Goal: Transaction & Acquisition: Purchase product/service

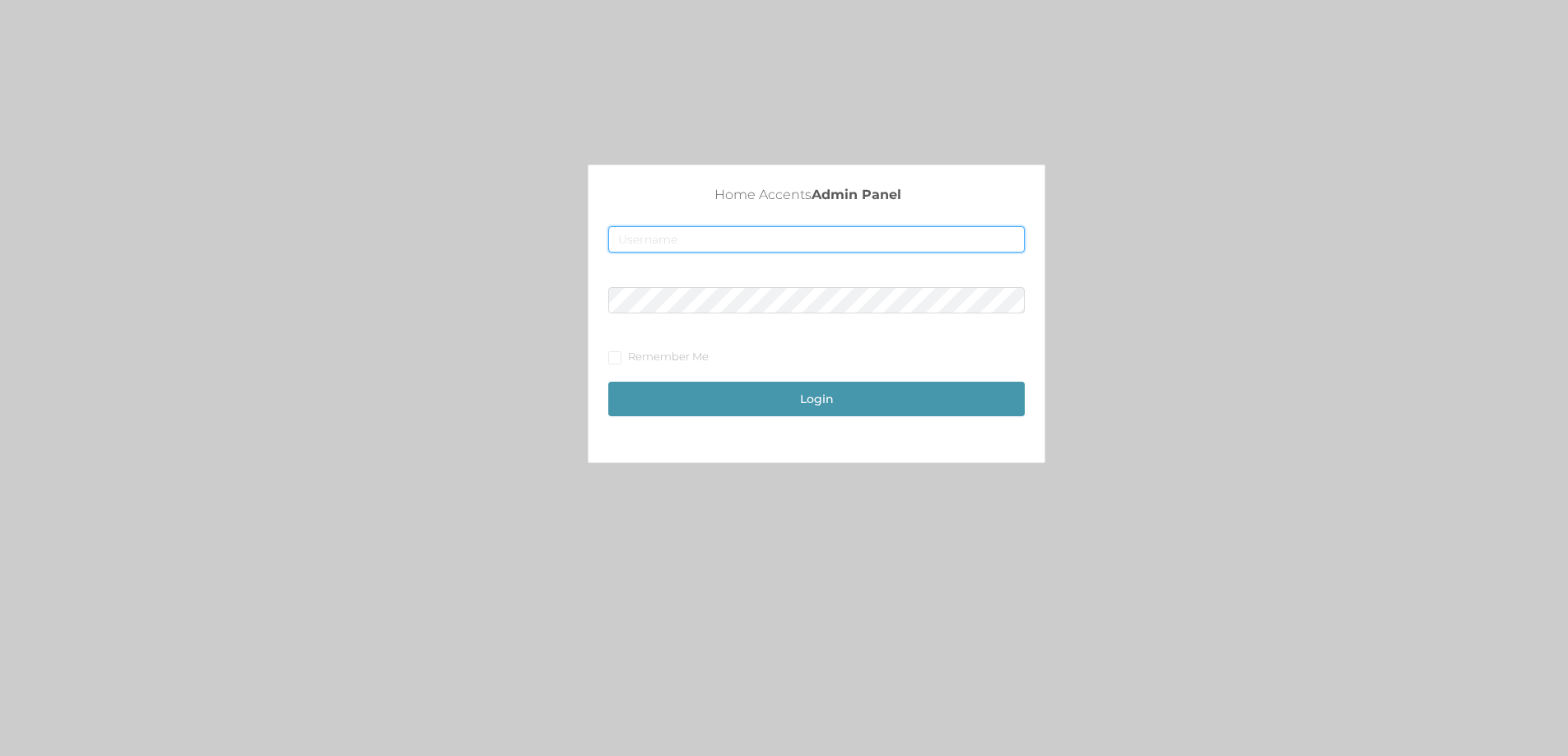
type input "[EMAIL_ADDRESS][DOMAIN_NAME]"
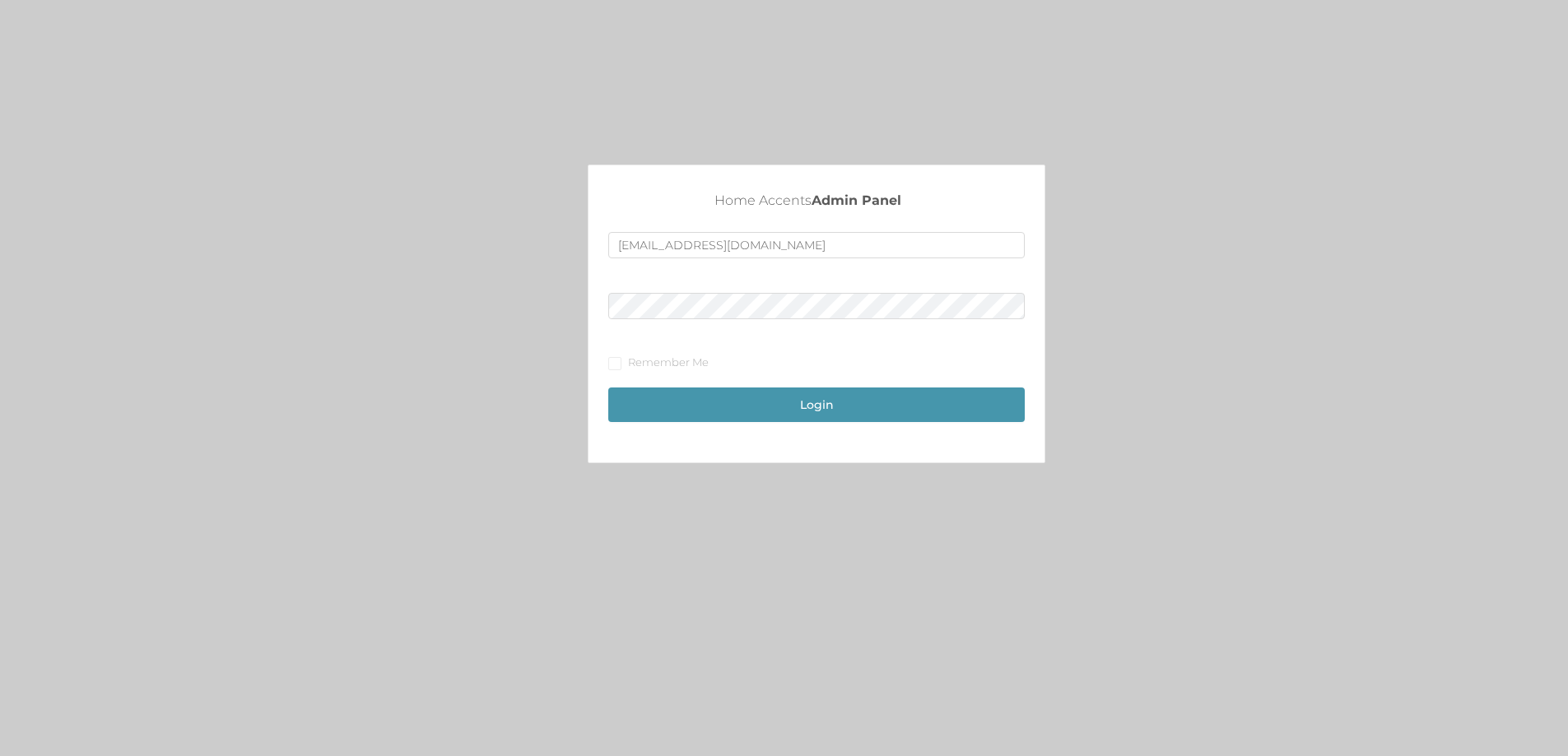
click at [799, 386] on div "Login" at bounding box center [817, 396] width 417 height 51
click at [617, 361] on input "Remember Me" at bounding box center [614, 362] width 12 height 12
checkbox input "true"
click at [809, 405] on button "Login" at bounding box center [817, 405] width 417 height 34
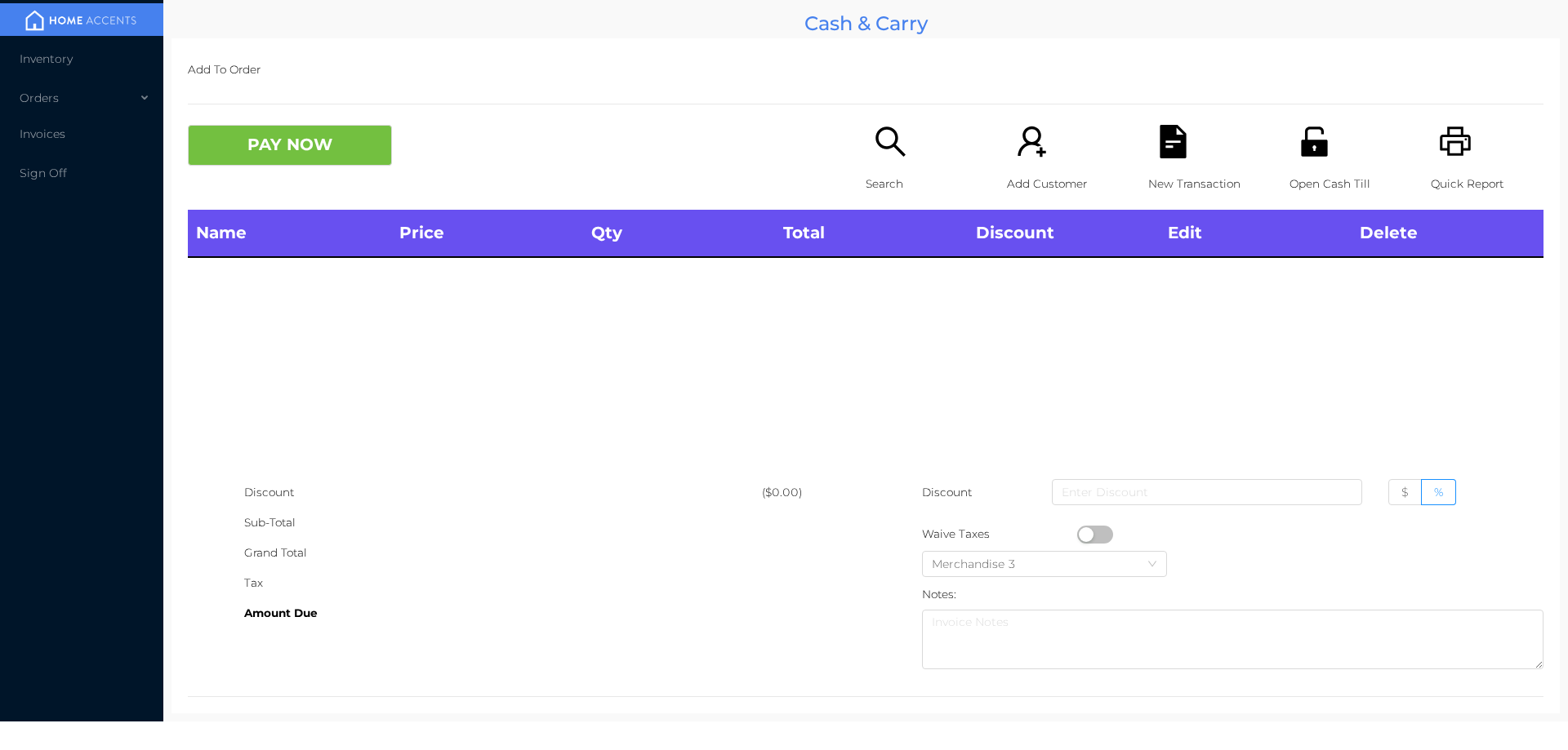
click at [888, 159] on div "Search" at bounding box center [922, 167] width 113 height 85
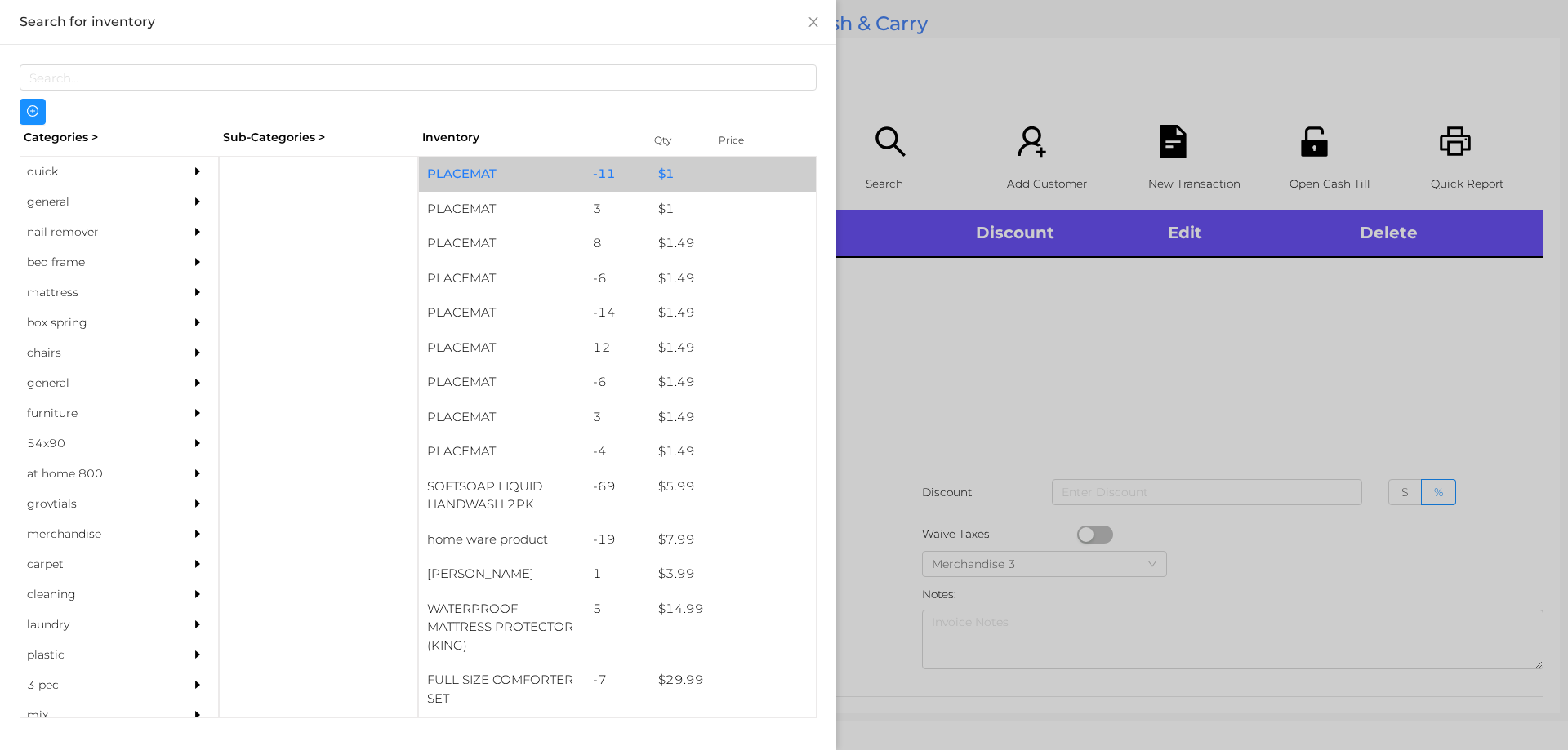
click at [721, 180] on div "$ 1" at bounding box center [733, 173] width 165 height 35
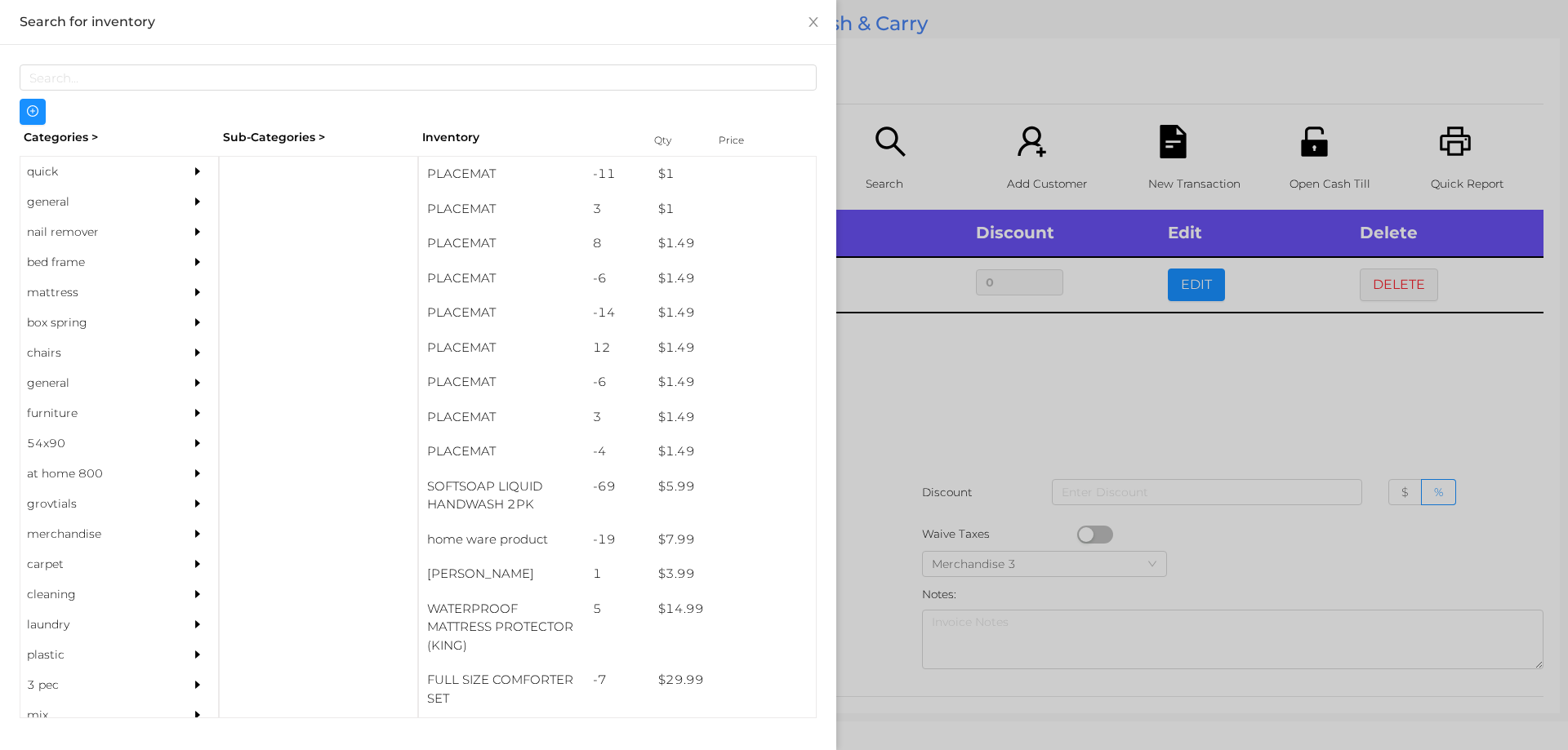
click at [1115, 422] on div at bounding box center [784, 375] width 1568 height 750
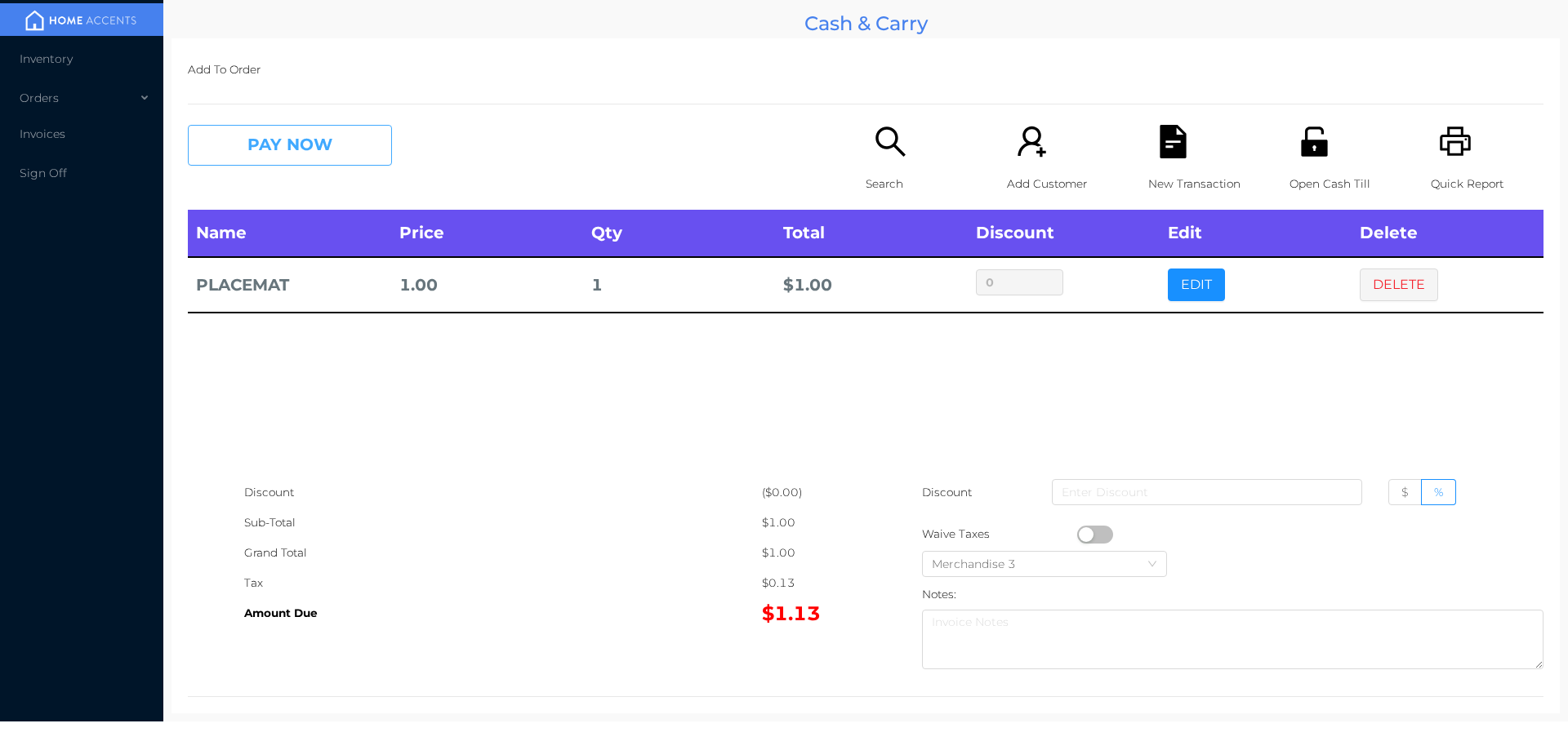
click at [309, 154] on button "PAY NOW" at bounding box center [290, 146] width 204 height 41
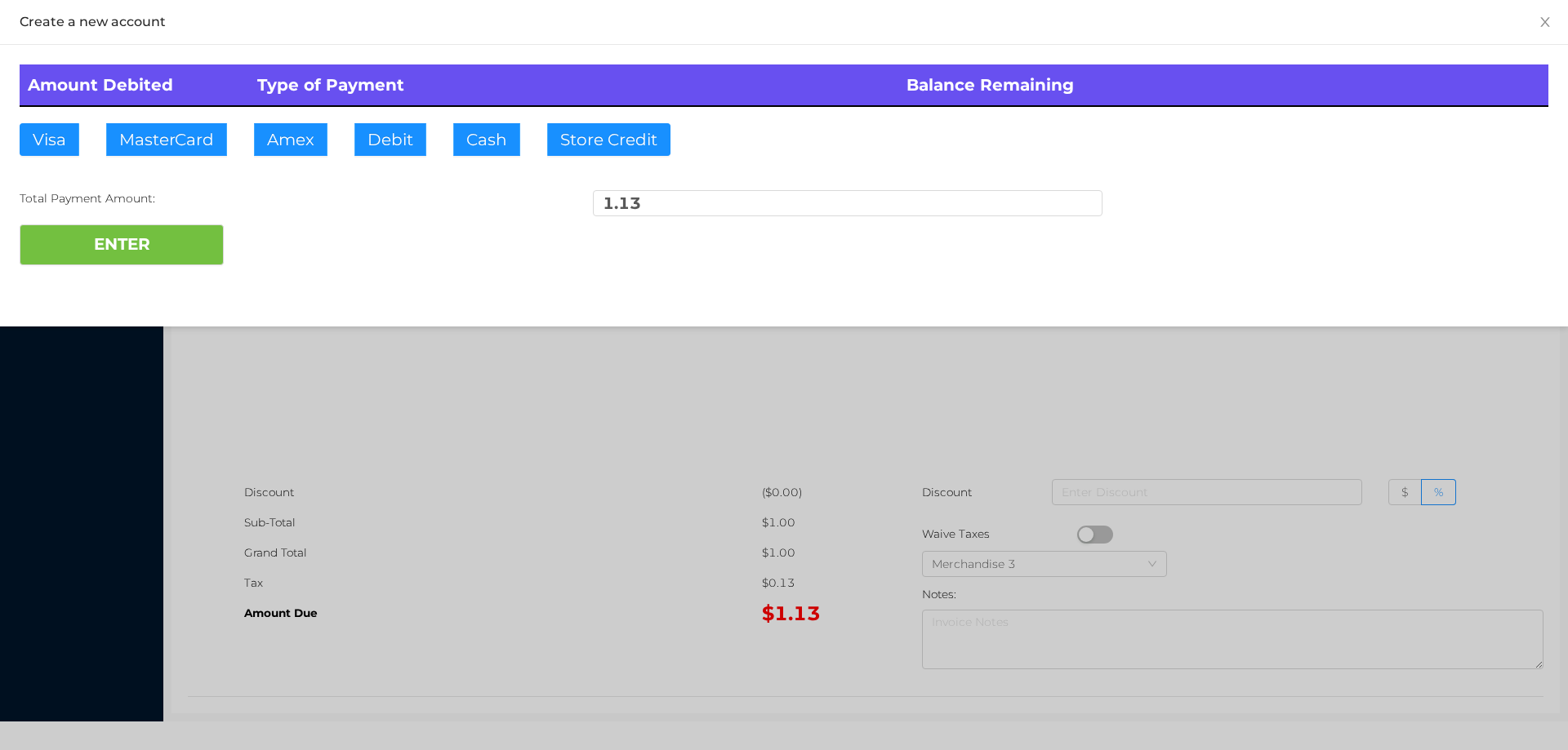
click at [313, 141] on div at bounding box center [784, 375] width 1568 height 750
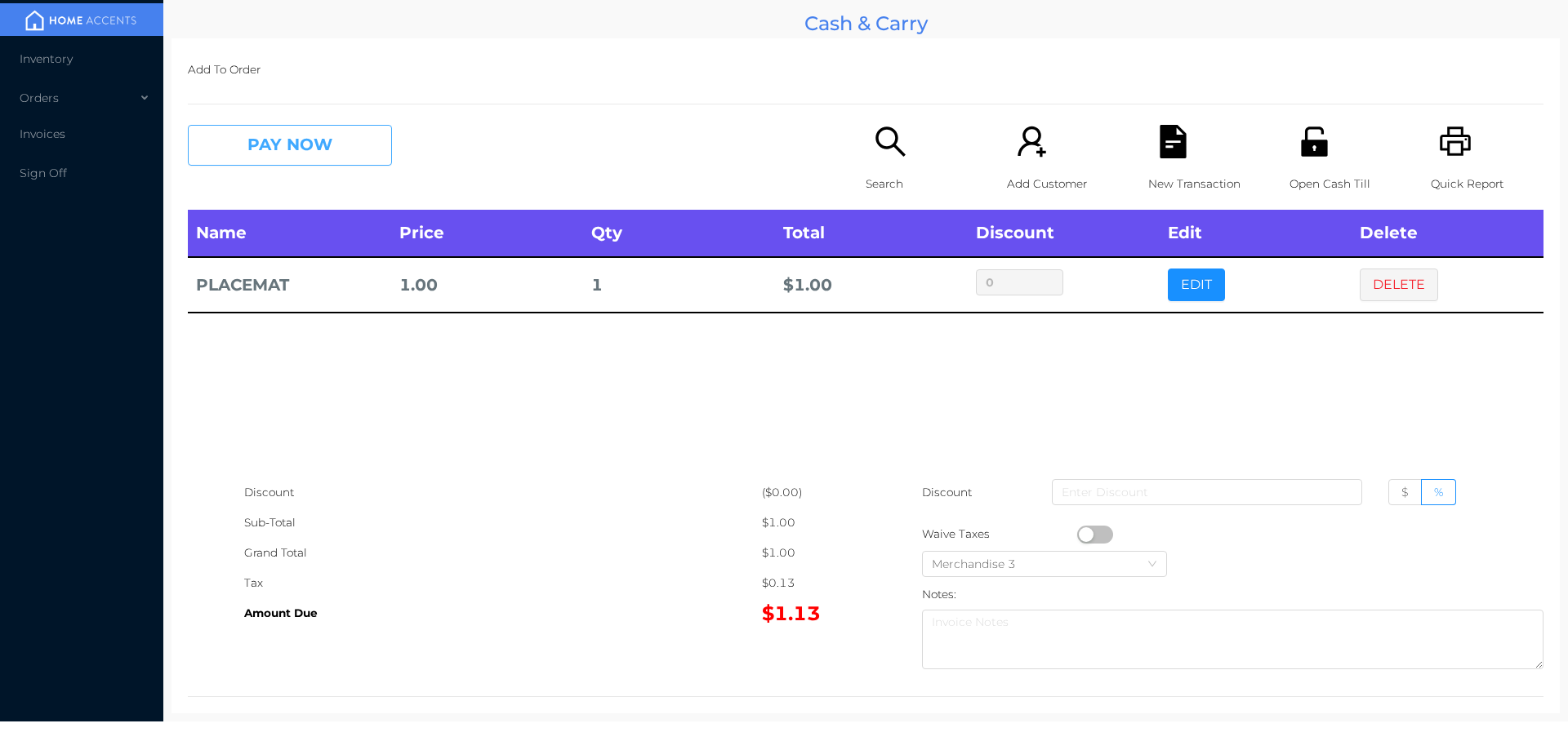
click at [310, 156] on button "PAY NOW" at bounding box center [290, 146] width 204 height 41
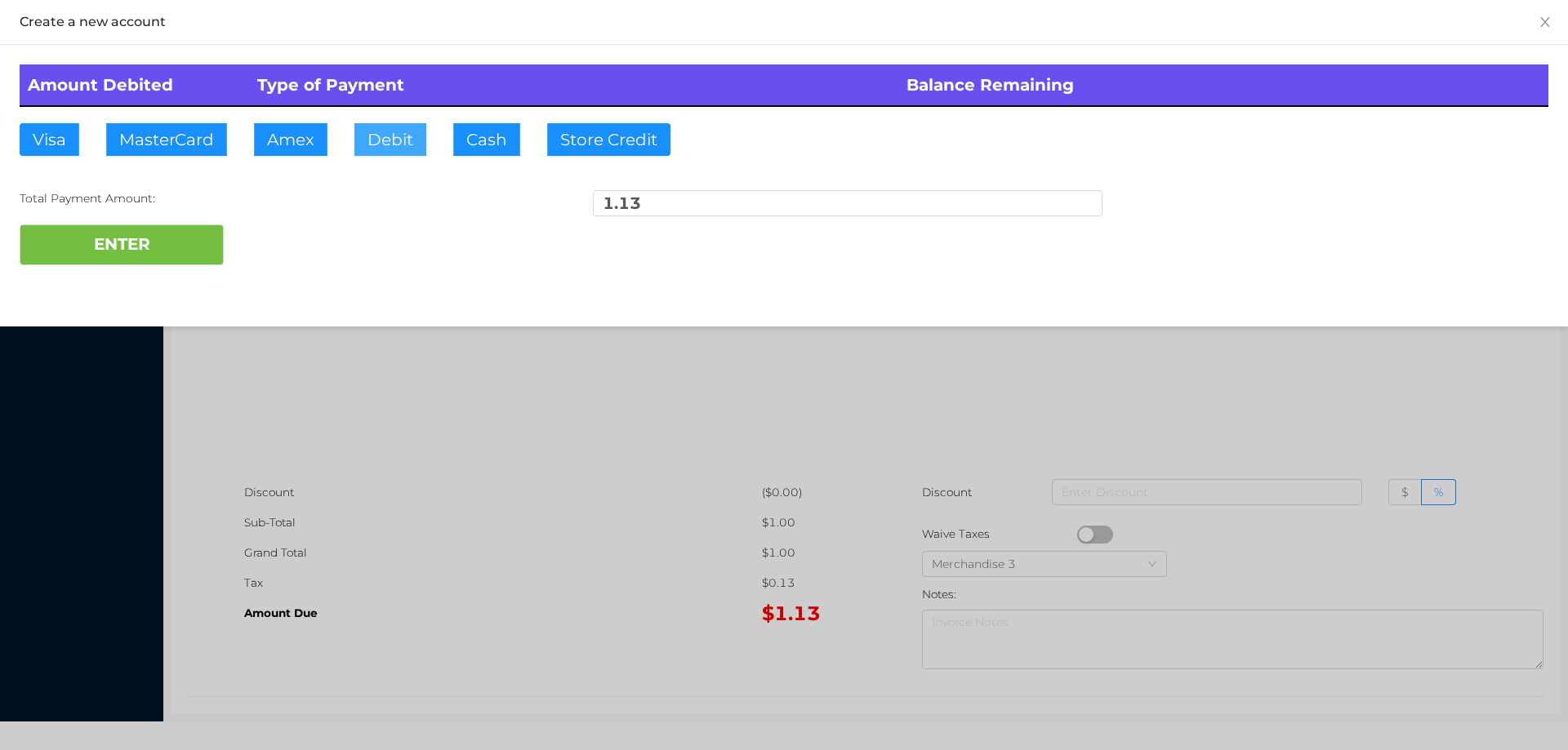
click at [386, 150] on button "Debit" at bounding box center [390, 139] width 72 height 33
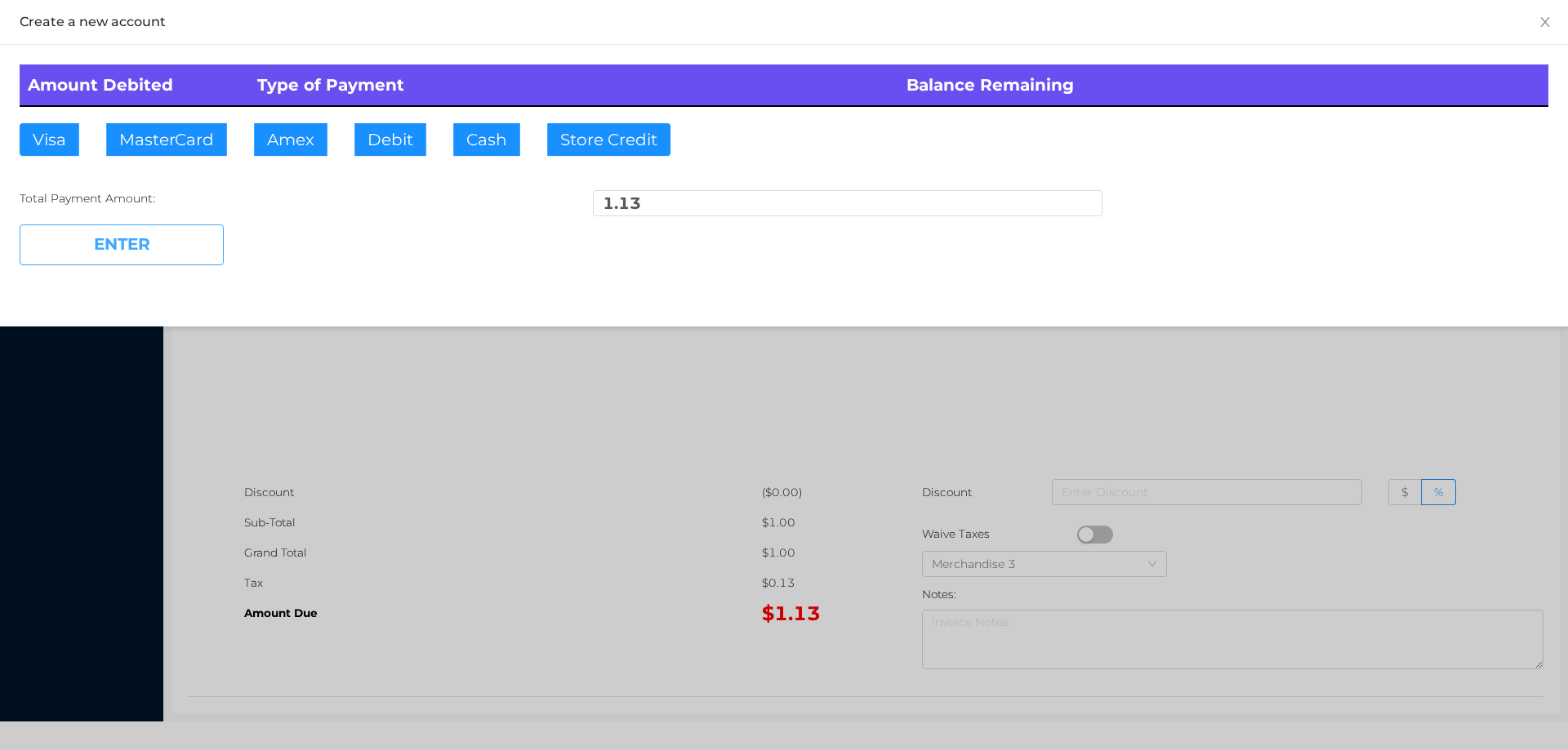
click at [173, 251] on button "ENTER" at bounding box center [122, 245] width 204 height 41
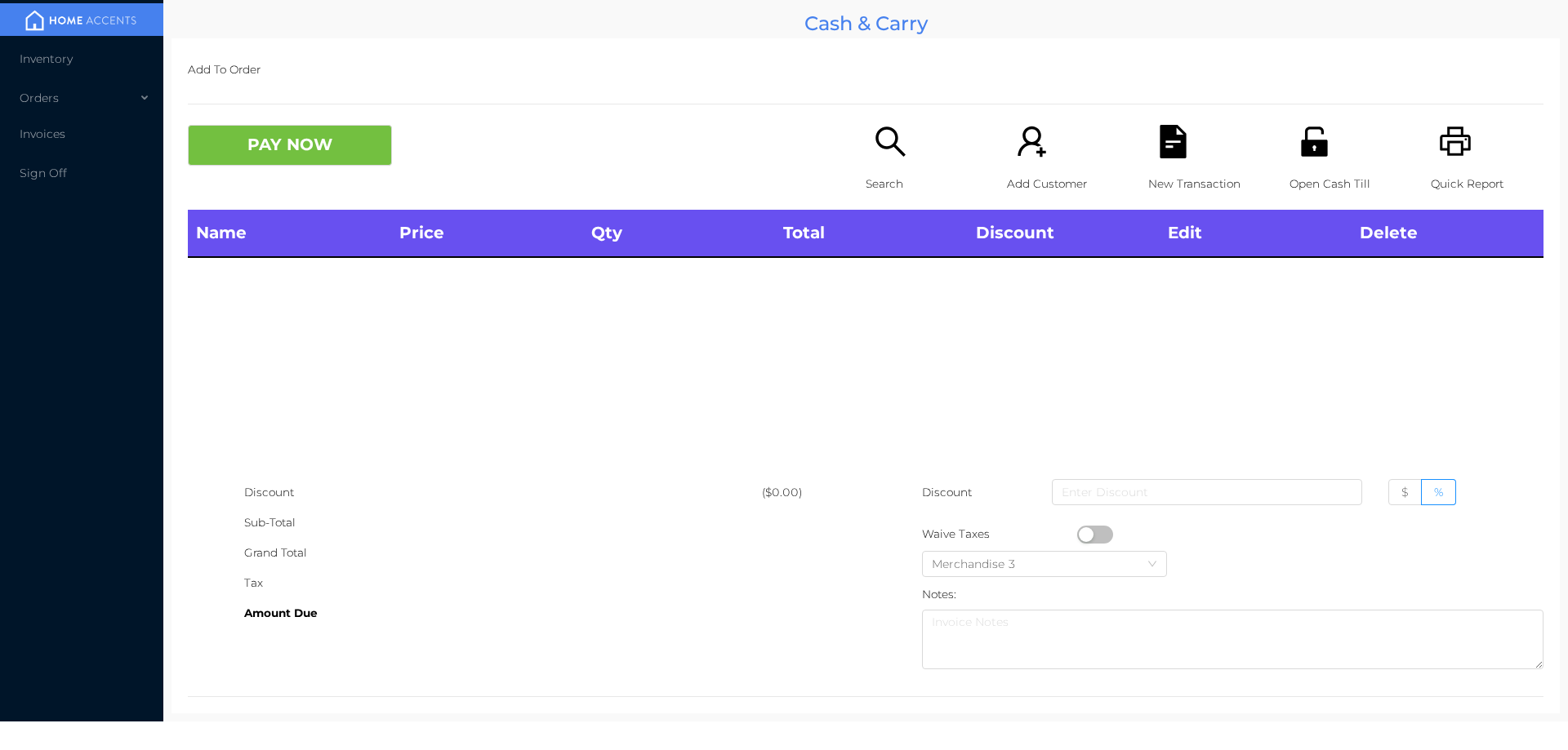
click at [882, 167] on div "Search" at bounding box center [922, 167] width 113 height 85
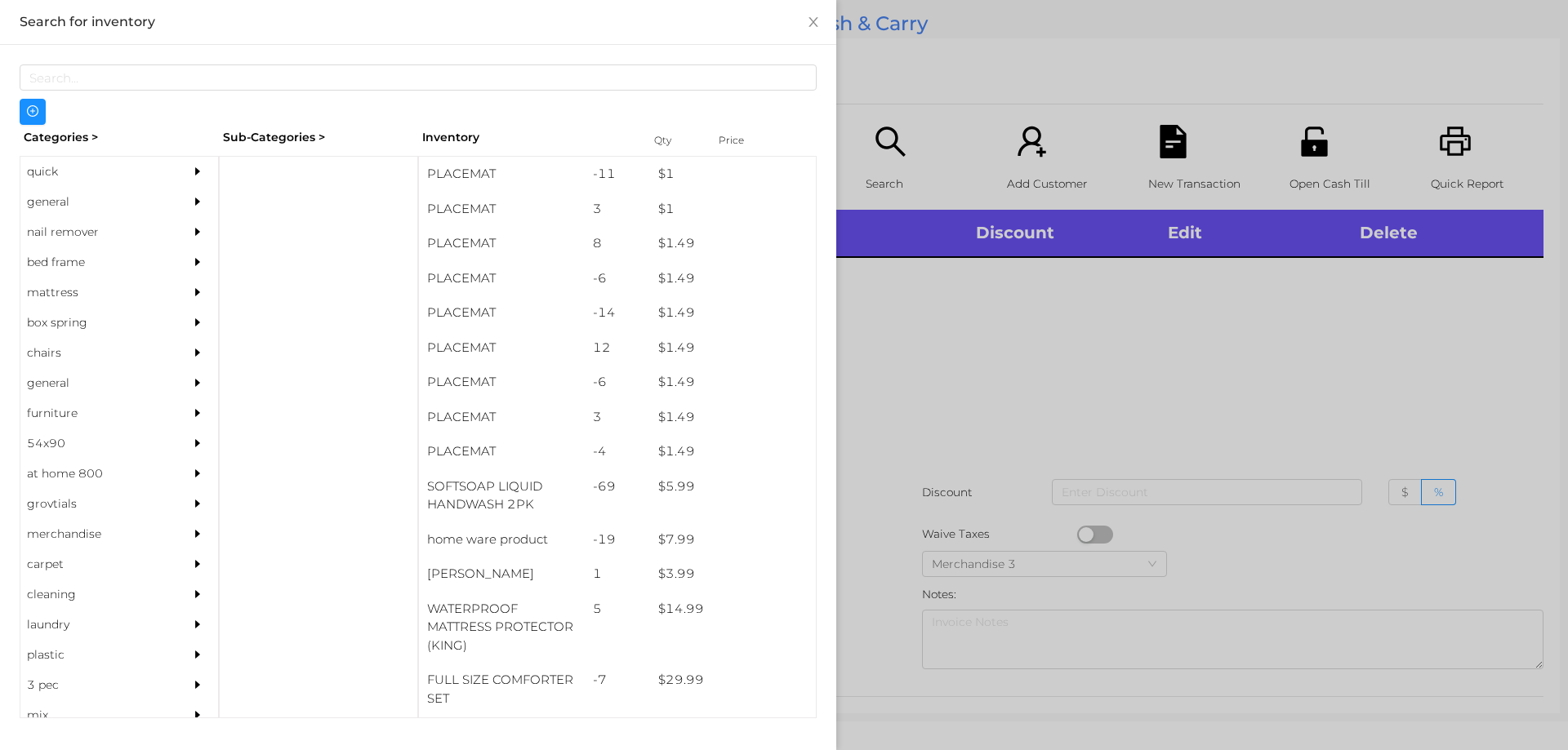
click at [1163, 338] on div at bounding box center [784, 375] width 1568 height 750
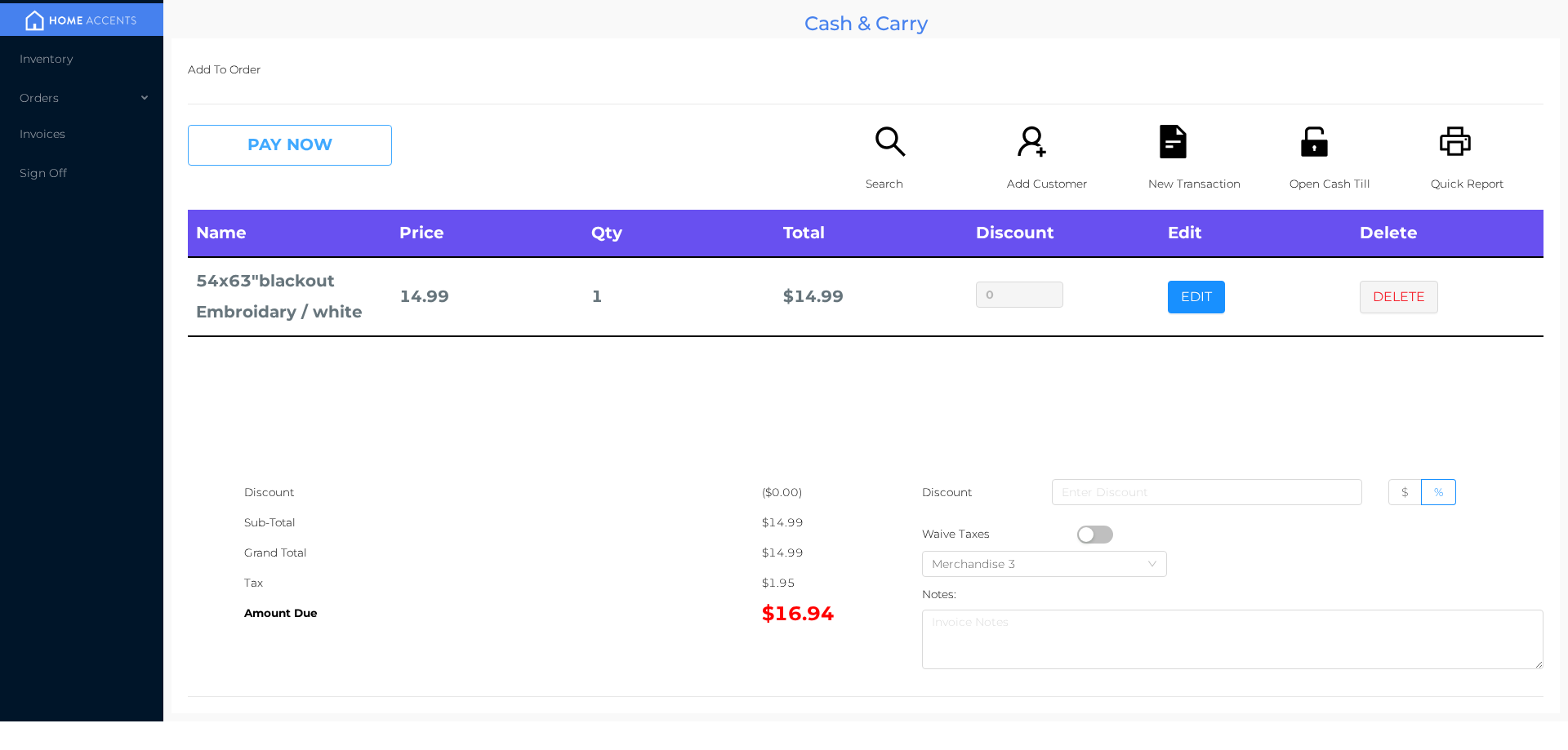
click at [319, 164] on button "PAY NOW" at bounding box center [290, 146] width 204 height 41
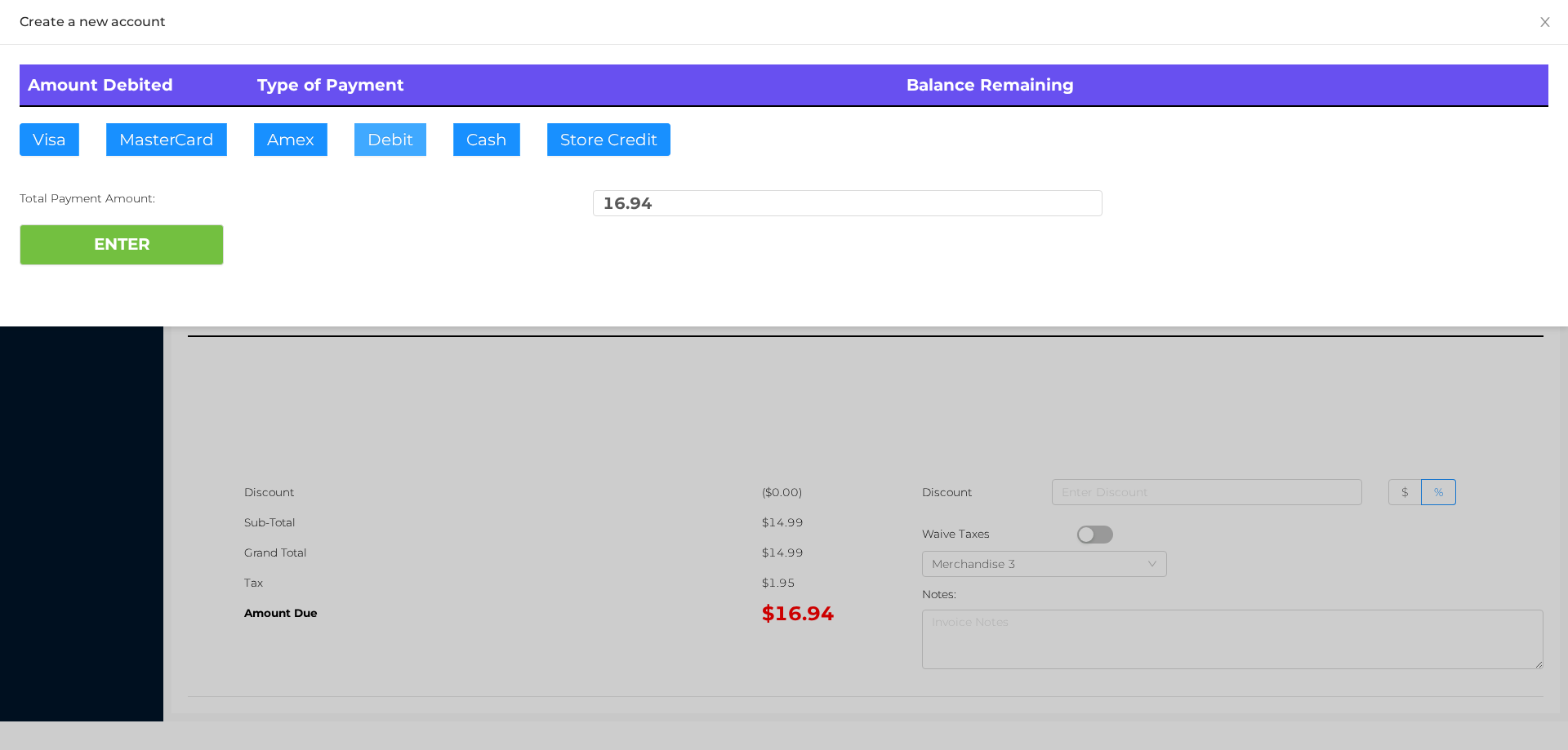
click at [386, 145] on button "Debit" at bounding box center [390, 139] width 72 height 33
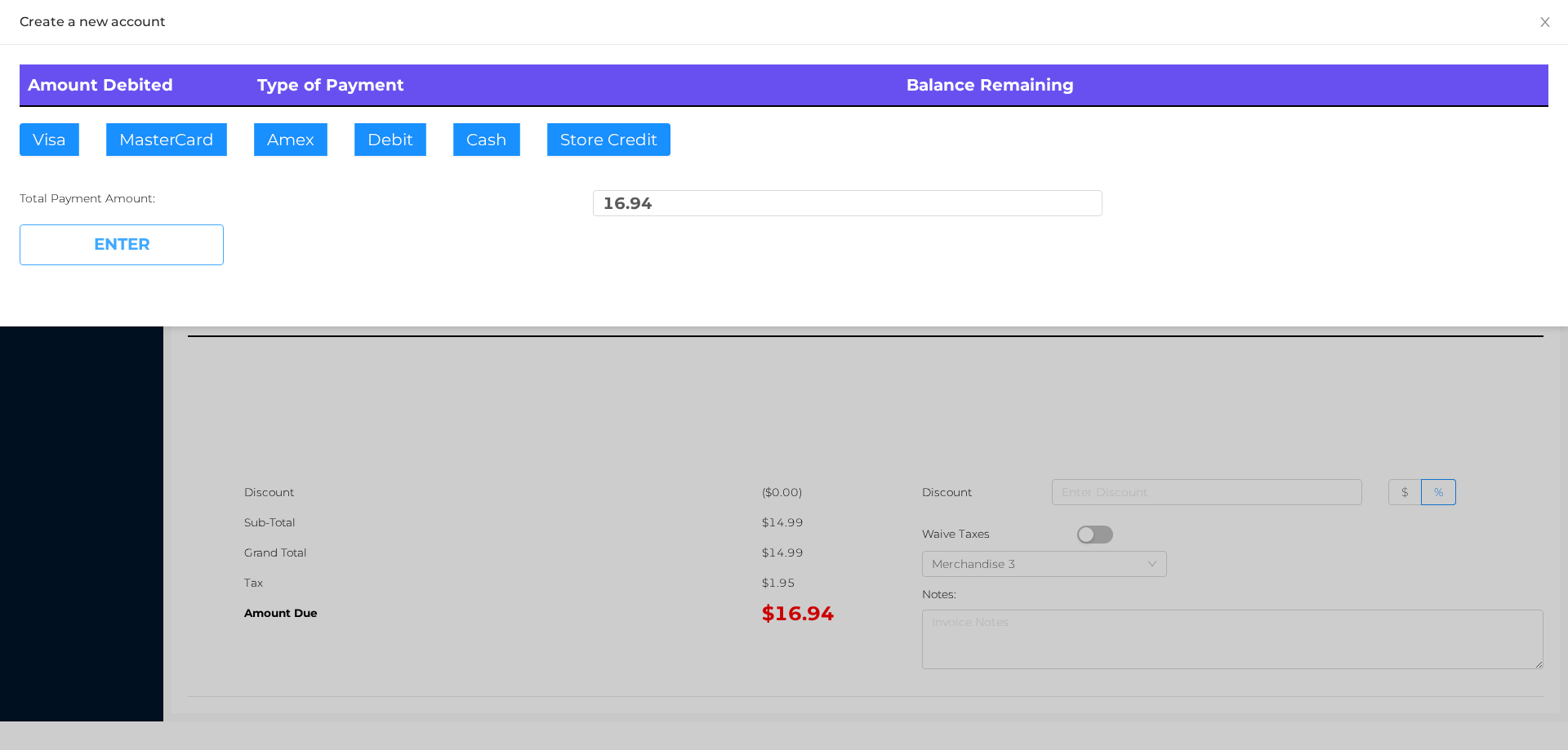
click at [183, 252] on button "ENTER" at bounding box center [122, 245] width 204 height 41
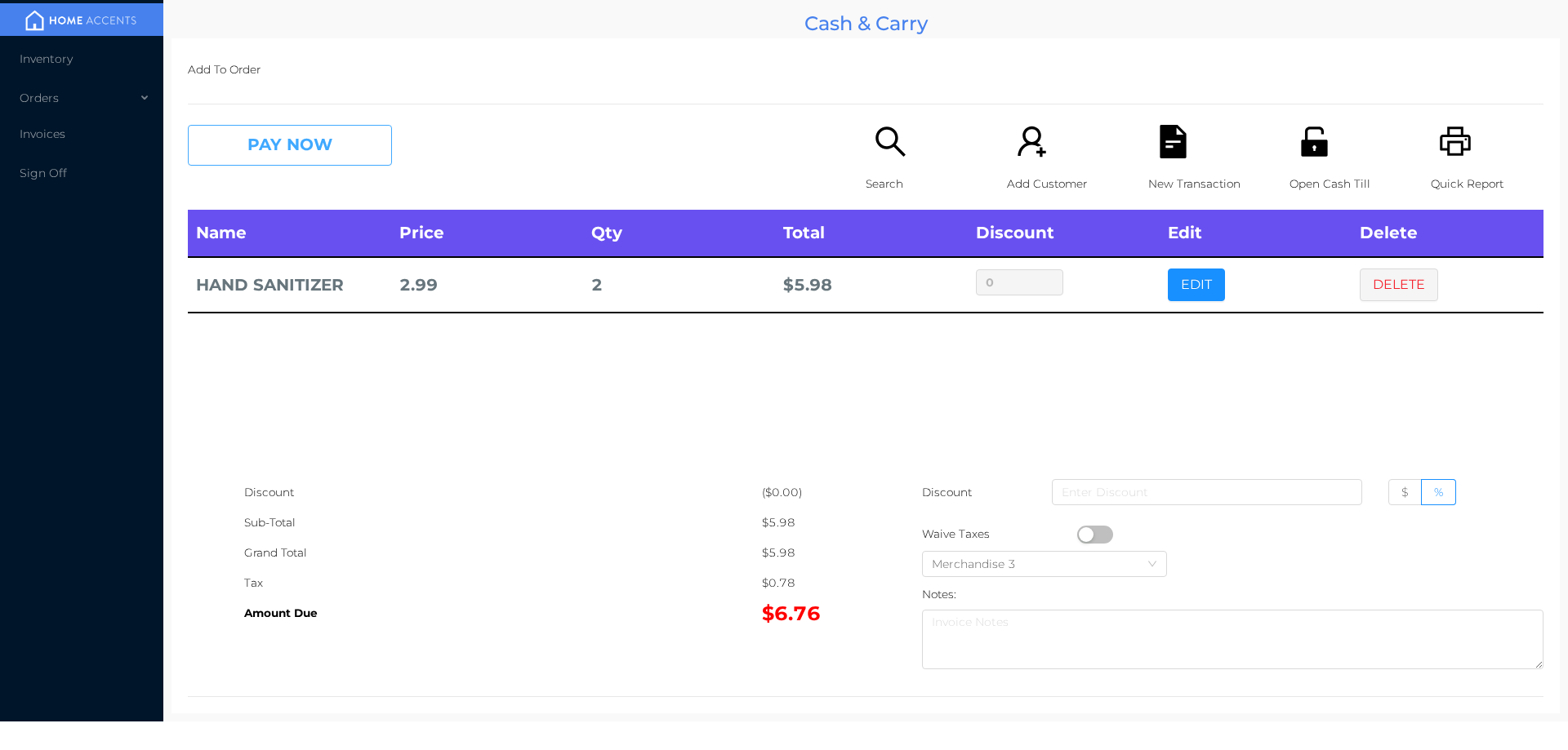
click at [288, 155] on button "PAY NOW" at bounding box center [290, 146] width 204 height 41
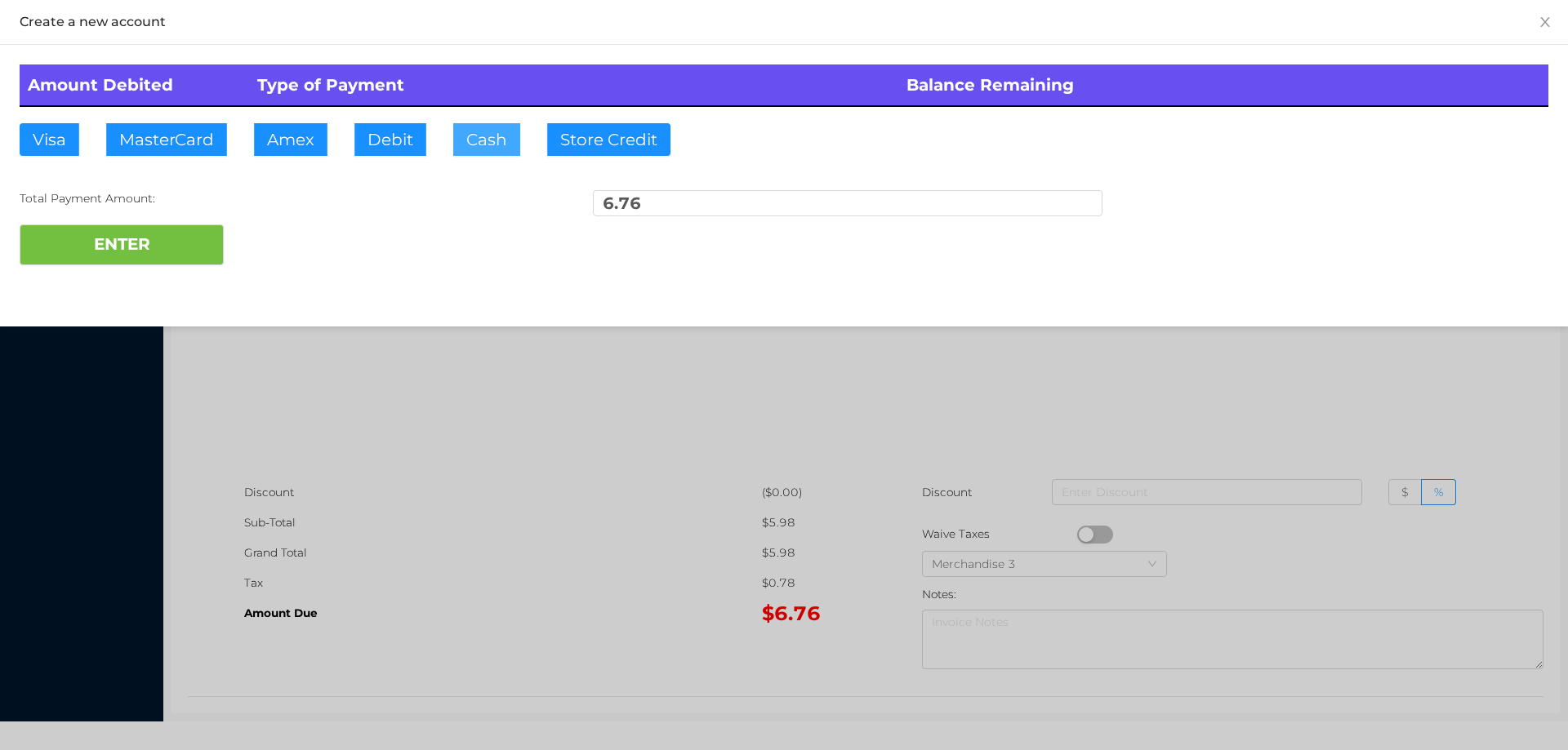
click at [471, 151] on button "Cash" at bounding box center [487, 139] width 67 height 33
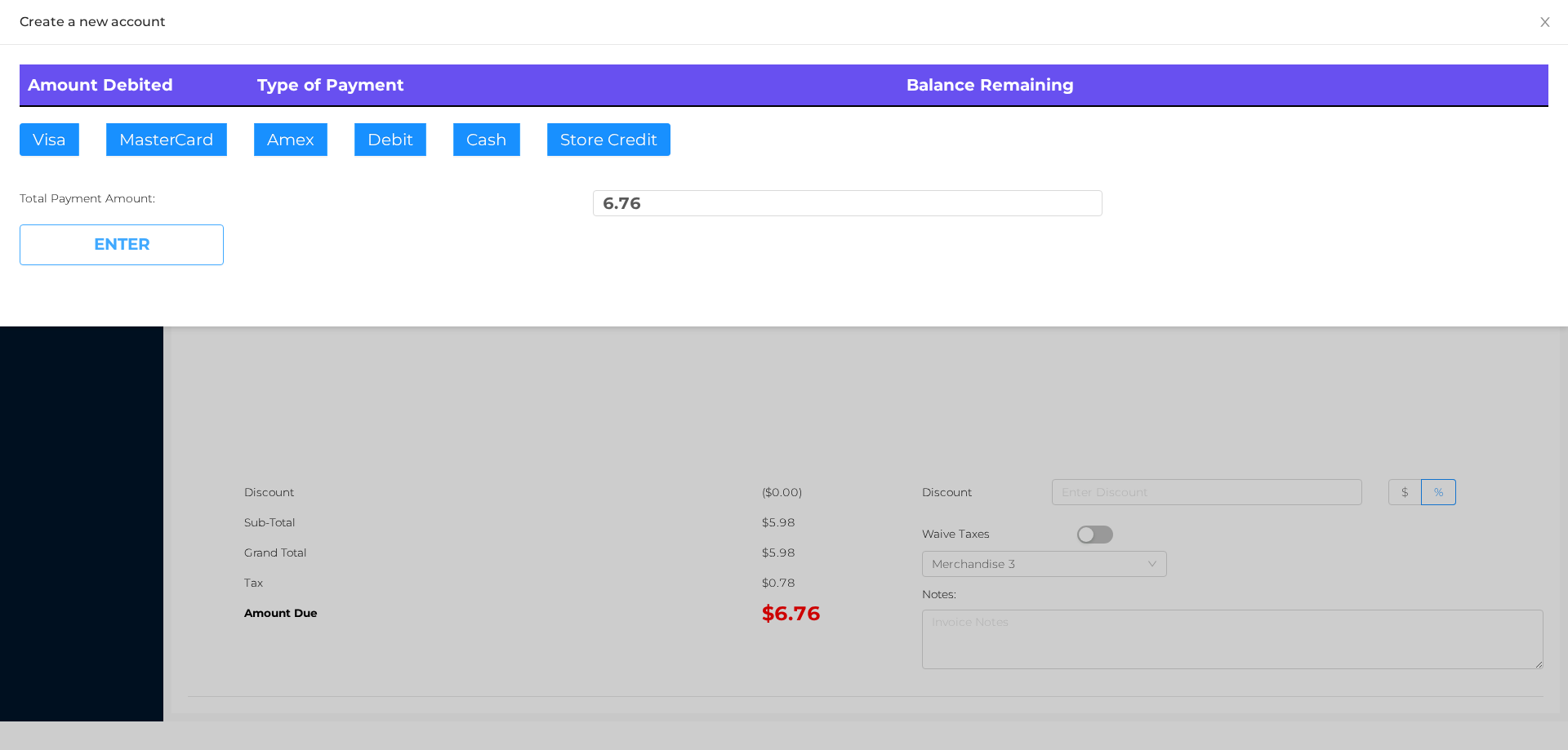
click at [170, 233] on button "ENTER" at bounding box center [122, 245] width 204 height 41
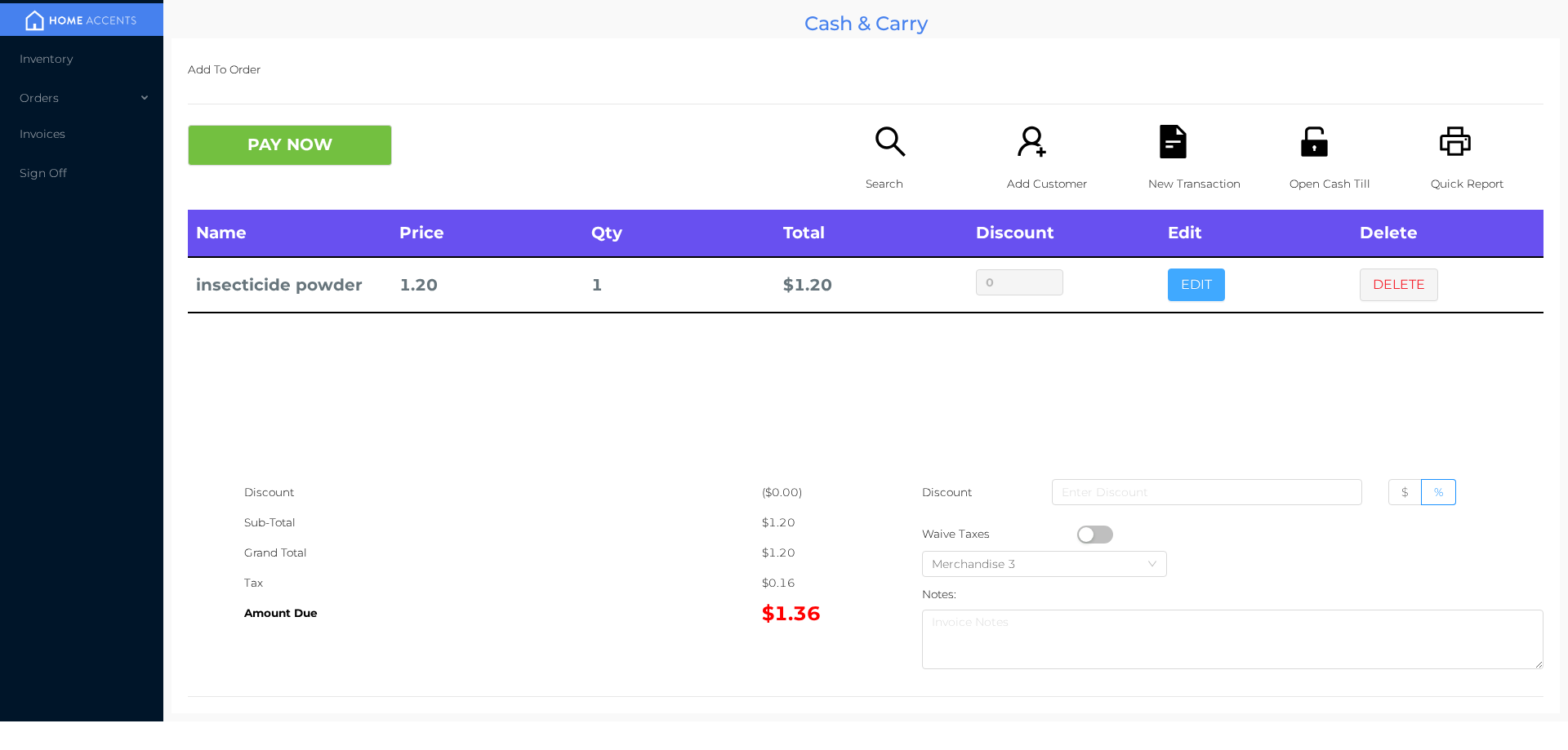
click at [1188, 286] on button "EDIT" at bounding box center [1197, 284] width 57 height 33
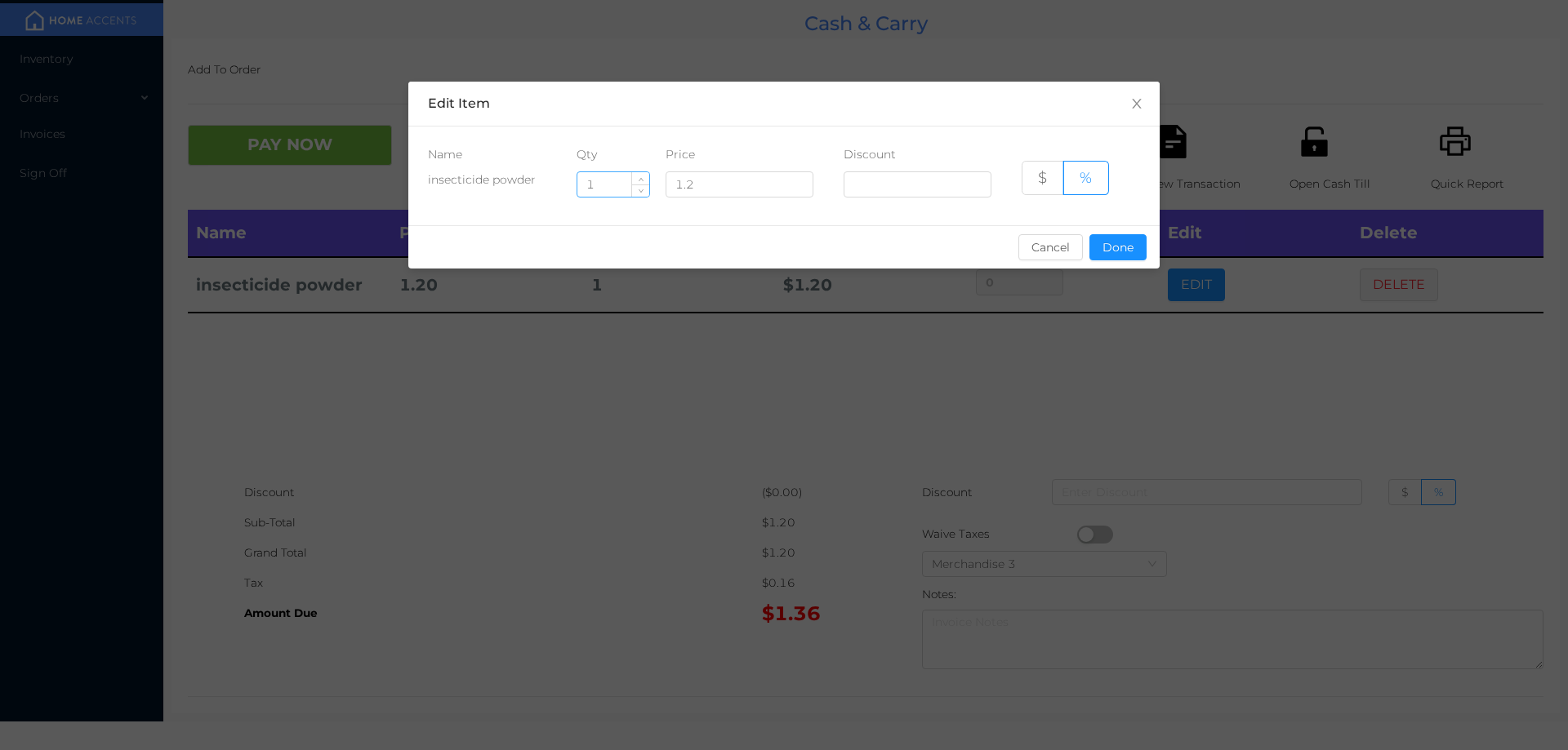
click at [598, 190] on input "1" at bounding box center [614, 184] width 72 height 24
type input "7"
click at [1125, 249] on button "Done" at bounding box center [1118, 247] width 57 height 26
type input "0%"
click at [1124, 359] on div "Name Price Qty Total Discount Edit Delete insecticide powder 1.20 7 $ 8.40 0% E…" at bounding box center [866, 343] width 1356 height 267
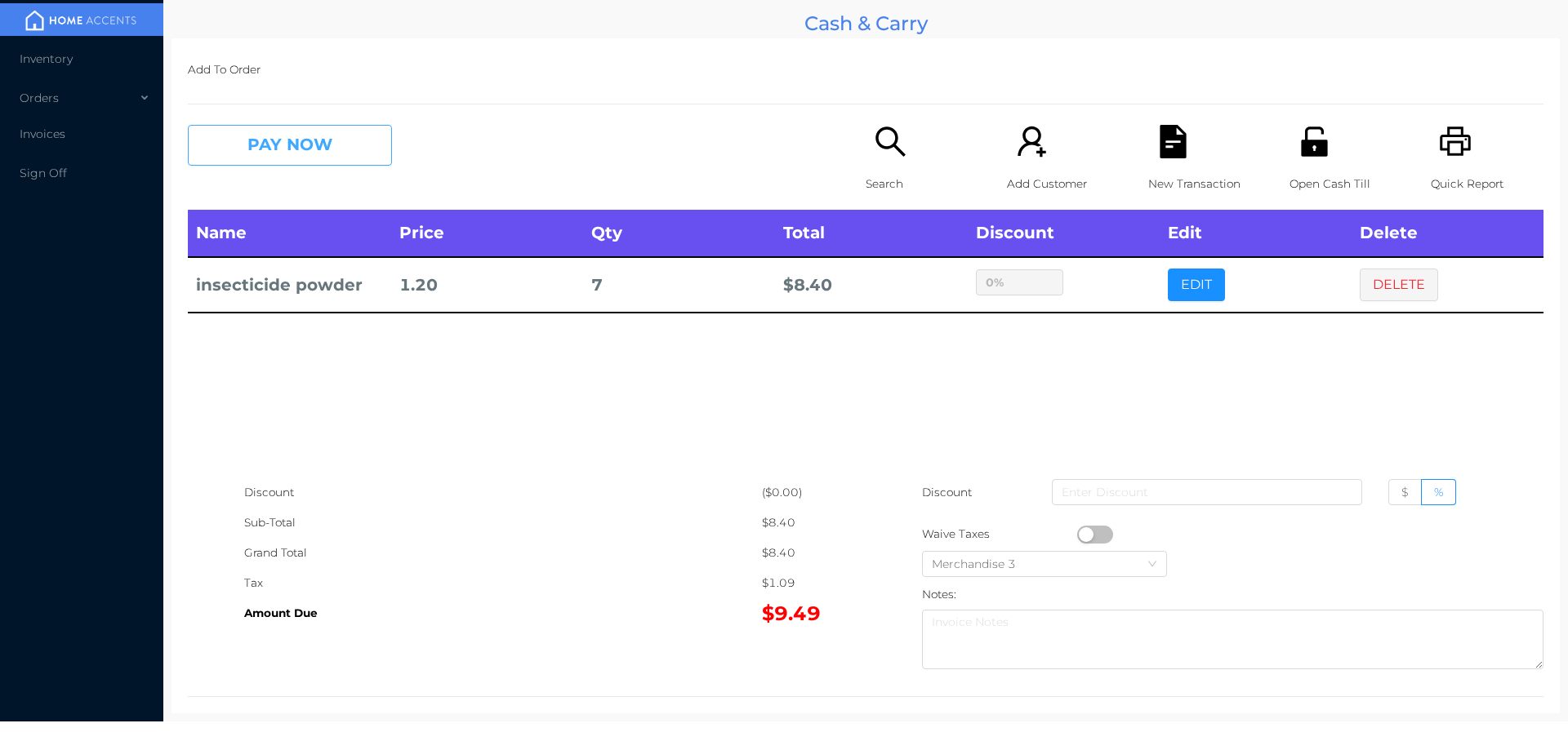
click at [292, 137] on button "PAY NOW" at bounding box center [290, 146] width 204 height 41
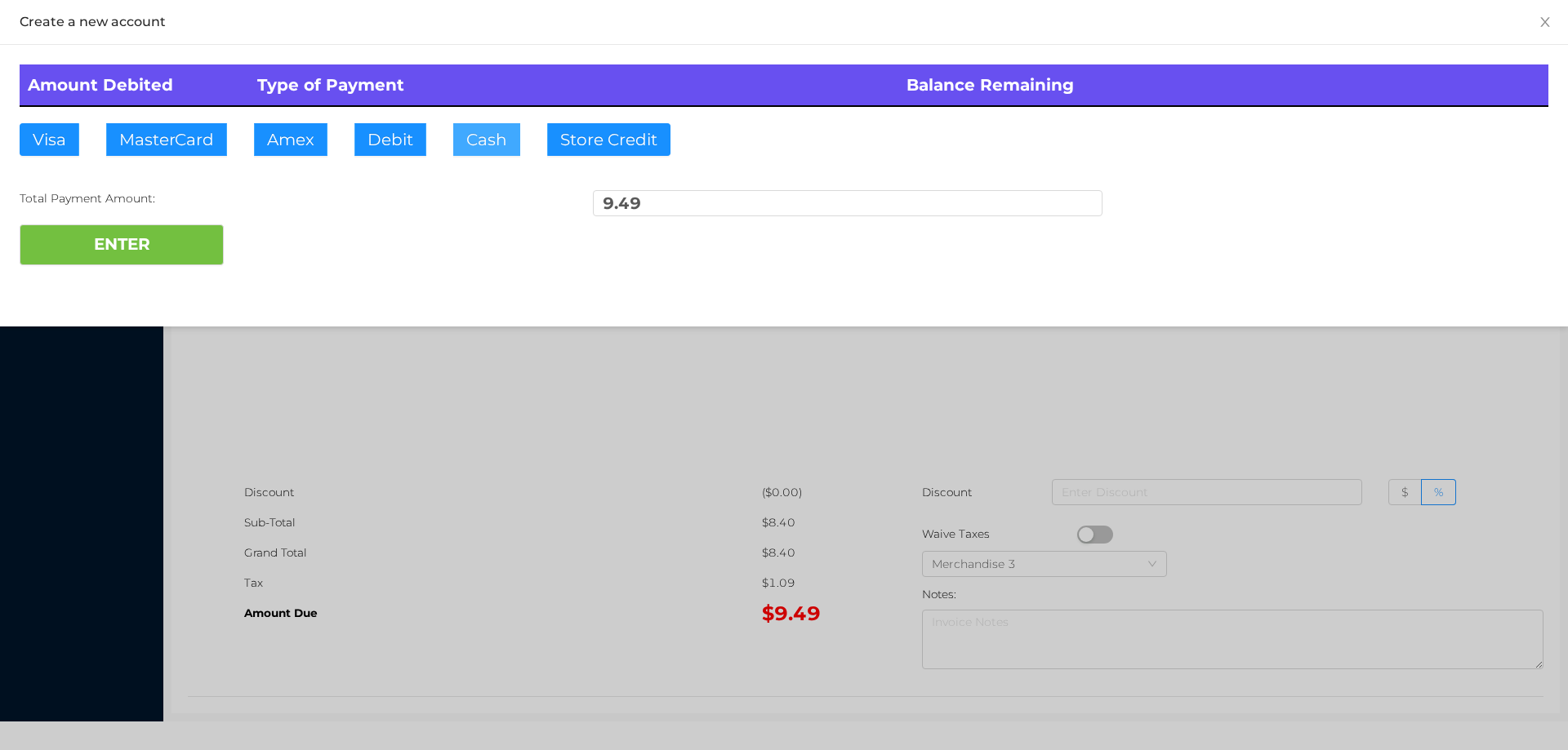
click at [477, 139] on button "Cash" at bounding box center [487, 139] width 67 height 33
type input "10."
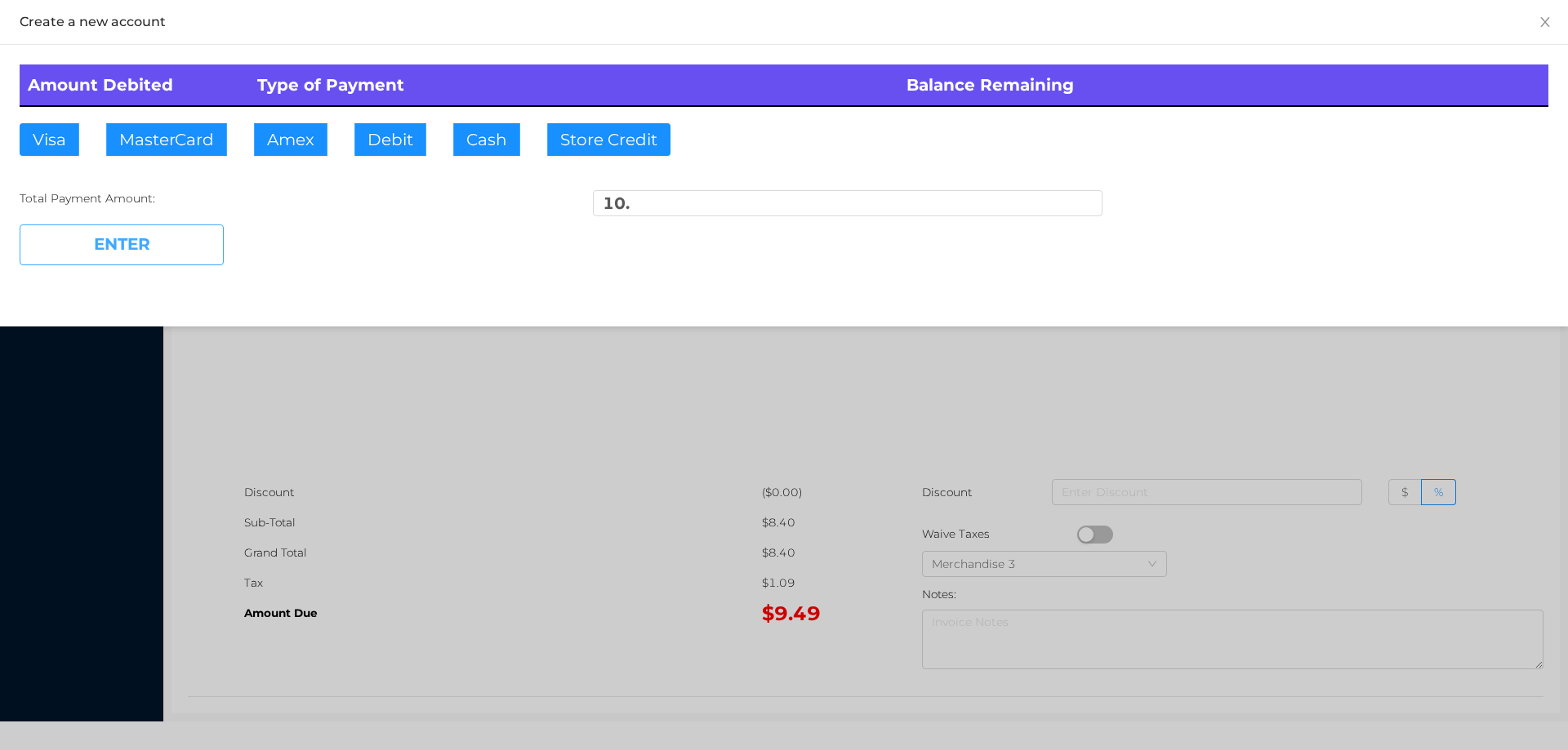
click at [166, 264] on button "ENTER" at bounding box center [122, 245] width 204 height 41
type input "0"
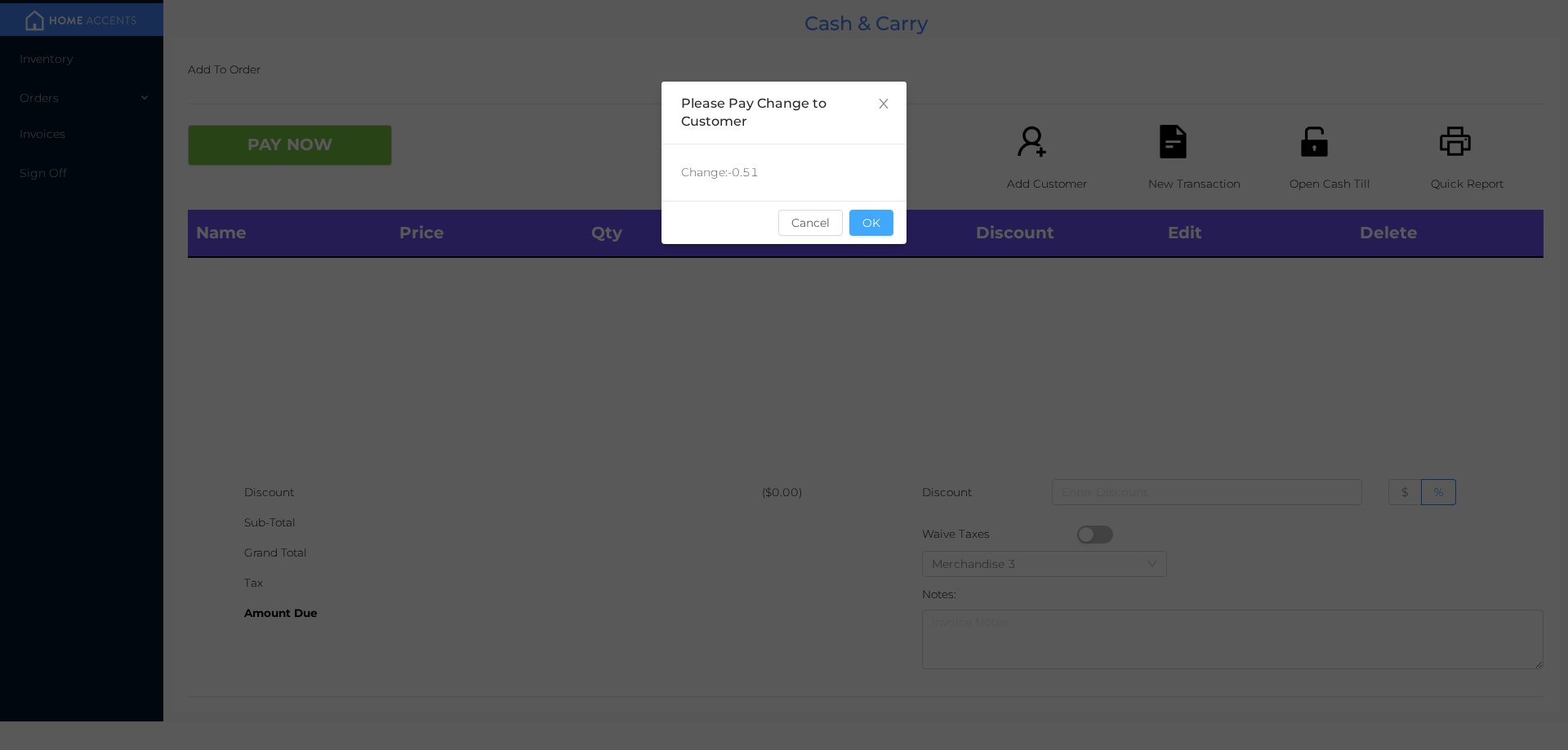
click at [875, 219] on button "OK" at bounding box center [871, 223] width 44 height 26
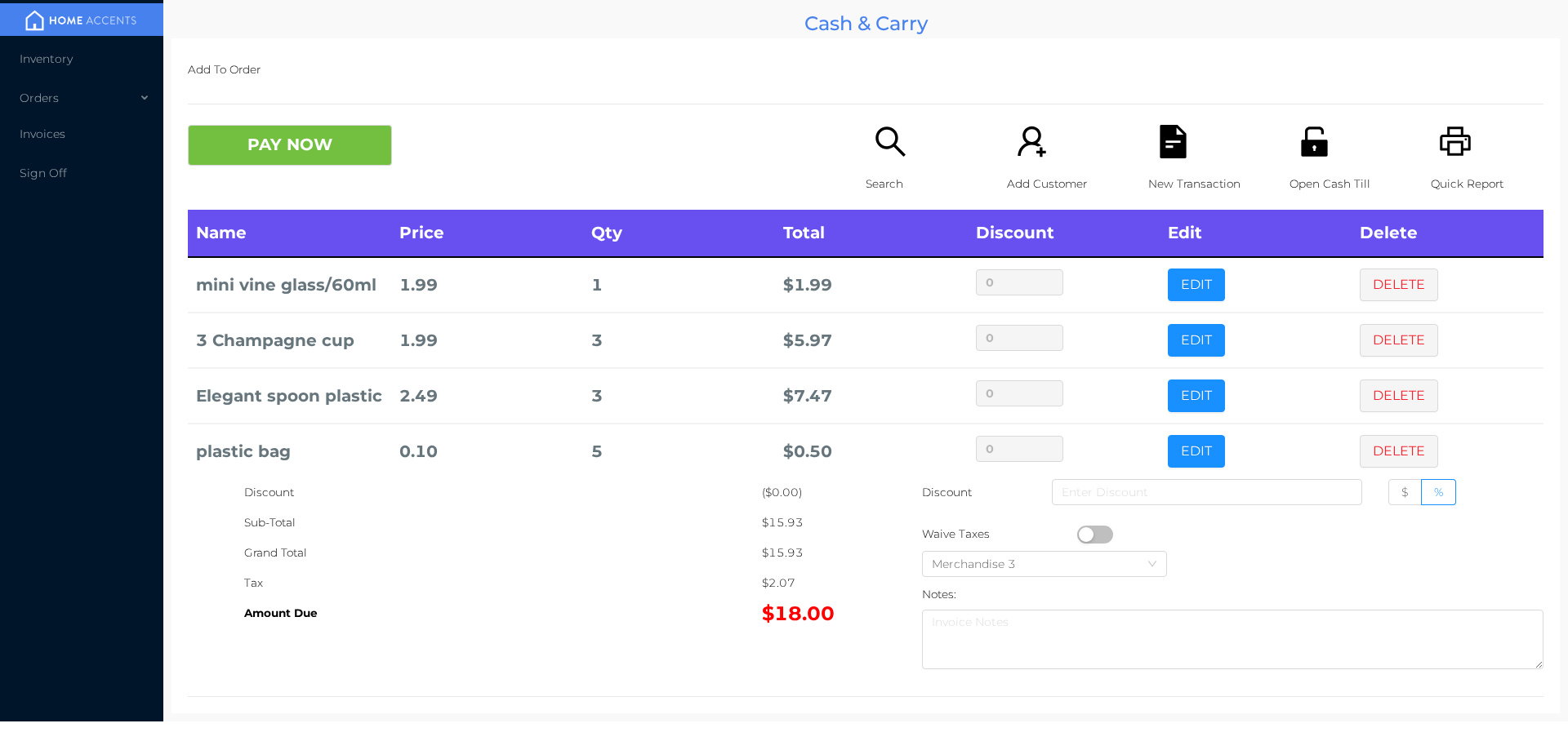
click at [887, 132] on icon "icon: search" at bounding box center [890, 141] width 30 height 29
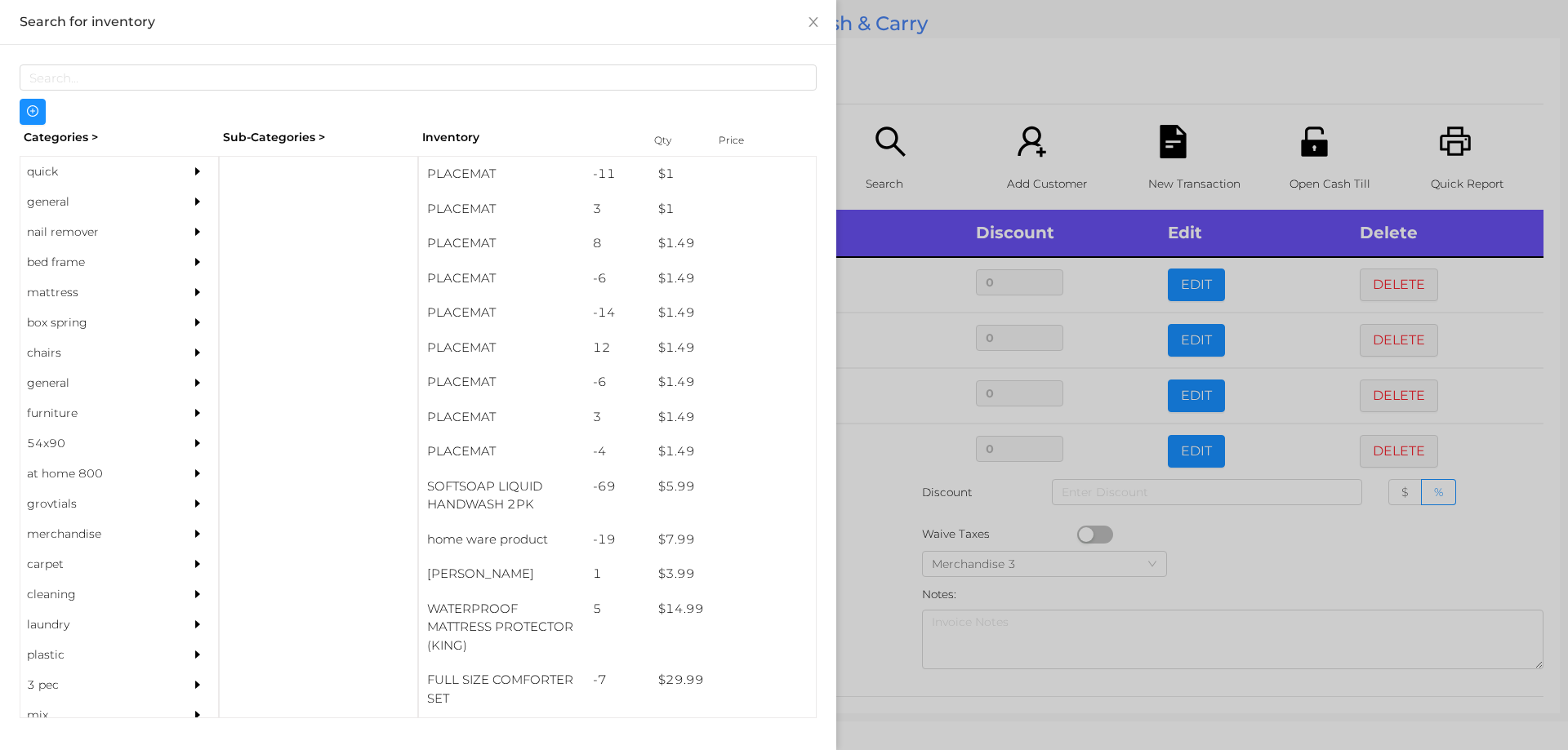
click at [50, 202] on div "general" at bounding box center [95, 202] width 148 height 30
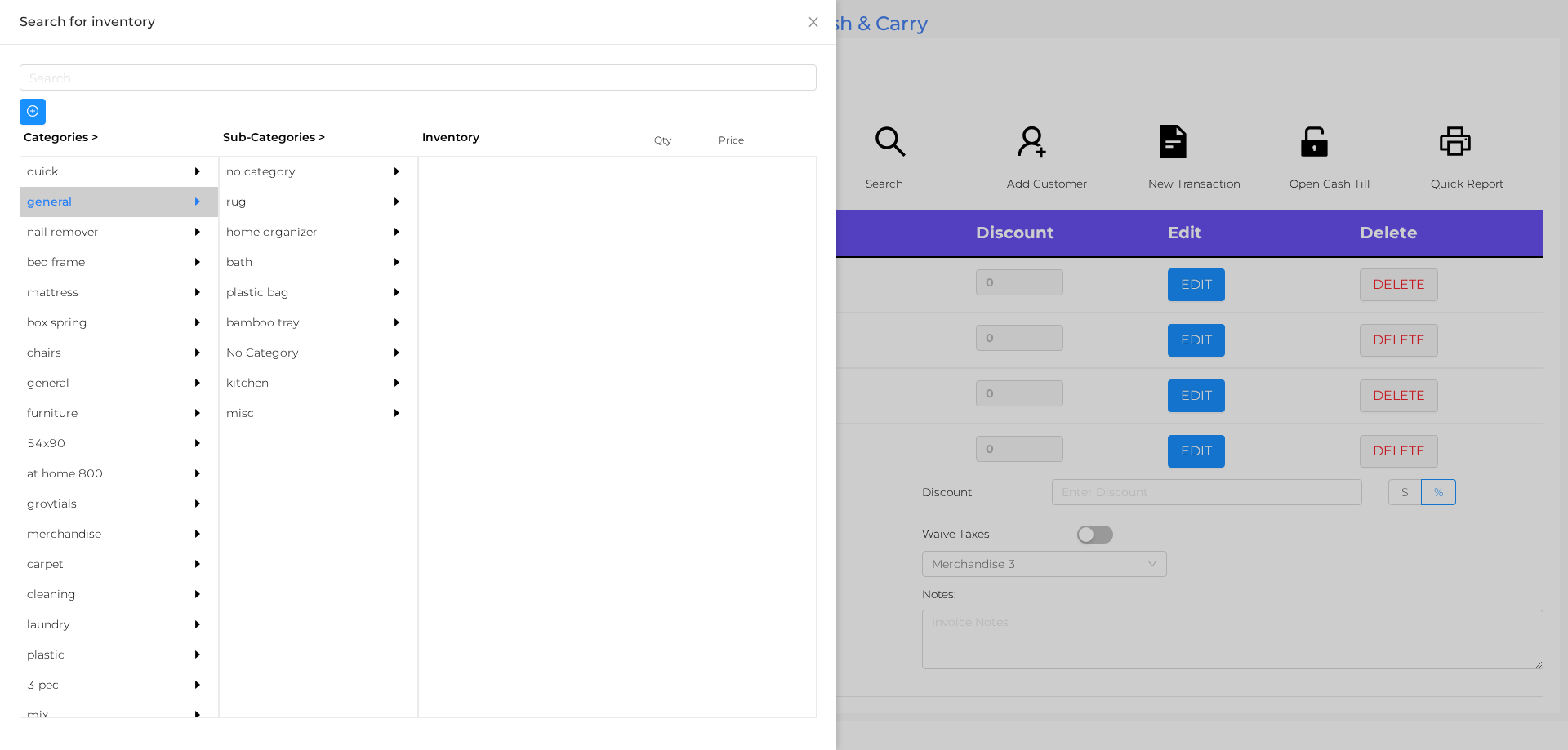
click at [283, 164] on div "no category" at bounding box center [294, 172] width 148 height 30
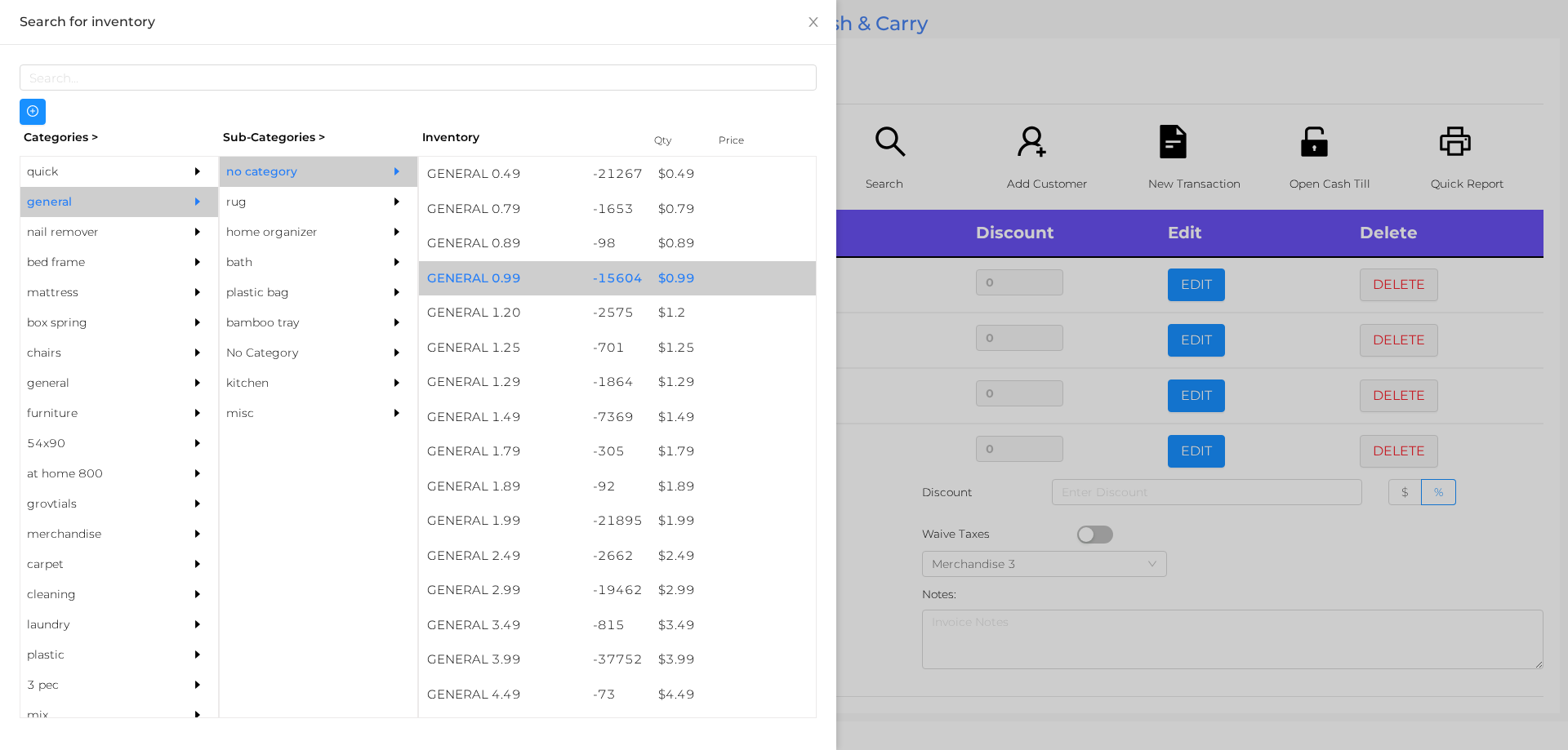
click at [670, 269] on div "$ 0.99" at bounding box center [733, 278] width 165 height 35
click at [671, 267] on div "$ 0.99" at bounding box center [733, 278] width 165 height 35
click at [669, 267] on div "$ 0.99" at bounding box center [733, 278] width 165 height 35
click at [681, 269] on div "$ 0.99" at bounding box center [733, 278] width 165 height 35
click at [681, 268] on div "$ 0.99" at bounding box center [733, 278] width 165 height 35
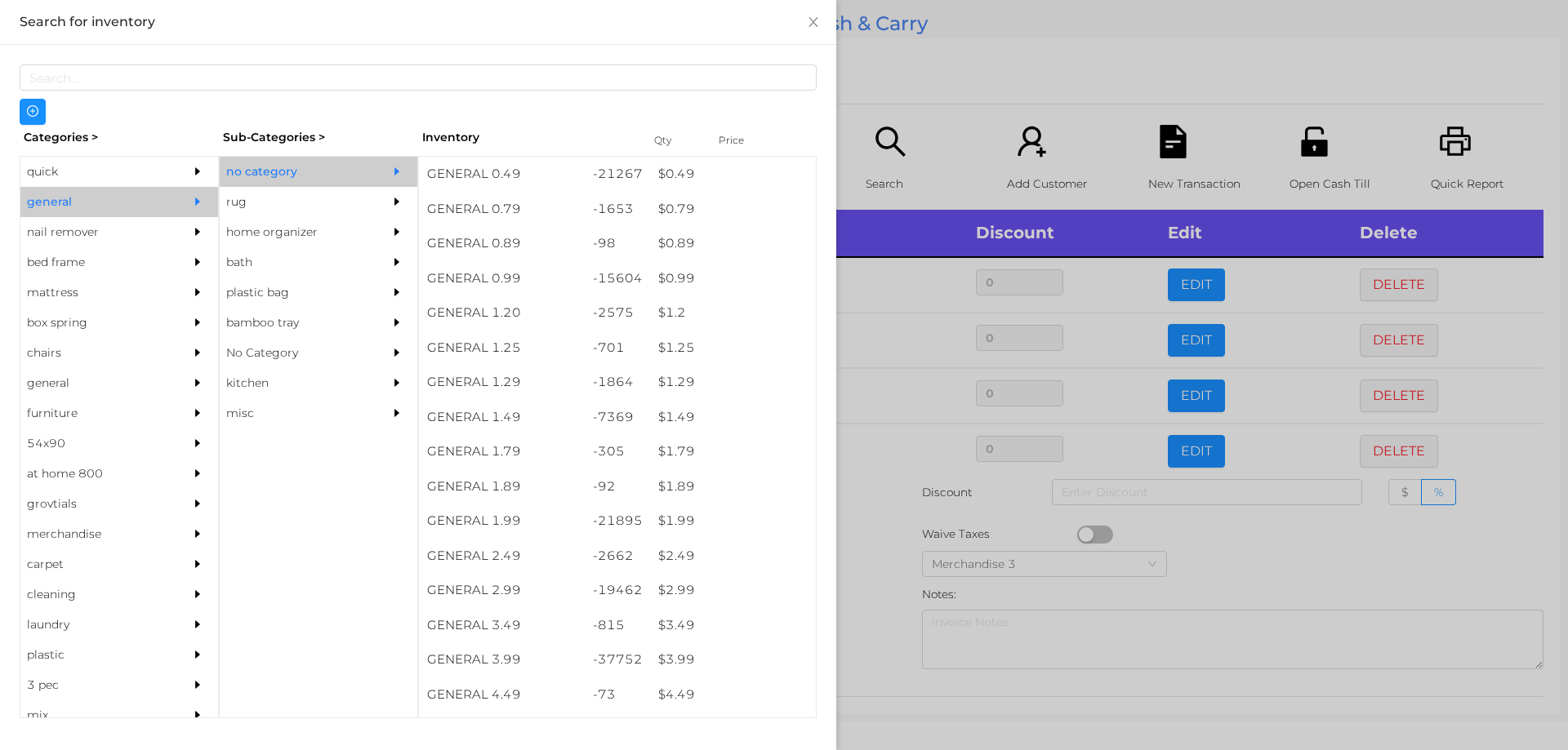
click at [868, 580] on div at bounding box center [784, 375] width 1568 height 750
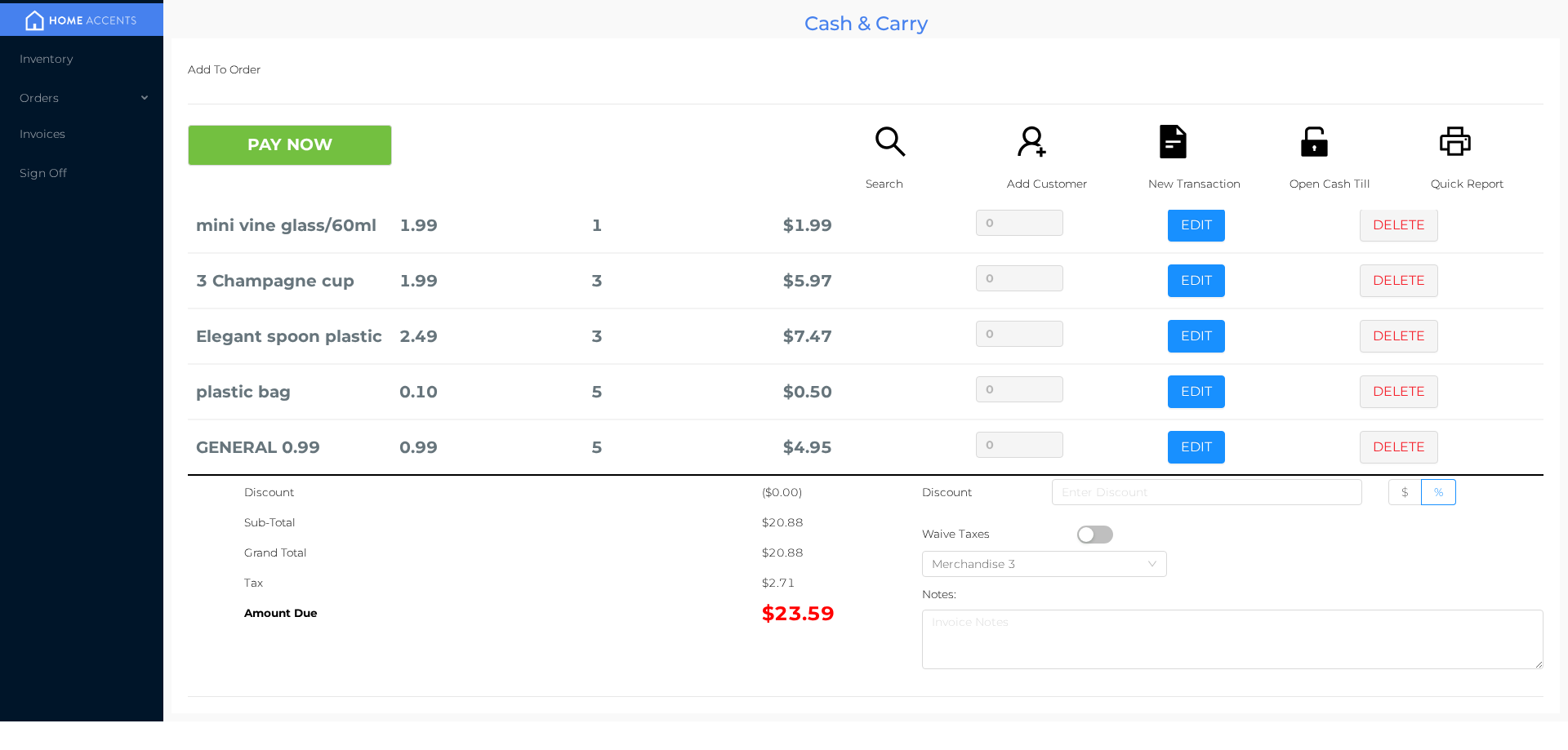
scroll to position [97, 0]
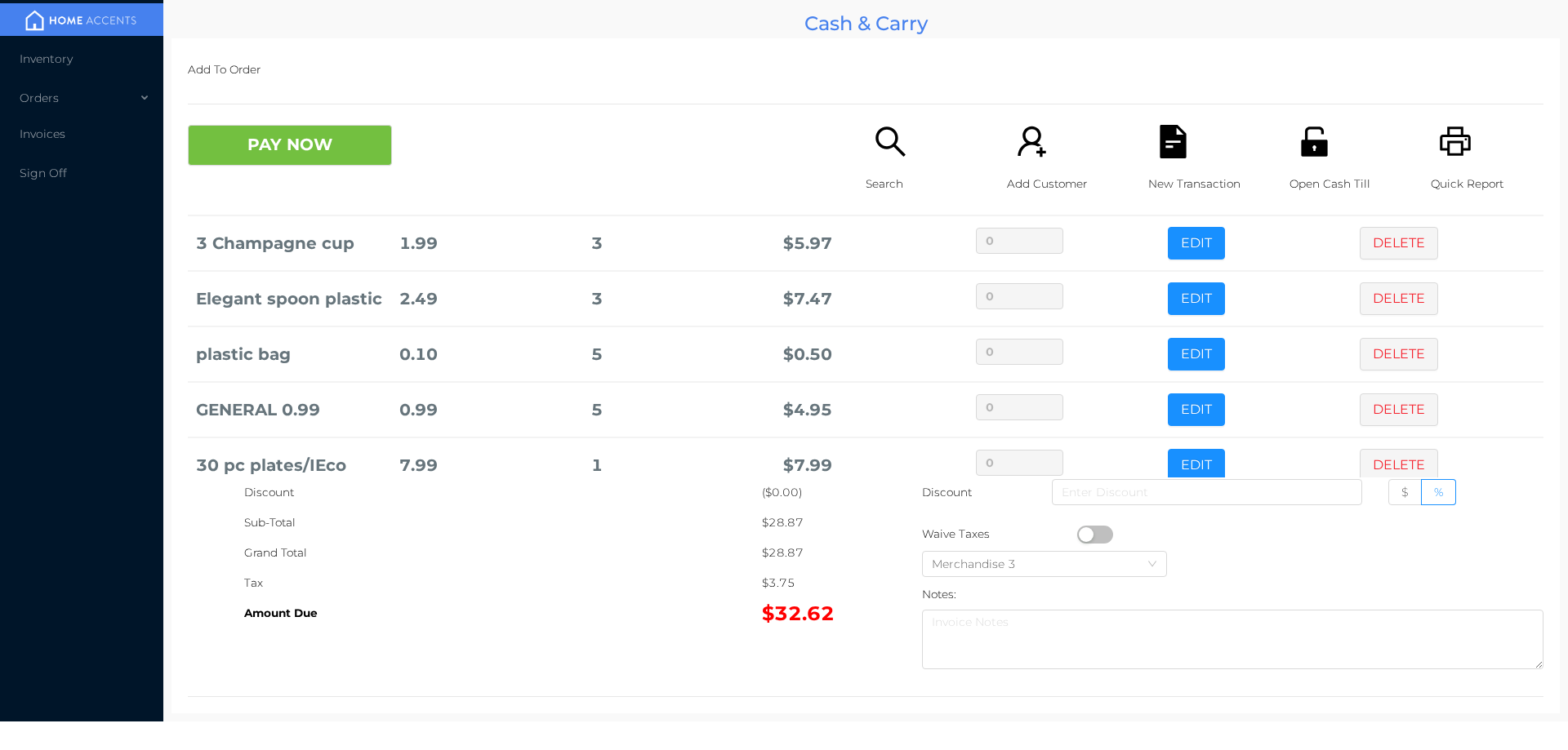
click at [1081, 535] on button "button" at bounding box center [1095, 535] width 36 height 18
click at [299, 151] on button "PAY NOW" at bounding box center [290, 146] width 204 height 41
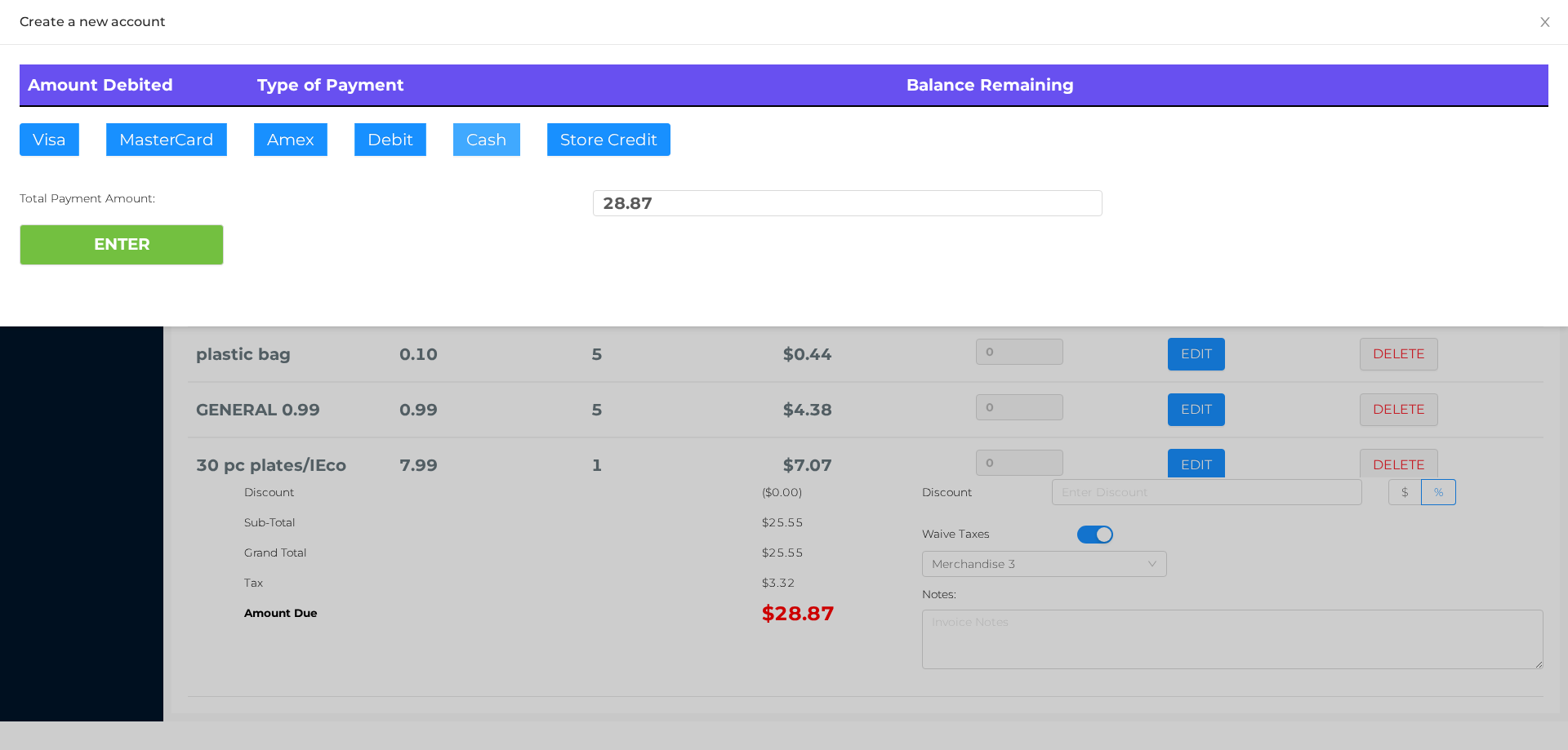
click at [484, 139] on button "Cash" at bounding box center [487, 139] width 67 height 33
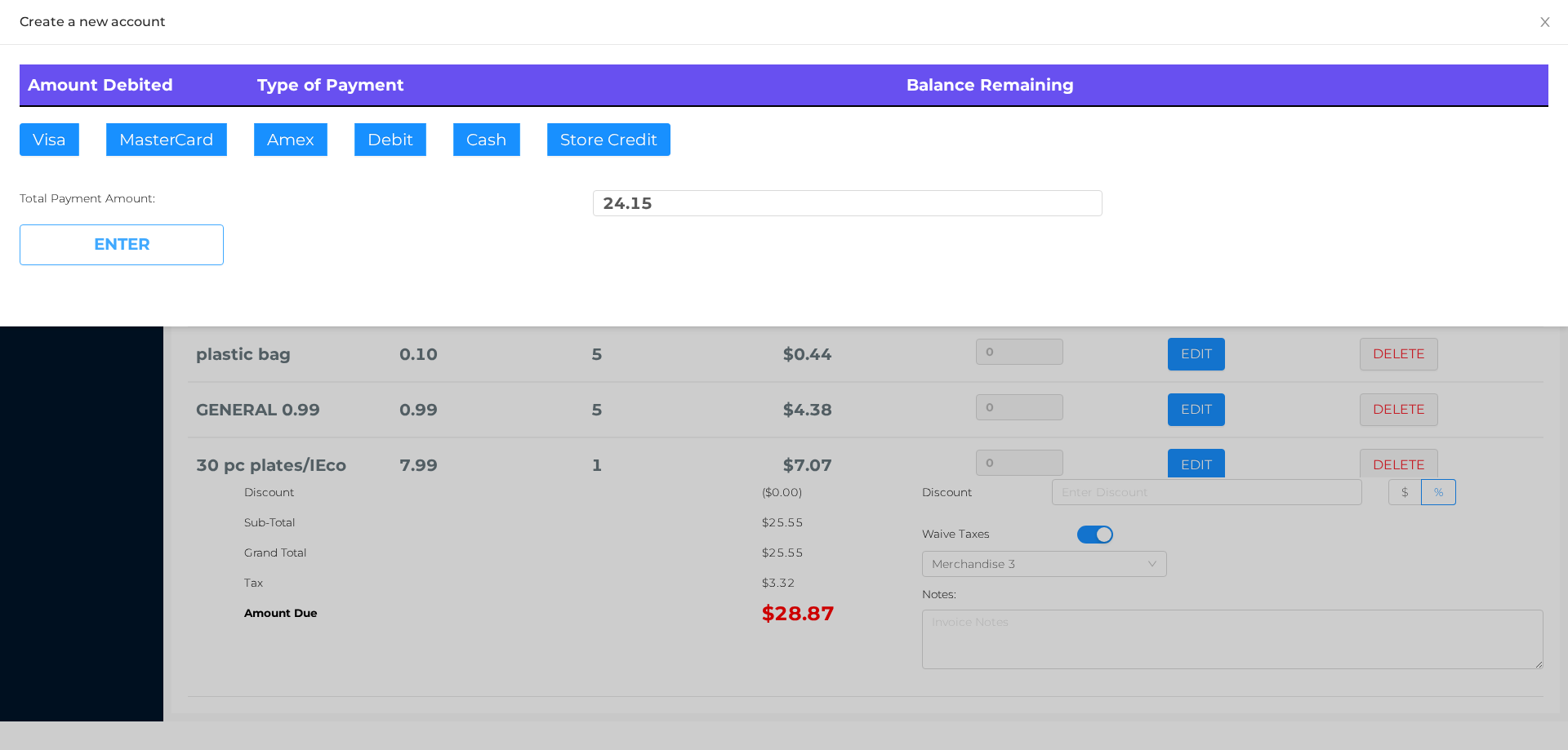
click at [165, 241] on button "ENTER" at bounding box center [122, 245] width 204 height 41
type input "4.72"
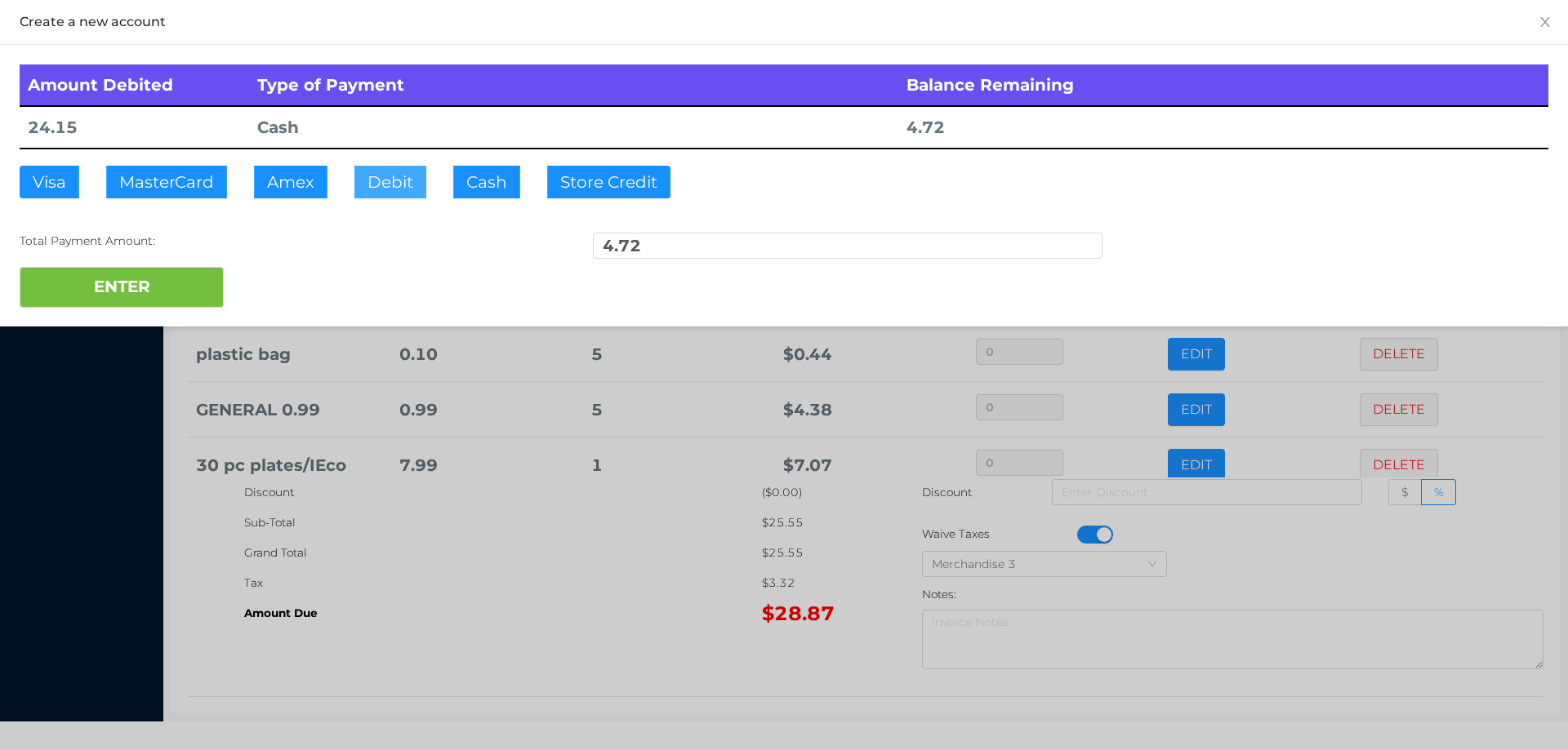
click at [379, 180] on button "Debit" at bounding box center [390, 181] width 72 height 33
click at [176, 269] on button "ENTER" at bounding box center [122, 288] width 204 height 41
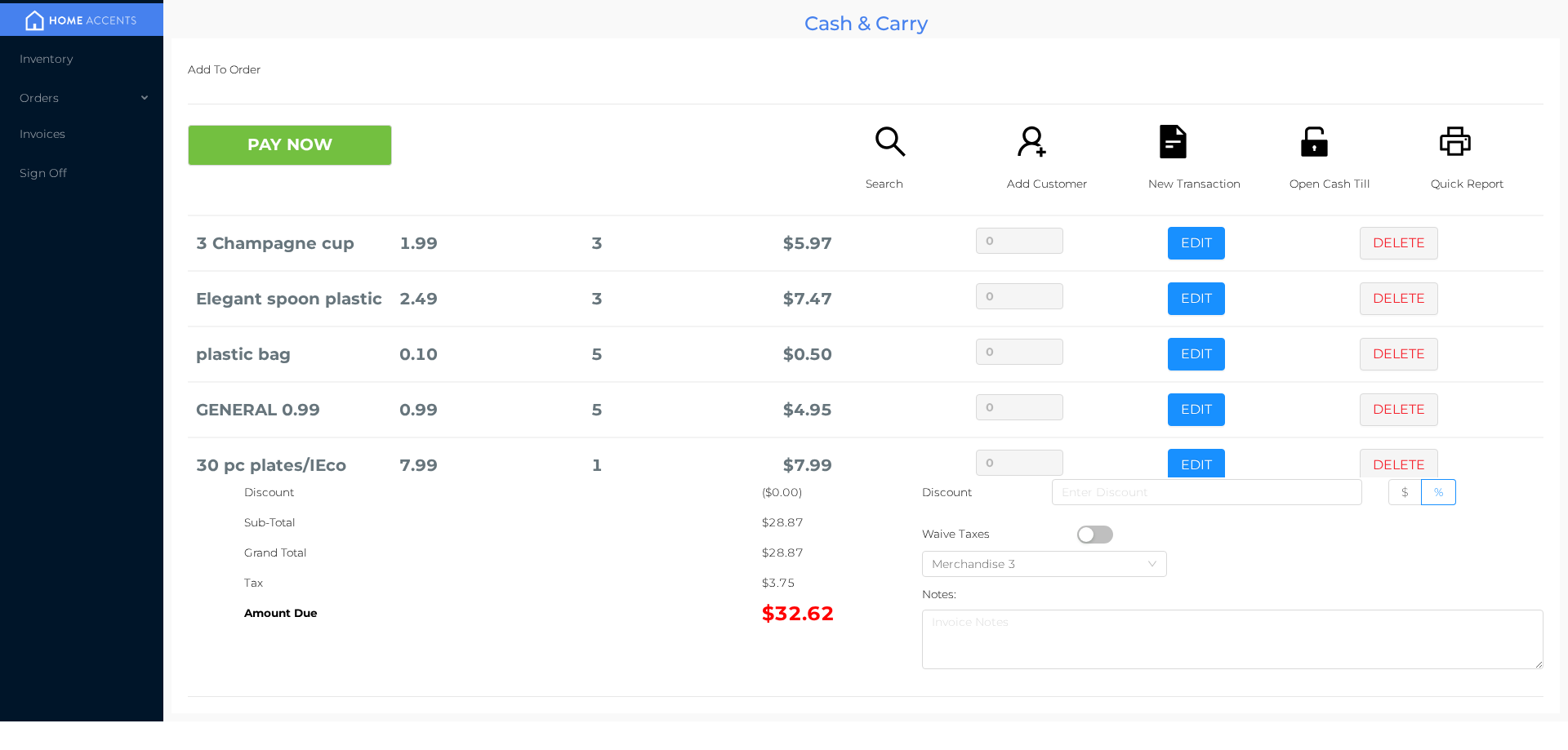
scroll to position [0, 0]
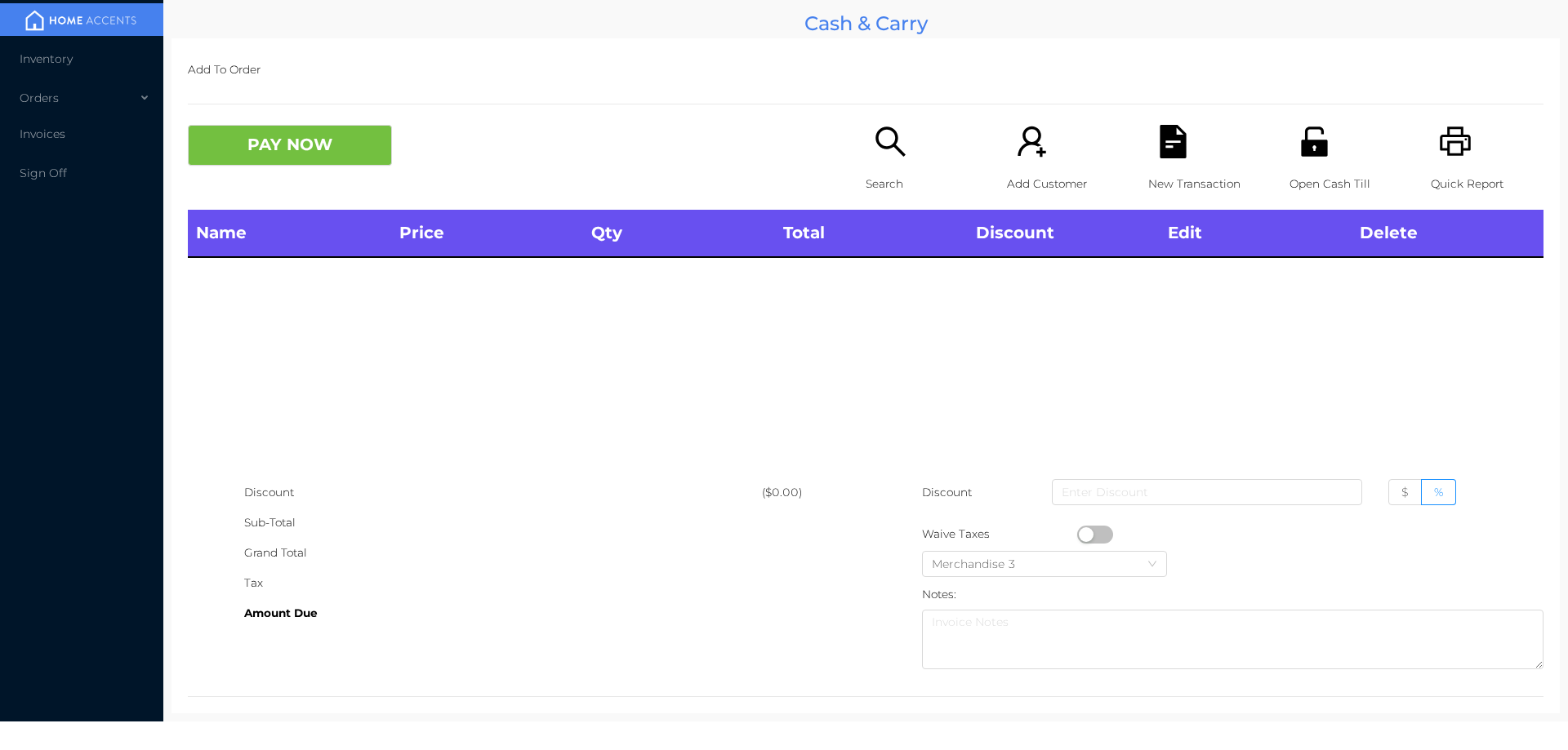
click at [1321, 140] on div "Open Cash Till" at bounding box center [1346, 167] width 113 height 85
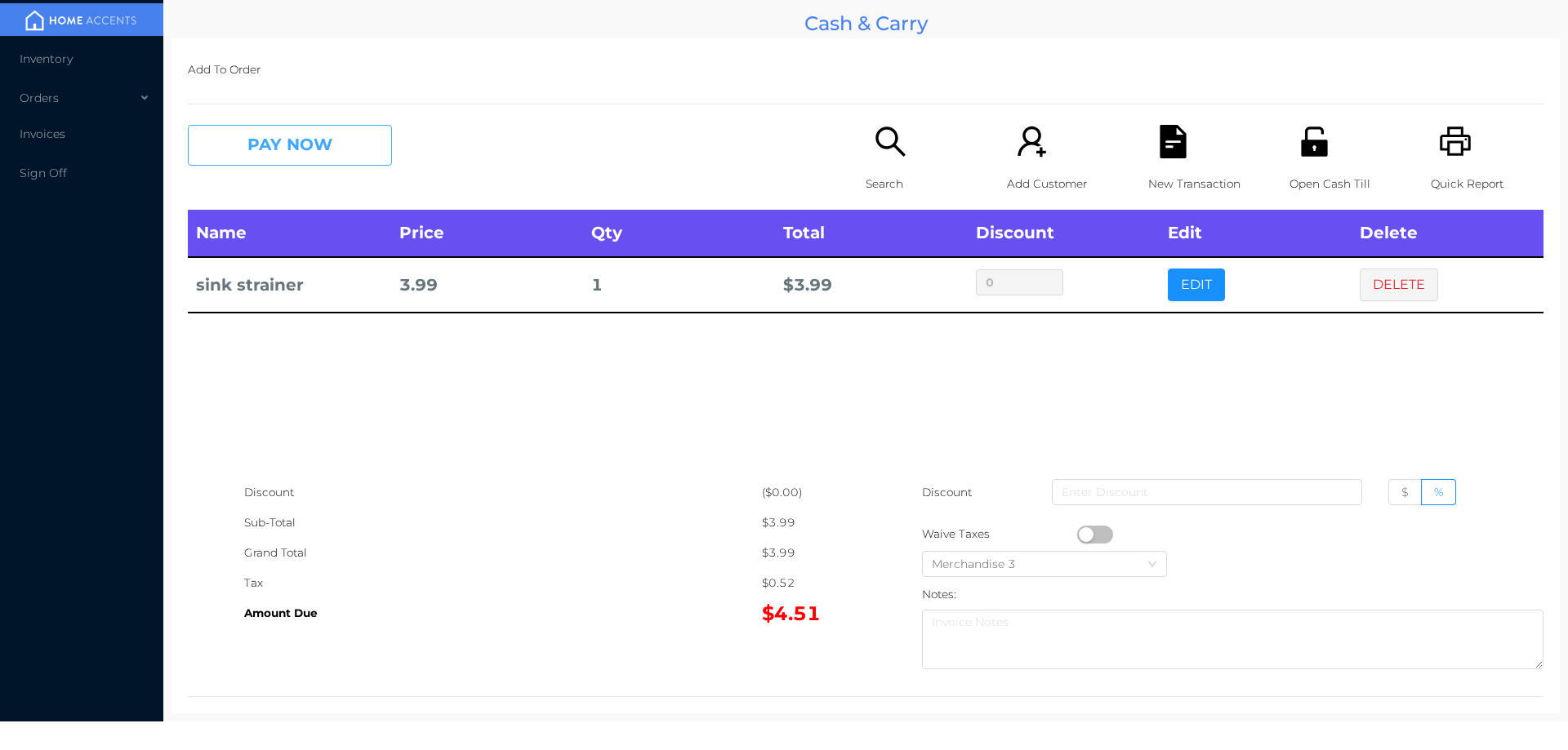
click at [259, 146] on button "PAY NOW" at bounding box center [290, 146] width 204 height 41
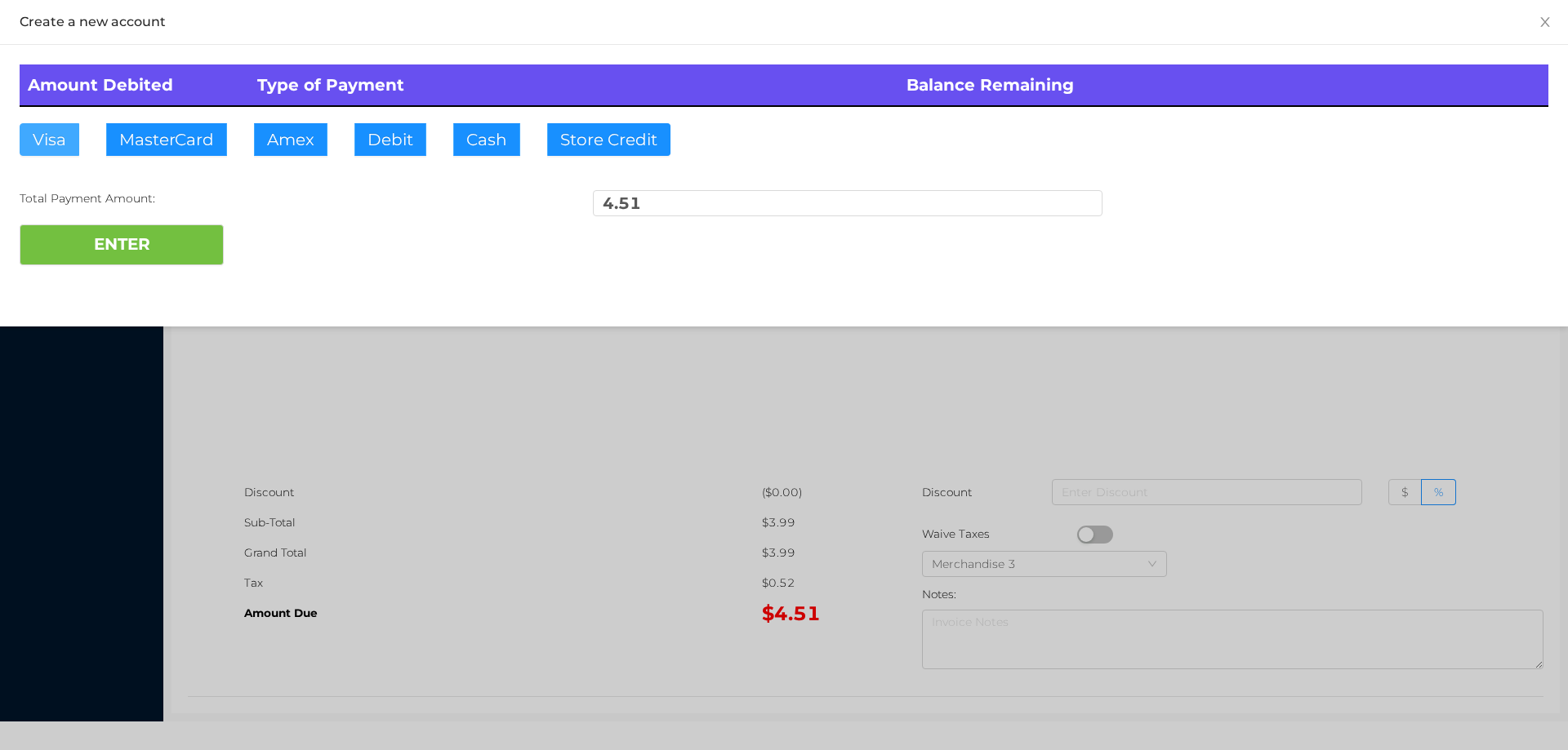
click at [34, 129] on button "Visa" at bounding box center [49, 139] width 60 height 33
click at [123, 257] on button "ENTER" at bounding box center [122, 245] width 204 height 41
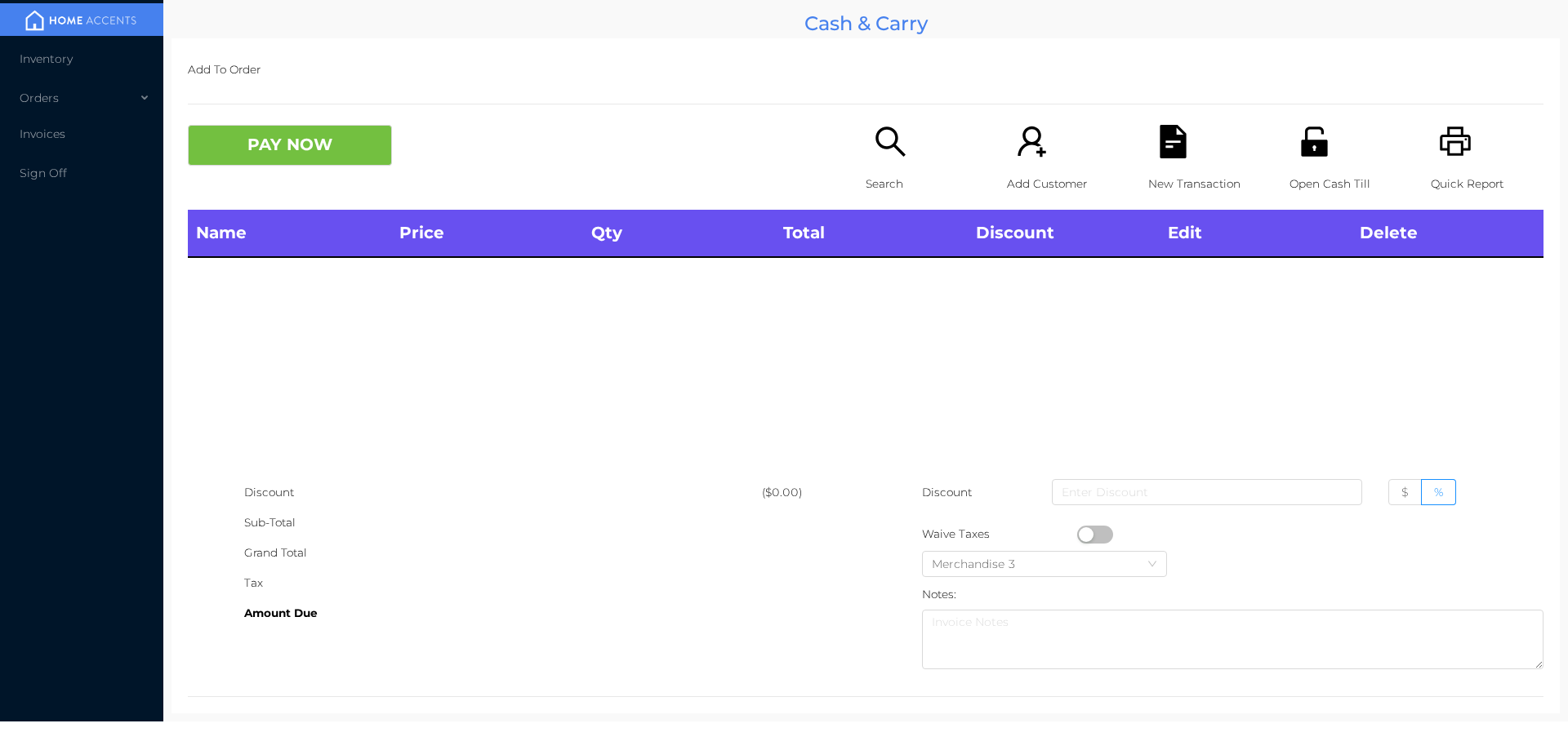
click at [892, 155] on icon "icon: search" at bounding box center [890, 141] width 33 height 33
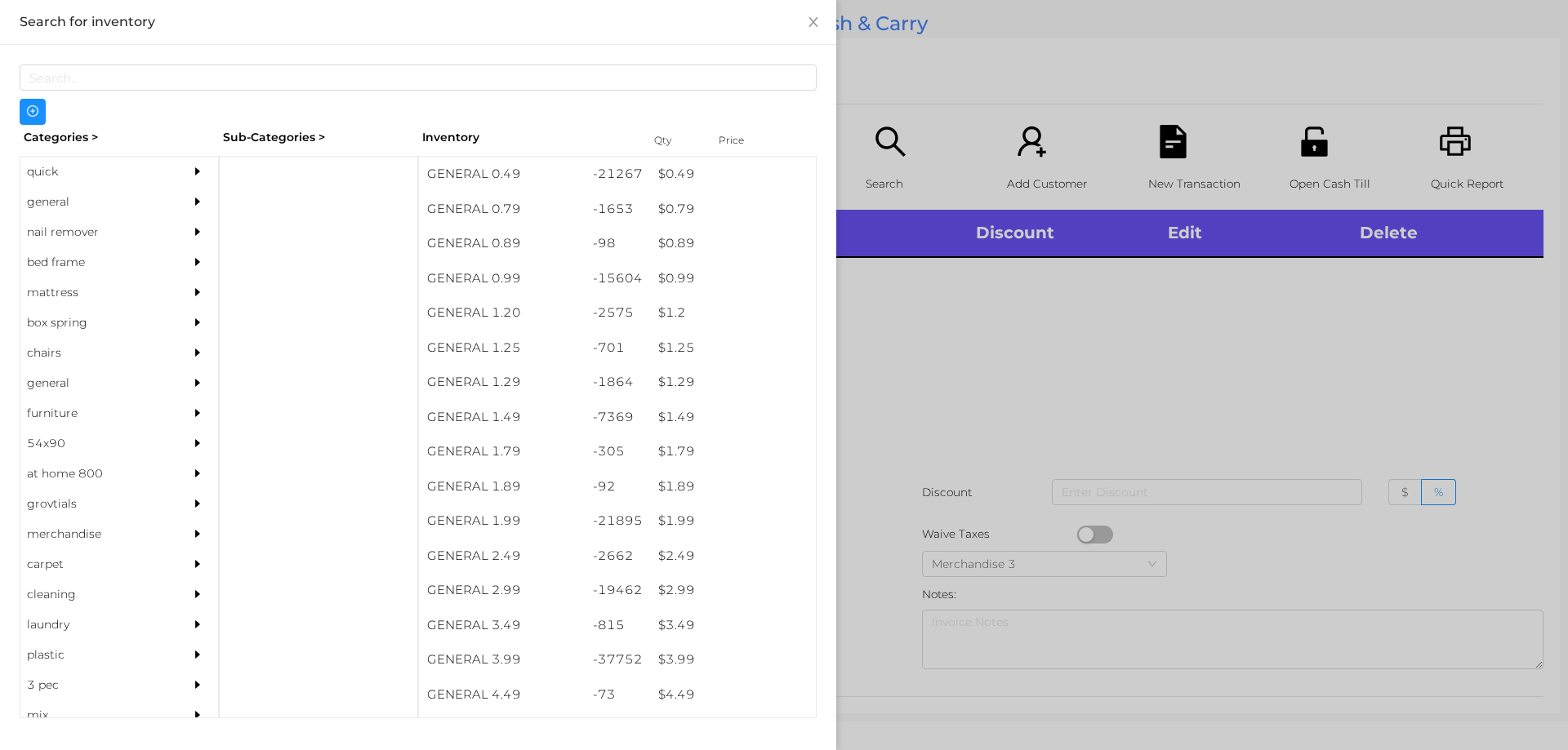
click at [55, 204] on div "general" at bounding box center [95, 202] width 148 height 30
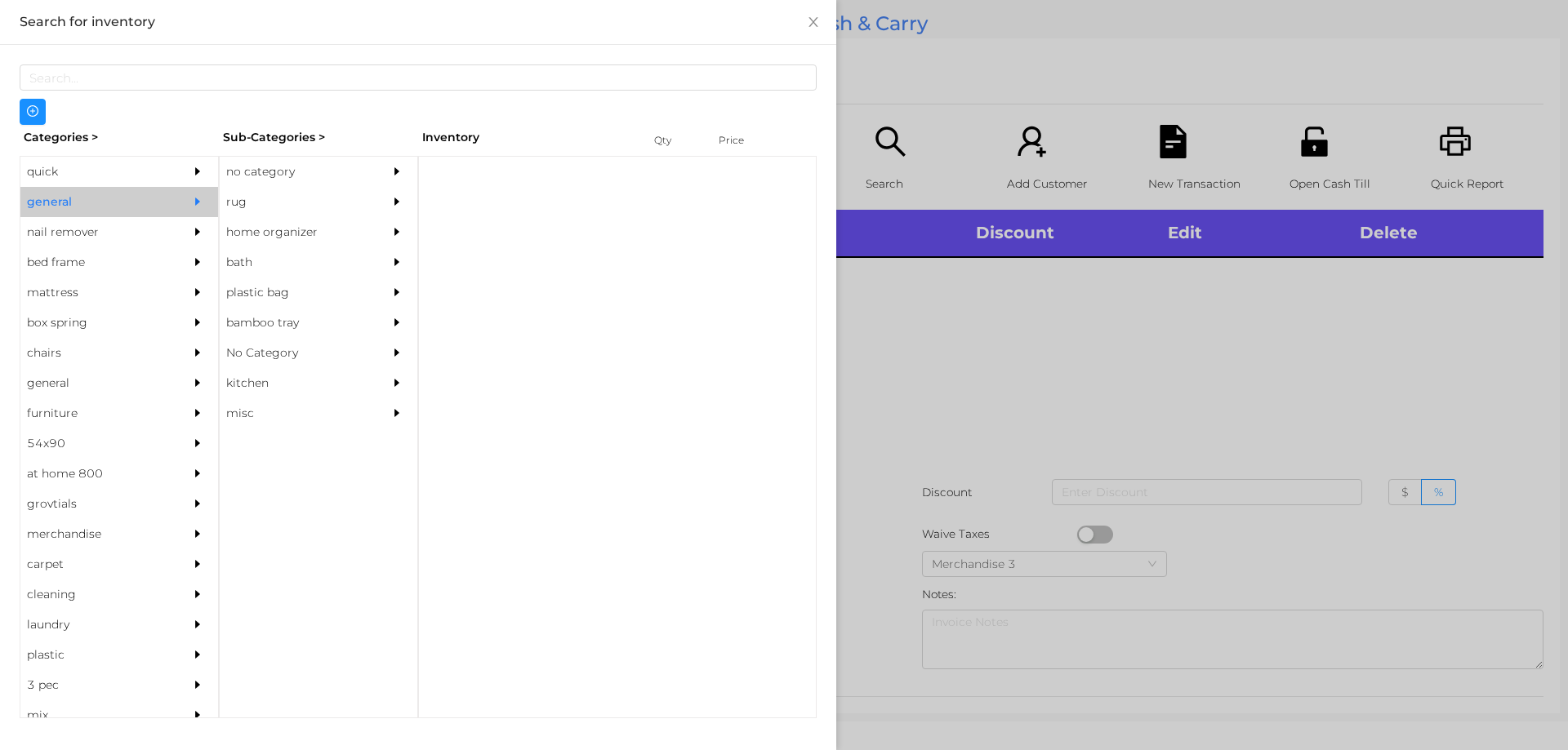
click at [275, 173] on div "no category" at bounding box center [294, 172] width 148 height 30
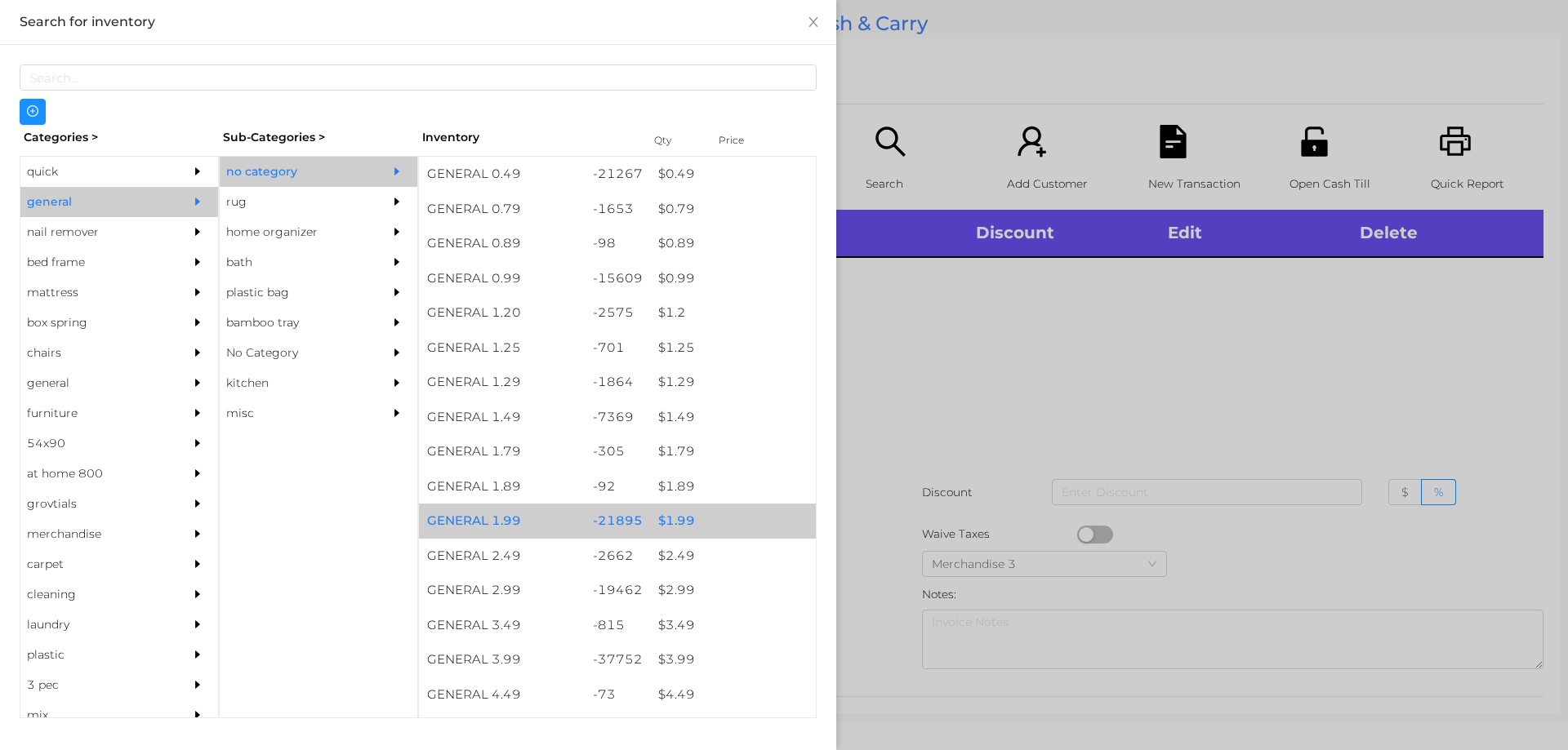
click at [667, 521] on div "$ 1.99" at bounding box center [733, 520] width 165 height 35
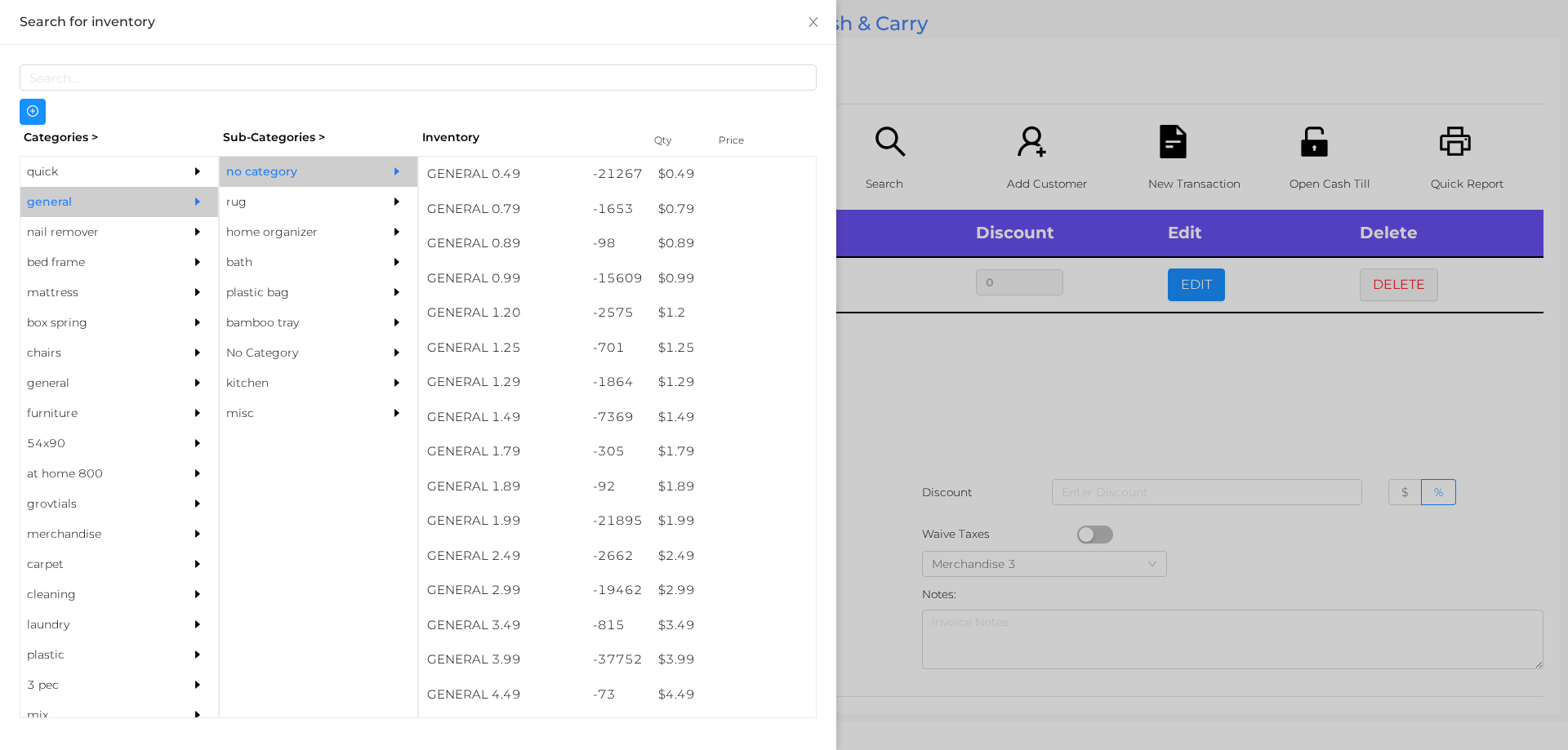
click at [953, 391] on div at bounding box center [784, 375] width 1568 height 750
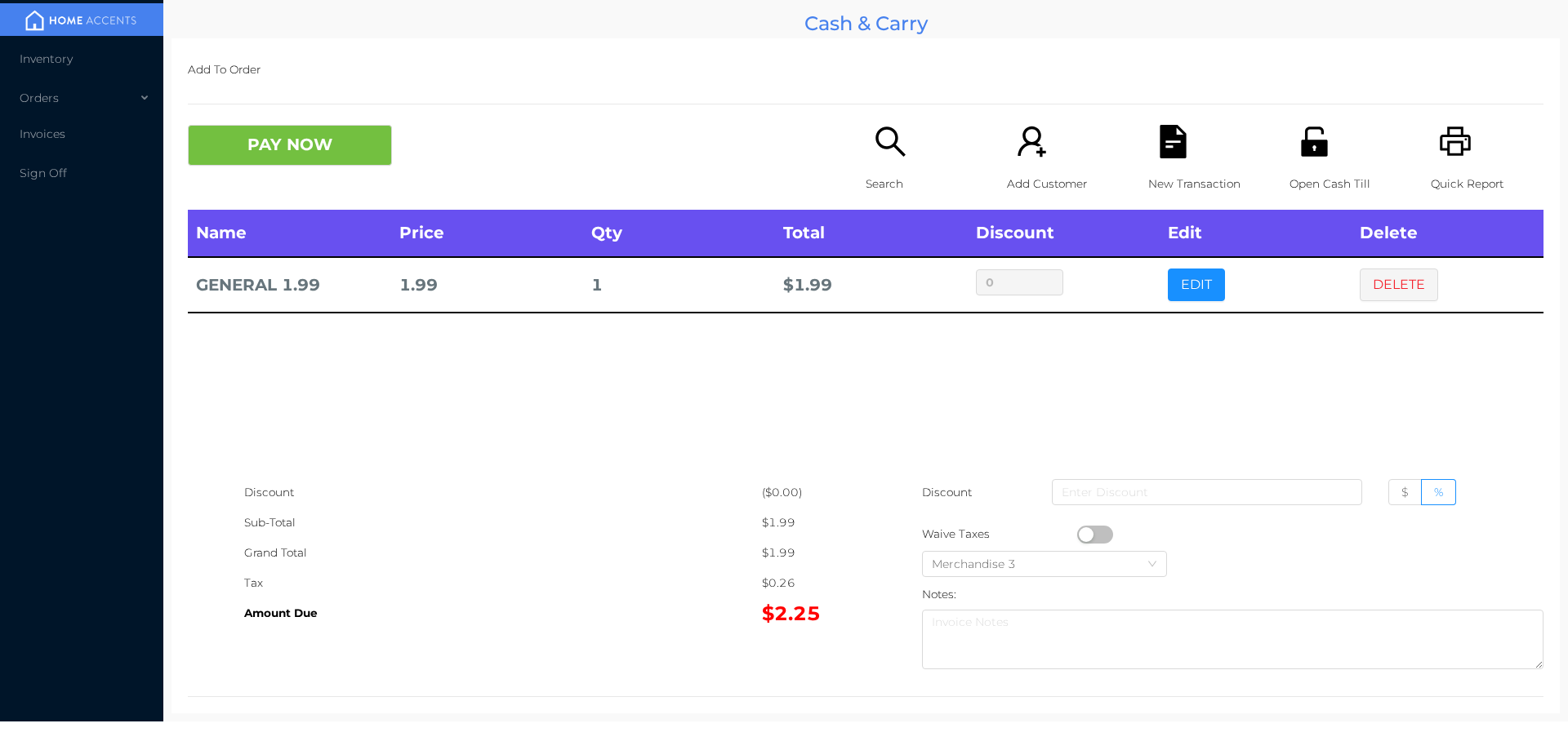
click at [1085, 535] on button "button" at bounding box center [1095, 535] width 36 height 18
click at [266, 143] on button "PAY NOW" at bounding box center [290, 146] width 204 height 41
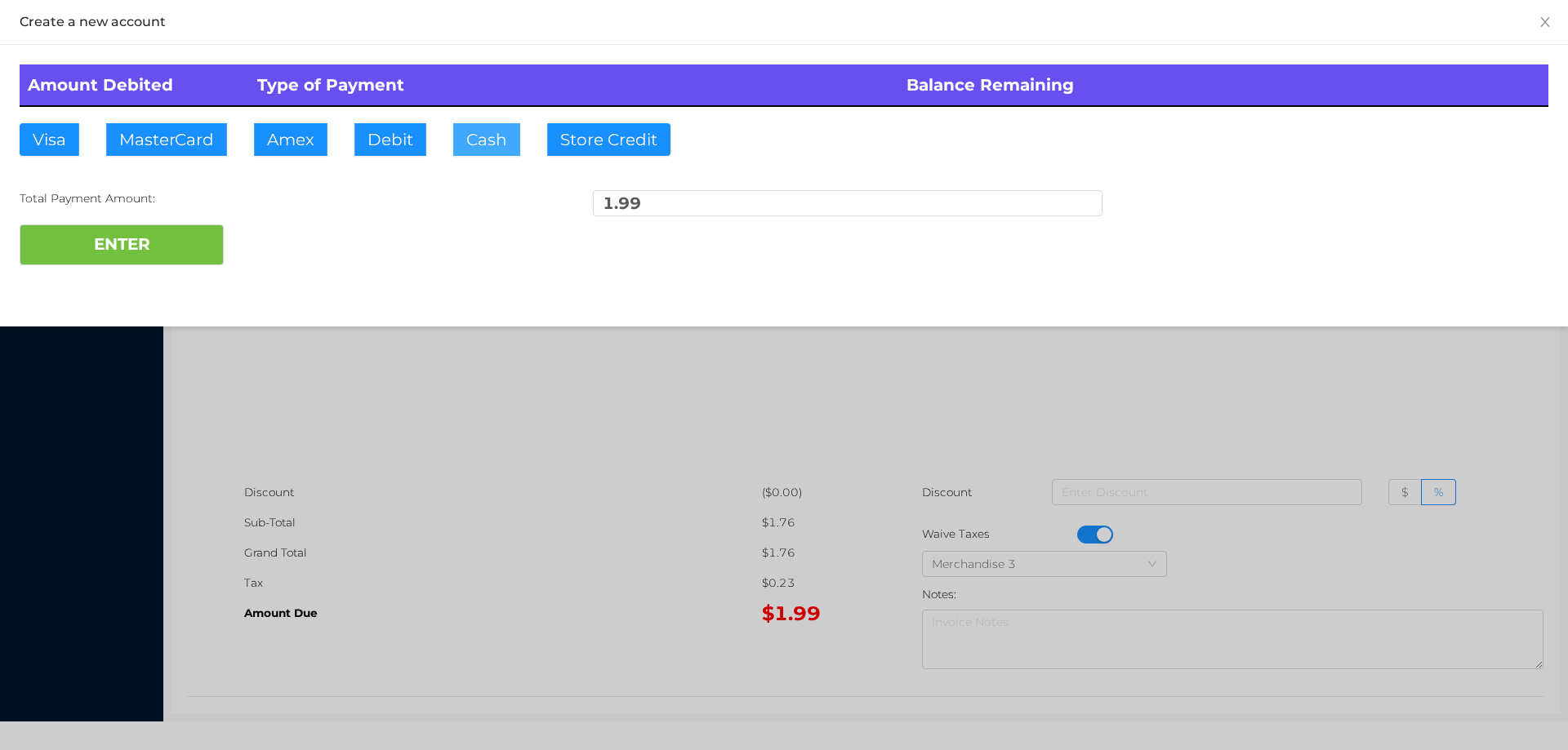
click at [458, 135] on button "Cash" at bounding box center [487, 139] width 67 height 33
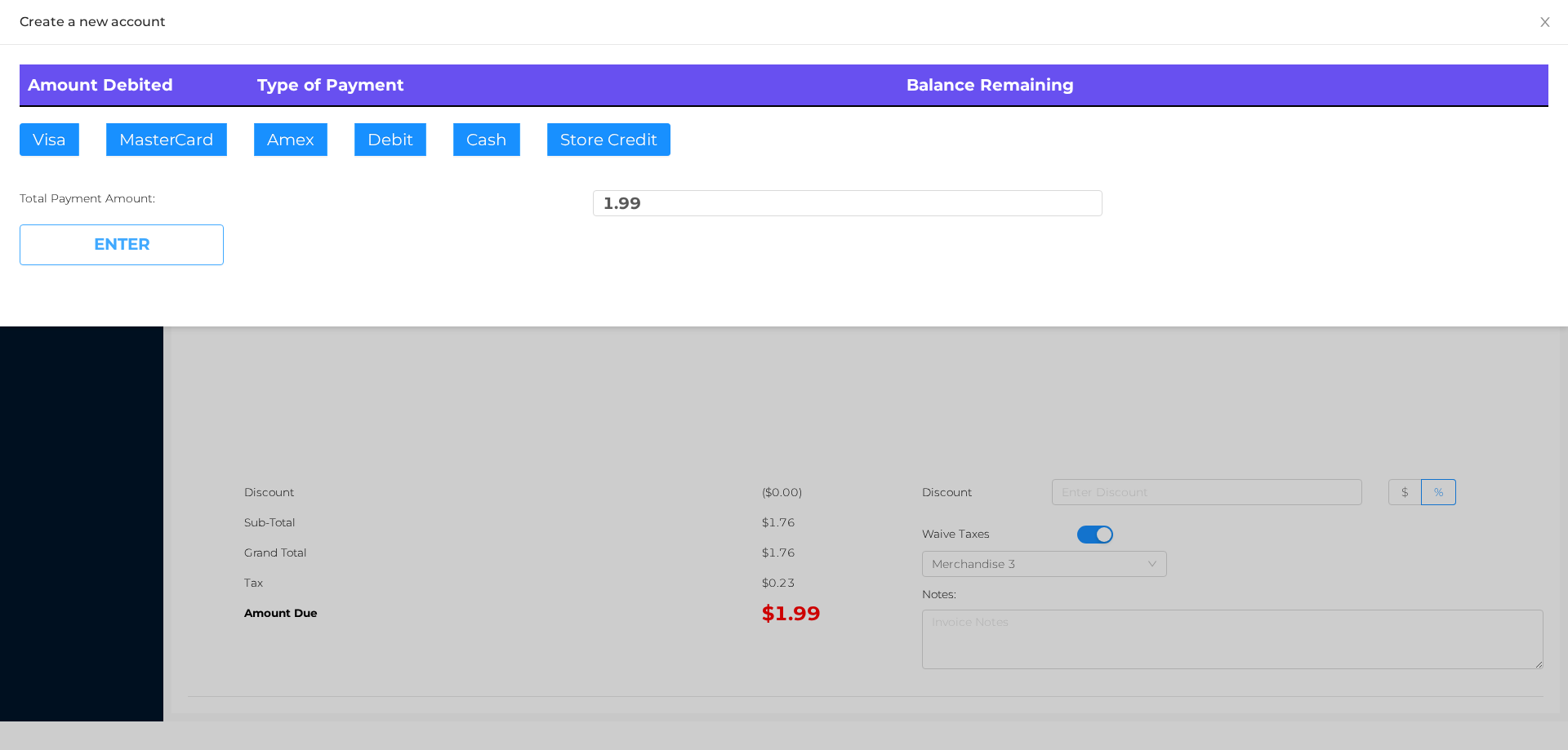
click at [139, 255] on button "ENTER" at bounding box center [122, 245] width 204 height 41
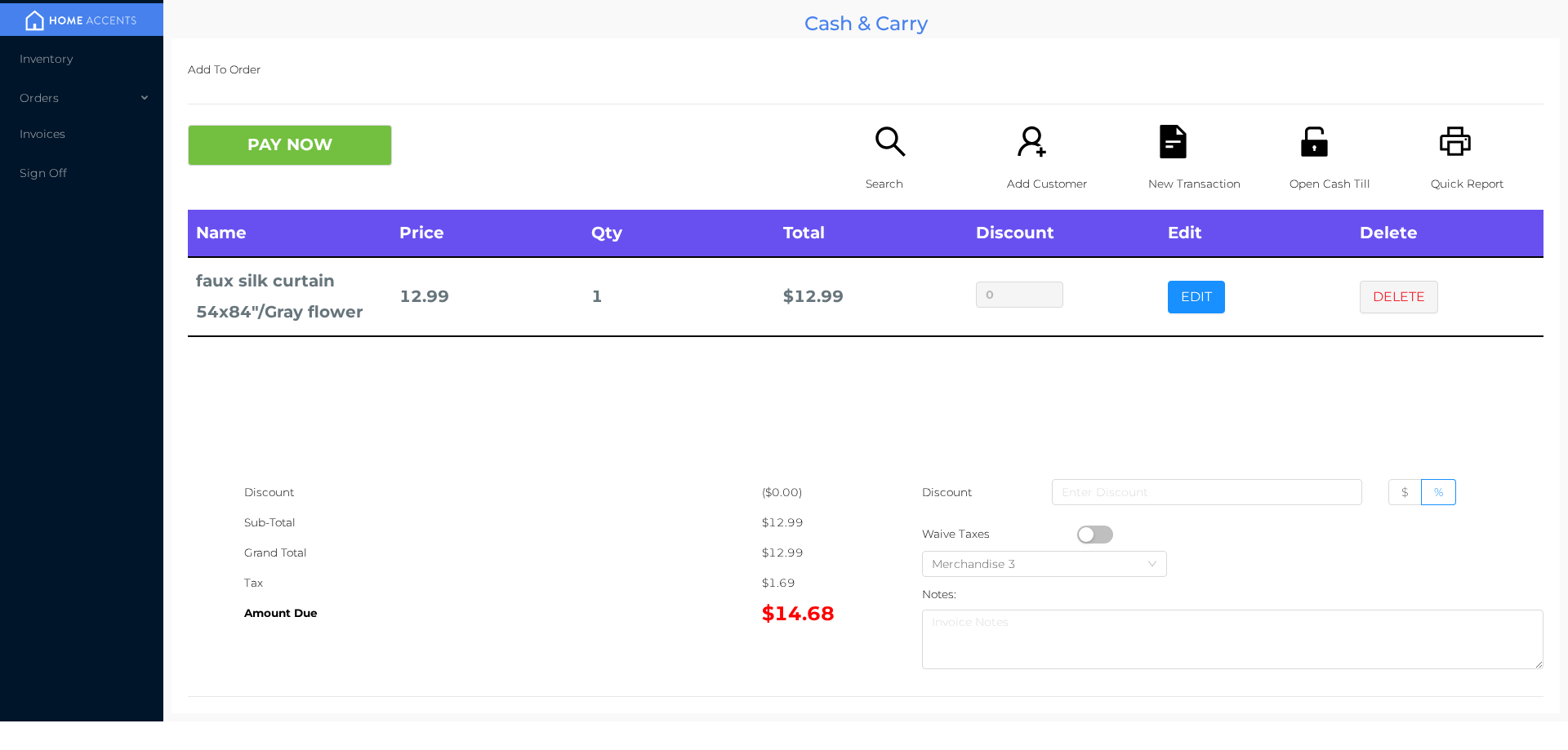
click at [884, 165] on div "Search" at bounding box center [922, 167] width 113 height 85
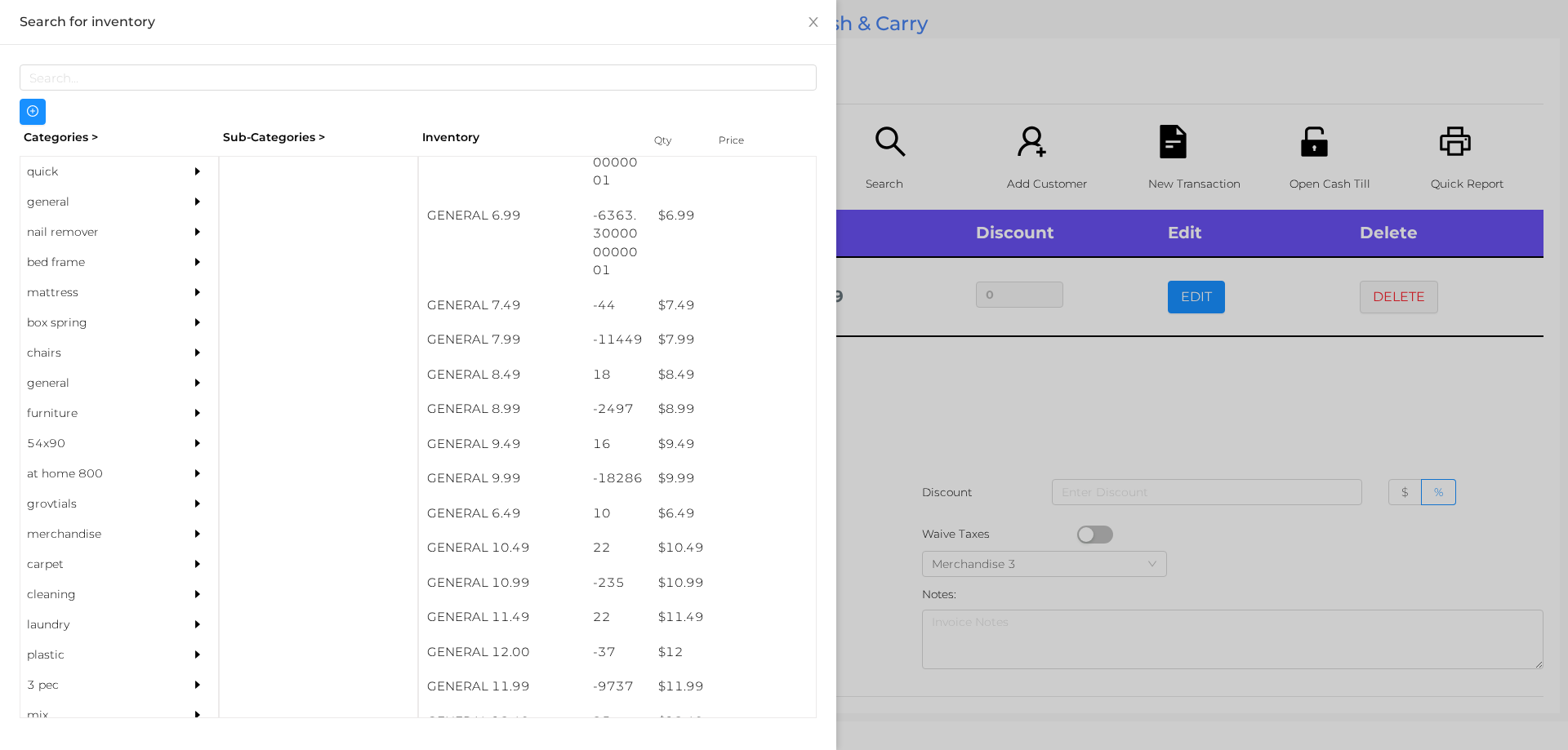
scroll to position [691, 0]
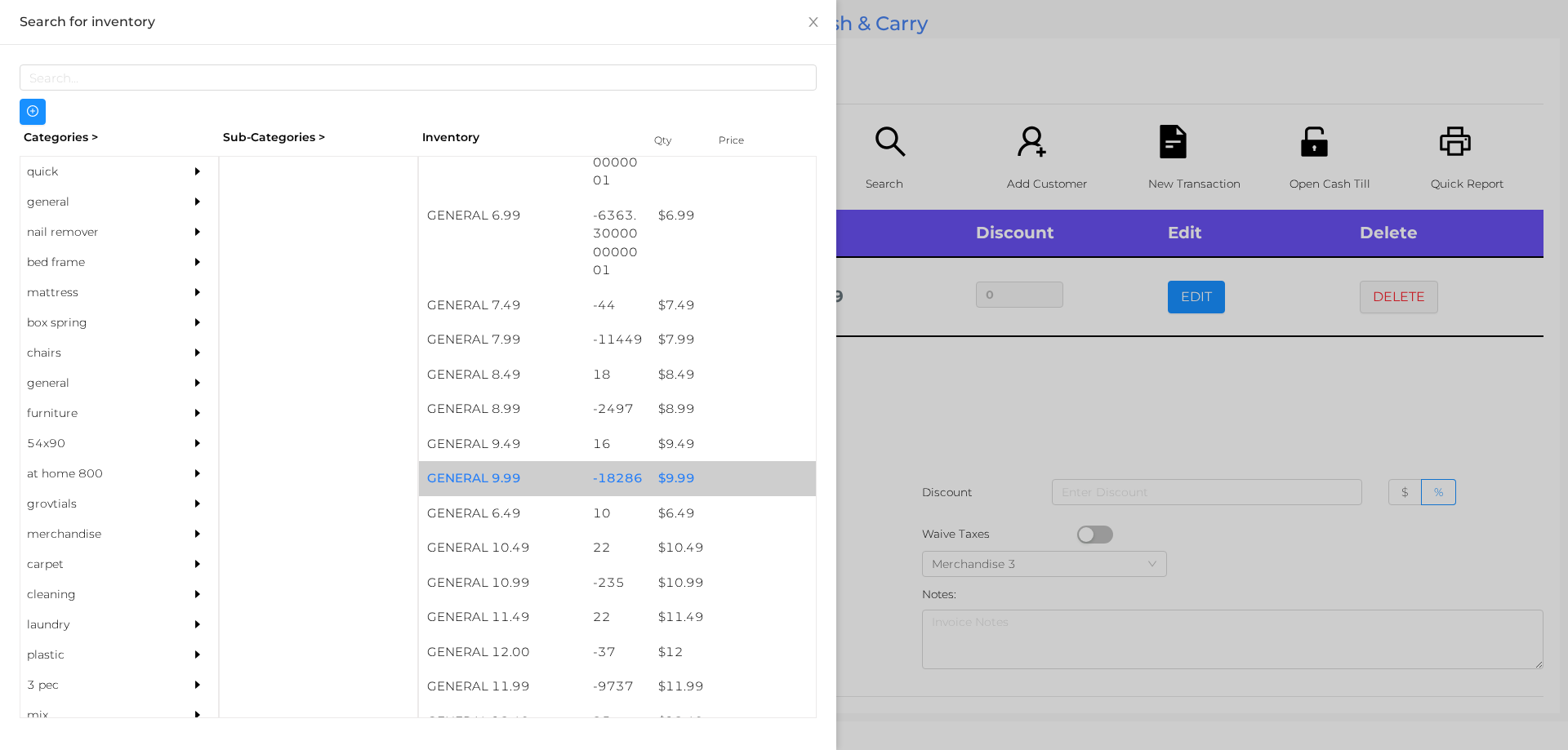
click at [677, 482] on div "$ 9.99" at bounding box center [733, 478] width 165 height 35
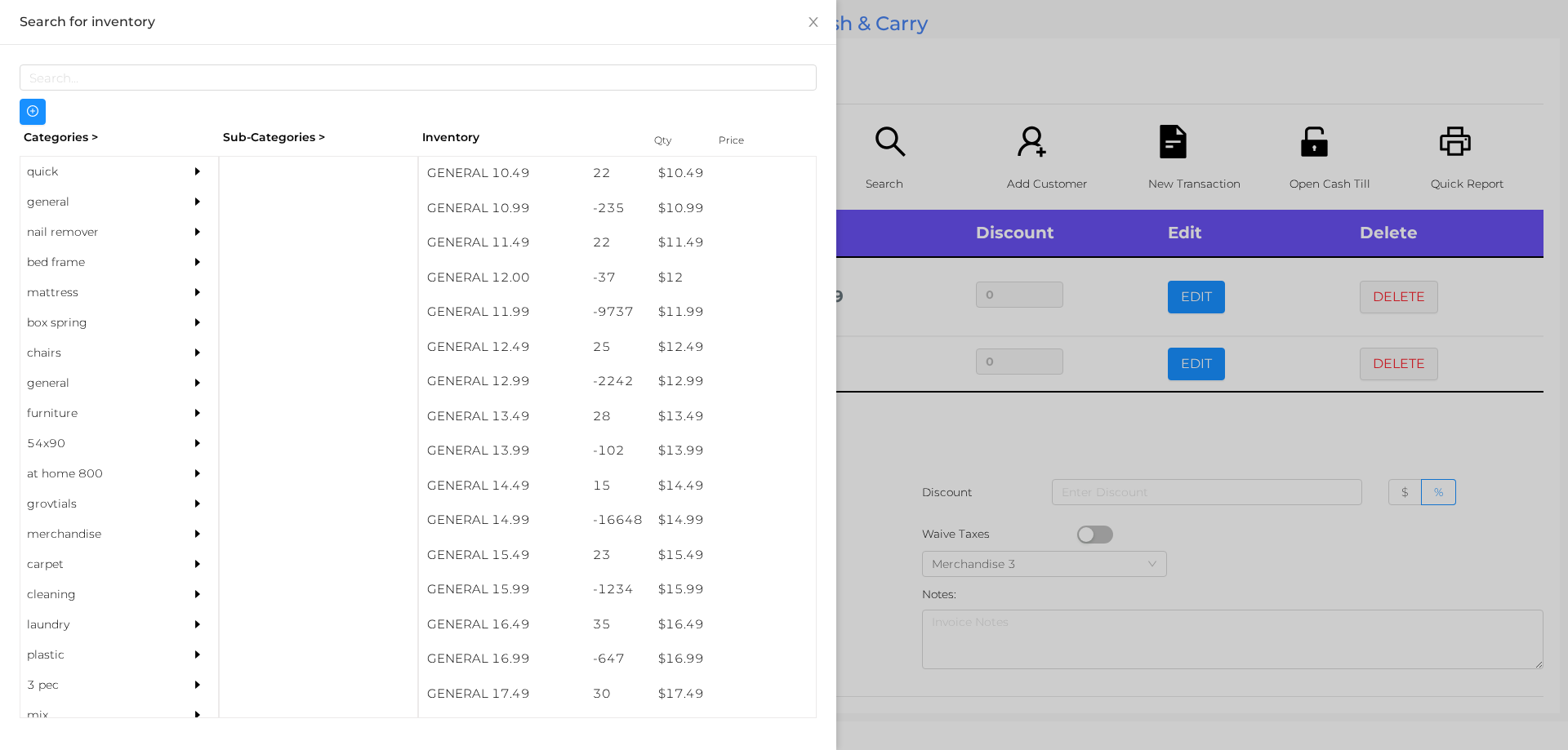
scroll to position [1070, 0]
click at [678, 521] on div "$ 14.99" at bounding box center [733, 516] width 165 height 35
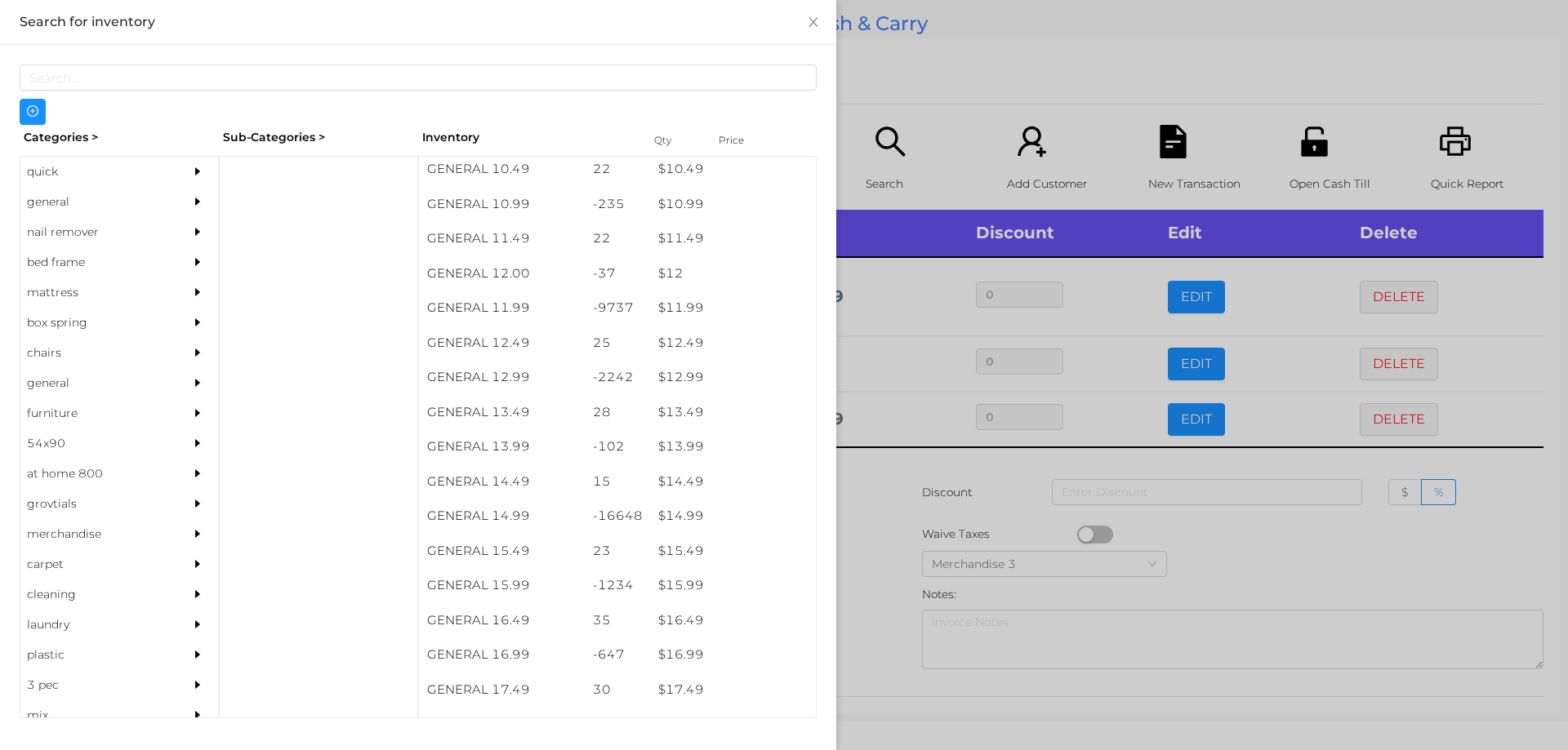
click at [890, 475] on div at bounding box center [784, 375] width 1568 height 750
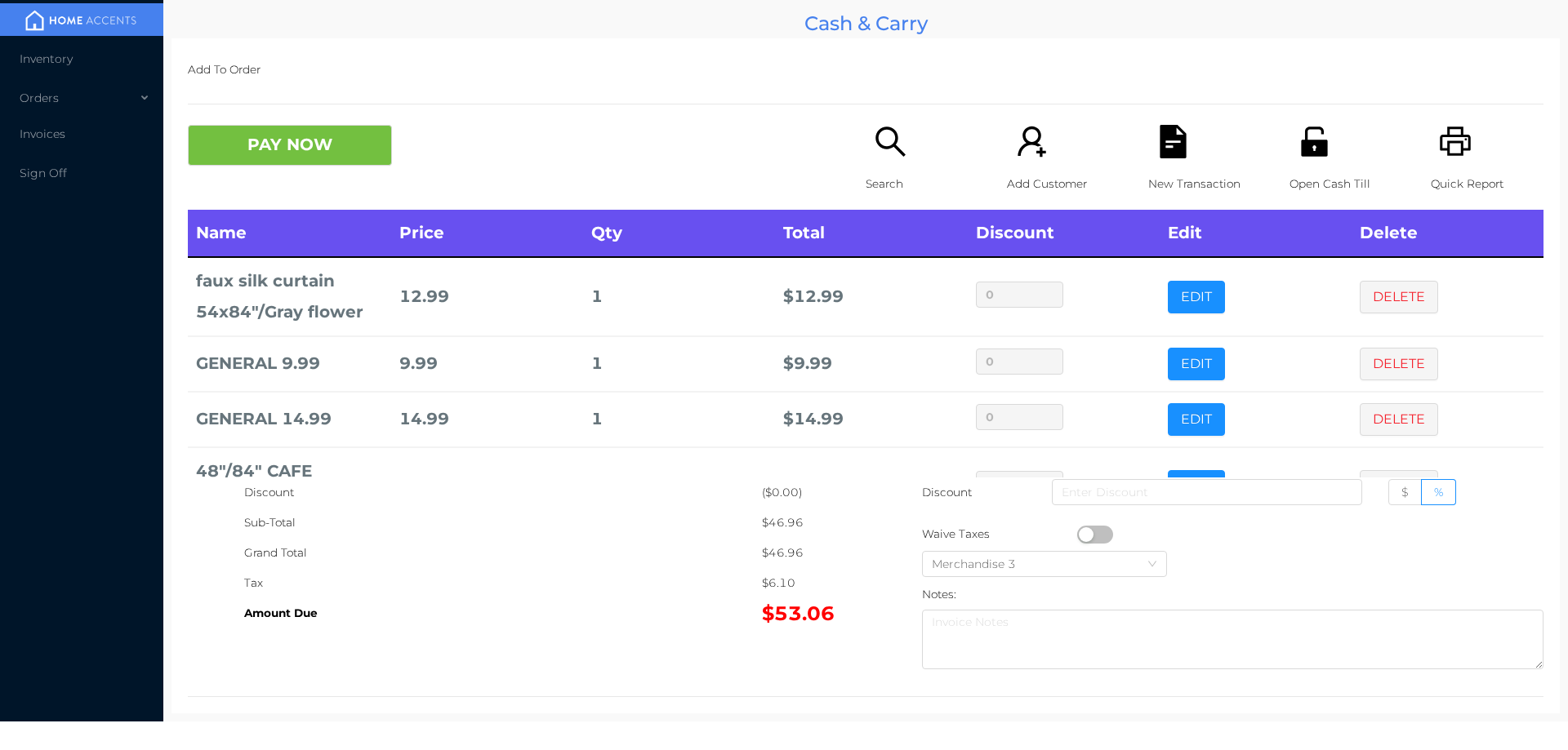
scroll to position [65, 0]
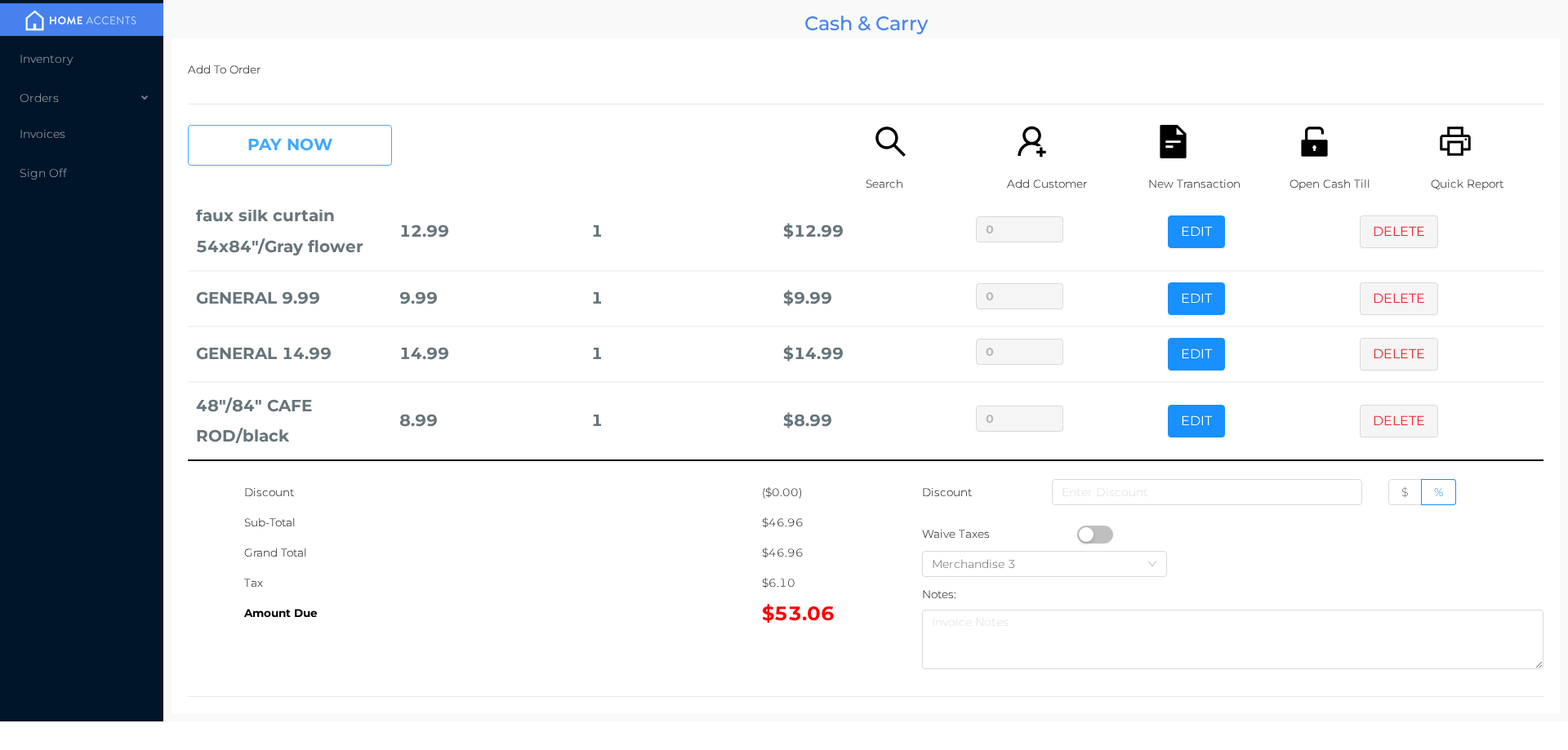
click at [258, 155] on button "PAY NOW" at bounding box center [290, 146] width 204 height 41
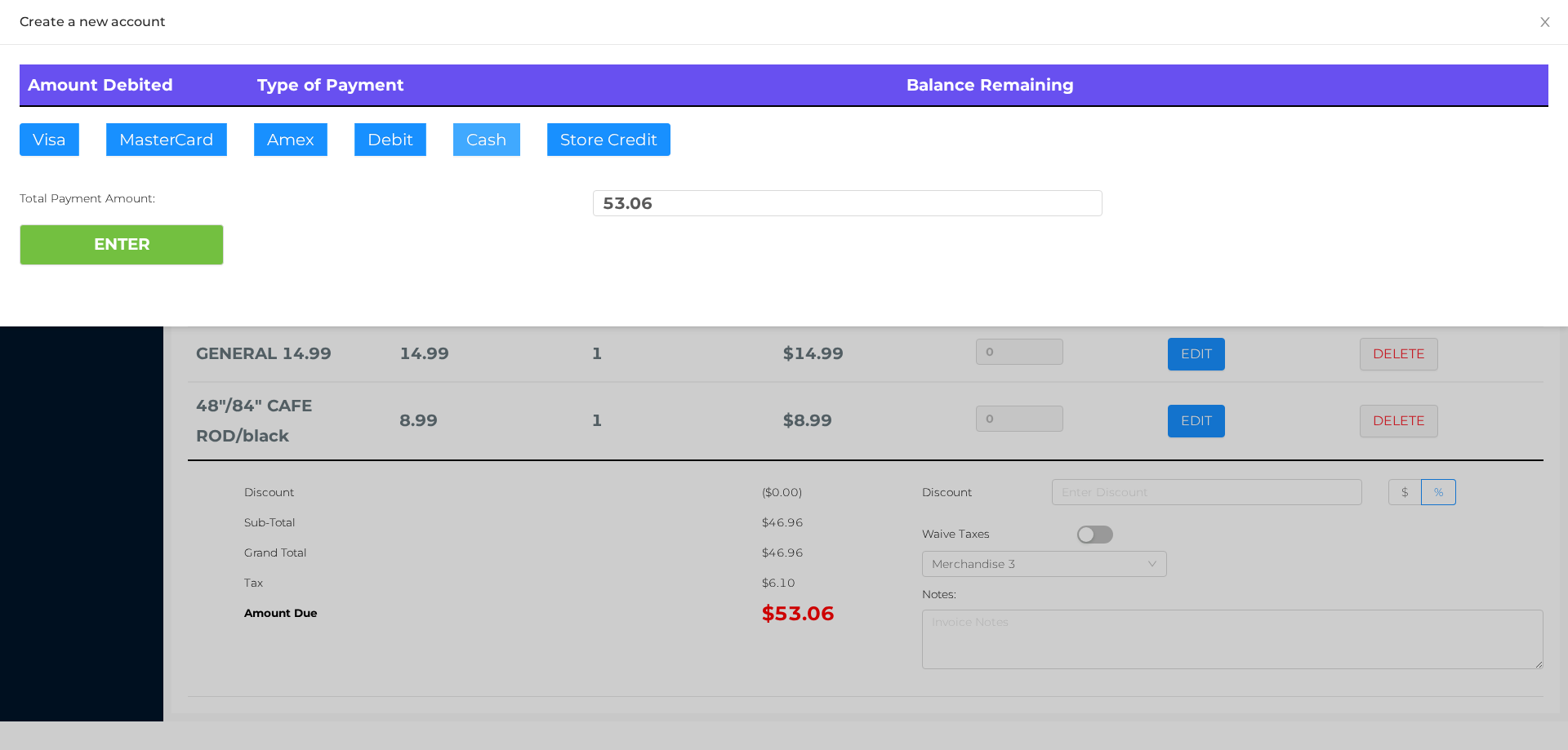
click at [479, 139] on button "Cash" at bounding box center [487, 139] width 67 height 33
click at [390, 127] on button "Debit" at bounding box center [390, 139] width 72 height 33
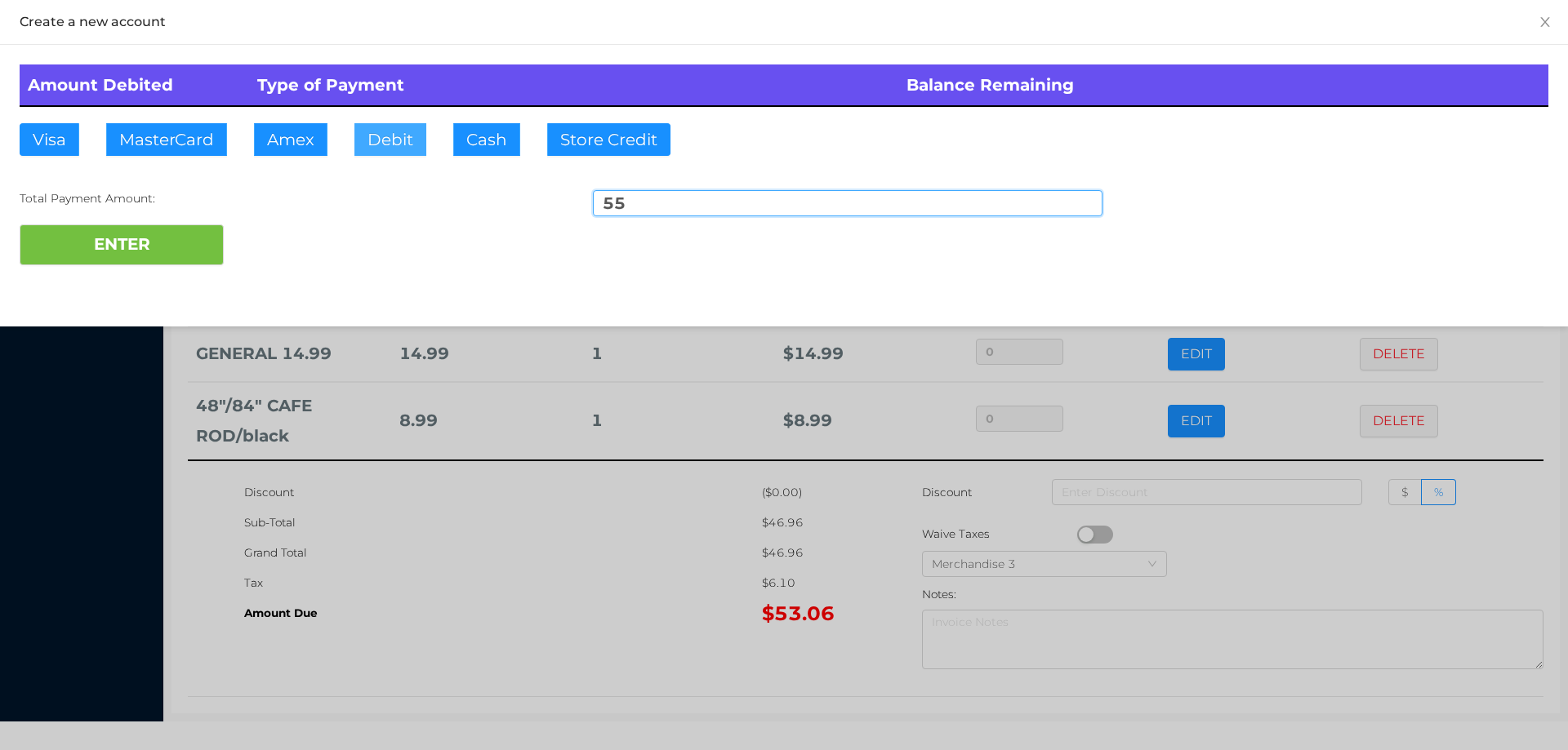
type input "55."
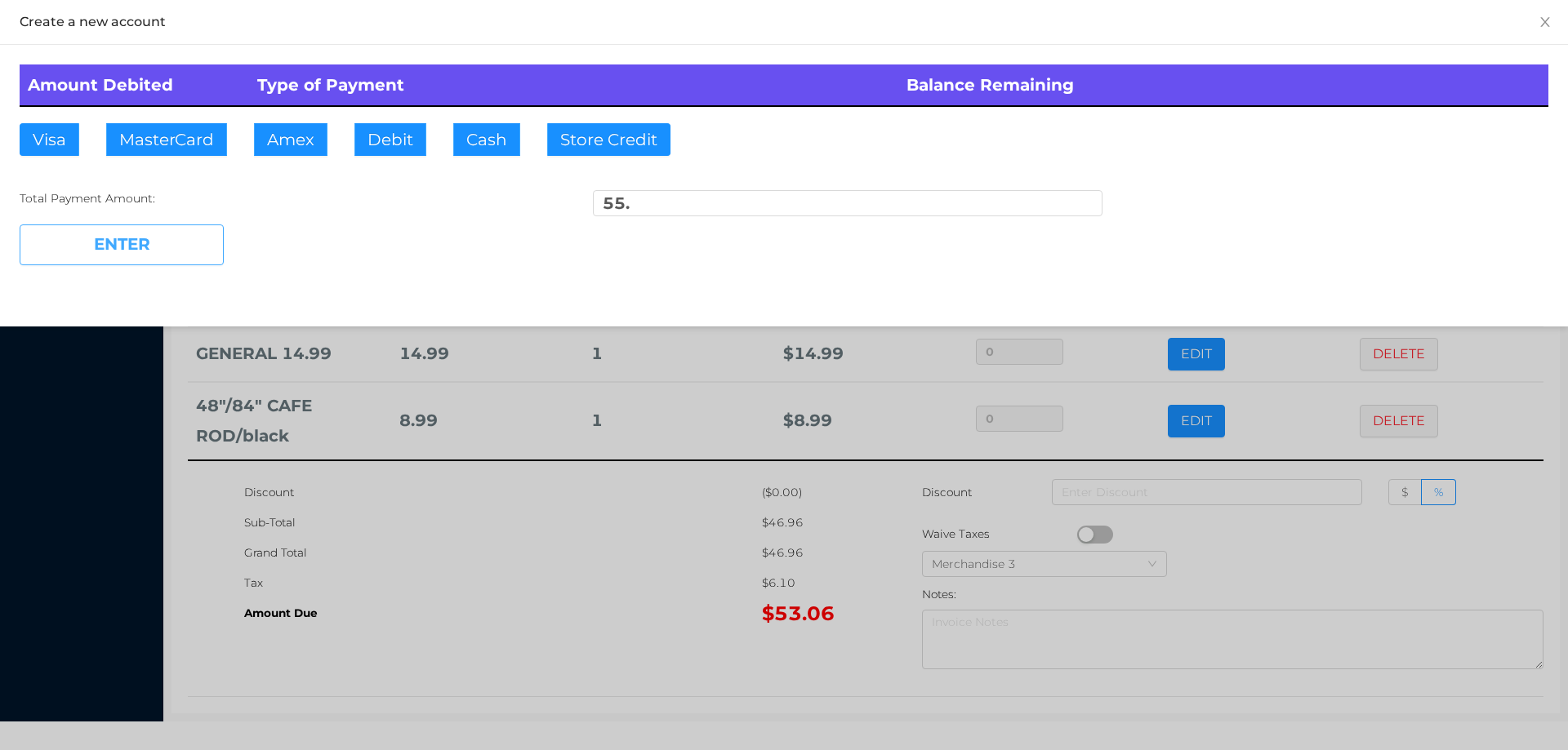
click at [174, 240] on button "ENTER" at bounding box center [122, 245] width 204 height 41
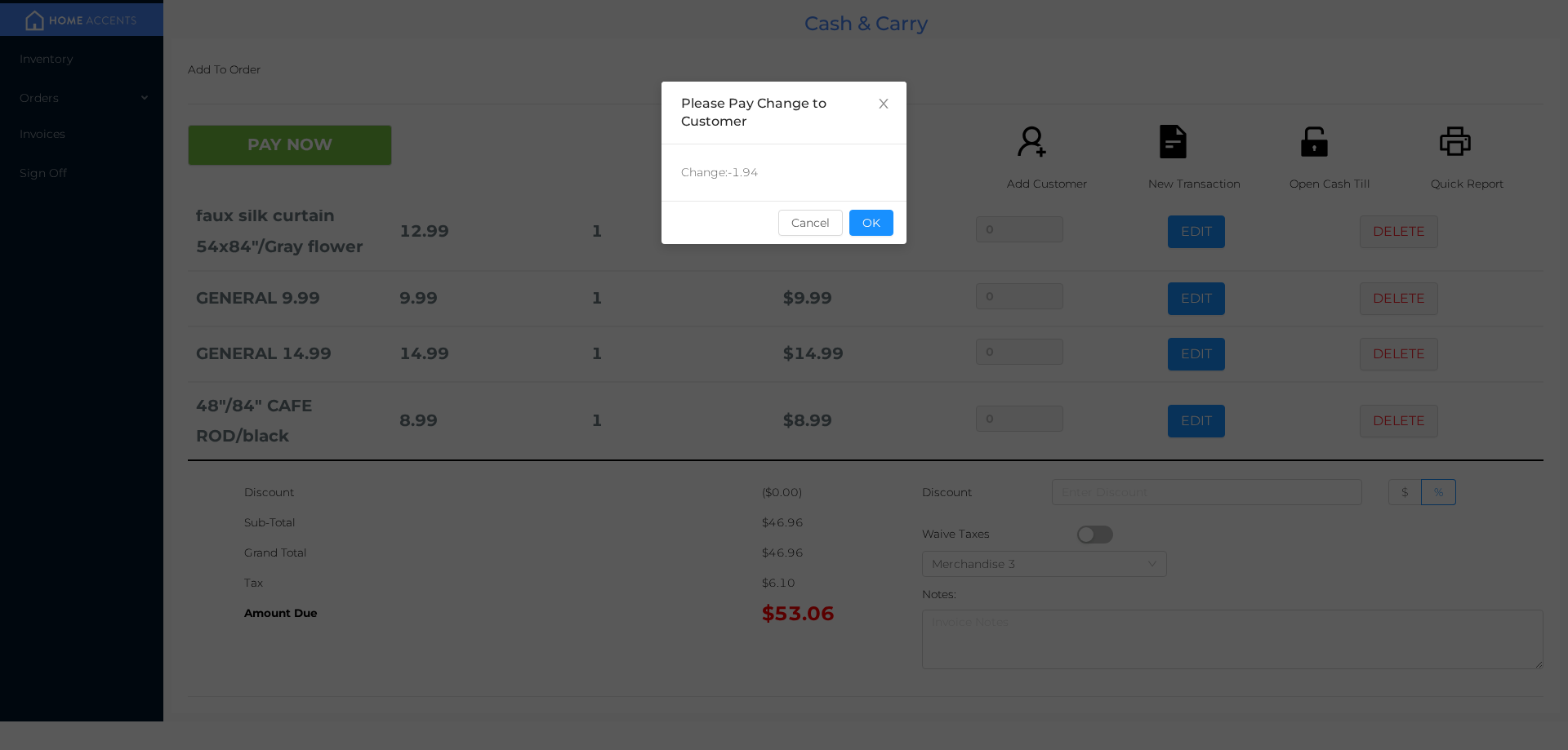
scroll to position [0, 0]
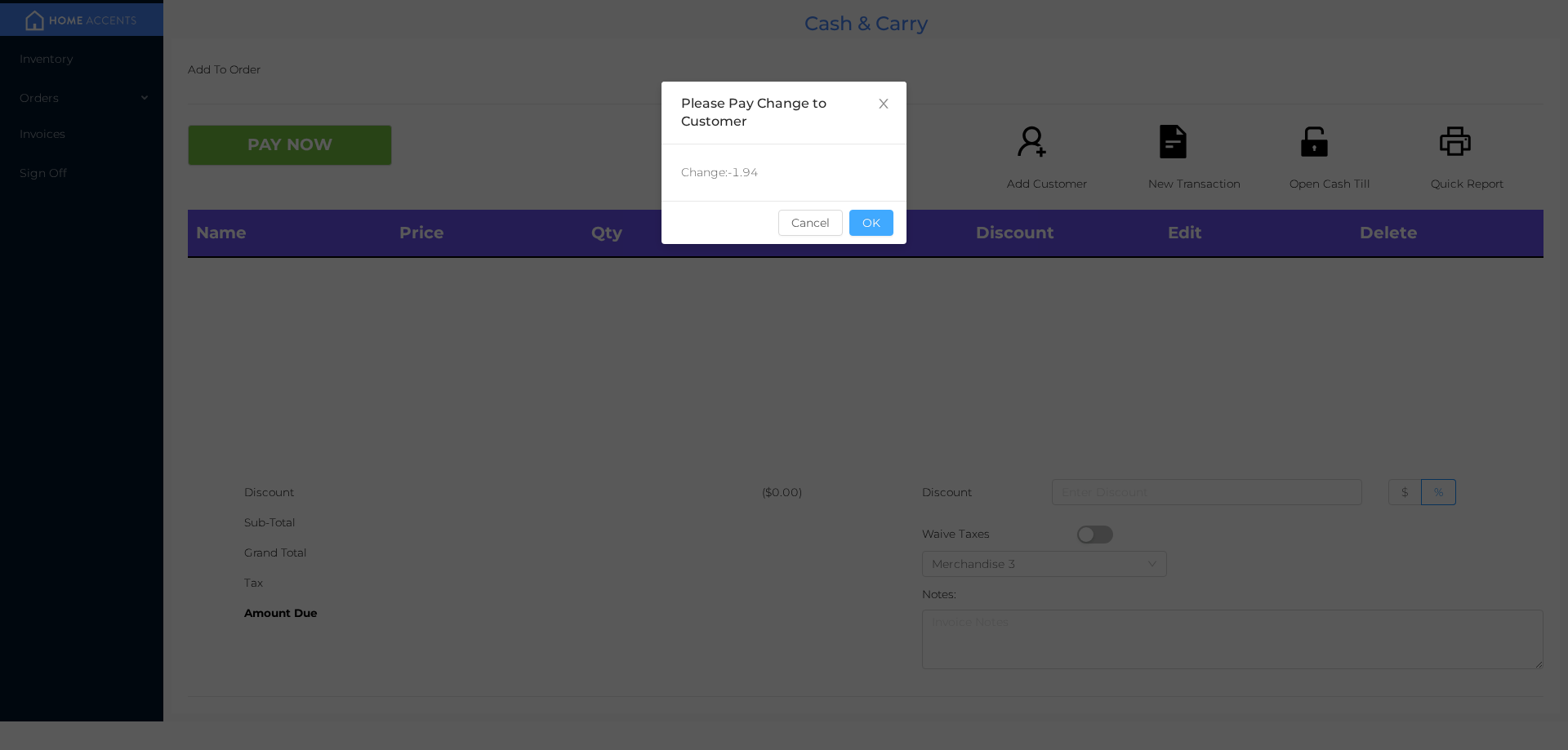
click at [887, 222] on button "OK" at bounding box center [871, 223] width 44 height 26
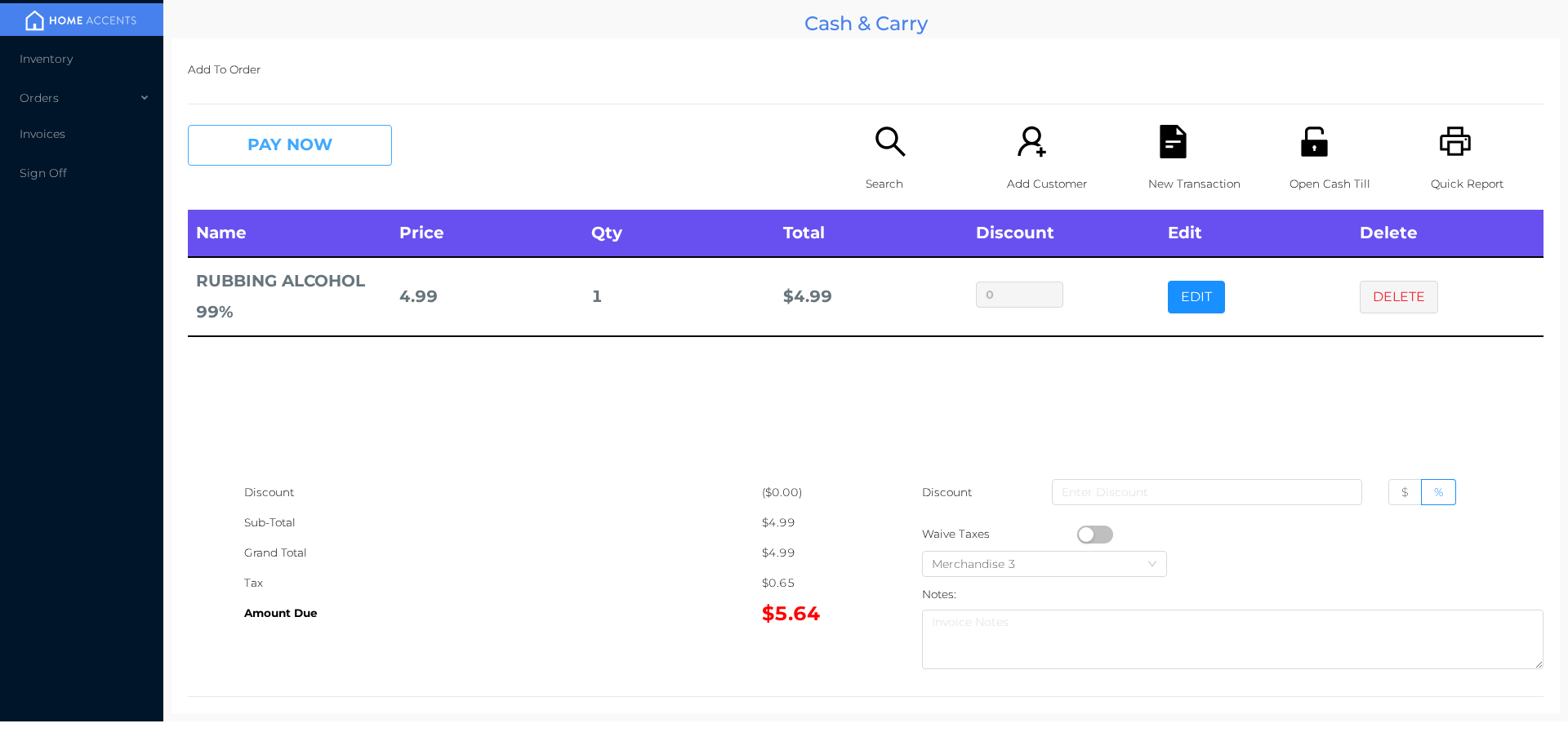
click at [309, 127] on button "PAY NOW" at bounding box center [290, 146] width 204 height 41
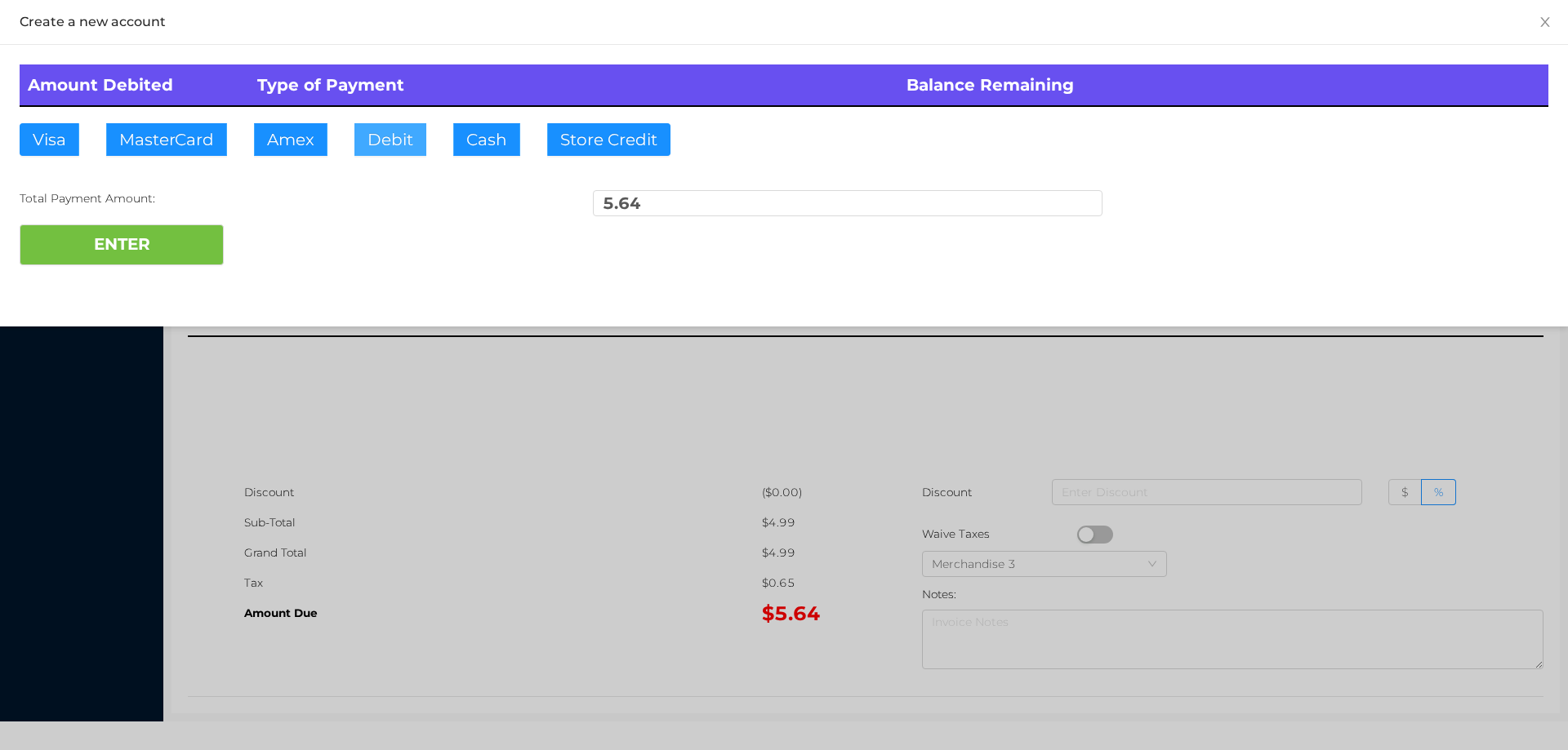
click at [394, 149] on button "Debit" at bounding box center [390, 139] width 72 height 33
type input "20"
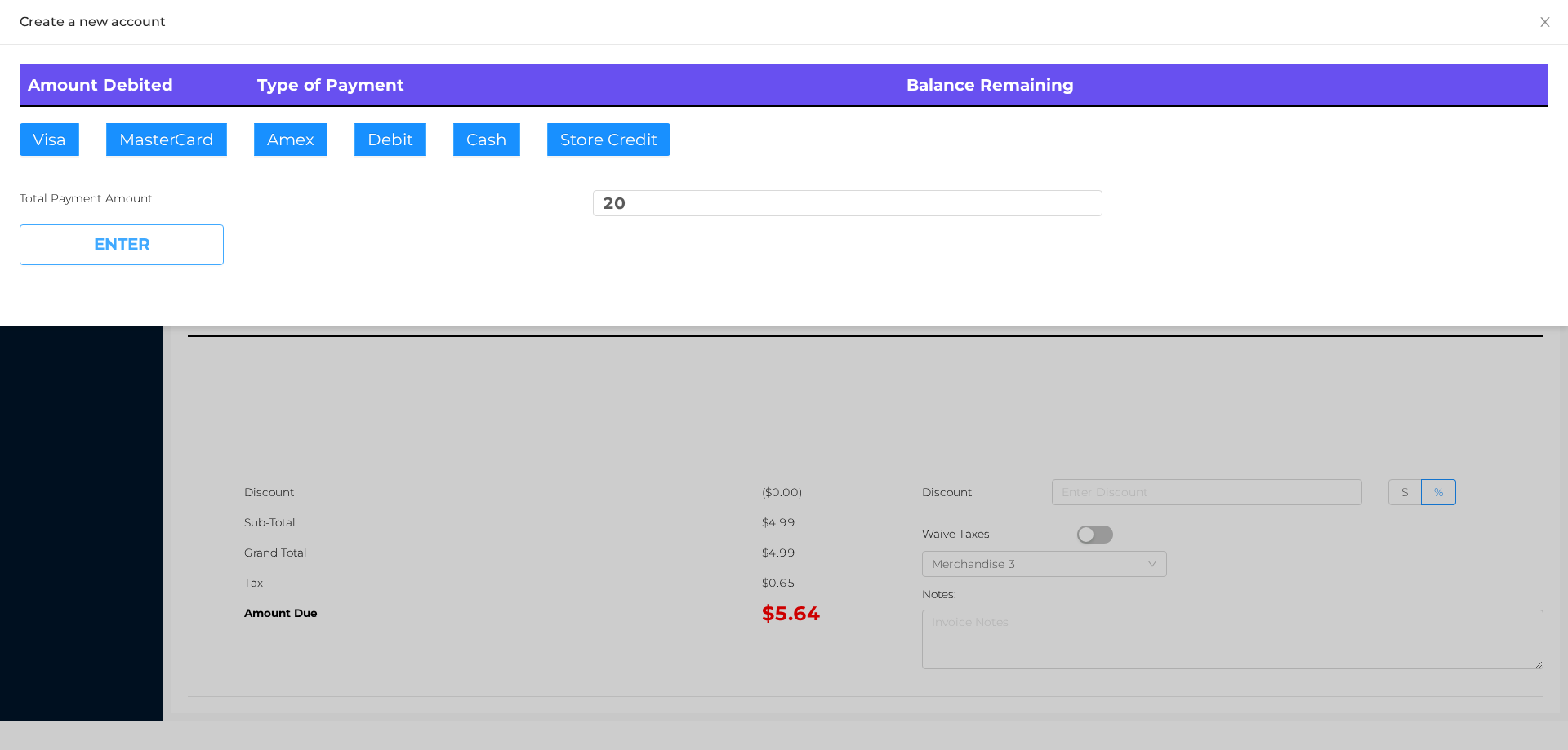
click at [98, 265] on button "ENTER" at bounding box center [122, 245] width 204 height 41
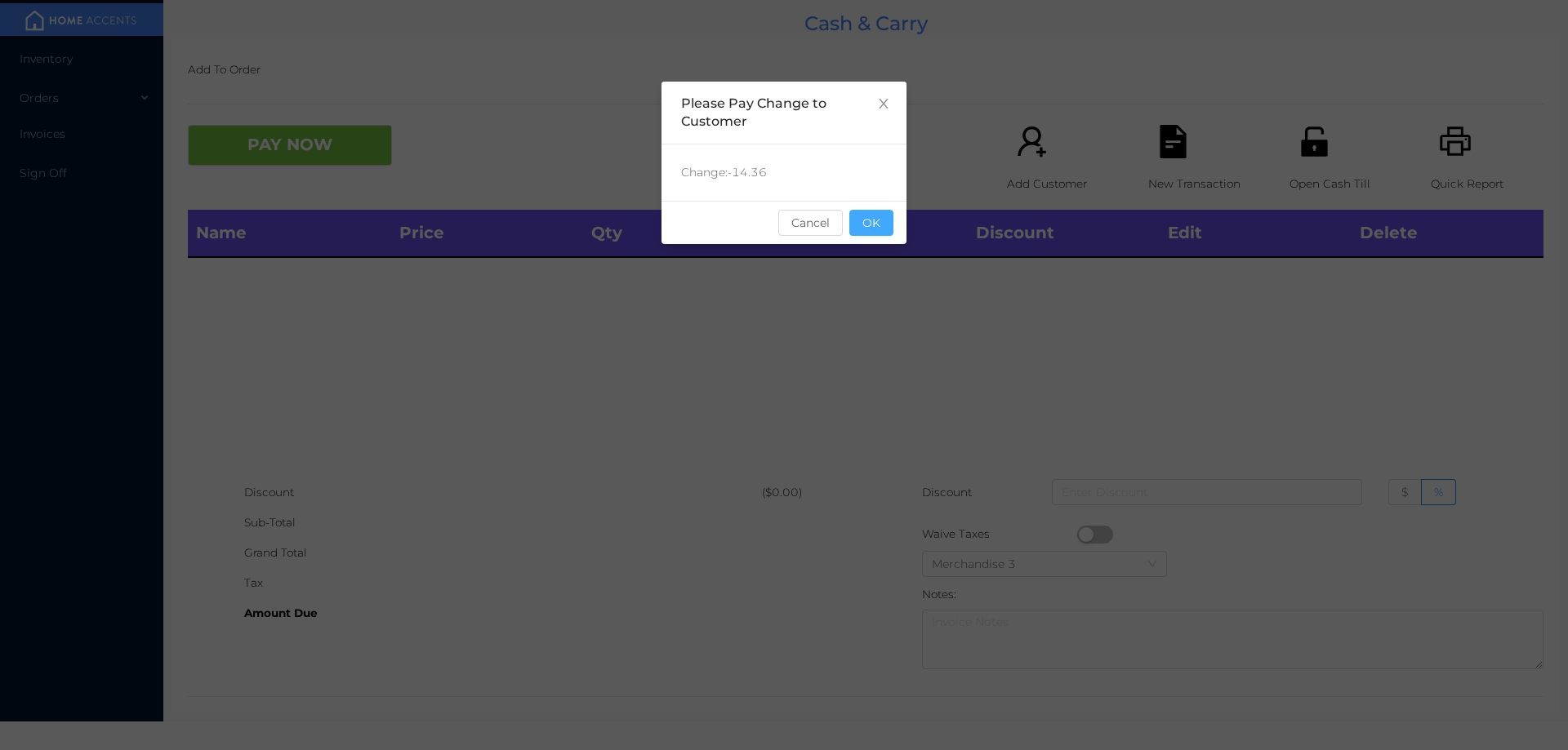
click at [886, 215] on button "OK" at bounding box center [871, 223] width 44 height 26
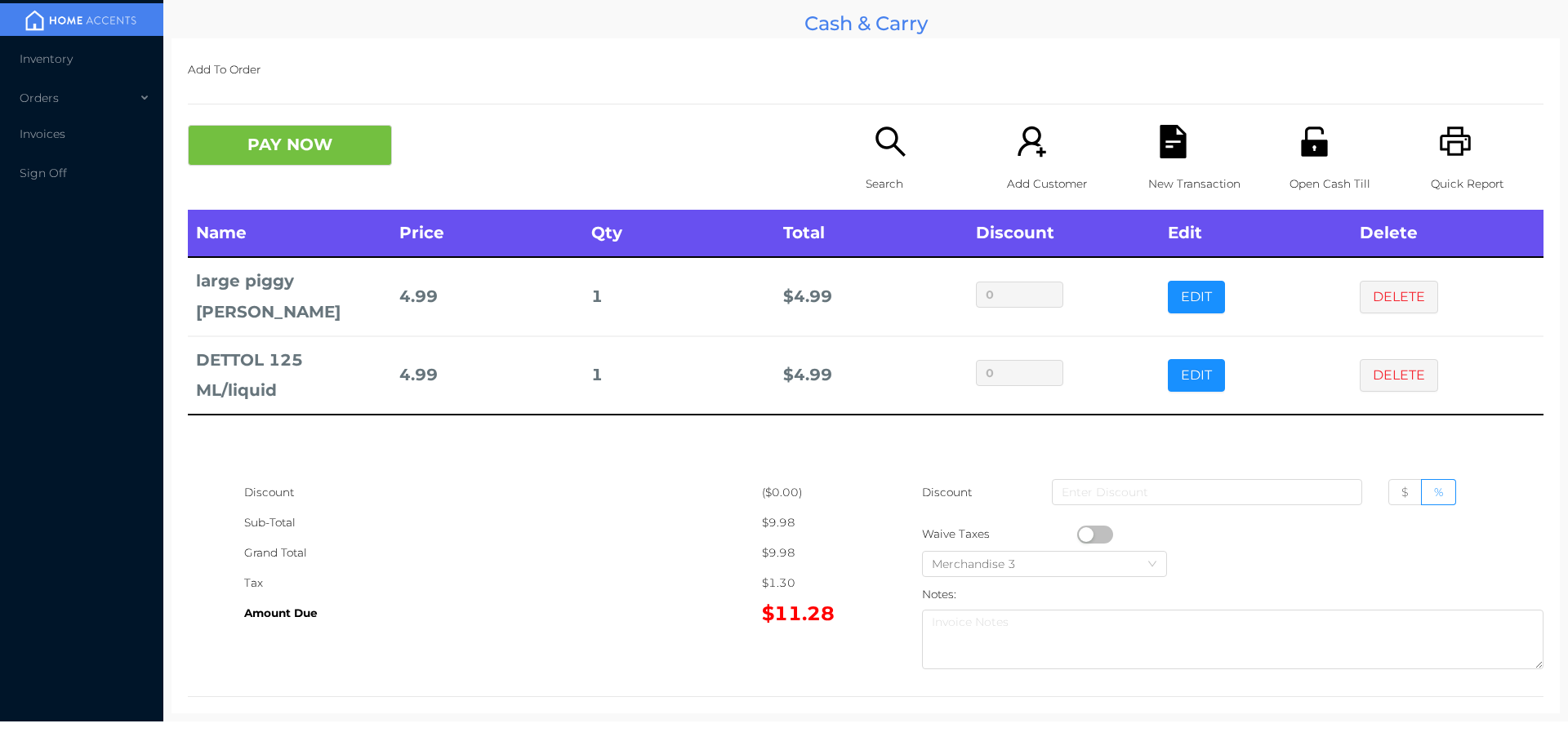
click at [1148, 152] on div "New Transaction" at bounding box center [1205, 167] width 113 height 85
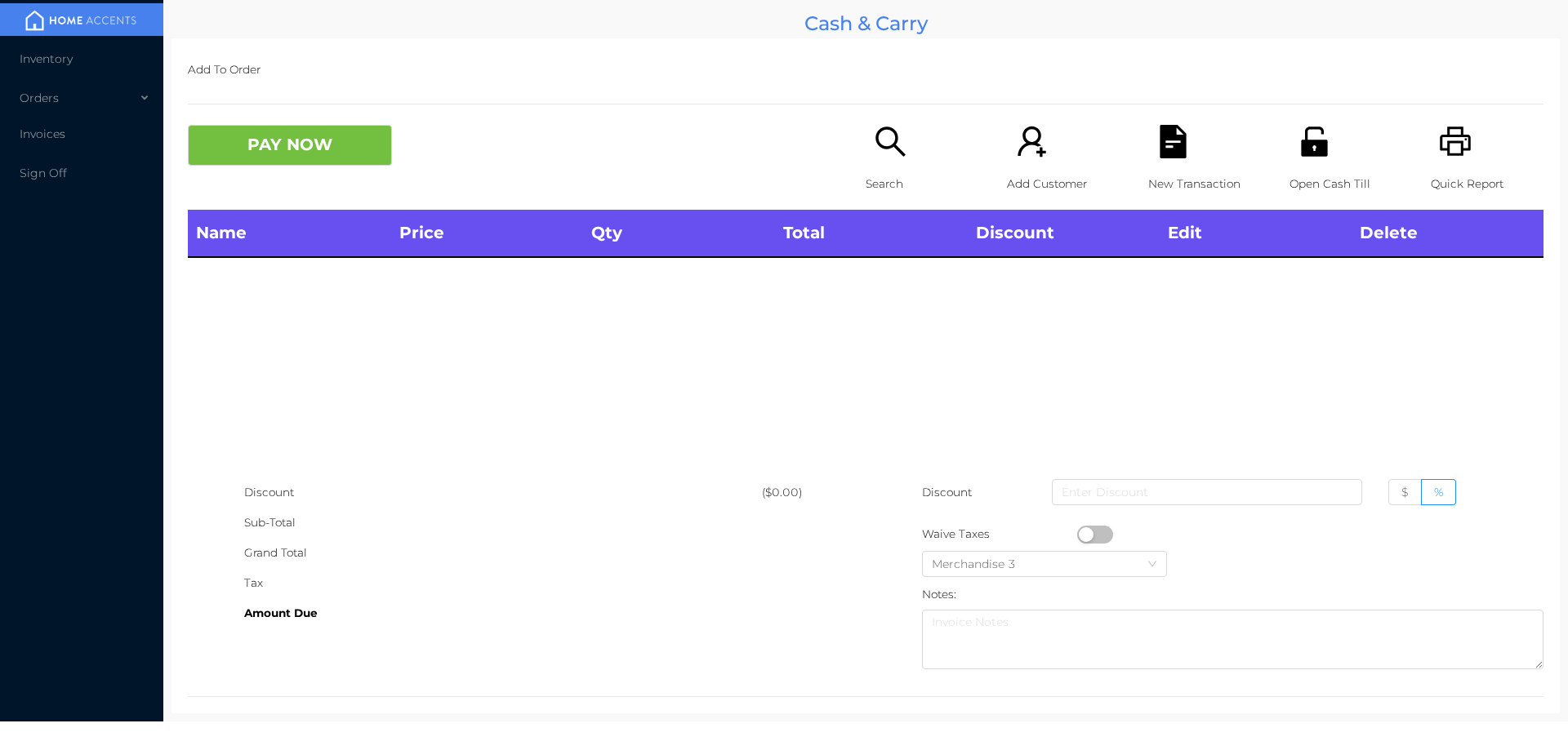
click at [1343, 183] on p "Open Cash Till" at bounding box center [1346, 184] width 113 height 30
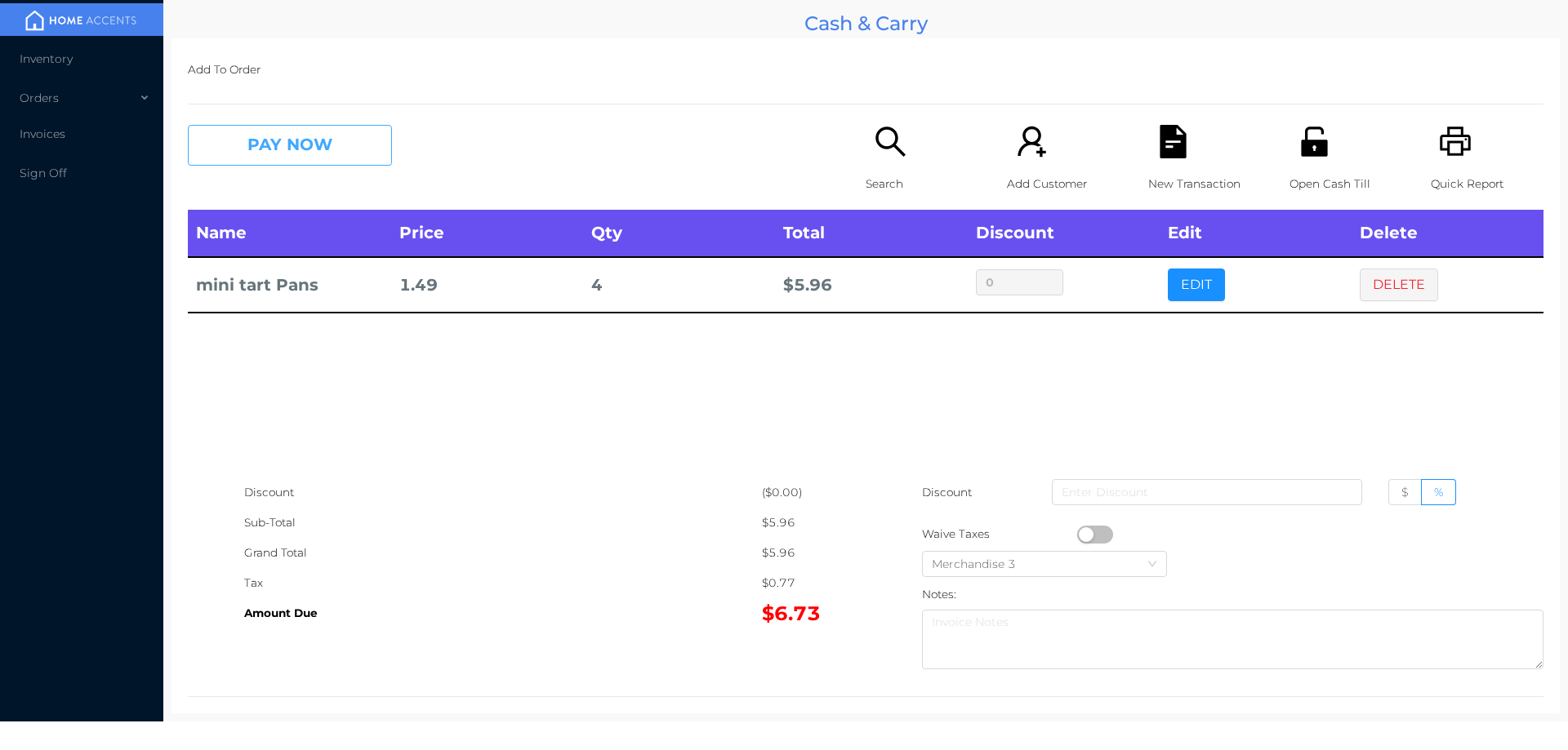
click at [305, 131] on button "PAY NOW" at bounding box center [290, 146] width 204 height 41
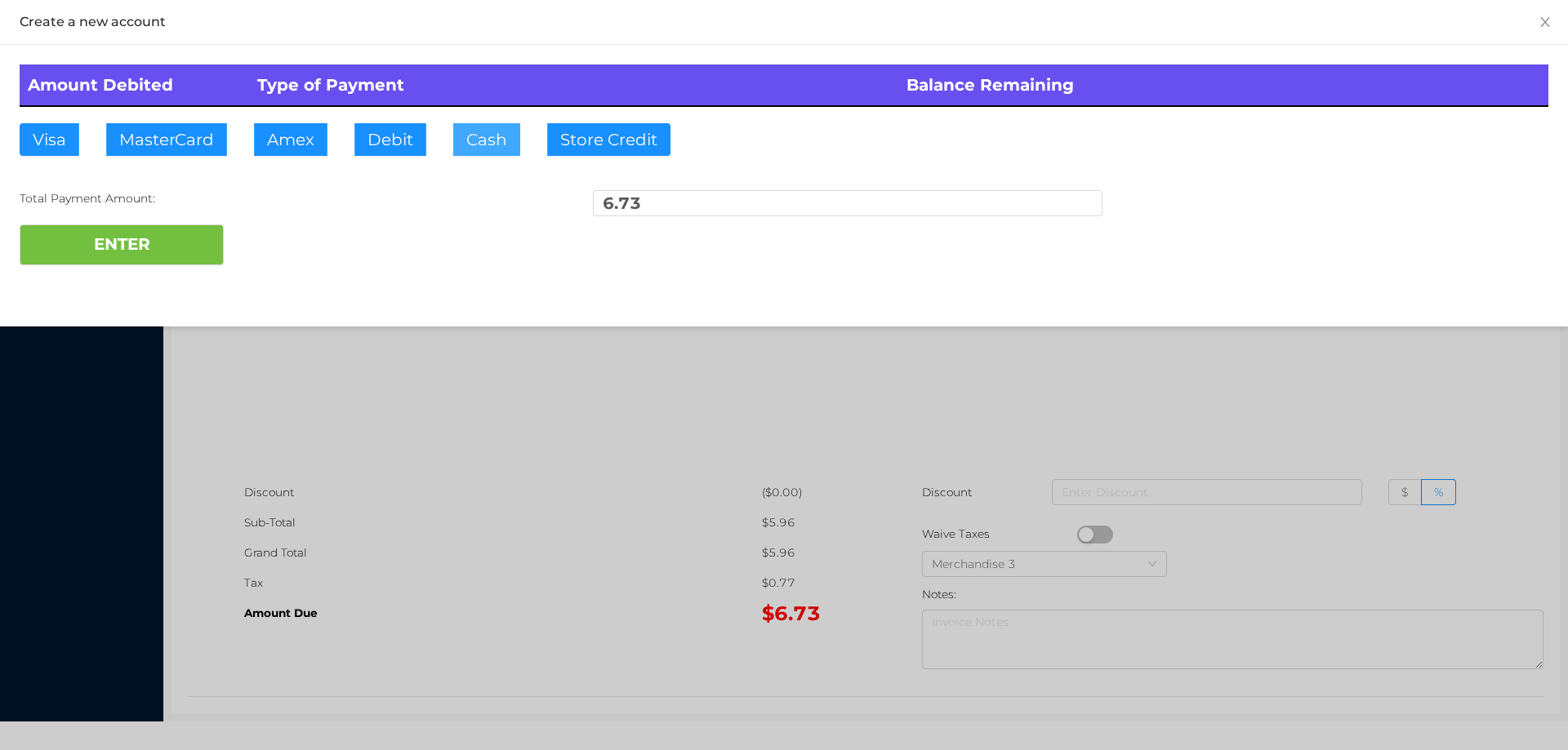
click at [465, 155] on button "Cash" at bounding box center [487, 139] width 67 height 33
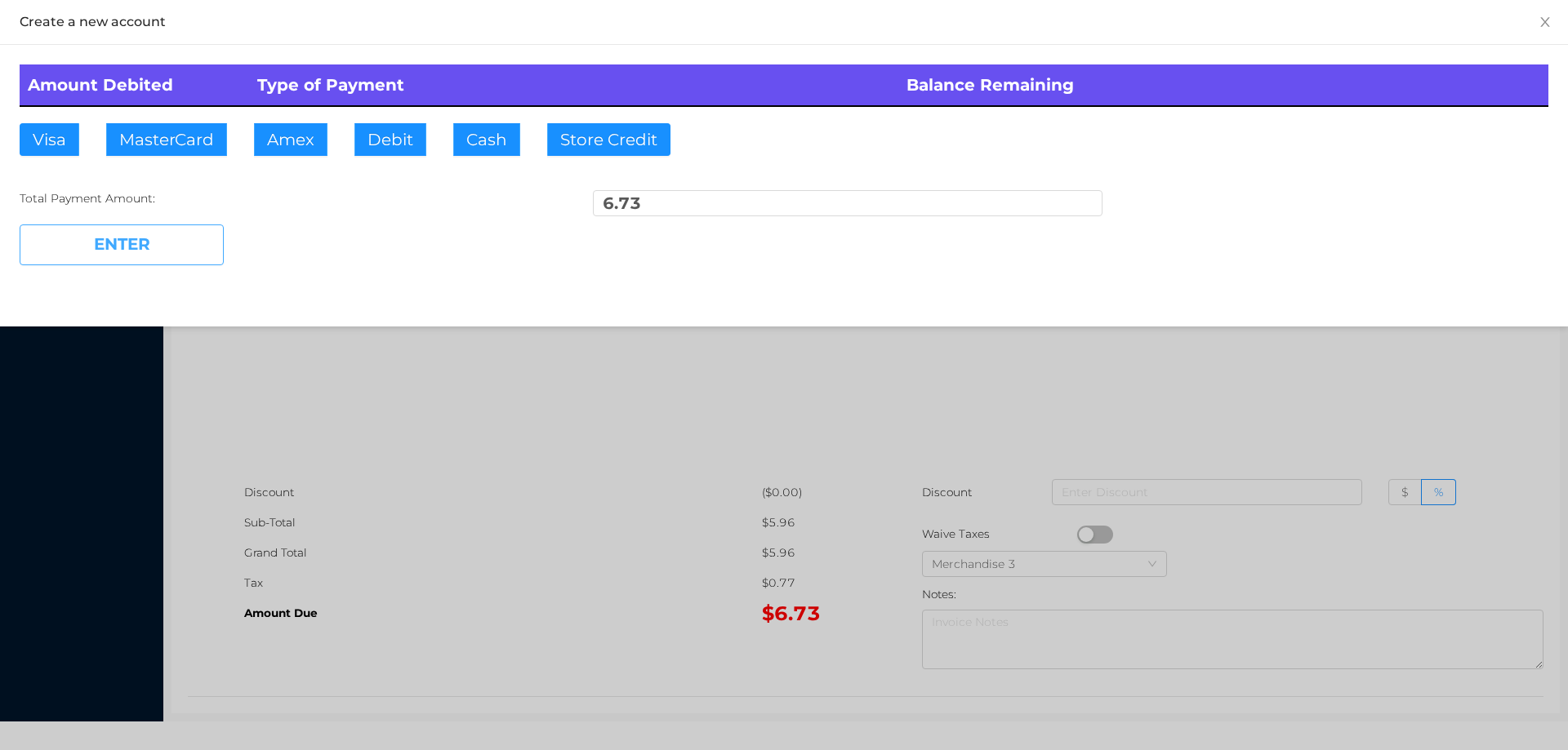
click at [157, 240] on button "ENTER" at bounding box center [122, 245] width 204 height 41
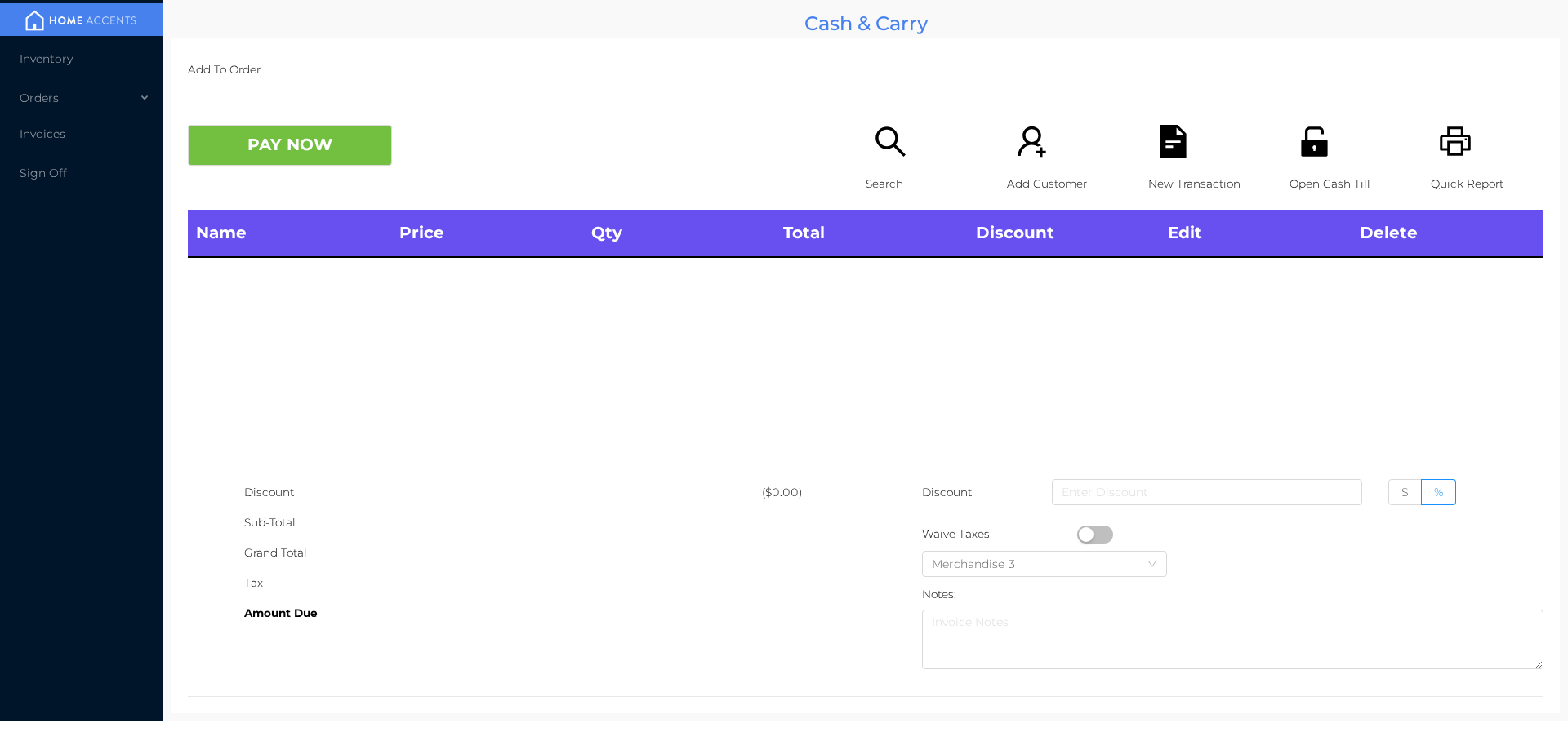
click at [875, 162] on div "Search" at bounding box center [922, 167] width 113 height 85
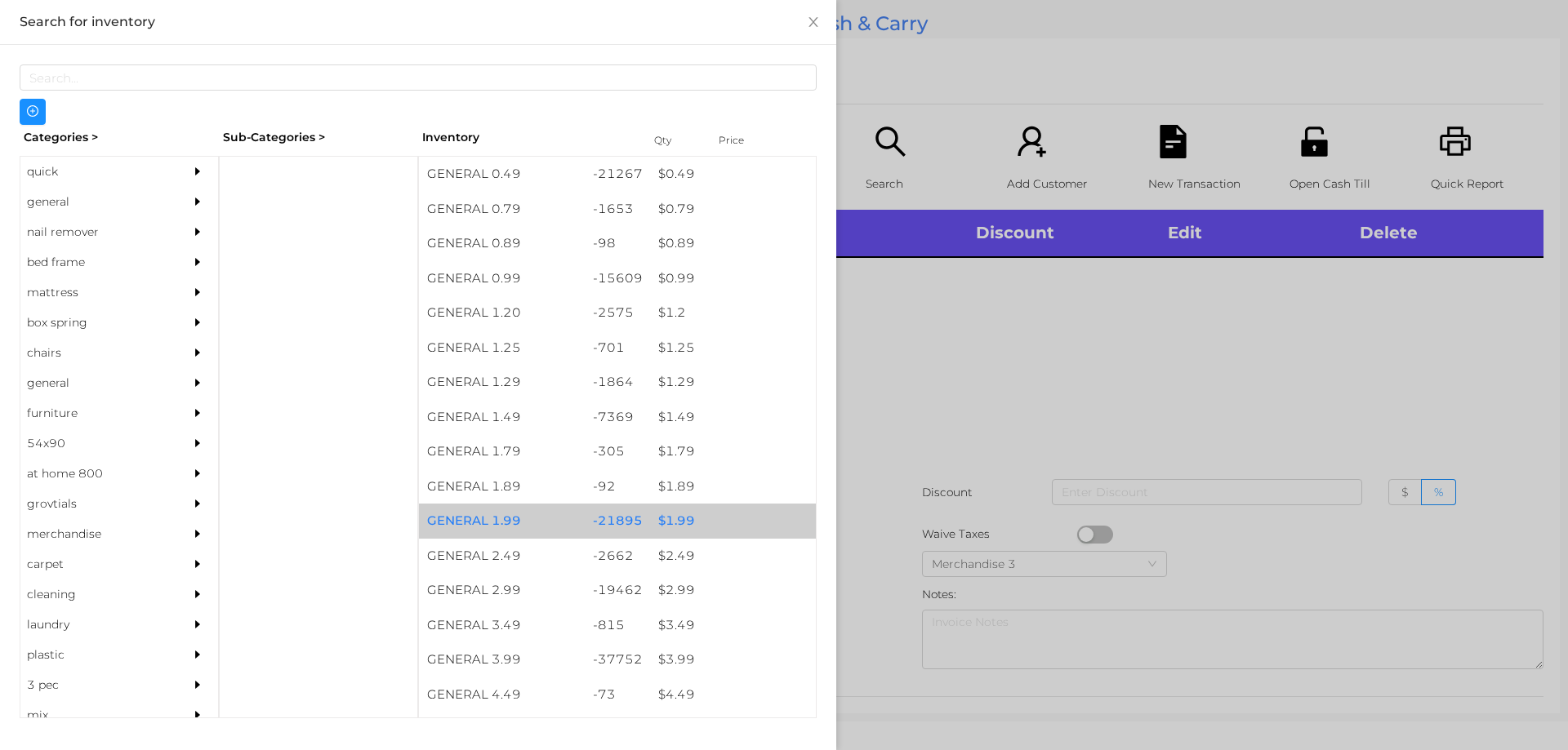
click at [676, 530] on div "$ 1.99" at bounding box center [733, 520] width 165 height 35
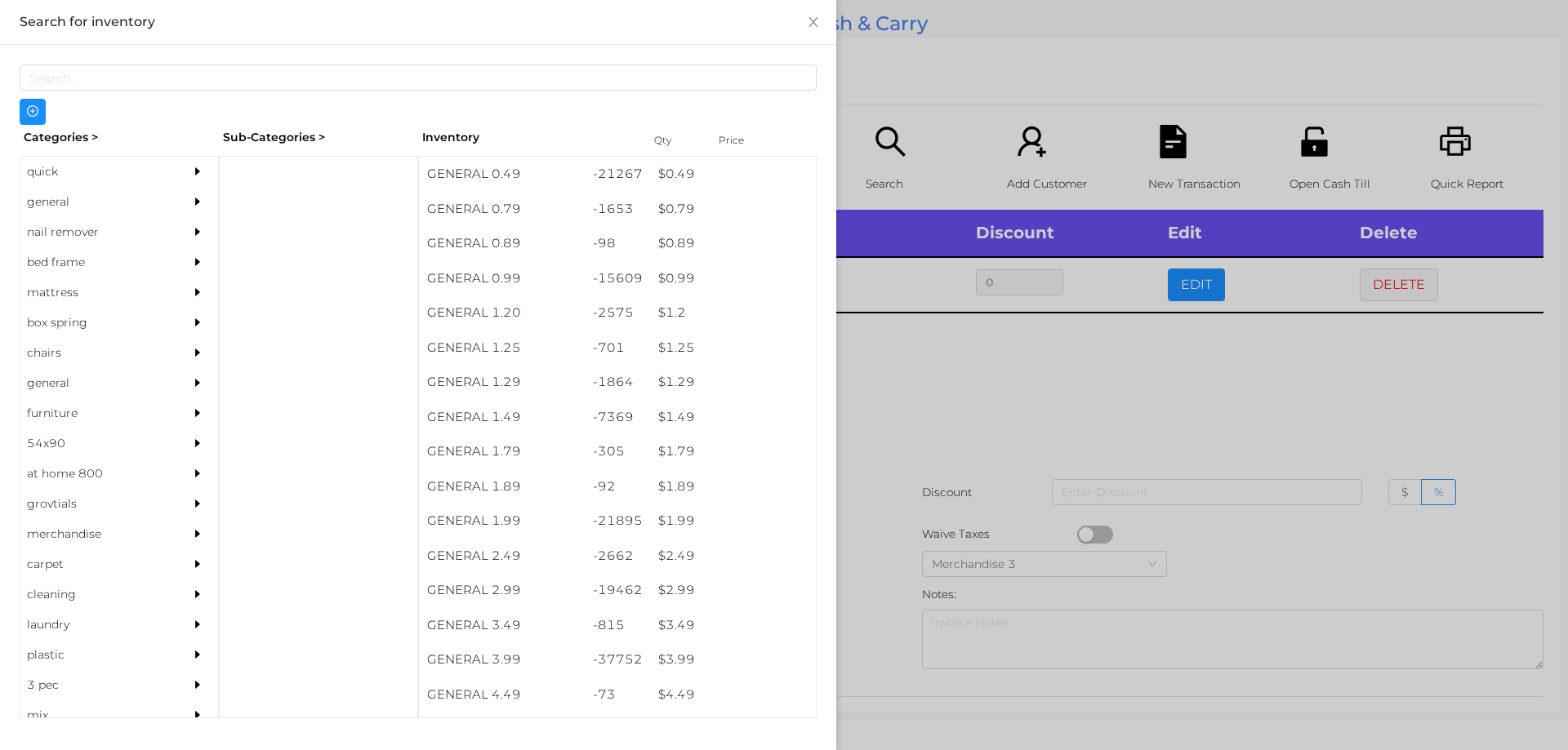
click at [886, 452] on div at bounding box center [784, 375] width 1568 height 750
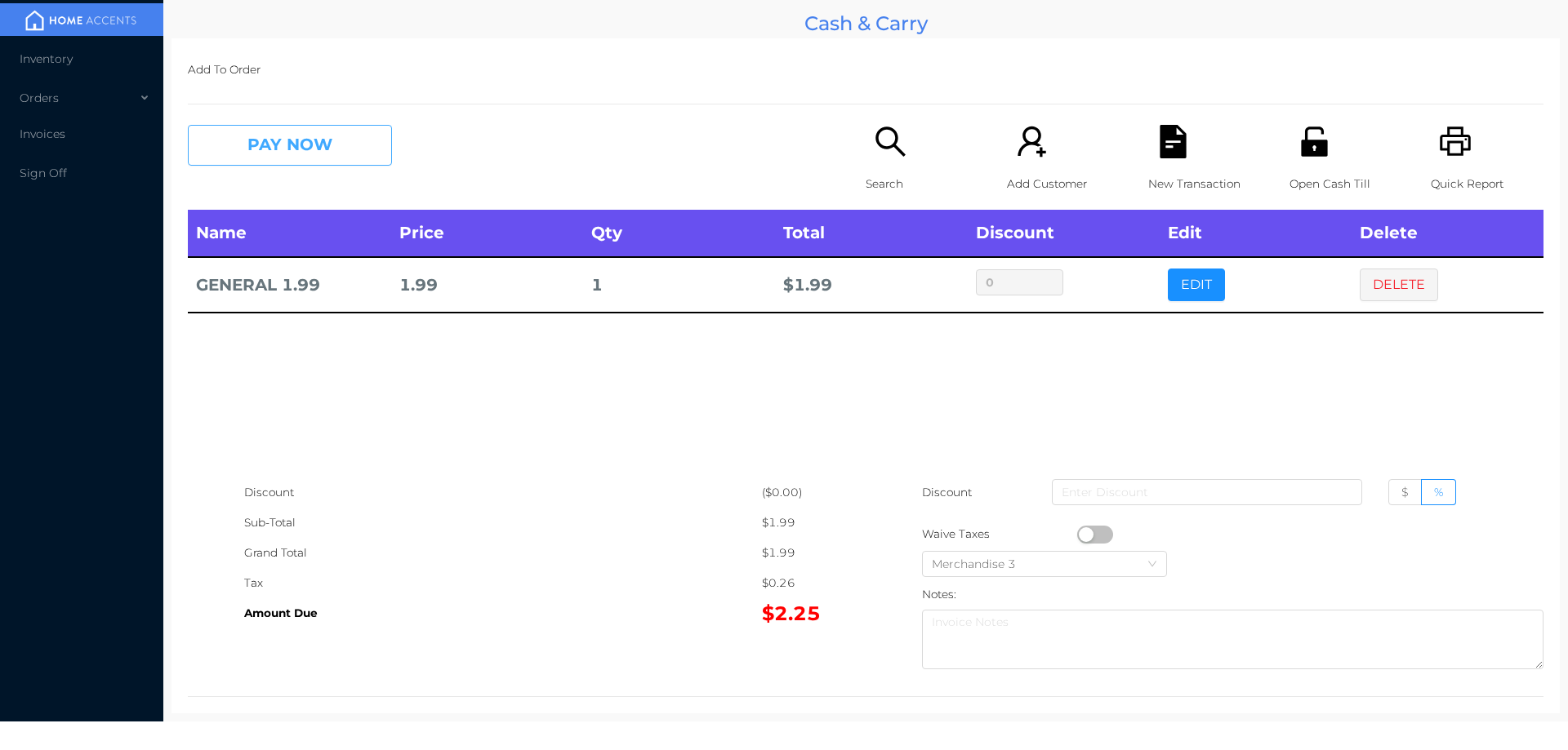
click at [309, 164] on button "PAY NOW" at bounding box center [290, 146] width 204 height 41
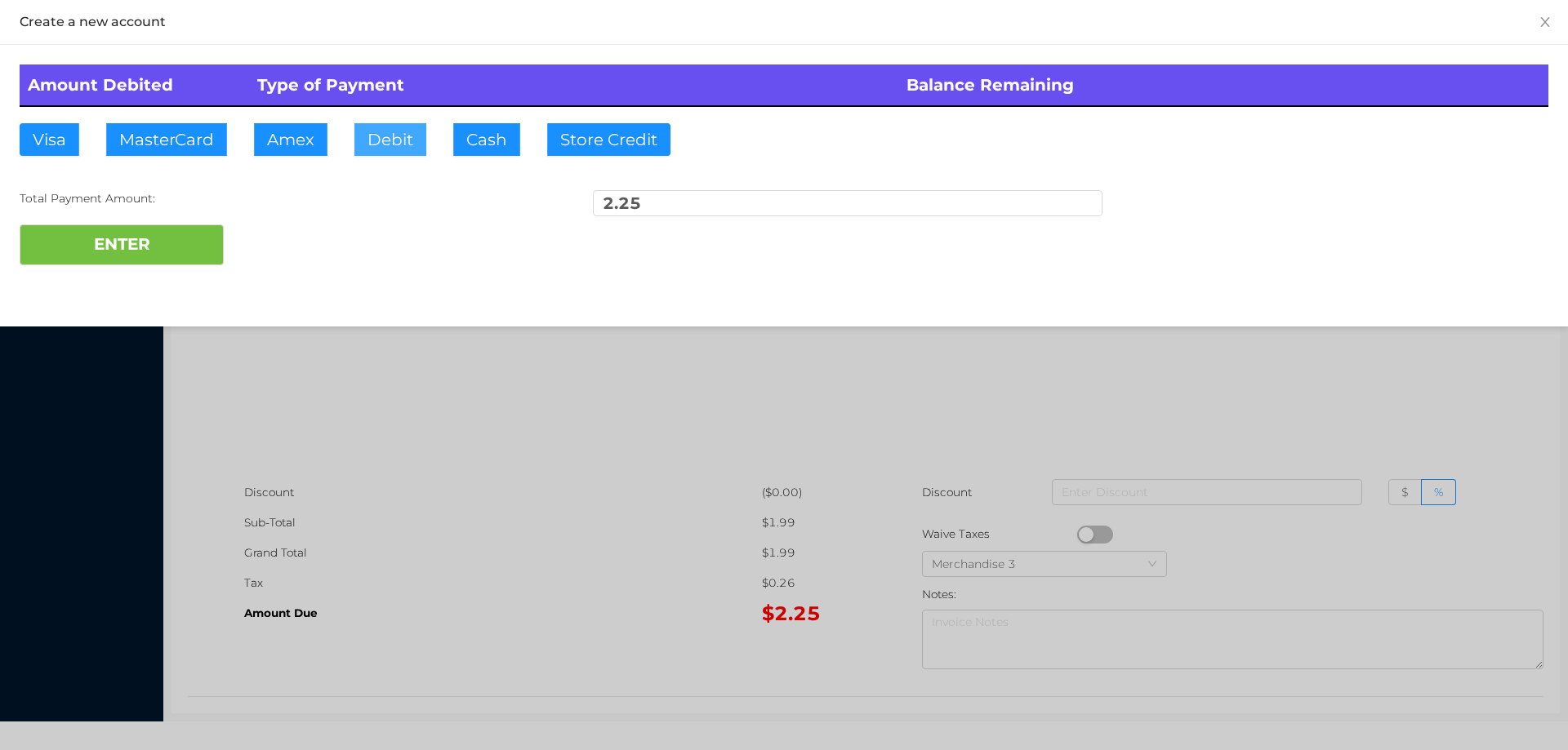
click at [383, 154] on button "Debit" at bounding box center [390, 139] width 72 height 33
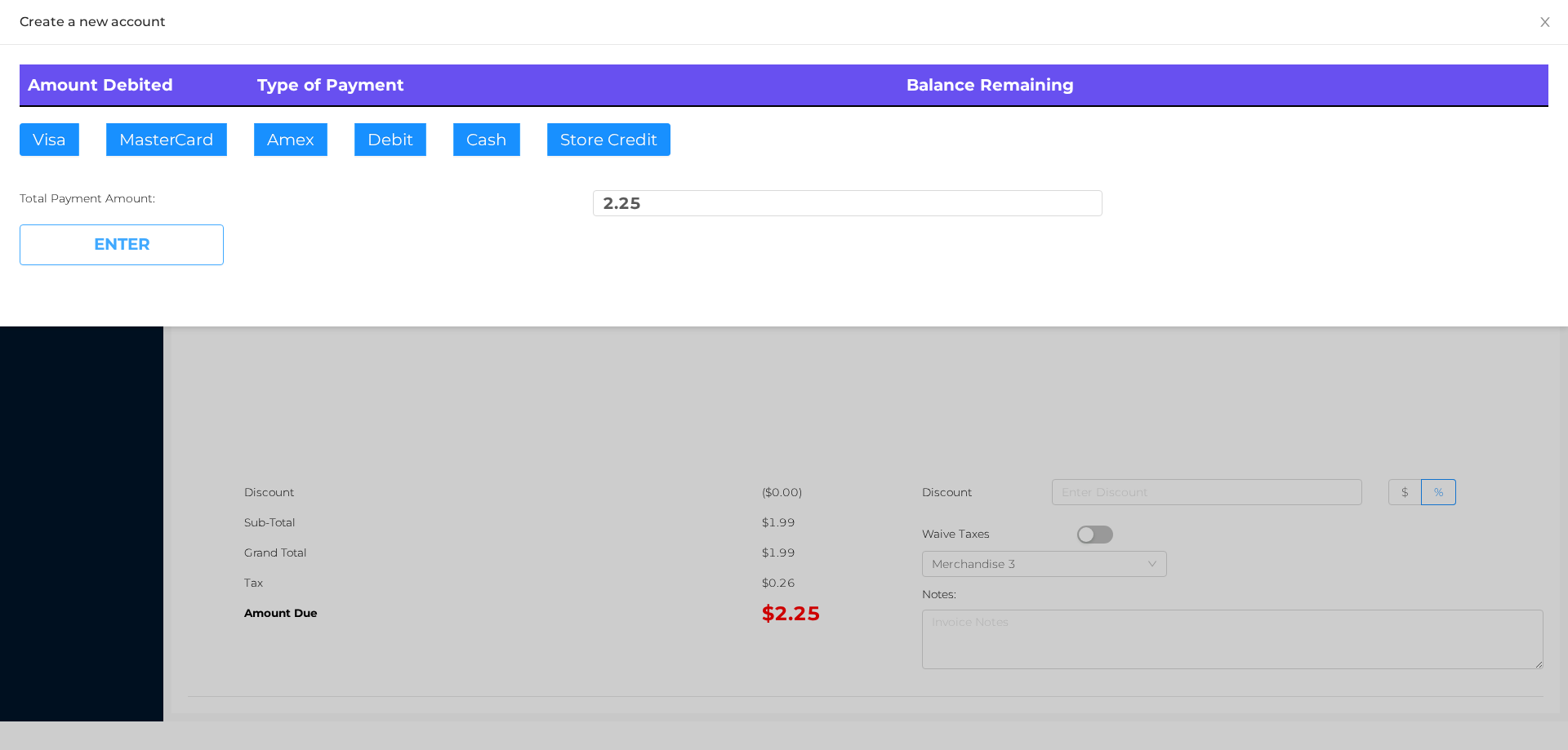
click at [123, 246] on button "ENTER" at bounding box center [122, 245] width 204 height 41
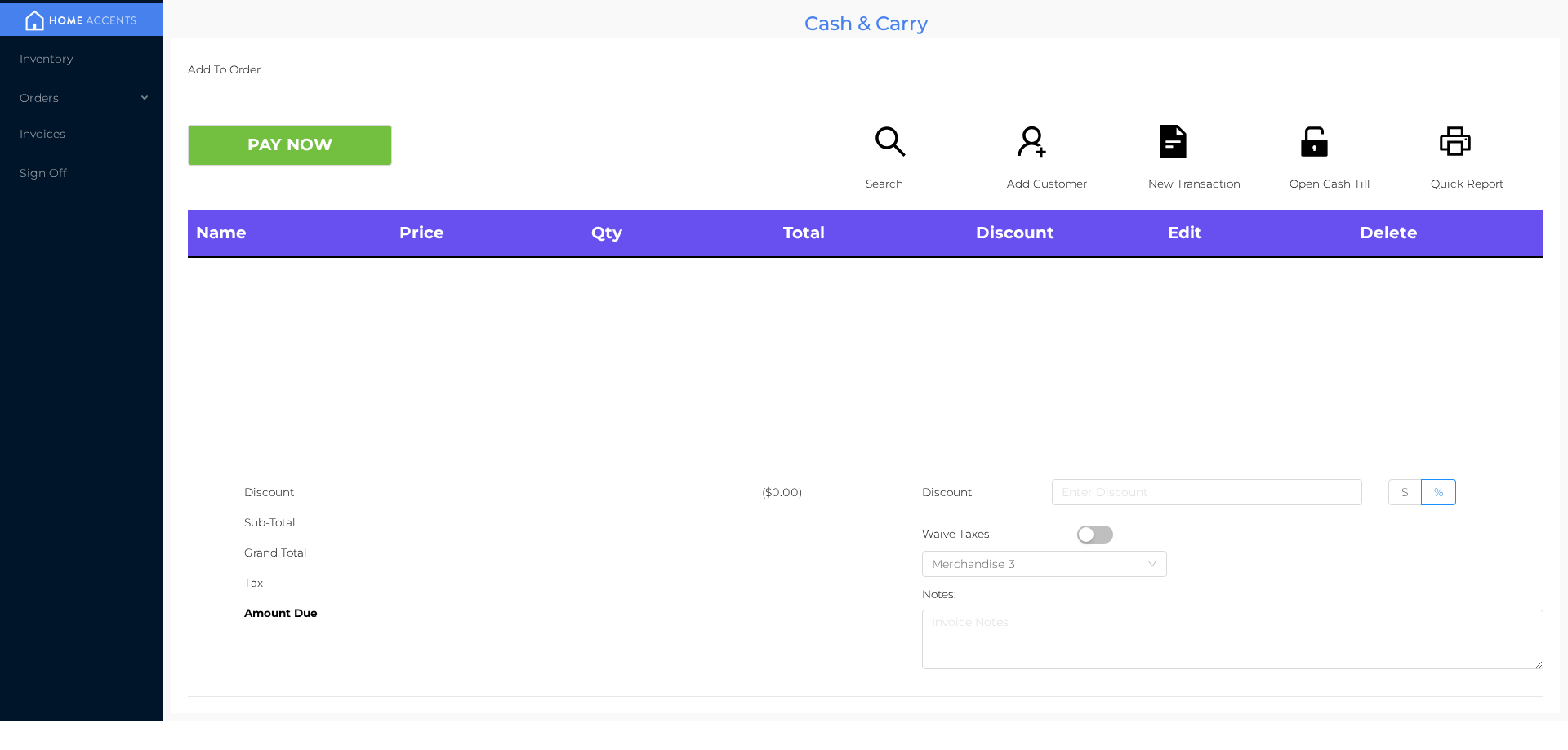
click at [894, 155] on icon "icon: search" at bounding box center [890, 141] width 33 height 33
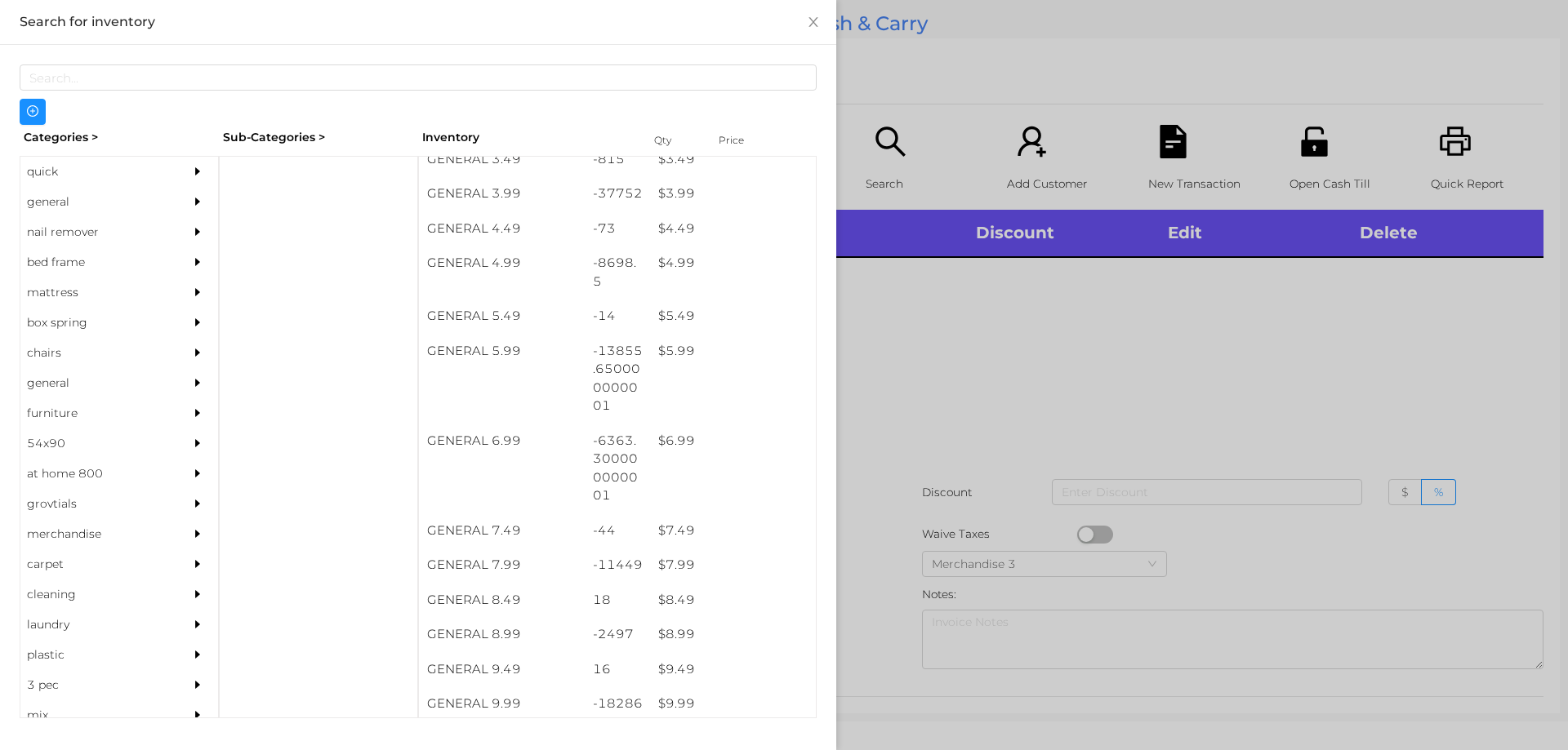
scroll to position [492, 0]
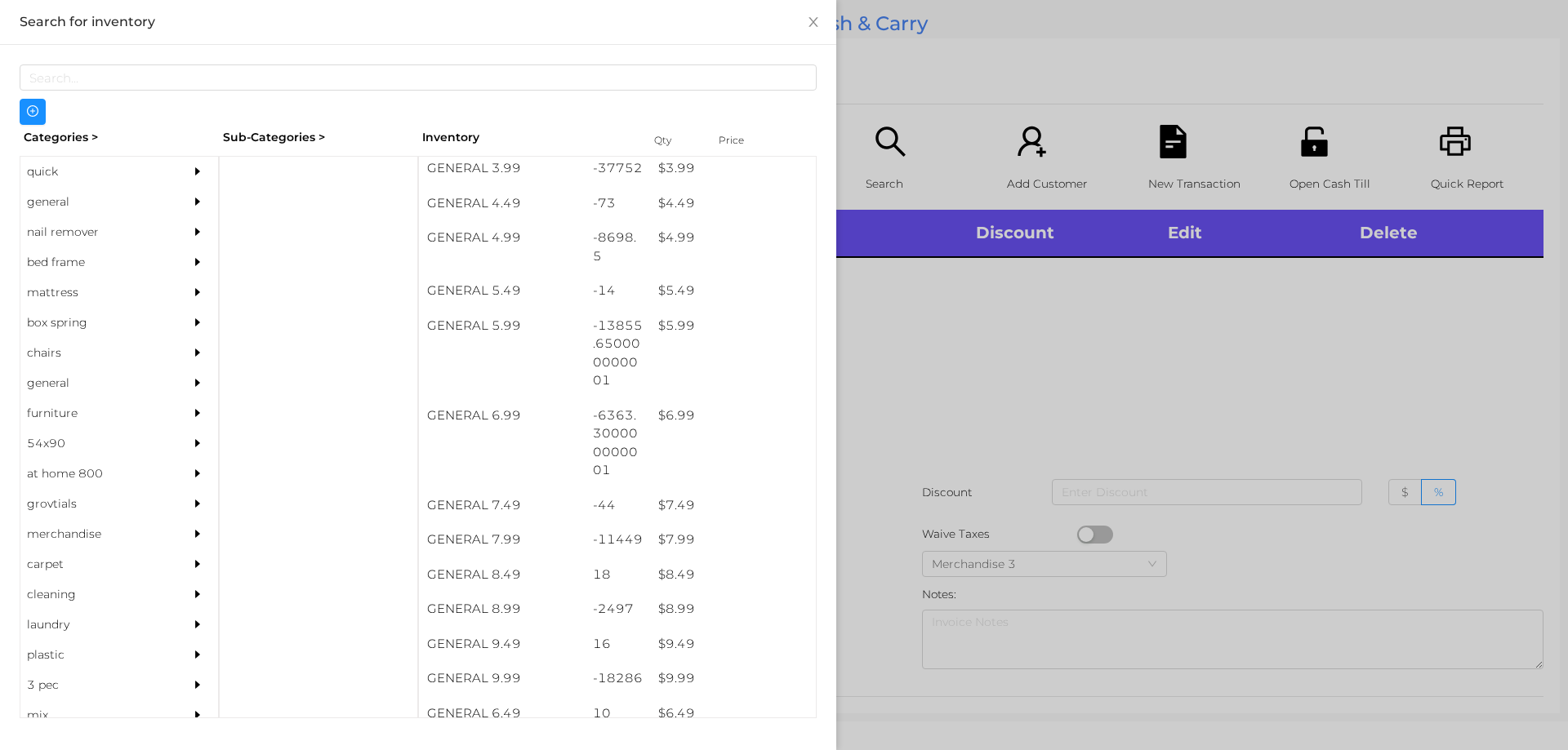
click at [1127, 364] on div at bounding box center [784, 375] width 1568 height 750
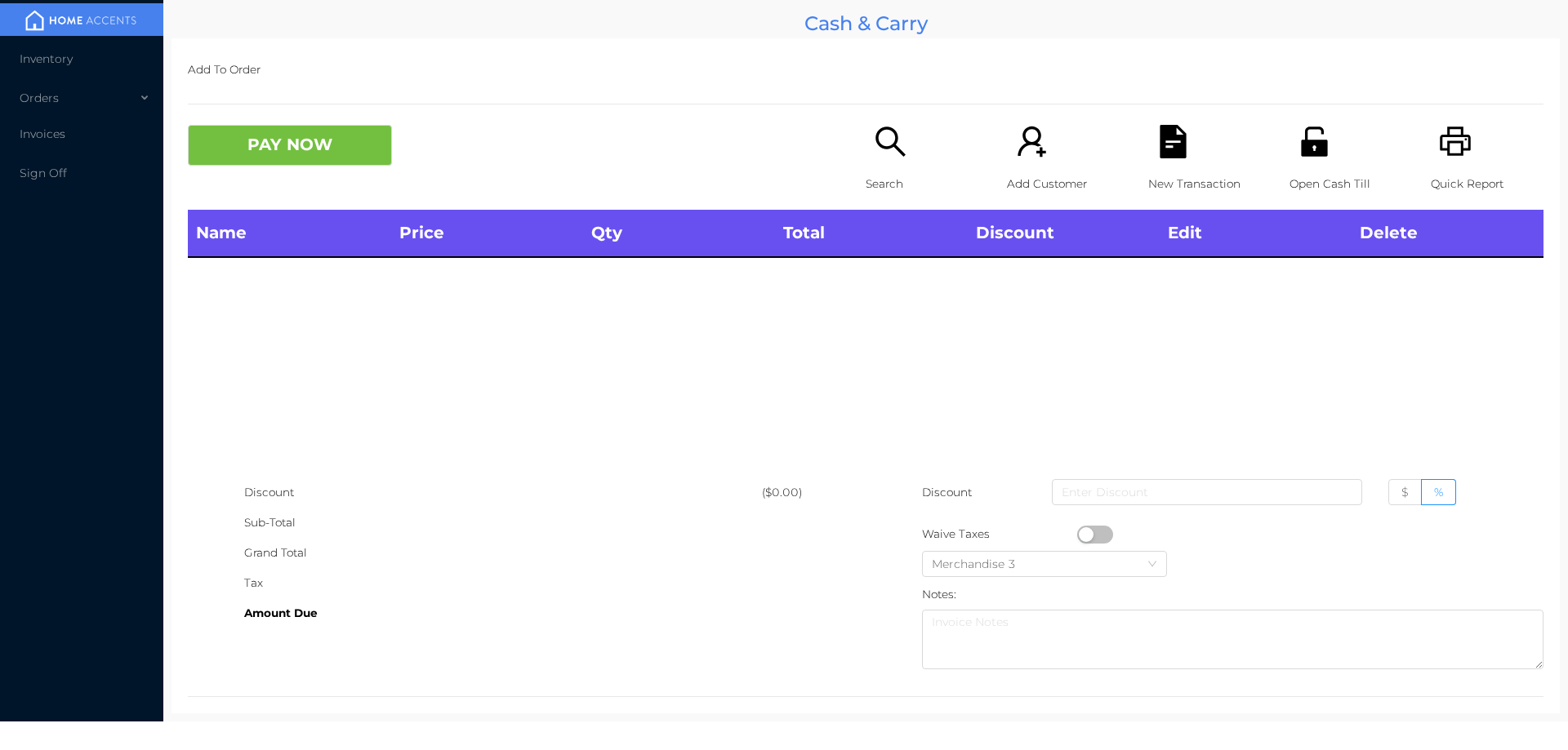
click at [1452, 154] on icon "icon: printer" at bounding box center [1455, 141] width 31 height 29
click at [887, 160] on div "Search" at bounding box center [922, 167] width 113 height 85
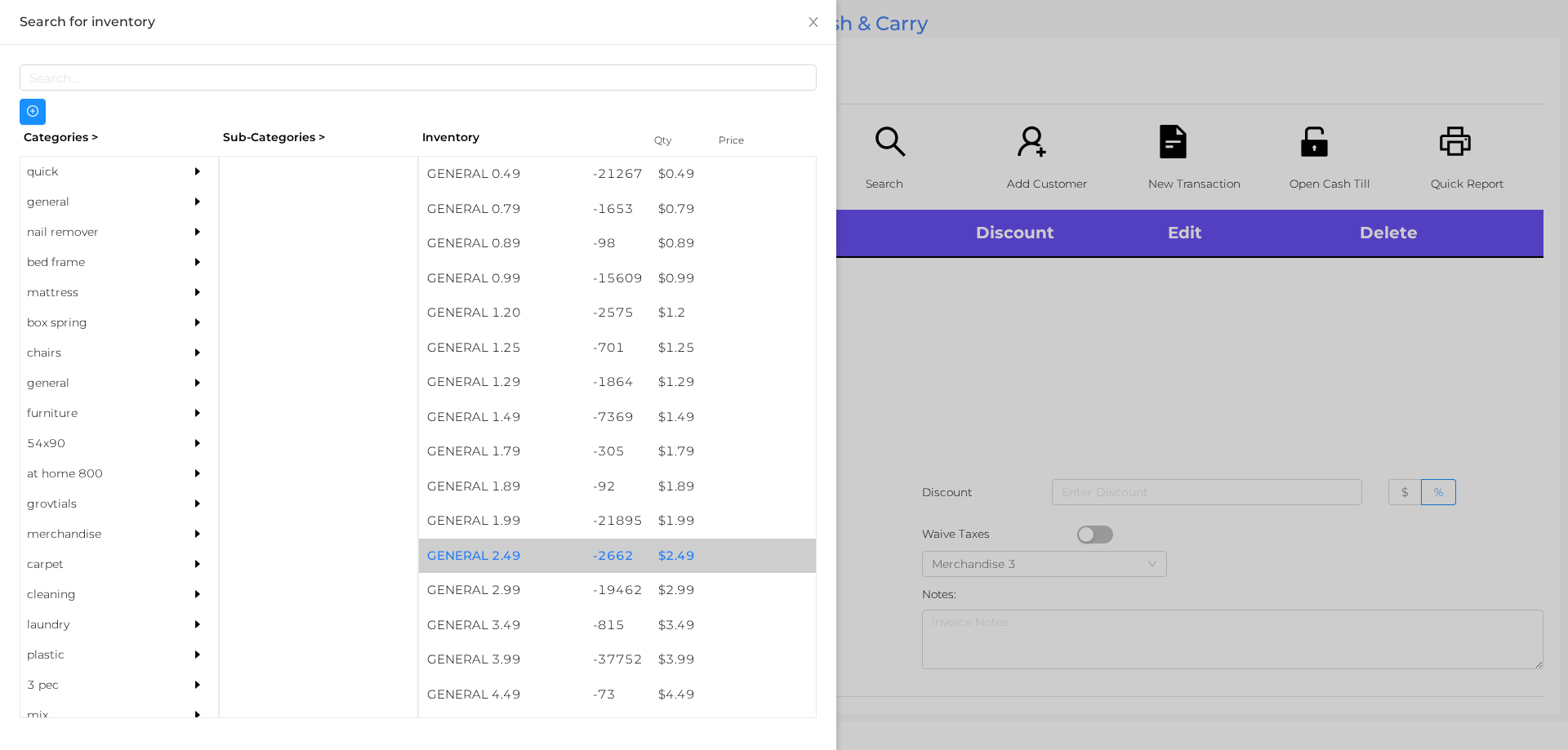
click at [707, 547] on div "$ 2.49" at bounding box center [733, 556] width 165 height 35
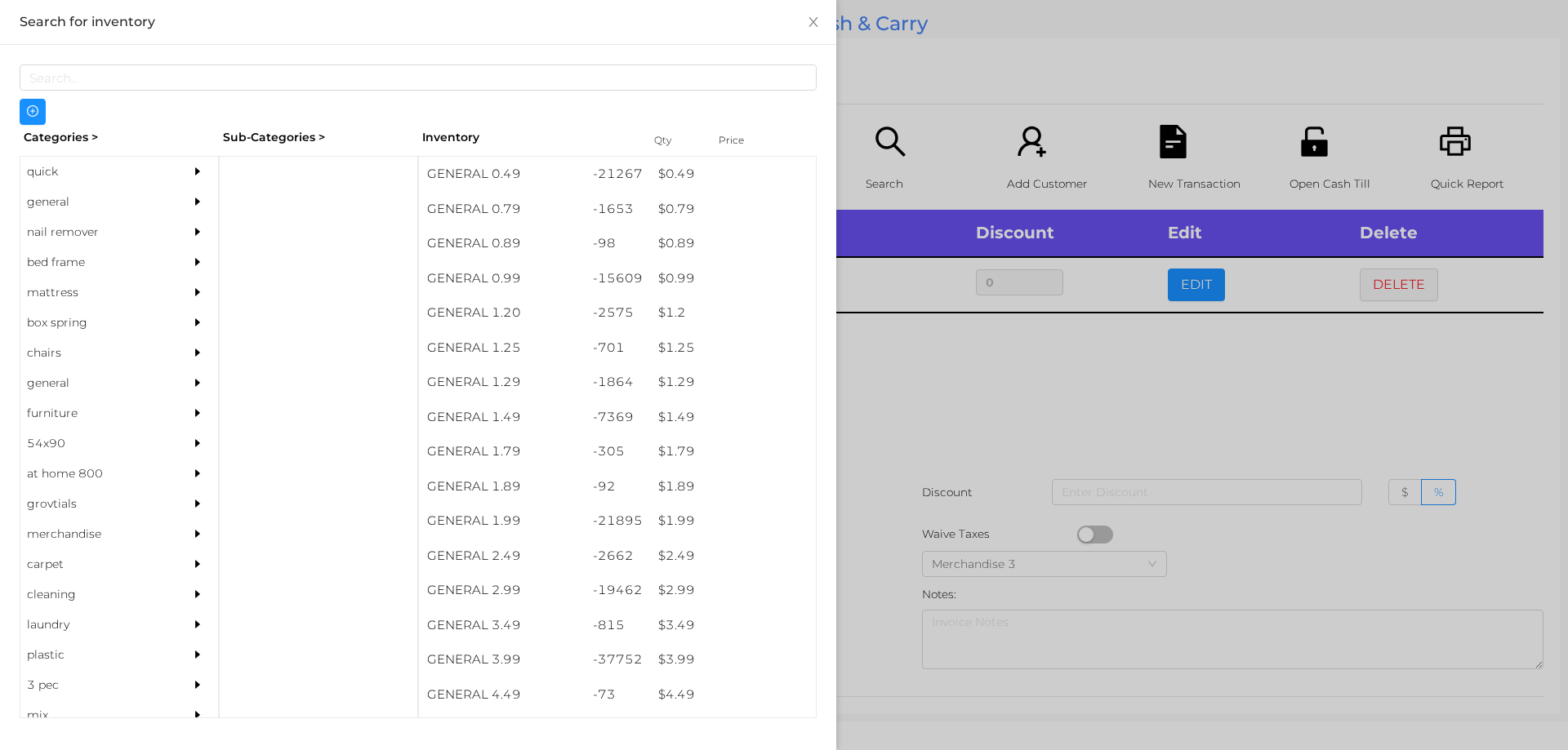
click at [1066, 409] on div at bounding box center [784, 375] width 1568 height 750
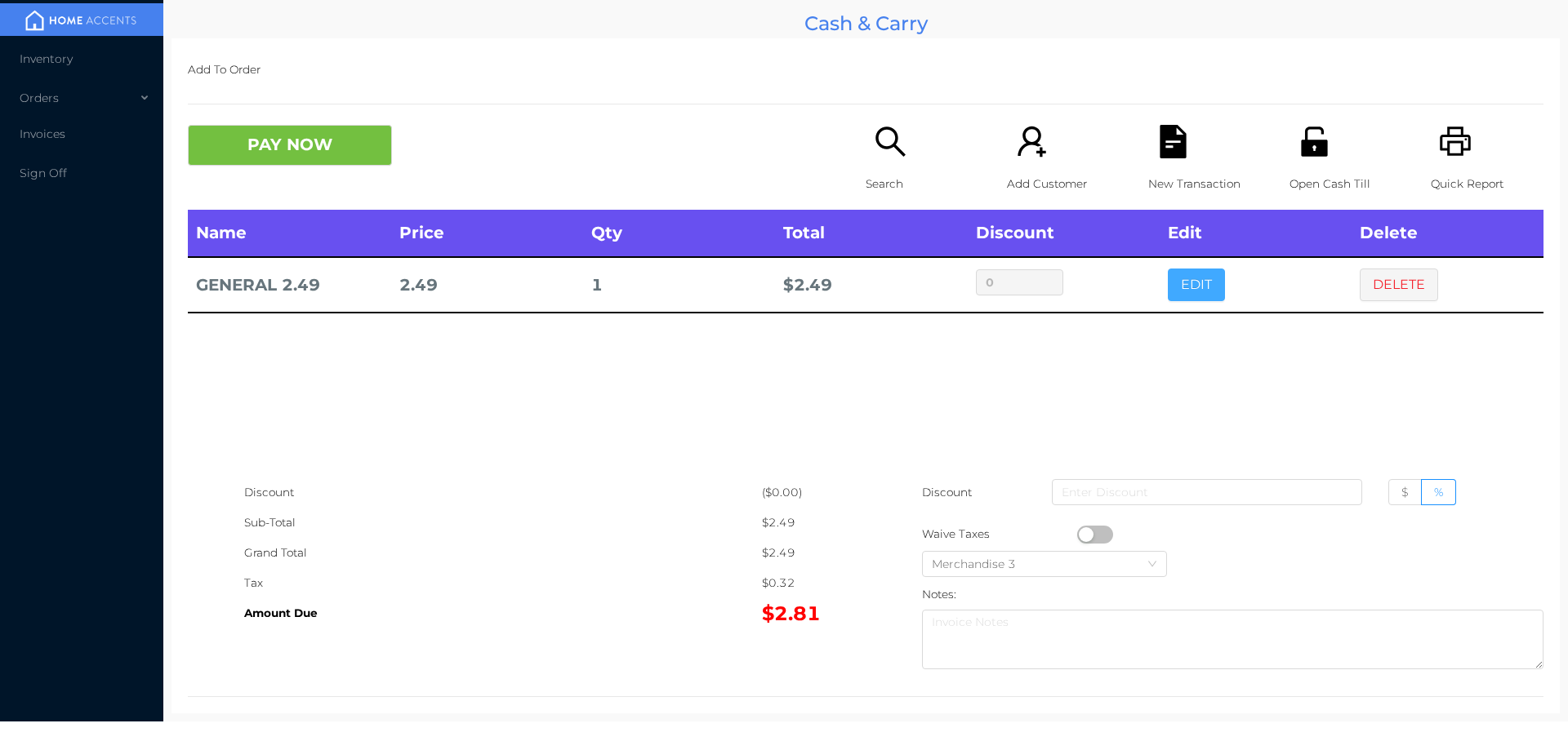
click at [1168, 274] on button "EDIT" at bounding box center [1197, 284] width 57 height 33
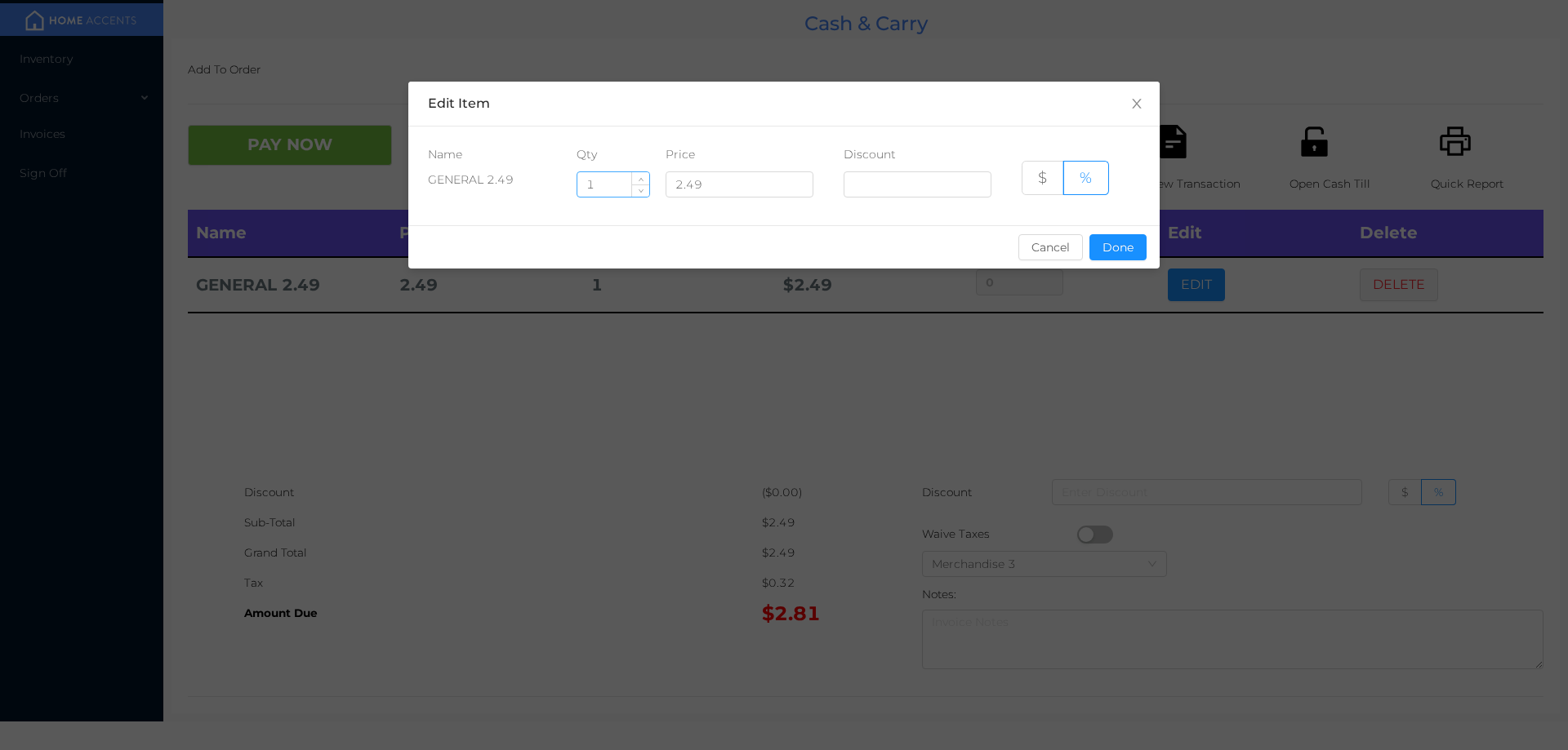
click at [624, 182] on input "1" at bounding box center [614, 184] width 72 height 24
type input "2"
click at [1115, 254] on button "Done" at bounding box center [1118, 247] width 57 height 26
type input "0%"
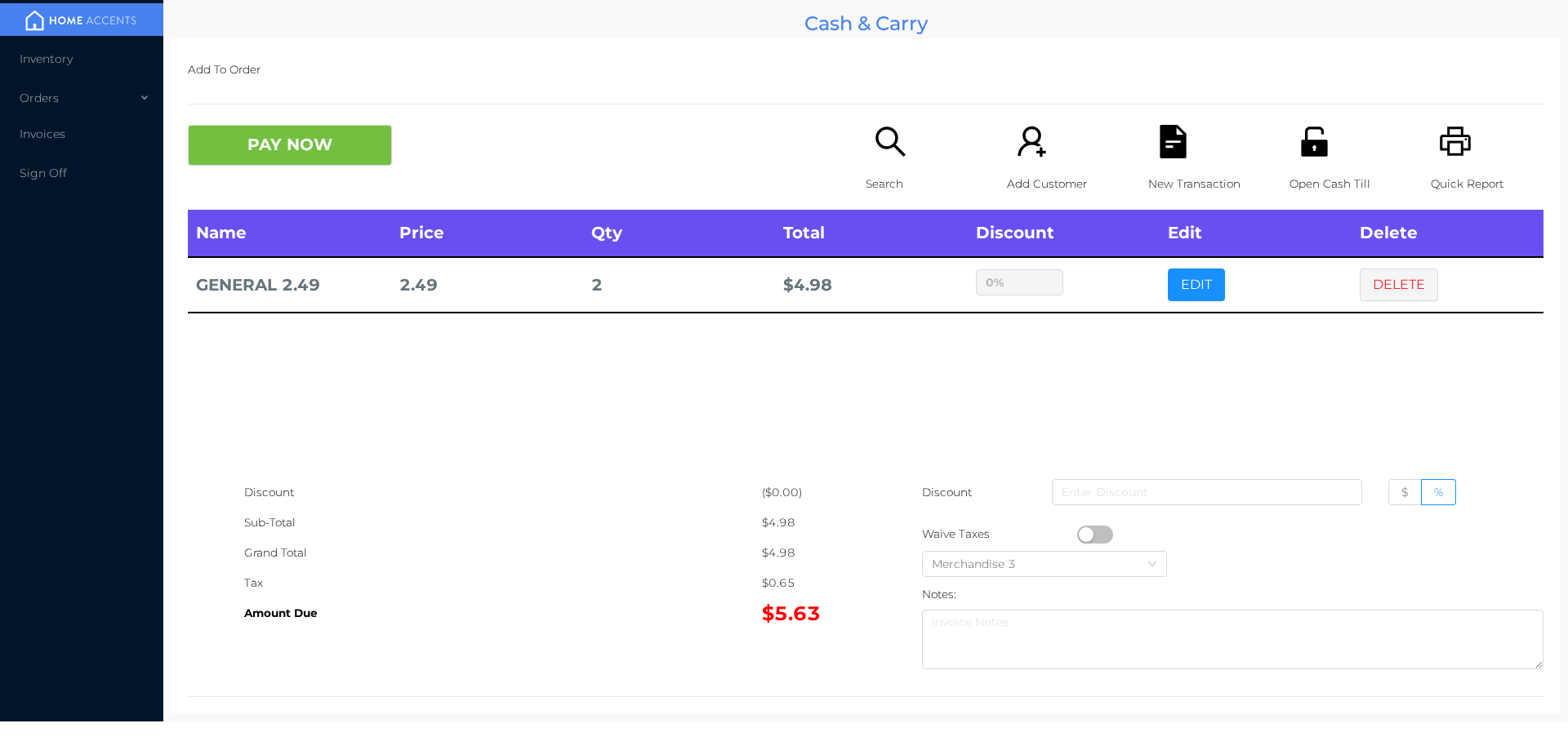
click at [879, 146] on icon "icon: search" at bounding box center [890, 141] width 33 height 33
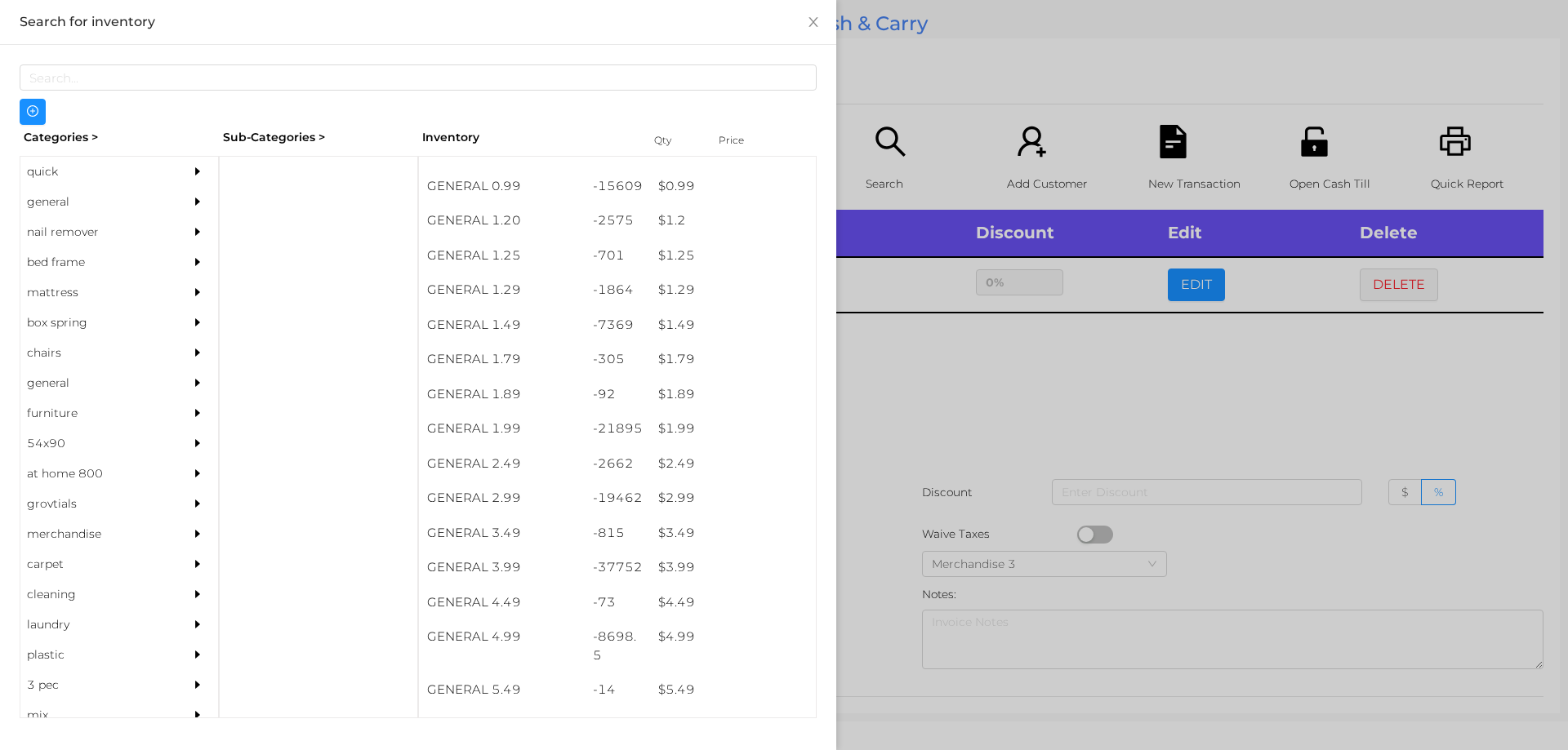
scroll to position [117, 0]
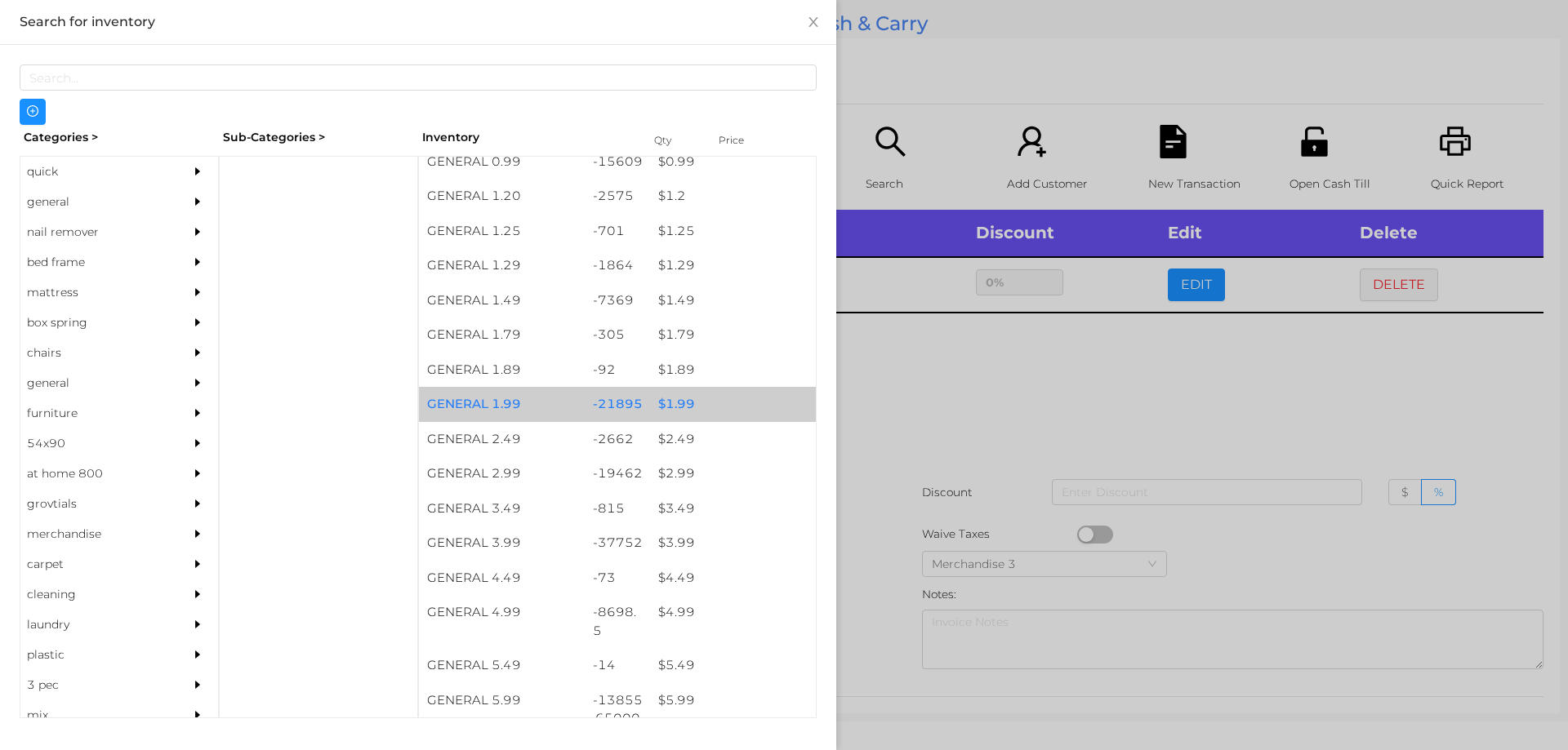
click at [722, 400] on div "$ 1.99" at bounding box center [733, 404] width 165 height 35
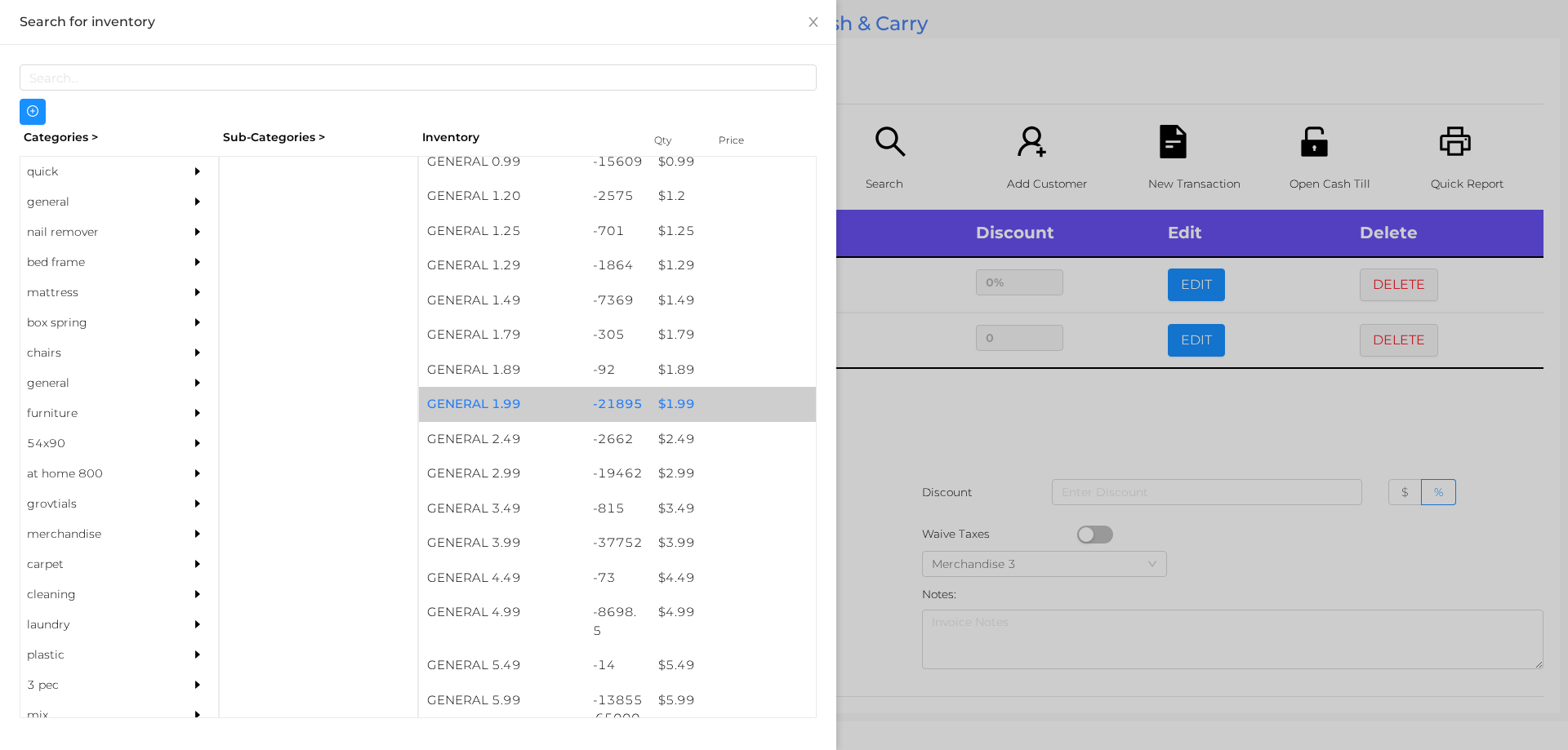
click at [723, 409] on div "$ 1.99" at bounding box center [733, 404] width 165 height 35
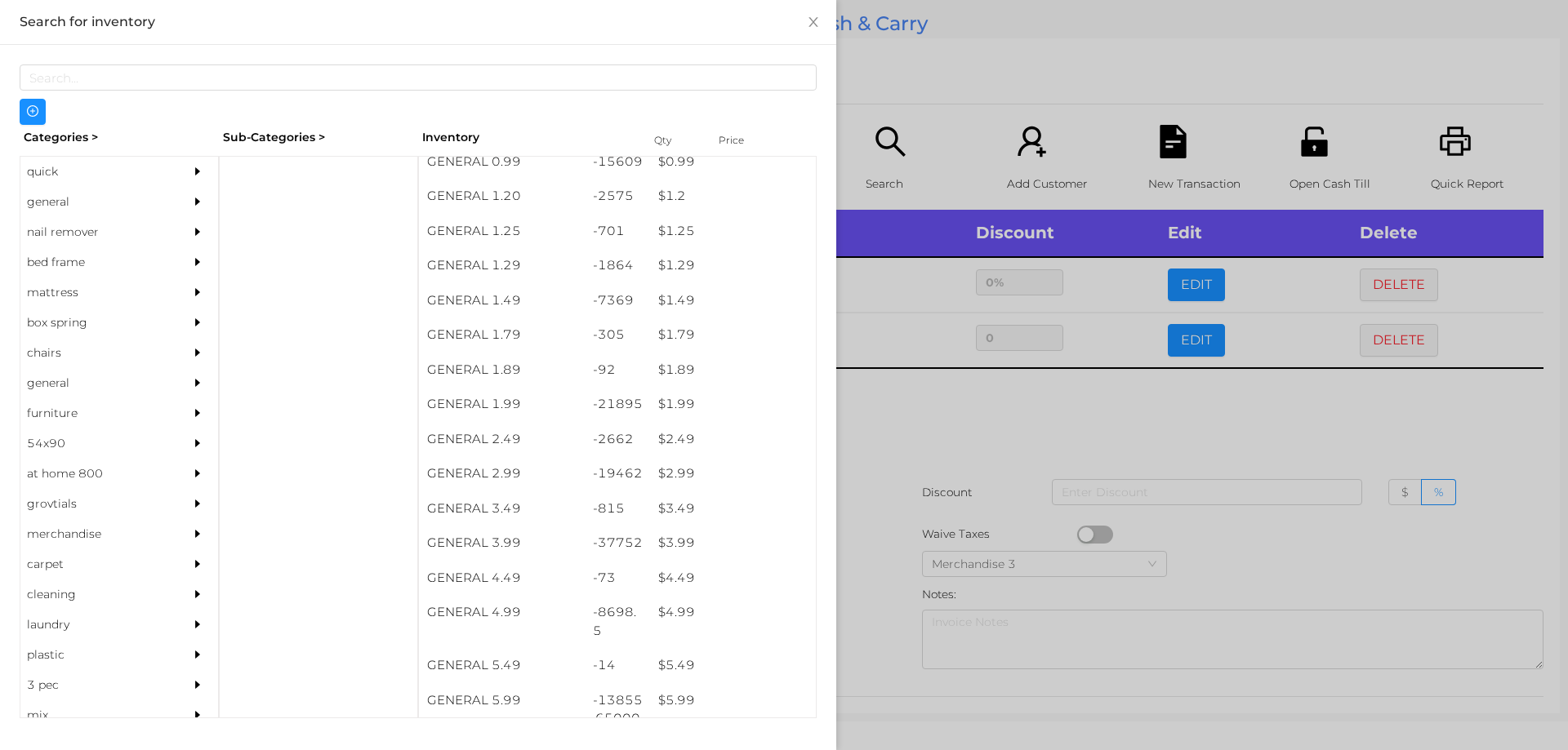
click at [931, 460] on div at bounding box center [784, 375] width 1568 height 750
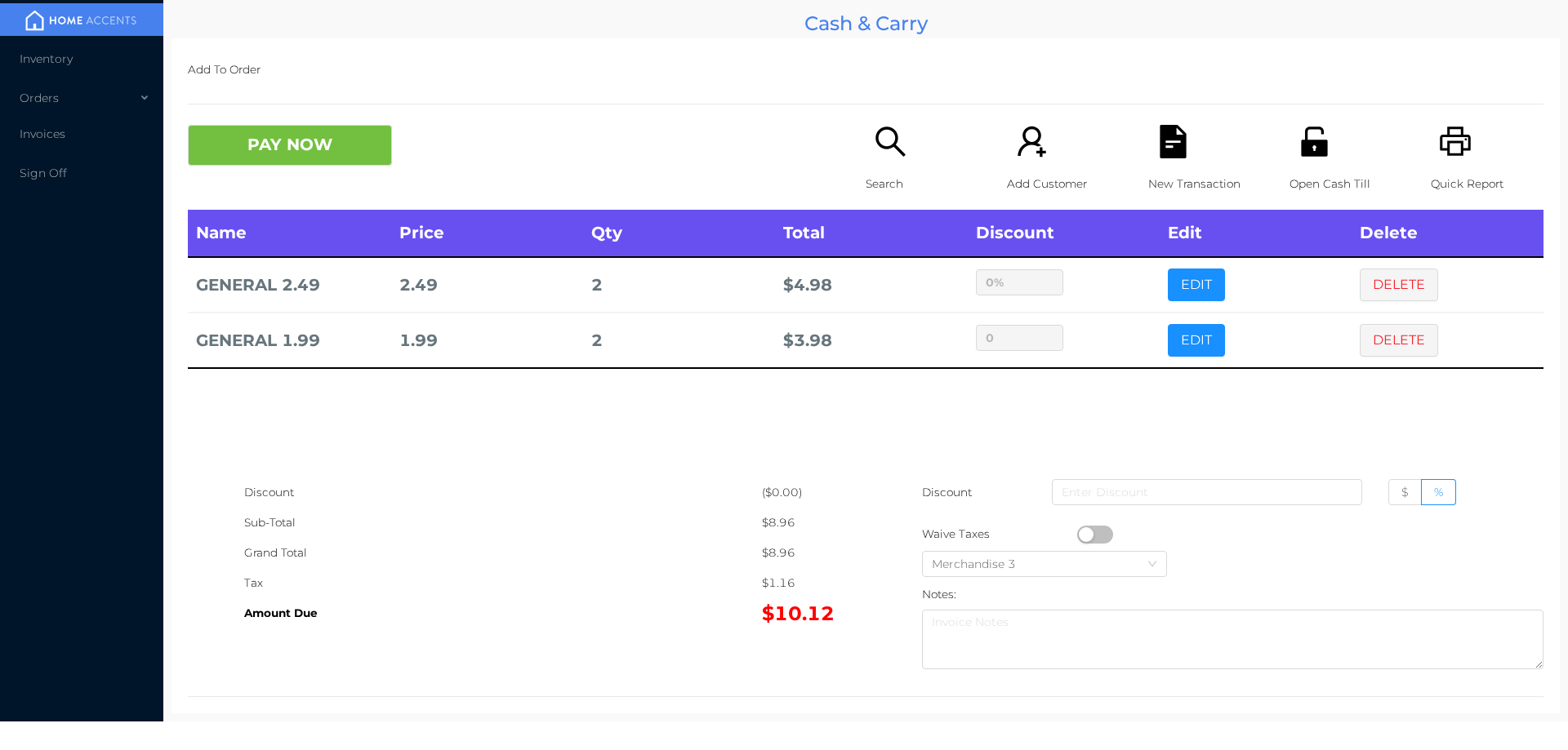
click at [874, 148] on icon "icon: search" at bounding box center [890, 141] width 33 height 33
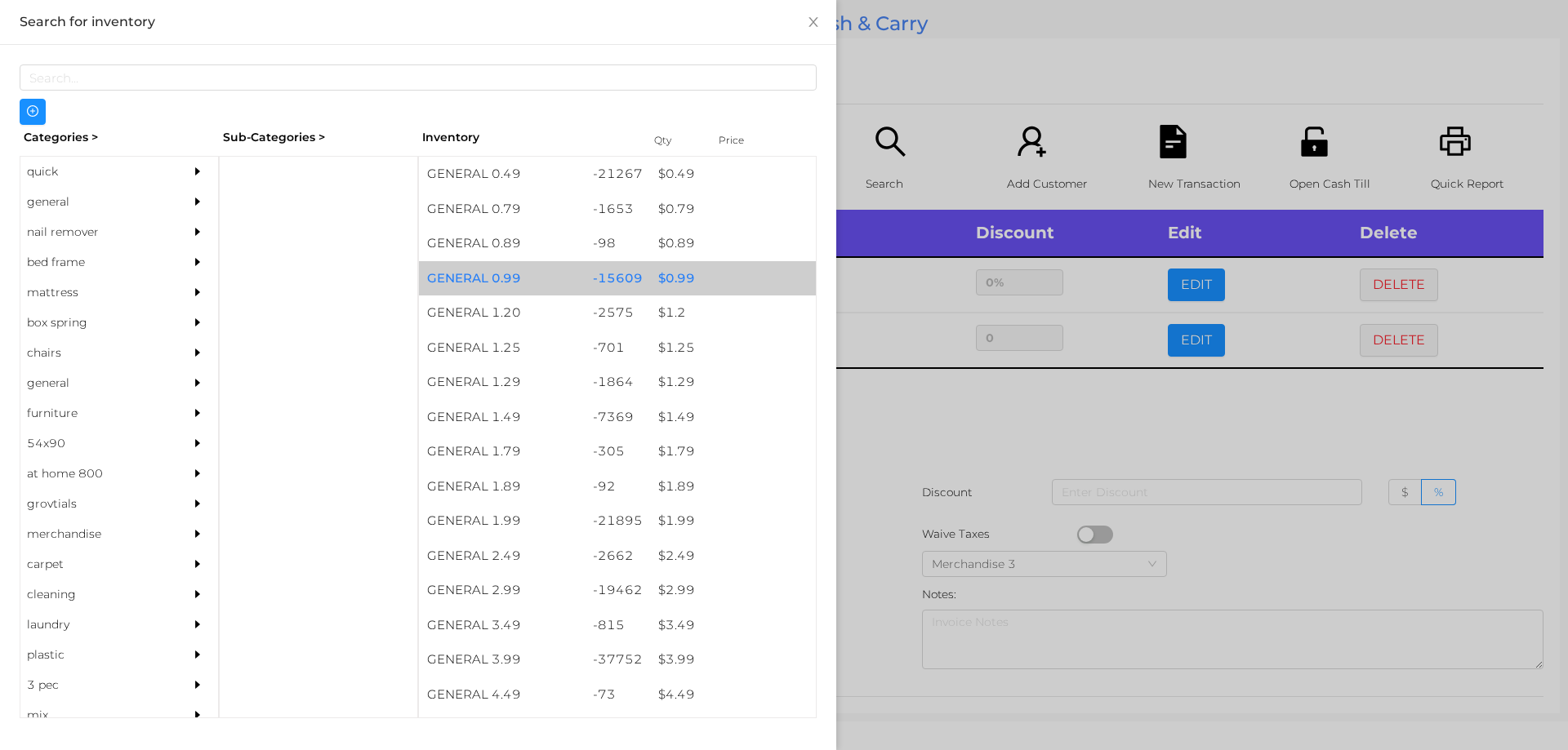
click at [701, 273] on div "$ 0.99" at bounding box center [733, 278] width 165 height 35
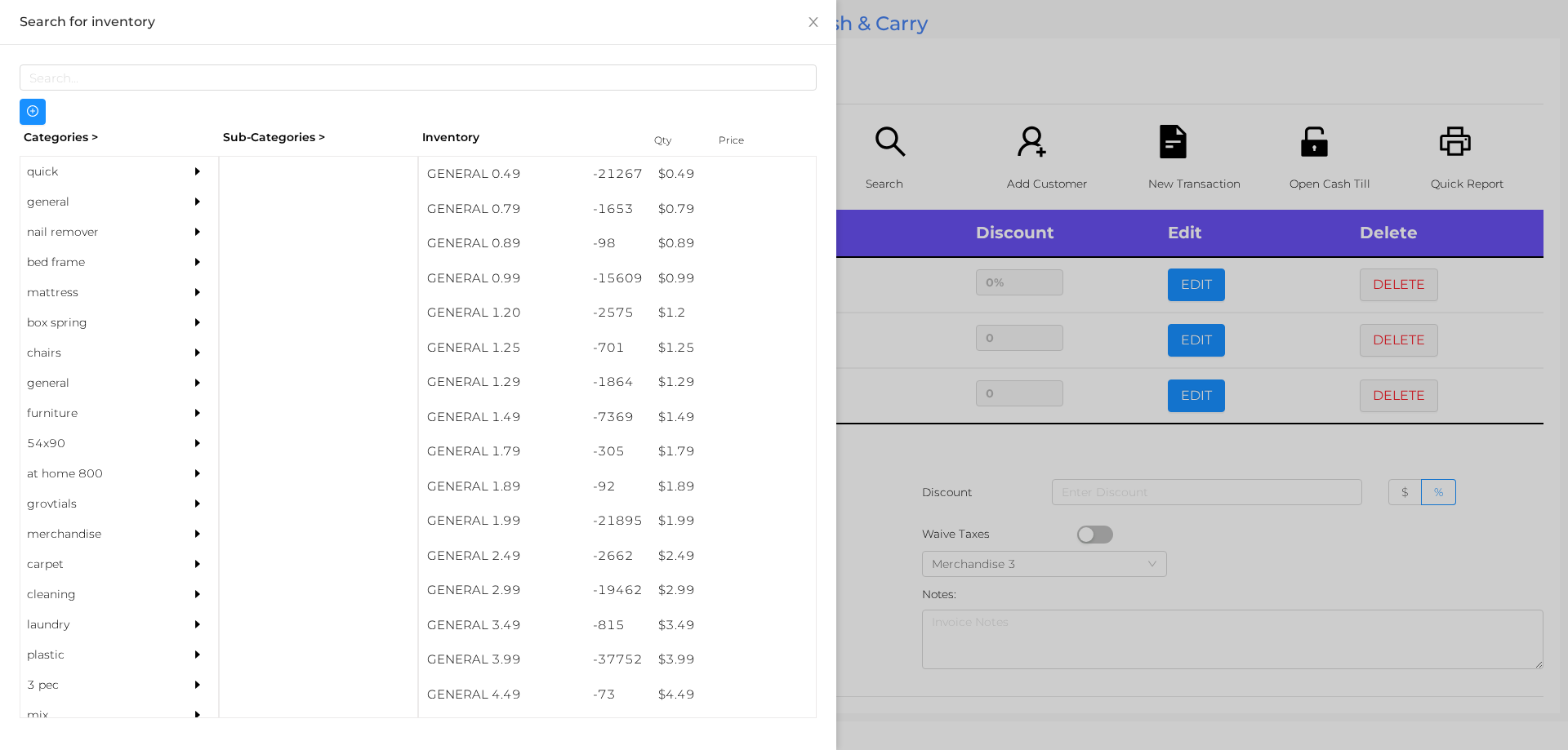
click at [947, 96] on div at bounding box center [784, 375] width 1568 height 750
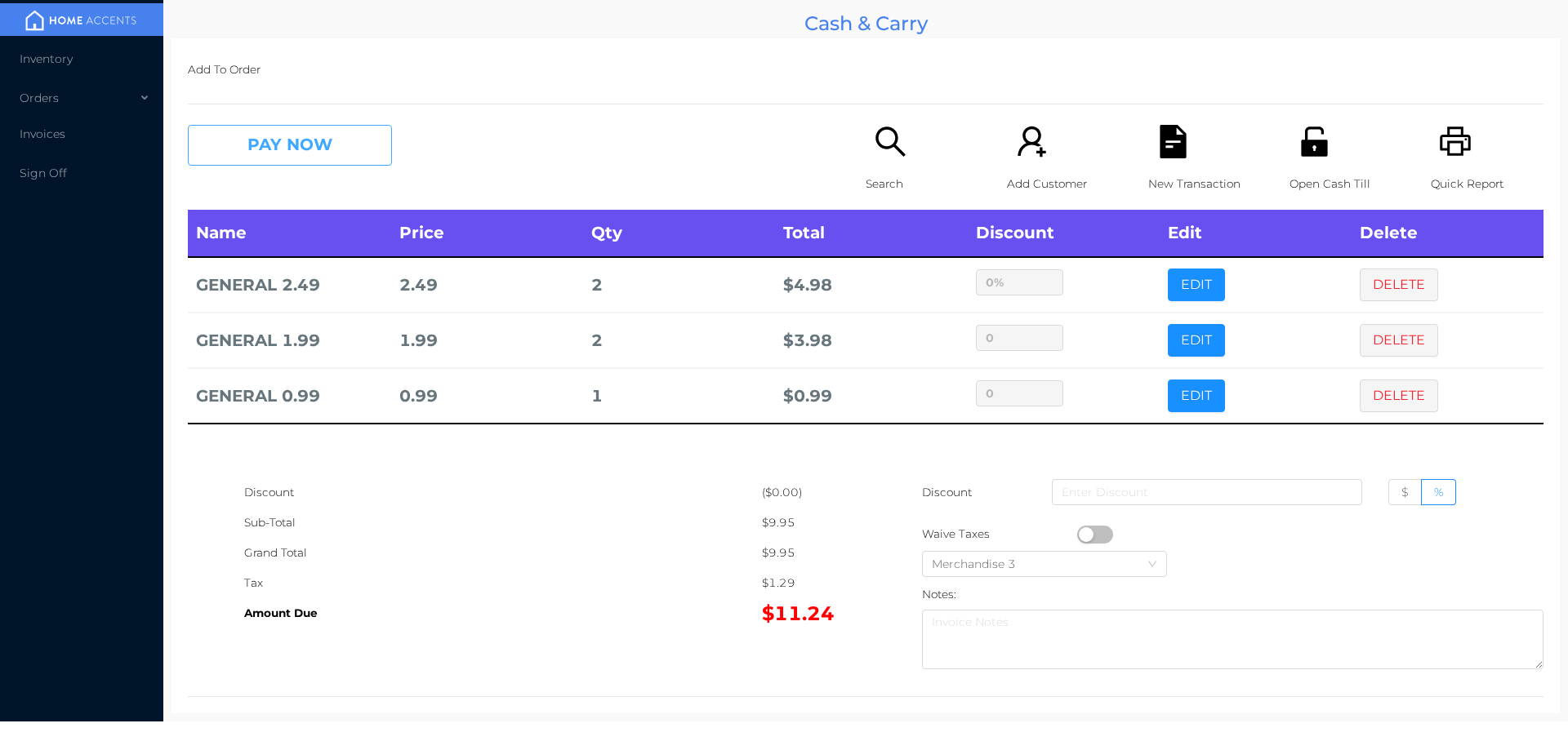
click at [295, 150] on button "PAY NOW" at bounding box center [290, 146] width 204 height 41
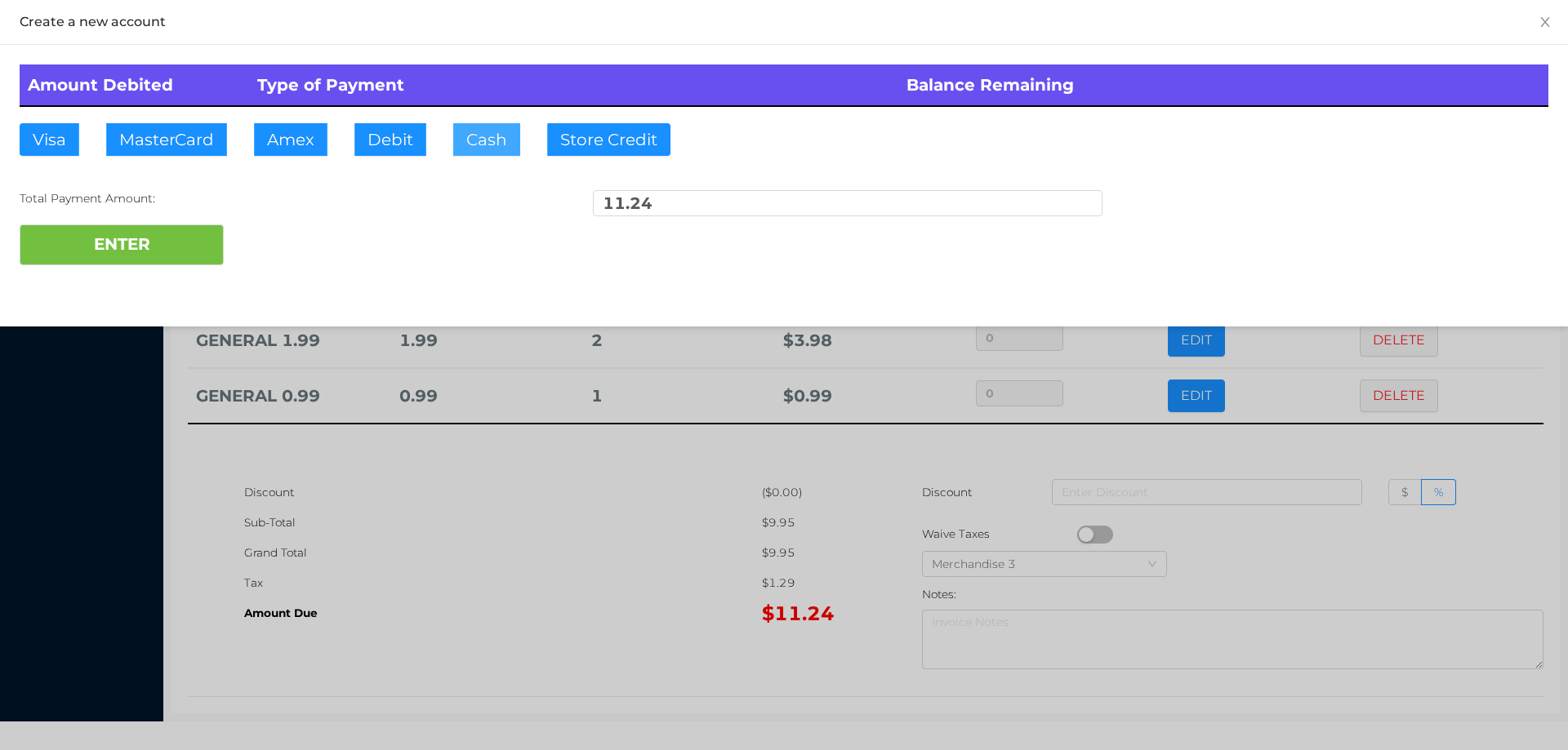
click at [489, 130] on button "Cash" at bounding box center [487, 139] width 67 height 33
type input "20"
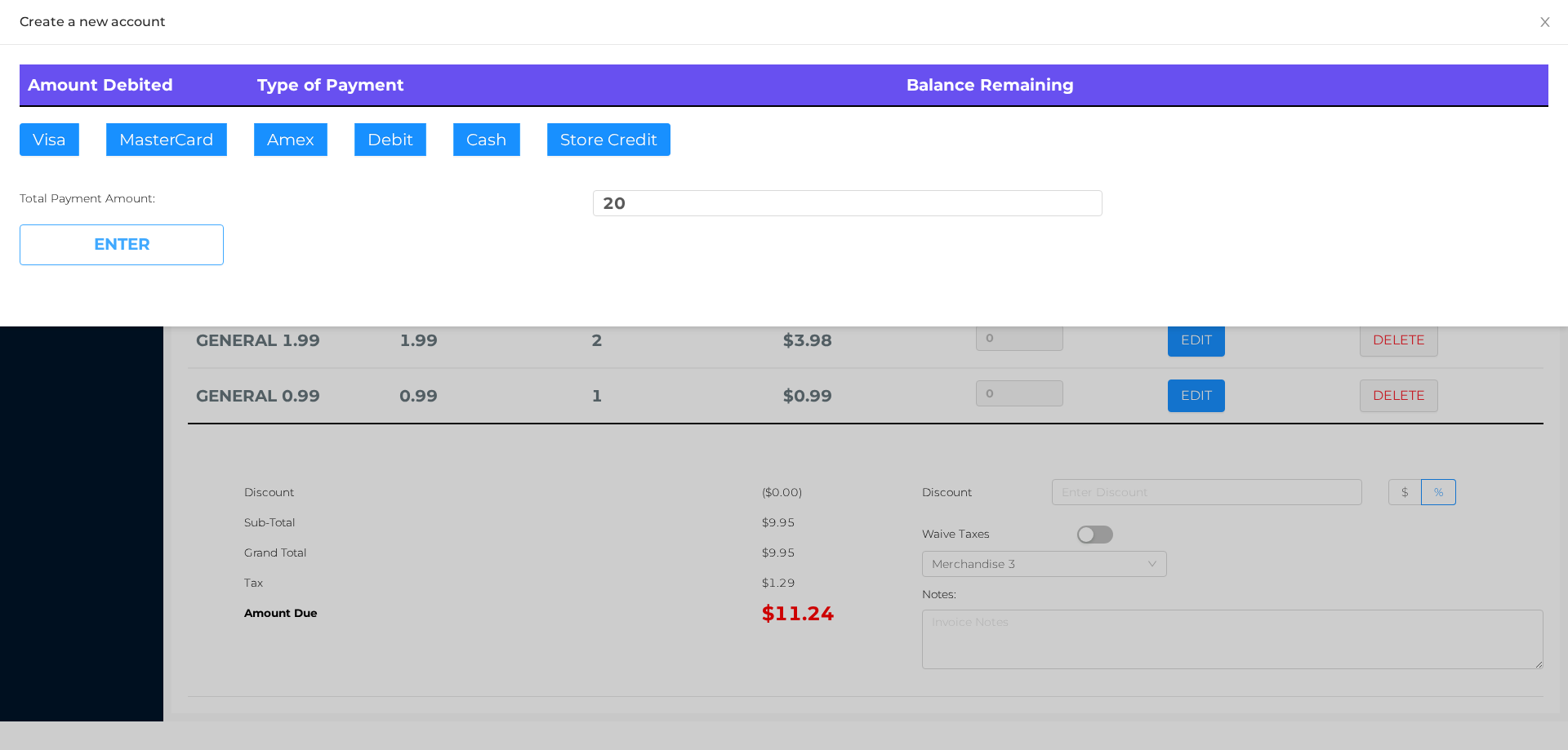
click at [139, 228] on button "ENTER" at bounding box center [122, 245] width 204 height 41
type input "0"
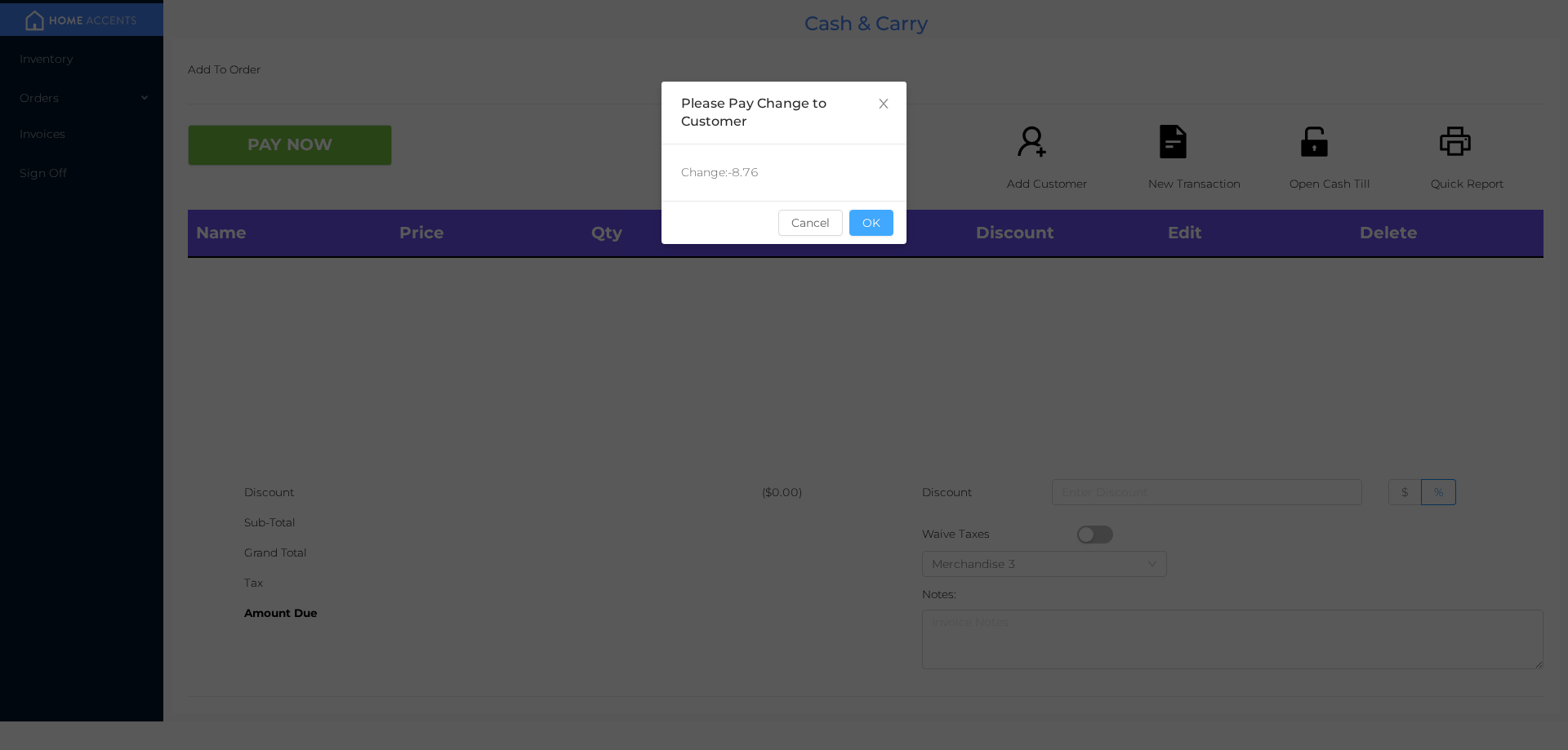
click at [867, 220] on button "OK" at bounding box center [871, 223] width 44 height 26
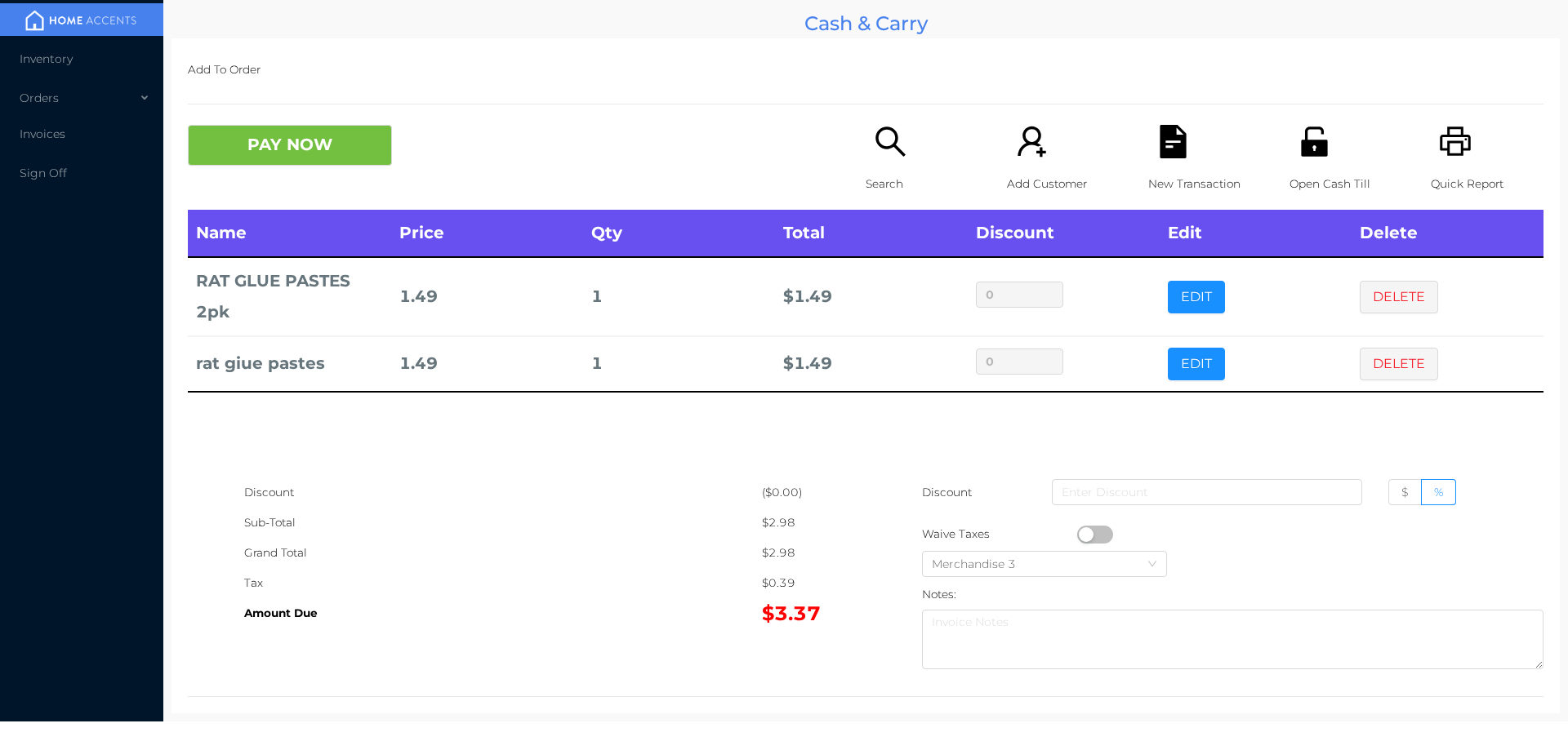
click at [1137, 277] on td "0" at bounding box center [1064, 297] width 192 height 79
click at [1377, 448] on div "Name Price Qty Total Discount Edit Delete RAT GLUE PASTES 2pk 1.49 1 $ 1.49 0 E…" at bounding box center [866, 343] width 1356 height 267
click at [1388, 359] on button "DELETE" at bounding box center [1399, 364] width 79 height 33
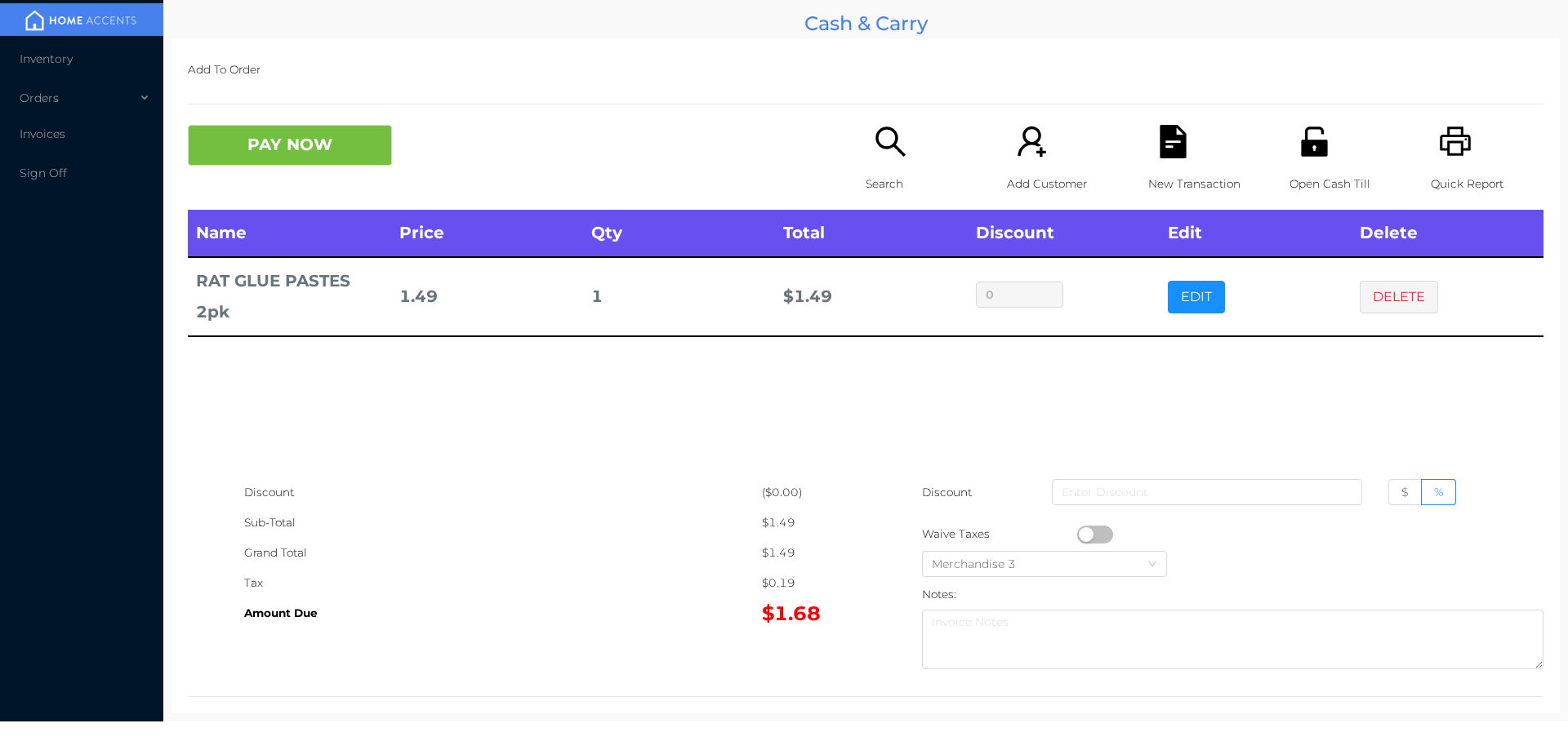
click at [1200, 286] on button "EDIT" at bounding box center [1197, 297] width 57 height 33
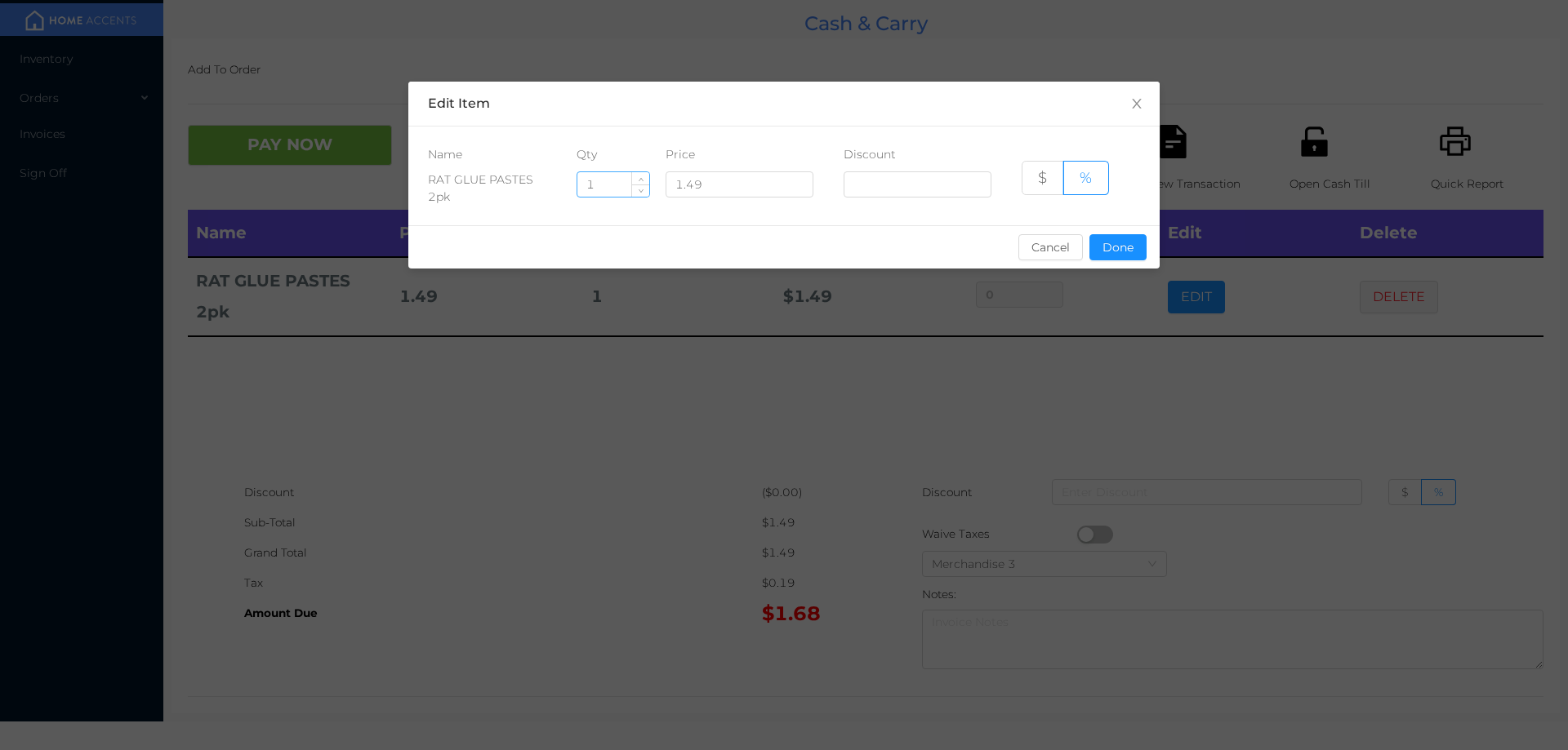
click at [596, 179] on input "1" at bounding box center [614, 184] width 72 height 24
type input "4"
click at [1132, 258] on button "Done" at bounding box center [1118, 247] width 57 height 26
type input "0%"
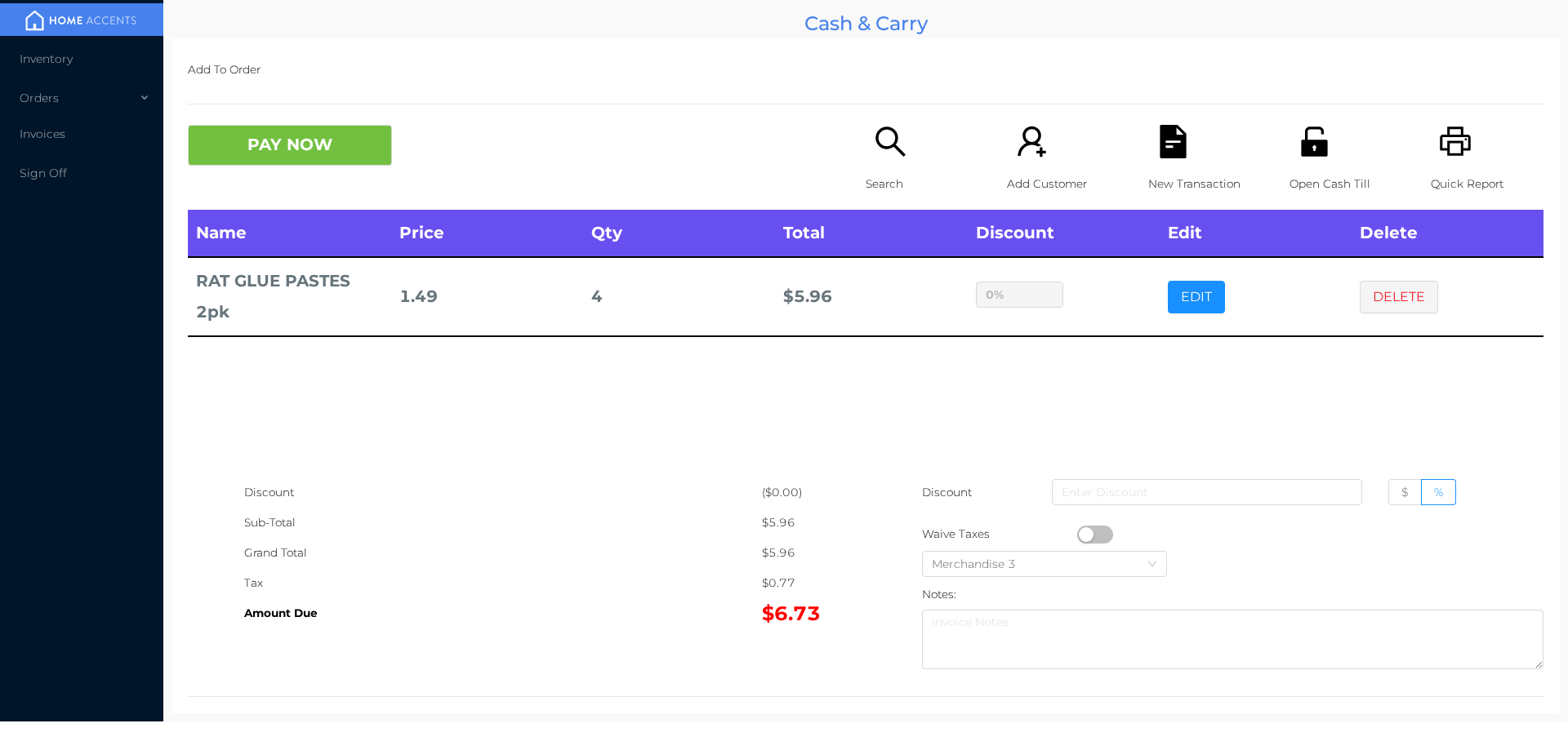
click at [1175, 157] on icon "icon: file-text" at bounding box center [1173, 141] width 26 height 33
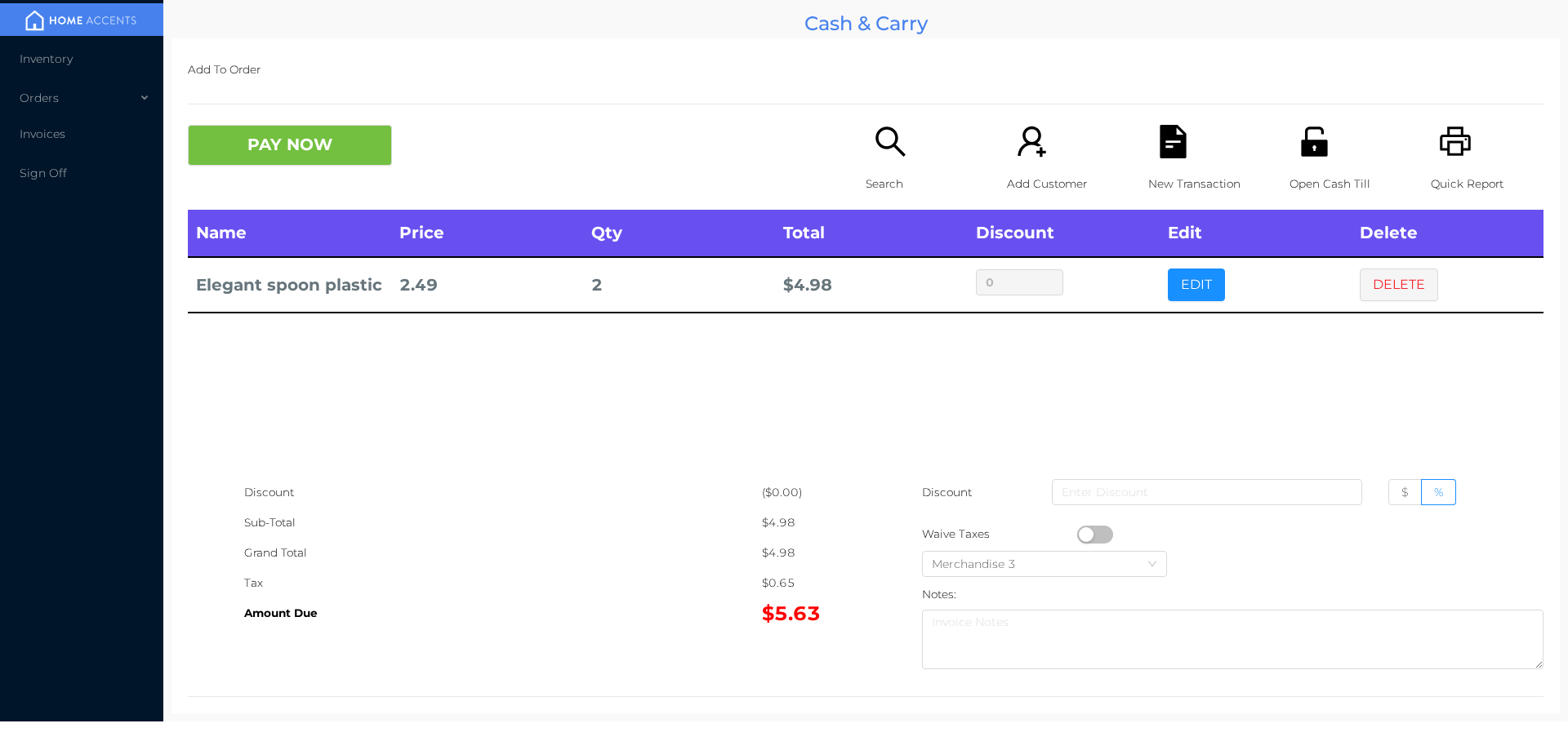
click at [916, 173] on p "Search" at bounding box center [922, 184] width 113 height 30
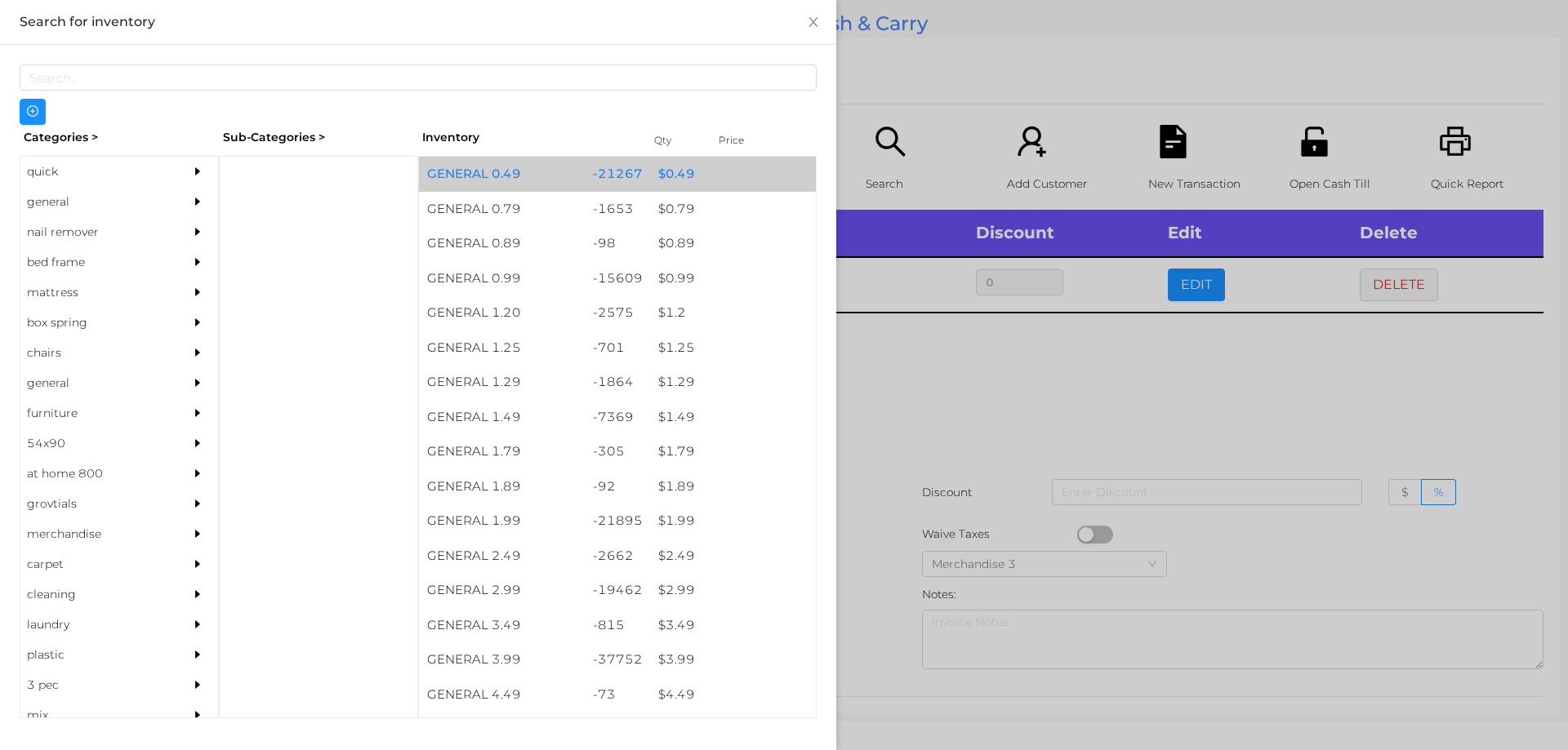
click at [663, 179] on div "$ 0.49" at bounding box center [733, 173] width 165 height 35
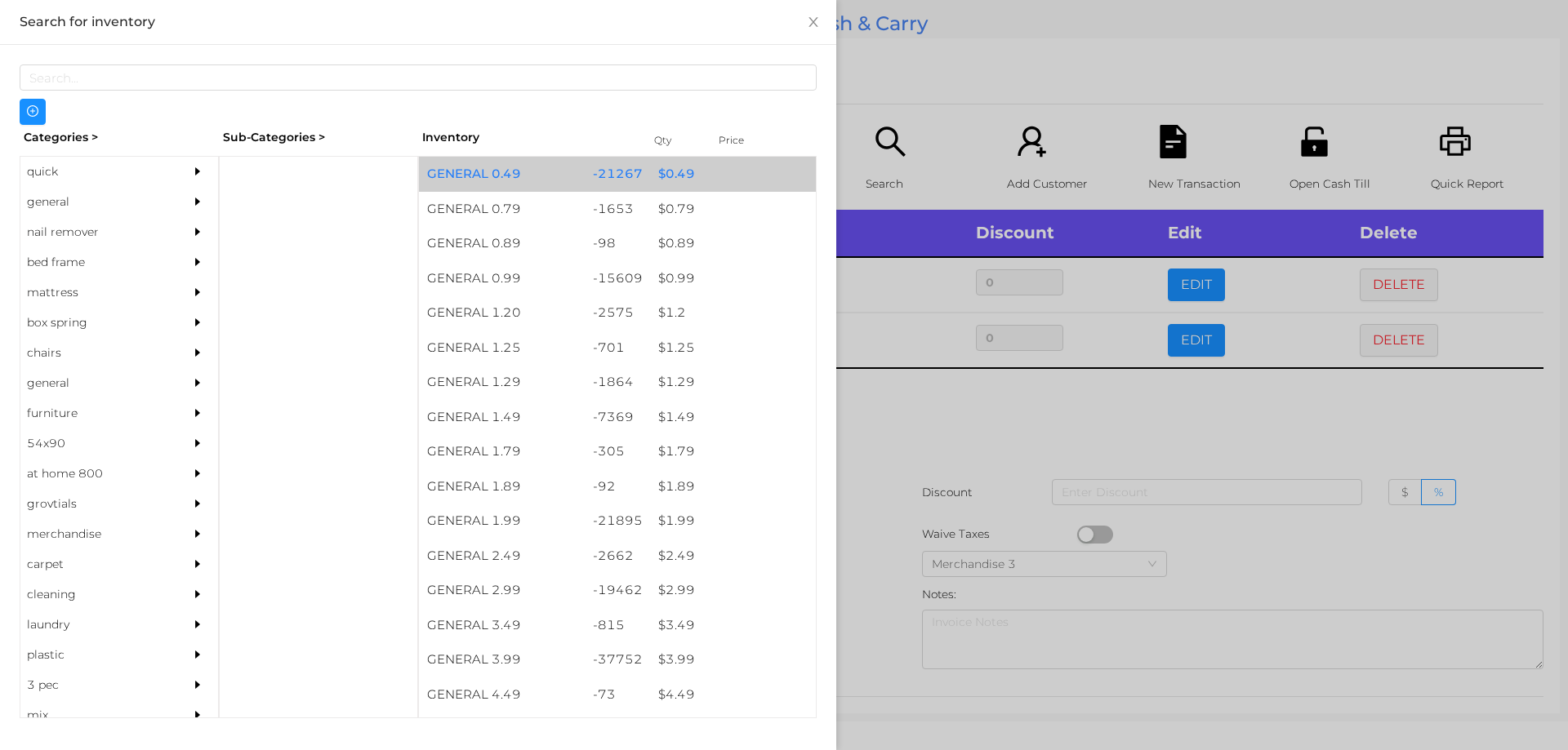
click at [664, 174] on div "$ 0.49" at bounding box center [733, 173] width 165 height 35
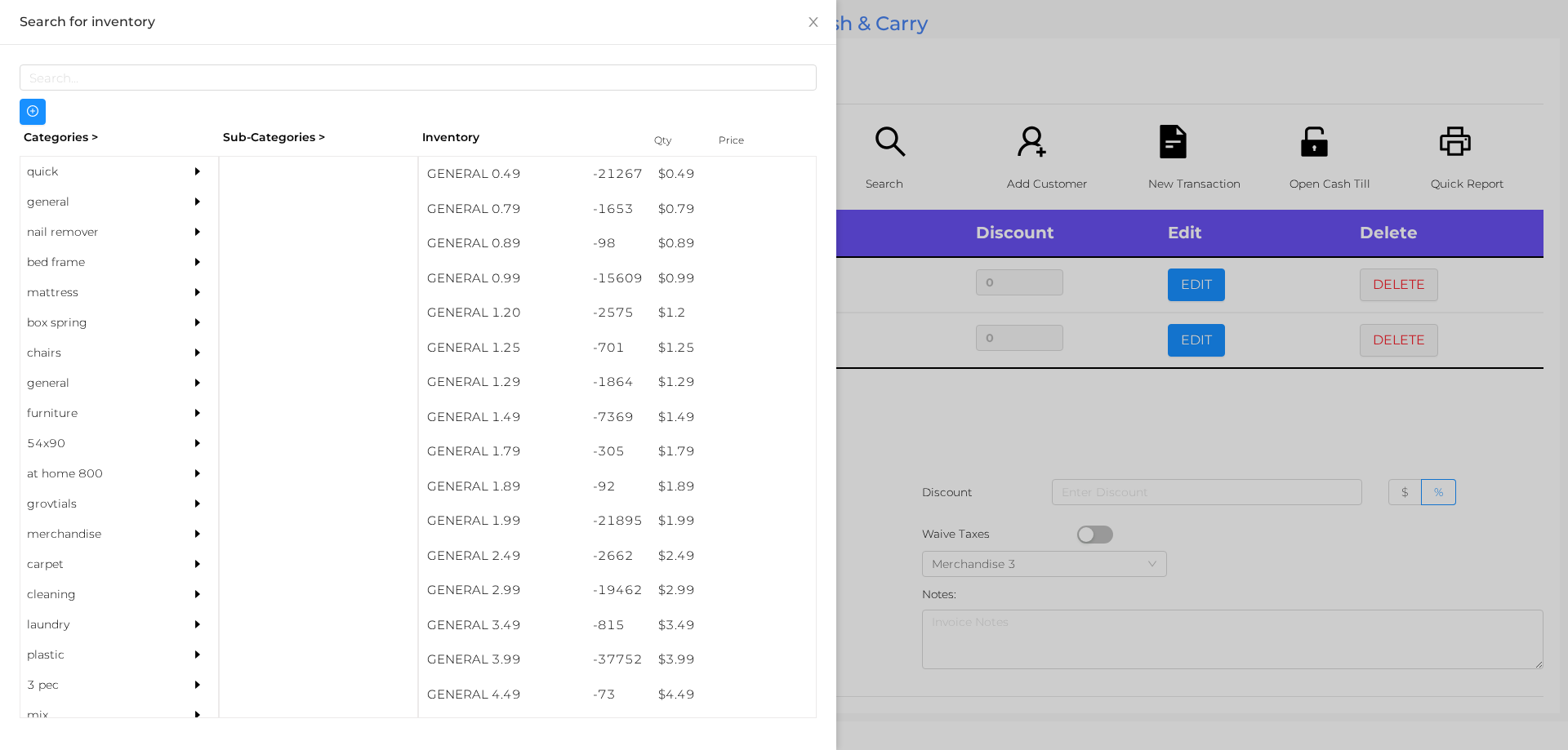
click at [894, 109] on div at bounding box center [784, 375] width 1568 height 750
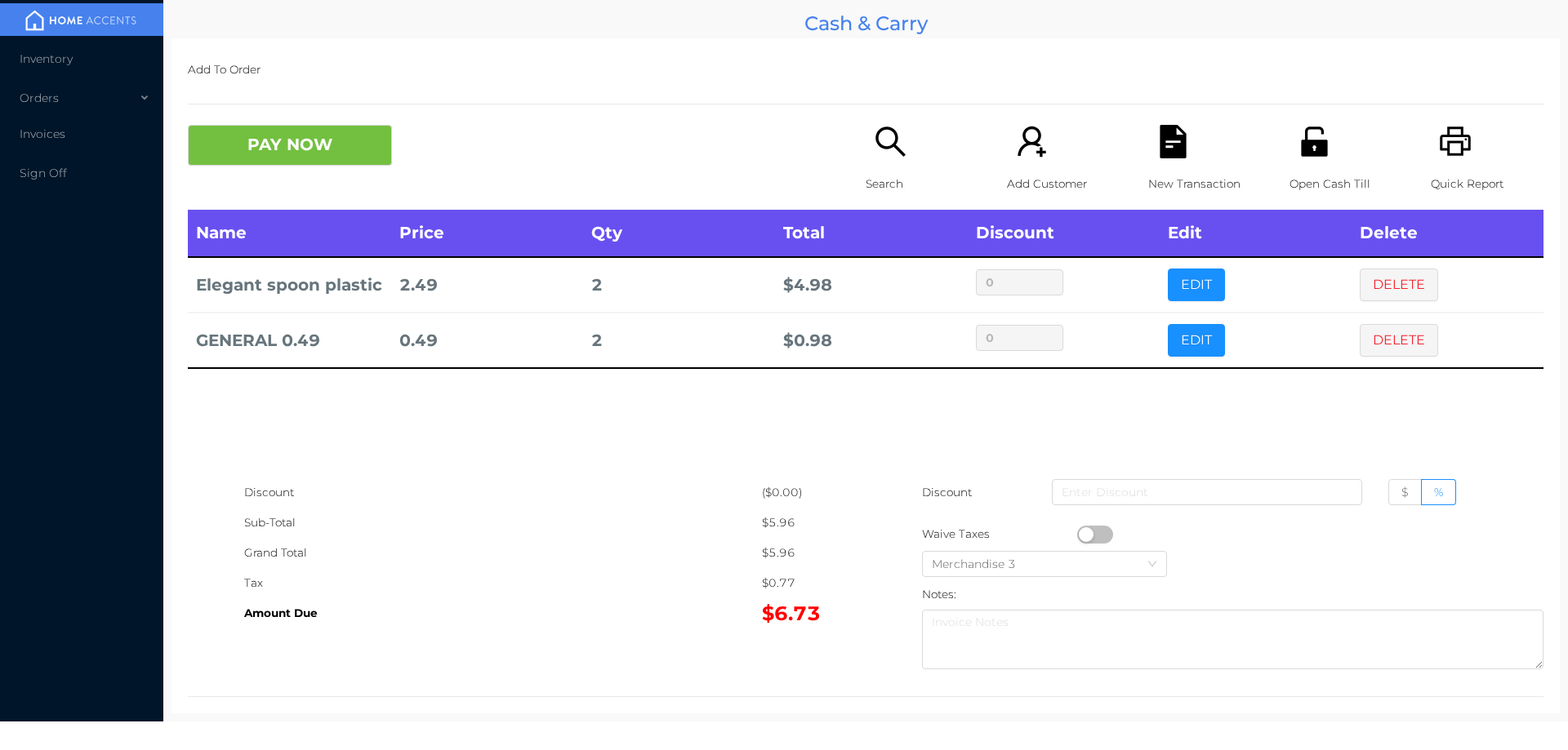
click at [1191, 349] on button "EDIT" at bounding box center [1197, 340] width 57 height 33
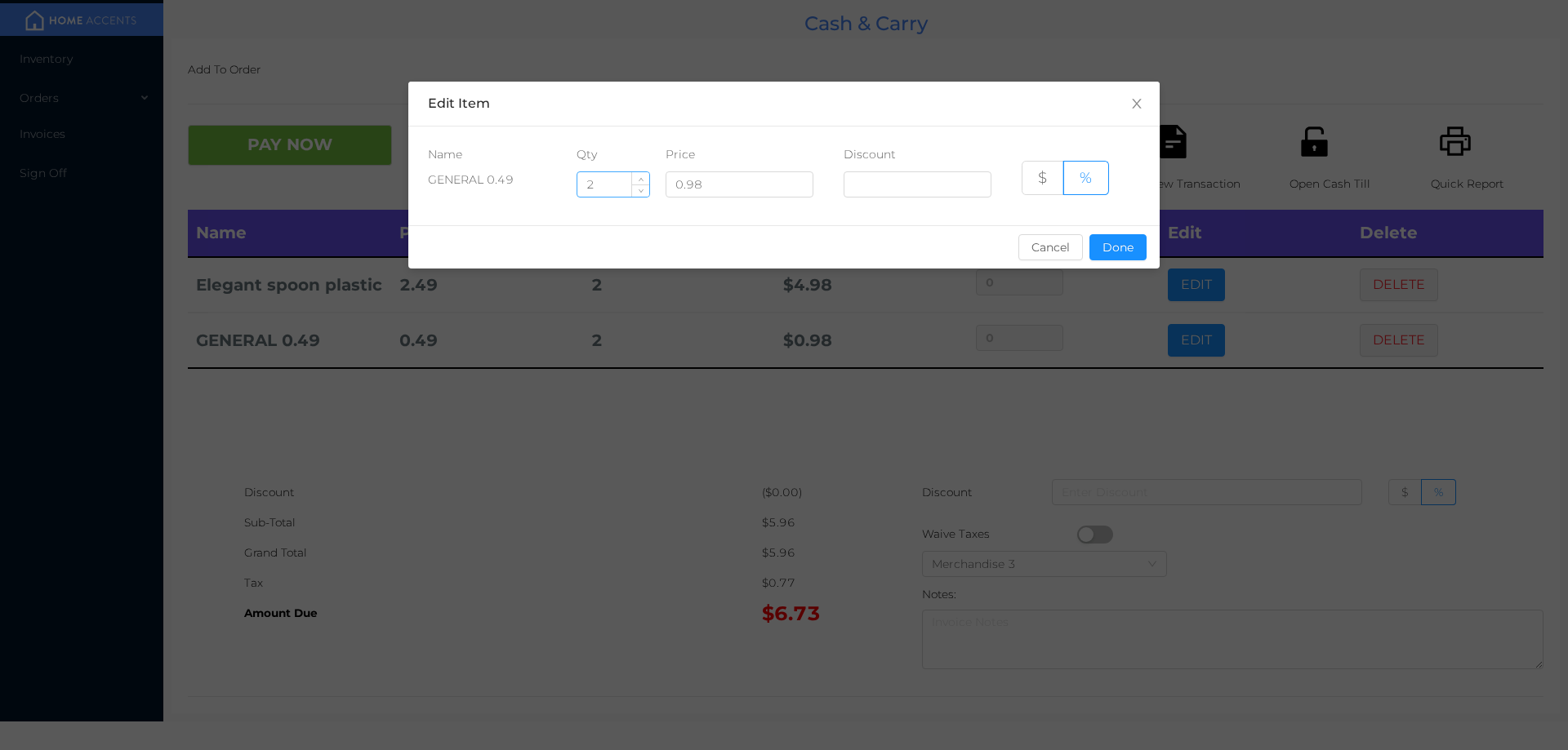
click at [583, 173] on input "2" at bounding box center [614, 184] width 72 height 24
click at [606, 180] on input "2" at bounding box center [614, 184] width 72 height 24
type input "54"
click at [1132, 258] on button "Done" at bounding box center [1118, 247] width 57 height 26
type input "0%"
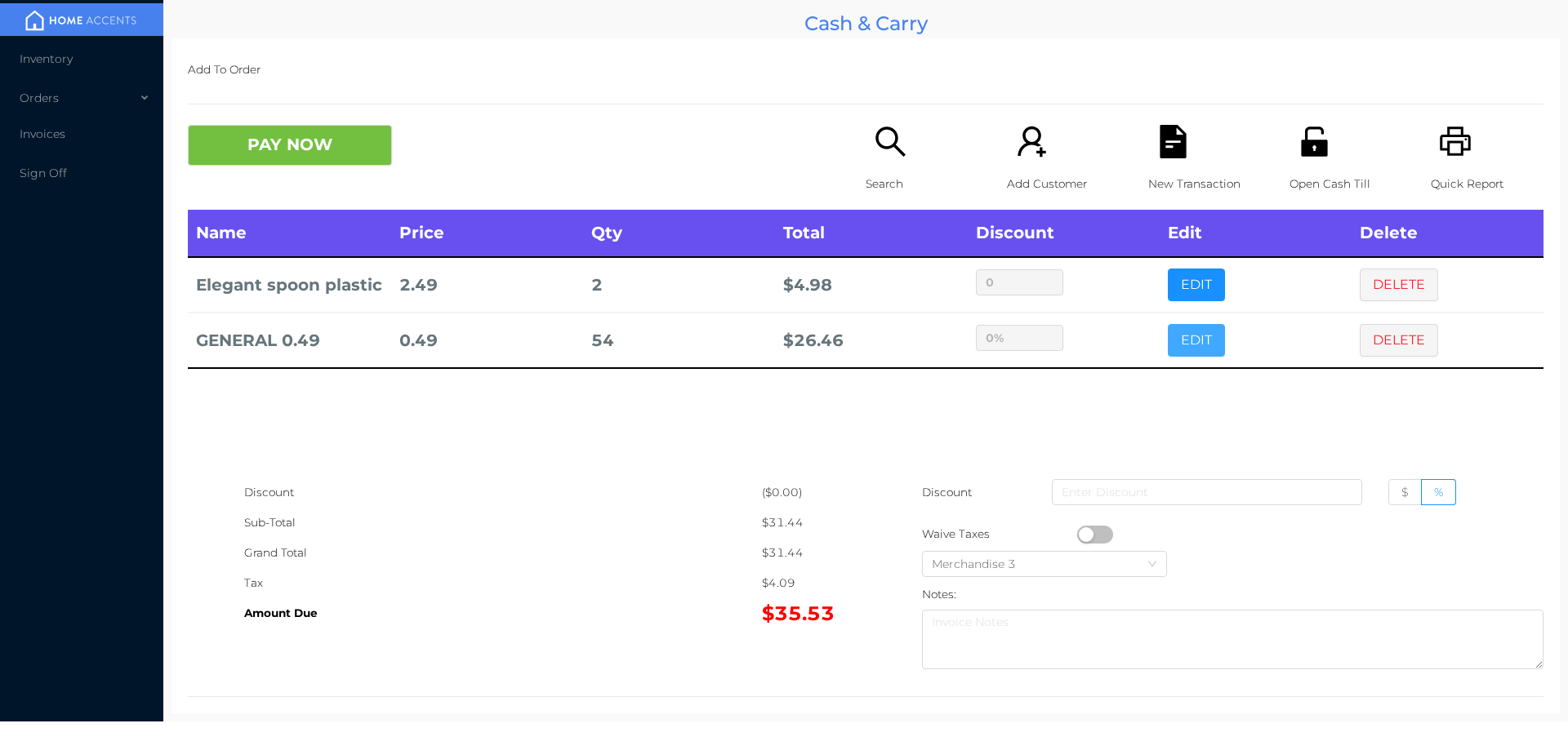
click at [1203, 346] on button "EDIT" at bounding box center [1197, 340] width 57 height 33
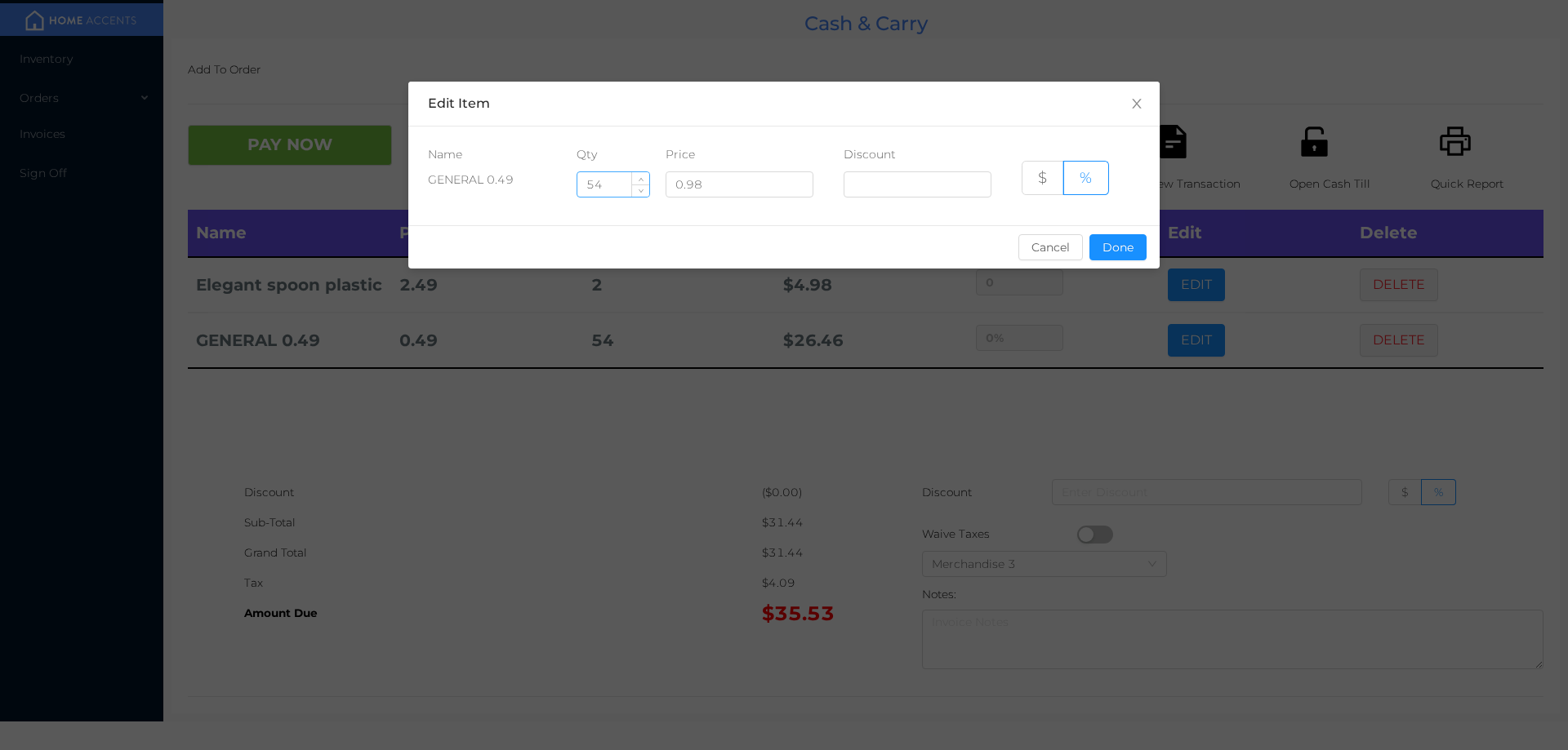
click at [606, 178] on input "54" at bounding box center [614, 184] width 72 height 24
type input "5"
type input "4"
click at [1118, 248] on button "Done" at bounding box center [1118, 247] width 57 height 26
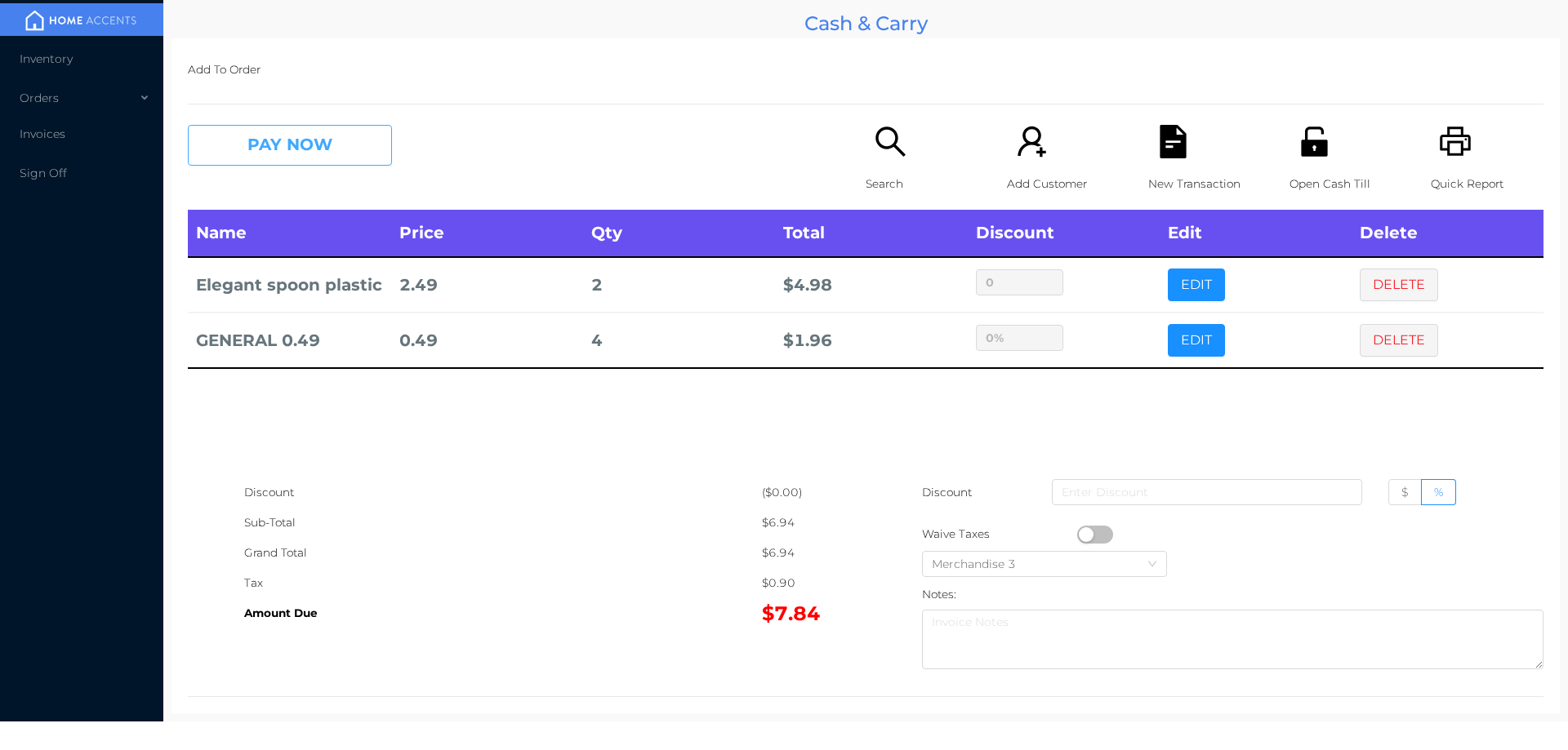
click at [267, 161] on button "PAY NOW" at bounding box center [290, 146] width 204 height 41
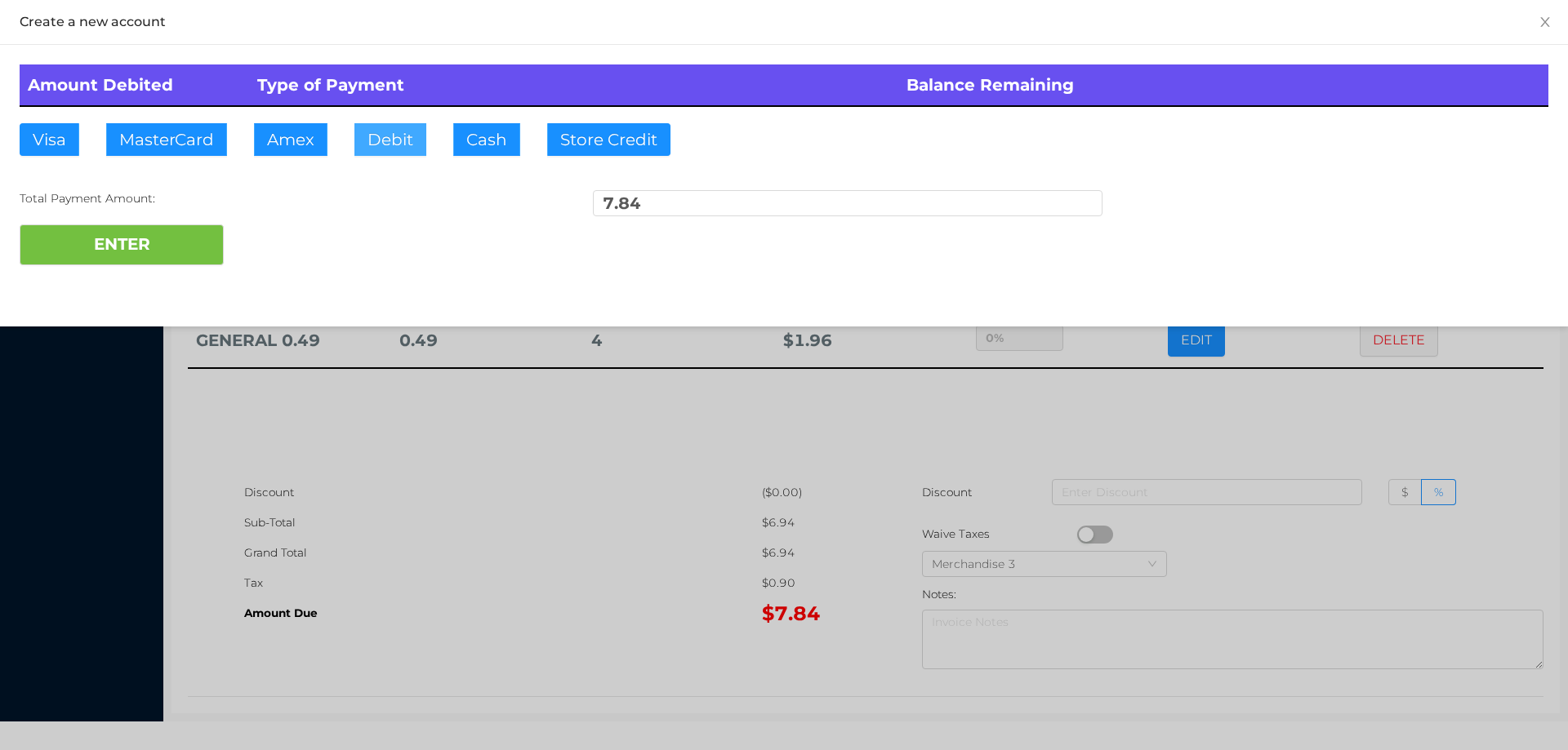
click at [382, 129] on button "Debit" at bounding box center [390, 139] width 72 height 33
type input "10"
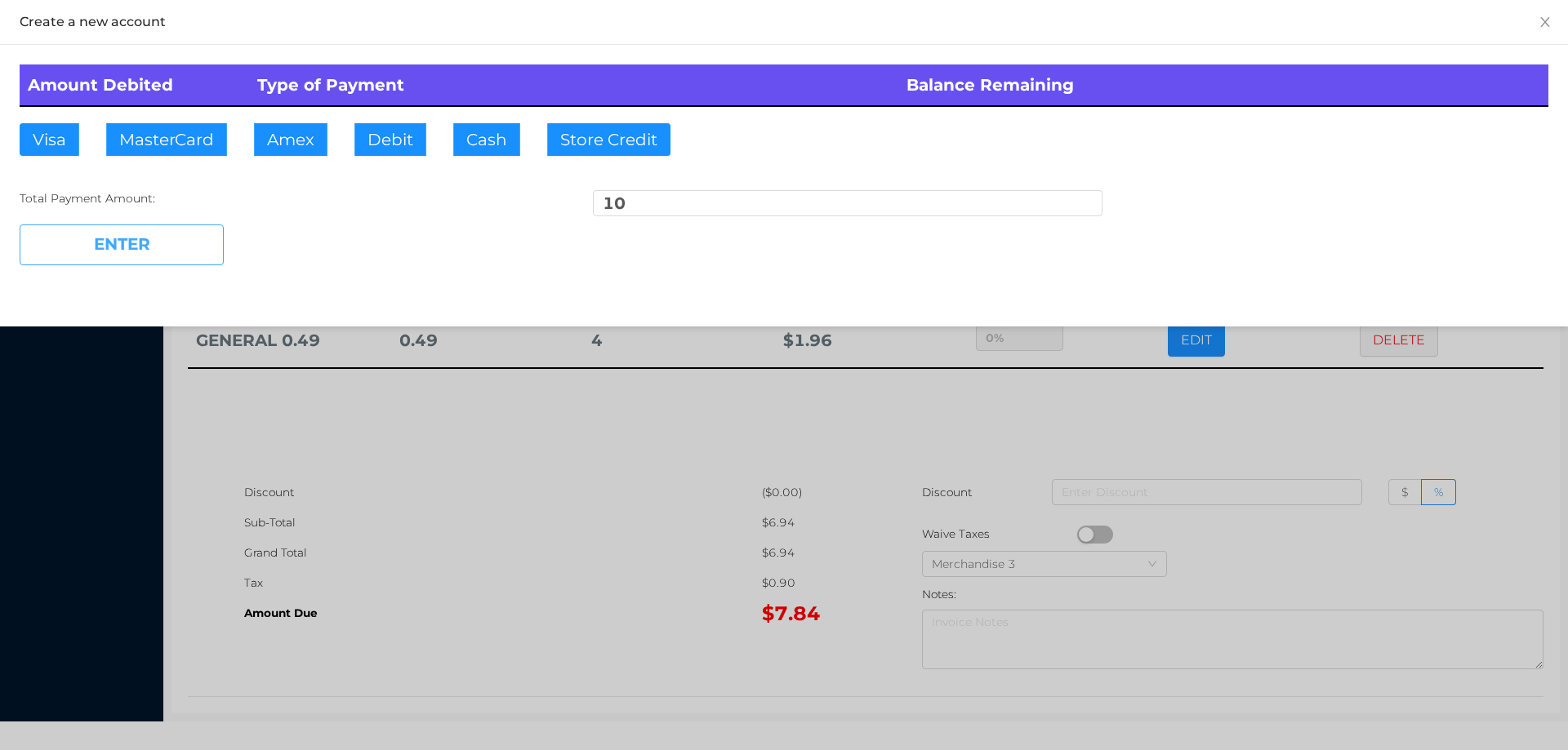
click at [114, 247] on button "ENTER" at bounding box center [122, 245] width 204 height 41
type input "0"
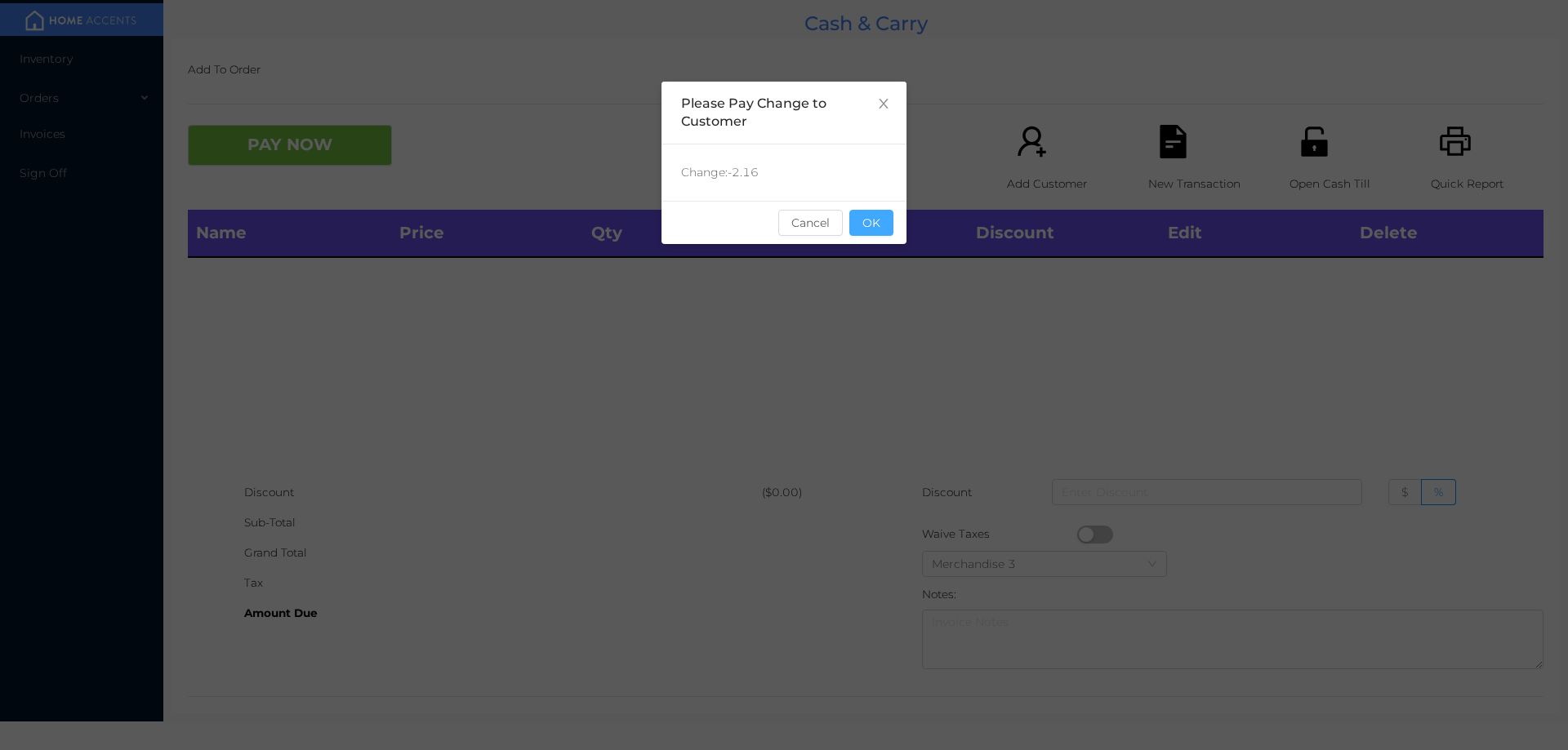
click at [882, 216] on button "OK" at bounding box center [871, 223] width 44 height 26
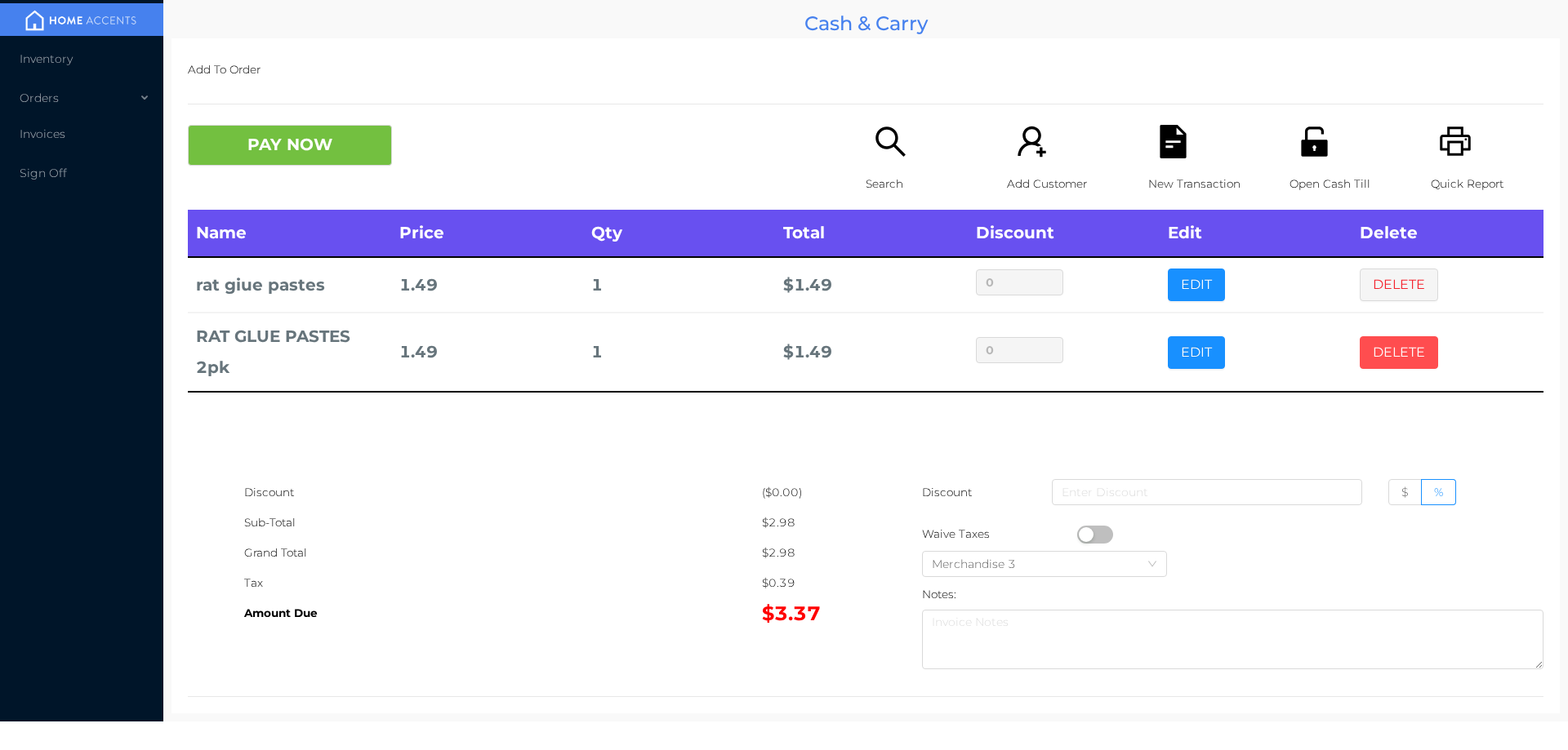
click at [1368, 340] on button "DELETE" at bounding box center [1399, 352] width 79 height 33
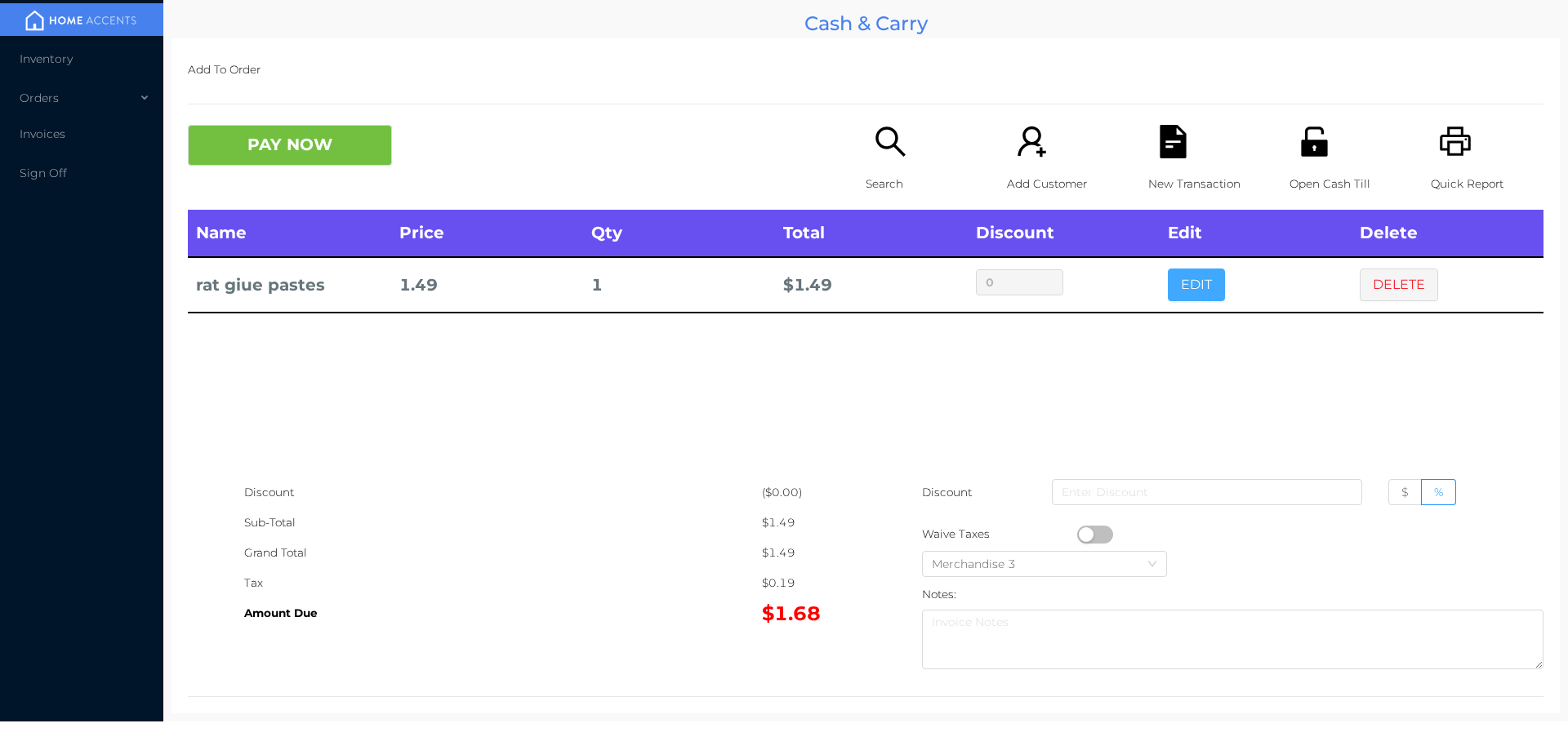
click at [1184, 285] on button "EDIT" at bounding box center [1197, 284] width 57 height 33
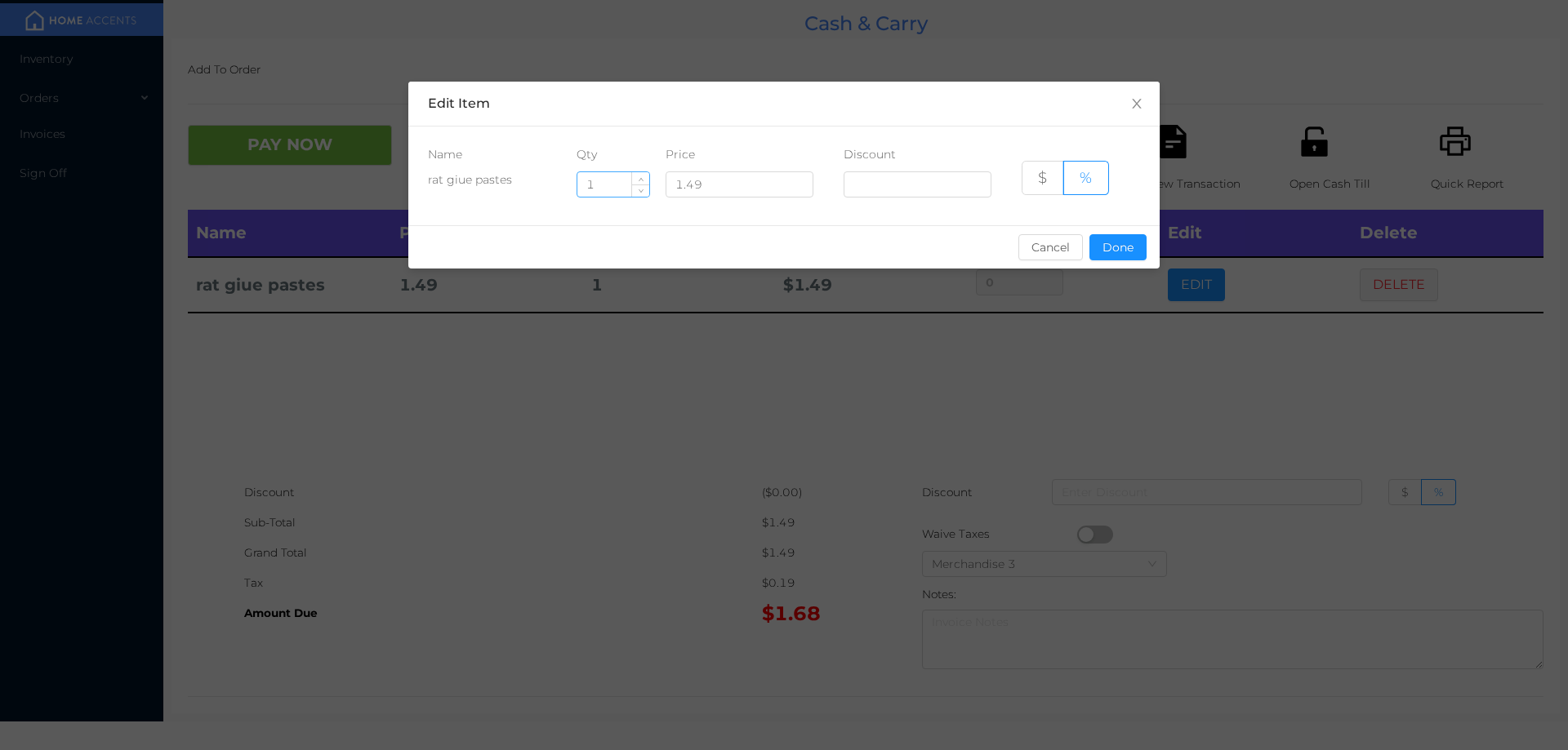
click at [620, 190] on input "1" at bounding box center [614, 184] width 72 height 24
type input "4"
click at [1114, 257] on button "Done" at bounding box center [1118, 247] width 57 height 26
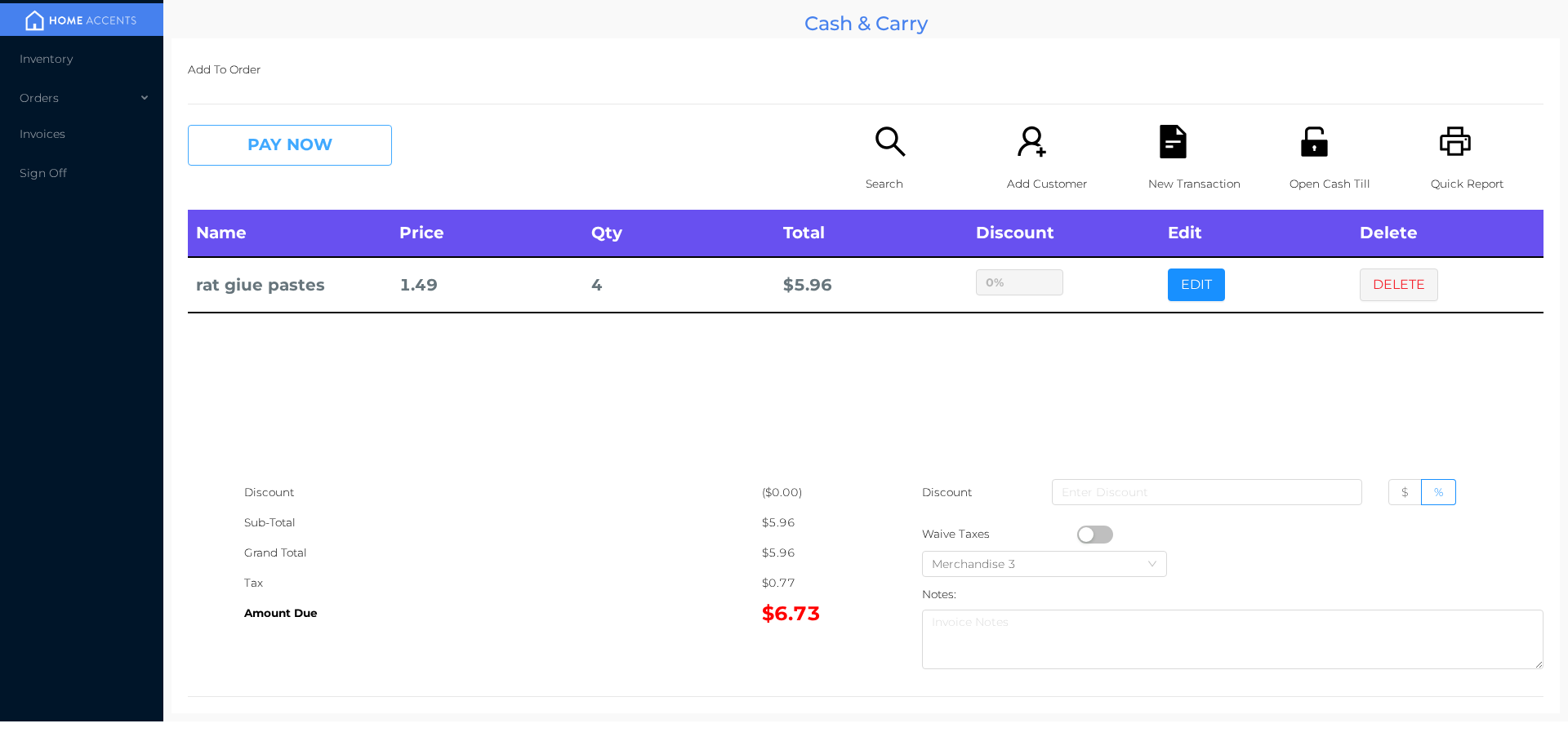
click at [252, 141] on button "PAY NOW" at bounding box center [290, 146] width 204 height 41
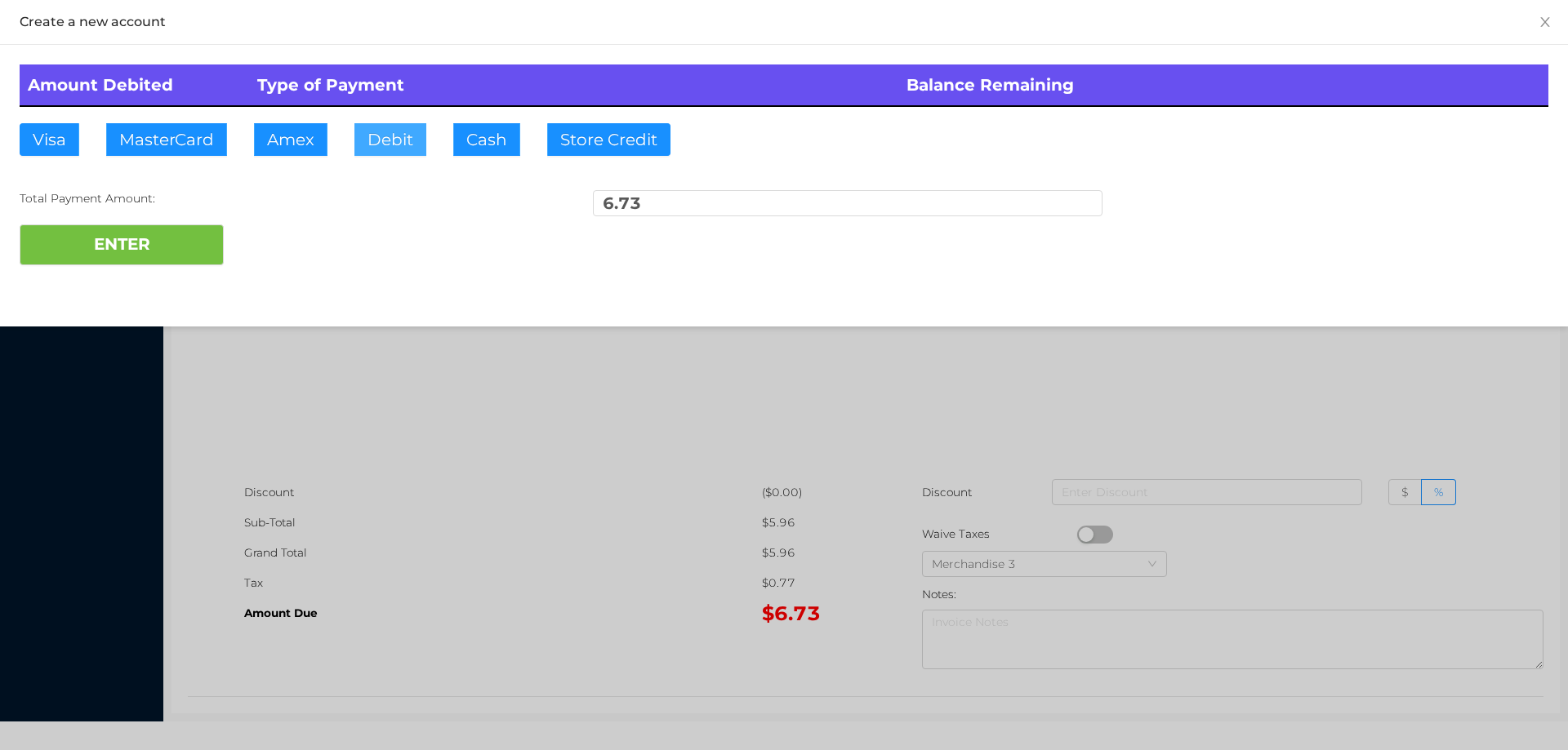
click at [368, 136] on button "Debit" at bounding box center [390, 139] width 72 height 33
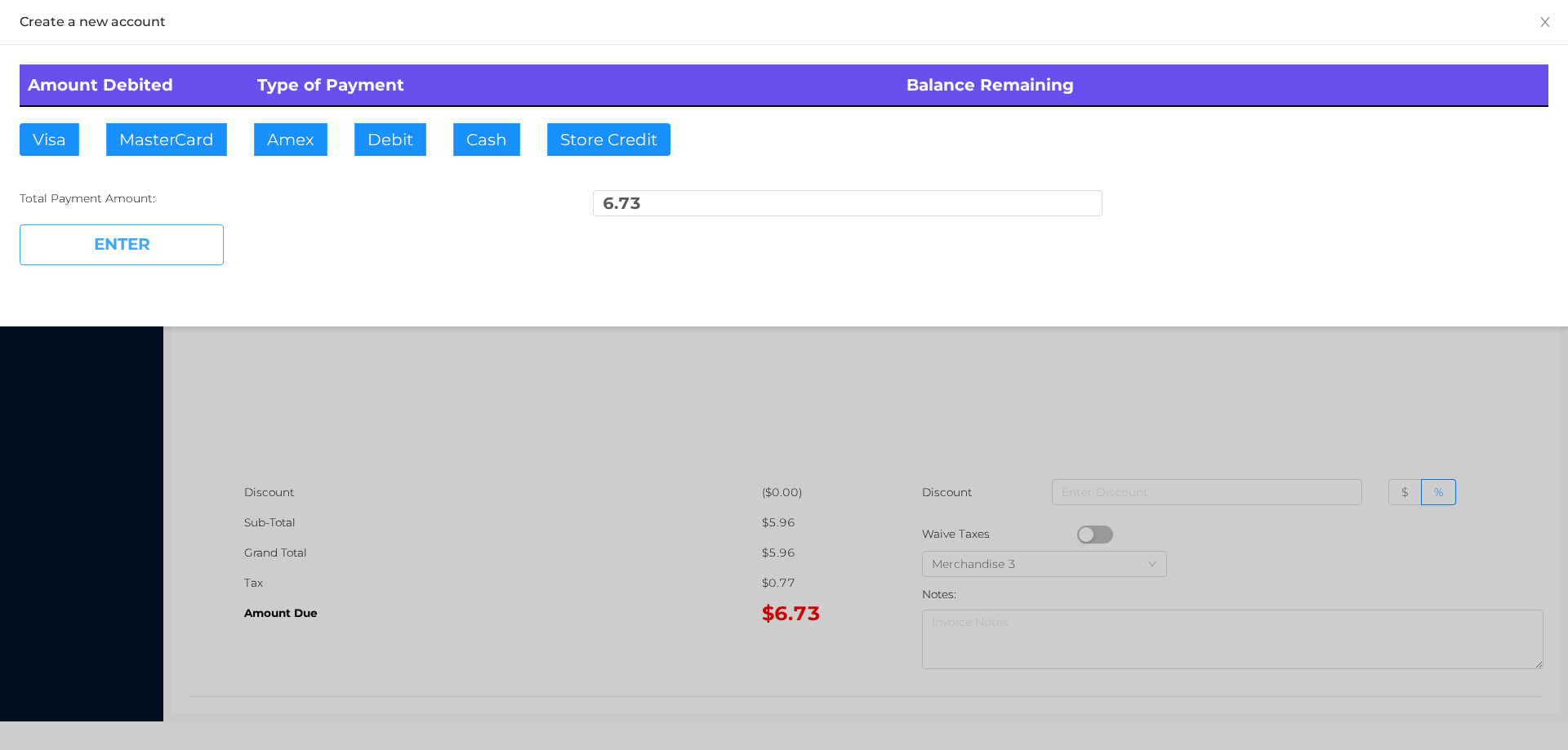
click at [157, 234] on button "ENTER" at bounding box center [122, 245] width 204 height 41
type input "0"
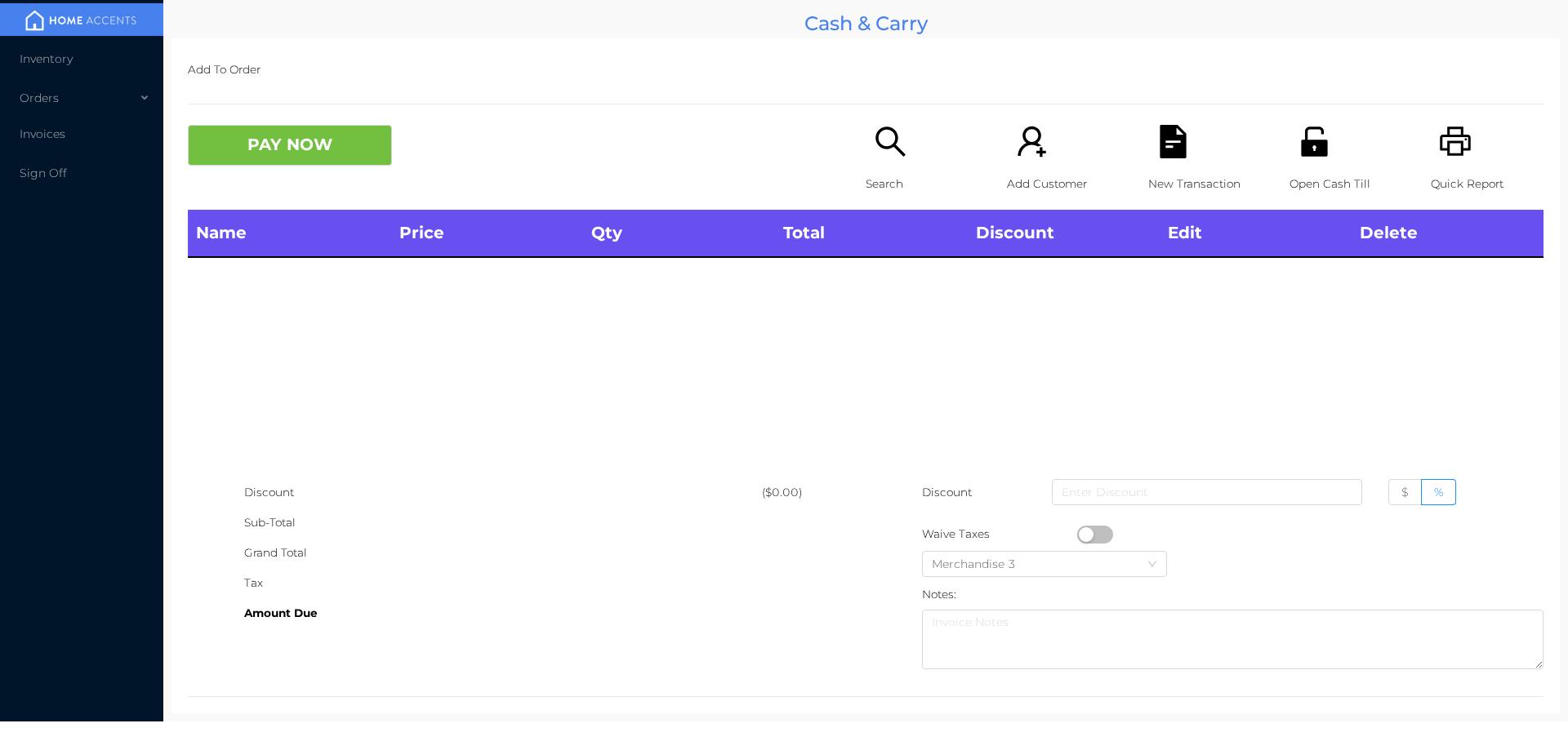
click at [878, 135] on icon "icon: search" at bounding box center [890, 141] width 33 height 33
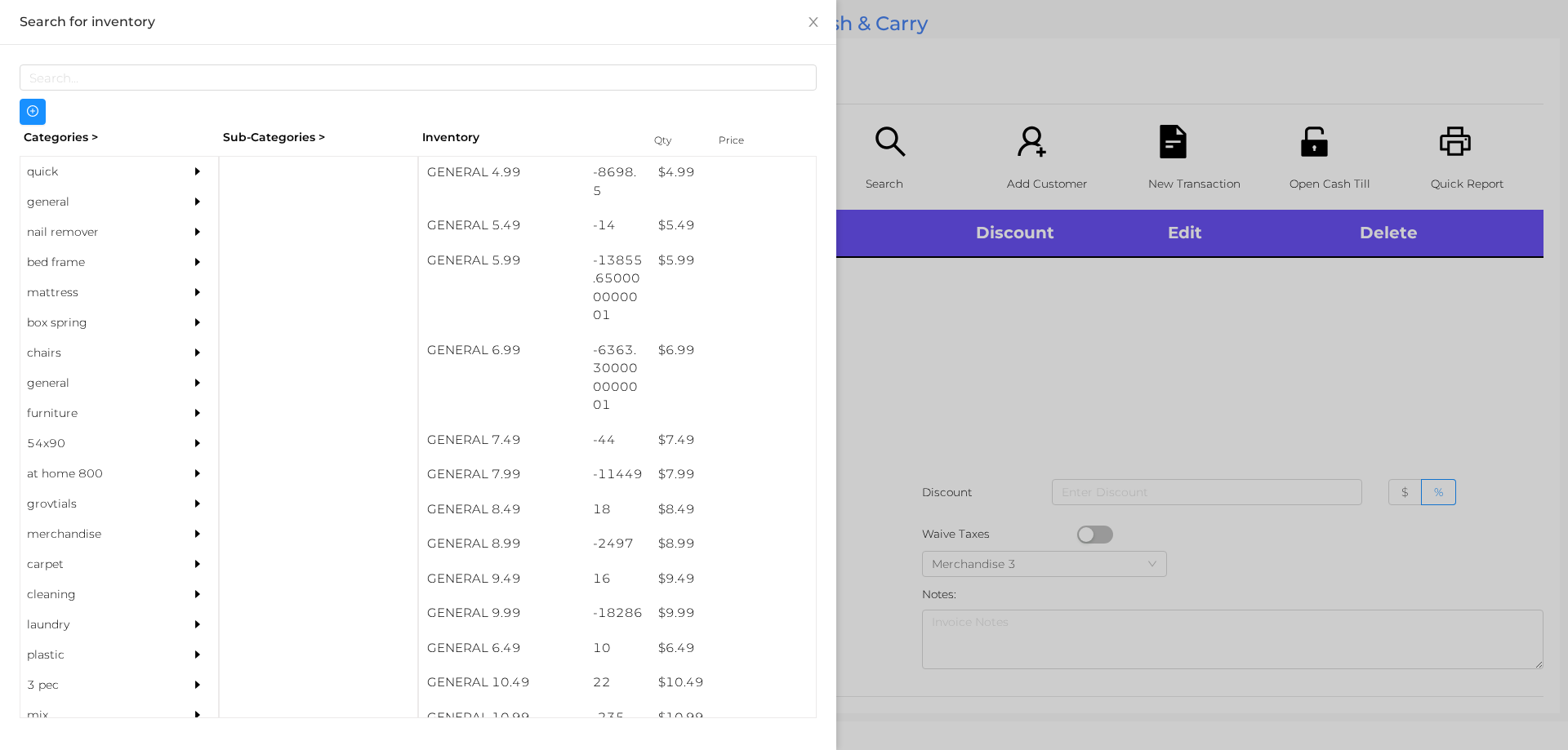
scroll to position [557, 0]
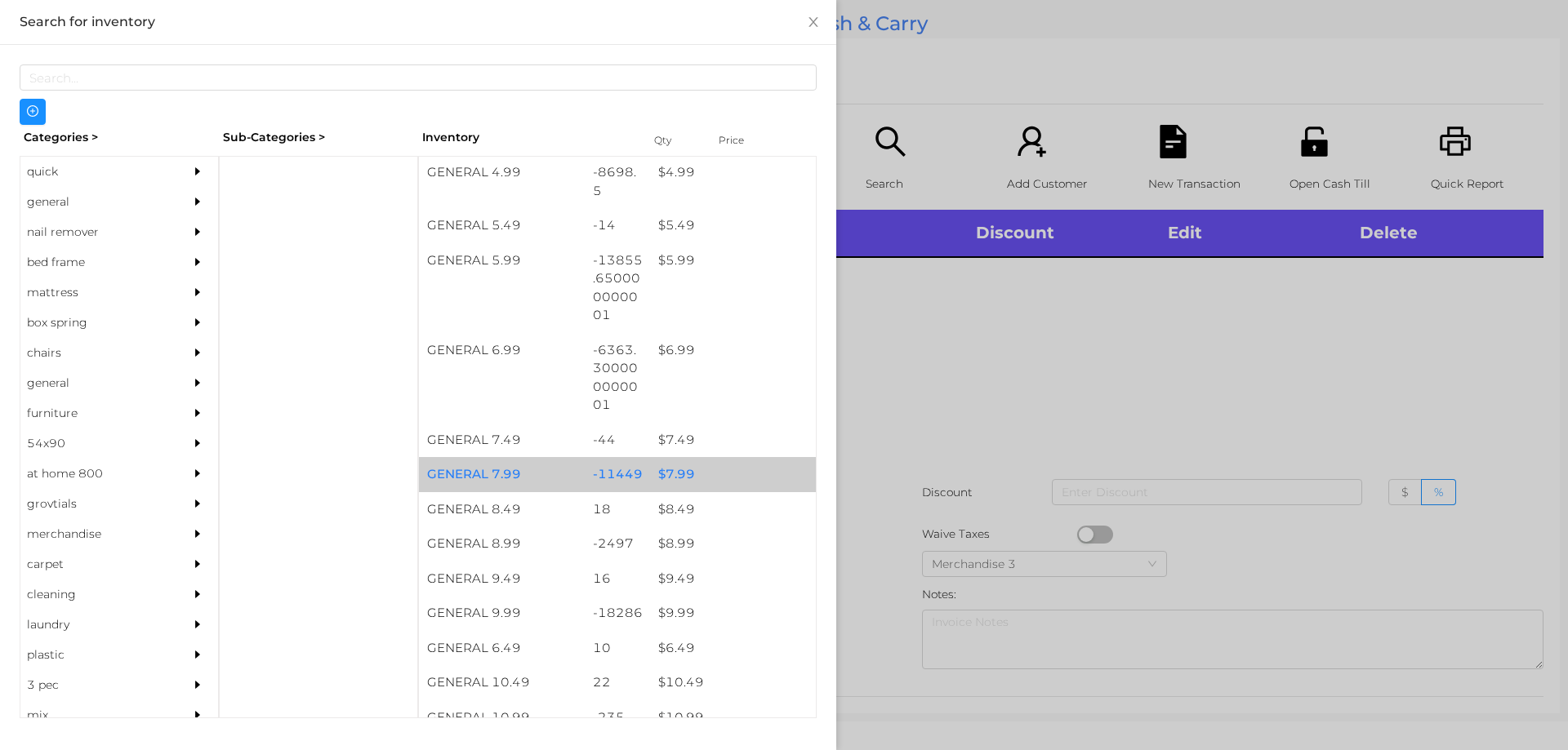
click at [707, 469] on div "$ 7.99" at bounding box center [733, 474] width 165 height 35
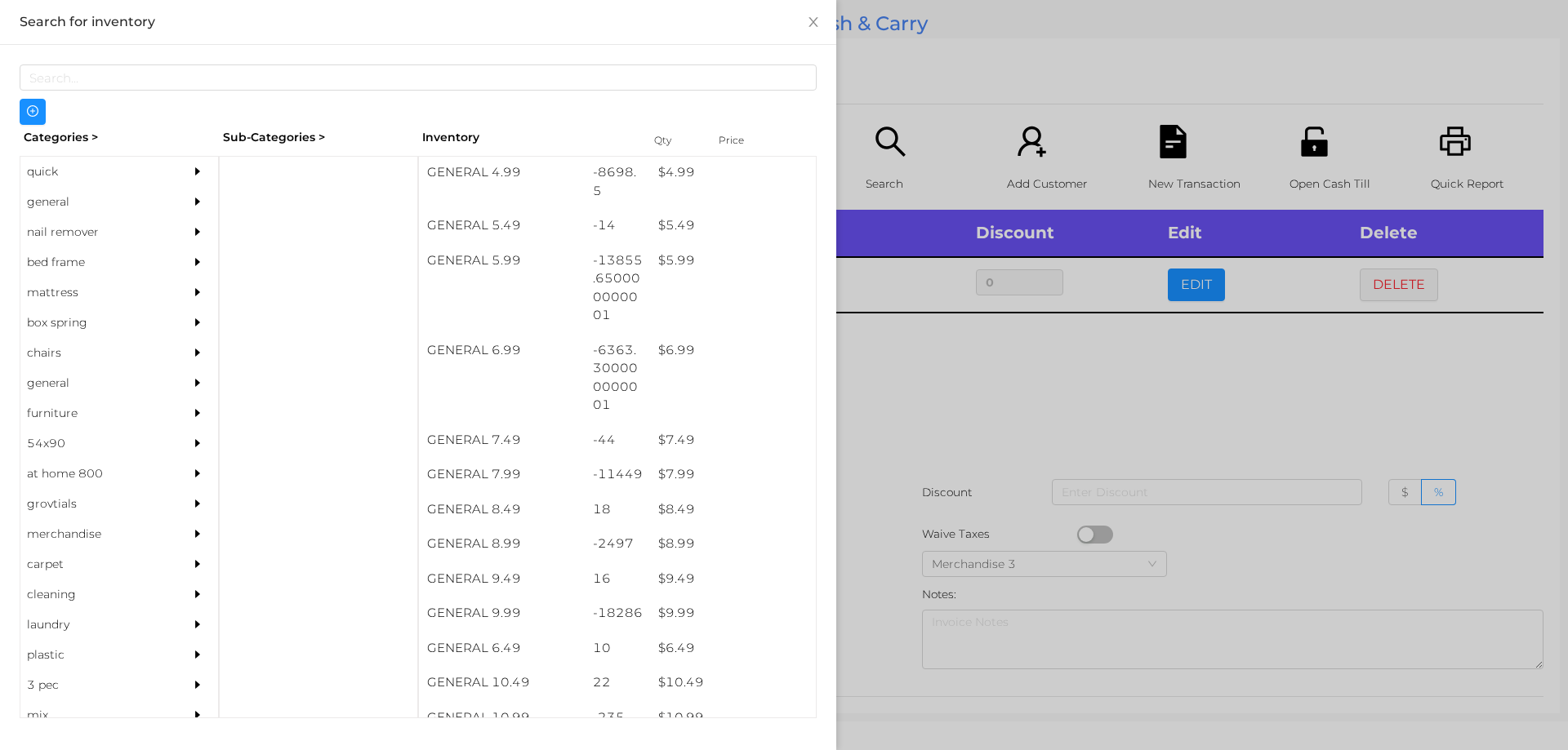
click at [966, 461] on div at bounding box center [784, 375] width 1568 height 750
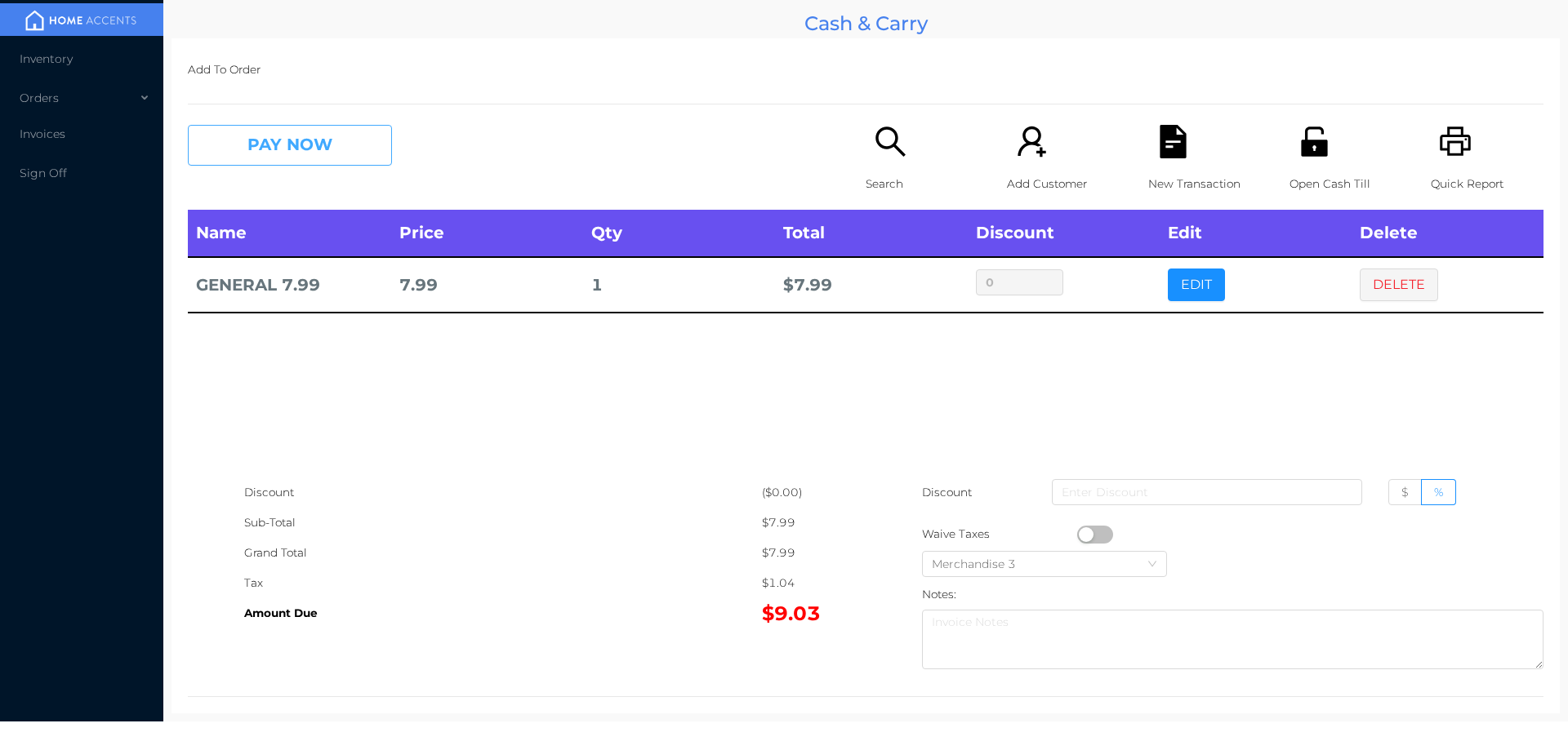
click at [289, 164] on button "PAY NOW" at bounding box center [290, 146] width 204 height 41
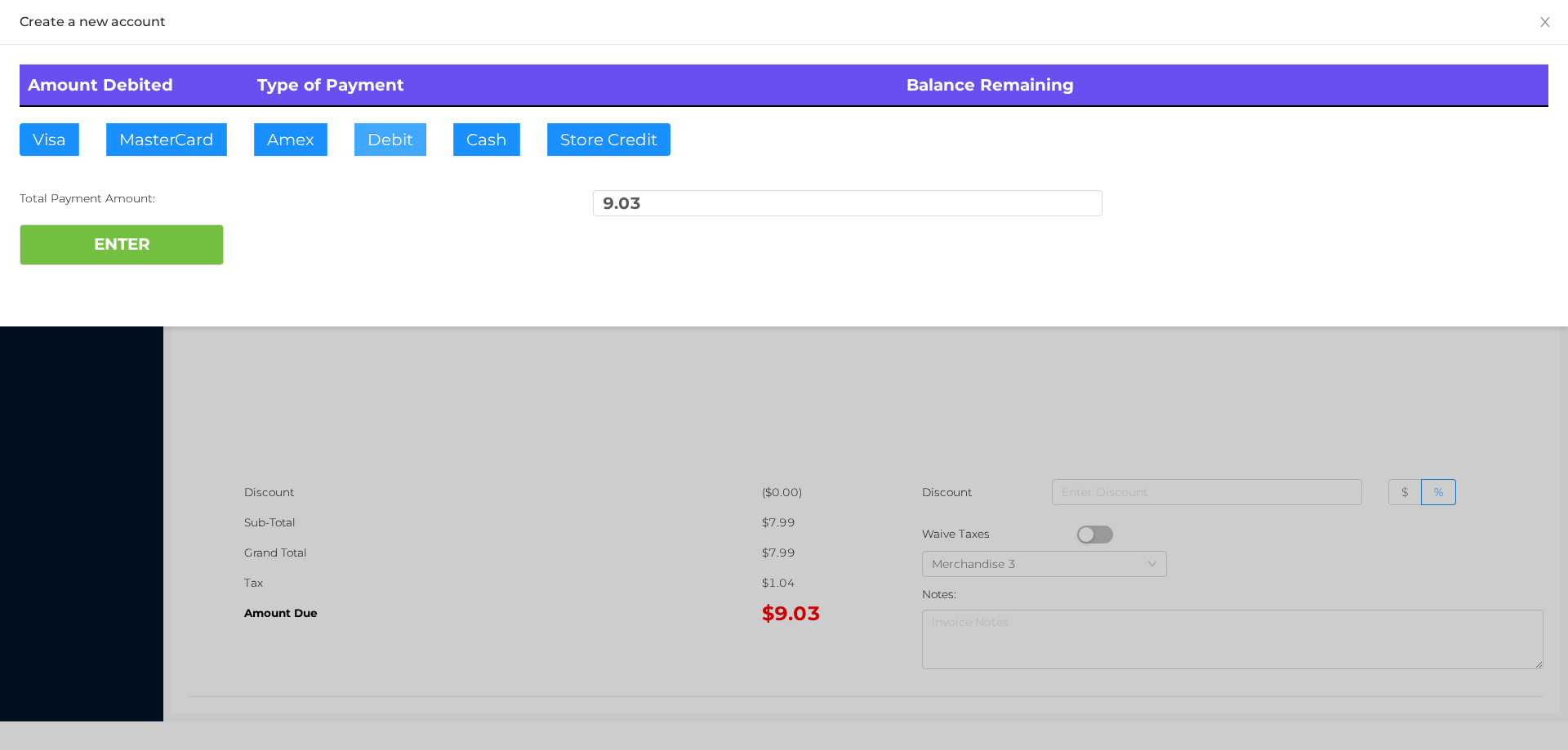
click at [394, 136] on button "Debit" at bounding box center [390, 139] width 72 height 33
click at [191, 211] on div "Total Payment Amount: 9.03" at bounding box center [784, 207] width 1529 height 34
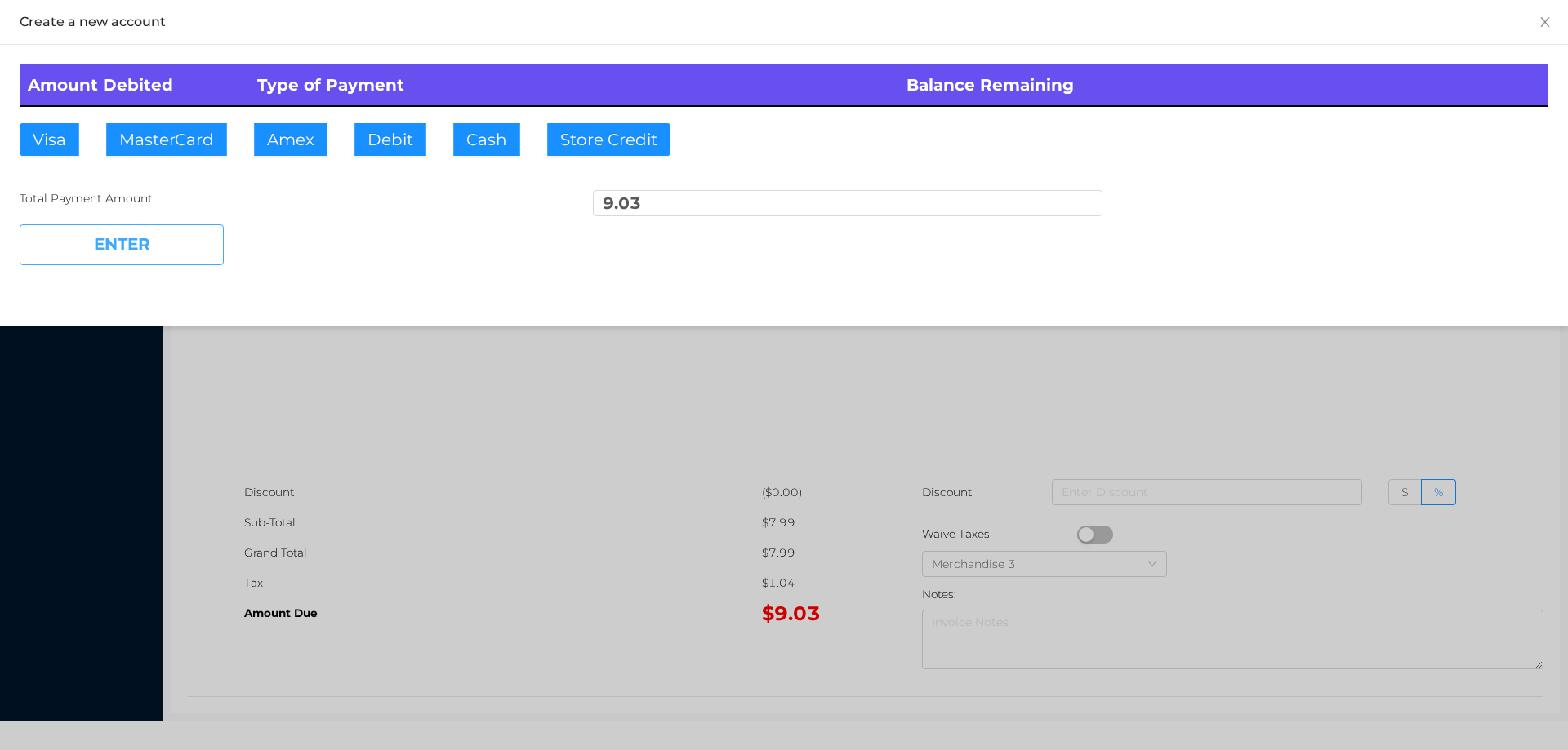
click at [123, 262] on button "ENTER" at bounding box center [122, 245] width 204 height 41
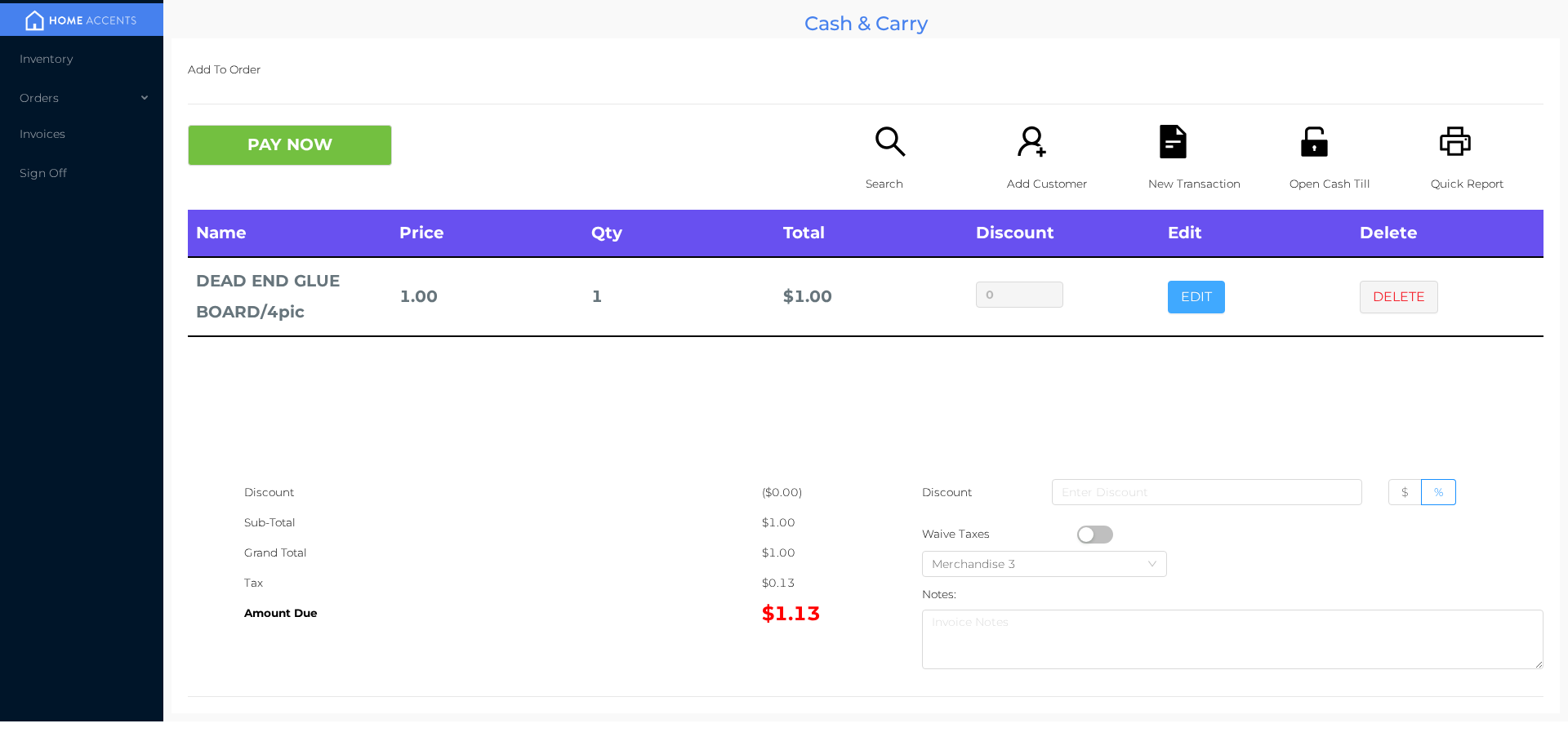
click at [1196, 305] on button "EDIT" at bounding box center [1197, 297] width 57 height 33
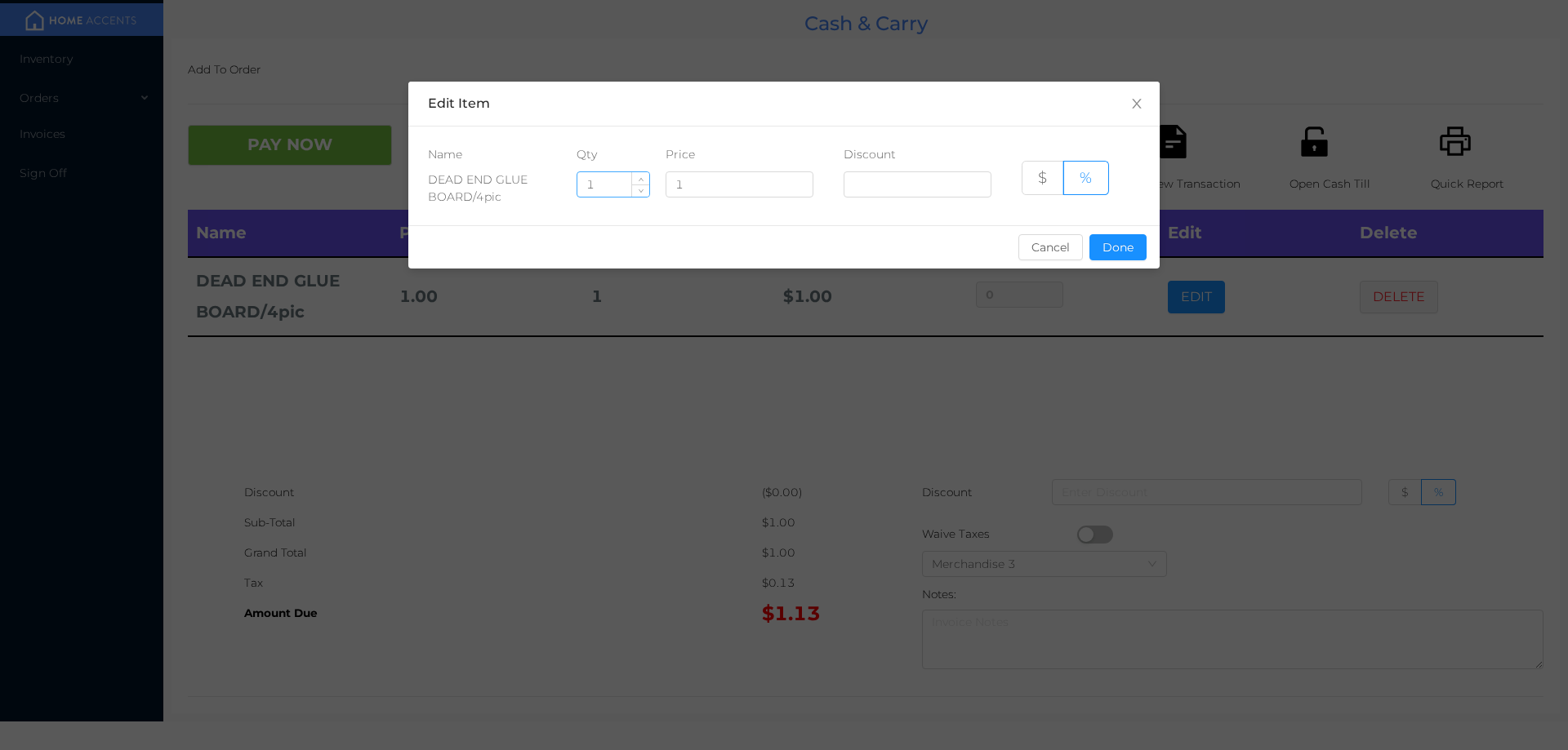
click at [618, 186] on input "1" at bounding box center [614, 184] width 72 height 24
type input "6"
click at [1145, 255] on button "Done" at bounding box center [1118, 247] width 57 height 26
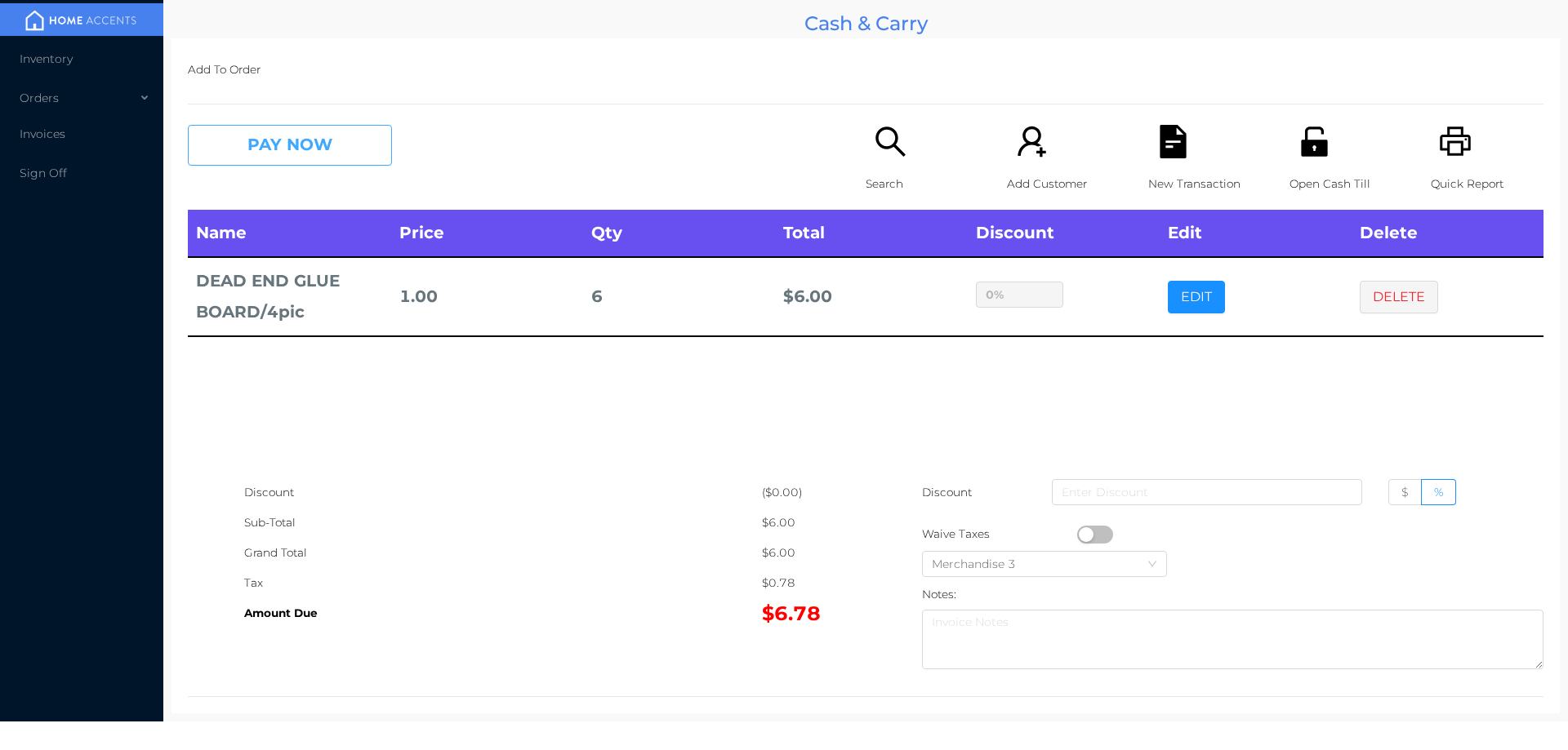
click at [318, 132] on button "PAY NOW" at bounding box center [290, 146] width 204 height 41
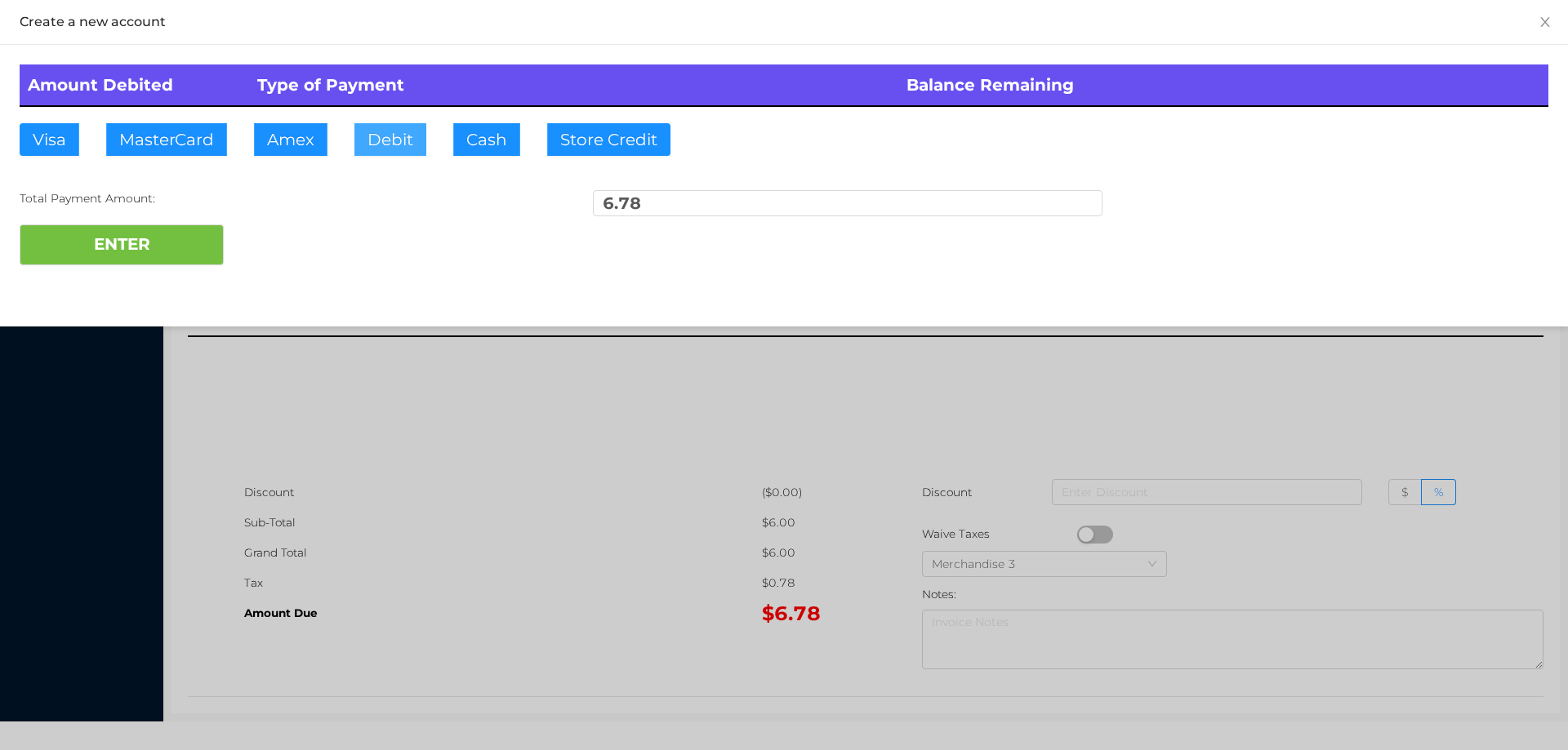
click at [424, 135] on button "Debit" at bounding box center [390, 139] width 72 height 33
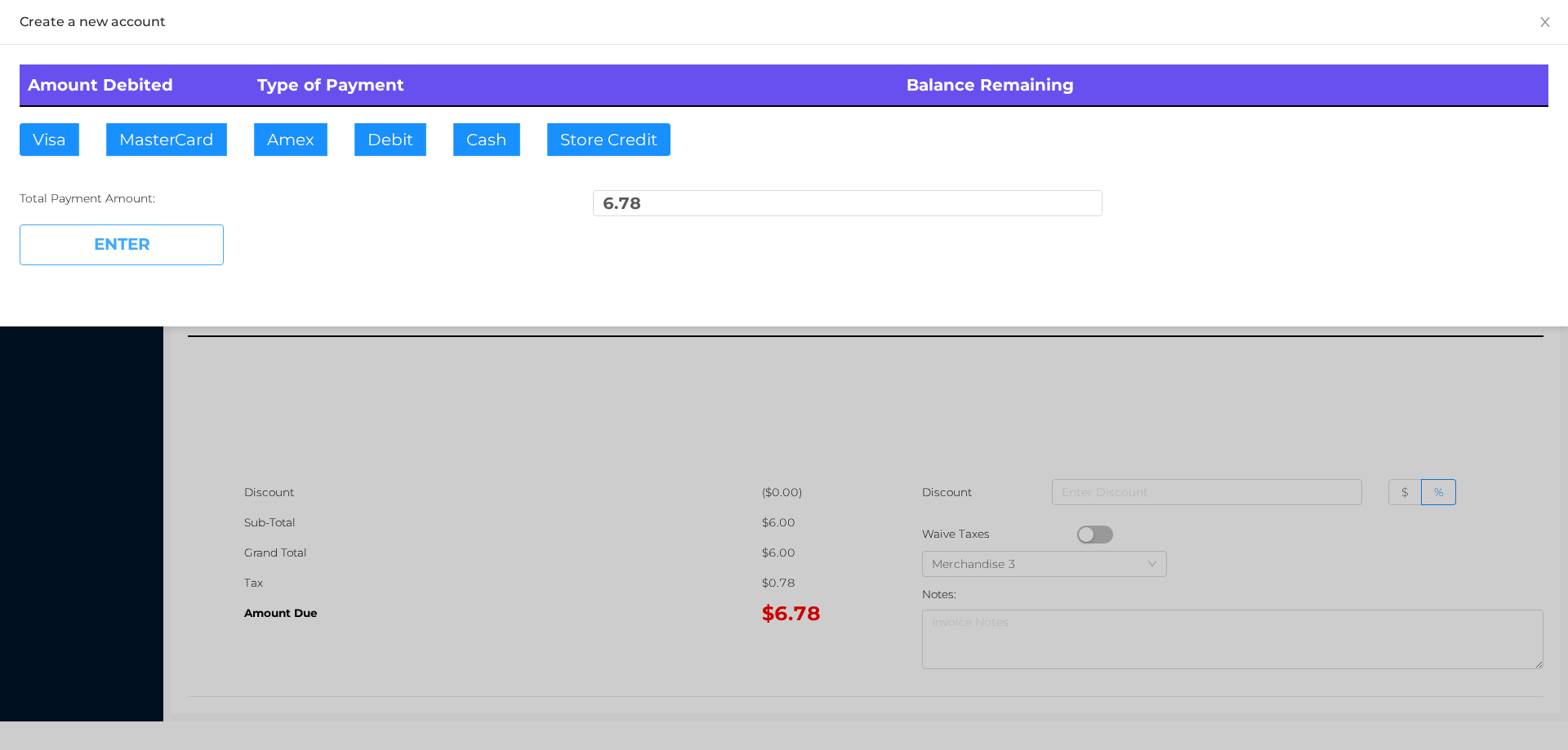
click at [157, 233] on button "ENTER" at bounding box center [122, 245] width 204 height 41
type input "0"
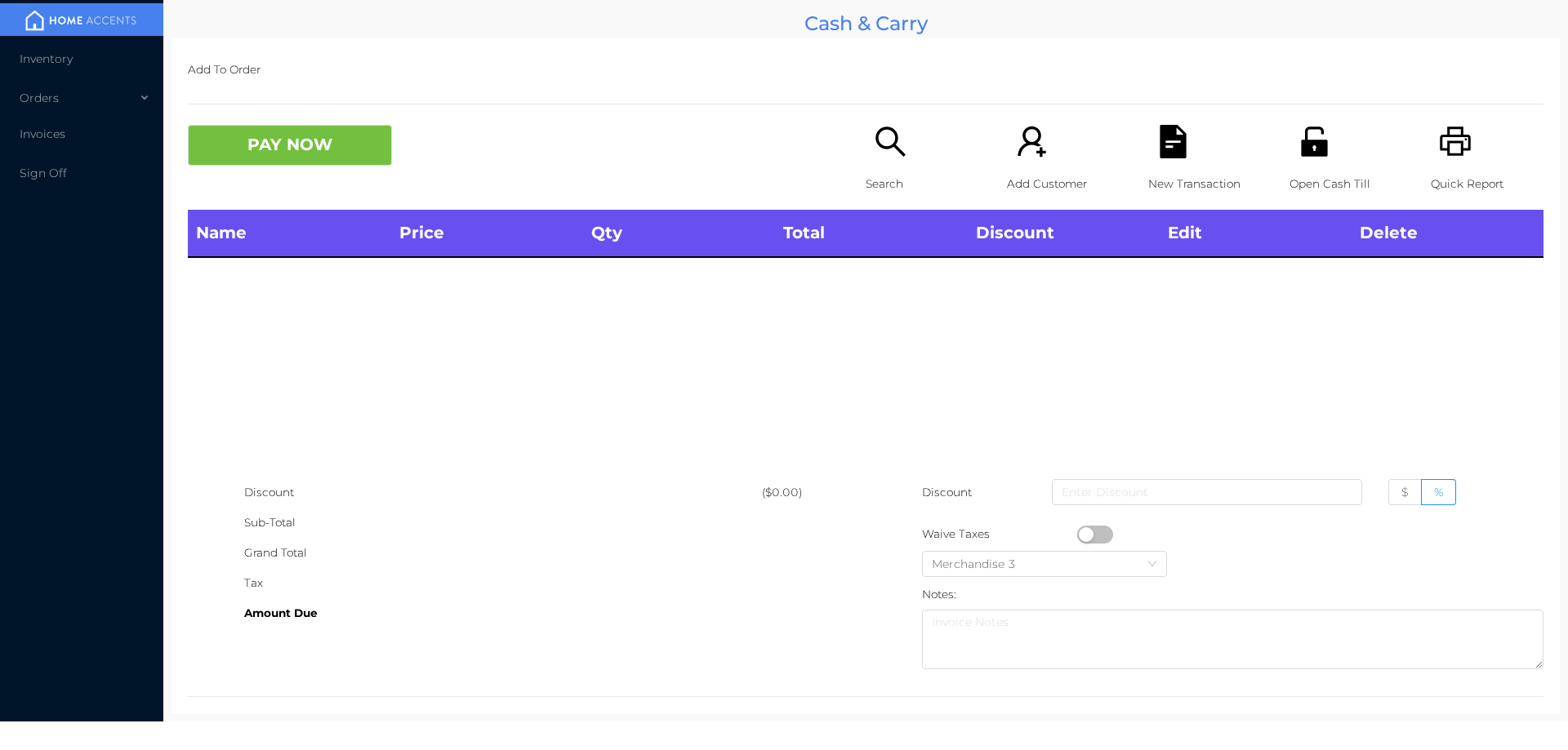
click at [889, 162] on div "Search" at bounding box center [922, 167] width 113 height 85
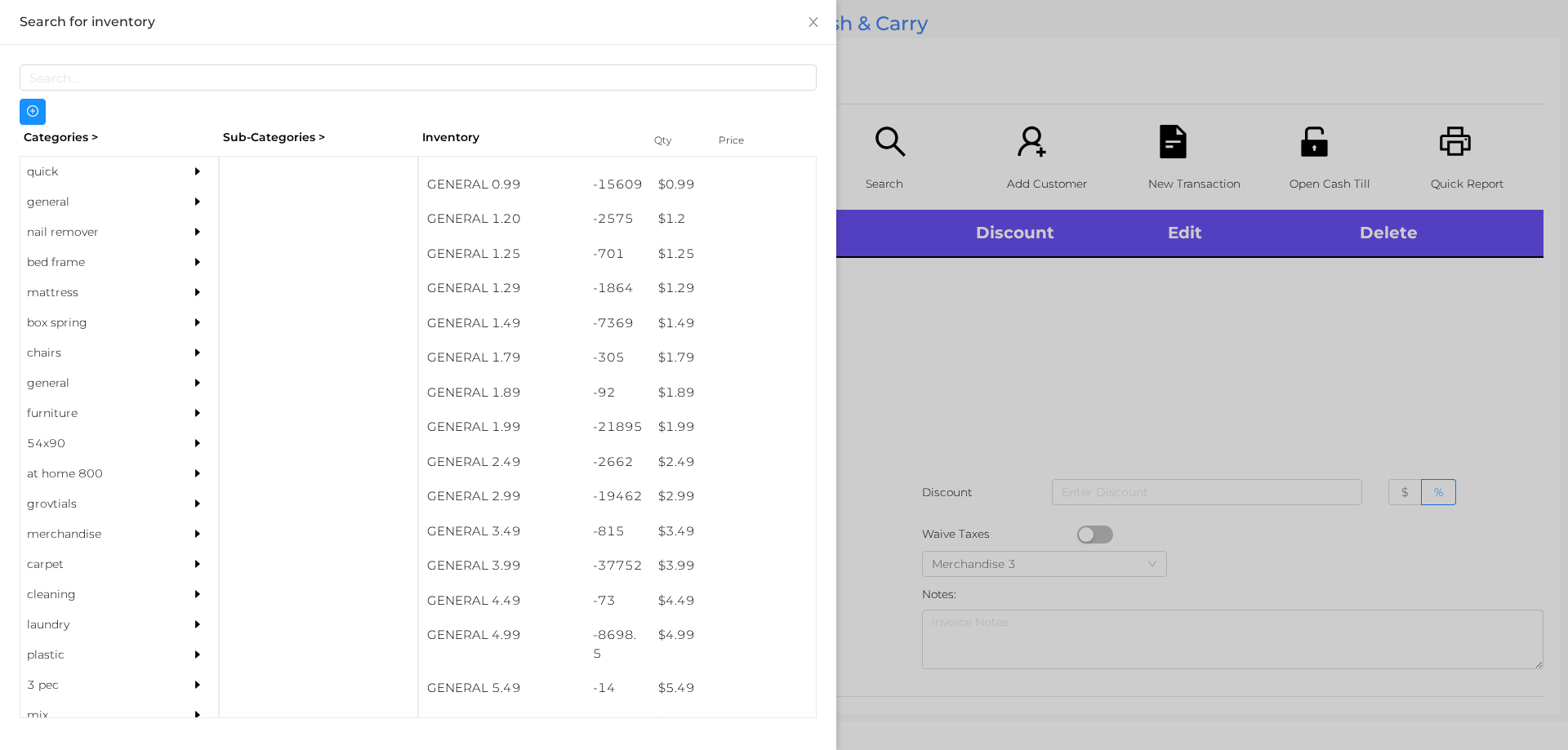
scroll to position [175, 0]
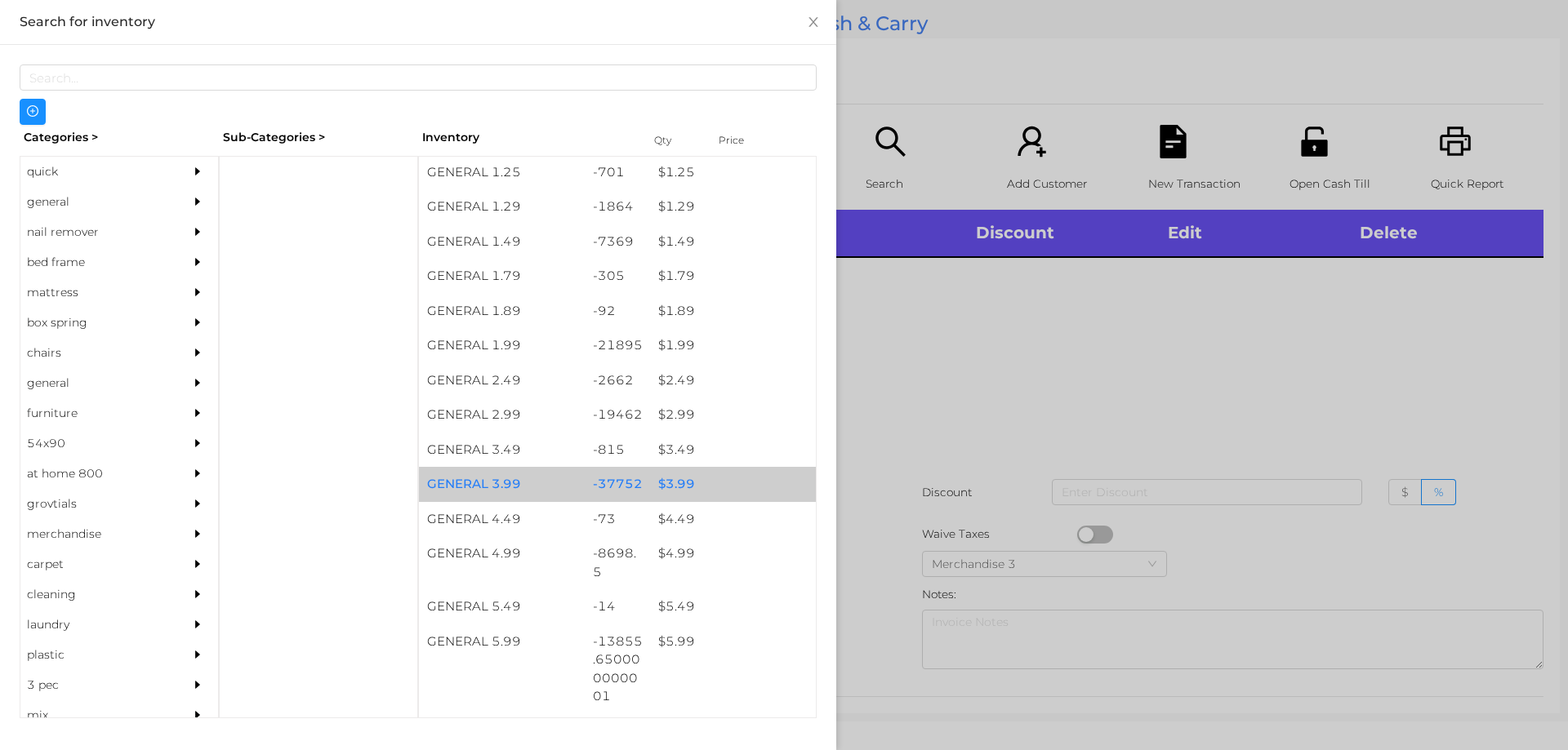
click at [741, 493] on div "$ 3.99" at bounding box center [733, 484] width 165 height 35
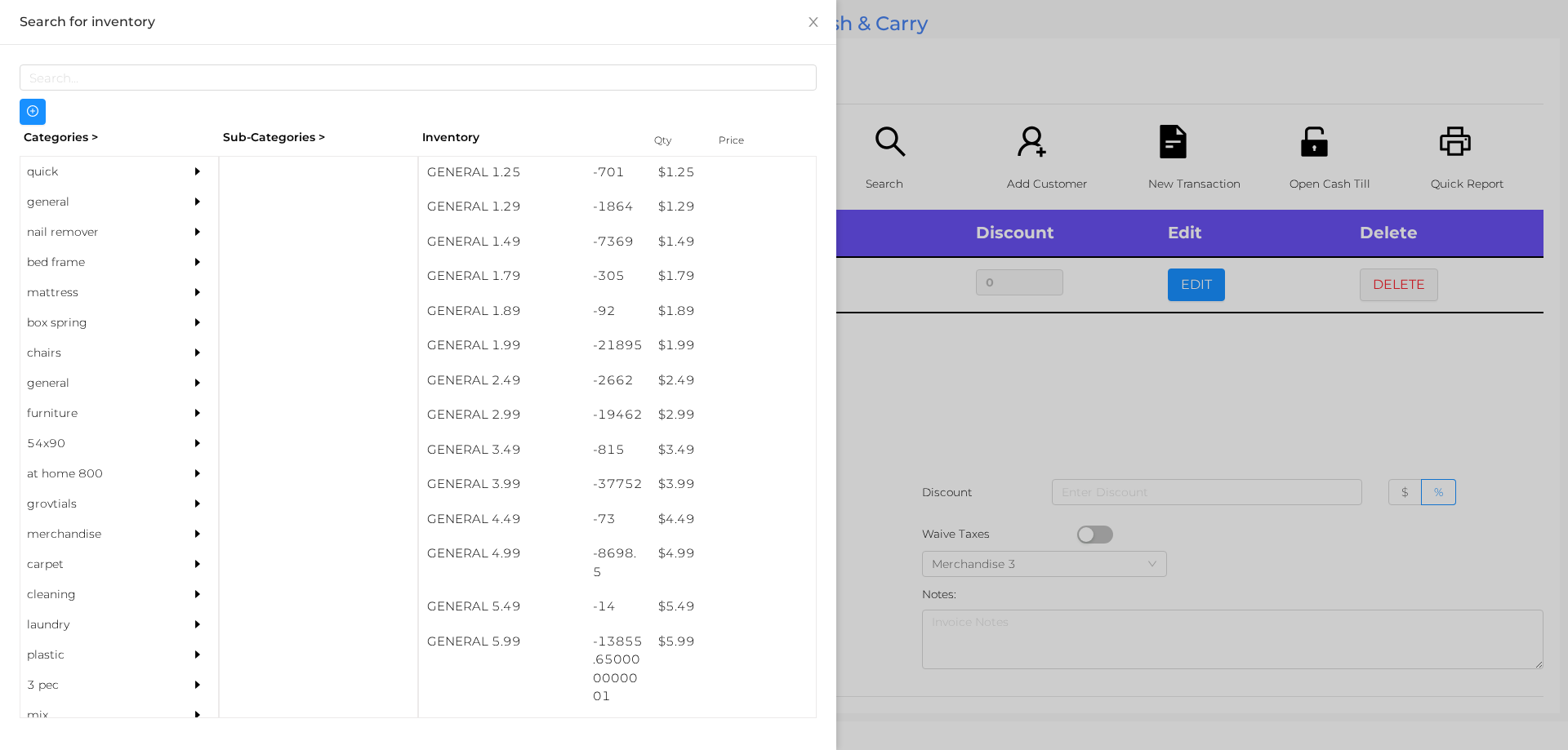
click at [965, 400] on div at bounding box center [784, 375] width 1568 height 750
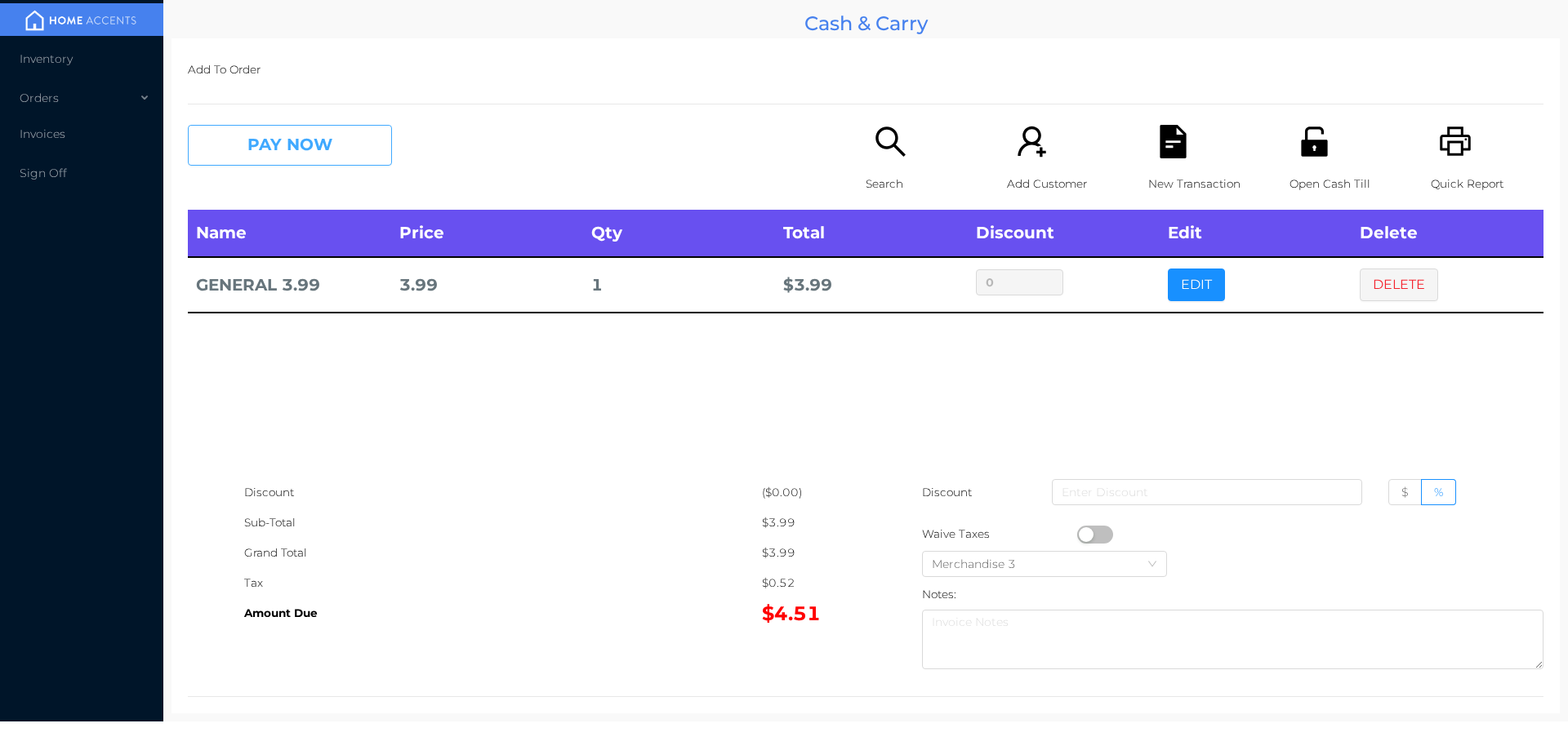
click at [275, 141] on button "PAY NOW" at bounding box center [290, 146] width 204 height 41
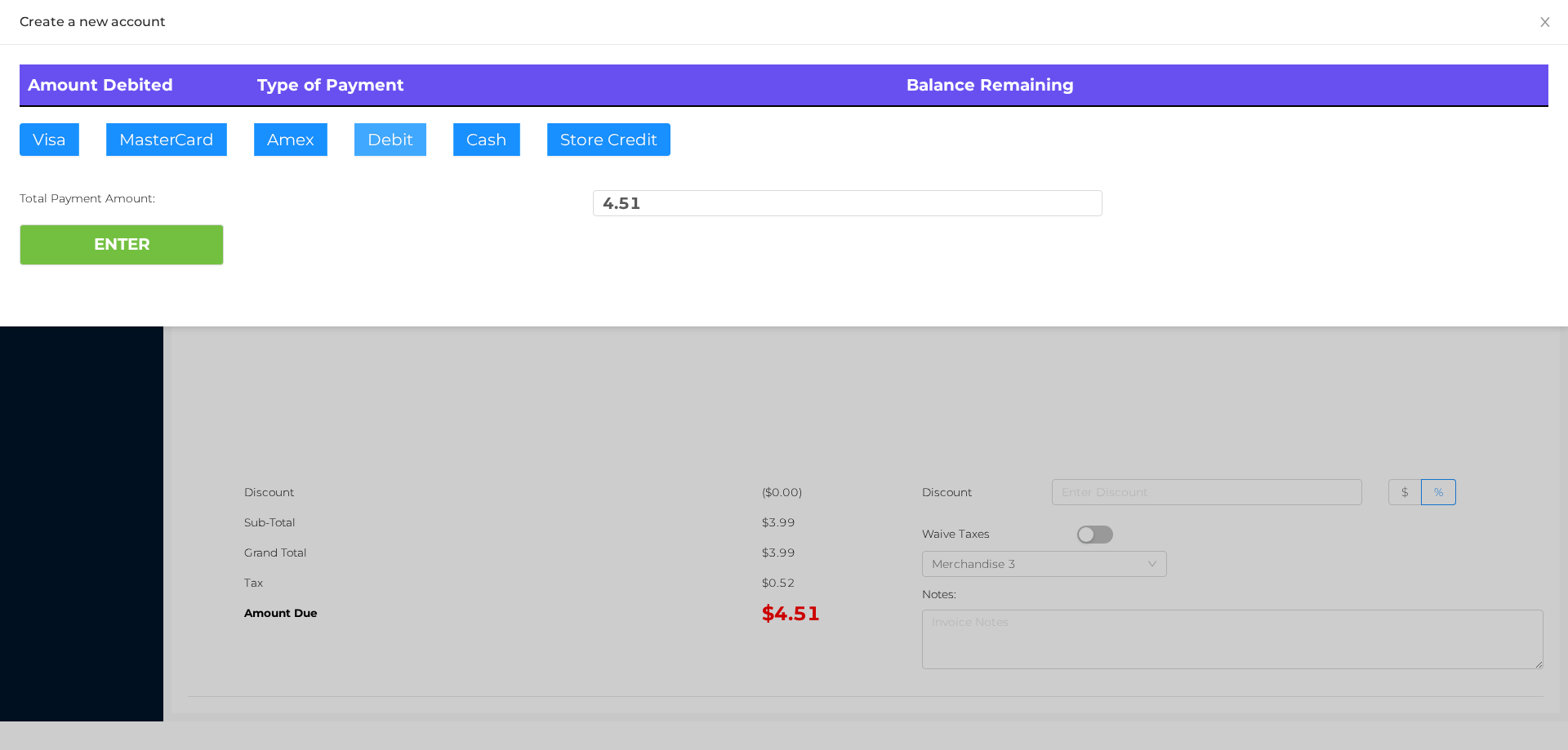
click at [395, 151] on button "Debit" at bounding box center [390, 139] width 72 height 33
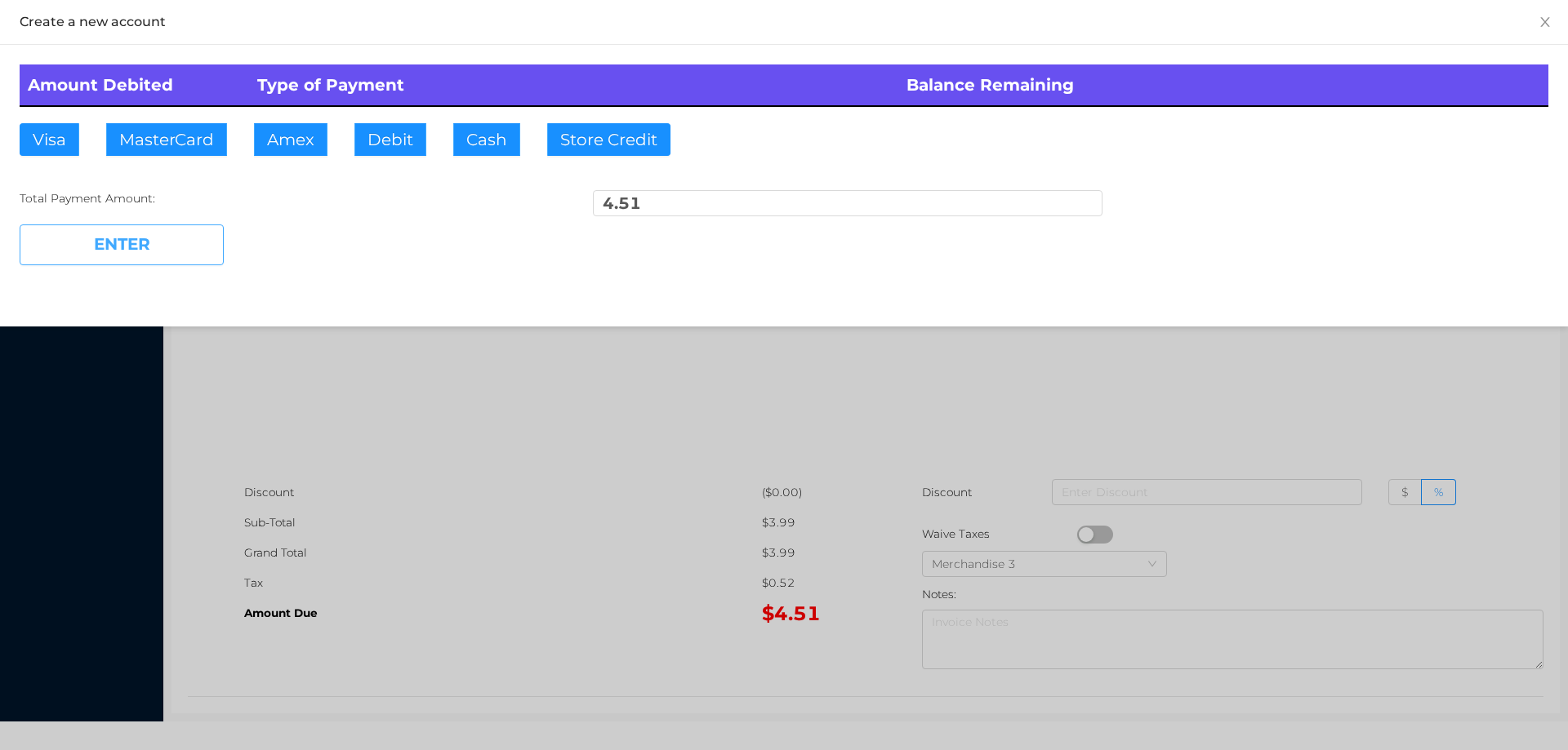
click at [128, 253] on button "ENTER" at bounding box center [122, 245] width 204 height 41
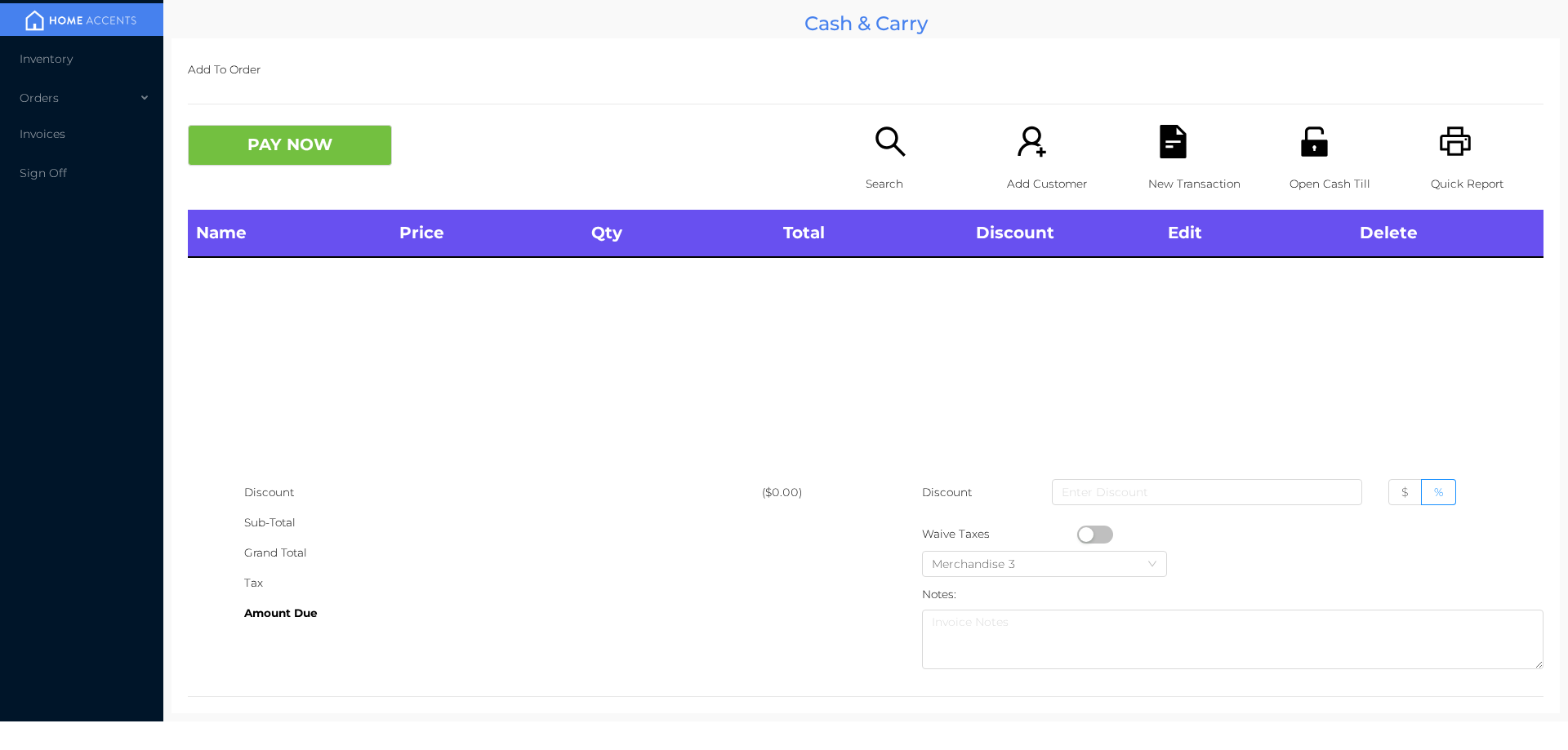
click at [1307, 155] on icon "icon: unlock" at bounding box center [1314, 141] width 26 height 29
click at [885, 177] on p "Search" at bounding box center [922, 184] width 113 height 30
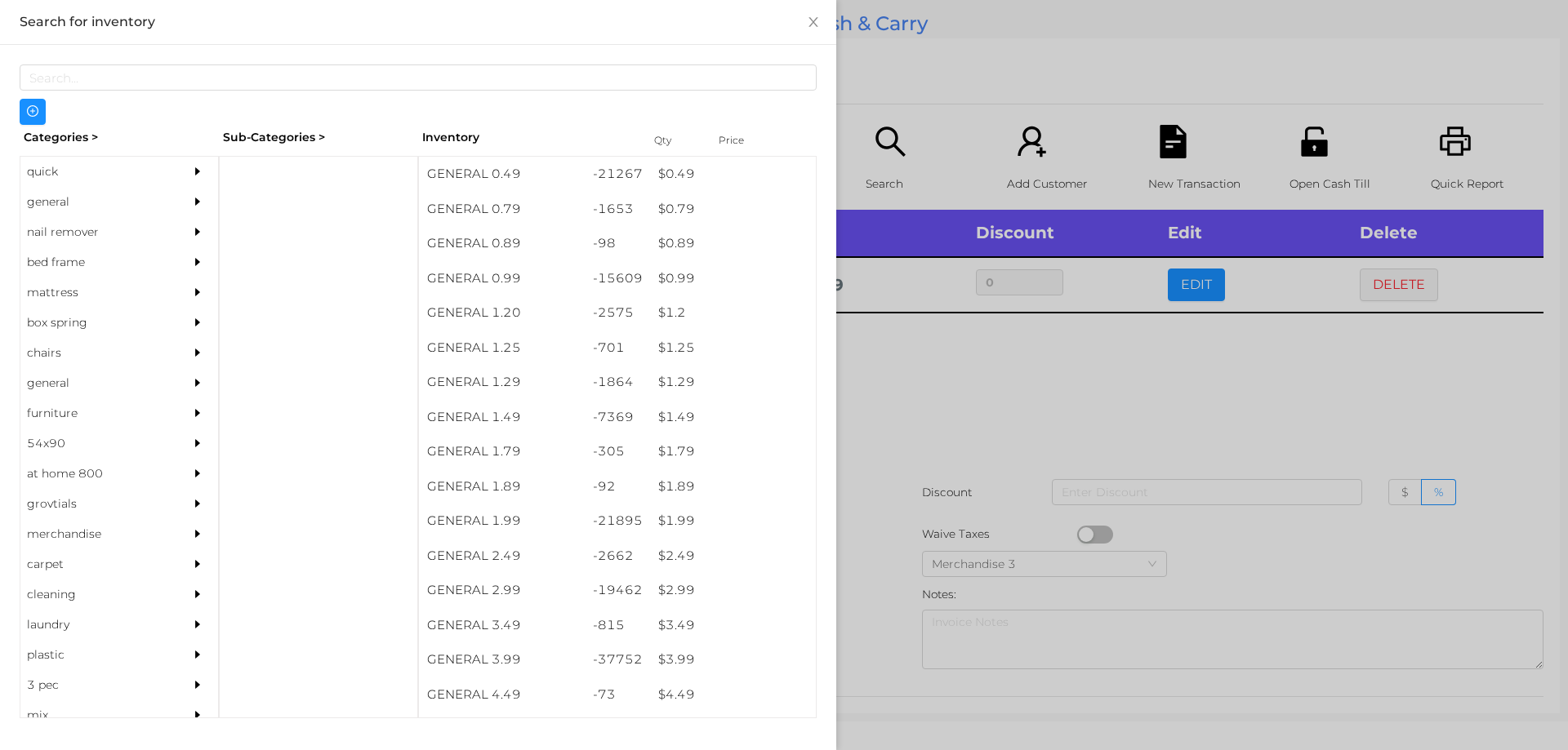
click at [933, 379] on div at bounding box center [784, 375] width 1568 height 750
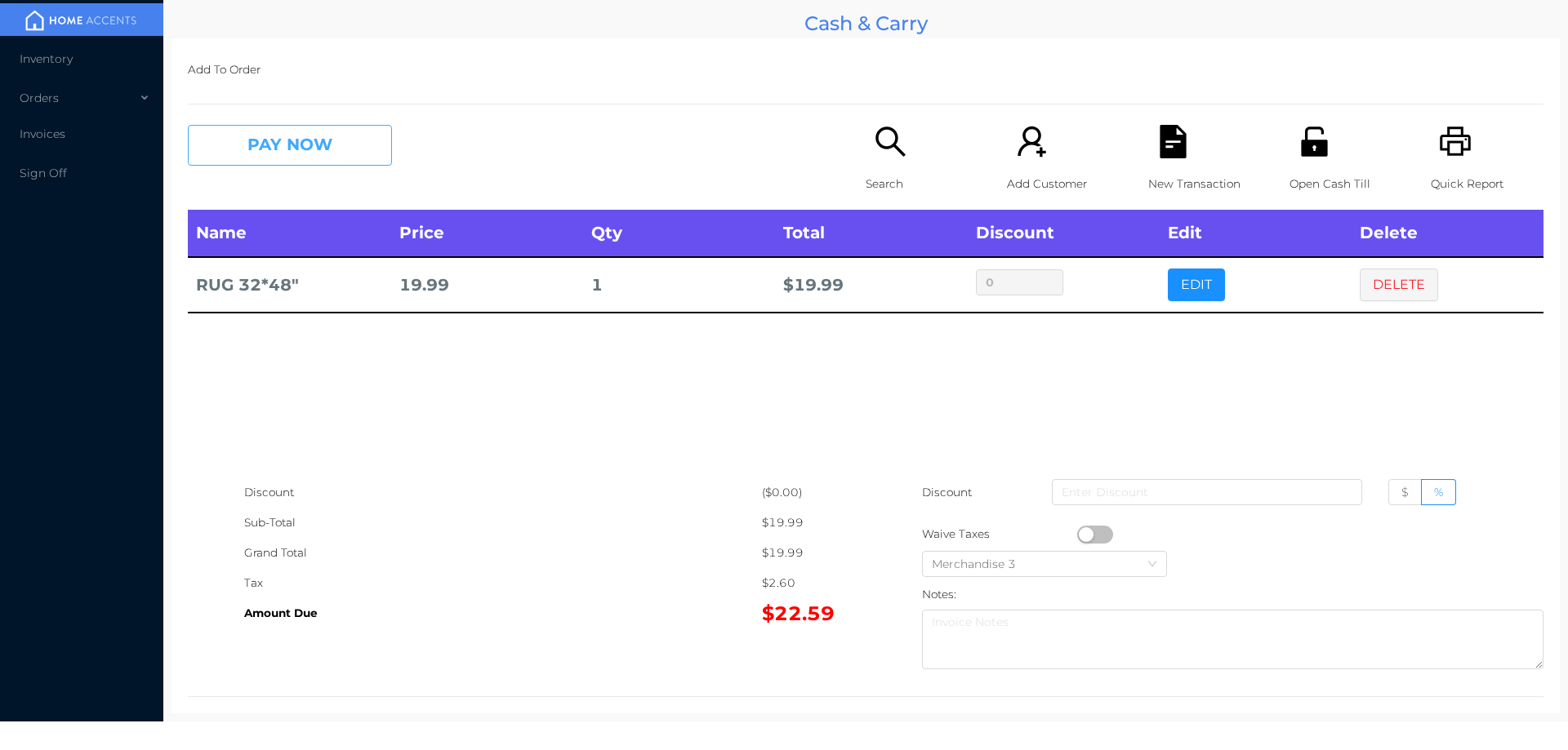
click at [250, 147] on button "PAY NOW" at bounding box center [290, 146] width 204 height 41
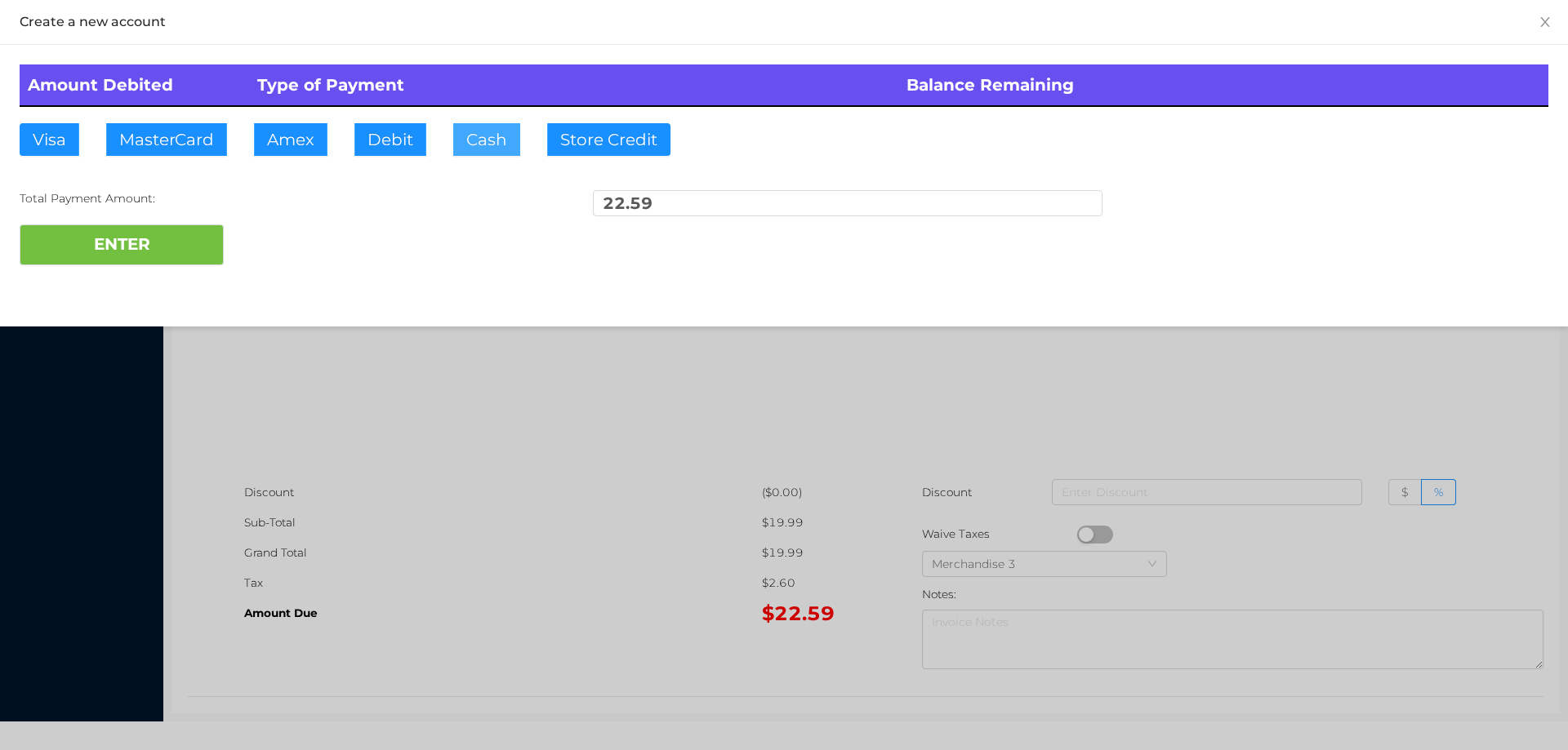
click at [486, 140] on button "Cash" at bounding box center [487, 139] width 67 height 33
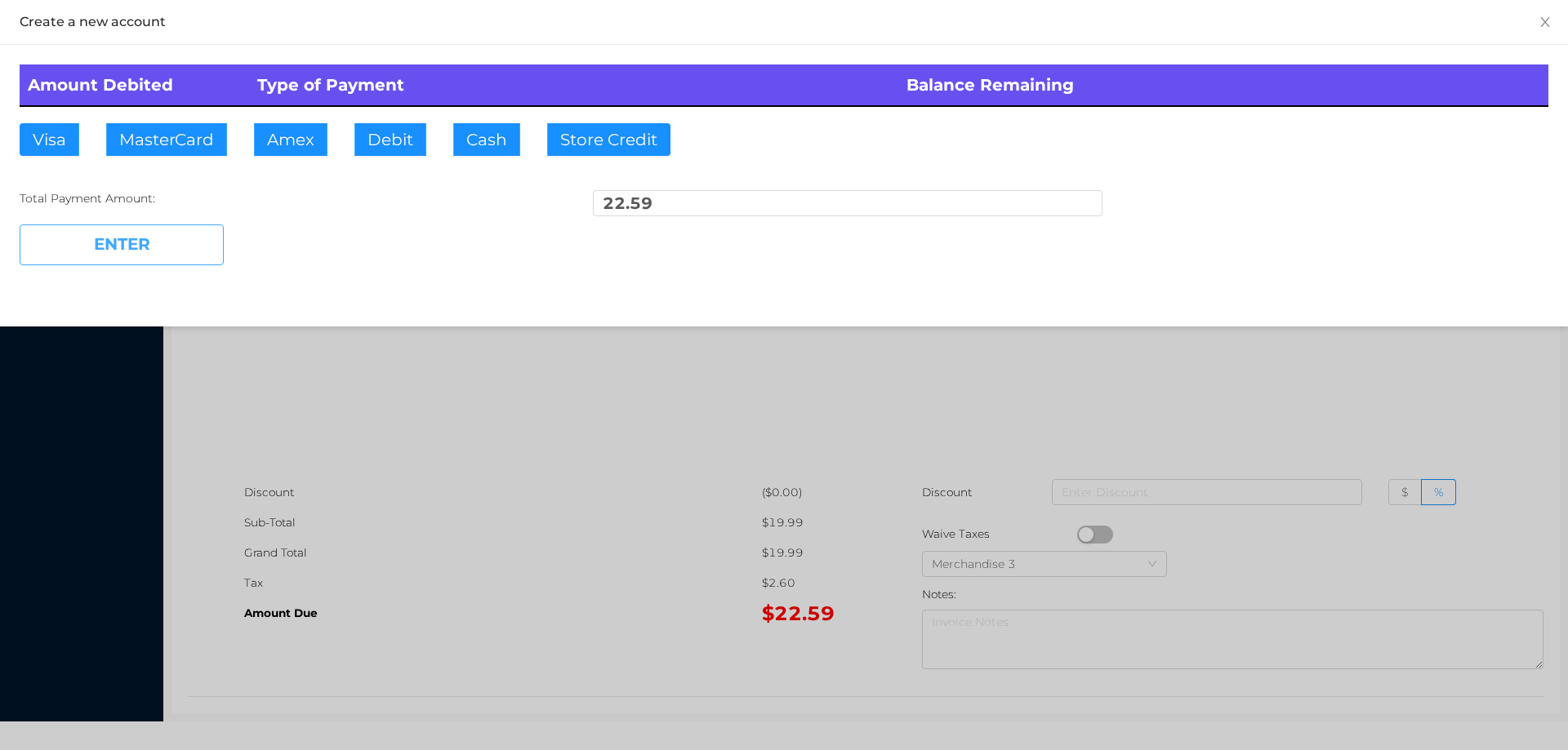
click at [139, 240] on button "ENTER" at bounding box center [122, 245] width 204 height 41
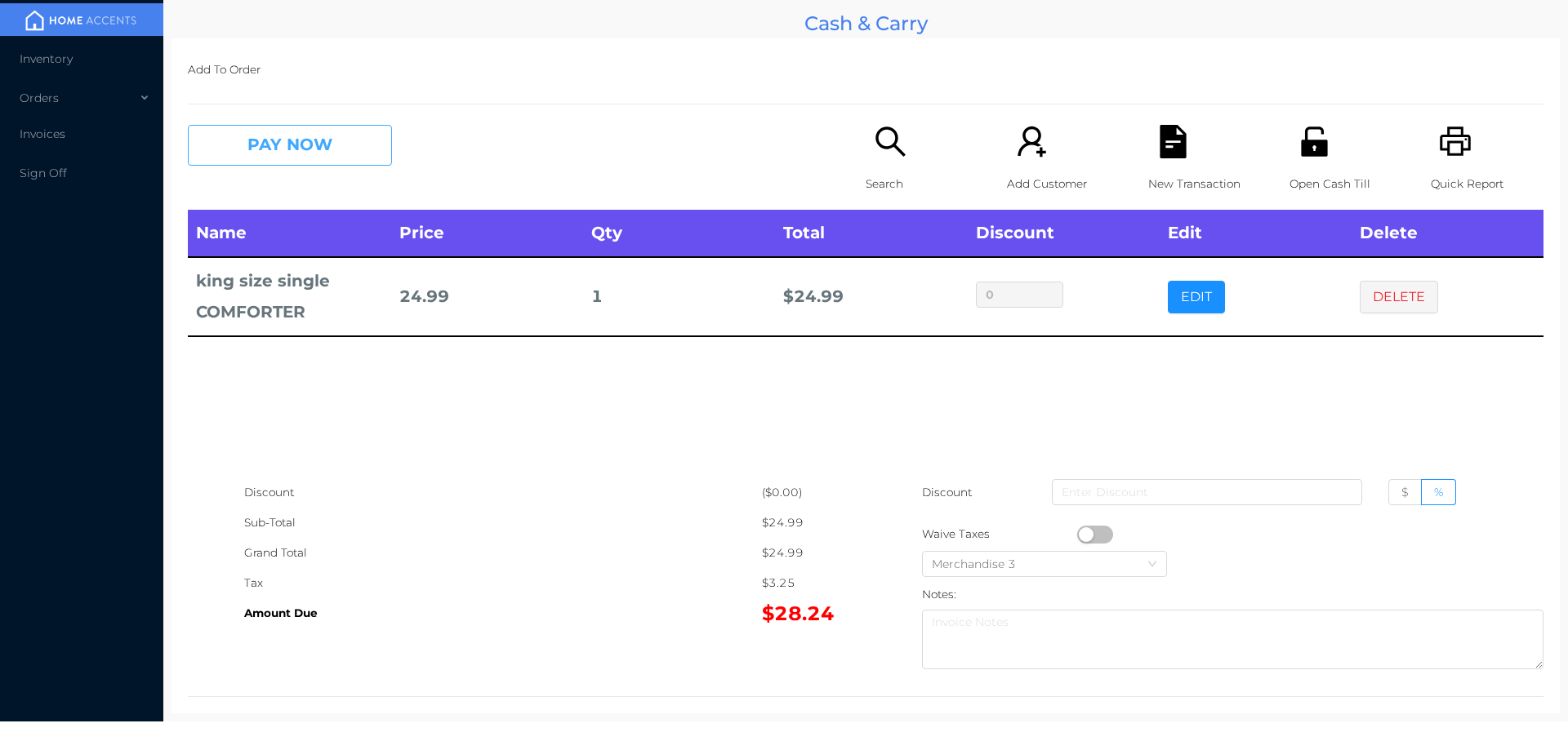
click at [270, 148] on button "PAY NOW" at bounding box center [290, 146] width 204 height 41
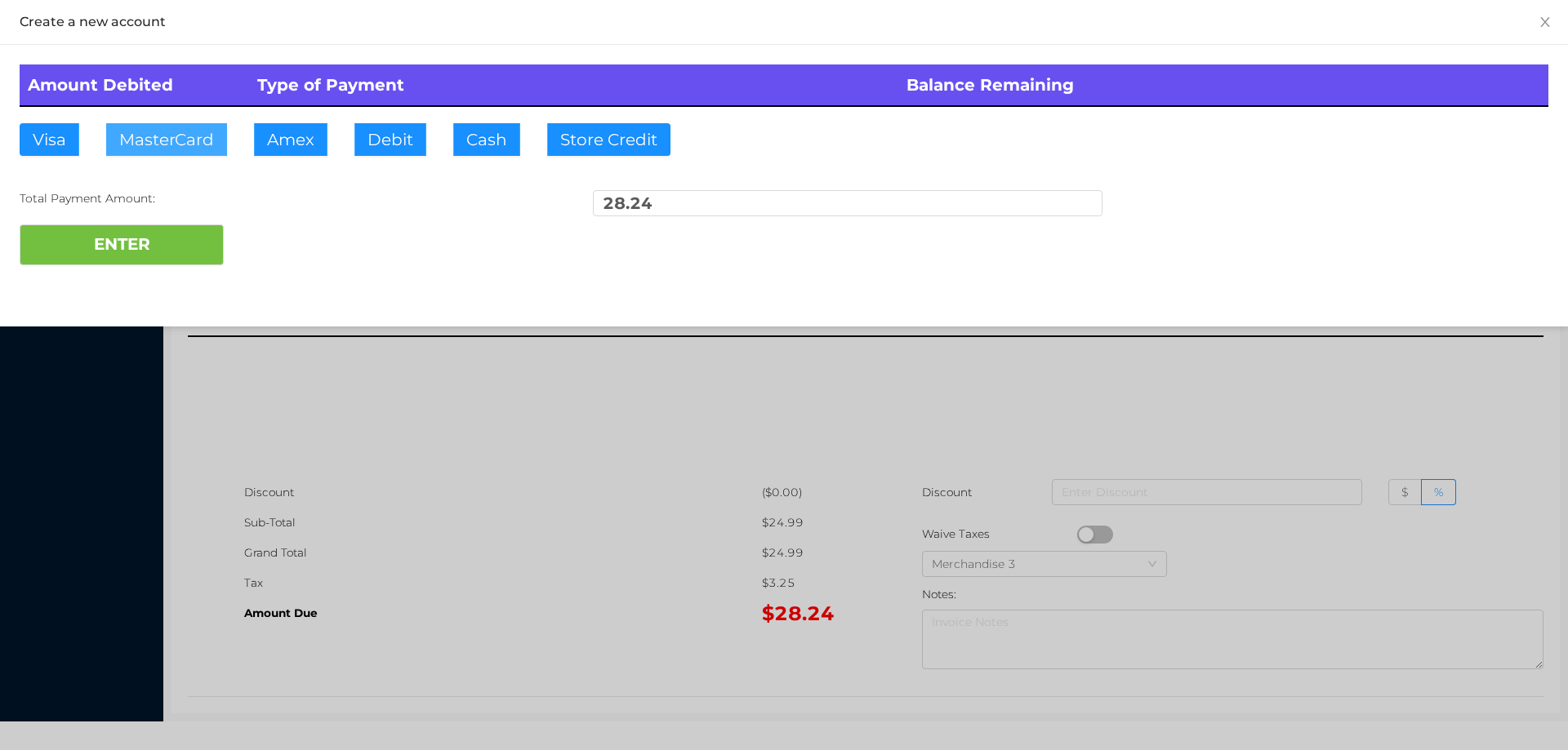
click at [171, 146] on button "MasterCard" at bounding box center [166, 139] width 121 height 33
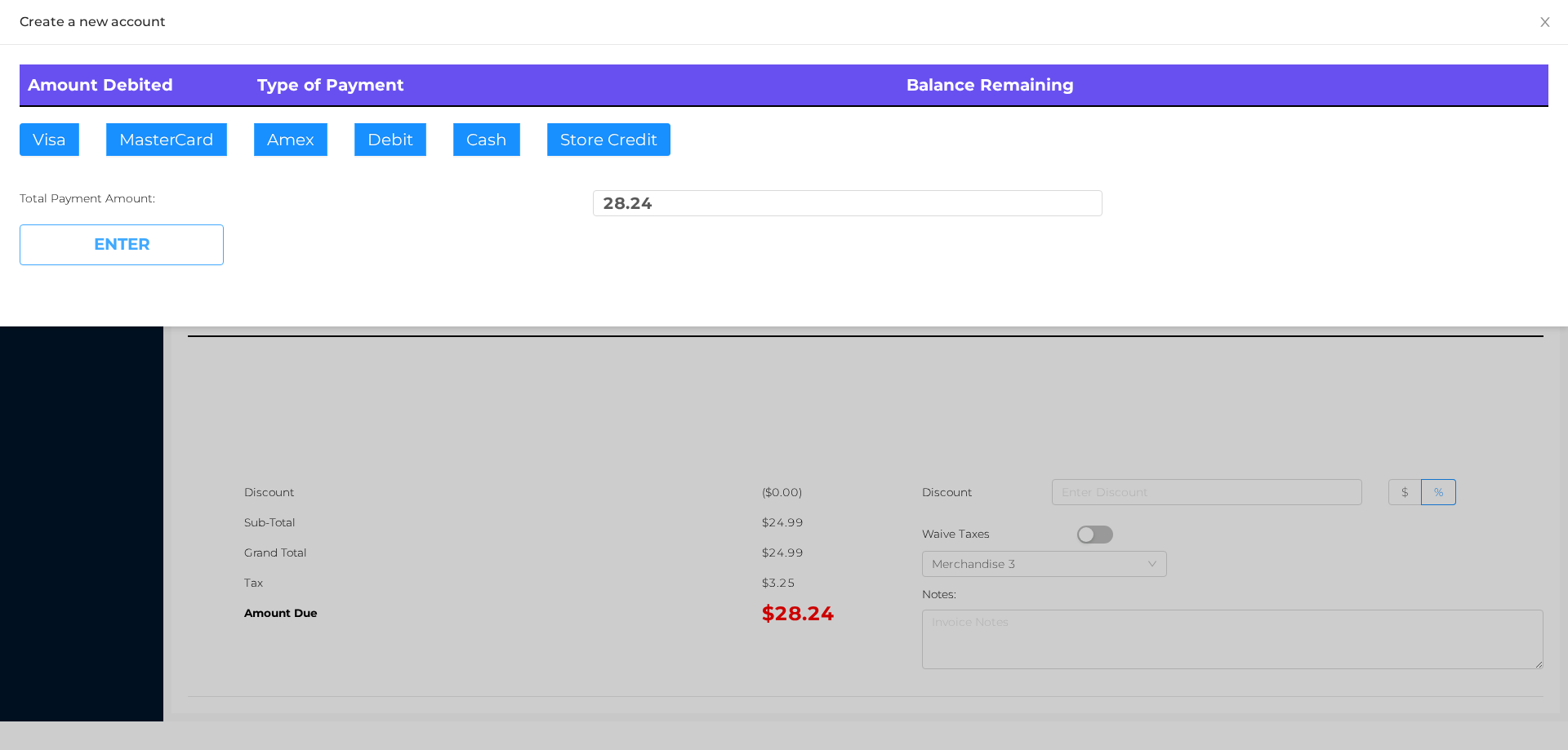
click at [153, 244] on button "ENTER" at bounding box center [122, 245] width 204 height 41
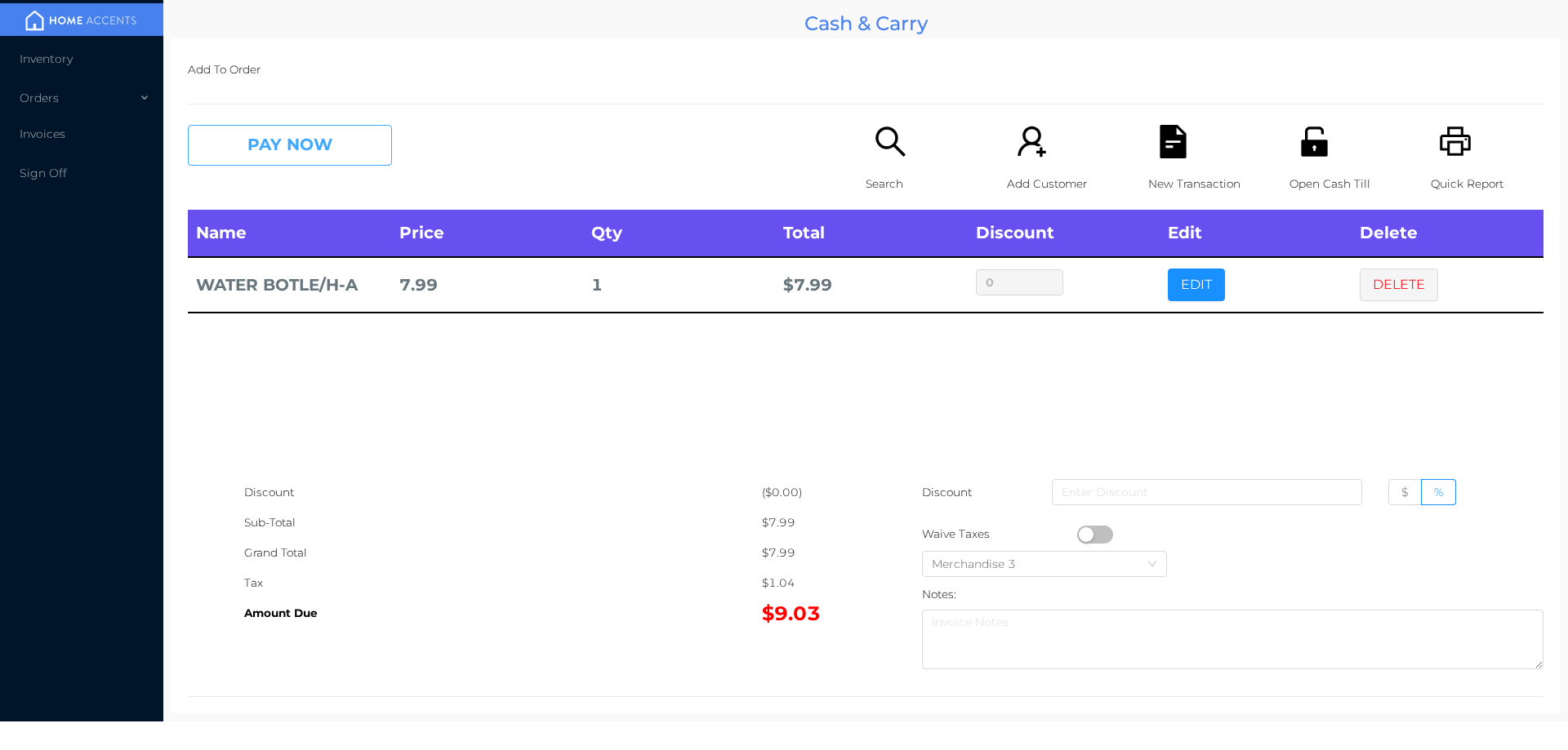
click at [269, 147] on button "PAY NOW" at bounding box center [290, 146] width 204 height 41
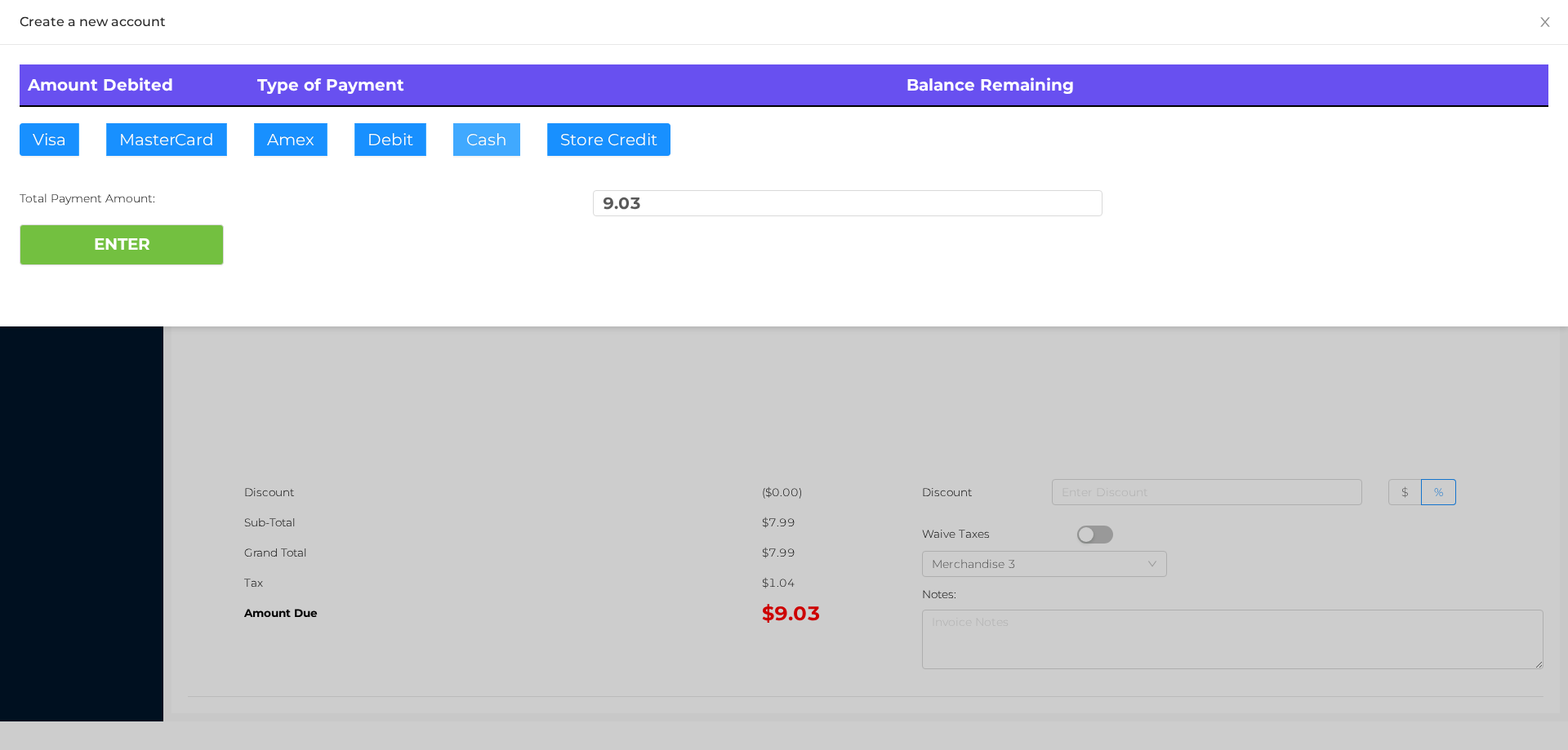
click at [464, 133] on button "Cash" at bounding box center [487, 139] width 67 height 33
type input "20."
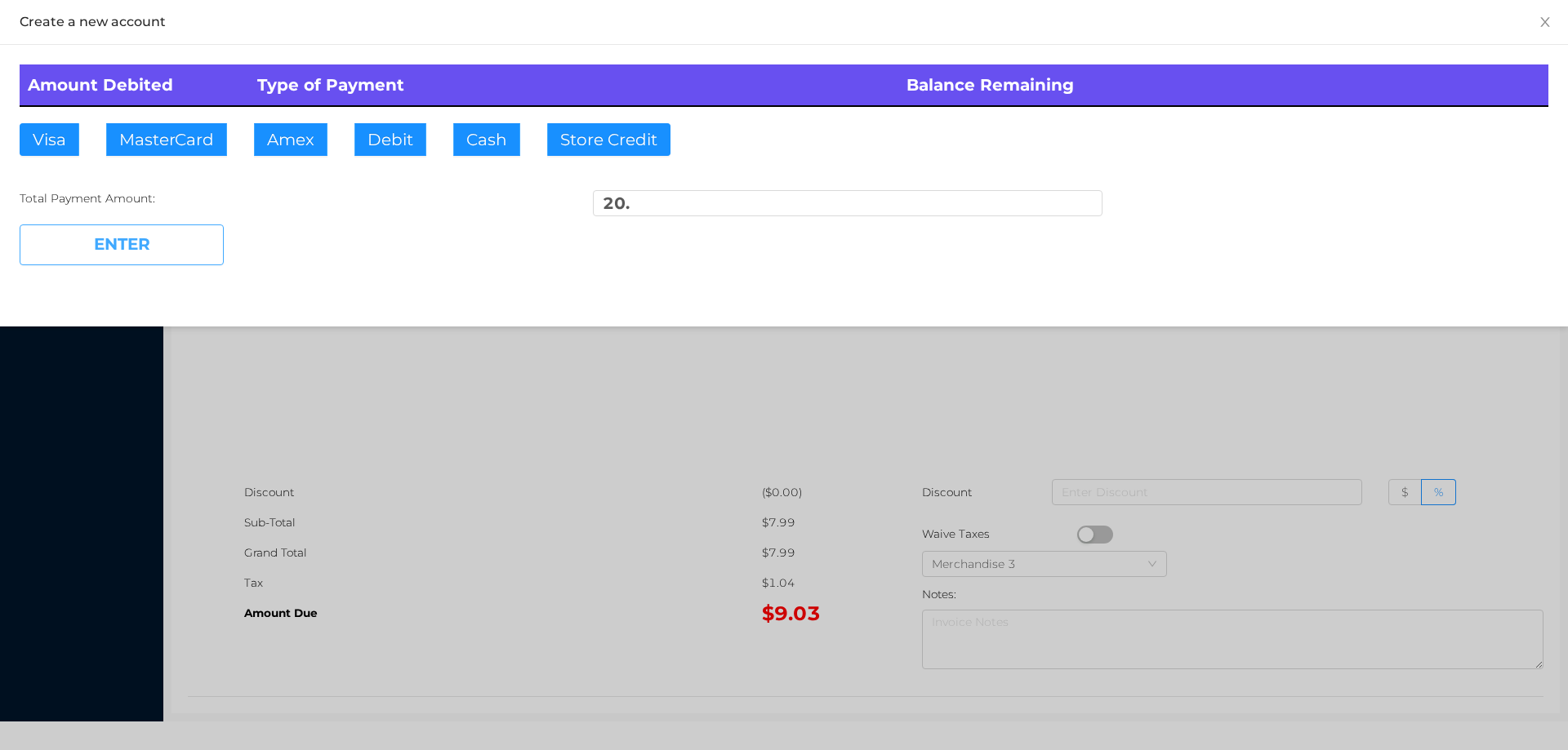
click at [165, 247] on button "ENTER" at bounding box center [122, 245] width 204 height 41
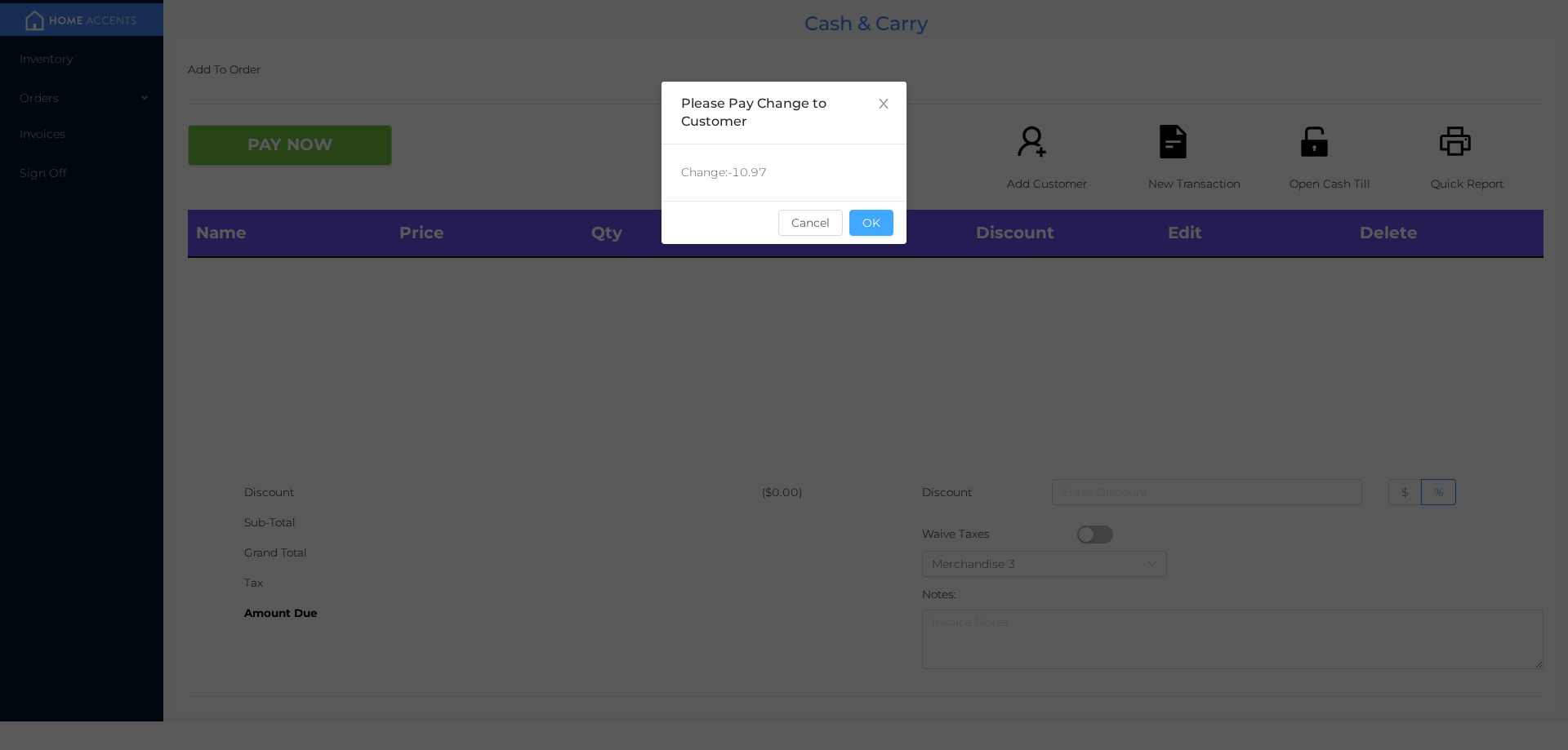
click at [873, 225] on button "OK" at bounding box center [871, 223] width 44 height 26
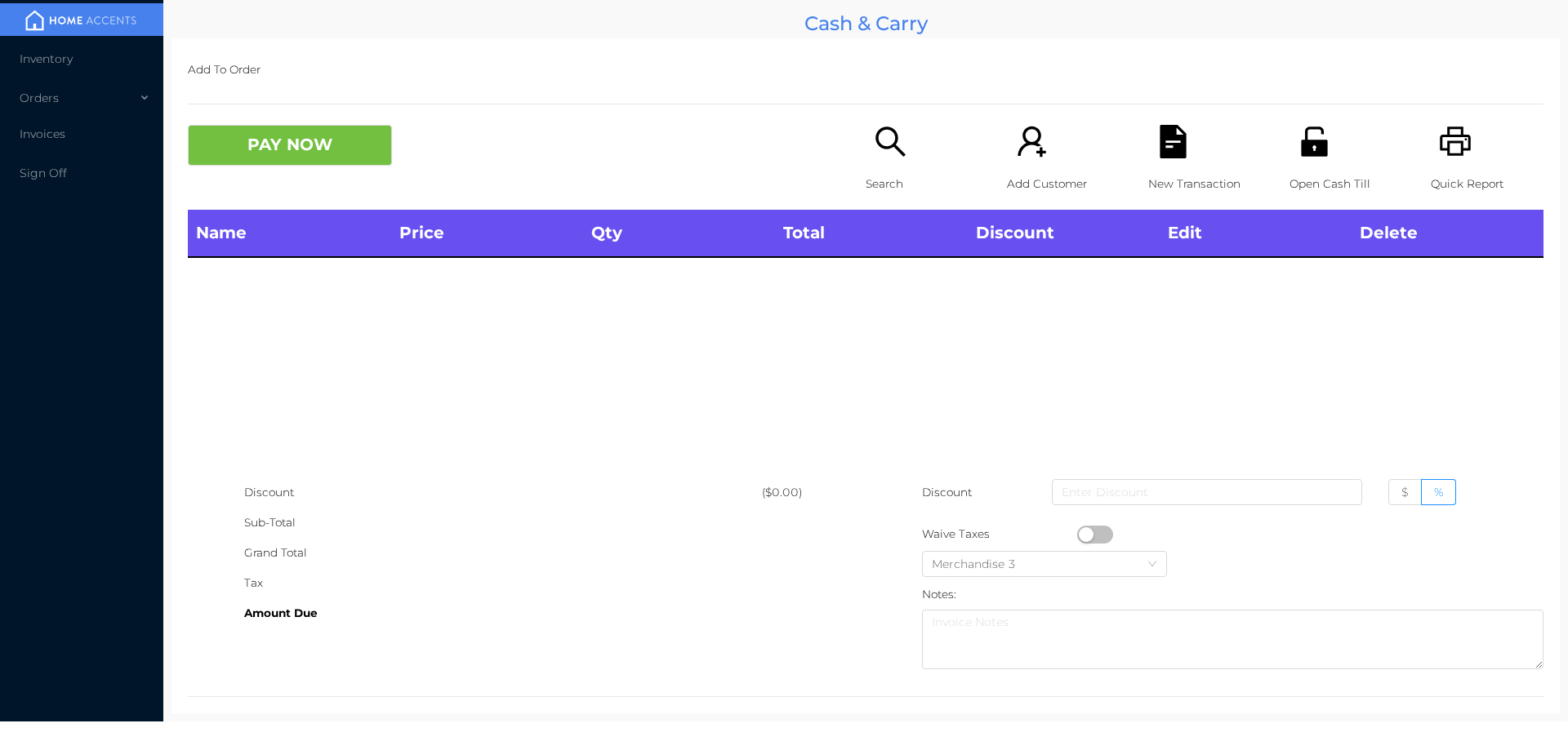
click at [1290, 155] on div "Open Cash Till" at bounding box center [1346, 167] width 113 height 85
click at [897, 127] on icon "icon: search" at bounding box center [890, 141] width 33 height 33
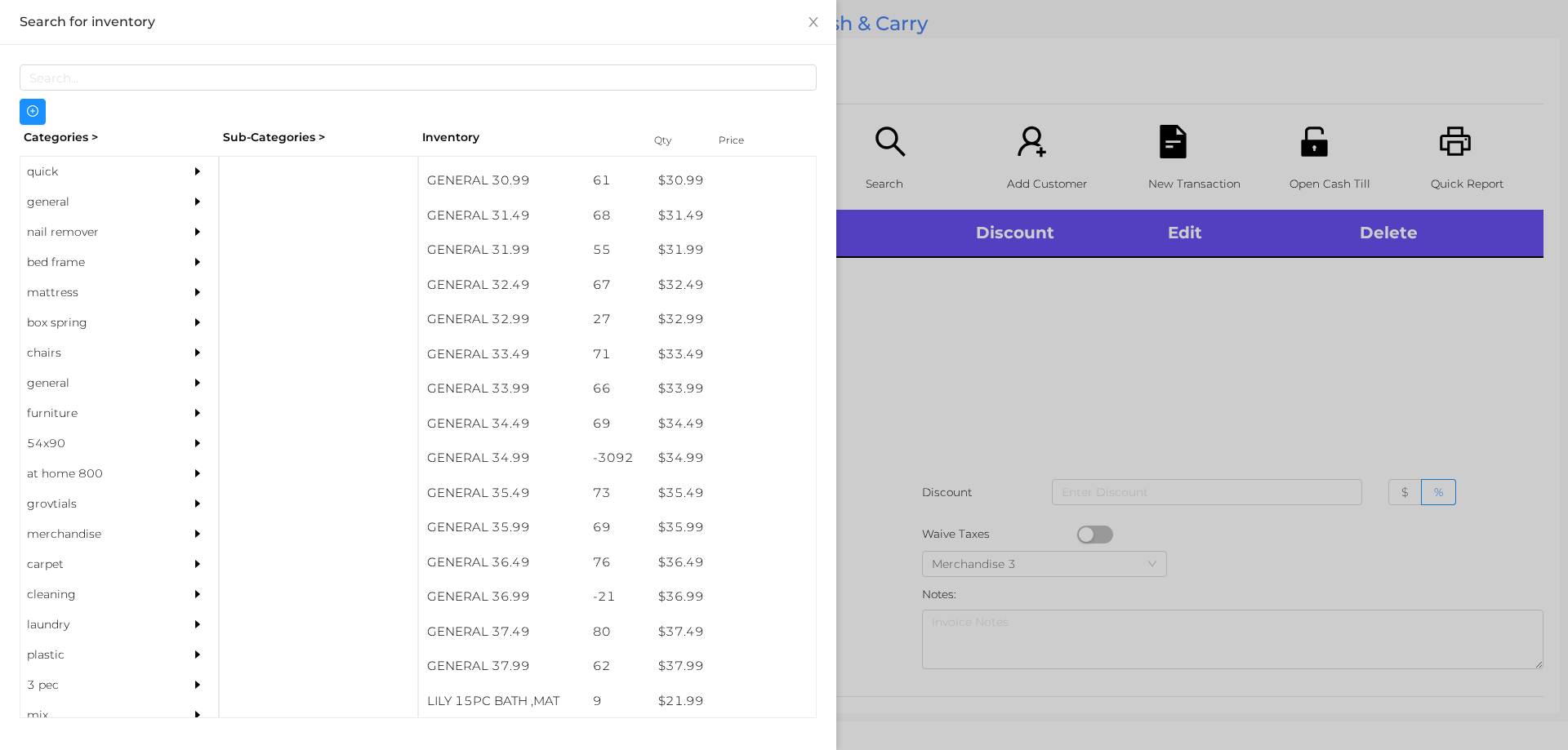
scroll to position [2529, 0]
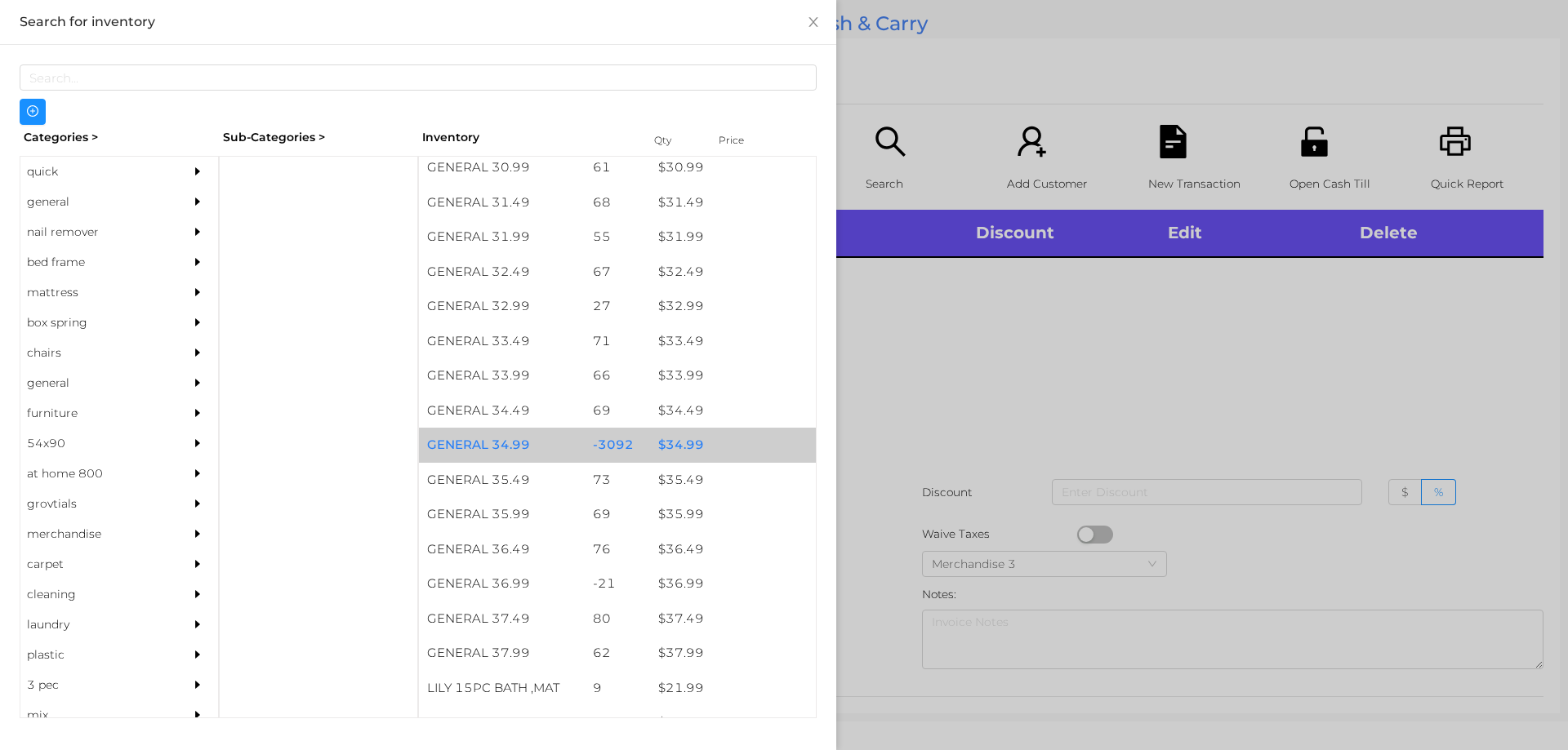
click at [674, 452] on div "$ 34.99" at bounding box center [733, 444] width 165 height 35
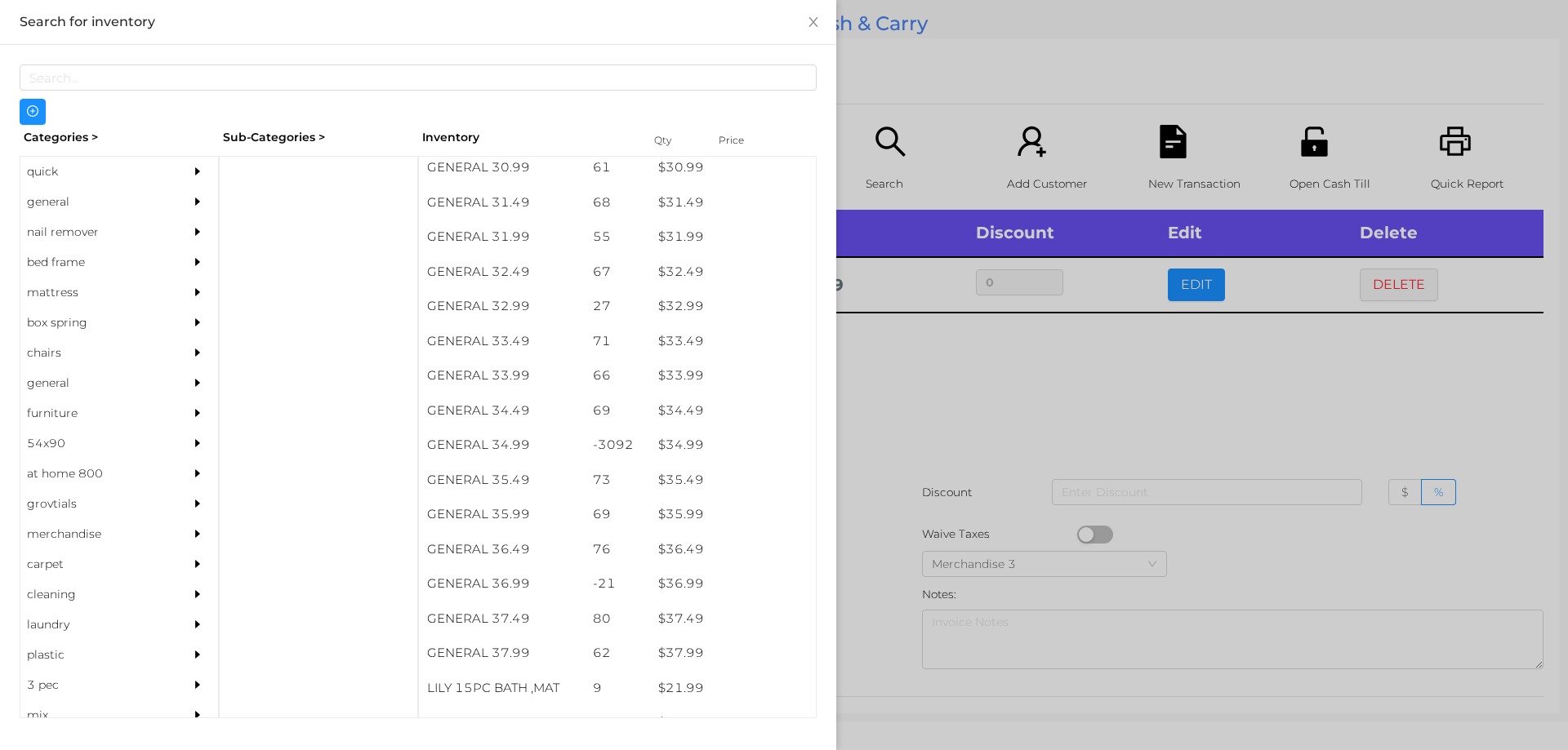
click at [892, 403] on div at bounding box center [784, 375] width 1568 height 750
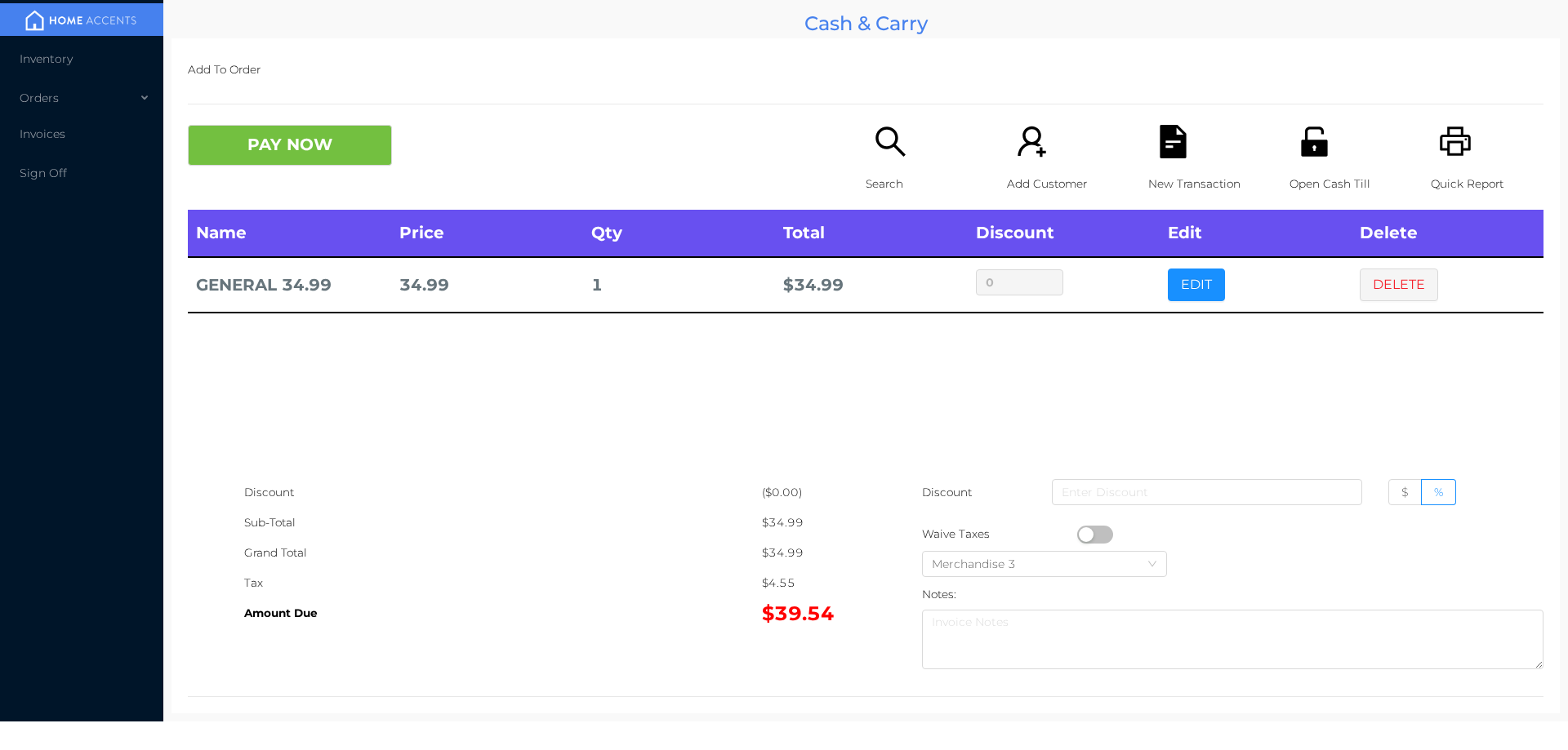
click at [878, 164] on div "Search" at bounding box center [922, 167] width 113 height 85
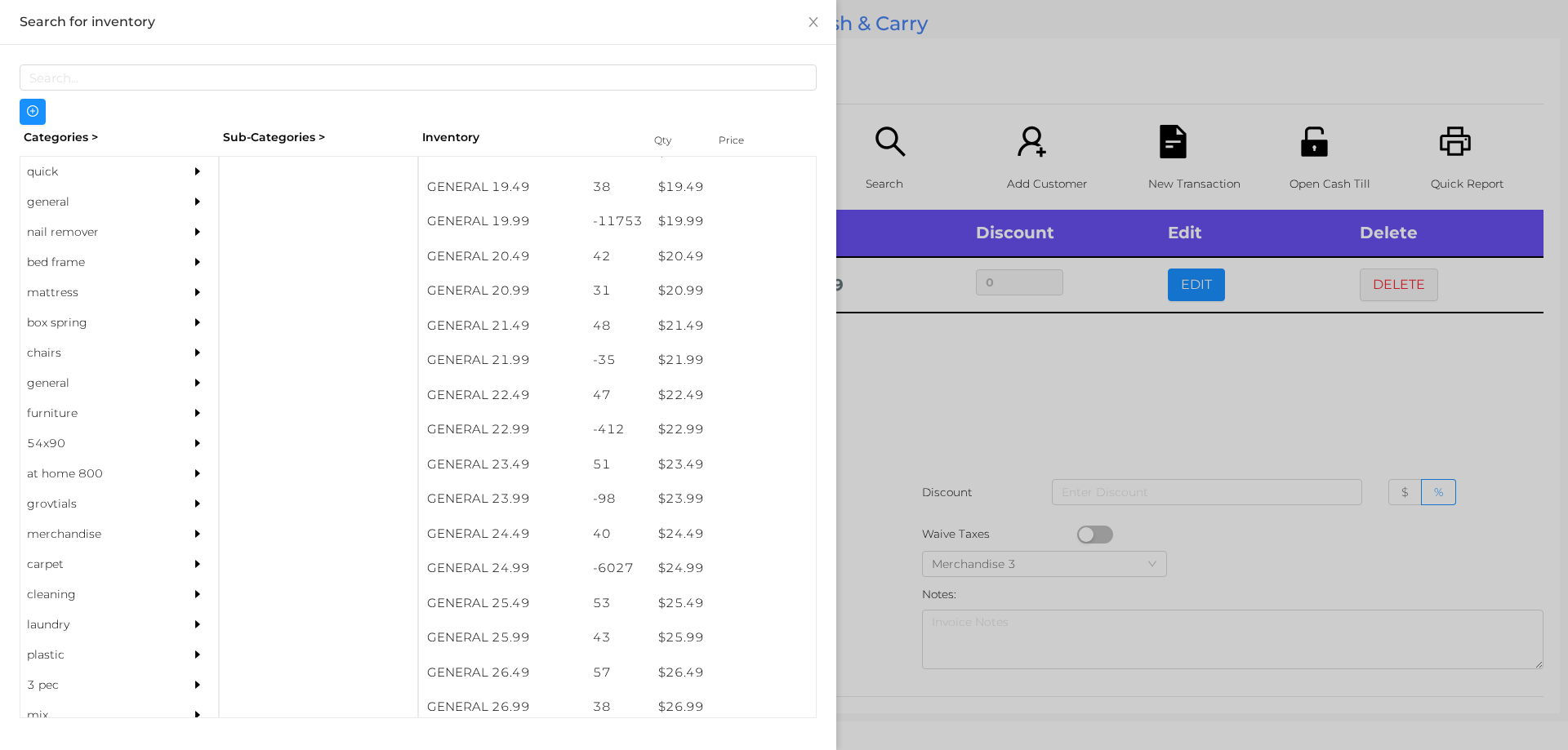
scroll to position [1711, 0]
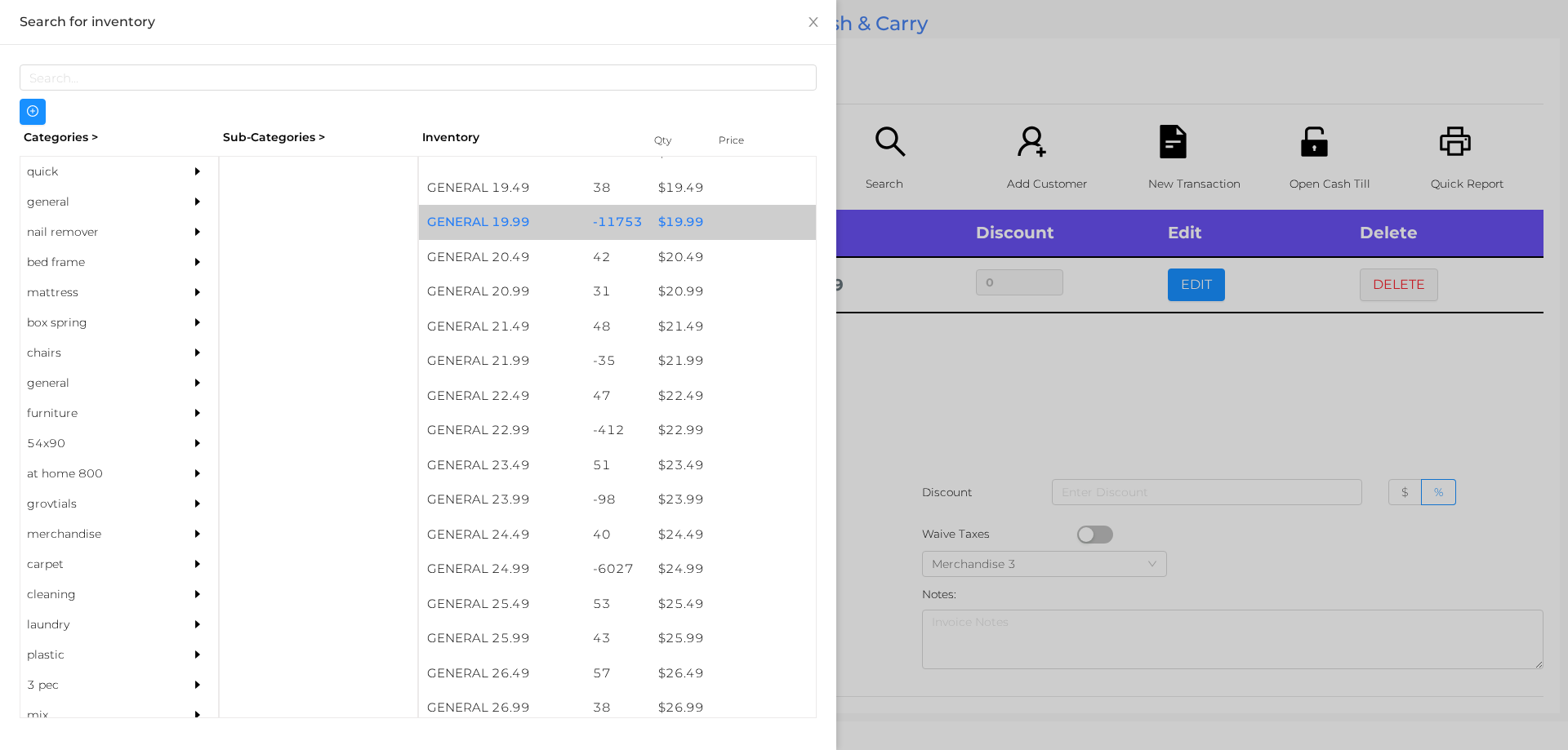
click at [674, 218] on div "$ 19.99" at bounding box center [733, 222] width 165 height 35
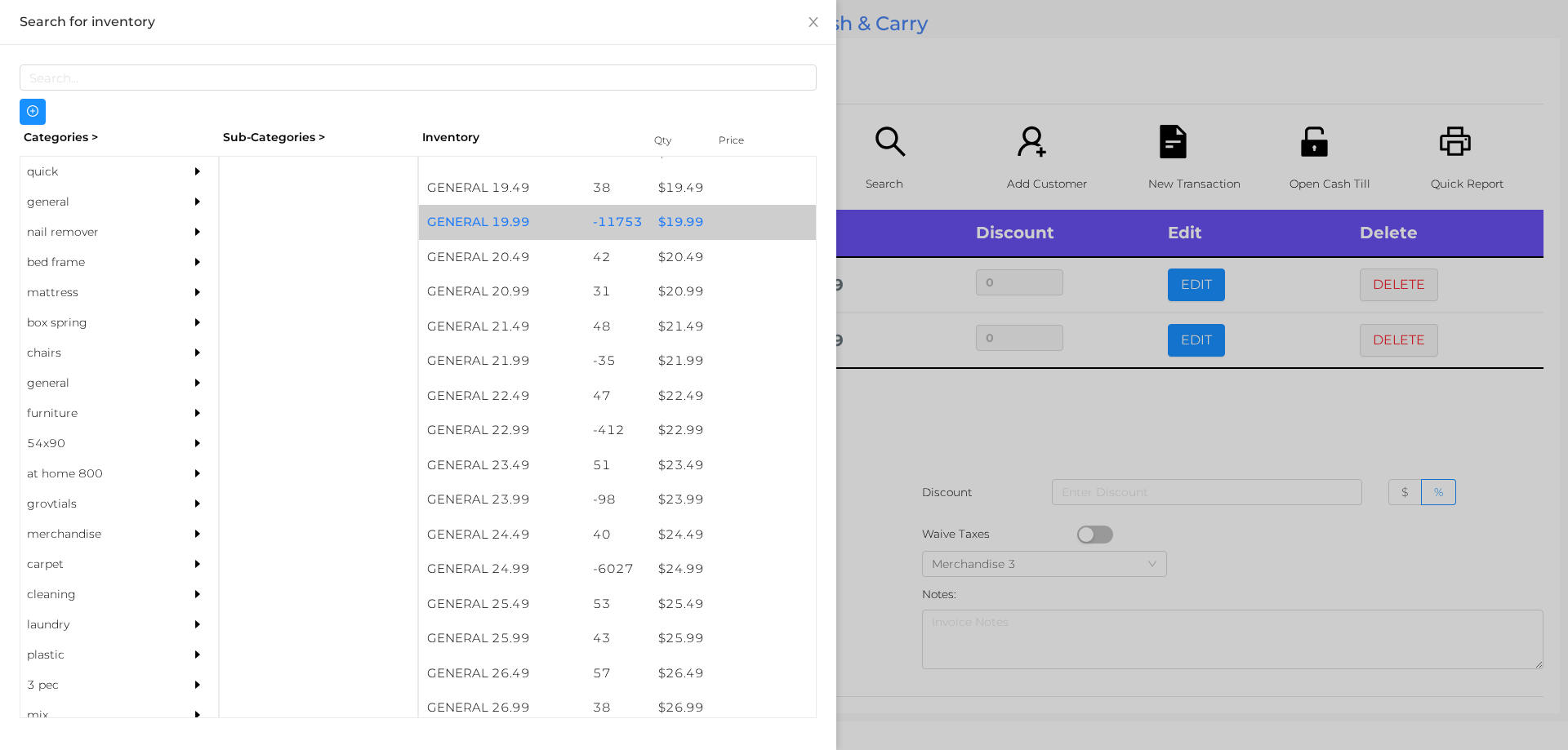
click at [691, 220] on div "$ 19.99" at bounding box center [733, 222] width 165 height 35
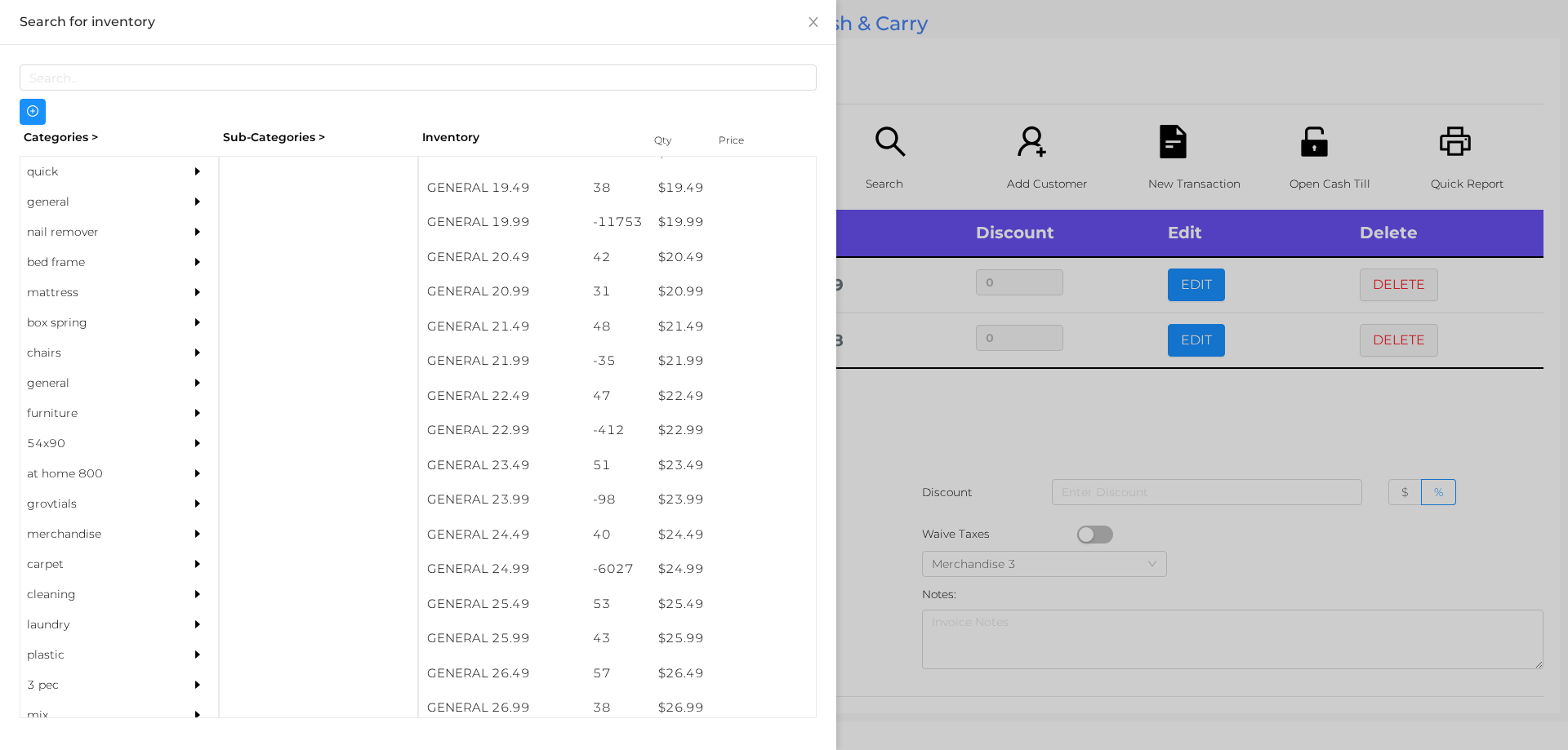
click at [934, 419] on div at bounding box center [784, 375] width 1568 height 750
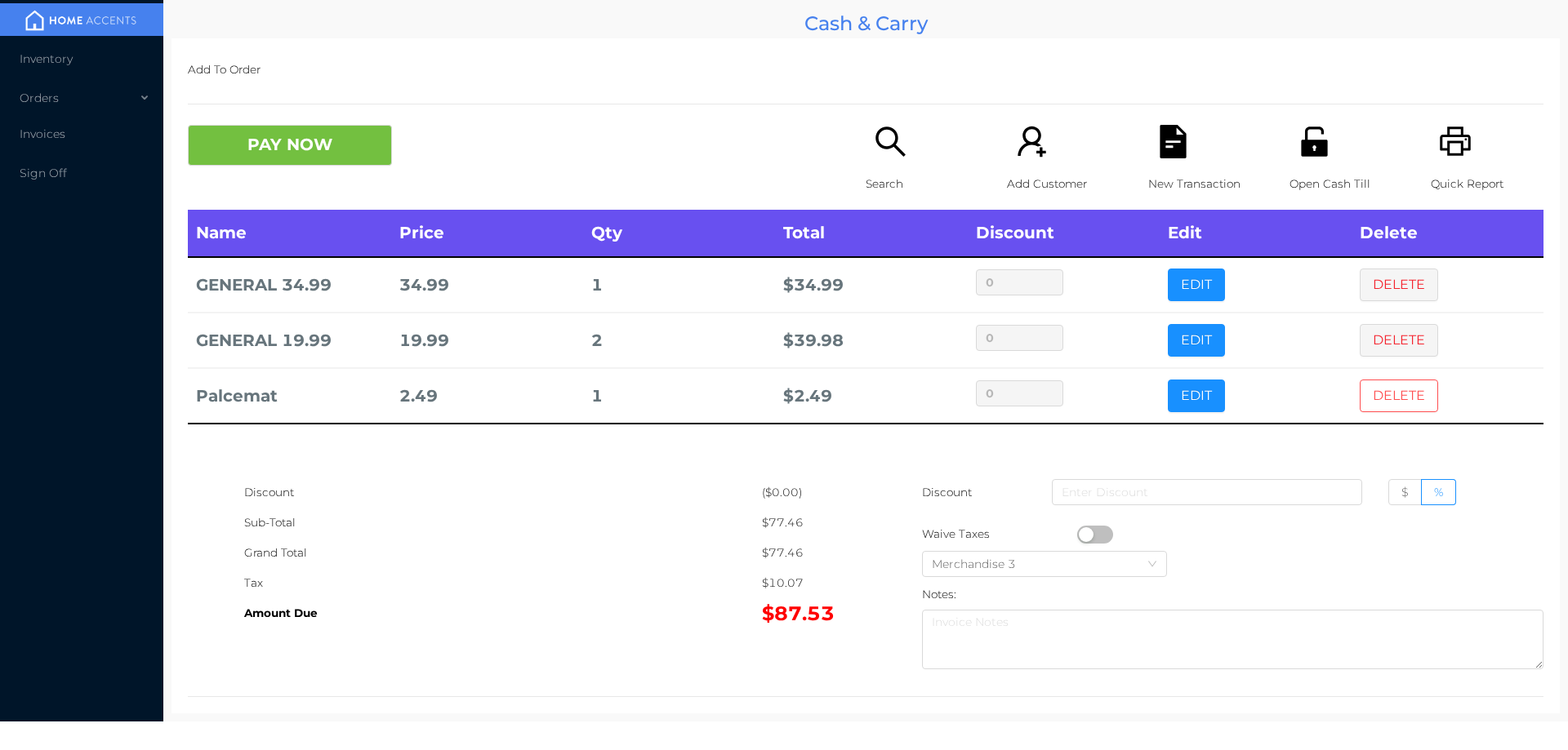
click at [1394, 402] on button "DELETE" at bounding box center [1399, 396] width 79 height 33
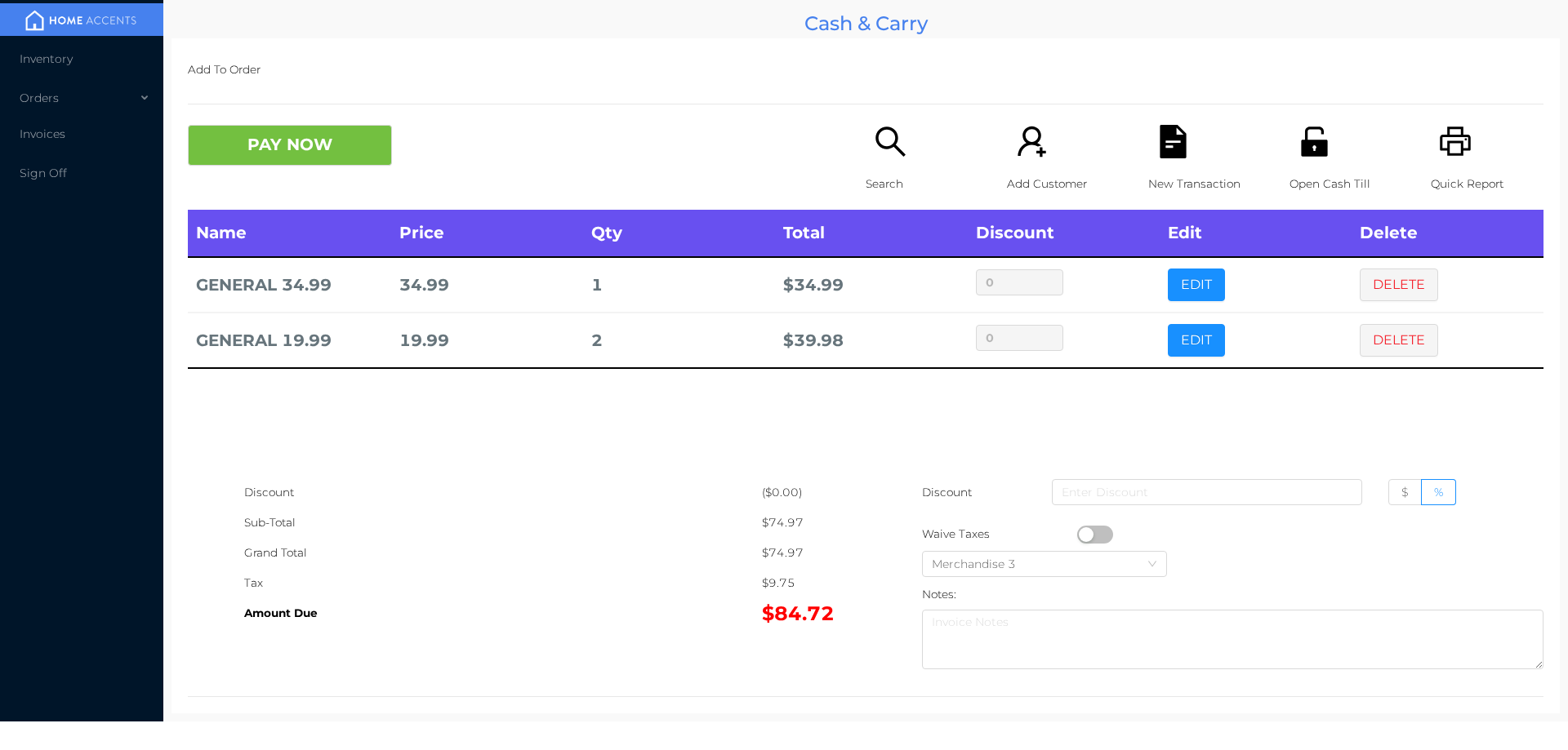
click at [886, 147] on icon "icon: search" at bounding box center [890, 141] width 30 height 29
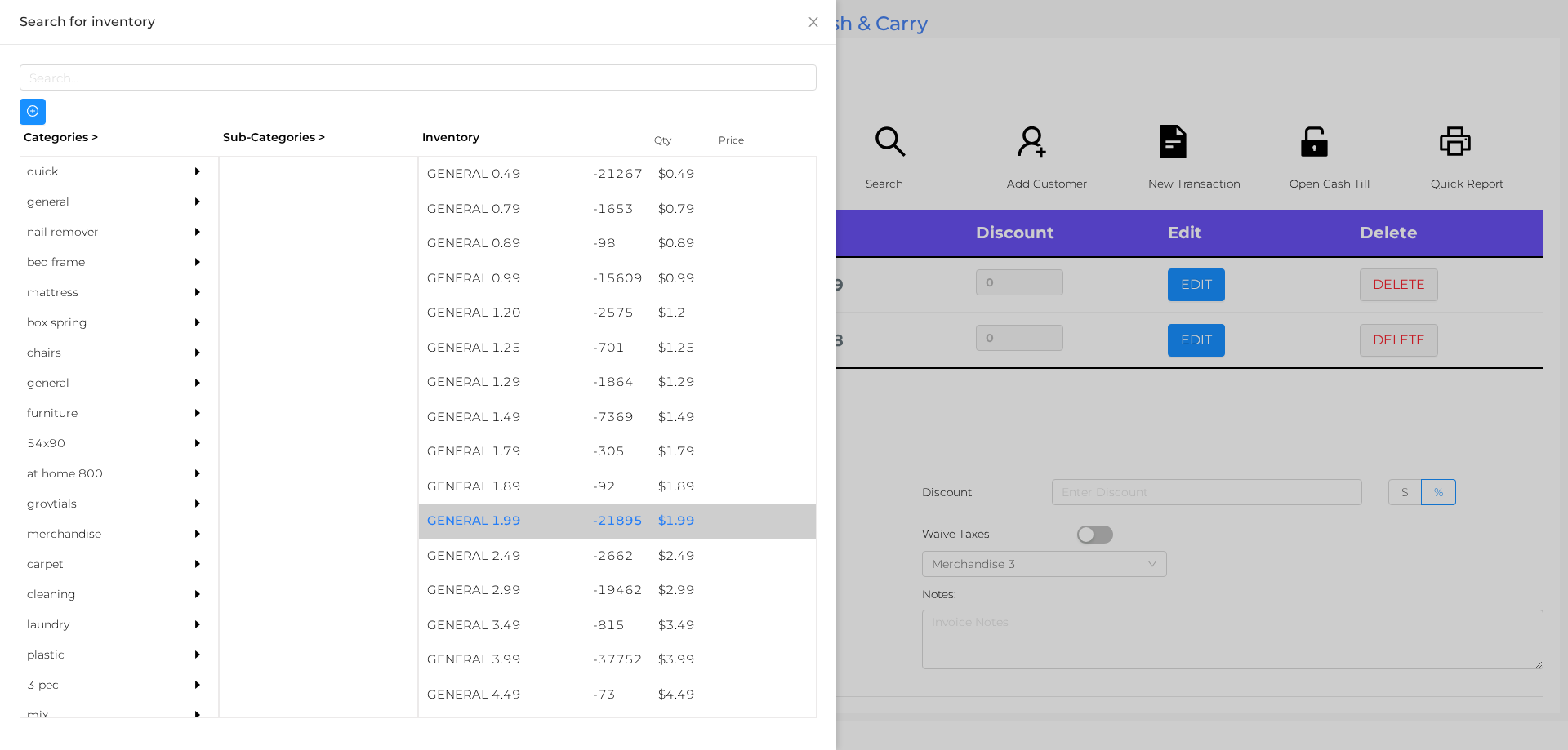
click at [674, 522] on div "$ 1.99" at bounding box center [733, 520] width 165 height 35
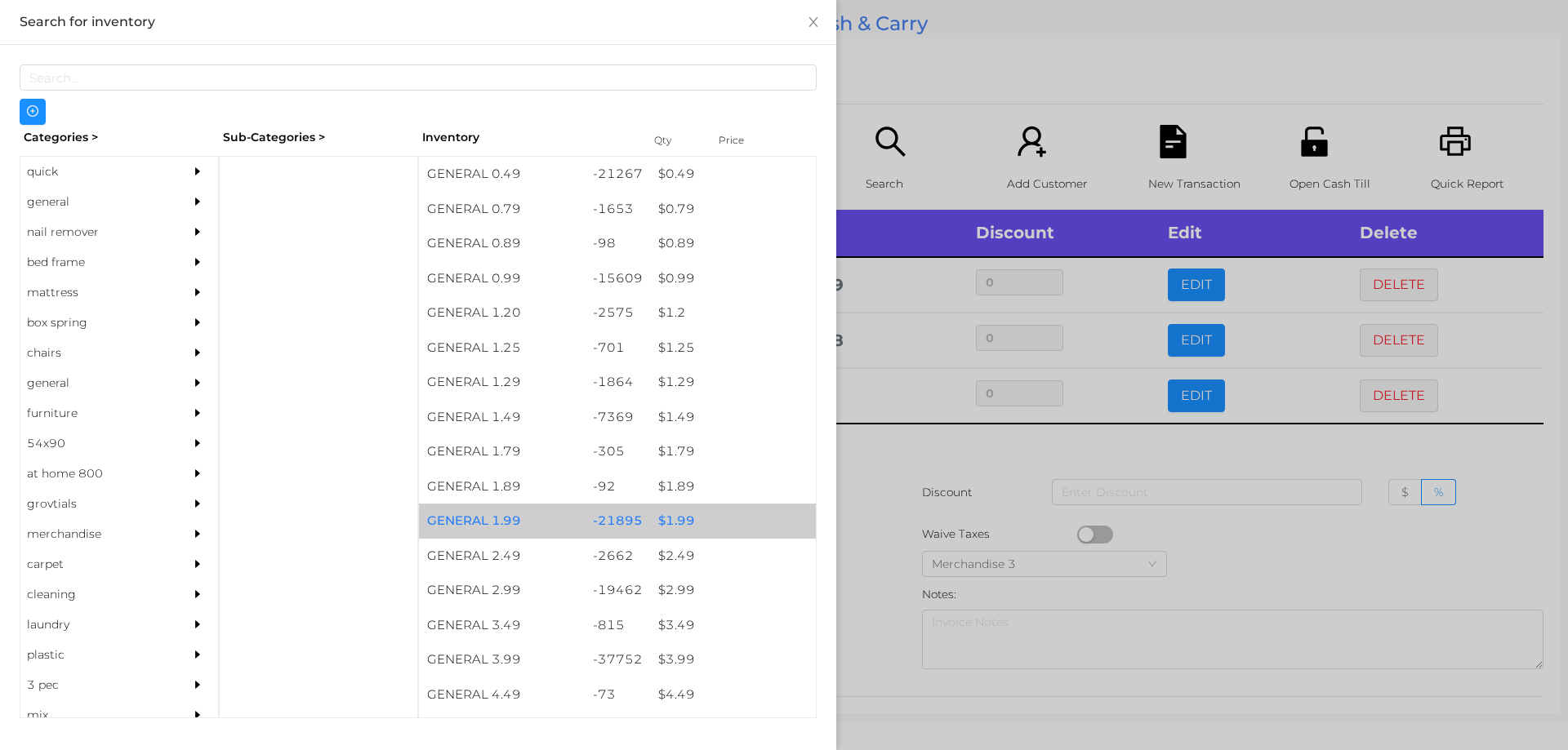
click at [663, 527] on div "$ 1.99" at bounding box center [733, 520] width 165 height 35
click at [650, 518] on div "$ 1.99" at bounding box center [733, 520] width 165 height 35
click at [657, 516] on div "$ 1.99" at bounding box center [733, 520] width 165 height 35
click at [668, 513] on div "$ 1.99" at bounding box center [733, 520] width 165 height 35
click at [678, 514] on div "$ 1.99" at bounding box center [733, 520] width 165 height 35
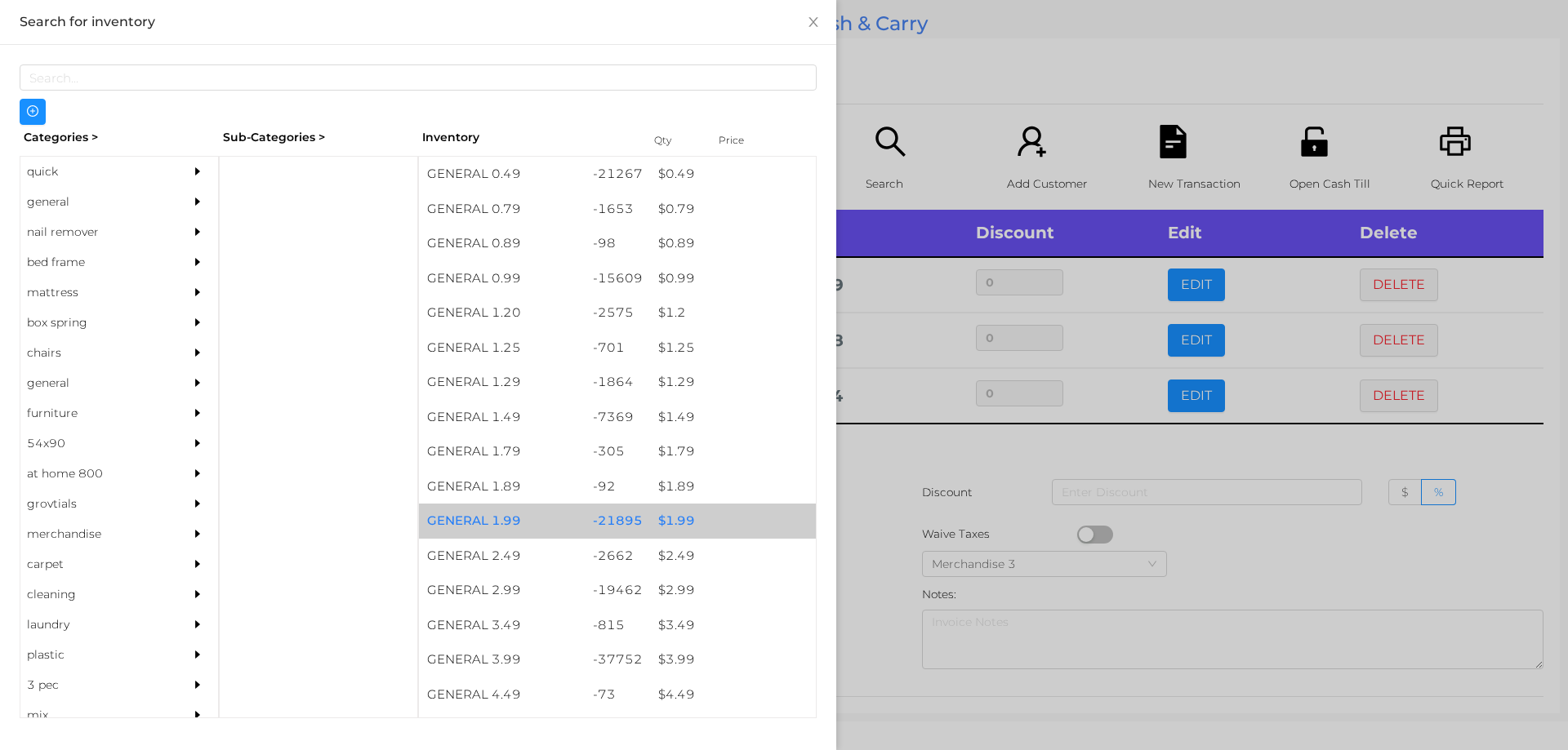
click at [689, 517] on div "$ 1.99" at bounding box center [733, 520] width 165 height 35
click at [686, 519] on div "$ 1.99" at bounding box center [733, 520] width 165 height 35
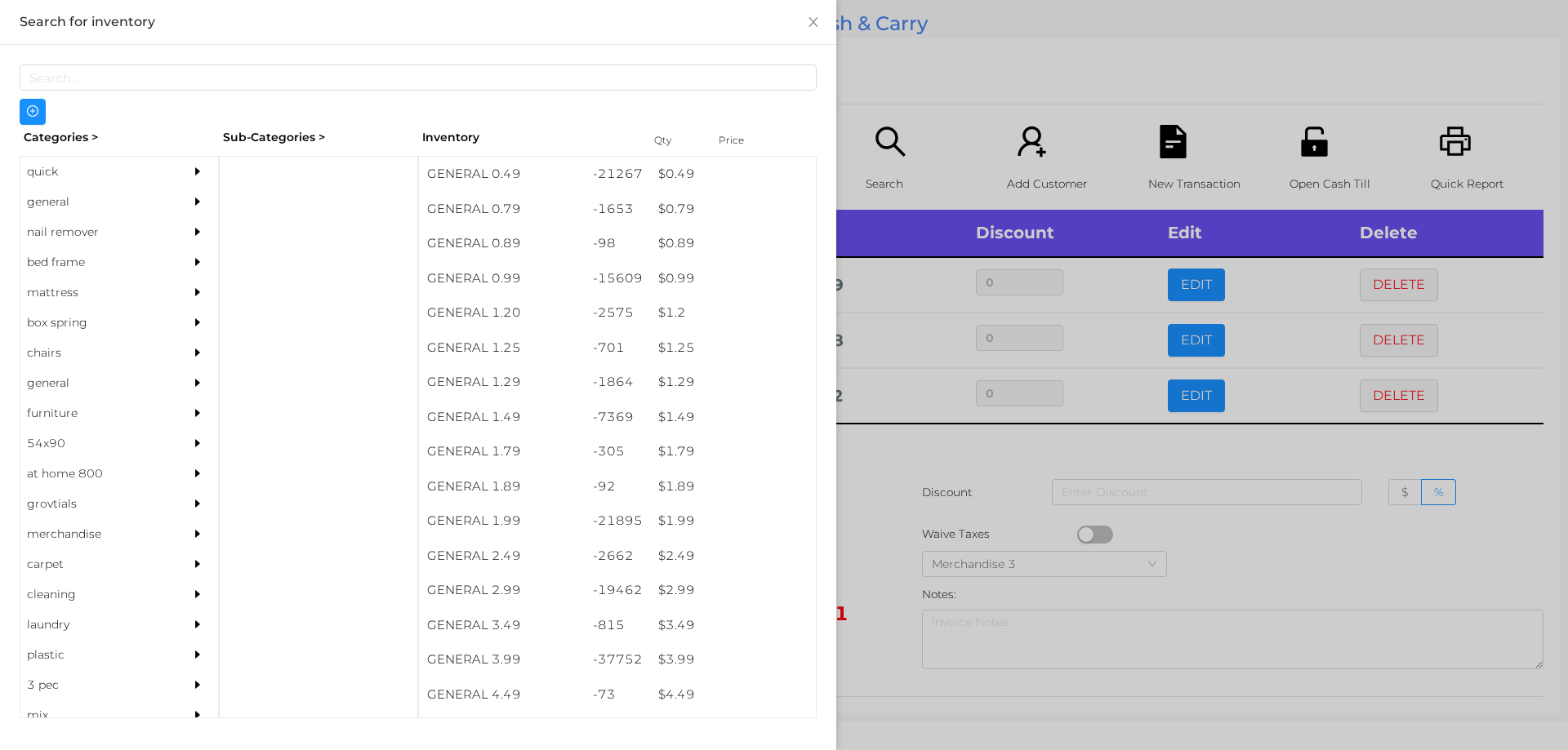
click at [885, 476] on div at bounding box center [784, 375] width 1568 height 750
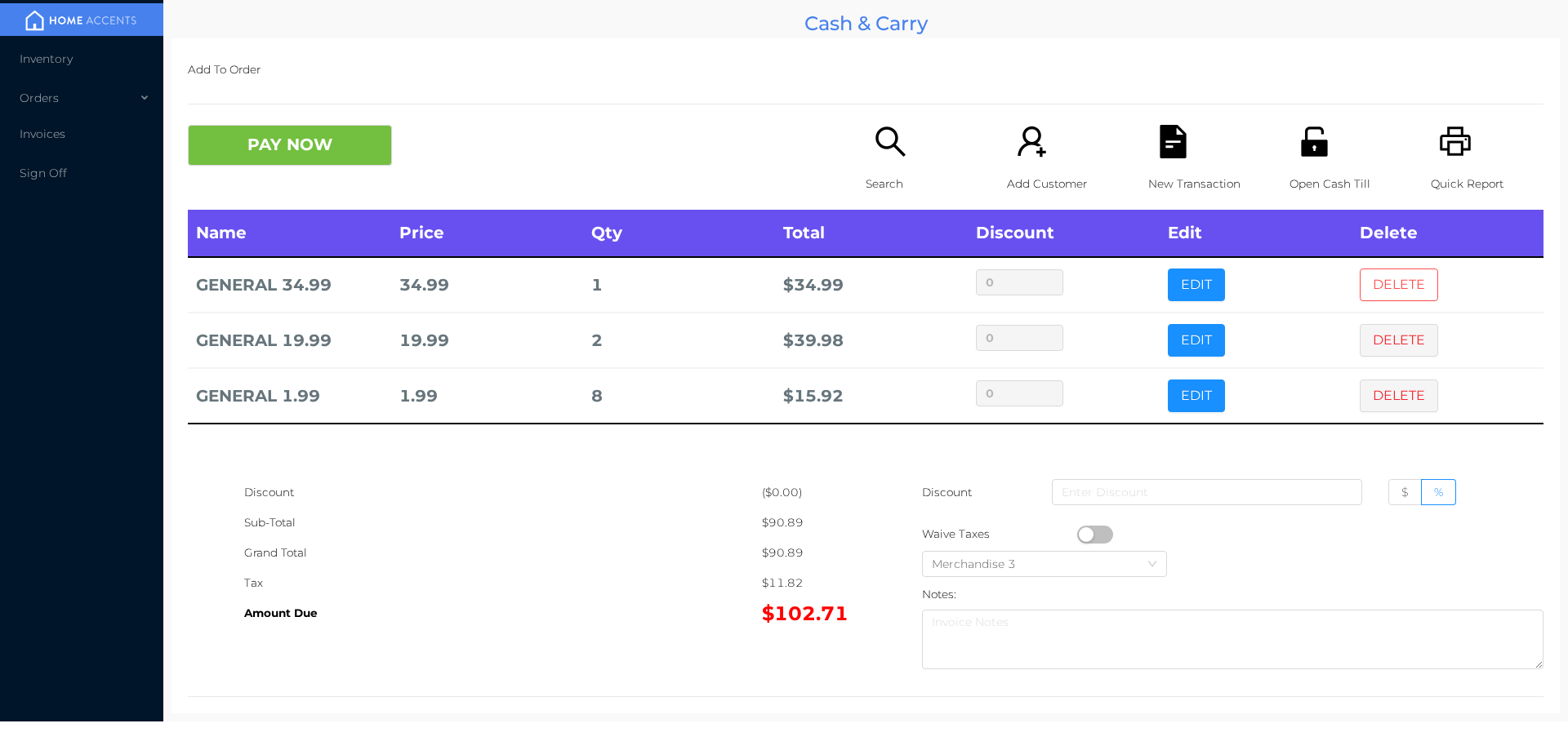
click at [1377, 278] on button "DELETE" at bounding box center [1399, 284] width 79 height 33
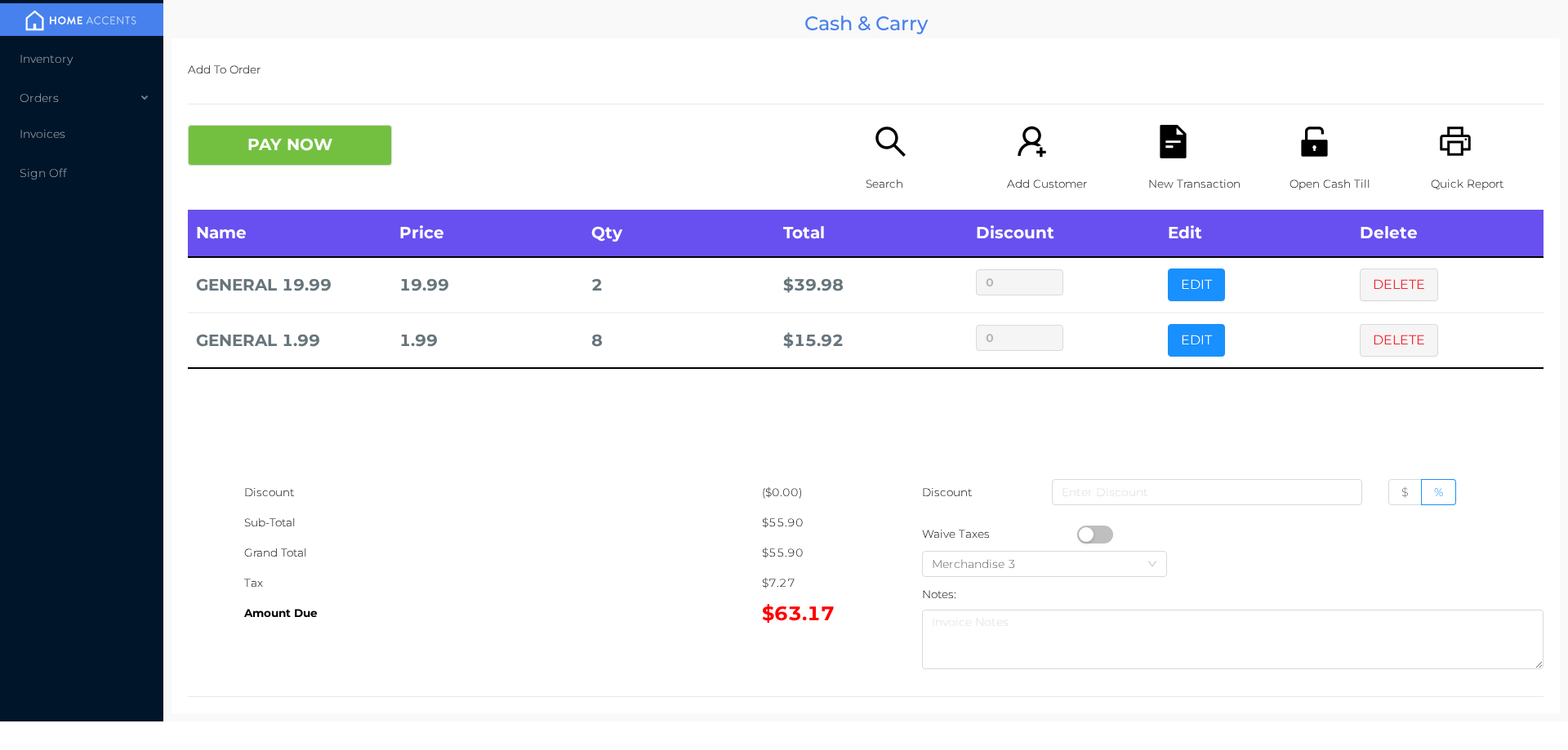
click at [880, 155] on icon "icon: search" at bounding box center [890, 141] width 33 height 33
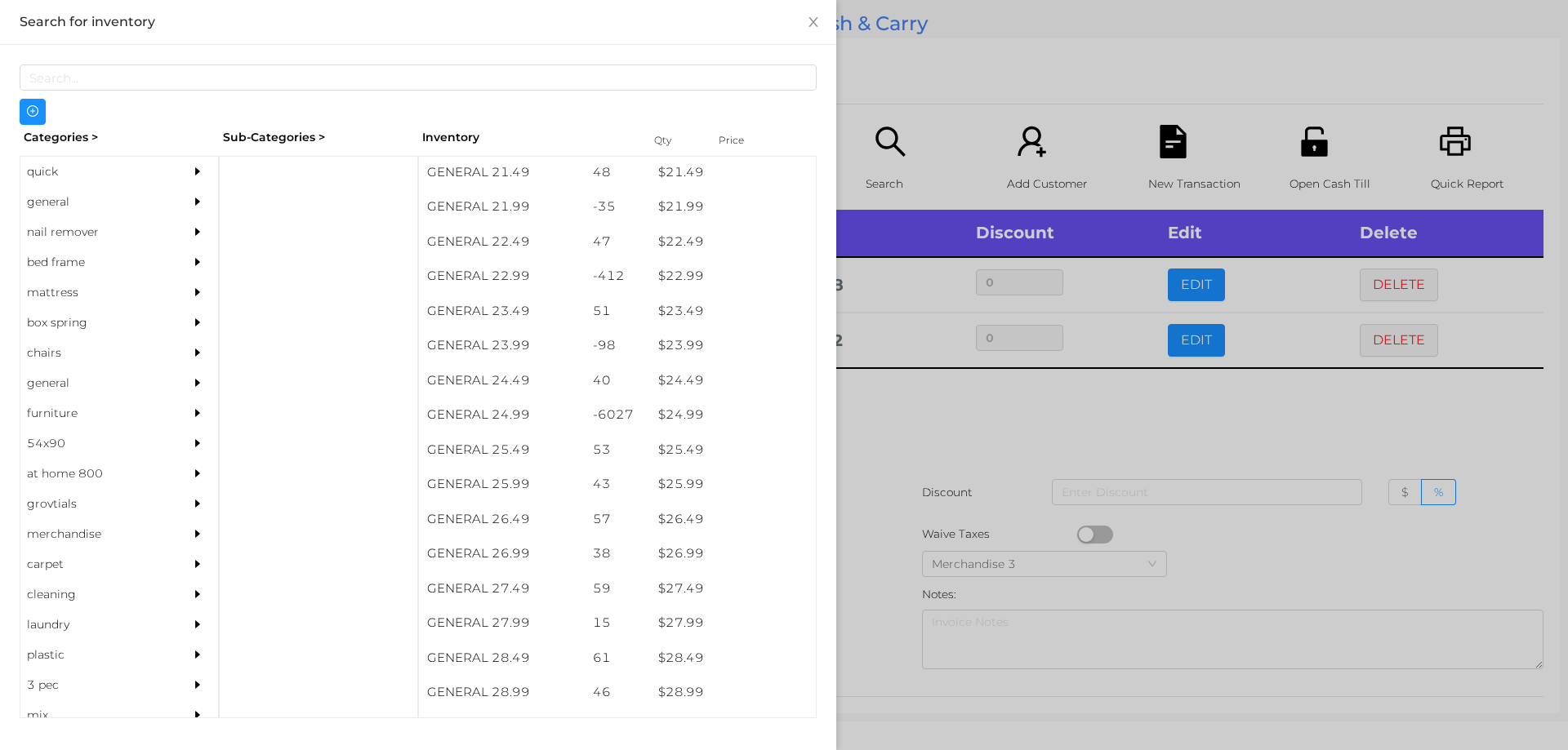
scroll to position [1858, 0]
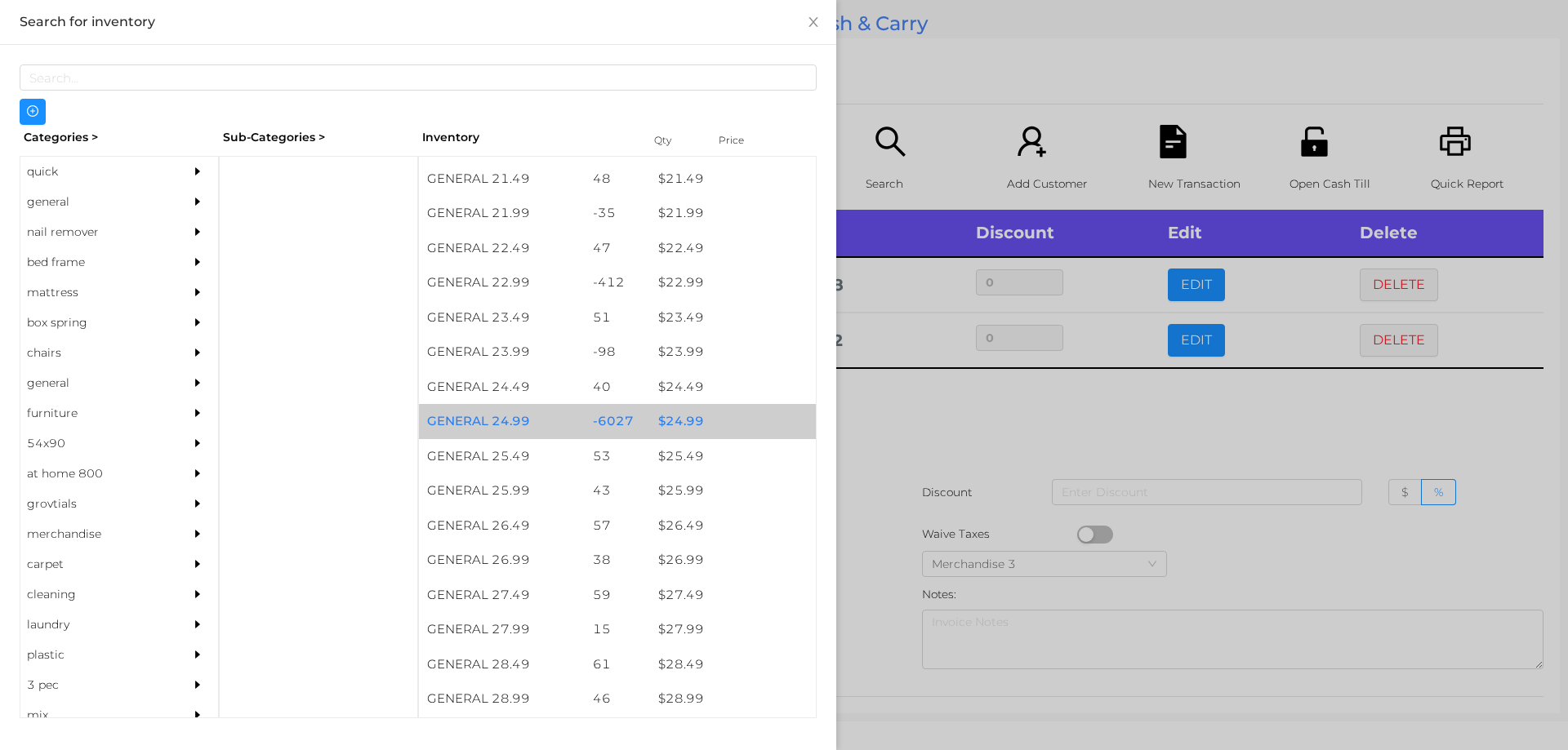
click at [682, 422] on div "$ 24.99" at bounding box center [733, 421] width 165 height 35
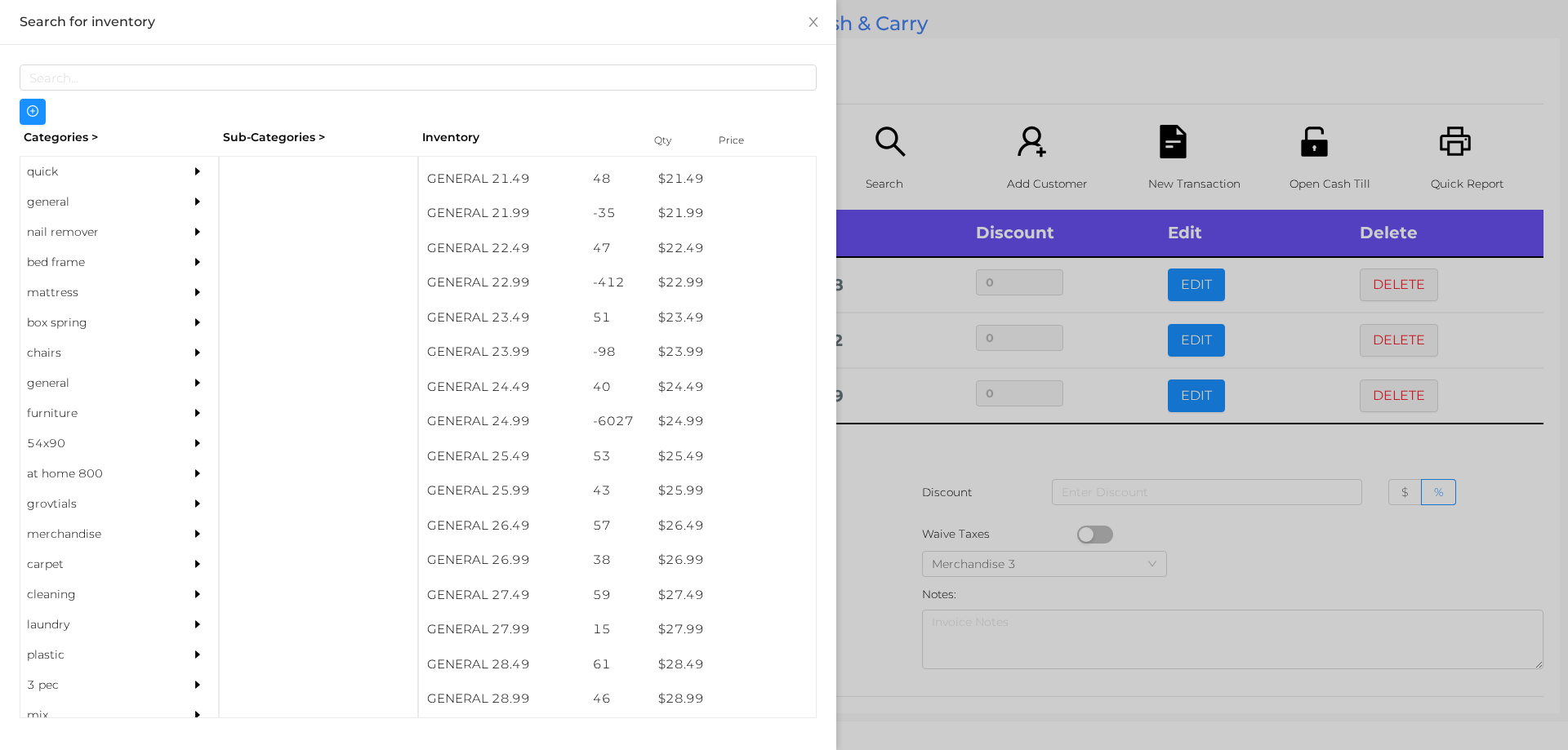
click at [893, 441] on div at bounding box center [784, 375] width 1568 height 750
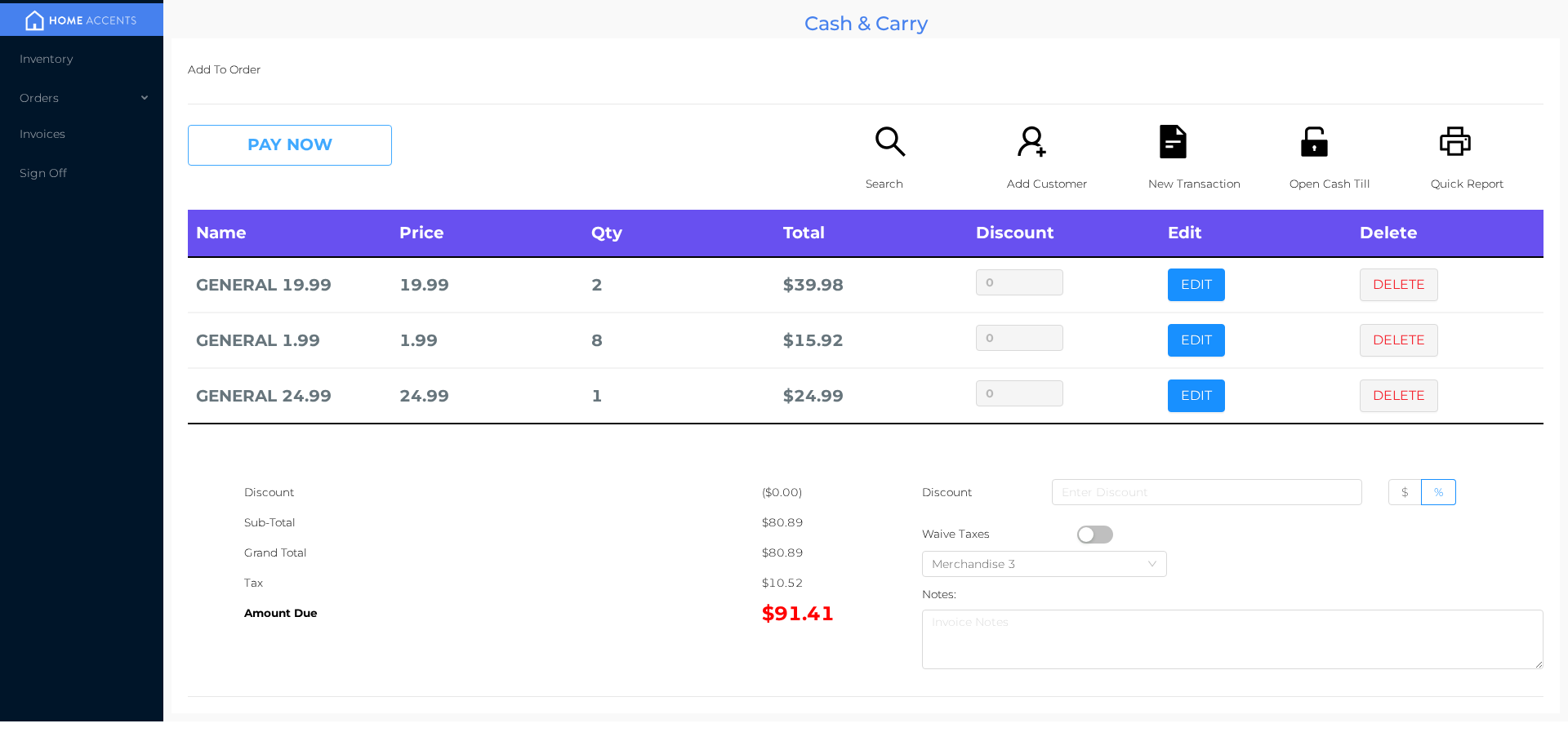
click at [331, 141] on button "PAY NOW" at bounding box center [290, 146] width 204 height 41
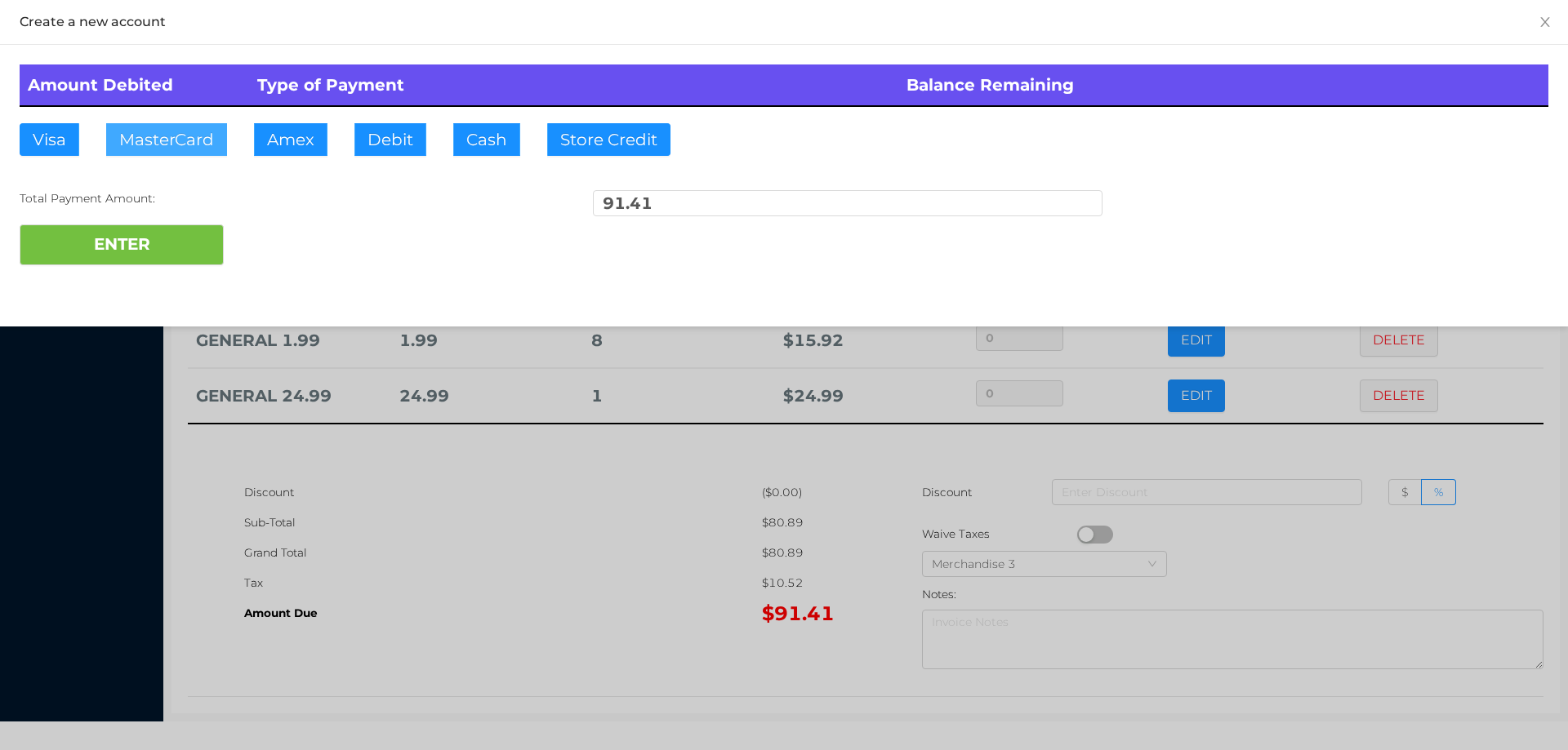
click at [167, 141] on button "MasterCard" at bounding box center [166, 139] width 121 height 33
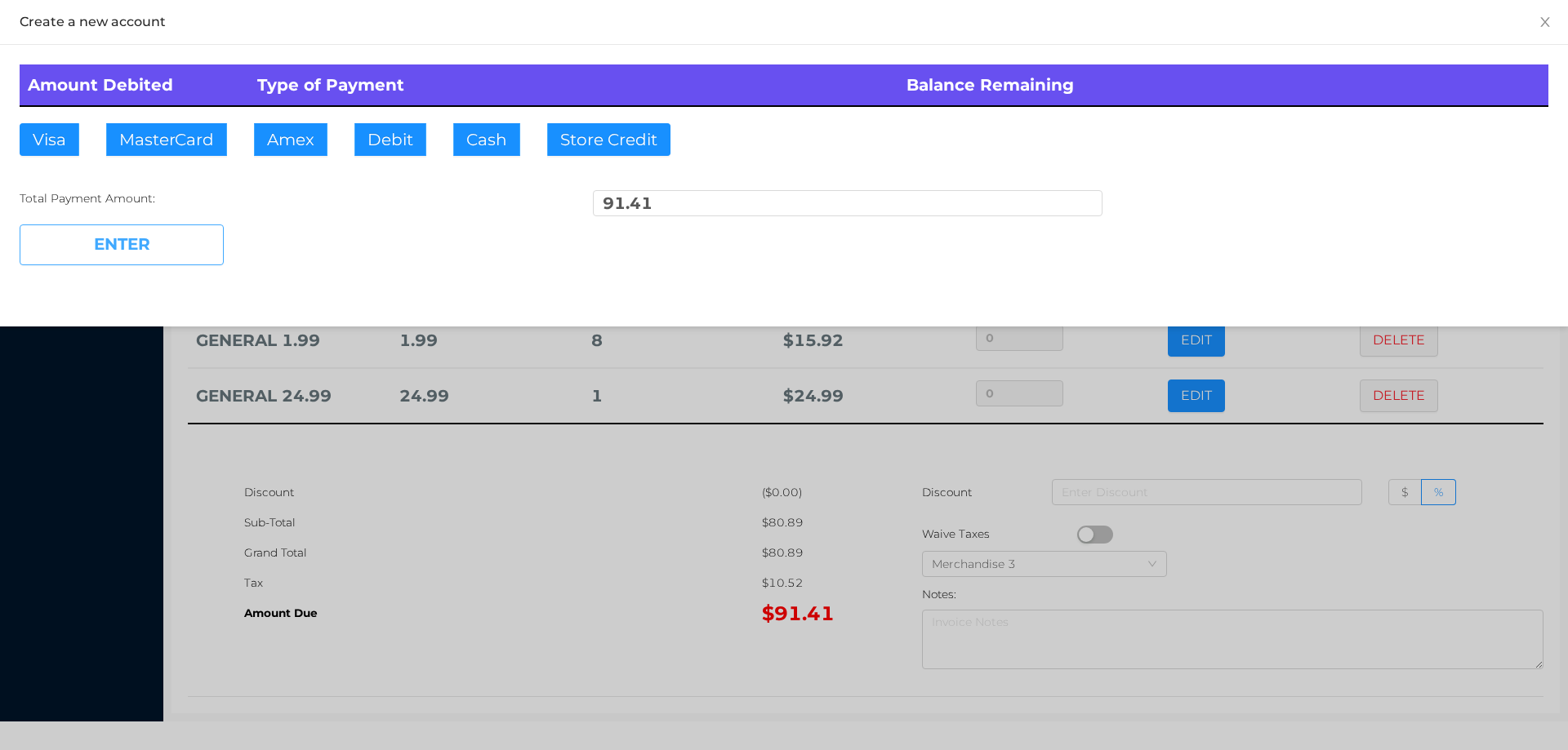
click at [165, 249] on button "ENTER" at bounding box center [122, 245] width 204 height 41
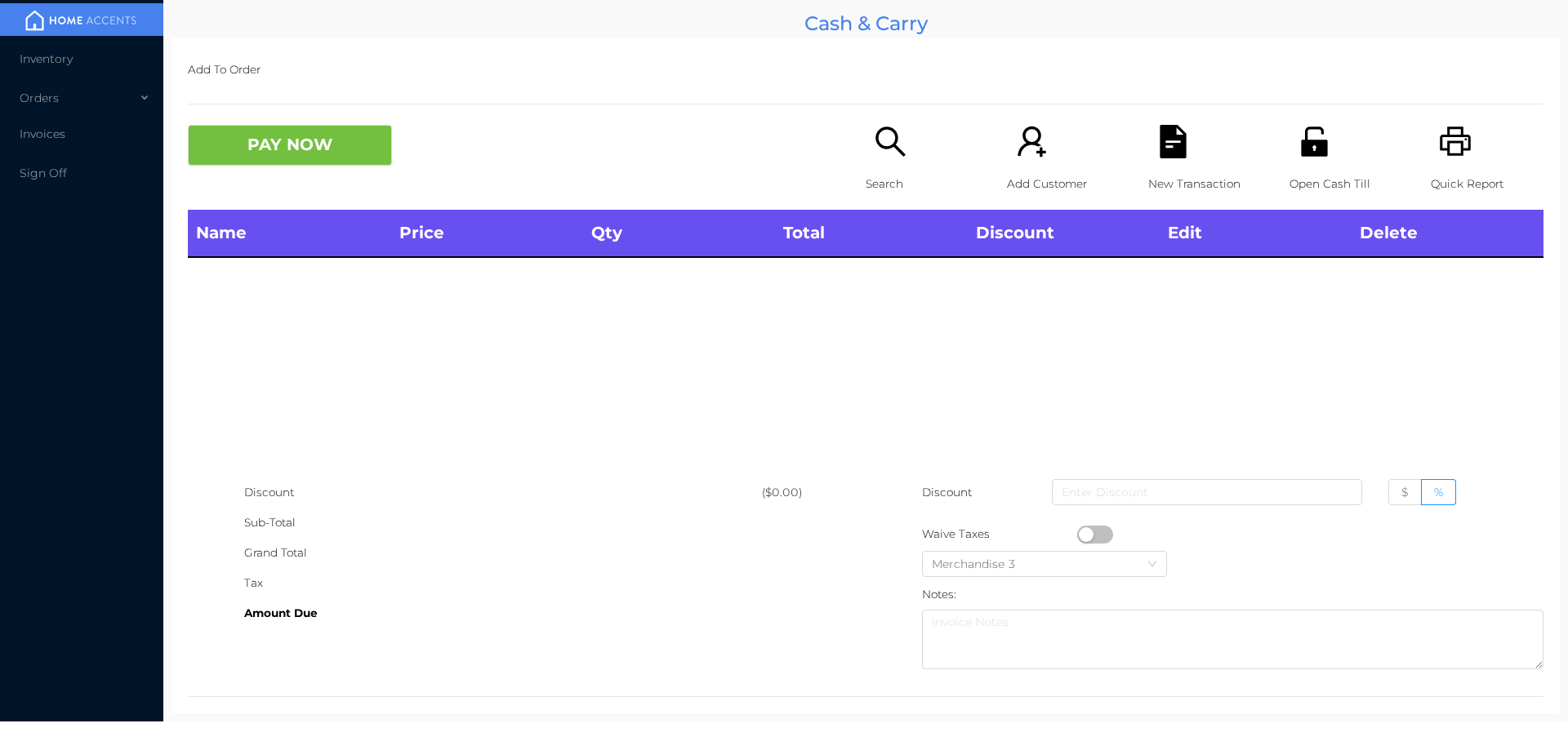
click at [875, 178] on p "Search" at bounding box center [922, 184] width 113 height 30
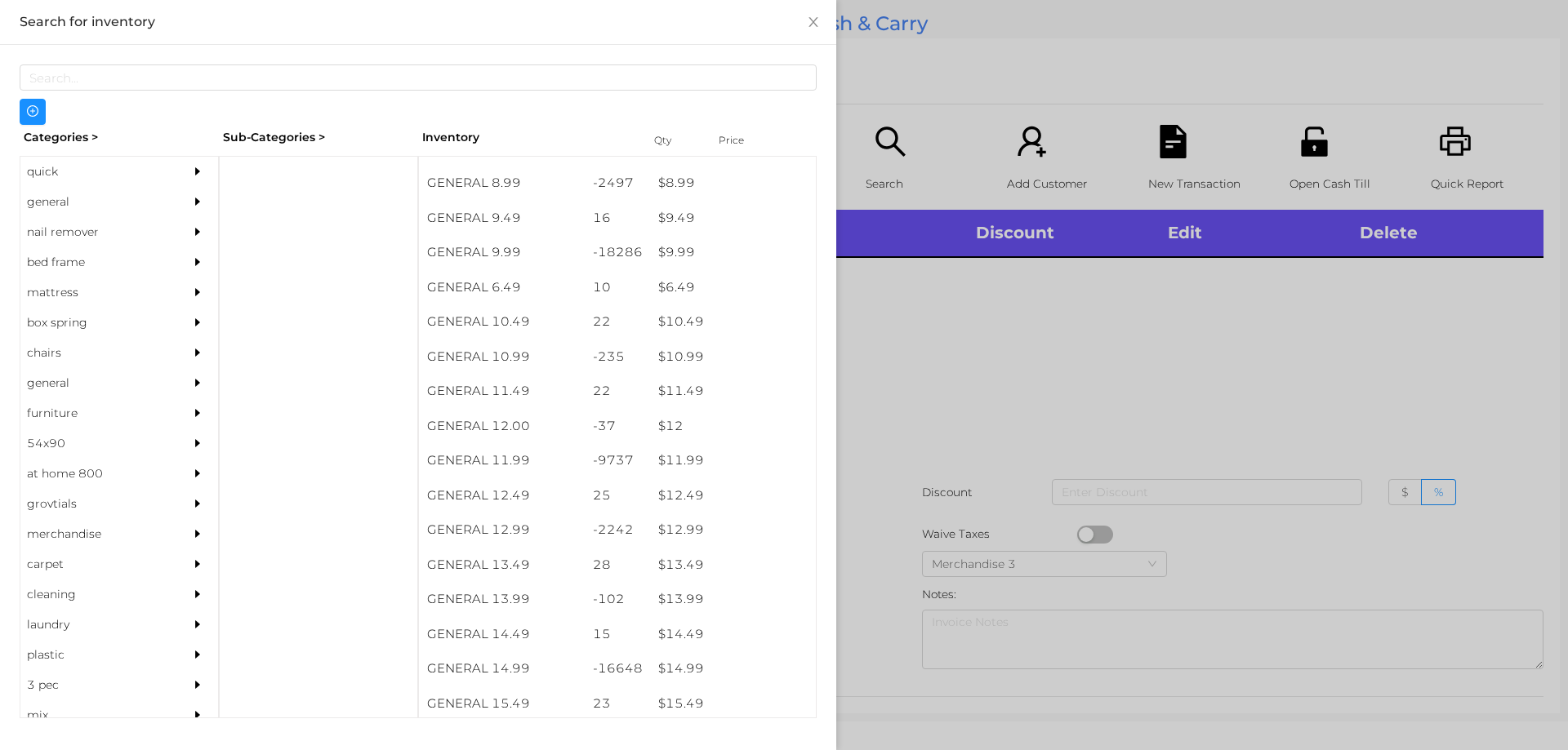
scroll to position [917, 0]
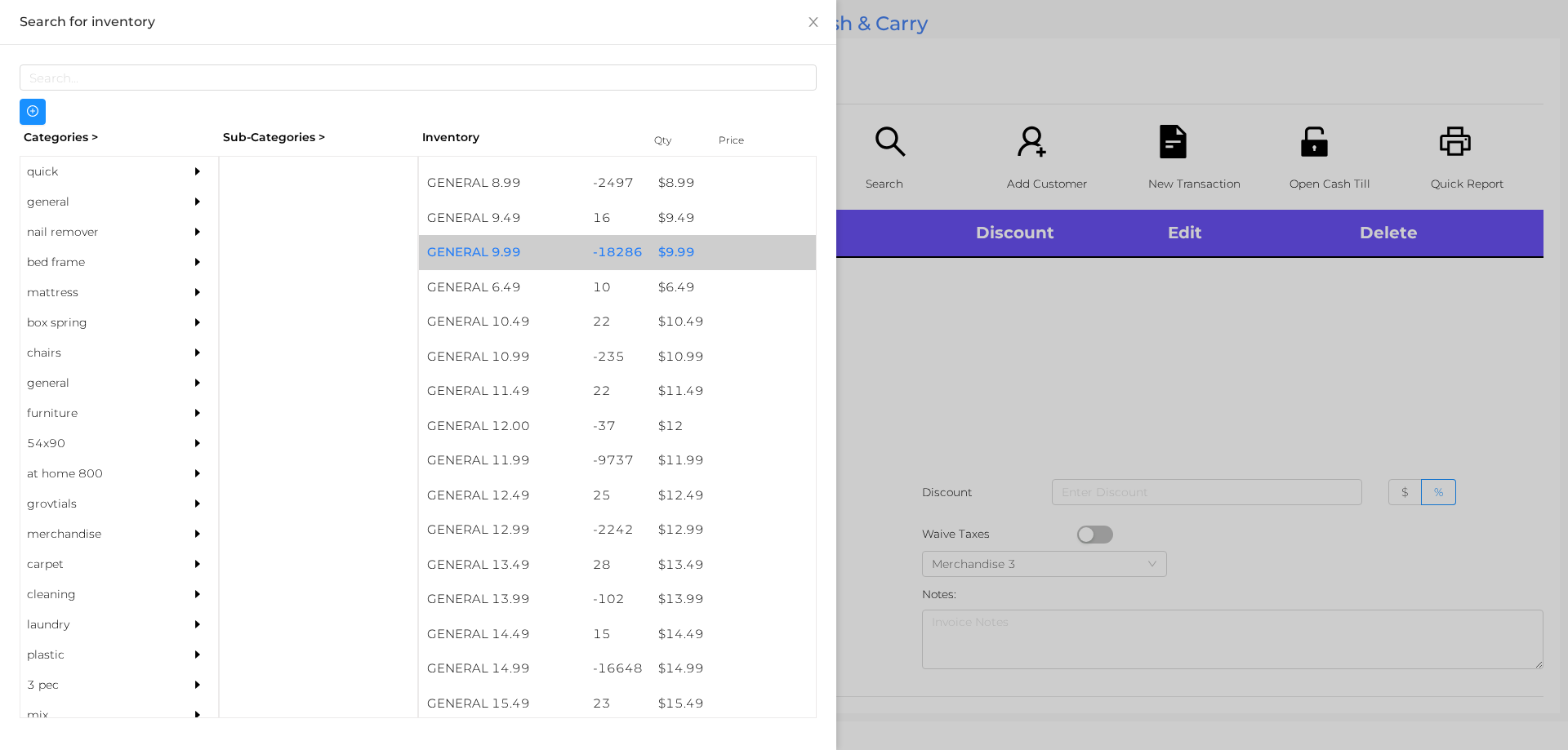
click at [675, 249] on div "$ 9.99" at bounding box center [733, 252] width 165 height 35
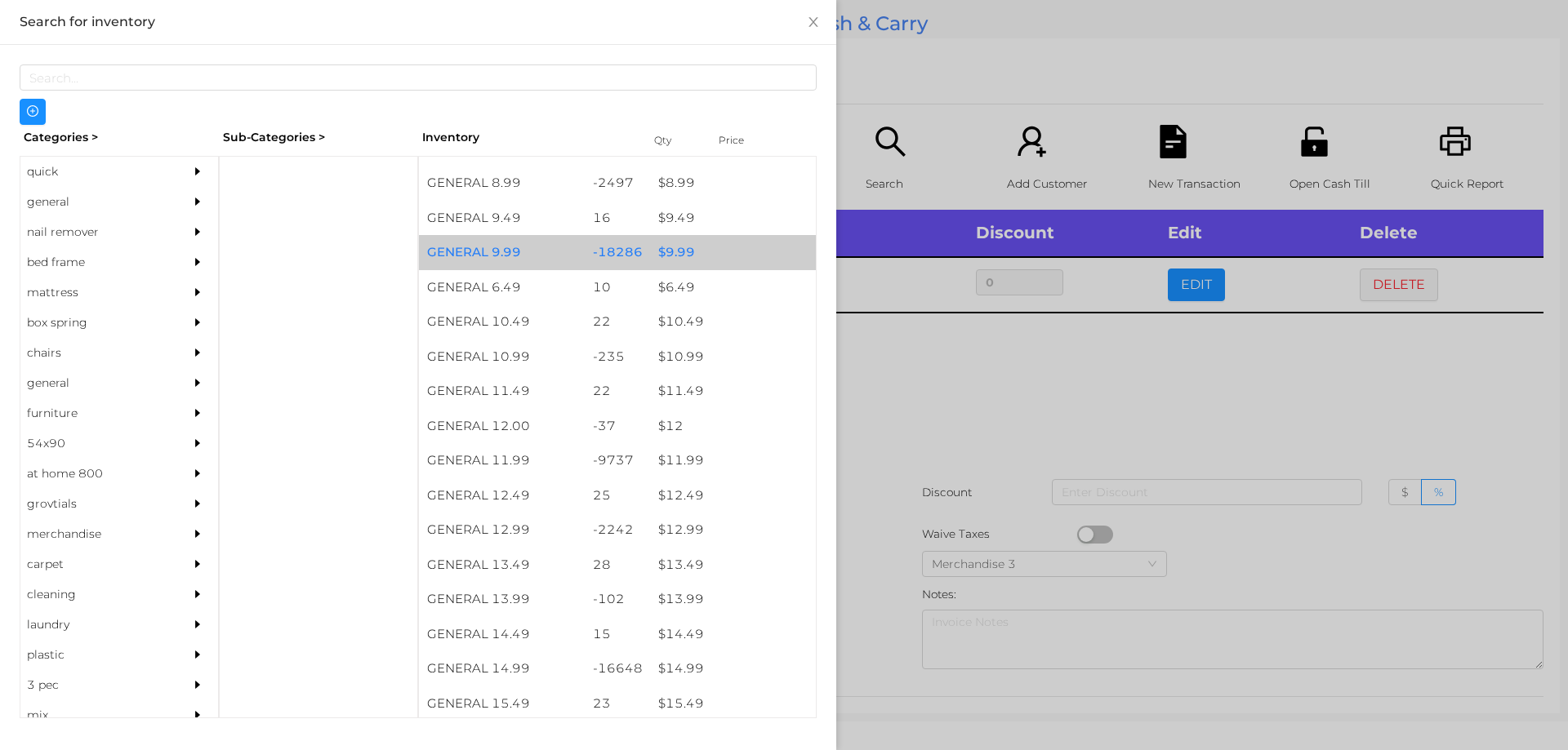
click at [676, 249] on div "$ 9.99" at bounding box center [733, 252] width 165 height 35
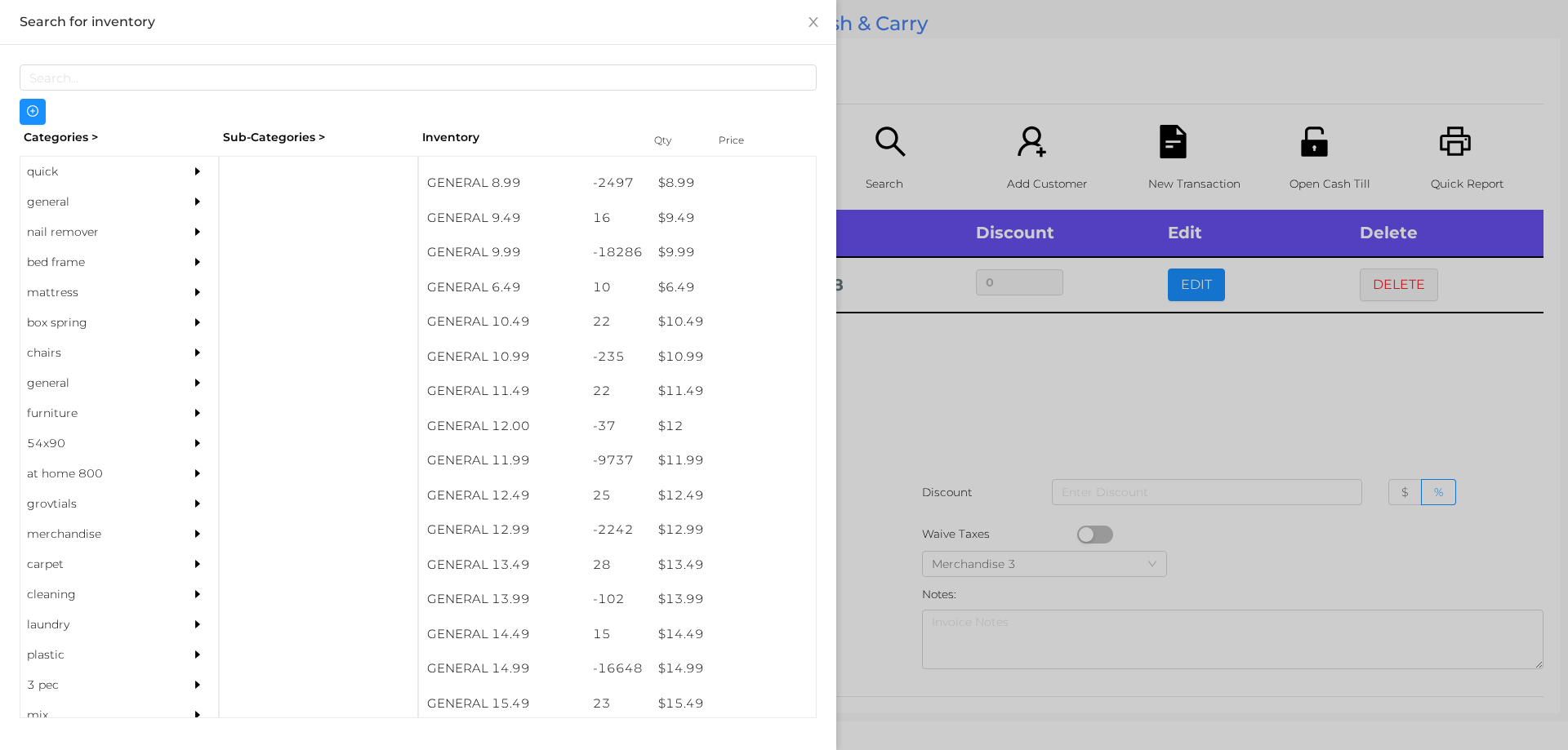
click at [946, 394] on div at bounding box center [784, 375] width 1568 height 750
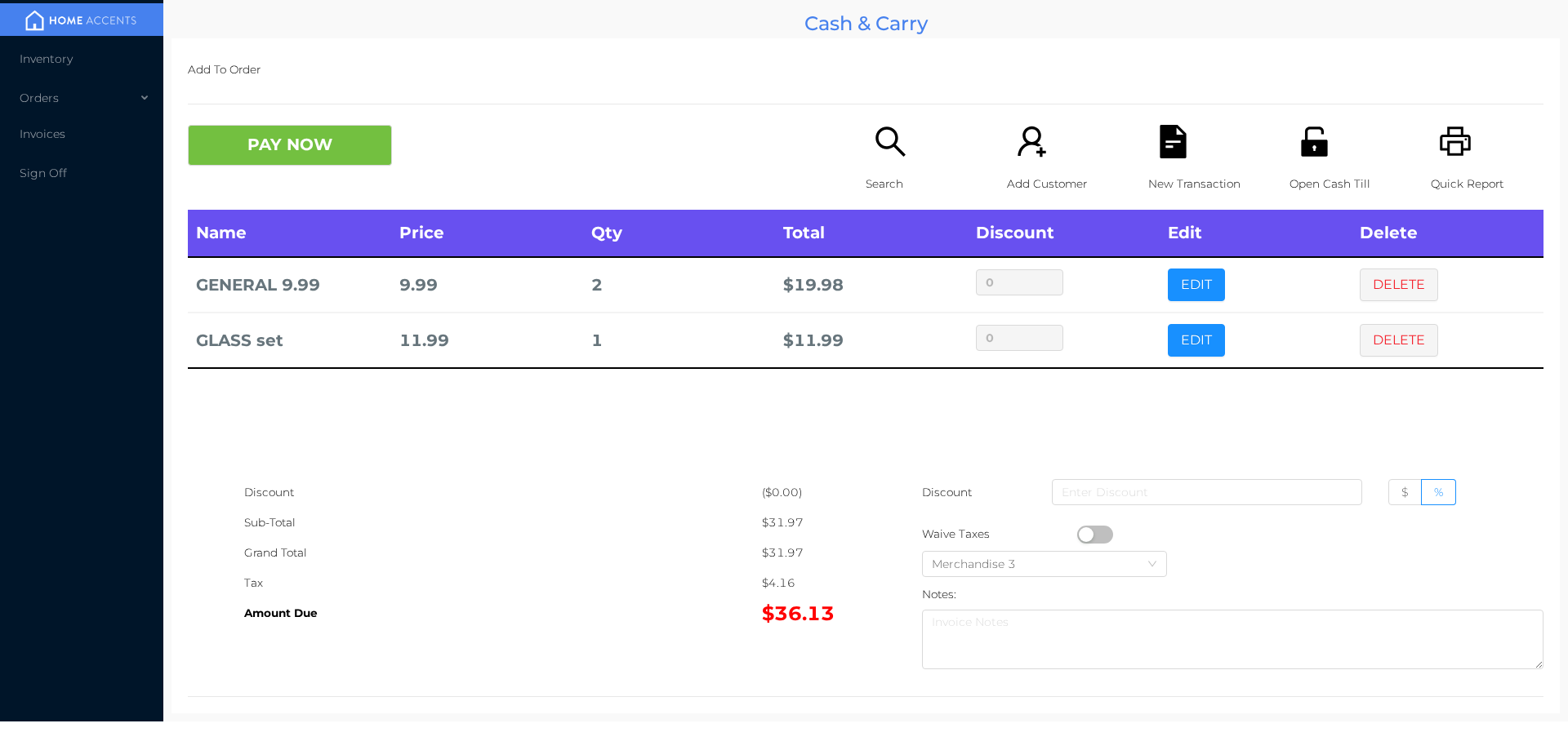
click at [882, 171] on p "Search" at bounding box center [922, 184] width 113 height 30
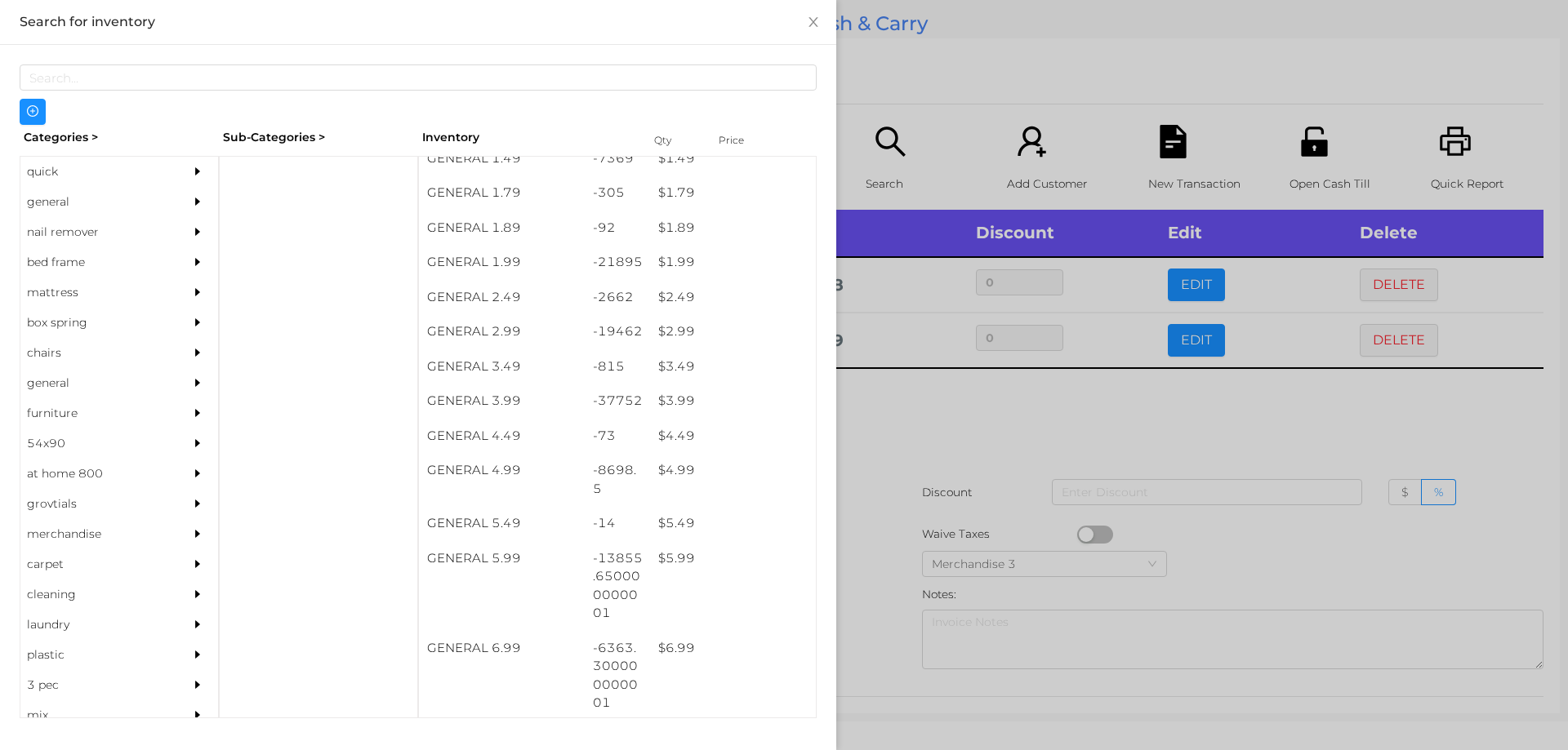
scroll to position [264, 0]
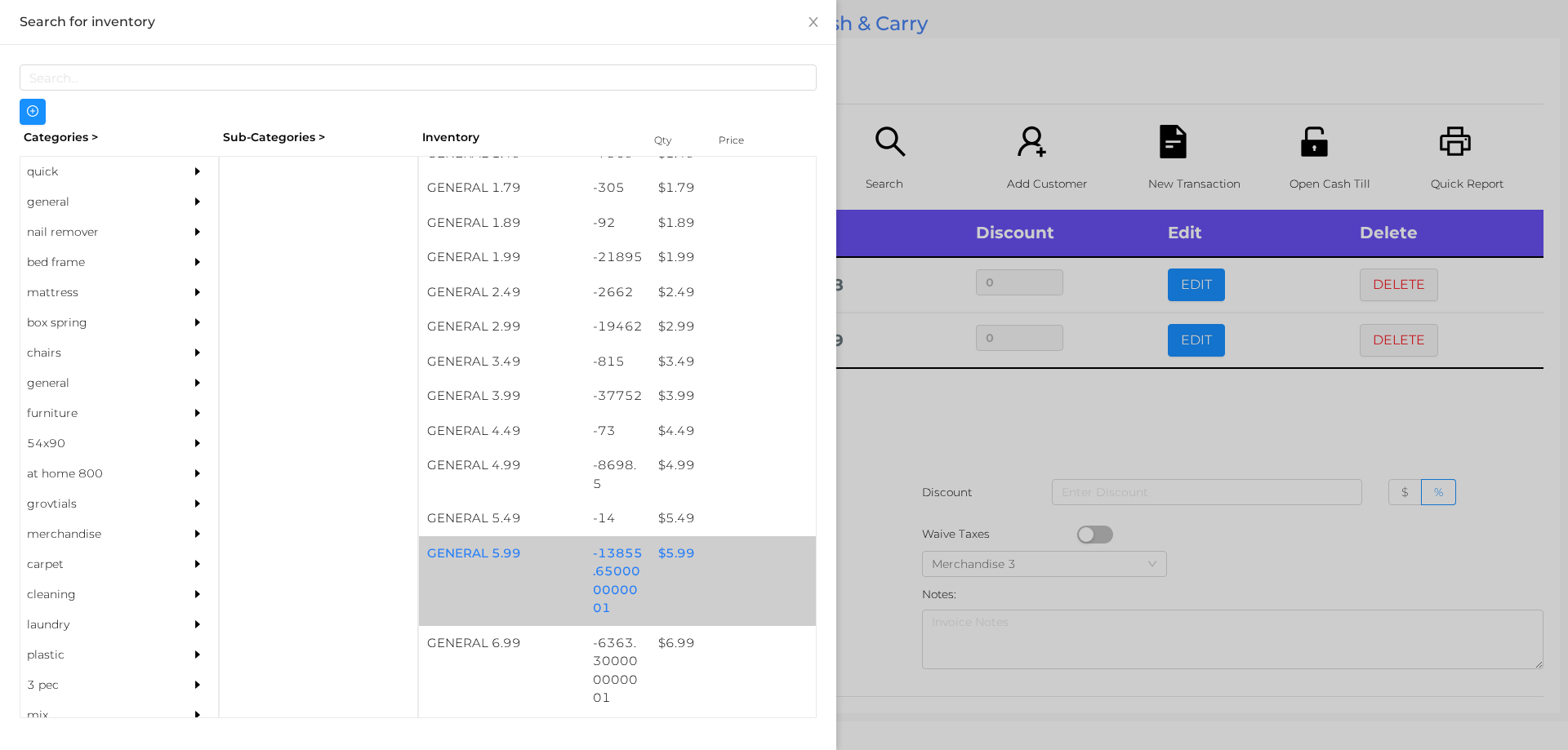
click at [676, 555] on div "$ 5.99" at bounding box center [733, 553] width 165 height 35
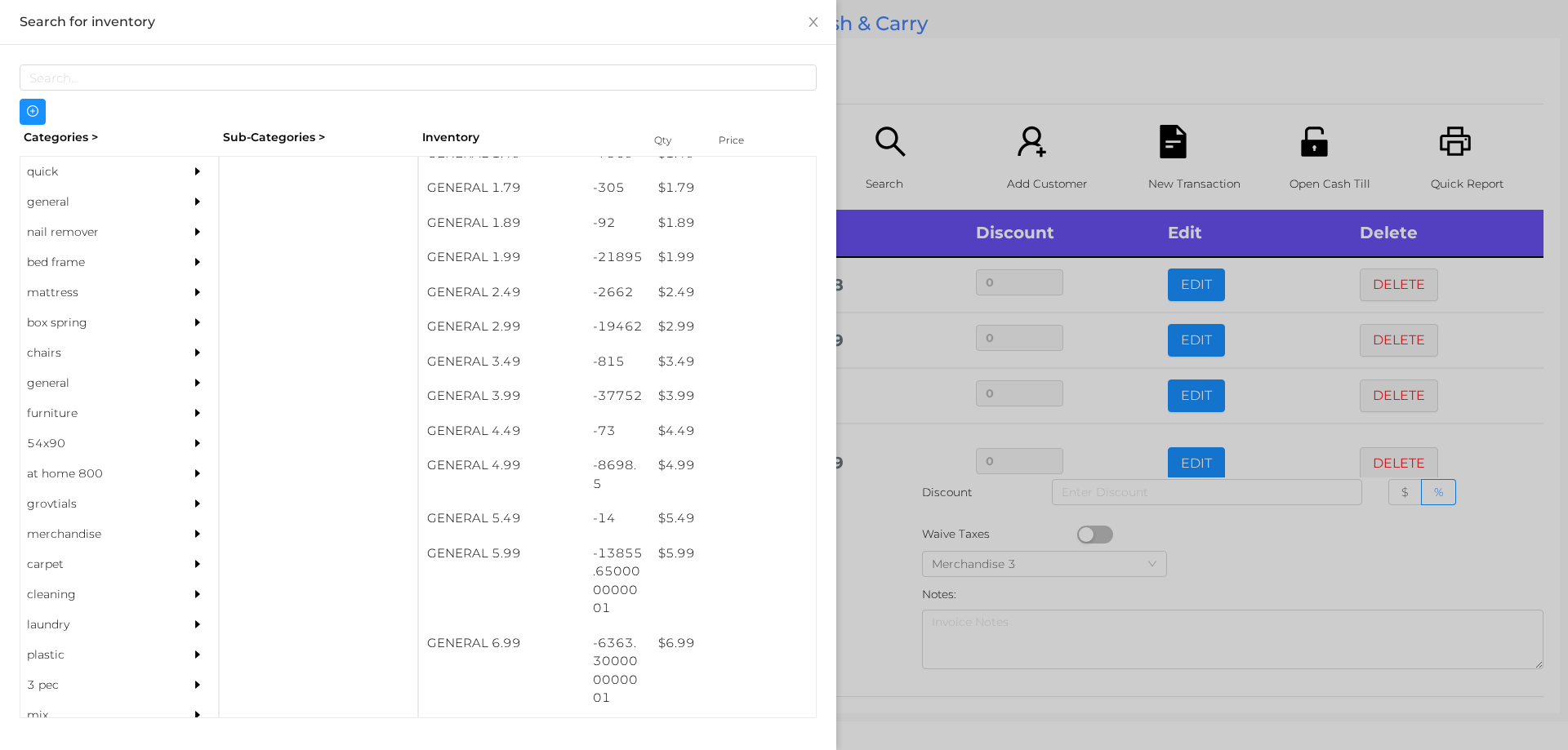
click at [1264, 567] on div at bounding box center [784, 375] width 1568 height 750
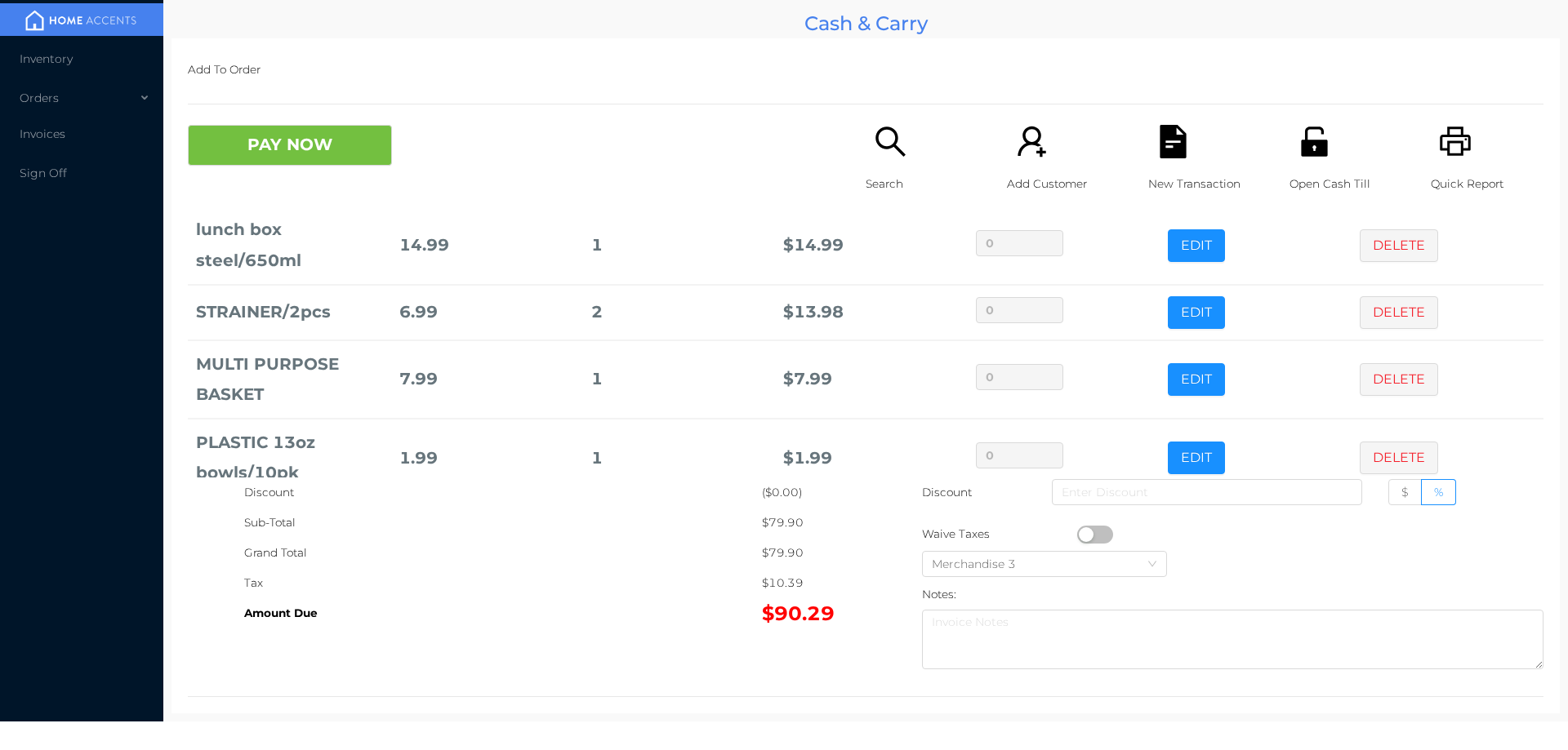
scroll to position [310, 0]
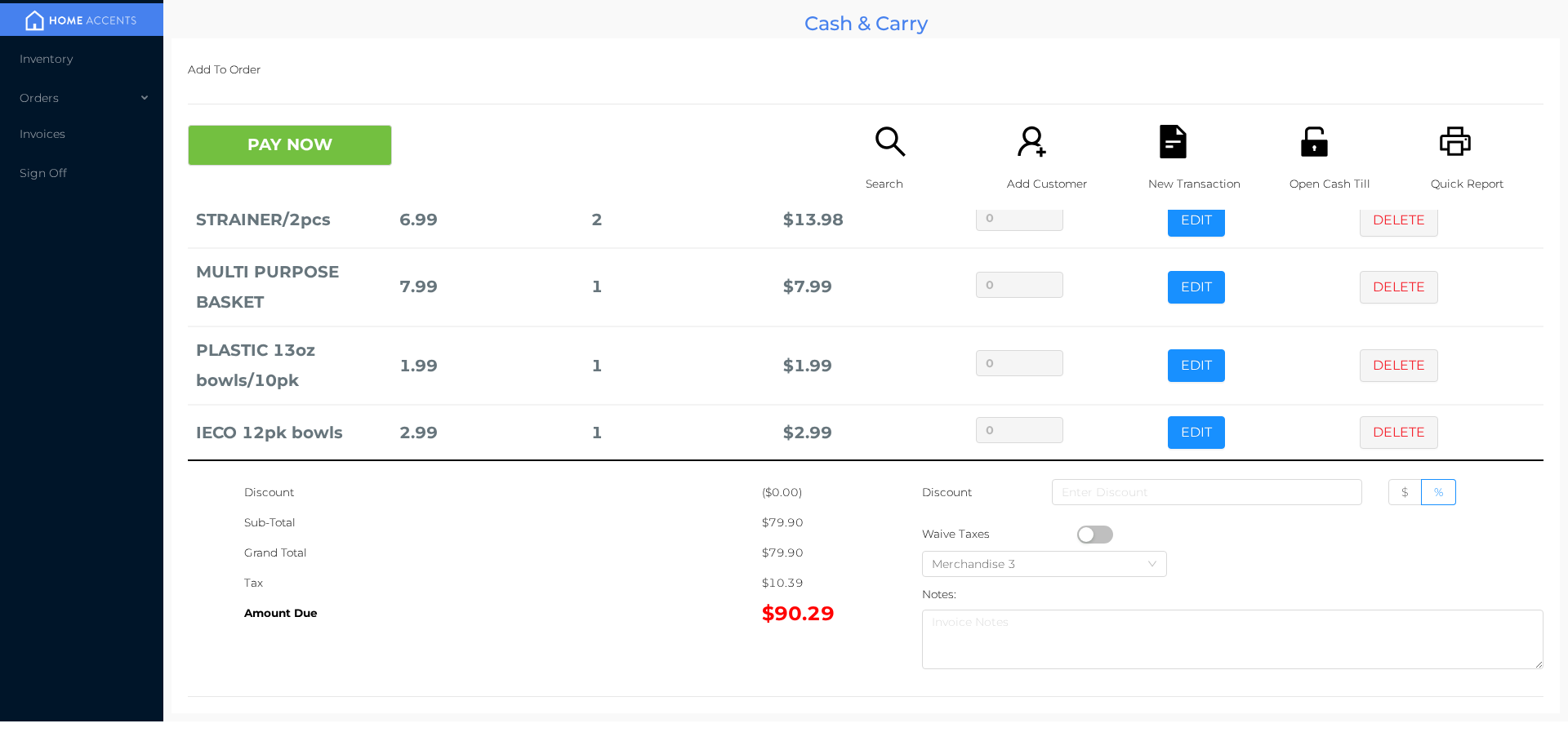
click at [1170, 128] on icon "icon: file-text" at bounding box center [1173, 141] width 26 height 33
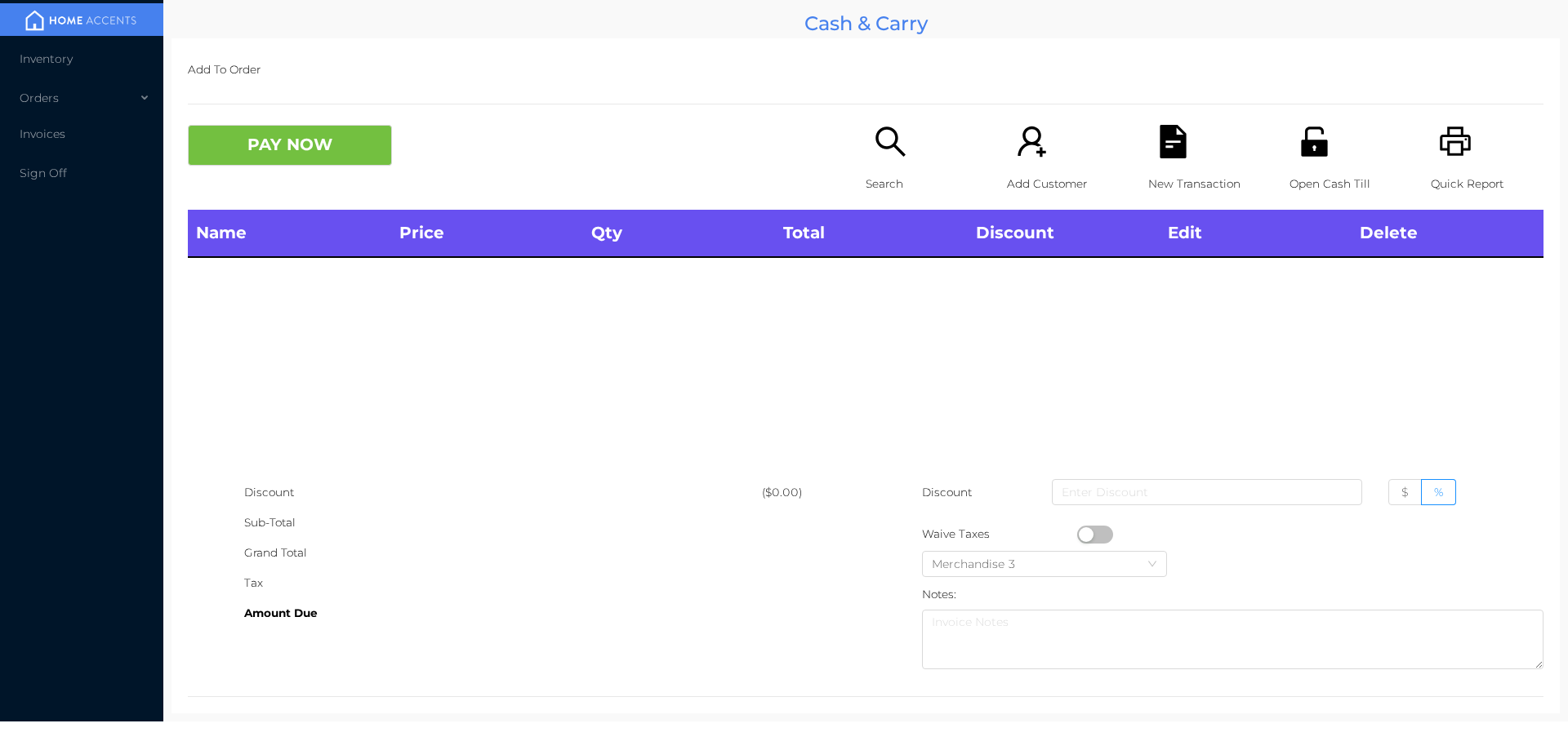
click at [1458, 141] on icon "icon: printer" at bounding box center [1455, 141] width 31 height 29
click at [1166, 139] on icon "icon: file-text" at bounding box center [1173, 141] width 26 height 33
click at [343, 127] on button "PAY NOW" at bounding box center [290, 146] width 204 height 41
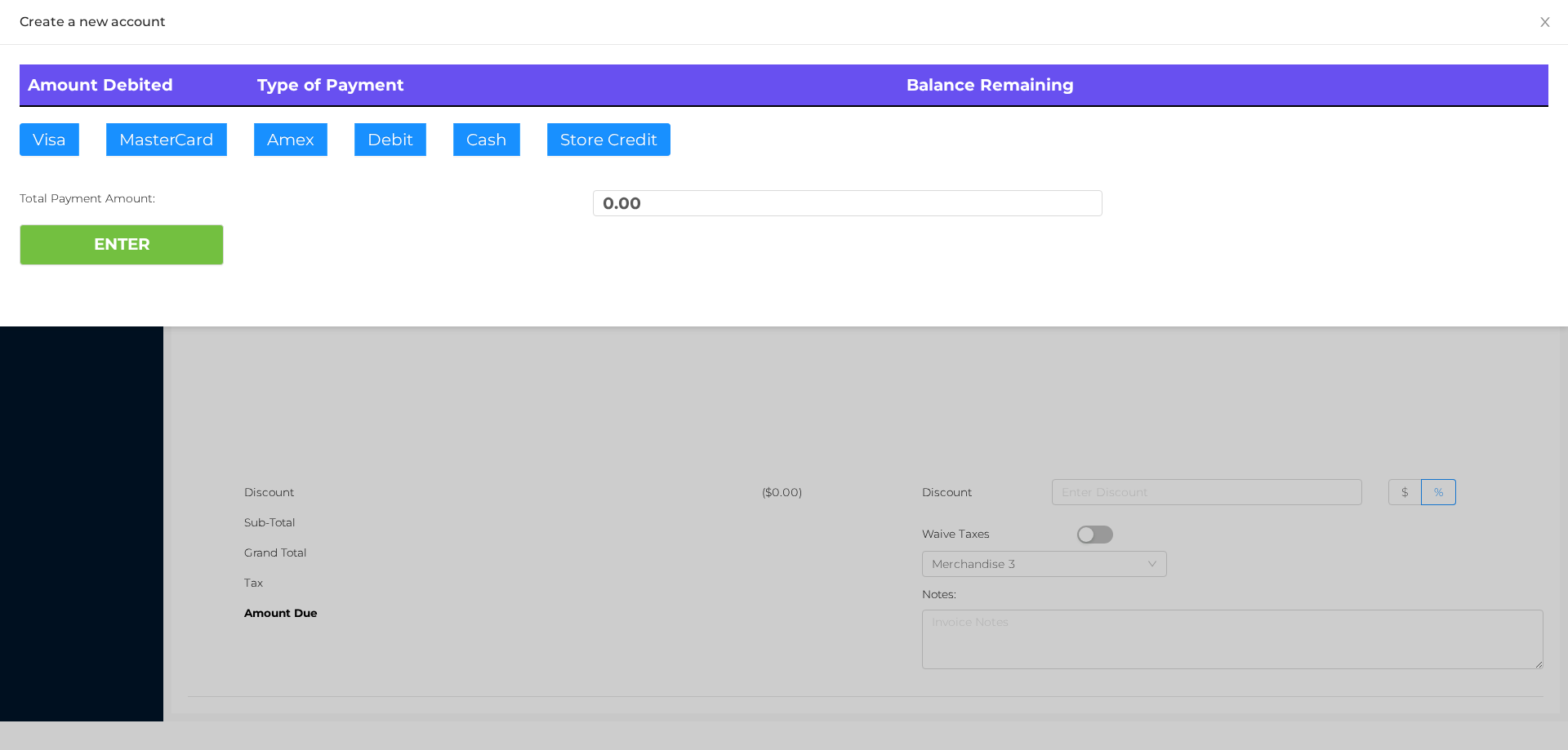
click at [321, 375] on div at bounding box center [784, 375] width 1568 height 750
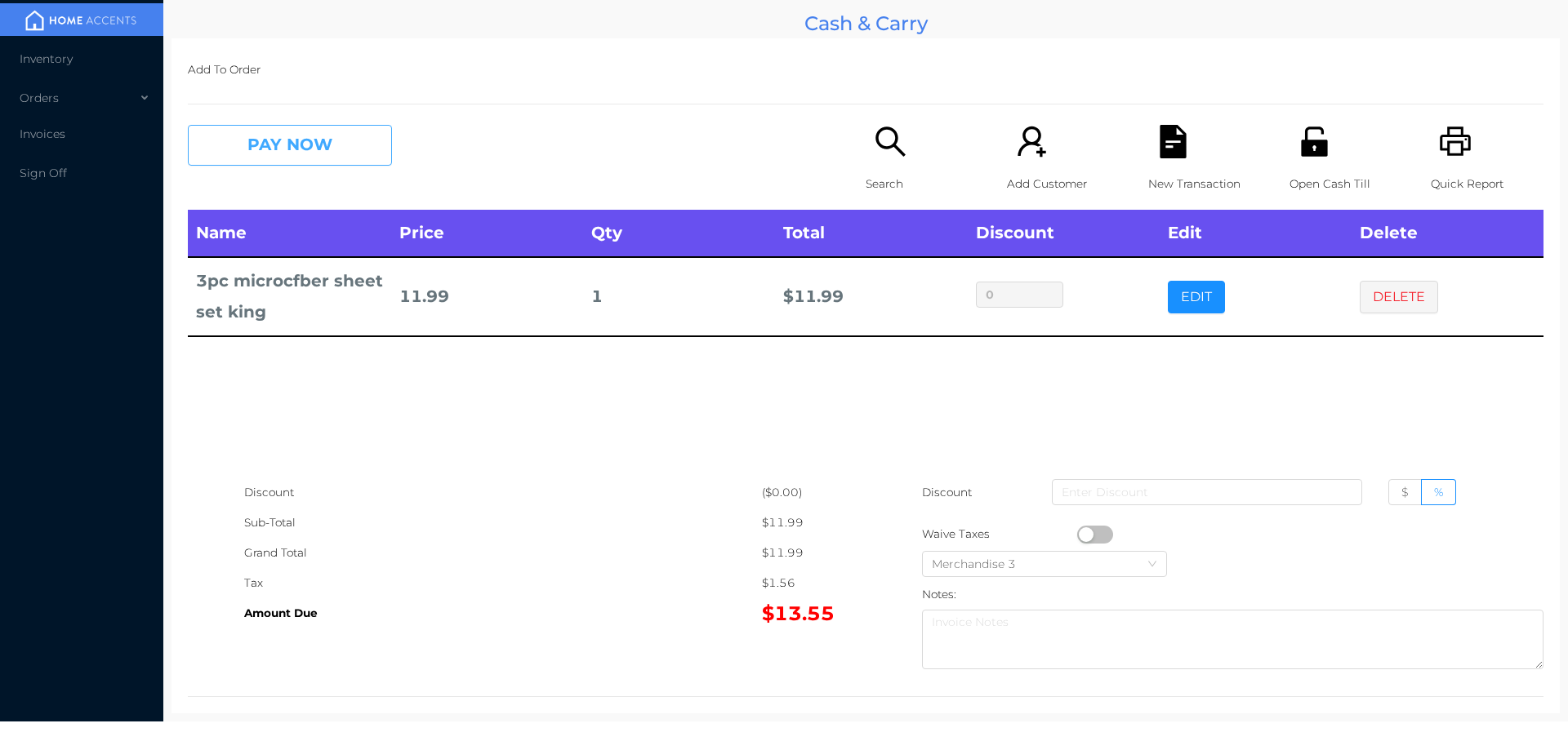
click at [275, 144] on button "PAY NOW" at bounding box center [290, 146] width 204 height 41
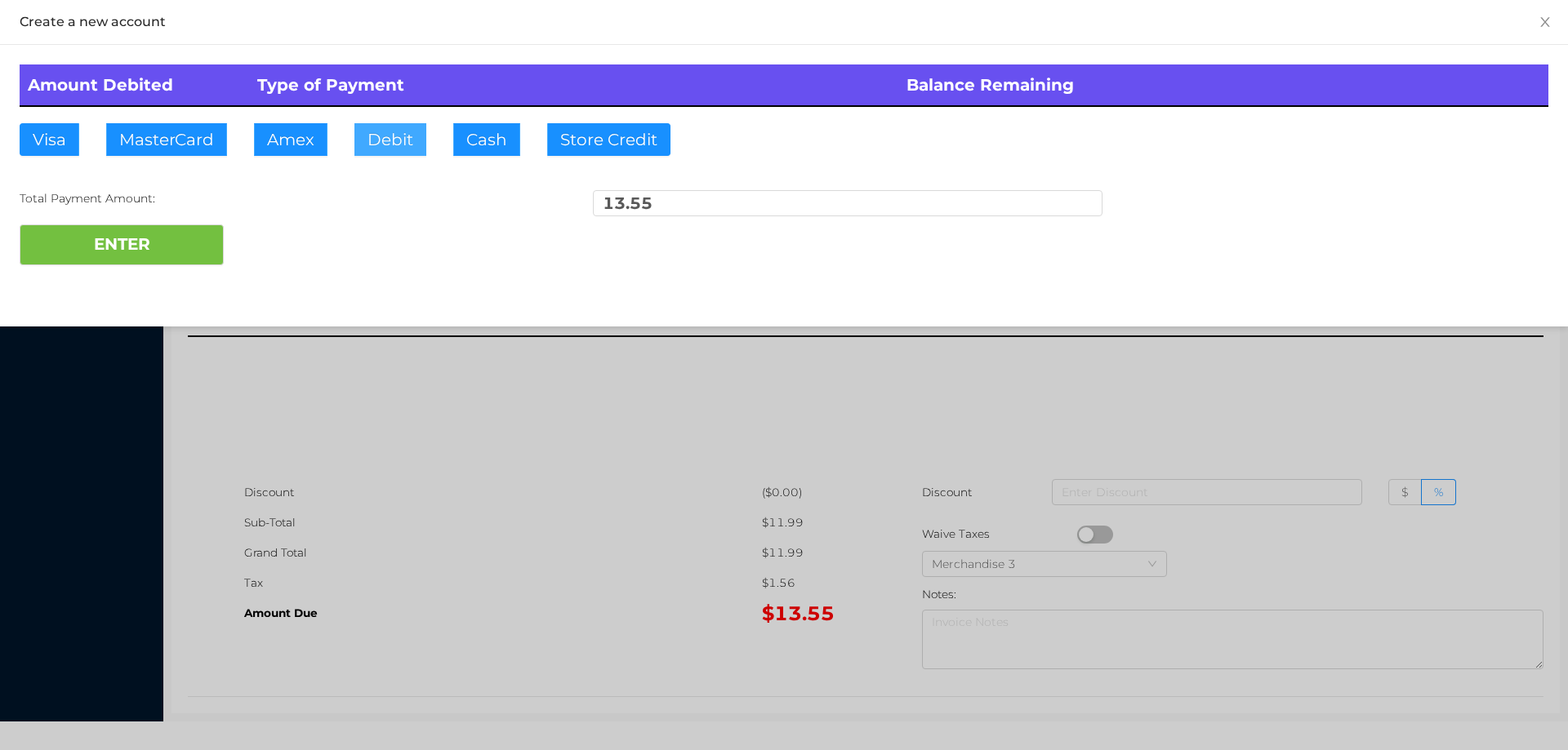
click at [369, 143] on button "Debit" at bounding box center [390, 139] width 72 height 33
type input "20"
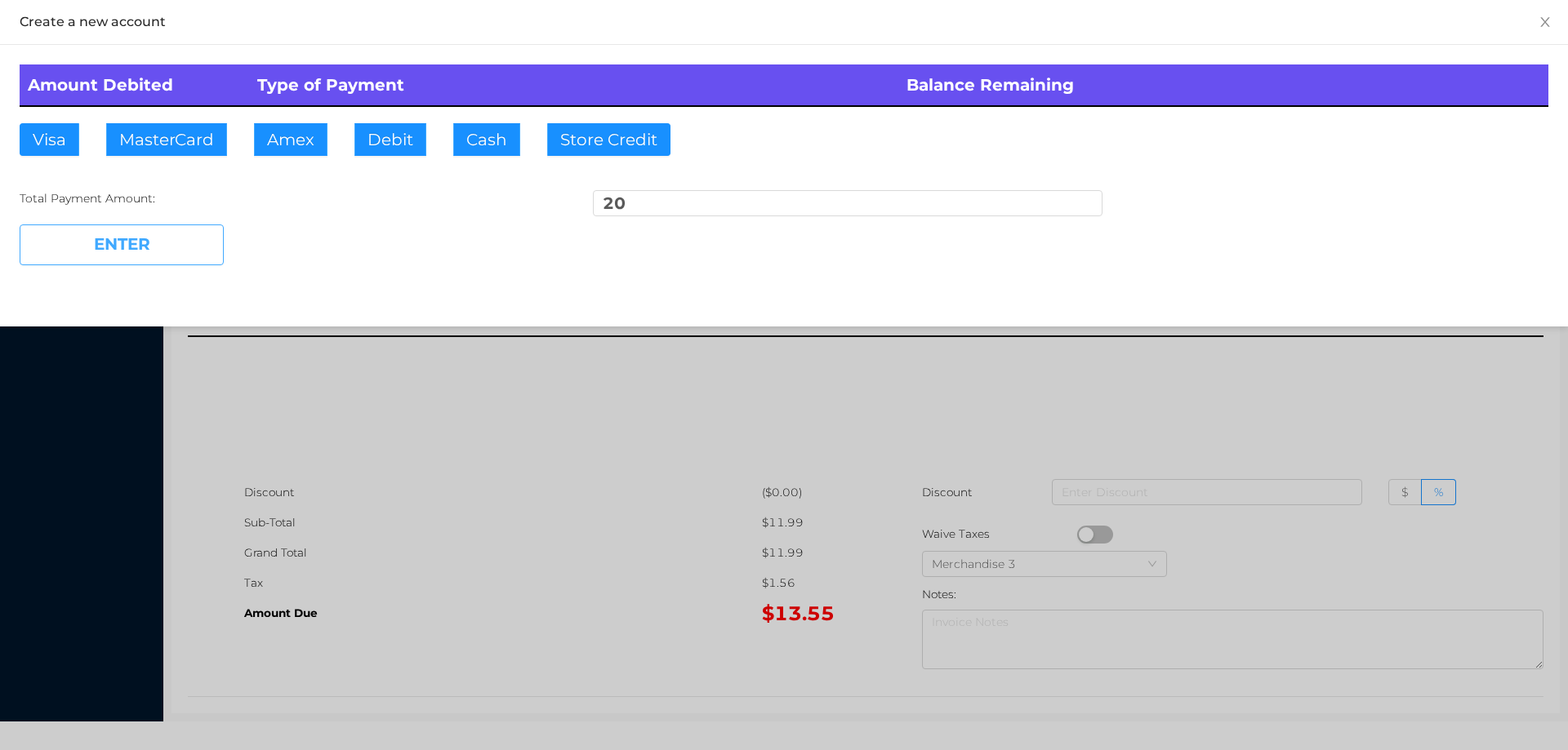
click at [106, 257] on button "ENTER" at bounding box center [122, 245] width 204 height 41
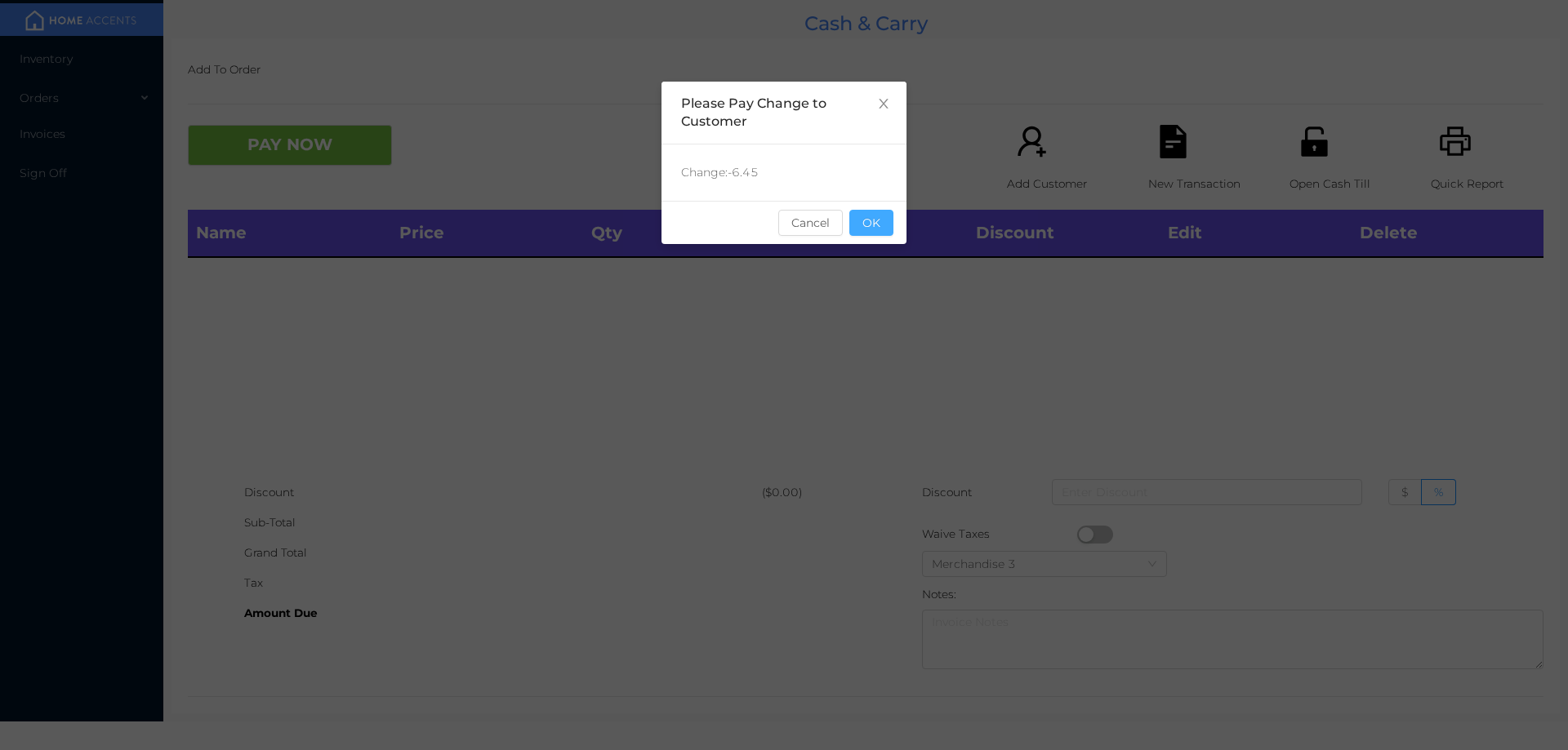
click at [867, 235] on button "OK" at bounding box center [871, 223] width 44 height 26
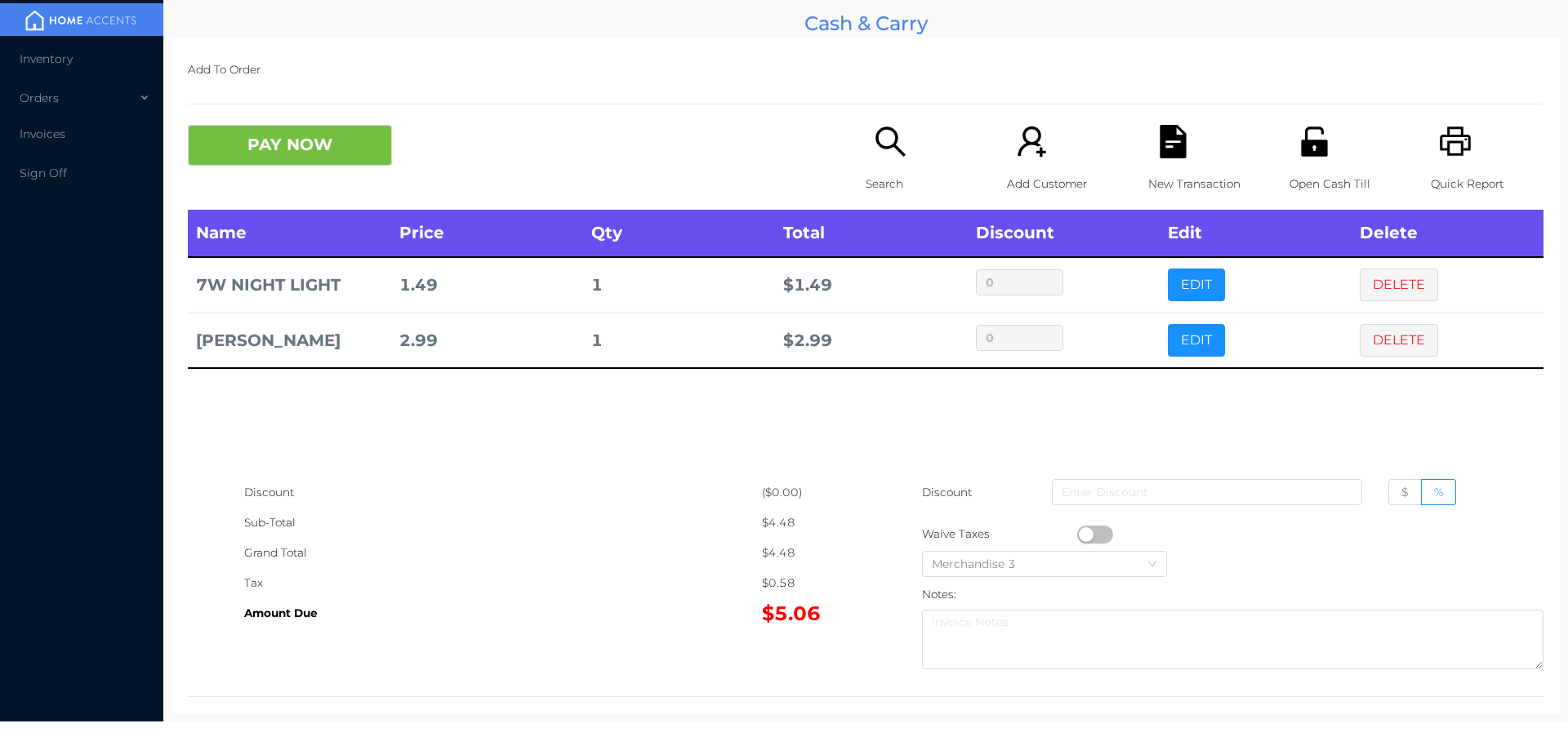
click at [866, 172] on p "Search" at bounding box center [922, 184] width 113 height 30
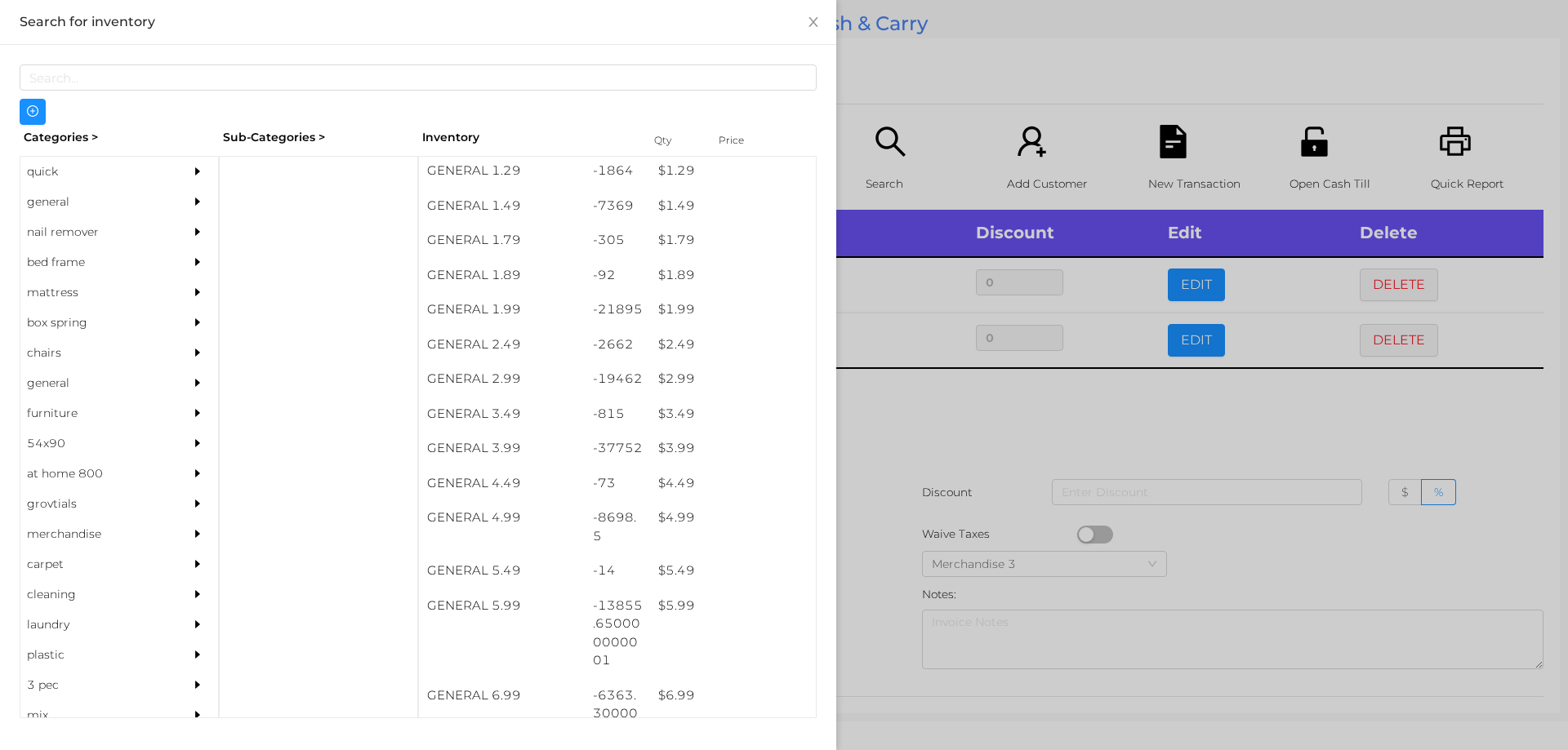
scroll to position [283, 0]
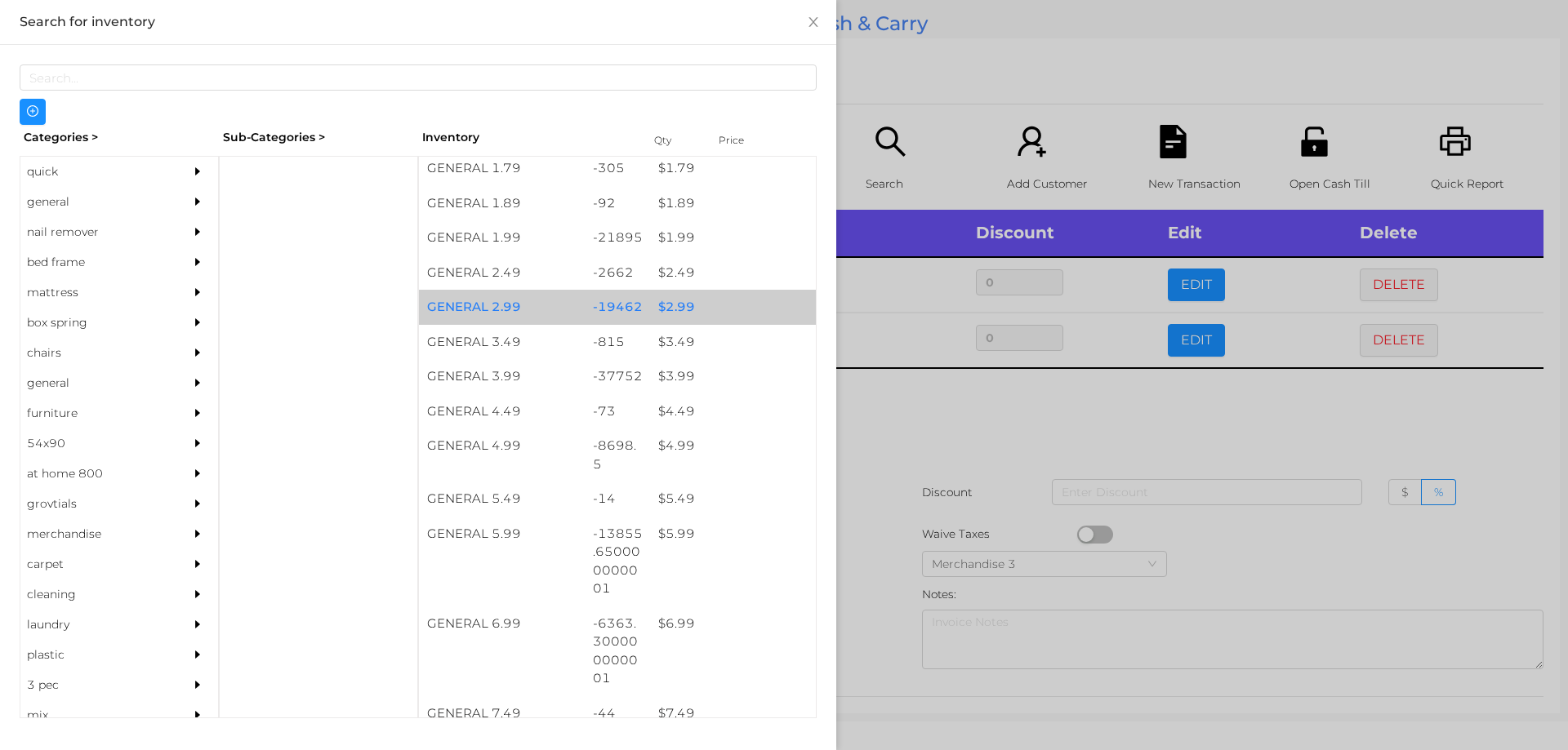
click at [667, 311] on div "$ 2.99" at bounding box center [733, 307] width 165 height 35
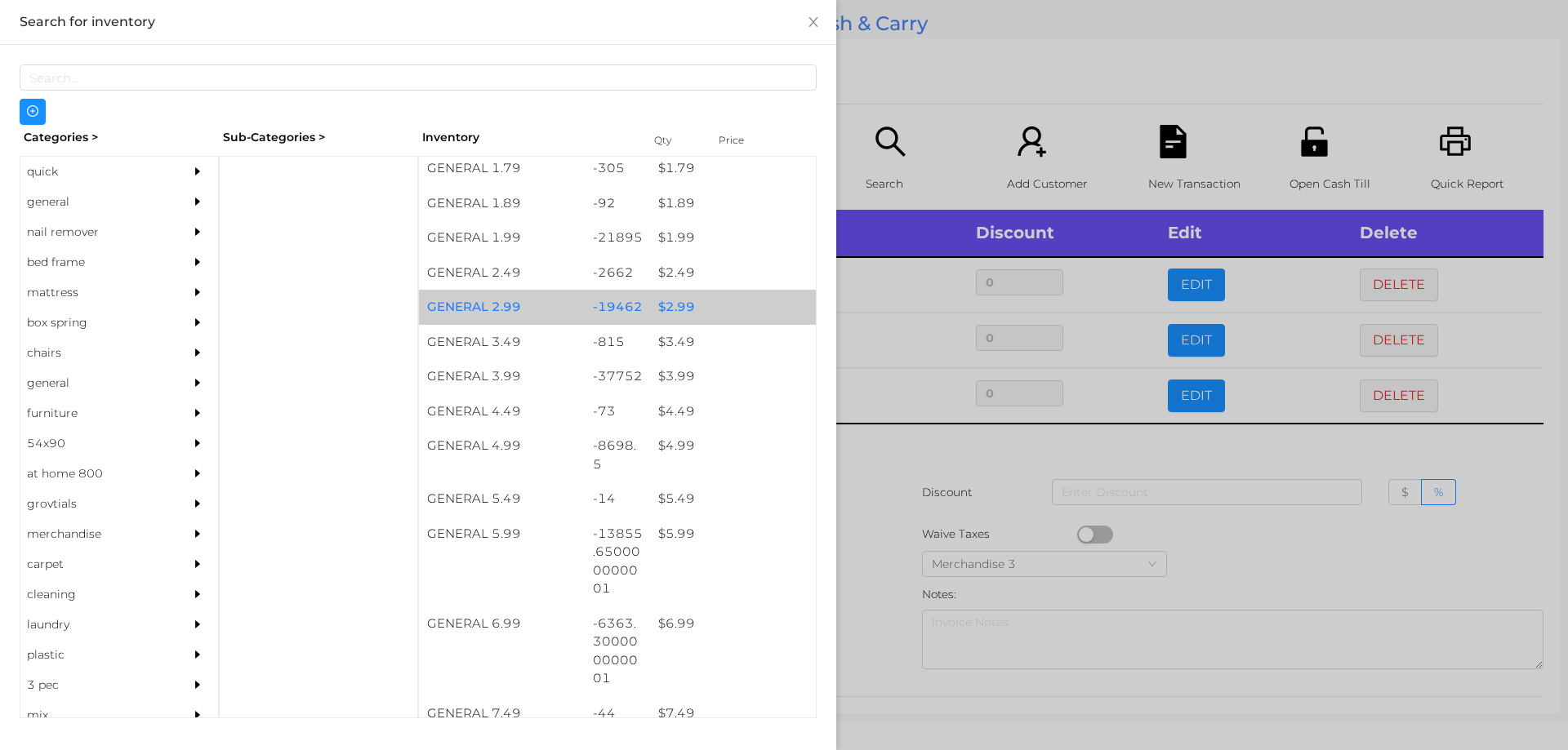
click at [655, 305] on div "$ 2.99" at bounding box center [733, 307] width 165 height 35
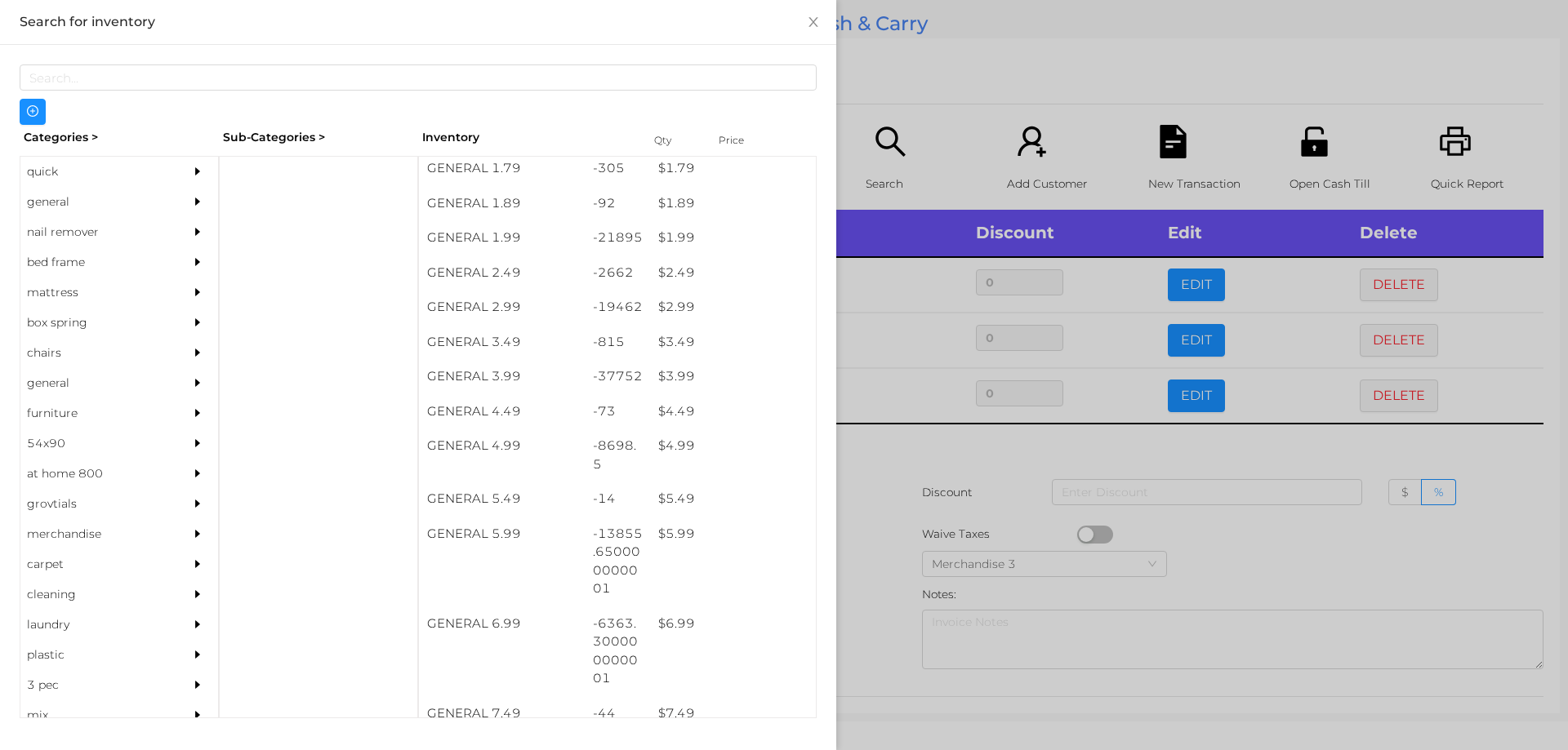
click at [952, 502] on div at bounding box center [784, 375] width 1568 height 750
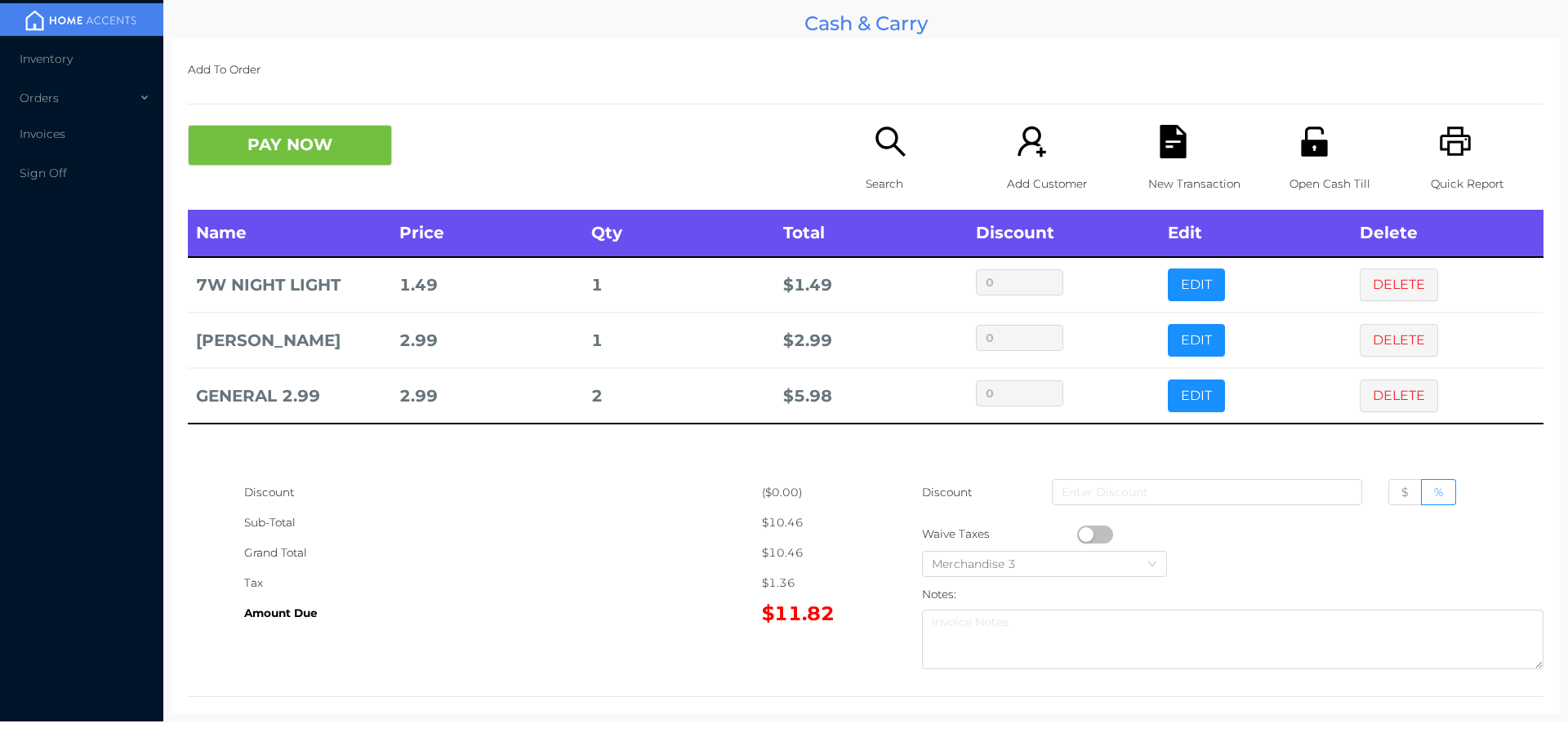
click at [1148, 155] on div "New Transaction" at bounding box center [1205, 167] width 113 height 85
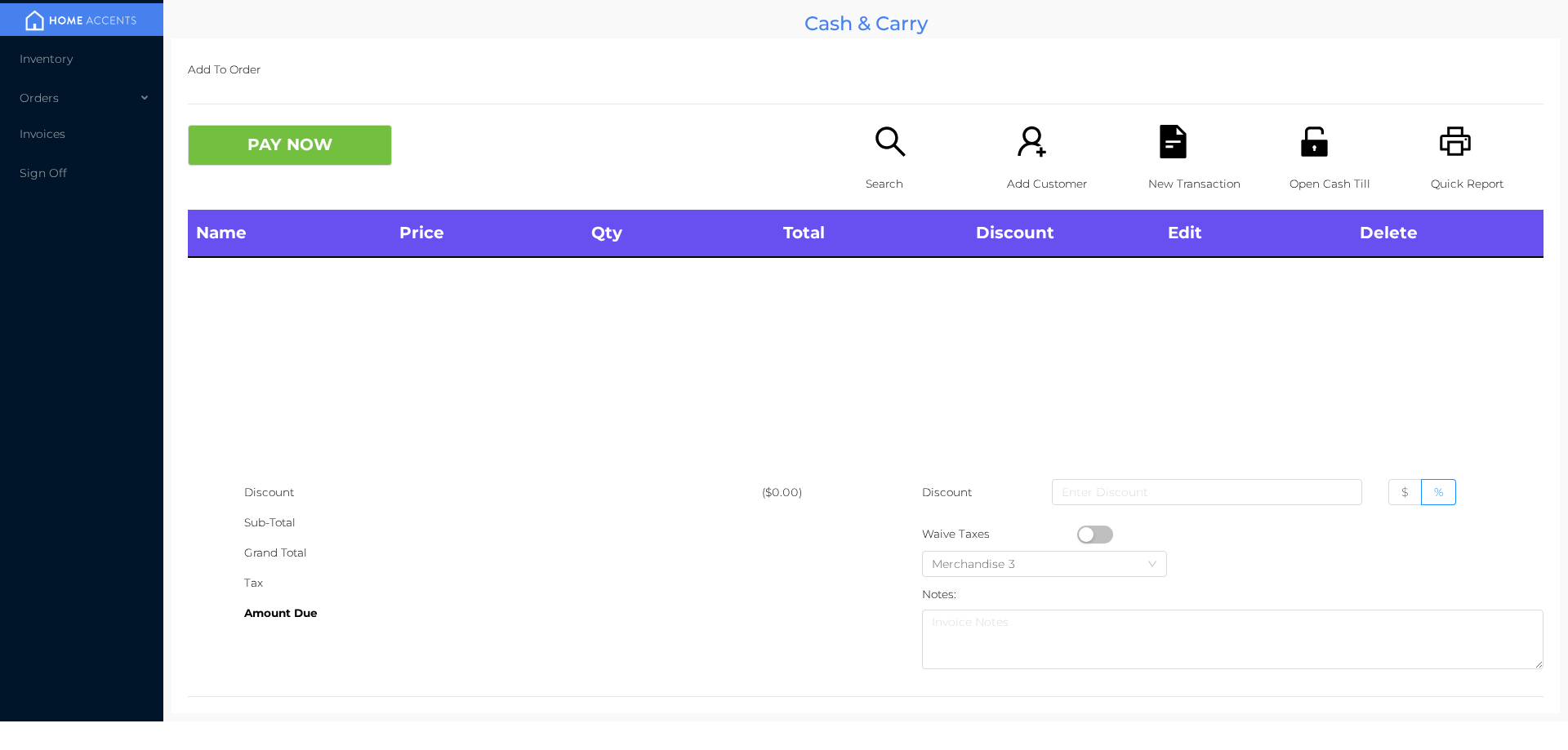
click at [1308, 129] on icon "icon: unlock" at bounding box center [1314, 141] width 26 height 29
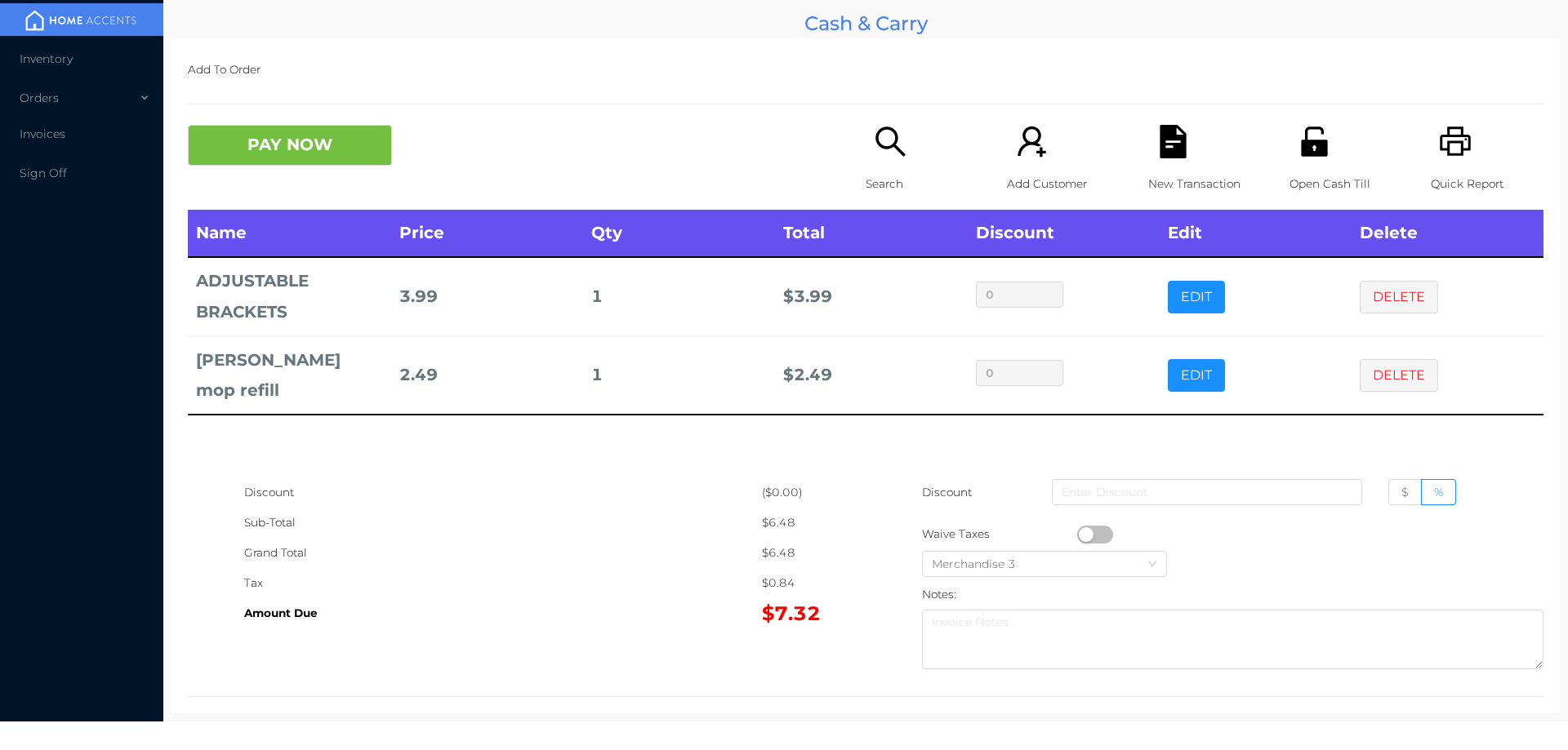
click at [866, 178] on p "Search" at bounding box center [922, 184] width 113 height 30
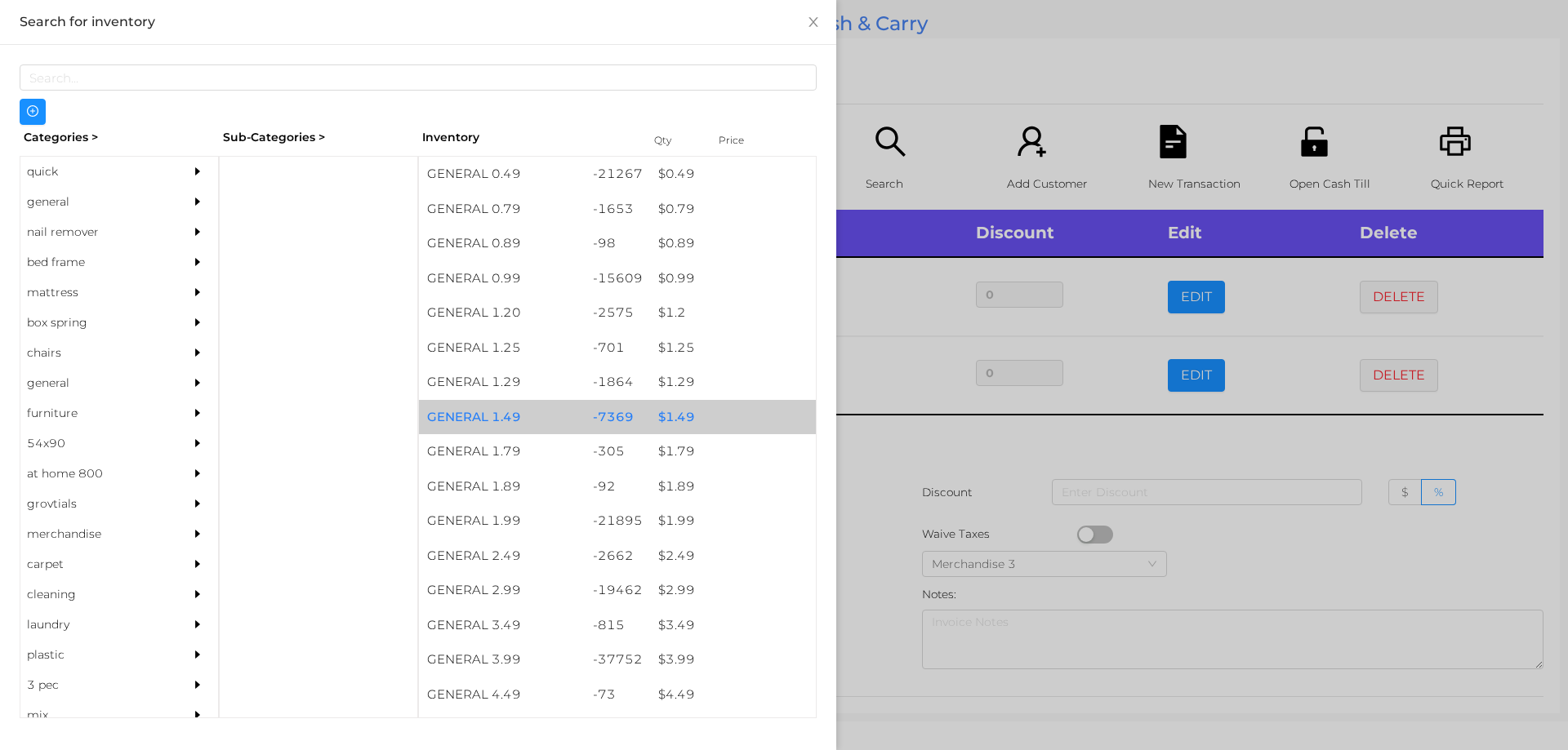
click at [672, 416] on div "$ 1.49" at bounding box center [733, 417] width 165 height 35
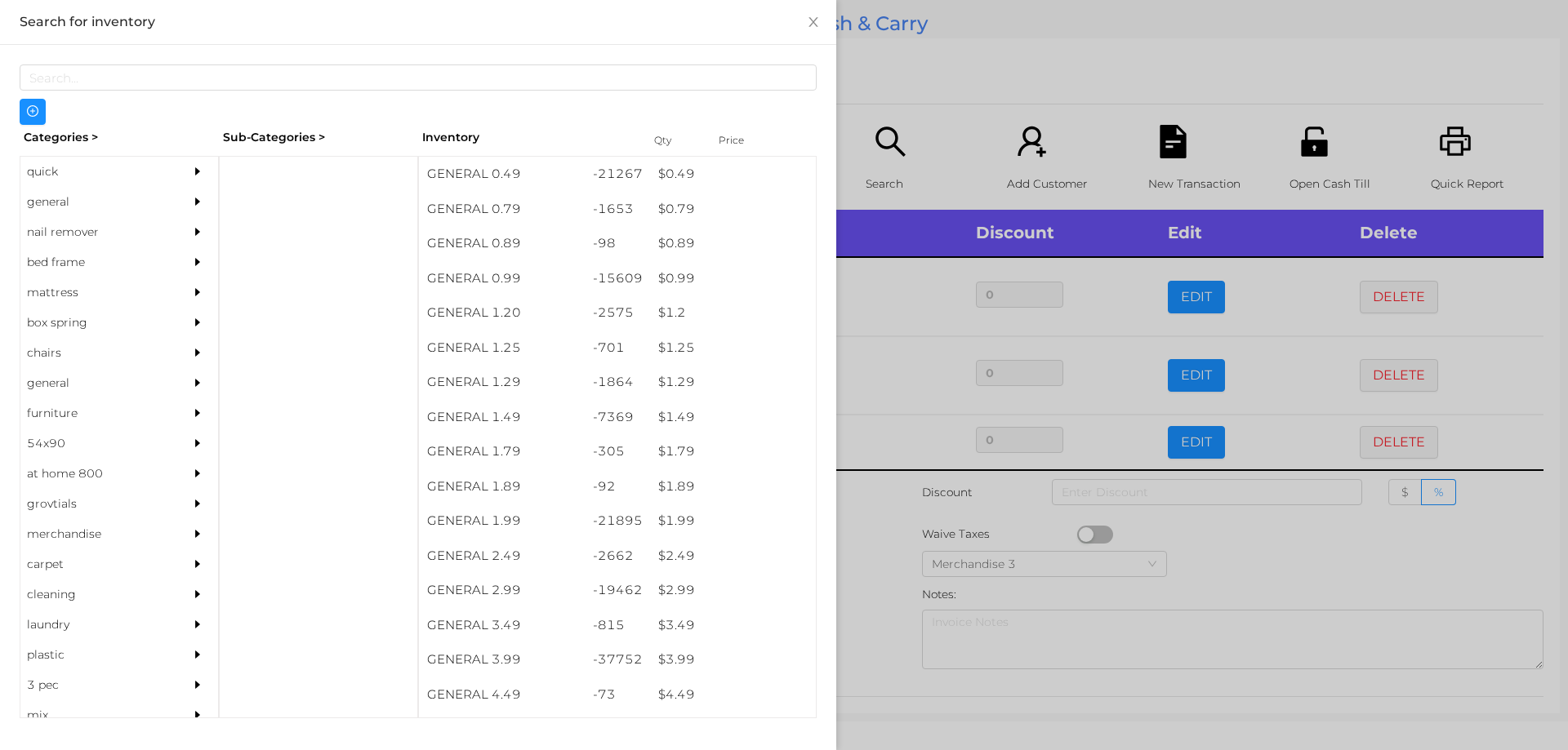
click at [891, 65] on div at bounding box center [784, 375] width 1568 height 750
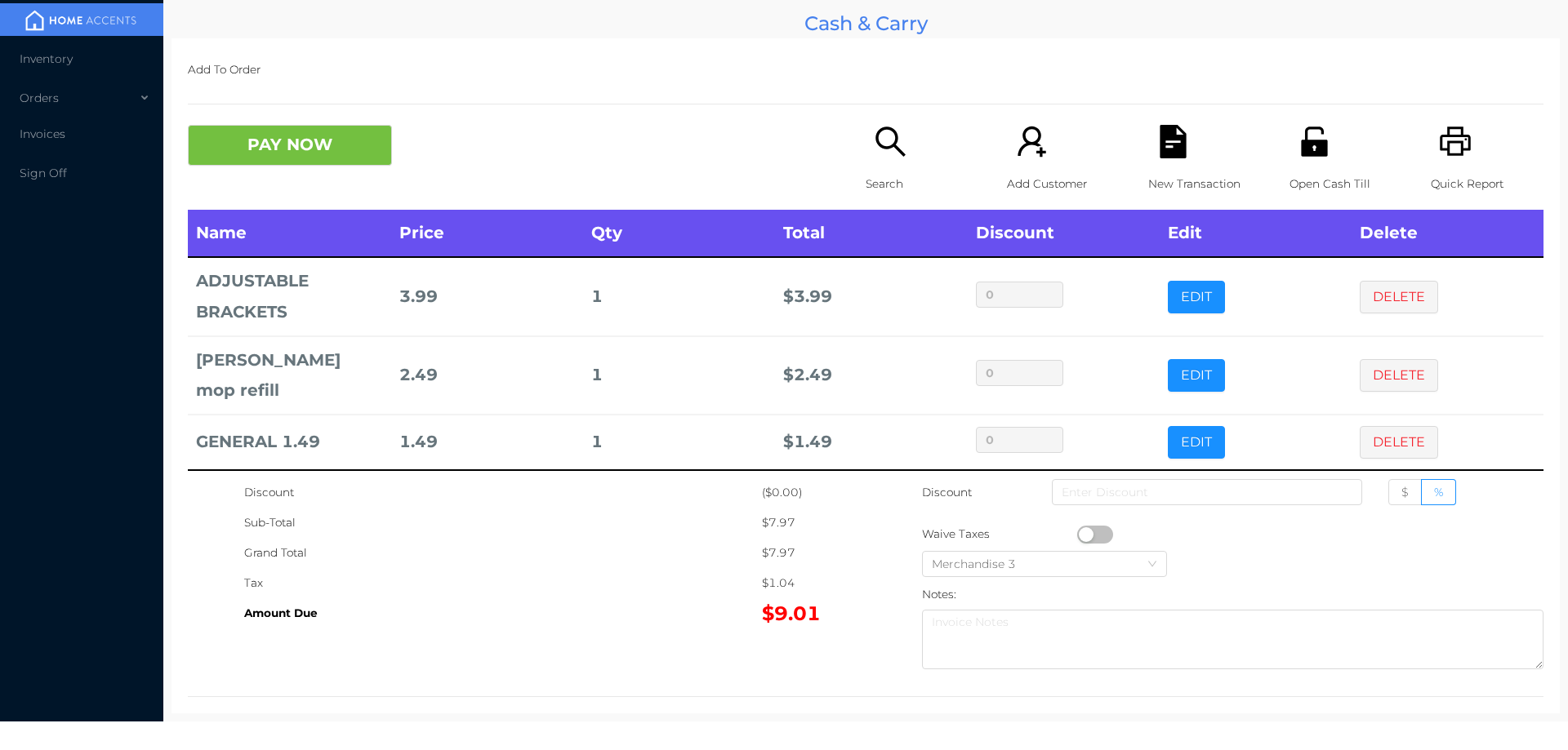
click at [876, 166] on div "Search" at bounding box center [922, 167] width 113 height 85
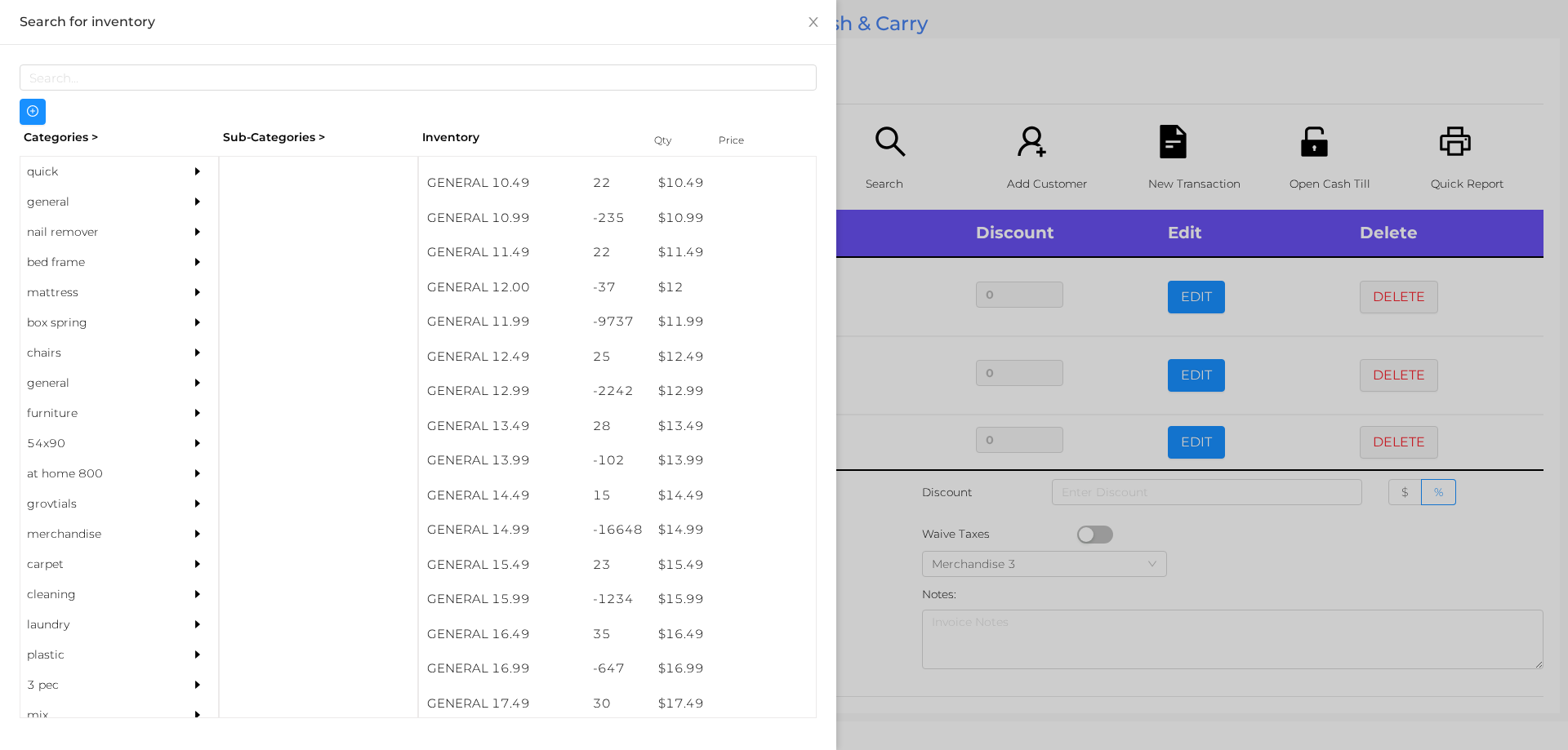
scroll to position [1079, 0]
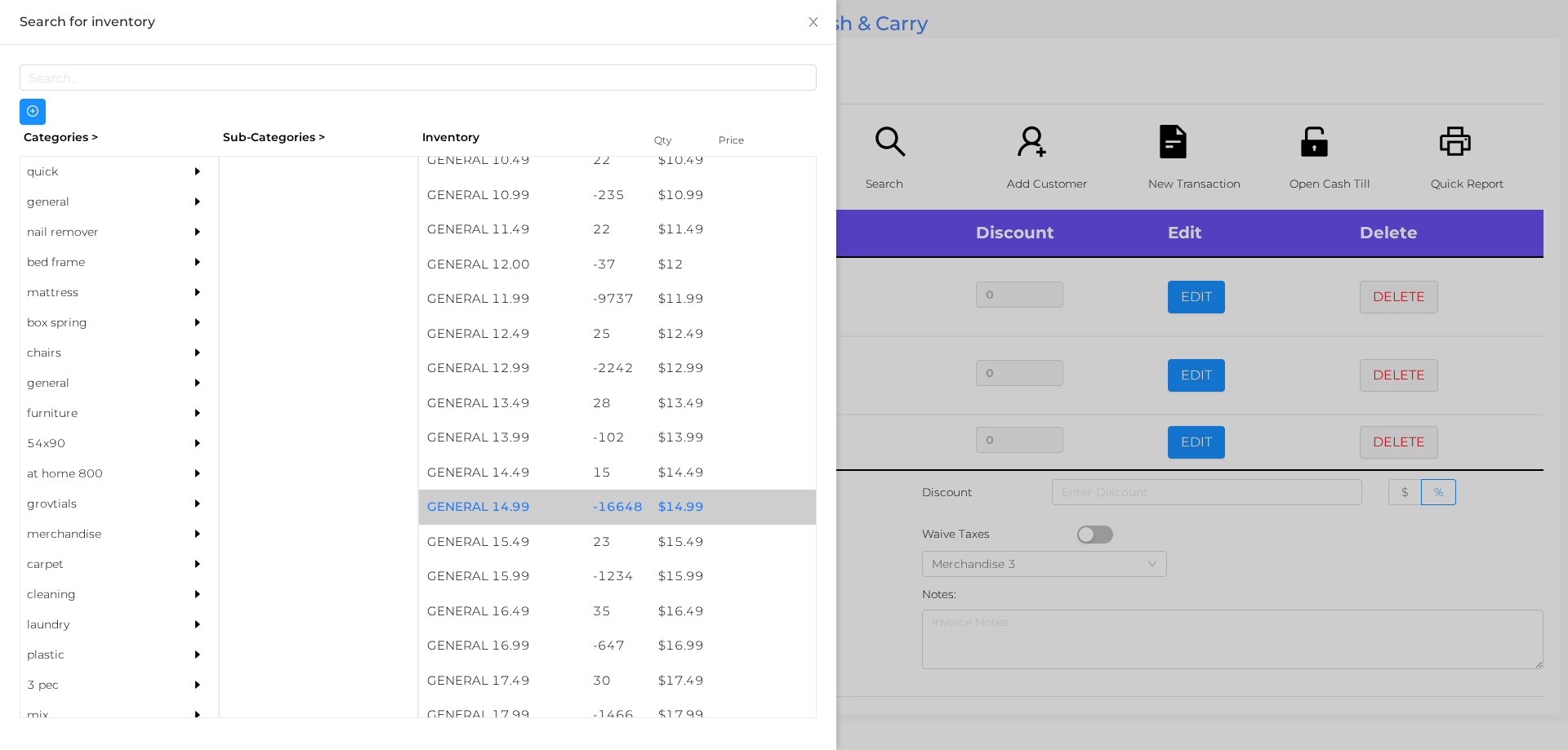
click at [693, 497] on div "$ 14.99" at bounding box center [733, 507] width 165 height 35
click at [700, 504] on div "$ 14.99" at bounding box center [733, 507] width 165 height 35
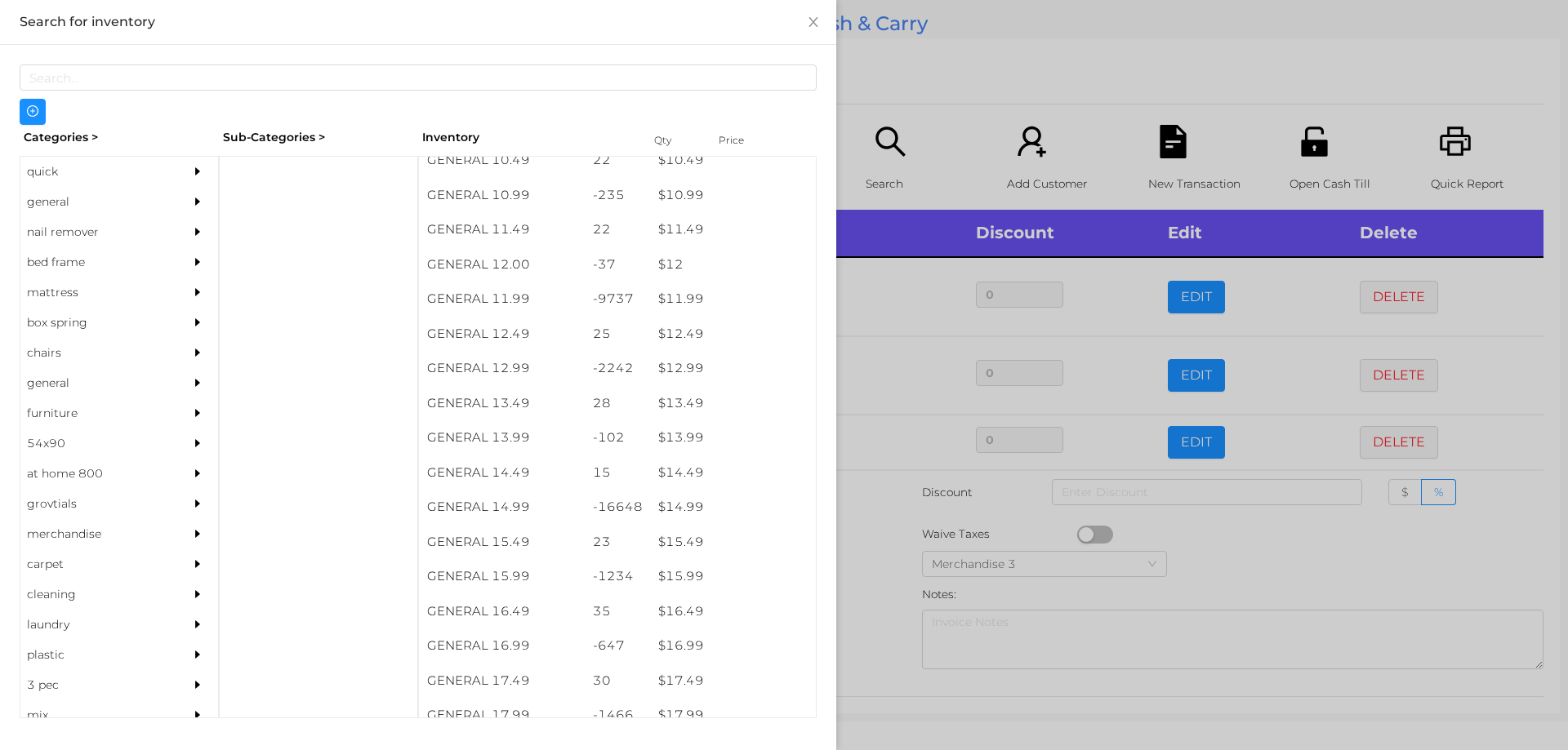
click at [944, 100] on div at bounding box center [784, 375] width 1568 height 750
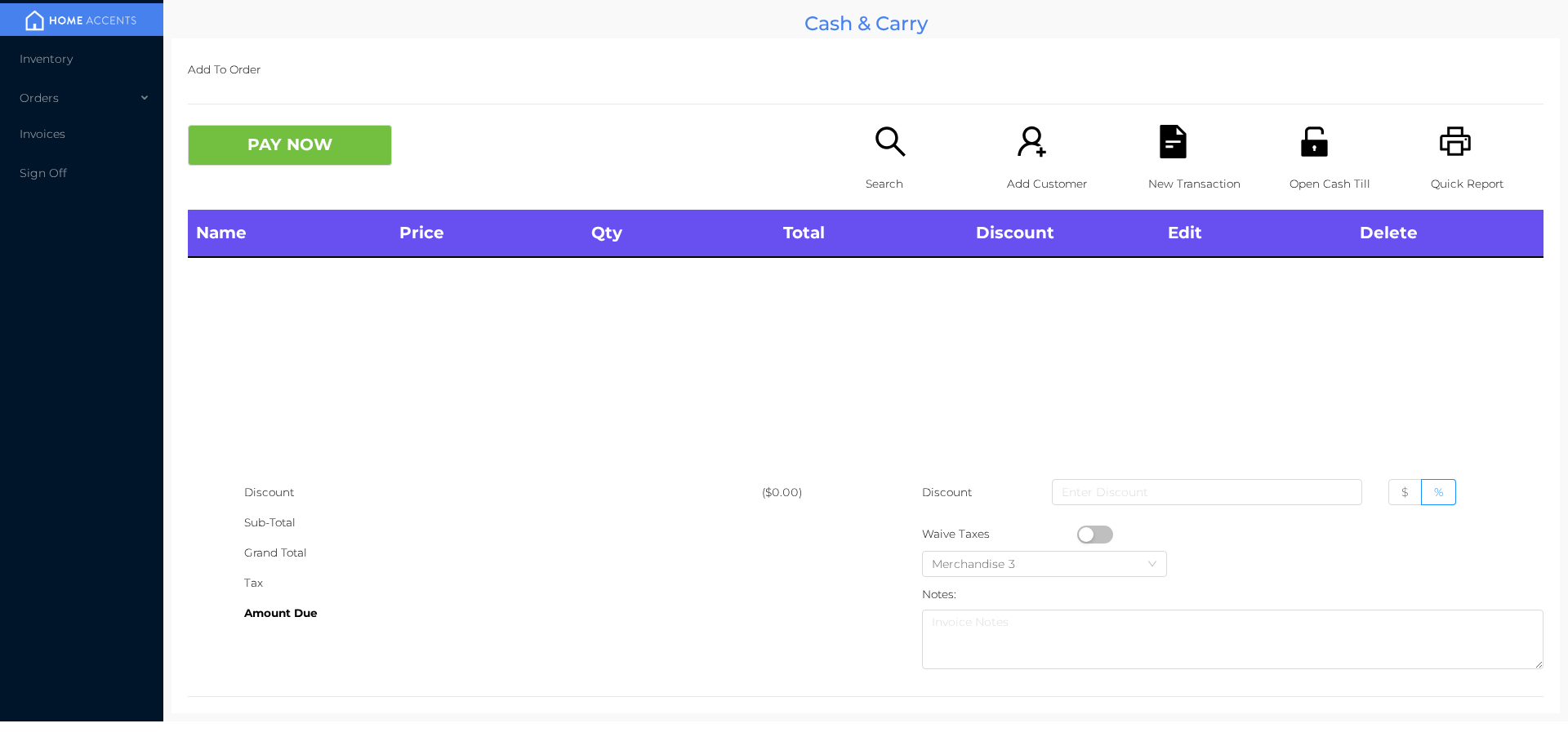
click at [1303, 136] on icon "icon: unlock" at bounding box center [1314, 141] width 33 height 33
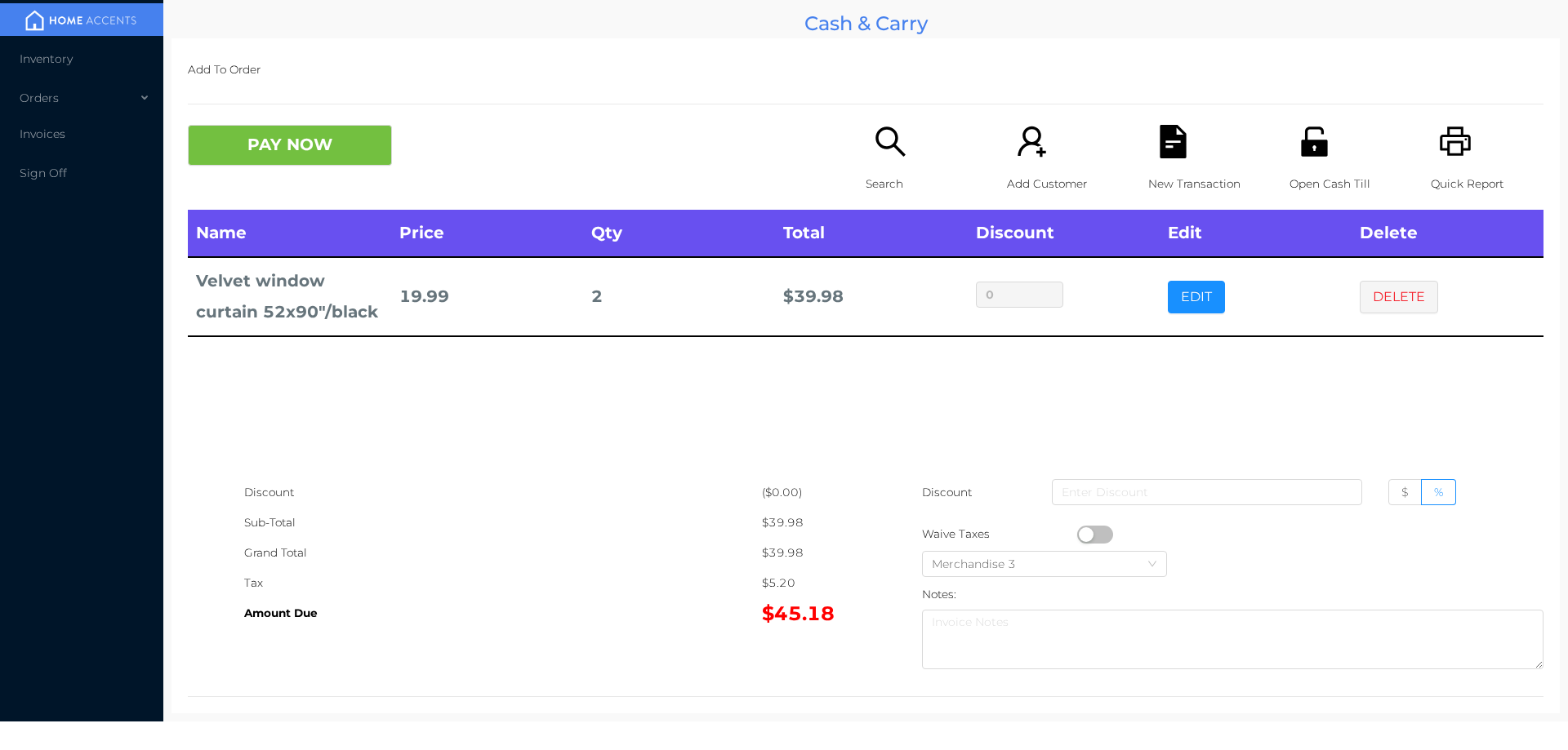
click at [1164, 156] on icon "icon: file-text" at bounding box center [1173, 141] width 26 height 33
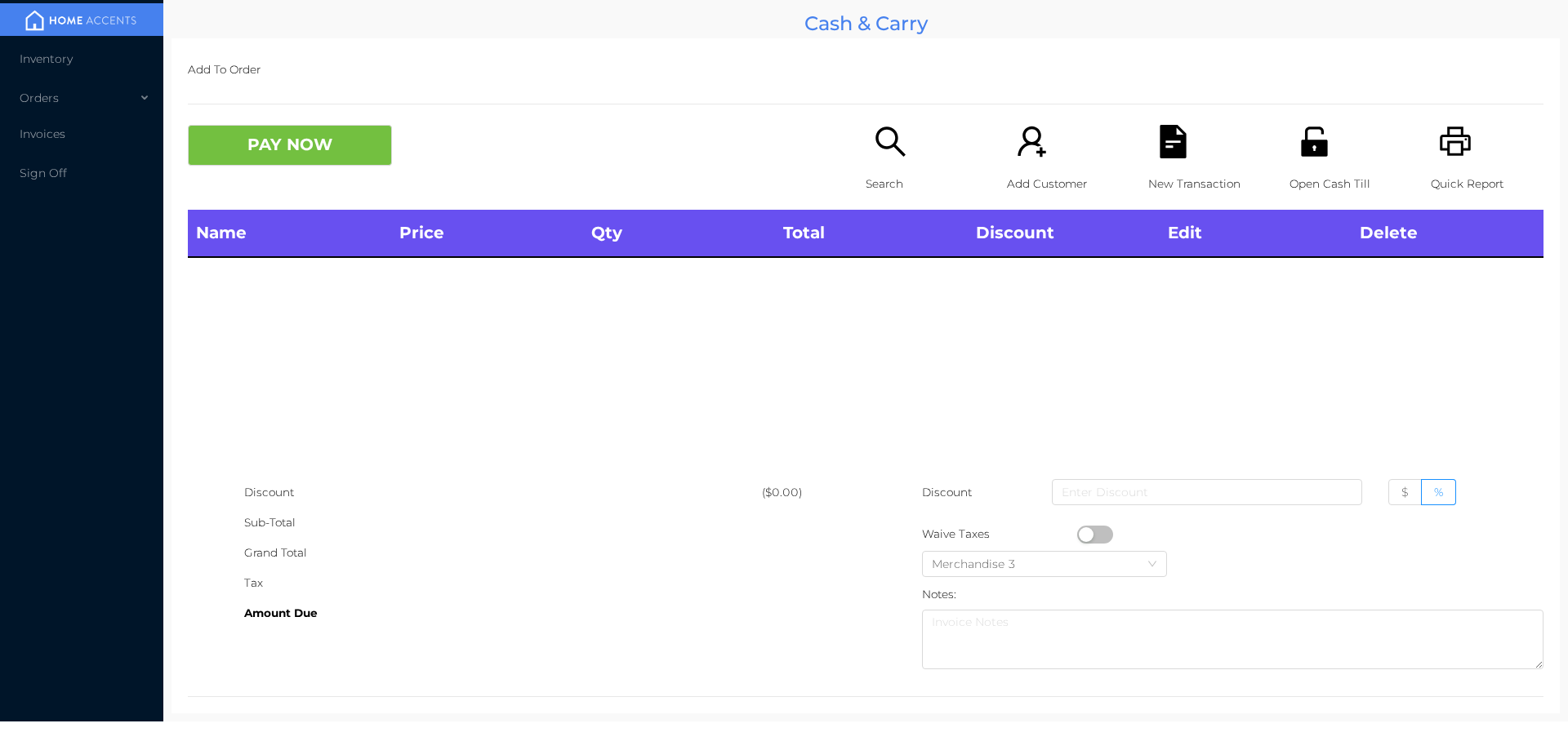
click at [1462, 137] on div "Quick Report" at bounding box center [1487, 167] width 113 height 85
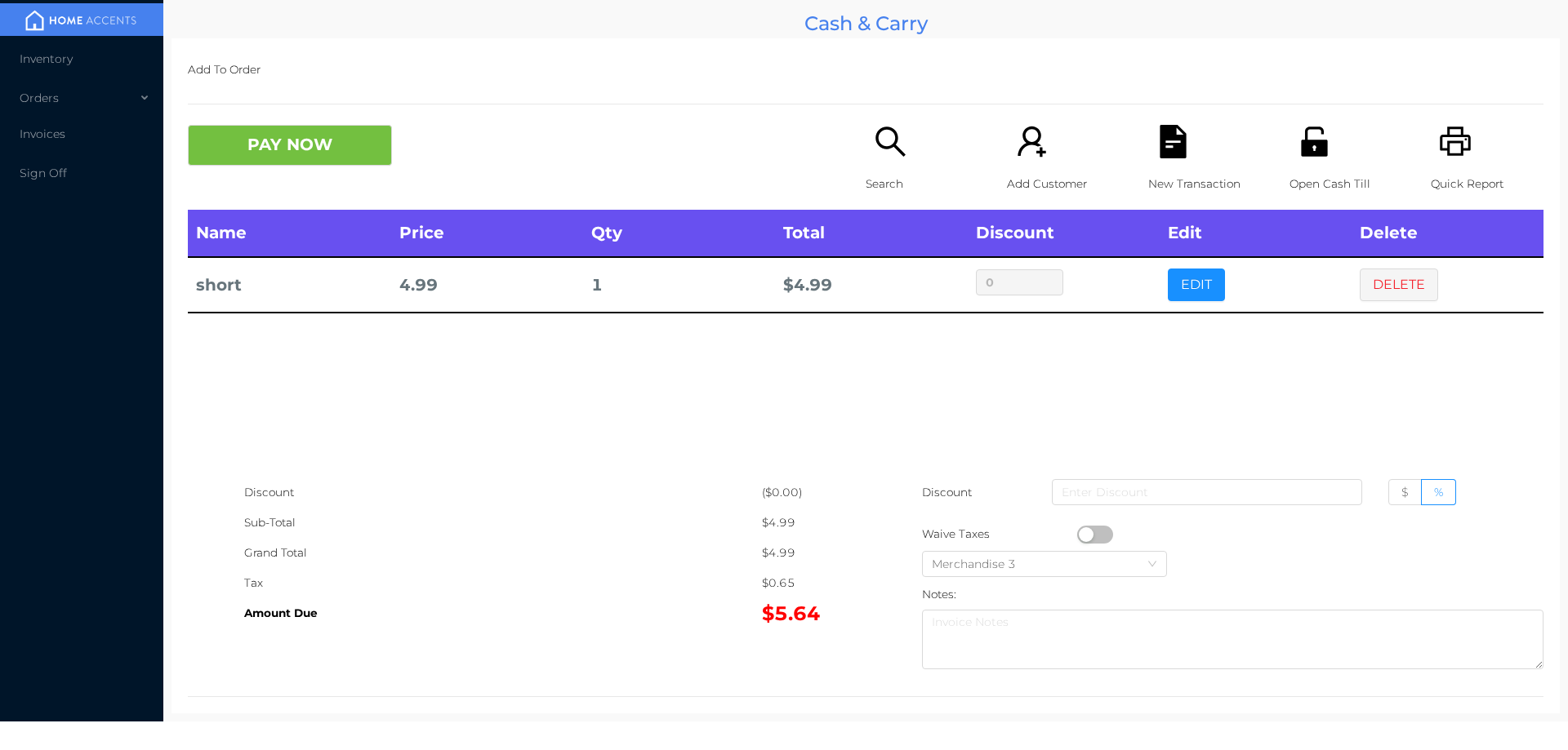
click at [879, 147] on icon "icon: search" at bounding box center [890, 141] width 30 height 29
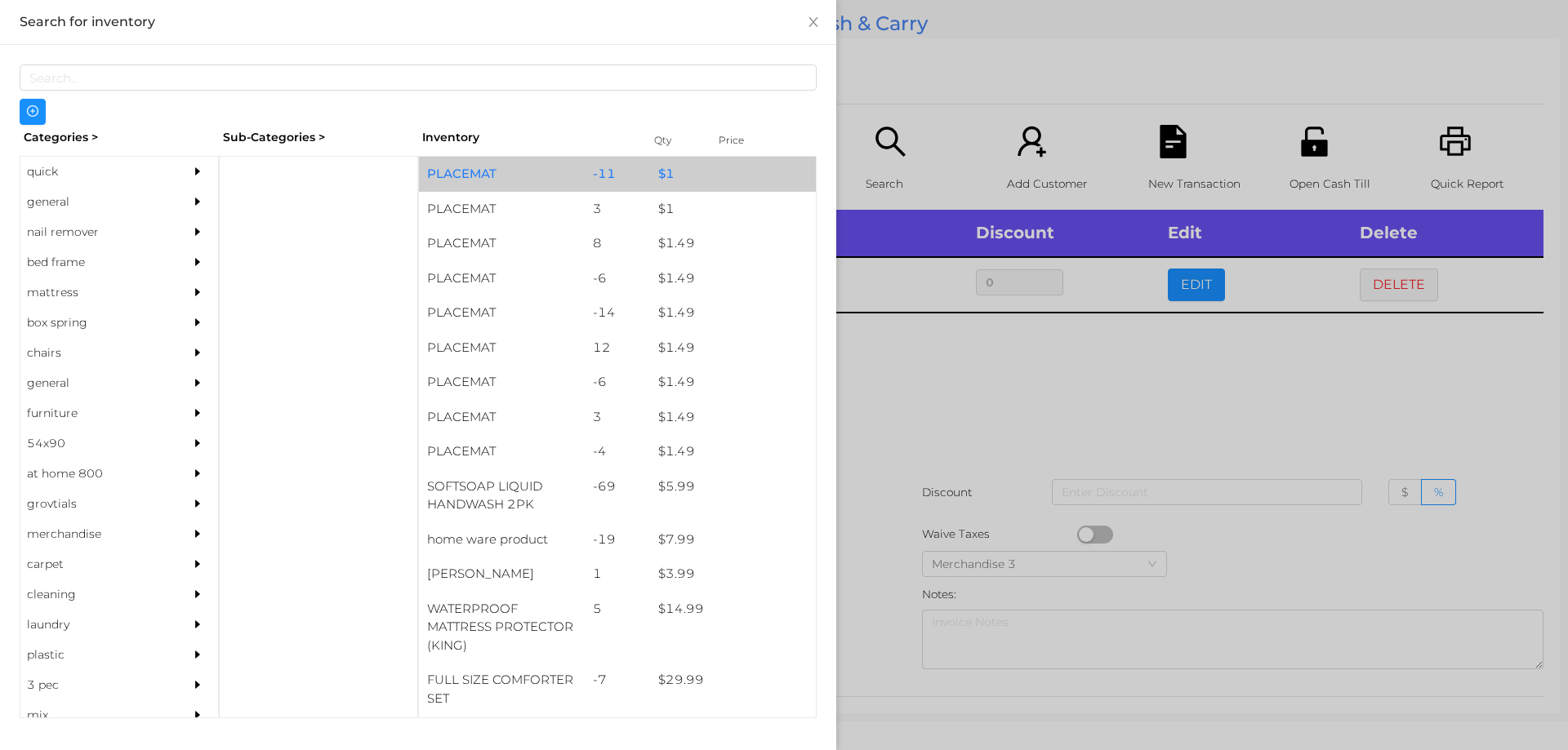
click at [641, 174] on div "-11" at bounding box center [618, 173] width 66 height 35
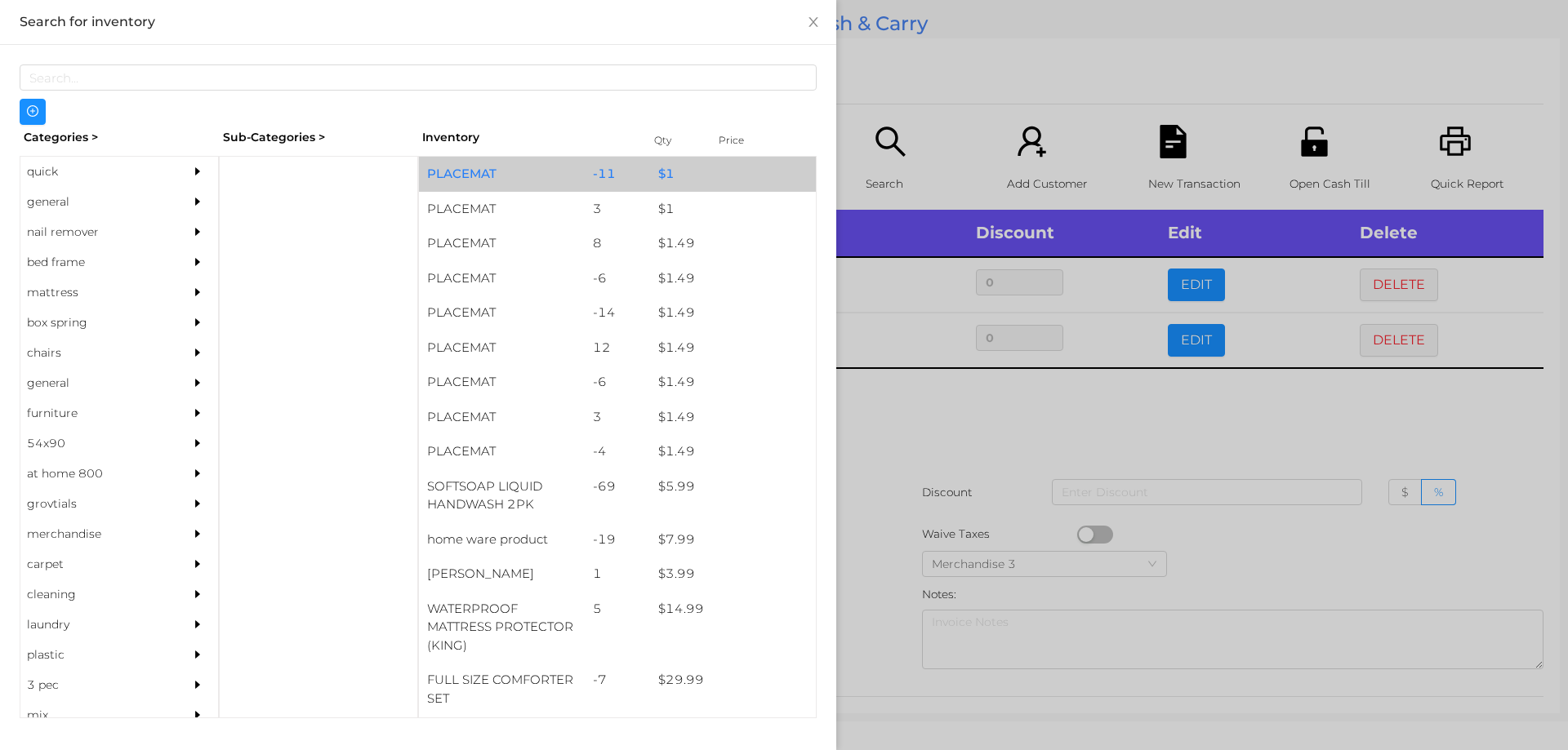
click at [629, 172] on div "-11" at bounding box center [618, 173] width 66 height 35
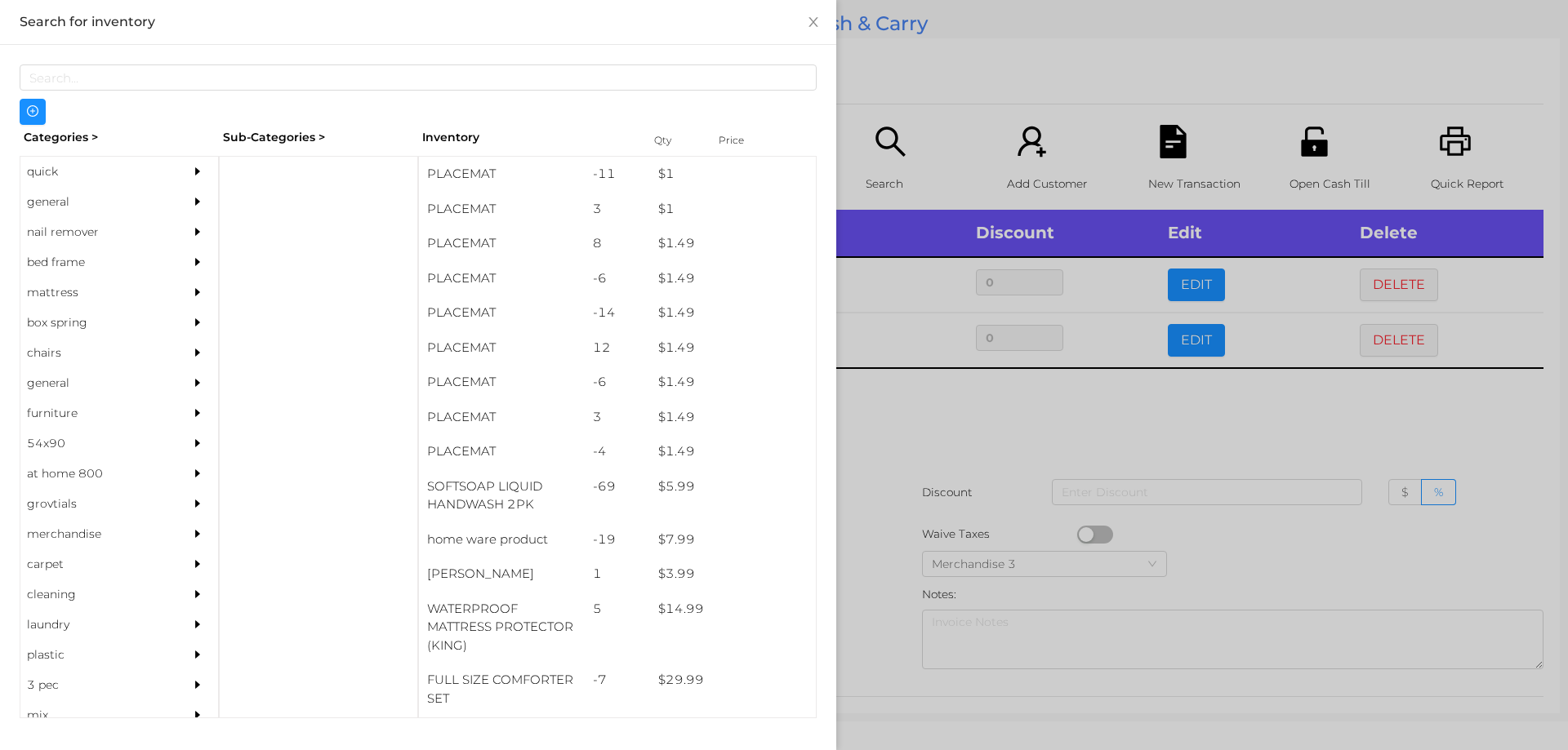
click at [958, 71] on div at bounding box center [784, 375] width 1568 height 750
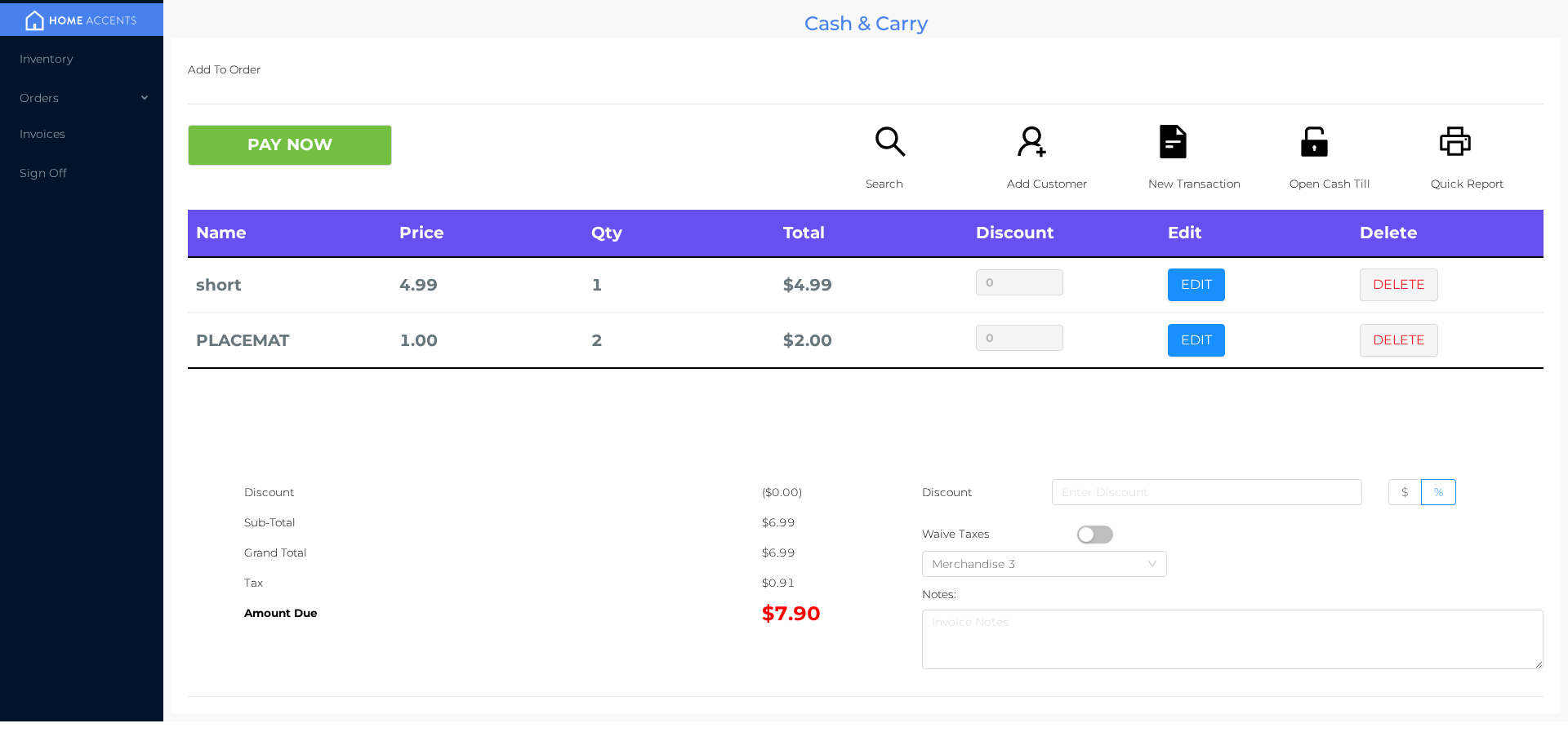
click at [893, 151] on icon "icon: search" at bounding box center [890, 141] width 30 height 29
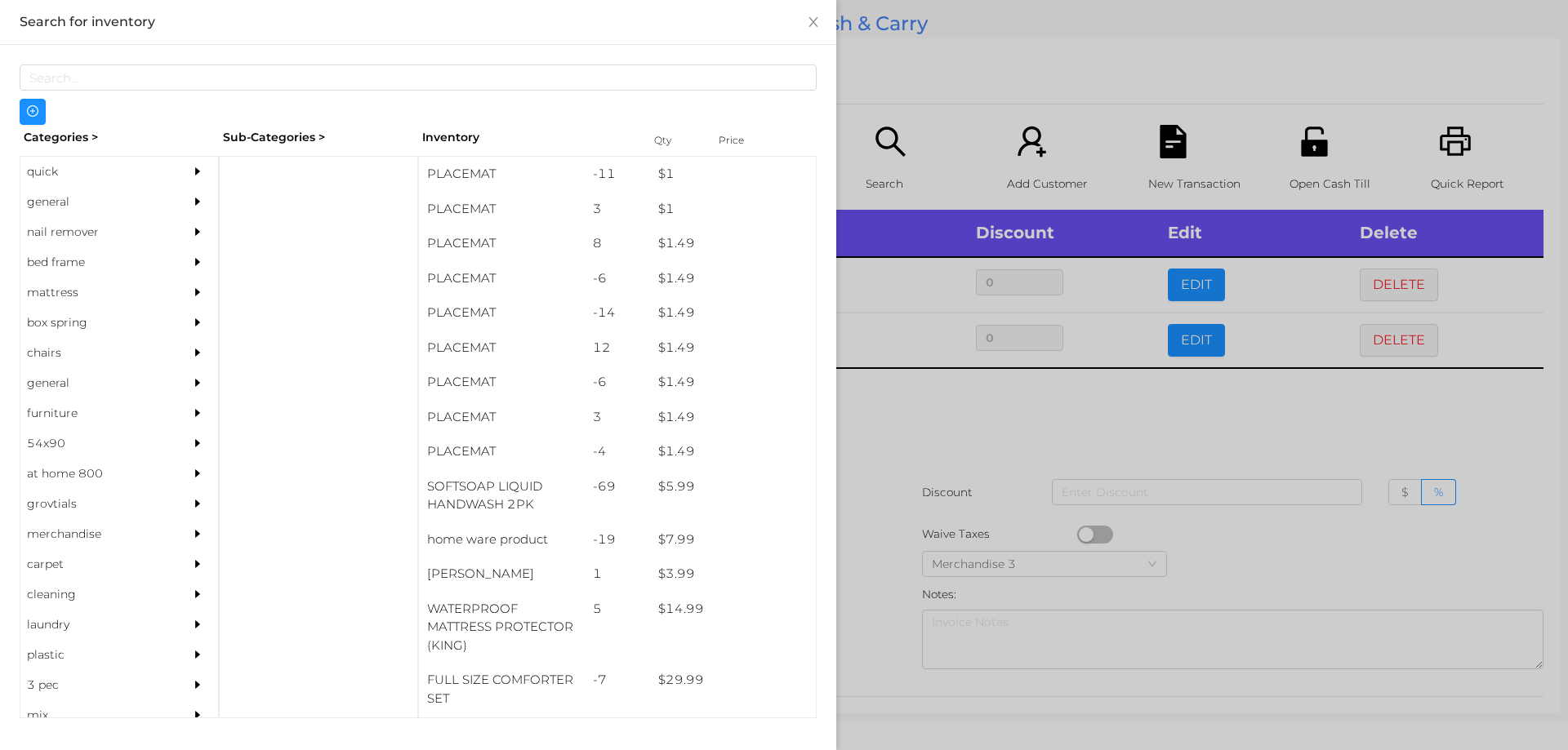
click at [64, 191] on div "general" at bounding box center [95, 202] width 148 height 30
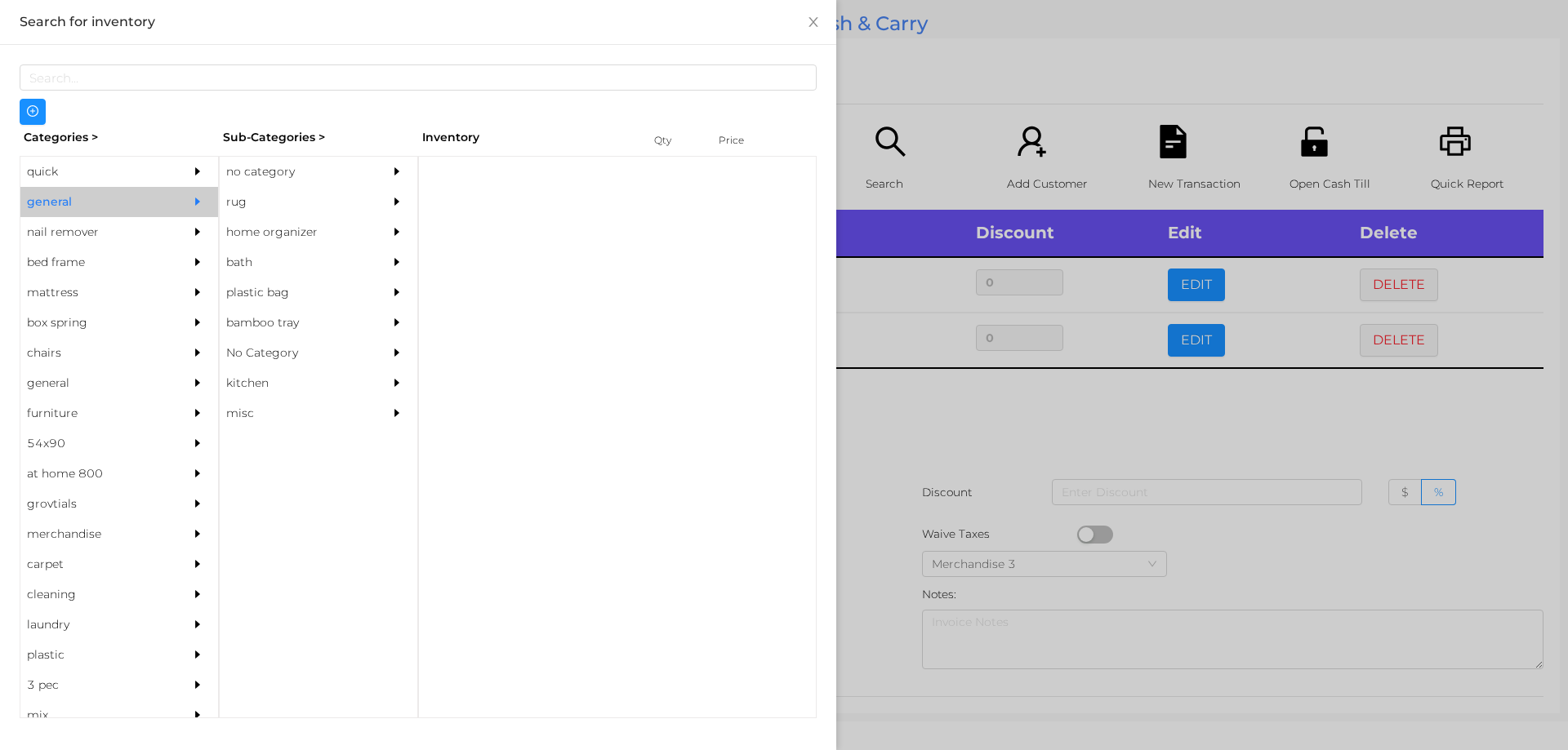
click at [323, 178] on div "no category" at bounding box center [294, 172] width 148 height 30
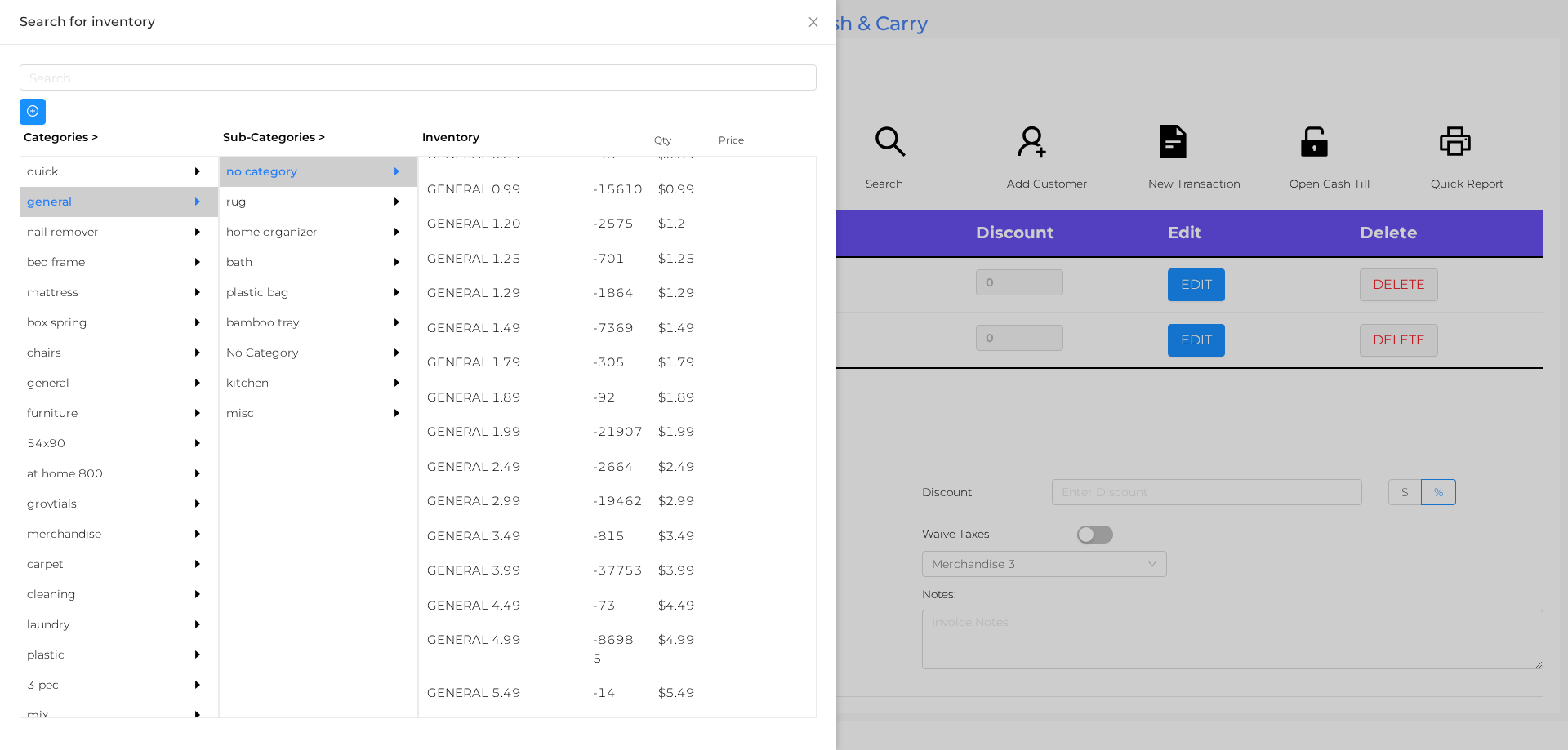
scroll to position [88, 0]
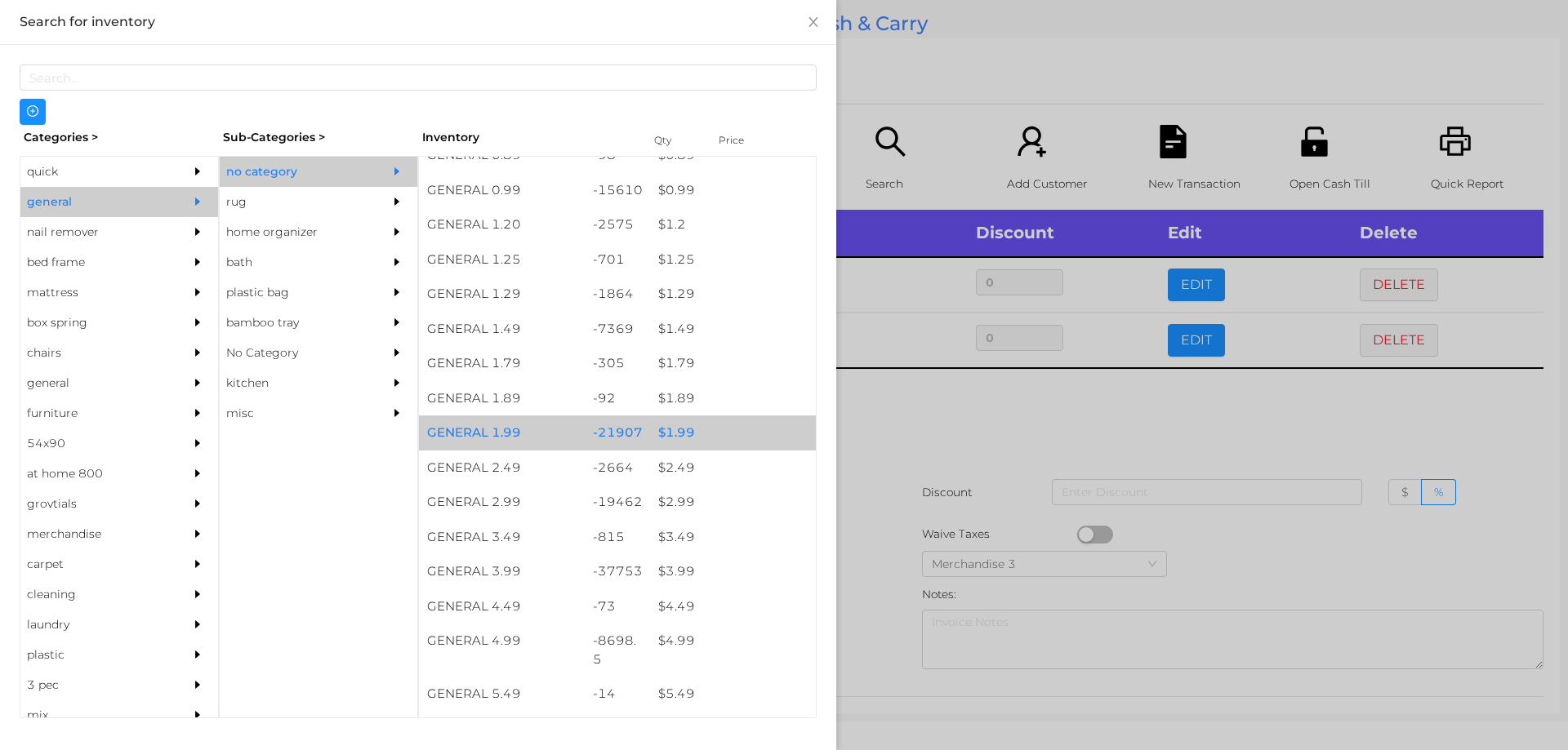
click at [658, 439] on div "$ 1.99" at bounding box center [733, 433] width 165 height 35
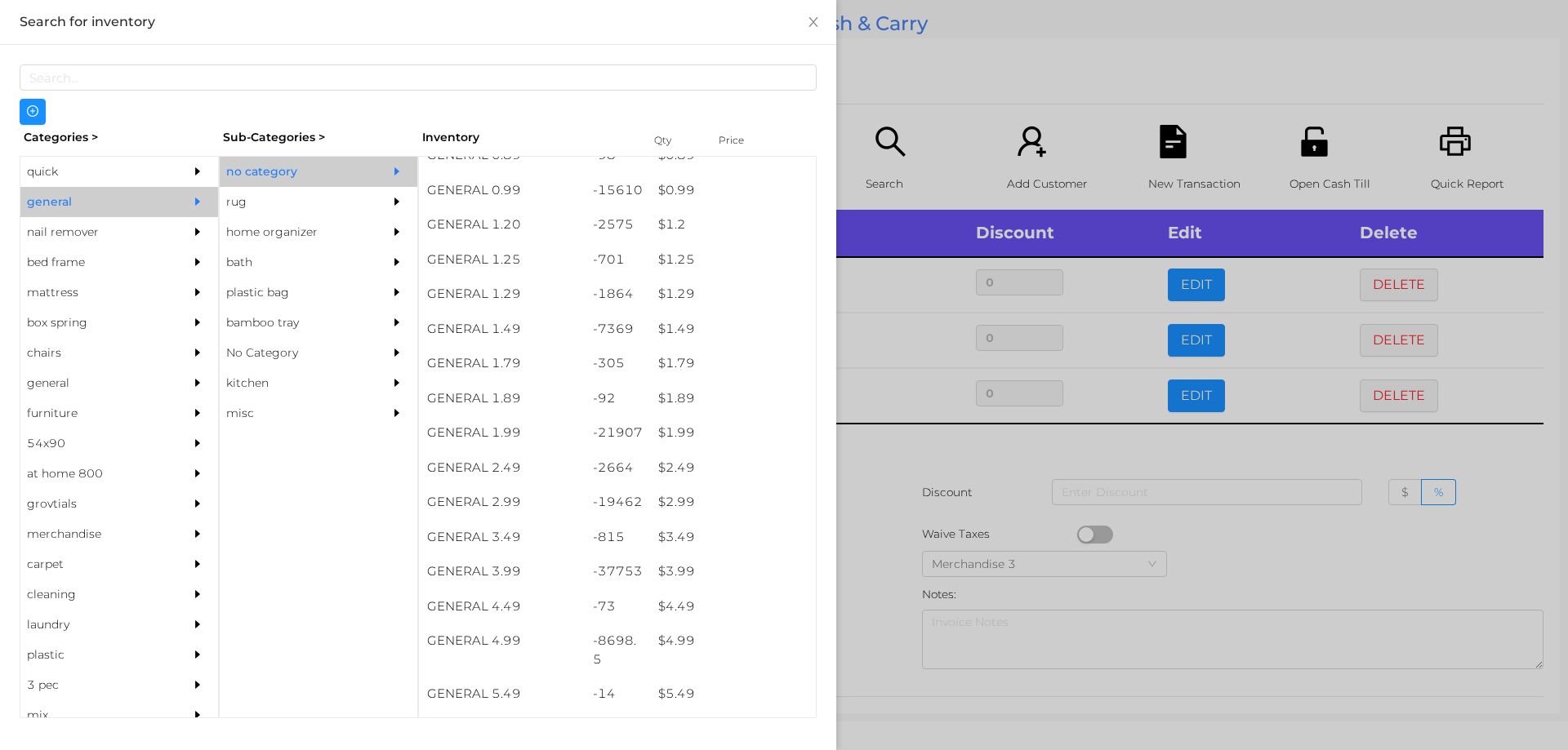
click at [891, 517] on div at bounding box center [784, 375] width 1568 height 750
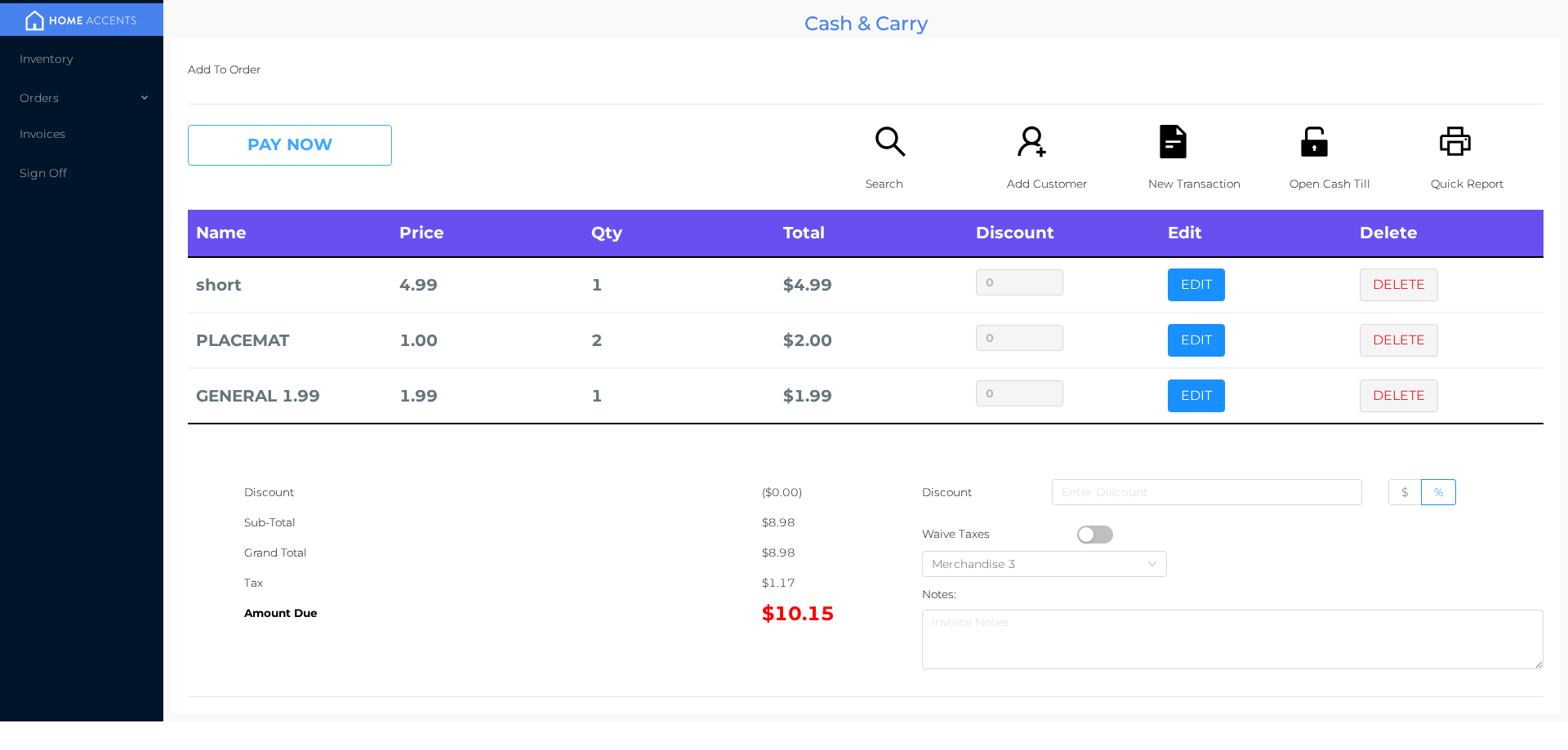
click at [292, 146] on button "PAY NOW" at bounding box center [290, 146] width 204 height 41
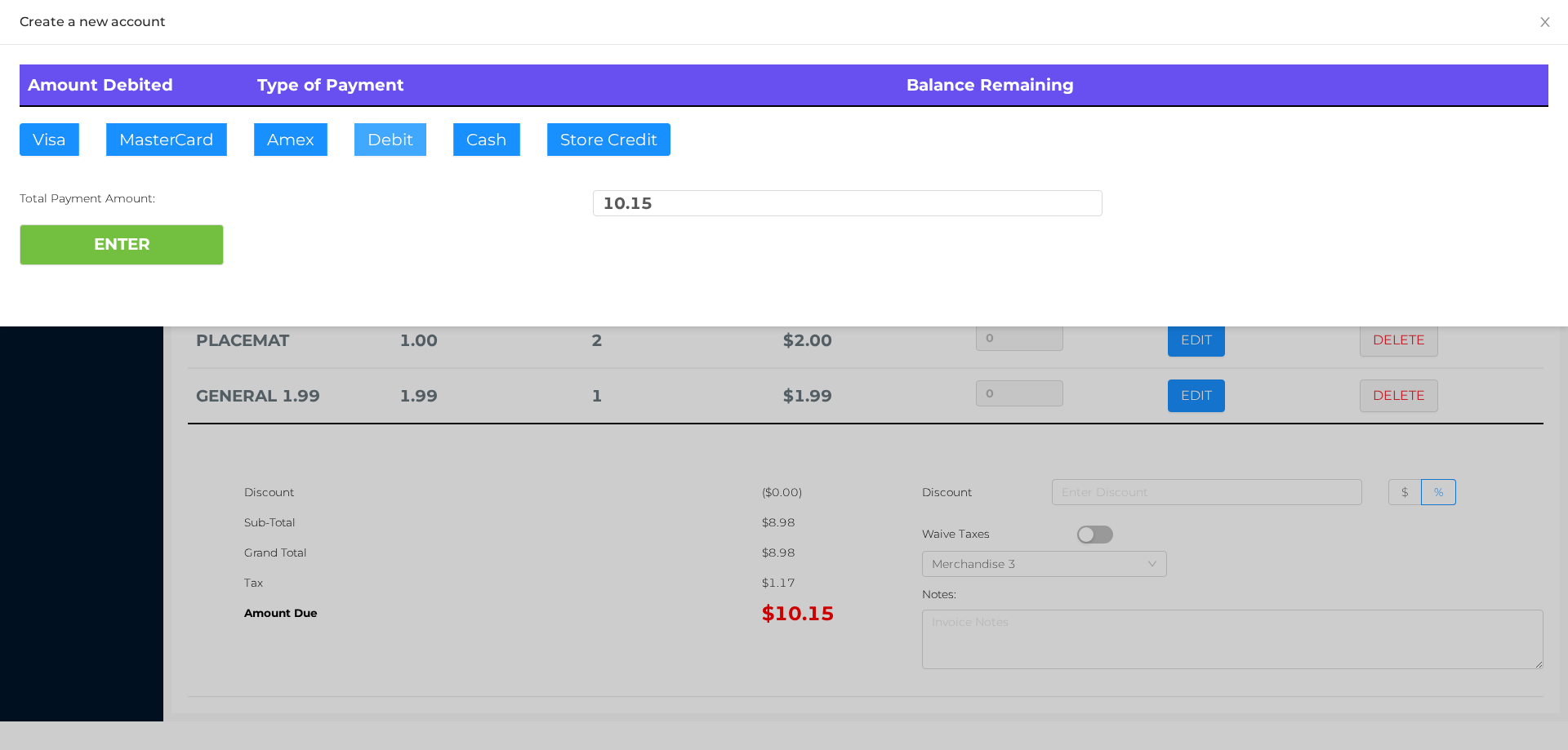
click at [390, 146] on button "Debit" at bounding box center [390, 139] width 72 height 33
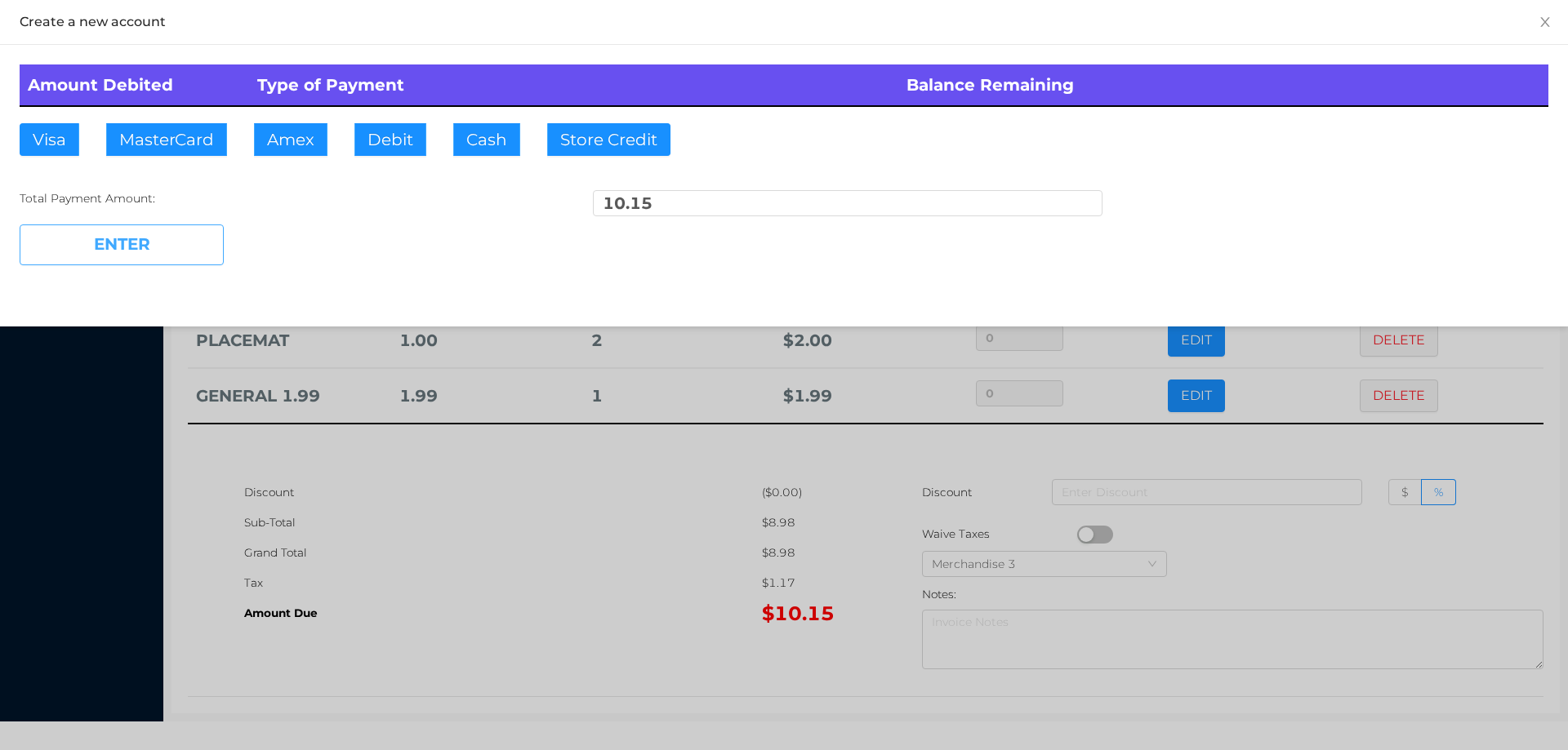
click at [153, 244] on button "ENTER" at bounding box center [122, 245] width 204 height 41
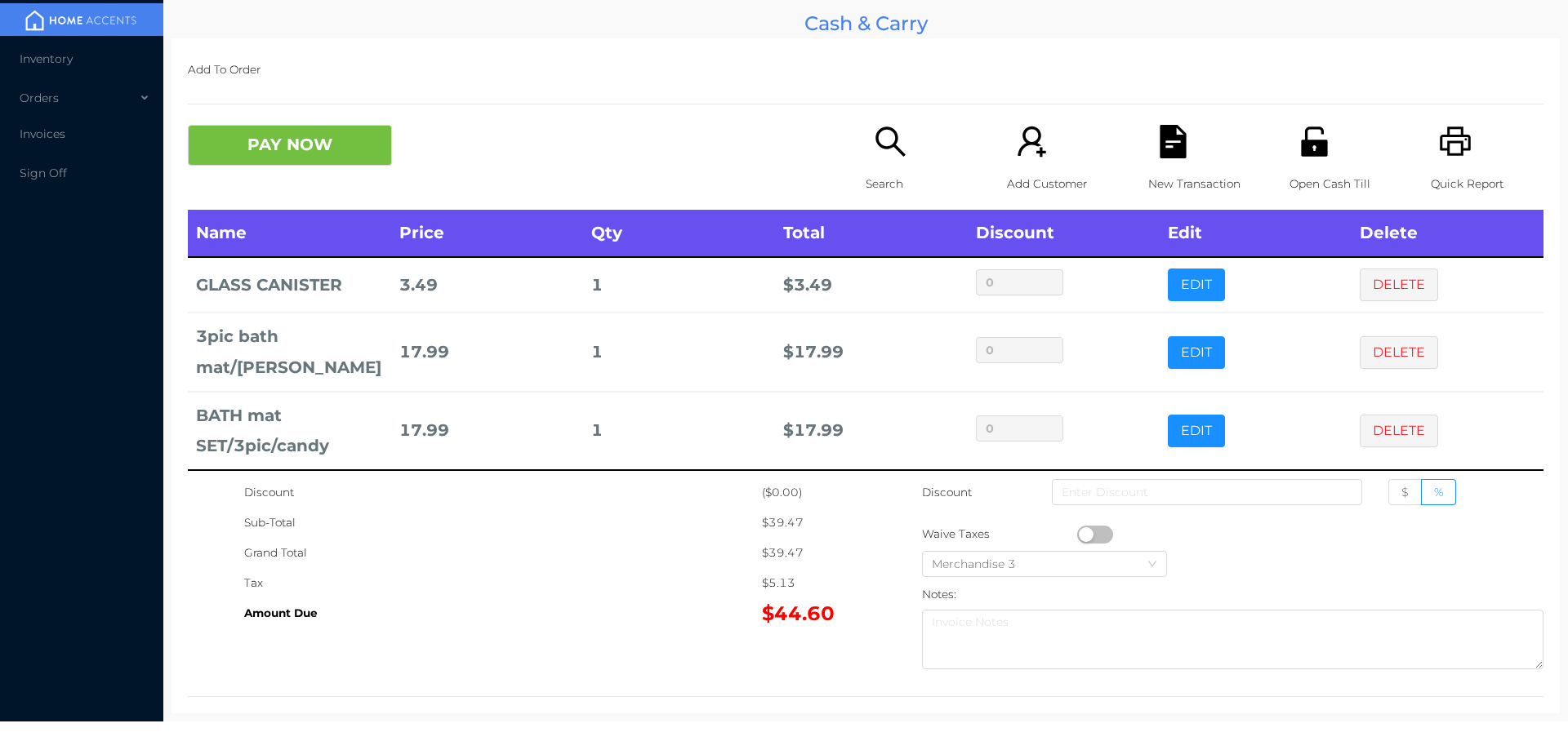
click at [1188, 139] on div "New Transaction" at bounding box center [1205, 167] width 113 height 85
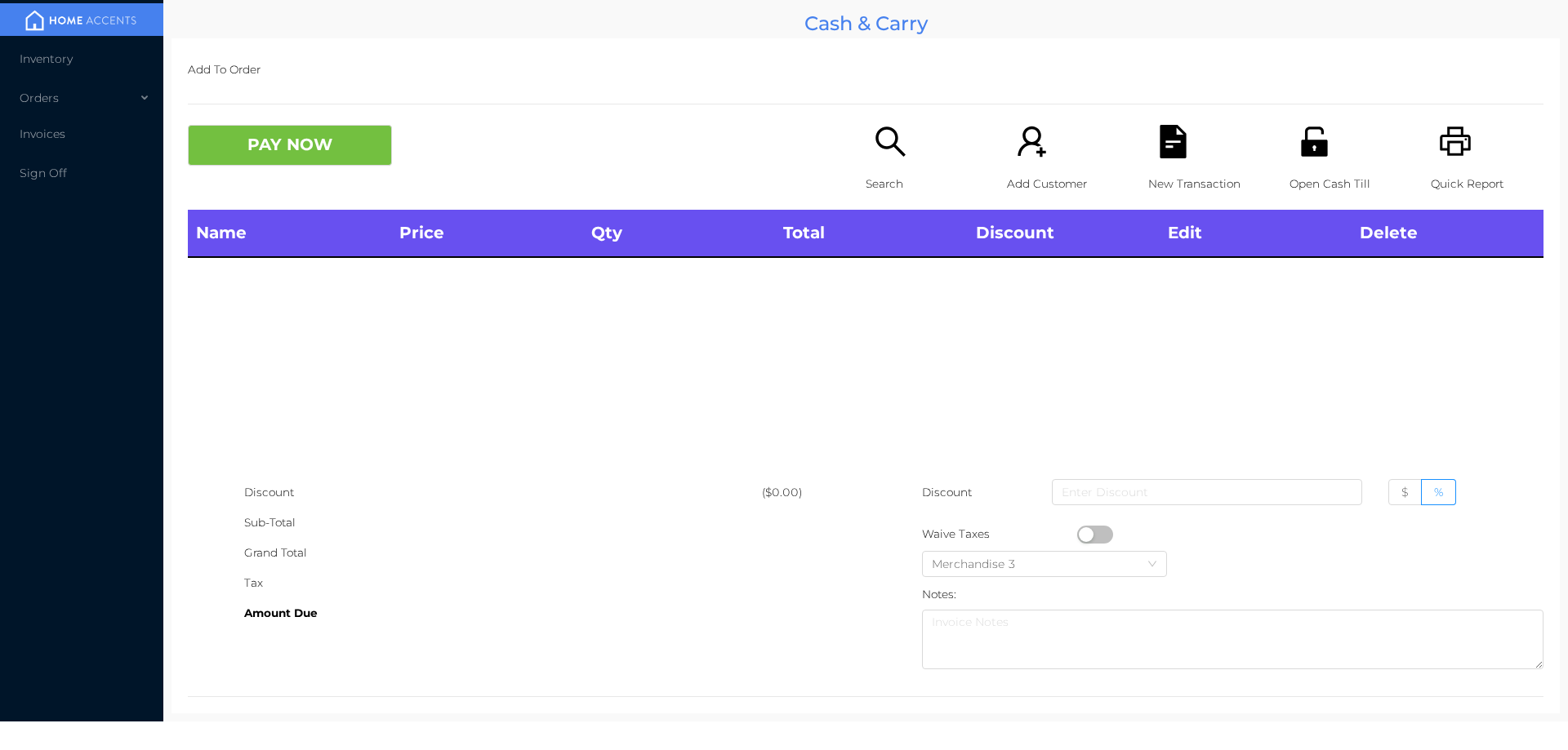
click at [1458, 145] on icon "icon: printer" at bounding box center [1455, 141] width 31 height 29
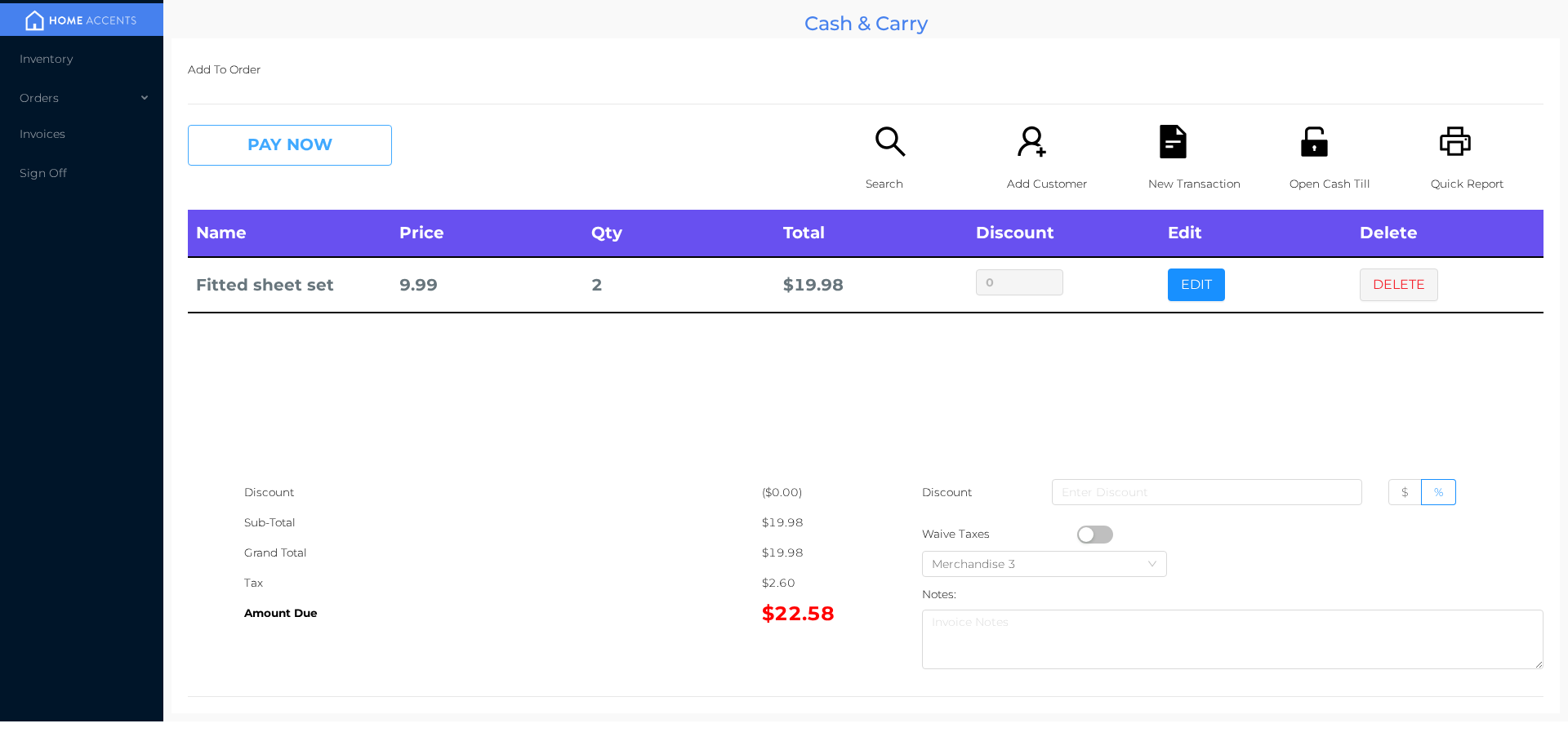
click at [304, 127] on button "PAY NOW" at bounding box center [290, 146] width 204 height 41
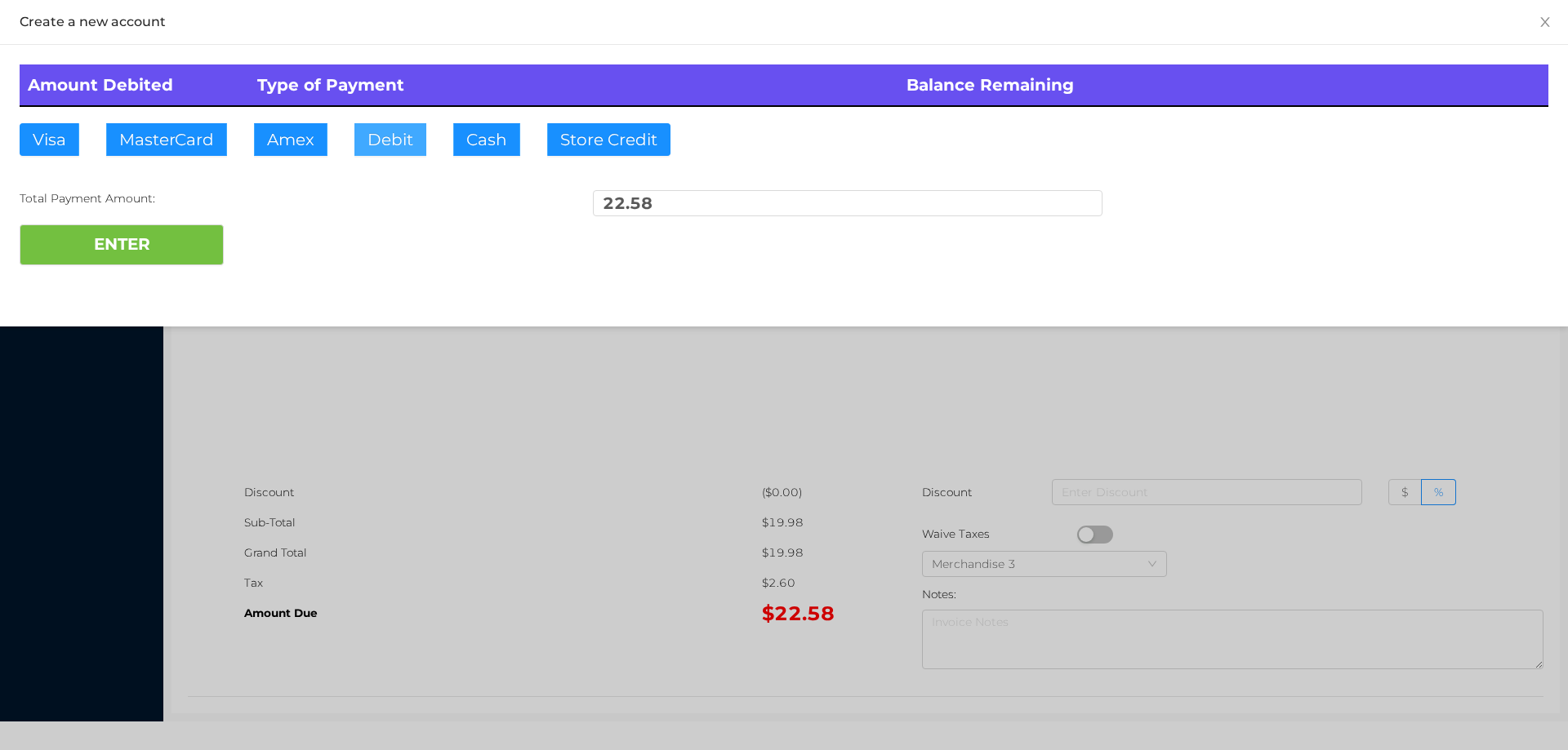
click at [403, 130] on button "Debit" at bounding box center [390, 139] width 72 height 33
click at [119, 281] on div "Amount Debited Type of Payment Balance Remaining Visa MasterCard Amex Debit Cas…" at bounding box center [784, 164] width 1568 height 240
click at [396, 128] on button "Debit" at bounding box center [390, 139] width 72 height 33
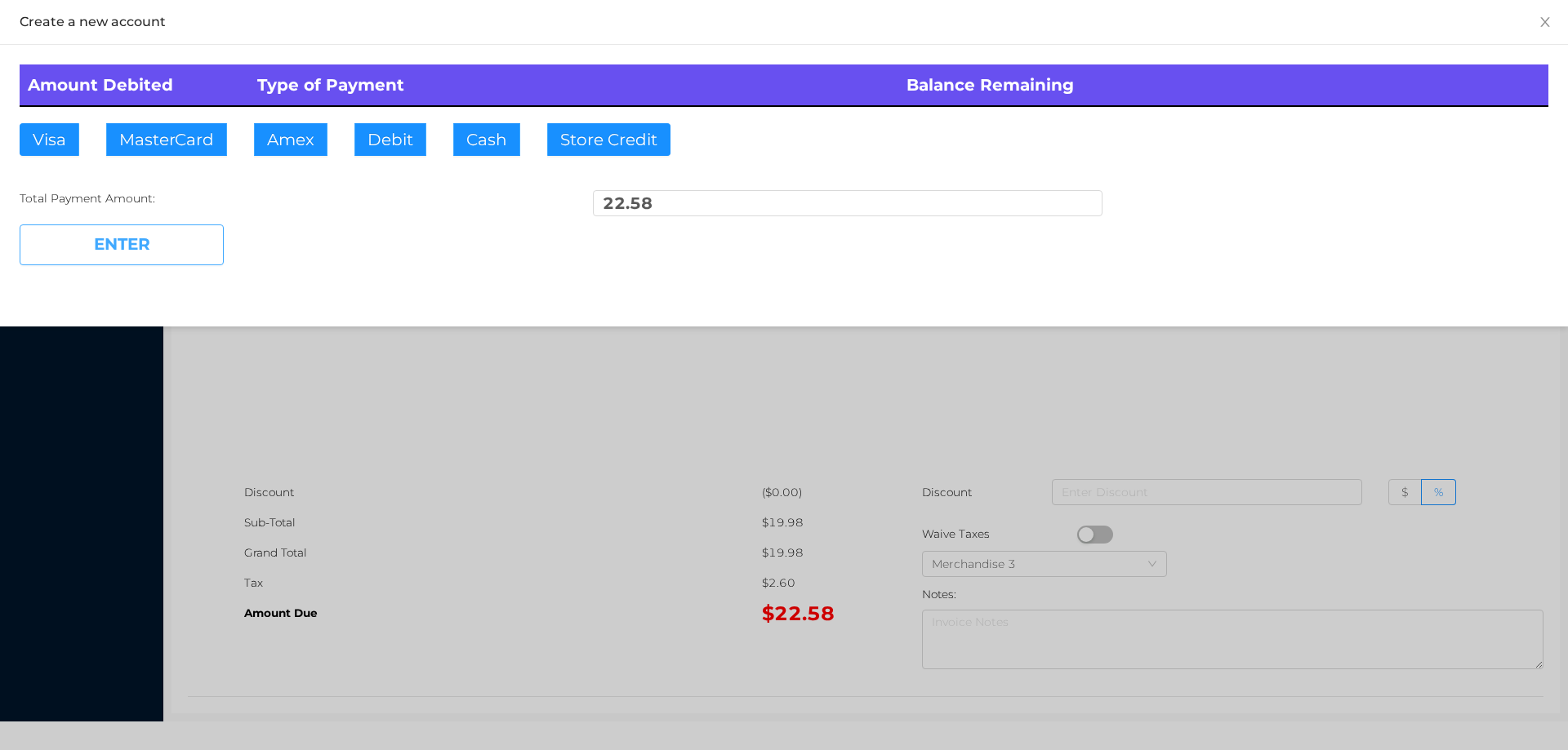
click at [177, 260] on button "ENTER" at bounding box center [122, 245] width 204 height 41
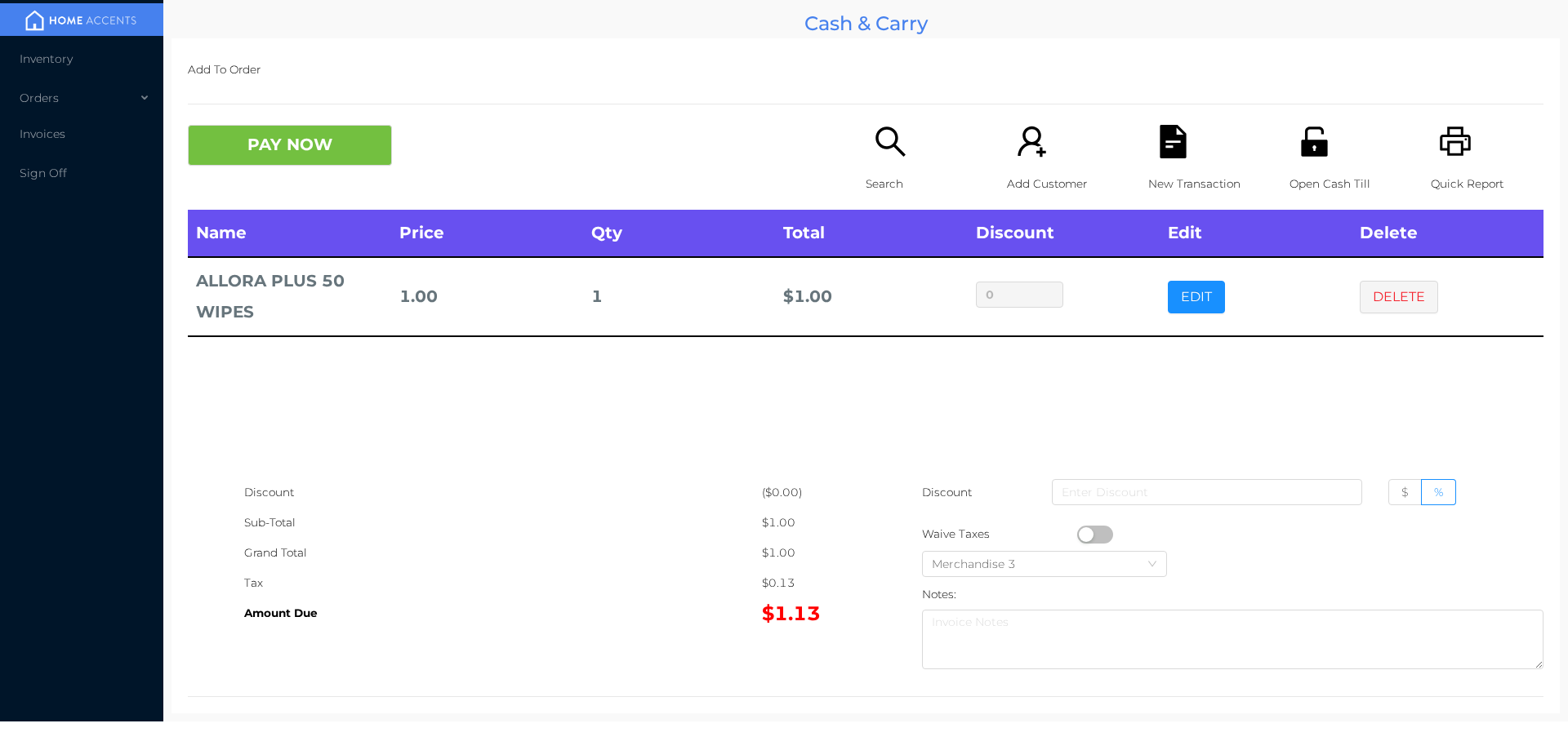
click at [869, 161] on div "Search" at bounding box center [922, 167] width 113 height 85
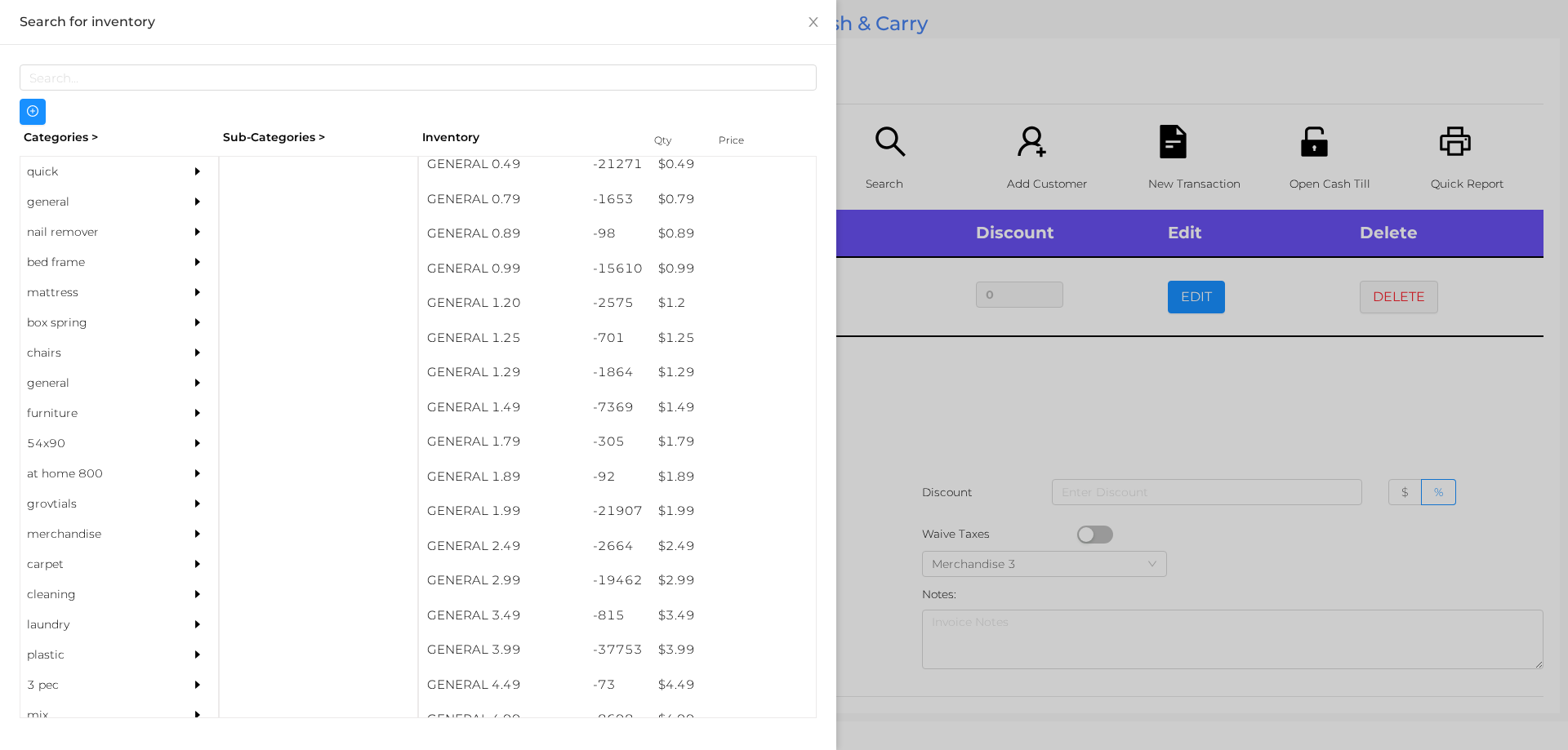
scroll to position [10, 0]
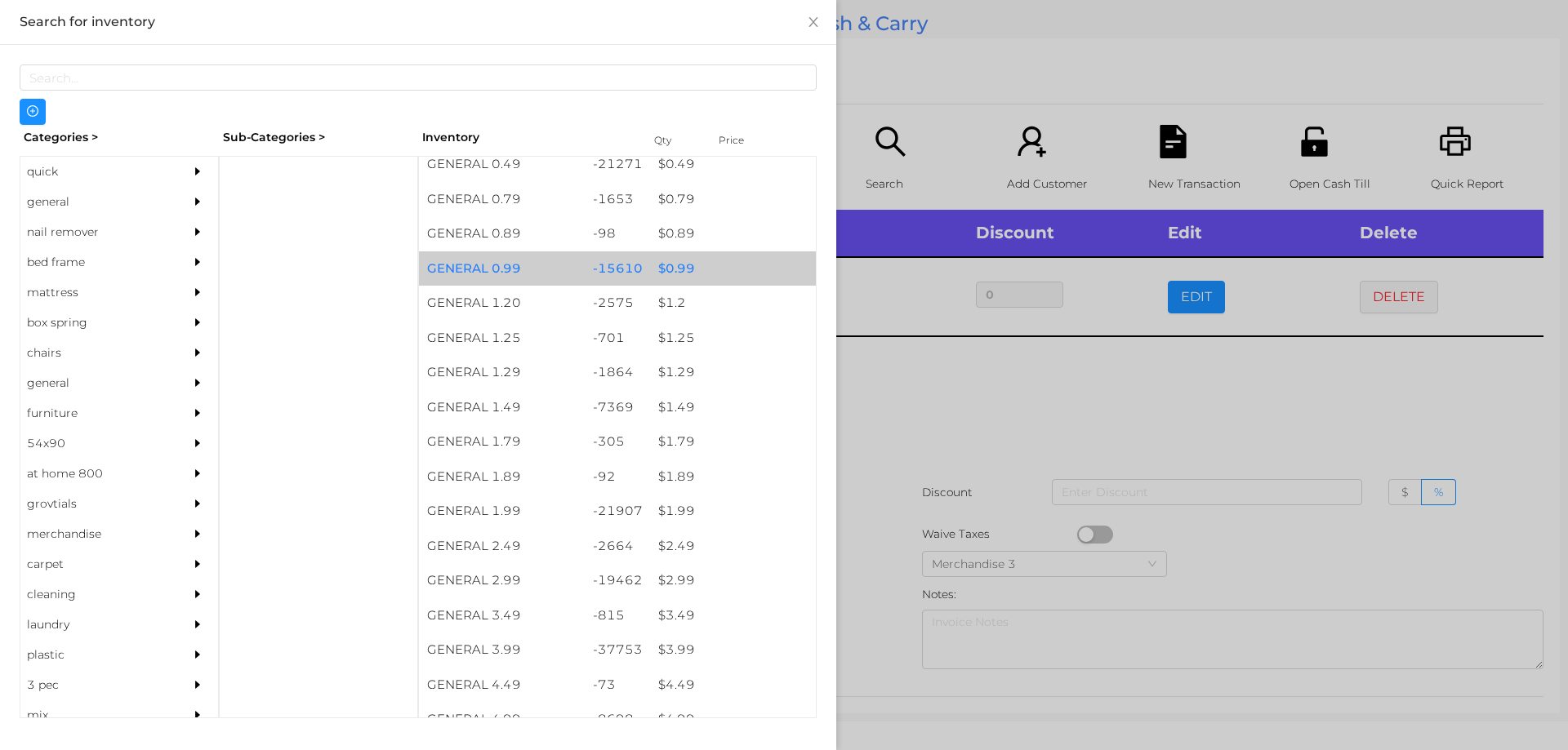
click at [672, 267] on div "$ 0.99" at bounding box center [733, 268] width 165 height 35
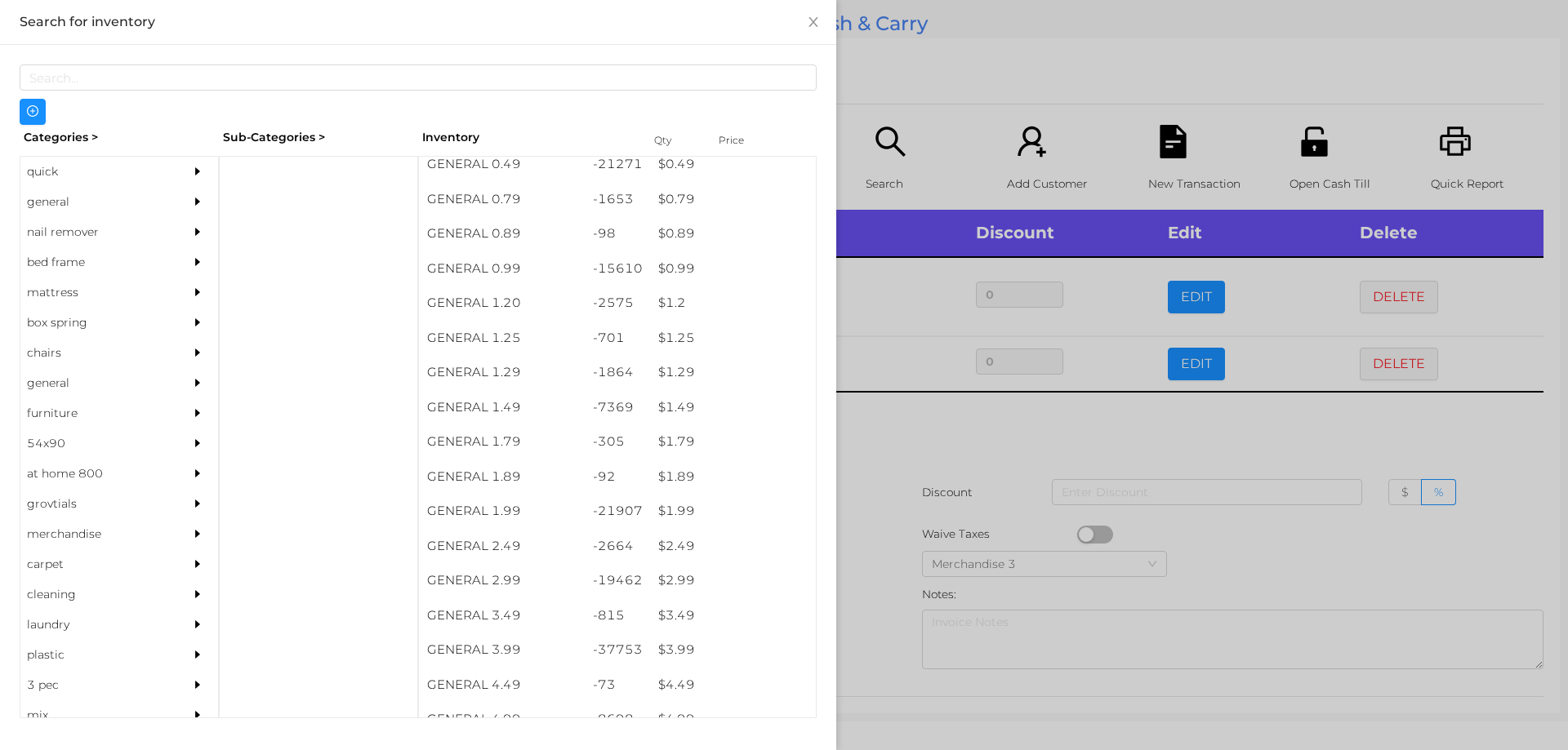
click at [909, 432] on div at bounding box center [784, 375] width 1568 height 750
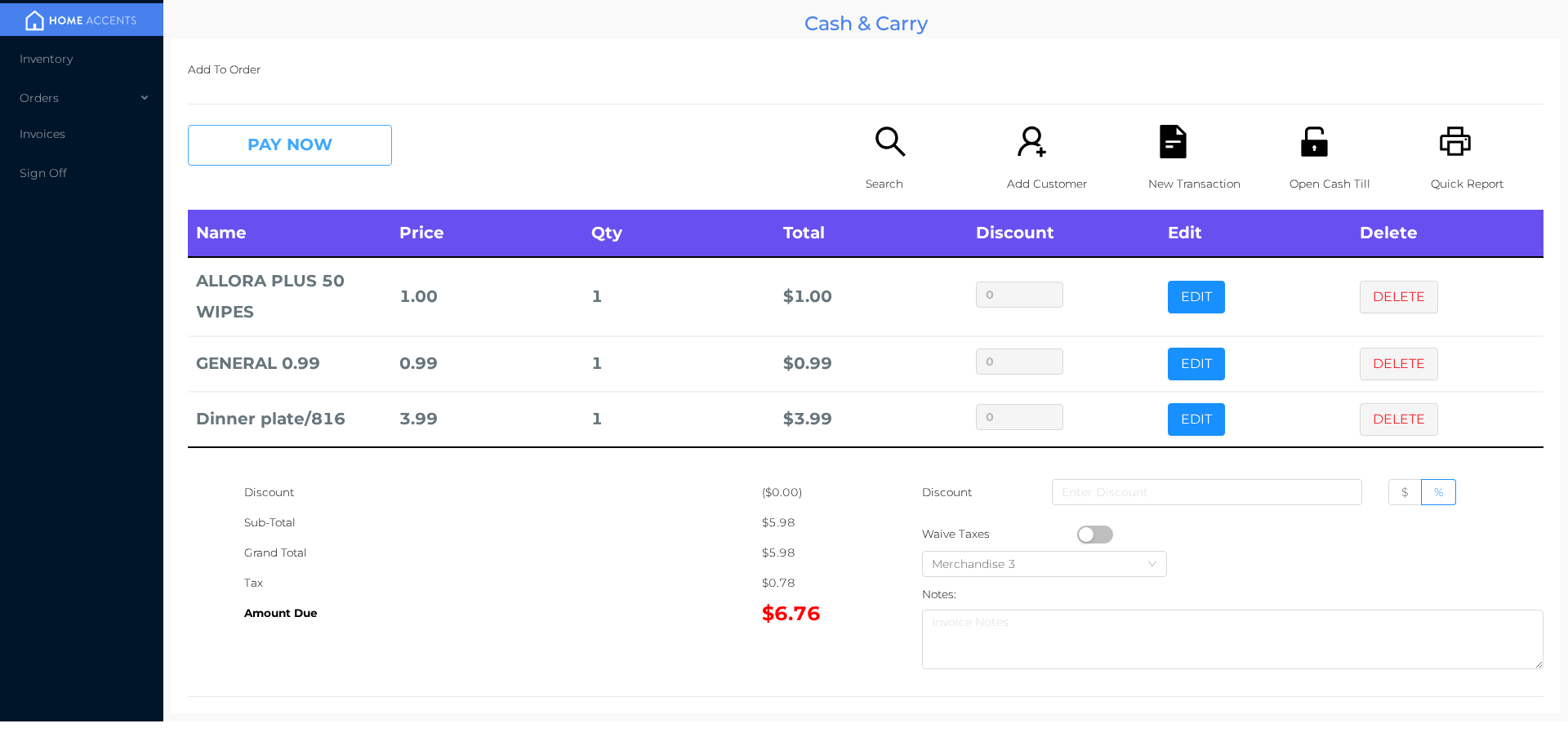
click at [226, 148] on button "PAY NOW" at bounding box center [290, 146] width 204 height 41
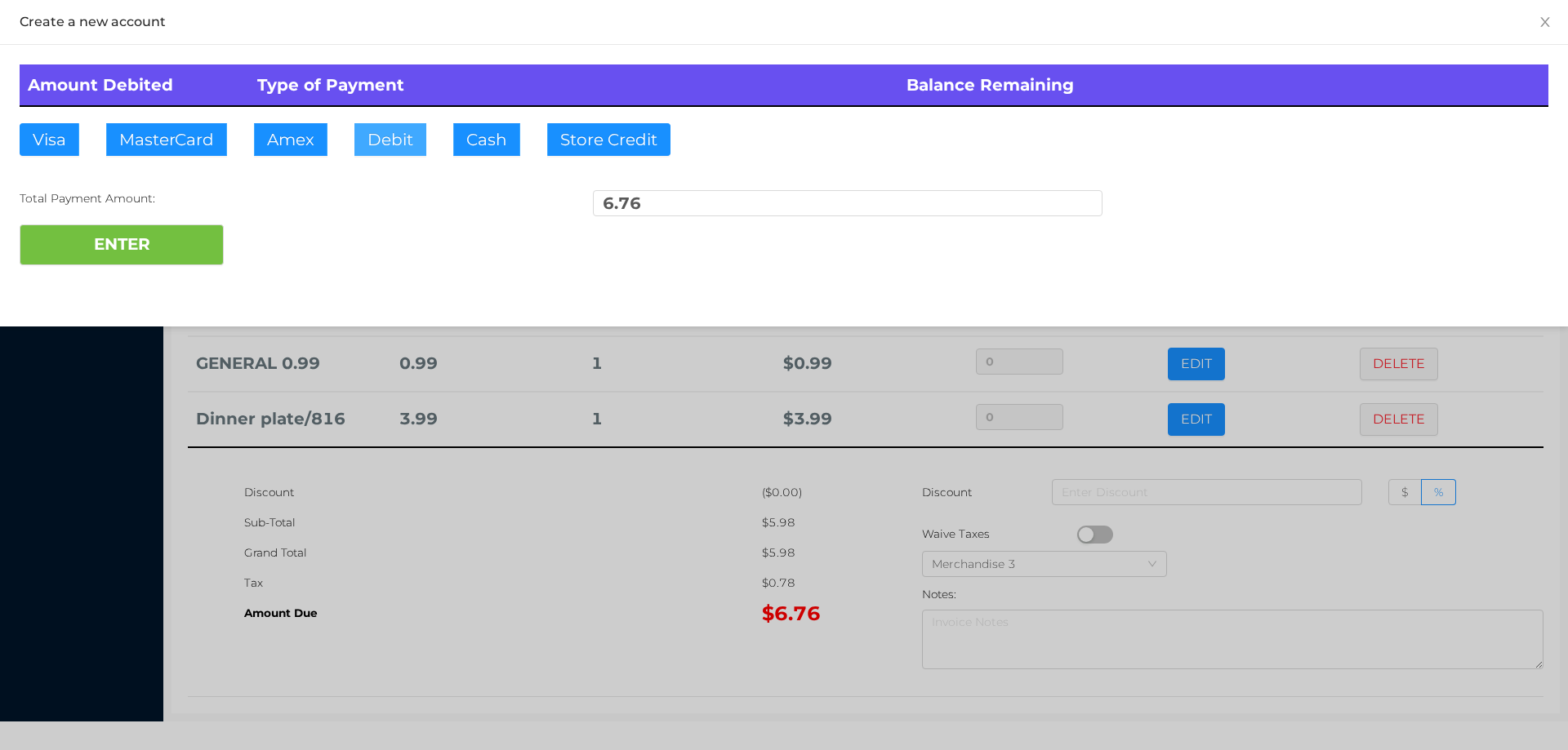
click at [381, 138] on button "Debit" at bounding box center [390, 139] width 72 height 33
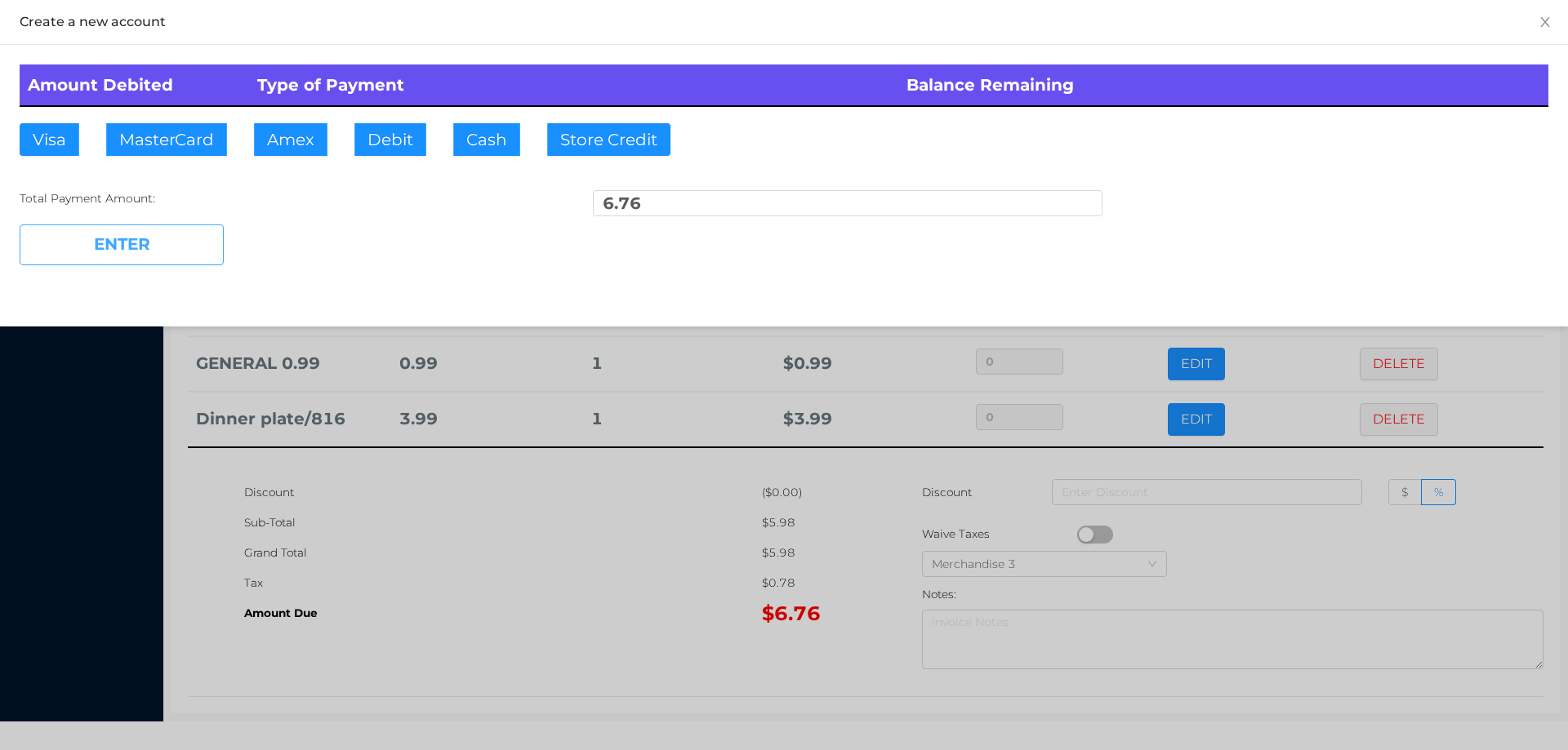
click at [152, 229] on button "ENTER" at bounding box center [122, 245] width 204 height 41
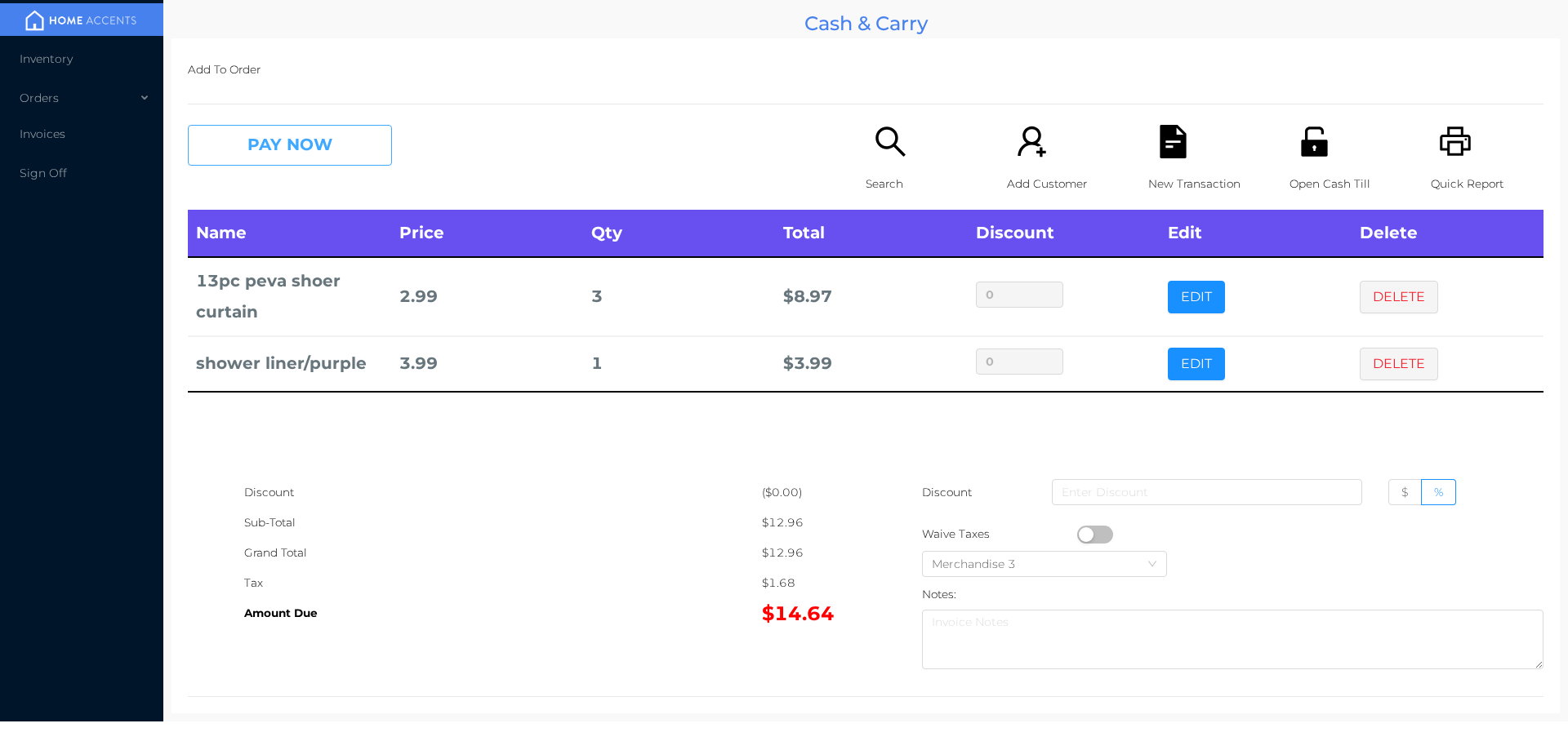
click at [267, 163] on button "PAY NOW" at bounding box center [290, 146] width 204 height 41
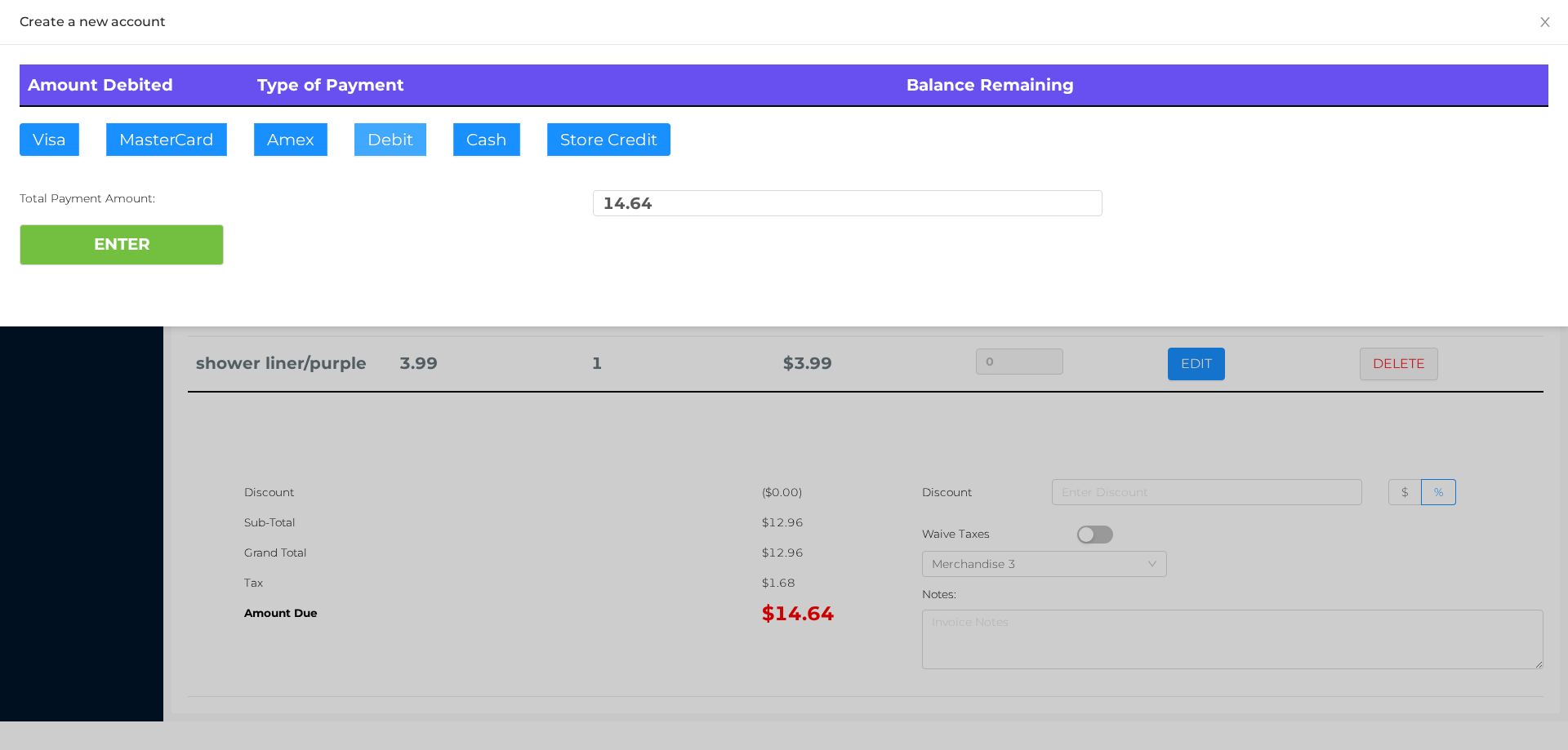
click at [386, 151] on button "Debit" at bounding box center [390, 139] width 72 height 33
type input "20"
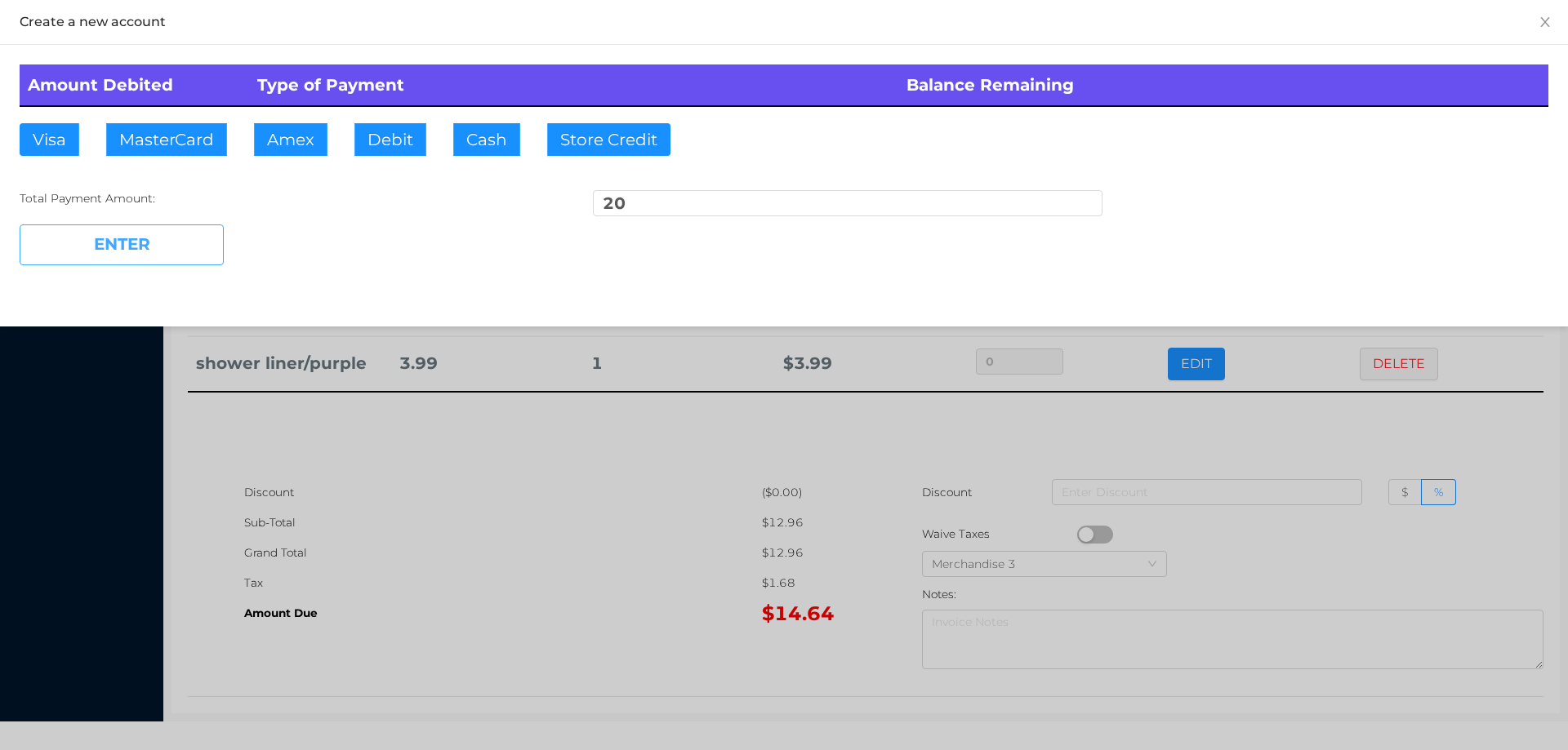
click at [145, 244] on button "ENTER" at bounding box center [122, 245] width 204 height 41
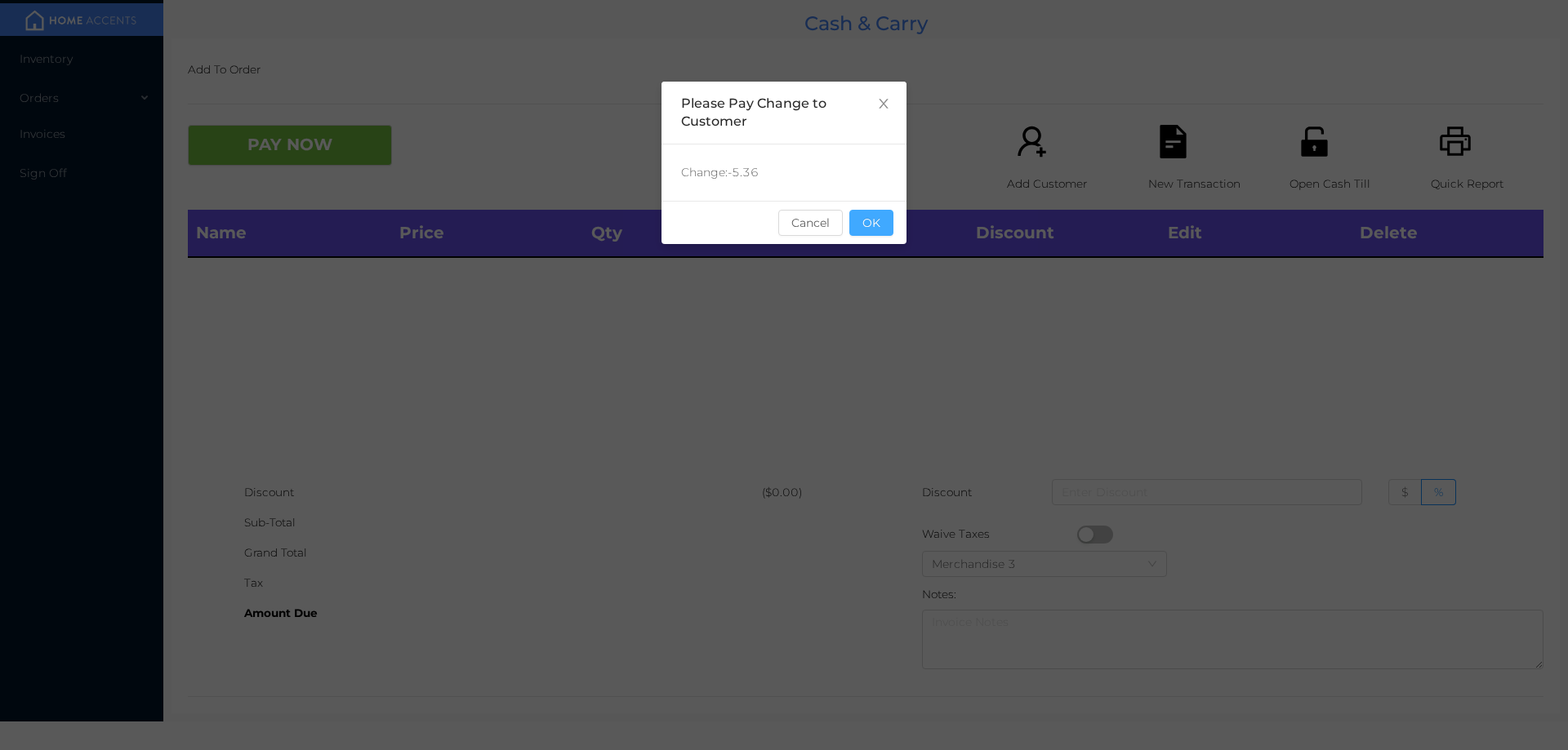
click at [880, 230] on button "OK" at bounding box center [871, 223] width 44 height 26
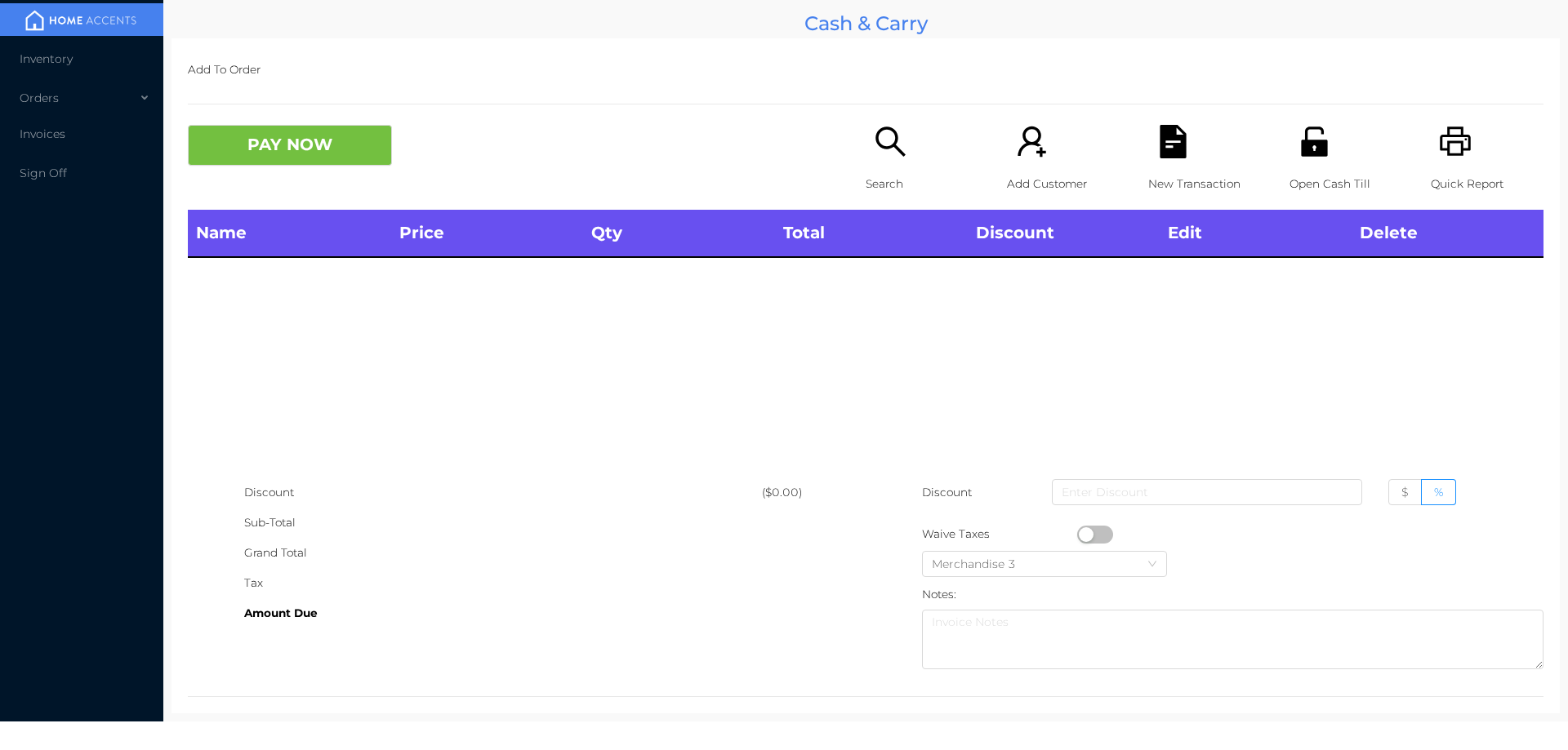
click at [888, 172] on p "Search" at bounding box center [922, 184] width 113 height 30
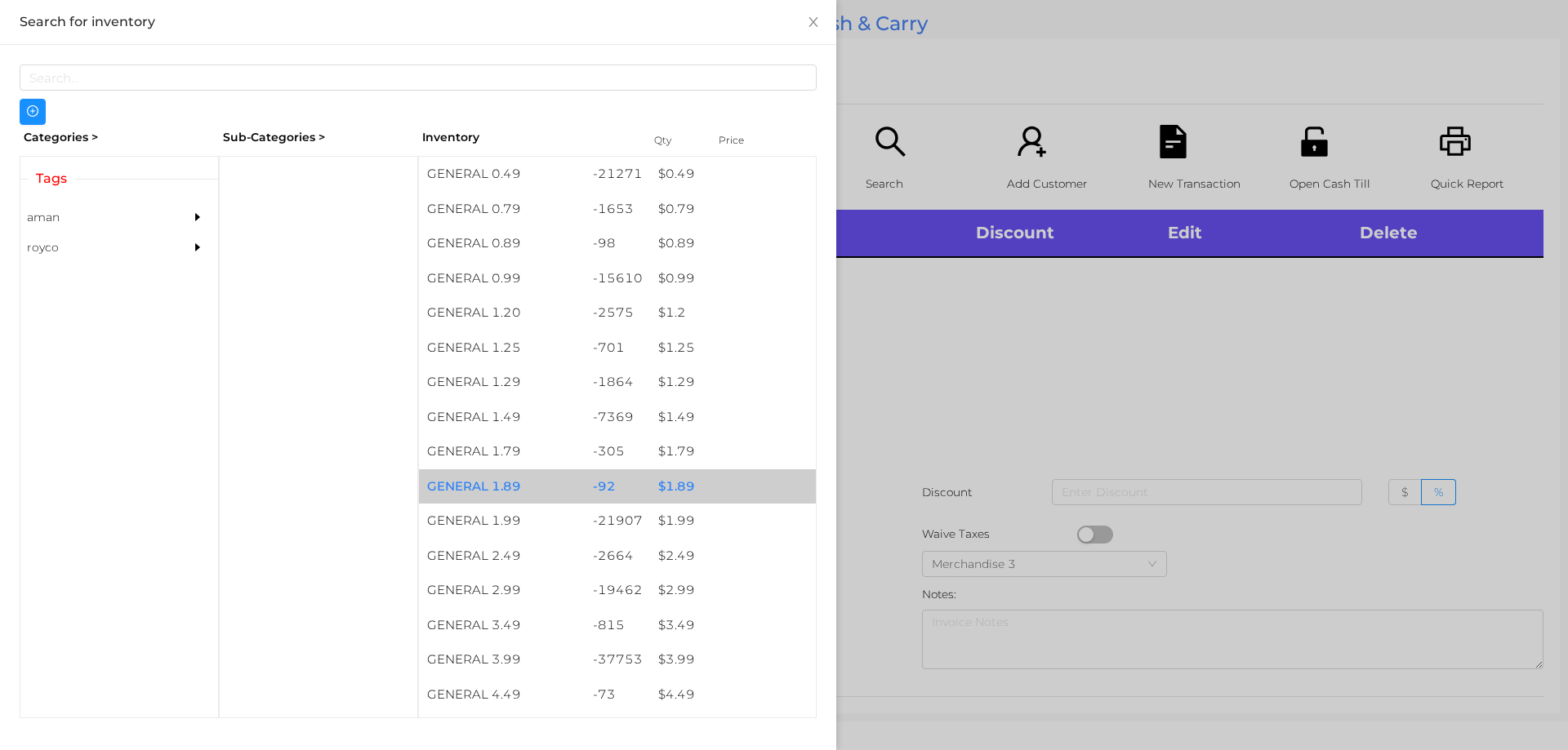
click at [682, 498] on div "$ 1.89" at bounding box center [733, 486] width 165 height 35
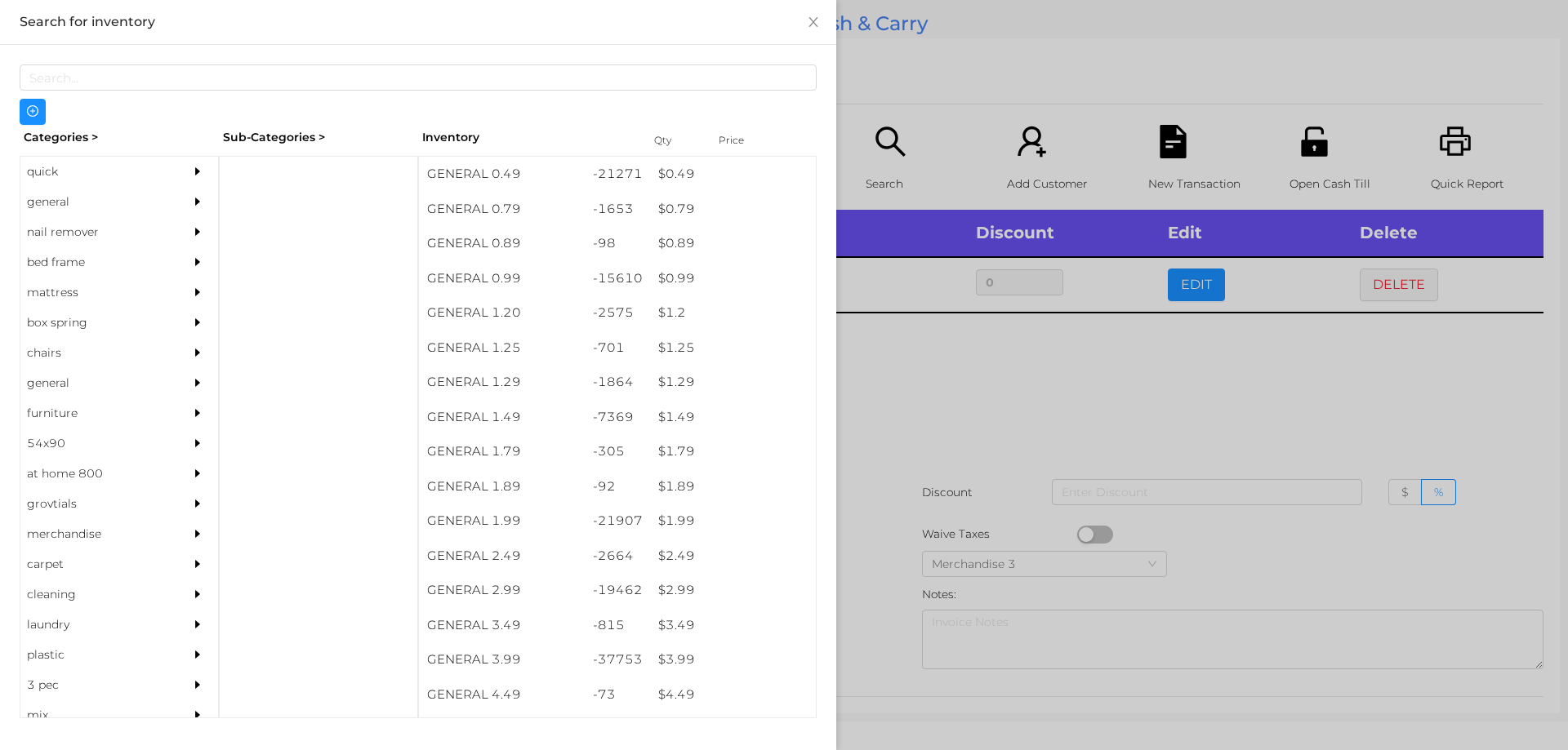
click at [910, 435] on div at bounding box center [784, 375] width 1568 height 750
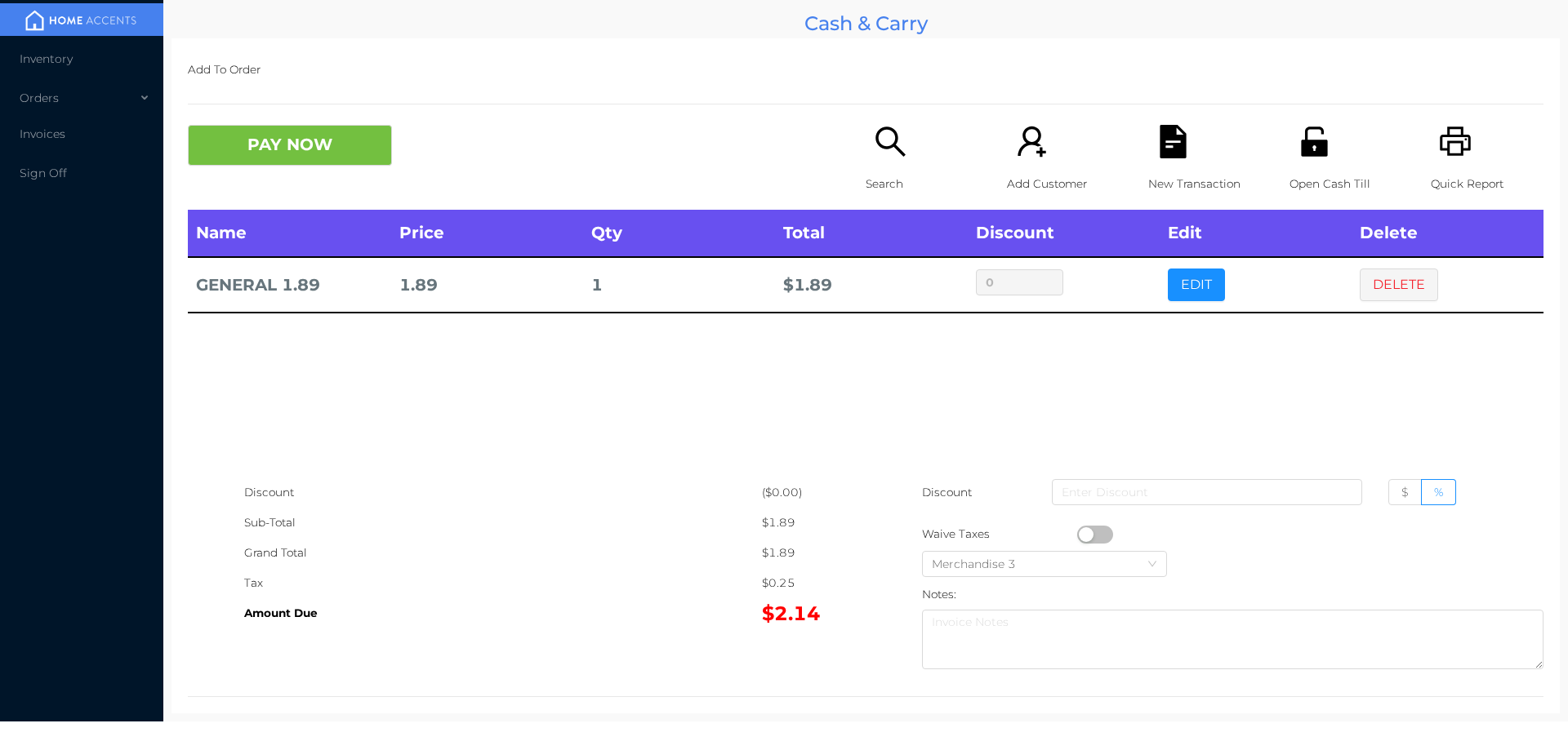
click at [1148, 144] on div "New Transaction" at bounding box center [1205, 167] width 113 height 85
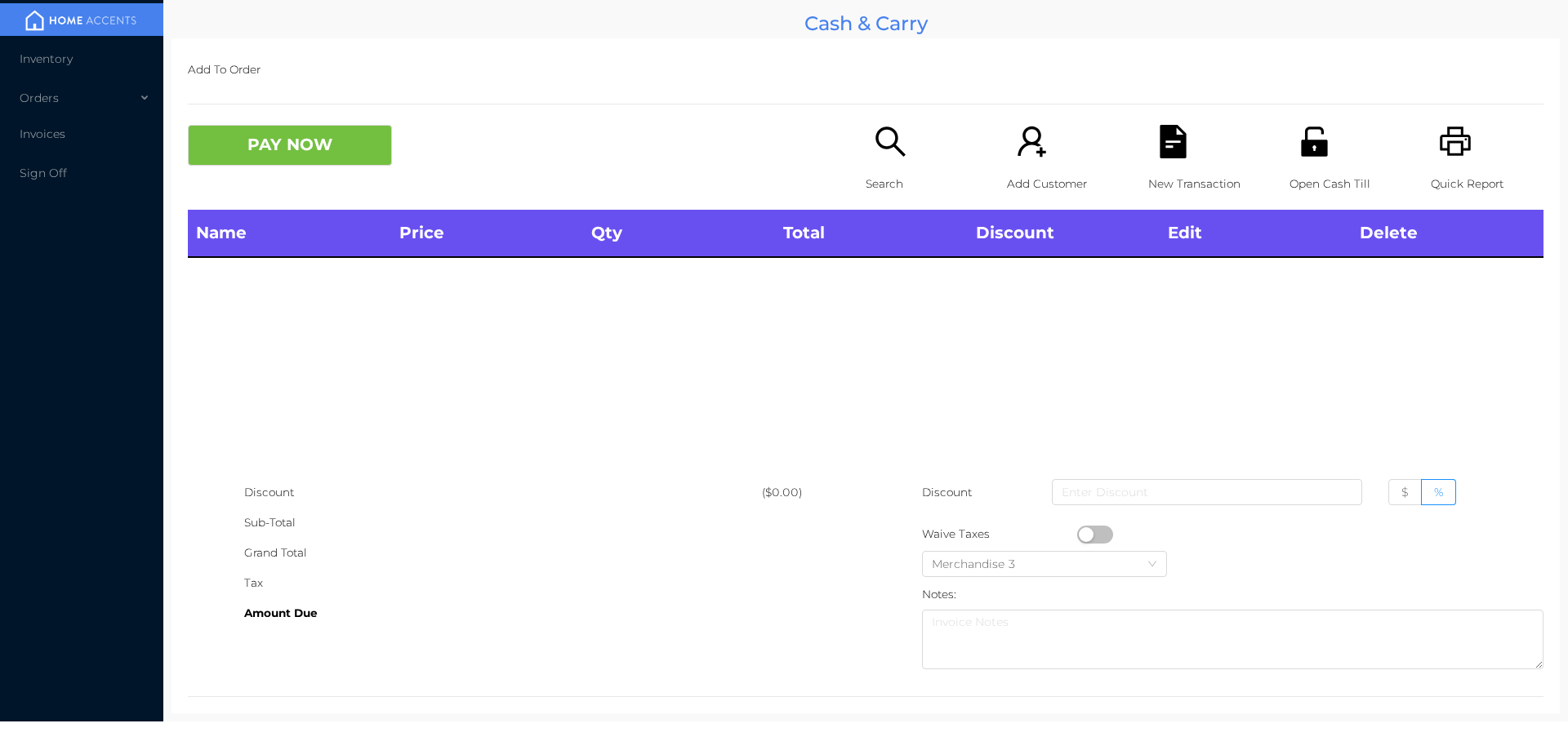
click at [1301, 136] on icon "icon: unlock" at bounding box center [1314, 141] width 33 height 33
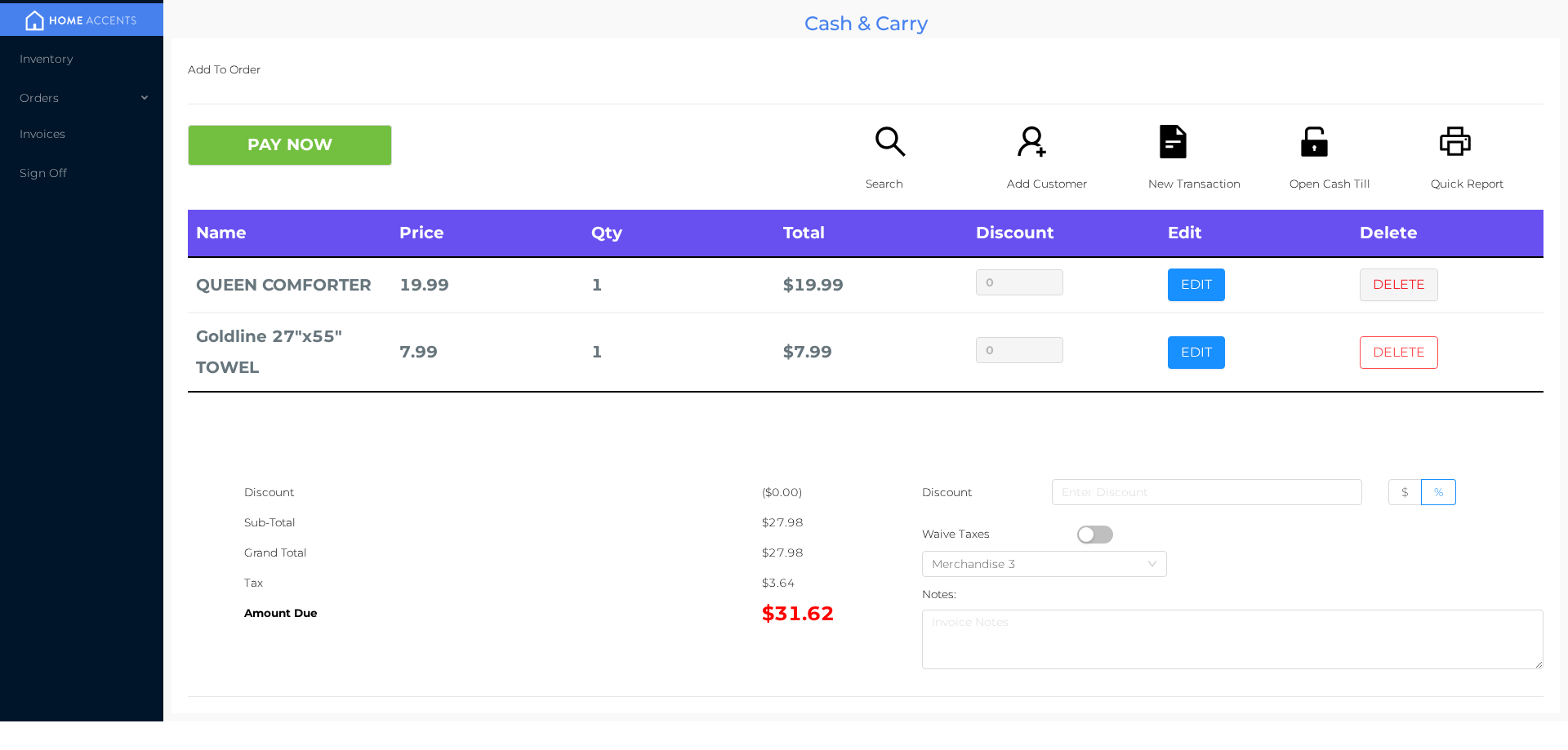
click at [1385, 363] on button "DELETE" at bounding box center [1399, 352] width 79 height 33
click at [1376, 277] on button "DELETE" at bounding box center [1399, 284] width 79 height 33
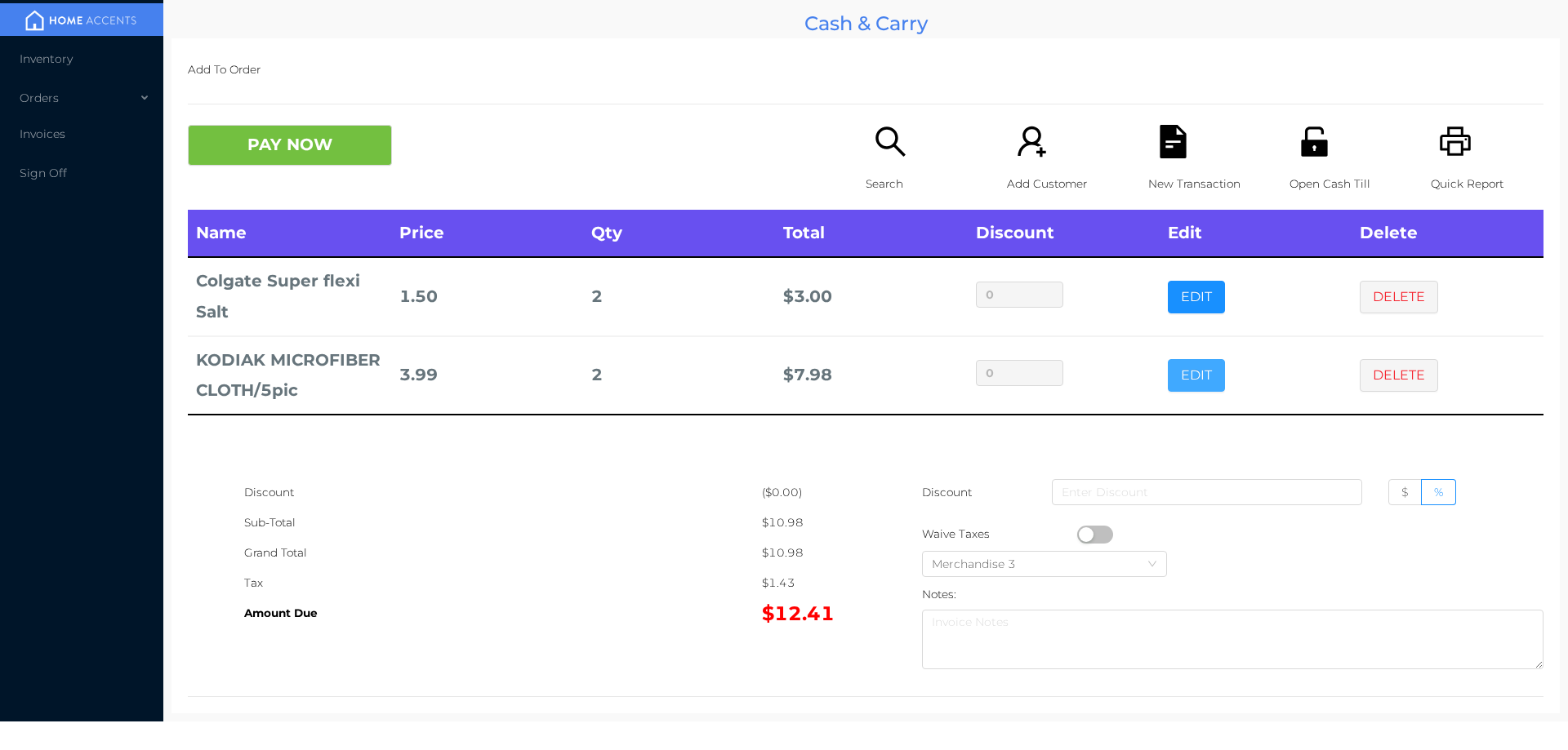
click at [1199, 360] on button "EDIT" at bounding box center [1197, 375] width 57 height 33
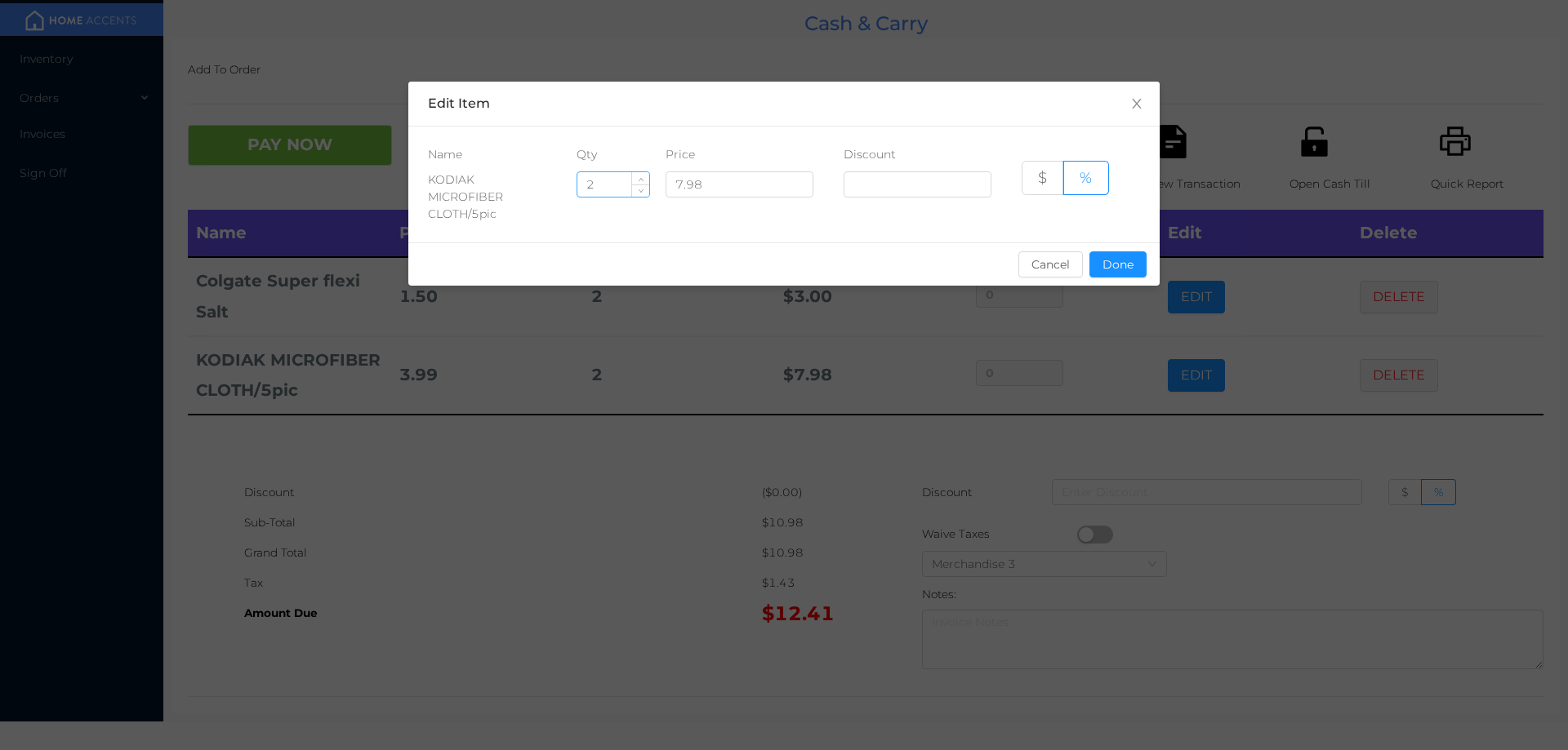
click at [611, 179] on input "2" at bounding box center [614, 184] width 72 height 24
type input "1"
click at [1103, 270] on button "Done" at bounding box center [1118, 264] width 57 height 26
type input "0%"
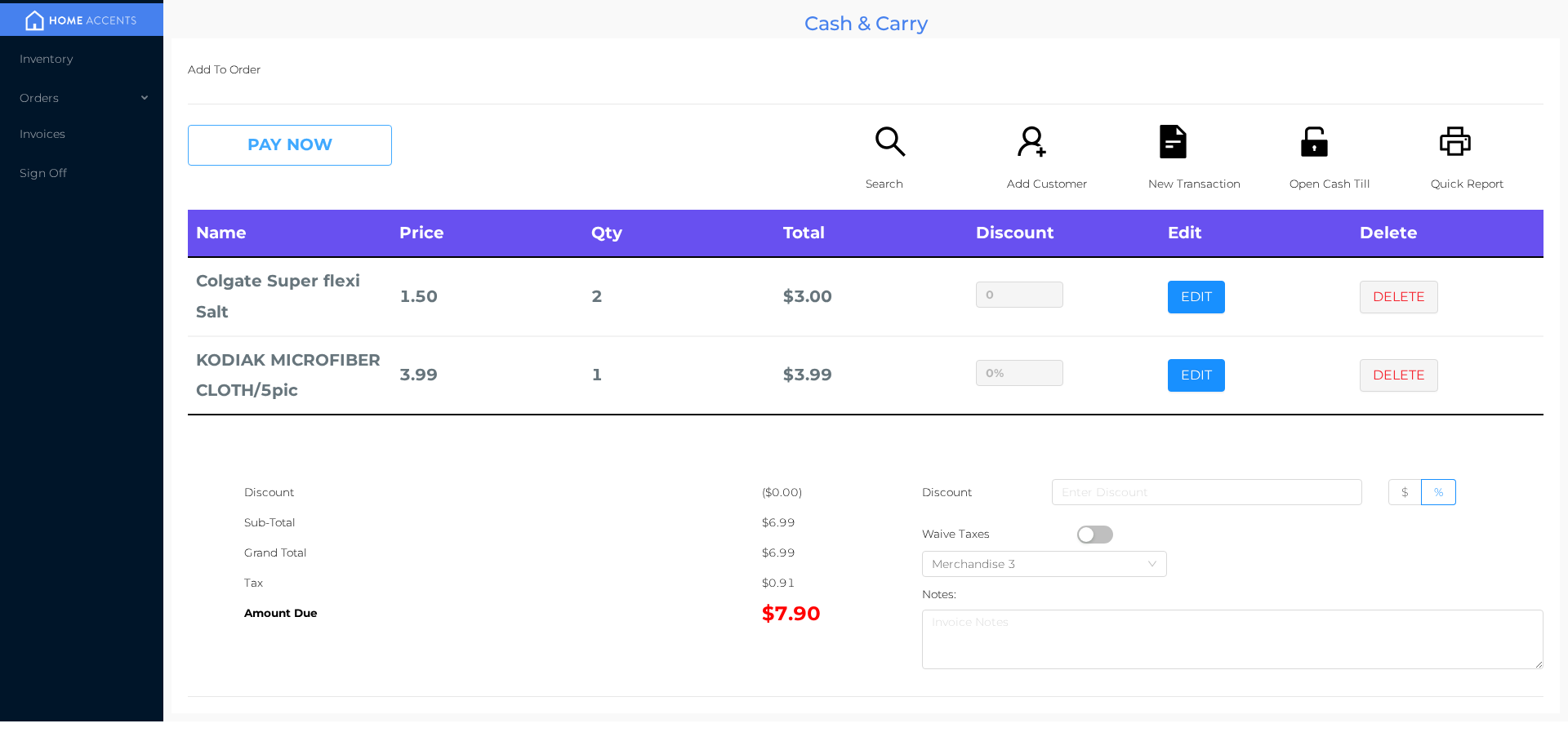
click at [259, 133] on button "PAY NOW" at bounding box center [290, 146] width 204 height 41
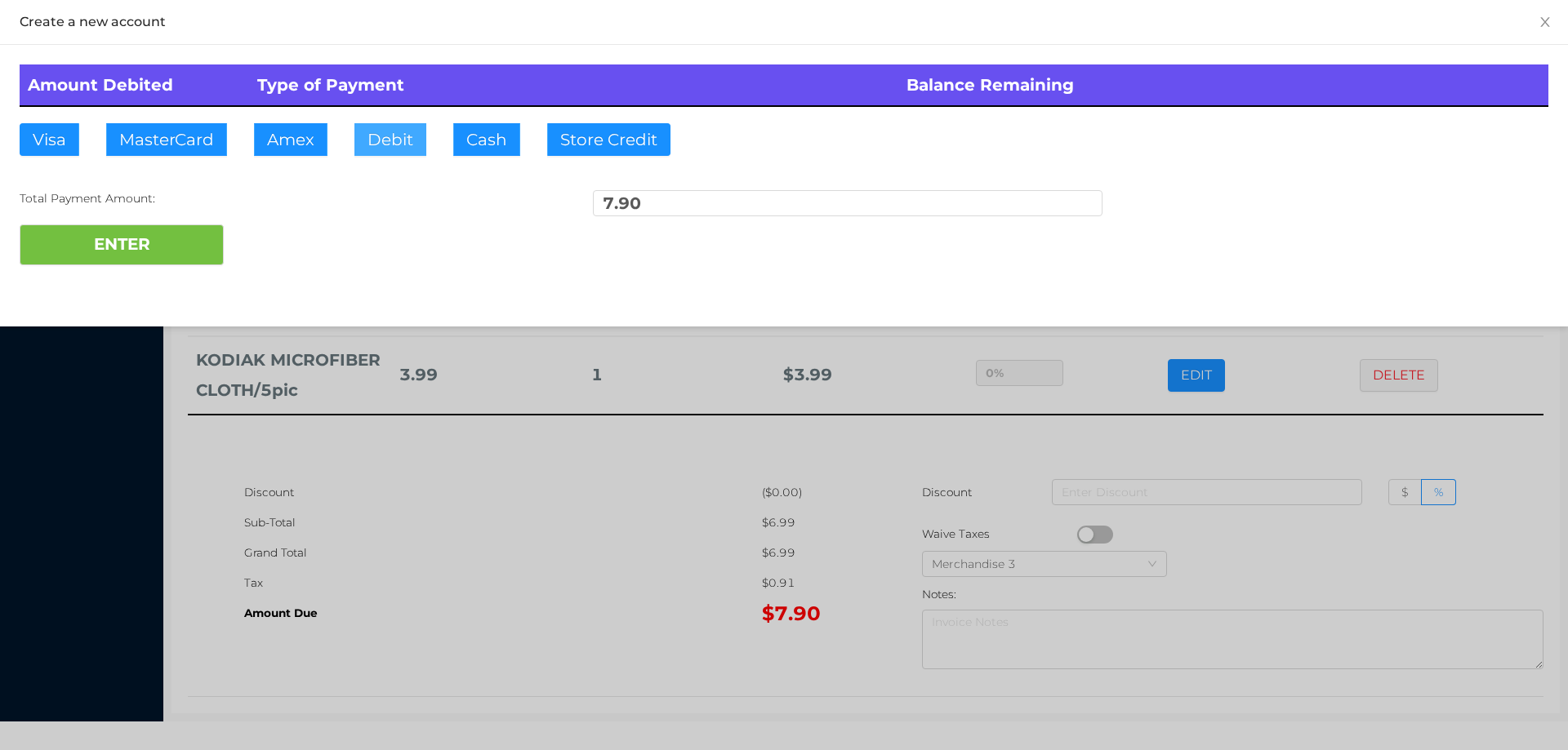
click at [390, 126] on button "Debit" at bounding box center [390, 139] width 72 height 33
type input "10"
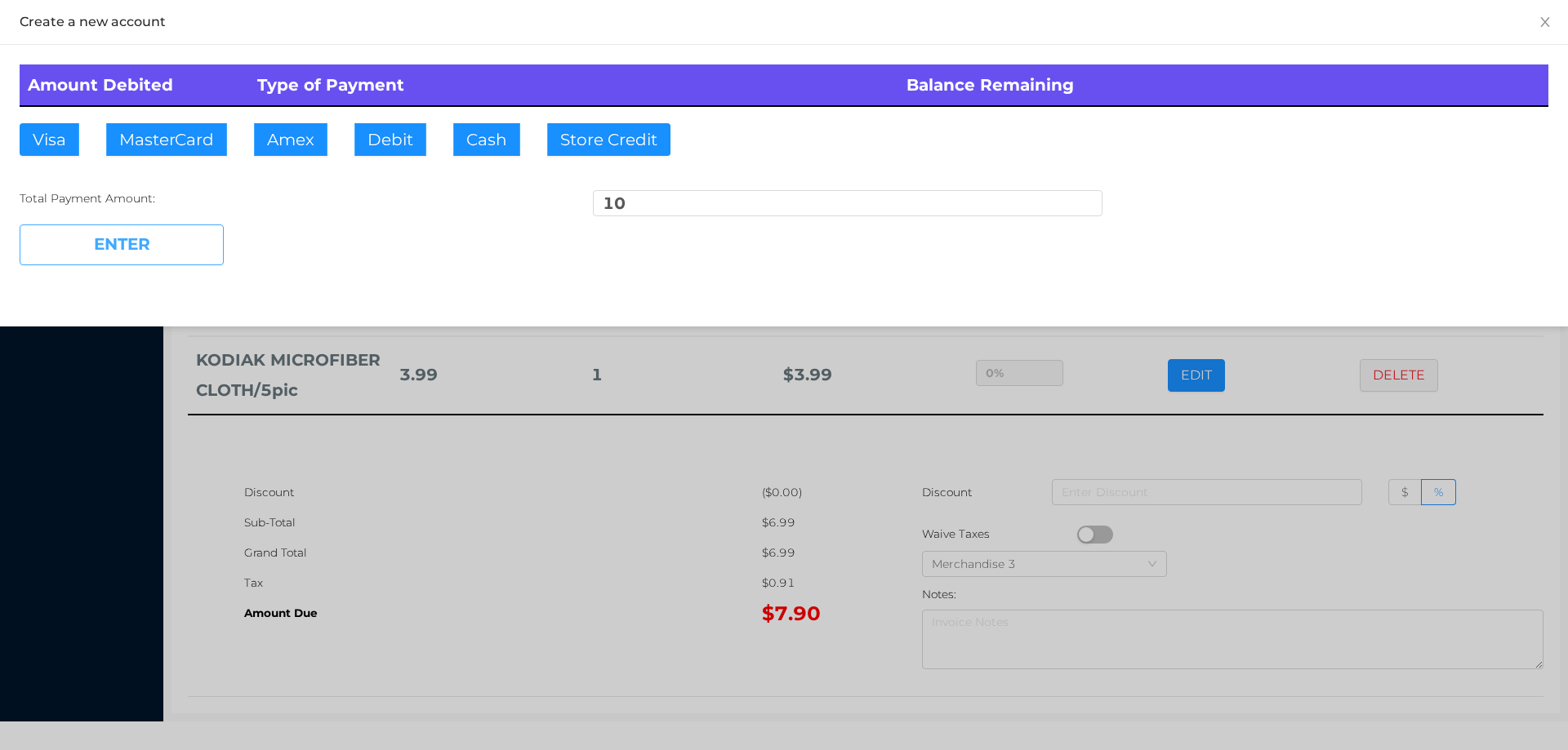
click at [103, 231] on button "ENTER" at bounding box center [122, 245] width 204 height 41
type input "0"
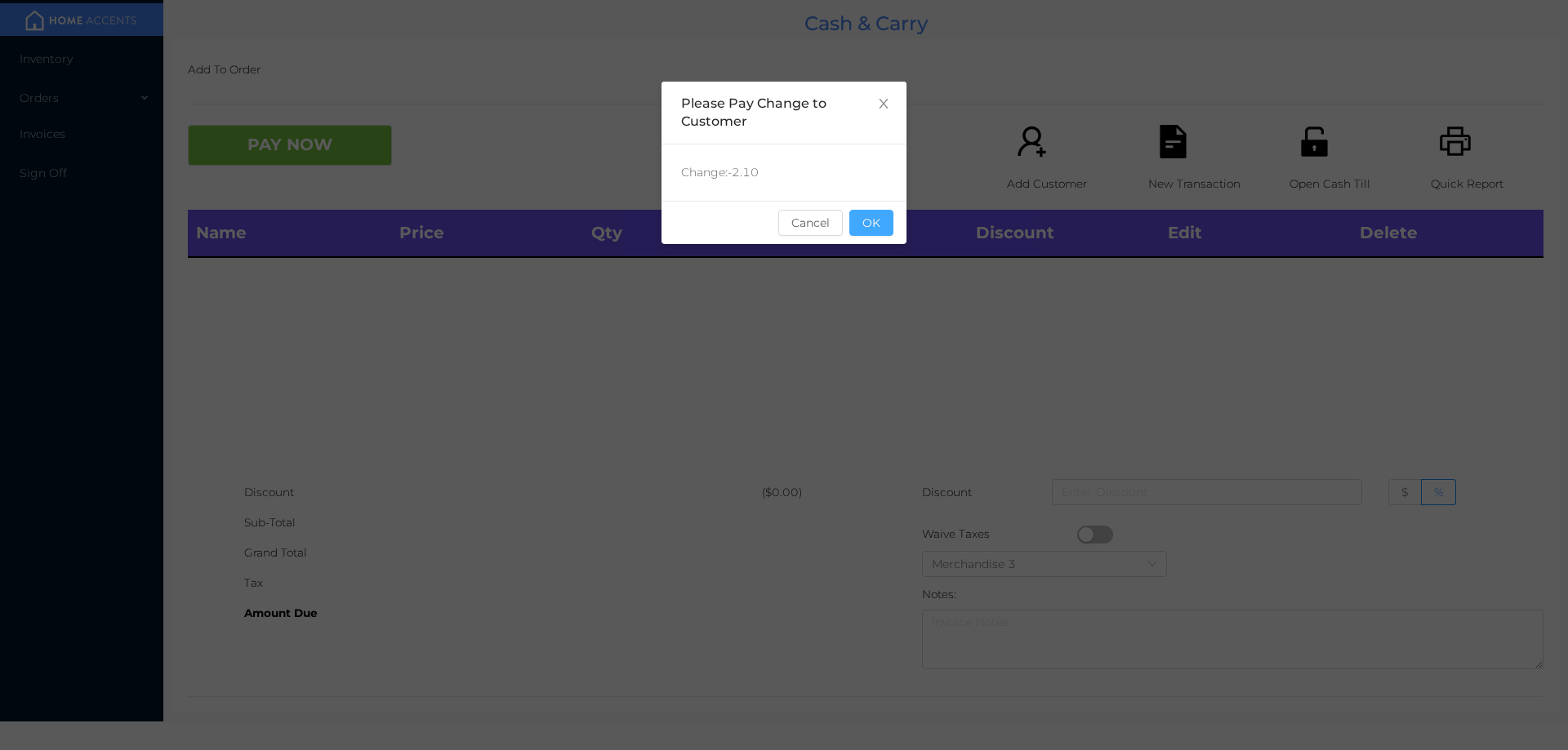
click at [870, 232] on button "OK" at bounding box center [871, 223] width 44 height 26
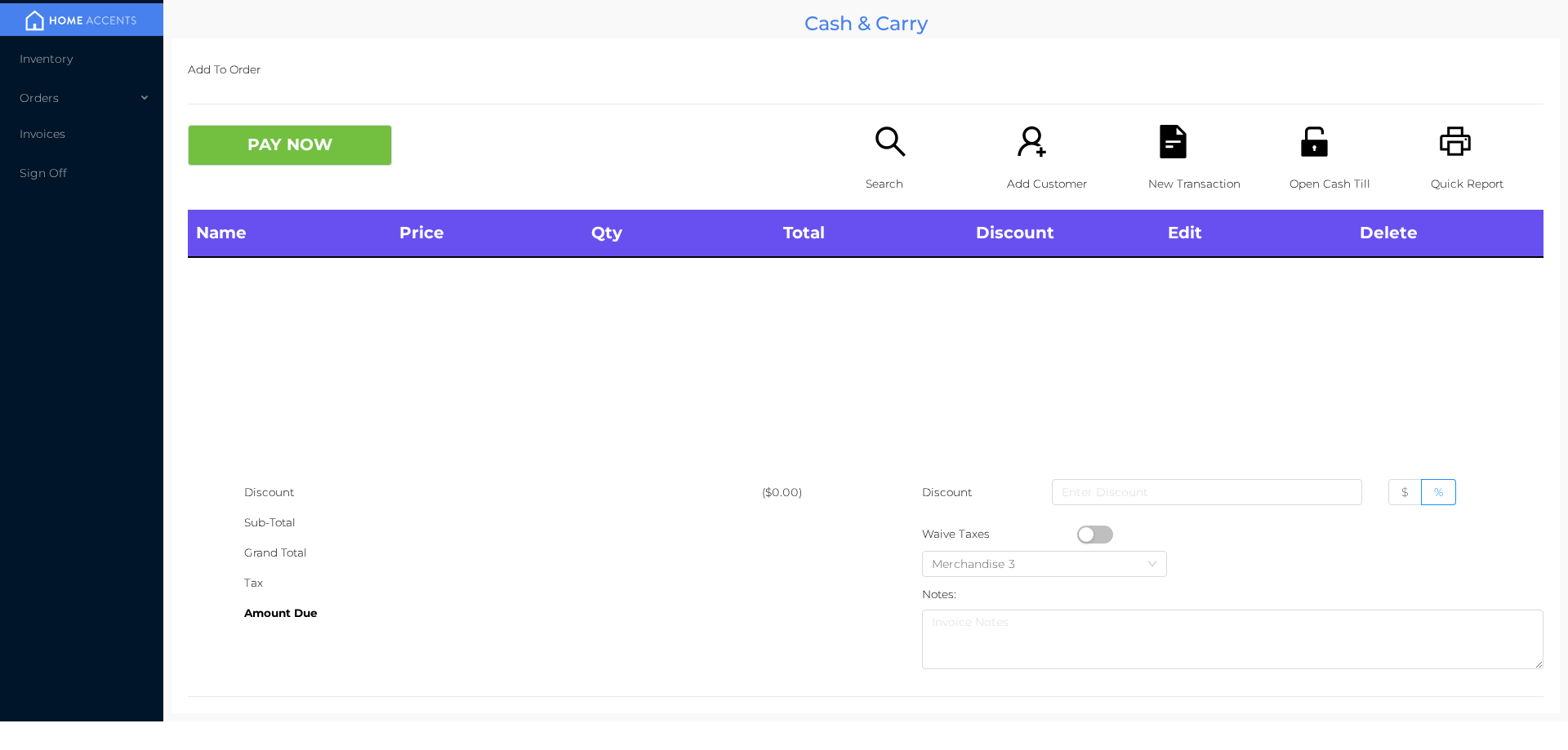
click at [869, 173] on p "Search" at bounding box center [922, 184] width 113 height 30
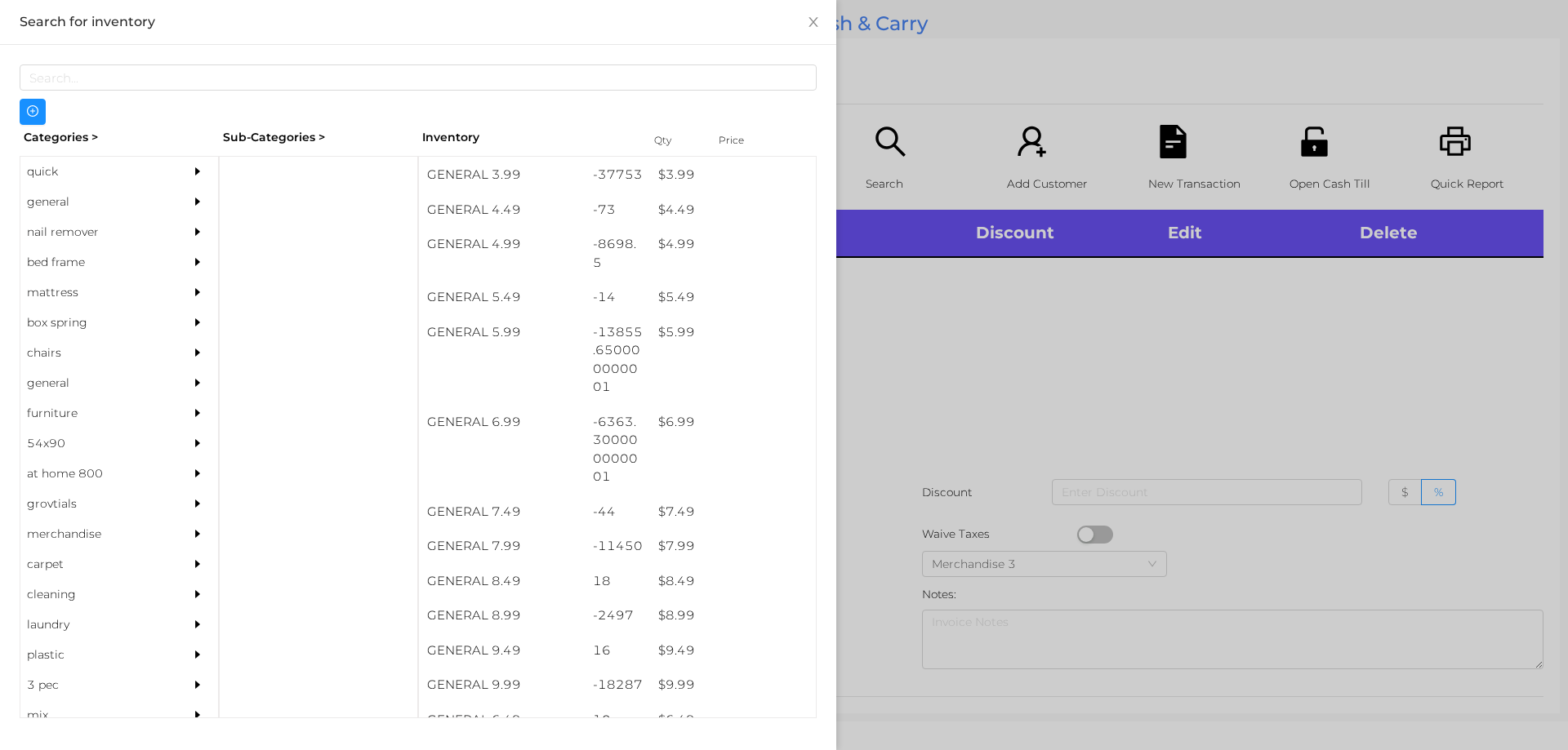
scroll to position [506, 0]
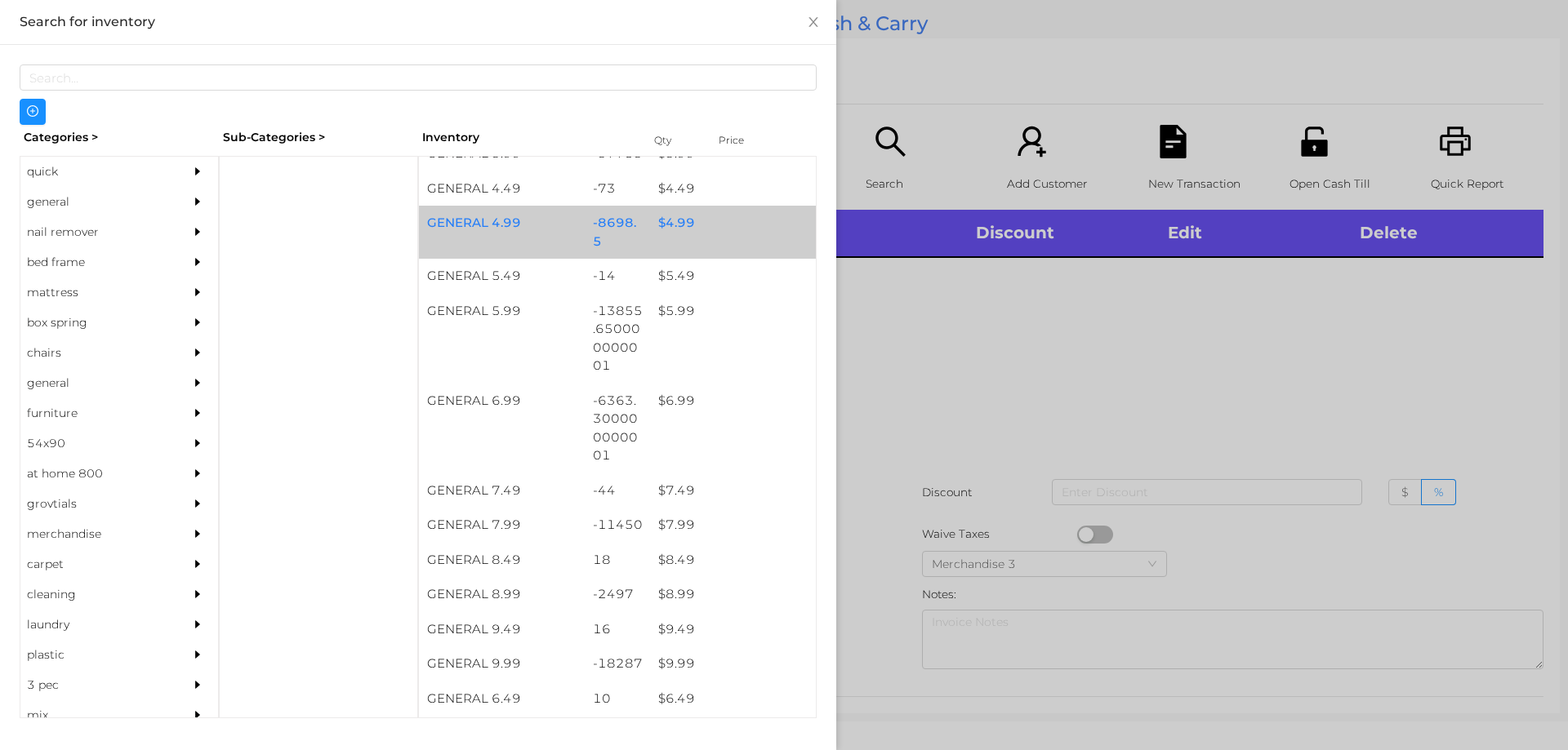
click at [691, 216] on div "$ 4.99" at bounding box center [733, 223] width 165 height 35
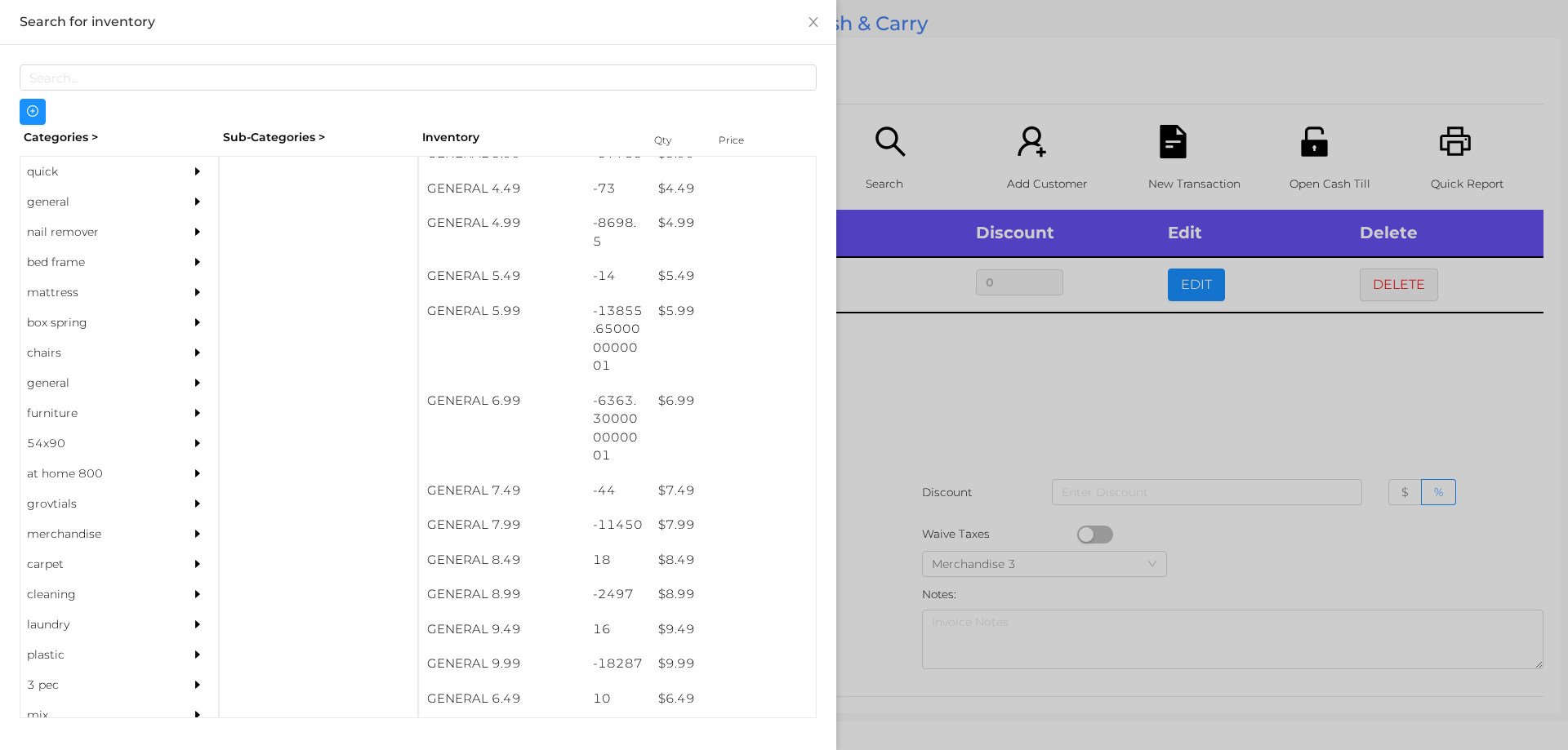
click at [1017, 63] on div at bounding box center [784, 375] width 1568 height 750
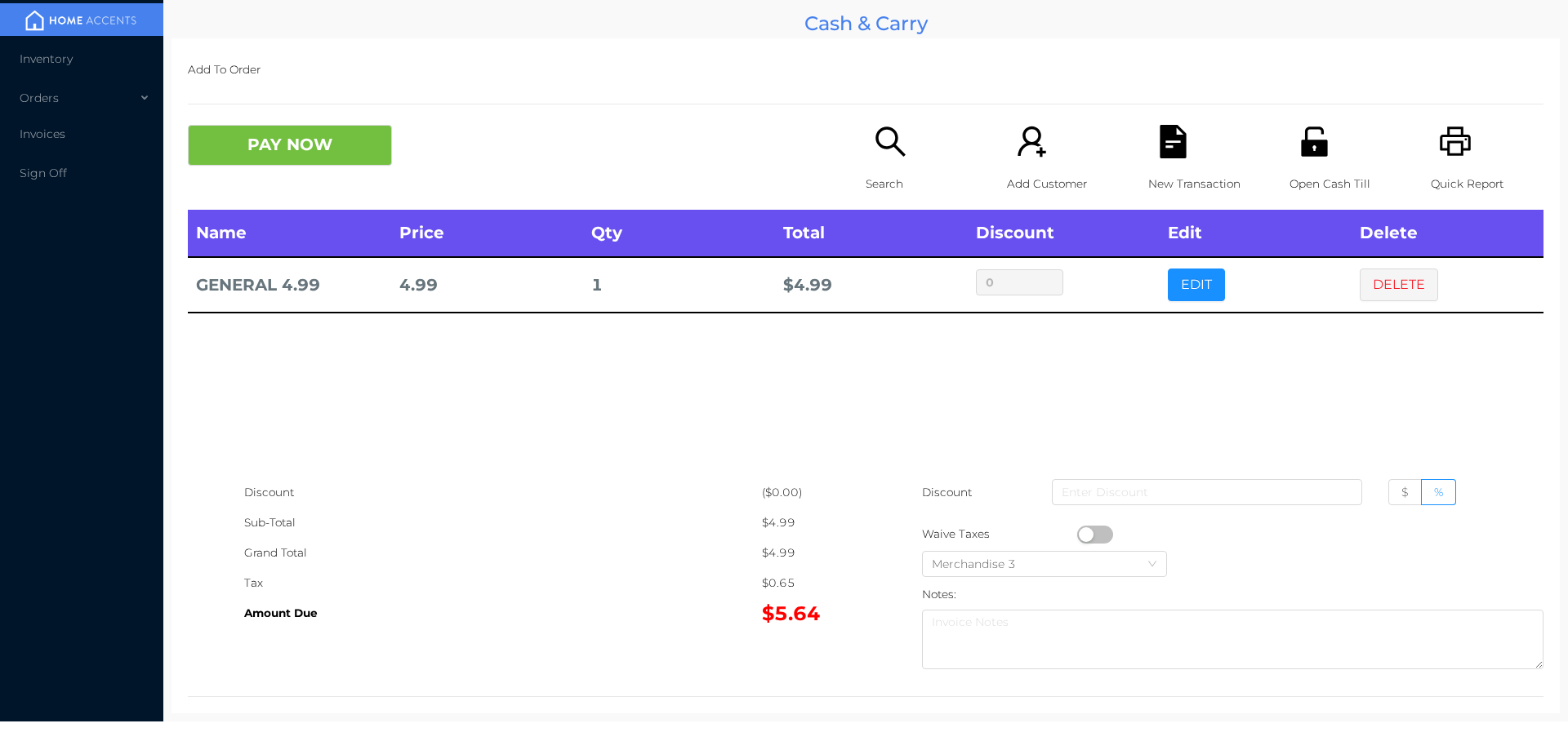
click at [866, 146] on div "Search" at bounding box center [922, 167] width 113 height 85
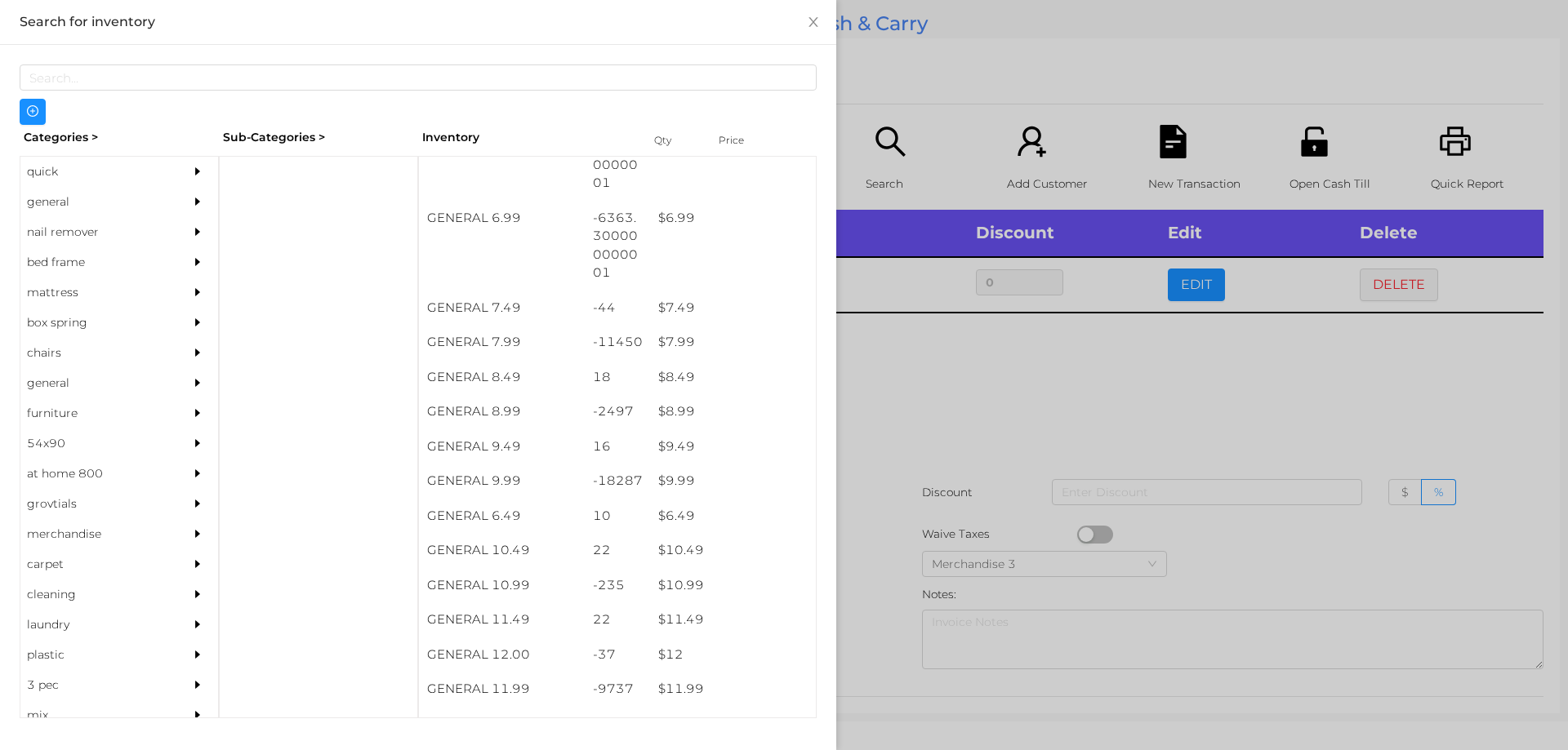
scroll to position [689, 0]
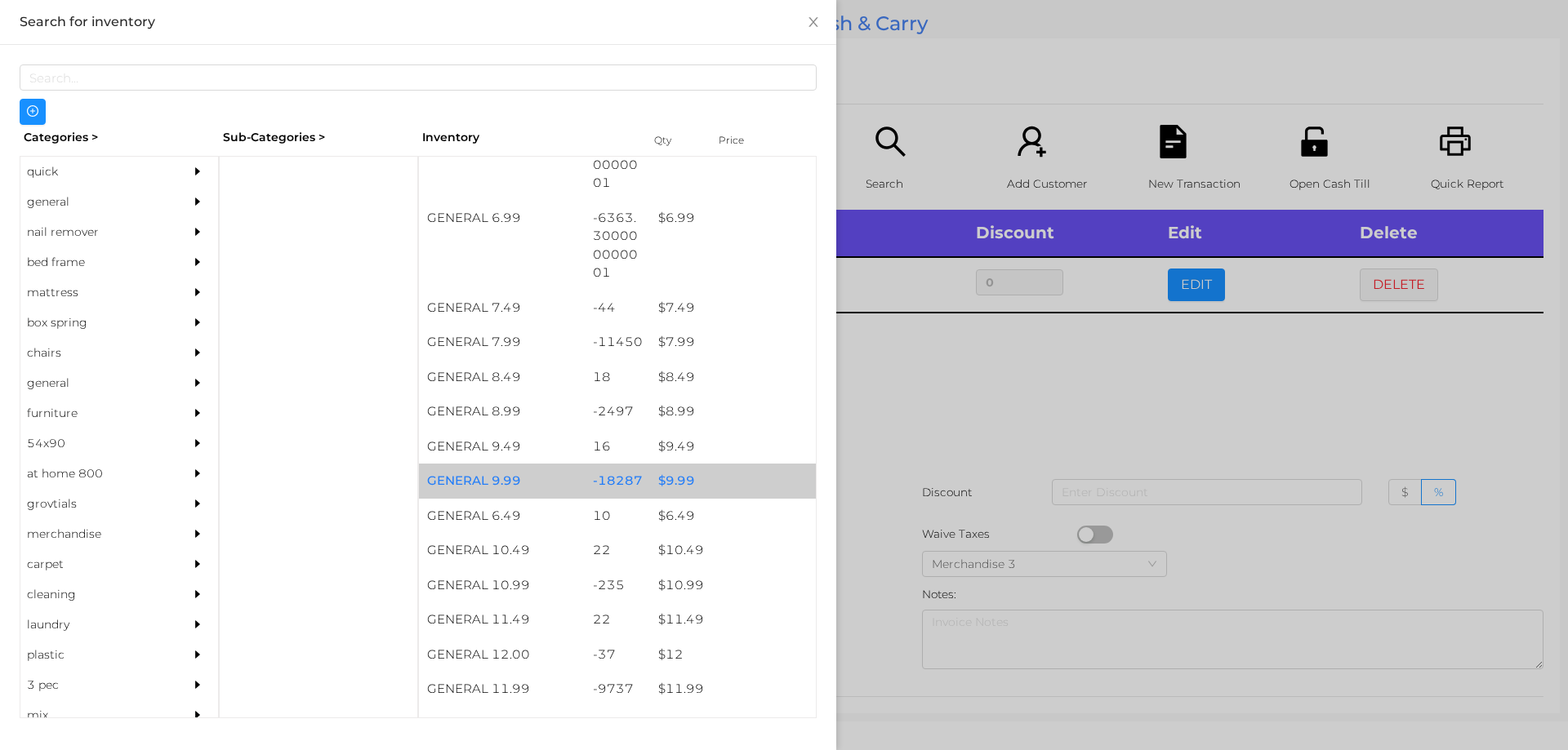
click at [705, 472] on div "$ 9.99" at bounding box center [733, 481] width 165 height 35
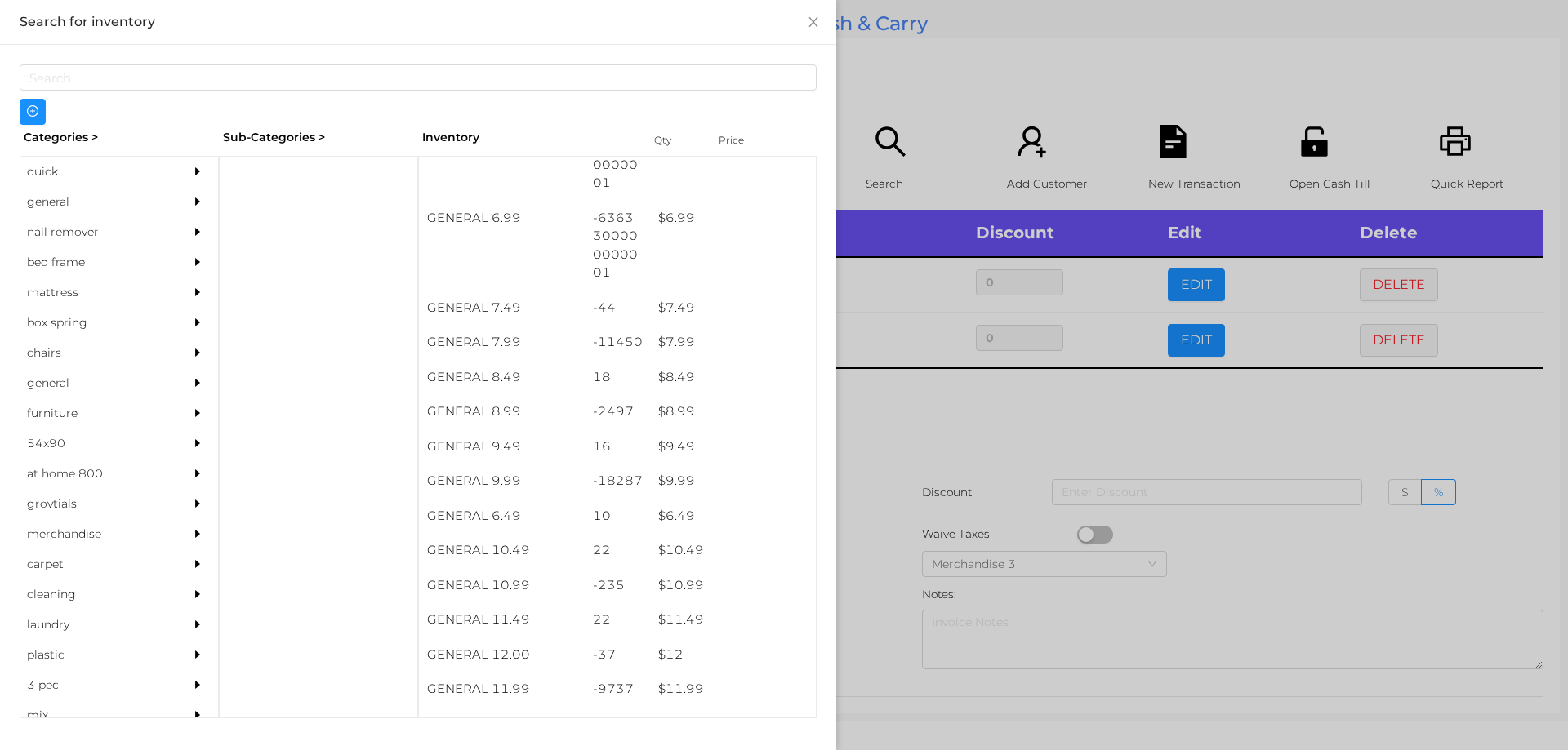
click at [1004, 522] on div at bounding box center [784, 375] width 1568 height 750
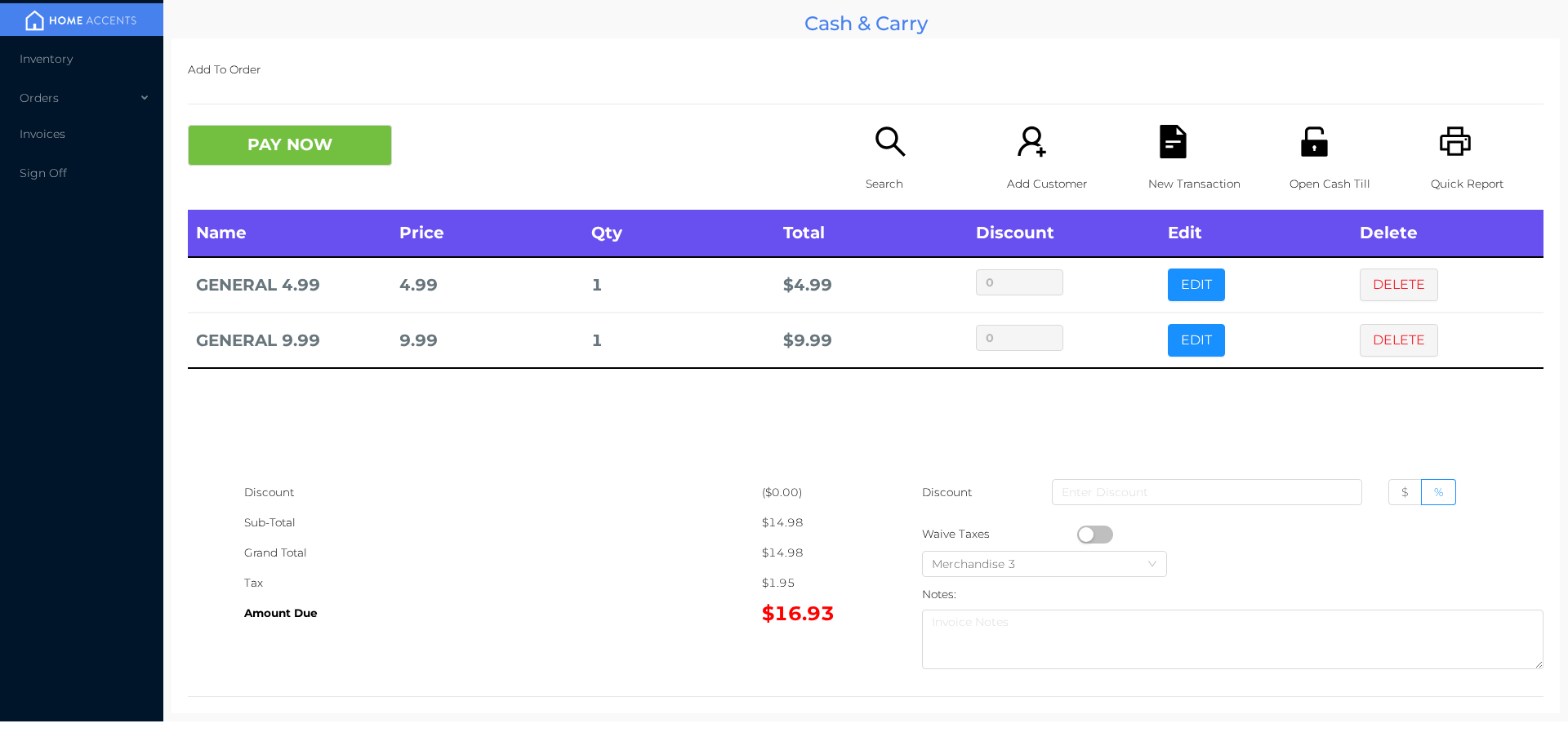
click at [886, 159] on div "Search" at bounding box center [922, 167] width 113 height 85
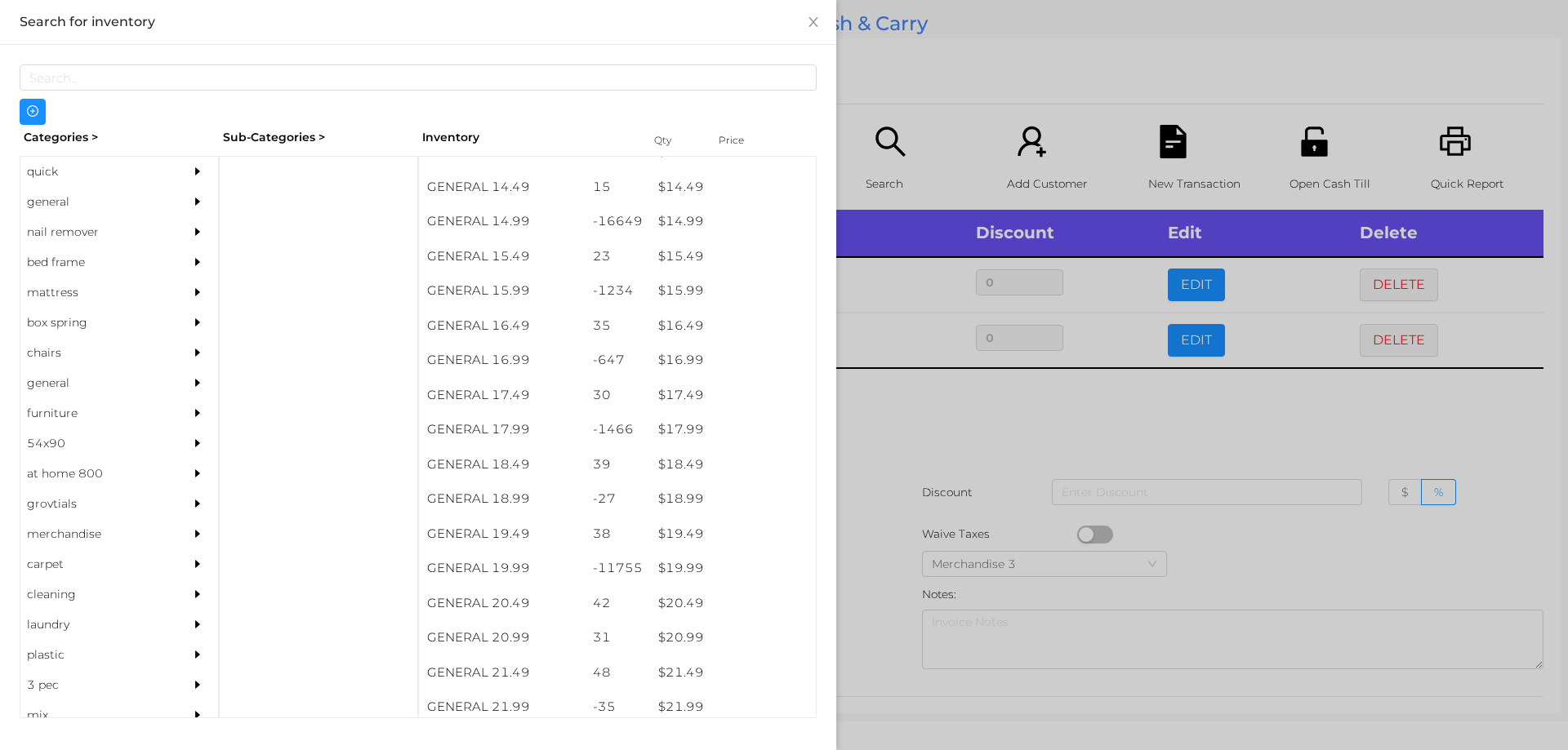
scroll to position [1415, 0]
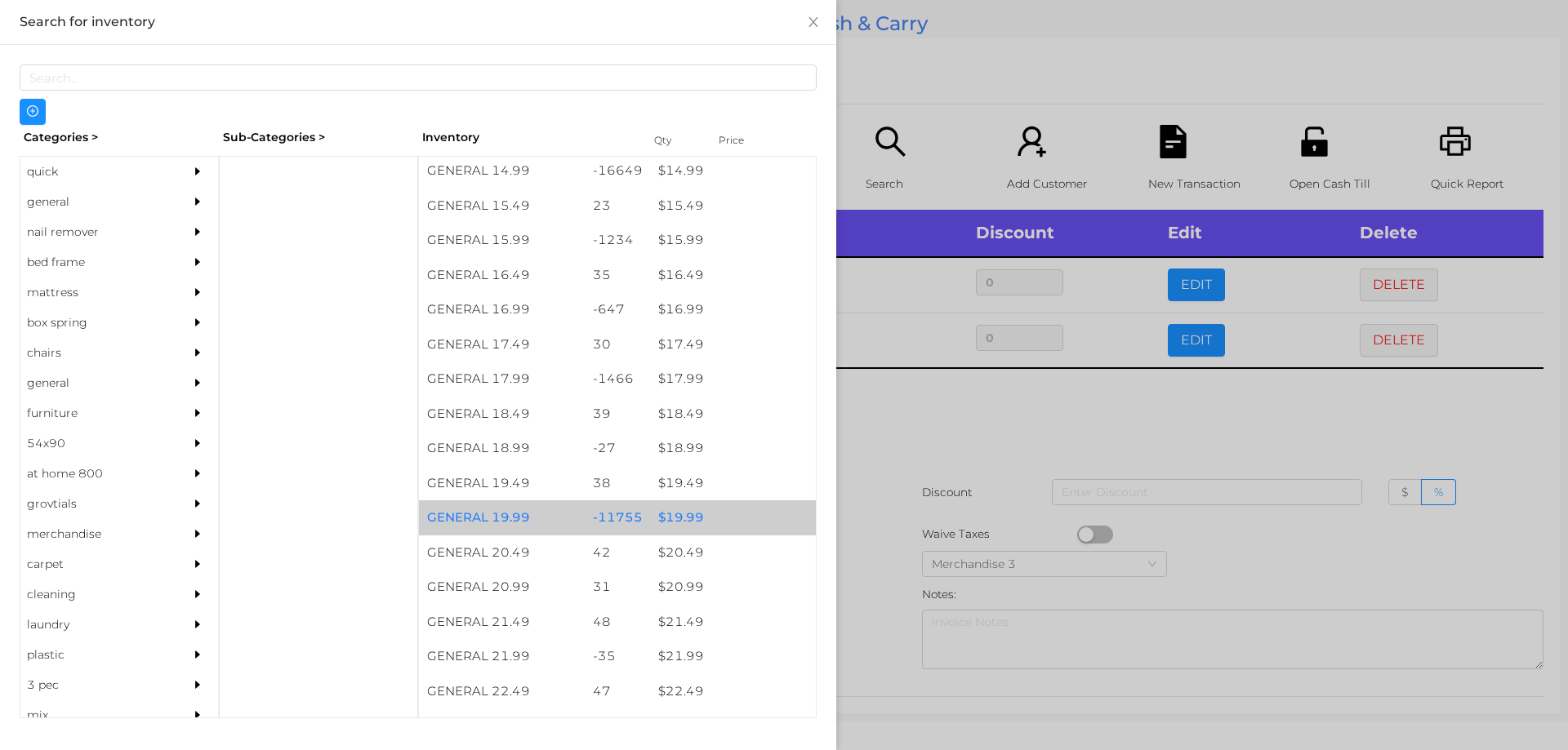
click at [726, 523] on div "$ 19.99" at bounding box center [733, 518] width 165 height 35
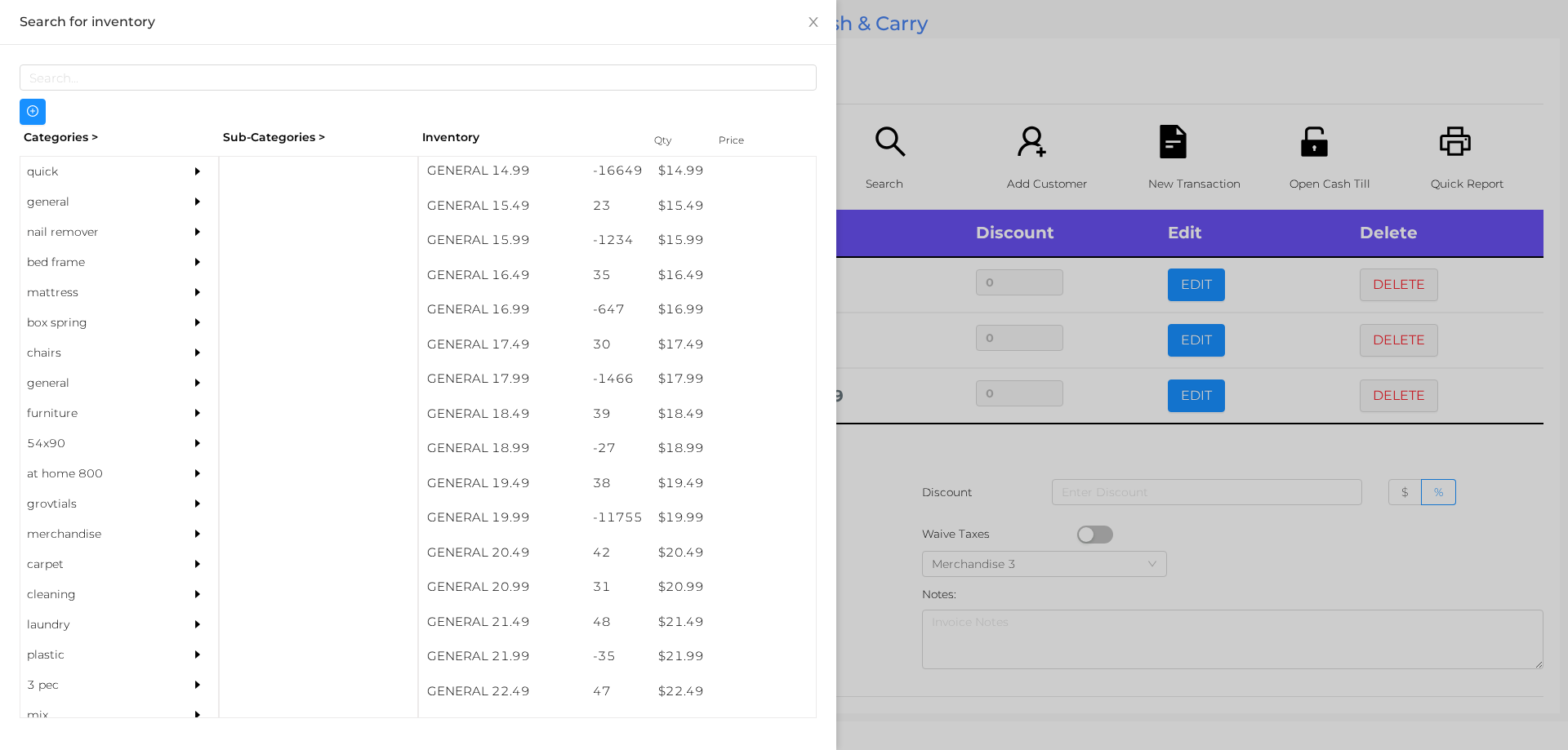
click at [903, 464] on div at bounding box center [784, 375] width 1568 height 750
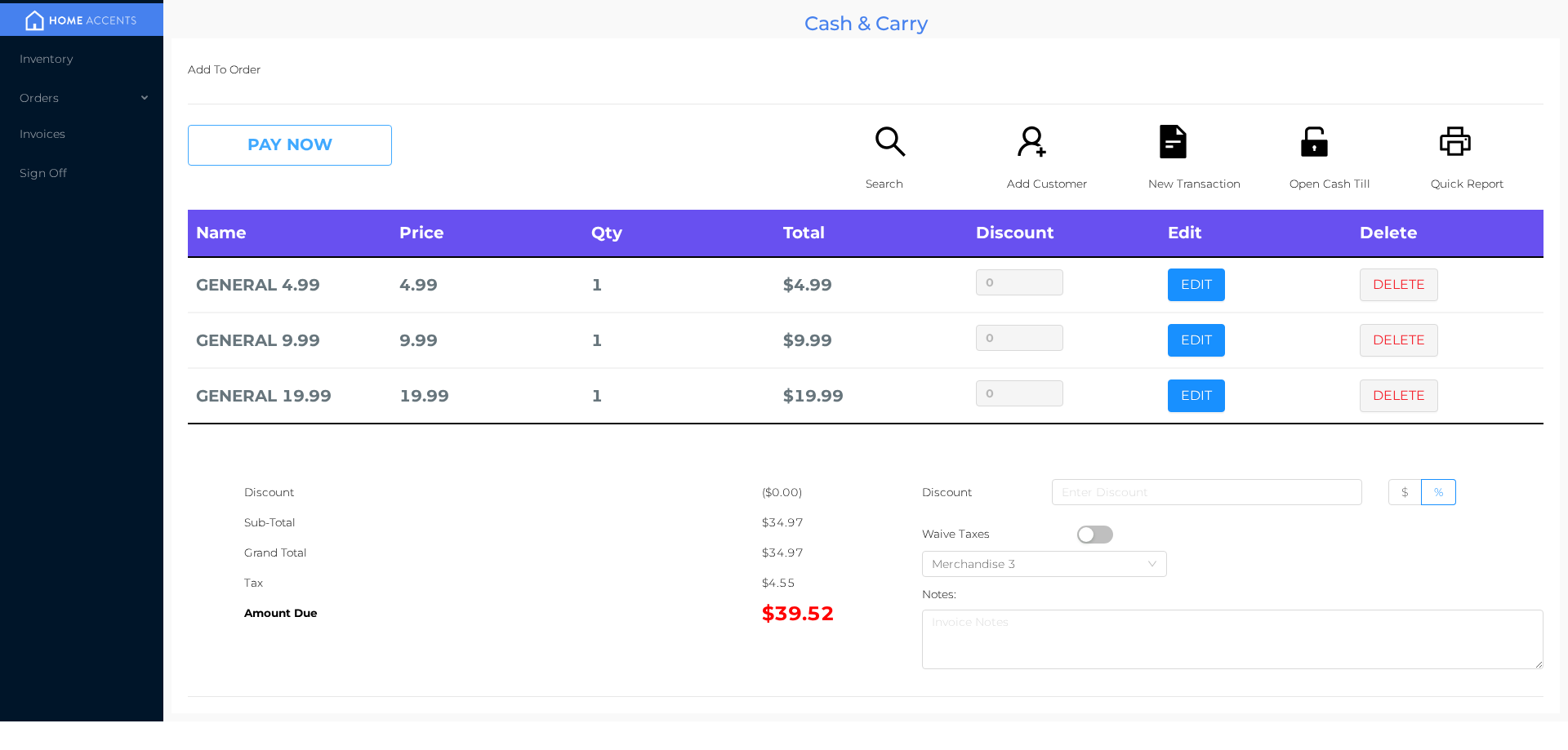
click at [311, 125] on button "PAY NOW" at bounding box center [290, 146] width 204 height 41
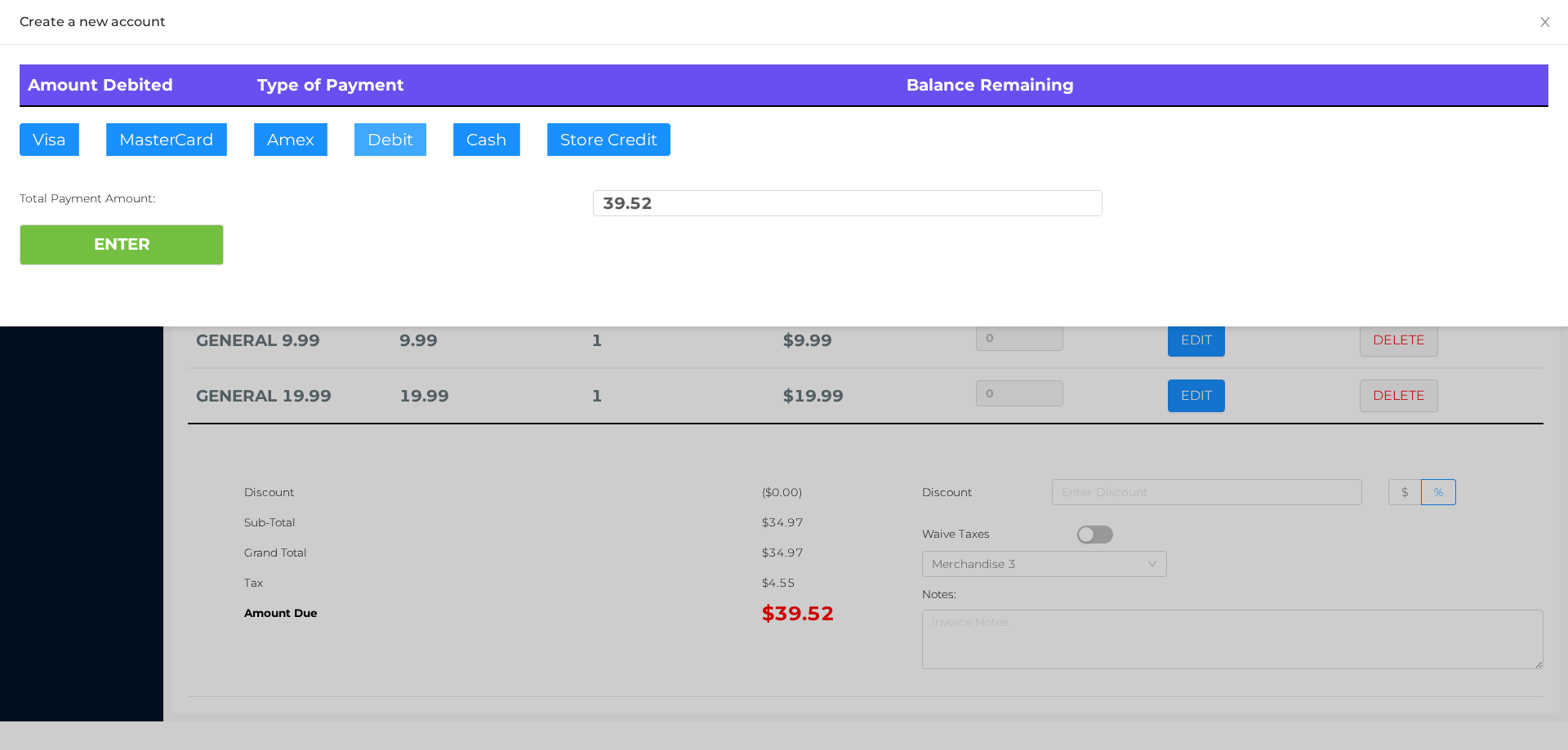
click at [381, 127] on button "Debit" at bounding box center [390, 139] width 72 height 33
type input "100"
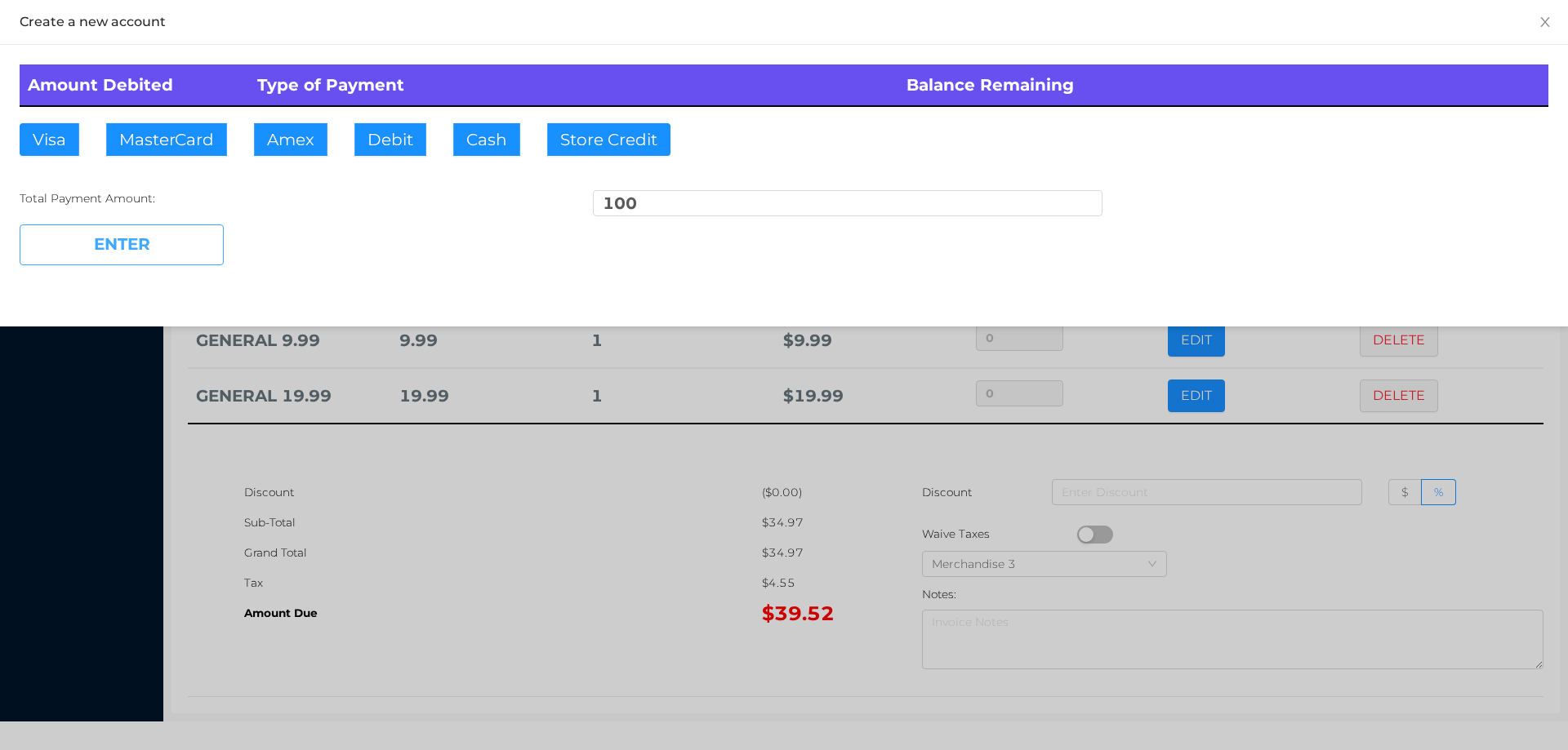
click at [155, 244] on button "ENTER" at bounding box center [122, 245] width 204 height 41
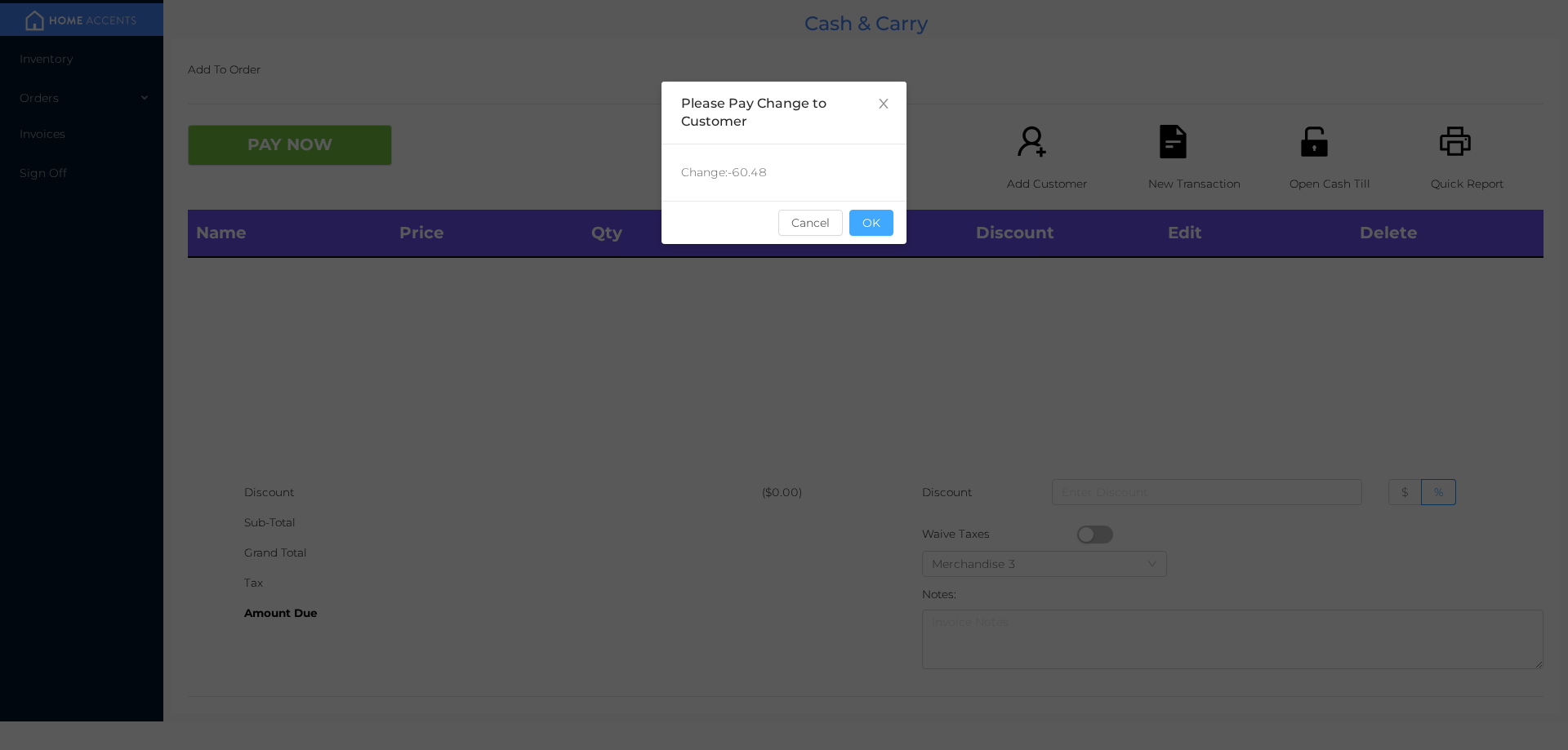
click at [884, 217] on button "OK" at bounding box center [871, 223] width 44 height 26
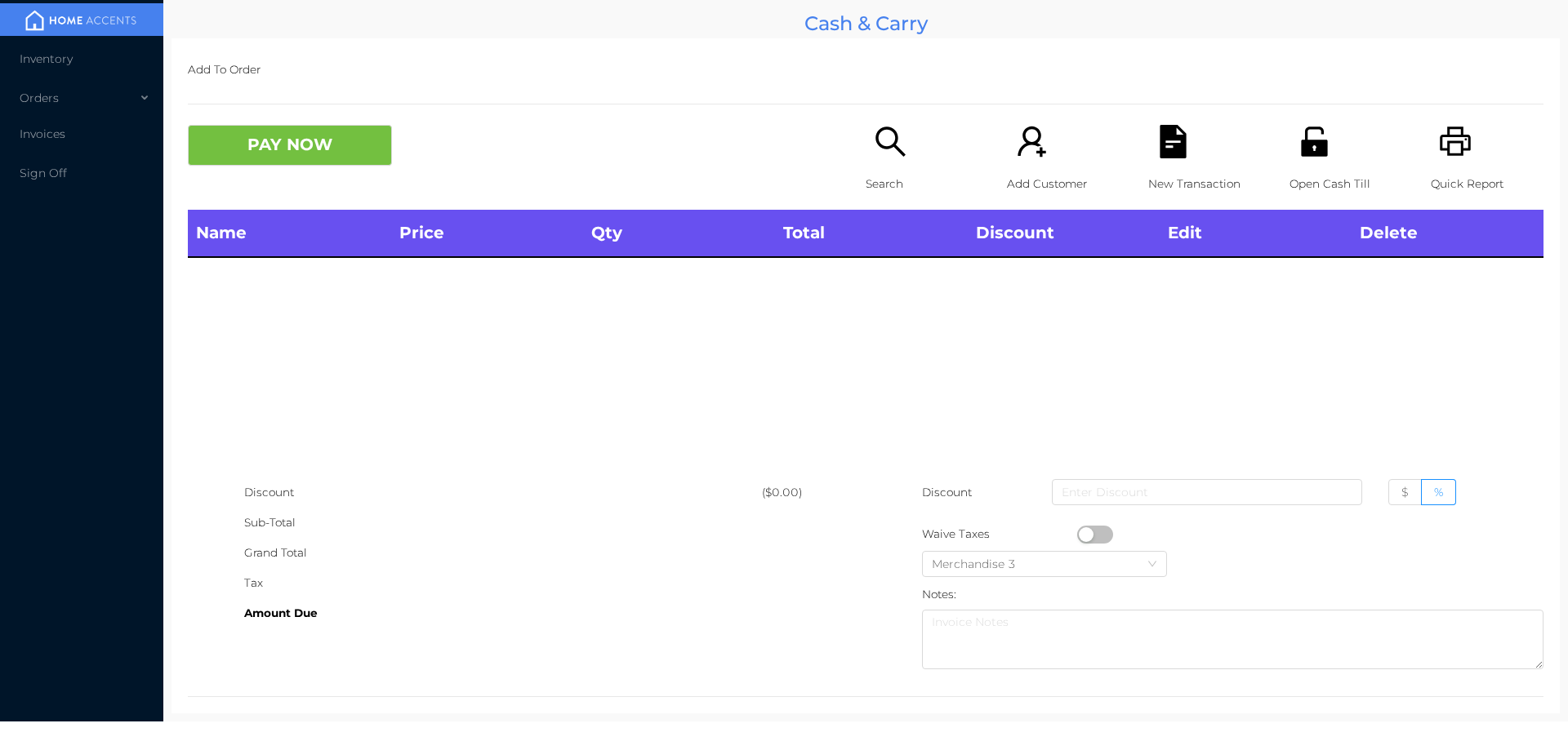
click at [885, 182] on p "Search" at bounding box center [922, 184] width 113 height 30
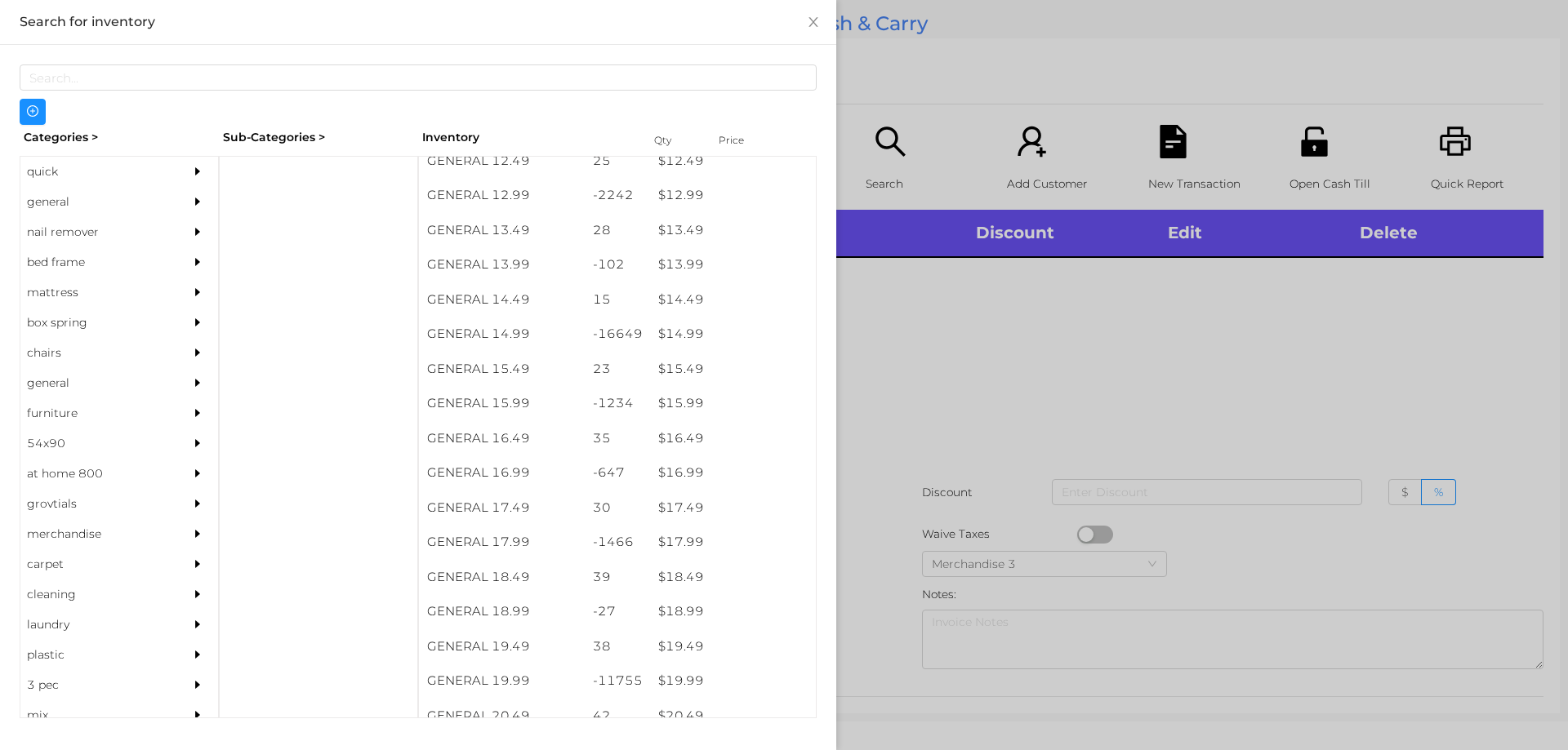
scroll to position [1252, 0]
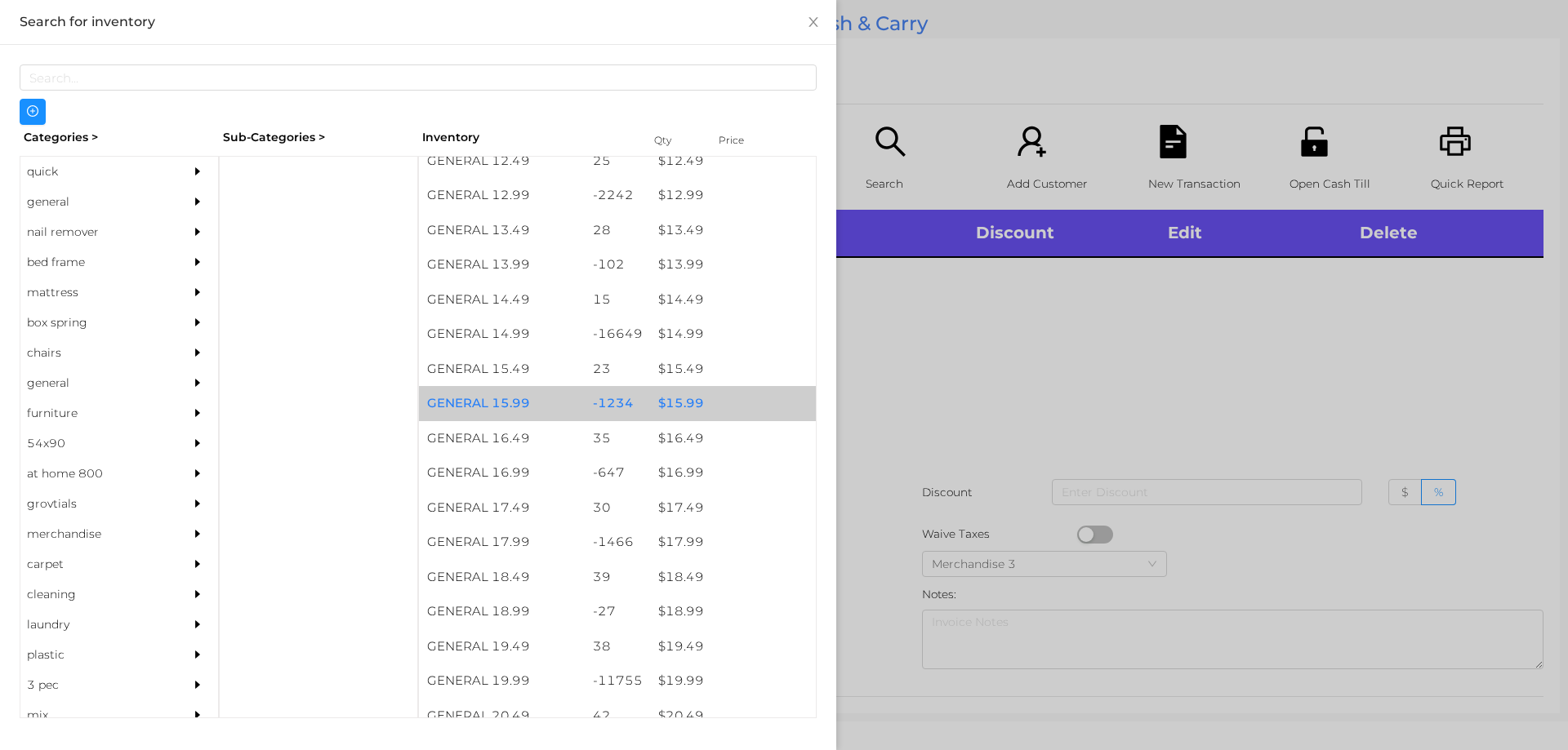
click at [633, 395] on div "-1234" at bounding box center [618, 403] width 66 height 35
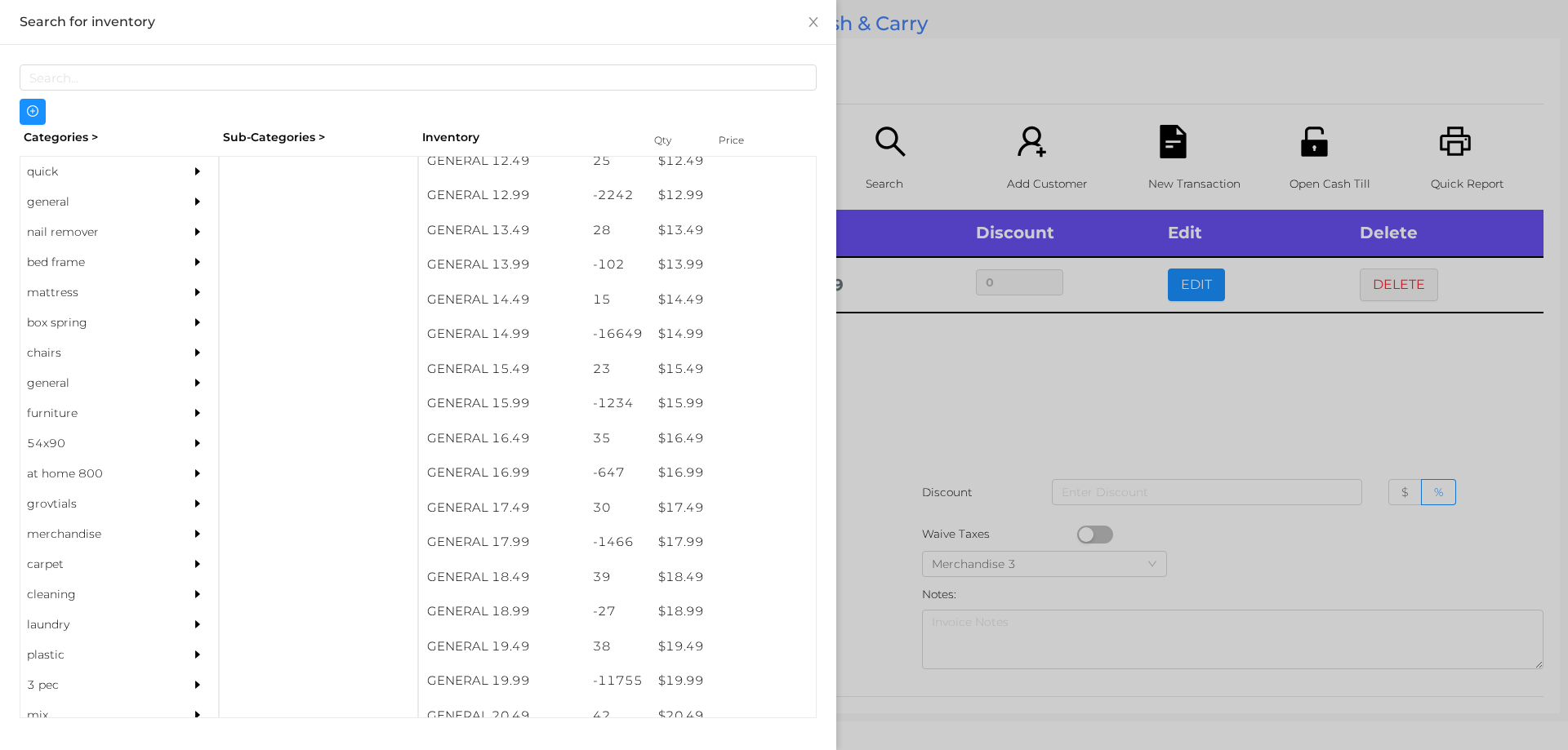
click at [935, 441] on div at bounding box center [784, 375] width 1568 height 750
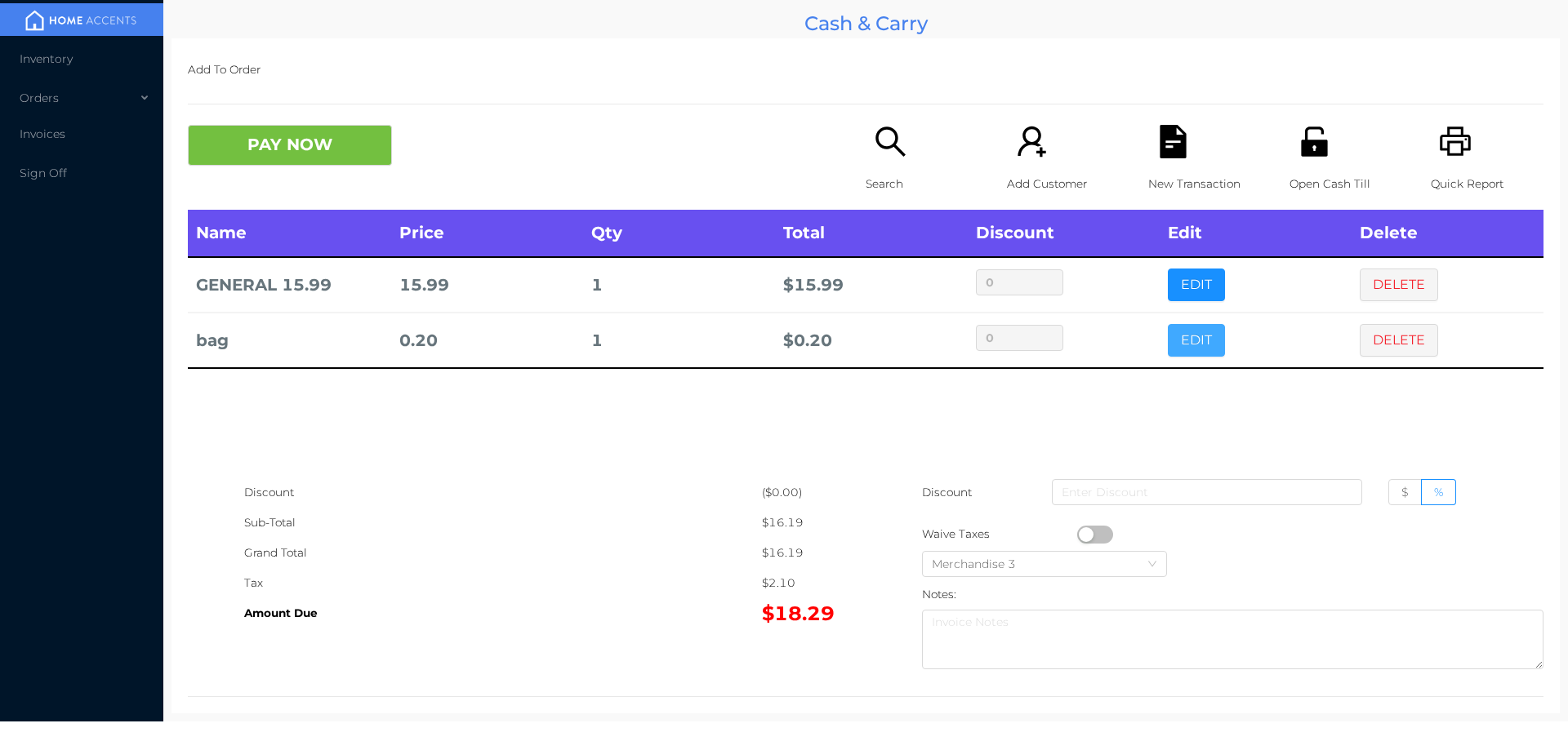
click at [1174, 352] on button "EDIT" at bounding box center [1197, 340] width 57 height 33
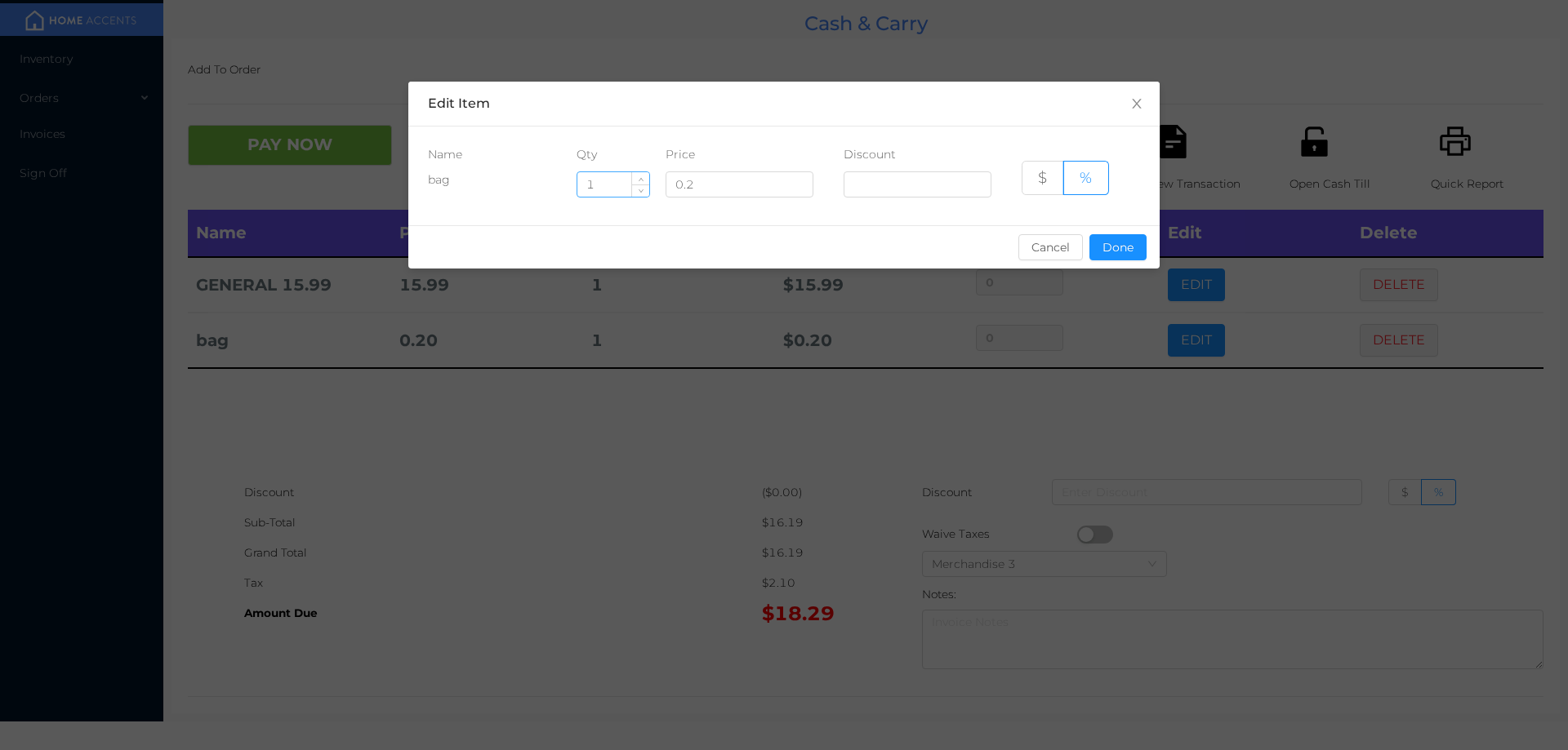
click at [595, 180] on input "1" at bounding box center [614, 184] width 72 height 24
type input "5"
click at [1100, 251] on button "Done" at bounding box center [1118, 247] width 57 height 26
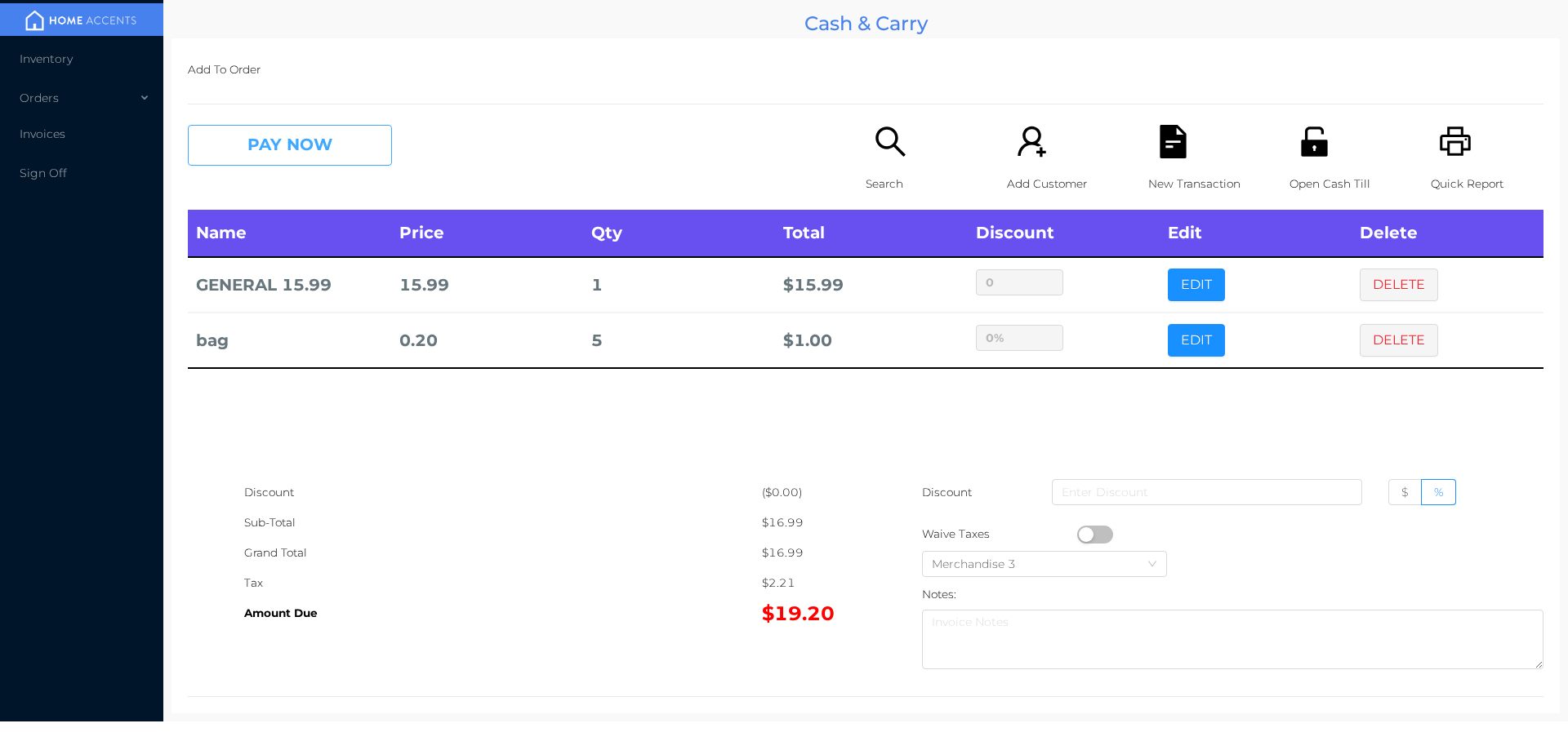
click at [302, 143] on button "PAY NOW" at bounding box center [290, 146] width 204 height 41
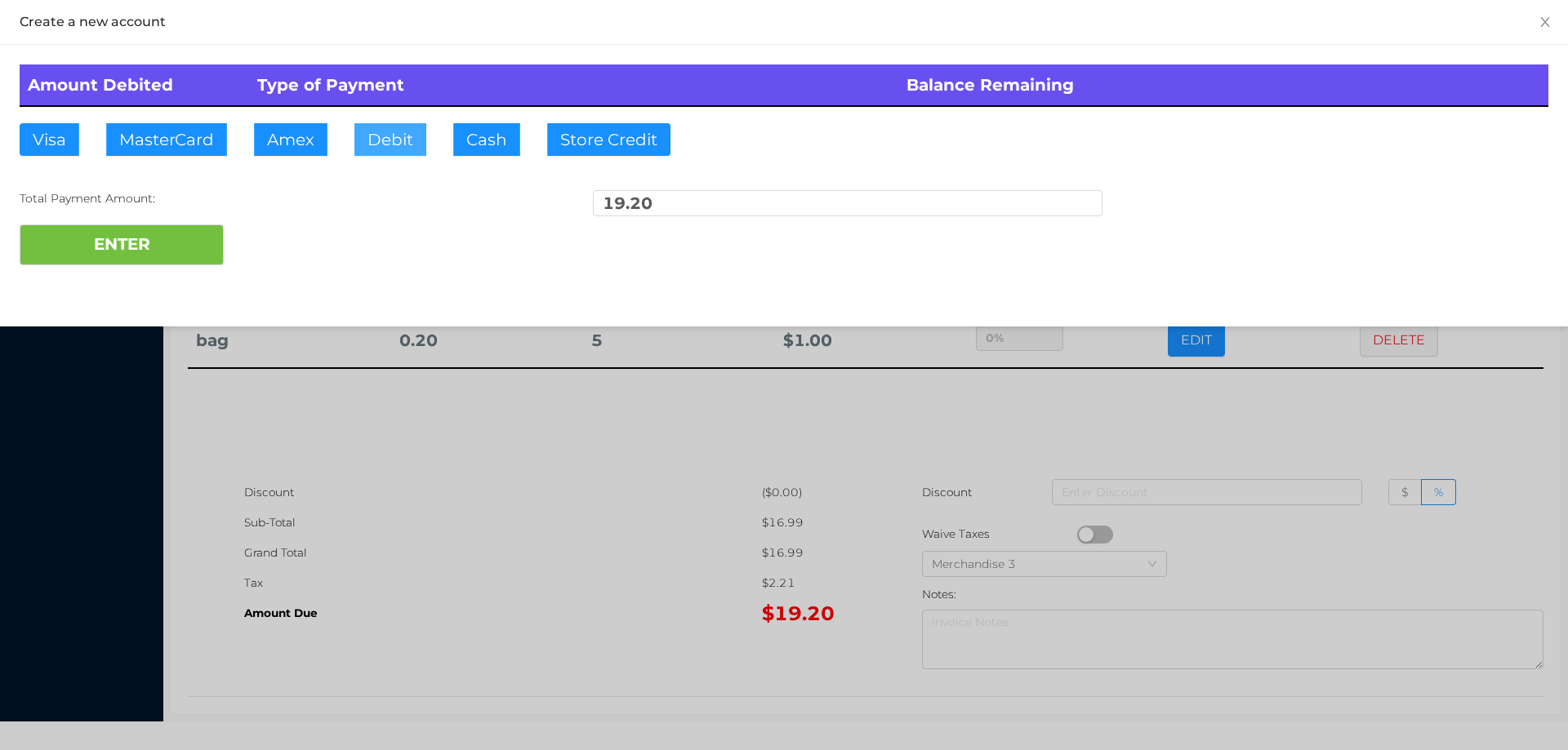
click at [411, 146] on button "Debit" at bounding box center [390, 139] width 72 height 33
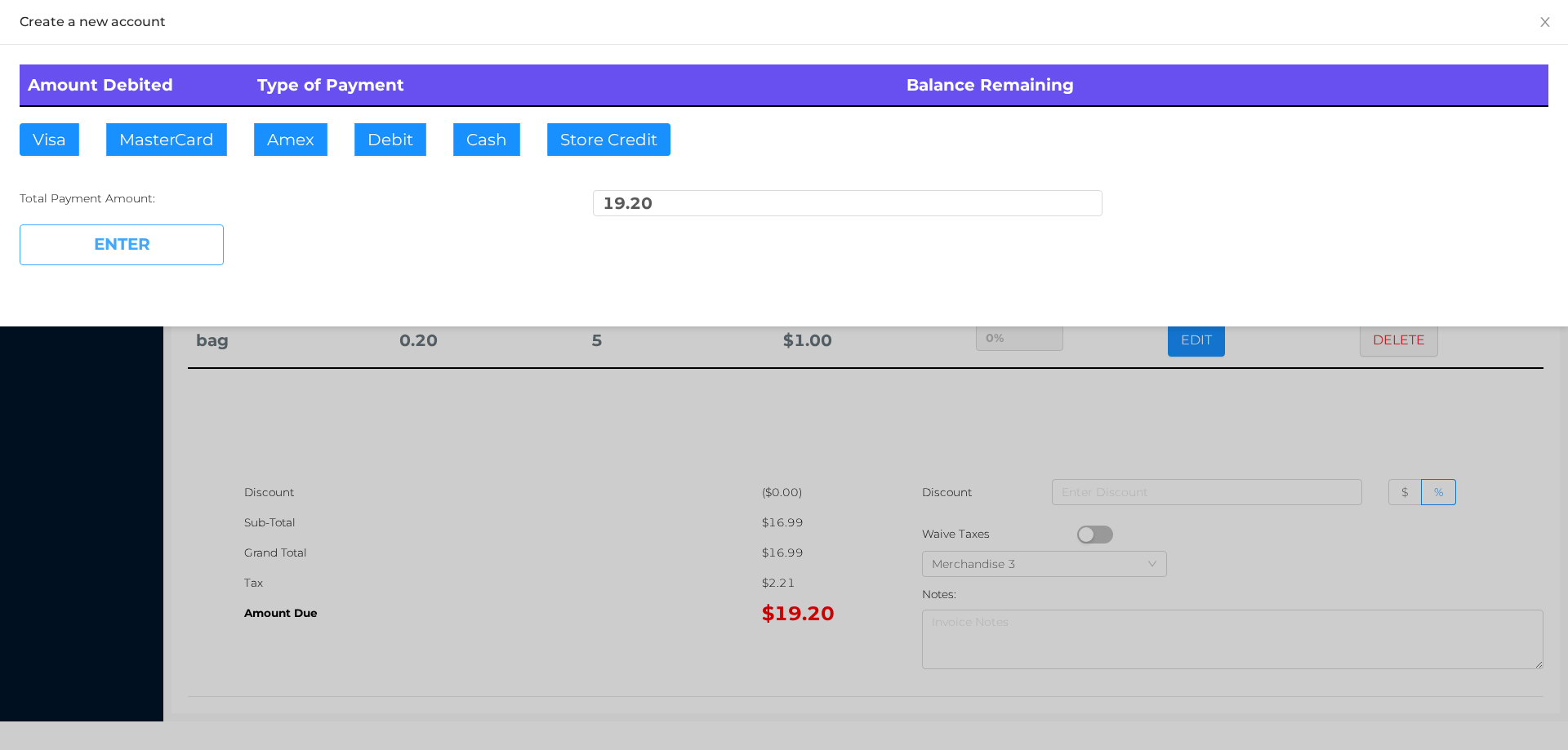
click at [107, 258] on button "ENTER" at bounding box center [122, 245] width 204 height 41
type input "0"
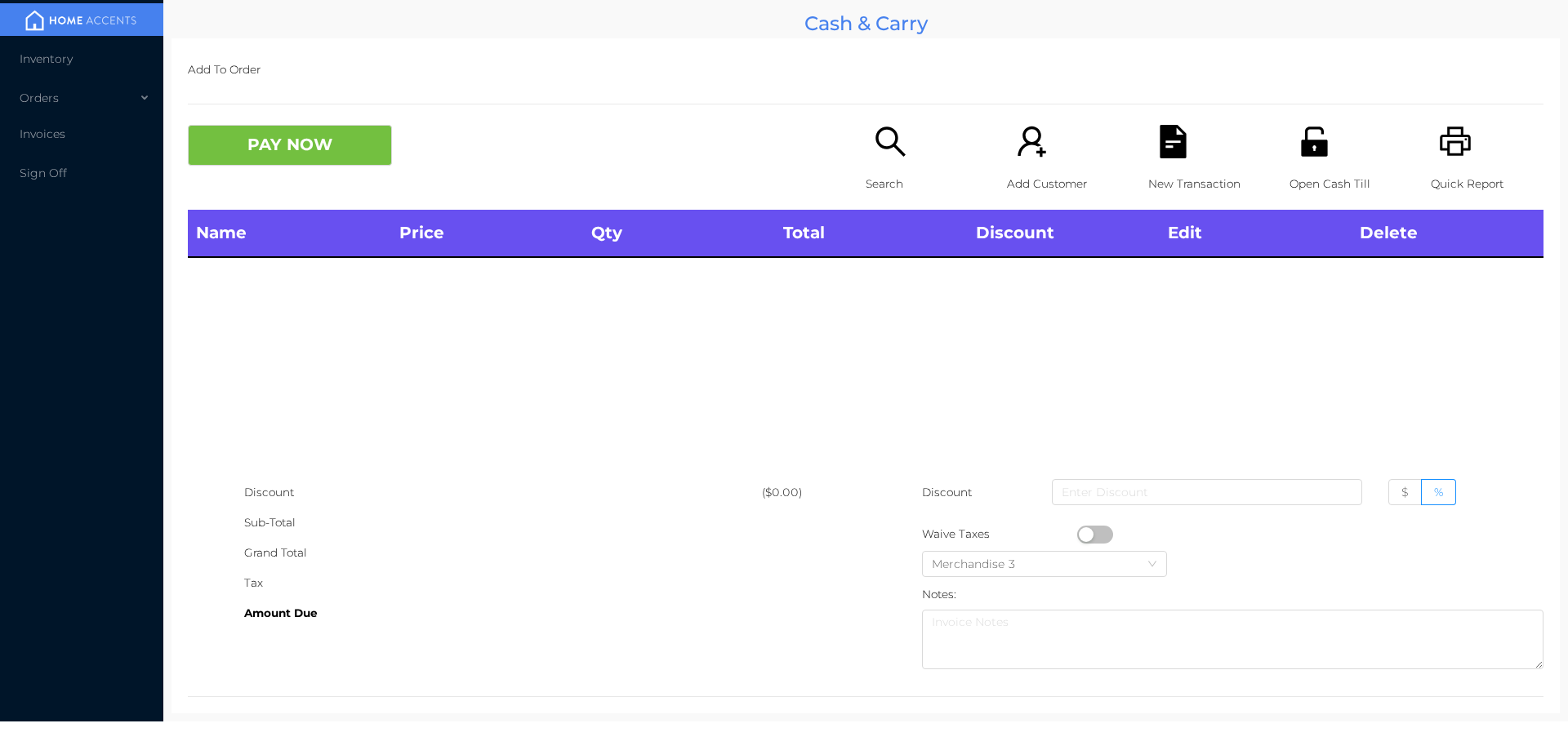
click at [1330, 139] on div "Open Cash Till" at bounding box center [1346, 167] width 113 height 85
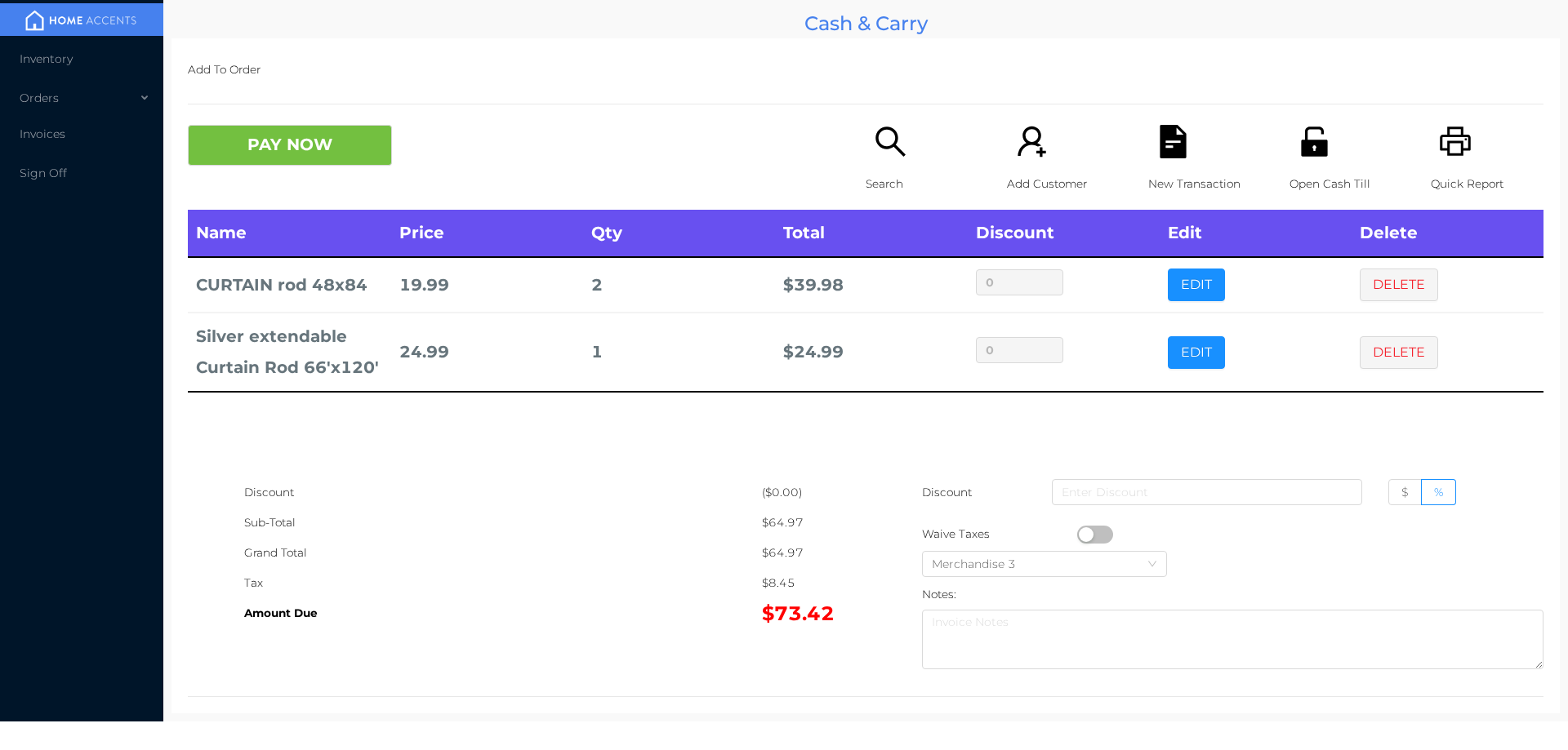
click at [1323, 145] on div "Open Cash Till" at bounding box center [1346, 167] width 113 height 85
click at [290, 149] on button "PAY NOW" at bounding box center [290, 146] width 204 height 41
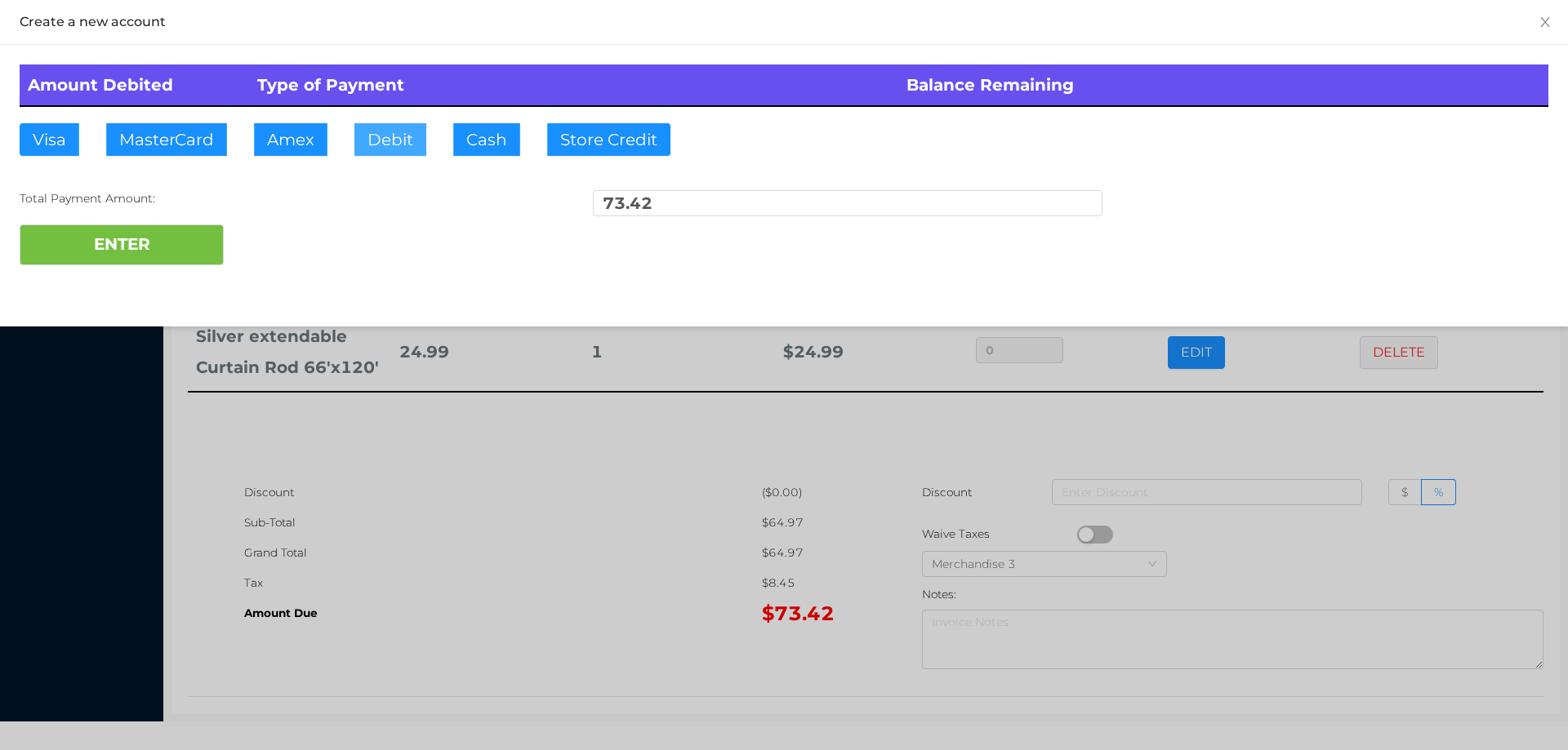
click at [387, 127] on button "Debit" at bounding box center [390, 139] width 72 height 33
type input "80"
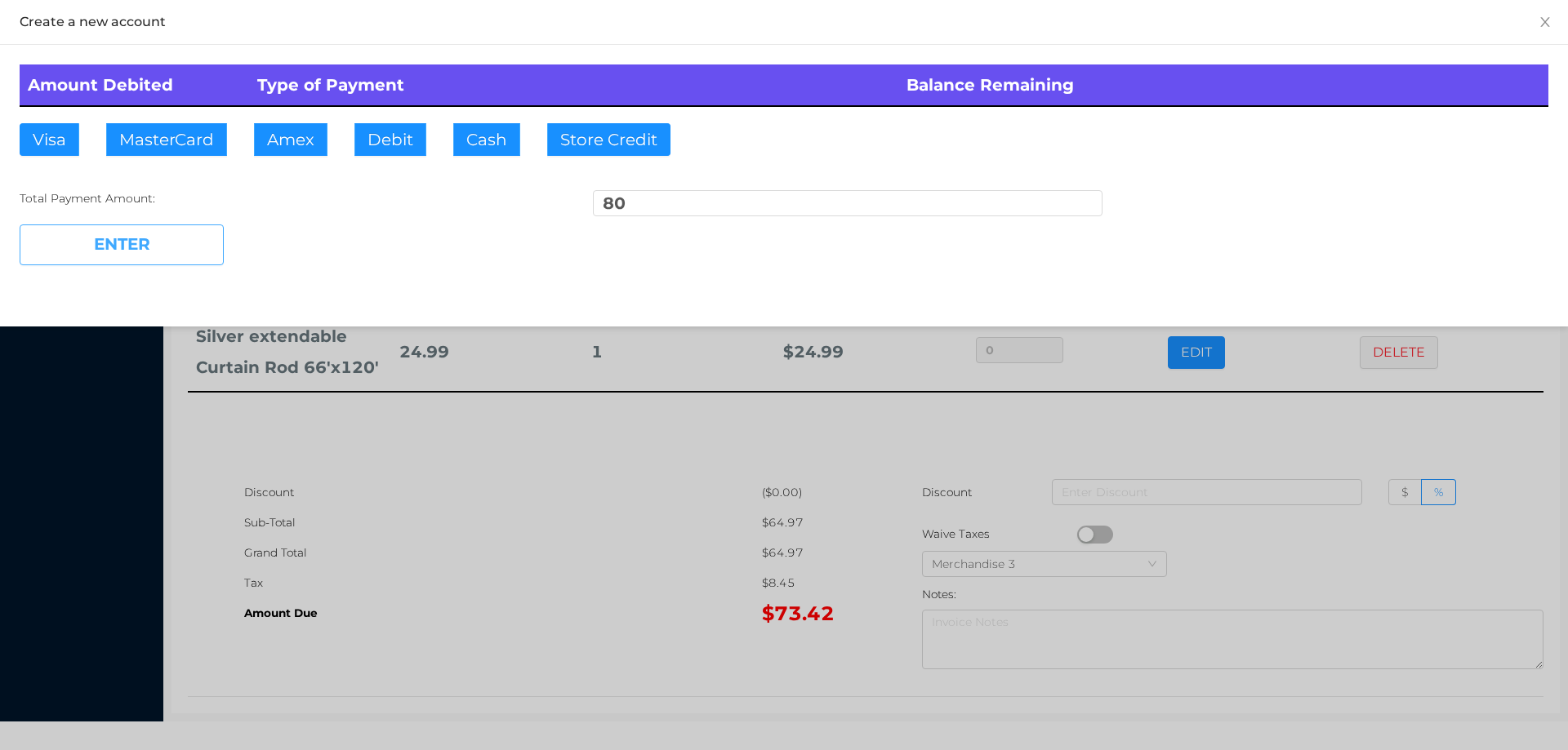
click at [125, 253] on button "ENTER" at bounding box center [122, 245] width 204 height 41
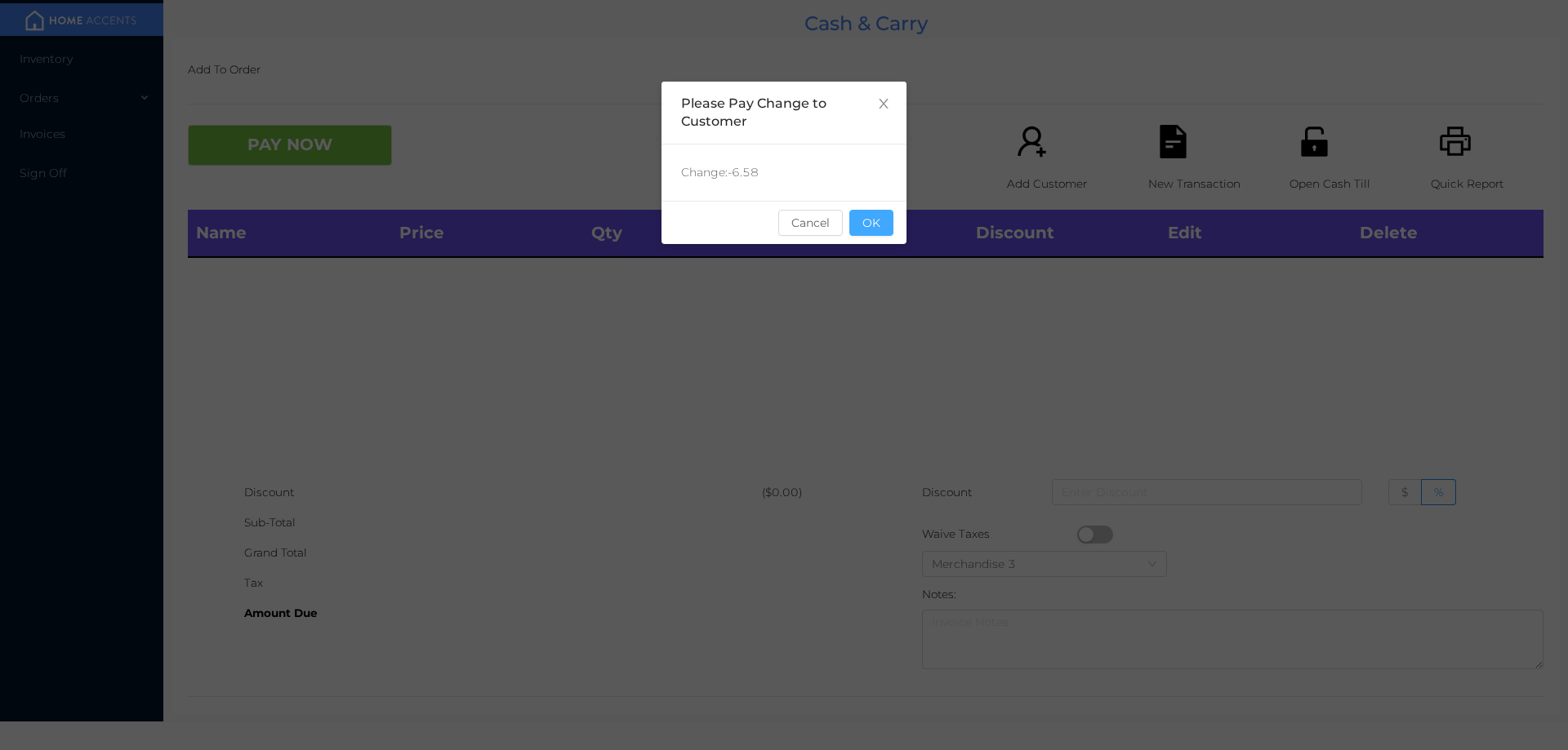
click at [888, 219] on button "OK" at bounding box center [871, 223] width 44 height 26
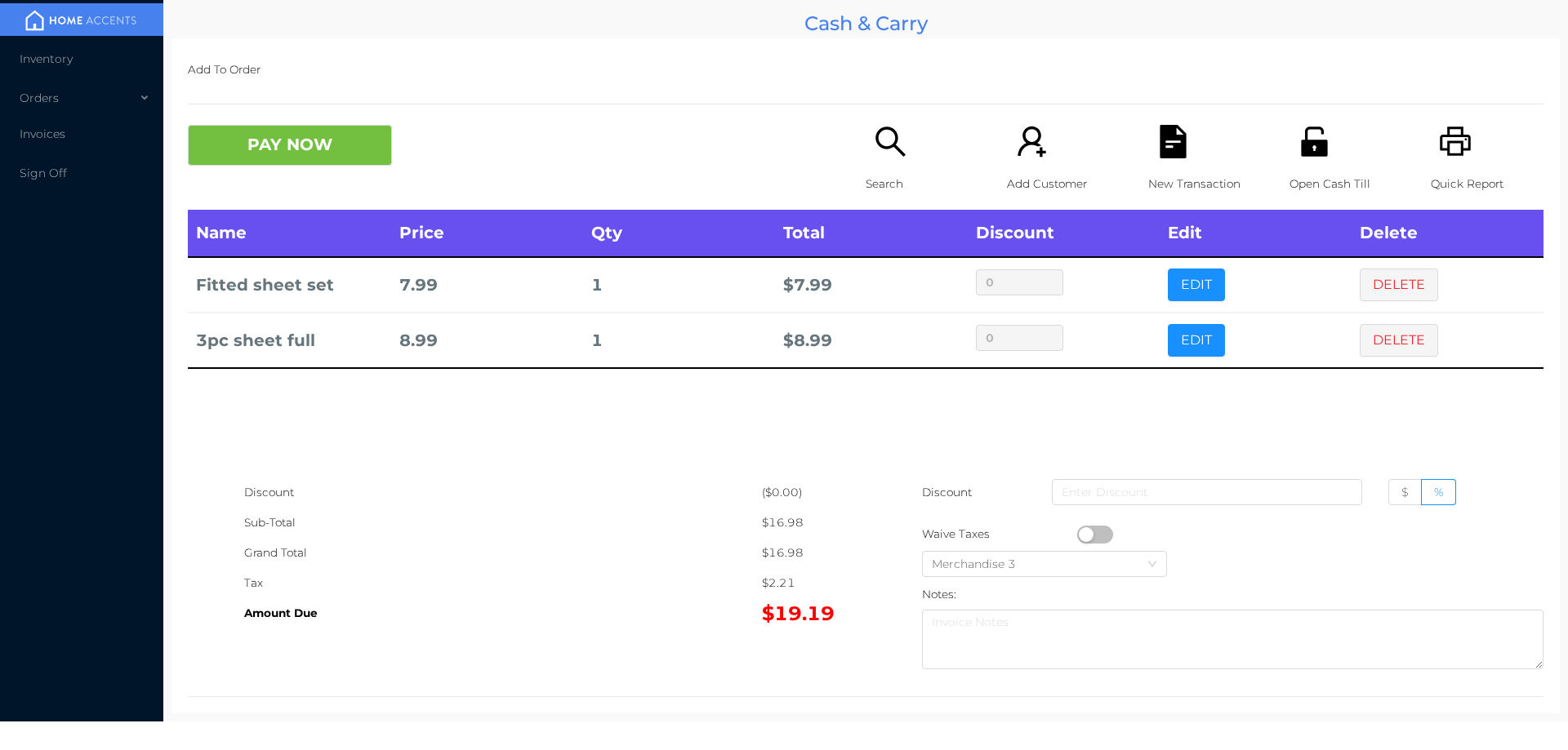
click at [1301, 145] on icon "icon: unlock" at bounding box center [1314, 141] width 26 height 29
click at [248, 136] on button "PAY NOW" at bounding box center [290, 146] width 204 height 41
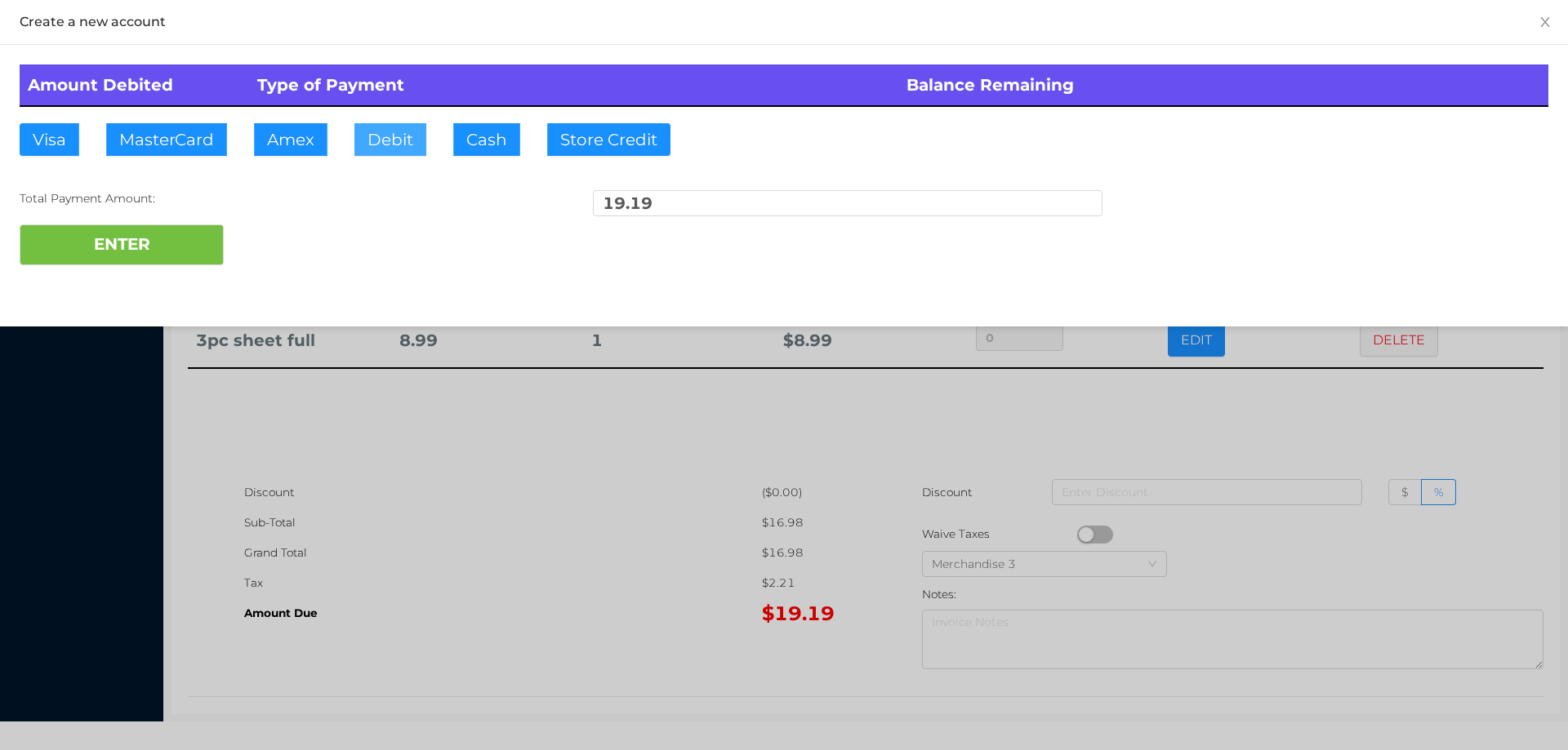
click at [391, 146] on button "Debit" at bounding box center [390, 139] width 72 height 33
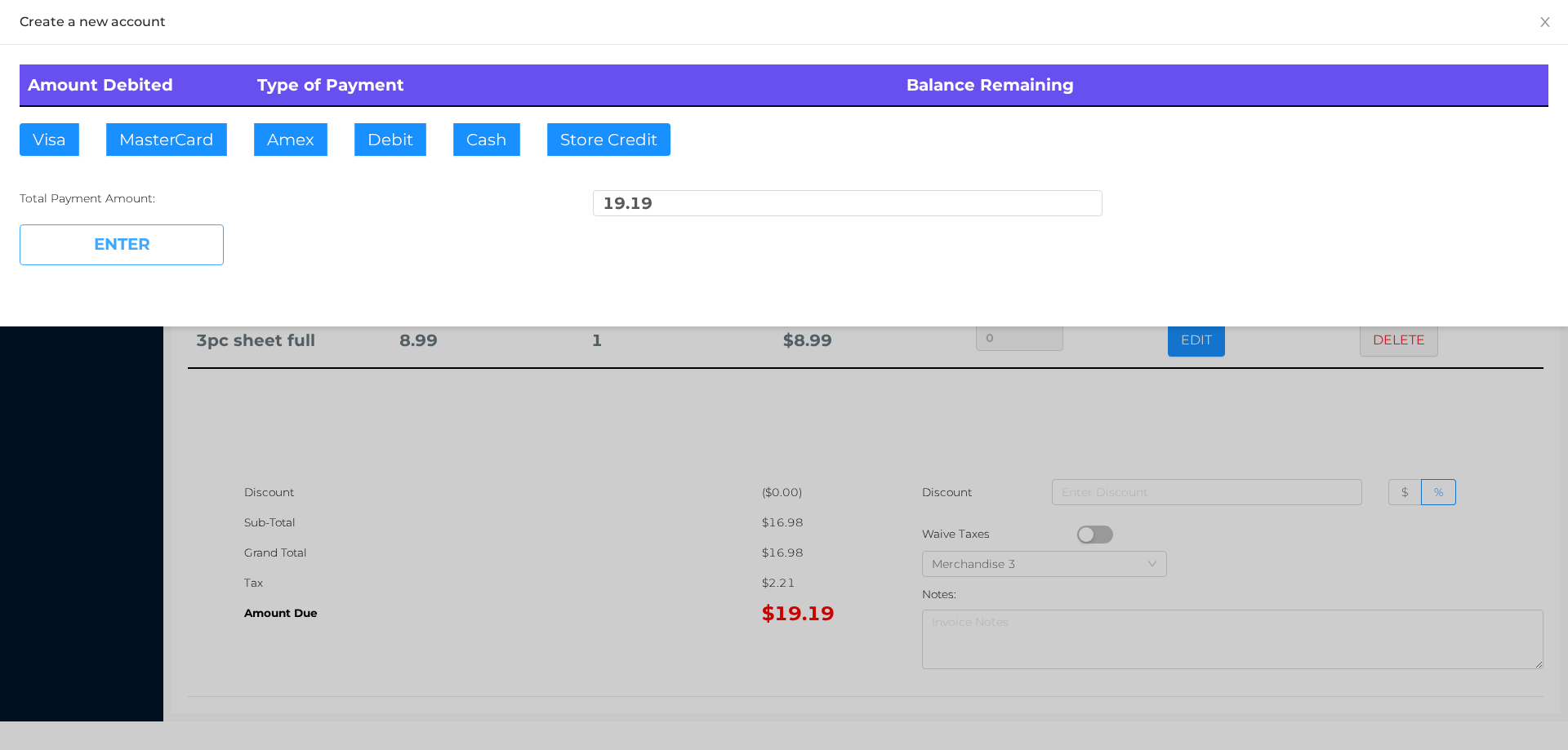
click at [192, 257] on button "ENTER" at bounding box center [122, 245] width 204 height 41
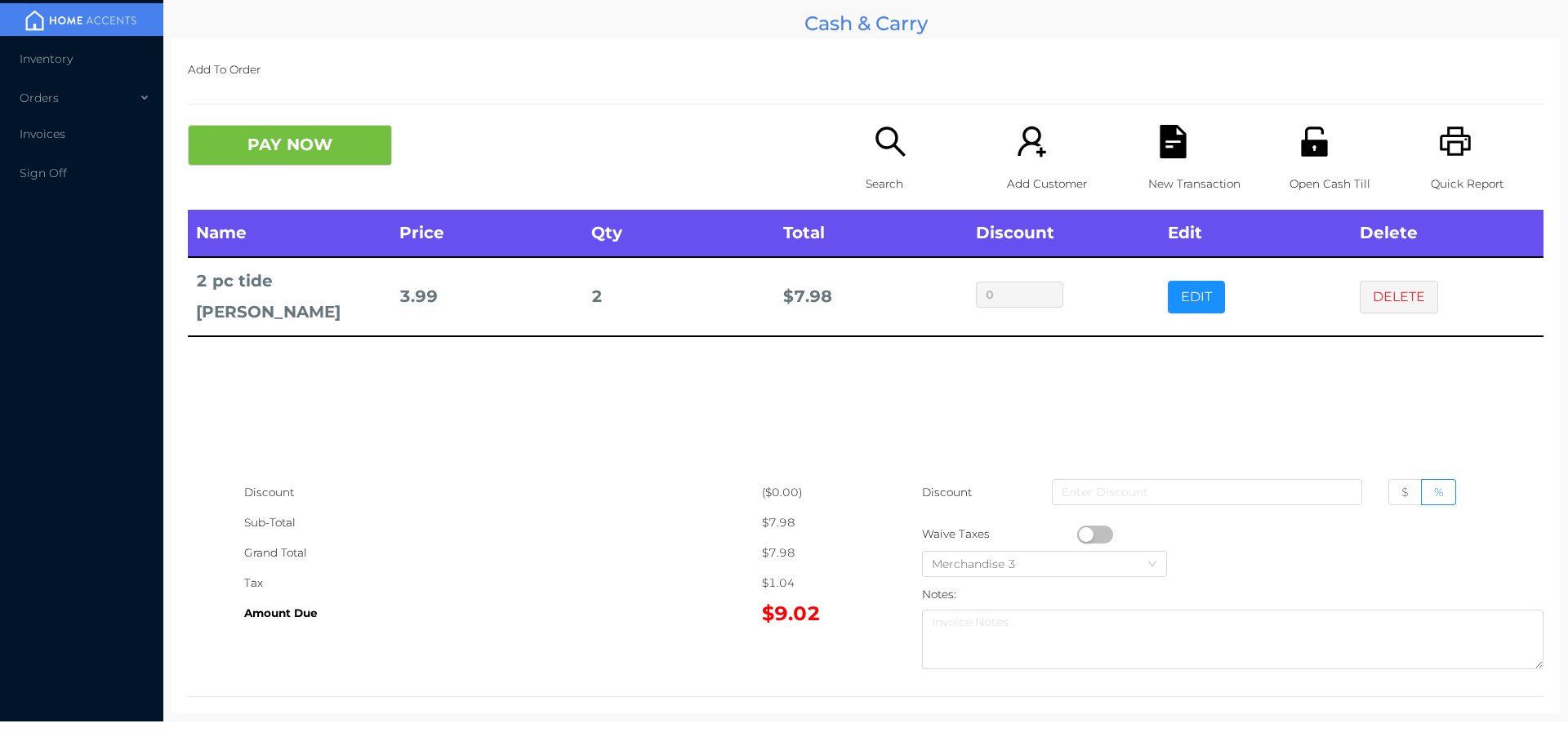
click at [1148, 172] on p "New Transaction" at bounding box center [1205, 184] width 113 height 30
click at [1308, 142] on icon "icon: unlock" at bounding box center [1314, 141] width 26 height 29
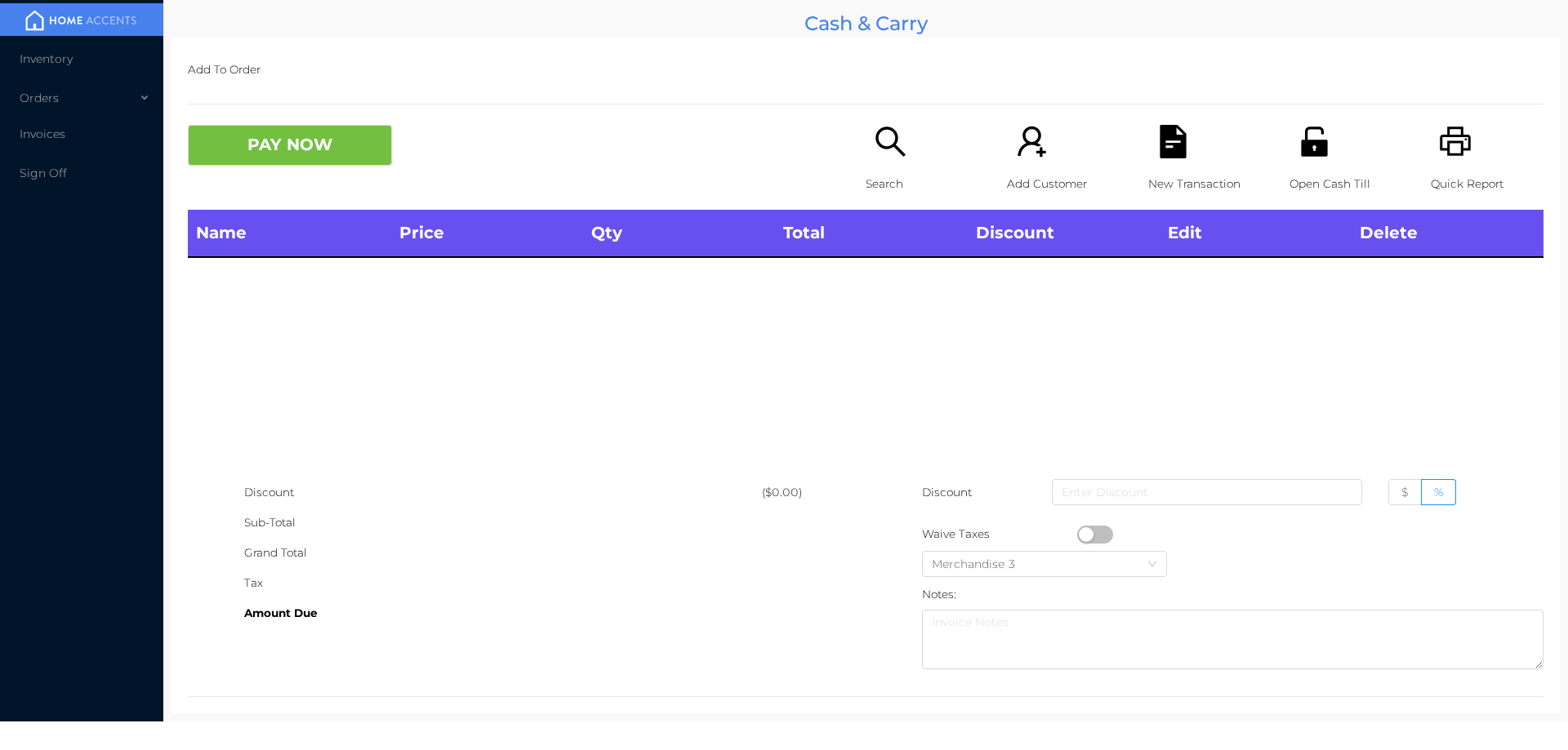
click at [1301, 145] on icon "icon: unlock" at bounding box center [1314, 141] width 26 height 29
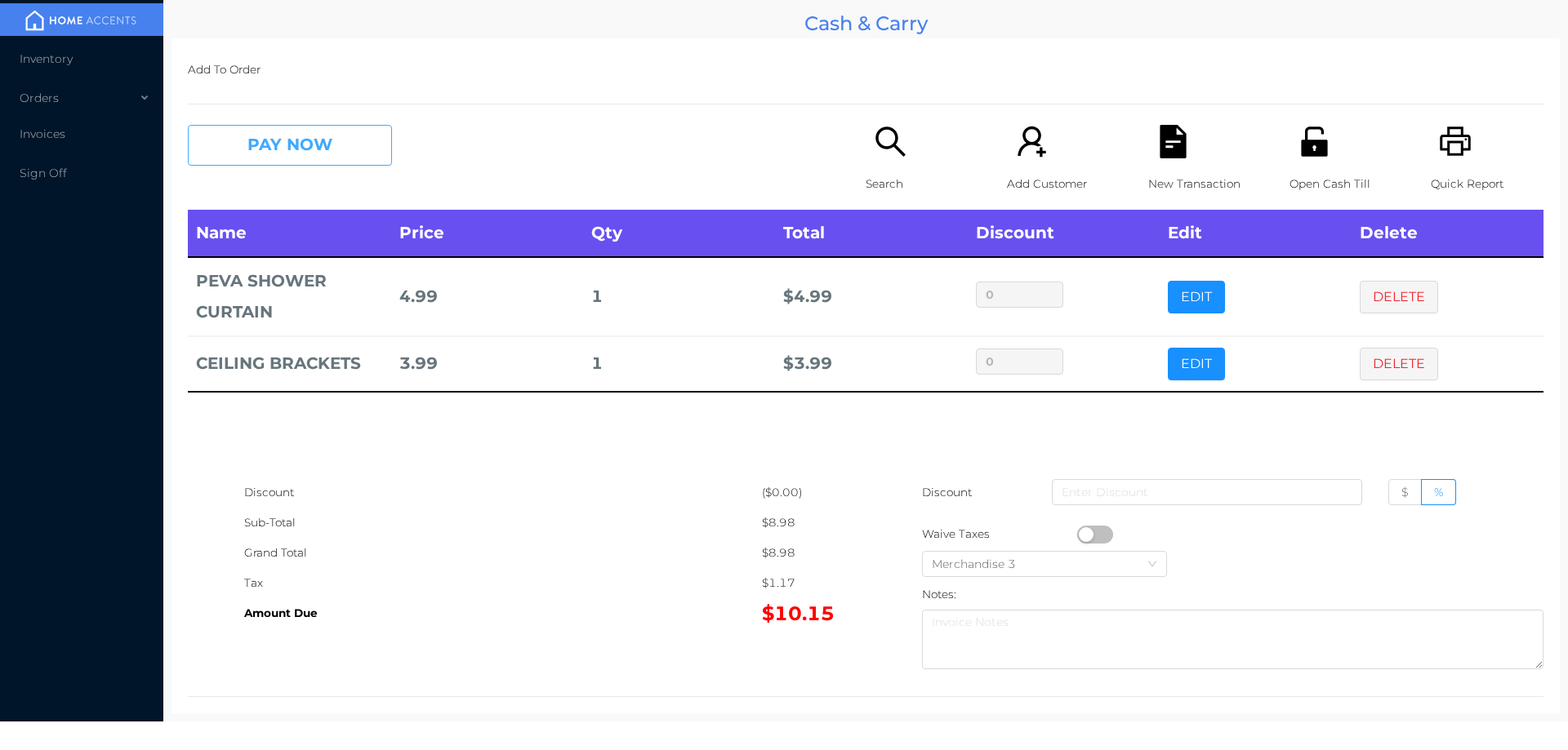
click at [281, 130] on button "PAY NOW" at bounding box center [290, 146] width 204 height 41
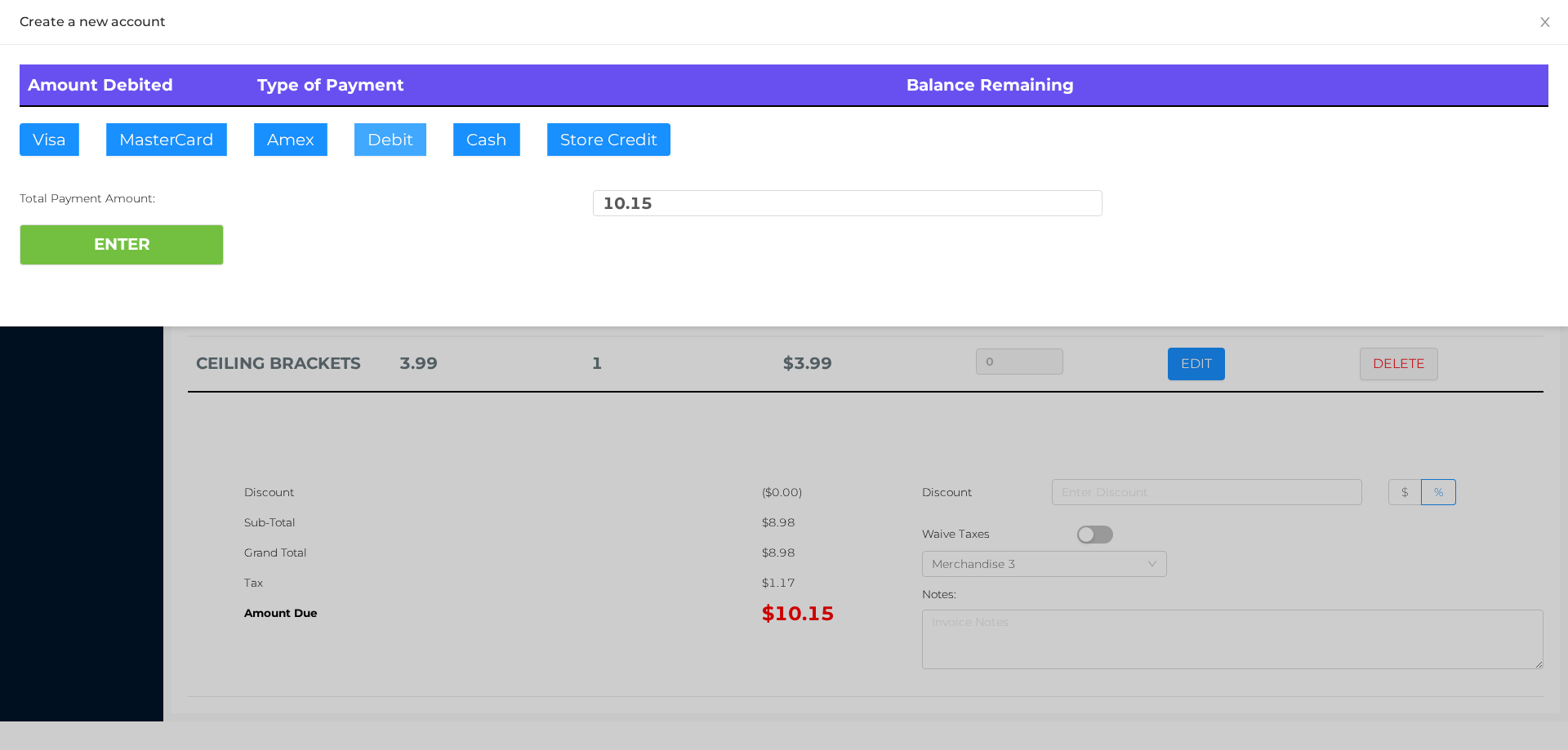
click at [371, 131] on button "Debit" at bounding box center [390, 139] width 72 height 33
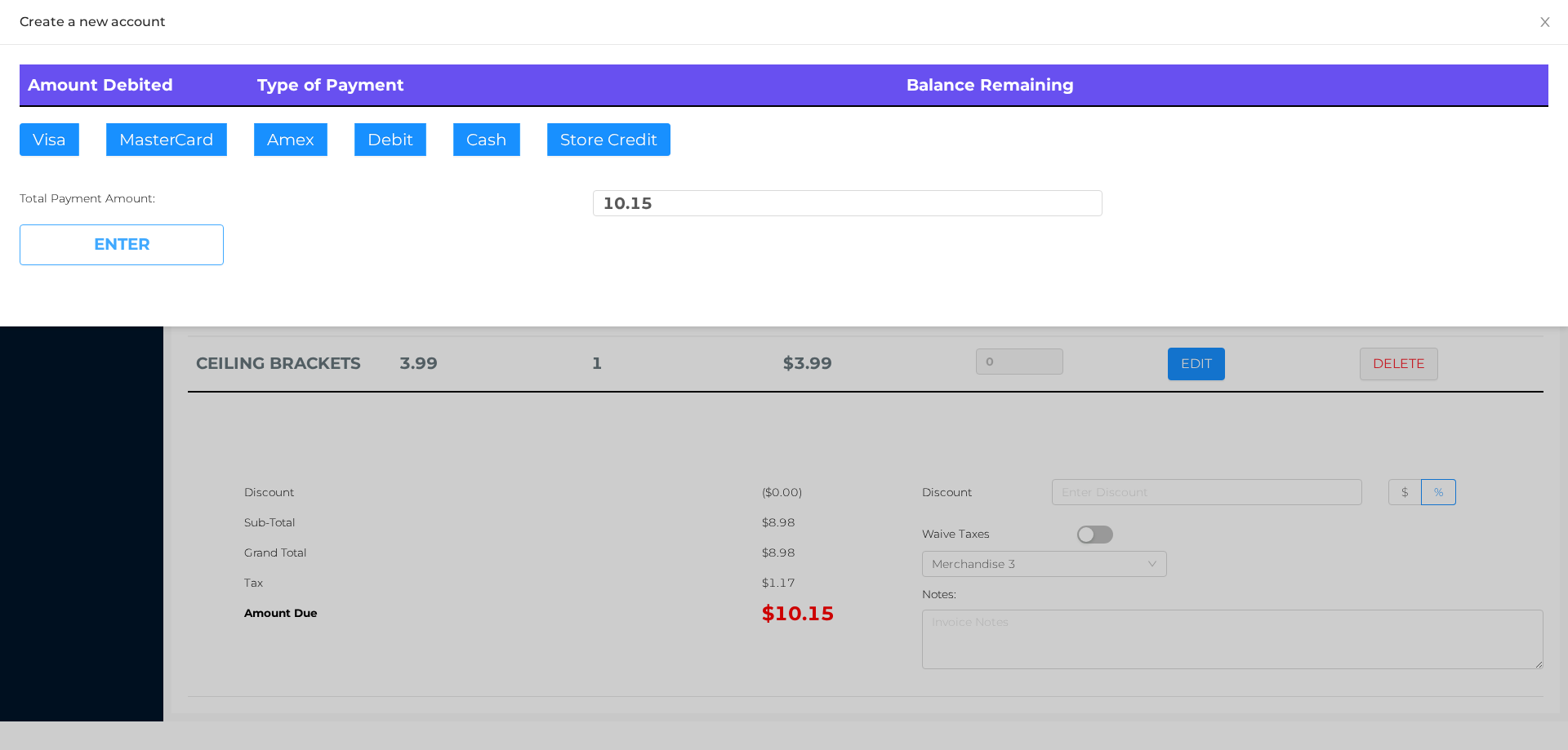
click at [160, 246] on button "ENTER" at bounding box center [122, 245] width 204 height 41
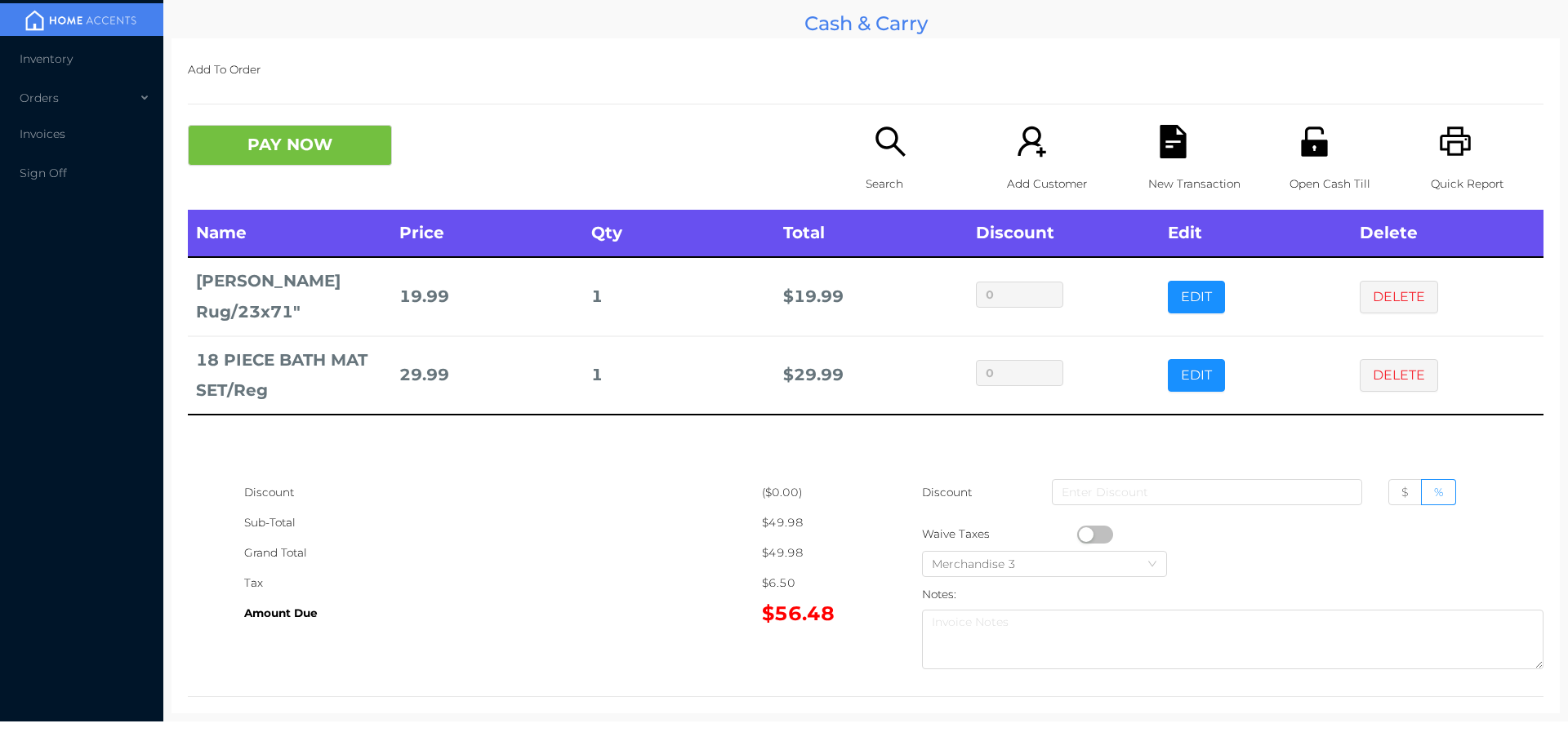
click at [1176, 140] on icon "icon: file-text" at bounding box center [1173, 141] width 26 height 33
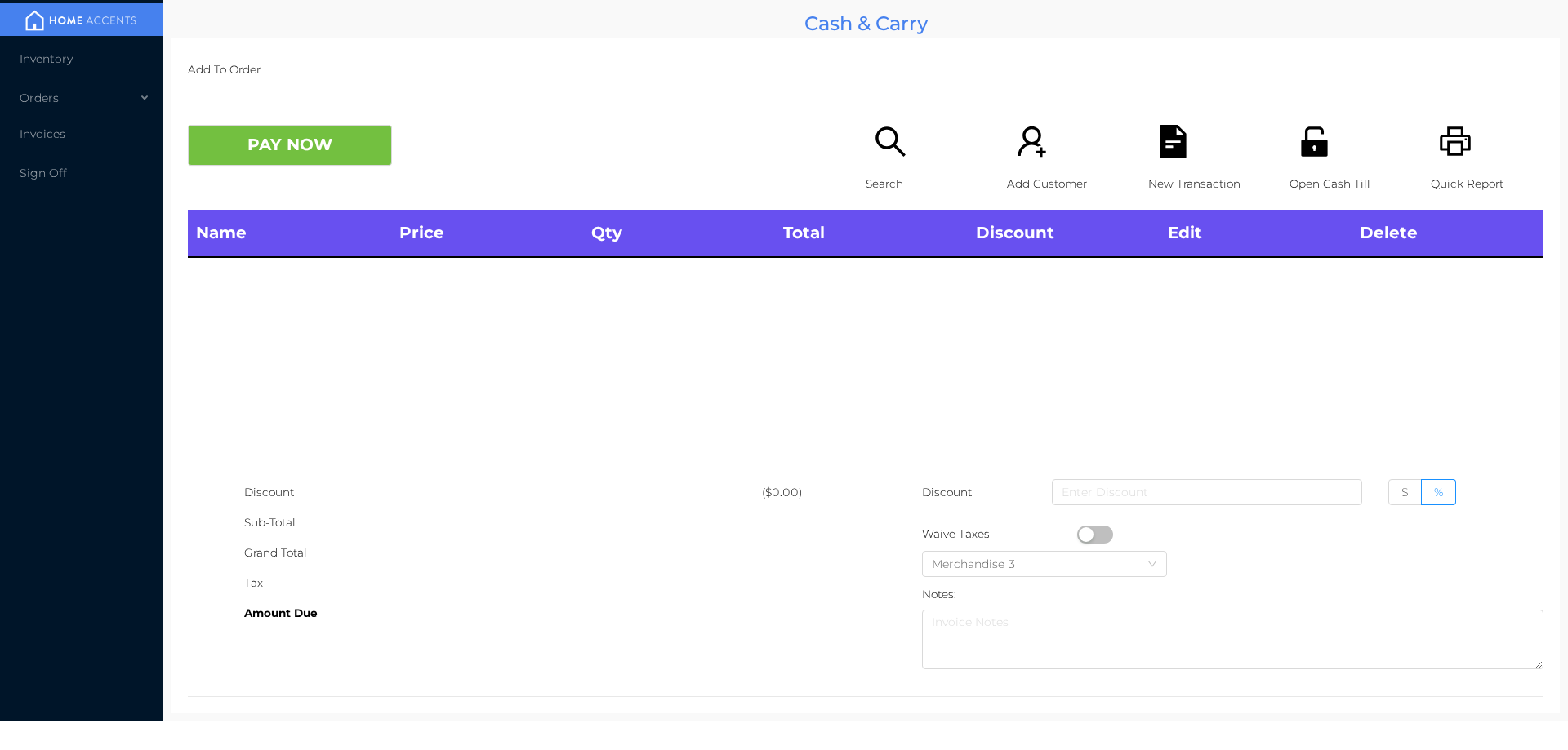
click at [1448, 156] on icon "icon: printer" at bounding box center [1455, 141] width 33 height 33
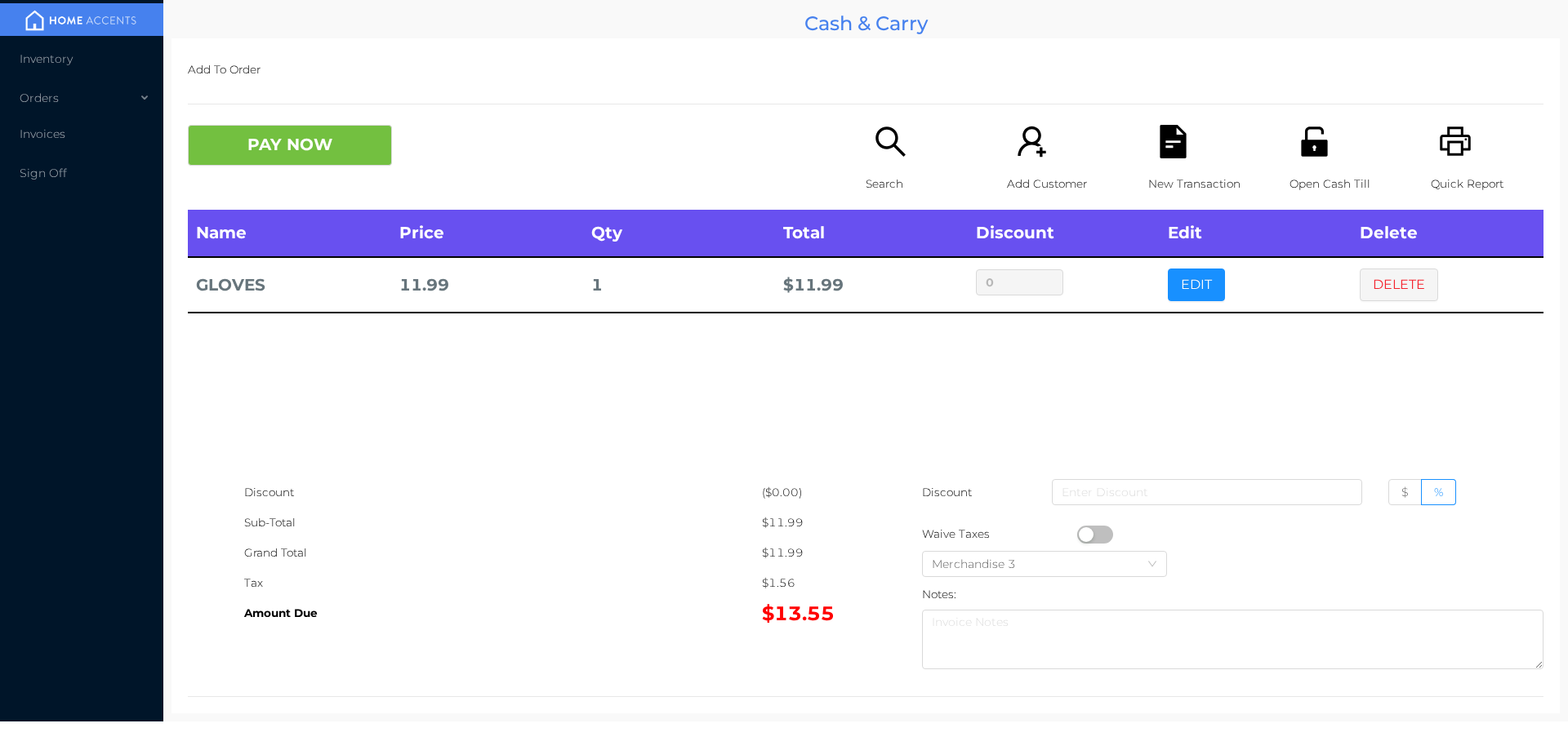
click at [1169, 150] on icon "icon: file-text" at bounding box center [1173, 141] width 26 height 33
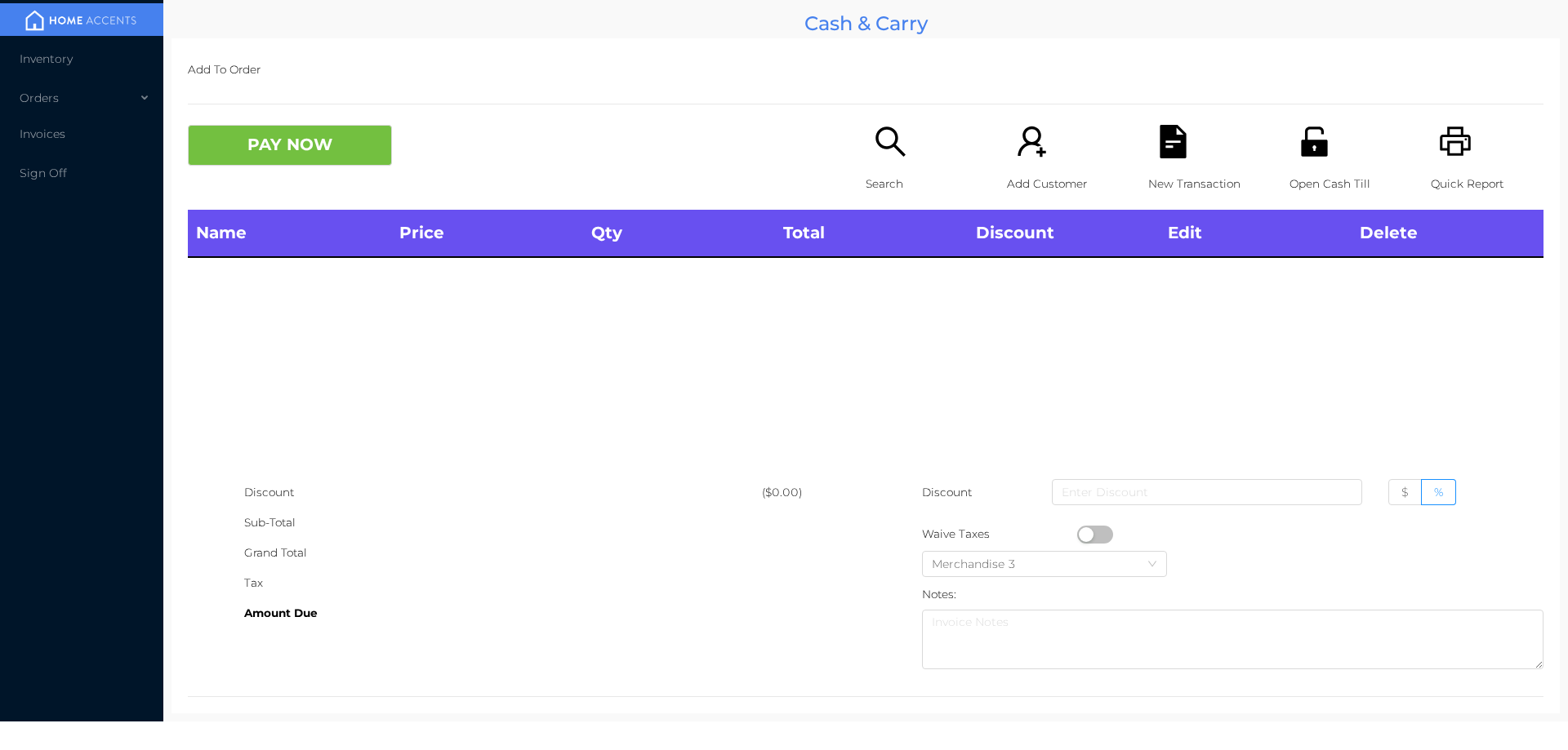
click at [1439, 130] on icon "icon: printer" at bounding box center [1455, 141] width 33 height 33
click at [866, 167] on div "Search" at bounding box center [922, 167] width 113 height 85
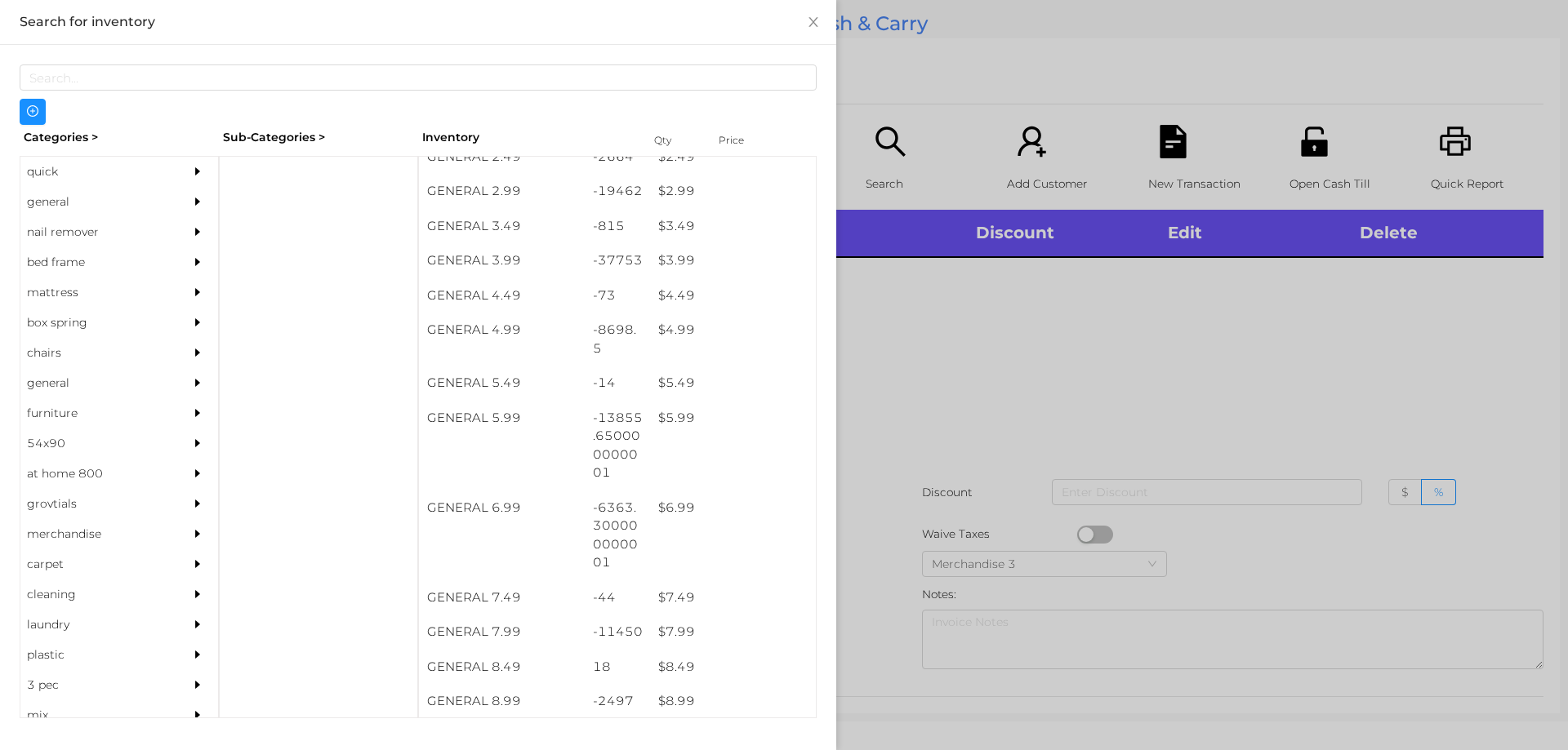
scroll to position [399, 0]
click at [655, 264] on div "$ 3.99" at bounding box center [733, 261] width 165 height 35
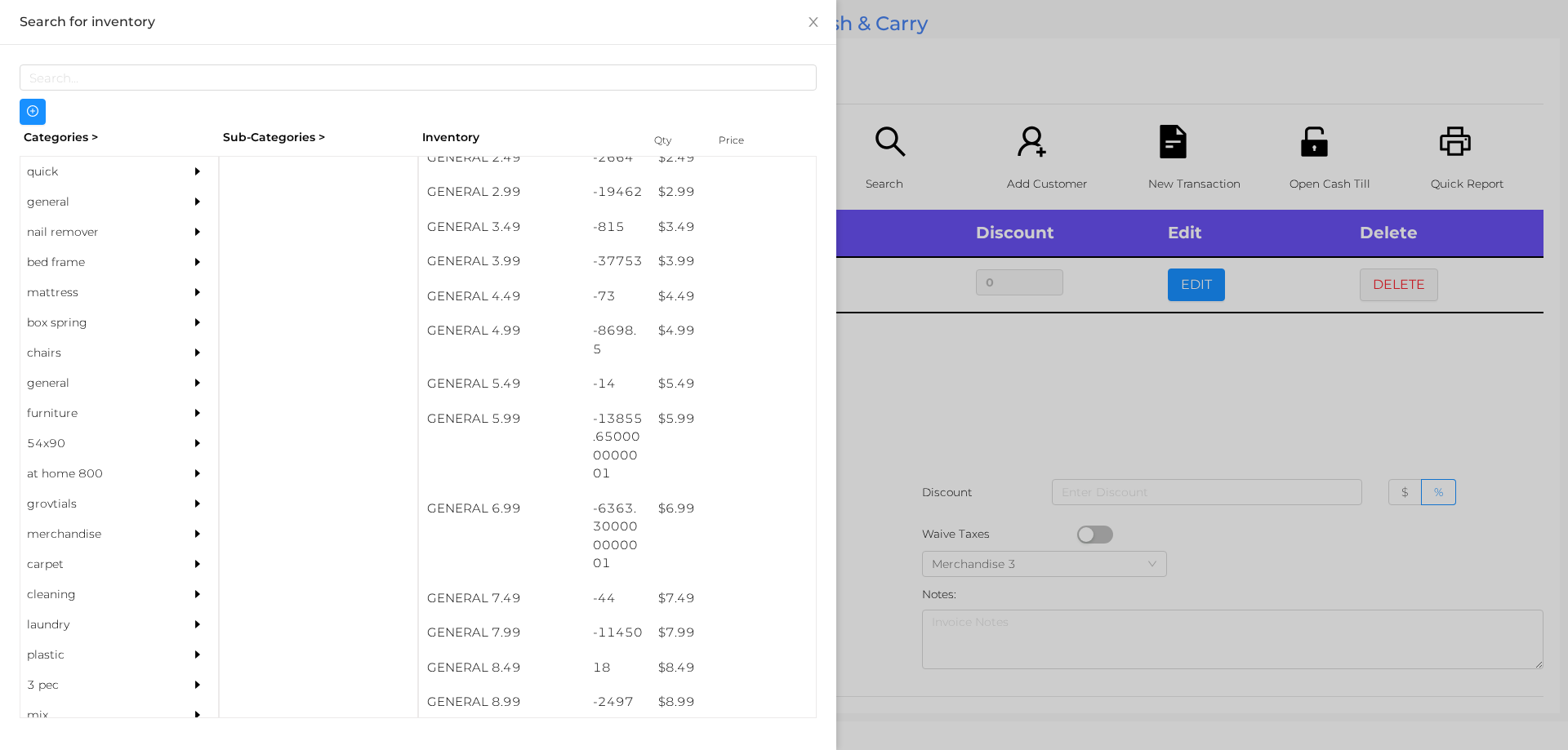
click at [935, 352] on div at bounding box center [784, 375] width 1568 height 750
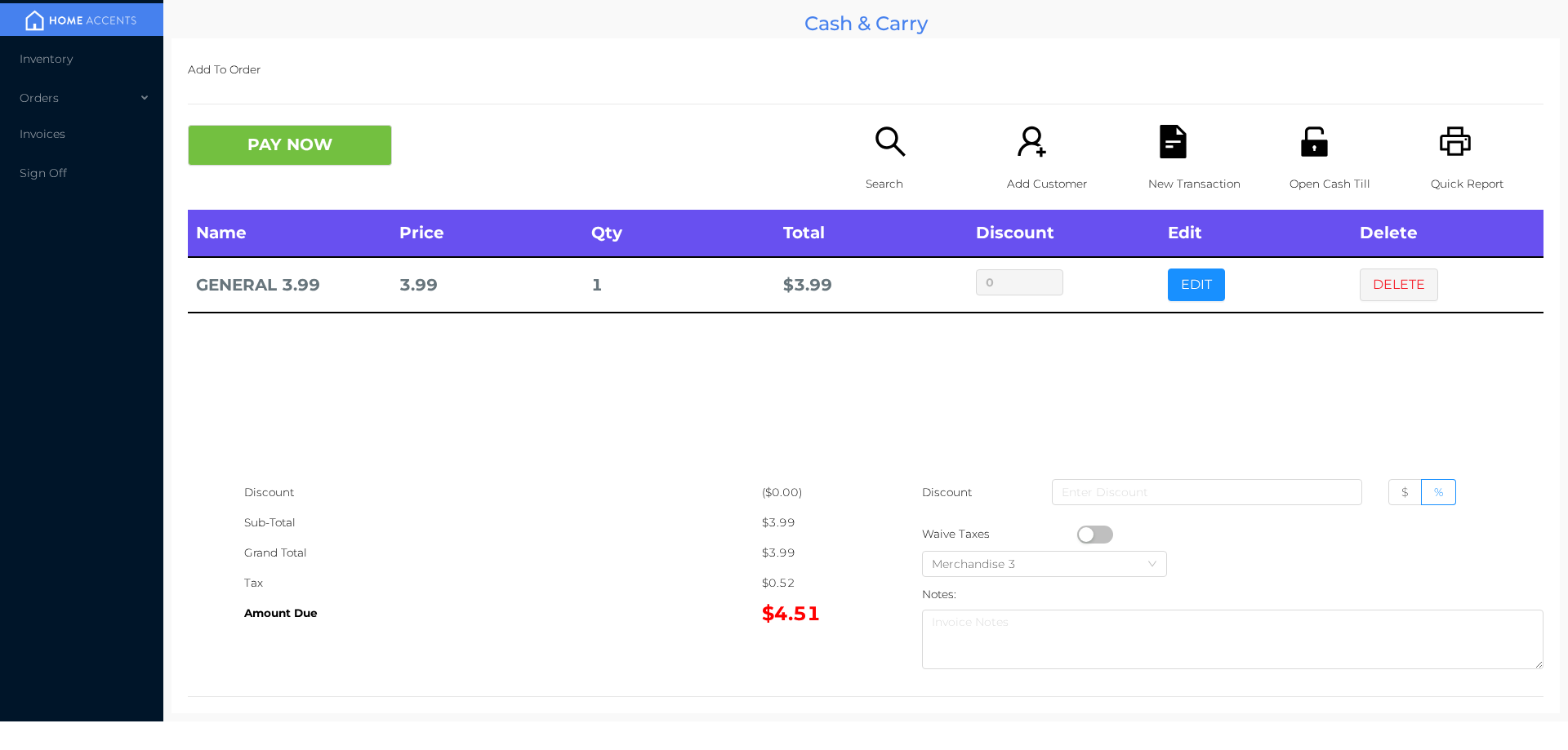
click at [1178, 152] on icon "icon: file-text" at bounding box center [1173, 141] width 33 height 33
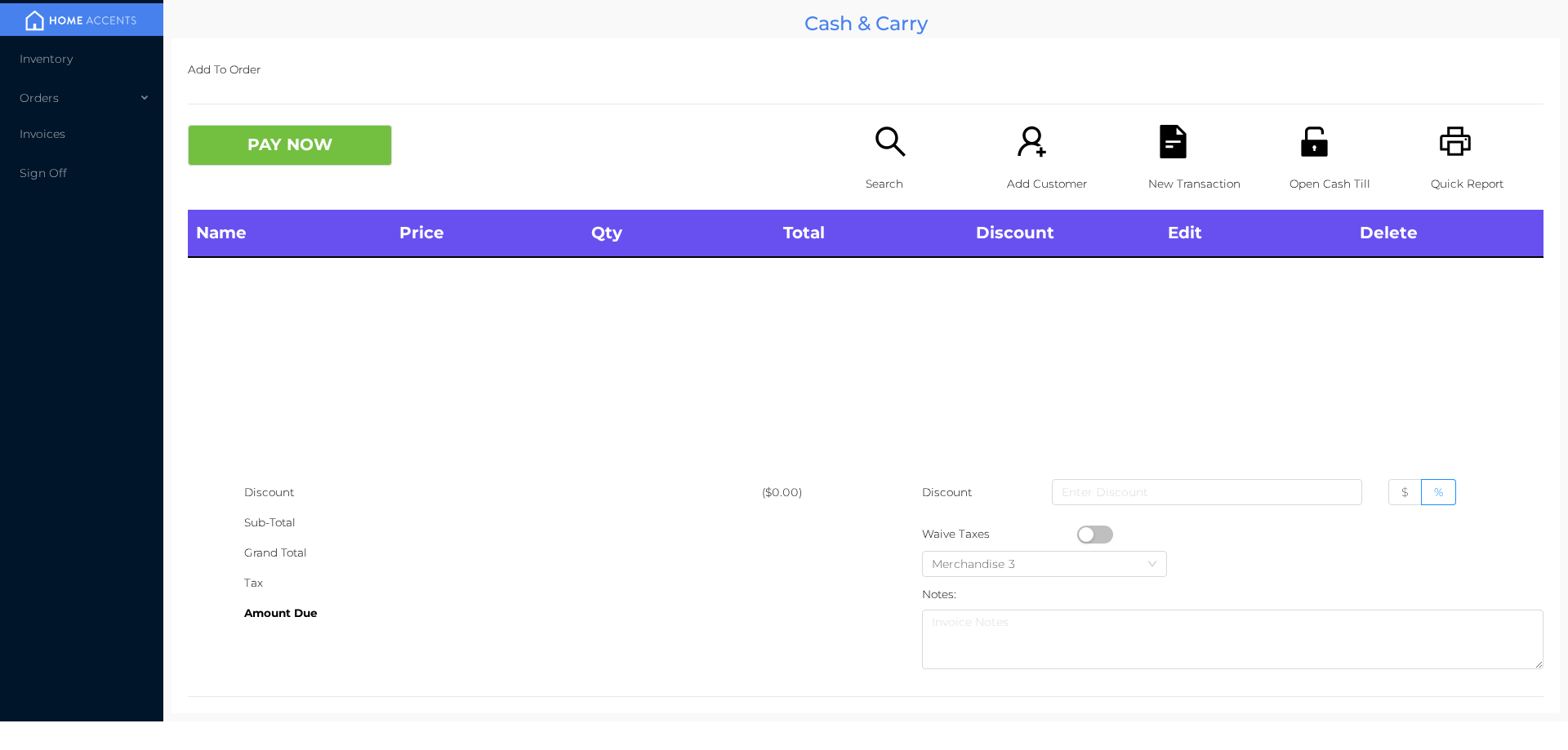
click at [1314, 152] on icon "icon: unlock" at bounding box center [1314, 141] width 26 height 29
click at [866, 157] on div "Search" at bounding box center [922, 167] width 113 height 85
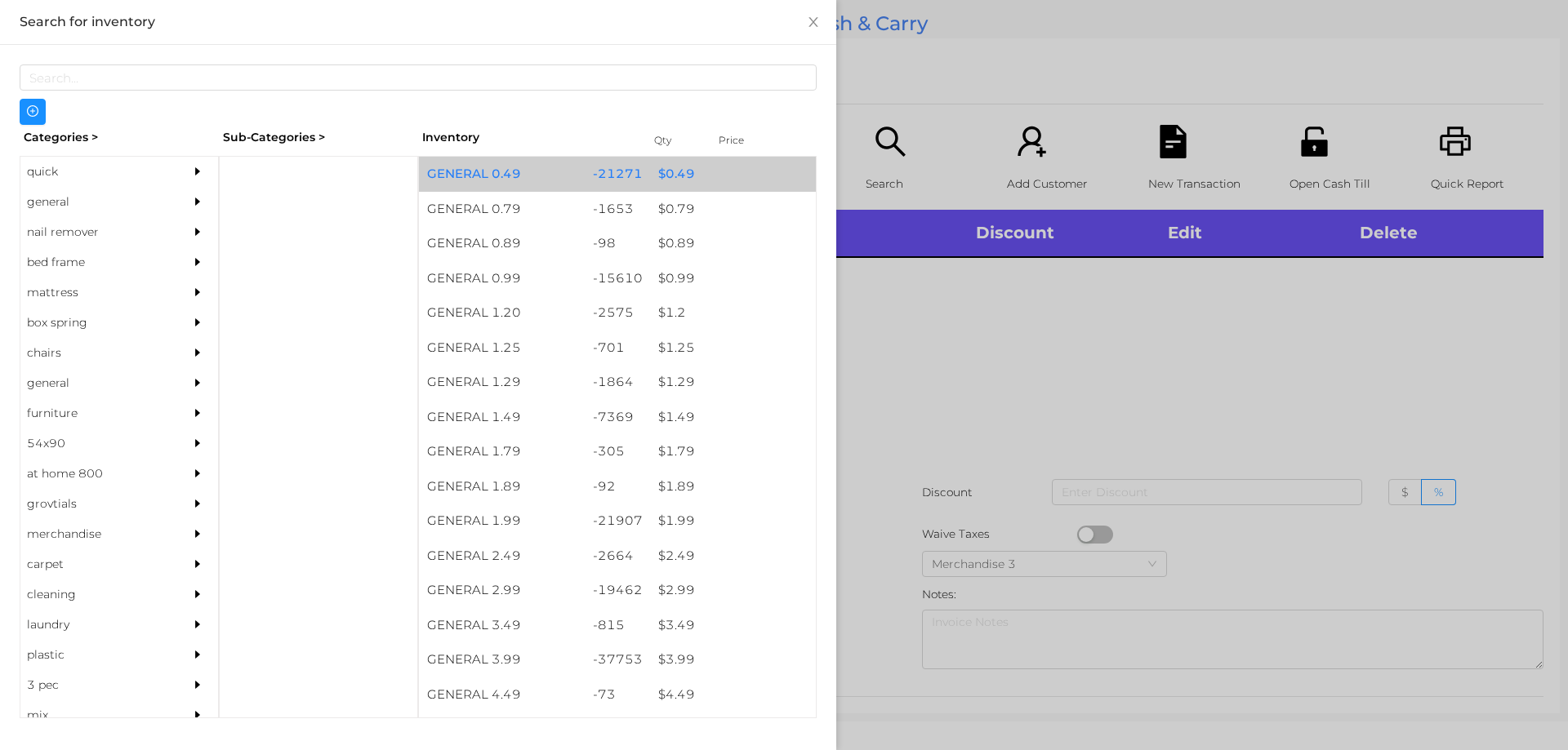
click at [693, 159] on div "$ 0.49" at bounding box center [733, 173] width 165 height 35
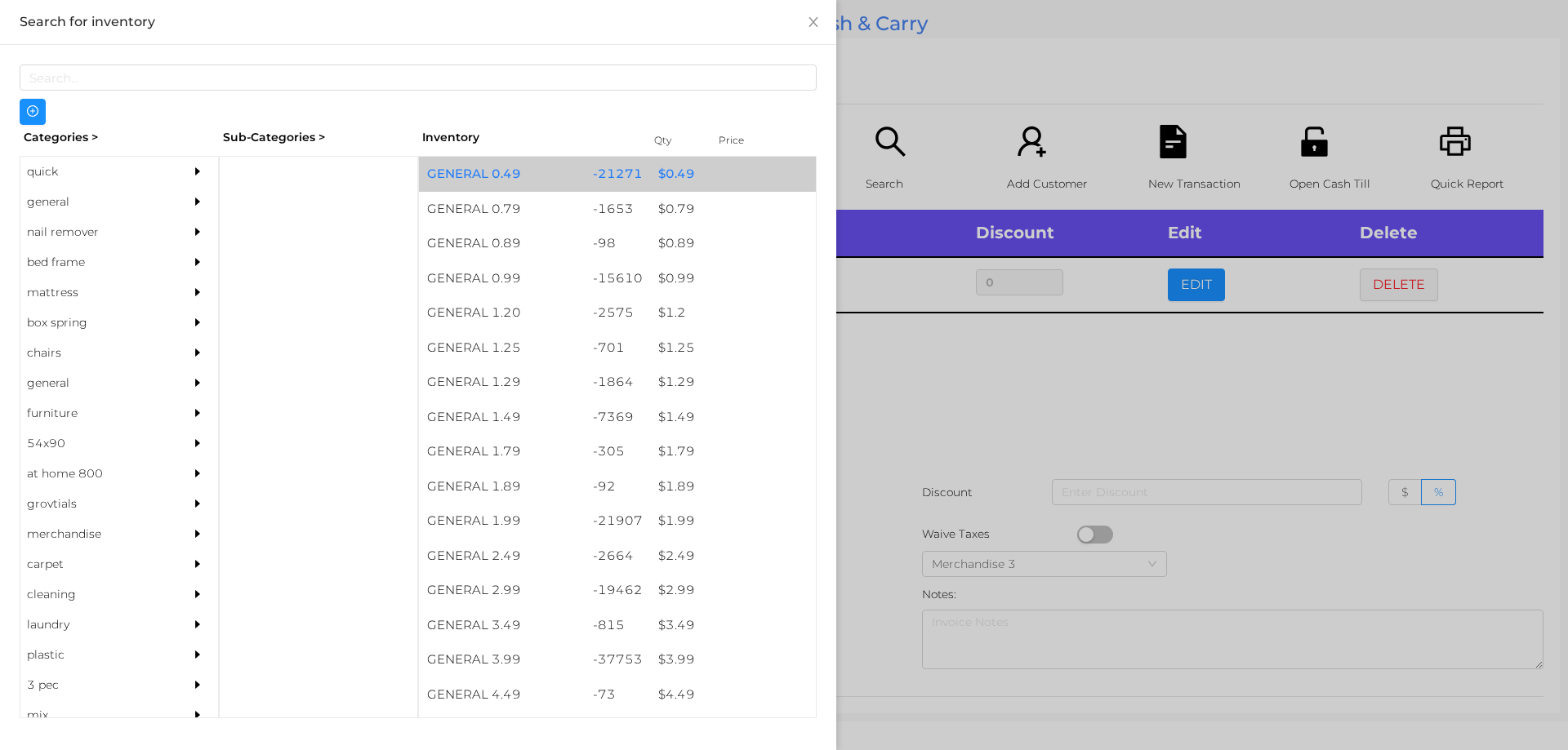
click at [720, 163] on div "$ 0.49" at bounding box center [733, 173] width 165 height 35
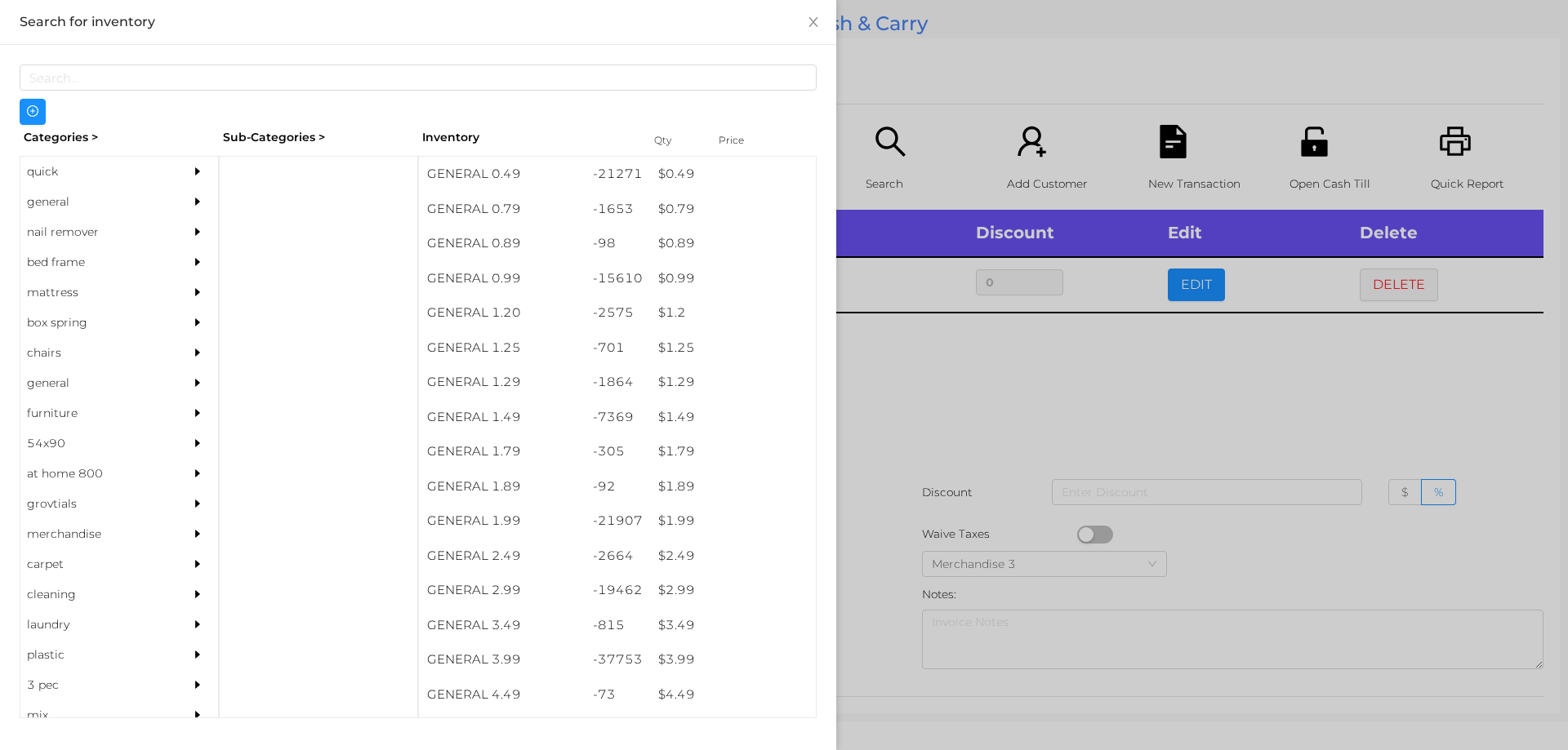
click at [928, 103] on div at bounding box center [784, 375] width 1568 height 750
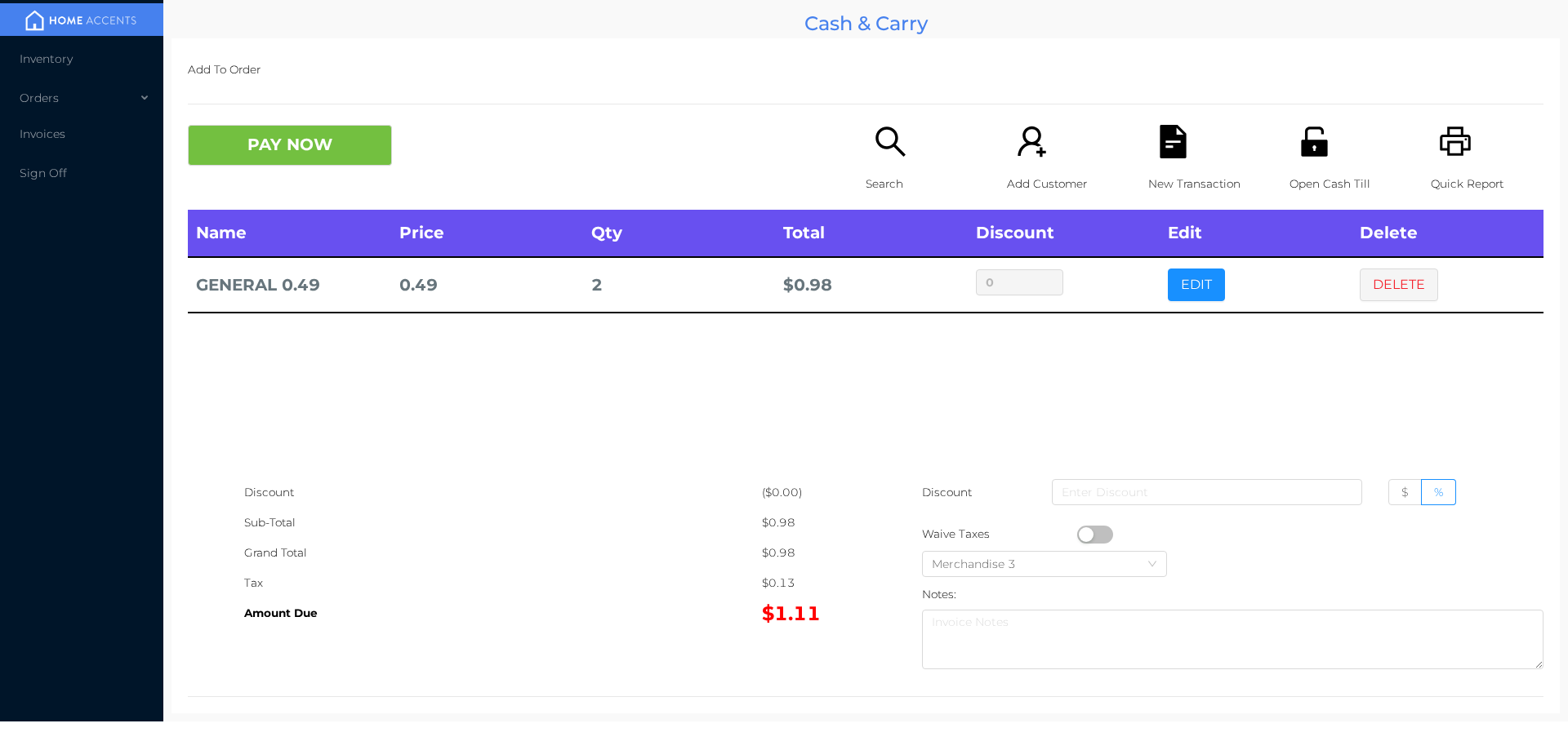
click at [1077, 531] on button "button" at bounding box center [1095, 535] width 36 height 18
click at [297, 148] on button "PAY NOW" at bounding box center [290, 146] width 204 height 41
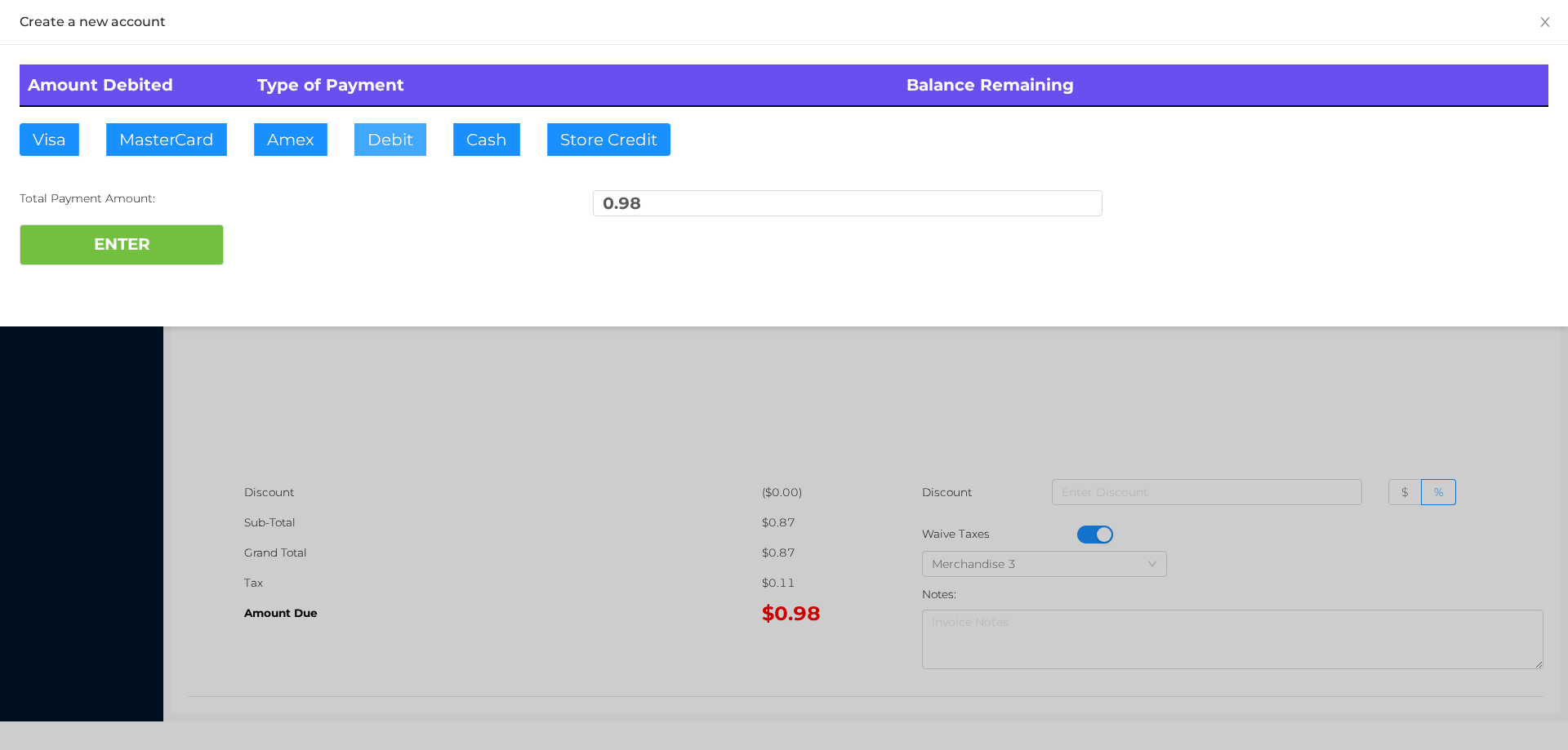
click at [373, 155] on button "Debit" at bounding box center [390, 139] width 72 height 33
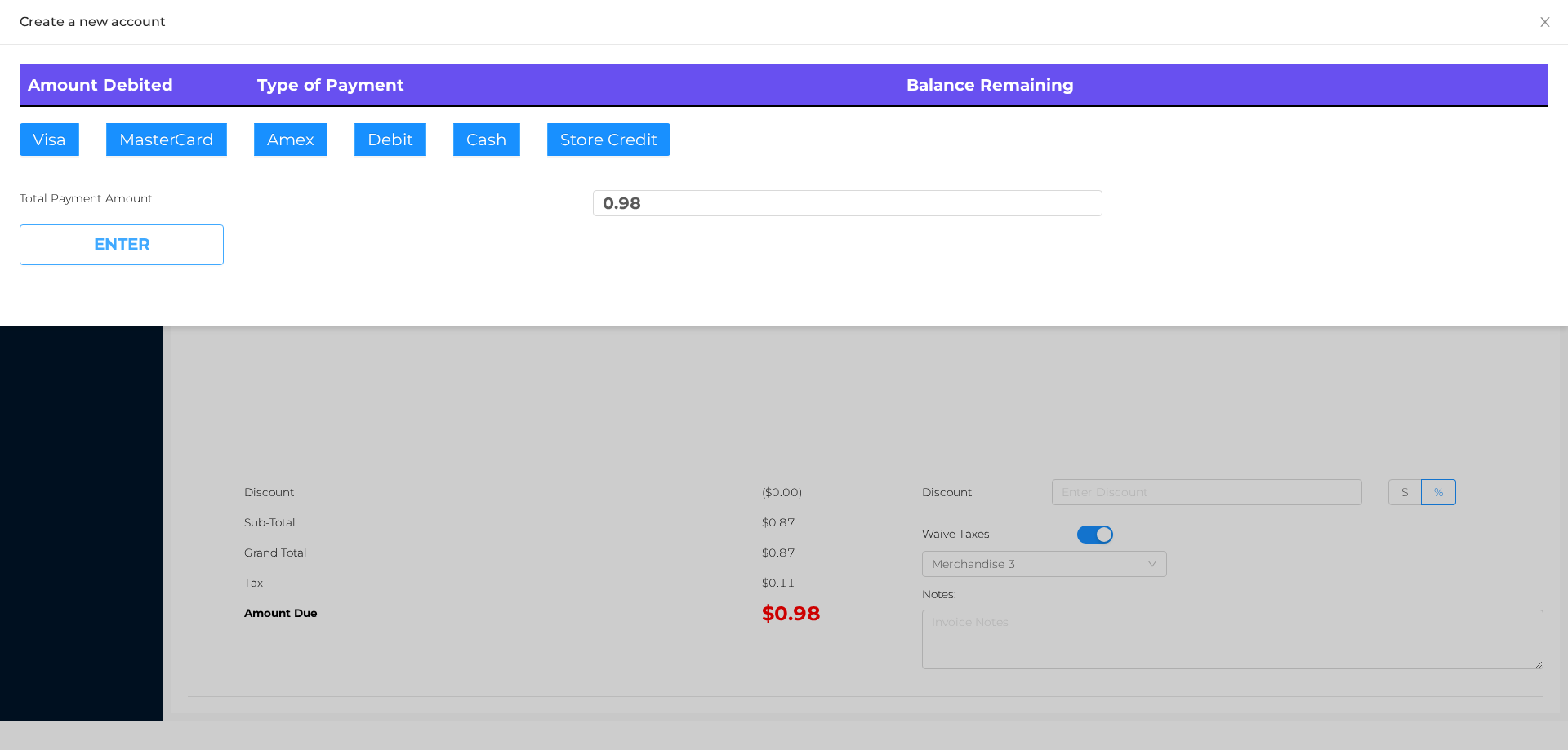
click at [139, 247] on button "ENTER" at bounding box center [122, 245] width 204 height 41
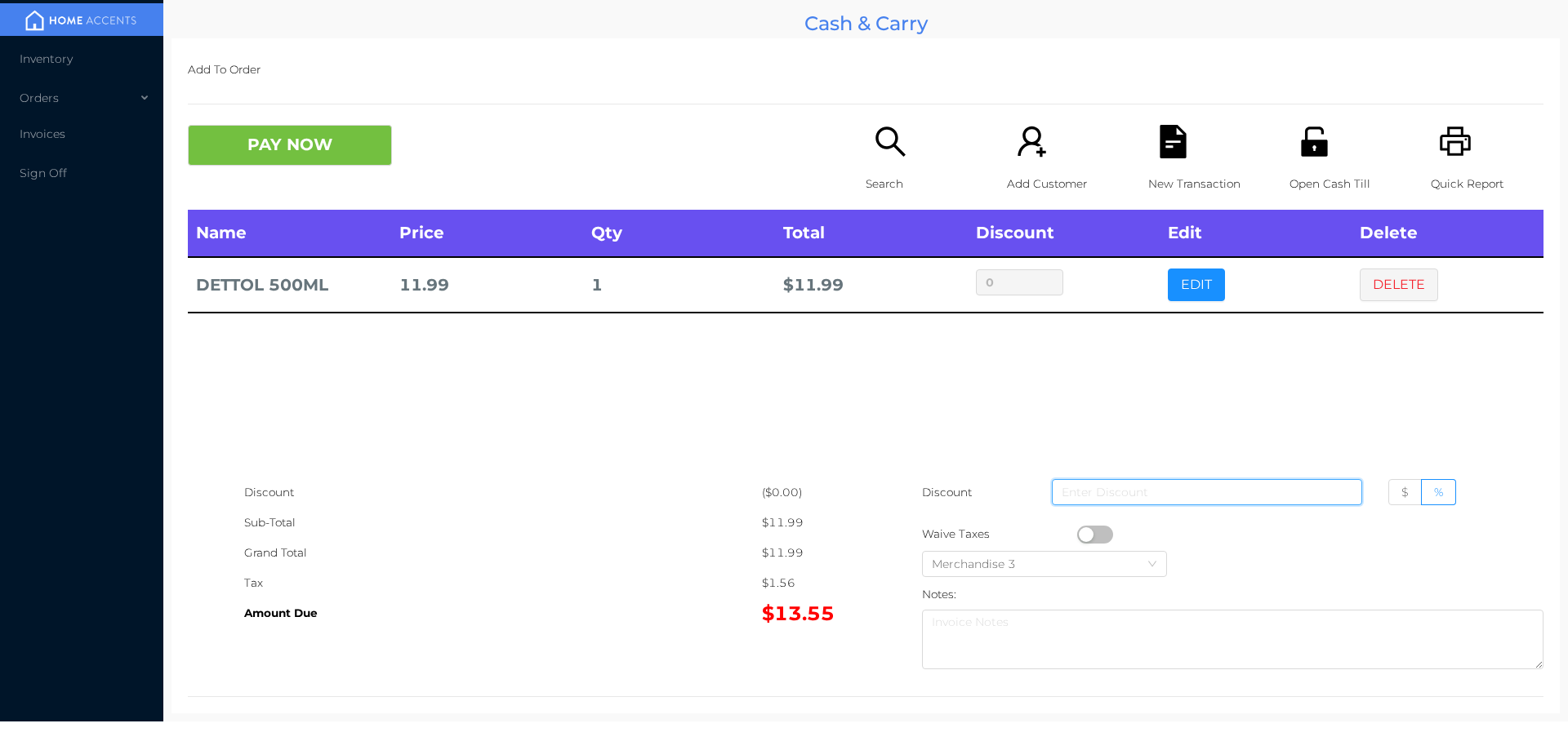
click at [1096, 502] on input at bounding box center [1207, 492] width 310 height 26
click at [1084, 535] on button "button" at bounding box center [1095, 535] width 36 height 18
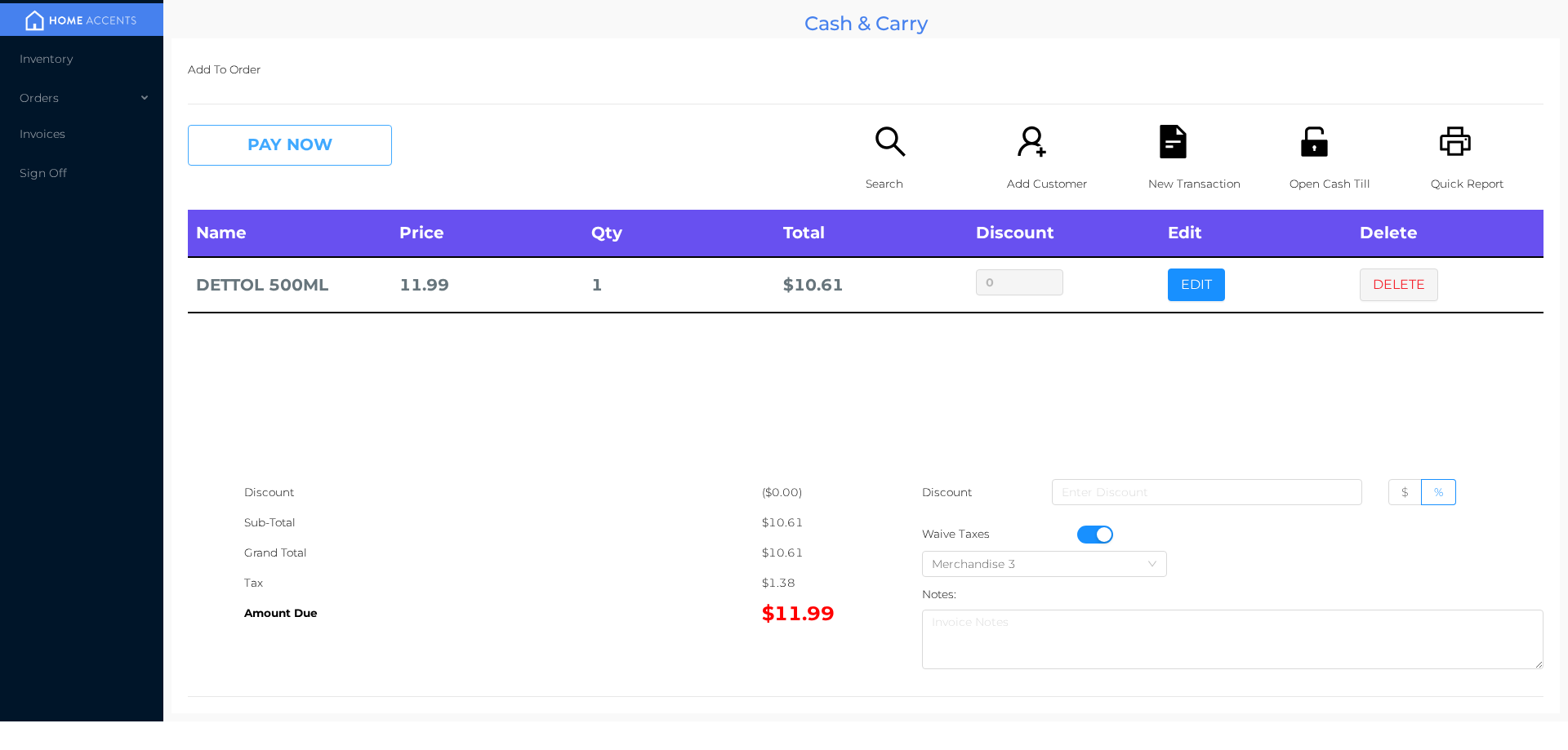
click at [312, 152] on button "PAY NOW" at bounding box center [290, 146] width 204 height 41
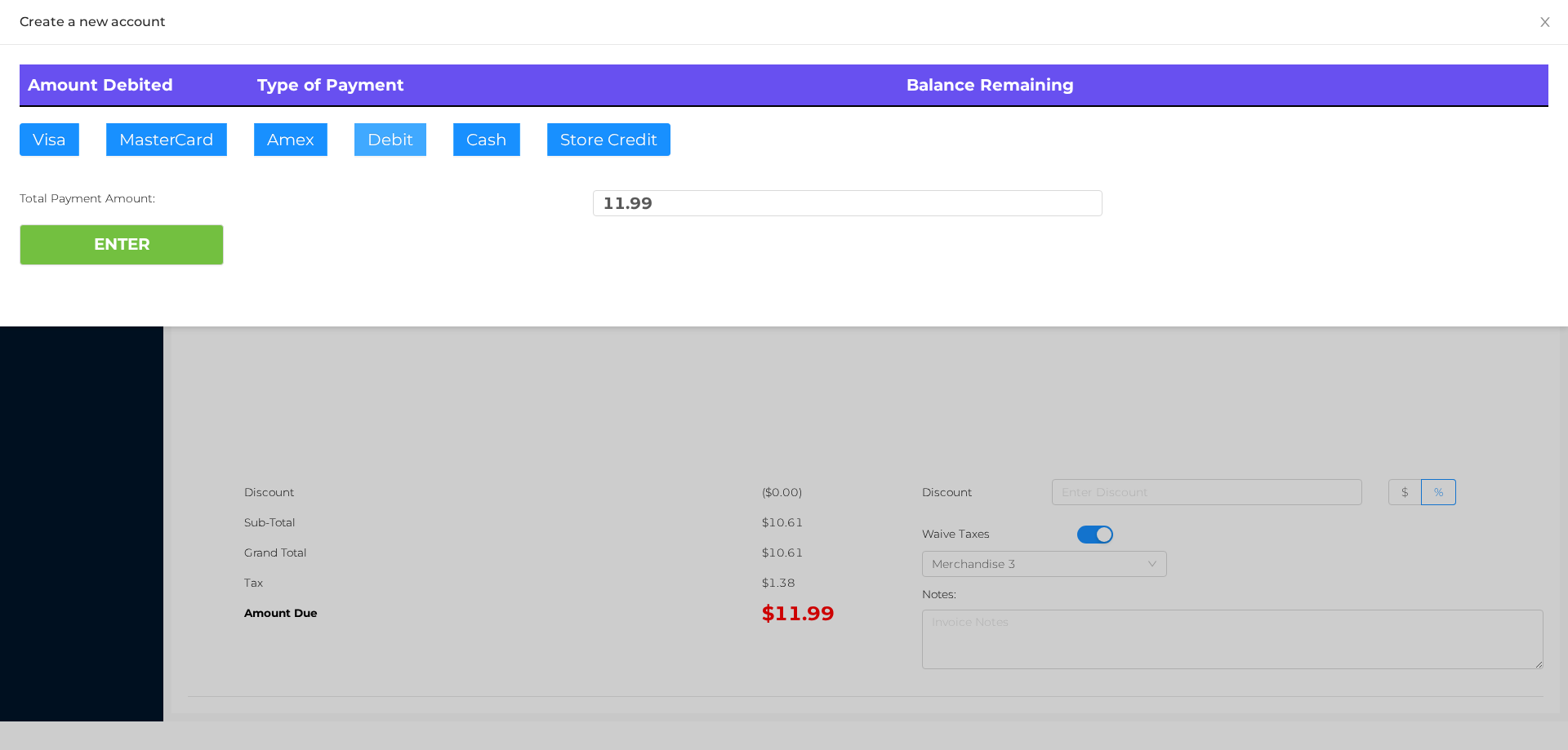
click at [398, 136] on button "Debit" at bounding box center [390, 139] width 72 height 33
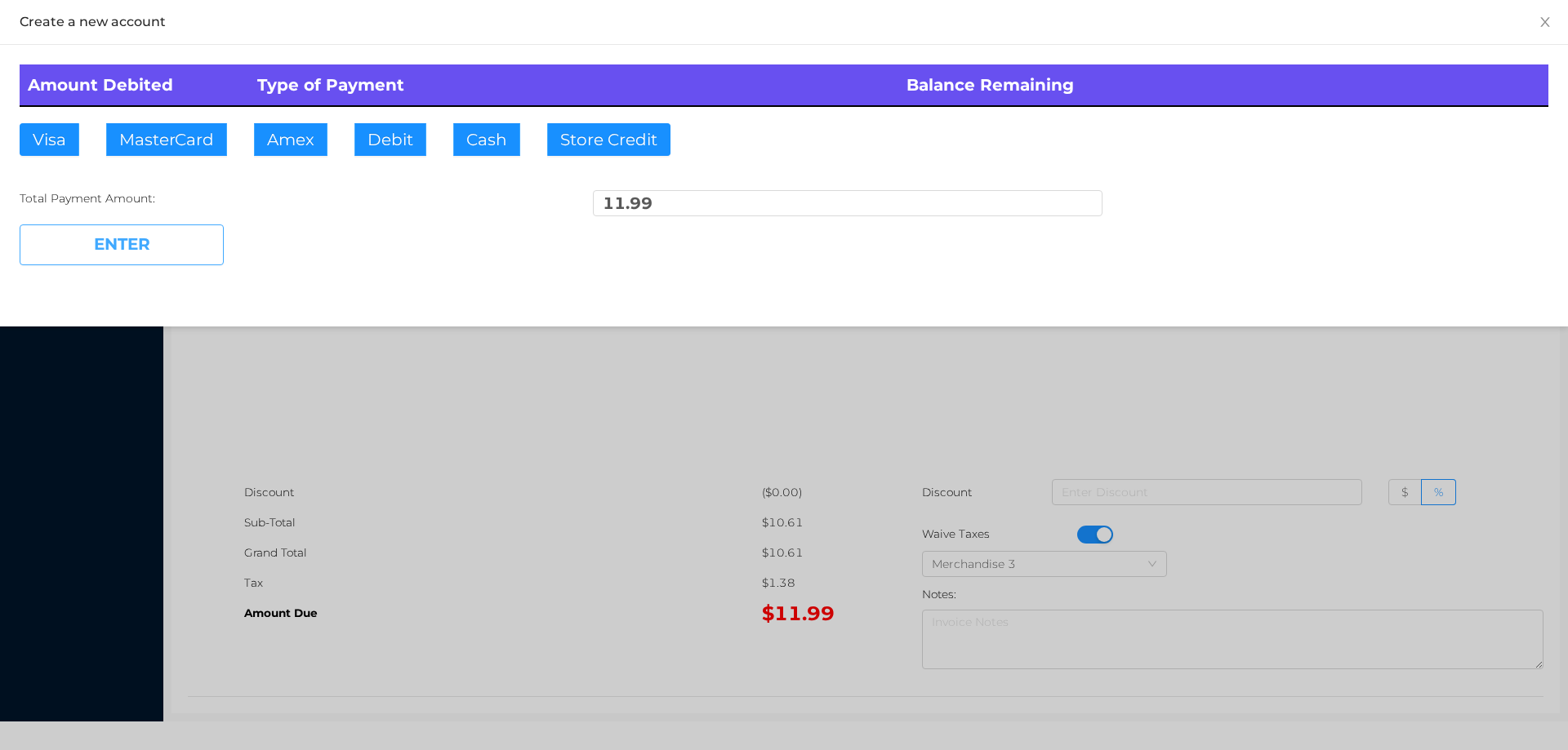
click at [152, 250] on button "ENTER" at bounding box center [122, 245] width 204 height 41
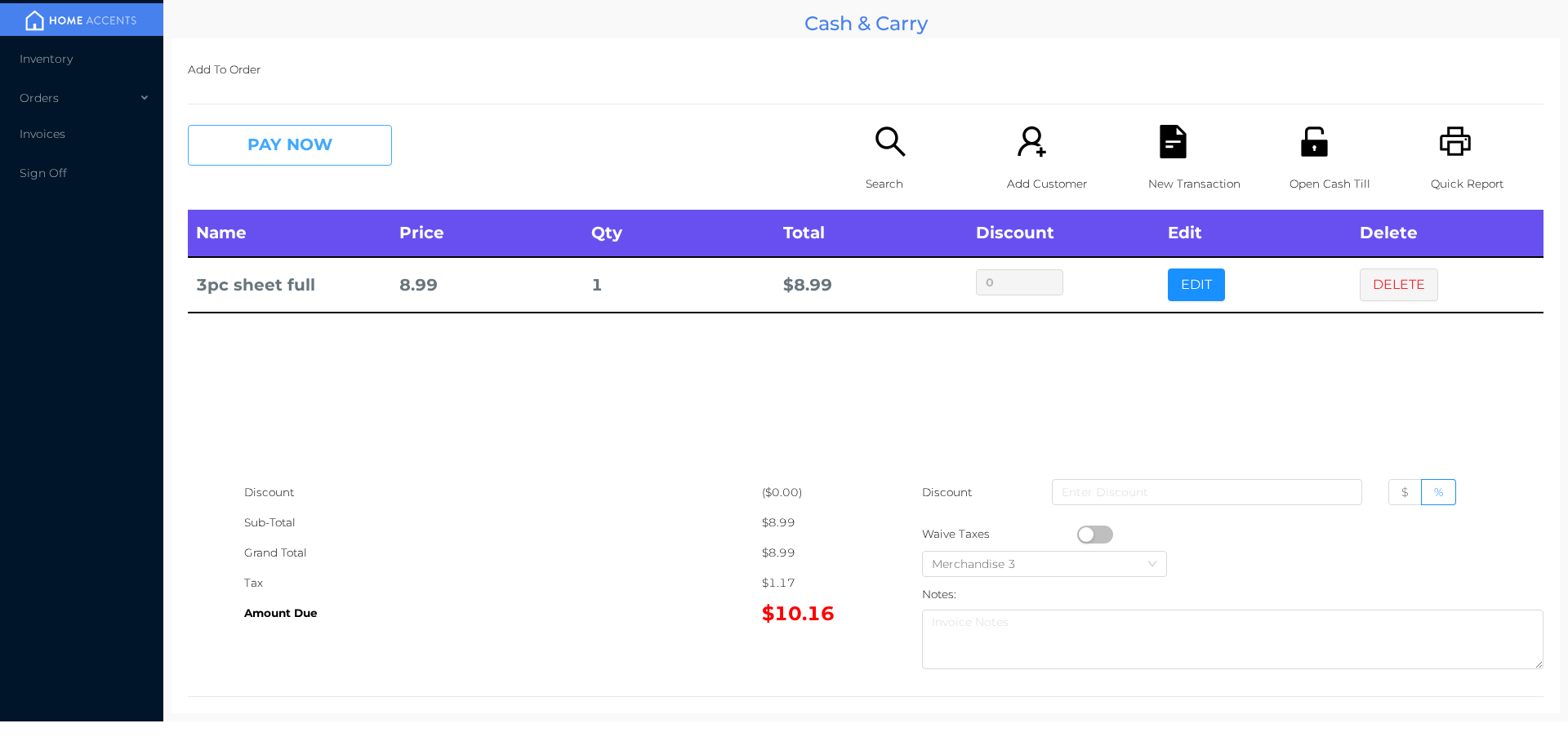
click at [286, 136] on button "PAY NOW" at bounding box center [290, 146] width 204 height 41
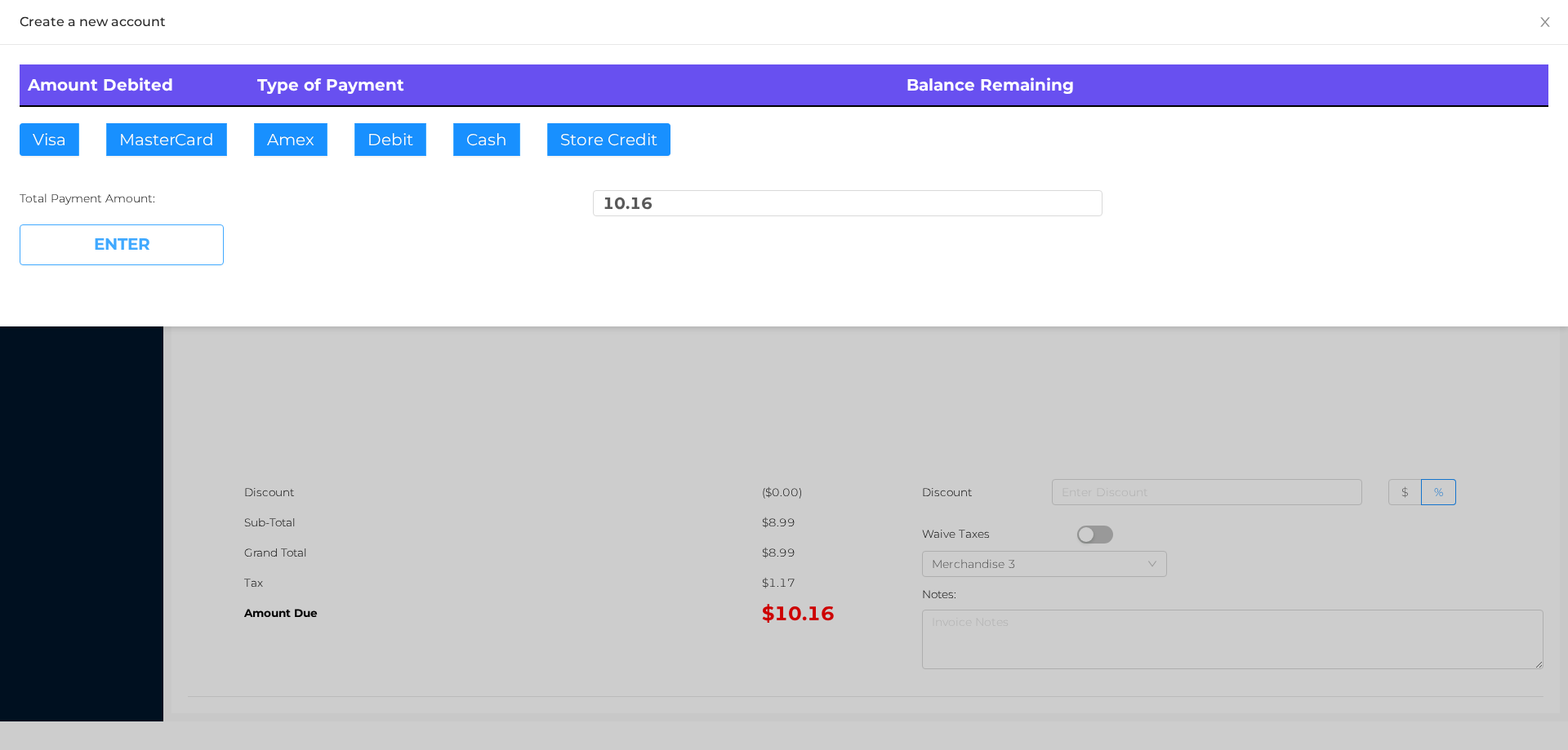
click at [162, 240] on button "ENTER" at bounding box center [122, 245] width 204 height 41
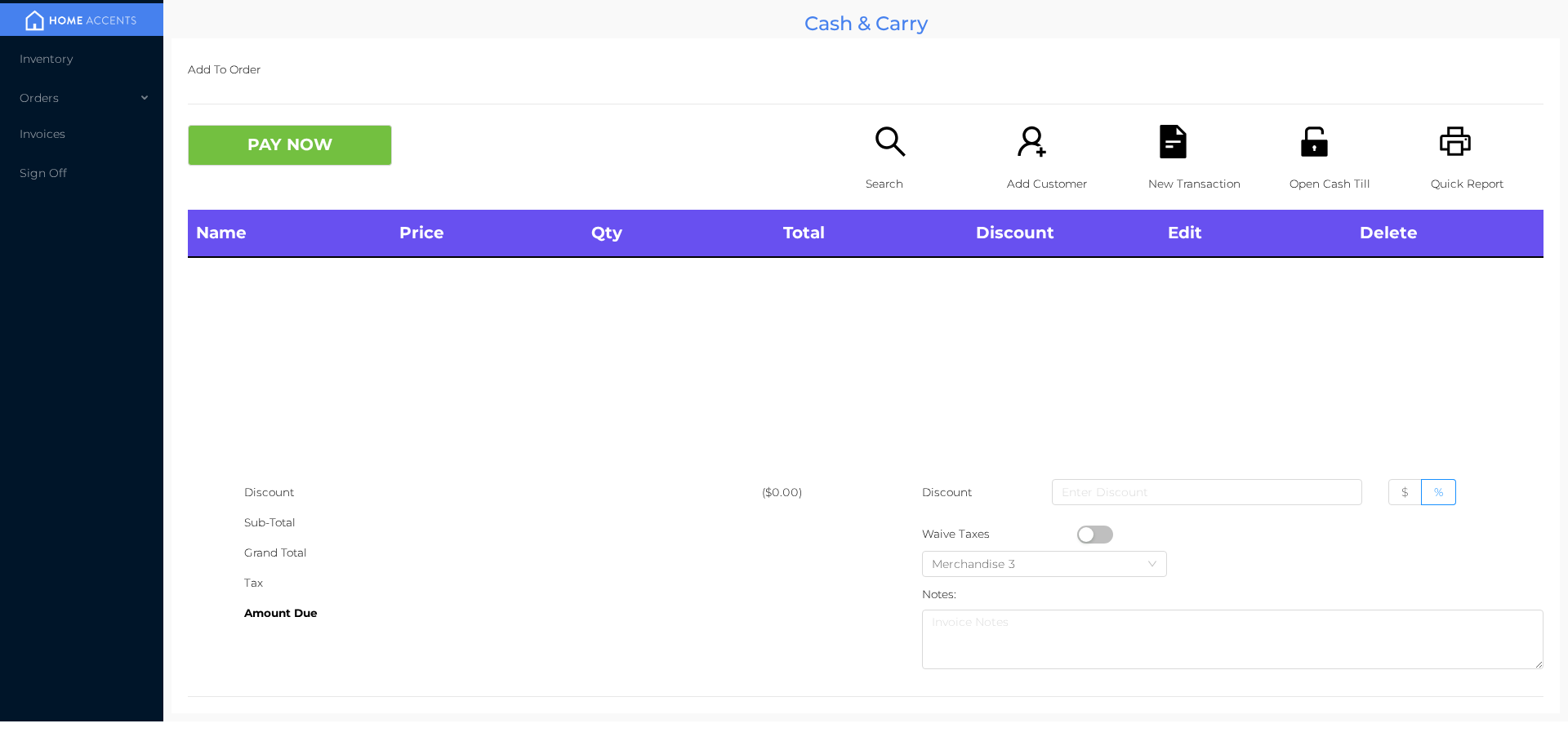
click at [1313, 156] on icon "icon: unlock" at bounding box center [1314, 141] width 26 height 29
click at [889, 155] on icon "icon: search" at bounding box center [890, 141] width 33 height 33
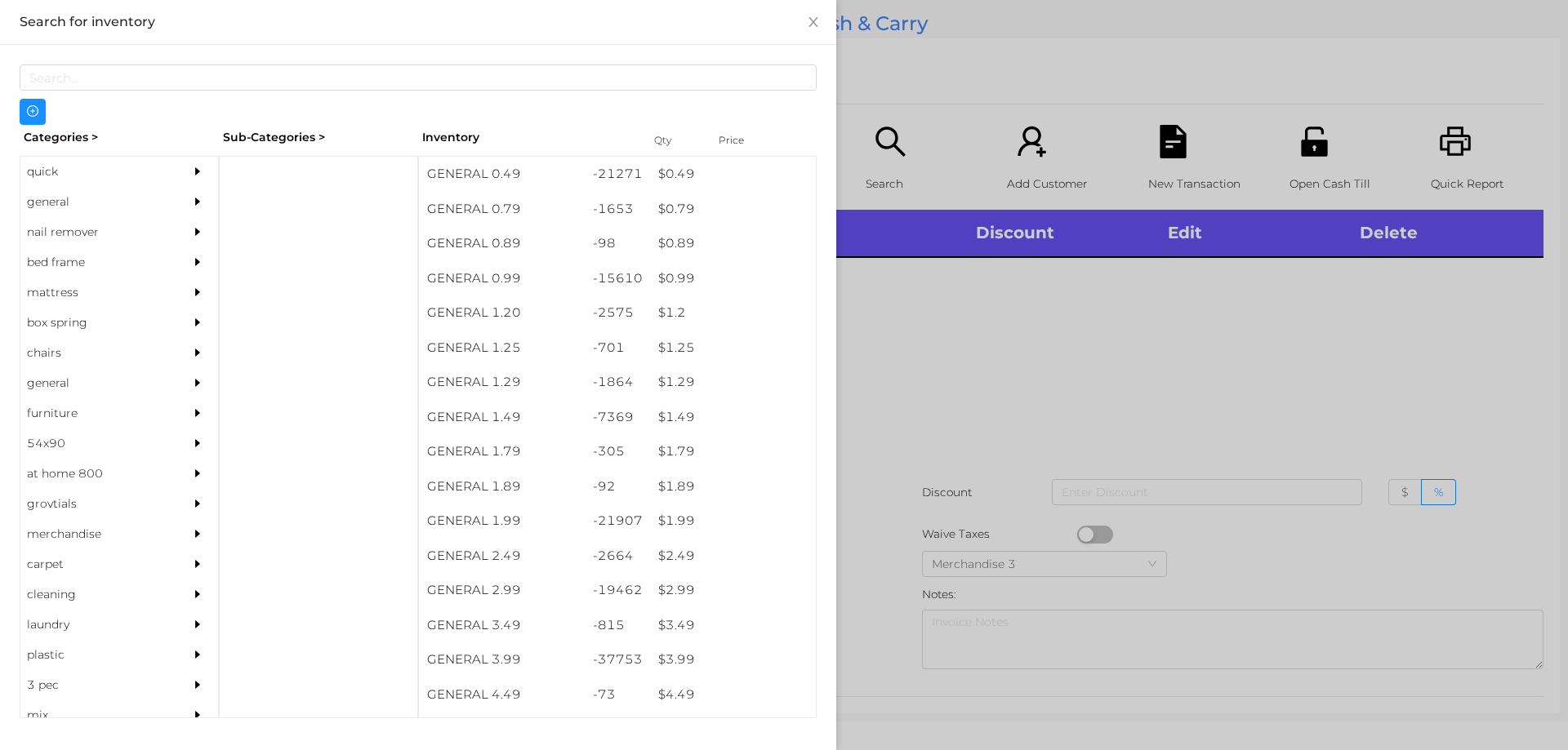
click at [66, 208] on div "general" at bounding box center [95, 202] width 148 height 30
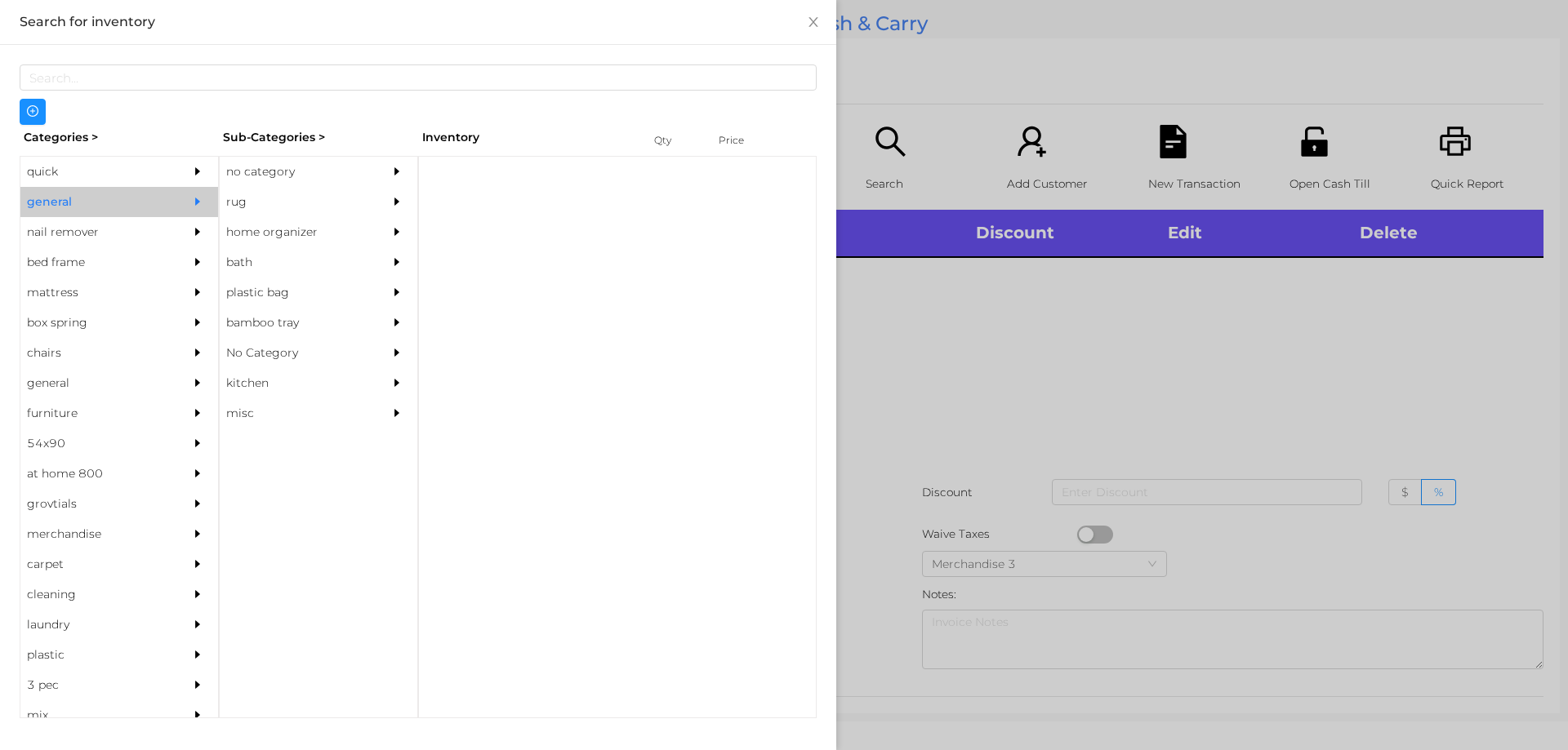
click at [337, 162] on div "no category" at bounding box center [294, 172] width 148 height 30
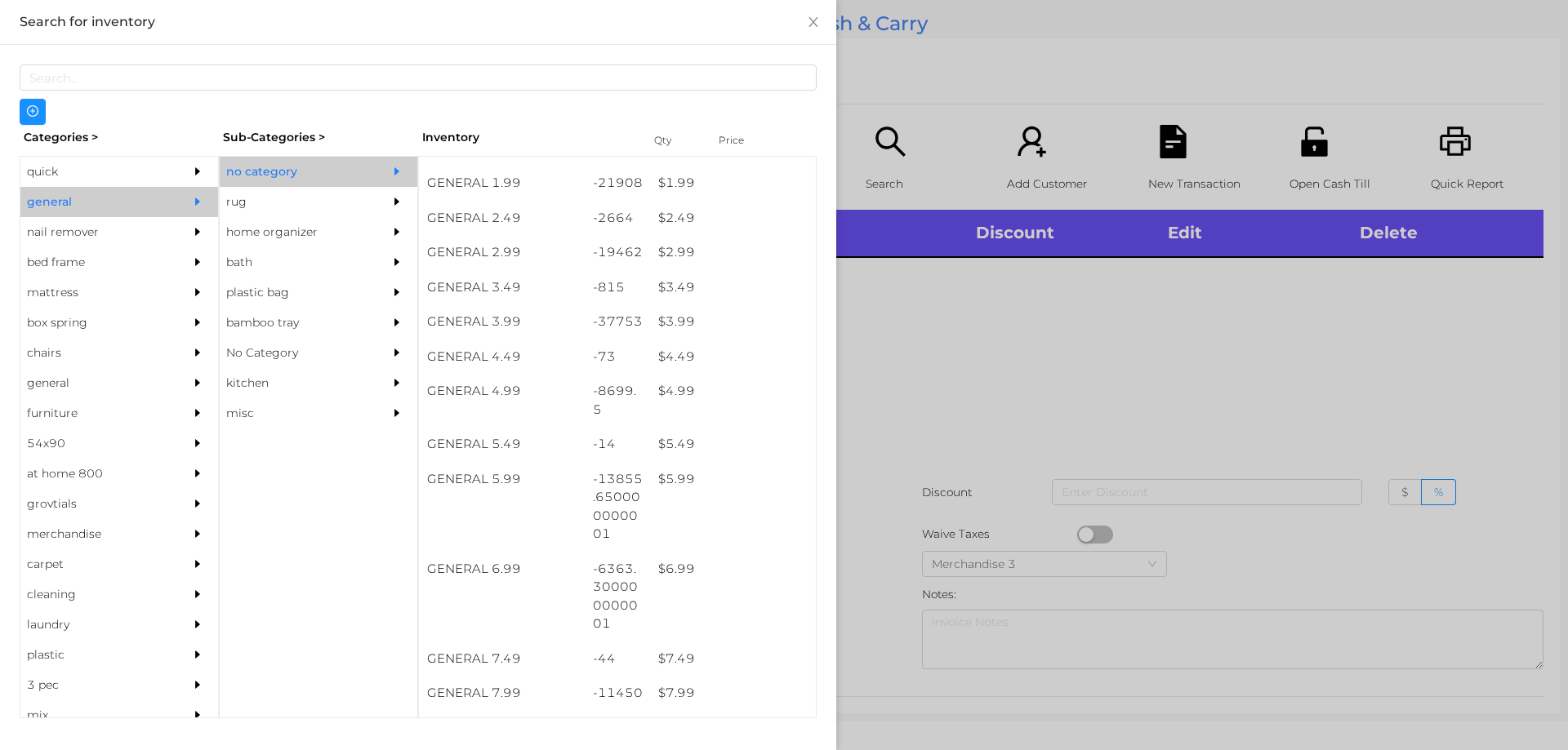
scroll to position [0, 0]
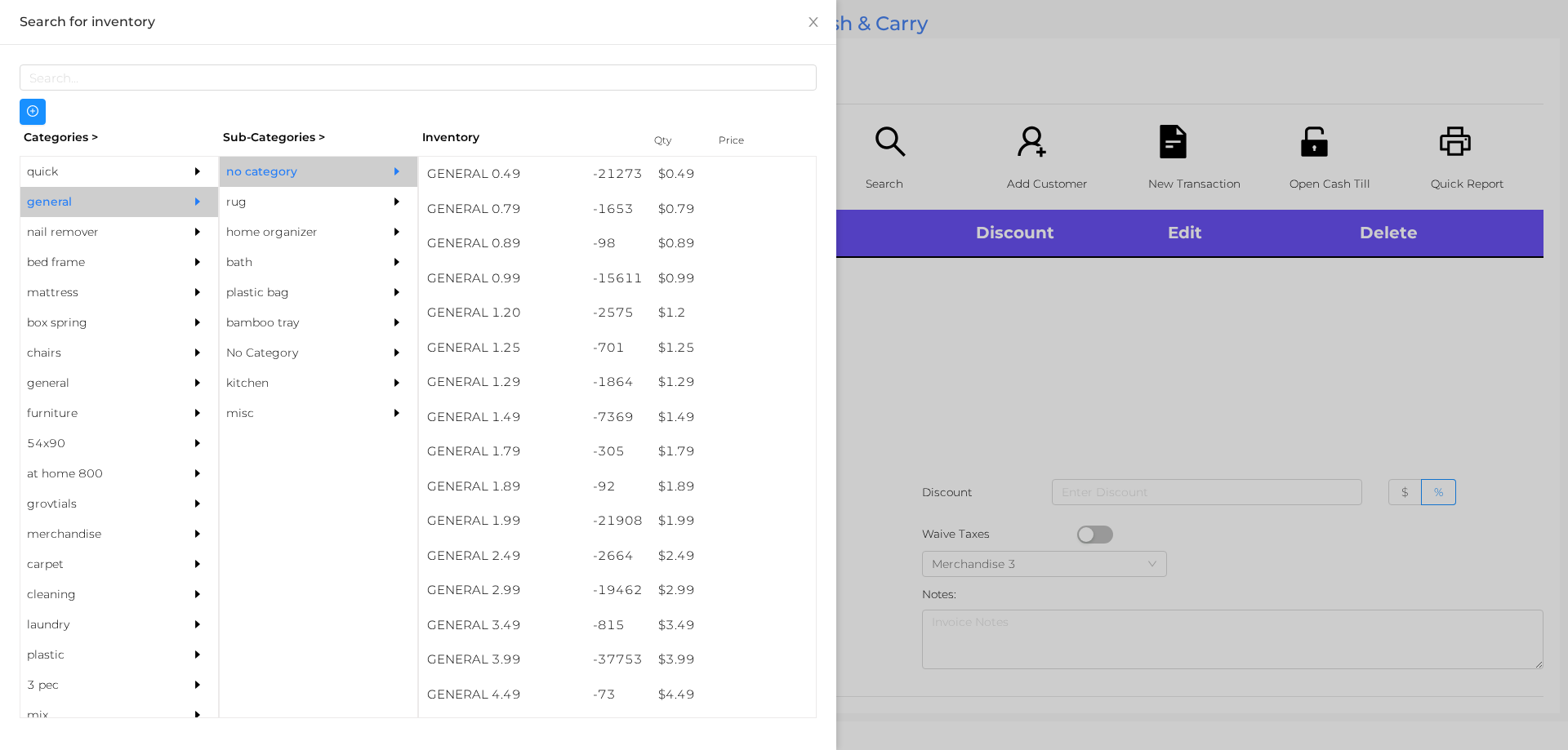
click at [693, 290] on div "$ 0.99" at bounding box center [733, 278] width 165 height 35
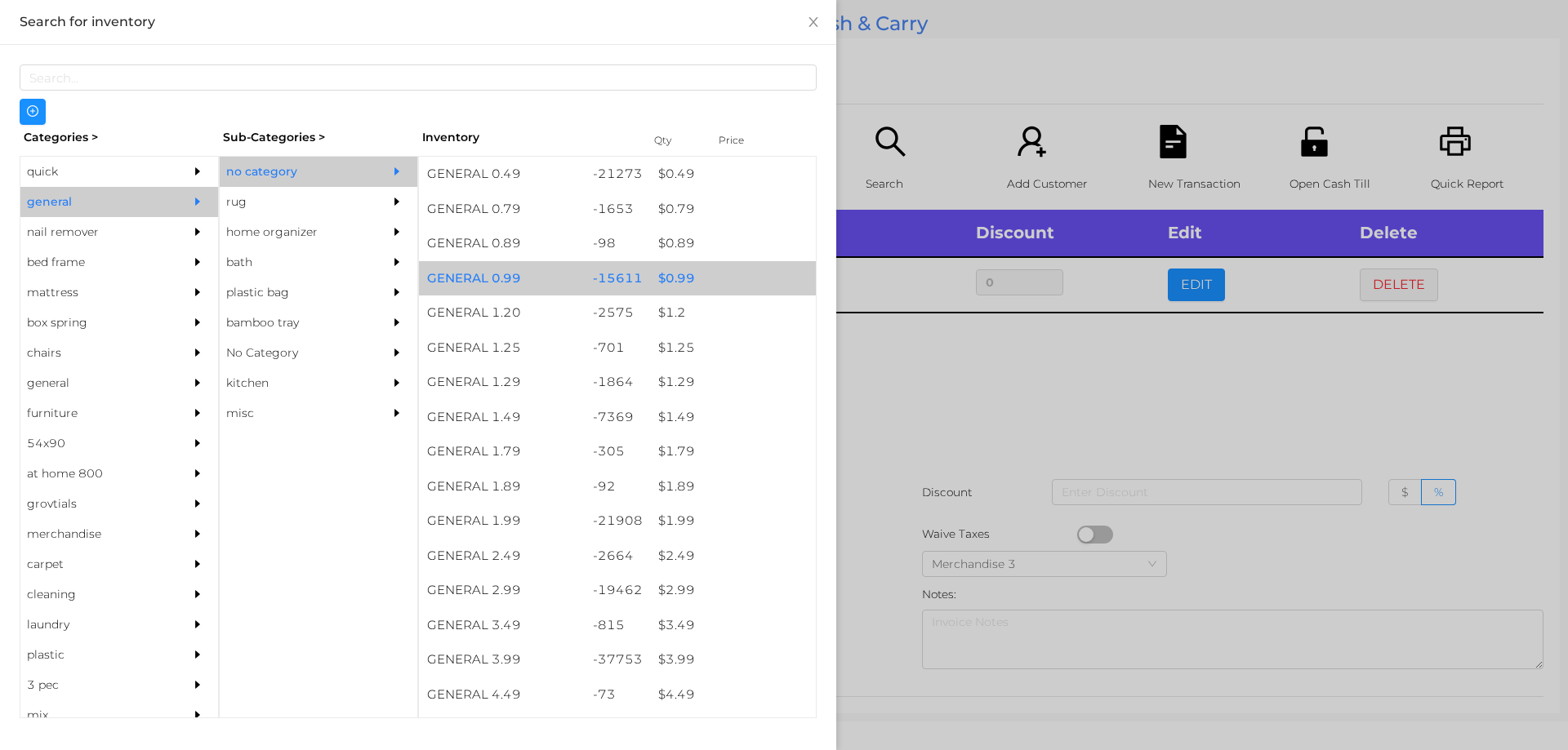
click at [686, 292] on div "$ 0.99" at bounding box center [733, 278] width 165 height 35
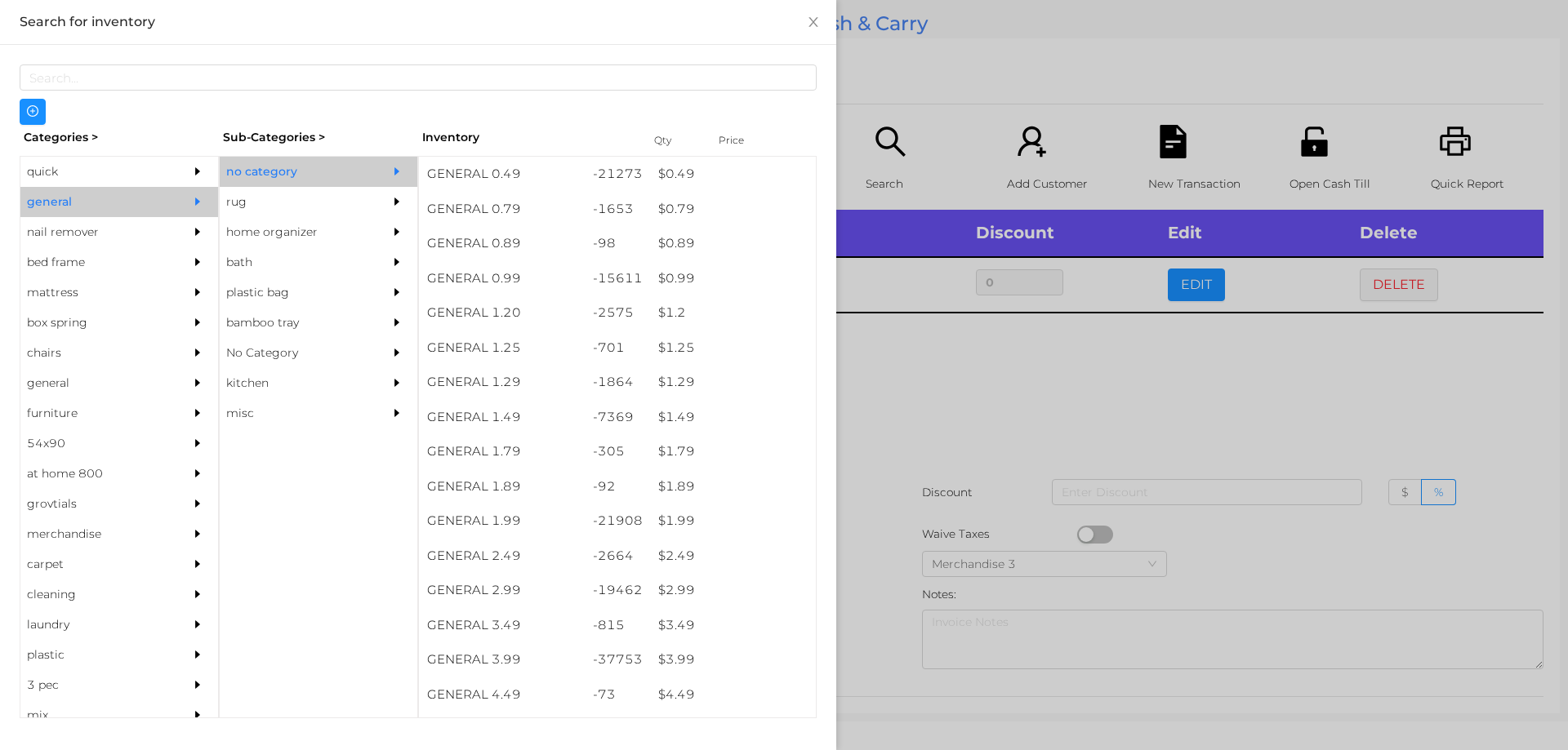
click at [915, 119] on div at bounding box center [784, 375] width 1568 height 750
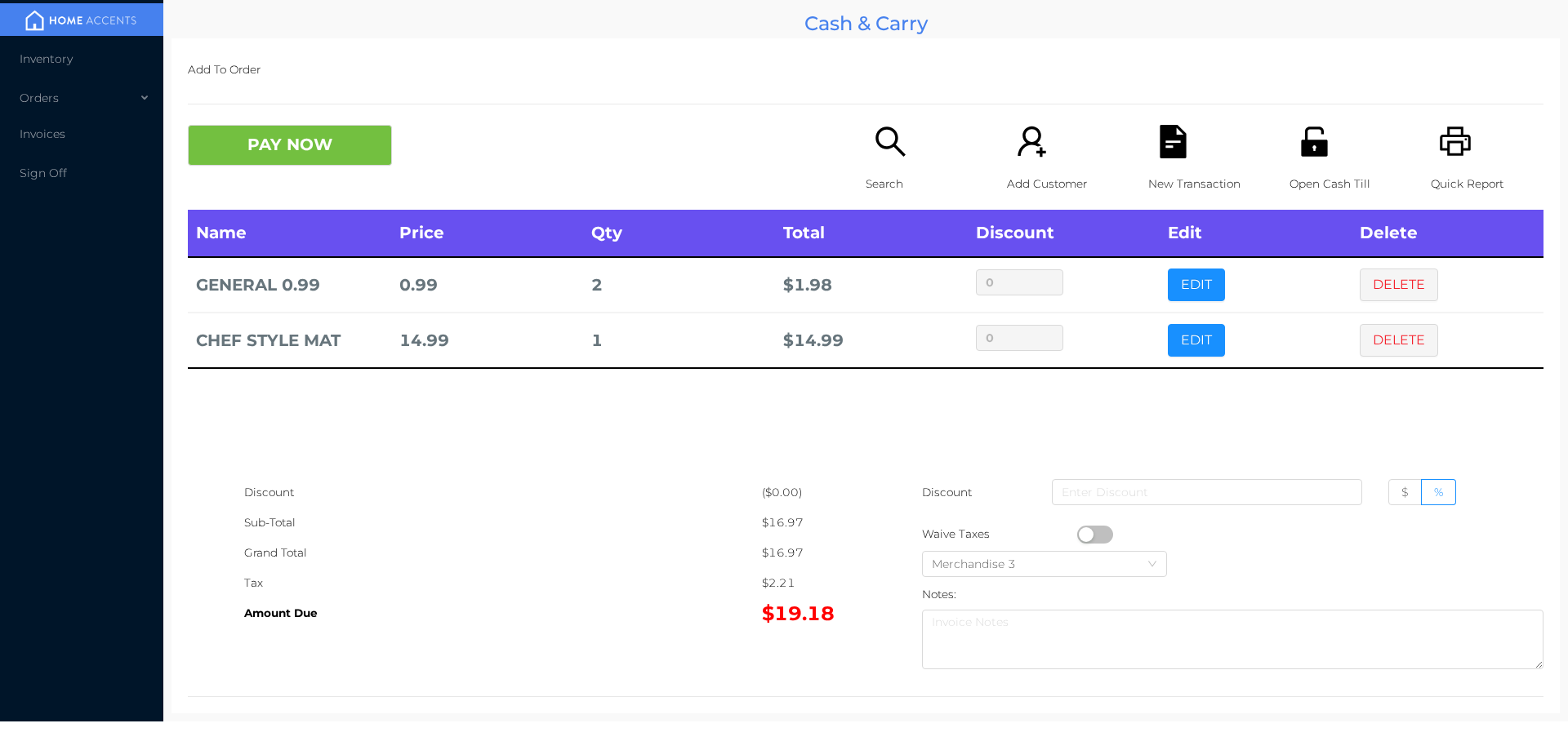
click at [885, 193] on p "Search" at bounding box center [922, 184] width 113 height 30
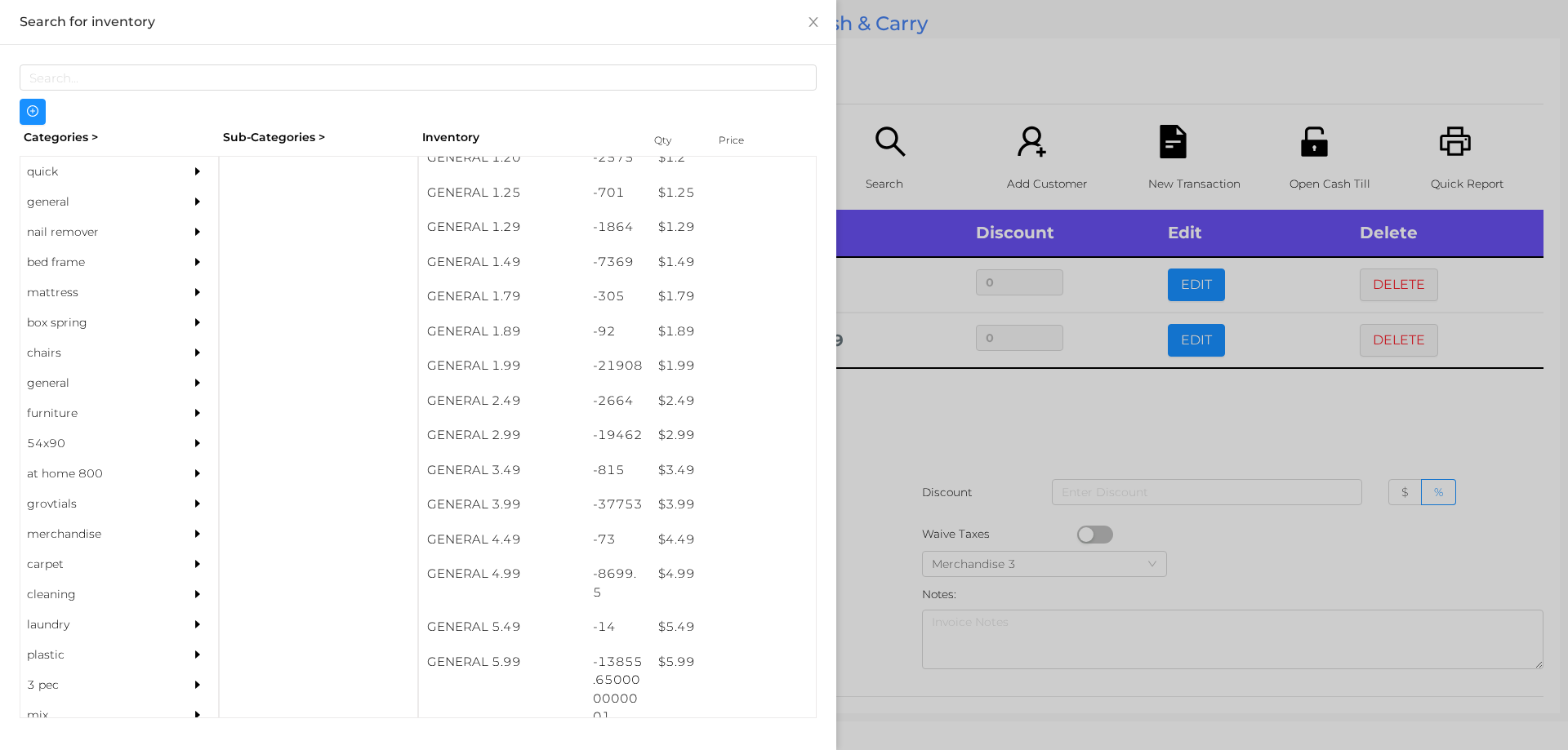
scroll to position [202, 0]
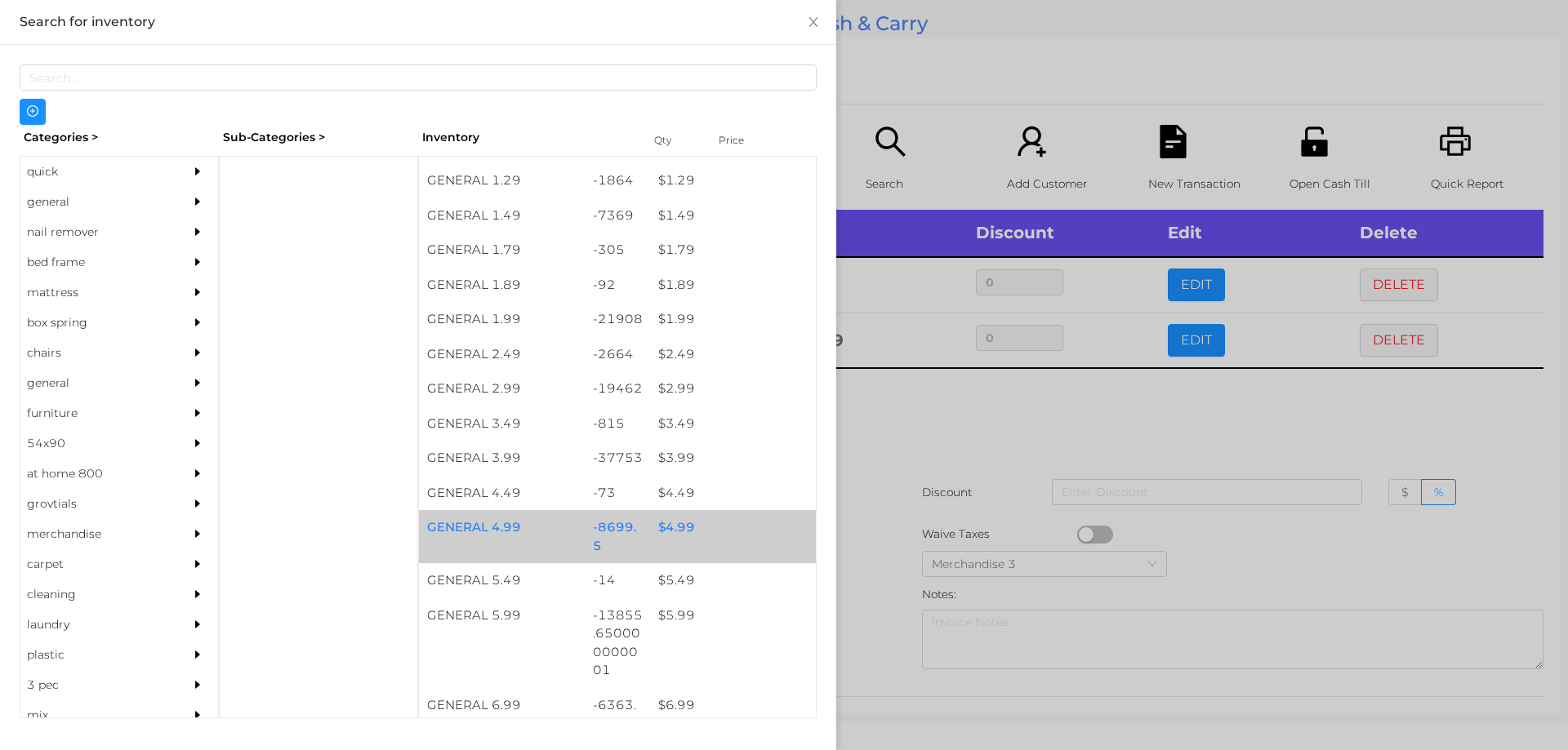
click at [653, 524] on div "$ 4.99" at bounding box center [733, 527] width 165 height 35
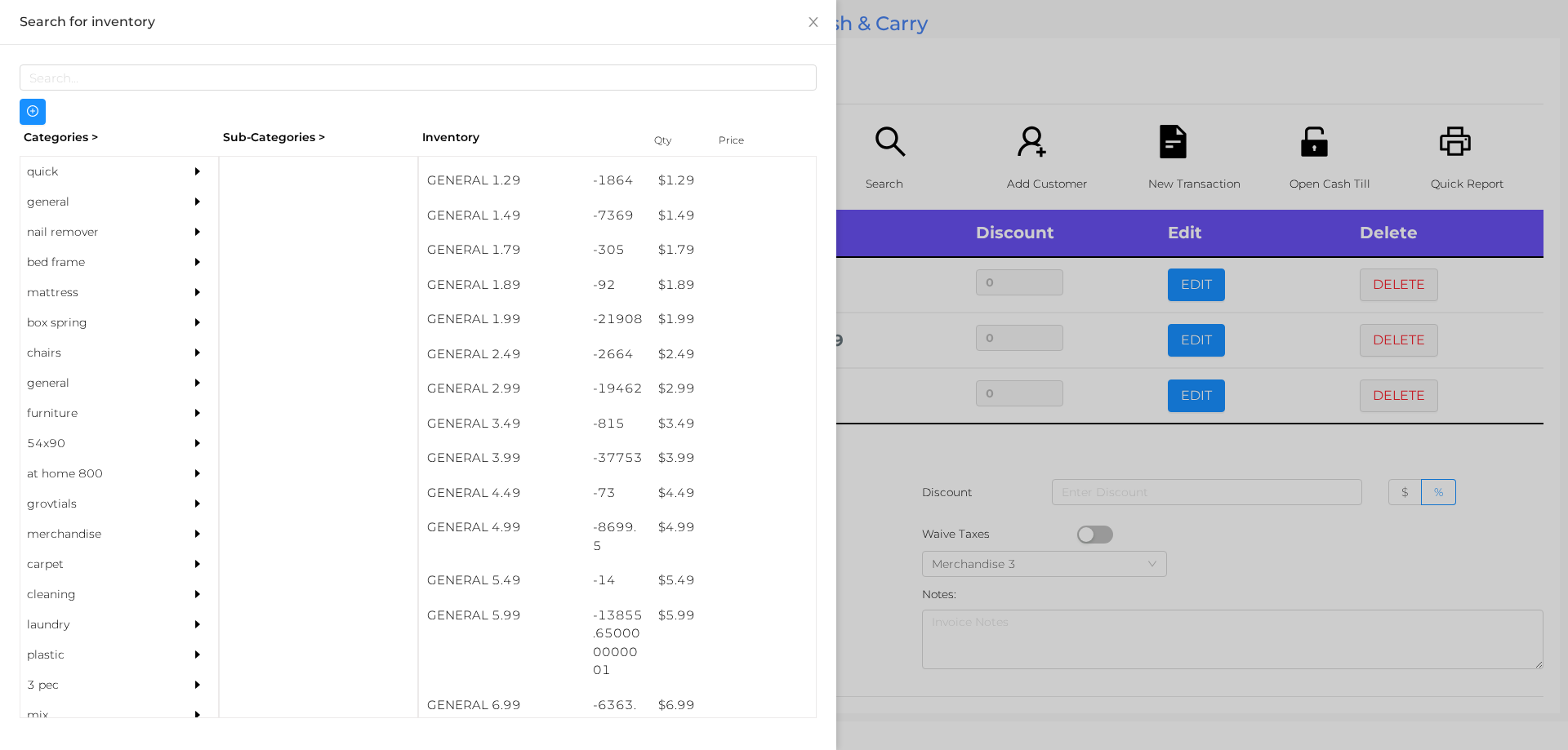
click at [942, 475] on div at bounding box center [784, 375] width 1568 height 750
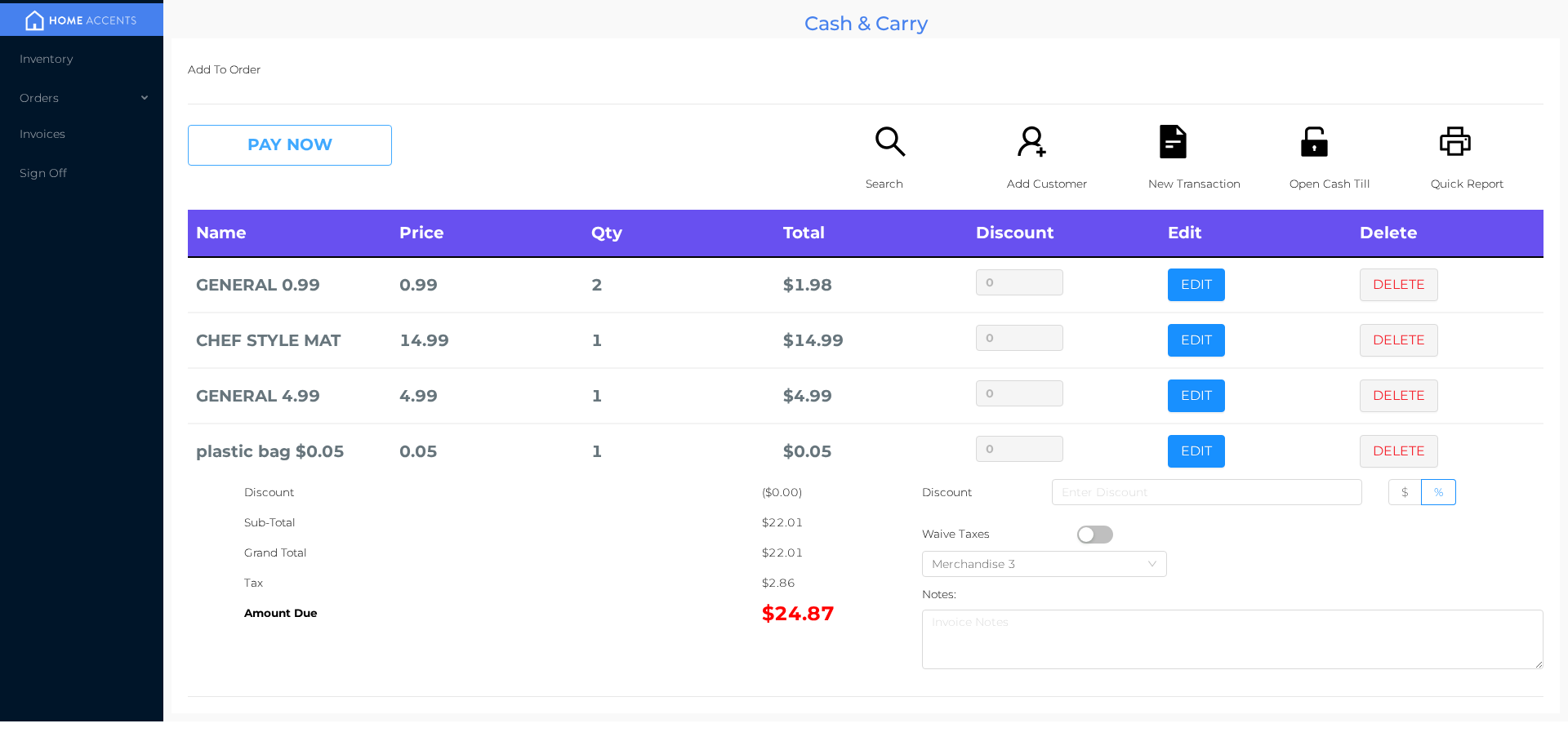
click at [279, 139] on button "PAY NOW" at bounding box center [290, 146] width 204 height 41
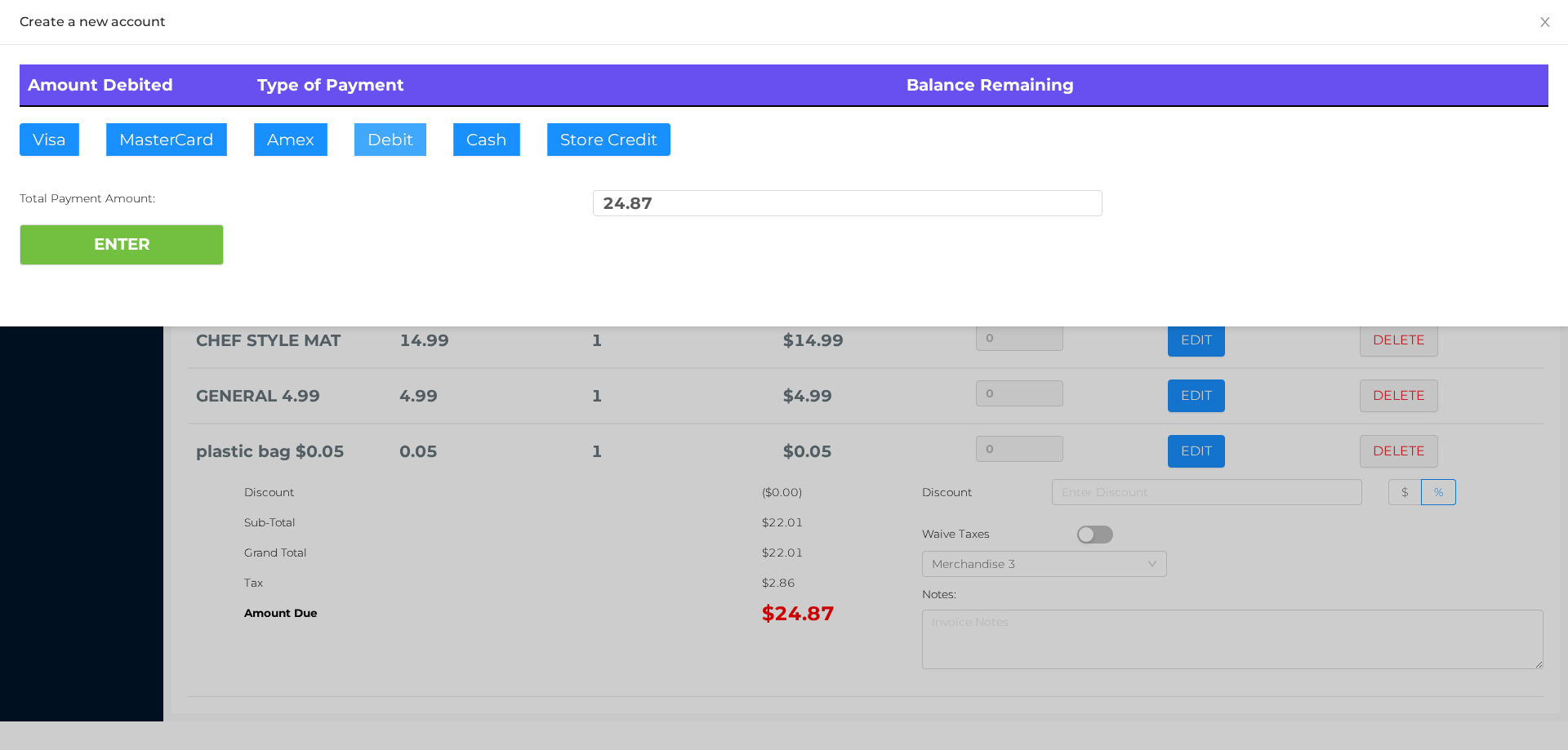
click at [410, 127] on button "Debit" at bounding box center [390, 139] width 72 height 33
type input "25"
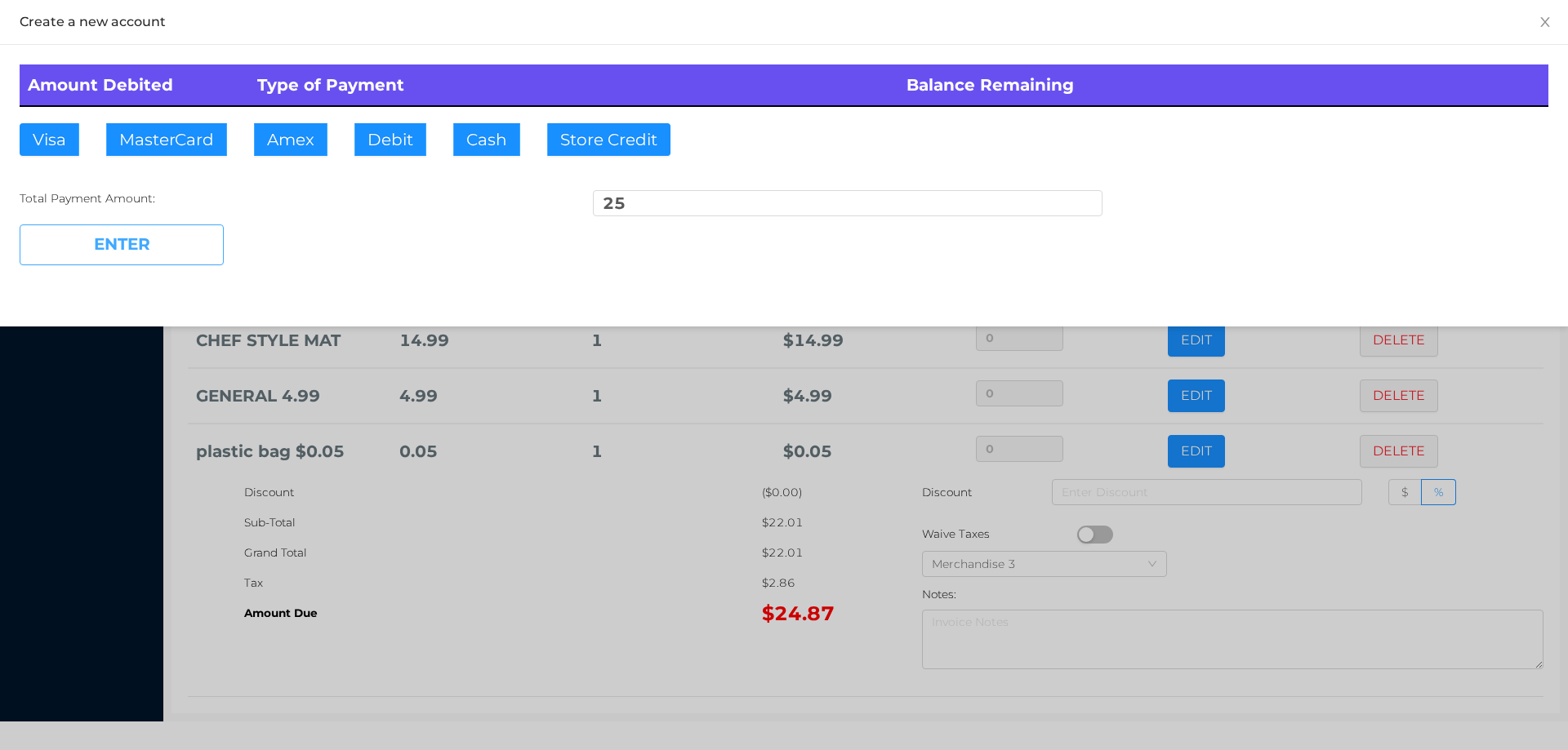
click at [118, 249] on button "ENTER" at bounding box center [122, 245] width 204 height 41
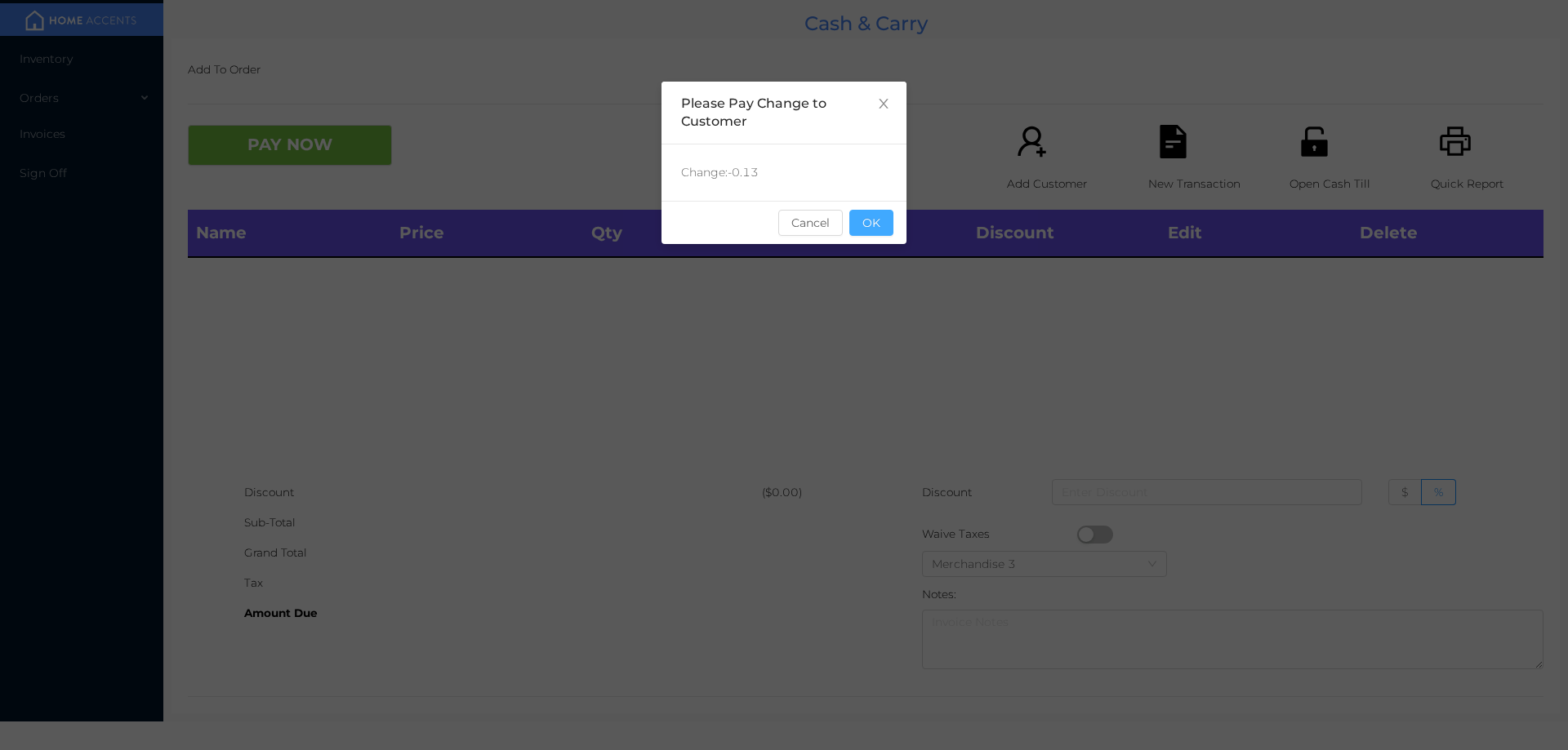
click at [861, 222] on button "OK" at bounding box center [871, 223] width 44 height 26
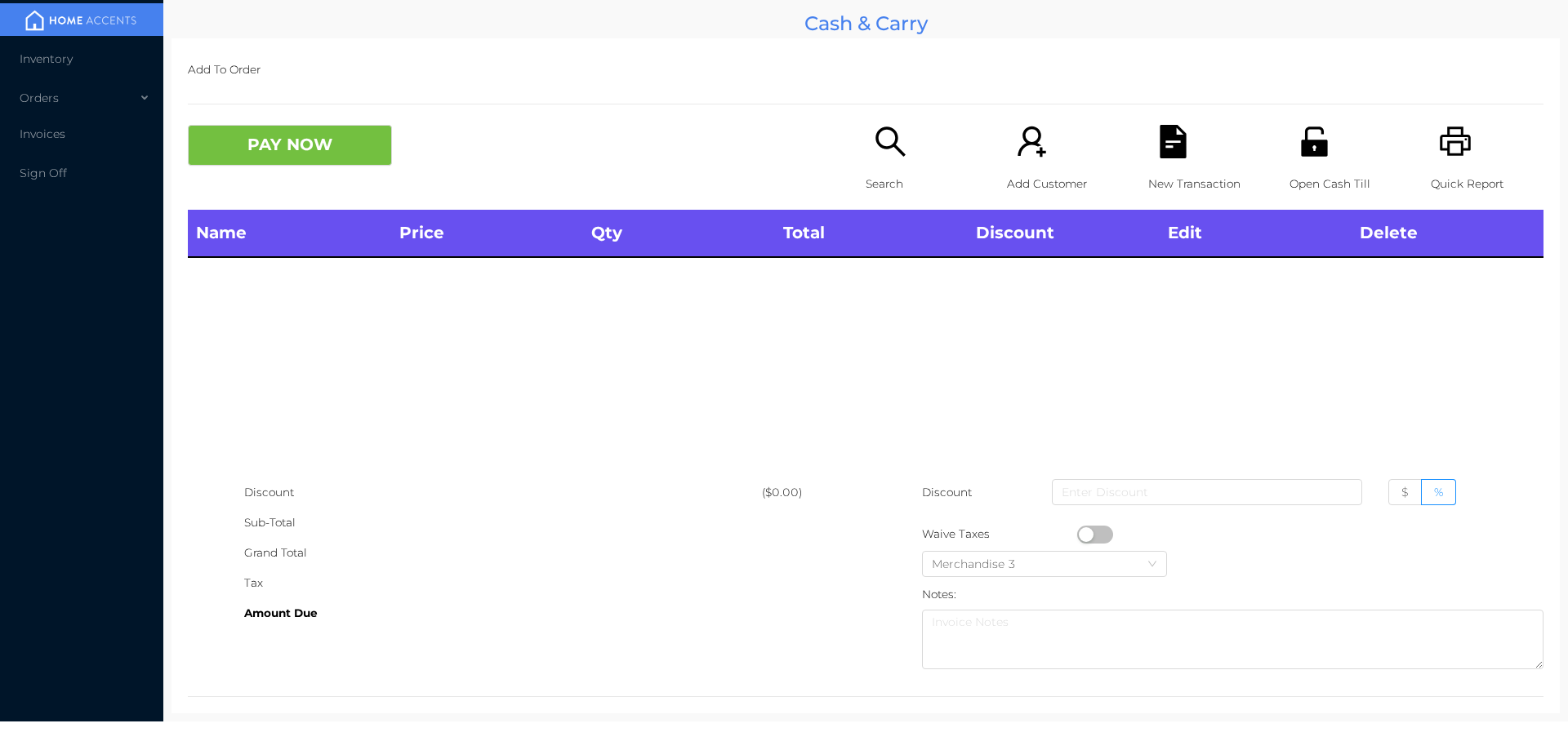
click at [877, 139] on icon "icon: search" at bounding box center [890, 141] width 33 height 33
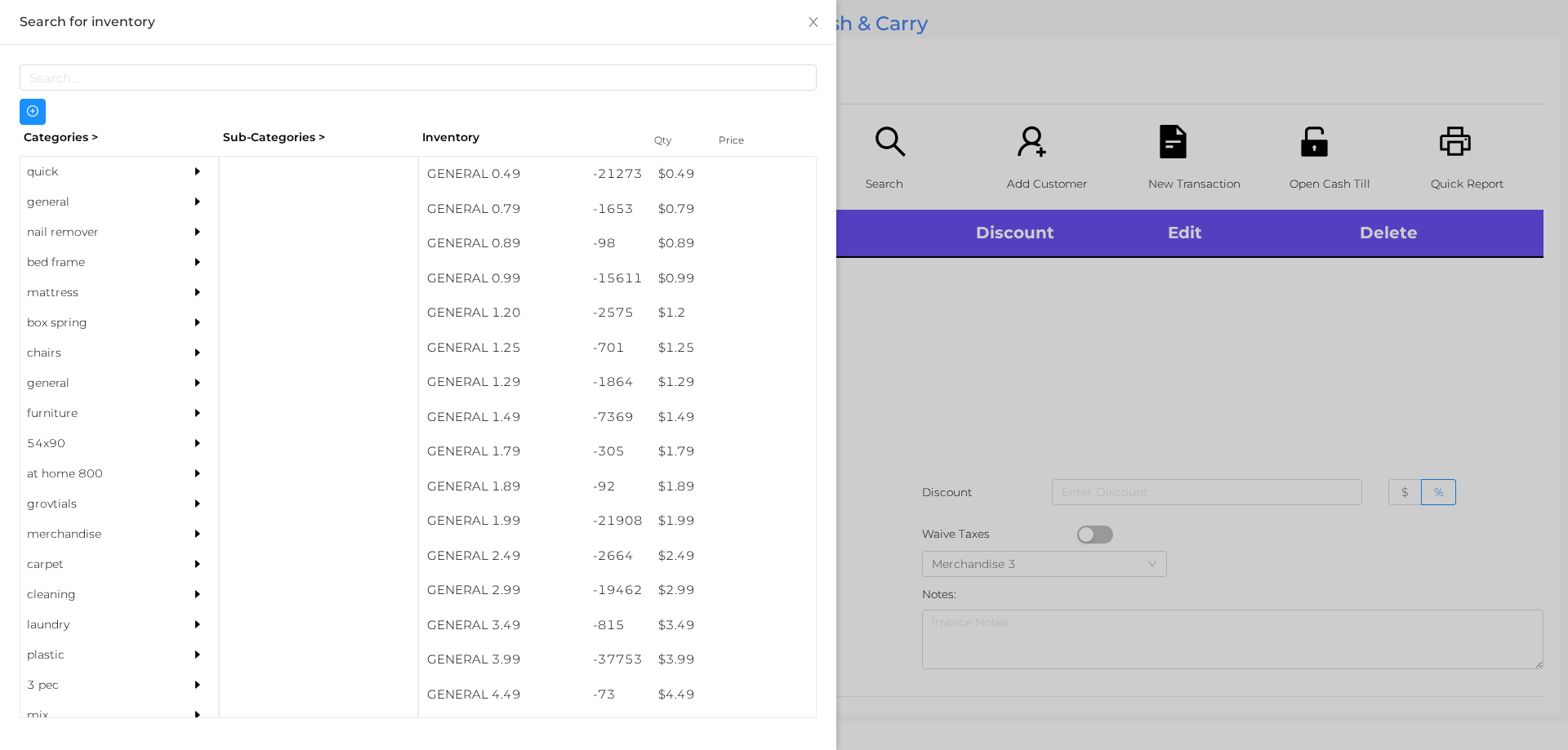
click at [70, 203] on div "general" at bounding box center [95, 202] width 148 height 30
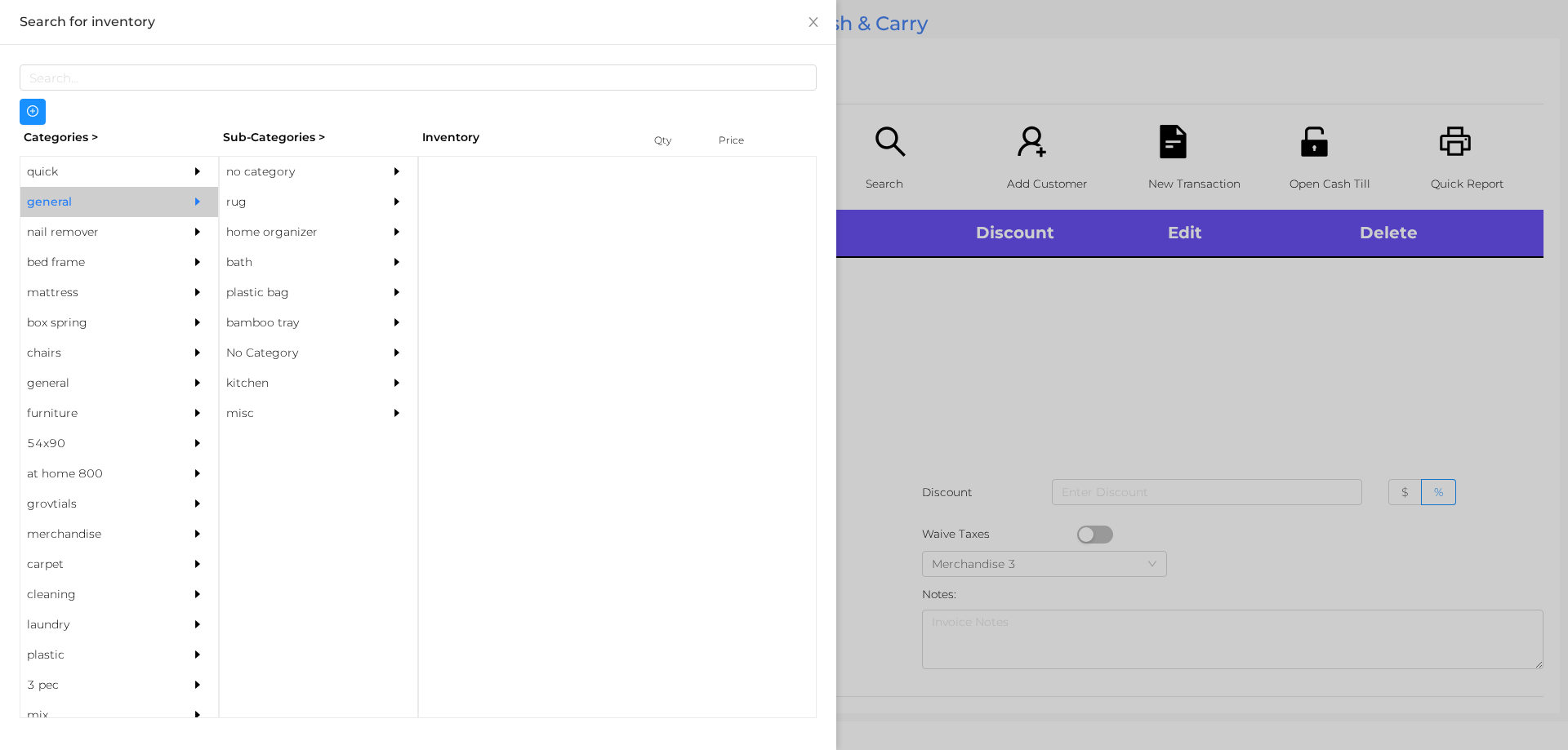
click at [260, 157] on div "no category" at bounding box center [294, 172] width 148 height 30
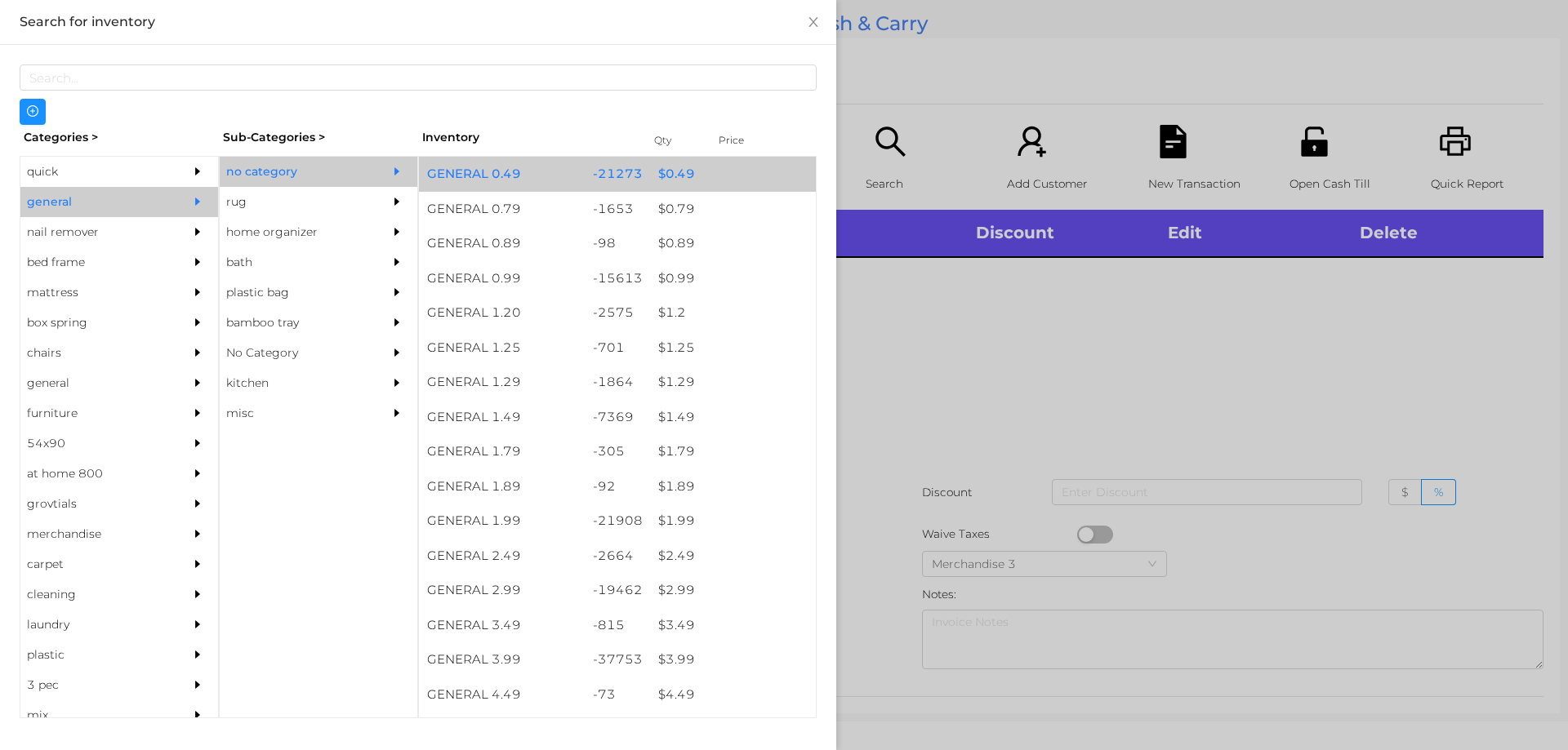
click at [699, 163] on div "$ 0.49" at bounding box center [733, 173] width 165 height 35
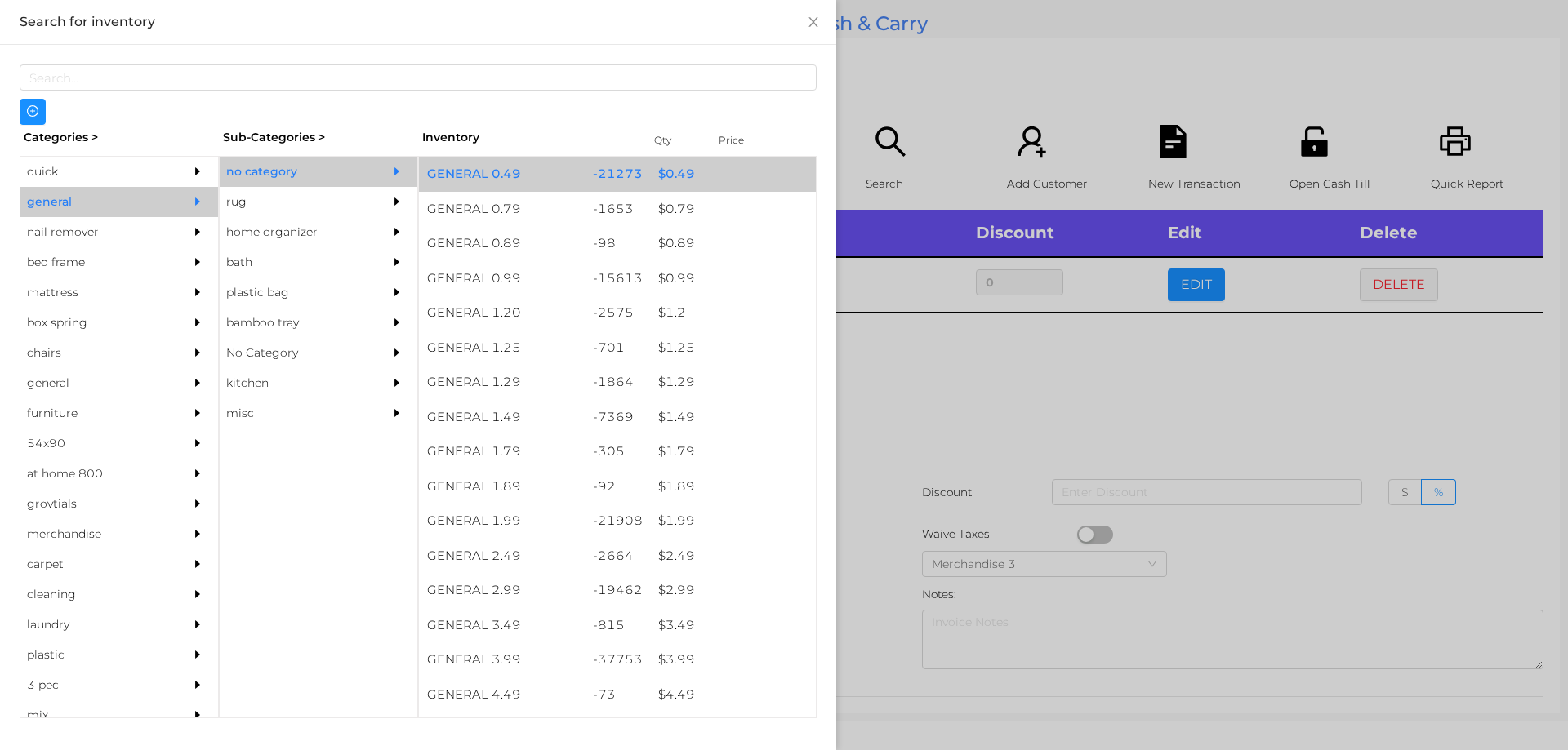
click at [701, 175] on div "$ 0.49" at bounding box center [733, 173] width 165 height 35
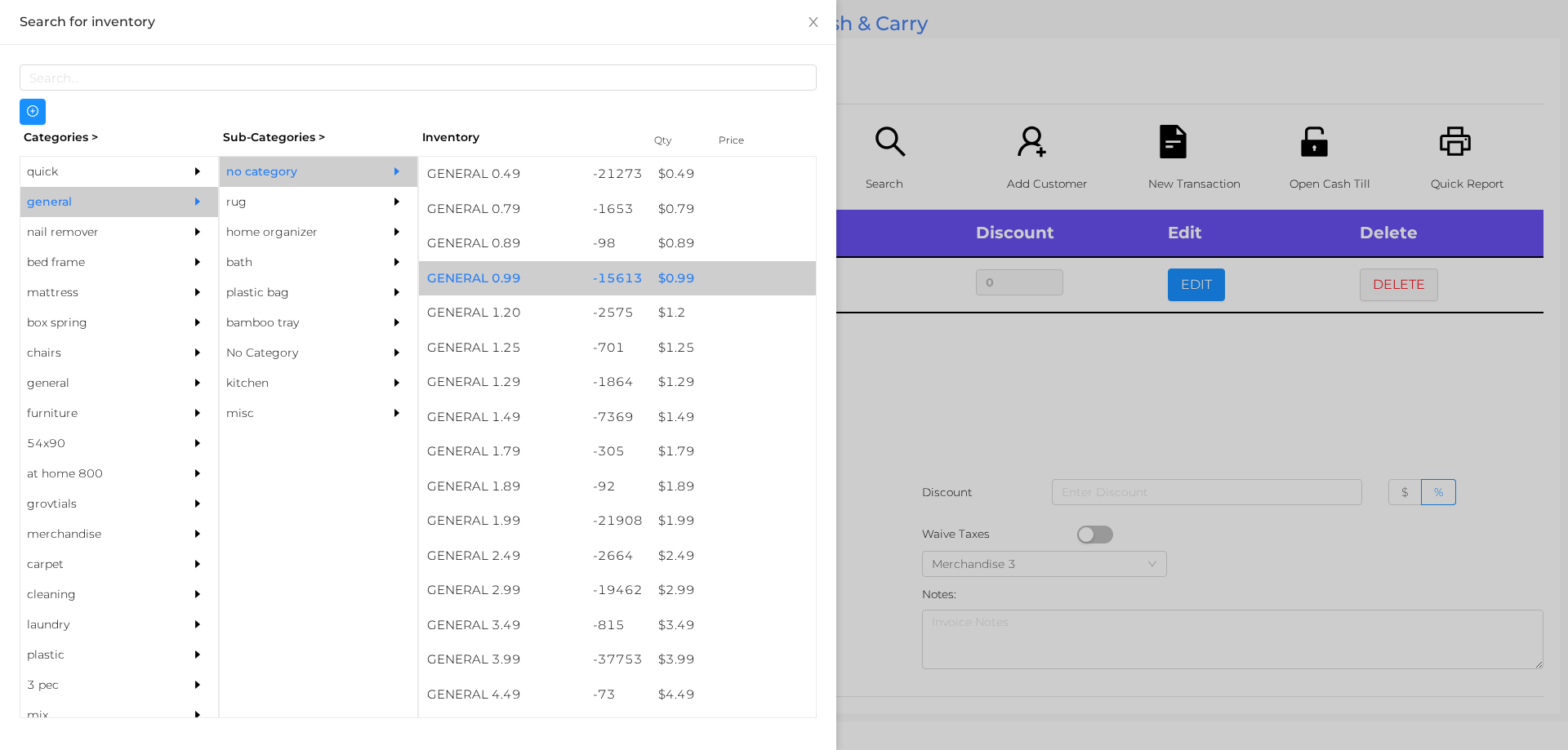
click at [716, 271] on div "$ 0.99" at bounding box center [733, 278] width 165 height 35
click at [726, 281] on div "$ 0.99" at bounding box center [733, 278] width 165 height 35
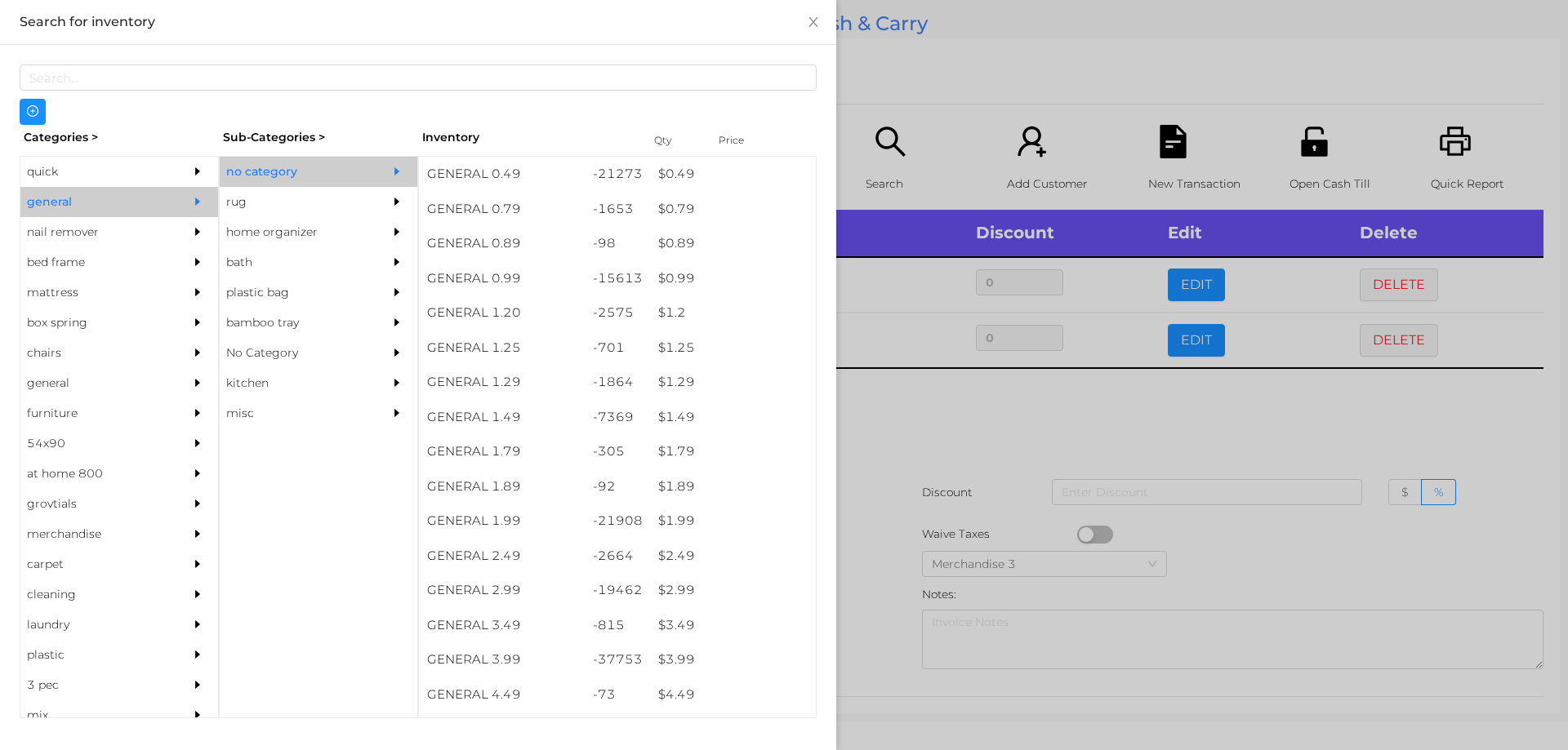
click at [962, 63] on div at bounding box center [784, 375] width 1568 height 750
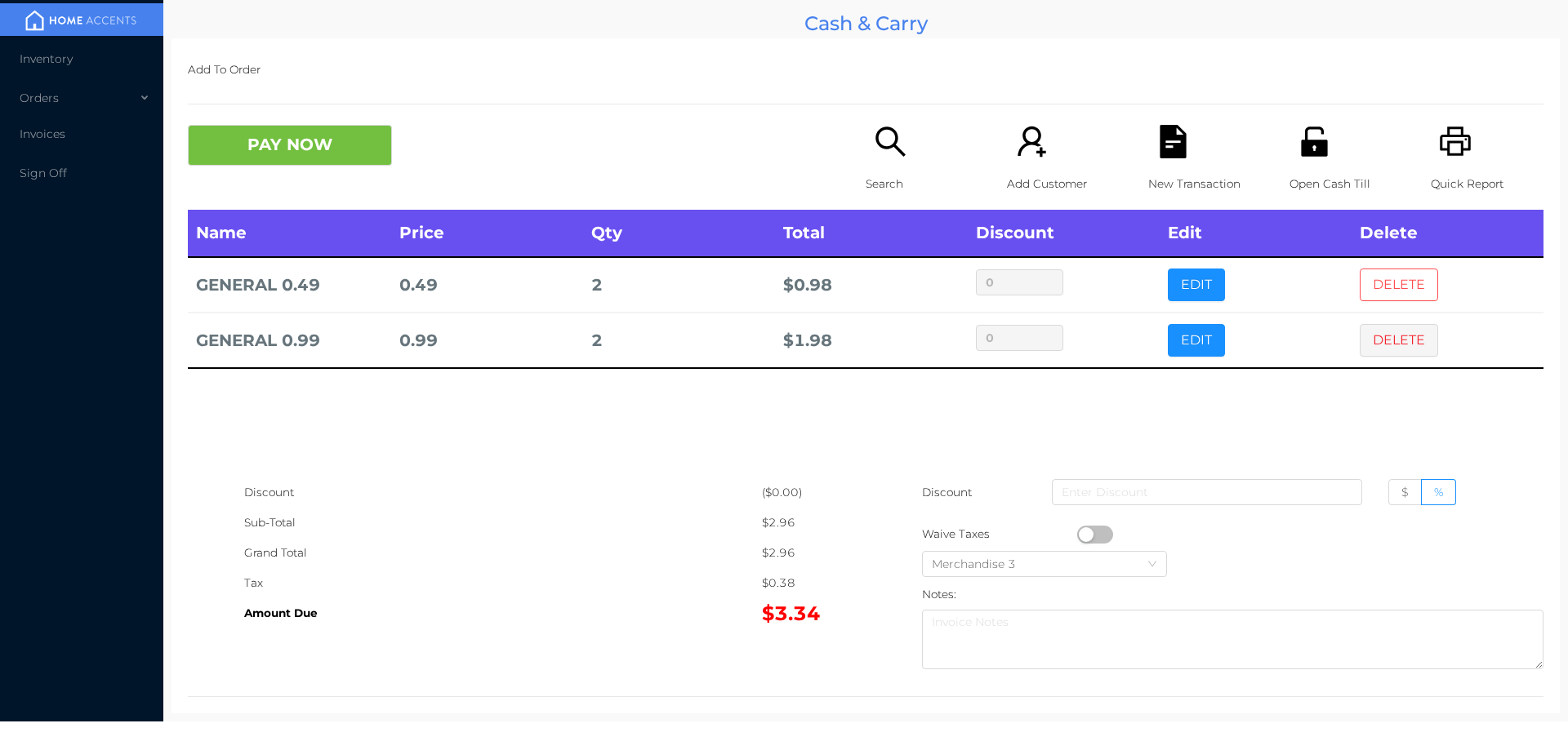
click at [1360, 270] on button "DELETE" at bounding box center [1399, 284] width 79 height 33
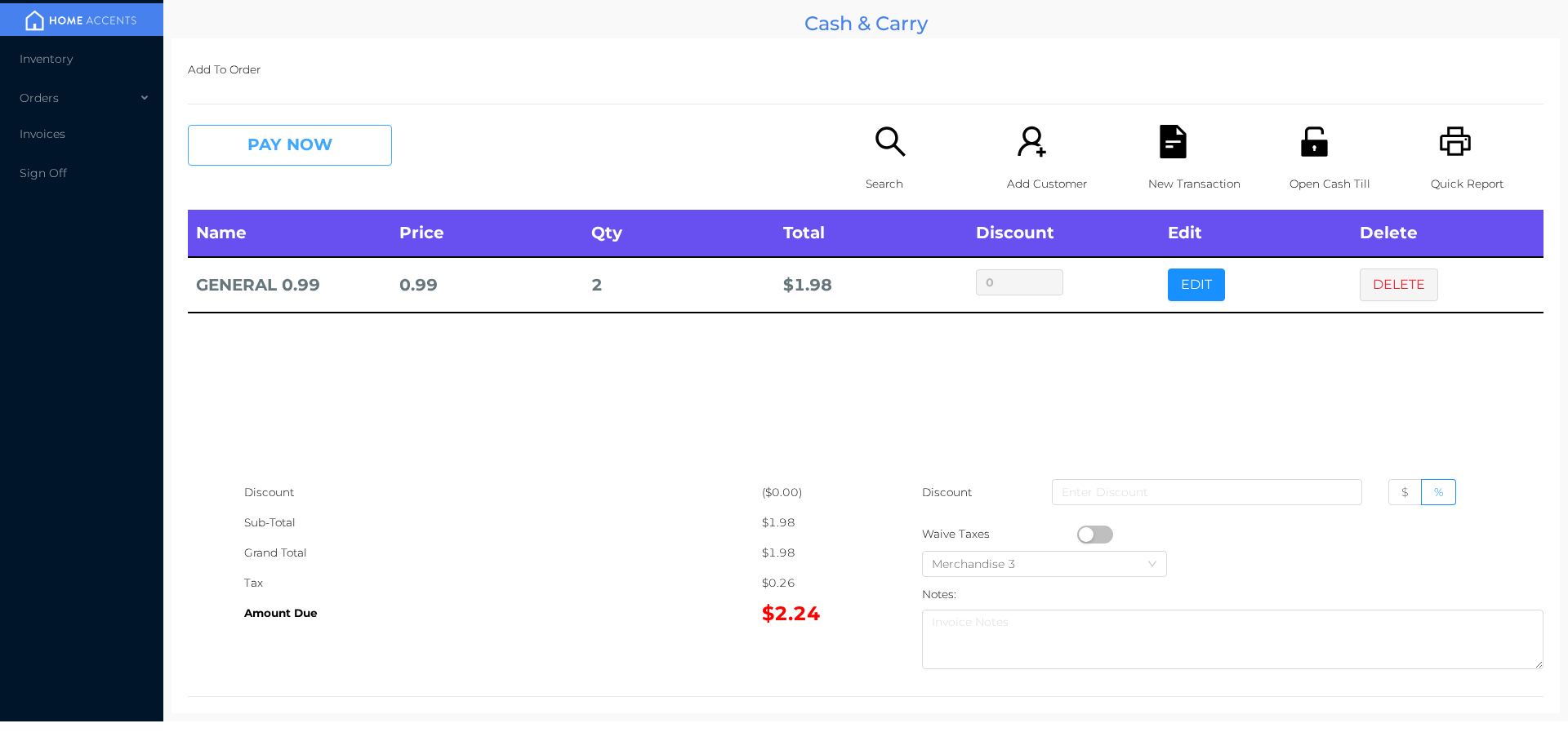
click at [236, 160] on button "PAY NOW" at bounding box center [290, 146] width 204 height 41
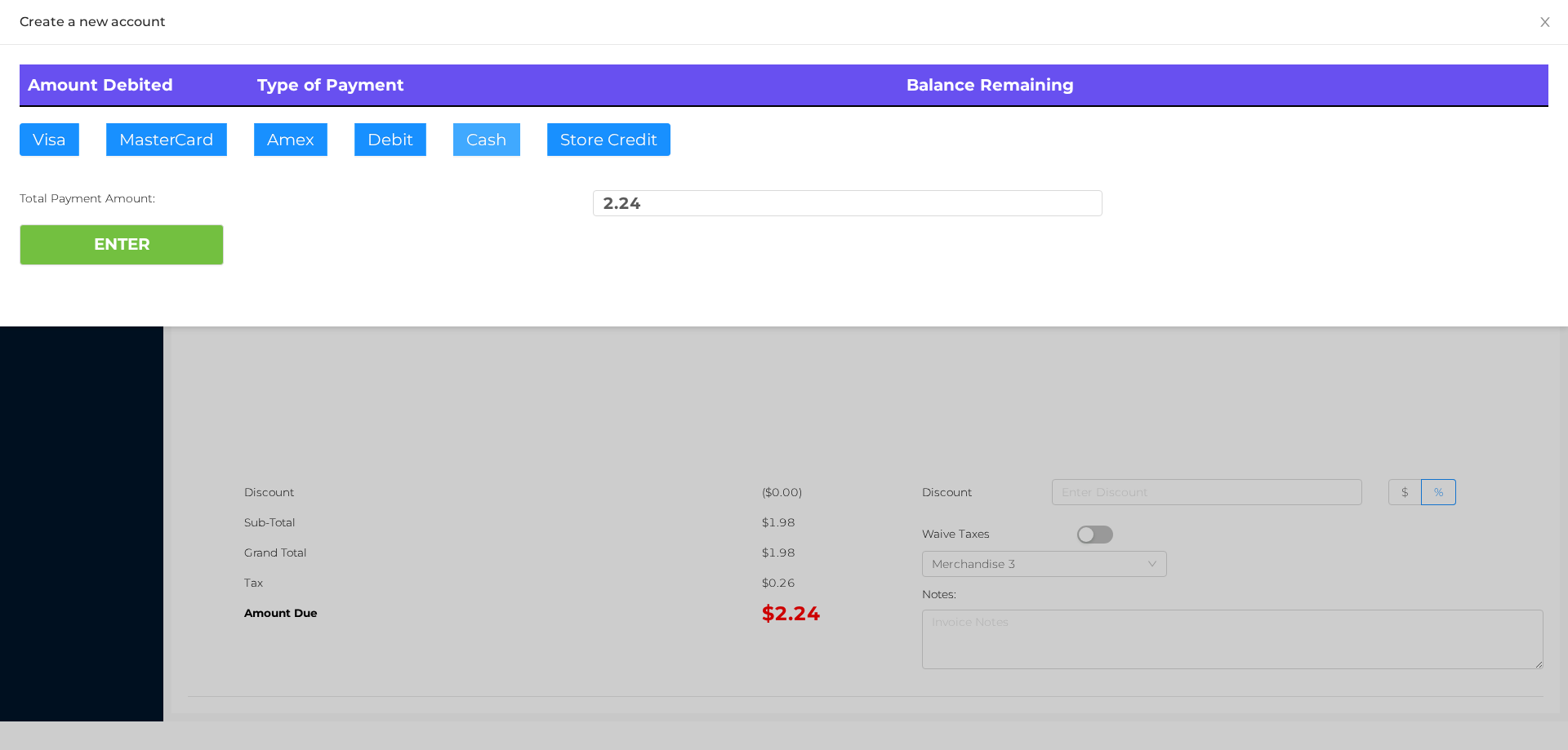
click at [472, 131] on button "Cash" at bounding box center [487, 139] width 67 height 33
type input "5"
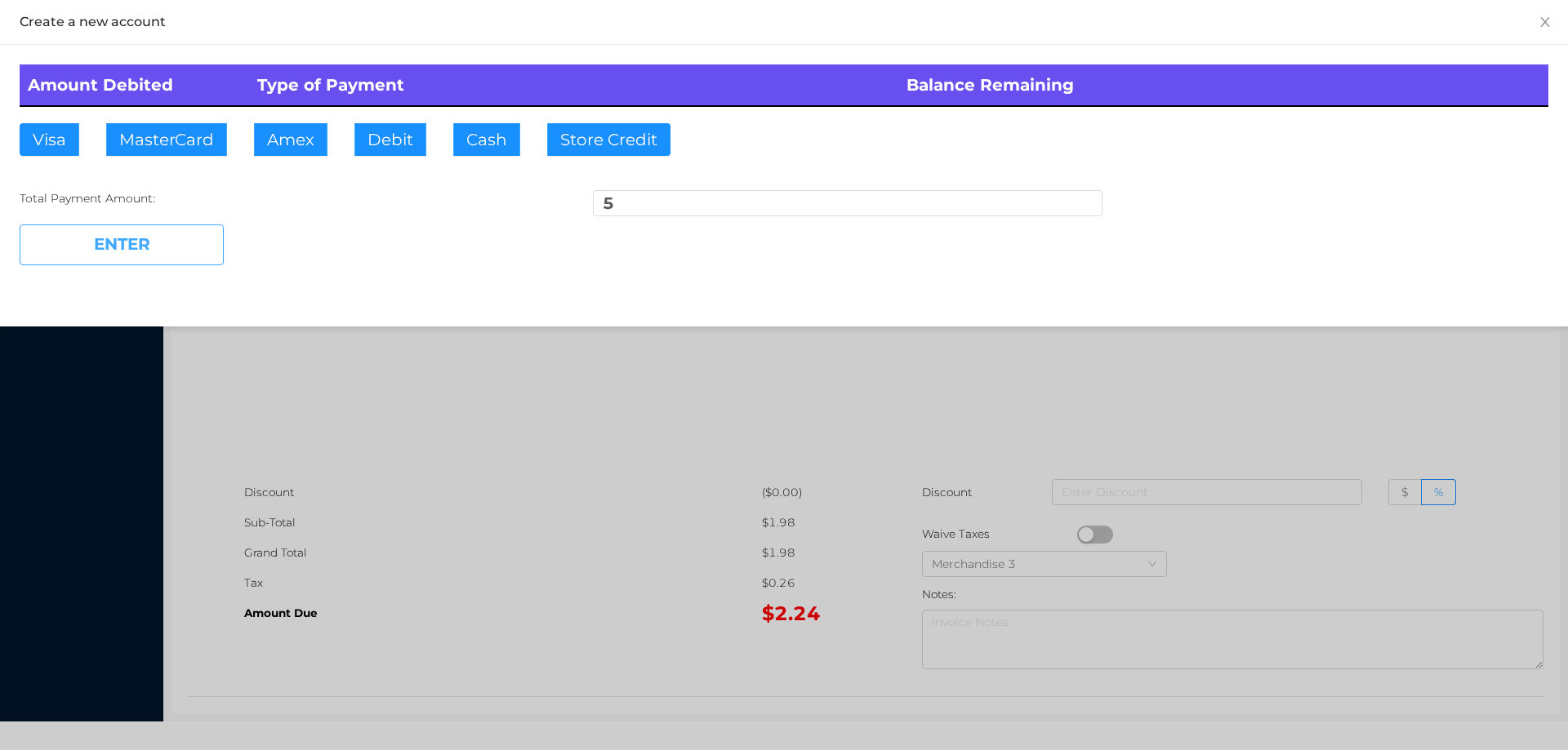
click at [92, 243] on button "ENTER" at bounding box center [122, 245] width 204 height 41
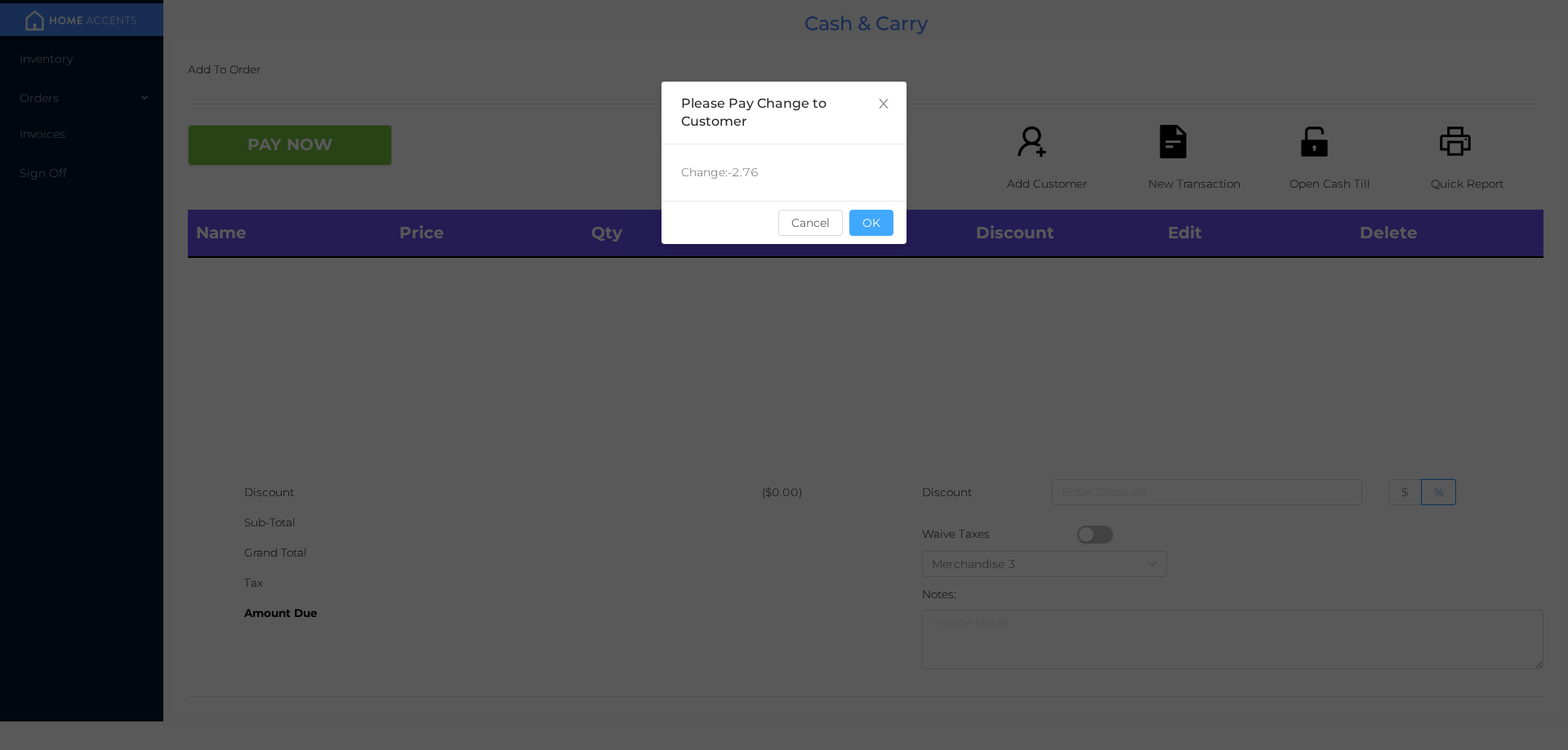
click at [888, 221] on button "OK" at bounding box center [871, 223] width 44 height 26
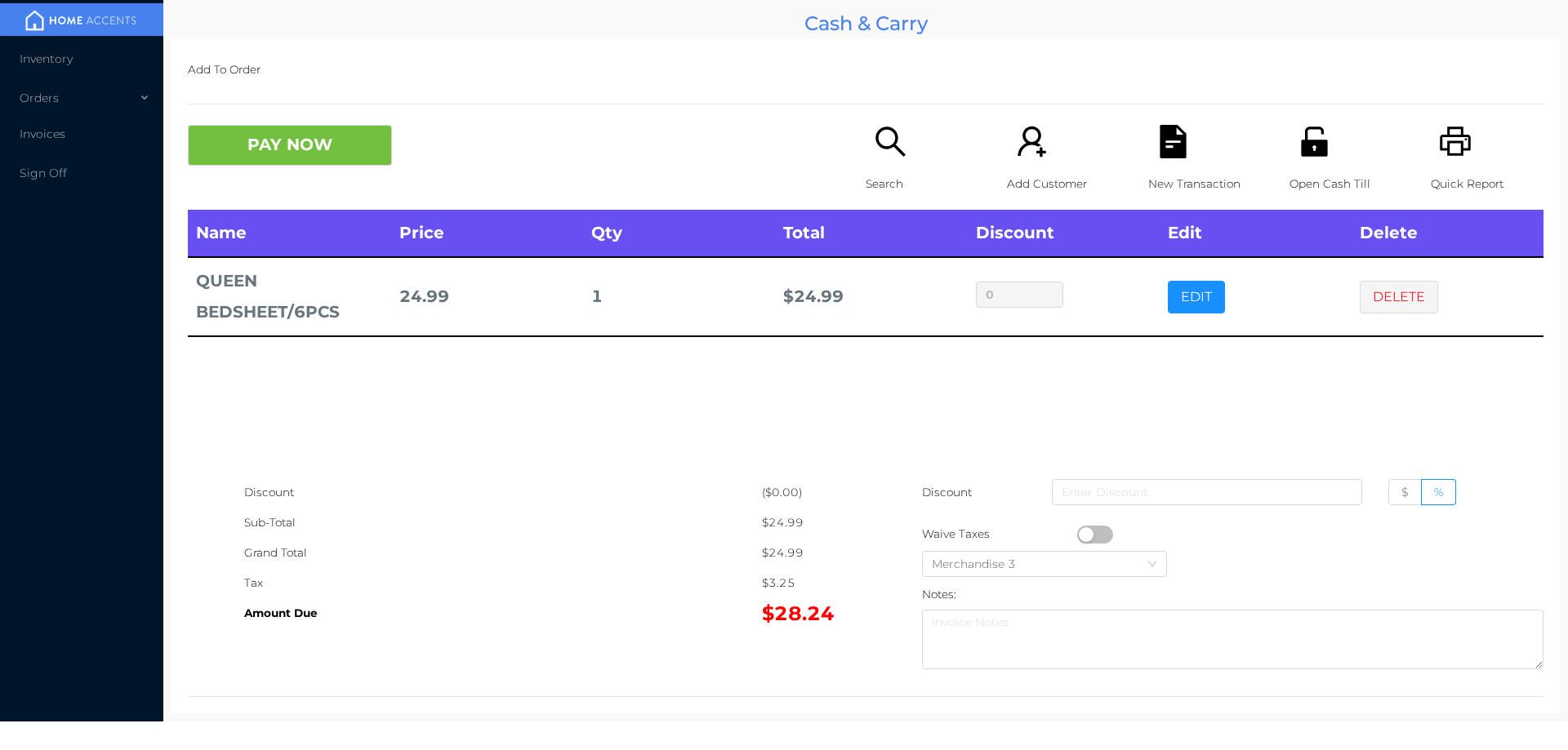
click at [866, 157] on div "Search" at bounding box center [922, 167] width 113 height 85
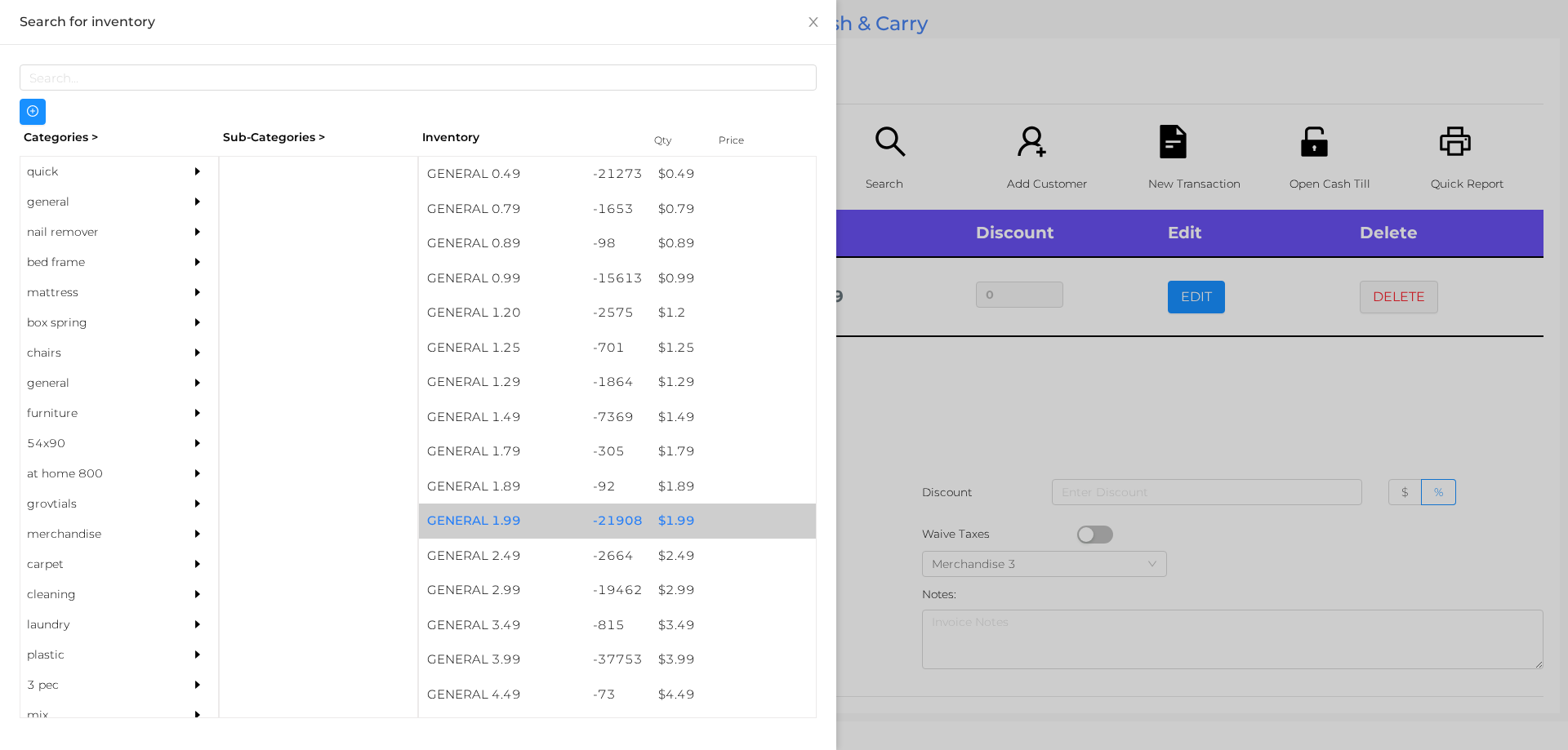
click at [728, 517] on div "$ 1.99" at bounding box center [733, 520] width 165 height 35
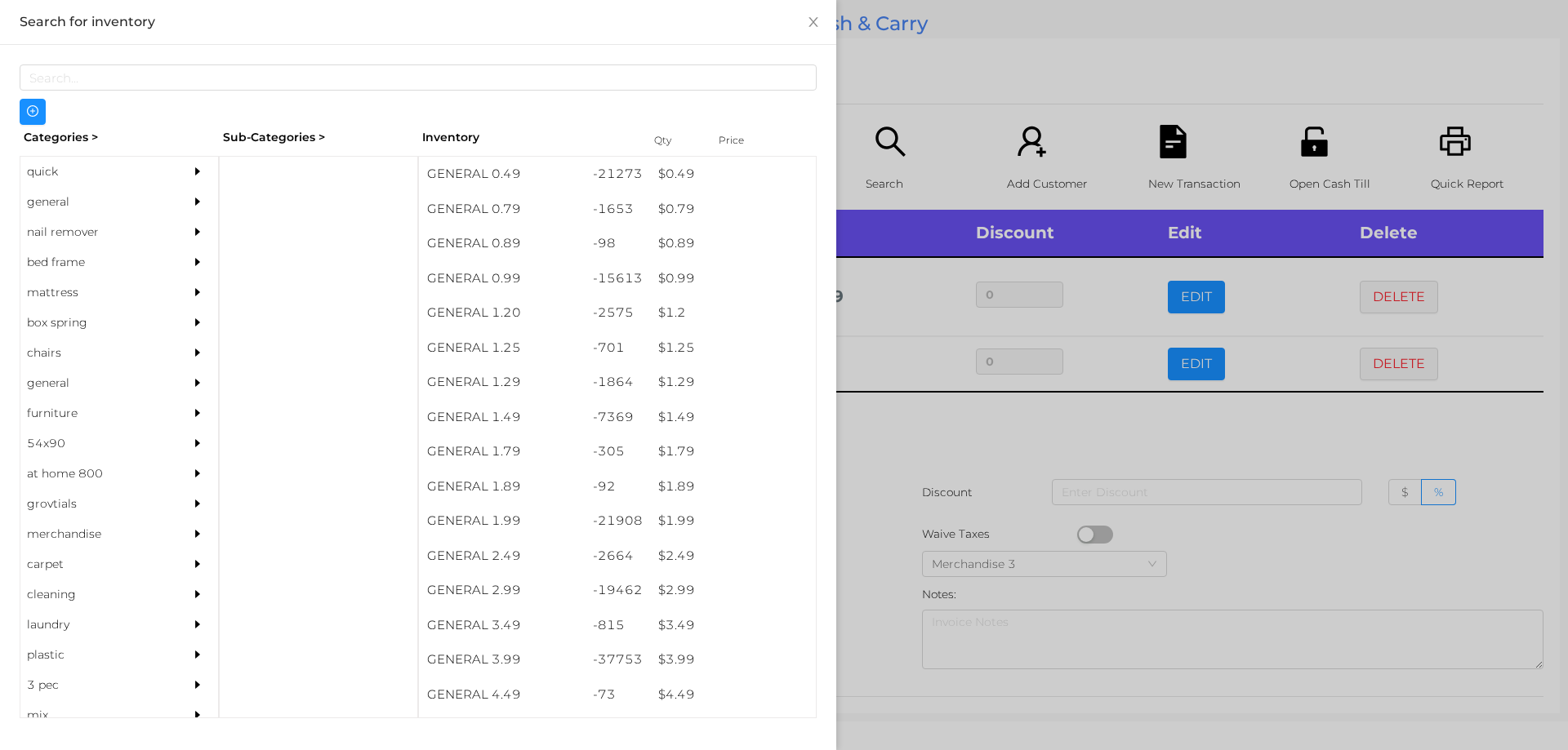
click at [935, 498] on div at bounding box center [784, 375] width 1568 height 750
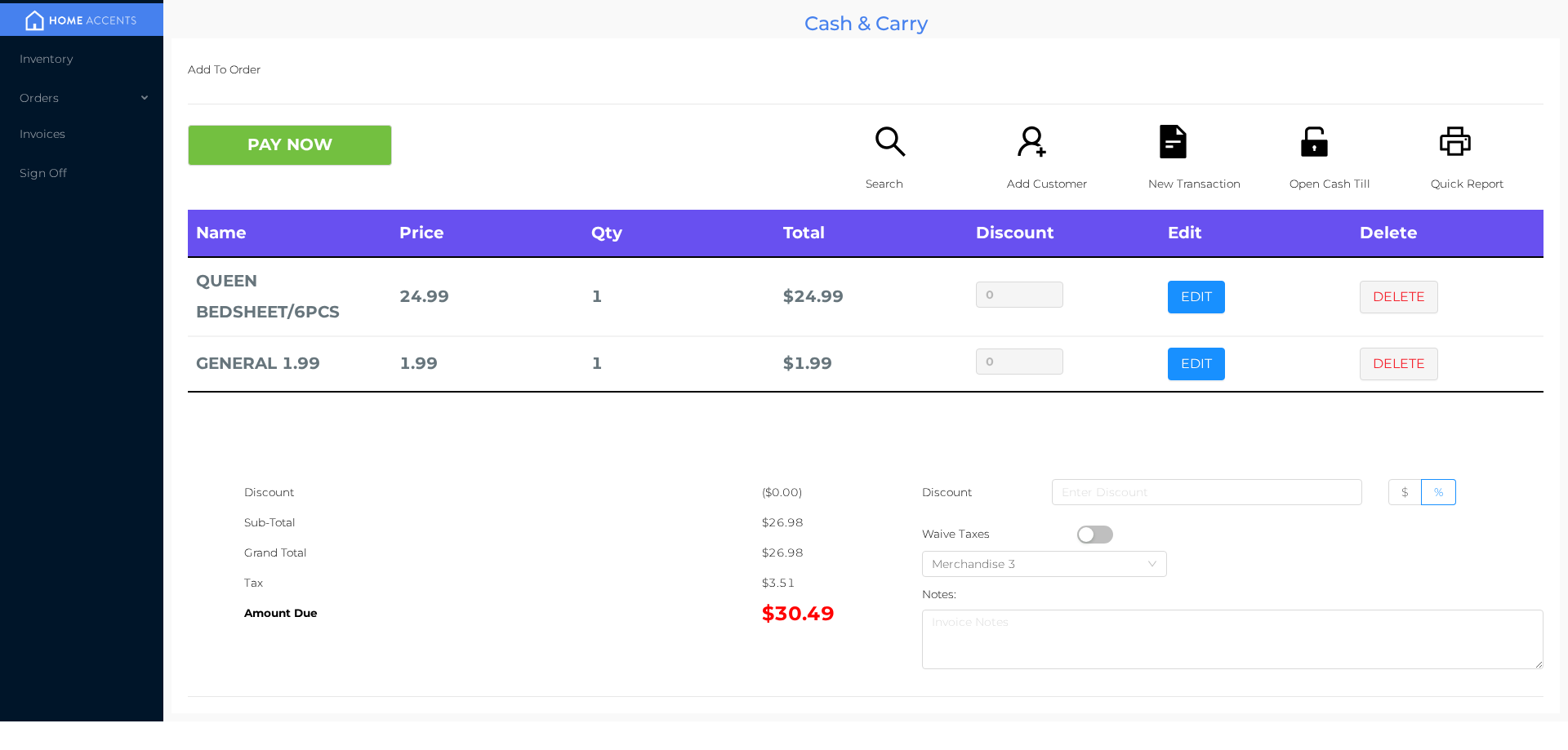
click at [311, 160] on button "PAY NOW" at bounding box center [290, 146] width 204 height 41
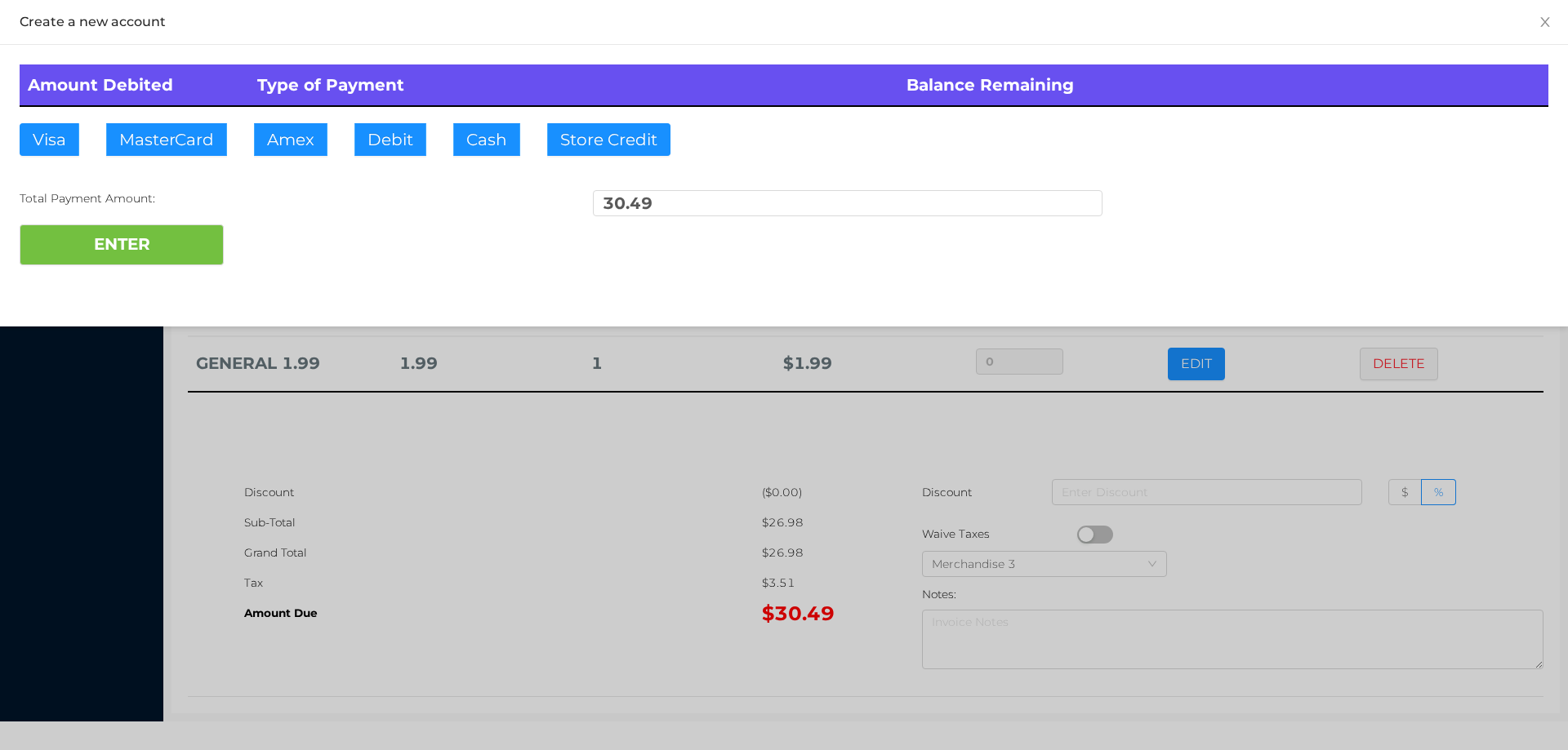
click at [675, 662] on div at bounding box center [784, 375] width 1568 height 750
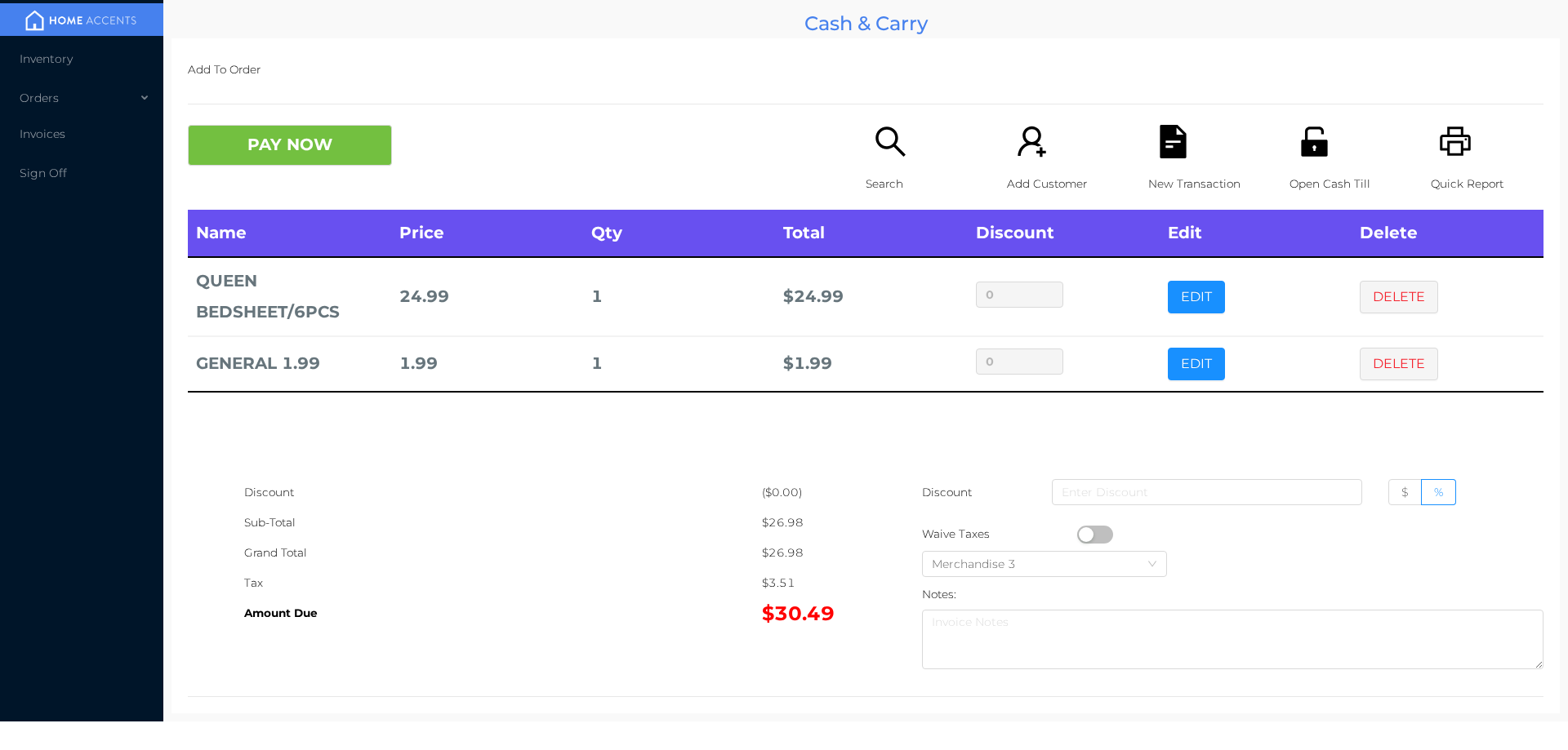
click at [1439, 131] on icon "icon: printer" at bounding box center [1455, 141] width 33 height 33
click at [1165, 164] on div "New Transaction" at bounding box center [1205, 167] width 113 height 85
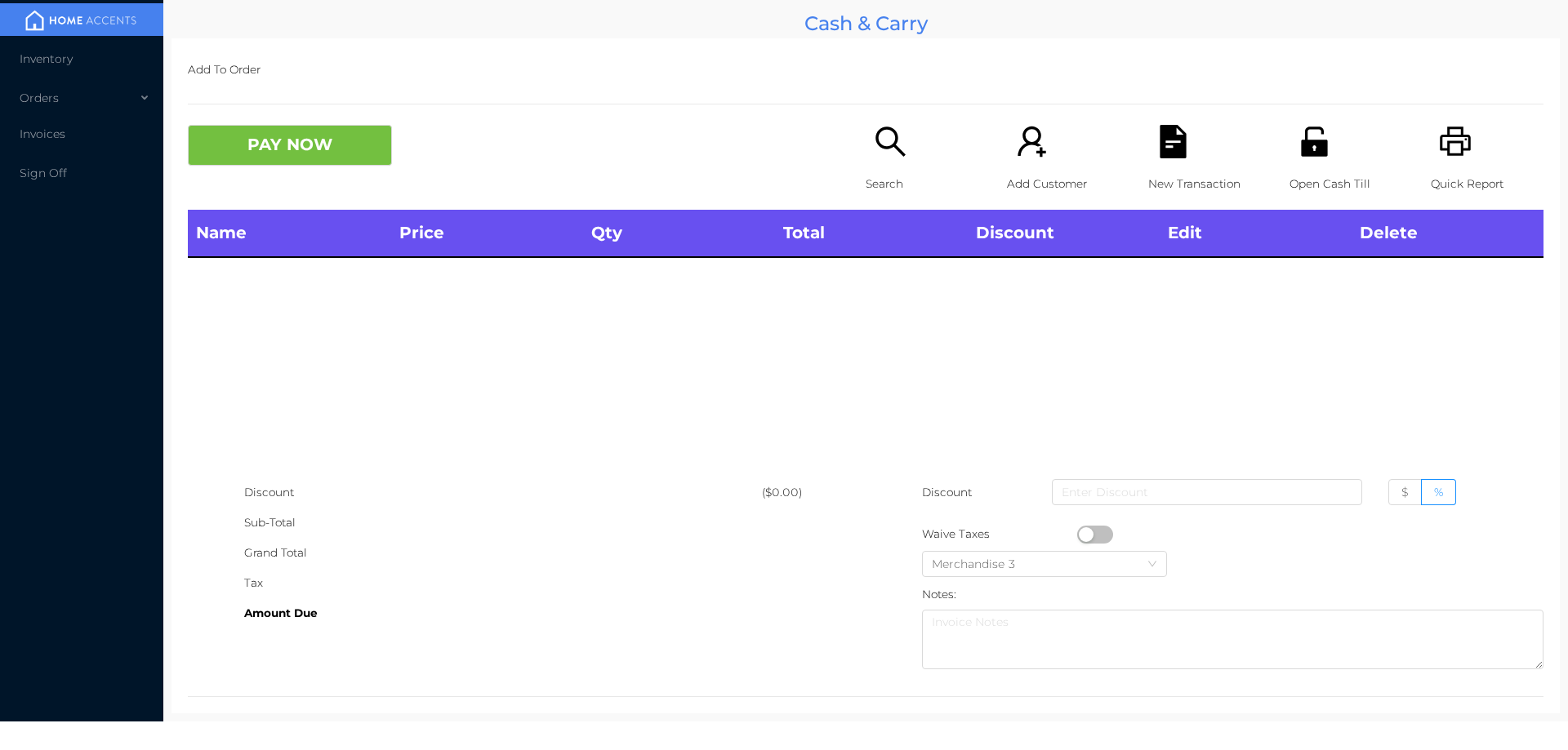
click at [924, 170] on p "Search" at bounding box center [922, 184] width 113 height 30
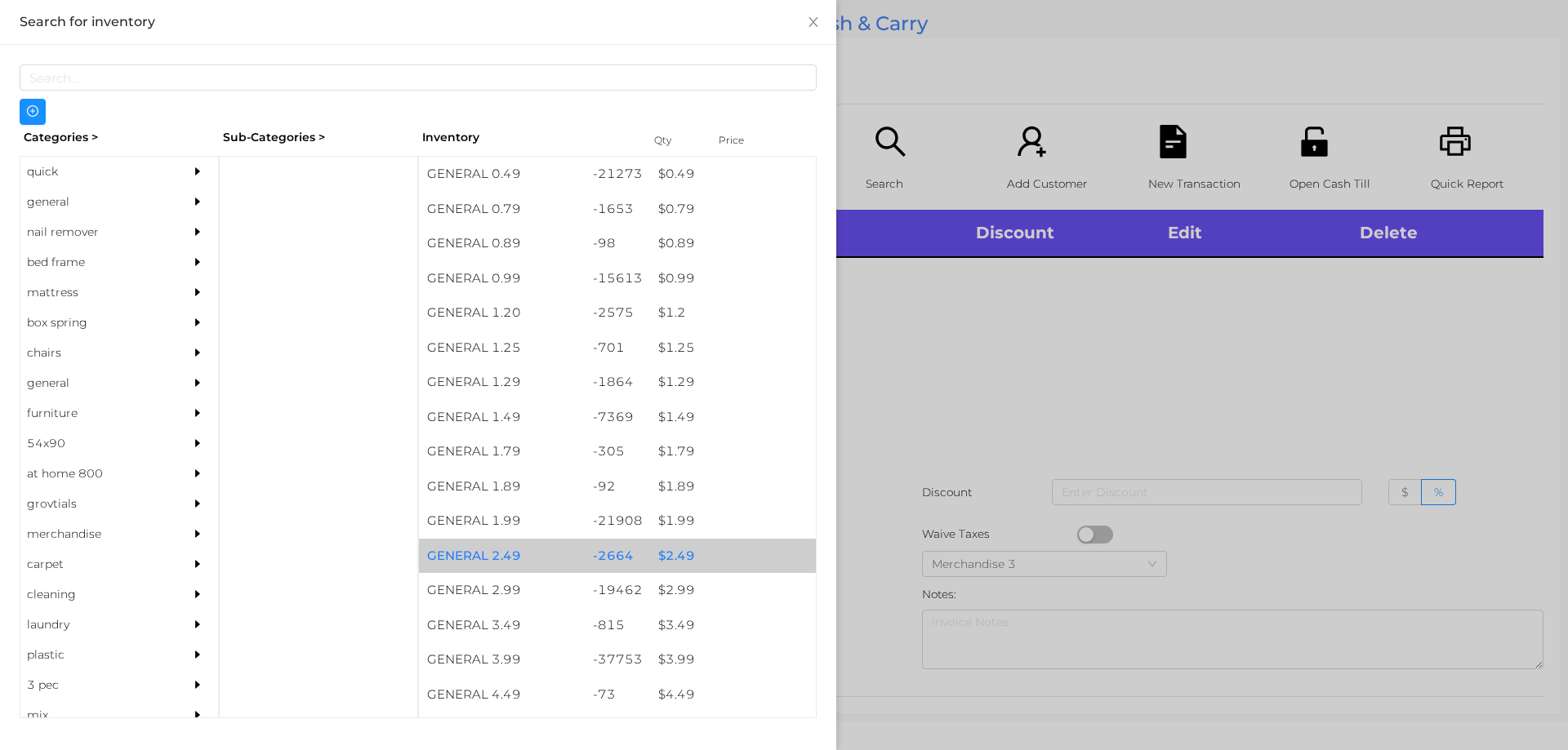
click at [681, 555] on div "$ 2.49" at bounding box center [733, 556] width 165 height 35
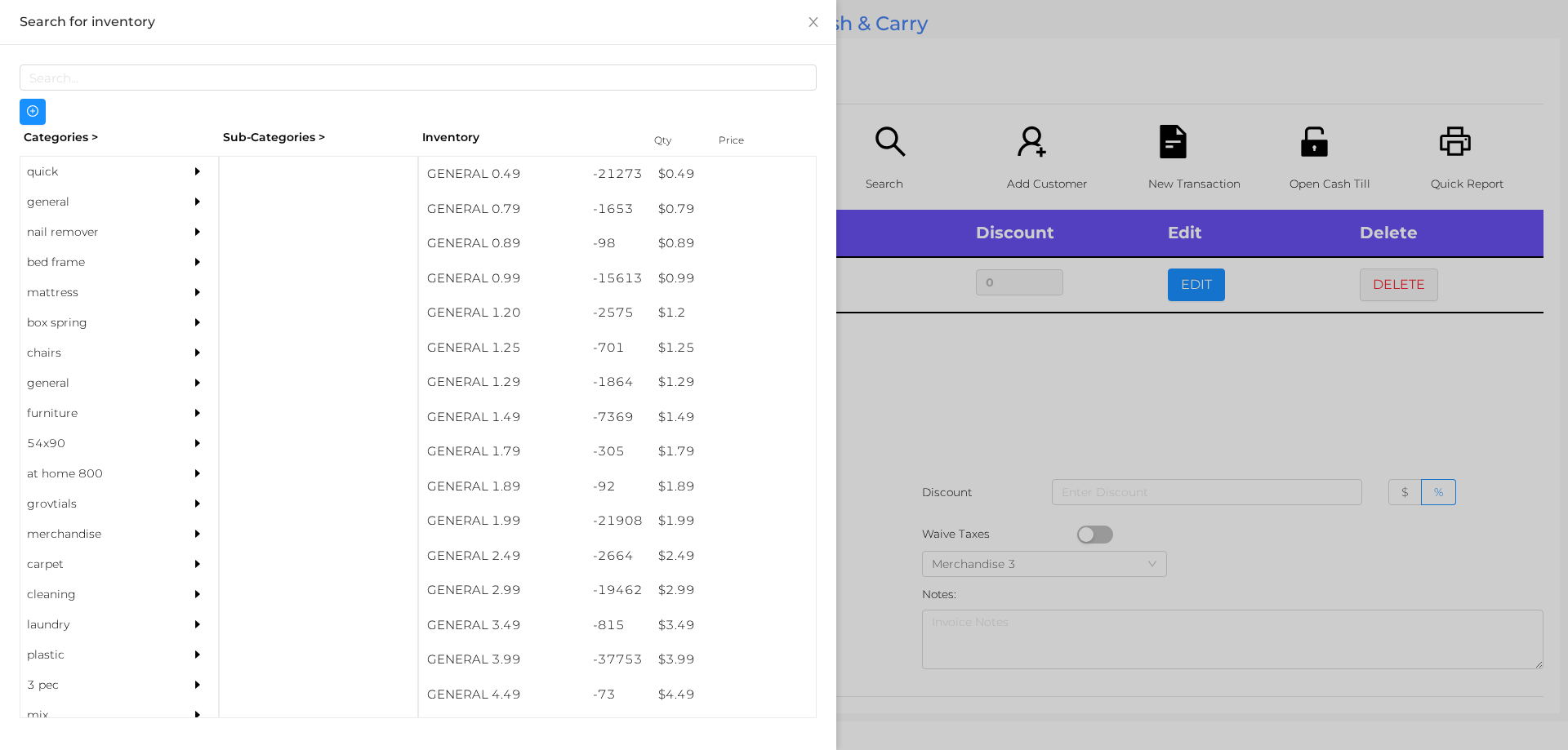
click at [907, 488] on div at bounding box center [784, 375] width 1568 height 750
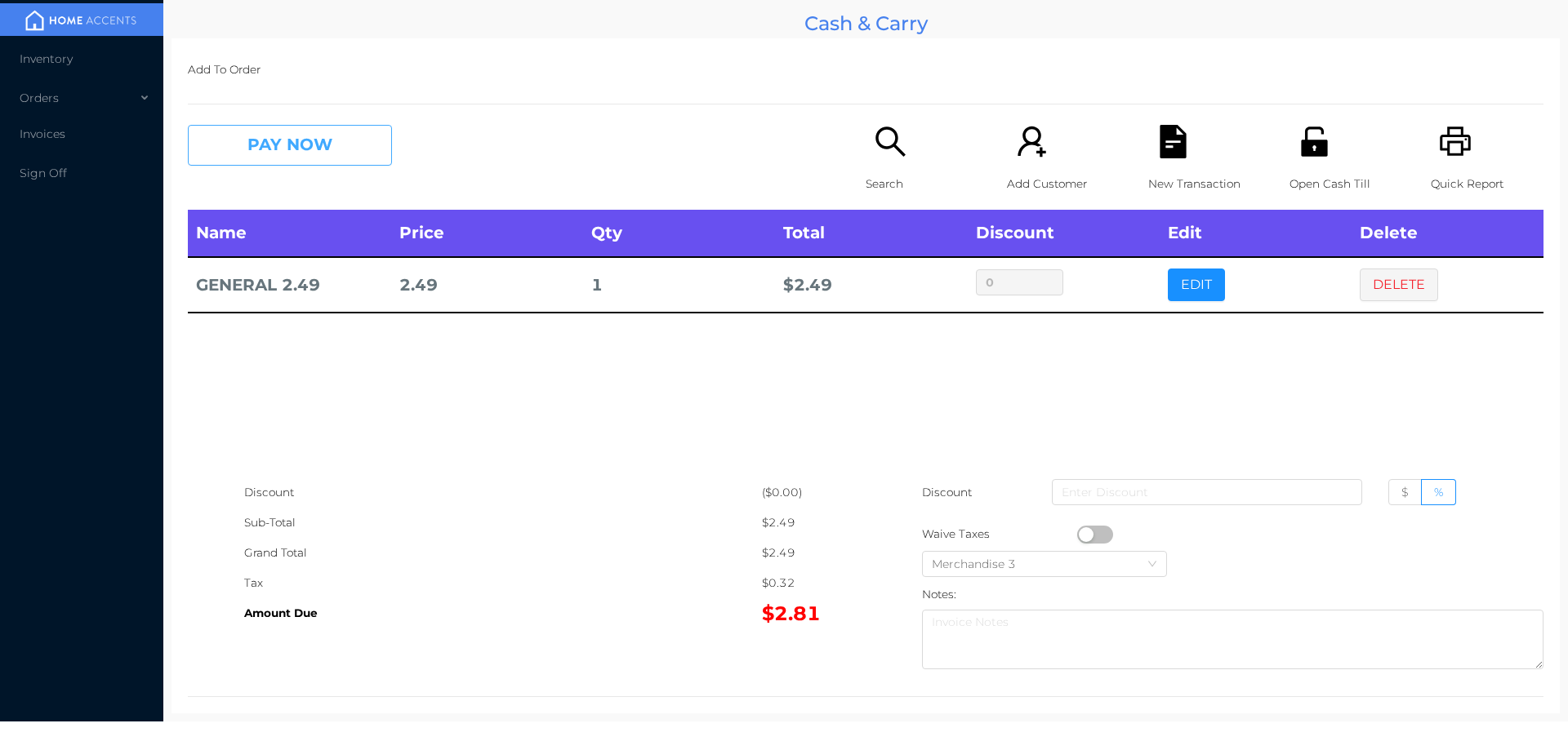
click at [280, 155] on button "PAY NOW" at bounding box center [290, 146] width 204 height 41
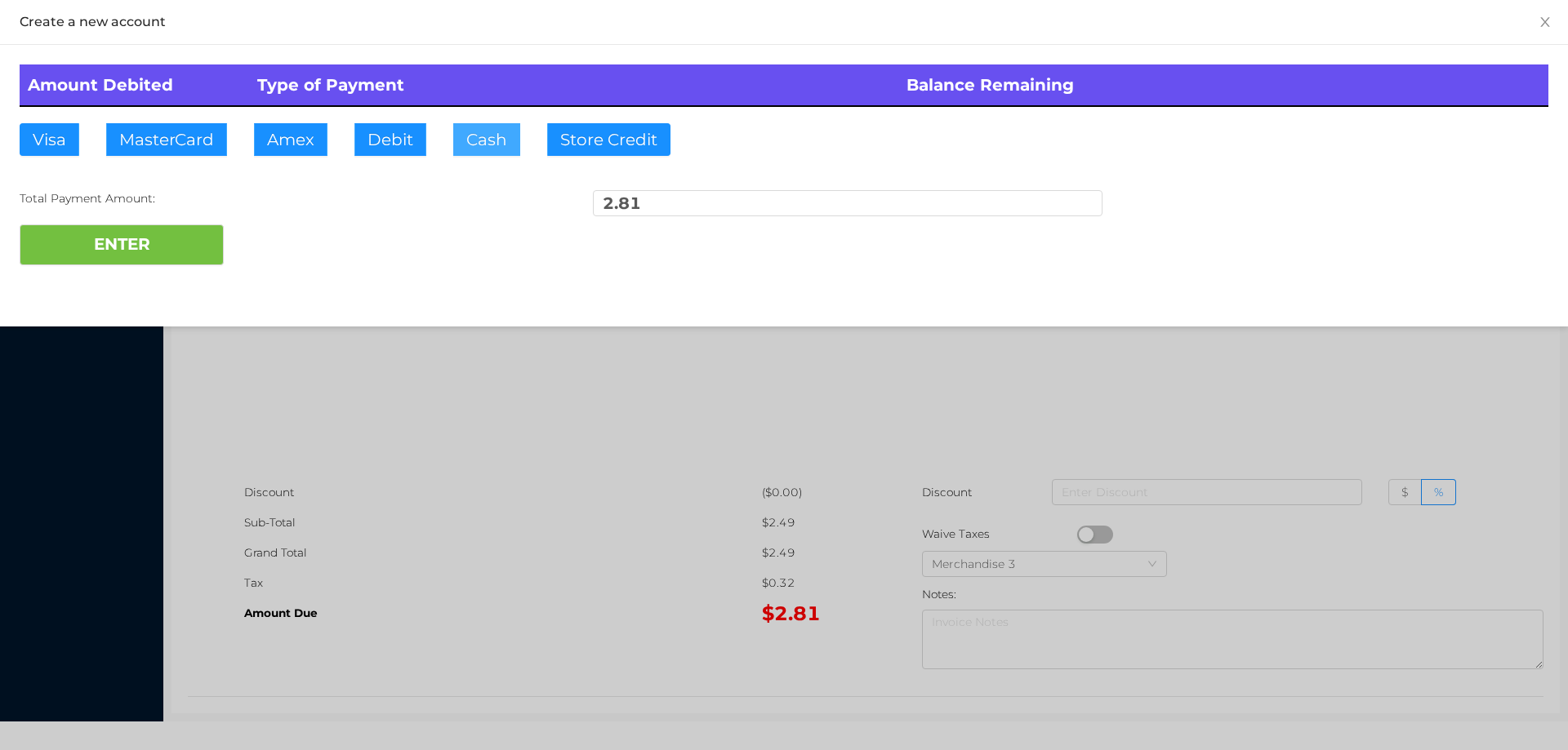
click at [470, 155] on button "Cash" at bounding box center [487, 139] width 67 height 33
type input "5"
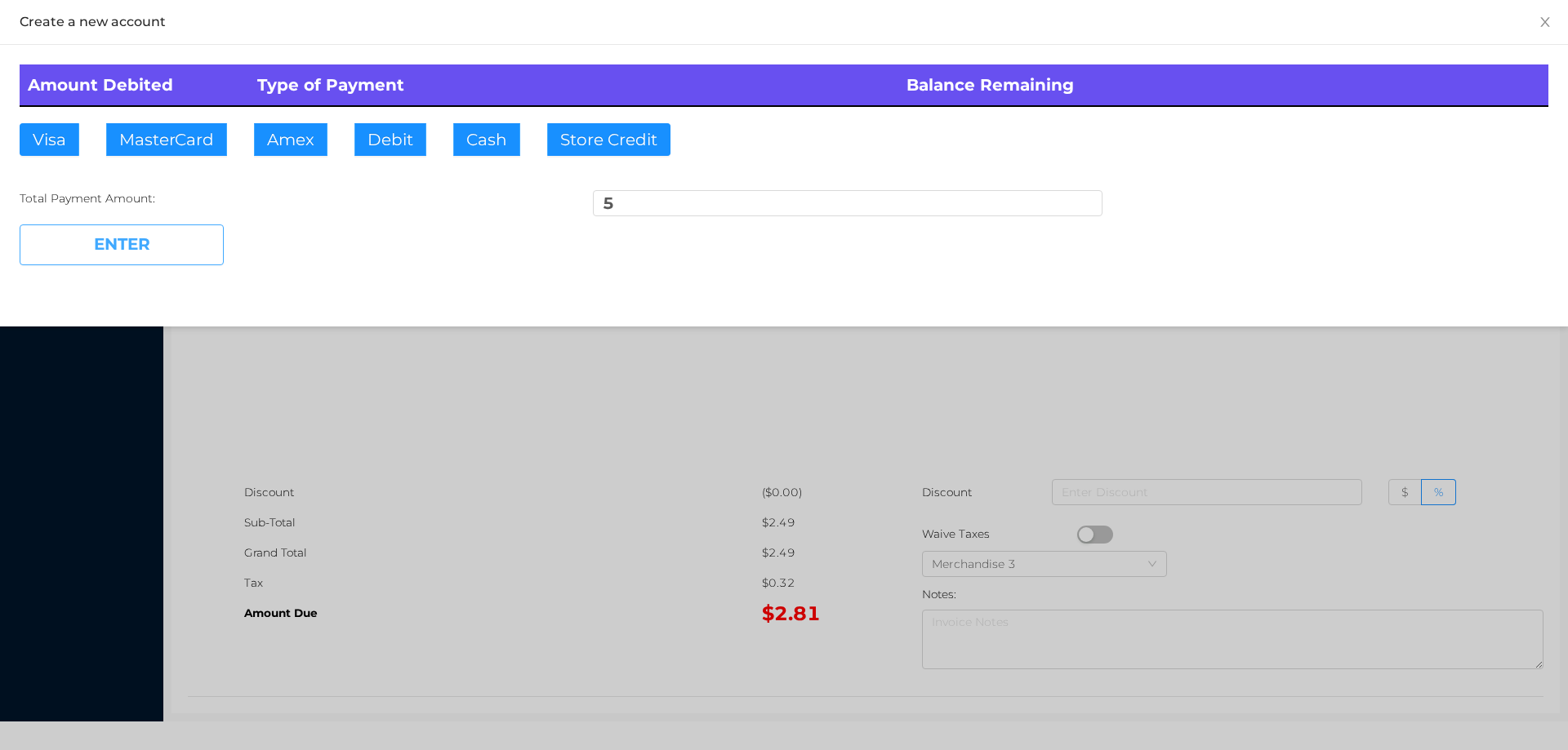
click at [165, 251] on button "ENTER" at bounding box center [122, 245] width 204 height 41
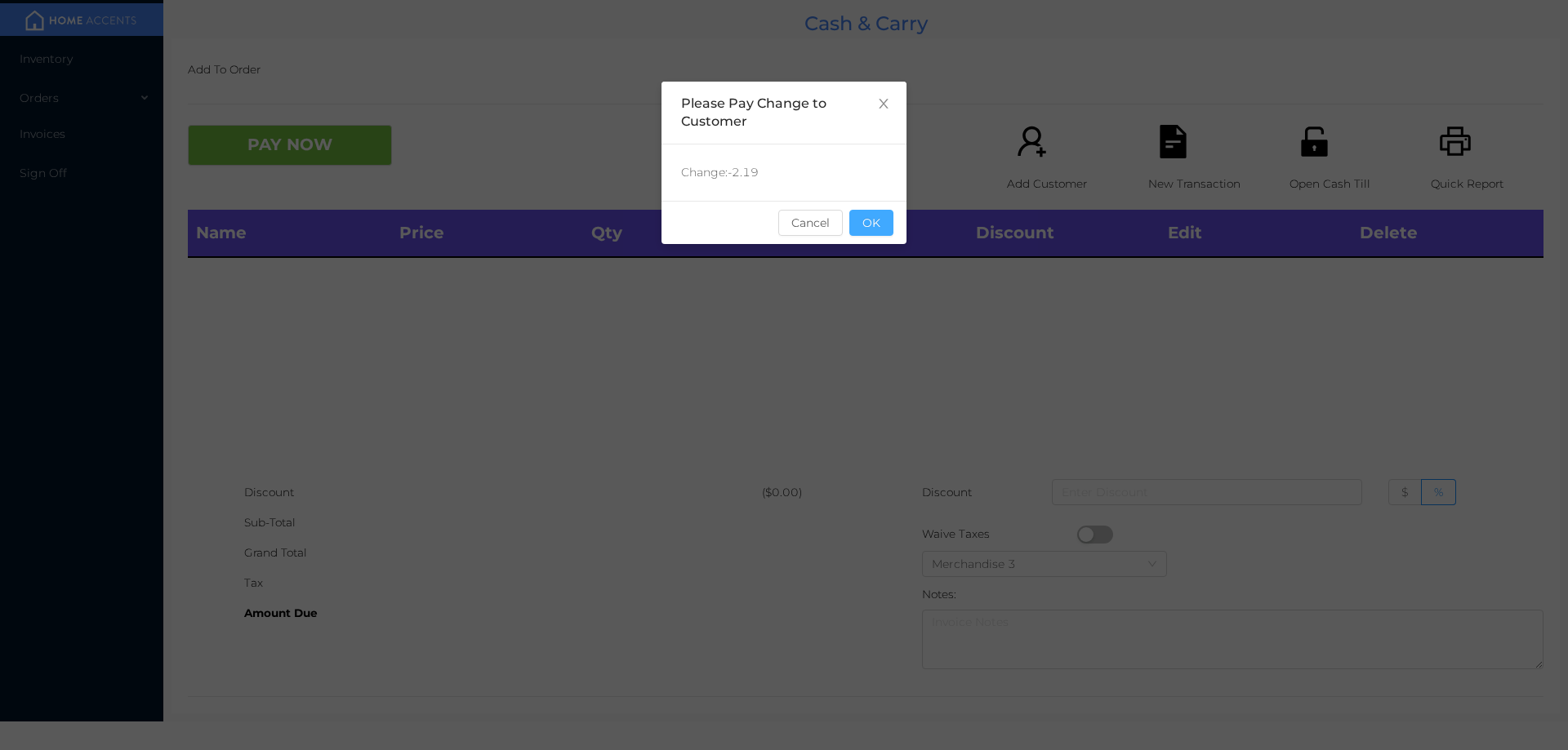
click at [880, 225] on button "OK" at bounding box center [871, 223] width 44 height 26
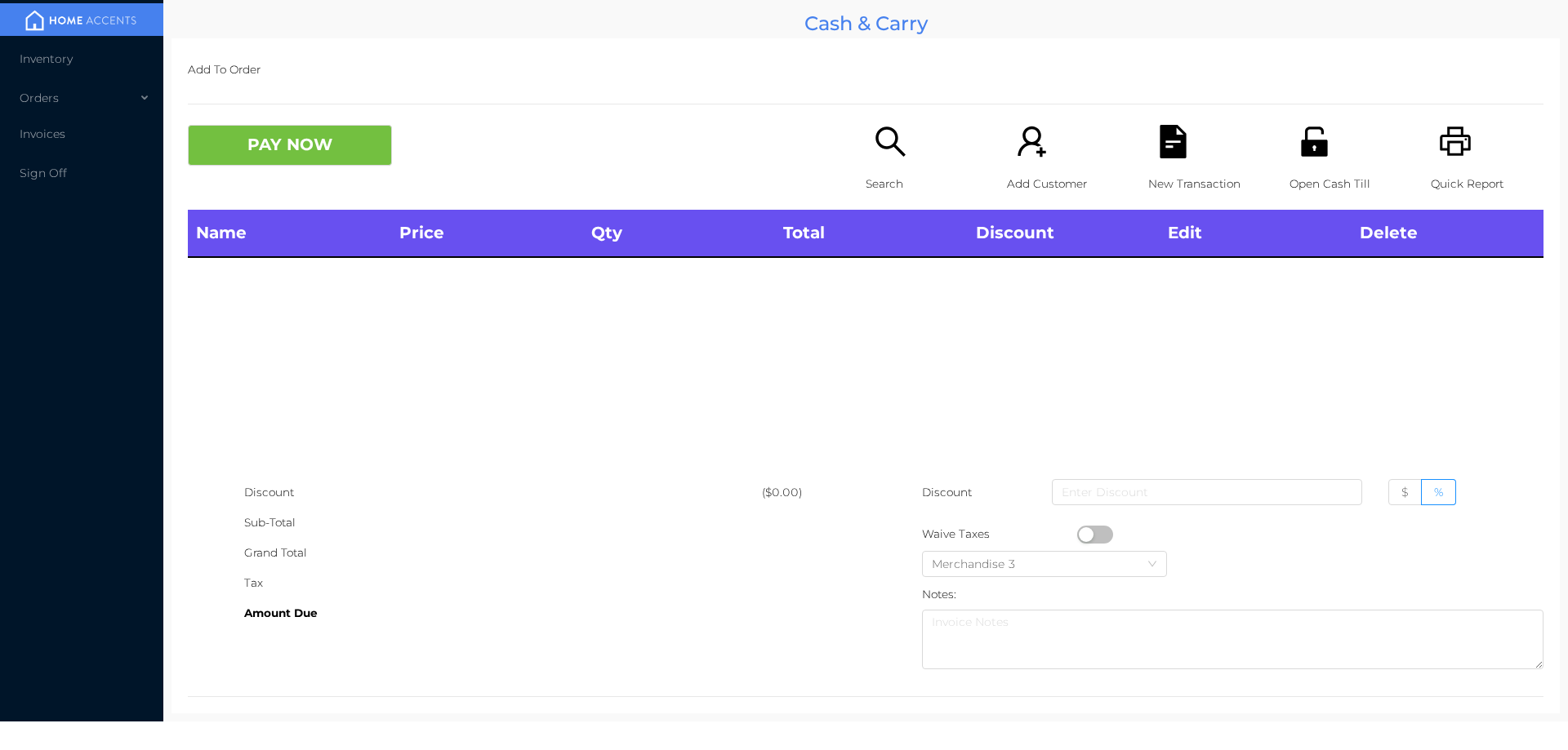
click at [876, 145] on icon "icon: search" at bounding box center [890, 141] width 30 height 29
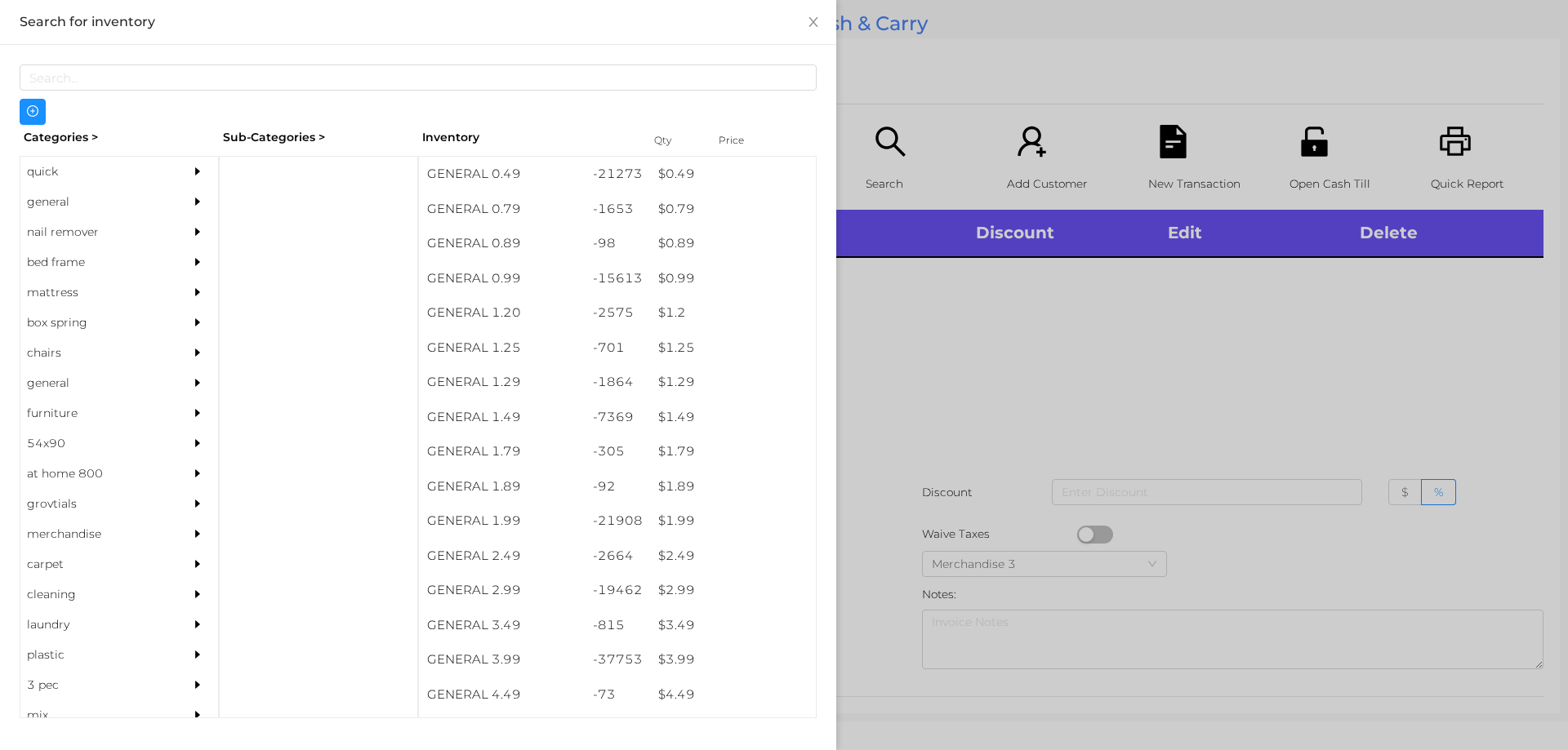
click at [89, 201] on div "general" at bounding box center [95, 202] width 148 height 30
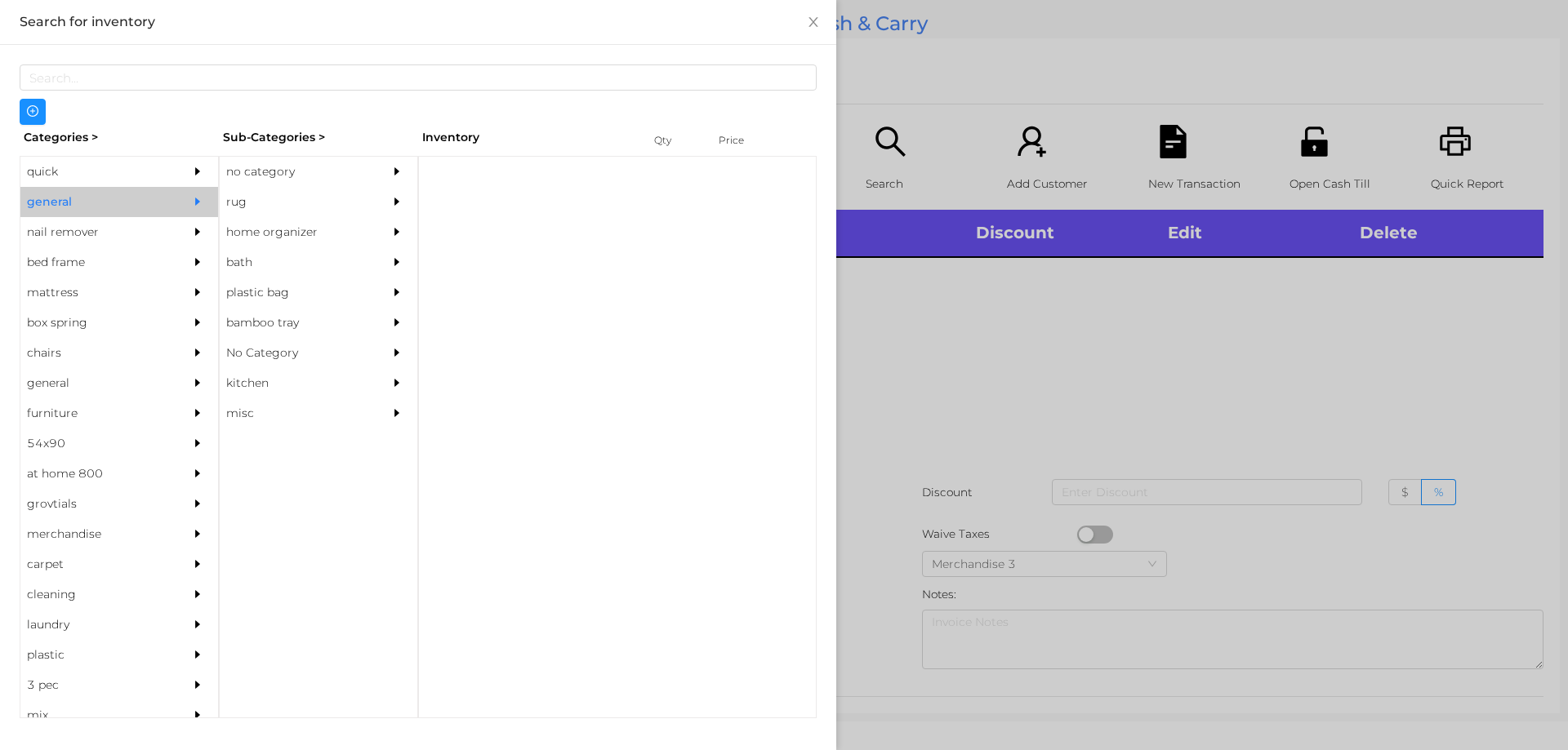
click at [294, 160] on div "no category" at bounding box center [294, 172] width 148 height 30
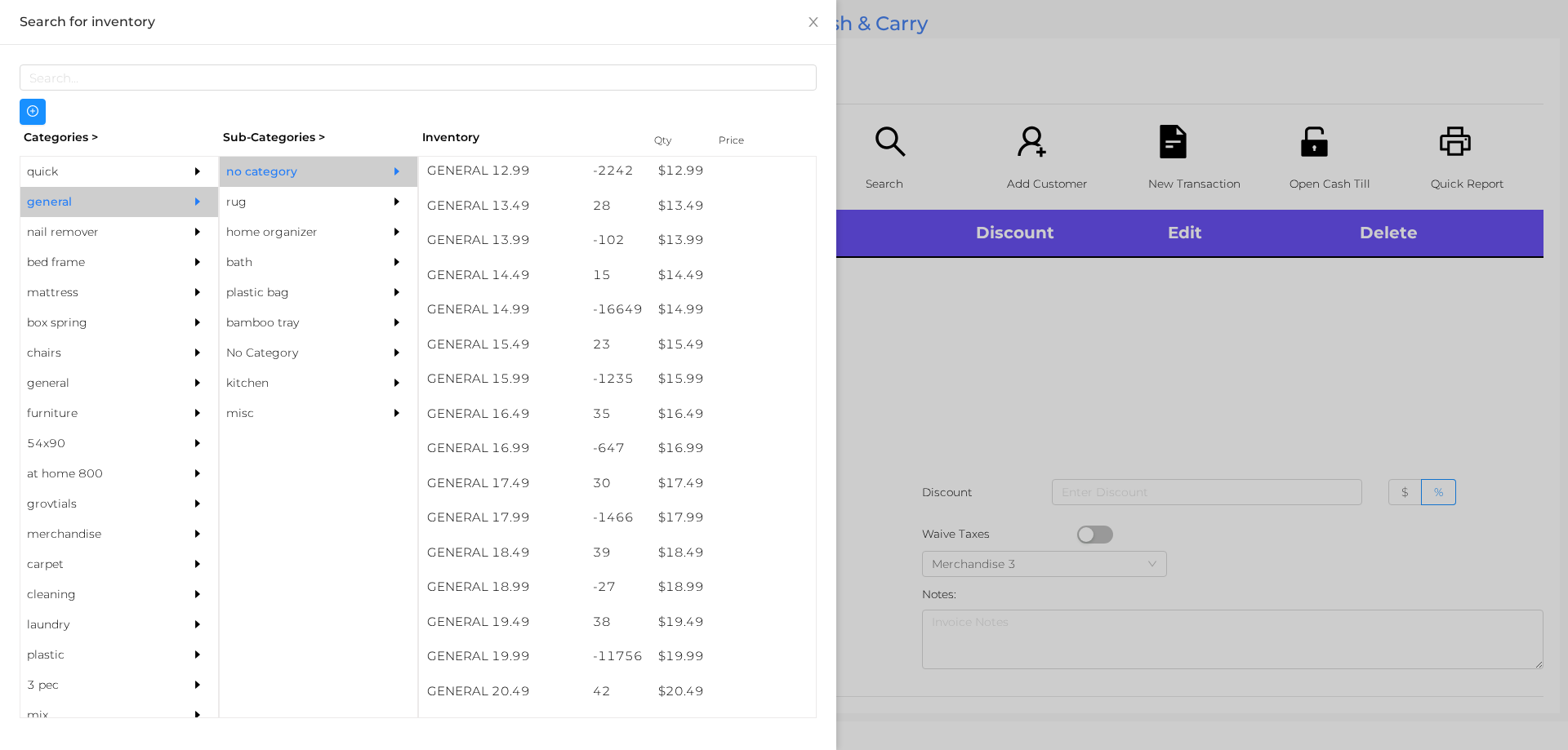
scroll to position [1277, 0]
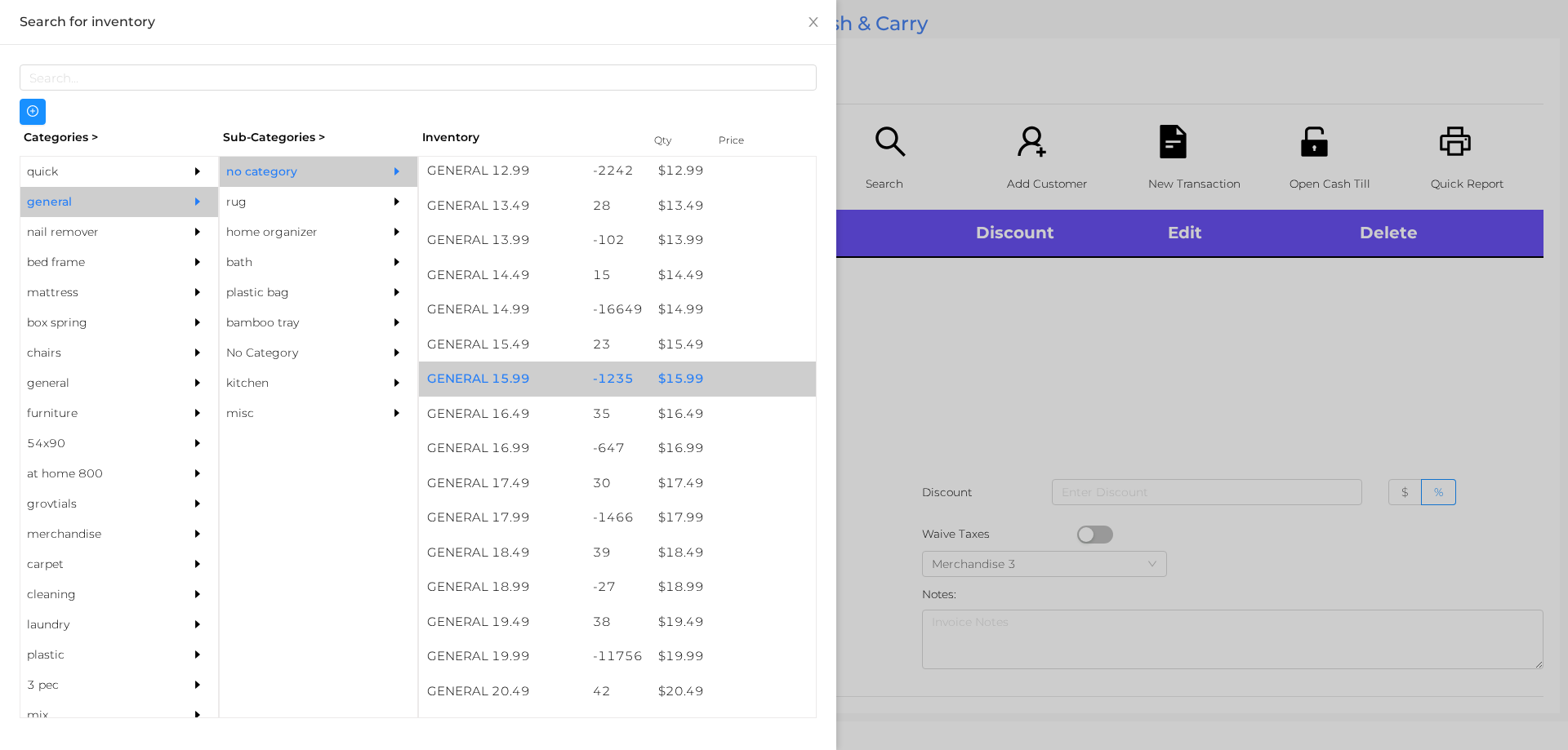
click at [719, 375] on div "$ 15.99" at bounding box center [733, 378] width 165 height 35
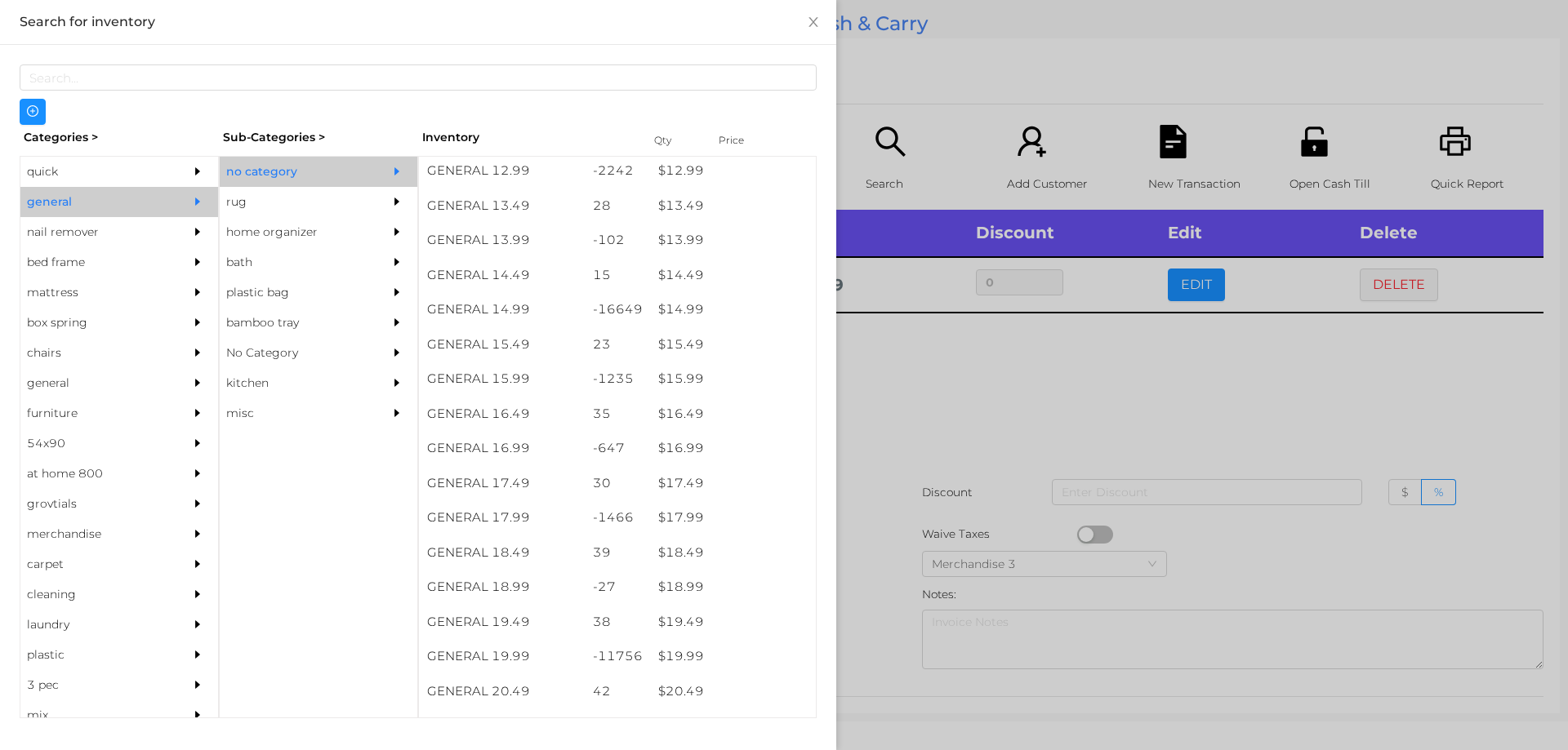
click at [956, 370] on div at bounding box center [784, 375] width 1568 height 750
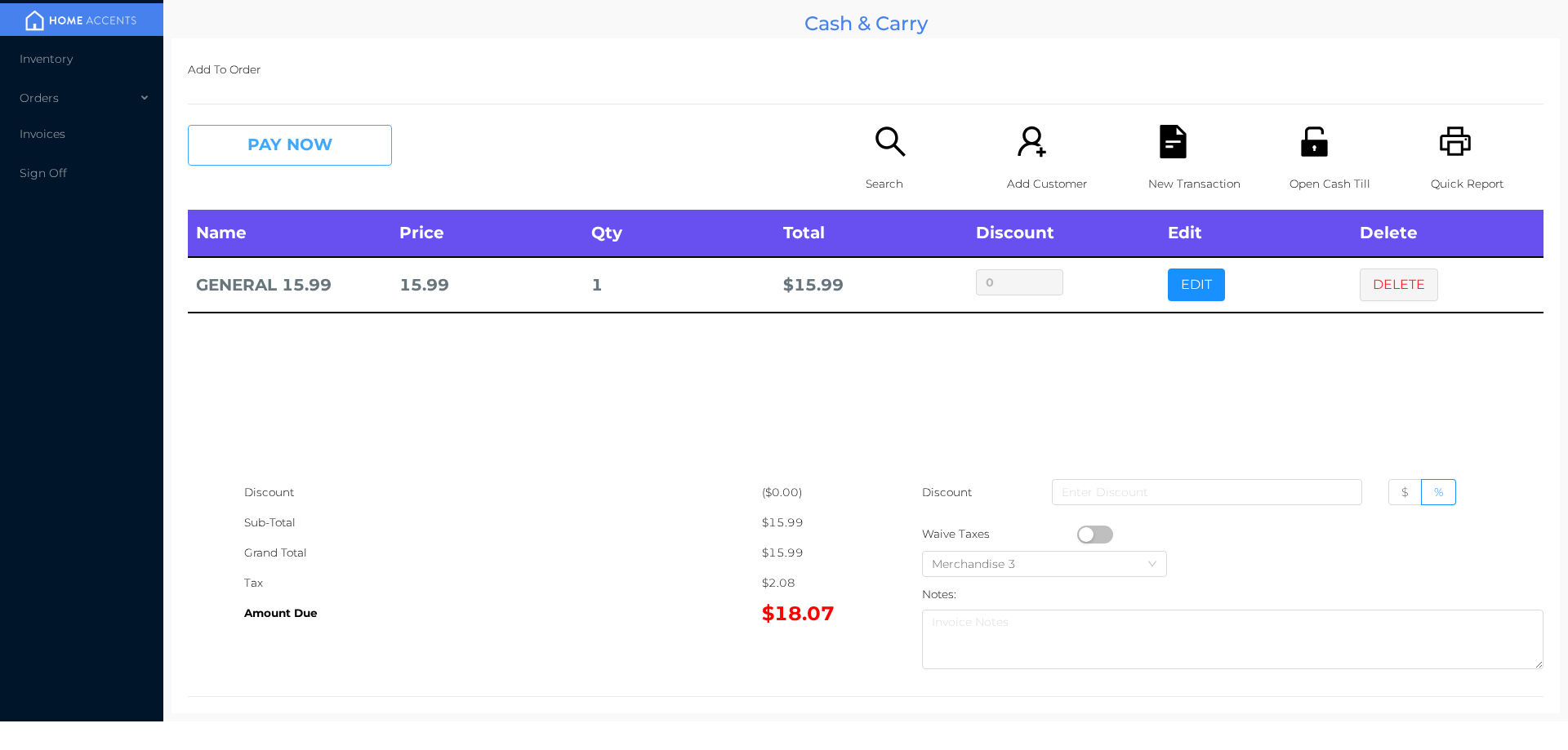
click at [256, 130] on button "PAY NOW" at bounding box center [290, 146] width 204 height 41
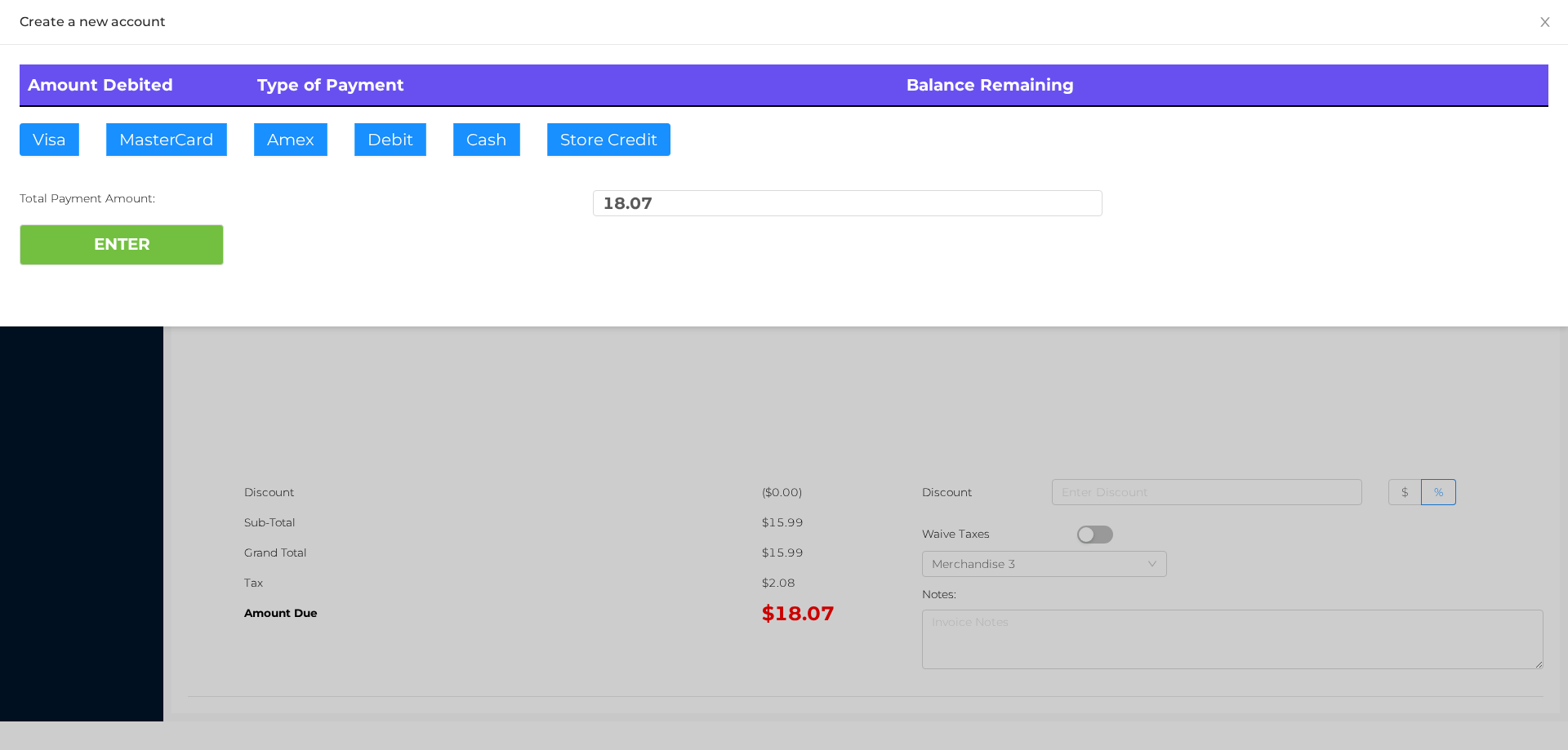
click at [13, 157] on div "Amount Debited Type of Payment Balance Remaining Visa MasterCard Amex Debit Cas…" at bounding box center [784, 164] width 1568 height 240
click at [64, 152] on button "Visa" at bounding box center [49, 139] width 60 height 33
click at [124, 253] on button "ENTER" at bounding box center [122, 245] width 204 height 41
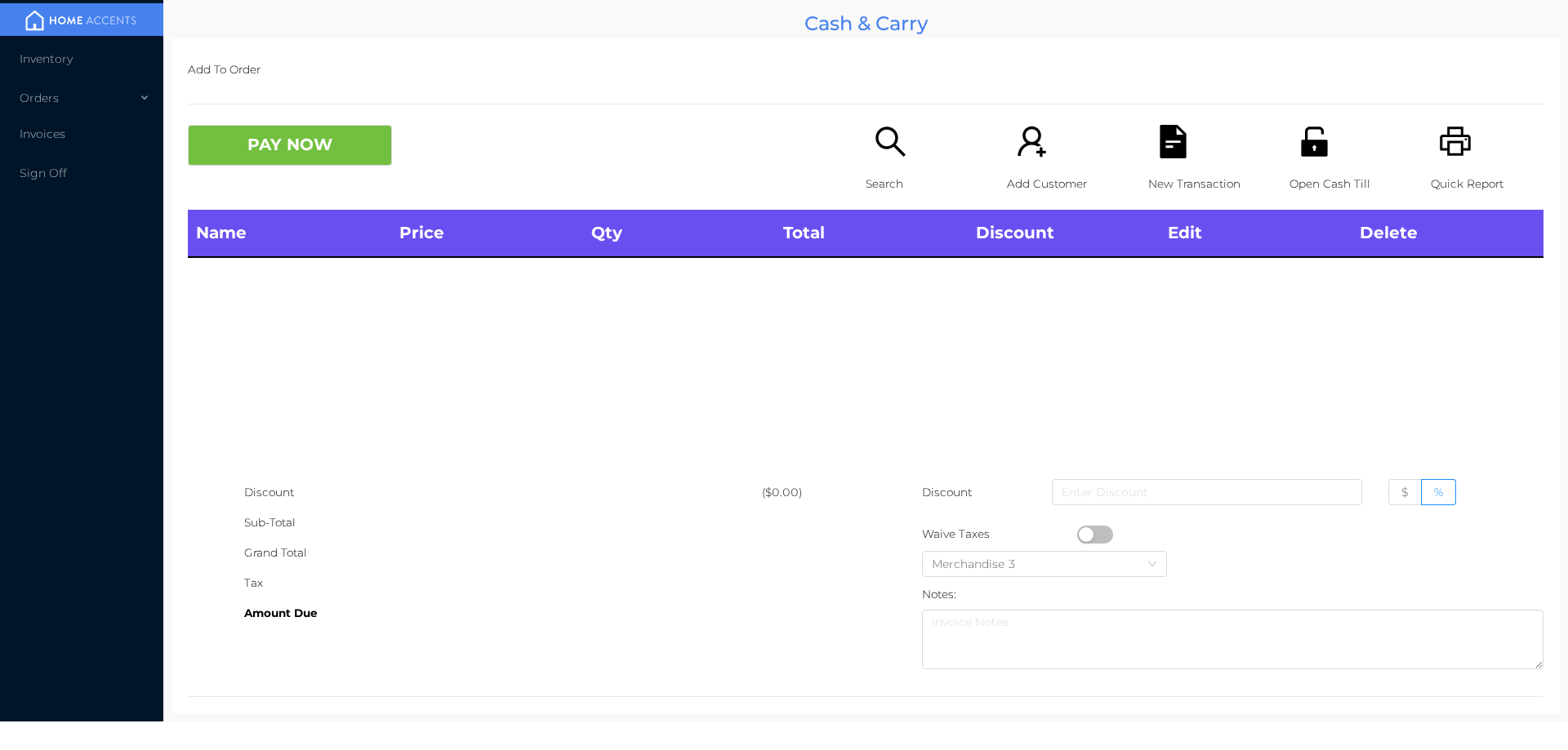
click at [911, 136] on div "Search" at bounding box center [922, 167] width 113 height 85
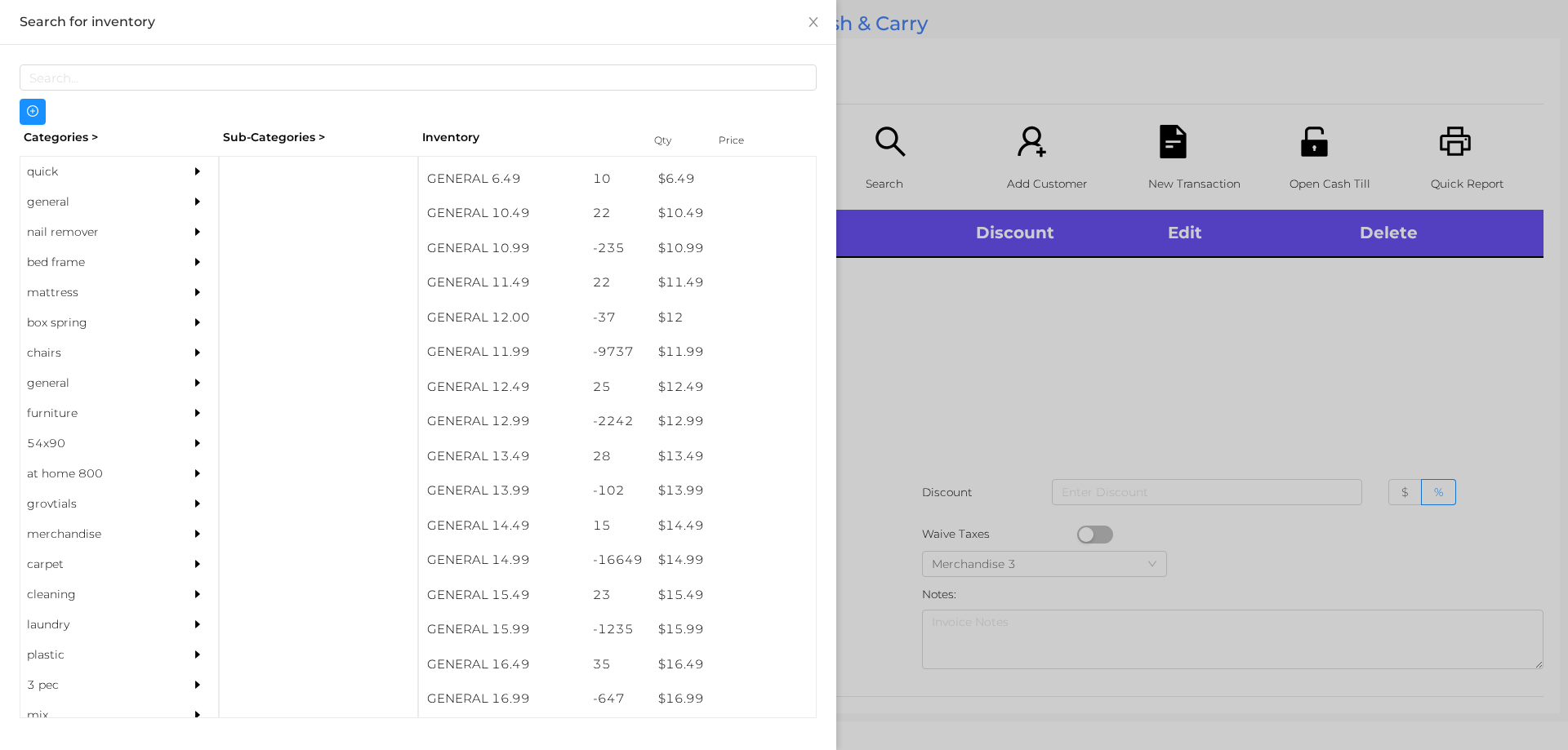
scroll to position [1047, 0]
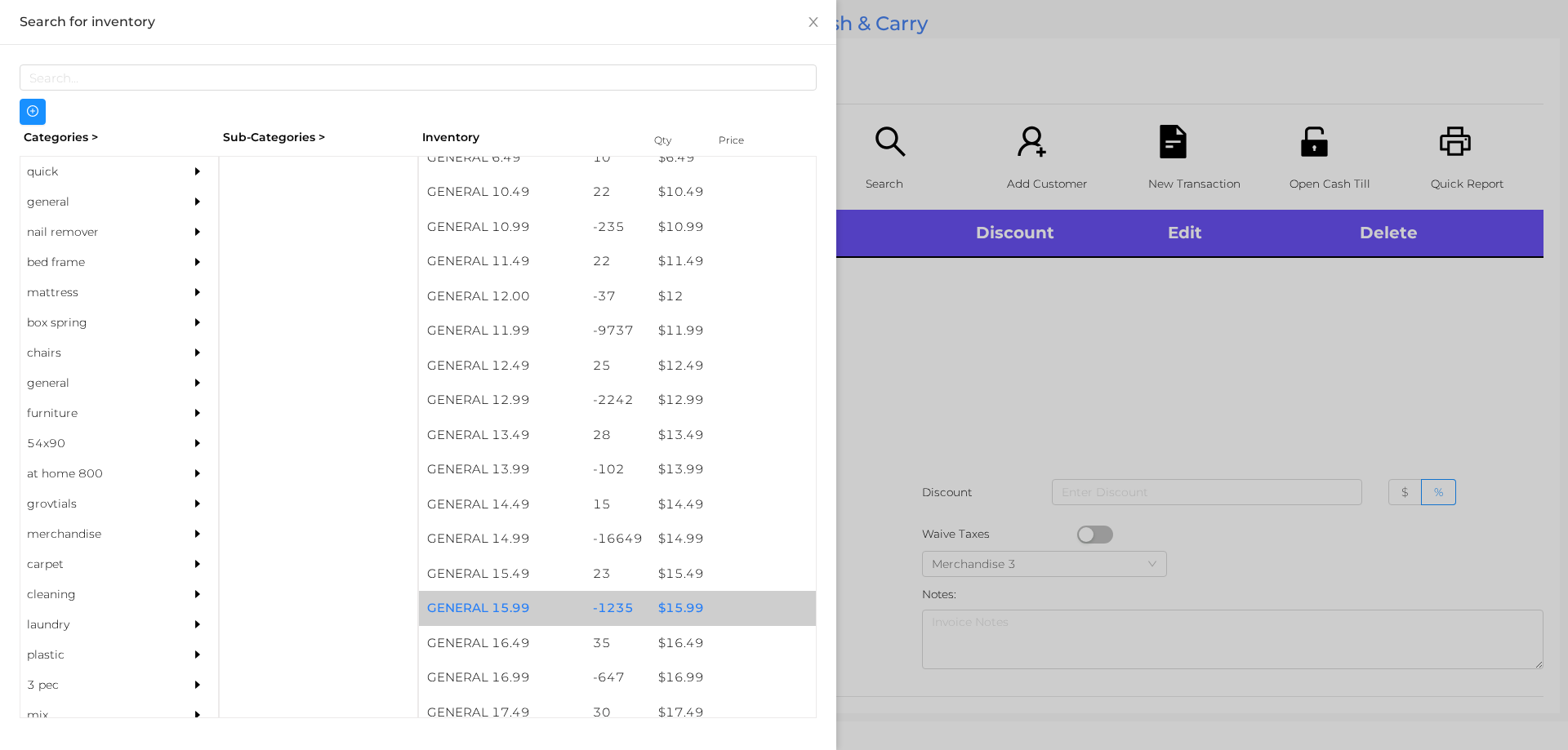
click at [711, 603] on div "$ 15.99" at bounding box center [733, 608] width 165 height 35
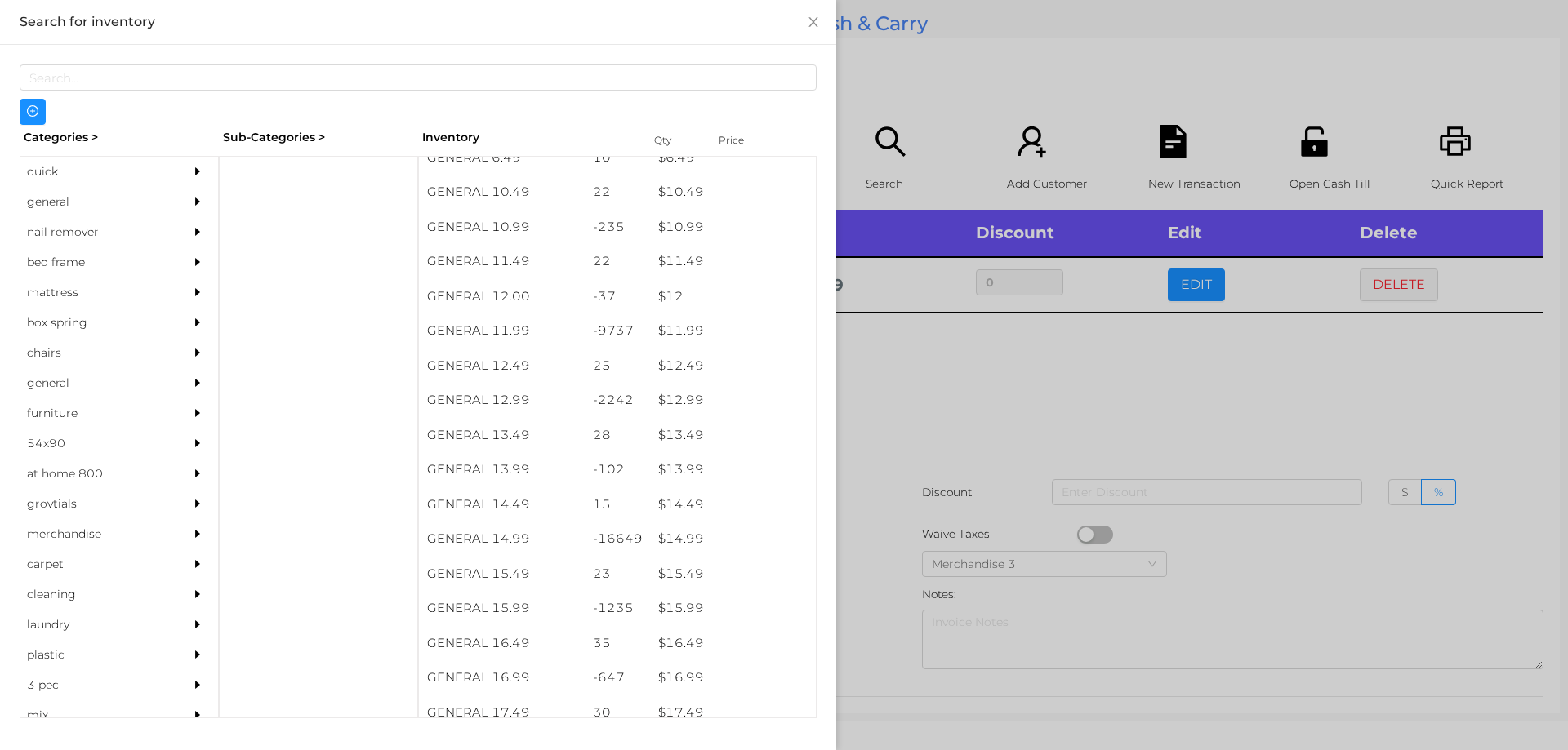
click at [924, 496] on div at bounding box center [784, 375] width 1568 height 750
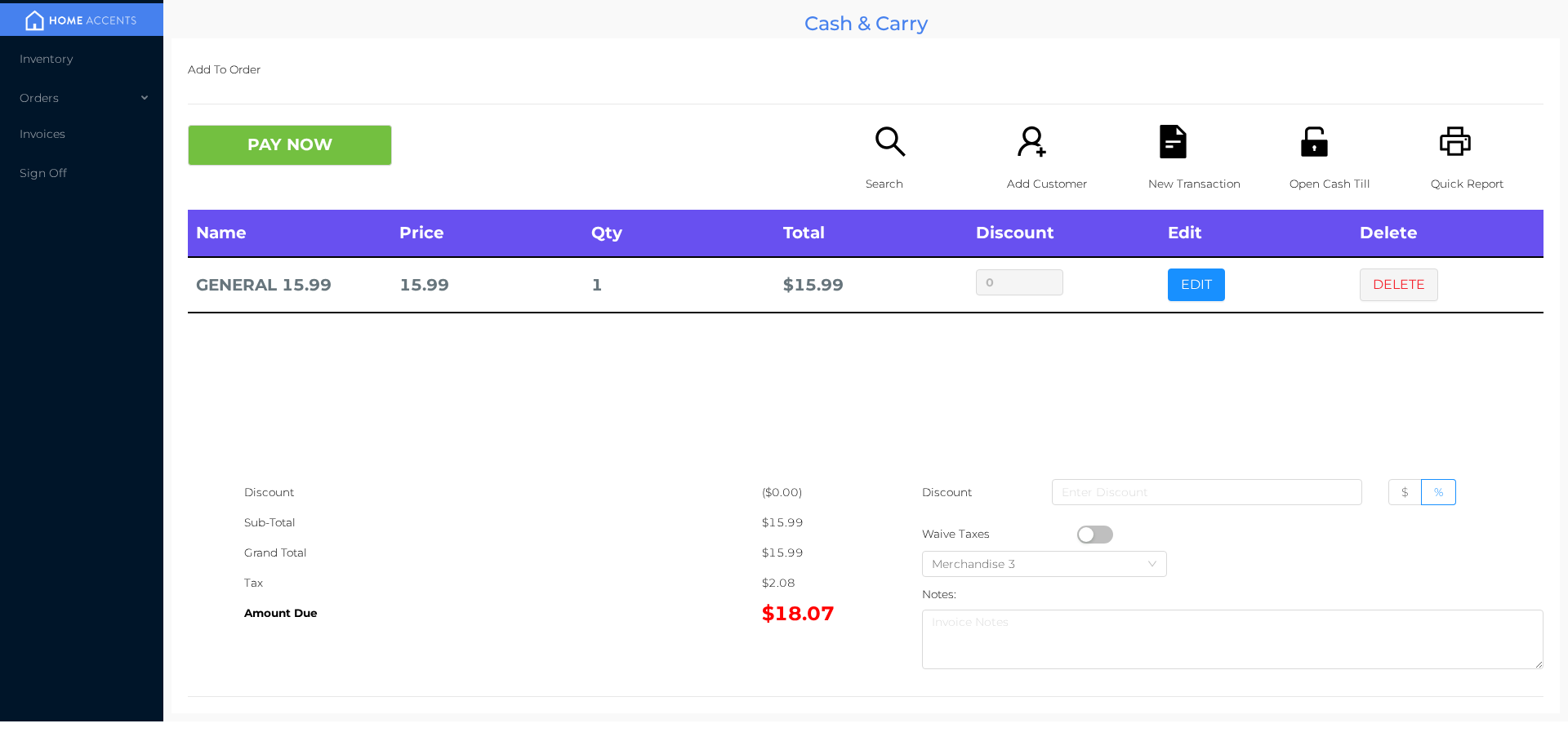
click at [907, 154] on div "Search" at bounding box center [922, 167] width 113 height 85
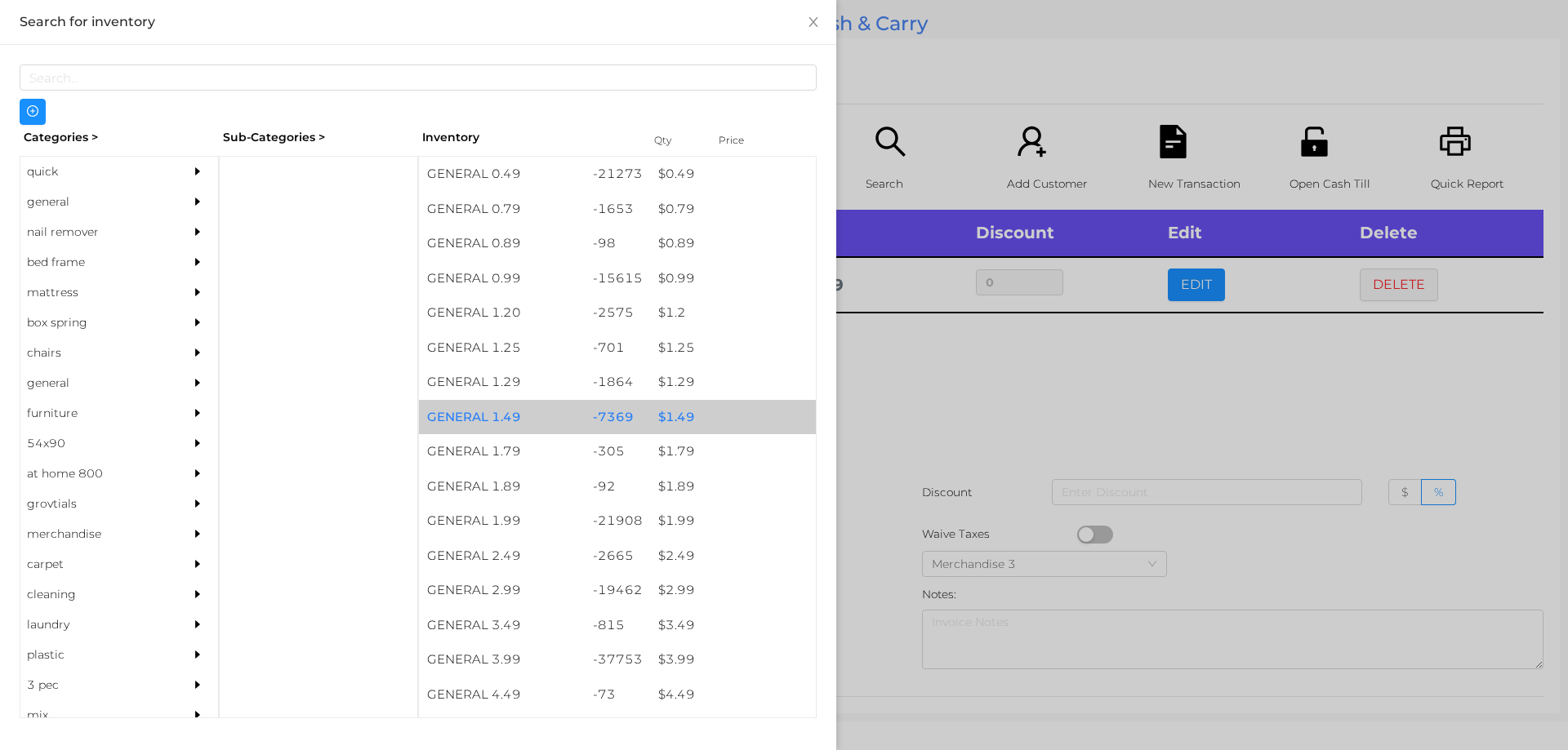
click at [702, 415] on div "$ 1.49" at bounding box center [733, 417] width 165 height 35
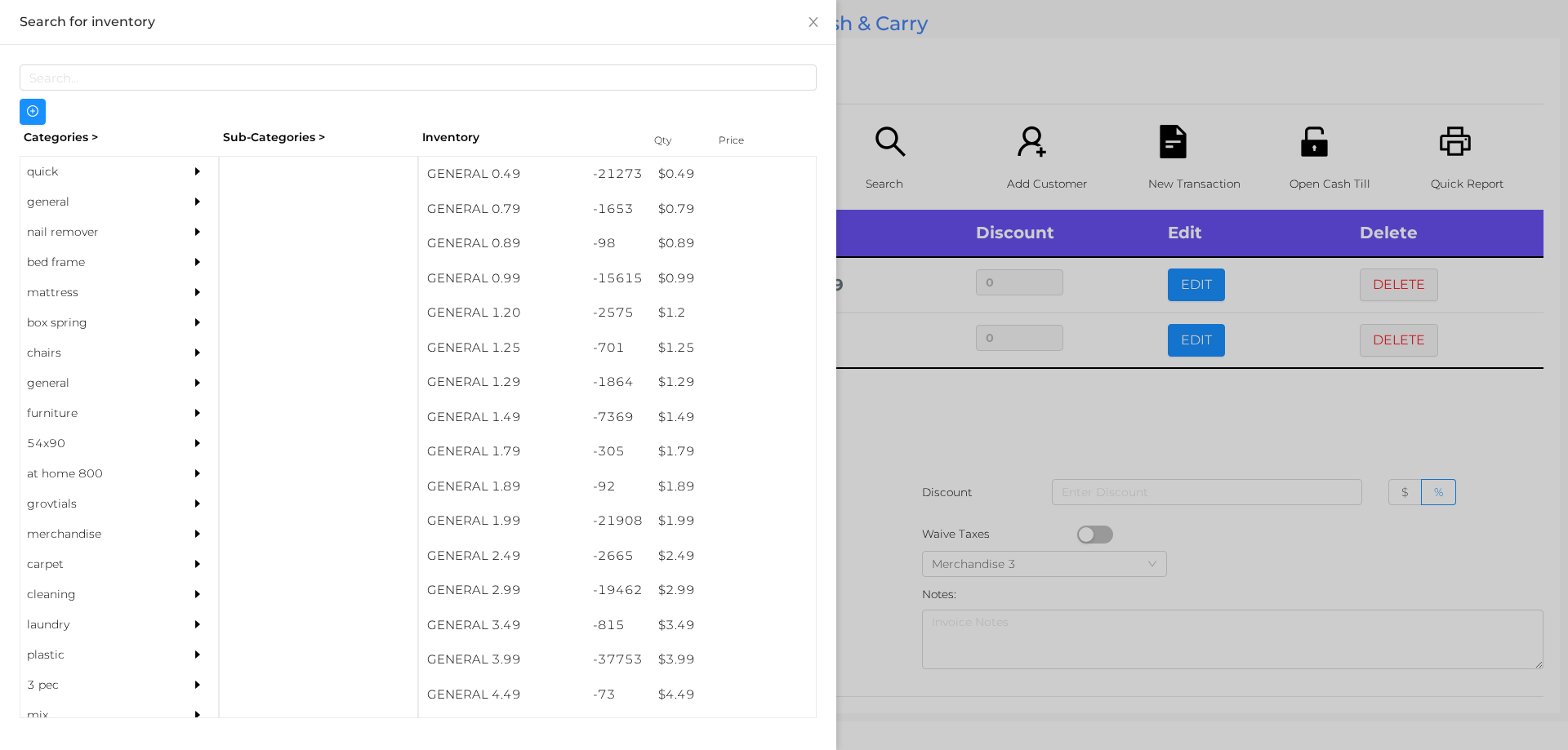
click at [908, 416] on div at bounding box center [784, 375] width 1568 height 750
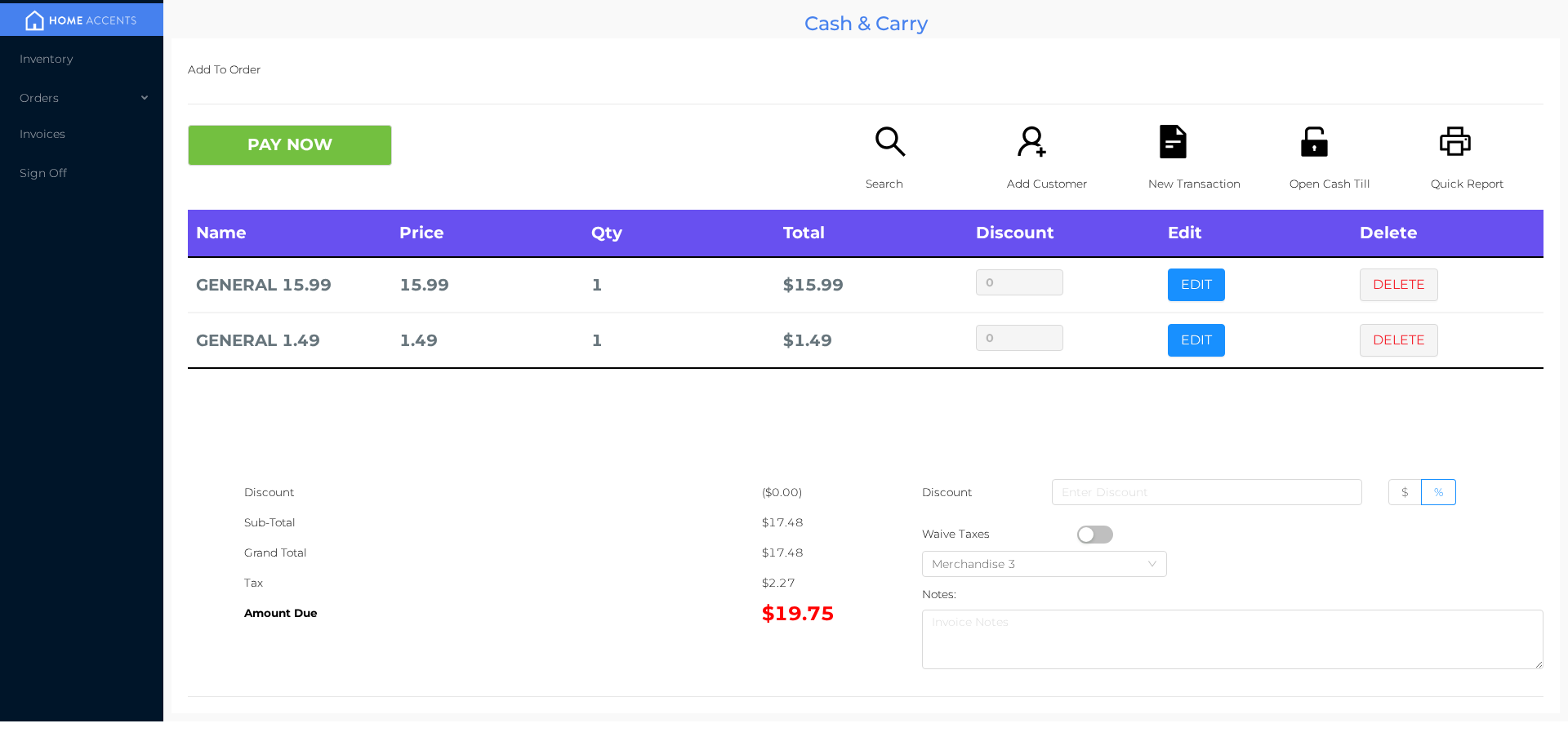
click at [286, 154] on button "PAY NOW" at bounding box center [290, 146] width 204 height 41
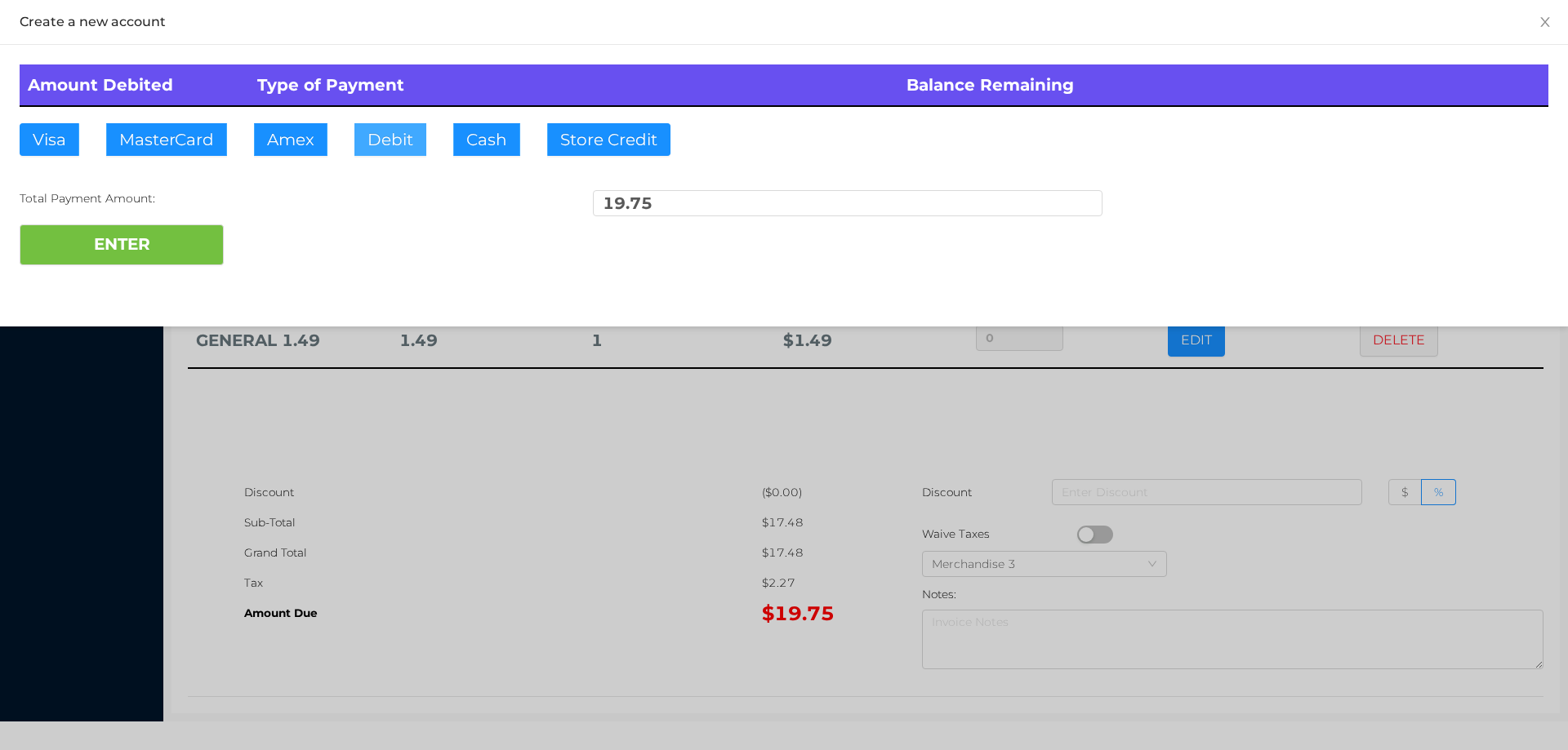
click at [386, 141] on button "Debit" at bounding box center [390, 139] width 72 height 33
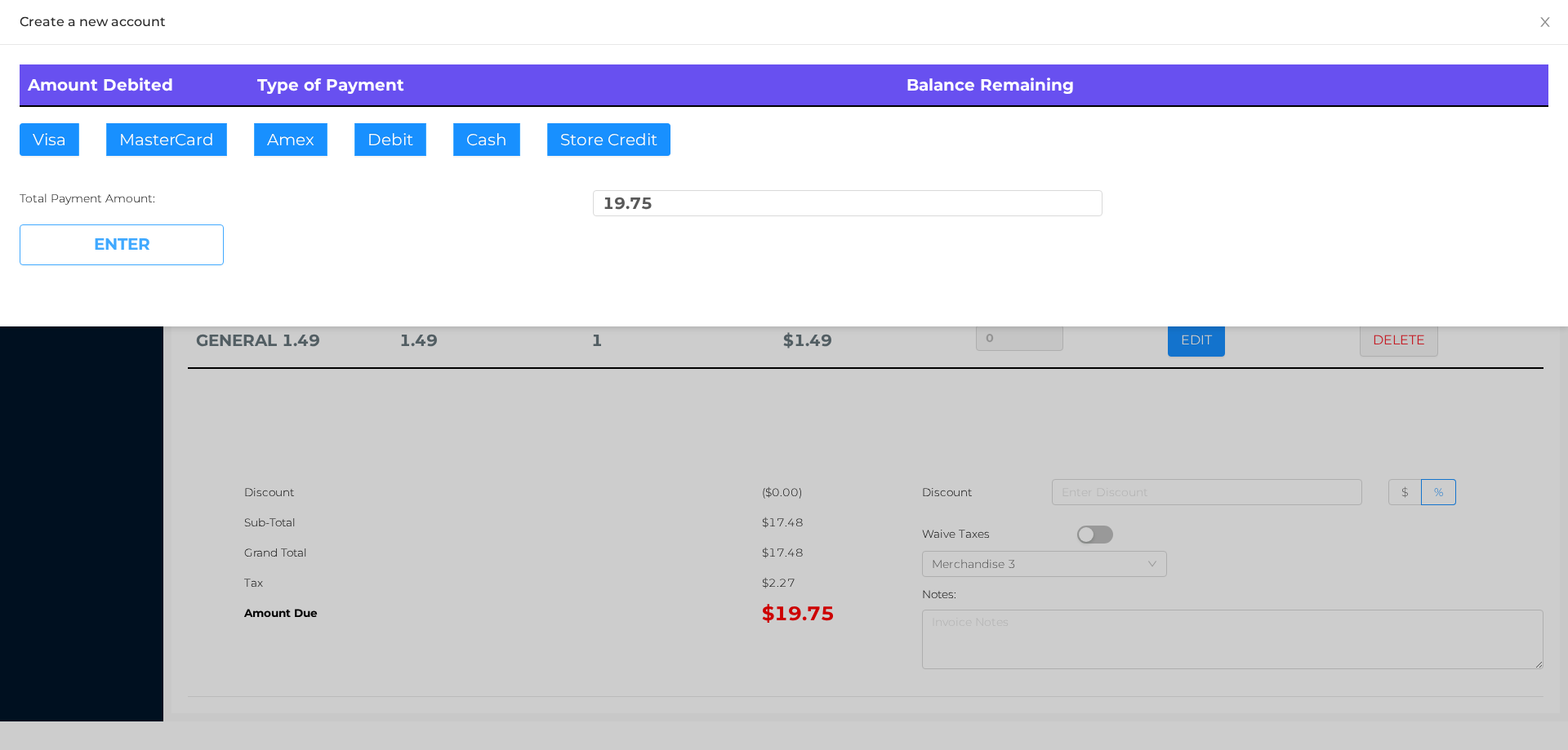
click at [157, 257] on button "ENTER" at bounding box center [122, 245] width 204 height 41
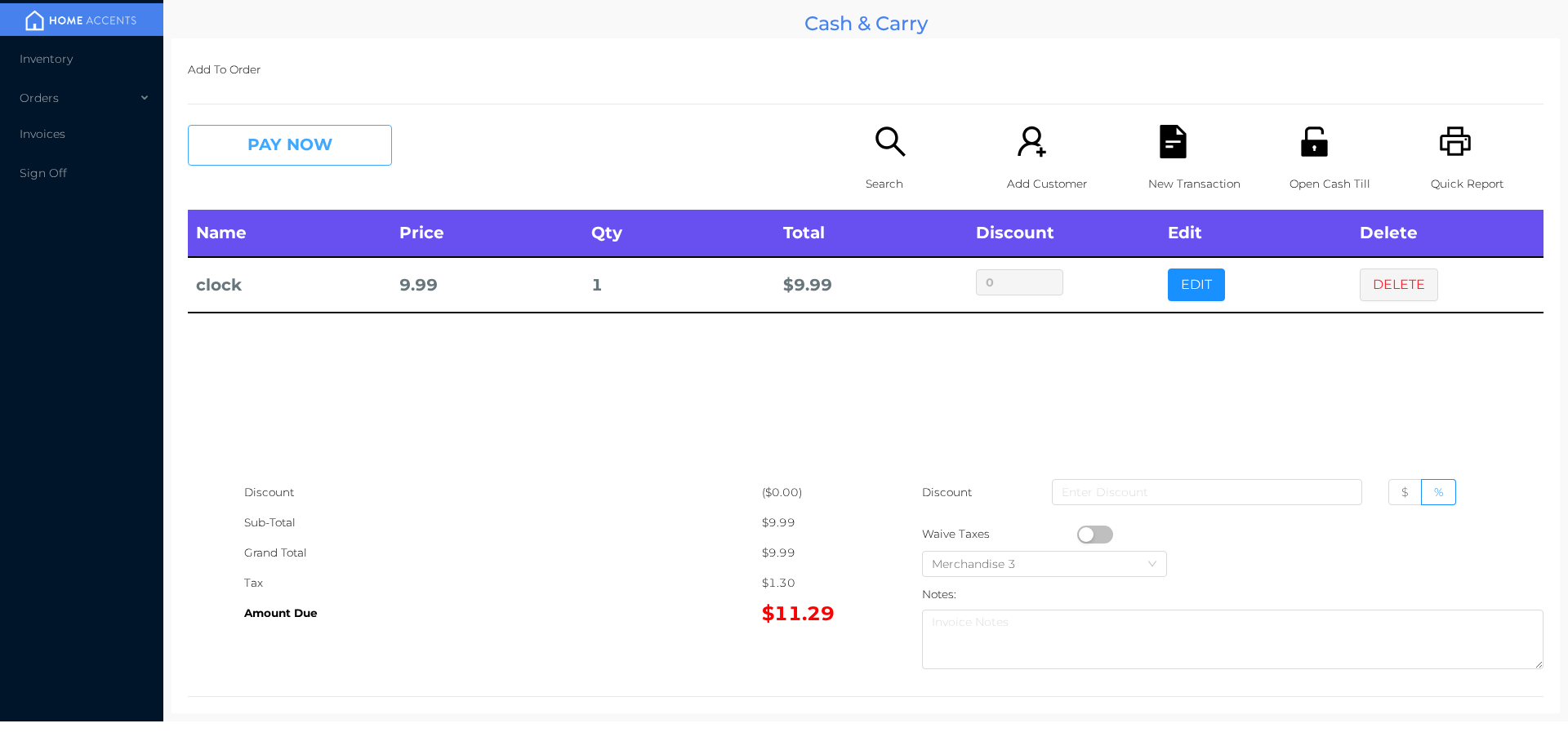
click at [268, 146] on button "PAY NOW" at bounding box center [290, 146] width 204 height 41
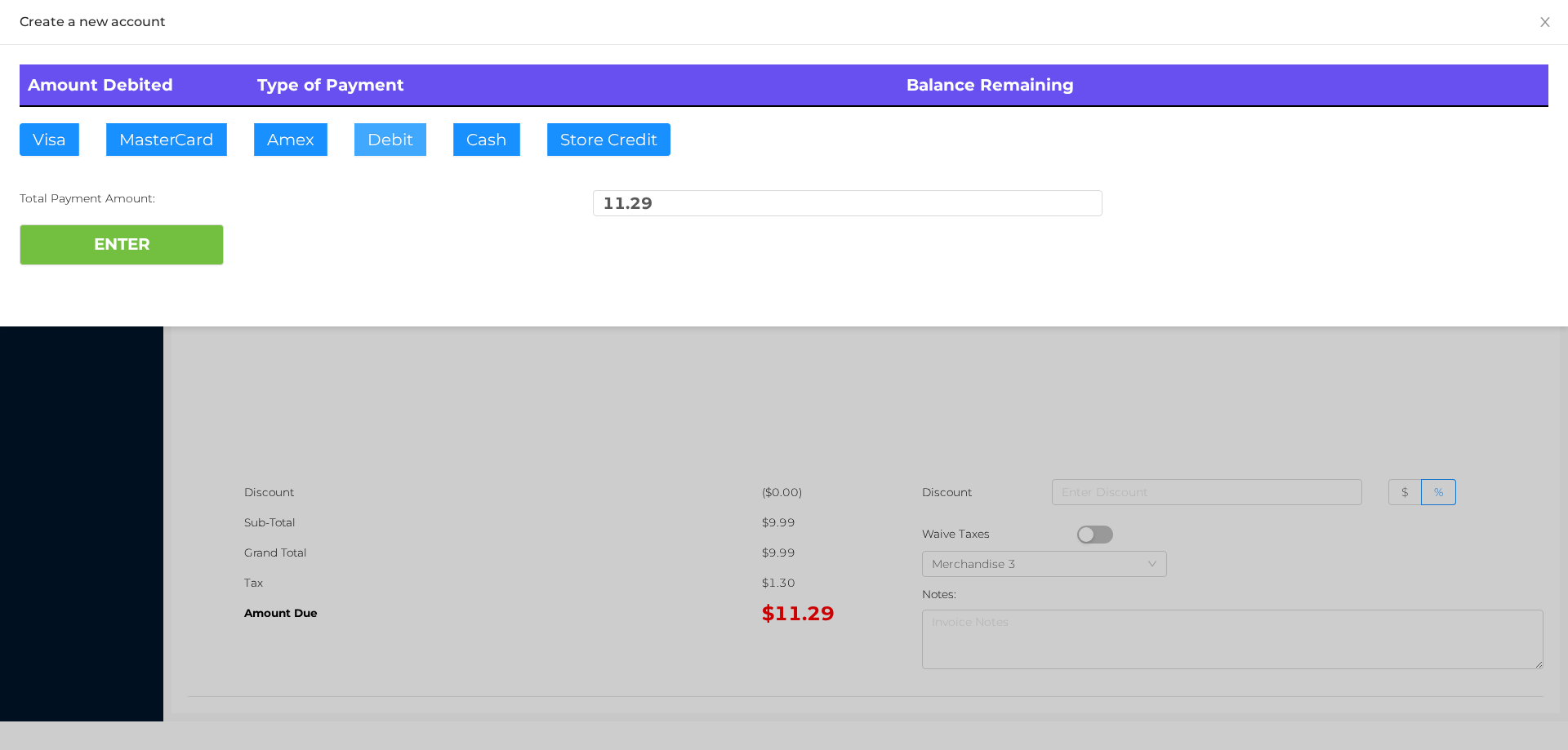
click at [371, 123] on button "Debit" at bounding box center [390, 139] width 72 height 33
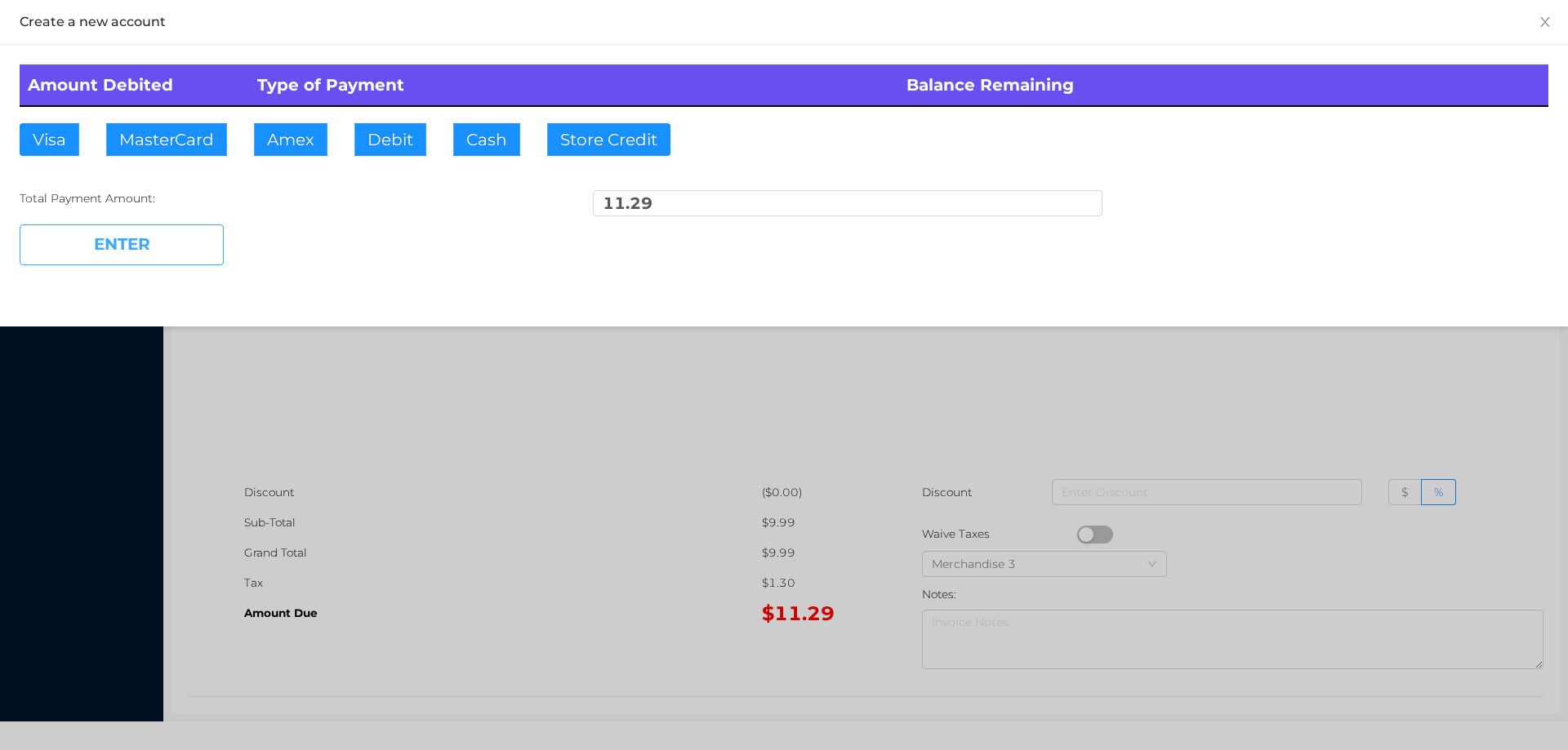
click at [144, 225] on button "ENTER" at bounding box center [122, 245] width 204 height 41
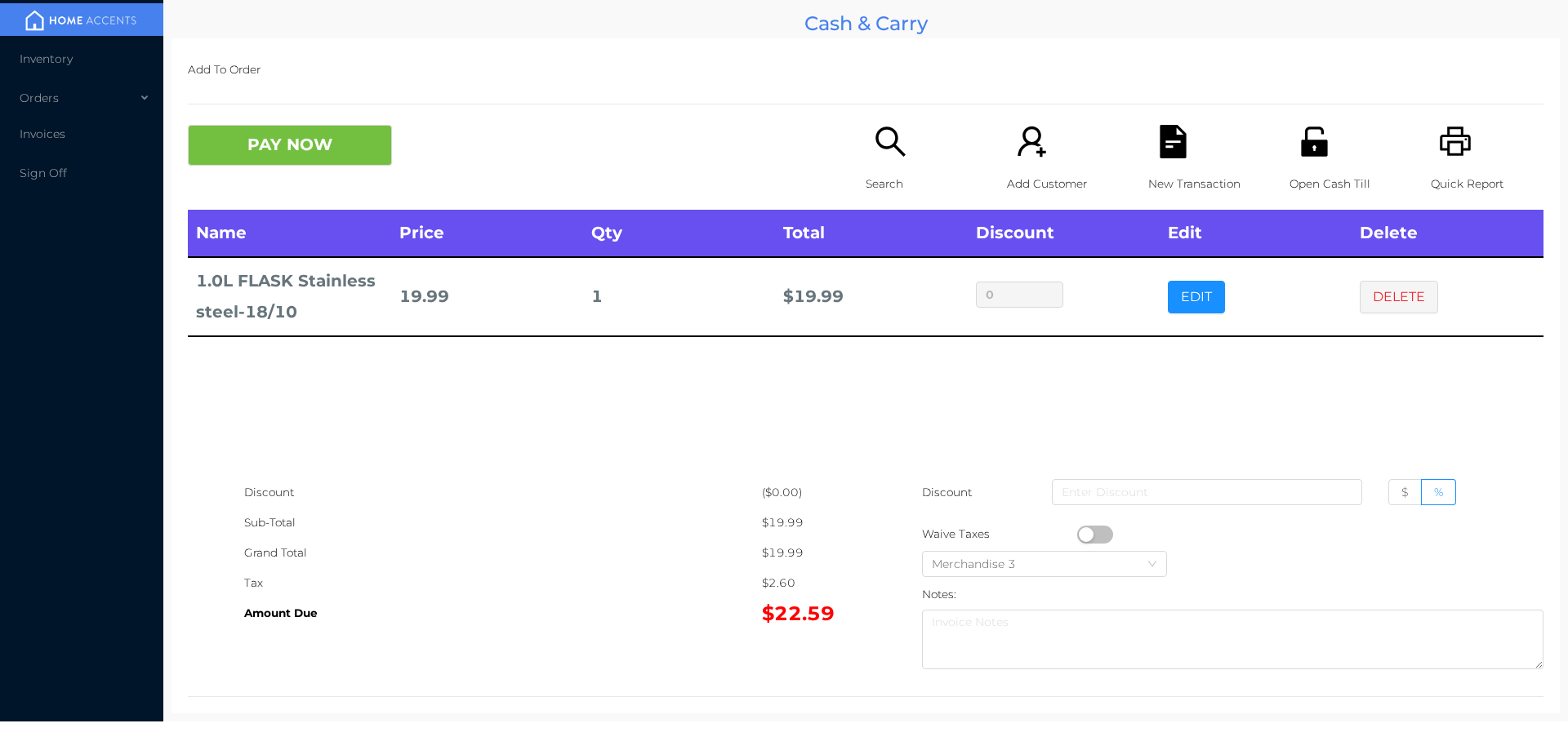
click at [1163, 159] on div "New Transaction" at bounding box center [1205, 167] width 113 height 85
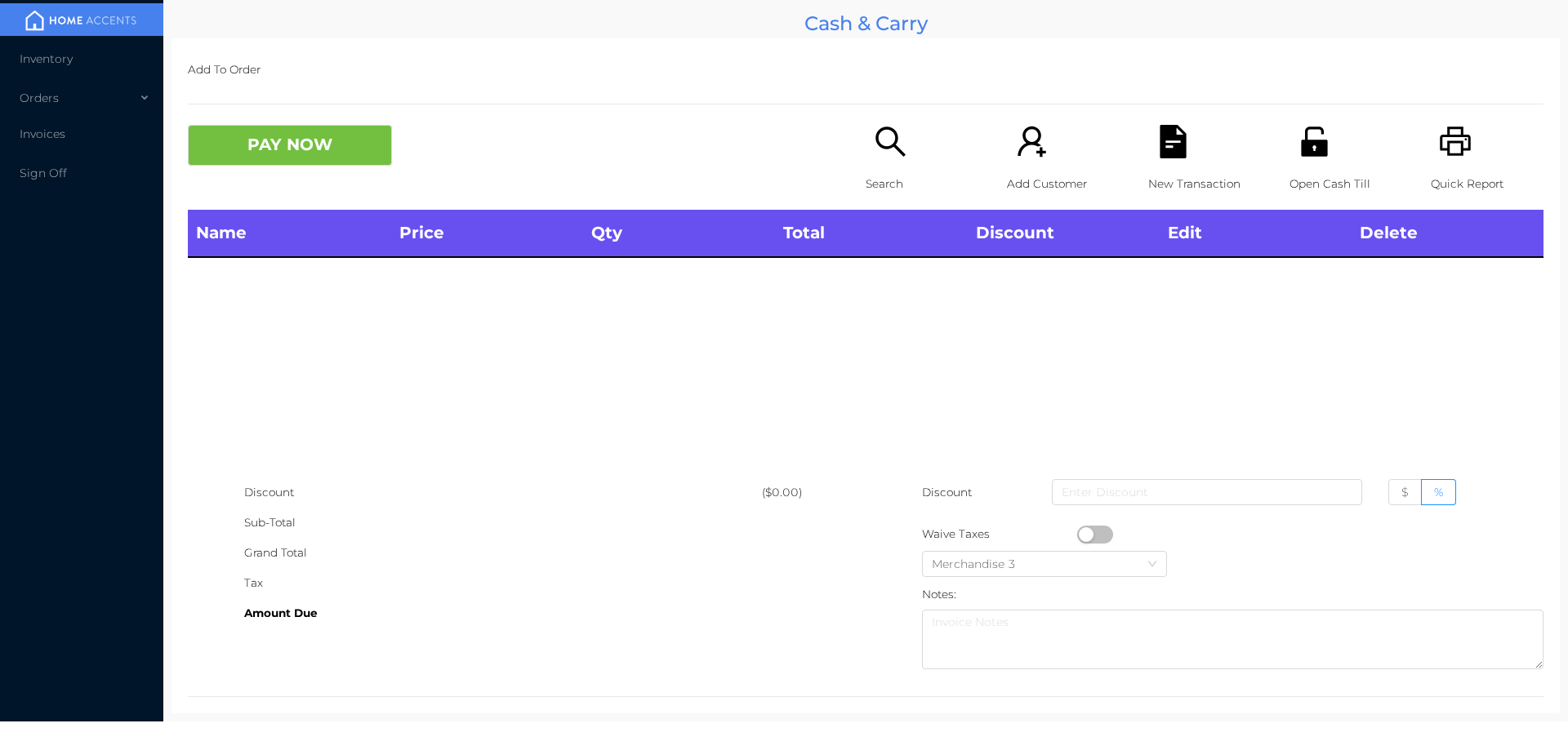
click at [1431, 132] on div "Quick Report" at bounding box center [1487, 167] width 113 height 85
click at [876, 135] on icon "icon: search" at bounding box center [890, 141] width 33 height 33
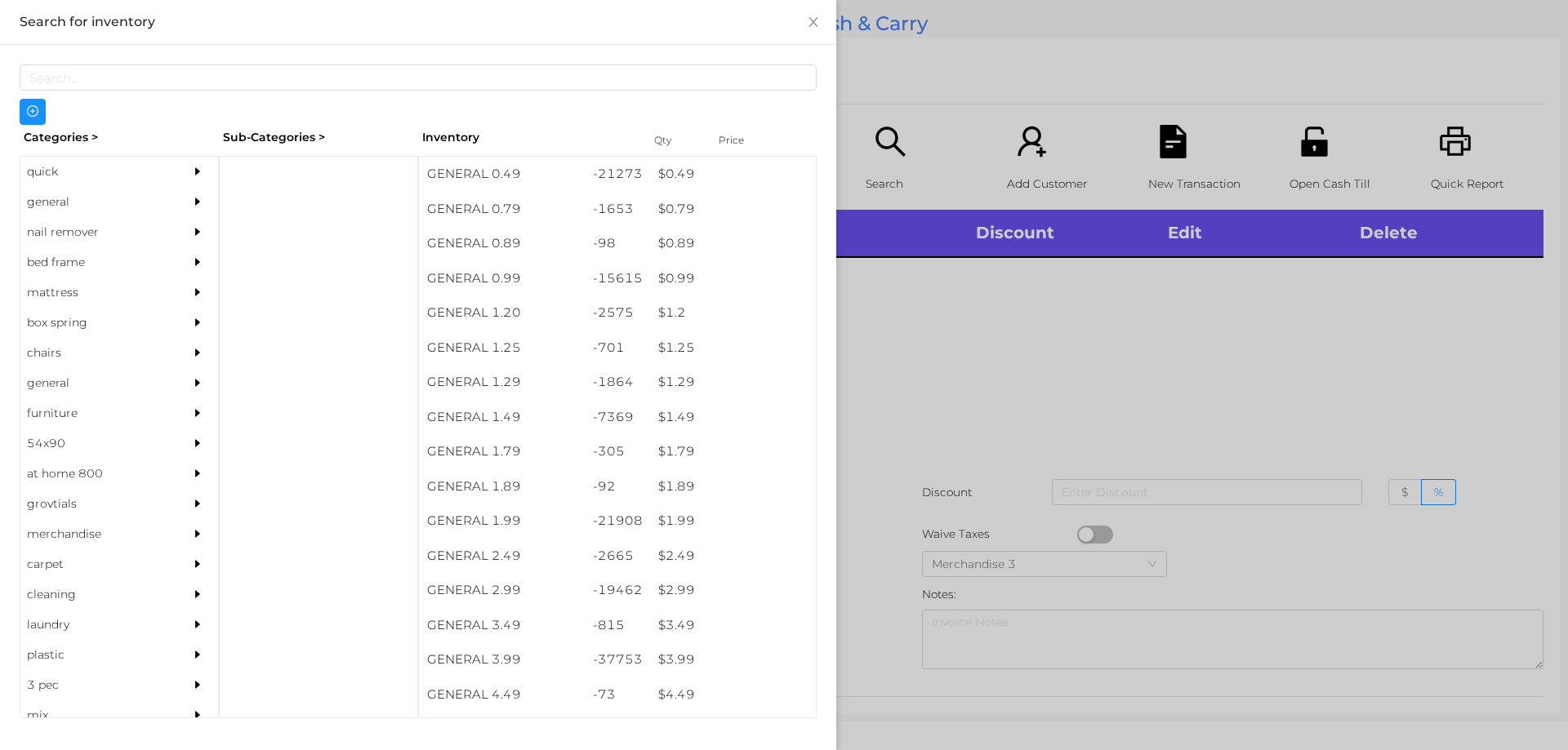
click at [87, 215] on div "general" at bounding box center [95, 202] width 148 height 30
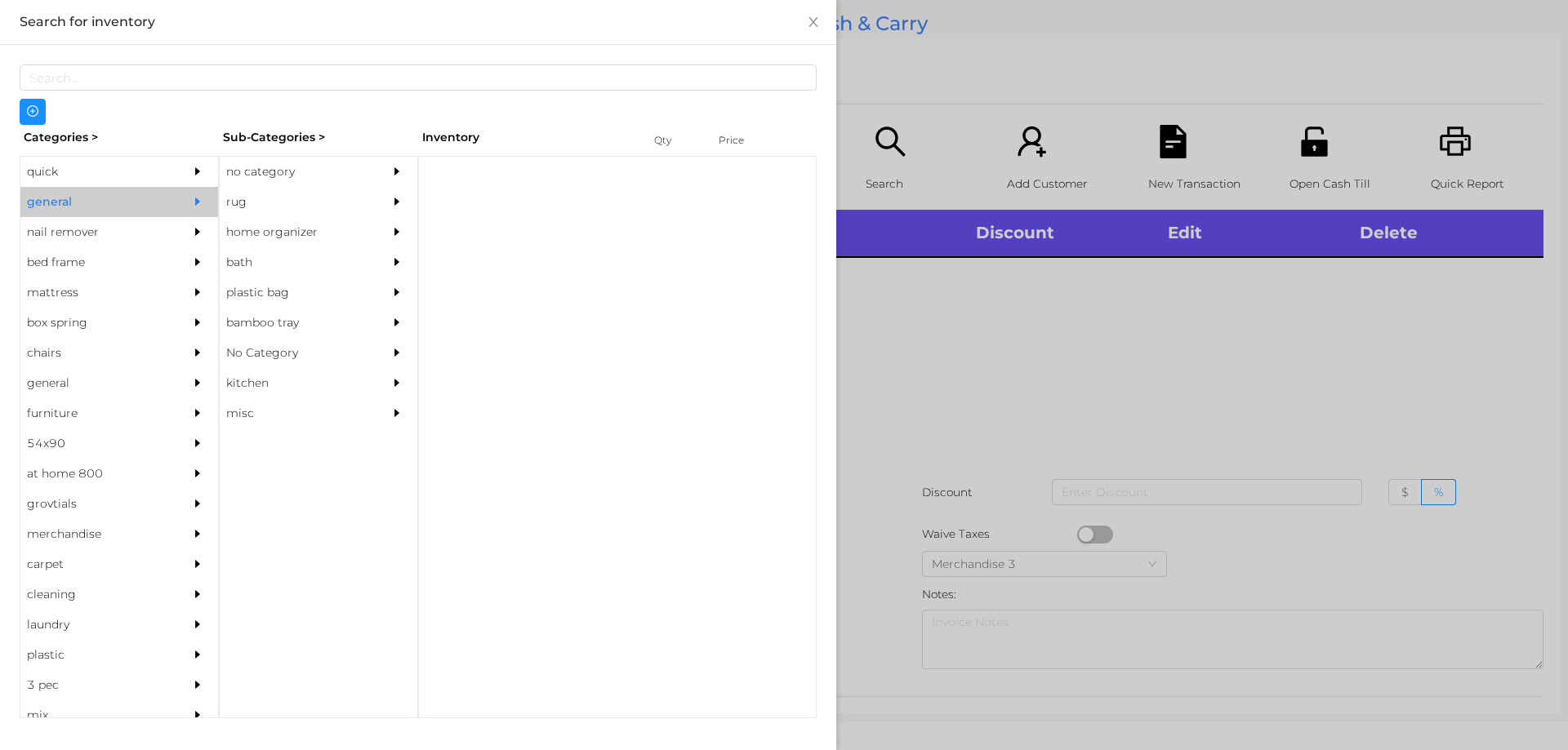
click at [289, 163] on div "no category" at bounding box center [294, 172] width 148 height 30
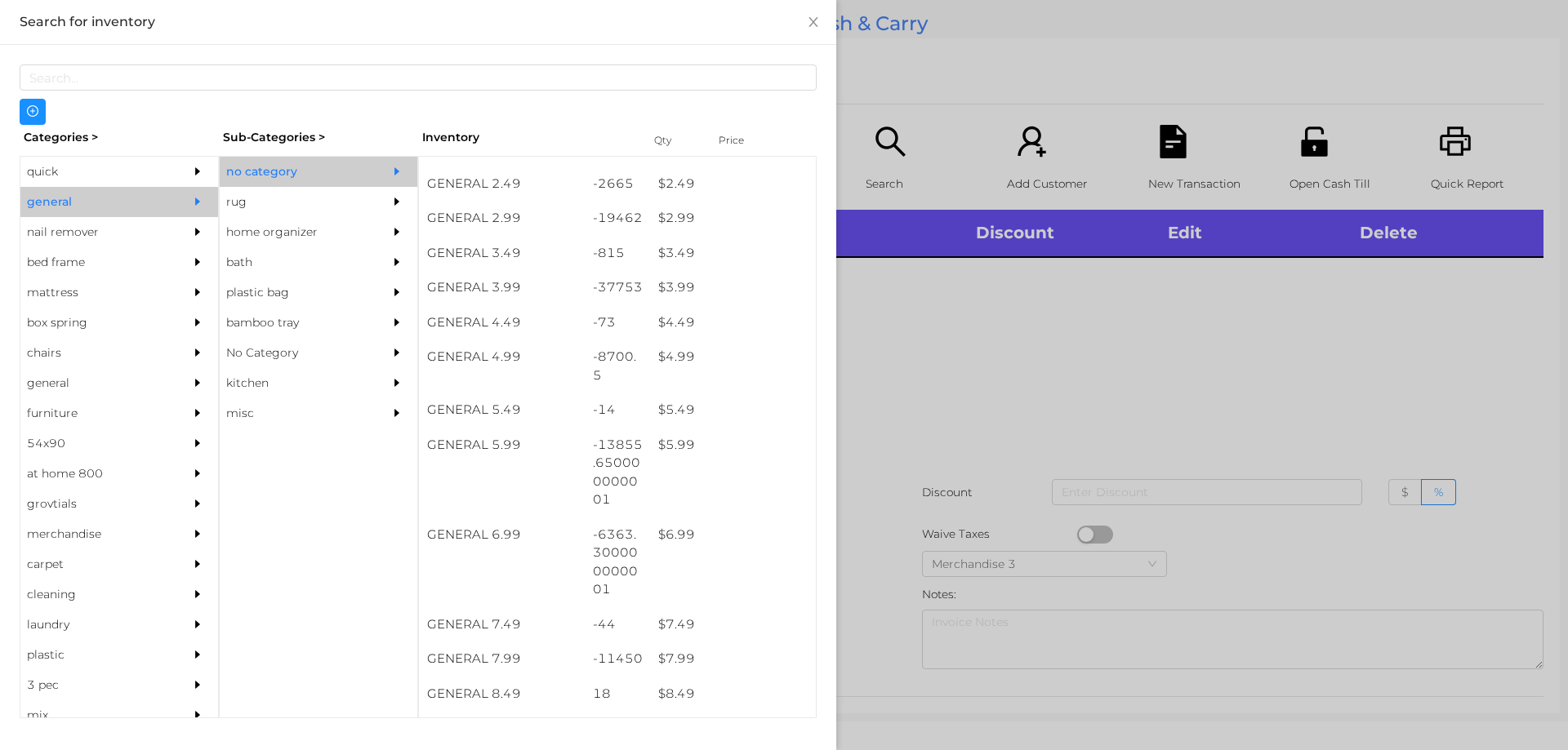
scroll to position [367, 0]
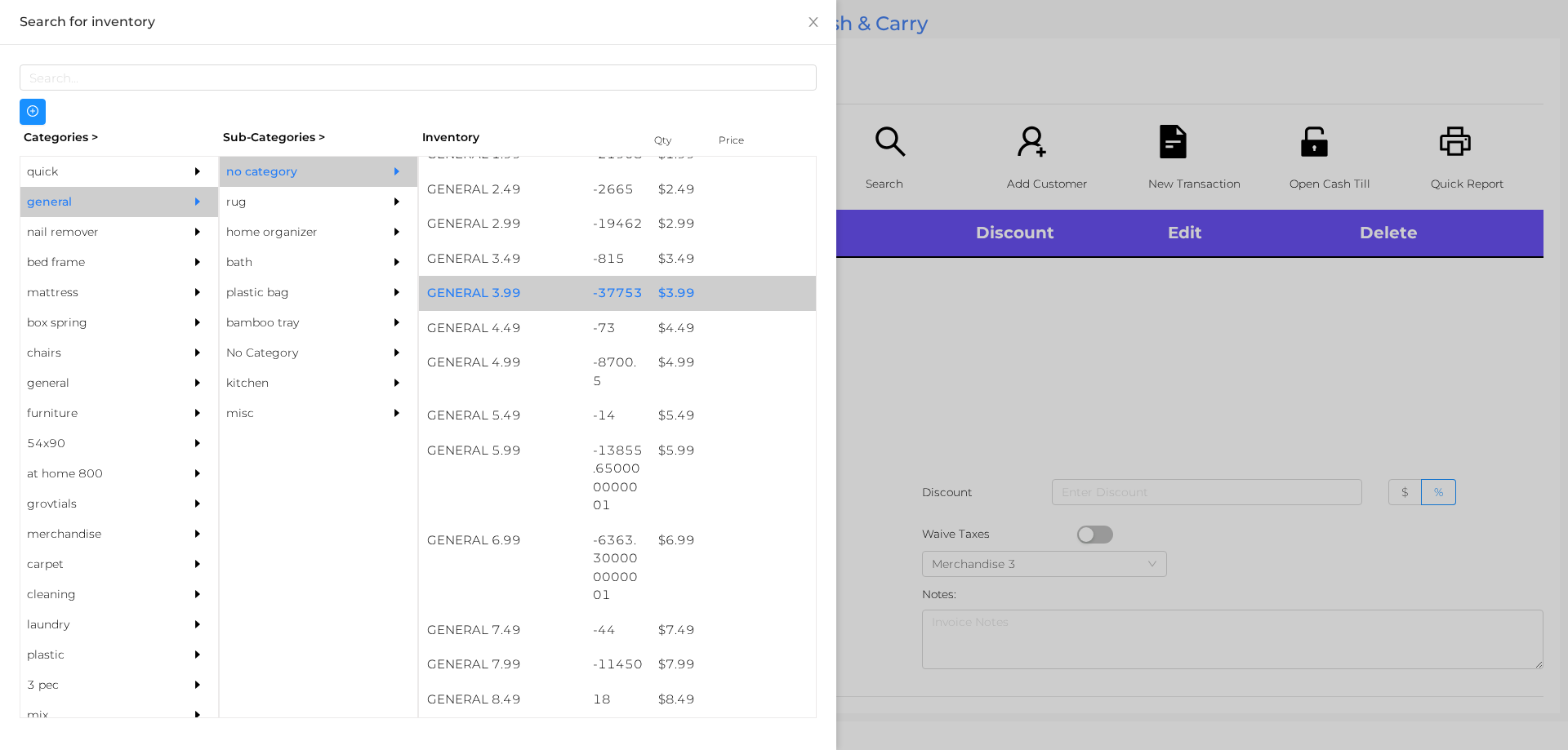
click at [691, 284] on div "$ 3.99" at bounding box center [733, 293] width 165 height 35
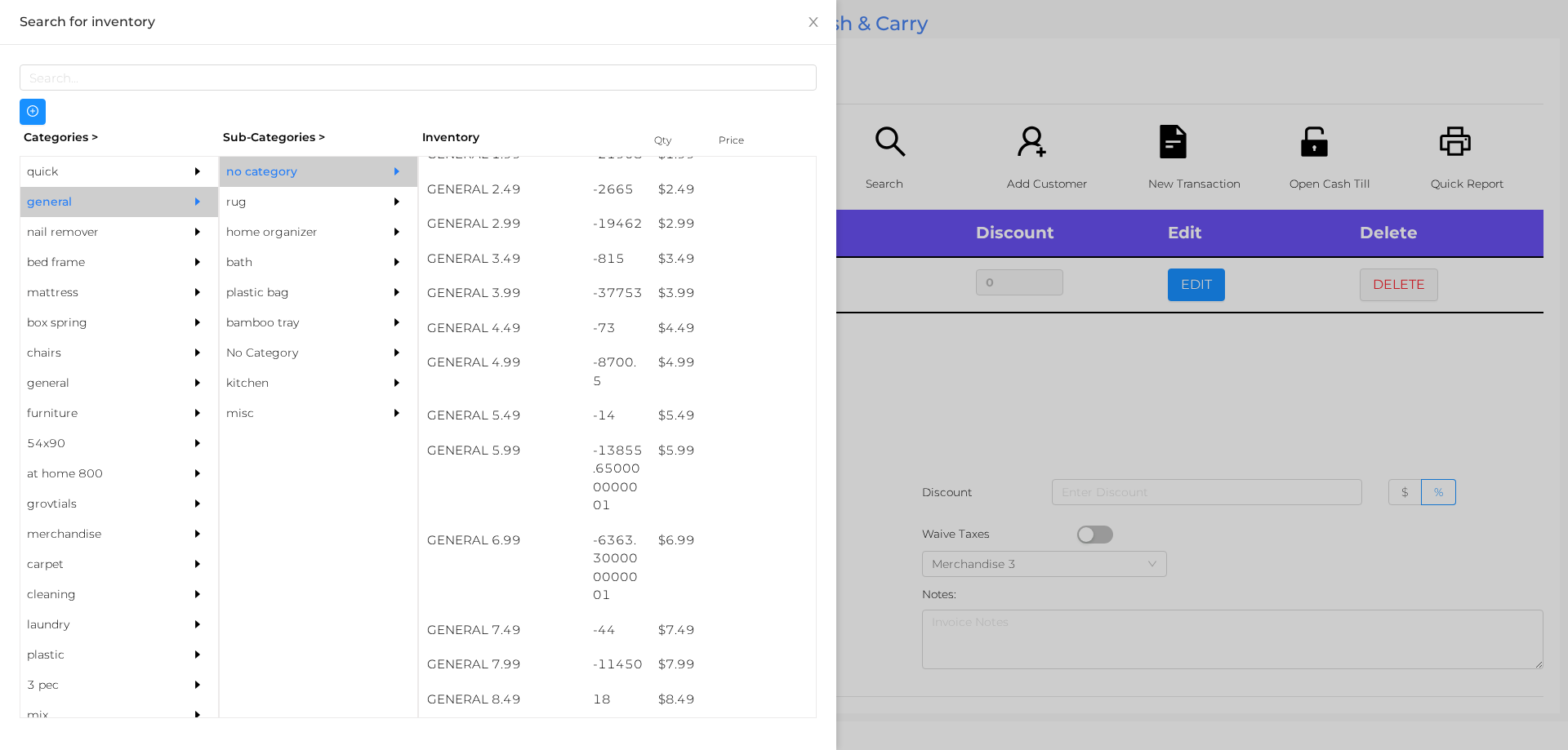
click at [934, 429] on div at bounding box center [784, 375] width 1568 height 750
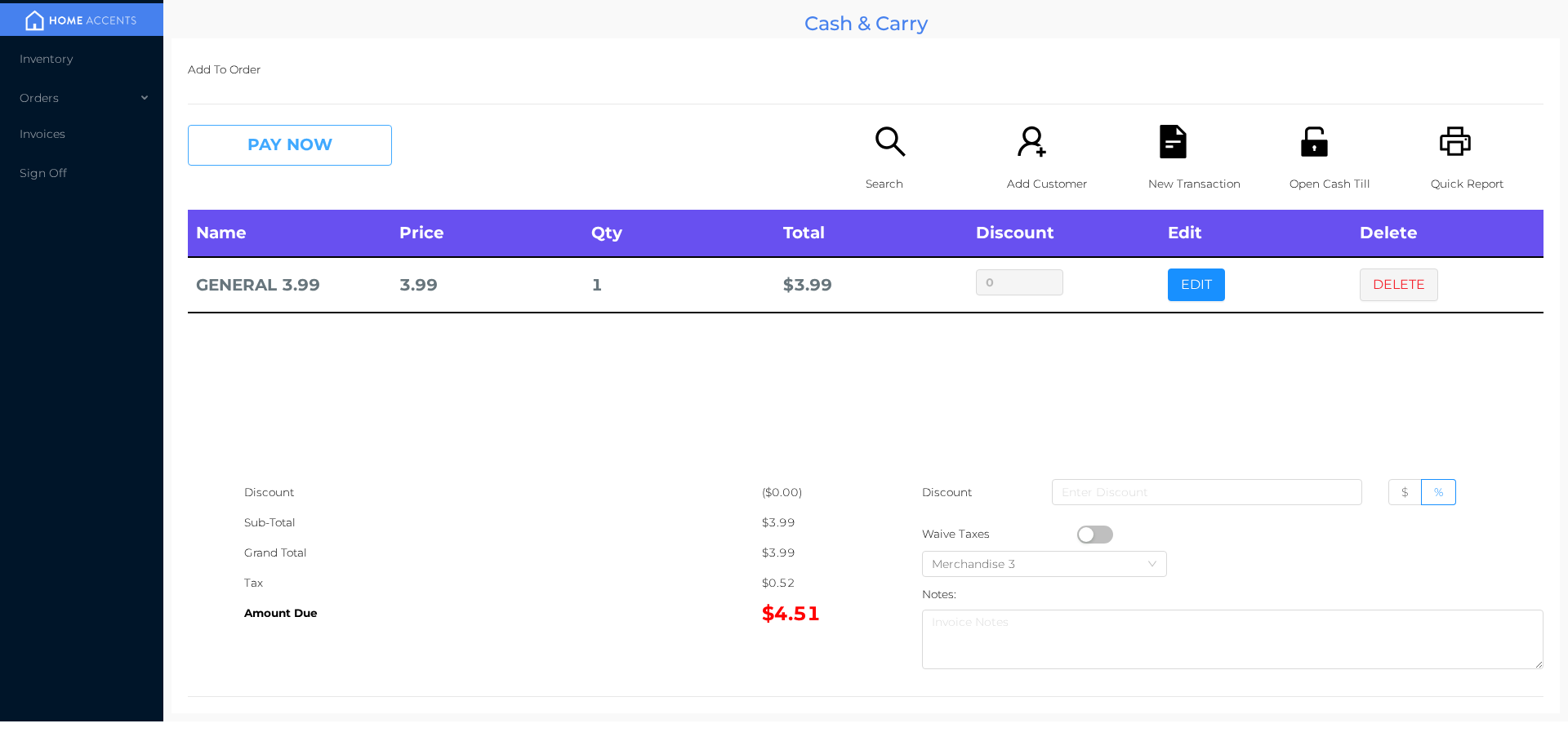
click at [277, 134] on button "PAY NOW" at bounding box center [290, 146] width 204 height 41
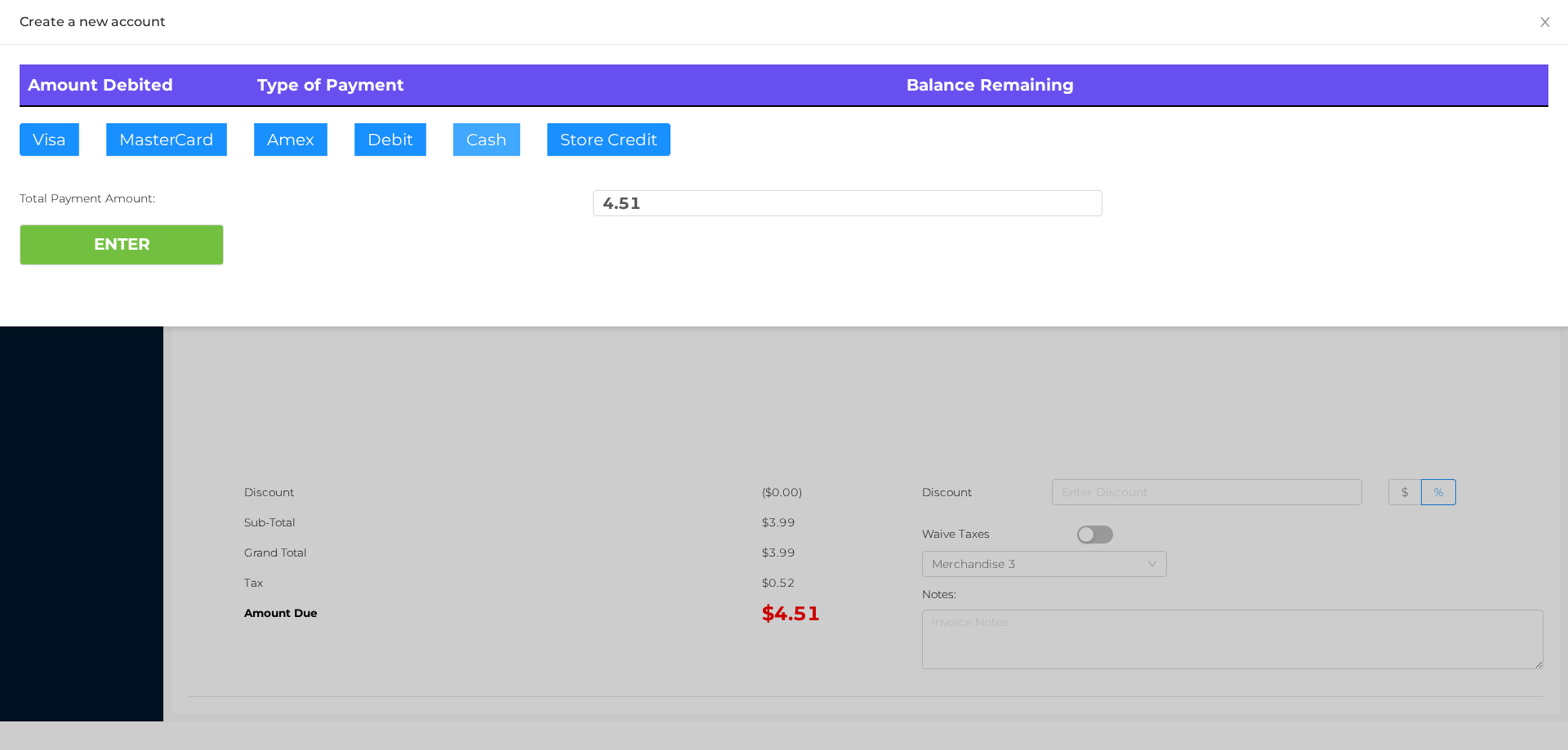
click at [506, 149] on button "Cash" at bounding box center [487, 139] width 67 height 33
type input "10"
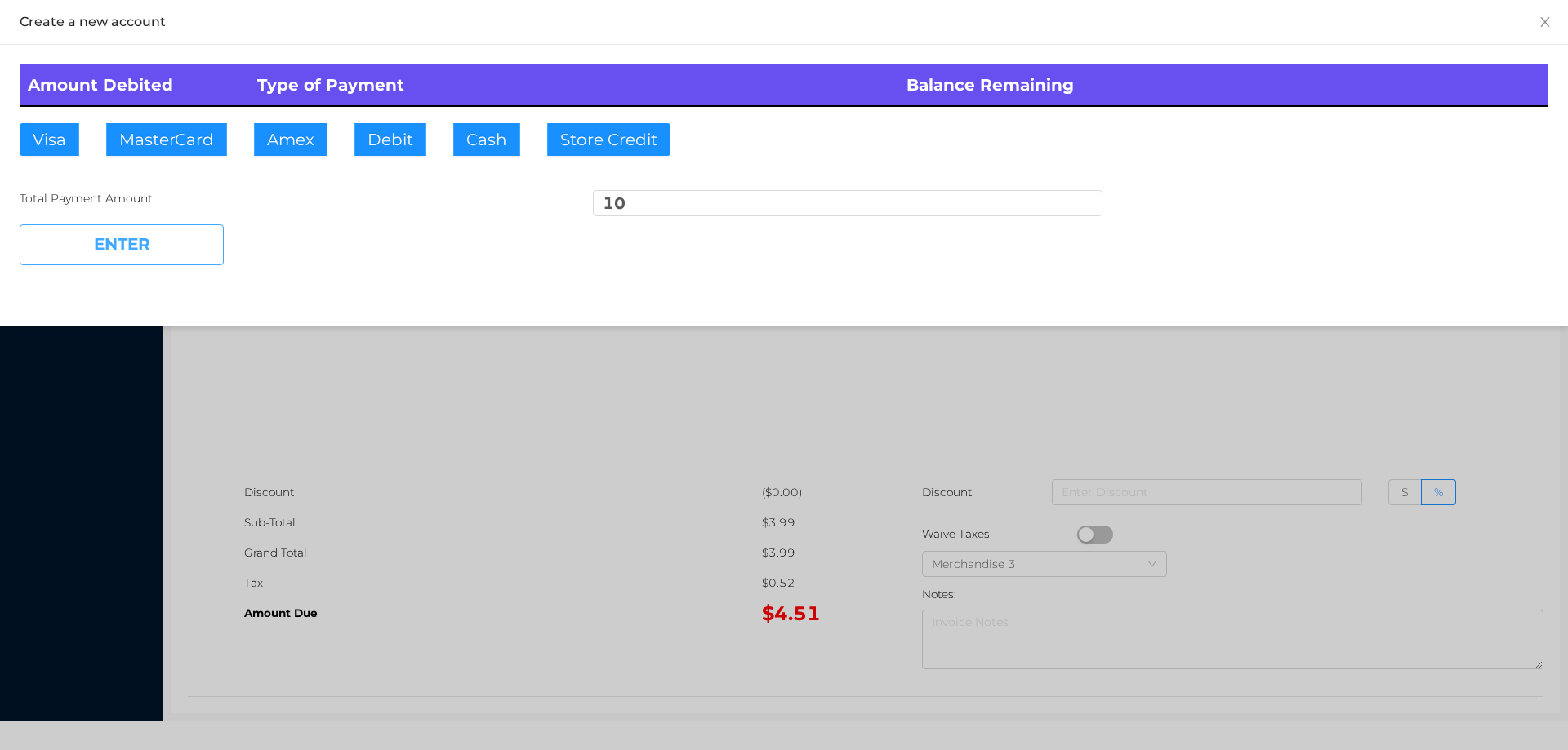
click at [106, 263] on button "ENTER" at bounding box center [122, 245] width 204 height 41
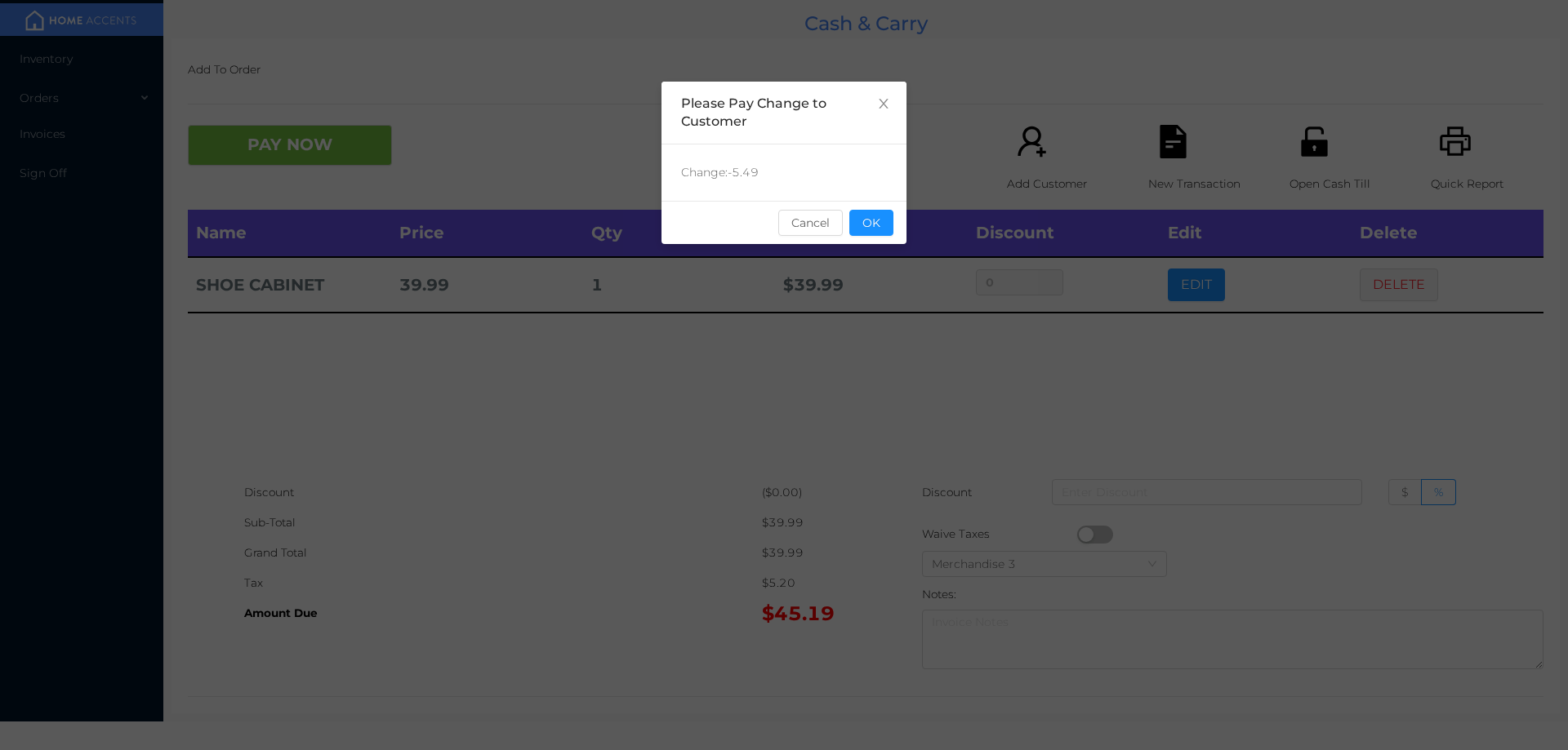
click at [907, 416] on div "sentinelStart Please Pay Change to Customer Change: -5.49 Cancel OK sentinelEnd" at bounding box center [784, 375] width 1568 height 750
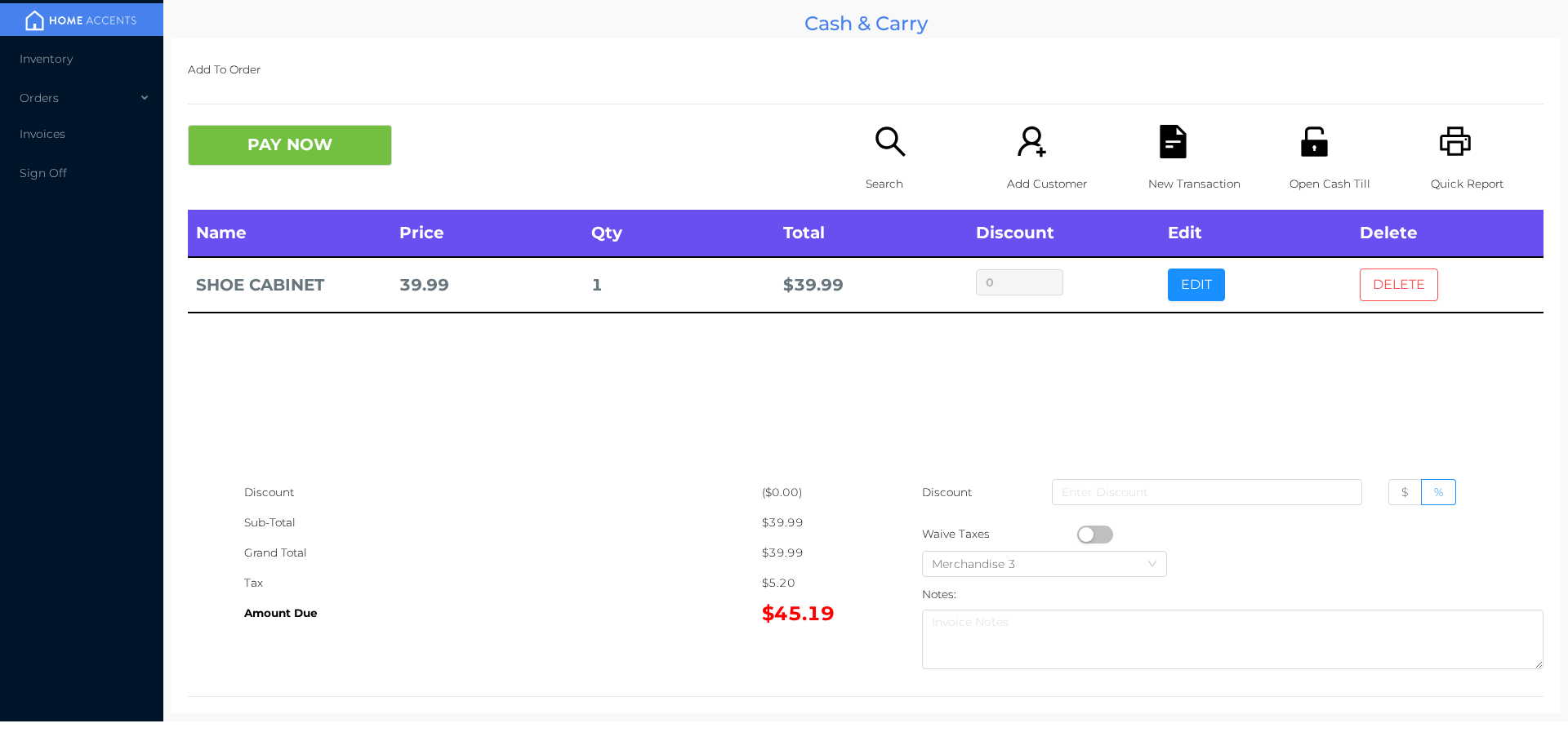
click at [1401, 276] on button "DELETE" at bounding box center [1399, 284] width 79 height 33
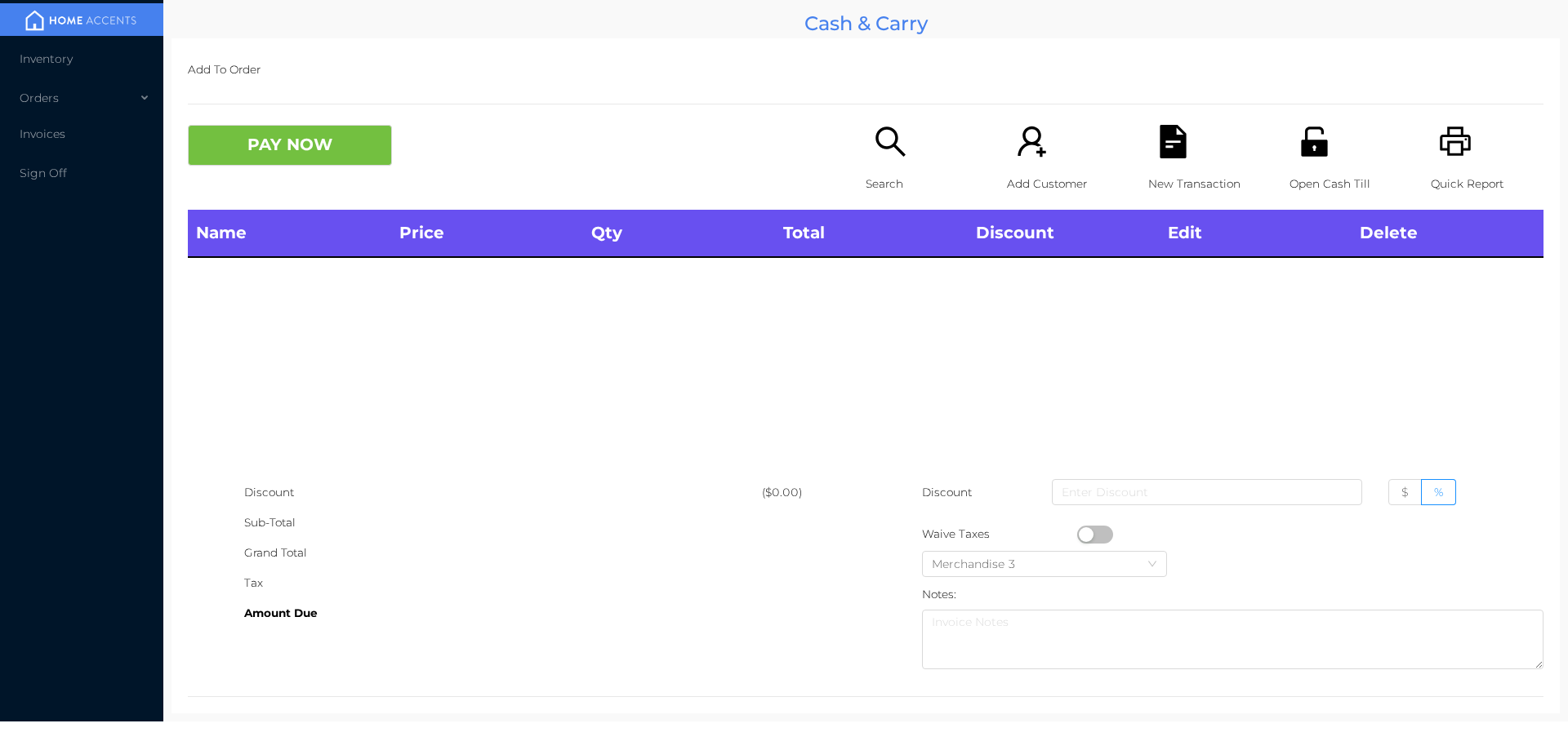
click at [894, 174] on p "Search" at bounding box center [922, 184] width 113 height 30
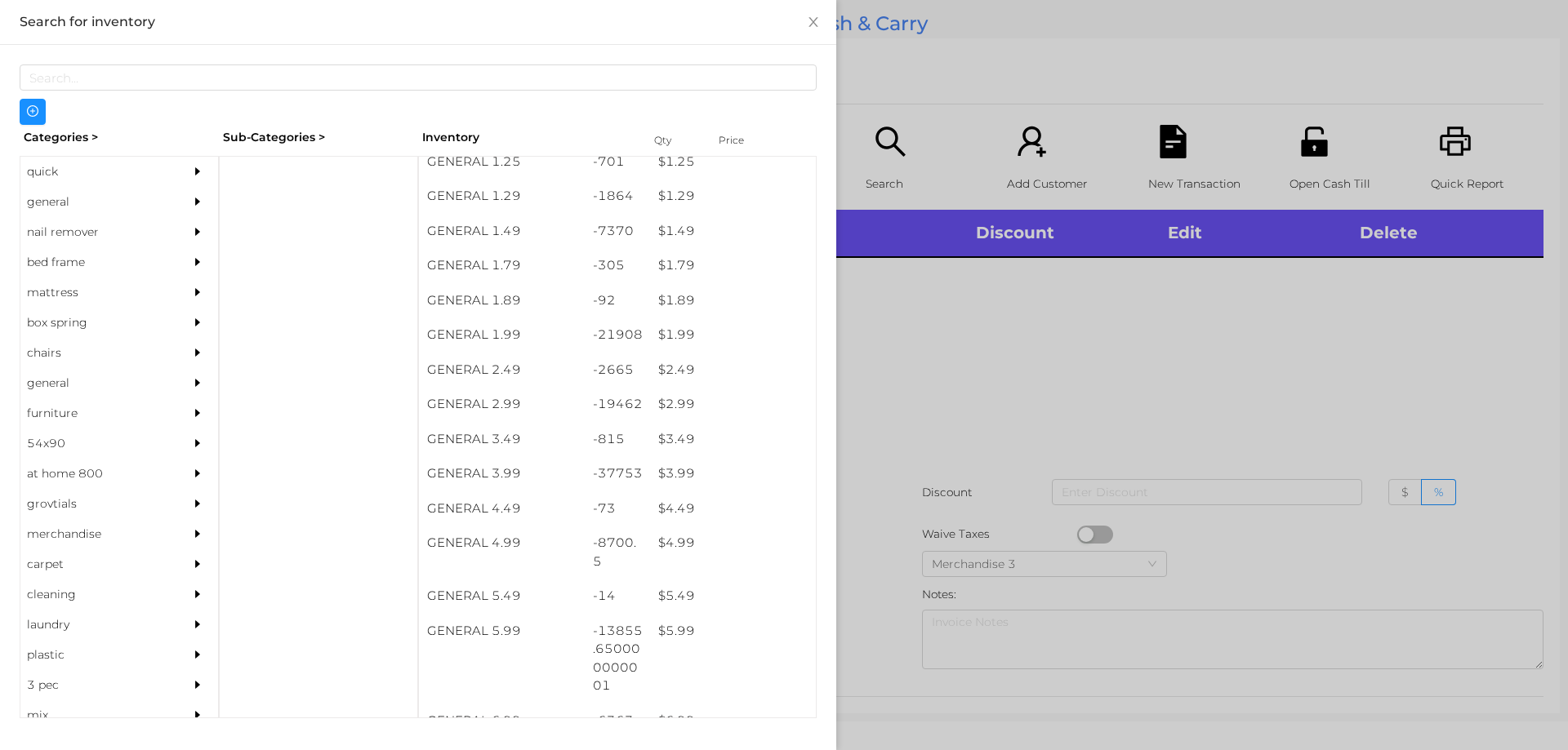
scroll to position [187, 0]
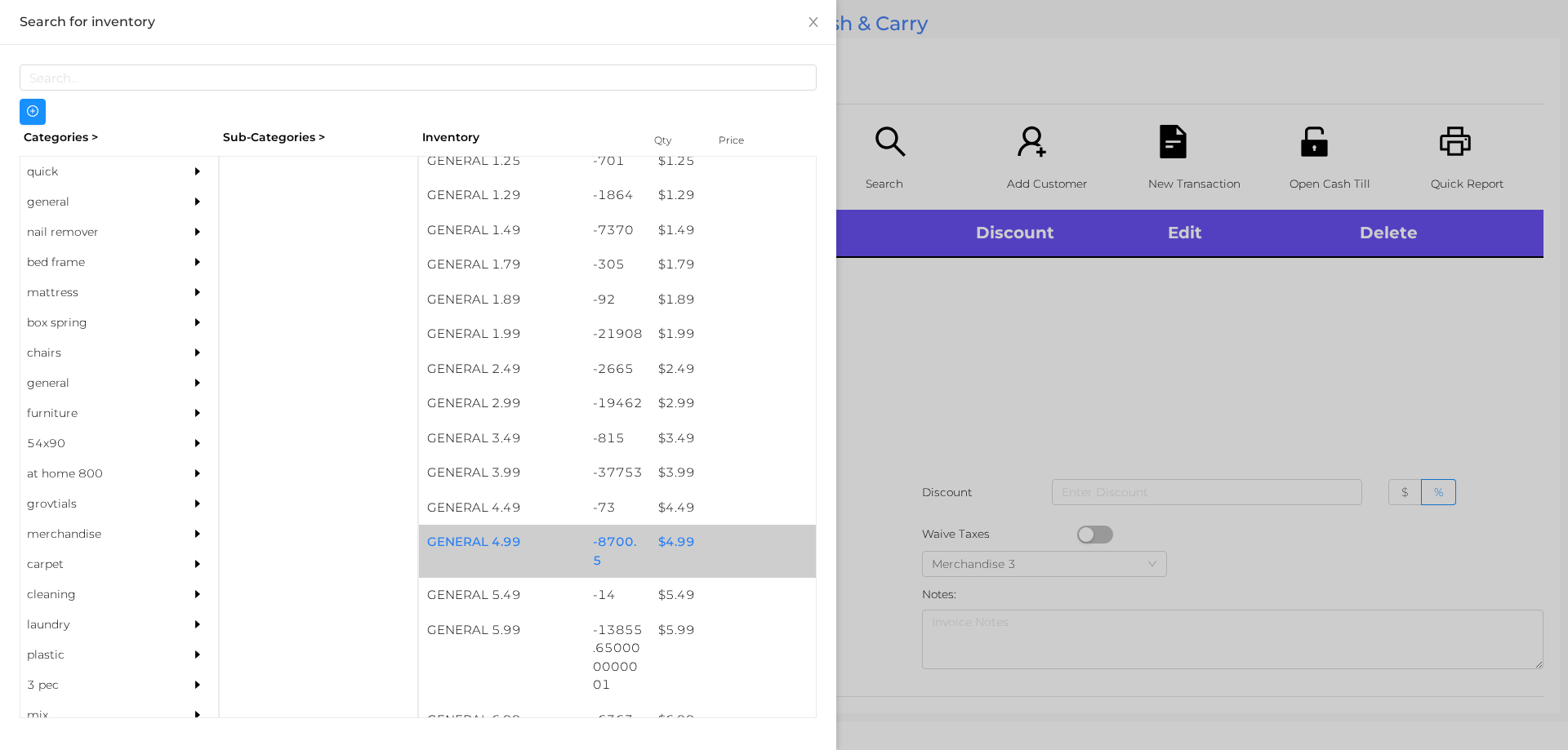
click at [700, 559] on div "$ 4.99" at bounding box center [733, 542] width 165 height 35
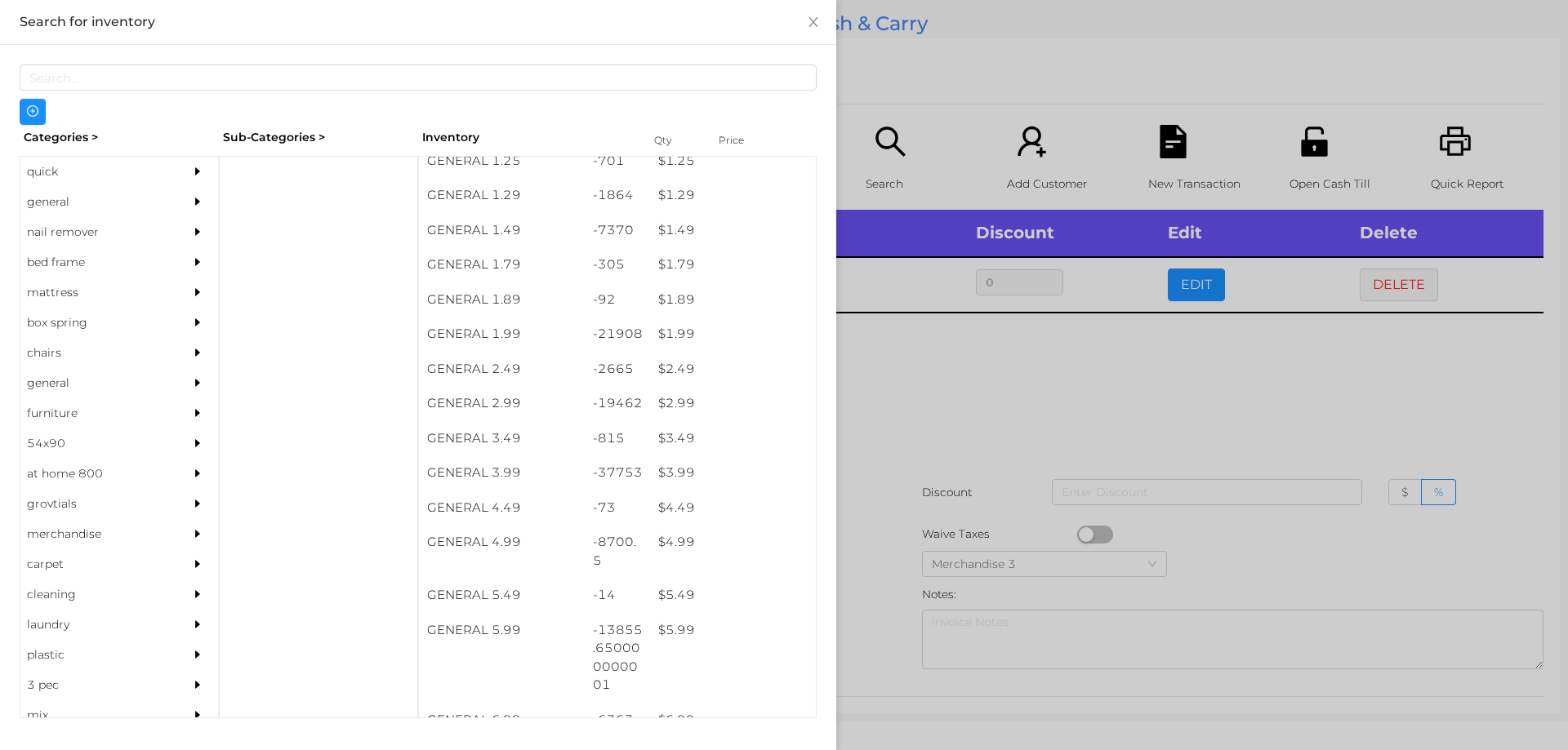
click at [946, 466] on div at bounding box center [784, 375] width 1568 height 750
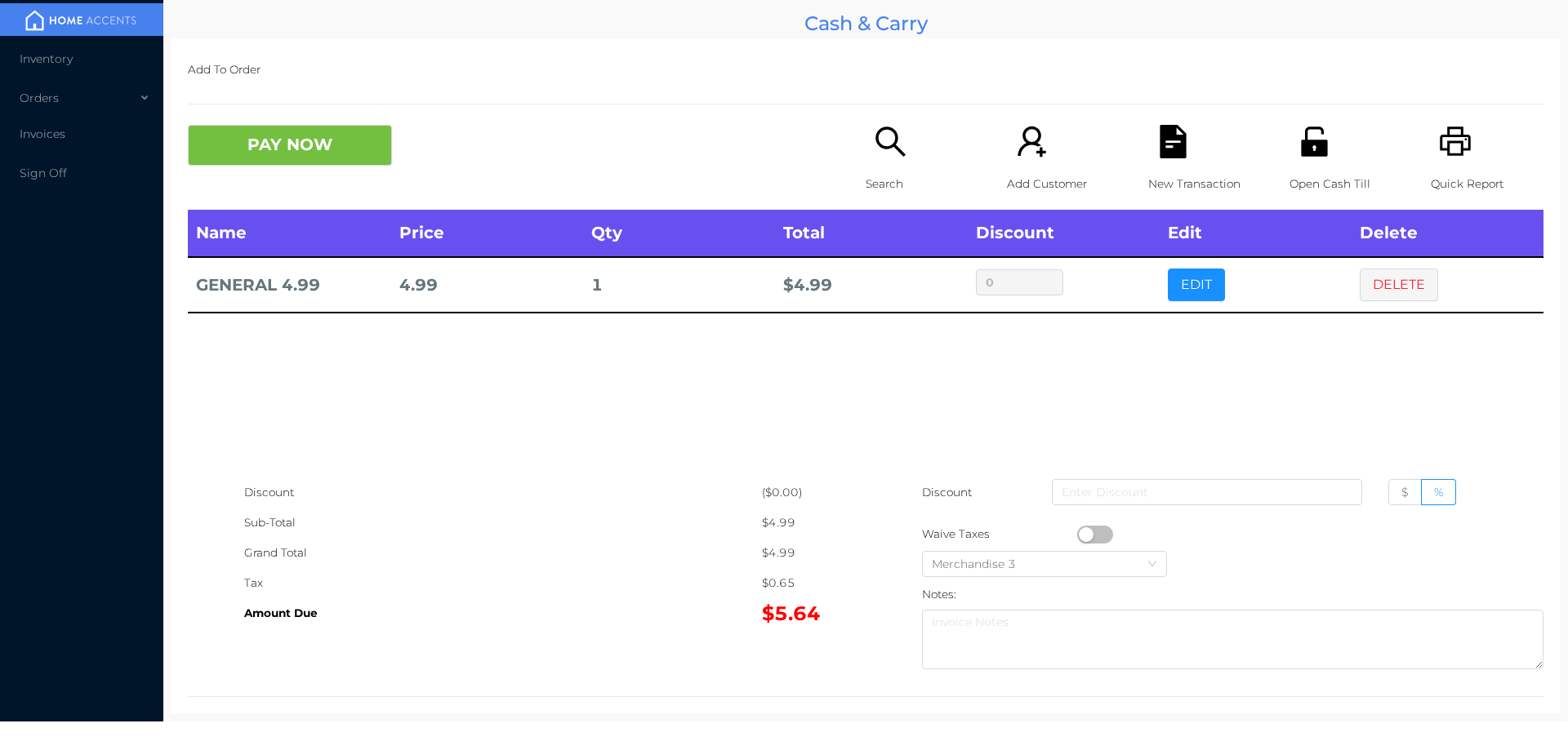
click at [896, 156] on icon "icon: search" at bounding box center [890, 141] width 33 height 33
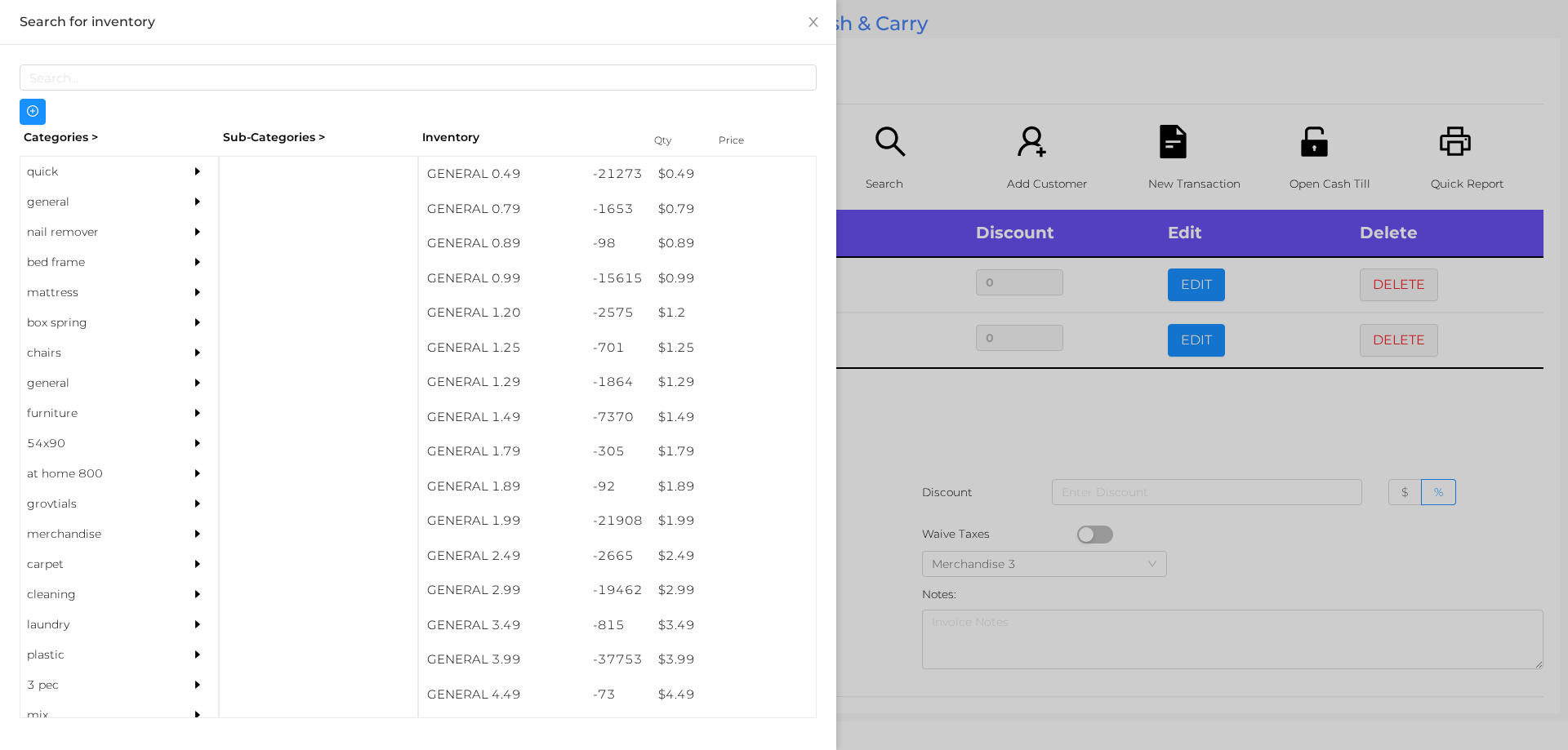
click at [920, 473] on div at bounding box center [784, 375] width 1568 height 750
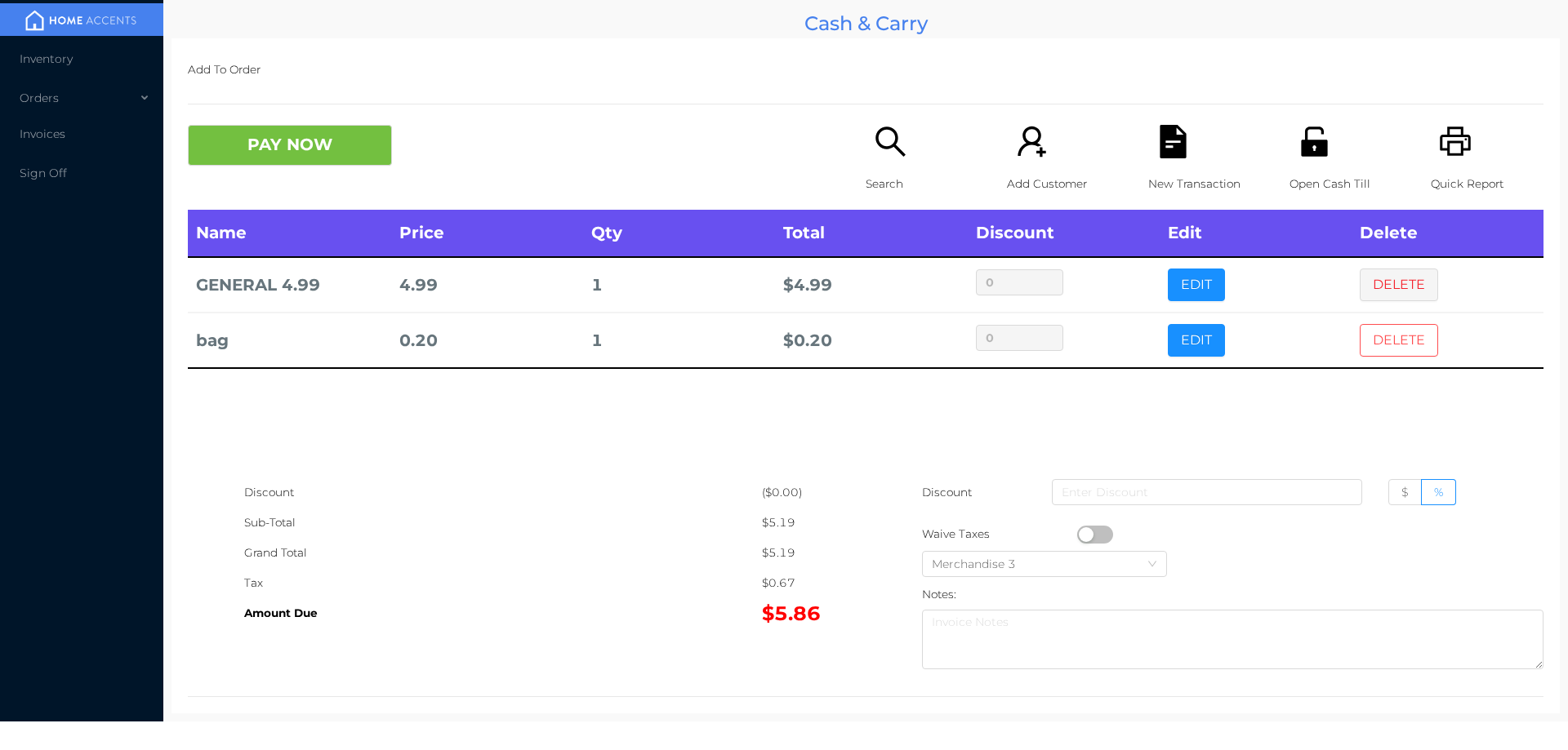
click at [1376, 337] on button "DELETE" at bounding box center [1399, 340] width 79 height 33
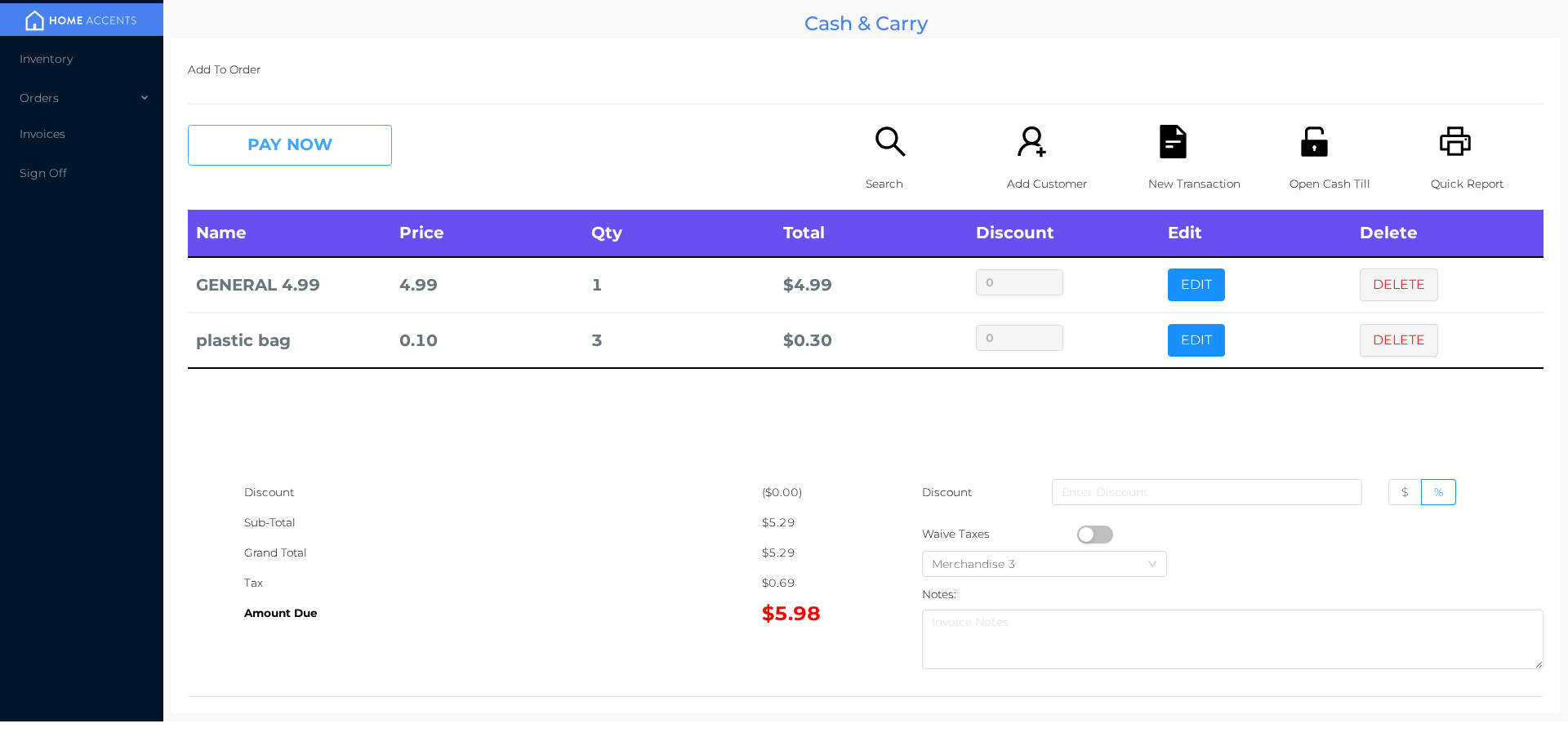
click at [285, 131] on button "PAY NOW" at bounding box center [290, 146] width 204 height 41
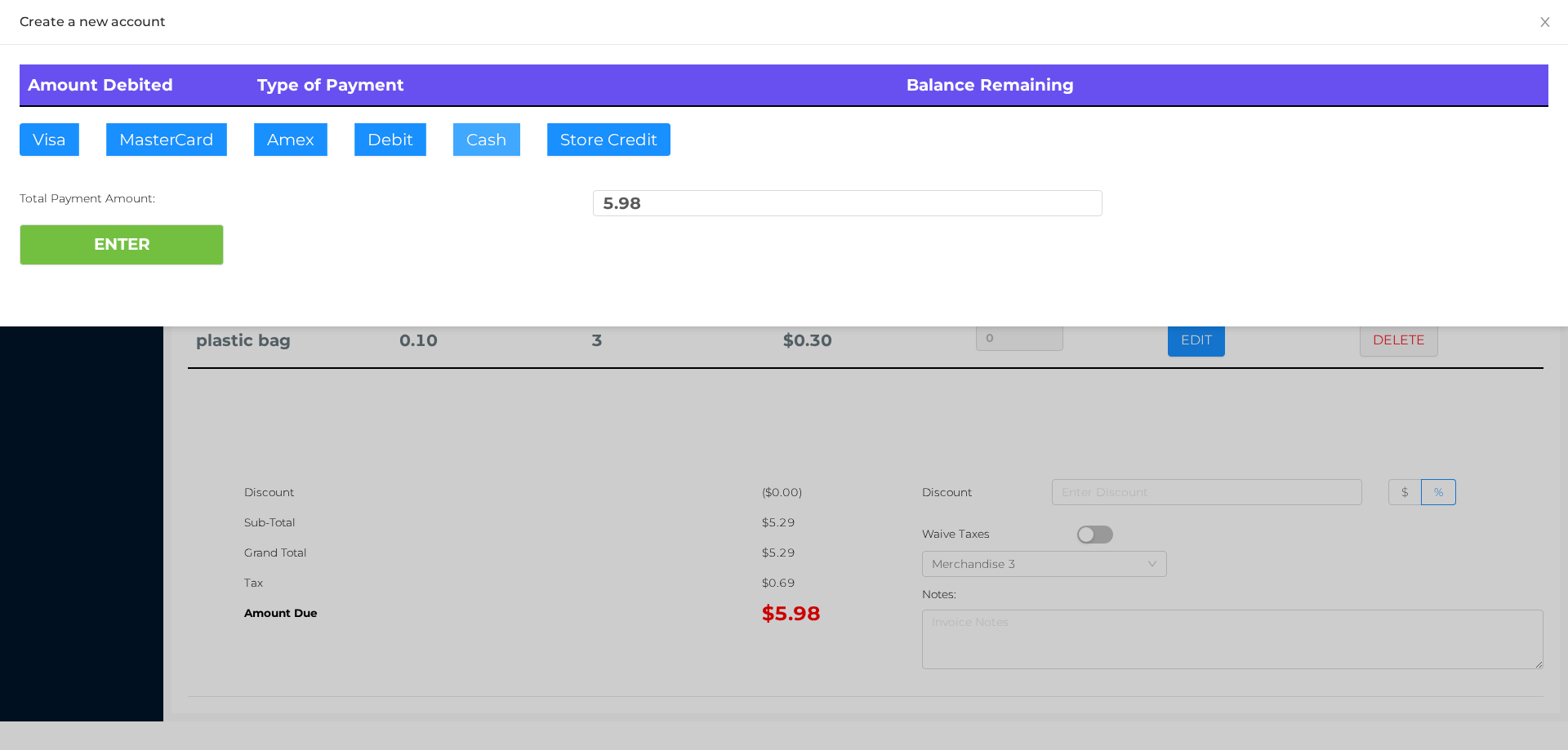
click at [491, 131] on button "Cash" at bounding box center [487, 139] width 67 height 33
type input "20"
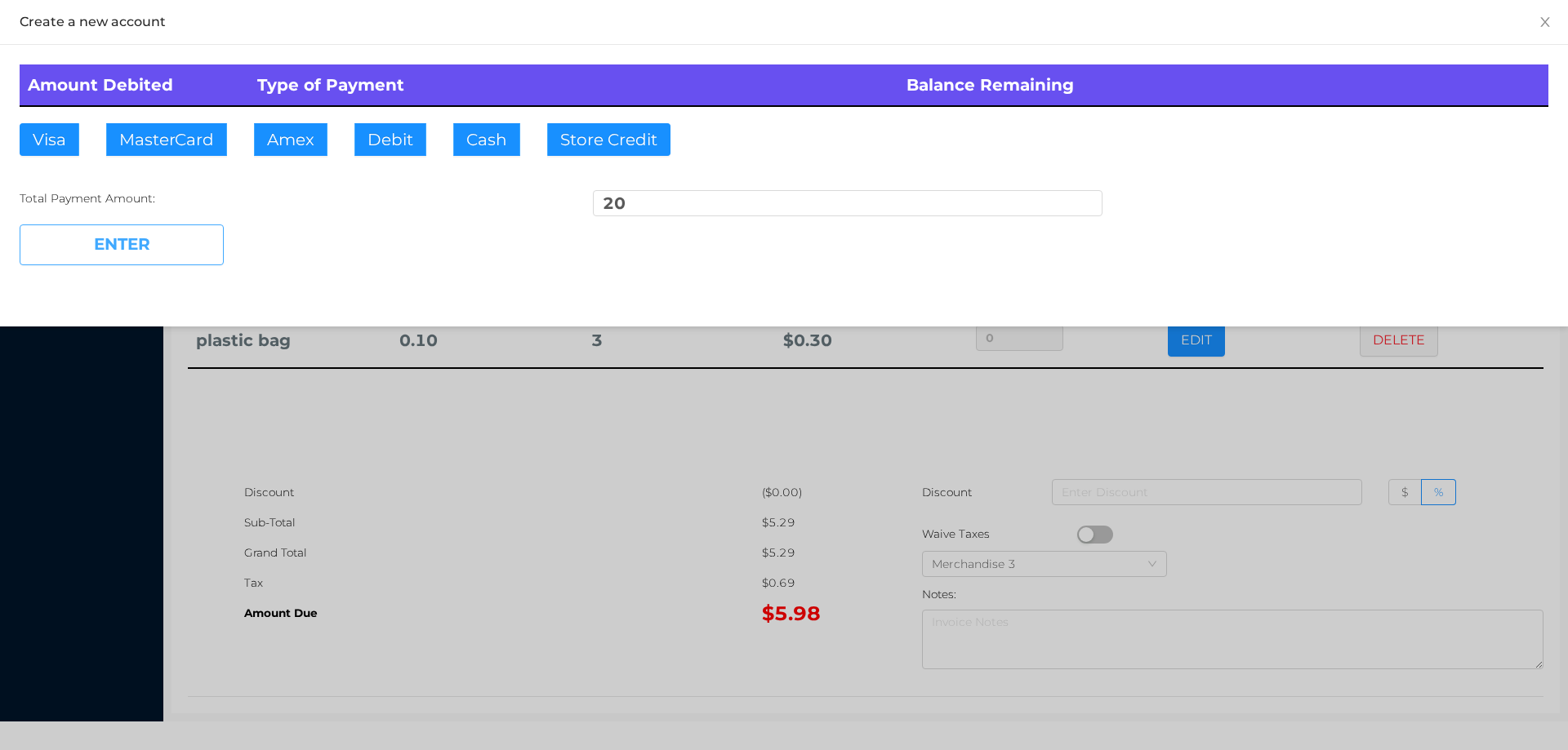
click at [135, 253] on button "ENTER" at bounding box center [122, 245] width 204 height 41
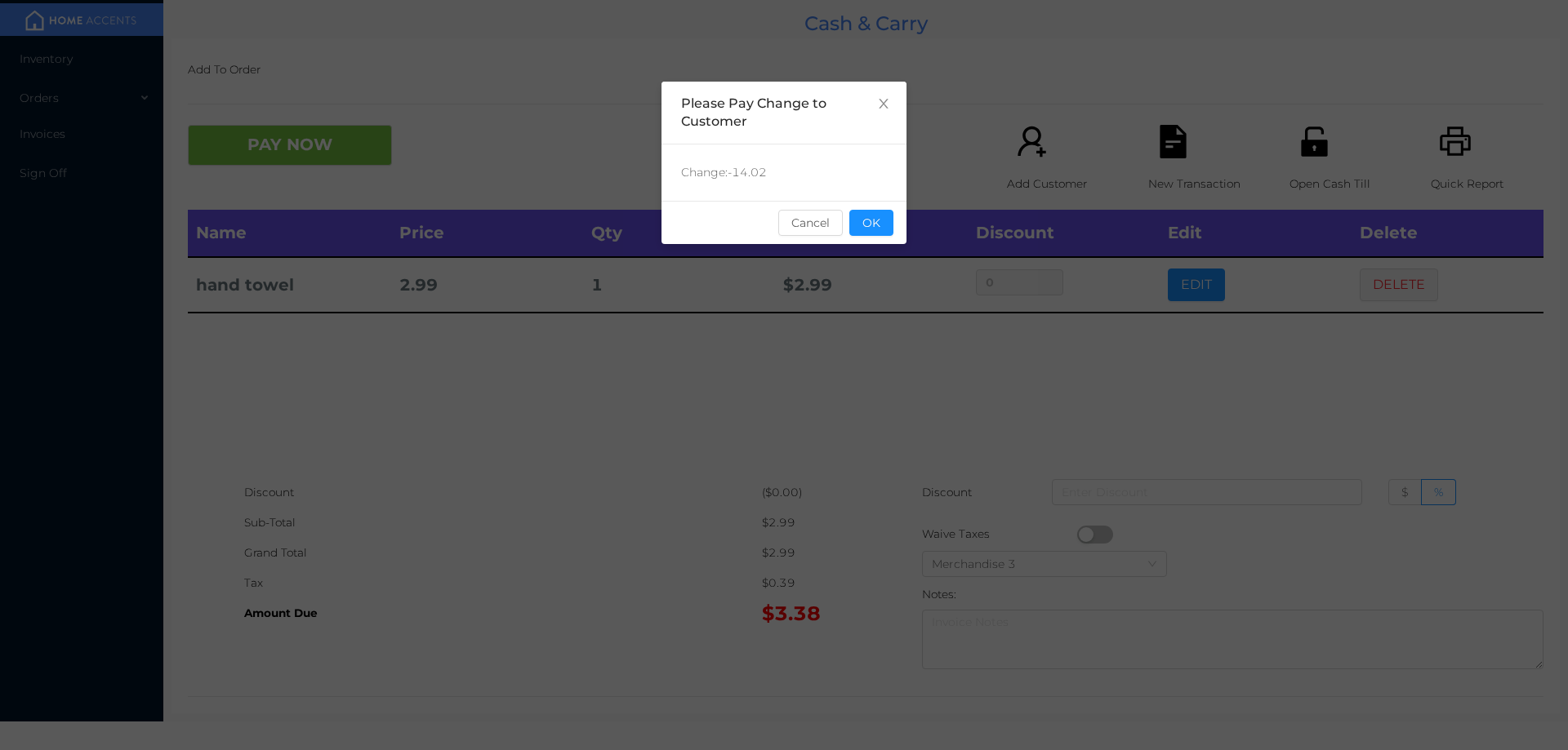
click at [1175, 298] on div "sentinelStart Please Pay Change to Customer Change: -14.02 Cancel OK sentinelEnd" at bounding box center [784, 375] width 1568 height 750
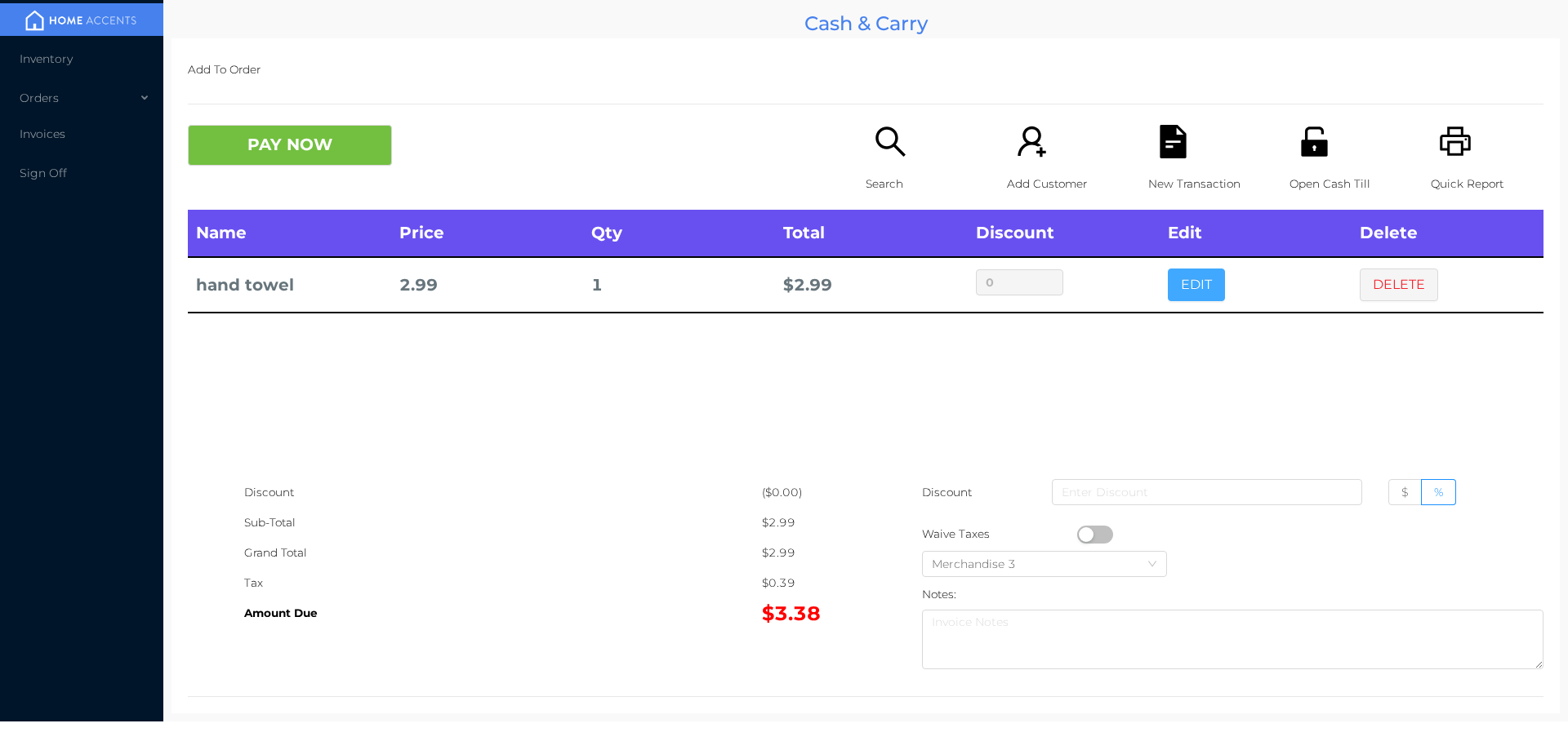
click at [1176, 301] on button "EDIT" at bounding box center [1197, 284] width 57 height 33
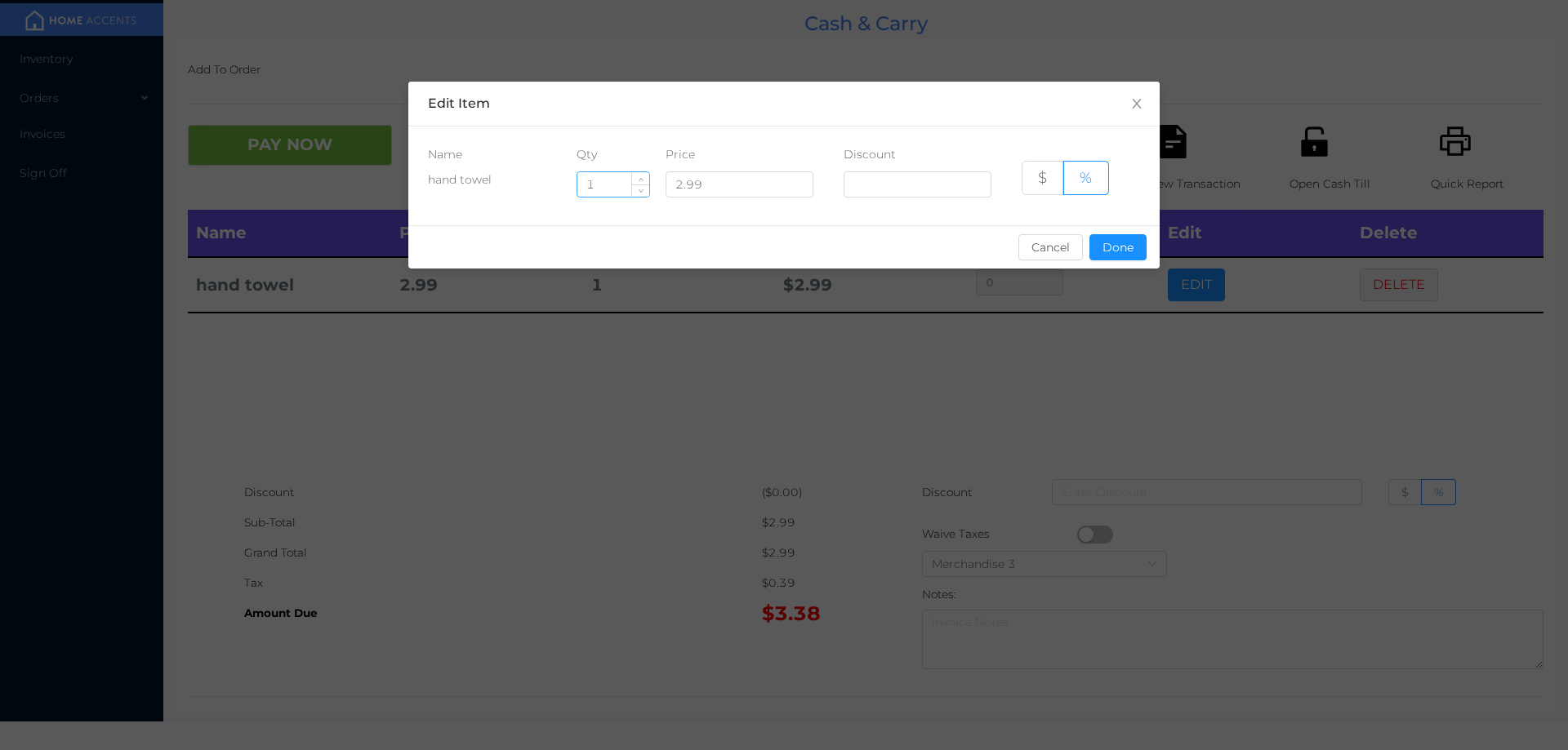
click at [615, 190] on input "1" at bounding box center [614, 184] width 72 height 24
type input "5"
click at [1141, 241] on button "Done" at bounding box center [1118, 247] width 57 height 26
type input "0%"
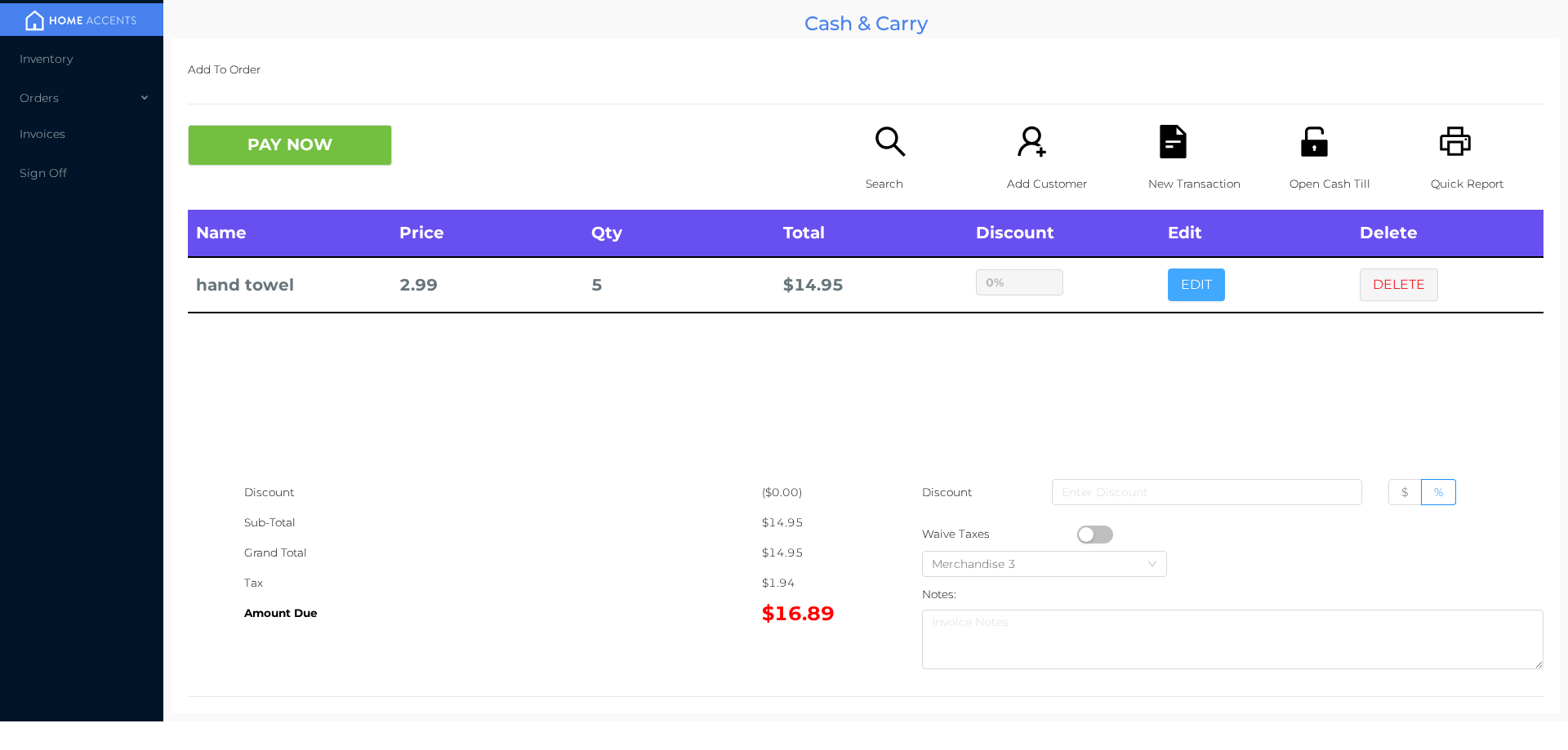
click at [1168, 268] on button "EDIT" at bounding box center [1197, 284] width 57 height 33
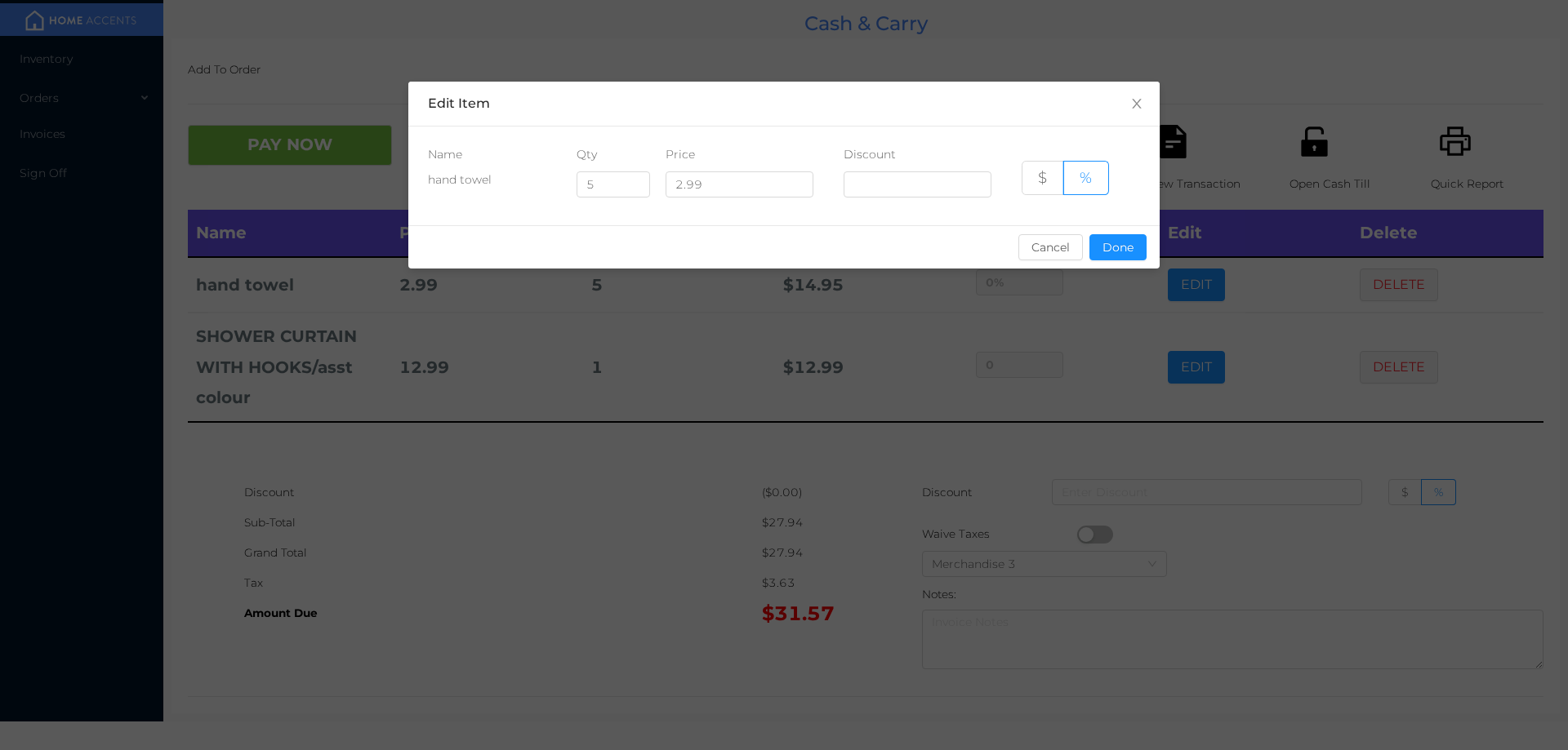
click at [475, 571] on div "sentinelStart Edit Item Name Qty Price Discount hand towel 5 2.99 $ % Cancel Do…" at bounding box center [784, 375] width 1568 height 750
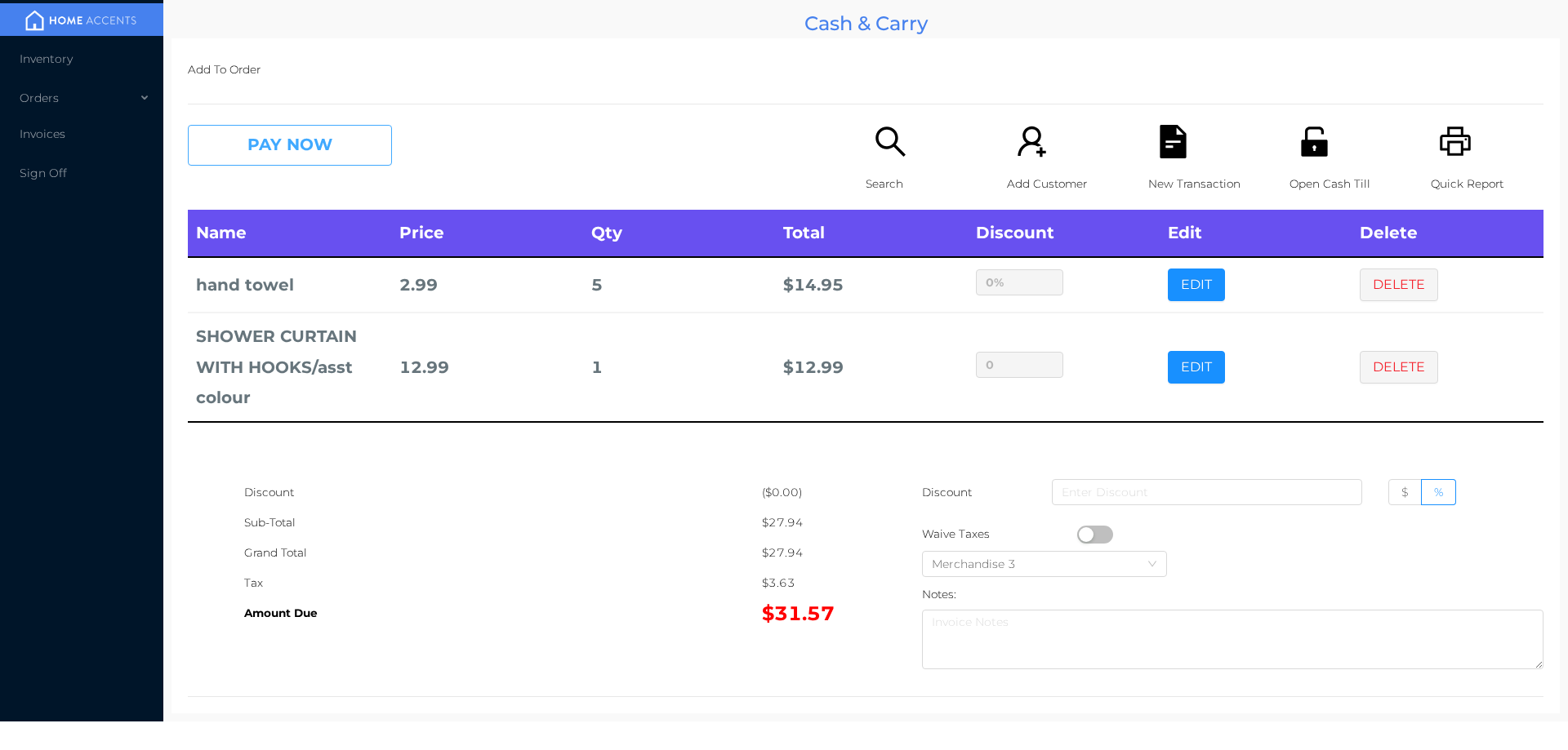
click at [316, 148] on button "PAY NOW" at bounding box center [290, 146] width 204 height 41
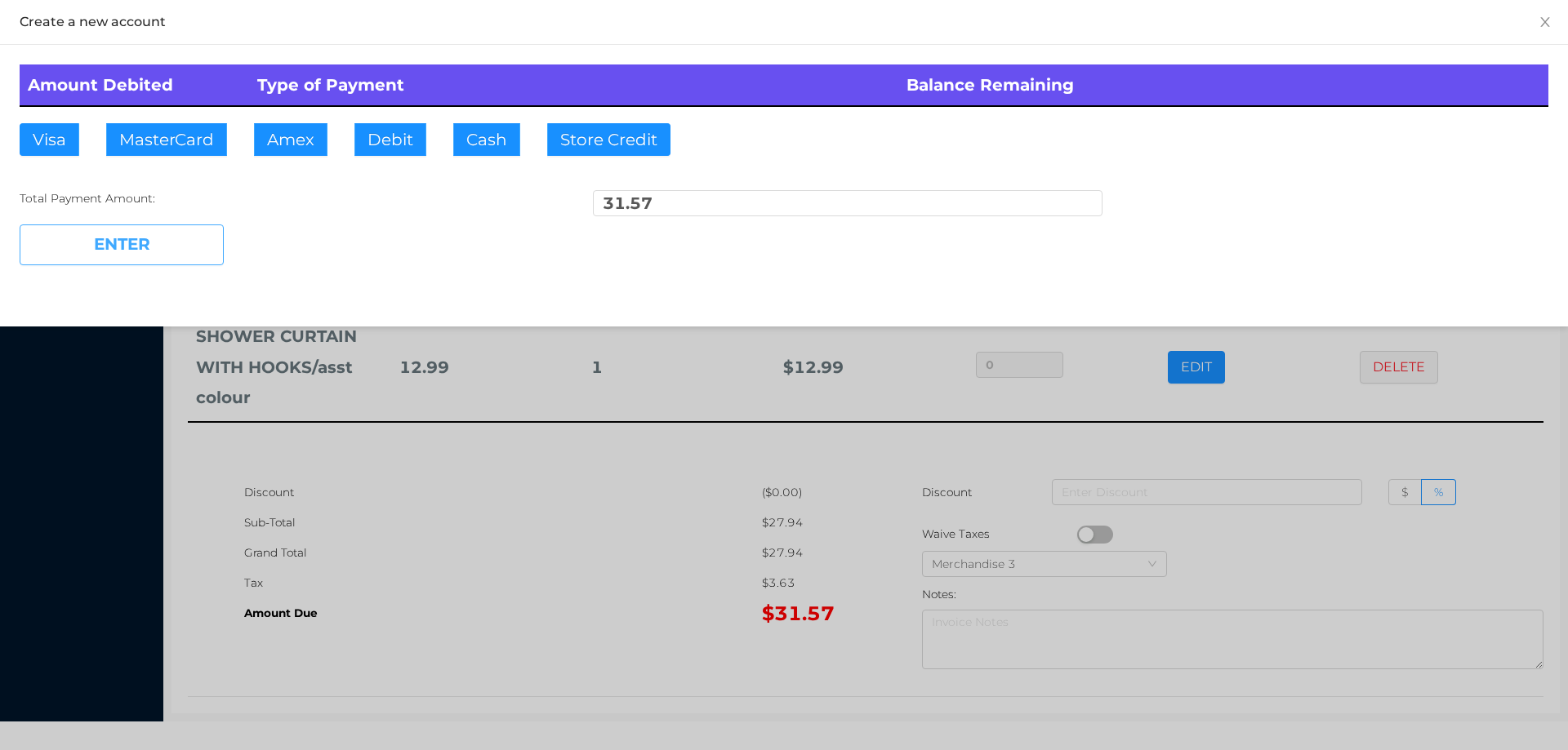
click at [175, 254] on button "ENTER" at bounding box center [122, 245] width 204 height 41
type input "0"
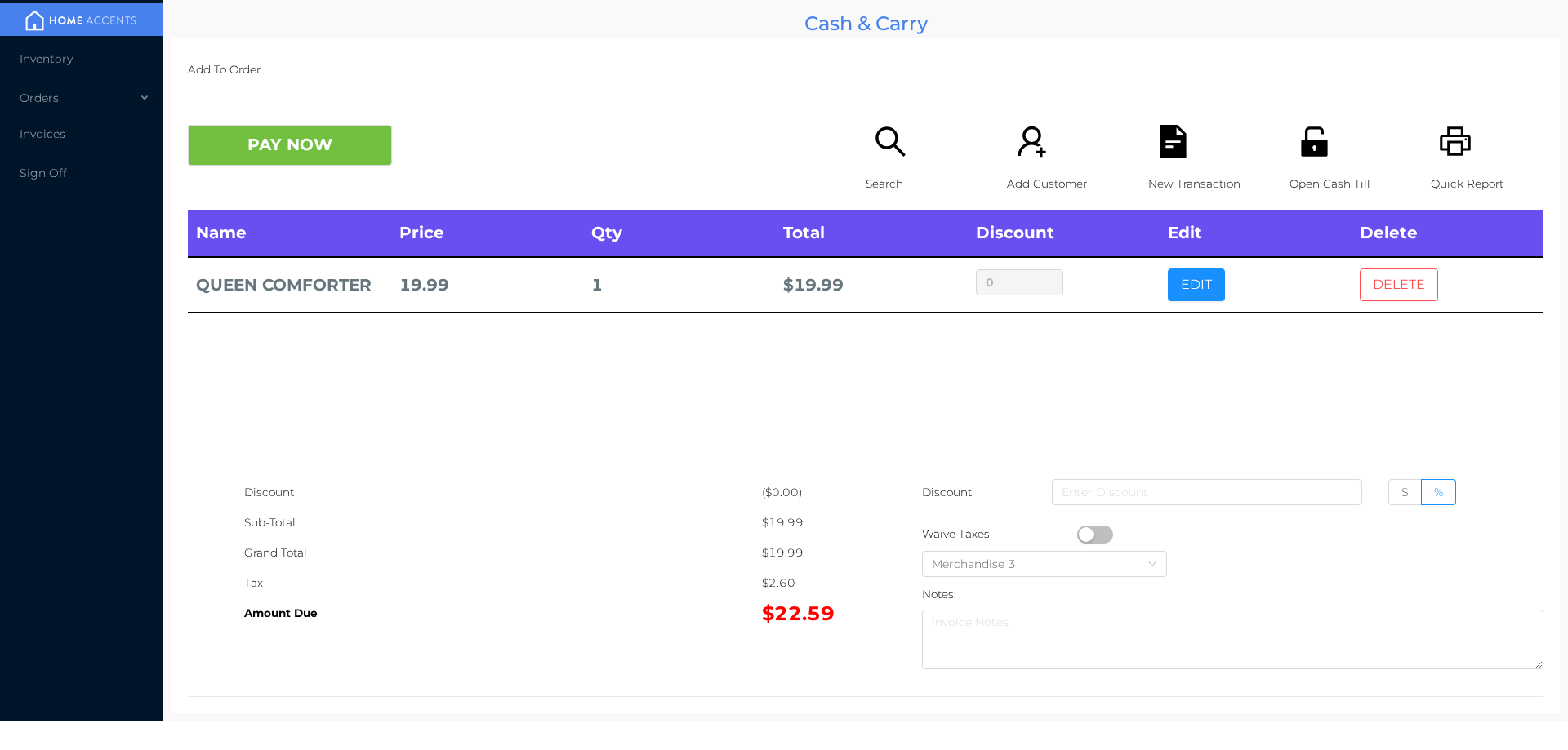
click at [1423, 299] on button "DELETE" at bounding box center [1399, 284] width 79 height 33
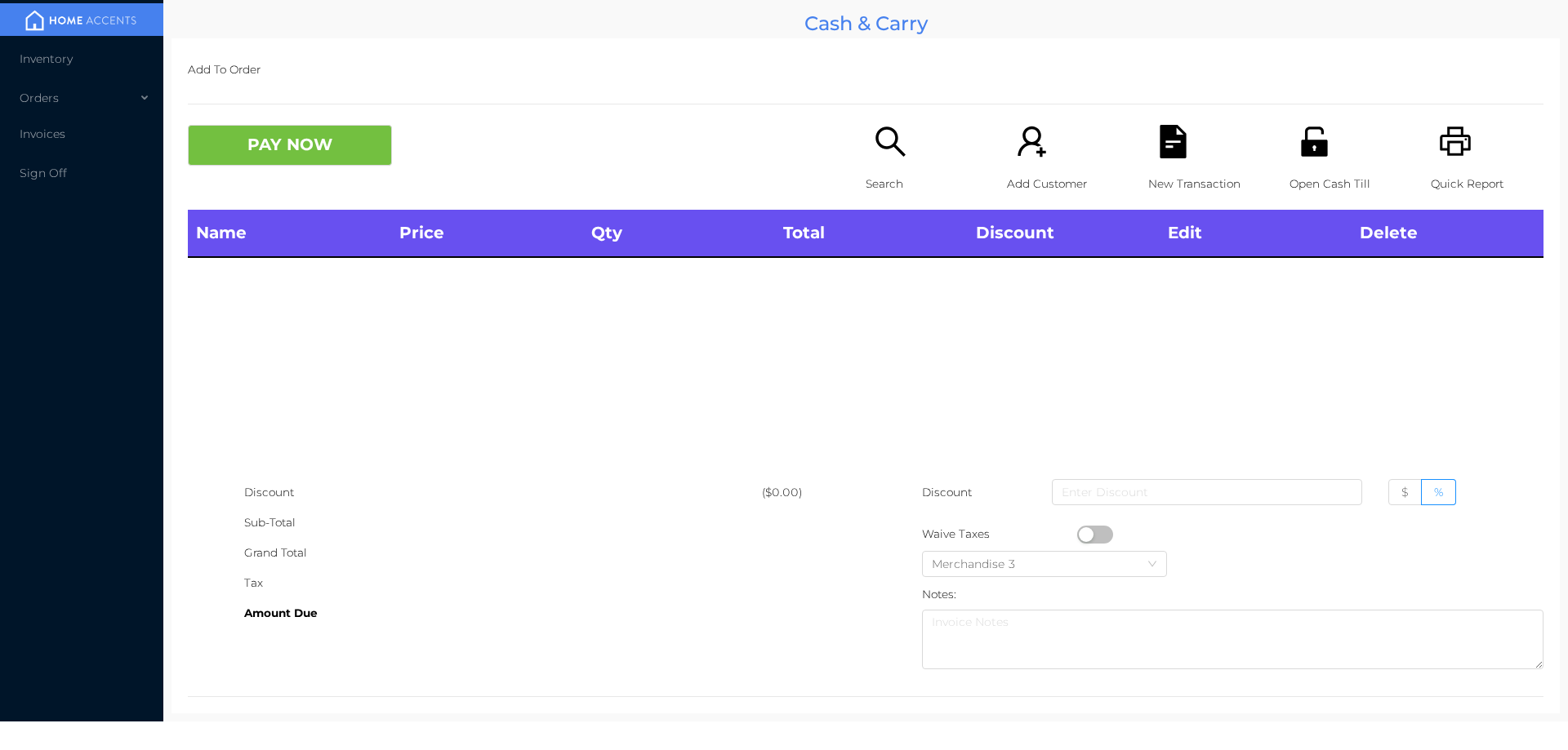
click at [888, 136] on icon "icon: search" at bounding box center [890, 141] width 33 height 33
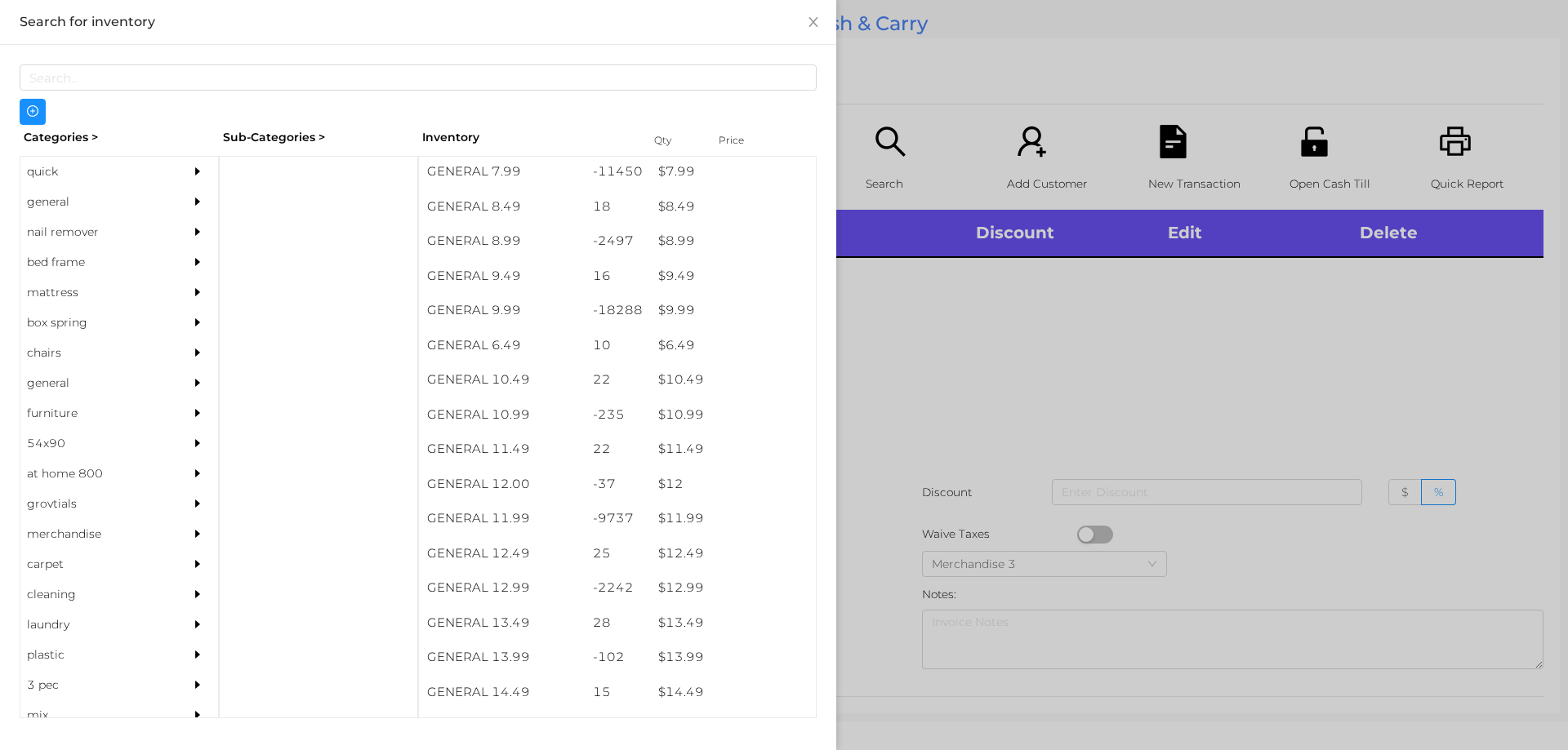
scroll to position [1034, 0]
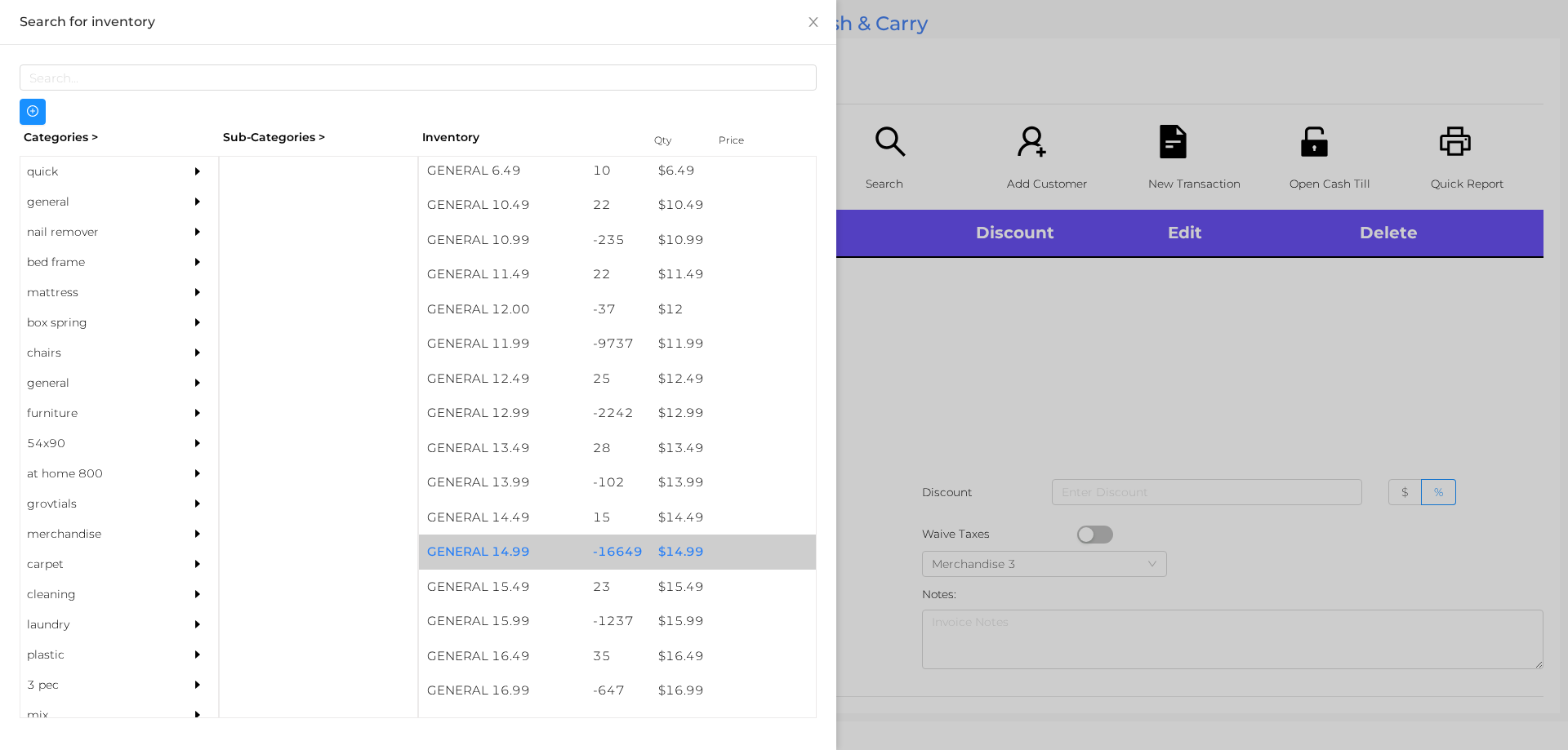
click at [691, 552] on div "$ 14.99" at bounding box center [733, 552] width 165 height 35
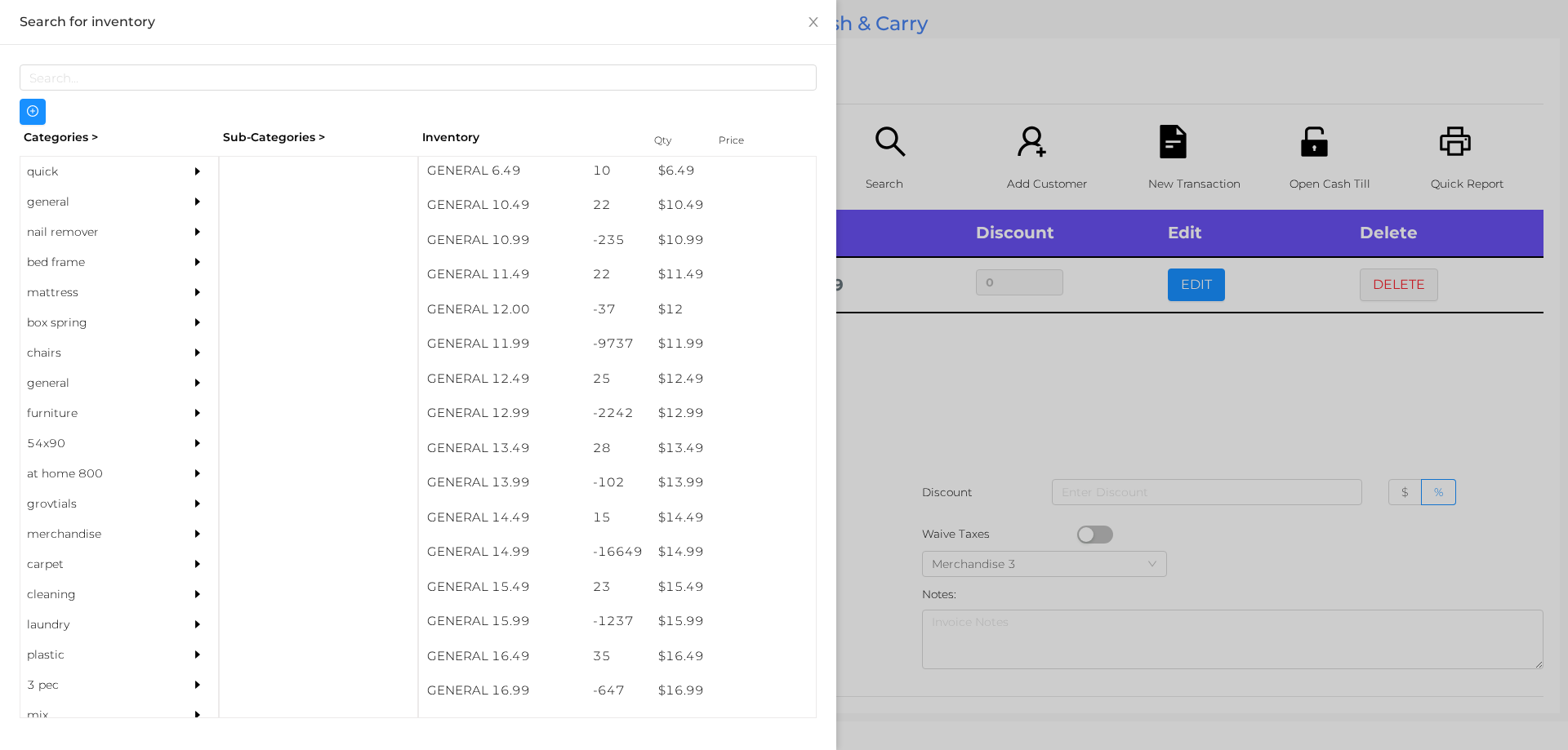
click at [942, 477] on div at bounding box center [784, 375] width 1568 height 750
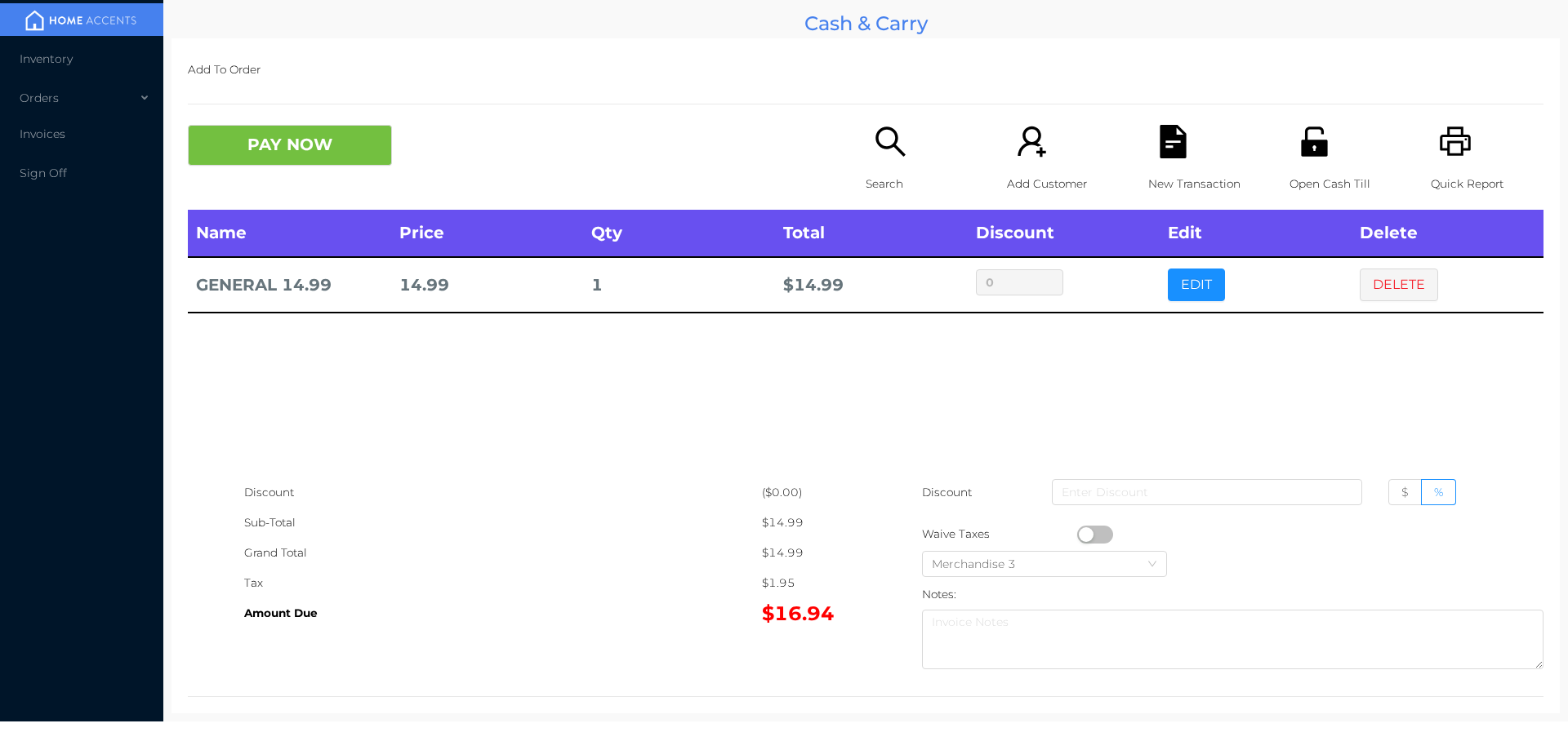
click at [1098, 531] on button "button" at bounding box center [1095, 535] width 36 height 18
click at [311, 149] on button "PAY NOW" at bounding box center [290, 146] width 204 height 41
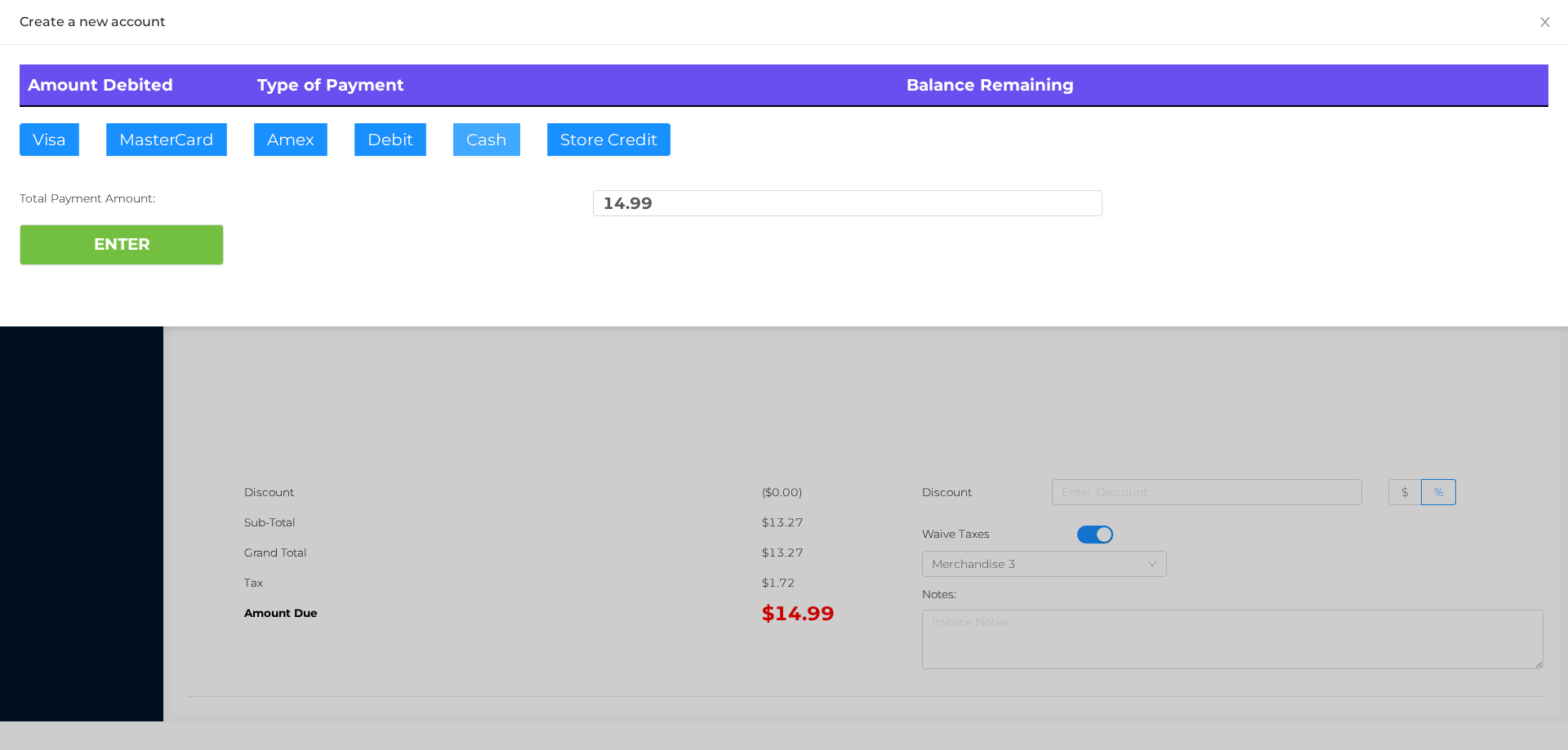
click at [507, 125] on button "Cash" at bounding box center [487, 139] width 67 height 33
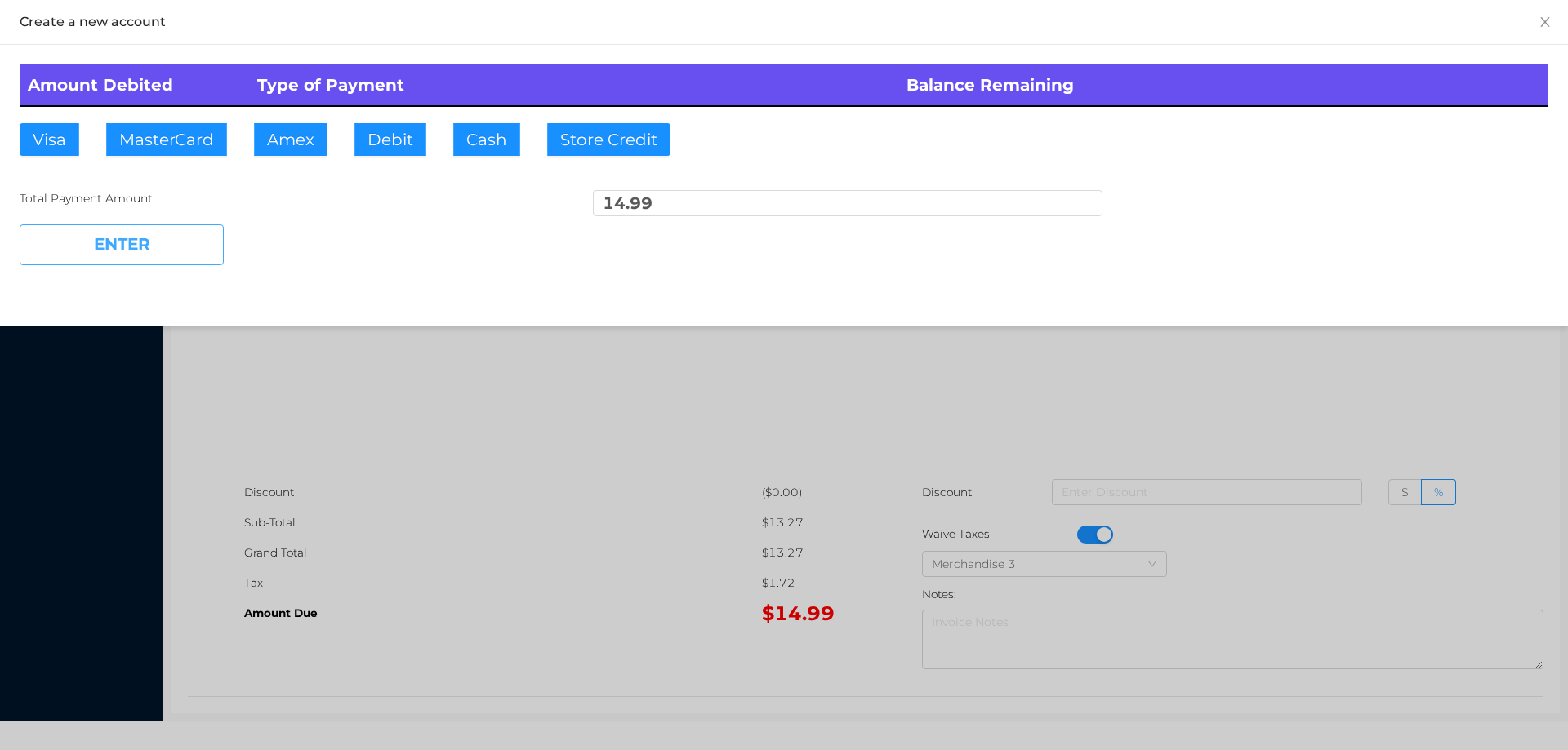
click at [166, 235] on button "ENTER" at bounding box center [122, 245] width 204 height 41
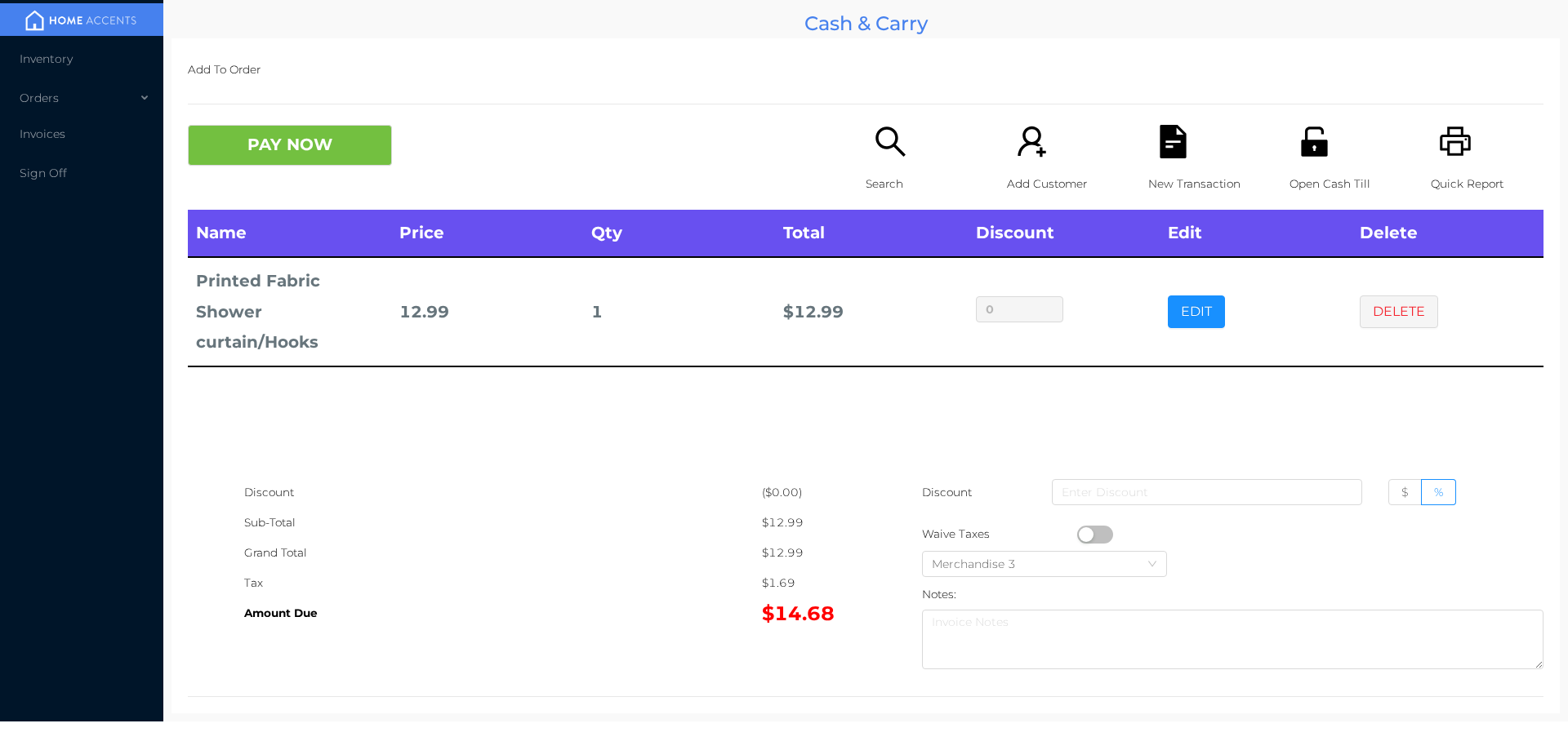
click at [804, 164] on div "PAY NOW" at bounding box center [527, 146] width 678 height 41
click at [892, 166] on div "Search" at bounding box center [922, 167] width 113 height 85
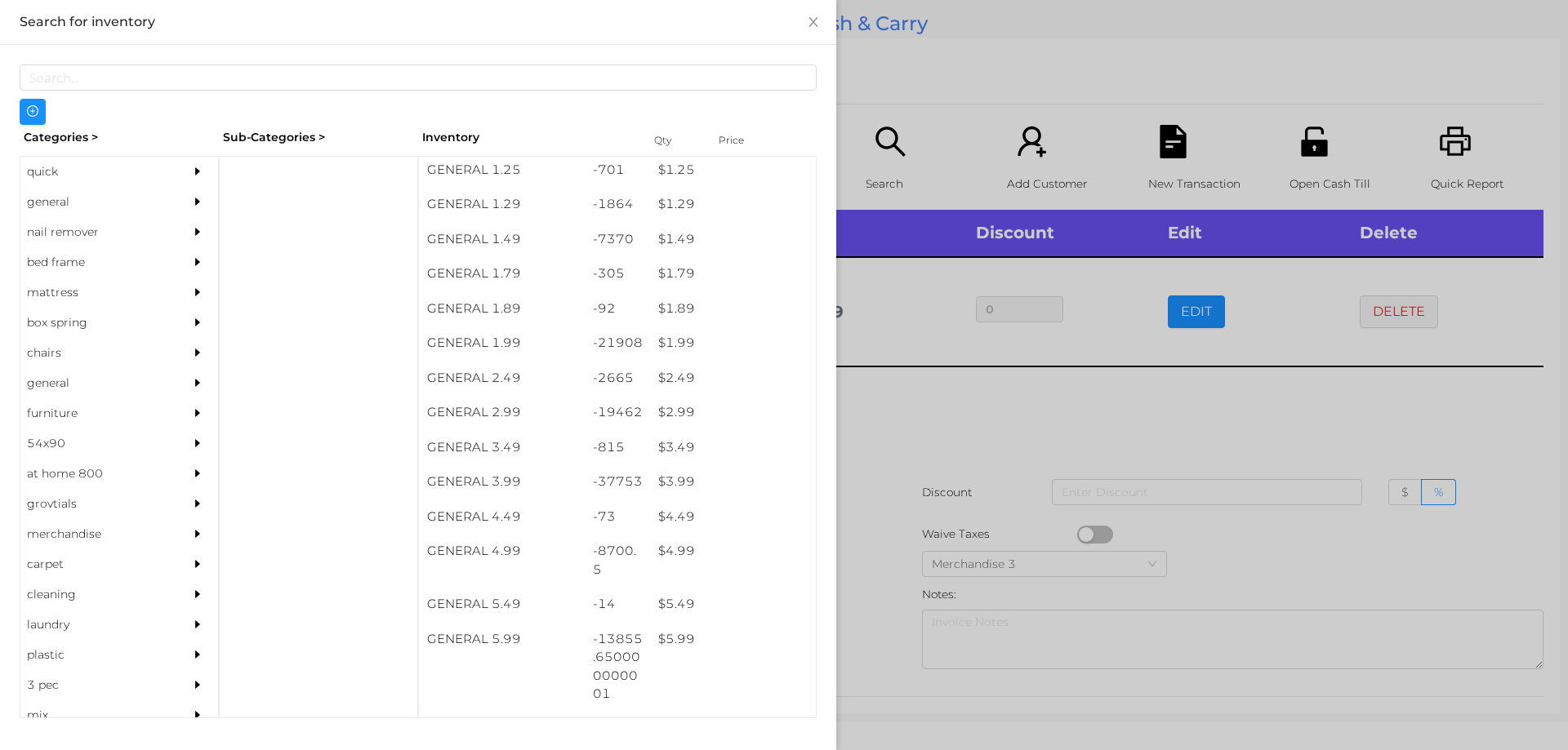
scroll to position [182, 0]
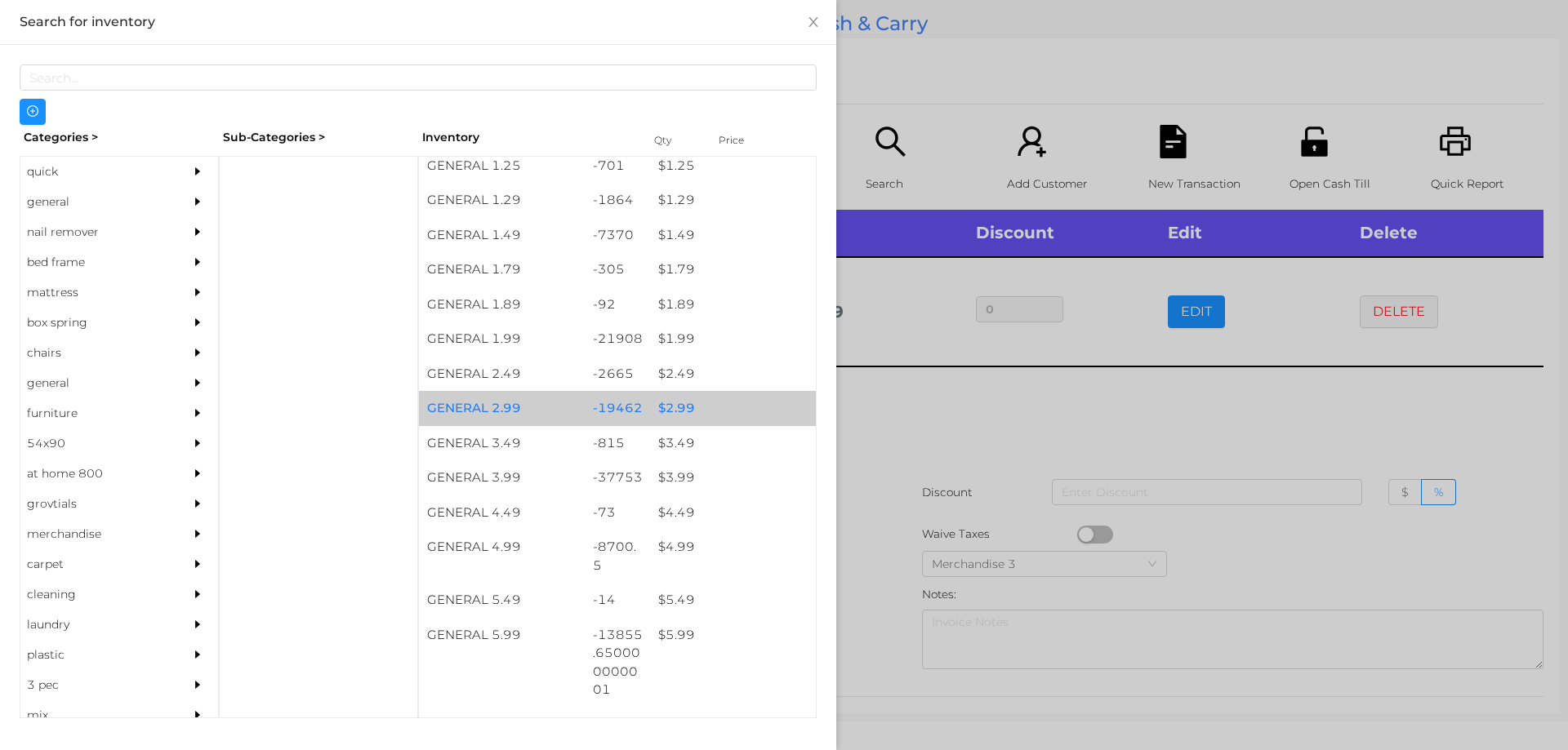
click at [639, 395] on div "-19462" at bounding box center [618, 408] width 66 height 35
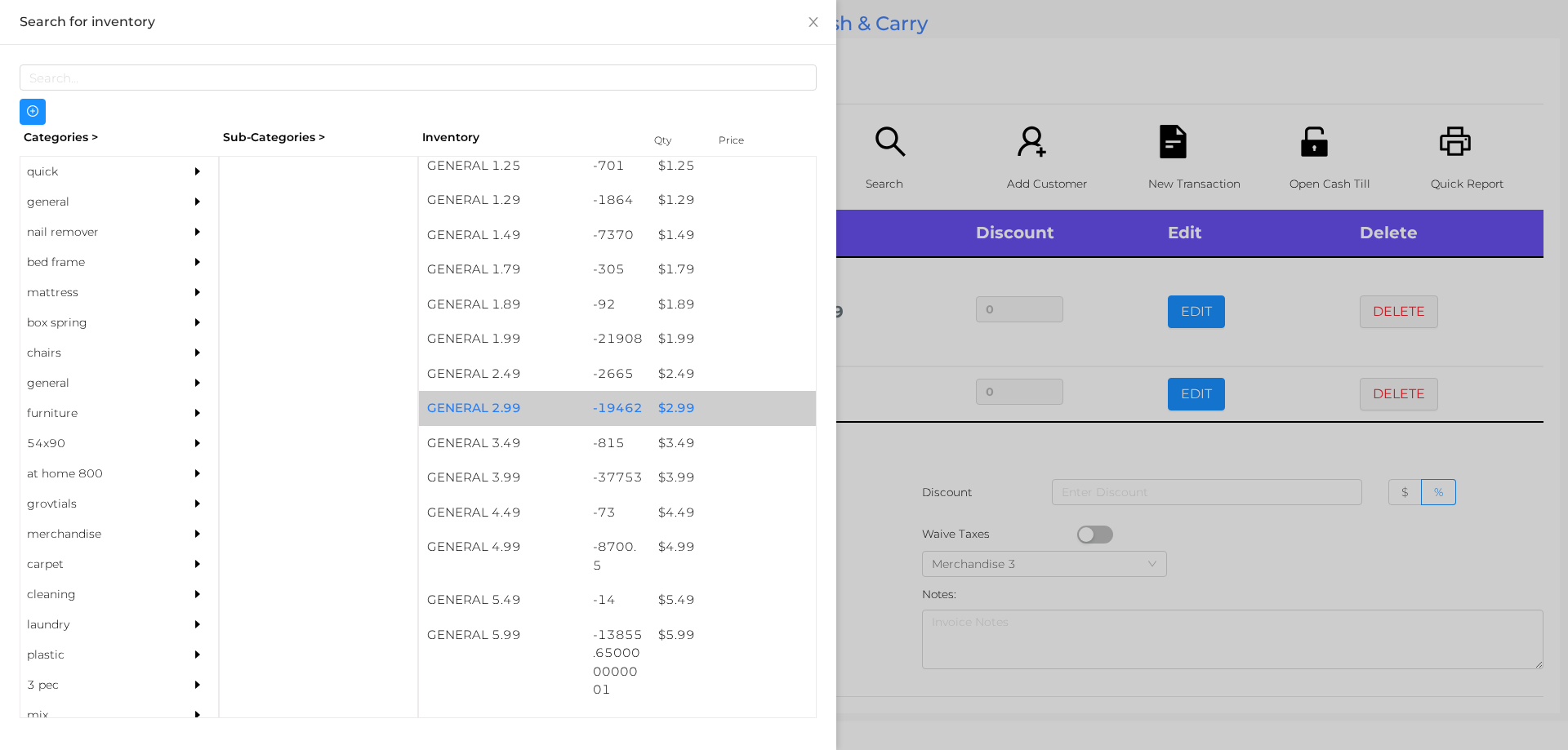
click at [699, 409] on div "$ 2.99" at bounding box center [733, 408] width 165 height 35
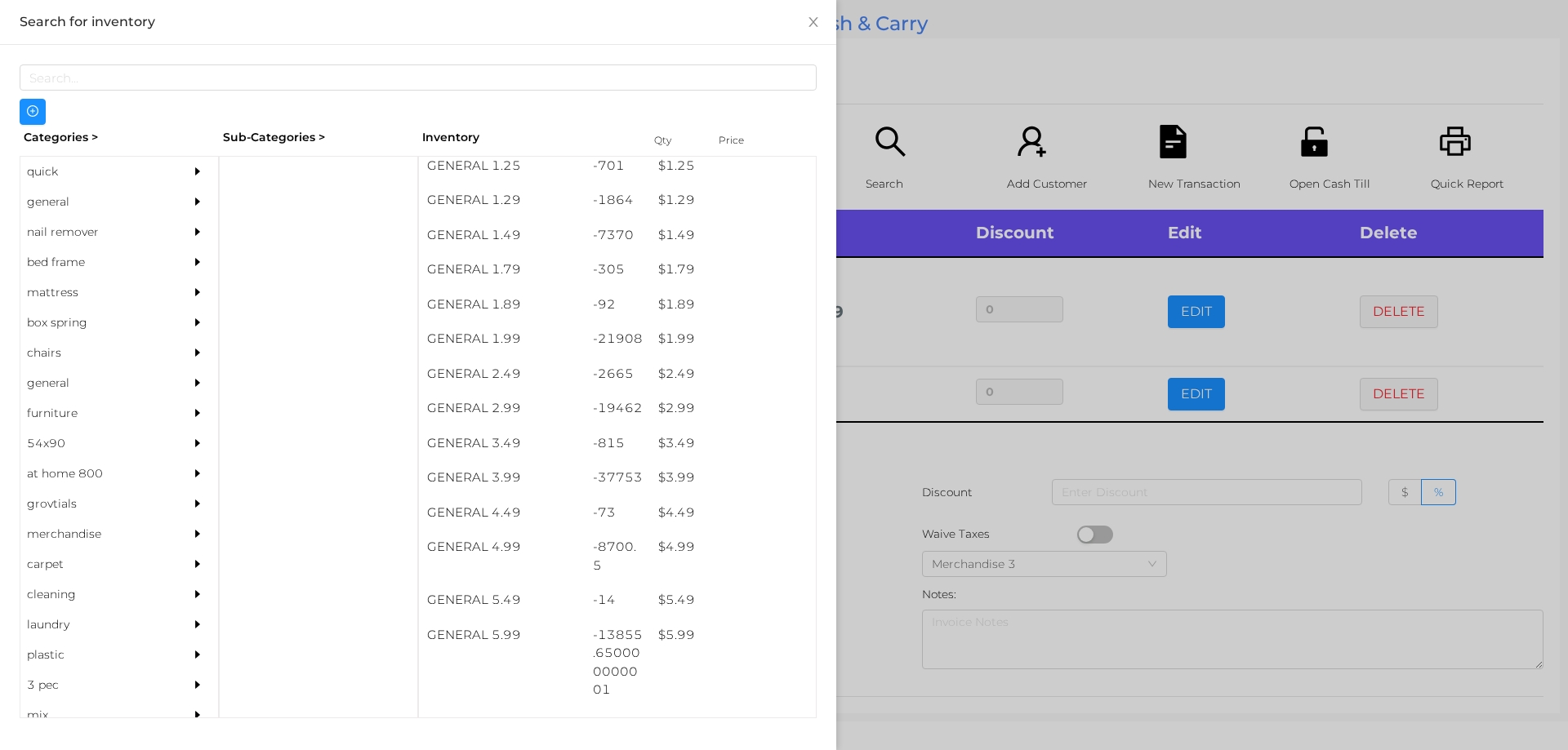
click at [910, 543] on div at bounding box center [784, 375] width 1568 height 750
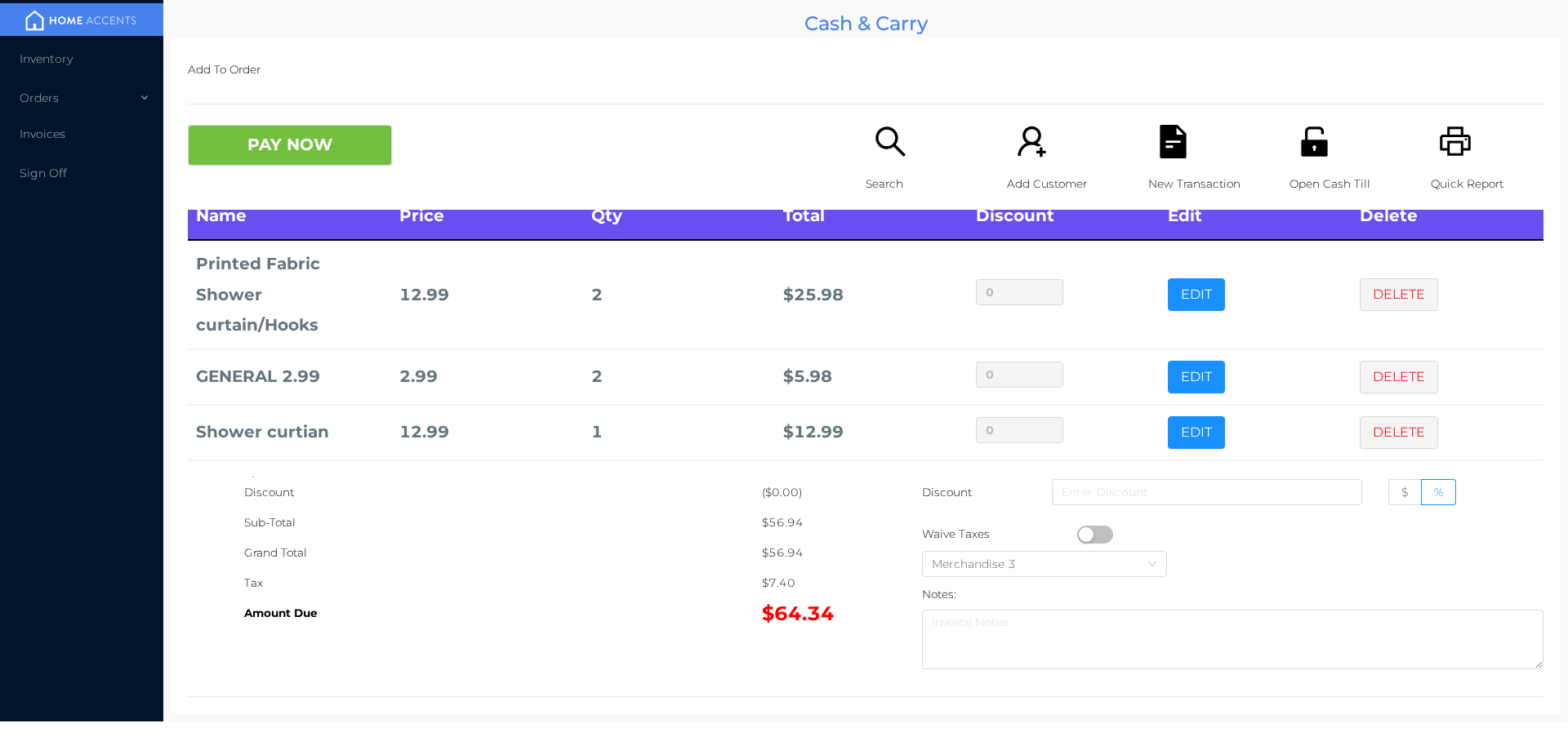
scroll to position [96, 0]
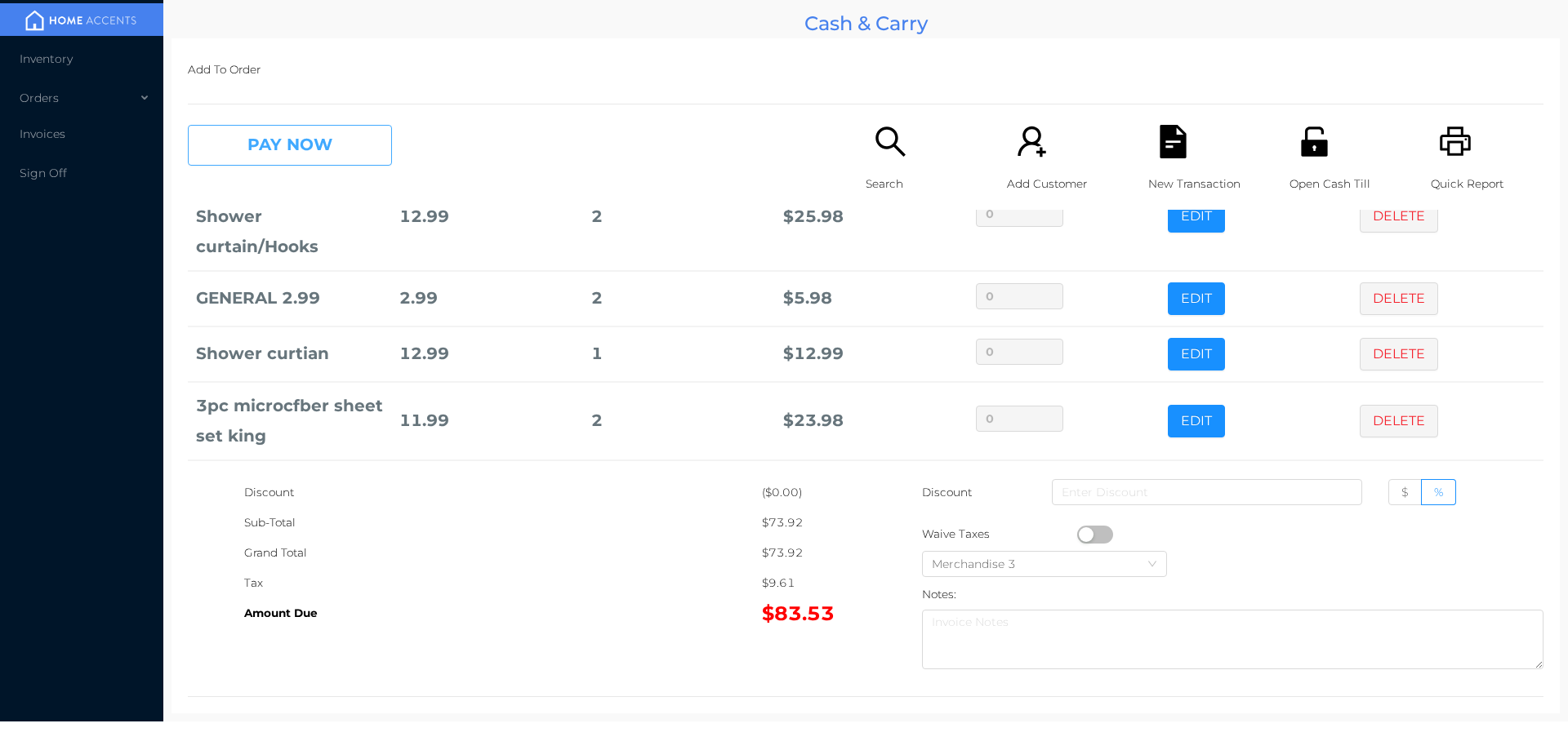
click at [296, 150] on button "PAY NOW" at bounding box center [290, 146] width 204 height 41
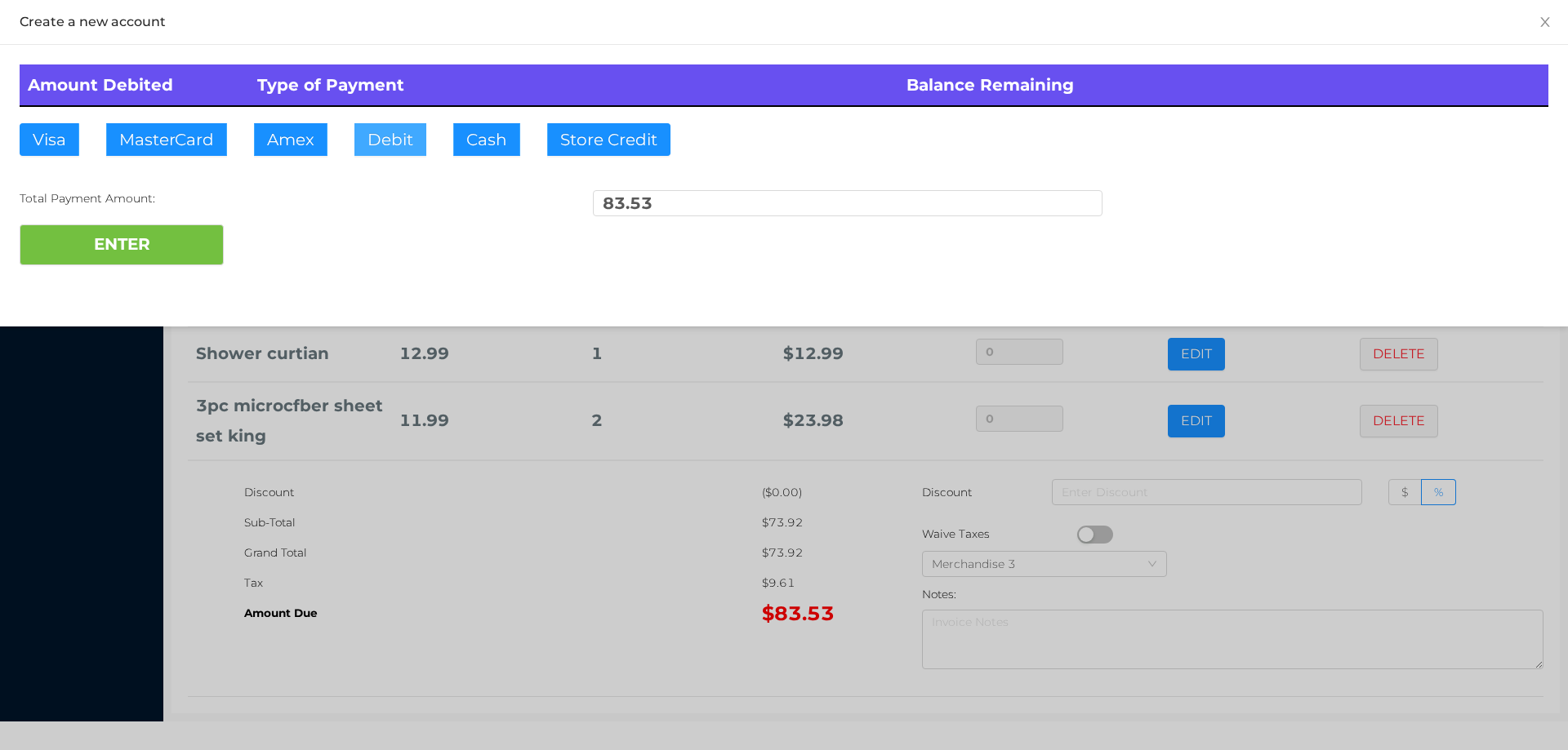
click at [373, 136] on button "Debit" at bounding box center [390, 139] width 72 height 33
type input "85"
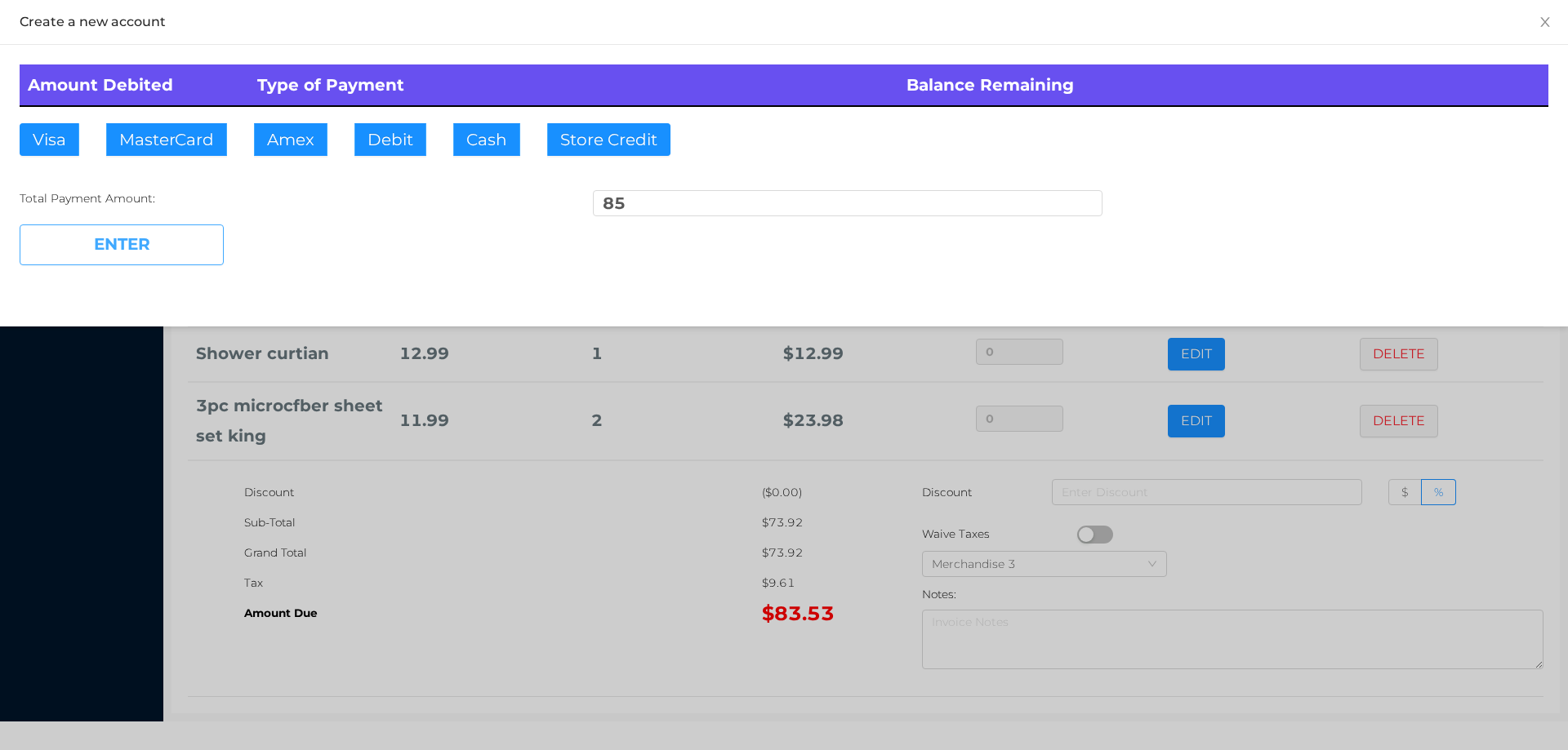
click at [149, 242] on button "ENTER" at bounding box center [122, 245] width 204 height 41
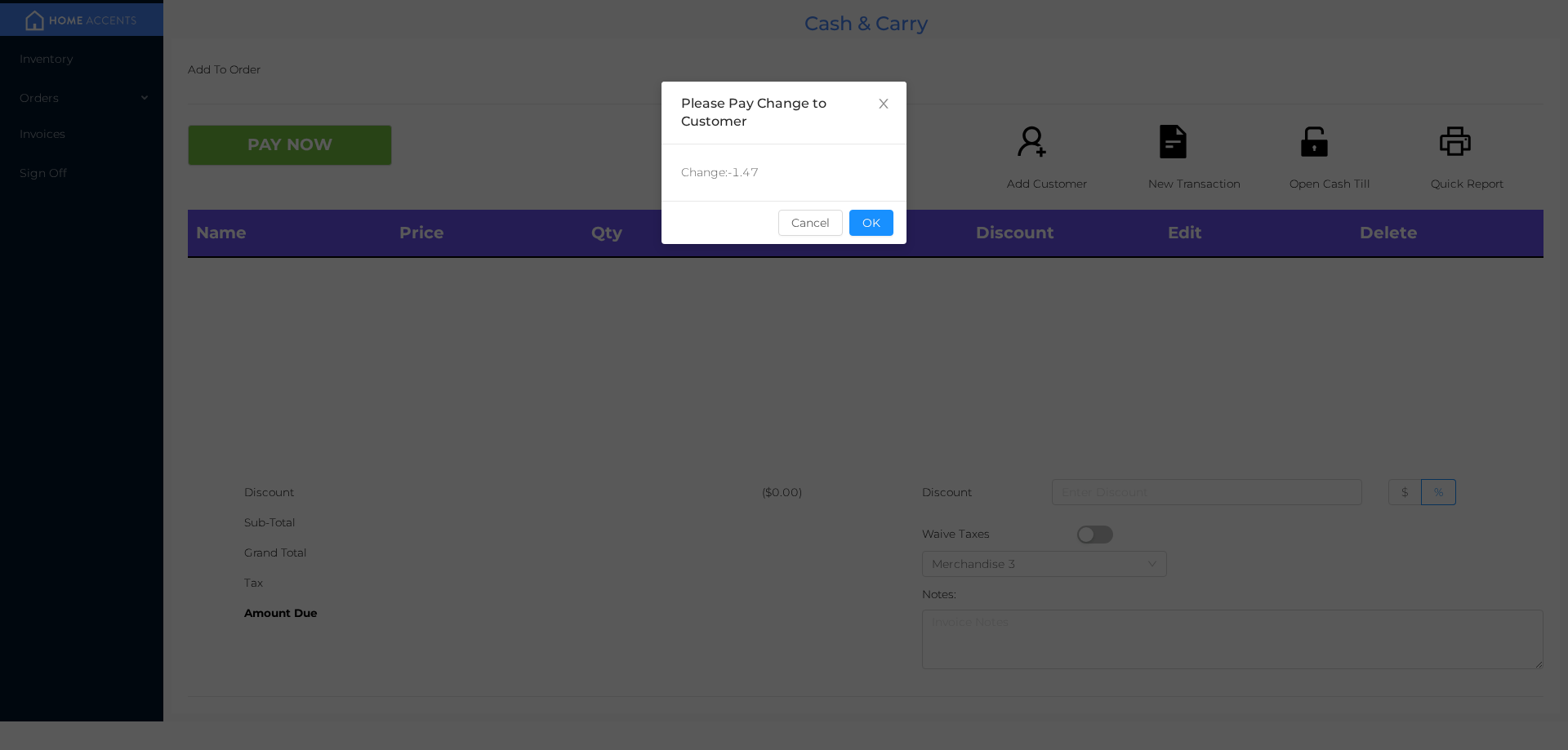
scroll to position [0, 0]
click at [872, 231] on button "OK" at bounding box center [871, 223] width 44 height 26
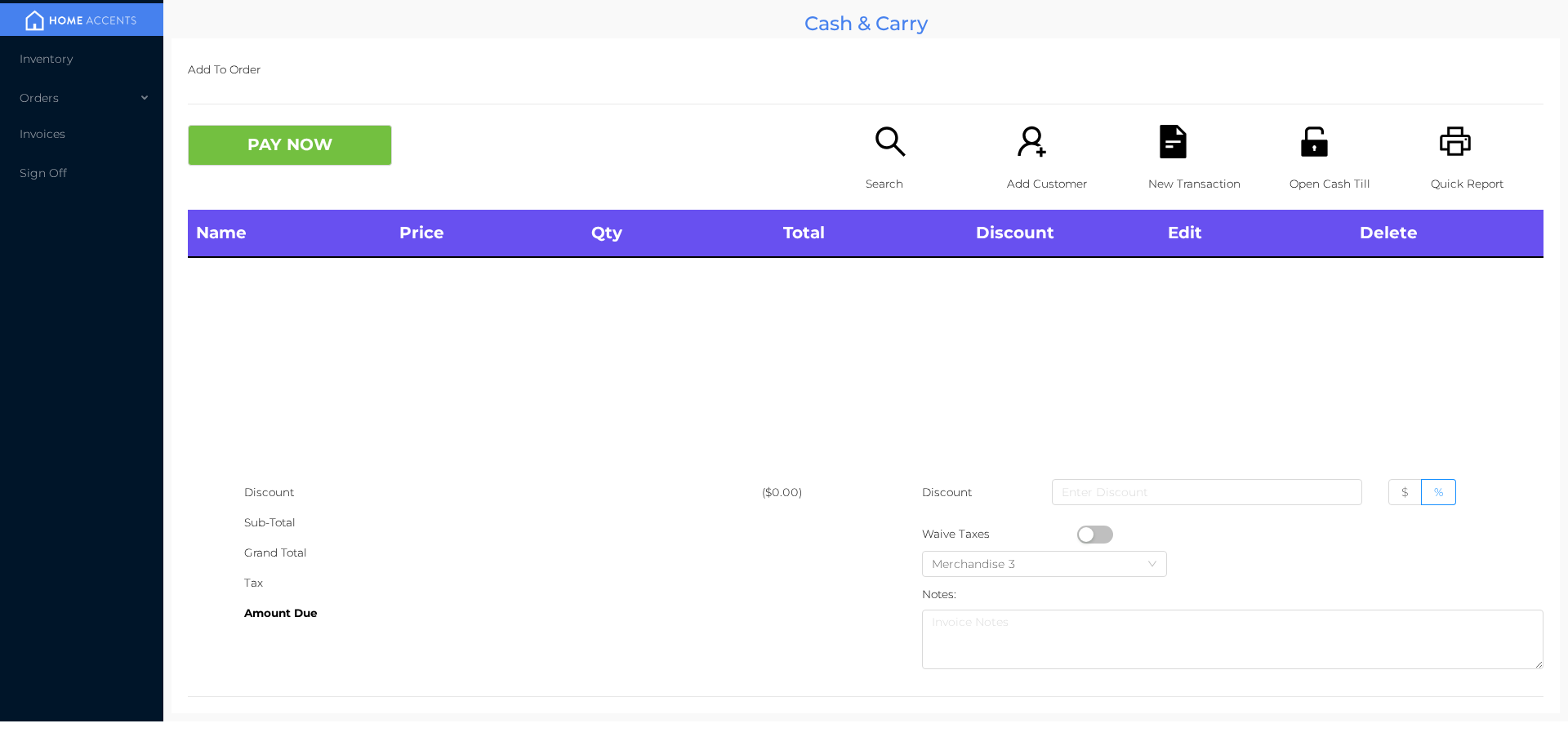
click at [894, 158] on icon "icon: search" at bounding box center [890, 141] width 33 height 33
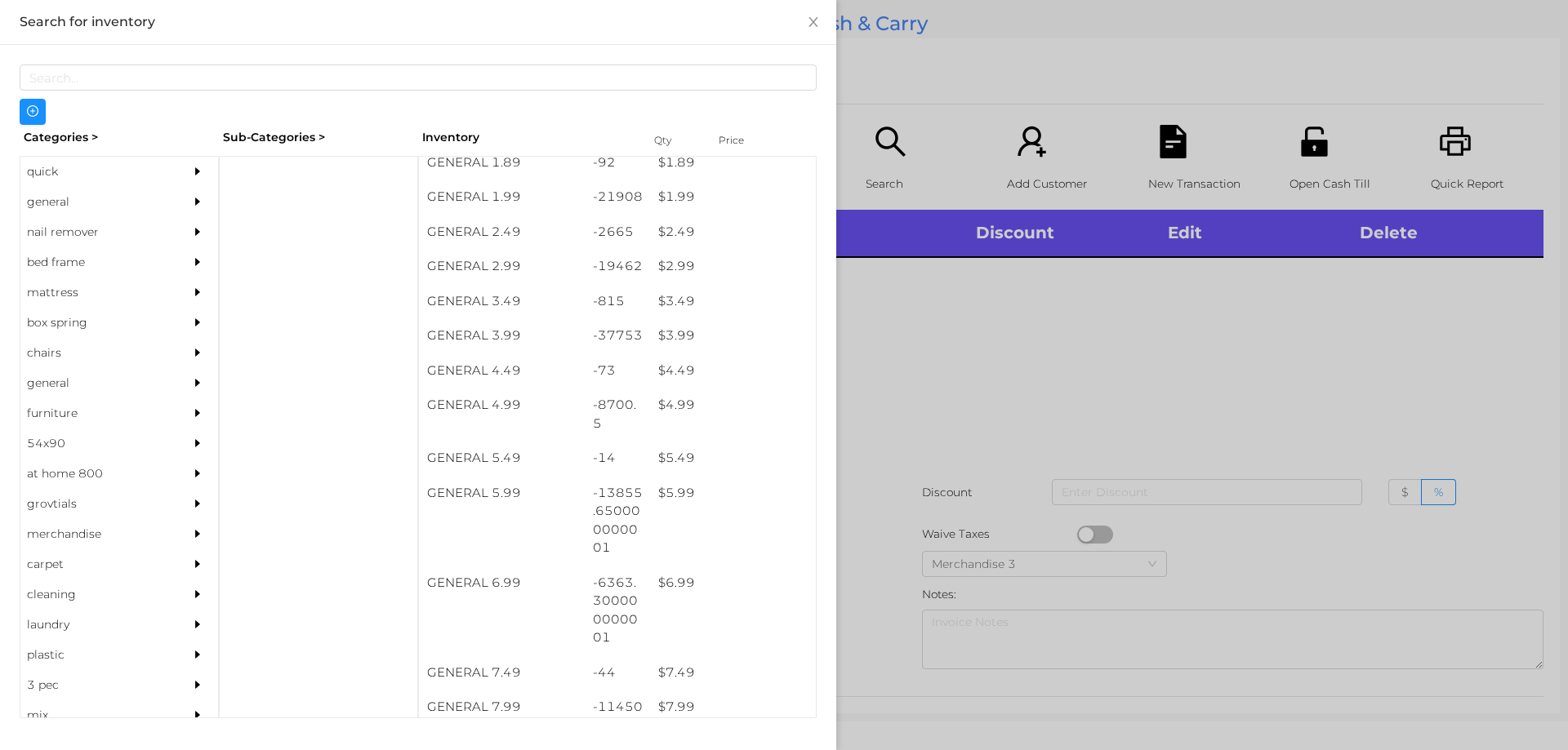
scroll to position [389, 0]
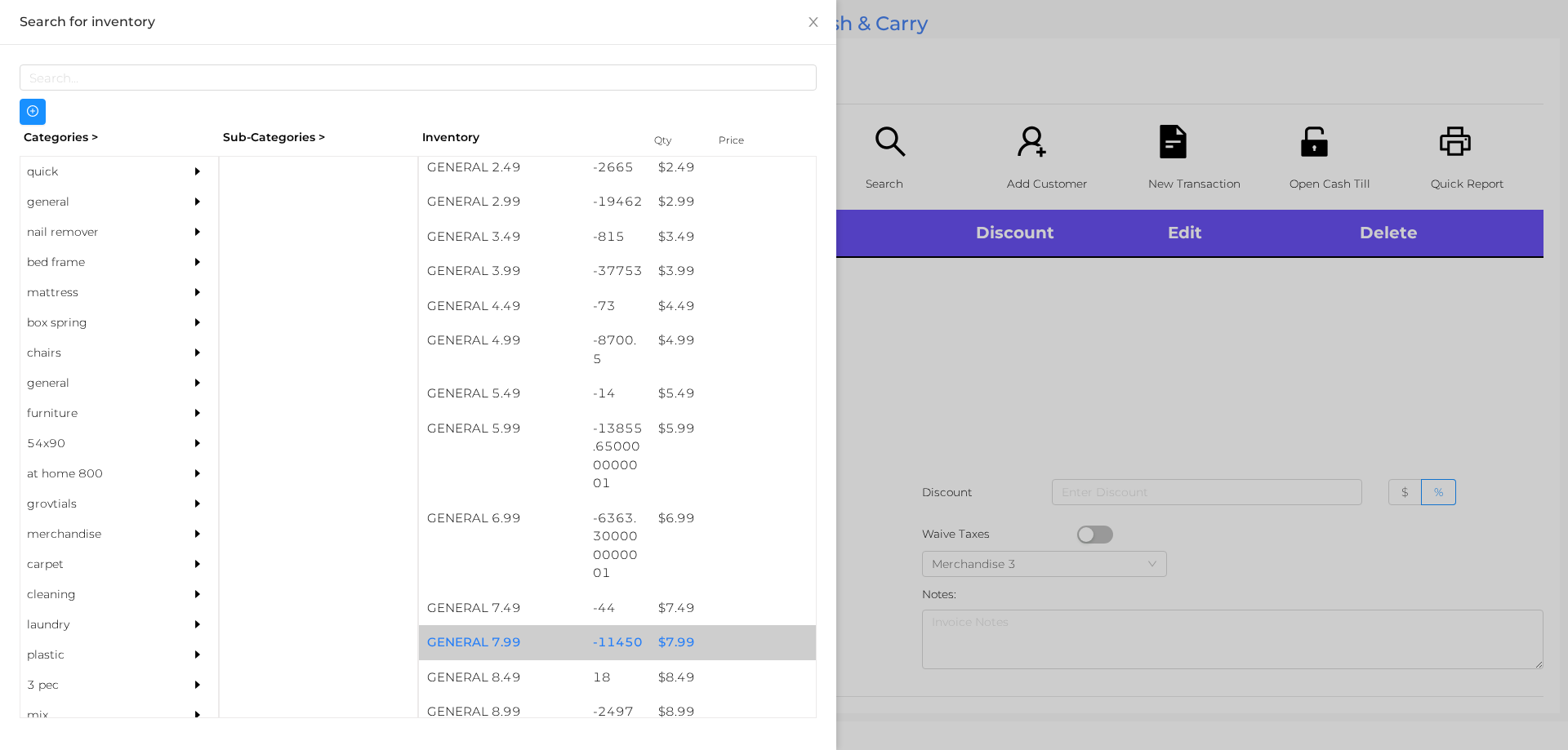
click at [727, 648] on div "$ 7.99" at bounding box center [733, 642] width 165 height 35
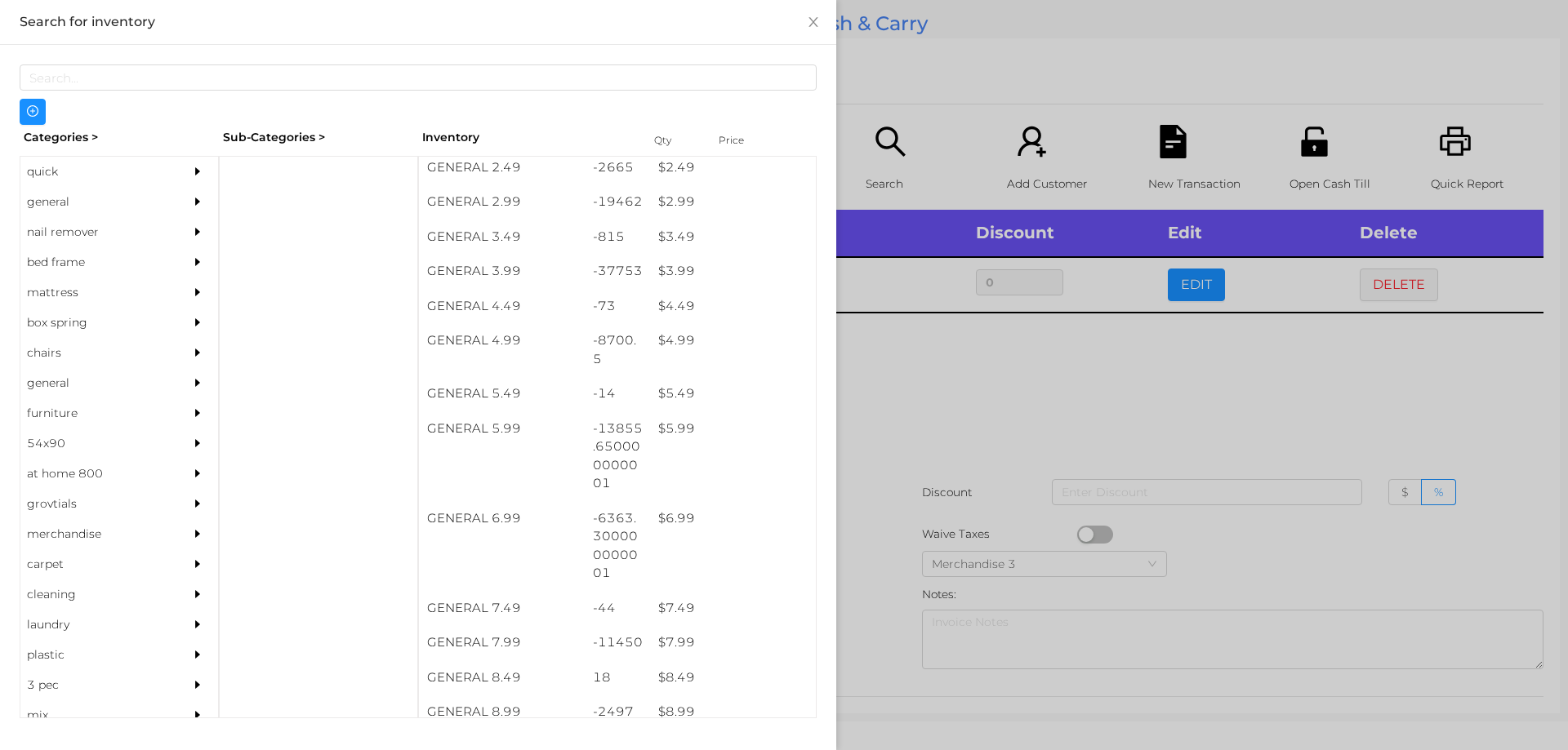
click at [970, 441] on div at bounding box center [784, 375] width 1568 height 750
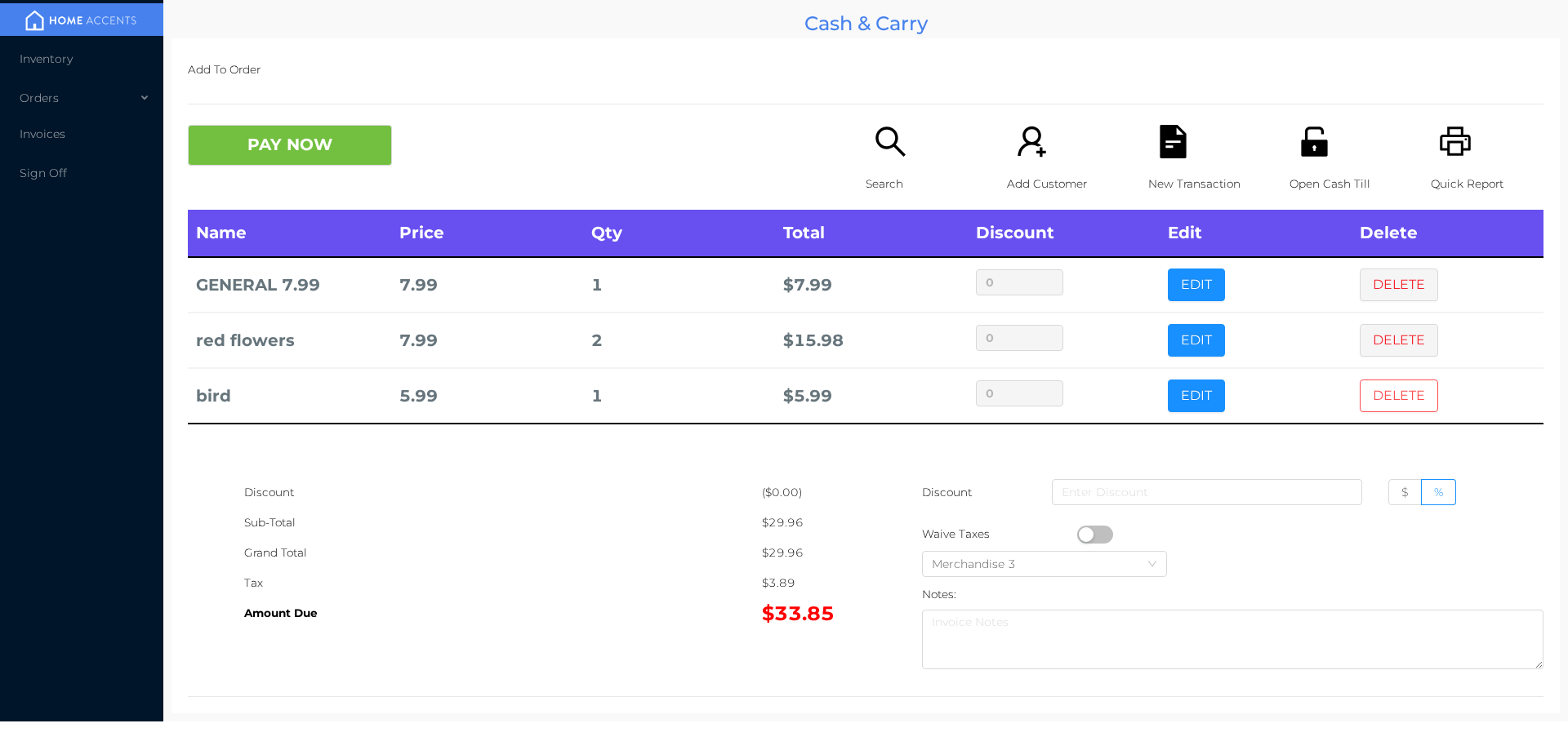
click at [1384, 400] on button "DELETE" at bounding box center [1399, 396] width 79 height 33
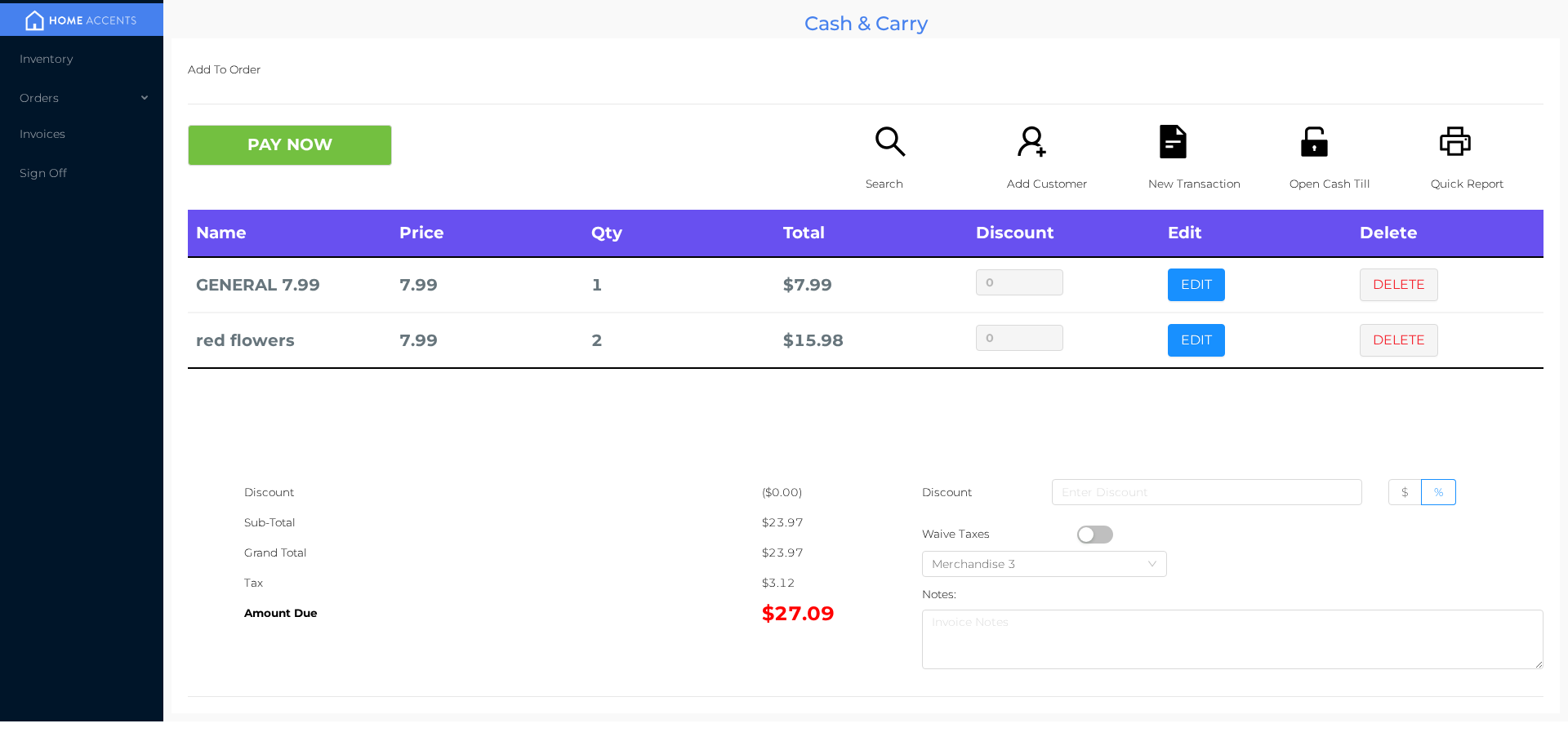
click at [896, 178] on p "Search" at bounding box center [922, 184] width 113 height 30
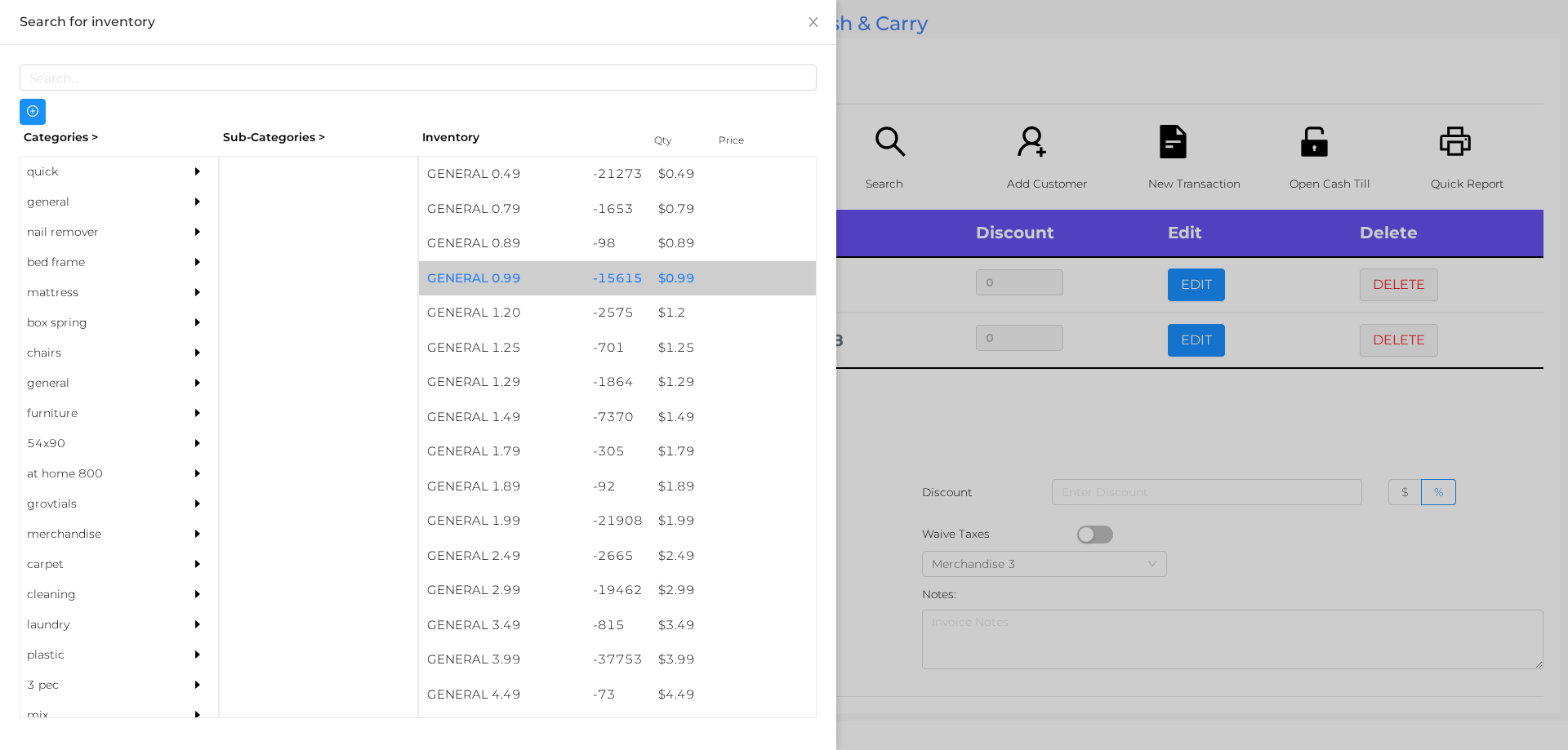
click at [706, 276] on div "$ 0.99" at bounding box center [733, 278] width 165 height 35
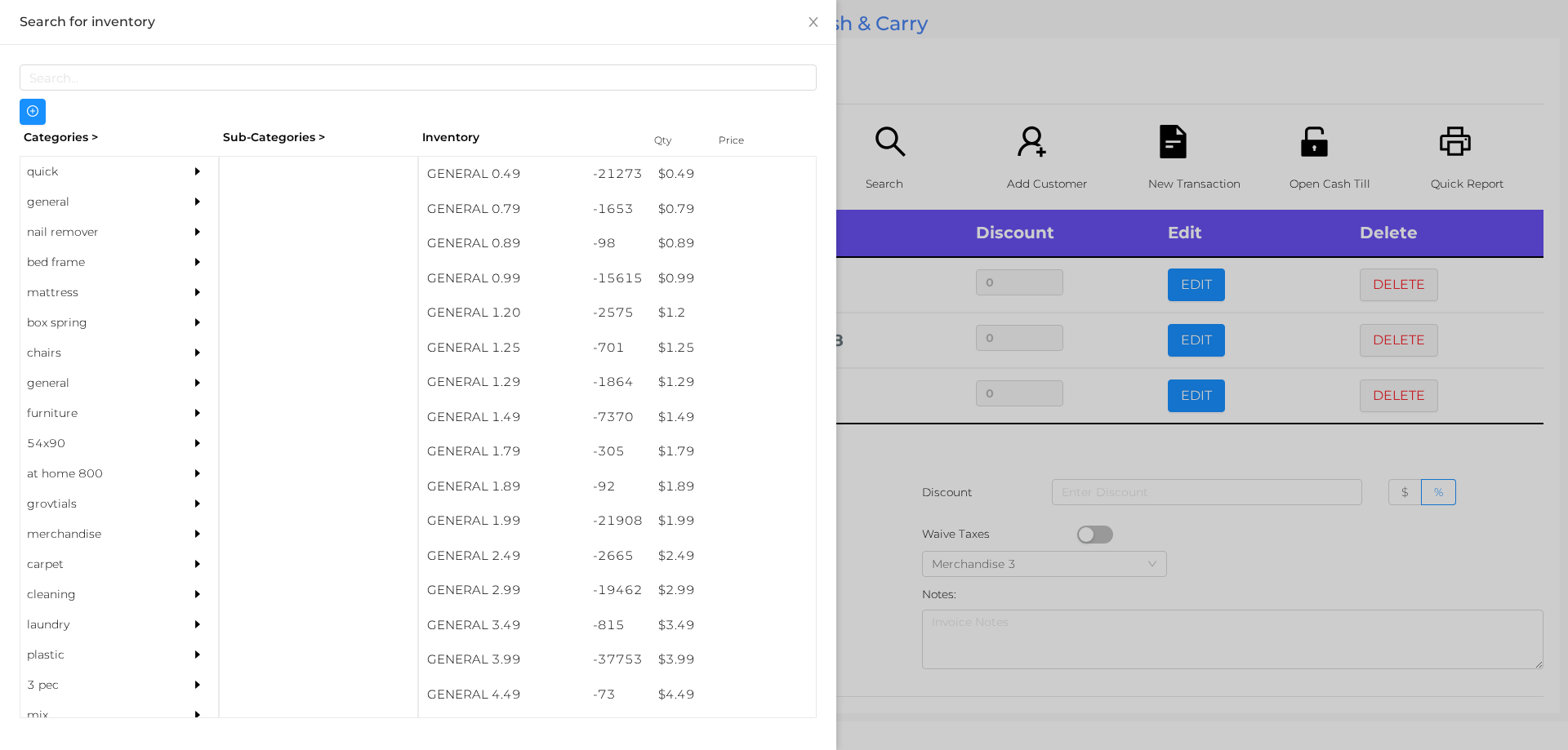
click at [925, 74] on div at bounding box center [784, 375] width 1568 height 750
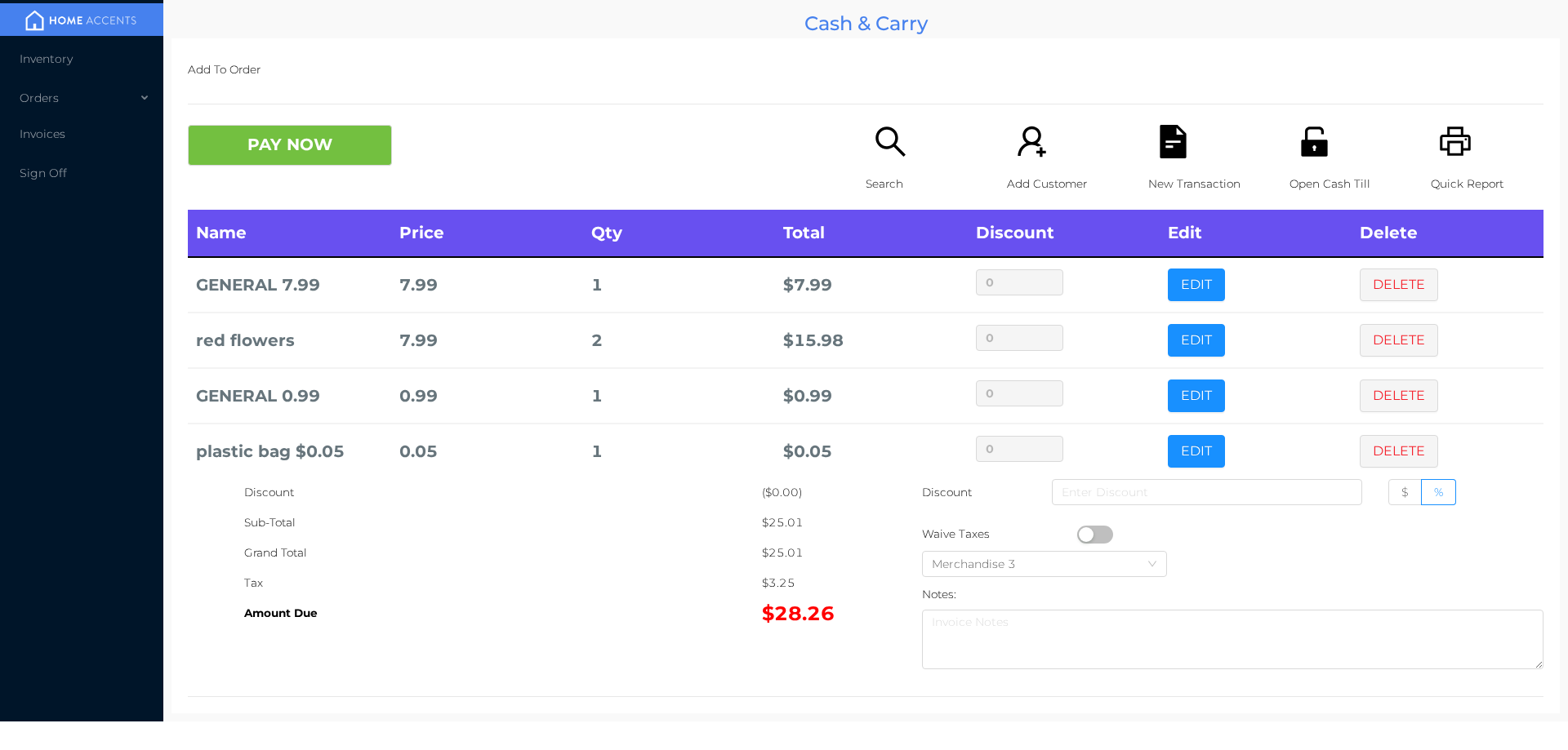
scroll to position [19, 0]
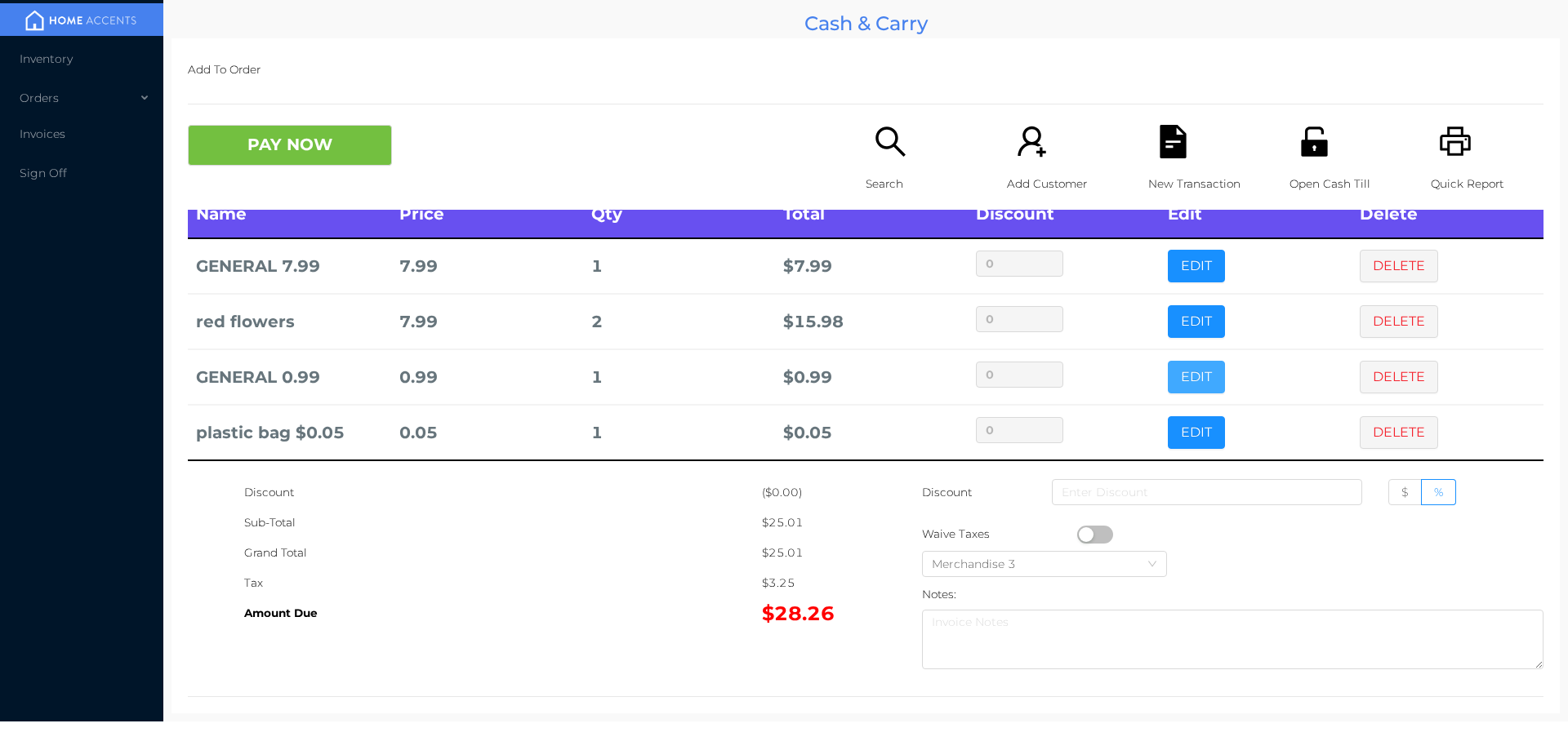
click at [1171, 390] on button "EDIT" at bounding box center [1197, 377] width 57 height 33
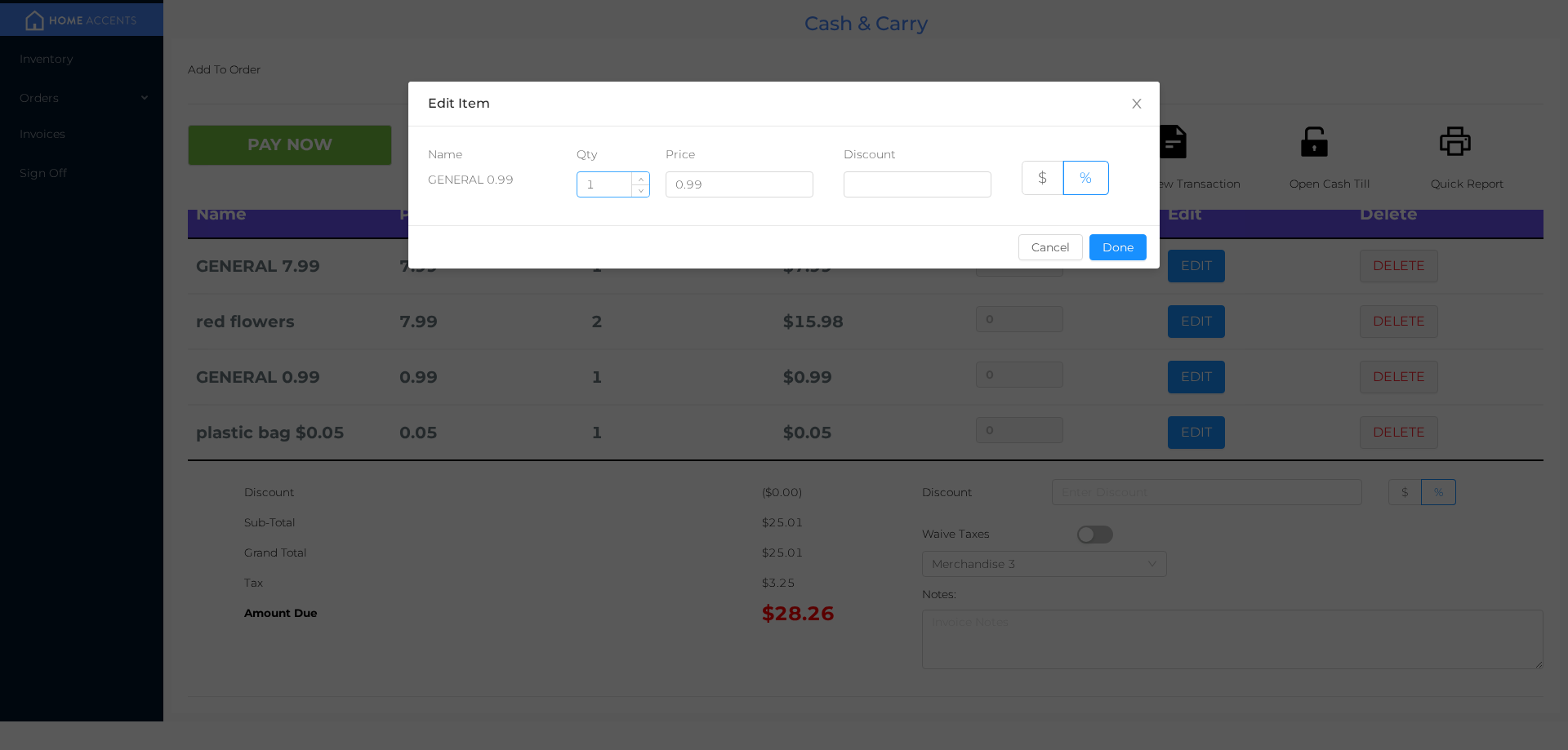
click at [596, 183] on input "1" at bounding box center [614, 184] width 72 height 24
type input "2"
click at [1119, 279] on div "sentinelStart Edit Item Name Qty Price Discount GENERAL 0.99 2 0.99 $ % Cancel …" at bounding box center [784, 184] width 751 height 206
click at [1123, 251] on button "Done" at bounding box center [1118, 247] width 57 height 26
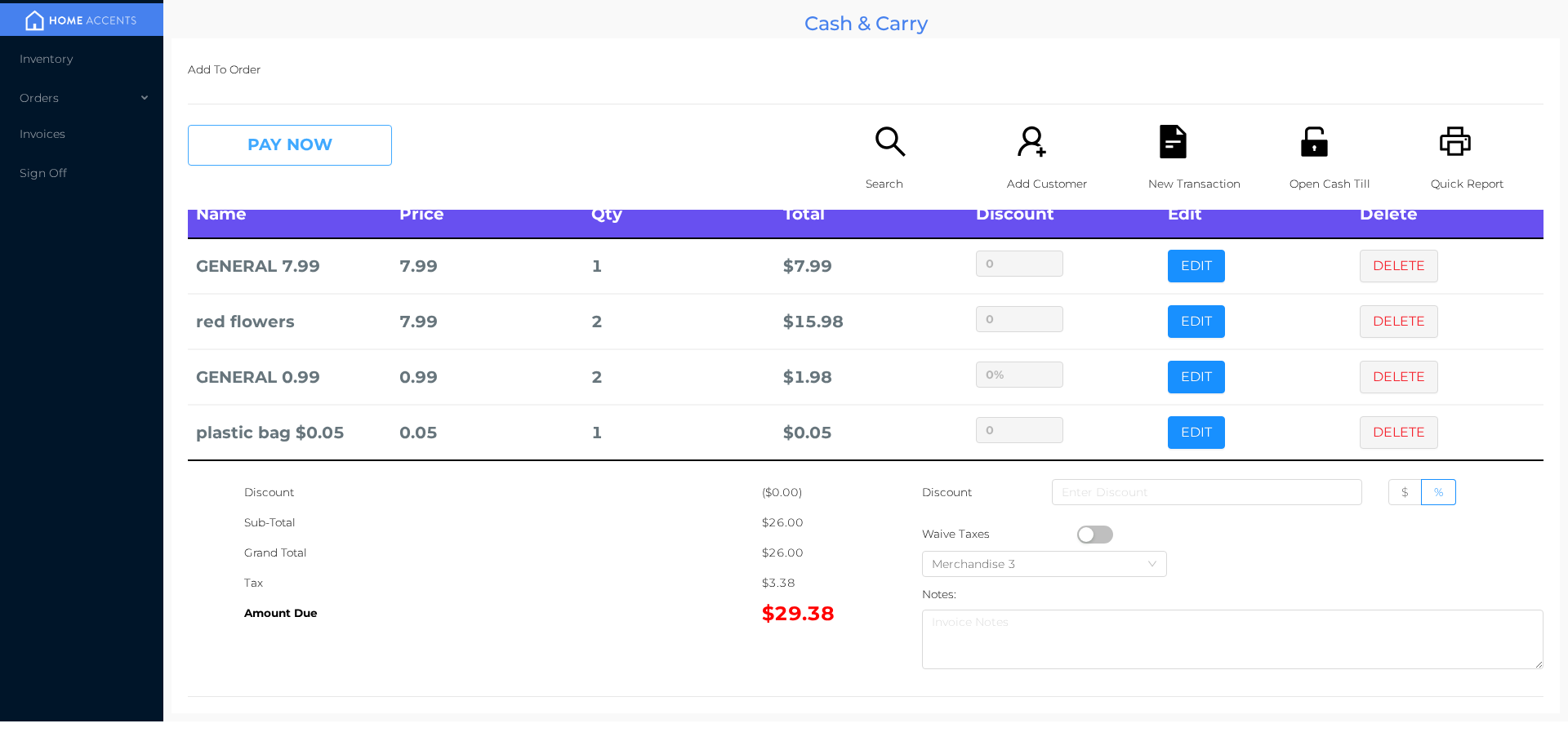
click at [265, 146] on button "PAY NOW" at bounding box center [290, 146] width 204 height 41
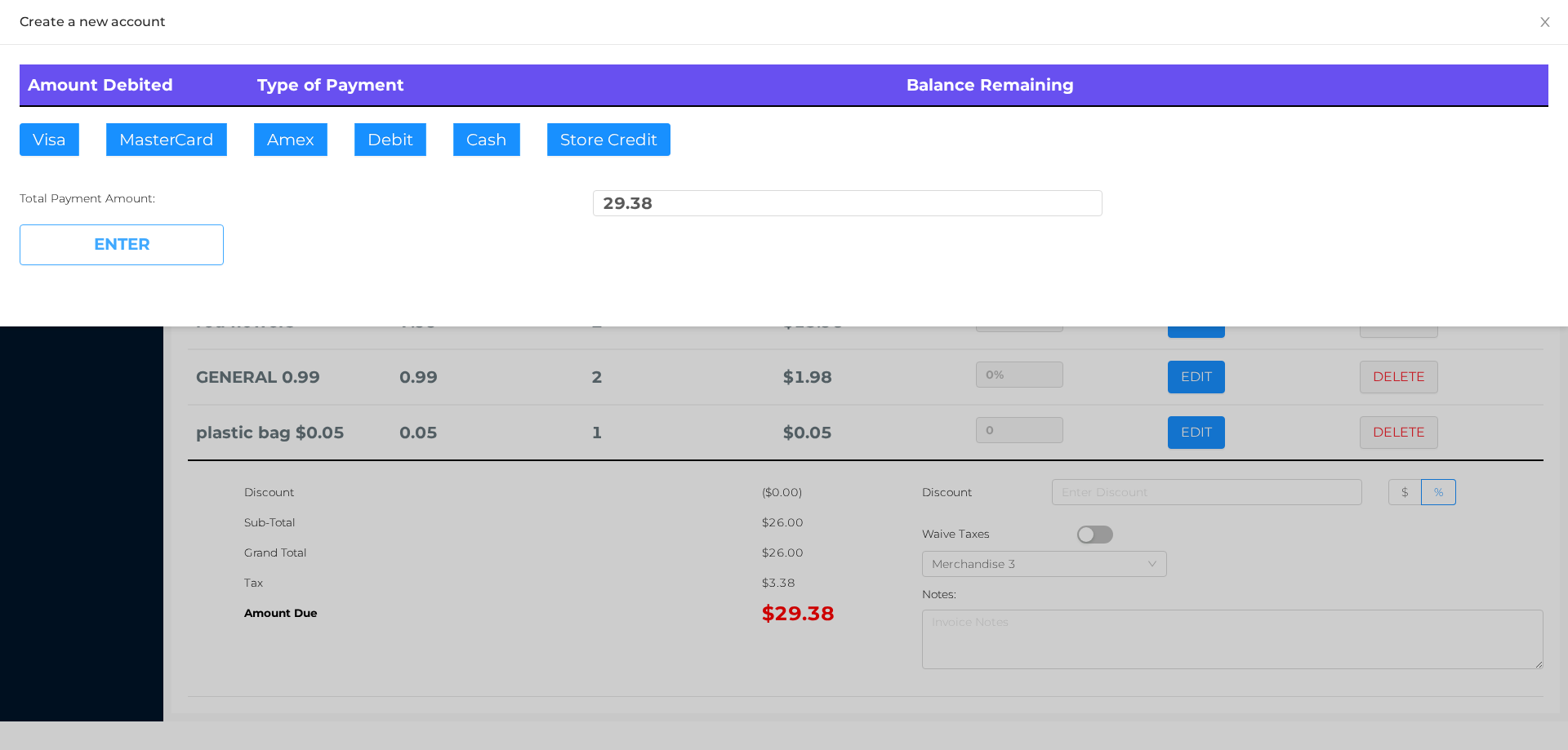
click at [157, 248] on button "ENTER" at bounding box center [122, 245] width 204 height 41
type input "0"
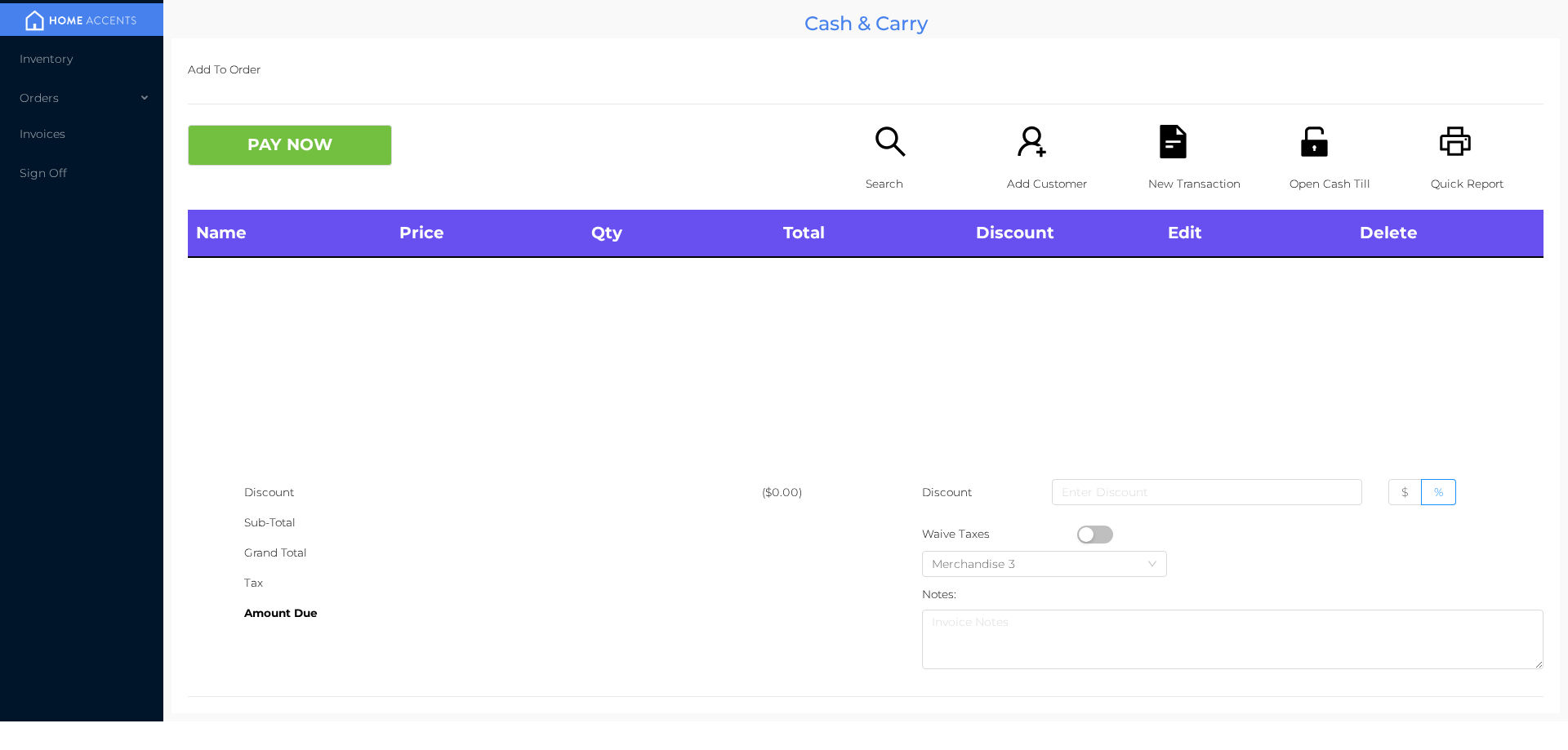
scroll to position [0, 0]
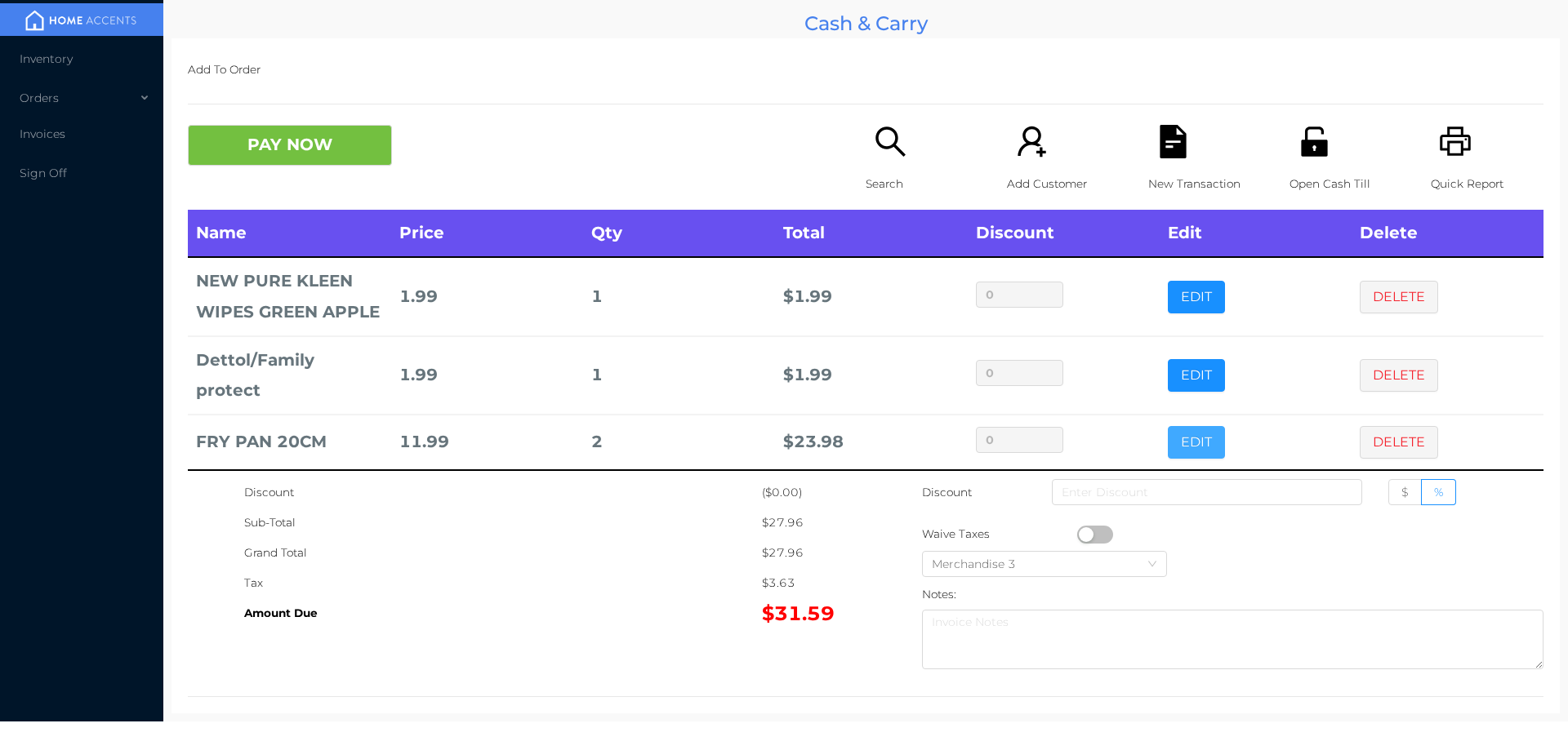
click at [1199, 426] on button "EDIT" at bounding box center [1197, 442] width 57 height 33
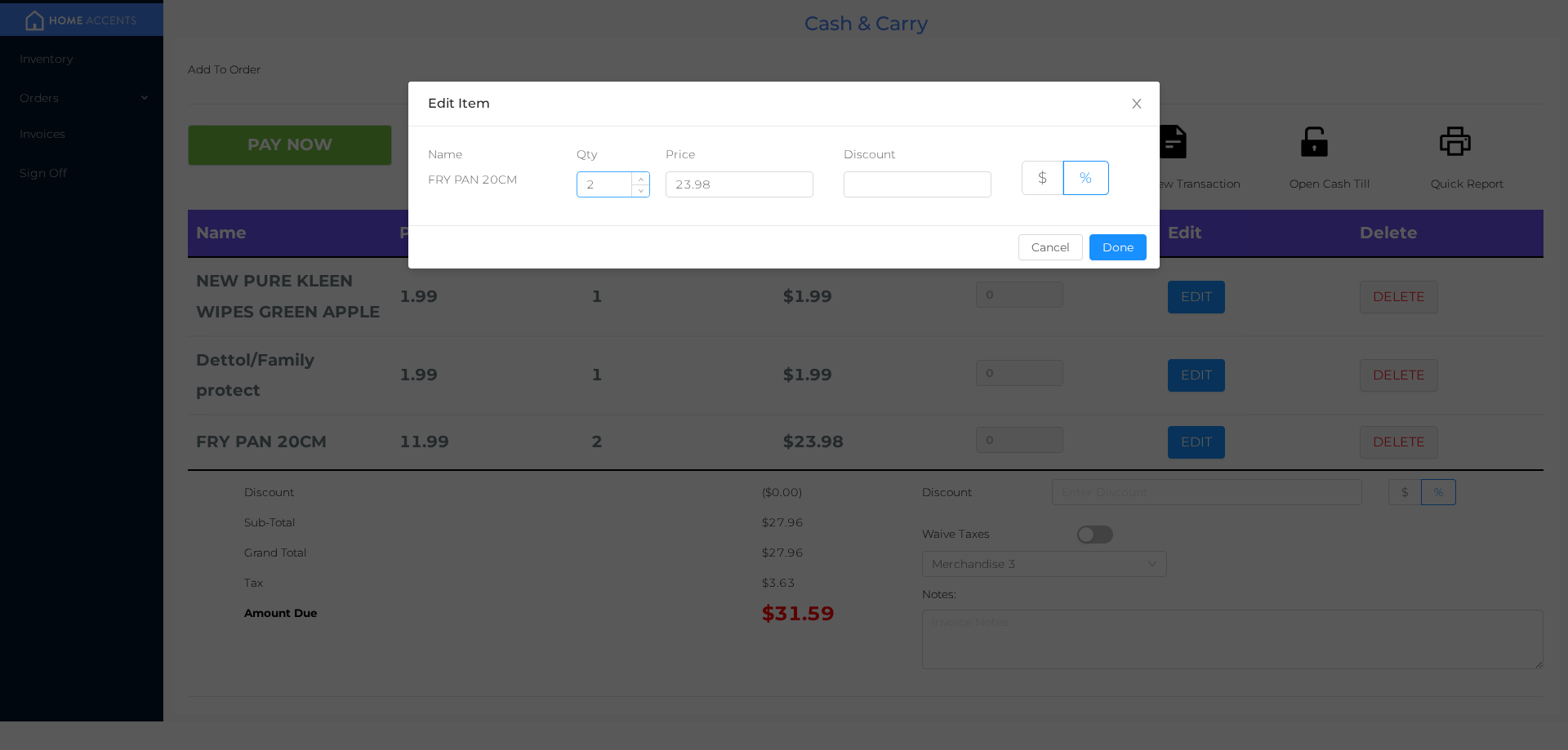
click at [625, 179] on input "2" at bounding box center [614, 184] width 72 height 24
type input "1"
click at [1113, 254] on button "Done" at bounding box center [1118, 247] width 57 height 26
type input "0%"
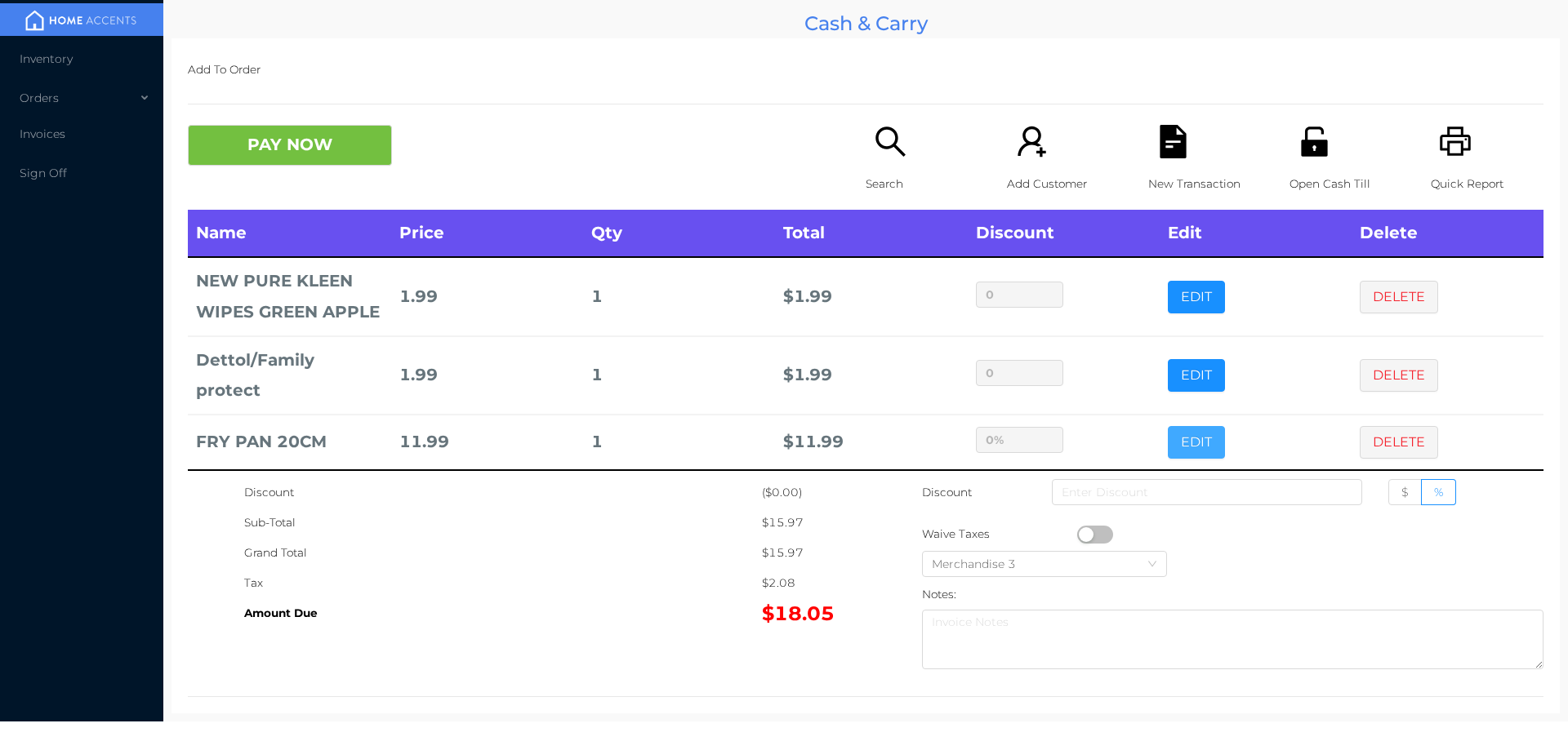
click at [1168, 426] on button "EDIT" at bounding box center [1197, 442] width 57 height 33
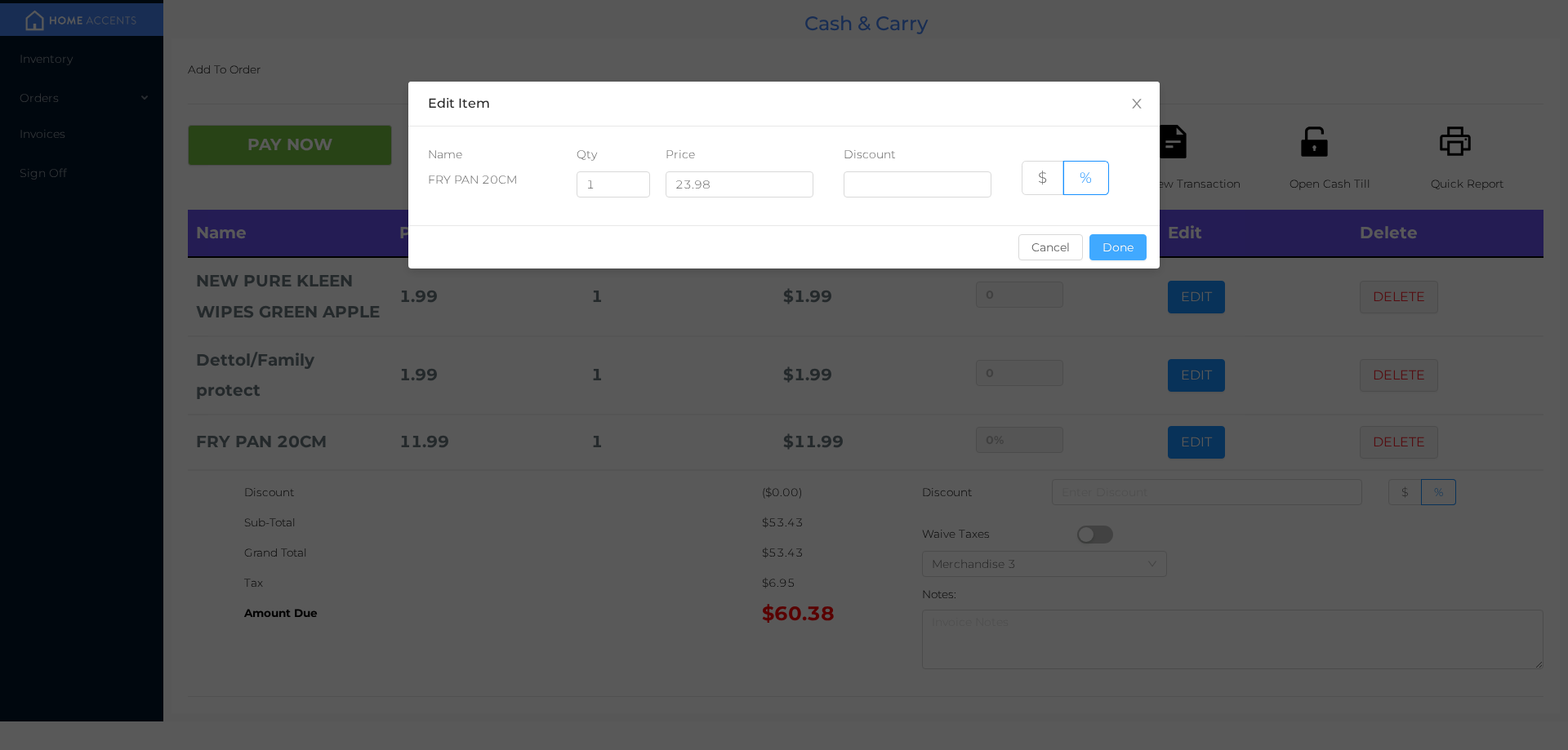
click at [1125, 253] on button "Done" at bounding box center [1118, 247] width 57 height 26
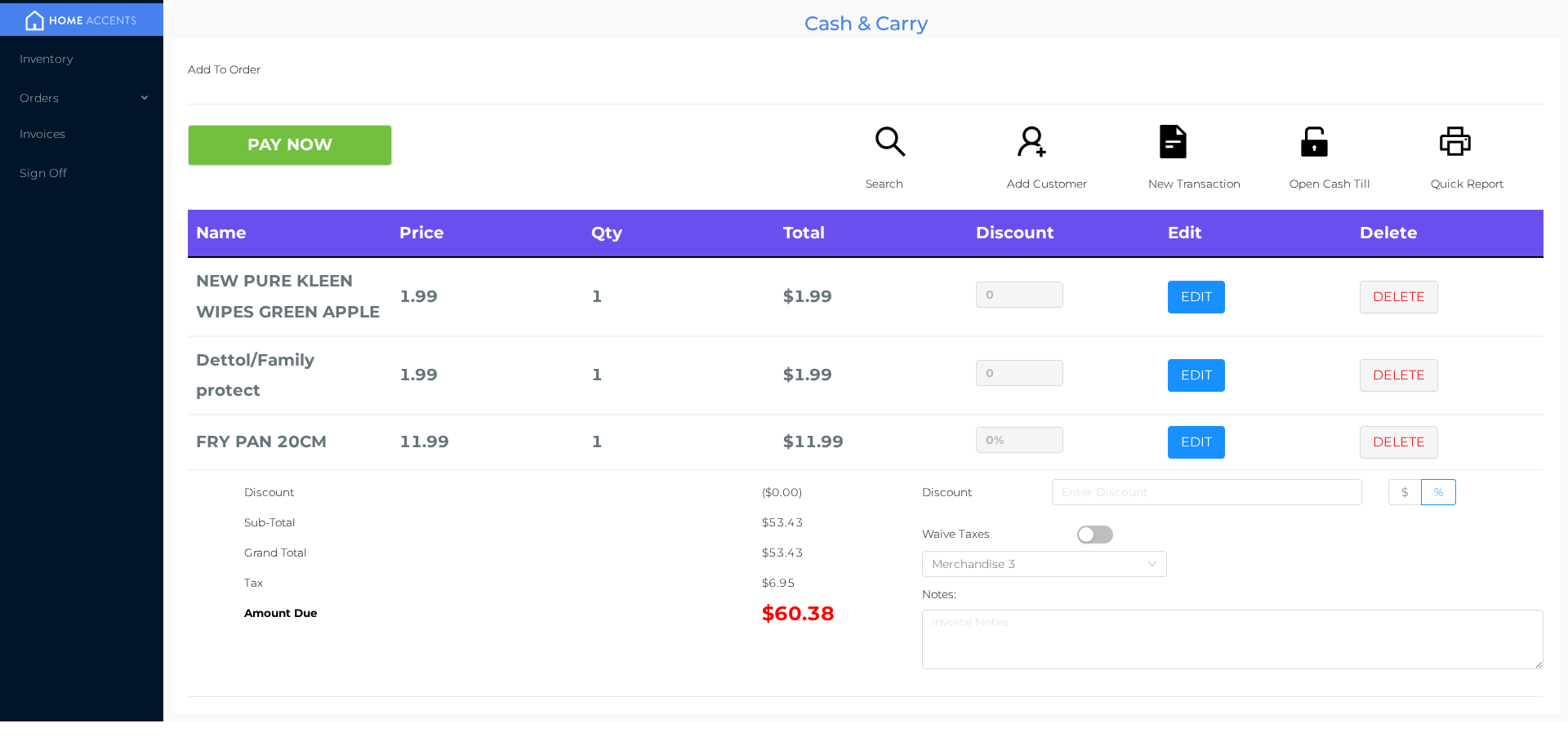
click at [878, 155] on icon "icon: search" at bounding box center [890, 141] width 33 height 33
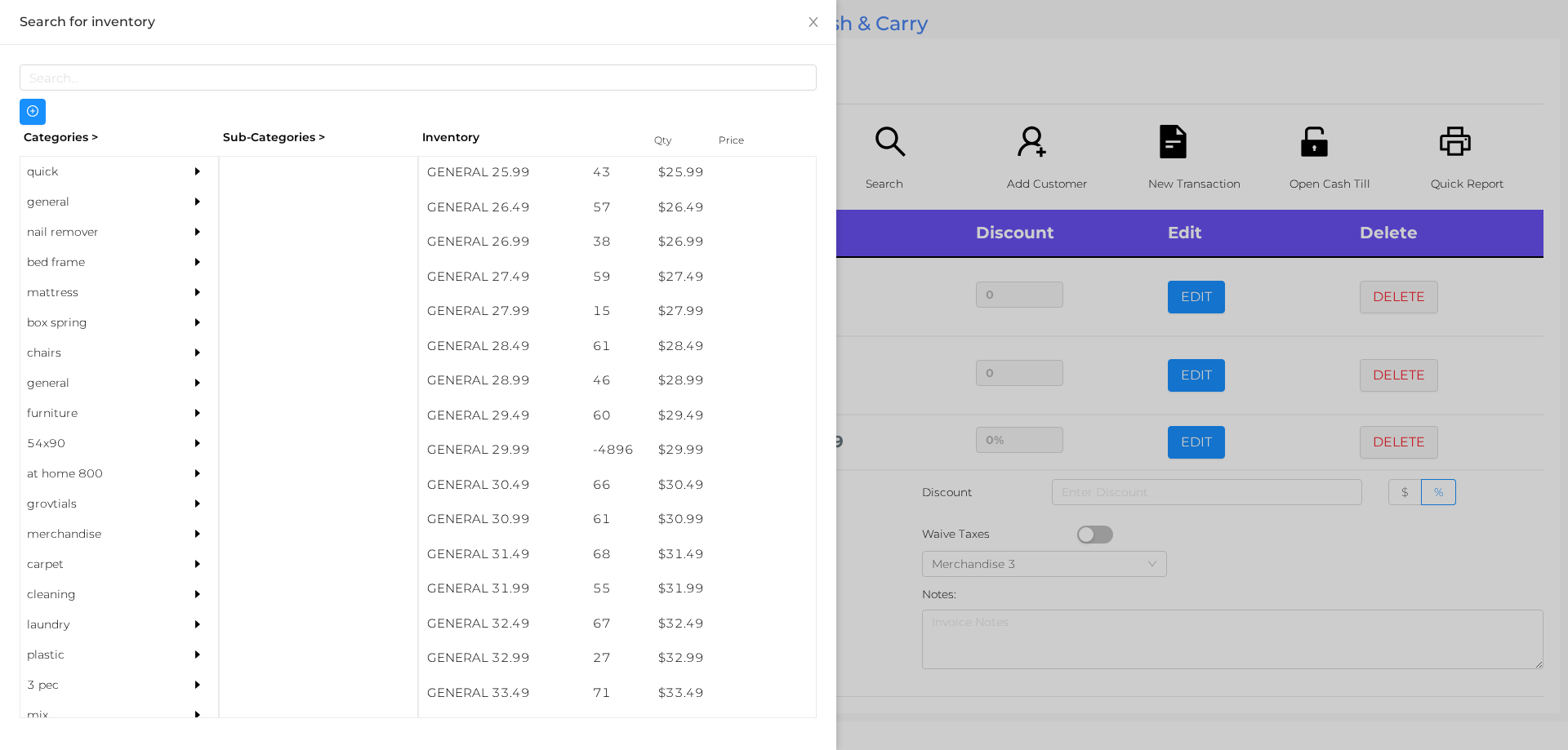
scroll to position [2209, 0]
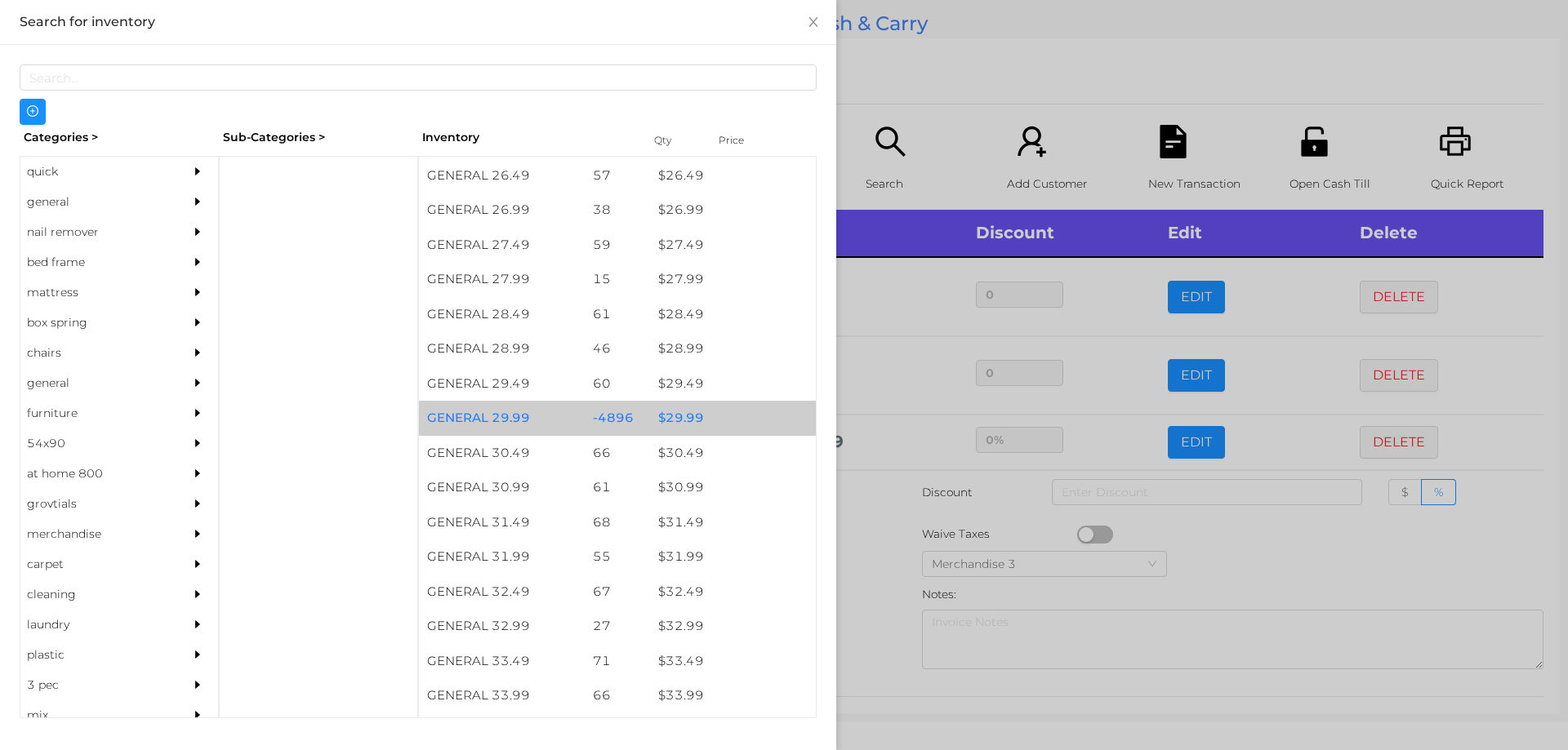
click at [691, 409] on div "$ 29.99" at bounding box center [733, 417] width 165 height 35
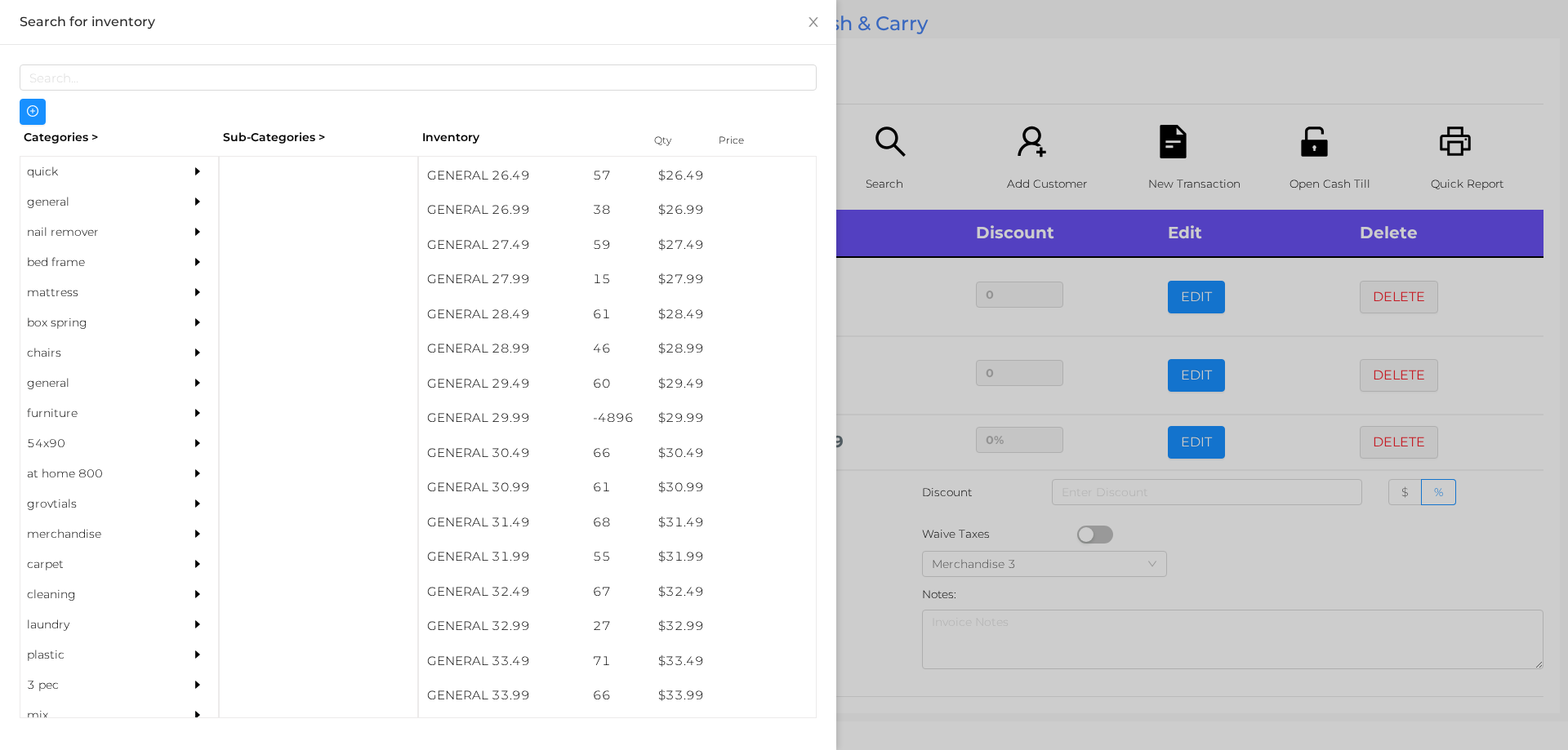
click at [913, 32] on div at bounding box center [784, 375] width 1568 height 750
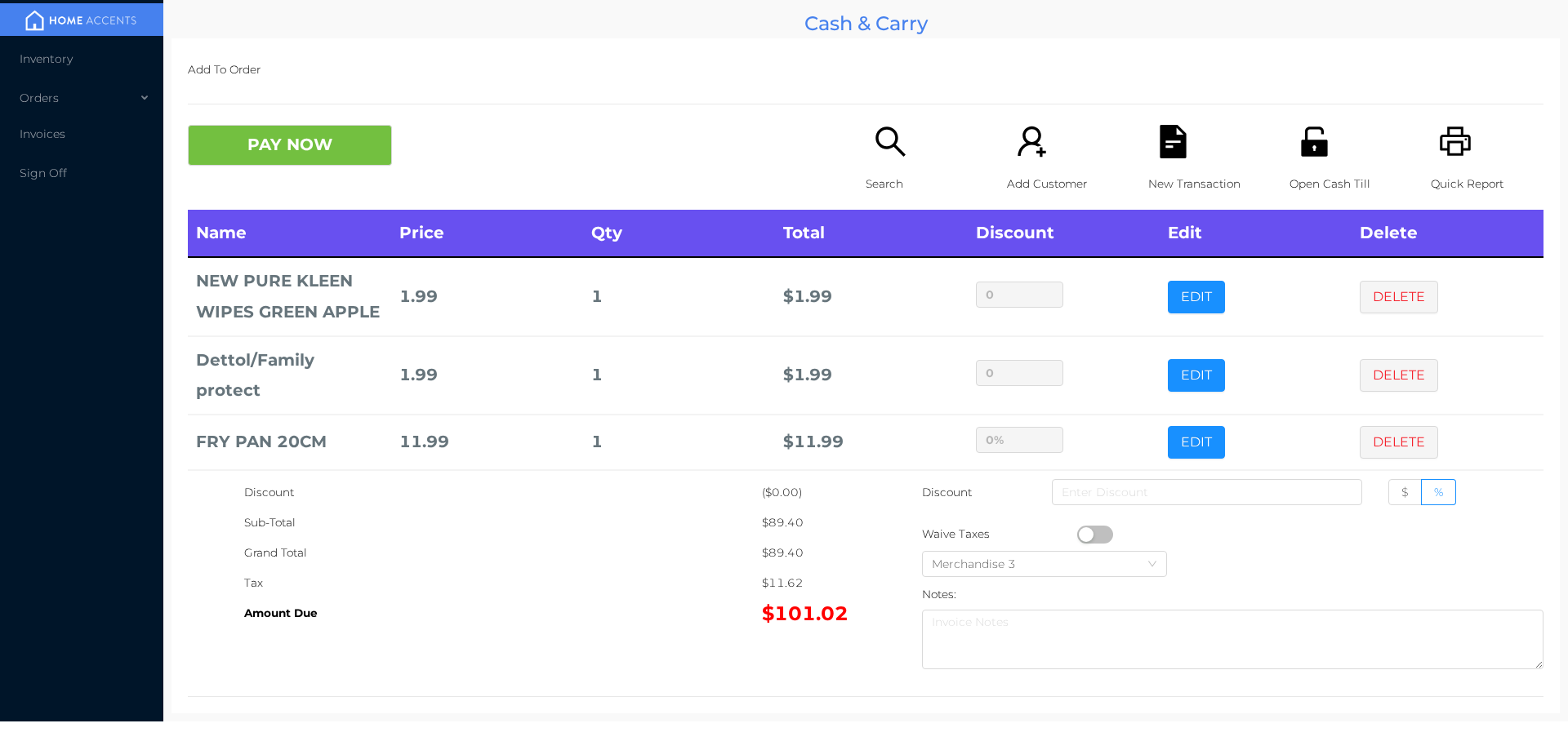
click at [883, 148] on icon "icon: search" at bounding box center [890, 141] width 30 height 29
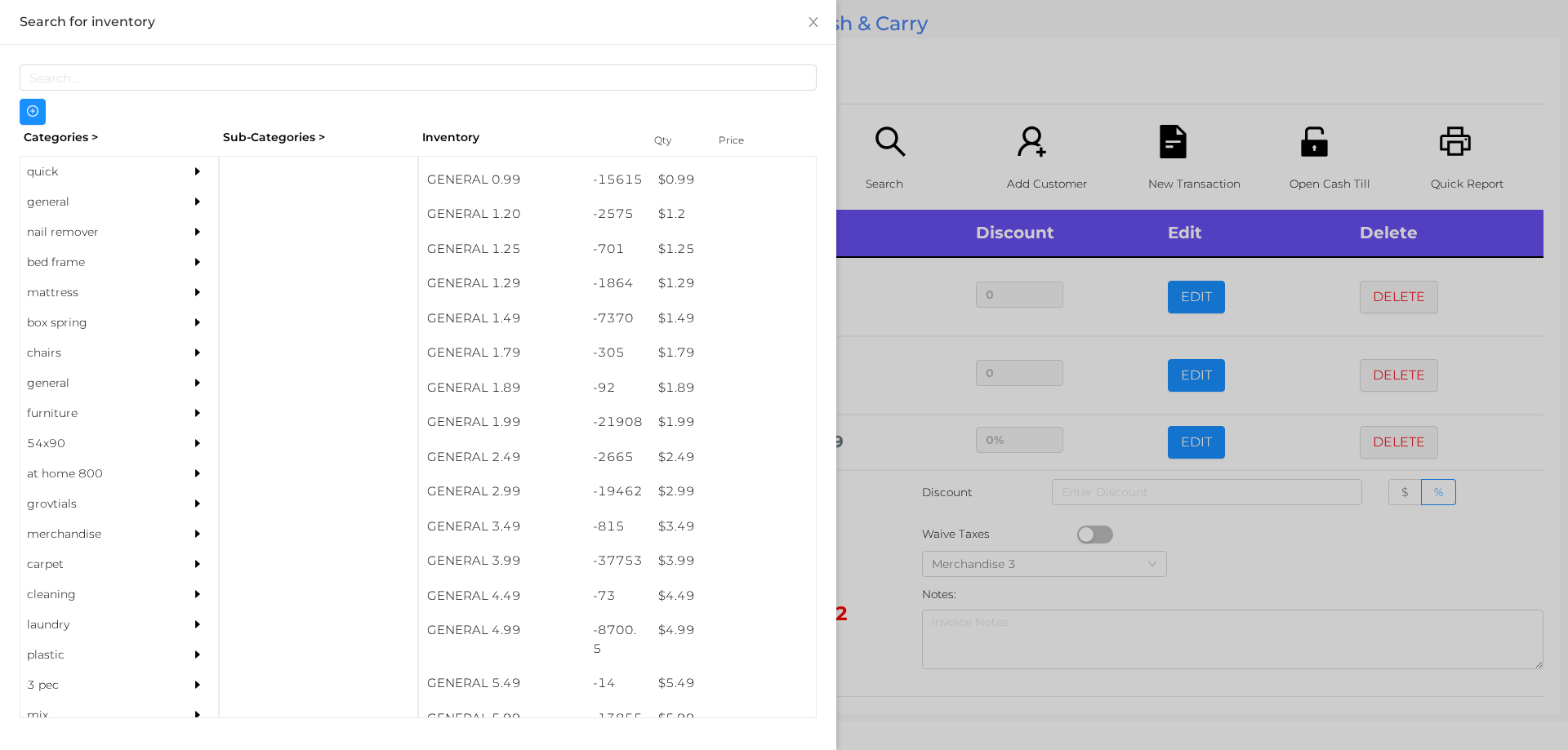
scroll to position [113, 0]
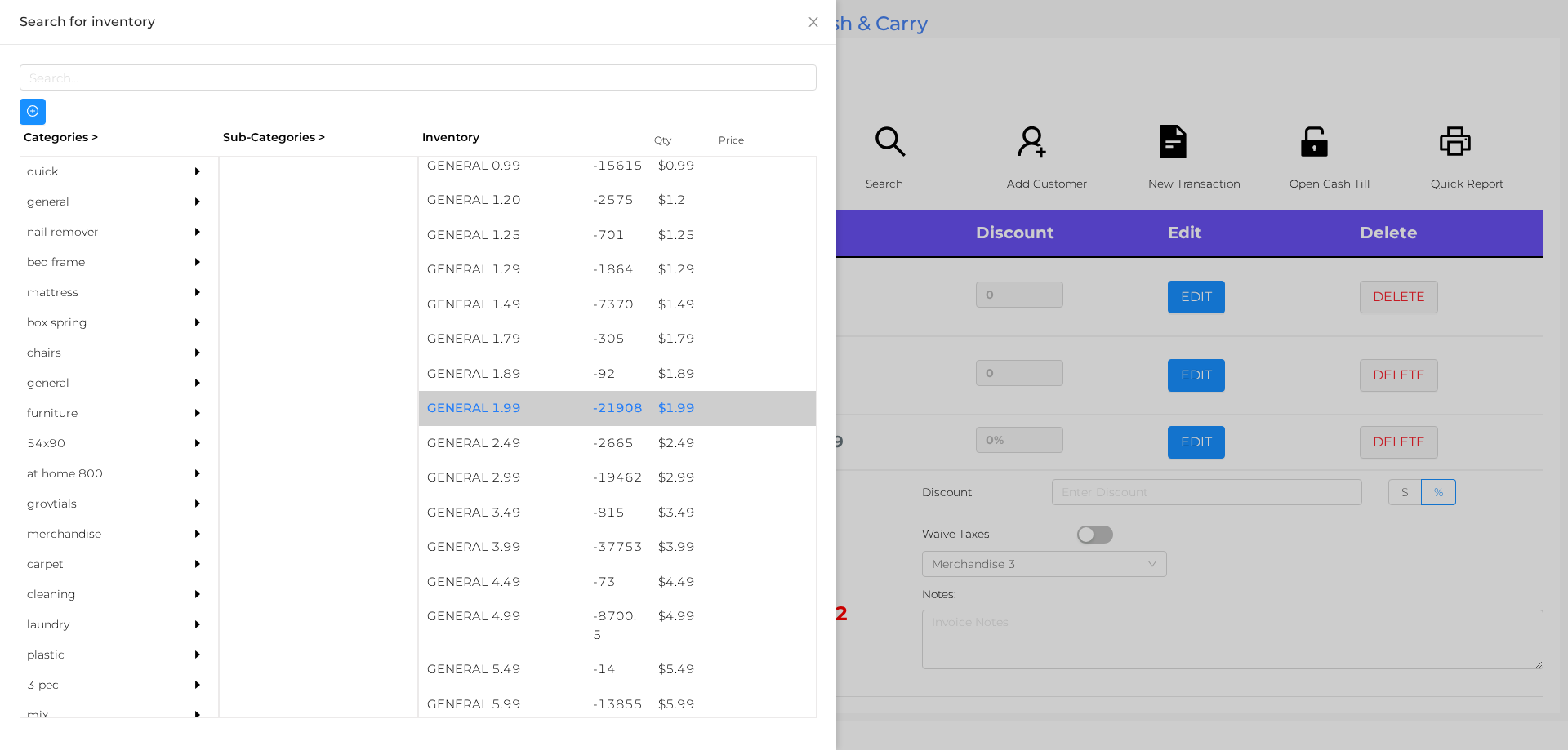
click at [687, 409] on div "$ 1.99" at bounding box center [733, 408] width 165 height 35
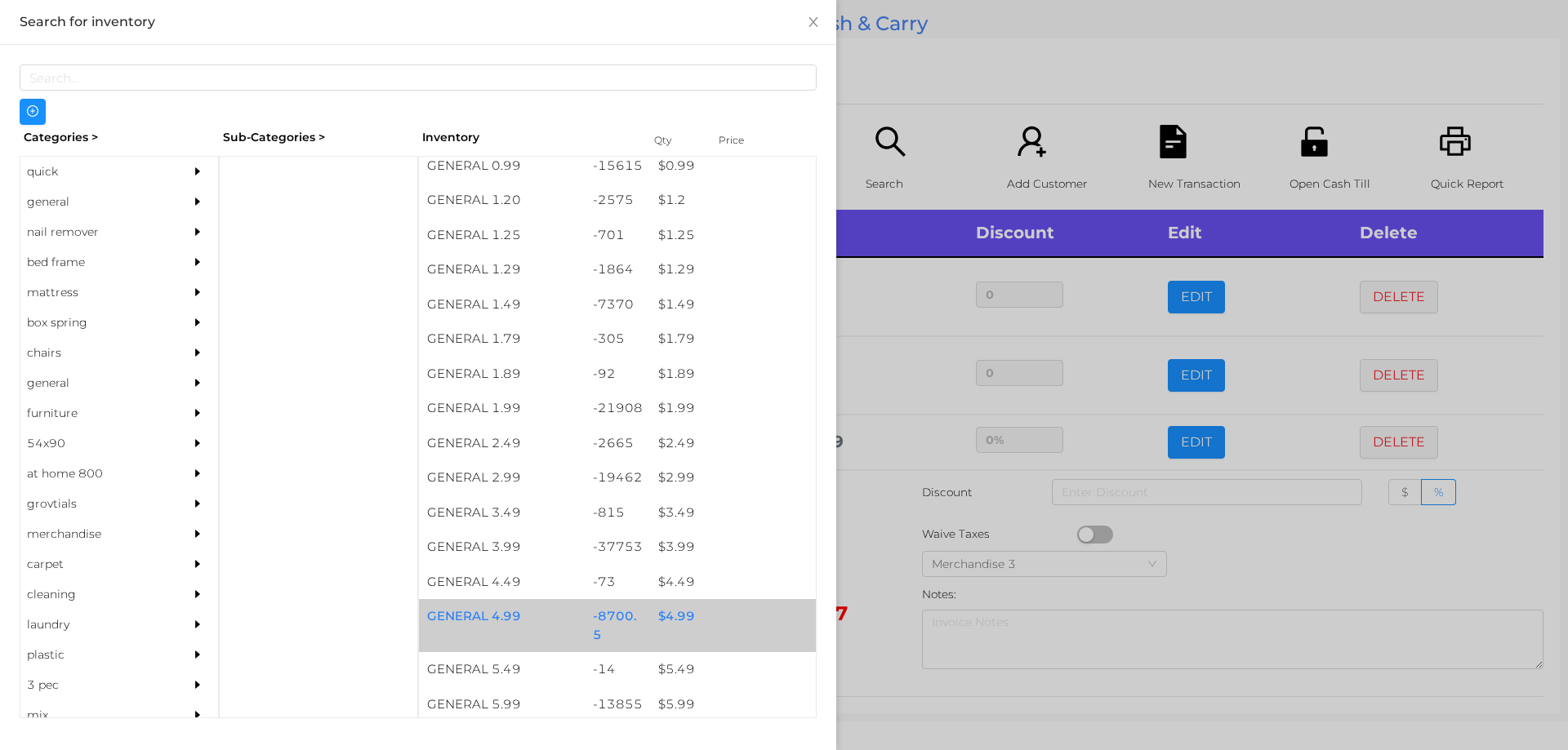
click at [650, 625] on div "$ 4.99" at bounding box center [733, 616] width 165 height 35
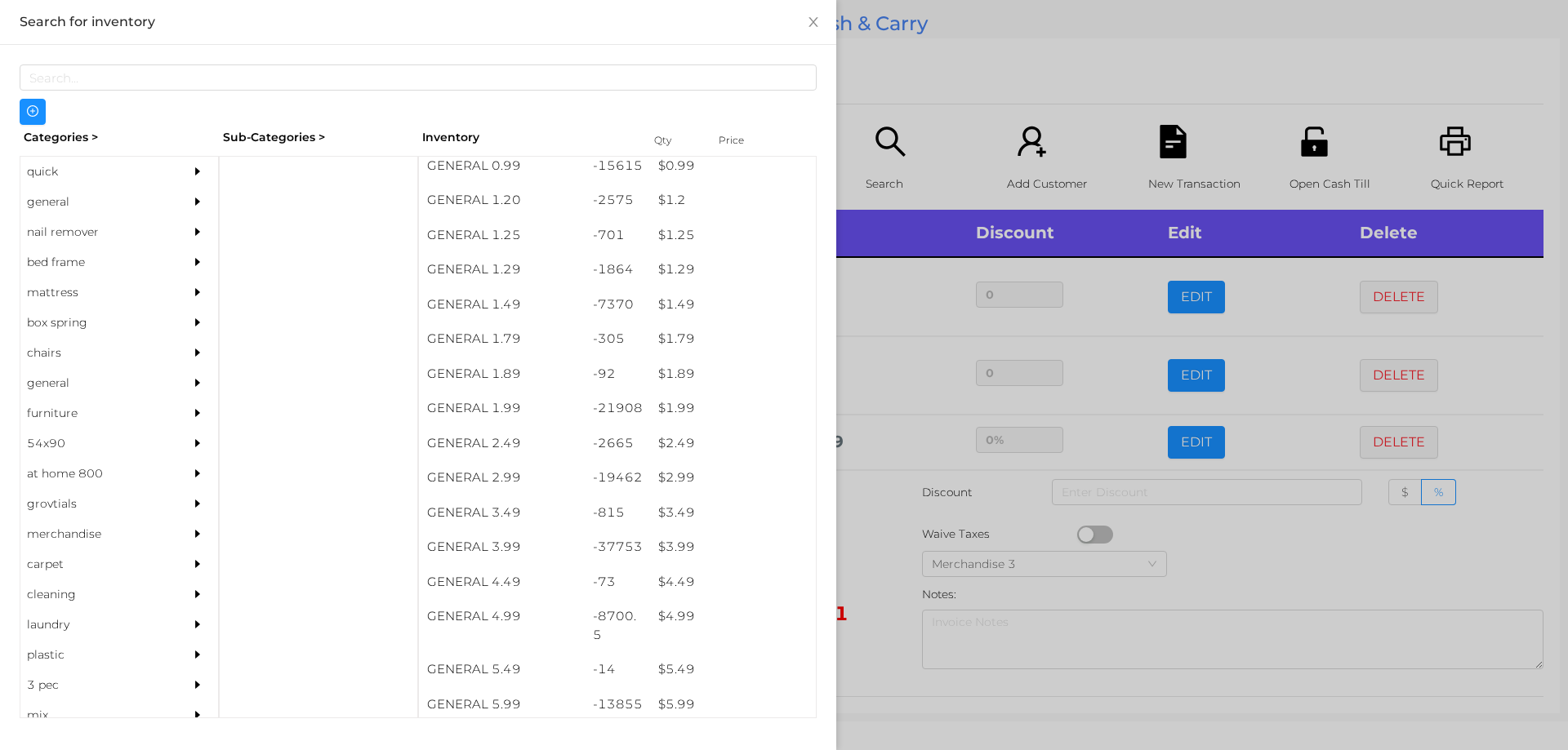
click at [952, 42] on div at bounding box center [784, 375] width 1568 height 750
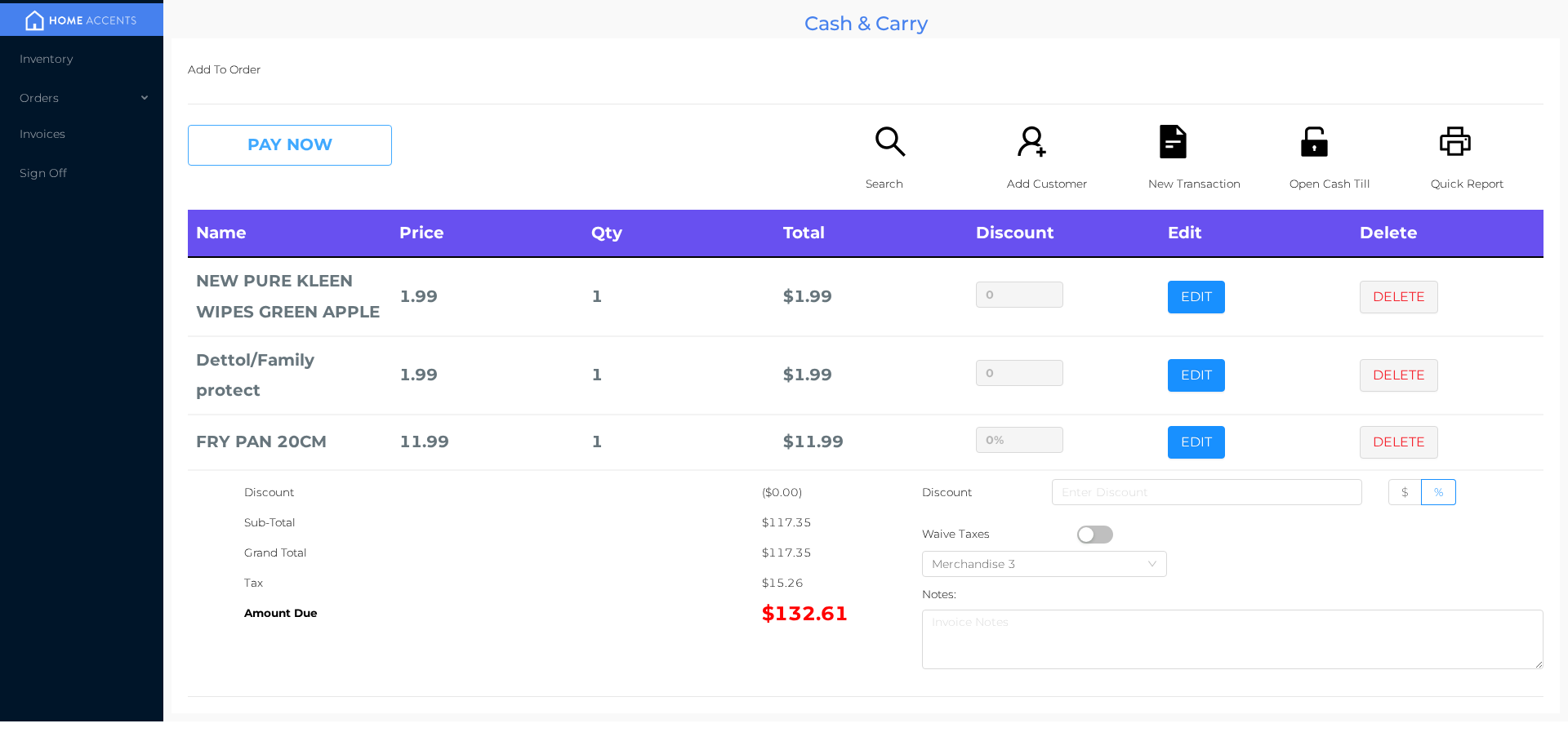
click at [299, 163] on button "PAY NOW" at bounding box center [290, 146] width 204 height 41
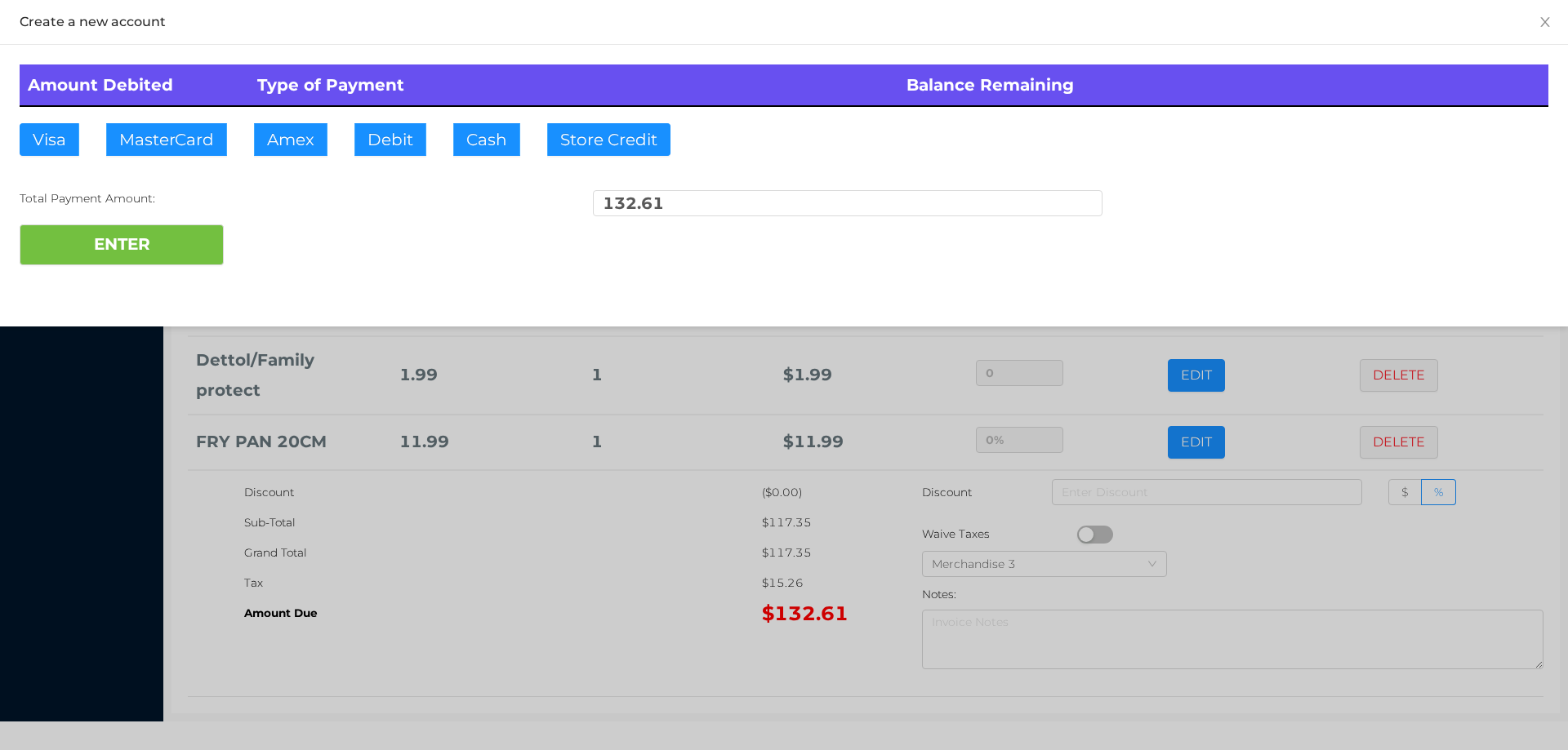
click at [392, 135] on div "Amount Debited Type of Payment Balance Remaining Visa MasterCard Amex Debit Cas…" at bounding box center [784, 164] width 1568 height 240
click at [177, 240] on button "ENTER" at bounding box center [122, 245] width 204 height 41
type input "0"
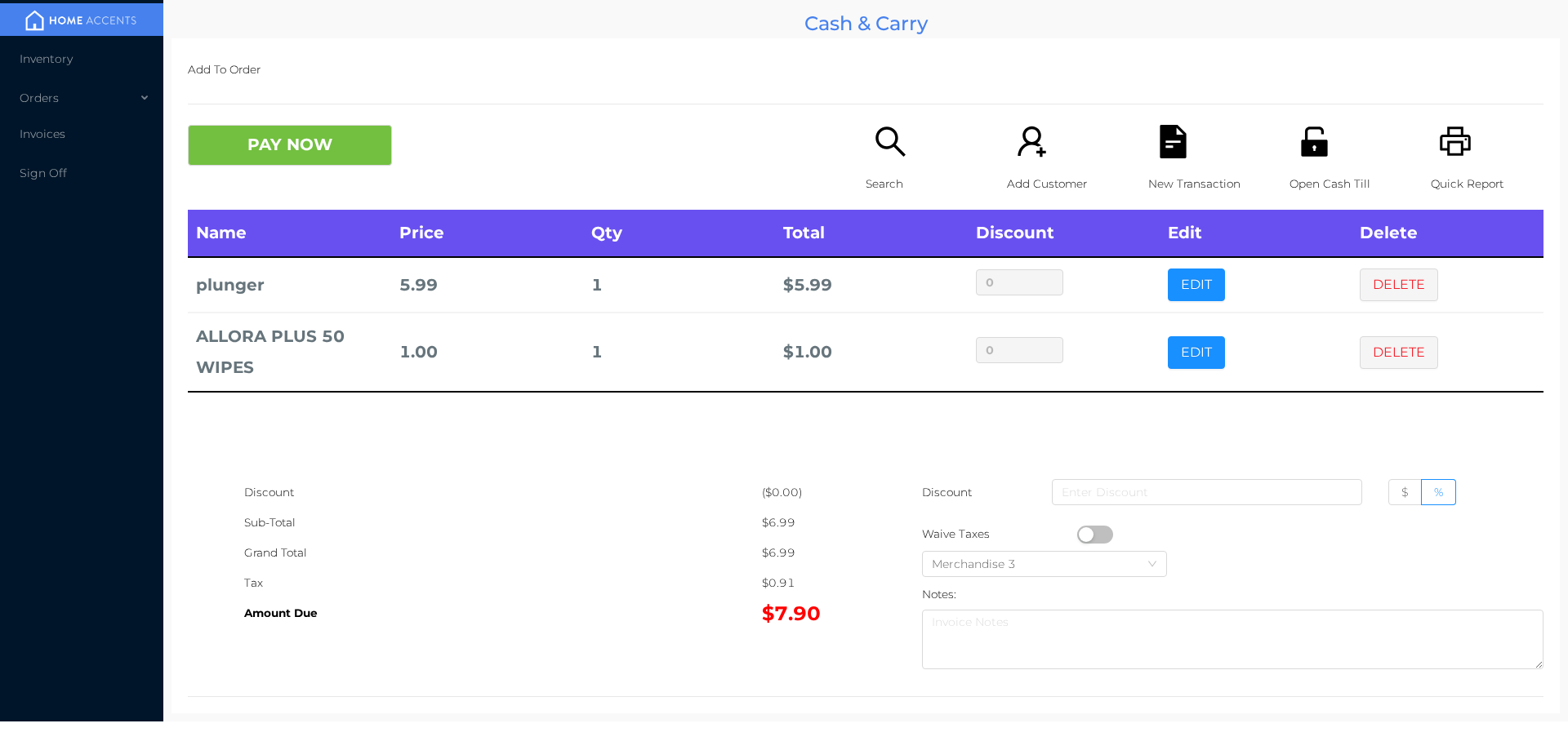
click at [1157, 137] on icon "icon: file-text" at bounding box center [1173, 141] width 33 height 33
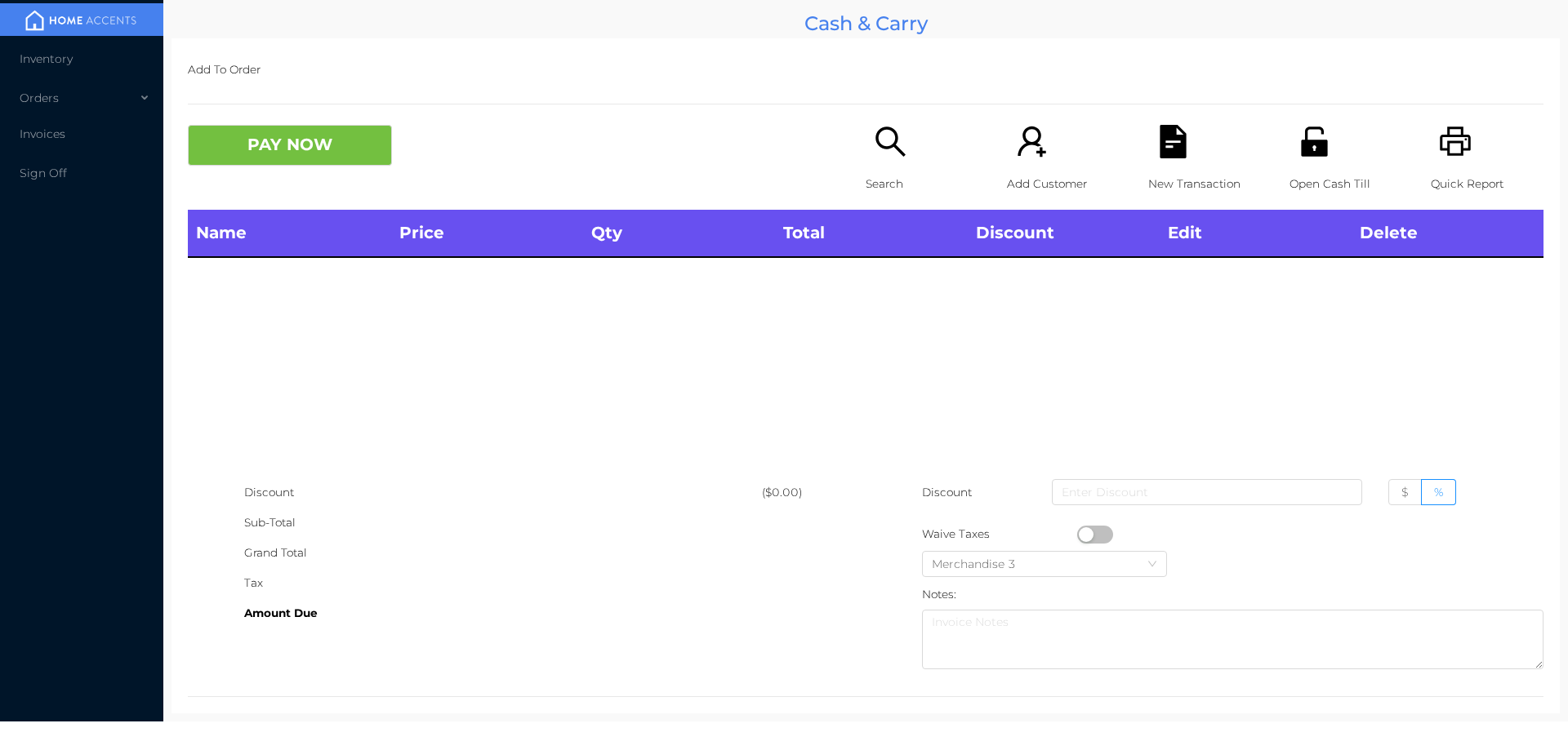
click at [885, 159] on div "Search" at bounding box center [922, 167] width 113 height 85
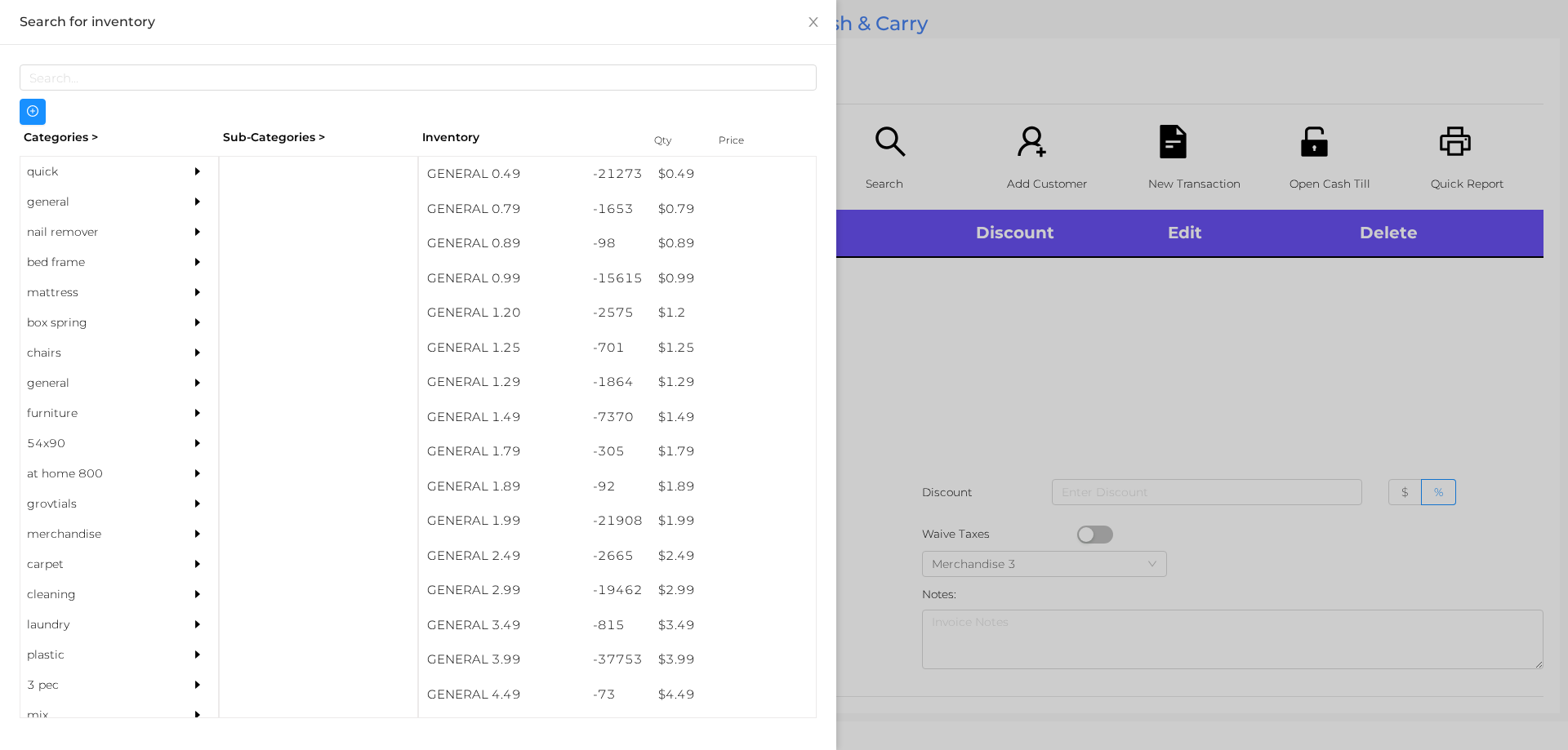
click at [1213, 364] on div at bounding box center [784, 375] width 1568 height 750
click at [1312, 152] on icon "icon: unlock" at bounding box center [1314, 141] width 26 height 29
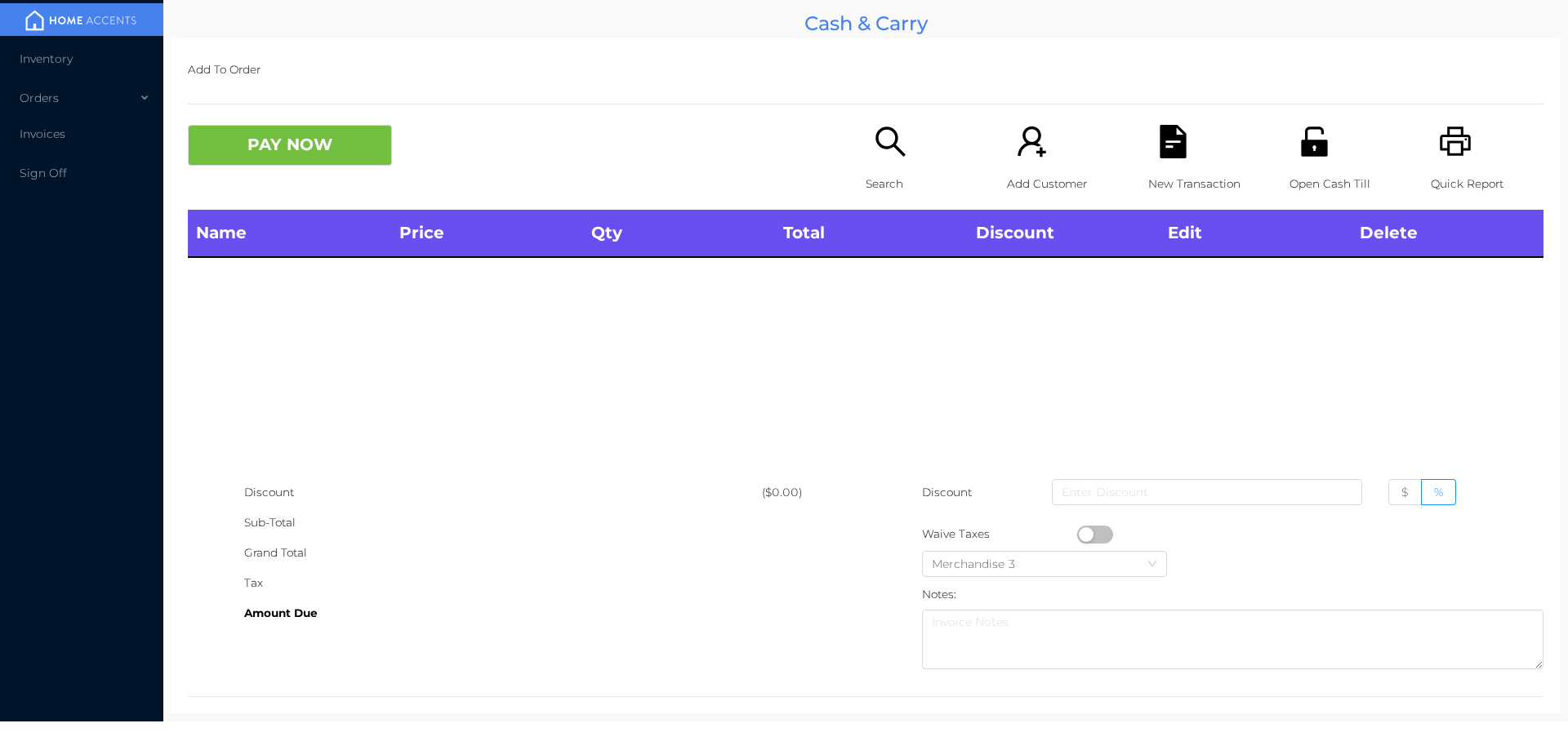
click at [866, 135] on div "Search" at bounding box center [922, 167] width 113 height 85
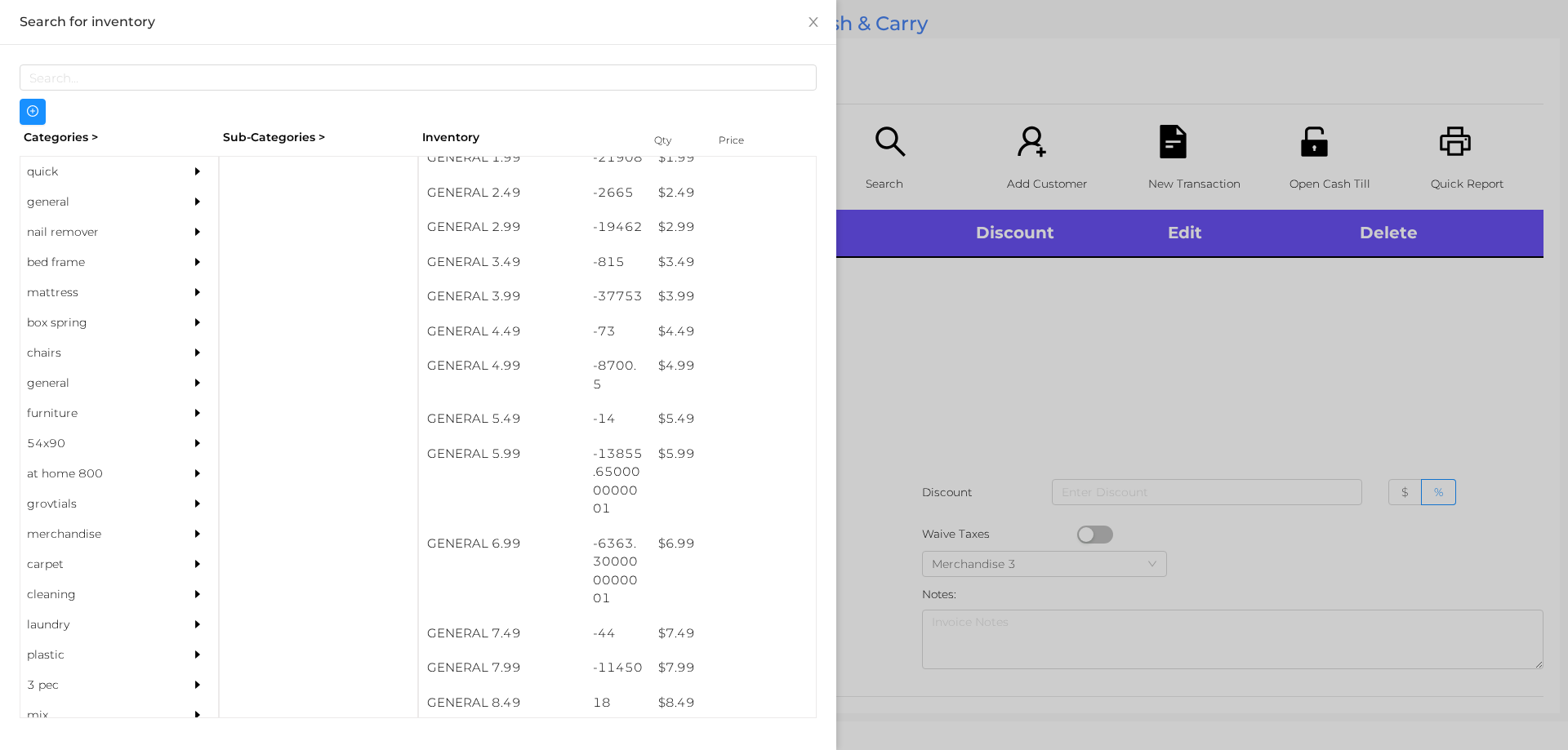
scroll to position [363, 0]
click at [691, 375] on div "$ 4.99" at bounding box center [733, 366] width 165 height 35
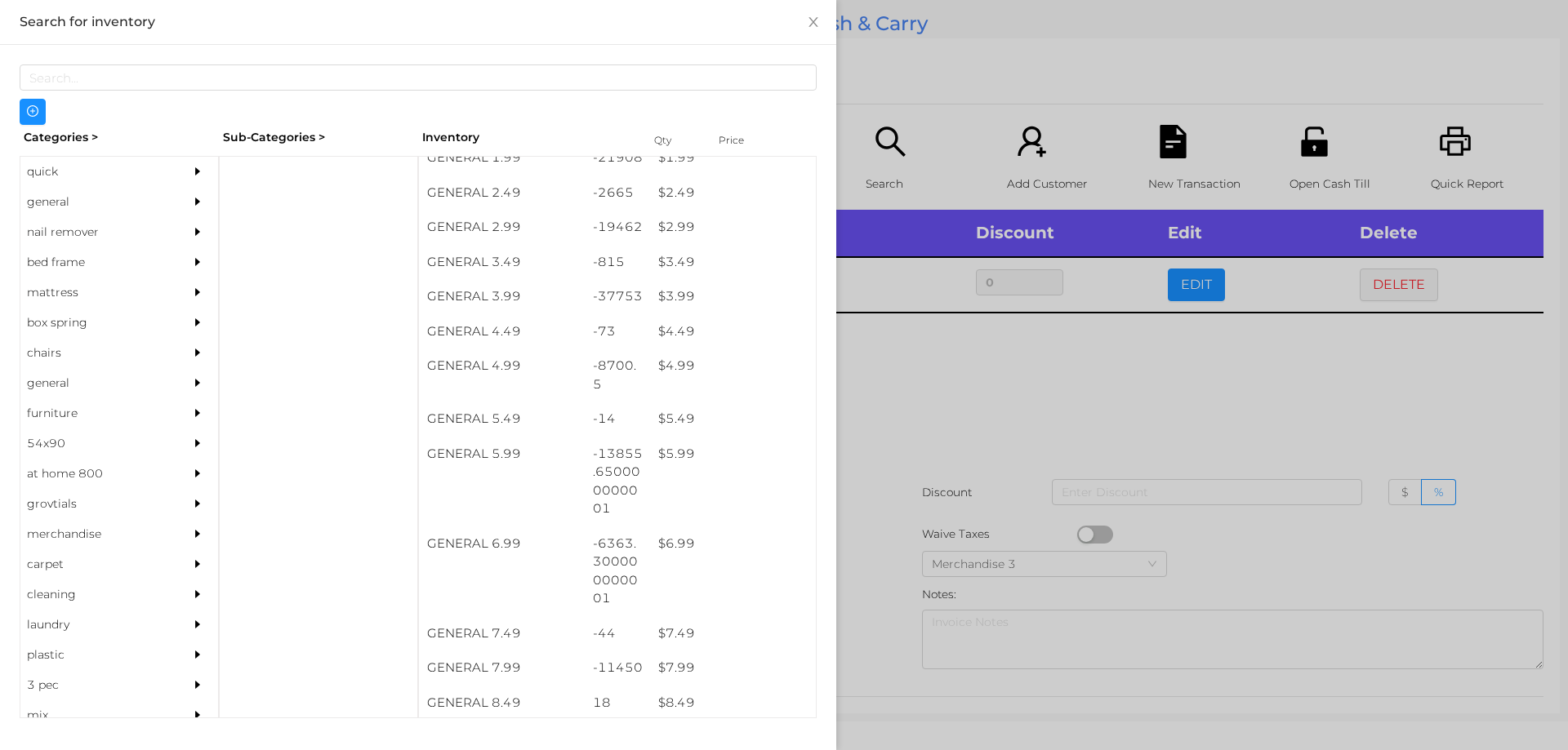
click at [990, 391] on div at bounding box center [784, 375] width 1568 height 750
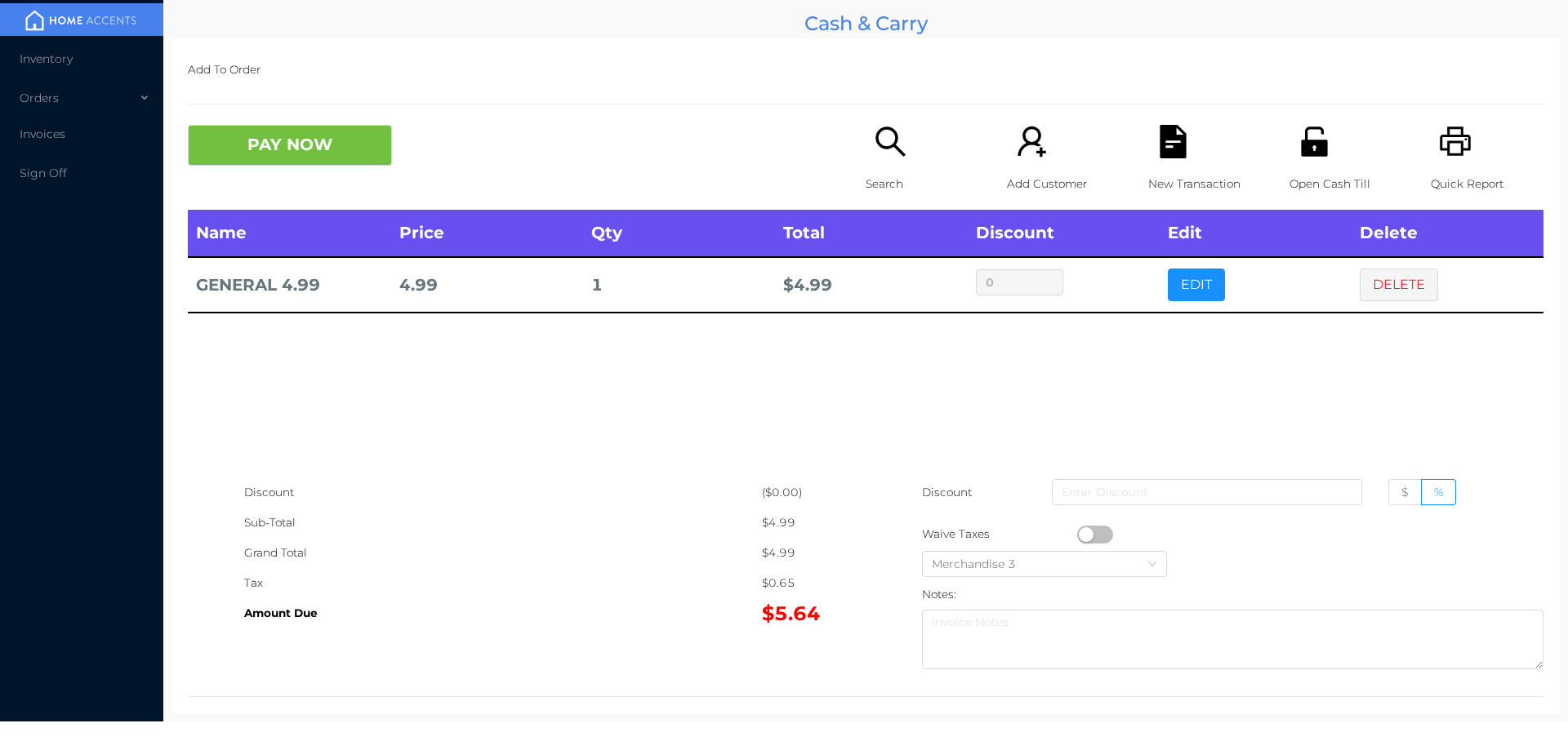
click at [894, 147] on icon "icon: search" at bounding box center [890, 141] width 33 height 33
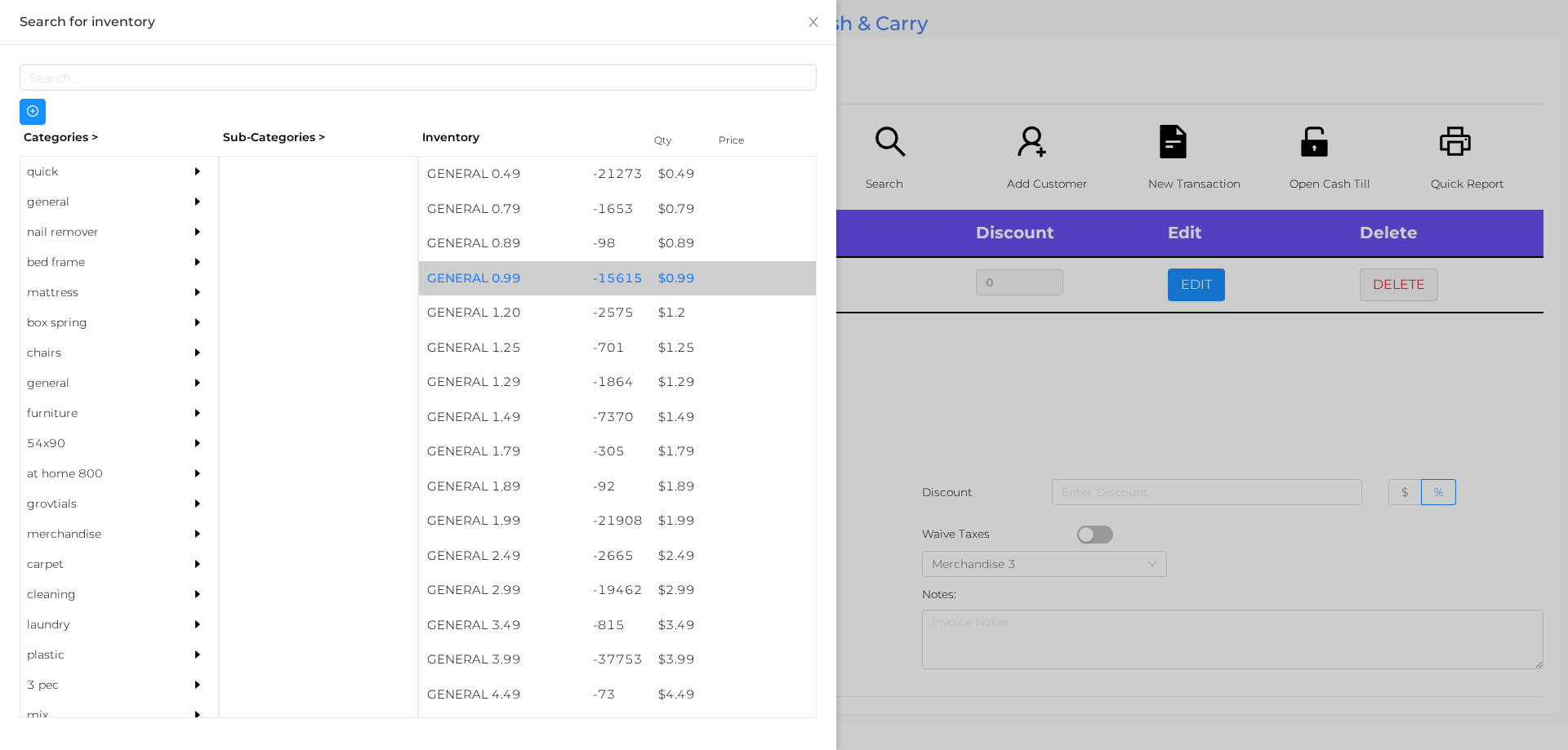
click at [700, 272] on div "$ 0.99" at bounding box center [733, 278] width 165 height 35
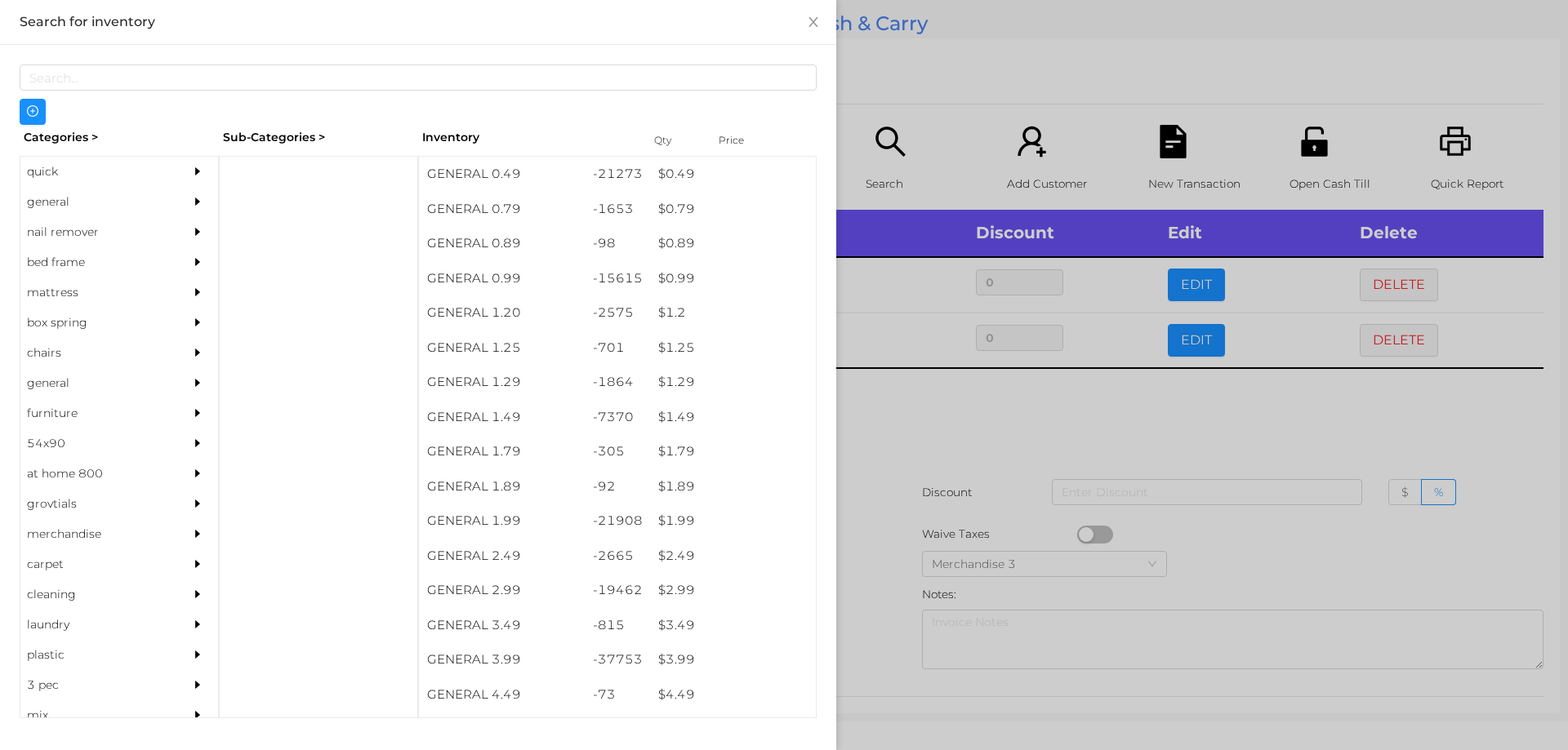
click at [946, 137] on div at bounding box center [784, 375] width 1568 height 750
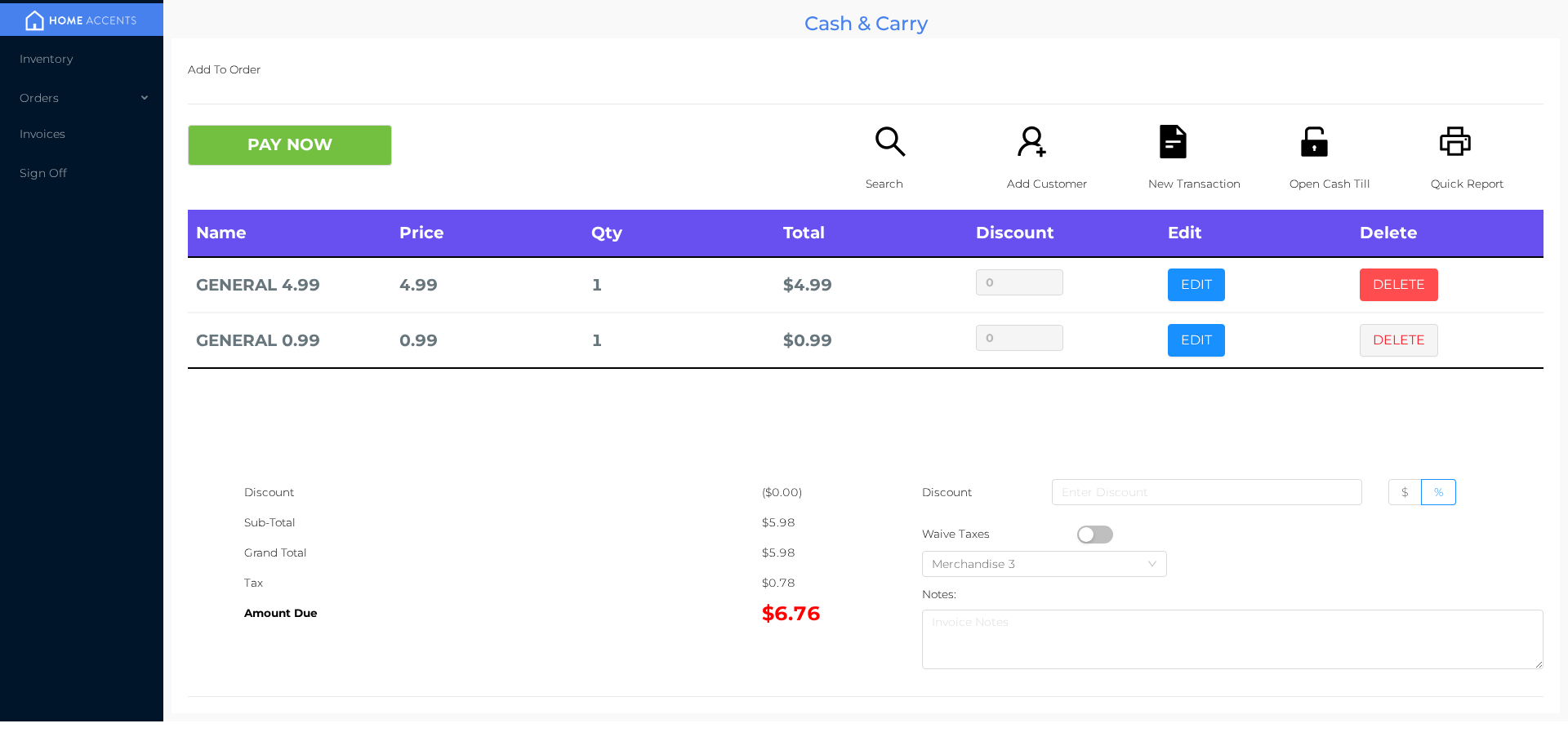
click at [1377, 282] on button "DELETE" at bounding box center [1399, 284] width 79 height 33
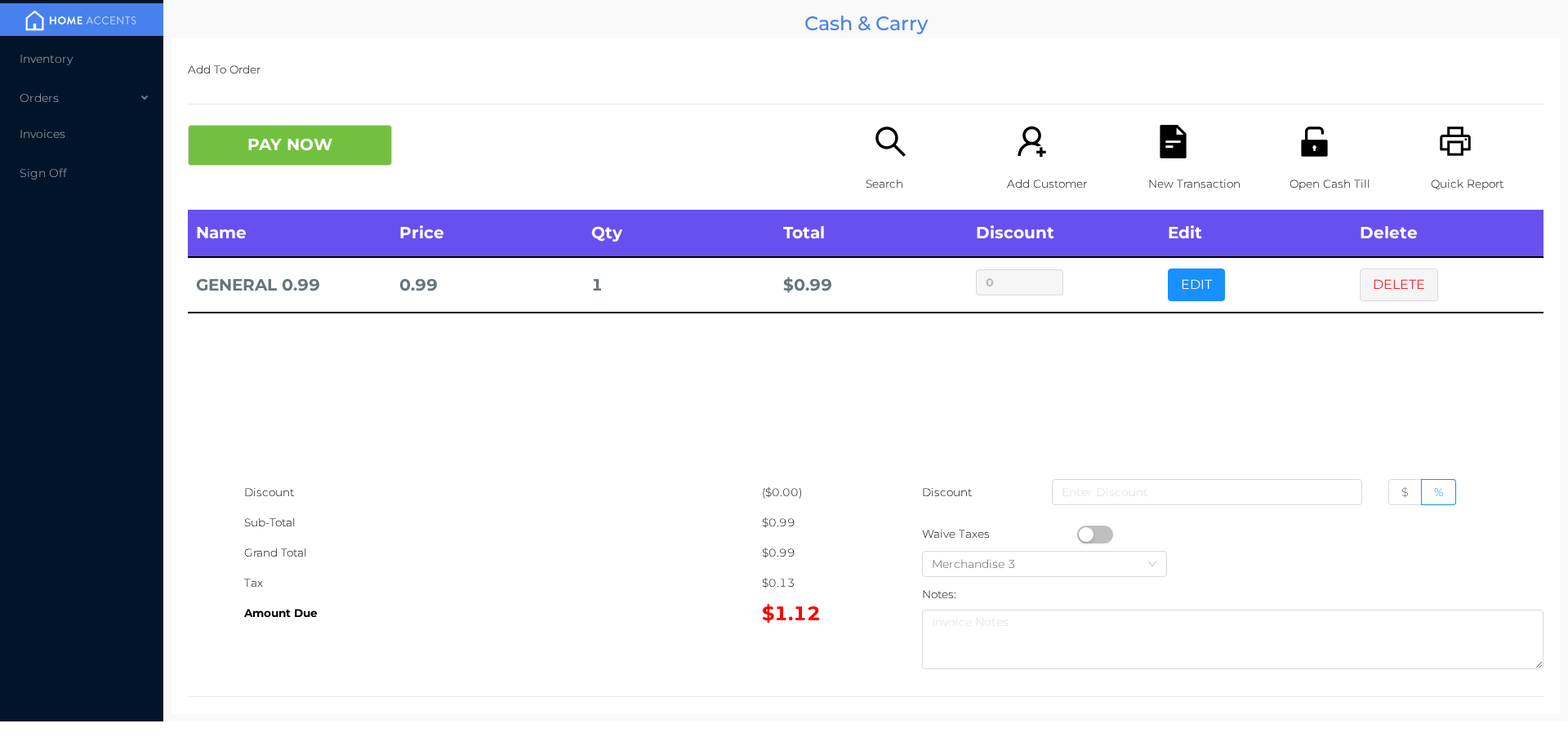
click at [924, 160] on div "Search" at bounding box center [922, 167] width 113 height 85
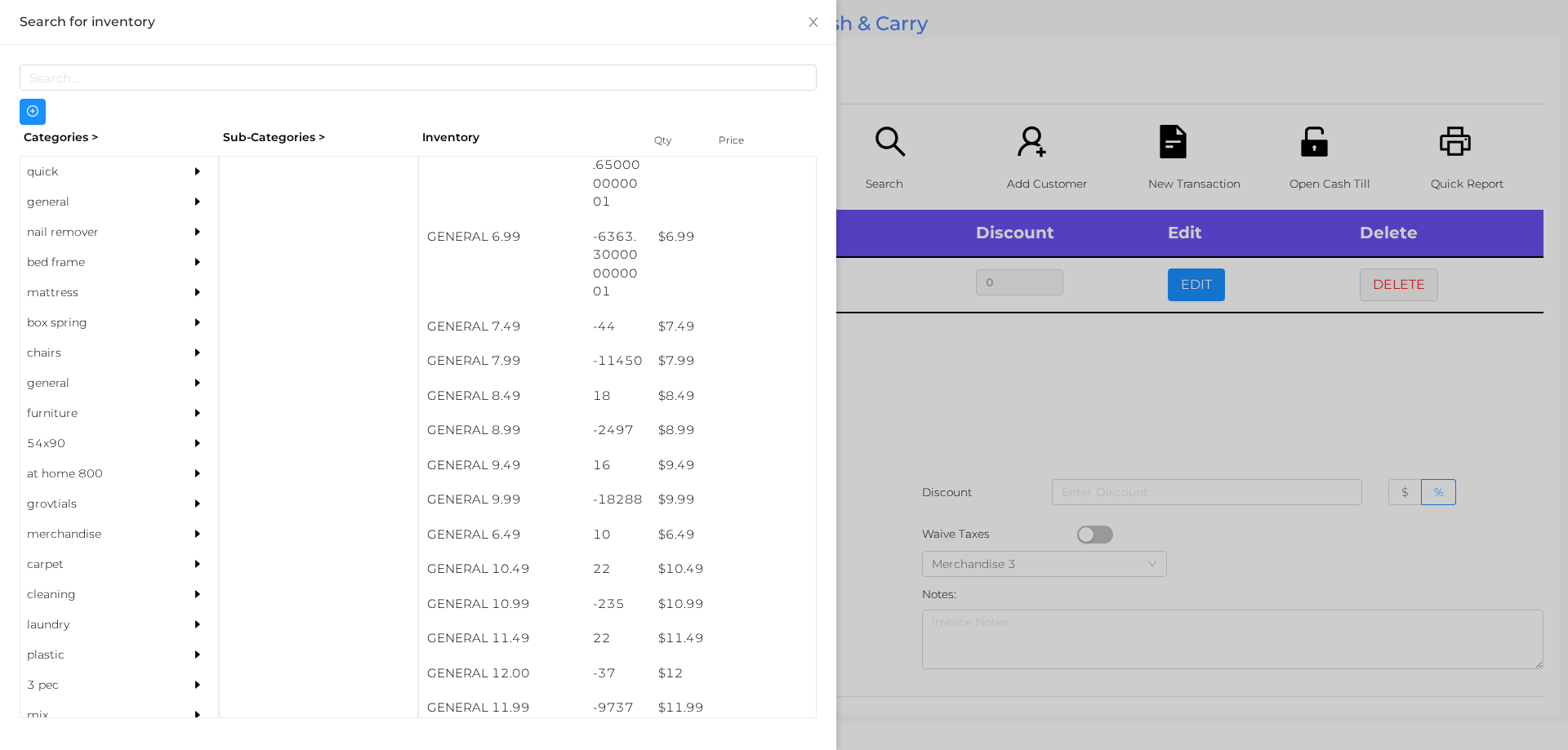
scroll to position [594, 0]
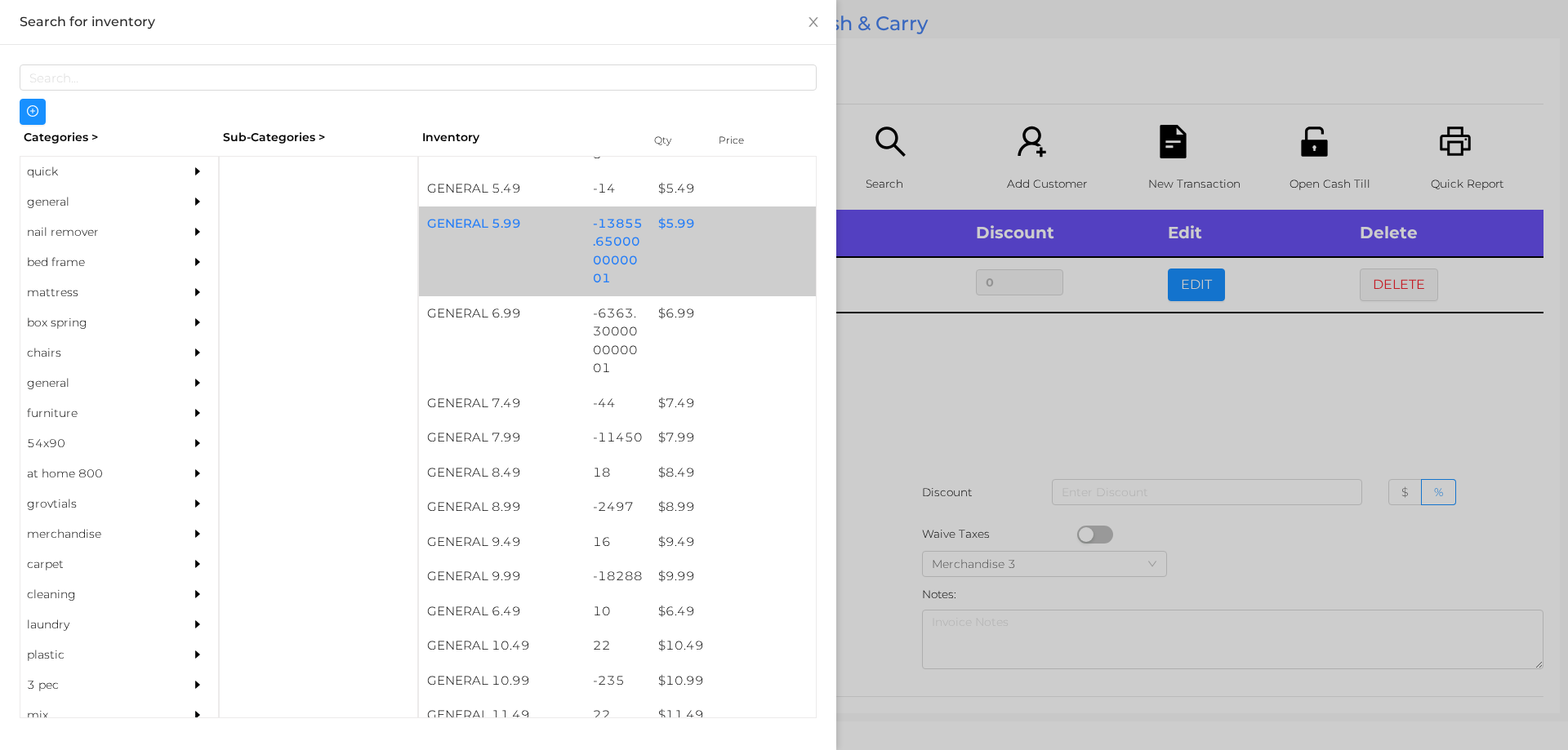
click at [709, 227] on div "$ 5.99" at bounding box center [733, 223] width 165 height 35
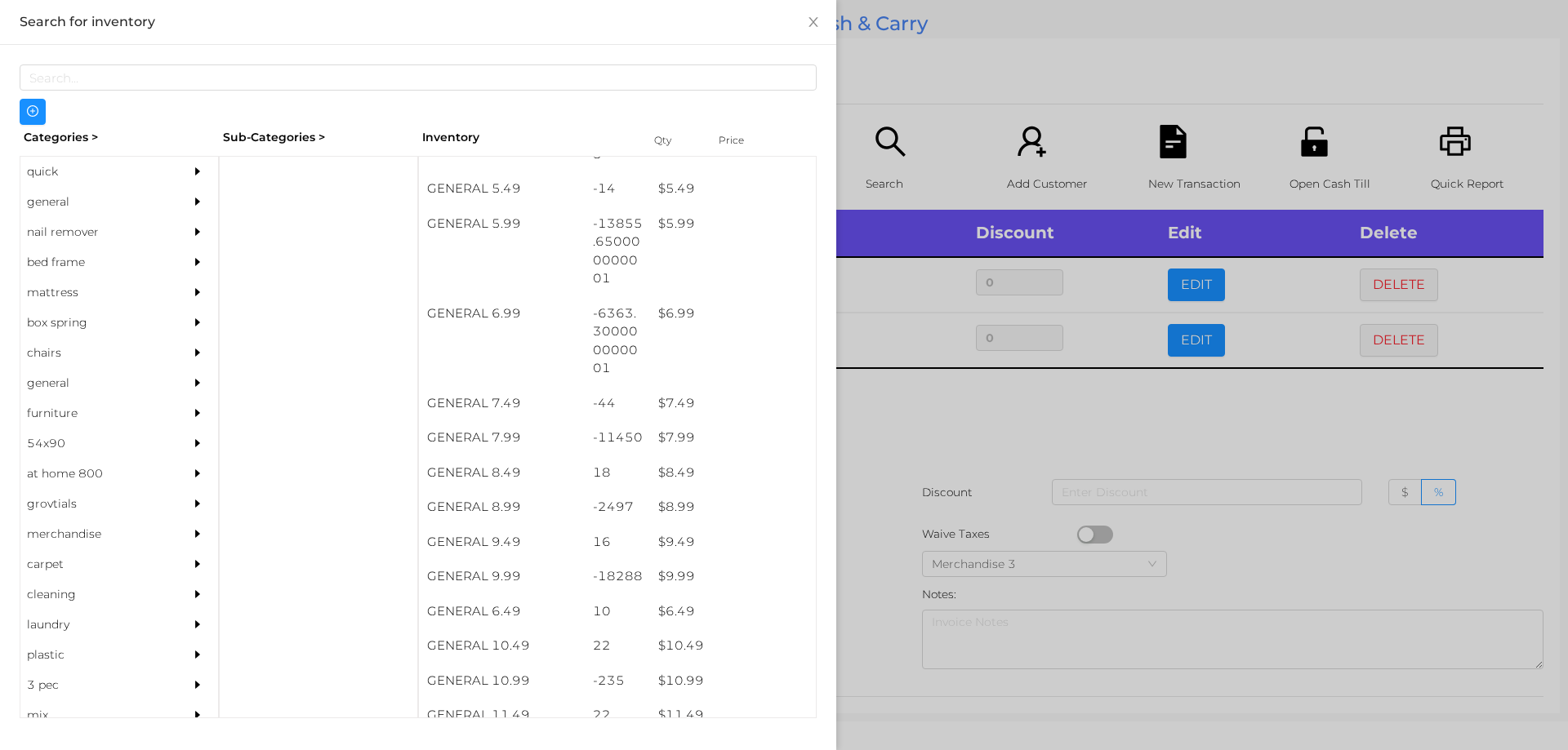
click at [941, 83] on div at bounding box center [784, 375] width 1568 height 750
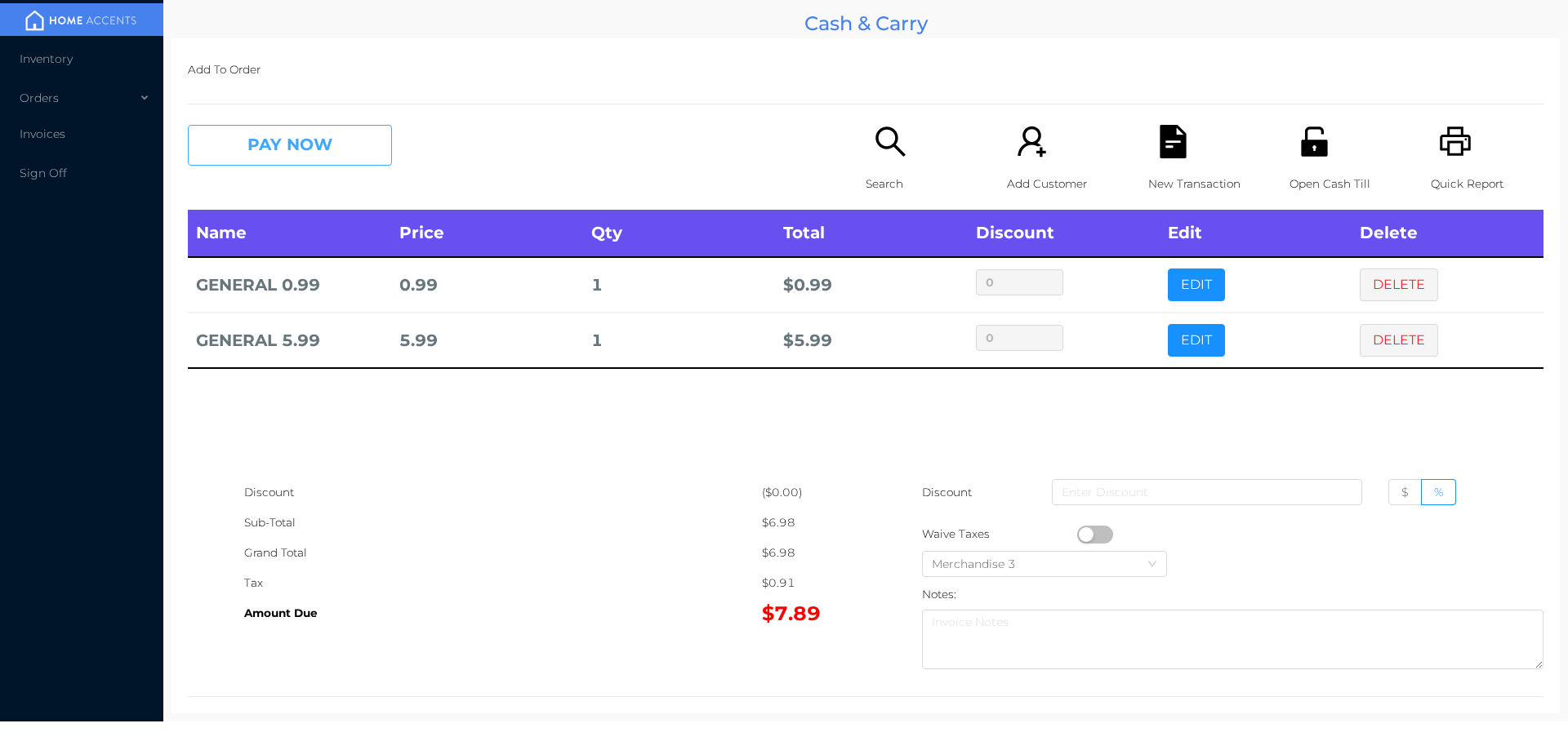
click at [319, 164] on button "PAY NOW" at bounding box center [290, 146] width 204 height 41
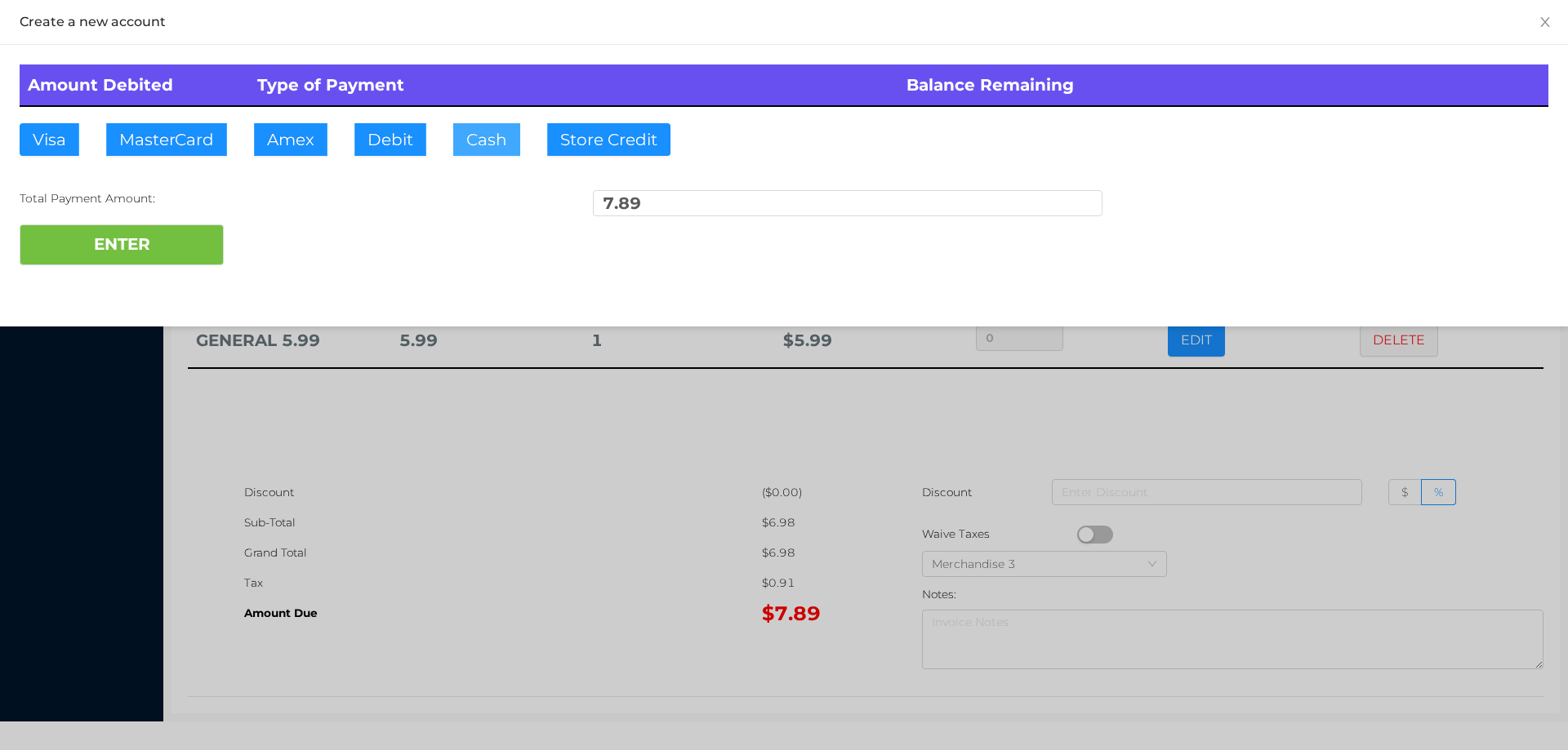
click at [496, 128] on button "Cash" at bounding box center [487, 139] width 67 height 33
type input "8"
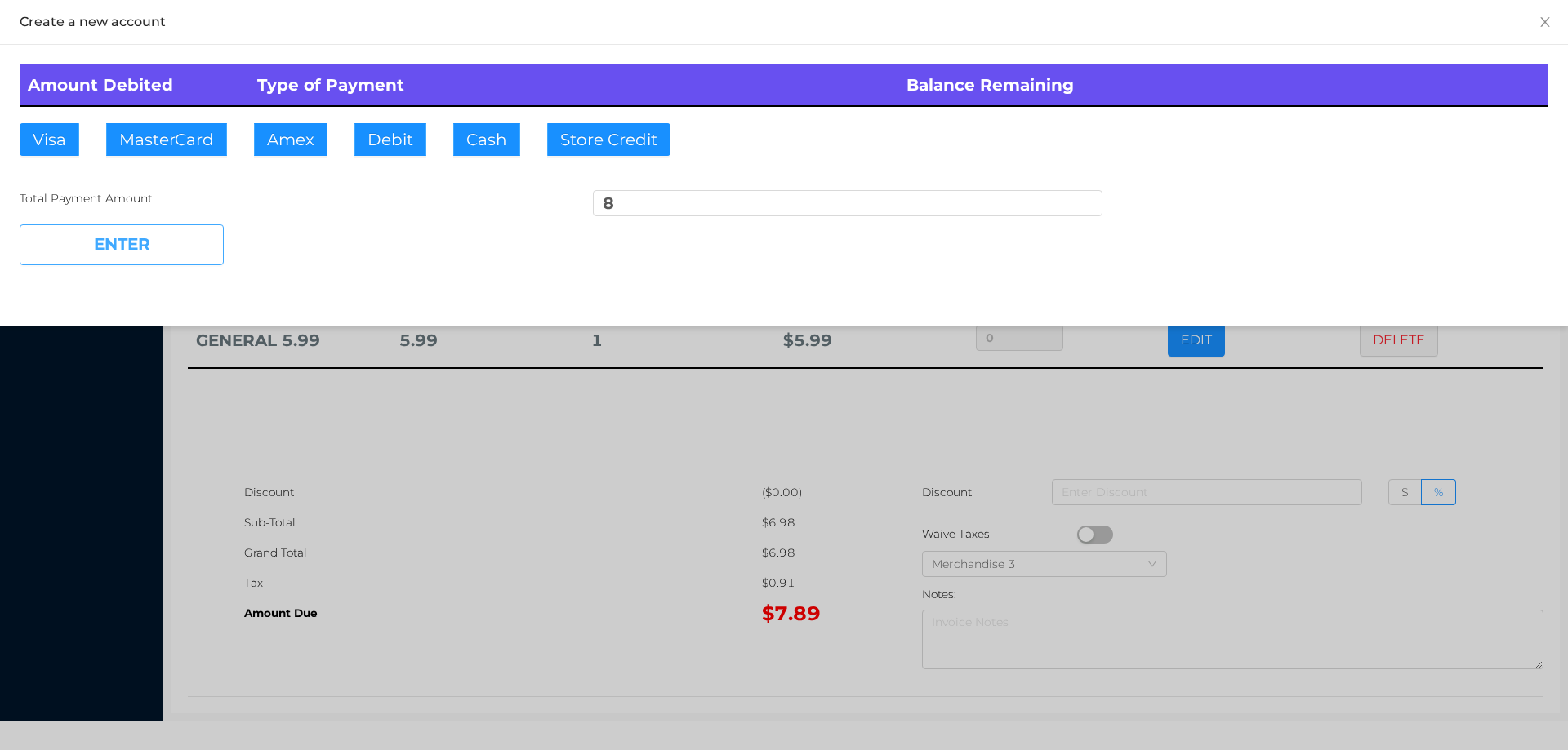
click at [123, 249] on button "ENTER" at bounding box center [122, 245] width 204 height 41
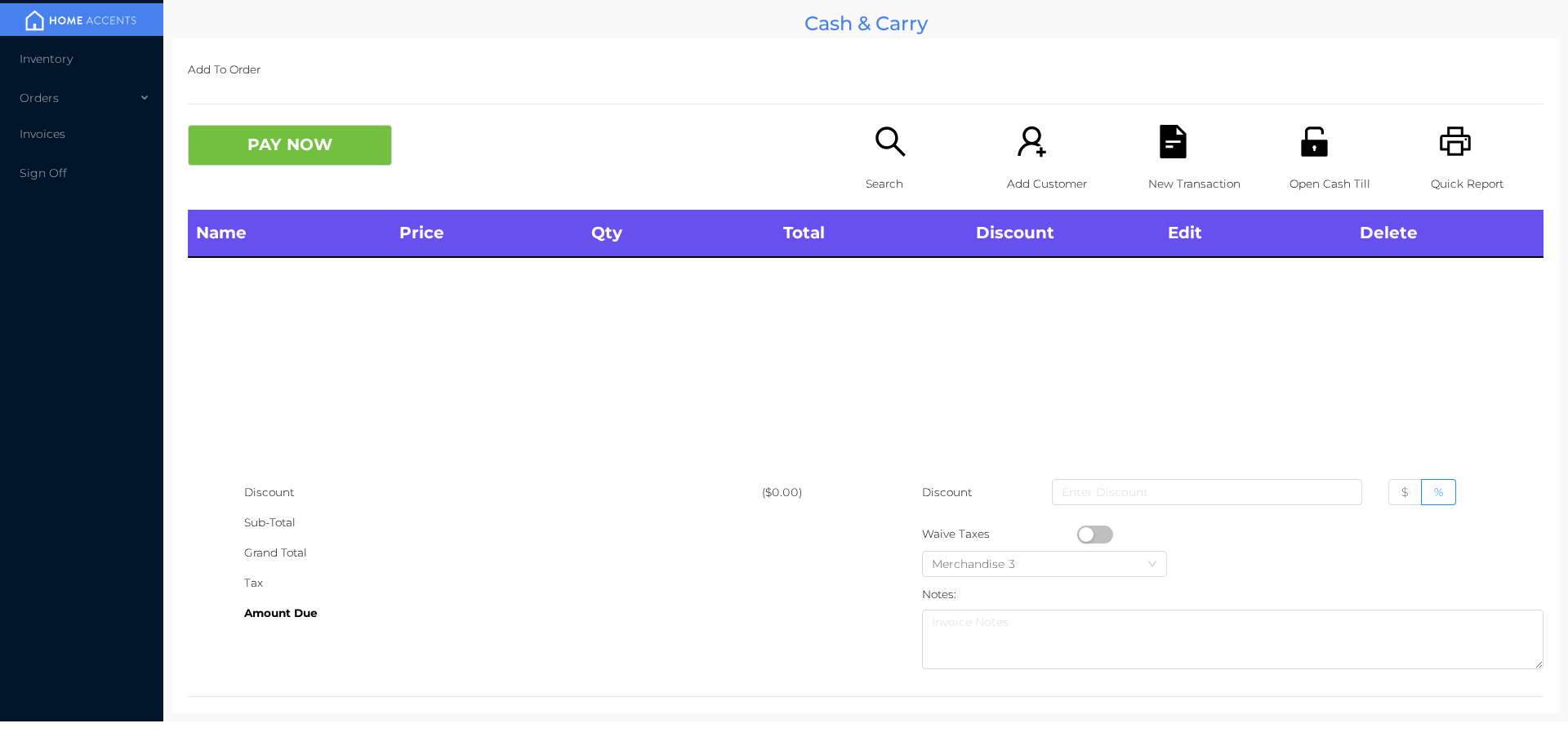
click at [884, 172] on p "Search" at bounding box center [922, 184] width 113 height 30
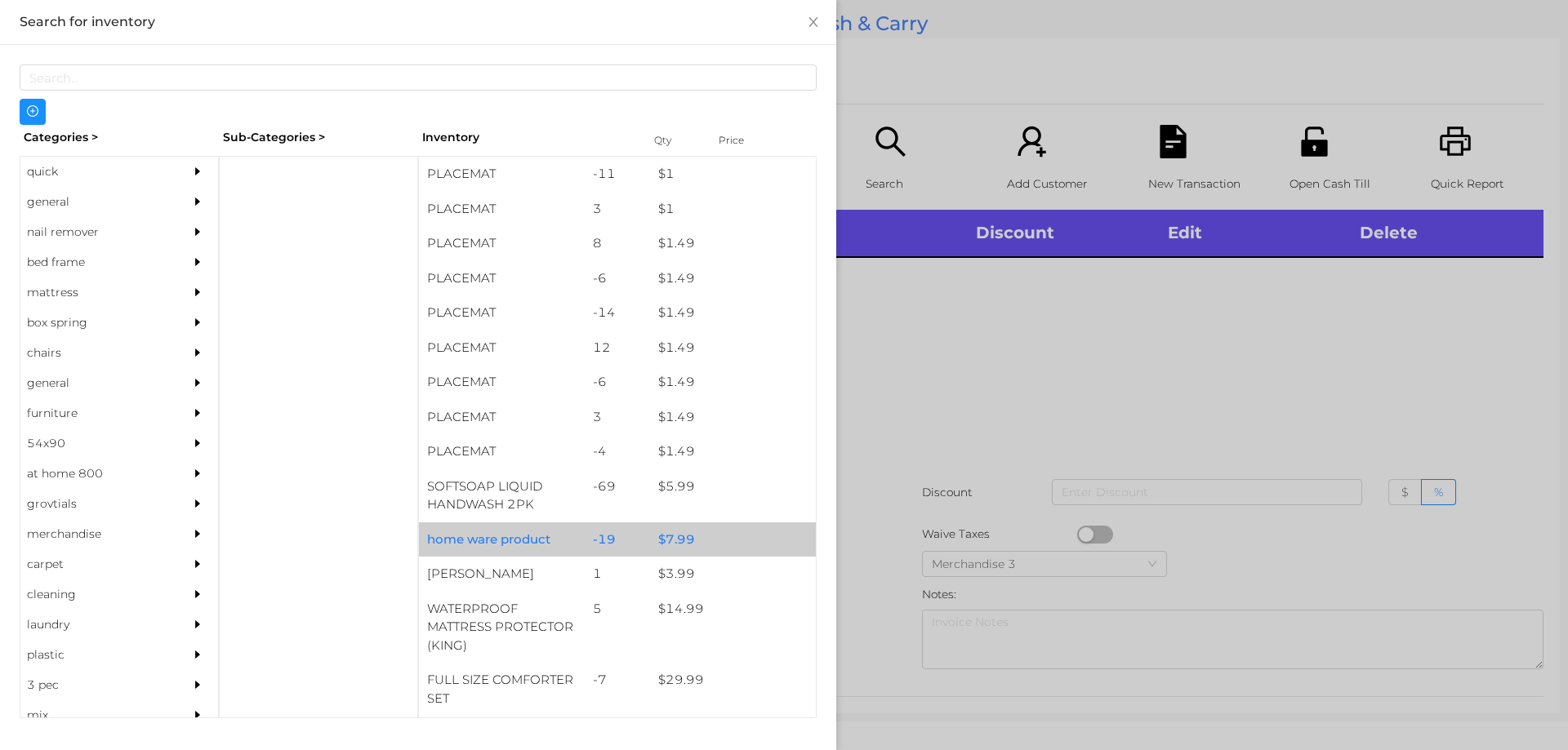
click at [693, 530] on div "$ 7.99" at bounding box center [733, 539] width 165 height 35
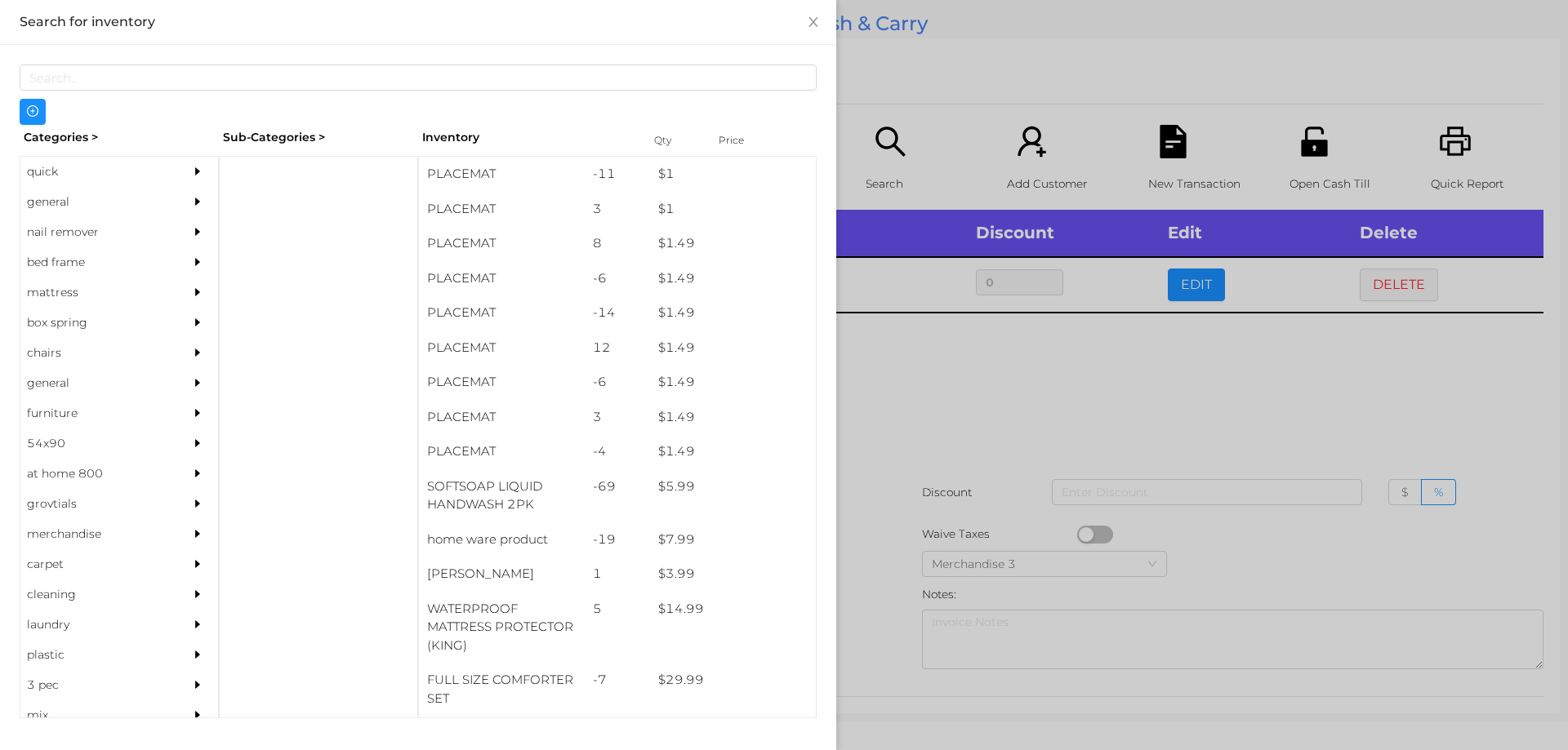
click at [918, 464] on div at bounding box center [784, 375] width 1568 height 750
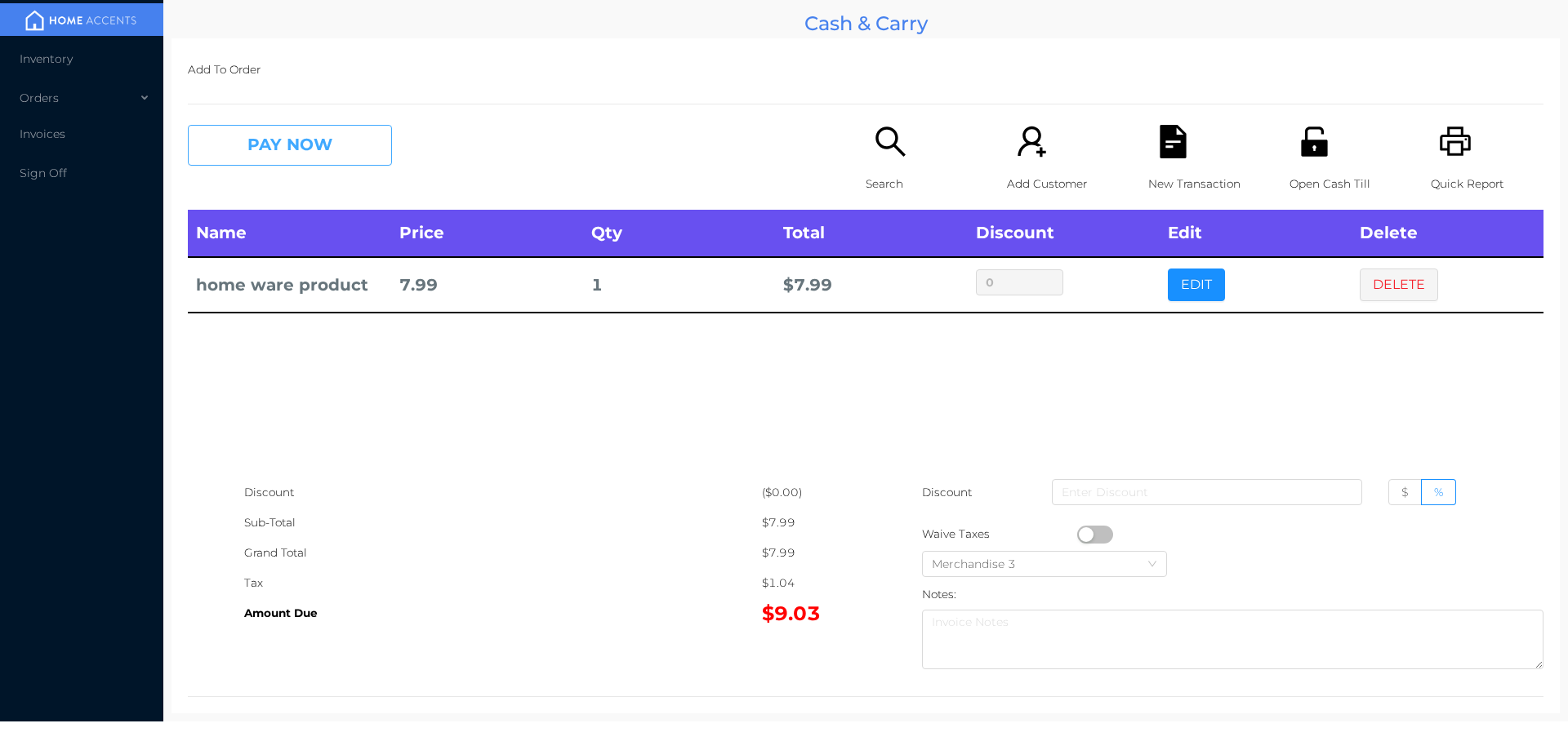
click at [309, 144] on button "PAY NOW" at bounding box center [290, 146] width 204 height 41
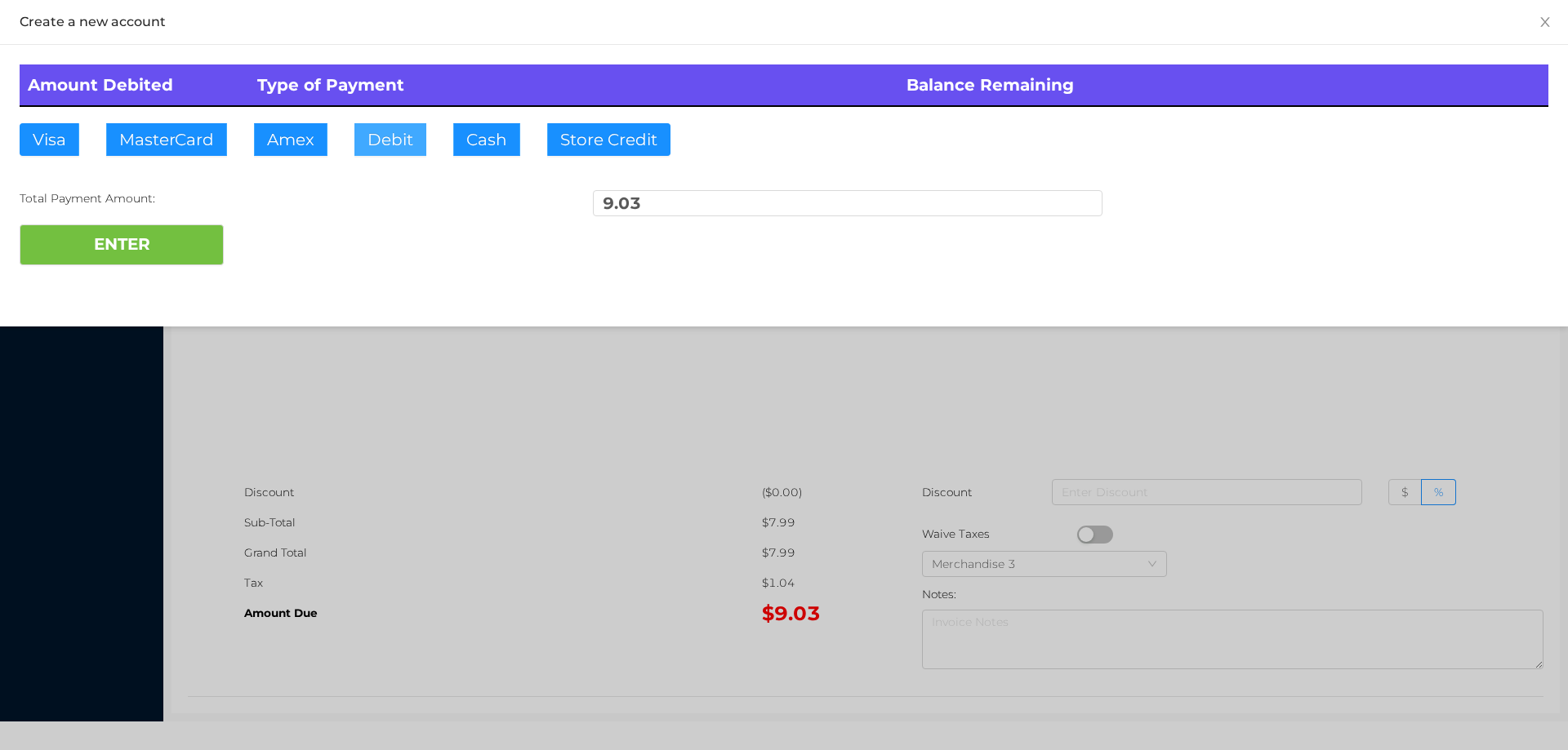
click at [373, 123] on button "Debit" at bounding box center [390, 139] width 72 height 33
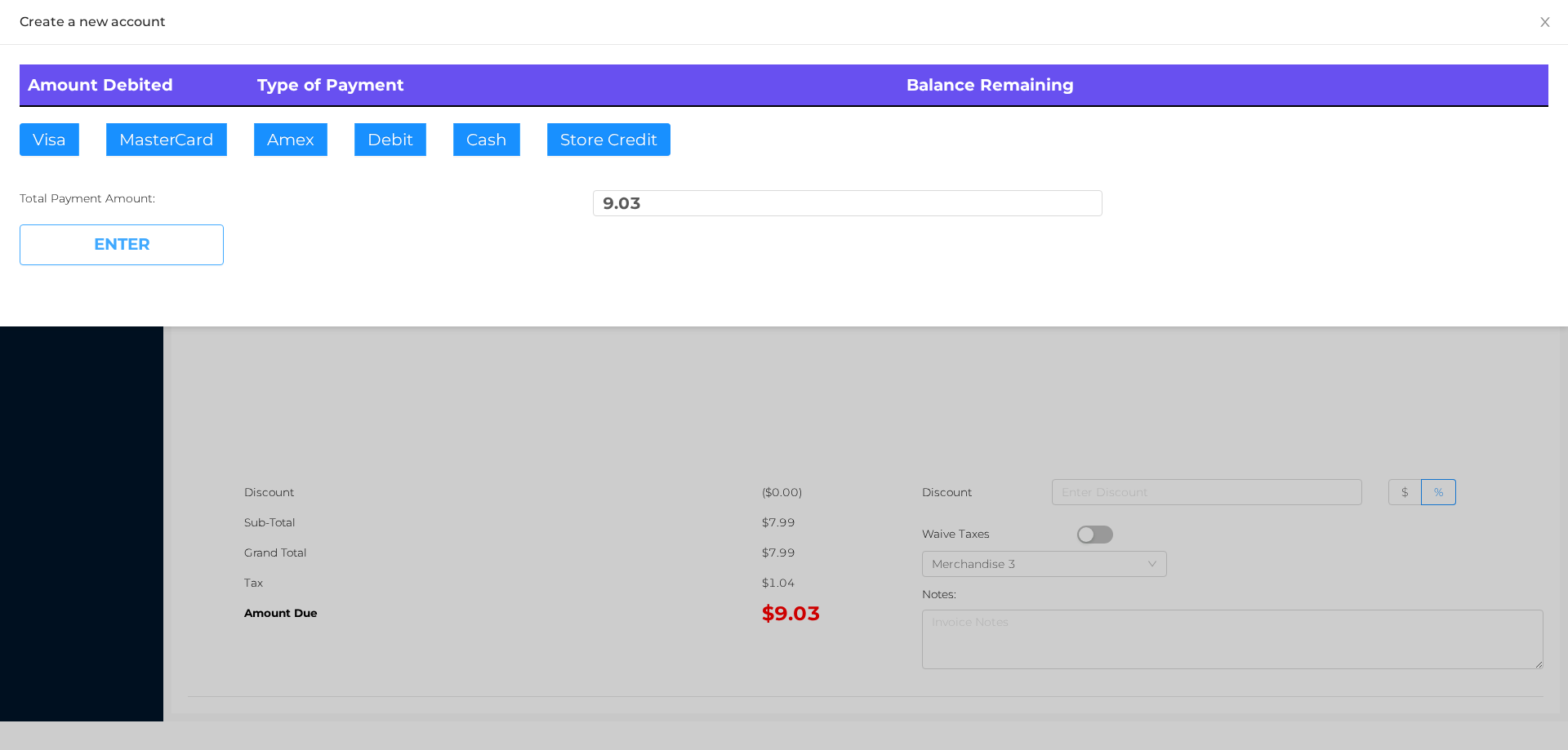
click at [176, 227] on button "ENTER" at bounding box center [122, 245] width 204 height 41
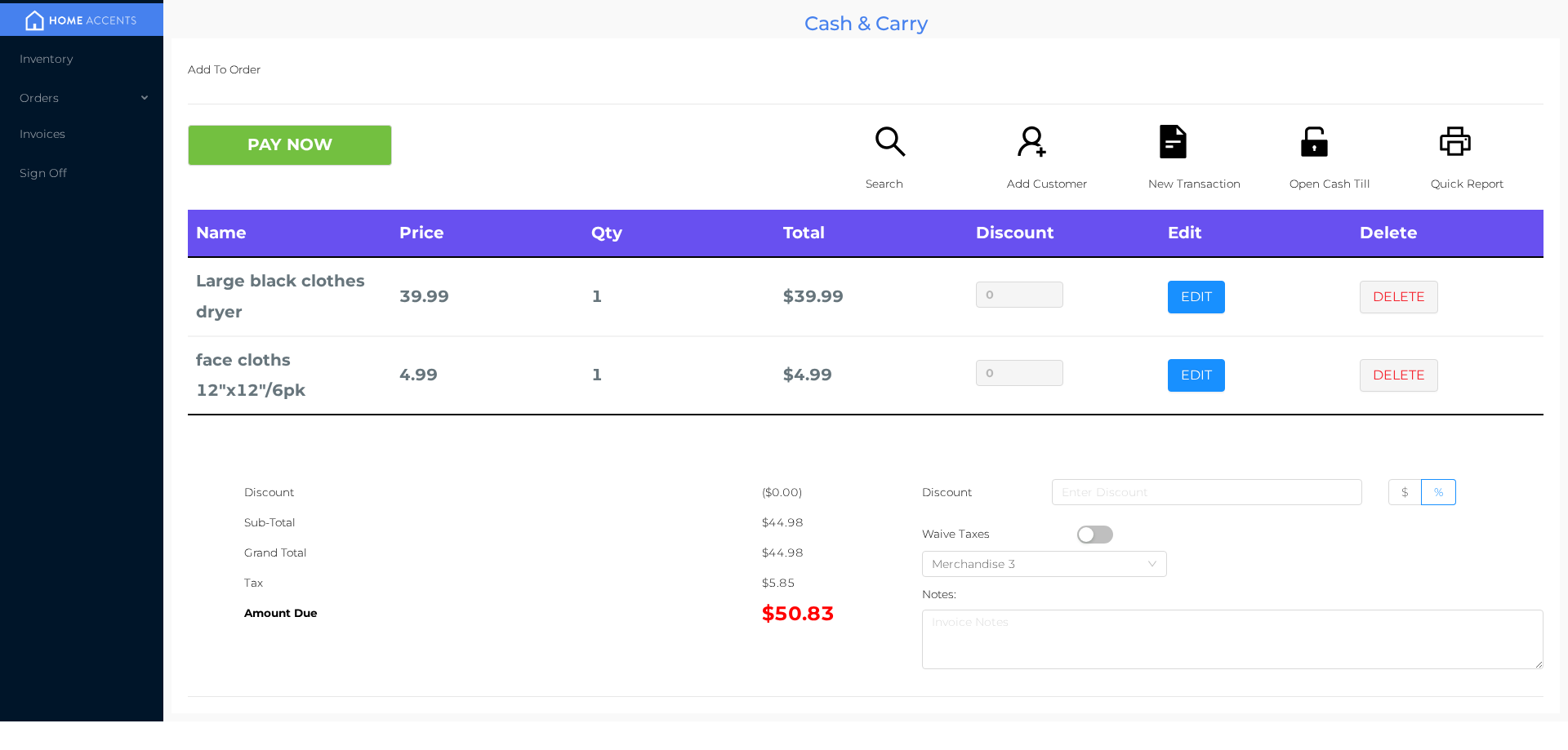
click at [869, 164] on div "Search" at bounding box center [922, 167] width 113 height 85
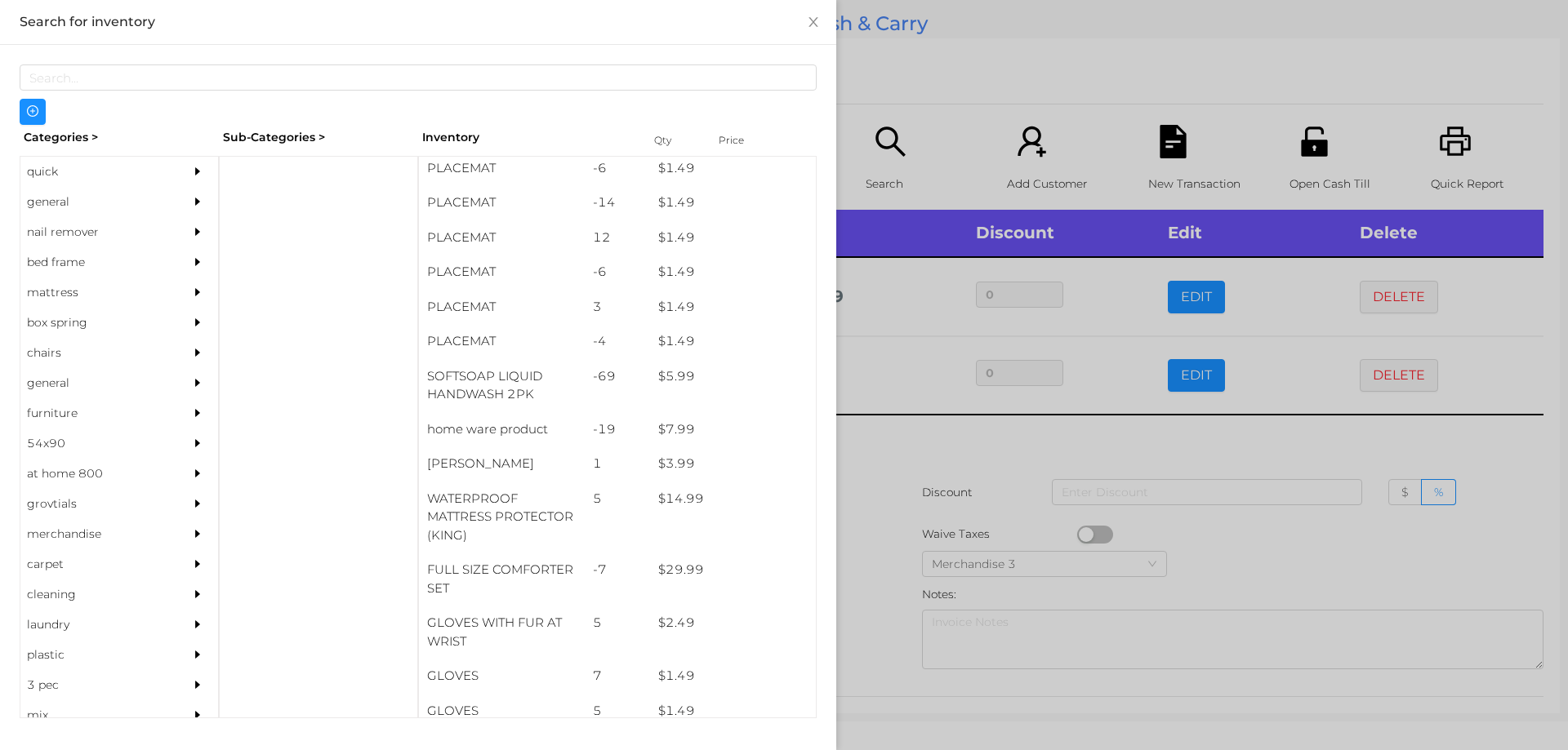
scroll to position [110, 0]
click at [51, 213] on div "general" at bounding box center [95, 202] width 148 height 30
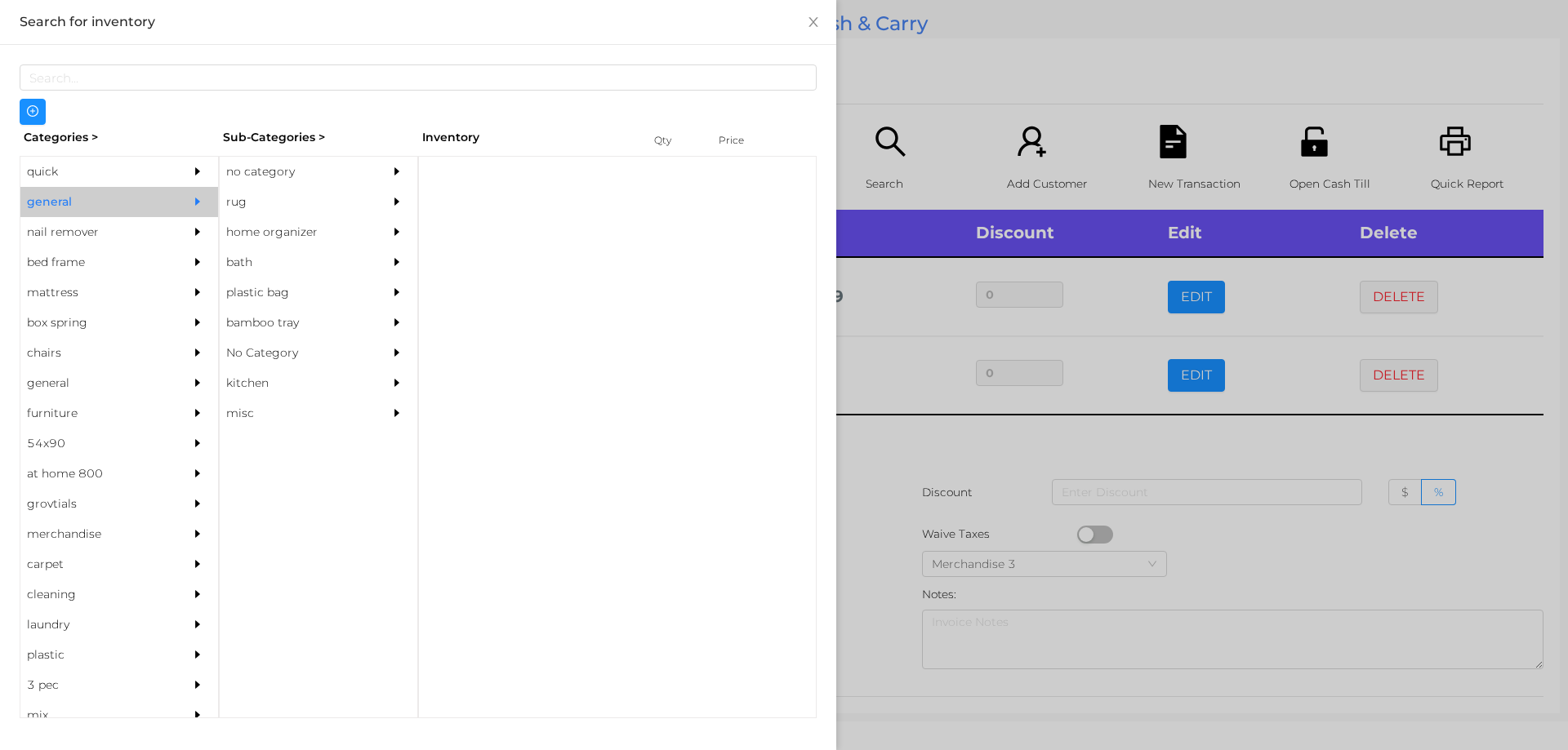
click at [288, 165] on div "no category" at bounding box center [294, 172] width 148 height 30
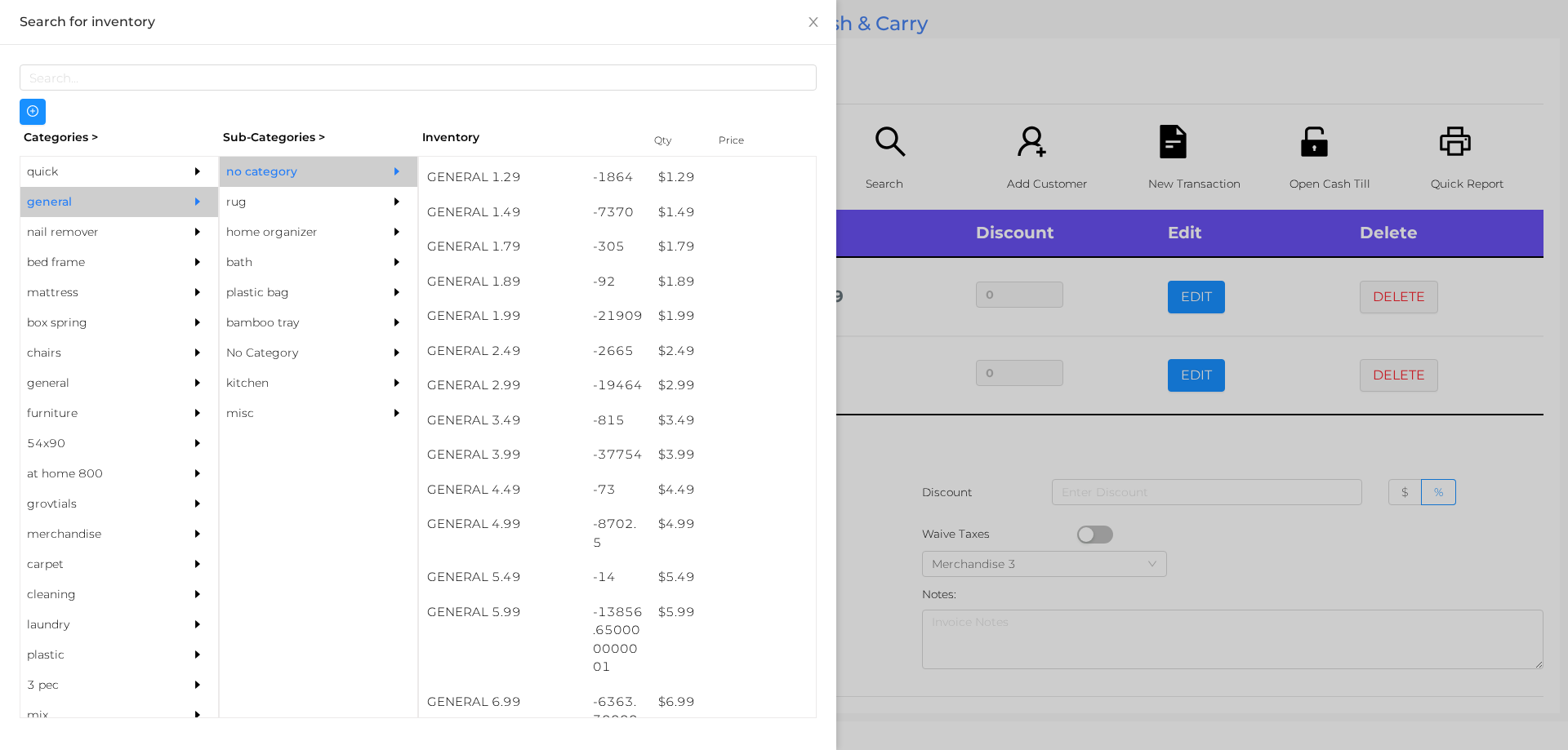
scroll to position [211, 0]
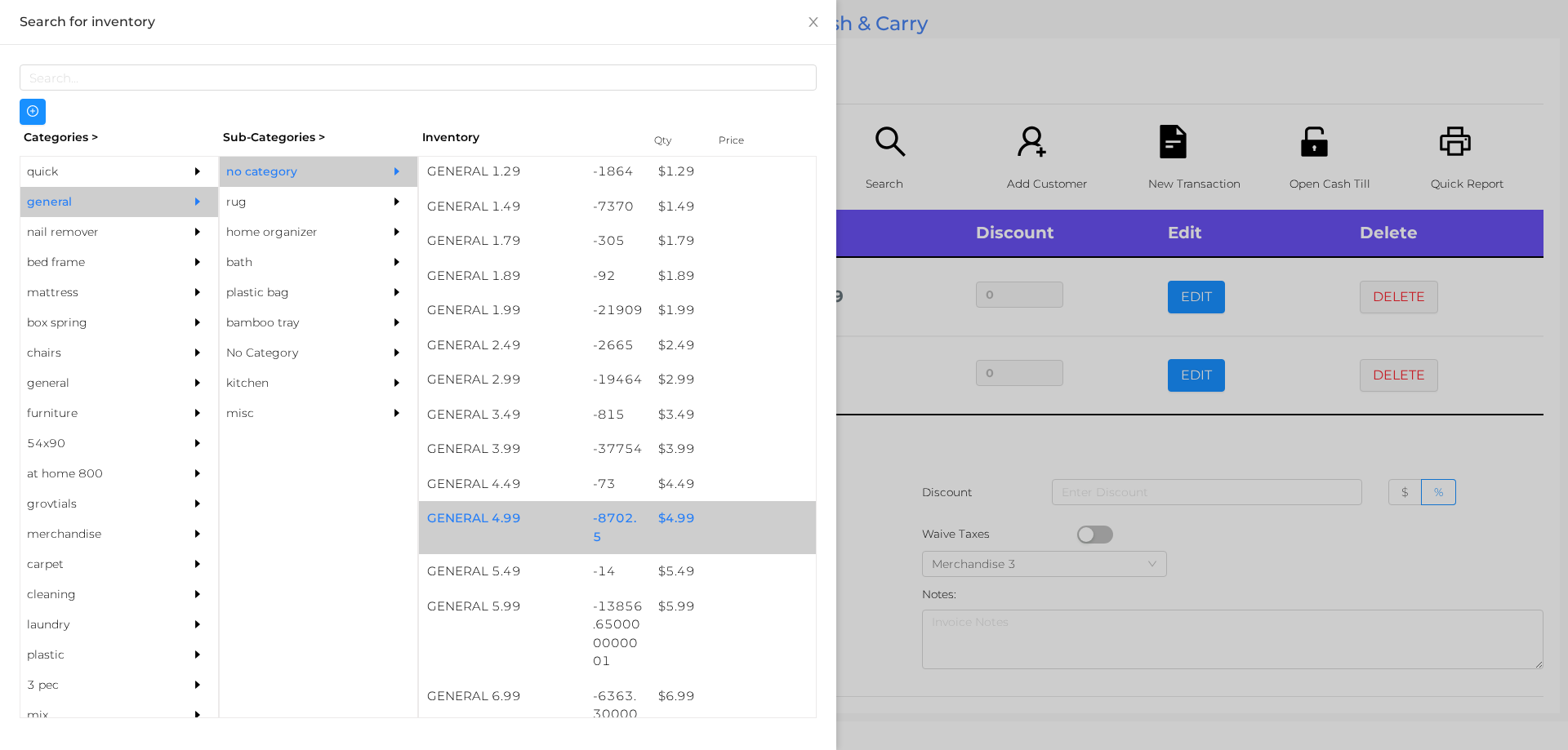
click at [631, 510] on div "-8702.5" at bounding box center [618, 527] width 66 height 53
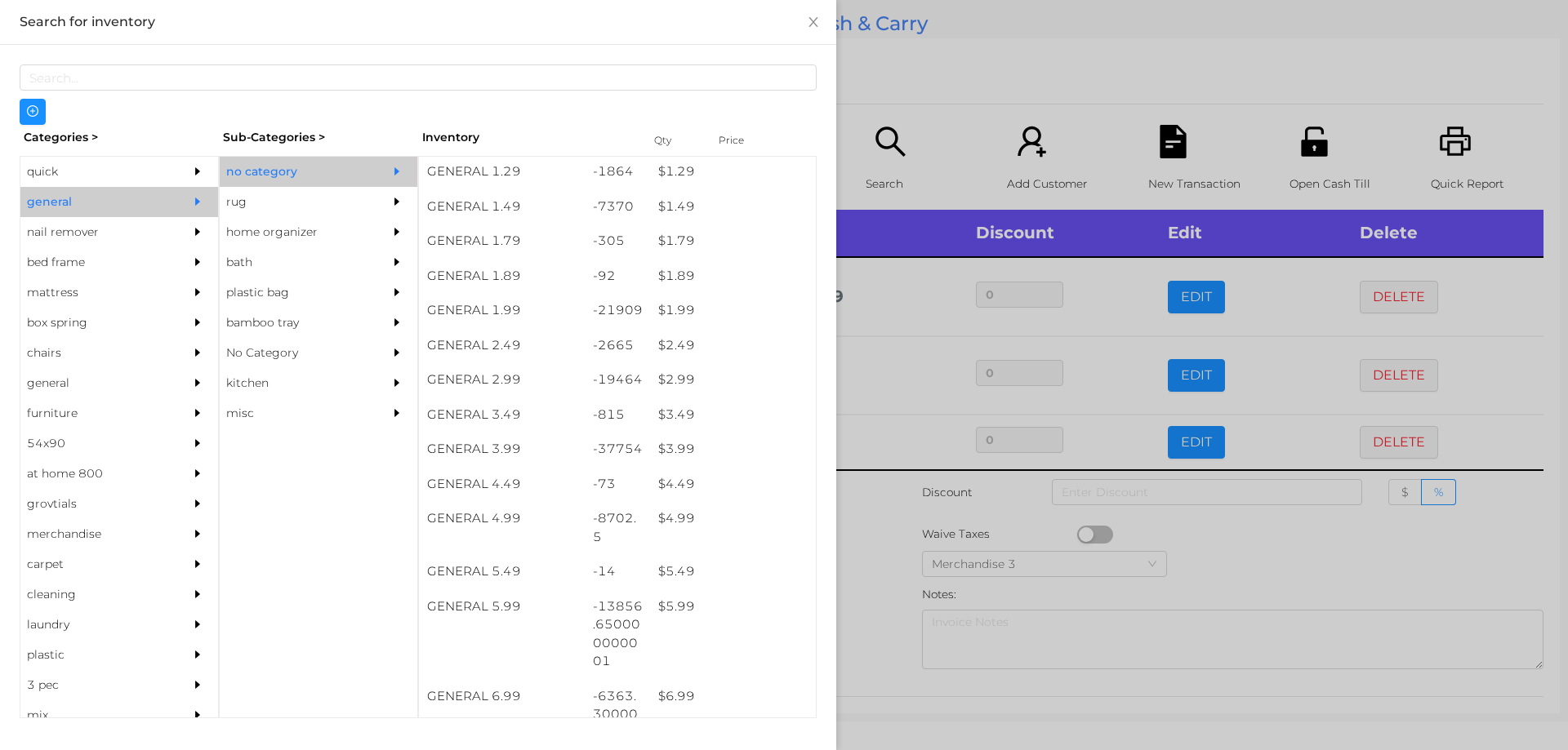
click at [967, 504] on div at bounding box center [784, 375] width 1568 height 750
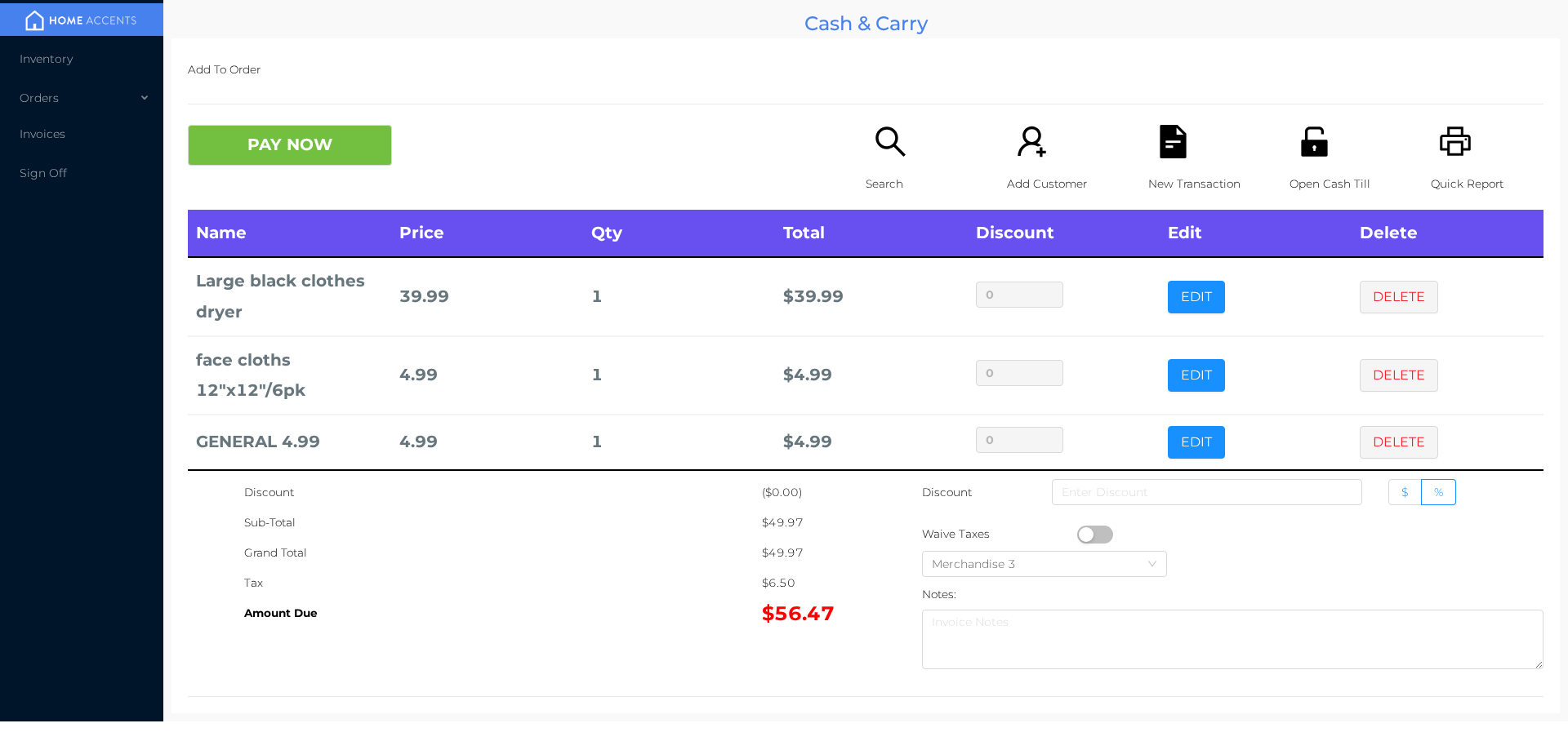
click at [1388, 482] on label "$" at bounding box center [1404, 492] width 33 height 26
click at [1402, 496] on input "$" at bounding box center [1402, 496] width 0 height 0
click at [1176, 495] on input at bounding box center [1207, 492] width 310 height 26
type input "1"
click at [280, 130] on button "PAY NOW" at bounding box center [290, 146] width 204 height 41
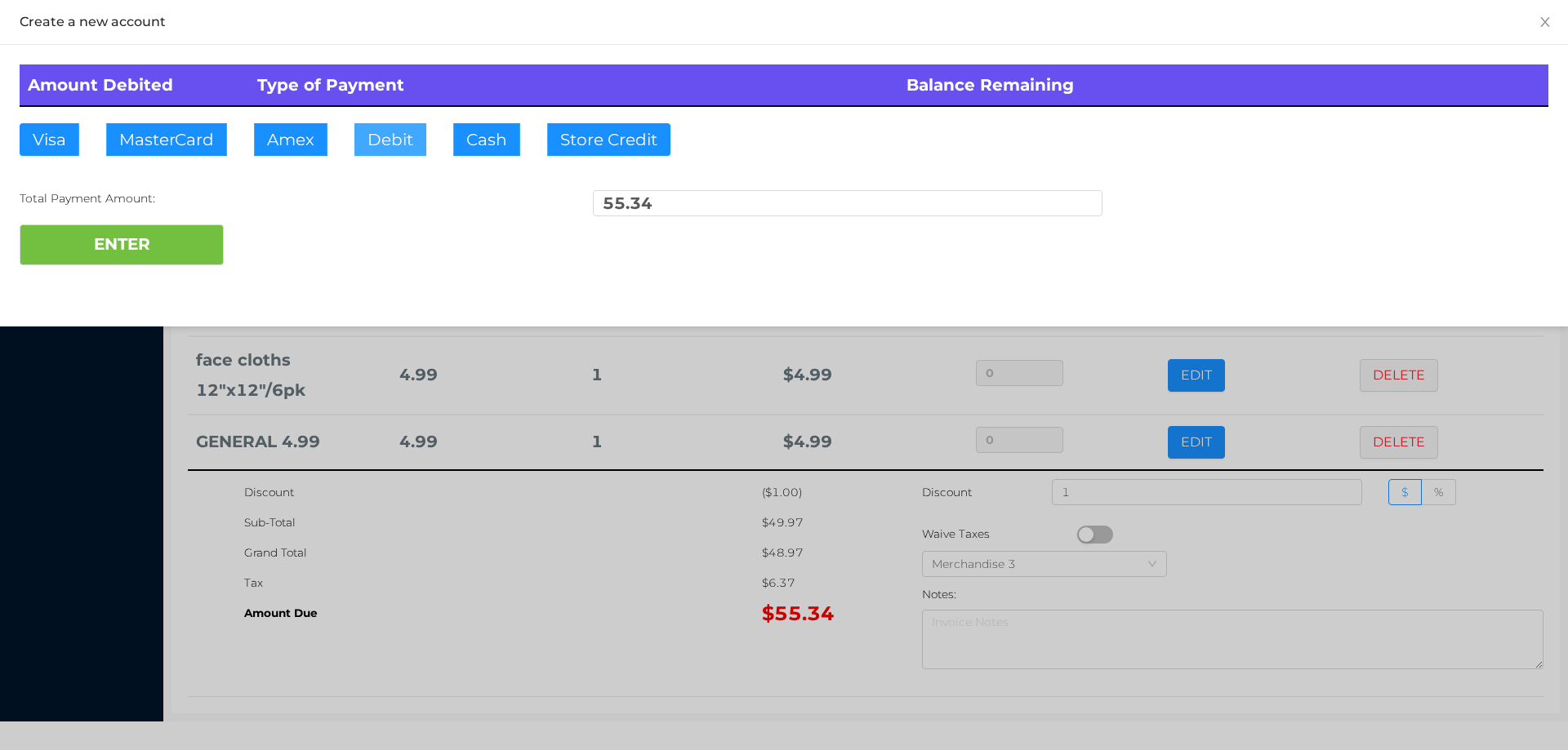
click at [402, 145] on button "Debit" at bounding box center [390, 139] width 72 height 33
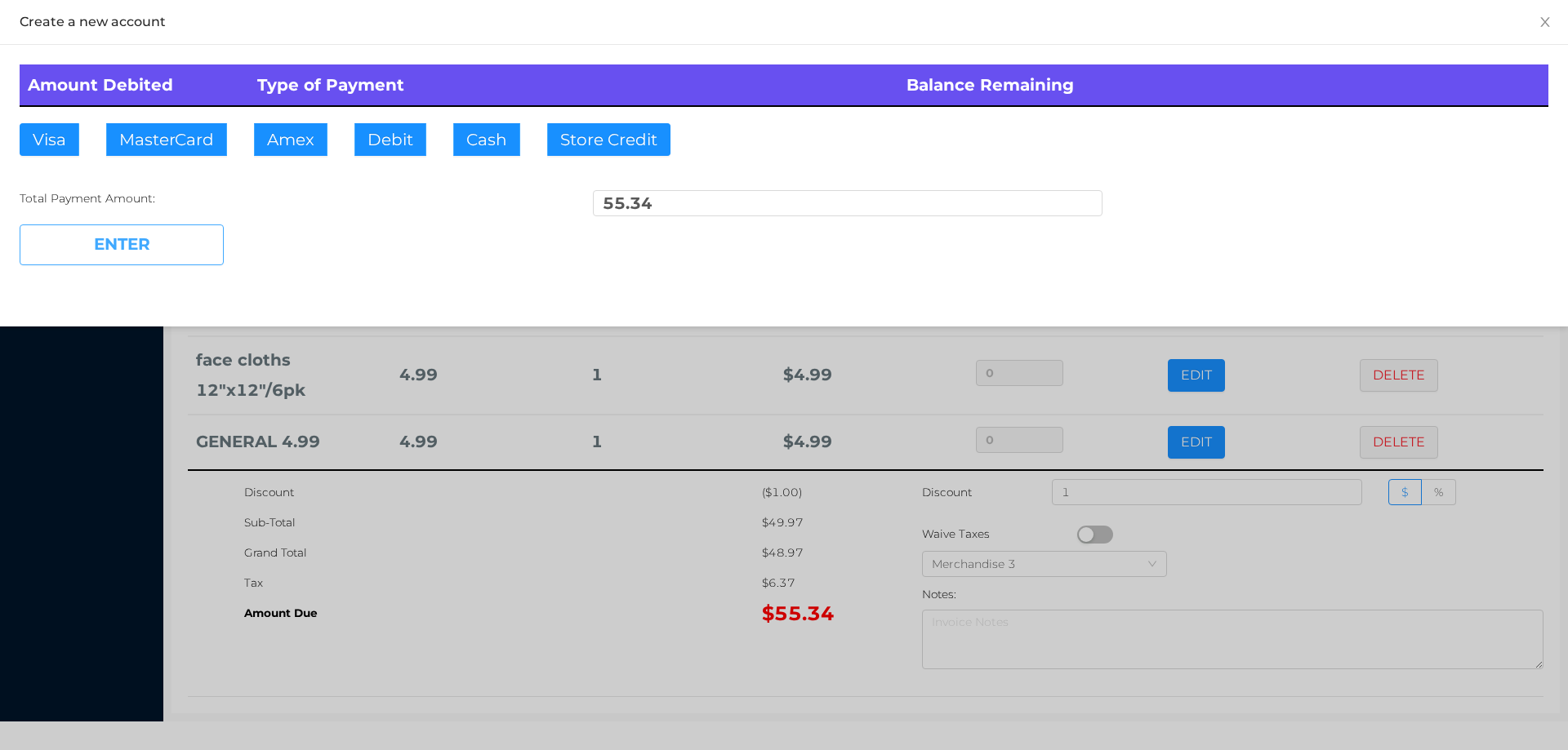
click at [211, 259] on button "ENTER" at bounding box center [122, 245] width 204 height 41
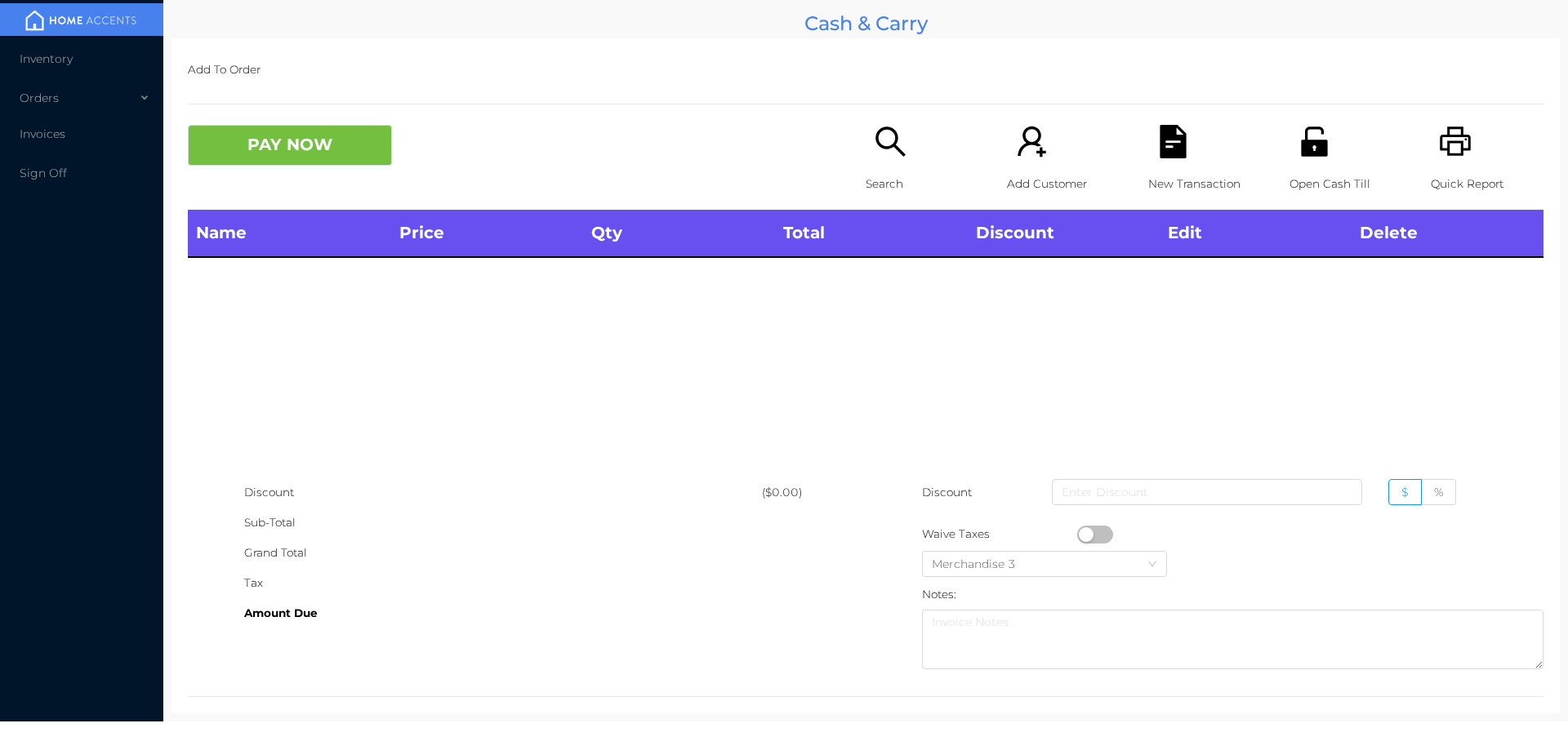
click at [866, 198] on p "Search" at bounding box center [922, 184] width 113 height 30
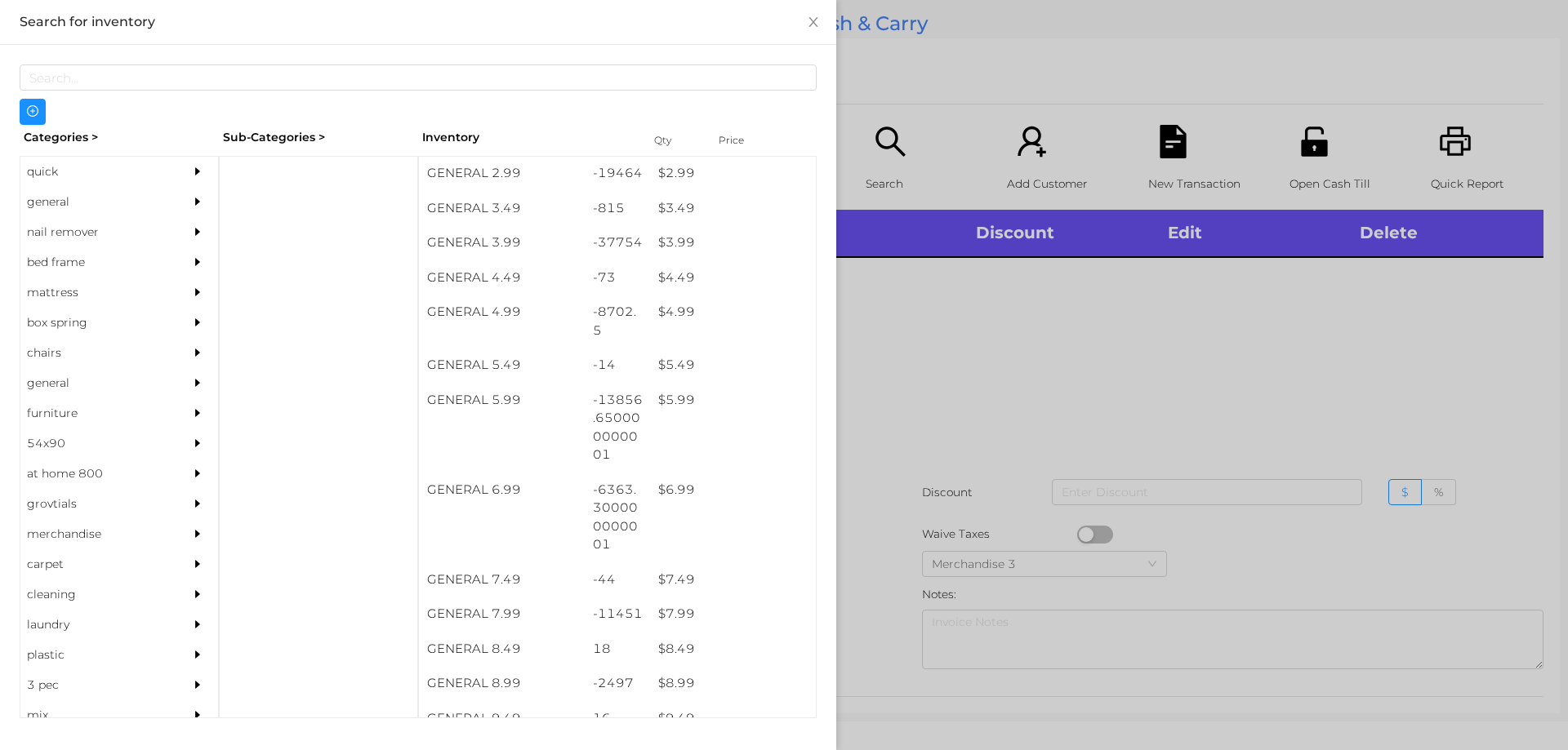
scroll to position [417, 0]
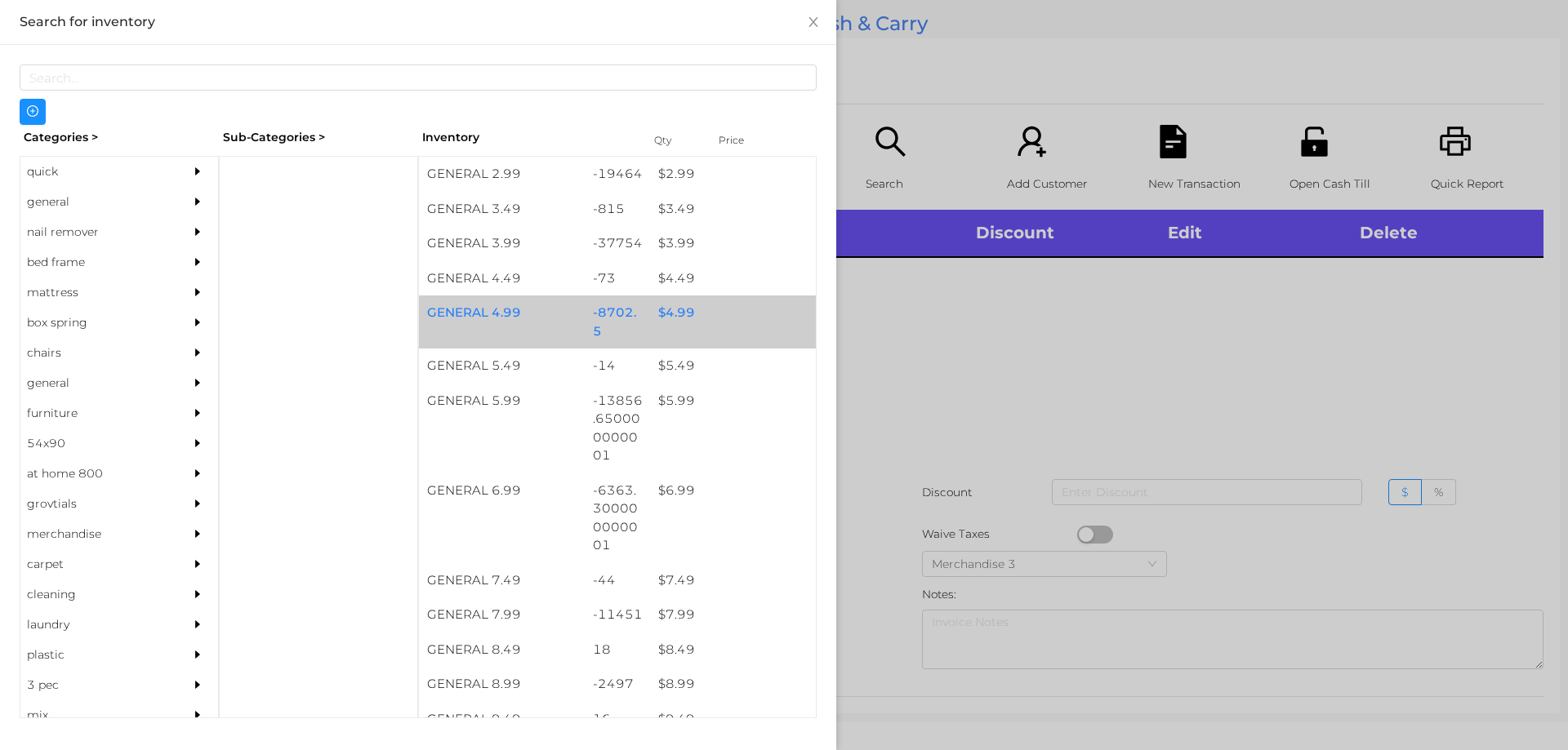
click at [691, 318] on div "$ 4.99" at bounding box center [733, 313] width 165 height 35
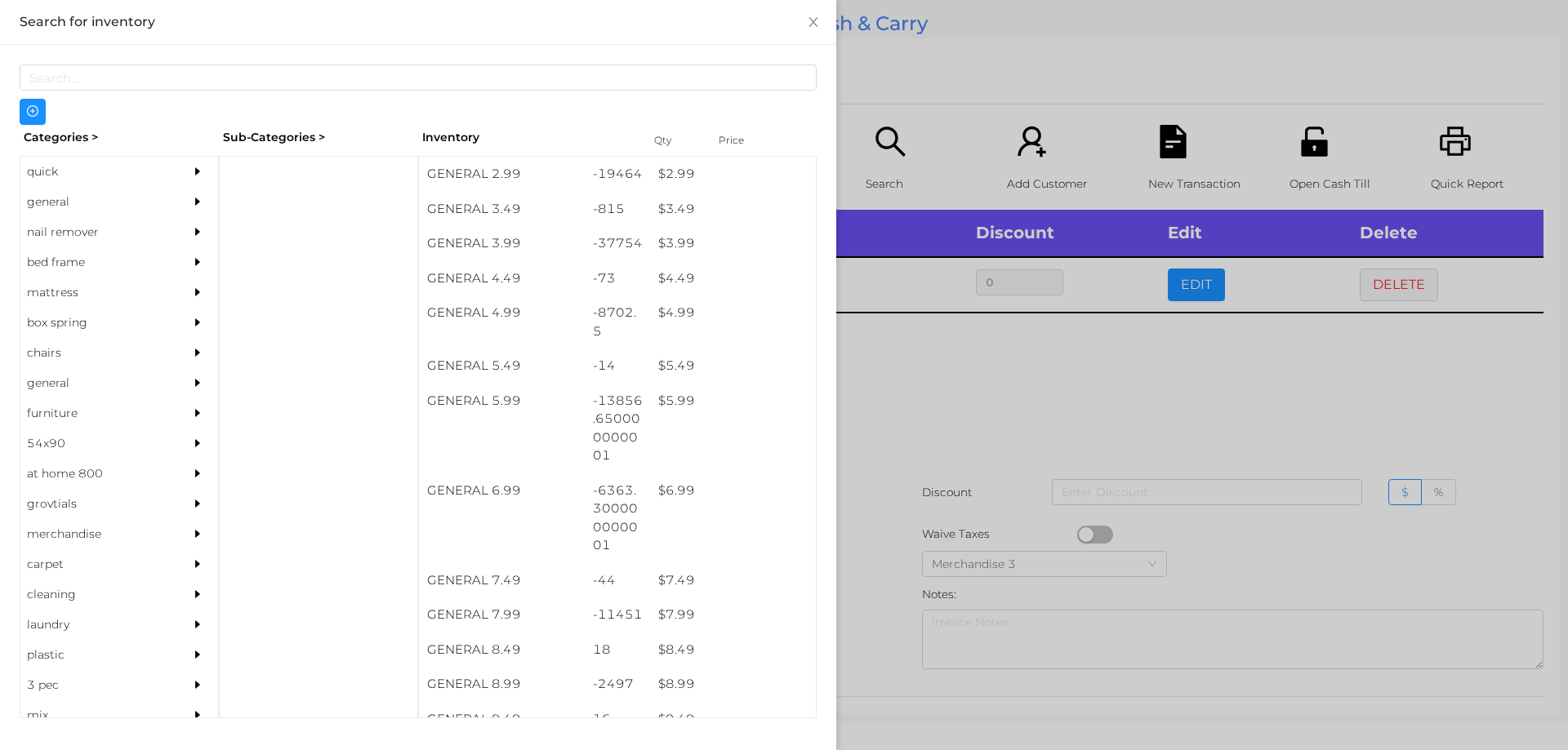
click at [911, 428] on div at bounding box center [784, 375] width 1568 height 750
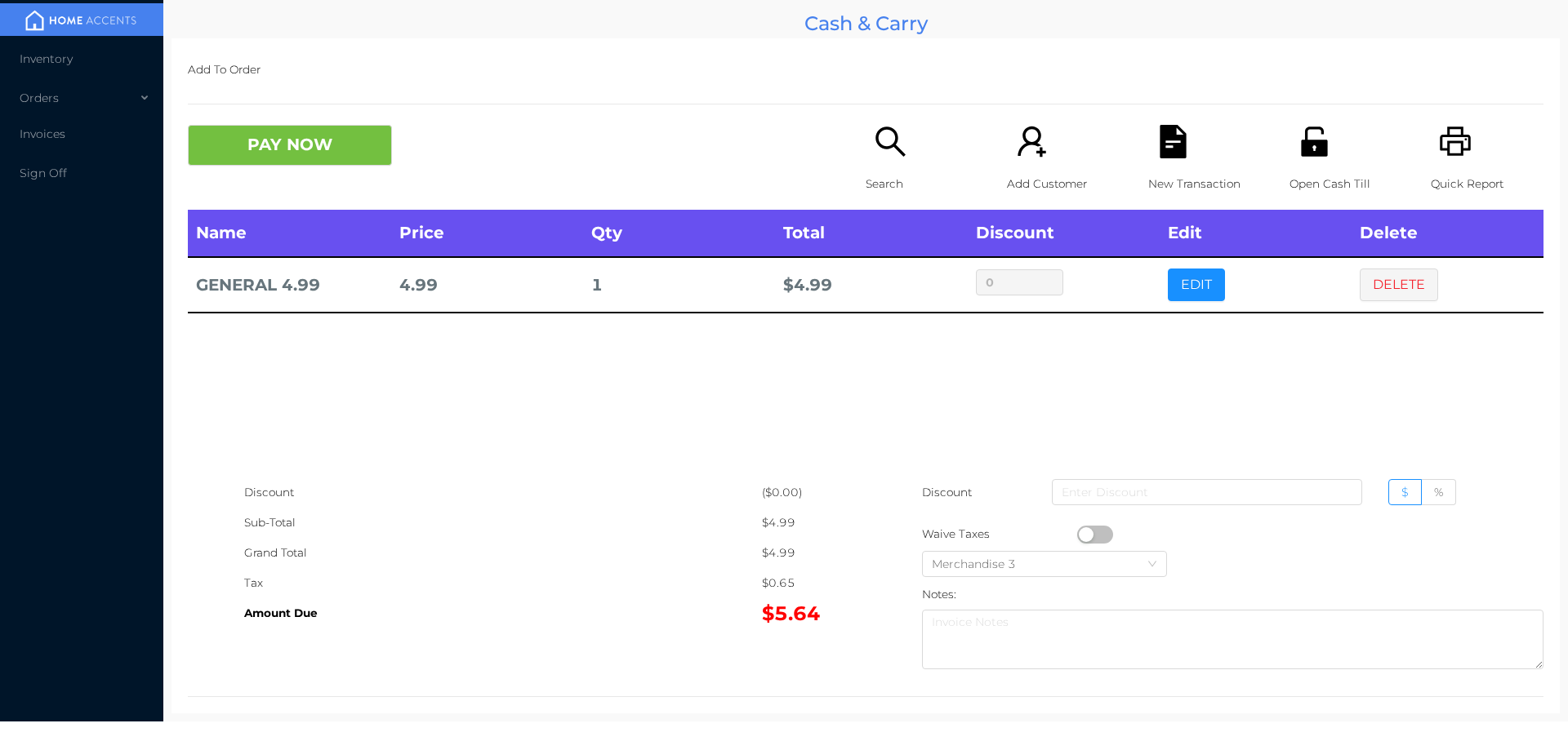
click at [1077, 528] on button "button" at bounding box center [1095, 535] width 36 height 18
click at [286, 154] on button "PAY NOW" at bounding box center [290, 146] width 204 height 41
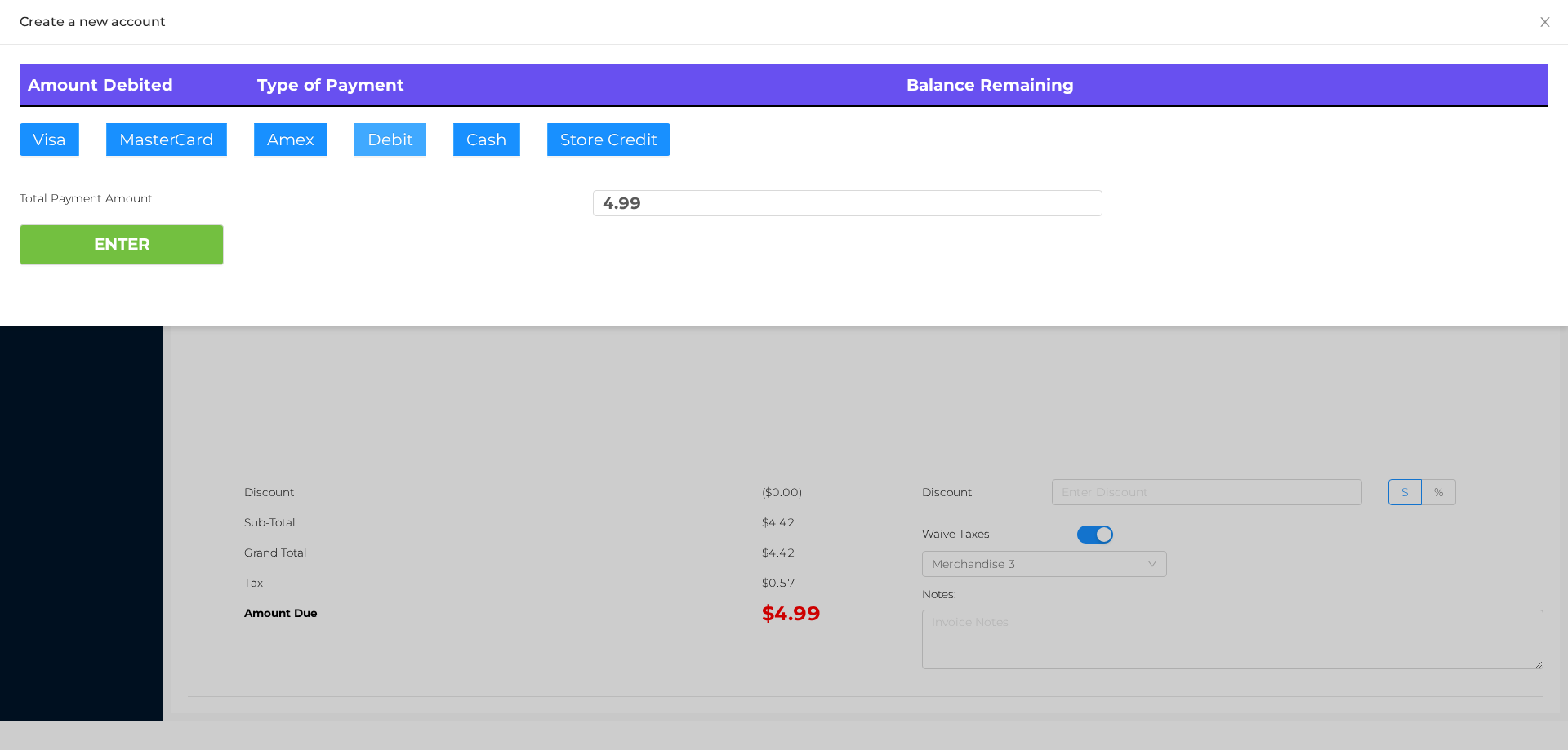
click at [423, 136] on button "Debit" at bounding box center [390, 139] width 72 height 33
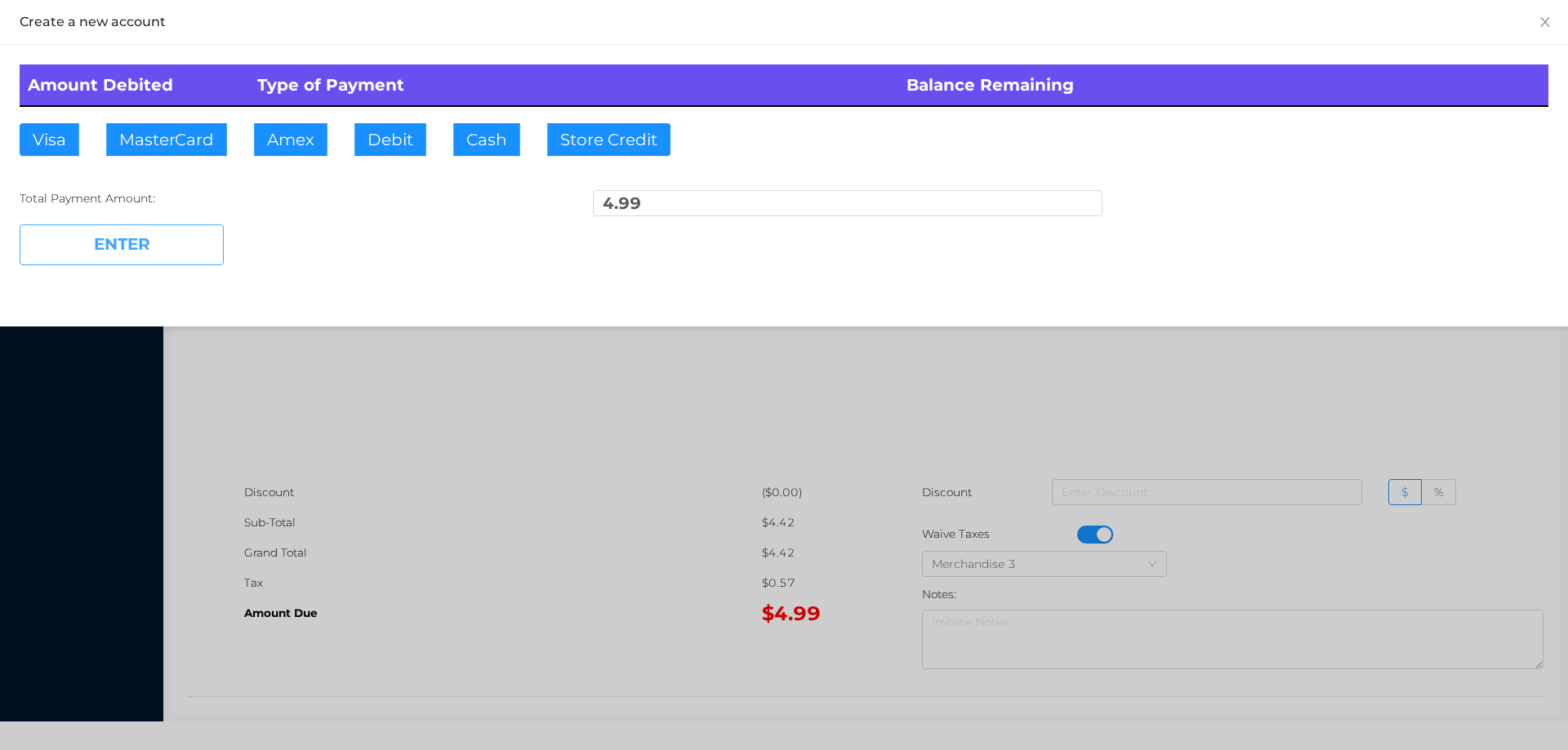
click at [177, 237] on button "ENTER" at bounding box center [122, 245] width 204 height 41
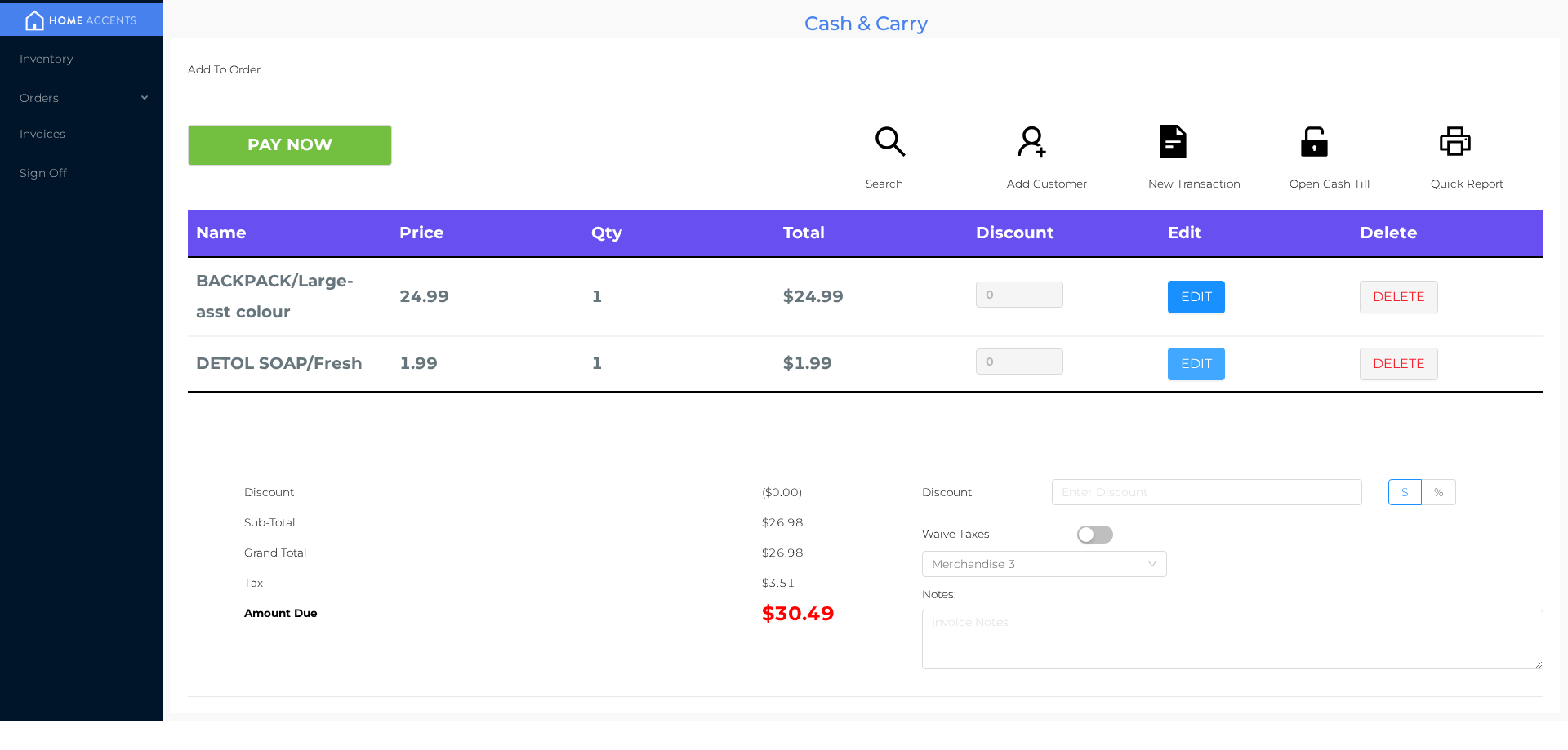
click at [1202, 348] on button "EDIT" at bounding box center [1197, 364] width 57 height 33
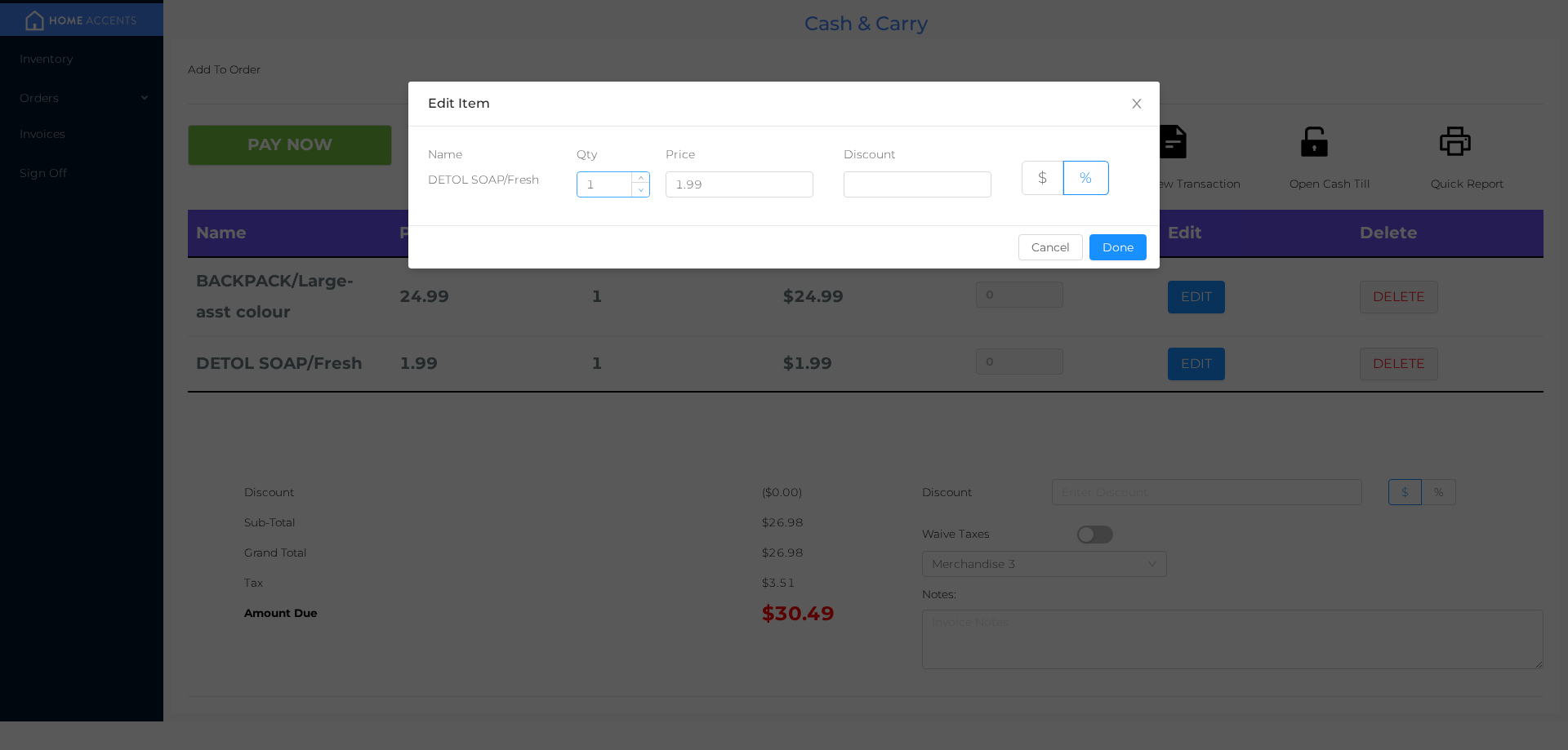
click at [641, 191] on icon "icon: down" at bounding box center [640, 190] width 5 height 5
type input "0"
type input "2"
click at [1115, 243] on button "Done" at bounding box center [1118, 247] width 57 height 26
type input "0%"
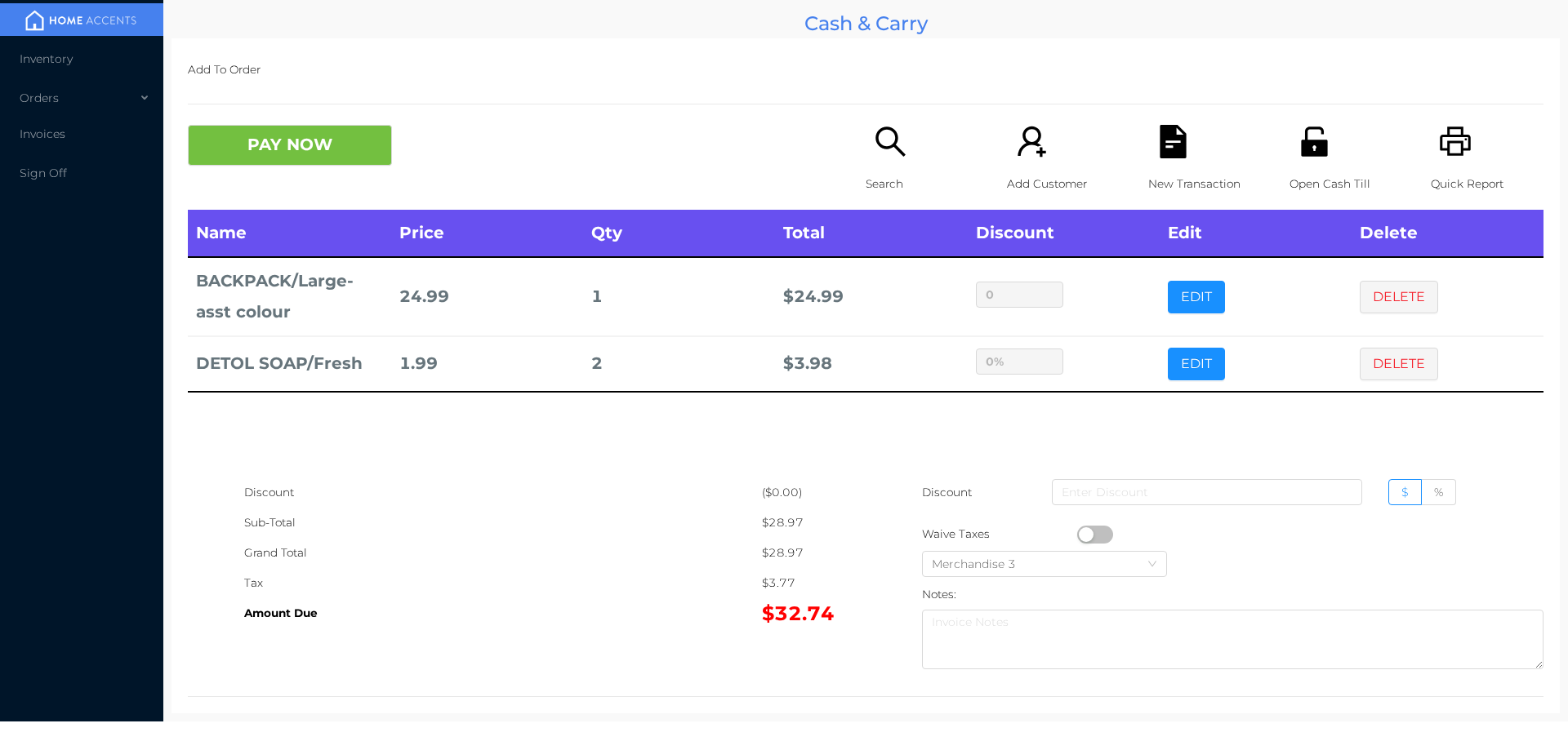
click at [982, 440] on div "Name Price Qty Total Discount Edit Delete BACKPACK/Large-asst colour 24.99 1 $ …" at bounding box center [866, 343] width 1356 height 267
click at [1160, 155] on icon "icon: file-text" at bounding box center [1173, 141] width 26 height 33
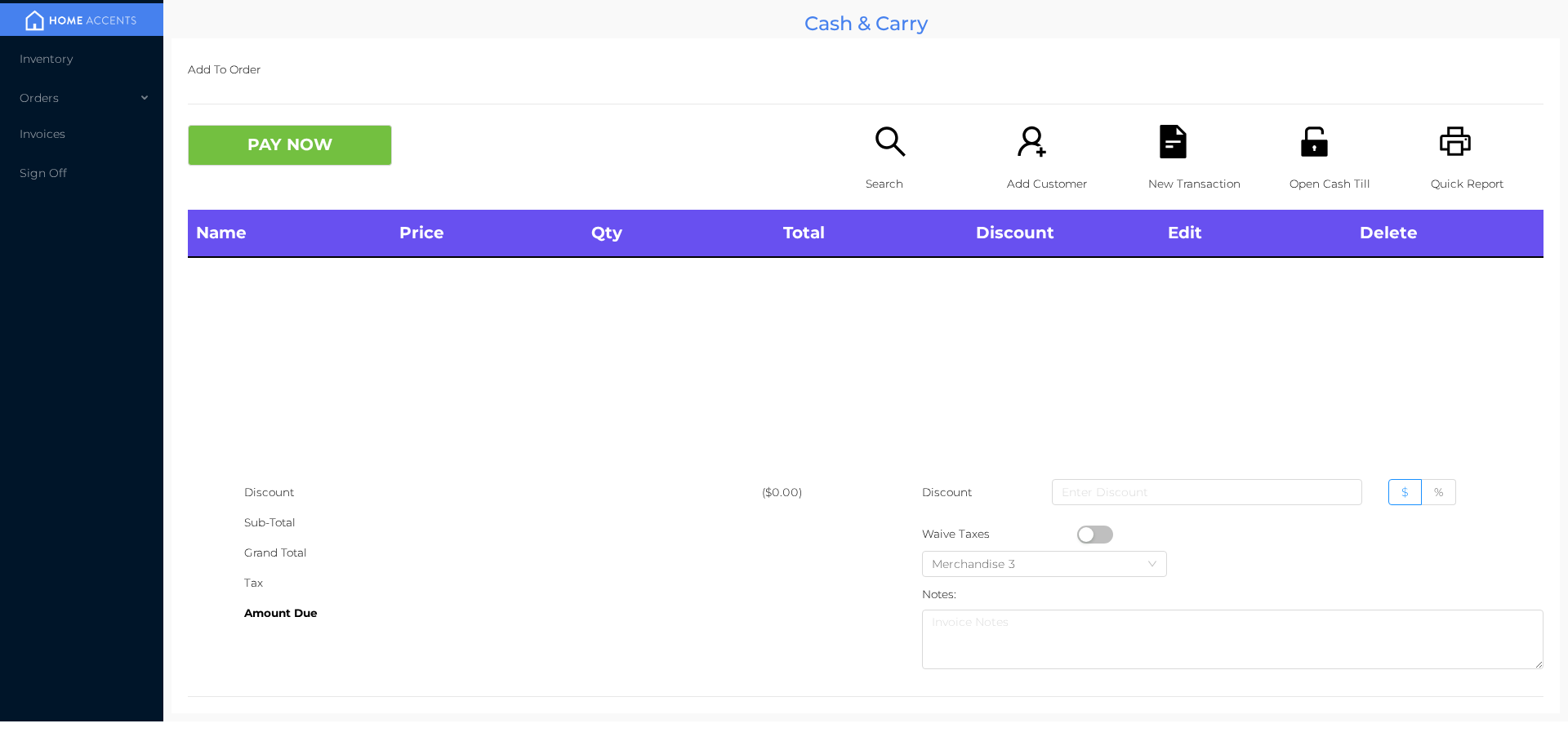
click at [1484, 155] on div "Quick Report" at bounding box center [1487, 167] width 113 height 85
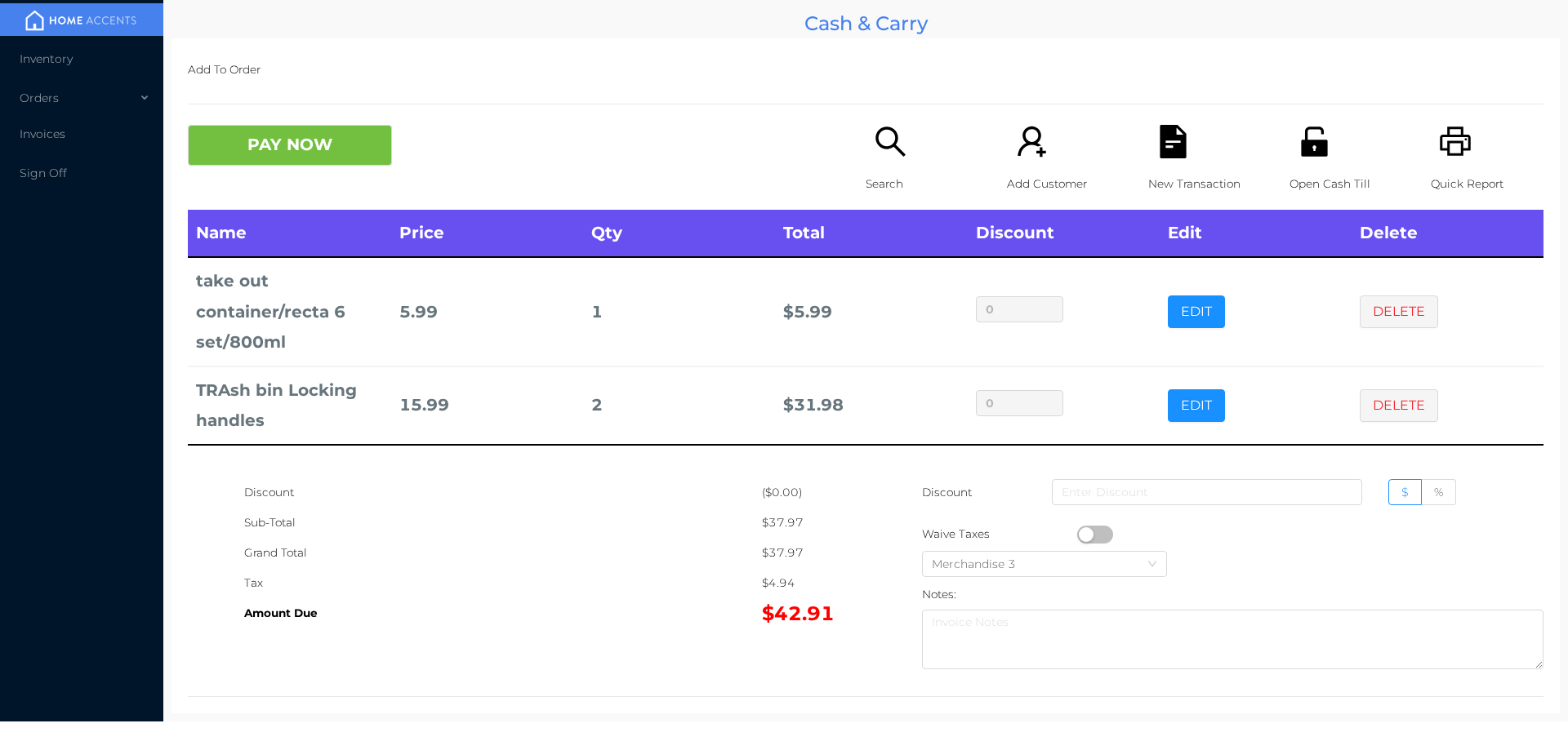
click at [874, 127] on icon "icon: search" at bounding box center [890, 141] width 33 height 33
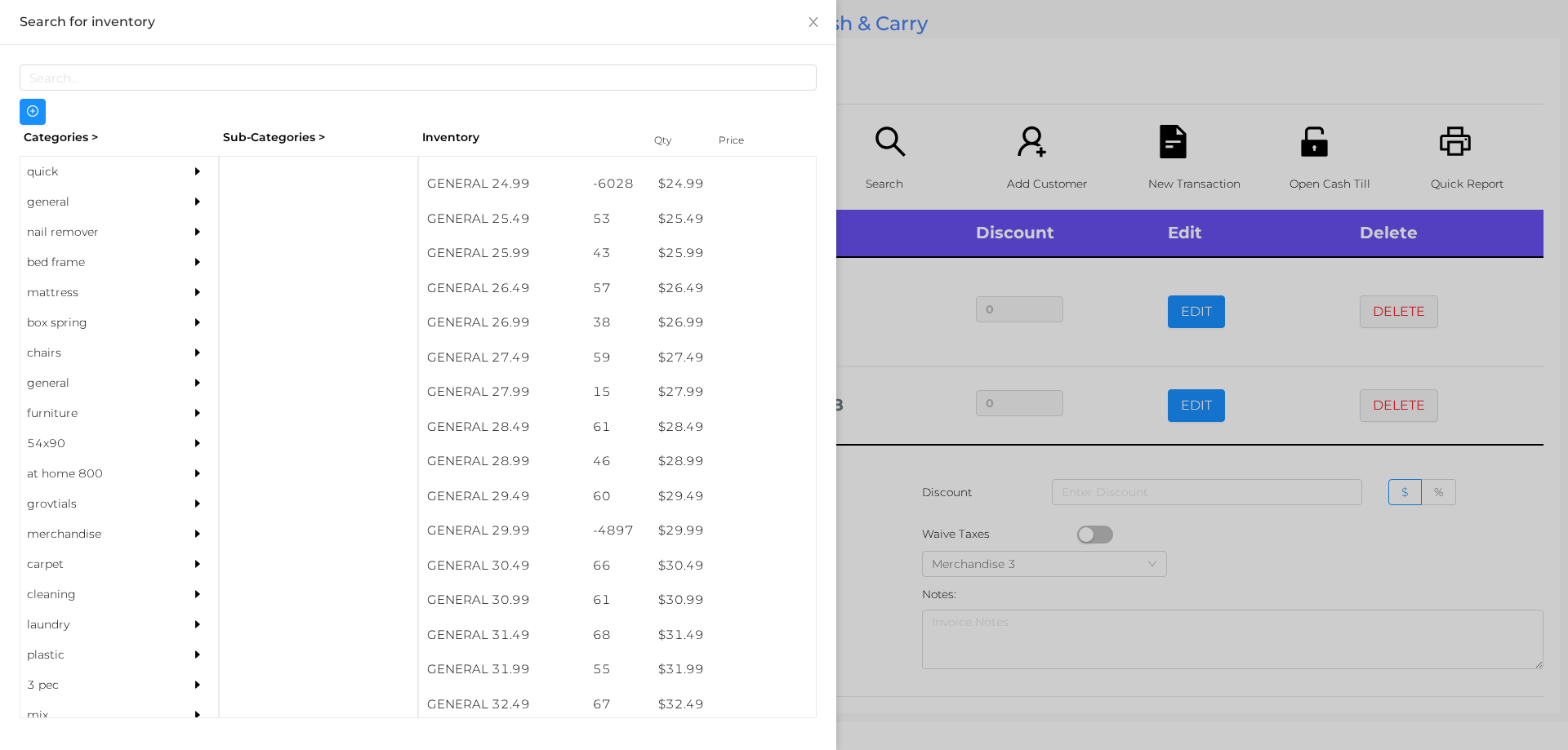
scroll to position [2099, 0]
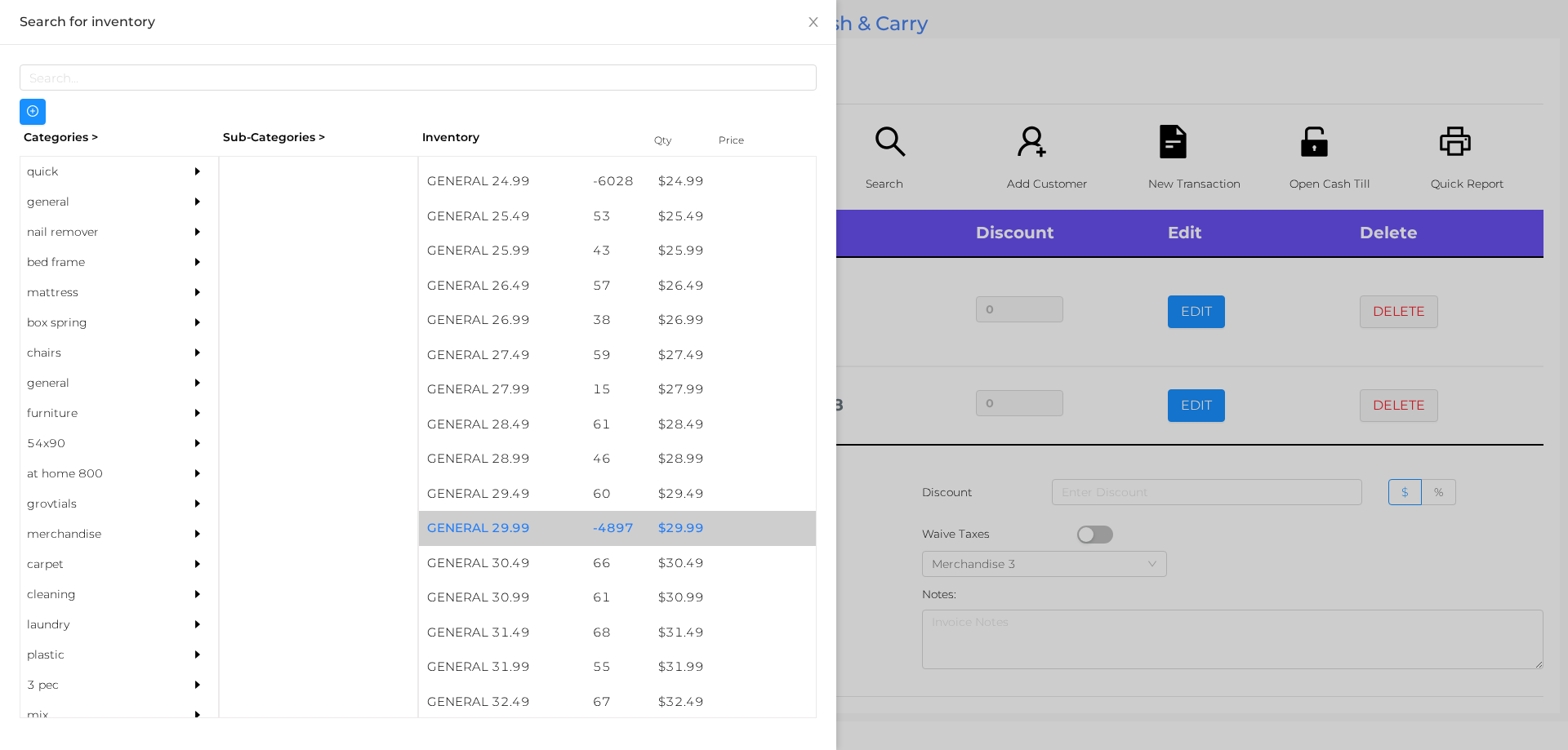
click at [699, 538] on div "$ 29.99" at bounding box center [733, 528] width 165 height 35
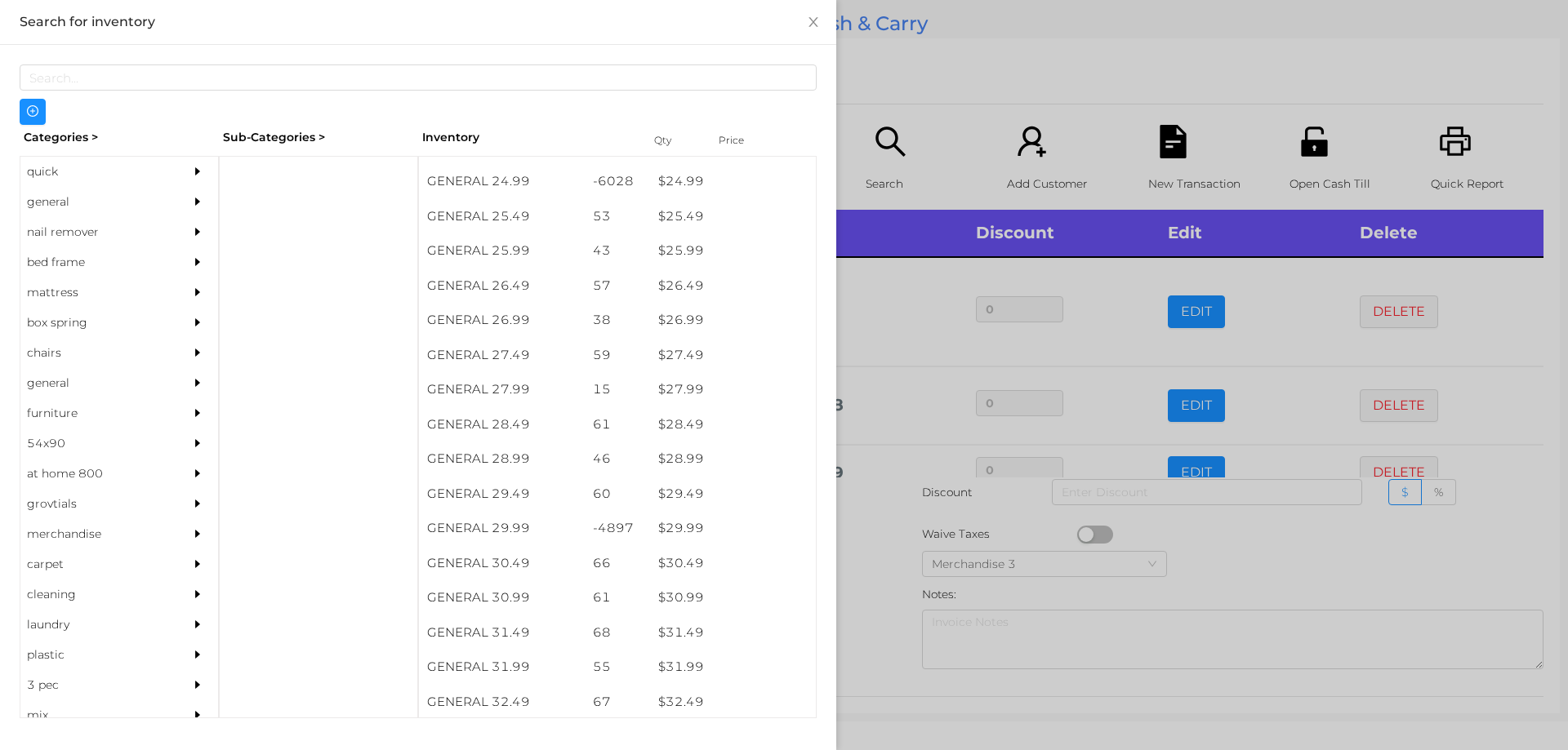
click at [965, 58] on div at bounding box center [784, 375] width 1568 height 750
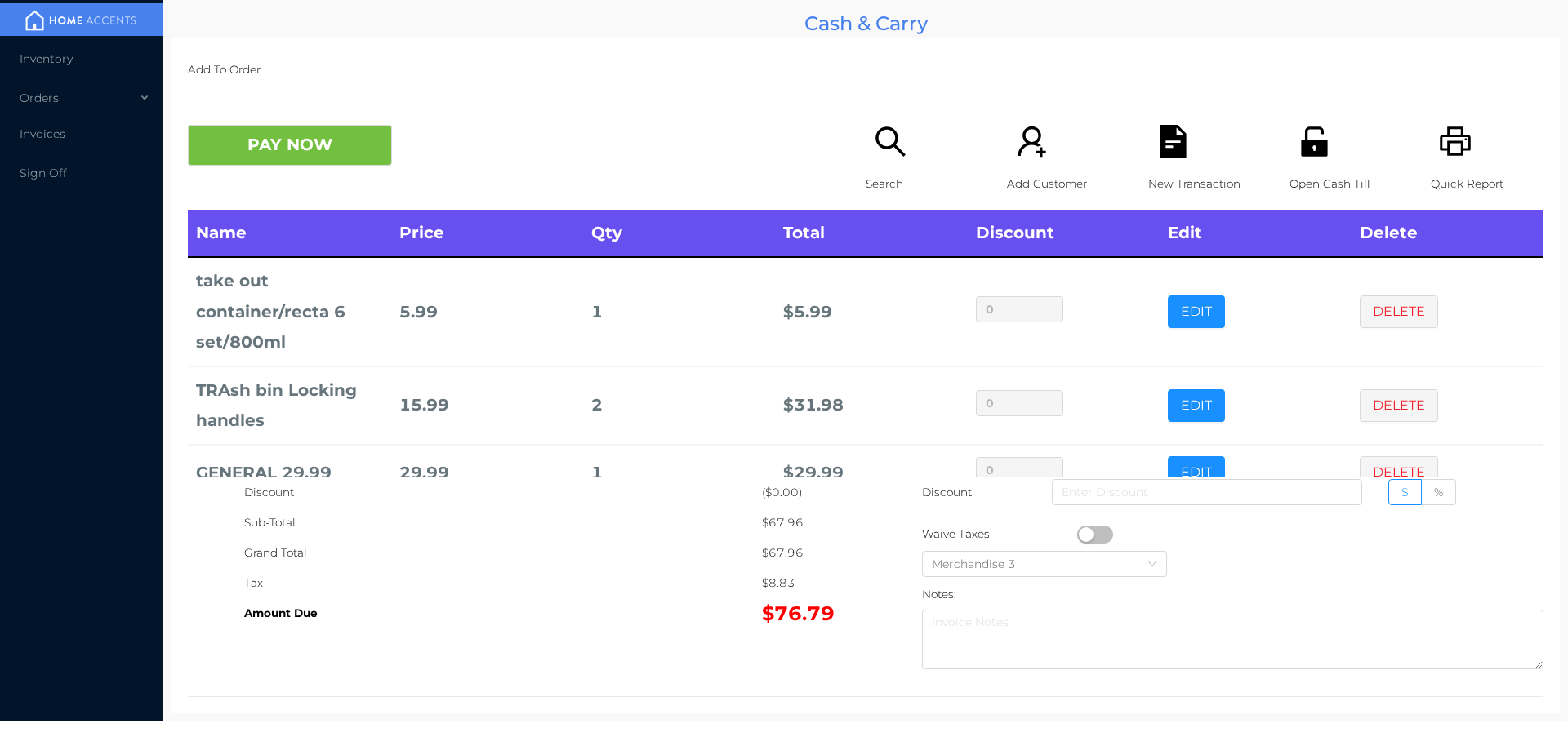
click at [893, 163] on div "Search" at bounding box center [922, 167] width 113 height 85
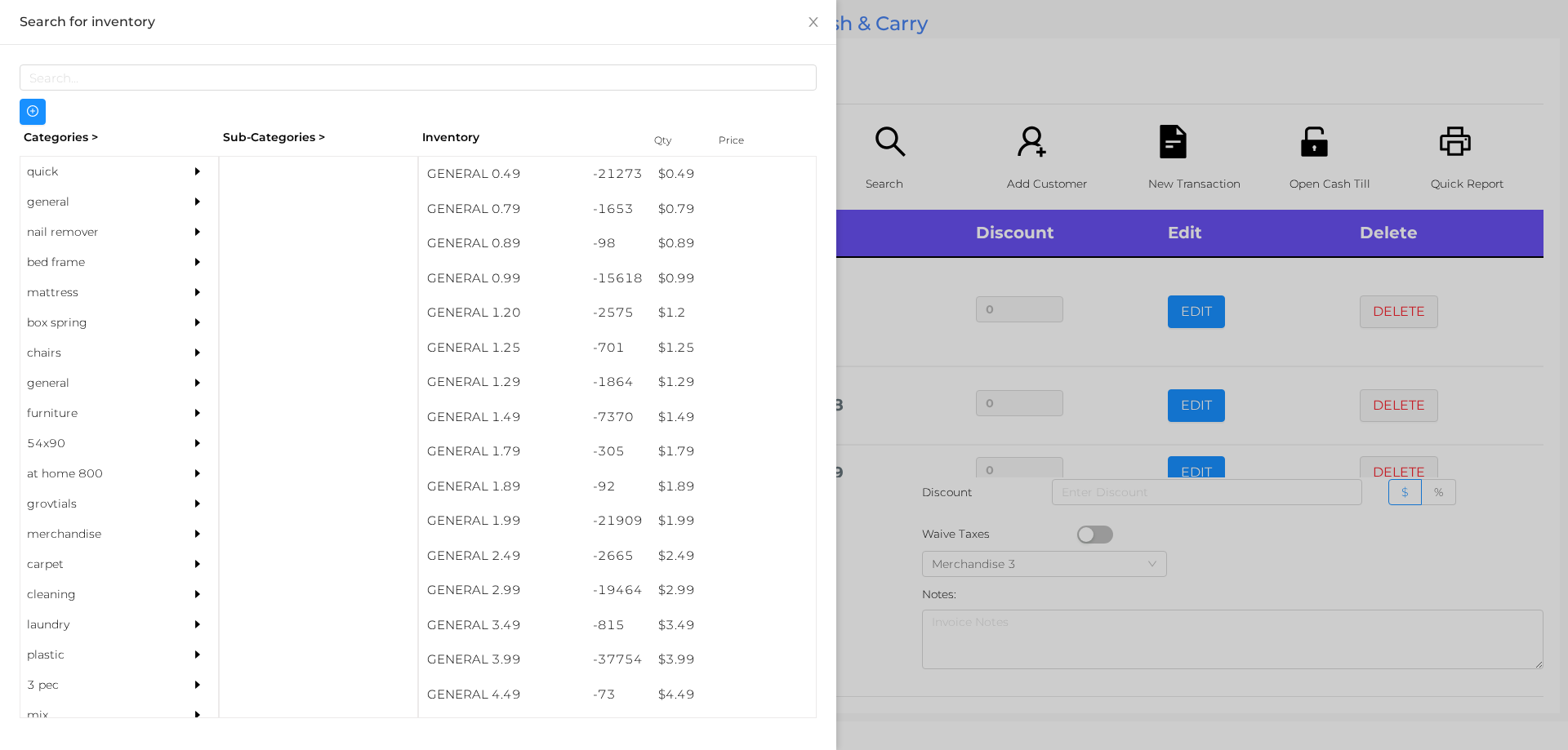
click at [979, 89] on div at bounding box center [784, 375] width 1568 height 750
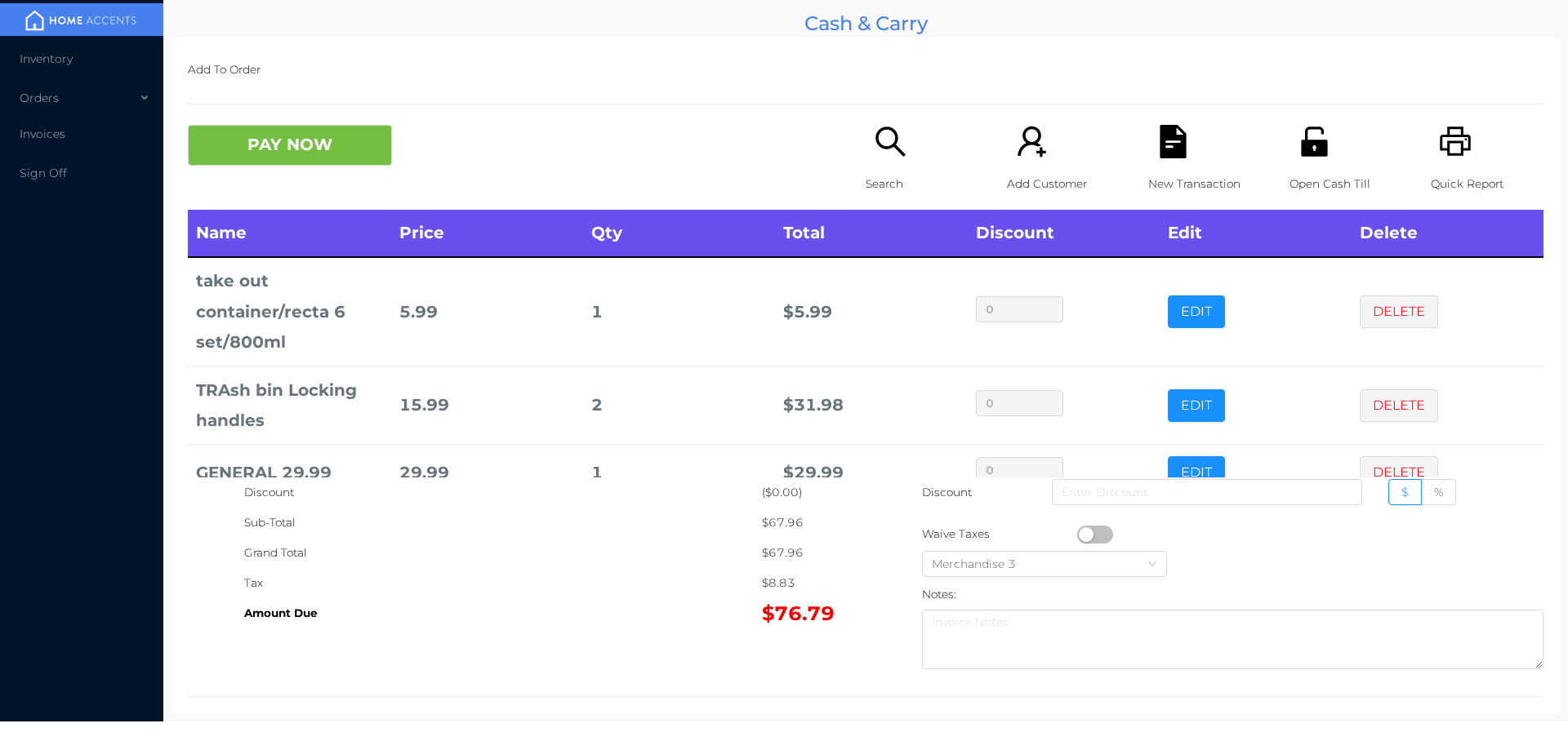
click at [879, 166] on div "Search" at bounding box center [922, 167] width 113 height 85
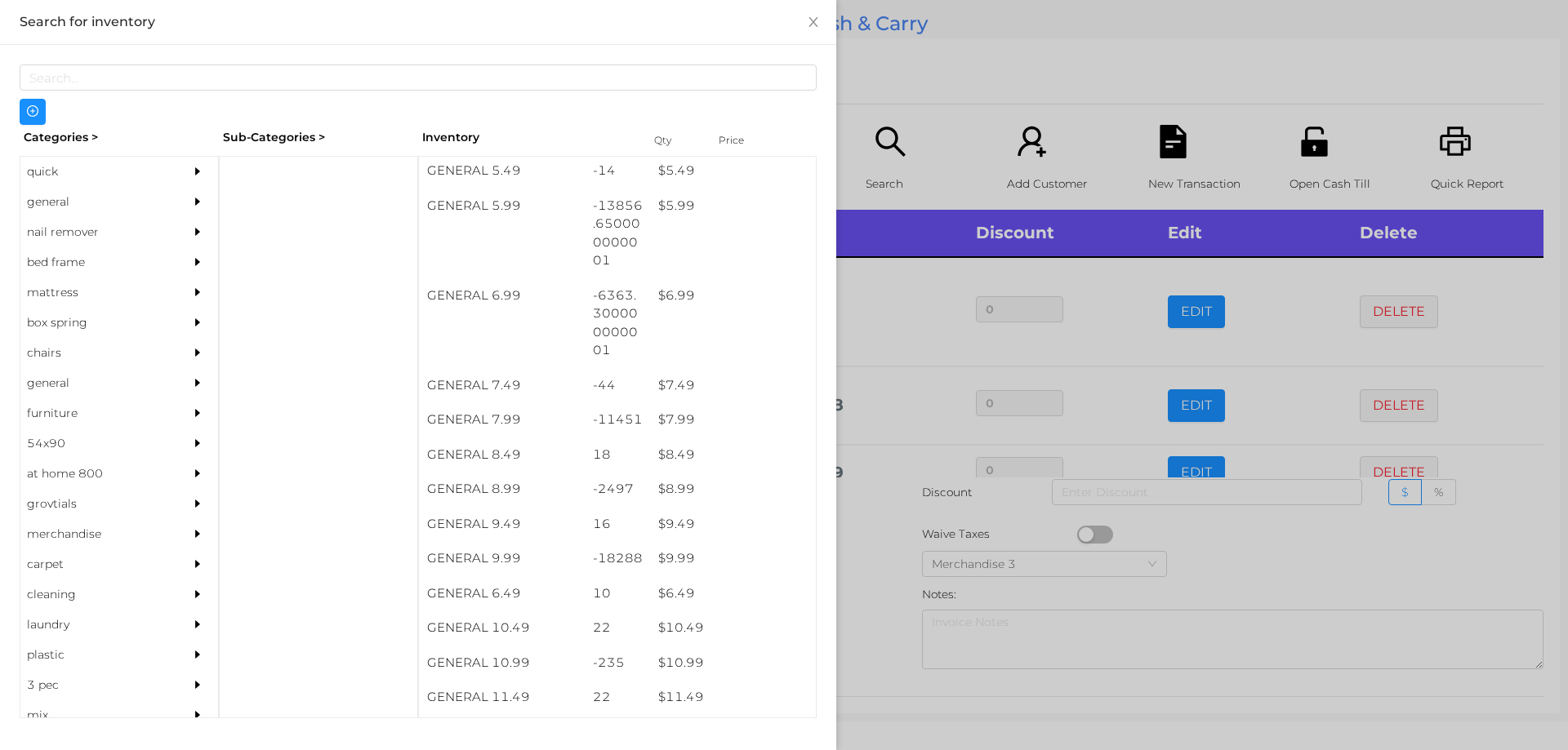
scroll to position [643, 0]
click at [662, 208] on div "GENERAL 5.99 -13856.650000000001 $ 5.99" at bounding box center [617, 202] width 397 height 89
click at [952, 97] on div at bounding box center [784, 375] width 1568 height 750
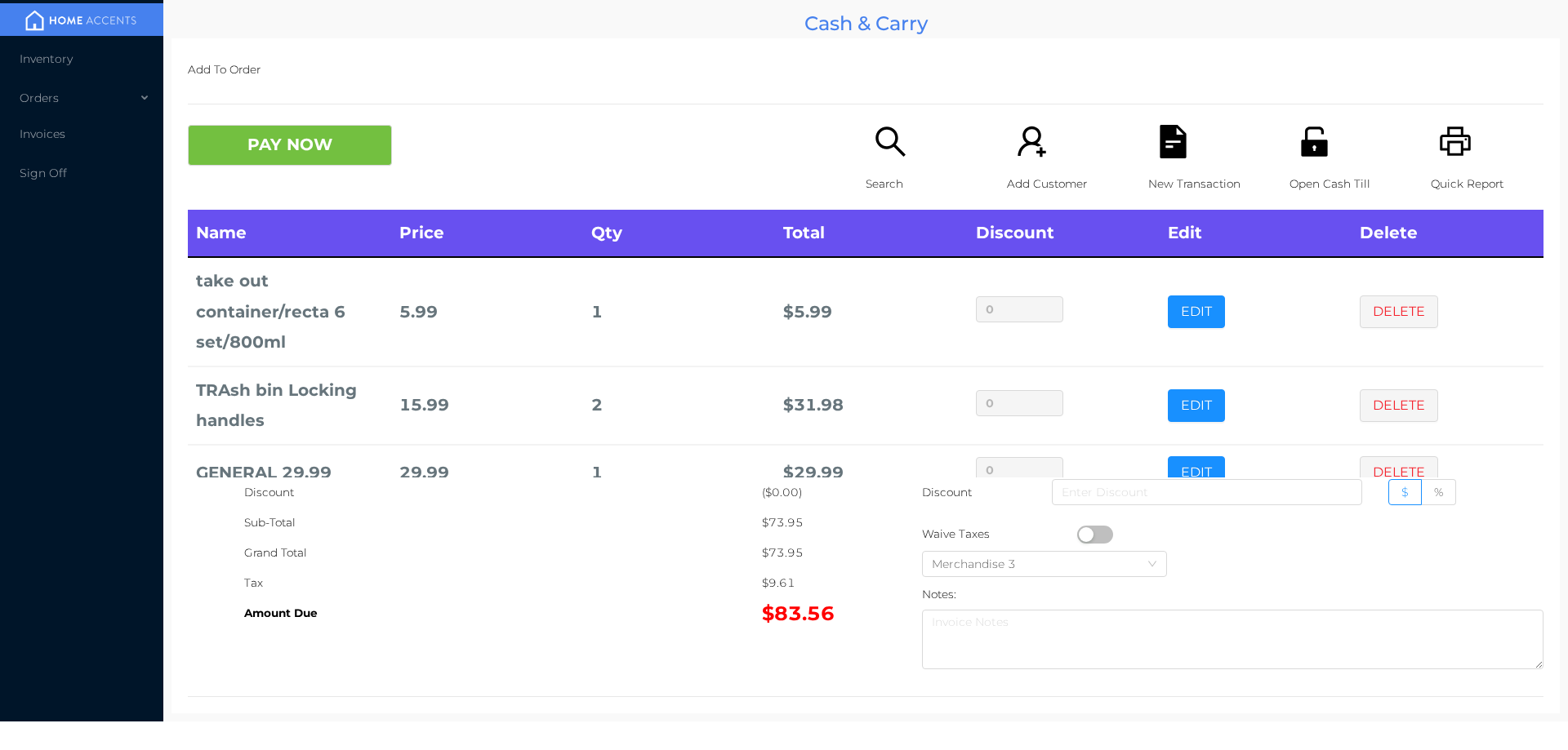
click at [1171, 147] on icon "icon: file-text" at bounding box center [1173, 141] width 26 height 33
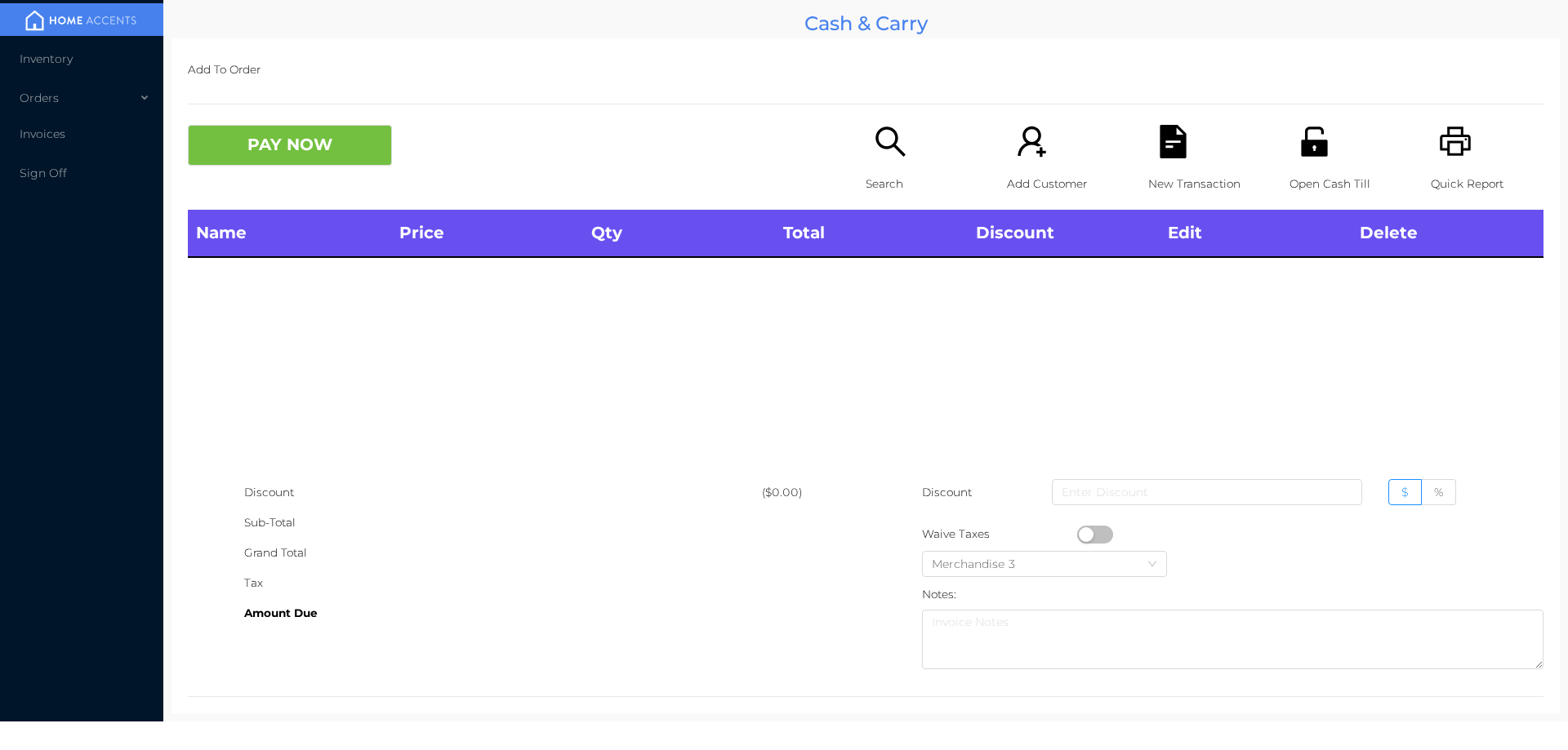
click at [1453, 144] on icon "icon: printer" at bounding box center [1455, 141] width 33 height 33
click at [878, 183] on p "Search" at bounding box center [922, 184] width 113 height 30
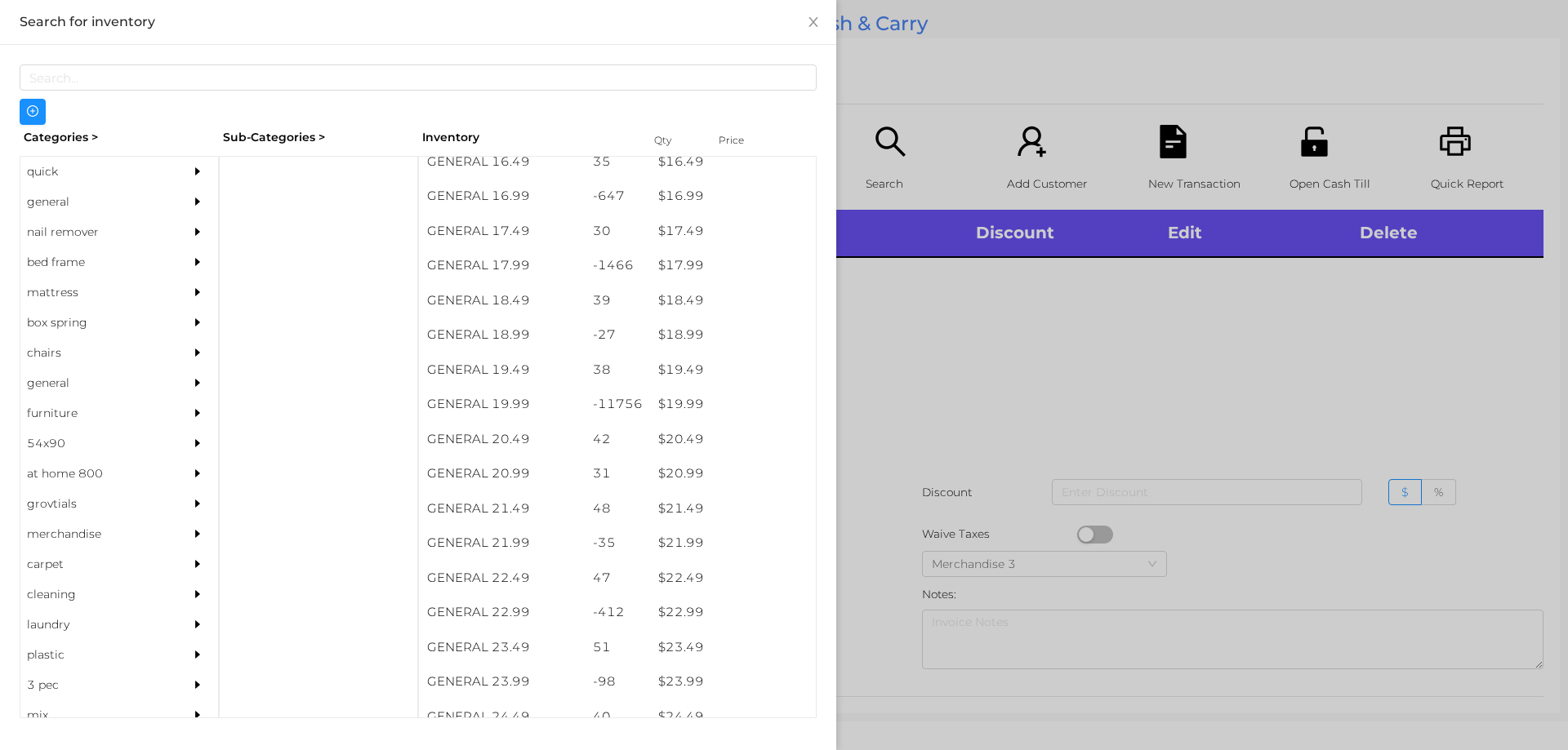
scroll to position [1529, 0]
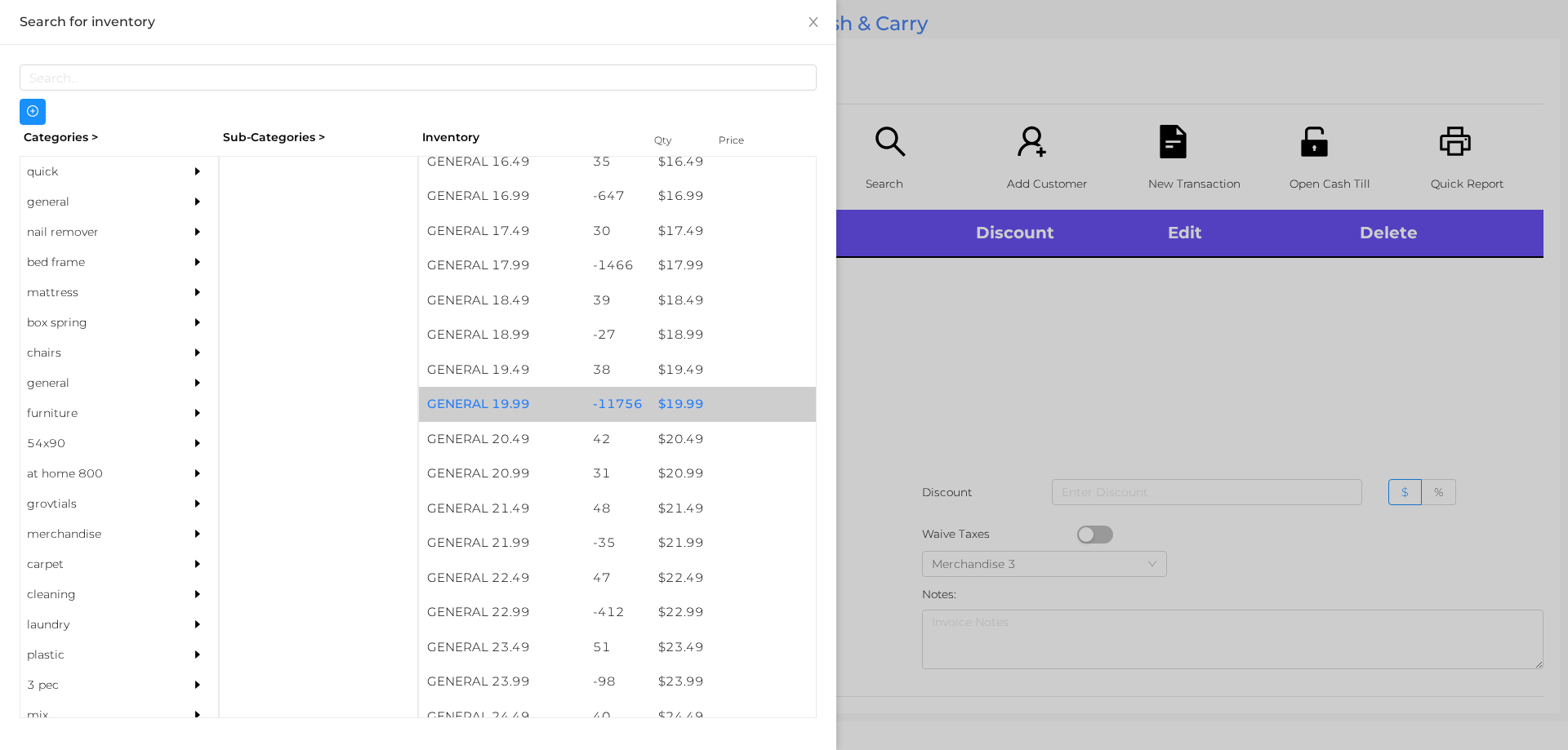
click at [671, 398] on div "$ 19.99" at bounding box center [733, 404] width 165 height 35
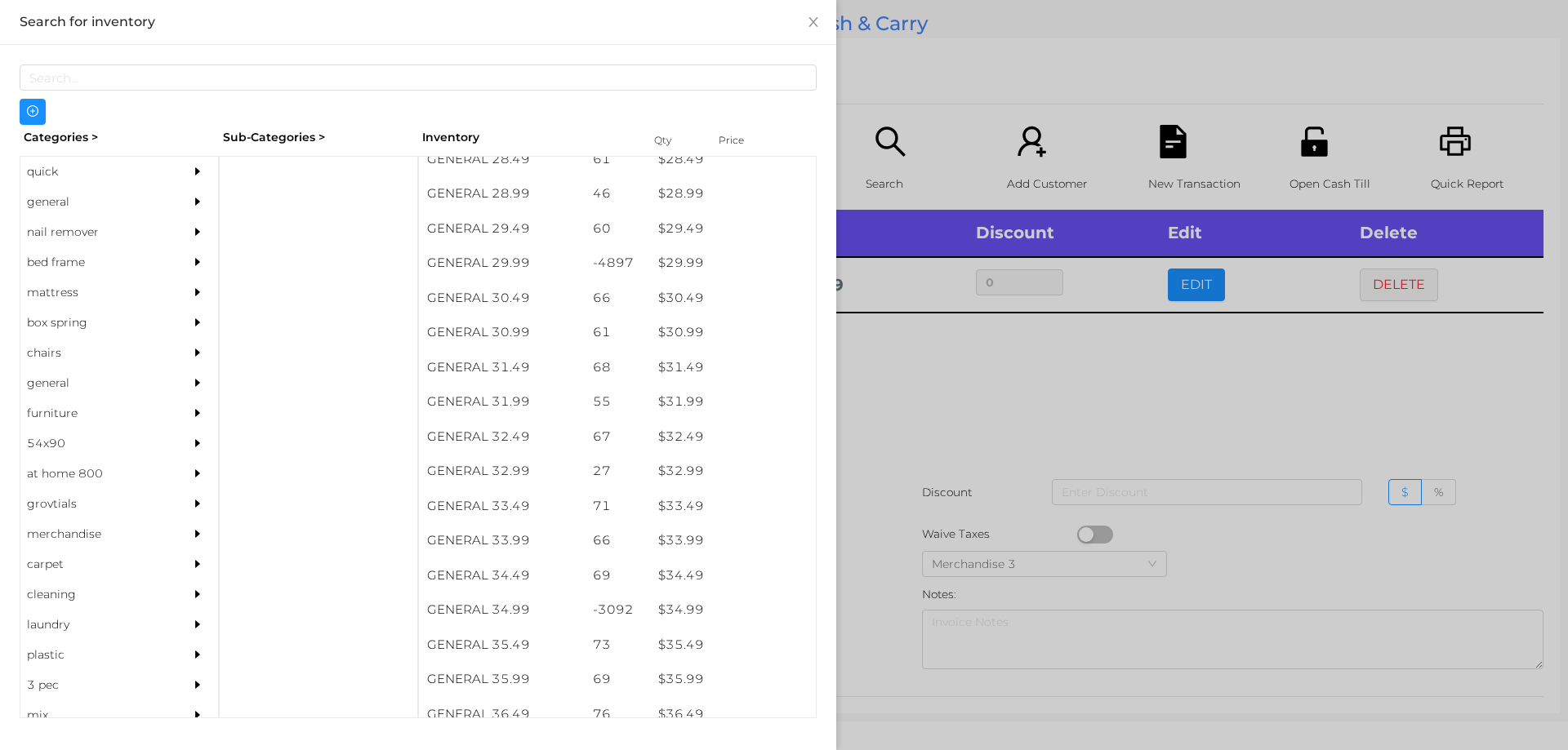
scroll to position [2301, 0]
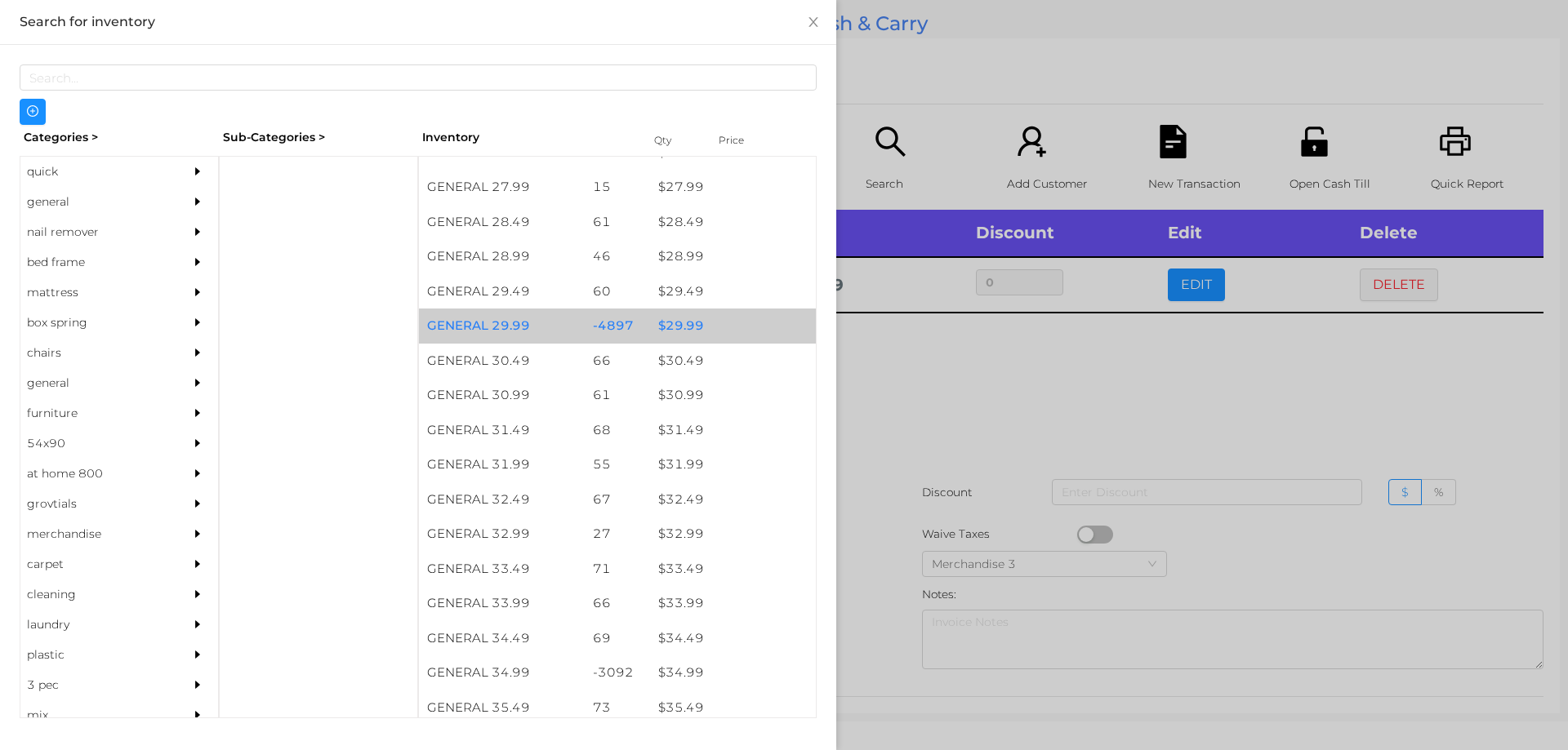
click at [703, 312] on div "$ 29.99" at bounding box center [733, 325] width 165 height 35
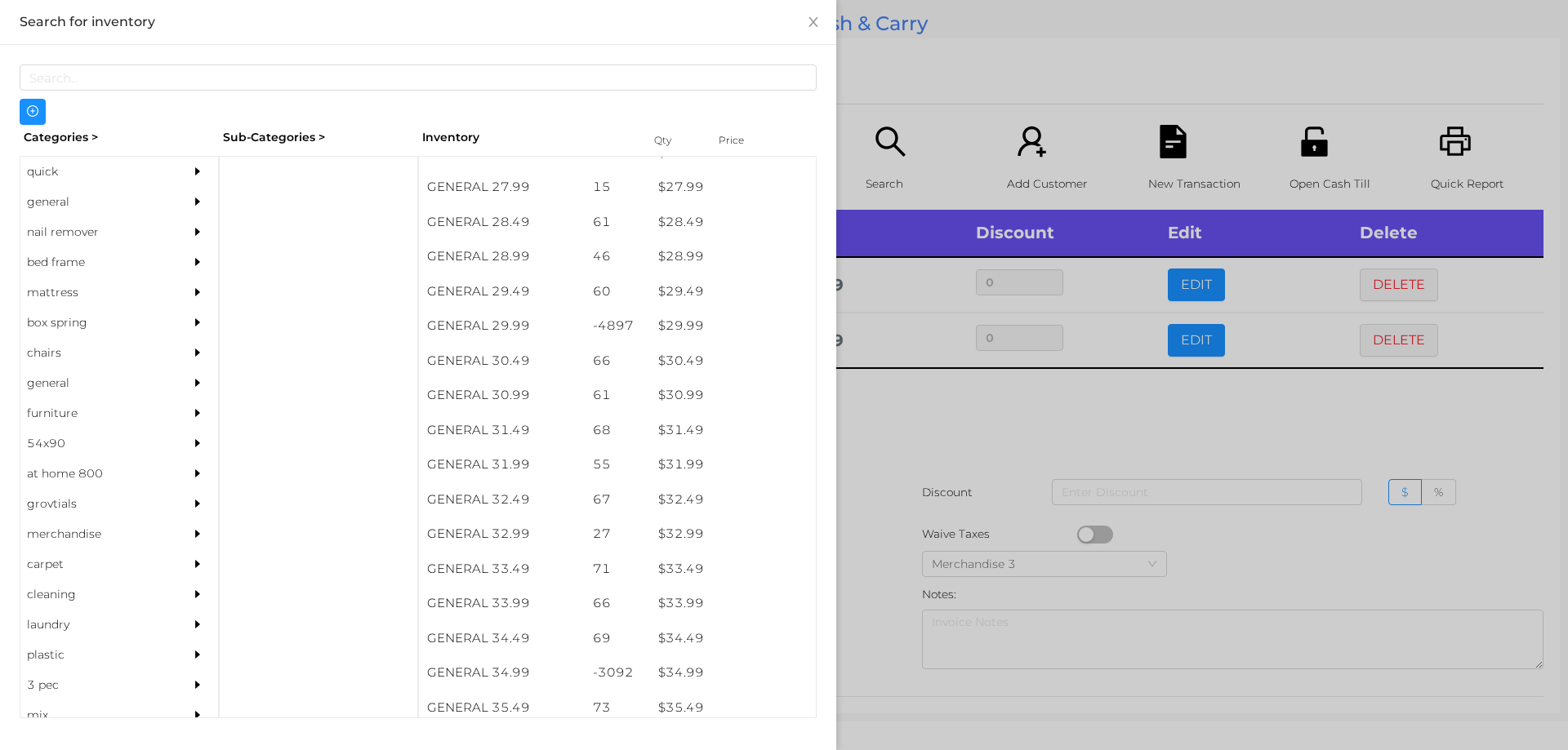
click at [963, 410] on div at bounding box center [784, 375] width 1568 height 750
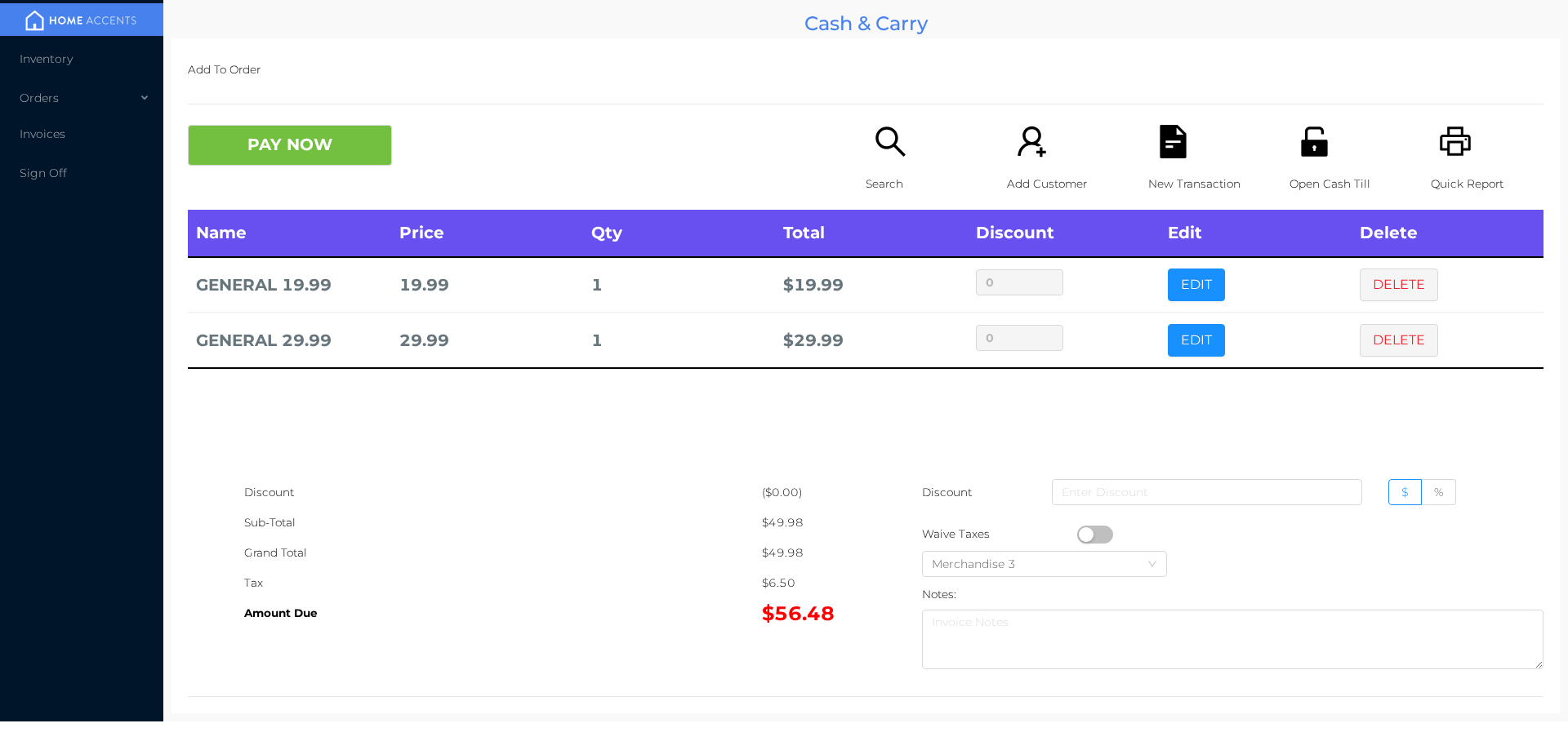
click at [1176, 164] on div "New Transaction" at bounding box center [1205, 167] width 113 height 85
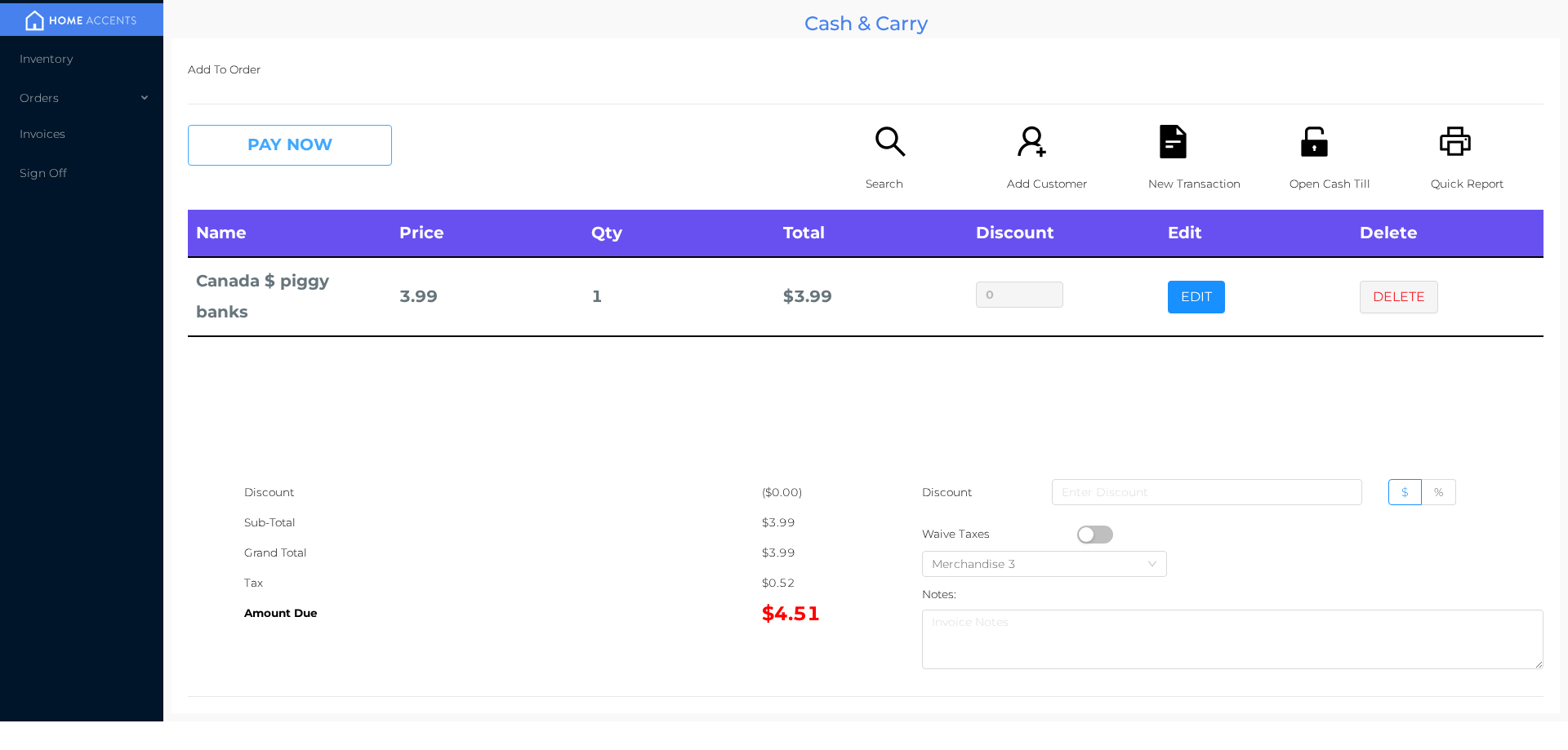
click at [303, 139] on button "PAY NOW" at bounding box center [290, 146] width 204 height 41
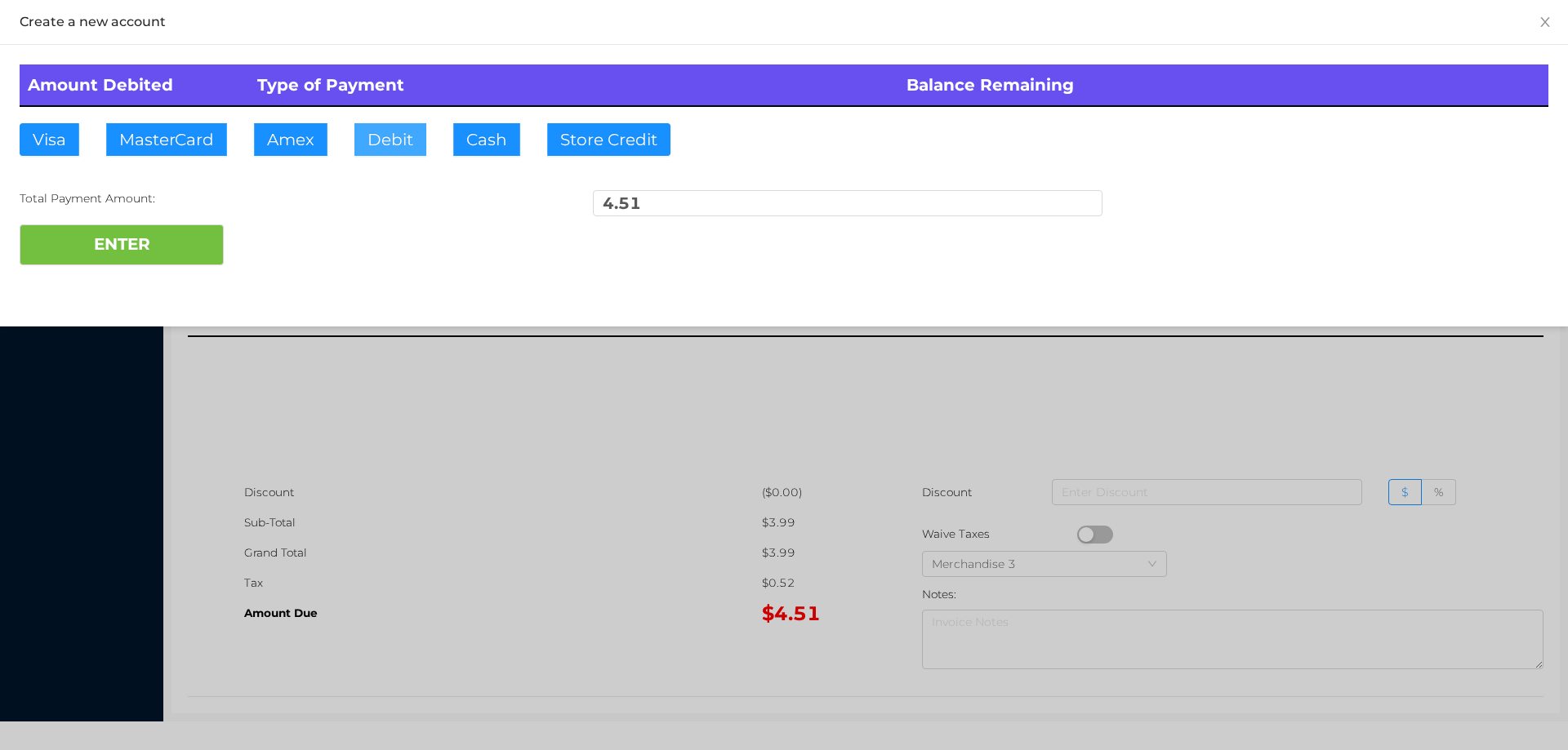
click at [411, 135] on button "Debit" at bounding box center [390, 139] width 72 height 33
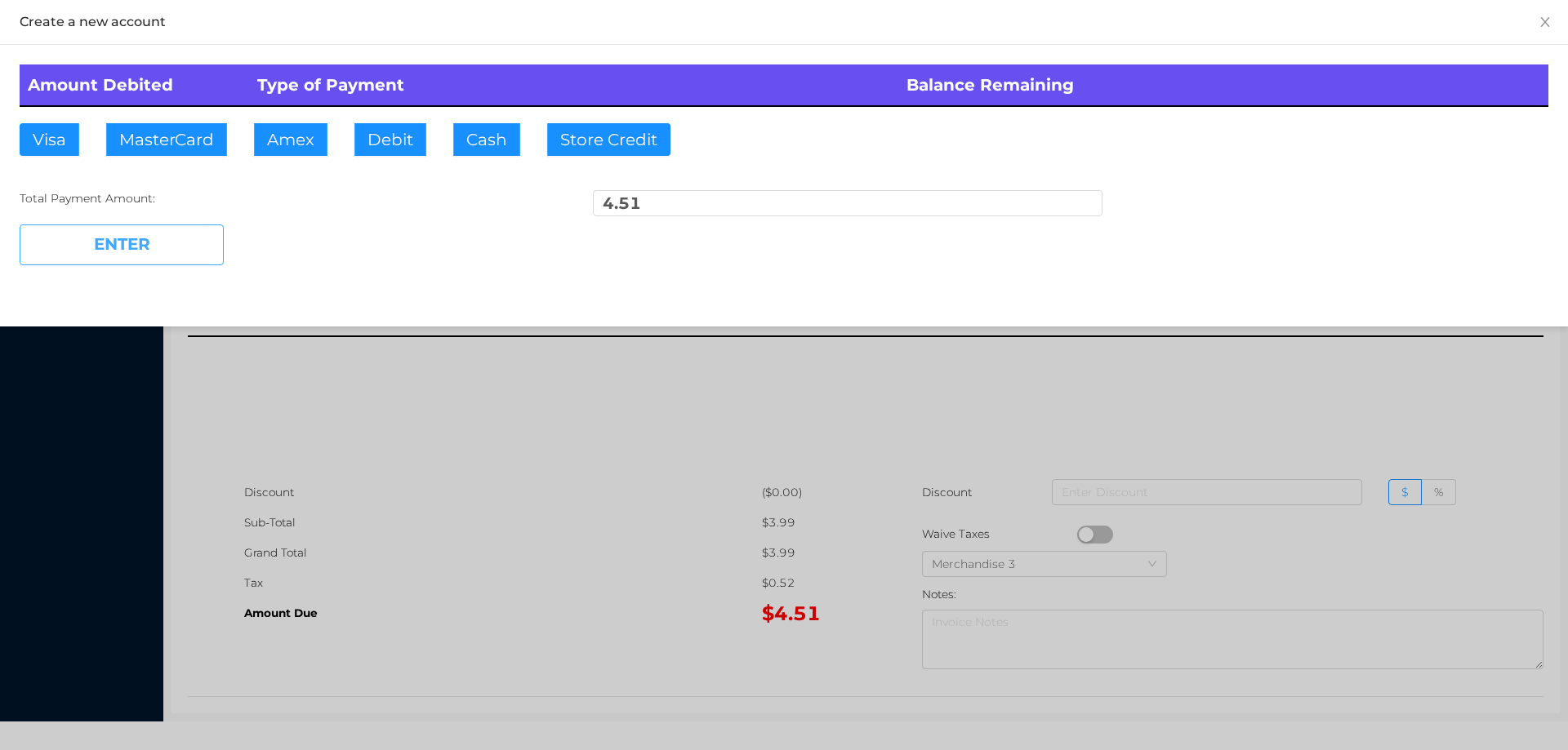
click at [161, 251] on button "ENTER" at bounding box center [122, 245] width 204 height 41
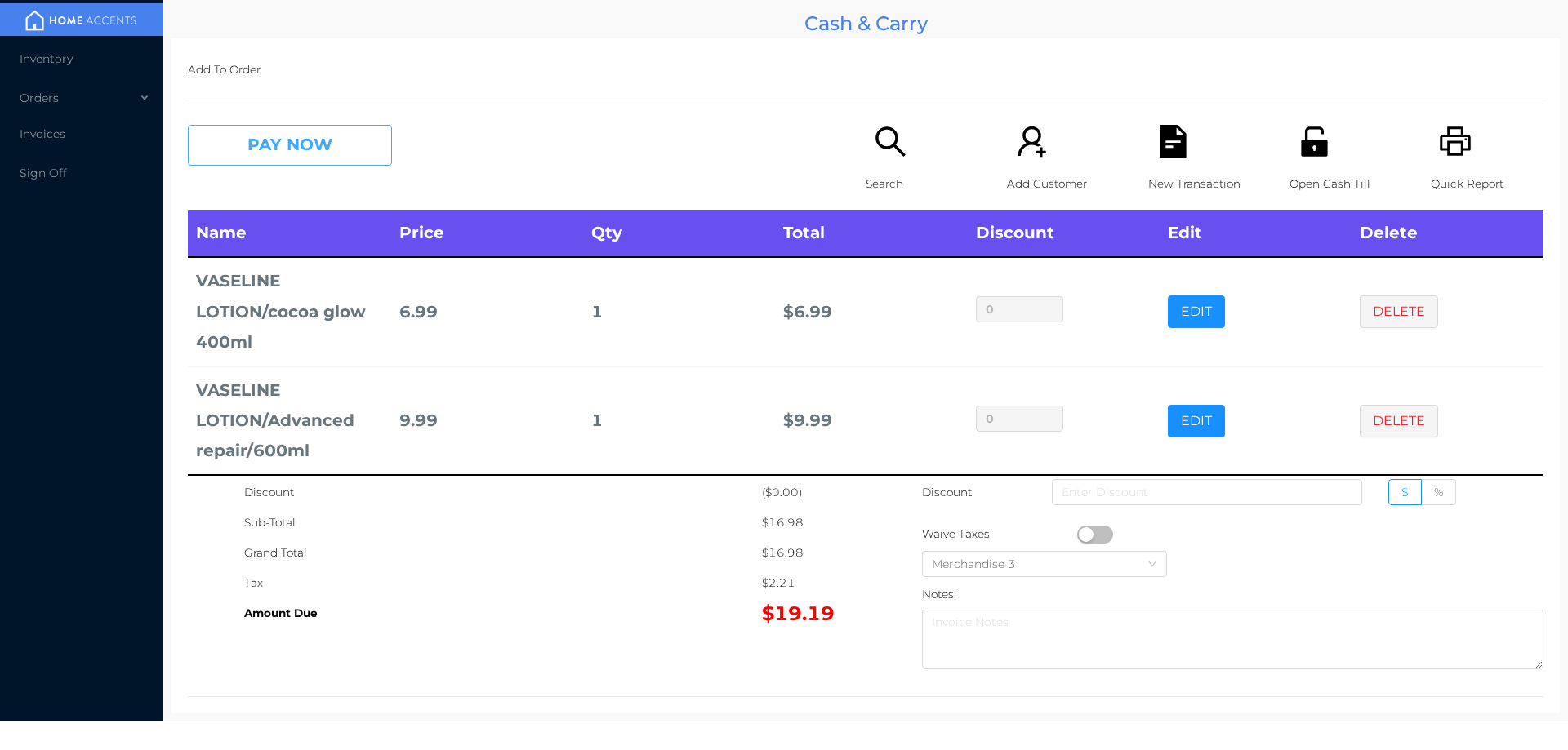
click at [284, 149] on button "PAY NOW" at bounding box center [290, 146] width 204 height 41
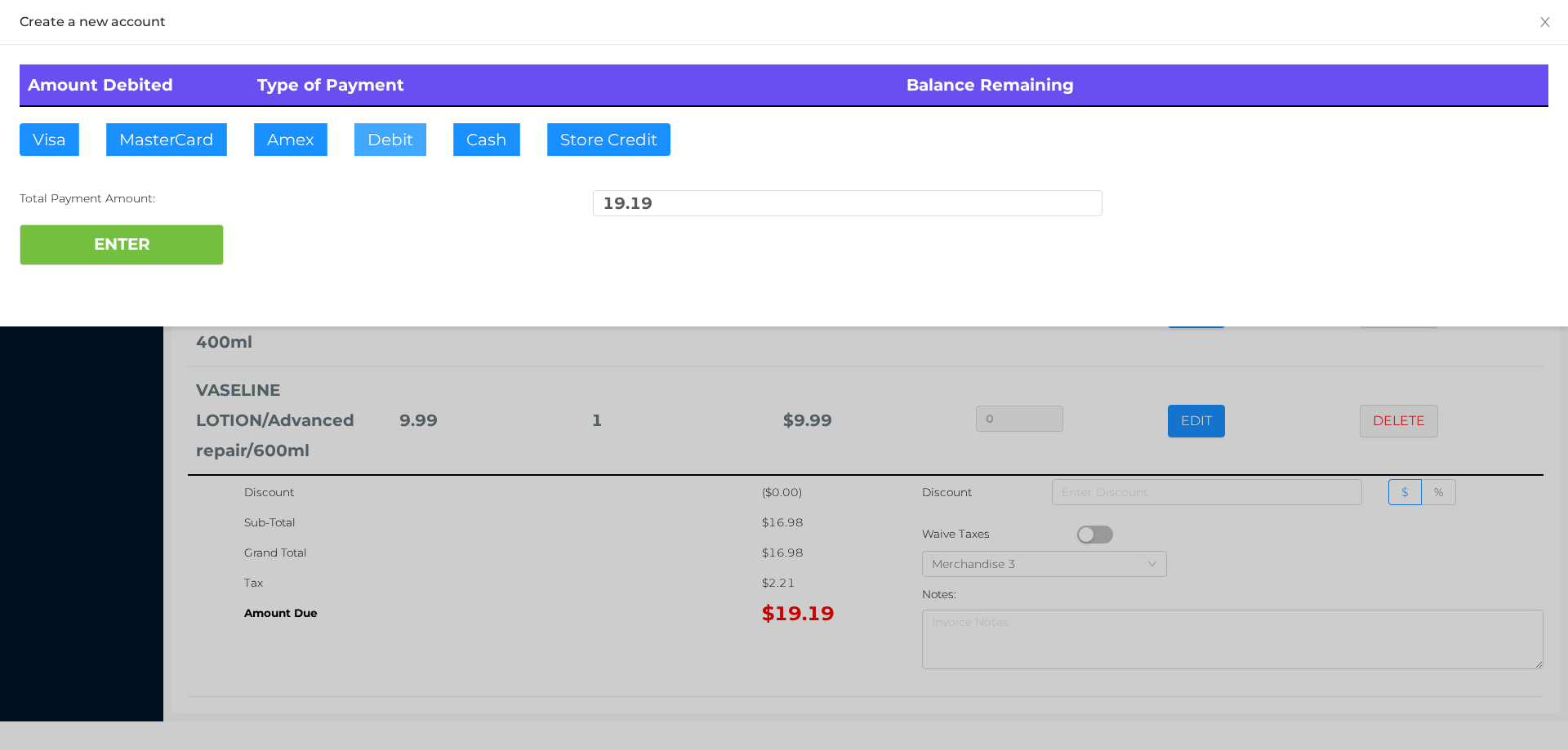
click at [380, 136] on button "Debit" at bounding box center [390, 139] width 72 height 33
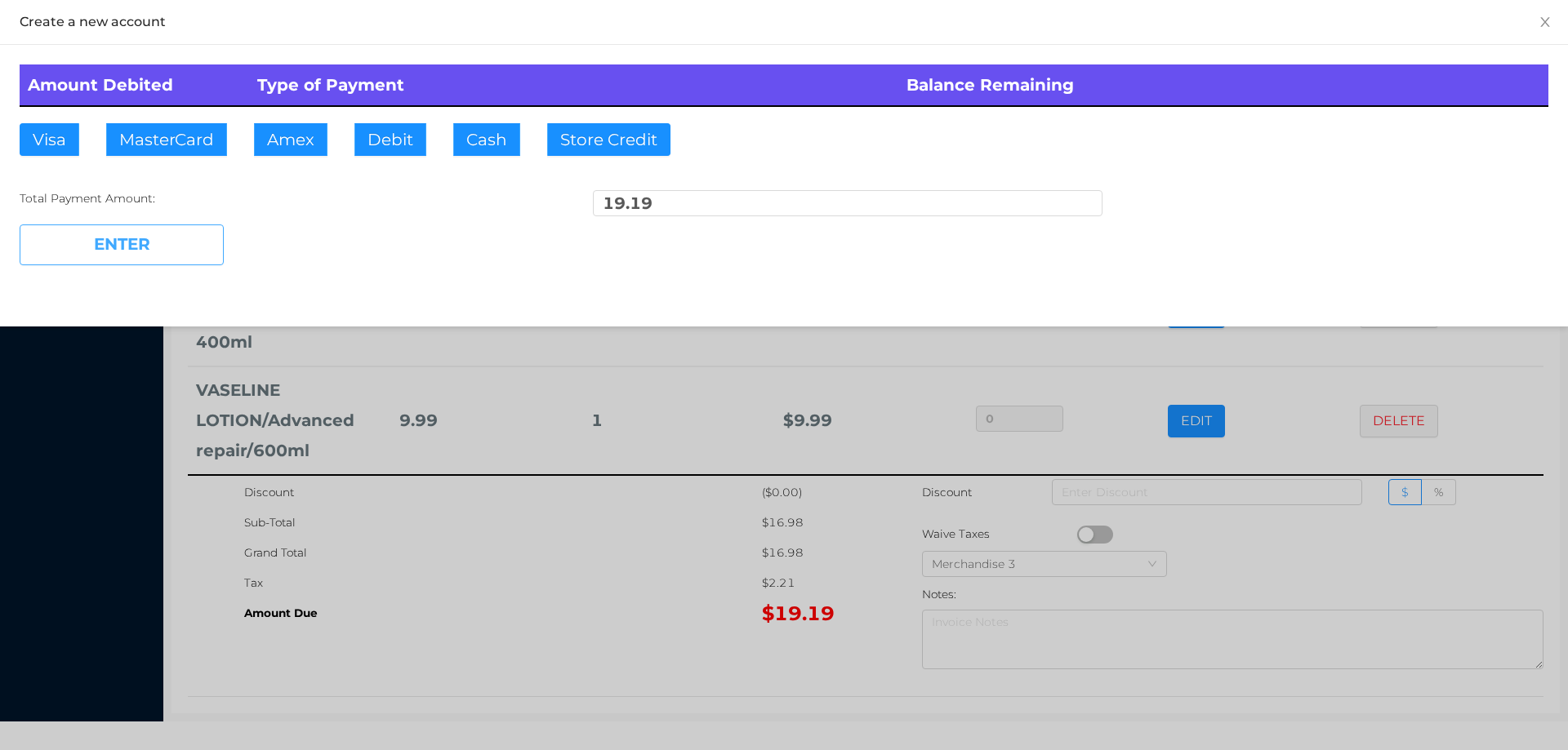
click at [172, 262] on button "ENTER" at bounding box center [122, 245] width 204 height 41
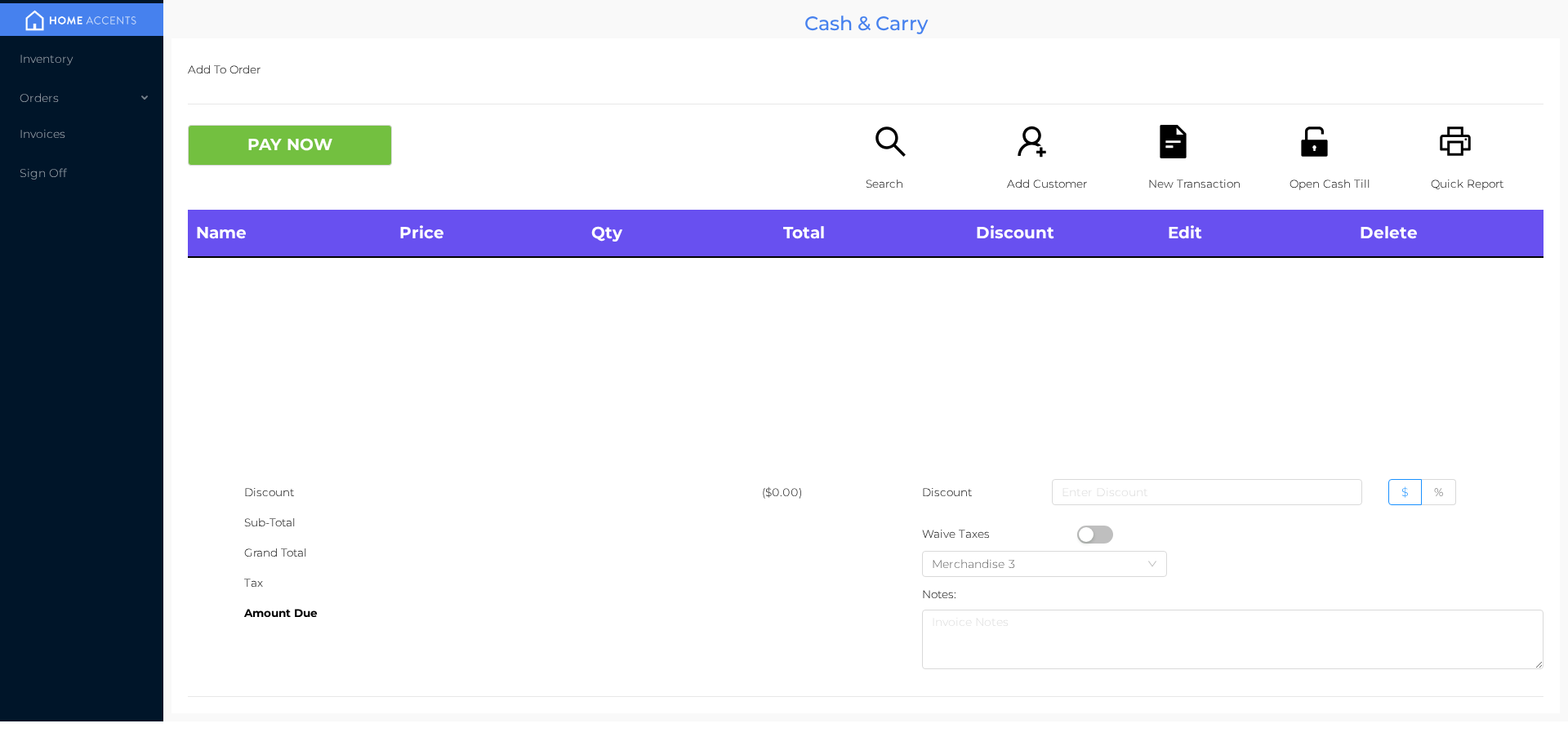
click at [1302, 183] on p "Open Cash Till" at bounding box center [1346, 184] width 113 height 30
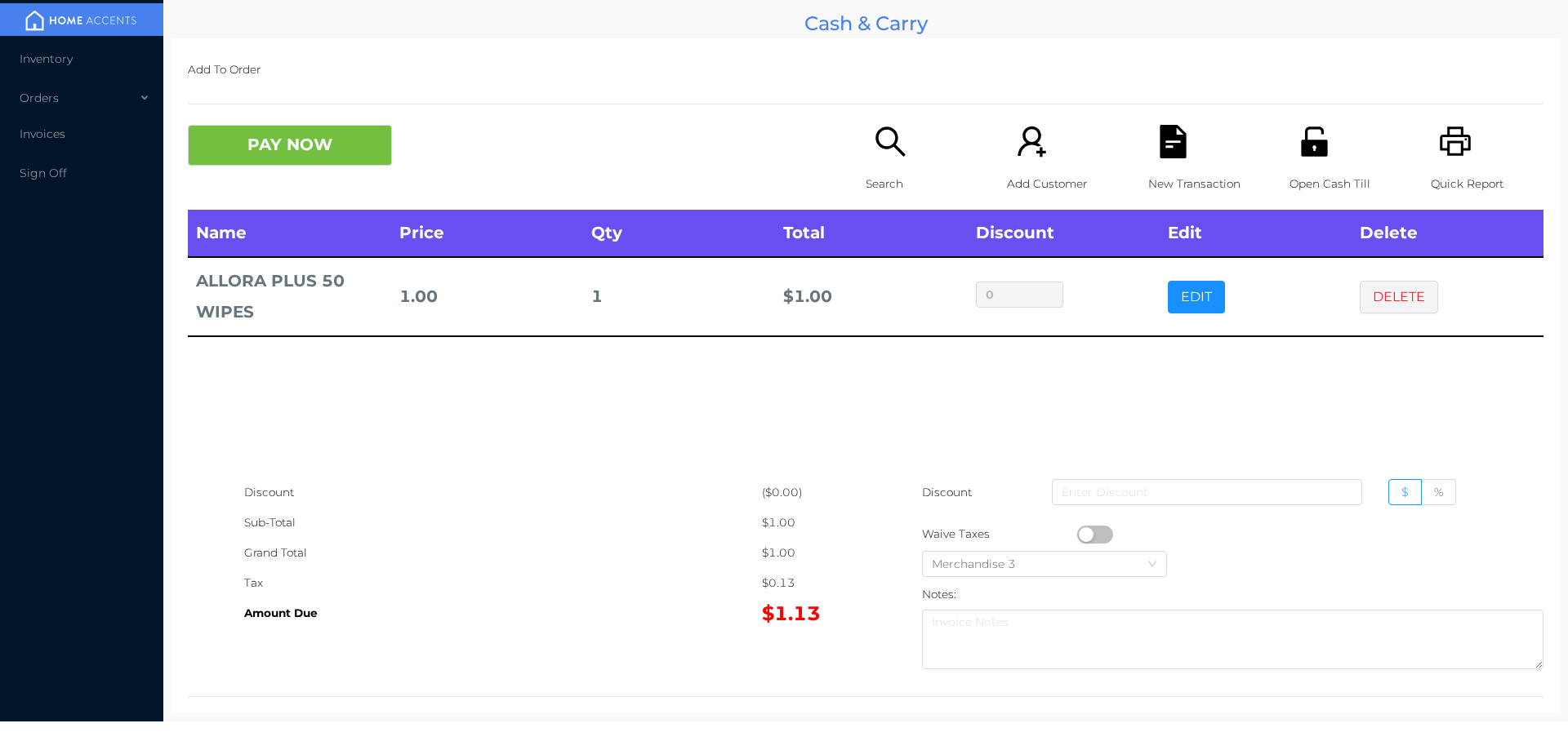
click at [1078, 536] on button "button" at bounding box center [1095, 535] width 36 height 18
click at [271, 131] on button "PAY NOW" at bounding box center [290, 146] width 204 height 41
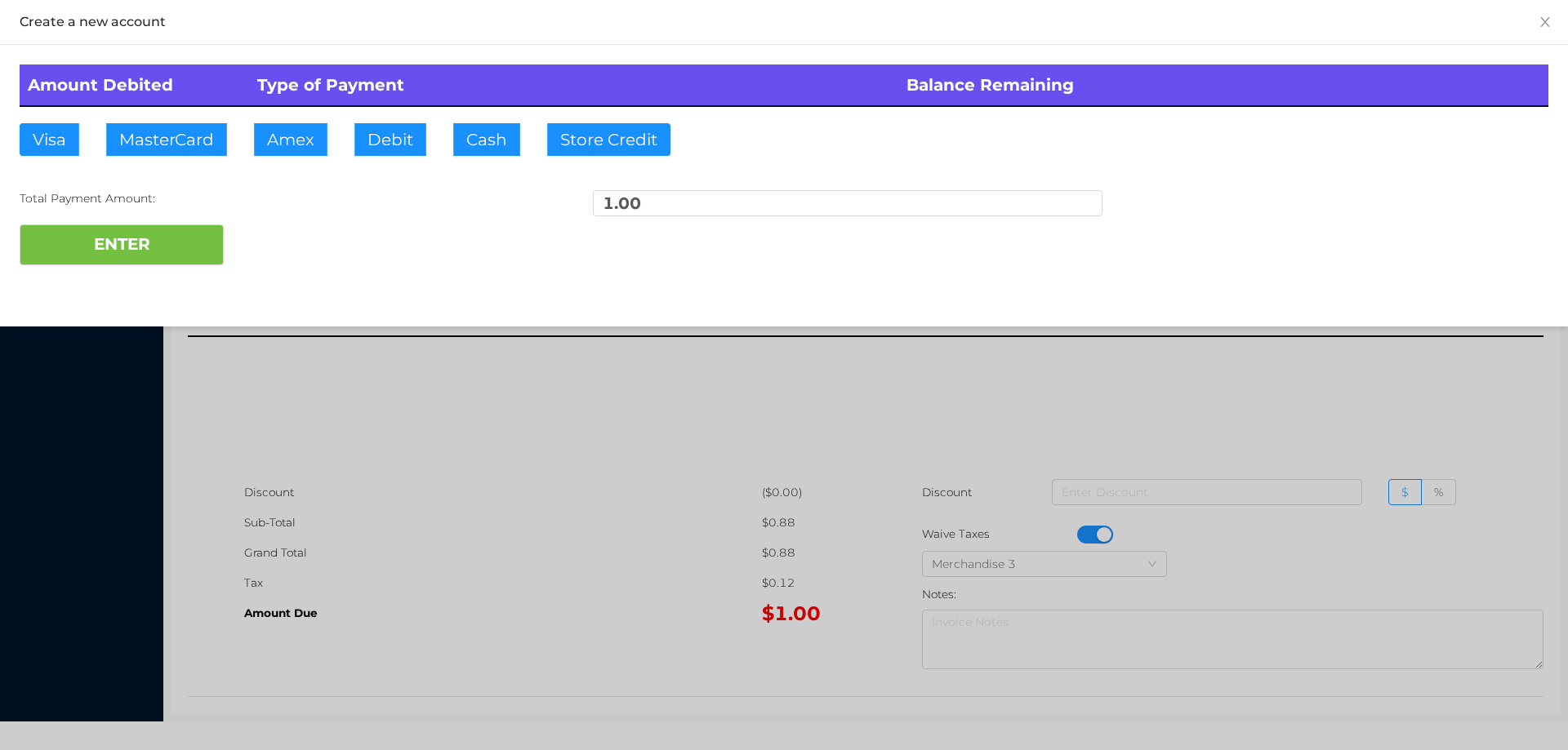
click at [438, 143] on div "Visa MasterCard Amex Debit Cash Store Credit" at bounding box center [359, 139] width 679 height 33
click at [188, 248] on button "ENTER" at bounding box center [122, 245] width 204 height 41
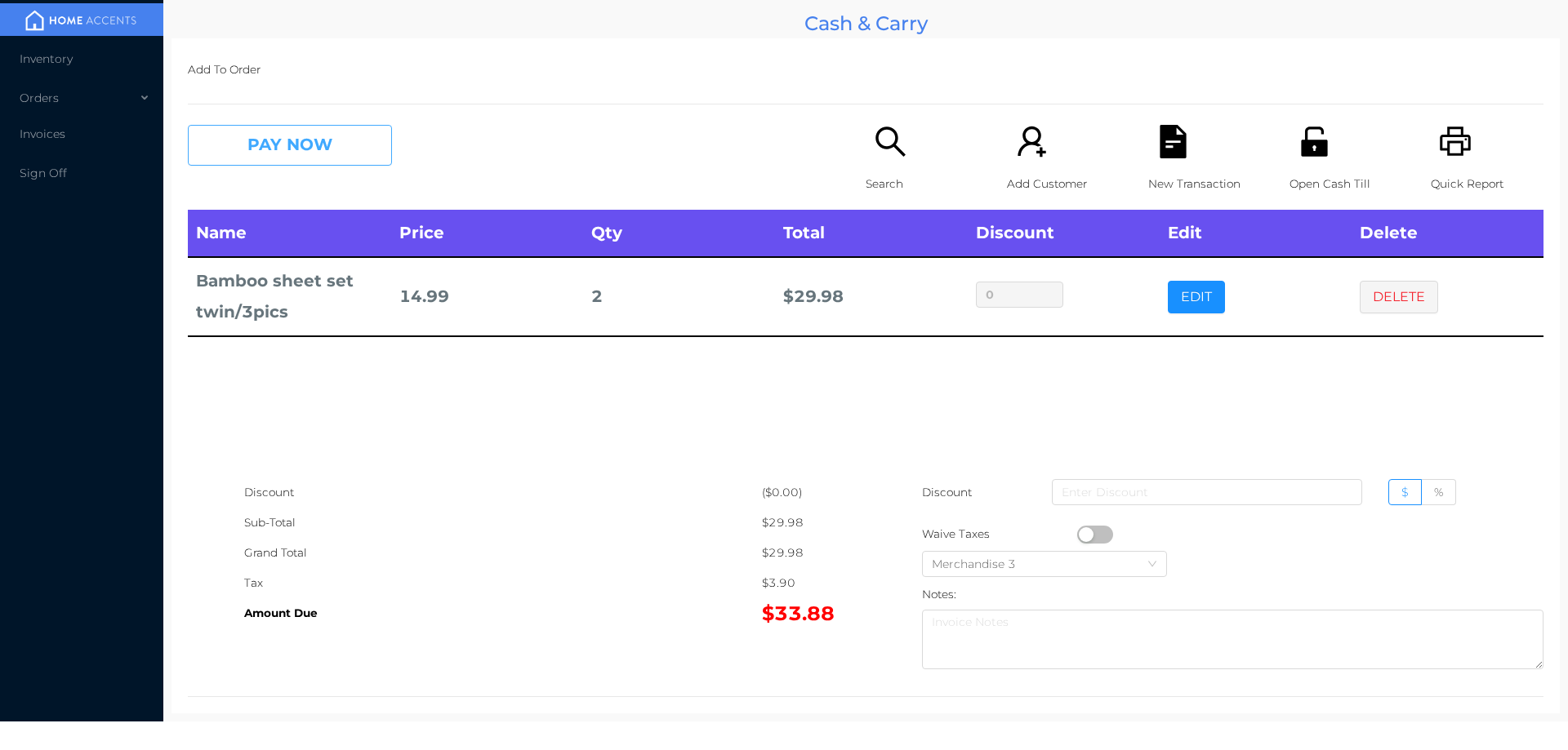
click at [353, 147] on button "PAY NOW" at bounding box center [290, 146] width 204 height 41
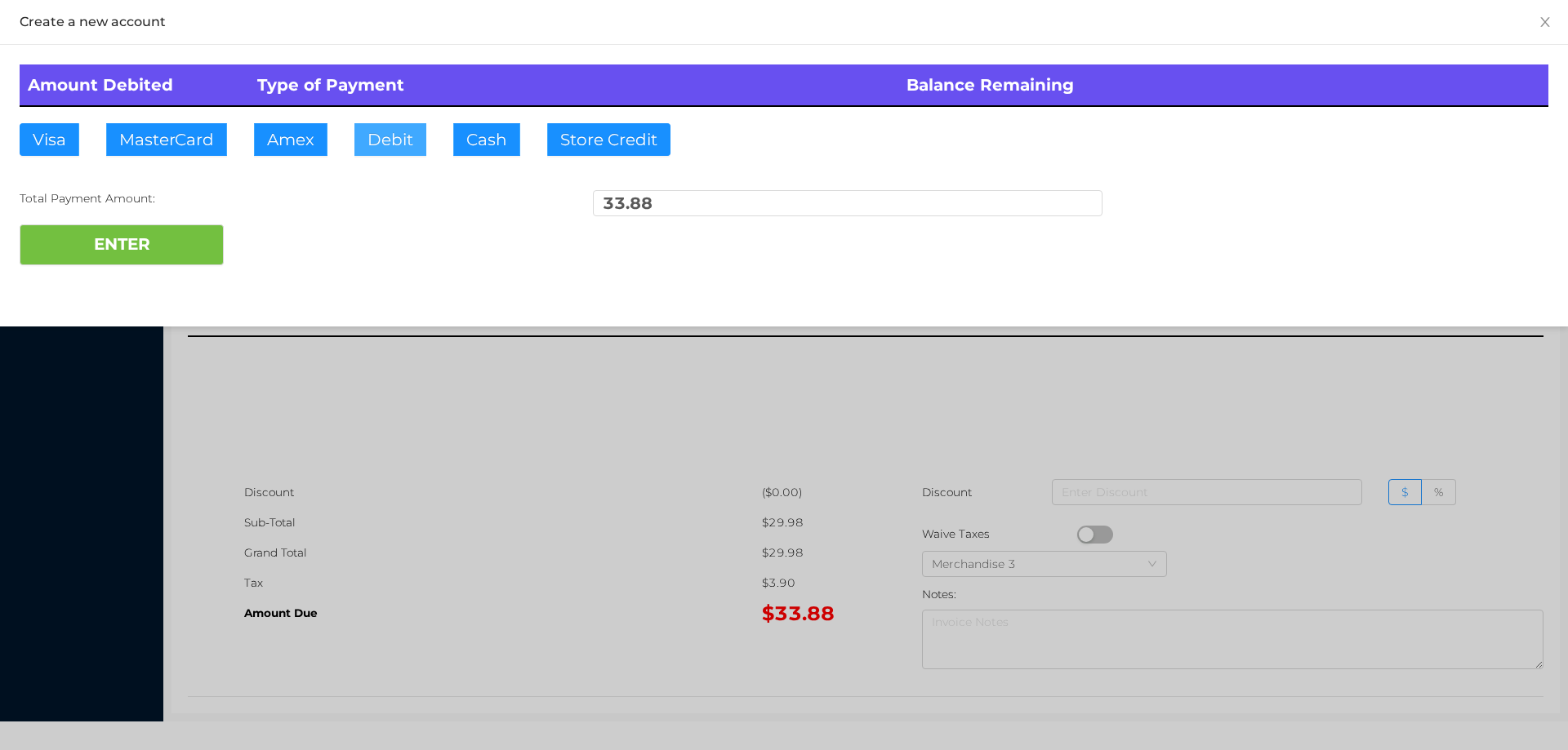
click at [390, 139] on button "Debit" at bounding box center [390, 139] width 72 height 33
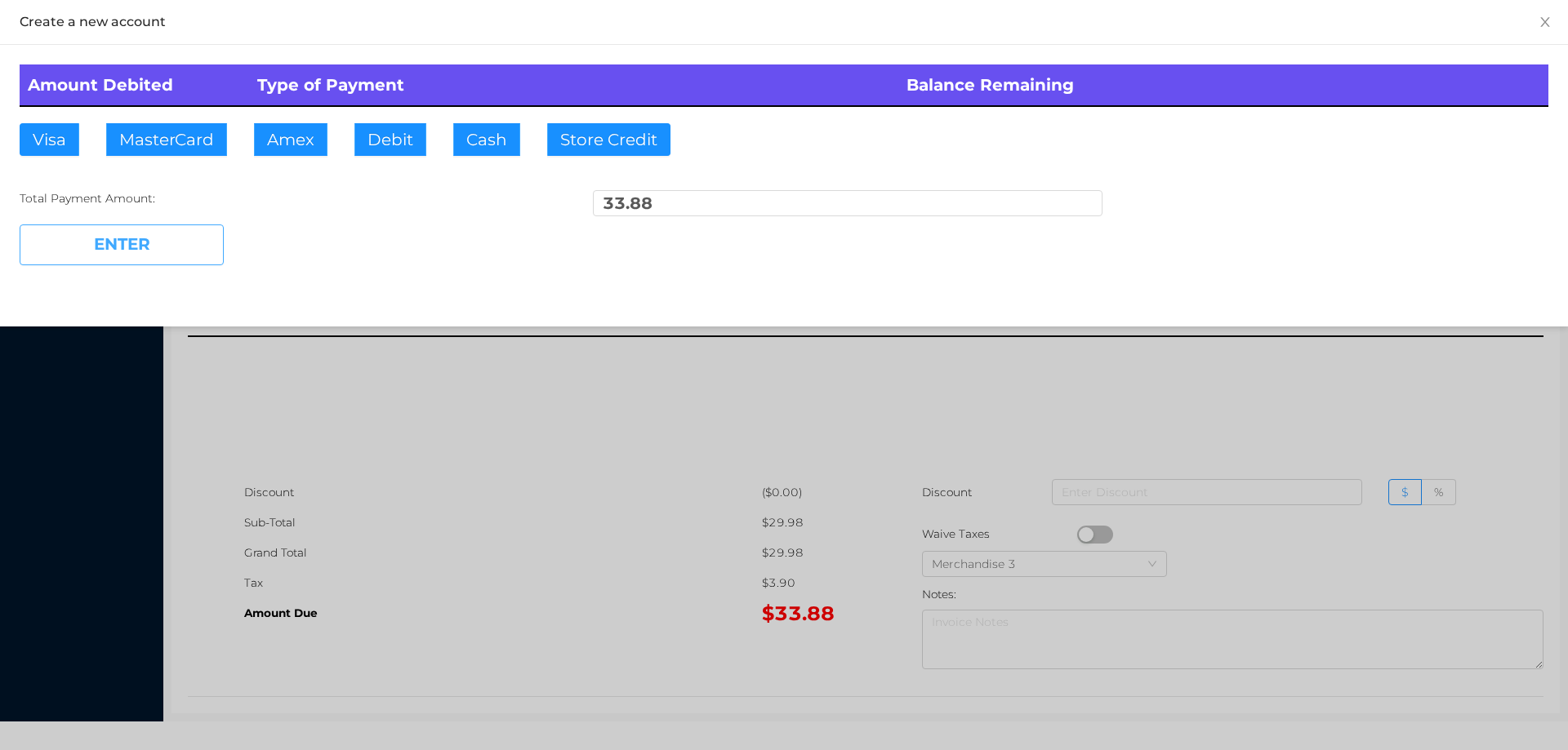
click at [191, 235] on button "ENTER" at bounding box center [122, 245] width 204 height 41
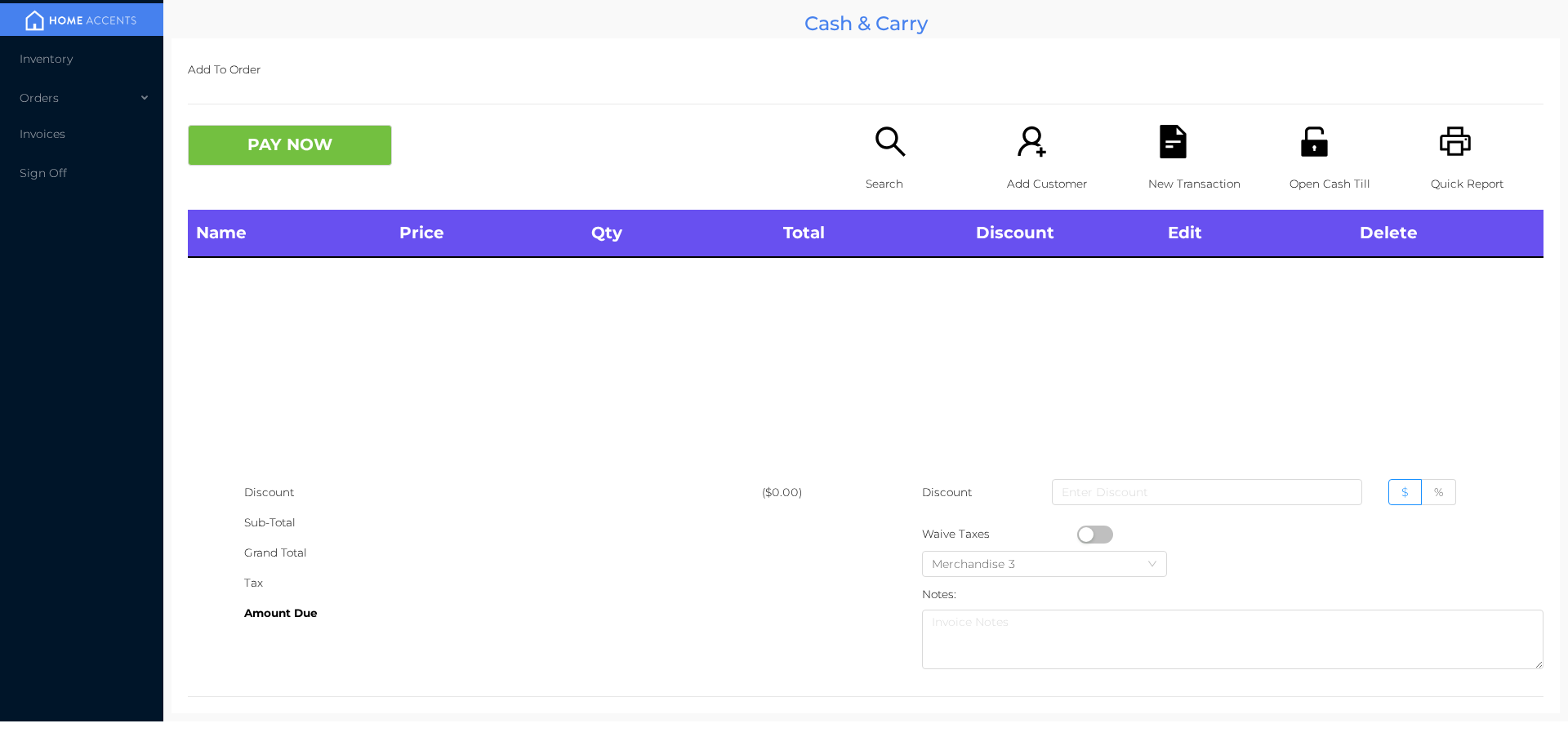
click at [878, 162] on div "Search" at bounding box center [922, 167] width 113 height 85
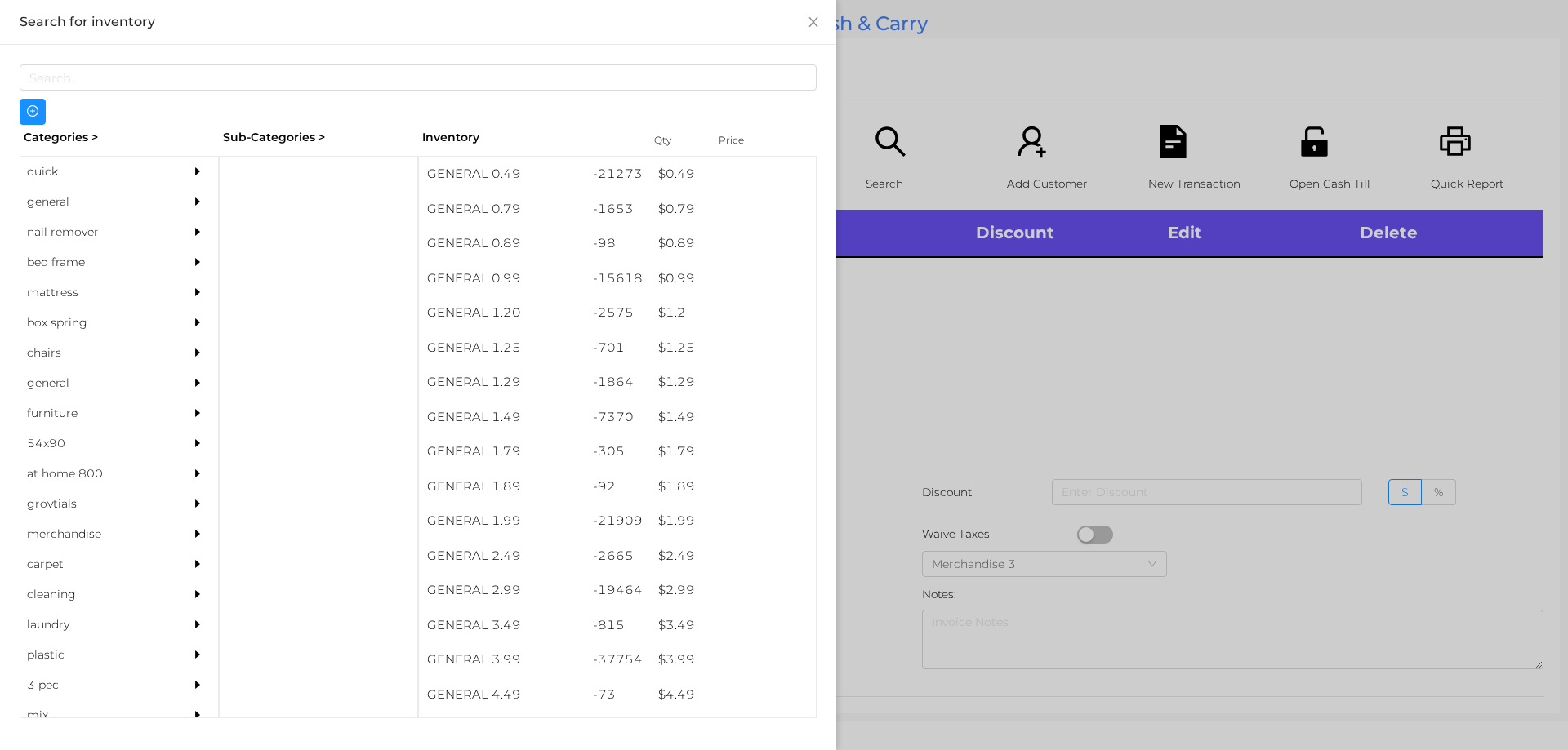
click at [70, 205] on div "general" at bounding box center [95, 202] width 148 height 30
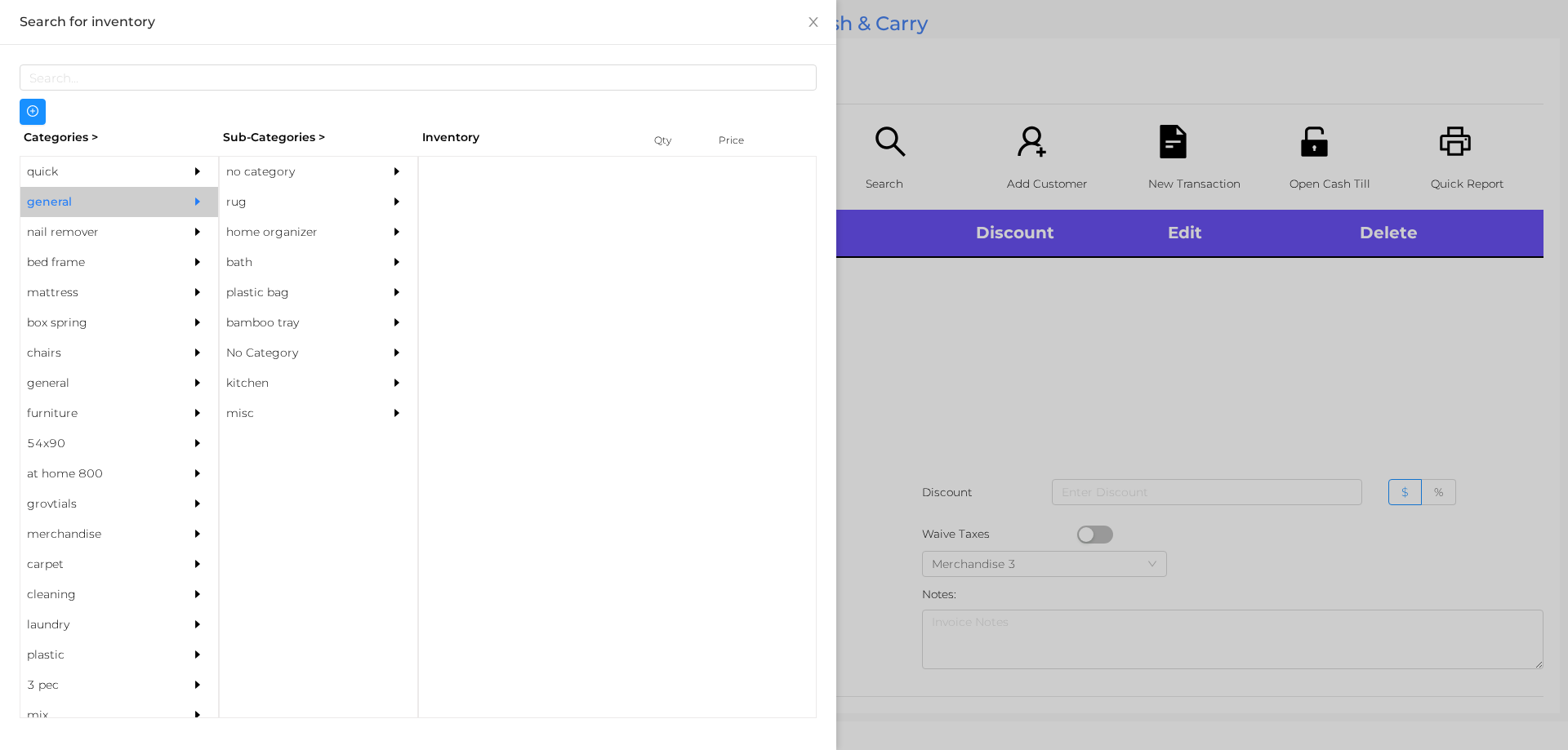
click at [280, 158] on div "no category" at bounding box center [294, 172] width 148 height 30
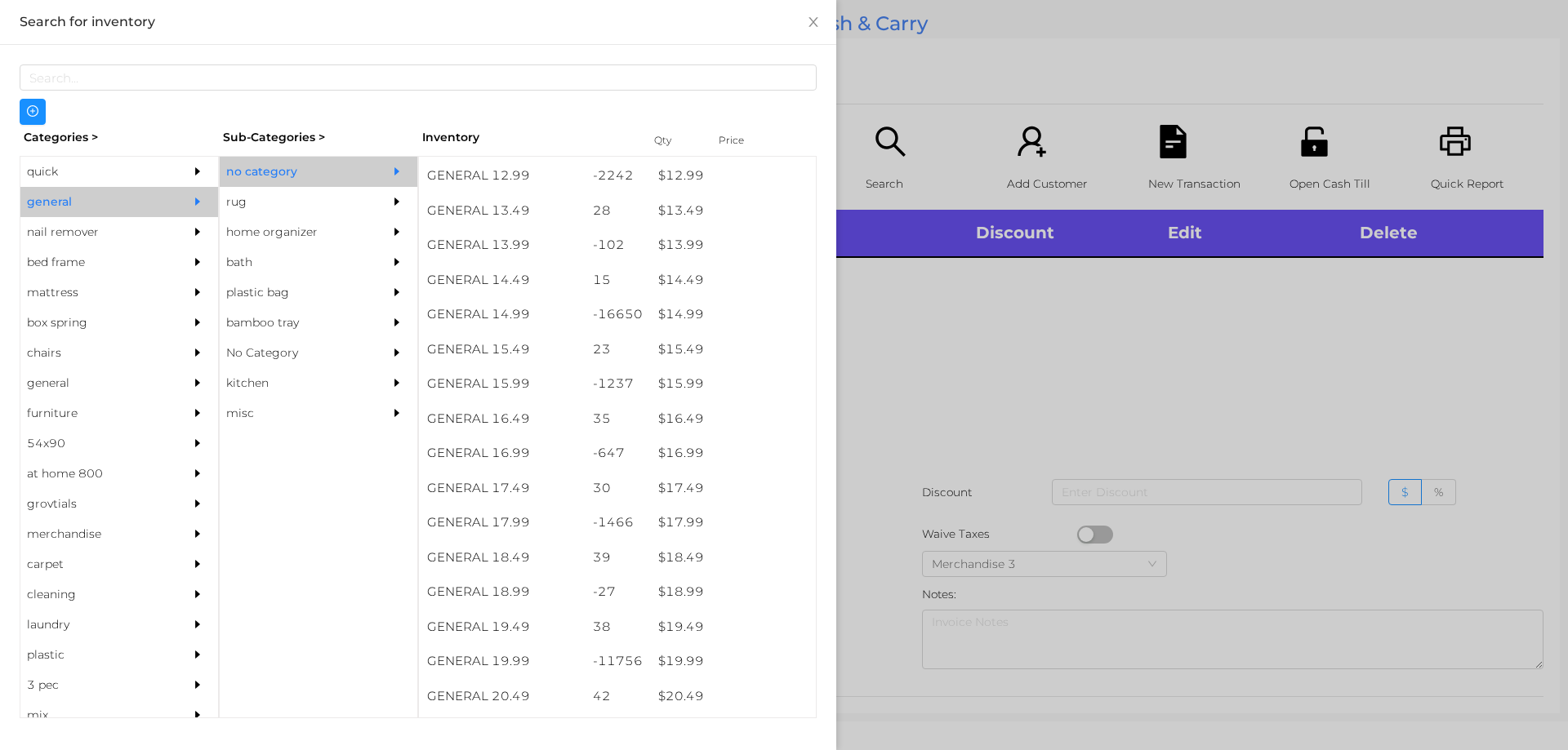
scroll to position [1272, 0]
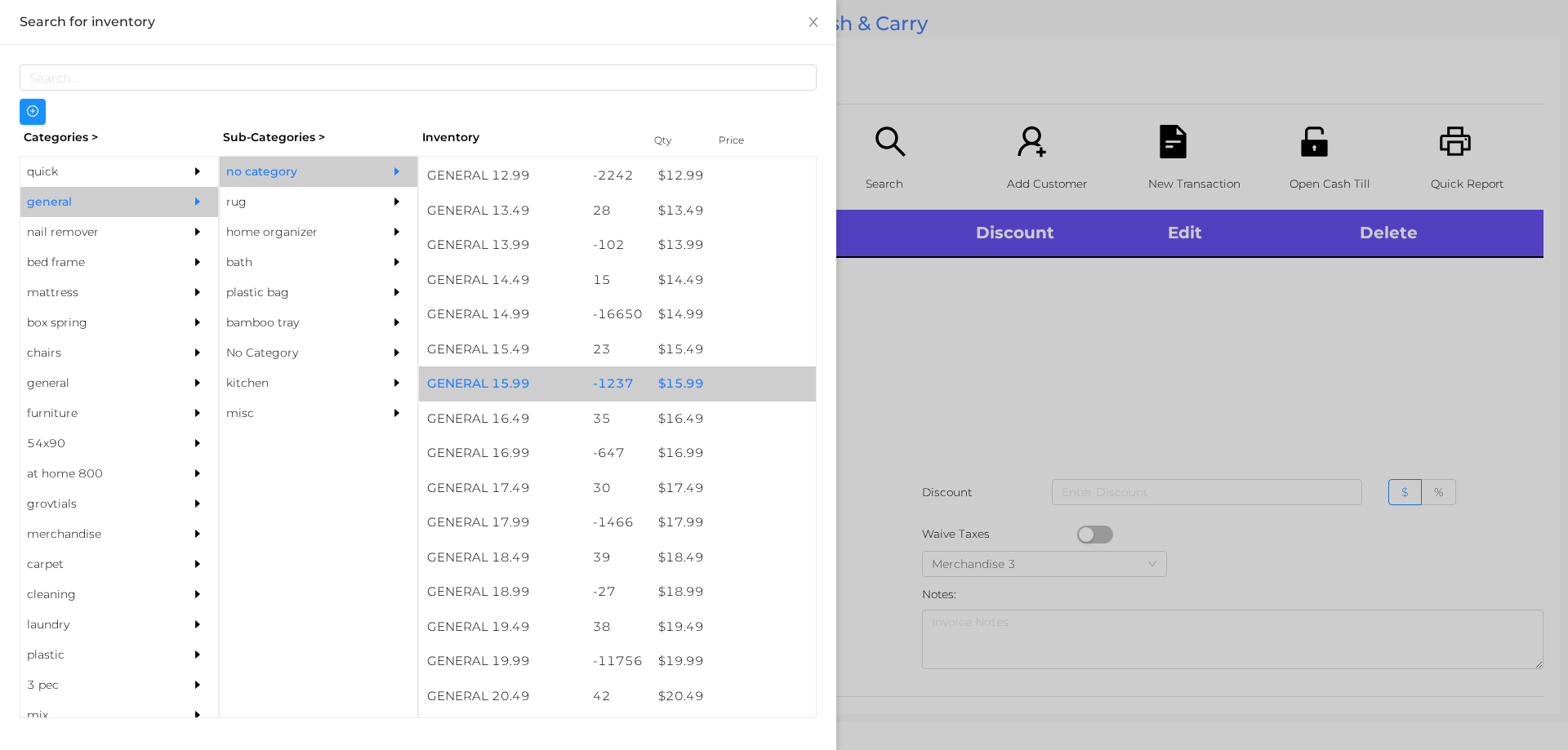
click at [693, 377] on div "$ 15.99" at bounding box center [733, 383] width 165 height 35
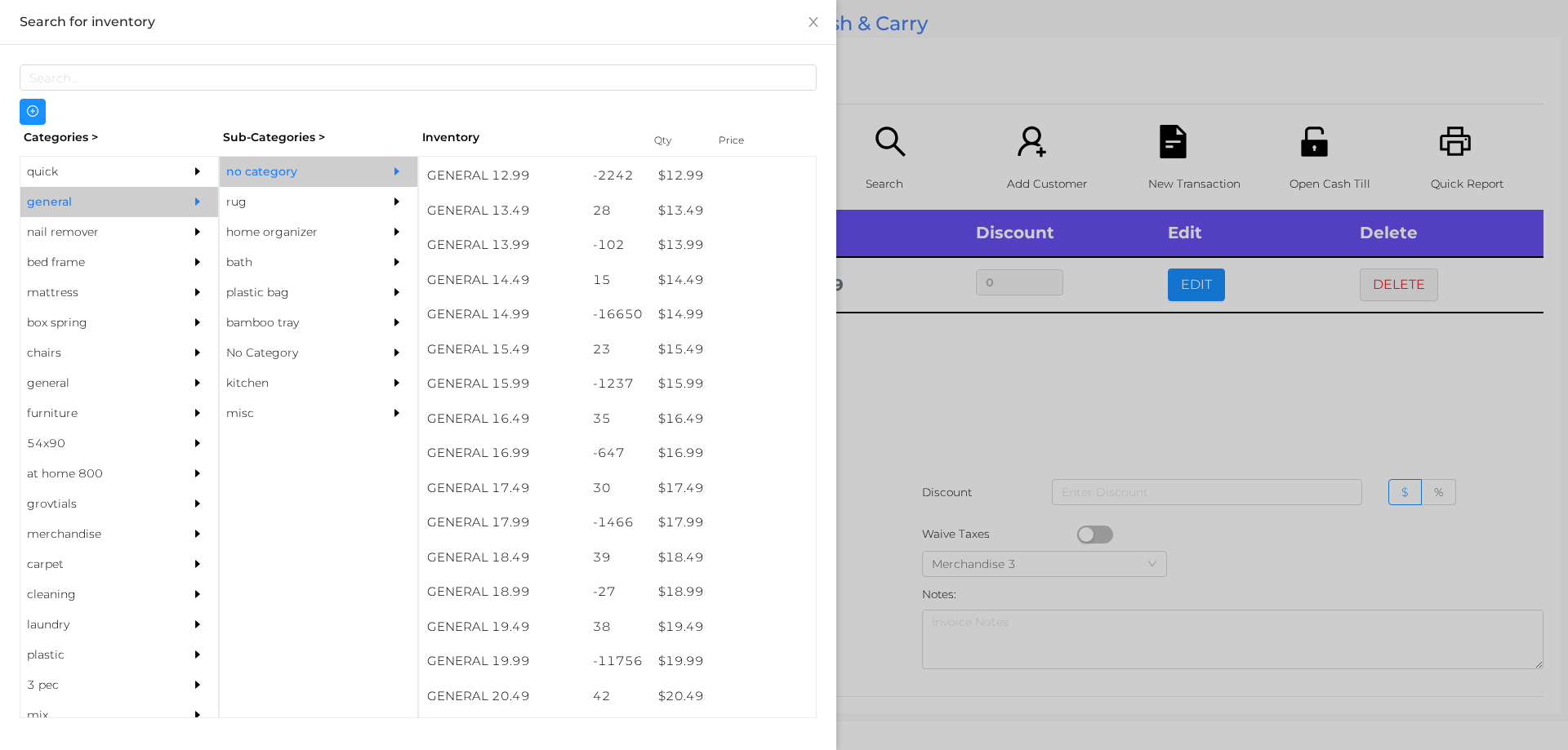
click at [869, 427] on div at bounding box center [784, 375] width 1568 height 750
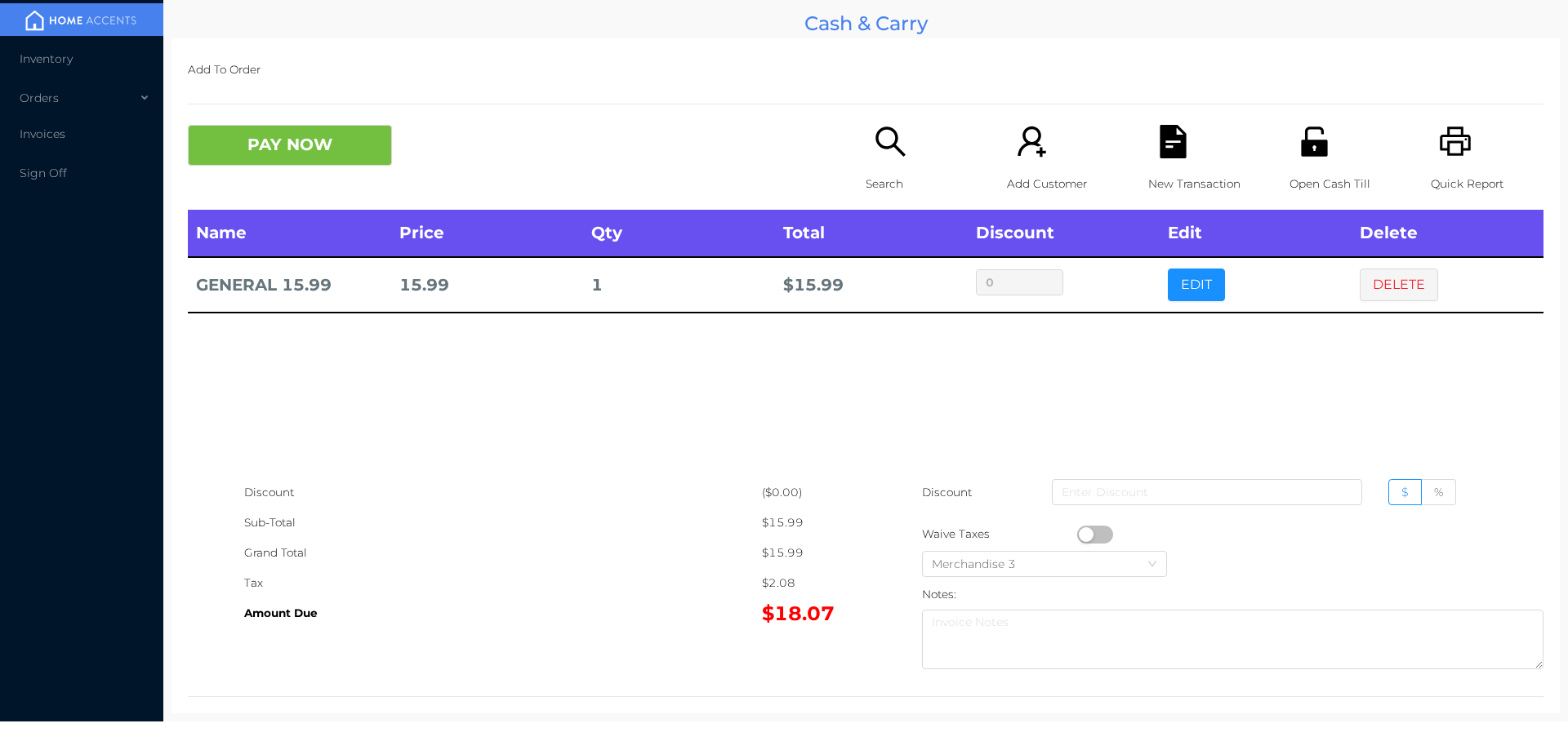
click at [1311, 150] on icon "icon: unlock" at bounding box center [1314, 141] width 26 height 29
click at [255, 156] on button "PAY NOW" at bounding box center [290, 146] width 204 height 41
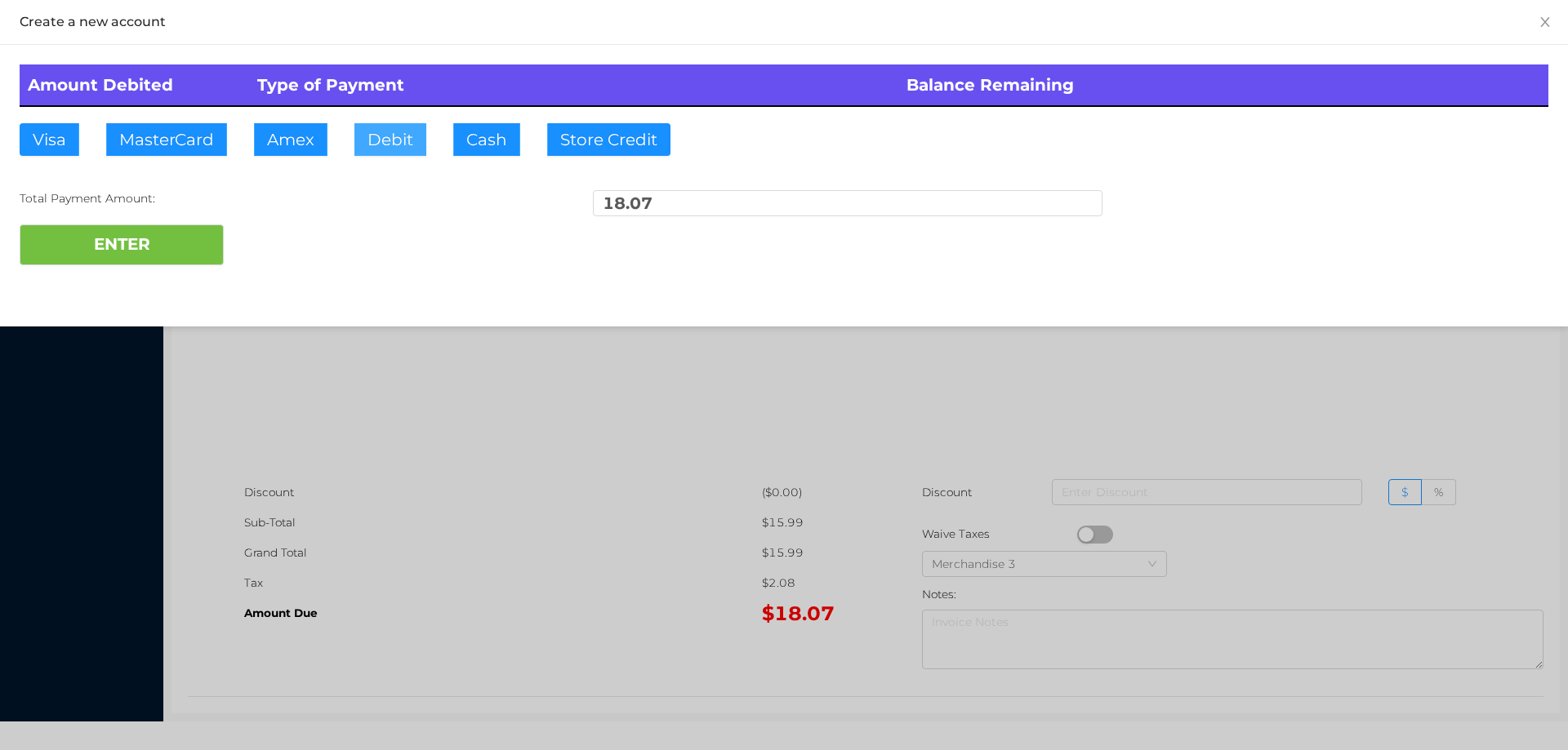
click at [389, 140] on button "Debit" at bounding box center [390, 139] width 72 height 33
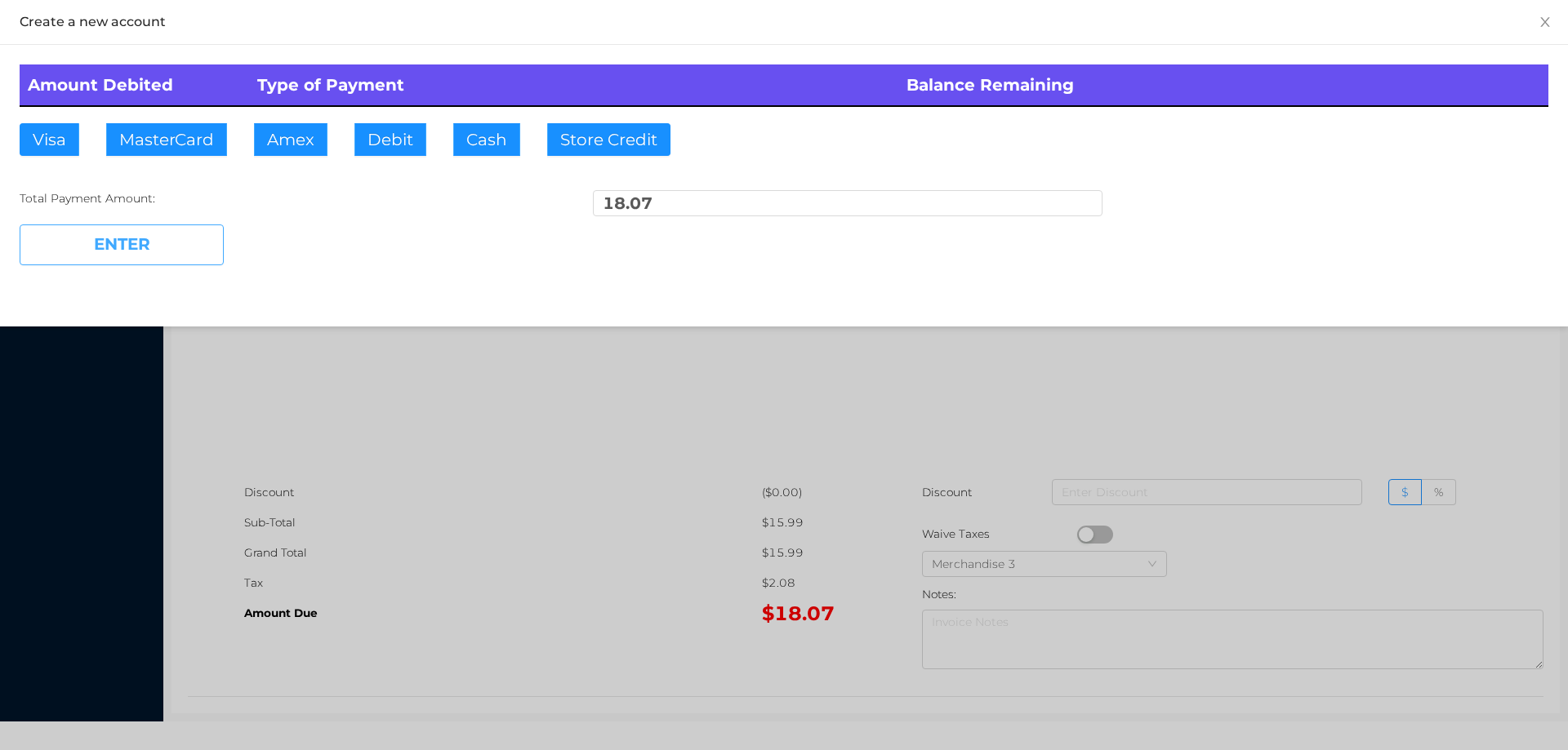
click at [86, 245] on button "ENTER" at bounding box center [122, 245] width 204 height 41
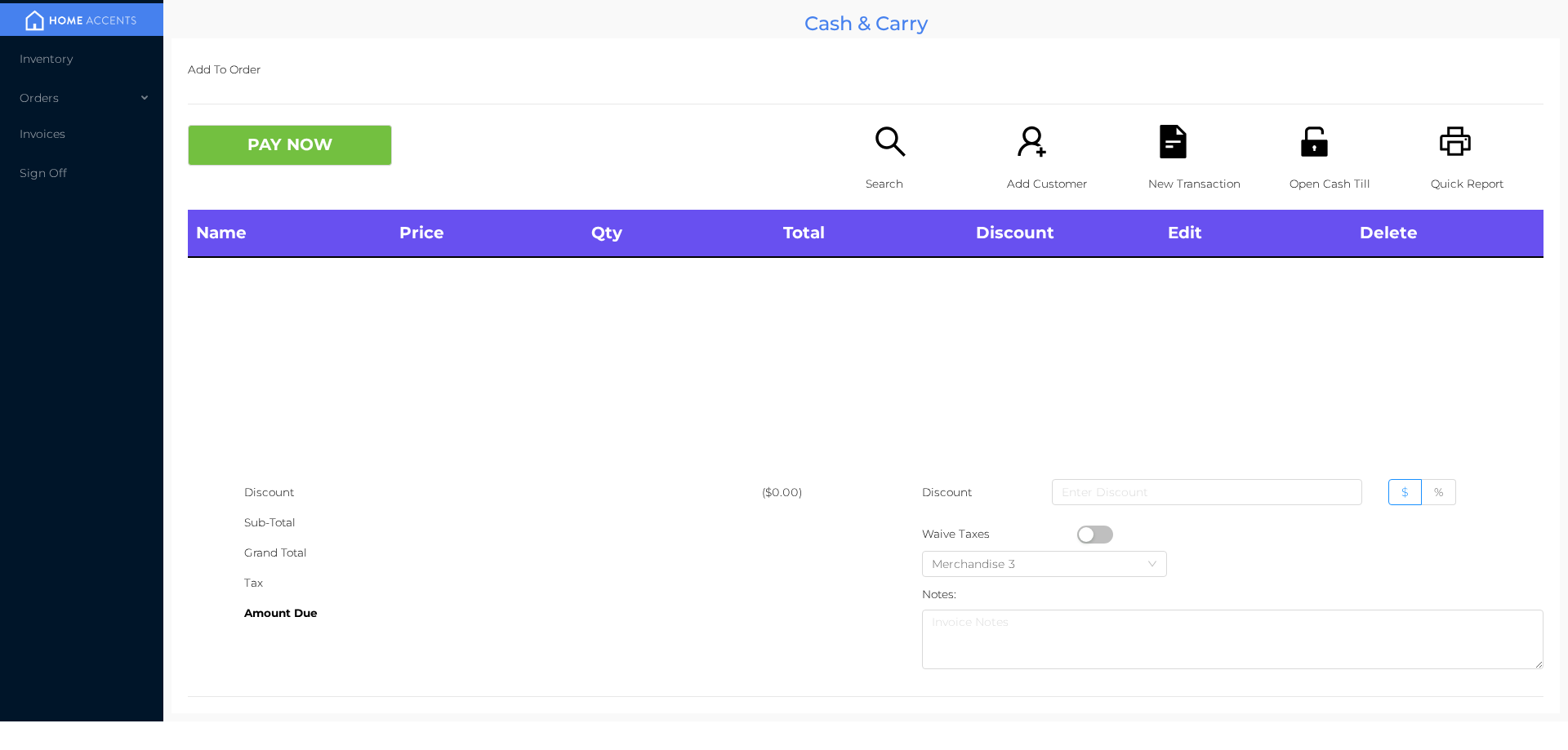
click at [874, 156] on icon "icon: search" at bounding box center [890, 141] width 33 height 33
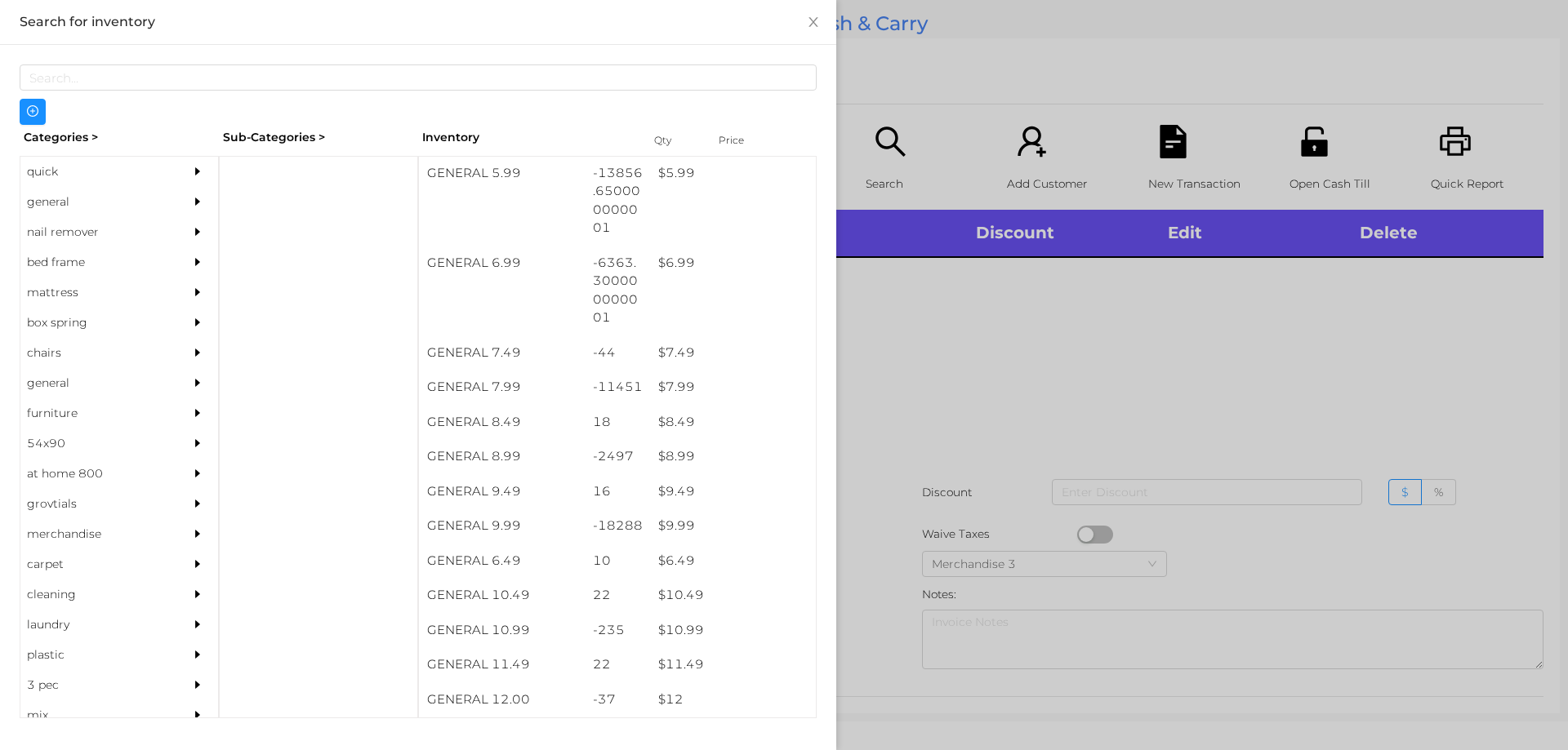
scroll to position [644, 0]
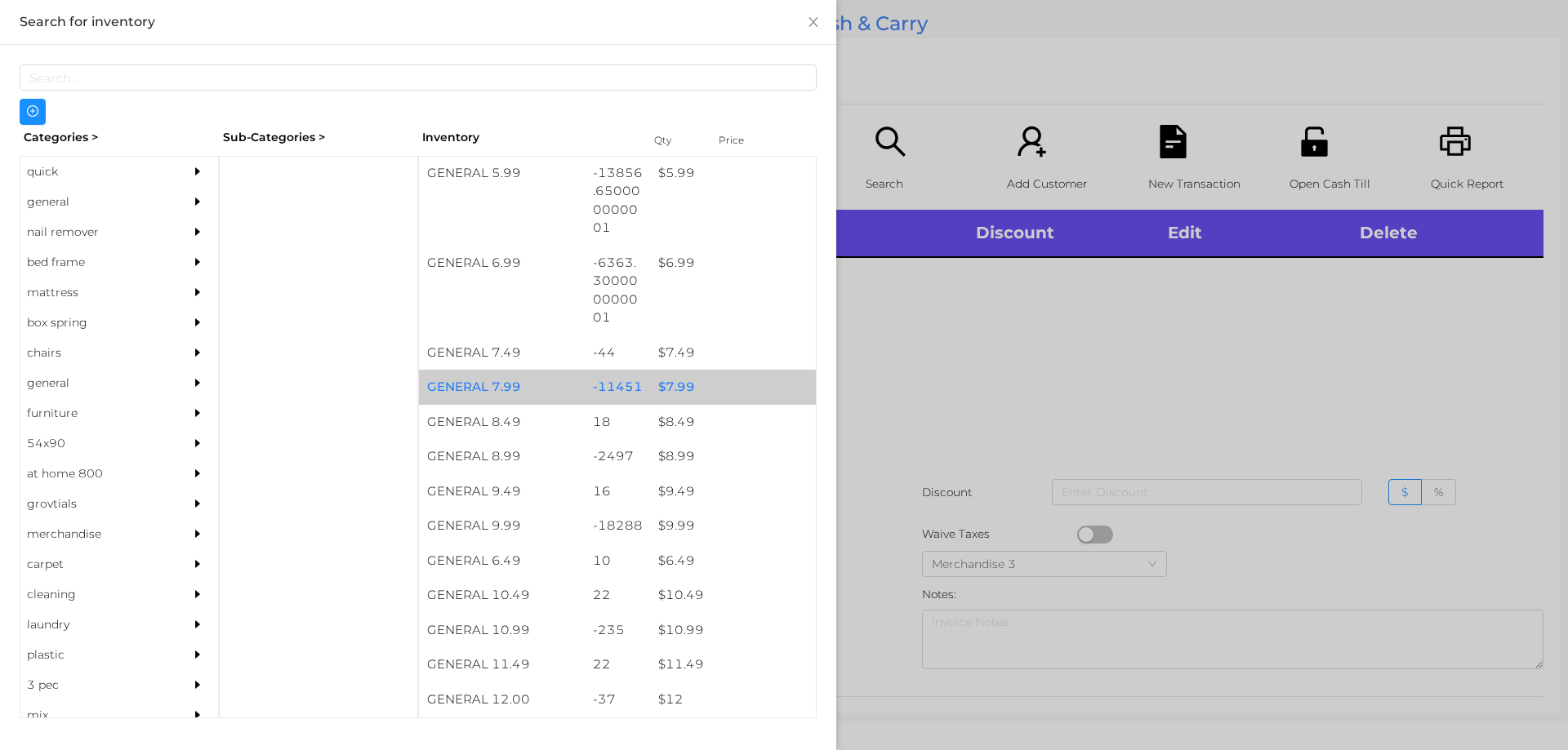
click at [716, 375] on div "$ 7.99" at bounding box center [733, 387] width 165 height 35
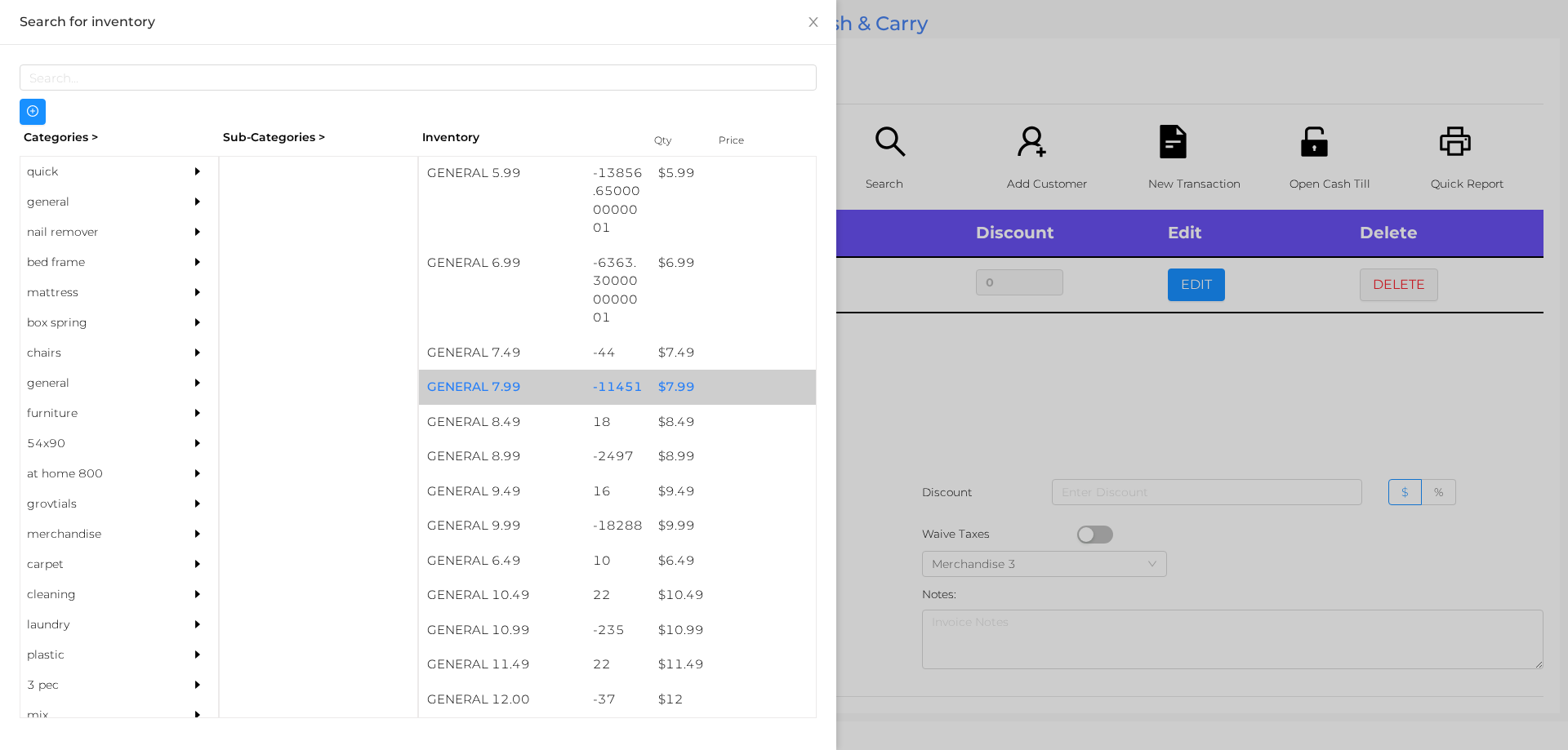
click at [725, 389] on div "$ 7.99" at bounding box center [733, 387] width 165 height 35
click at [757, 382] on div "$ 7.99" at bounding box center [733, 387] width 165 height 35
click at [784, 383] on div "$ 7.99" at bounding box center [733, 387] width 165 height 35
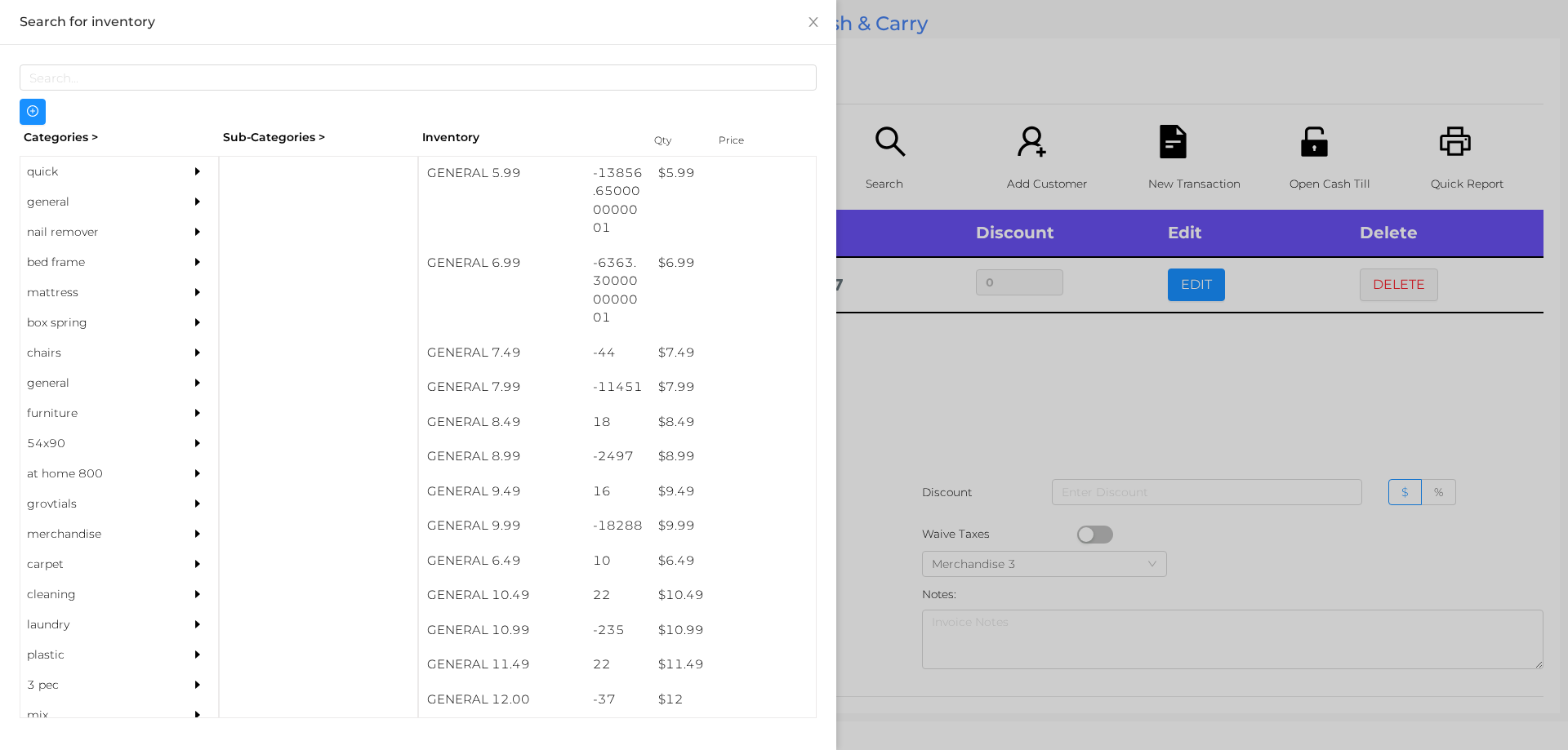
click at [925, 432] on div at bounding box center [784, 375] width 1568 height 750
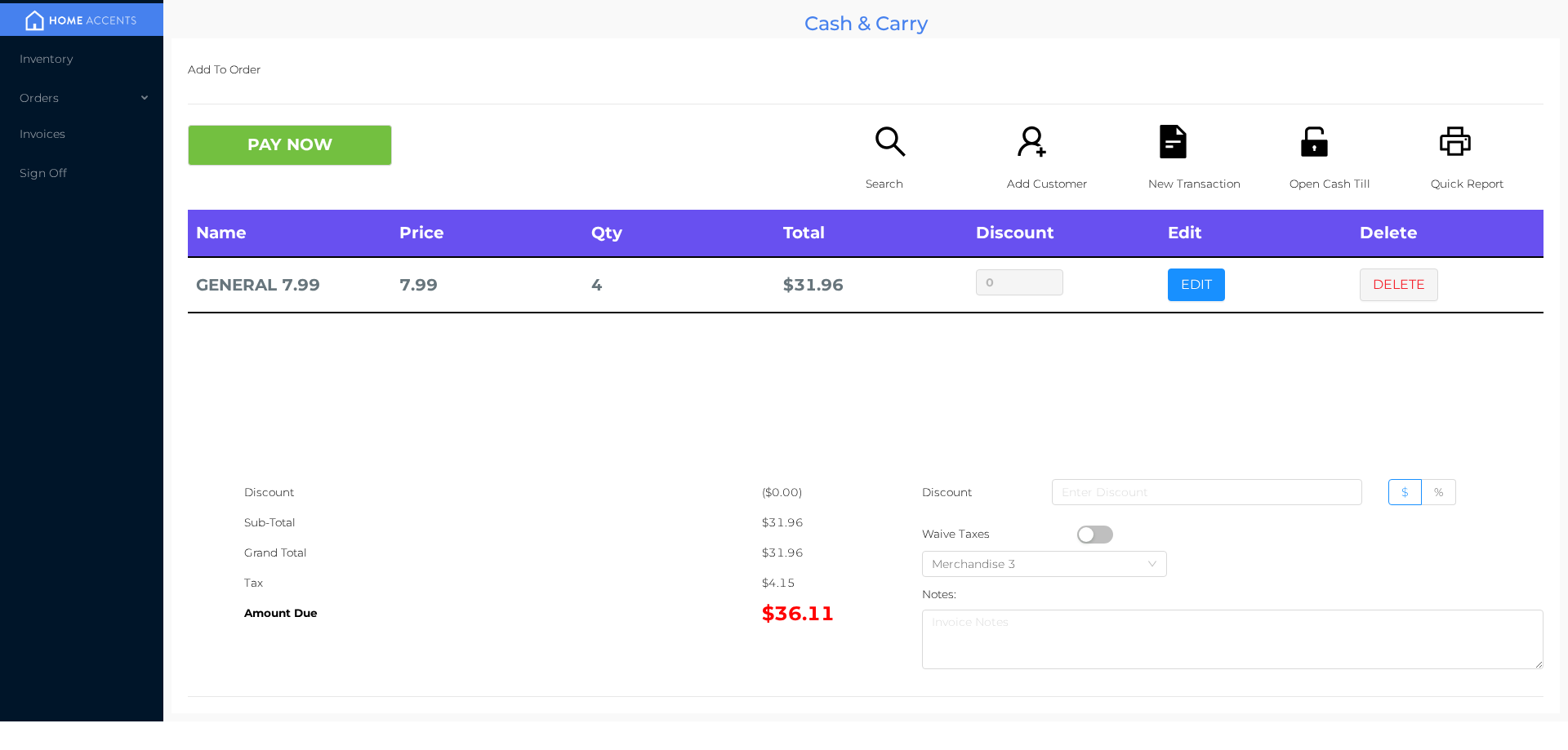
click at [1178, 156] on icon "icon: file-text" at bounding box center [1173, 141] width 33 height 33
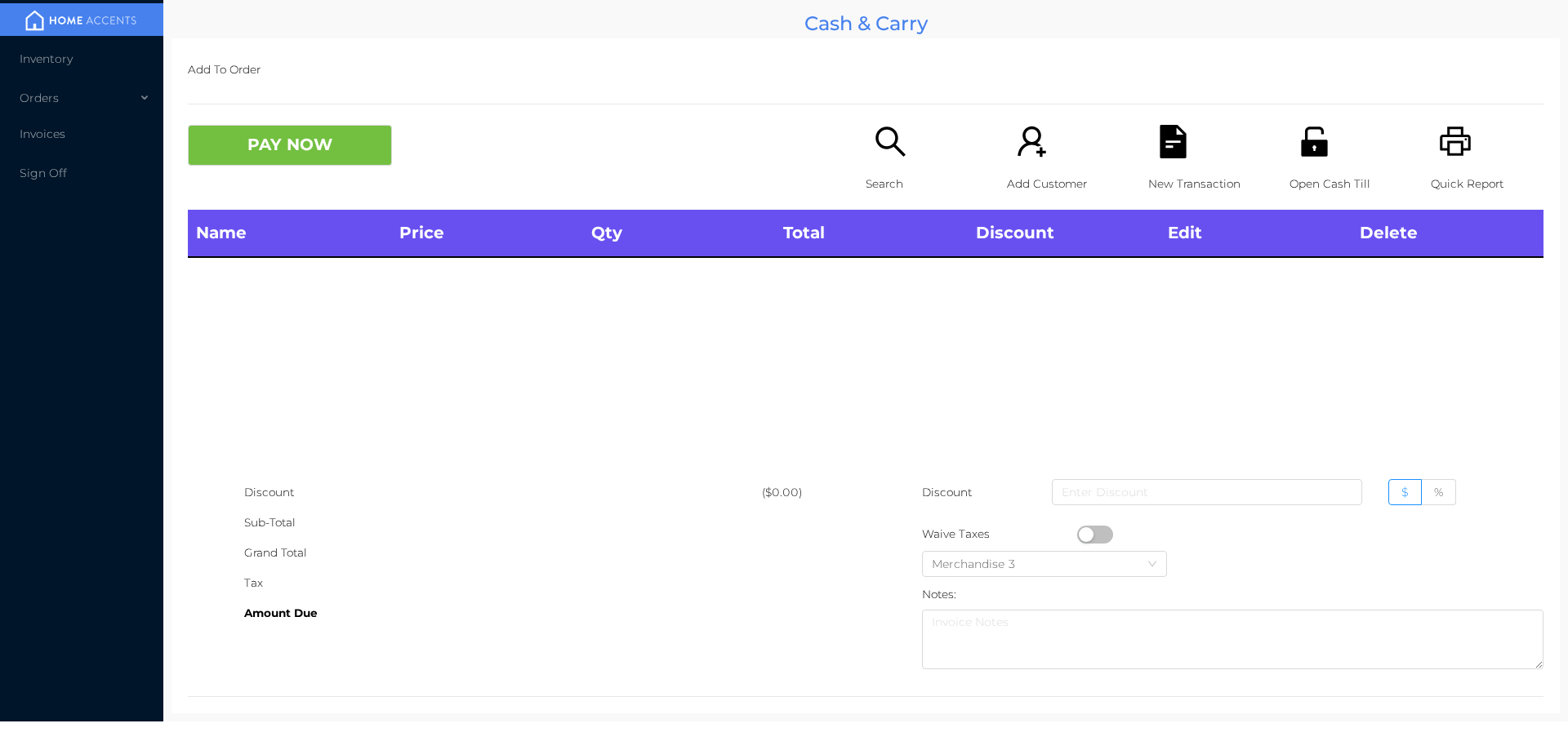
click at [1446, 134] on icon "icon: printer" at bounding box center [1455, 141] width 33 height 33
click at [896, 159] on div "Search" at bounding box center [922, 167] width 113 height 85
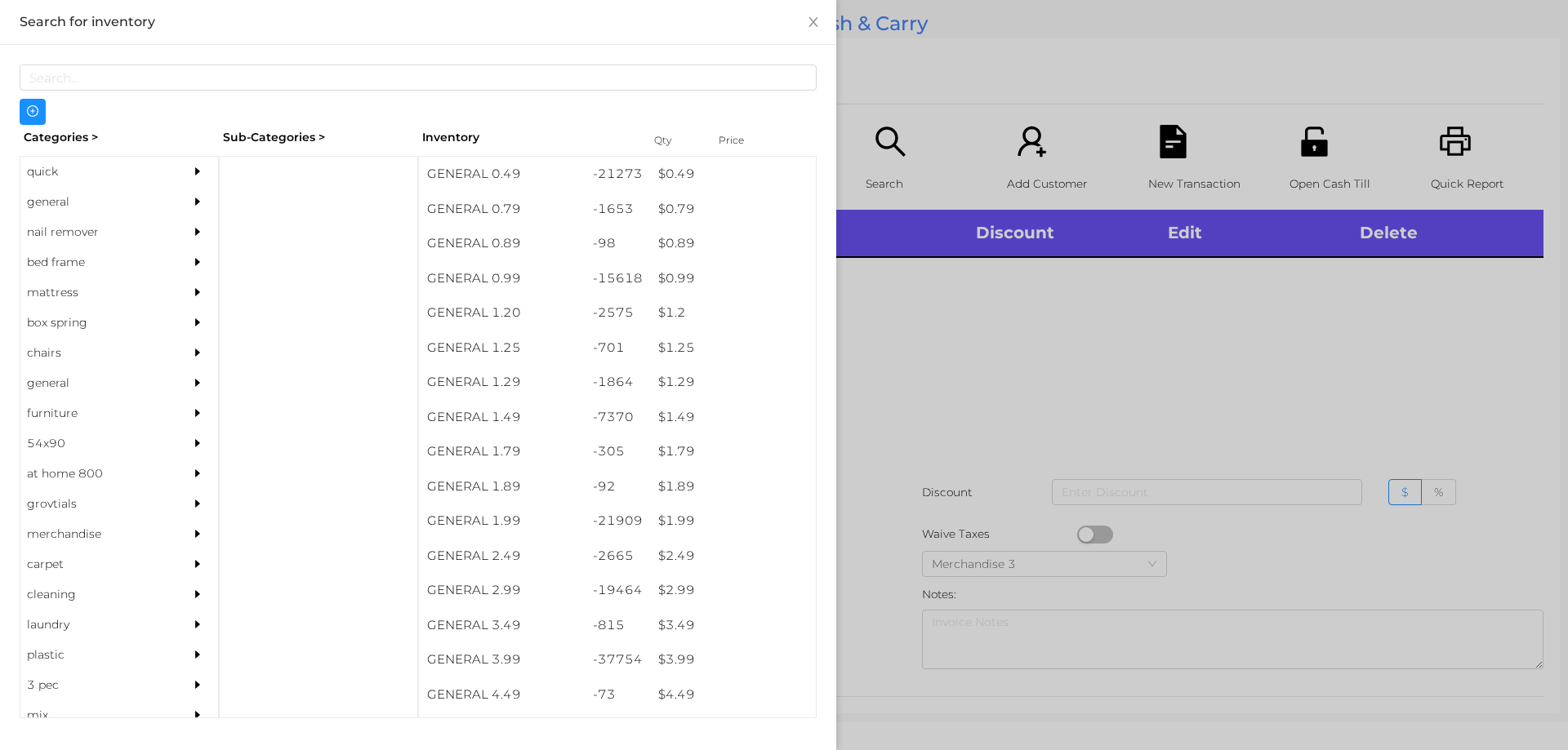
click at [69, 162] on div "quick" at bounding box center [95, 172] width 148 height 30
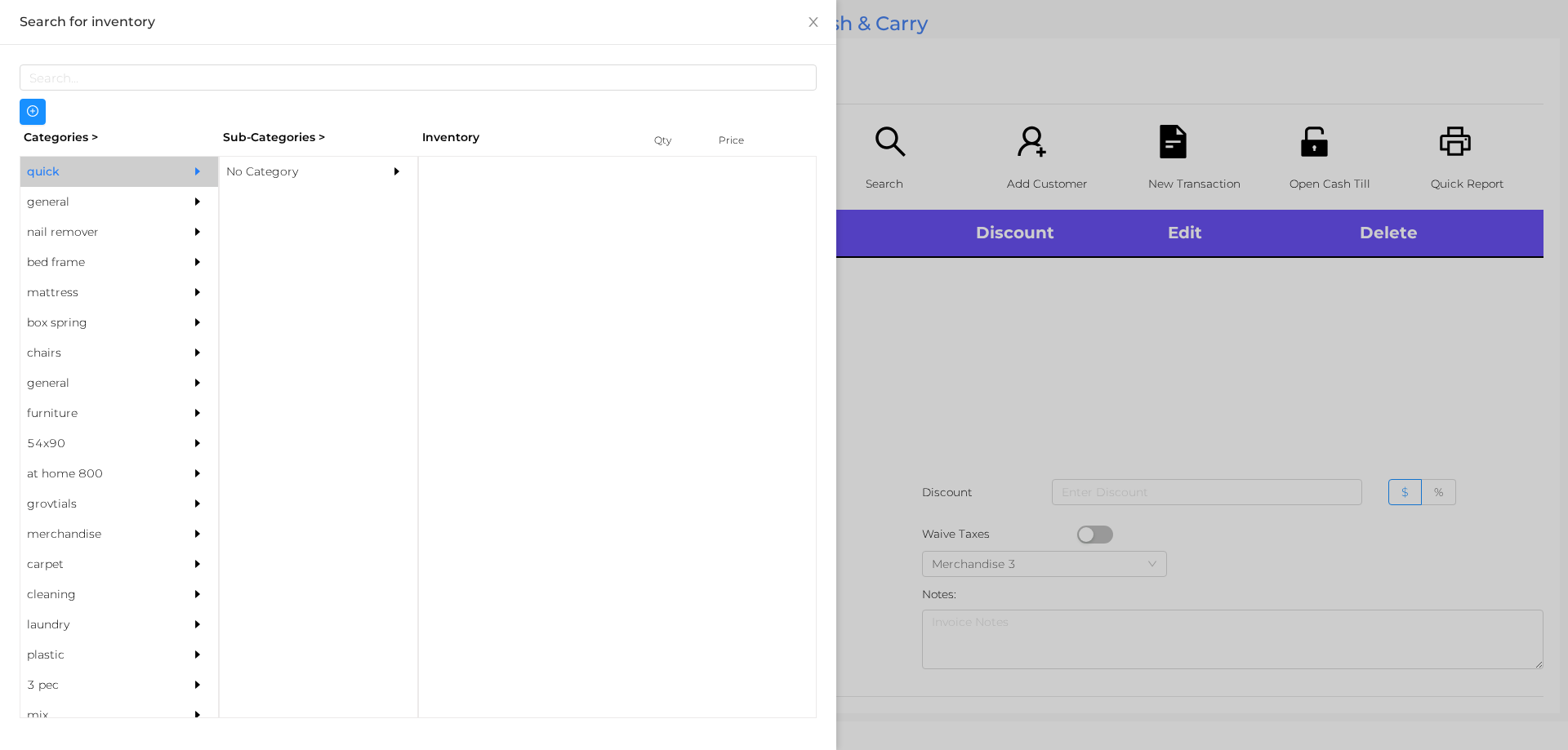
click at [299, 161] on div "No Category" at bounding box center [294, 172] width 148 height 30
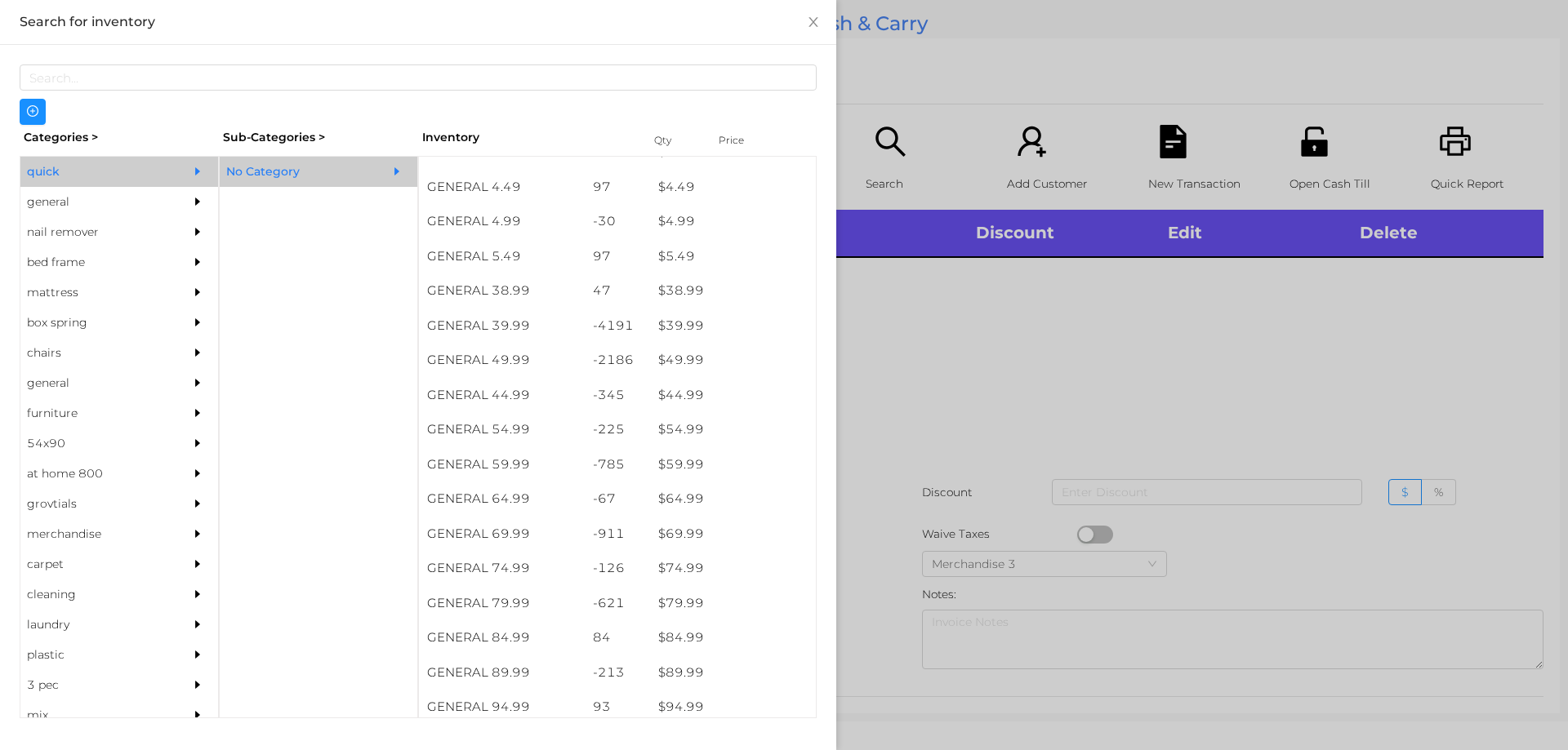
scroll to position [786, 0]
click at [585, 316] on div "-4191" at bounding box center [618, 324] width 66 height 35
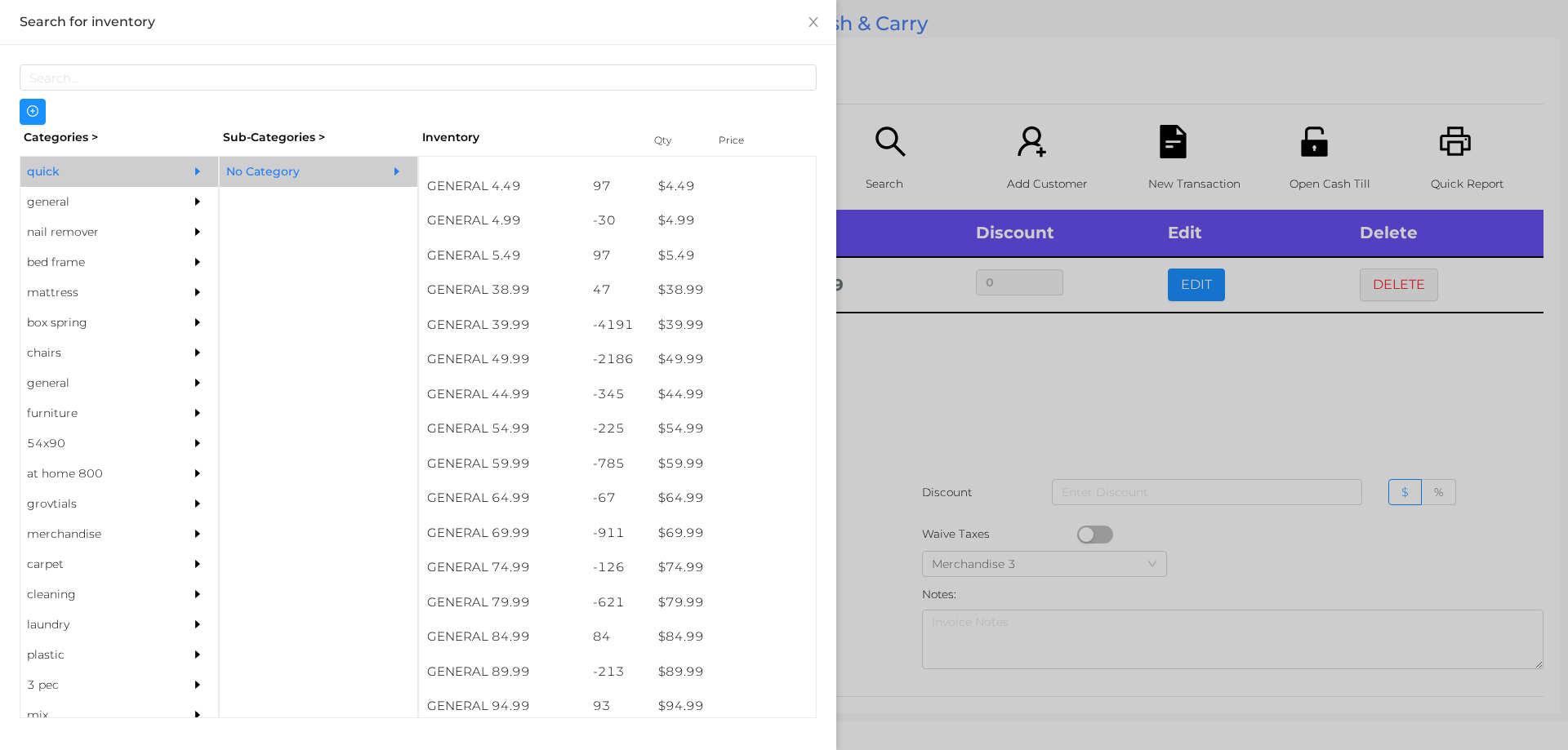
click at [899, 443] on div at bounding box center [784, 375] width 1568 height 750
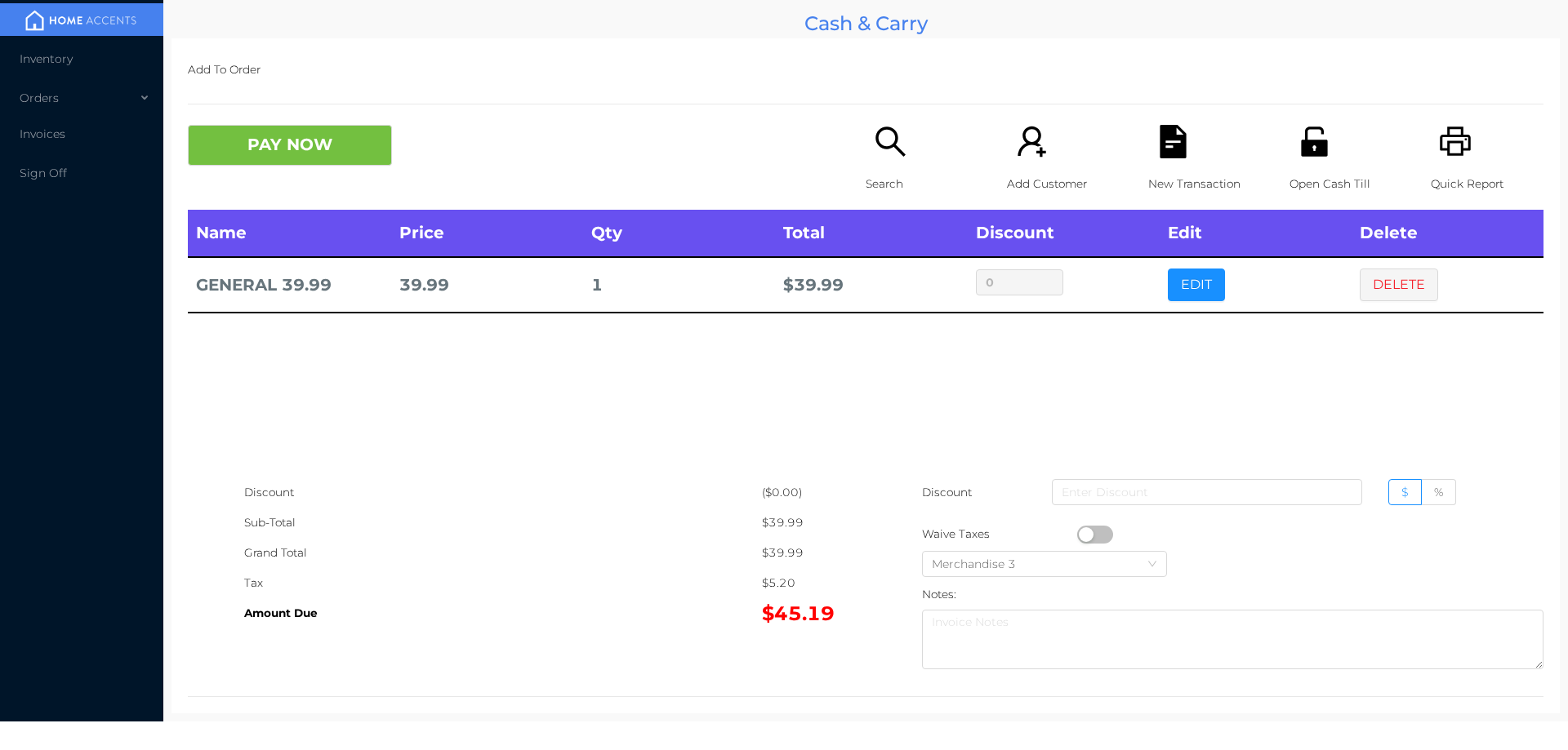
click at [1170, 145] on icon "icon: file-text" at bounding box center [1173, 141] width 26 height 33
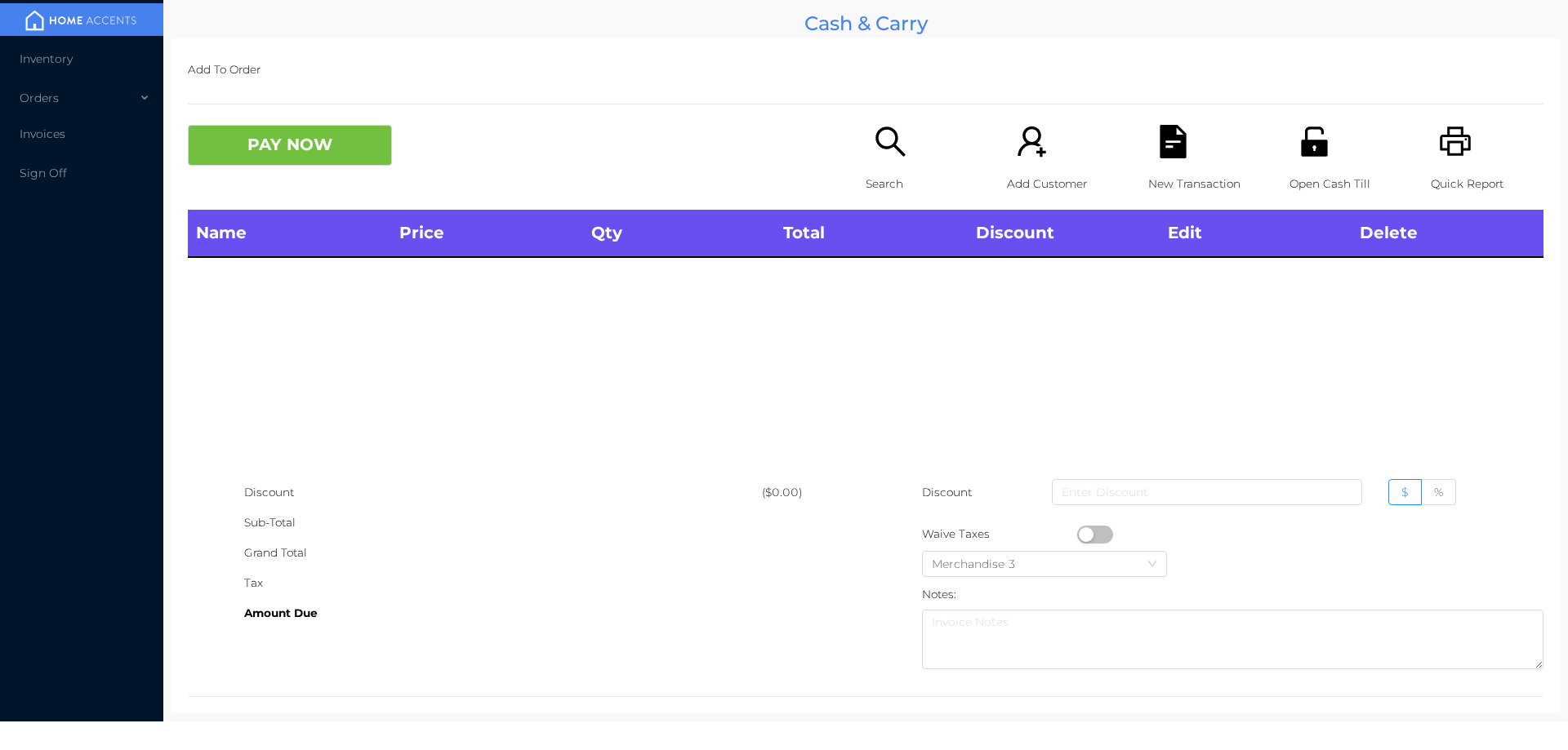
click at [1308, 136] on icon "icon: unlock" at bounding box center [1314, 141] width 33 height 33
click at [876, 150] on icon "icon: search" at bounding box center [890, 141] width 33 height 33
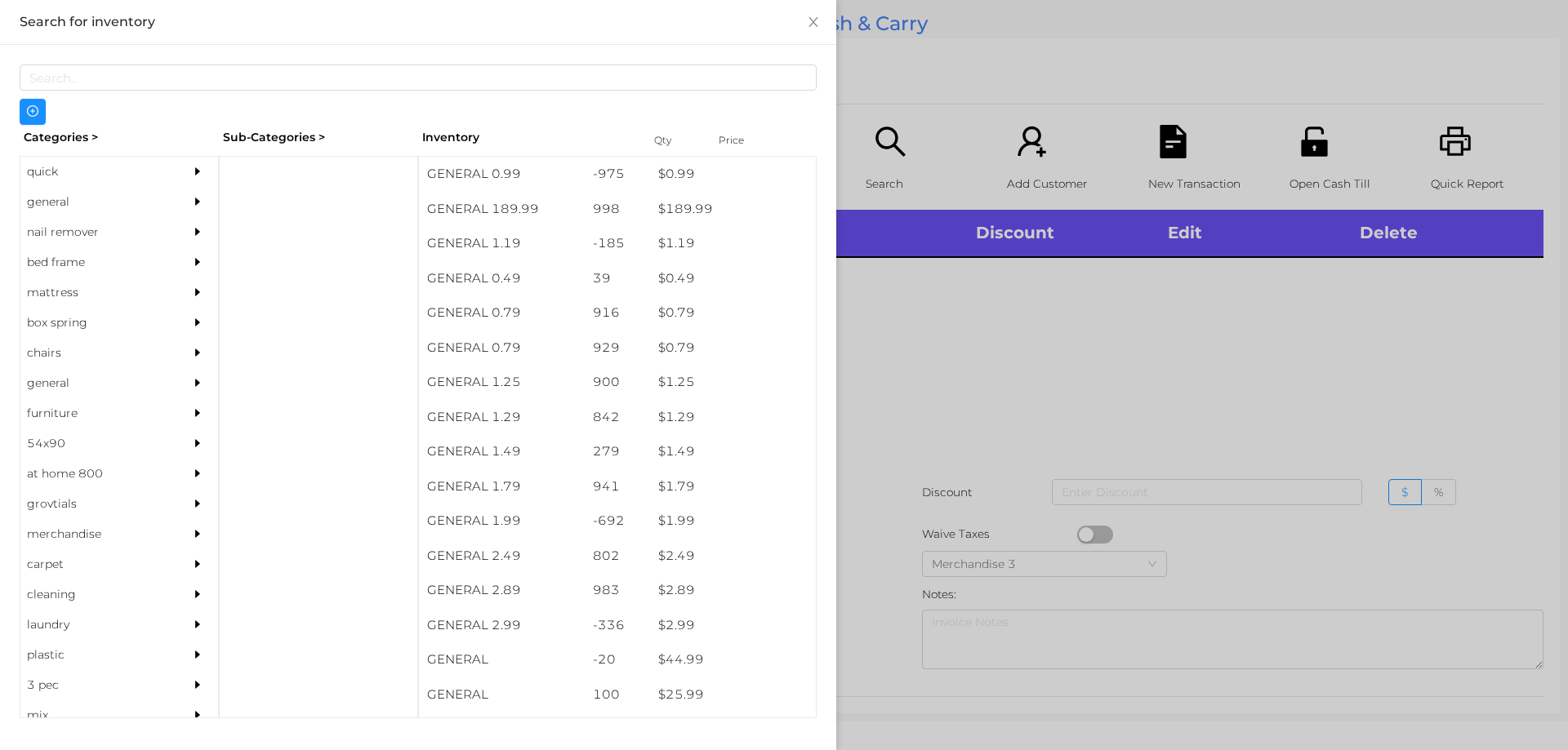
click at [708, 164] on div "$ 0.99" at bounding box center [733, 173] width 165 height 35
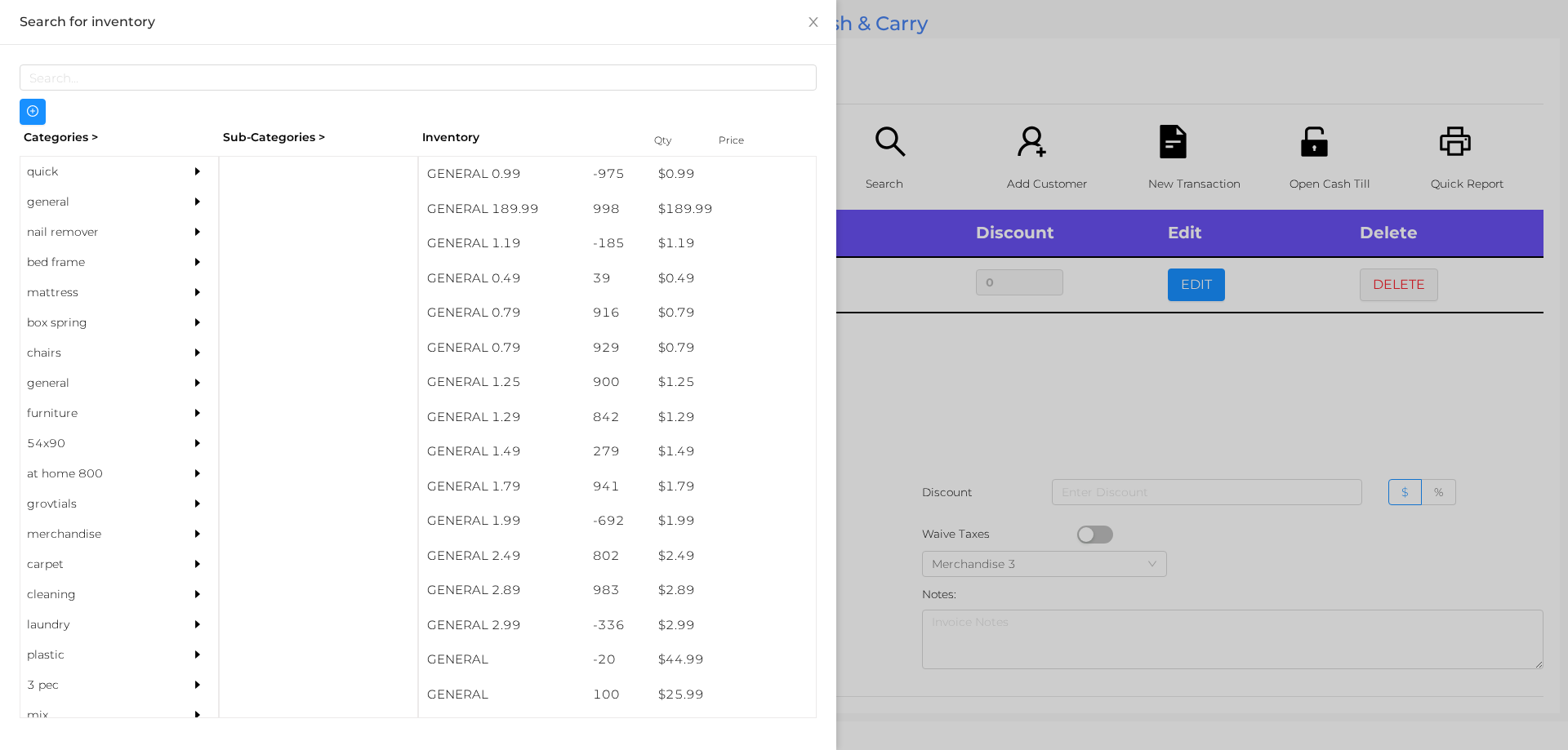
click at [928, 110] on div at bounding box center [784, 375] width 1568 height 750
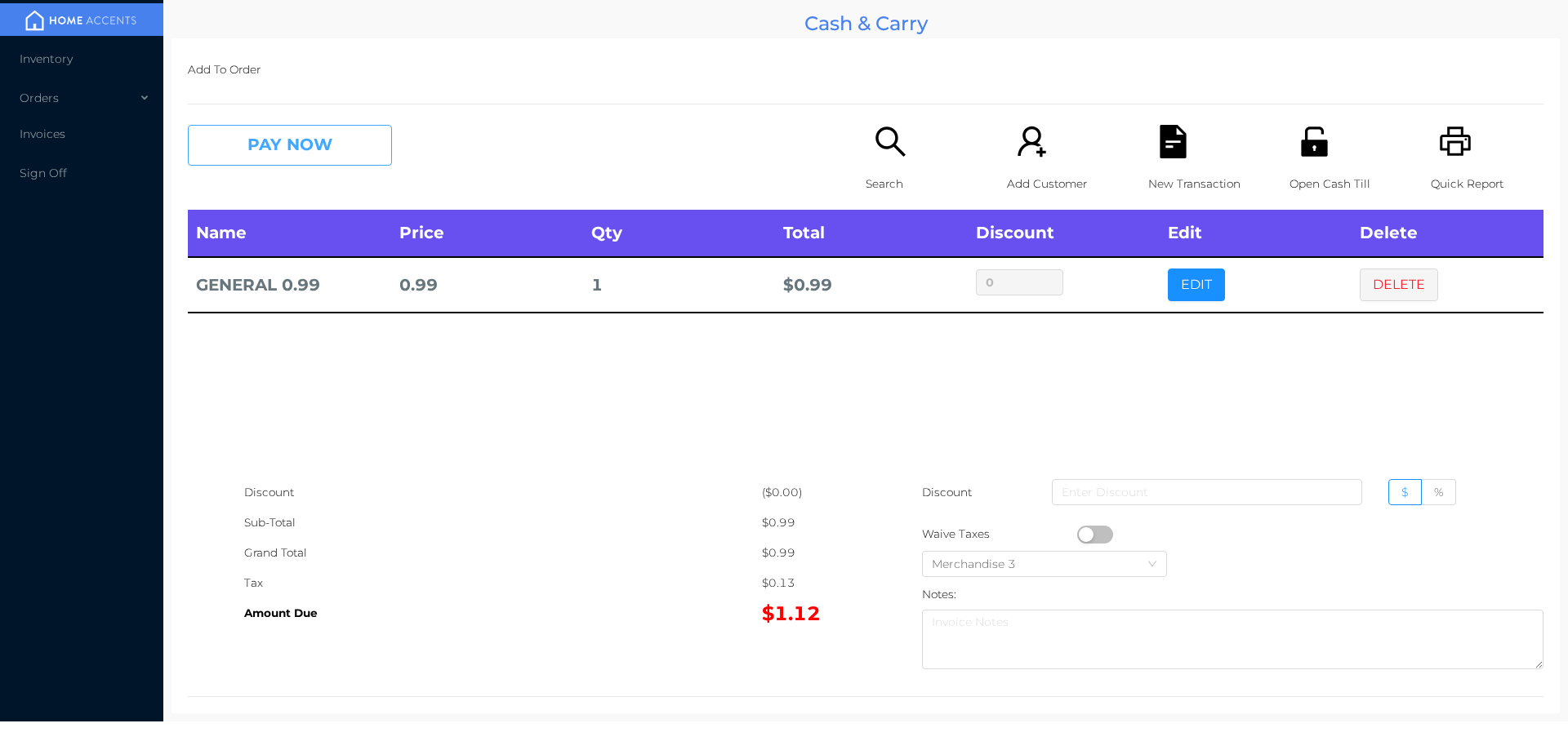
click at [282, 128] on button "PAY NOW" at bounding box center [290, 146] width 204 height 41
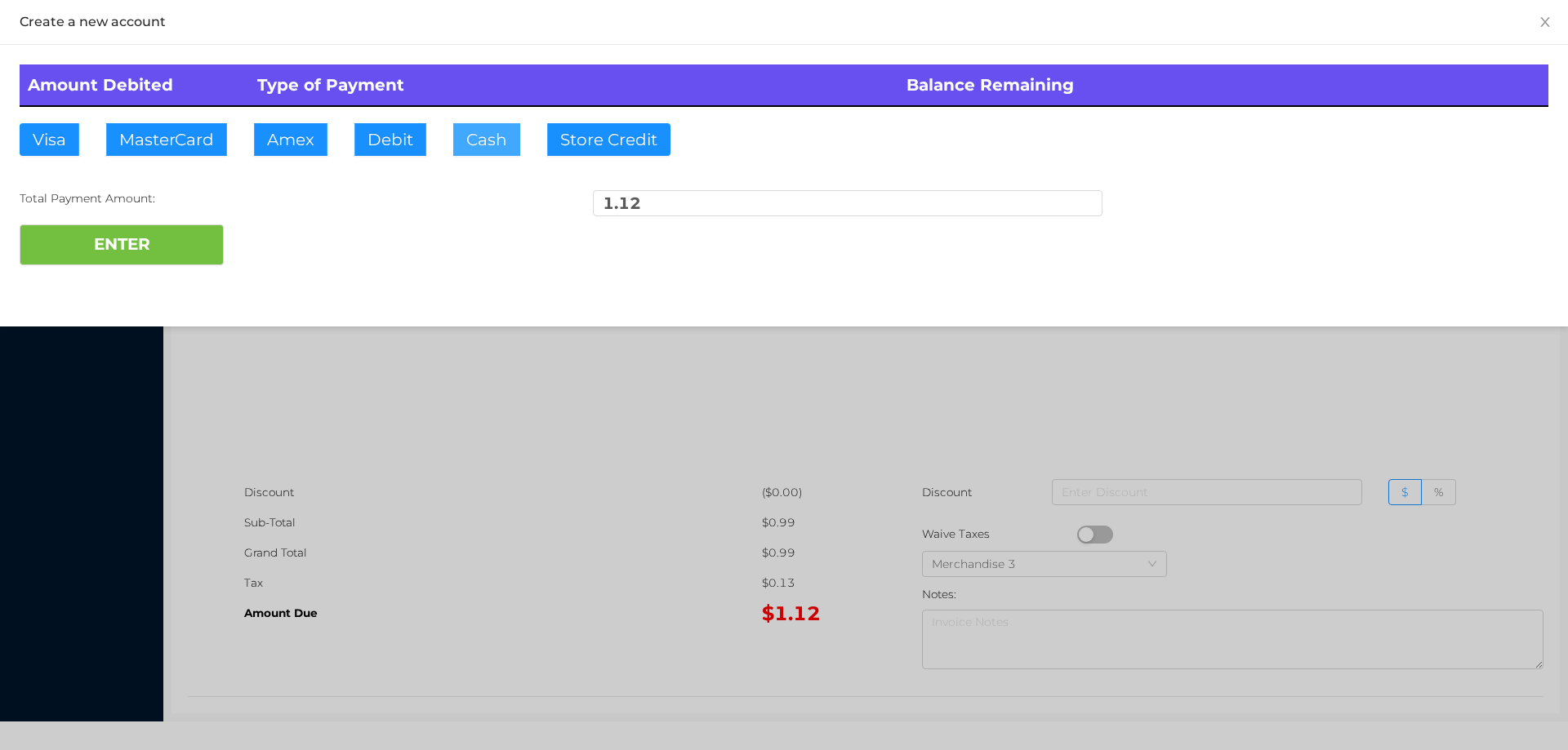
click at [480, 149] on button "Cash" at bounding box center [487, 139] width 67 height 33
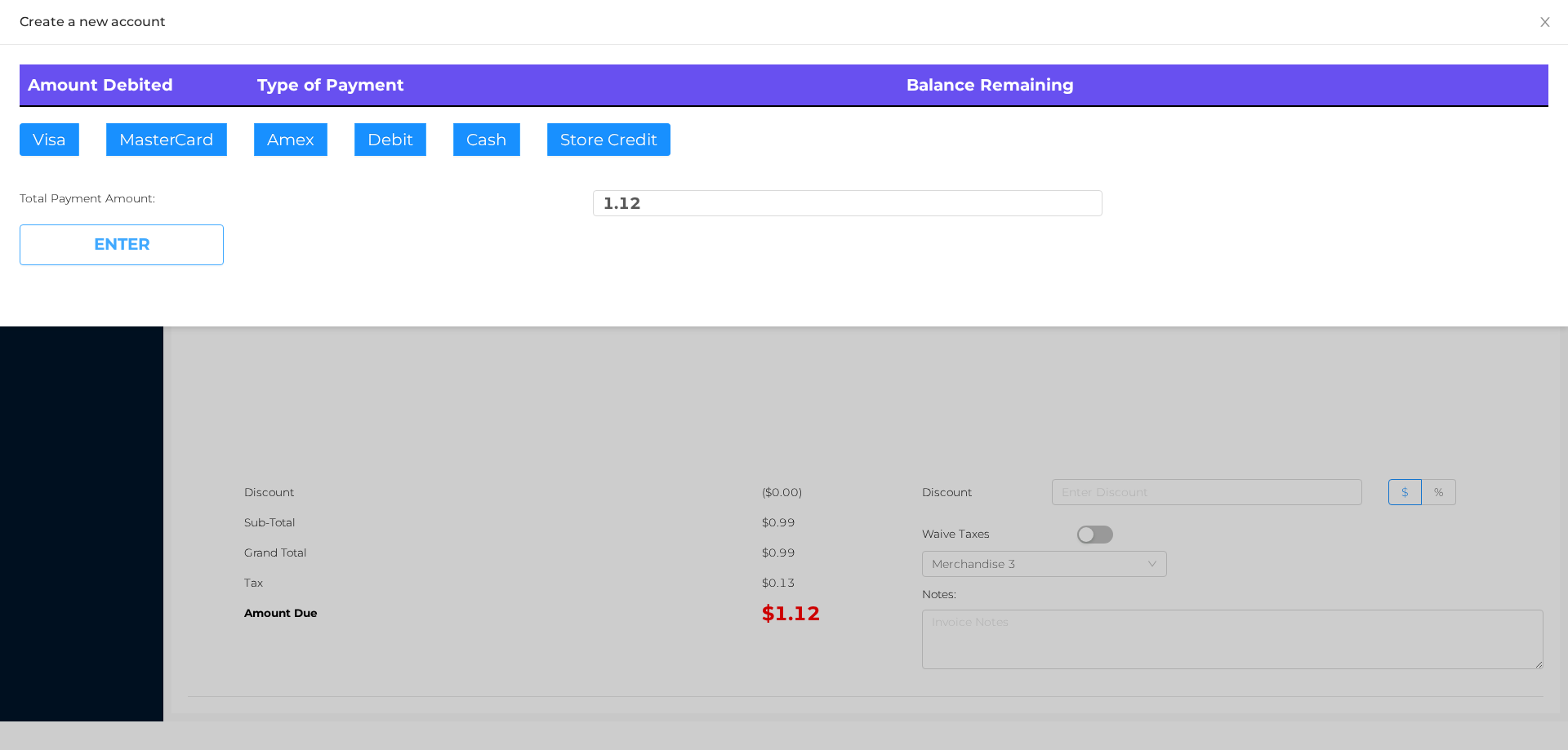
click at [174, 264] on button "ENTER" at bounding box center [122, 245] width 204 height 41
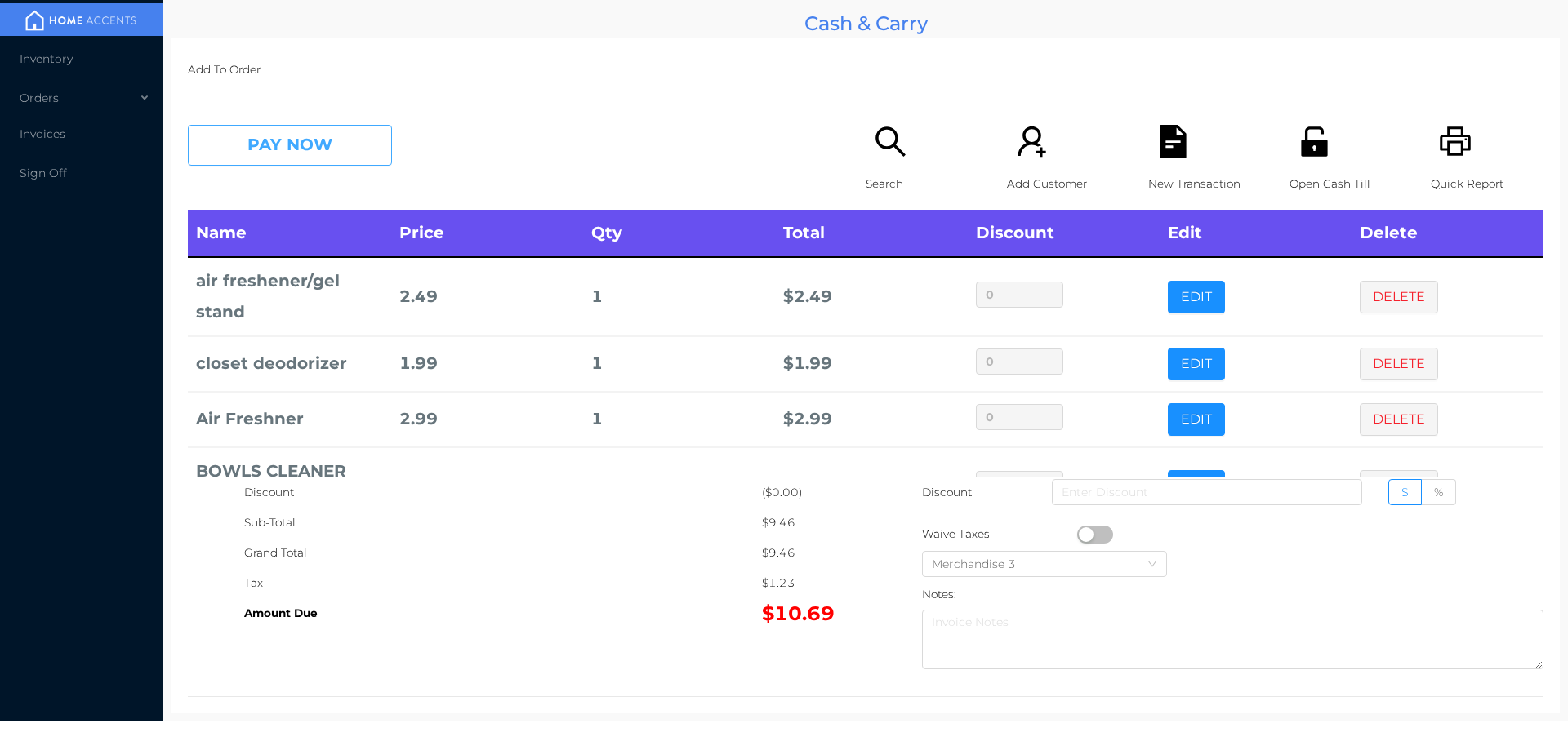
click at [326, 140] on button "PAY NOW" at bounding box center [290, 146] width 204 height 41
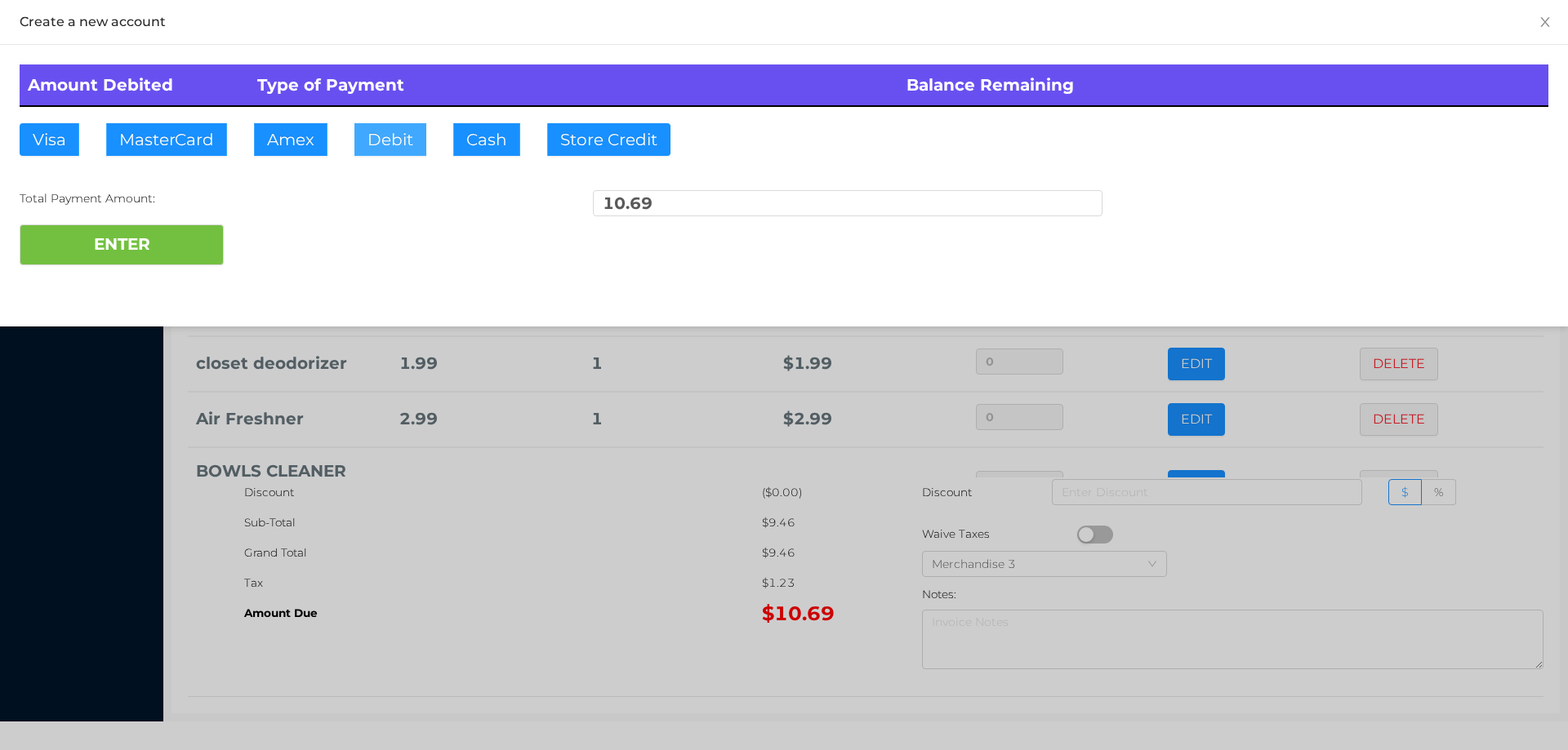
click at [391, 125] on button "Debit" at bounding box center [390, 139] width 72 height 33
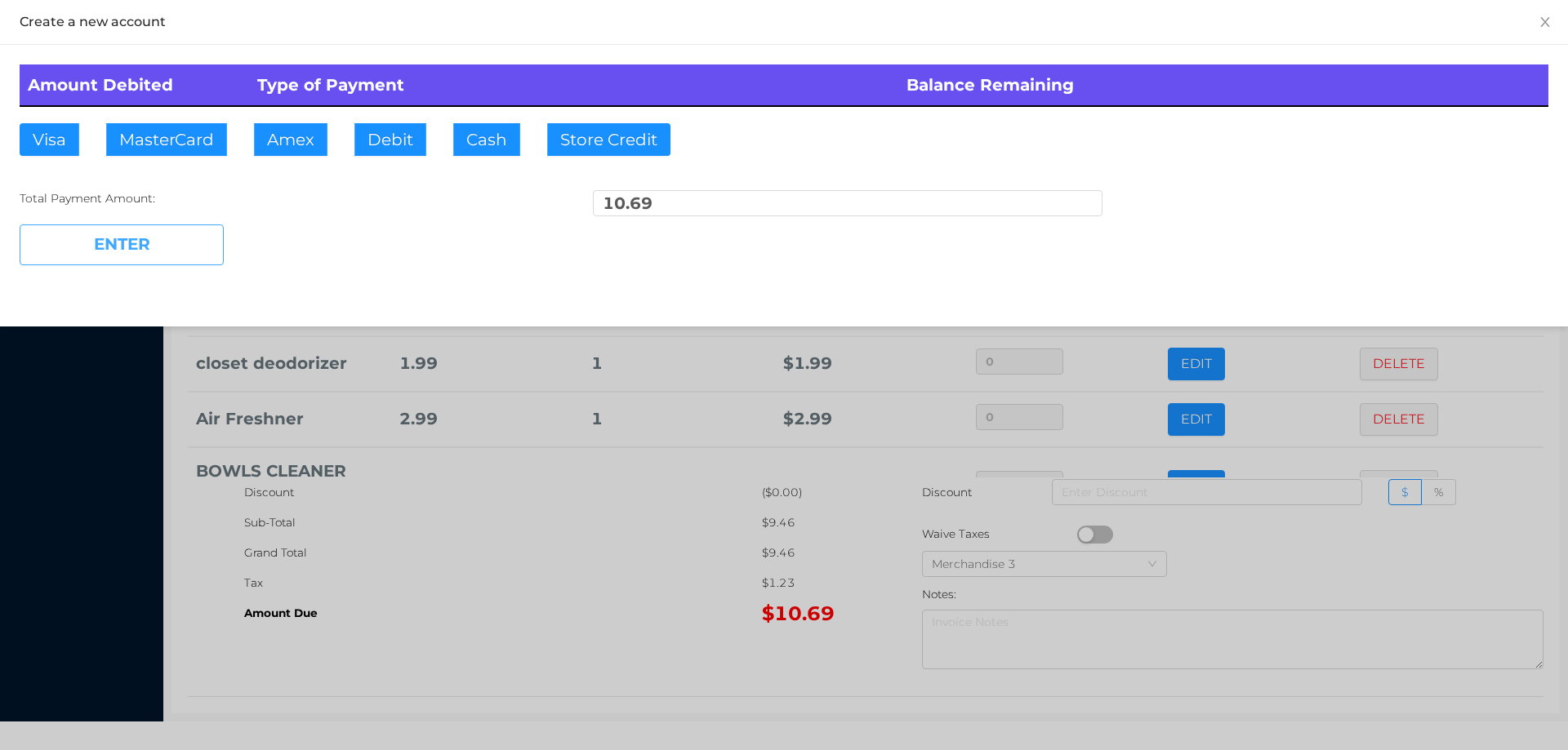
click at [164, 249] on button "ENTER" at bounding box center [122, 245] width 204 height 41
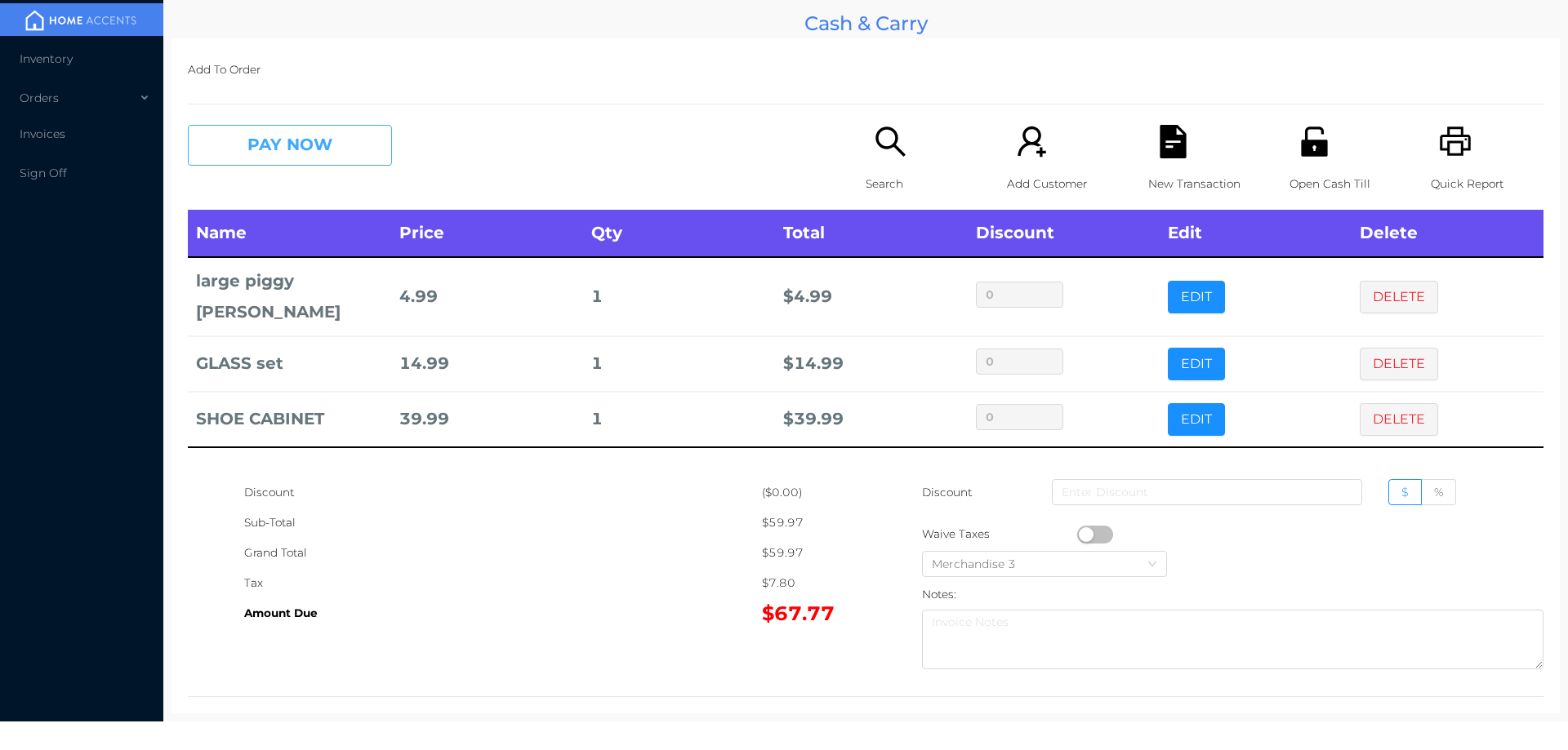
click at [326, 146] on button "PAY NOW" at bounding box center [290, 146] width 204 height 41
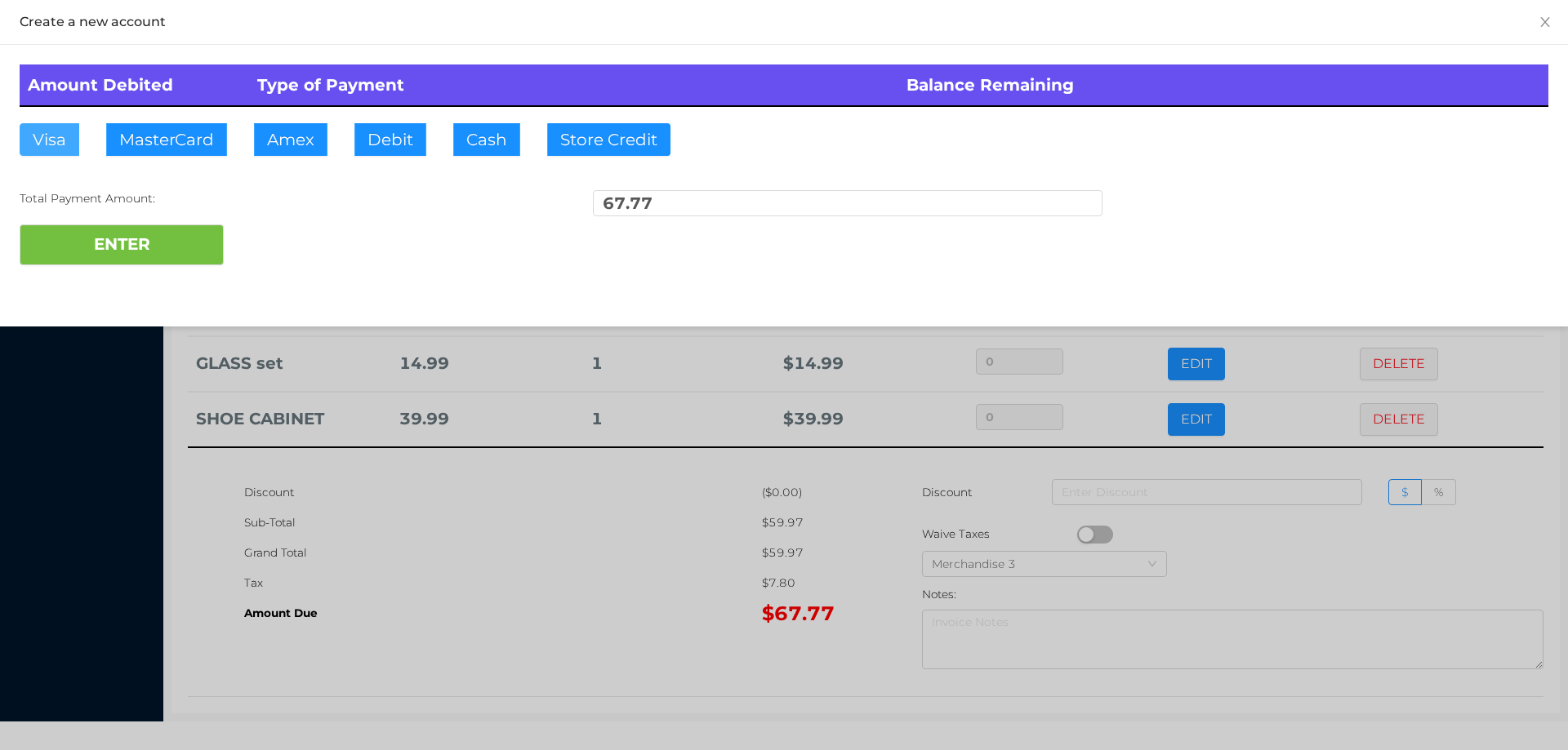
click at [25, 136] on button "Visa" at bounding box center [49, 139] width 60 height 33
click at [52, 250] on button "ENTER" at bounding box center [122, 245] width 204 height 41
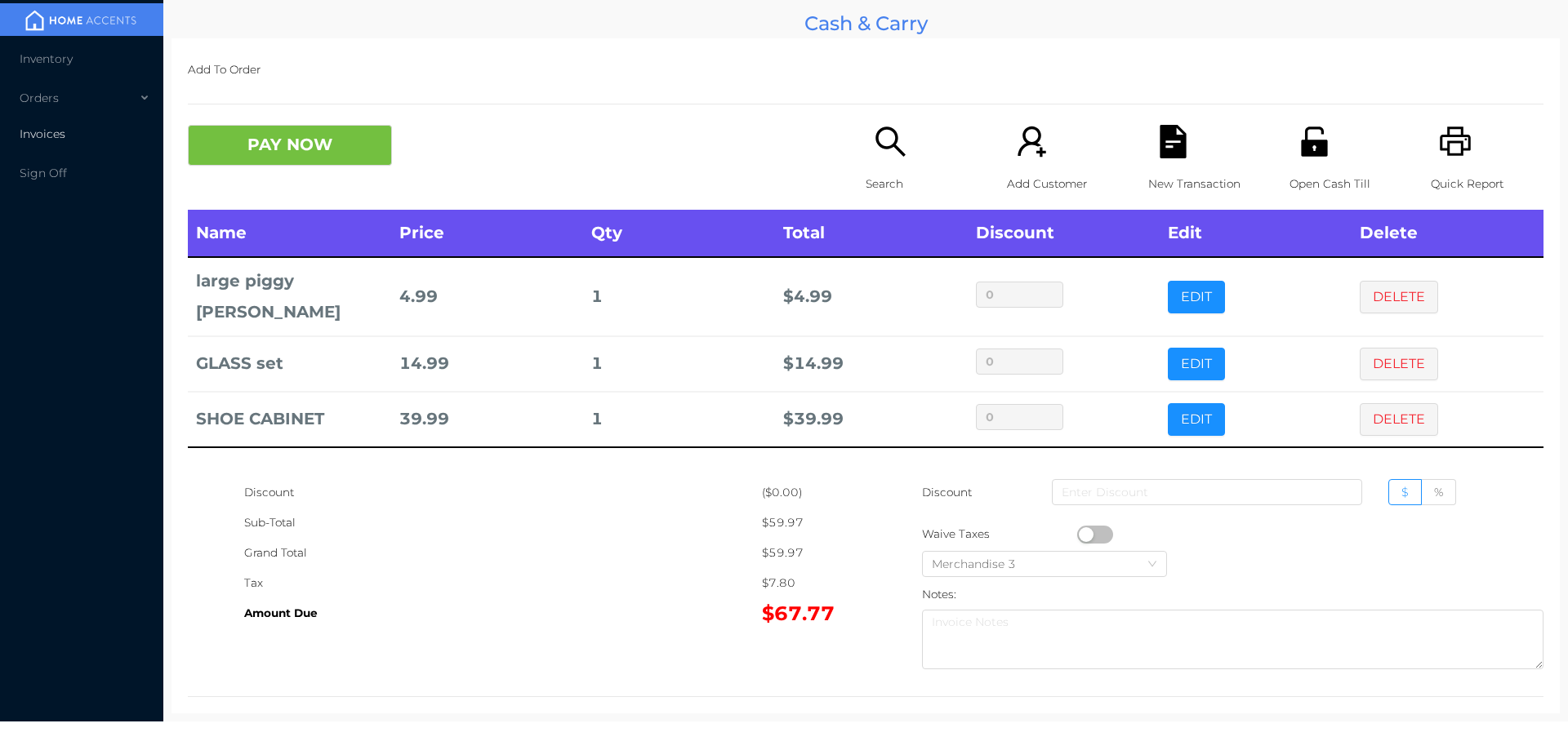
click at [59, 138] on span "Invoices" at bounding box center [42, 134] width 46 height 14
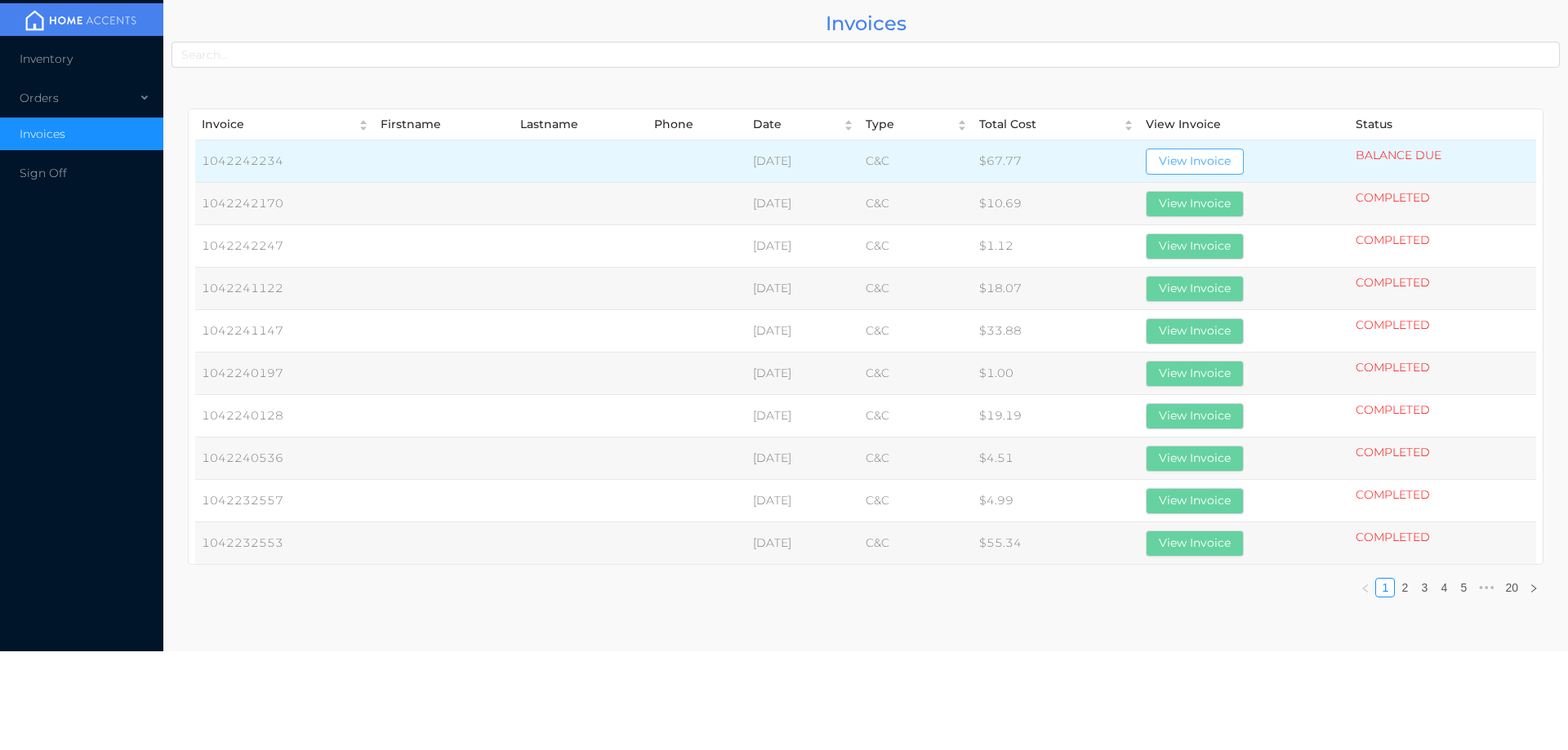
click at [1228, 153] on button "View Invoice" at bounding box center [1195, 161] width 98 height 26
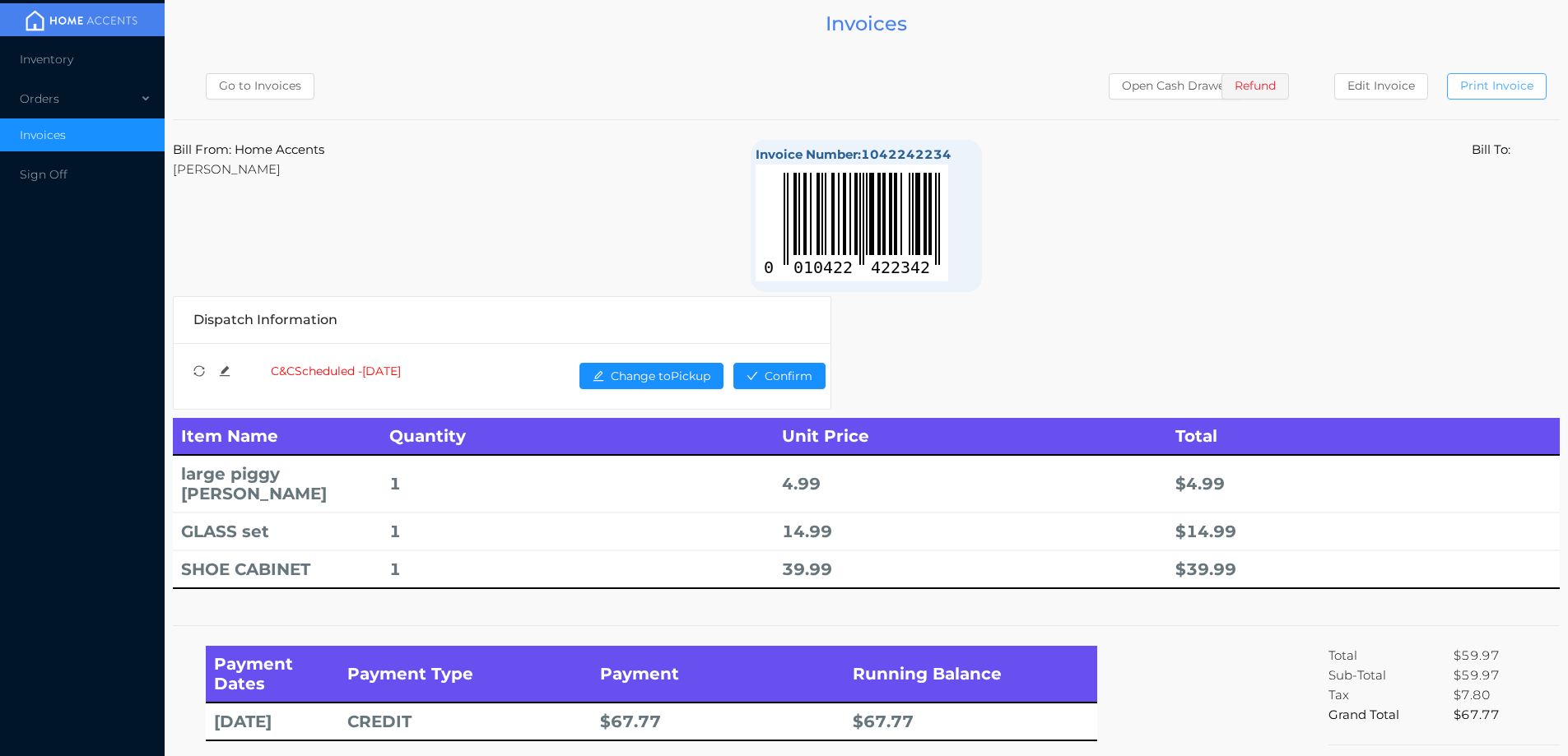
click at [1497, 75] on button "Print Invoice" at bounding box center [1497, 86] width 99 height 26
click at [57, 114] on div "Orders" at bounding box center [82, 98] width 165 height 33
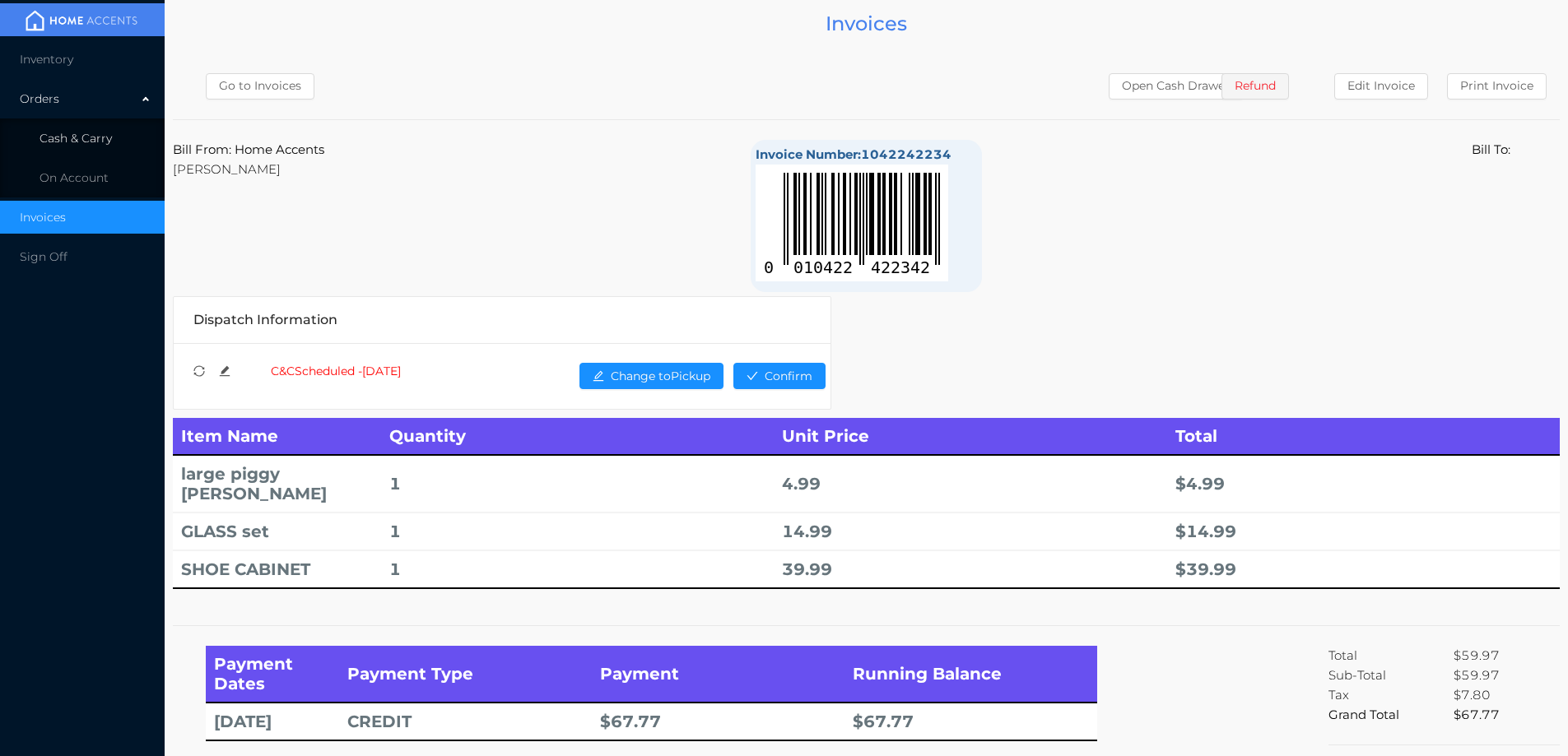
click at [122, 137] on li "Cash & Carry" at bounding box center [82, 138] width 165 height 33
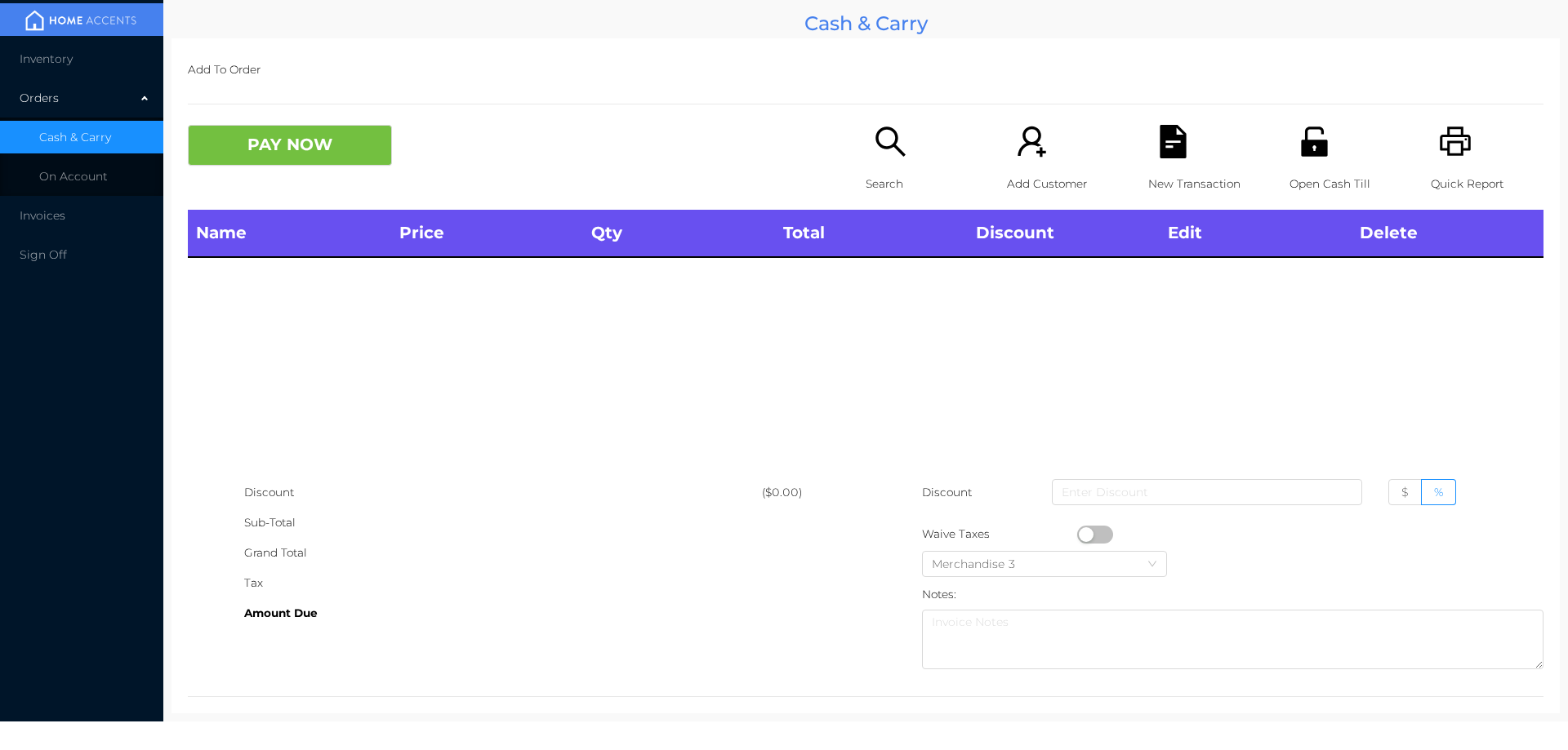
click at [895, 147] on icon "icon: search" at bounding box center [890, 141] width 33 height 33
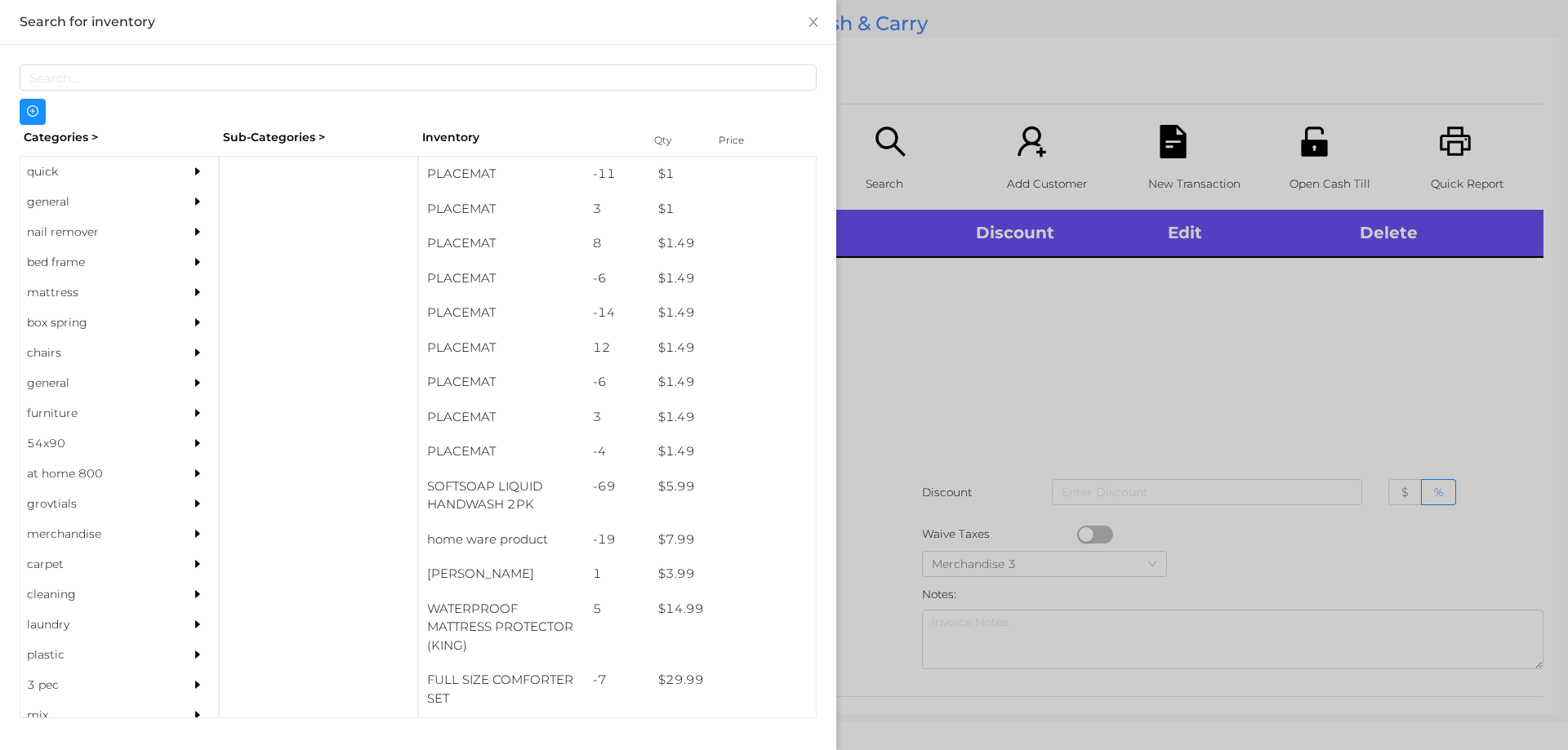
click at [53, 197] on div "general" at bounding box center [95, 202] width 148 height 30
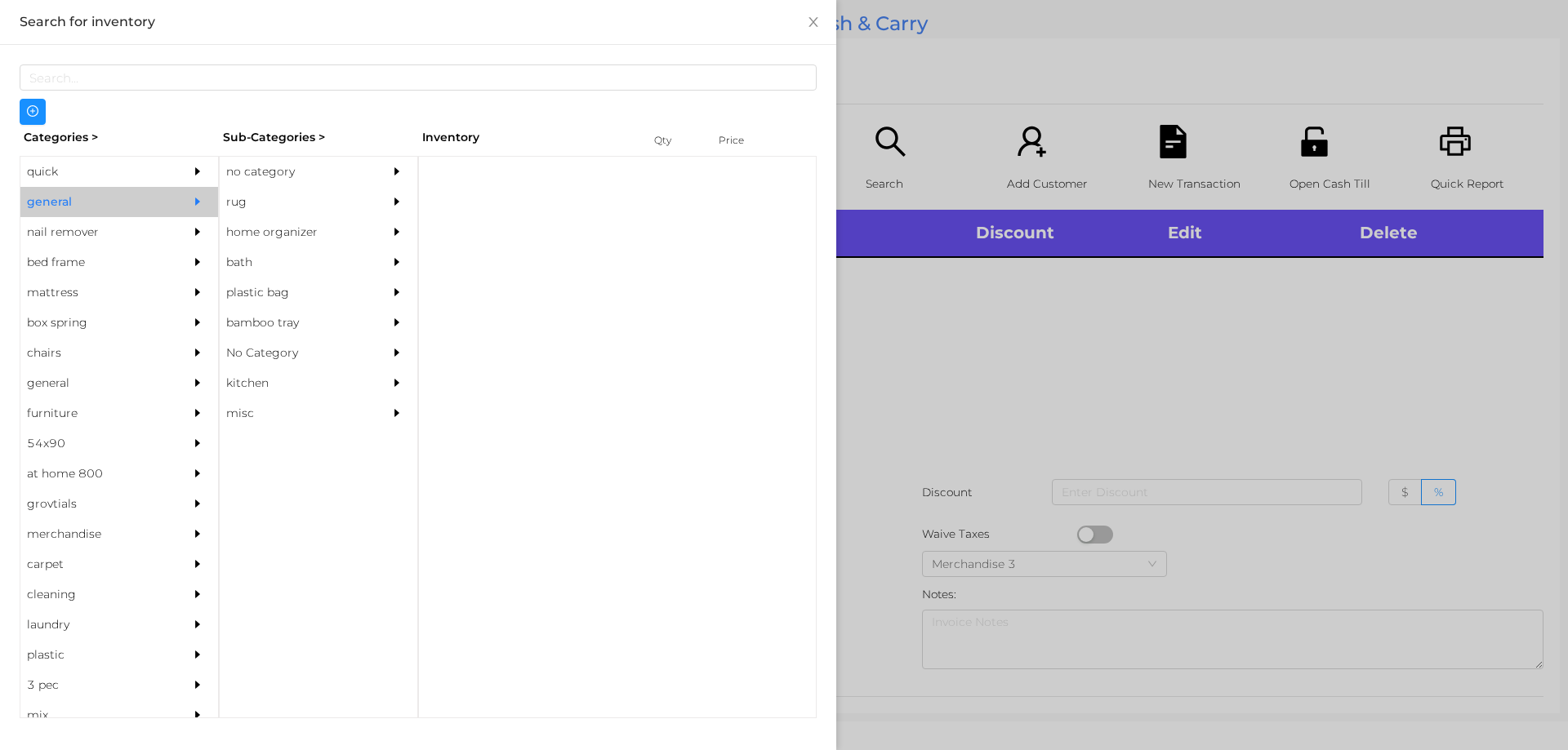
click at [277, 171] on div "no category" at bounding box center [294, 172] width 148 height 30
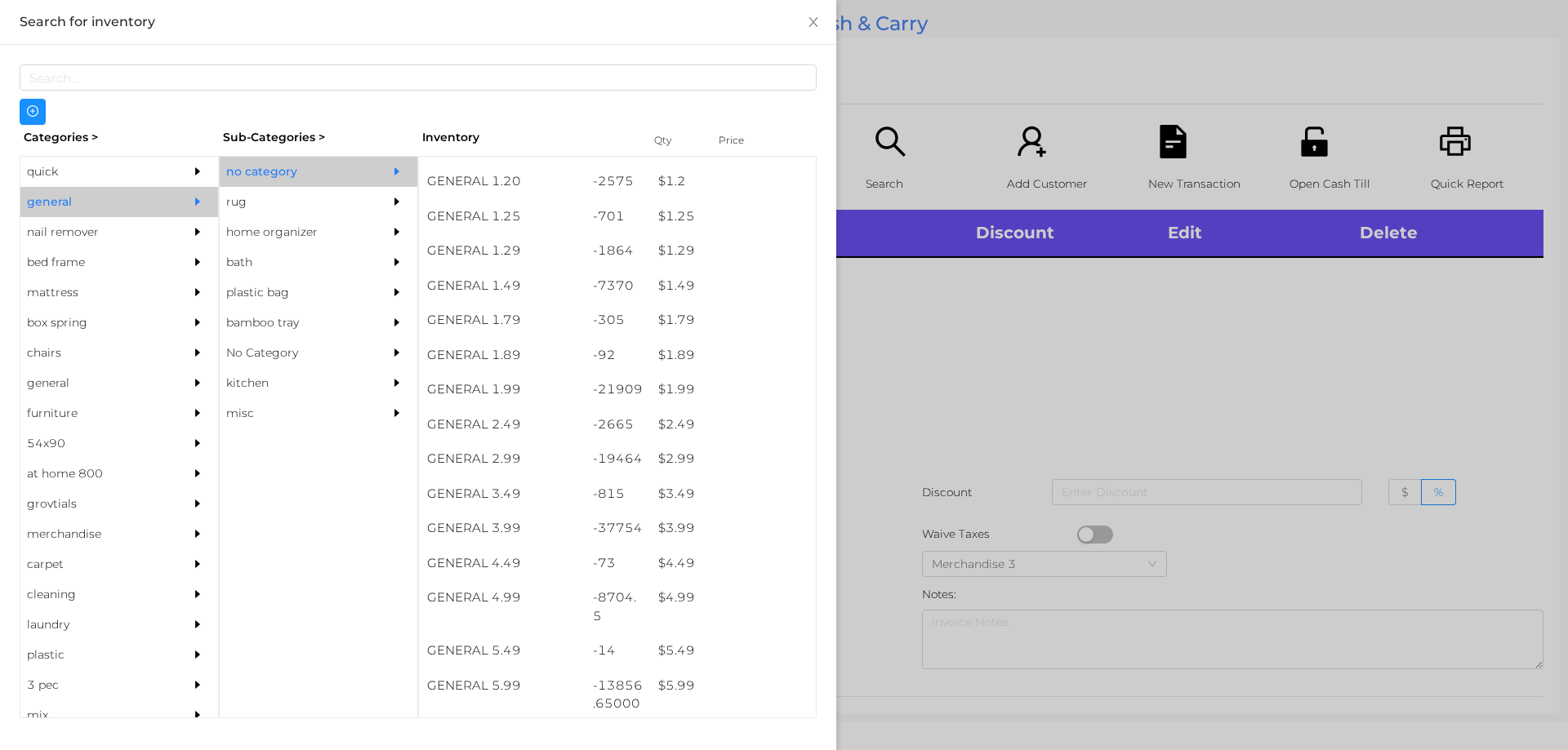
scroll to position [248, 0]
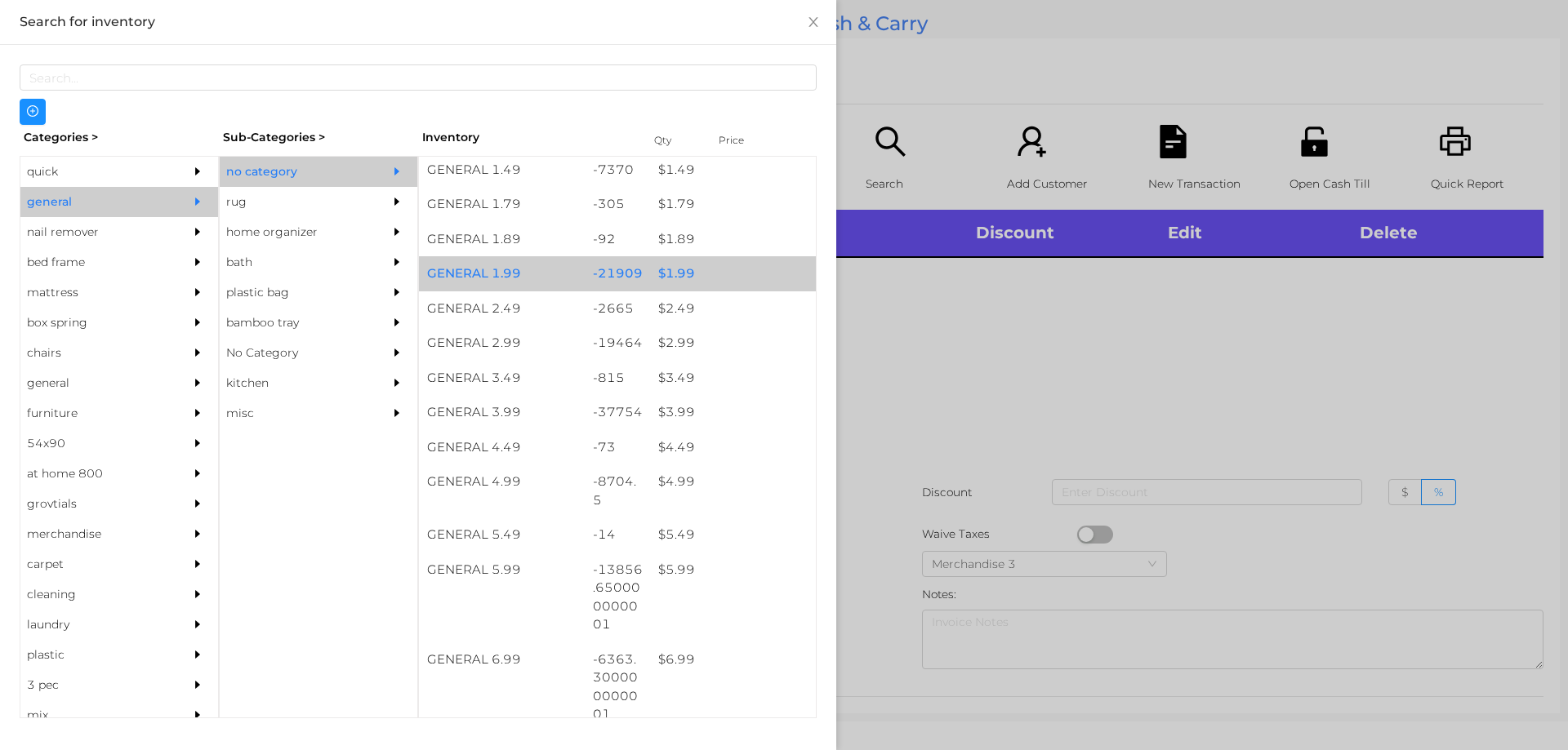
click at [684, 275] on div "$ 1.99" at bounding box center [733, 274] width 165 height 35
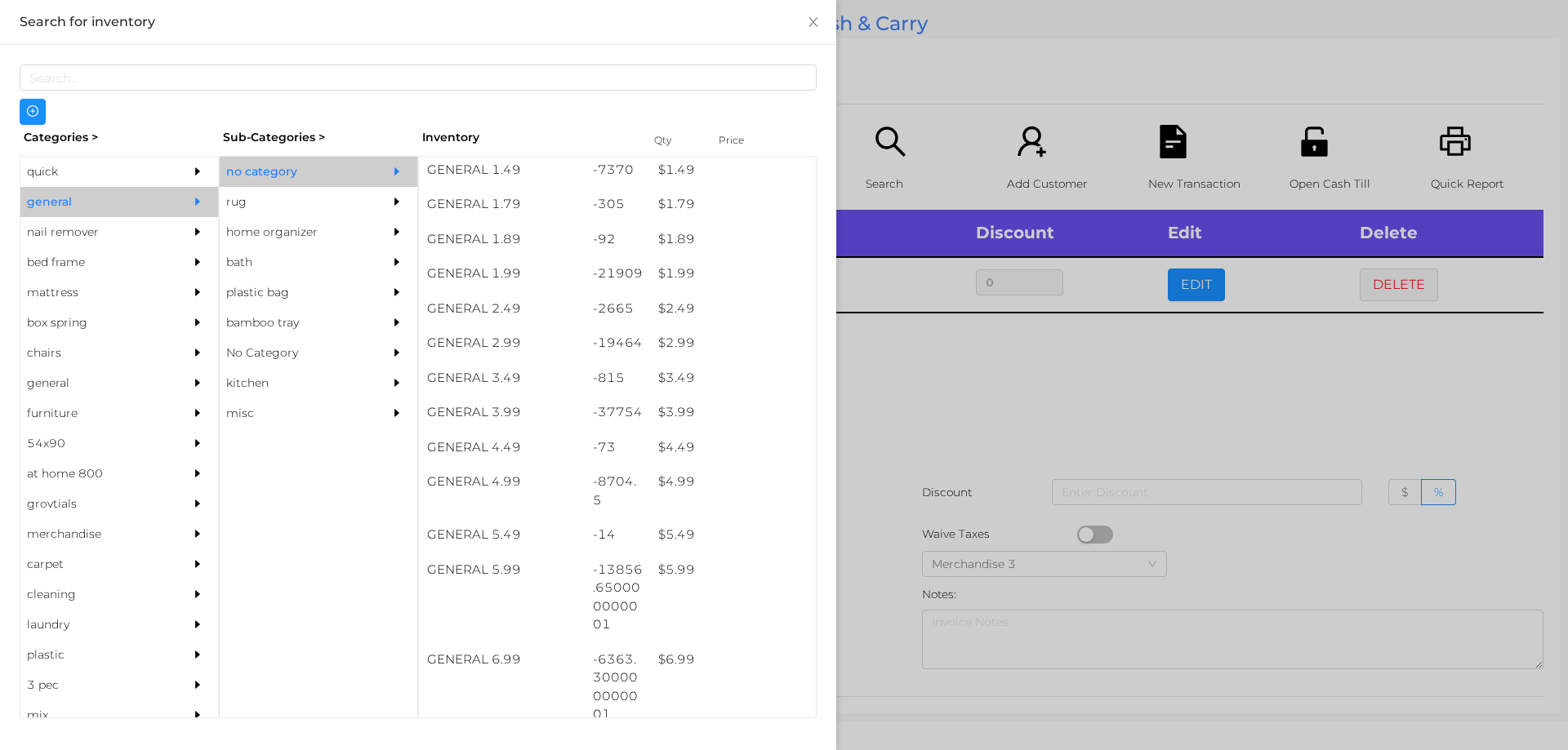
click at [920, 445] on div at bounding box center [784, 375] width 1568 height 750
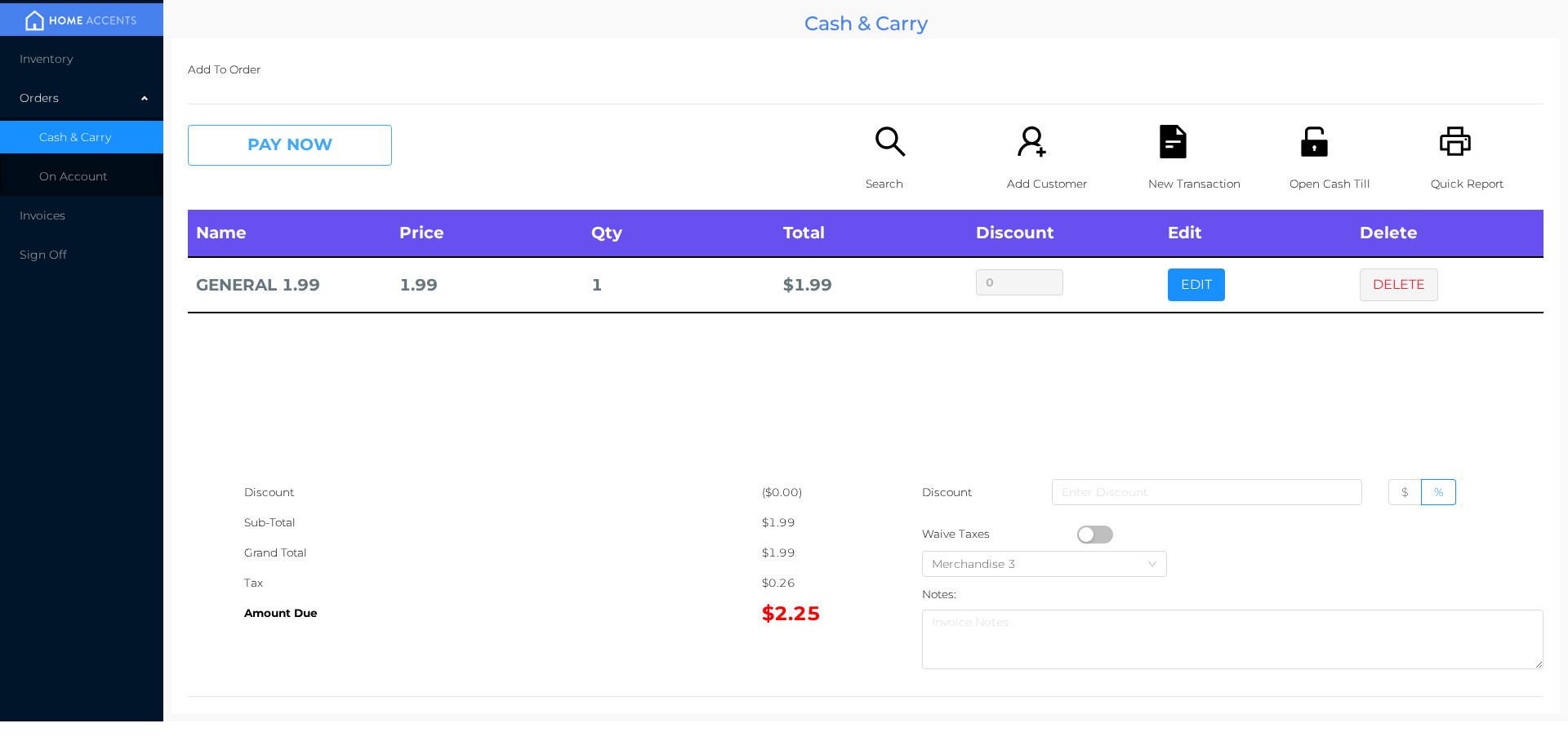
click at [284, 127] on button "PAY NOW" at bounding box center [290, 146] width 204 height 41
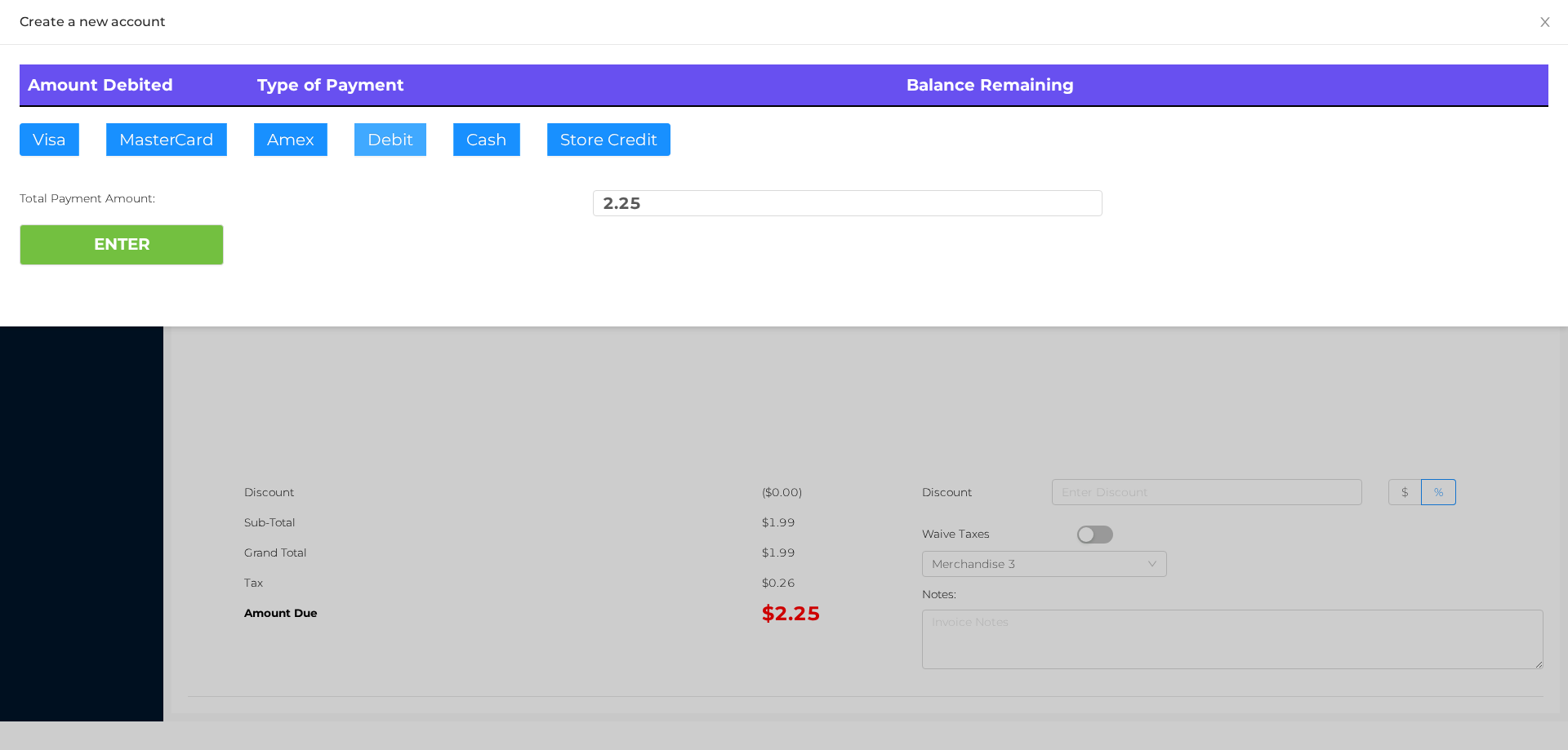
click at [409, 125] on button "Debit" at bounding box center [390, 139] width 72 height 33
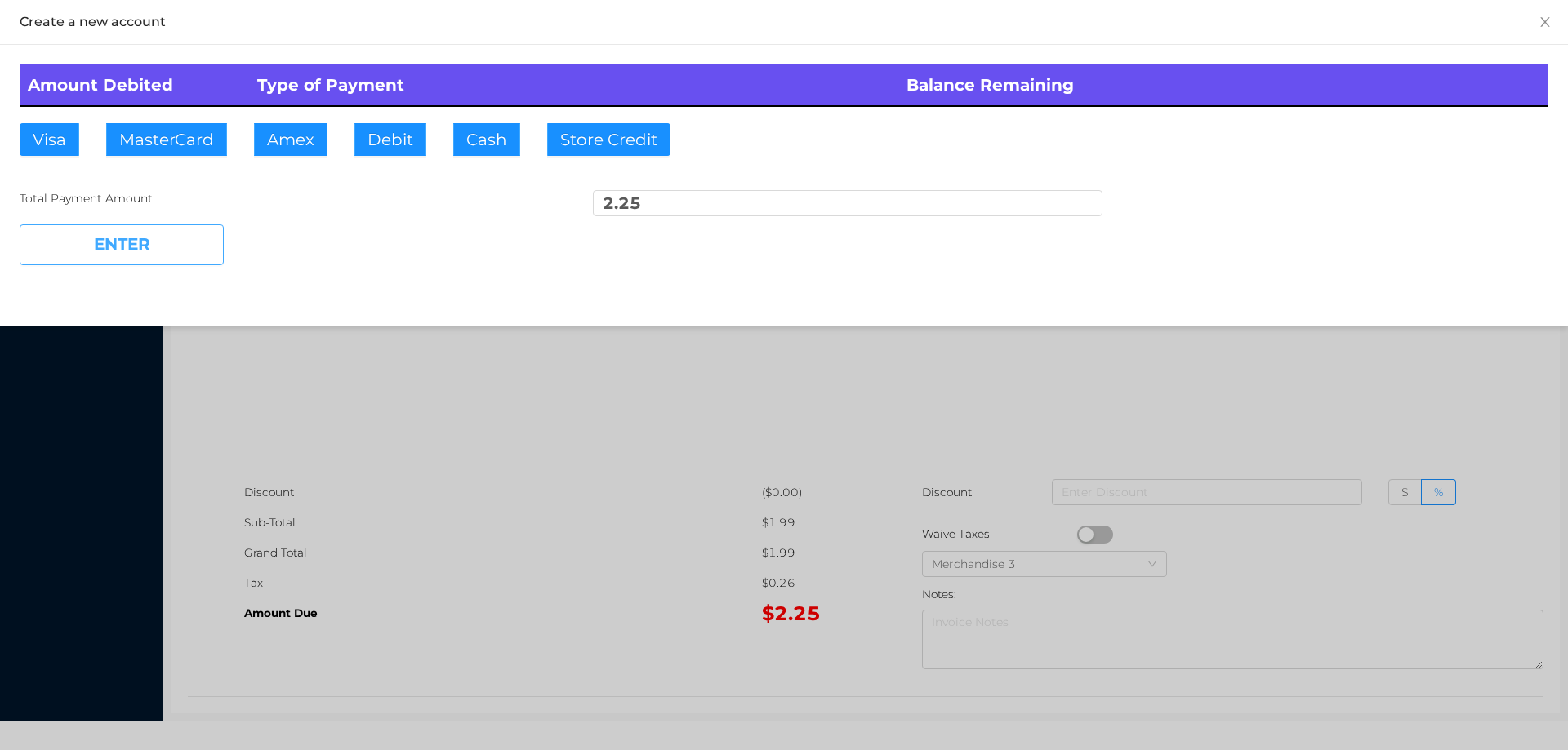
click at [143, 230] on button "ENTER" at bounding box center [122, 245] width 204 height 41
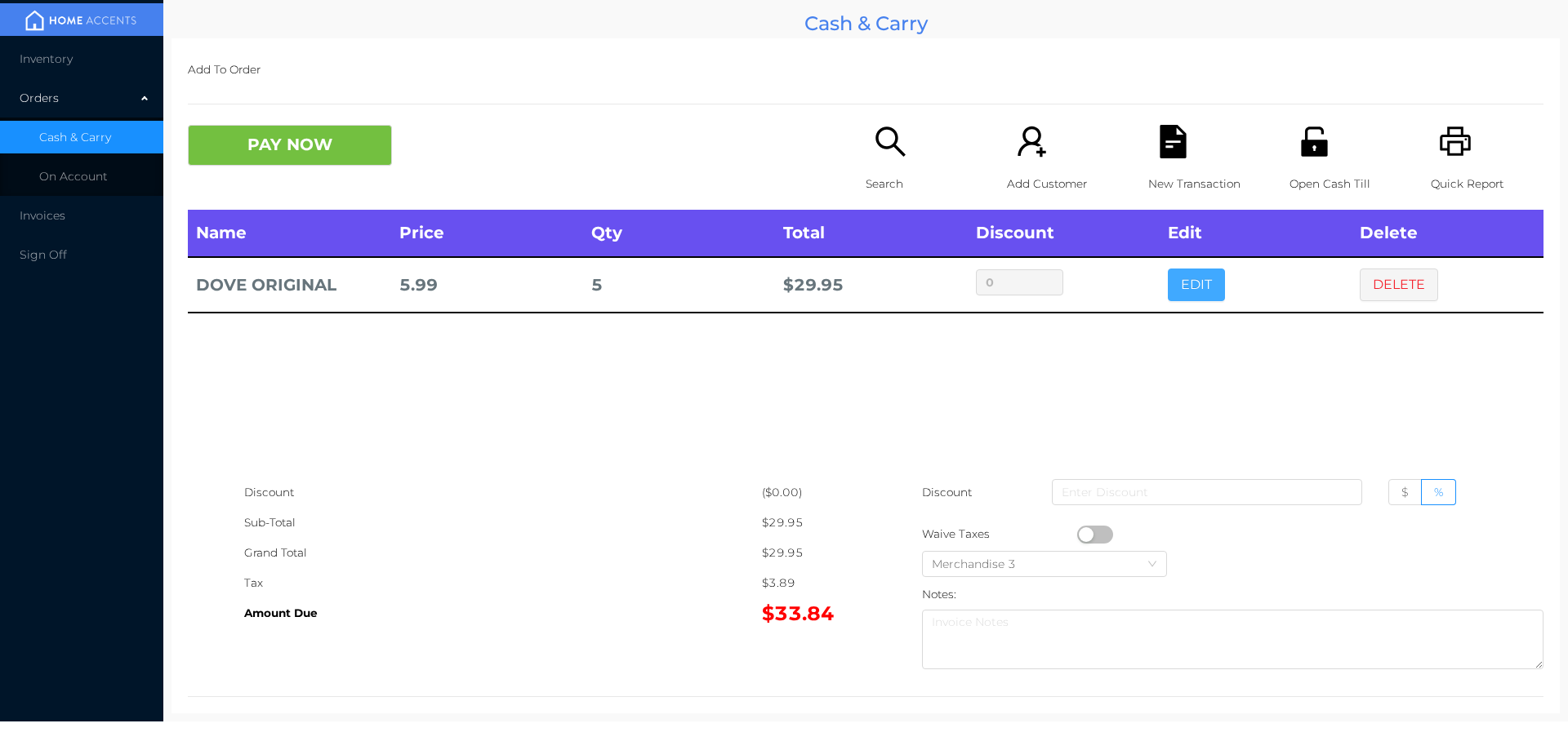
click at [1178, 286] on button "EDIT" at bounding box center [1197, 284] width 57 height 33
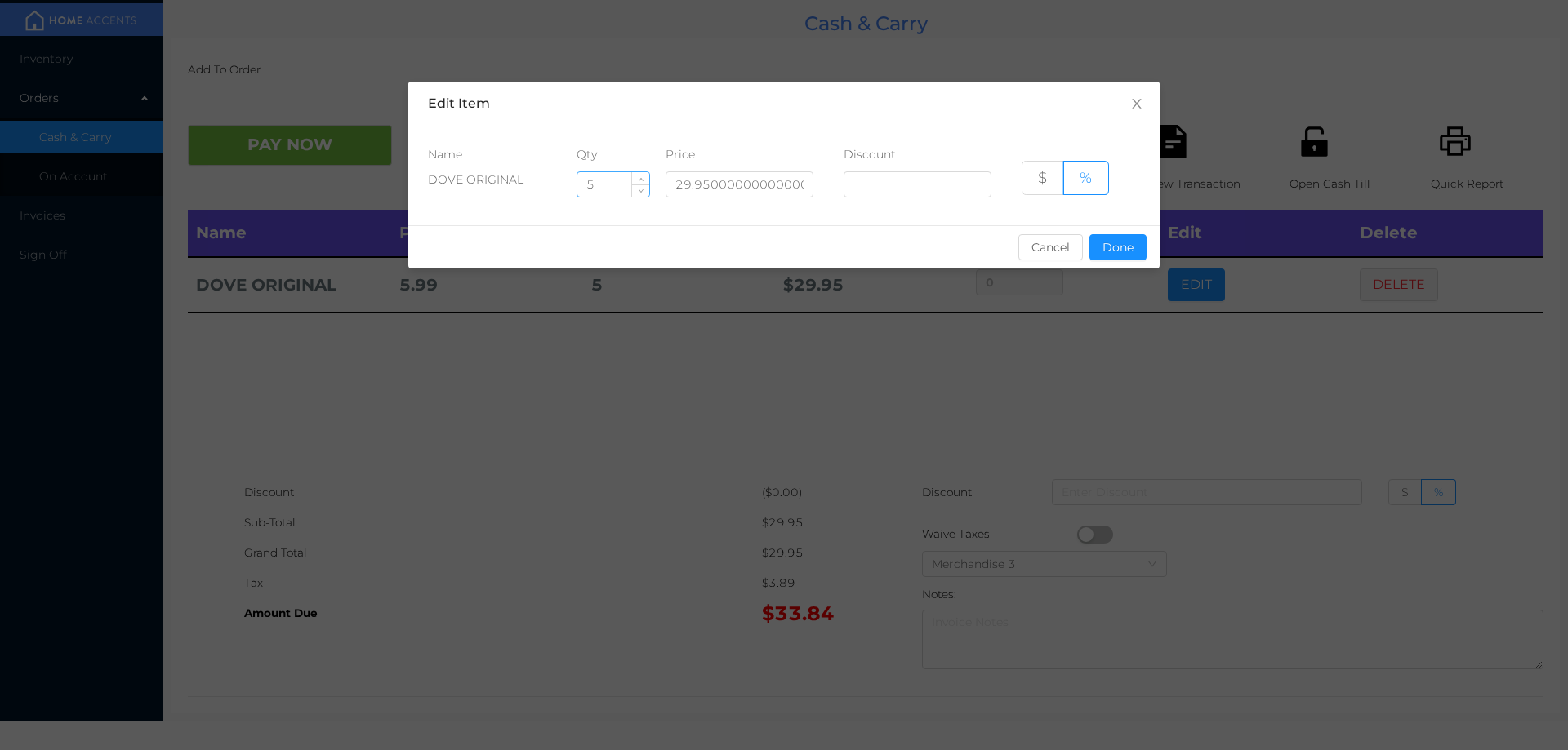
click at [598, 181] on input "5" at bounding box center [614, 184] width 72 height 24
click at [1112, 253] on button "Done" at bounding box center [1118, 247] width 57 height 26
type input "0%"
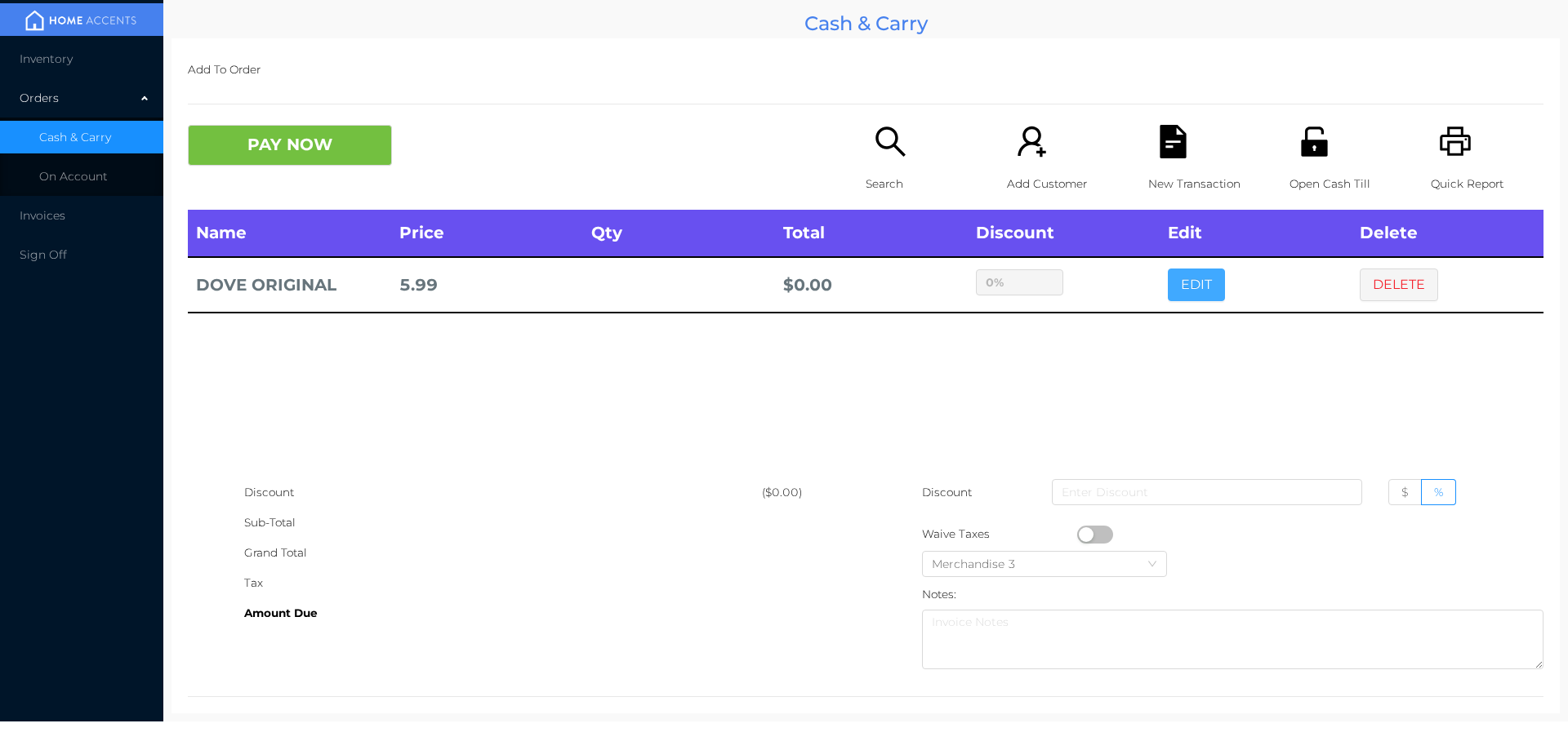
click at [1168, 268] on button "EDIT" at bounding box center [1197, 284] width 57 height 33
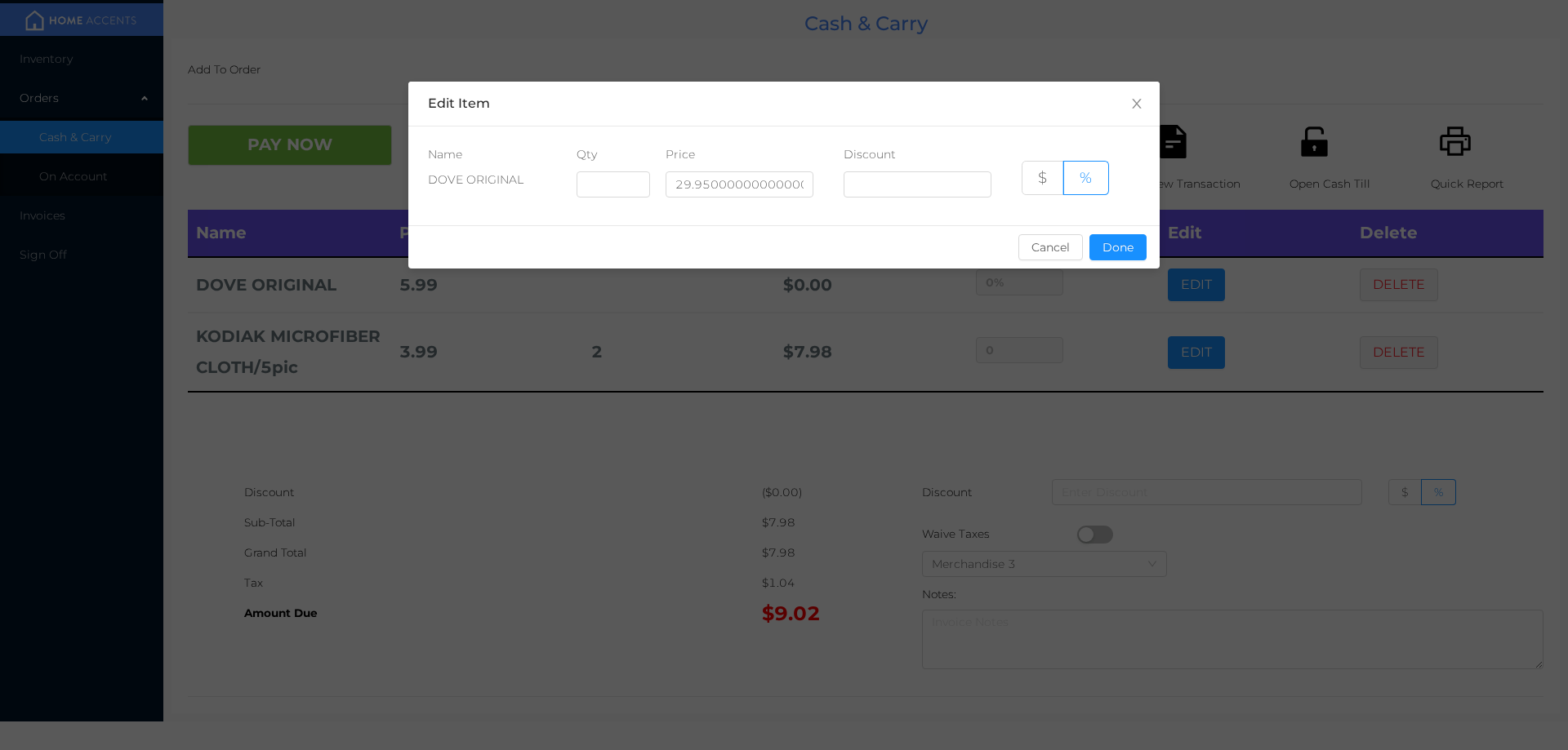
click at [784, 542] on div "sentinelStart Edit Item Name Qty Price Discount DOVE ORIGINAL 29.95000000000000…" at bounding box center [784, 375] width 1568 height 750
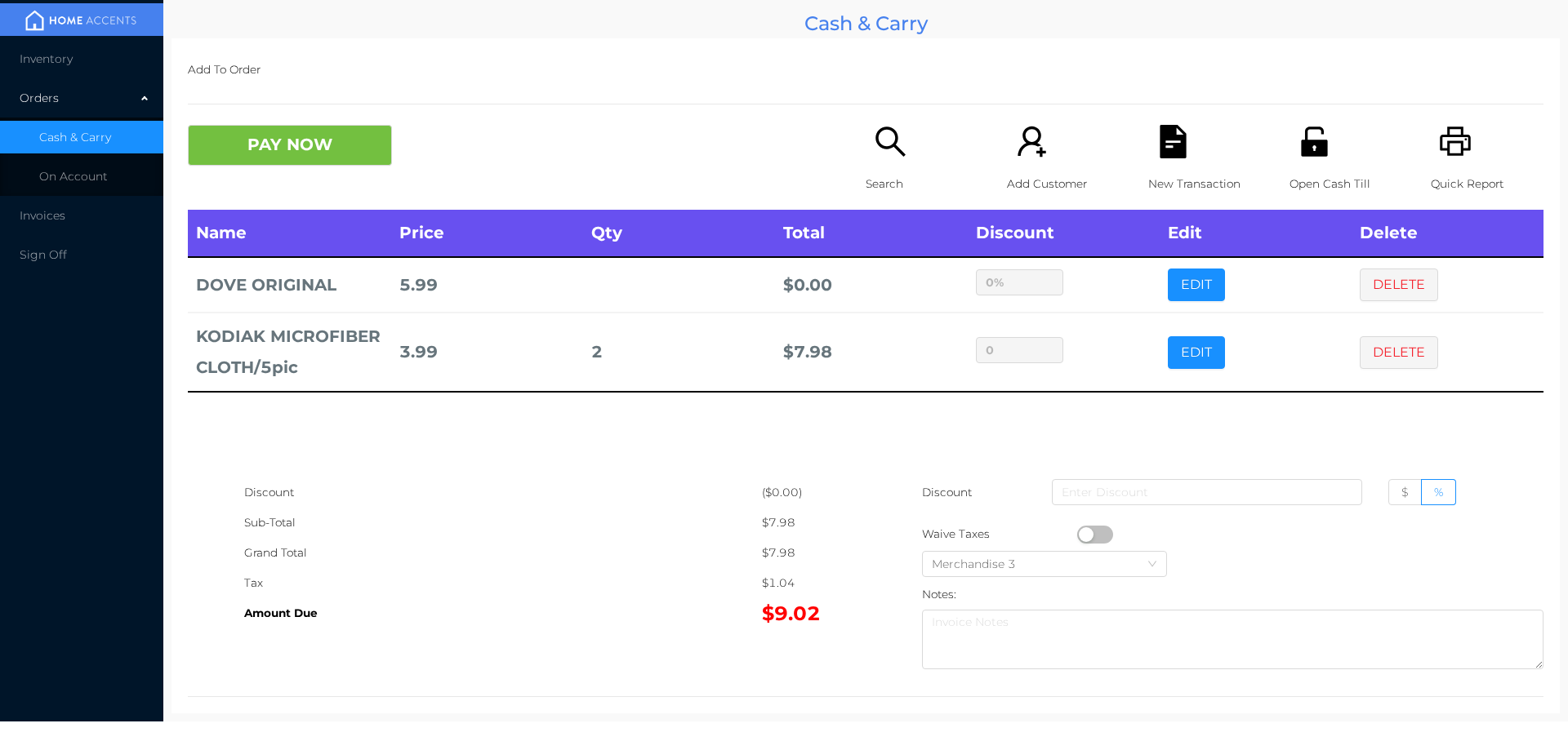
click at [822, 150] on div "PAY NOW" at bounding box center [527, 146] width 678 height 41
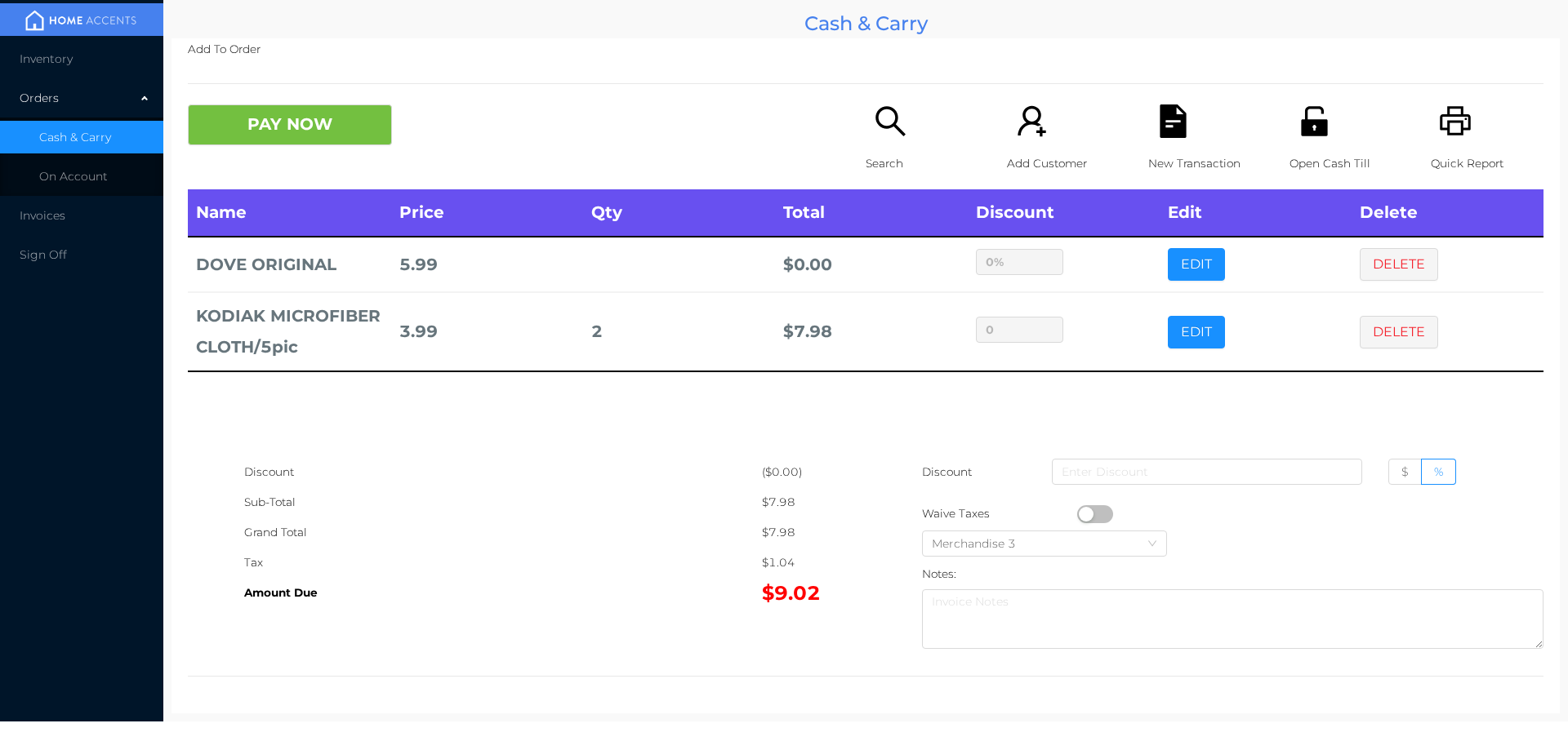
click at [866, 148] on p "Search" at bounding box center [922, 164] width 113 height 30
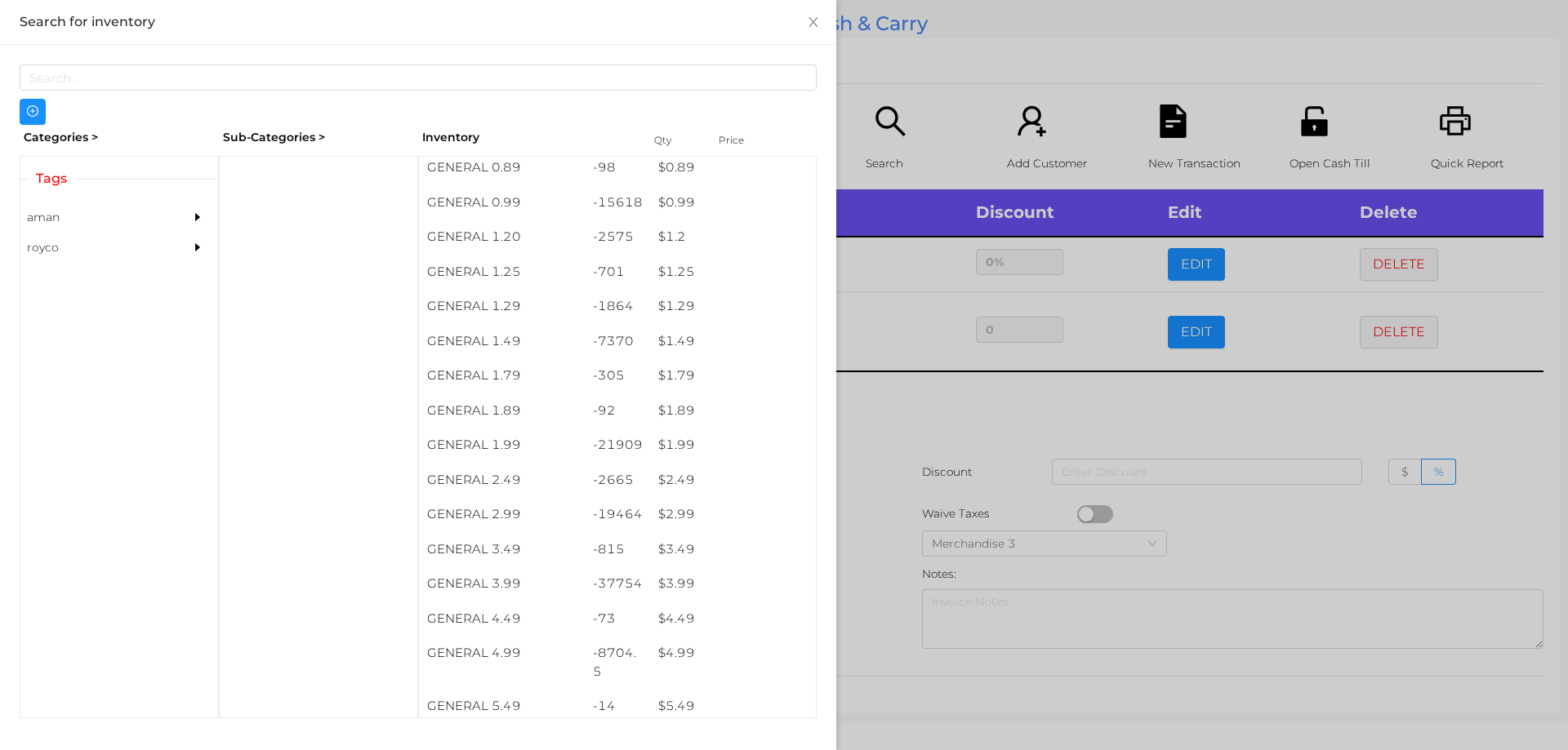
scroll to position [106, 0]
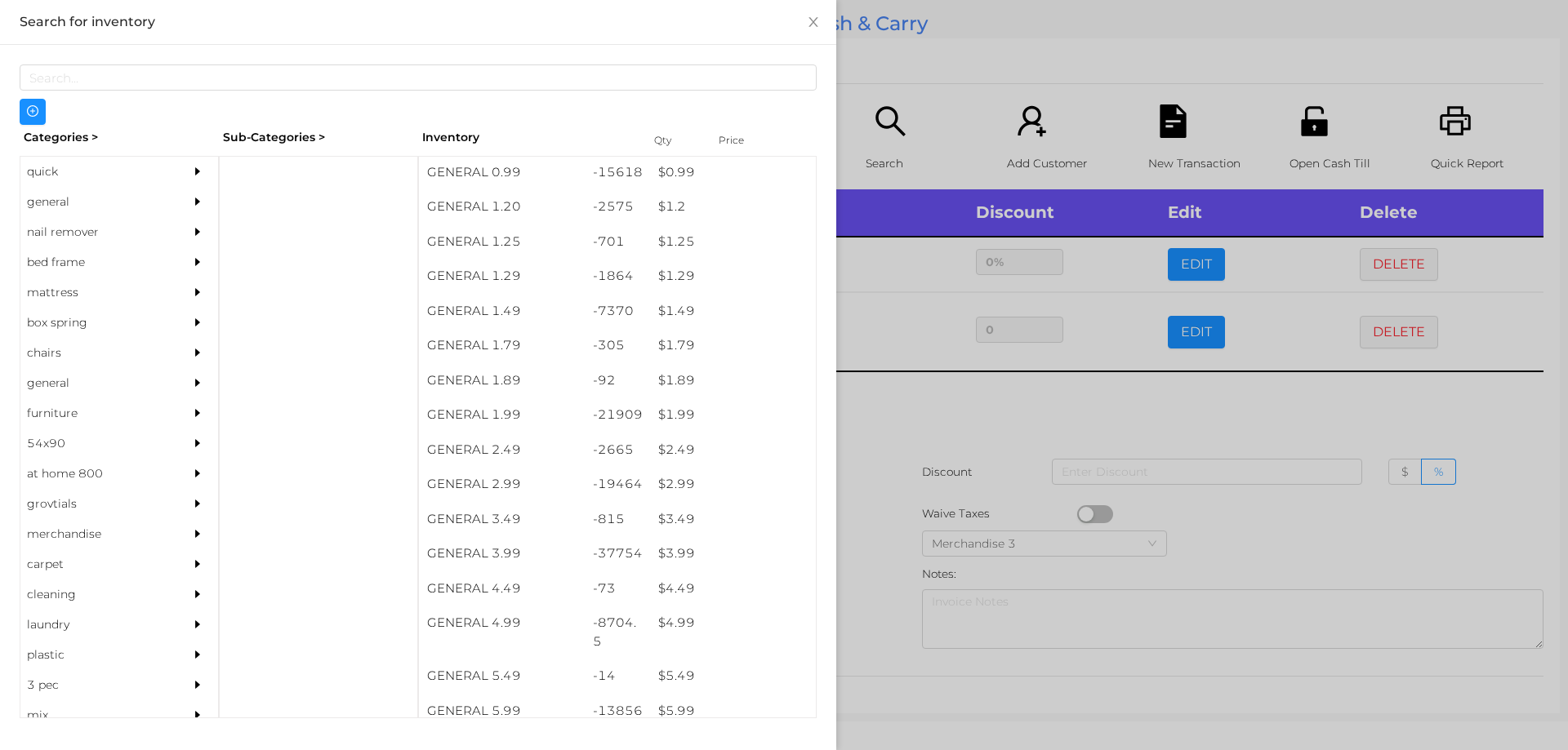
click at [855, 531] on div at bounding box center [784, 375] width 1568 height 750
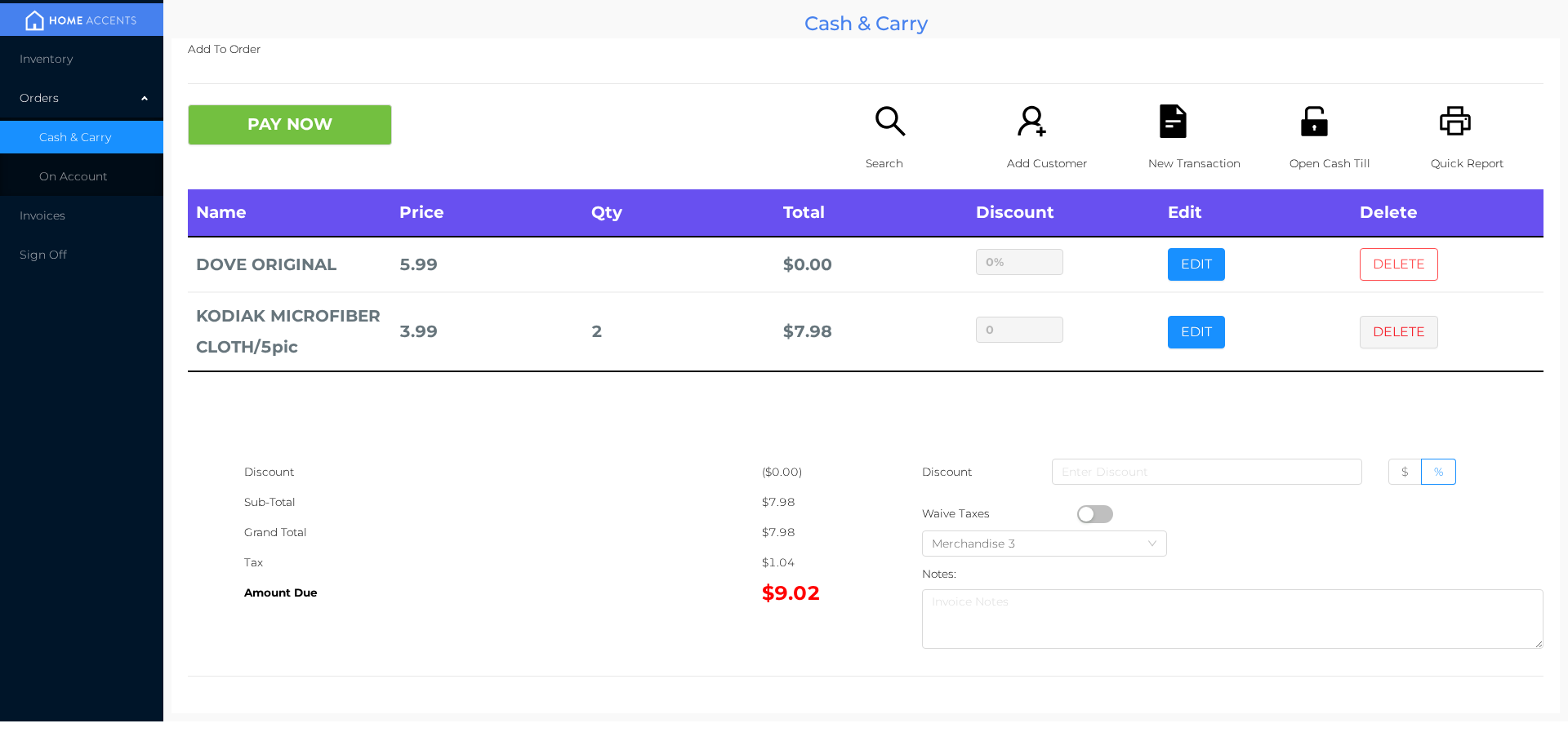
click at [1397, 272] on button "DELETE" at bounding box center [1399, 265] width 79 height 33
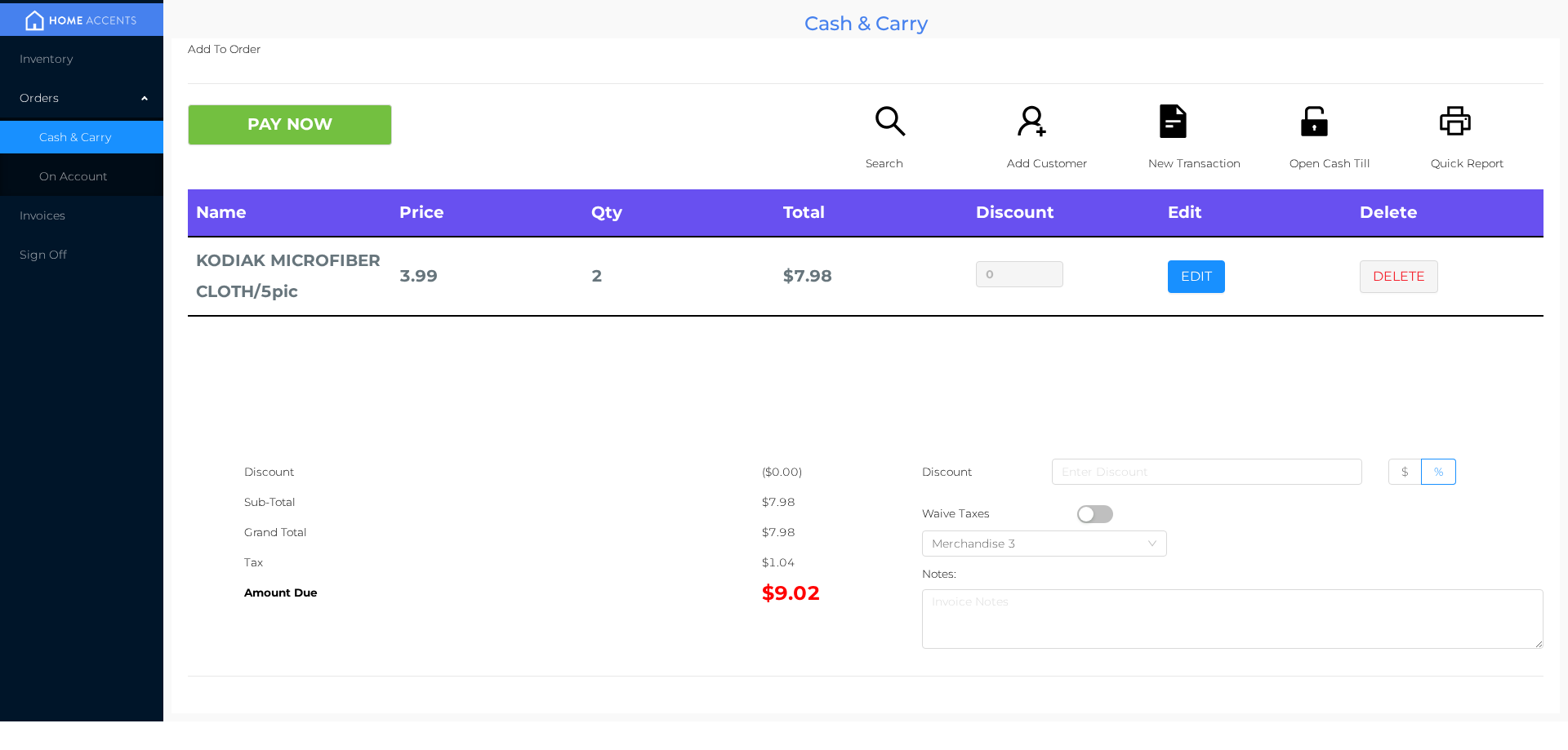
click at [879, 143] on div "Search" at bounding box center [922, 147] width 113 height 85
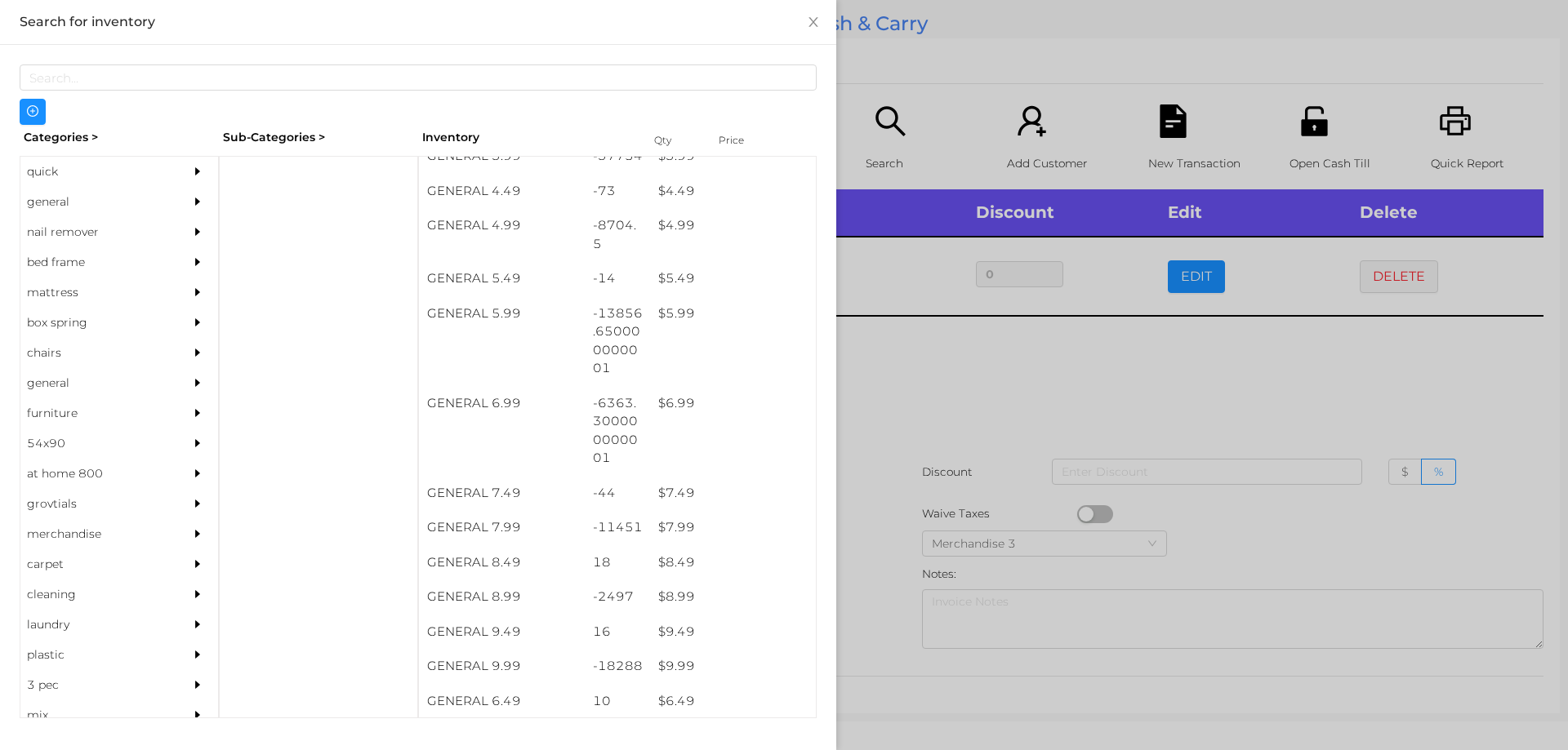
scroll to position [503, 0]
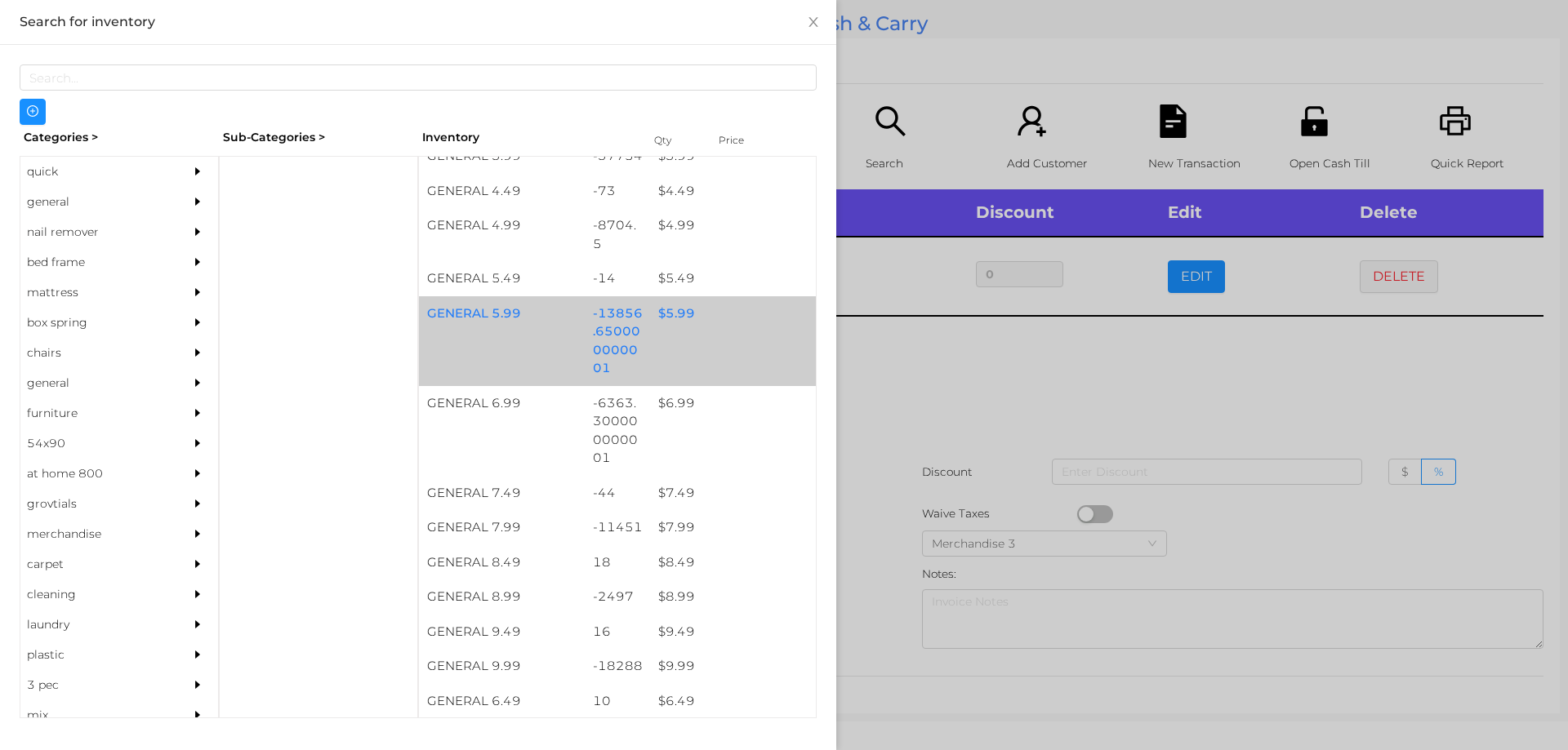
click at [708, 316] on div "$ 5.99" at bounding box center [733, 313] width 165 height 35
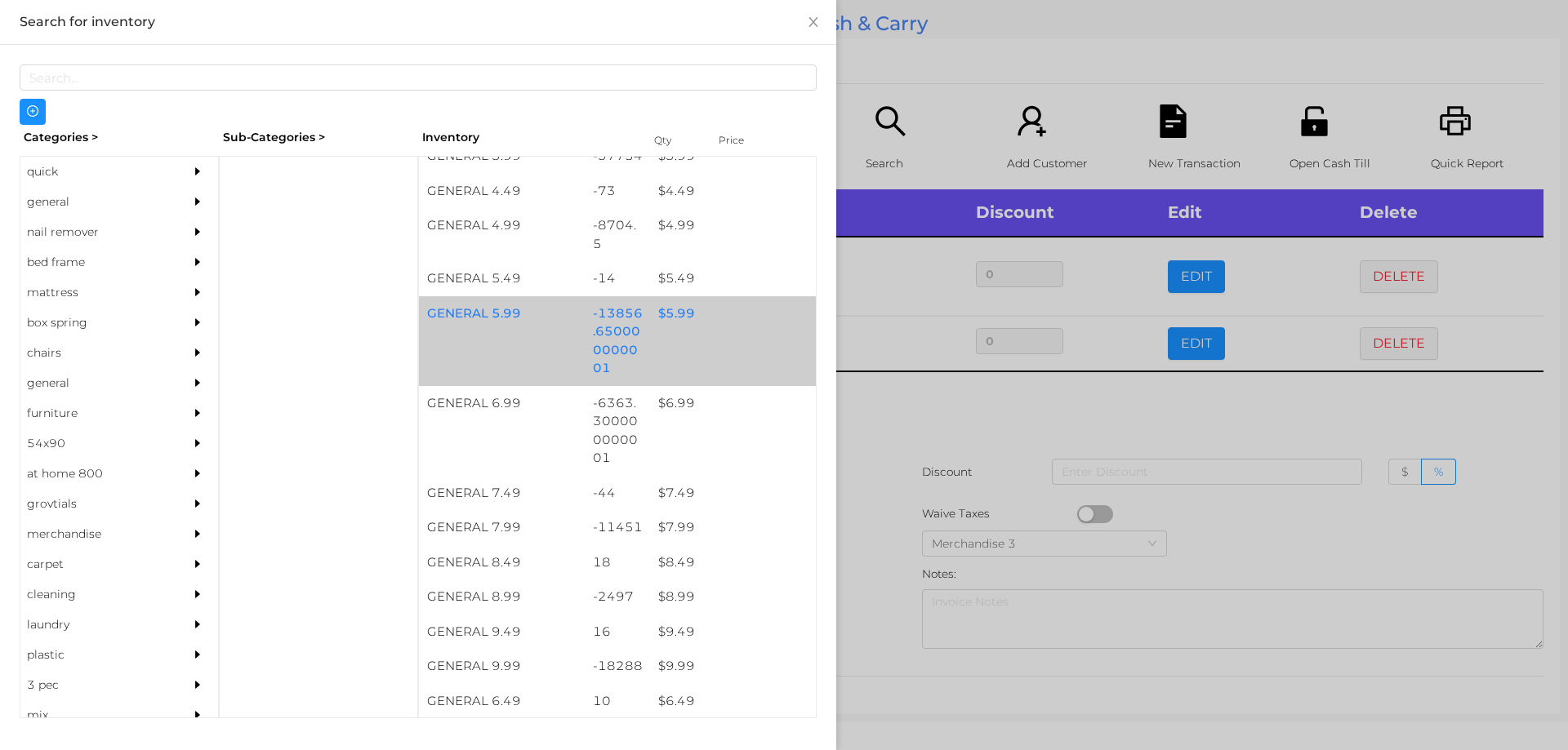
click at [704, 330] on div "$ 5.99" at bounding box center [733, 313] width 165 height 35
click at [711, 329] on div "$ 5.99" at bounding box center [733, 313] width 165 height 35
click at [717, 329] on div "$ 5.99" at bounding box center [733, 313] width 165 height 35
click at [723, 341] on div "GENERAL 5.99 -13856.650000000001 $ 5.99" at bounding box center [617, 341] width 397 height 89
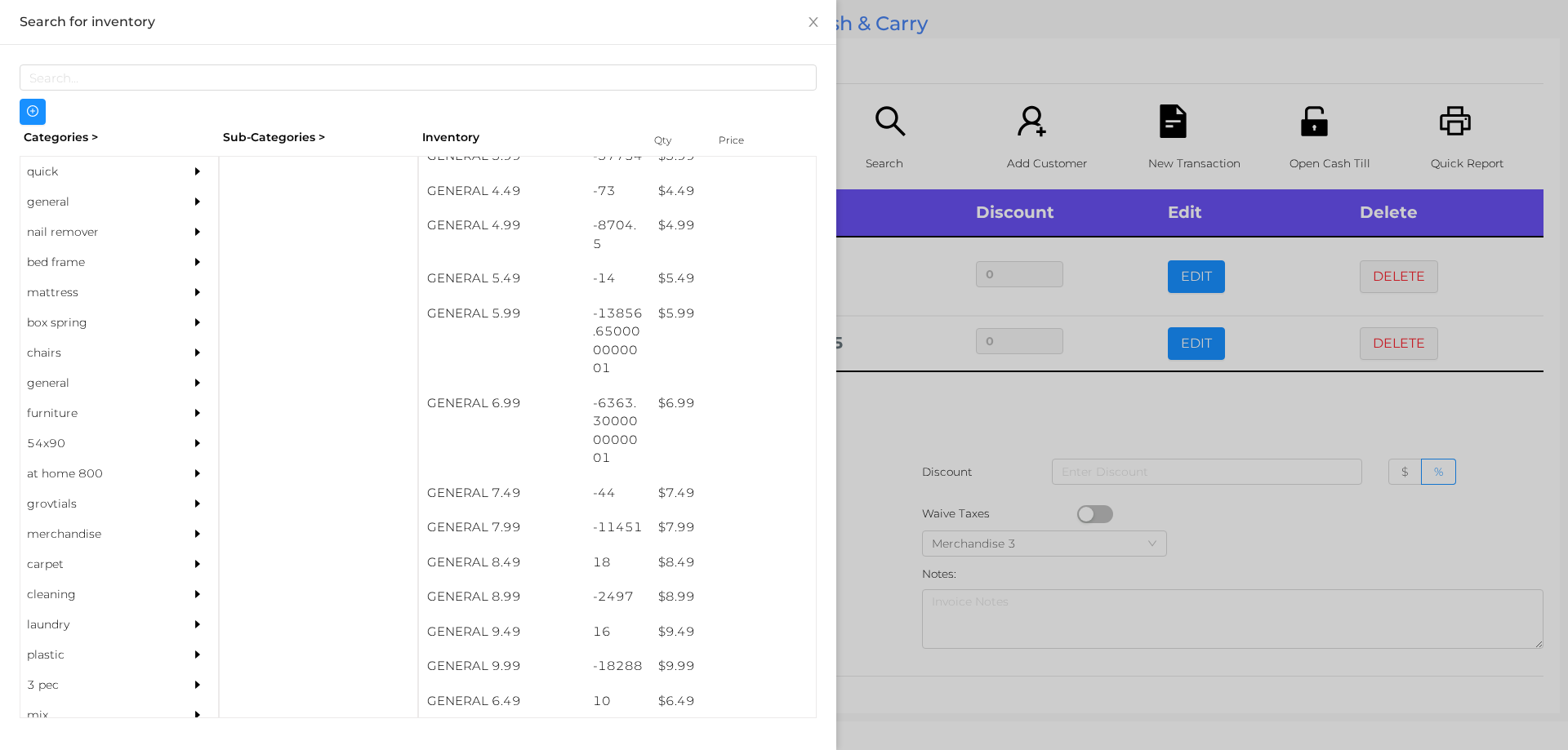
click at [1001, 102] on div at bounding box center [784, 375] width 1568 height 750
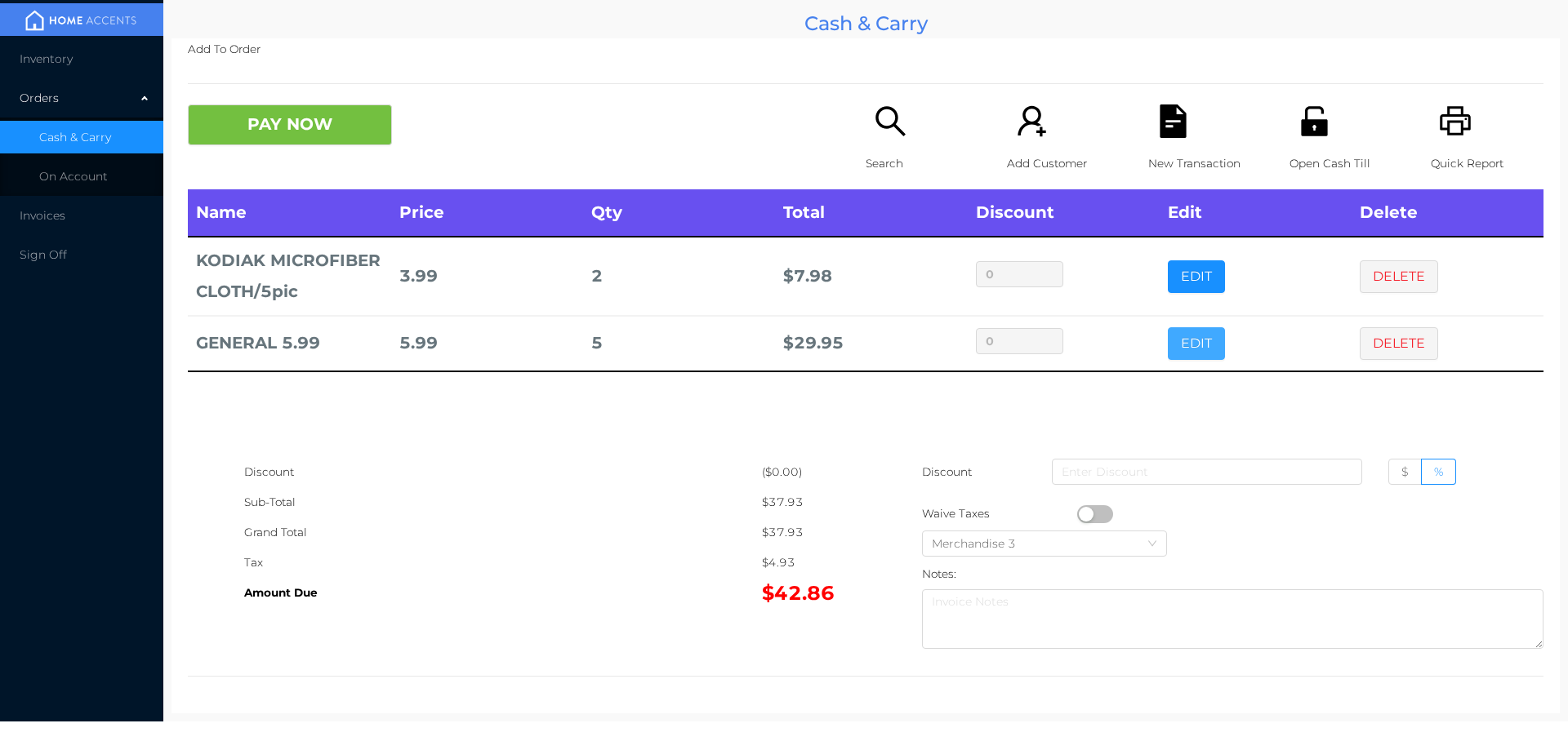
click at [1184, 342] on button "EDIT" at bounding box center [1197, 343] width 57 height 33
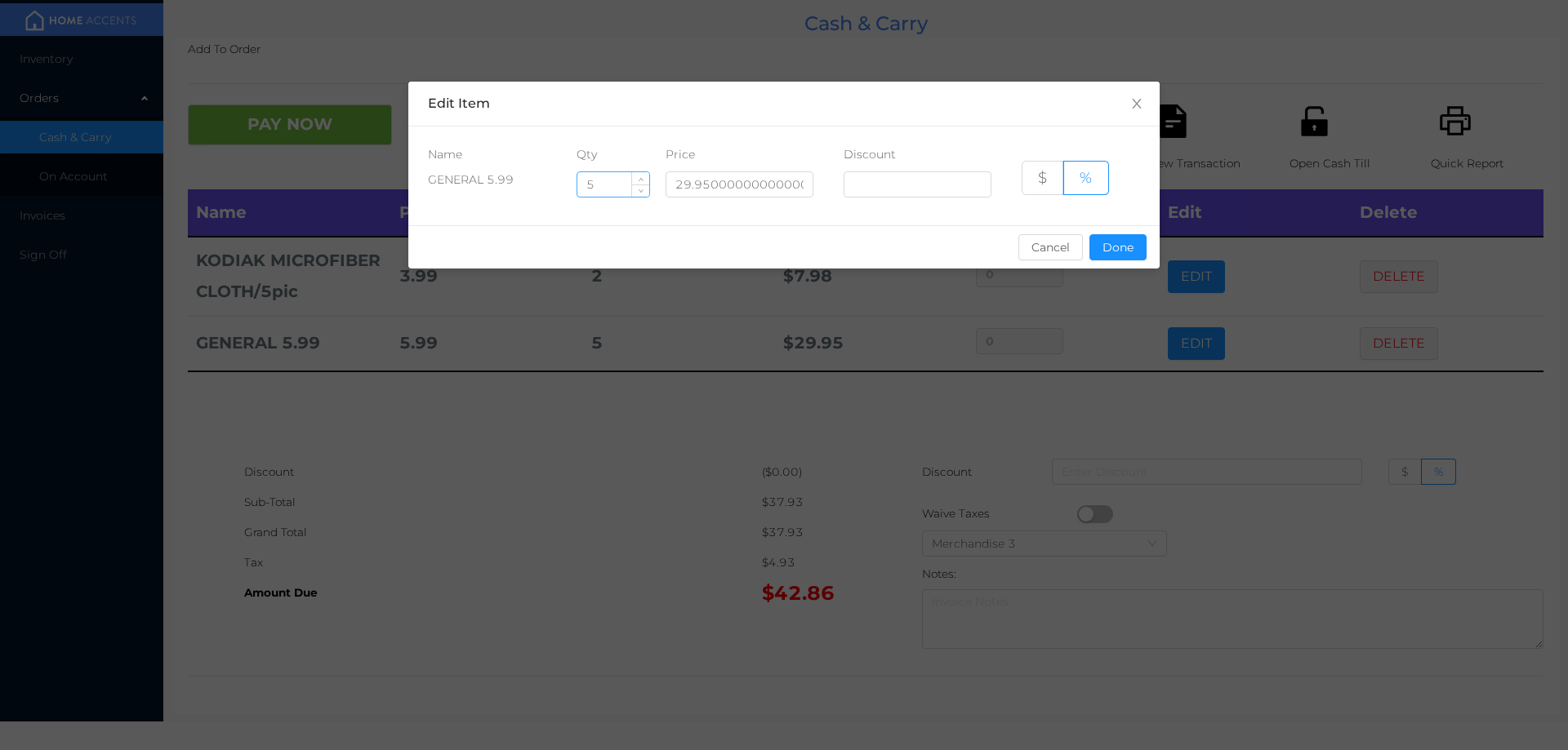
click at [606, 178] on input "5" at bounding box center [614, 184] width 72 height 24
click at [1133, 240] on button "Done" at bounding box center [1118, 247] width 57 height 26
type input "0%"
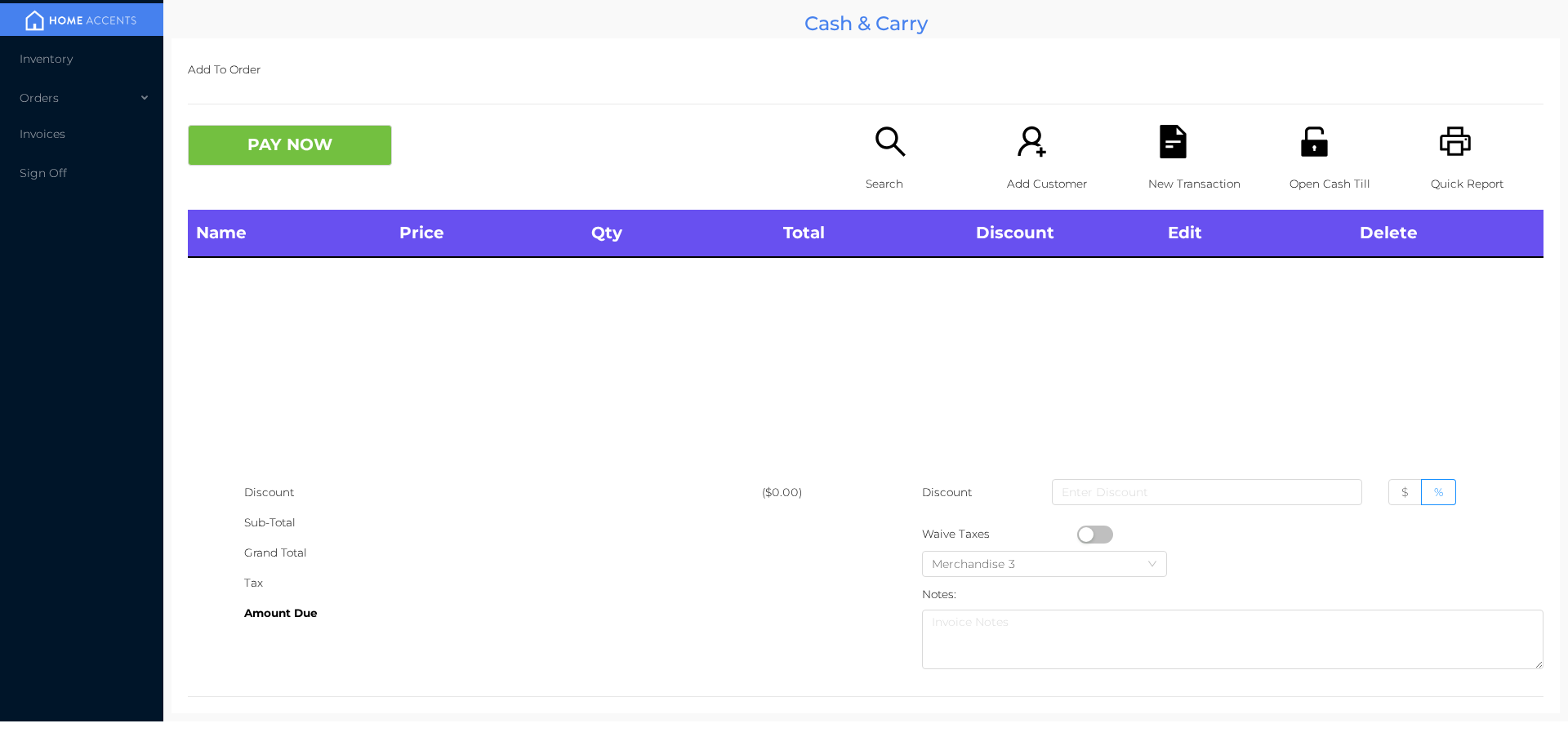
click at [882, 158] on icon "icon: search" at bounding box center [890, 141] width 33 height 33
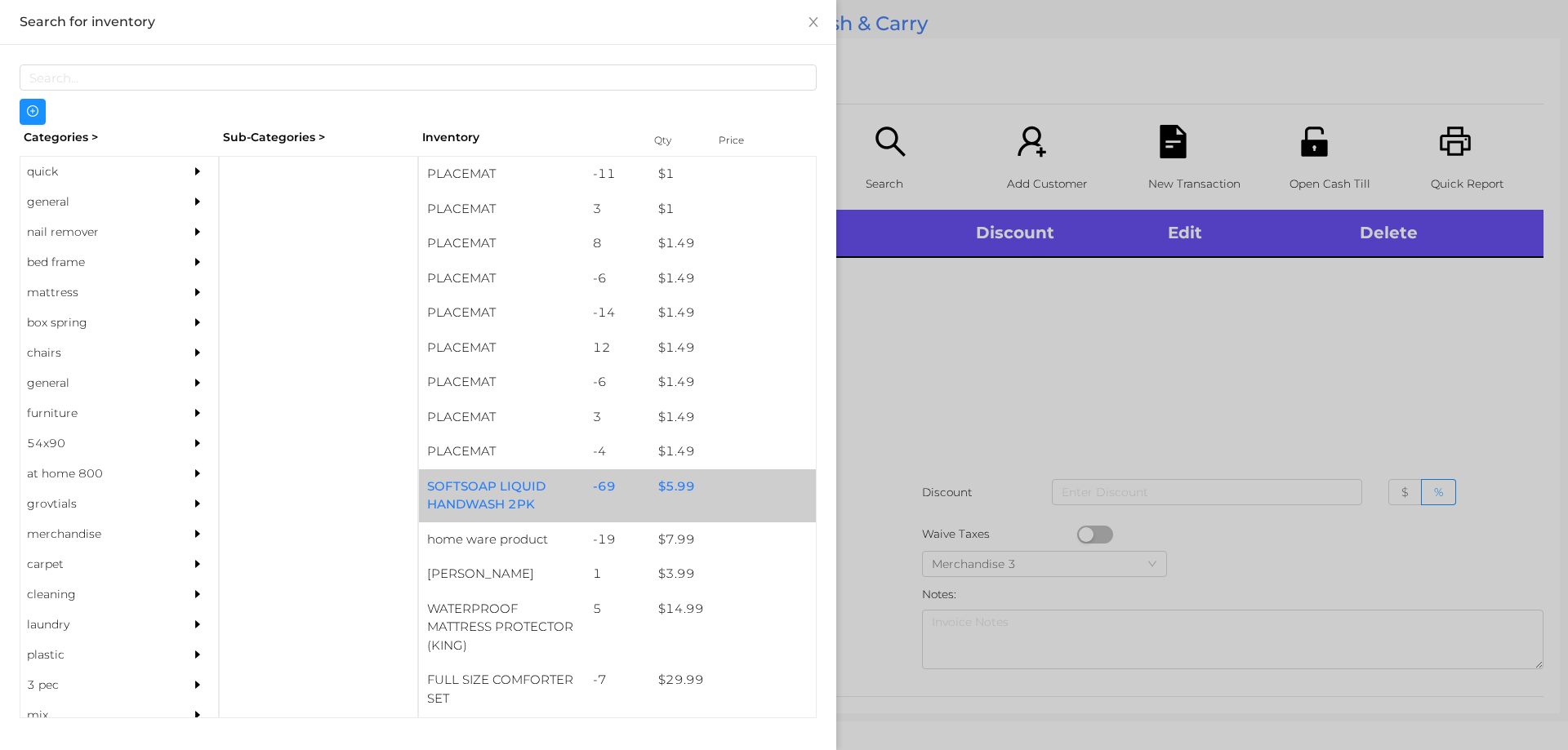
click at [682, 490] on div "$ 5.99" at bounding box center [733, 486] width 165 height 35
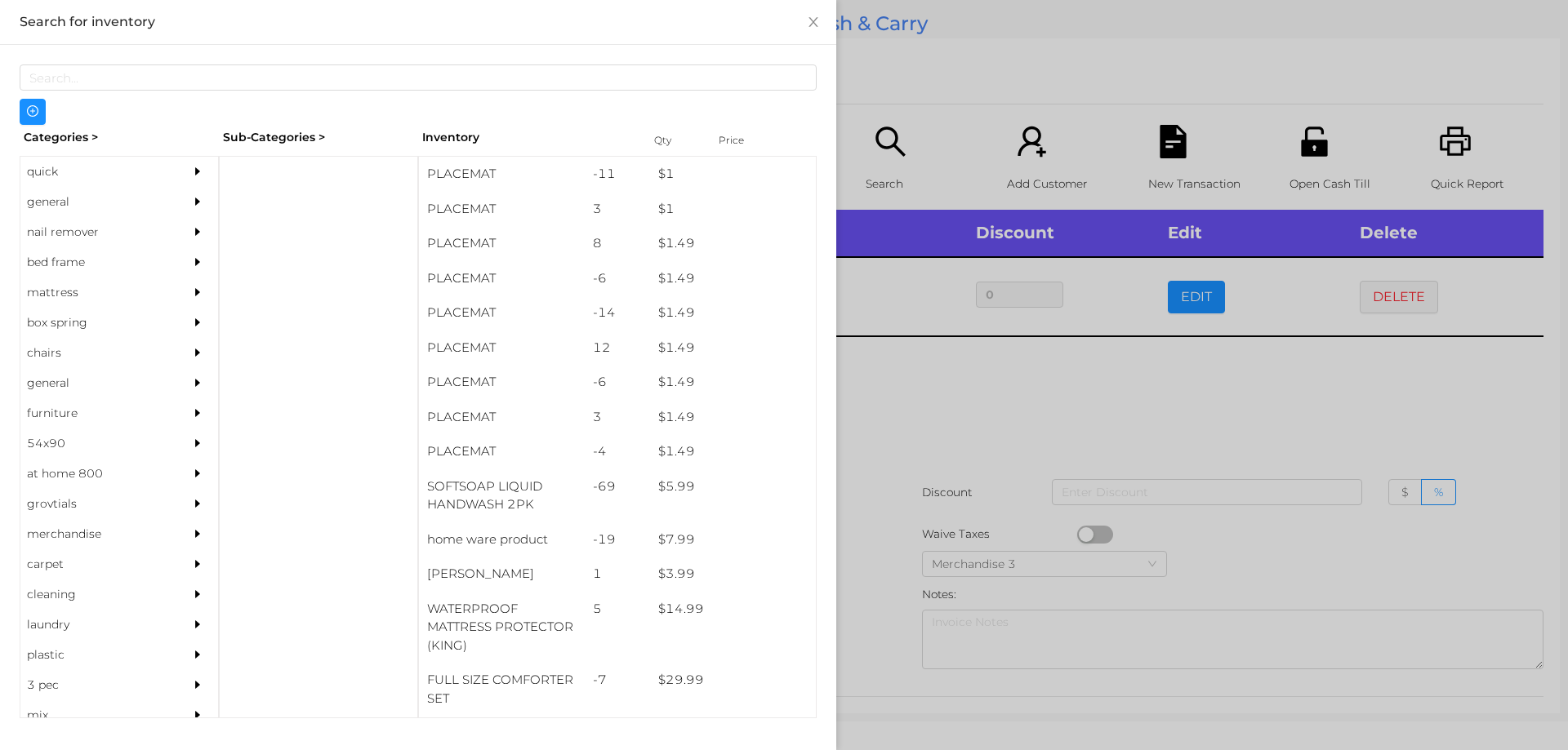
click at [942, 434] on div at bounding box center [784, 375] width 1568 height 750
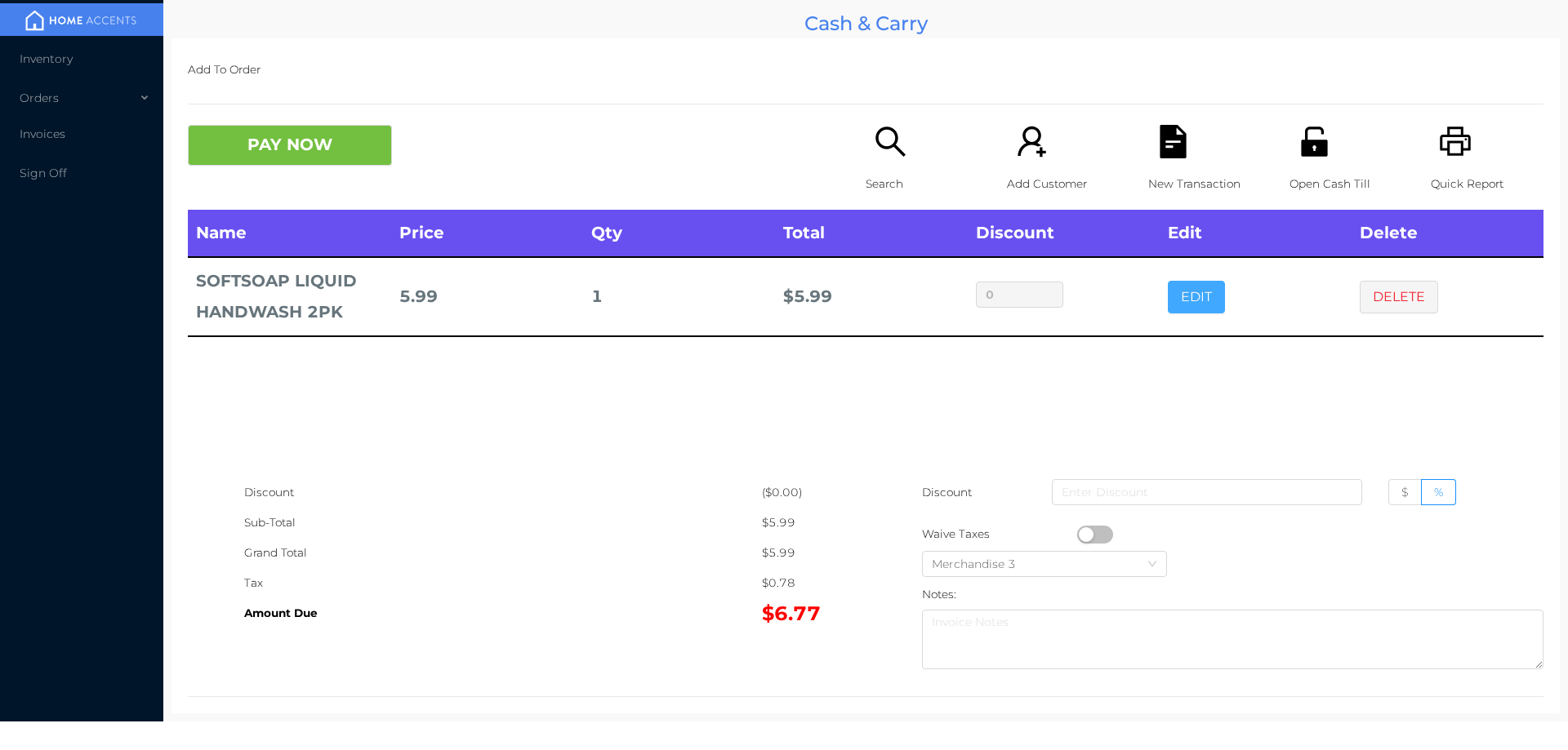
click at [1175, 291] on button "EDIT" at bounding box center [1197, 297] width 57 height 33
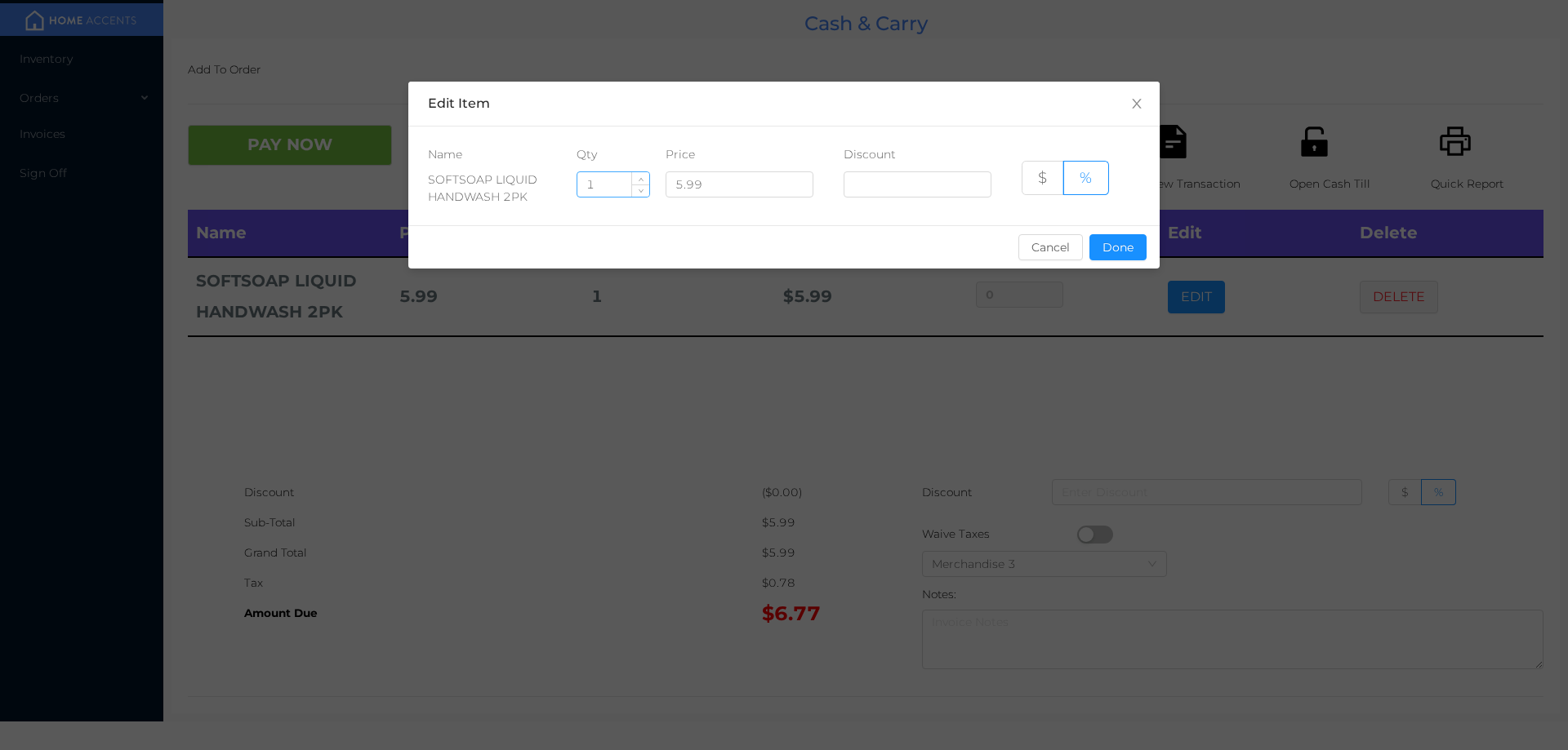
click at [599, 183] on input "1" at bounding box center [614, 184] width 72 height 24
click at [1105, 243] on button "Done" at bounding box center [1118, 247] width 57 height 26
type input "0%"
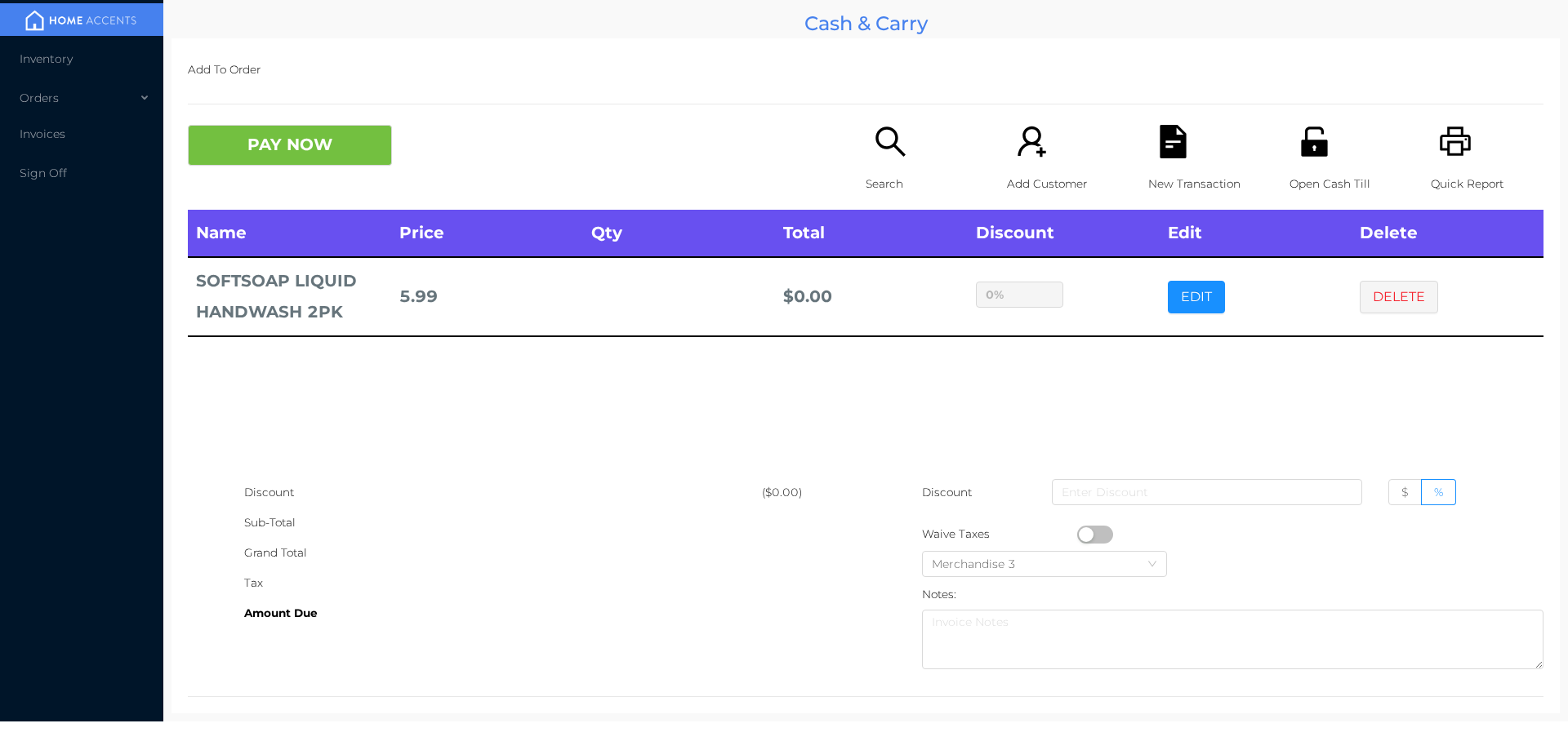
click at [718, 345] on div "Name Price Qty Total Discount Edit Delete SOFTSOAP LIQUID HANDWASH 2PK 5.99 $ 0…" at bounding box center [866, 343] width 1356 height 267
click at [1405, 288] on button "DELETE" at bounding box center [1399, 297] width 79 height 33
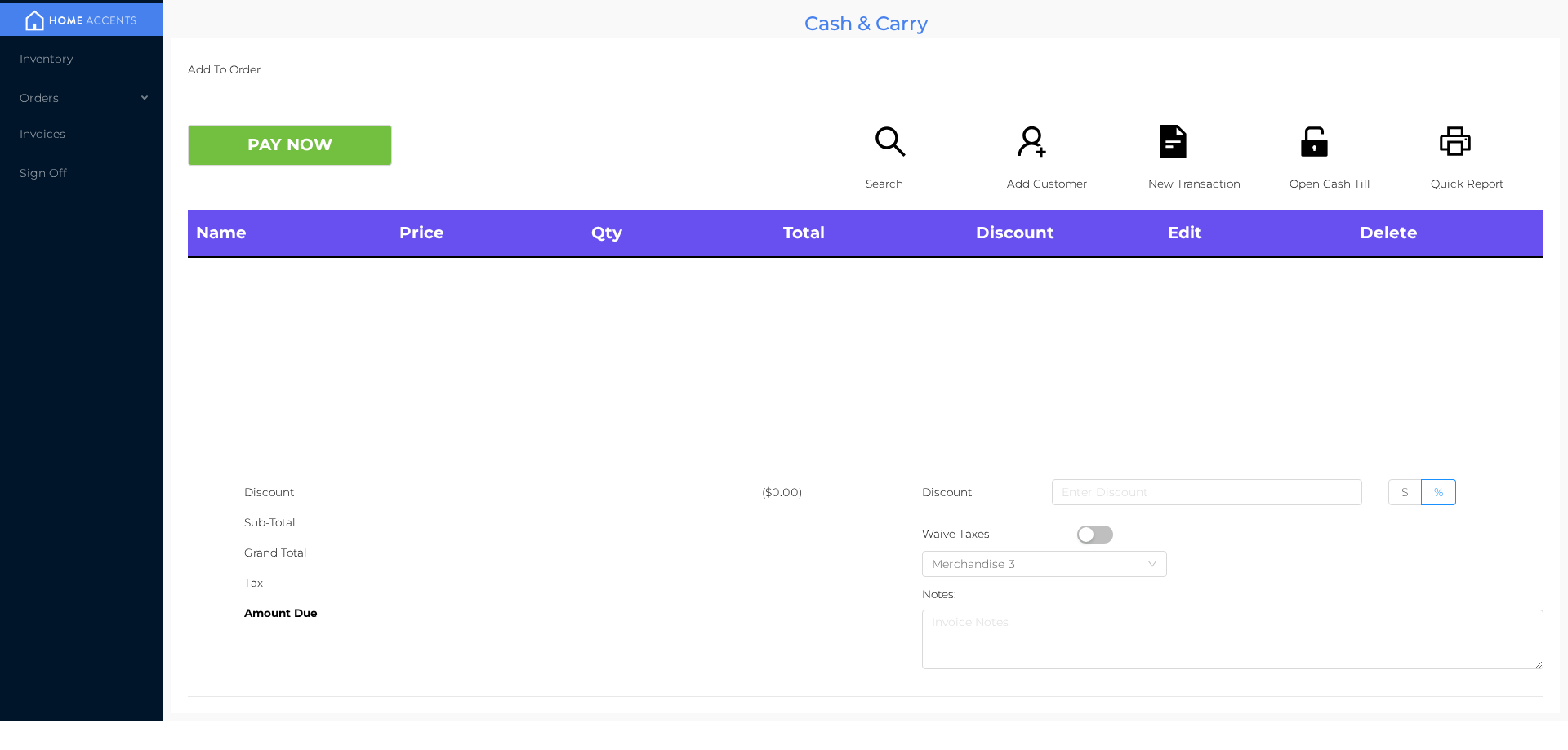
click at [889, 133] on icon "icon: search" at bounding box center [890, 141] width 30 height 29
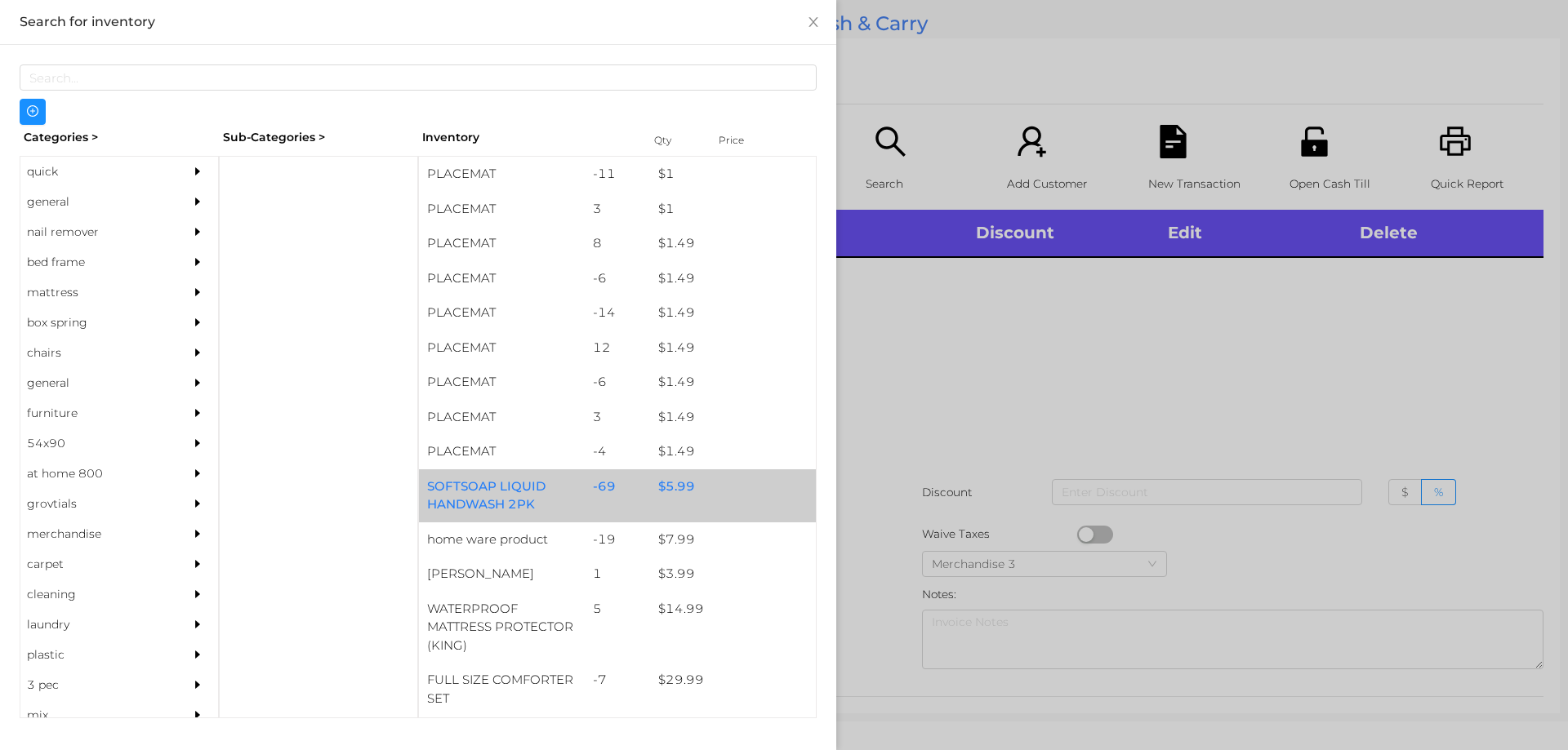
click at [750, 469] on div "$ 5.99" at bounding box center [733, 486] width 165 height 35
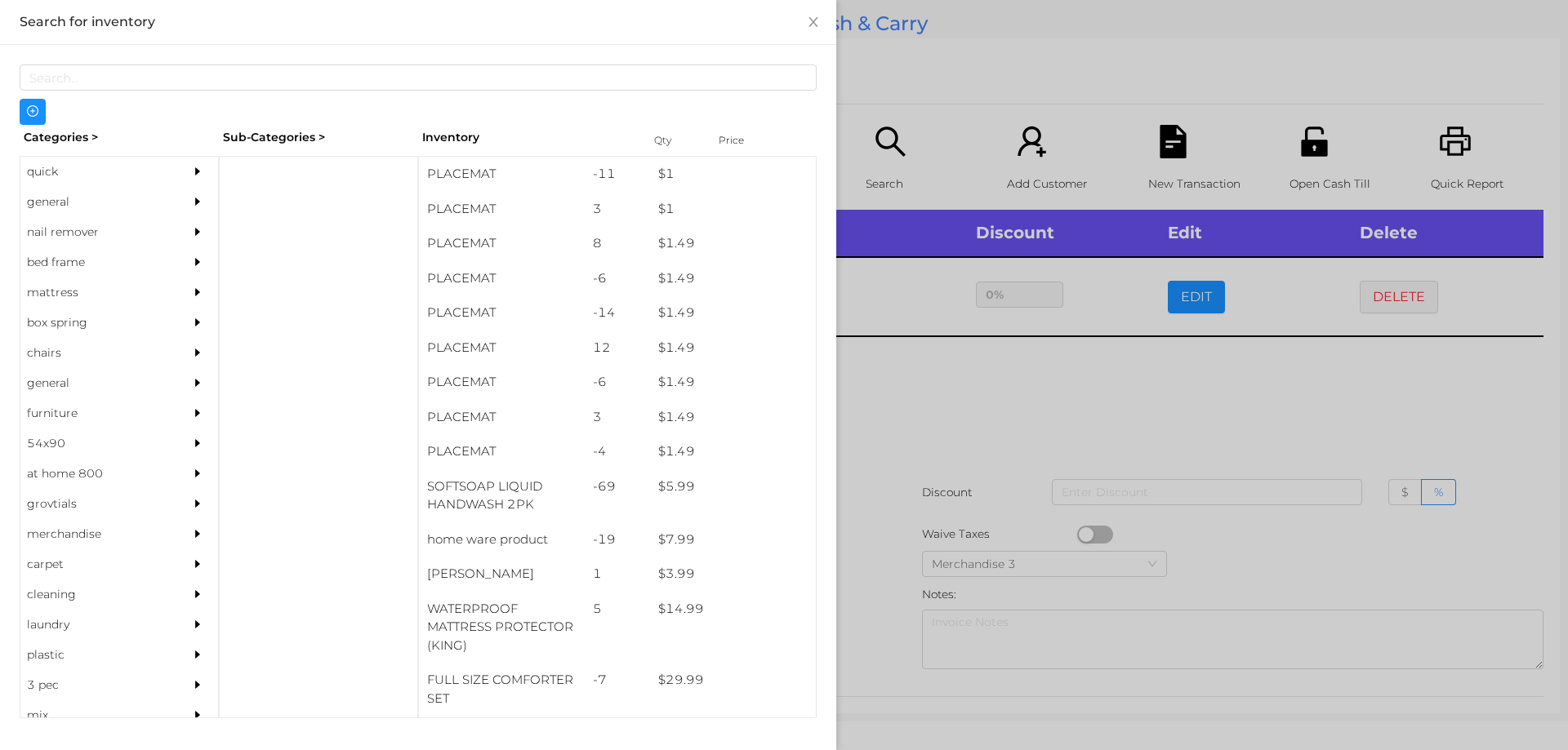
click at [1078, 409] on div at bounding box center [784, 375] width 1568 height 750
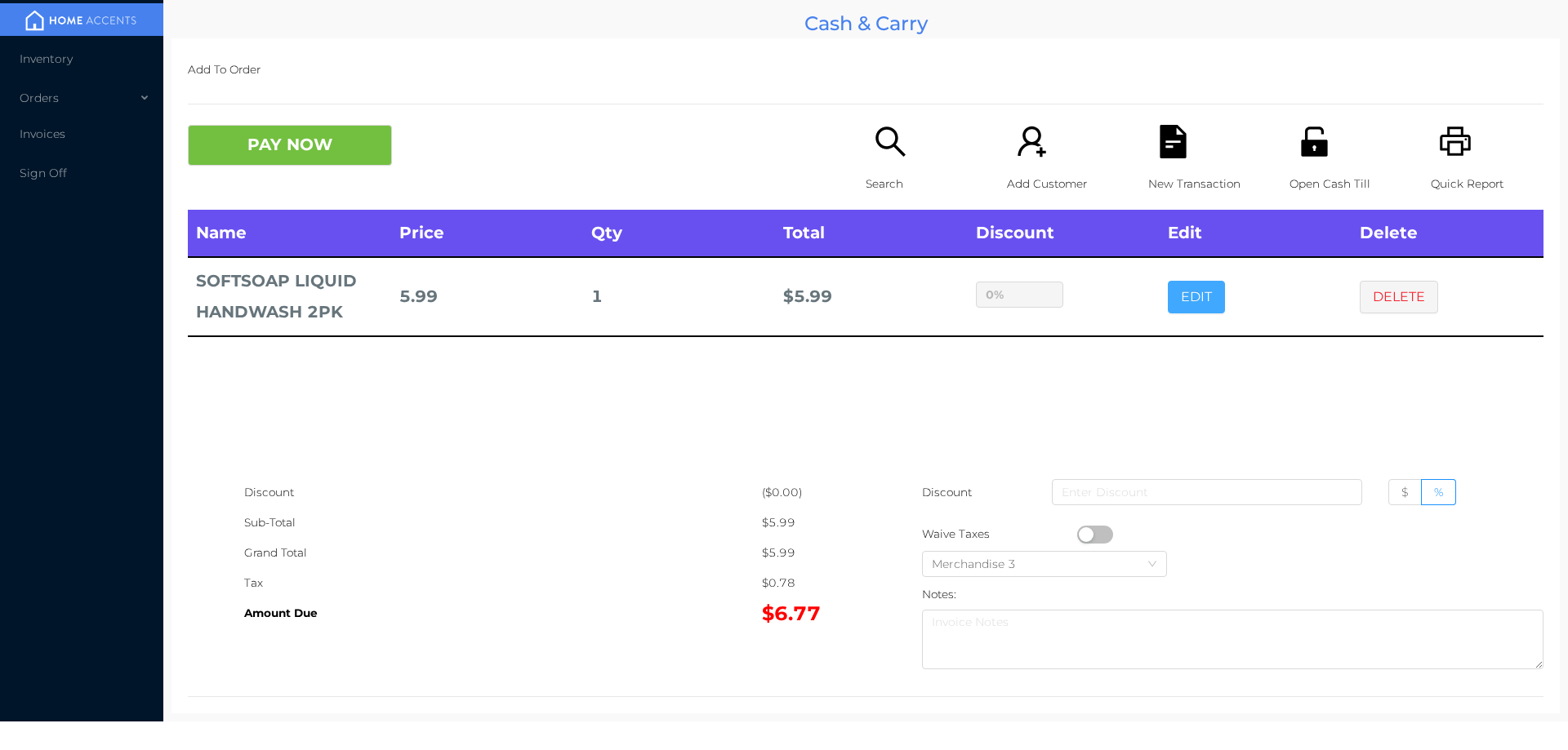
click at [1199, 291] on button "EDIT" at bounding box center [1197, 297] width 57 height 33
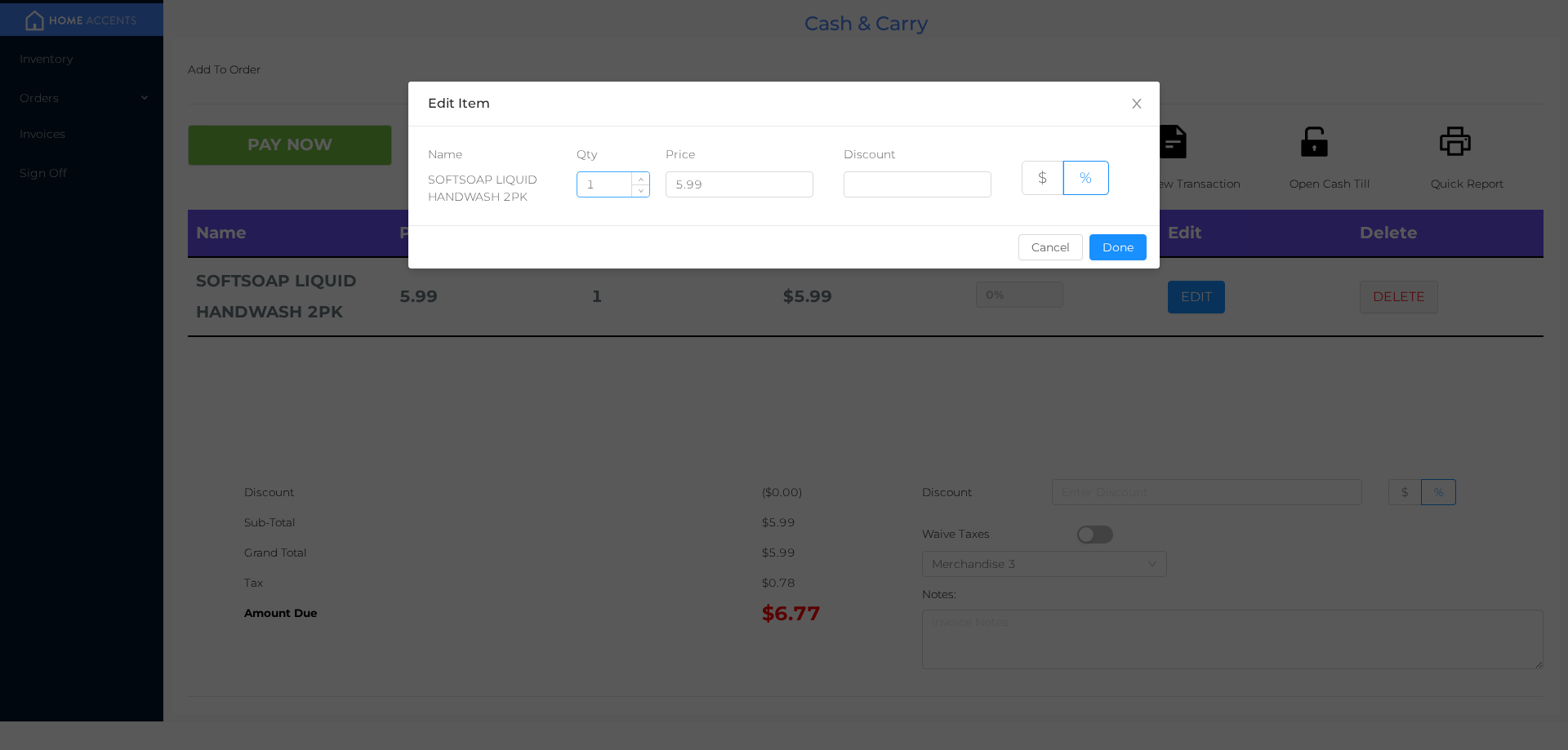
click at [614, 181] on input "1" at bounding box center [614, 184] width 72 height 24
type input "6"
click at [1119, 246] on button "Done" at bounding box center [1118, 247] width 57 height 26
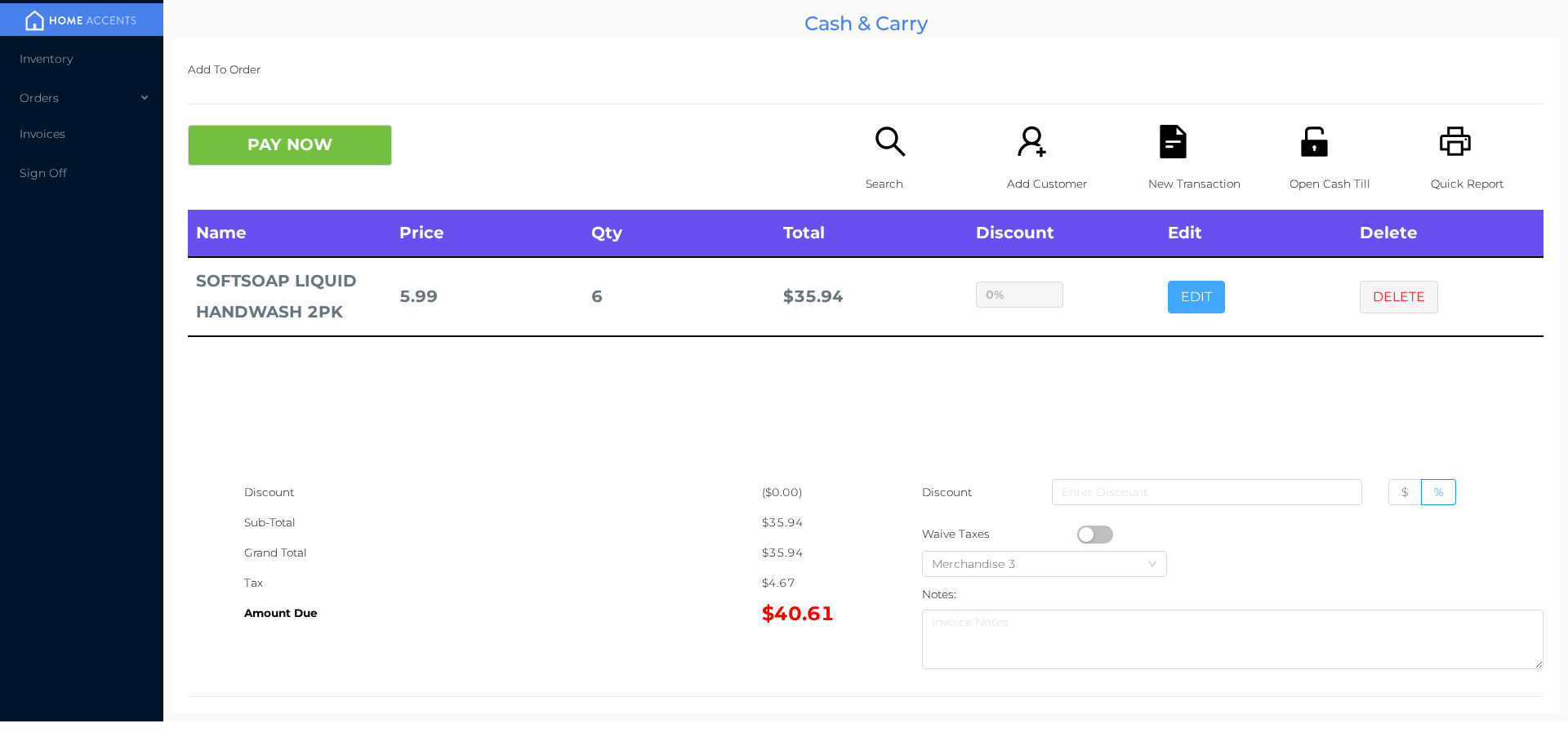
click at [1168, 281] on button "EDIT" at bounding box center [1197, 297] width 57 height 33
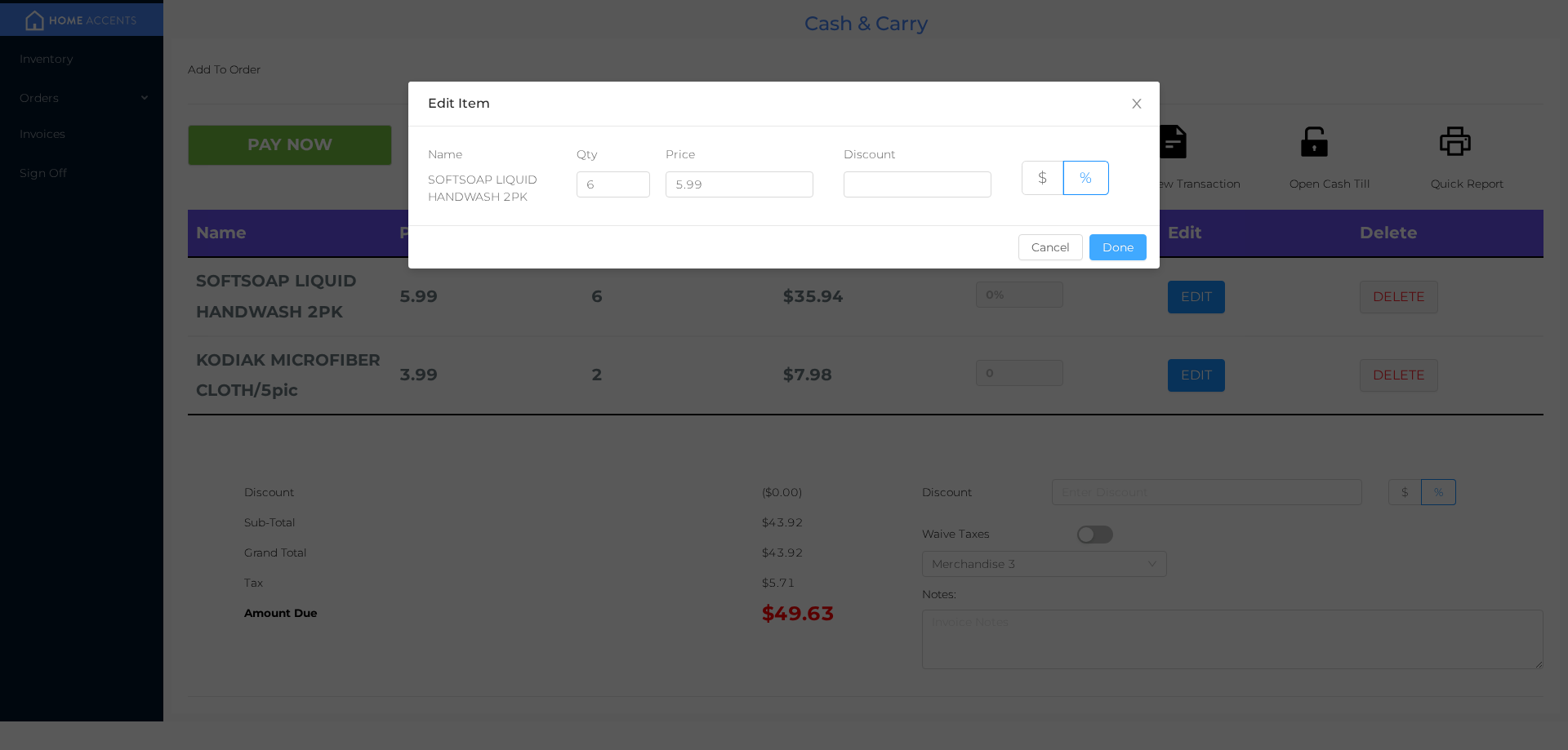
click at [1115, 240] on button "Done" at bounding box center [1118, 247] width 57 height 26
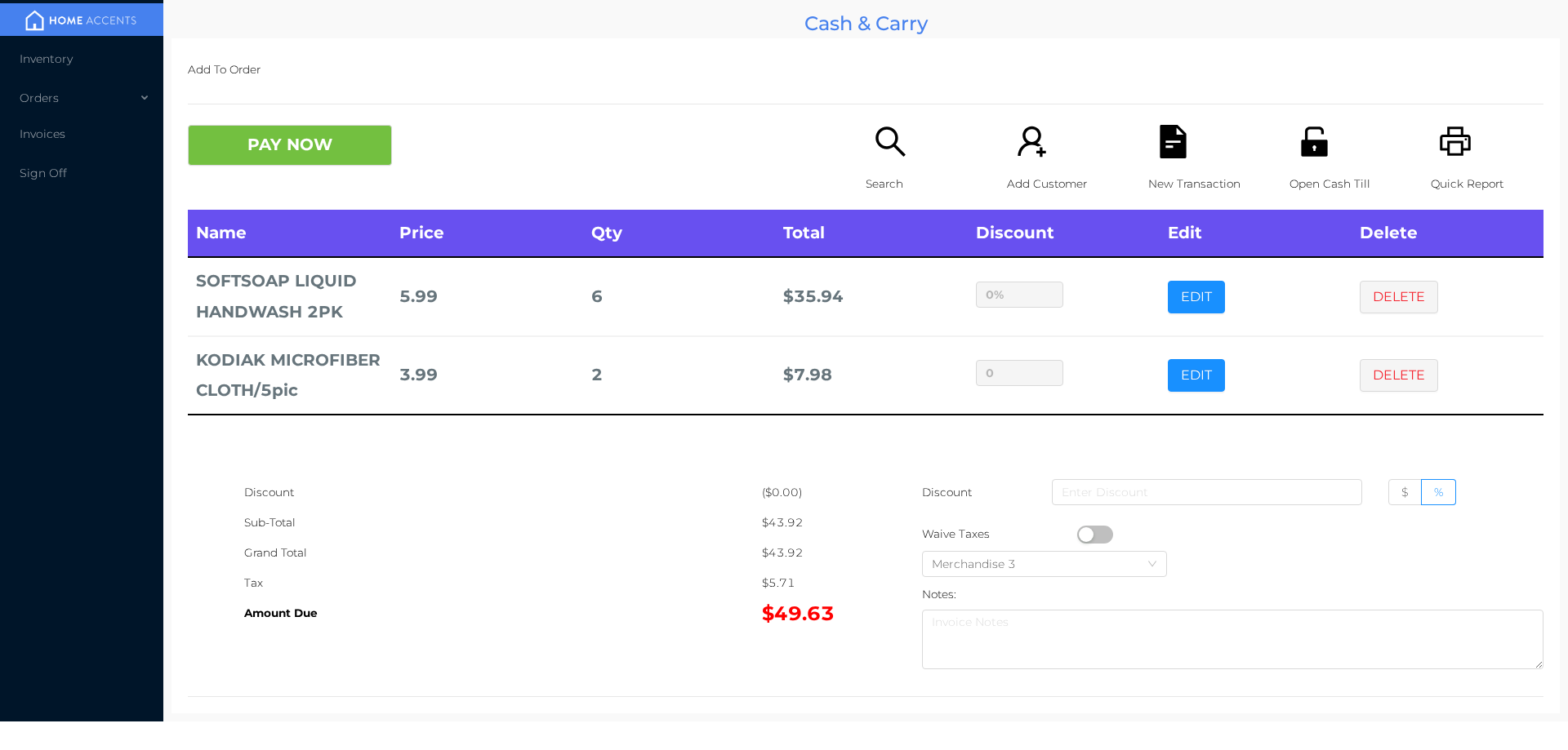
click at [874, 147] on icon "icon: search" at bounding box center [890, 141] width 33 height 33
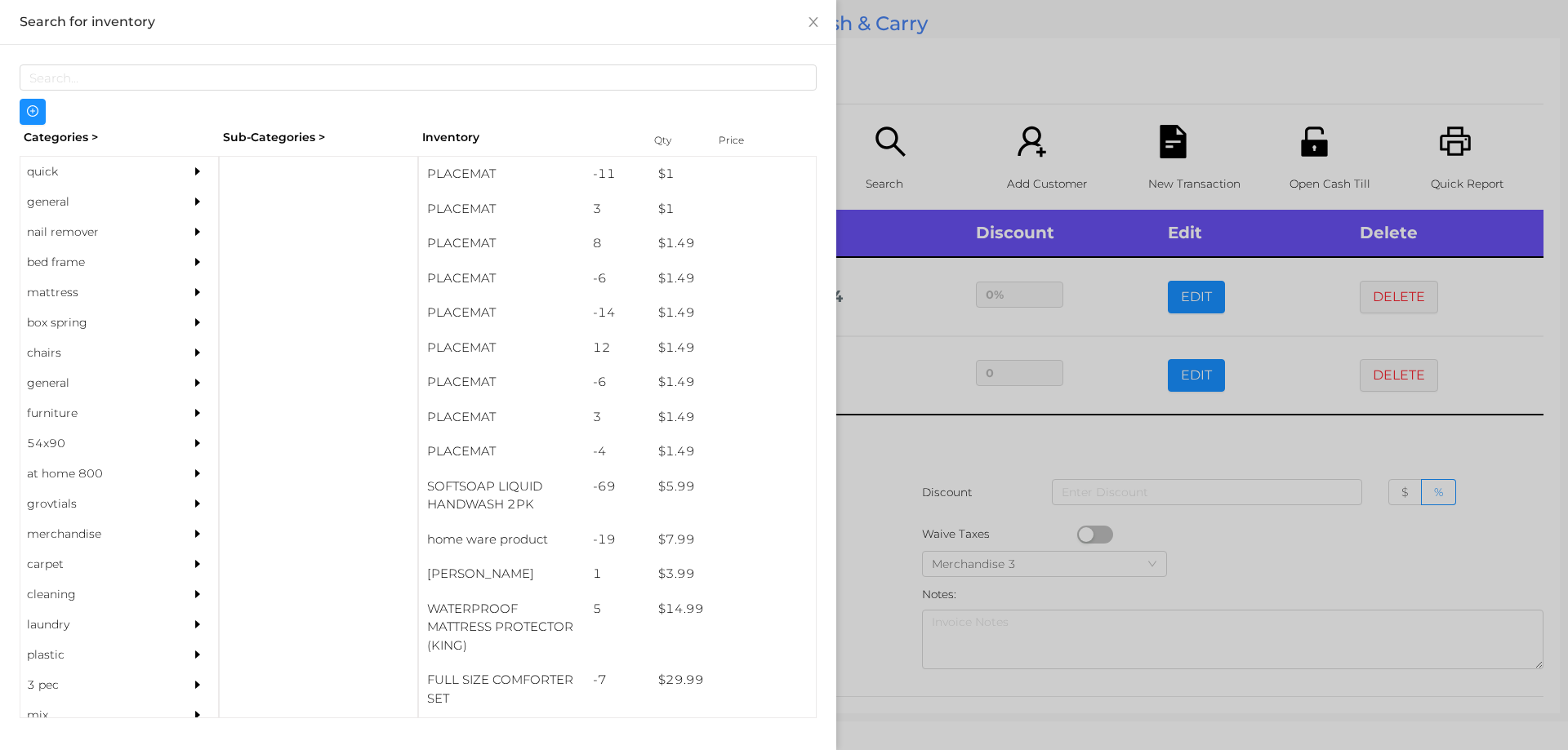
click at [54, 202] on div "general" at bounding box center [95, 202] width 148 height 30
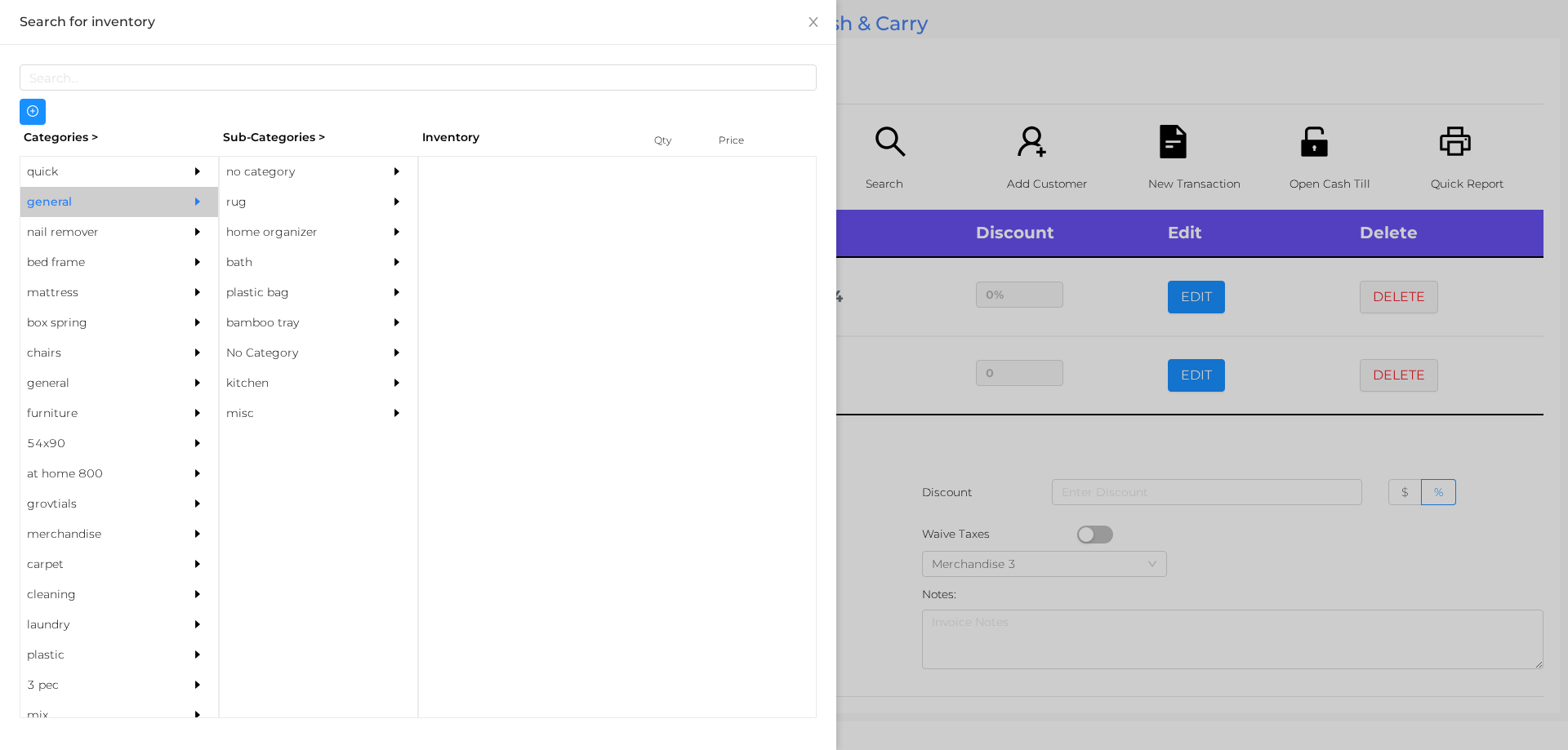
click at [294, 159] on div "no category" at bounding box center [294, 172] width 148 height 30
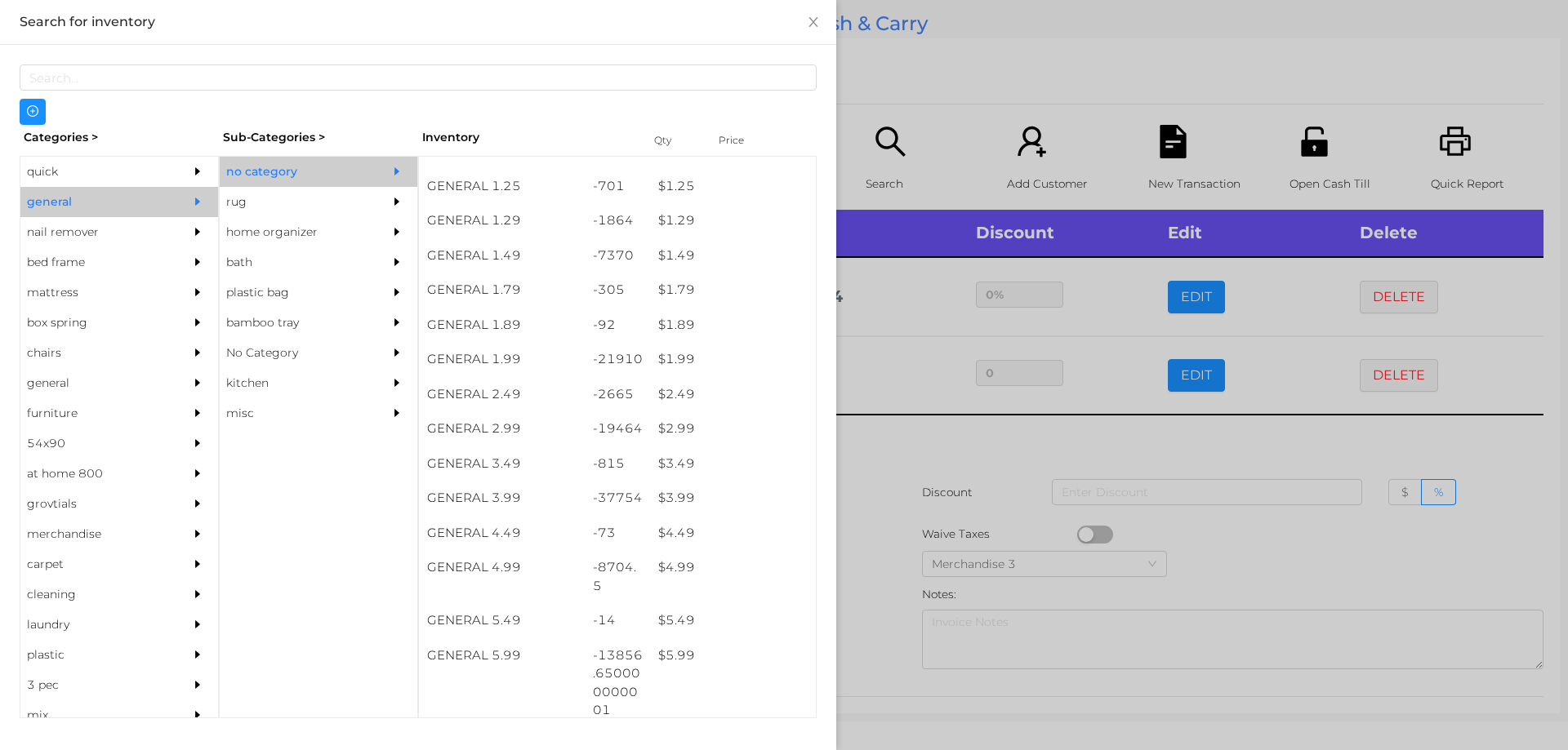
scroll to position [160, 0]
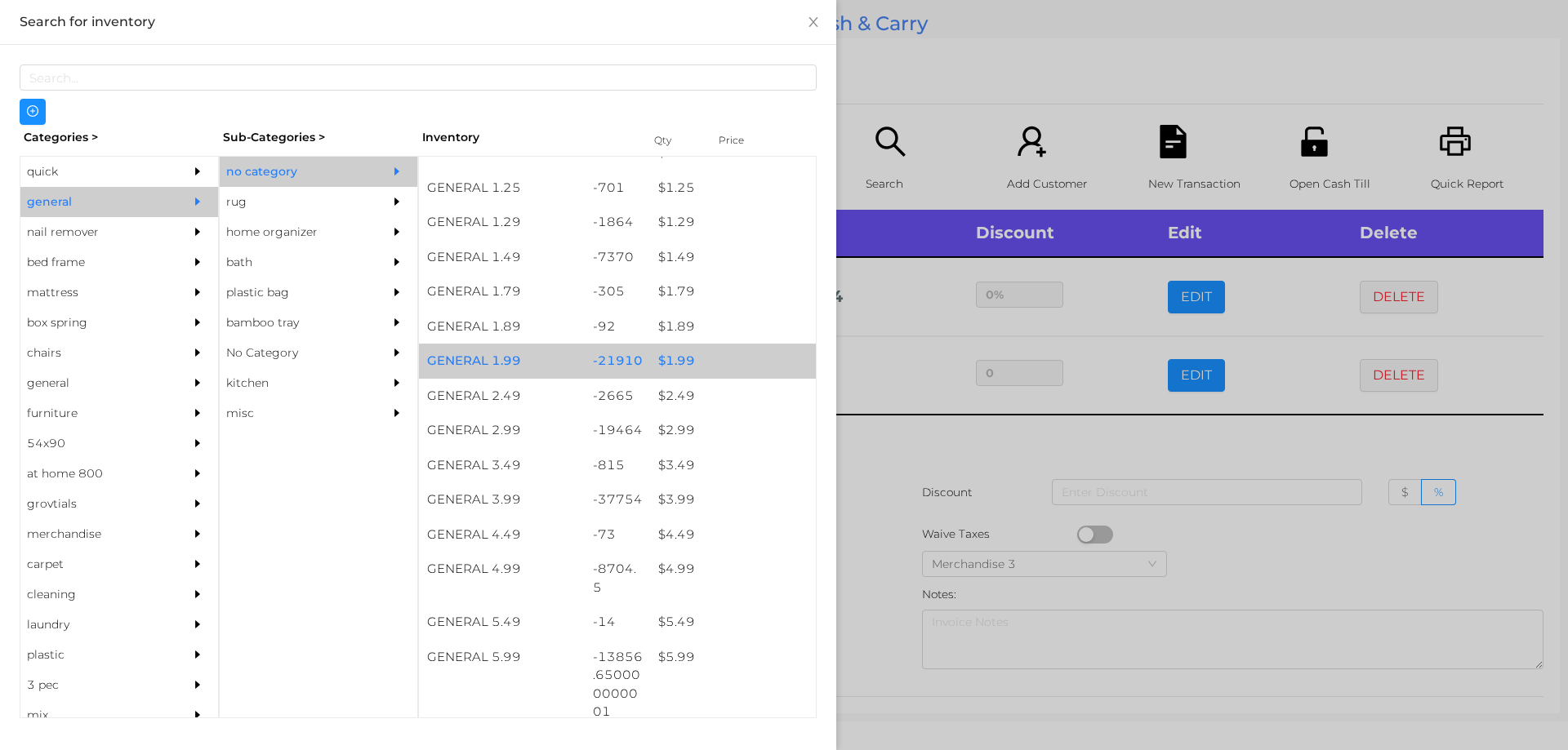
click at [716, 358] on div "$ 1.99" at bounding box center [733, 360] width 165 height 35
click at [721, 359] on div "$ 1.99" at bounding box center [733, 360] width 165 height 35
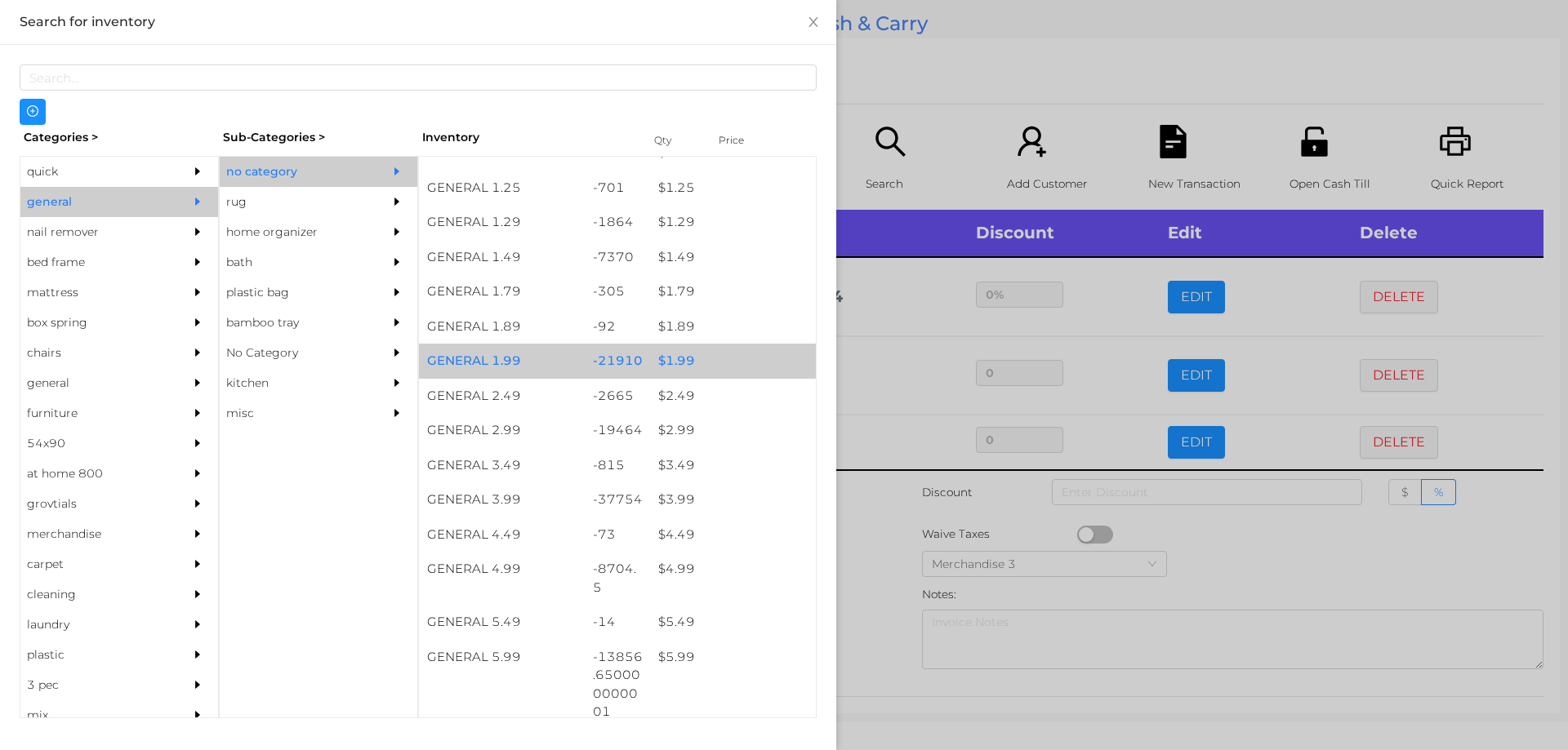
click at [743, 361] on div "$ 1.99" at bounding box center [733, 360] width 165 height 35
click at [735, 350] on div "$ 1.99" at bounding box center [733, 360] width 165 height 35
click at [747, 356] on div "$ 1.99" at bounding box center [733, 360] width 165 height 35
click at [738, 366] on div "$ 1.99" at bounding box center [733, 360] width 165 height 35
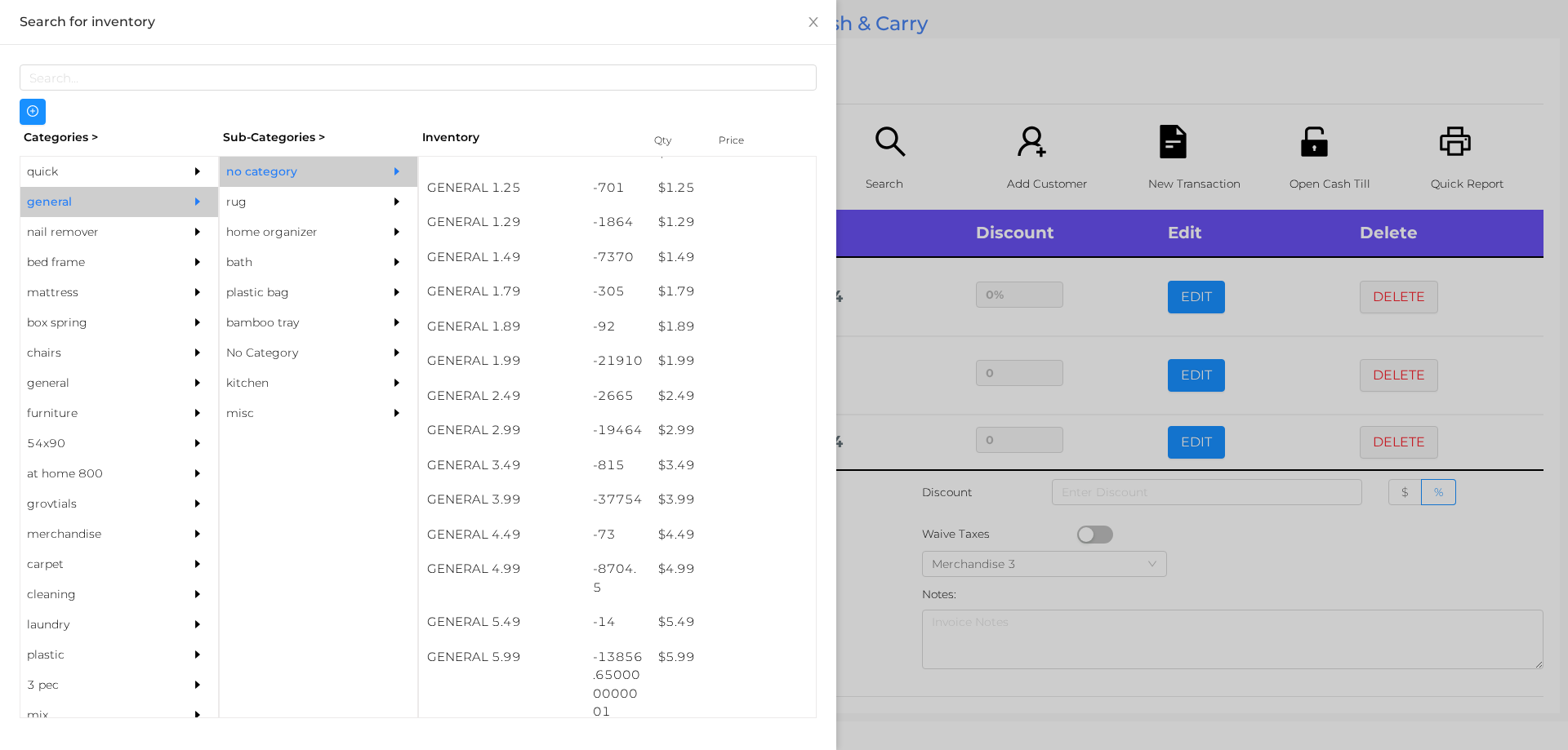
click at [930, 116] on div at bounding box center [784, 375] width 1568 height 750
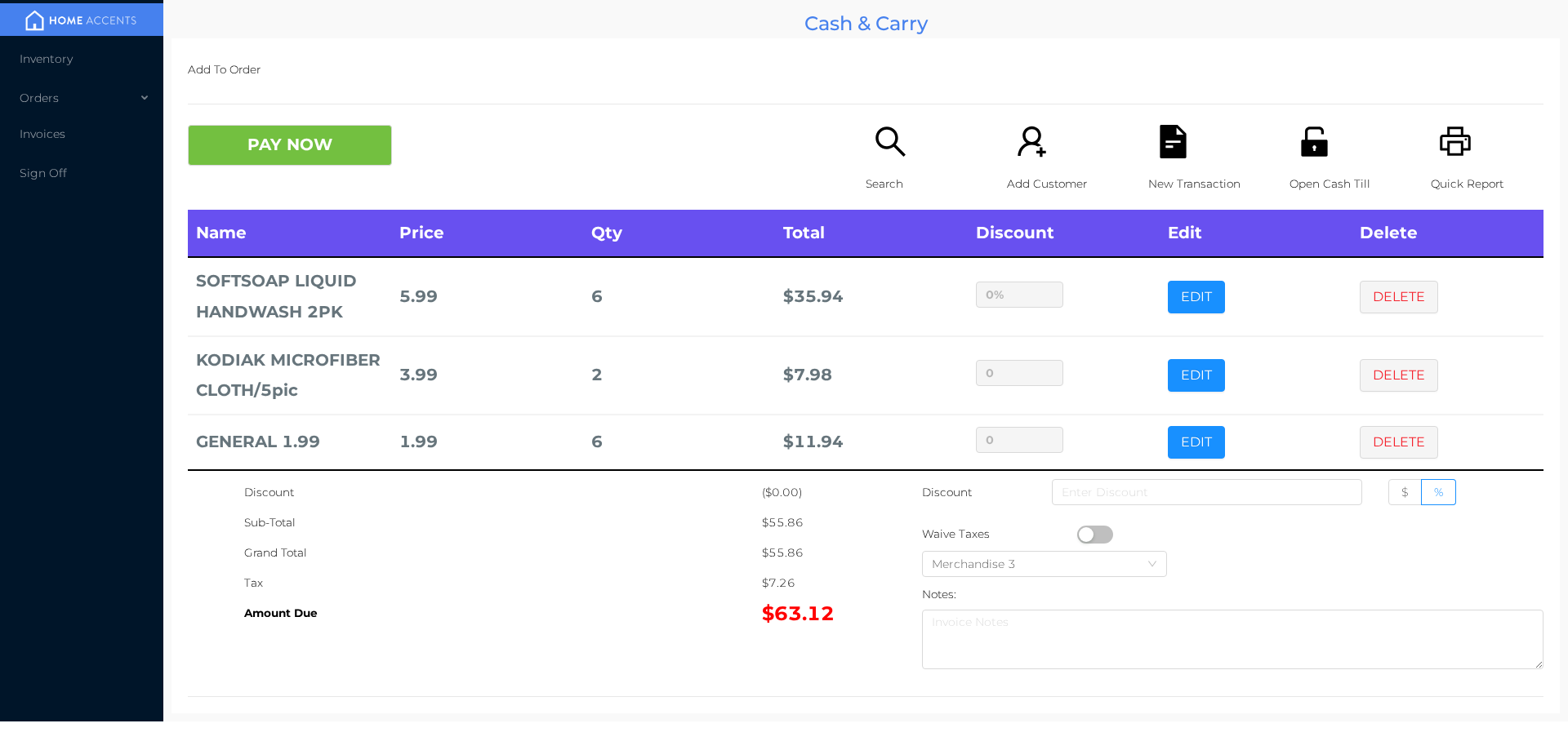
click at [912, 317] on td "$ 35.94" at bounding box center [871, 297] width 192 height 79
click at [1160, 141] on icon "icon: file-text" at bounding box center [1173, 141] width 26 height 33
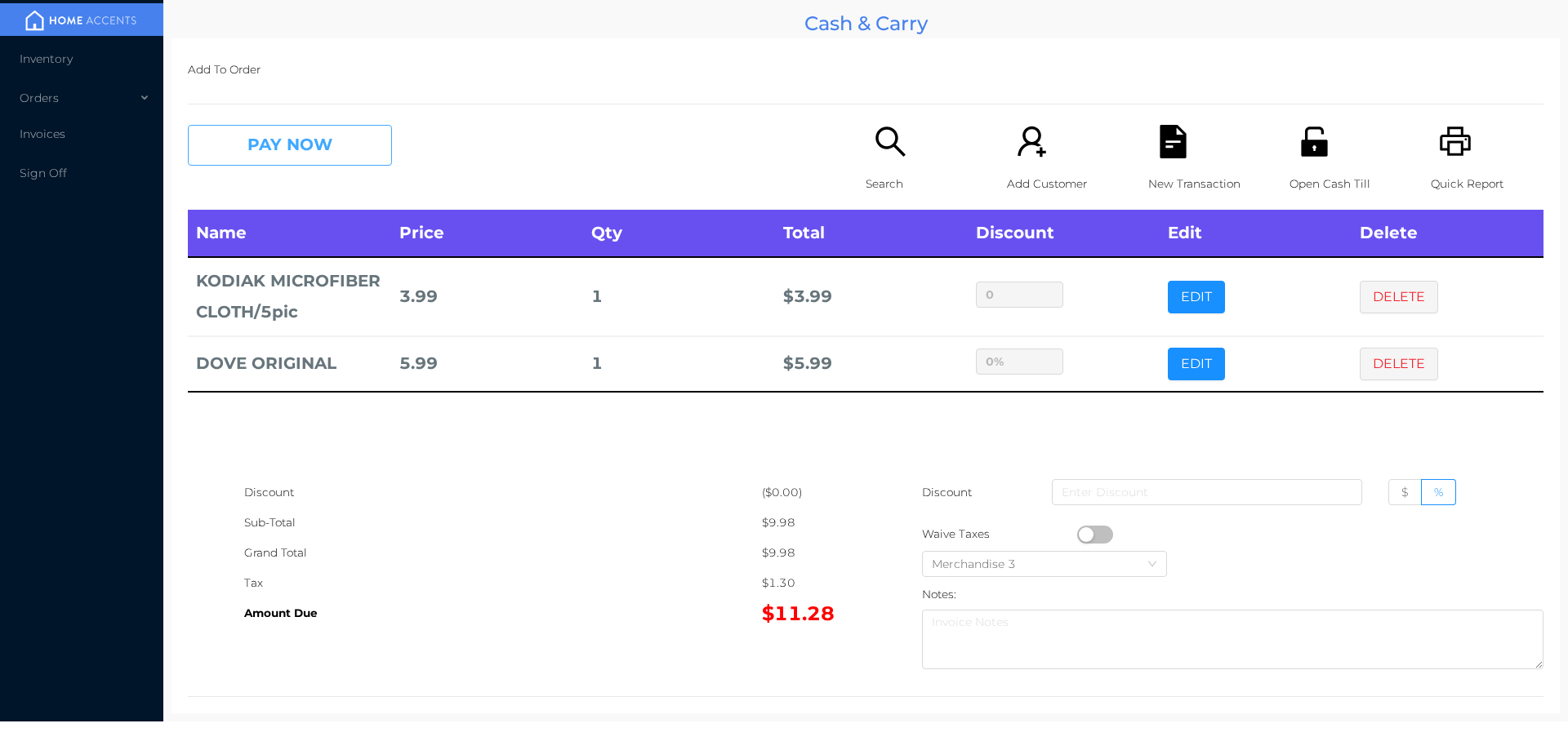
click at [274, 162] on button "PAY NOW" at bounding box center [290, 146] width 204 height 41
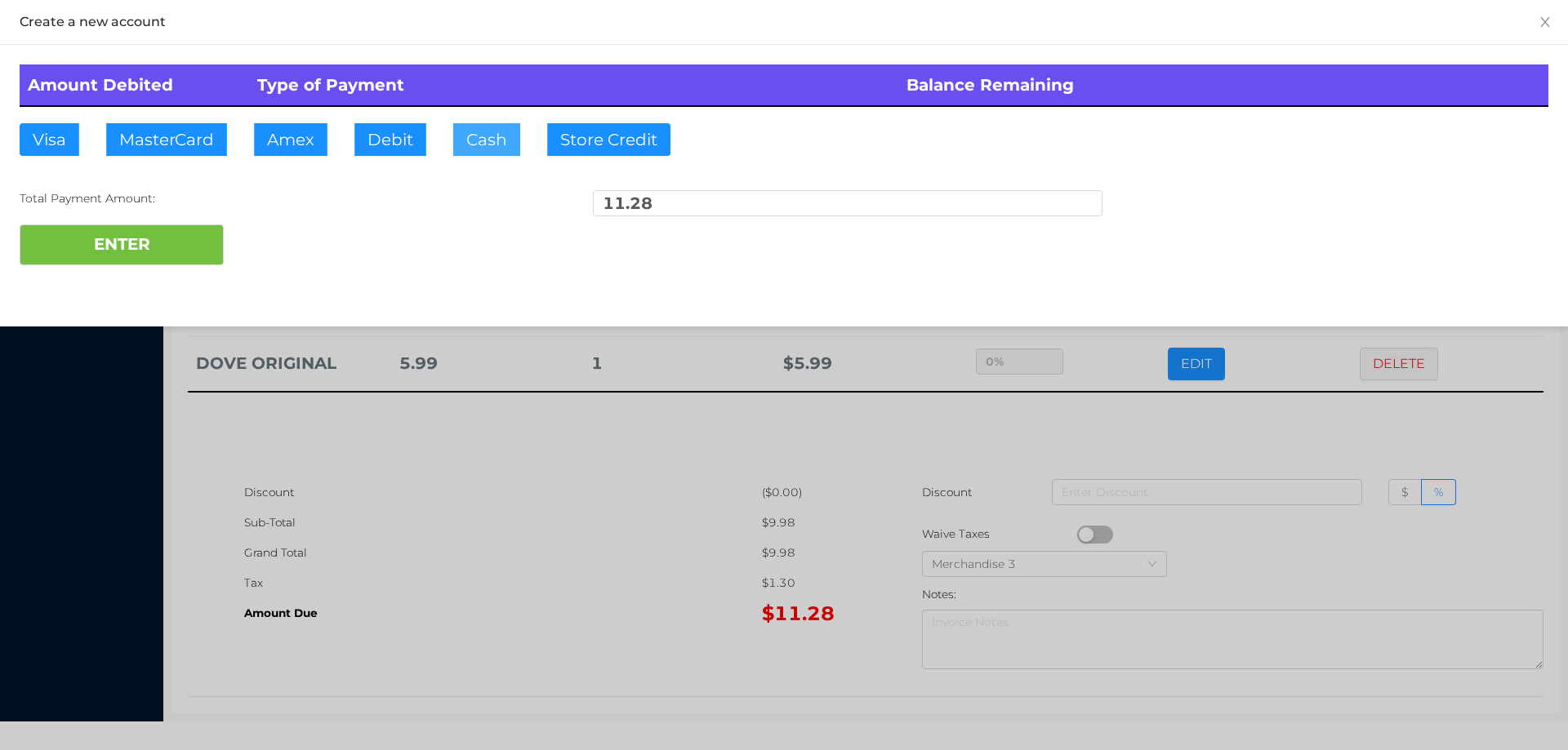
click at [514, 127] on button "Cash" at bounding box center [487, 139] width 67 height 33
type input "20"
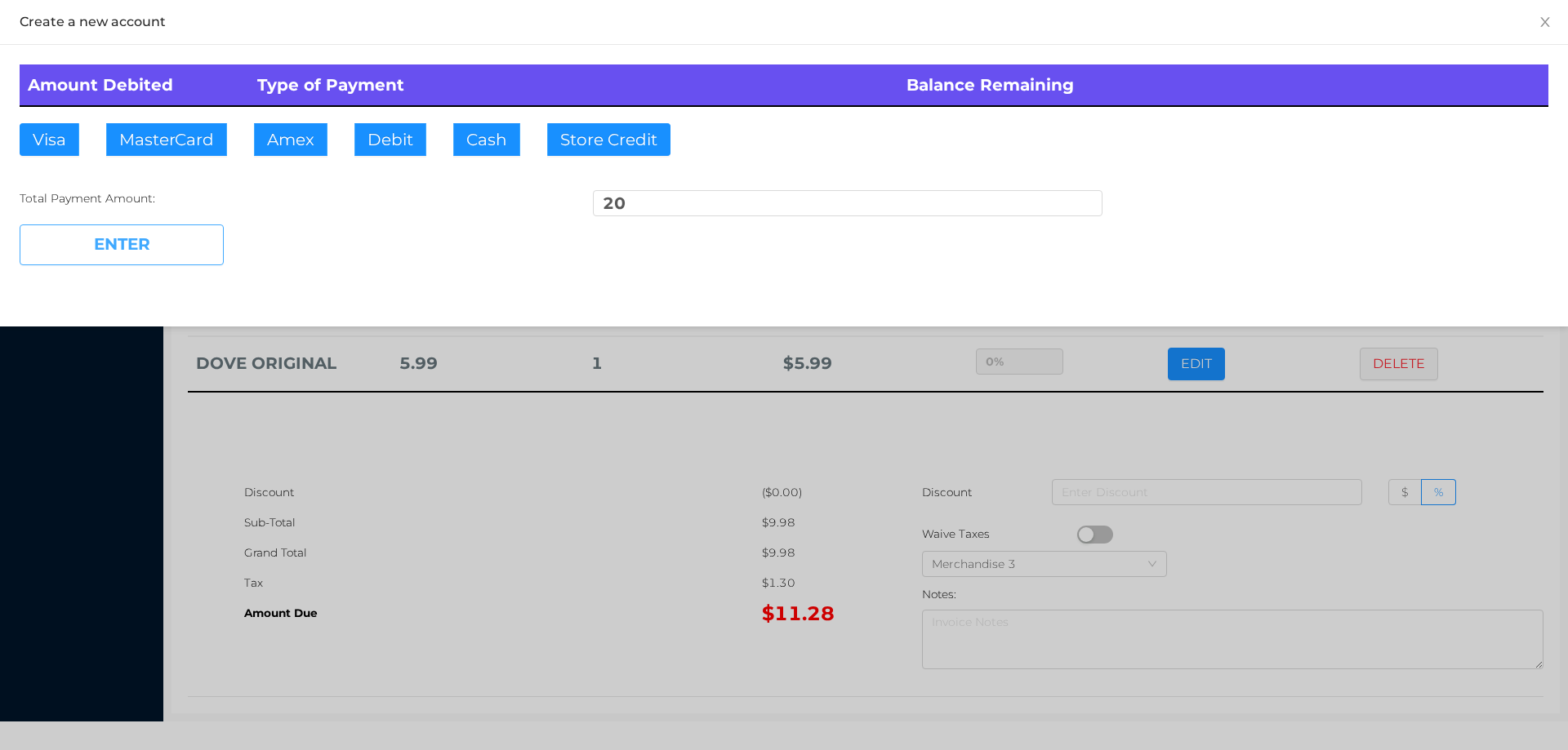
click at [110, 249] on button "ENTER" at bounding box center [122, 245] width 204 height 41
type input "0"
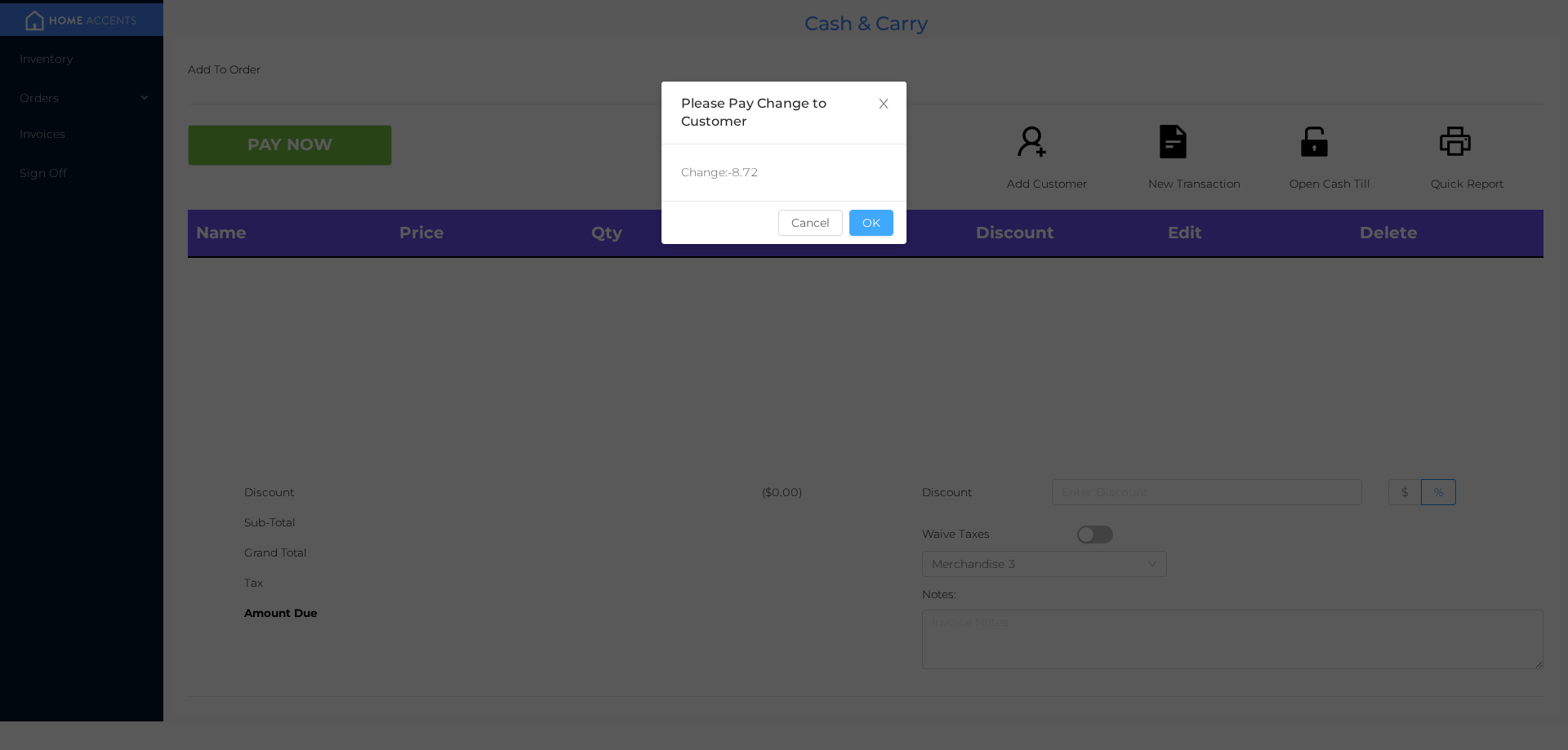
click at [875, 229] on button "OK" at bounding box center [871, 223] width 44 height 26
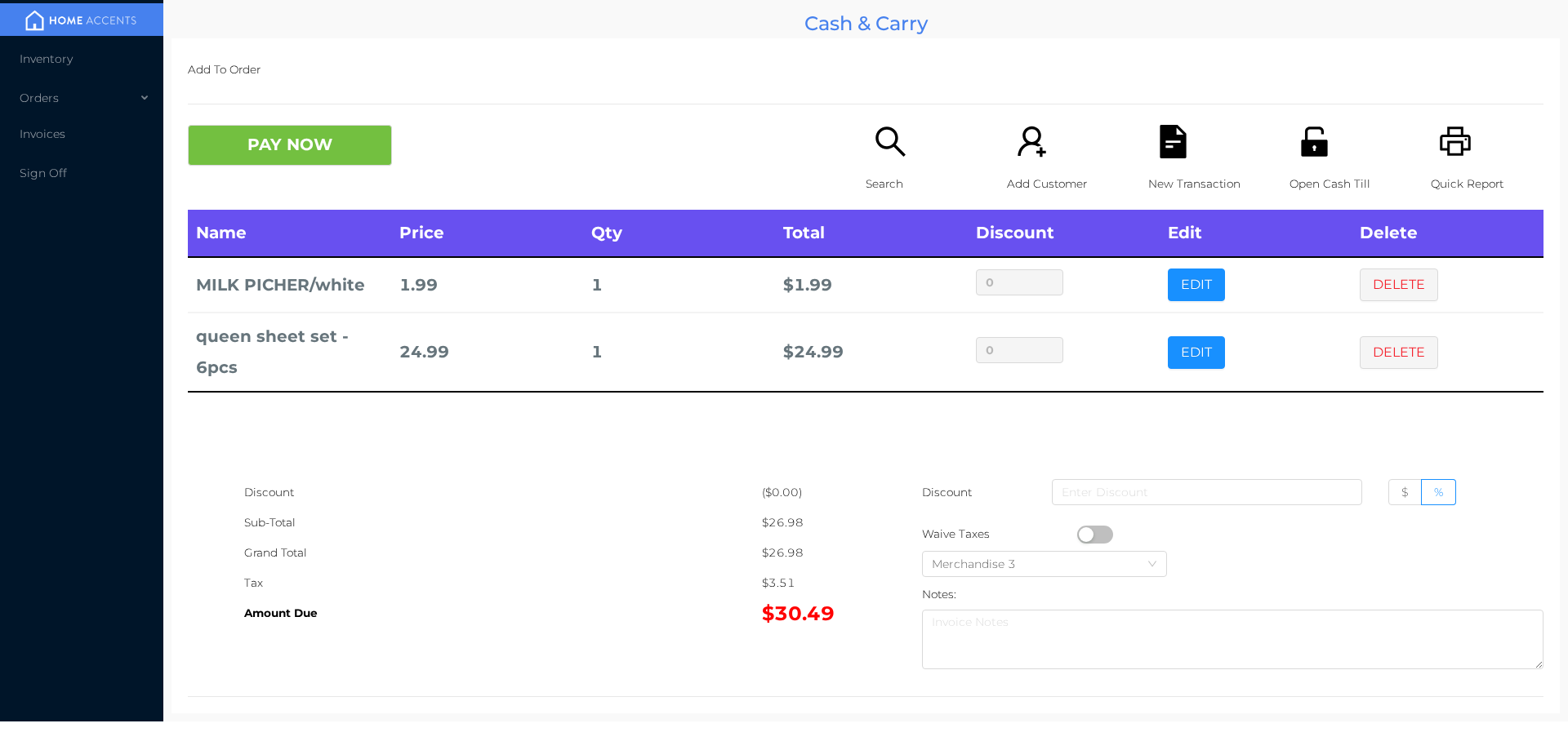
click at [897, 146] on icon "icon: search" at bounding box center [890, 141] width 33 height 33
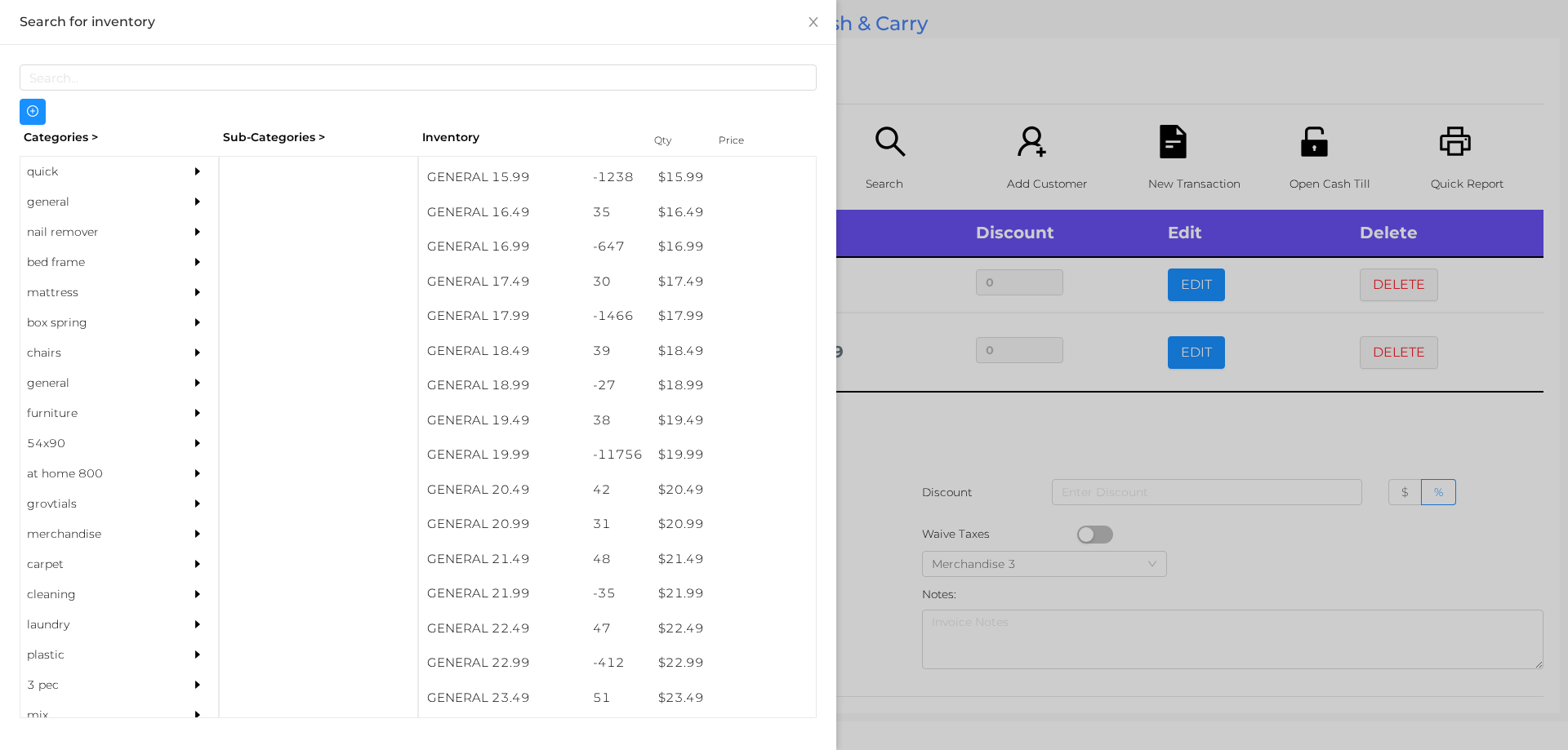
scroll to position [1479, 0]
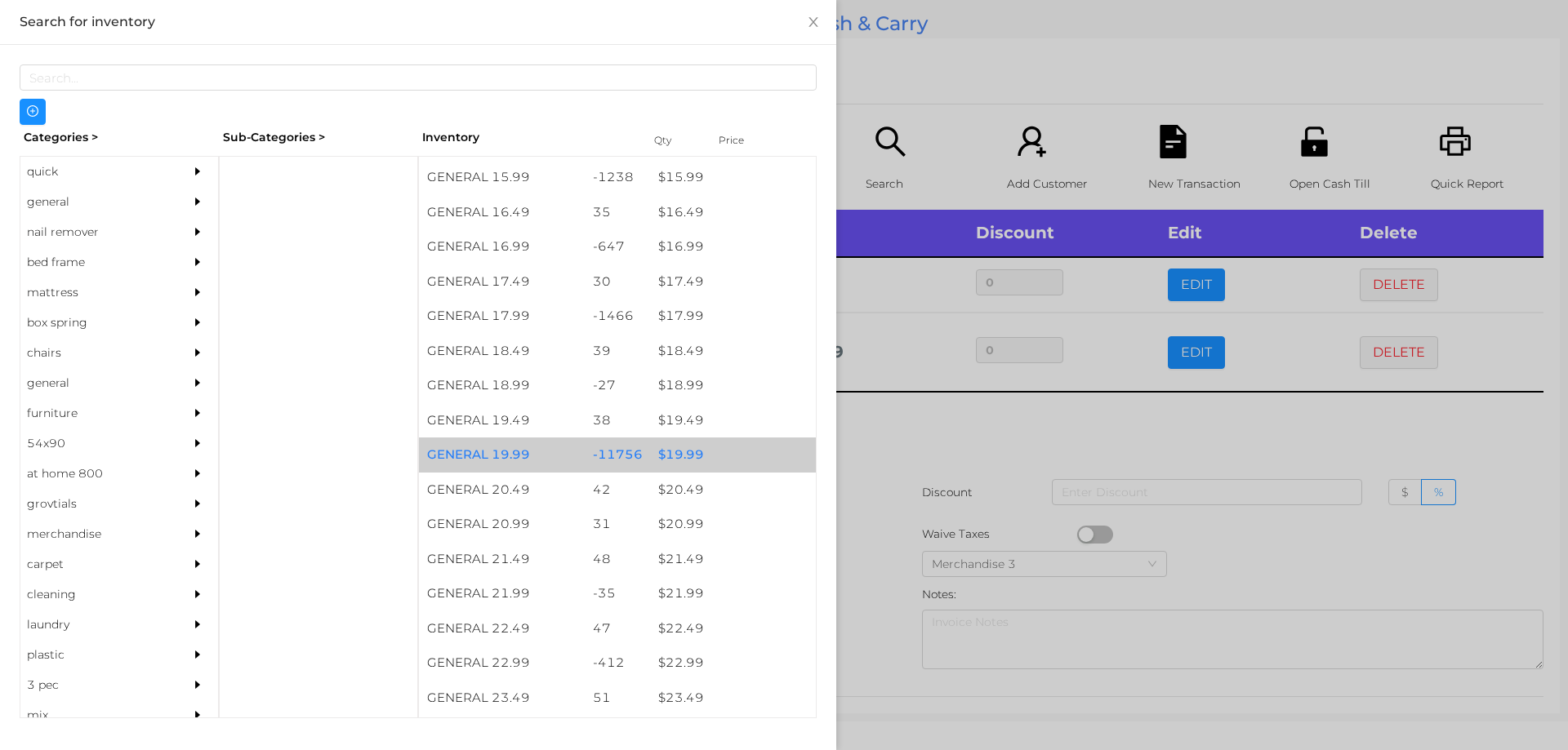
click at [701, 454] on div "$ 19.99" at bounding box center [733, 454] width 165 height 35
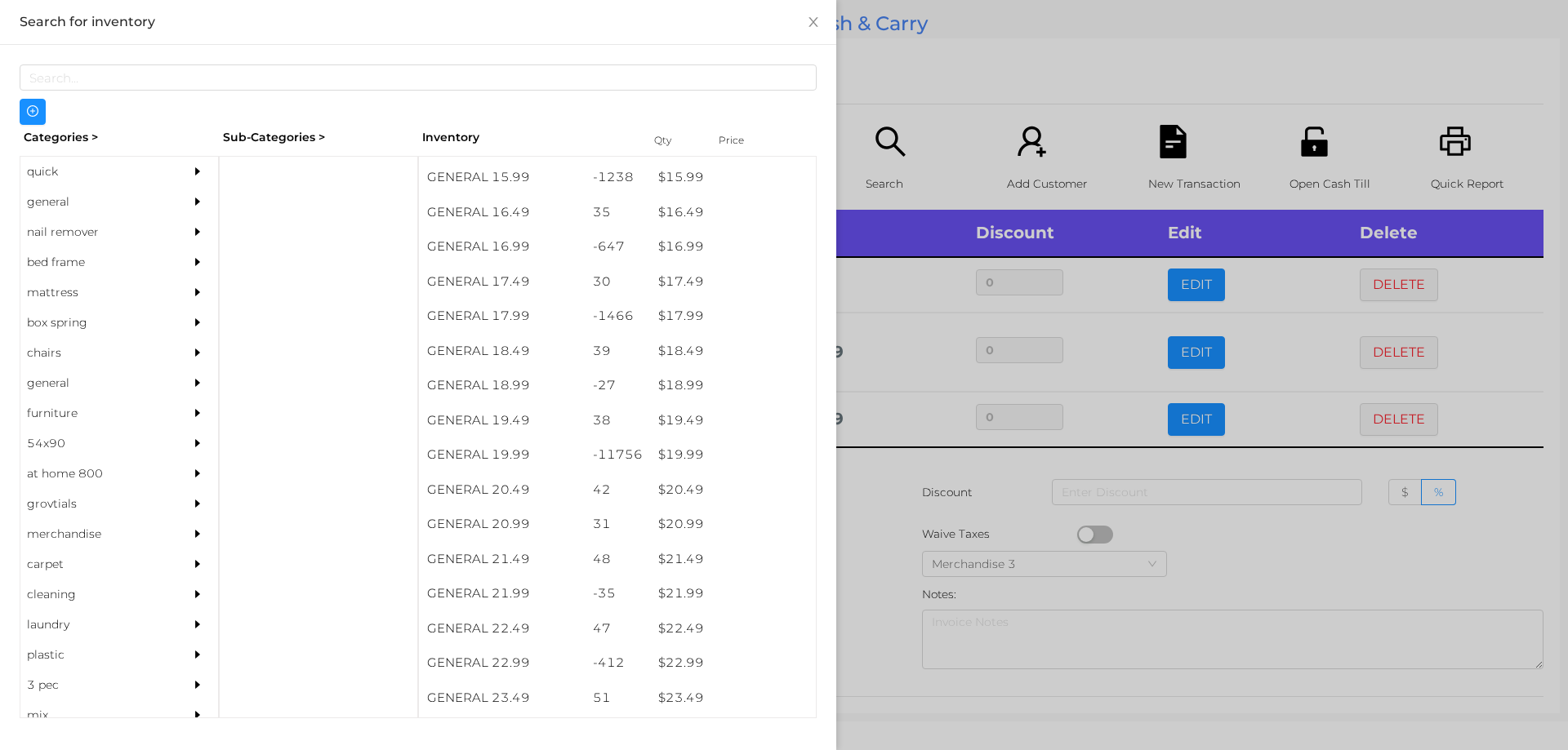
click at [910, 502] on div at bounding box center [784, 375] width 1568 height 750
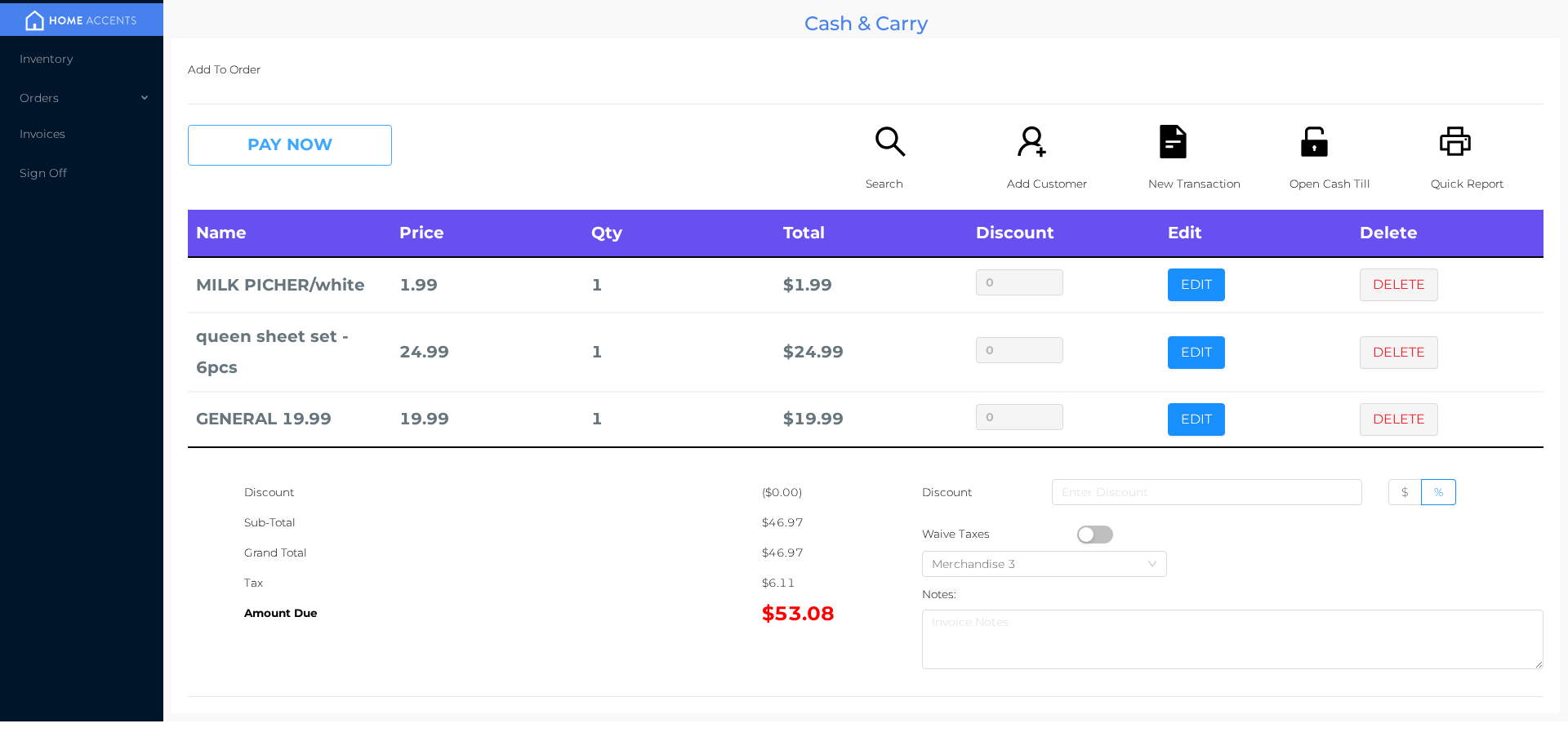
click at [291, 161] on button "PAY NOW" at bounding box center [290, 146] width 204 height 41
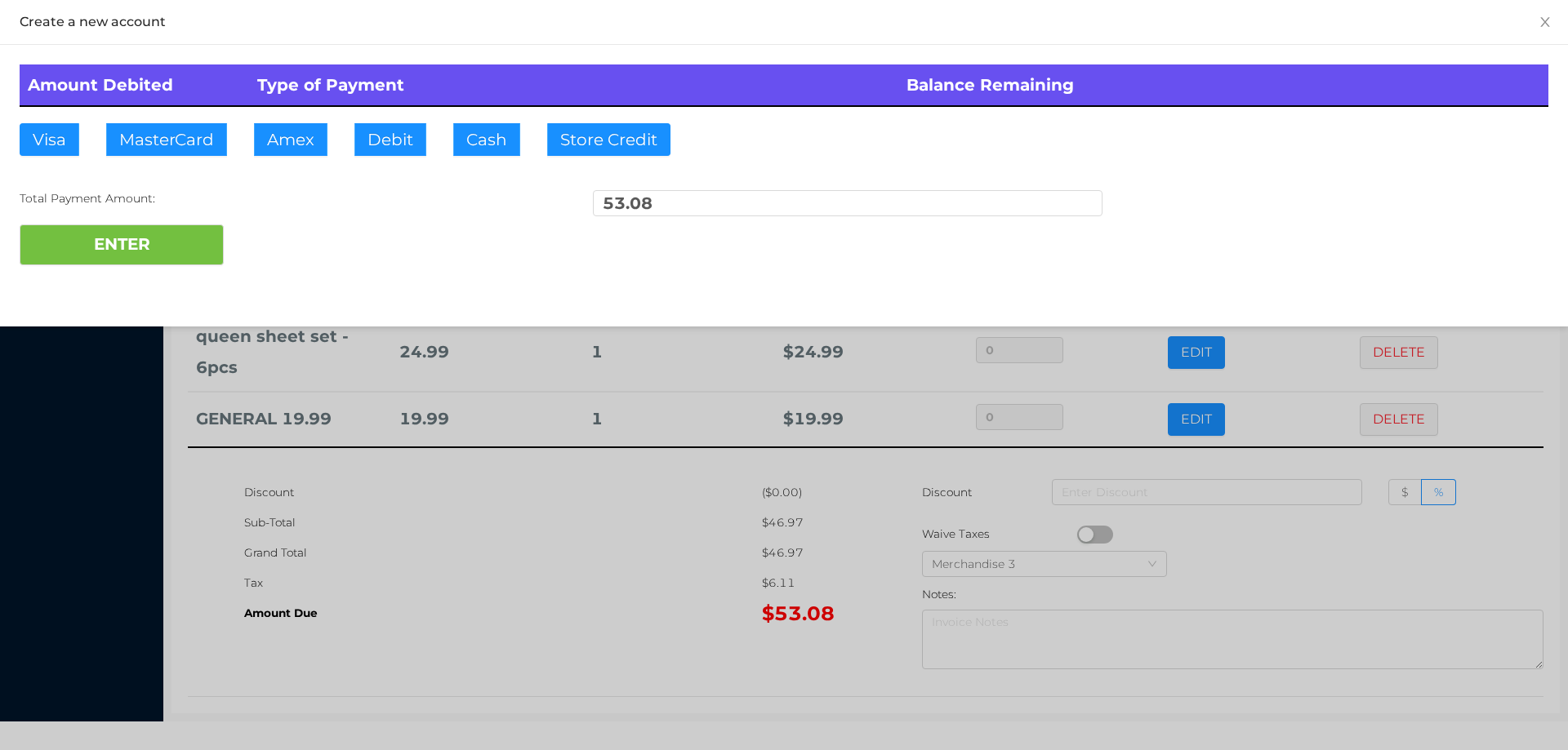
click at [381, 122] on div "Amount Debited Type of Payment Balance Remaining Visa MasterCard Amex Debit Cas…" at bounding box center [784, 164] width 1568 height 240
click at [180, 226] on button "ENTER" at bounding box center [122, 245] width 204 height 41
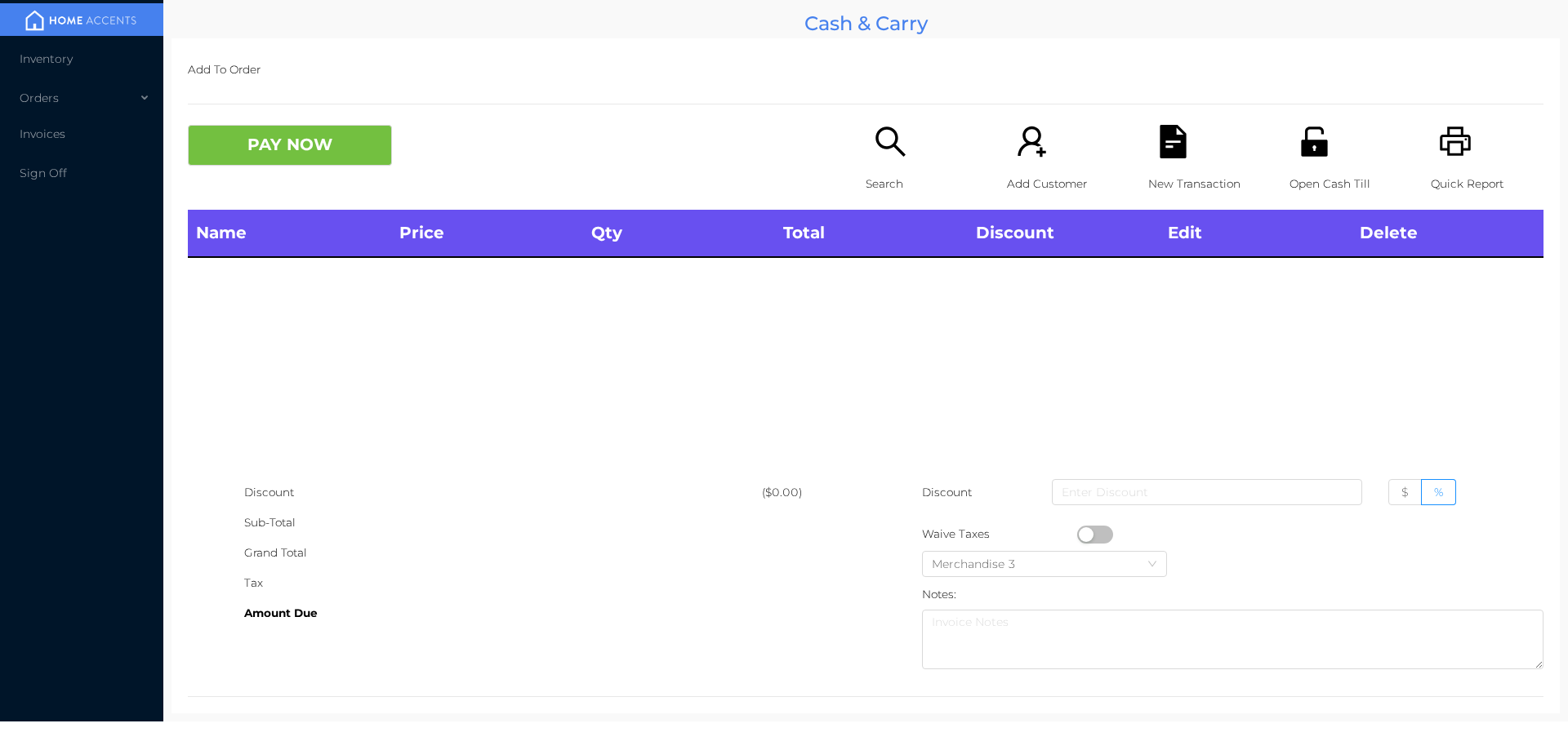
click at [879, 164] on div "Search" at bounding box center [922, 167] width 113 height 85
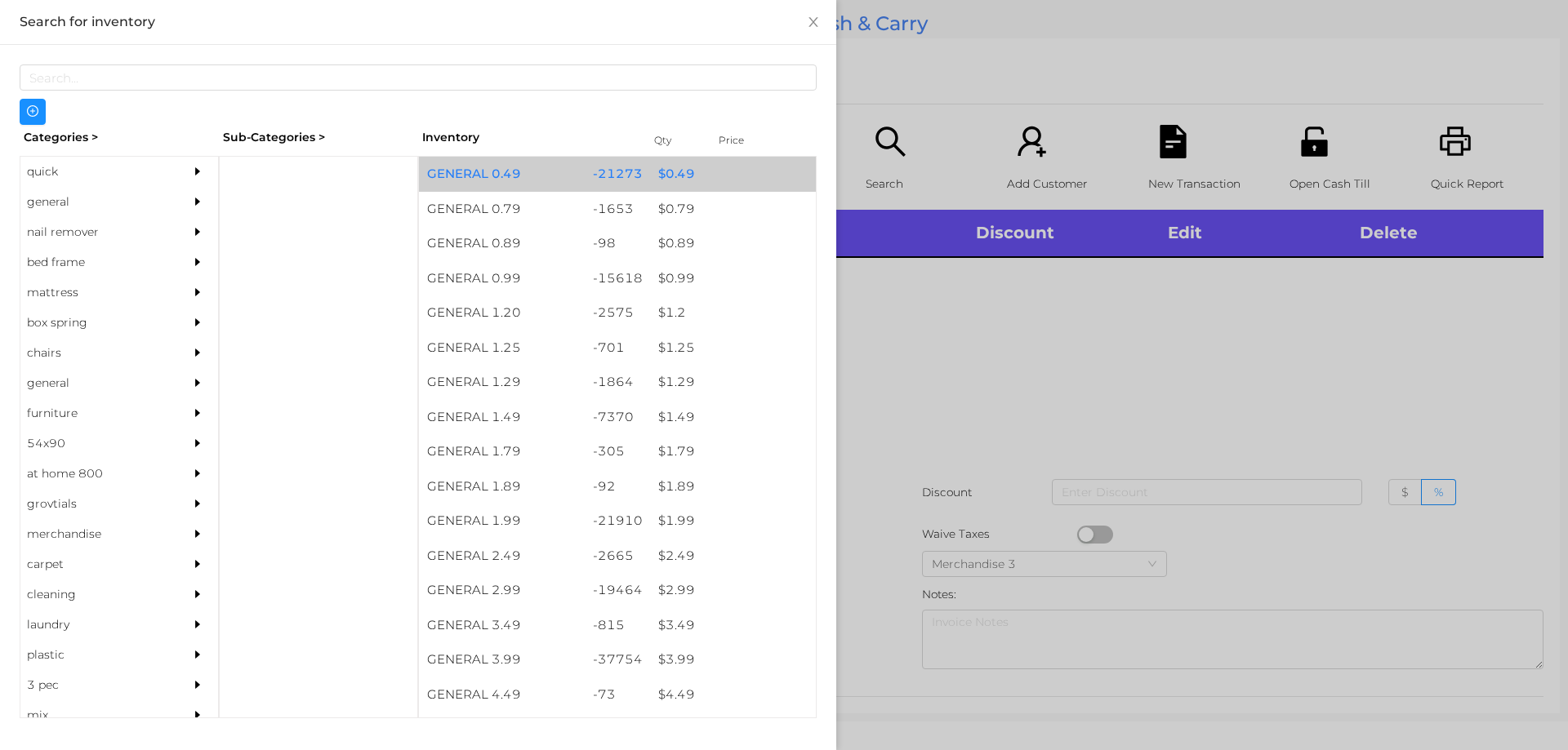
click at [626, 161] on div "-21273" at bounding box center [618, 173] width 66 height 35
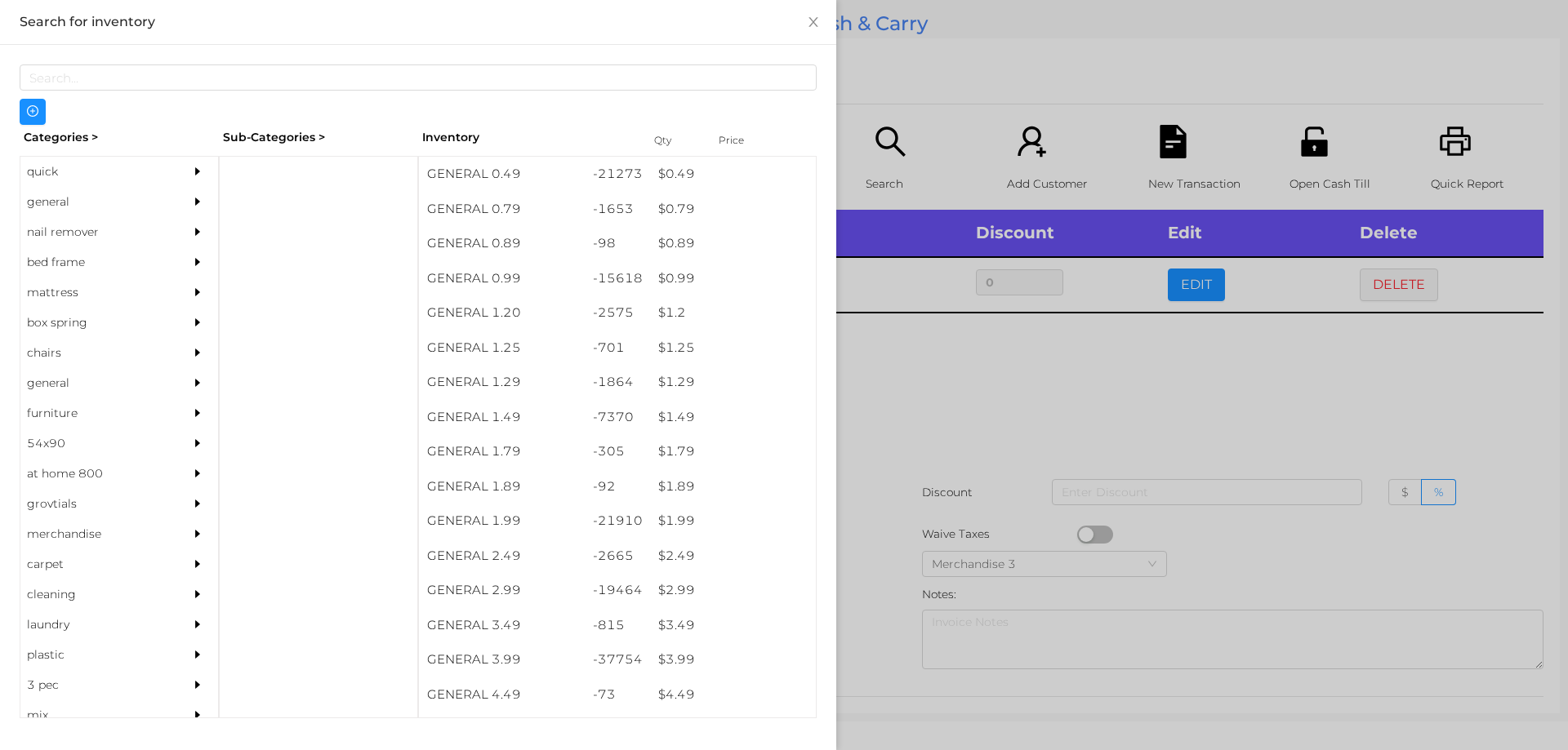
click at [1177, 278] on div at bounding box center [784, 375] width 1568 height 750
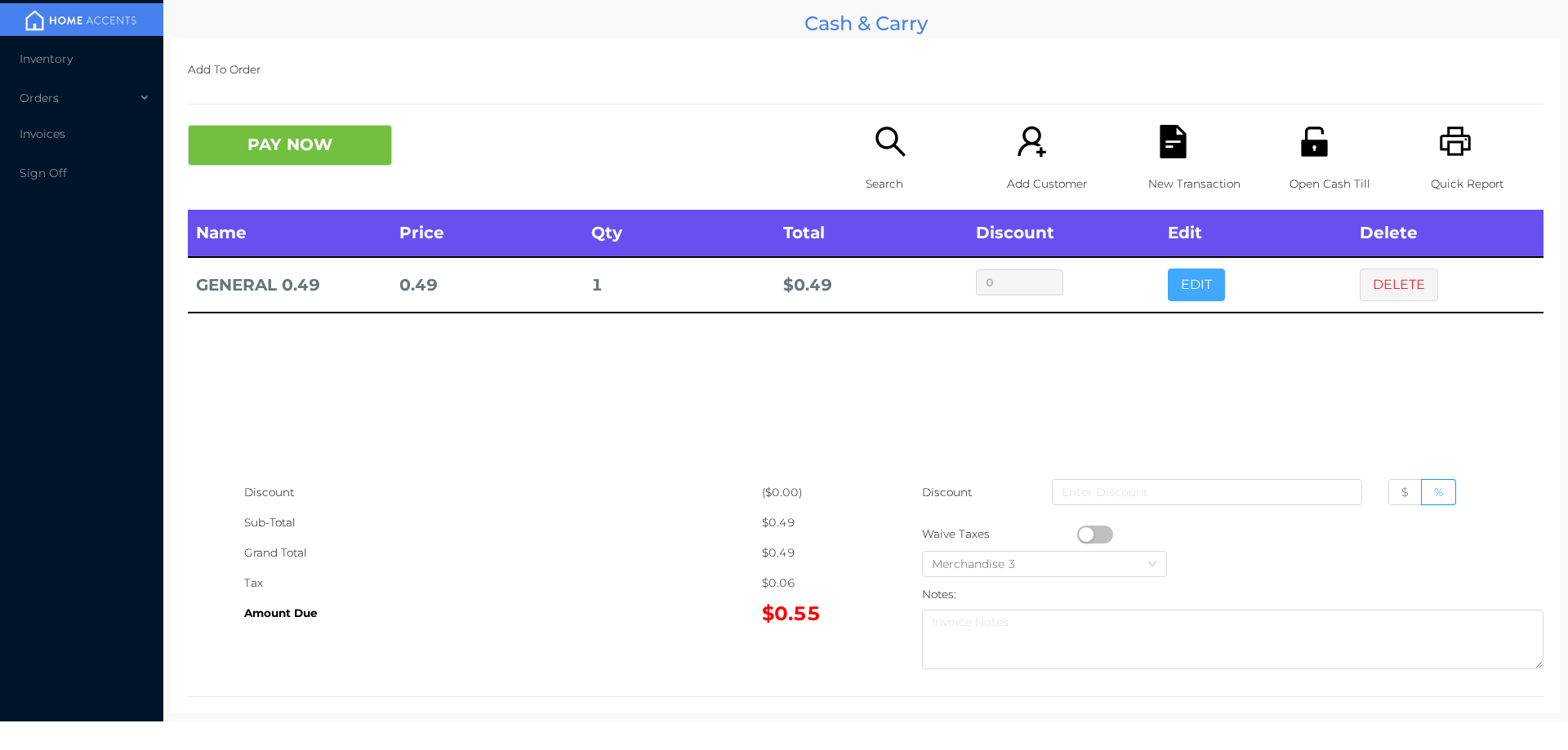
click at [1196, 297] on button "EDIT" at bounding box center [1197, 284] width 57 height 33
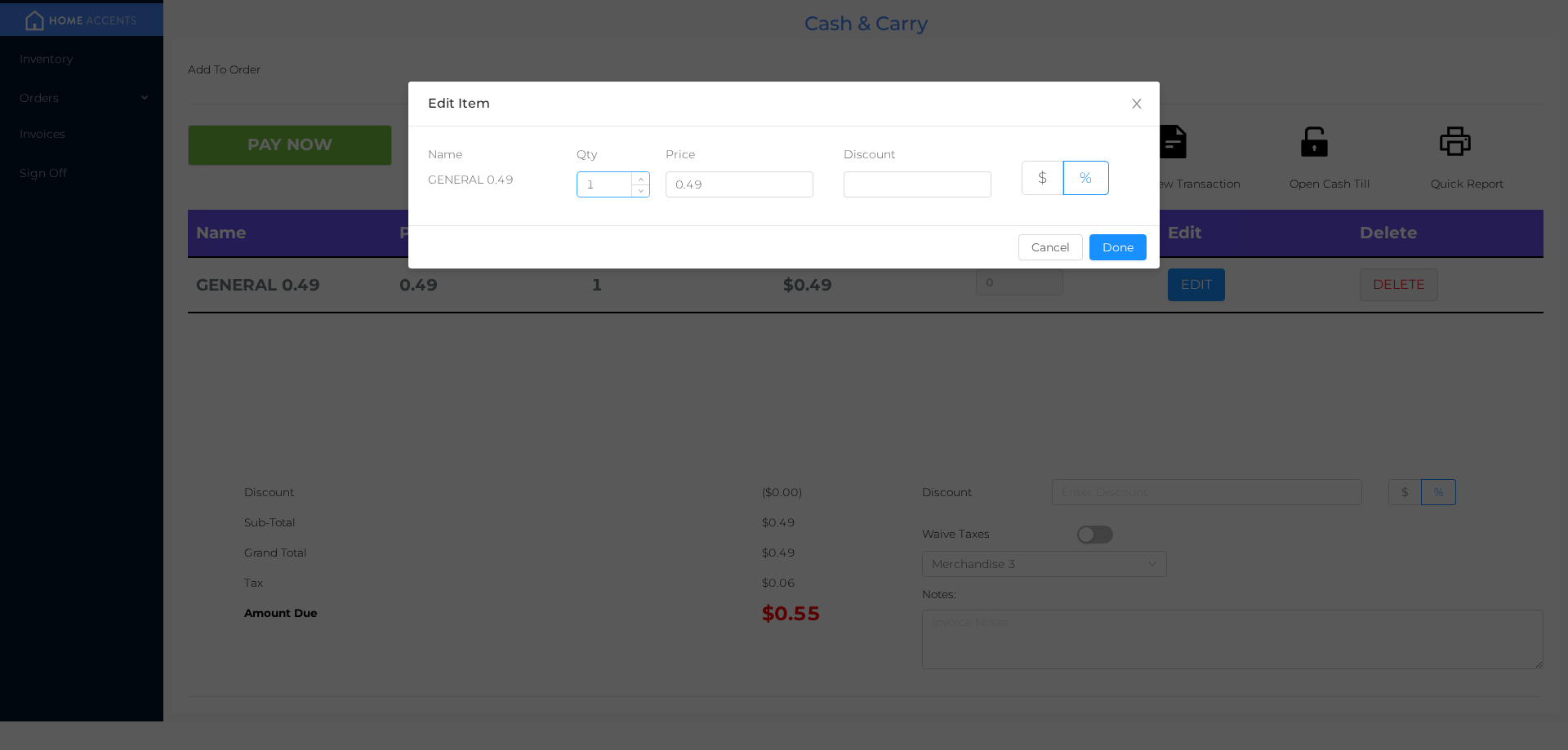
click at [606, 188] on input "1" at bounding box center [614, 184] width 72 height 24
type input "8"
click at [1125, 259] on button "Done" at bounding box center [1118, 247] width 57 height 26
type input "0%"
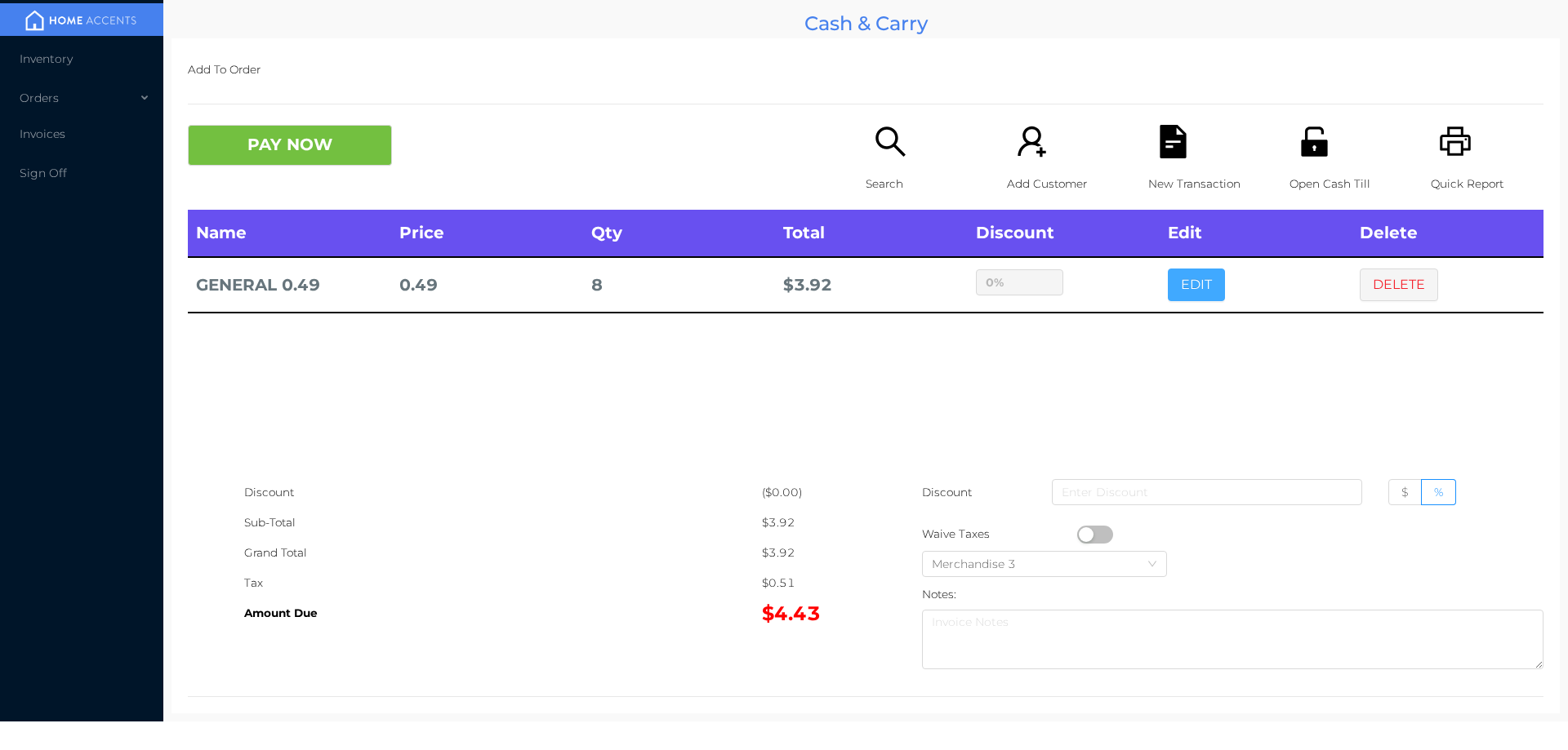
click at [1168, 268] on button "EDIT" at bounding box center [1197, 284] width 57 height 33
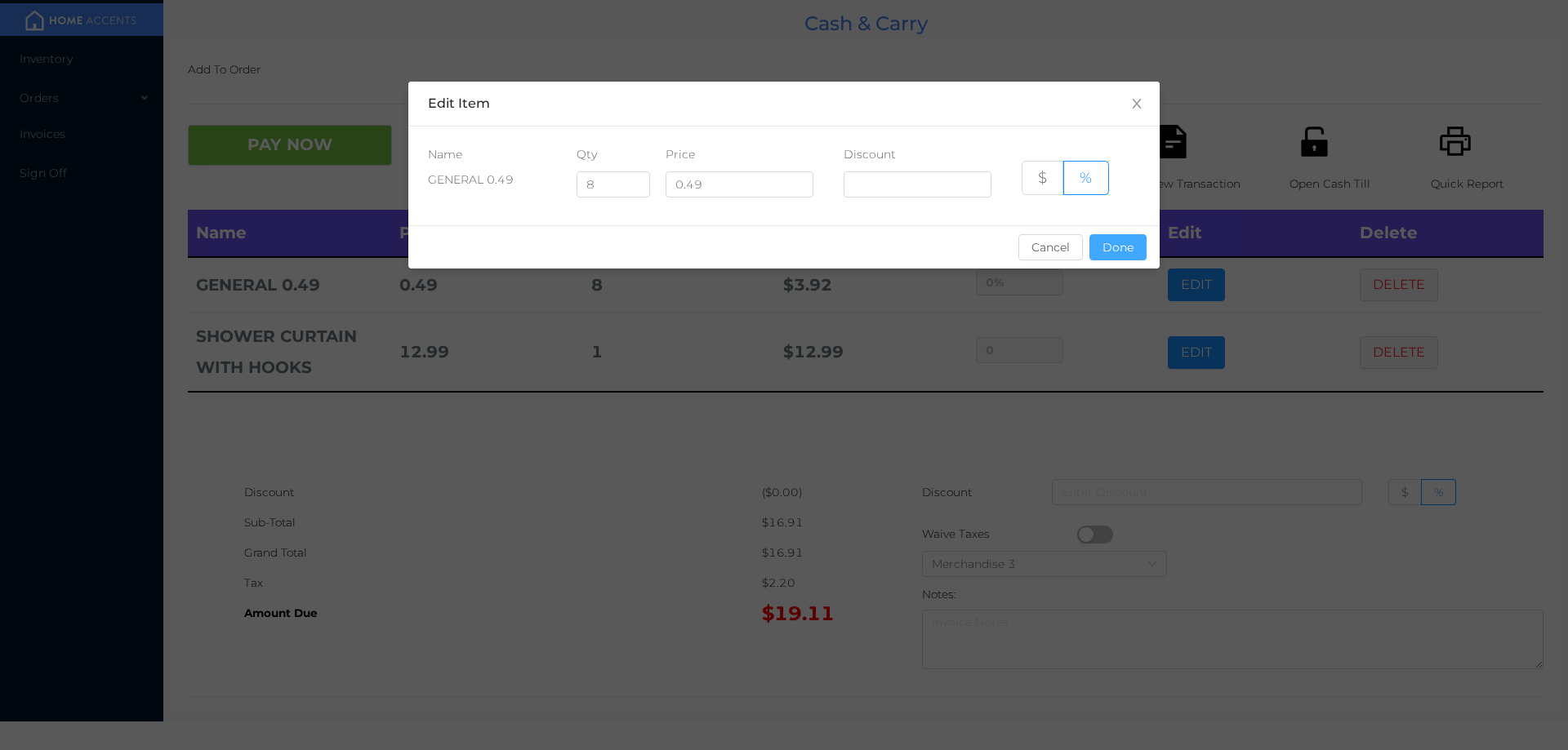
click at [1114, 240] on button "Done" at bounding box center [1118, 247] width 57 height 26
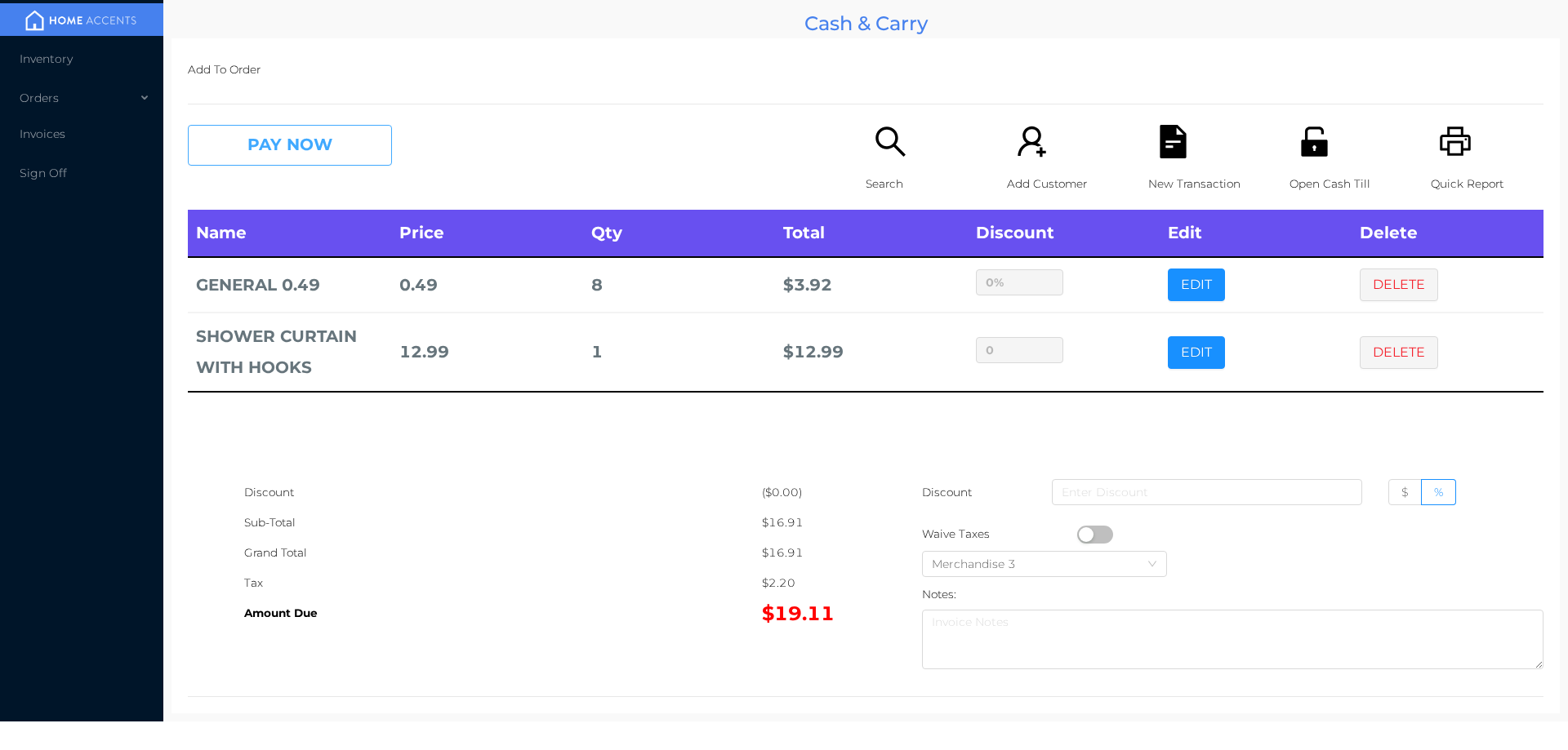
click at [314, 139] on button "PAY NOW" at bounding box center [290, 146] width 204 height 41
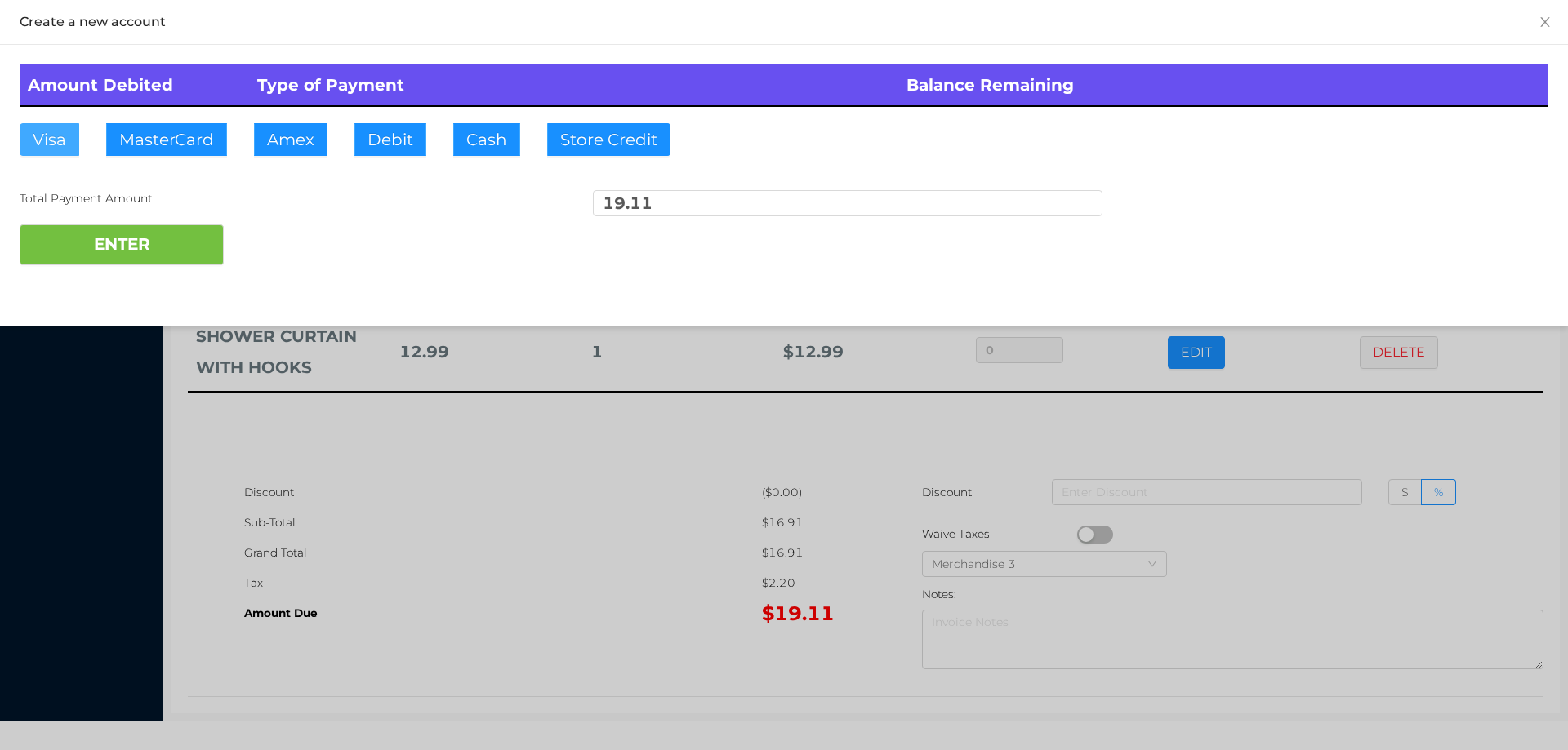
click at [61, 145] on button "Visa" at bounding box center [49, 139] width 60 height 33
click at [75, 250] on button "ENTER" at bounding box center [122, 245] width 204 height 41
type input "0"
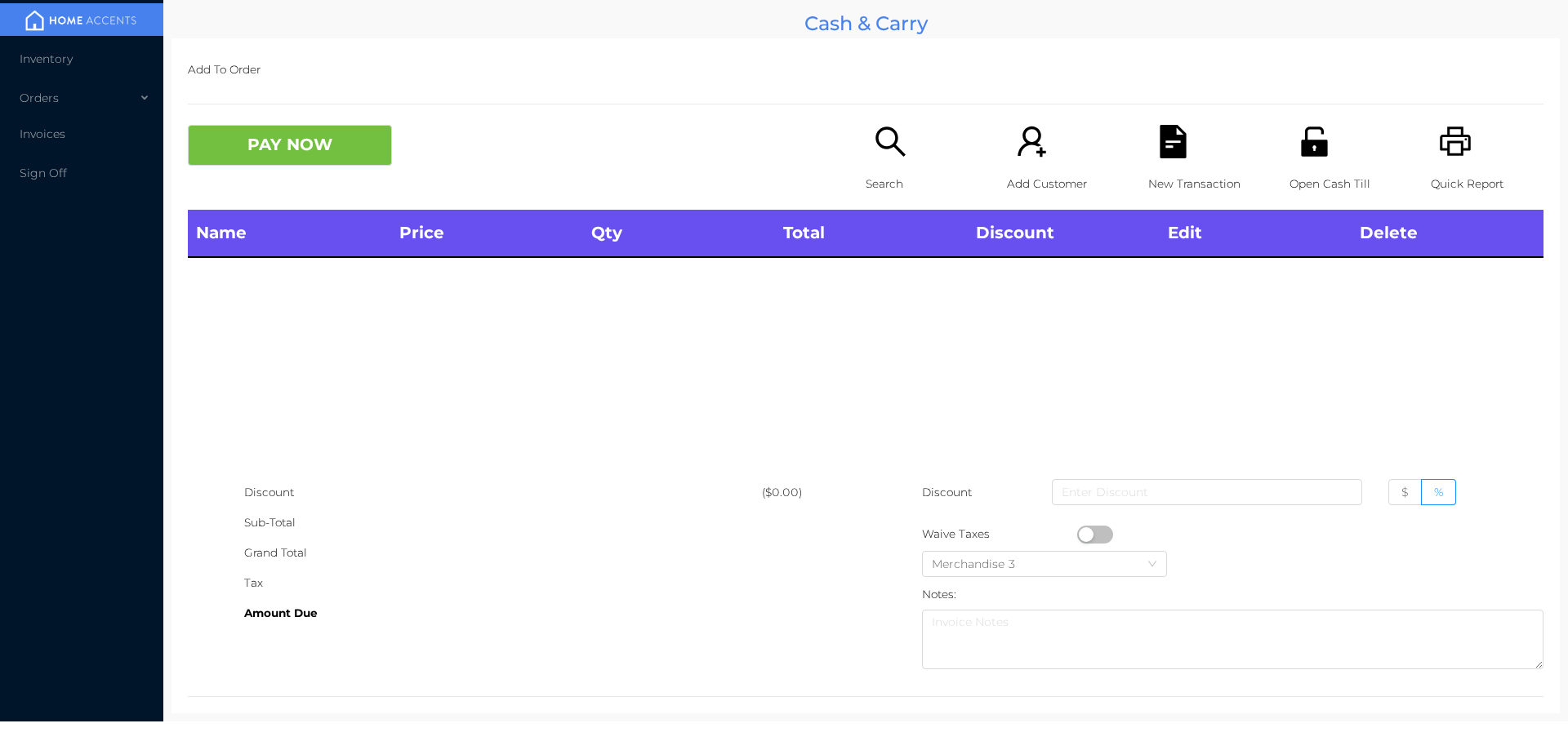
click at [866, 170] on p "Search" at bounding box center [922, 184] width 113 height 30
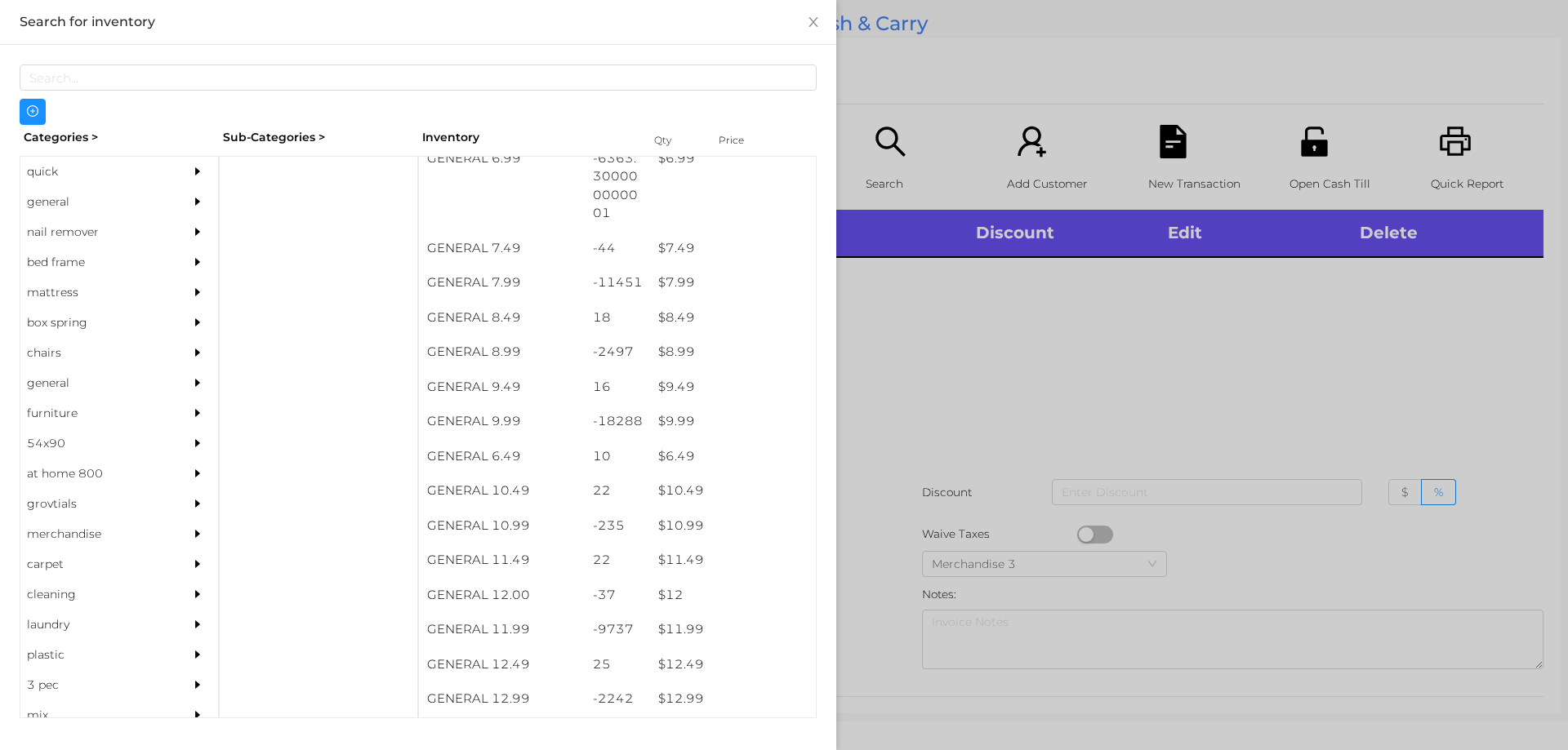
scroll to position [788, 0]
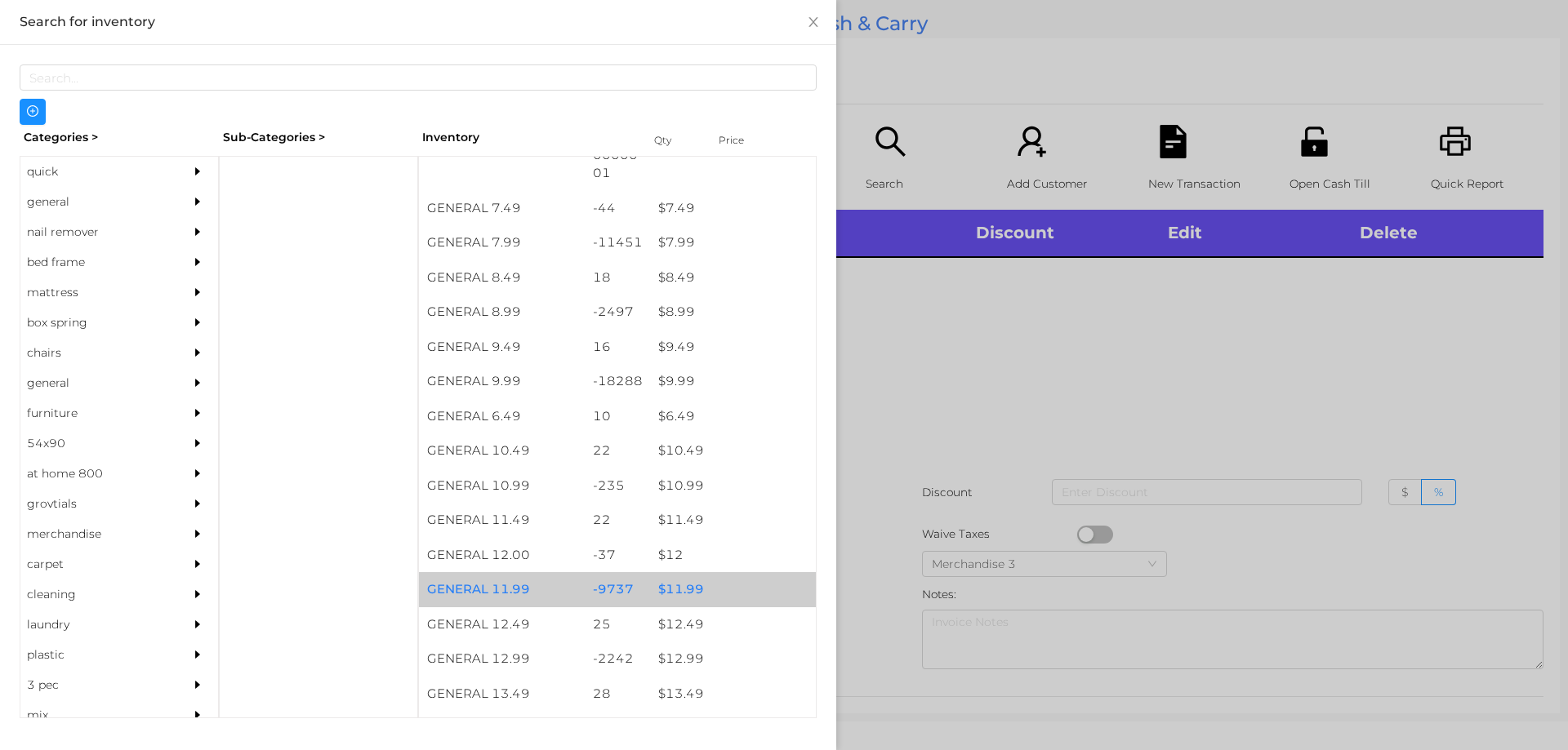
click at [650, 587] on div "$ 11.99" at bounding box center [733, 589] width 165 height 35
click at [638, 590] on div "-9737" at bounding box center [618, 589] width 66 height 35
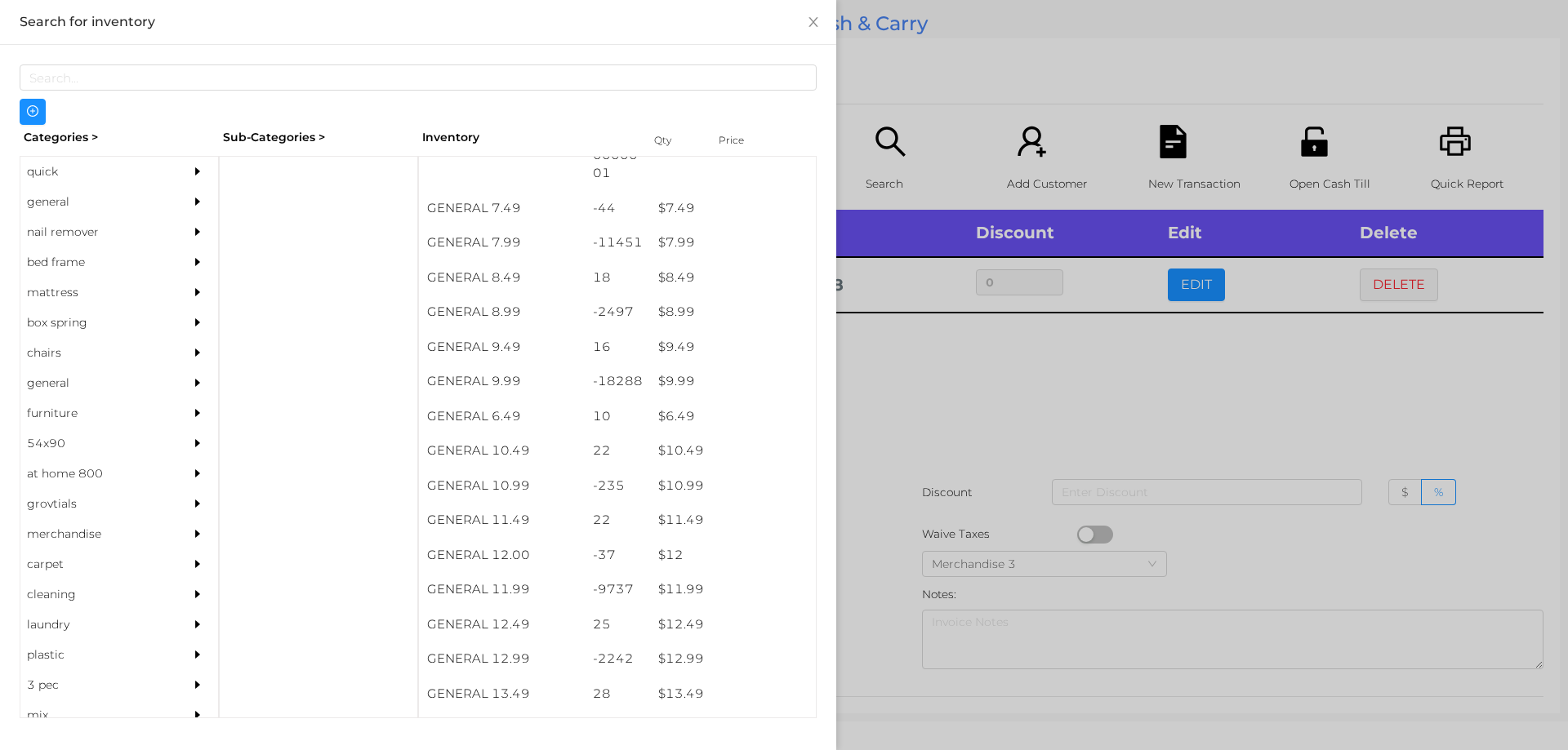
click at [869, 495] on div at bounding box center [784, 375] width 1568 height 750
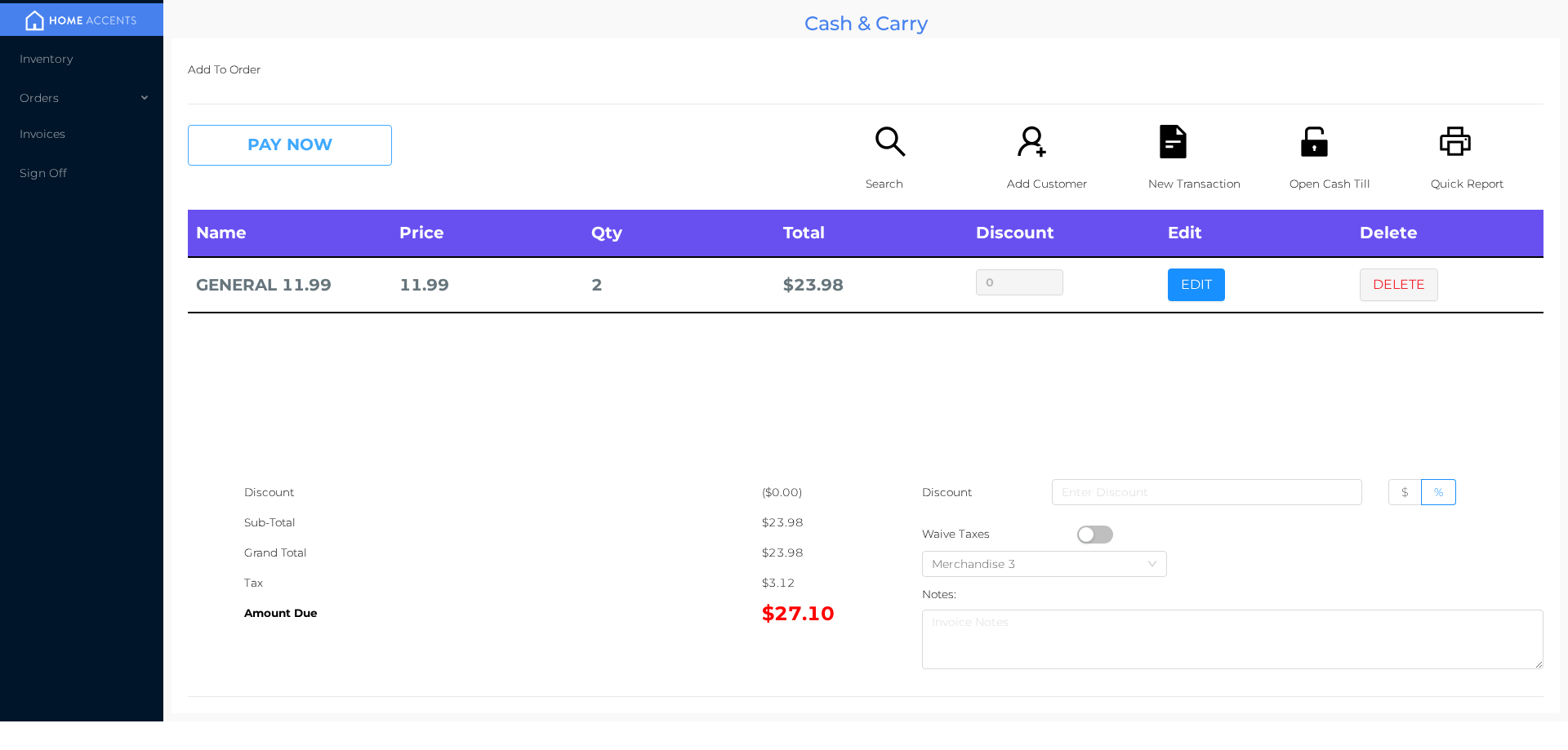
click at [307, 147] on button "PAY NOW" at bounding box center [290, 146] width 204 height 41
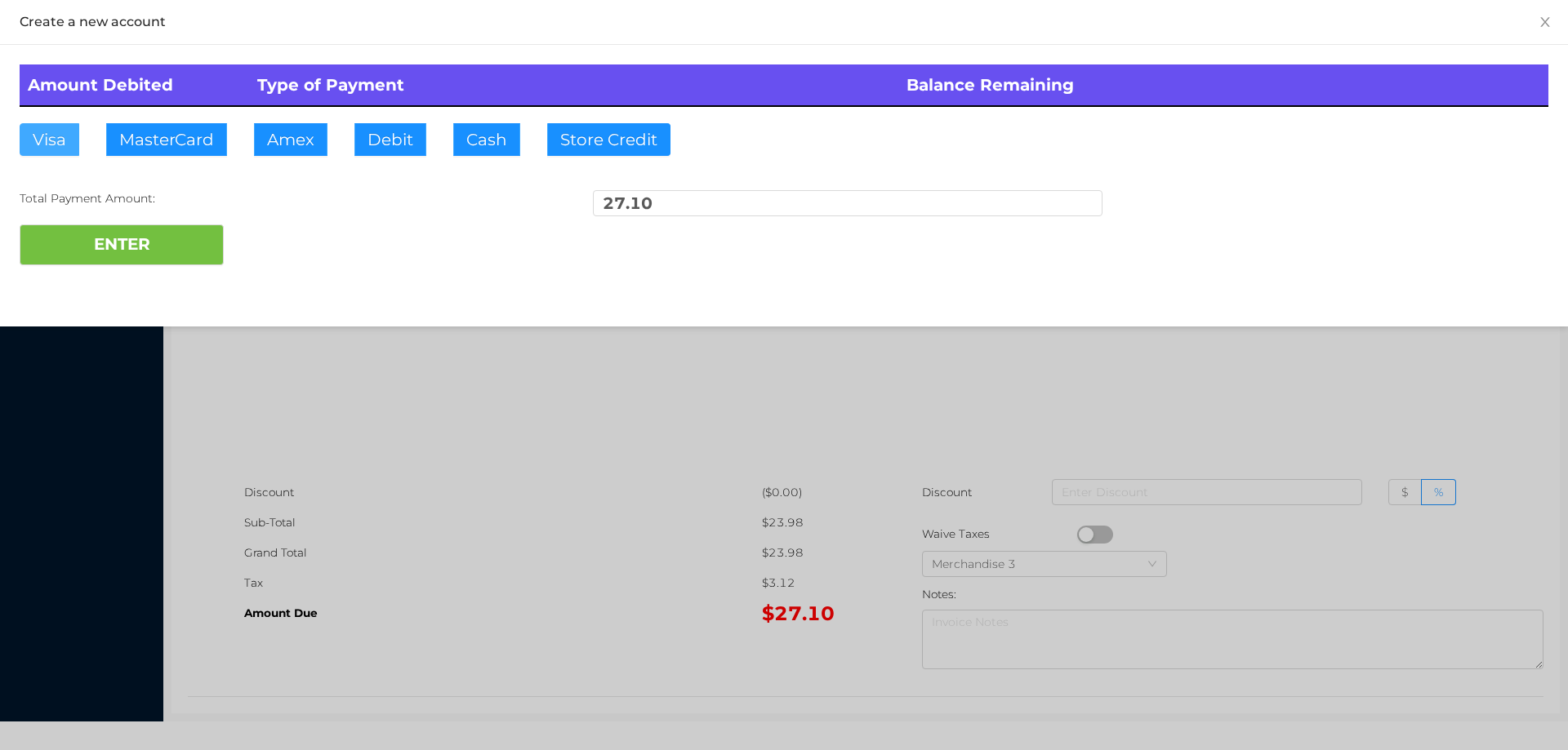
click at [38, 146] on button "Visa" at bounding box center [49, 139] width 60 height 33
click at [83, 236] on button "ENTER" at bounding box center [122, 245] width 204 height 41
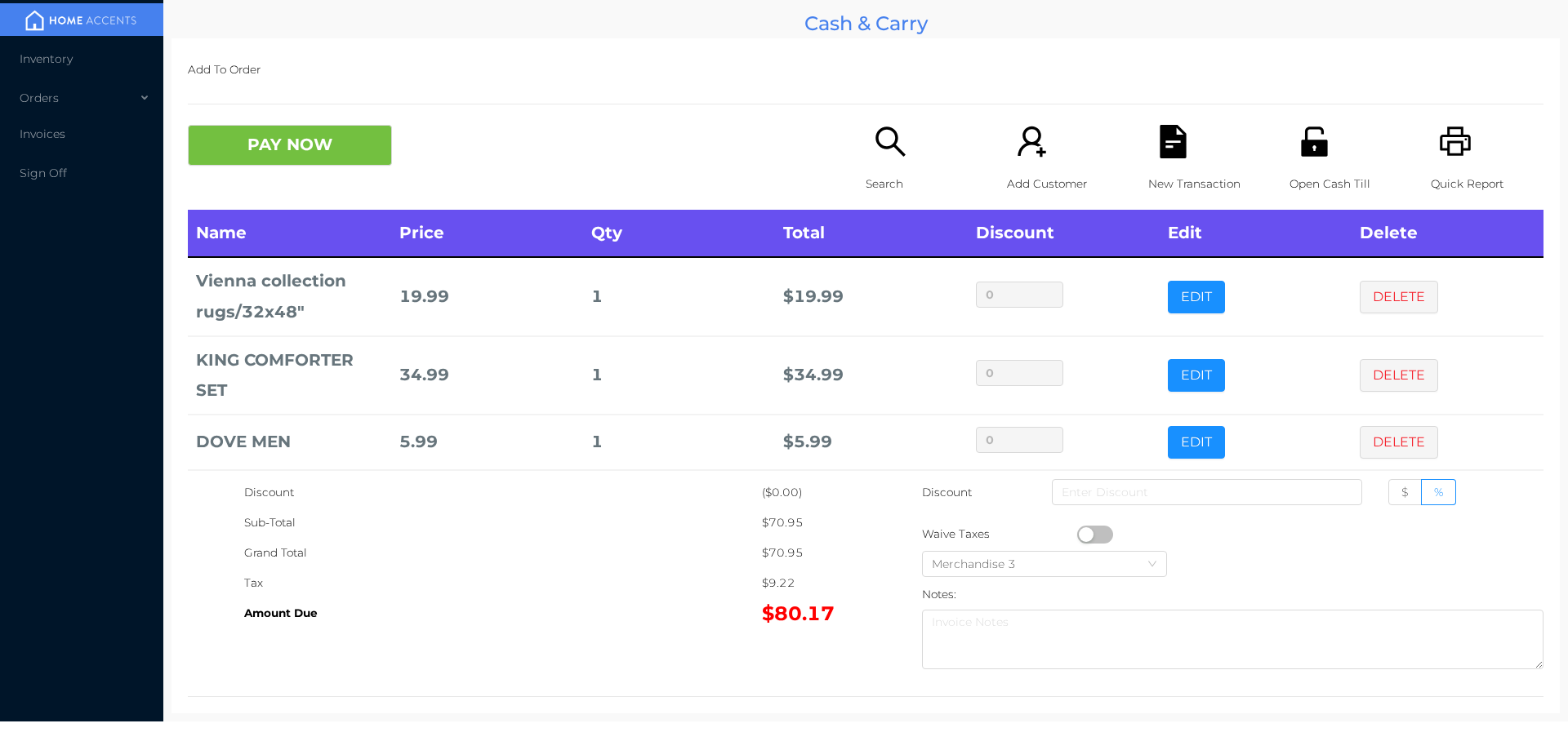
click at [1164, 125] on icon "icon: file-text" at bounding box center [1173, 141] width 33 height 33
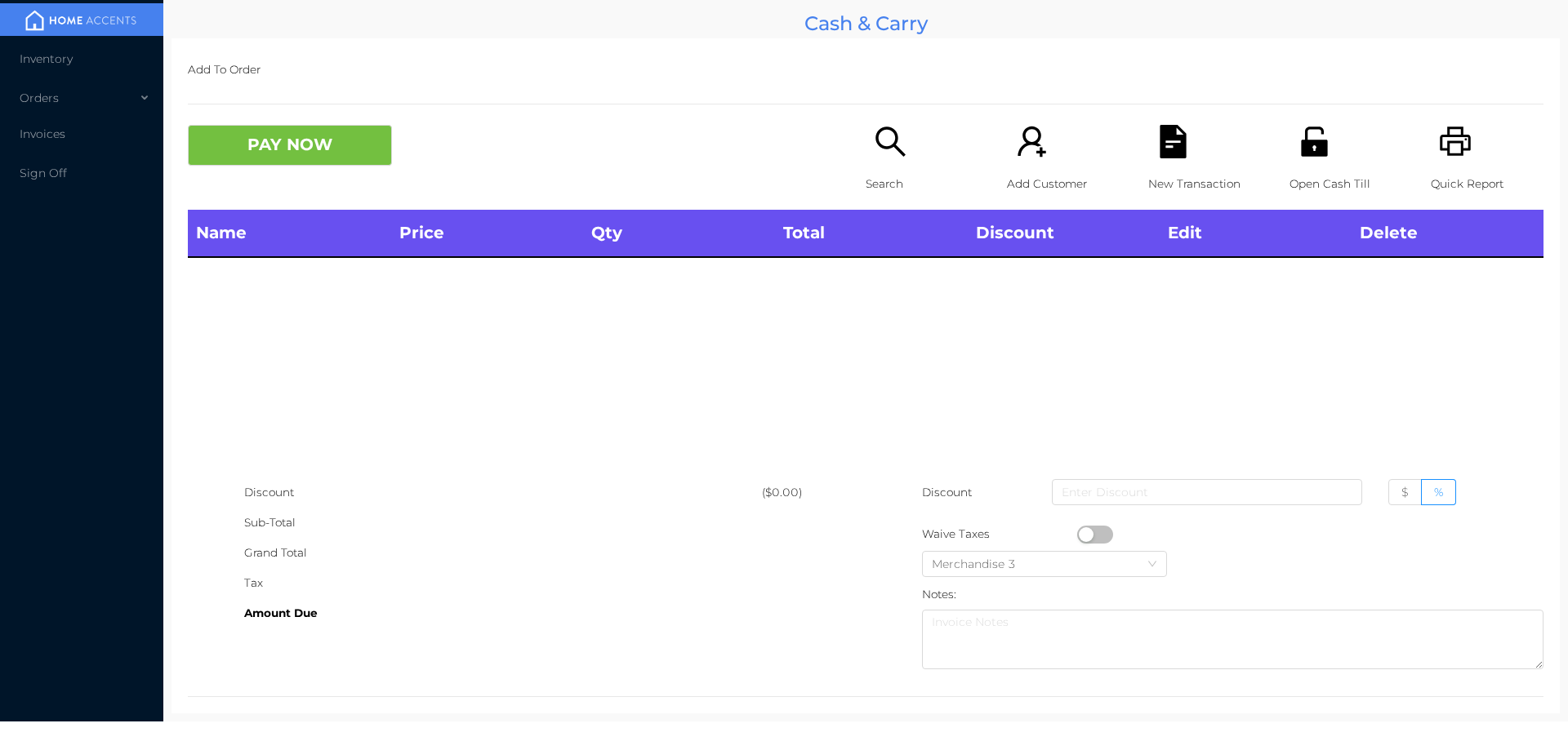
click at [1318, 173] on p "Open Cash Till" at bounding box center [1346, 184] width 113 height 30
click at [878, 141] on icon "icon: search" at bounding box center [890, 141] width 33 height 33
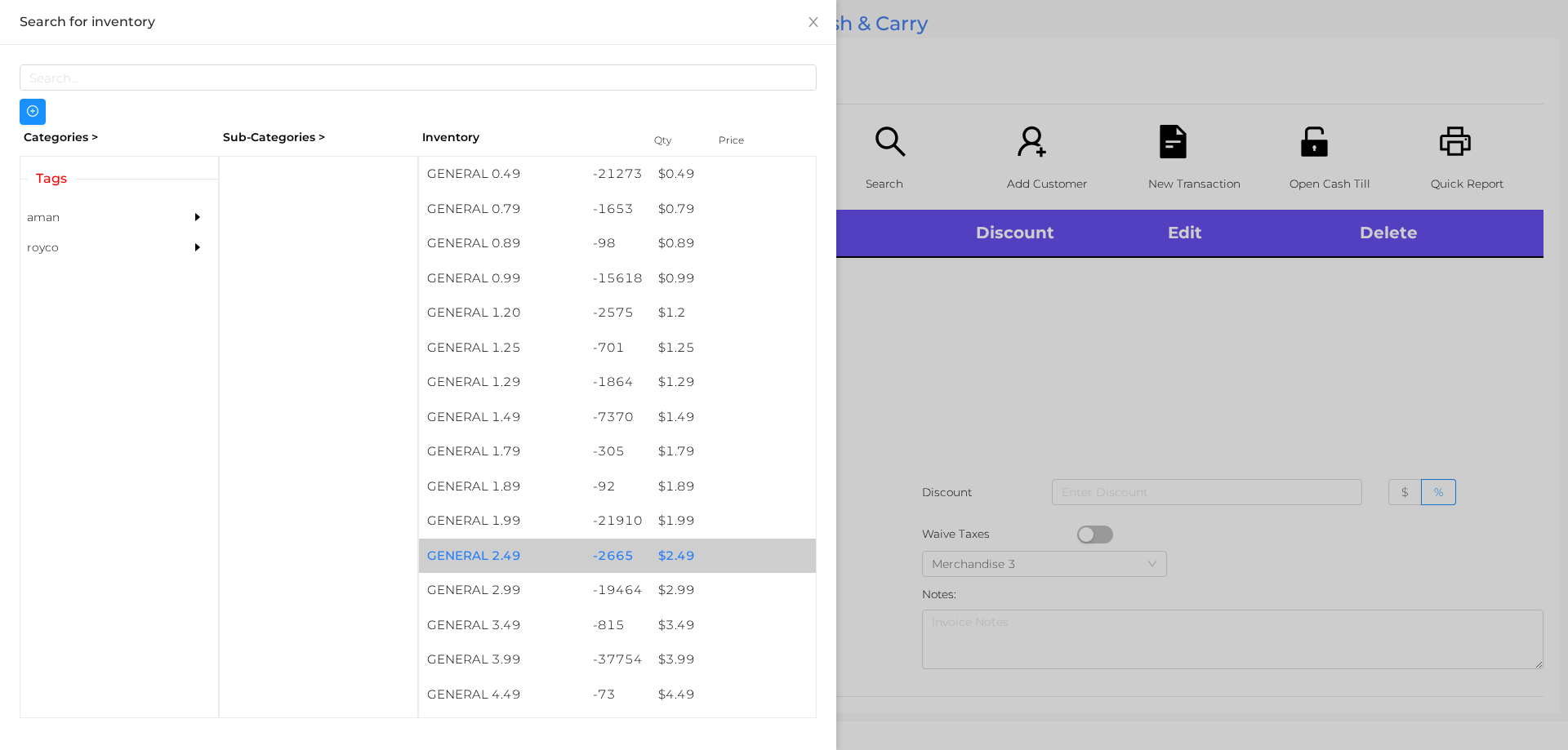
click at [717, 564] on div "$ 2.49" at bounding box center [733, 556] width 165 height 35
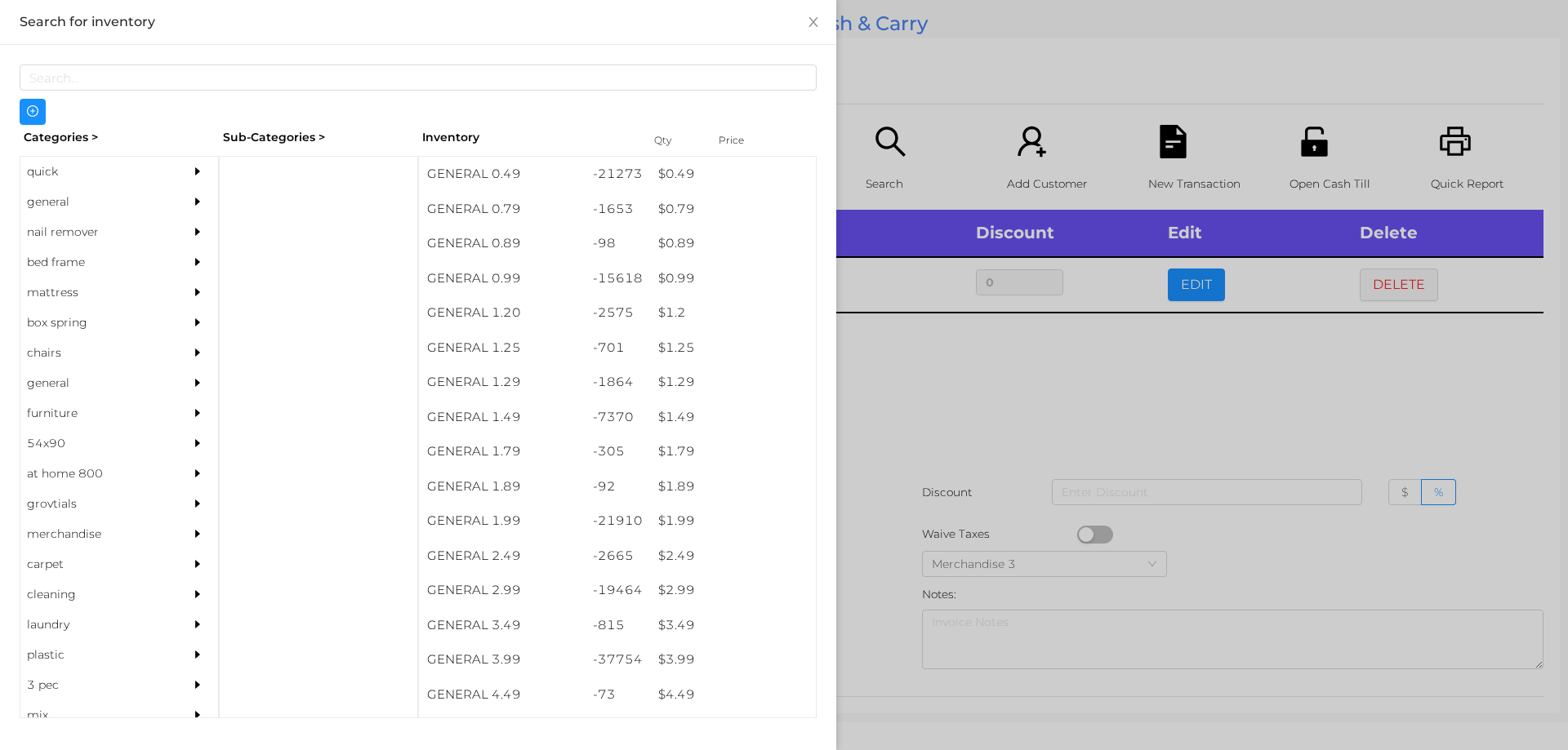
click at [1057, 392] on div at bounding box center [784, 375] width 1568 height 750
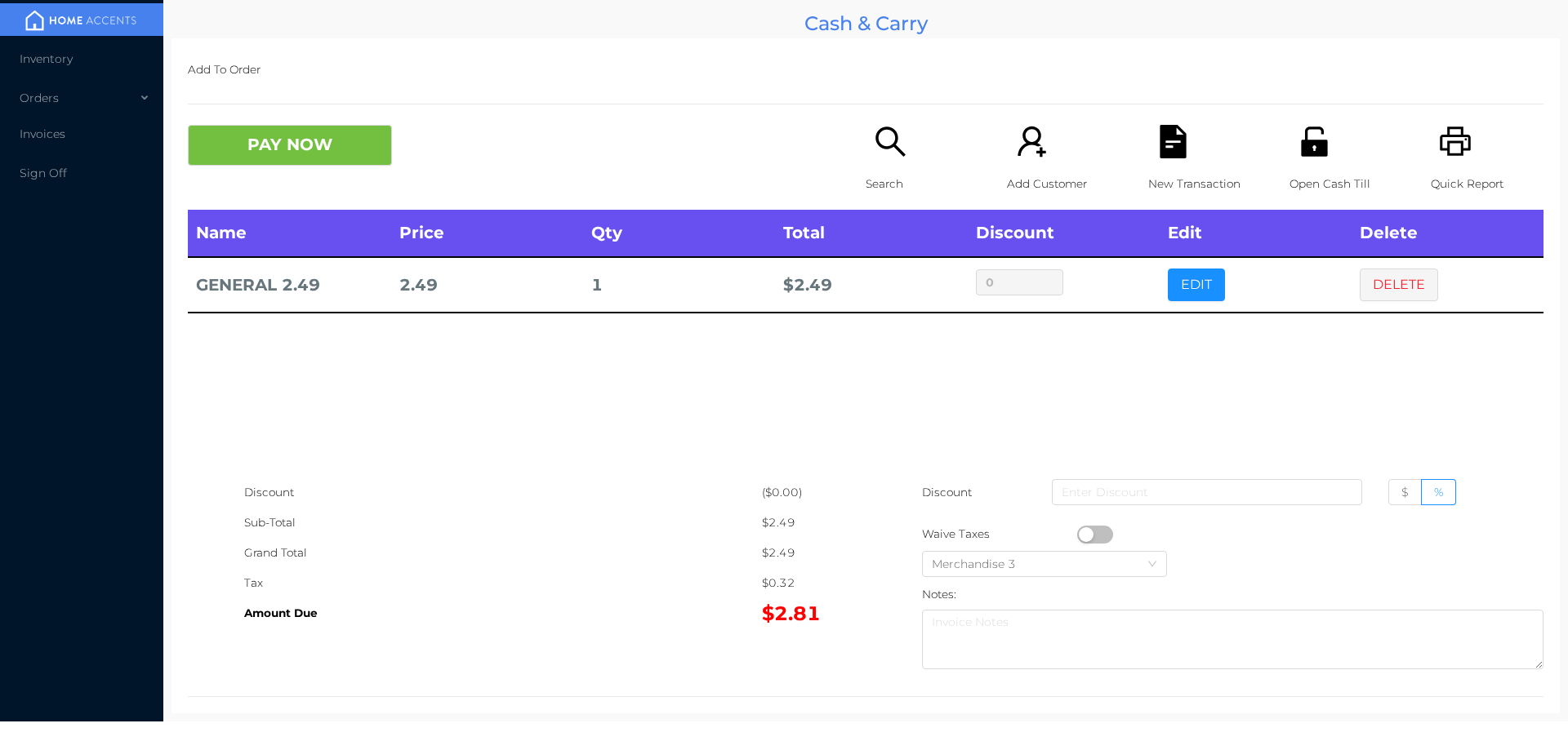
click at [1160, 156] on icon "icon: file-text" at bounding box center [1173, 141] width 26 height 33
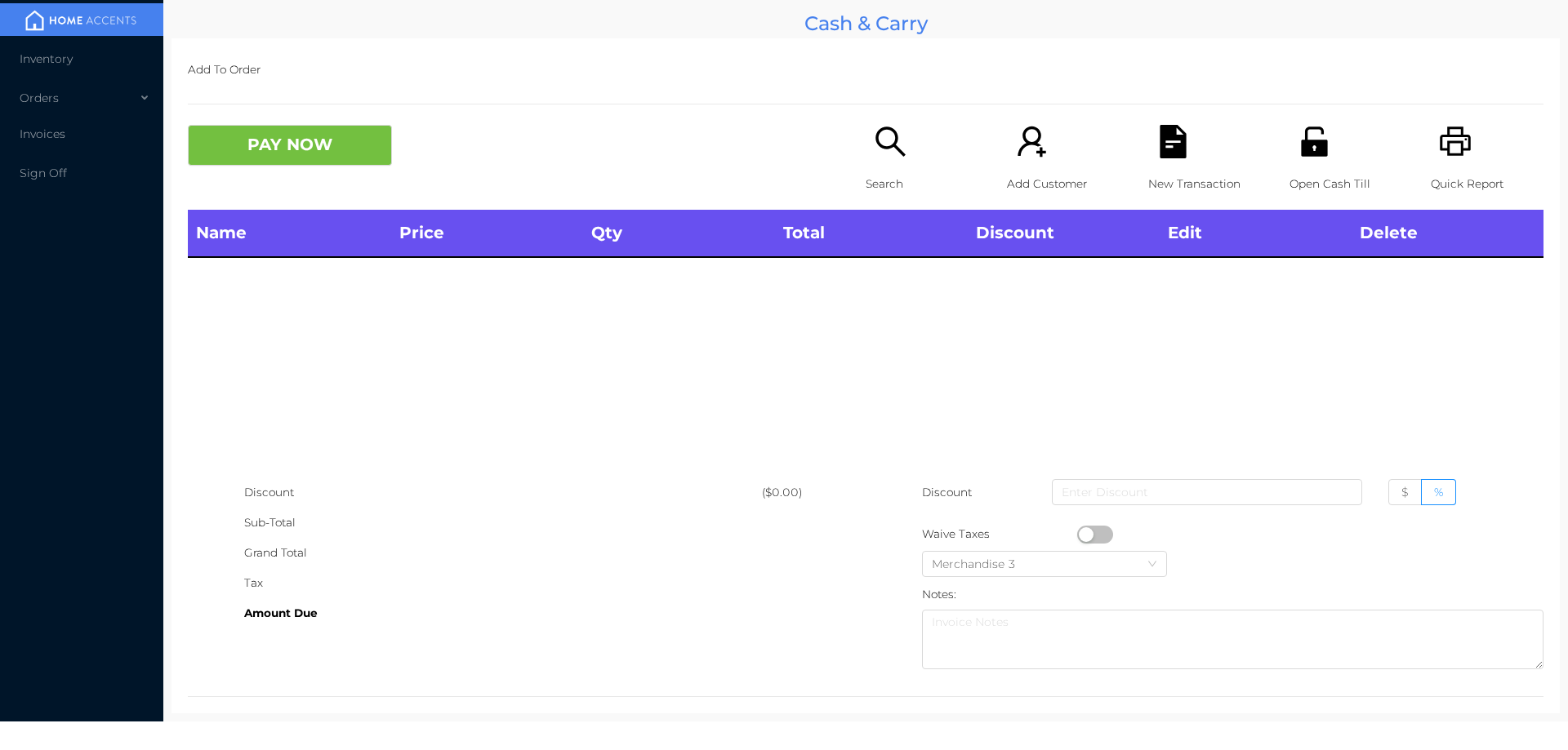
click at [1460, 147] on icon "icon: printer" at bounding box center [1455, 141] width 31 height 29
click at [883, 184] on p "Search" at bounding box center [922, 184] width 113 height 30
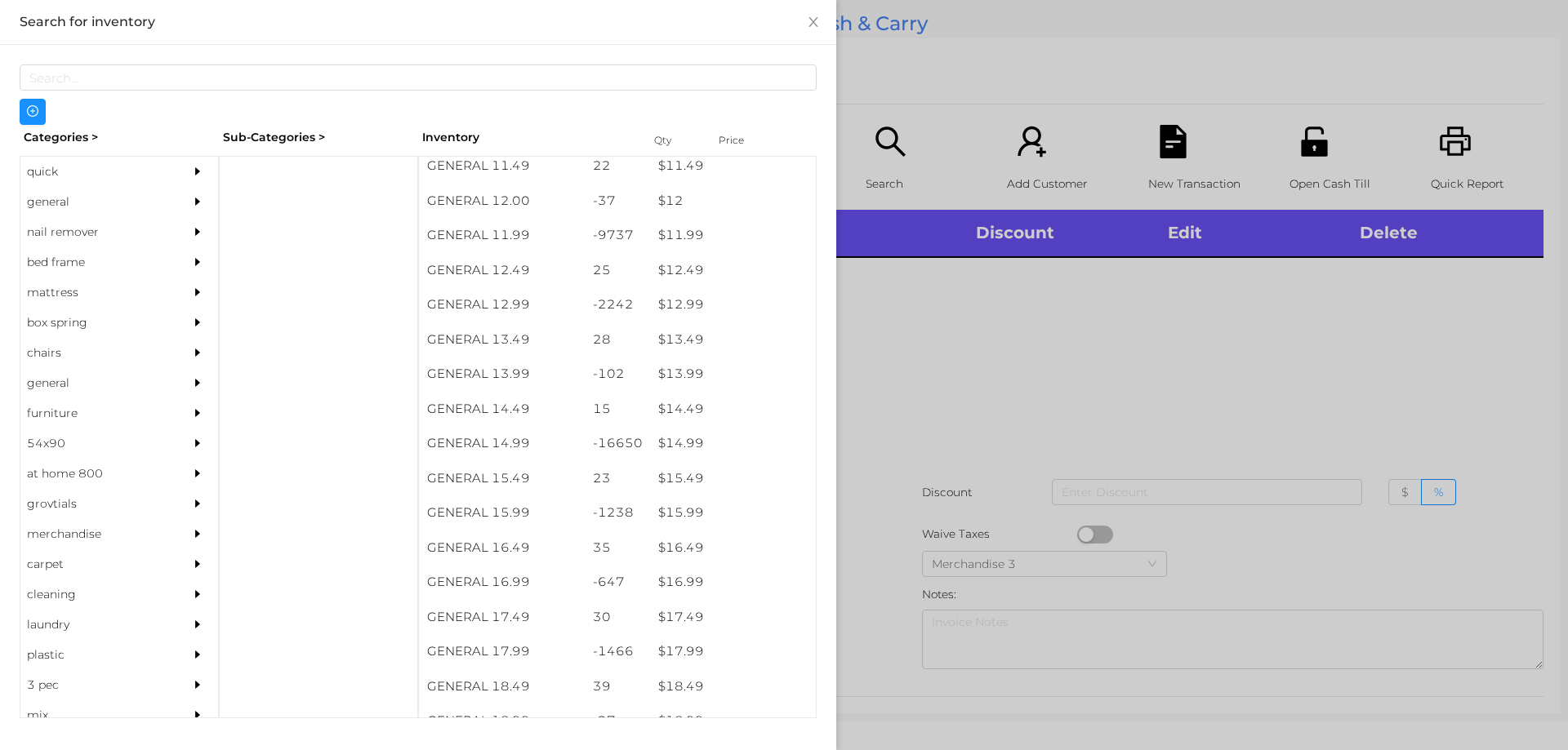
scroll to position [1142, 0]
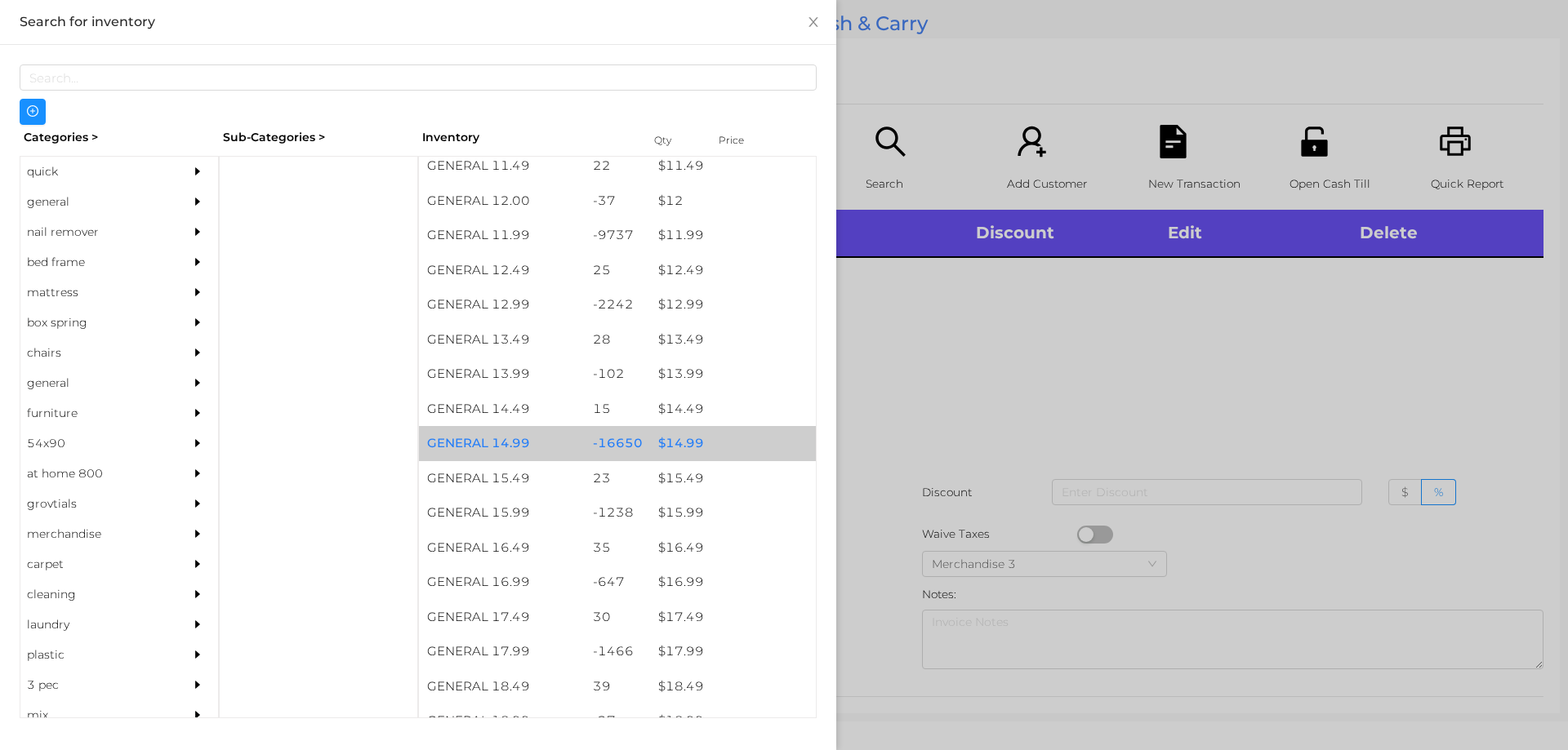
click at [731, 443] on div "$ 14.99" at bounding box center [733, 443] width 165 height 35
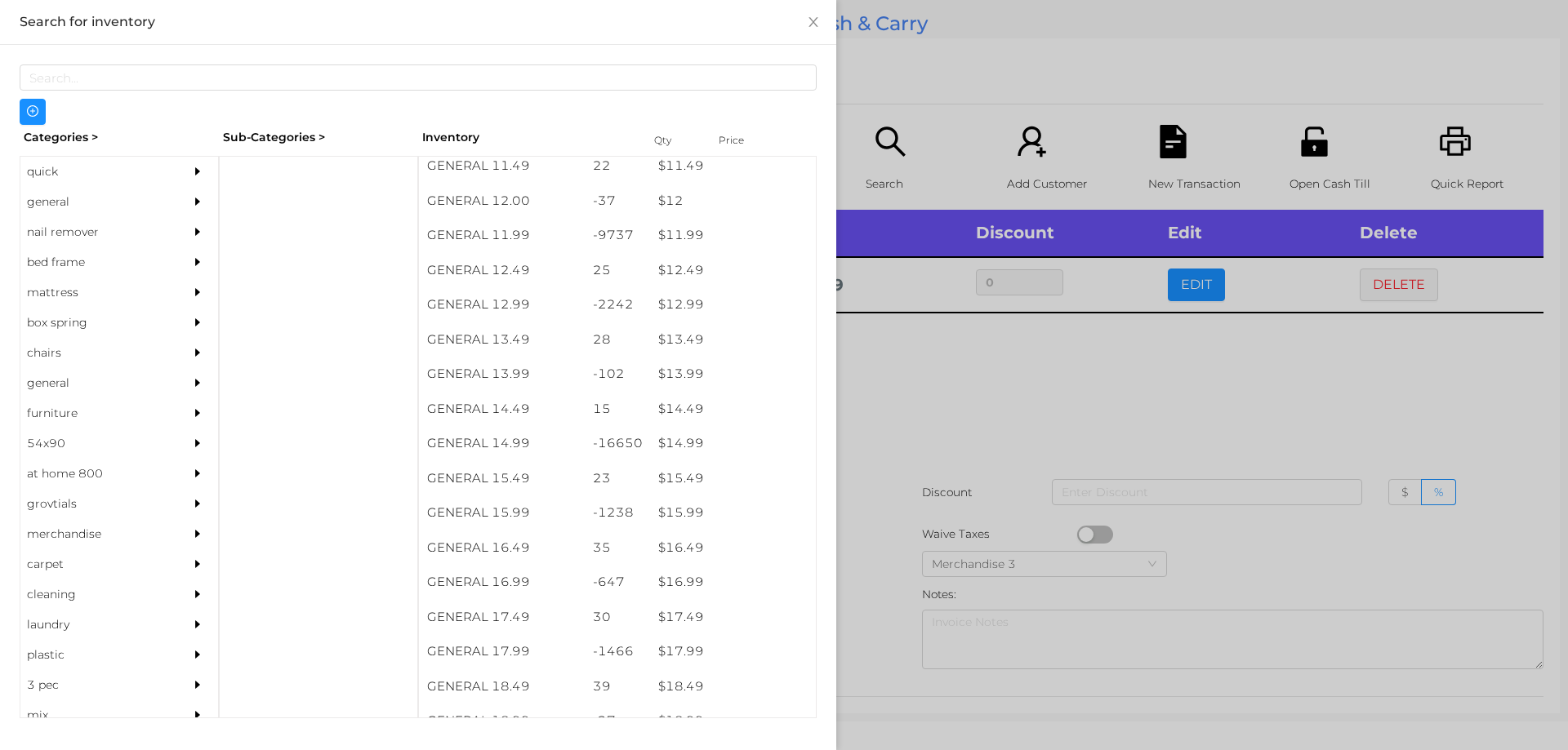
click at [1022, 406] on div at bounding box center [784, 375] width 1568 height 750
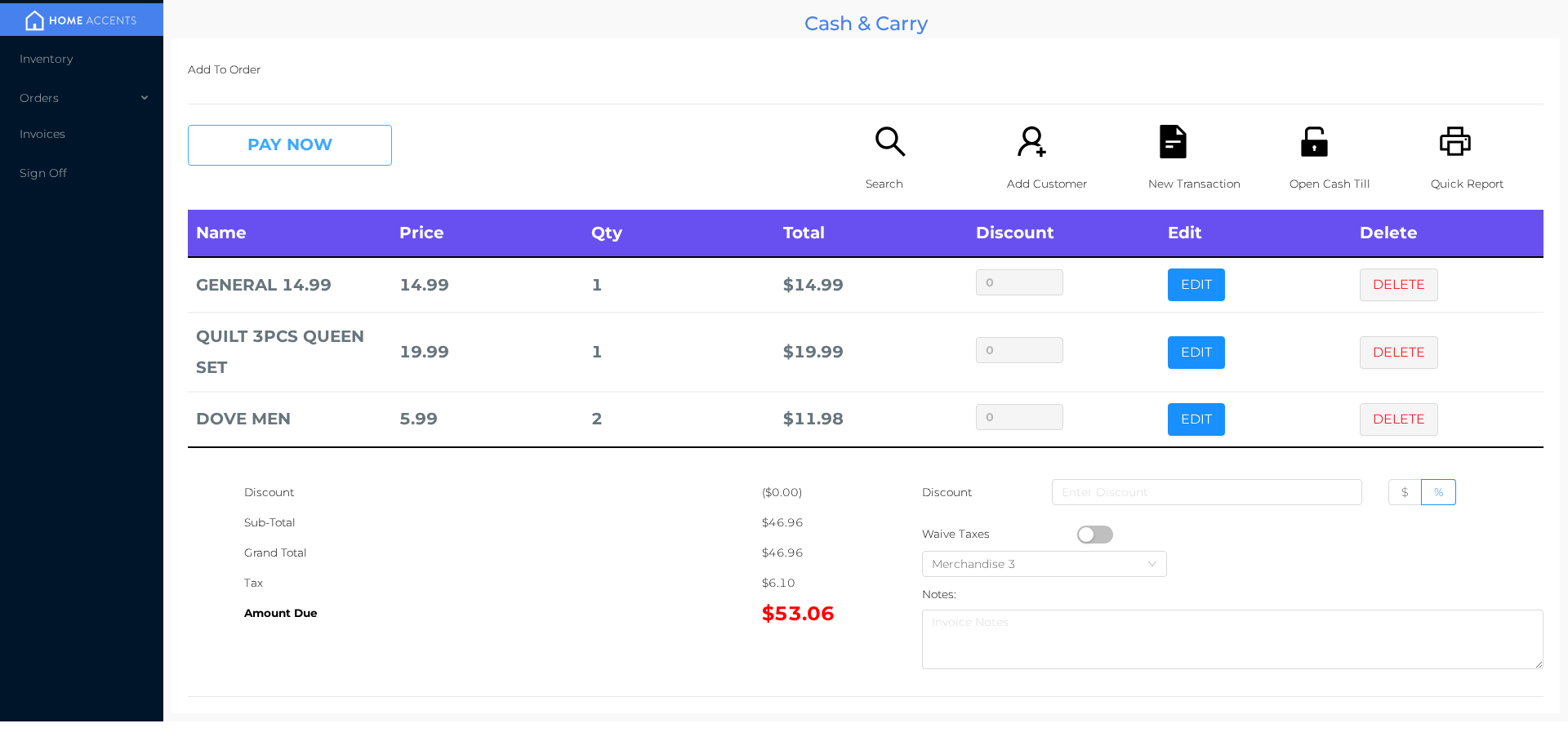
click at [274, 148] on button "PAY NOW" at bounding box center [290, 146] width 204 height 41
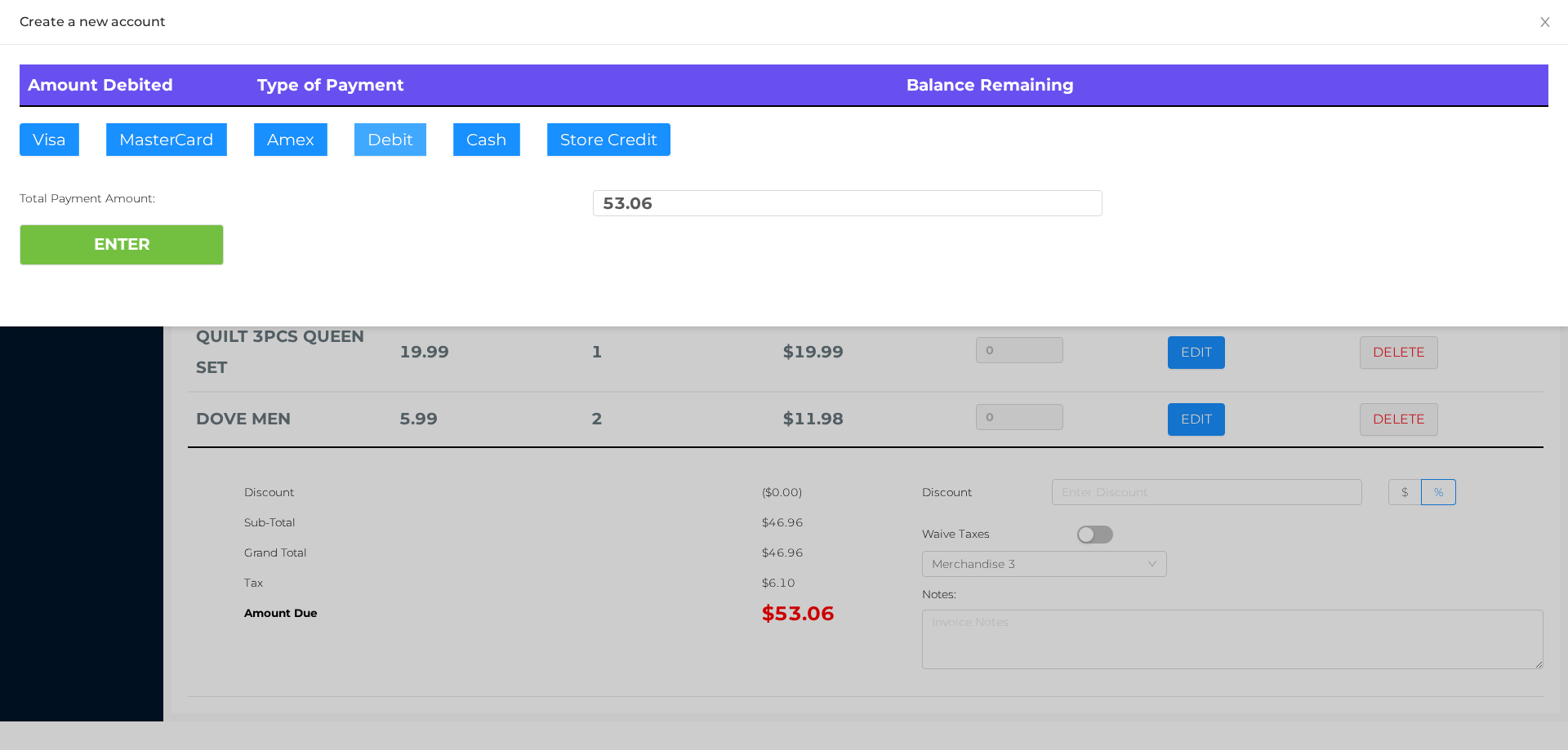
click at [392, 124] on button "Debit" at bounding box center [390, 139] width 72 height 33
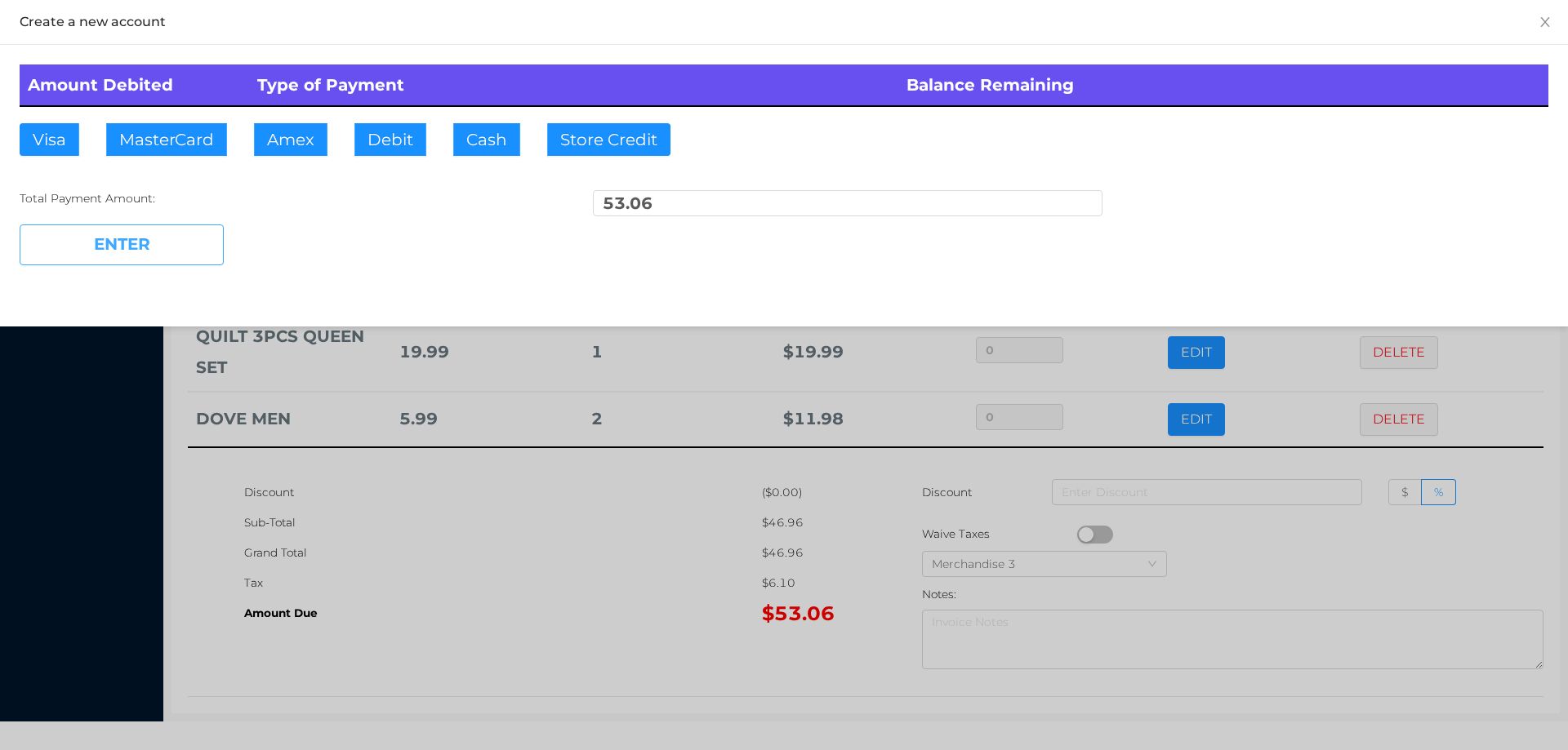
click at [146, 249] on button "ENTER" at bounding box center [122, 245] width 204 height 41
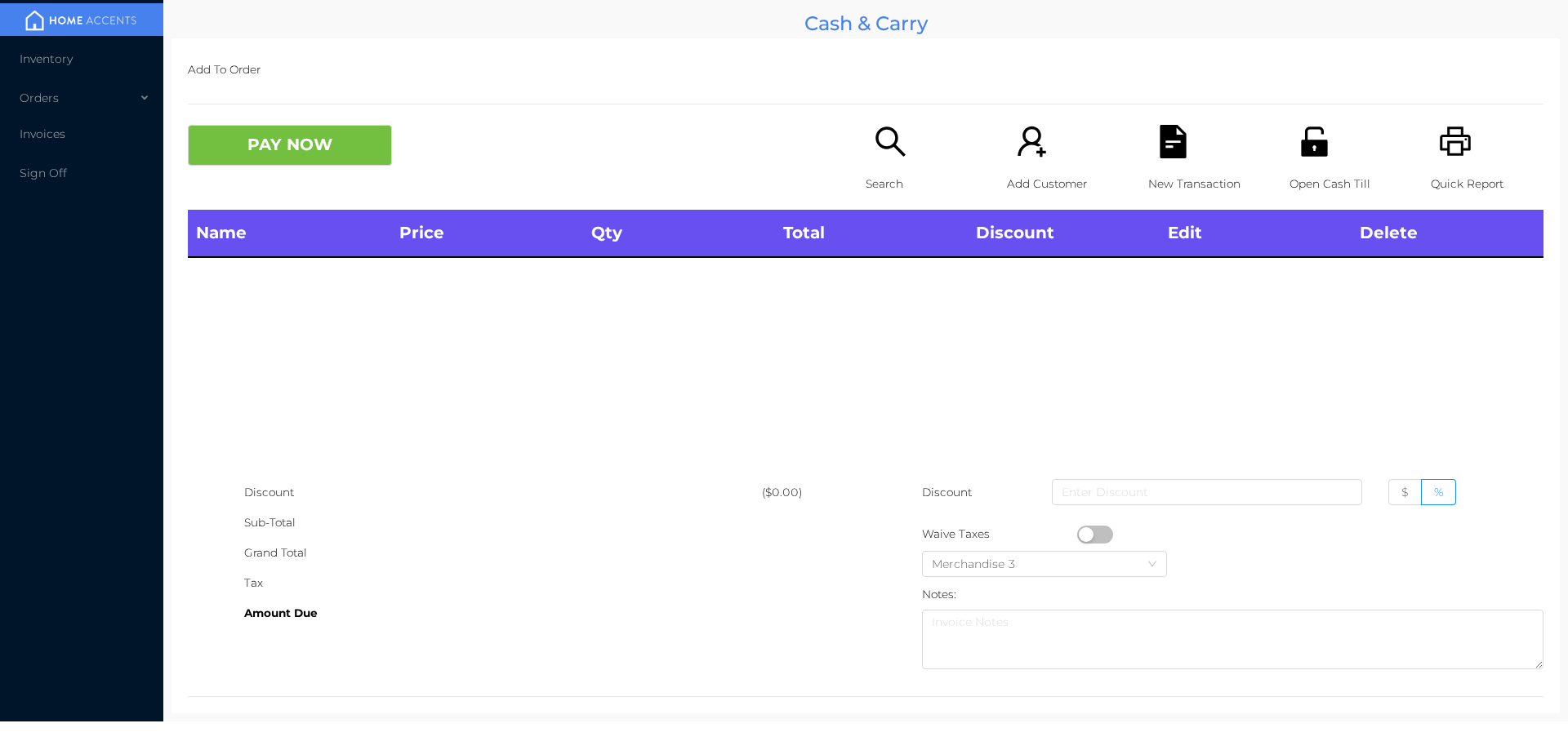
click at [920, 187] on p "Search" at bounding box center [922, 184] width 113 height 30
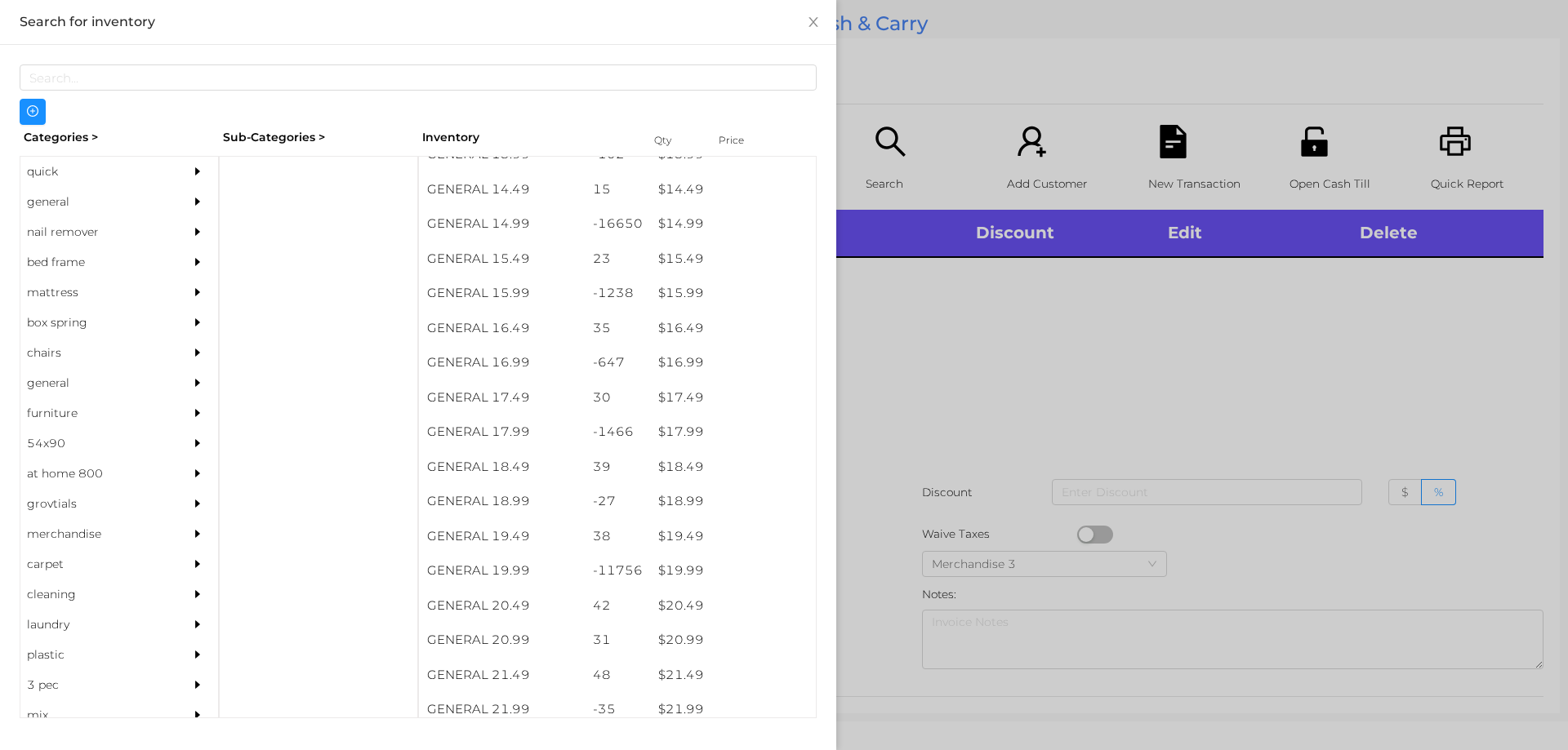
scroll to position [1363, 0]
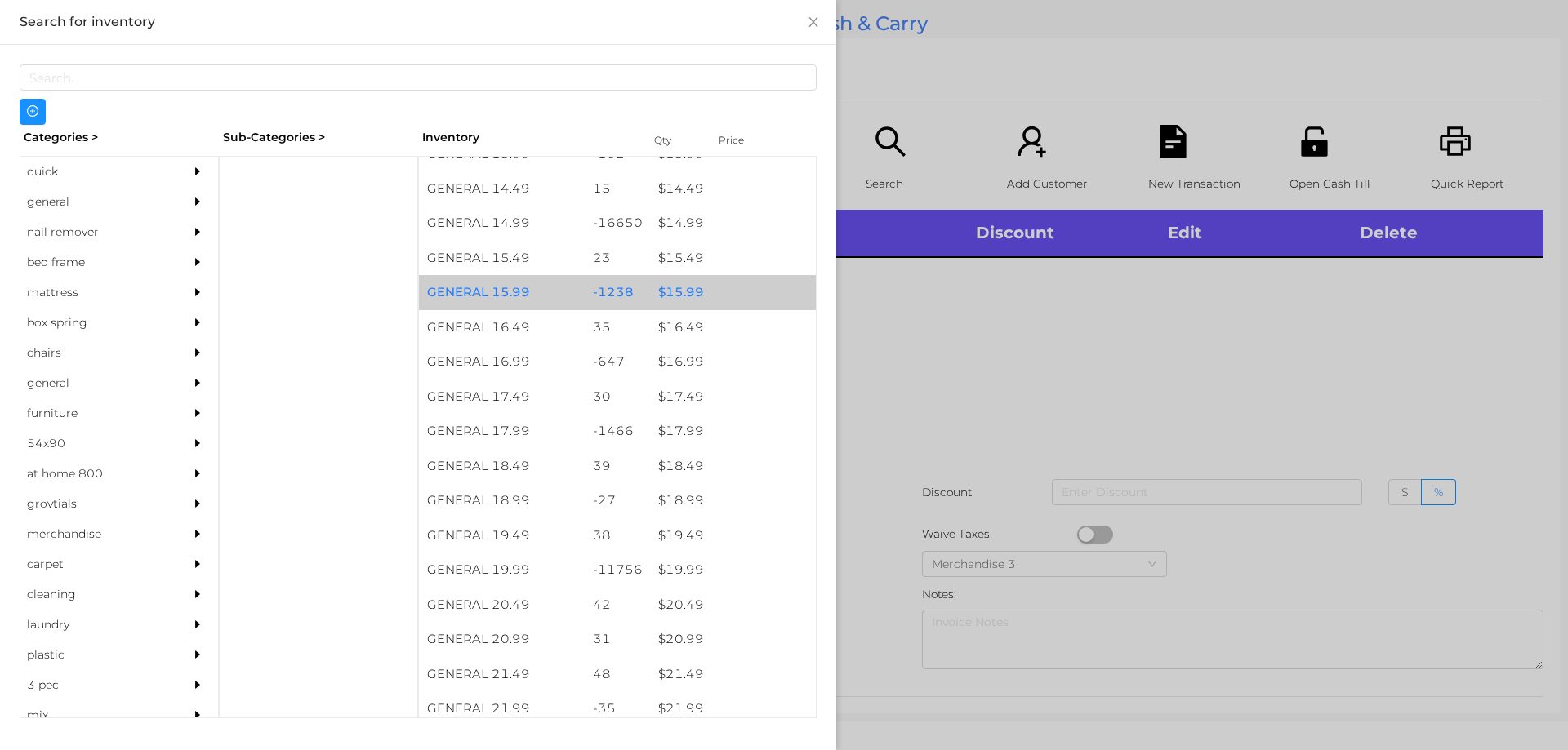
click at [710, 288] on div "$ 15.99" at bounding box center [733, 292] width 165 height 35
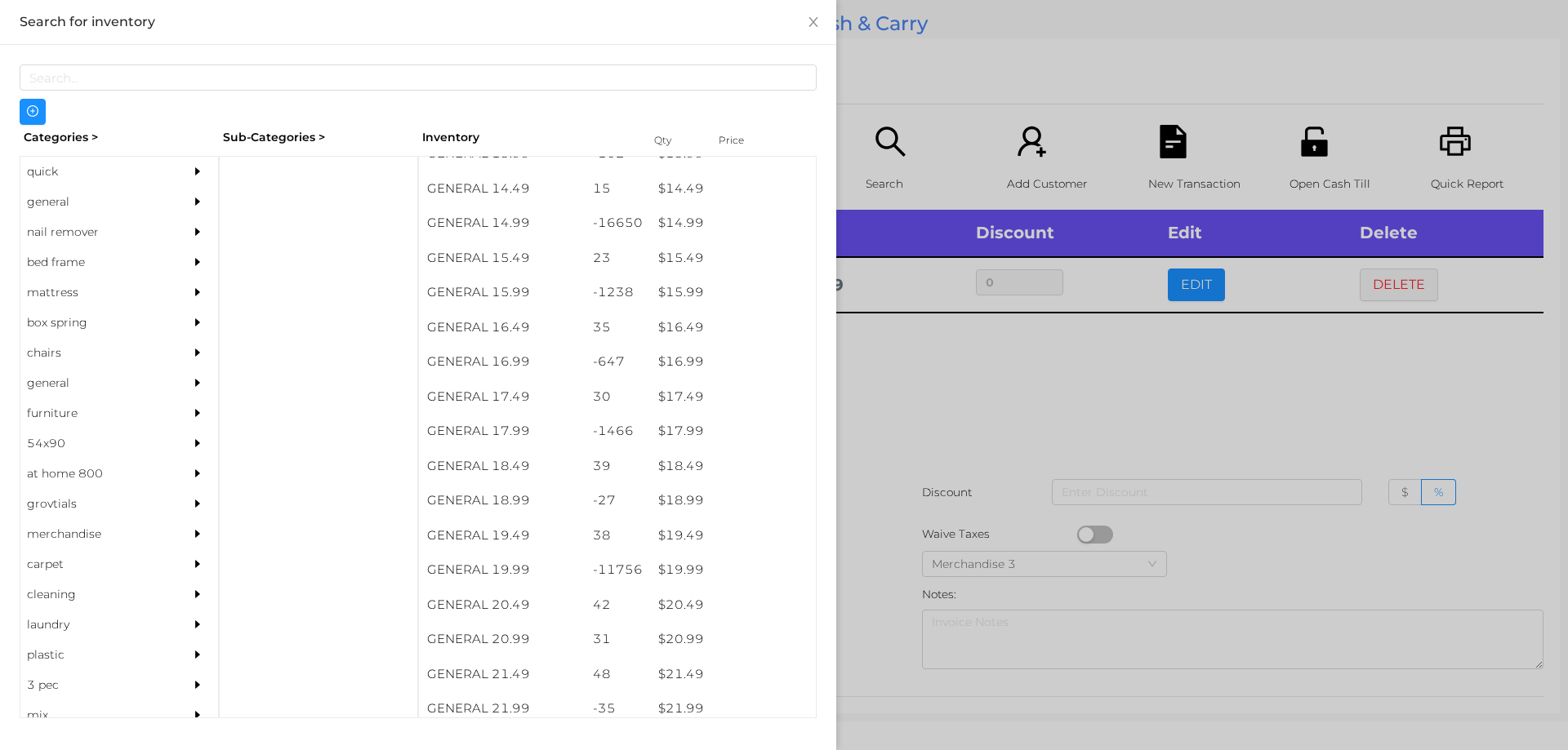
click at [895, 401] on div at bounding box center [784, 375] width 1568 height 750
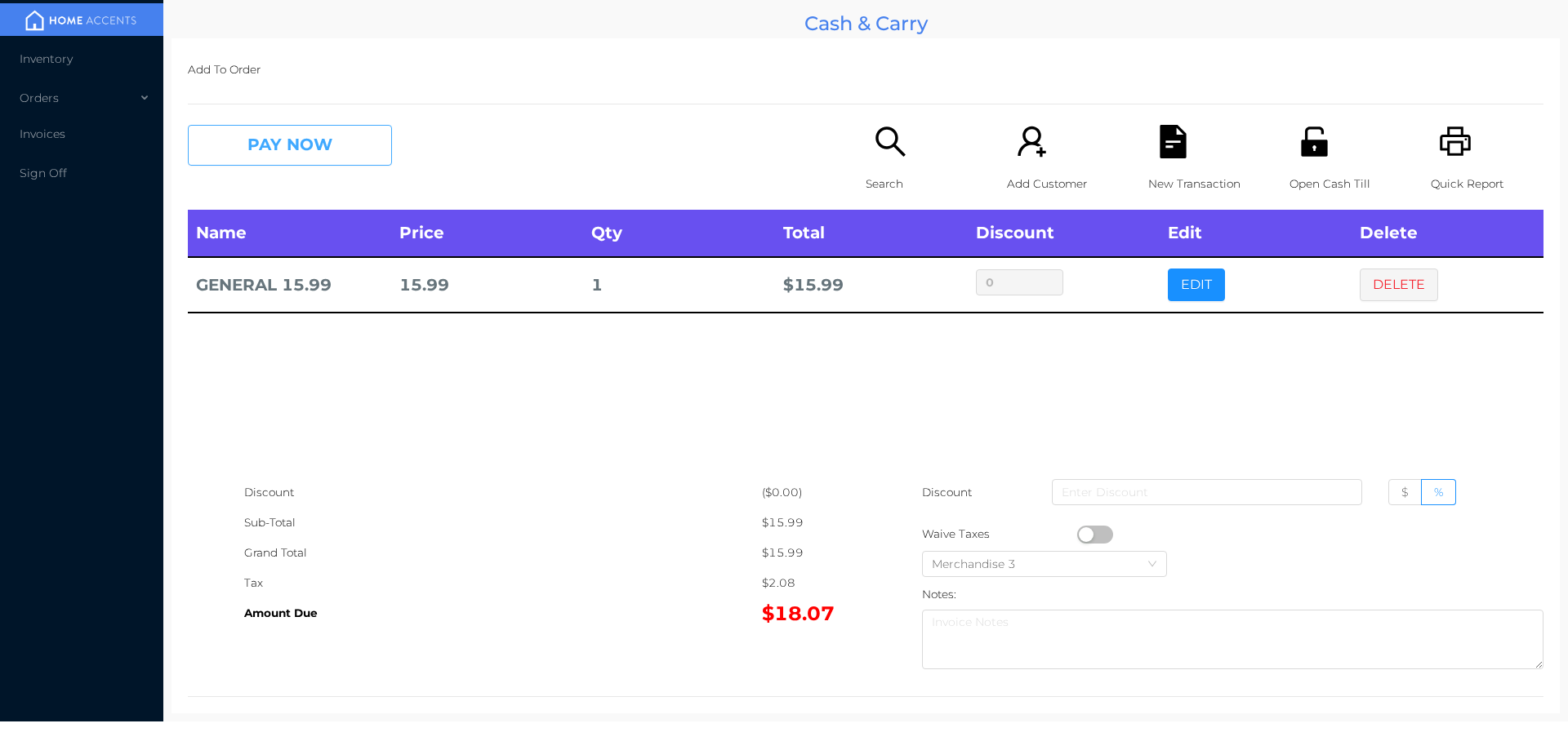
click at [294, 135] on button "PAY NOW" at bounding box center [290, 146] width 204 height 41
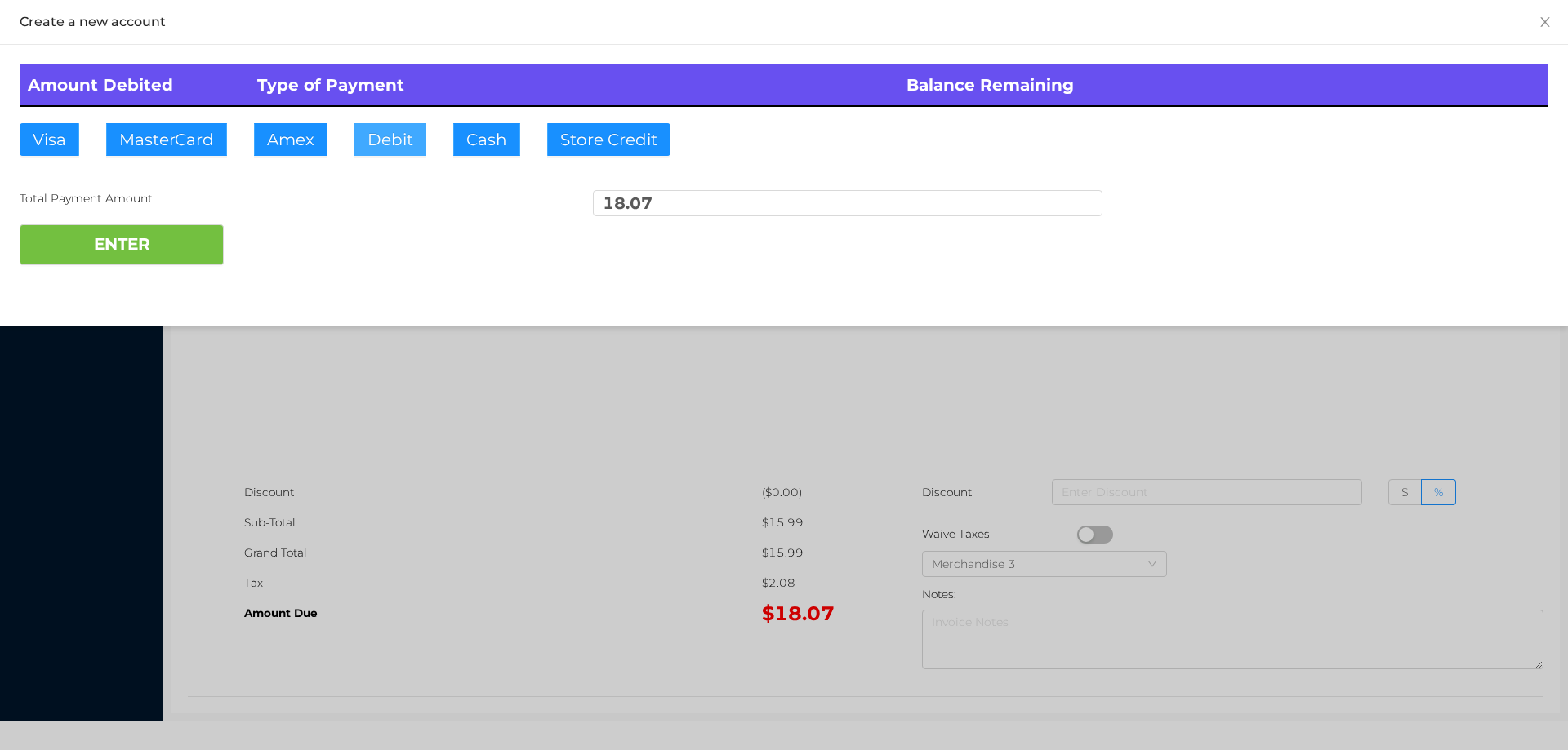
click at [394, 151] on button "Debit" at bounding box center [390, 139] width 72 height 33
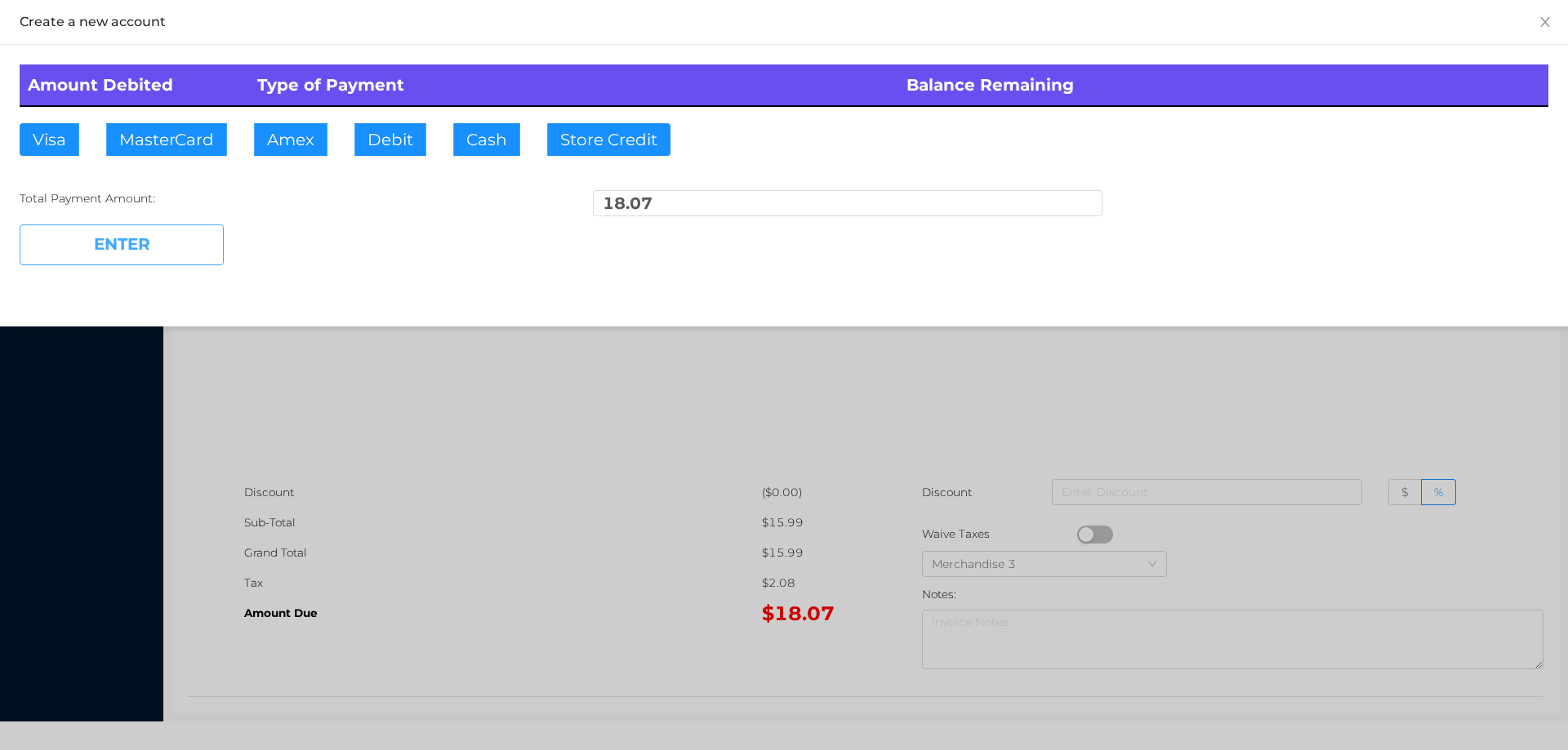
click at [186, 242] on button "ENTER" at bounding box center [122, 245] width 204 height 41
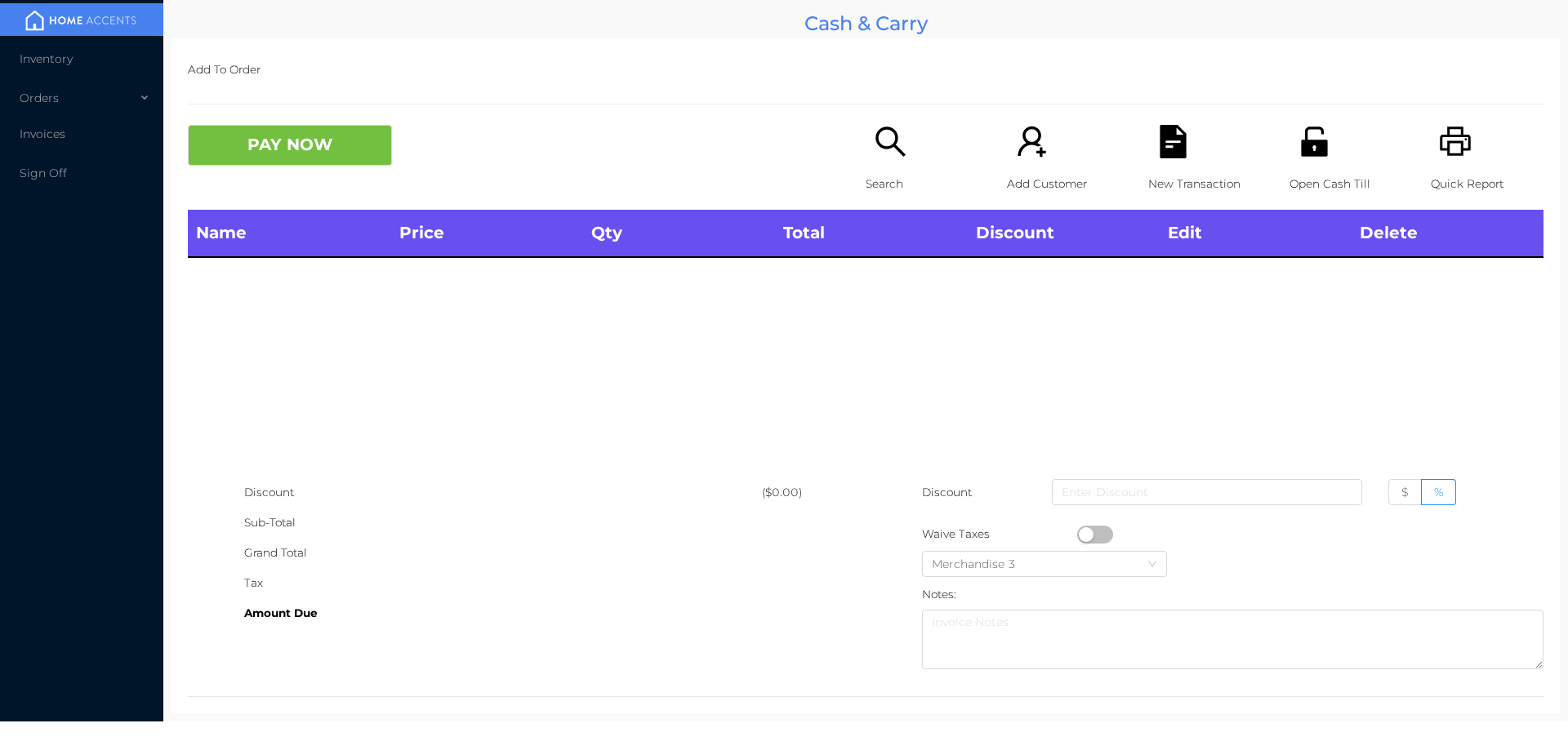
click at [866, 171] on p "Search" at bounding box center [922, 184] width 113 height 30
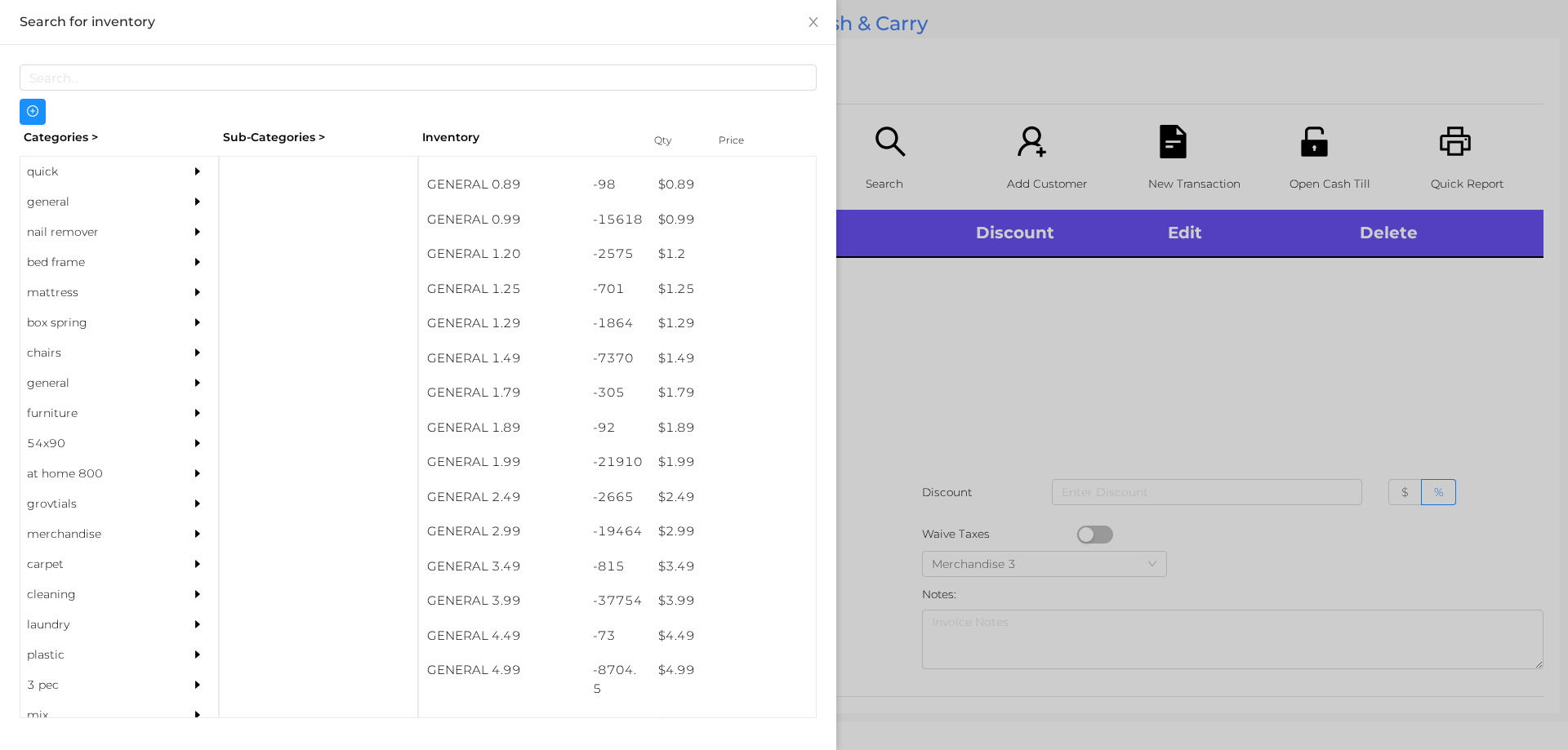
scroll to position [60, 0]
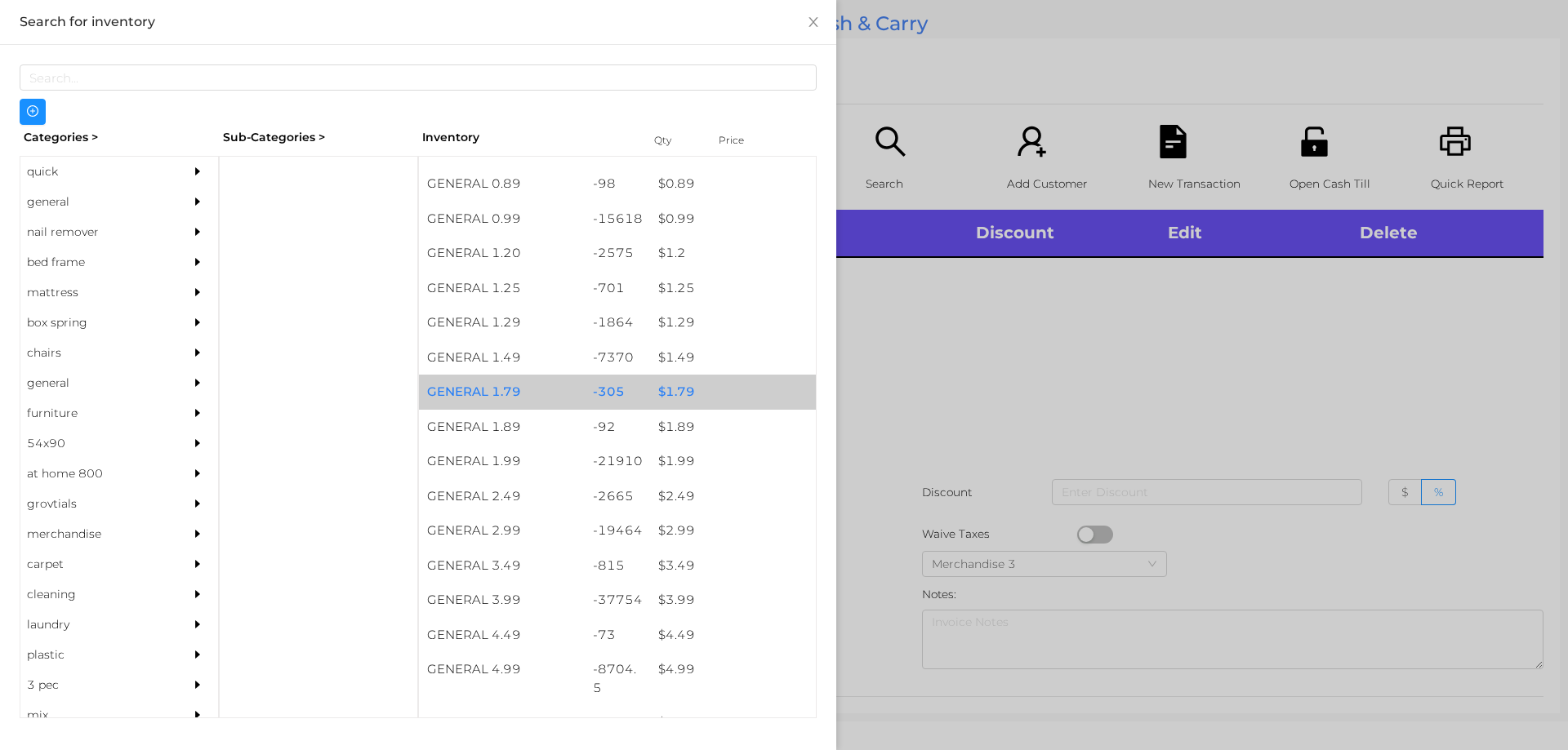
click at [674, 383] on div "$ 1.79" at bounding box center [733, 392] width 165 height 35
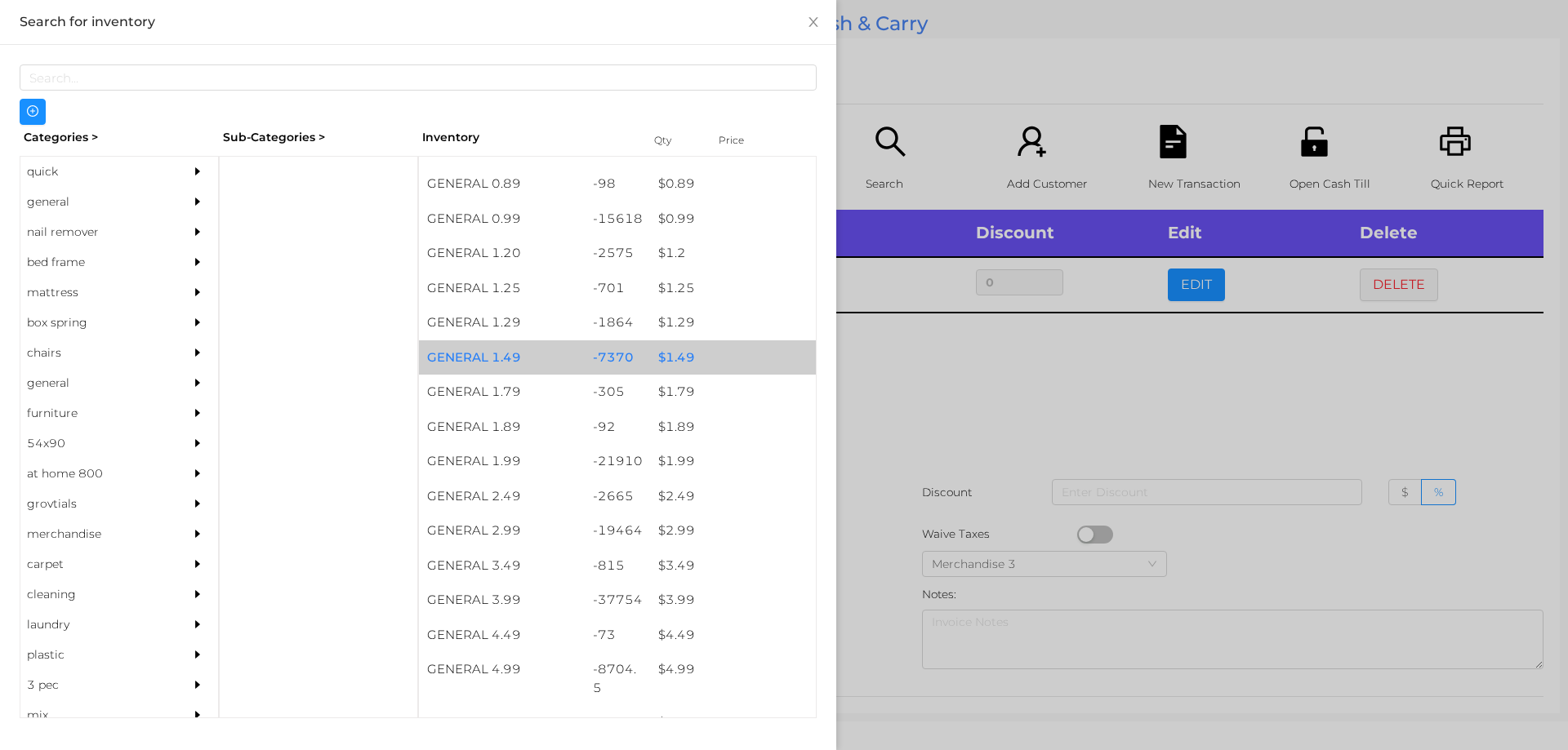
click at [725, 353] on div "$ 1.49" at bounding box center [733, 358] width 165 height 35
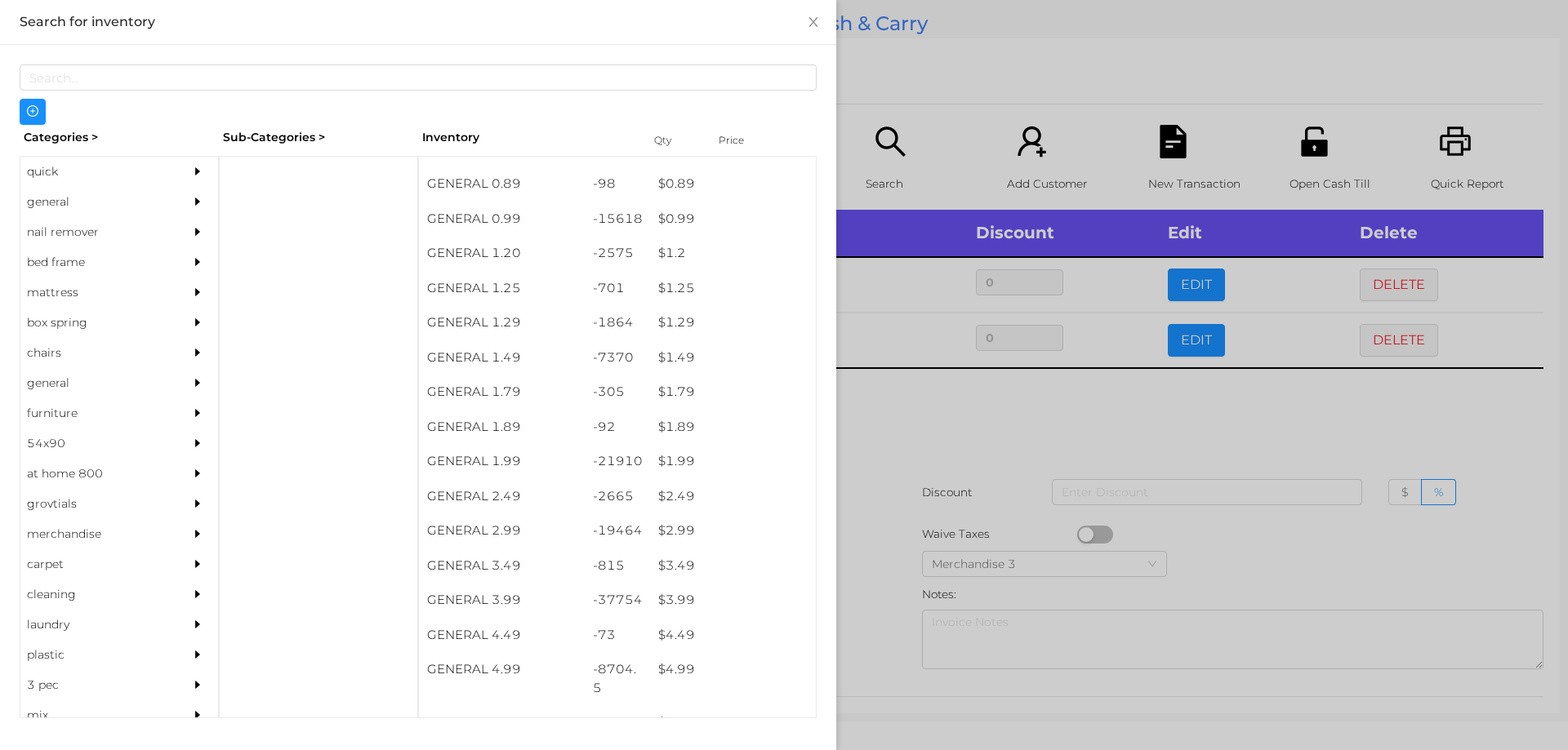
click at [923, 443] on div at bounding box center [784, 375] width 1568 height 750
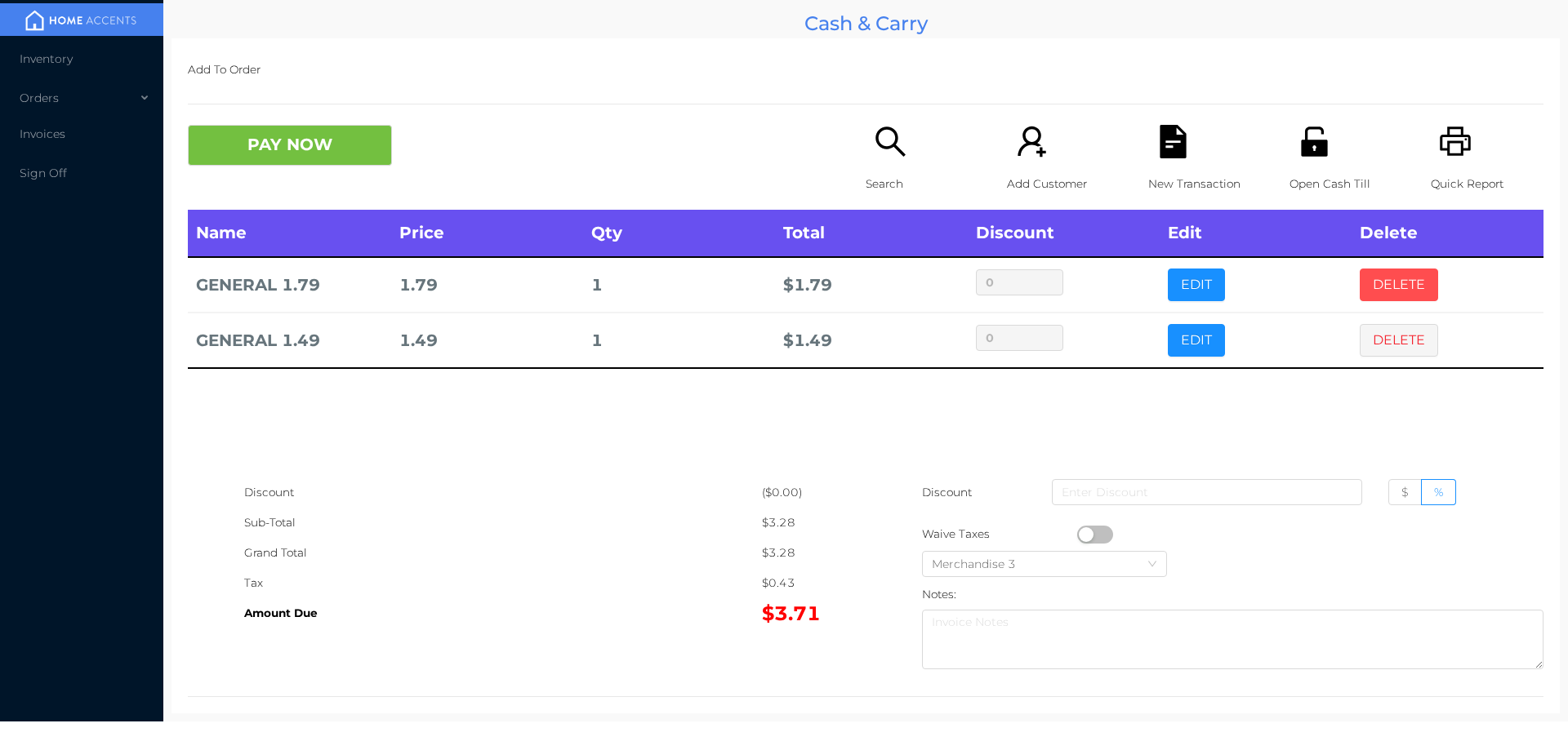
click at [1373, 296] on button "DELETE" at bounding box center [1399, 284] width 79 height 33
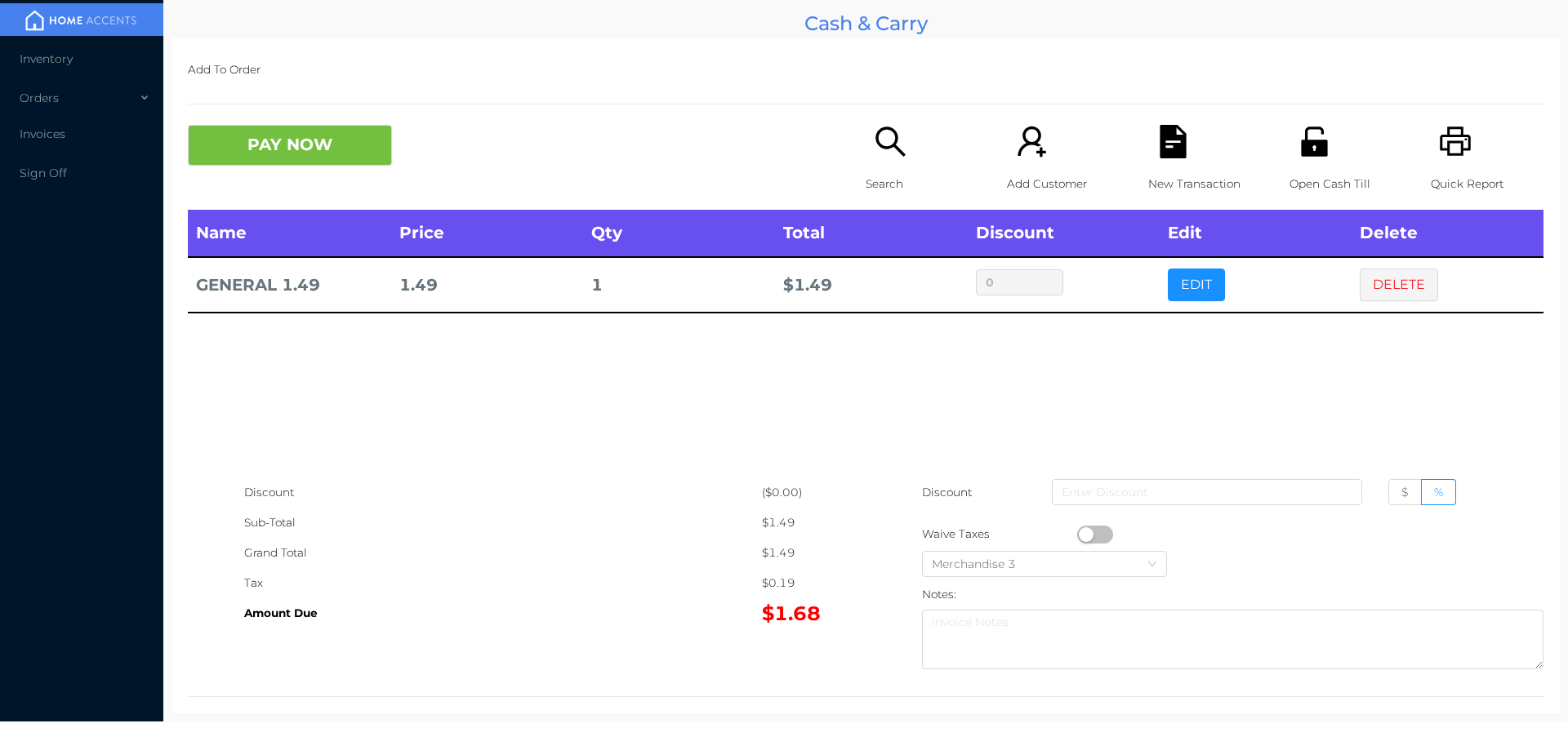
click at [1078, 528] on button "button" at bounding box center [1095, 535] width 36 height 18
click at [311, 135] on button "PAY NOW" at bounding box center [290, 146] width 204 height 41
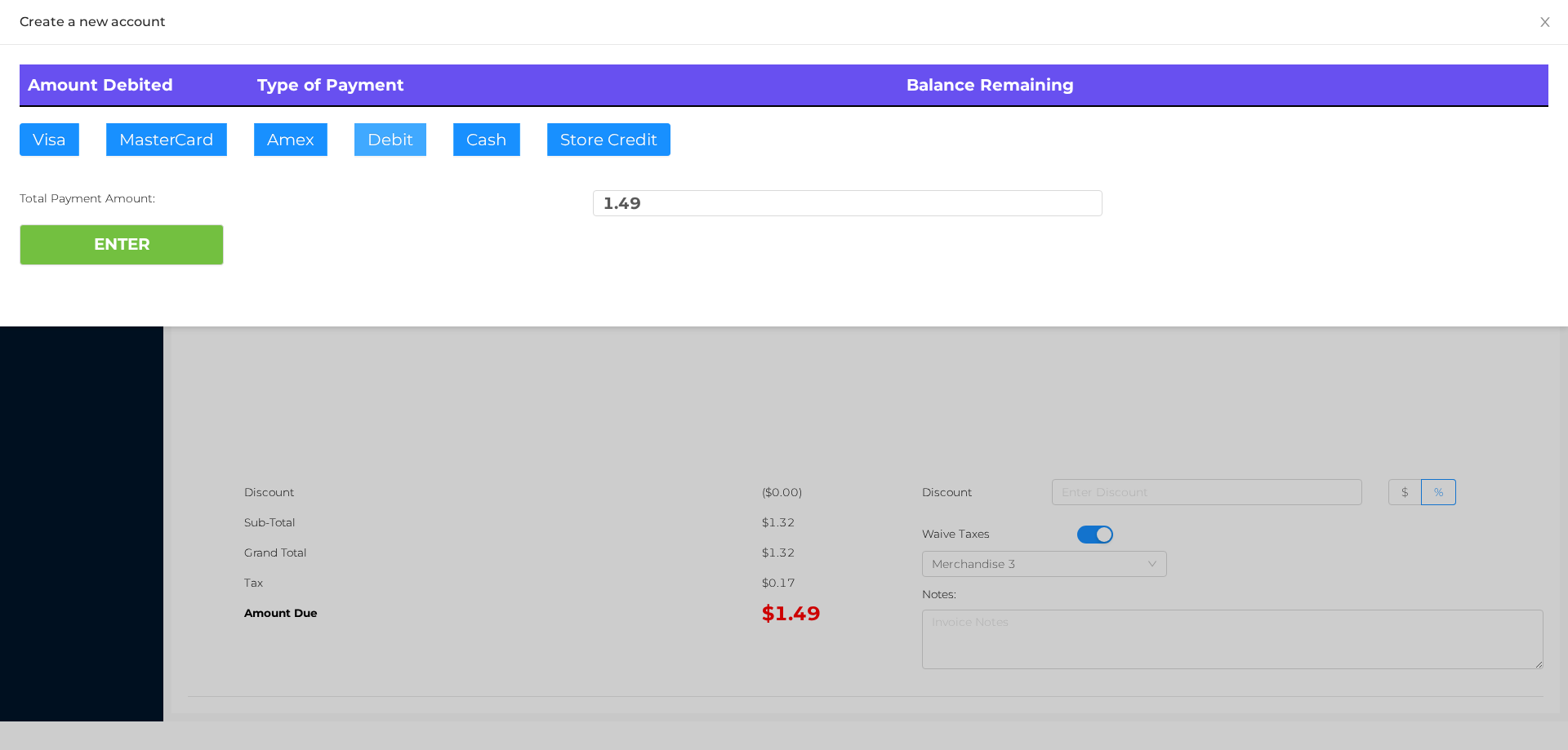
click at [394, 136] on button "Debit" at bounding box center [390, 139] width 72 height 33
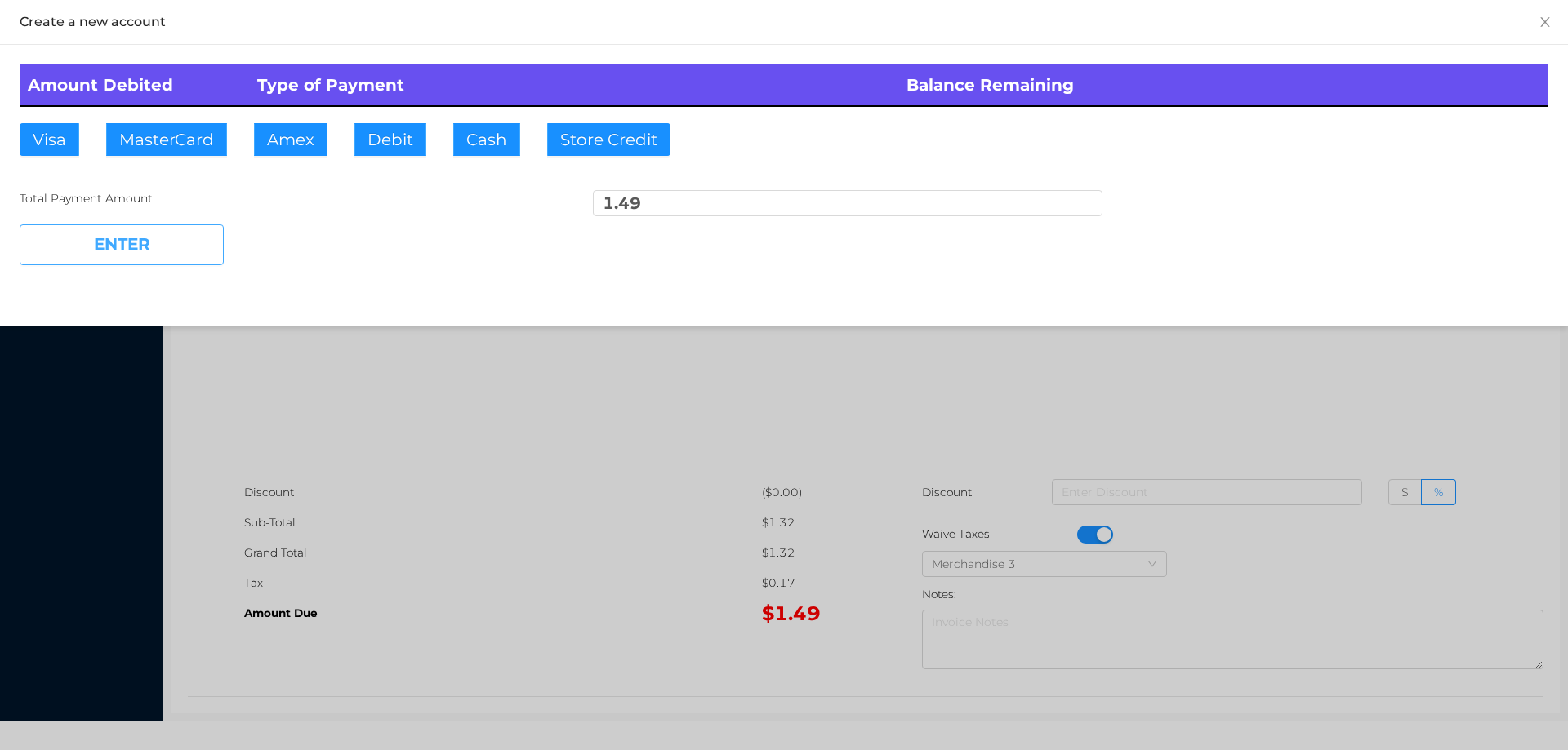
click at [156, 241] on button "ENTER" at bounding box center [122, 245] width 204 height 41
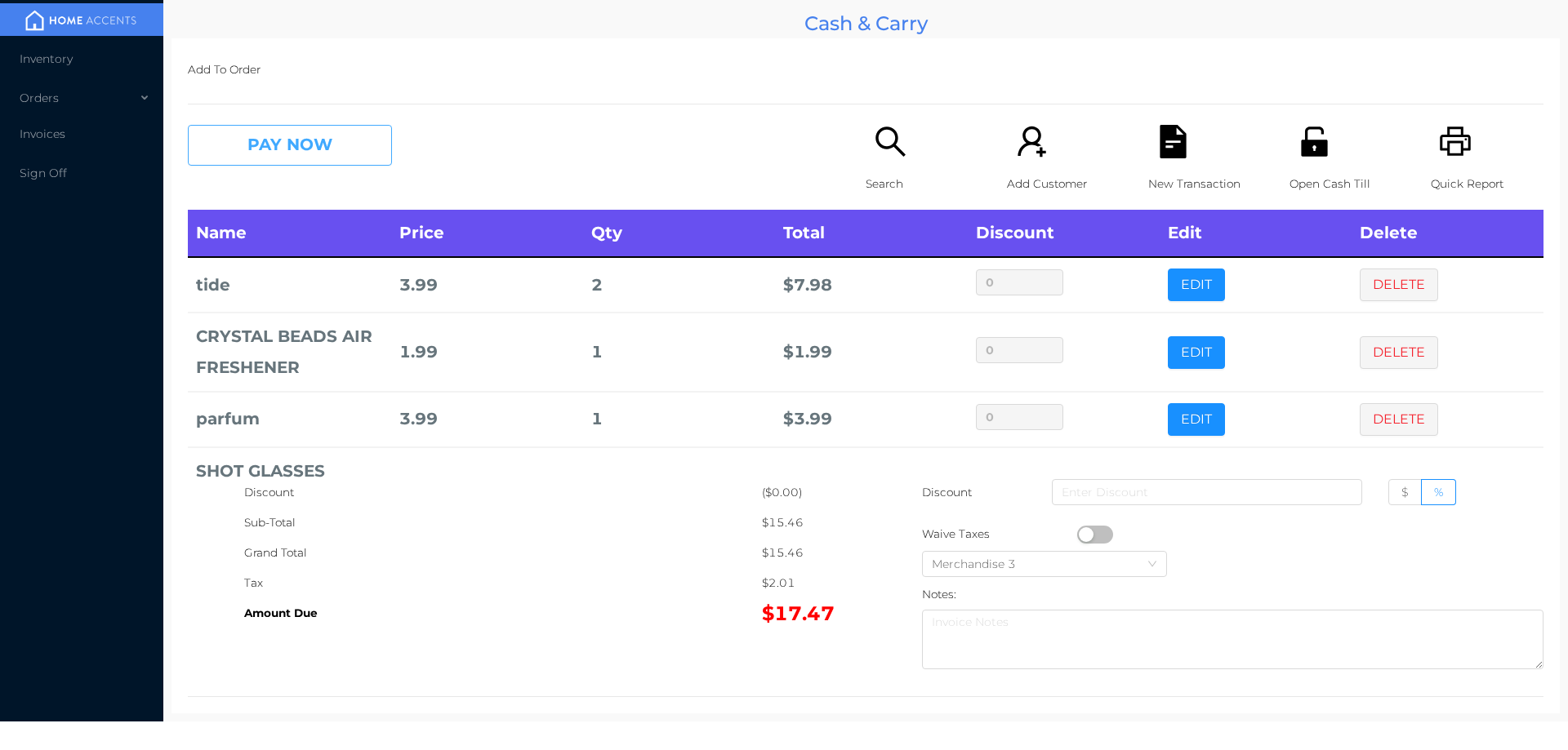
click at [227, 151] on button "PAY NOW" at bounding box center [290, 146] width 204 height 41
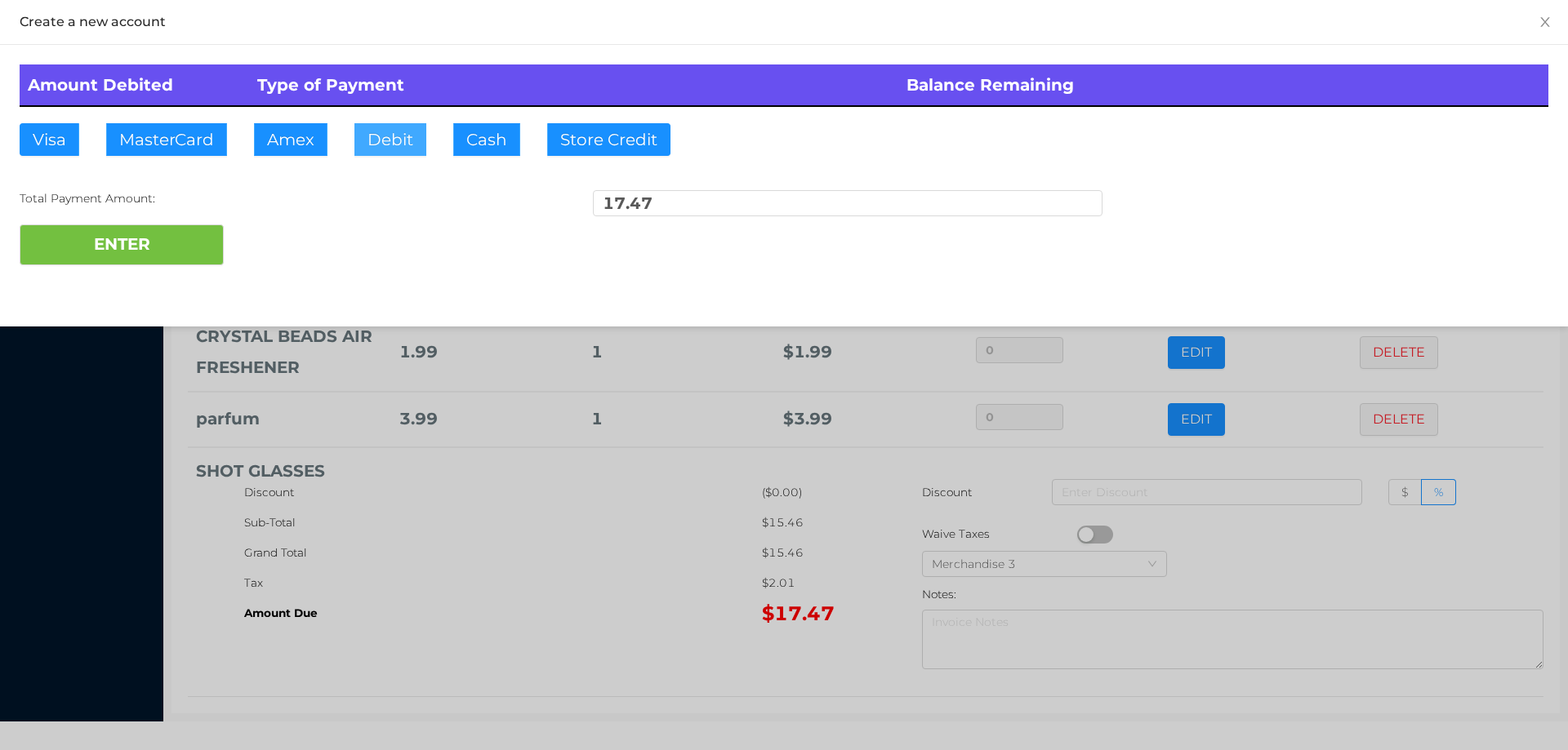
click at [398, 147] on button "Debit" at bounding box center [390, 139] width 72 height 33
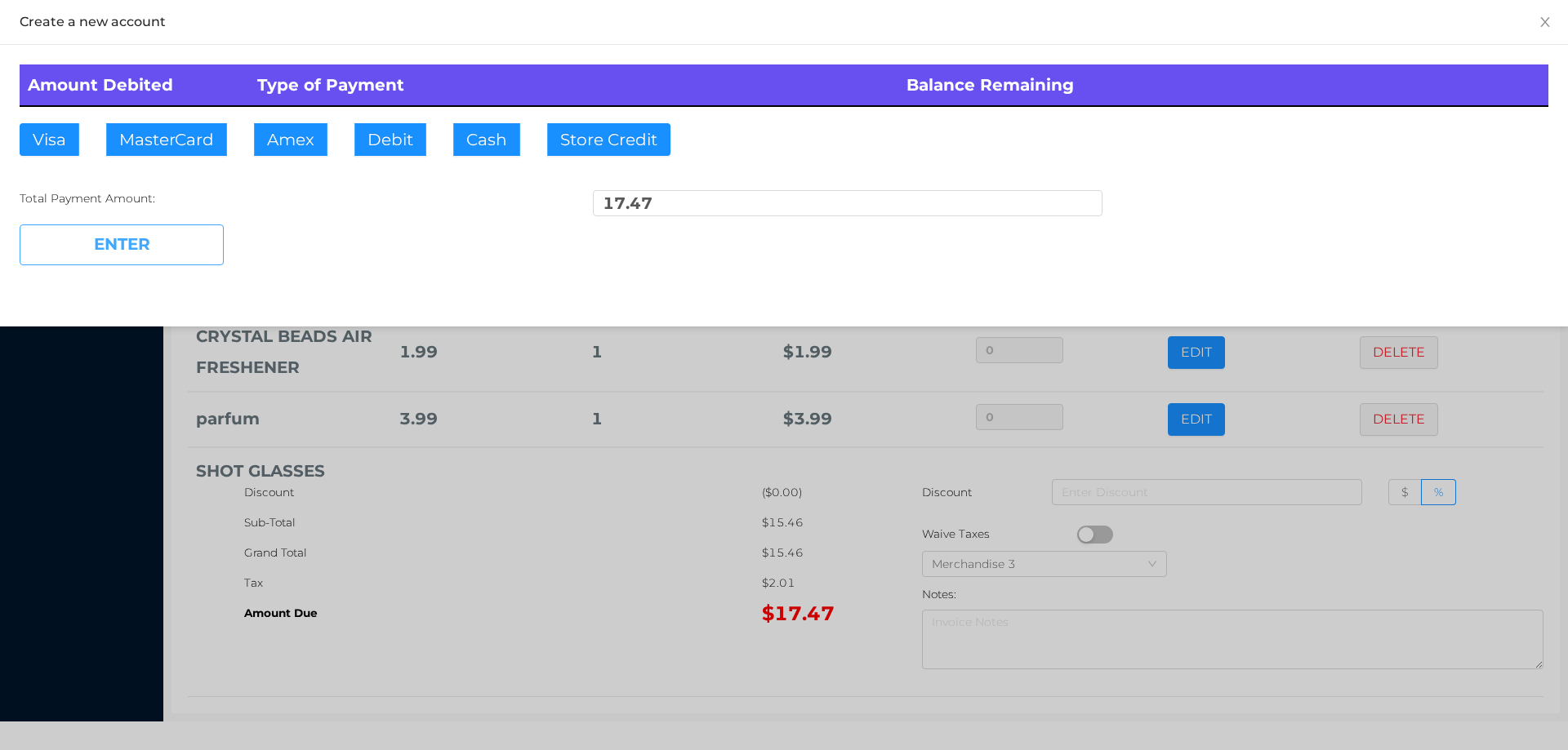
click at [142, 254] on button "ENTER" at bounding box center [122, 245] width 204 height 41
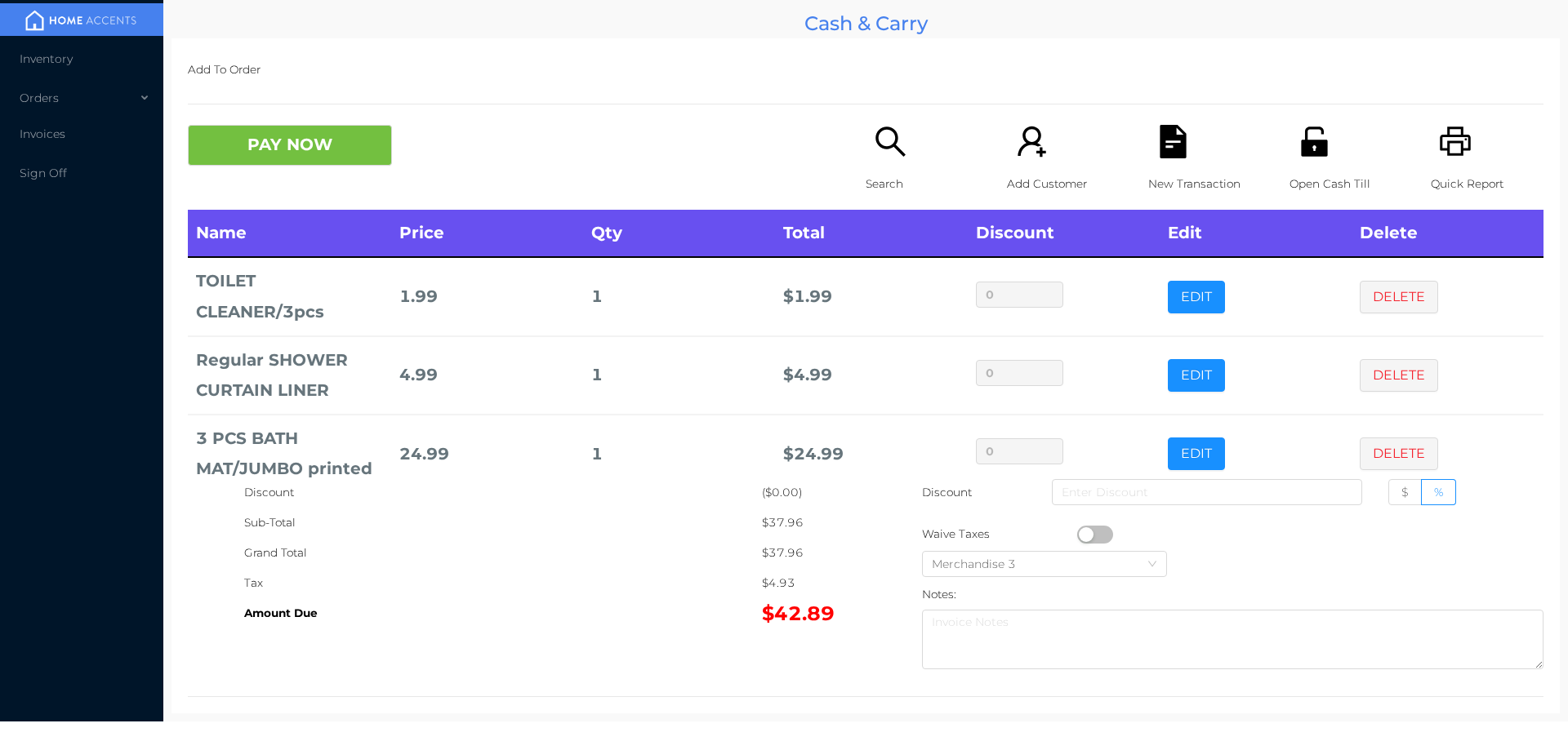
click at [879, 150] on icon "icon: search" at bounding box center [890, 141] width 33 height 33
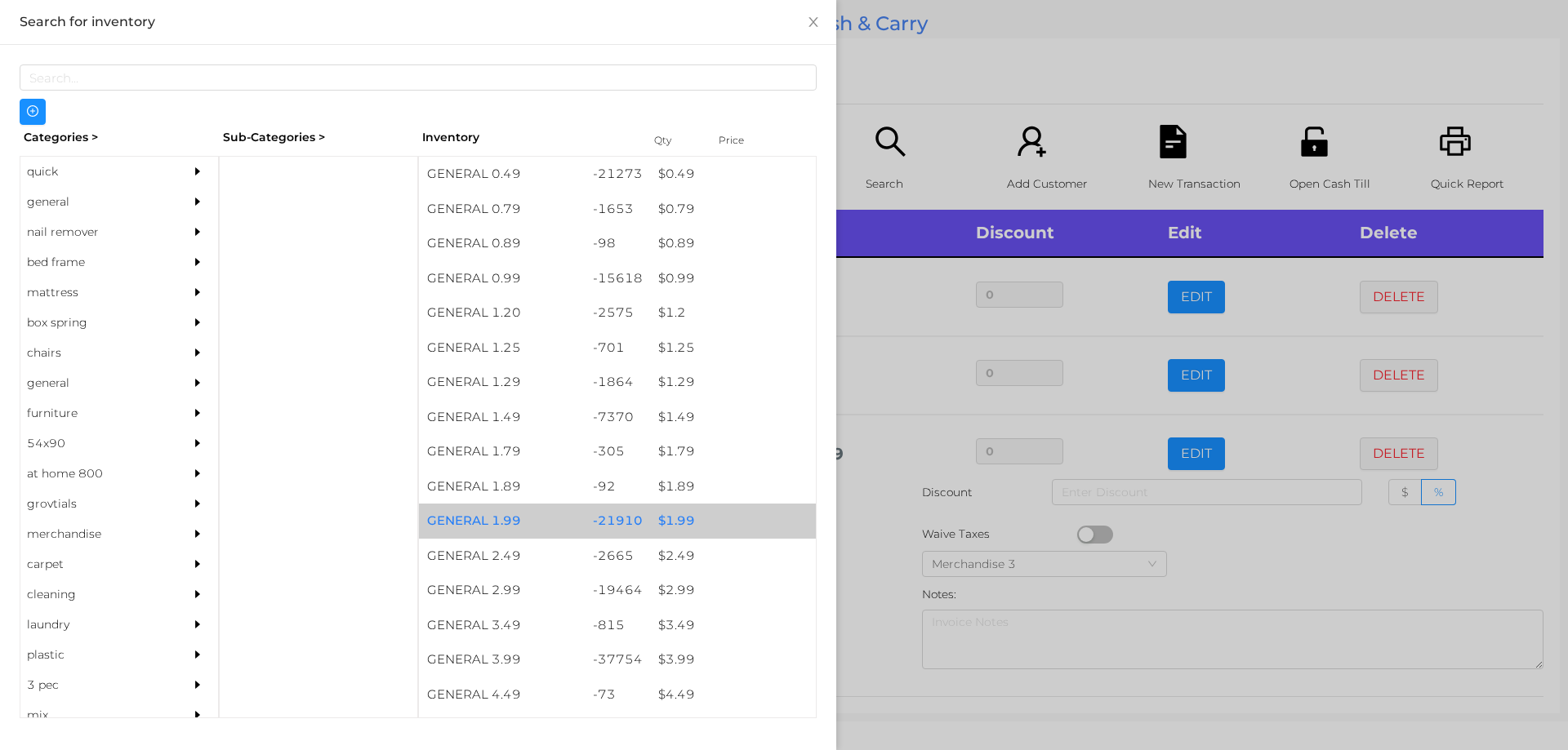
click at [686, 503] on div "$ 1.99" at bounding box center [733, 520] width 165 height 35
click at [708, 512] on div "$ 1.99" at bounding box center [733, 520] width 165 height 35
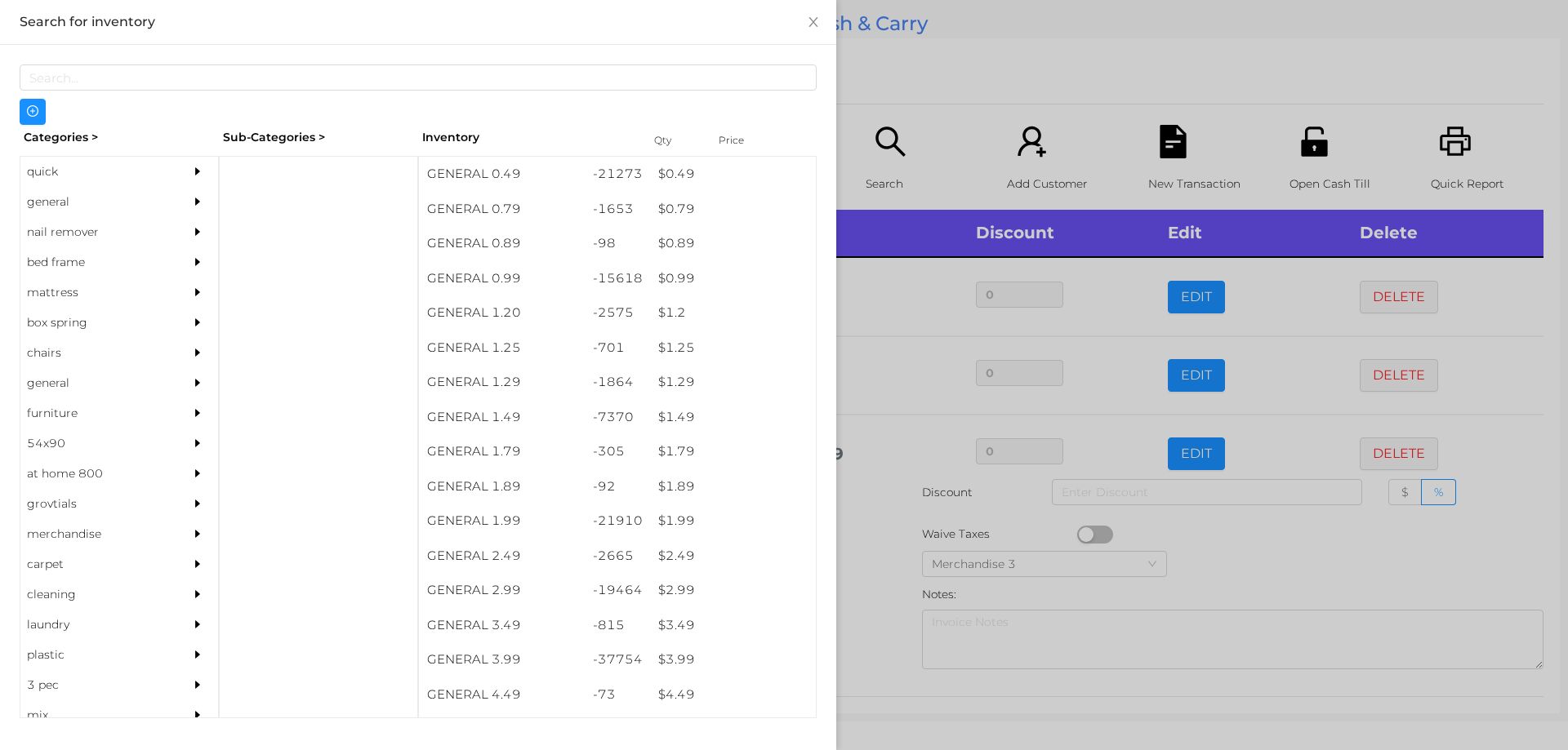
click at [909, 101] on div at bounding box center [784, 375] width 1568 height 750
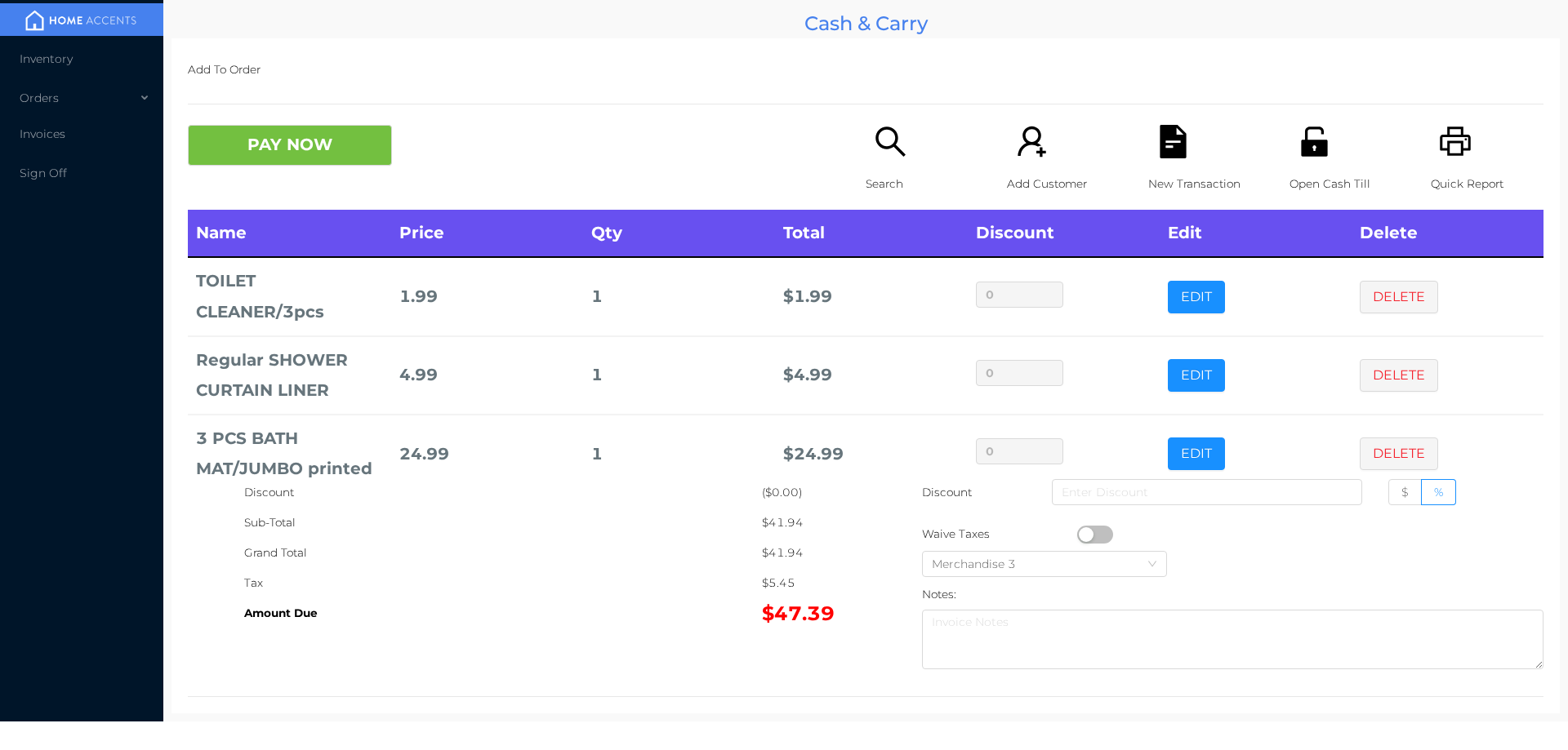
click at [1158, 181] on p "New Transaction" at bounding box center [1205, 184] width 113 height 30
click at [1439, 153] on icon "icon: printer" at bounding box center [1455, 141] width 33 height 33
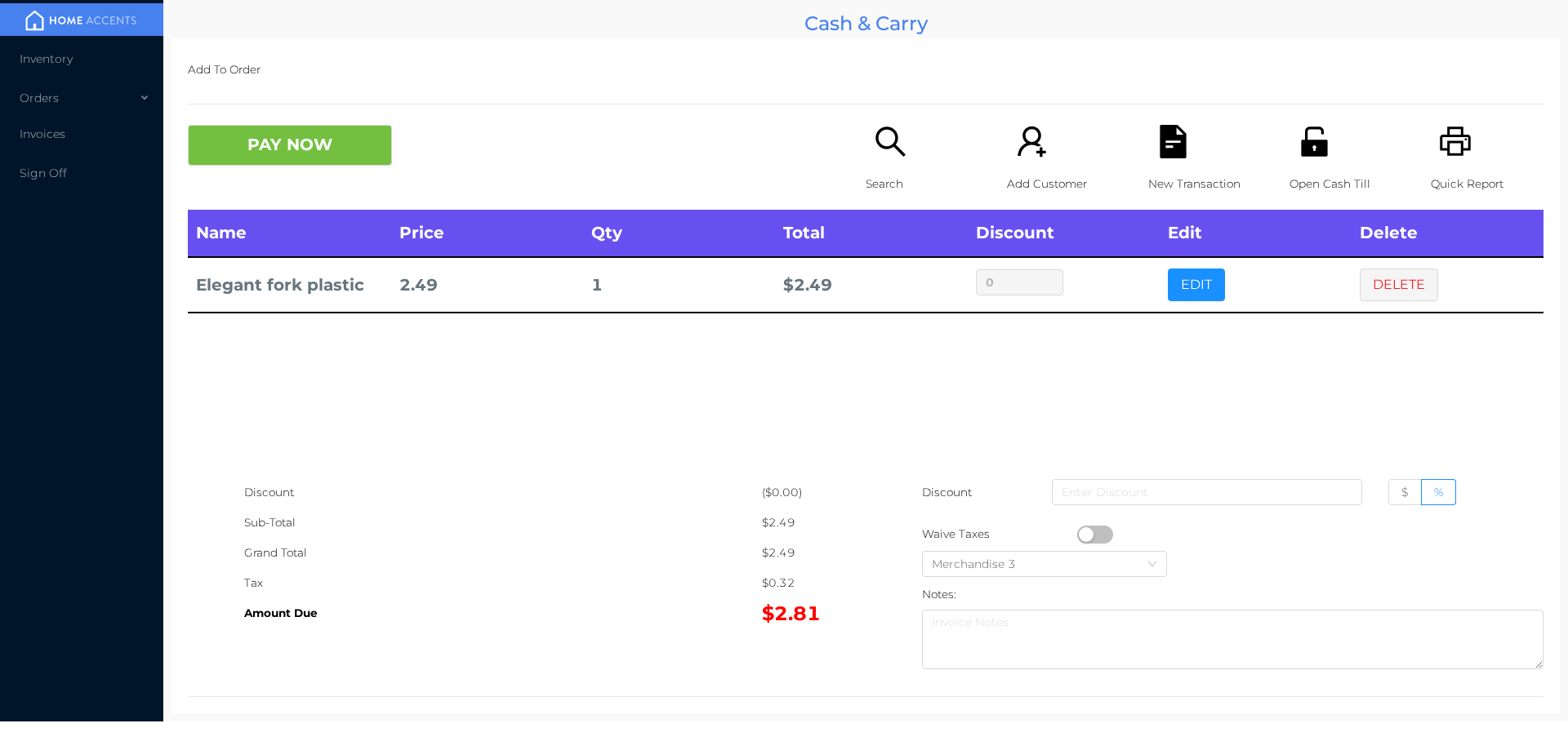
click at [1167, 149] on icon "icon: file-text" at bounding box center [1173, 141] width 26 height 33
click at [1298, 136] on icon "icon: unlock" at bounding box center [1314, 141] width 33 height 33
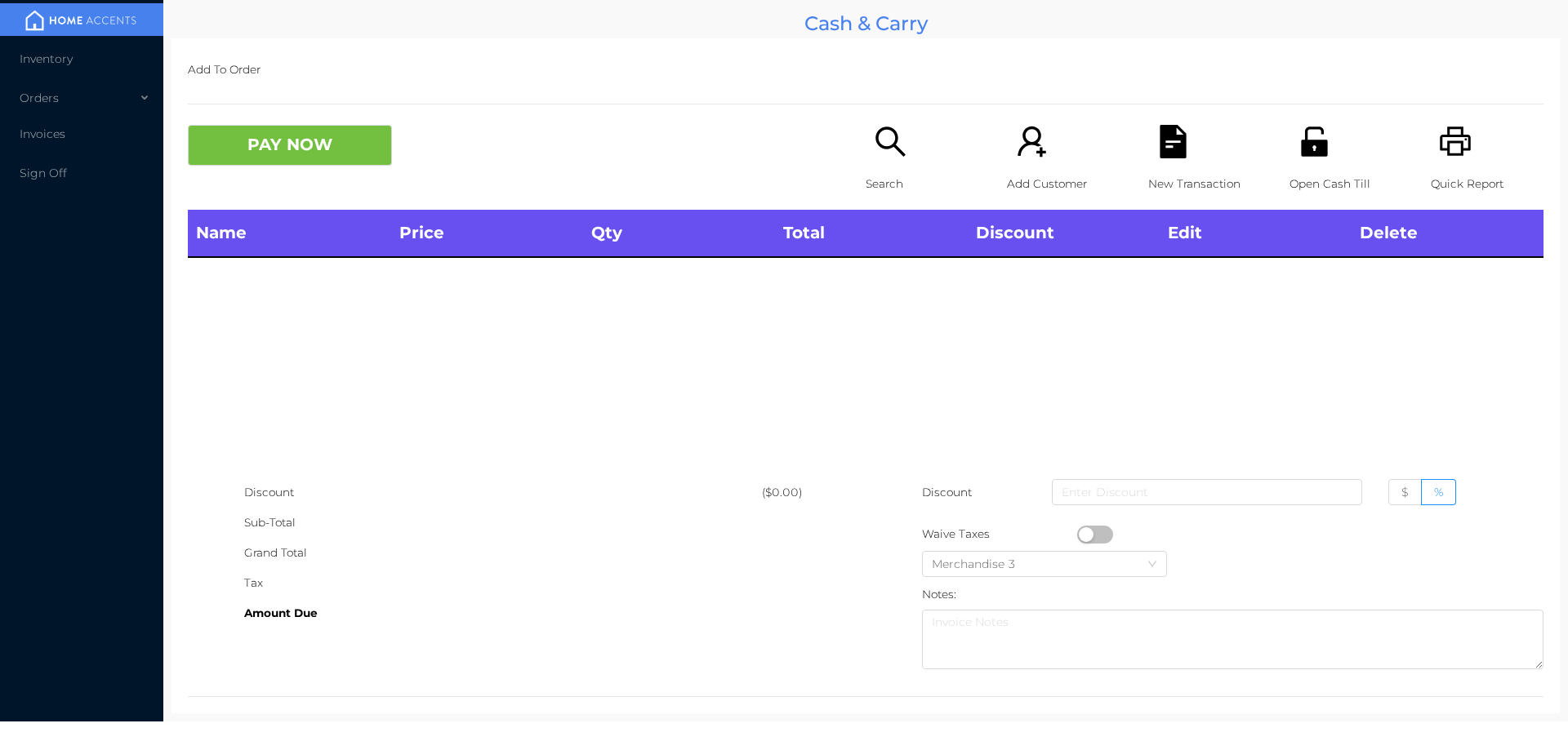
click at [876, 151] on icon "icon: search" at bounding box center [890, 141] width 33 height 33
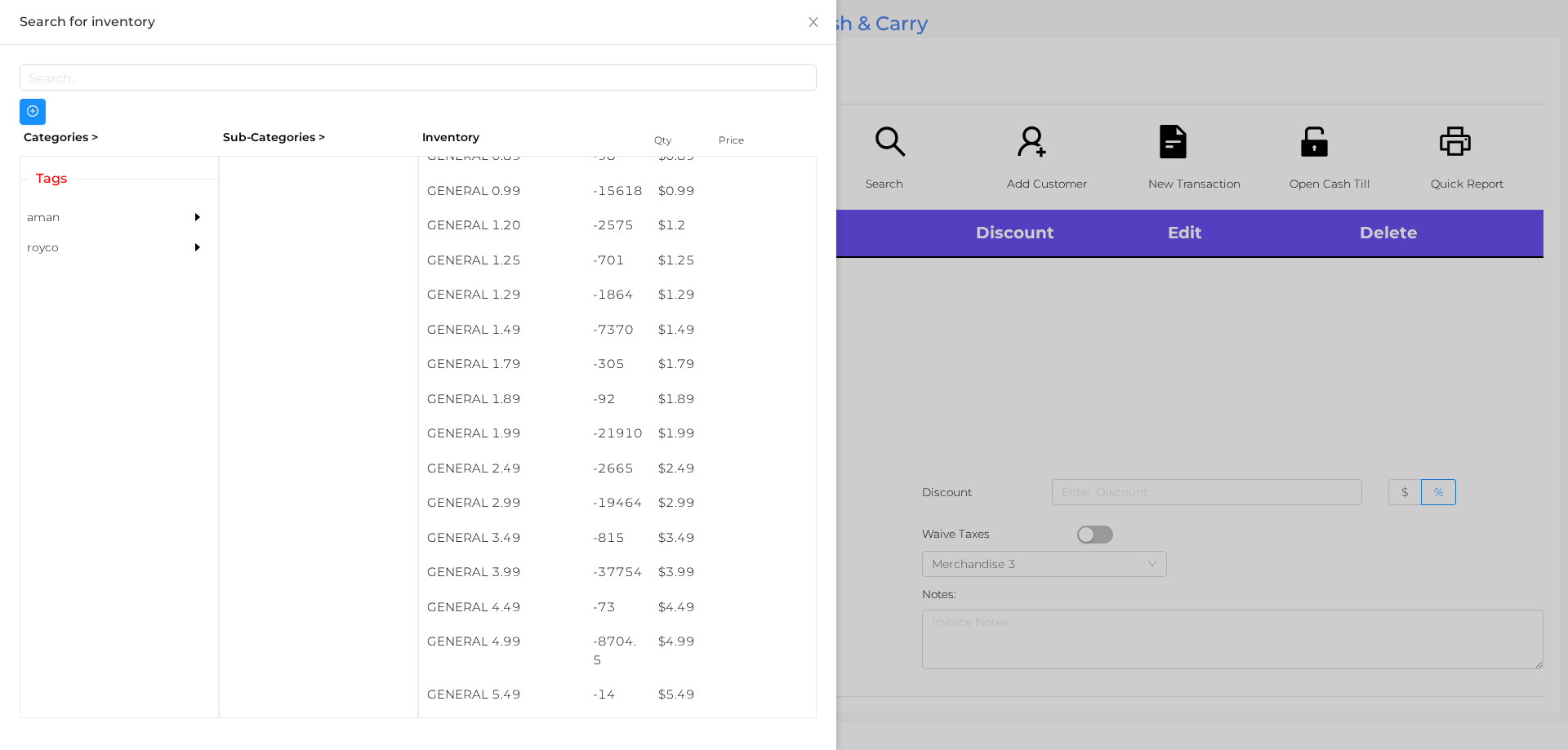
scroll to position [128, 0]
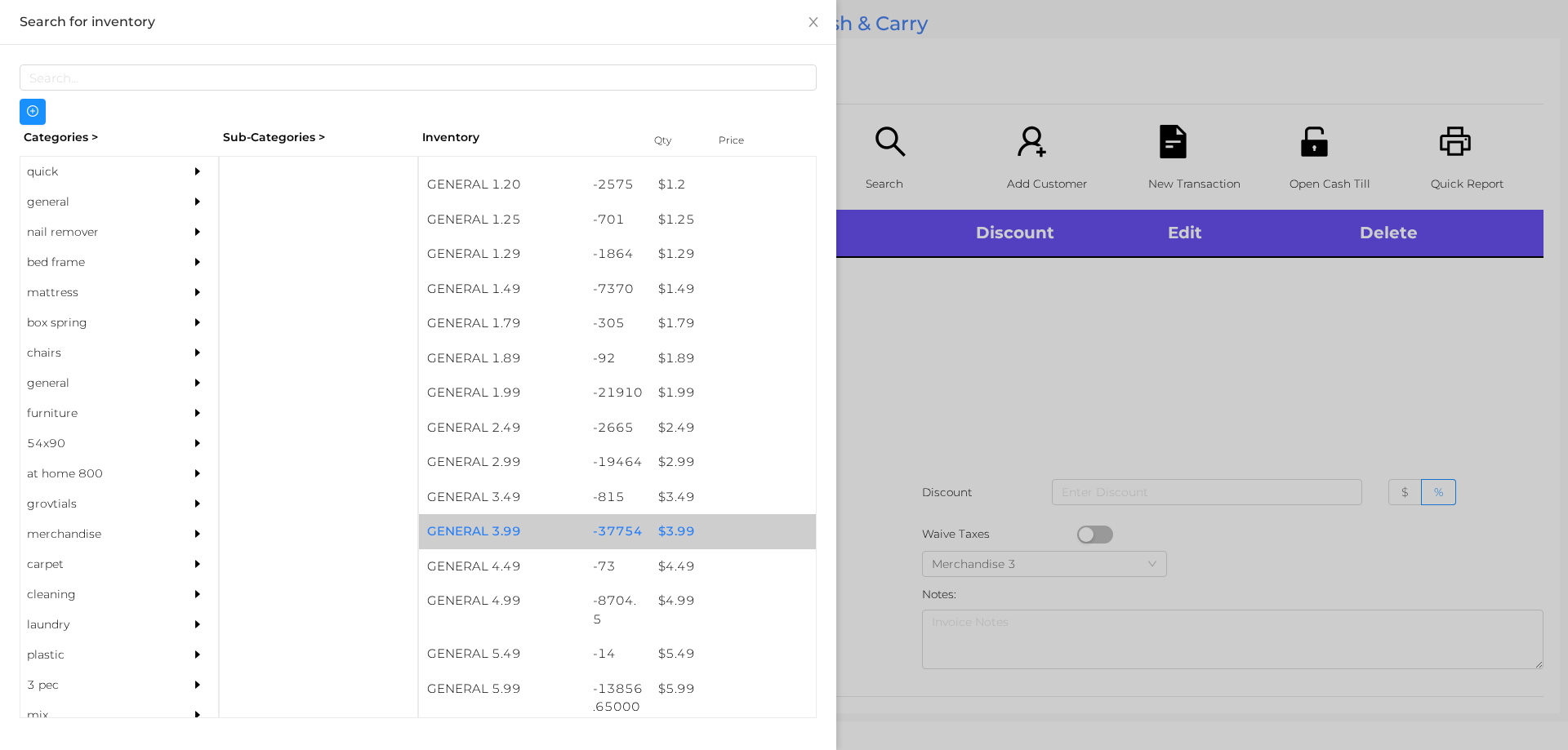
click at [699, 532] on div "$ 3.99" at bounding box center [733, 531] width 165 height 35
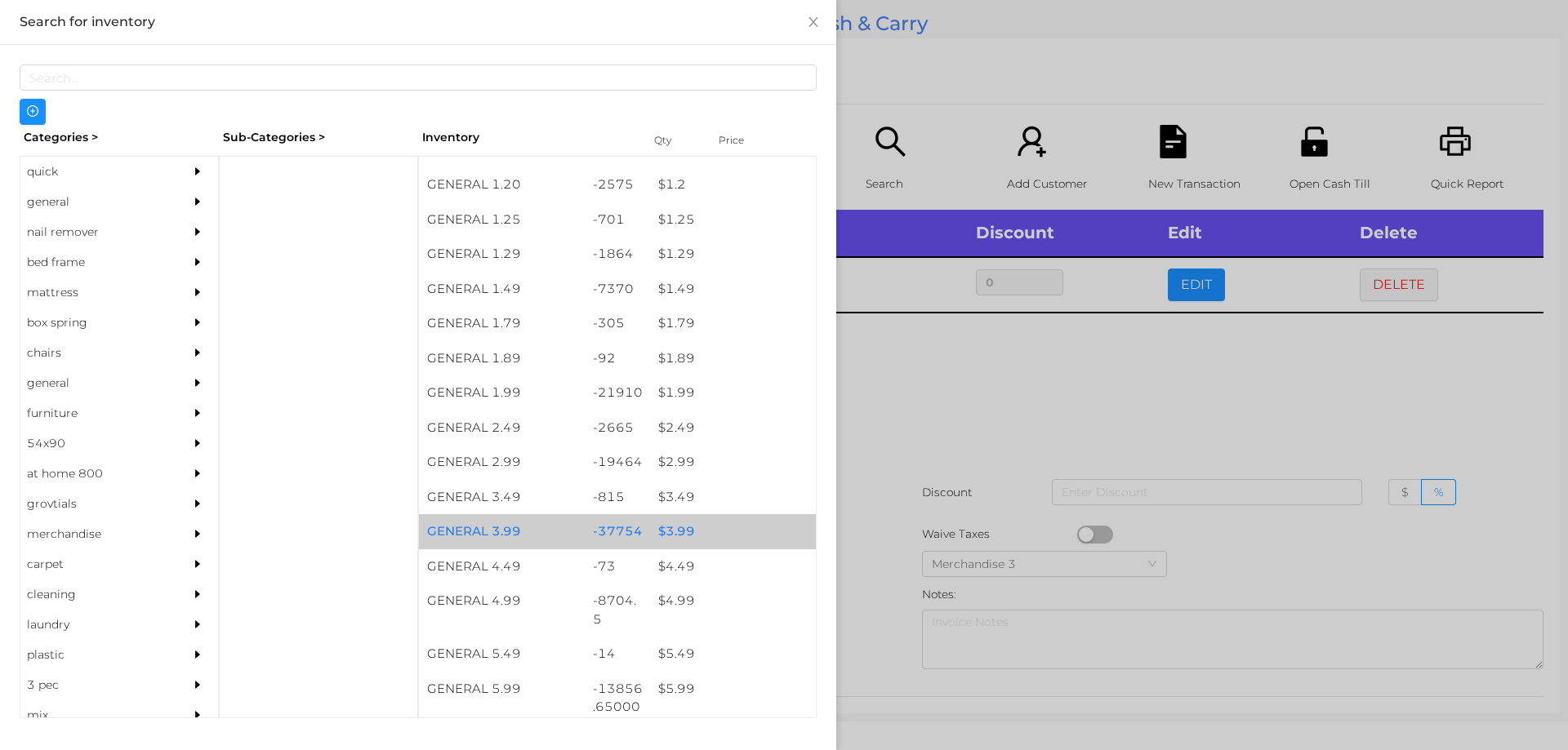
click at [694, 540] on div "$ 3.99" at bounding box center [733, 531] width 165 height 35
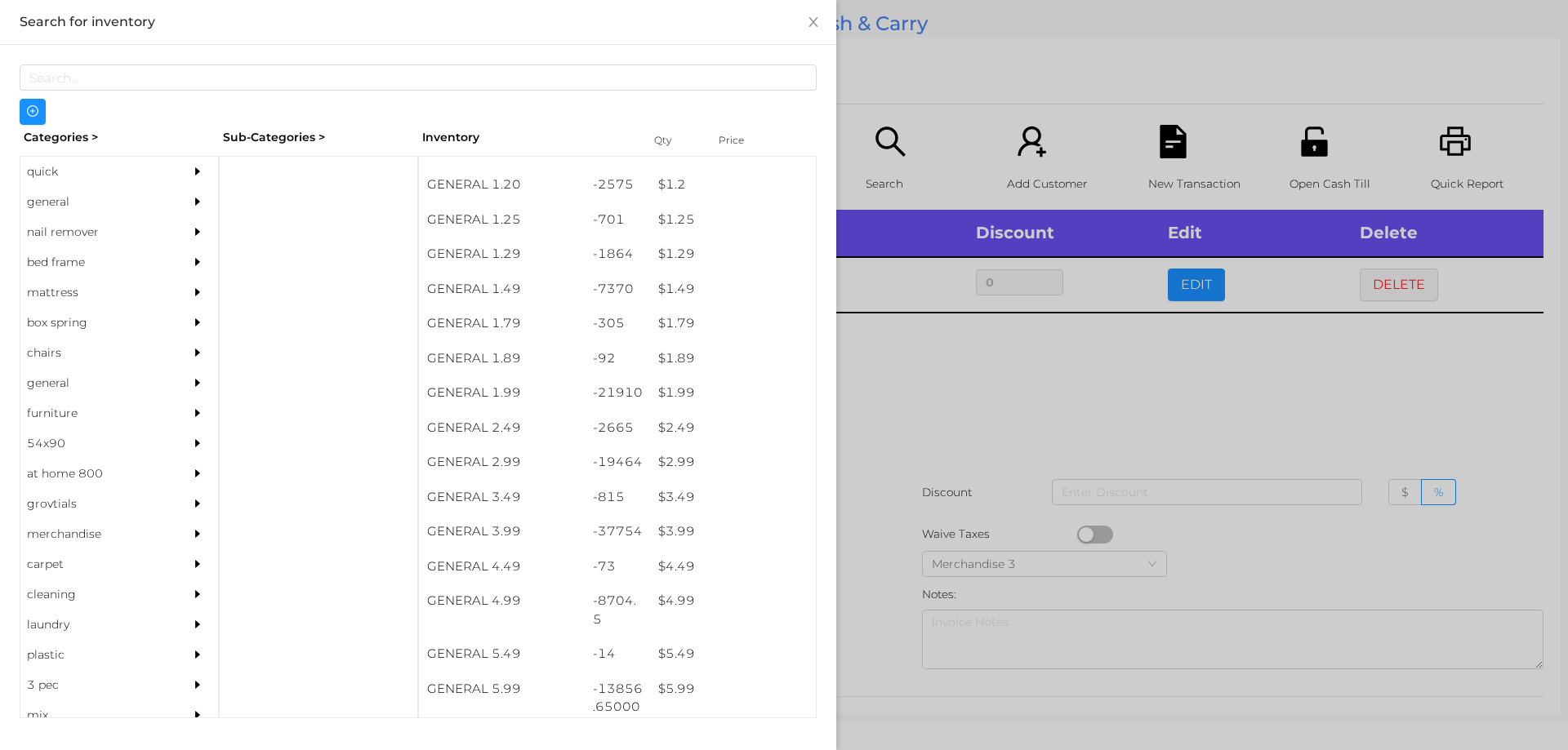
click at [943, 465] on div at bounding box center [784, 375] width 1568 height 750
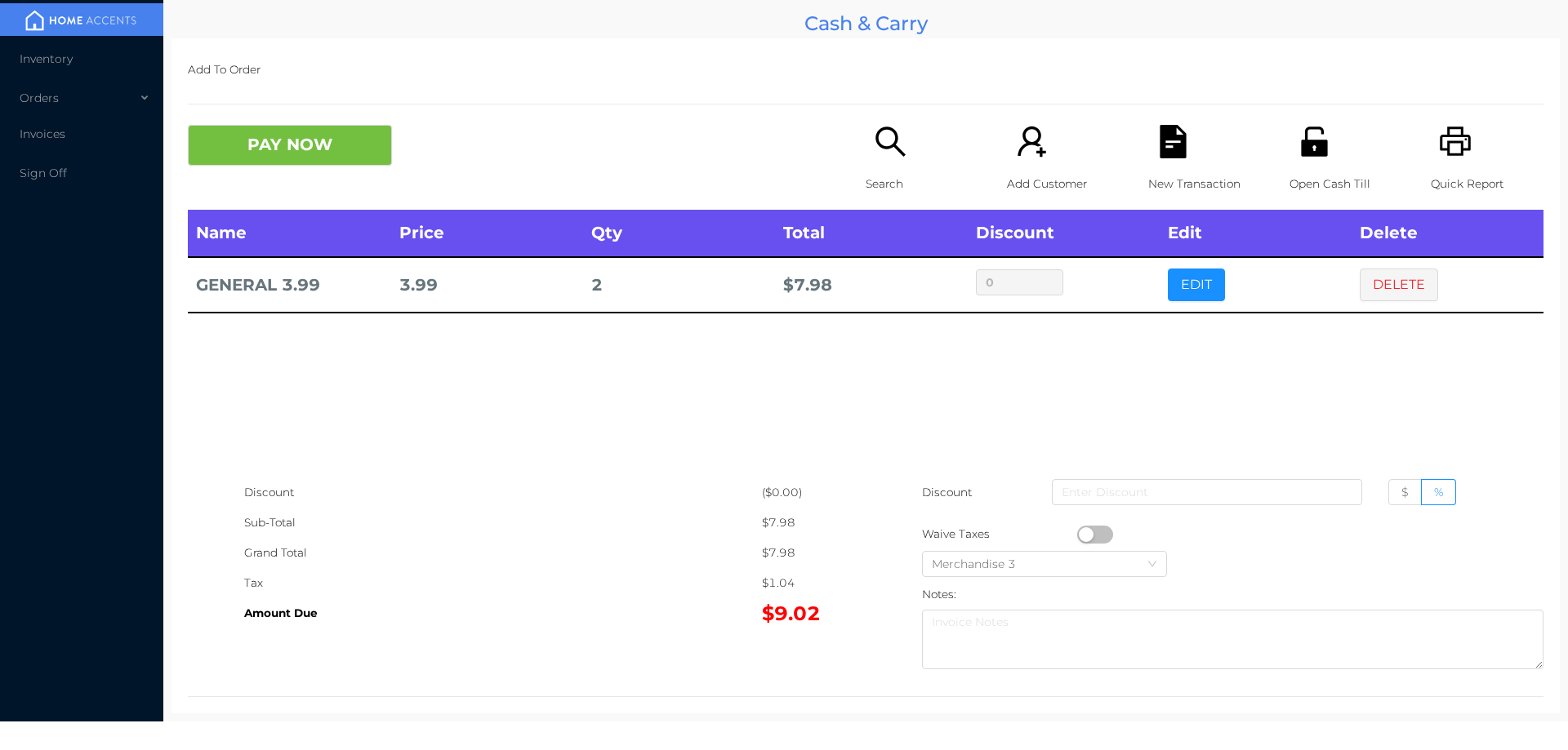
click at [281, 142] on button "PAY NOW" at bounding box center [290, 146] width 204 height 41
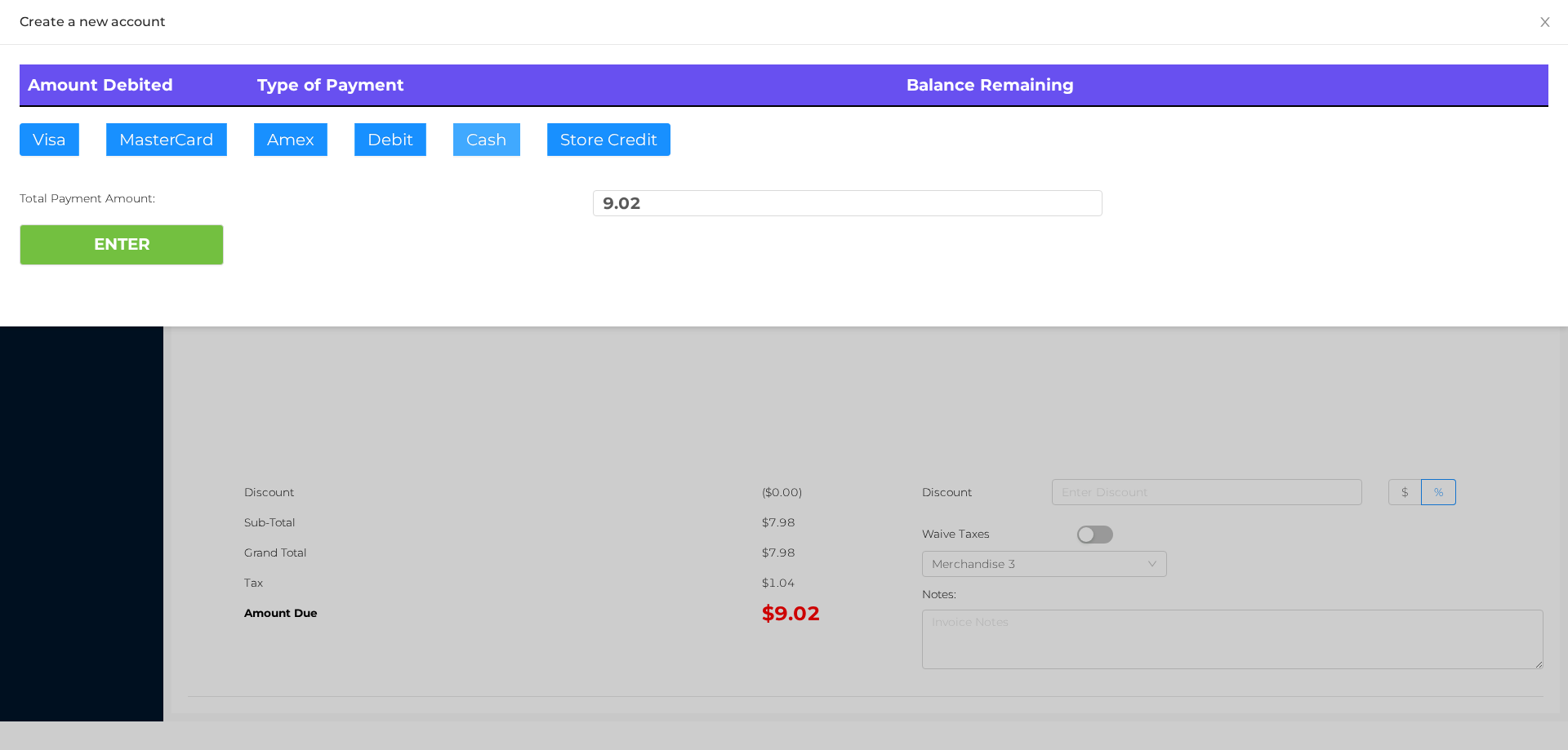
click at [483, 129] on button "Cash" at bounding box center [487, 139] width 67 height 33
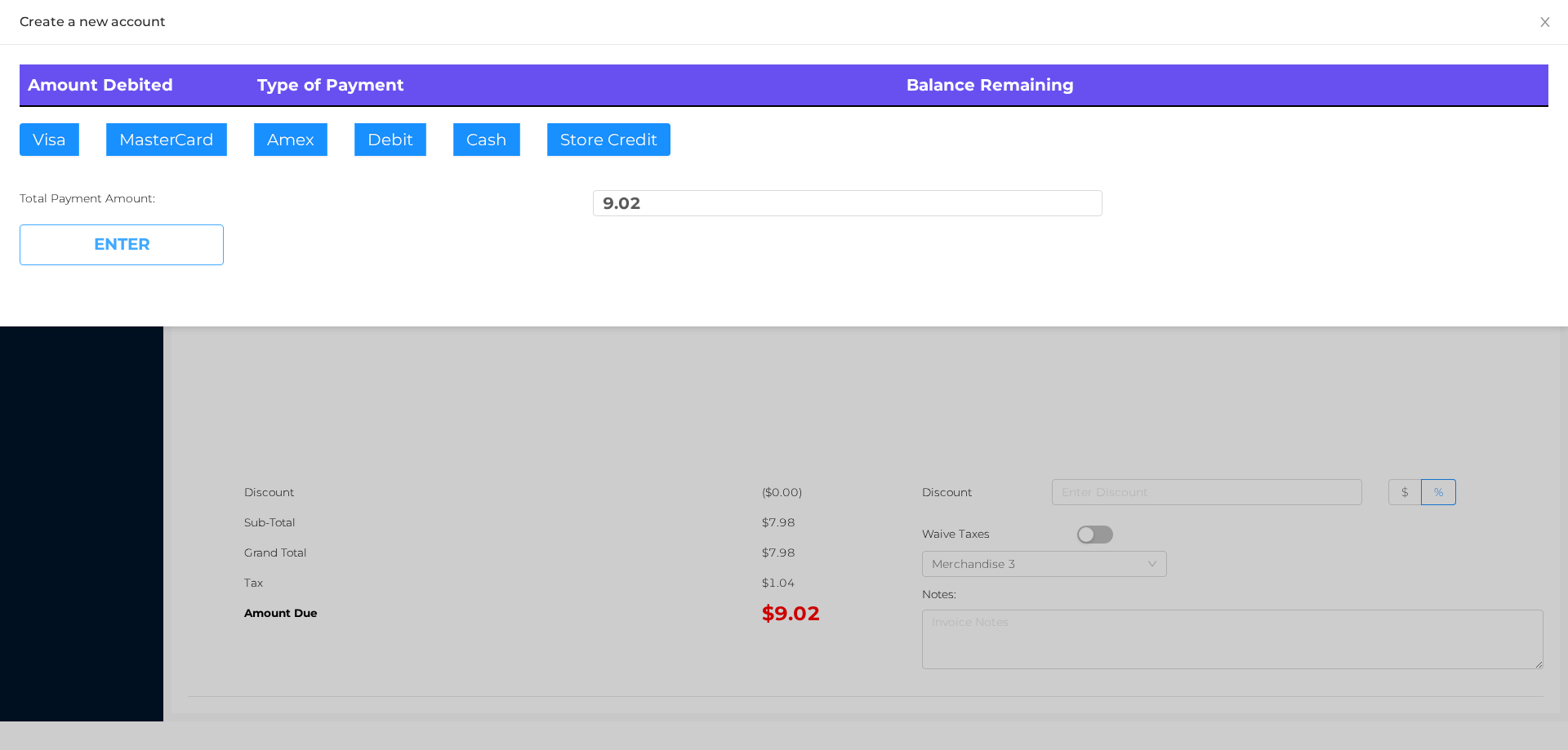
click at [213, 260] on button "ENTER" at bounding box center [122, 245] width 204 height 41
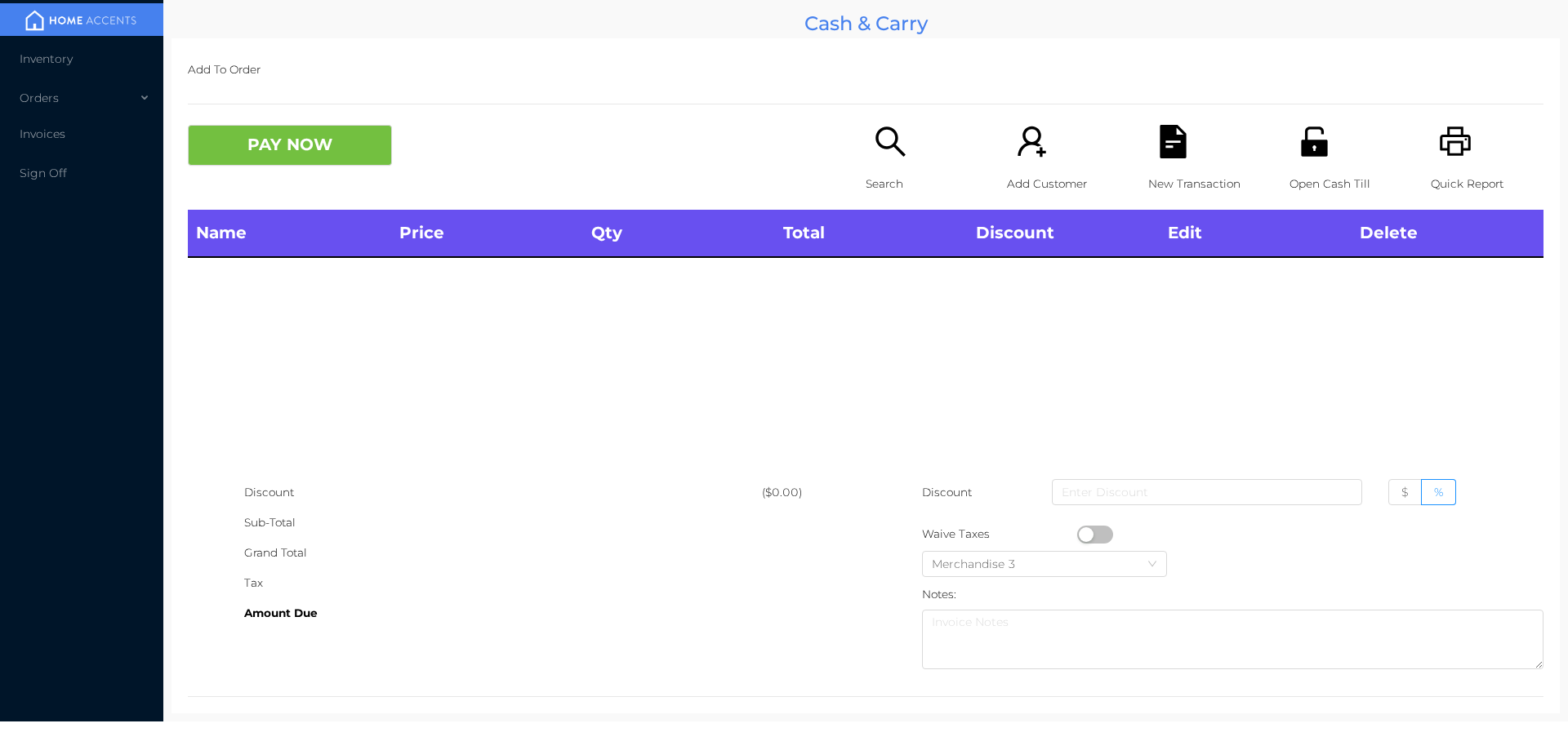
click at [874, 154] on icon "icon: search" at bounding box center [890, 141] width 33 height 33
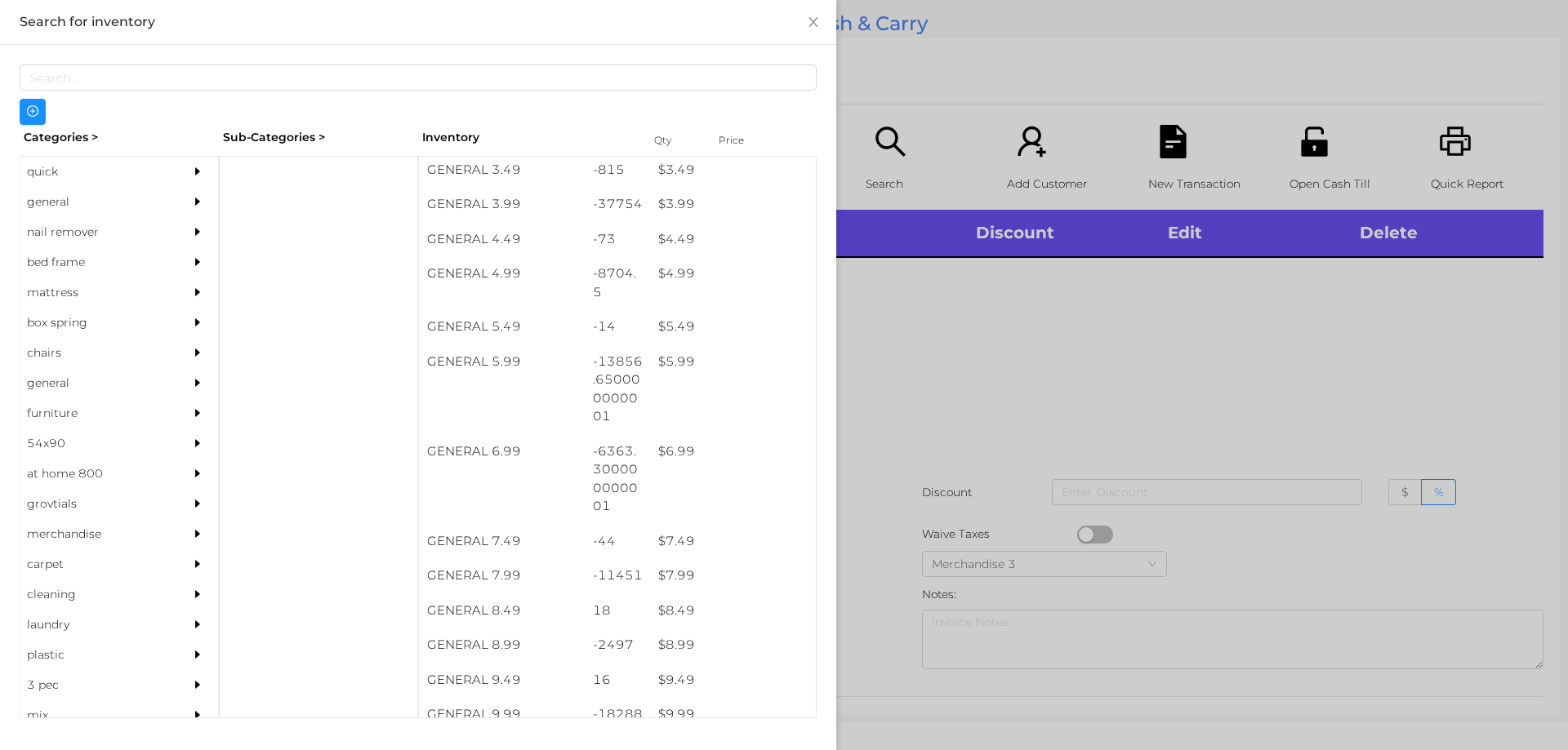
scroll to position [455, 0]
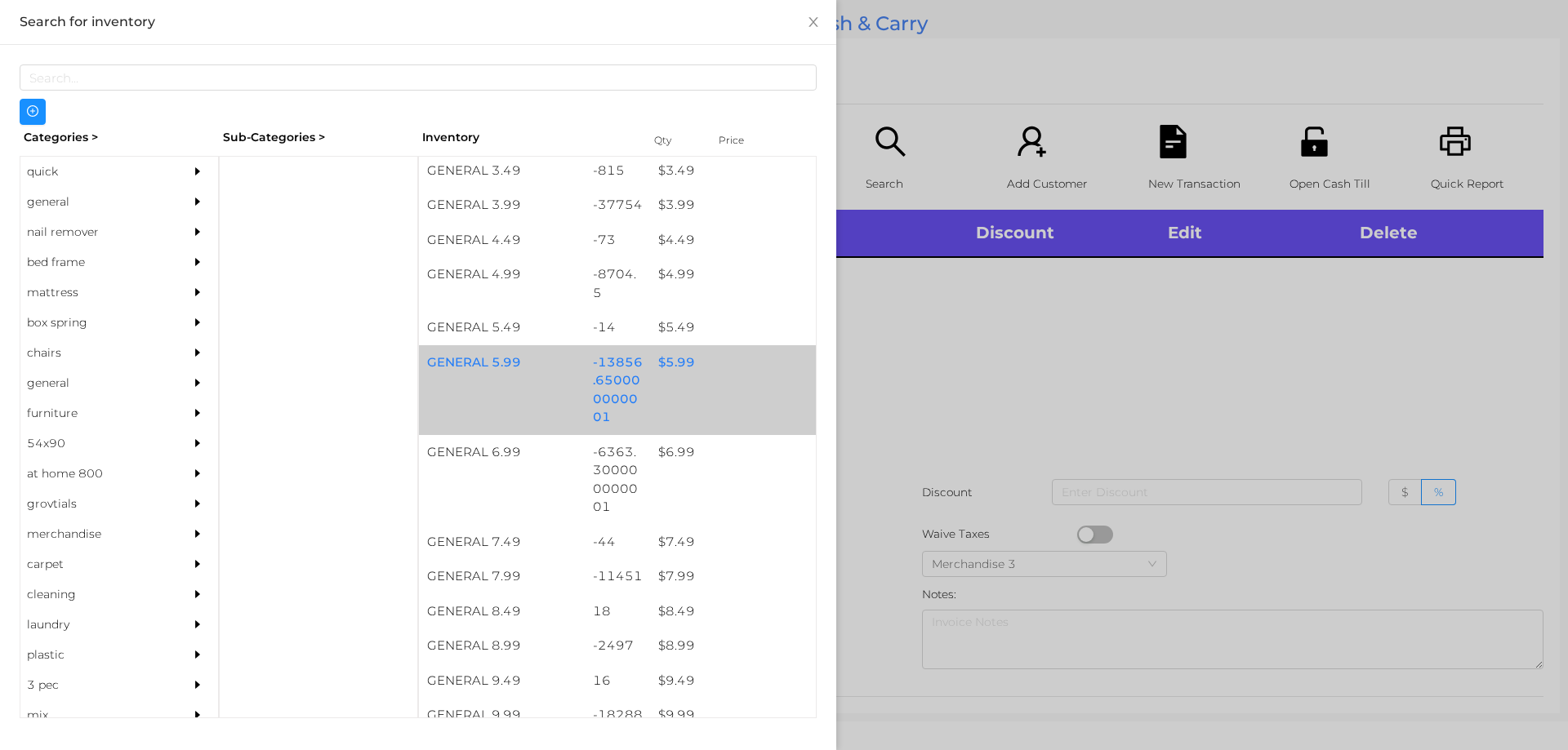
click at [708, 391] on div "GENERAL 5.99 -13856.650000000001 $ 5.99" at bounding box center [617, 390] width 397 height 89
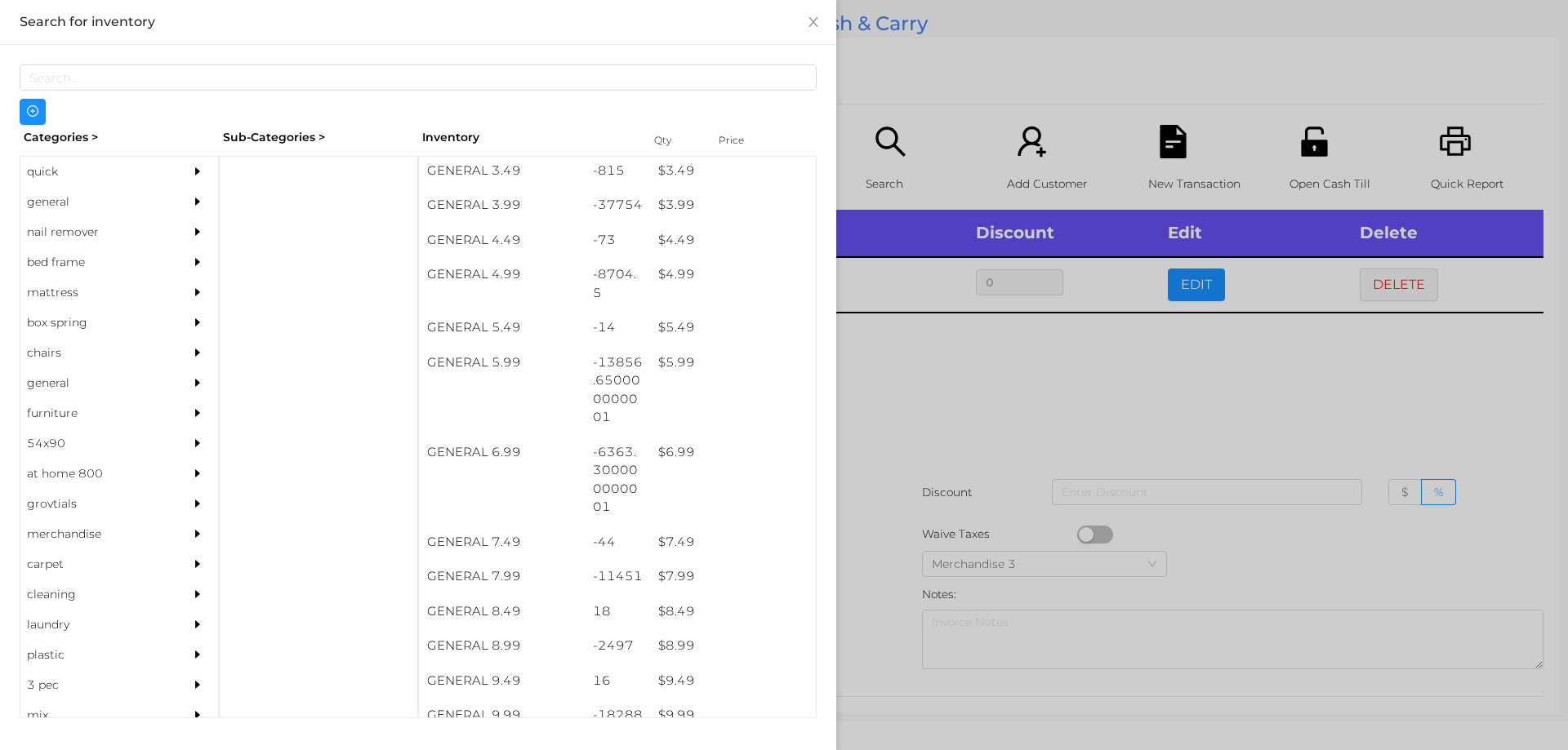
click at [1154, 419] on div at bounding box center [784, 375] width 1568 height 750
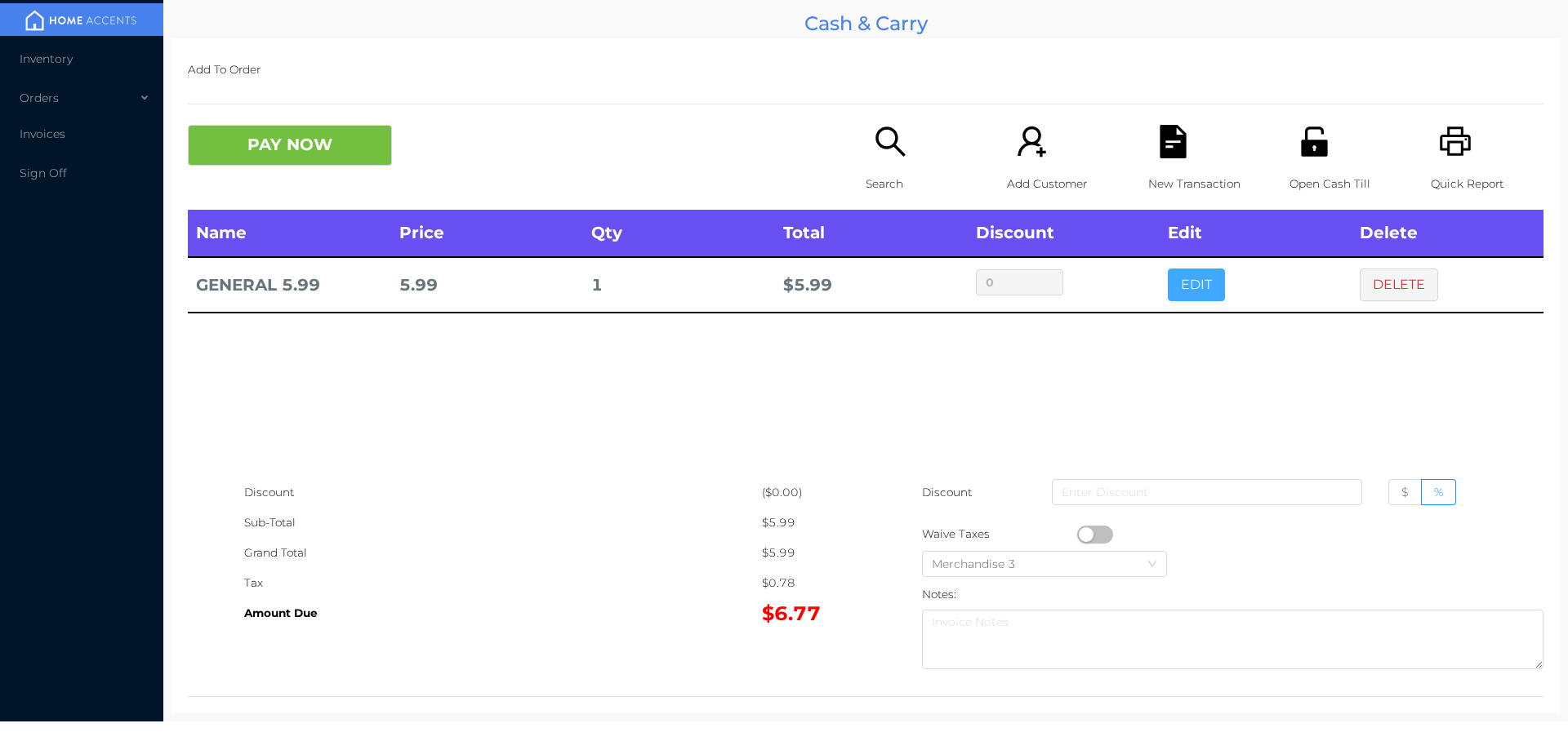
click at [1180, 274] on button "EDIT" at bounding box center [1197, 284] width 57 height 33
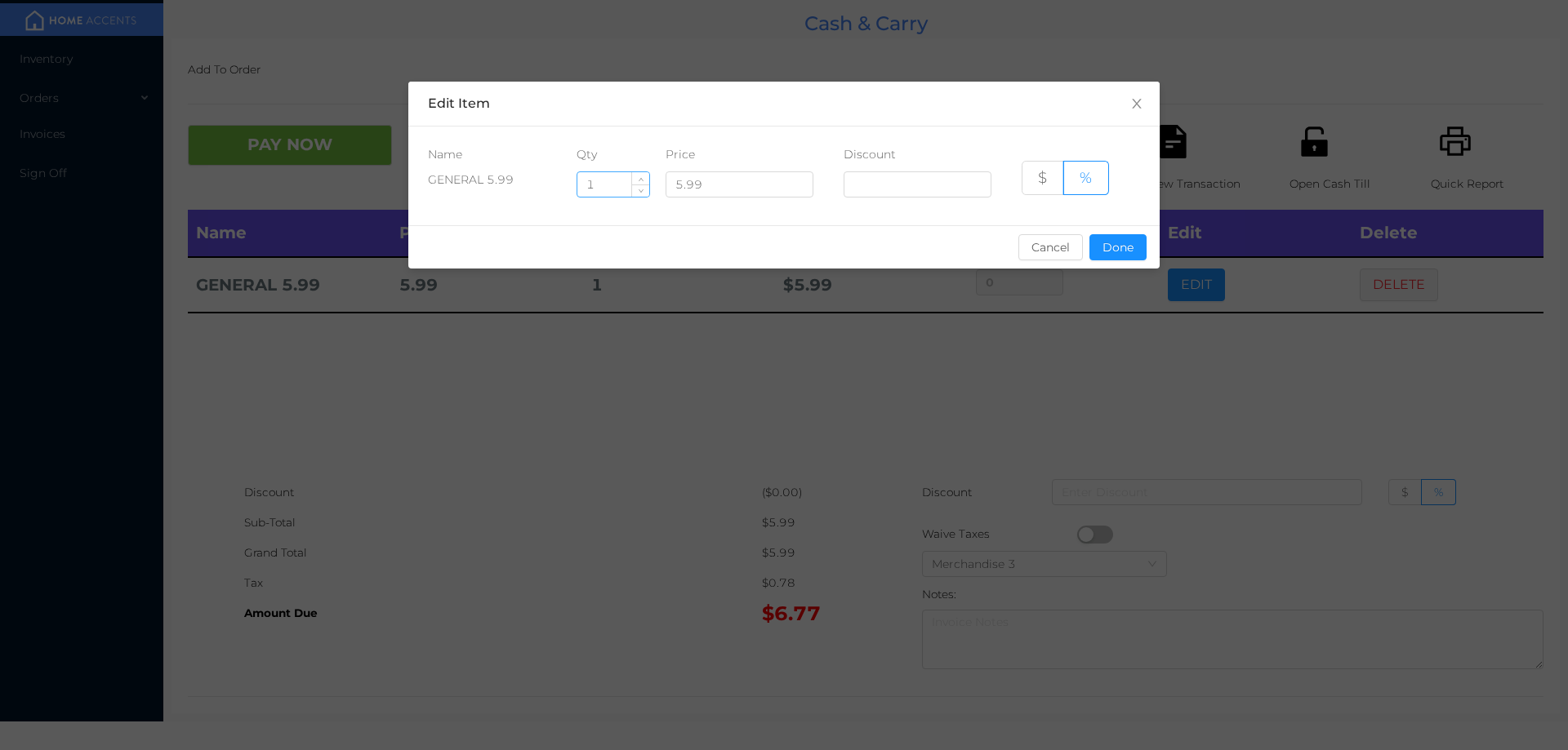
click at [625, 185] on input "1" at bounding box center [614, 184] width 72 height 24
type input "1.5"
click at [1134, 237] on button "Done" at bounding box center [1118, 247] width 57 height 26
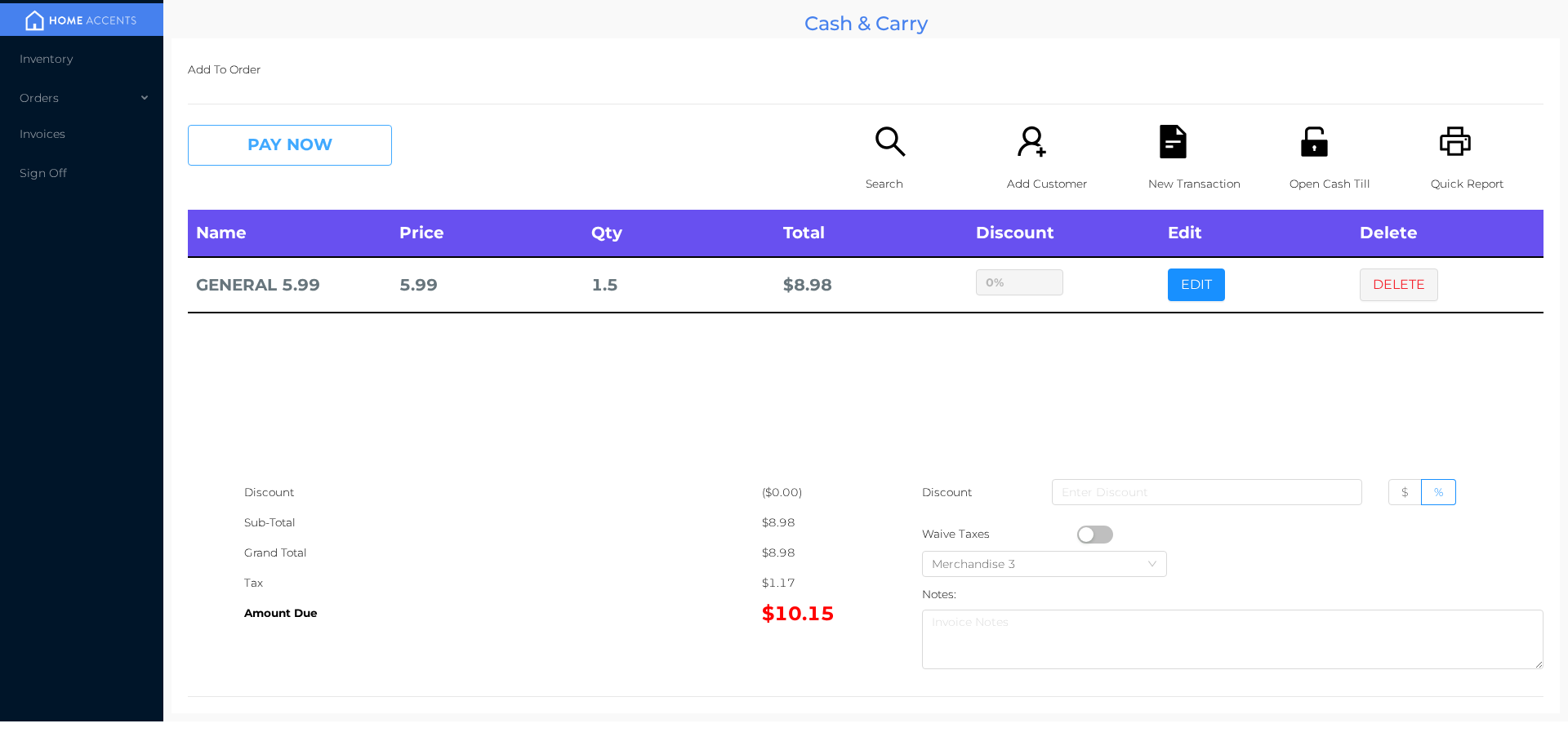
click at [269, 140] on button "PAY NOW" at bounding box center [290, 146] width 204 height 41
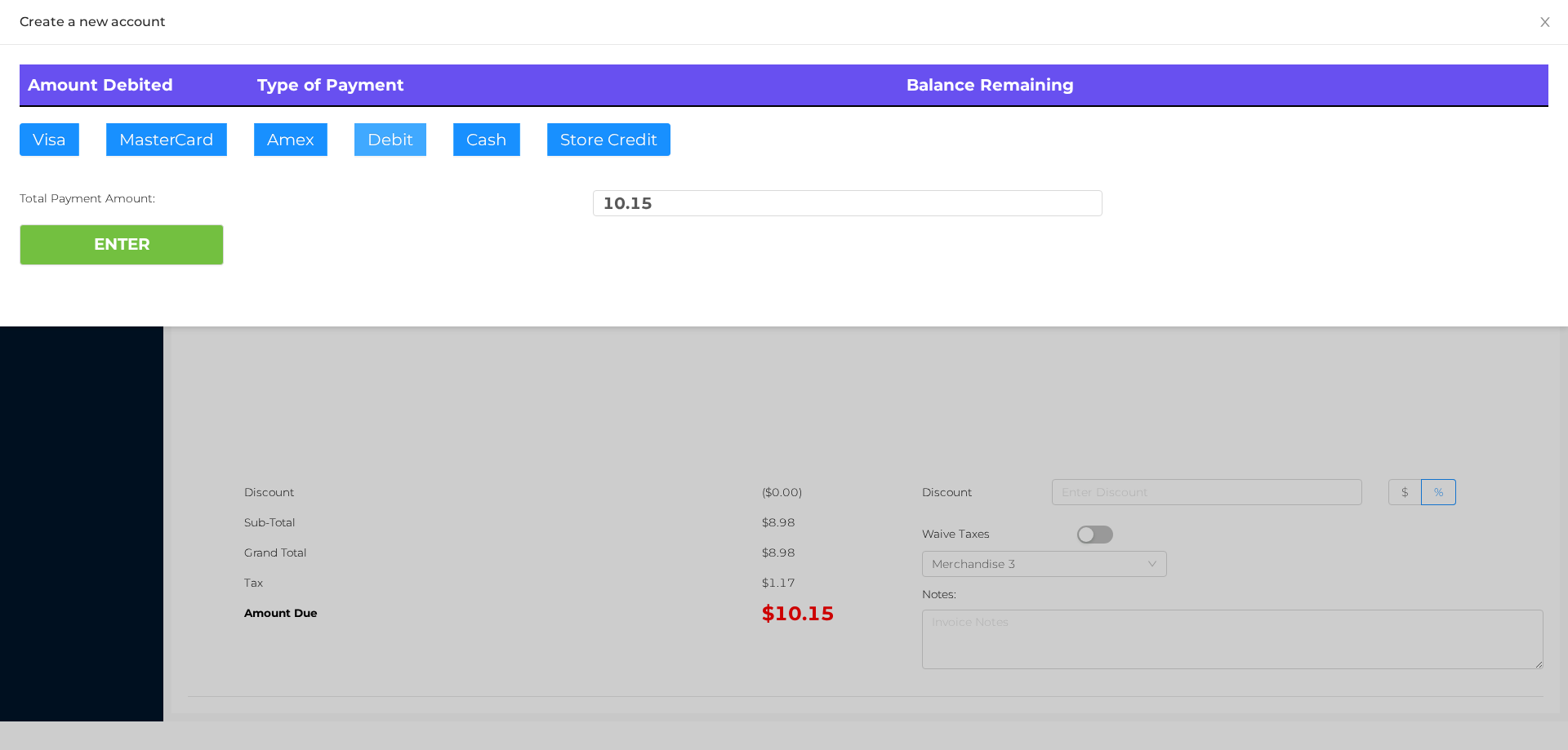
click at [374, 139] on button "Debit" at bounding box center [390, 139] width 72 height 33
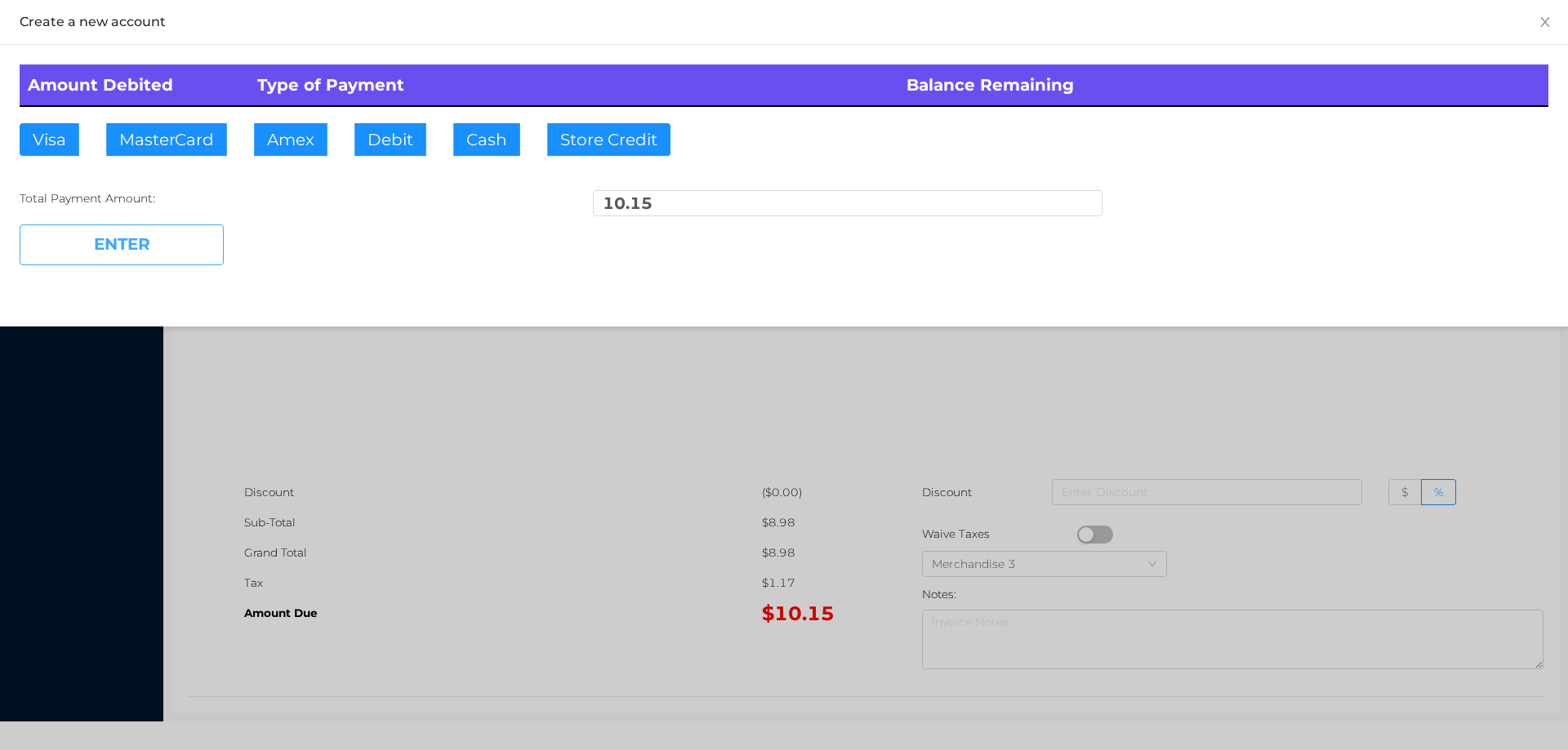
click at [149, 259] on button "ENTER" at bounding box center [122, 245] width 204 height 41
type input "0"
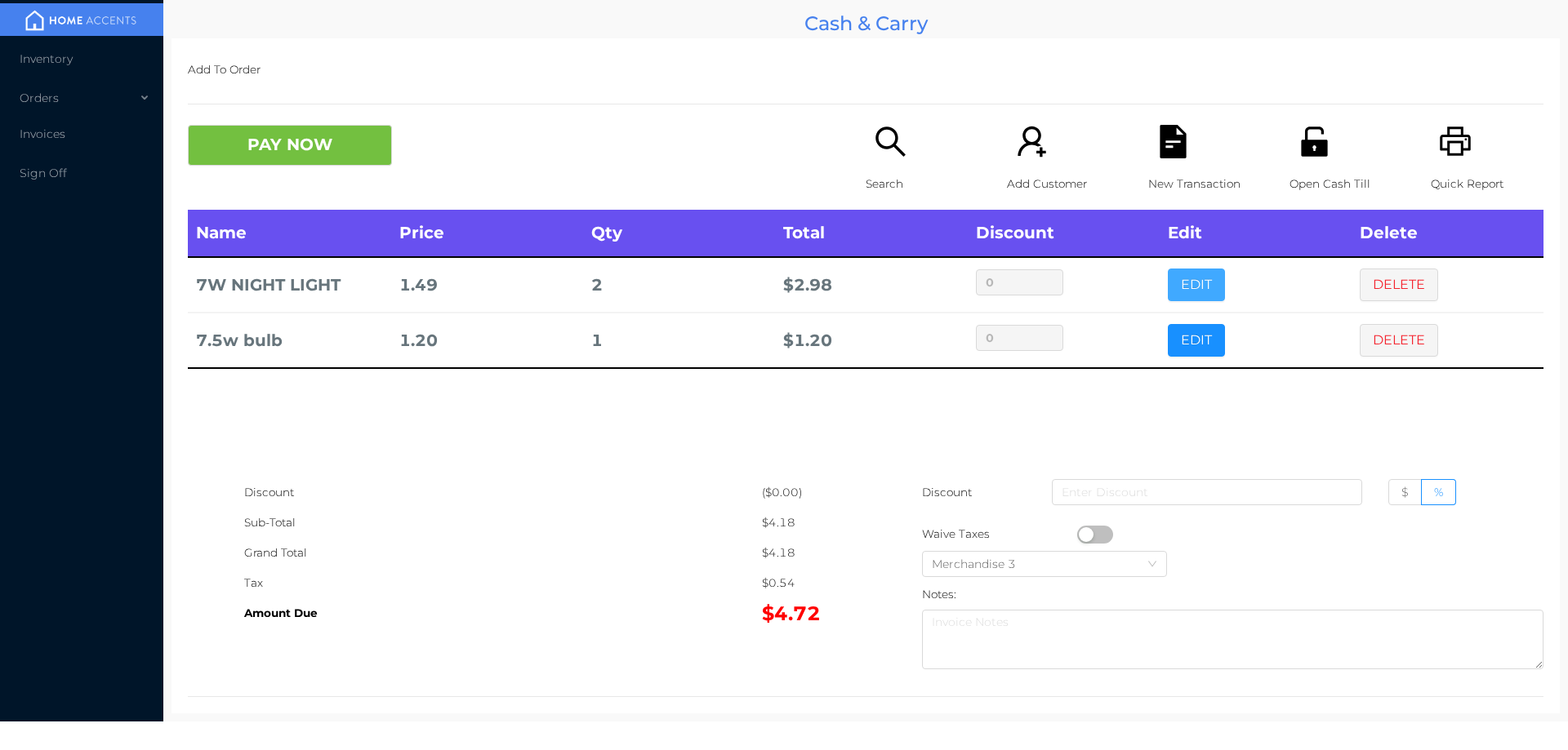
click at [1211, 274] on button "EDIT" at bounding box center [1197, 284] width 57 height 33
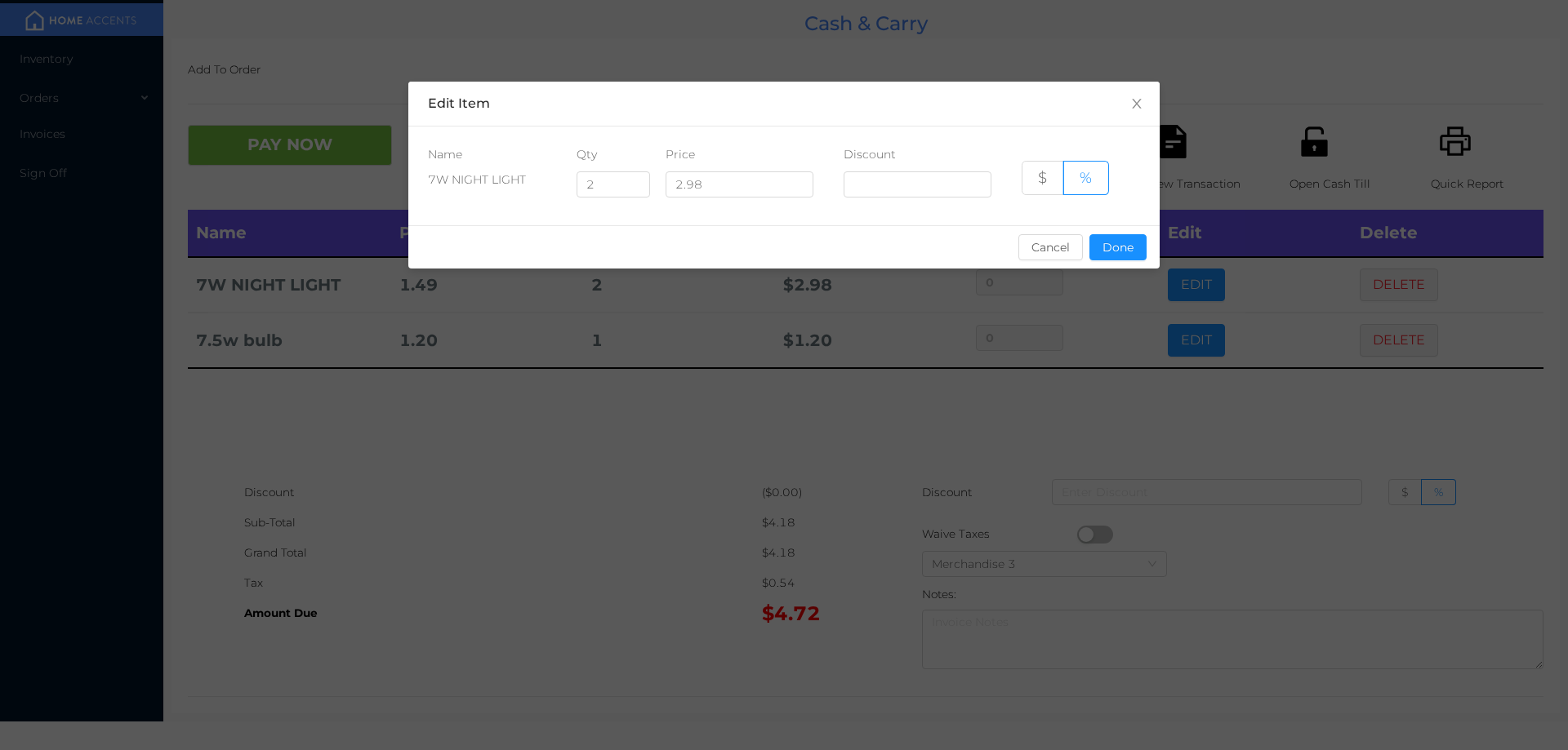
click at [619, 158] on div "Qty" at bounding box center [606, 154] width 60 height 17
click at [613, 181] on input "2" at bounding box center [614, 184] width 72 height 24
type input "1"
click at [1106, 240] on button "Done" at bounding box center [1118, 247] width 57 height 26
type input "0%"
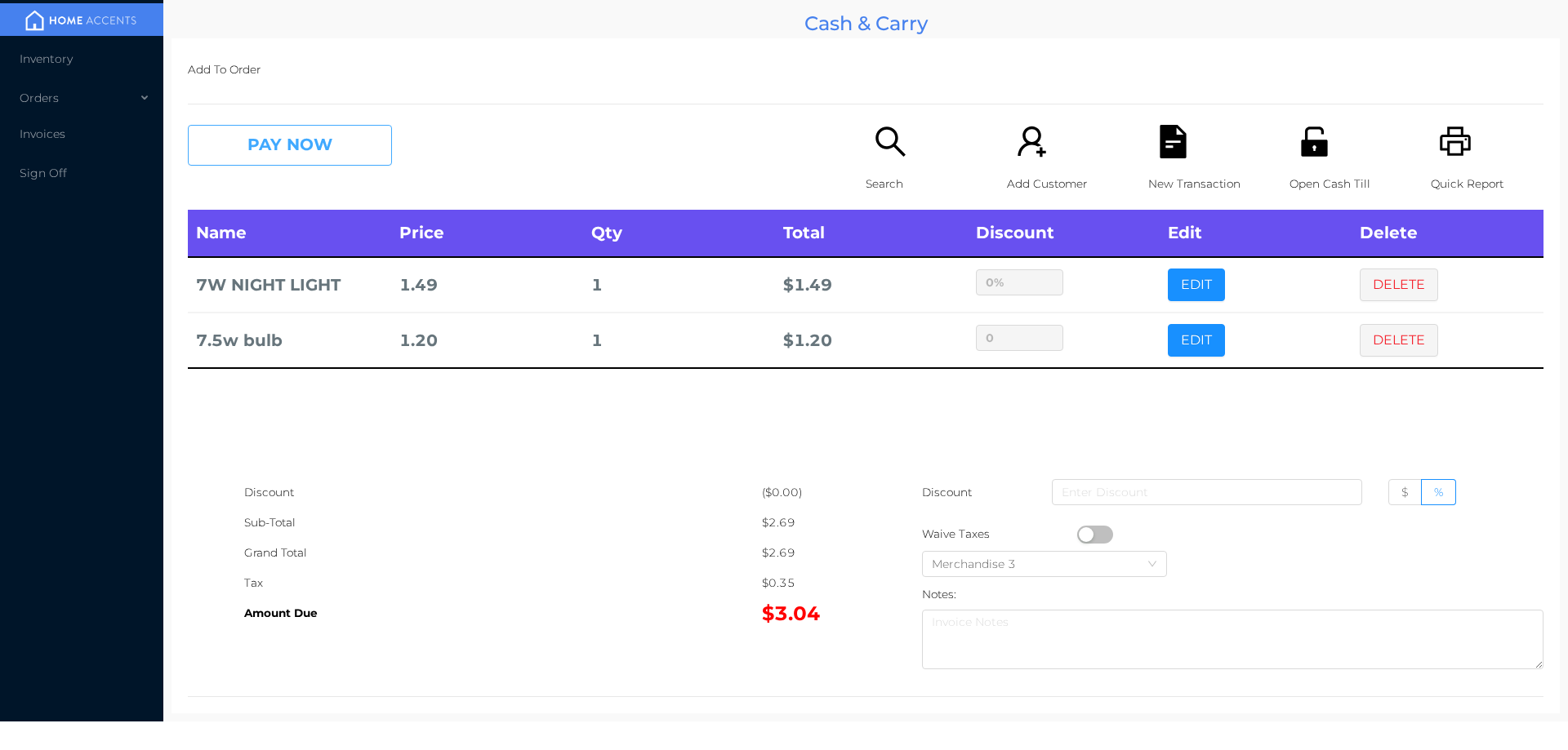
click at [300, 147] on button "PAY NOW" at bounding box center [290, 146] width 204 height 41
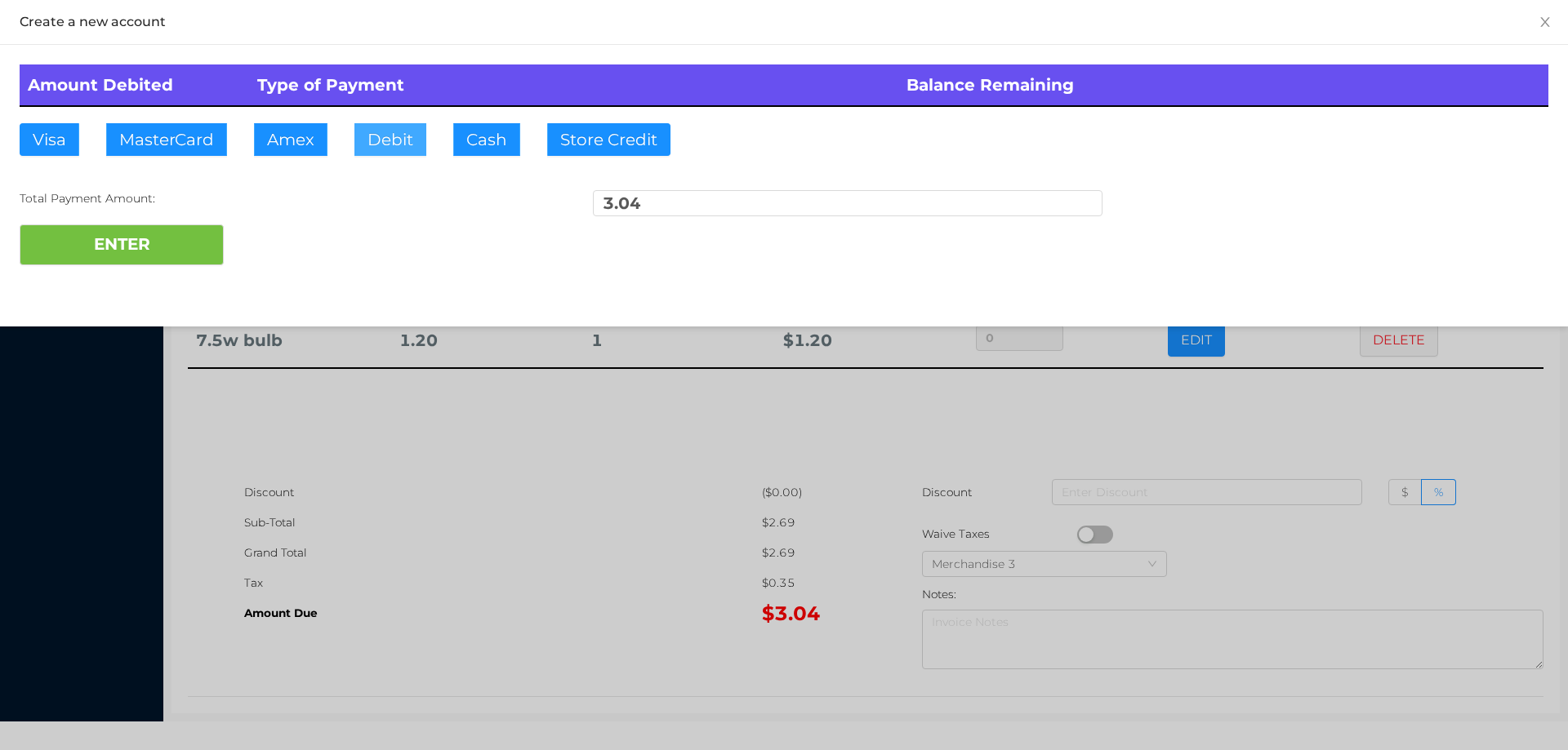
click at [409, 139] on button "Debit" at bounding box center [390, 139] width 72 height 33
type input "5"
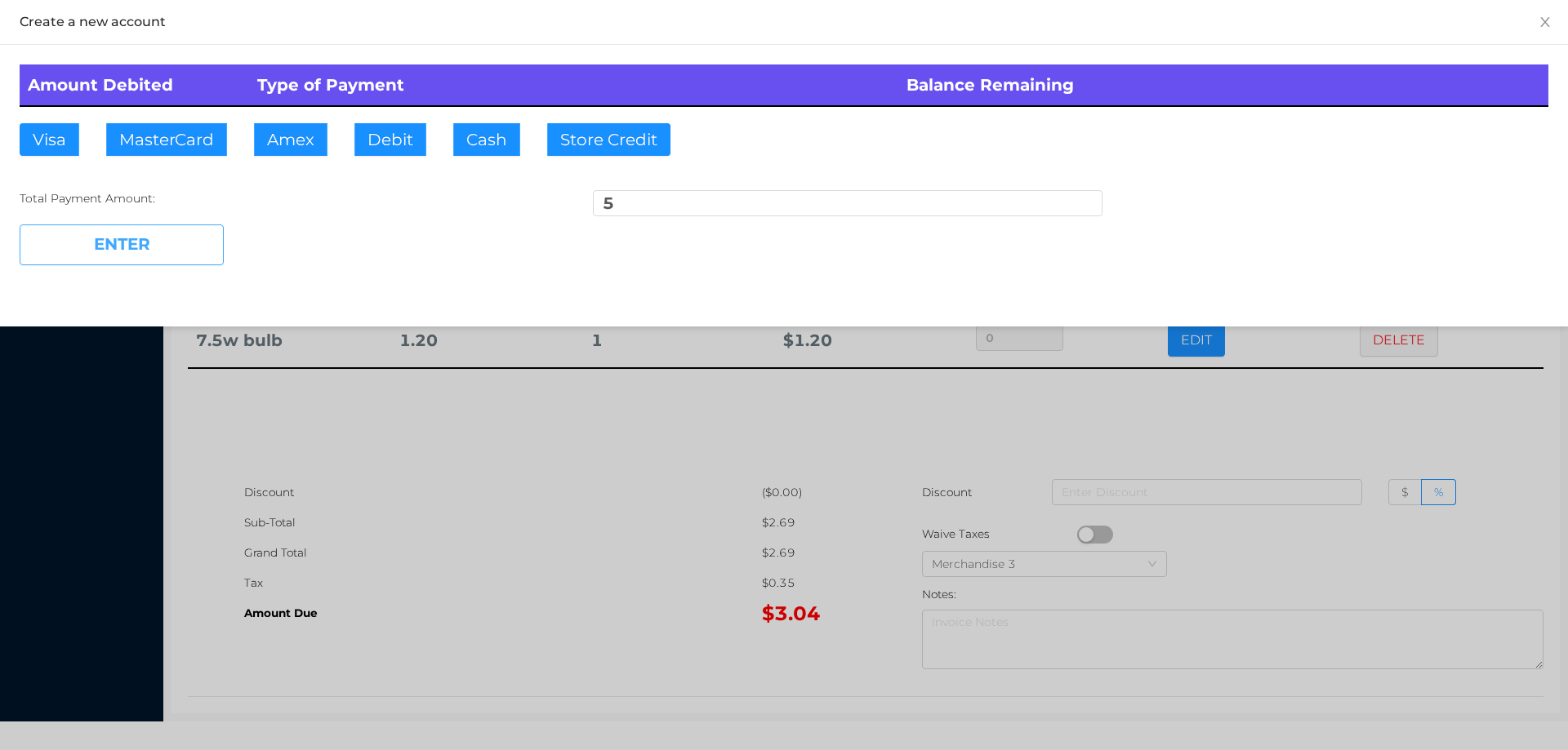
click at [120, 263] on button "ENTER" at bounding box center [122, 245] width 204 height 41
type input "0"
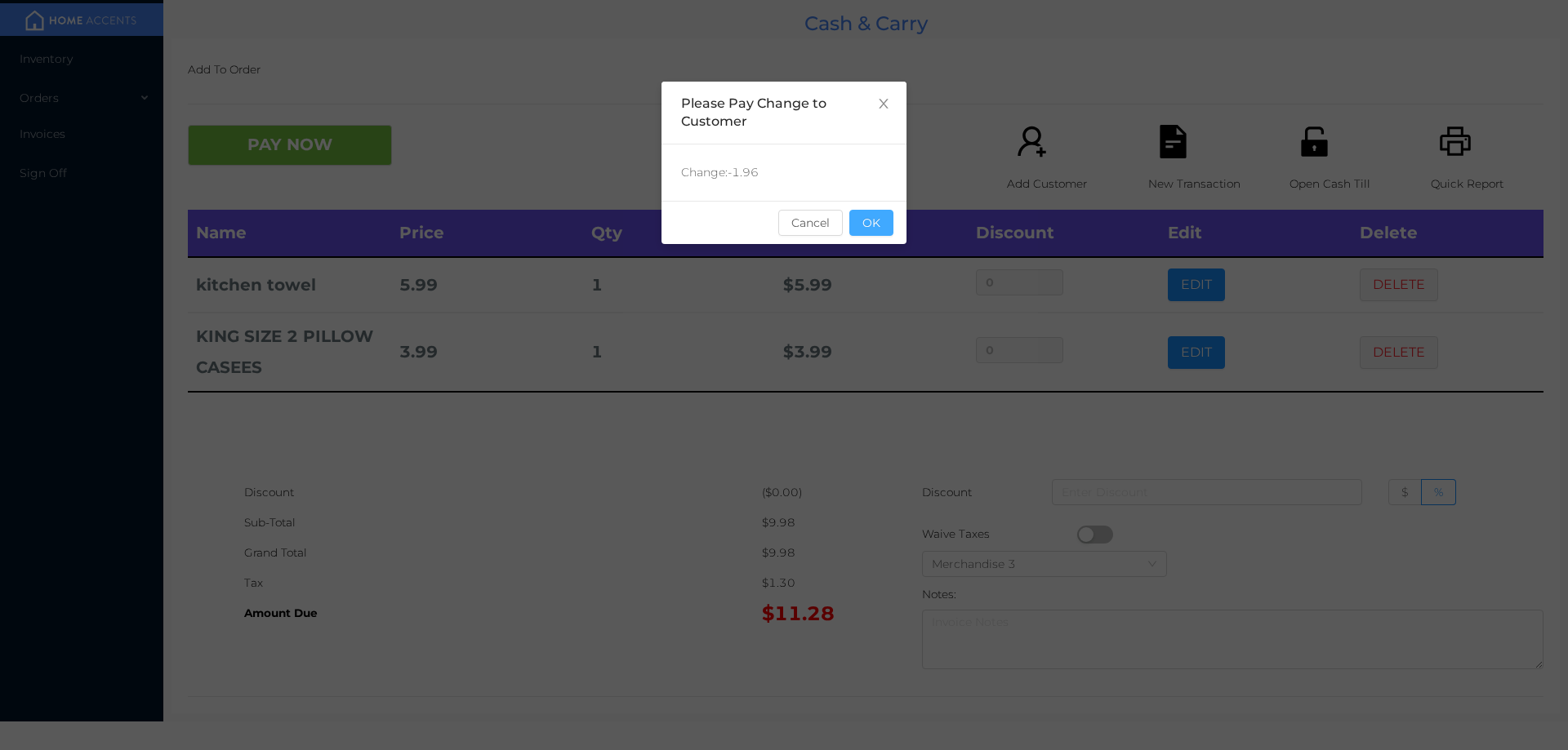
click at [890, 230] on button "OK" at bounding box center [871, 223] width 44 height 26
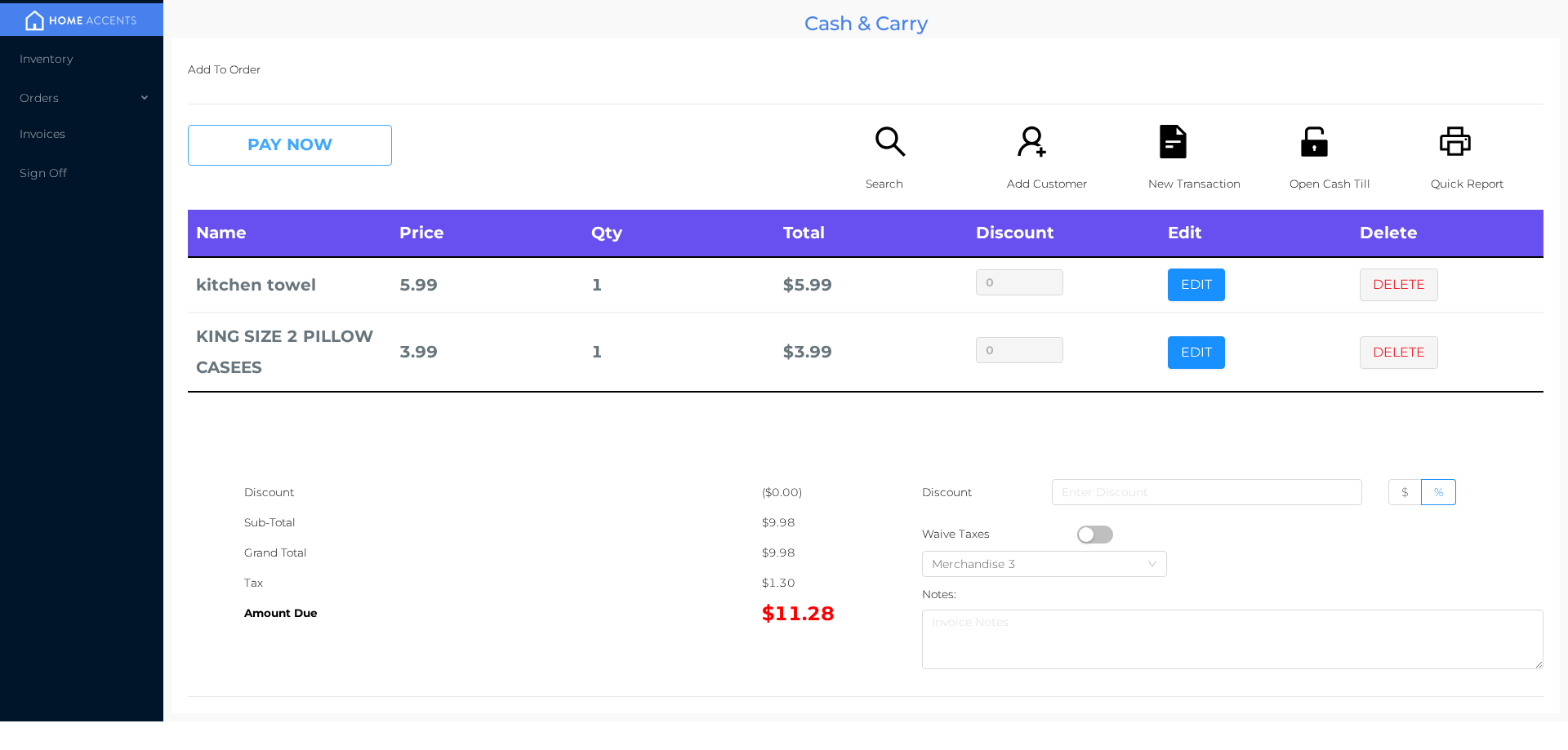
click at [294, 150] on button "PAY NOW" at bounding box center [290, 146] width 204 height 41
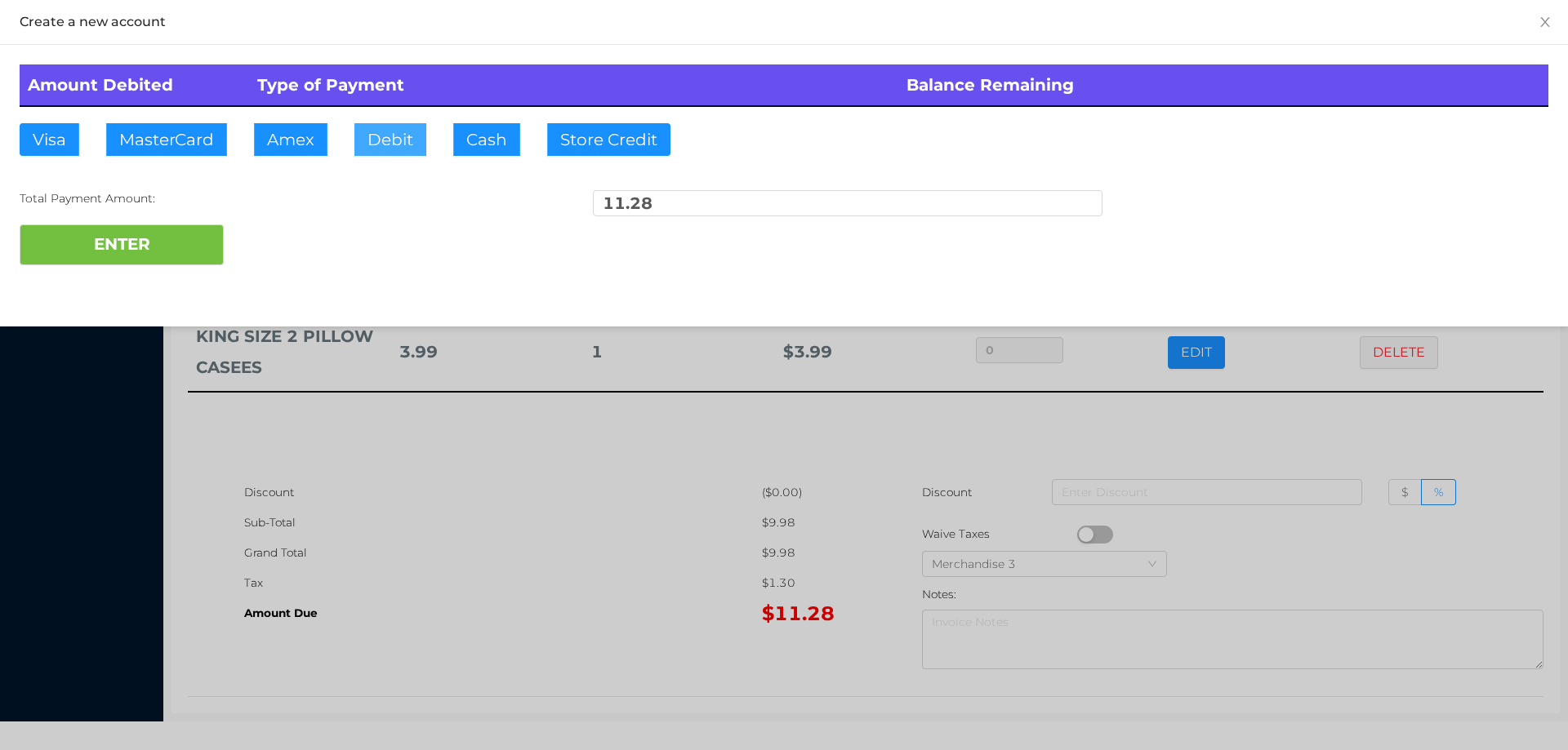
click at [403, 137] on button "Debit" at bounding box center [390, 139] width 72 height 33
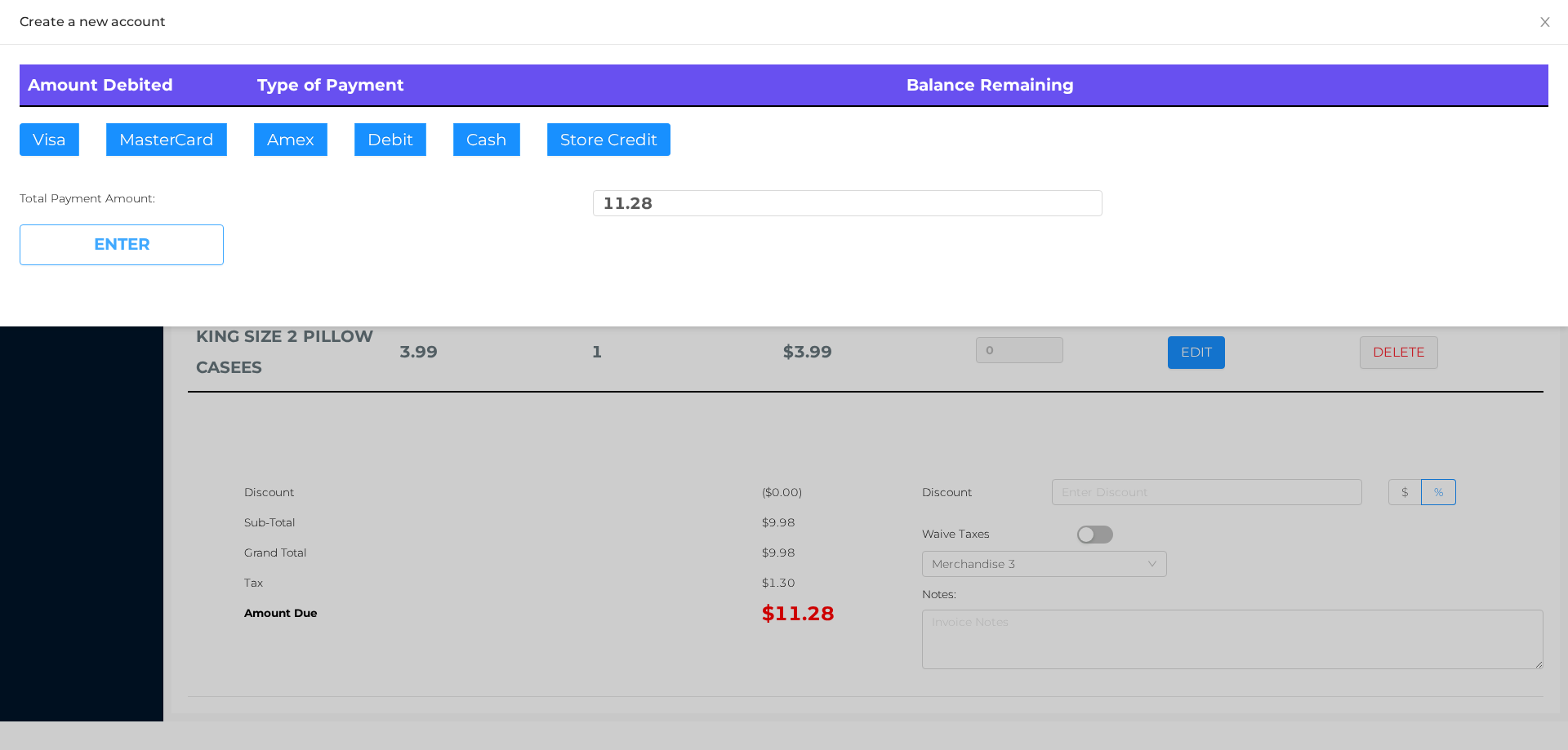
click at [114, 240] on button "ENTER" at bounding box center [122, 245] width 204 height 41
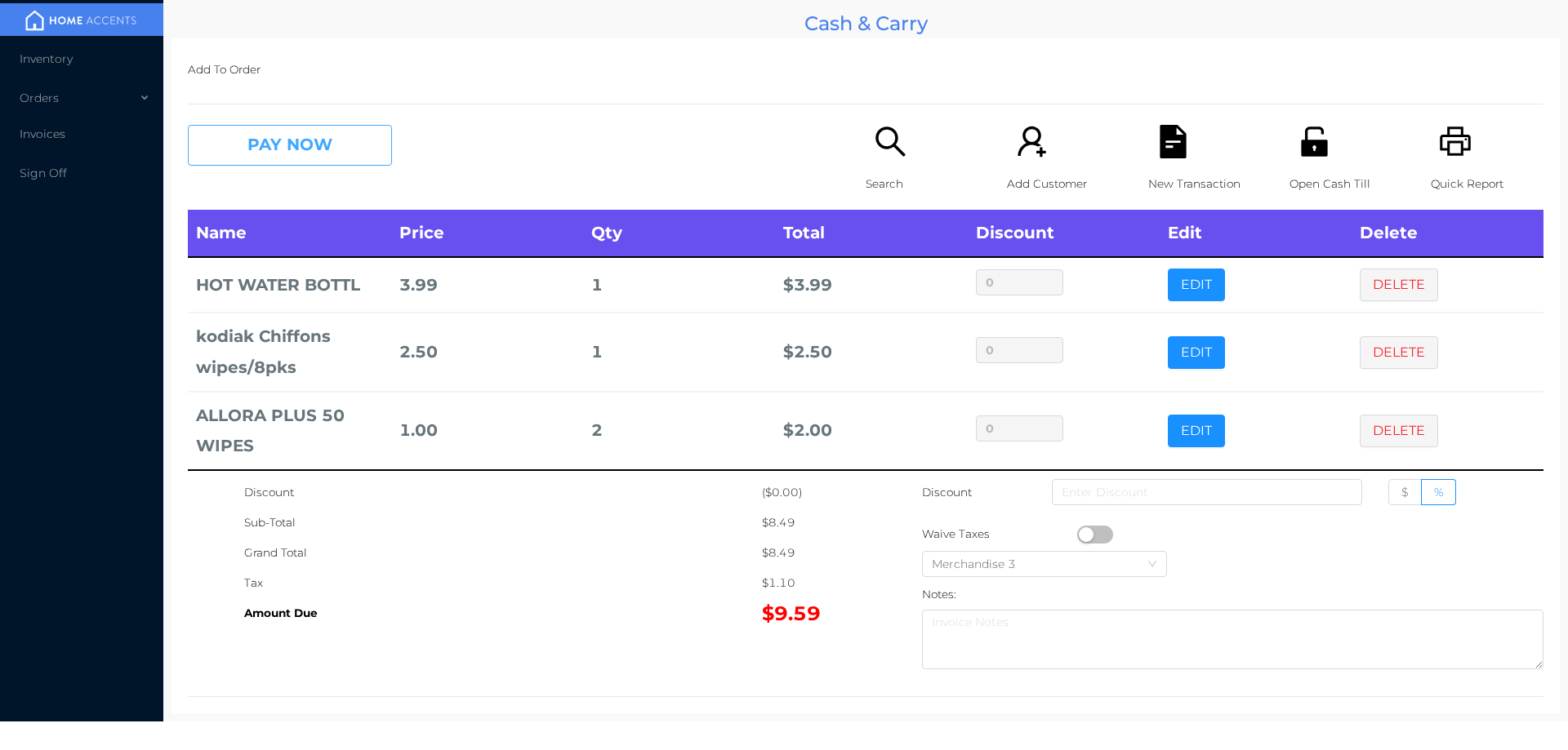
click at [297, 139] on button "PAY NOW" at bounding box center [290, 146] width 204 height 41
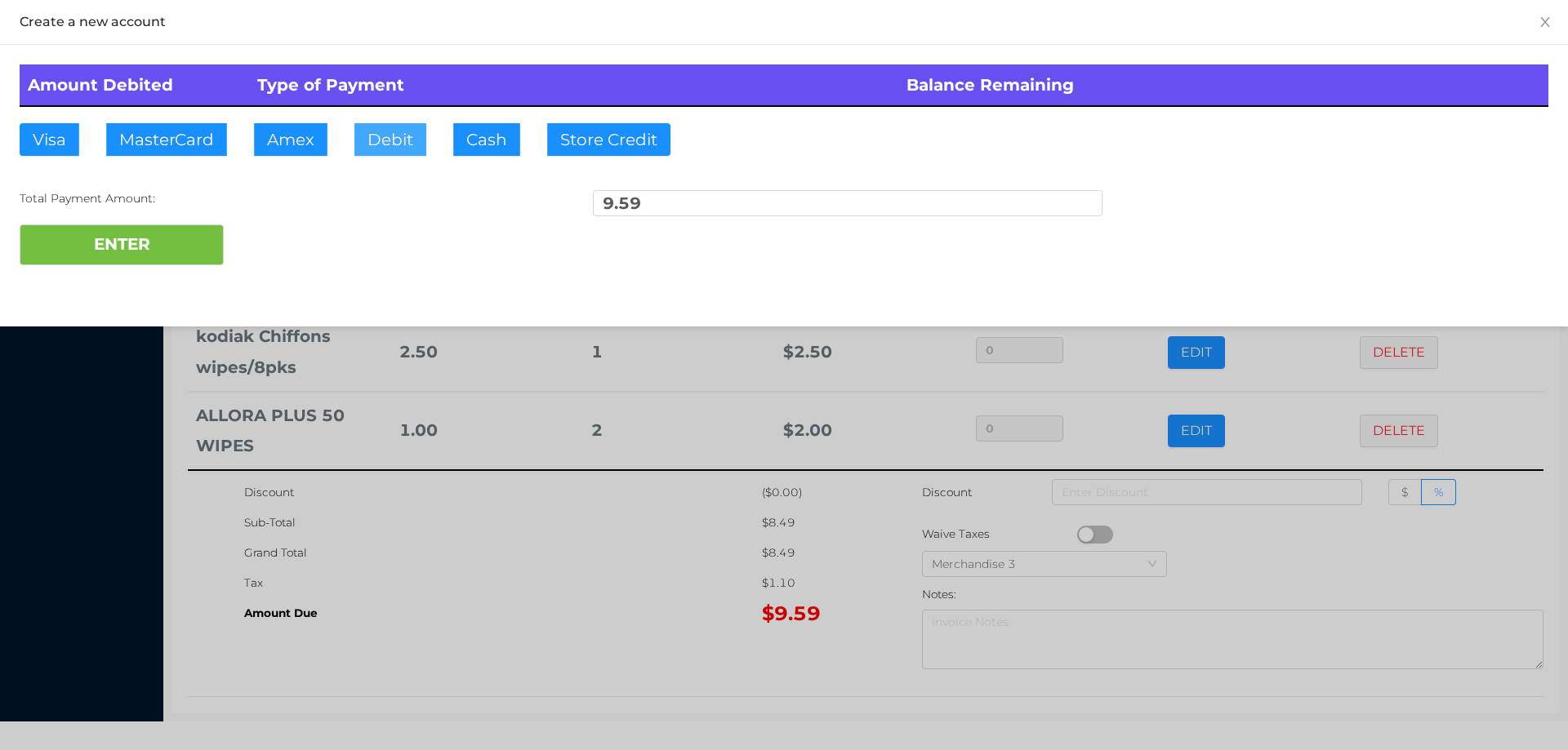
click at [401, 147] on button "Debit" at bounding box center [390, 139] width 72 height 33
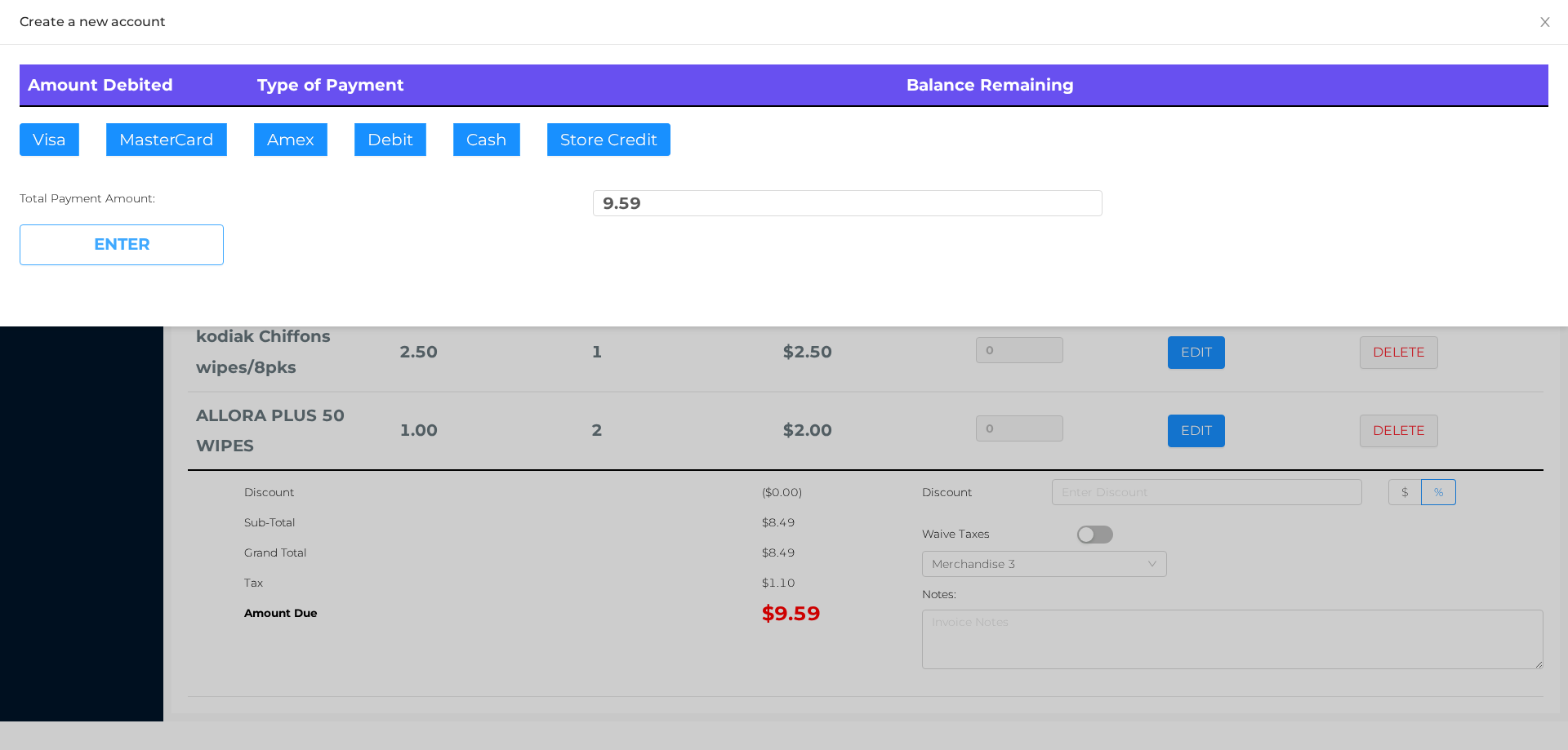
click at [166, 234] on button "ENTER" at bounding box center [122, 245] width 204 height 41
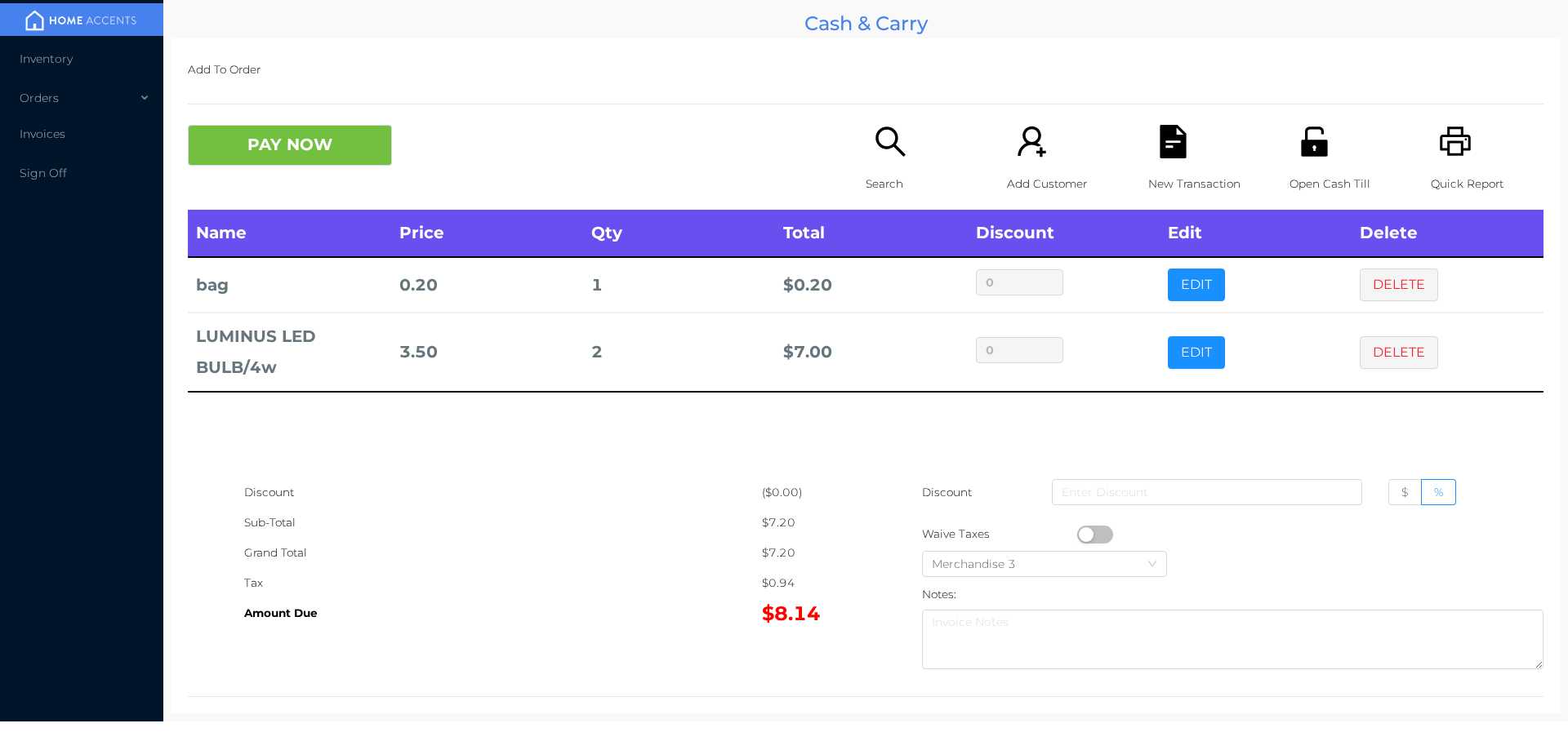
click at [1162, 139] on icon "icon: file-text" at bounding box center [1173, 141] width 26 height 33
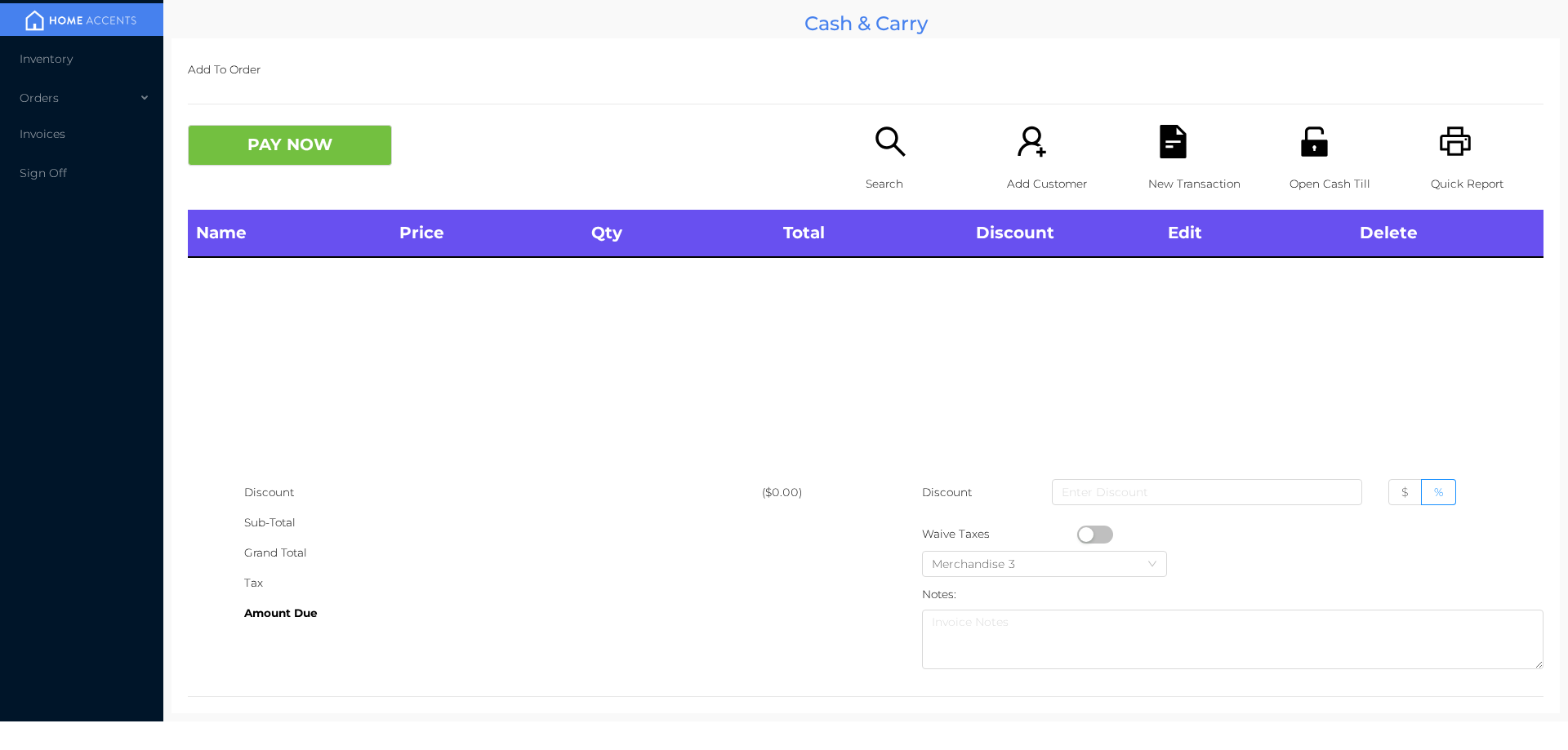
click at [1311, 169] on p "Open Cash Till" at bounding box center [1346, 184] width 113 height 30
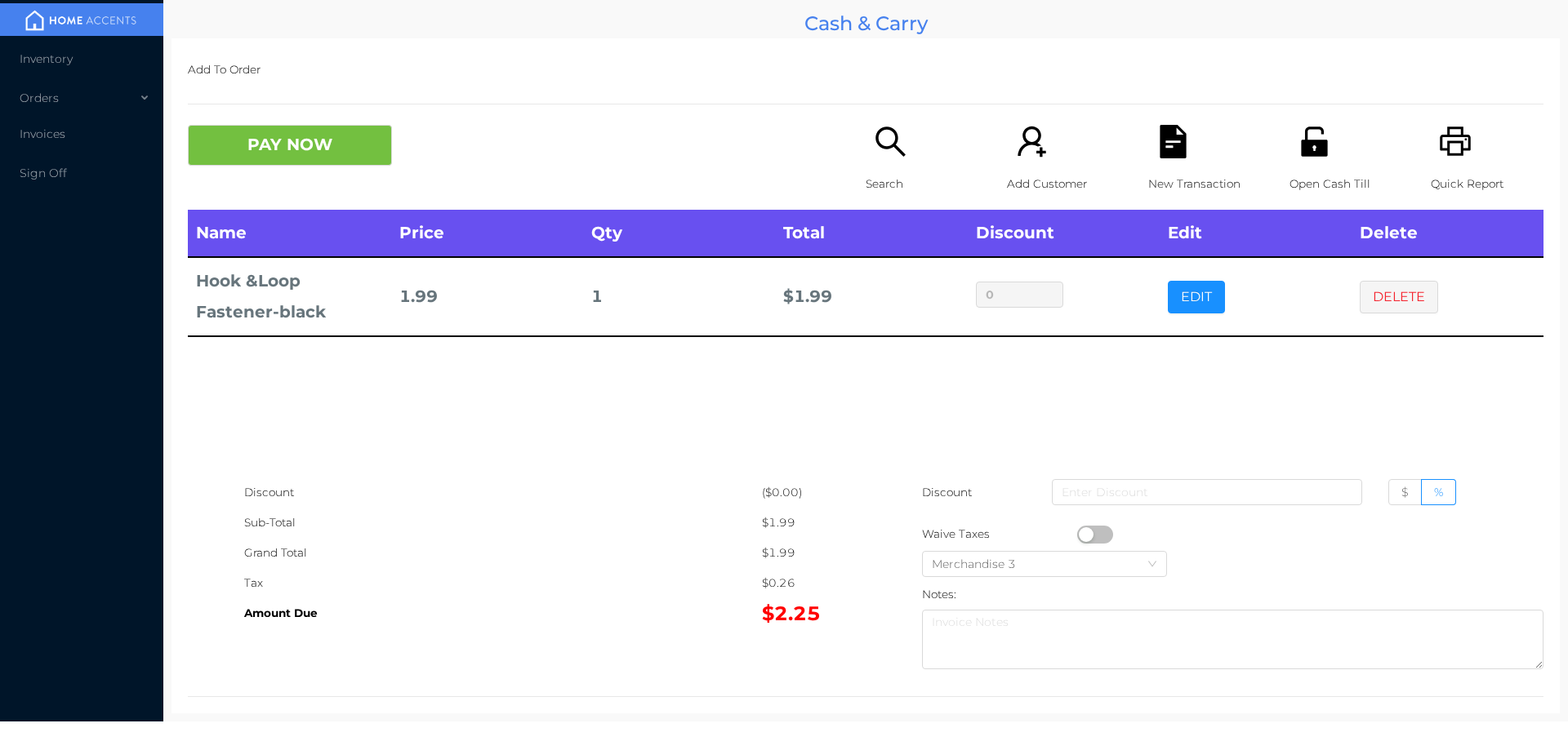
click at [276, 153] on button "PAY NOW" at bounding box center [290, 146] width 204 height 41
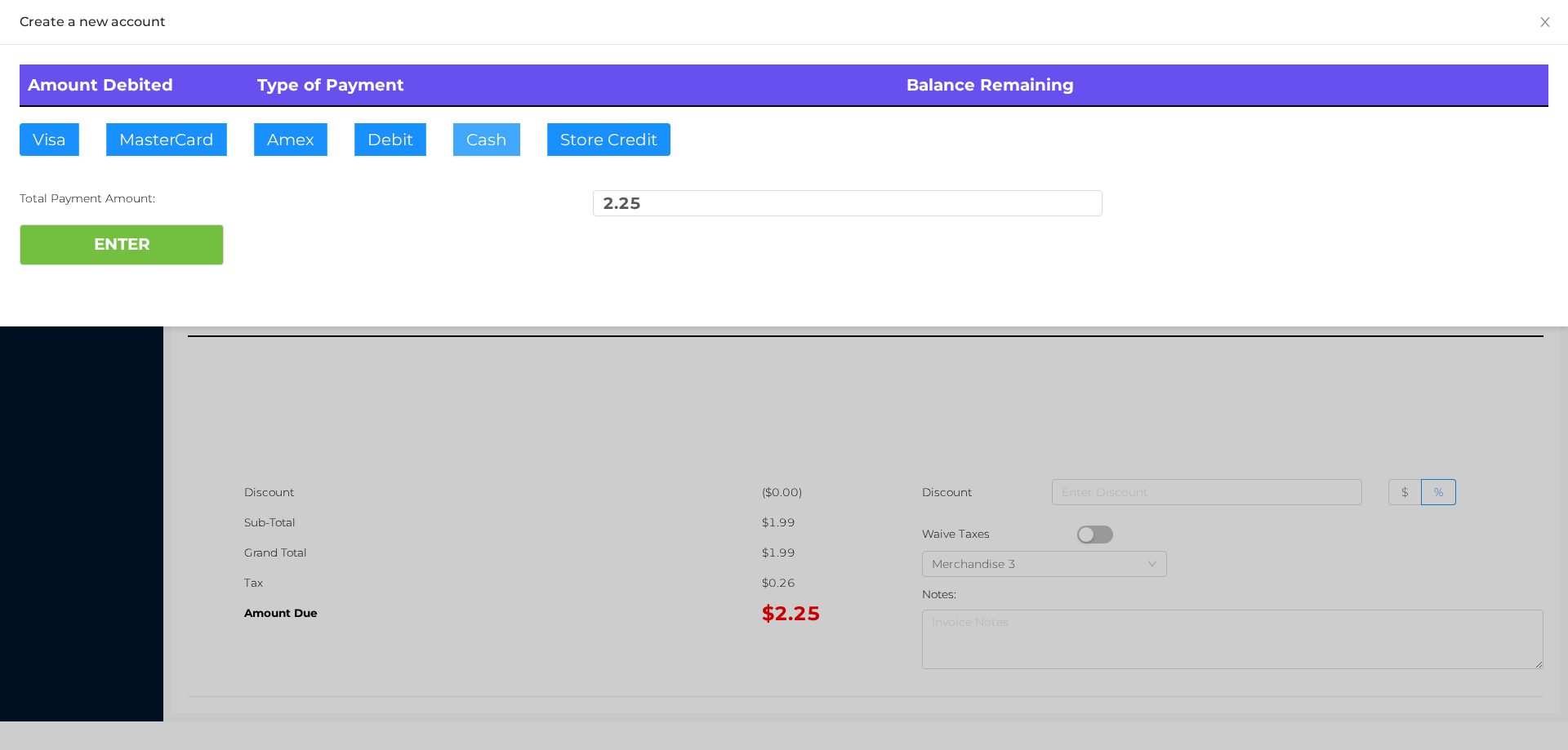
click at [482, 149] on button "Cash" at bounding box center [487, 139] width 67 height 33
type input "5"
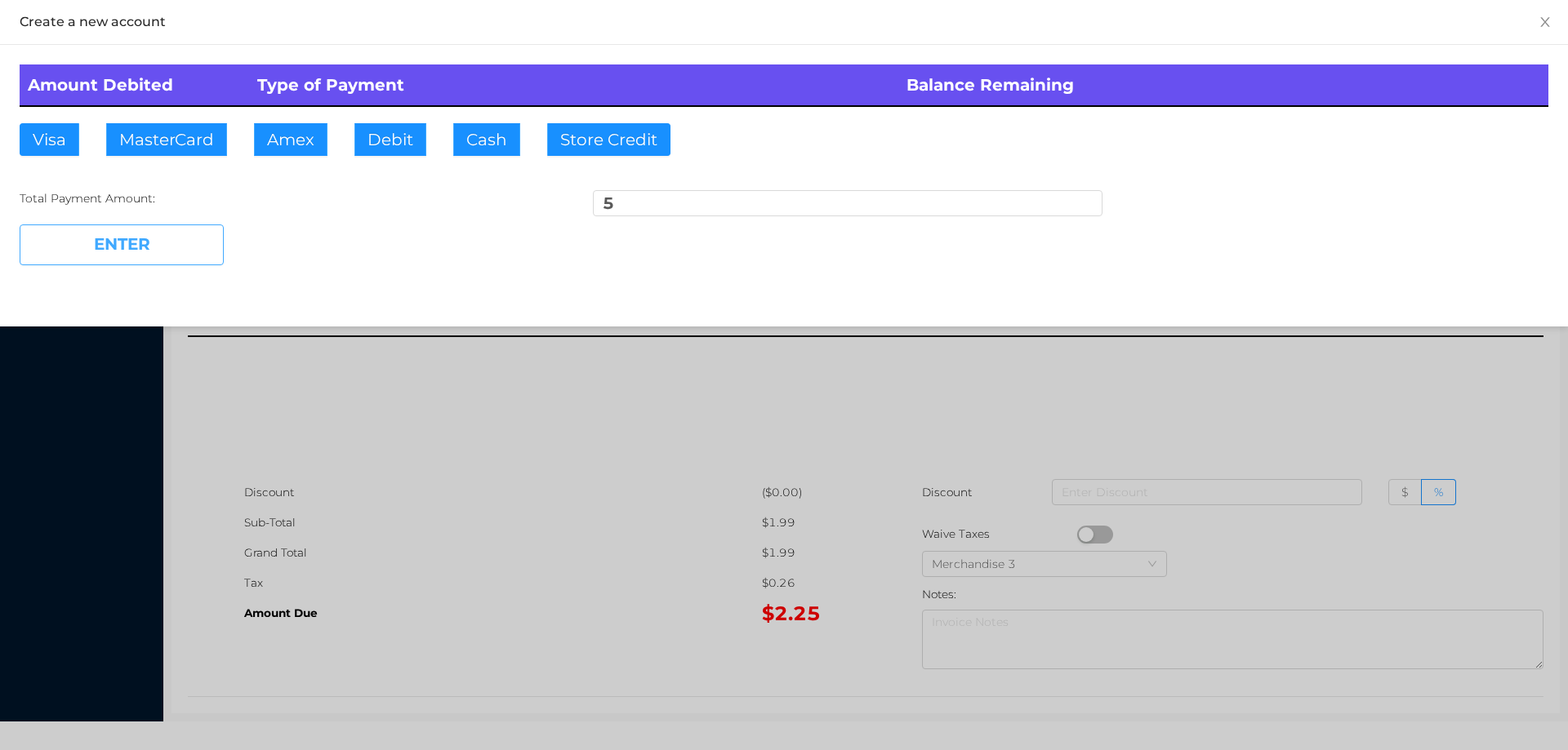
click at [136, 245] on button "ENTER" at bounding box center [122, 245] width 204 height 41
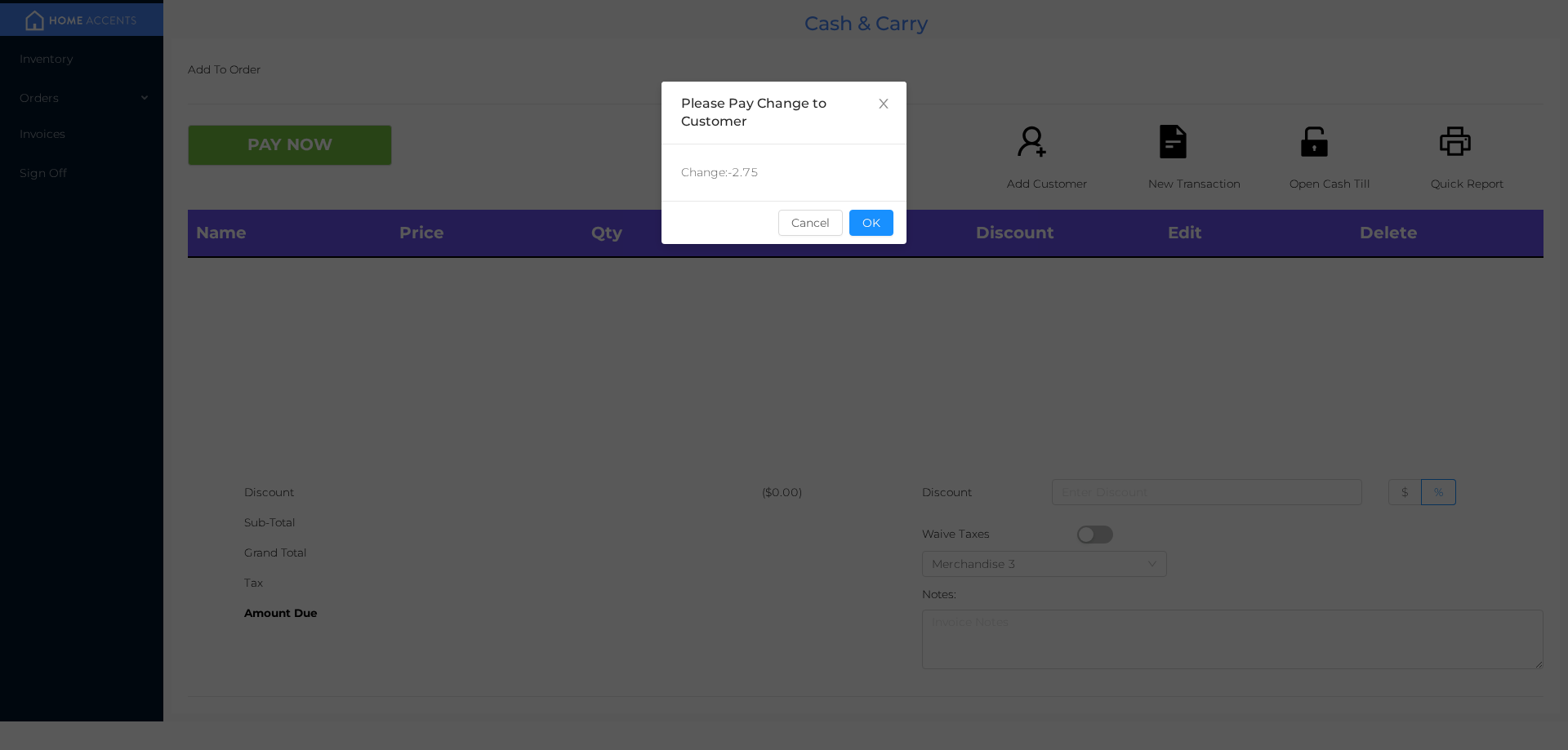
click at [869, 251] on div "sentinelStart Please Pay Change to Customer Change: -2.75 Cancel OK sentinelEnd" at bounding box center [784, 244] width 245 height 326
click at [857, 221] on button "OK" at bounding box center [871, 223] width 44 height 26
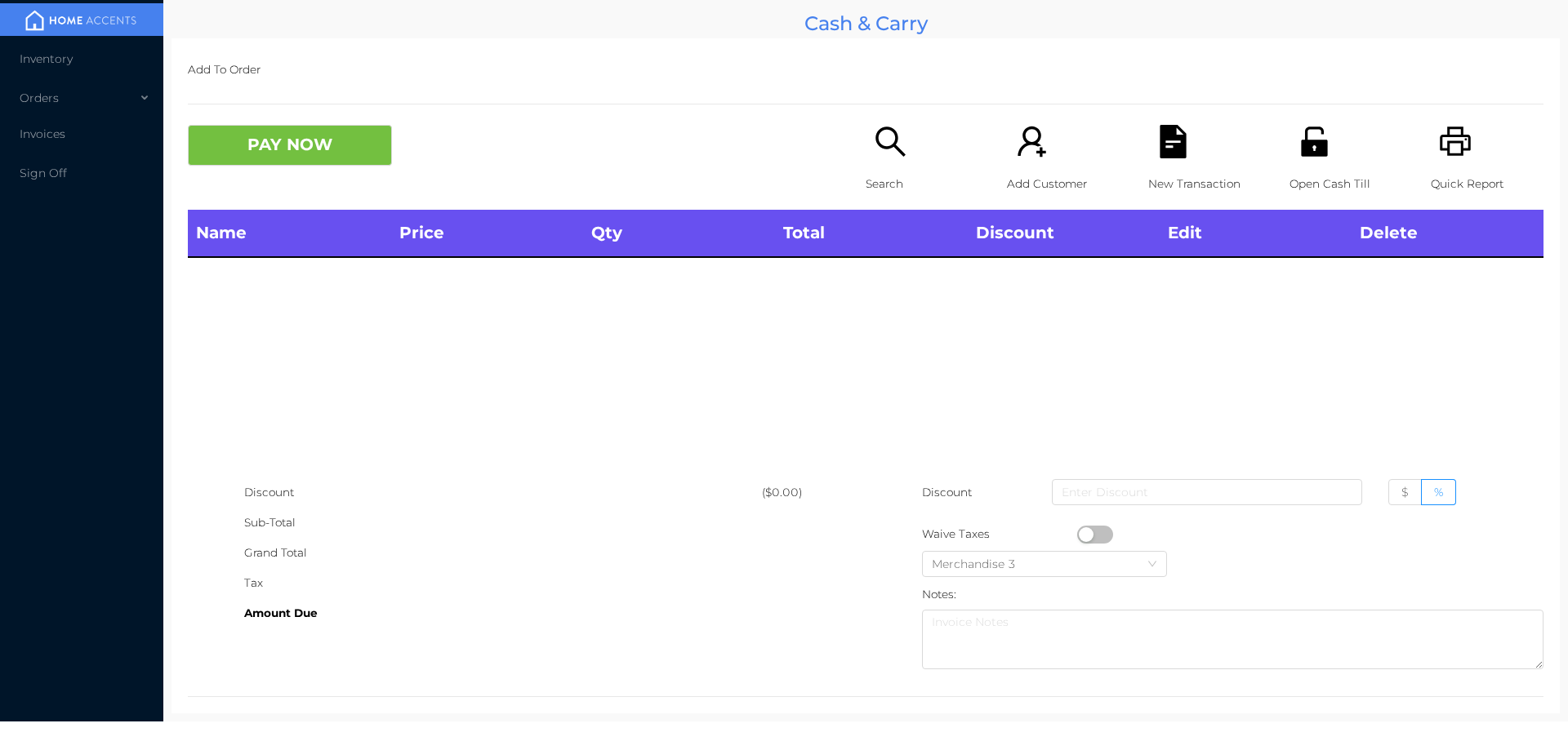
click at [906, 179] on p "Search" at bounding box center [922, 184] width 113 height 30
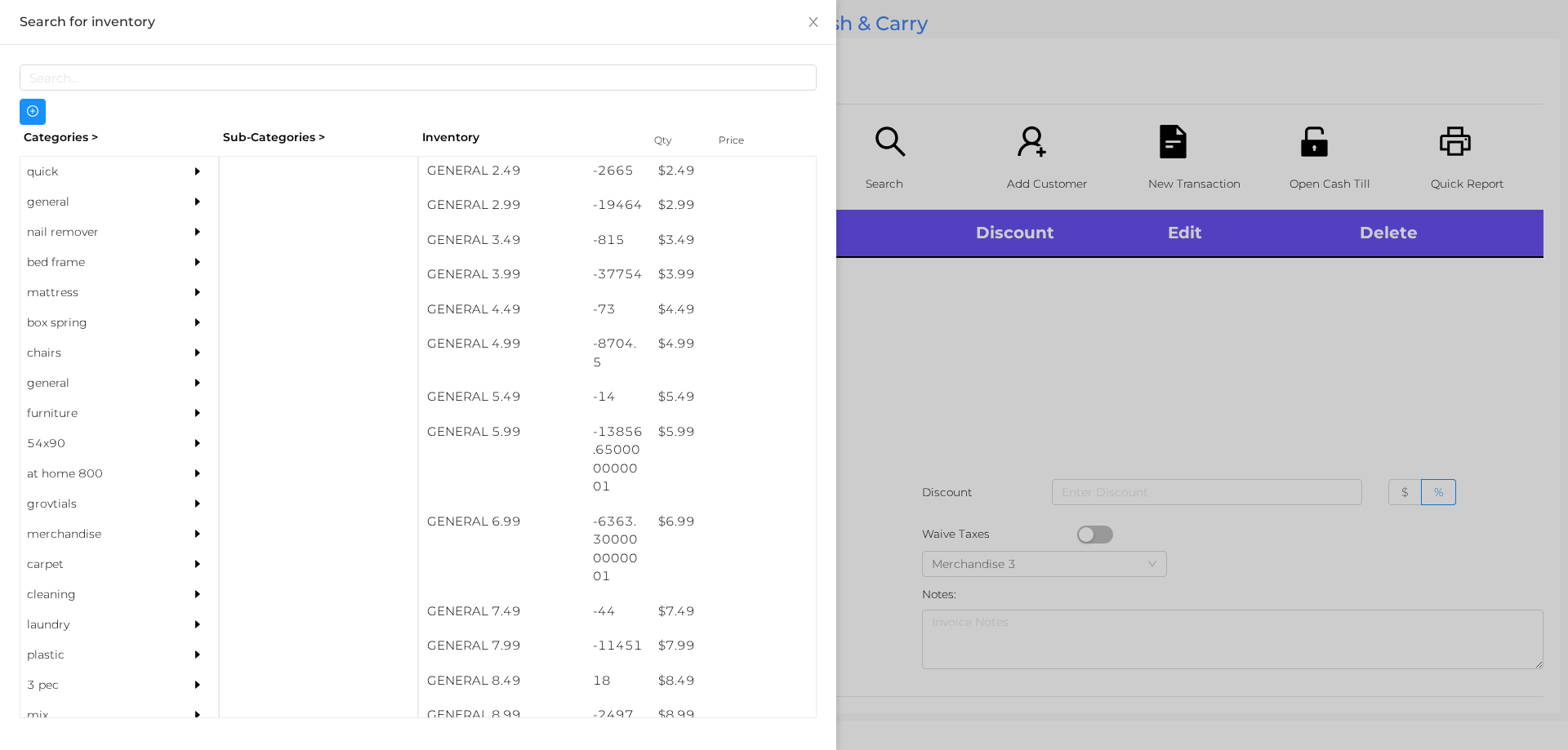
scroll to position [387, 0]
click at [673, 257] on div "$ 3.99" at bounding box center [733, 273] width 165 height 35
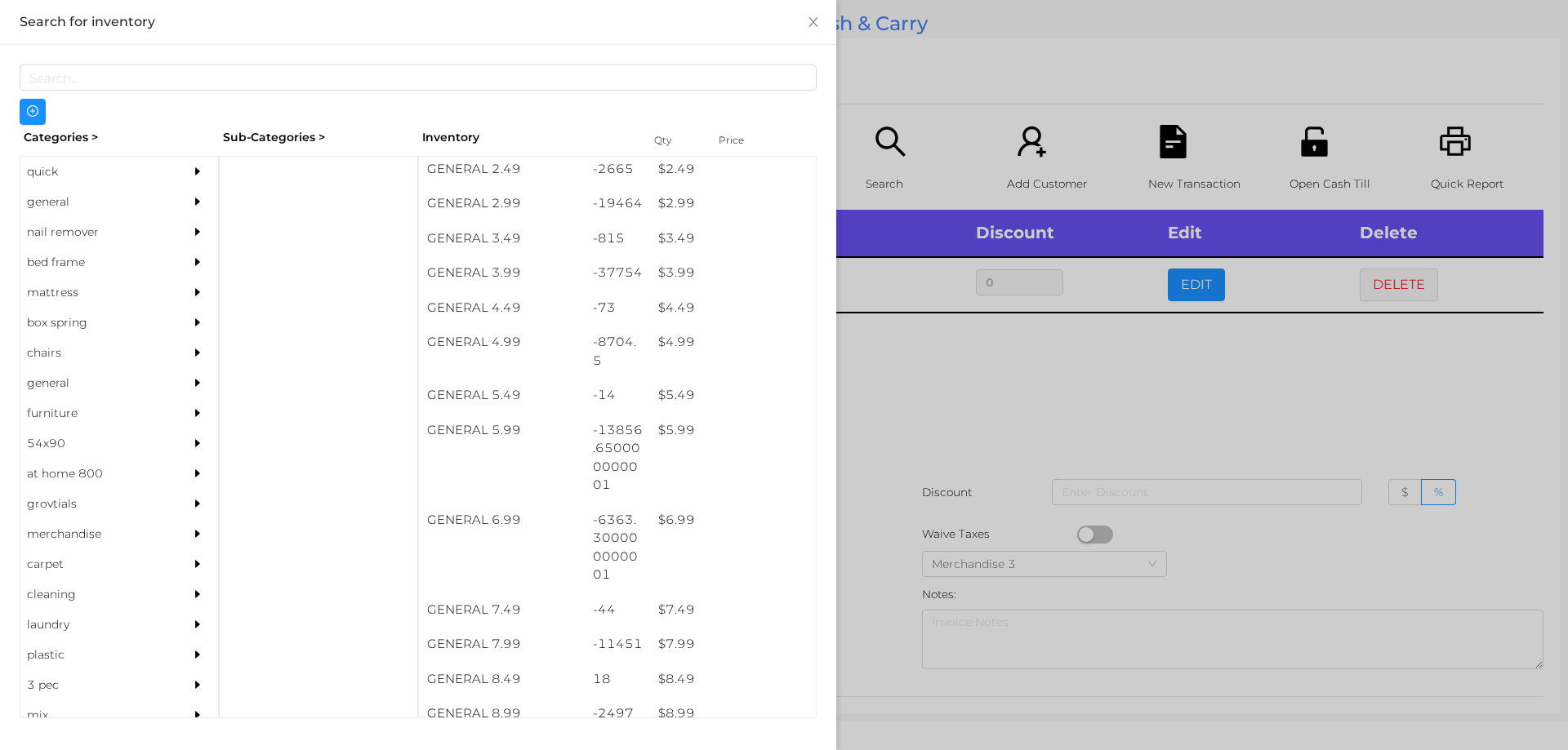
click at [924, 451] on div at bounding box center [784, 375] width 1568 height 750
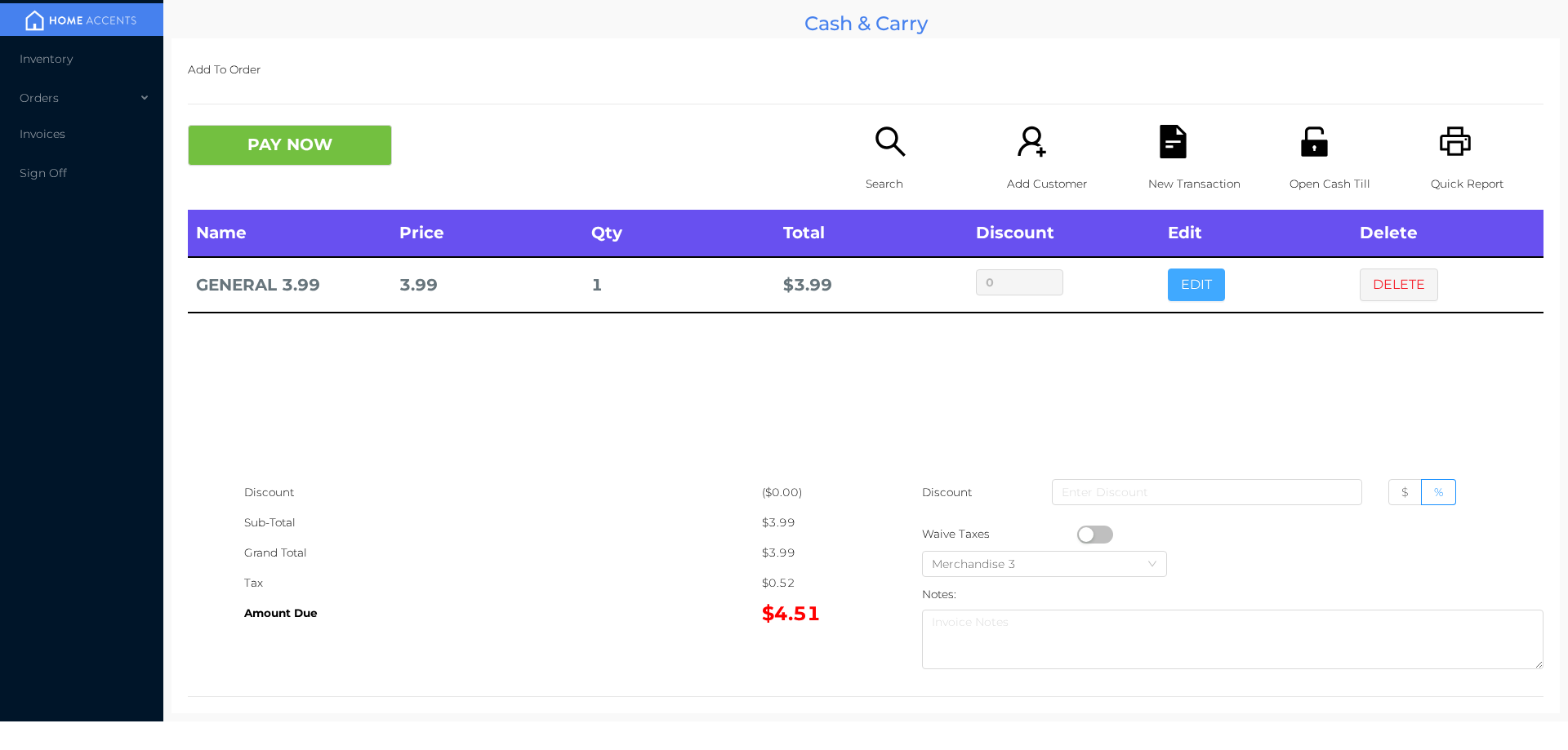
click at [1190, 268] on button "EDIT" at bounding box center [1197, 284] width 57 height 33
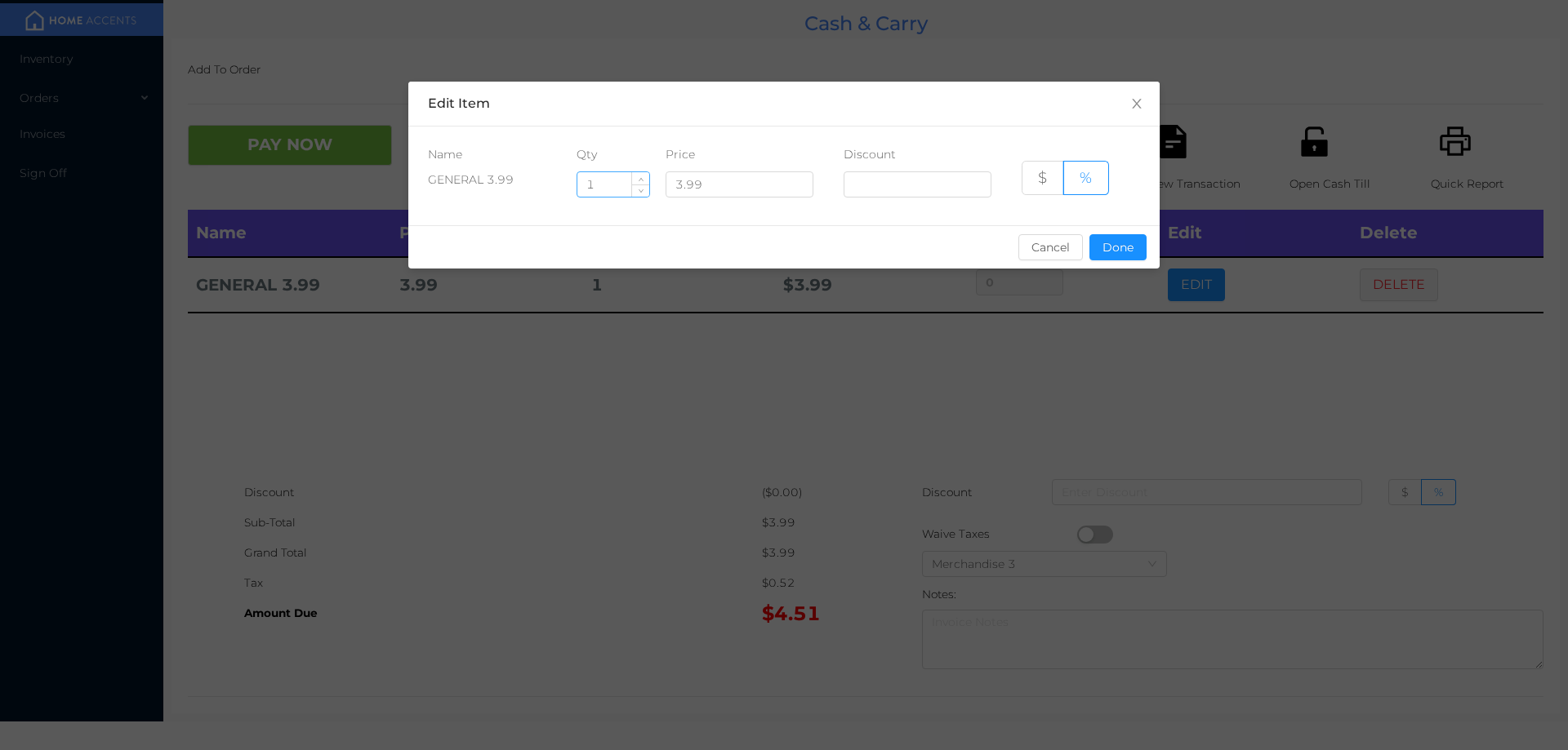
click at [600, 180] on input "1" at bounding box center [614, 184] width 72 height 24
type input "6"
click at [1116, 257] on button "Done" at bounding box center [1118, 247] width 57 height 26
type input "0%"
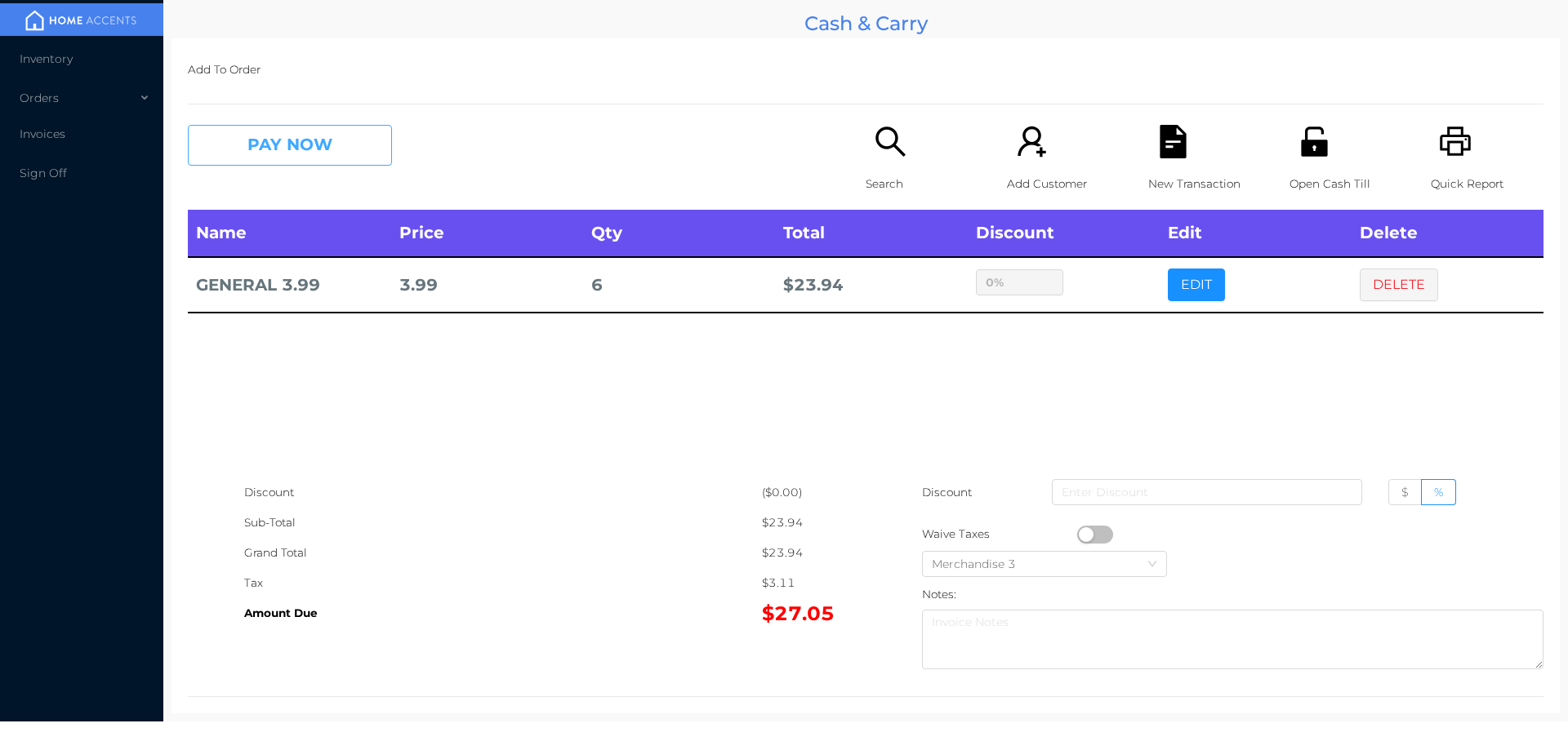
click at [321, 164] on button "PAY NOW" at bounding box center [290, 146] width 204 height 41
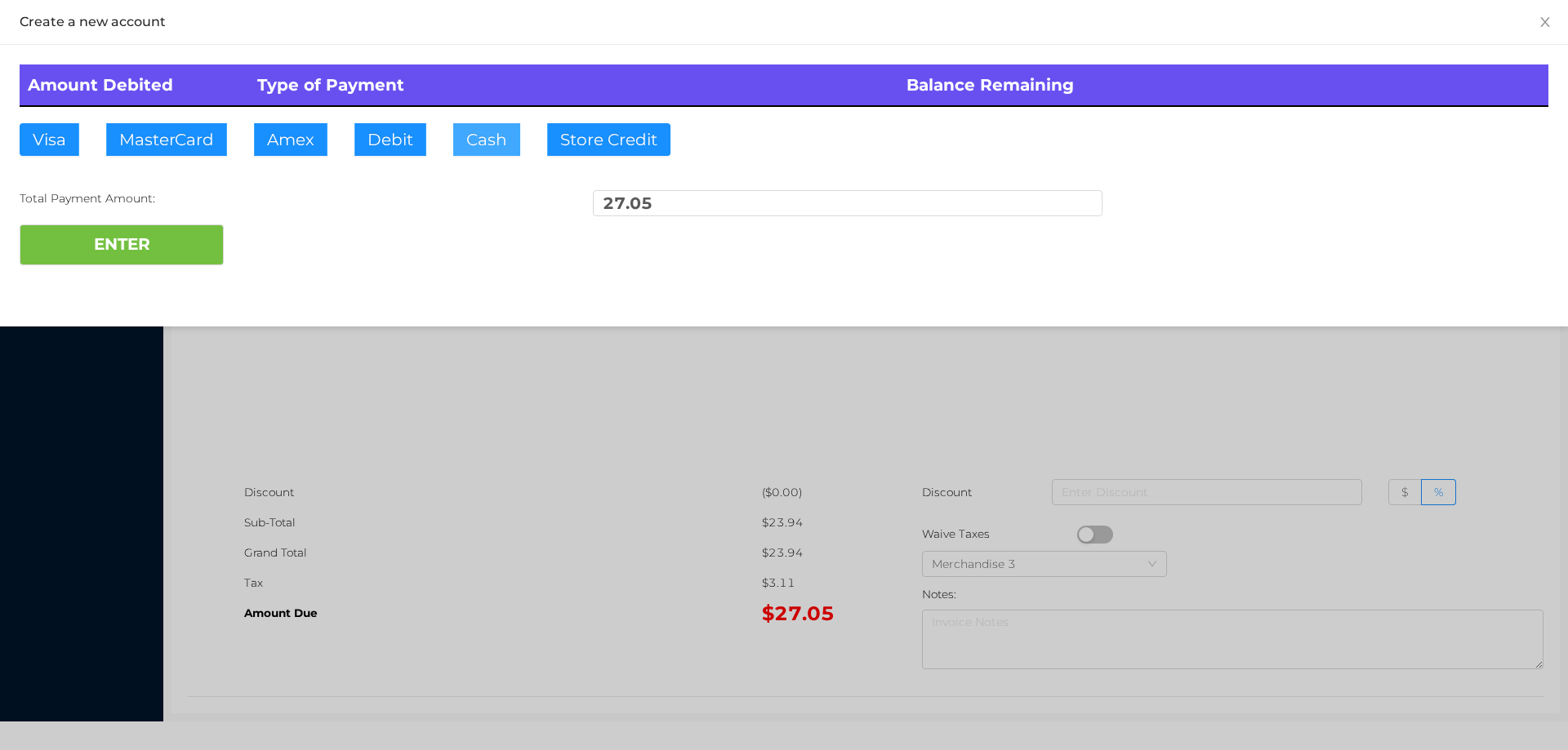
click at [484, 148] on button "Cash" at bounding box center [487, 139] width 67 height 33
type input "30"
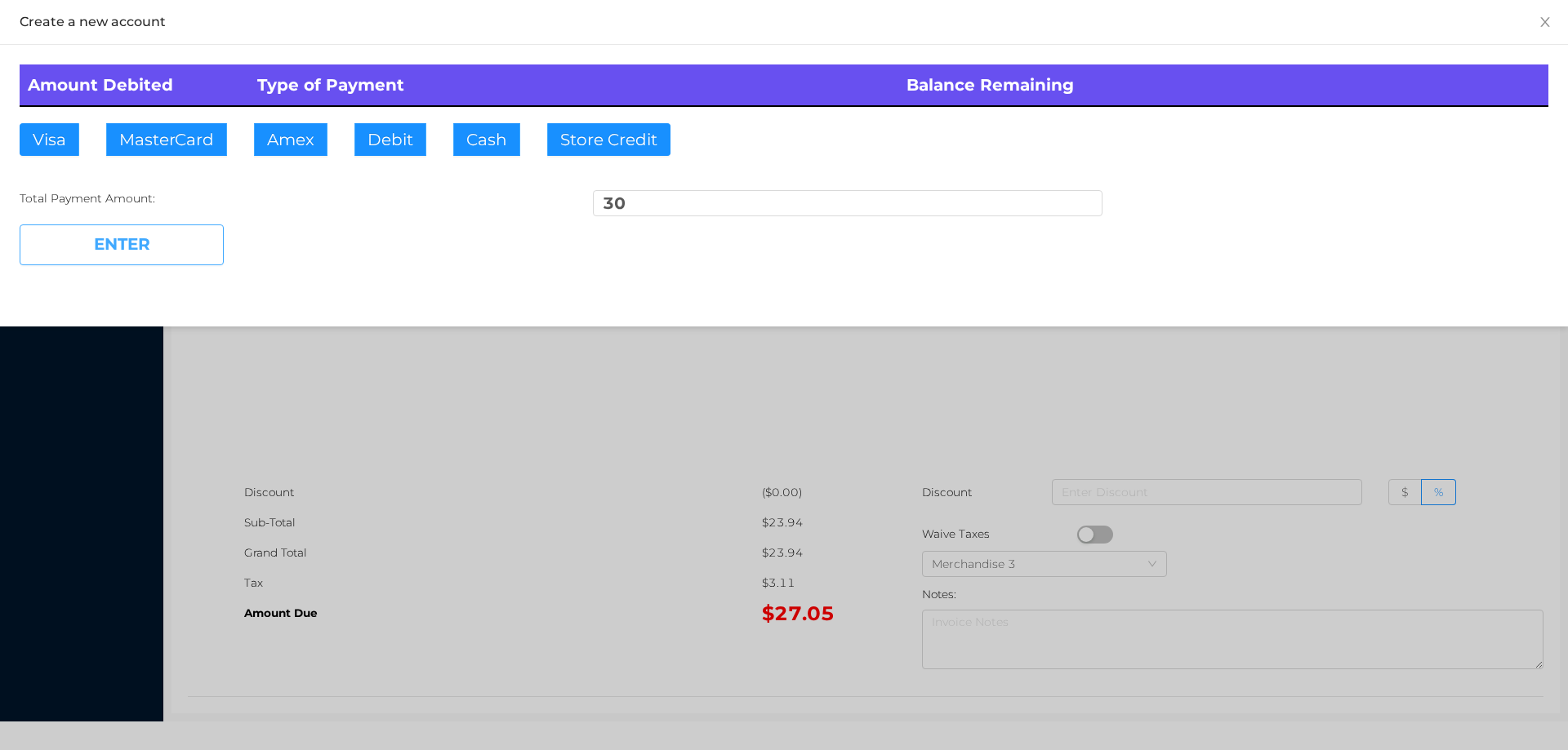
click at [118, 230] on button "ENTER" at bounding box center [122, 245] width 204 height 41
type input "0"
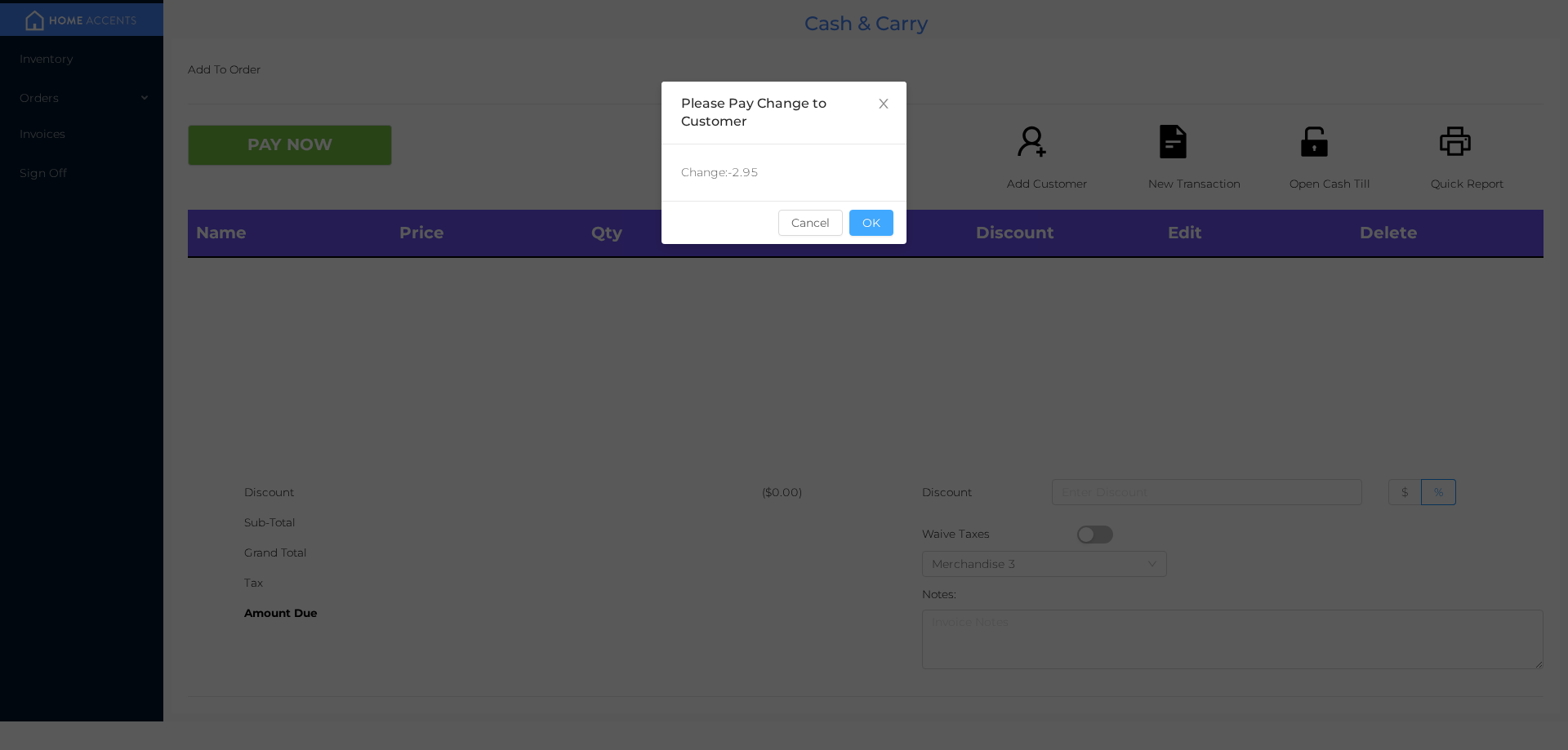
click at [888, 227] on button "OK" at bounding box center [871, 223] width 44 height 26
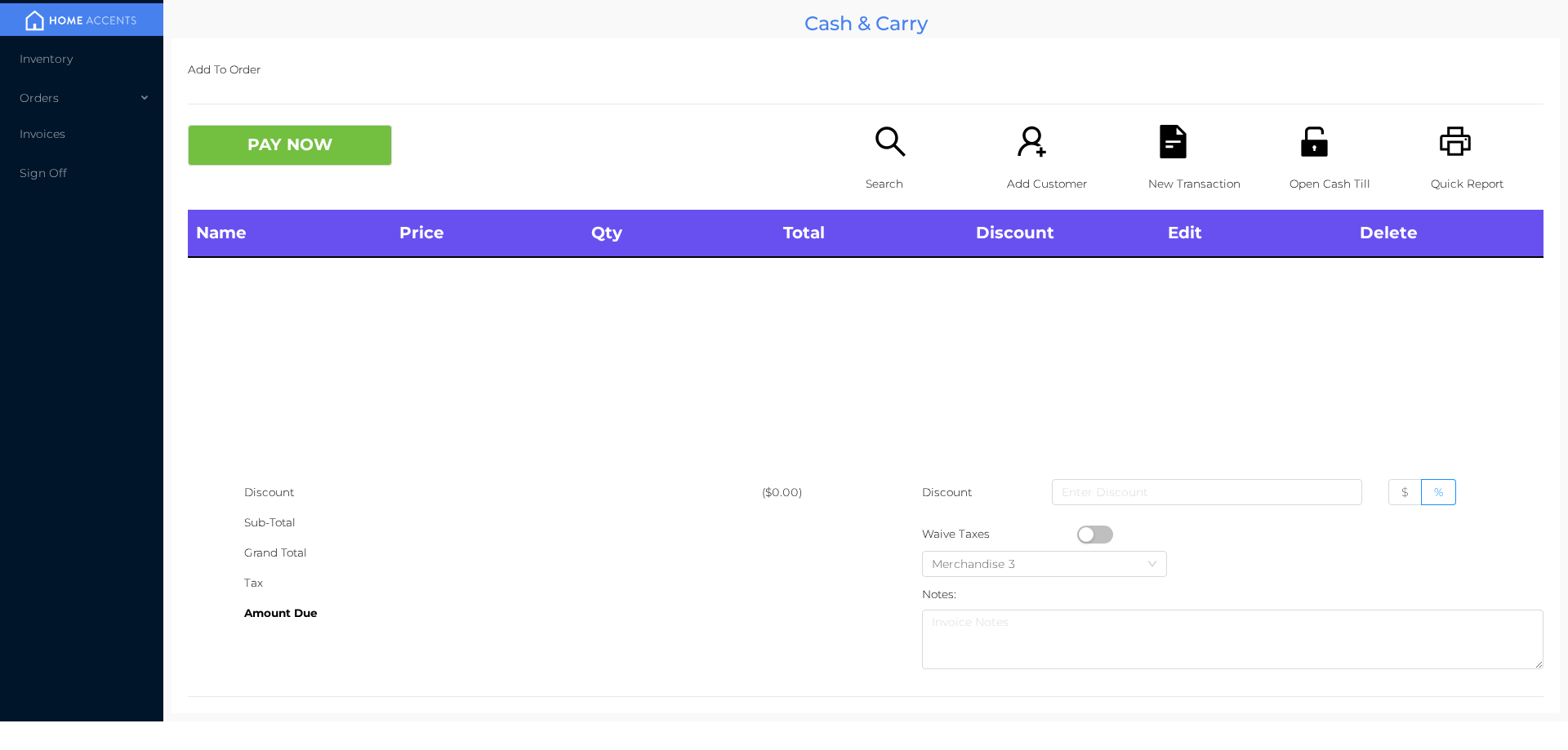
click at [874, 146] on icon "icon: search" at bounding box center [890, 141] width 33 height 33
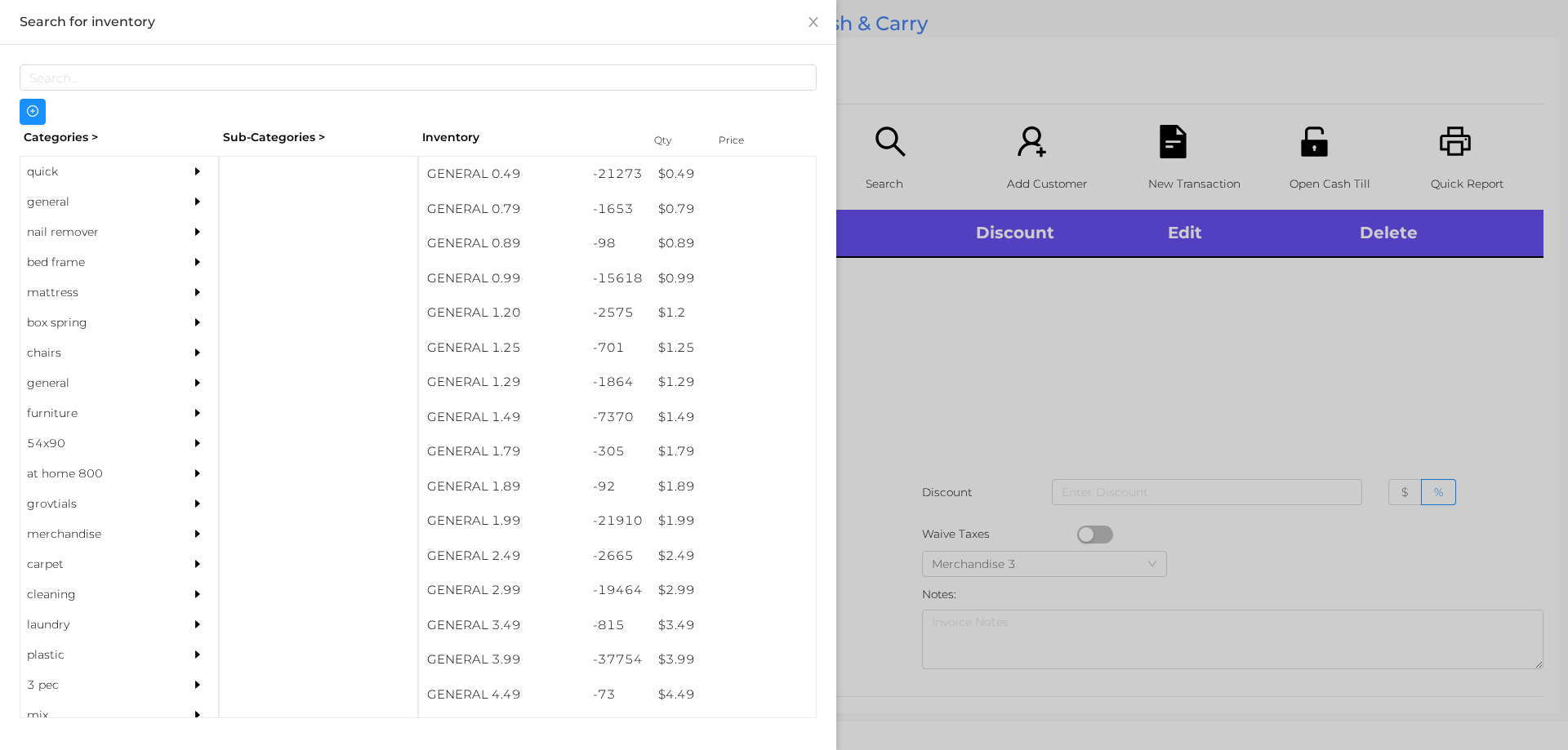
click at [63, 186] on div "quick" at bounding box center [95, 172] width 148 height 30
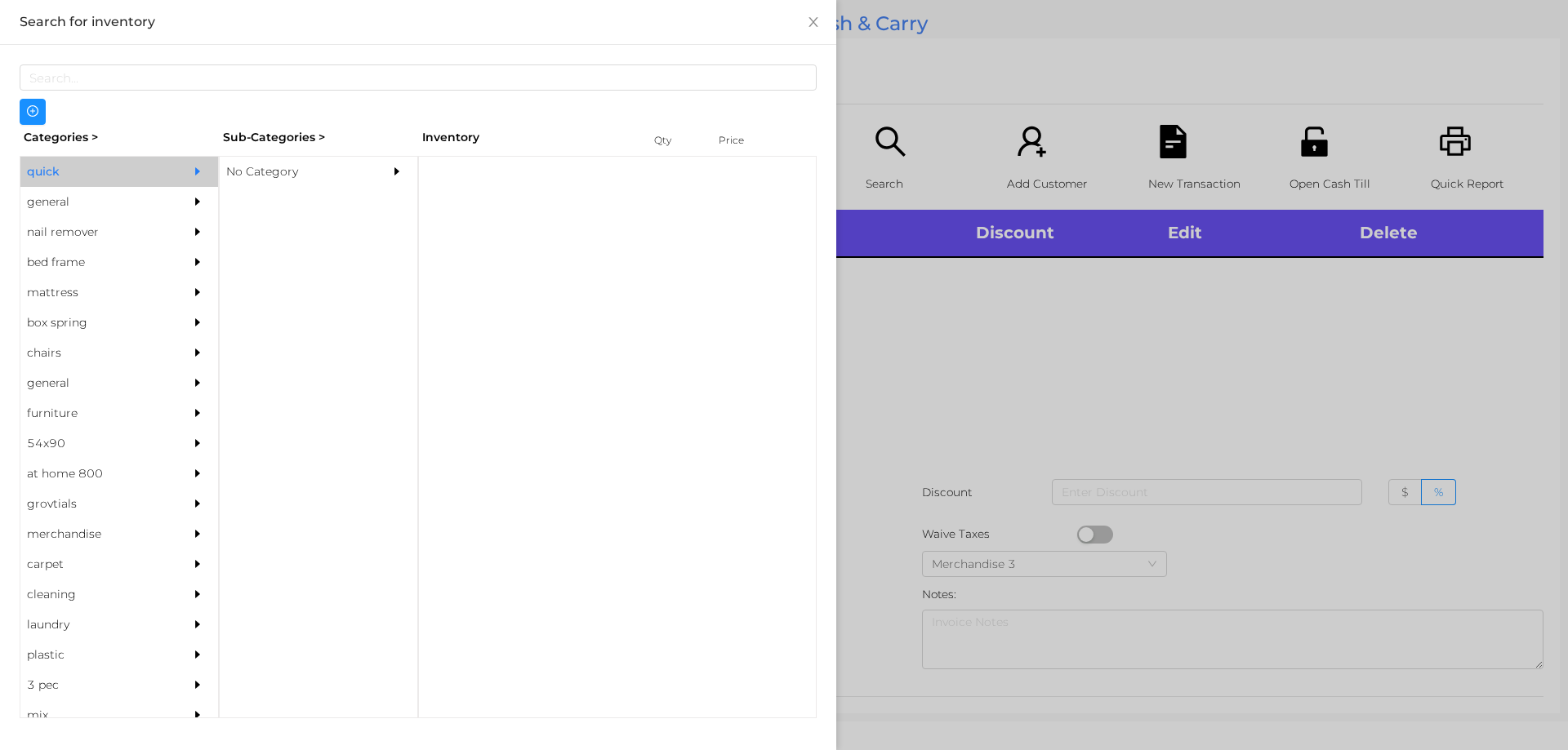
click at [66, 181] on div "quick" at bounding box center [95, 172] width 148 height 30
click at [327, 160] on div "No Category" at bounding box center [294, 172] width 148 height 30
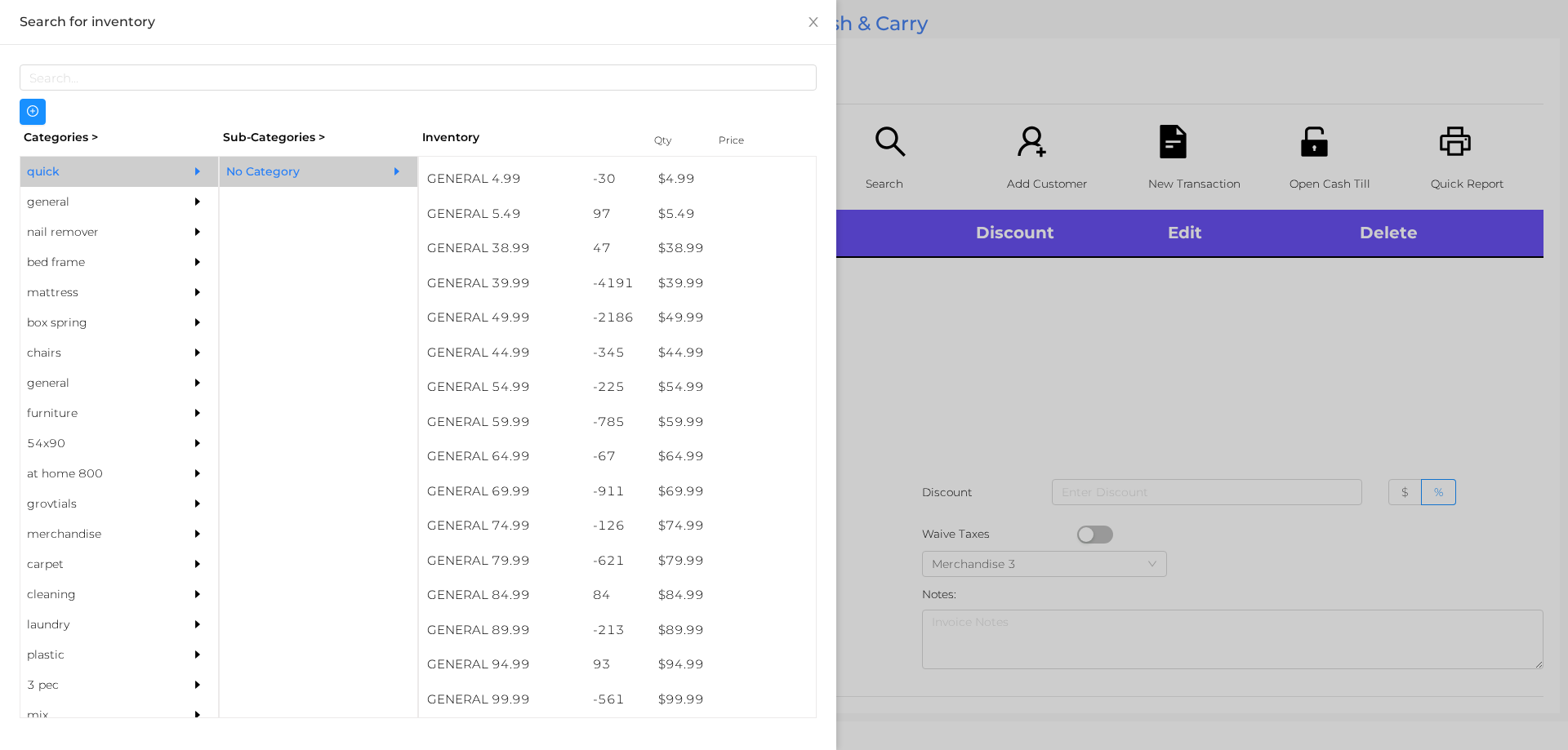
scroll to position [828, 0]
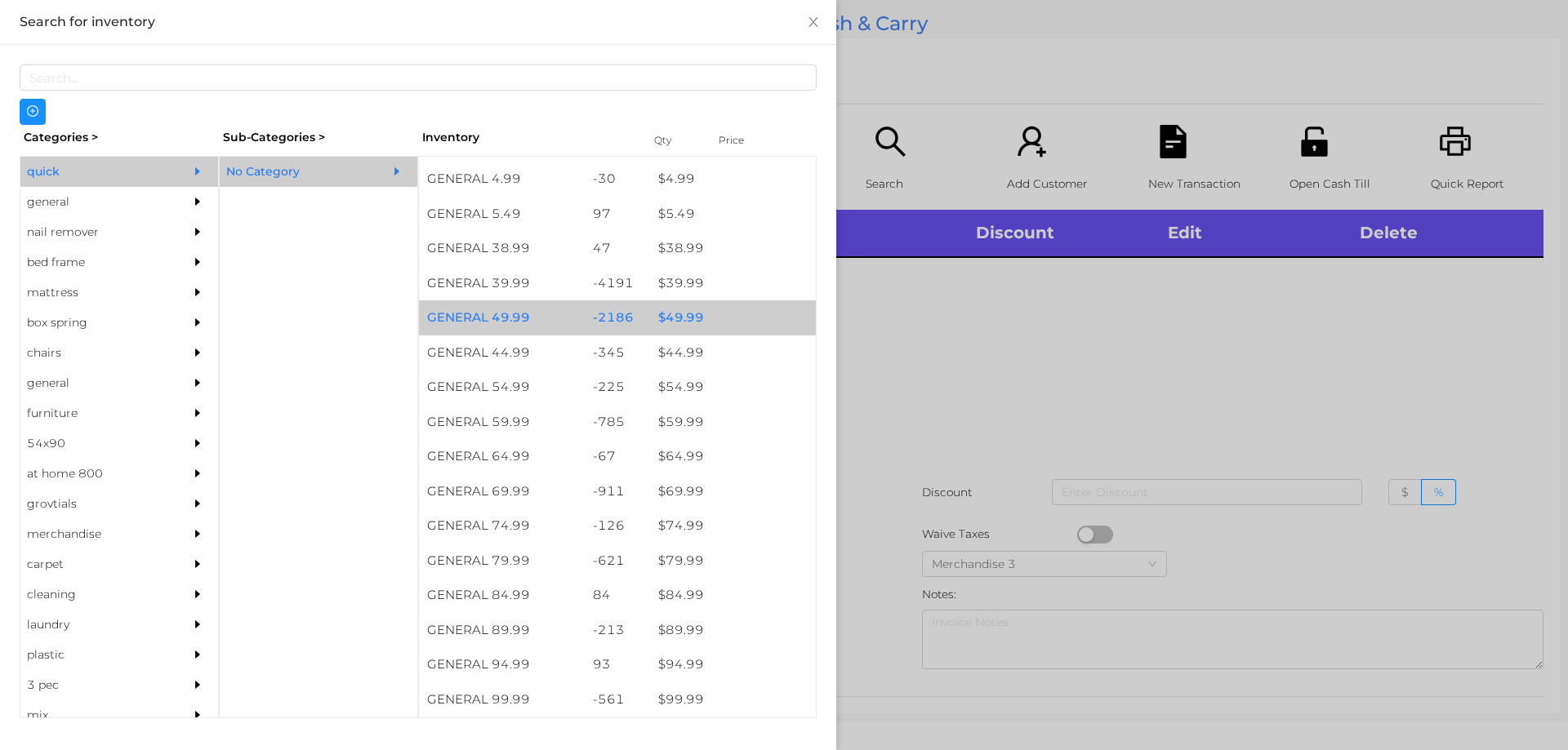
click at [685, 313] on div "$ 49.99" at bounding box center [733, 317] width 165 height 35
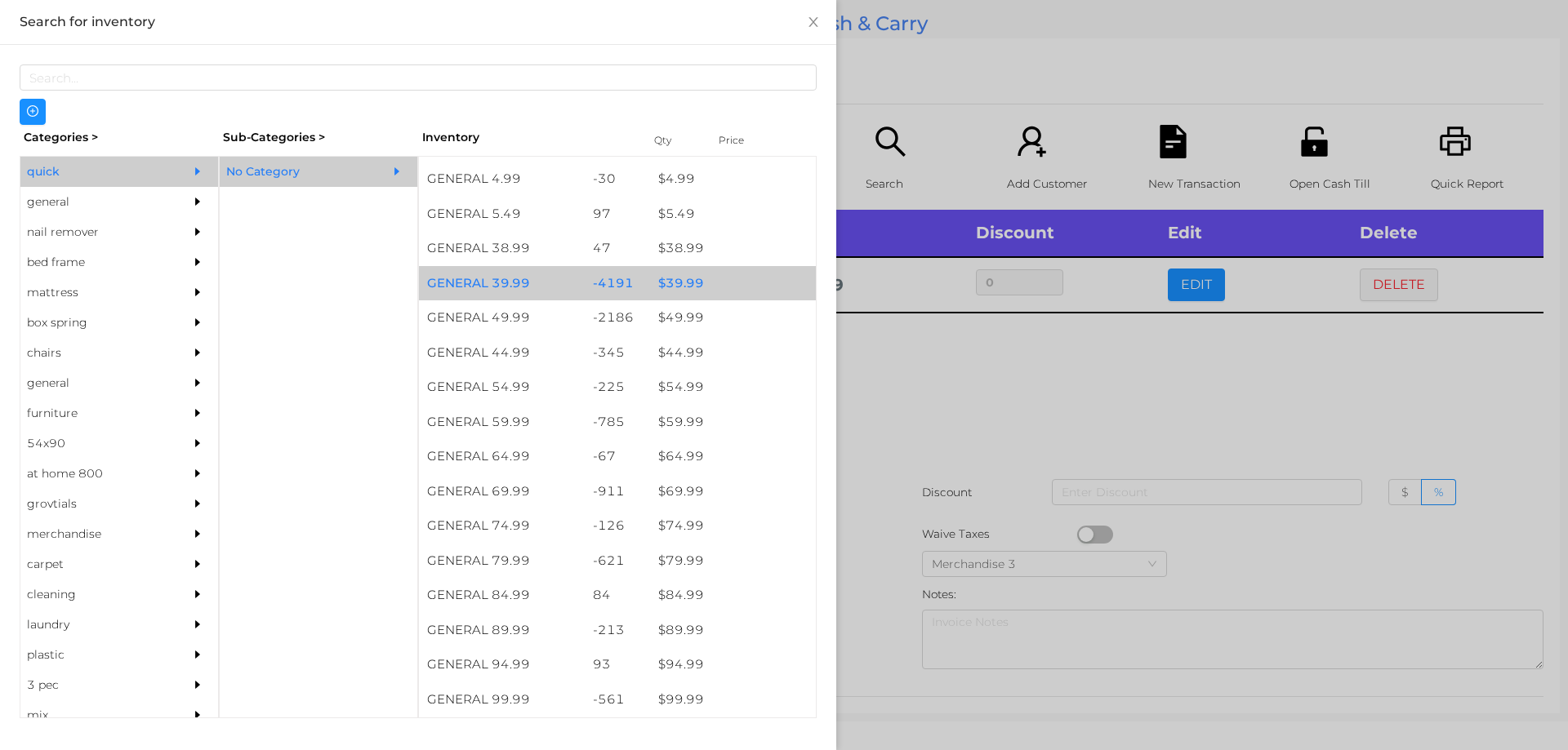
click at [728, 271] on div "$ 39.99" at bounding box center [733, 283] width 165 height 35
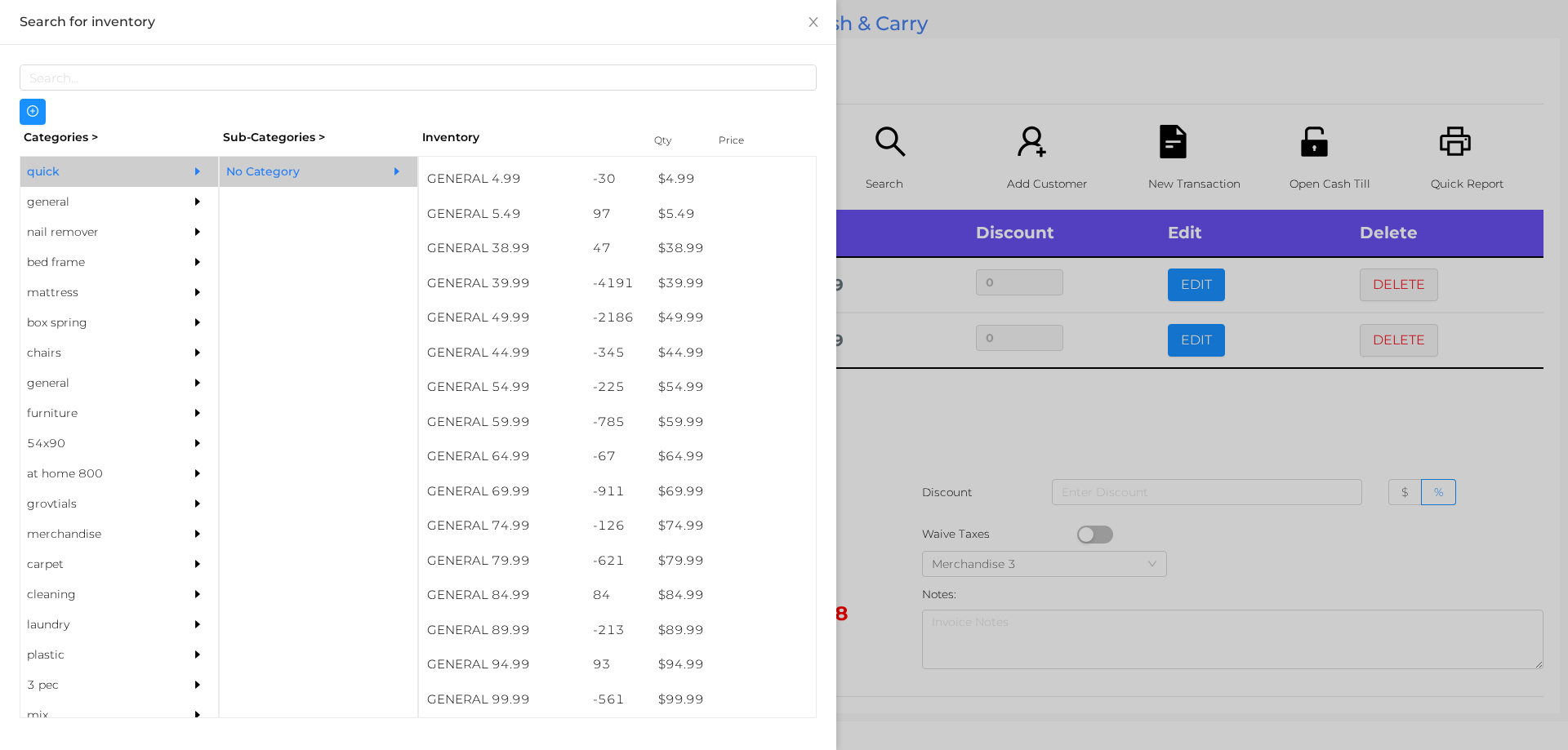
click at [914, 459] on div at bounding box center [784, 375] width 1568 height 750
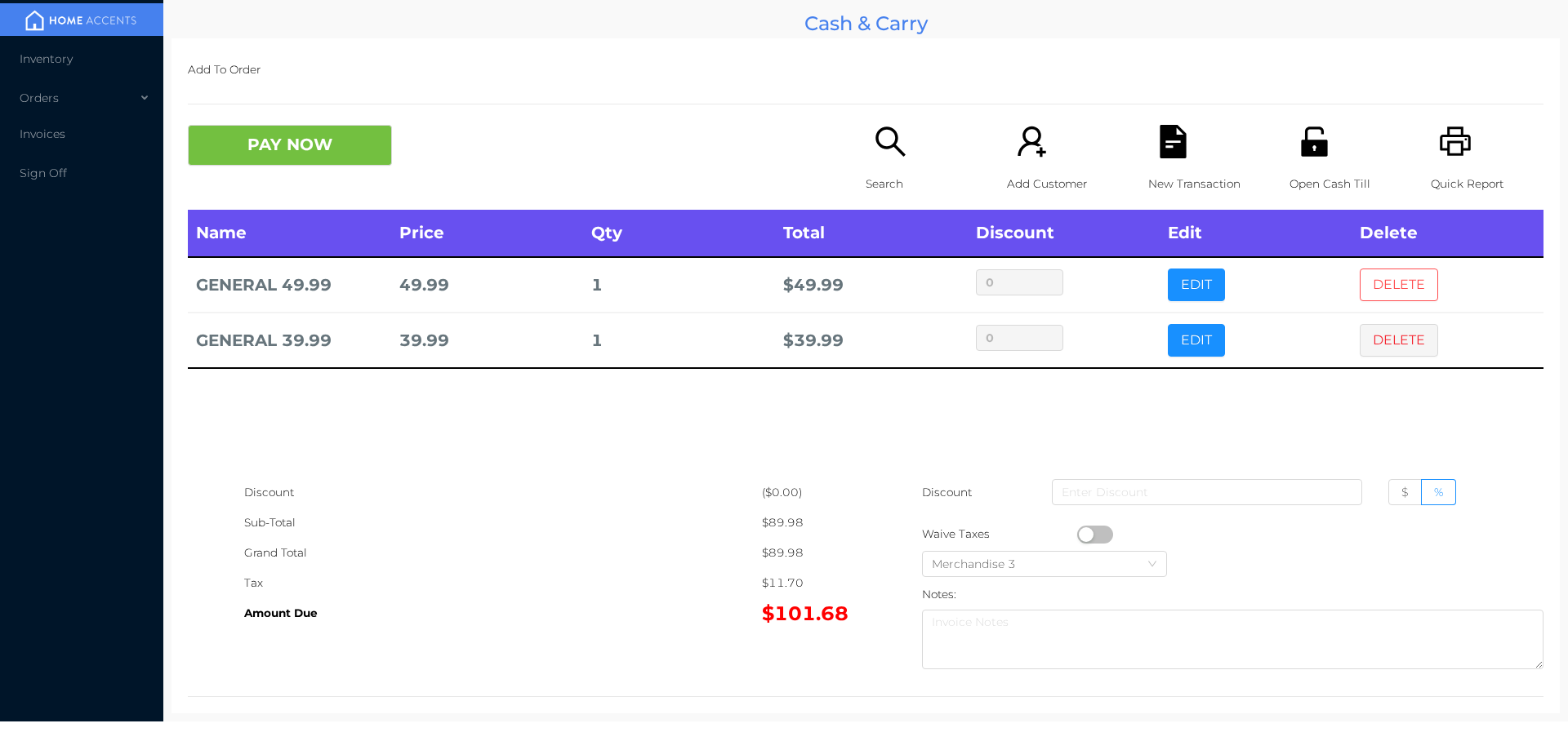
click at [1366, 271] on button "DELETE" at bounding box center [1399, 284] width 79 height 33
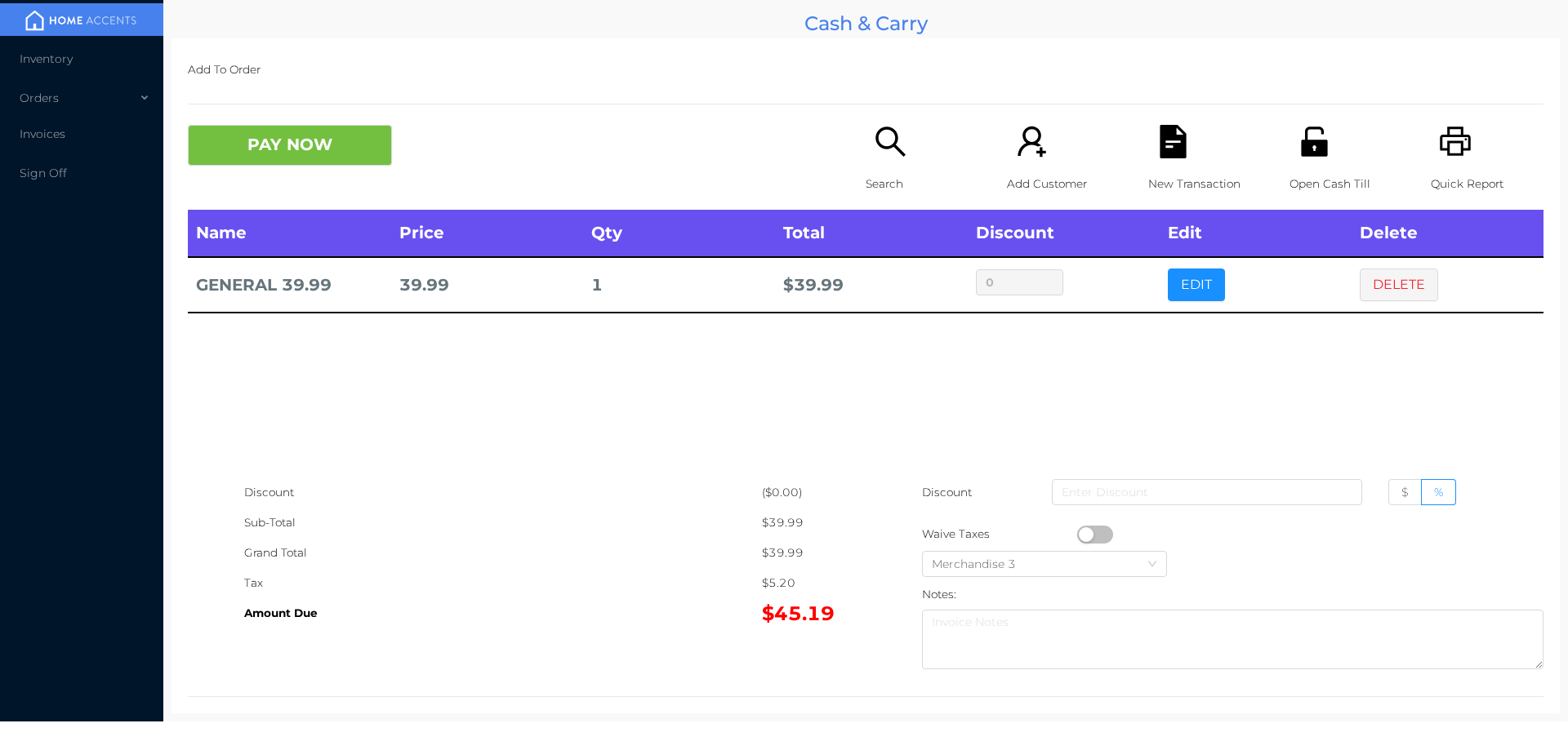
click at [1440, 145] on icon "icon: printer" at bounding box center [1455, 141] width 31 height 29
click at [1174, 148] on icon "icon: file-text" at bounding box center [1173, 141] width 26 height 33
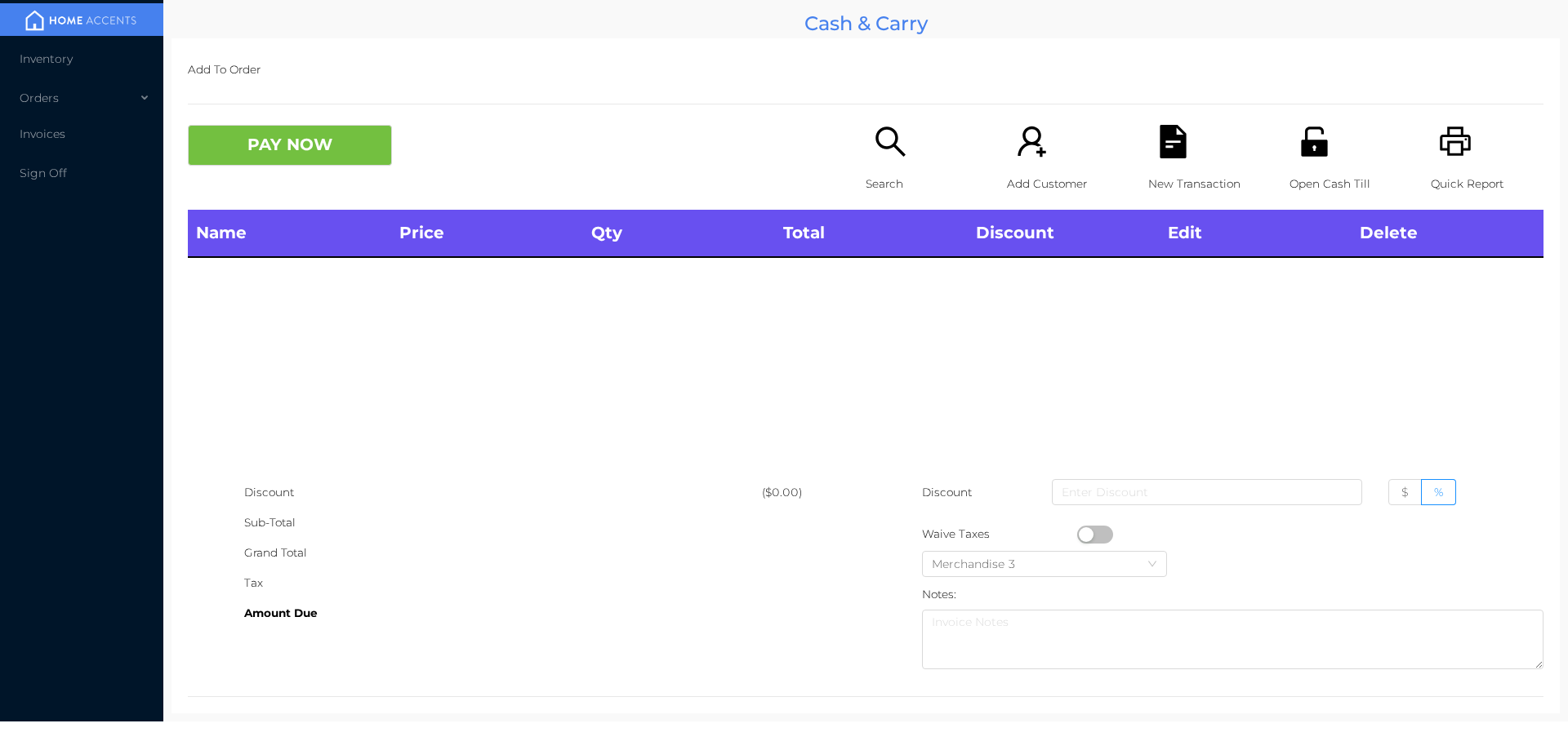
click at [1440, 147] on icon "icon: printer" at bounding box center [1455, 141] width 33 height 33
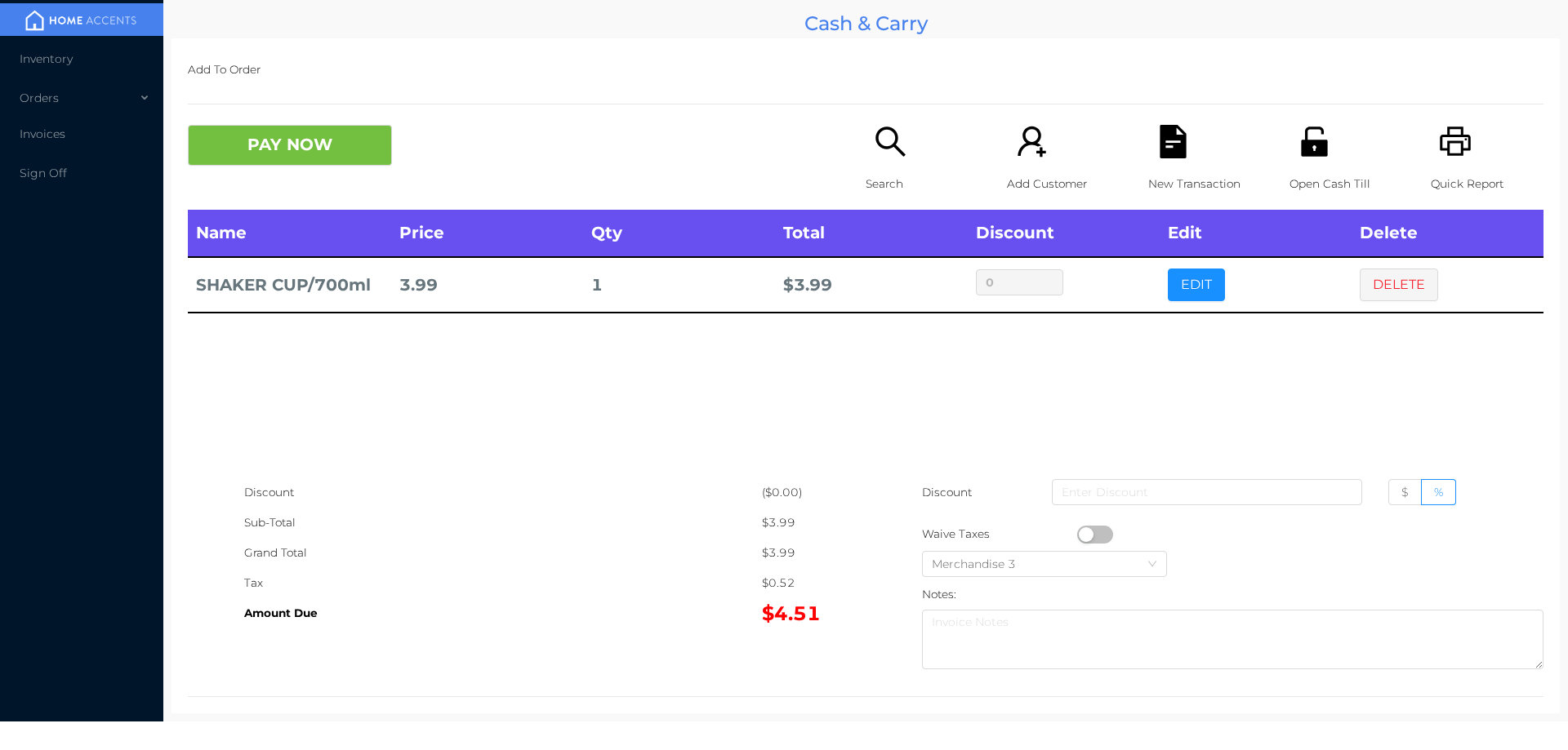
click at [888, 164] on div "Search" at bounding box center [922, 167] width 113 height 85
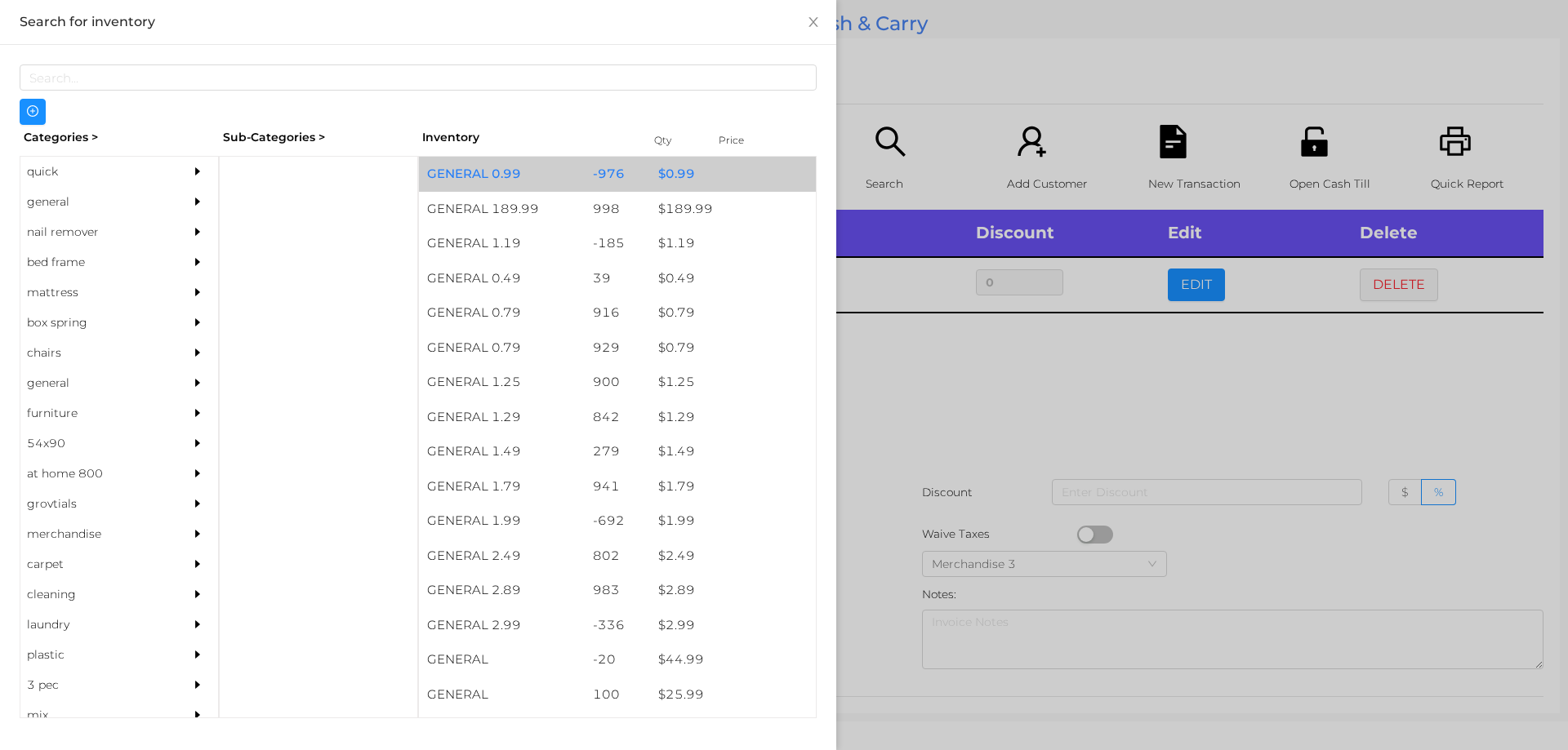
click at [573, 178] on div "GENERAL 0.99" at bounding box center [501, 173] width 165 height 35
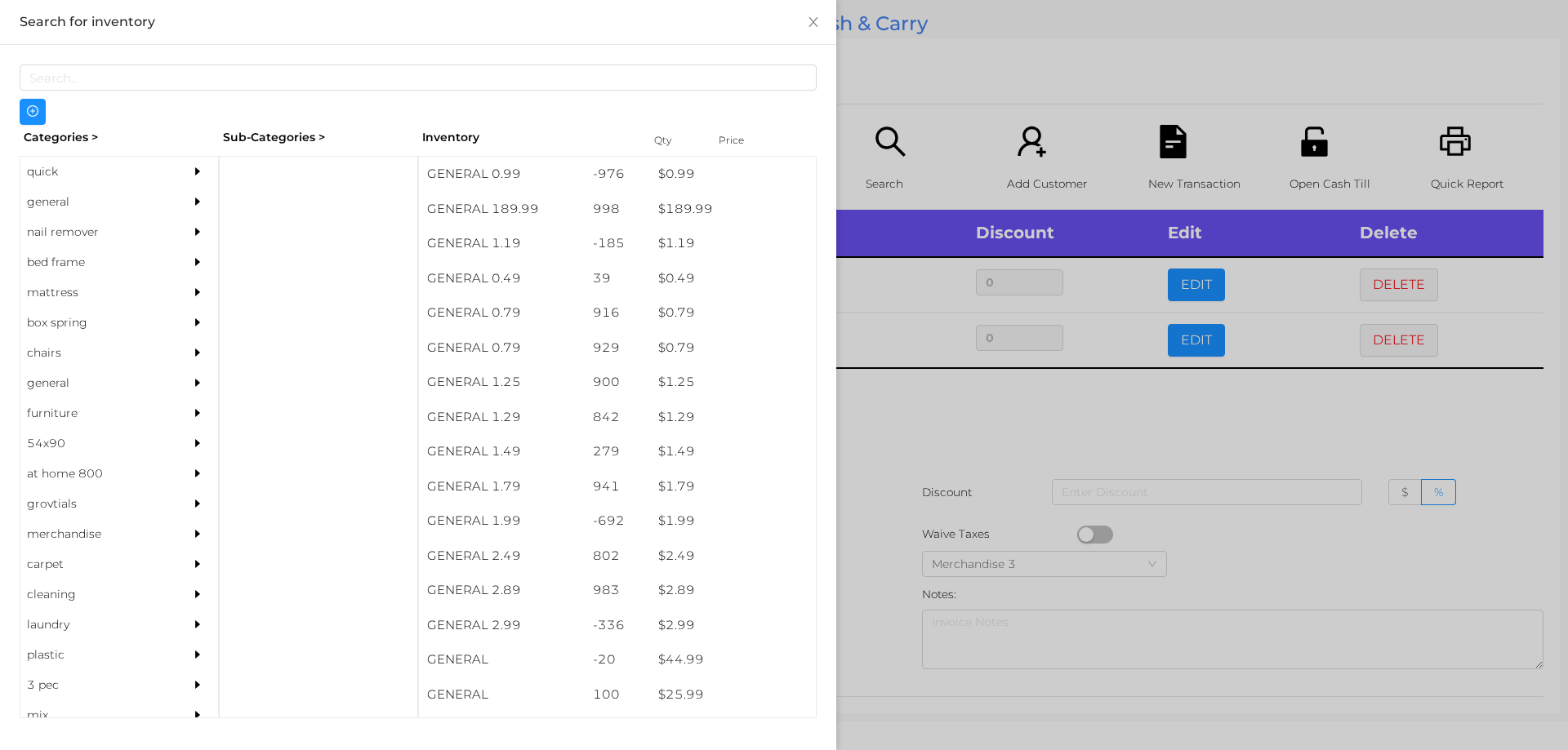
click at [964, 97] on div at bounding box center [784, 375] width 1568 height 750
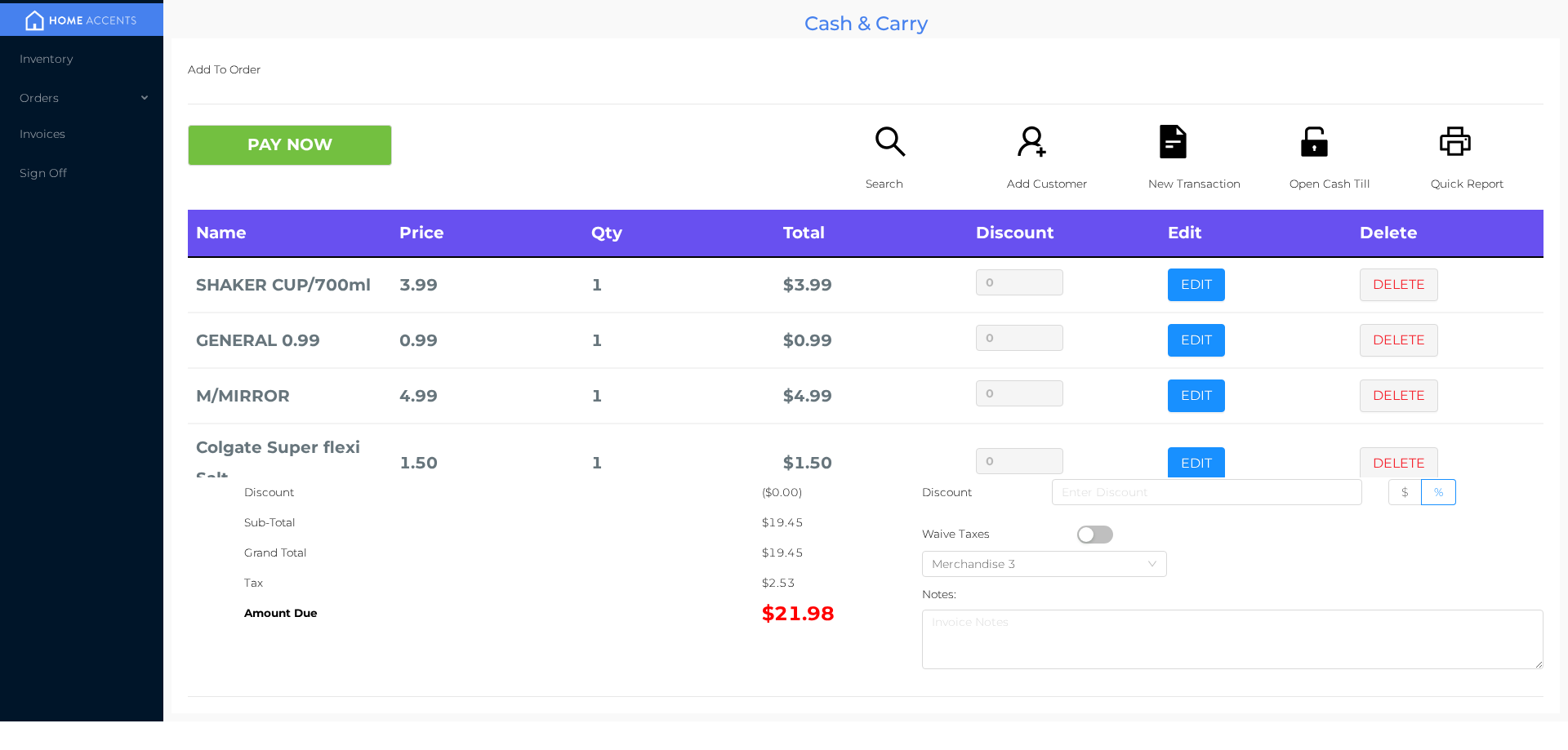
click at [883, 148] on icon "icon: search" at bounding box center [890, 141] width 30 height 29
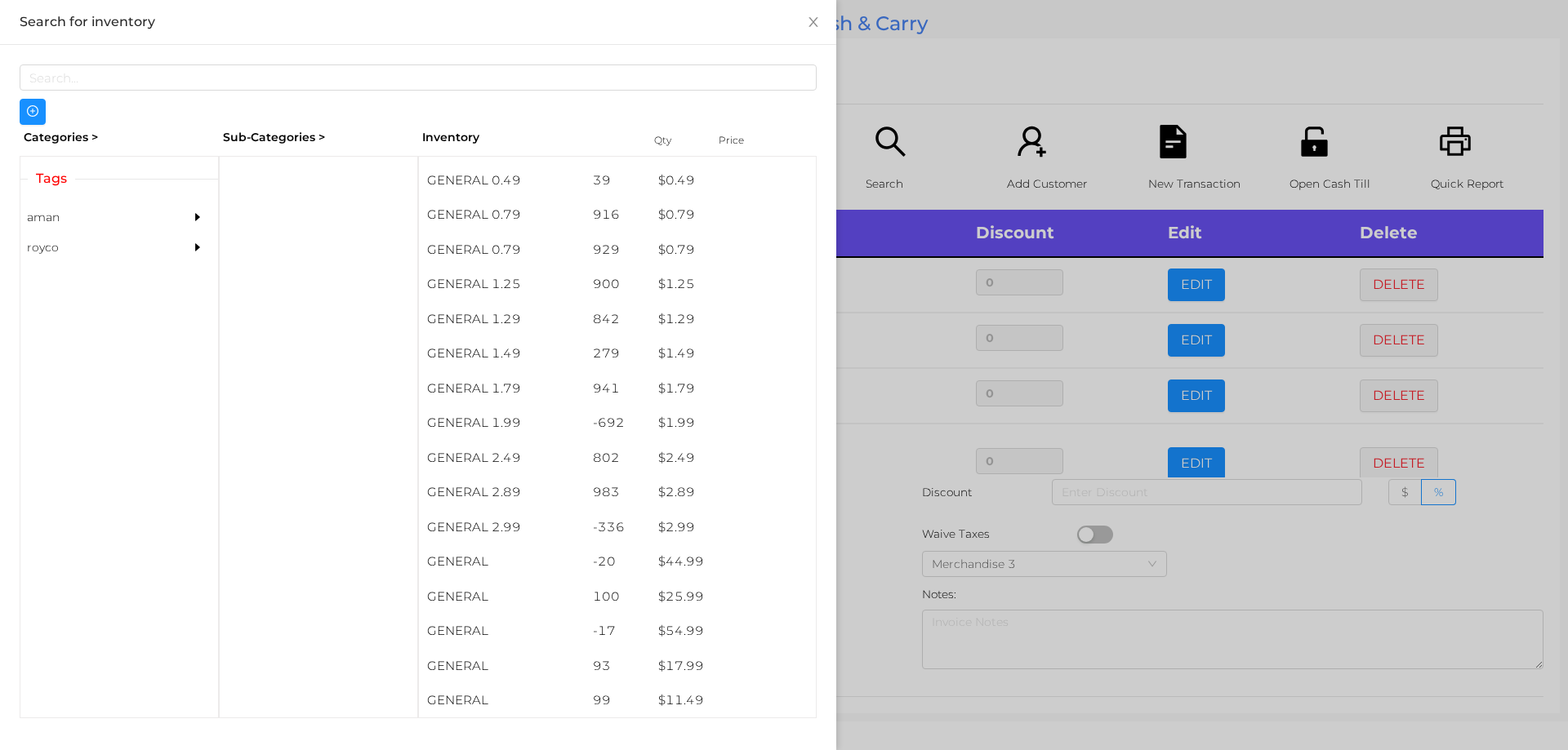
scroll to position [146, 0]
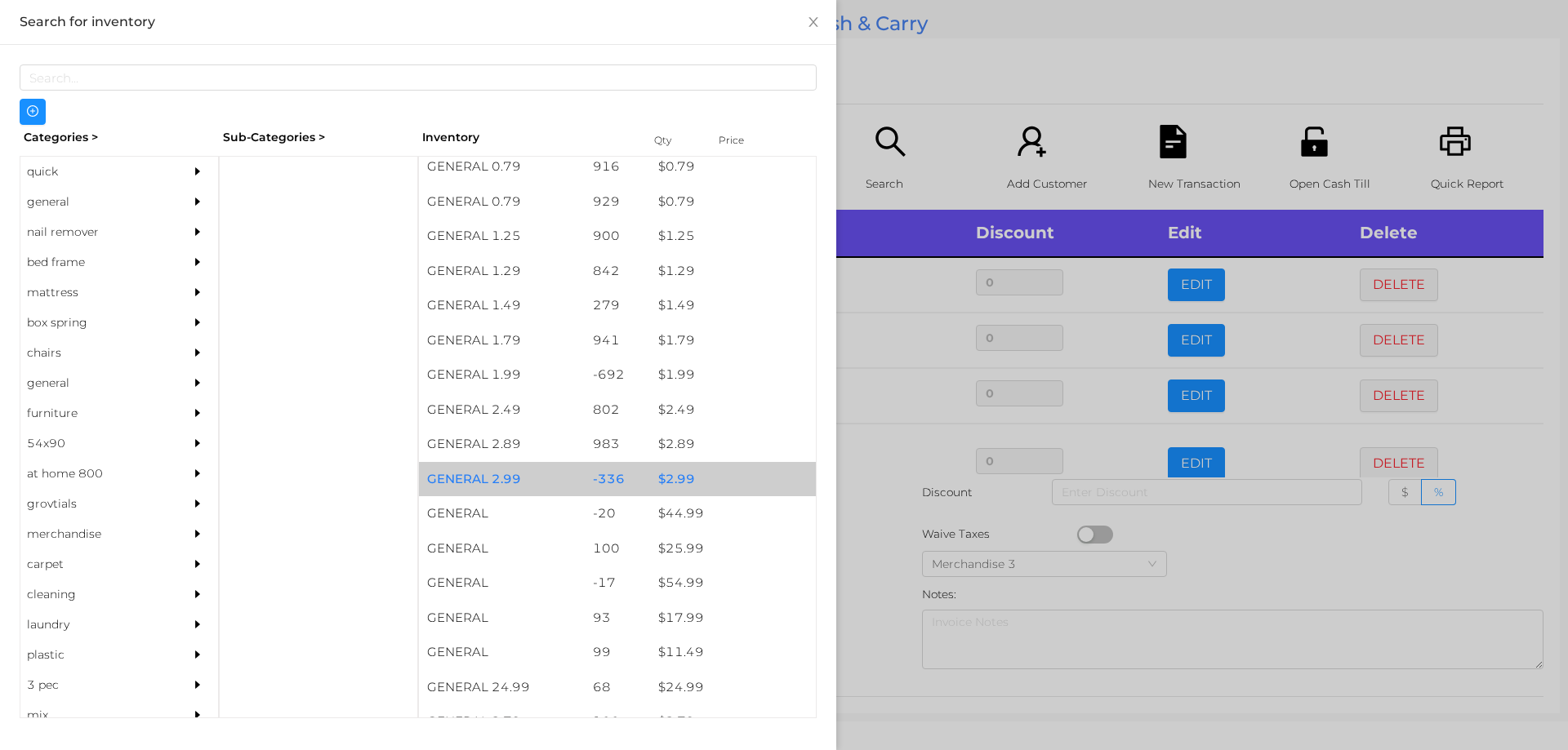
click at [697, 474] on div "$ 2.99" at bounding box center [733, 479] width 165 height 35
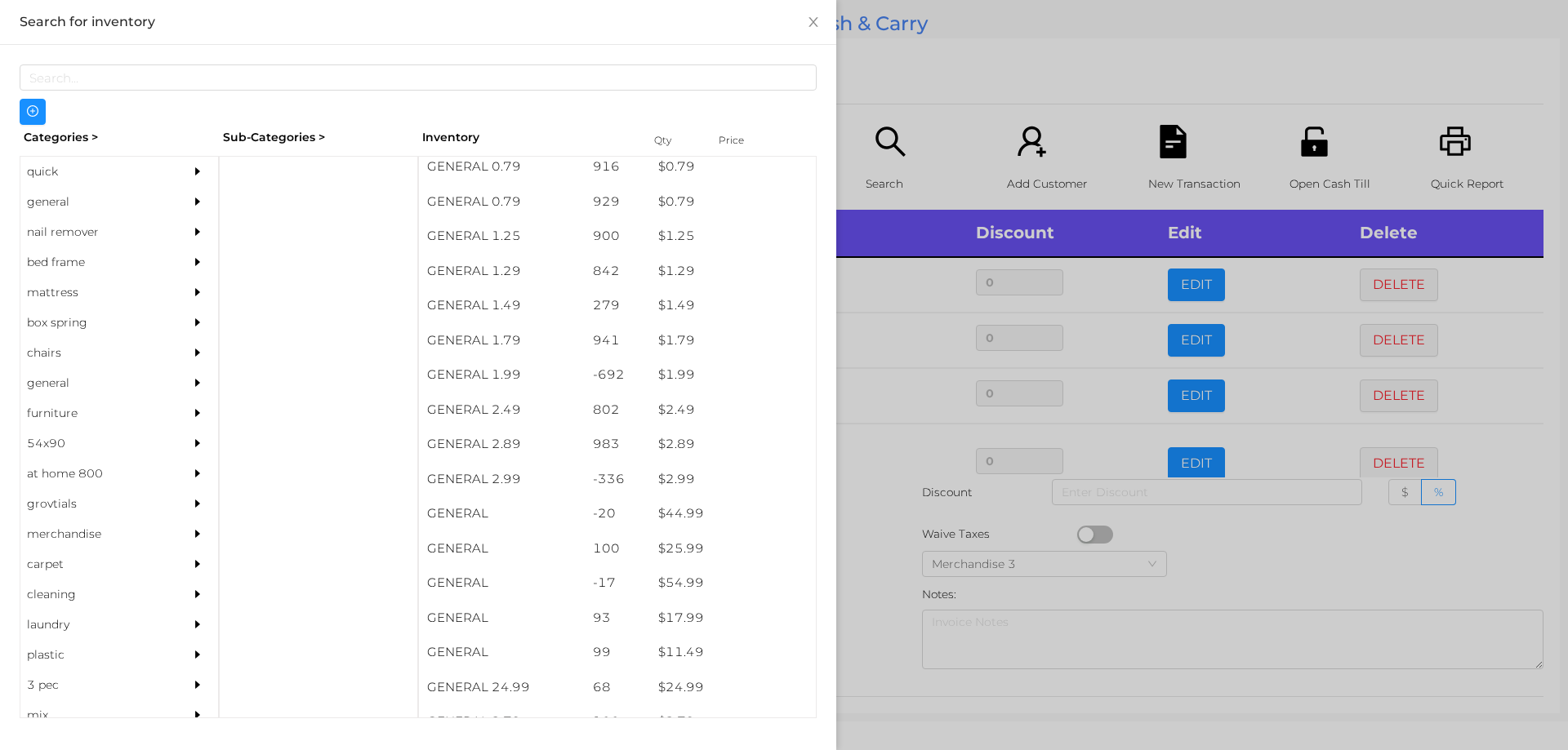
click at [953, 69] on div at bounding box center [784, 375] width 1568 height 750
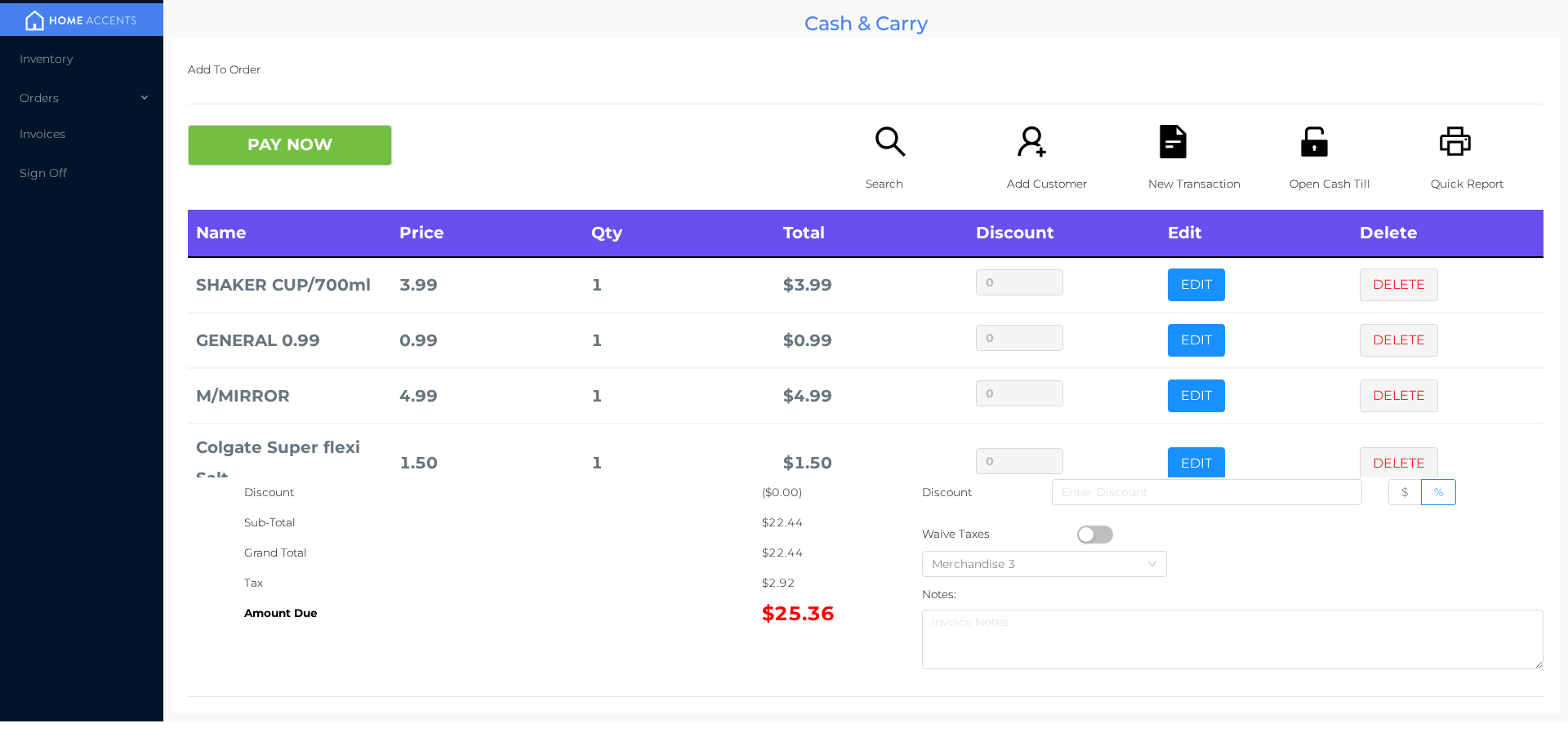
click at [253, 183] on div "PAY NOW Search Add Customer New Transaction Open Cash Till Quick Report" at bounding box center [866, 167] width 1356 height 85
click at [287, 148] on button "PAY NOW" at bounding box center [290, 146] width 204 height 41
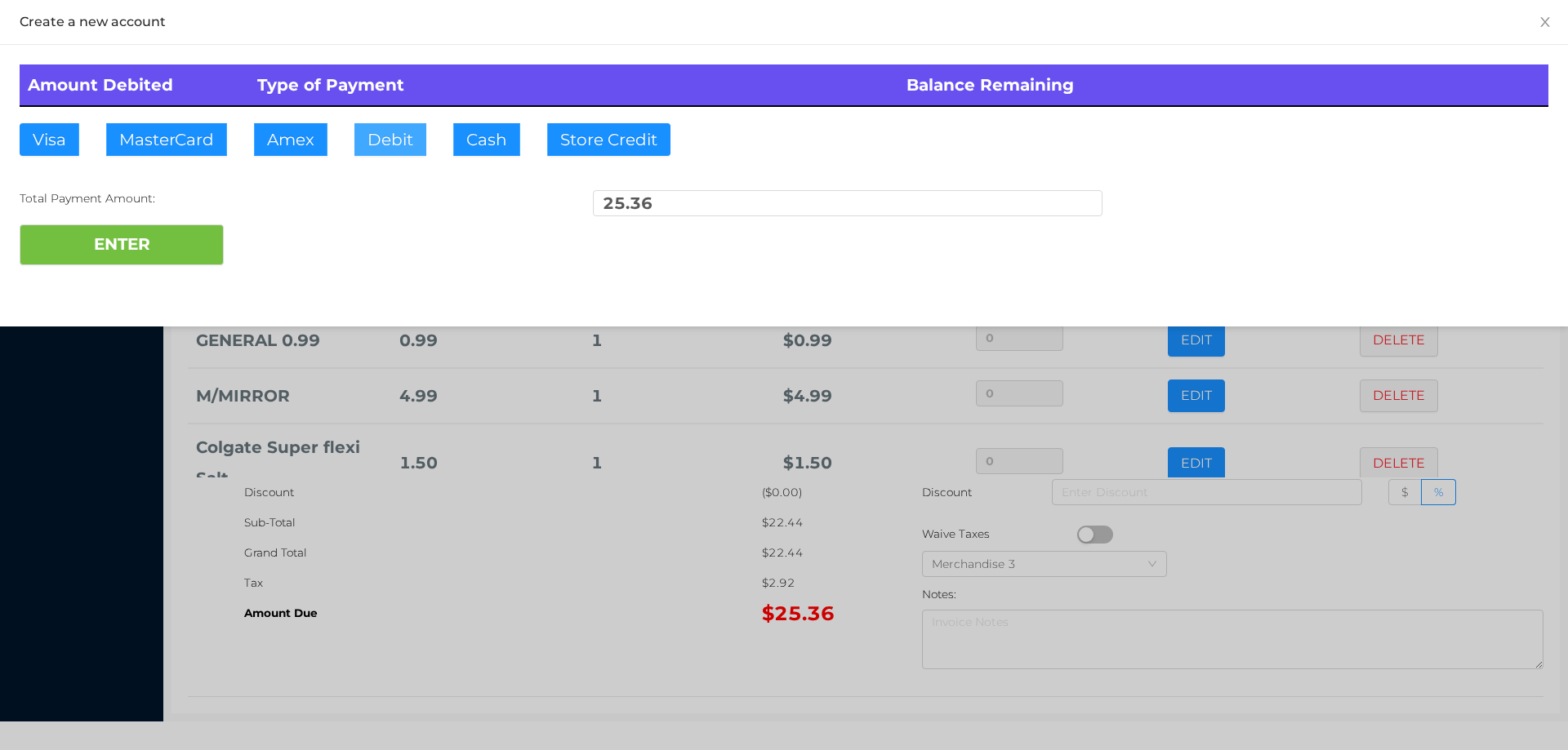
click at [395, 149] on button "Debit" at bounding box center [390, 139] width 72 height 33
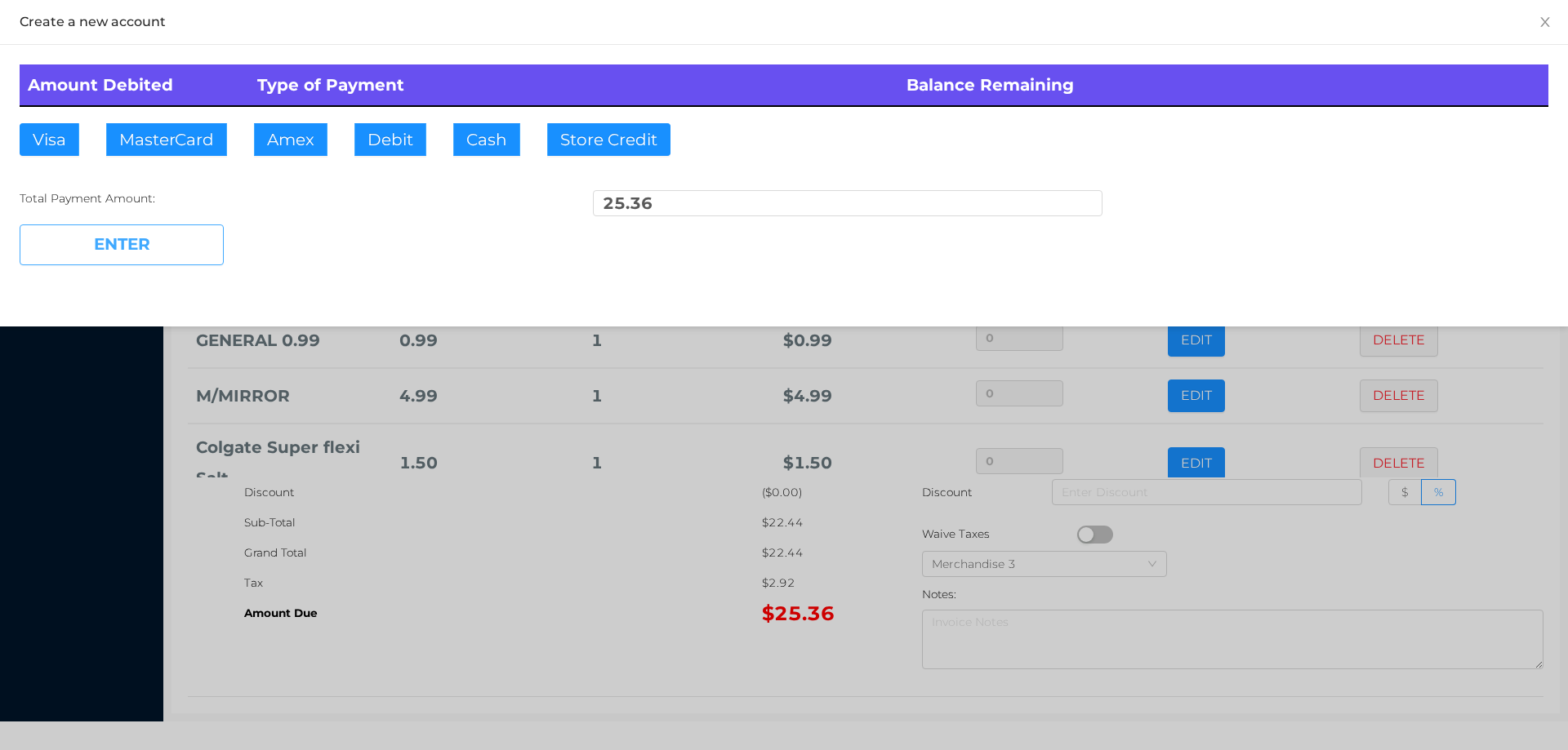
click at [160, 230] on button "ENTER" at bounding box center [122, 245] width 204 height 41
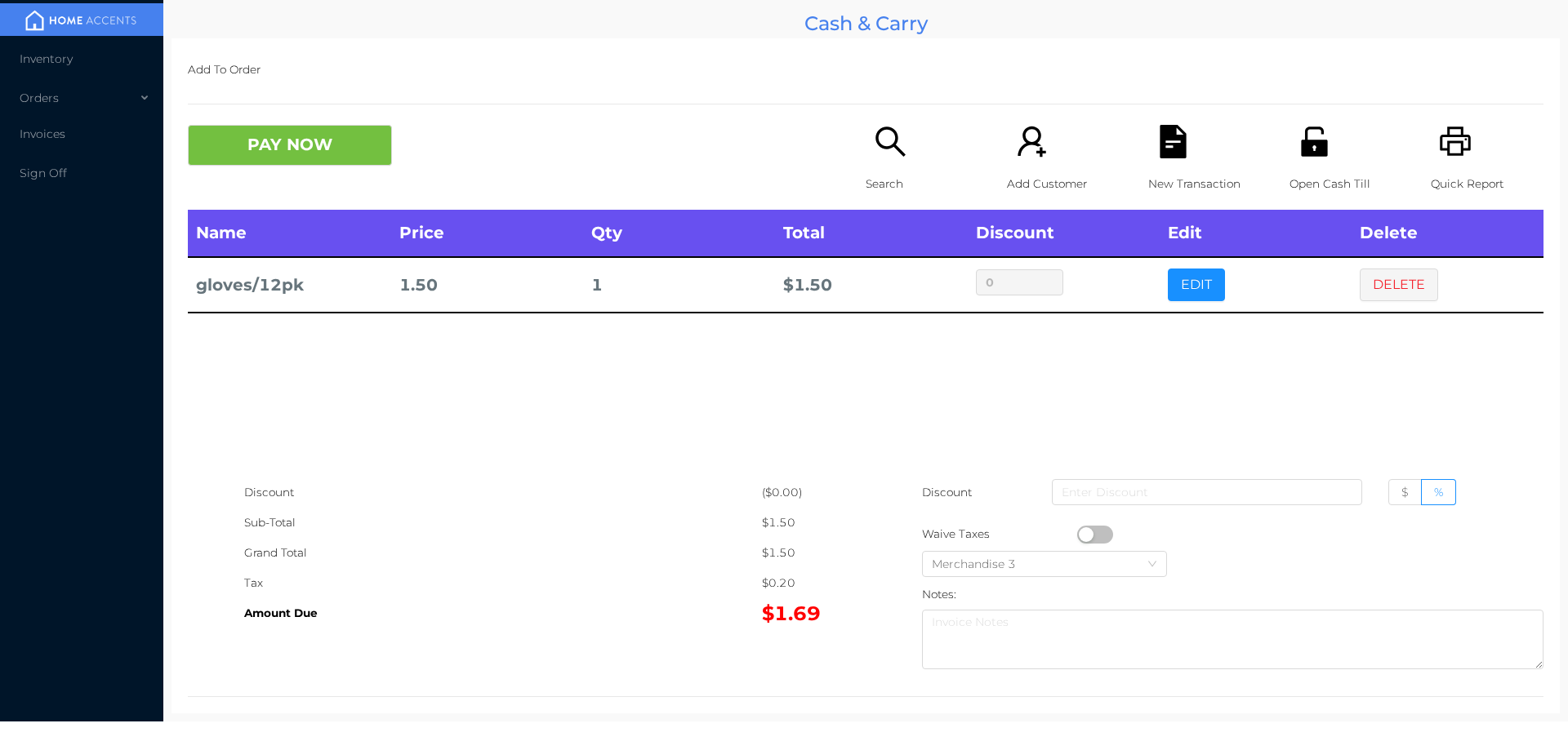
click at [894, 134] on icon "icon: search" at bounding box center [890, 141] width 33 height 33
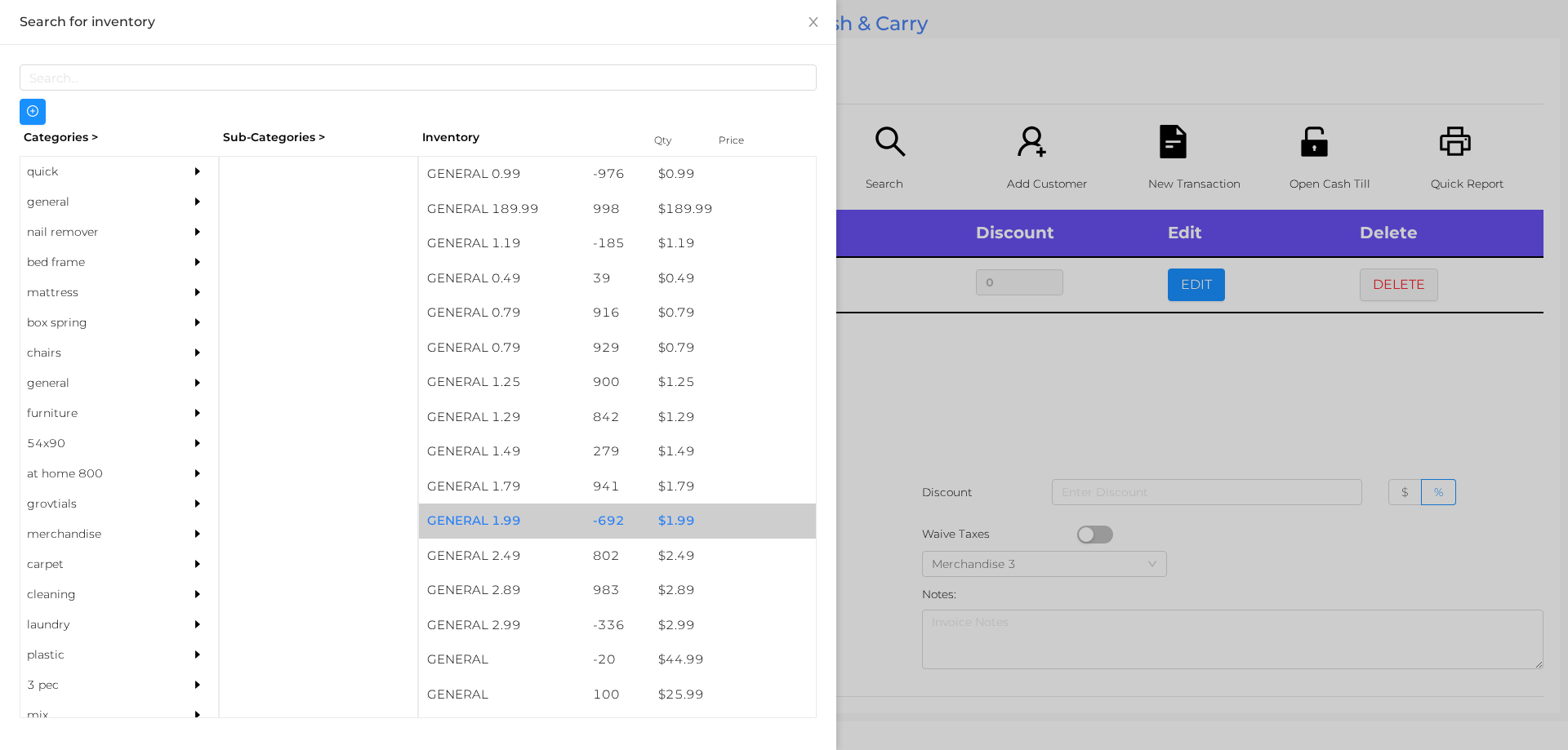
click at [650, 511] on div "$ 1.99" at bounding box center [733, 520] width 165 height 35
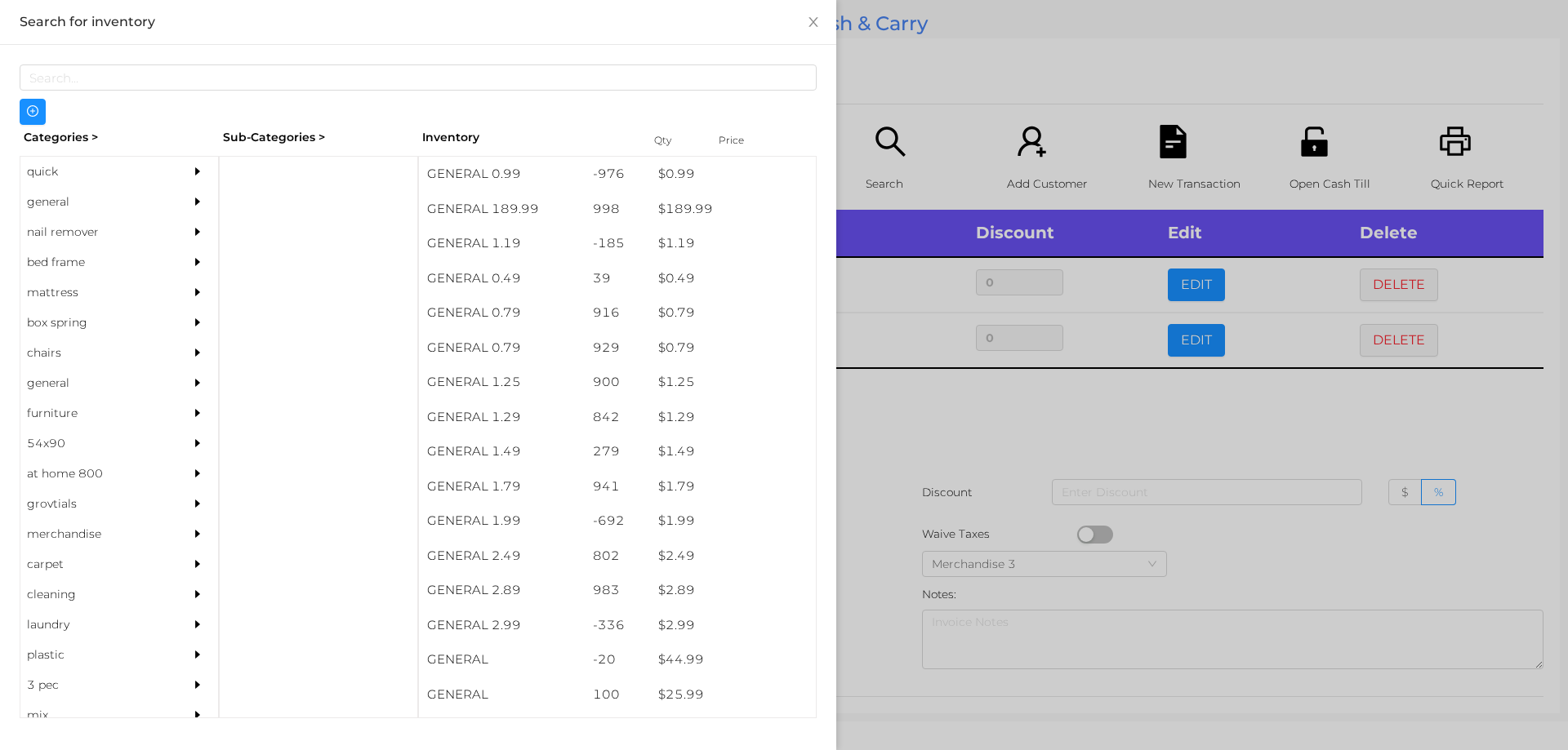
click at [921, 471] on div at bounding box center [784, 375] width 1568 height 750
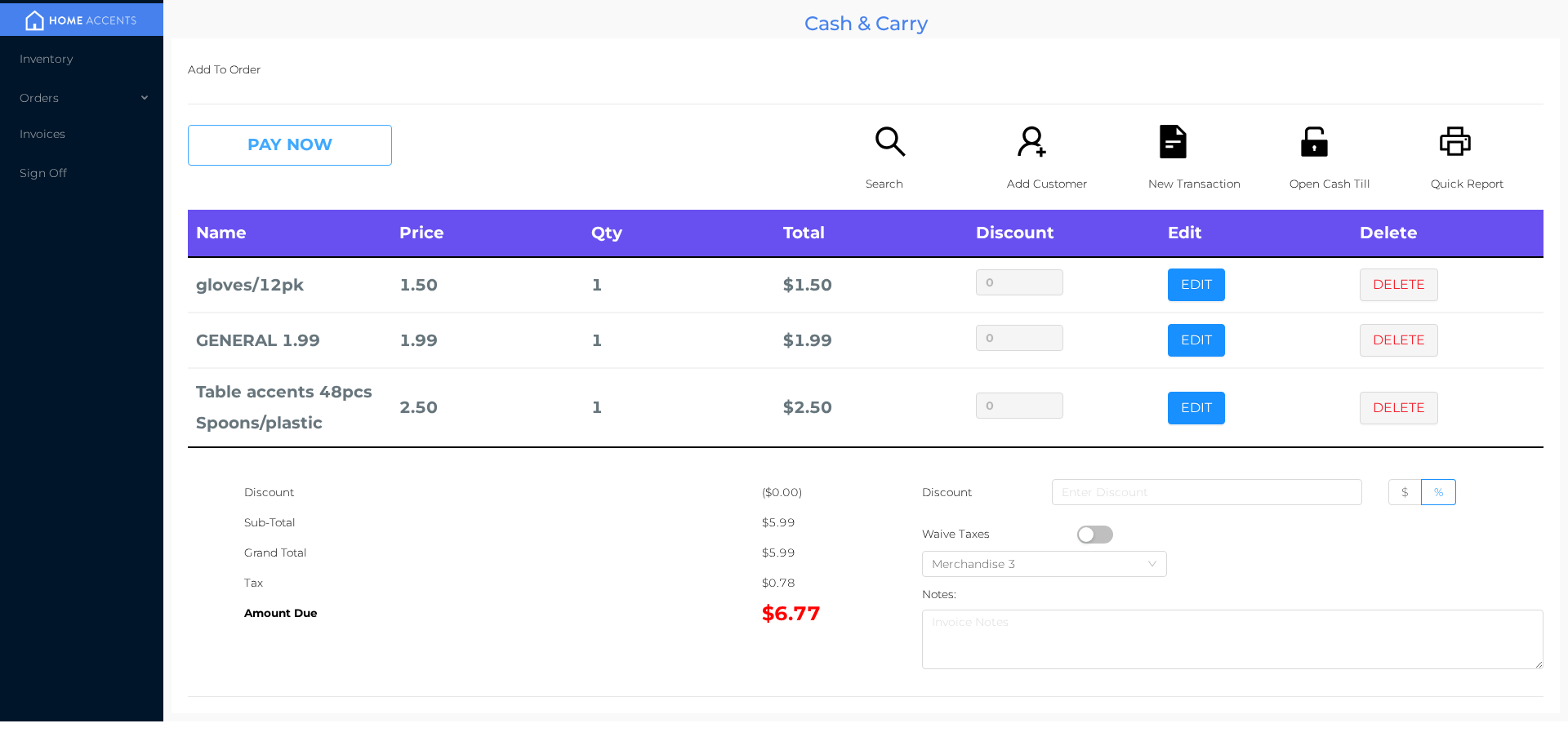
click at [276, 155] on button "PAY NOW" at bounding box center [290, 146] width 204 height 41
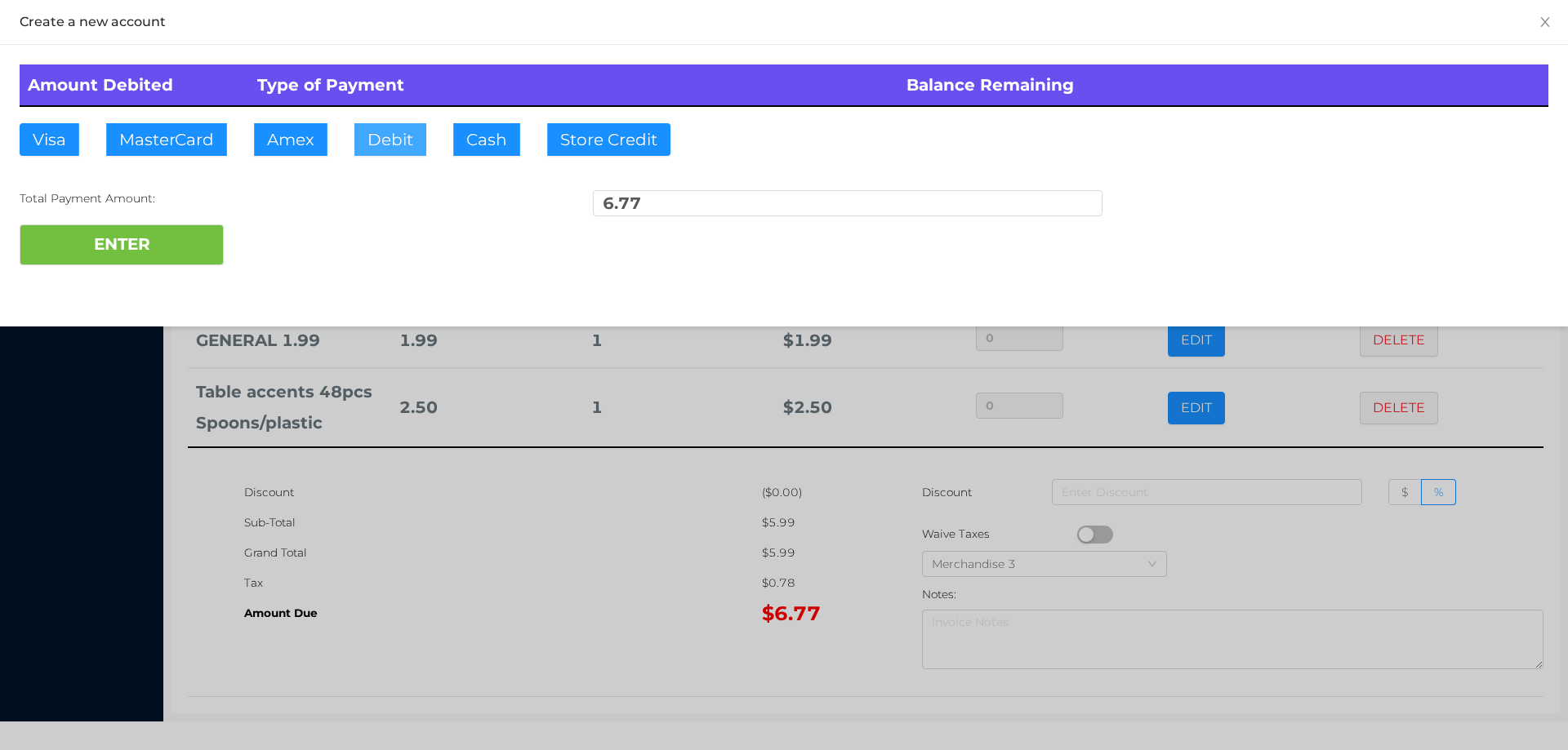
click at [376, 138] on button "Debit" at bounding box center [390, 139] width 72 height 33
type input "10"
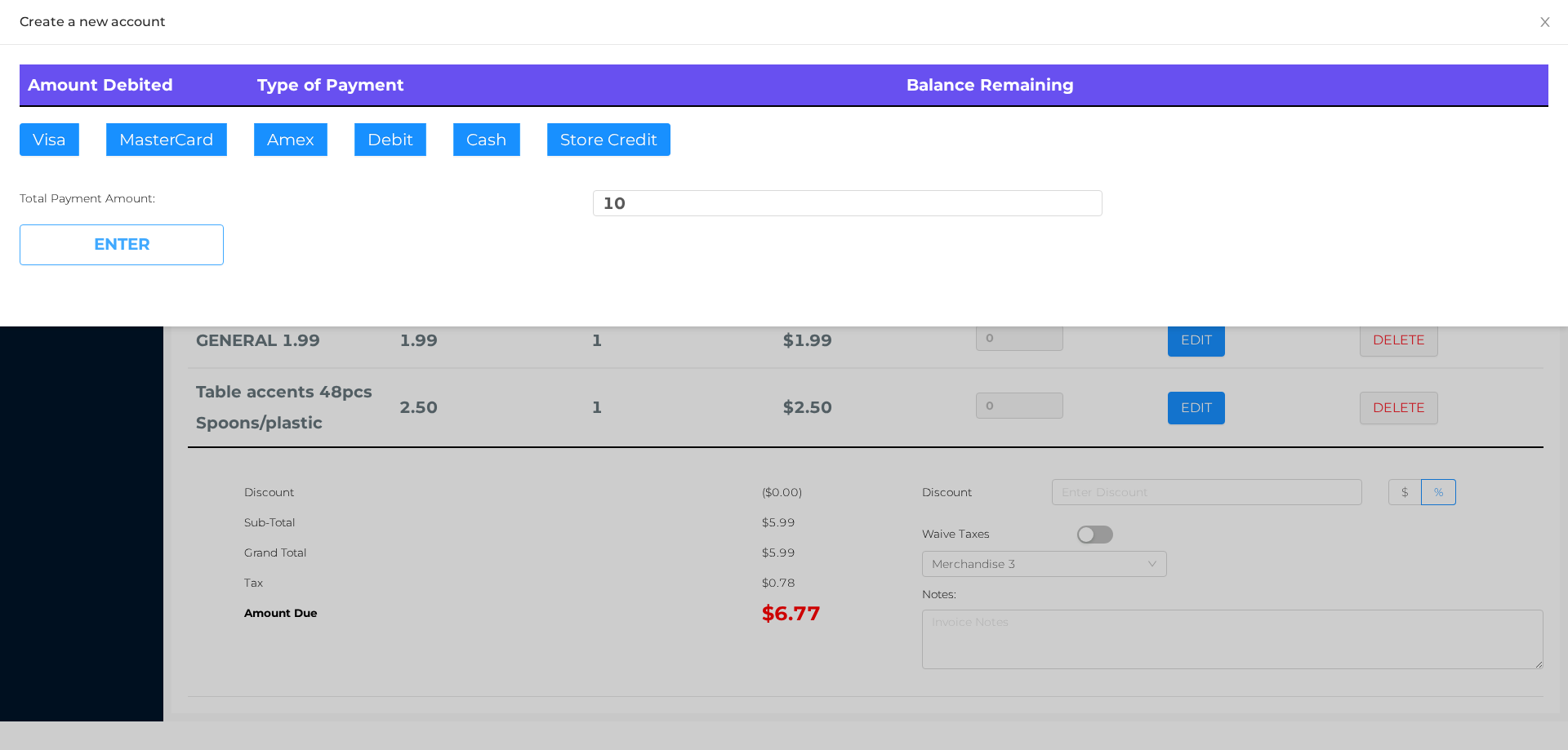
click at [135, 257] on button "ENTER" at bounding box center [122, 245] width 204 height 41
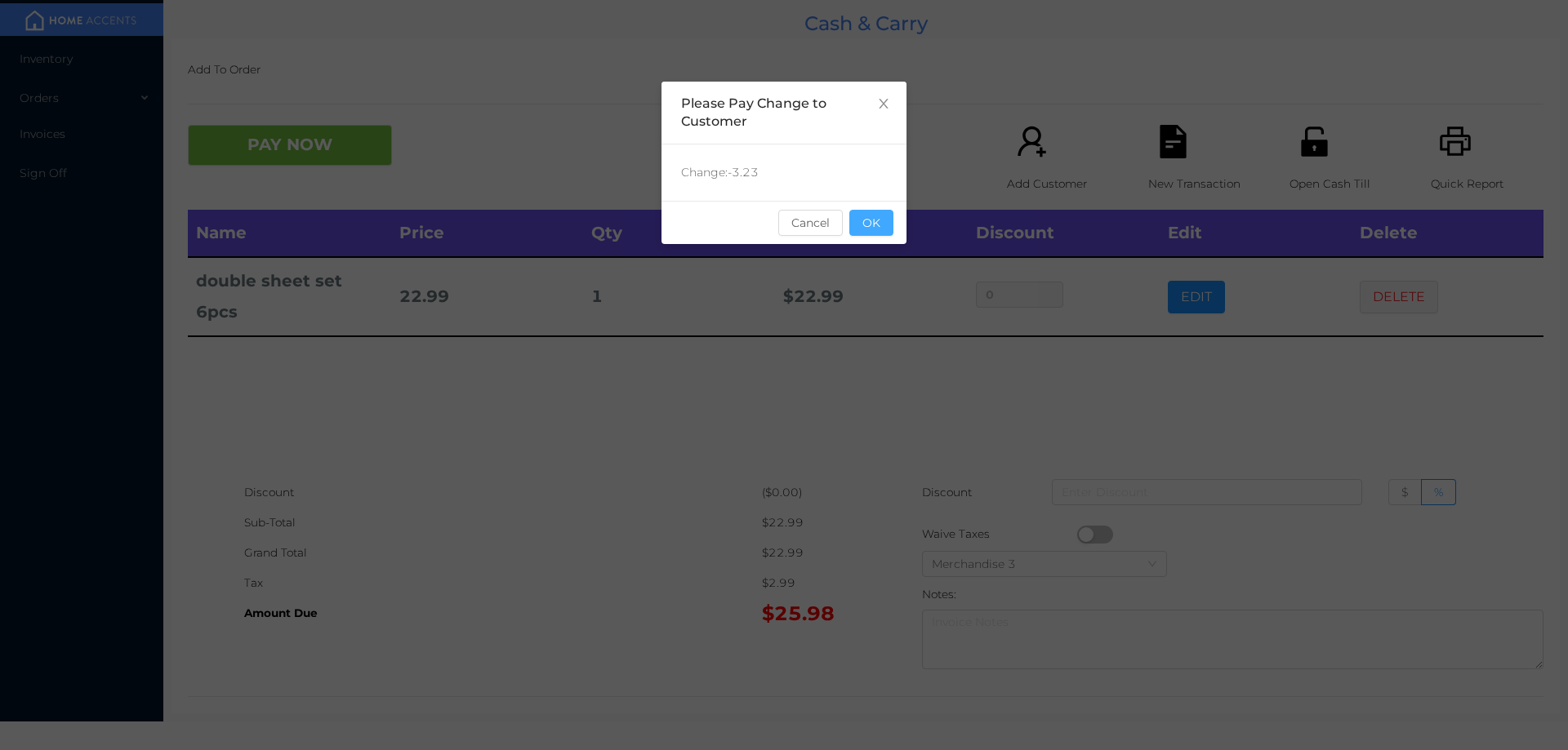
click at [888, 223] on button "OK" at bounding box center [871, 223] width 44 height 26
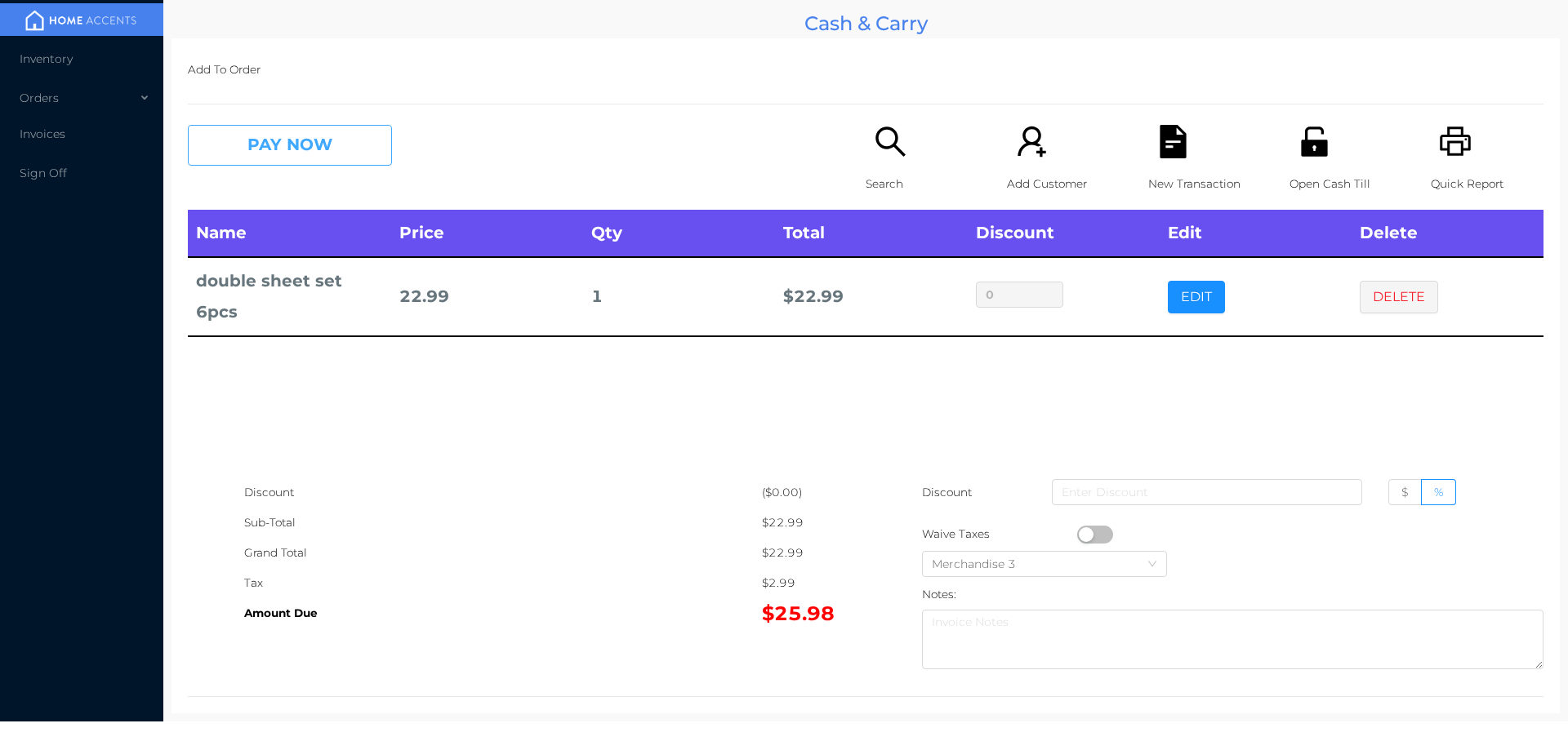
click at [388, 133] on button "PAY NOW" at bounding box center [290, 146] width 204 height 41
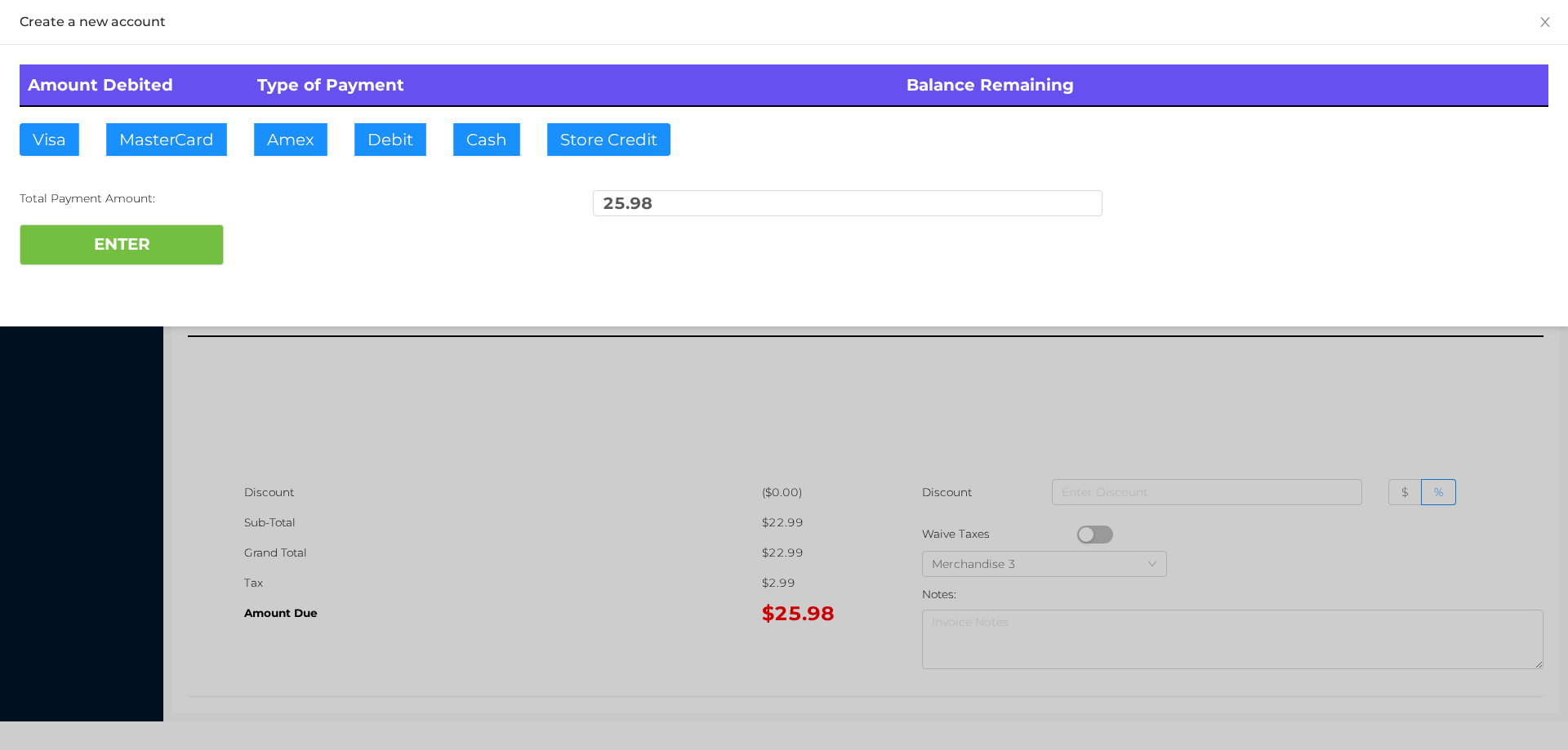
click at [250, 168] on div "Amount Debited Type of Payment Balance Remaining Visa MasterCard Amex Debit Cas…" at bounding box center [784, 164] width 1568 height 240
click at [406, 147] on button "Debit" at bounding box center [390, 139] width 72 height 33
click at [209, 236] on button "ENTER" at bounding box center [122, 245] width 204 height 41
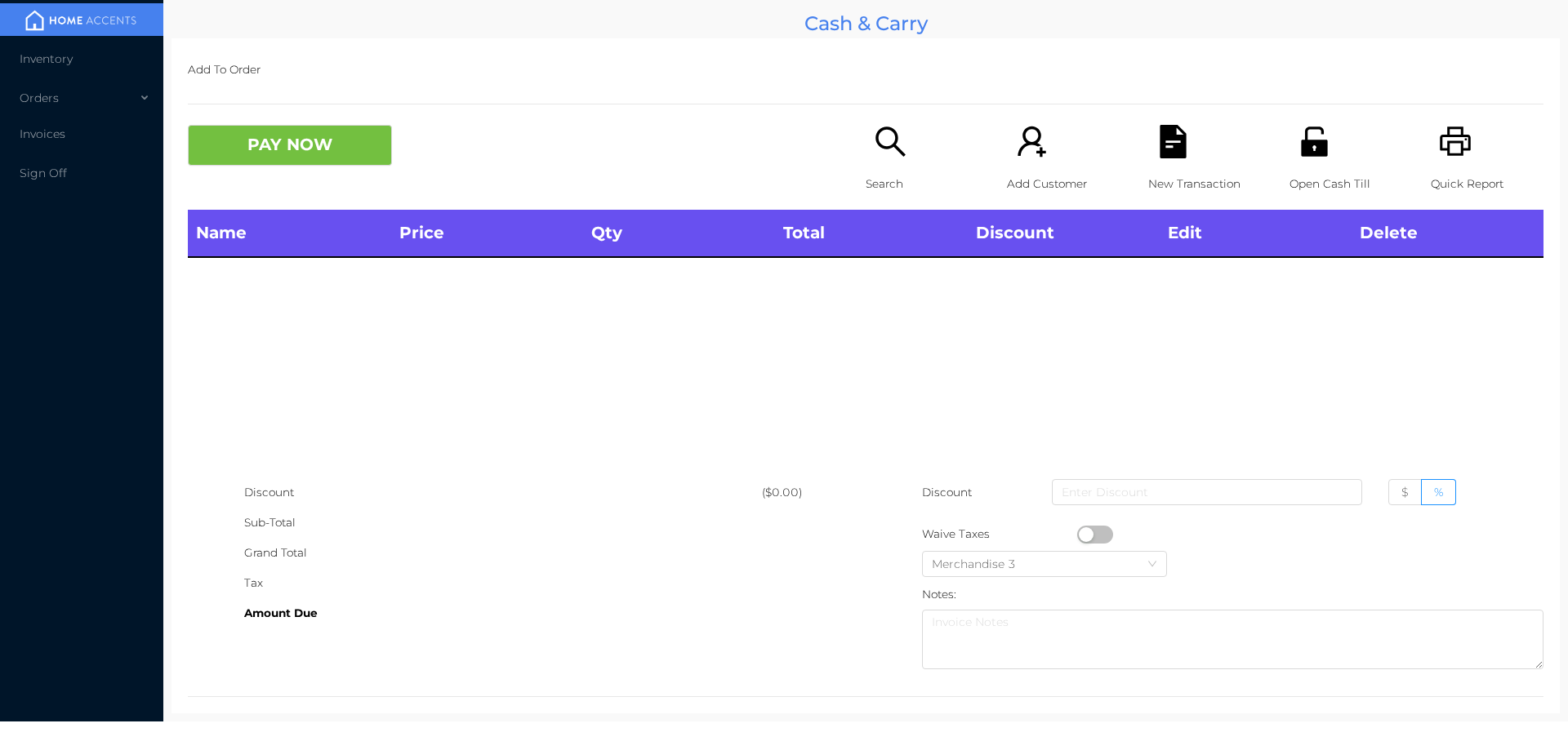
click at [866, 146] on div "Search" at bounding box center [922, 167] width 113 height 85
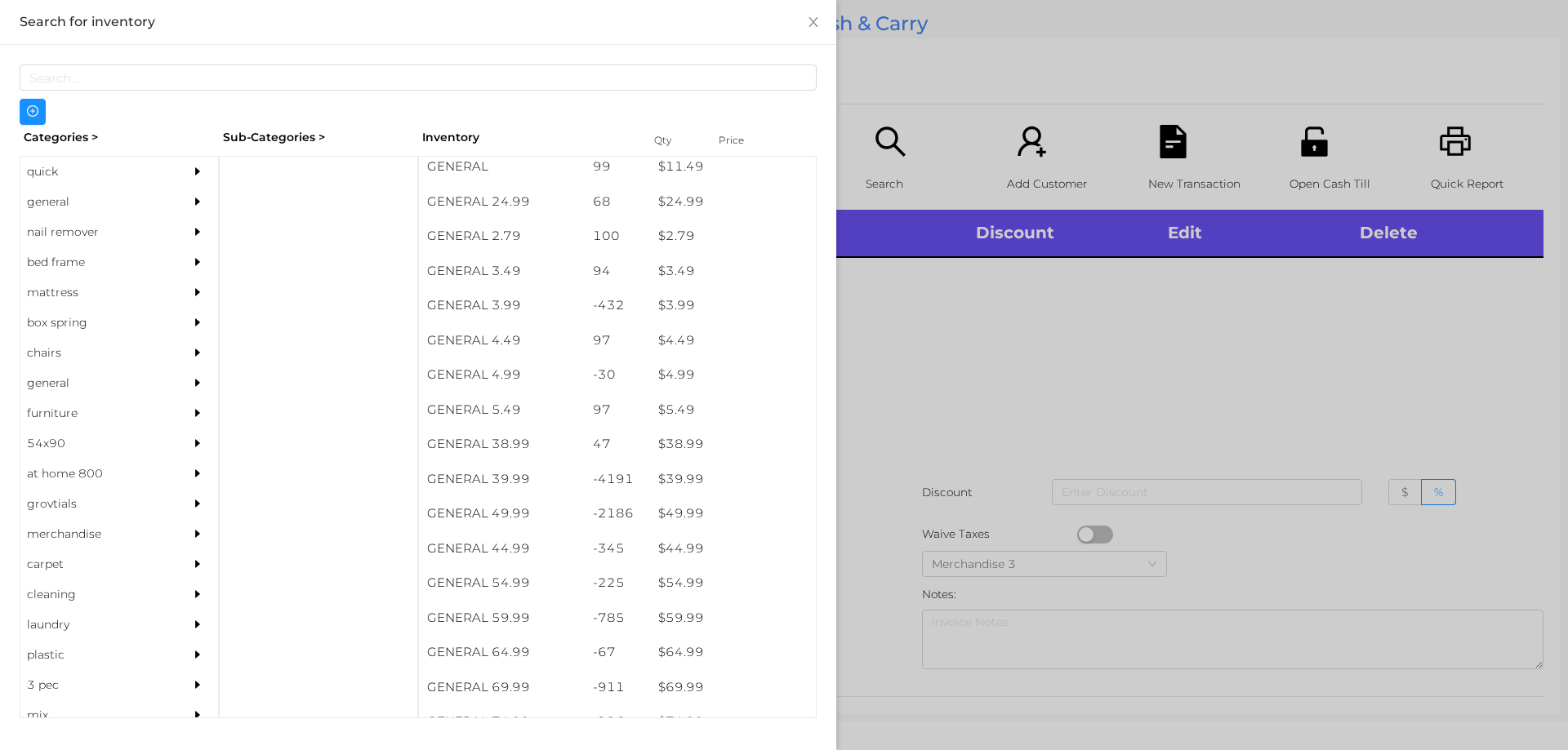
scroll to position [632, 0]
click at [68, 202] on div "general" at bounding box center [95, 202] width 148 height 30
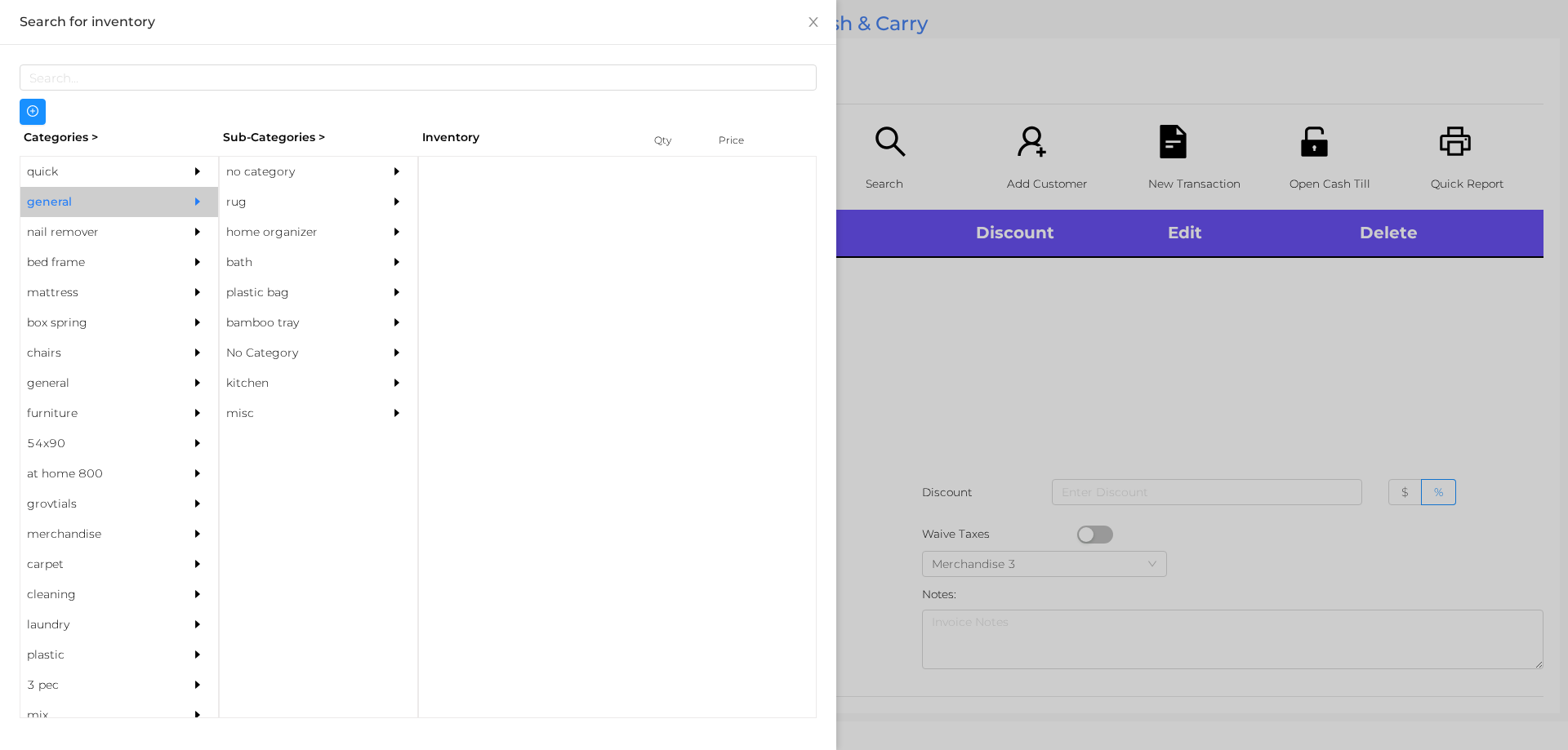
scroll to position [0, 0]
click at [290, 162] on div "no category" at bounding box center [294, 172] width 148 height 30
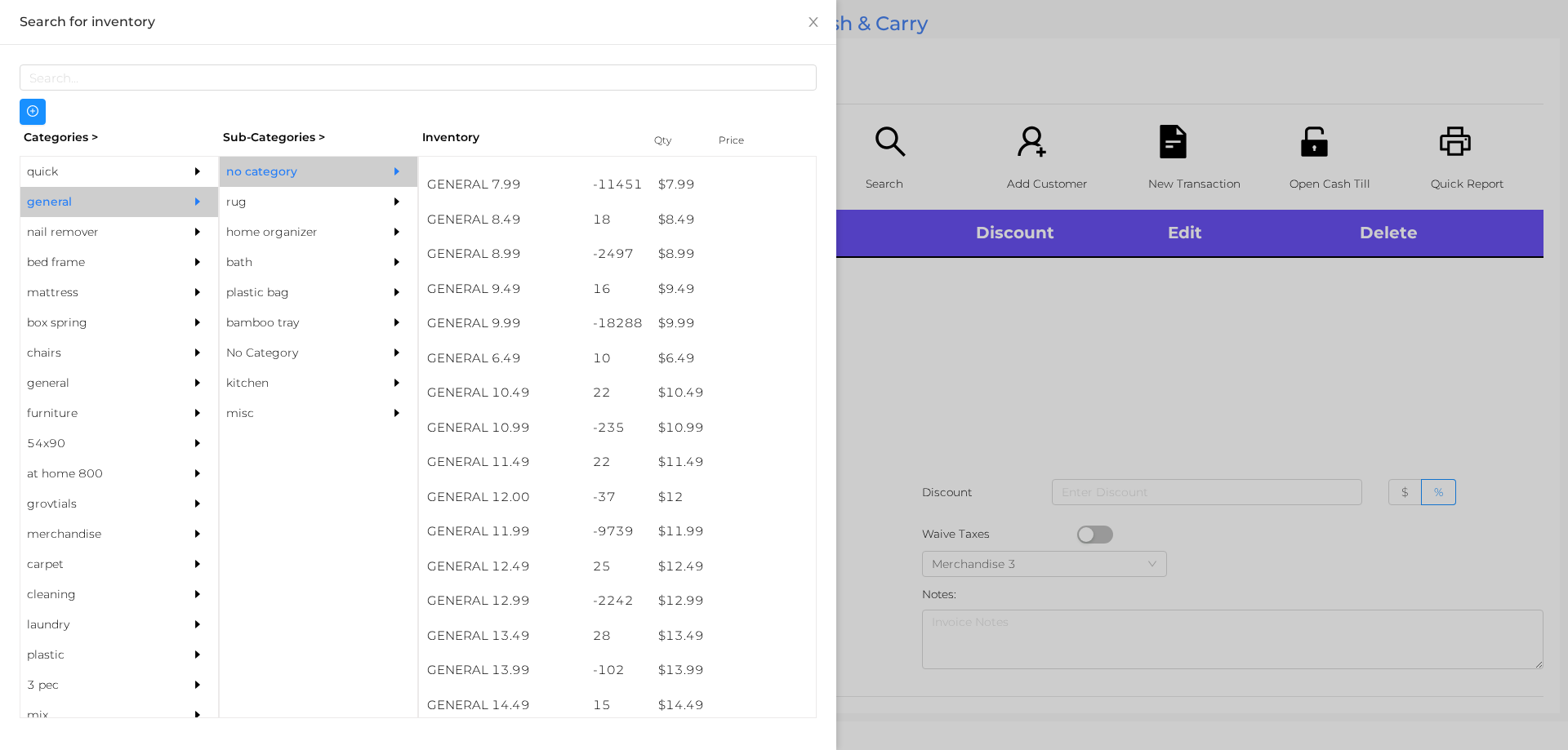
scroll to position [944, 0]
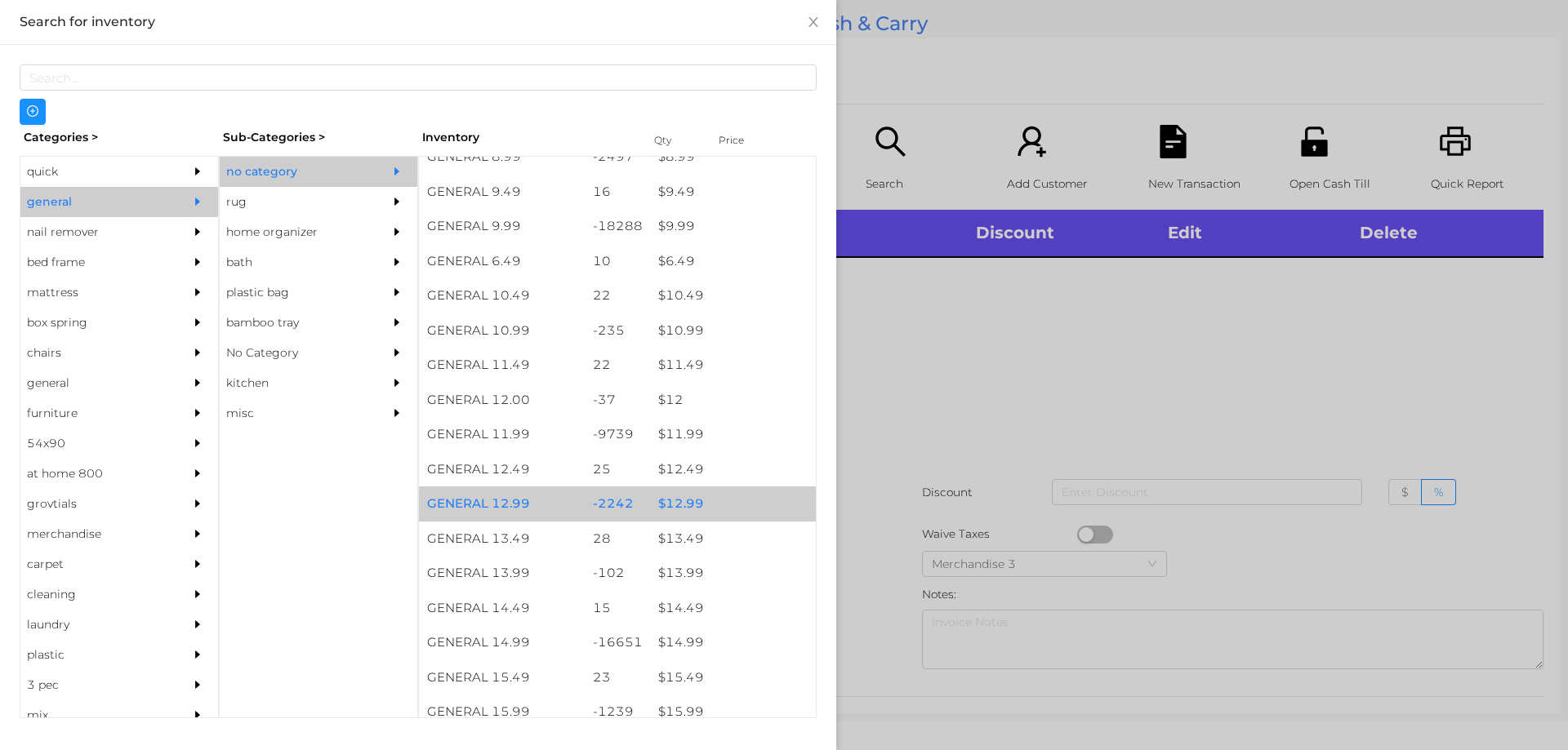
click at [707, 505] on div "$ 12.99" at bounding box center [733, 503] width 165 height 35
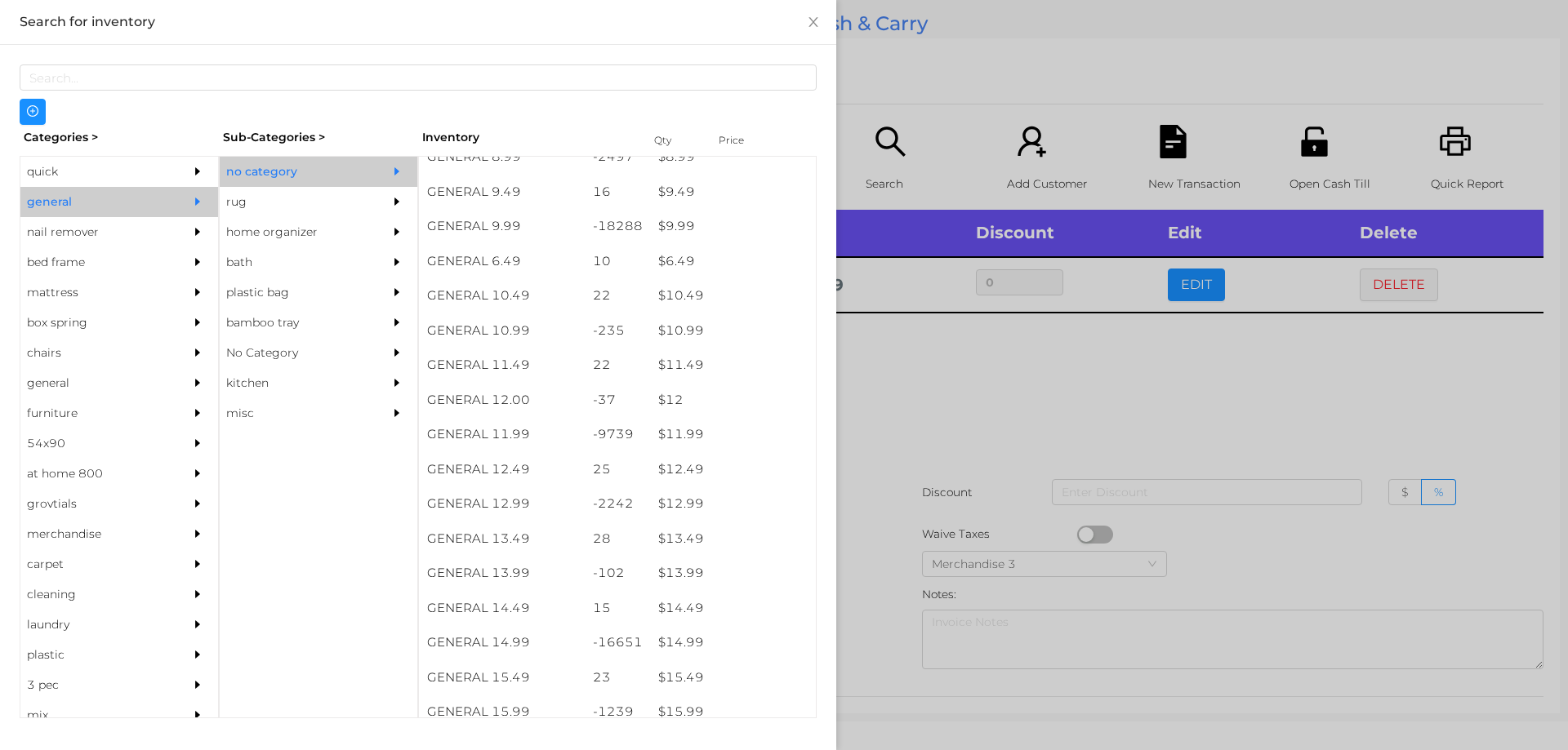
click at [993, 430] on div at bounding box center [784, 375] width 1568 height 750
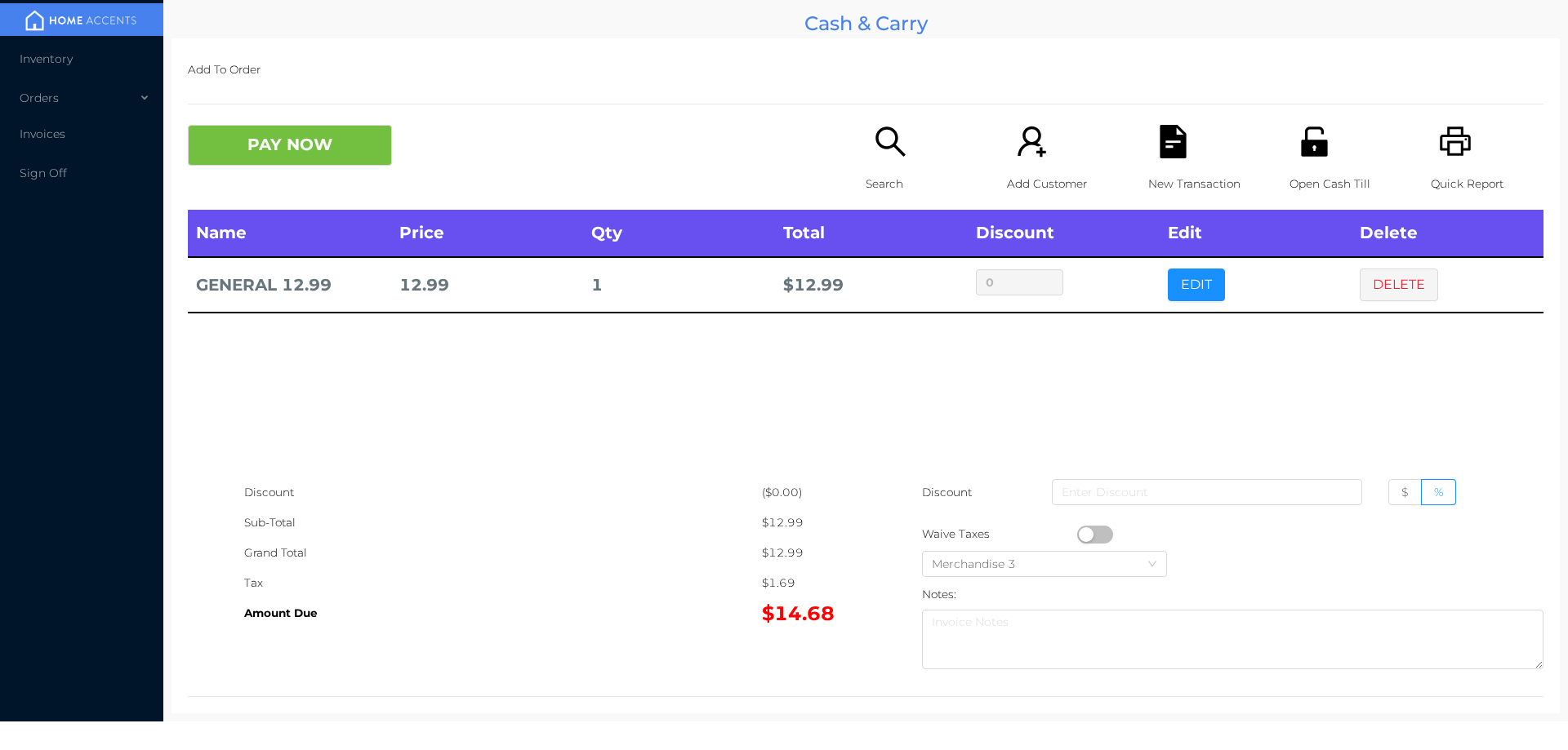
click at [1175, 127] on icon "icon: file-text" at bounding box center [1173, 141] width 33 height 33
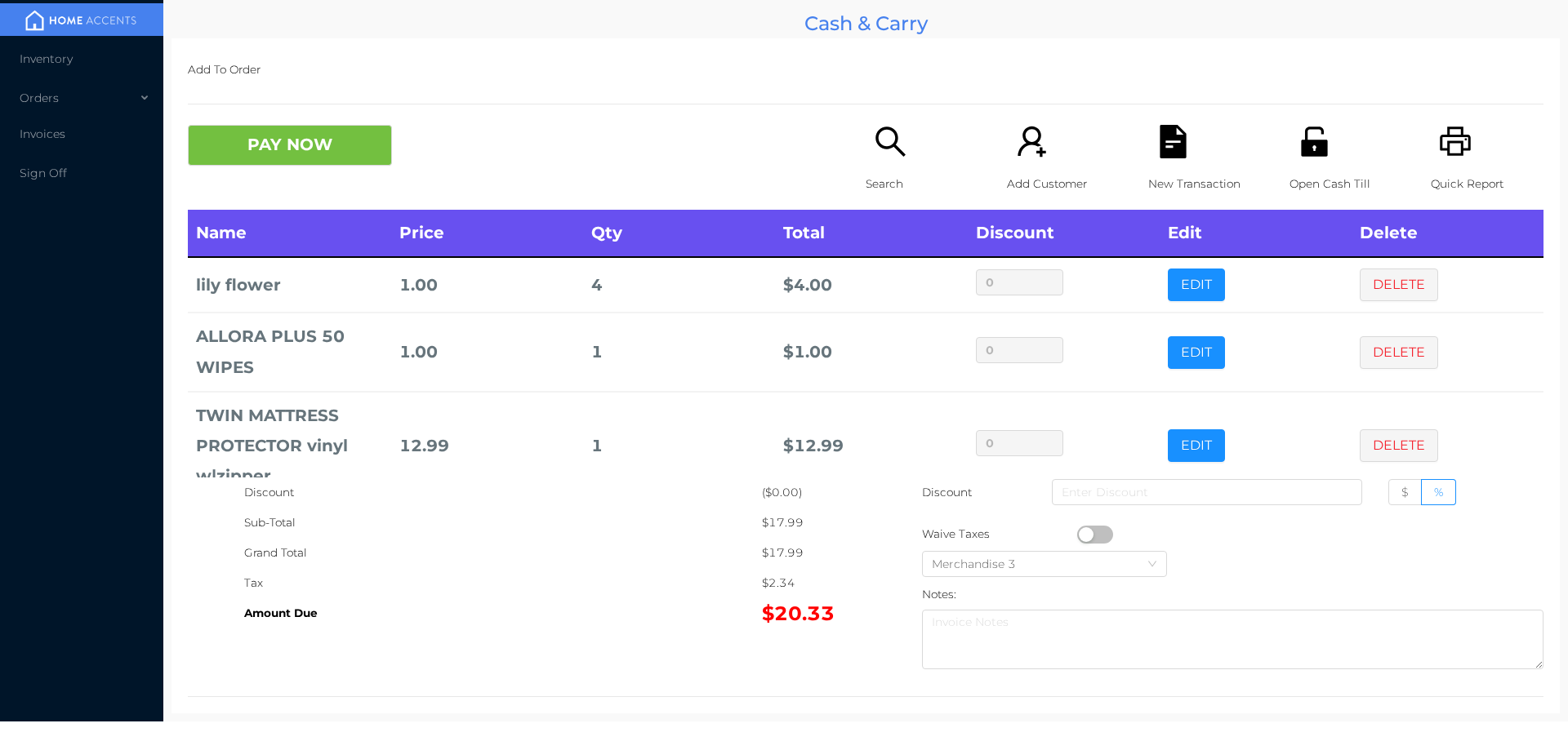
click at [879, 146] on icon "icon: search" at bounding box center [890, 141] width 33 height 33
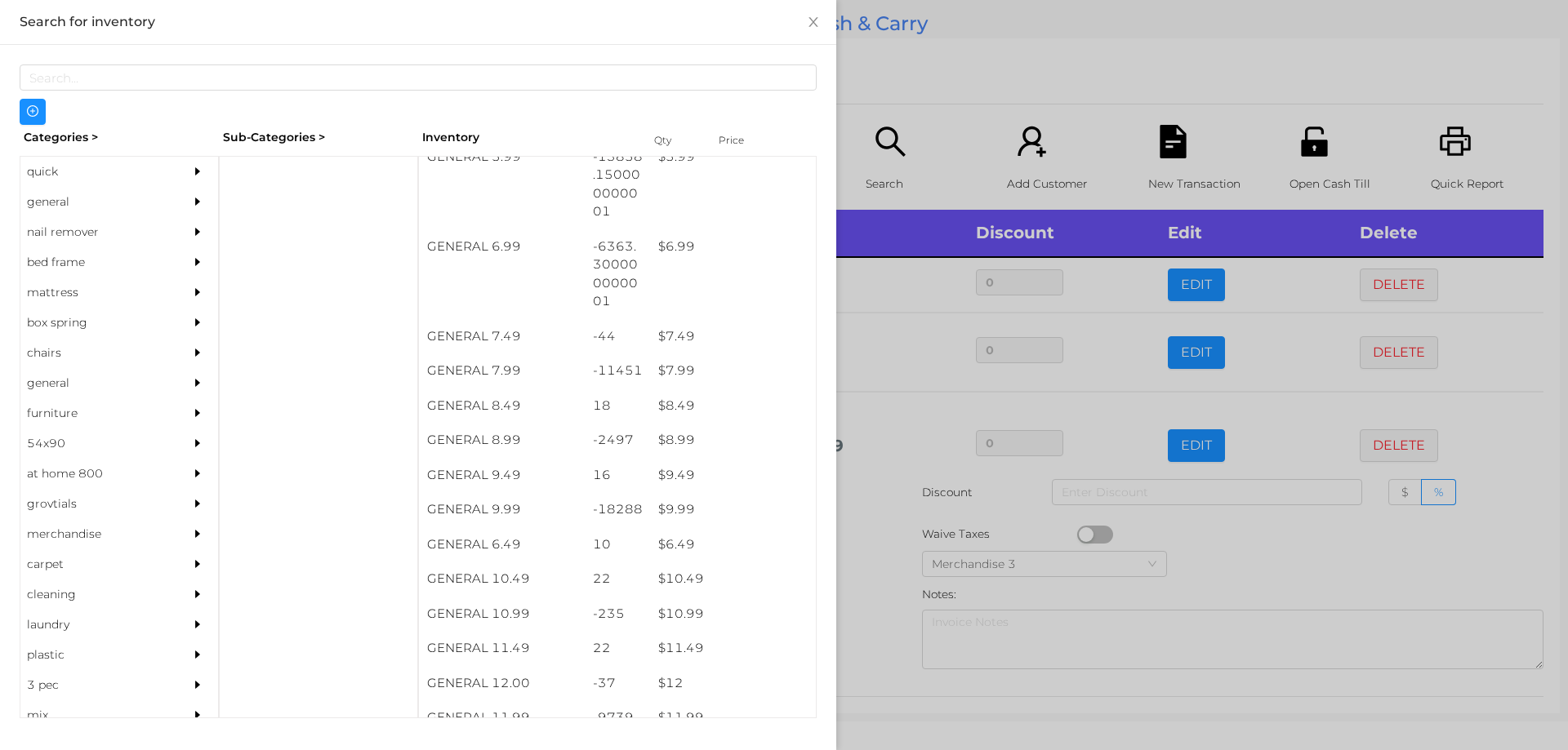
scroll to position [668, 0]
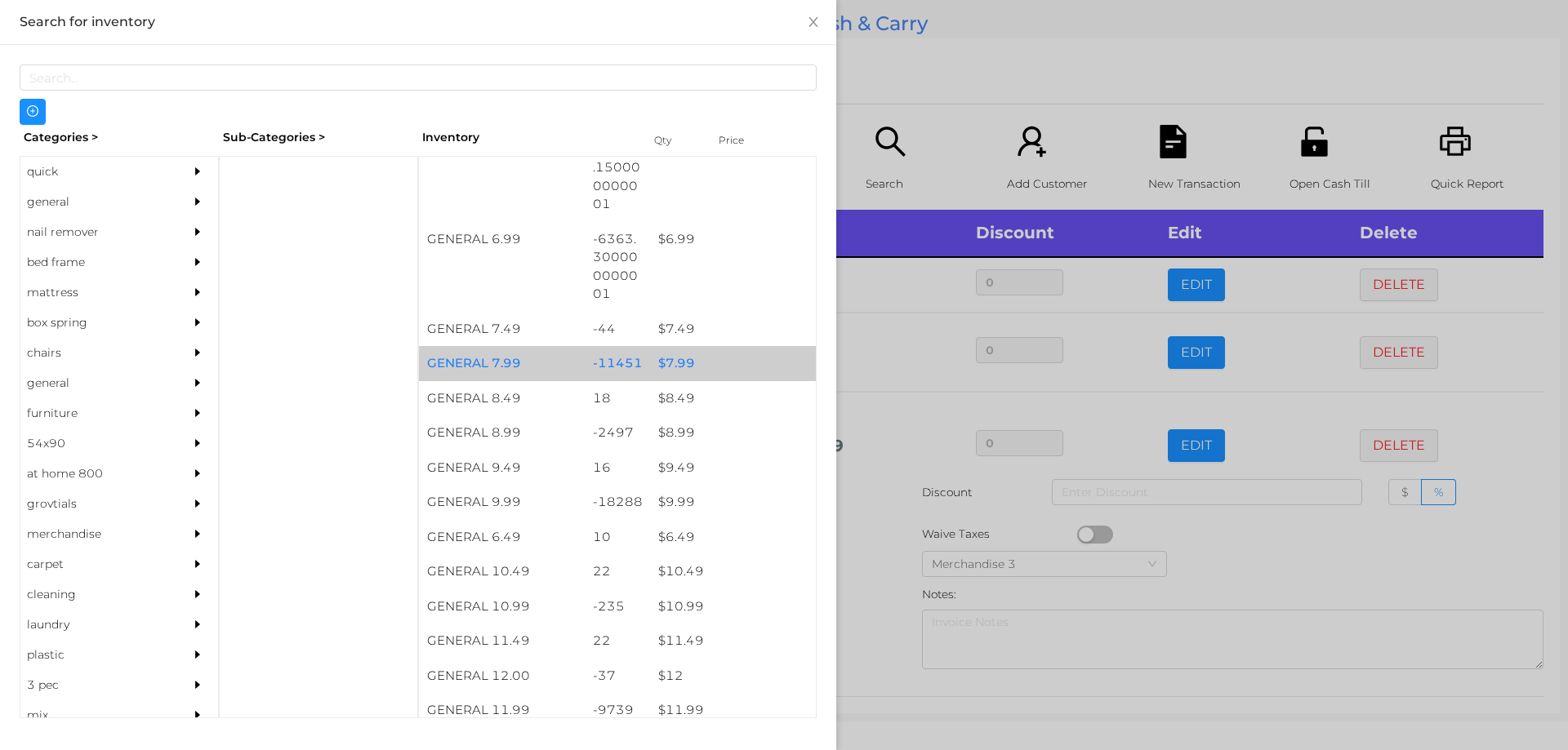
click at [728, 353] on div "$ 7.99" at bounding box center [733, 363] width 165 height 35
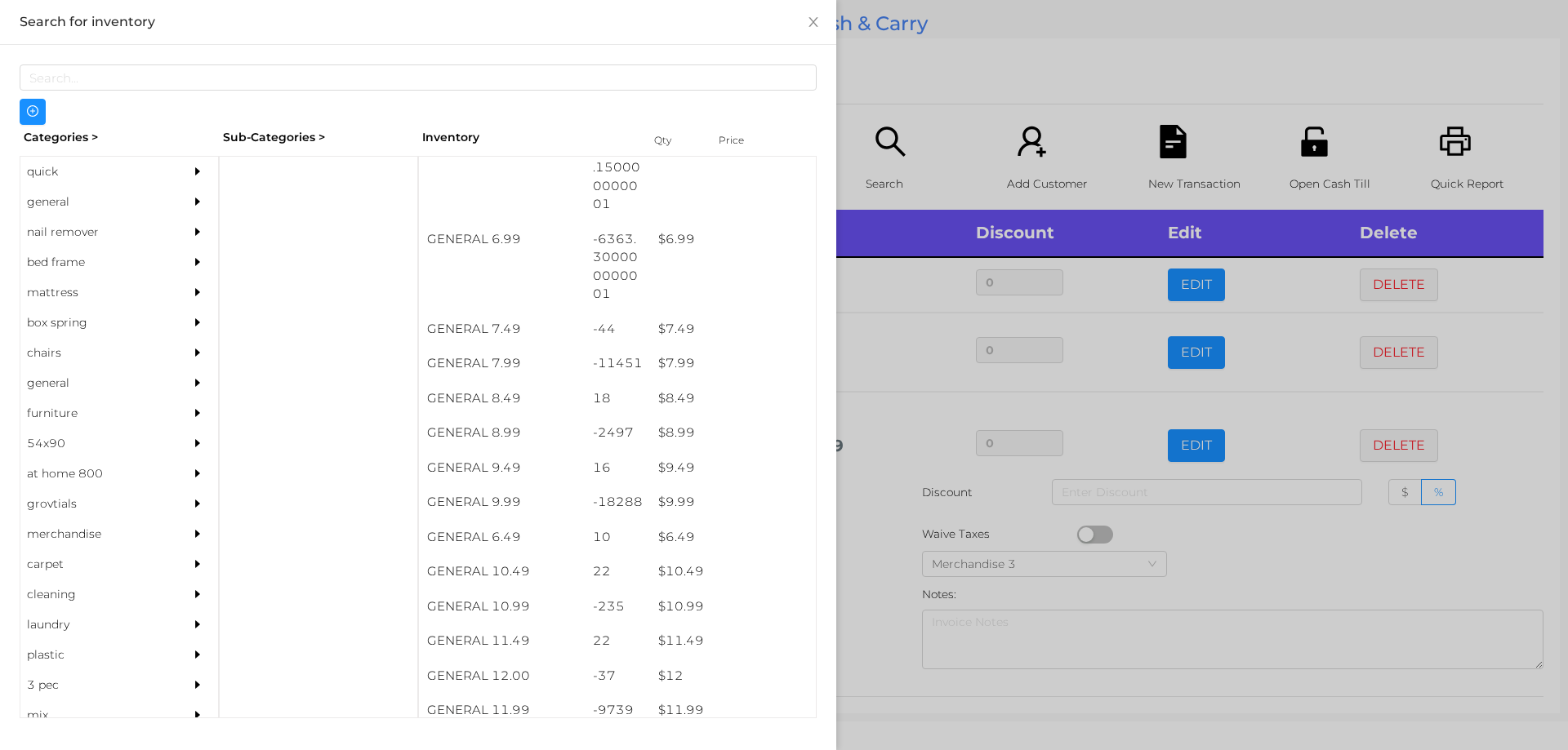
click at [903, 90] on div at bounding box center [784, 375] width 1568 height 750
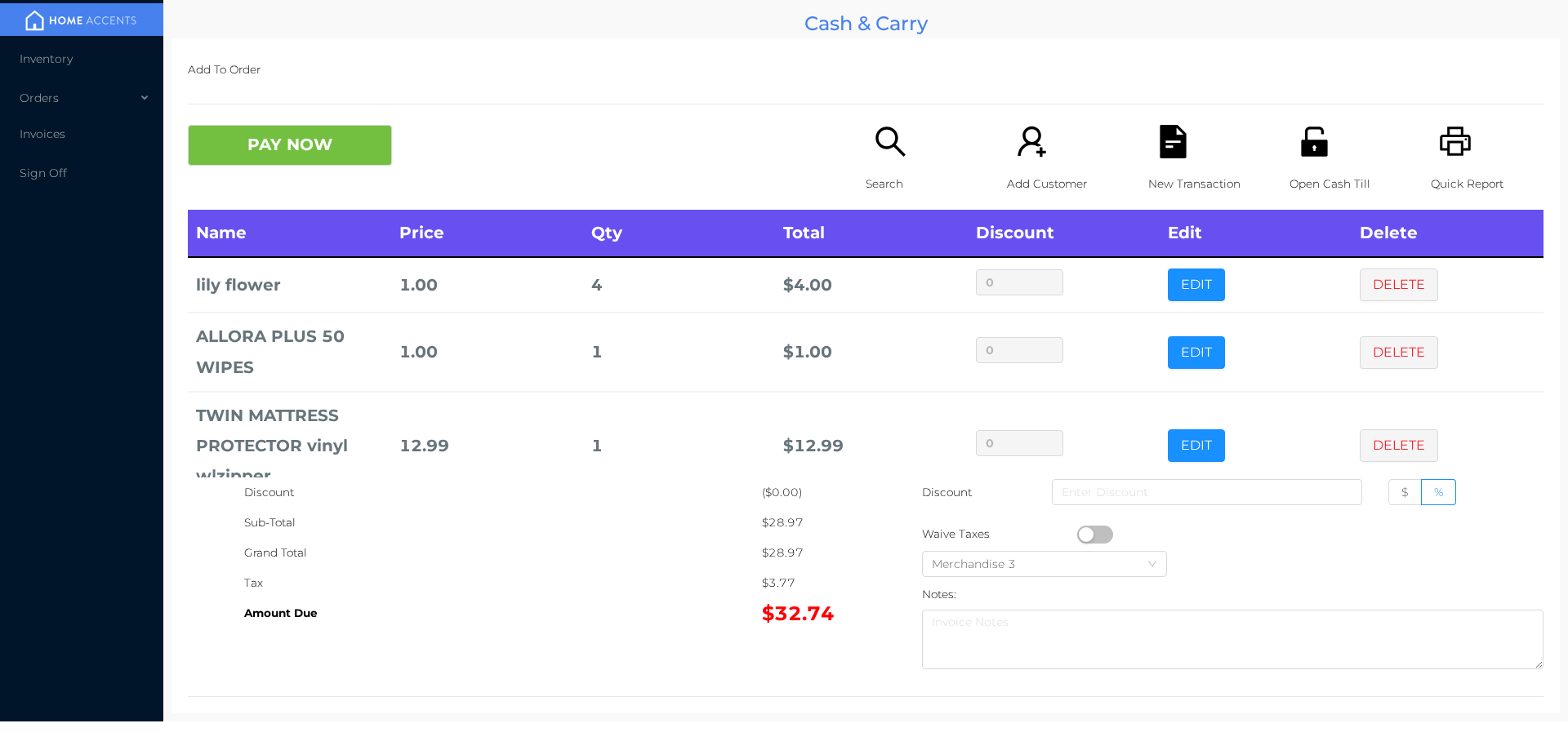
click at [319, 193] on div "PAY NOW Search Add Customer New Transaction Open Cash Till Quick Report" at bounding box center [866, 167] width 1356 height 85
click at [362, 153] on button "PAY NOW" at bounding box center [290, 146] width 204 height 41
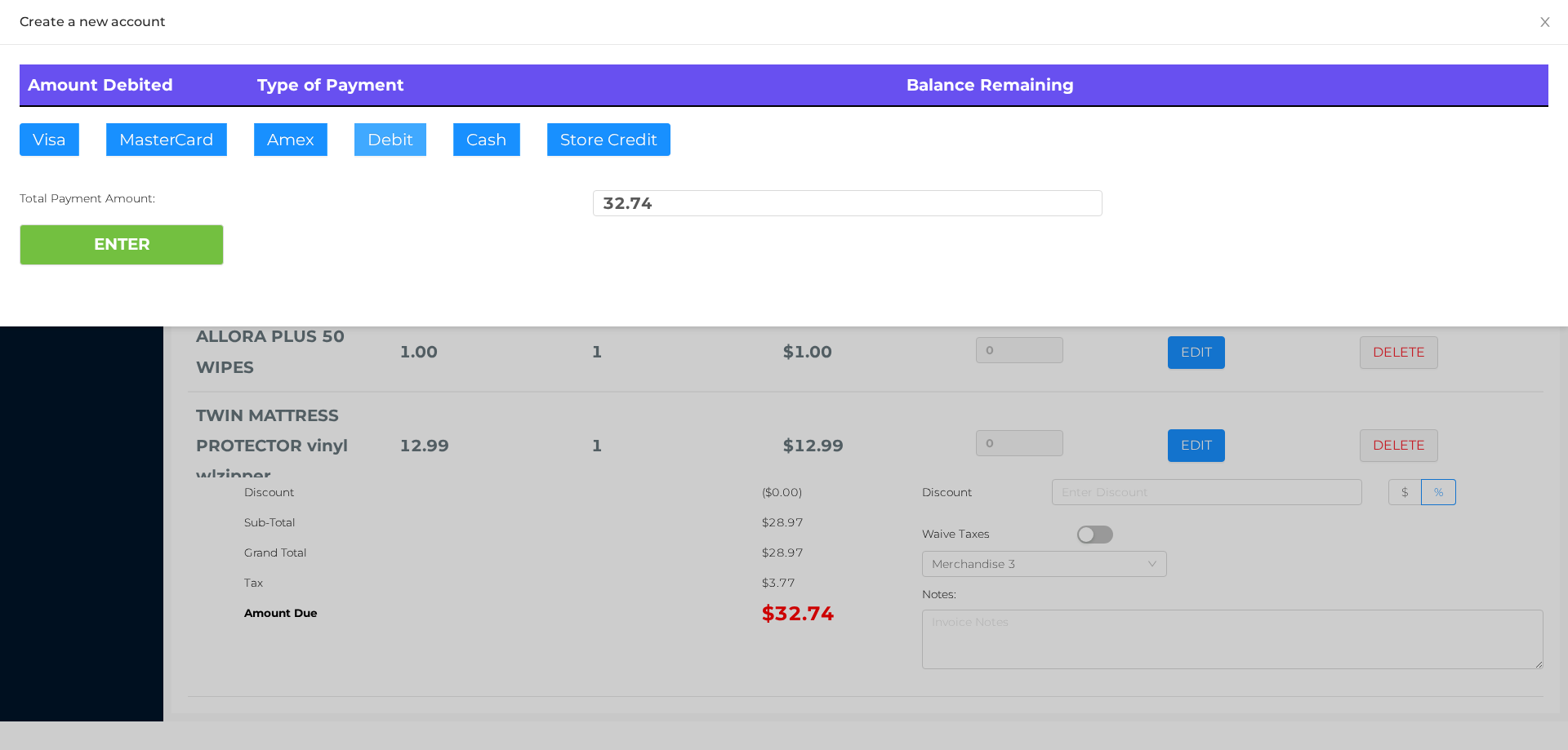
click at [404, 146] on button "Debit" at bounding box center [390, 139] width 72 height 33
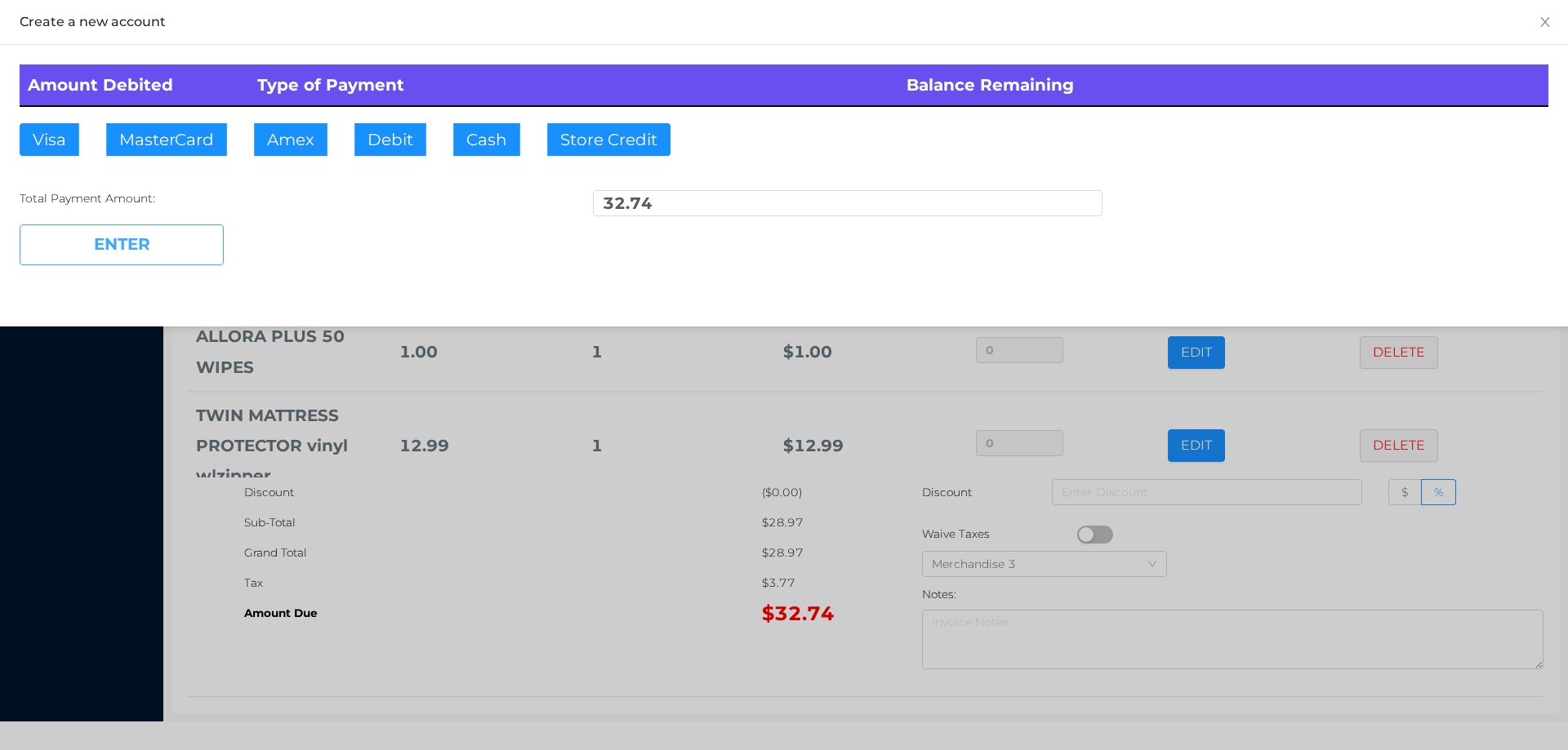
click at [167, 240] on button "ENTER" at bounding box center [122, 245] width 204 height 41
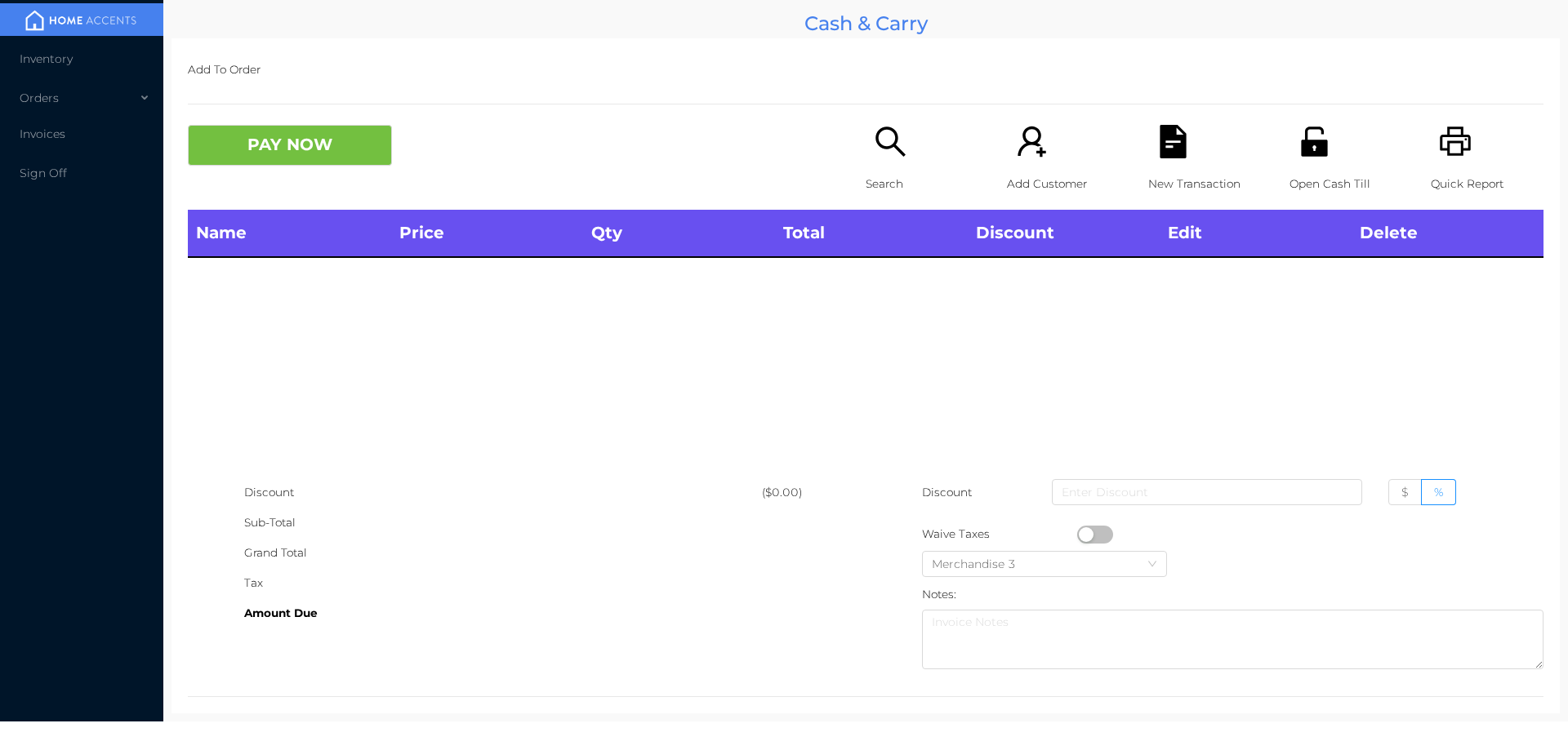
click at [878, 159] on div "Search" at bounding box center [922, 167] width 113 height 85
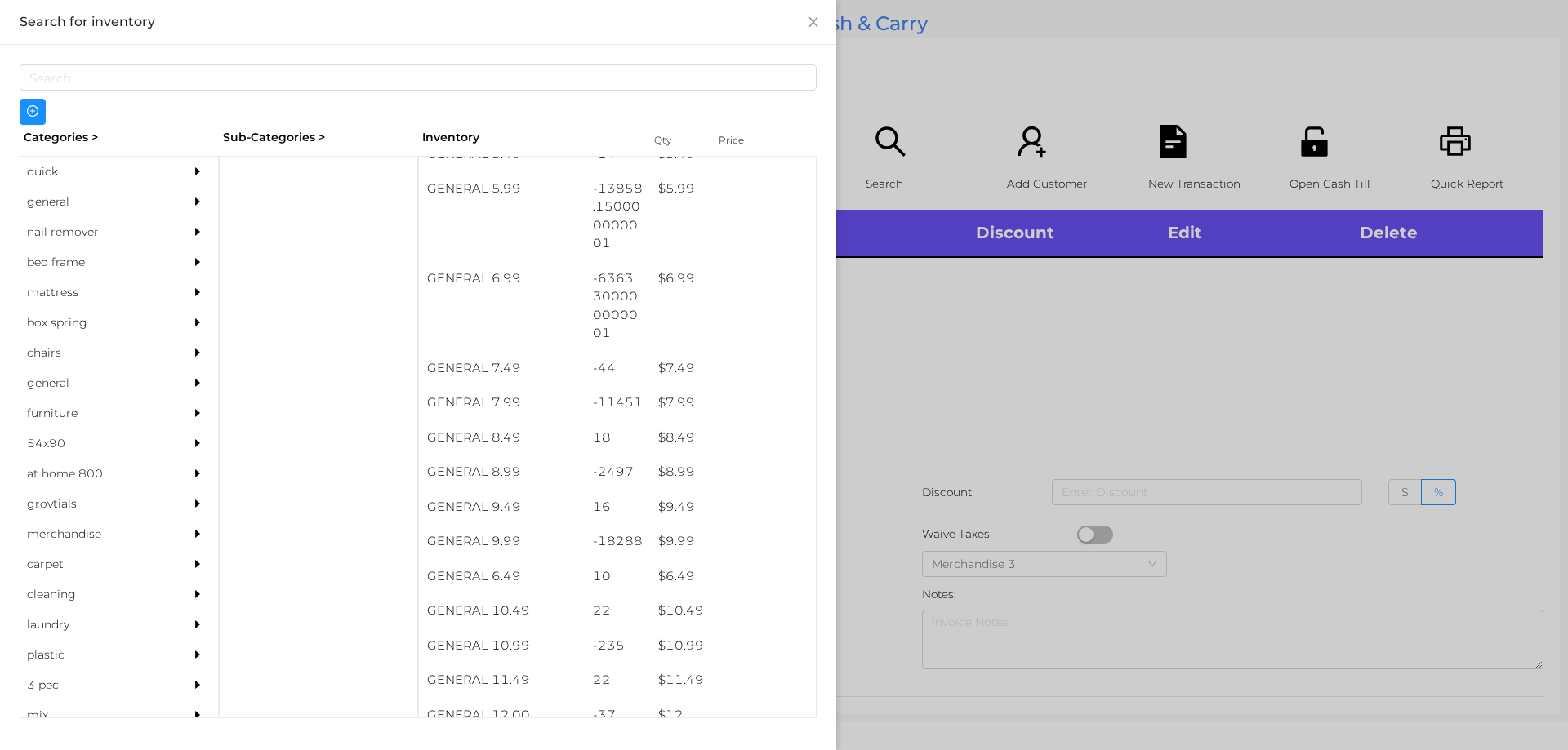
scroll to position [628, 0]
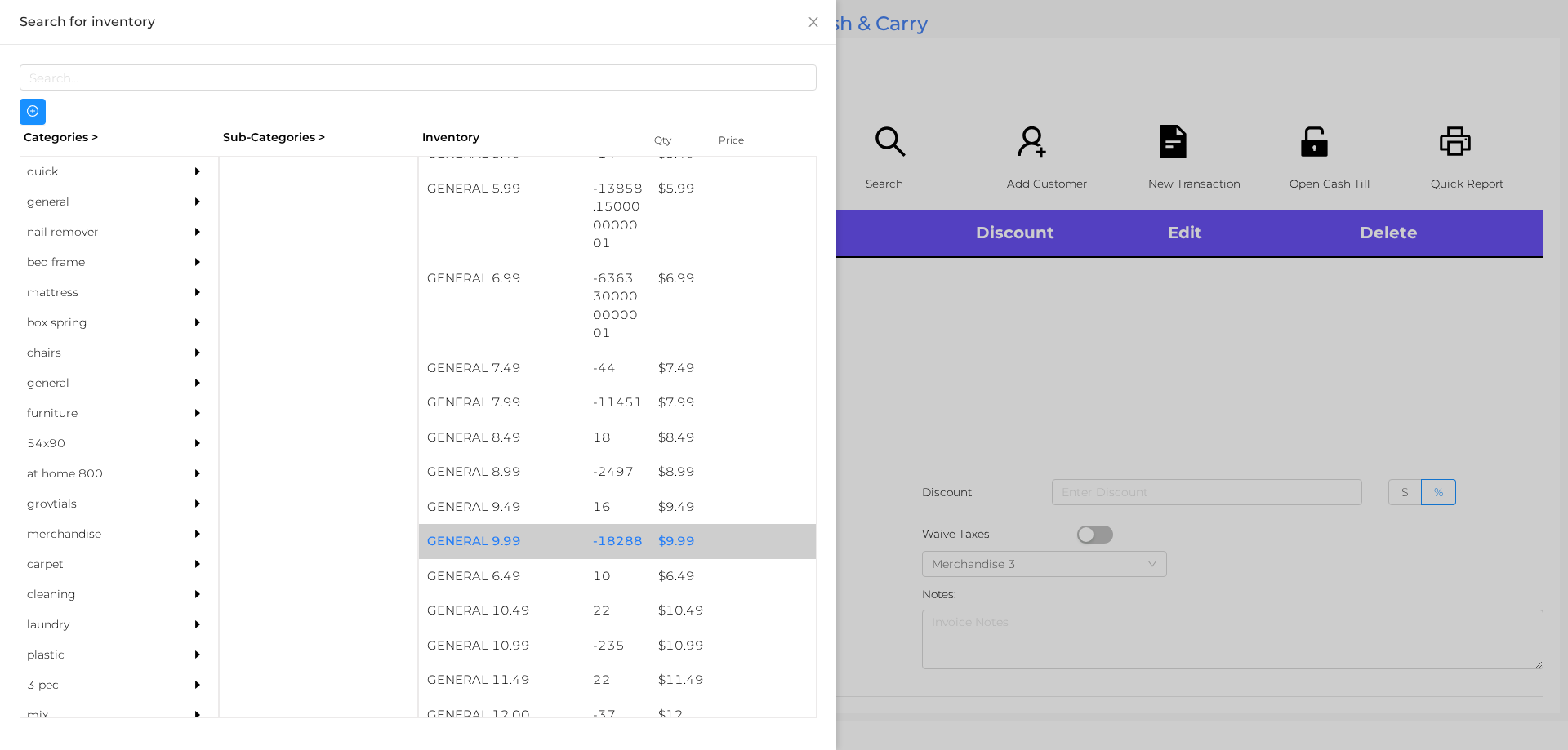
click at [660, 538] on div "$ 9.99" at bounding box center [733, 541] width 165 height 35
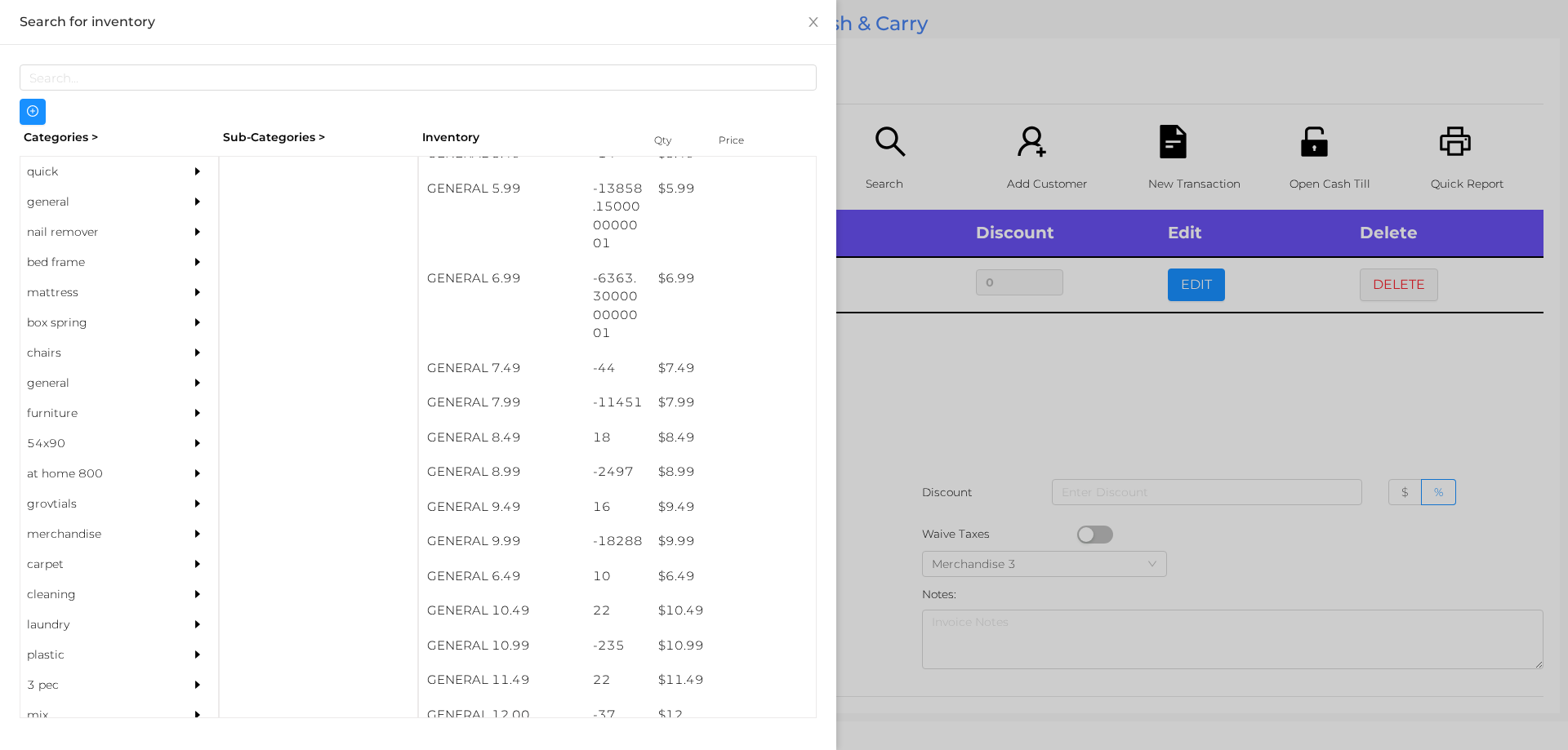
click at [938, 376] on div at bounding box center [784, 375] width 1568 height 750
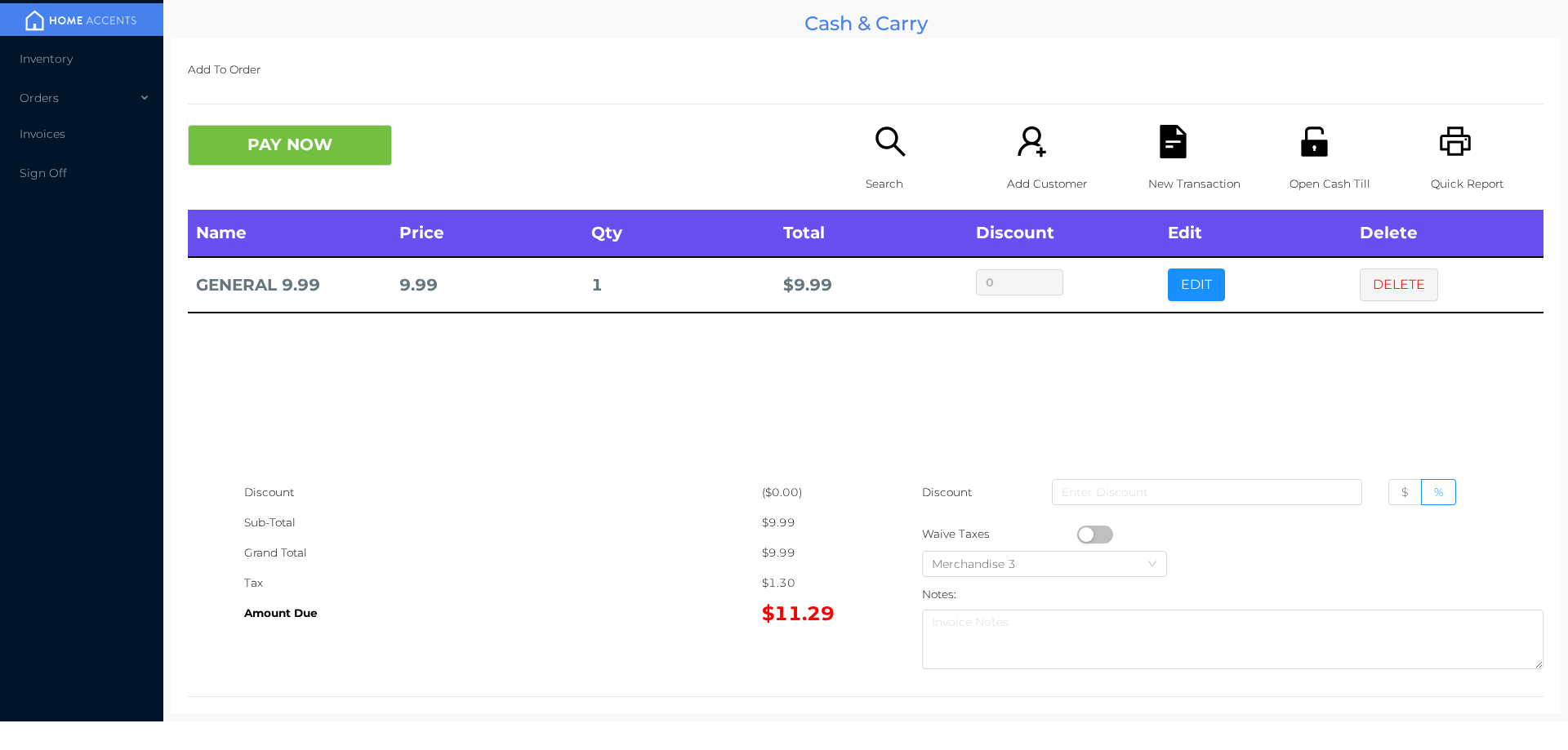
click at [1180, 164] on div "New Transaction" at bounding box center [1205, 167] width 113 height 85
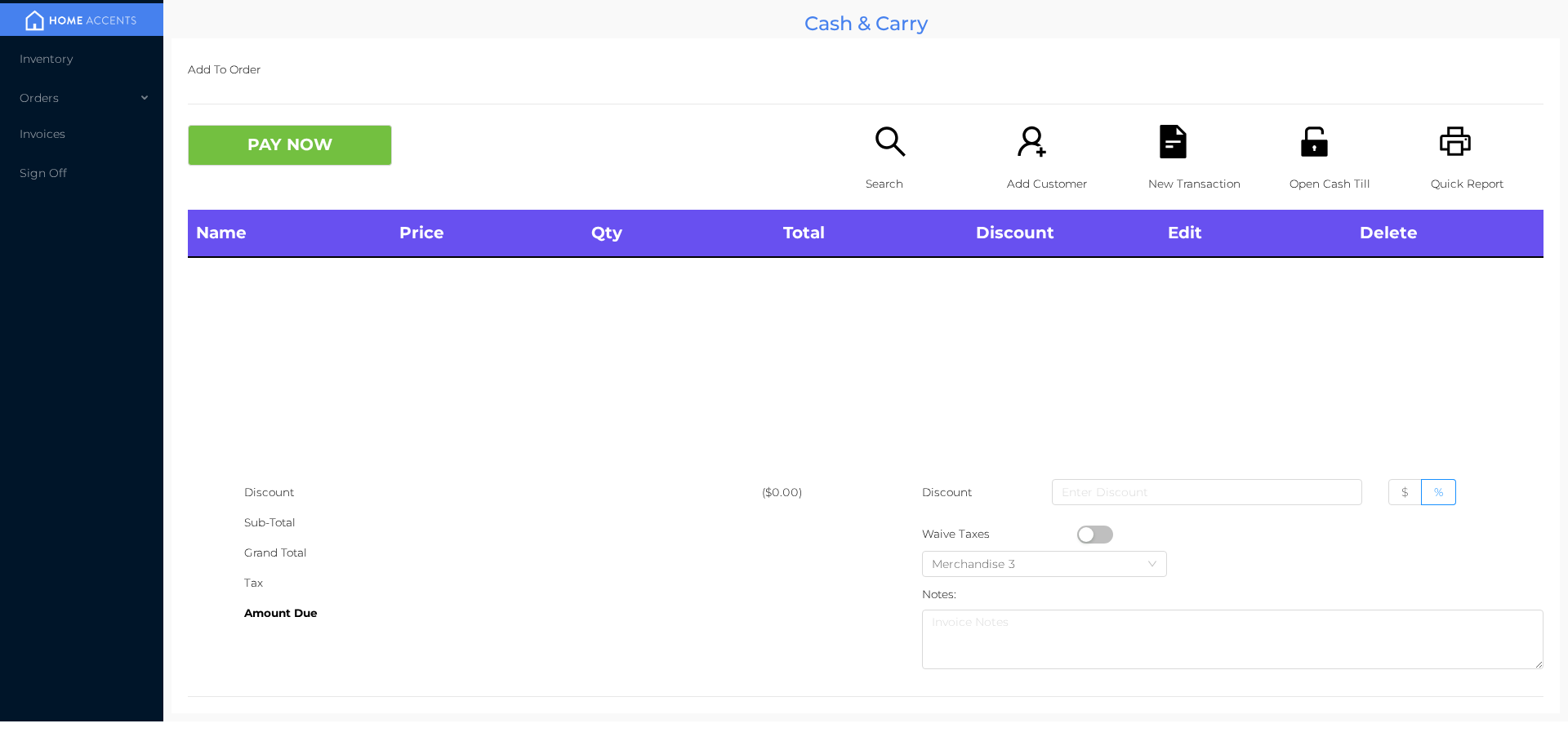
click at [1298, 153] on icon "icon: unlock" at bounding box center [1314, 141] width 33 height 33
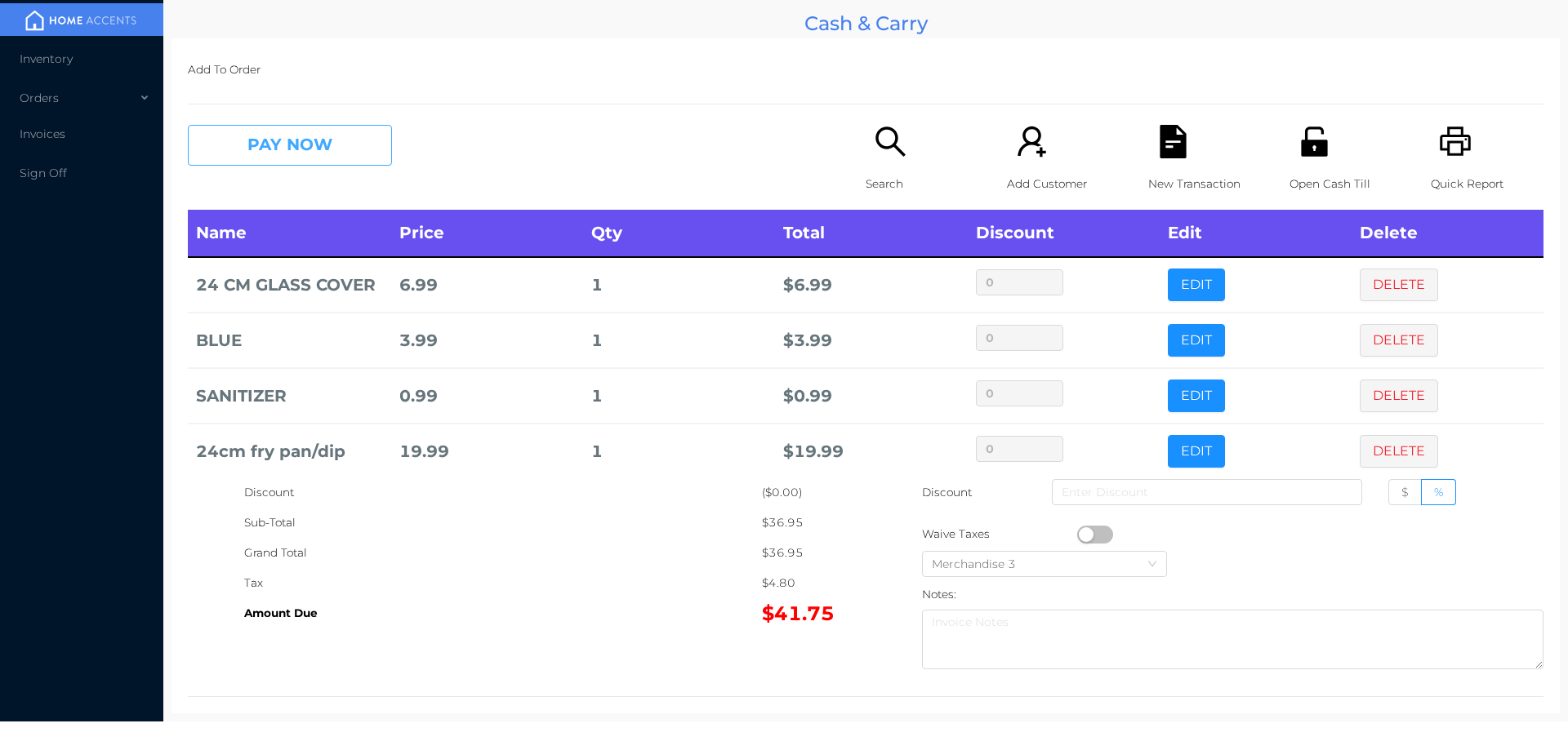
click at [309, 142] on button "PAY NOW" at bounding box center [290, 146] width 204 height 41
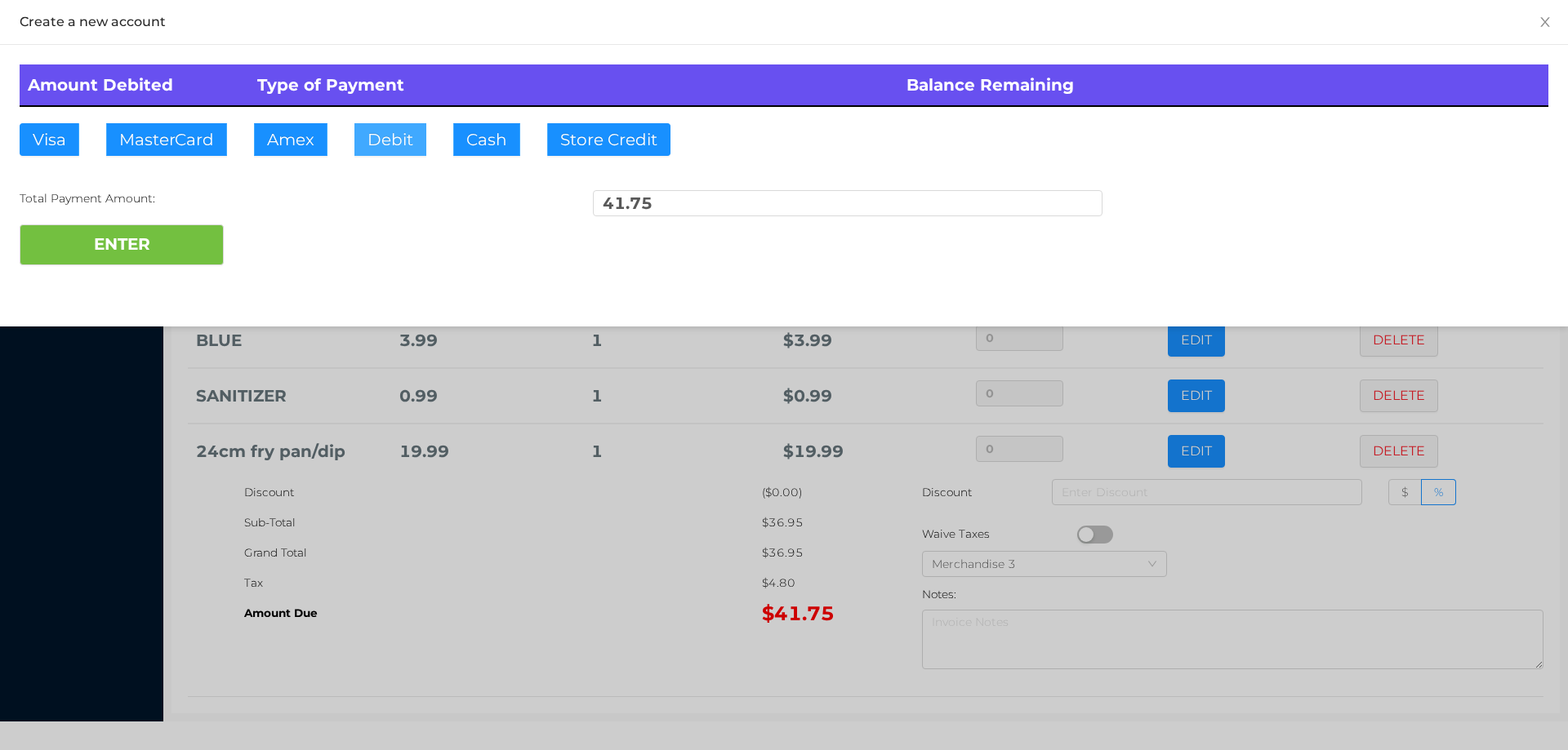
click at [390, 126] on button "Debit" at bounding box center [390, 139] width 72 height 33
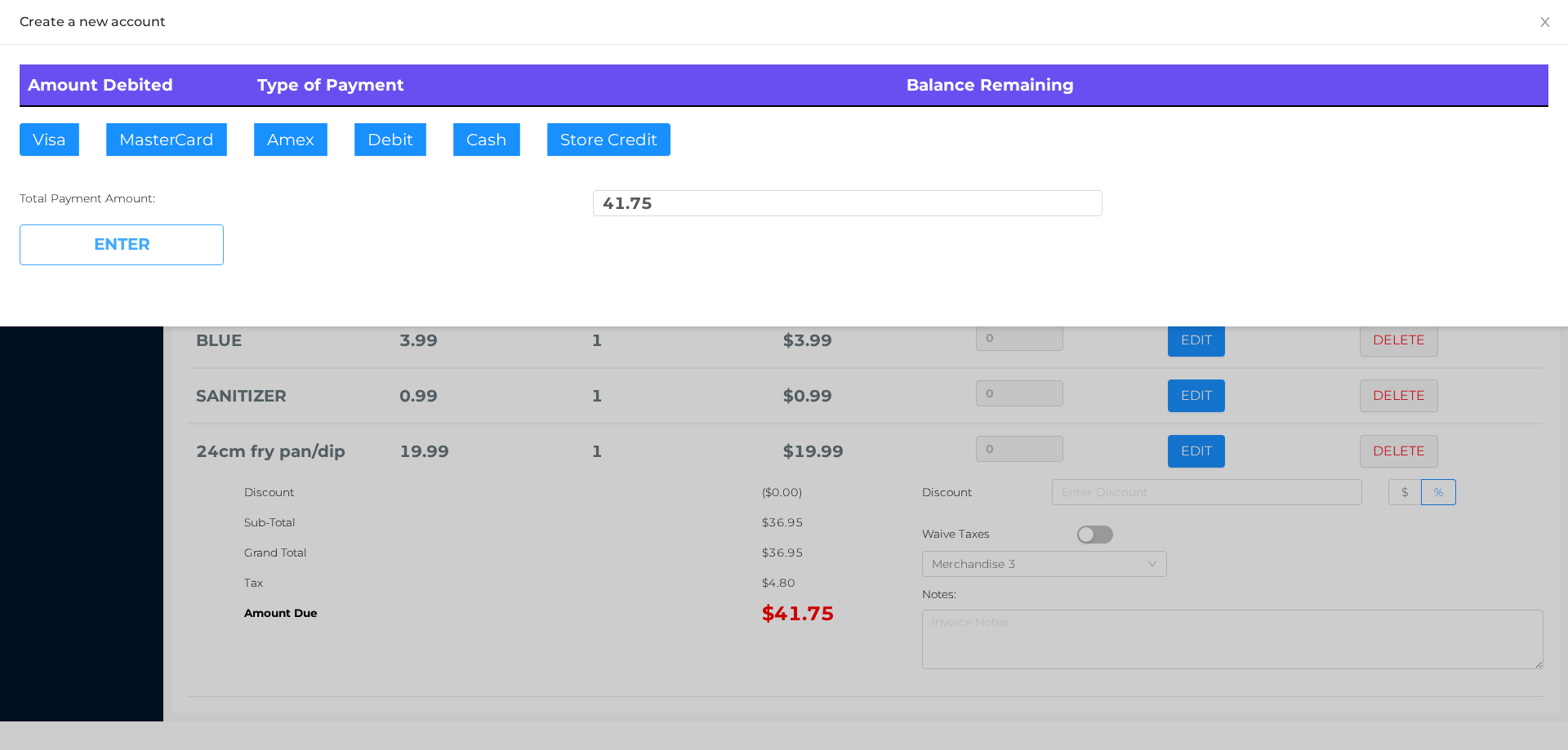
click at [174, 249] on button "ENTER" at bounding box center [122, 245] width 204 height 41
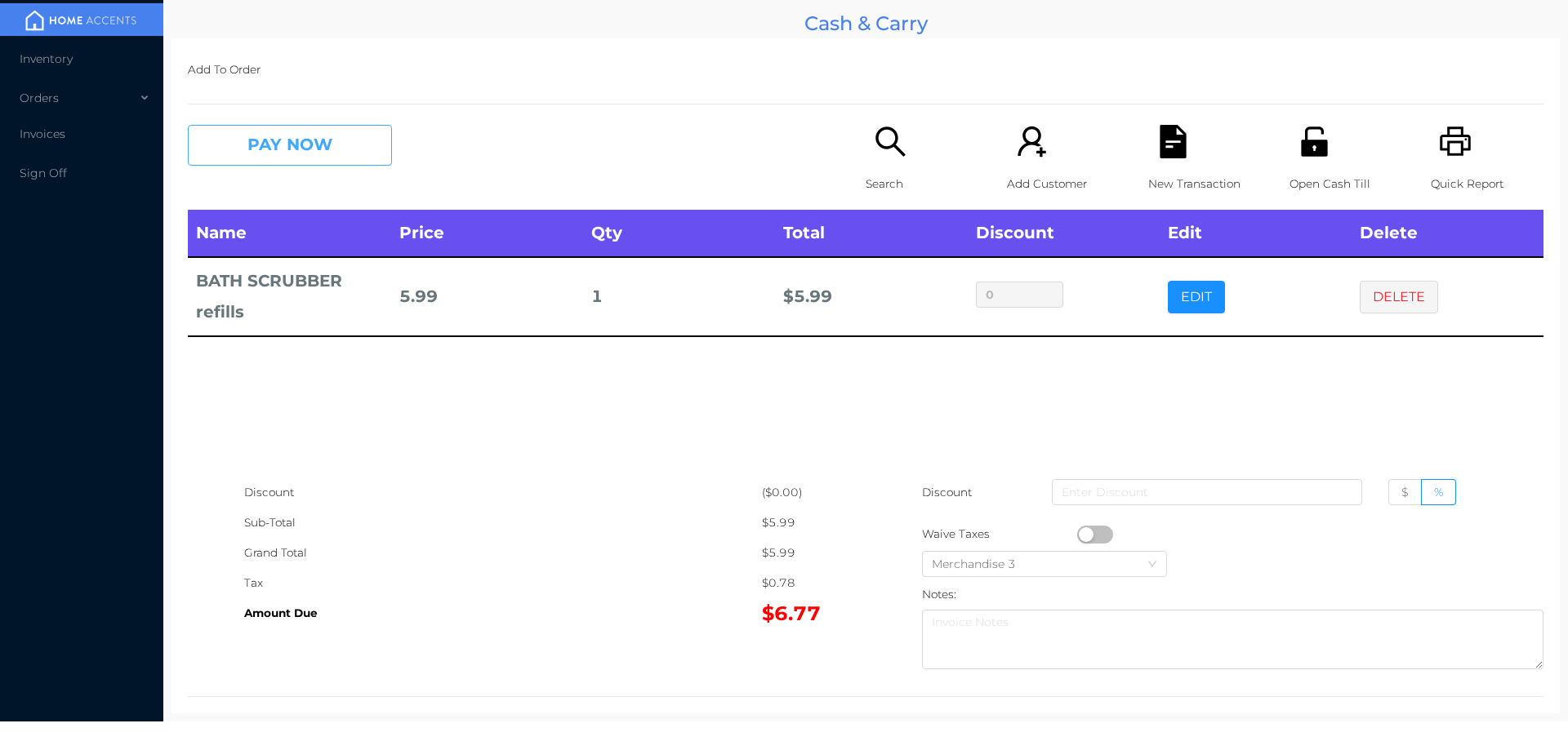
click at [281, 152] on button "PAY NOW" at bounding box center [290, 146] width 204 height 41
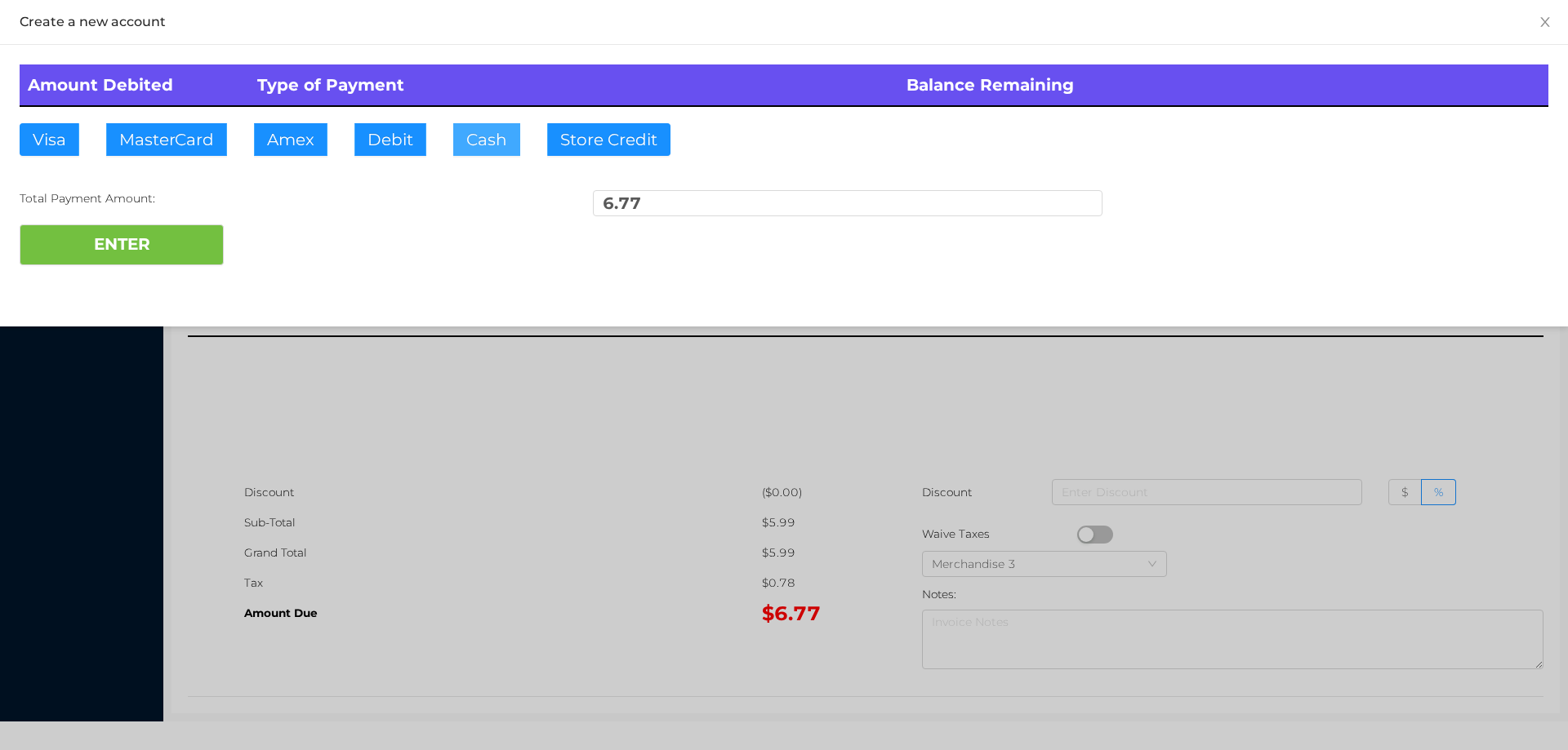
click at [471, 149] on button "Cash" at bounding box center [487, 139] width 67 height 33
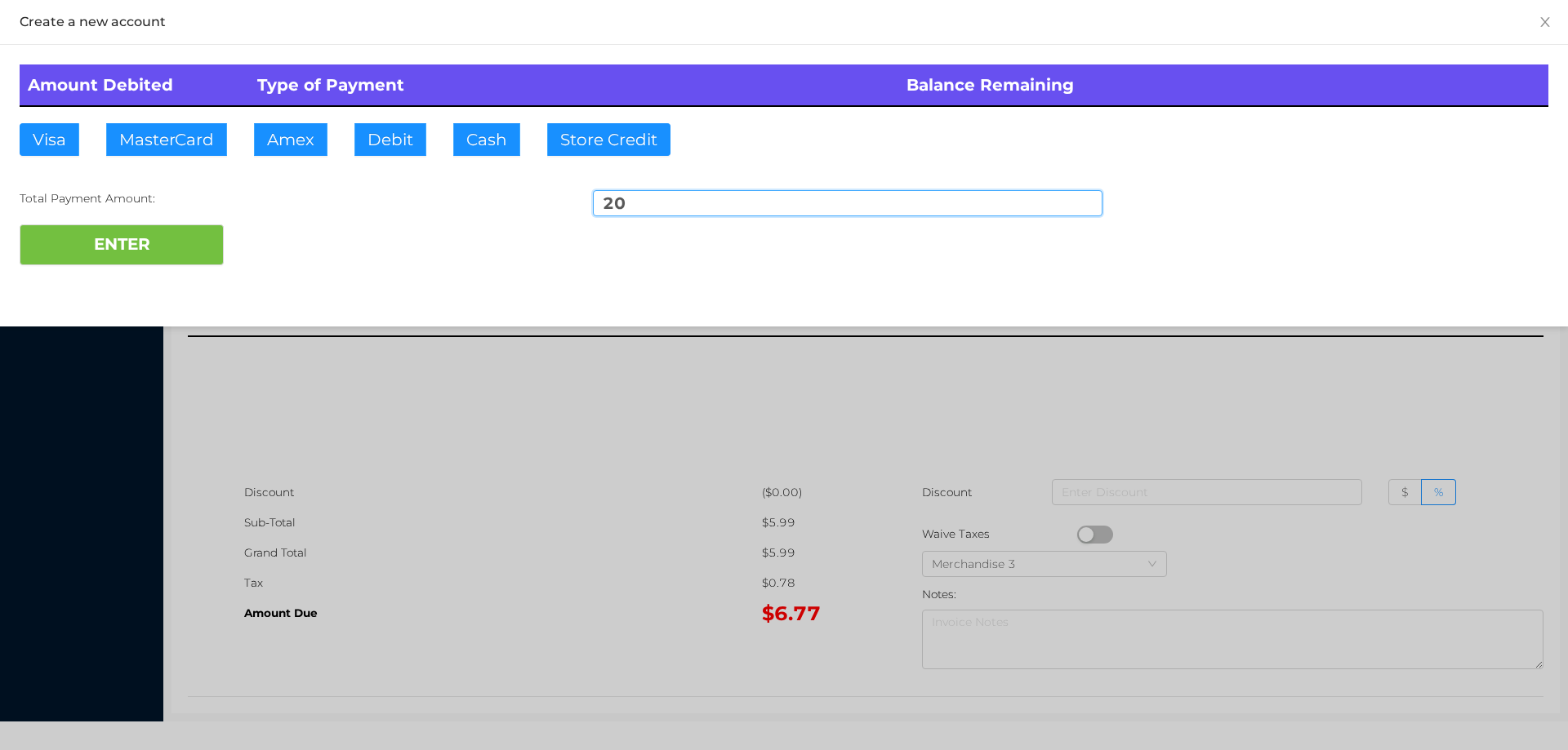
type input "20"
click at [127, 281] on div "Amount Debited Type of Payment Balance Remaining Visa MasterCard Amex Debit Cas…" at bounding box center [784, 164] width 1568 height 240
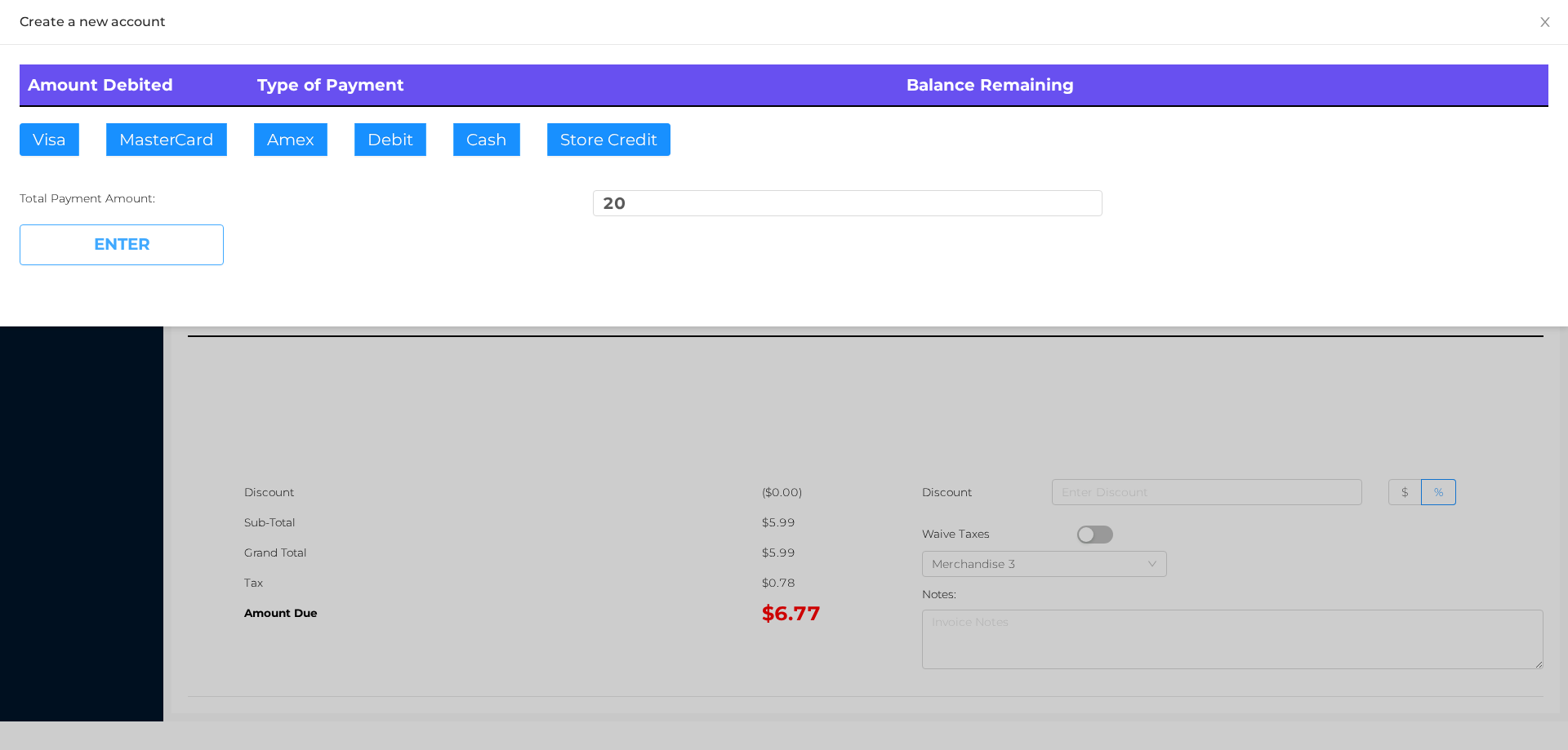
click at [127, 259] on button "ENTER" at bounding box center [122, 245] width 204 height 41
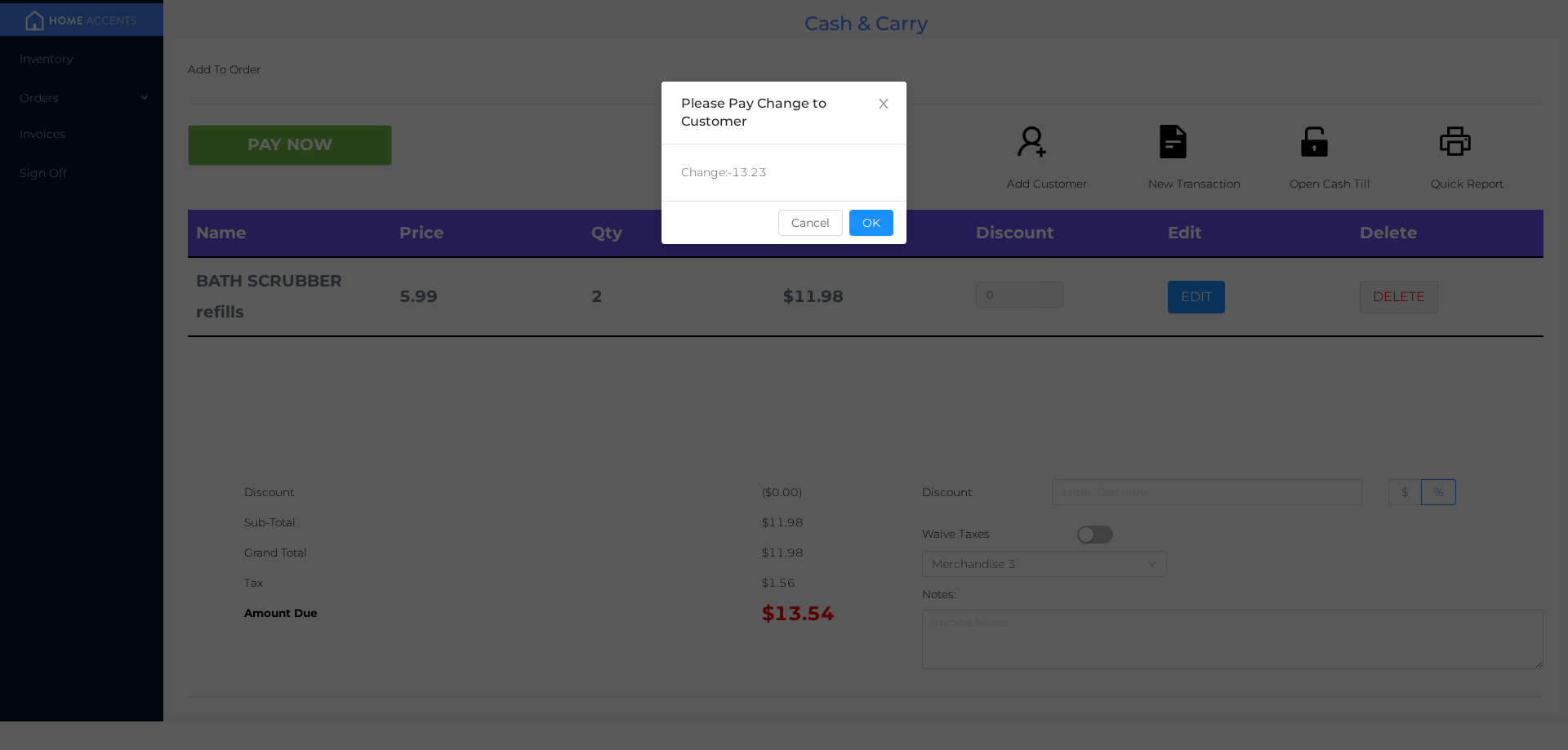
click at [540, 565] on div "sentinelStart Please Pay Change to Customer Change: -13.23 Cancel OK sentinelEnd" at bounding box center [784, 375] width 1568 height 750
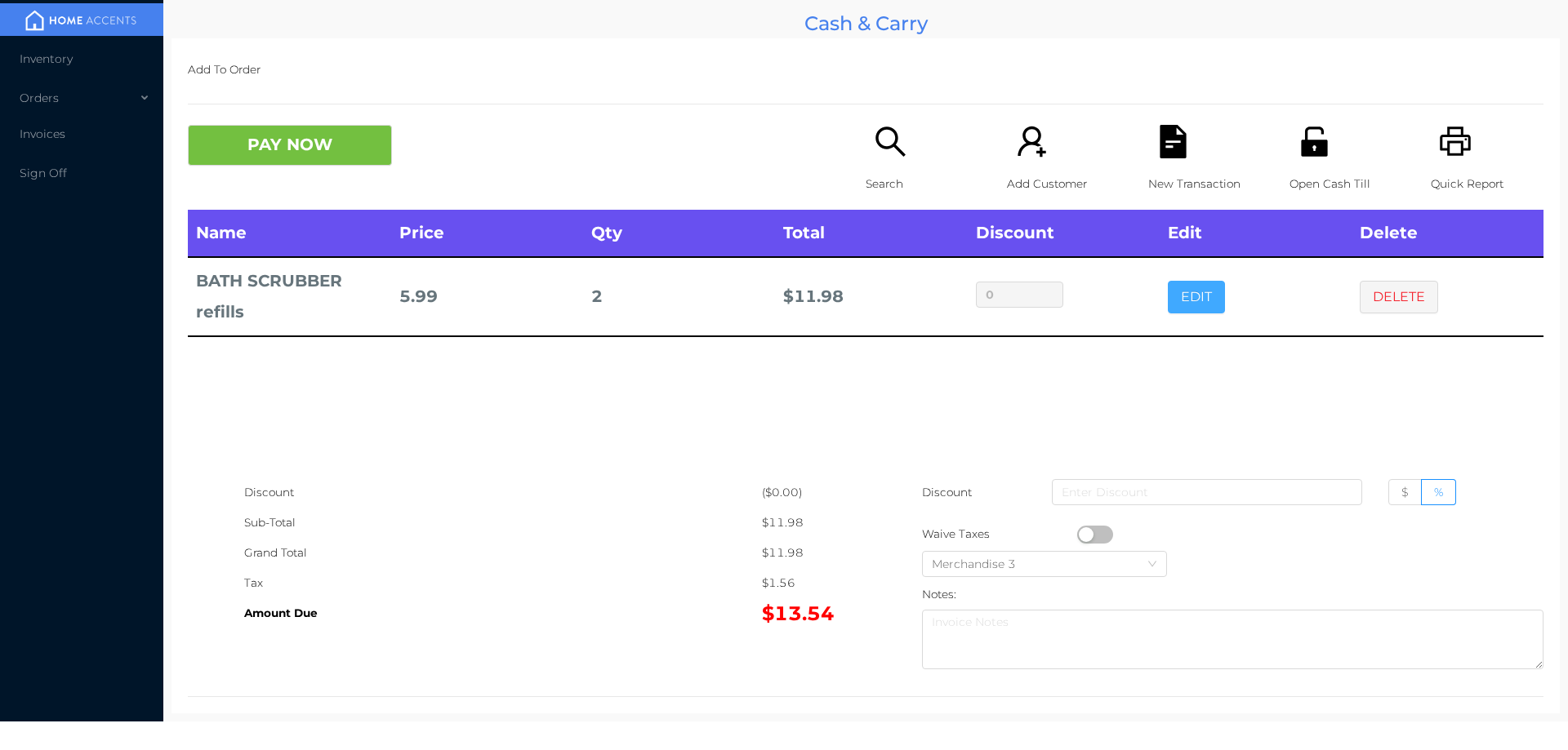
click at [1168, 303] on button "EDIT" at bounding box center [1197, 297] width 57 height 33
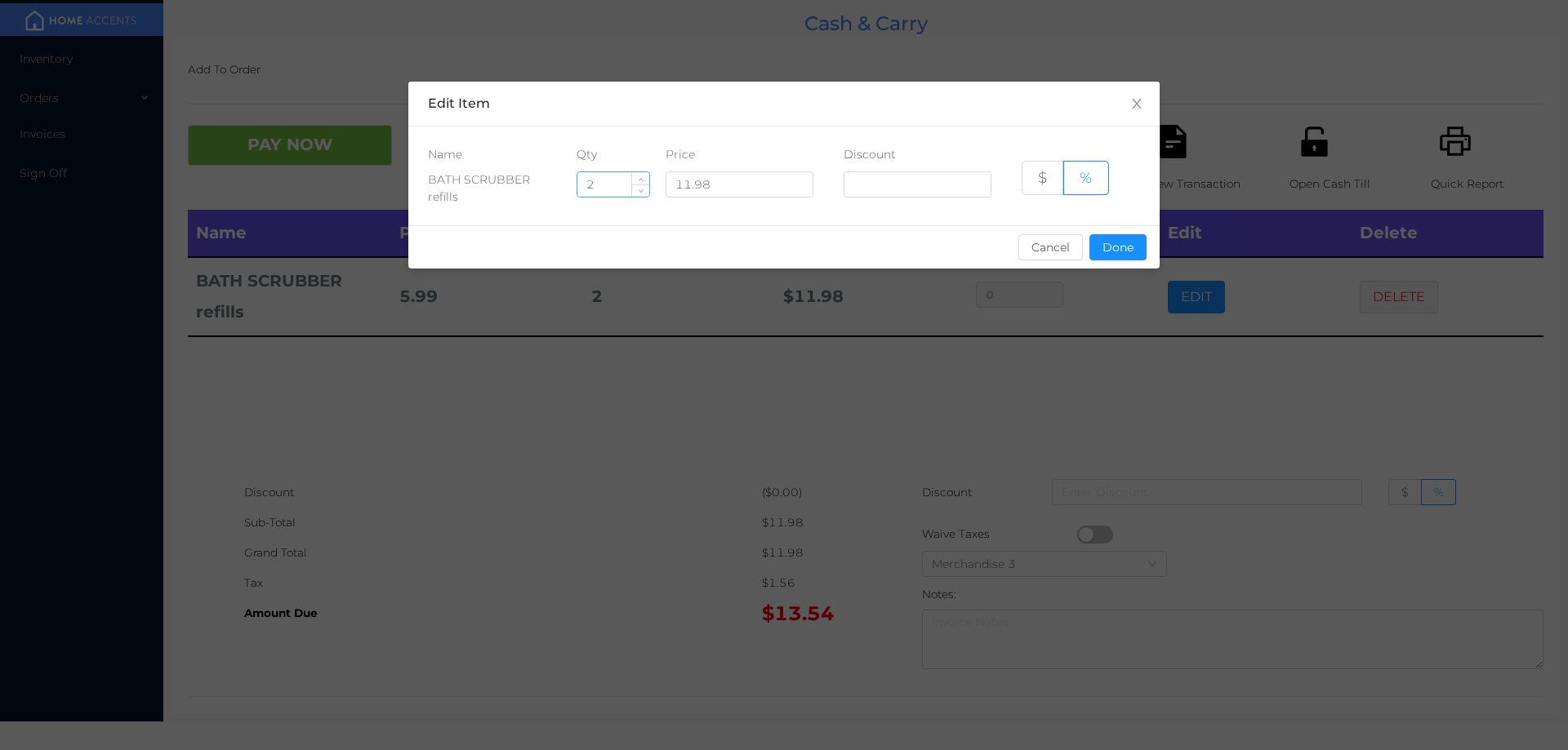
click at [604, 190] on input "2" at bounding box center [614, 184] width 72 height 24
type input "1"
click at [1128, 256] on button "Done" at bounding box center [1118, 247] width 57 height 26
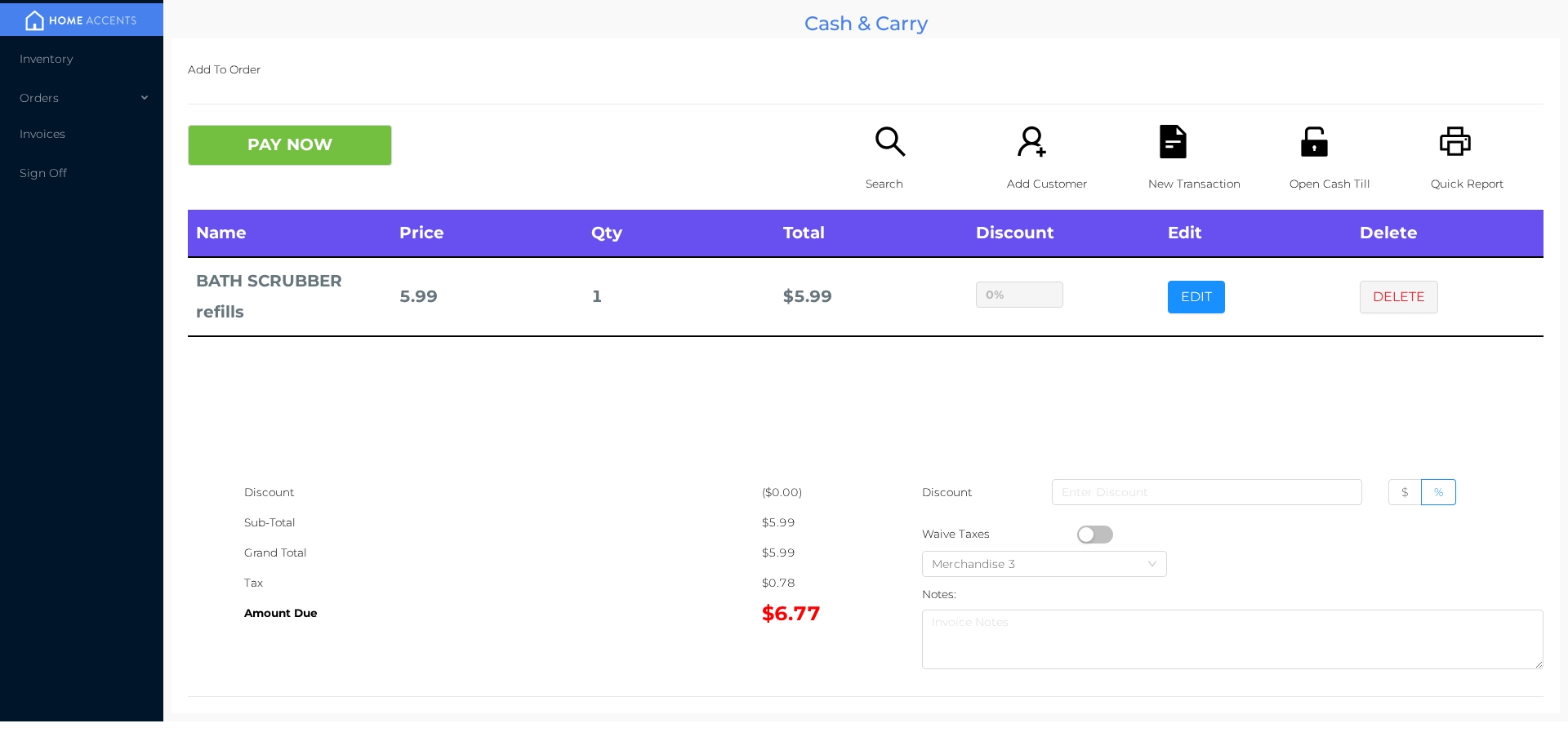
click at [875, 151] on icon "icon: search" at bounding box center [890, 141] width 33 height 33
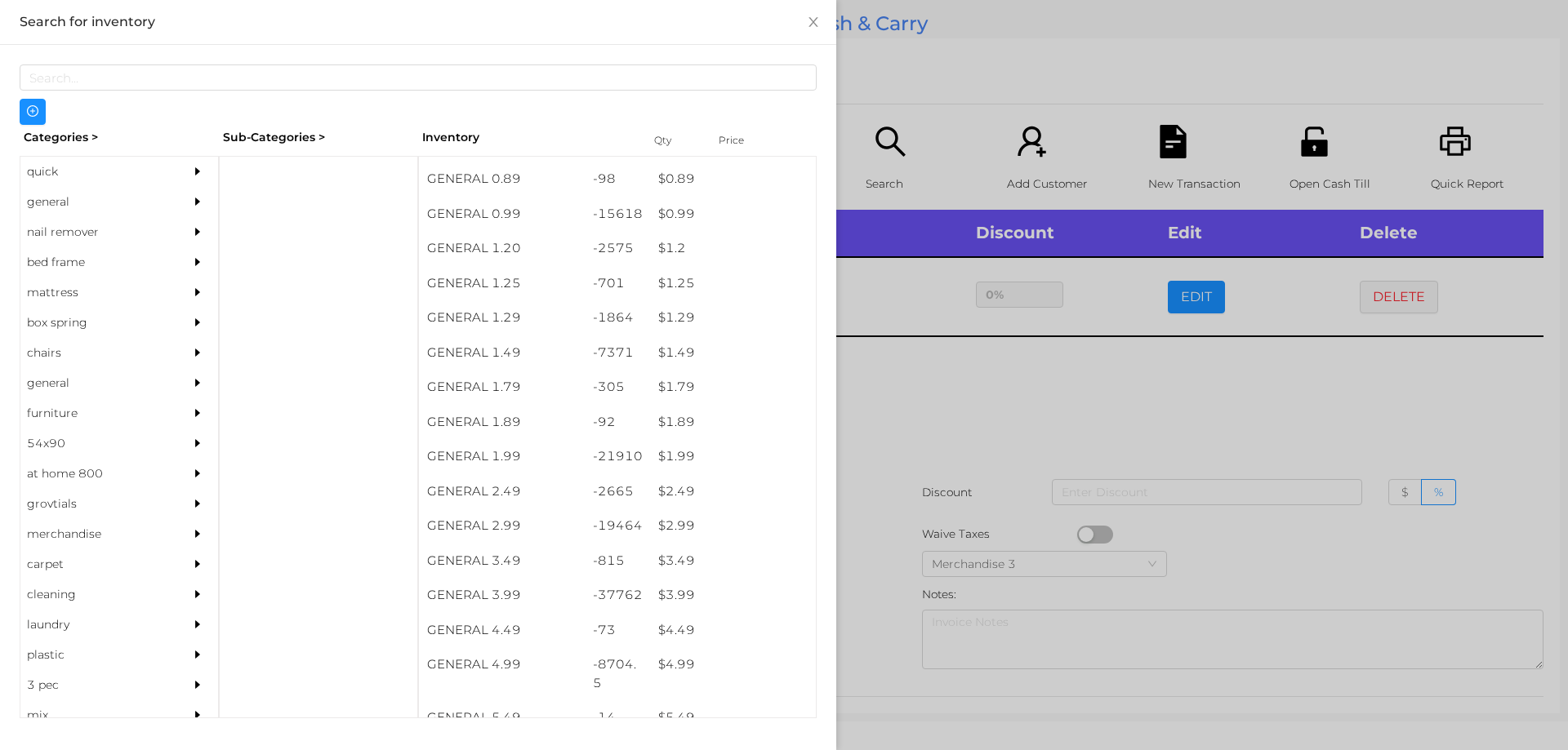
scroll to position [64, 0]
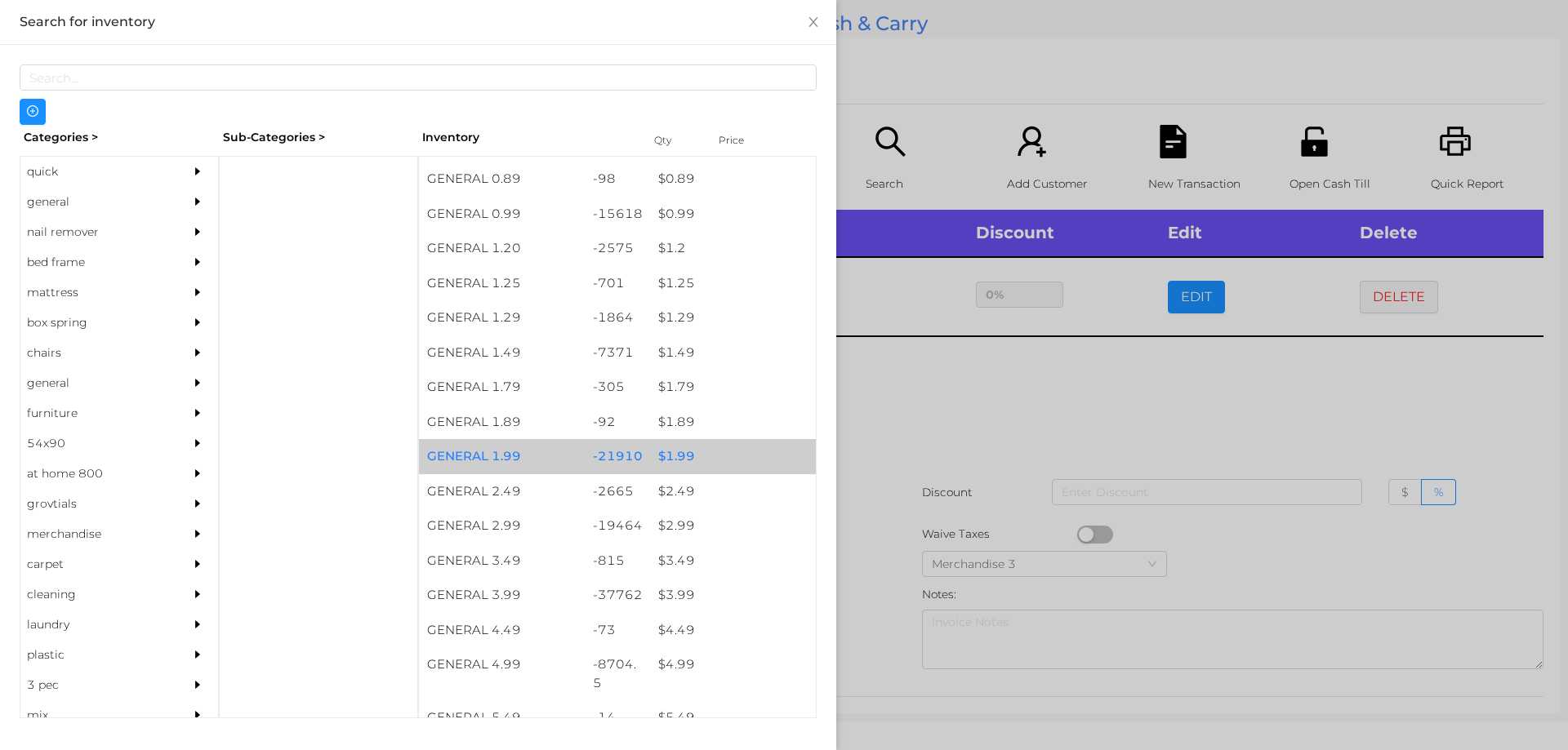
click at [668, 456] on div "$ 1.99" at bounding box center [733, 456] width 165 height 35
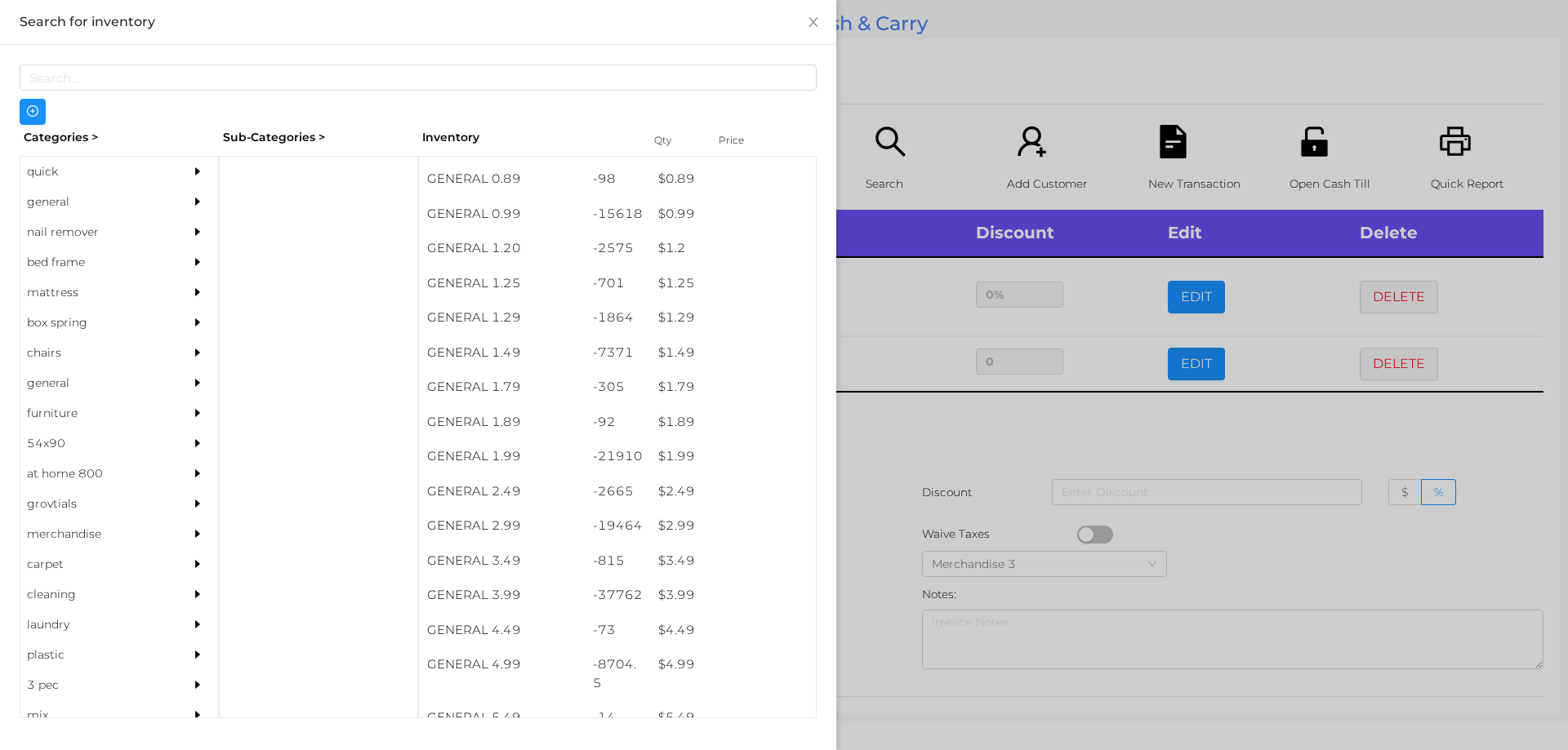
click at [913, 497] on div at bounding box center [784, 375] width 1568 height 750
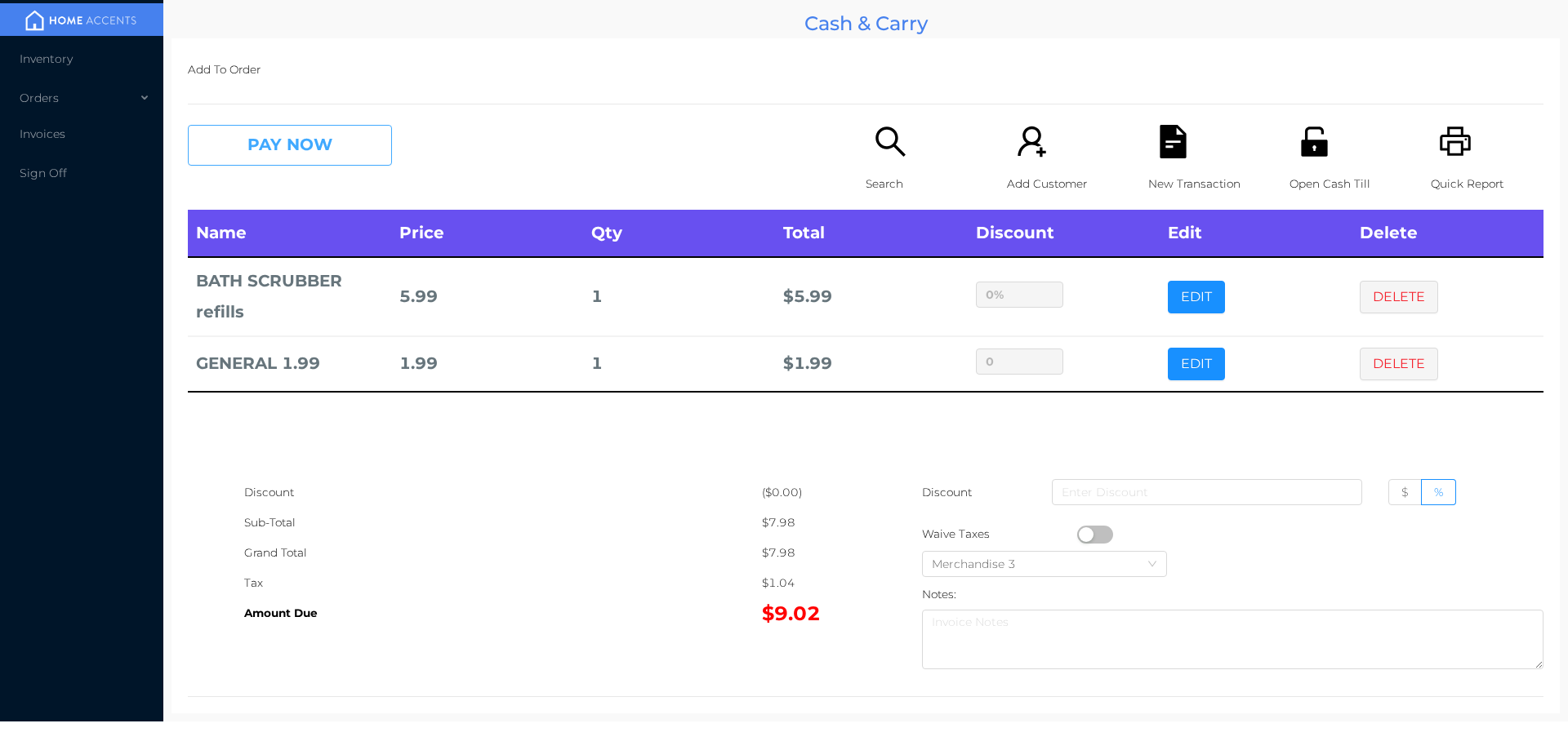
click at [385, 143] on button "PAY NOW" at bounding box center [290, 146] width 204 height 41
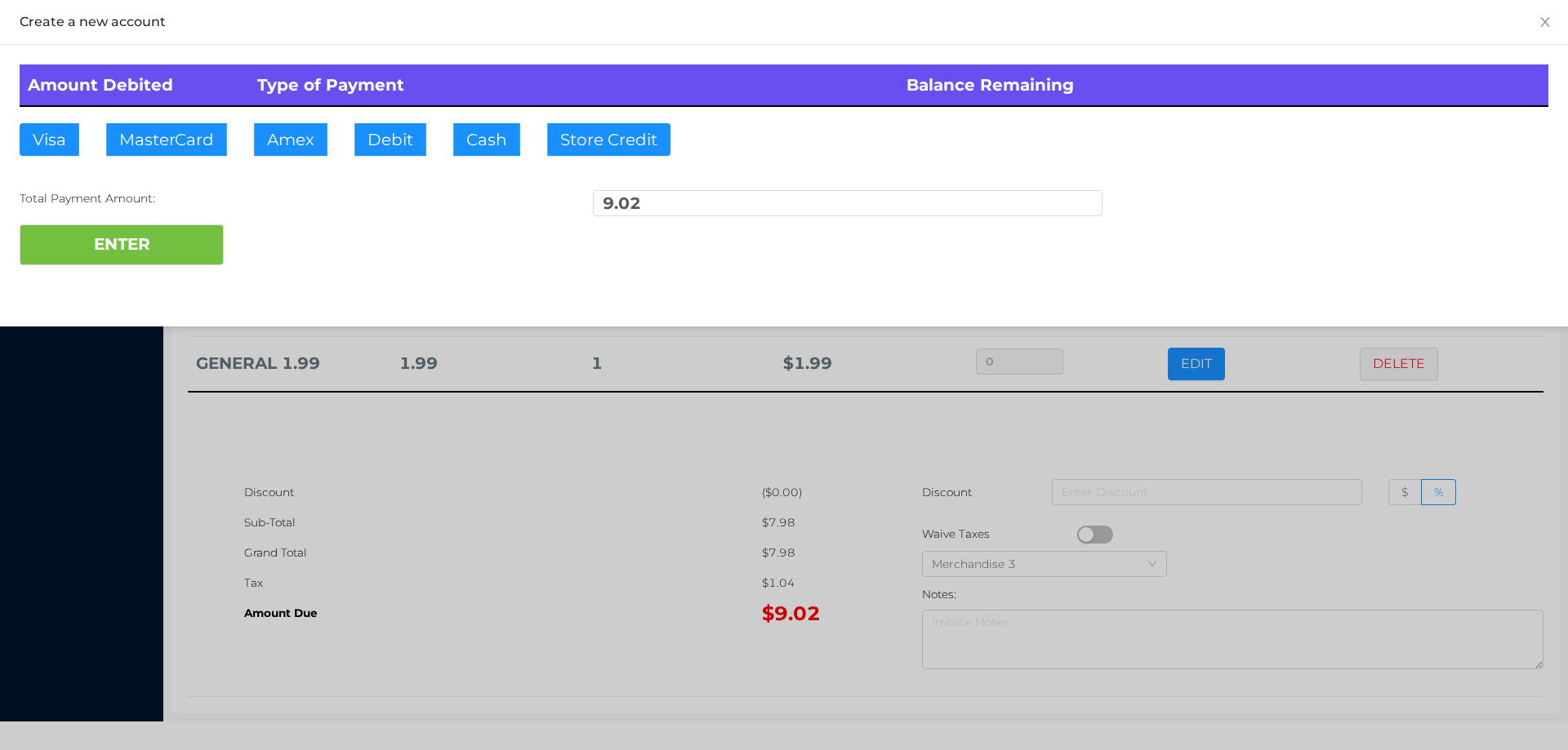
click at [163, 232] on div at bounding box center [784, 375] width 1568 height 750
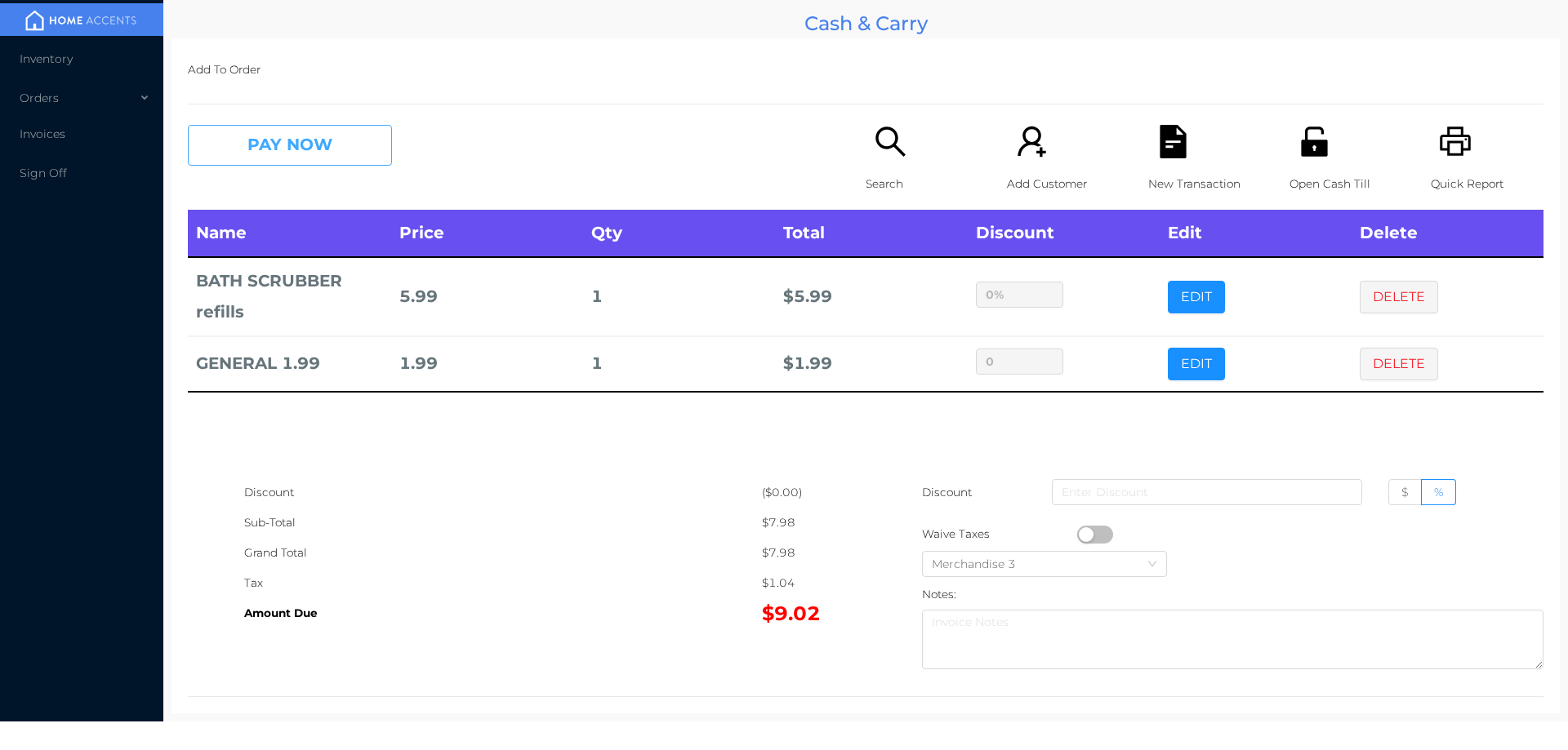
click at [313, 159] on button "PAY NOW" at bounding box center [290, 146] width 204 height 41
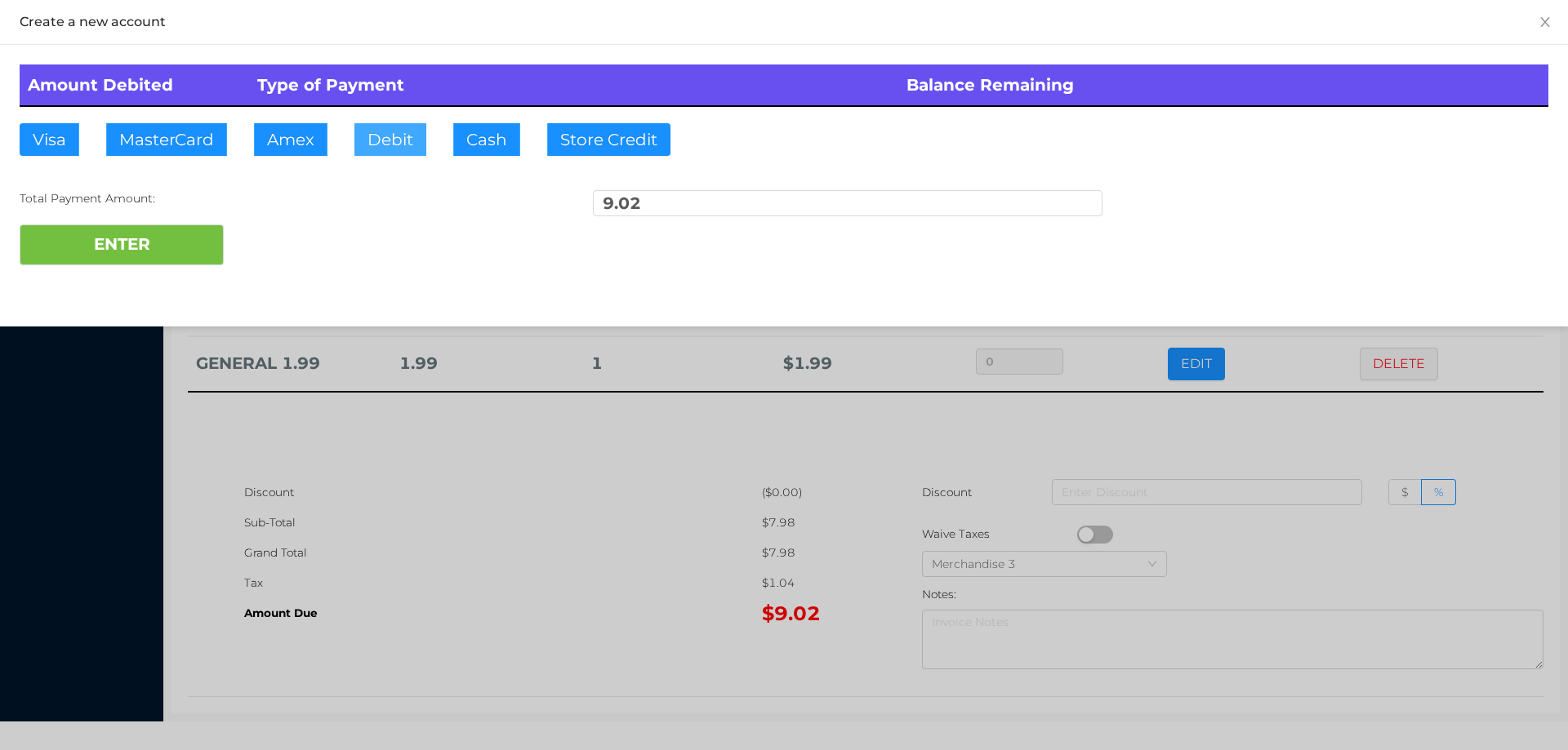
click at [419, 132] on button "Debit" at bounding box center [390, 139] width 72 height 33
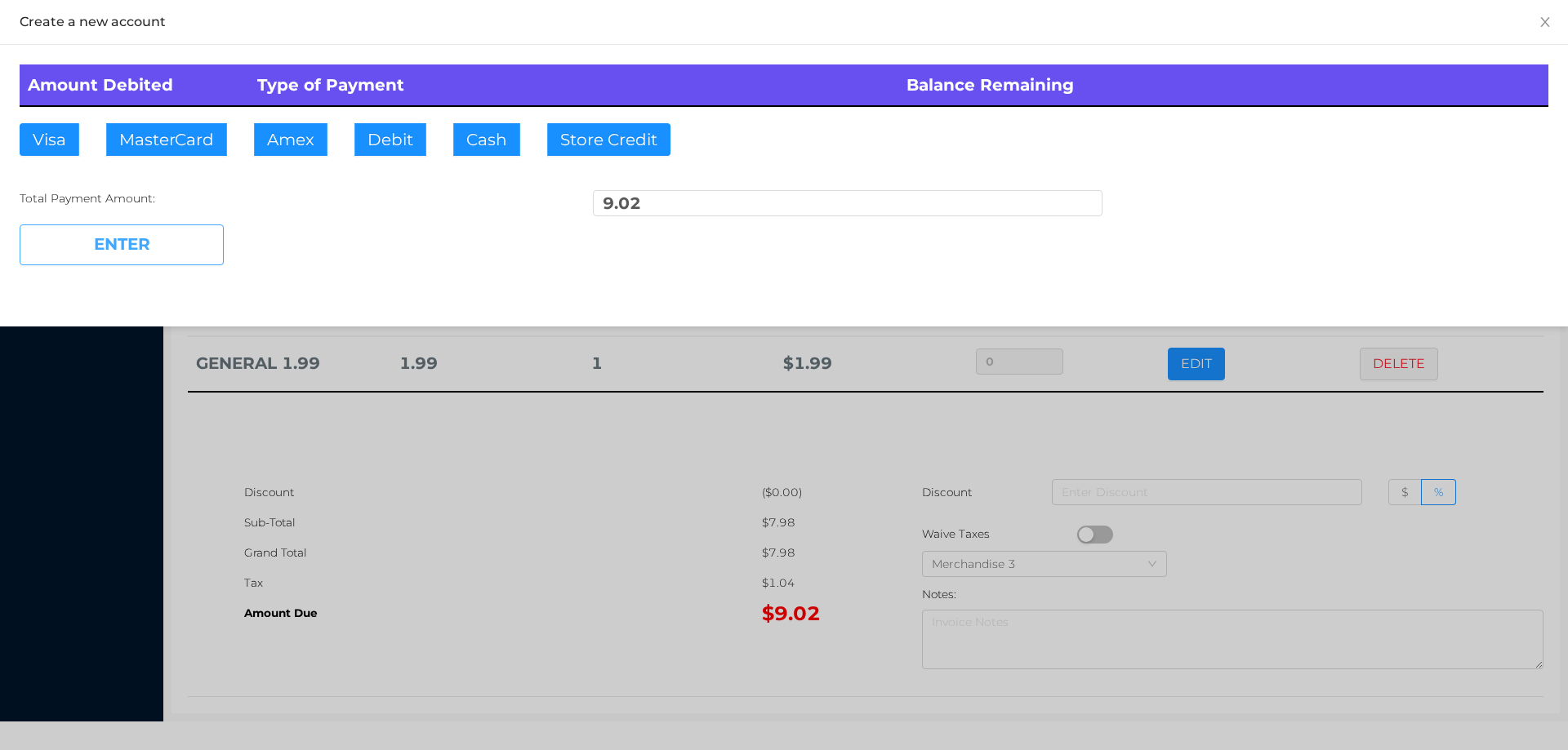
click at [140, 244] on button "ENTER" at bounding box center [122, 245] width 204 height 41
type input "0"
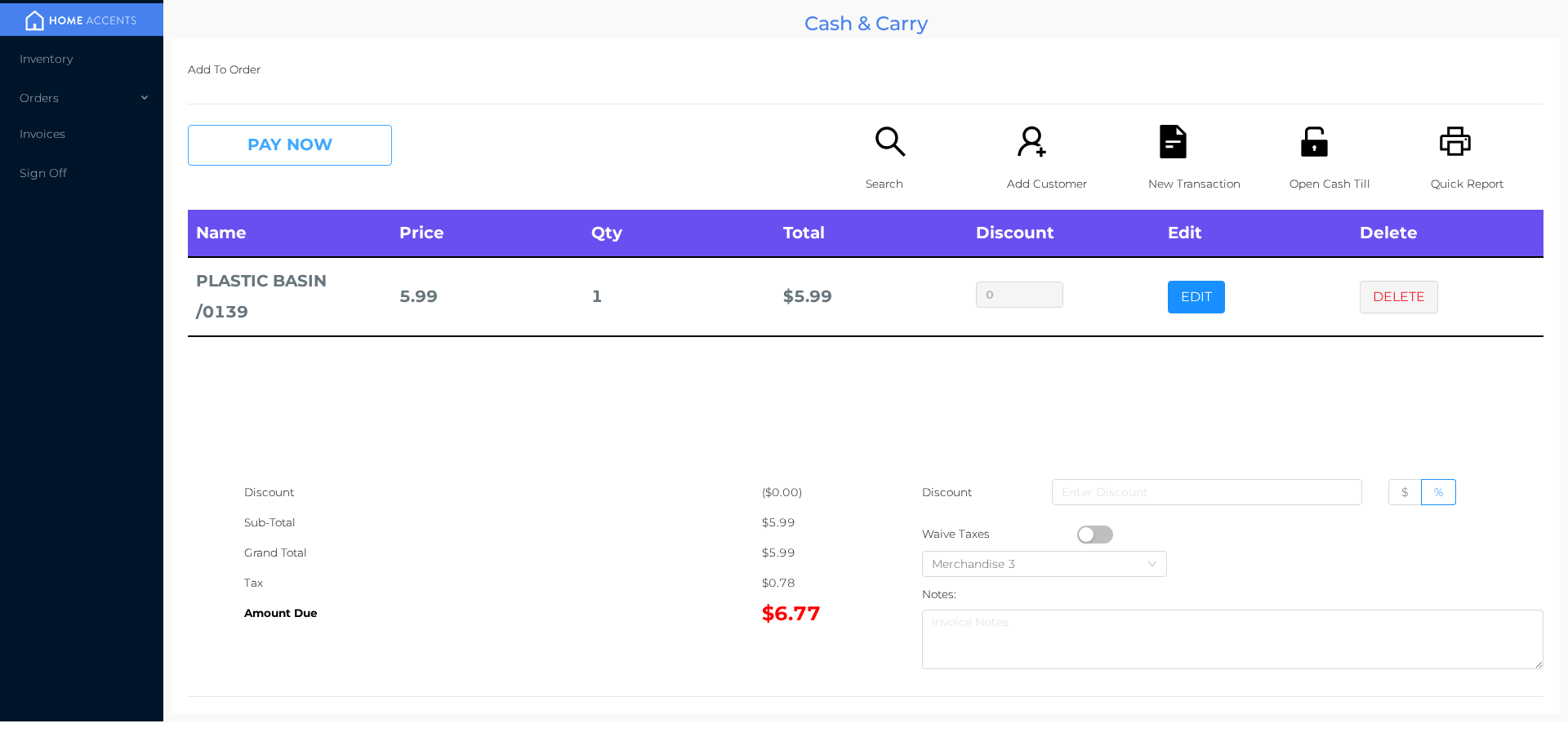
click at [263, 148] on button "PAY NOW" at bounding box center [290, 146] width 204 height 41
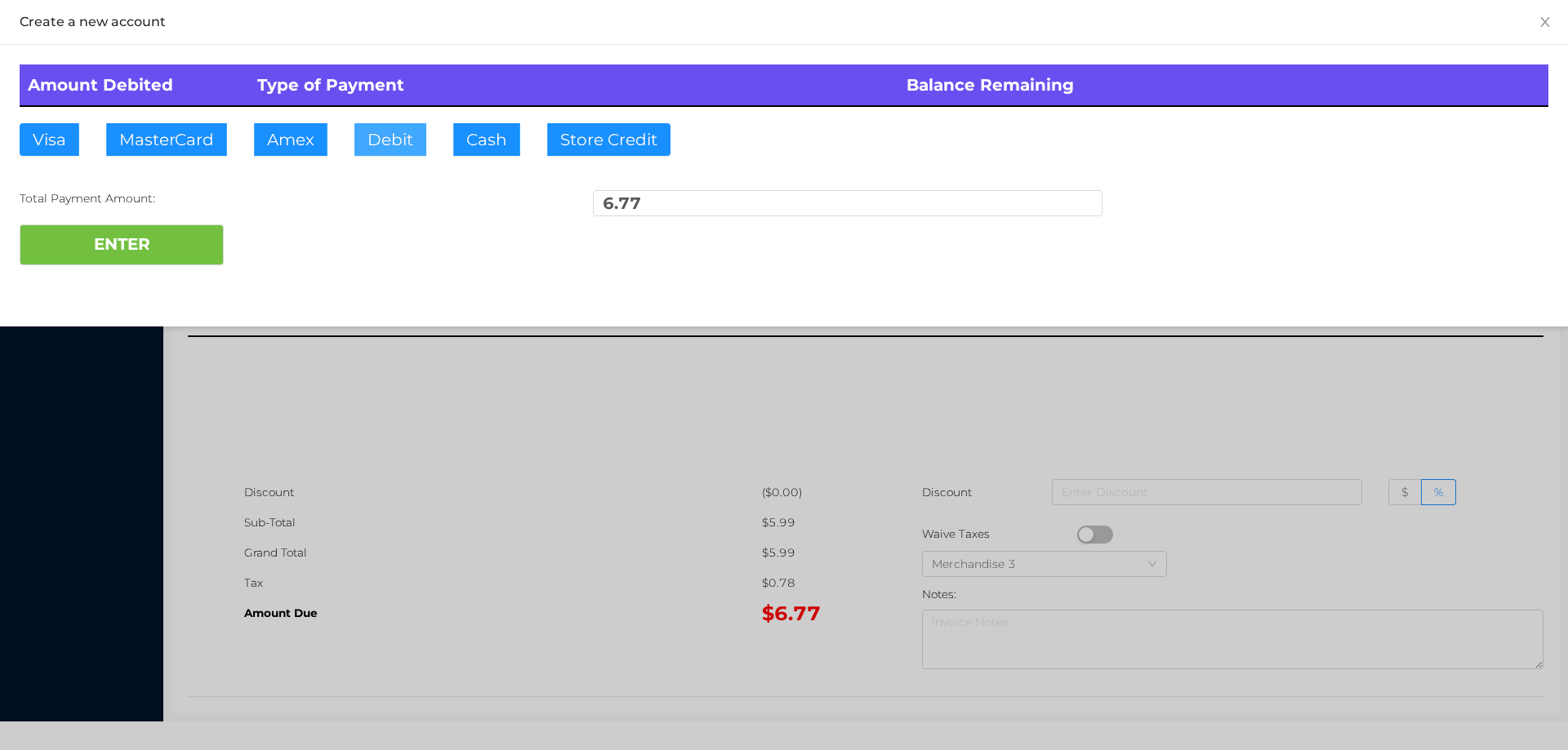
click at [365, 138] on button "Debit" at bounding box center [390, 139] width 72 height 33
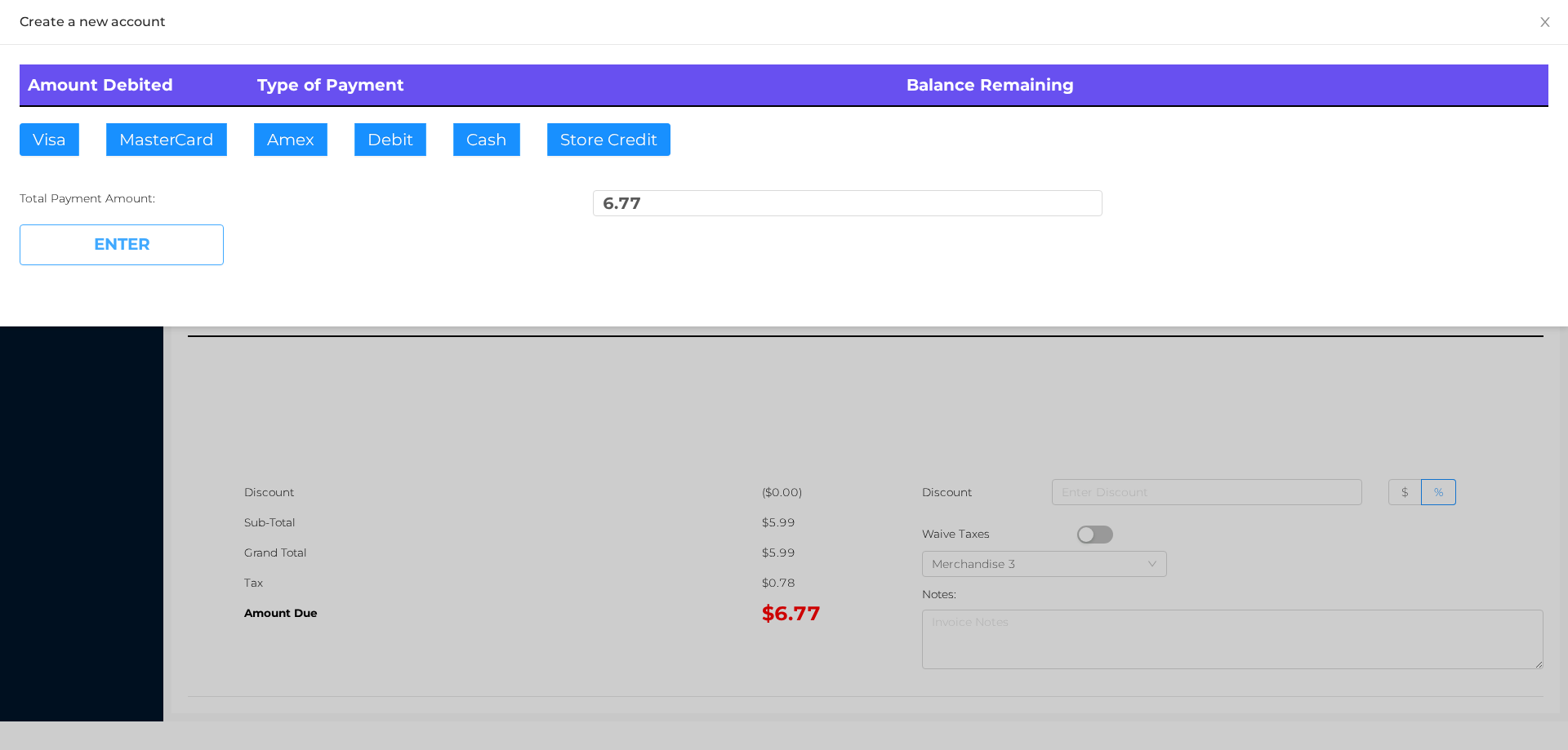
click at [180, 247] on button "ENTER" at bounding box center [122, 245] width 204 height 41
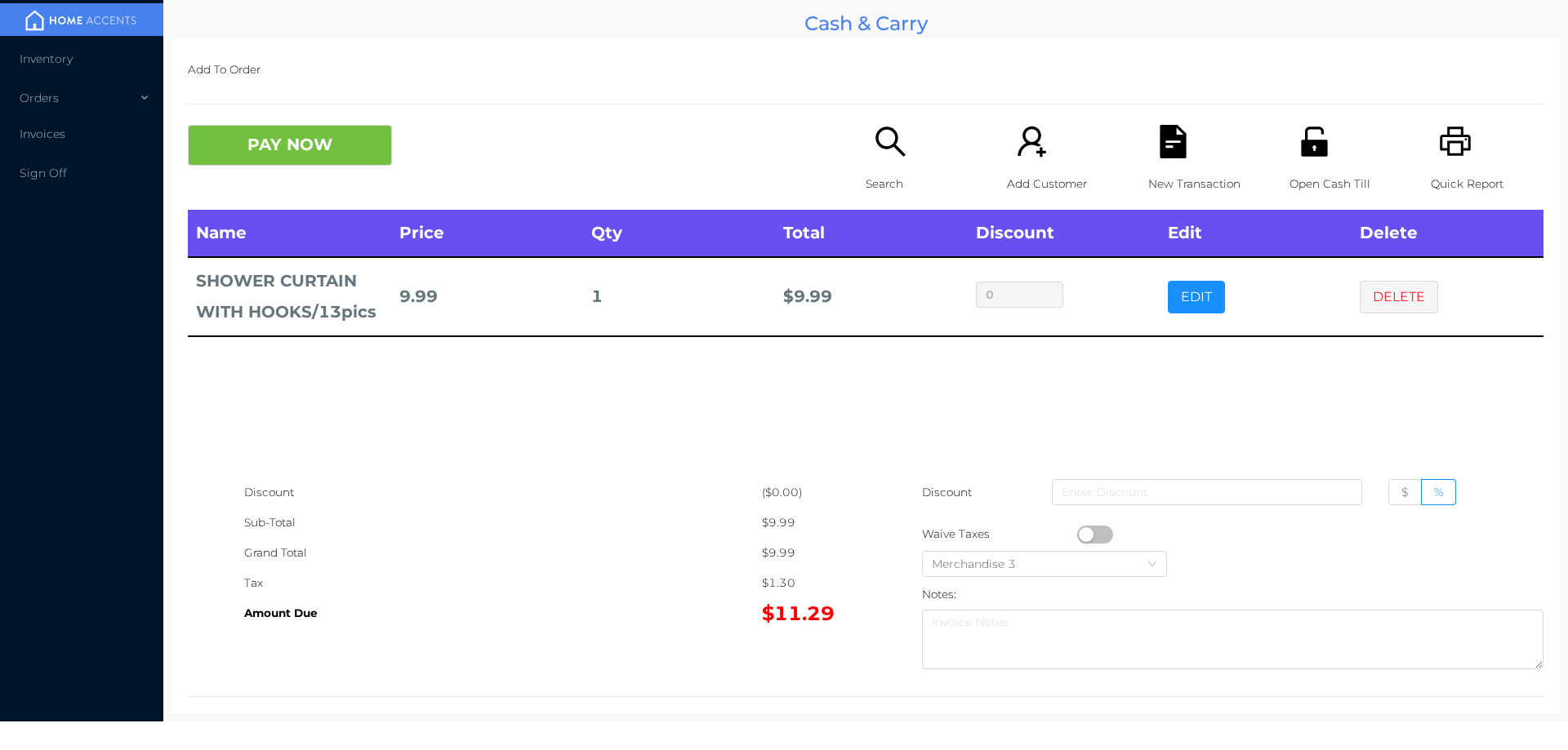
click at [1191, 172] on p "New Transaction" at bounding box center [1205, 184] width 113 height 30
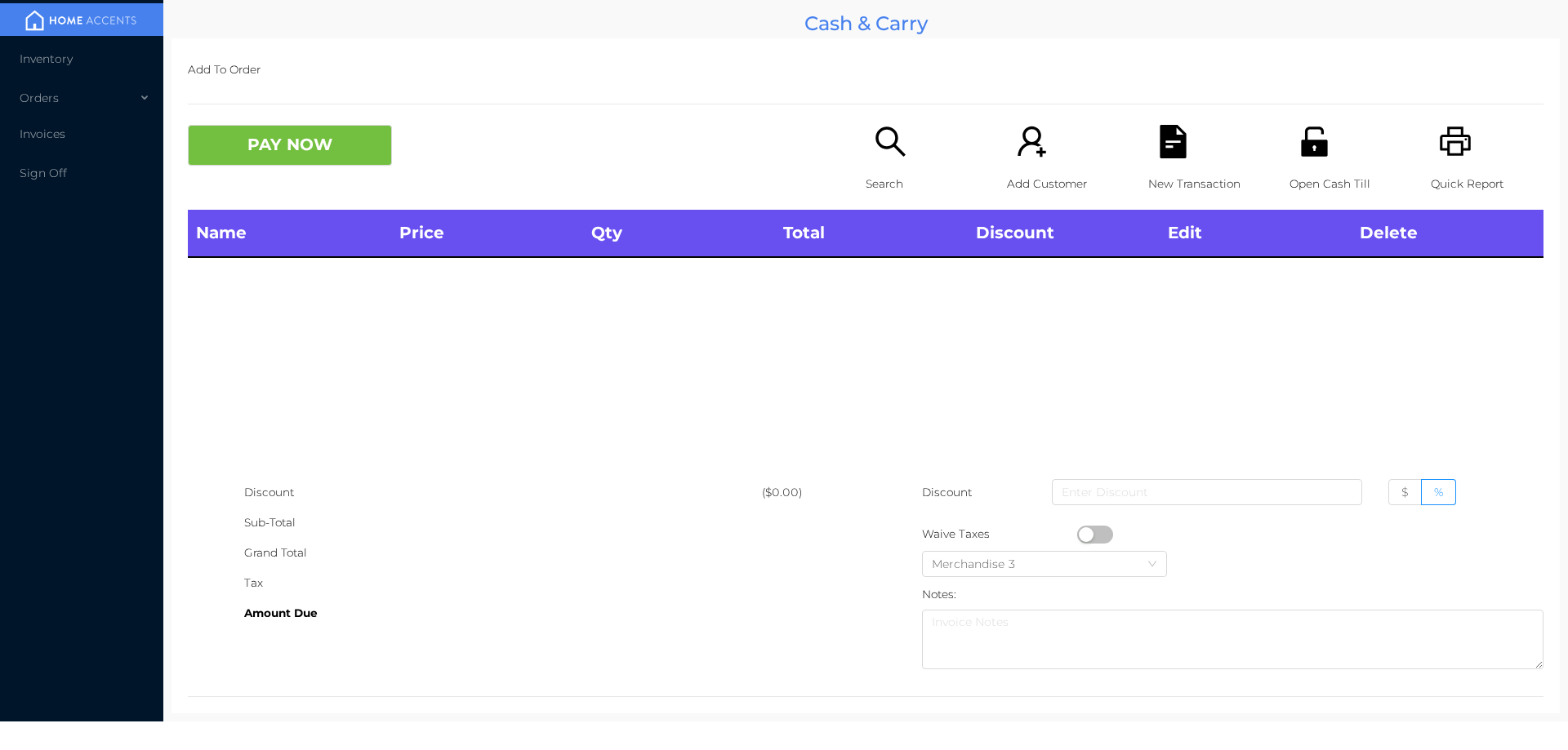
click at [1330, 148] on div "Open Cash Till" at bounding box center [1346, 167] width 113 height 85
click at [879, 192] on p "Search" at bounding box center [922, 184] width 113 height 30
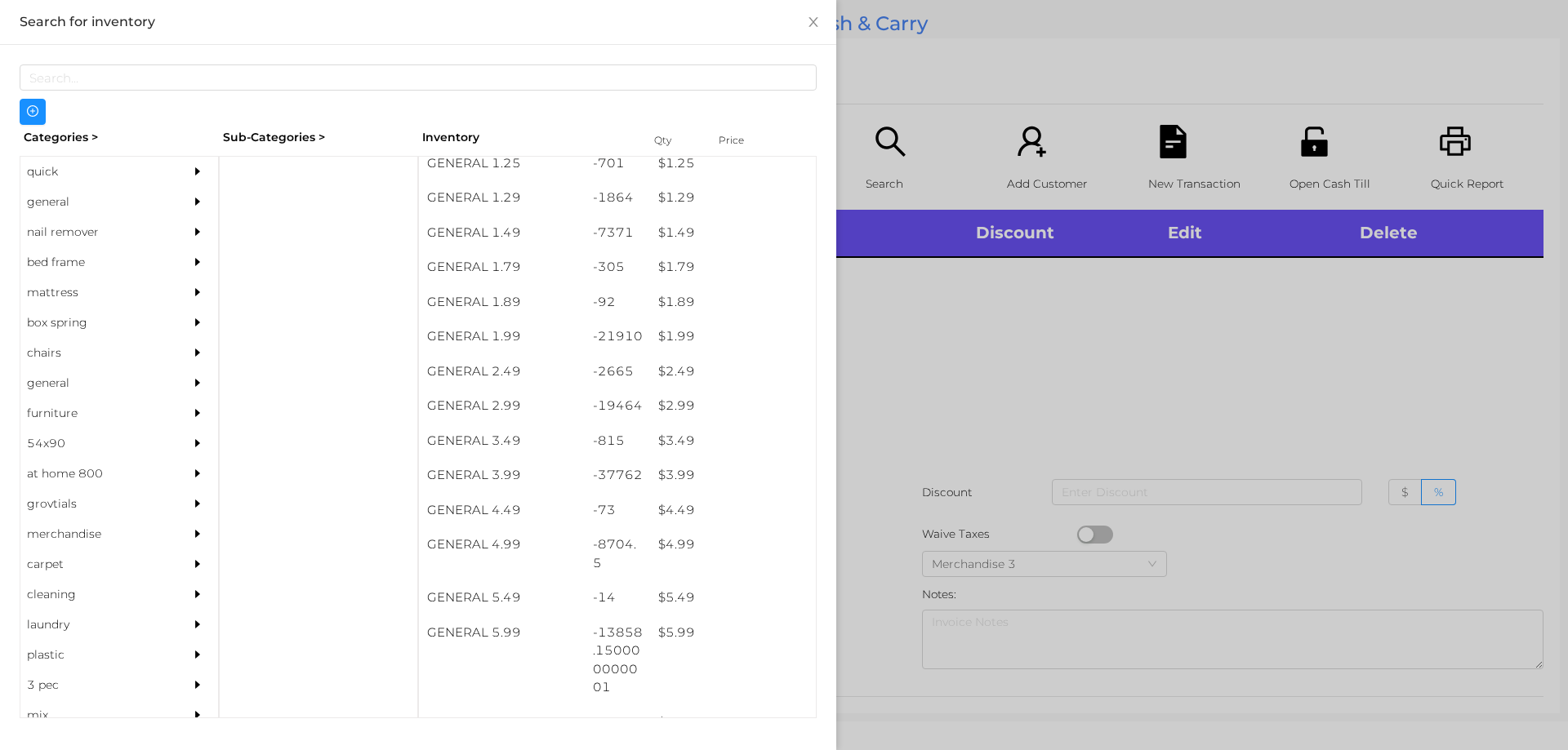
scroll to position [190, 0]
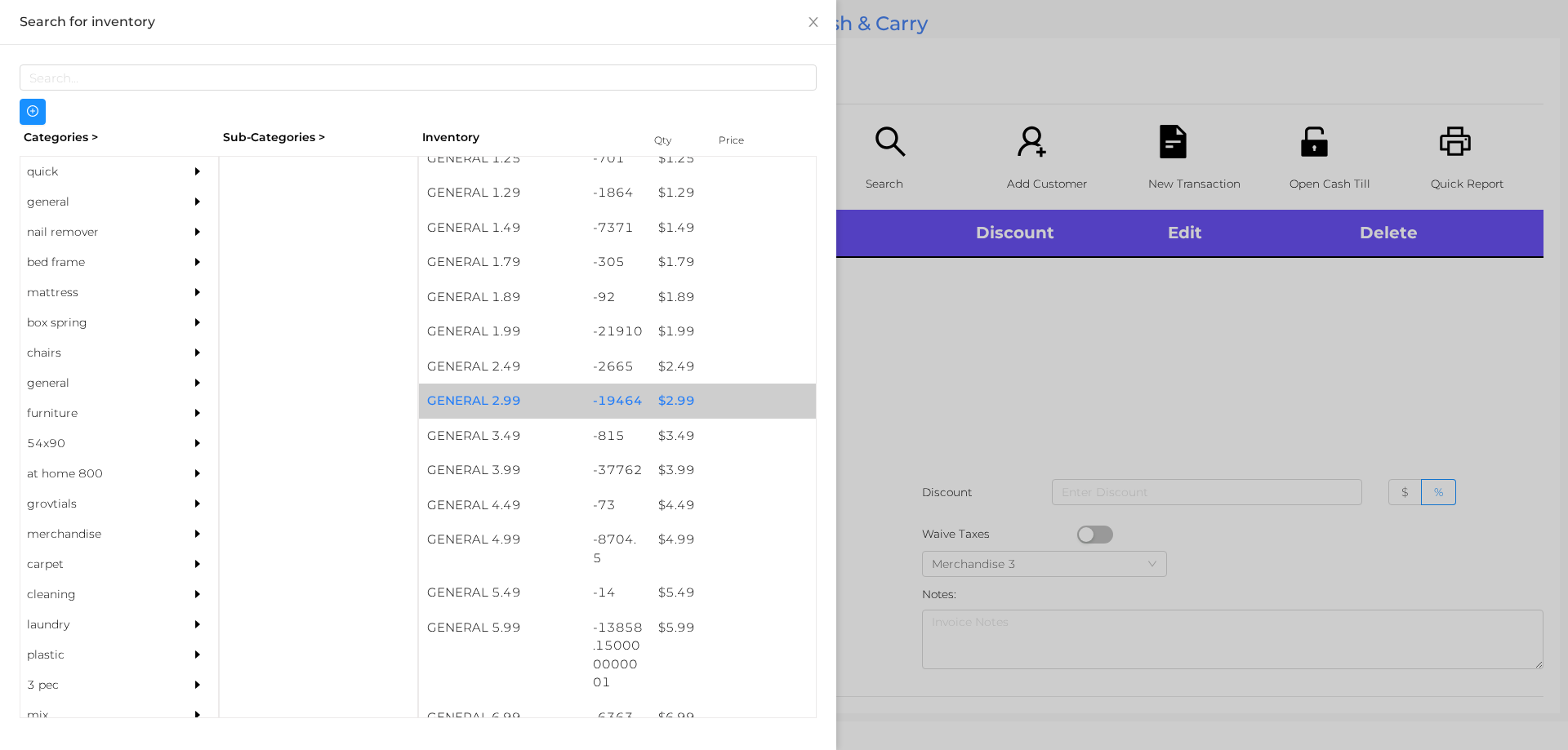
click at [681, 404] on div "$ 2.99" at bounding box center [733, 400] width 165 height 35
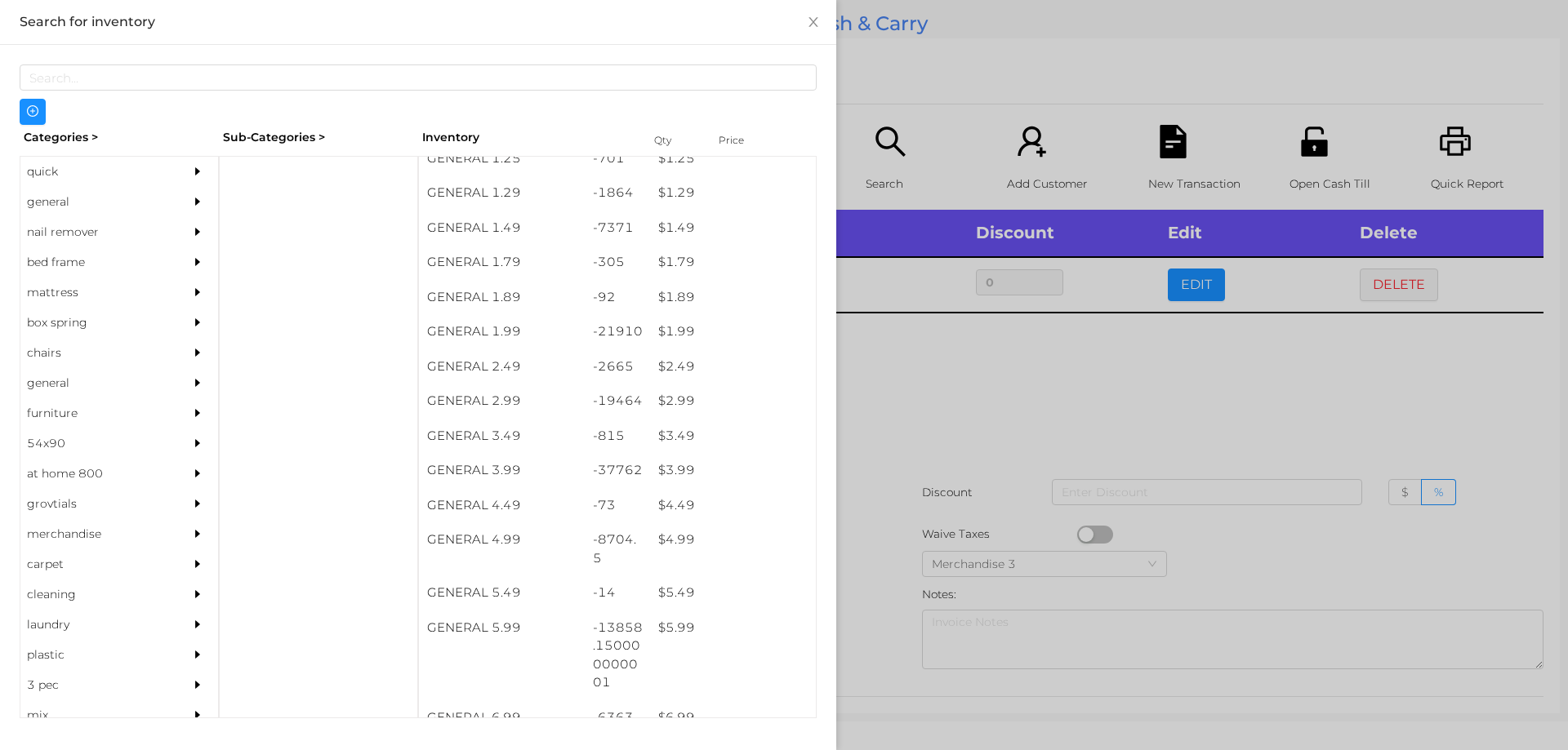
click at [923, 402] on div at bounding box center [784, 375] width 1568 height 750
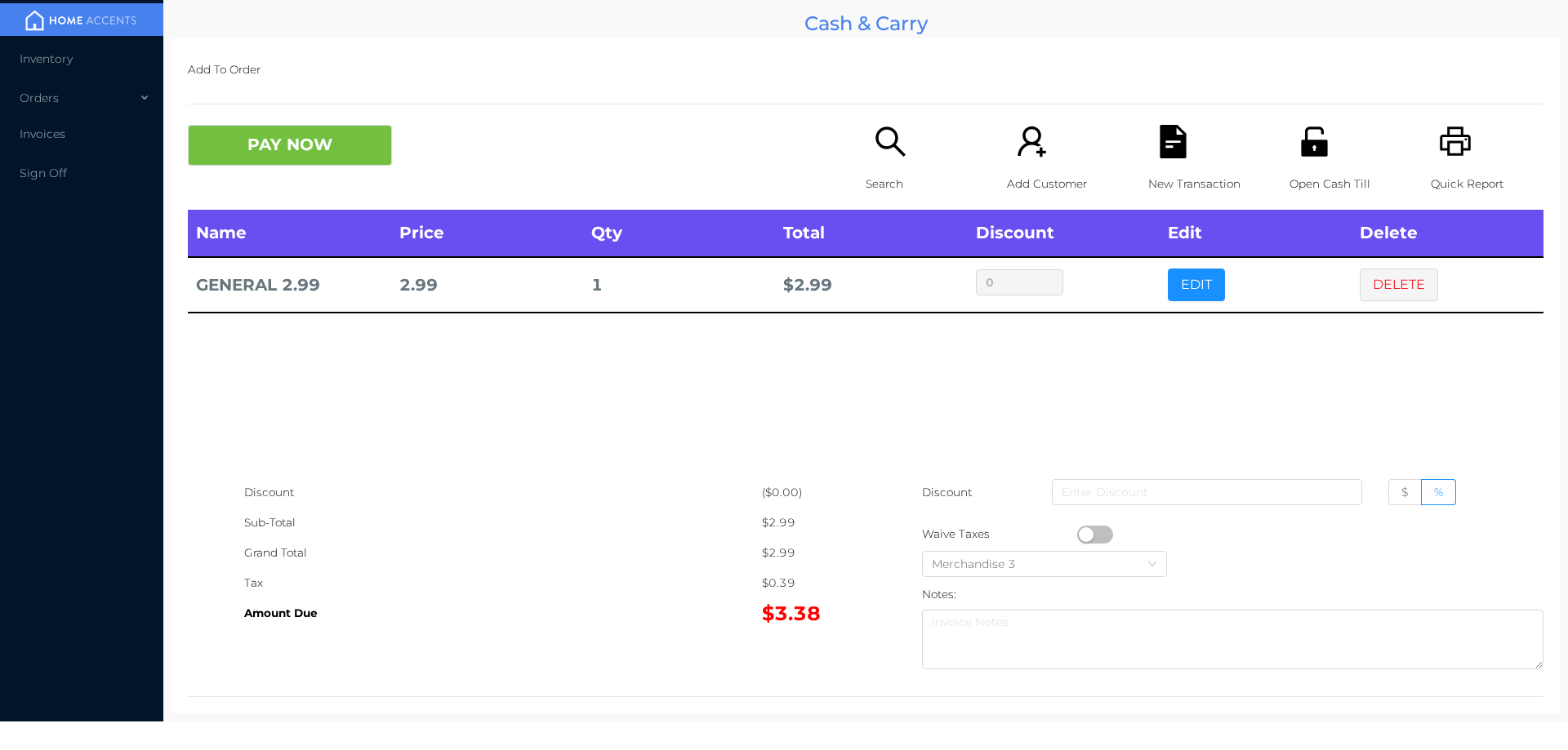
click at [887, 128] on icon "icon: search" at bounding box center [890, 141] width 33 height 33
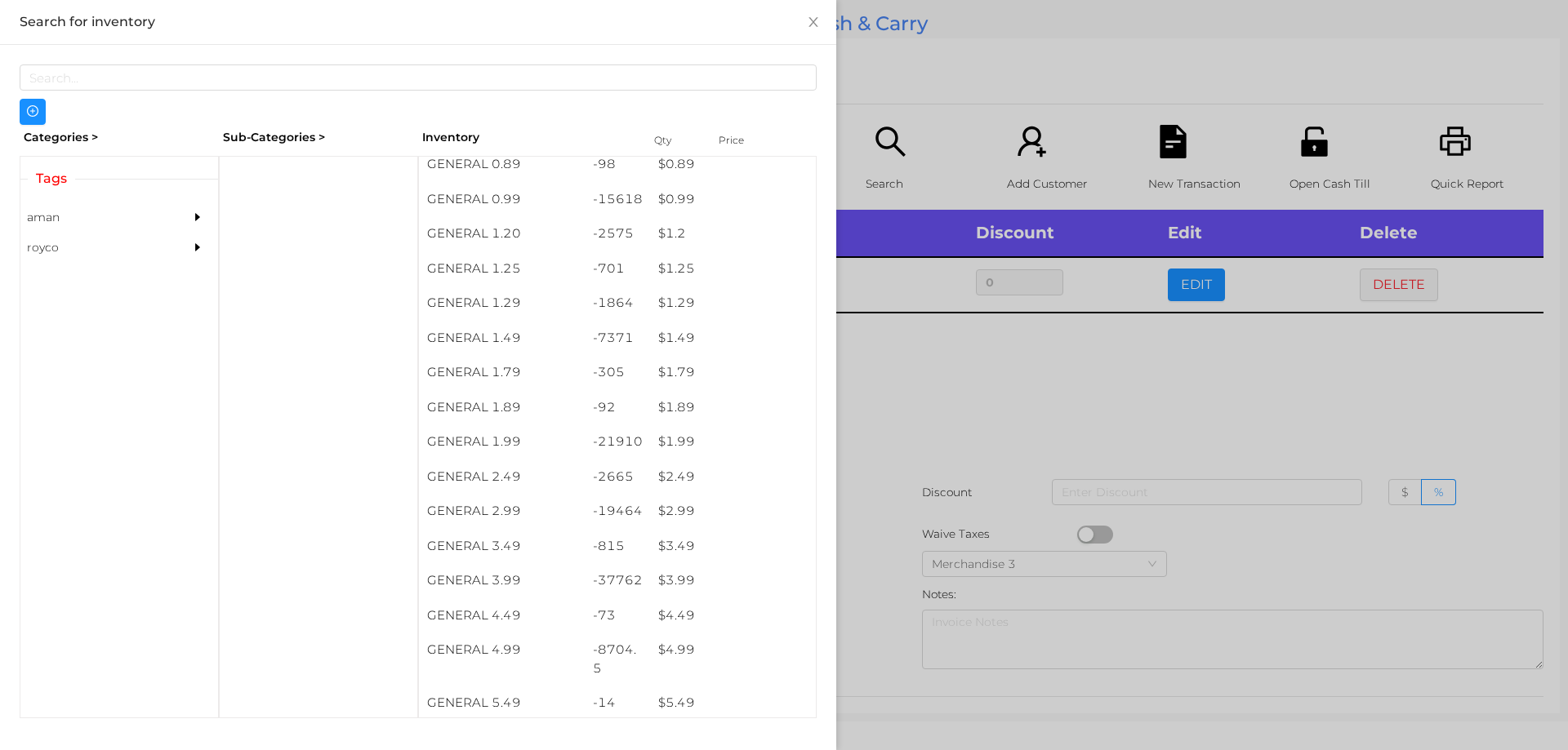
scroll to position [114, 0]
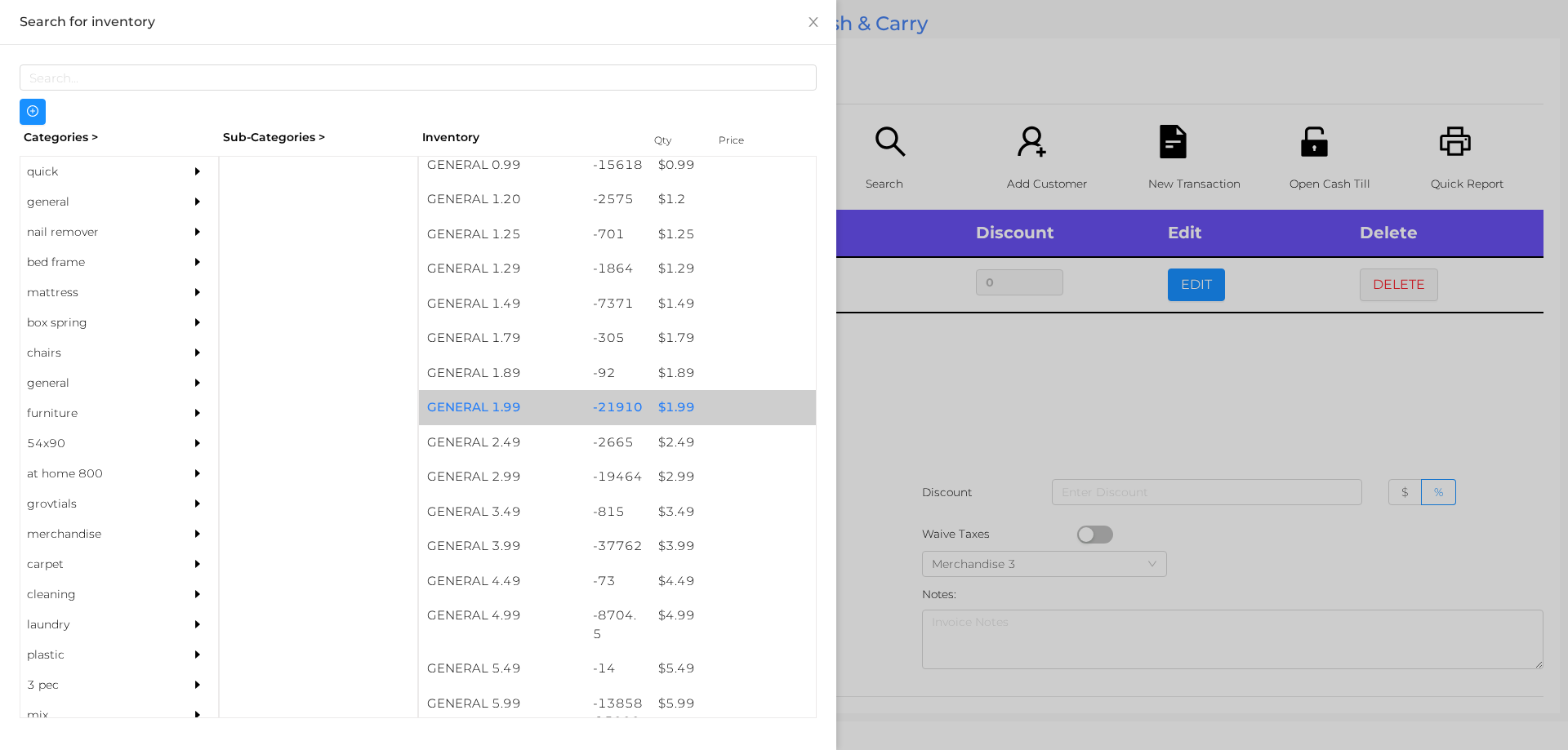
click at [720, 393] on div "$ 1.99" at bounding box center [733, 407] width 165 height 35
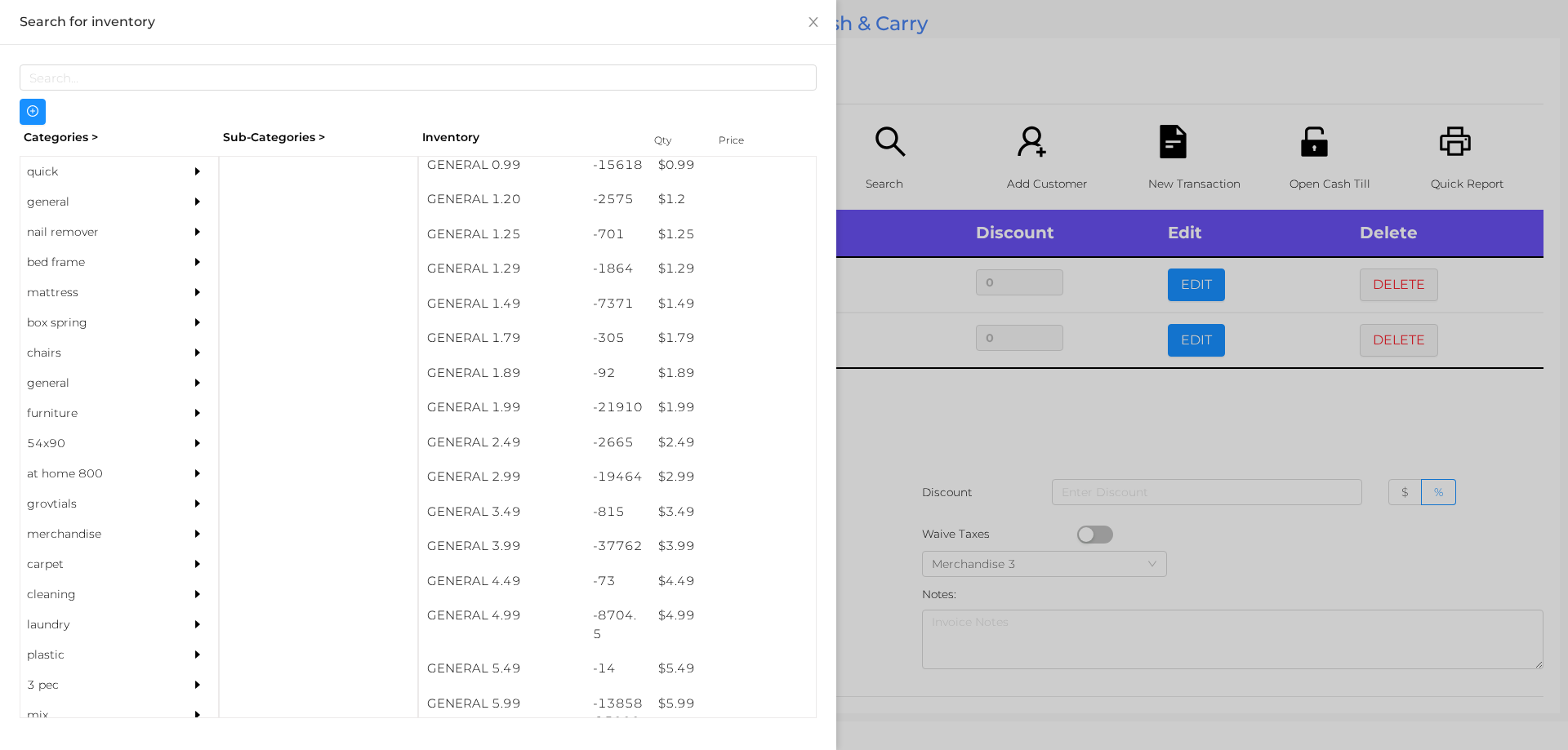
click at [904, 445] on div at bounding box center [784, 375] width 1568 height 750
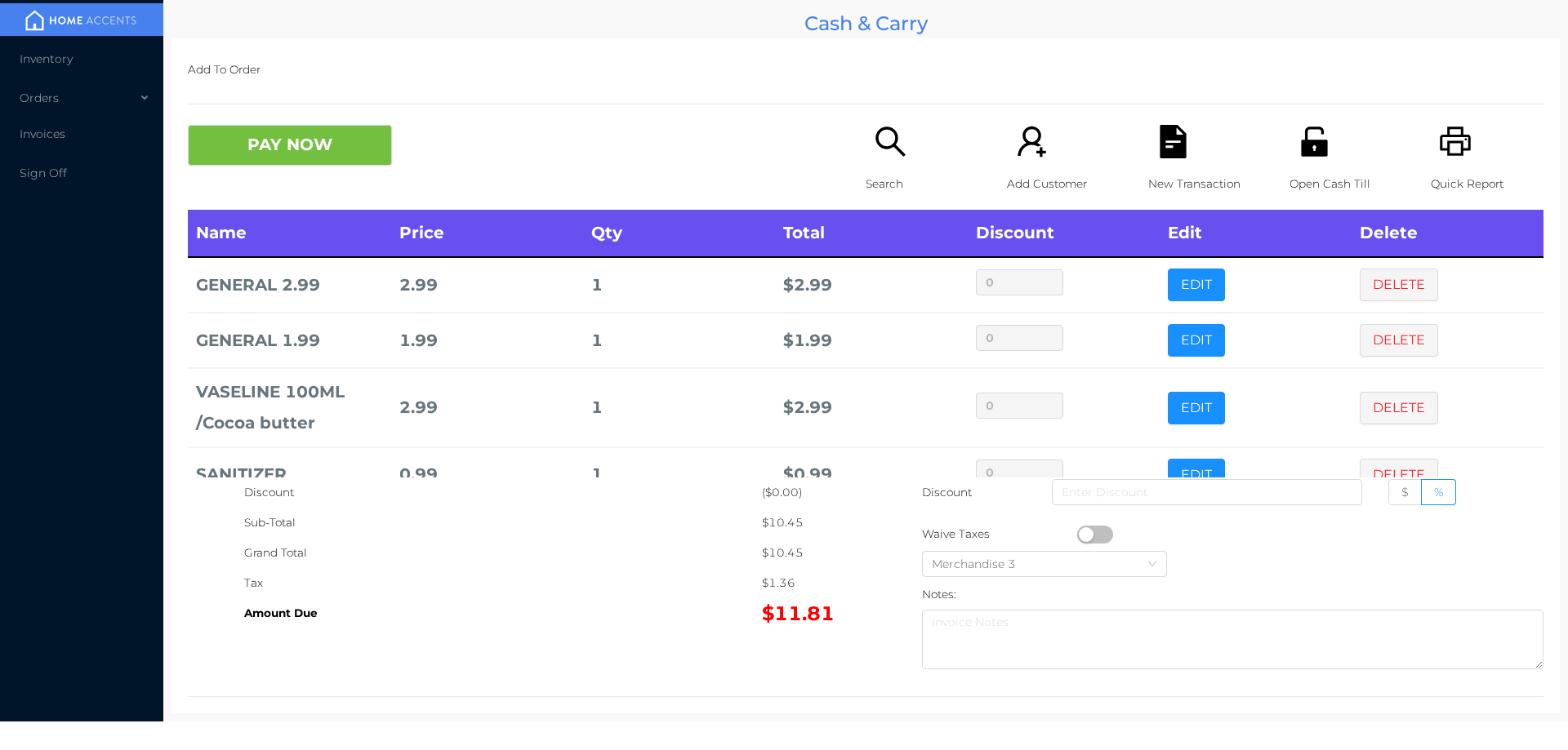
click at [1148, 155] on div "New Transaction" at bounding box center [1205, 167] width 113 height 85
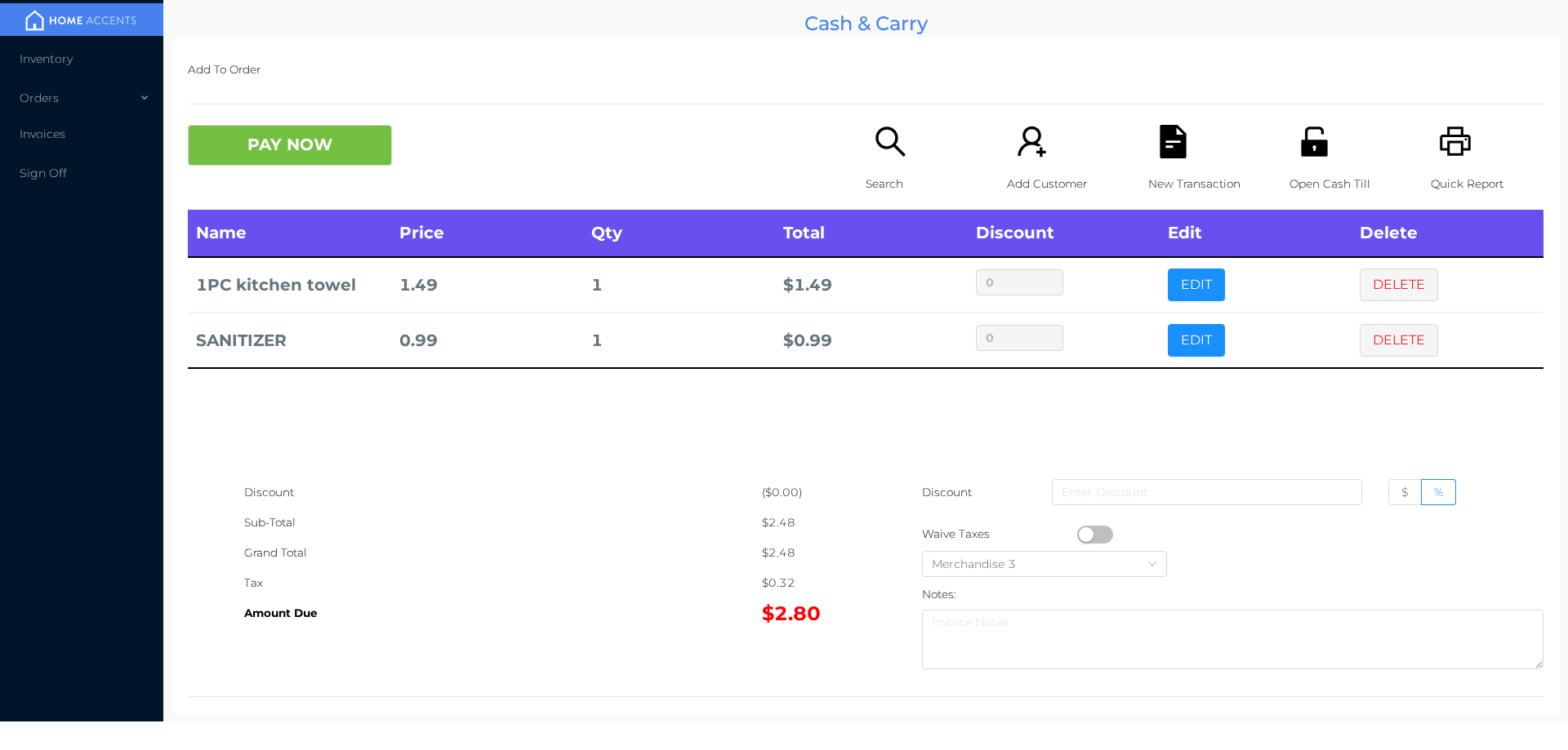
click at [866, 163] on div "Search" at bounding box center [922, 167] width 113 height 85
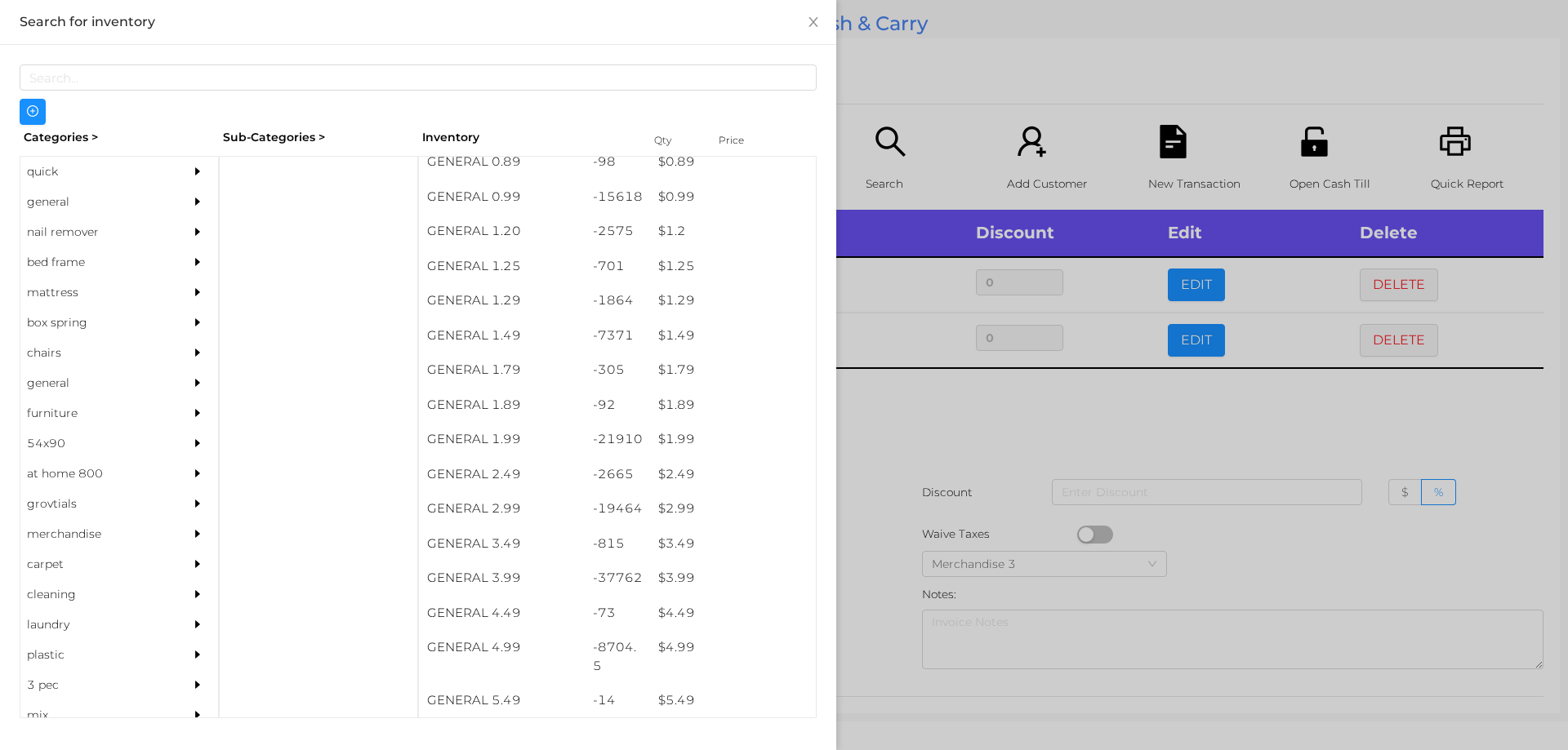
scroll to position [81, 0]
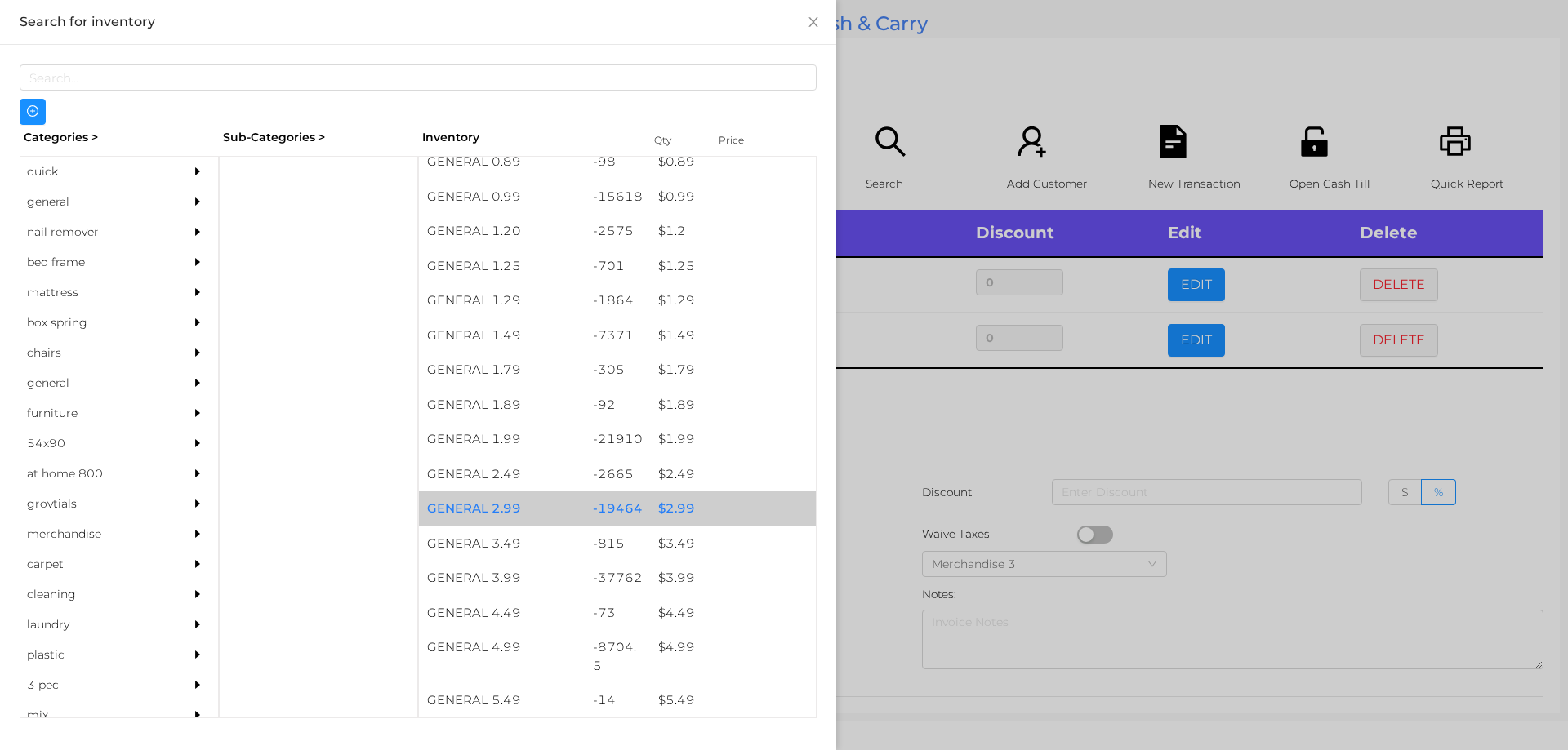
click at [705, 512] on div "$ 2.99" at bounding box center [733, 509] width 165 height 35
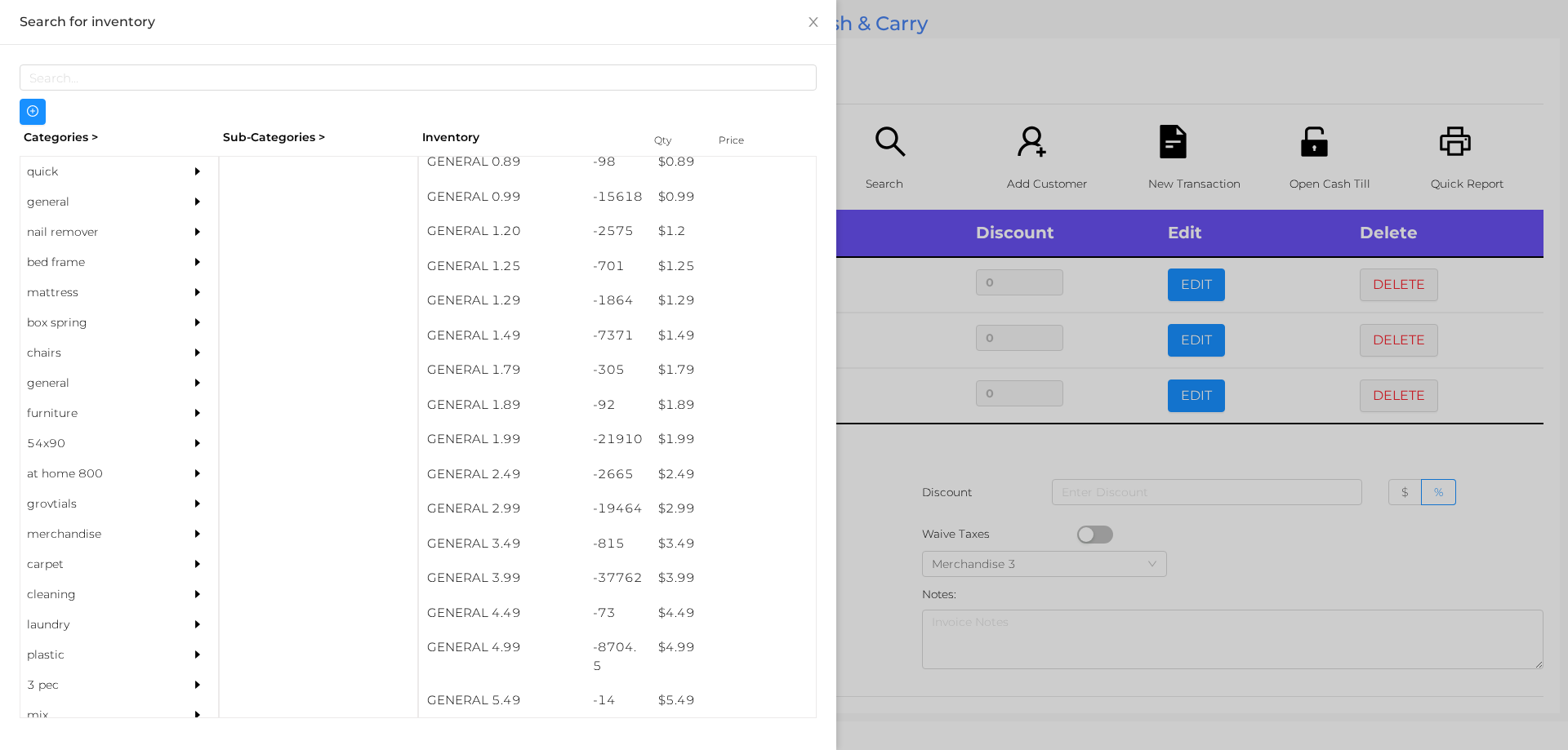
click at [919, 527] on div at bounding box center [784, 375] width 1568 height 750
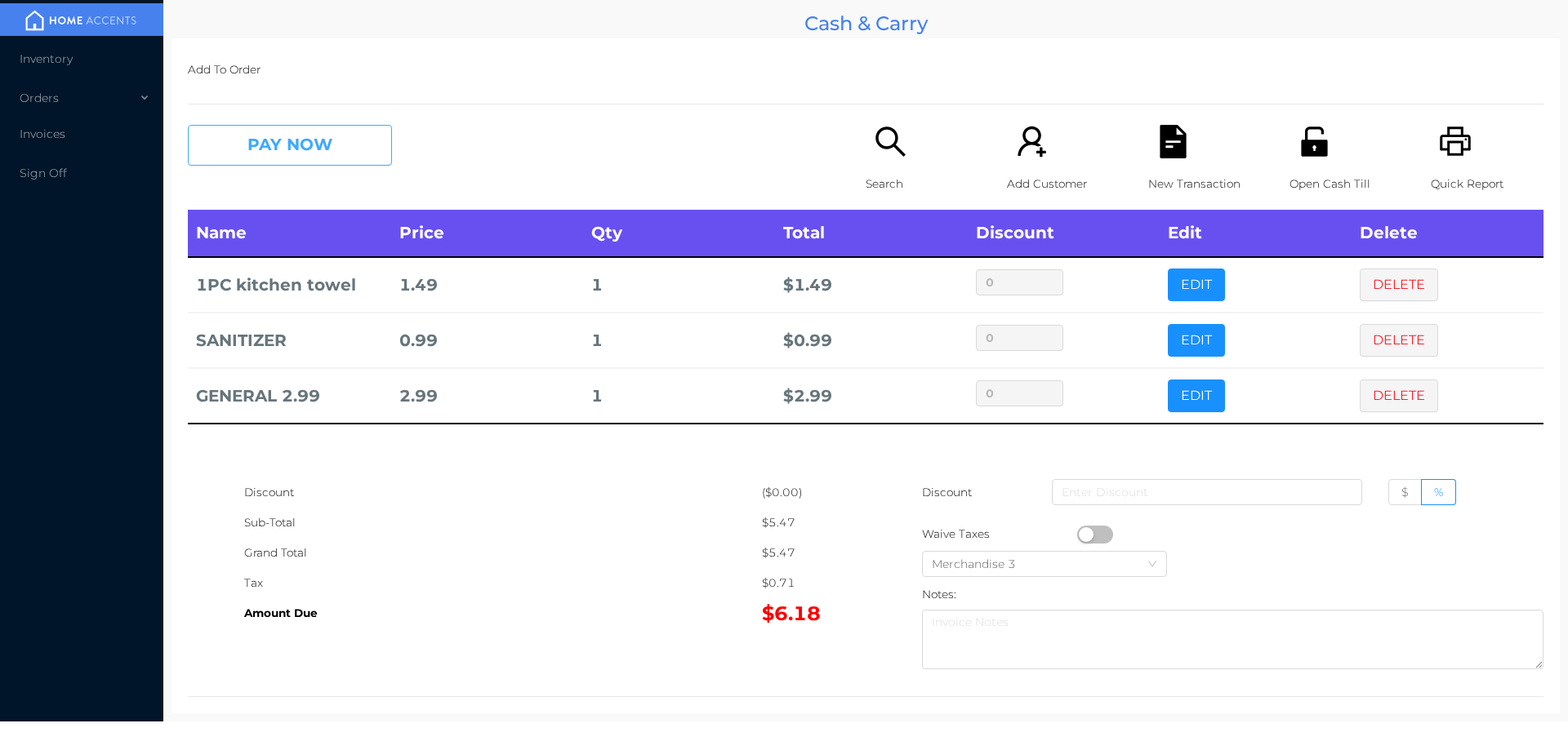
click at [276, 163] on button "PAY NOW" at bounding box center [290, 146] width 204 height 41
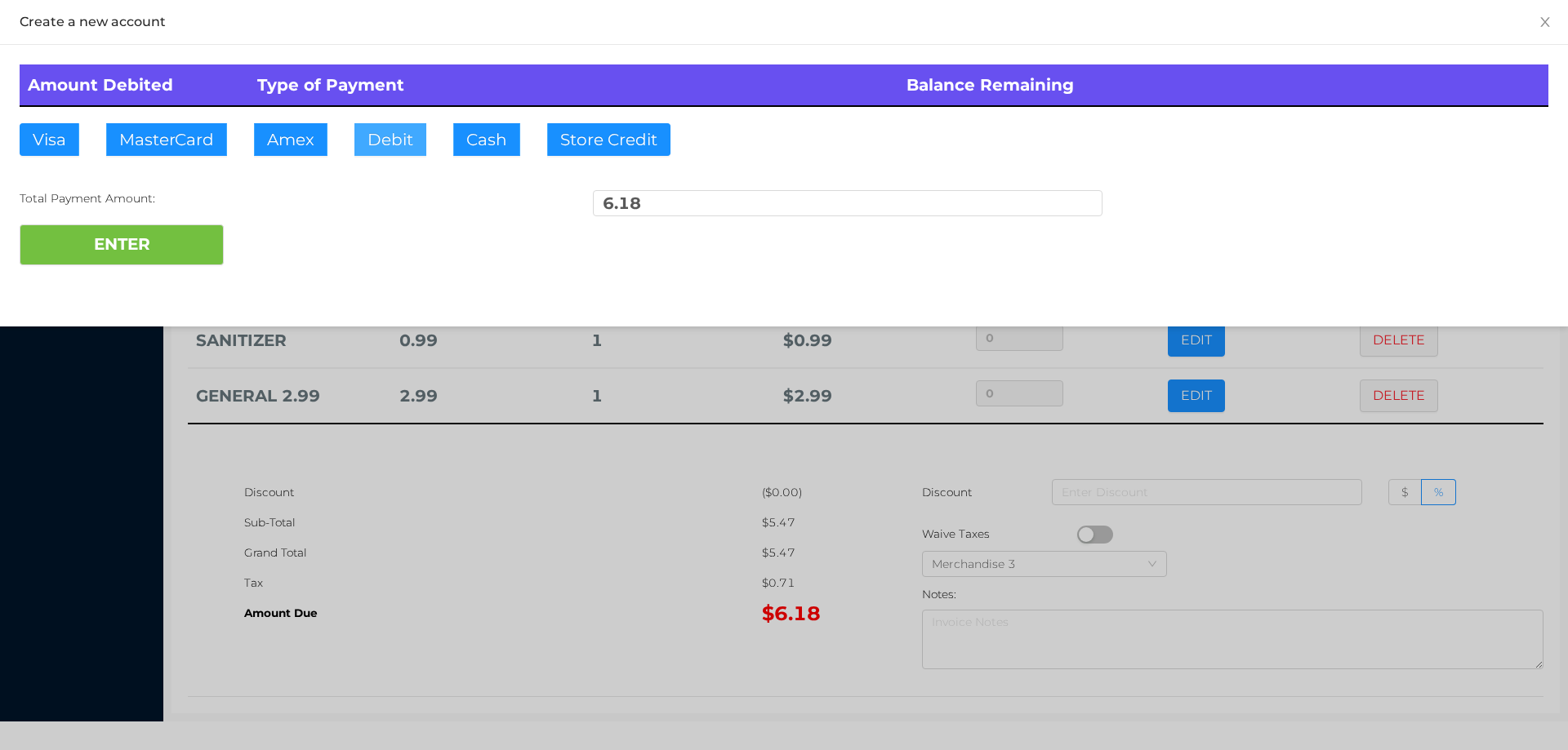
click at [395, 149] on button "Debit" at bounding box center [390, 139] width 72 height 33
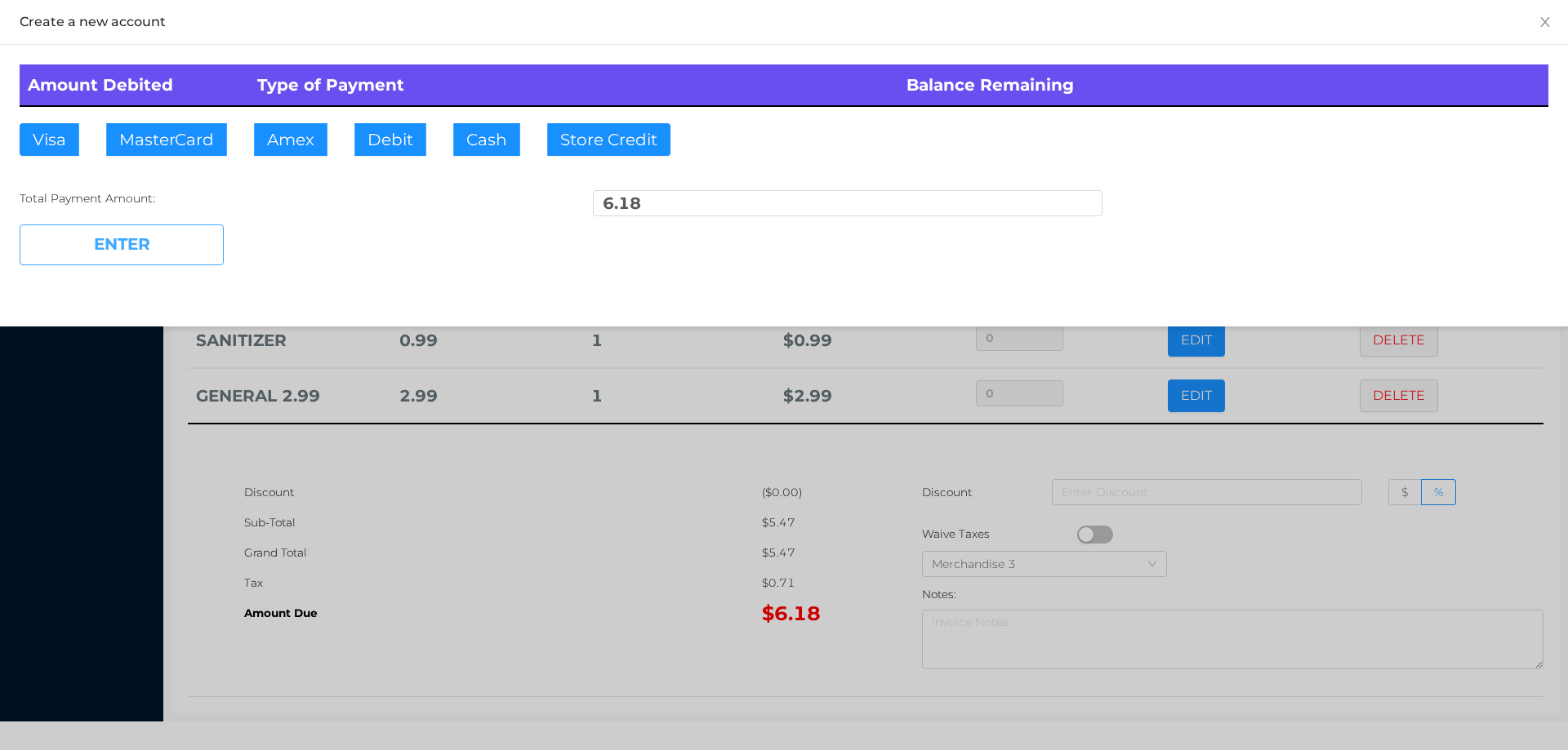
click at [167, 243] on button "ENTER" at bounding box center [122, 245] width 204 height 41
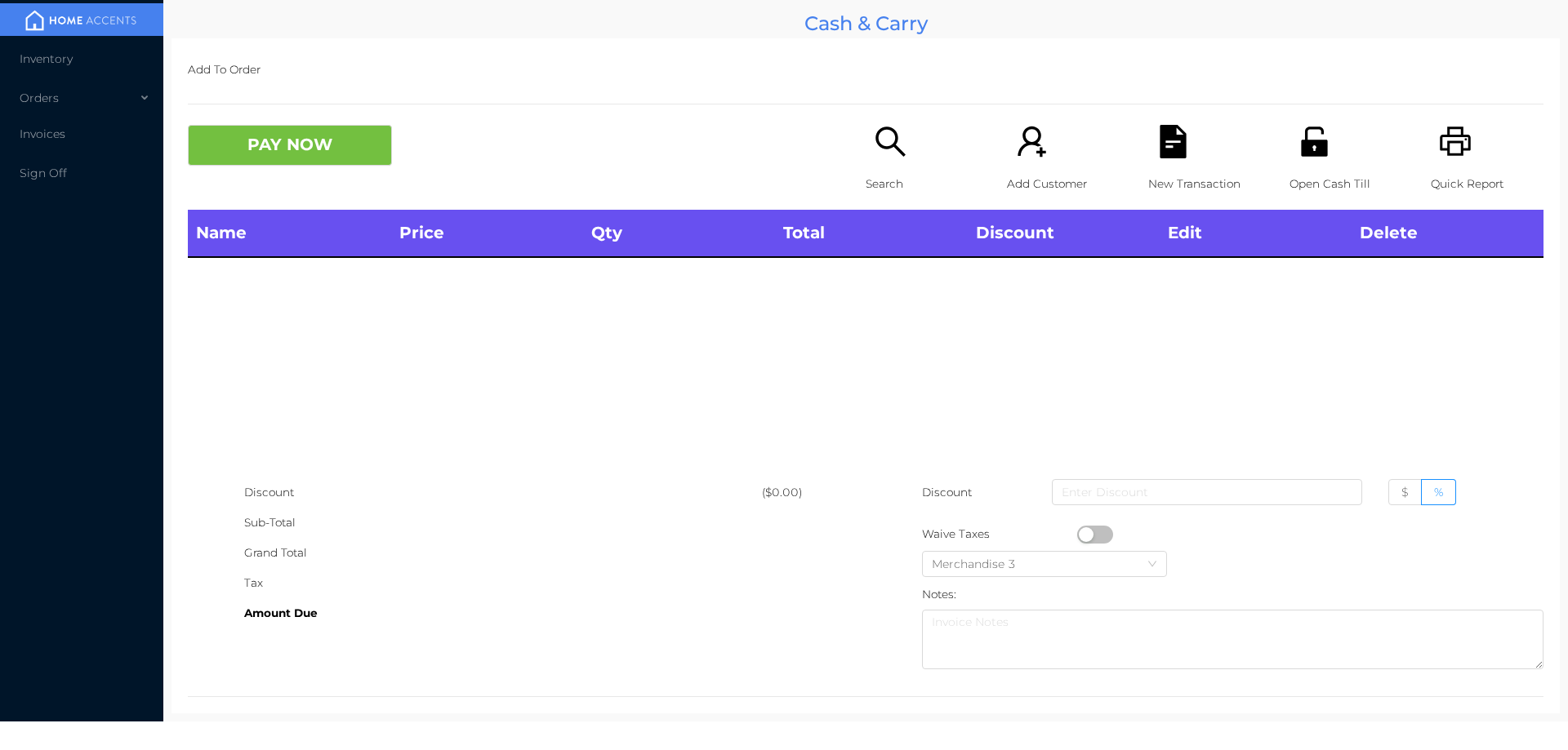
click at [874, 136] on icon "icon: search" at bounding box center [890, 141] width 33 height 33
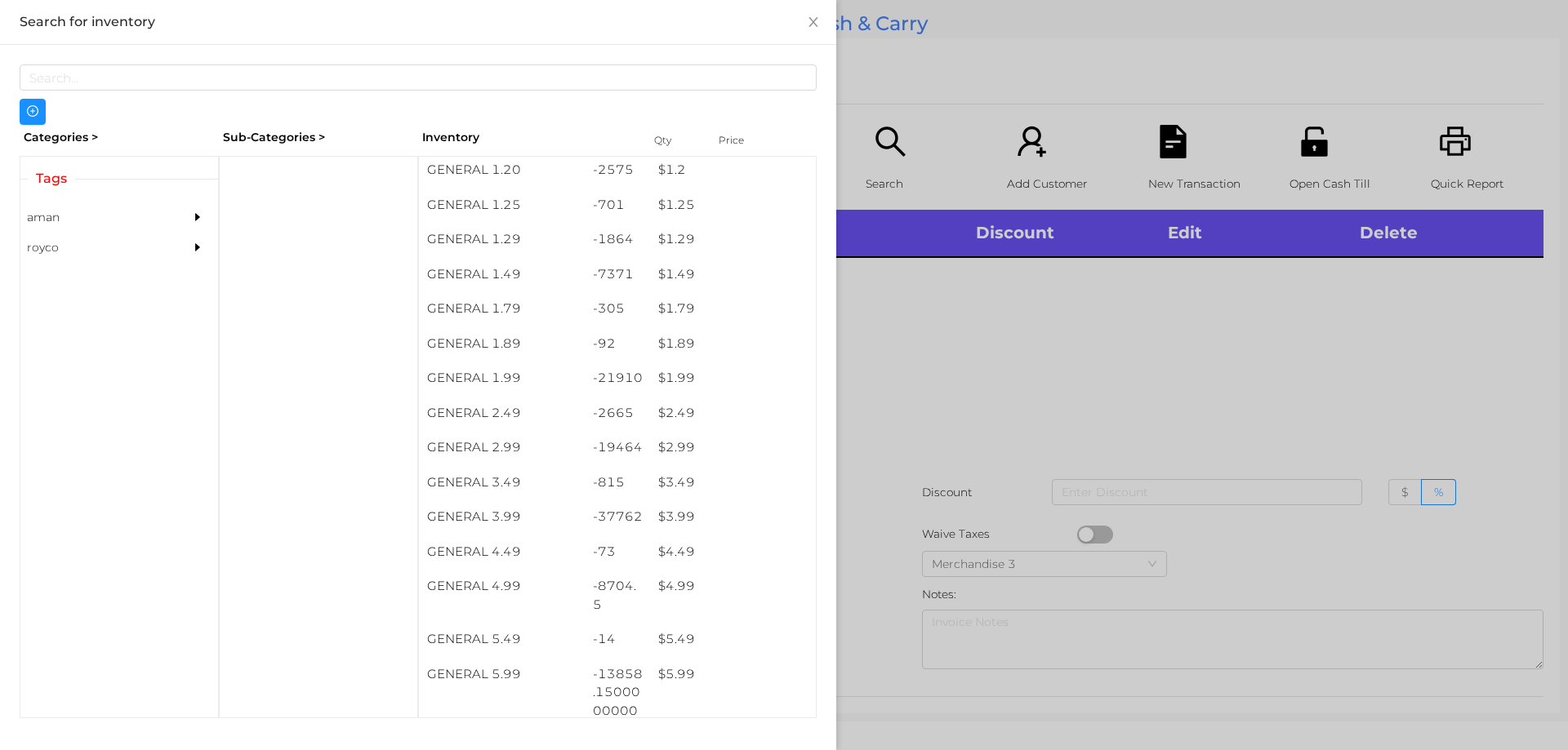
scroll to position [184, 0]
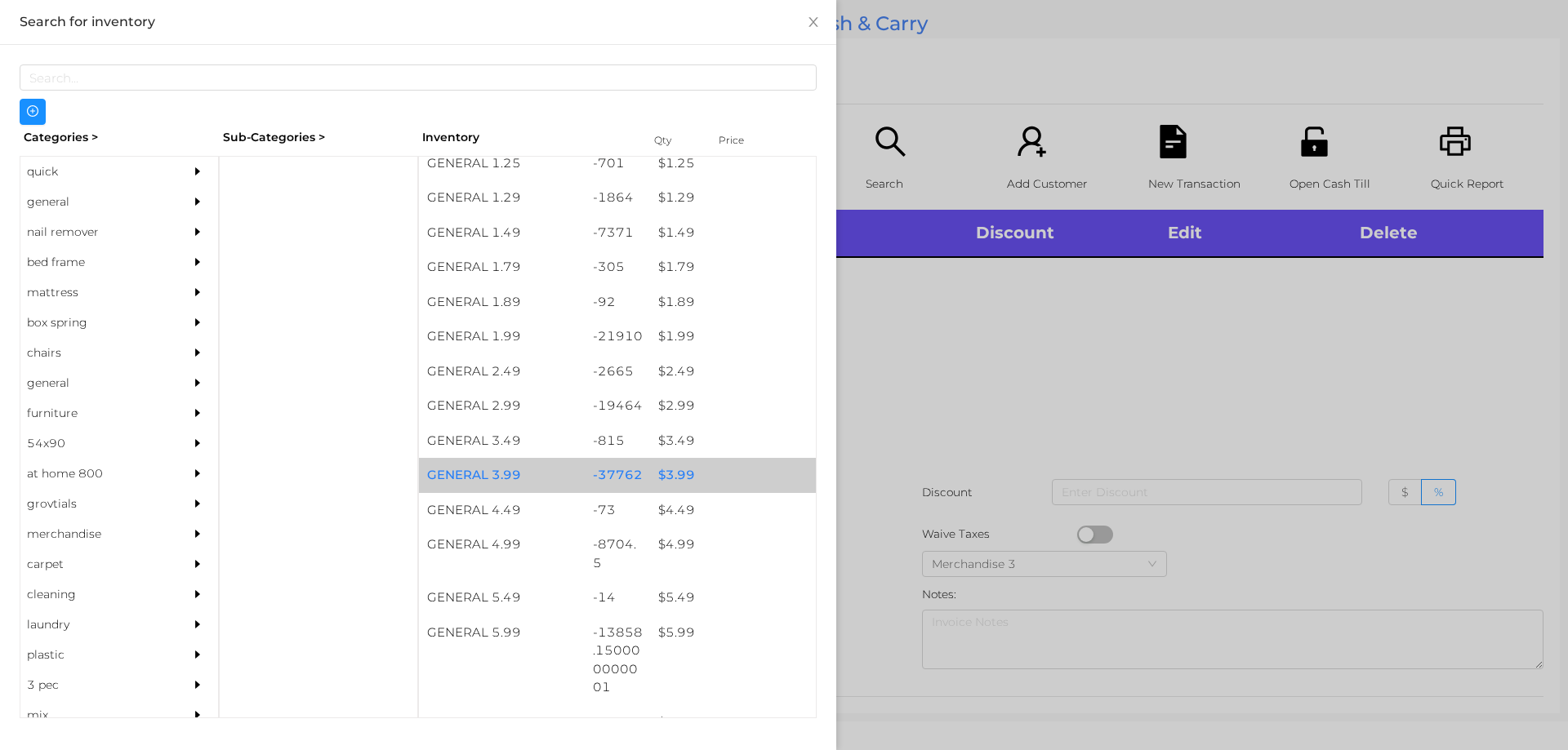
click at [682, 468] on div "$ 3.99" at bounding box center [733, 475] width 165 height 35
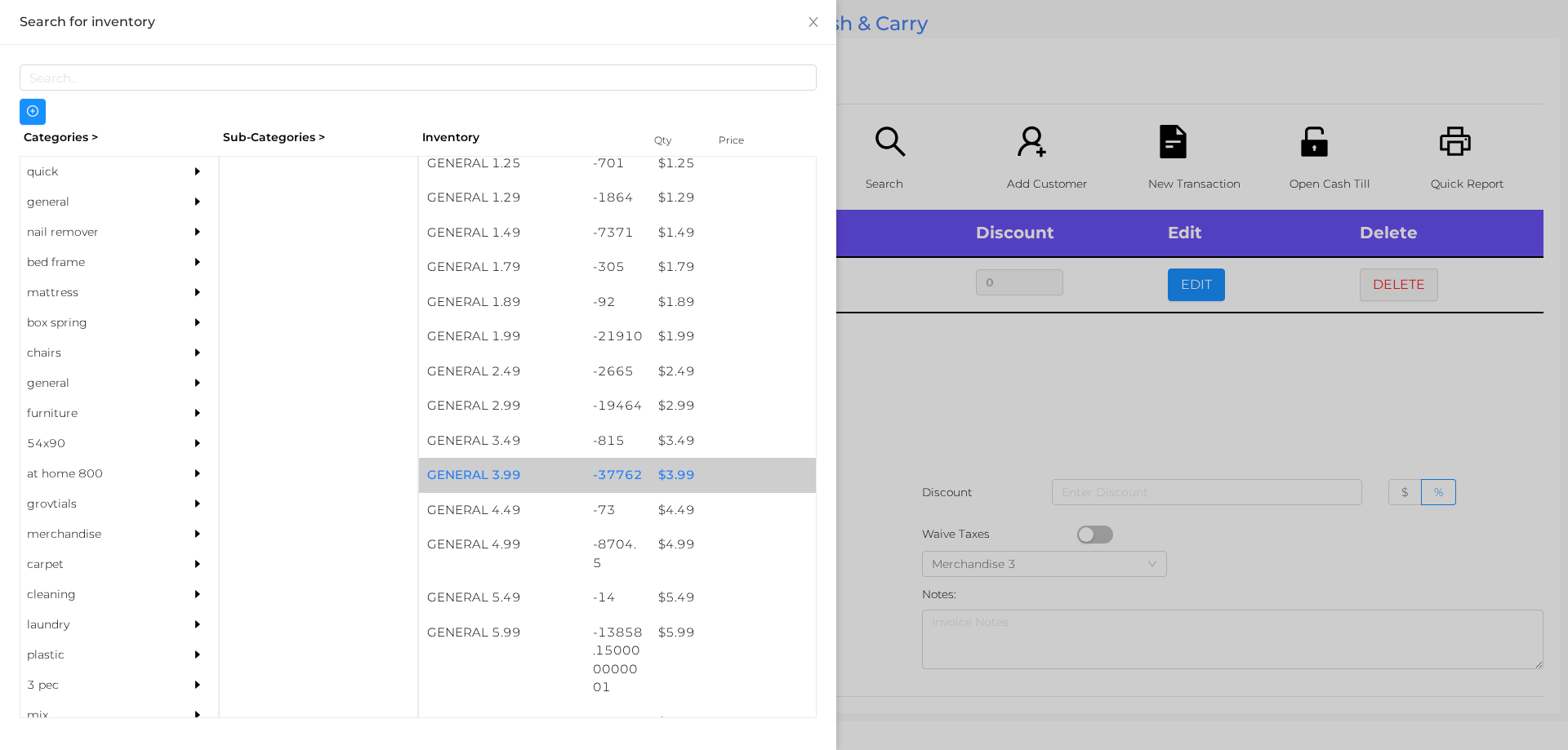
click at [689, 470] on div "$ 3.99" at bounding box center [733, 475] width 165 height 35
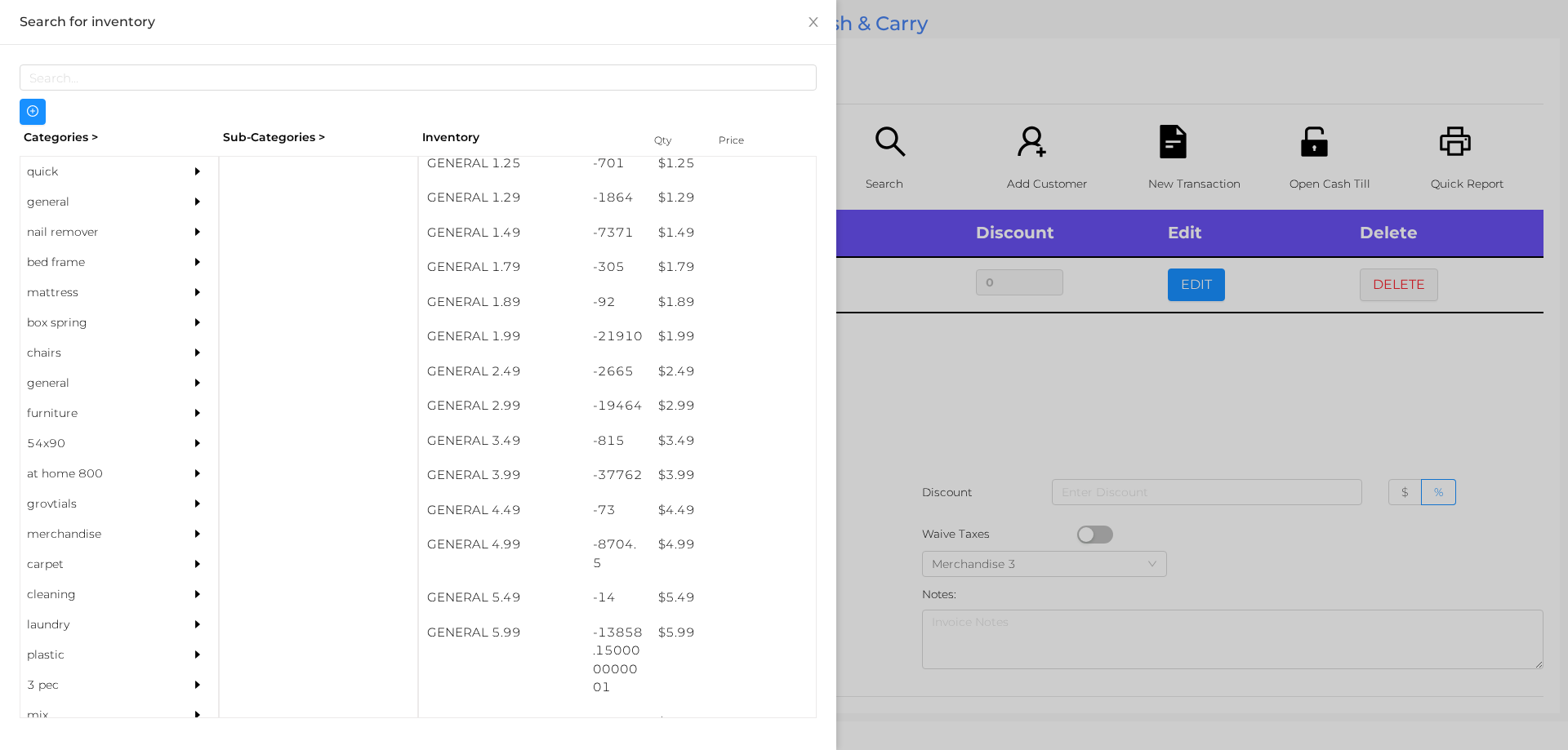
click at [991, 524] on div at bounding box center [784, 375] width 1568 height 750
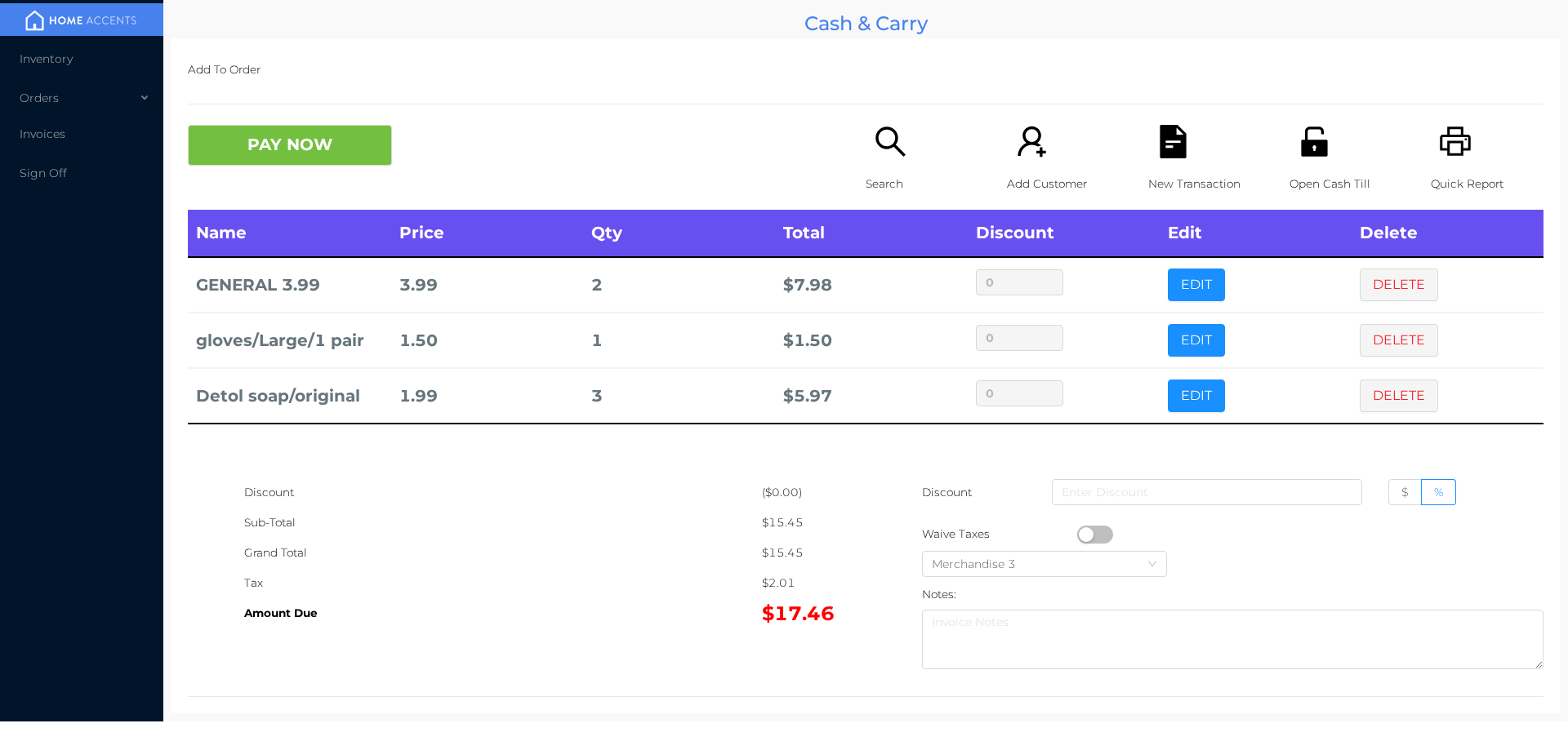
click at [874, 130] on icon "icon: search" at bounding box center [890, 141] width 33 height 33
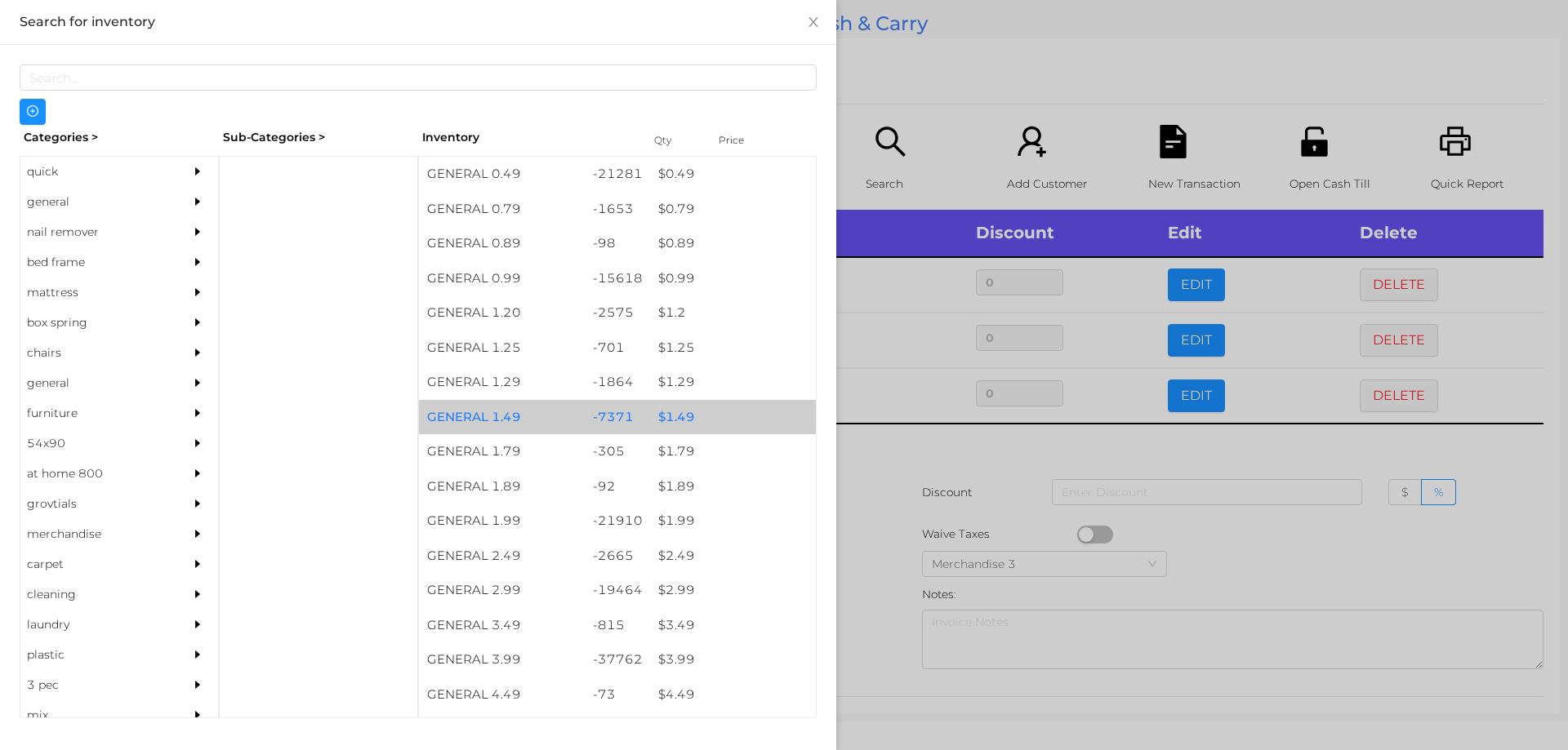
click at [680, 413] on div "$ 1.49" at bounding box center [733, 417] width 165 height 35
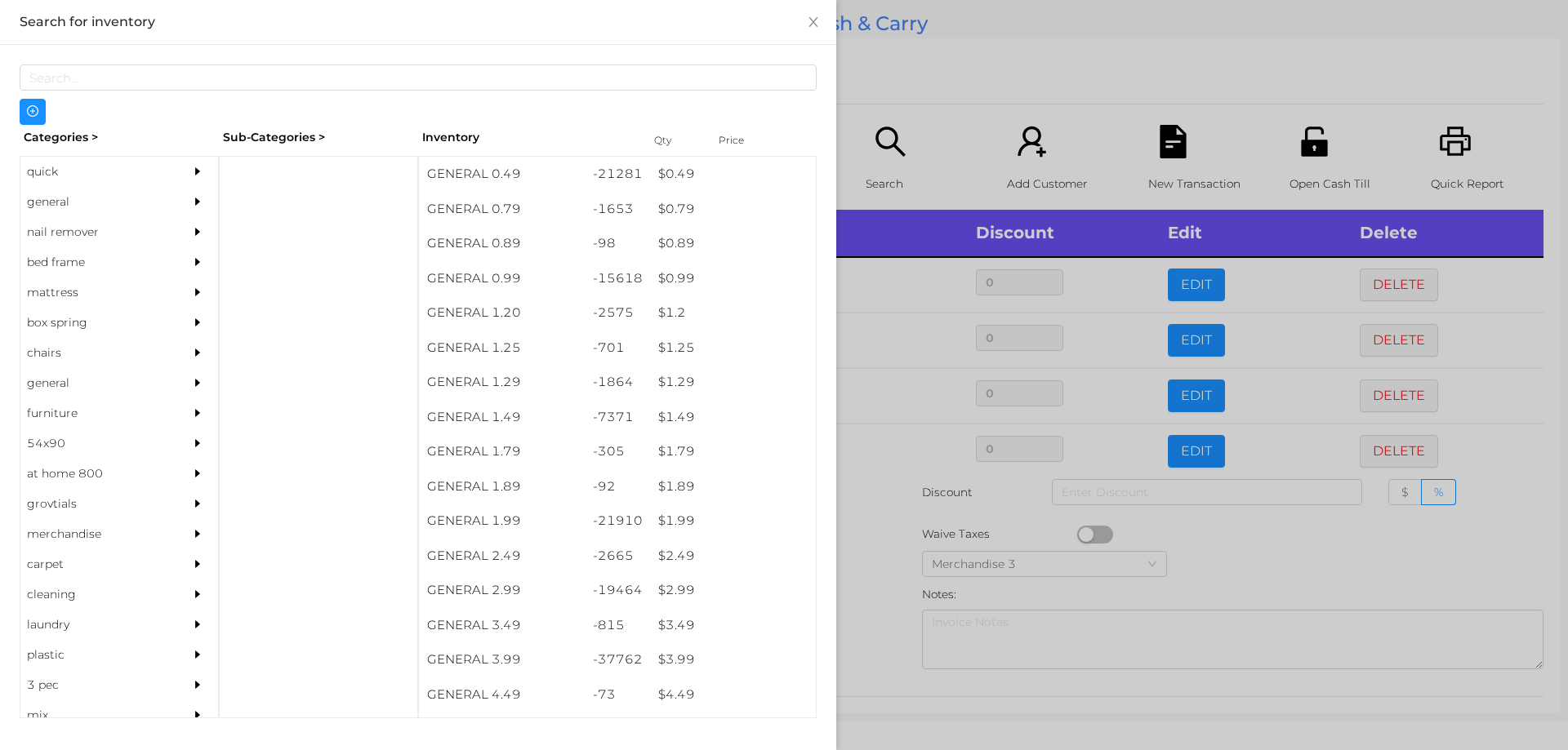
click at [935, 54] on div at bounding box center [784, 375] width 1568 height 750
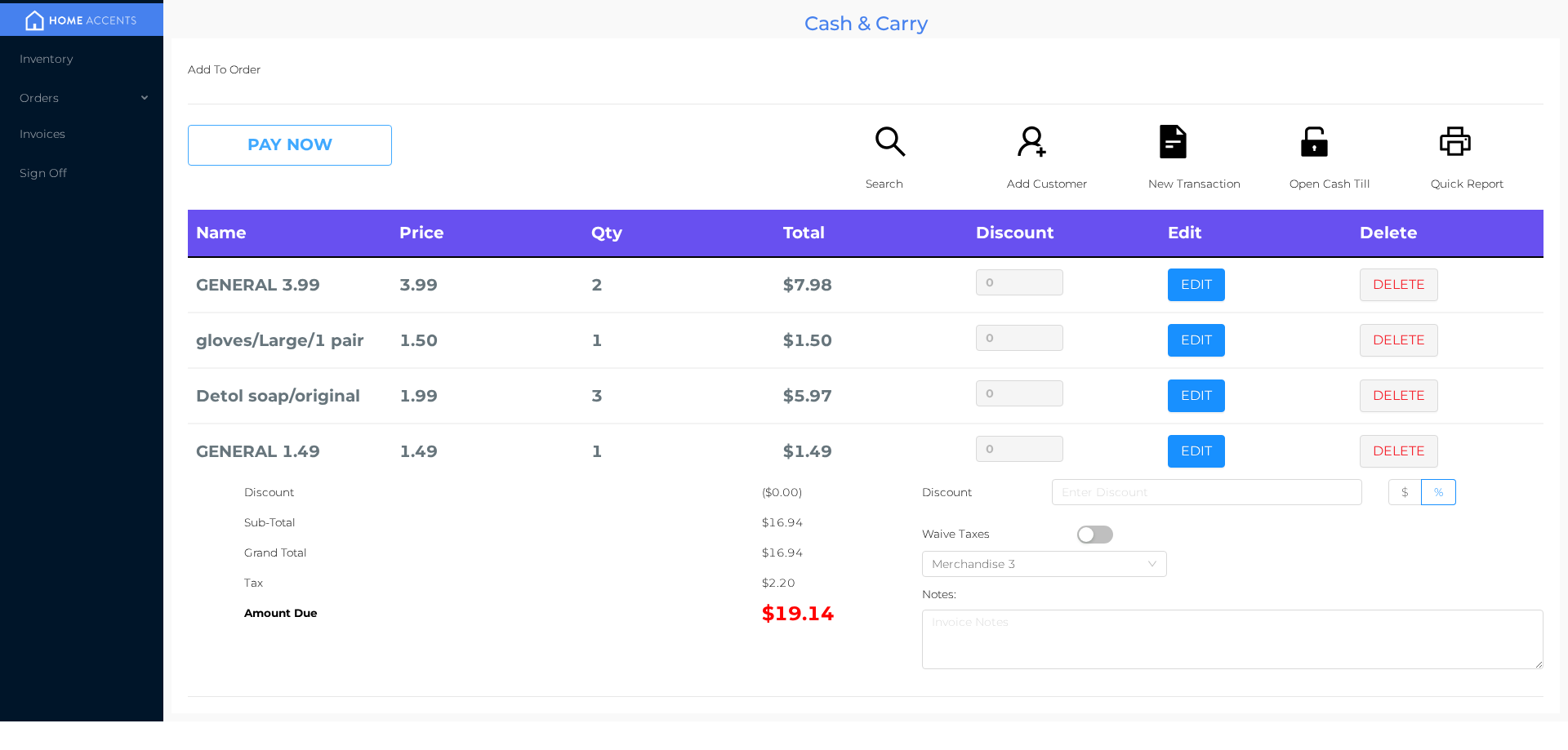
click at [258, 161] on button "PAY NOW" at bounding box center [290, 146] width 204 height 41
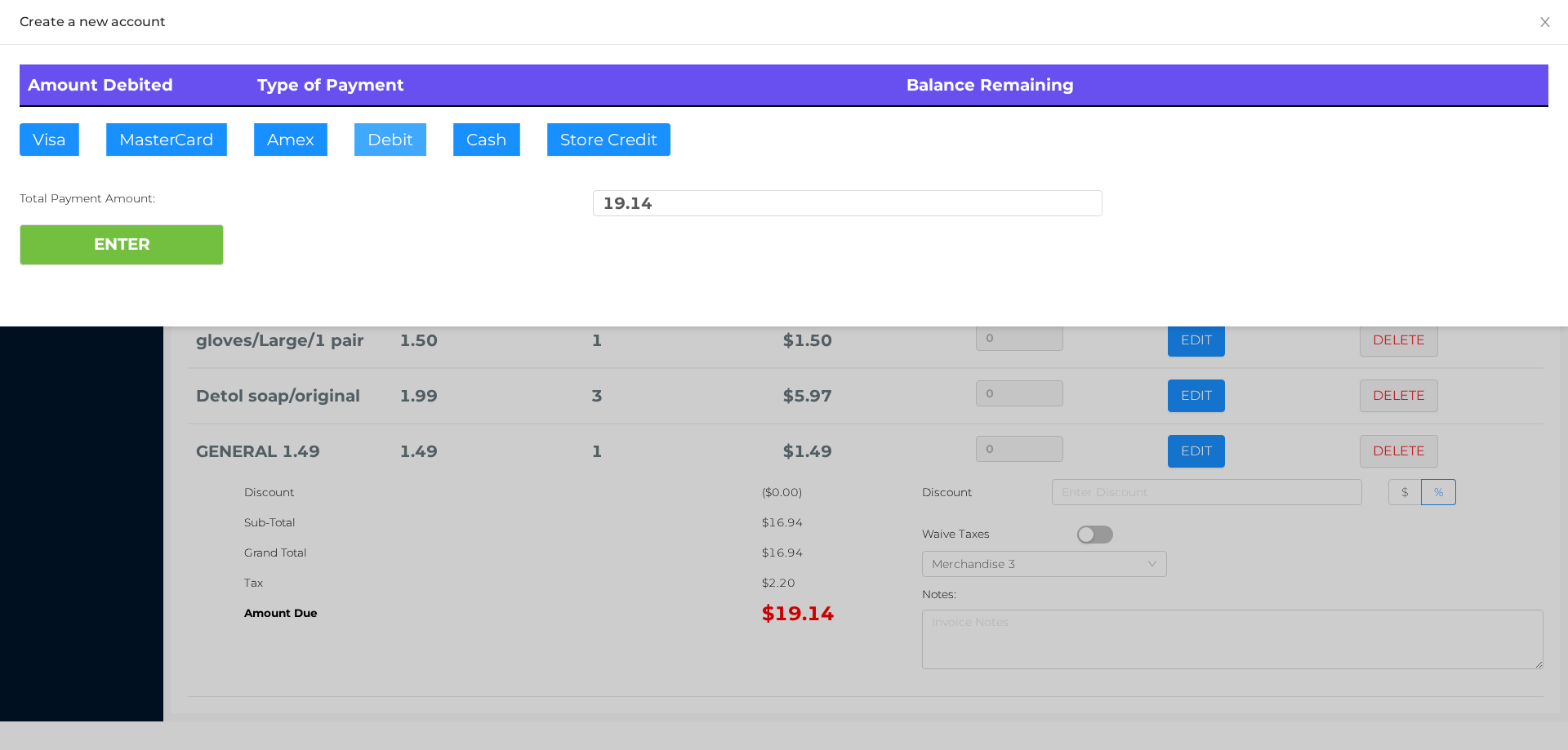
click at [391, 154] on button "Debit" at bounding box center [390, 139] width 72 height 33
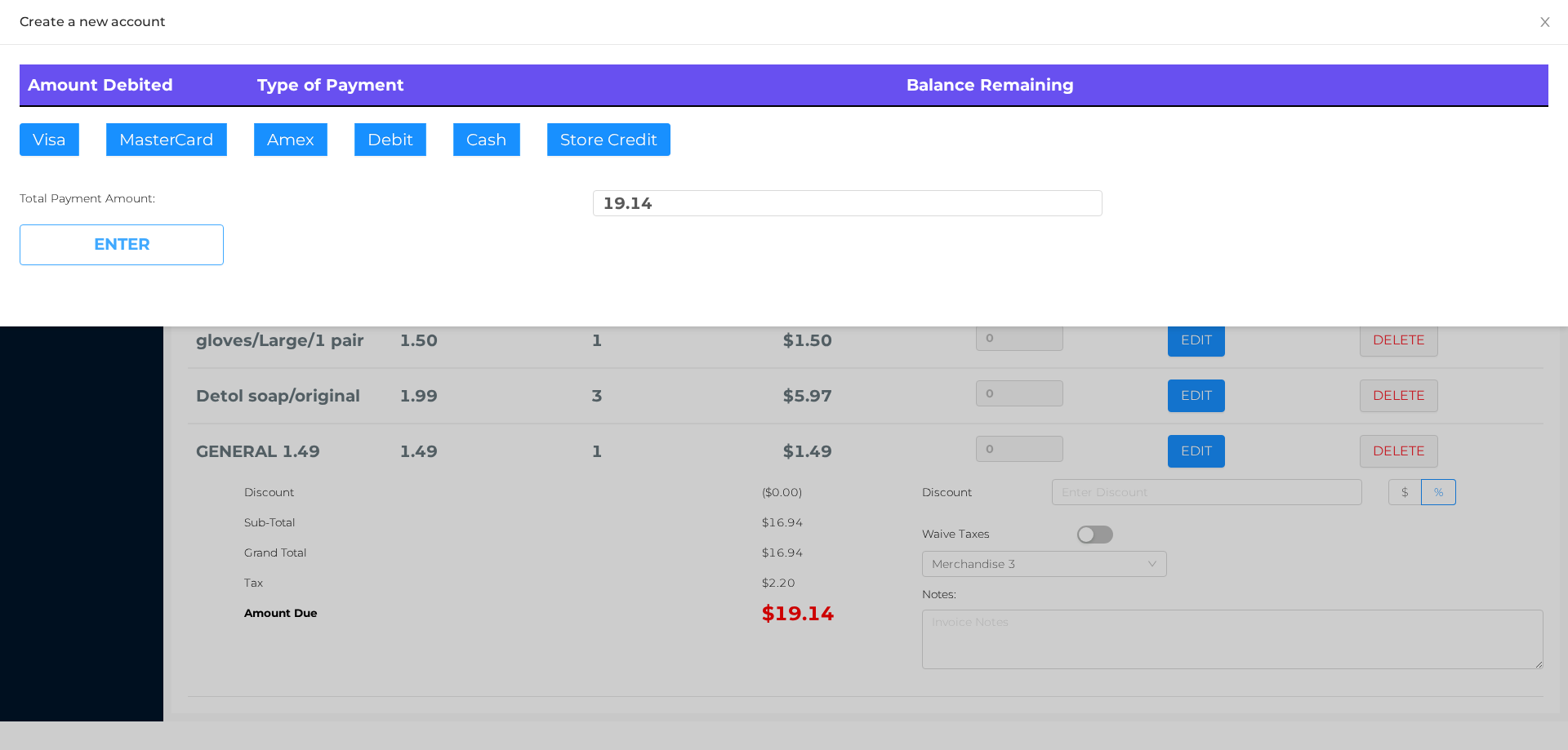
click at [137, 253] on button "ENTER" at bounding box center [122, 245] width 204 height 41
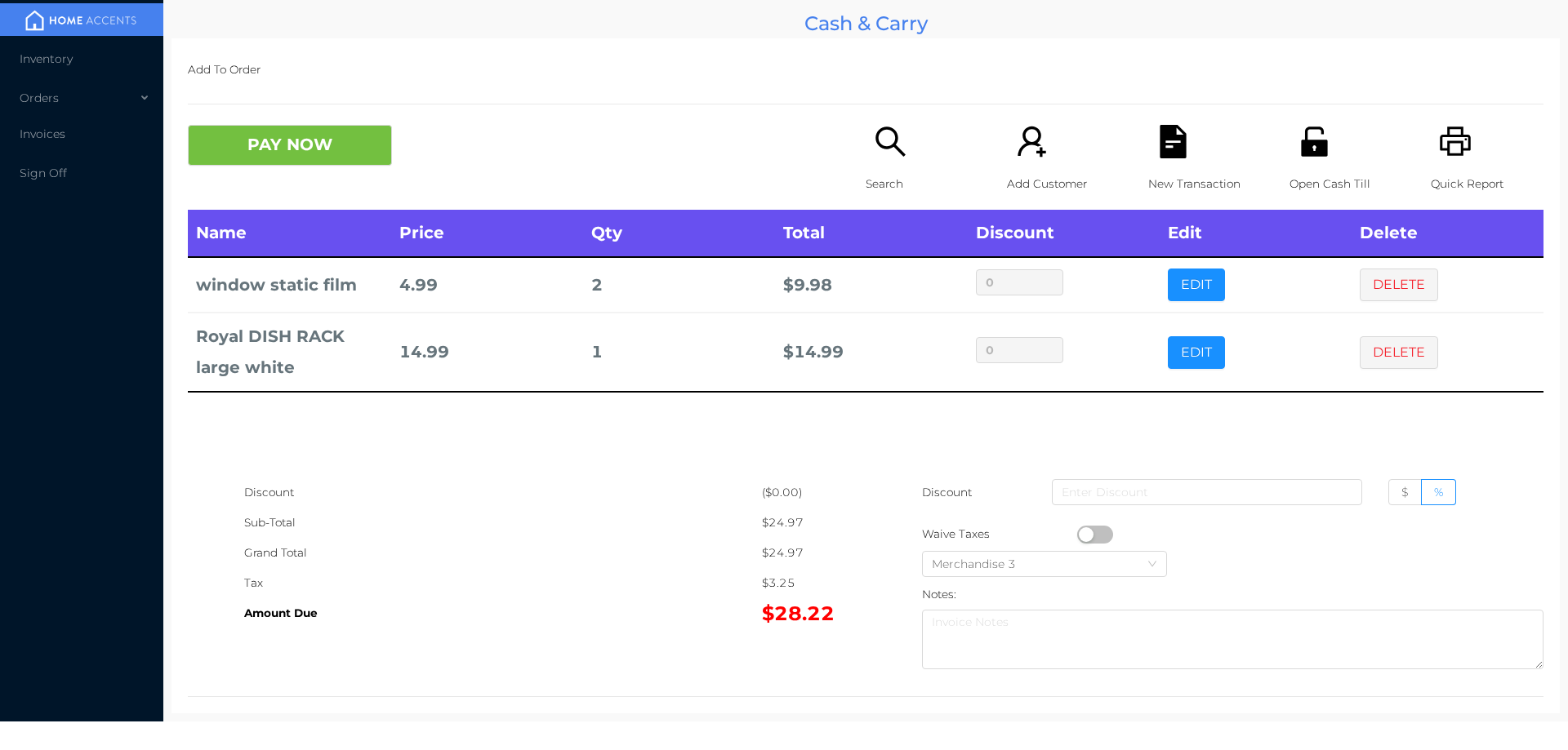
click at [1173, 185] on p "New Transaction" at bounding box center [1205, 184] width 113 height 30
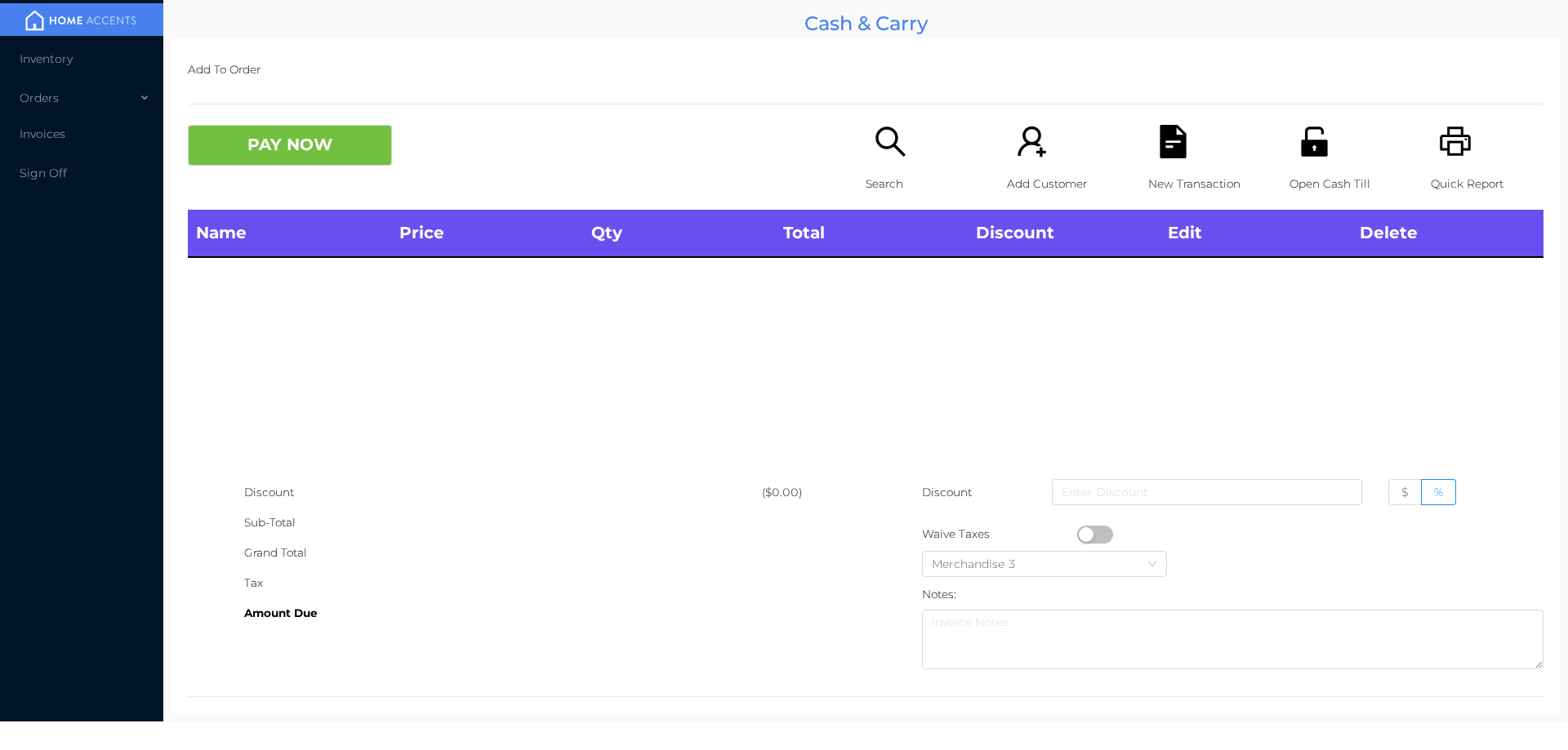
click at [1301, 146] on icon "icon: unlock" at bounding box center [1314, 141] width 26 height 29
click at [894, 147] on icon "icon: search" at bounding box center [890, 141] width 33 height 33
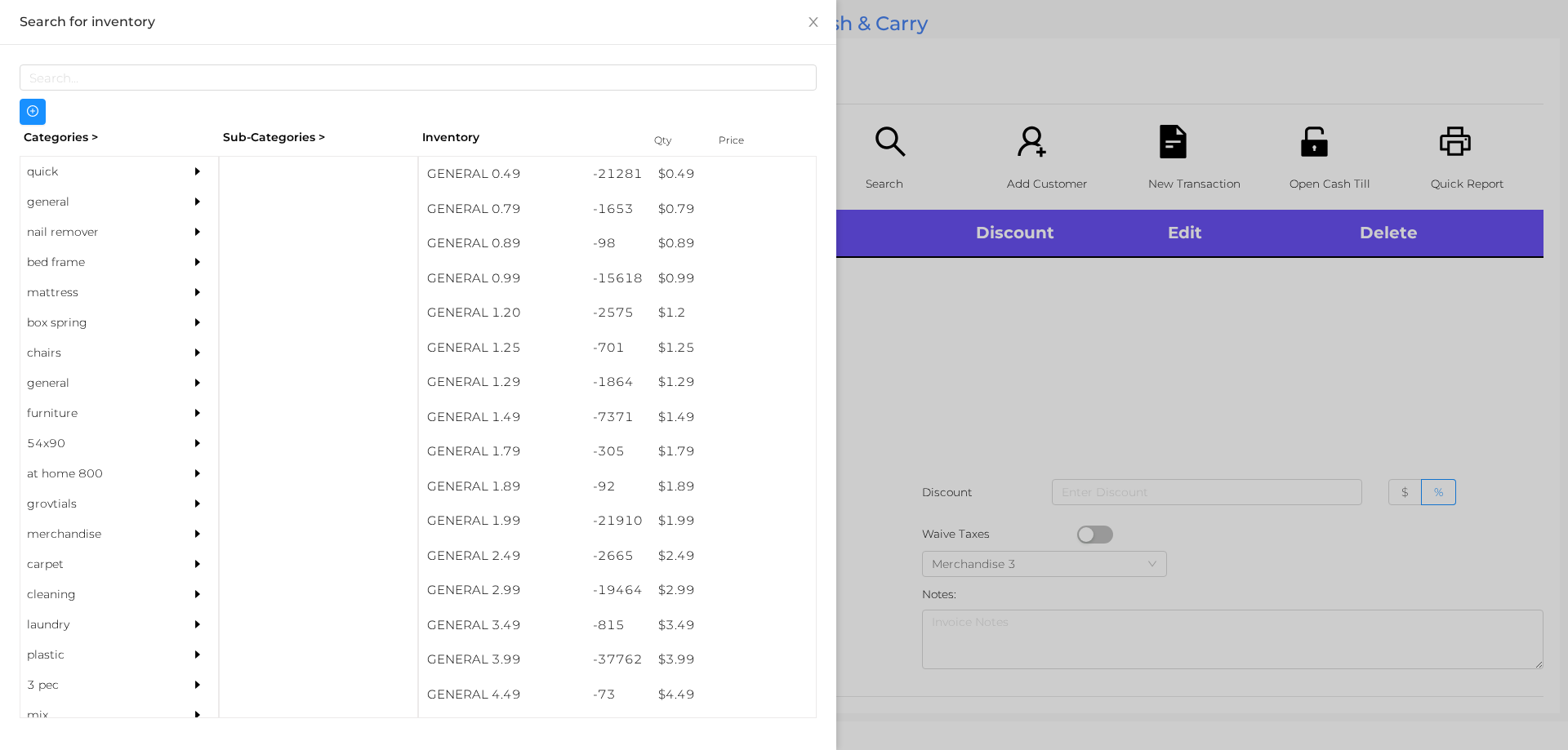
click at [83, 206] on div "general" at bounding box center [95, 202] width 148 height 30
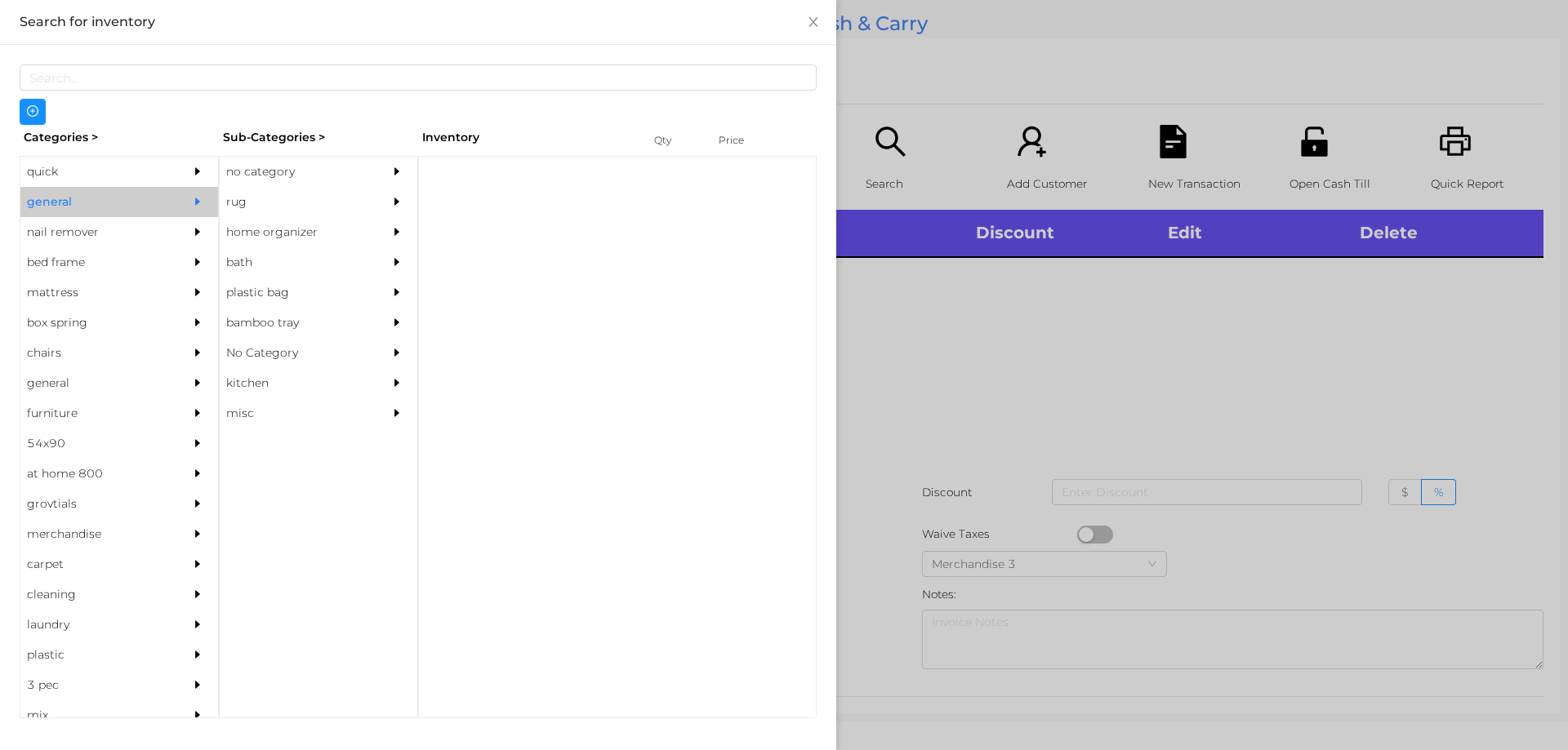
click at [345, 172] on div "no category" at bounding box center [294, 172] width 148 height 30
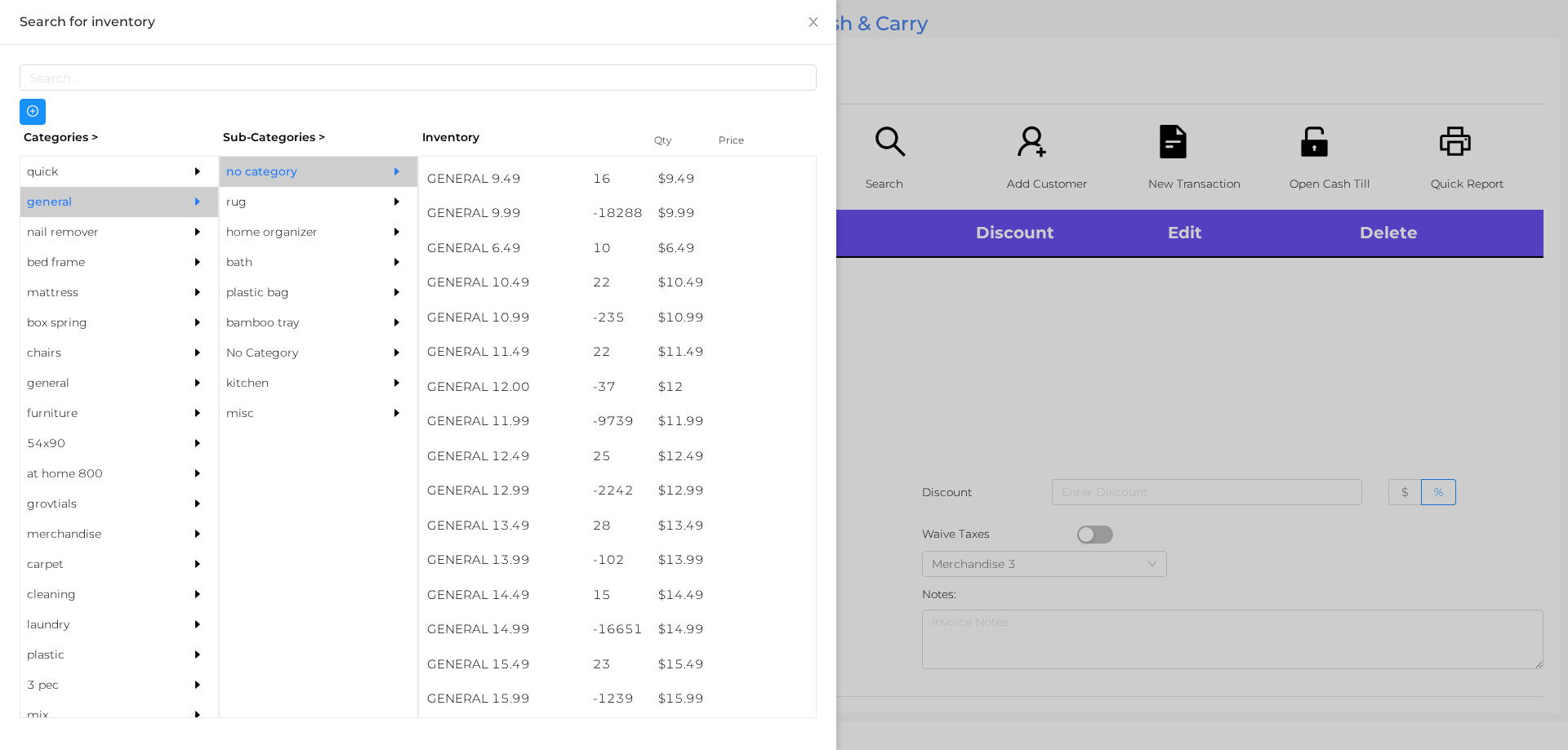
scroll to position [956, 0]
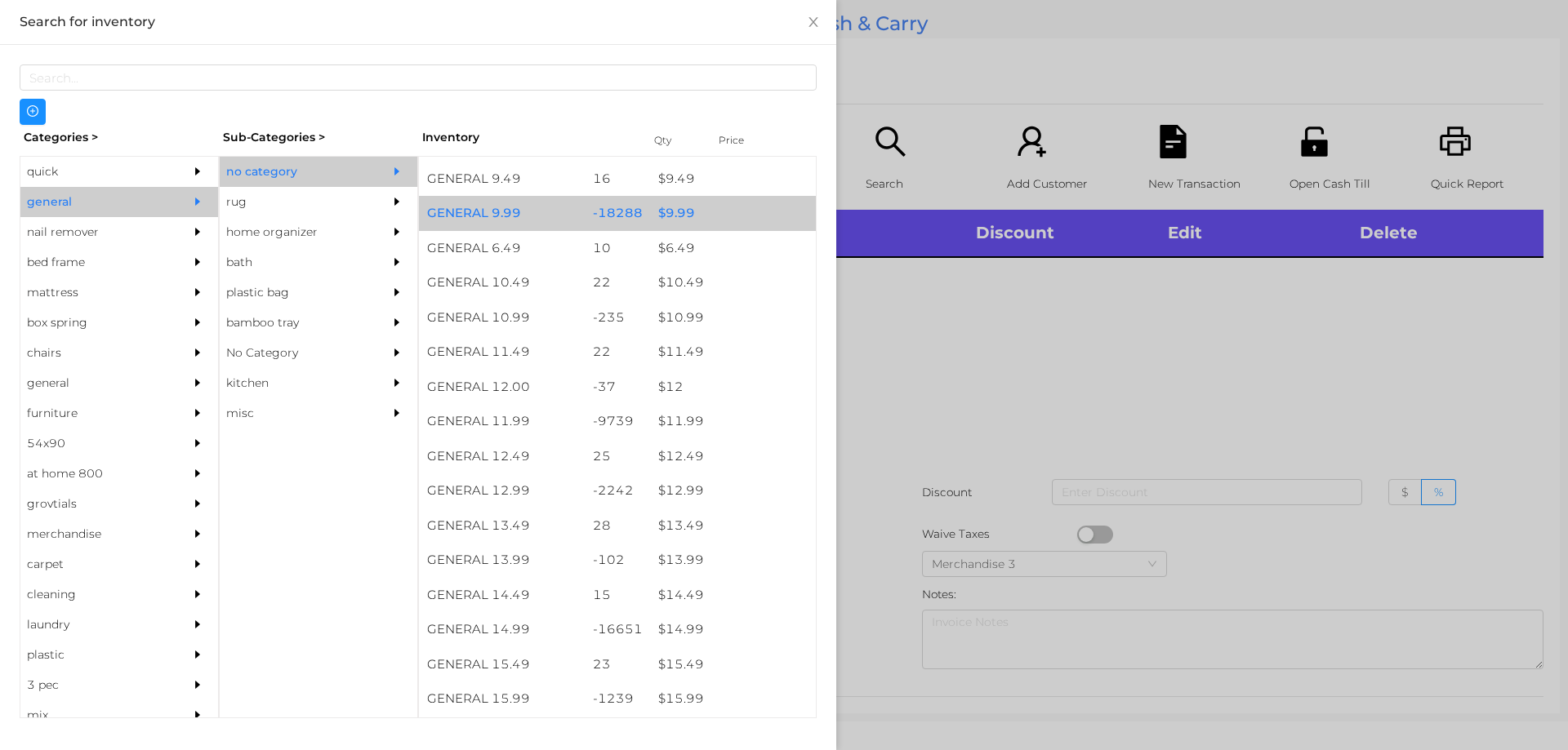
click at [686, 208] on div "$ 9.99" at bounding box center [733, 213] width 165 height 35
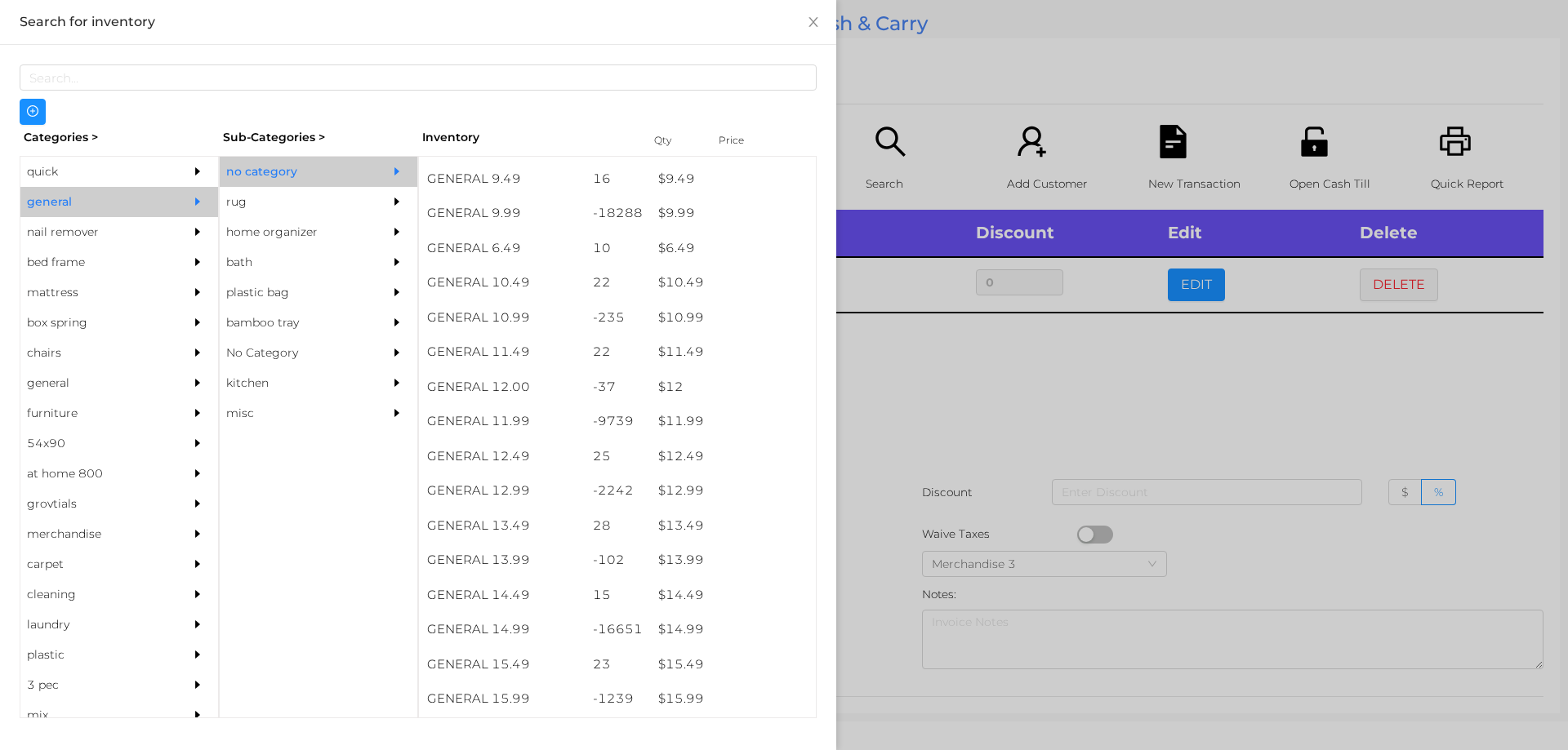
click at [933, 367] on div at bounding box center [784, 375] width 1568 height 750
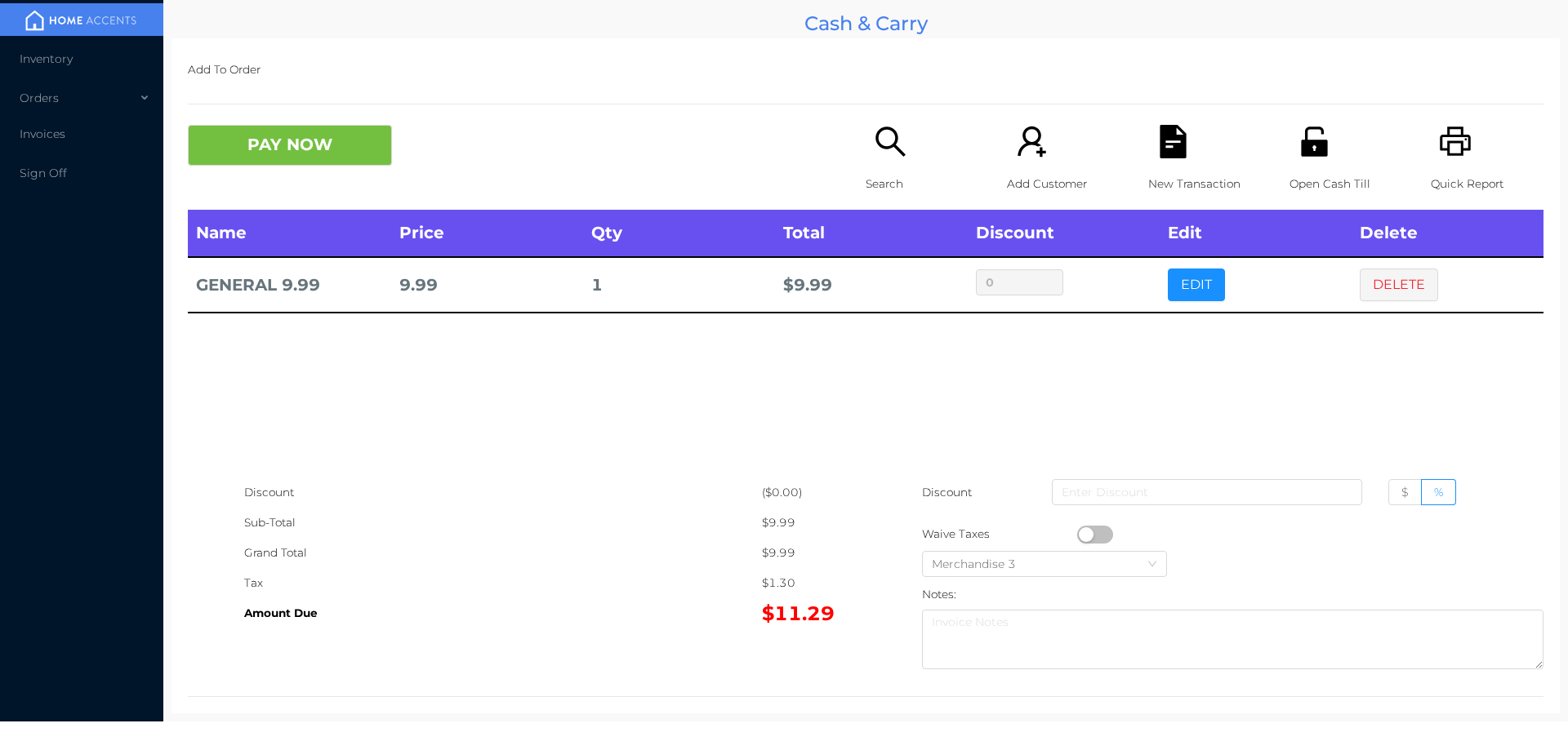
click at [273, 152] on button "PAY NOW" at bounding box center [290, 146] width 204 height 41
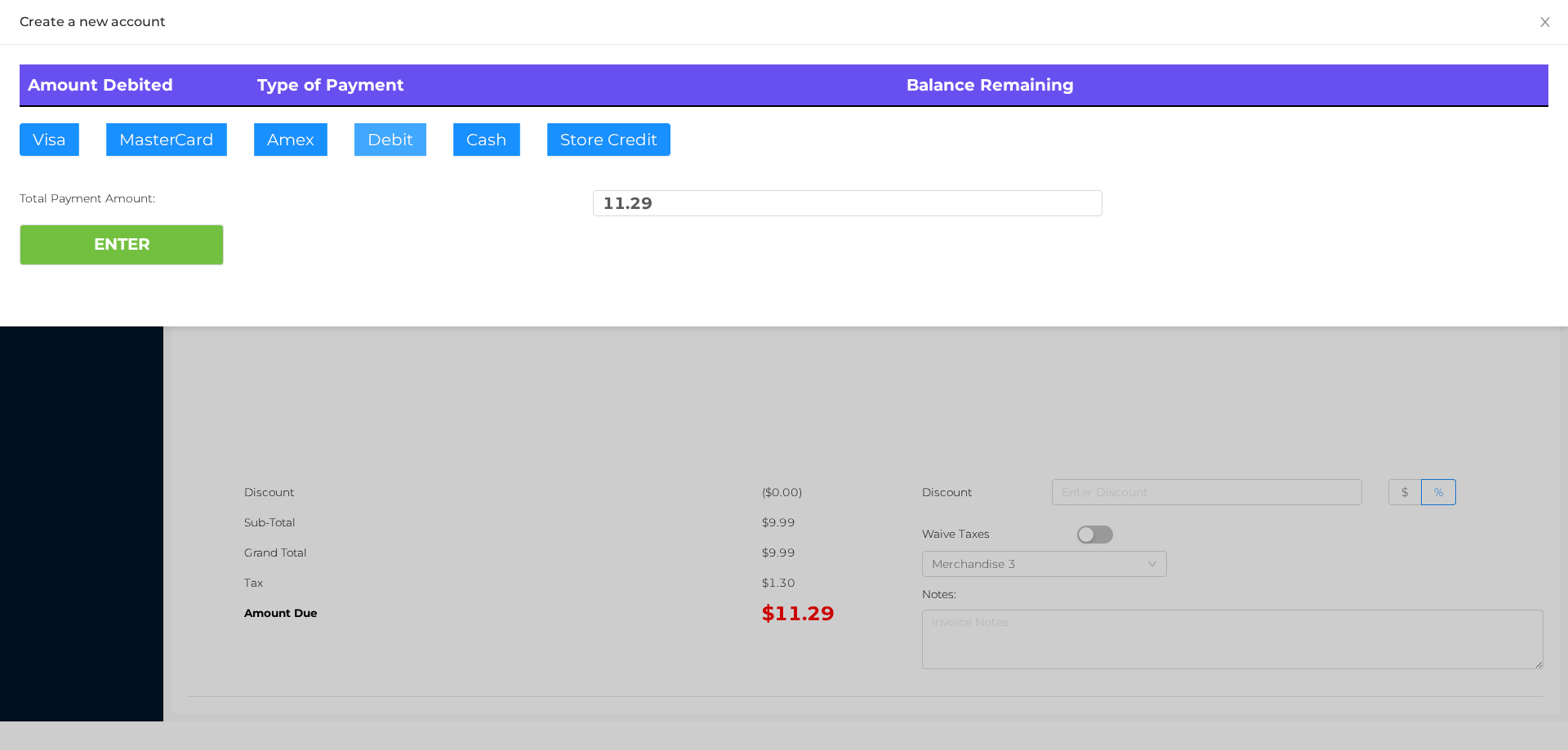
click at [404, 128] on button "Debit" at bounding box center [390, 139] width 72 height 33
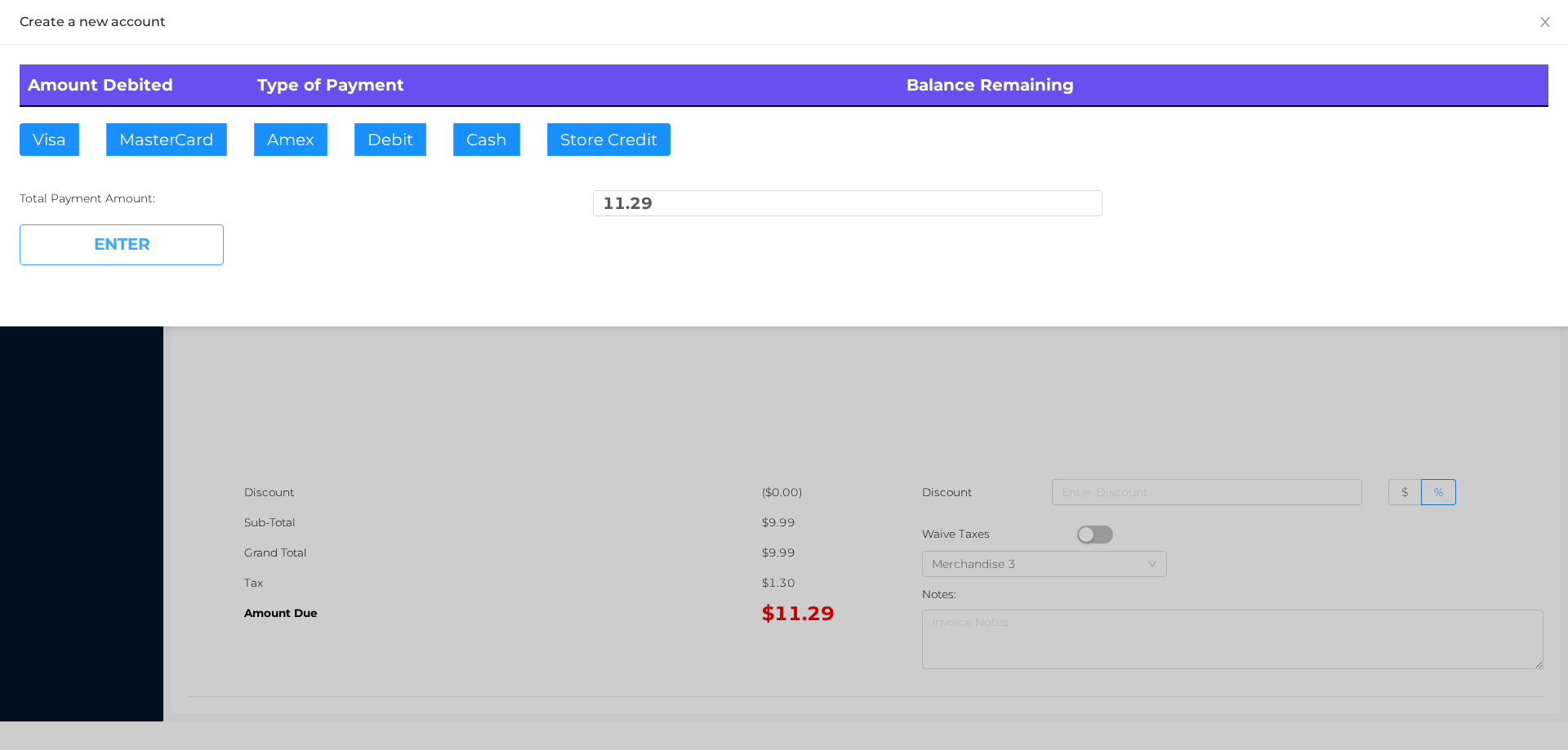
click at [172, 257] on button "ENTER" at bounding box center [122, 245] width 204 height 41
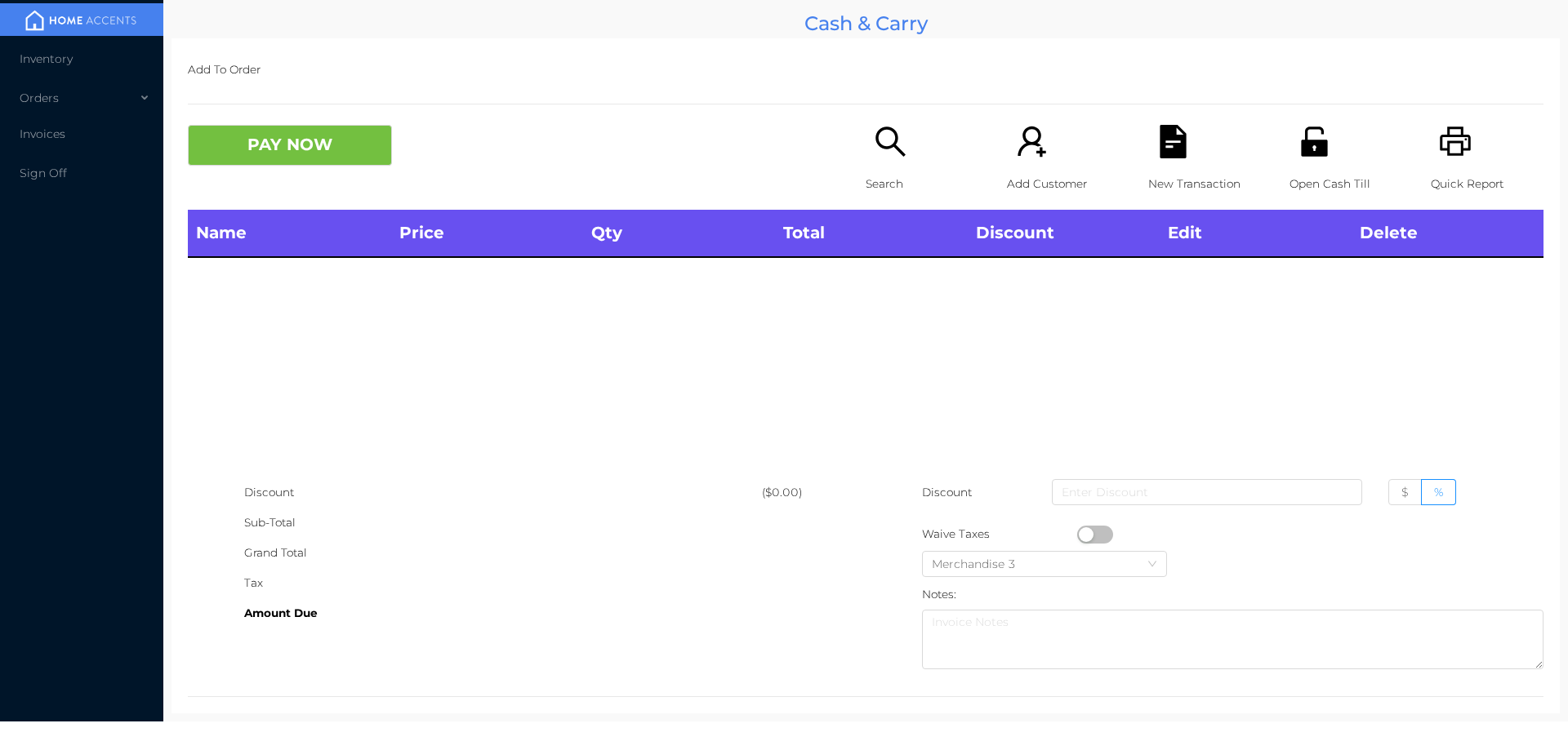
click at [914, 160] on div "Search" at bounding box center [922, 167] width 113 height 85
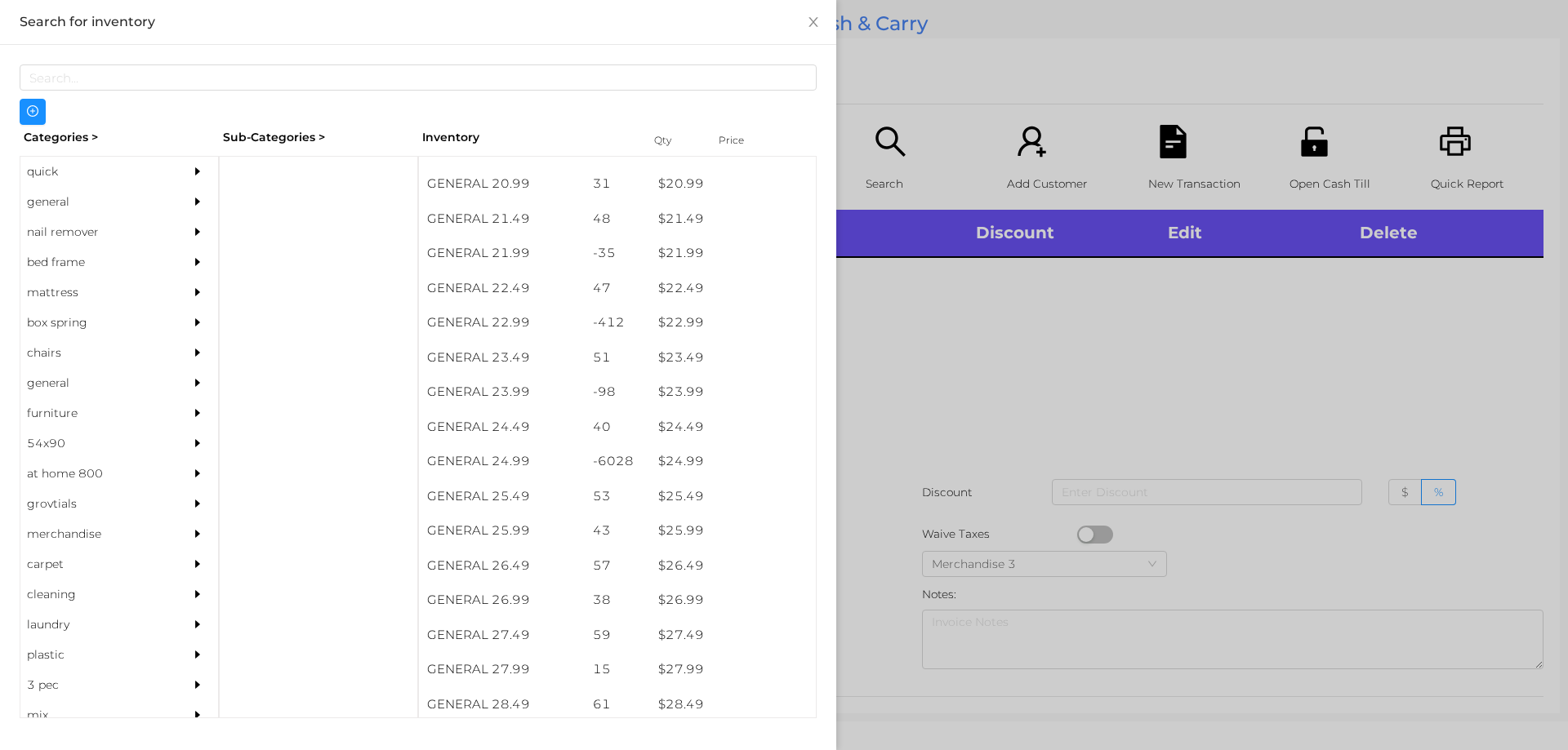
scroll to position [1819, 0]
click at [653, 453] on div "$ 24.99" at bounding box center [733, 460] width 165 height 35
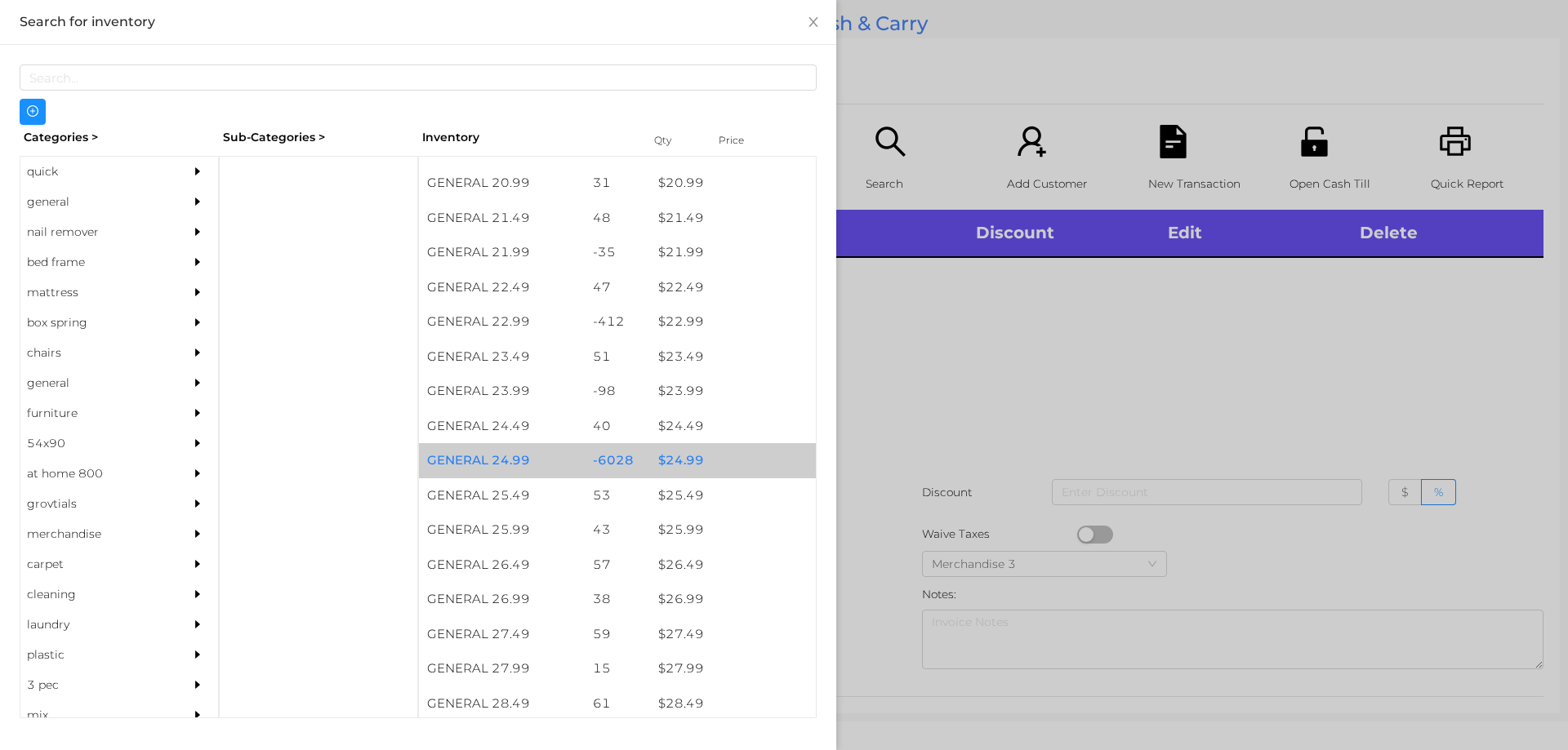
click at [677, 461] on div "$ 24.99" at bounding box center [733, 460] width 165 height 35
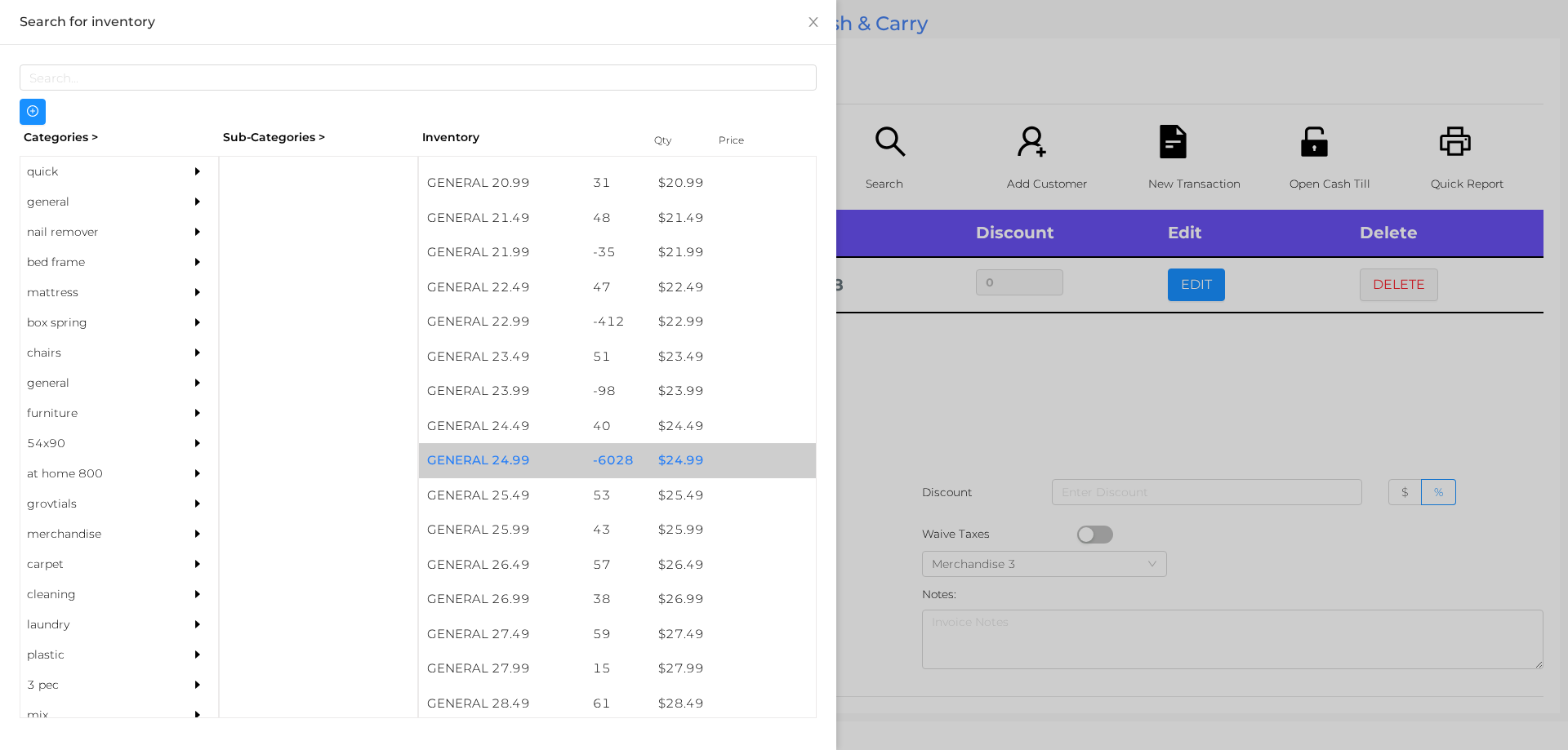
click at [686, 456] on div "$ 24.99" at bounding box center [733, 460] width 165 height 35
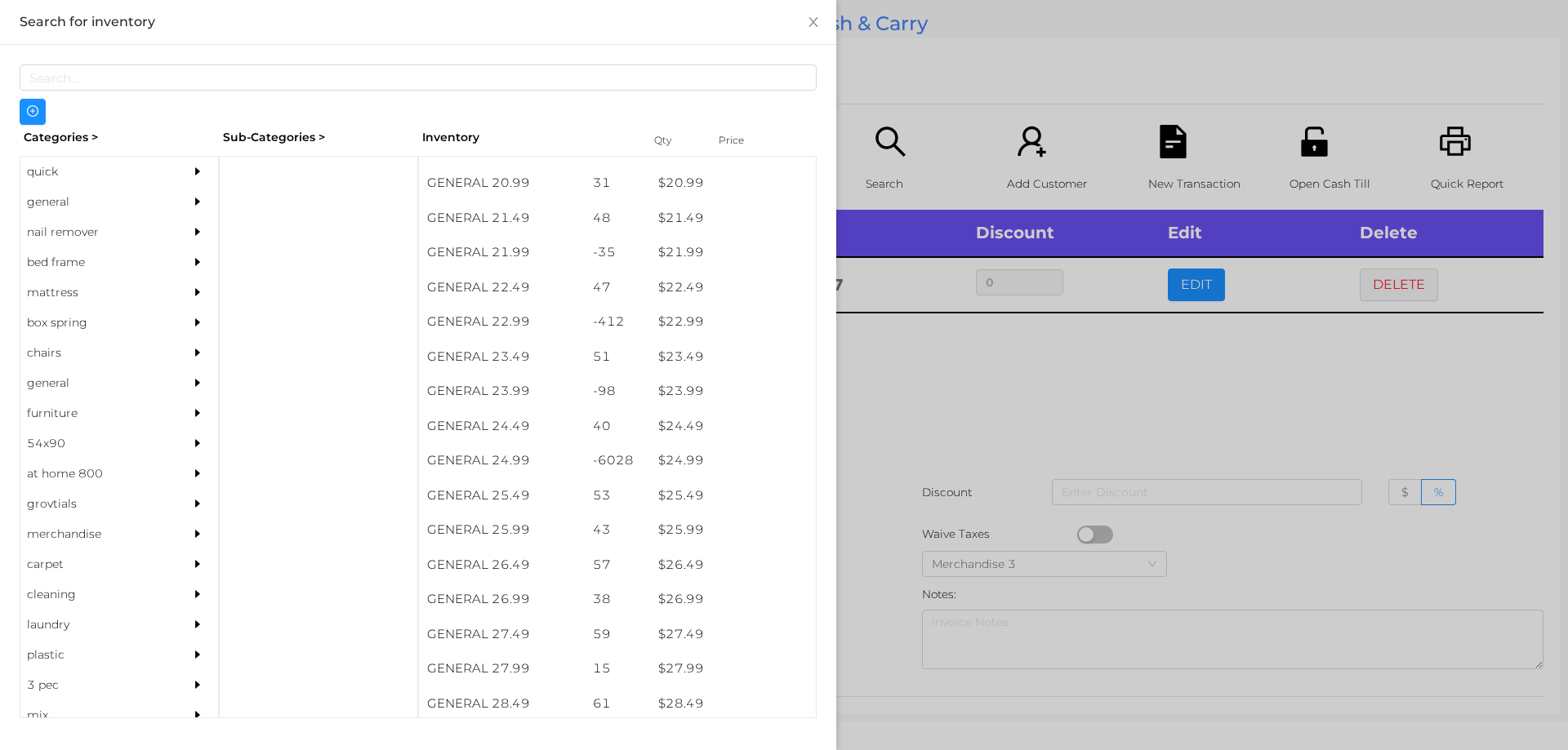
click at [903, 469] on div at bounding box center [784, 375] width 1568 height 750
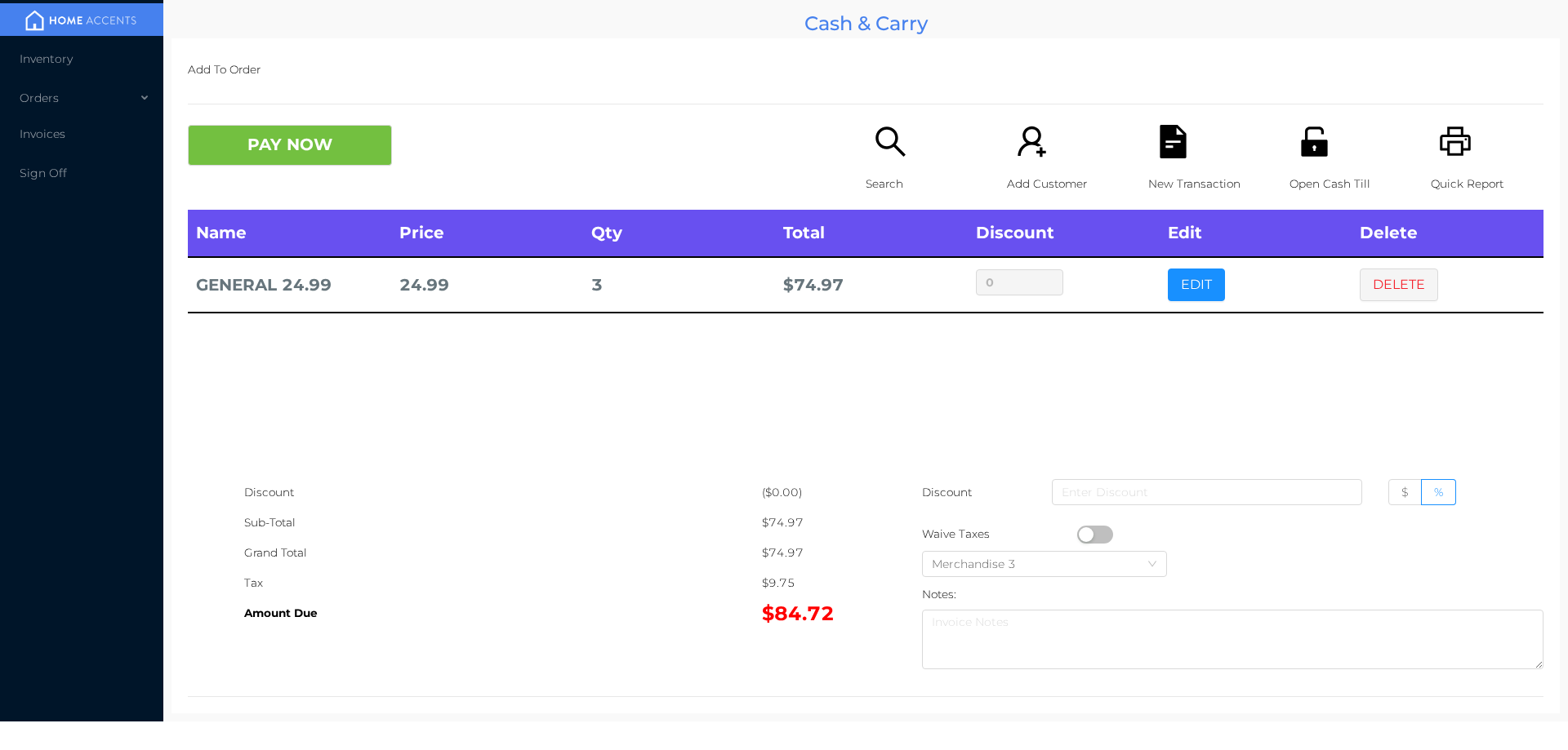
click at [1148, 147] on div "New Transaction" at bounding box center [1205, 167] width 113 height 85
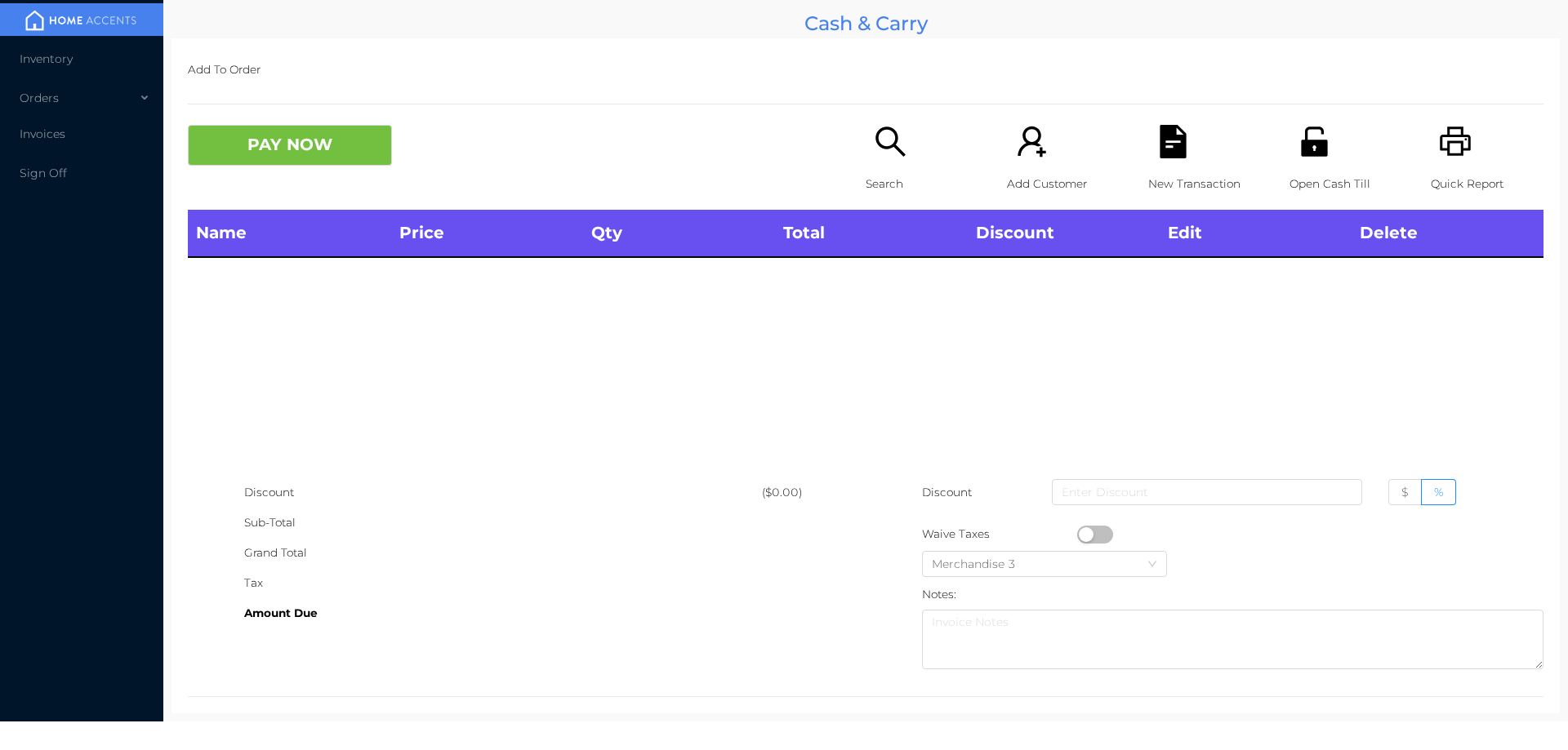
click at [1447, 164] on div "Quick Report" at bounding box center [1487, 167] width 113 height 85
click at [1311, 156] on icon "icon: unlock" at bounding box center [1314, 141] width 26 height 29
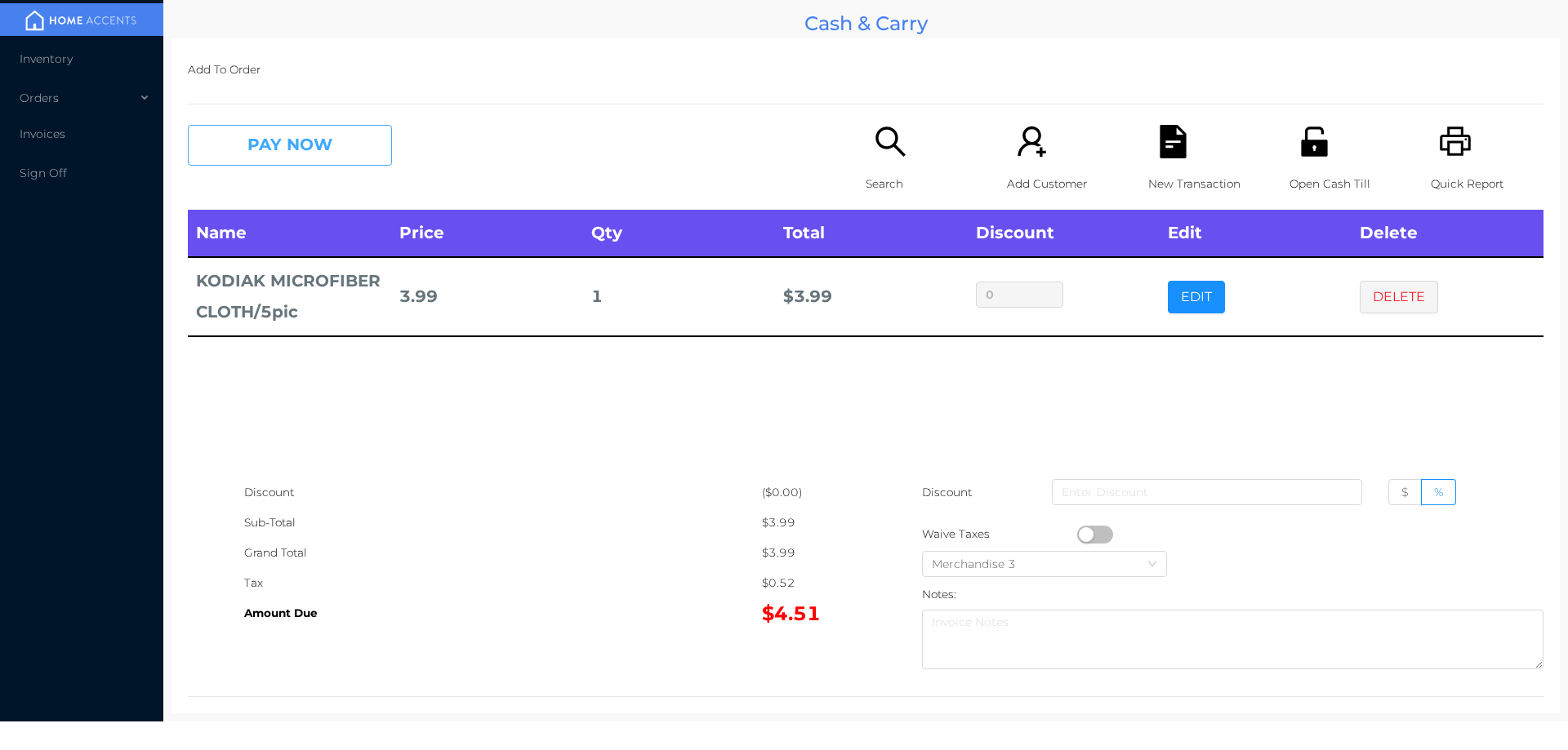
click at [294, 142] on button "PAY NOW" at bounding box center [290, 146] width 204 height 41
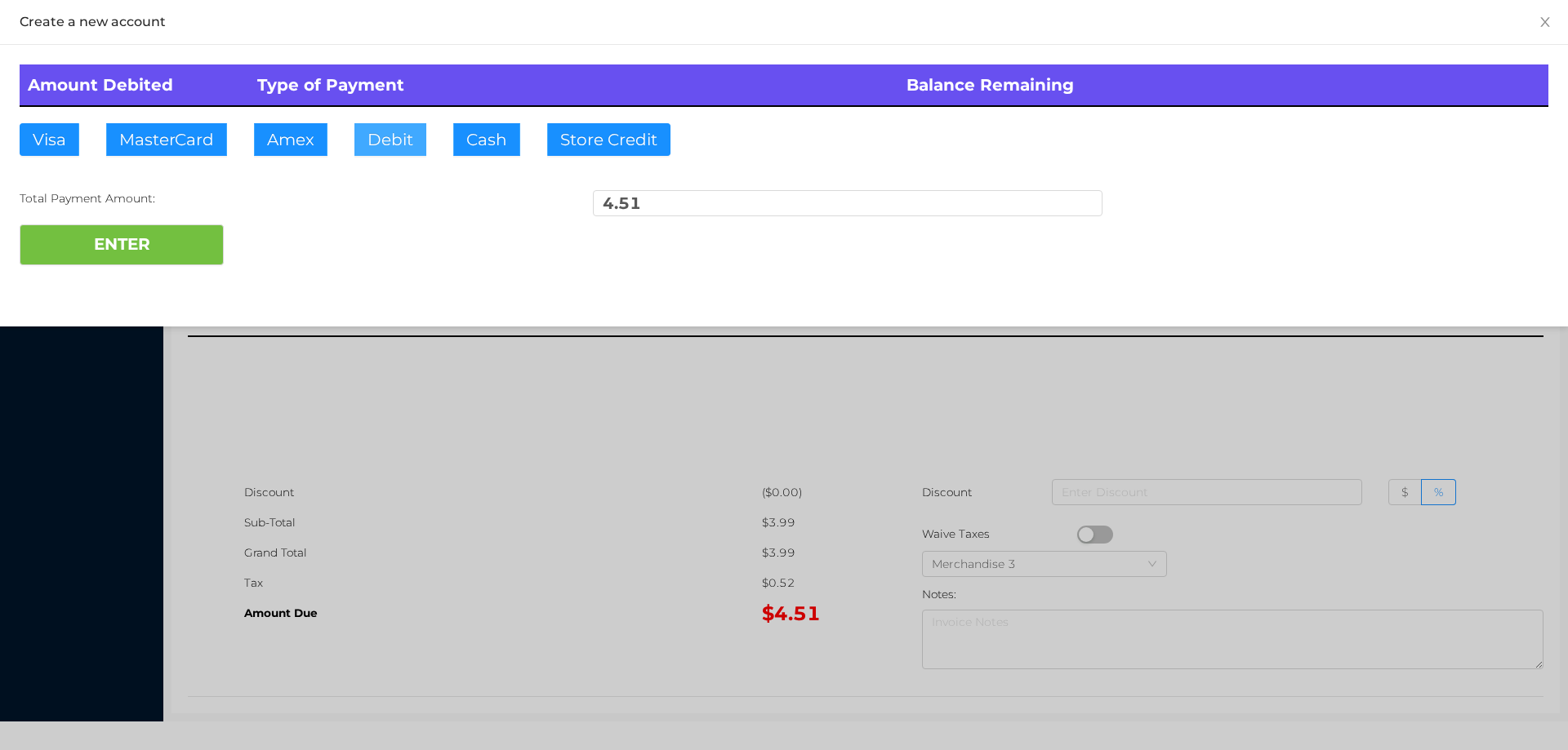
click at [383, 126] on button "Debit" at bounding box center [390, 139] width 72 height 33
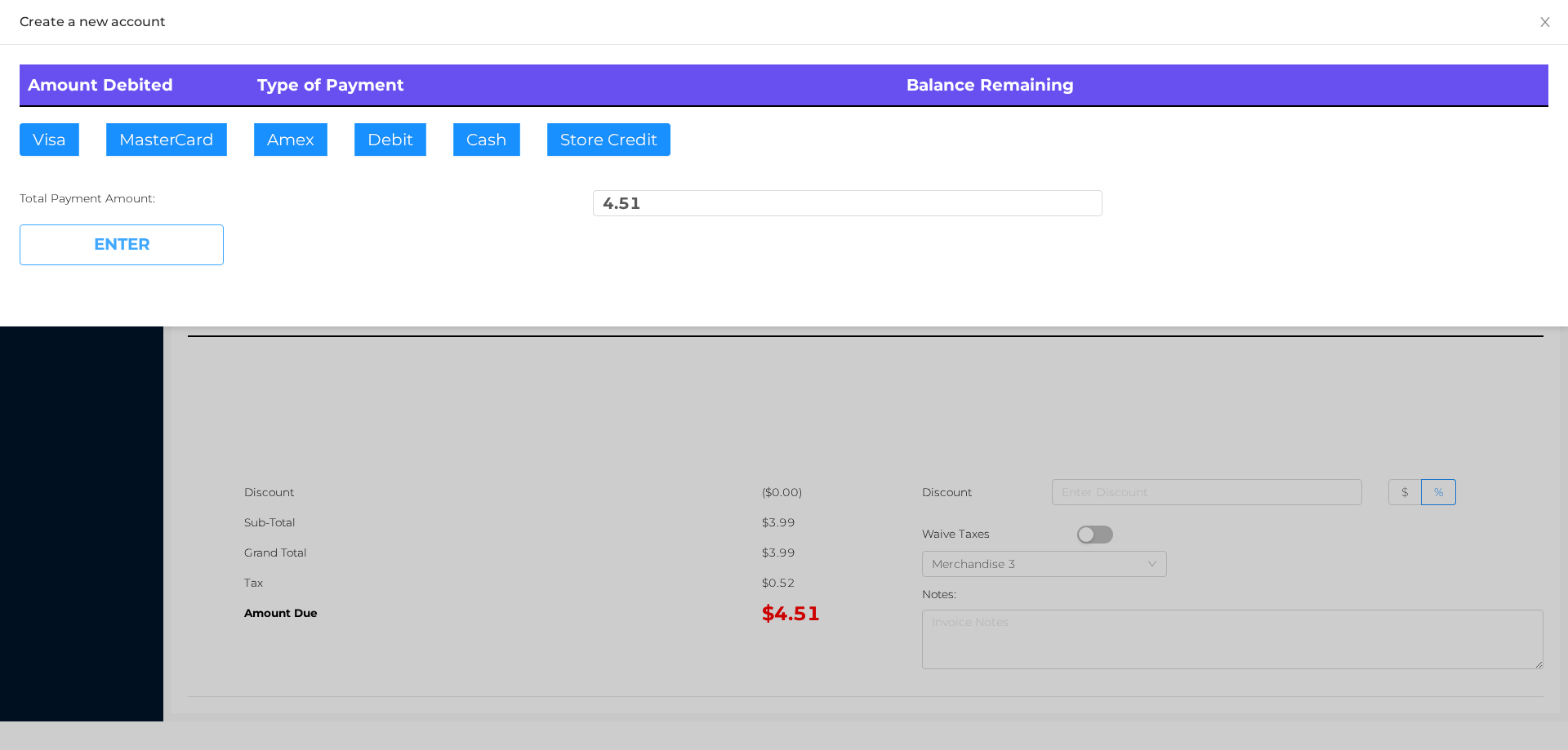
click at [194, 230] on button "ENTER" at bounding box center [122, 245] width 204 height 41
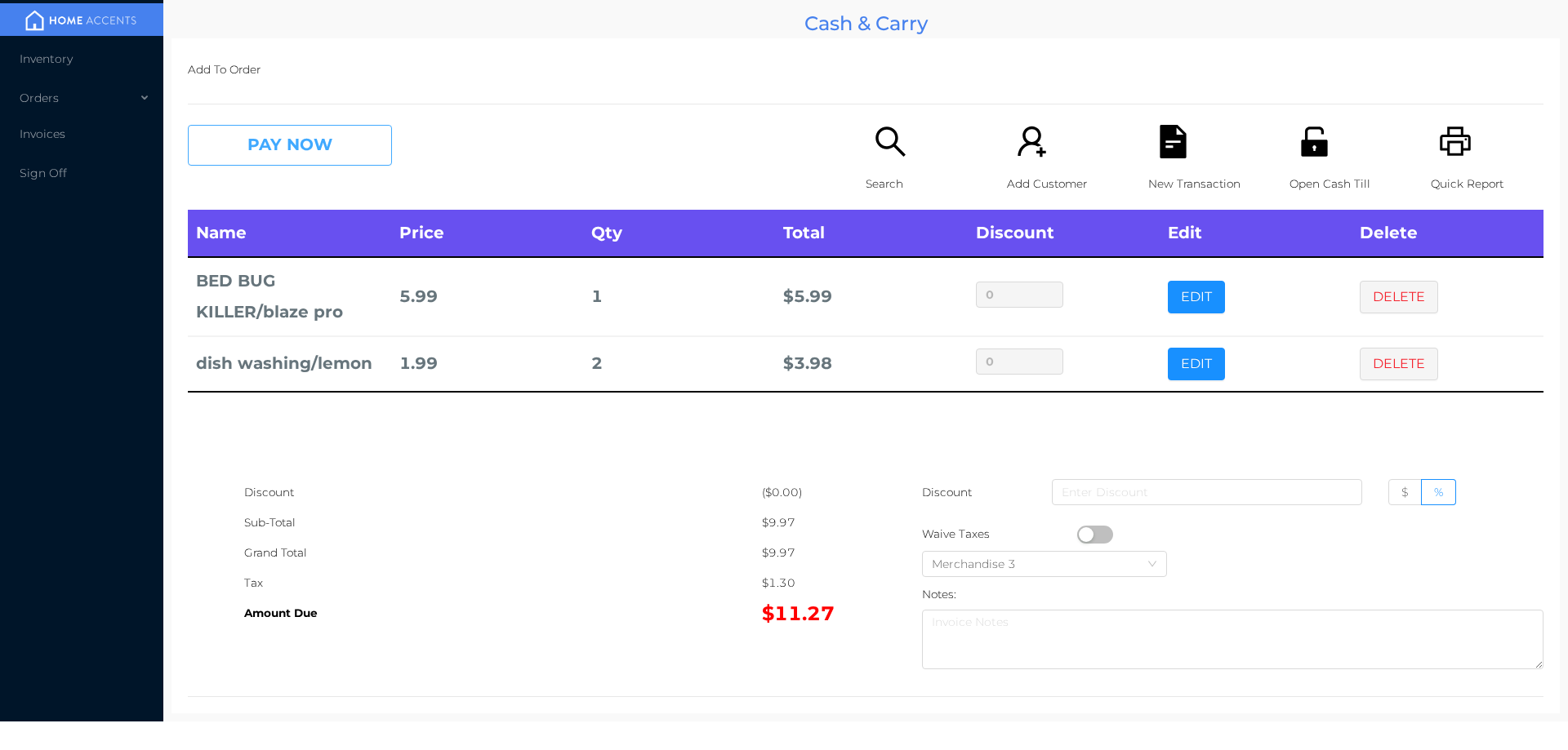
click at [339, 134] on button "PAY NOW" at bounding box center [290, 146] width 204 height 41
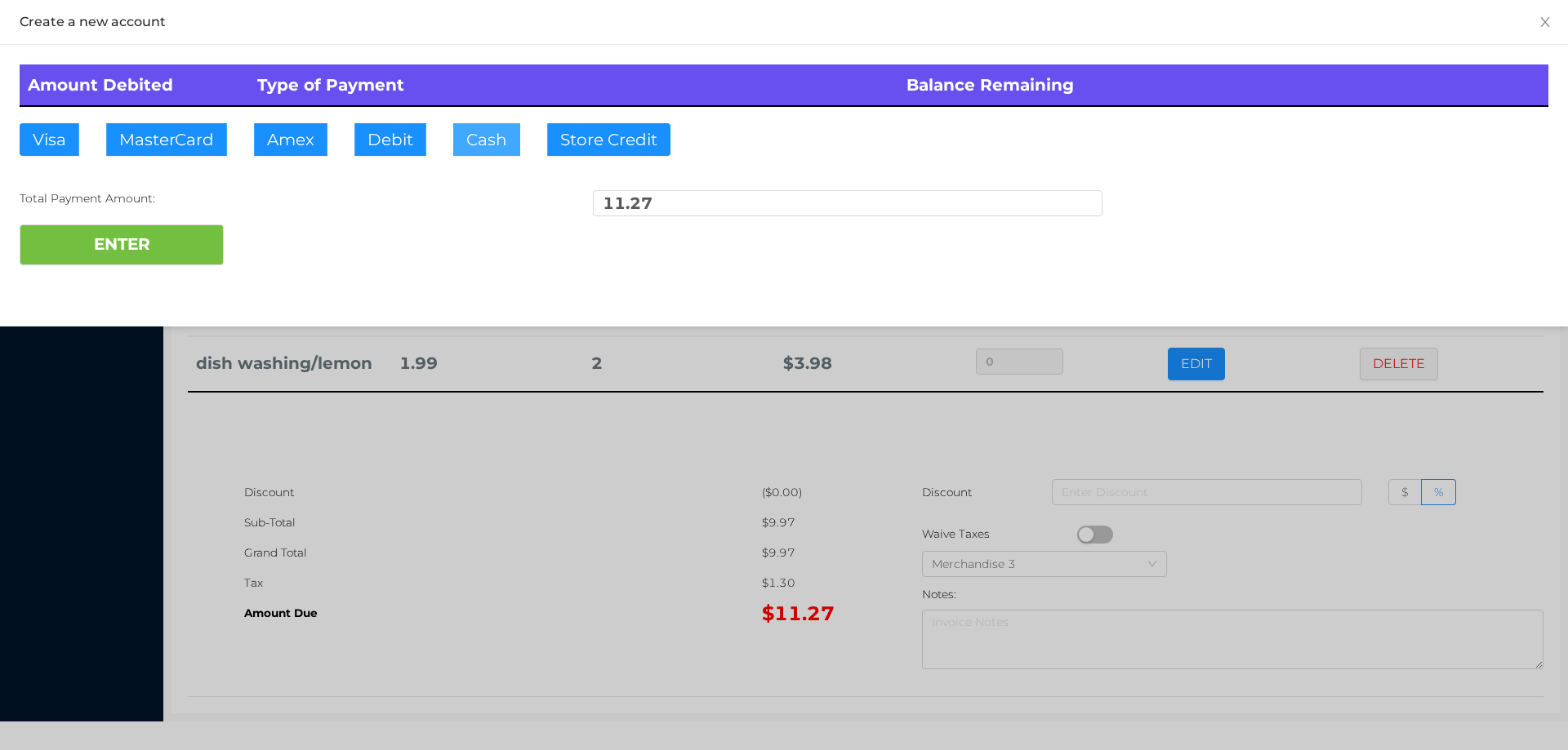
click at [492, 142] on button "Cash" at bounding box center [487, 139] width 67 height 33
type input "20"
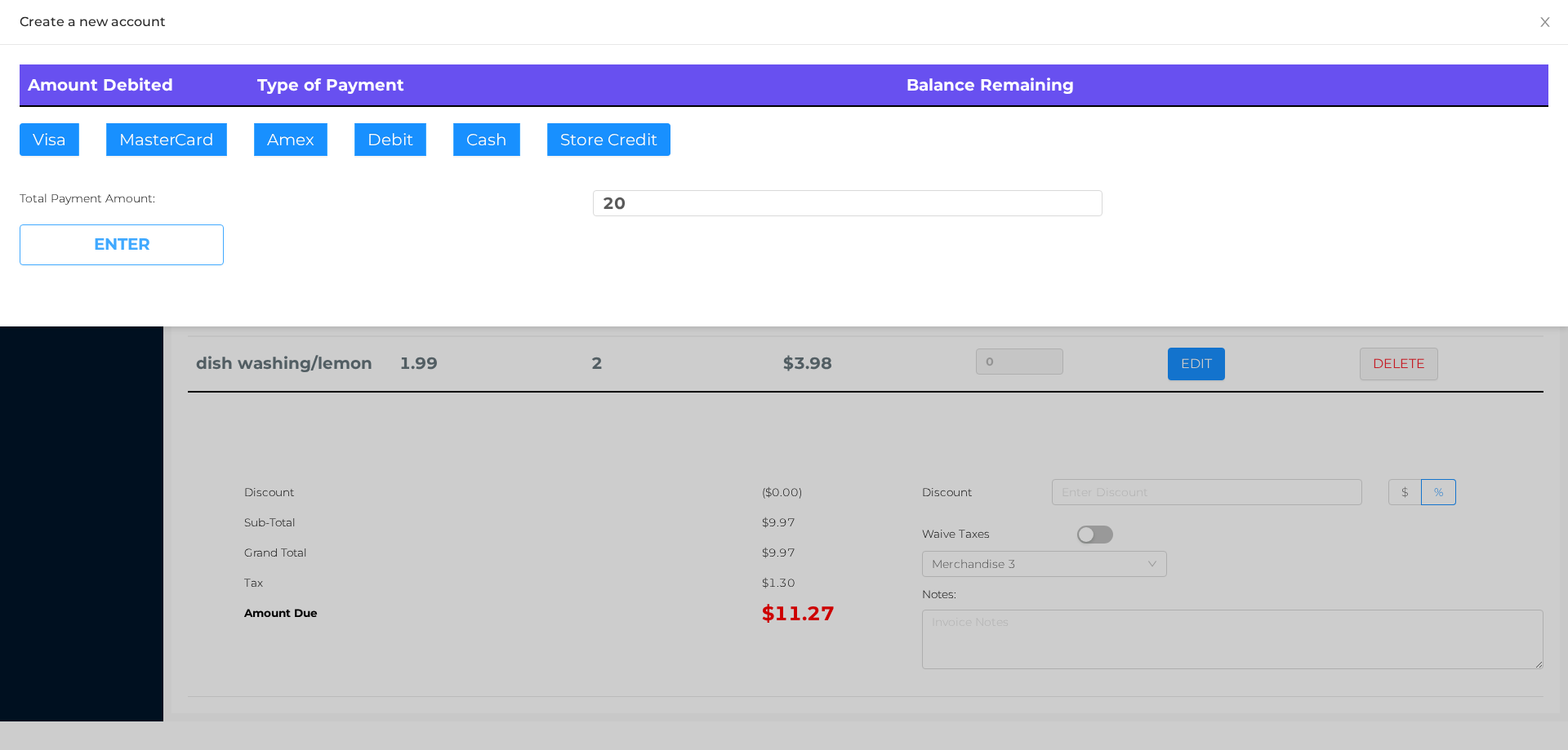
click at [183, 239] on button "ENTER" at bounding box center [122, 245] width 204 height 41
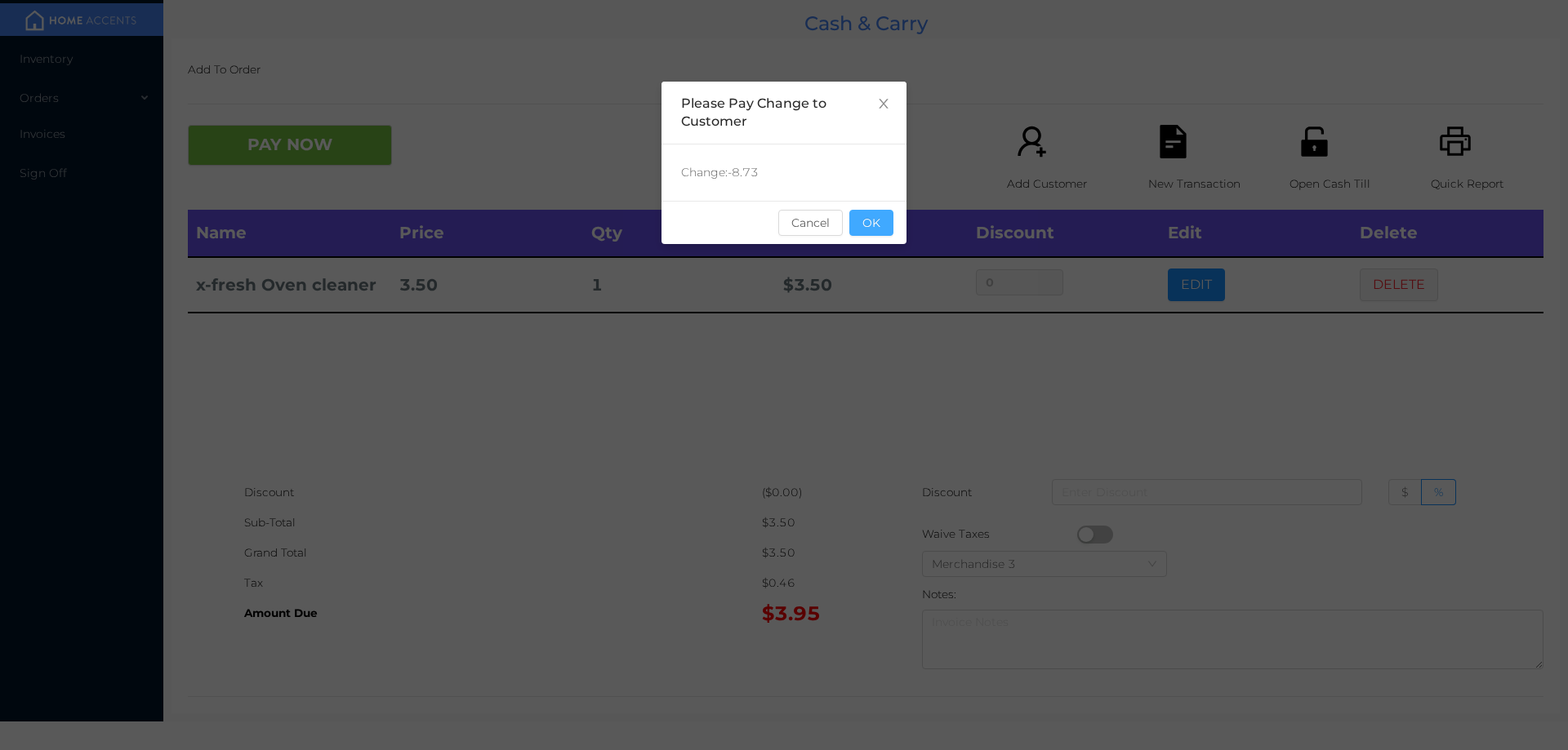
click at [871, 228] on button "OK" at bounding box center [871, 223] width 44 height 26
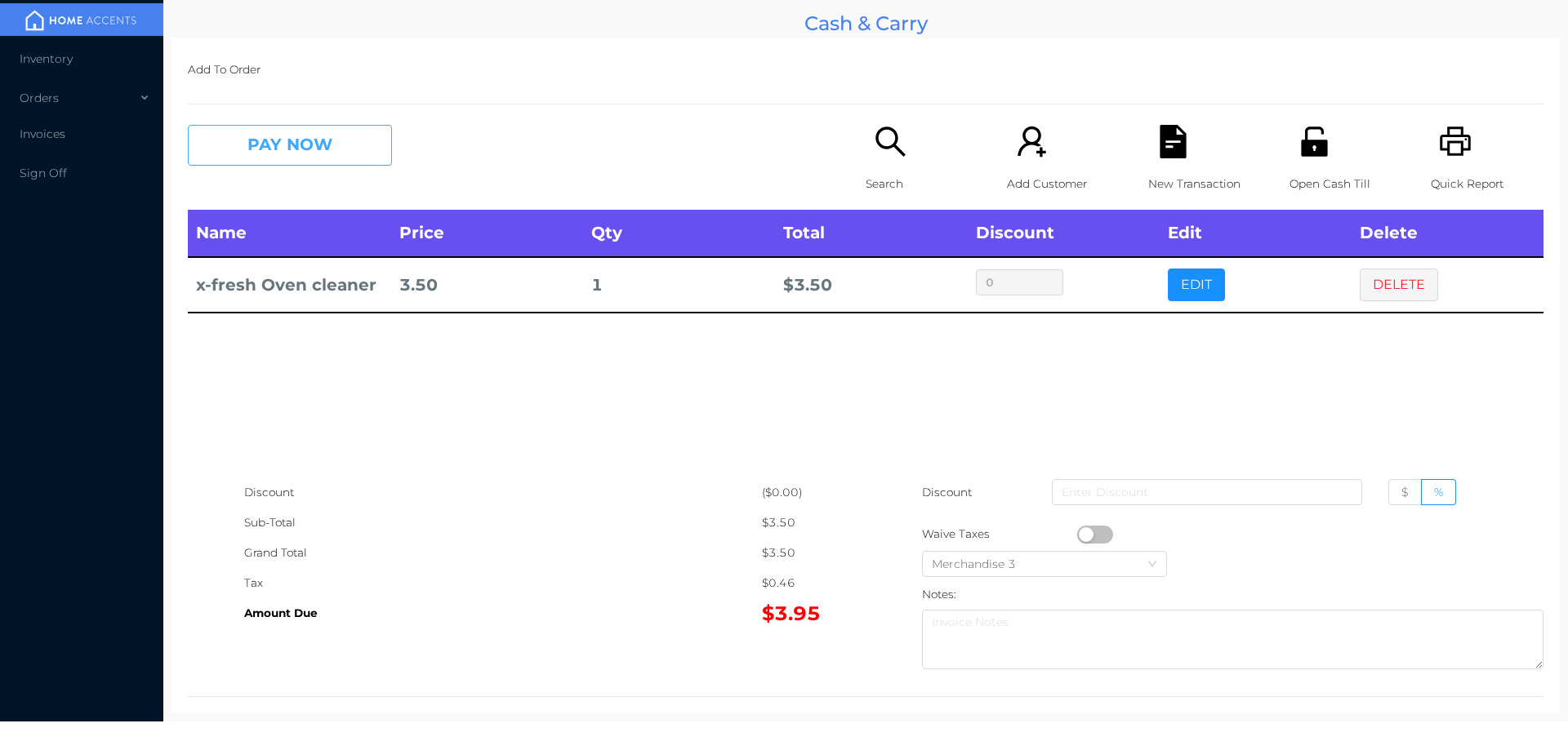
click at [352, 127] on button "PAY NOW" at bounding box center [290, 146] width 204 height 41
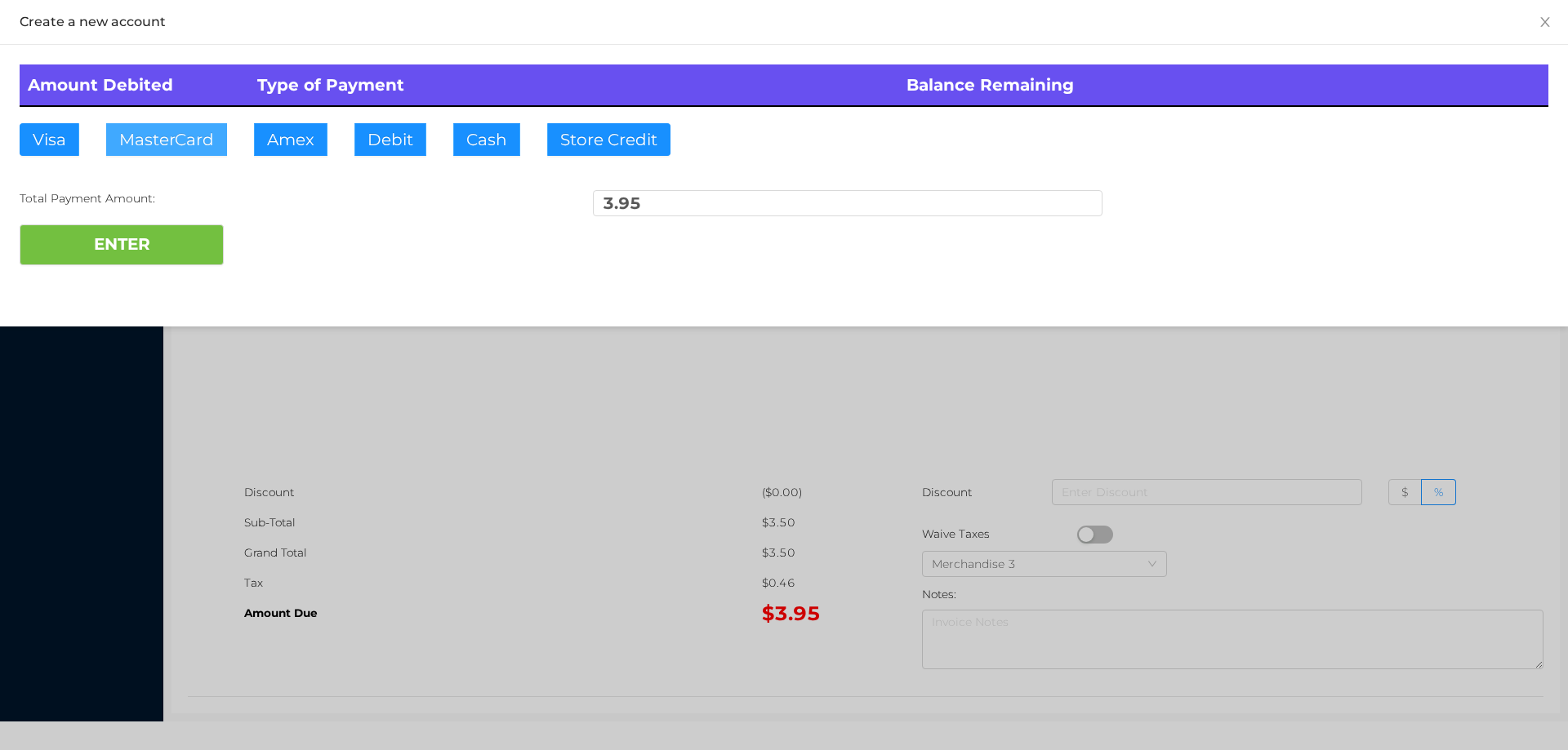
click at [174, 133] on button "MasterCard" at bounding box center [166, 139] width 121 height 33
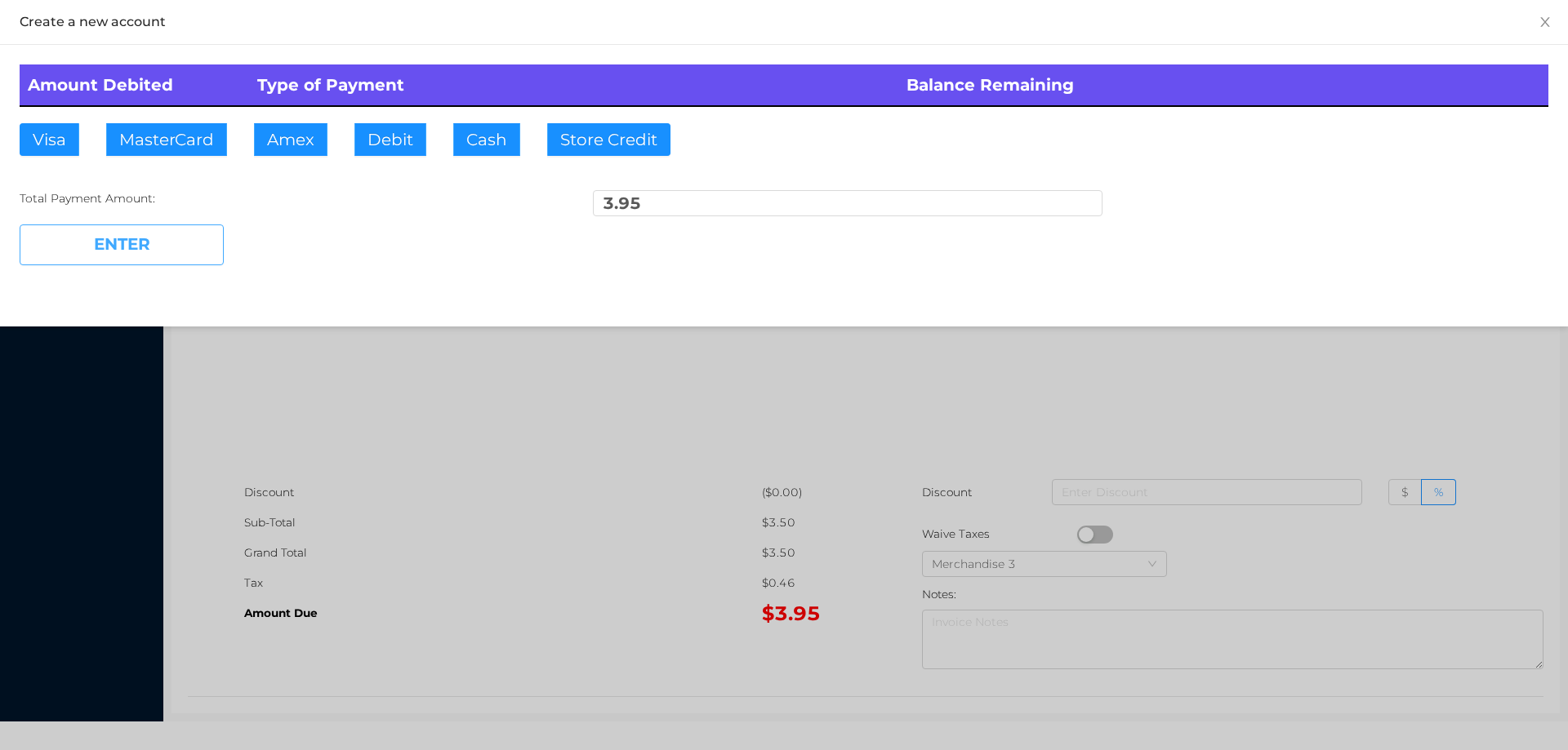
click at [157, 238] on button "ENTER" at bounding box center [122, 245] width 204 height 41
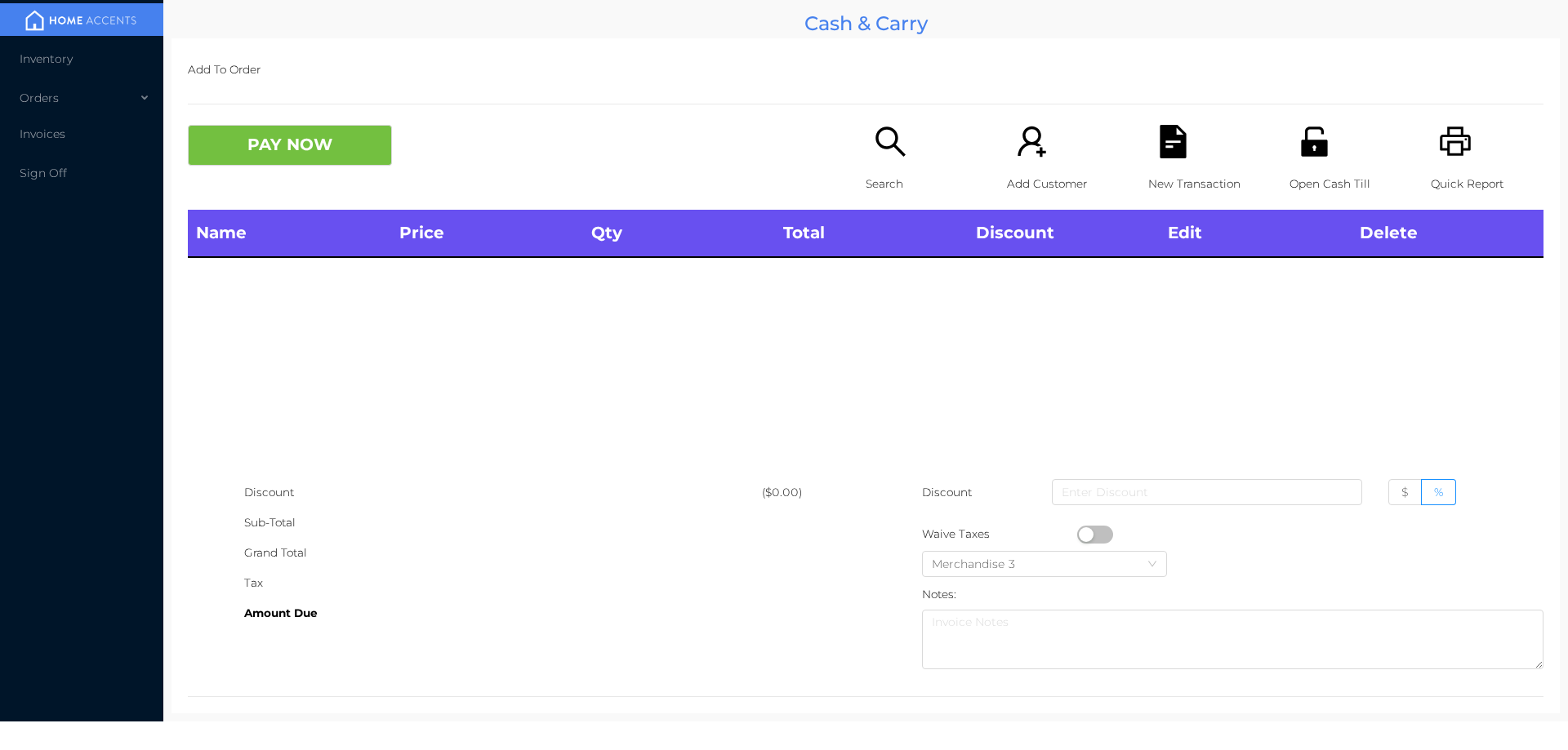
click at [881, 138] on icon "icon: search" at bounding box center [890, 141] width 33 height 33
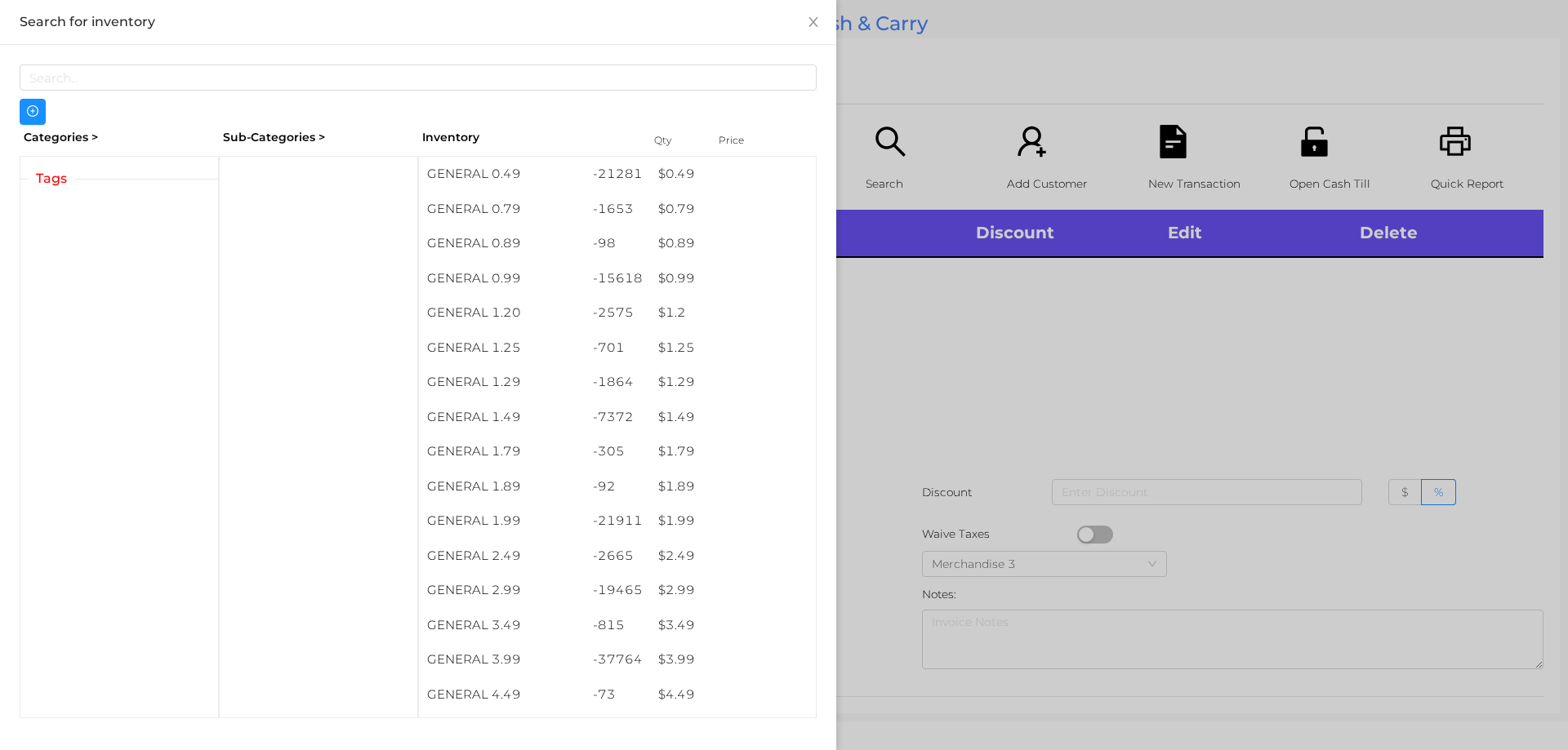
click at [939, 429] on div at bounding box center [784, 375] width 1568 height 750
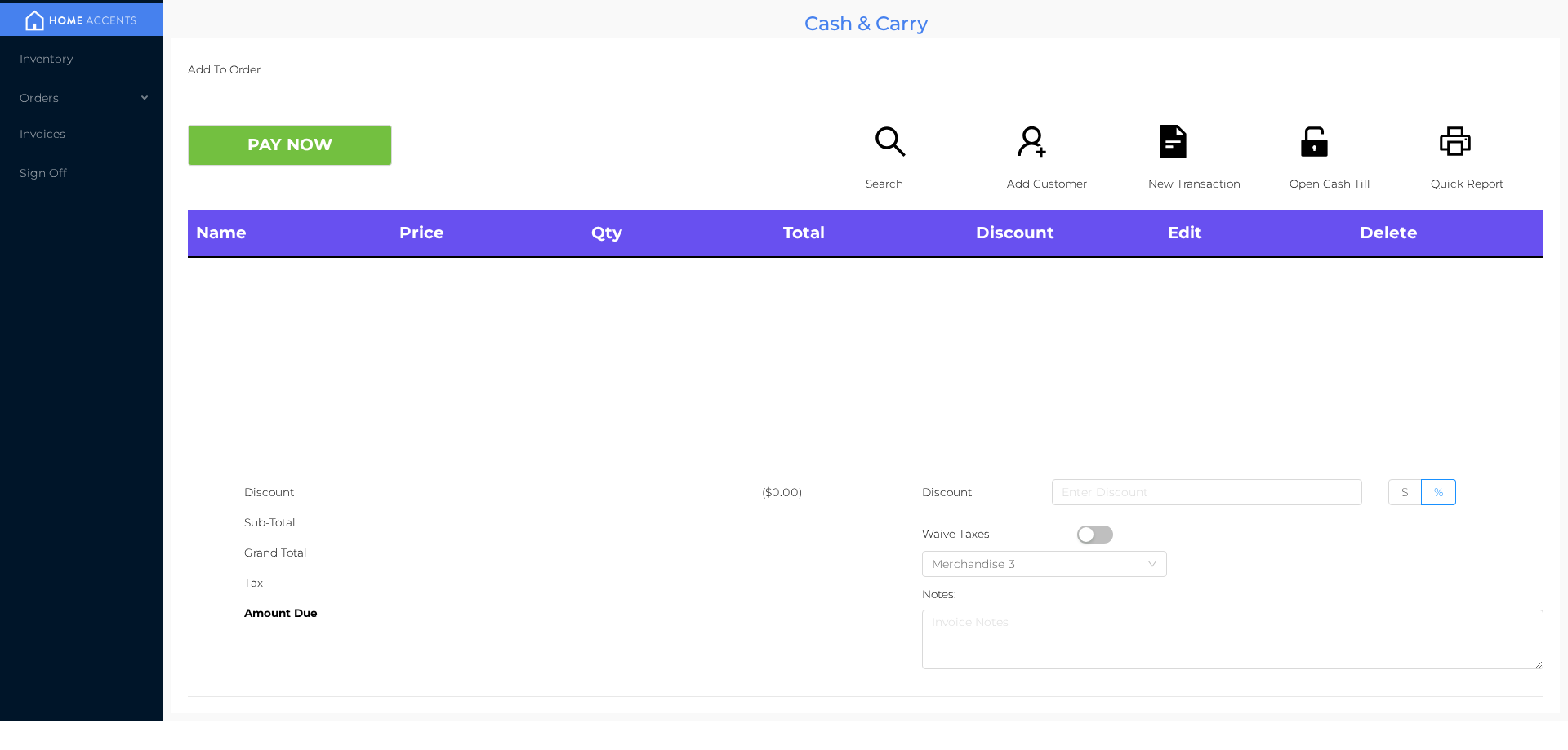
click at [905, 175] on p "Search" at bounding box center [922, 184] width 113 height 30
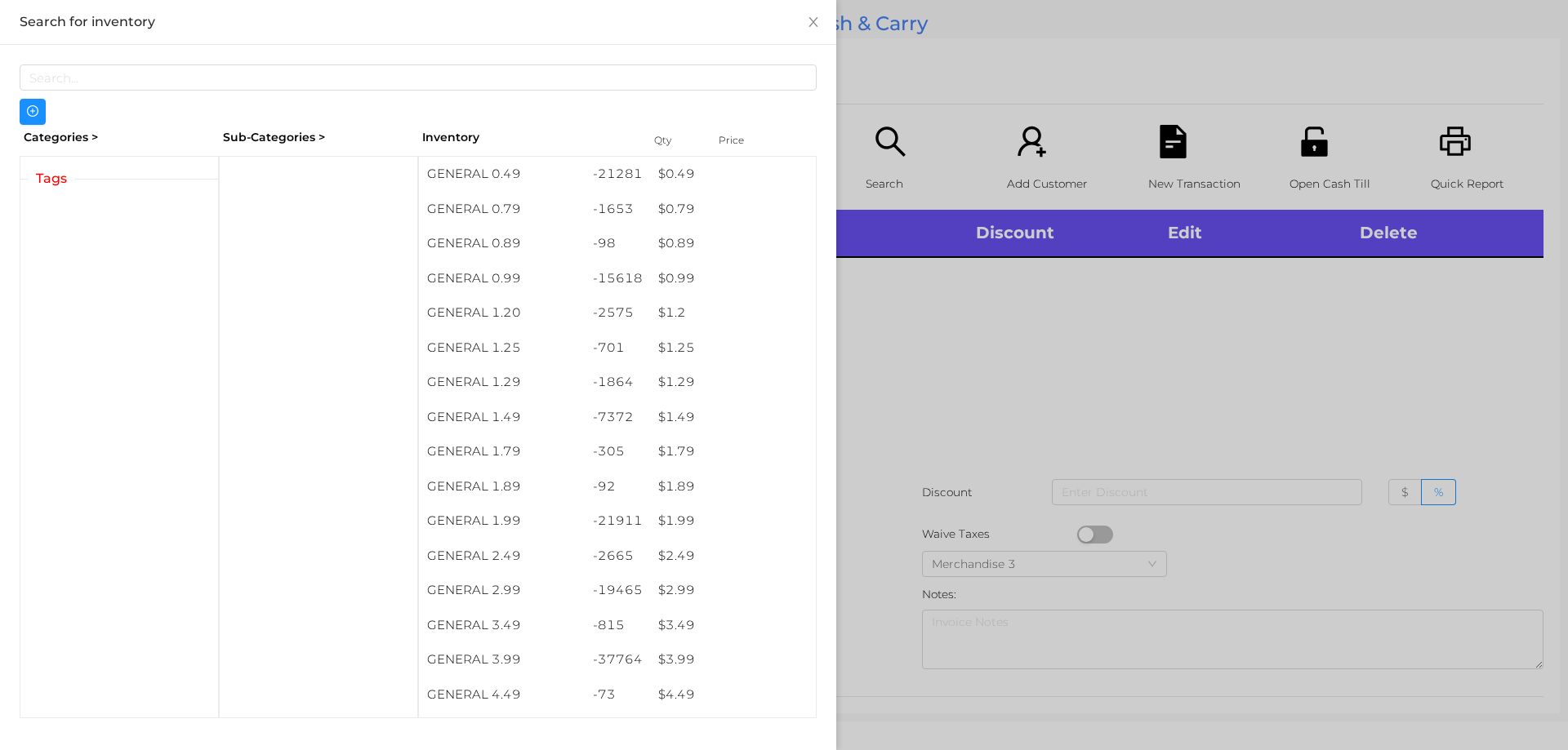
click at [937, 428] on div at bounding box center [784, 375] width 1568 height 750
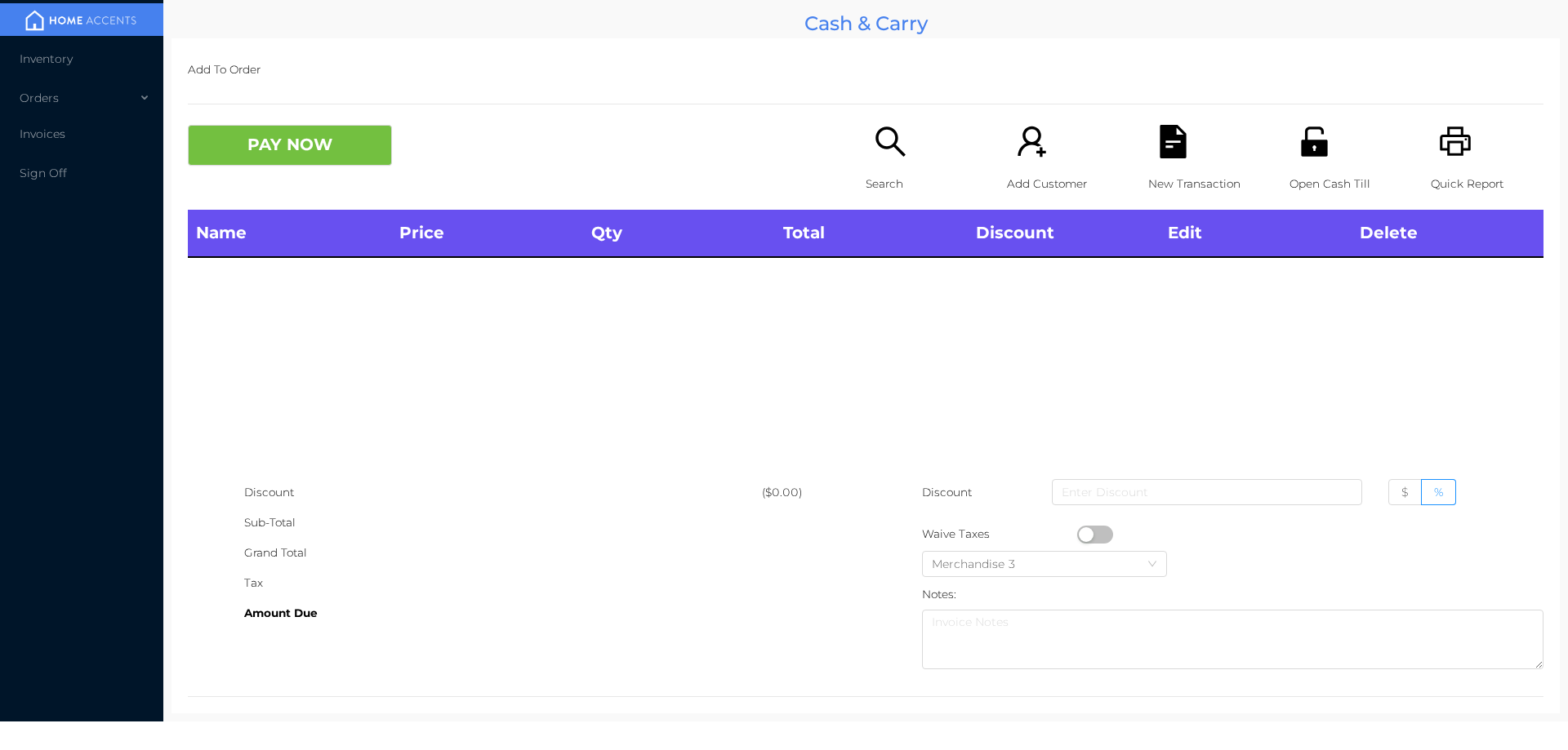
click at [866, 188] on p "Search" at bounding box center [922, 184] width 113 height 30
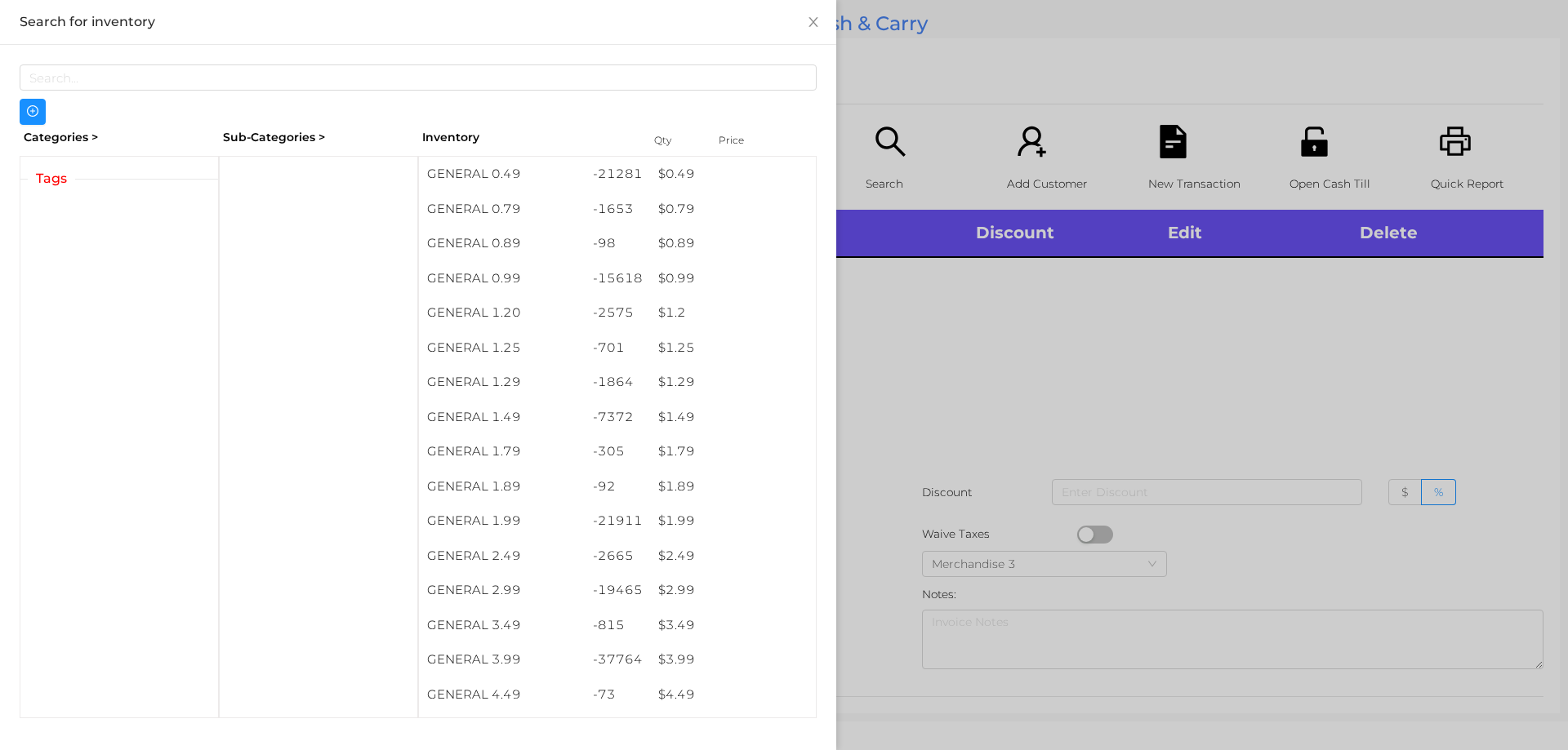
click at [925, 414] on div at bounding box center [784, 375] width 1568 height 750
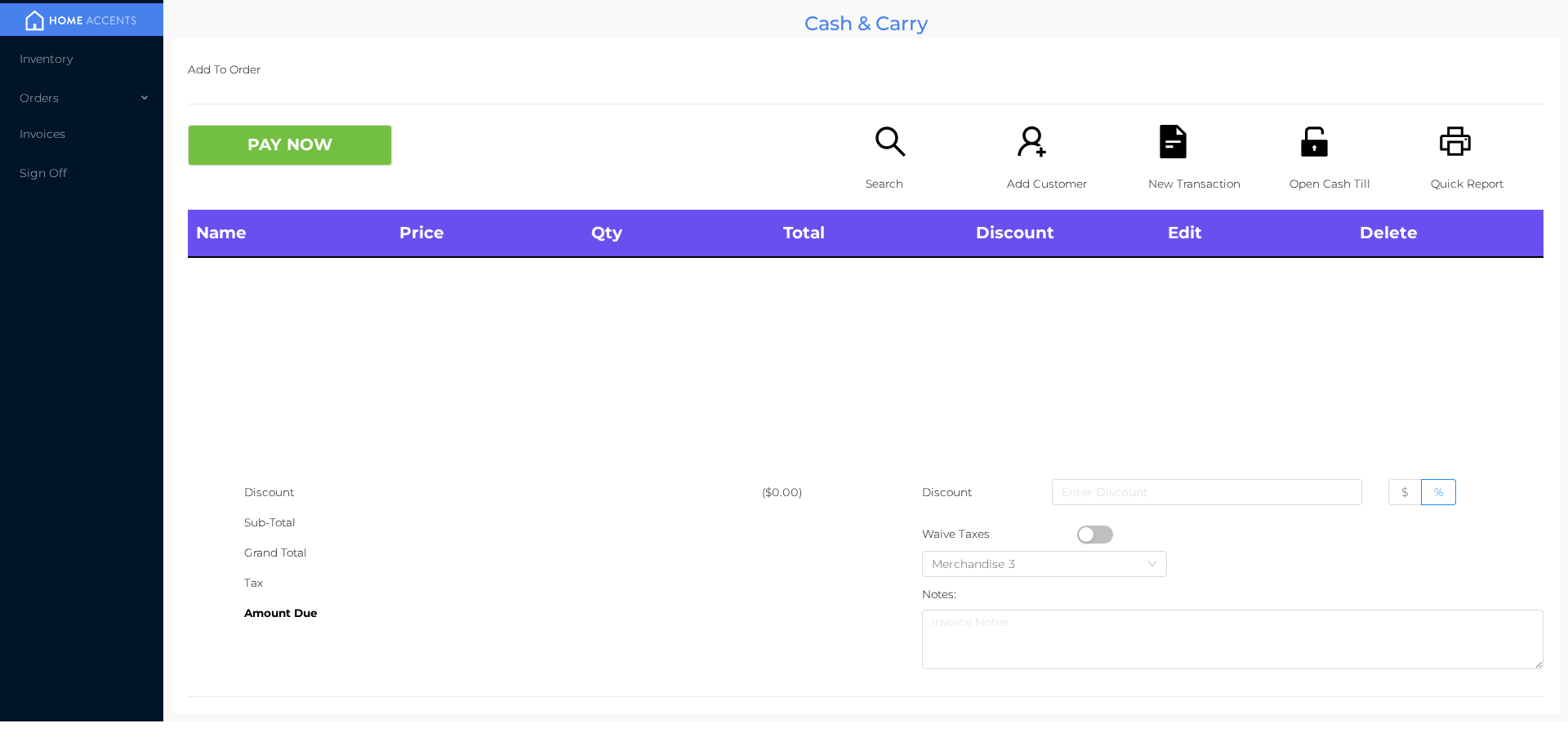
click at [866, 146] on div "Search" at bounding box center [922, 167] width 113 height 85
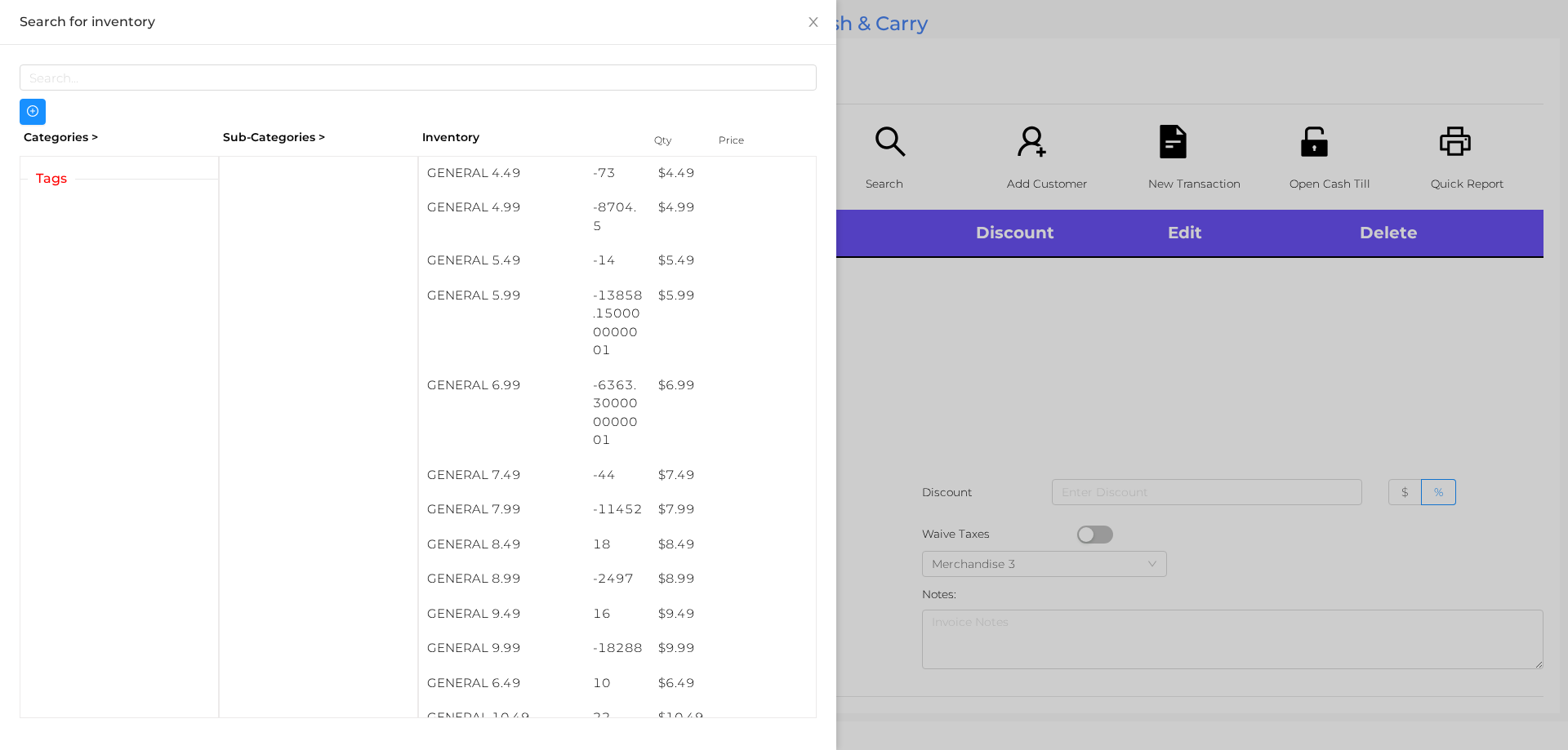
scroll to position [529, 0]
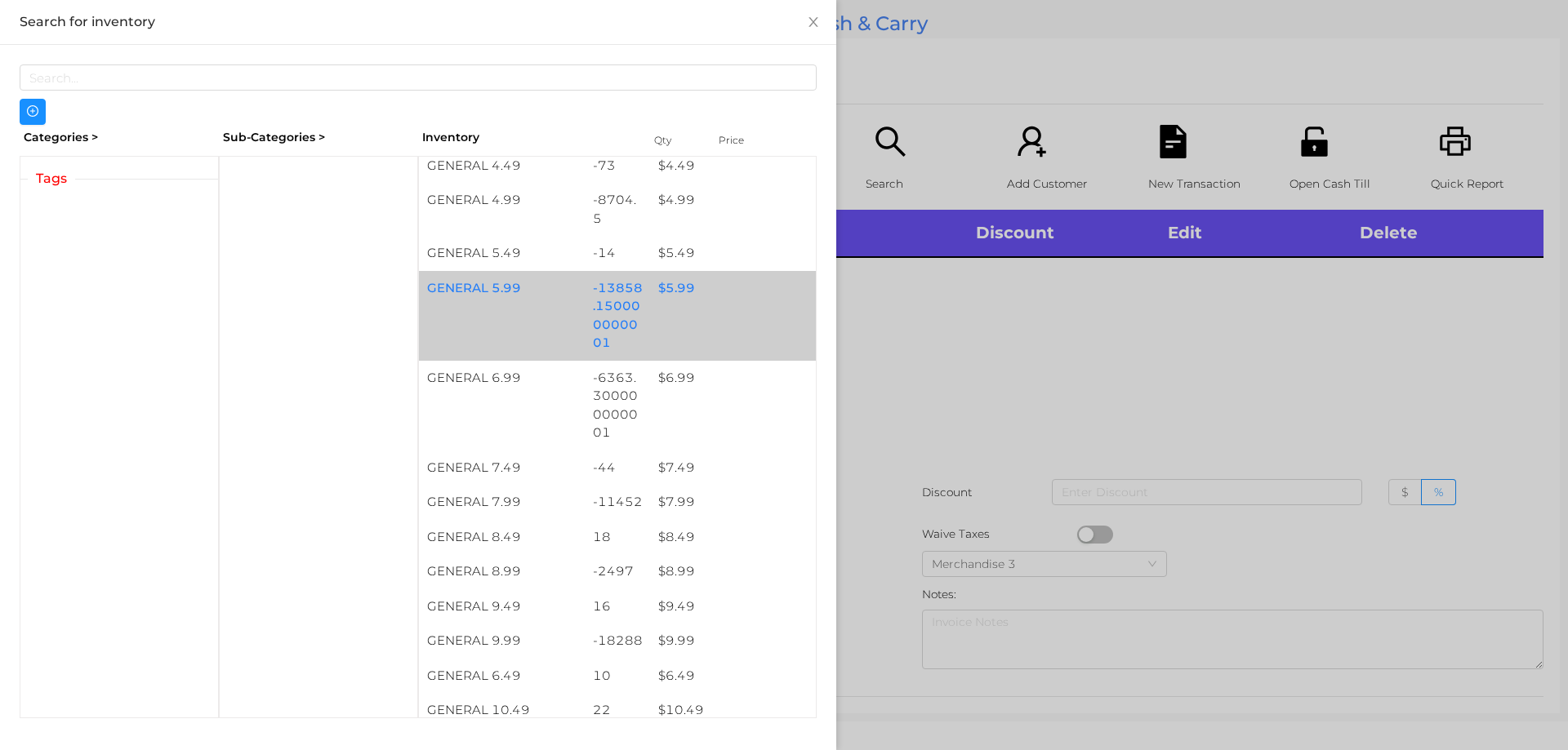
click at [642, 305] on div "-13858.150000000001" at bounding box center [618, 316] width 66 height 89
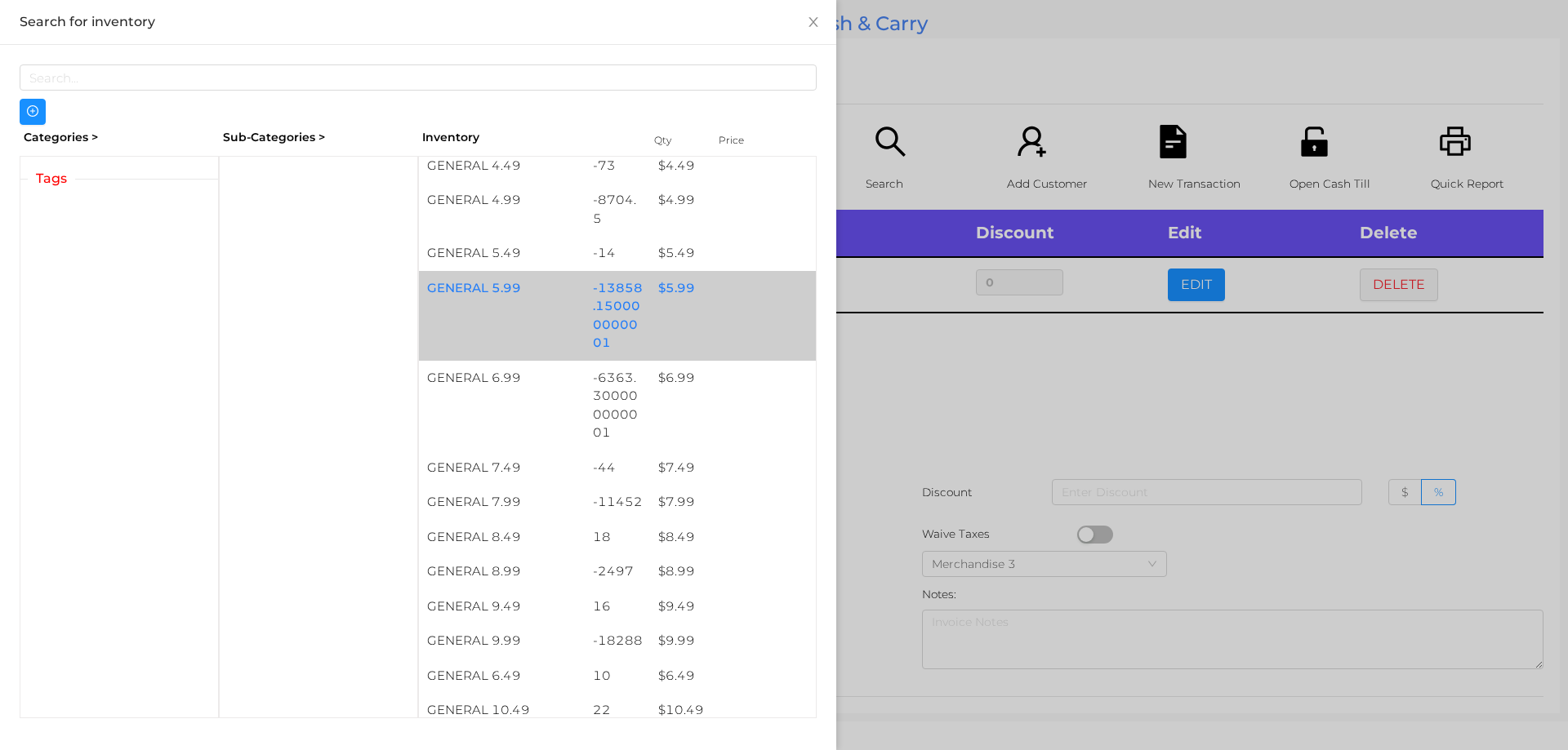
click at [649, 307] on div "GENERAL 5.99 -13858.150000000001 $ 5.99" at bounding box center [617, 316] width 397 height 89
click at [938, 426] on div at bounding box center [784, 375] width 1568 height 750
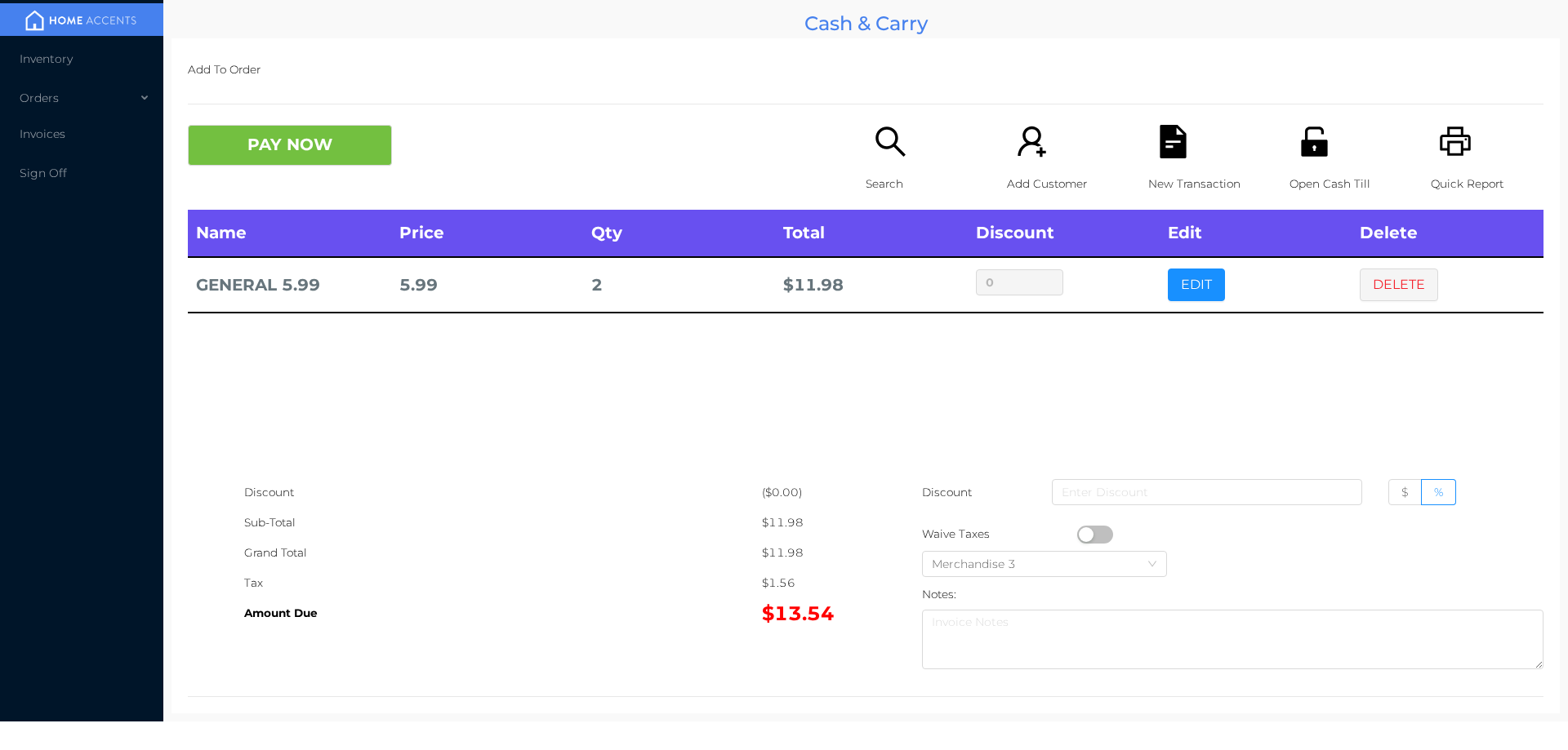
click at [899, 177] on p "Search" at bounding box center [922, 184] width 113 height 30
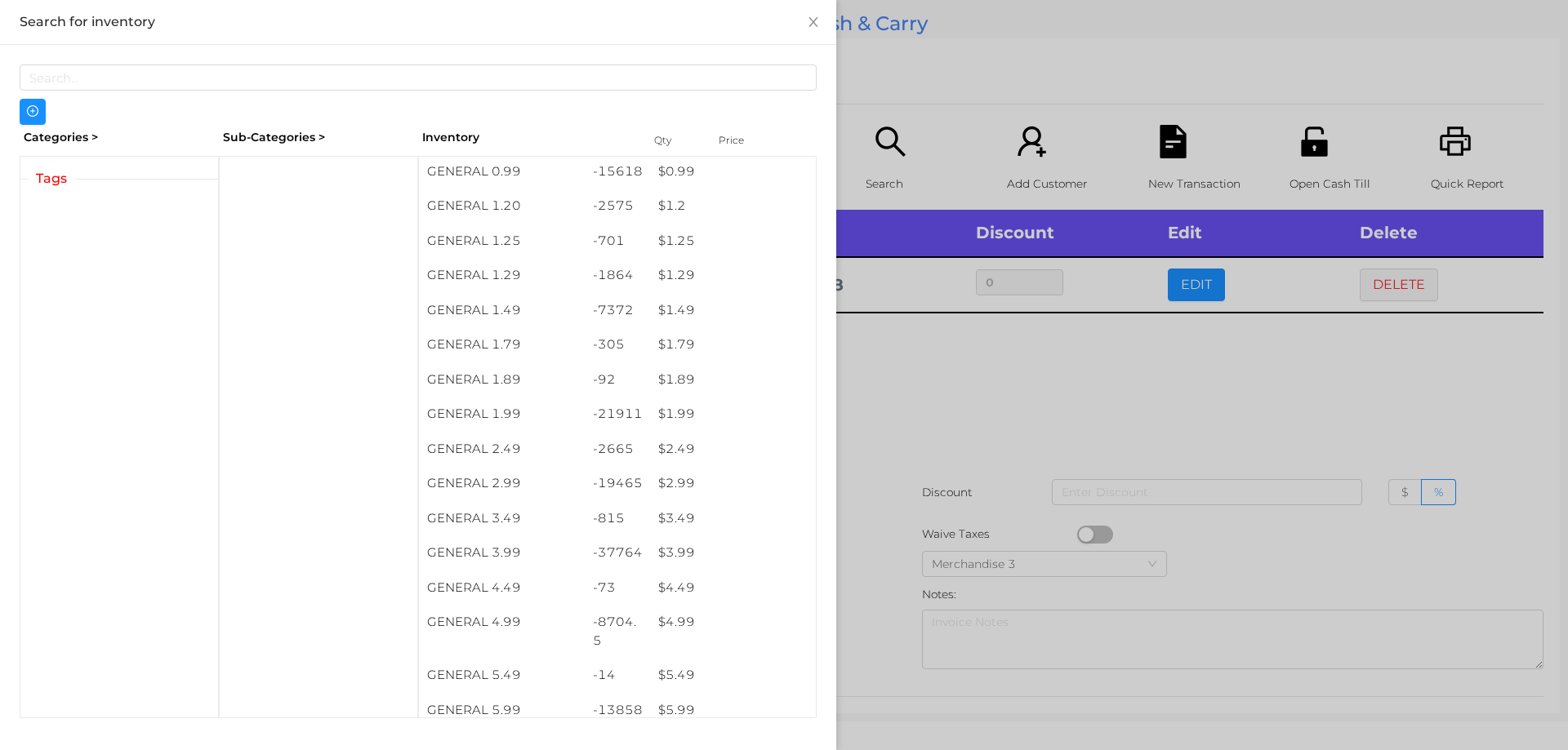
scroll to position [152, 0]
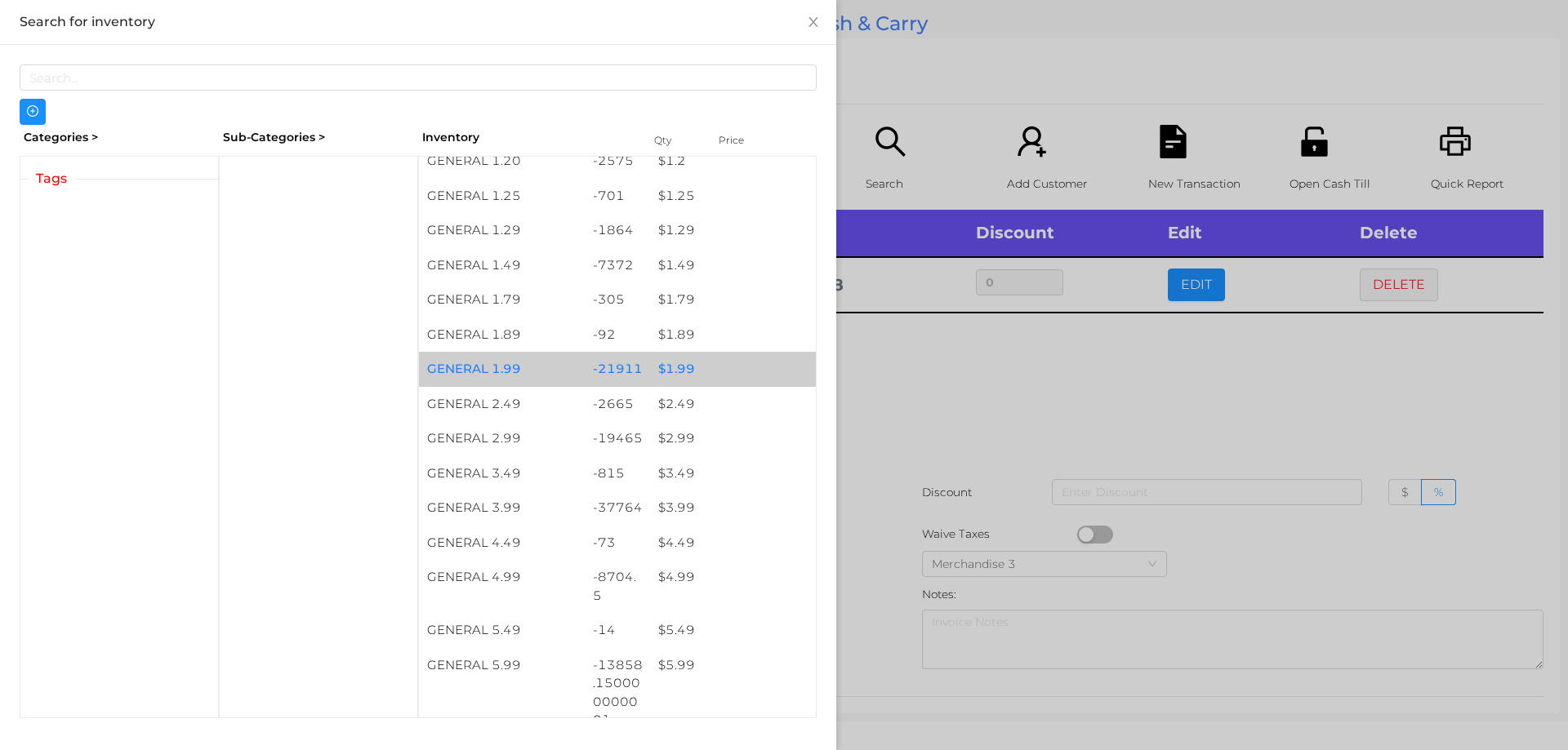
click at [700, 367] on div "$ 1.99" at bounding box center [733, 369] width 165 height 35
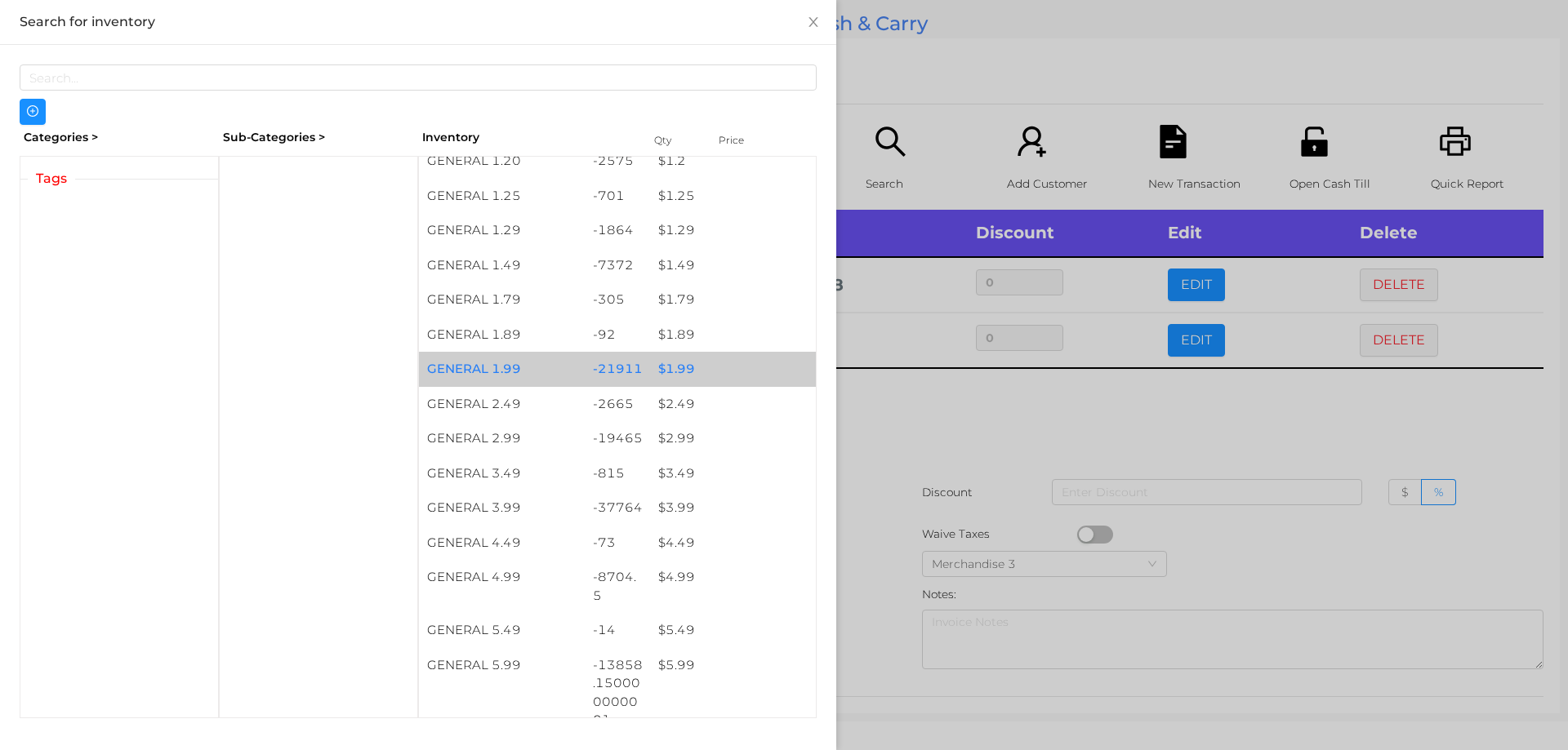
click at [692, 365] on div "$ 1.99" at bounding box center [733, 369] width 165 height 35
click at [698, 356] on div "$ 1.99" at bounding box center [733, 369] width 165 height 35
click at [717, 360] on div "$ 1.99" at bounding box center [733, 369] width 165 height 35
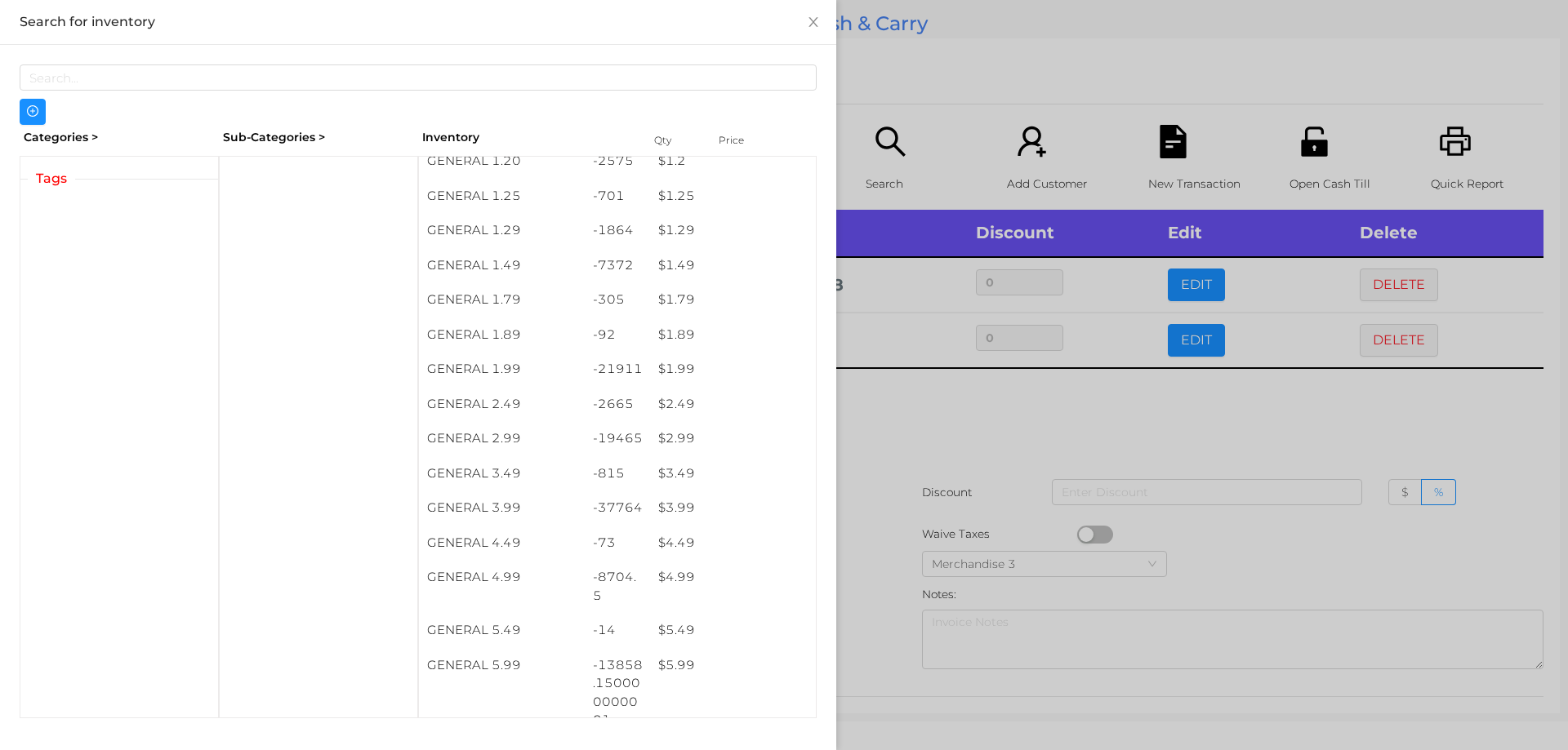
click at [882, 453] on div at bounding box center [784, 375] width 1568 height 750
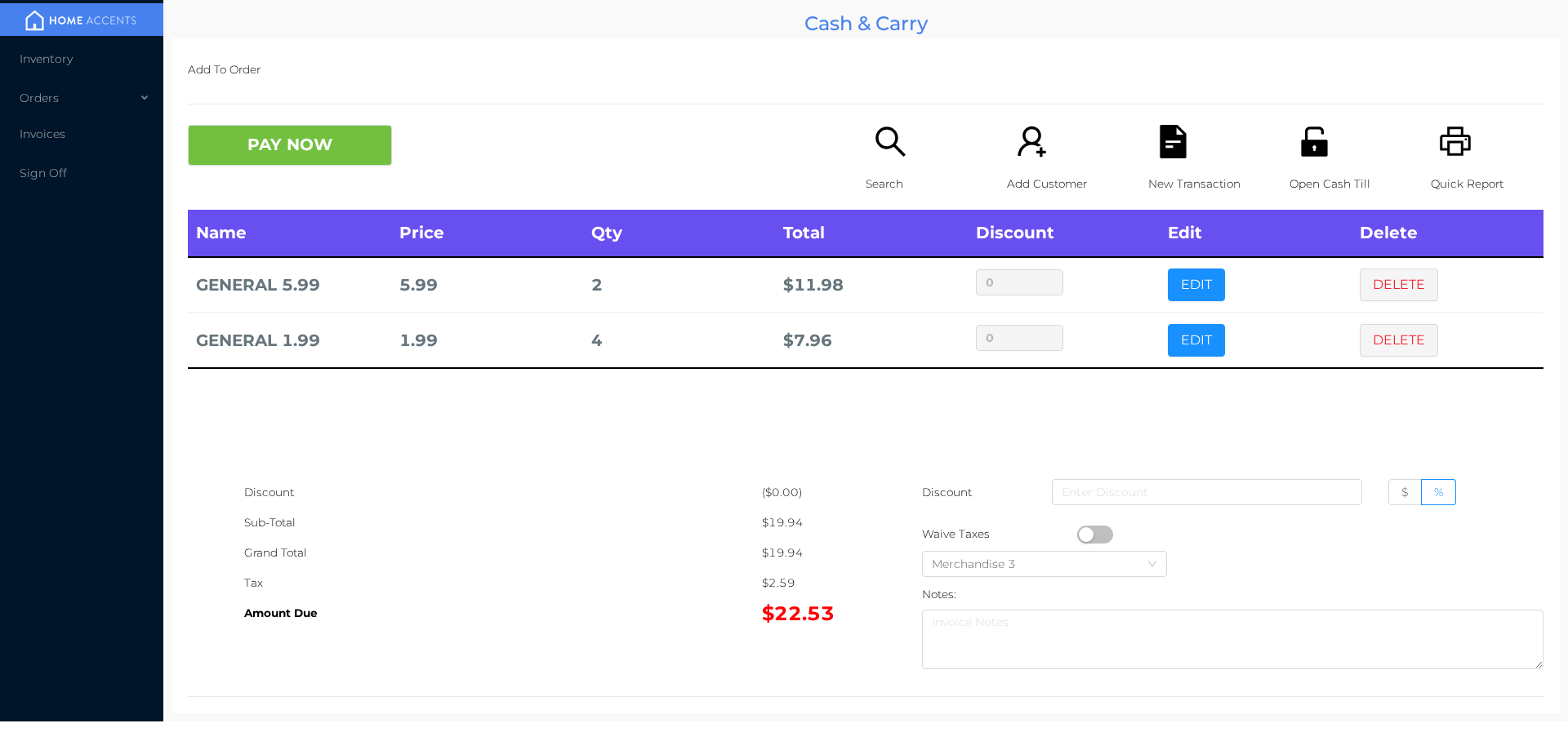
click at [906, 176] on p "Search" at bounding box center [922, 184] width 113 height 30
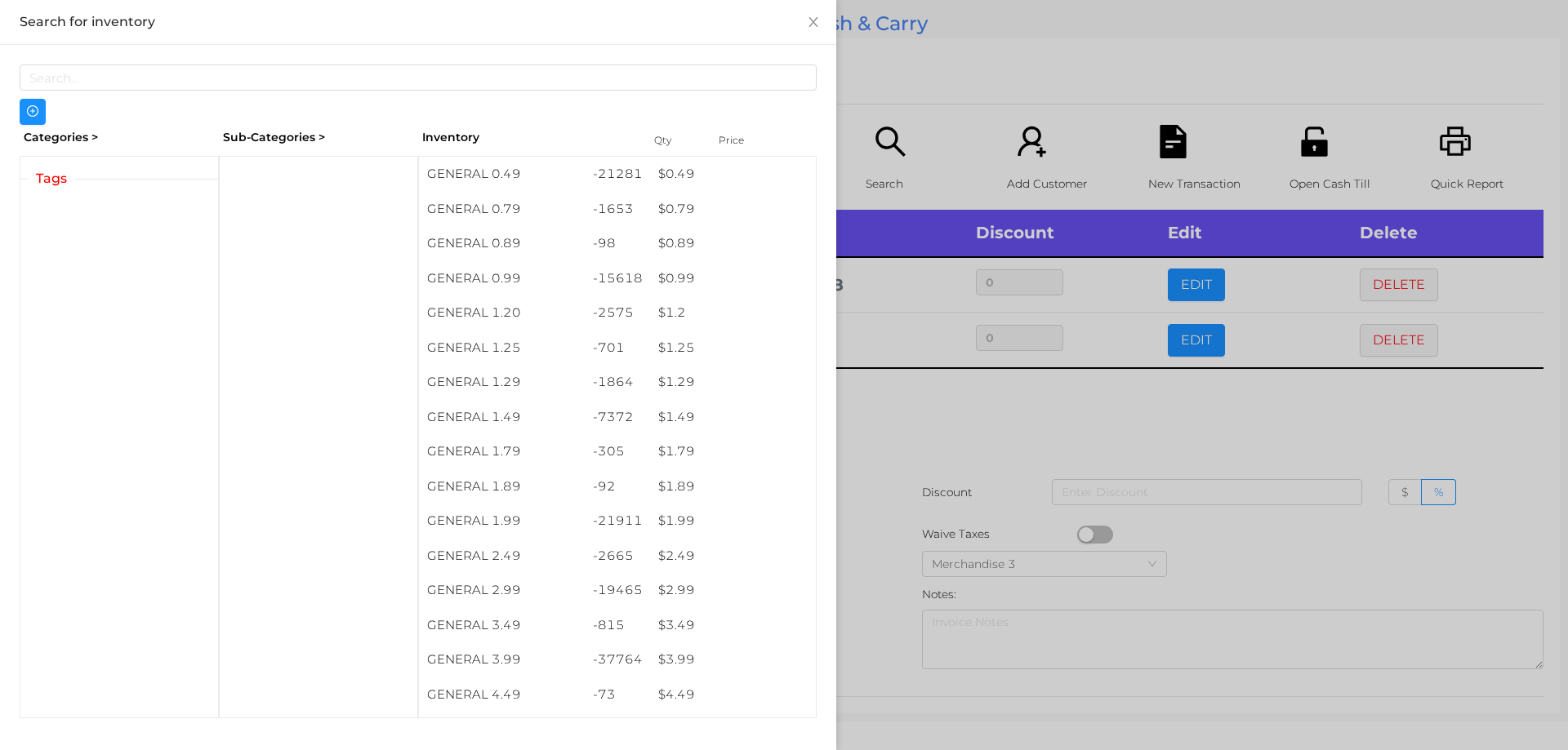
click at [1024, 434] on div at bounding box center [784, 375] width 1568 height 750
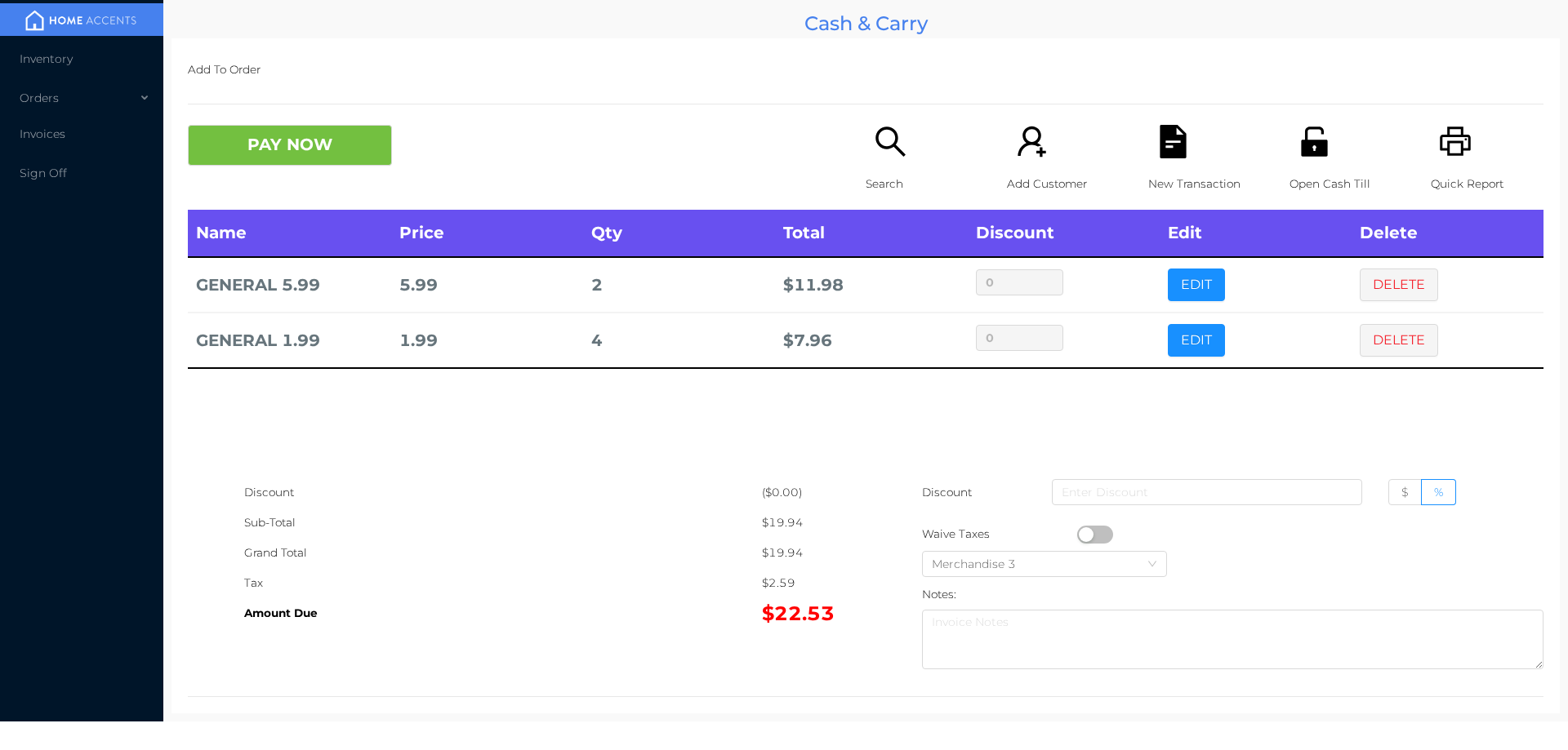
click at [1172, 156] on icon "icon: file-text" at bounding box center [1173, 141] width 26 height 33
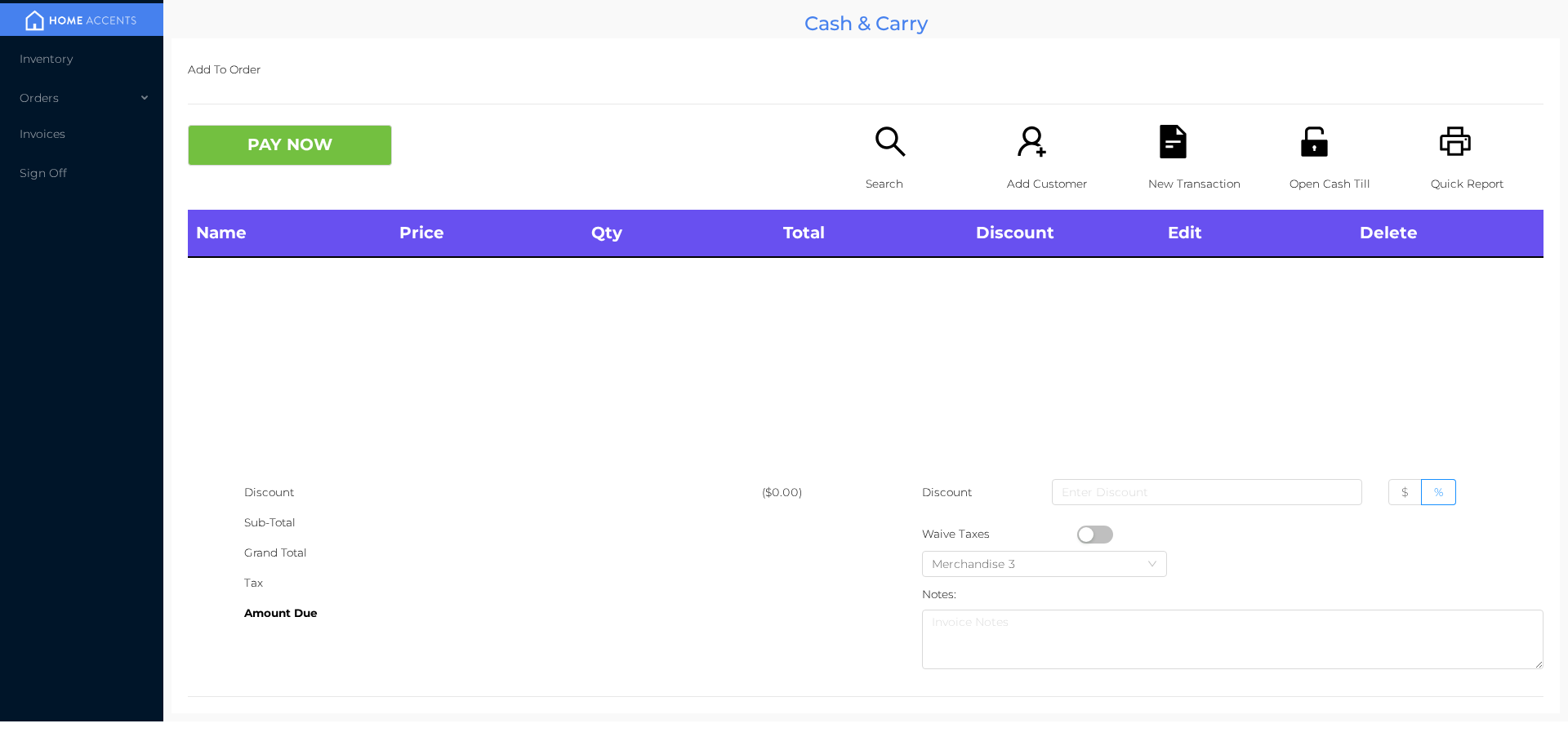
click at [895, 157] on icon "icon: search" at bounding box center [890, 141] width 33 height 33
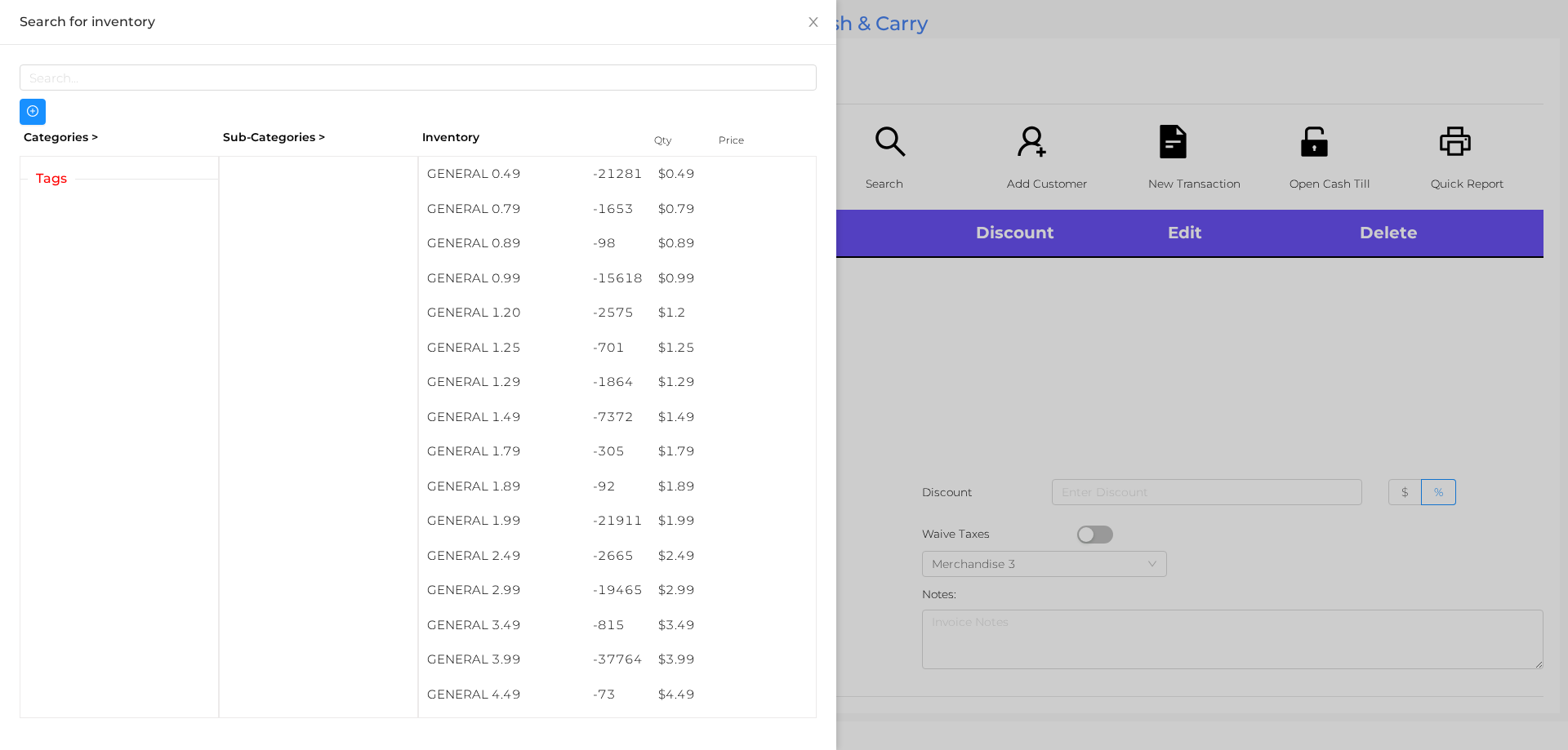
click at [930, 430] on div at bounding box center [784, 375] width 1568 height 750
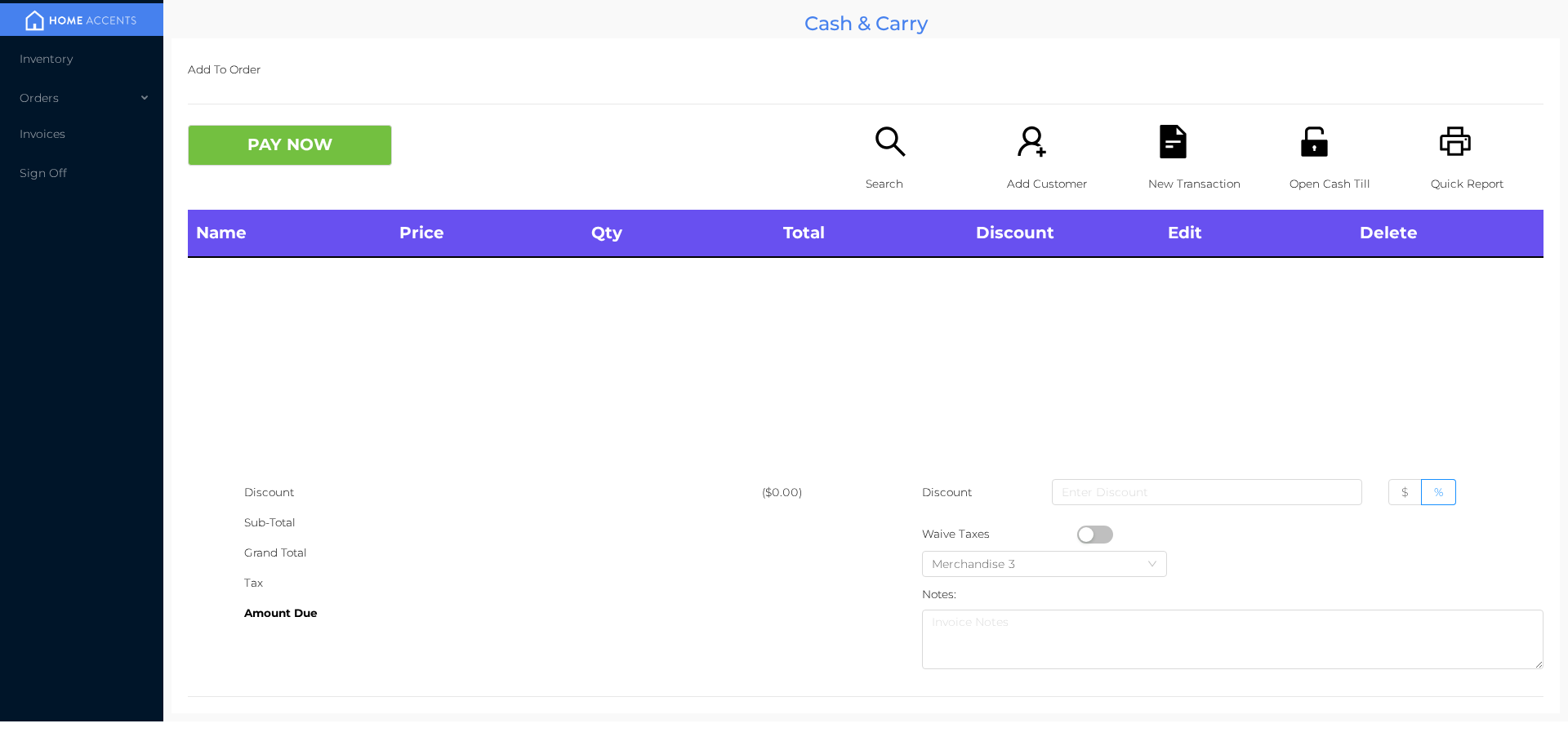
click at [887, 172] on p "Search" at bounding box center [922, 184] width 113 height 30
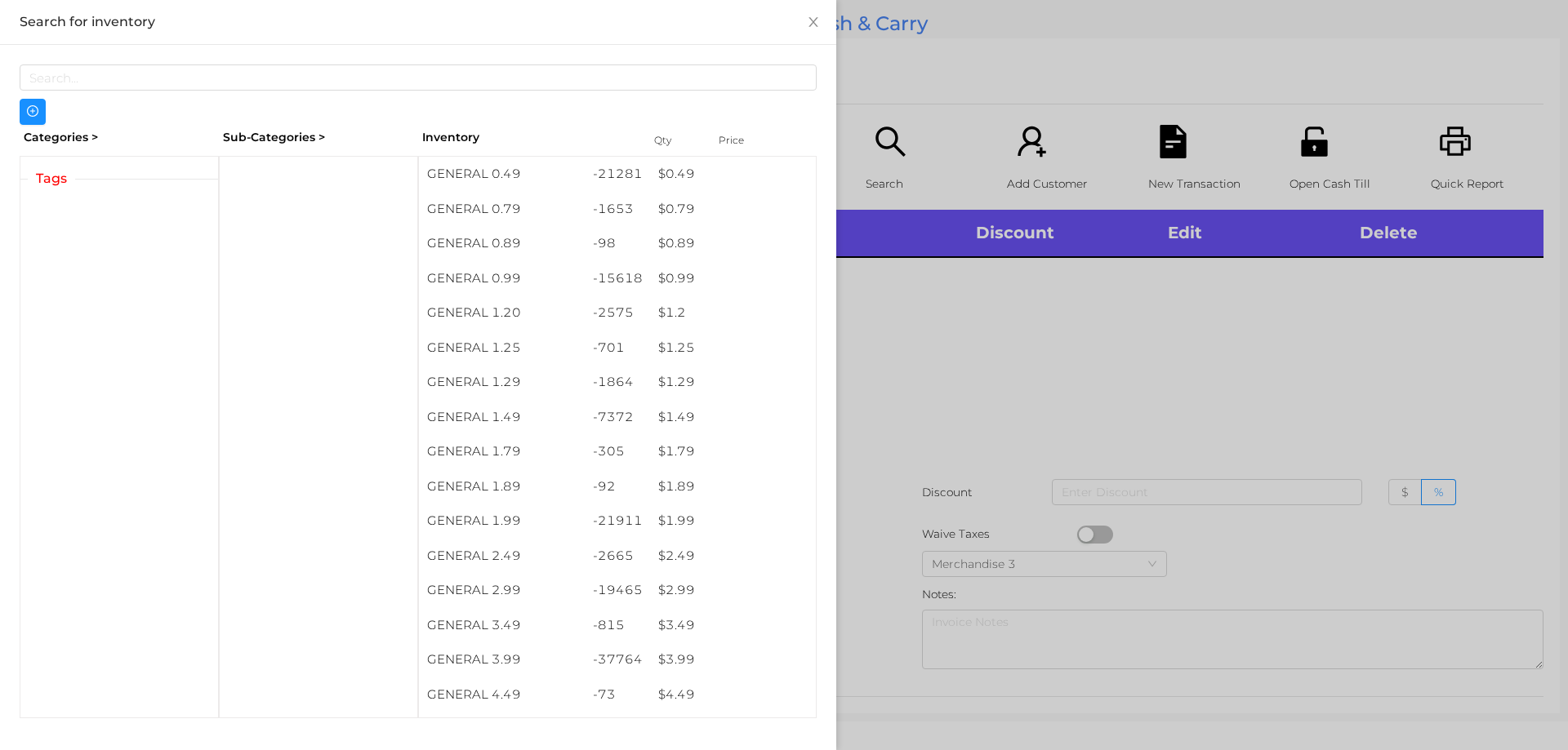
click at [919, 451] on div at bounding box center [784, 375] width 1568 height 750
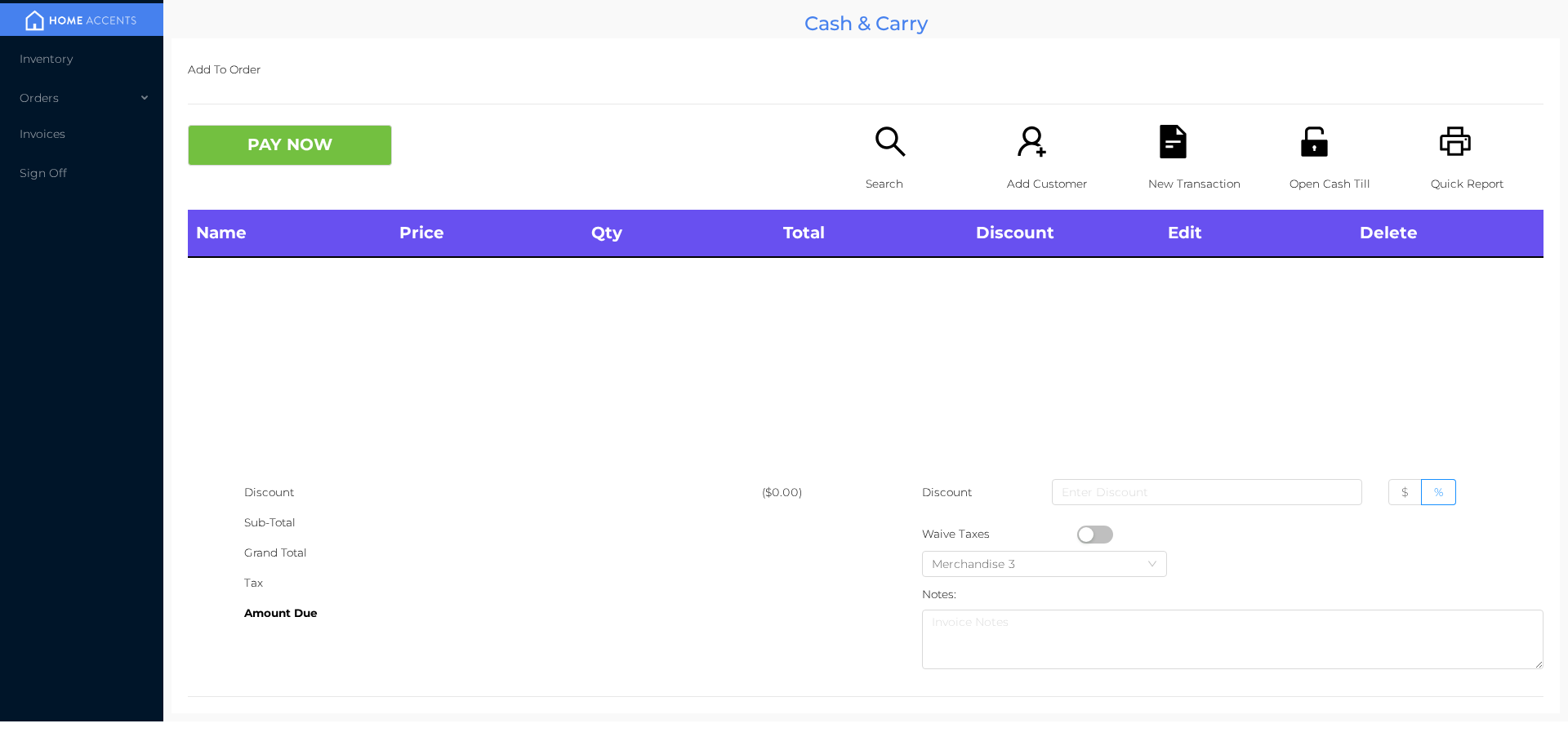
click at [881, 161] on div "Search" at bounding box center [922, 167] width 113 height 85
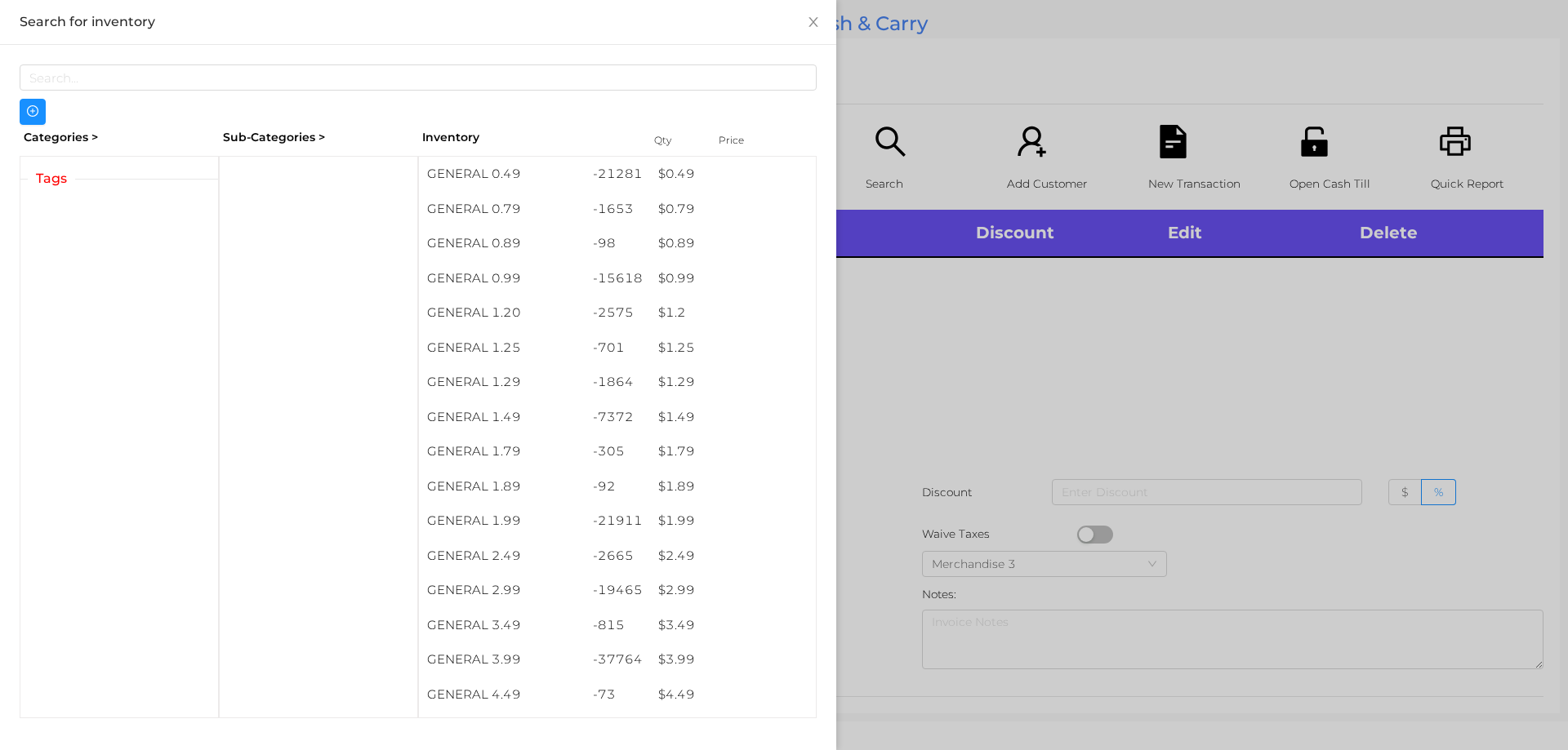
click at [911, 439] on div at bounding box center [784, 375] width 1568 height 750
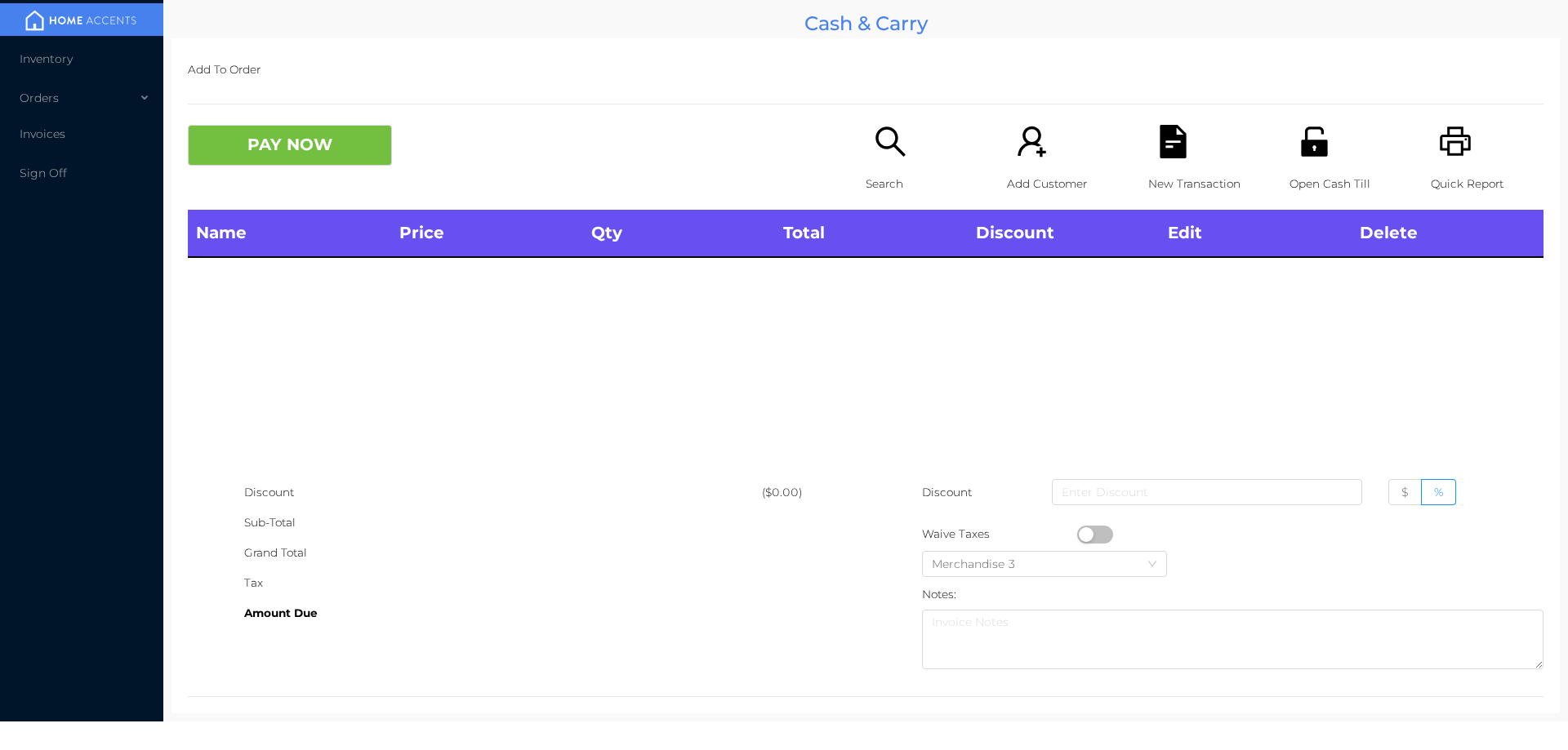
click at [890, 171] on p "Search" at bounding box center [922, 184] width 113 height 30
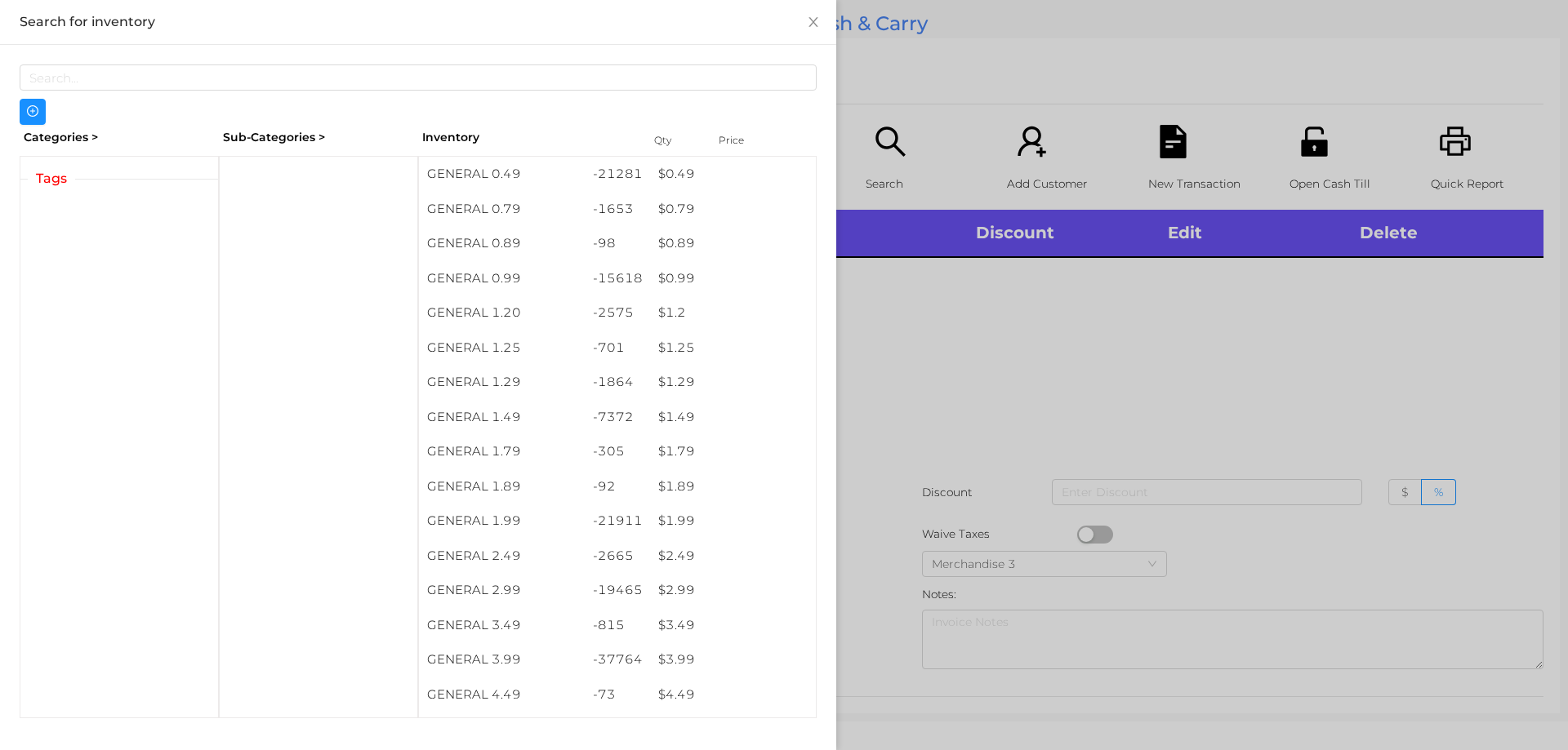
click at [866, 146] on div at bounding box center [784, 375] width 1568 height 750
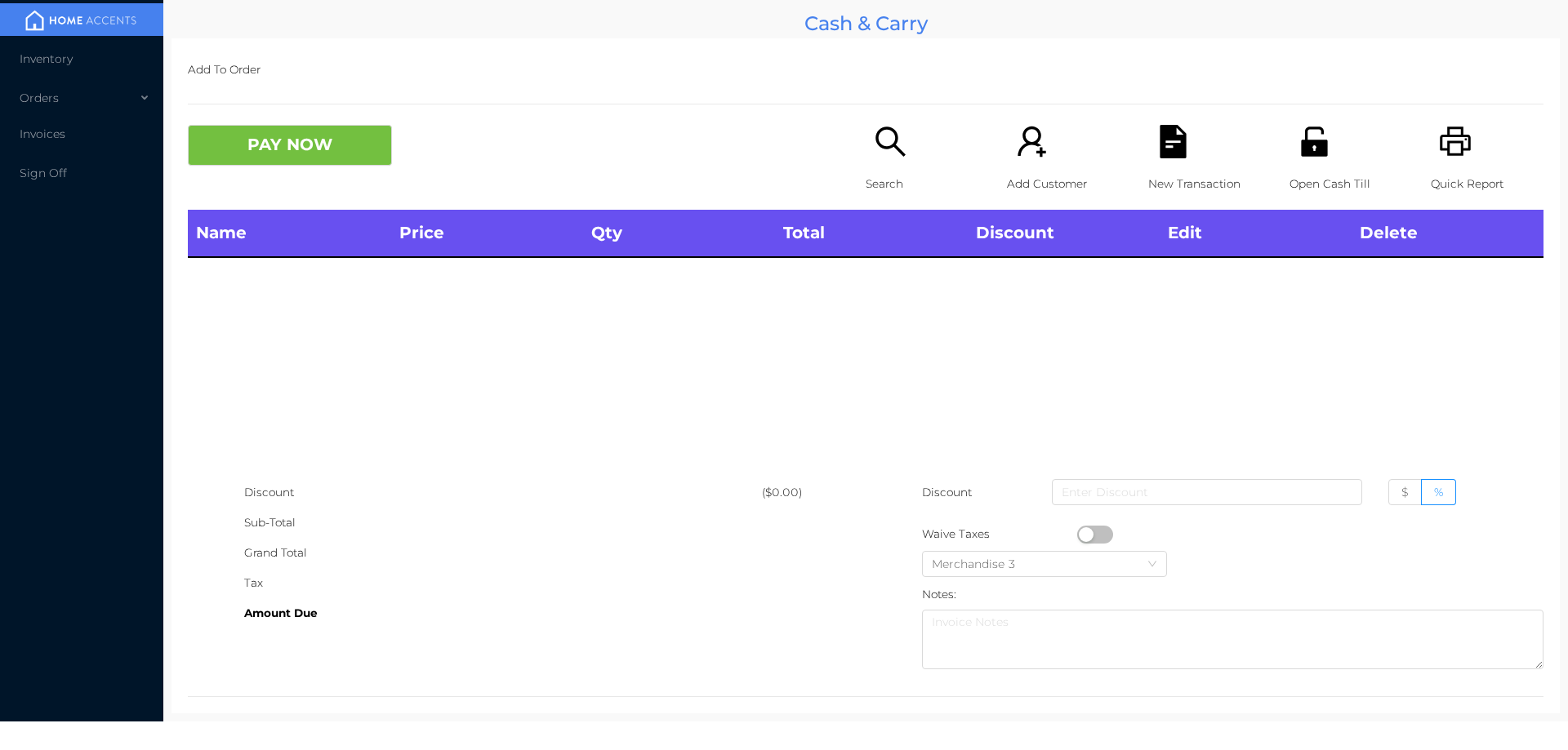
click at [877, 164] on div "Search" at bounding box center [922, 167] width 113 height 85
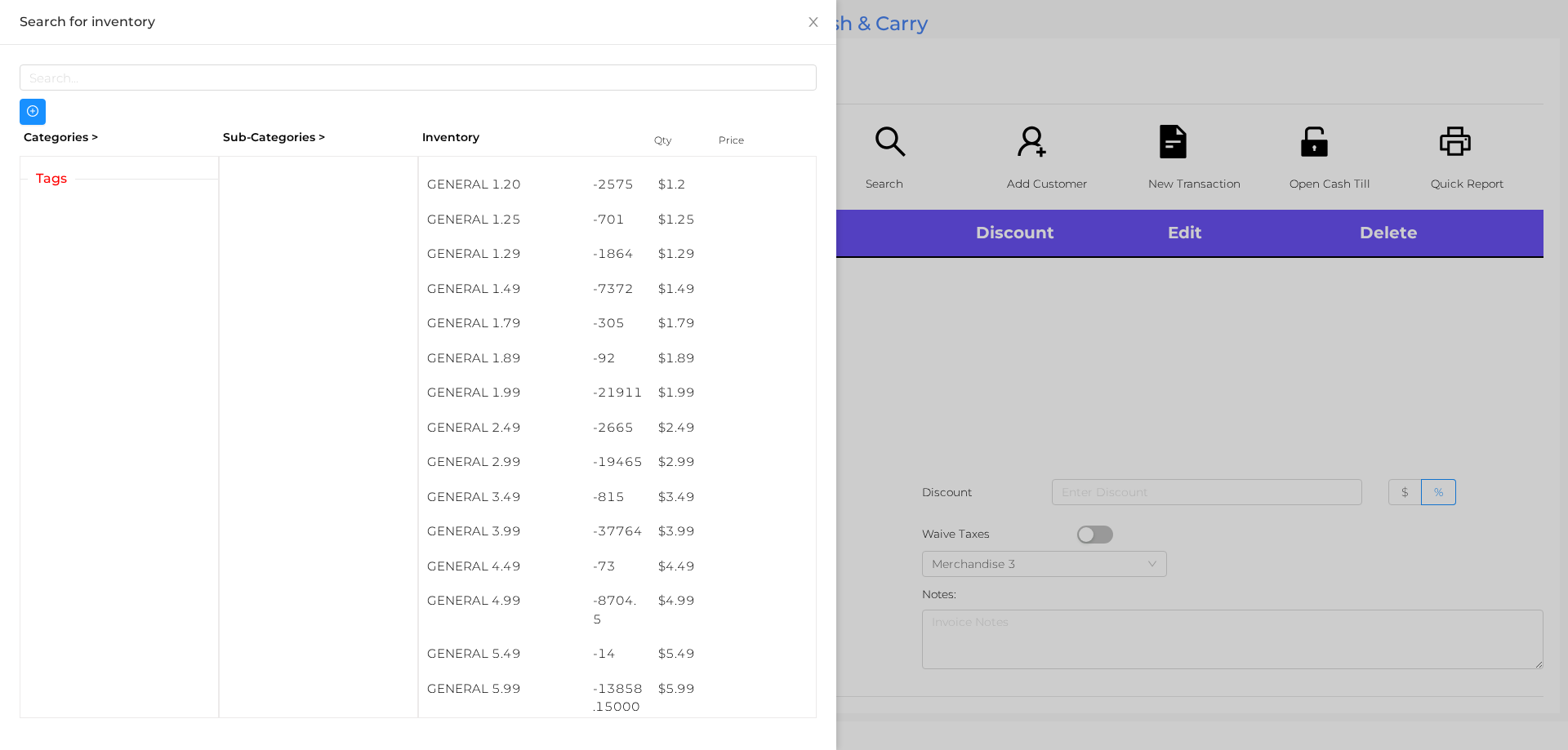
scroll to position [129, 0]
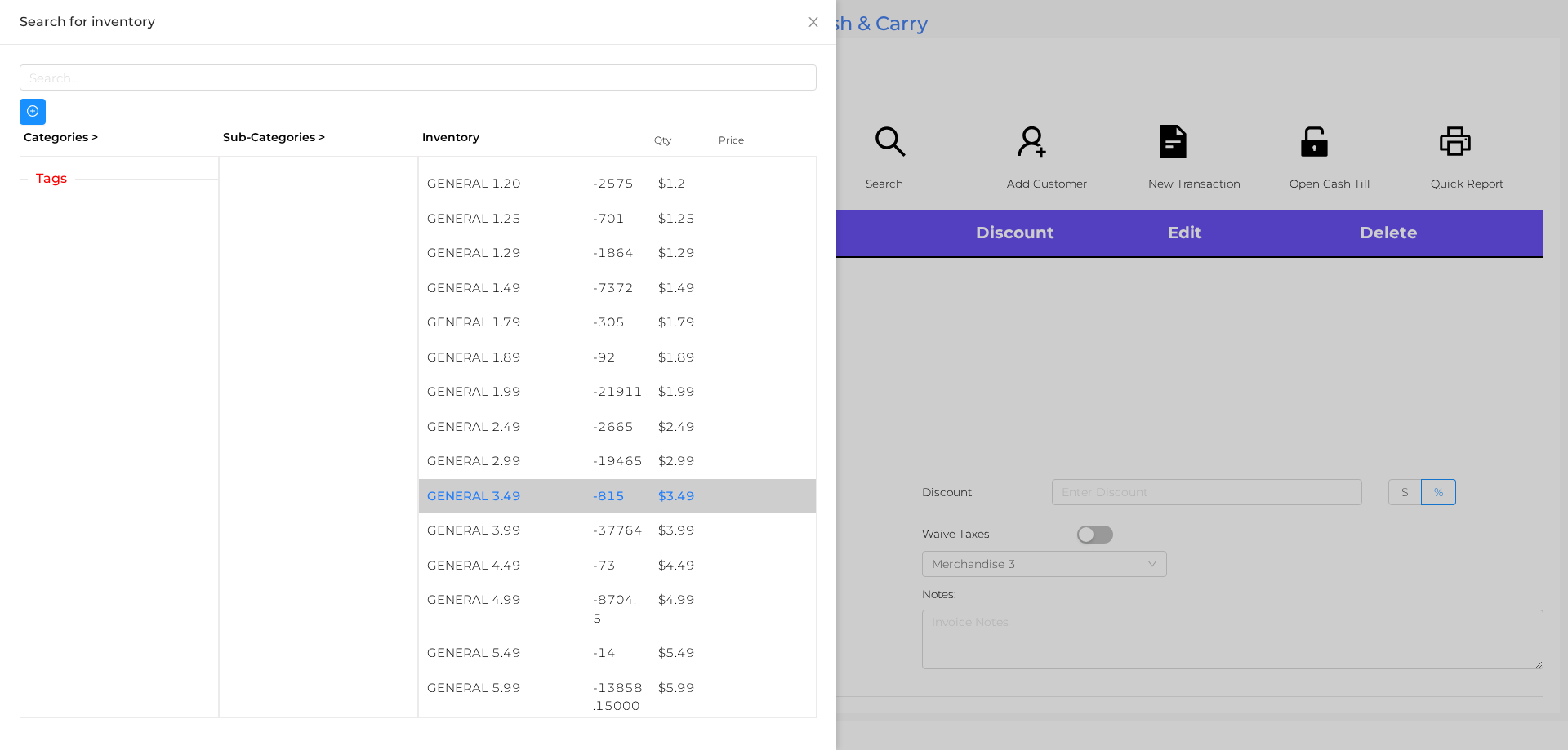
click at [710, 501] on div "$ 3.49" at bounding box center [733, 496] width 165 height 35
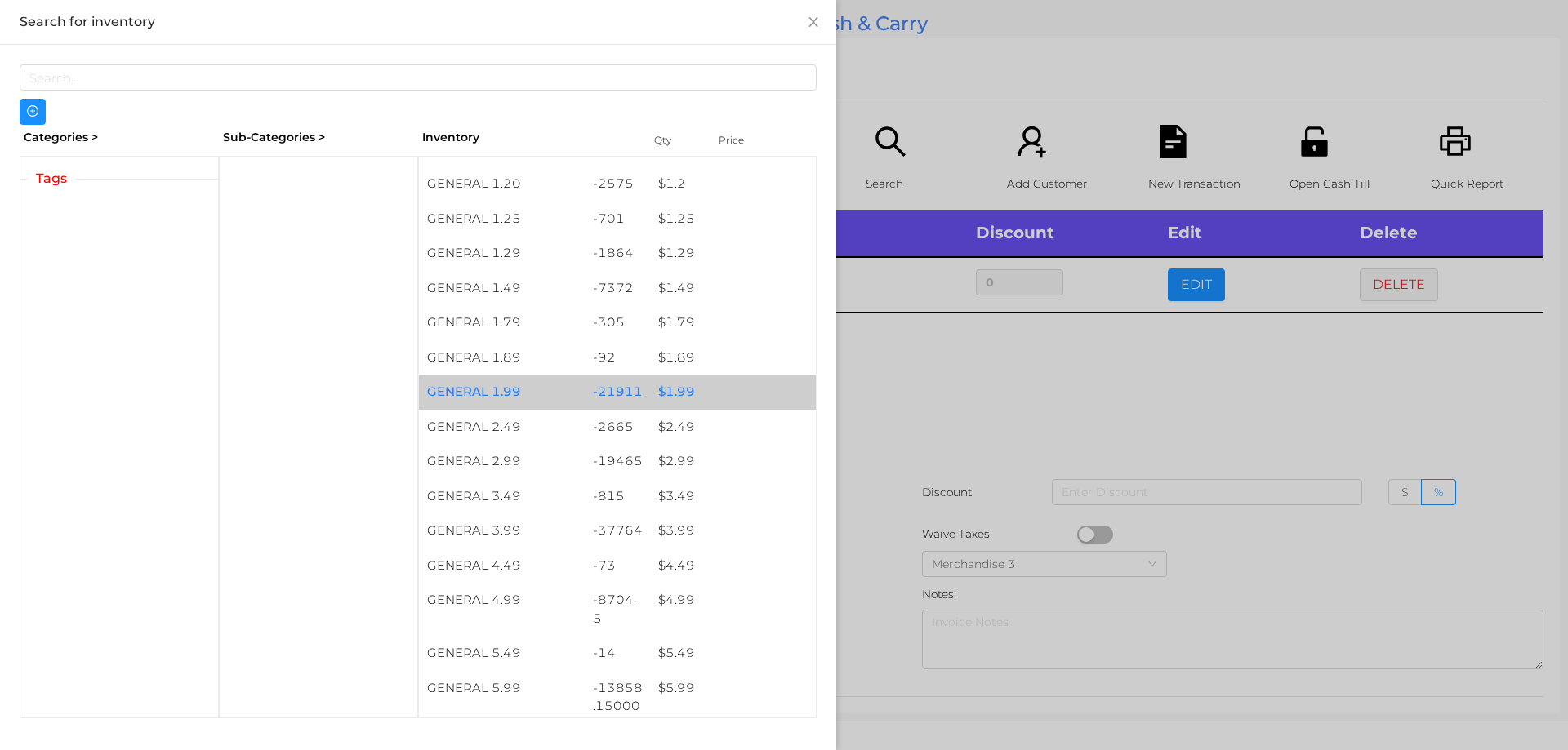
click at [601, 388] on div "-21911" at bounding box center [618, 392] width 66 height 35
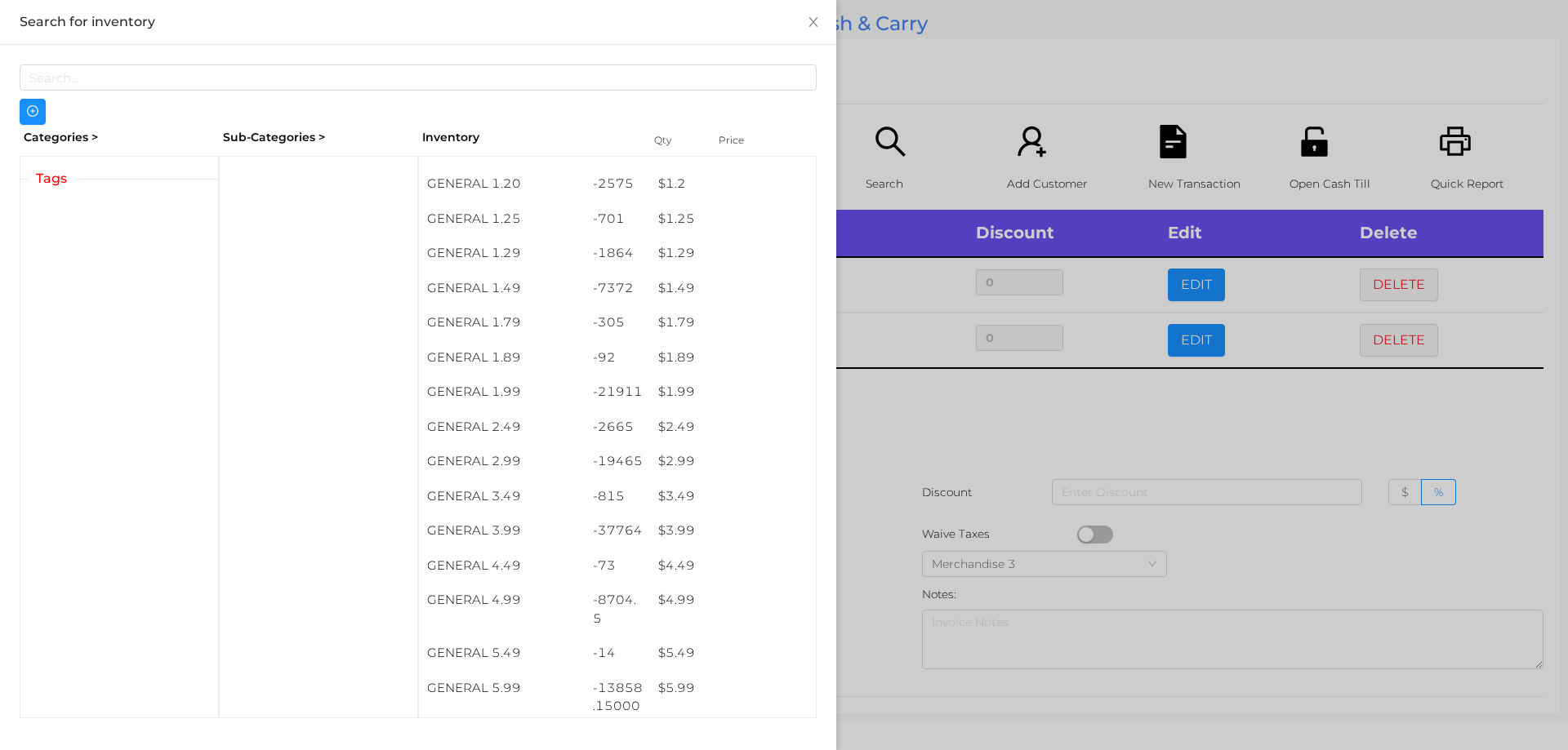
click at [938, 484] on div at bounding box center [784, 375] width 1568 height 750
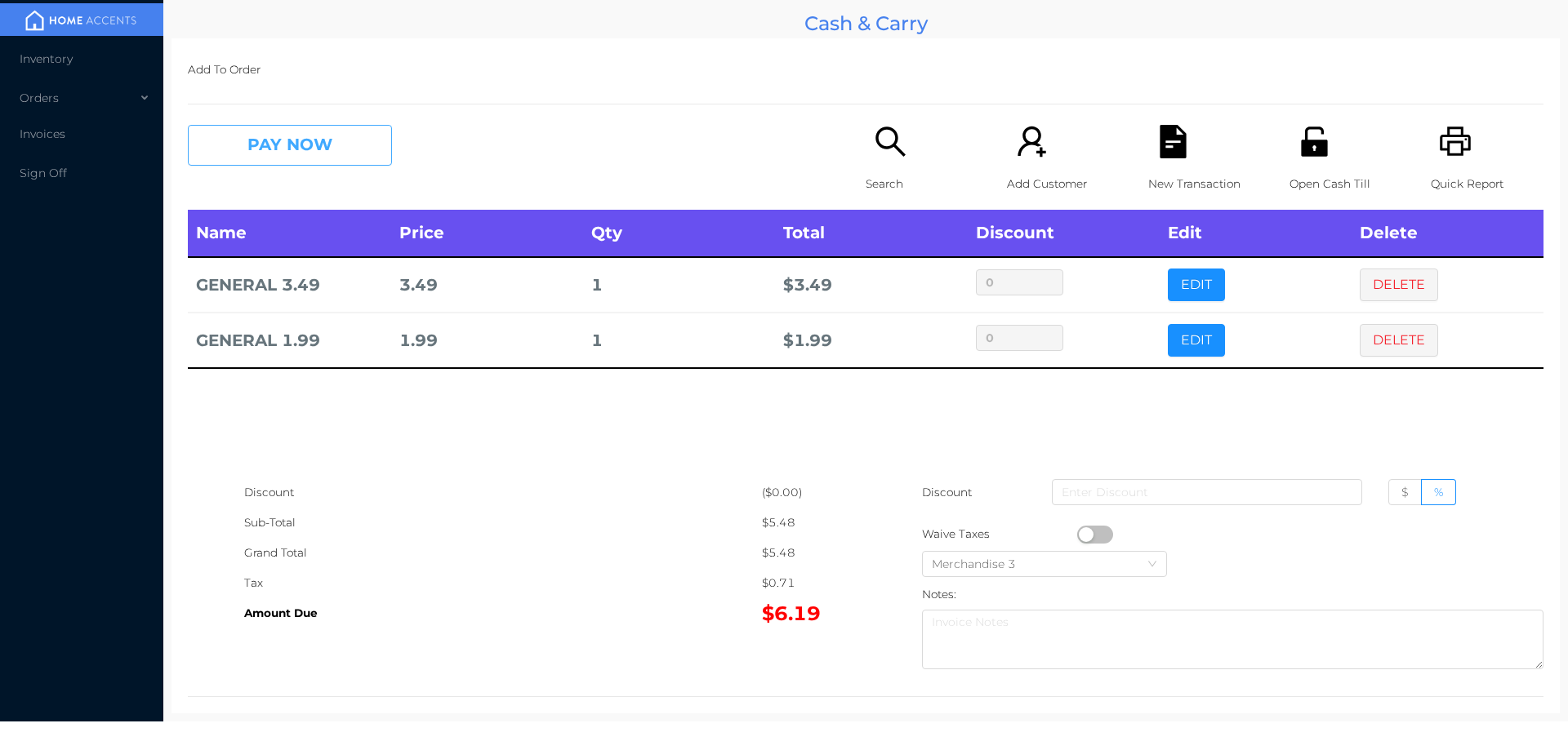
click at [250, 149] on button "PAY NOW" at bounding box center [290, 146] width 204 height 41
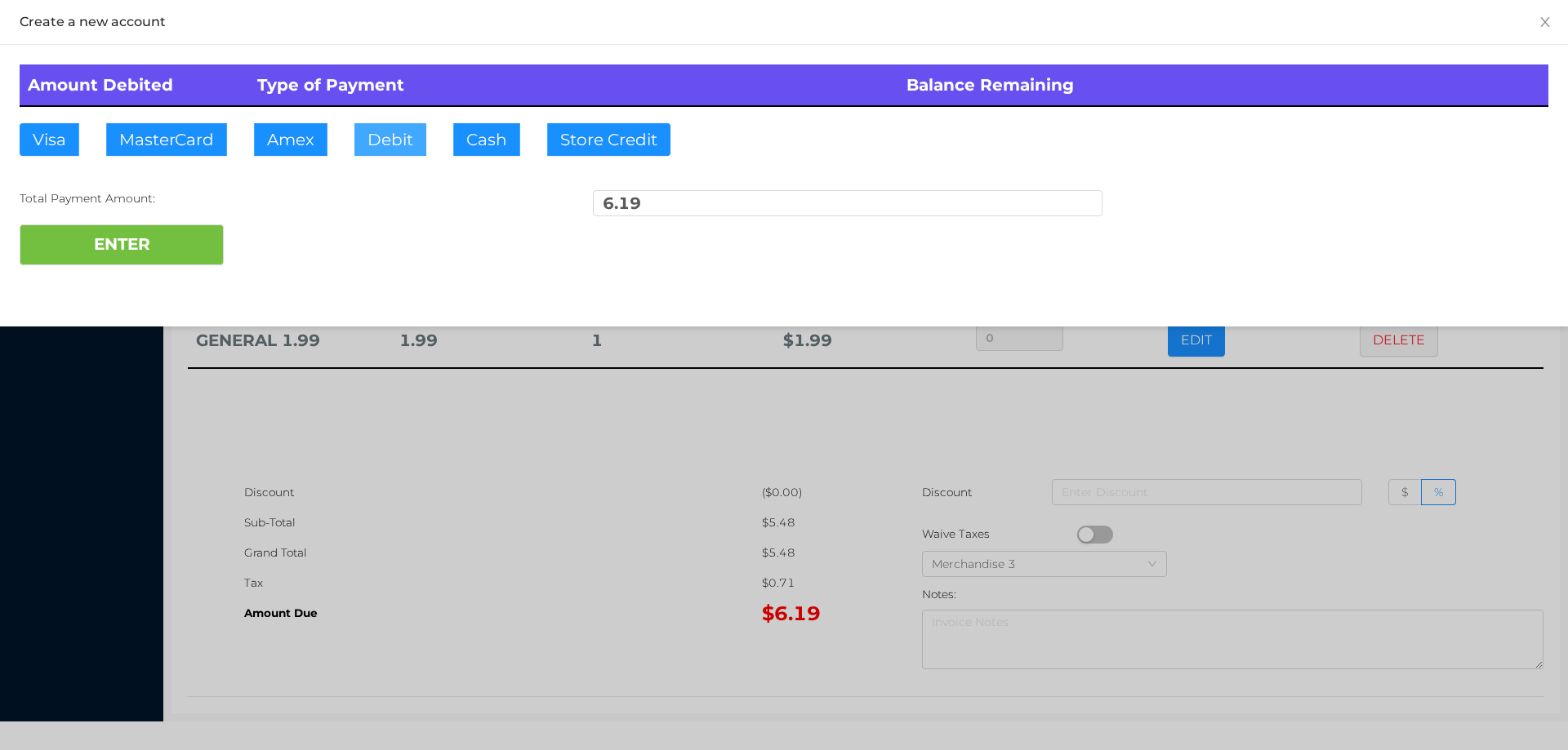
click at [385, 140] on button "Debit" at bounding box center [390, 139] width 72 height 33
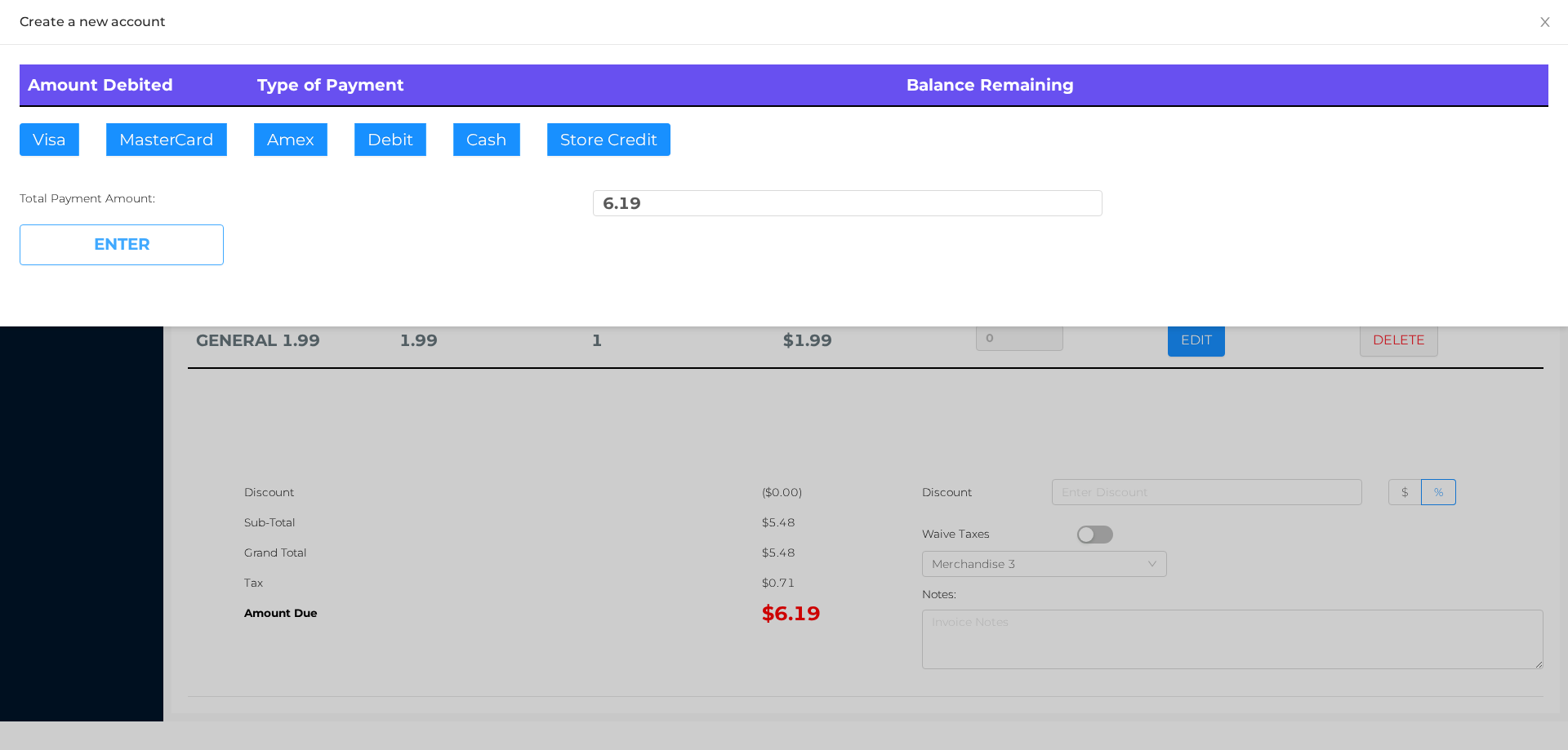
click at [138, 258] on button "ENTER" at bounding box center [122, 245] width 204 height 41
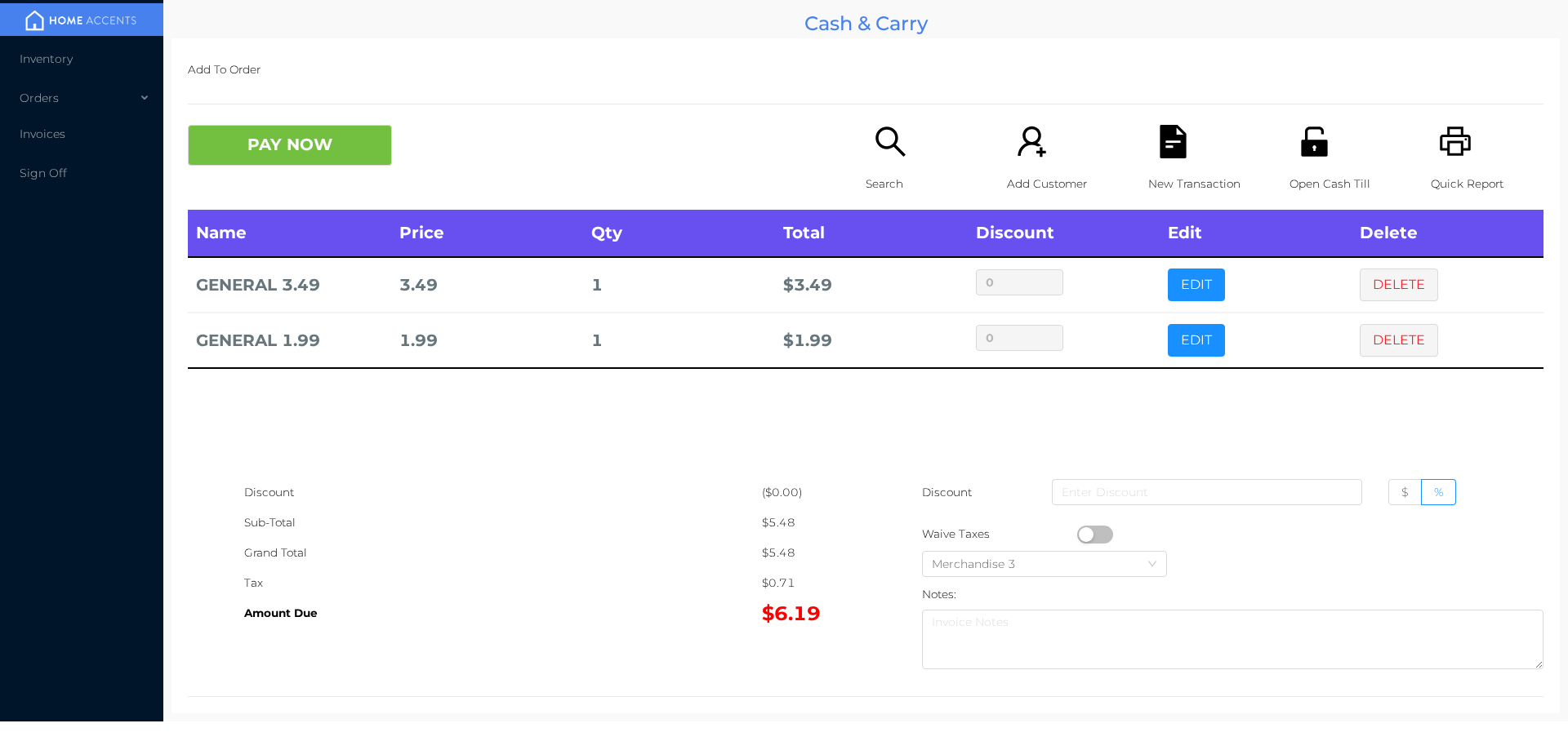
click at [1181, 151] on div "New Transaction" at bounding box center [1205, 167] width 113 height 85
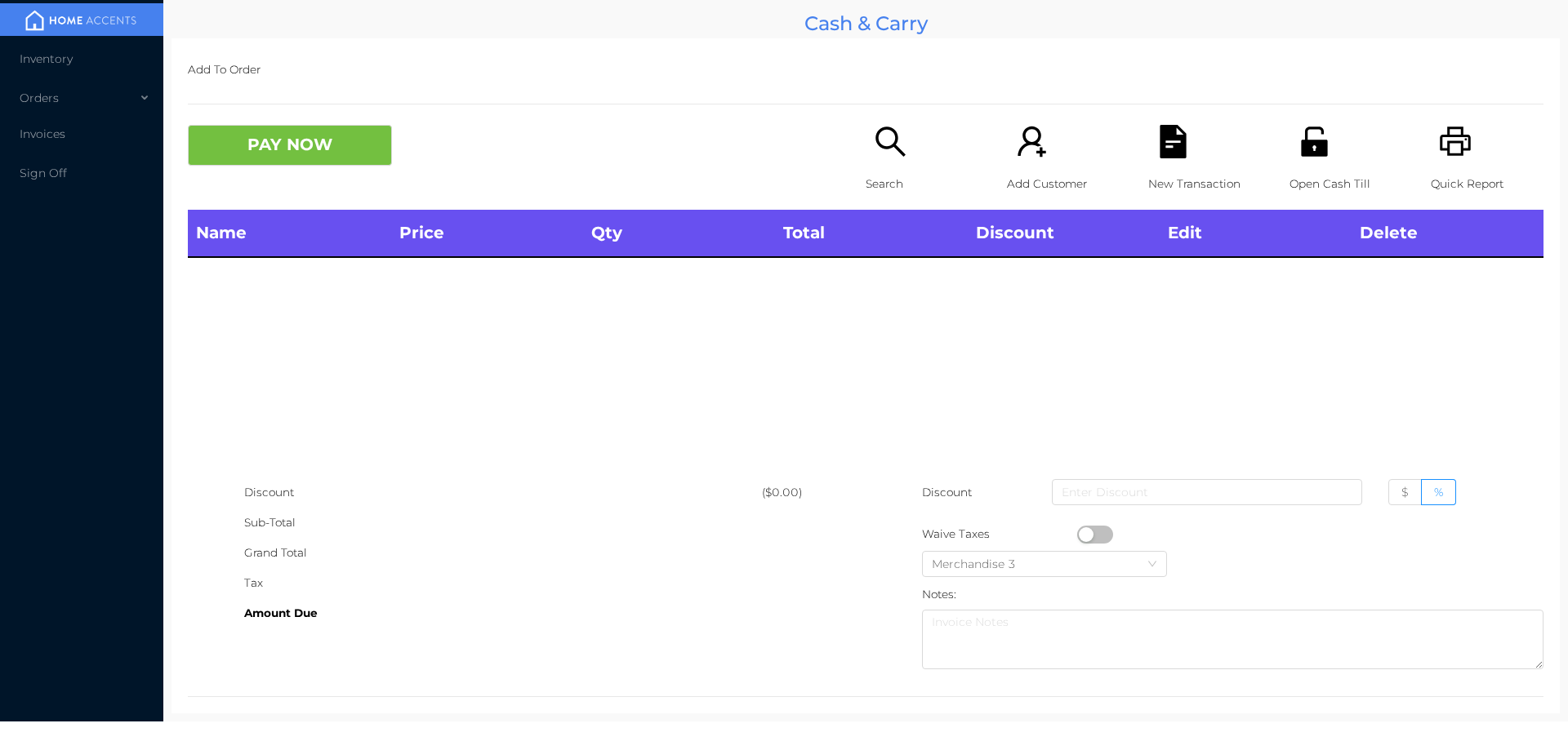
click at [885, 144] on icon "icon: search" at bounding box center [890, 141] width 33 height 33
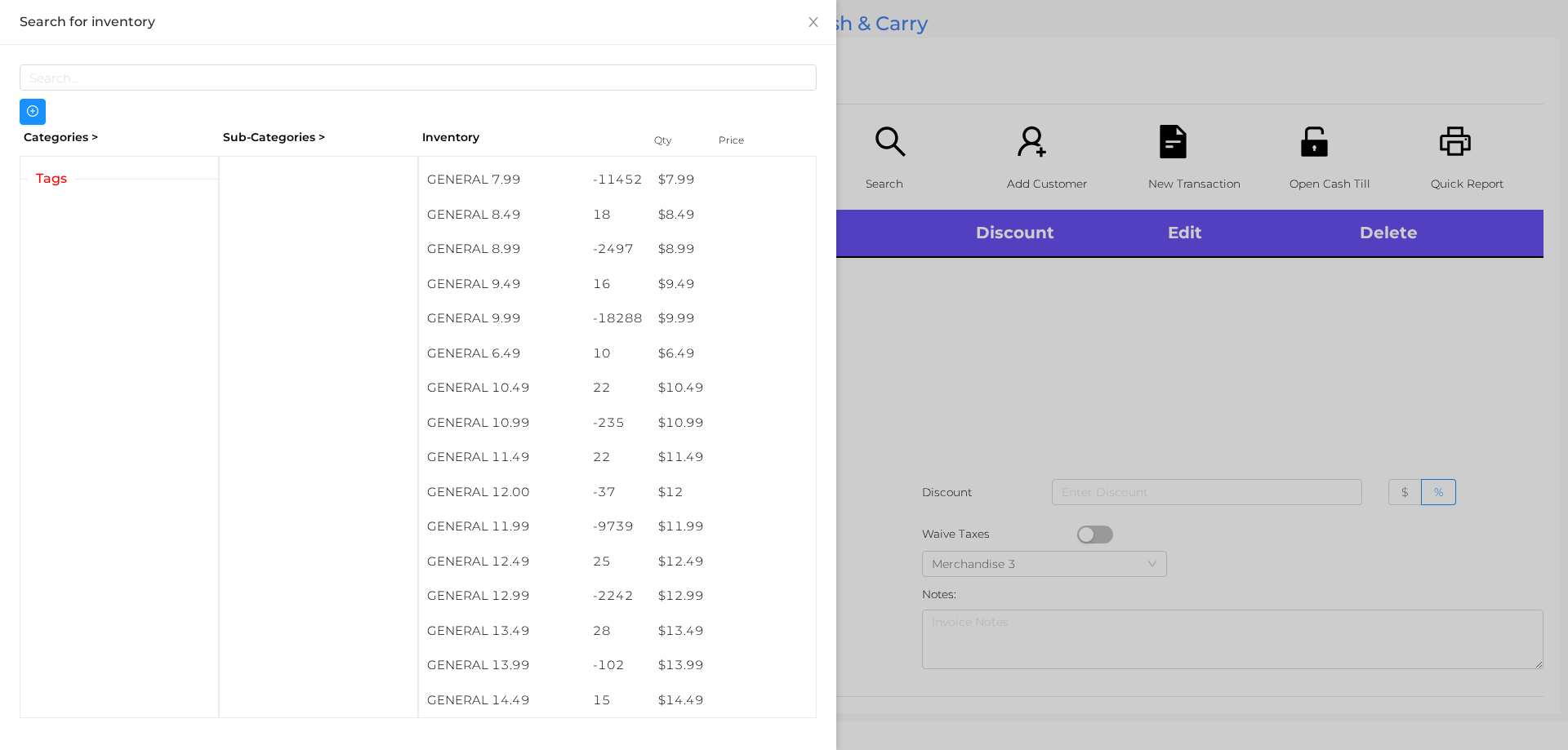
scroll to position [1047, 0]
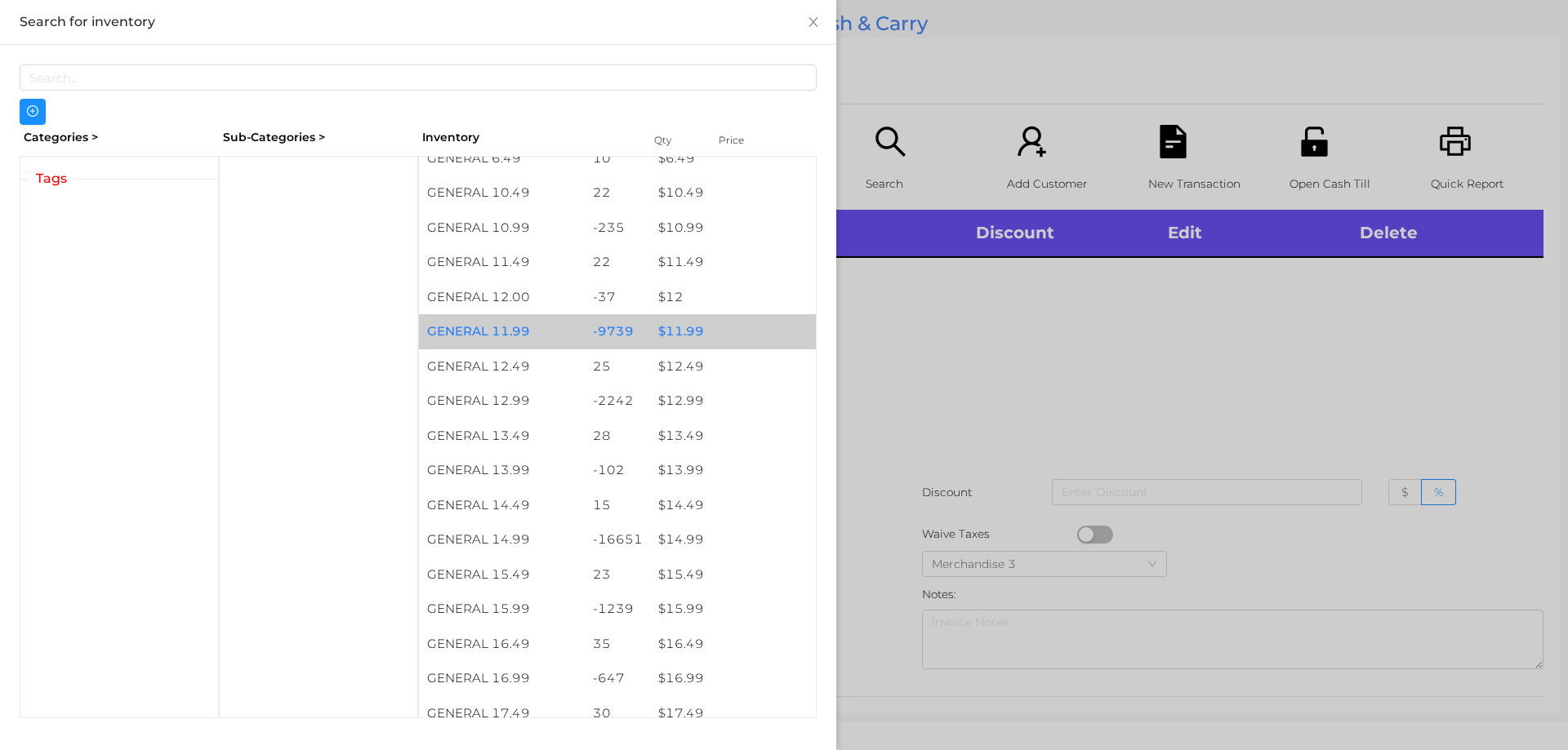
click at [682, 337] on div "$ 11.99" at bounding box center [733, 332] width 165 height 35
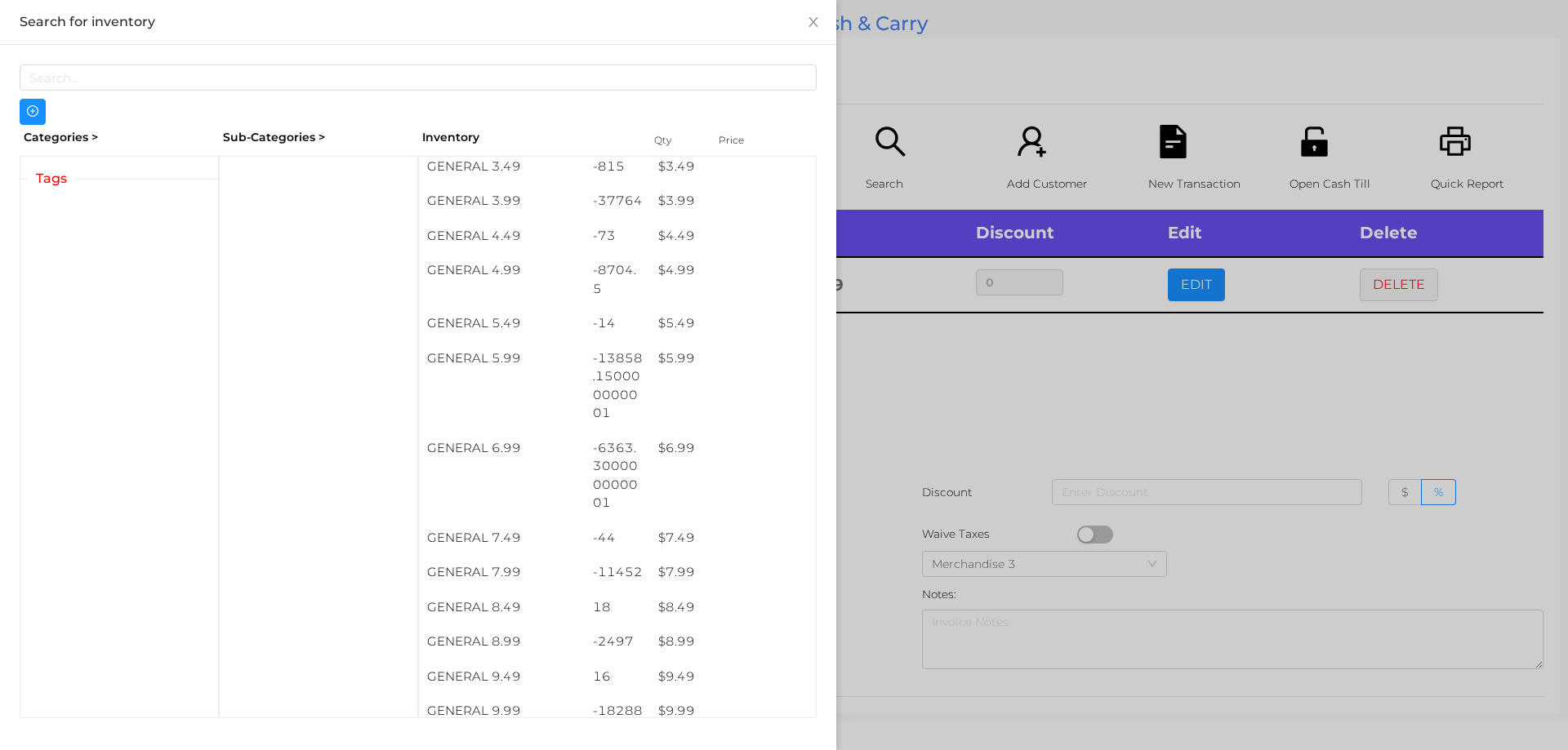
scroll to position [459, 0]
click at [920, 381] on div at bounding box center [784, 375] width 1568 height 750
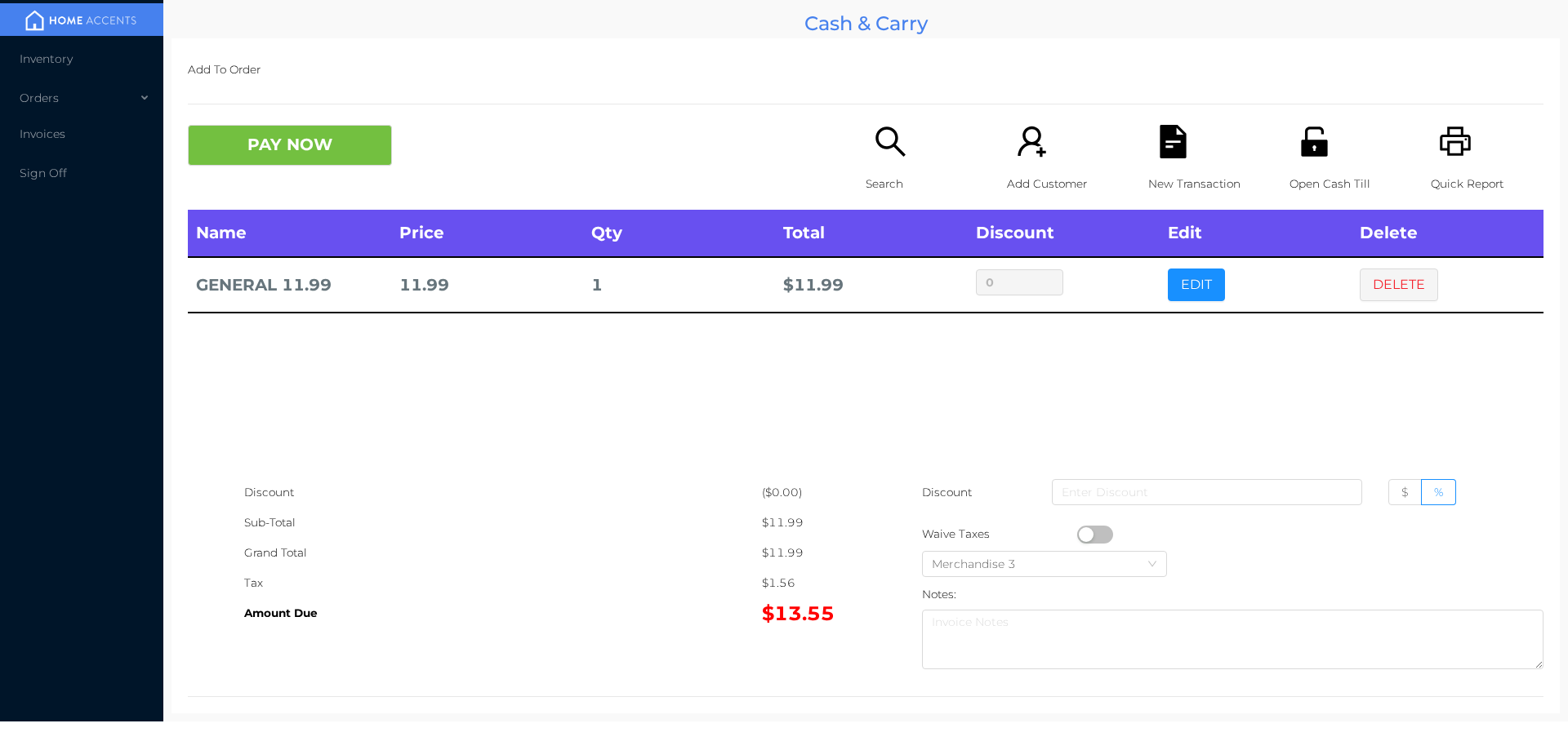
click at [881, 136] on icon "icon: search" at bounding box center [890, 141] width 33 height 33
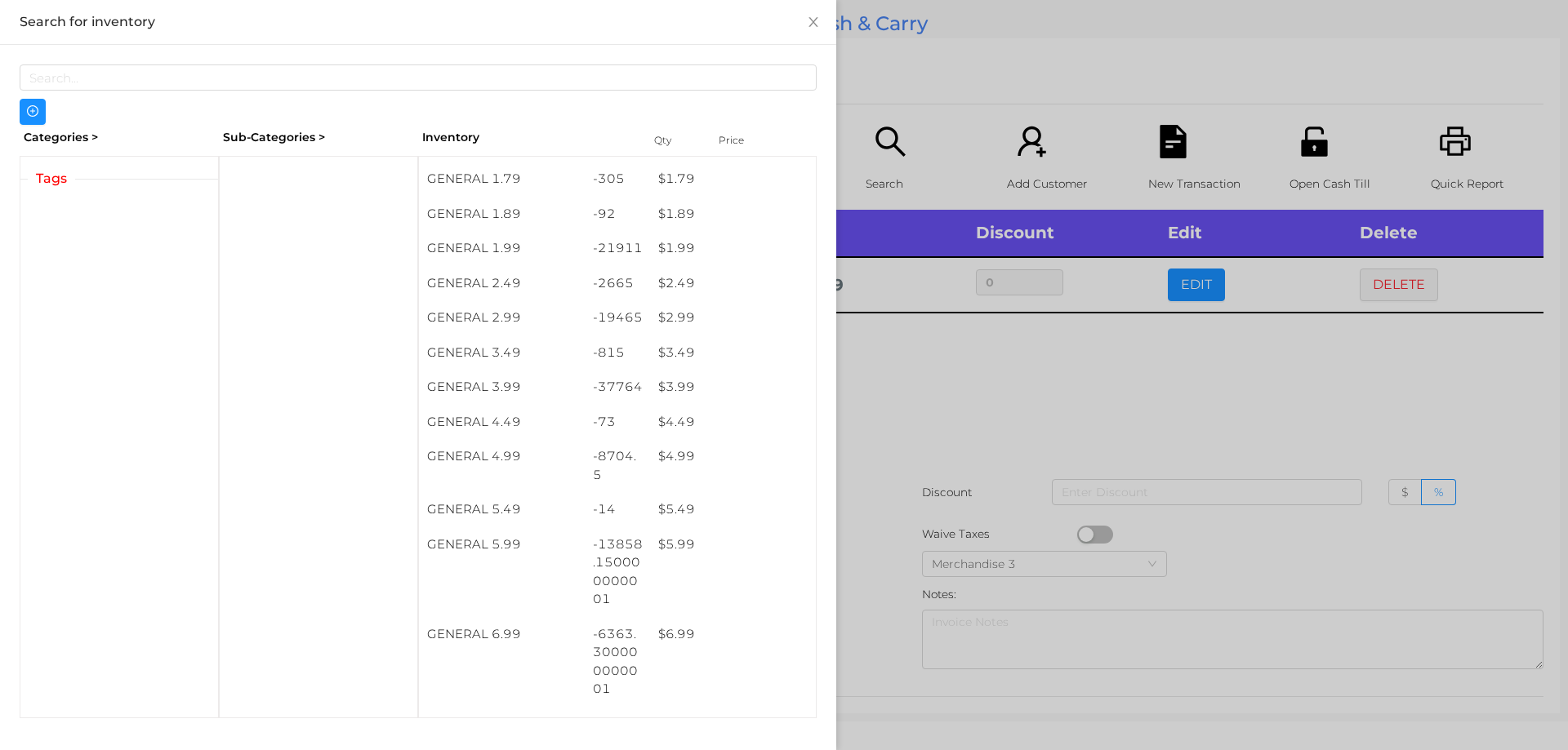
scroll to position [295, 0]
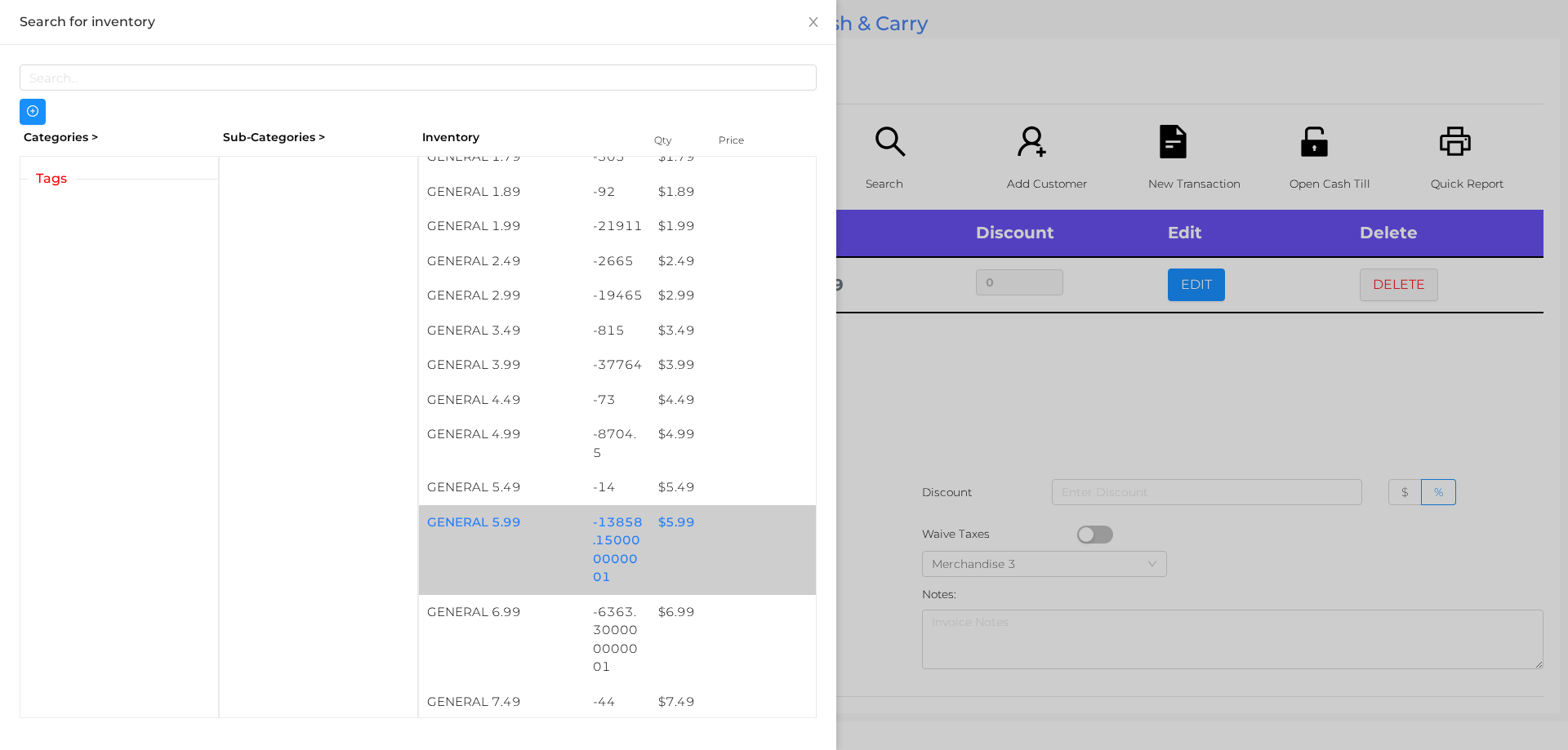
click at [662, 518] on div "$ 5.99" at bounding box center [733, 522] width 165 height 35
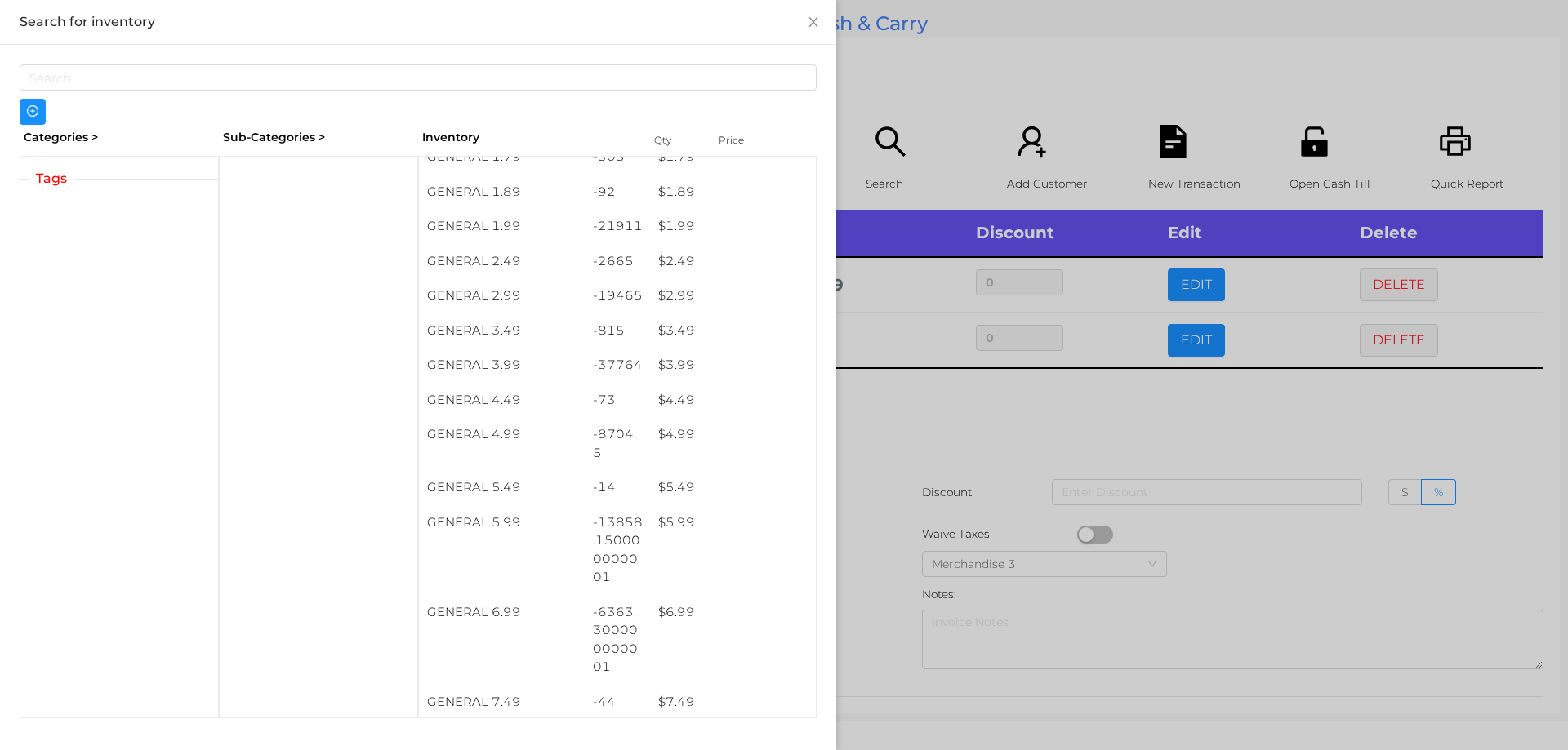
click at [920, 415] on div at bounding box center [784, 375] width 1568 height 750
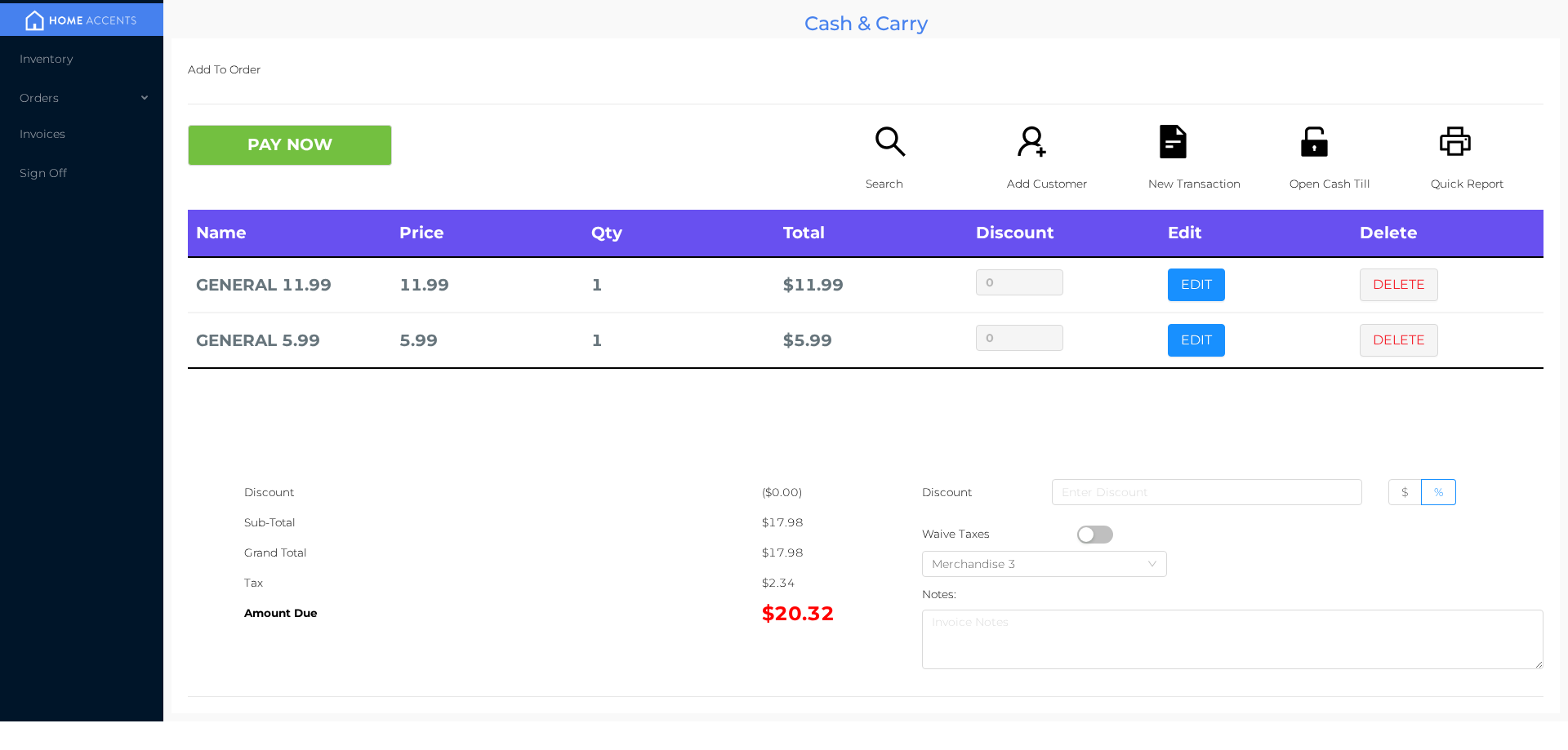
click at [1173, 158] on icon "icon: file-text" at bounding box center [1173, 141] width 26 height 33
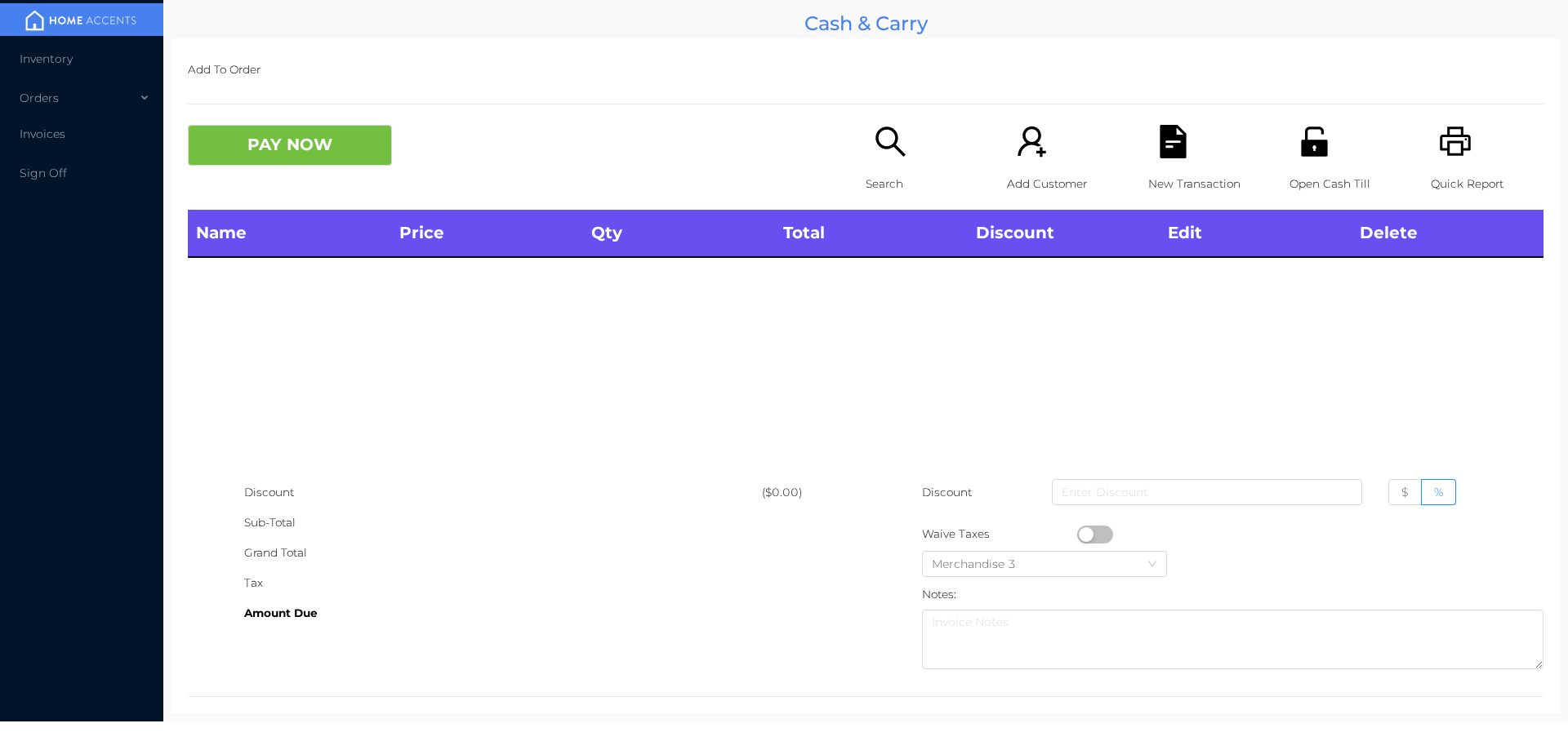
click at [888, 146] on icon "icon: search" at bounding box center [890, 141] width 30 height 29
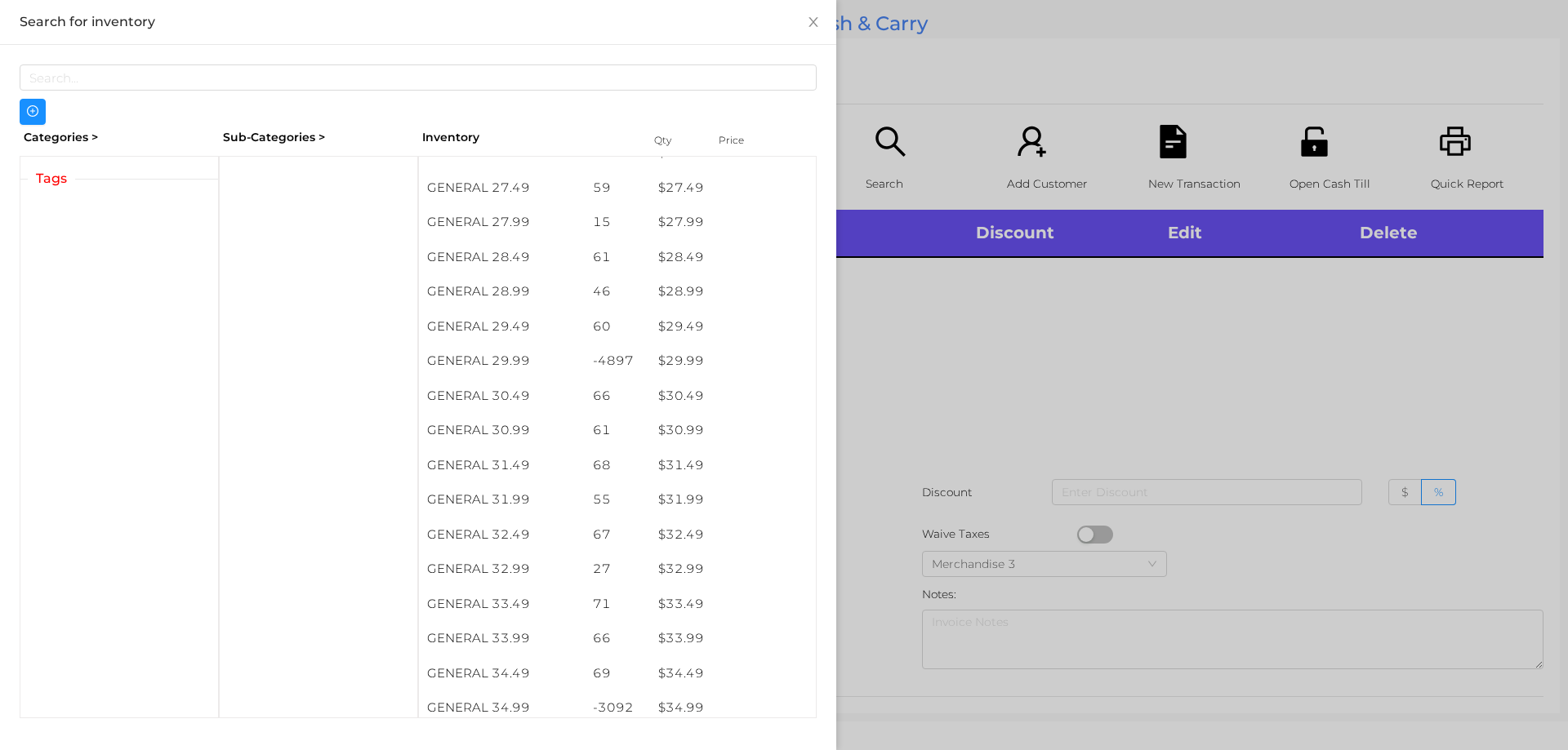
scroll to position [2283, 0]
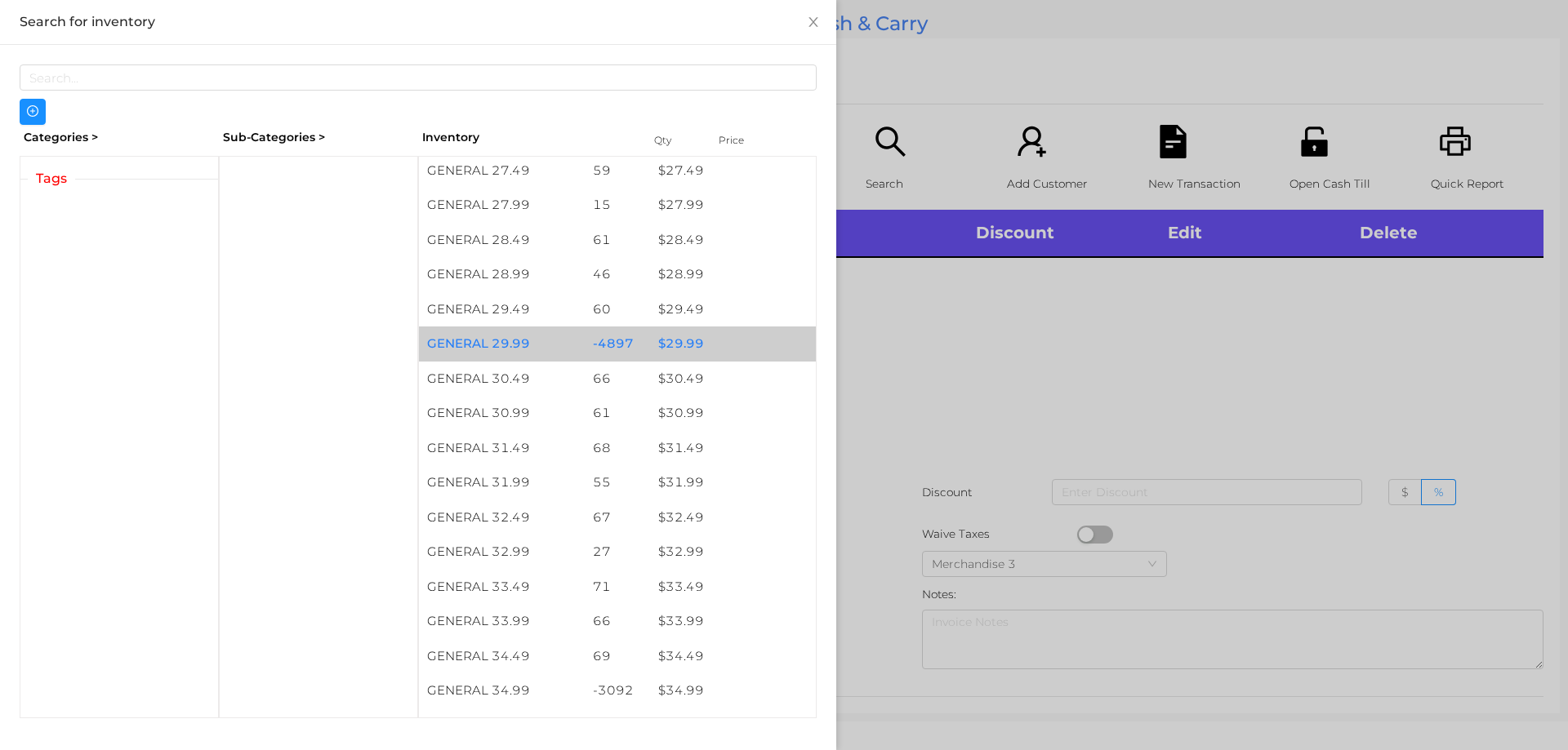
click at [719, 332] on div "$ 29.99" at bounding box center [733, 343] width 165 height 35
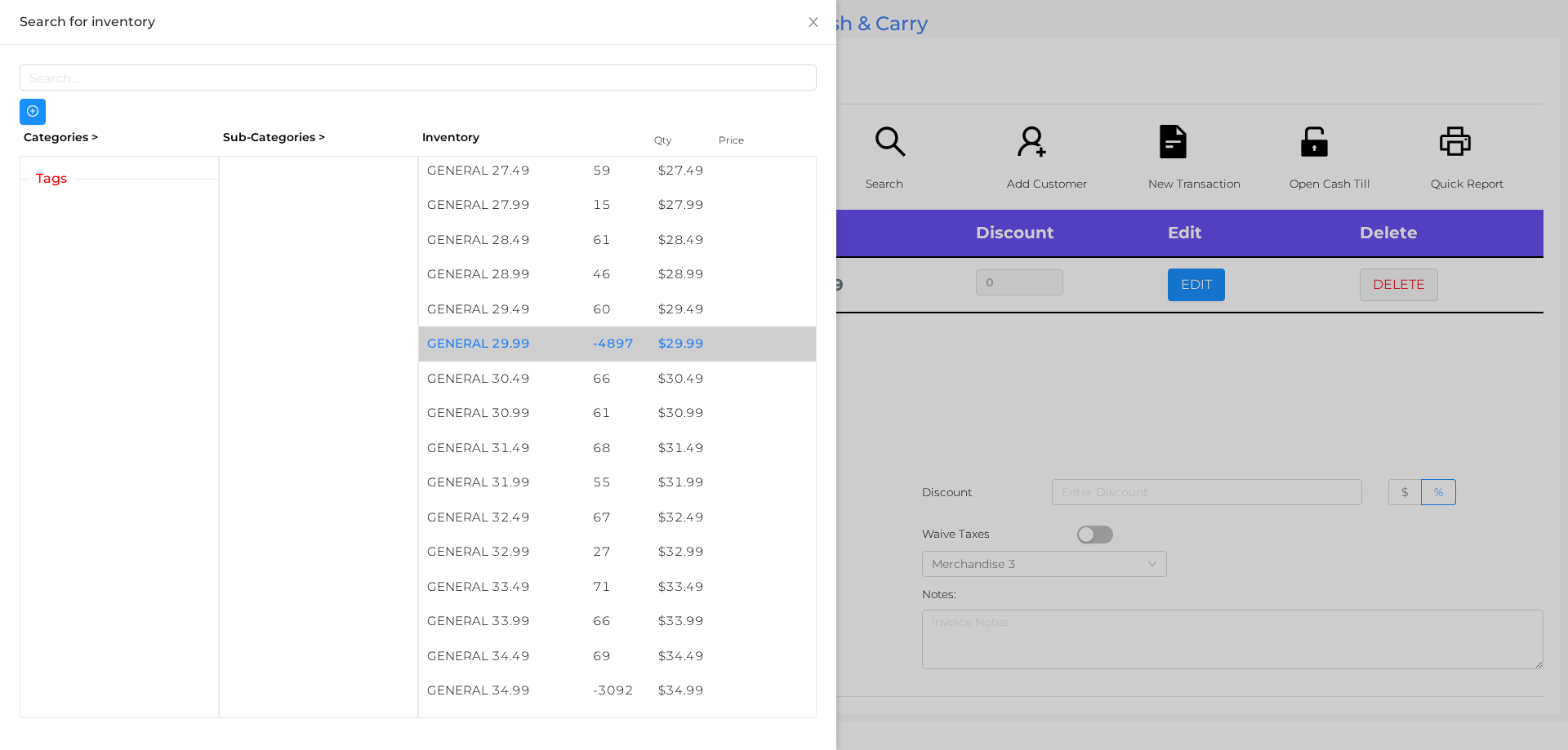
click at [715, 332] on div "$ 29.99" at bounding box center [733, 343] width 165 height 35
click at [729, 342] on div "$ 29.99" at bounding box center [733, 343] width 165 height 35
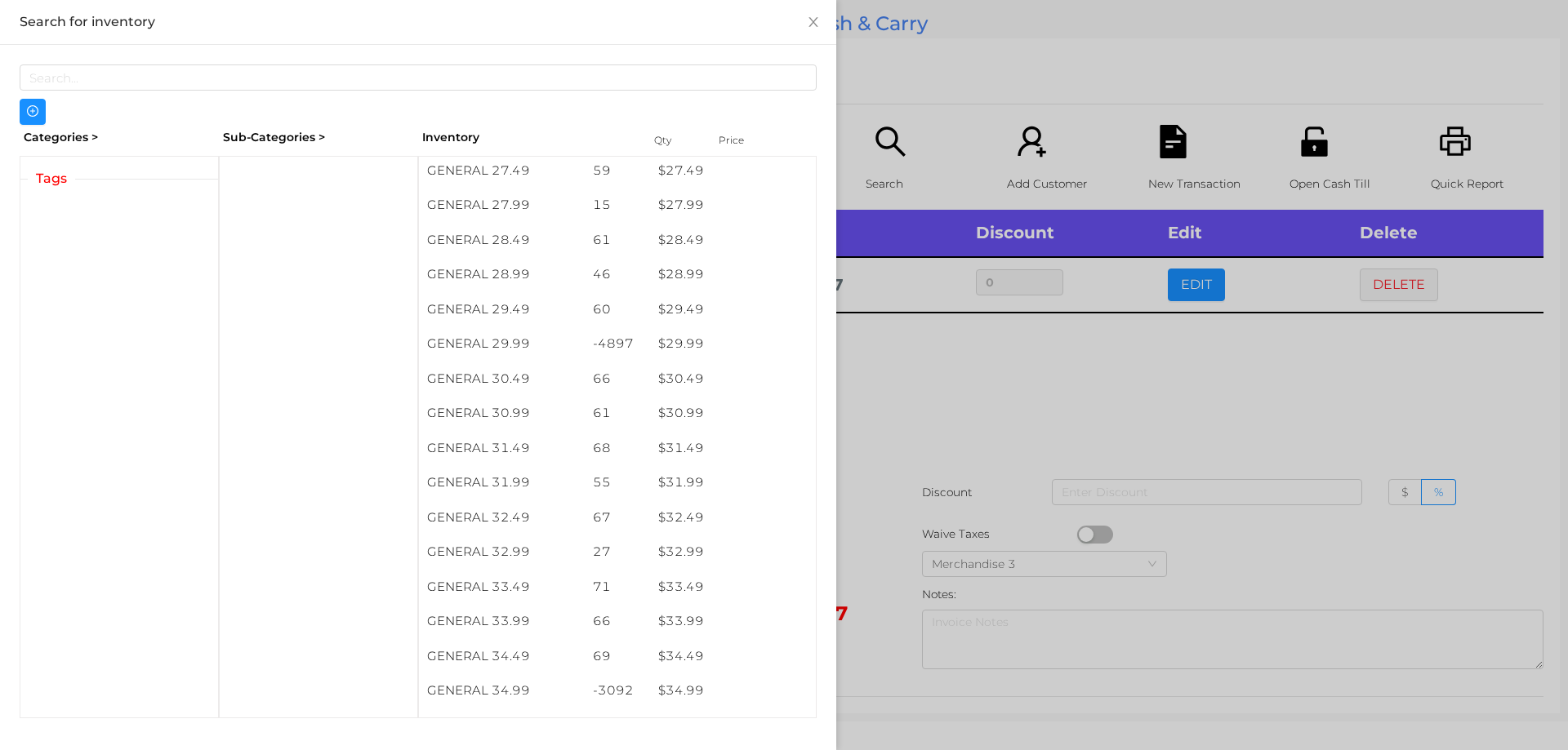
click at [924, 396] on div at bounding box center [784, 375] width 1568 height 750
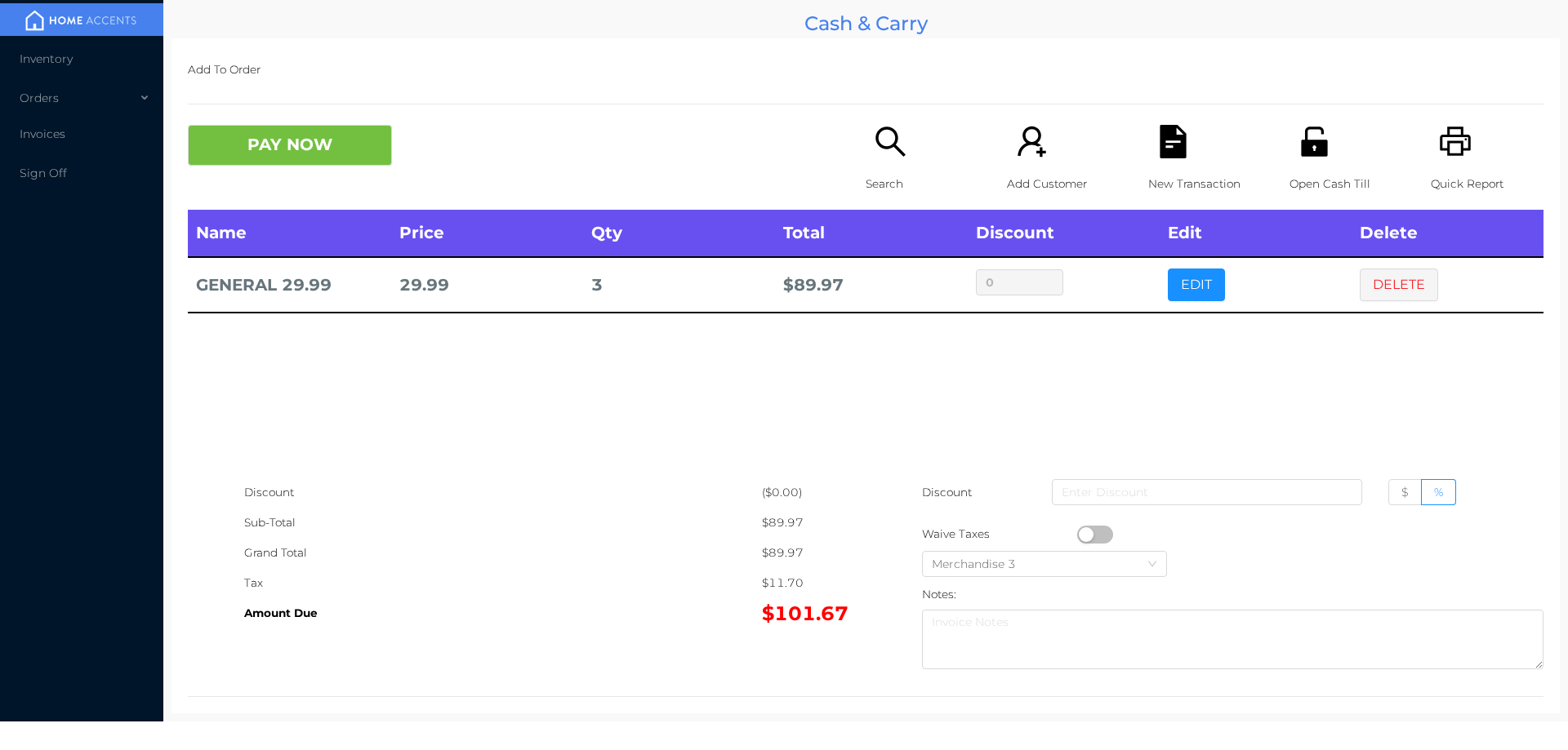
click at [877, 152] on icon "icon: search" at bounding box center [890, 141] width 33 height 33
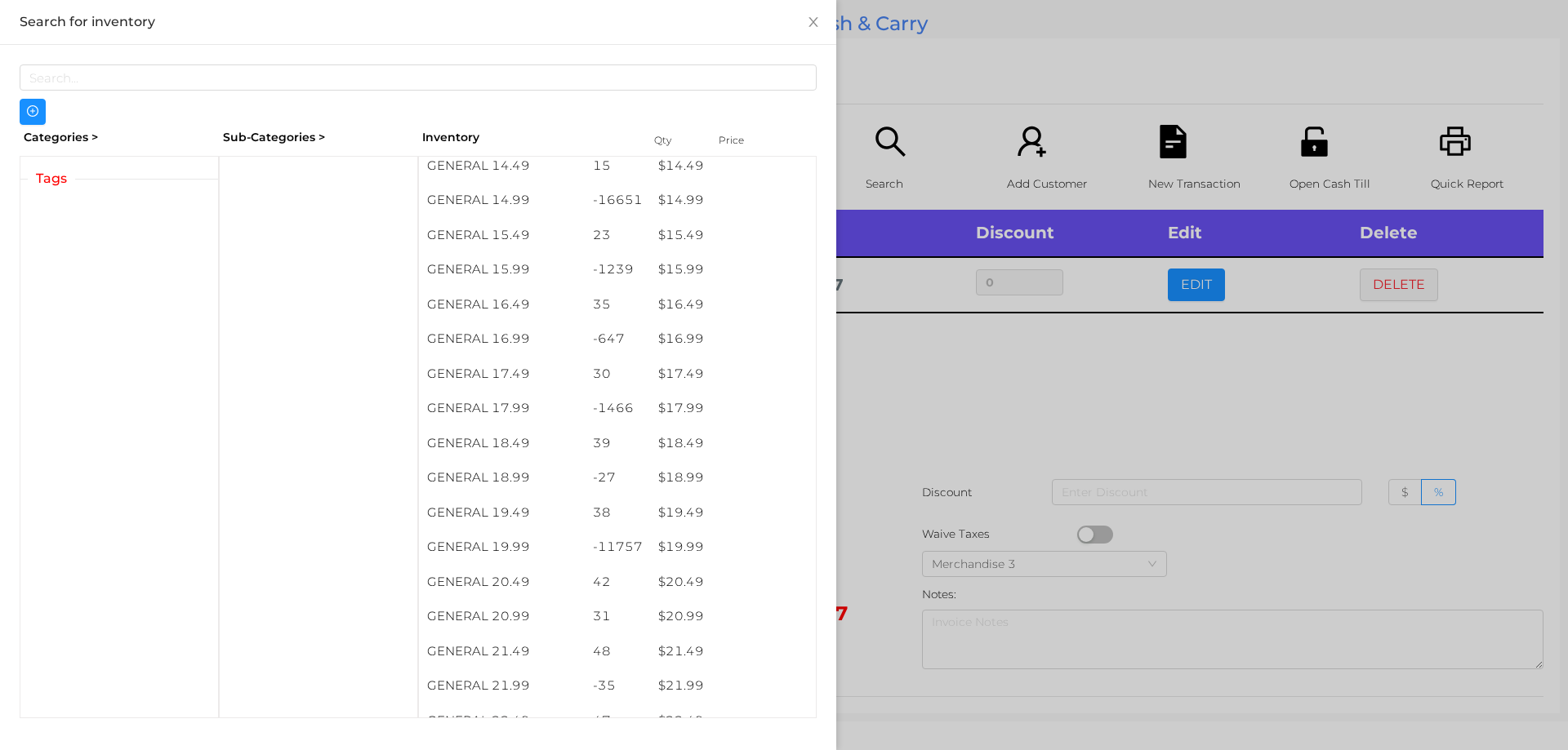
scroll to position [1386, 0]
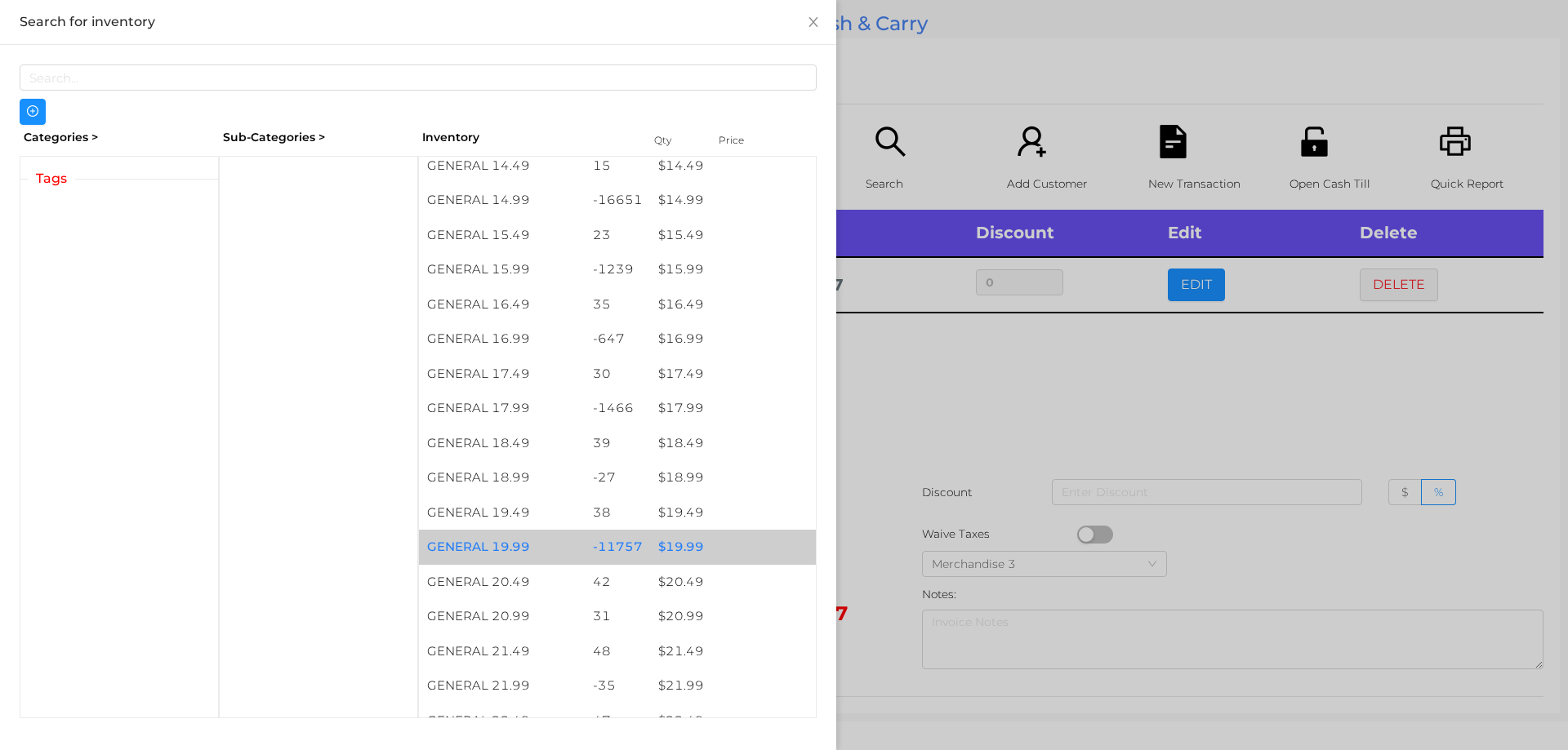
click at [708, 559] on div "$ 19.99" at bounding box center [733, 547] width 165 height 35
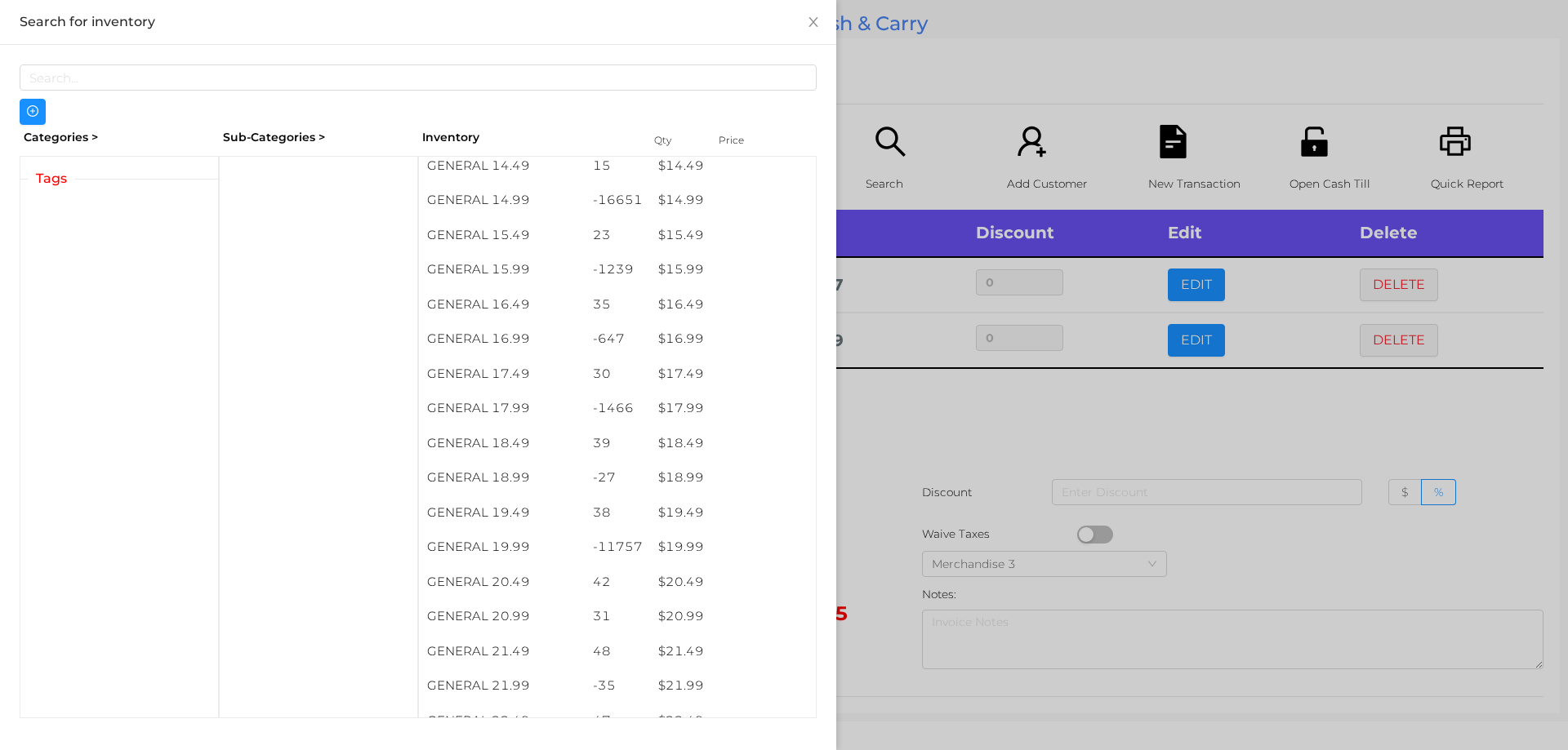
click at [940, 446] on div at bounding box center [784, 375] width 1568 height 750
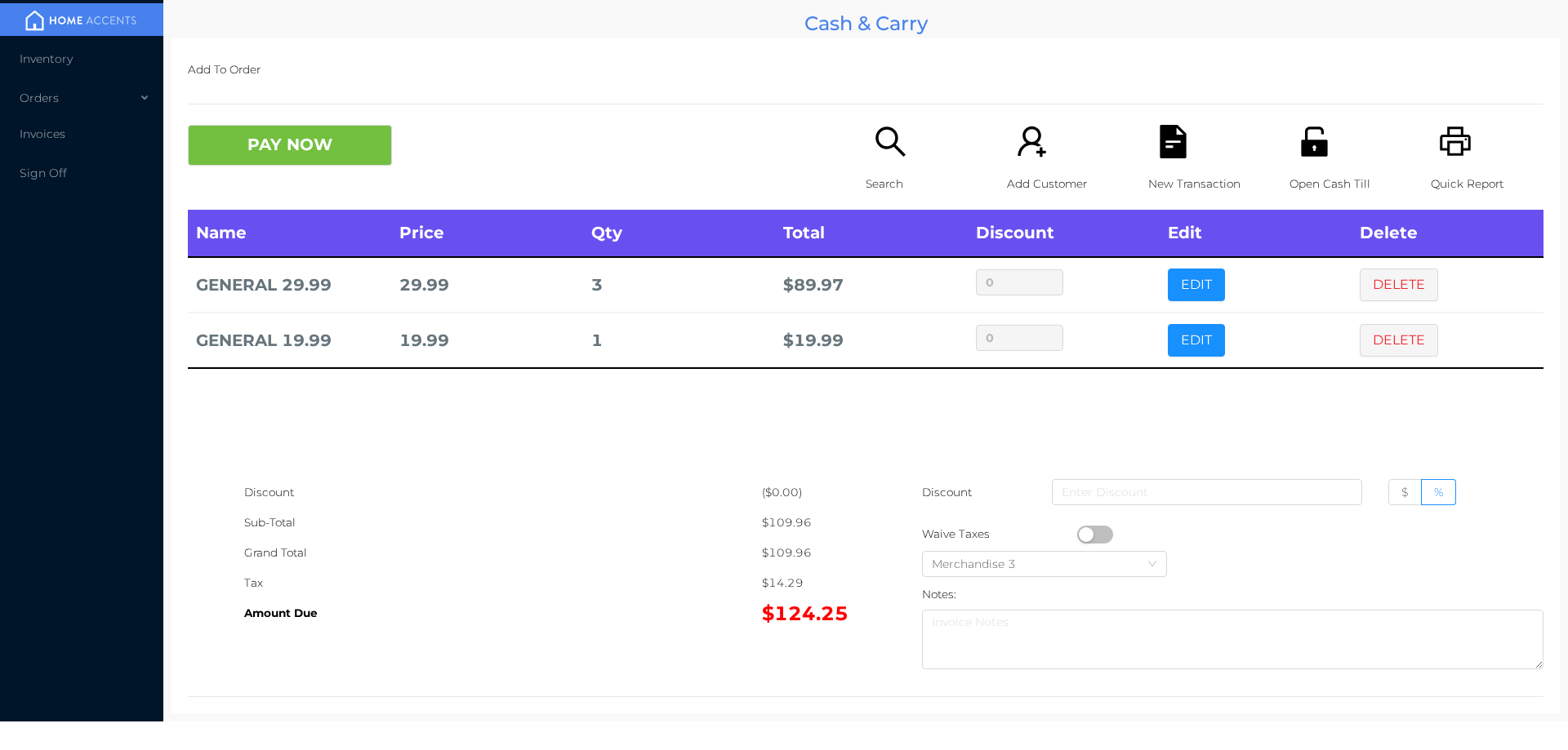
click at [898, 207] on div "Search" at bounding box center [922, 167] width 113 height 85
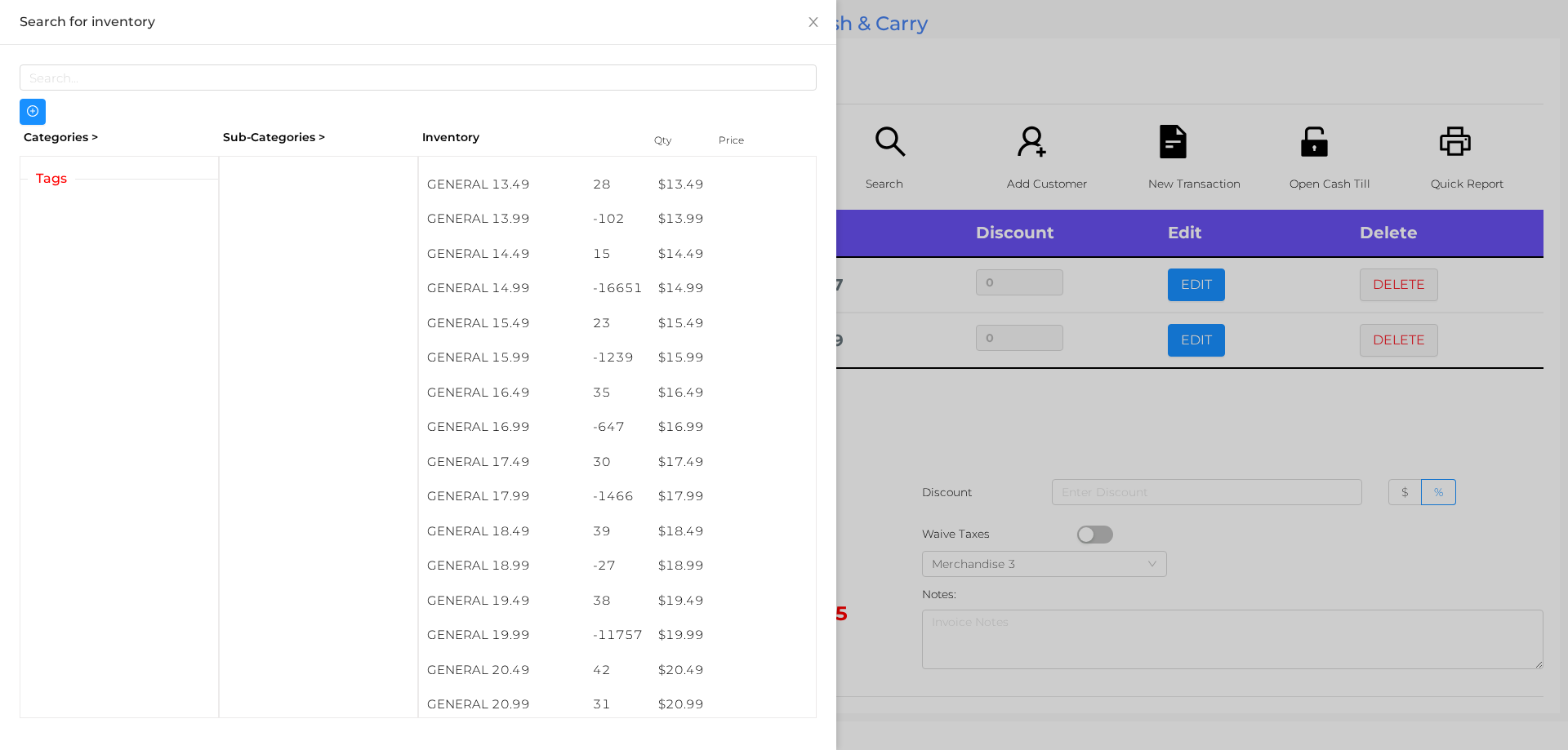
scroll to position [1308, 0]
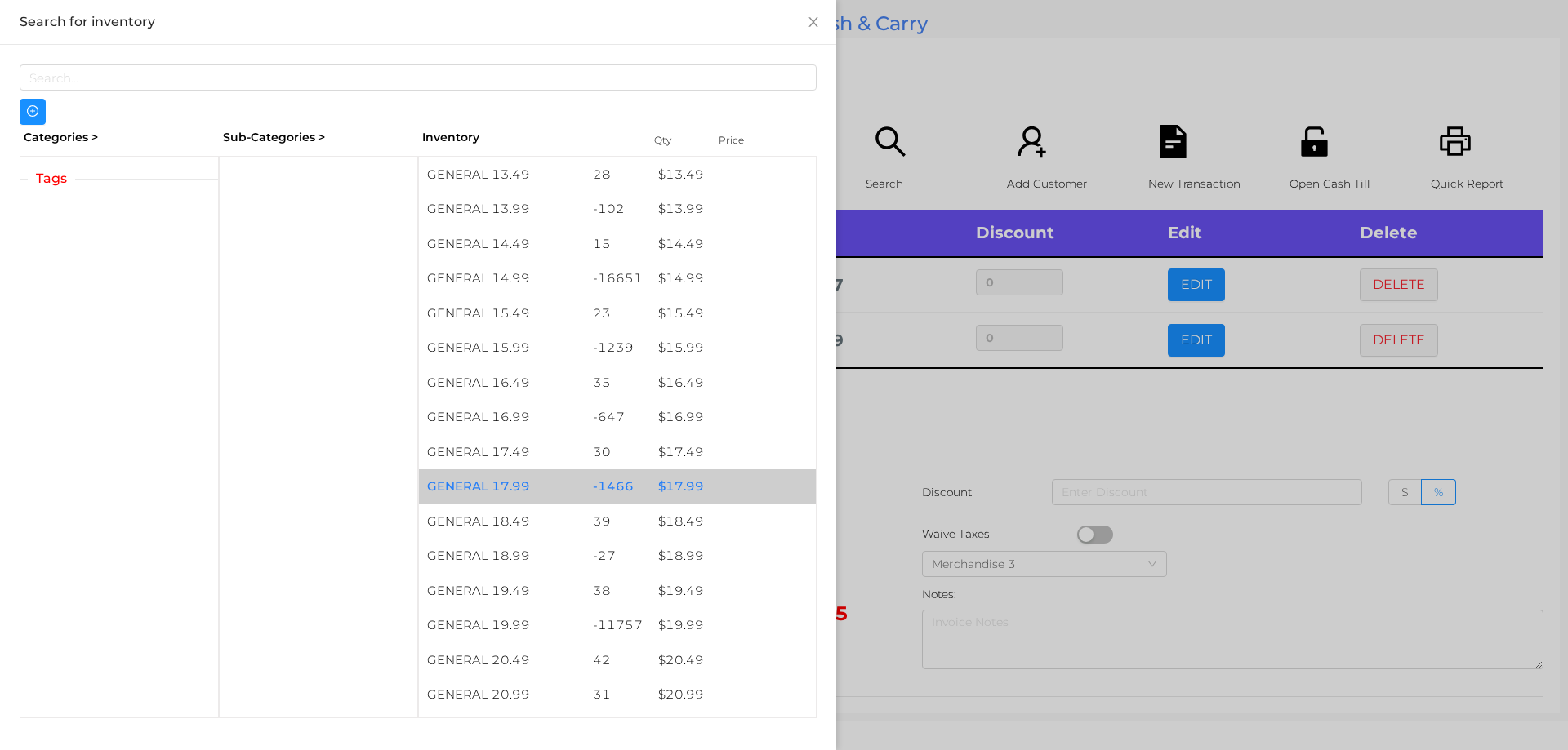
click at [691, 478] on div "$ 17.99" at bounding box center [733, 486] width 165 height 35
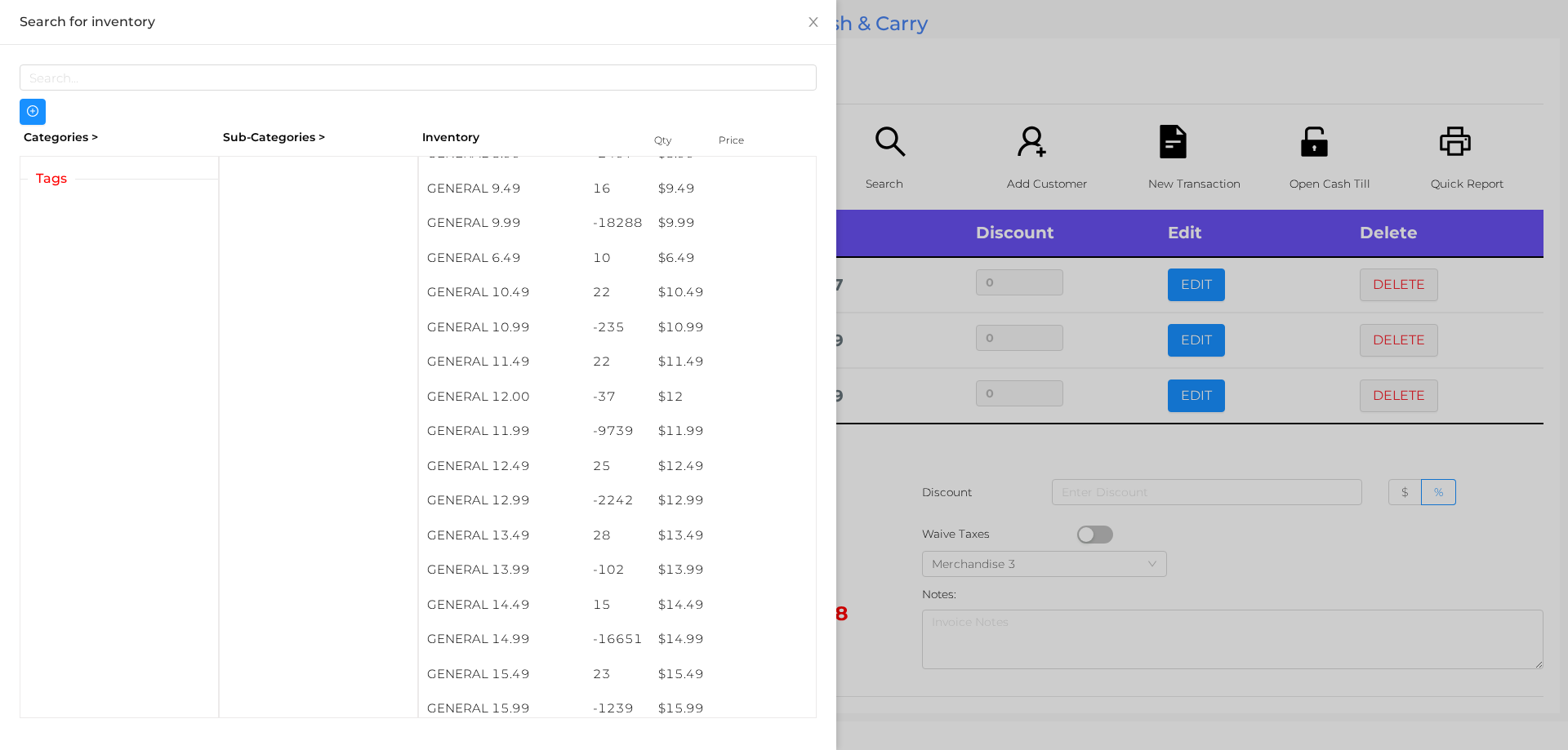
scroll to position [934, 0]
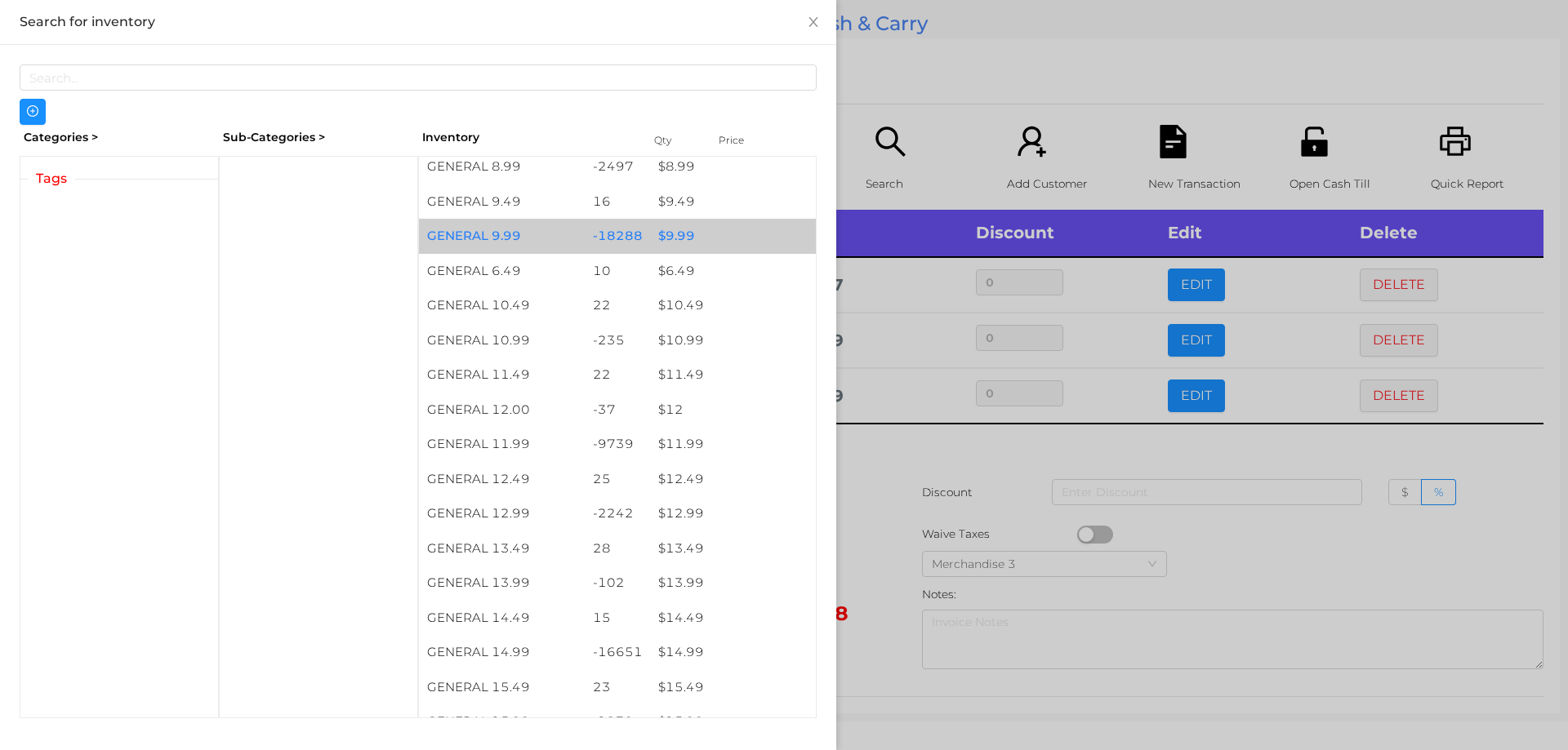
click at [699, 235] on div "$ 9.99" at bounding box center [733, 236] width 165 height 35
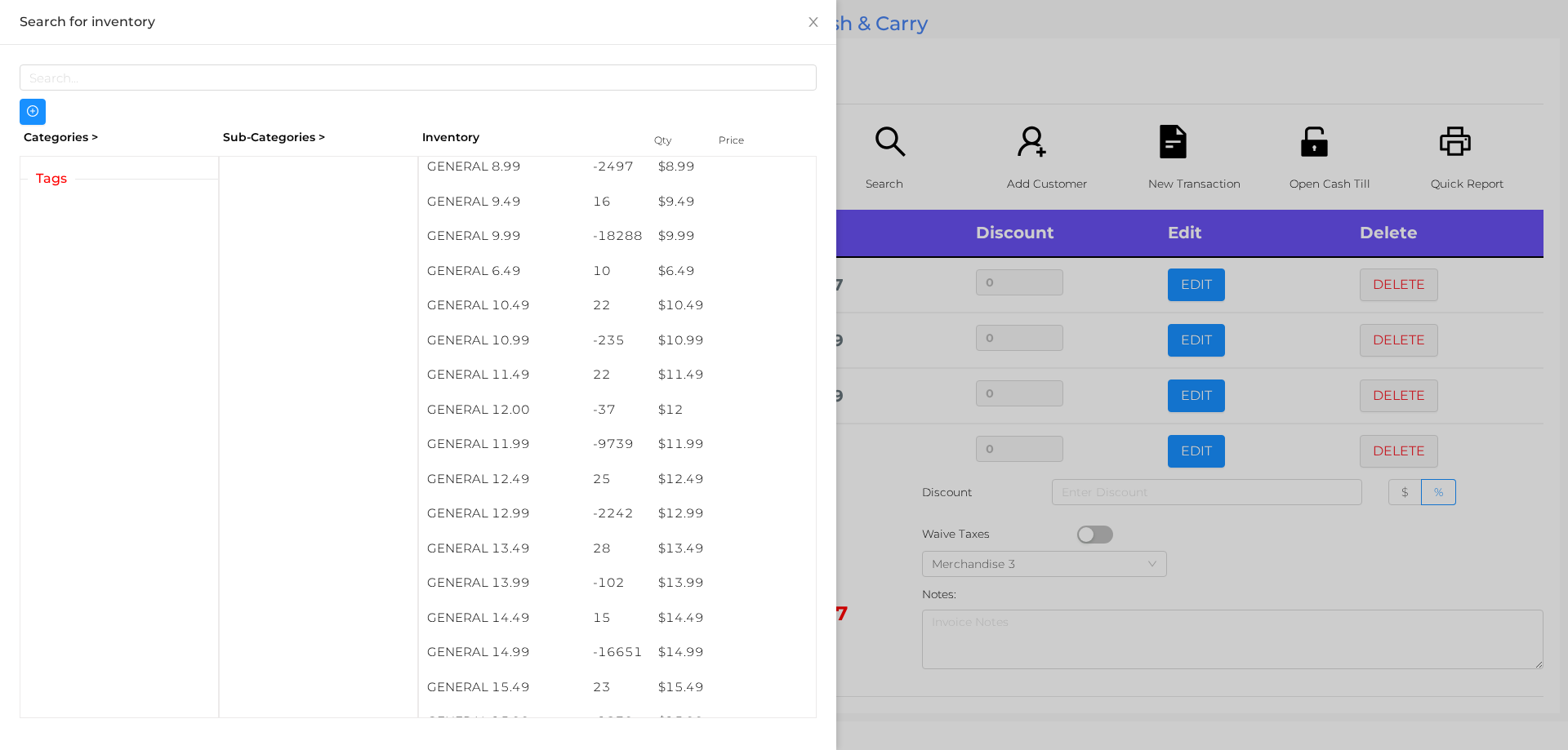
click at [947, 88] on div at bounding box center [784, 375] width 1568 height 750
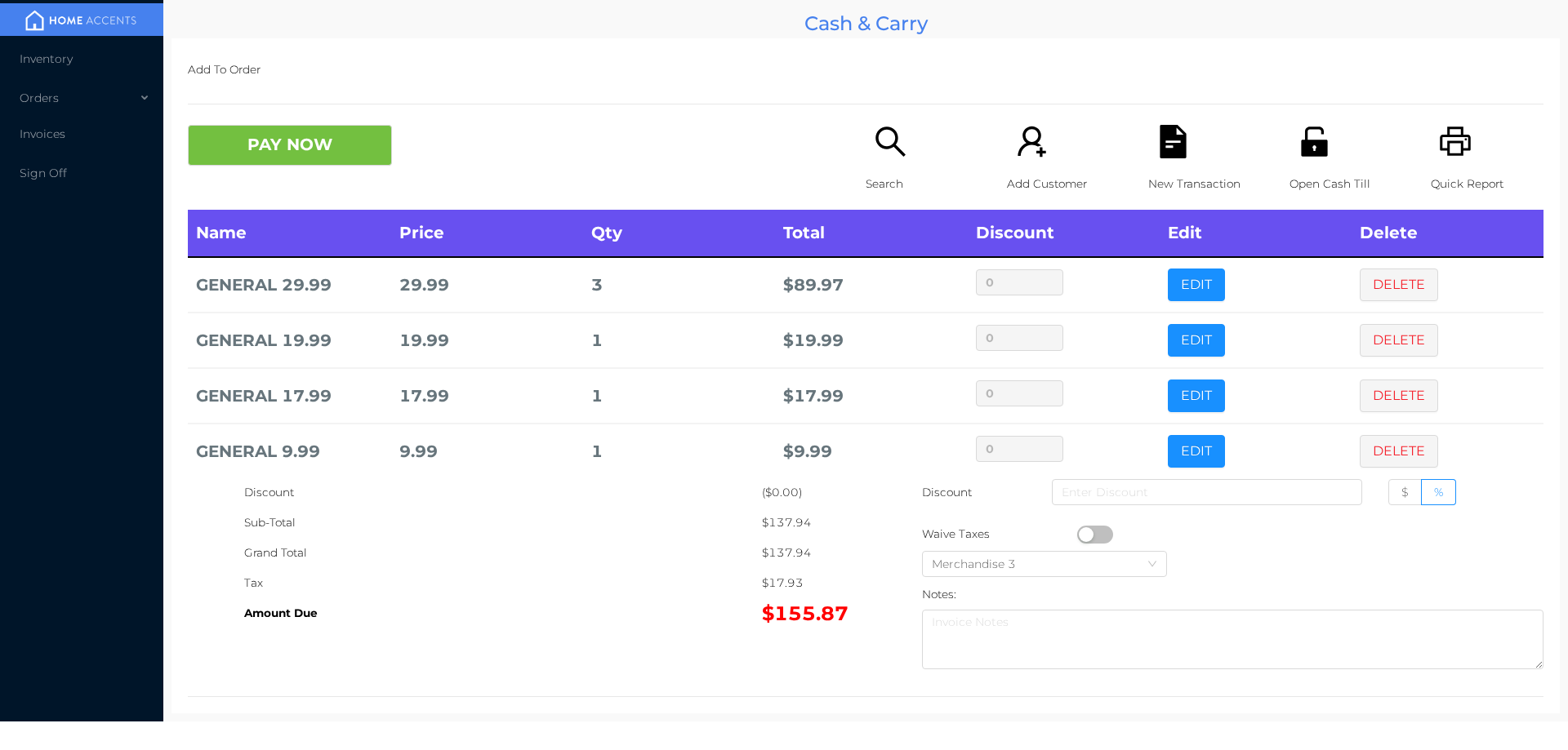
click at [1160, 129] on icon "icon: file-text" at bounding box center [1173, 141] width 26 height 33
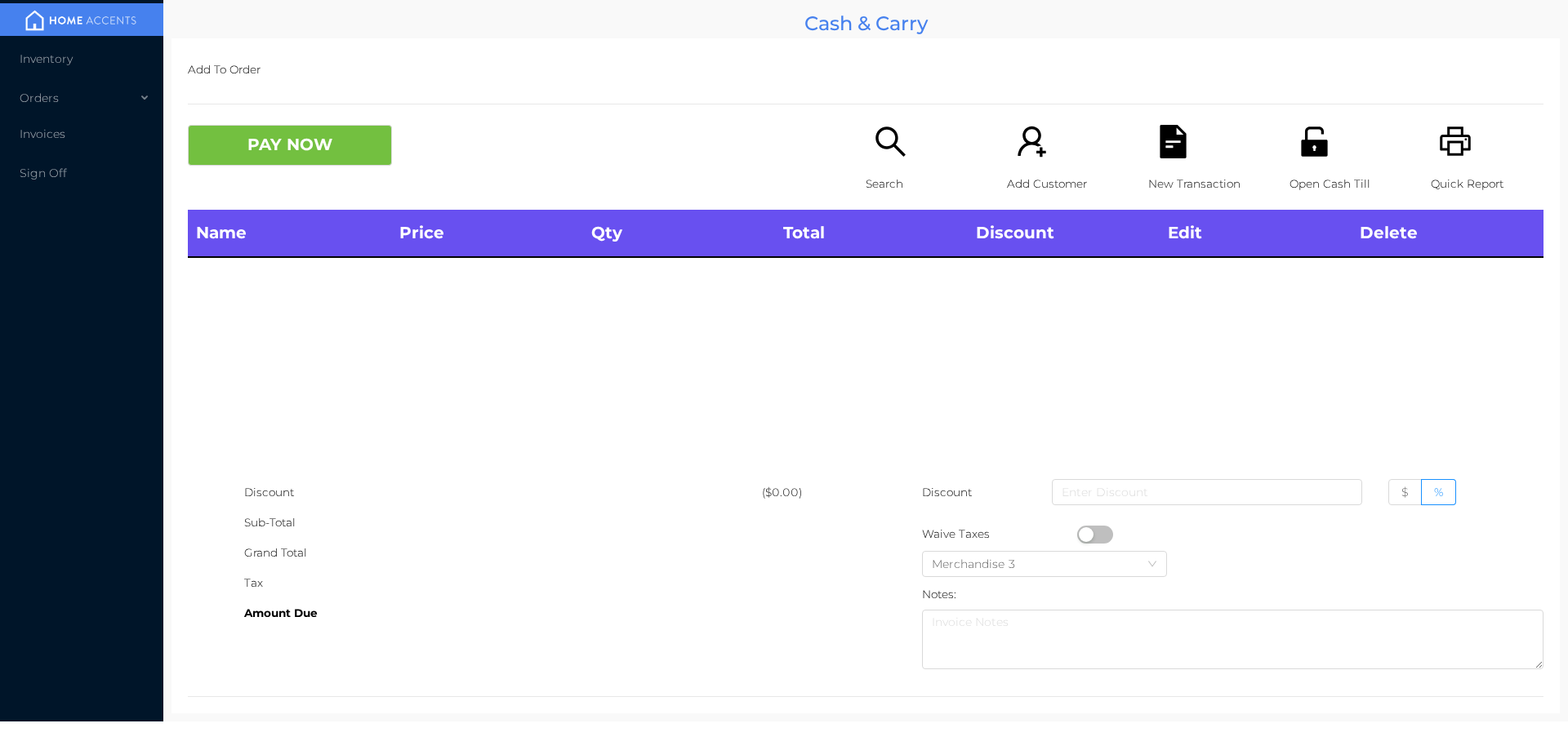
click at [1311, 148] on icon "icon: unlock" at bounding box center [1314, 141] width 26 height 29
click at [583, 544] on div "Grand Total" at bounding box center [503, 553] width 518 height 30
click at [891, 152] on icon "icon: search" at bounding box center [890, 141] width 33 height 33
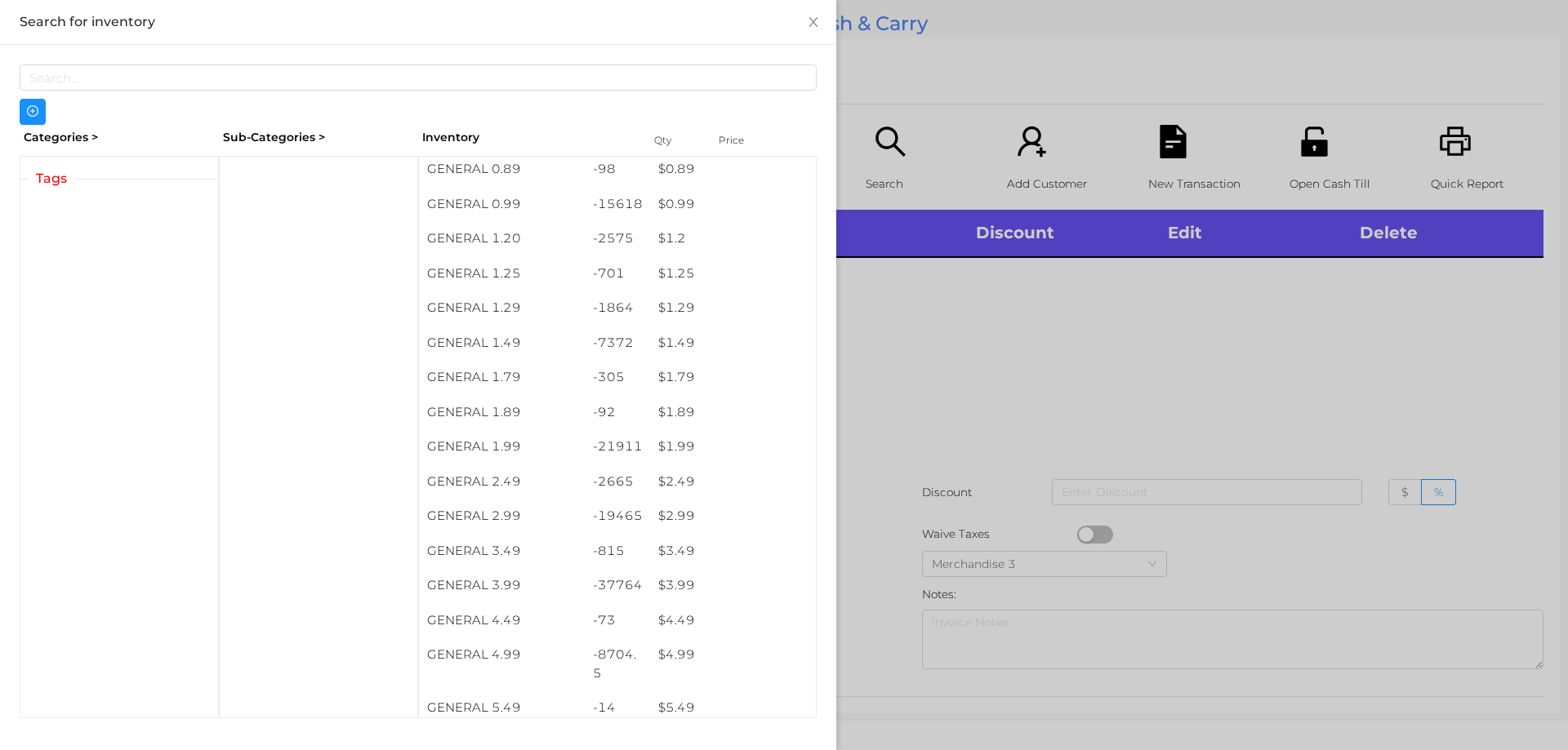
scroll to position [74, 0]
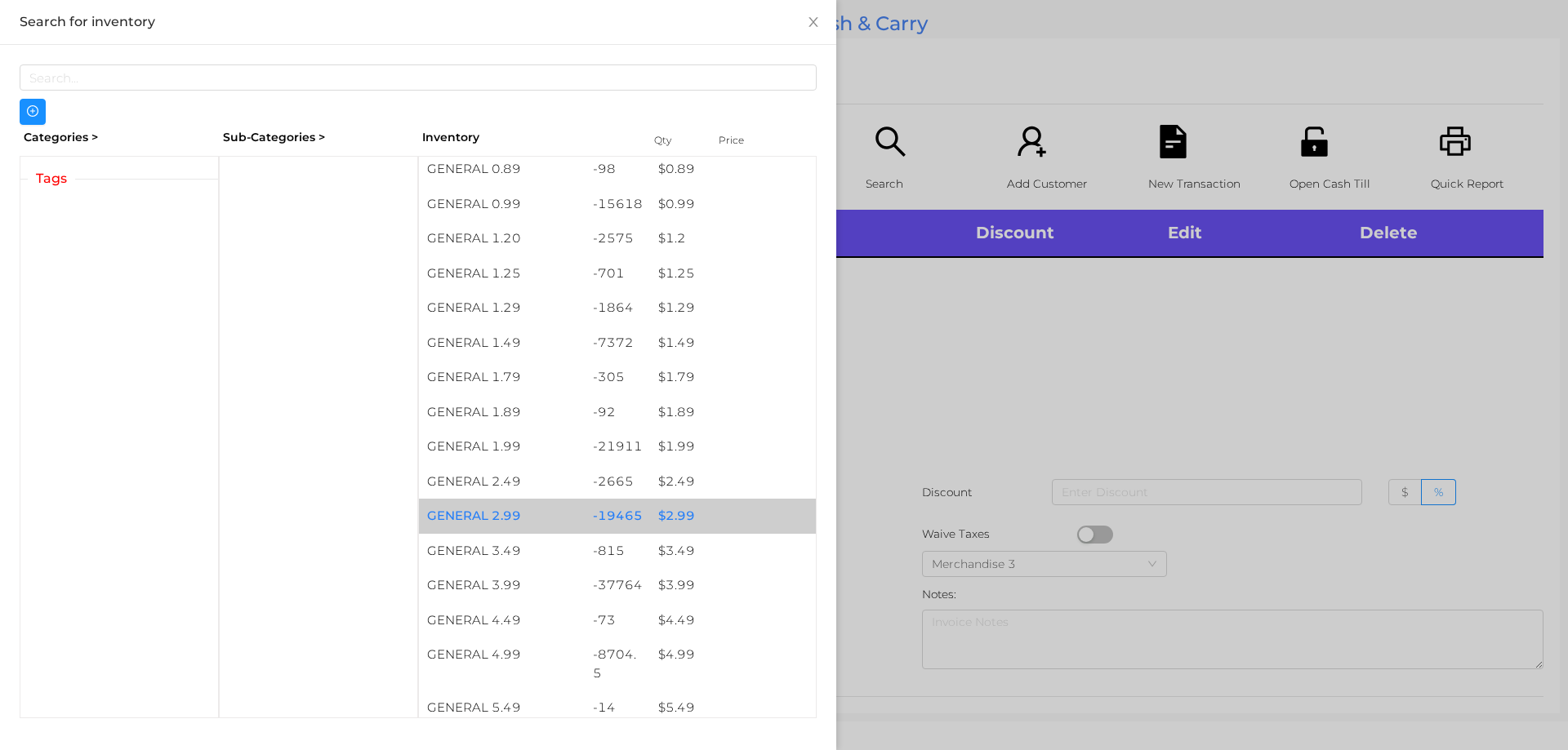
click at [656, 521] on div "$ 2.99" at bounding box center [733, 516] width 165 height 35
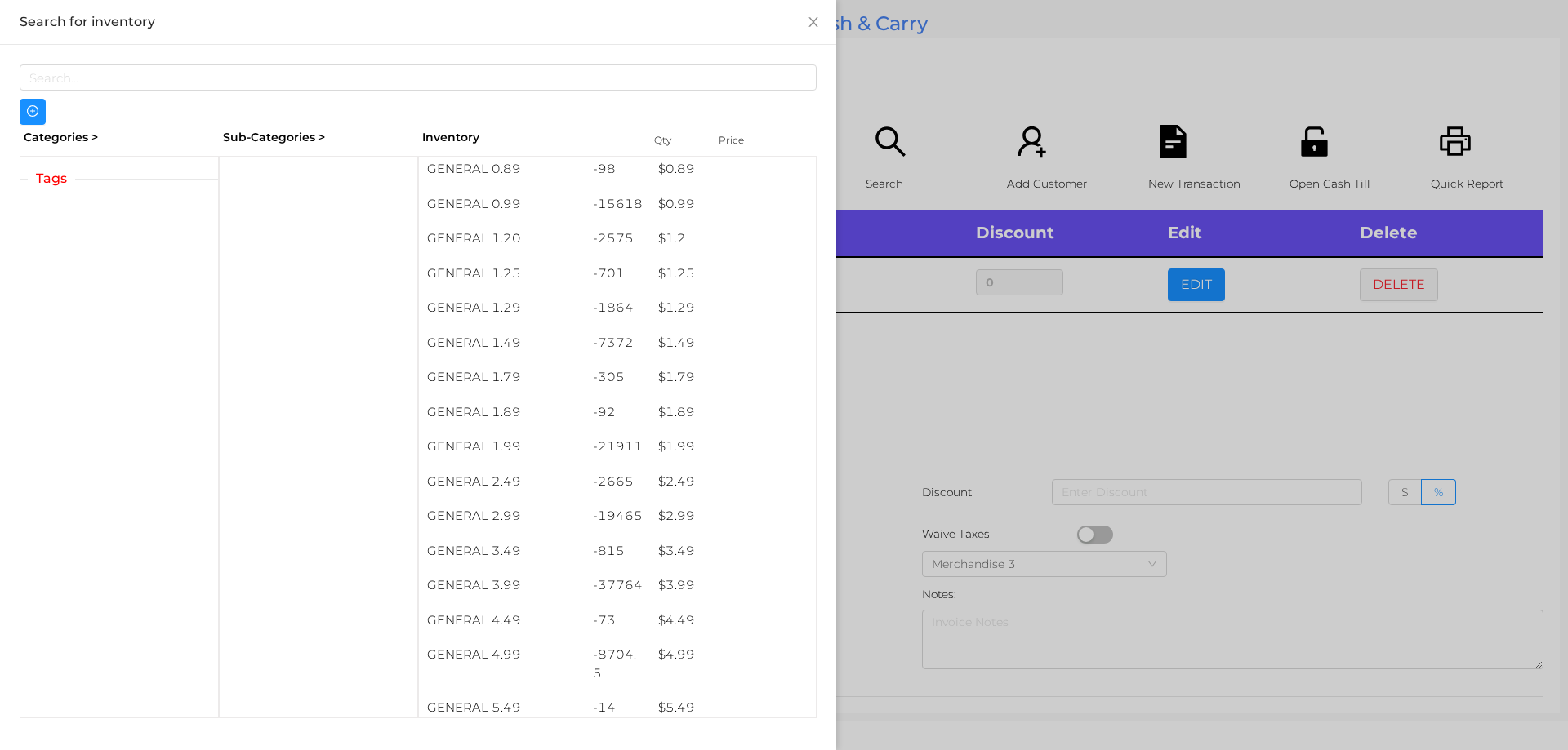
click at [981, 488] on div at bounding box center [784, 375] width 1568 height 750
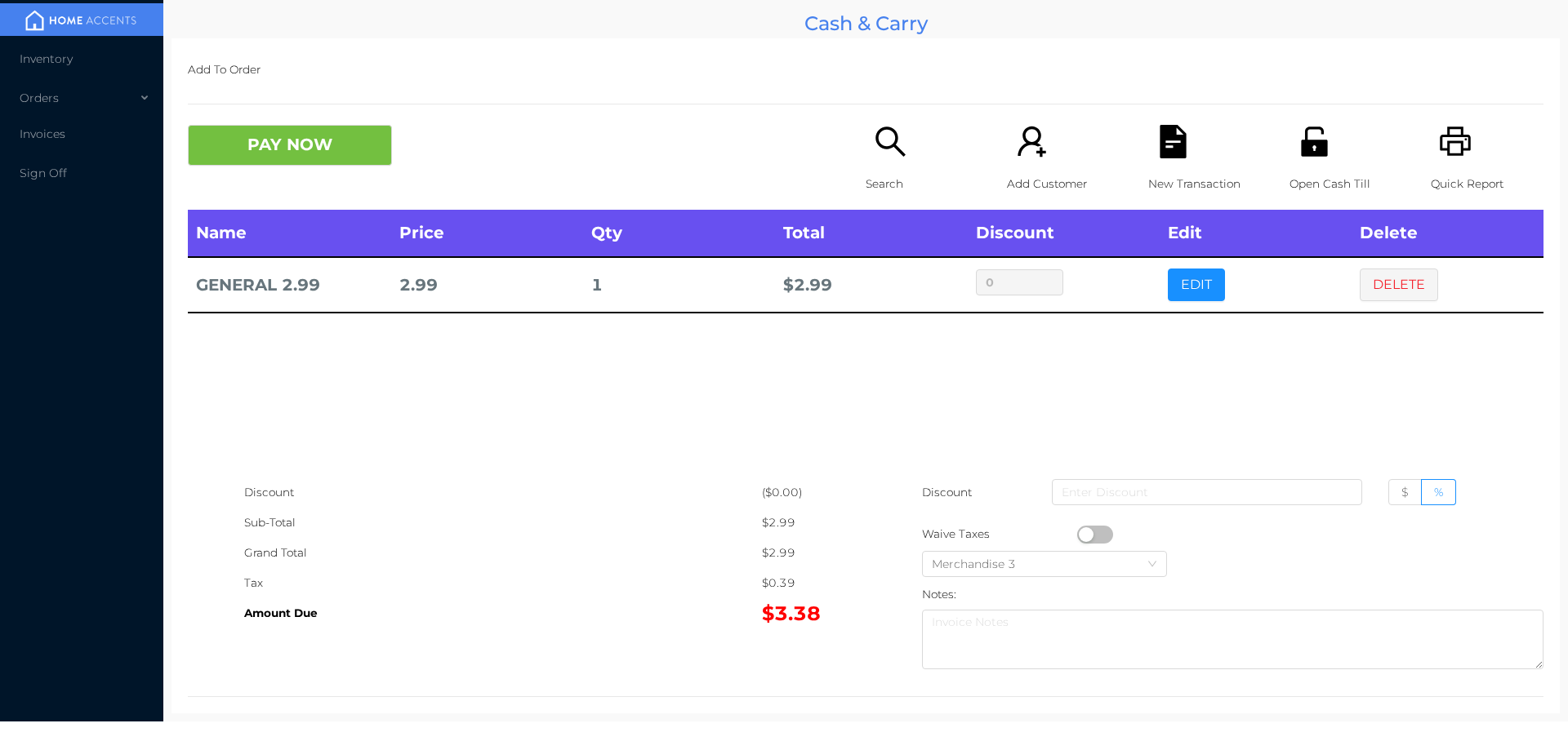
click at [905, 169] on p "Search" at bounding box center [922, 184] width 113 height 30
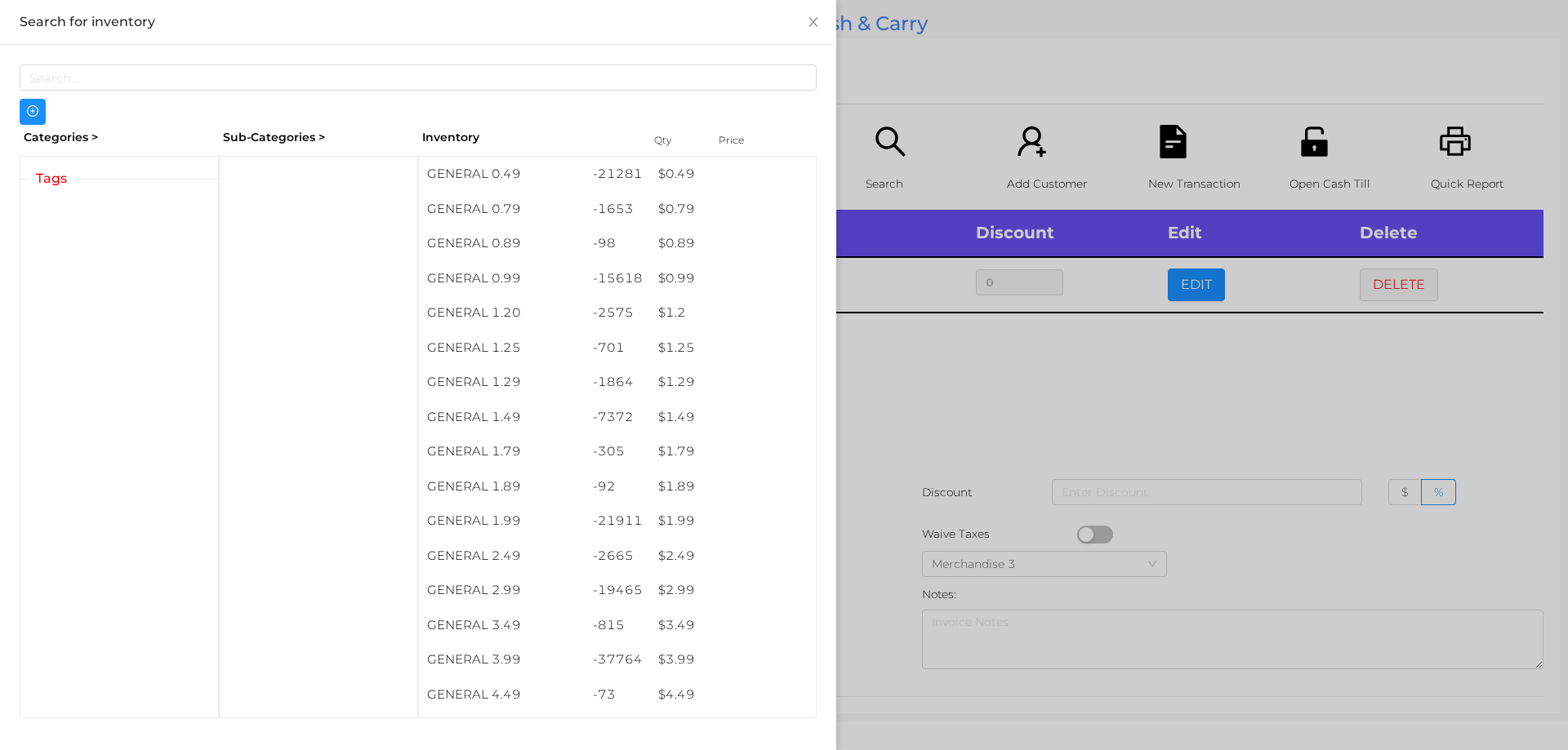
click at [907, 445] on div at bounding box center [784, 375] width 1568 height 750
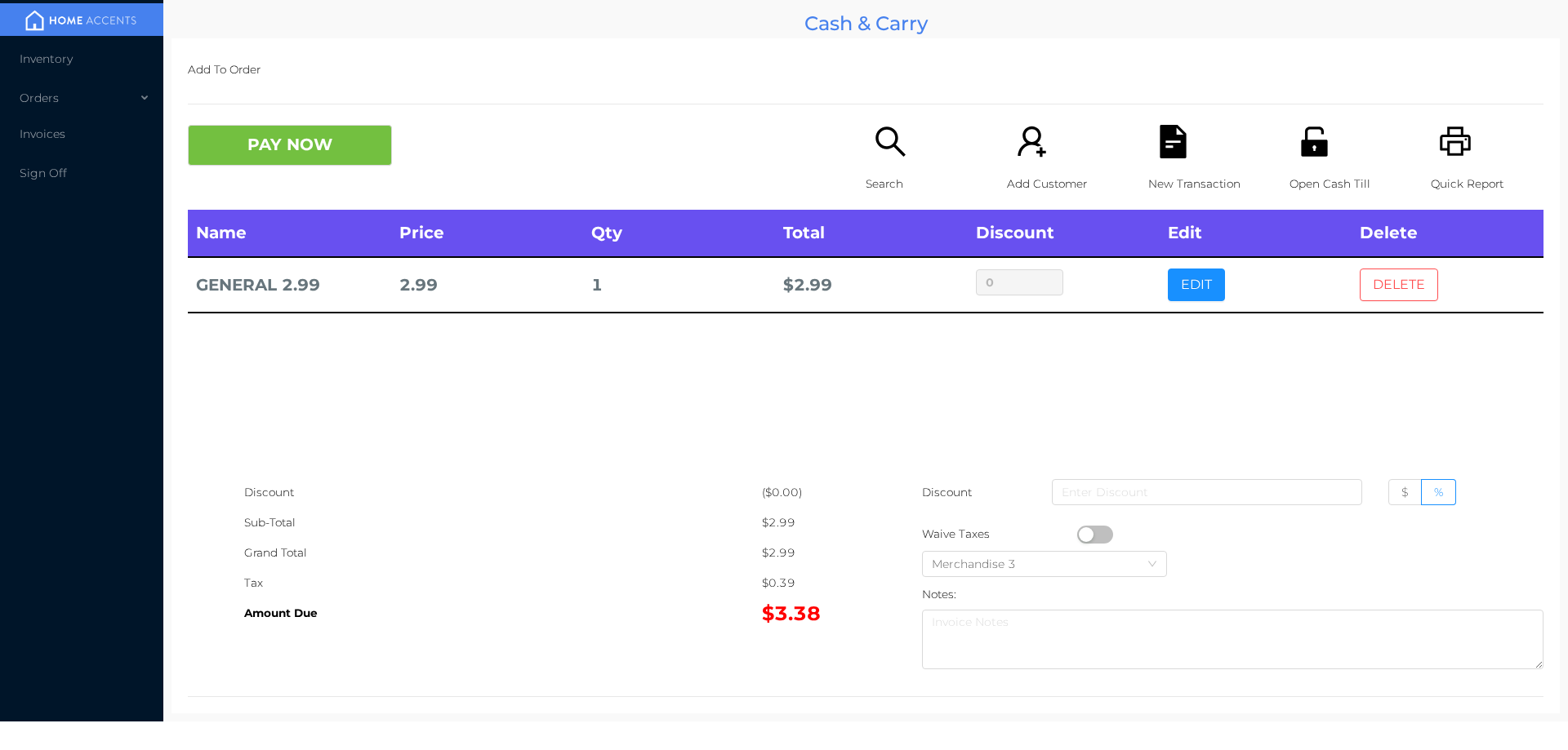
click at [1378, 282] on button "DELETE" at bounding box center [1399, 284] width 79 height 33
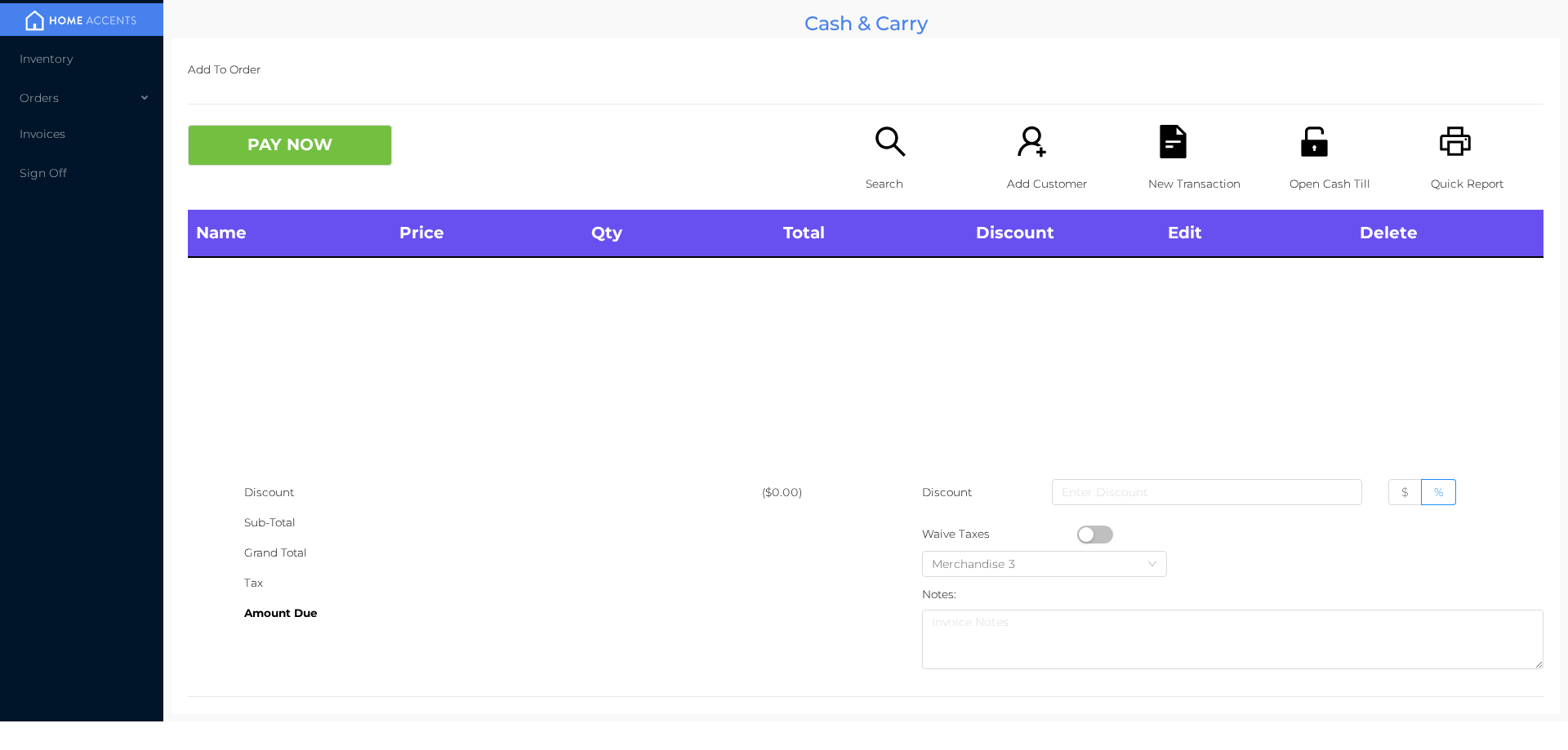
click at [874, 156] on icon "icon: search" at bounding box center [890, 141] width 33 height 33
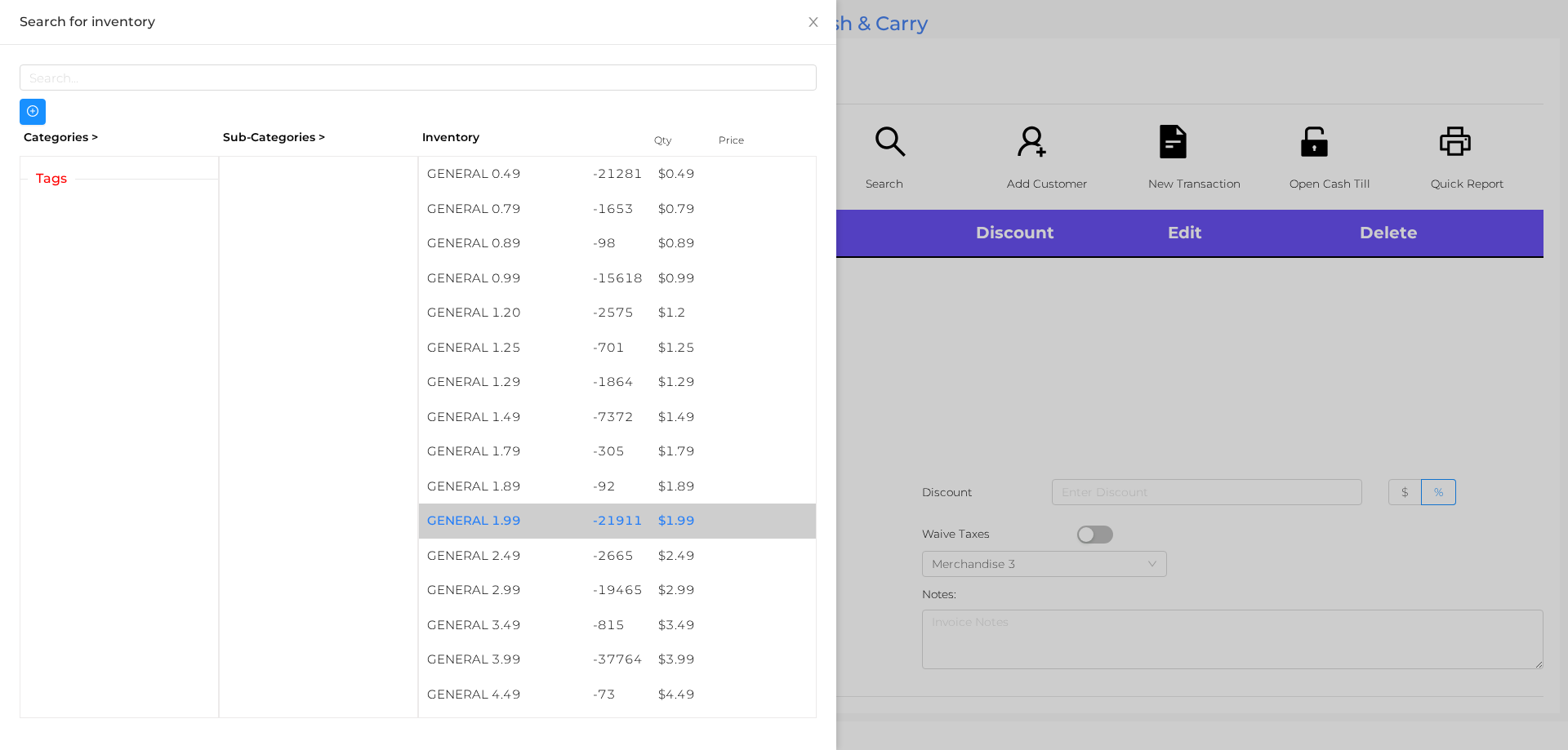
click at [642, 526] on div "-21911" at bounding box center [618, 520] width 66 height 35
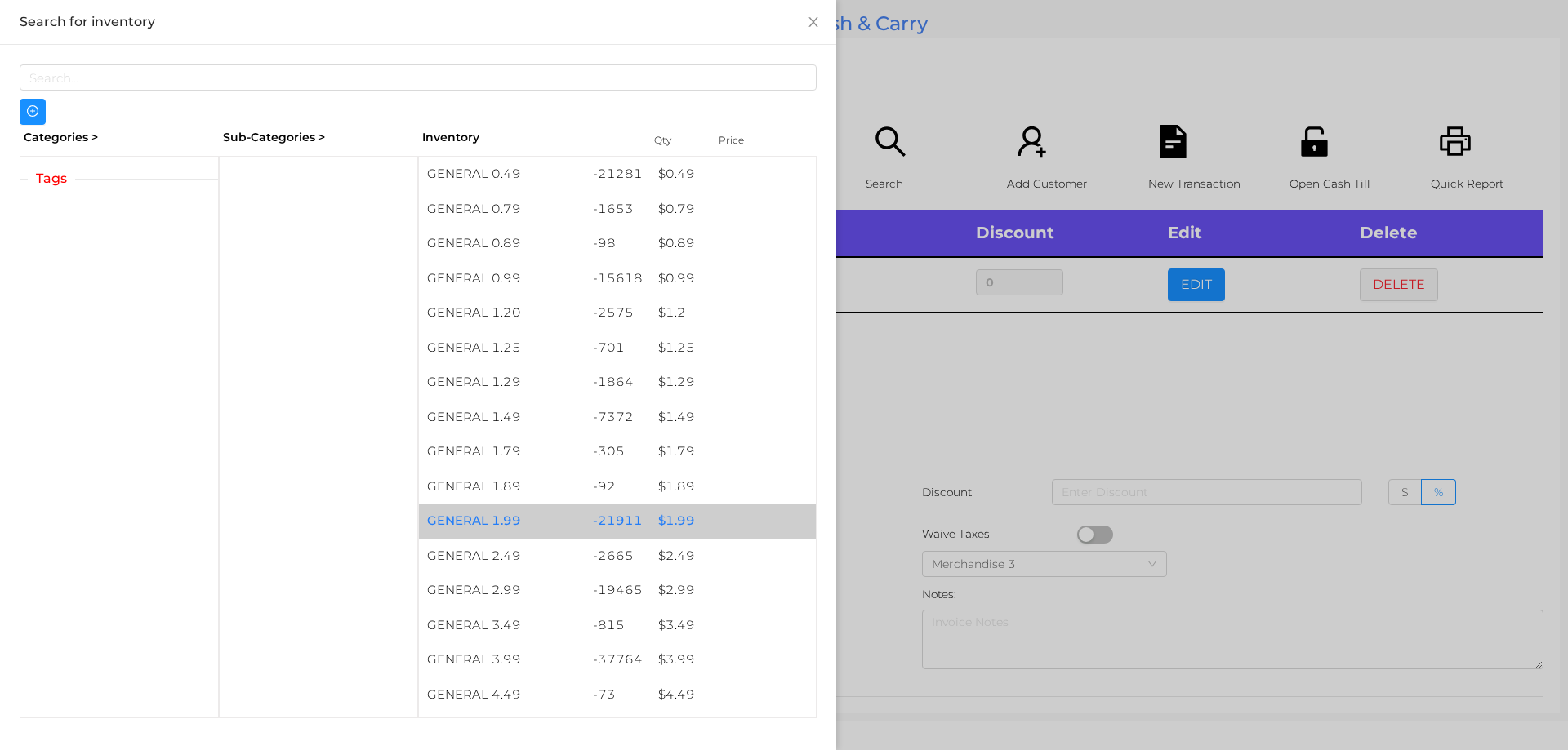
click at [905, 448] on div at bounding box center [784, 375] width 1568 height 750
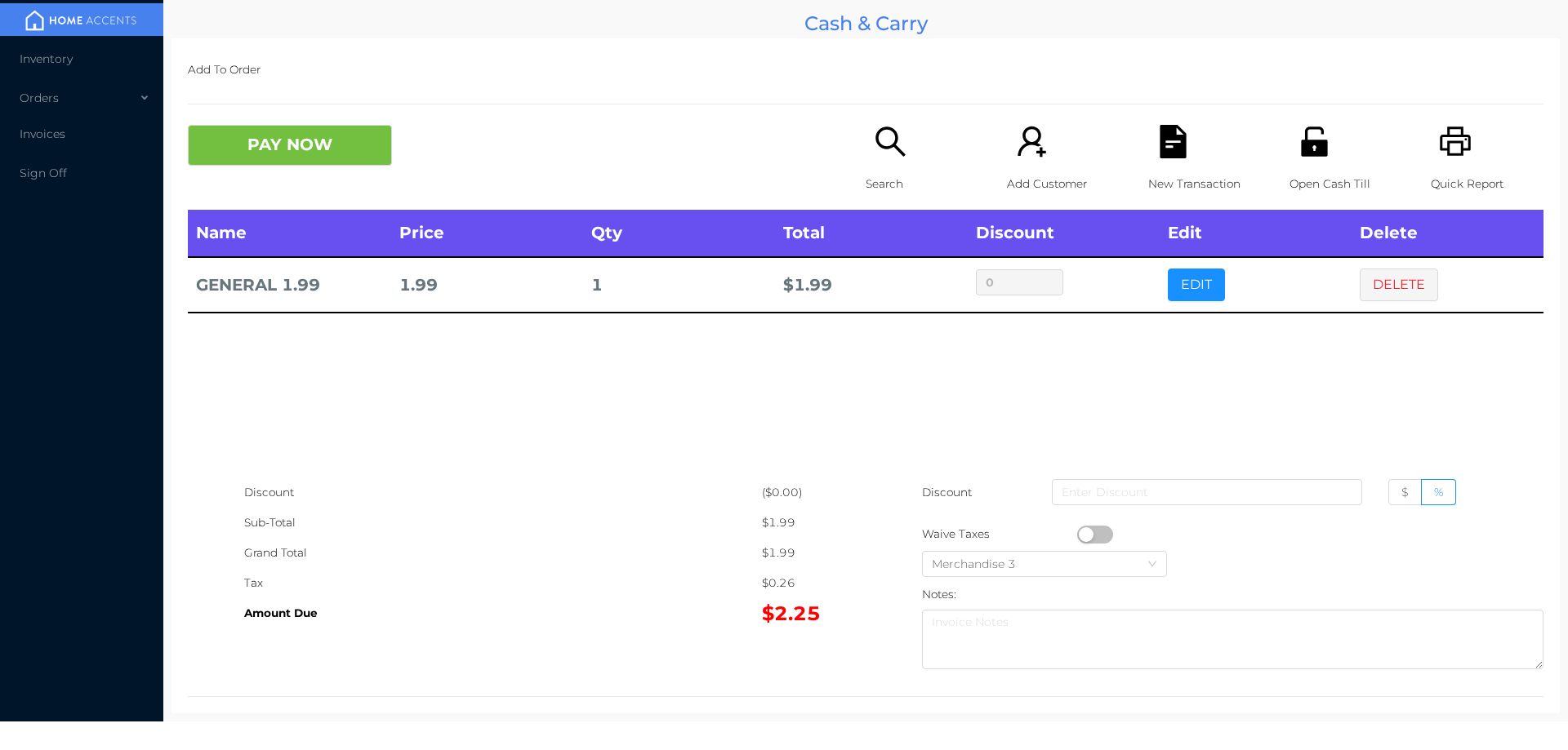
click at [1176, 147] on icon "icon: file-text" at bounding box center [1173, 141] width 26 height 33
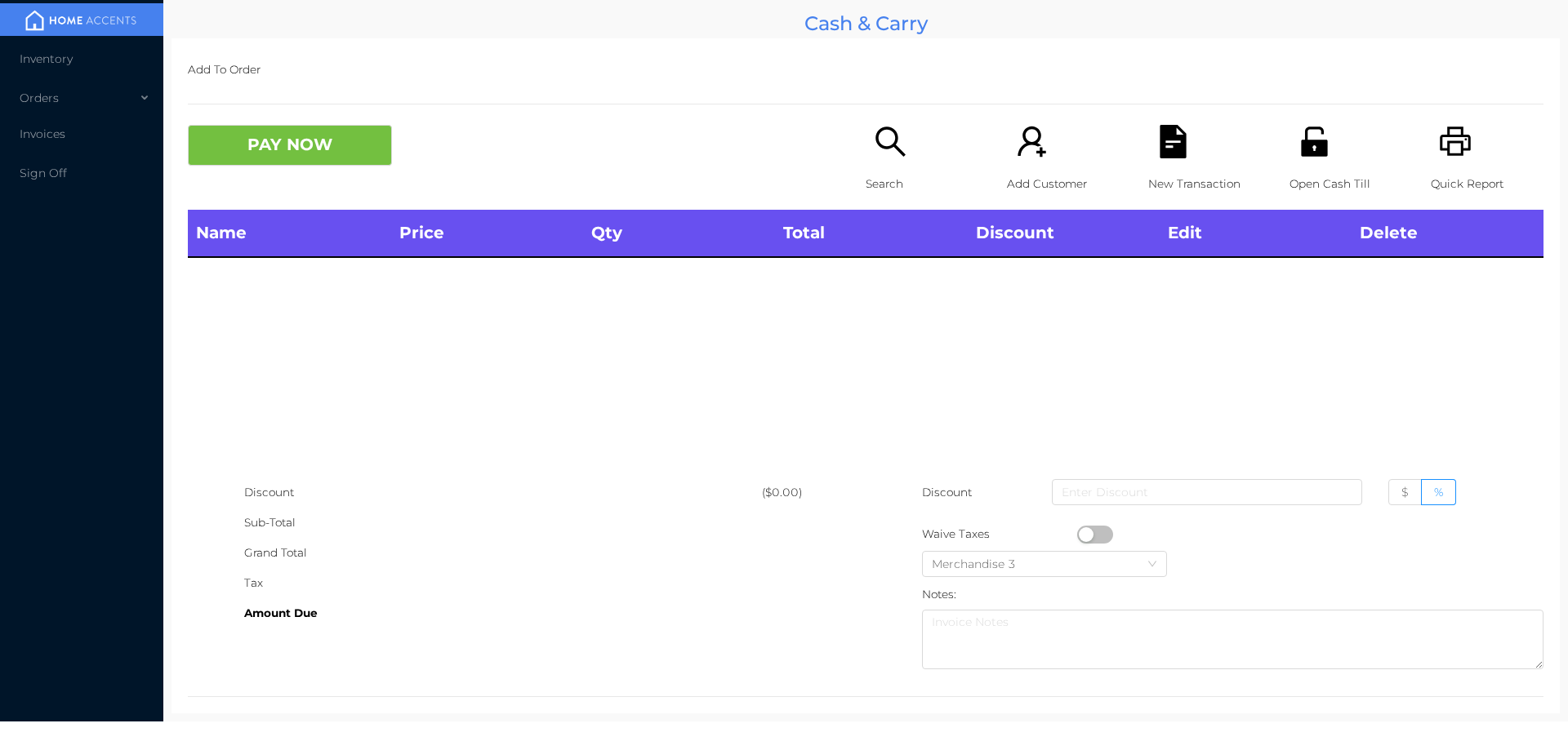
click at [878, 175] on p "Search" at bounding box center [922, 184] width 113 height 30
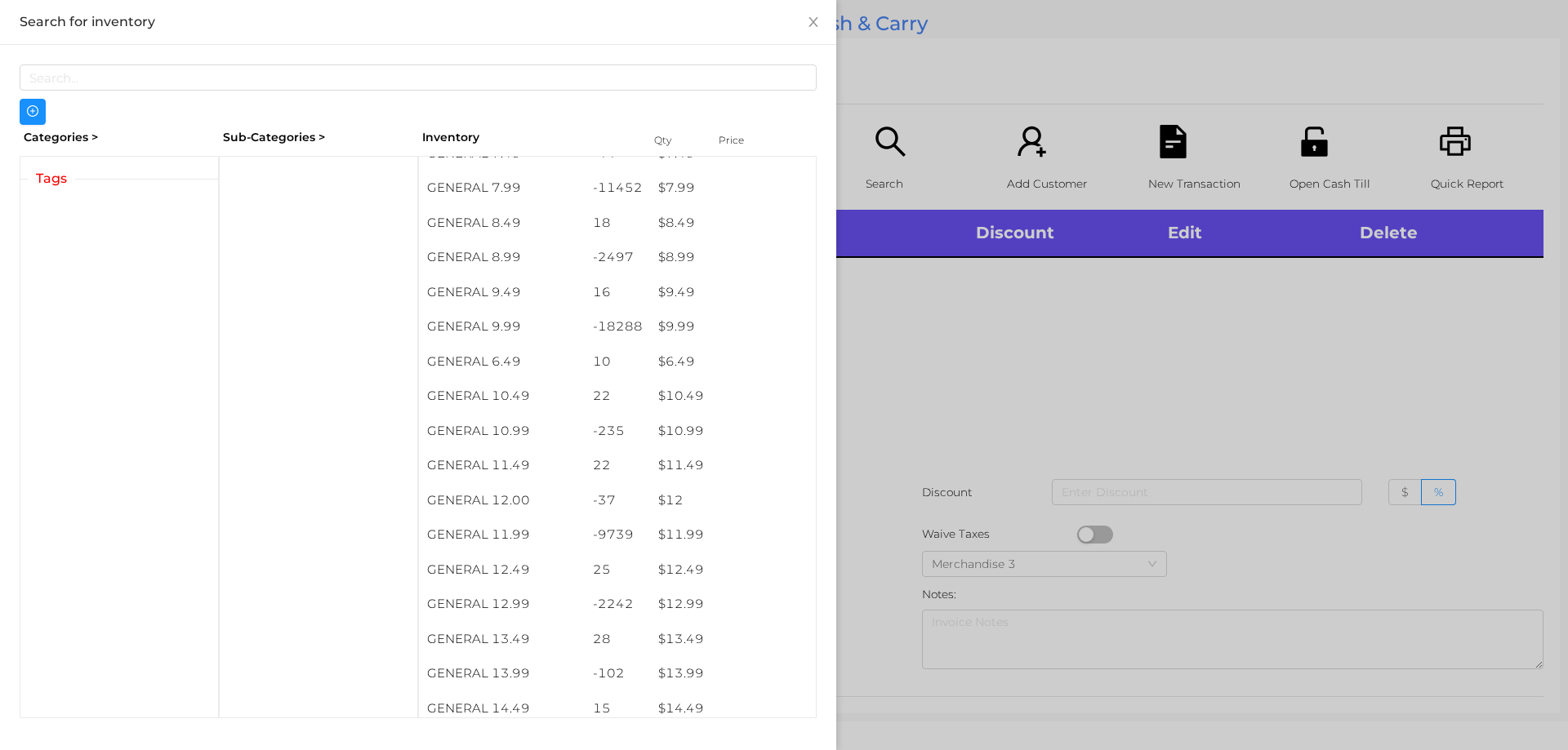
scroll to position [843, 0]
click at [867, 134] on div at bounding box center [784, 375] width 1568 height 750
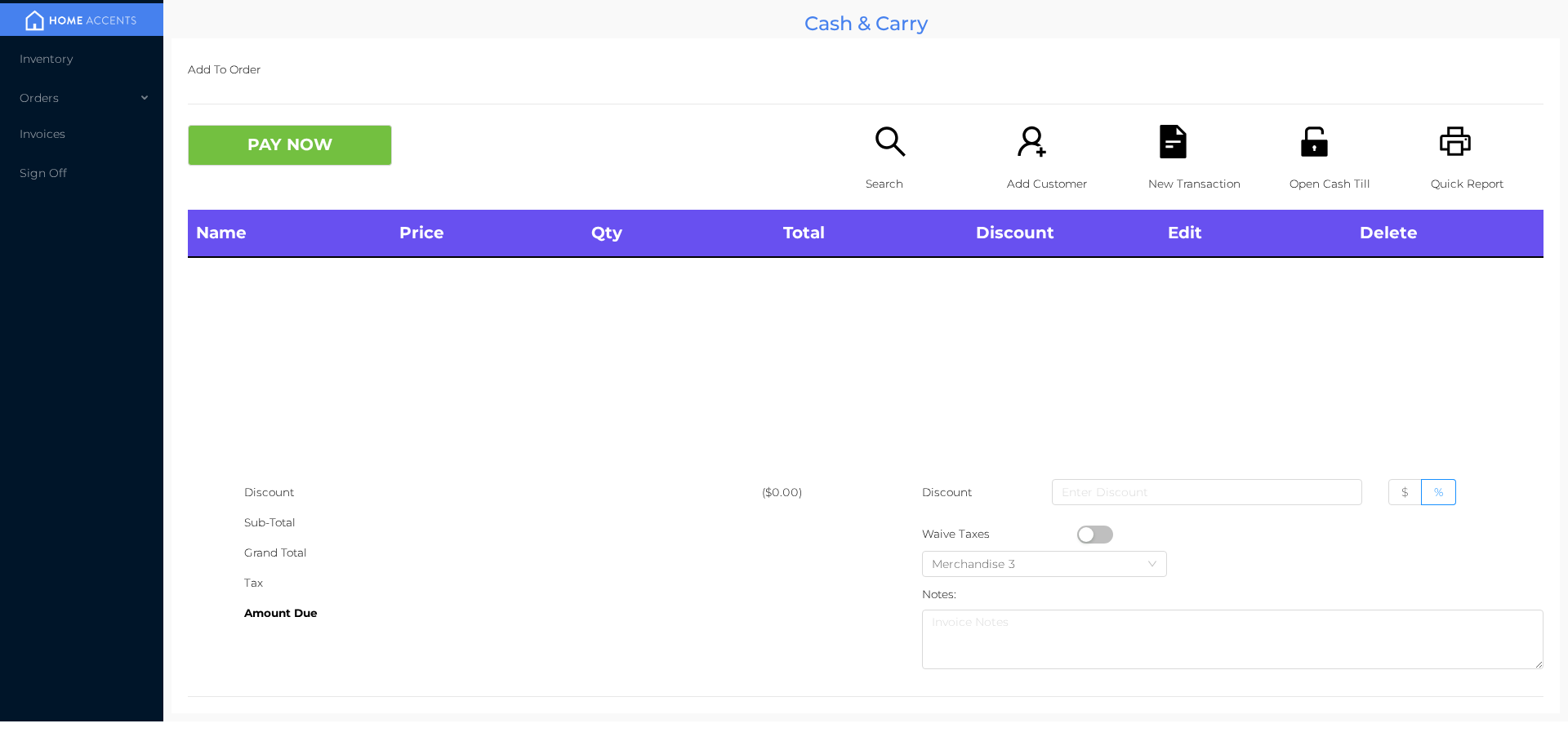
click at [866, 137] on div "Search" at bounding box center [922, 167] width 113 height 85
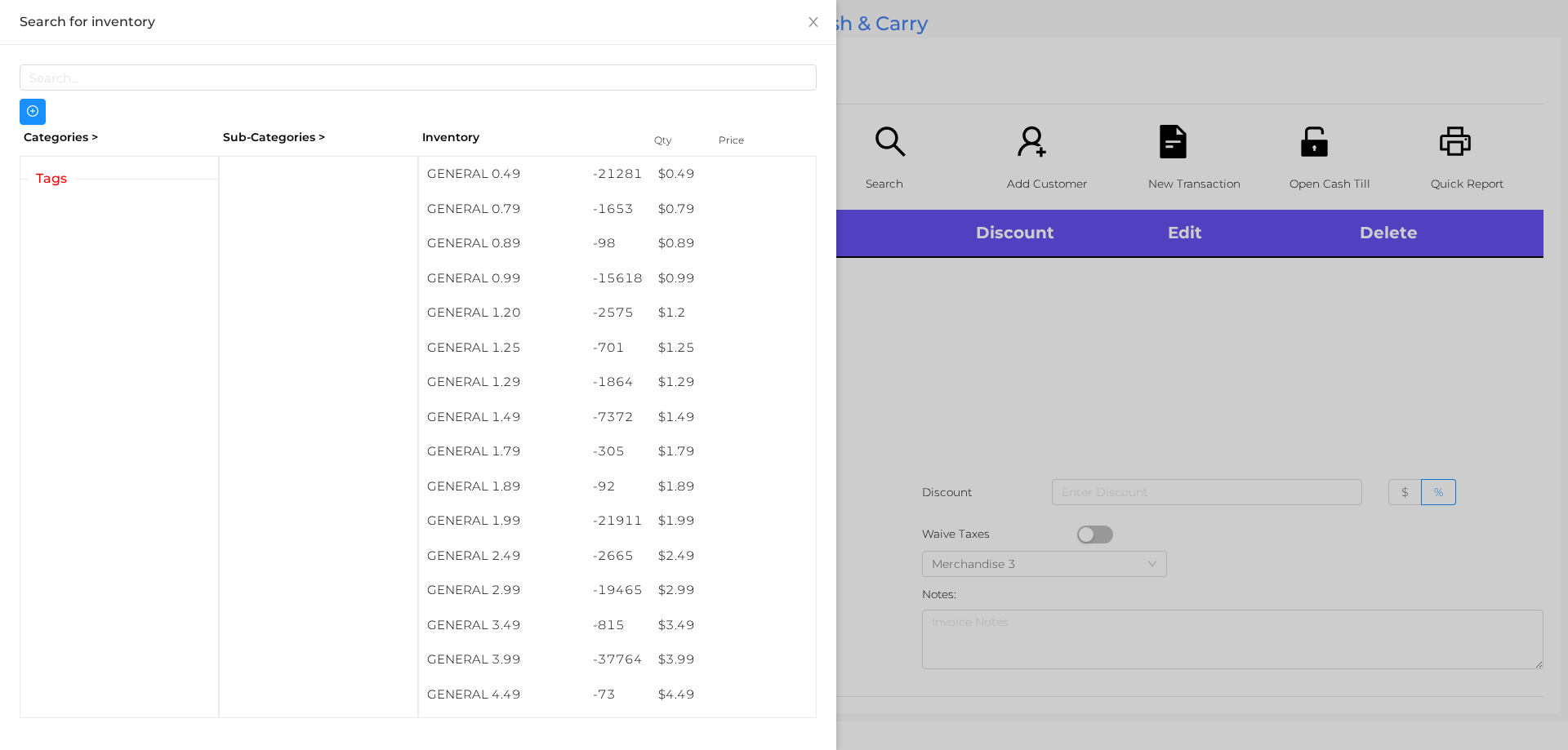
click at [900, 332] on div at bounding box center [784, 375] width 1568 height 750
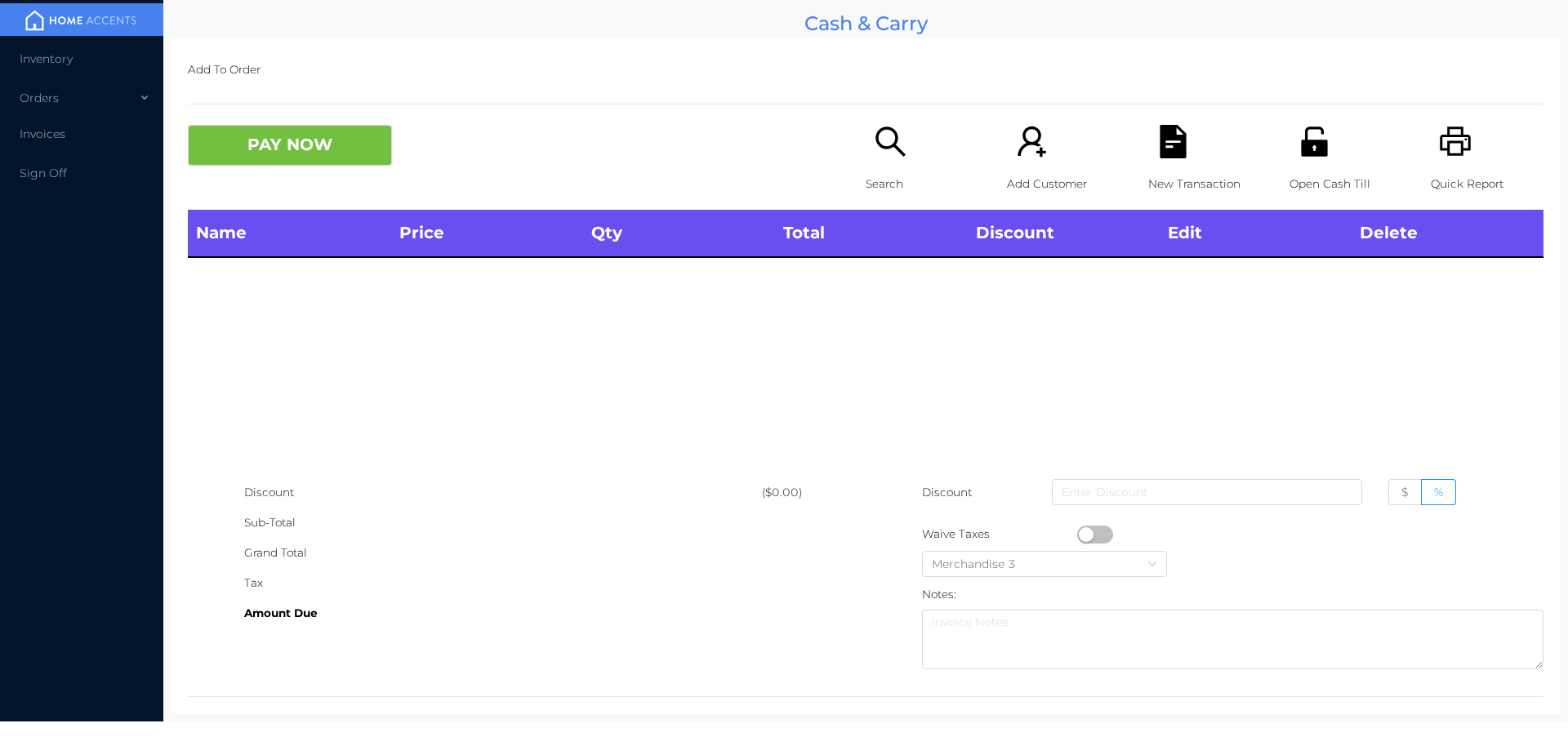
click at [819, 124] on div "Add To Order PAY NOW Search Add Customer New Transaction Open Cash Till Quick R…" at bounding box center [866, 375] width 1388 height 675
click at [866, 174] on p "Search" at bounding box center [922, 184] width 113 height 30
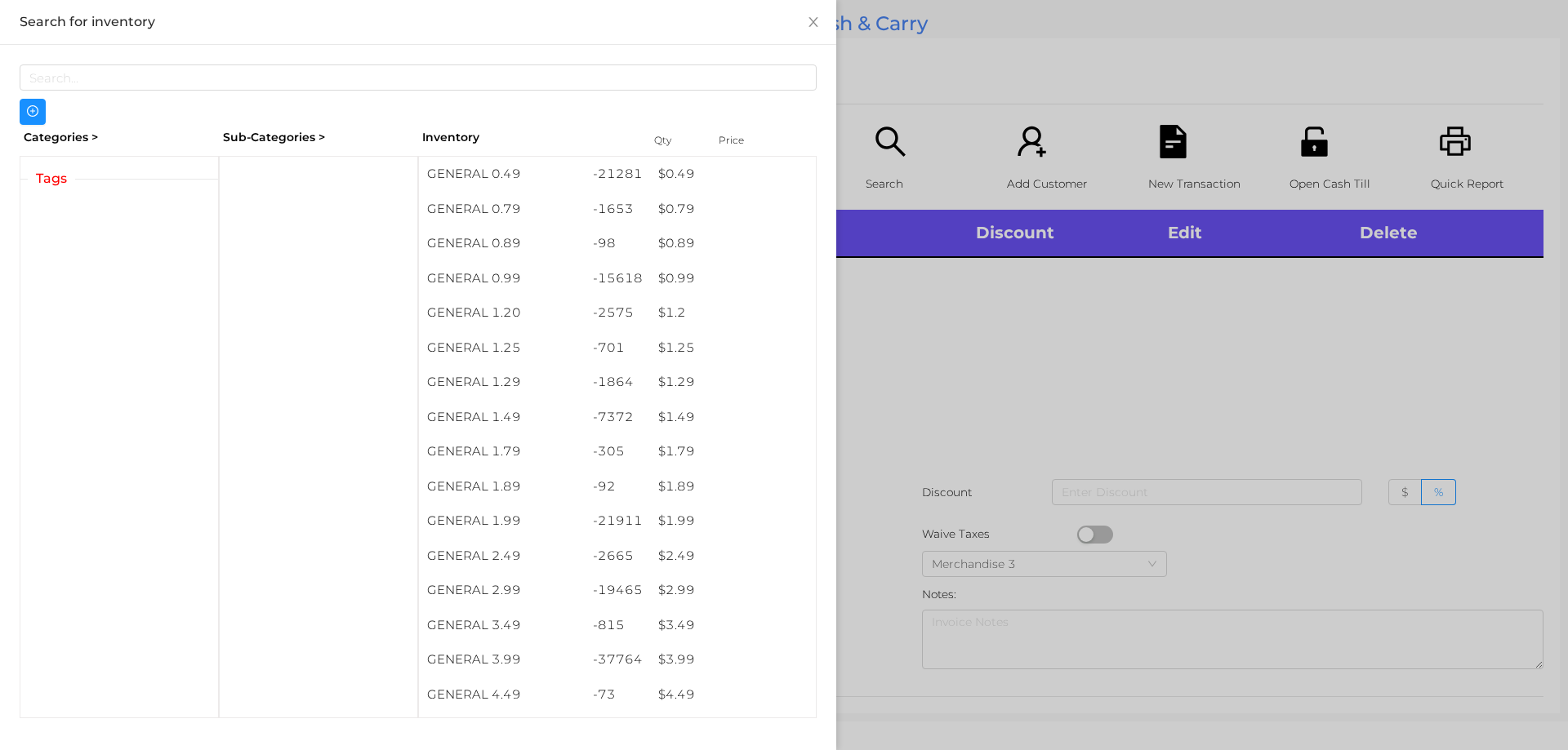
click at [972, 419] on div at bounding box center [784, 375] width 1568 height 750
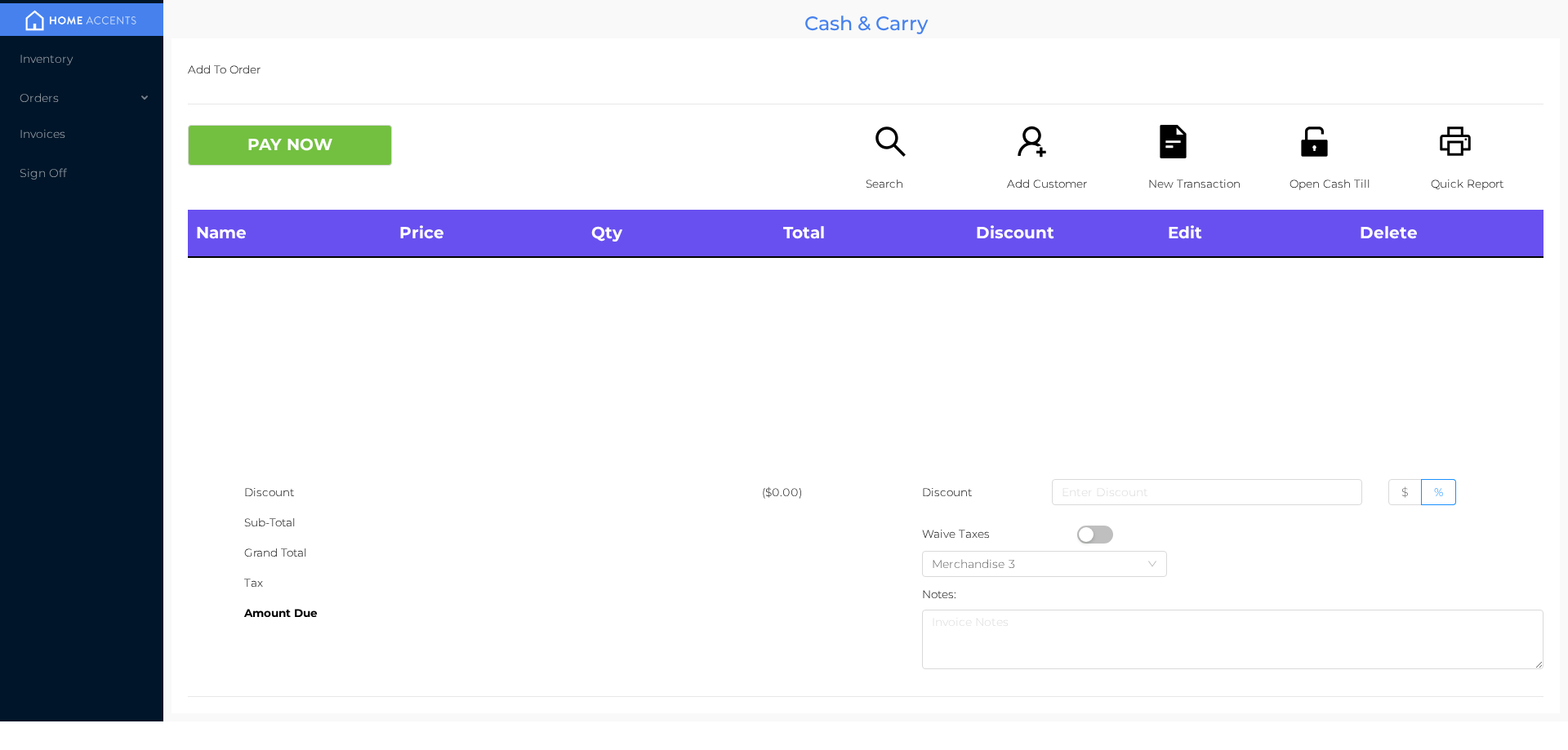
click at [874, 158] on icon "icon: search" at bounding box center [890, 141] width 33 height 33
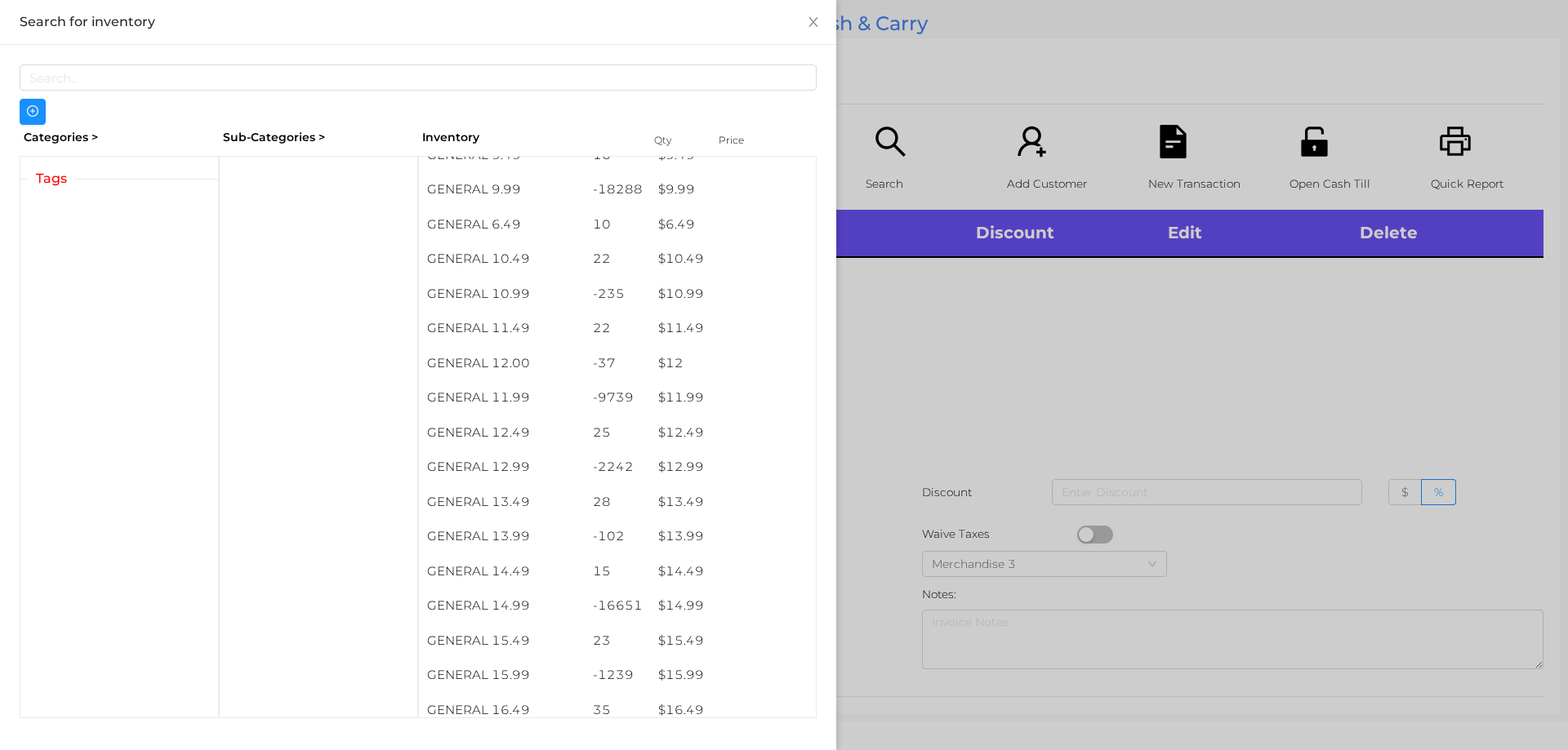
scroll to position [1026, 0]
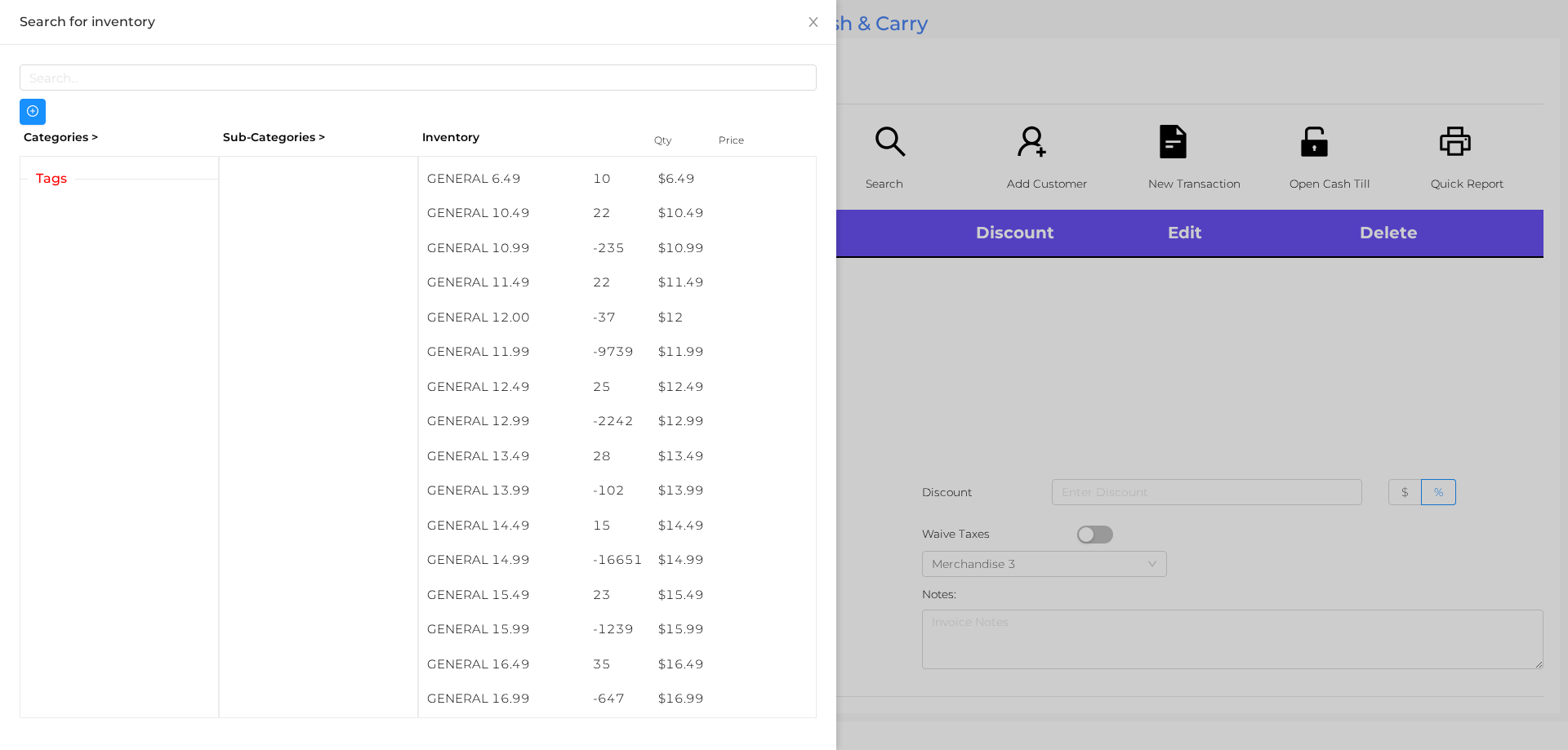
click at [877, 155] on div at bounding box center [784, 375] width 1568 height 750
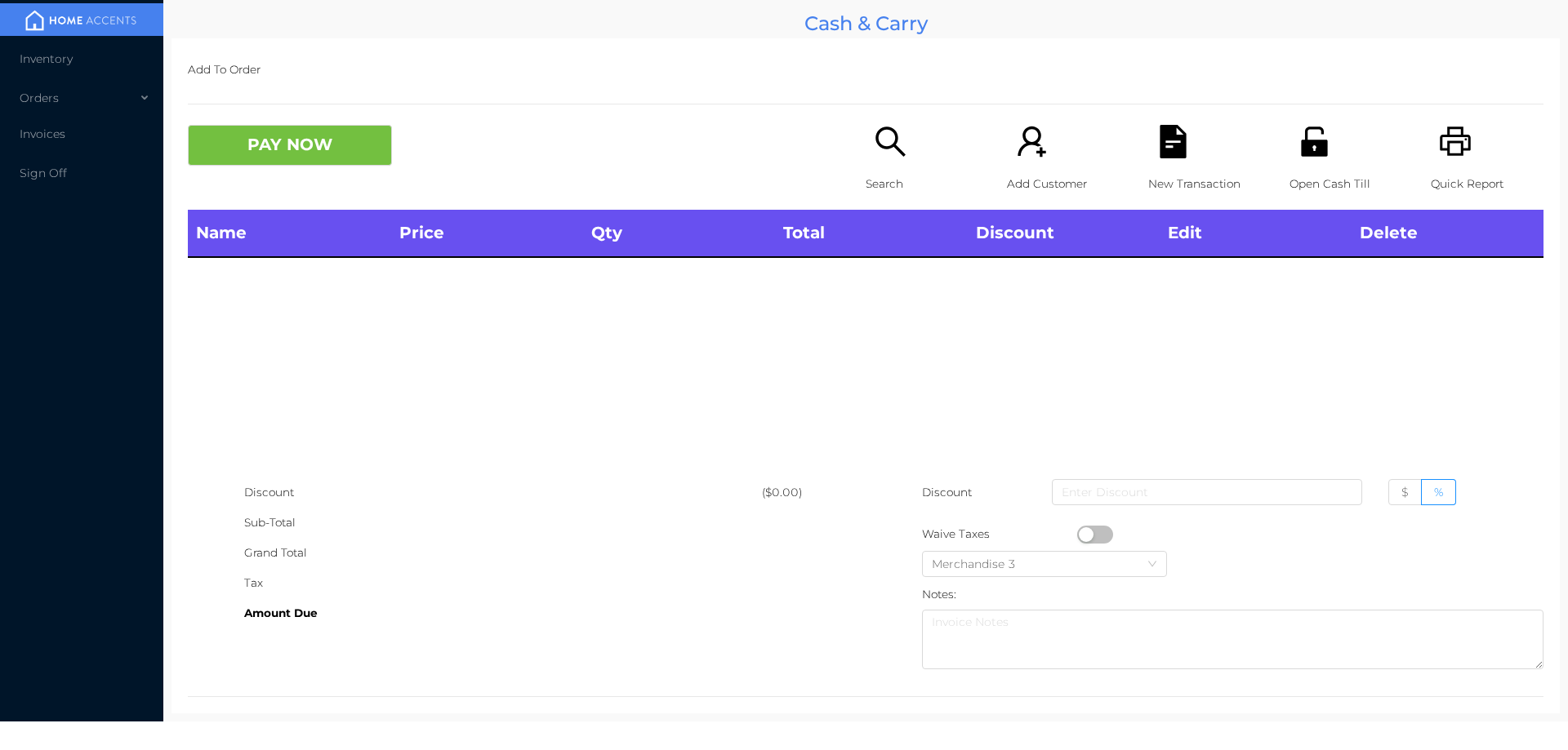
click at [866, 146] on div "Search" at bounding box center [922, 167] width 113 height 85
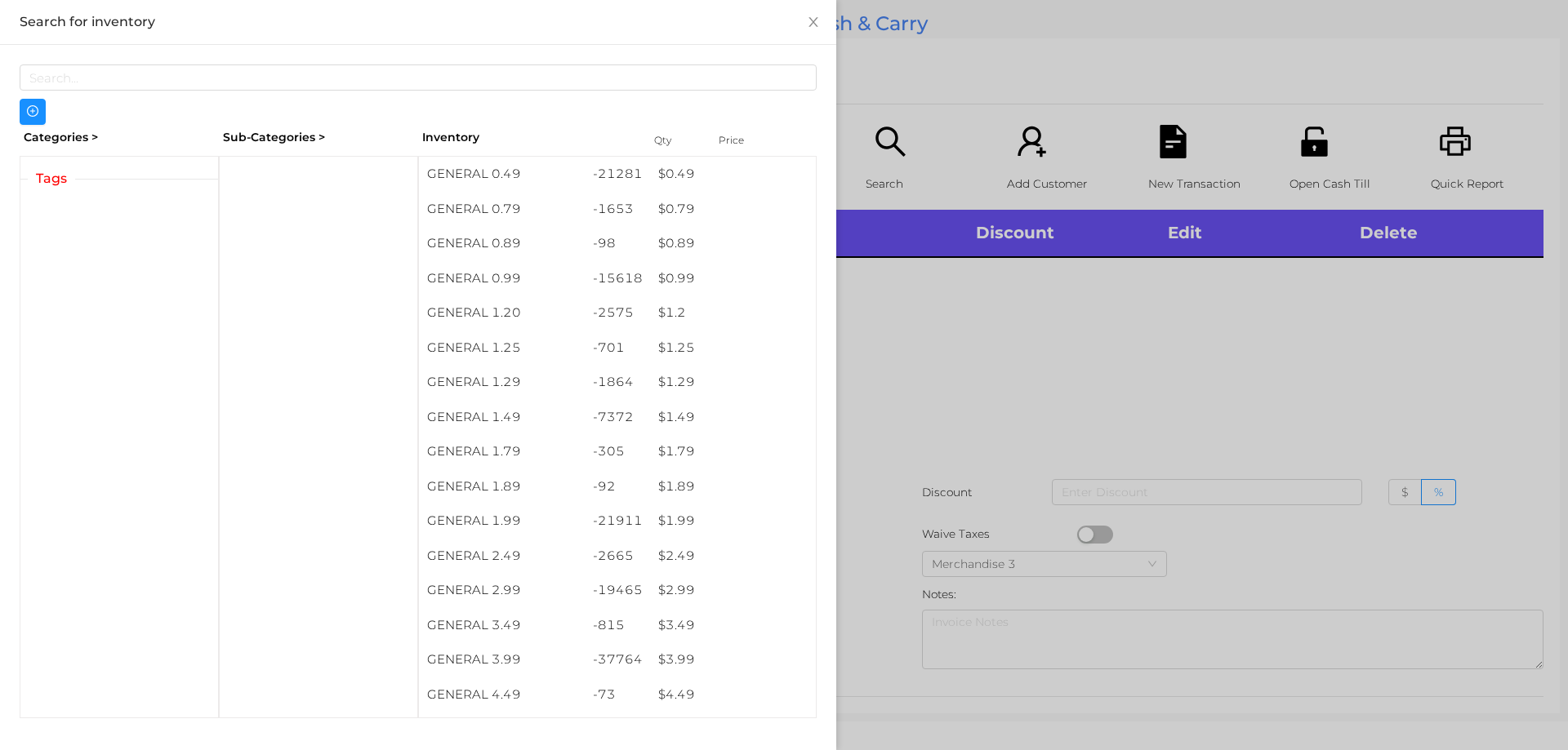
click at [914, 377] on div at bounding box center [784, 375] width 1568 height 750
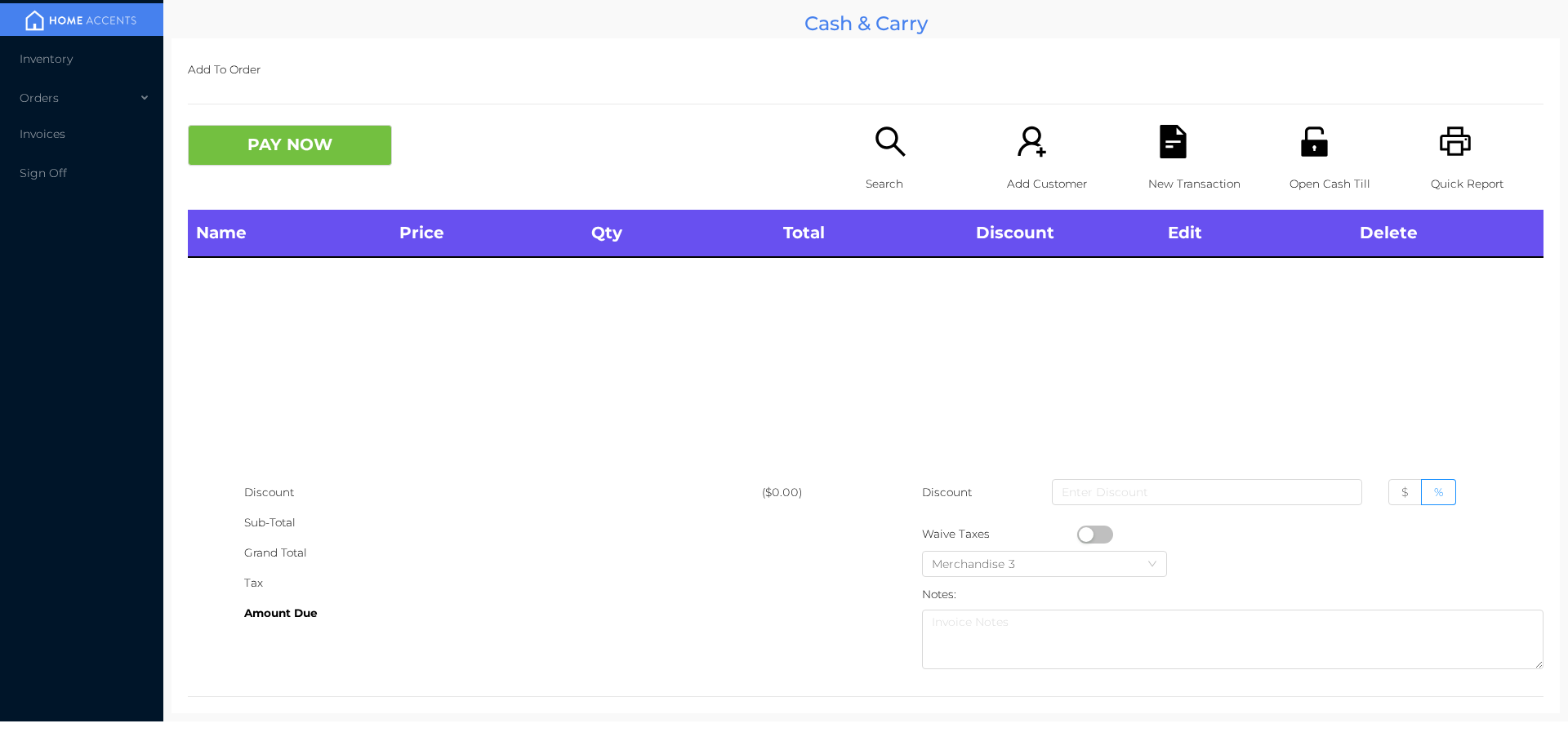
click at [889, 177] on p "Search" at bounding box center [922, 184] width 113 height 30
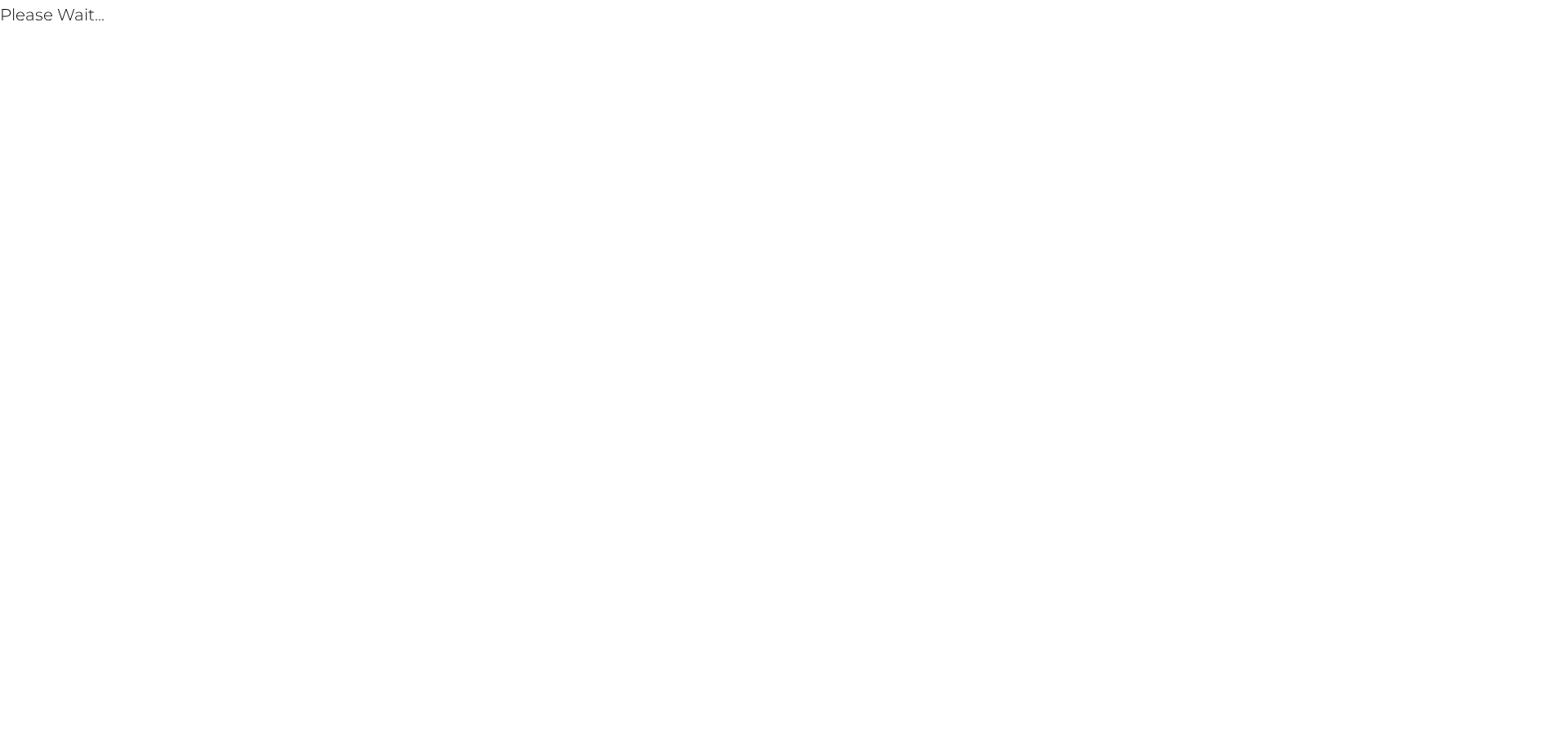
click at [590, 312] on body "Please Wait..." at bounding box center [784, 375] width 1568 height 750
click at [176, 136] on body "Please Wait..." at bounding box center [784, 375] width 1568 height 750
click at [233, 190] on body "Please Wait..." at bounding box center [784, 375] width 1568 height 750
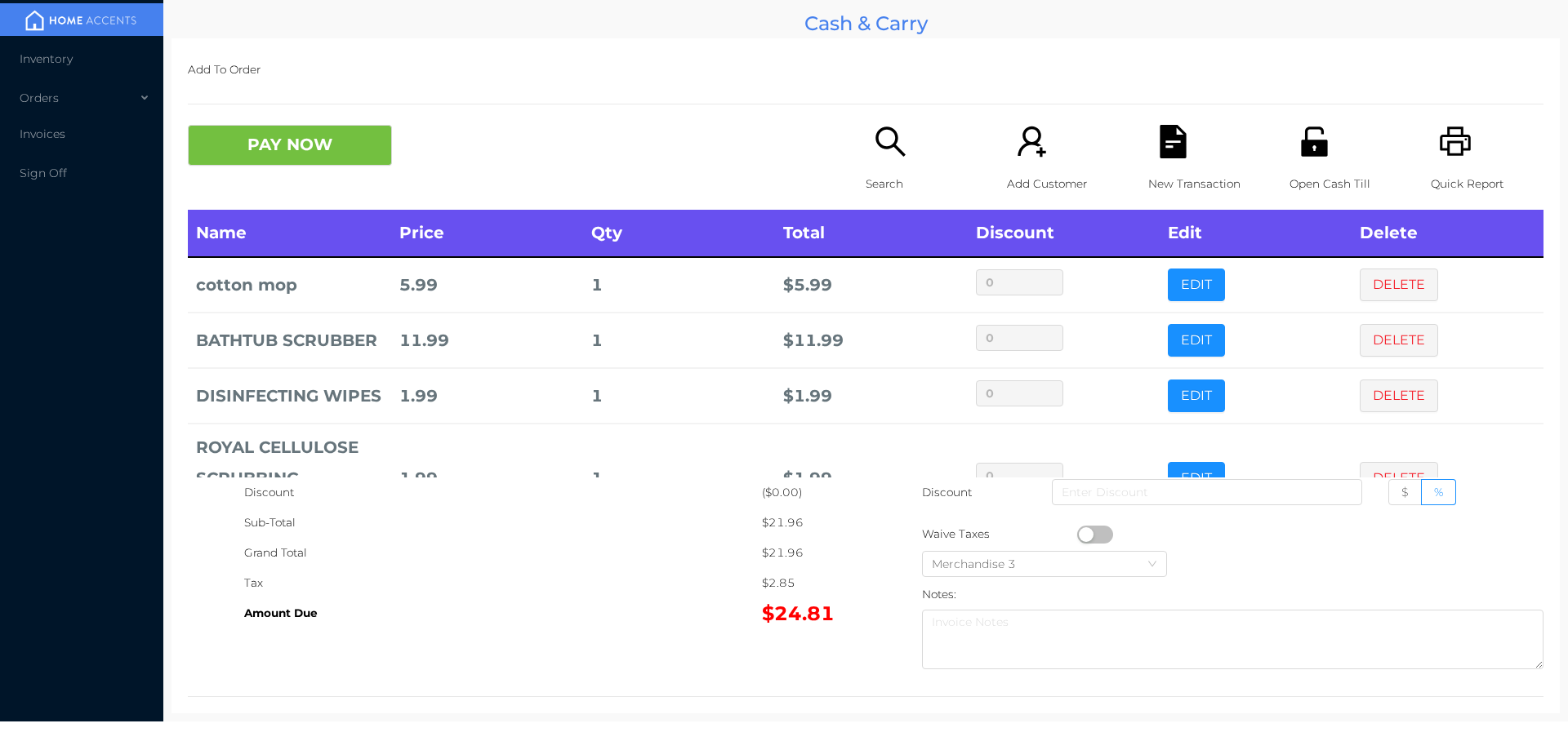
click at [885, 160] on div "Search" at bounding box center [922, 167] width 113 height 85
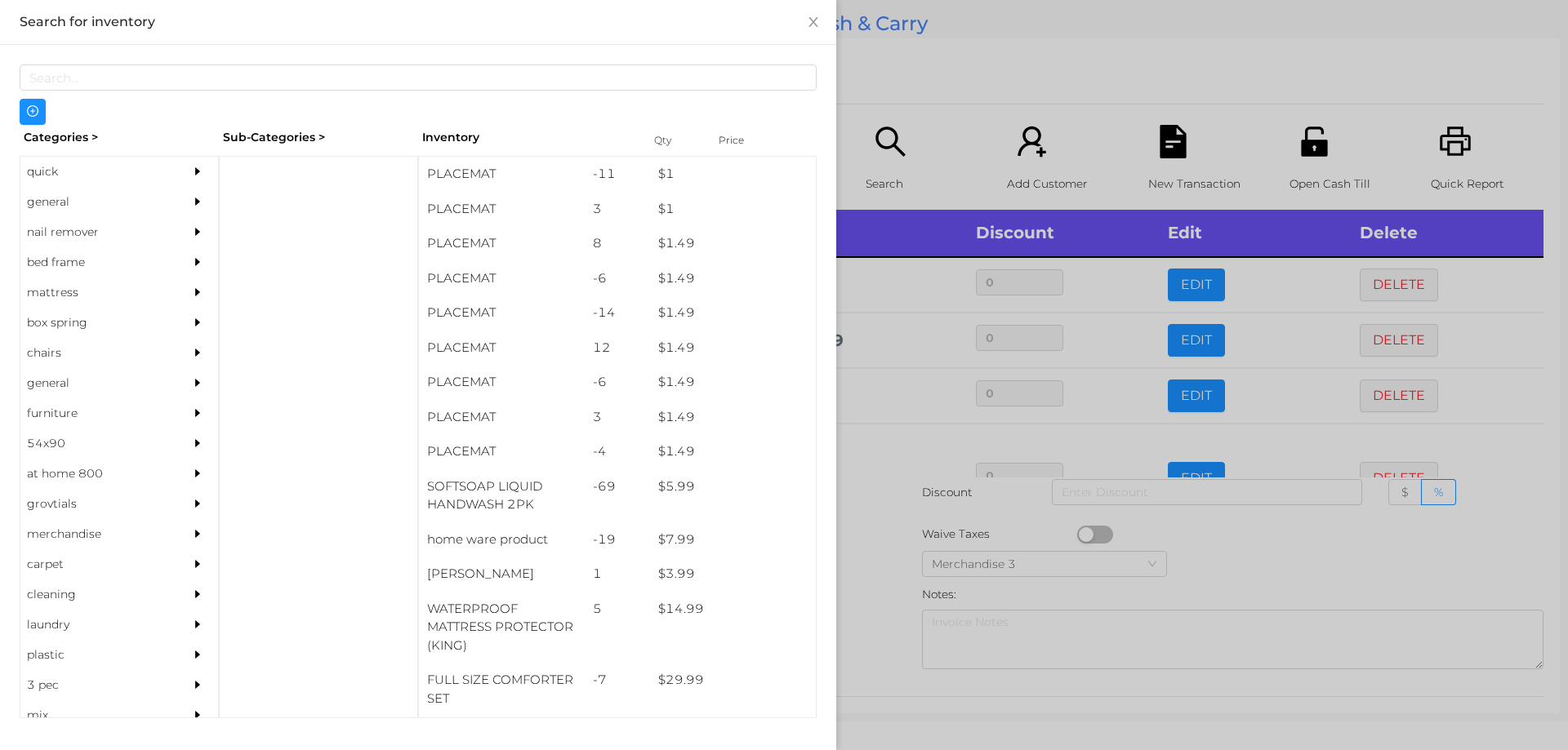
click at [55, 198] on div "general" at bounding box center [95, 202] width 148 height 30
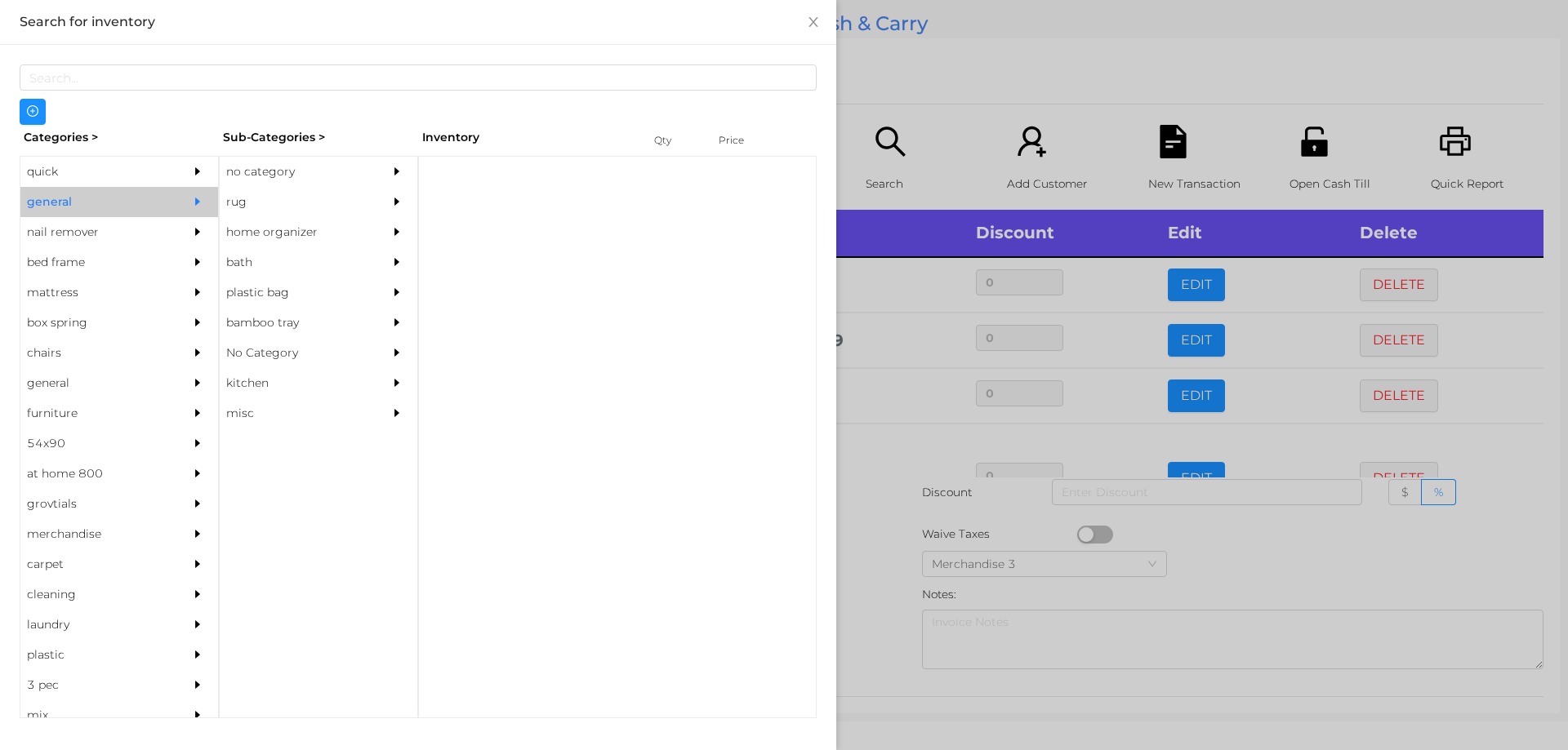
click at [291, 163] on div "no category" at bounding box center [294, 172] width 148 height 30
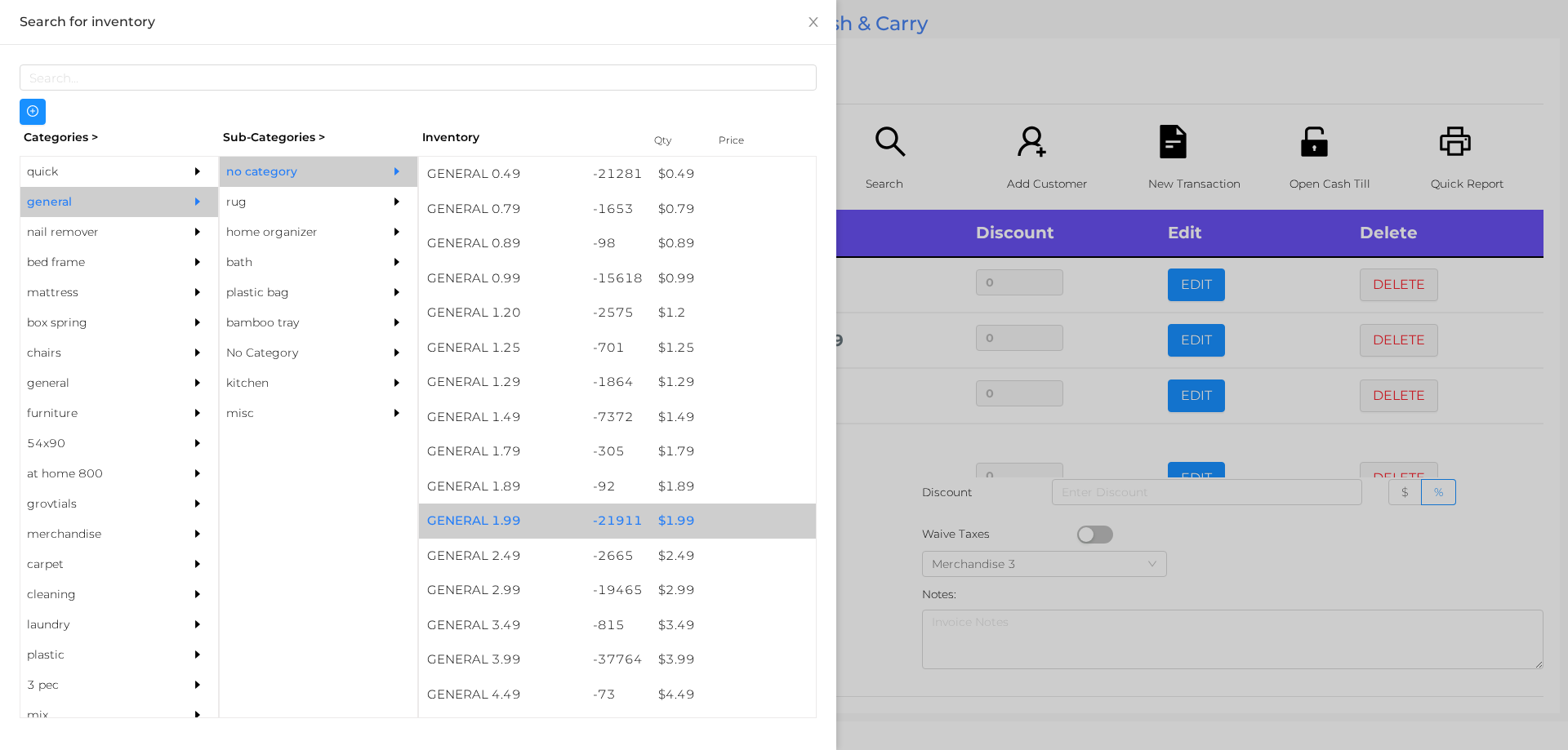
click at [613, 518] on div "-21911" at bounding box center [618, 520] width 66 height 35
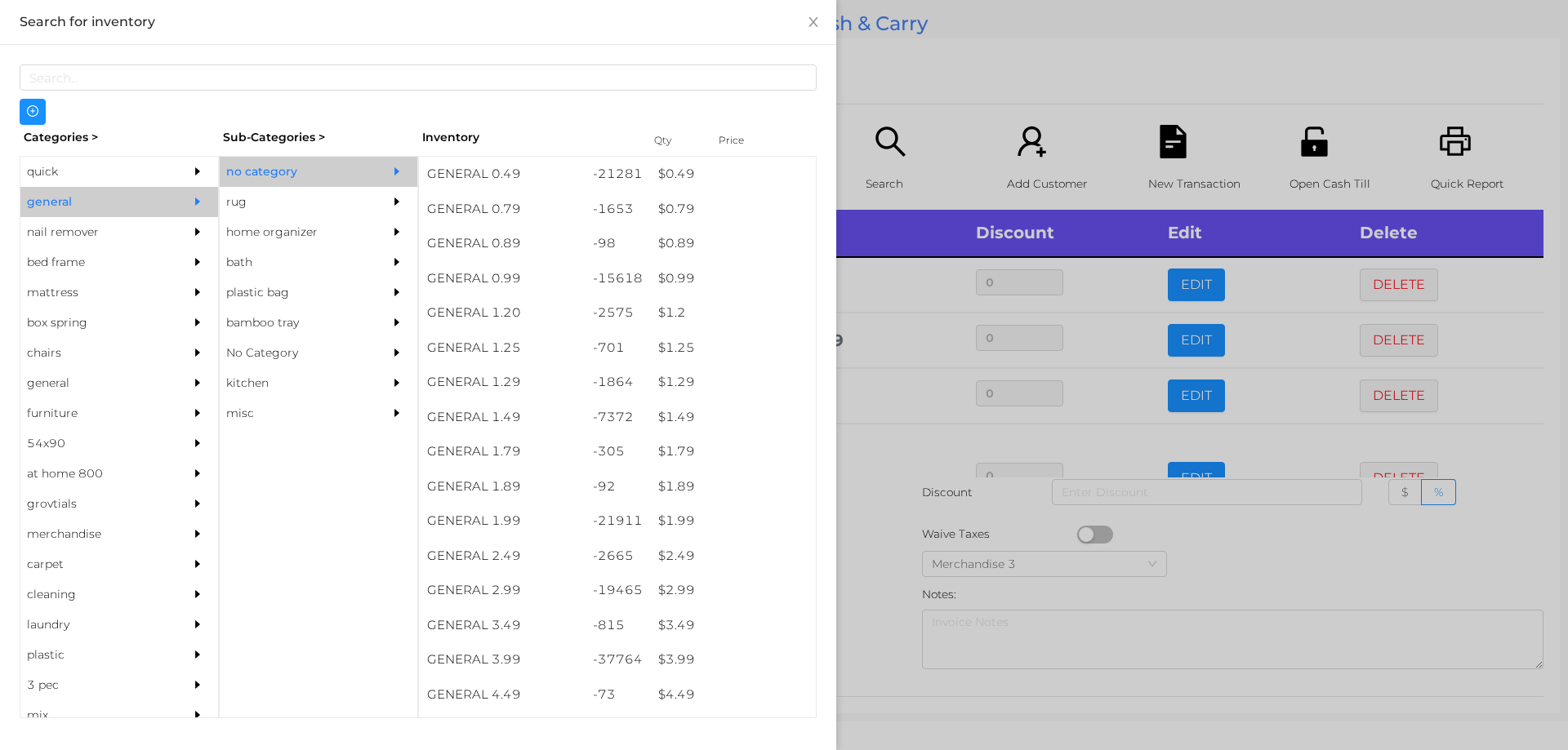
click at [907, 39] on div at bounding box center [784, 375] width 1568 height 750
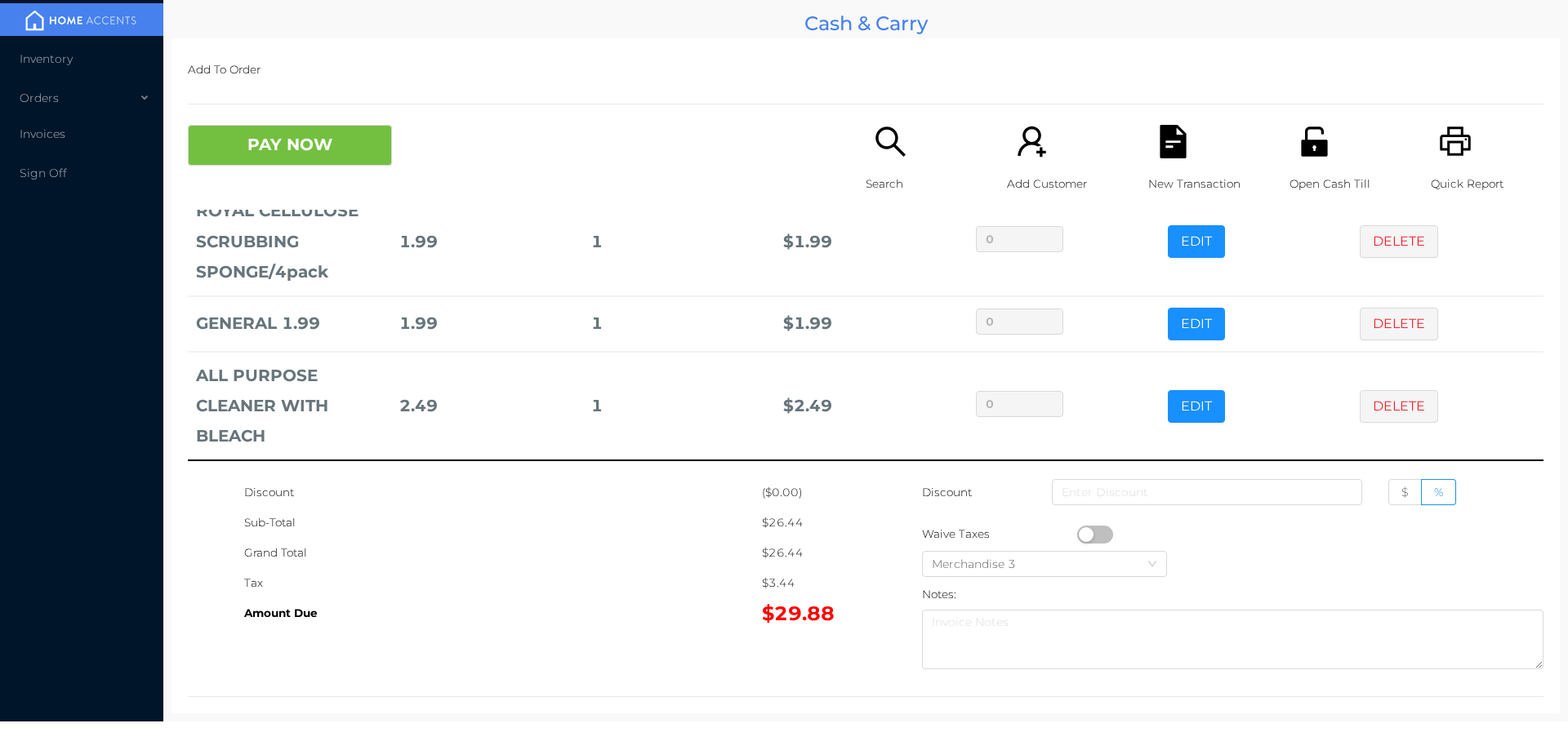
scroll to position [259, 0]
click at [1386, 325] on button "DELETE" at bounding box center [1399, 324] width 79 height 33
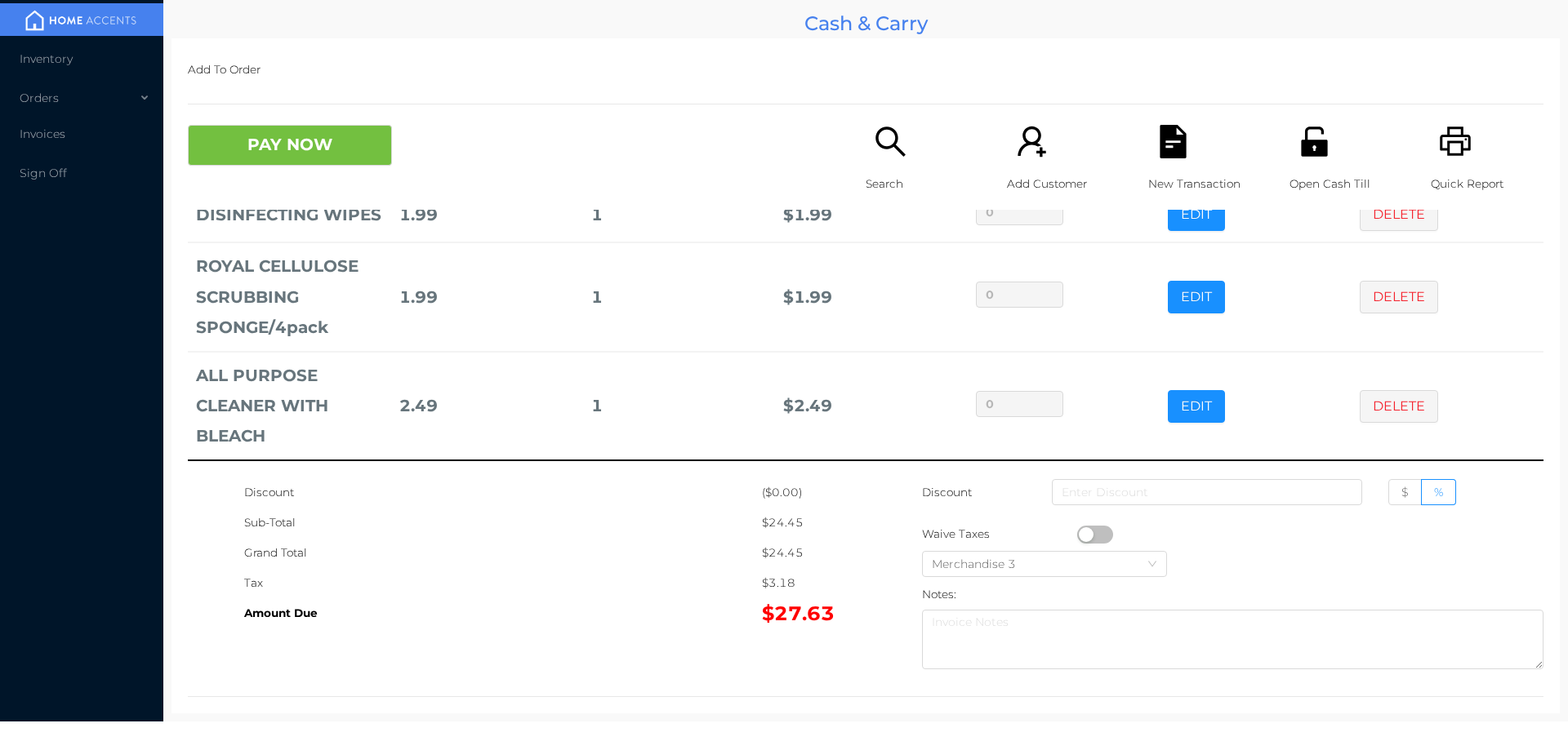
scroll to position [204, 0]
click at [888, 157] on icon "icon: search" at bounding box center [890, 141] width 33 height 33
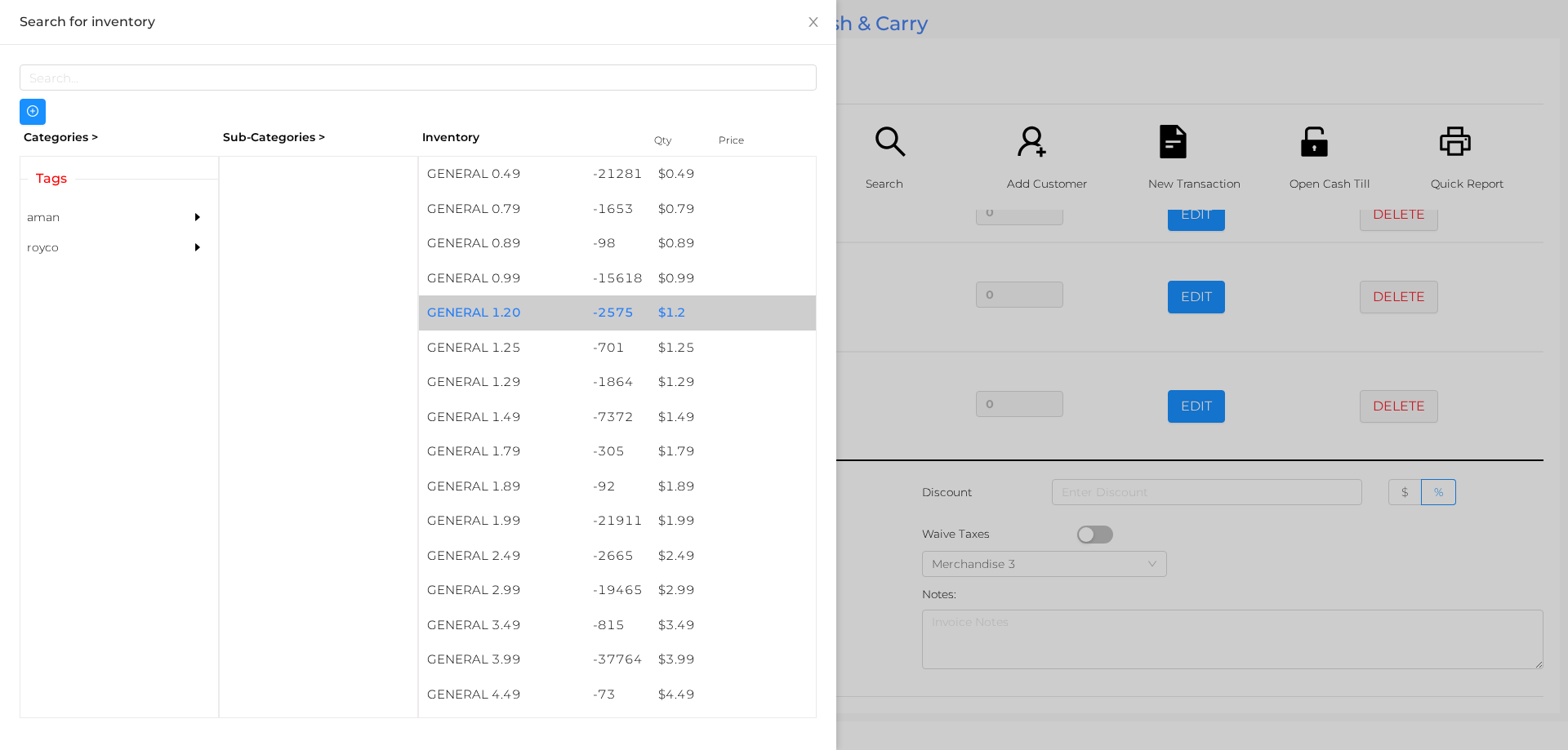
click at [716, 296] on div "$ 1.2" at bounding box center [733, 313] width 165 height 35
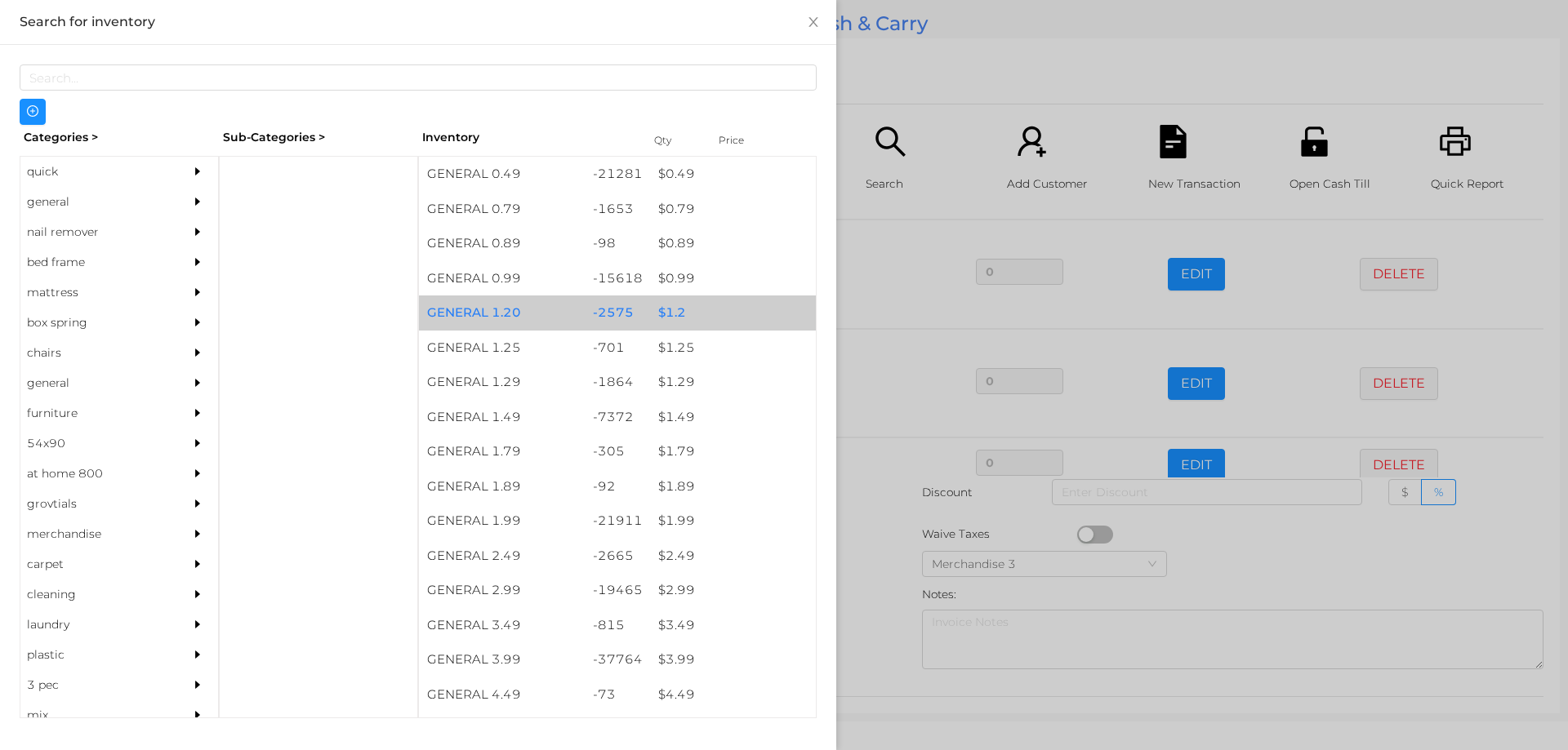
scroll to position [259, 0]
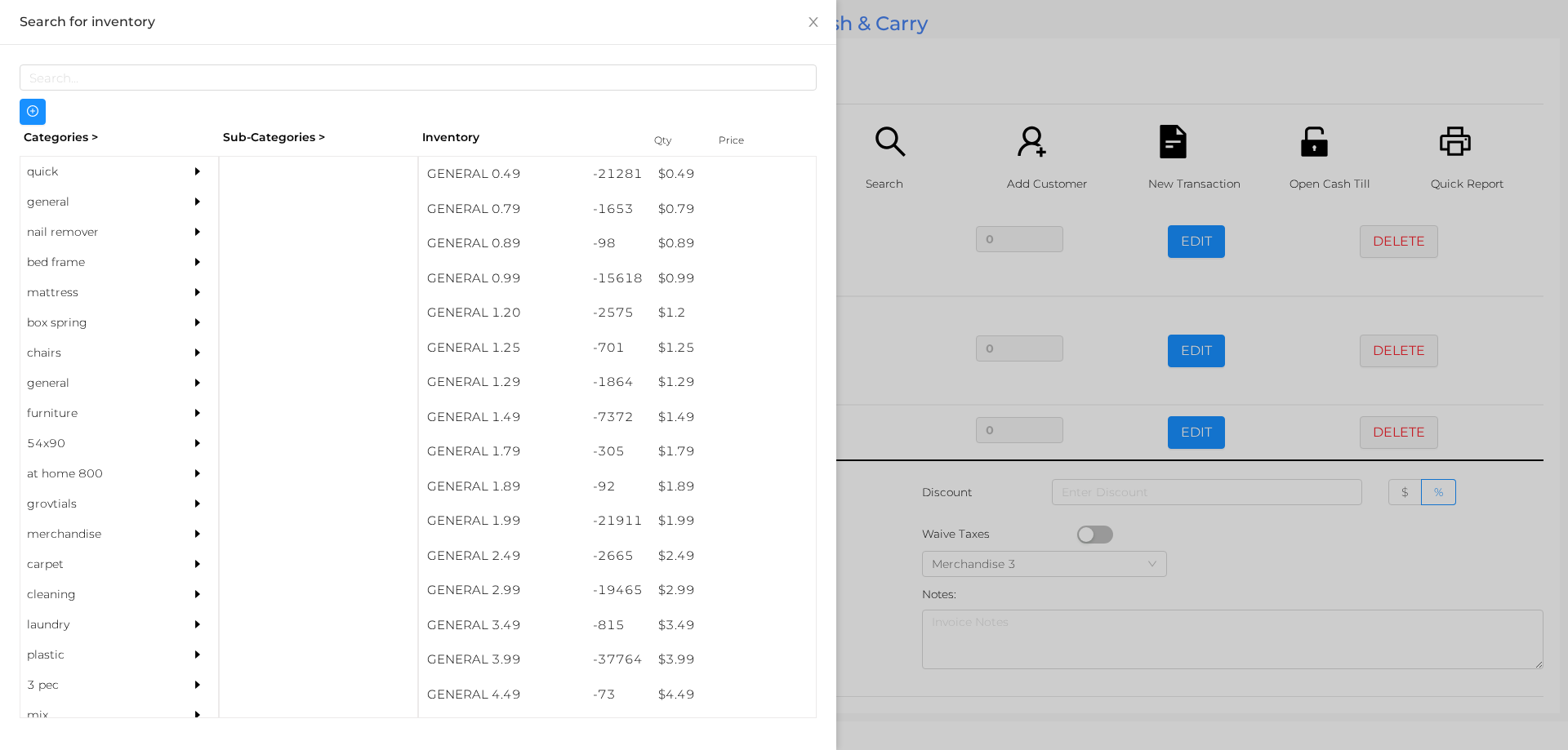
click at [910, 115] on div at bounding box center [784, 375] width 1568 height 750
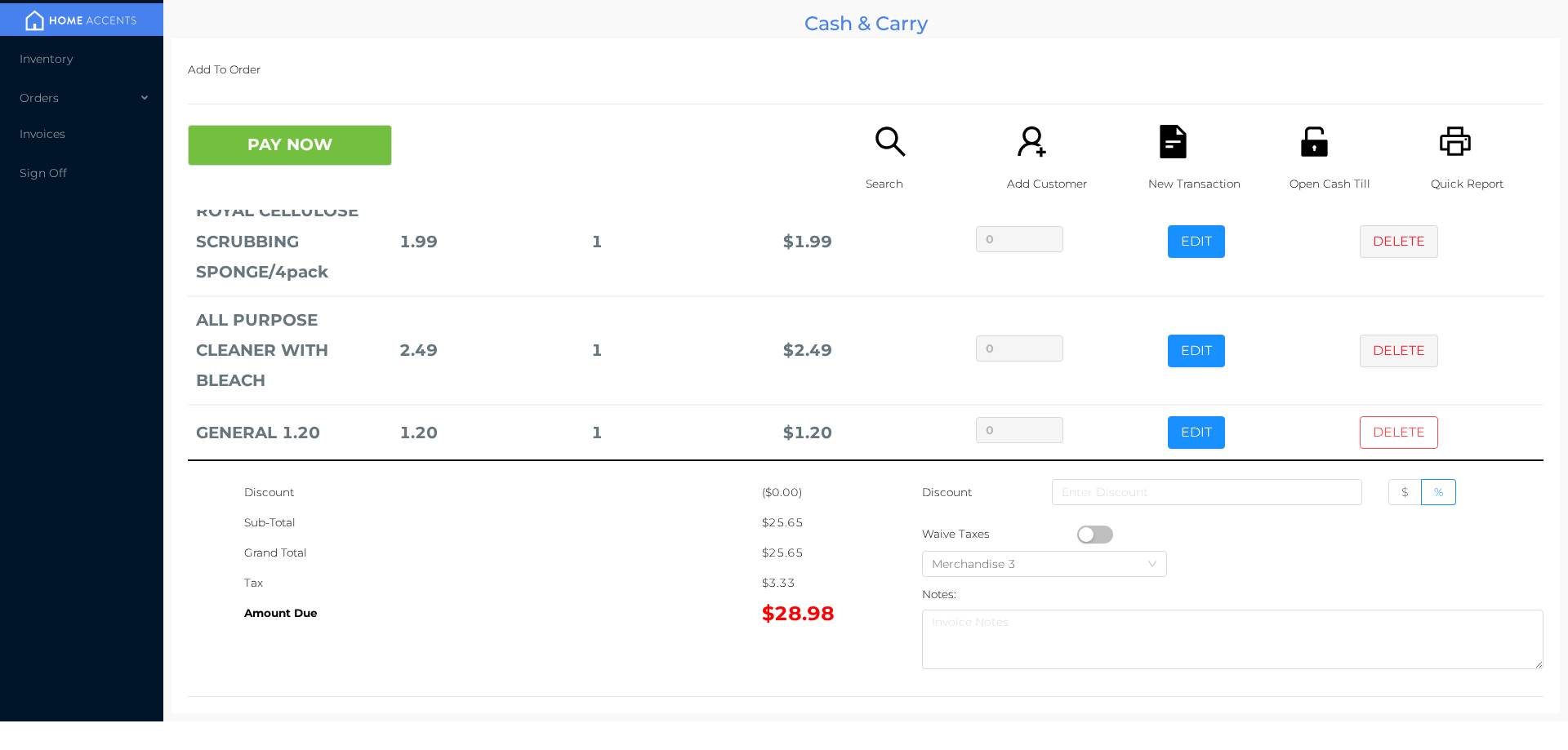
click at [1380, 420] on button "DELETE" at bounding box center [1399, 433] width 79 height 33
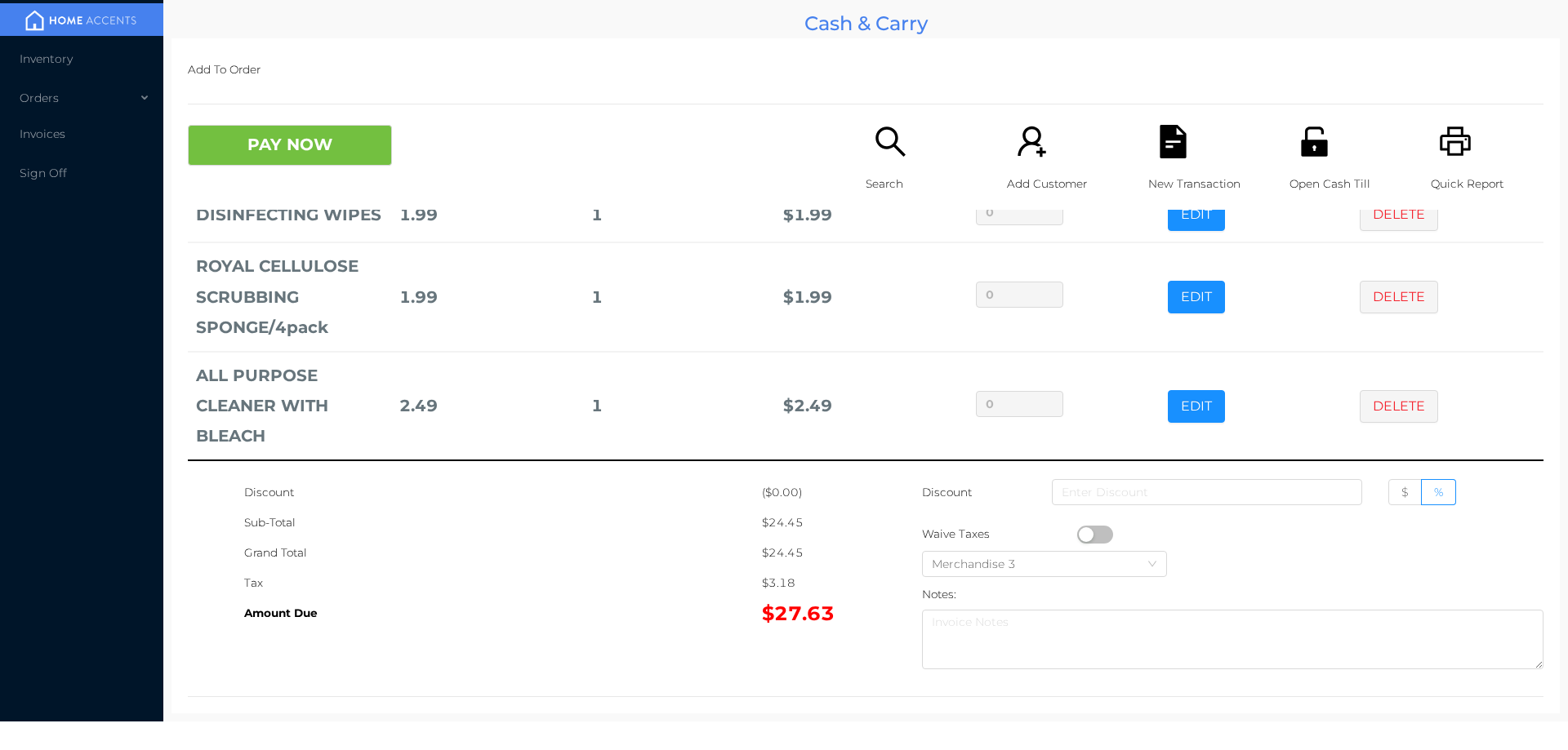
click at [878, 147] on icon "icon: search" at bounding box center [890, 141] width 30 height 29
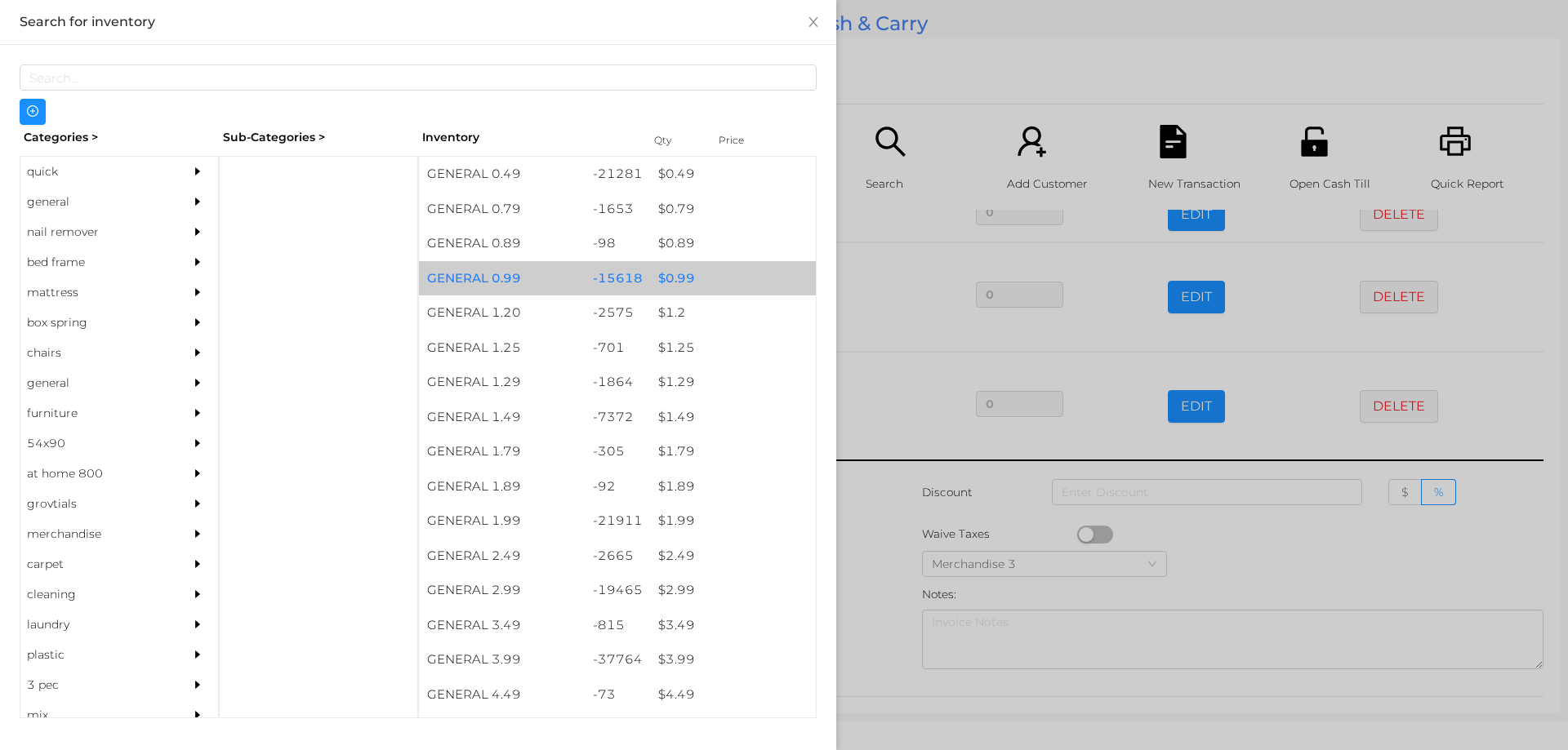
click at [694, 280] on div "$ 0.99" at bounding box center [733, 278] width 165 height 35
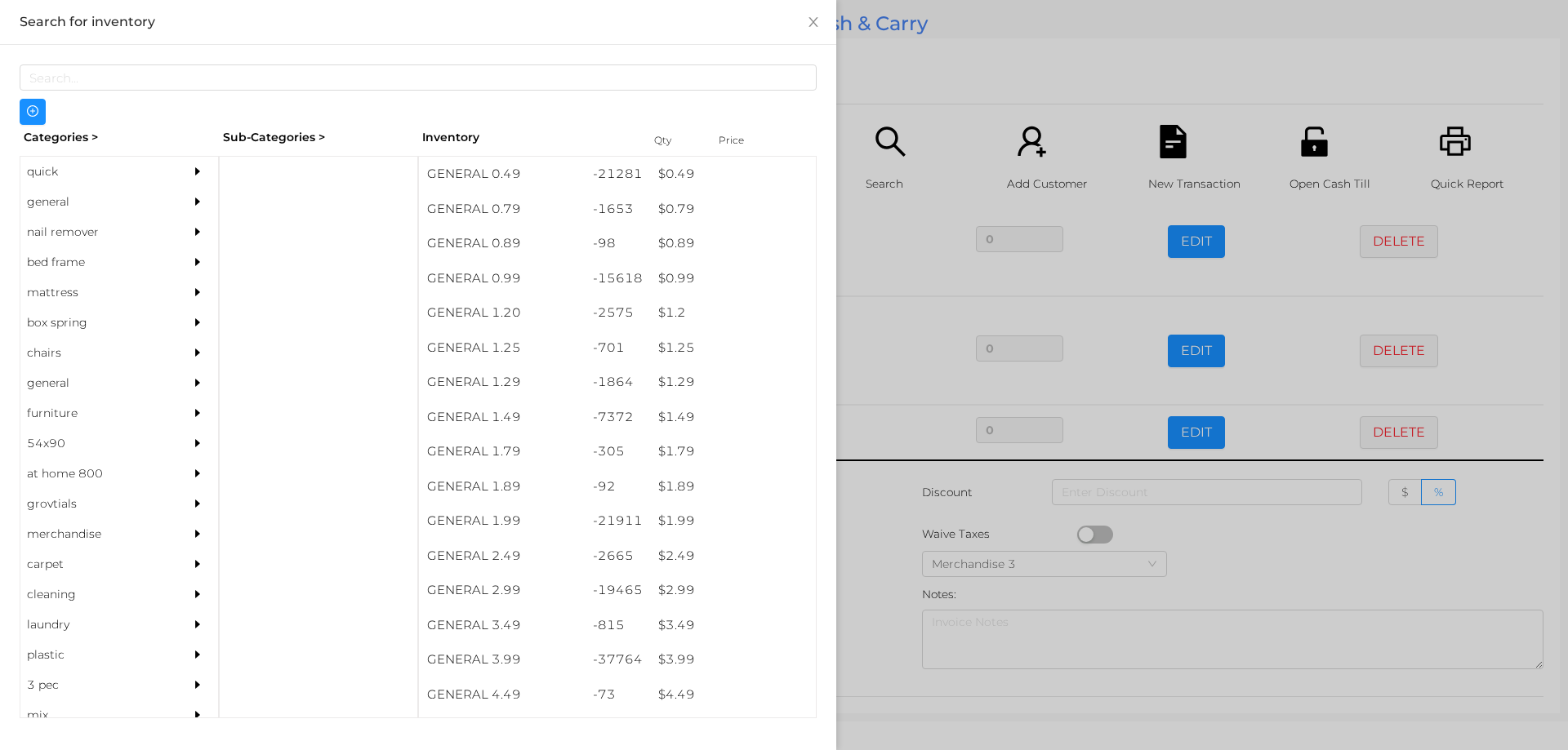
click at [968, 72] on div at bounding box center [784, 375] width 1568 height 750
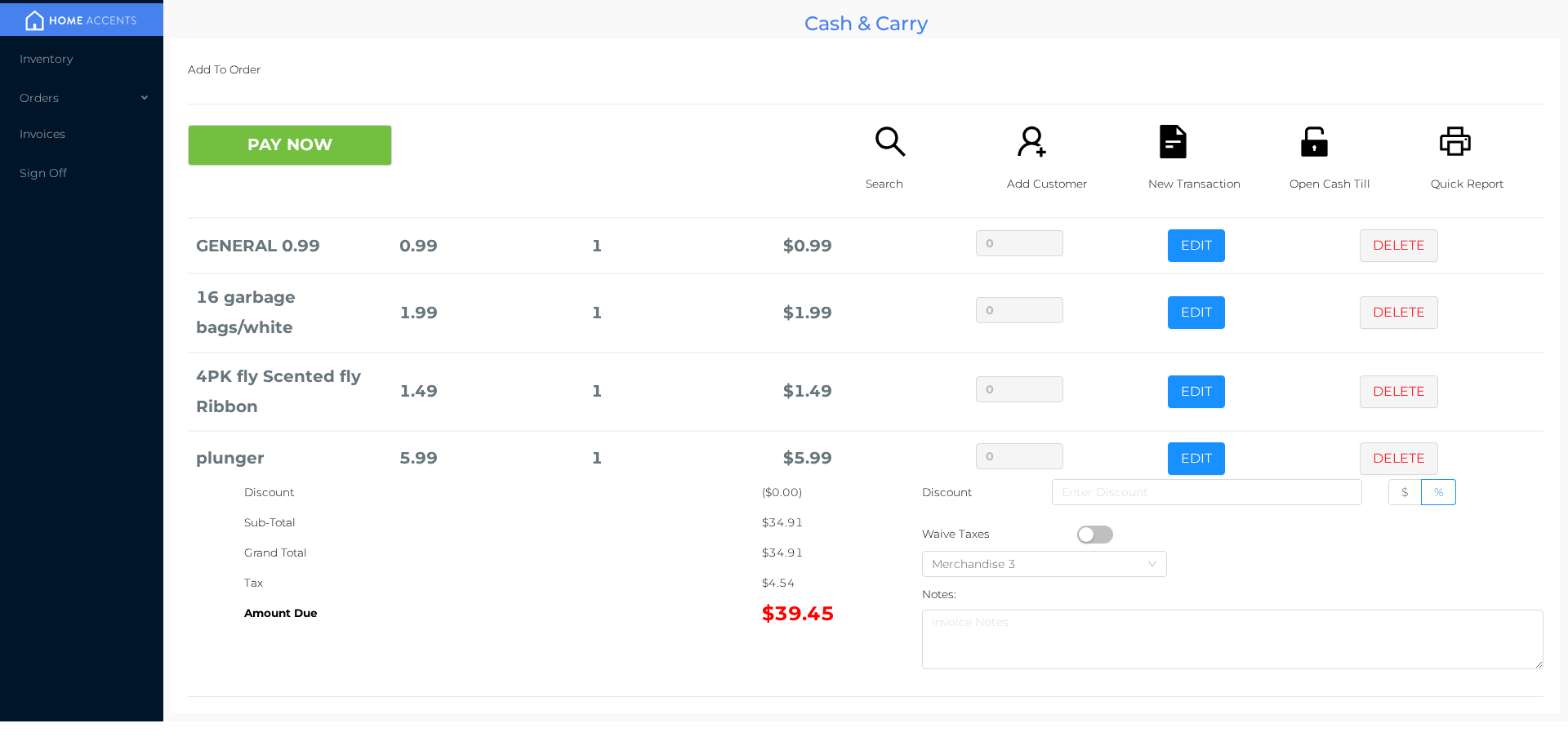
scroll to position [473, 0]
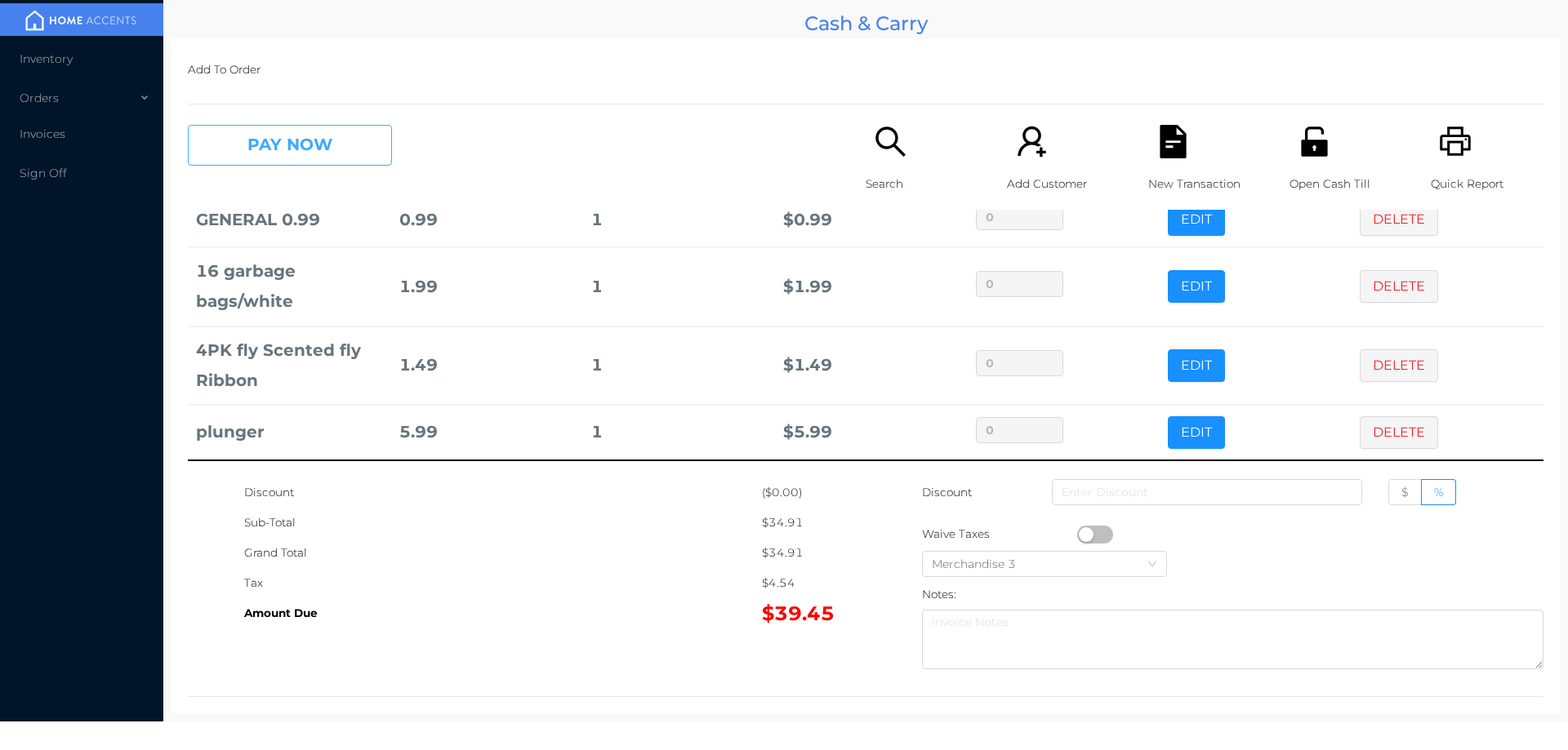
click at [286, 128] on button "PAY NOW" at bounding box center [290, 146] width 204 height 41
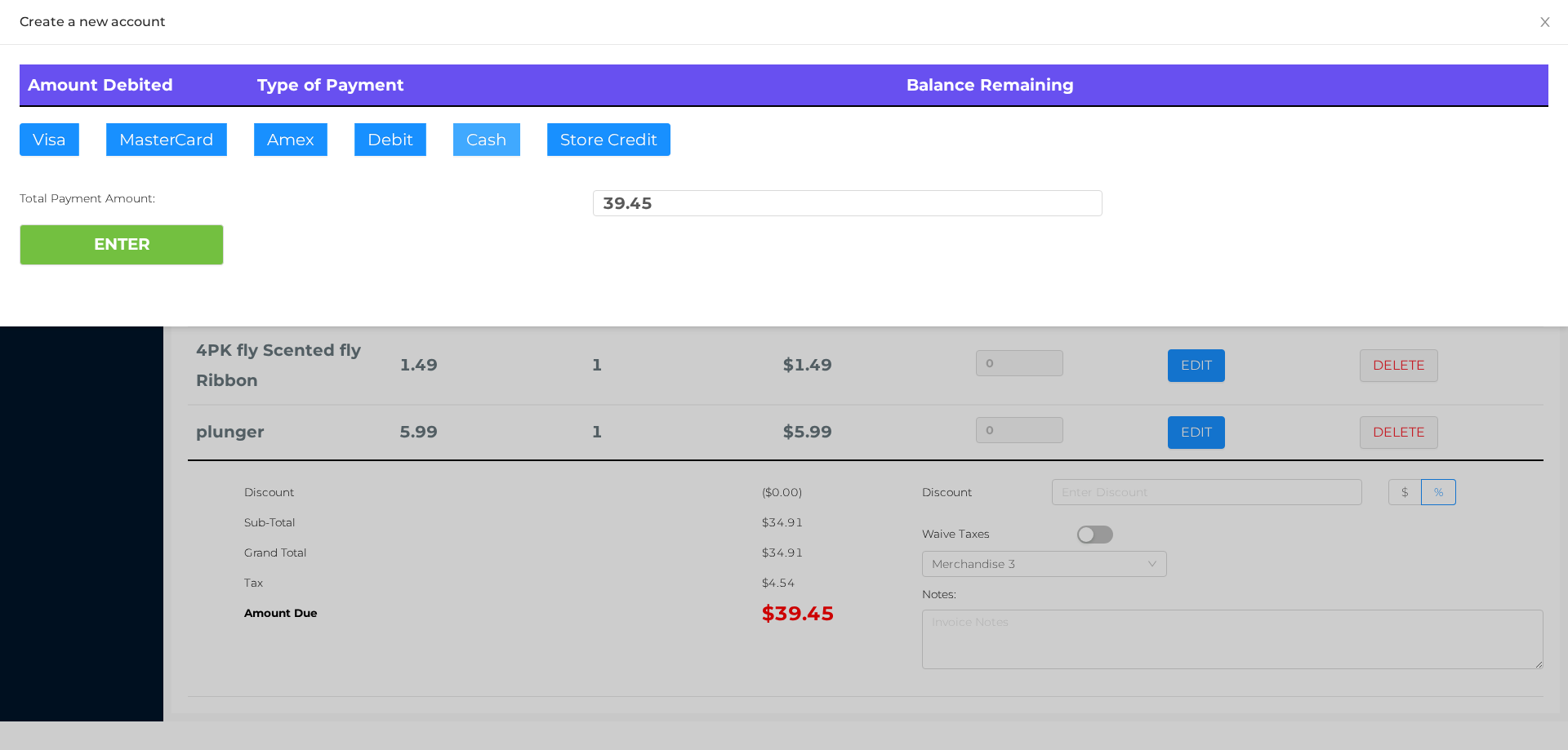
click at [485, 144] on button "Cash" at bounding box center [487, 139] width 67 height 33
click at [461, 591] on div at bounding box center [784, 375] width 1568 height 750
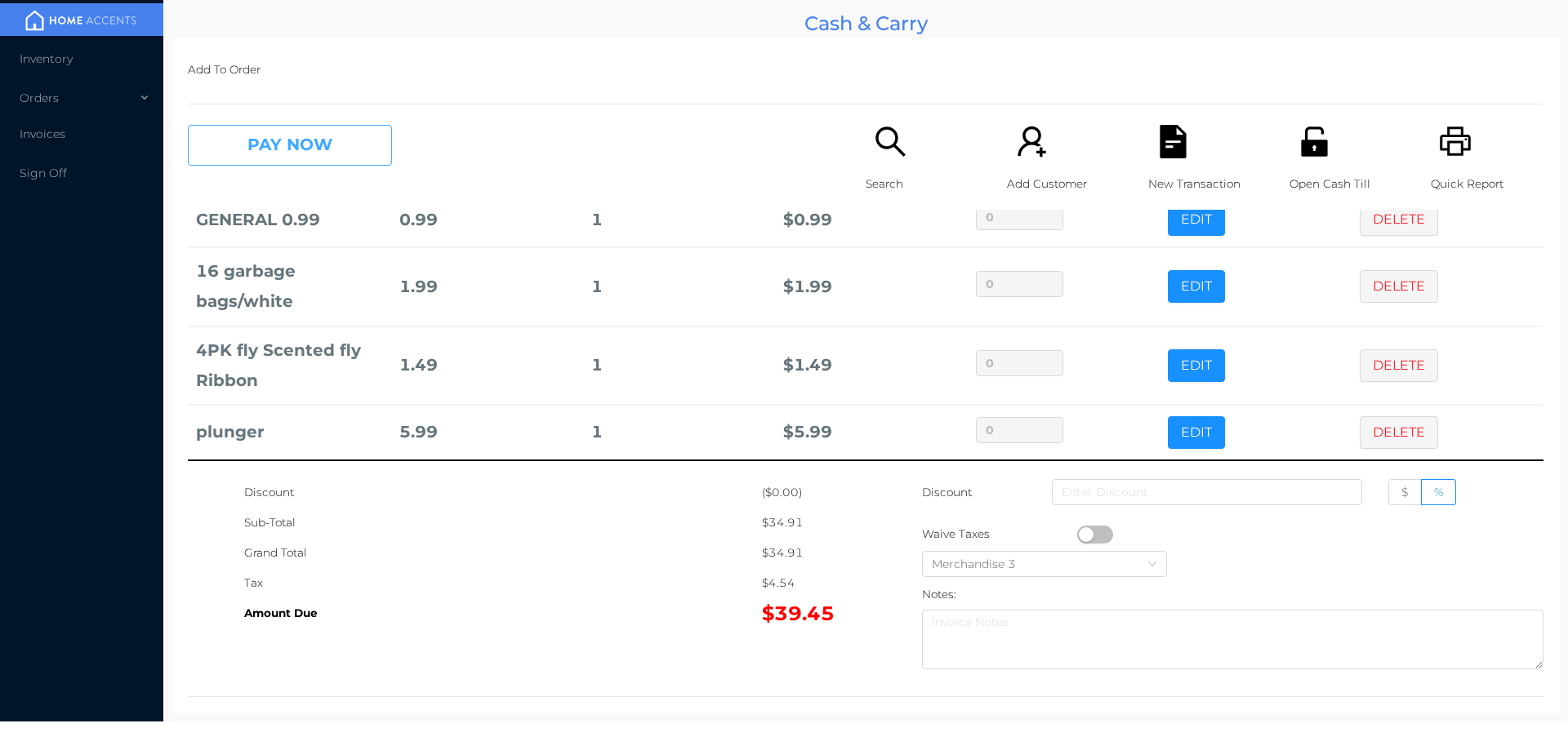
click at [240, 140] on button "PAY NOW" at bounding box center [290, 146] width 204 height 41
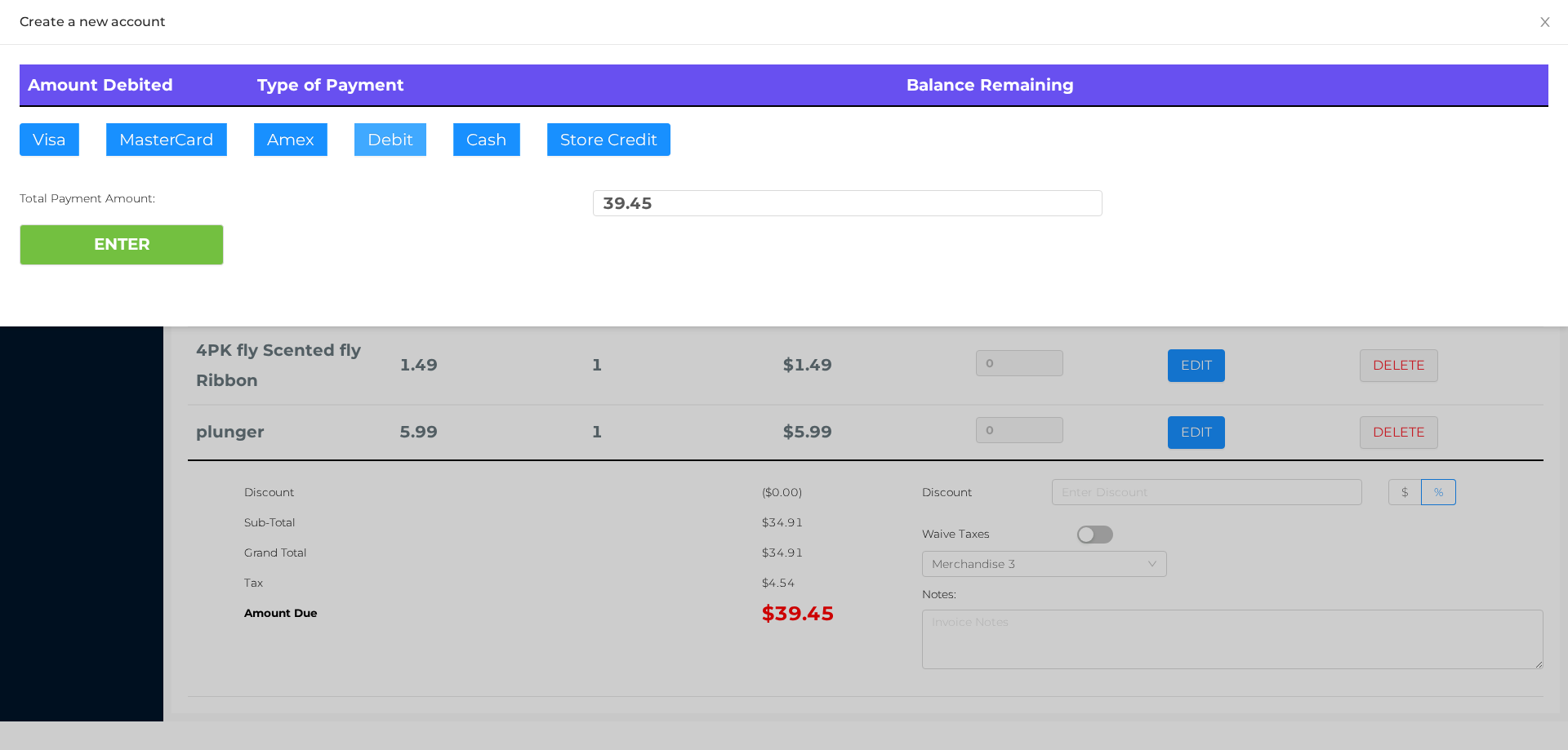
click at [387, 139] on button "Debit" at bounding box center [390, 139] width 72 height 33
type input "40"
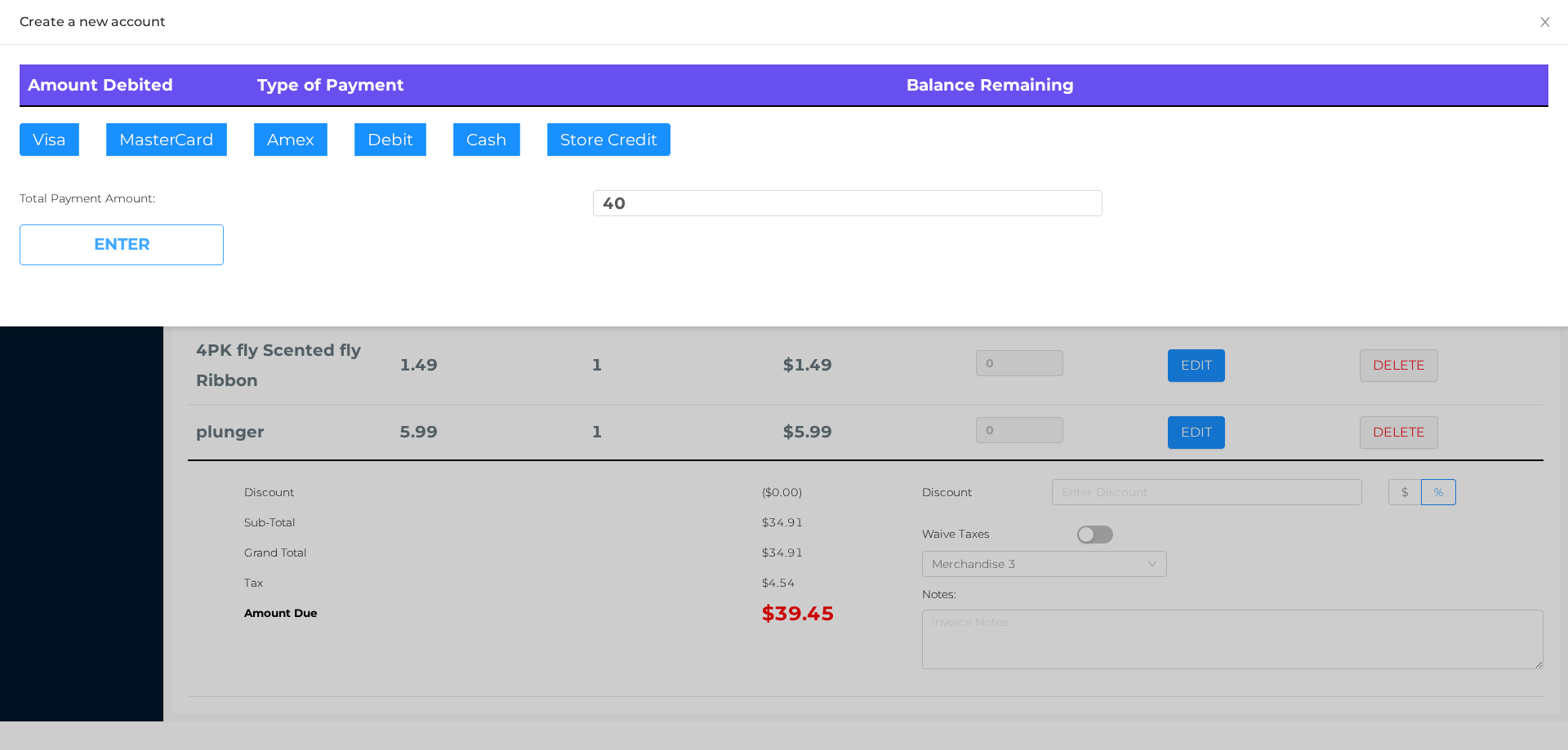
click at [127, 247] on button "ENTER" at bounding box center [122, 245] width 204 height 41
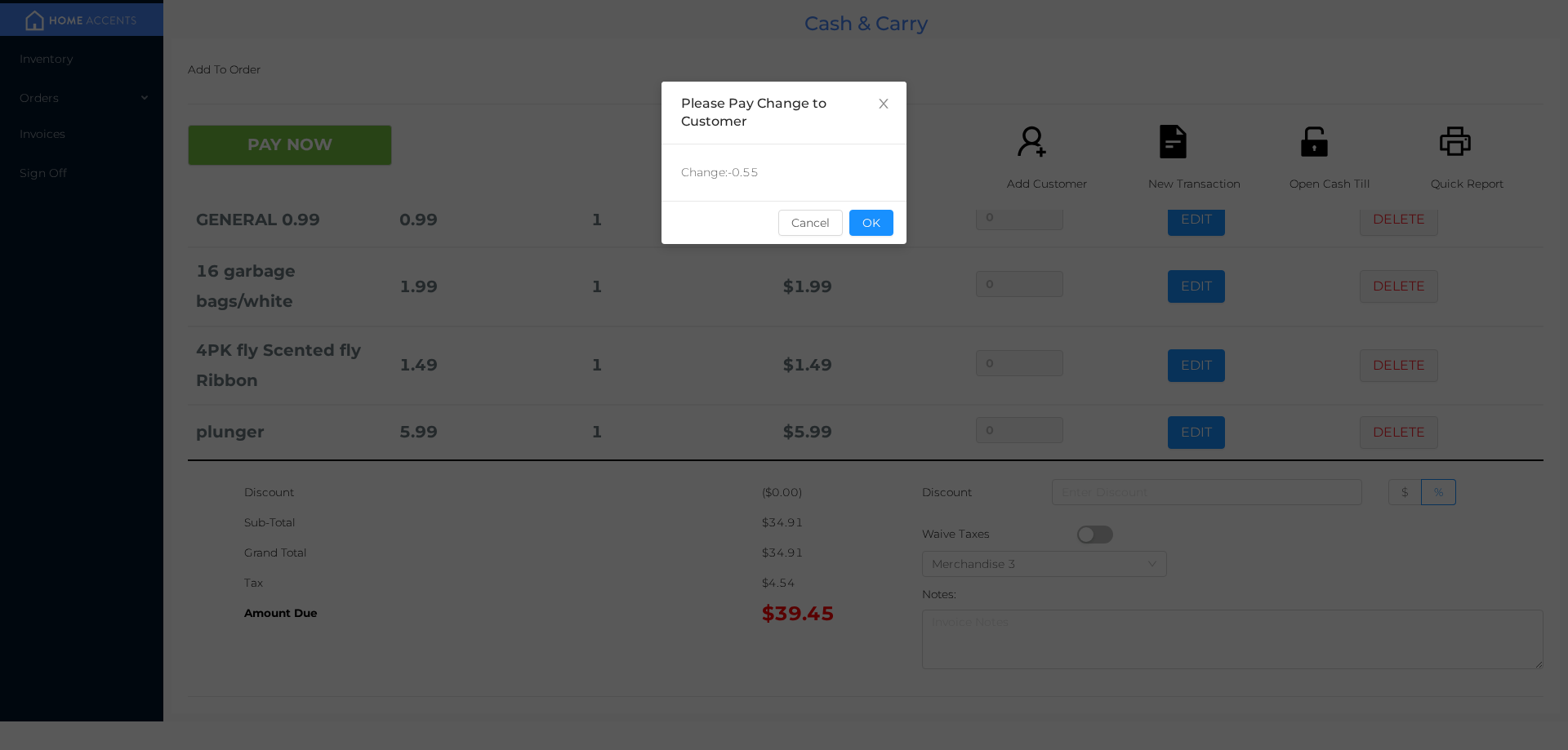
scroll to position [0, 0]
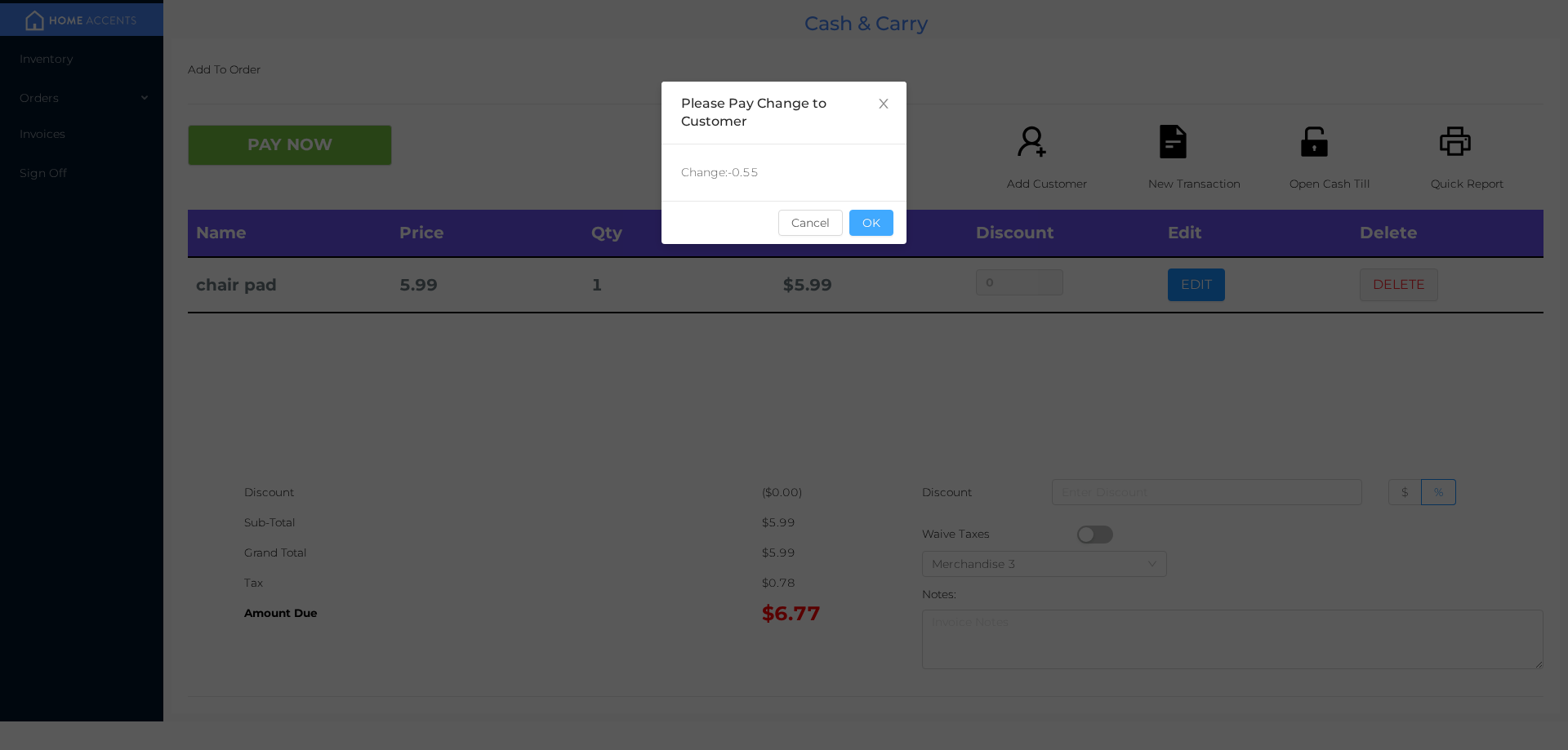
click at [860, 221] on button "OK" at bounding box center [871, 223] width 44 height 26
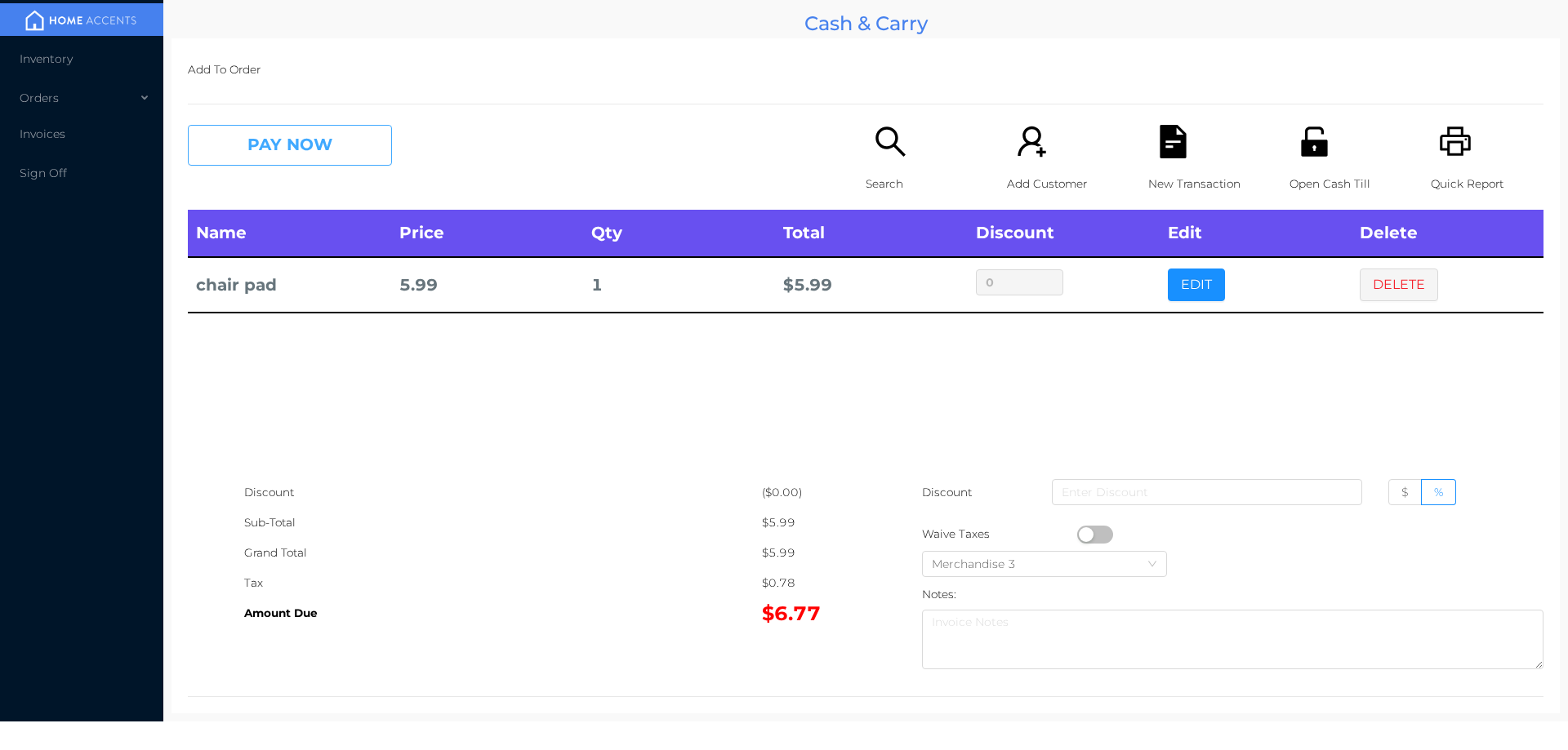
click at [250, 150] on button "PAY NOW" at bounding box center [290, 146] width 204 height 41
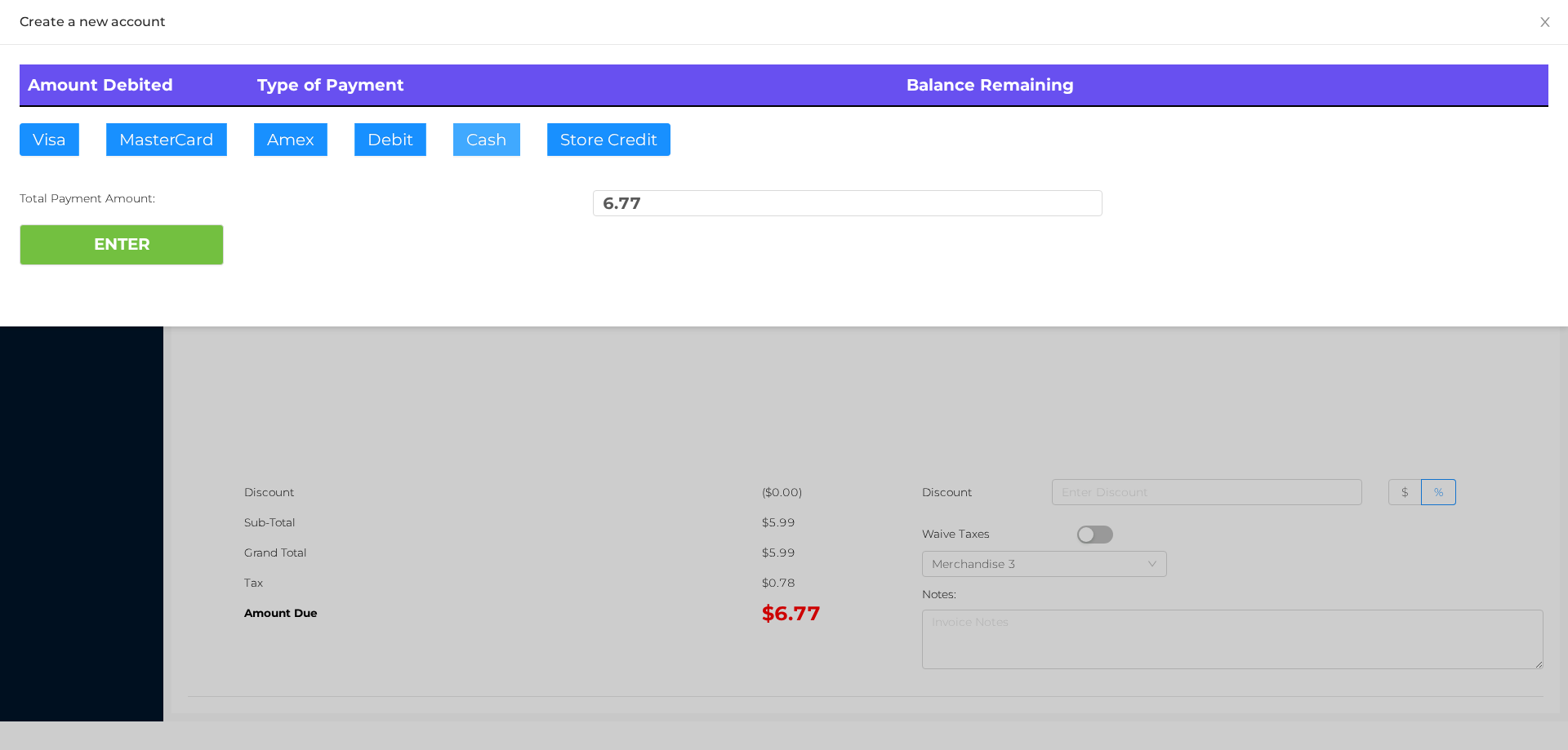
click at [479, 149] on button "Cash" at bounding box center [487, 139] width 67 height 33
type input "10"
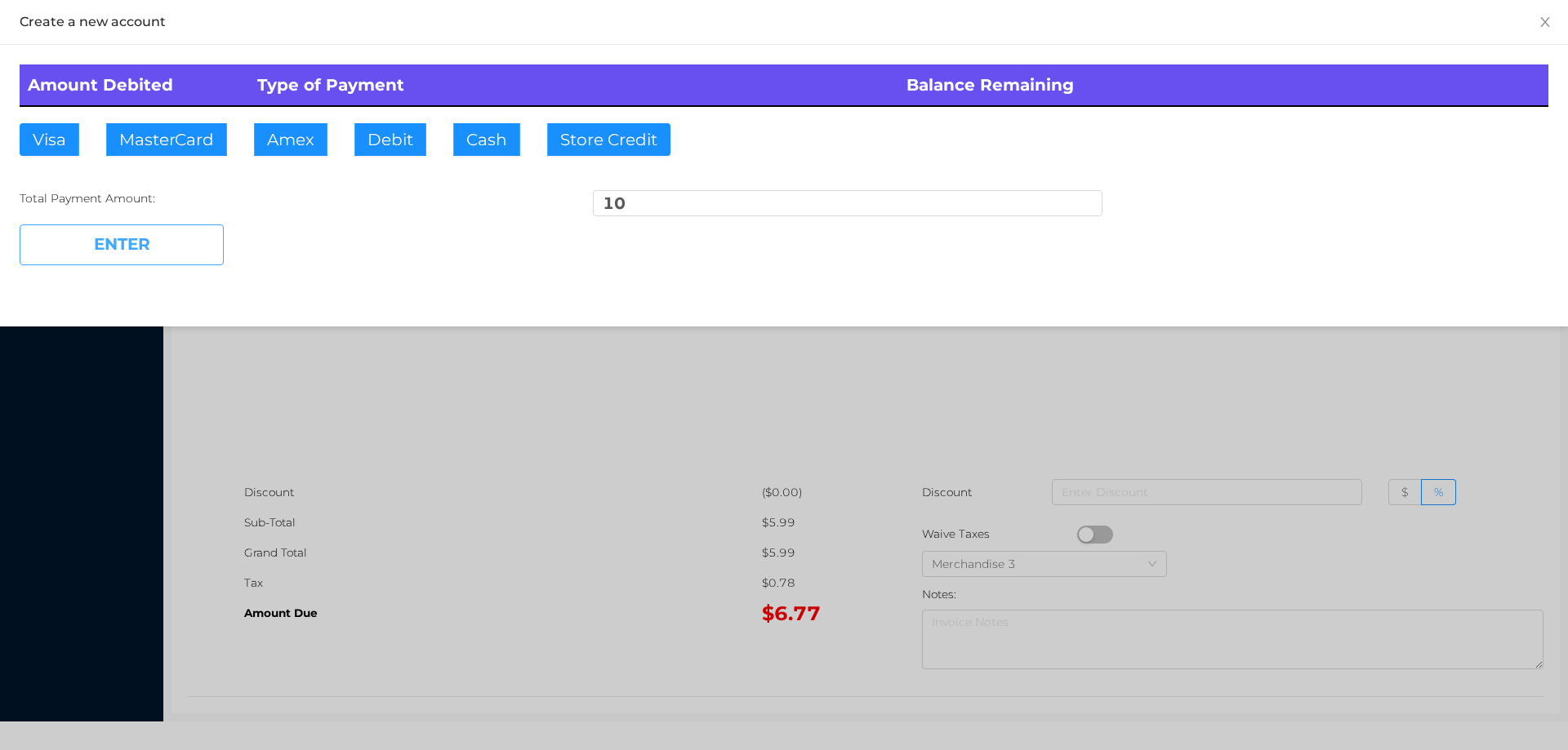
click at [135, 265] on button "ENTER" at bounding box center [122, 245] width 204 height 41
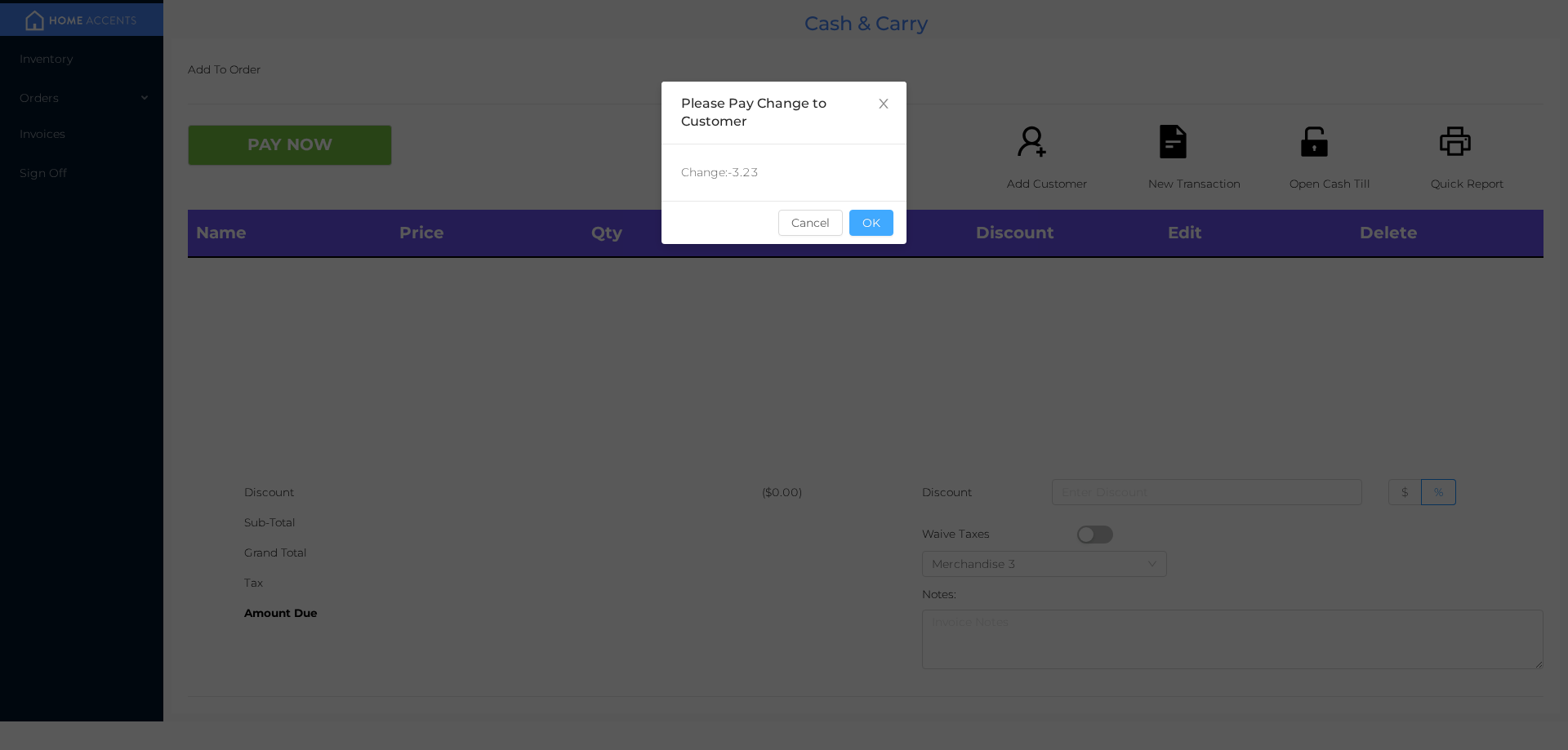
click at [865, 224] on button "OK" at bounding box center [871, 223] width 44 height 26
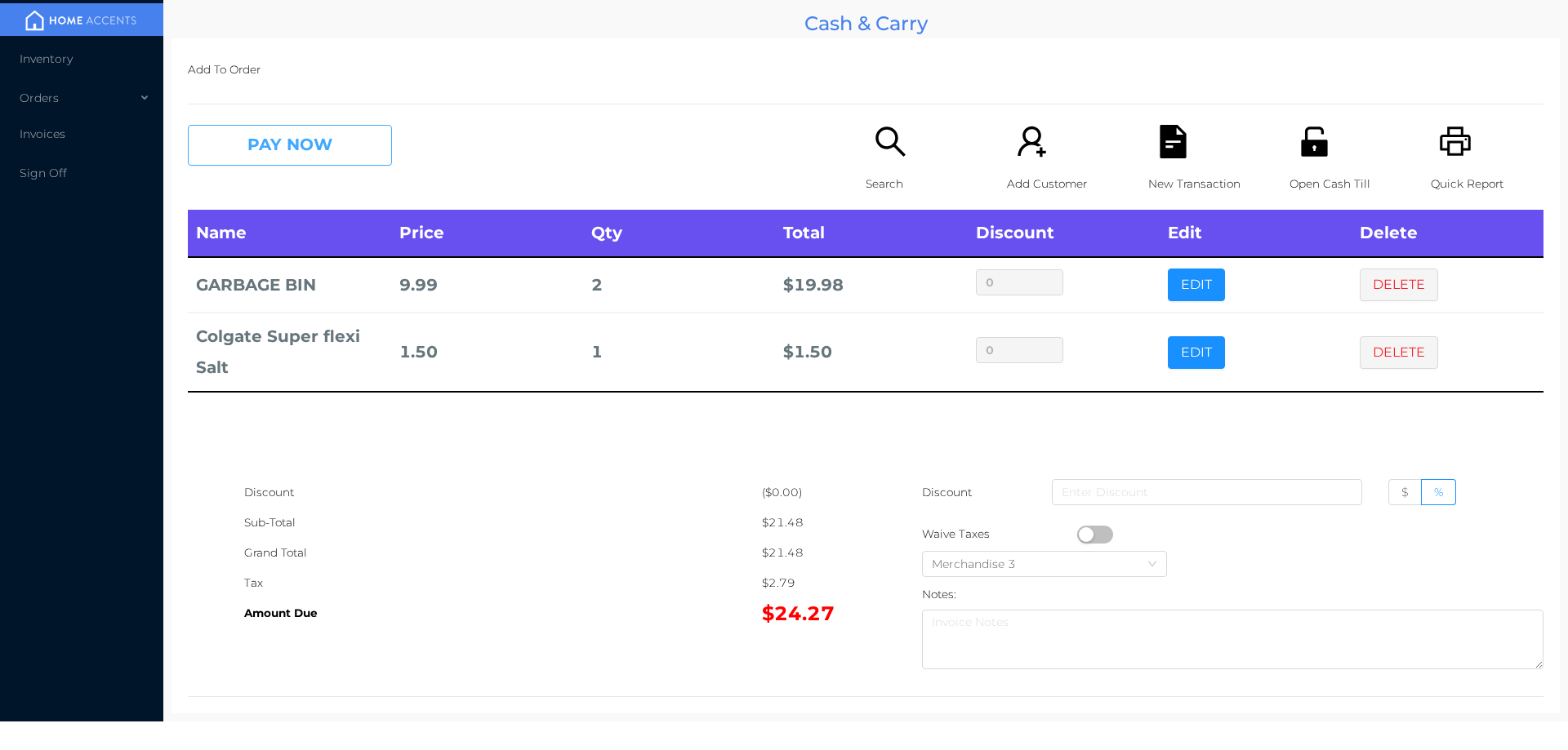
click at [289, 160] on button "PAY NOW" at bounding box center [290, 146] width 204 height 41
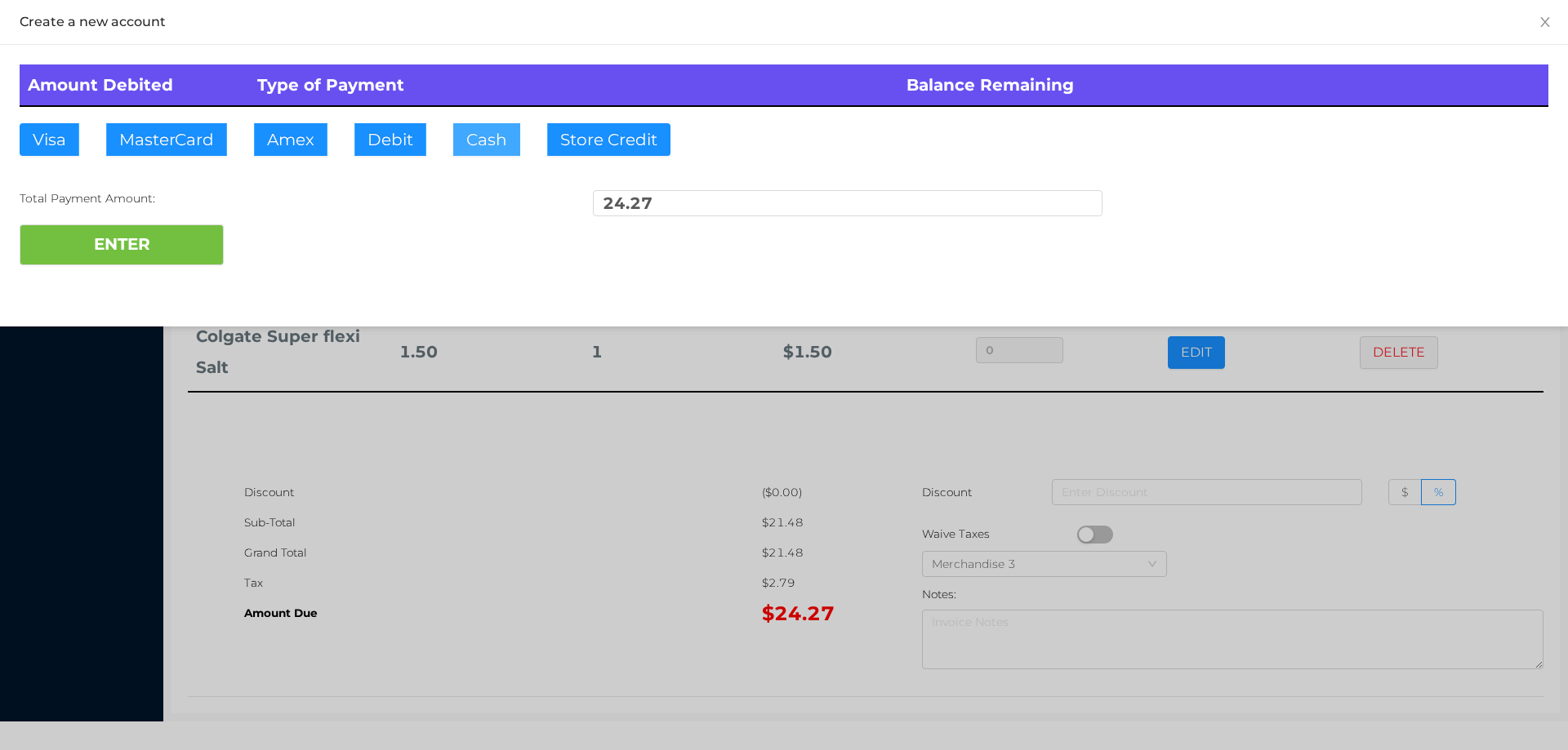
click at [481, 131] on button "Cash" at bounding box center [487, 139] width 67 height 33
type input "25"
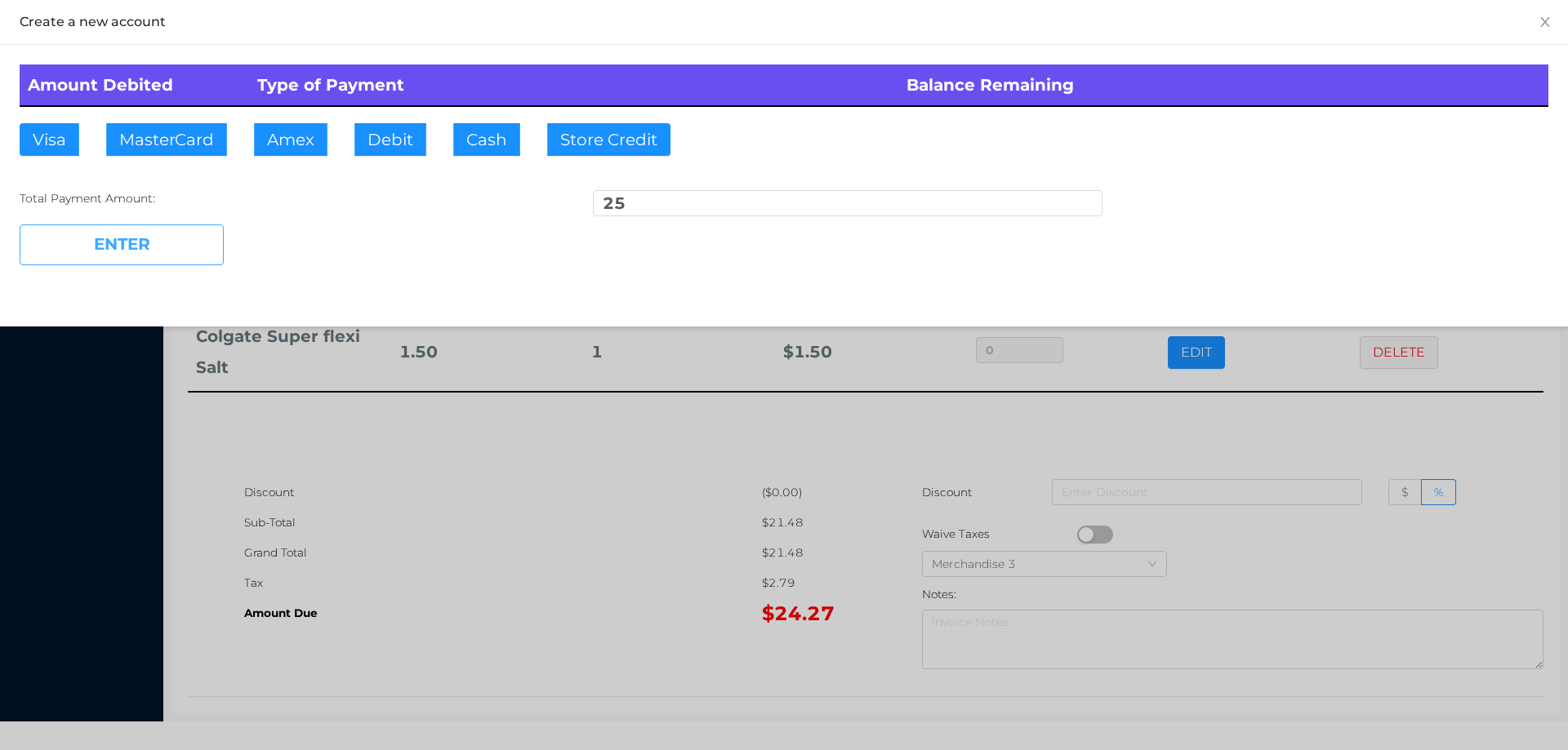
click at [106, 262] on button "ENTER" at bounding box center [122, 245] width 204 height 41
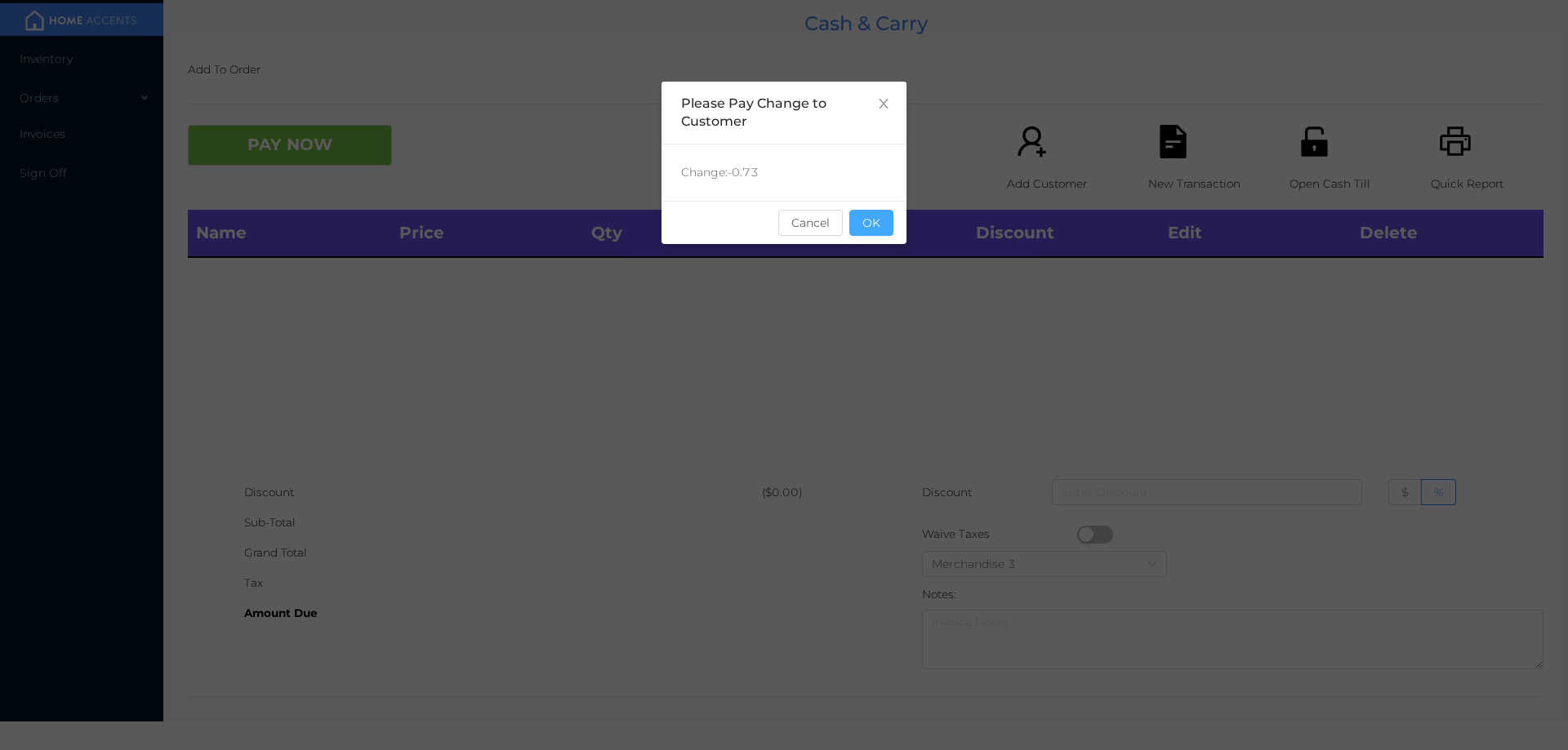
click at [876, 224] on button "OK" at bounding box center [871, 223] width 44 height 26
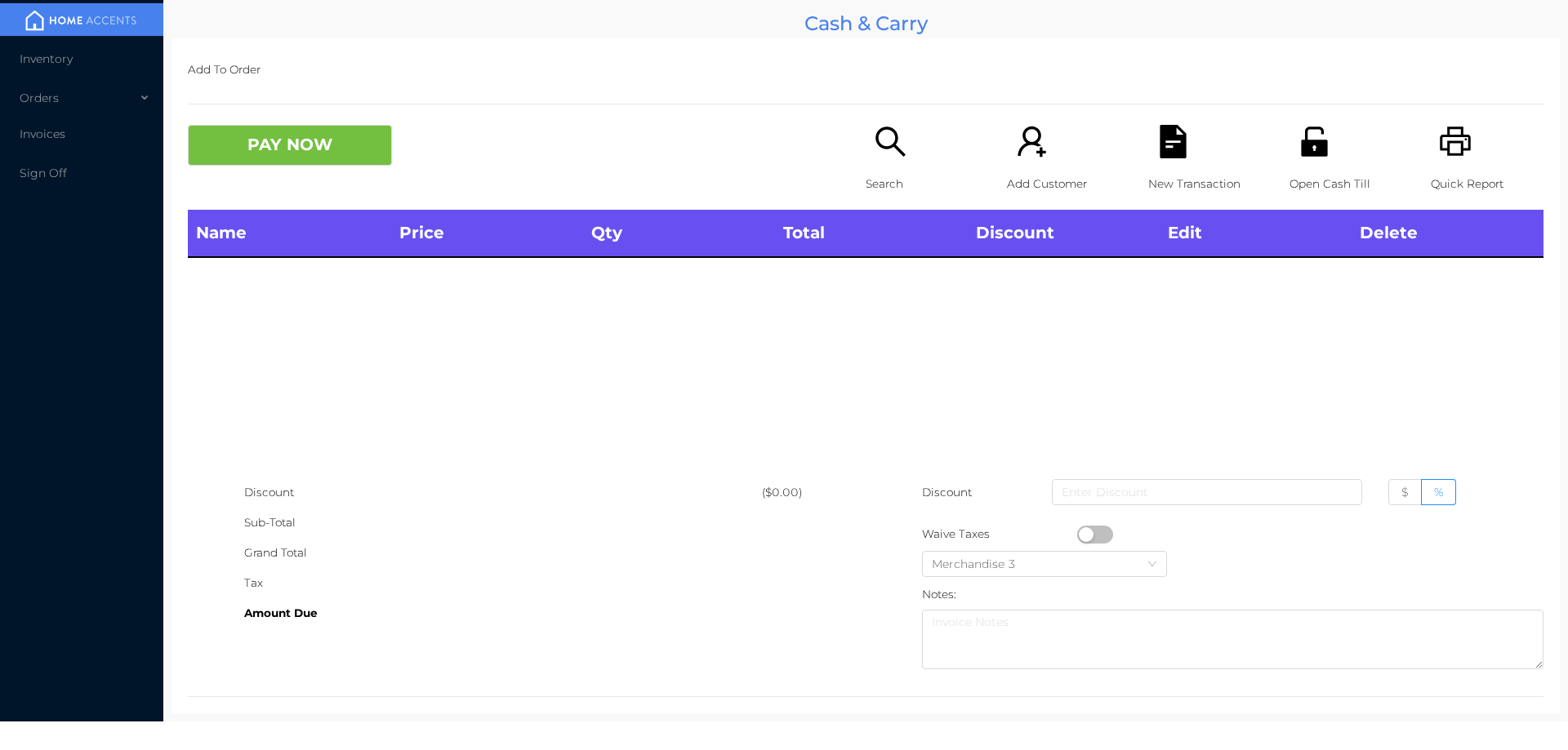
click at [866, 206] on div "Search" at bounding box center [922, 167] width 113 height 85
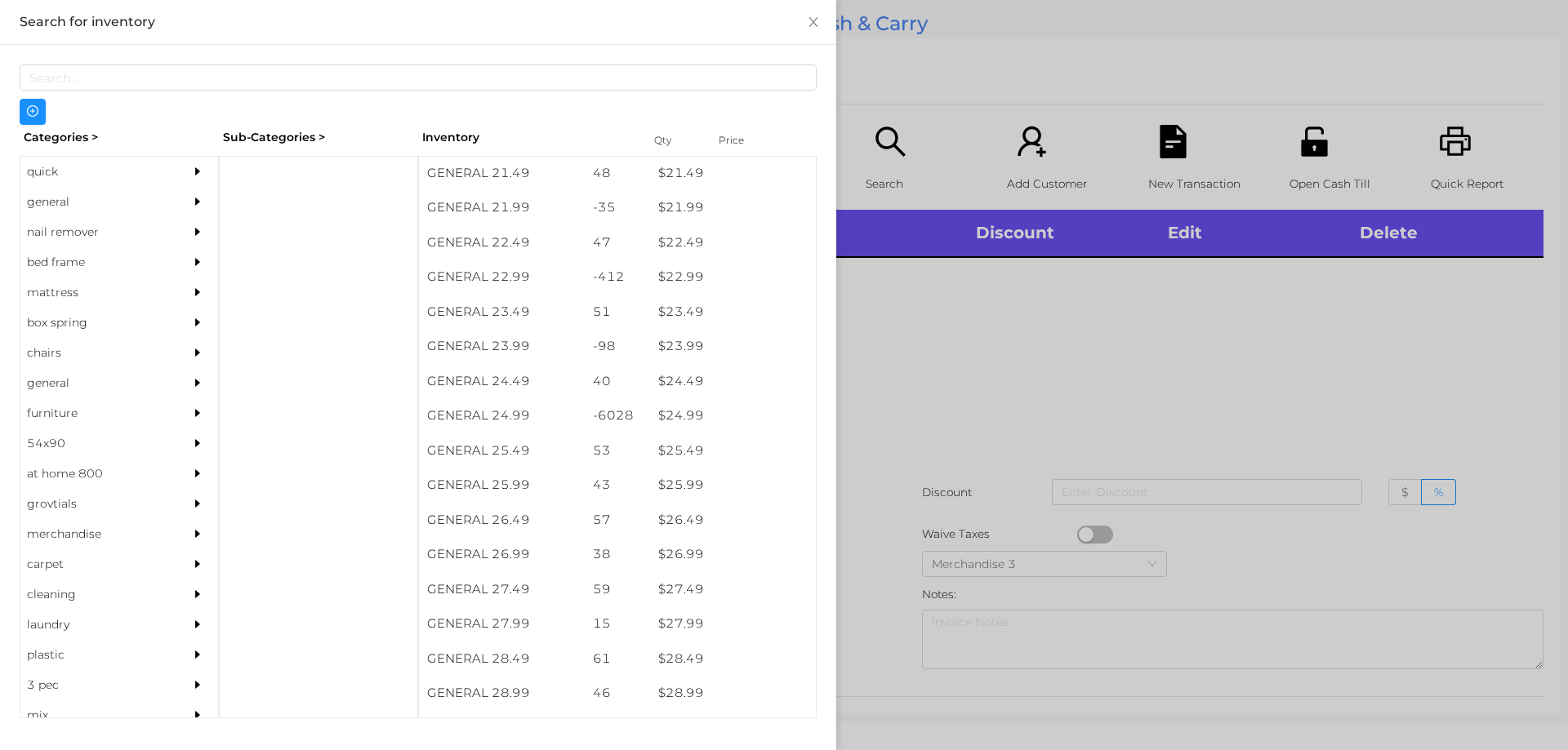
scroll to position [1877, 0]
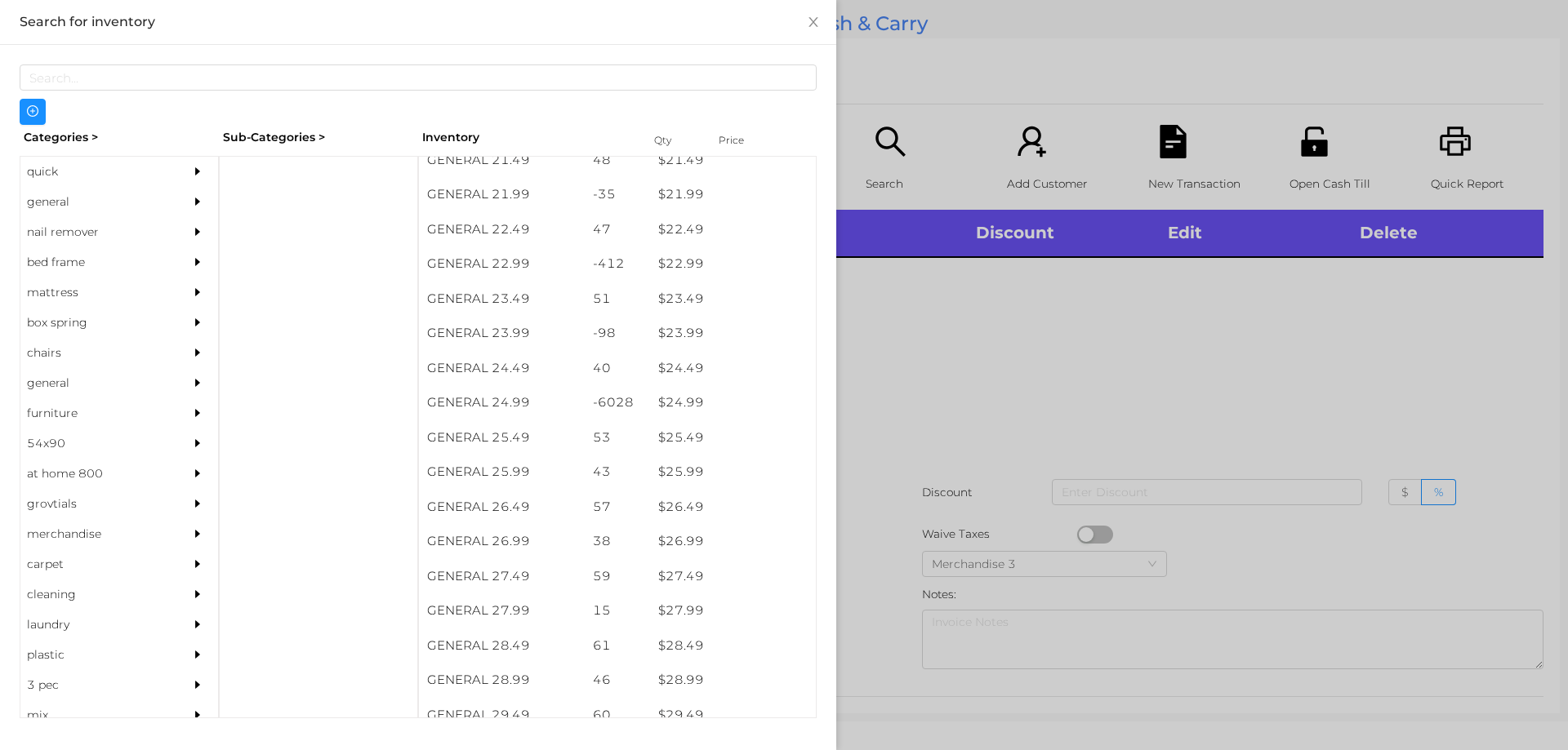
click at [1000, 400] on div at bounding box center [784, 375] width 1568 height 750
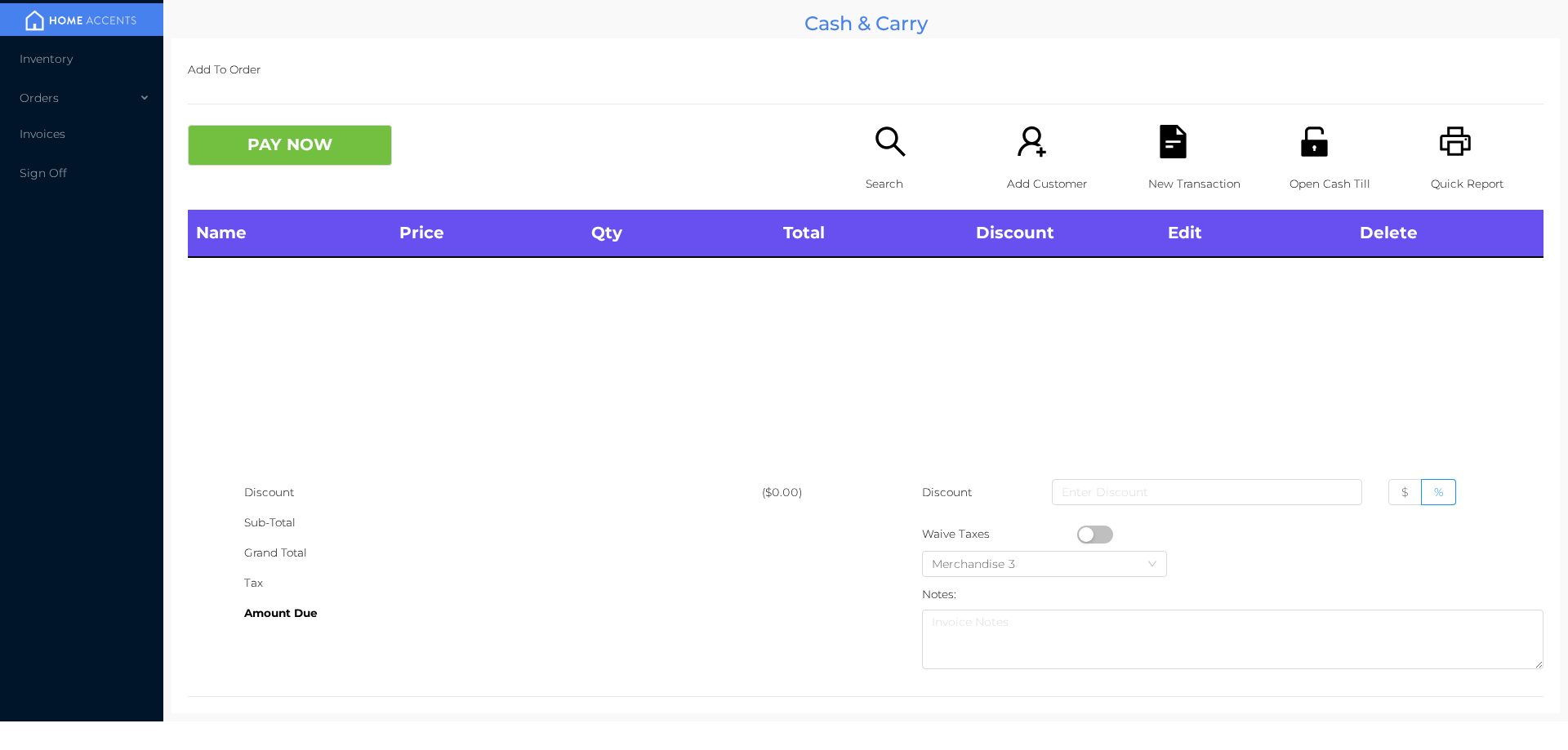
click at [1293, 166] on div "Open Cash Till" at bounding box center [1346, 167] width 113 height 85
click at [1431, 147] on div "Quick Report" at bounding box center [1487, 167] width 113 height 85
click at [878, 147] on icon "icon: search" at bounding box center [890, 141] width 30 height 29
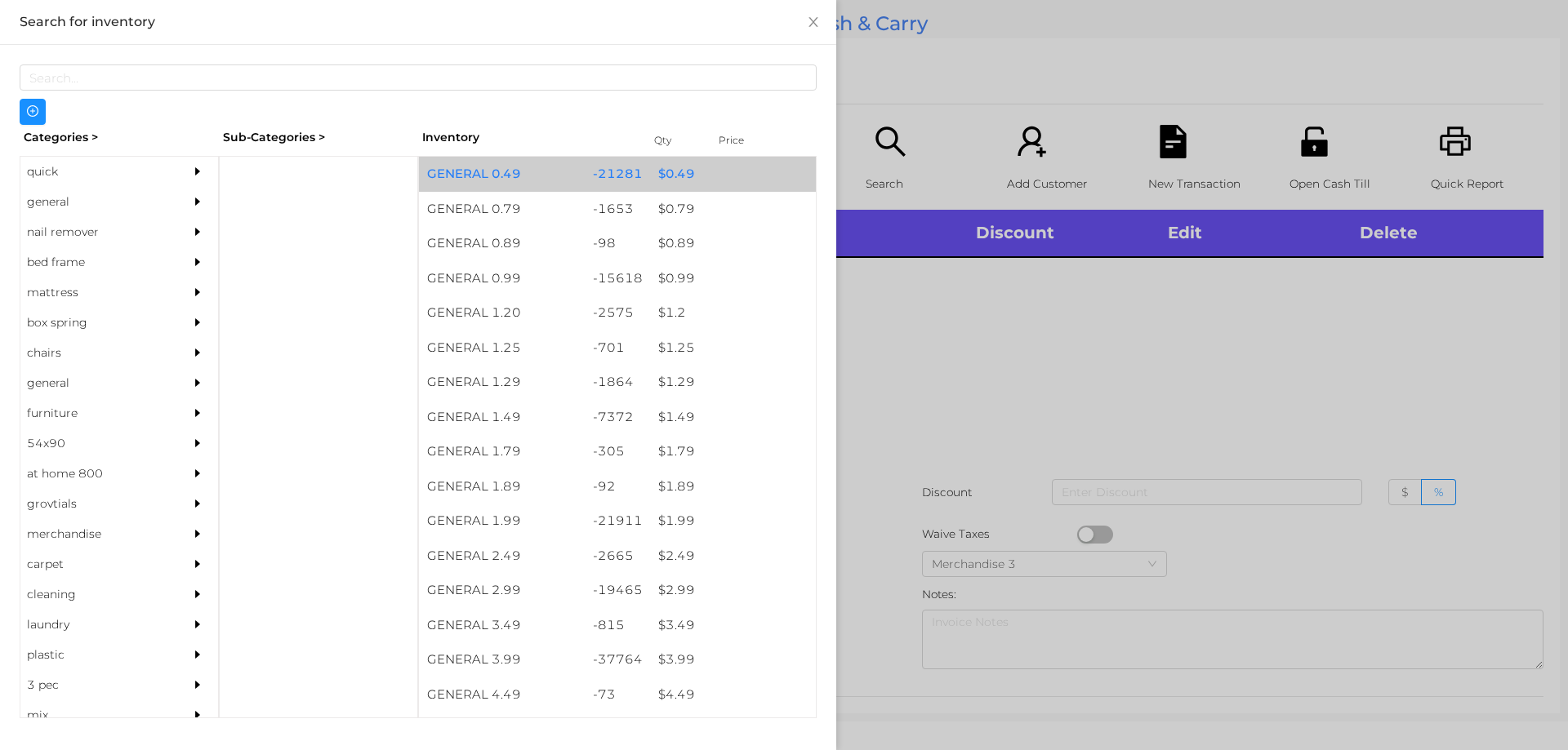
click at [619, 173] on div "-21281" at bounding box center [618, 173] width 66 height 35
click at [633, 175] on div "-21281" at bounding box center [618, 173] width 66 height 35
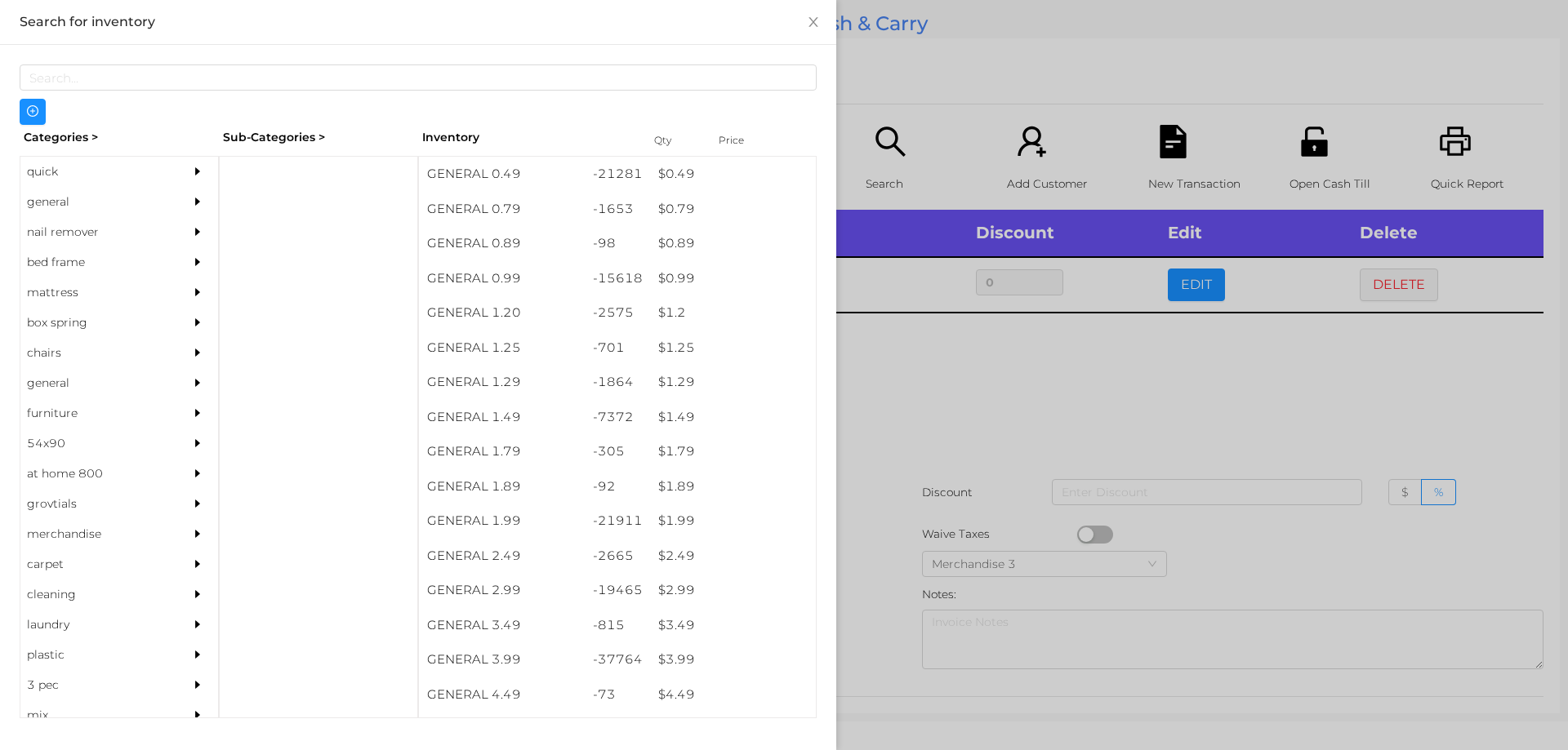
click at [1037, 487] on div at bounding box center [784, 375] width 1568 height 750
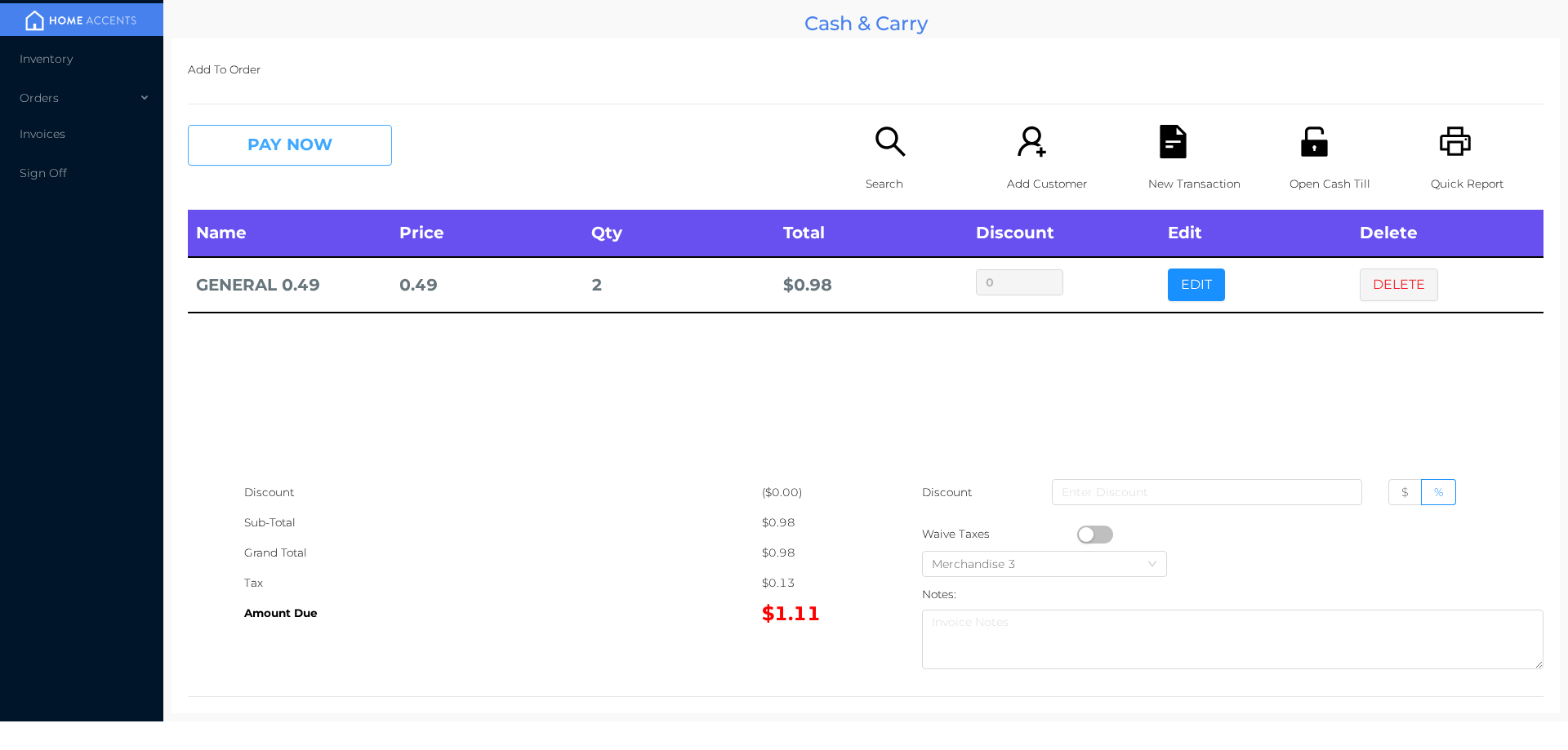
click at [328, 156] on button "PAY NOW" at bounding box center [290, 146] width 204 height 41
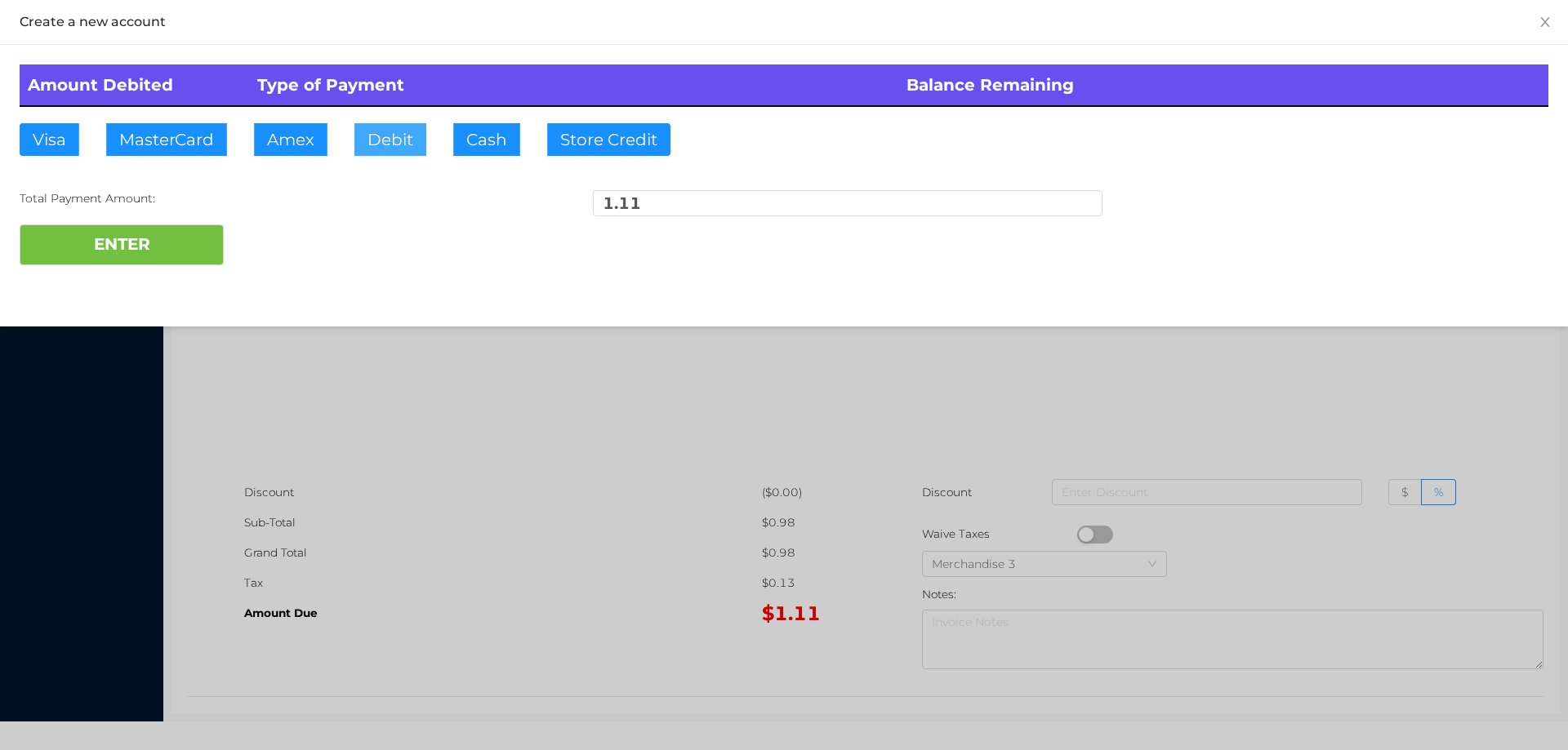
click at [373, 146] on button "Debit" at bounding box center [390, 139] width 72 height 33
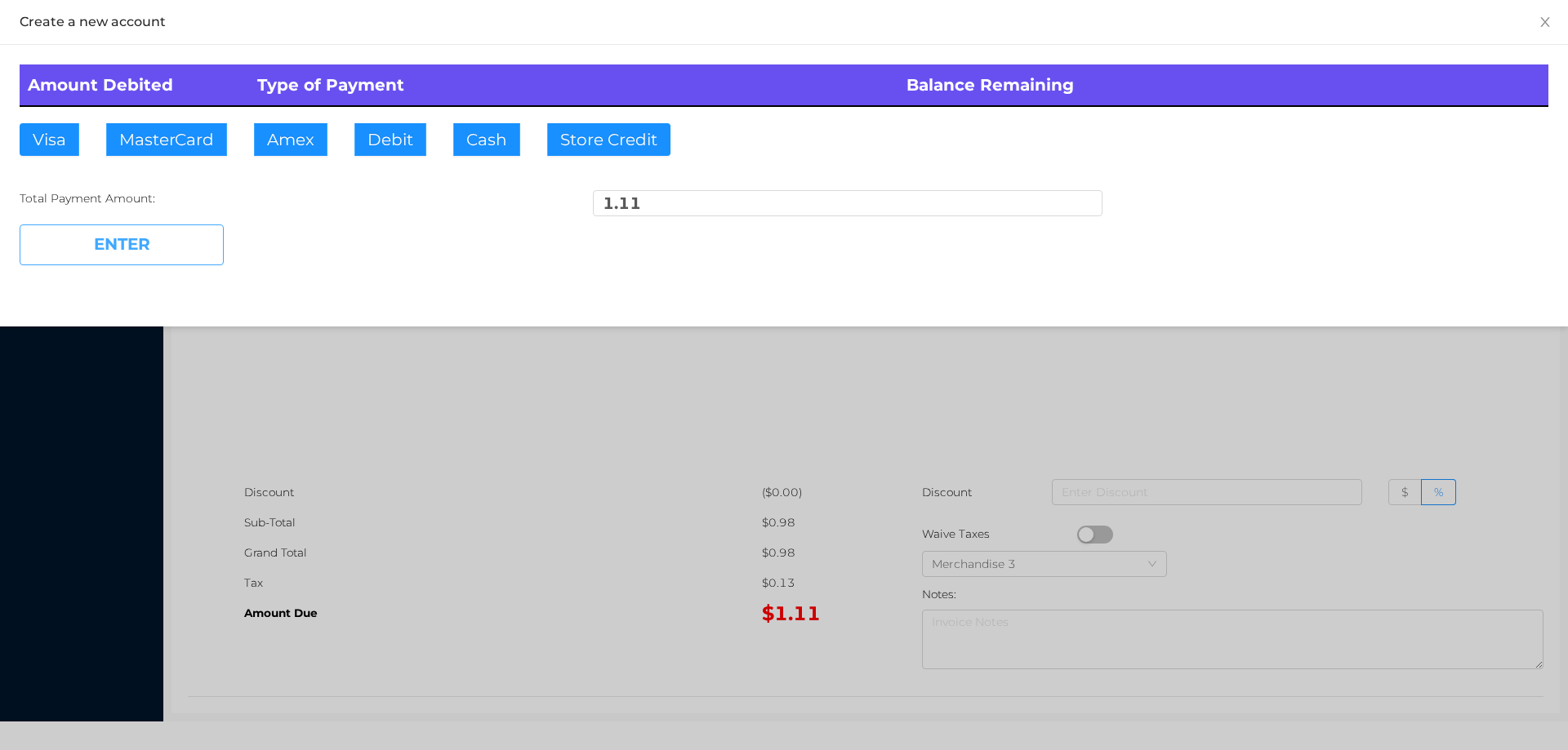
click at [136, 246] on button "ENTER" at bounding box center [122, 245] width 204 height 41
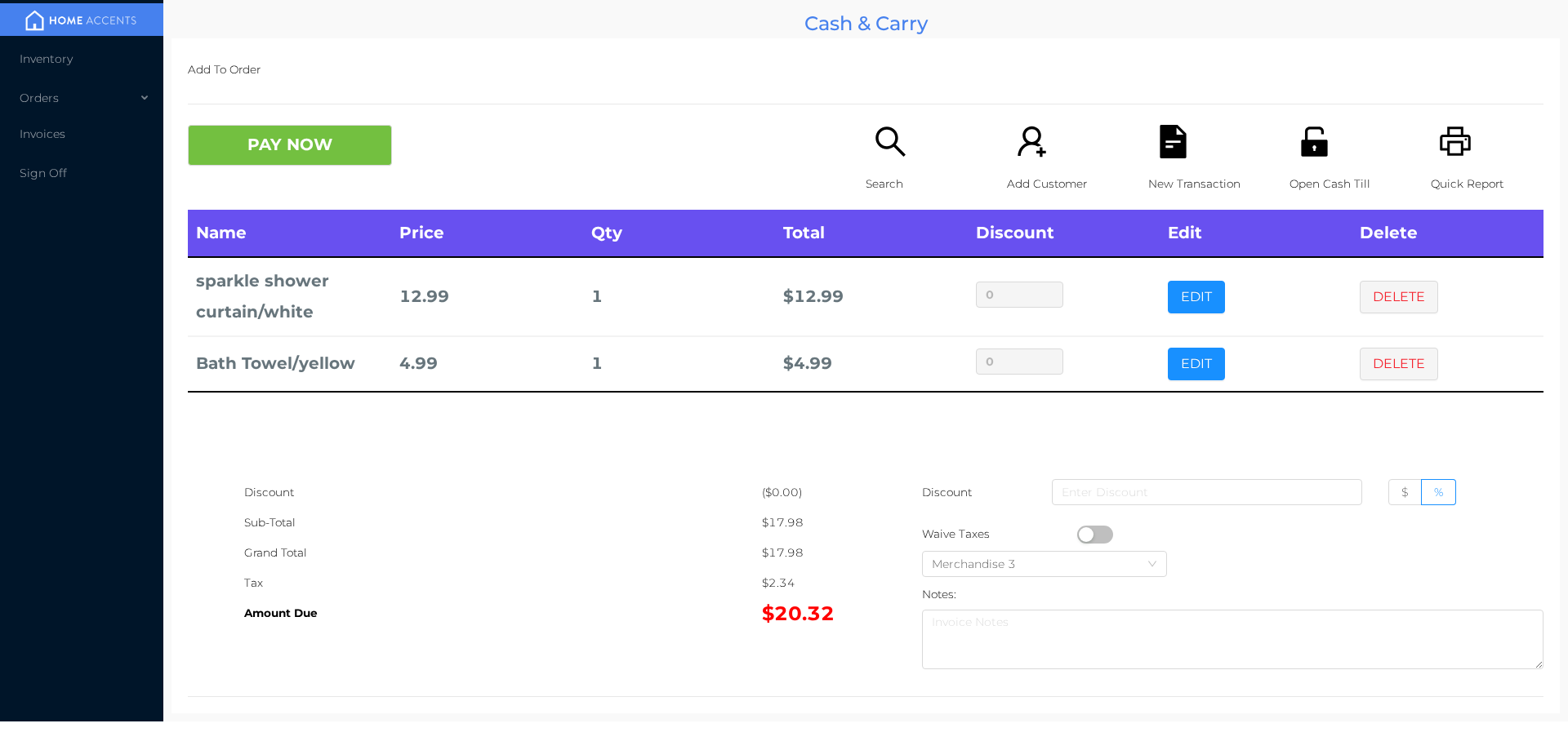
click at [894, 136] on icon "icon: search" at bounding box center [890, 141] width 33 height 33
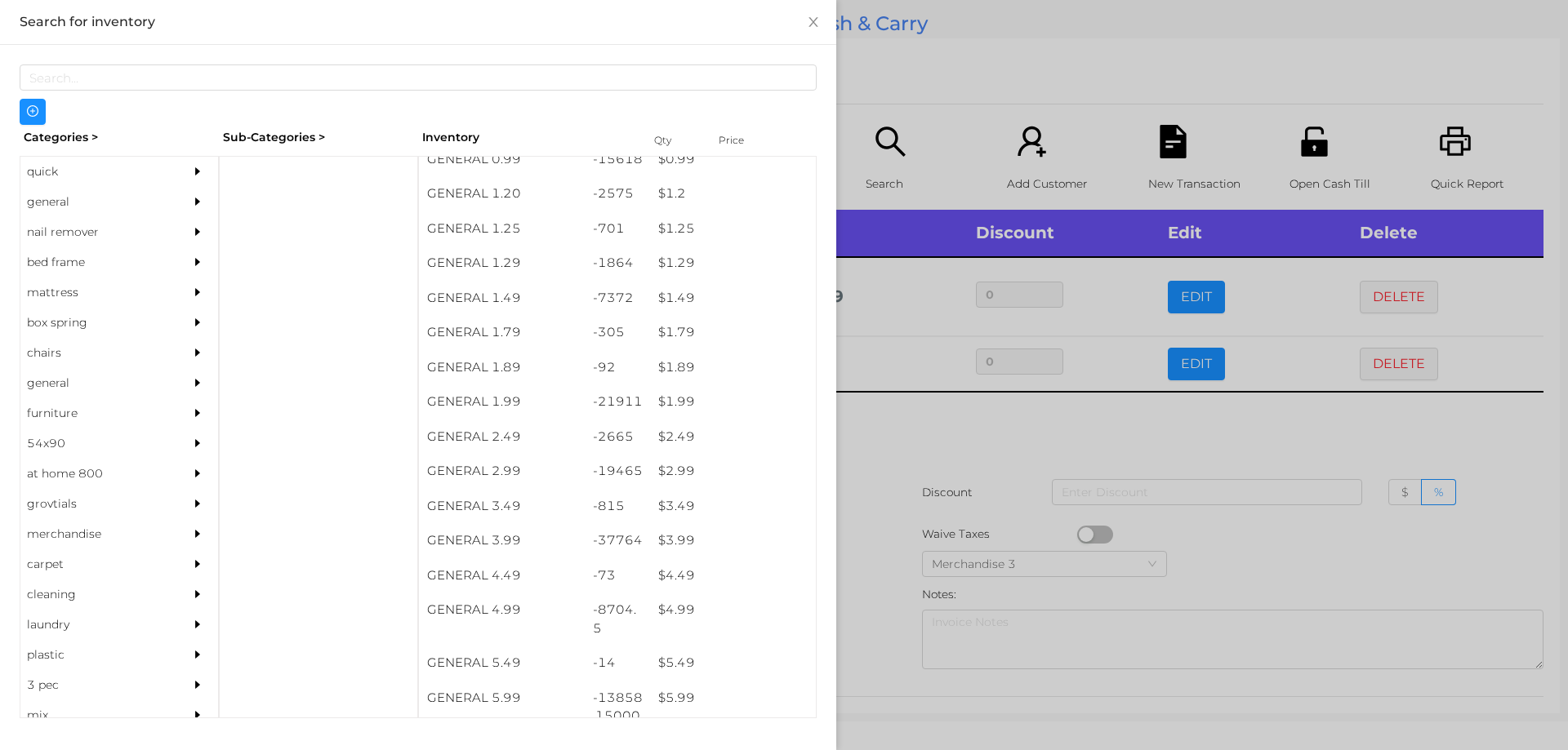
scroll to position [152, 0]
click at [650, 435] on div "$ 2.99" at bounding box center [733, 438] width 165 height 35
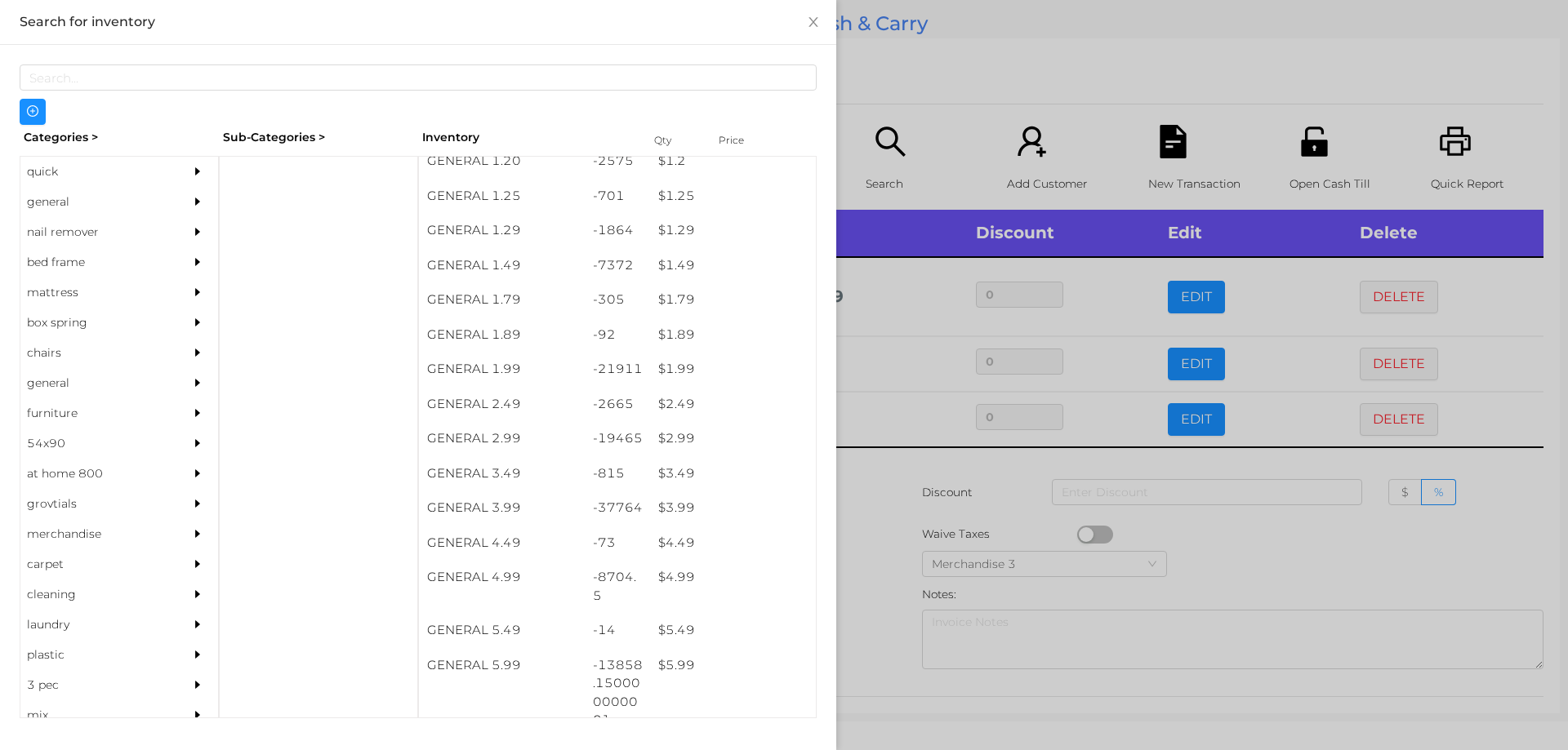
click at [897, 499] on div at bounding box center [784, 375] width 1568 height 750
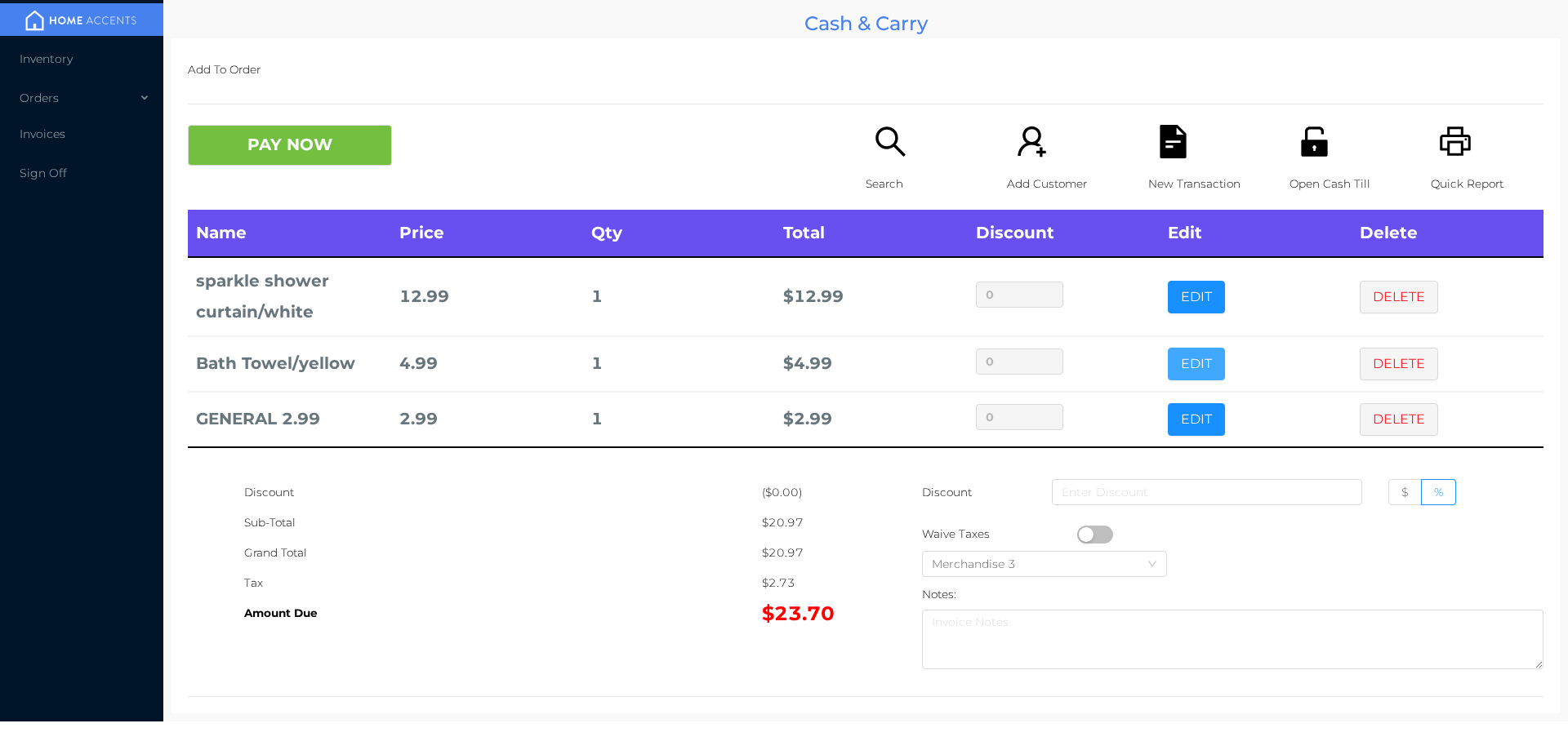
click at [1193, 361] on button "EDIT" at bounding box center [1197, 364] width 57 height 33
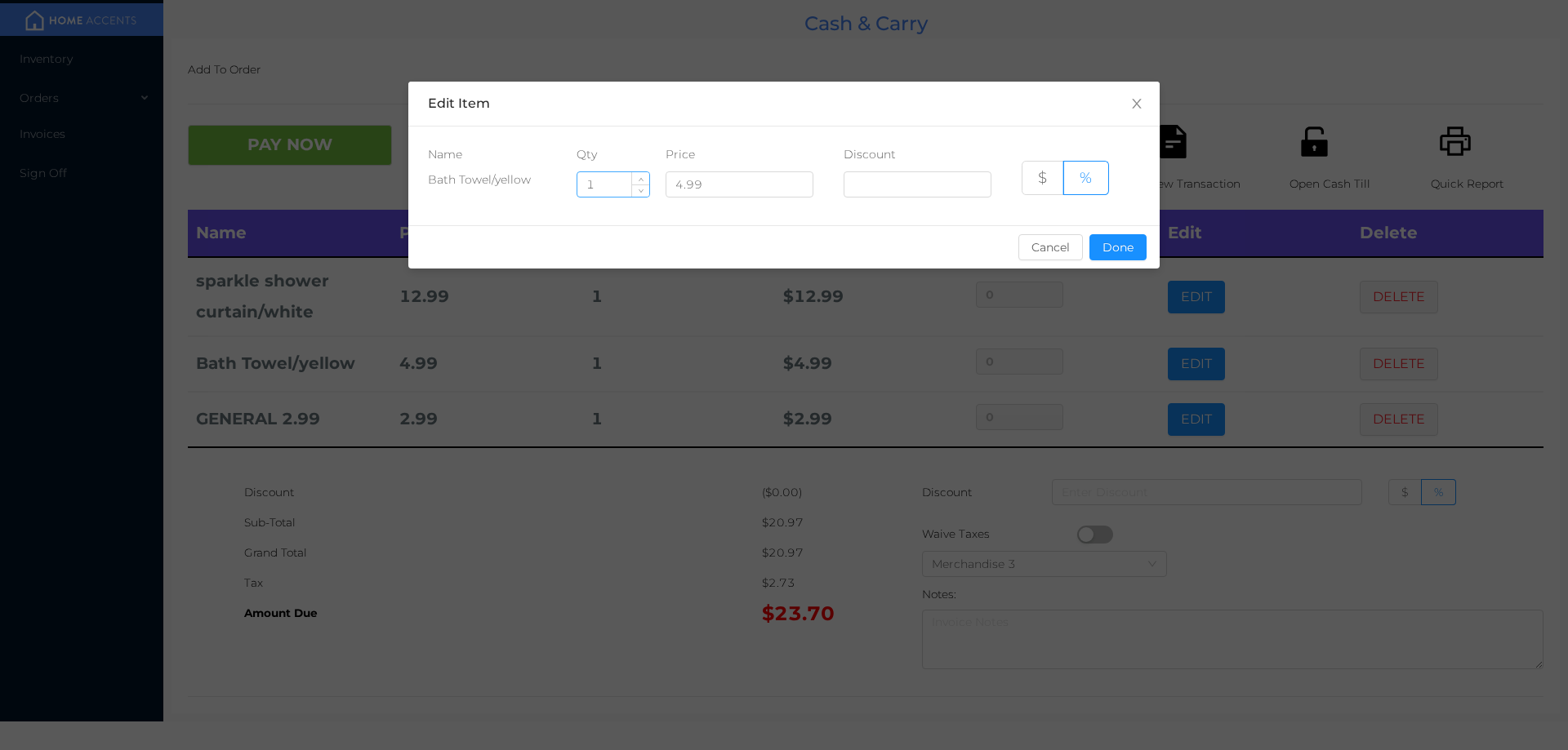
click at [608, 182] on input "1" at bounding box center [614, 184] width 72 height 24
type input "2"
click at [1115, 249] on button "Done" at bounding box center [1118, 247] width 57 height 26
type input "0%"
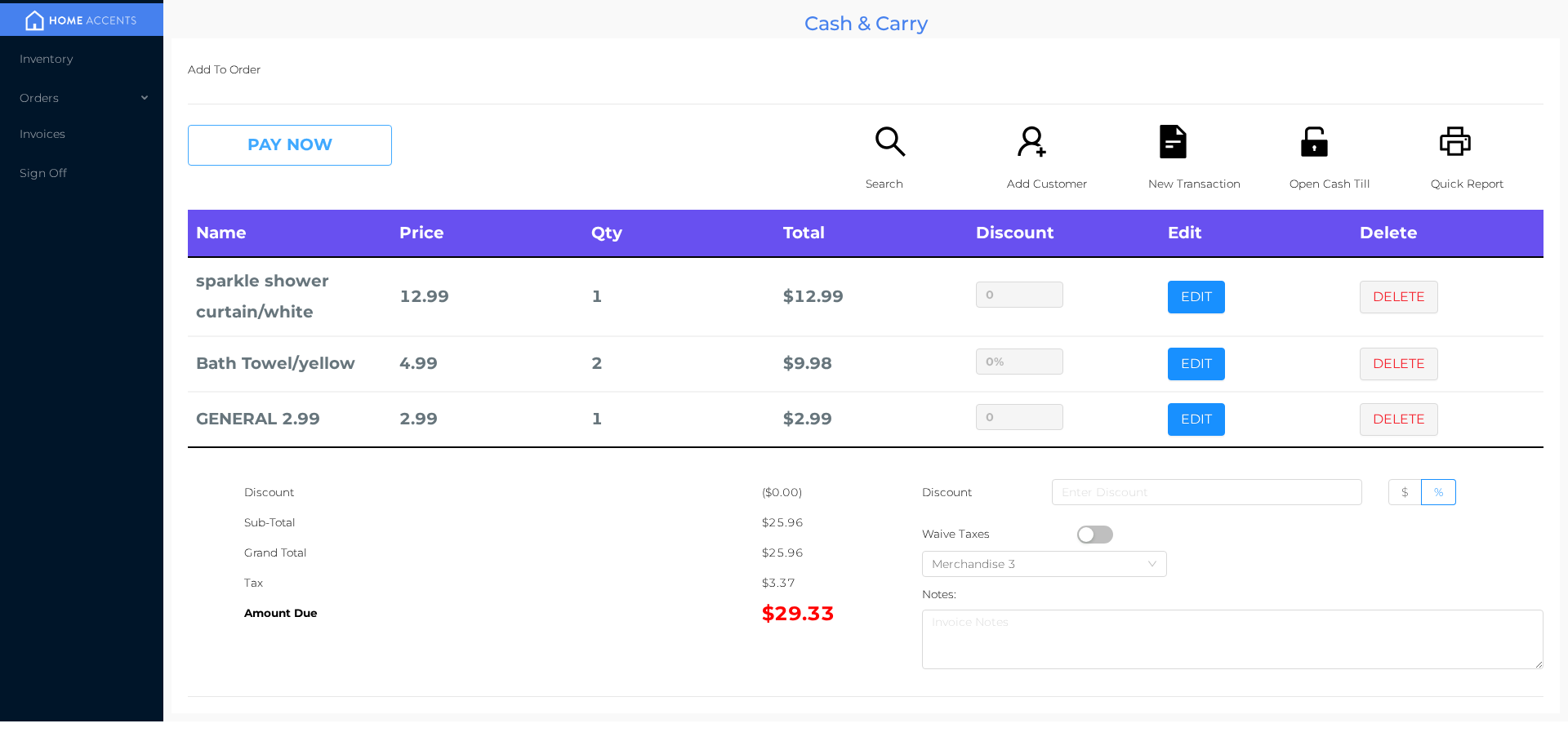
click at [312, 130] on button "PAY NOW" at bounding box center [290, 146] width 204 height 41
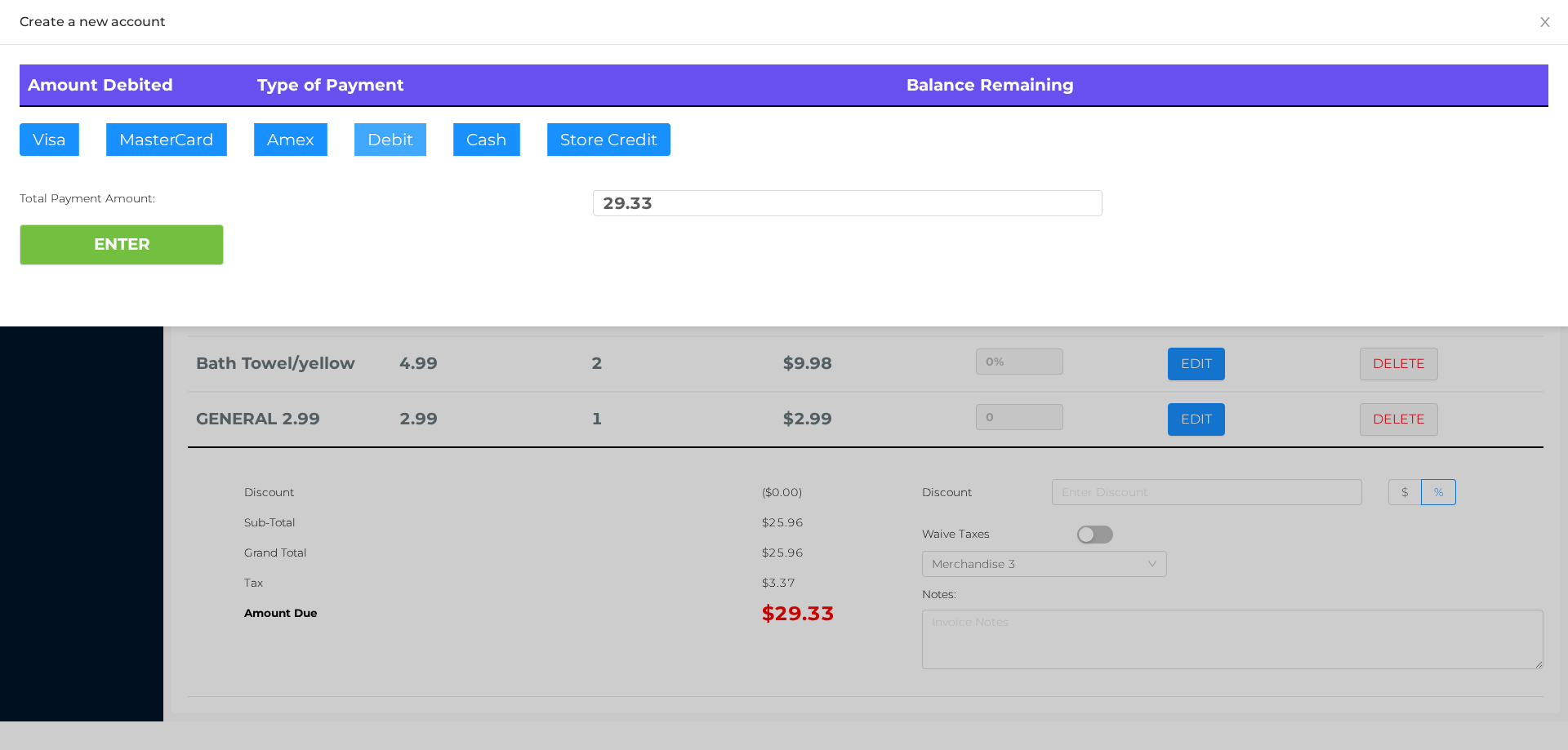
click at [381, 134] on button "Debit" at bounding box center [390, 139] width 72 height 33
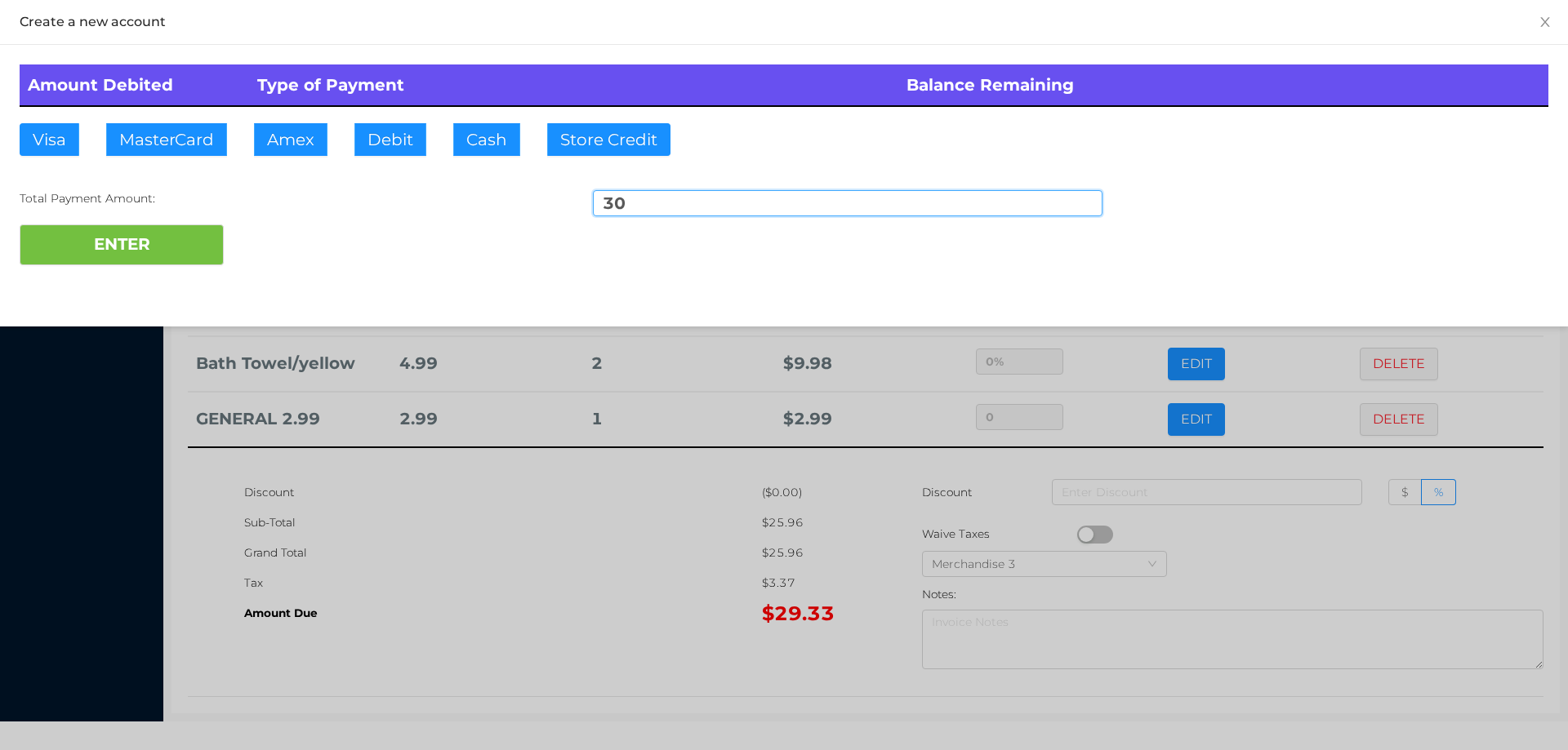
type input "30"
click at [124, 288] on div "Create a new account Amount Debited Type of Payment Balance Remaining Visa Mast…" at bounding box center [784, 163] width 1568 height 326
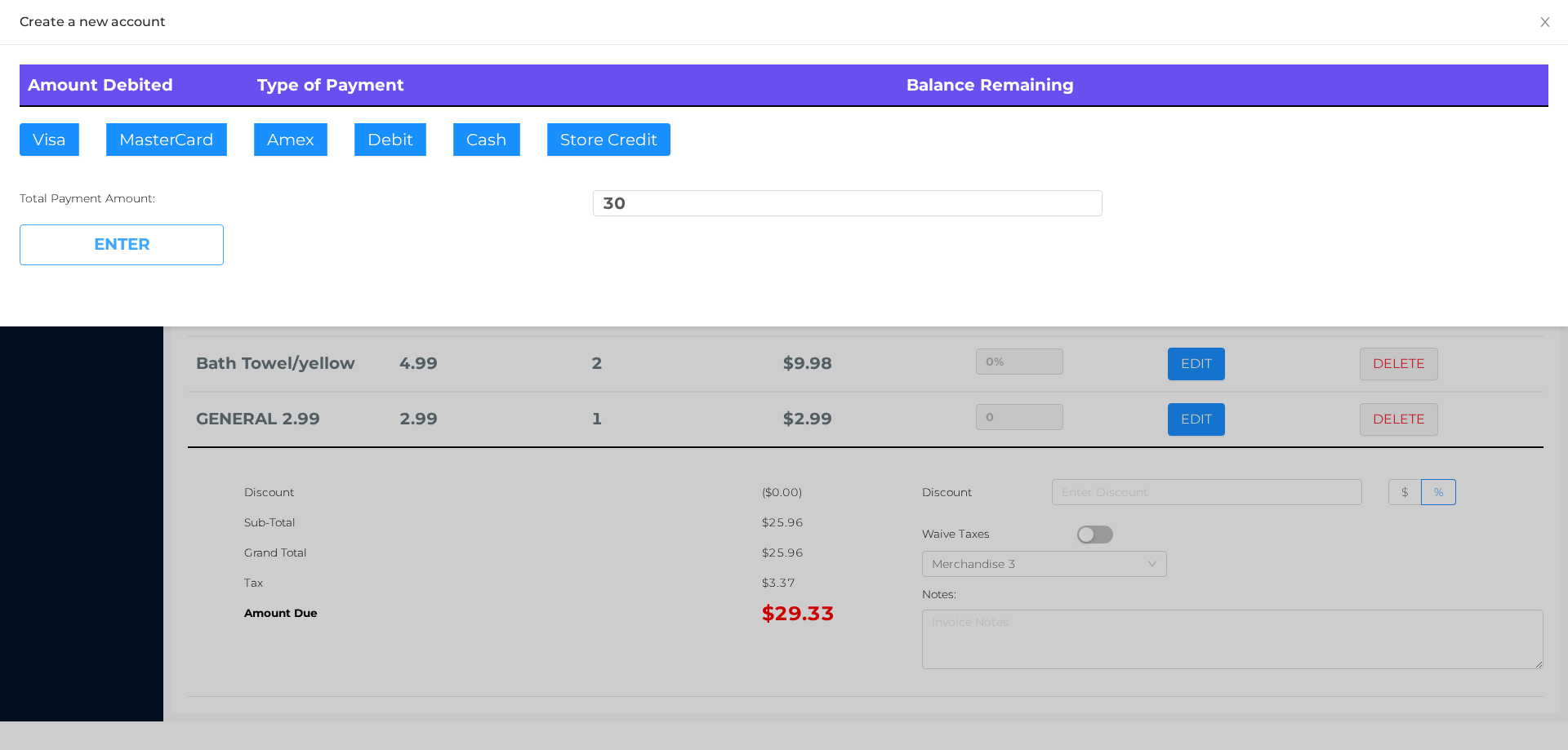
click at [148, 234] on button "ENTER" at bounding box center [122, 245] width 204 height 41
type input "0"
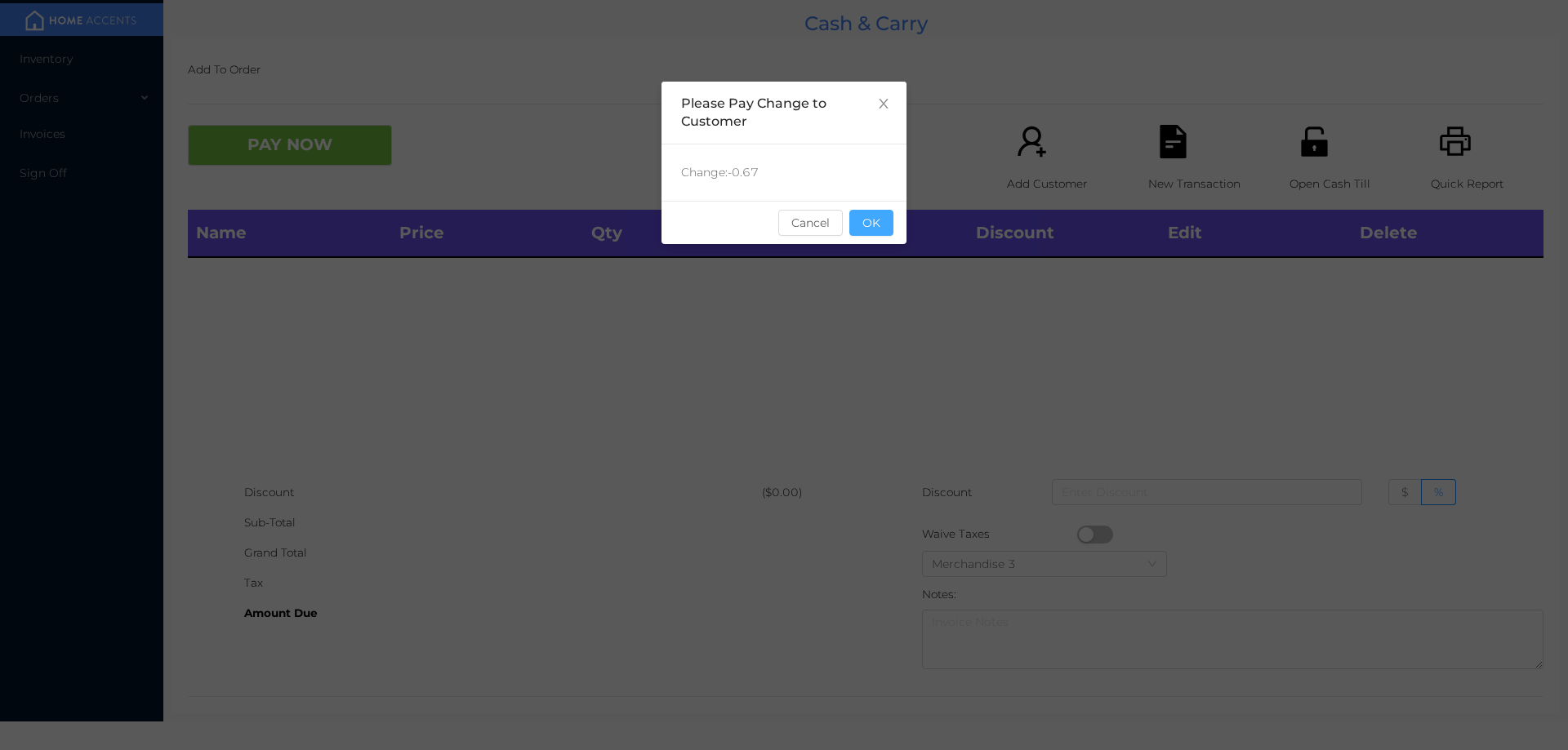
click at [863, 234] on button "OK" at bounding box center [871, 223] width 44 height 26
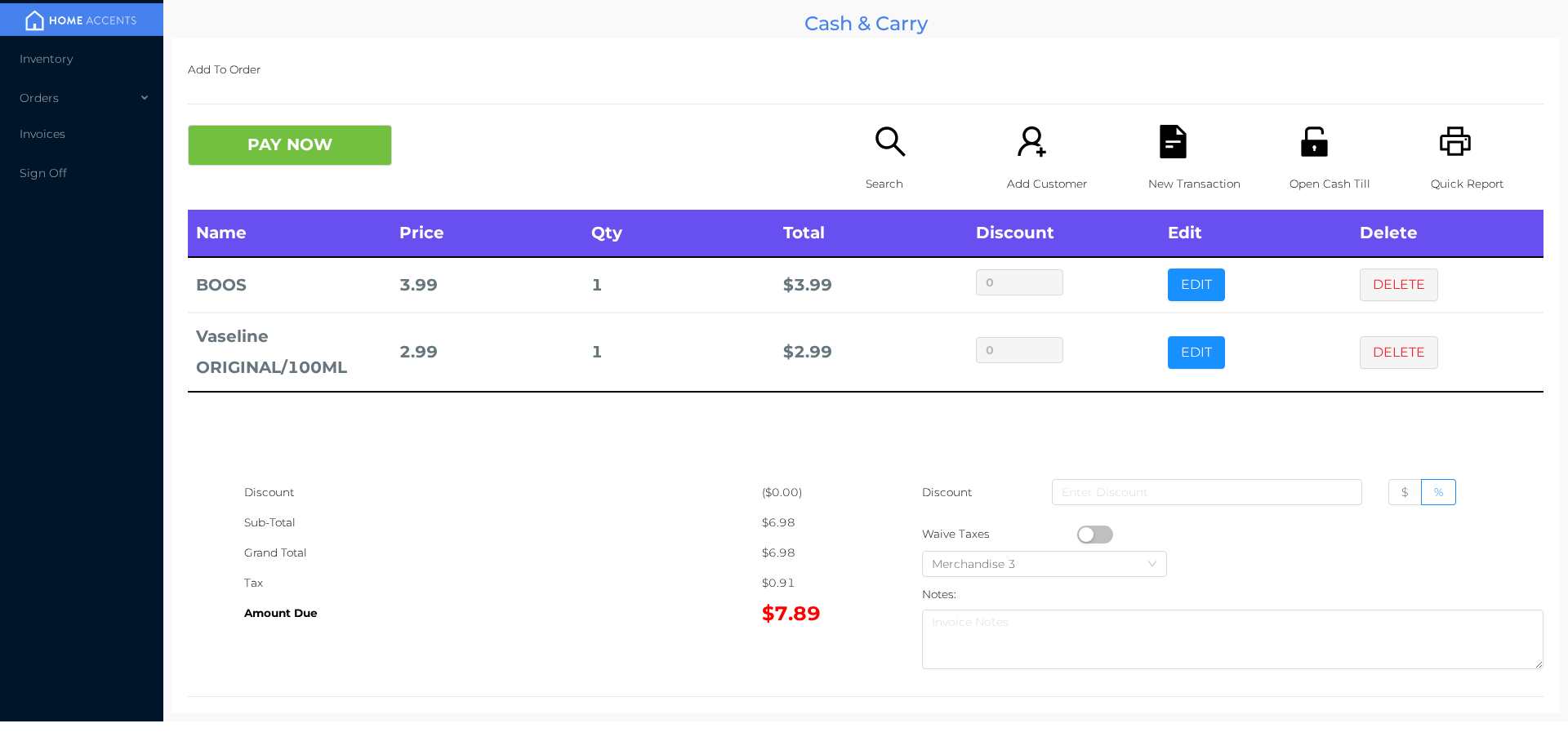
click at [866, 164] on div "Search" at bounding box center [922, 167] width 113 height 85
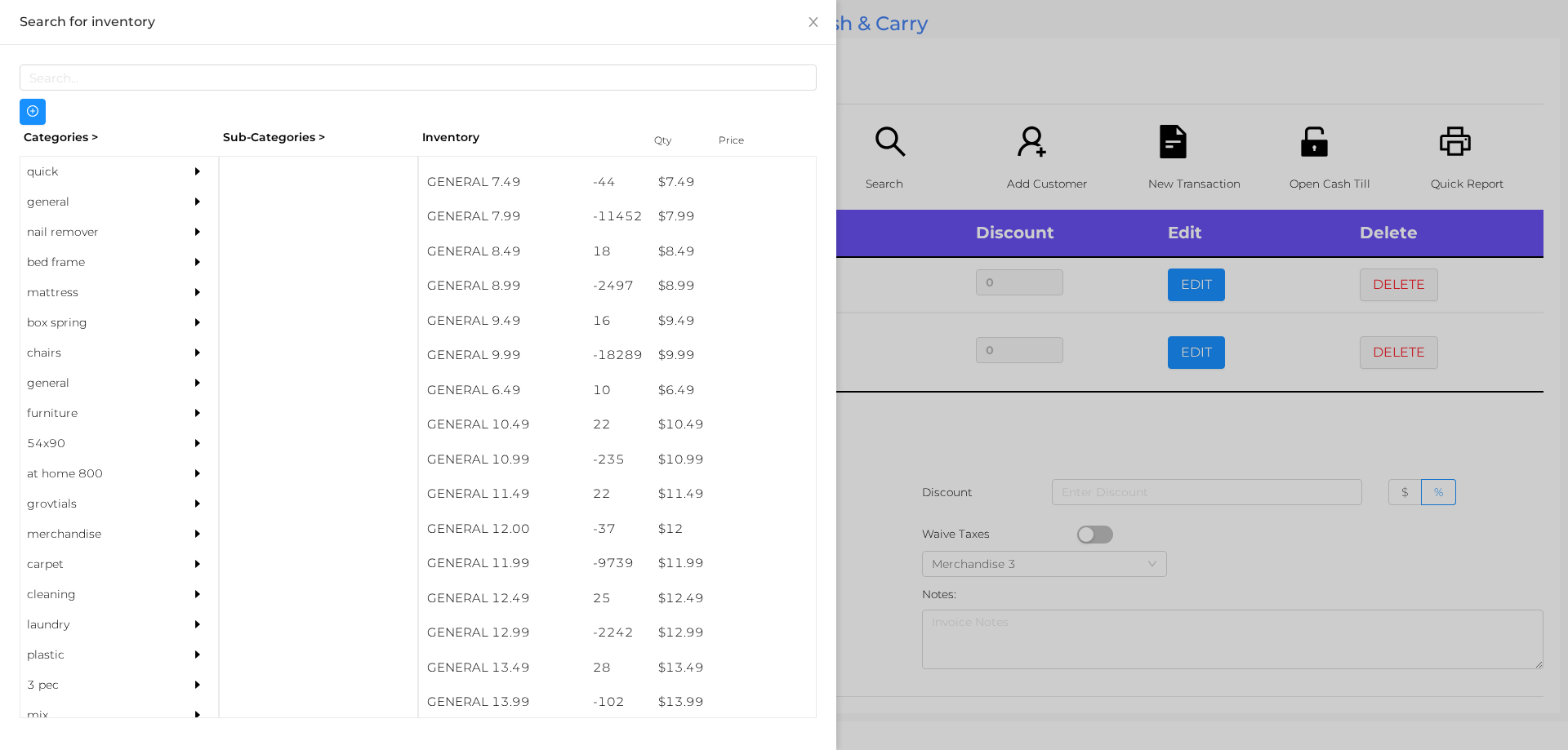
scroll to position [810, 0]
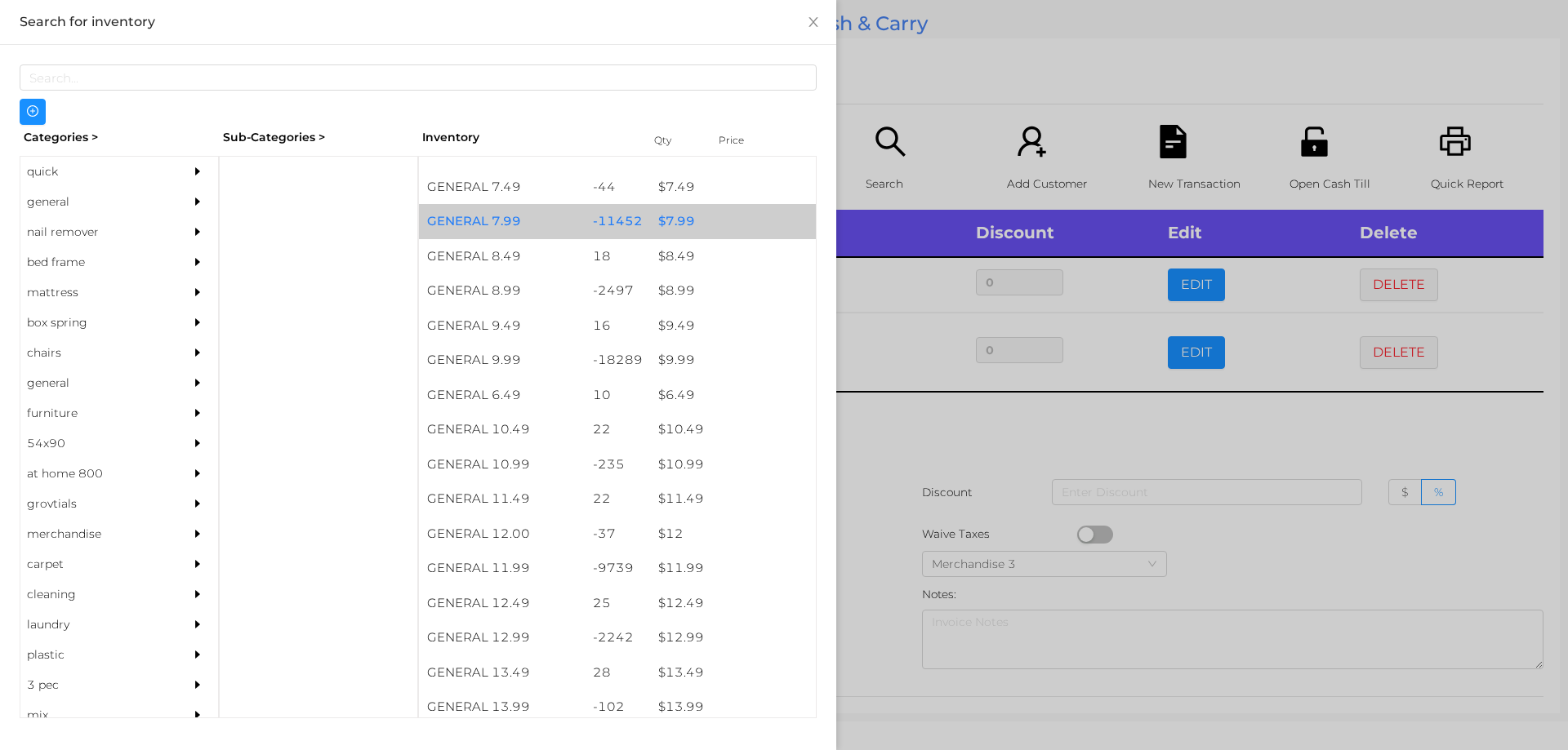
click at [733, 226] on div "$ 7.99" at bounding box center [733, 221] width 165 height 35
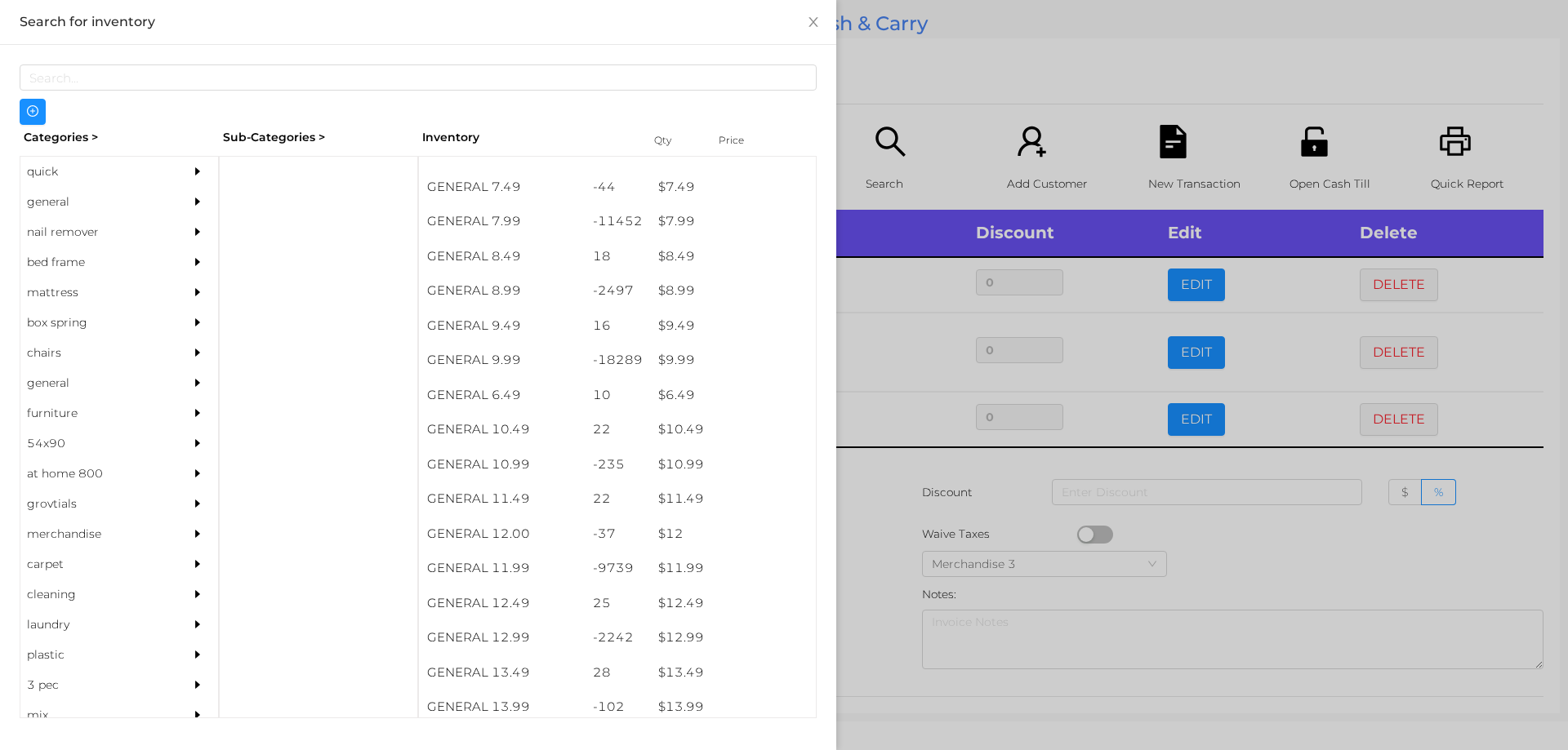
click at [920, 80] on div at bounding box center [784, 375] width 1568 height 750
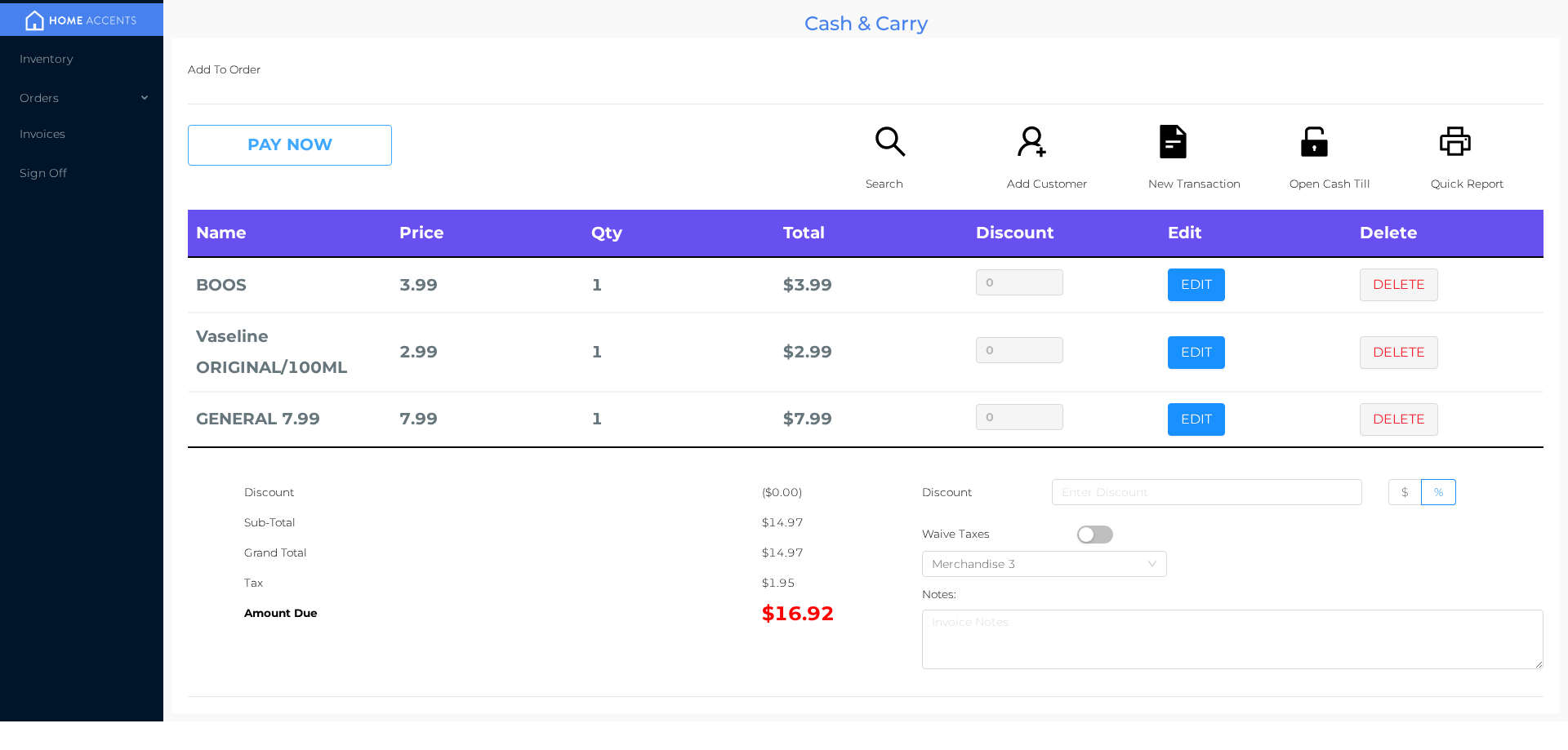
click at [311, 162] on button "PAY NOW" at bounding box center [290, 146] width 204 height 41
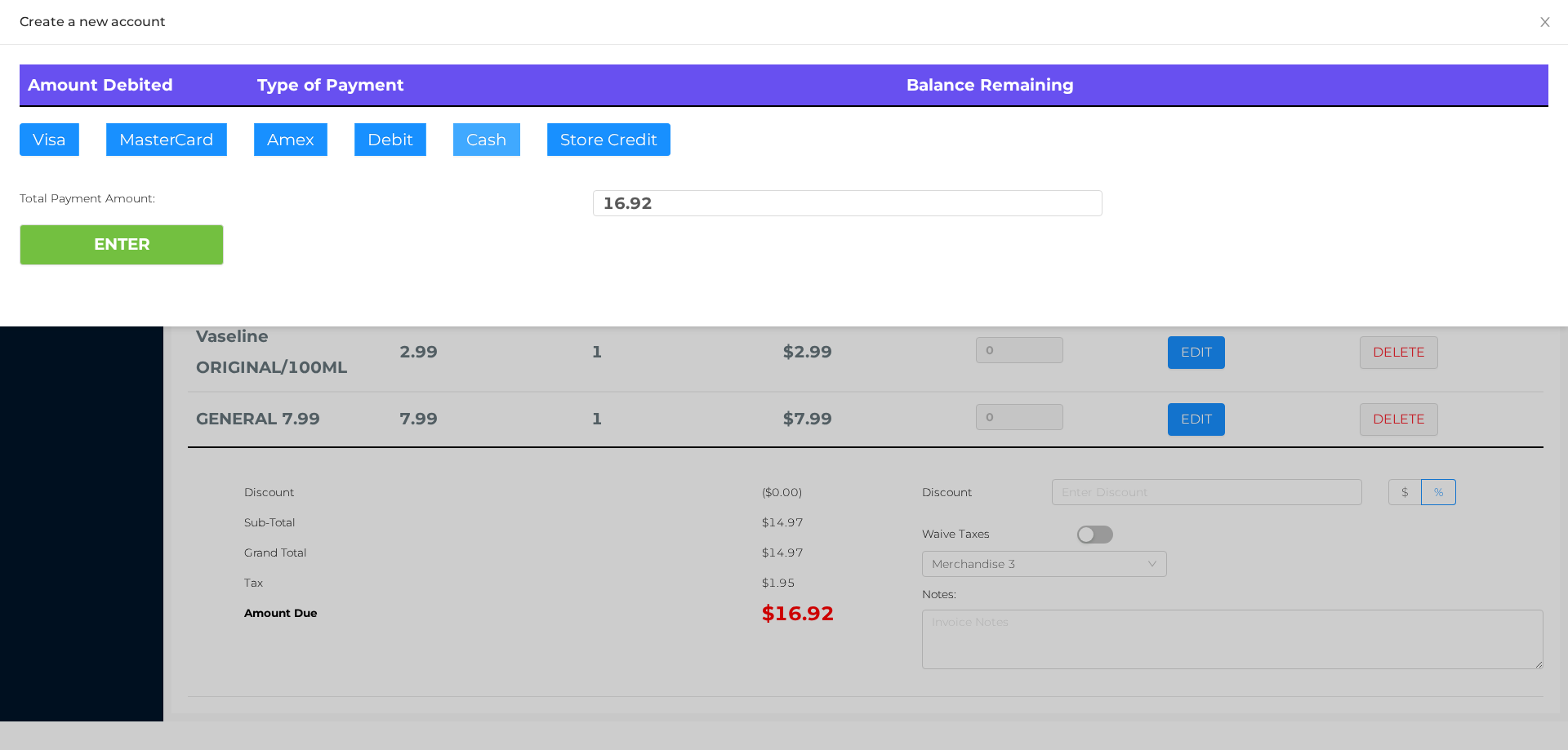
click at [501, 135] on button "Cash" at bounding box center [487, 139] width 67 height 33
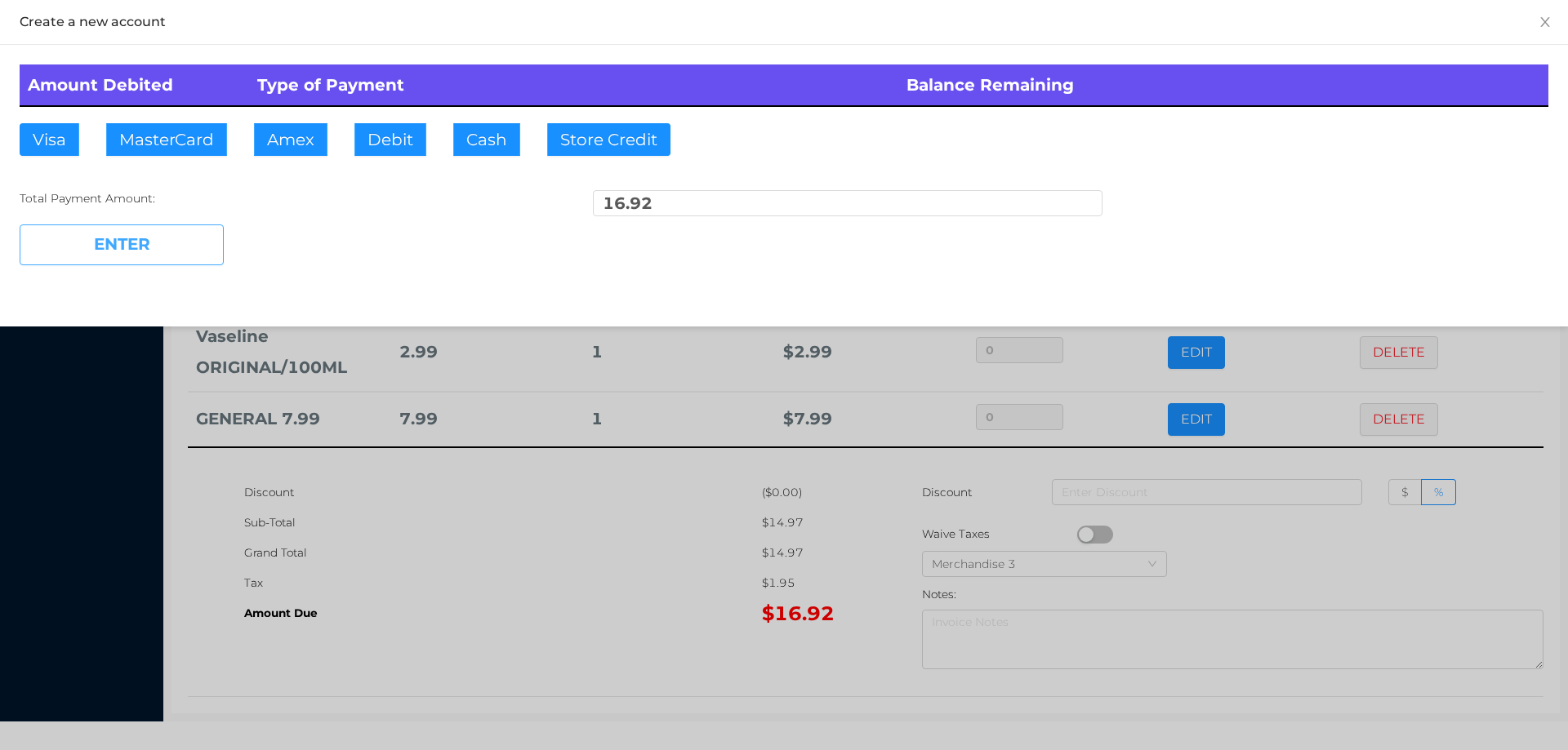
click at [173, 233] on button "ENTER" at bounding box center [122, 245] width 204 height 41
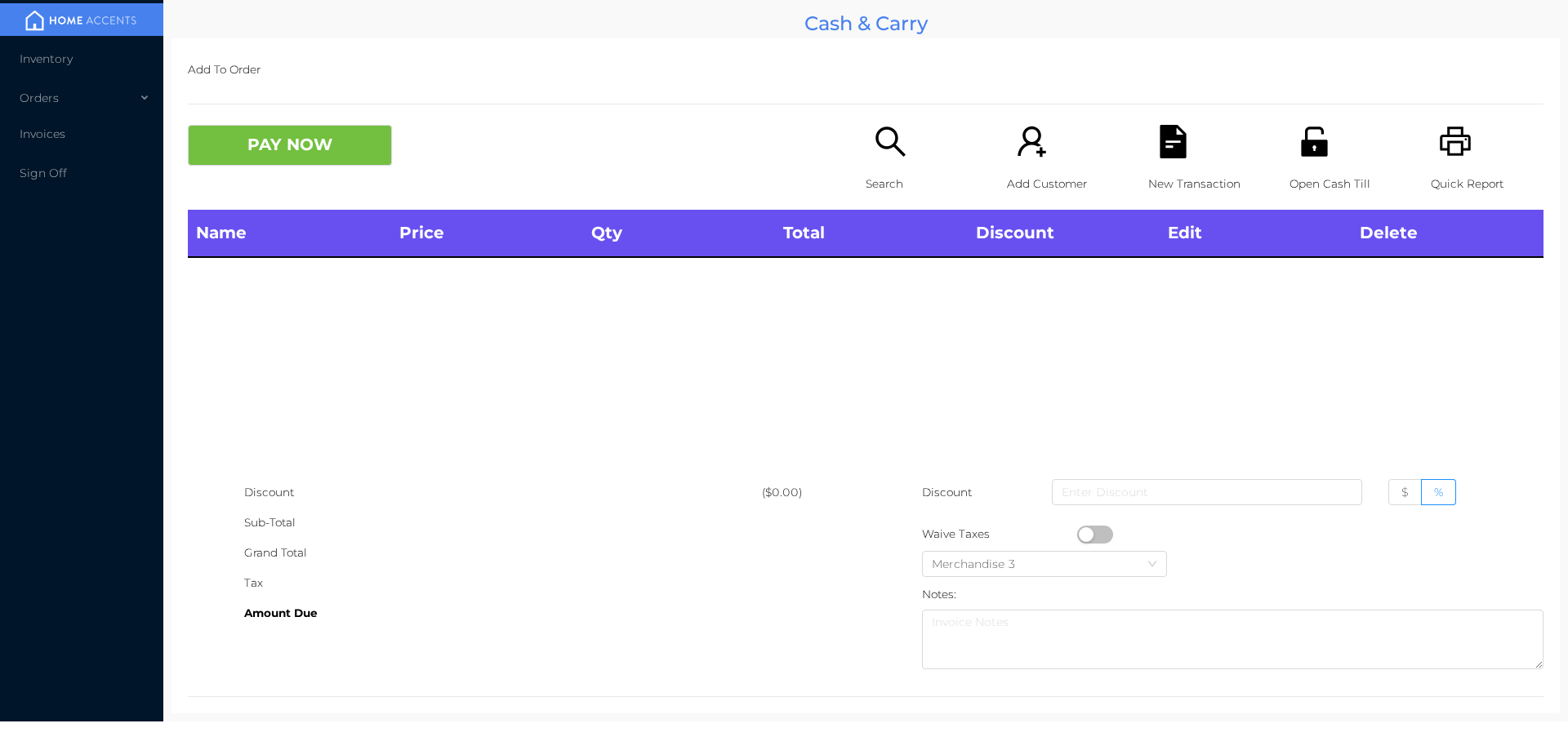
click at [1290, 183] on p "Open Cash Till" at bounding box center [1346, 184] width 113 height 30
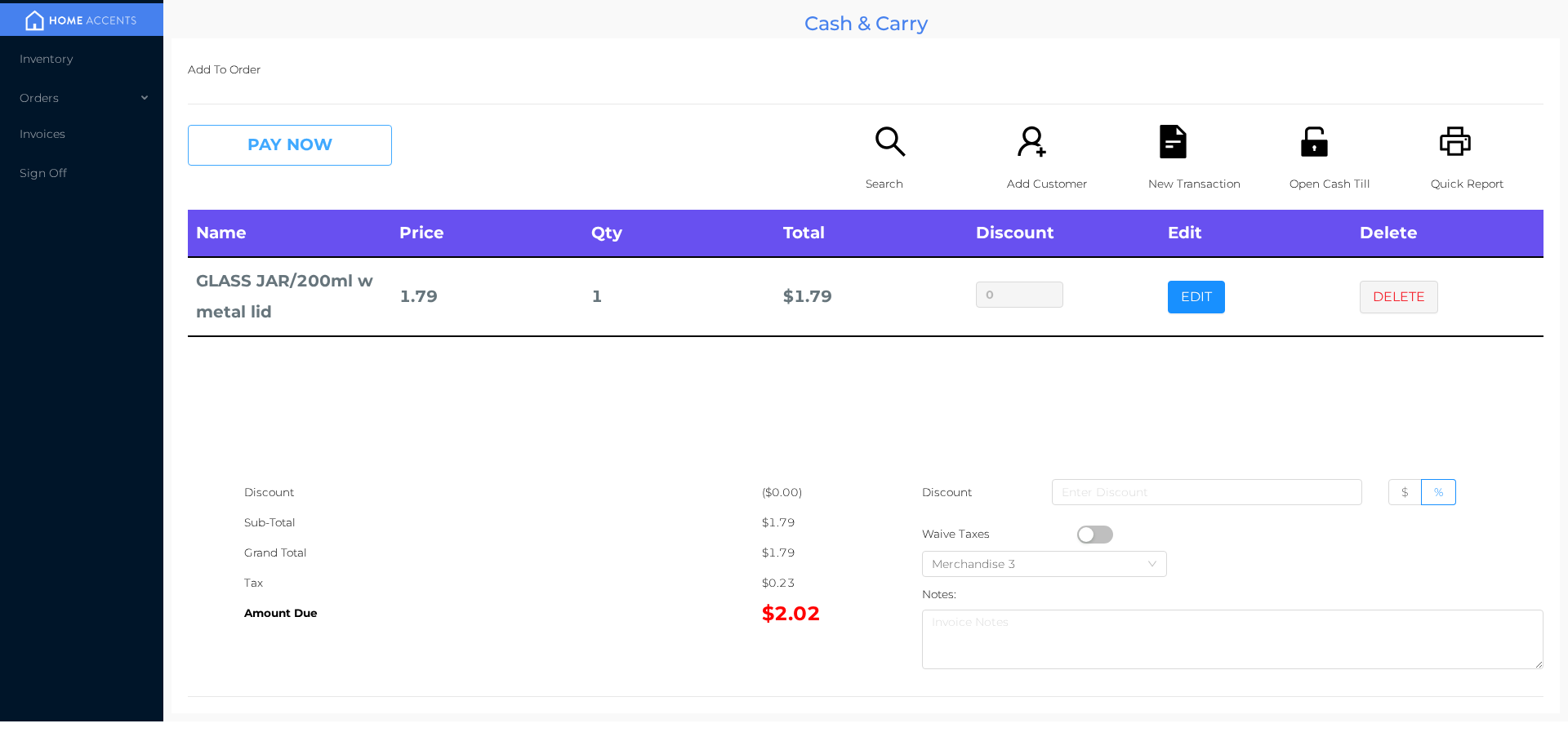
click at [252, 158] on button "PAY NOW" at bounding box center [290, 146] width 204 height 41
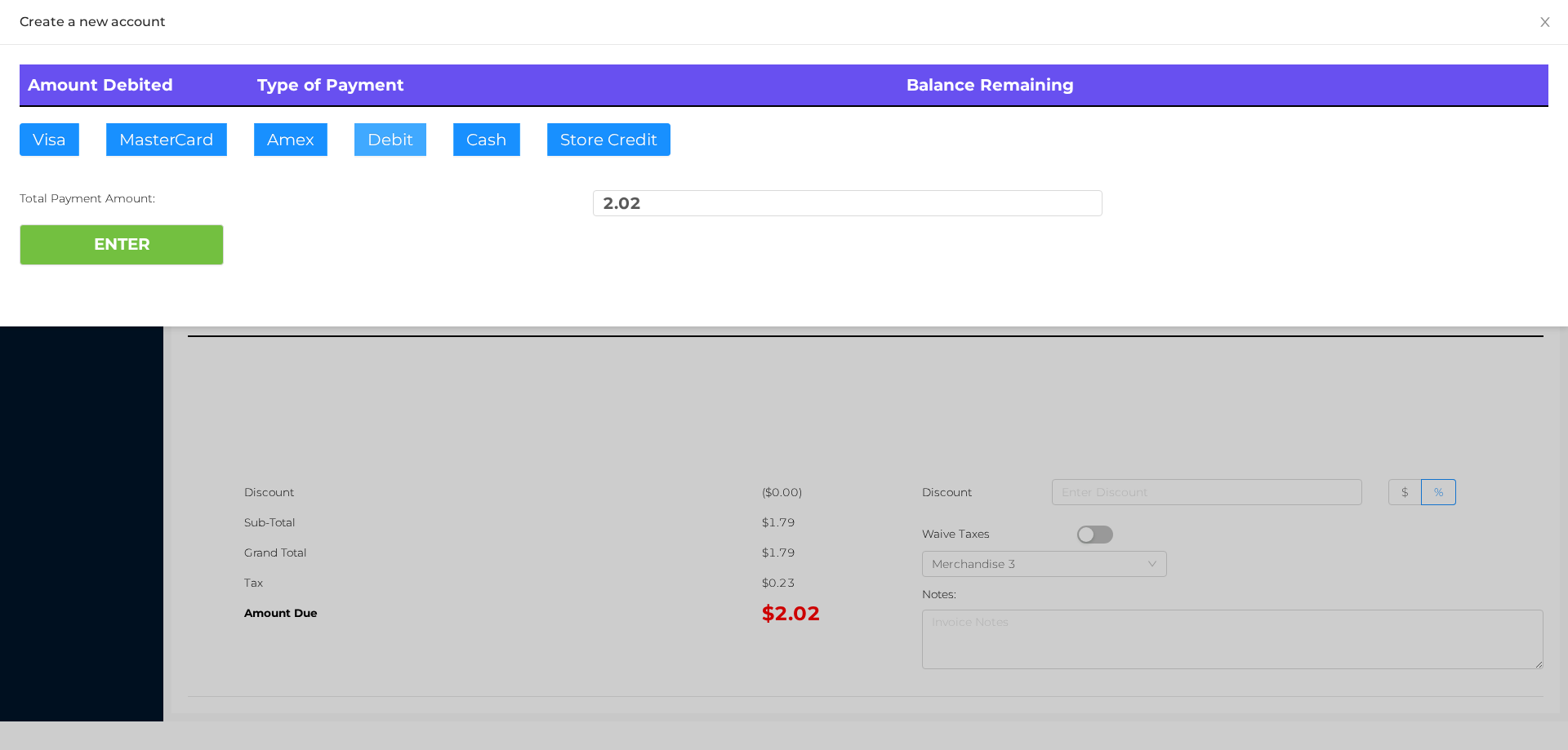
click at [387, 133] on button "Debit" at bounding box center [390, 139] width 72 height 33
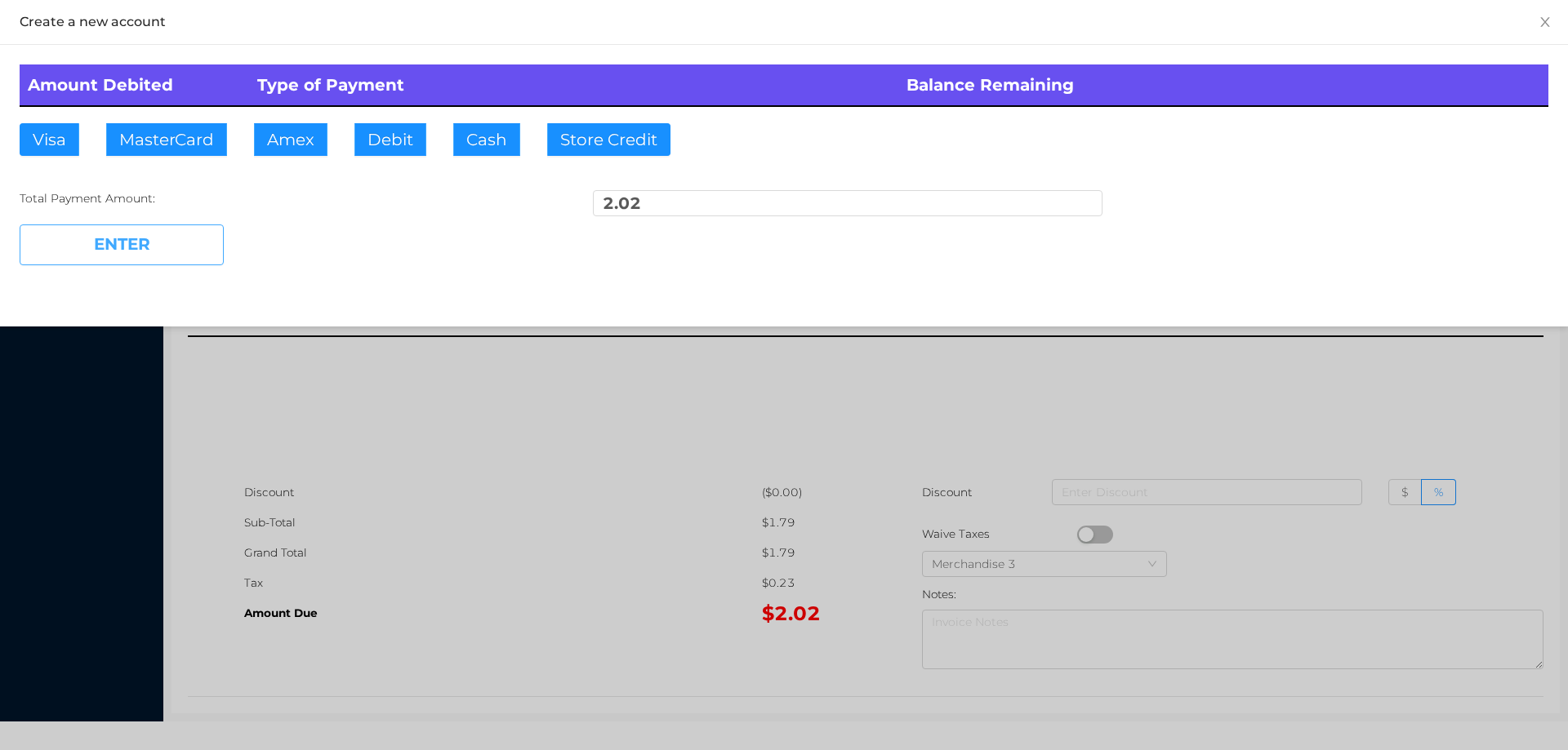
click at [176, 230] on button "ENTER" at bounding box center [122, 245] width 204 height 41
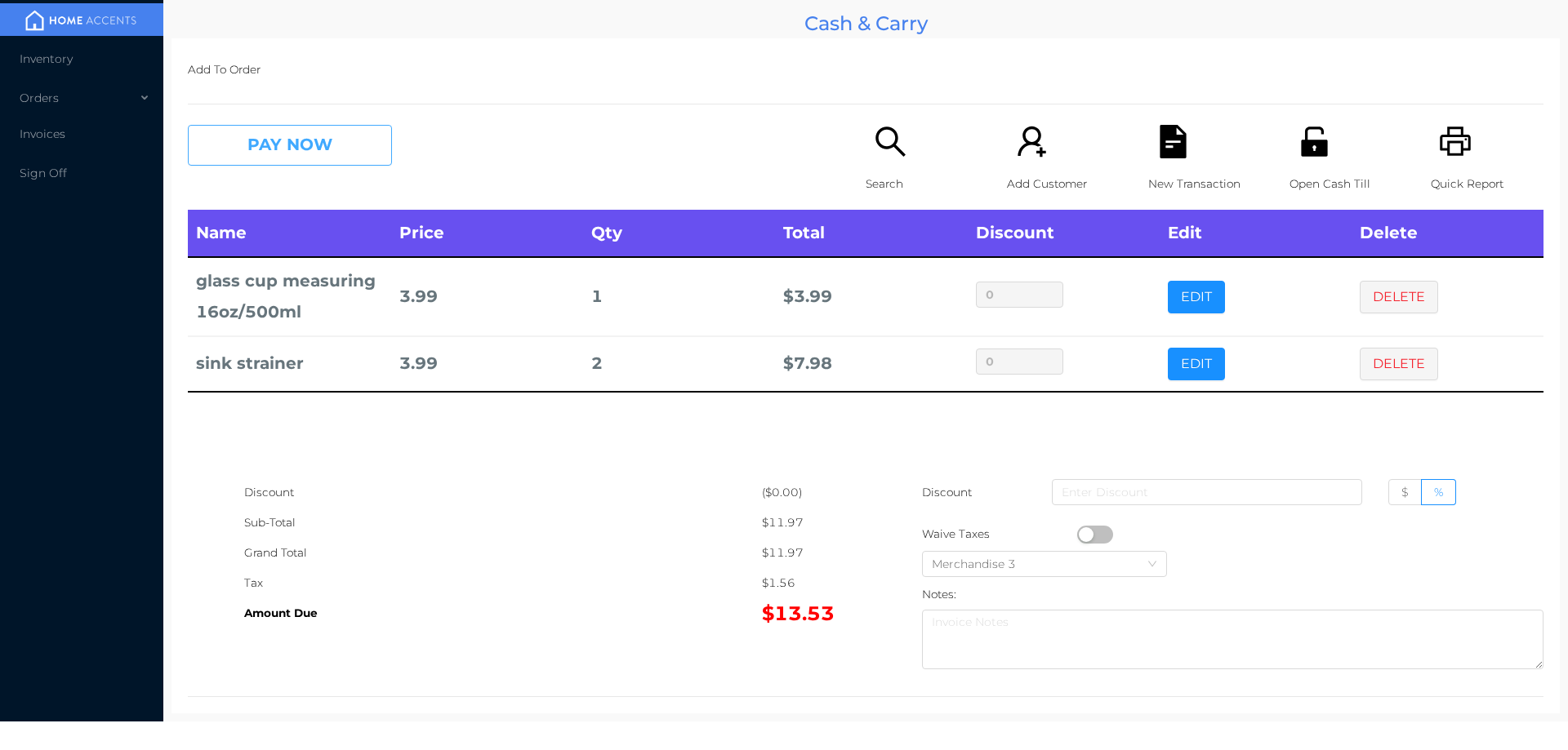
click at [306, 151] on button "PAY NOW" at bounding box center [290, 146] width 204 height 41
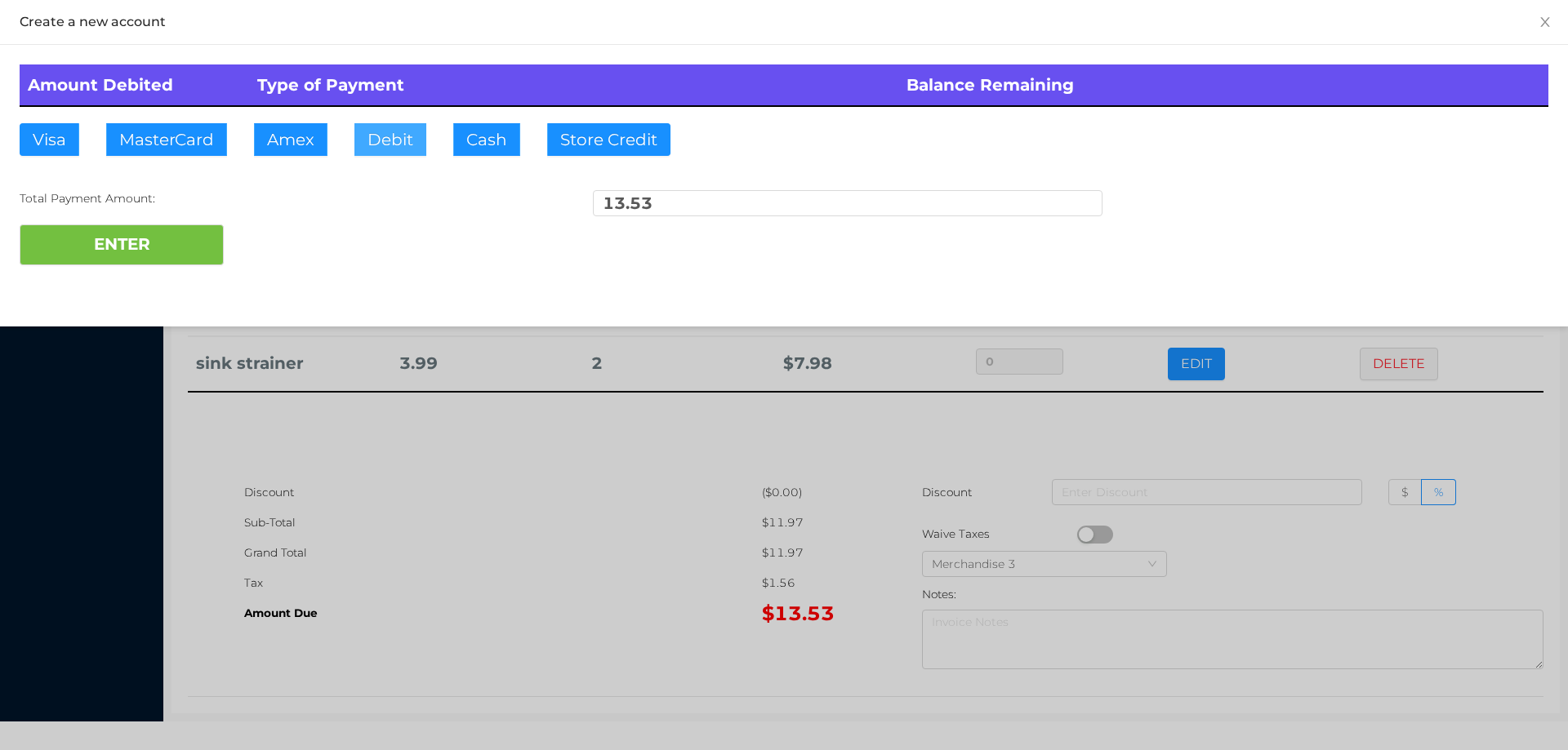
click at [379, 150] on button "Debit" at bounding box center [390, 139] width 72 height 33
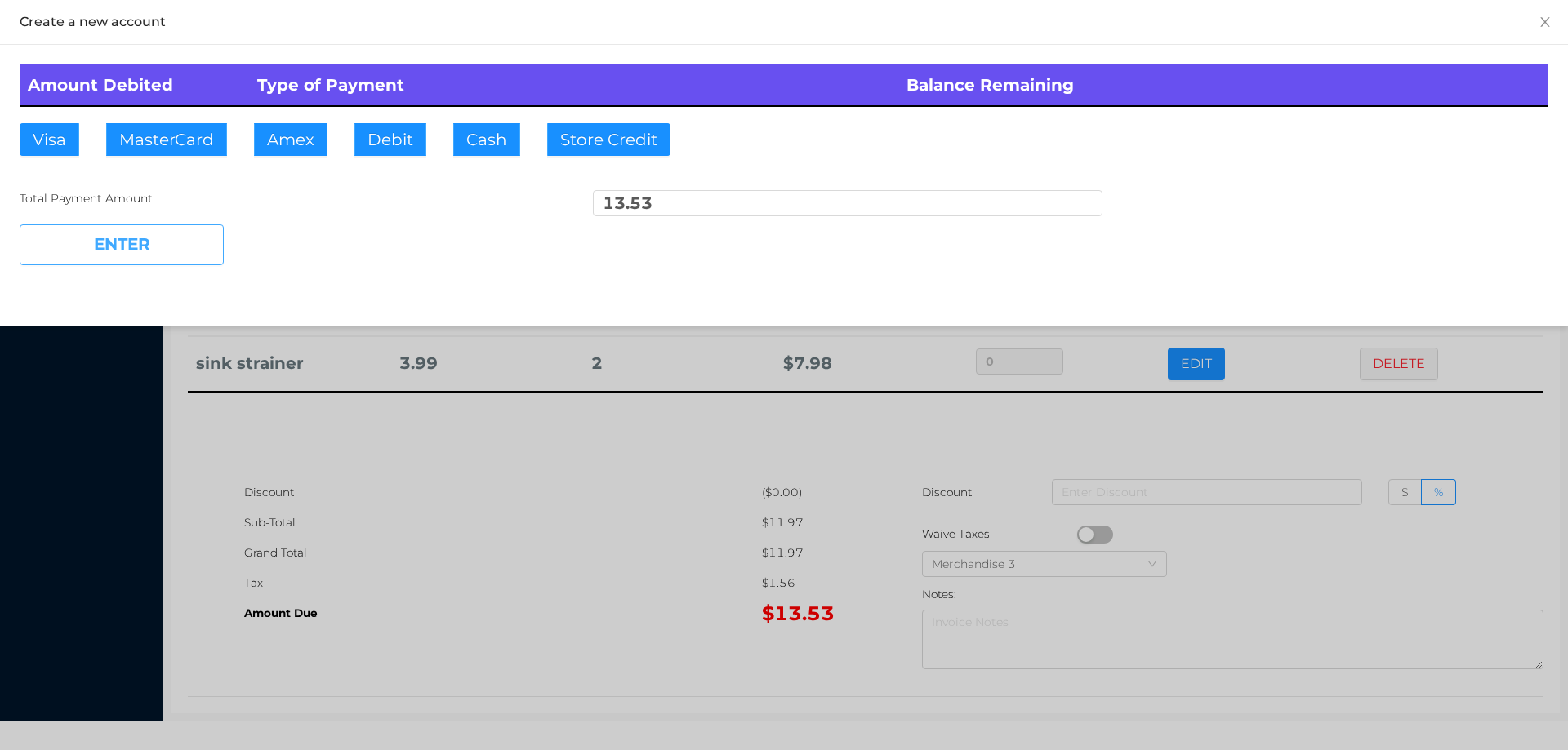
click at [159, 254] on button "ENTER" at bounding box center [122, 245] width 204 height 41
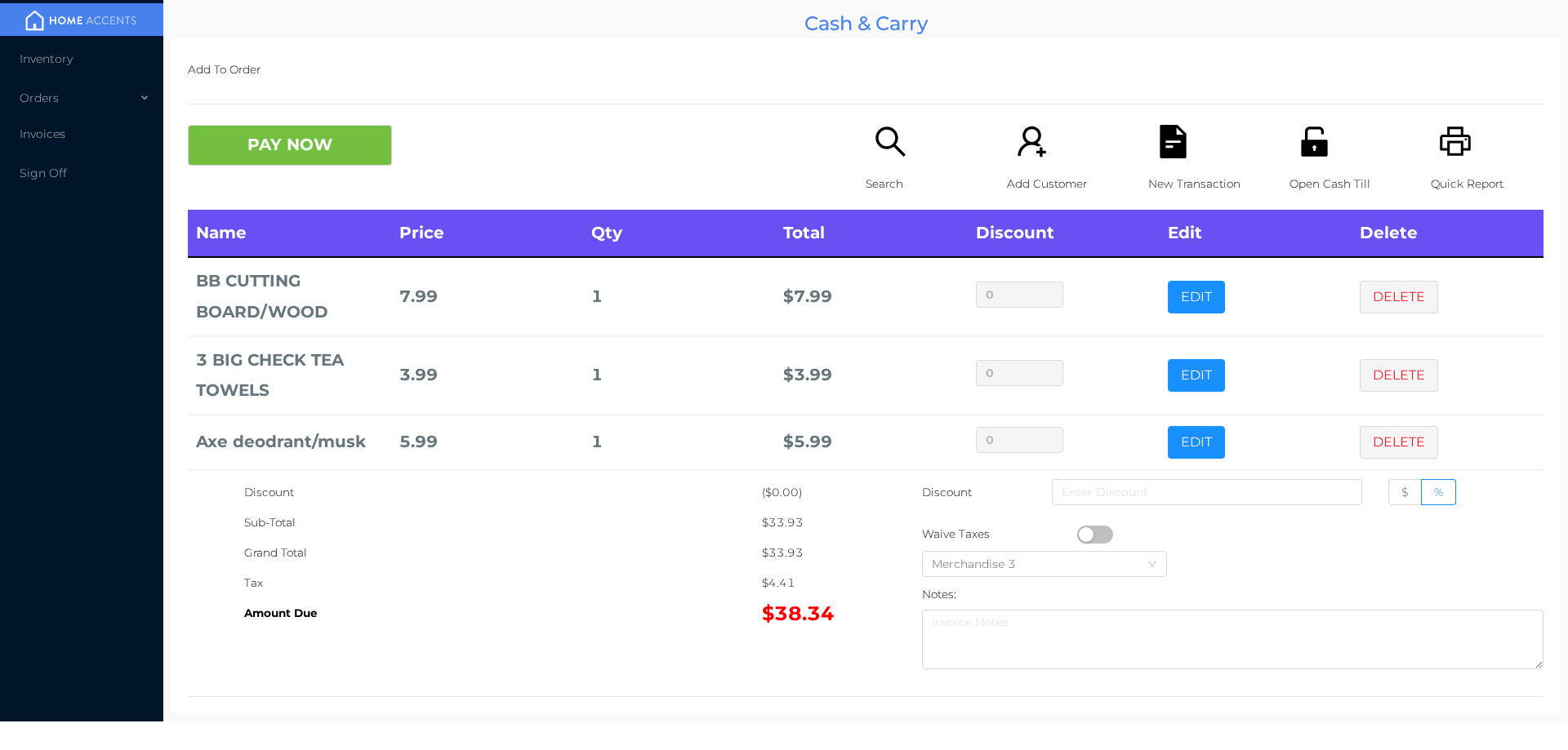
click at [1175, 146] on icon "icon: file-text" at bounding box center [1173, 141] width 26 height 33
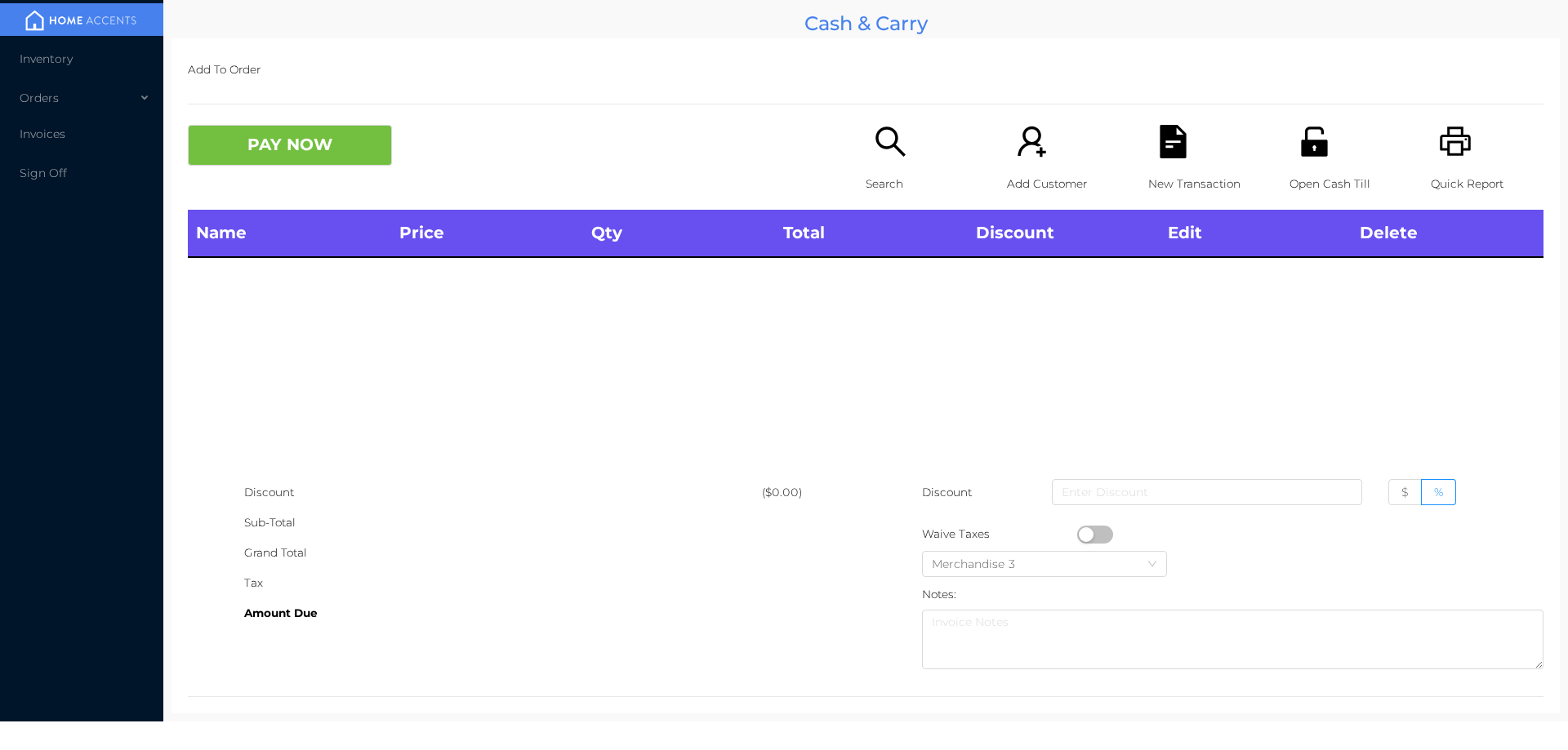
click at [1441, 158] on icon "icon: printer" at bounding box center [1455, 141] width 33 height 33
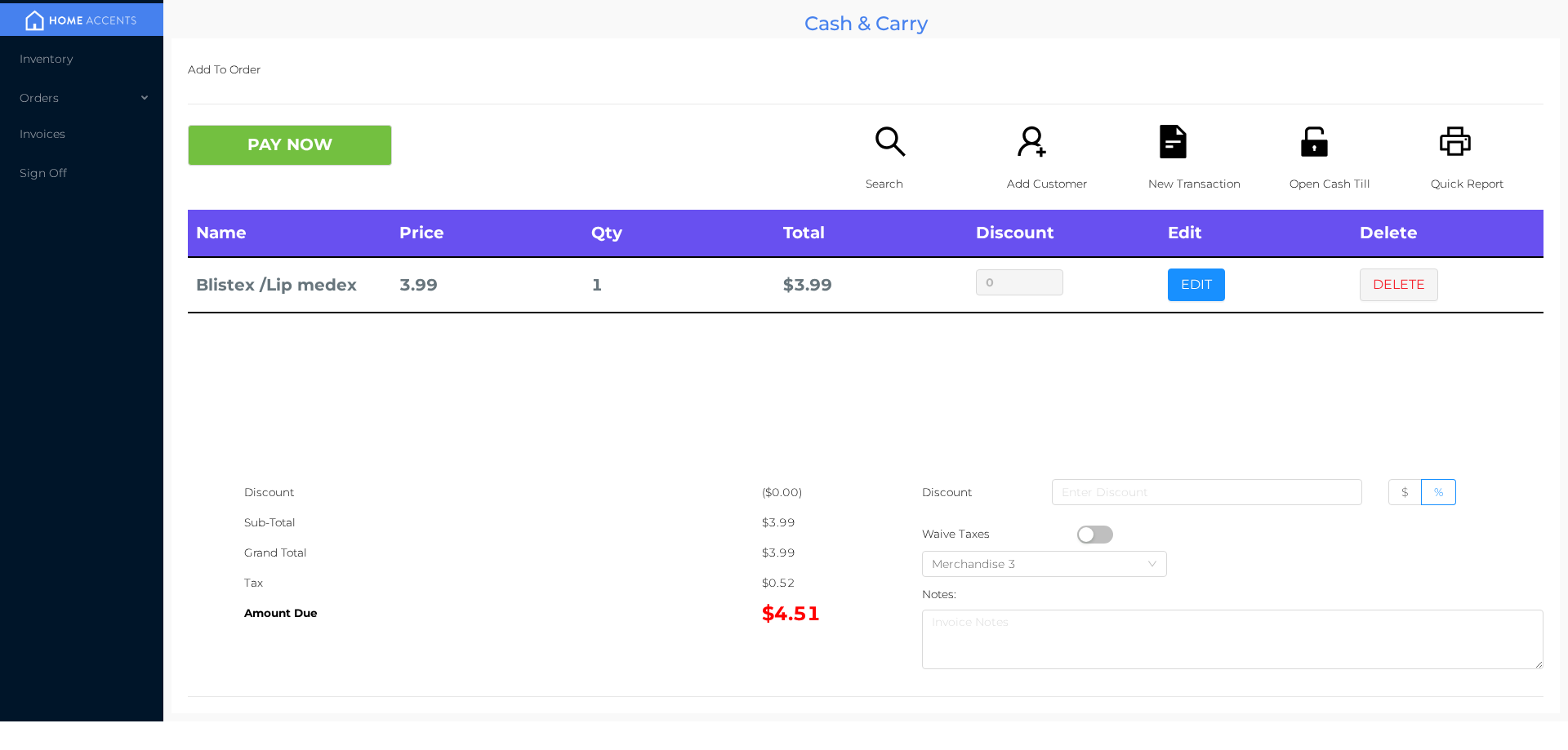
click at [869, 198] on p "Search" at bounding box center [922, 184] width 113 height 30
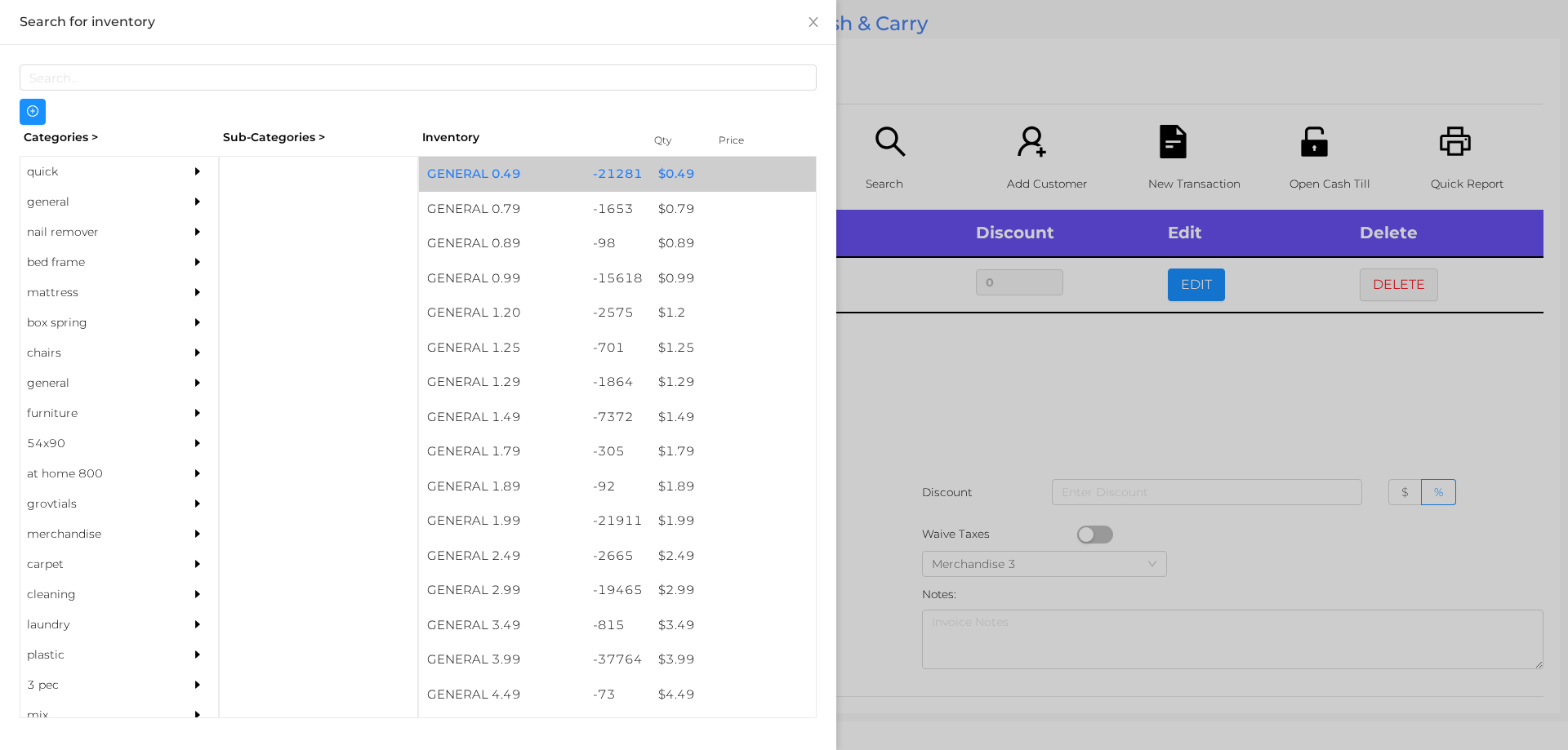
click at [706, 174] on div "$ 0.49" at bounding box center [733, 173] width 165 height 35
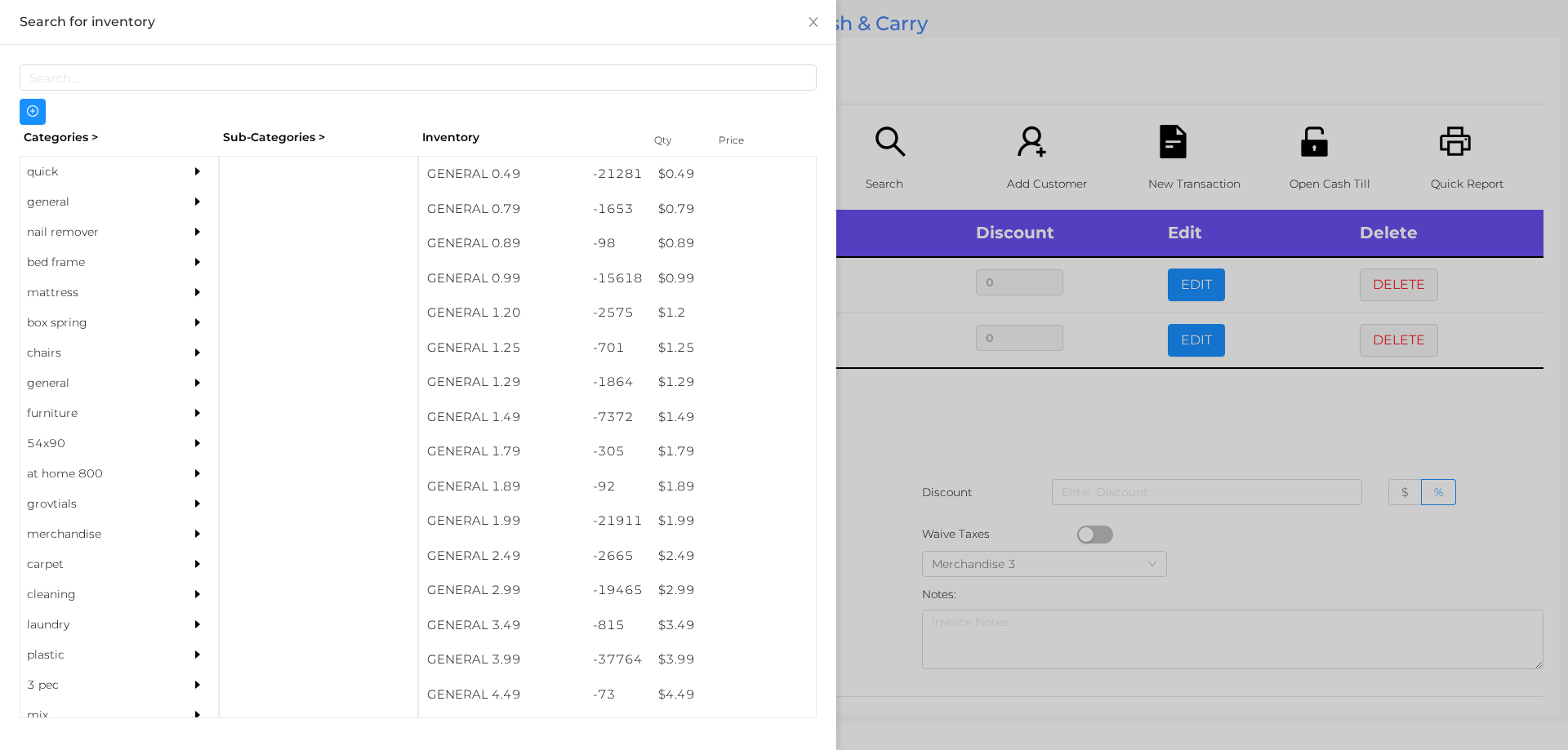
click at [960, 471] on div at bounding box center [784, 375] width 1568 height 750
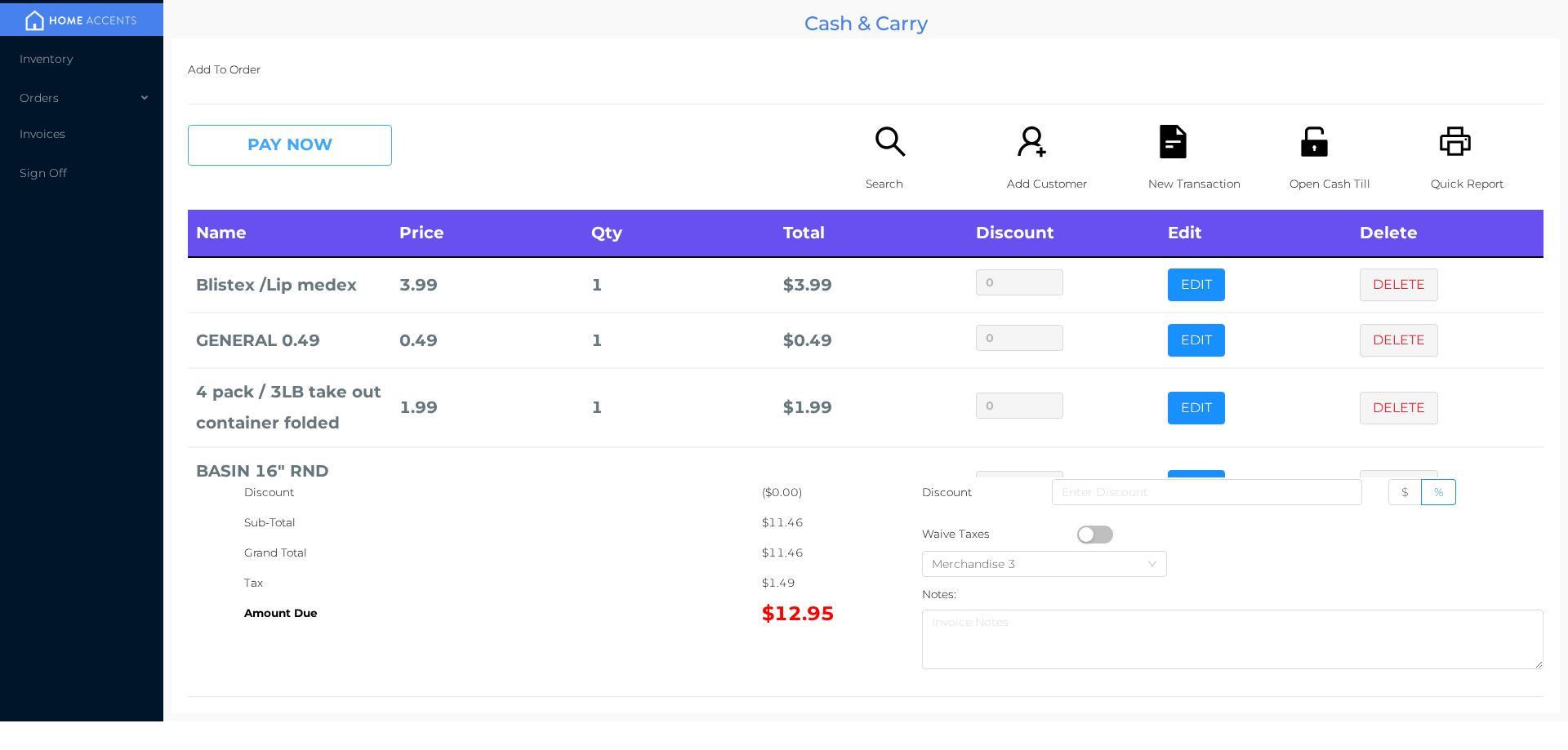
click at [289, 131] on button "PAY NOW" at bounding box center [290, 146] width 204 height 41
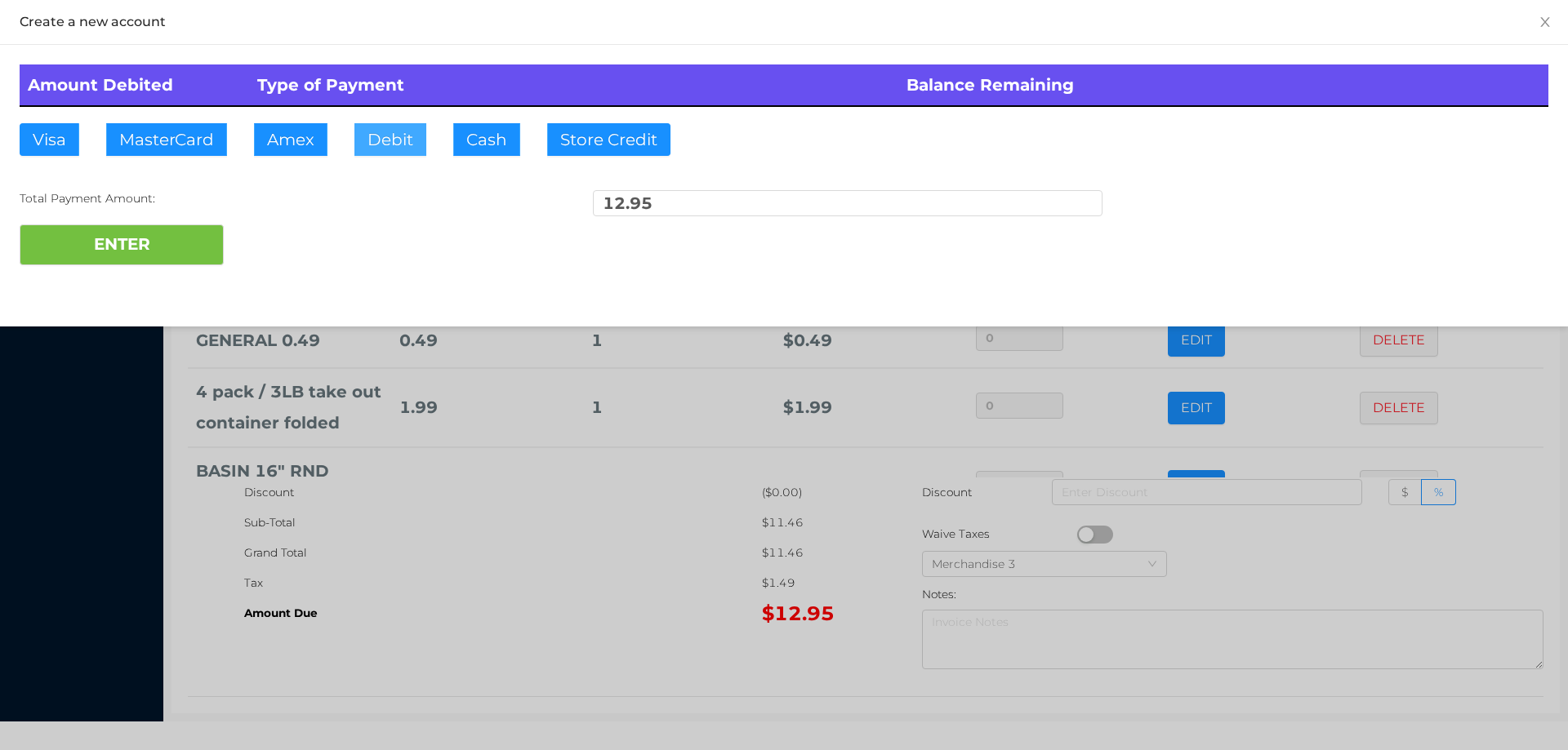
click at [373, 148] on button "Debit" at bounding box center [390, 139] width 72 height 33
type input "20"
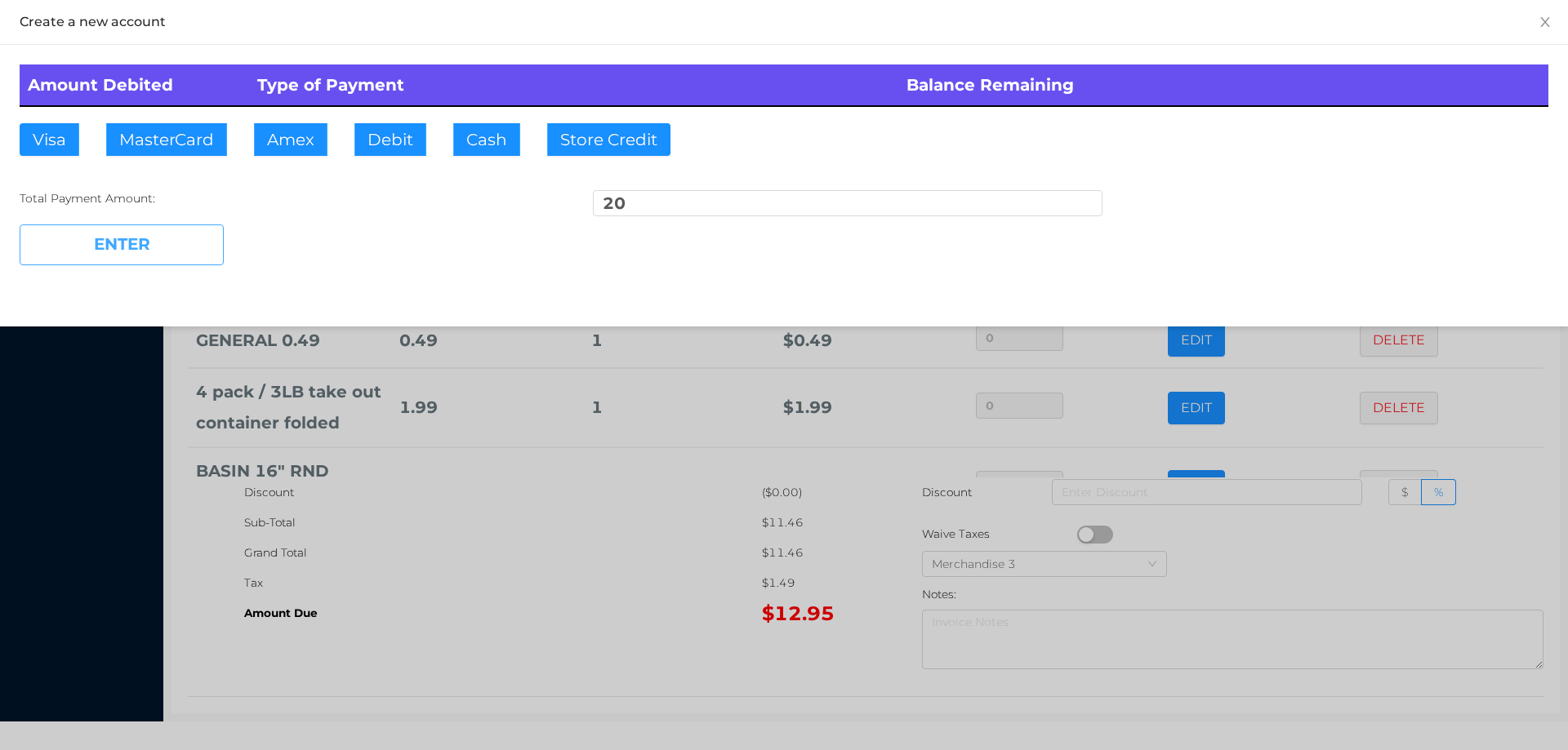
click at [137, 264] on button "ENTER" at bounding box center [122, 245] width 204 height 41
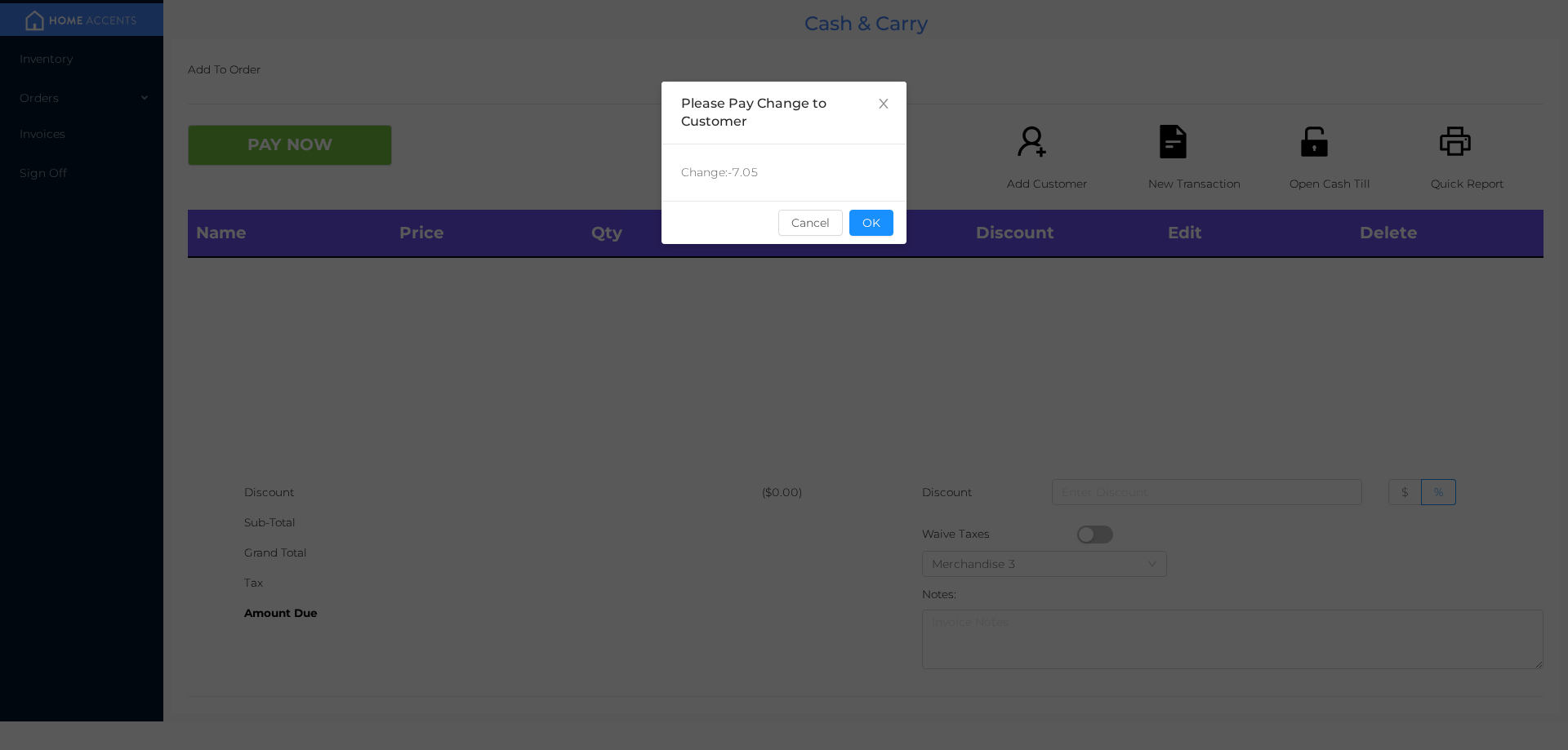
click at [868, 257] on div "sentinelStart Please Pay Change to Customer Change: -7.05 Cancel OK sentinelEnd" at bounding box center [784, 244] width 245 height 326
click at [869, 235] on button "OK" at bounding box center [871, 223] width 44 height 26
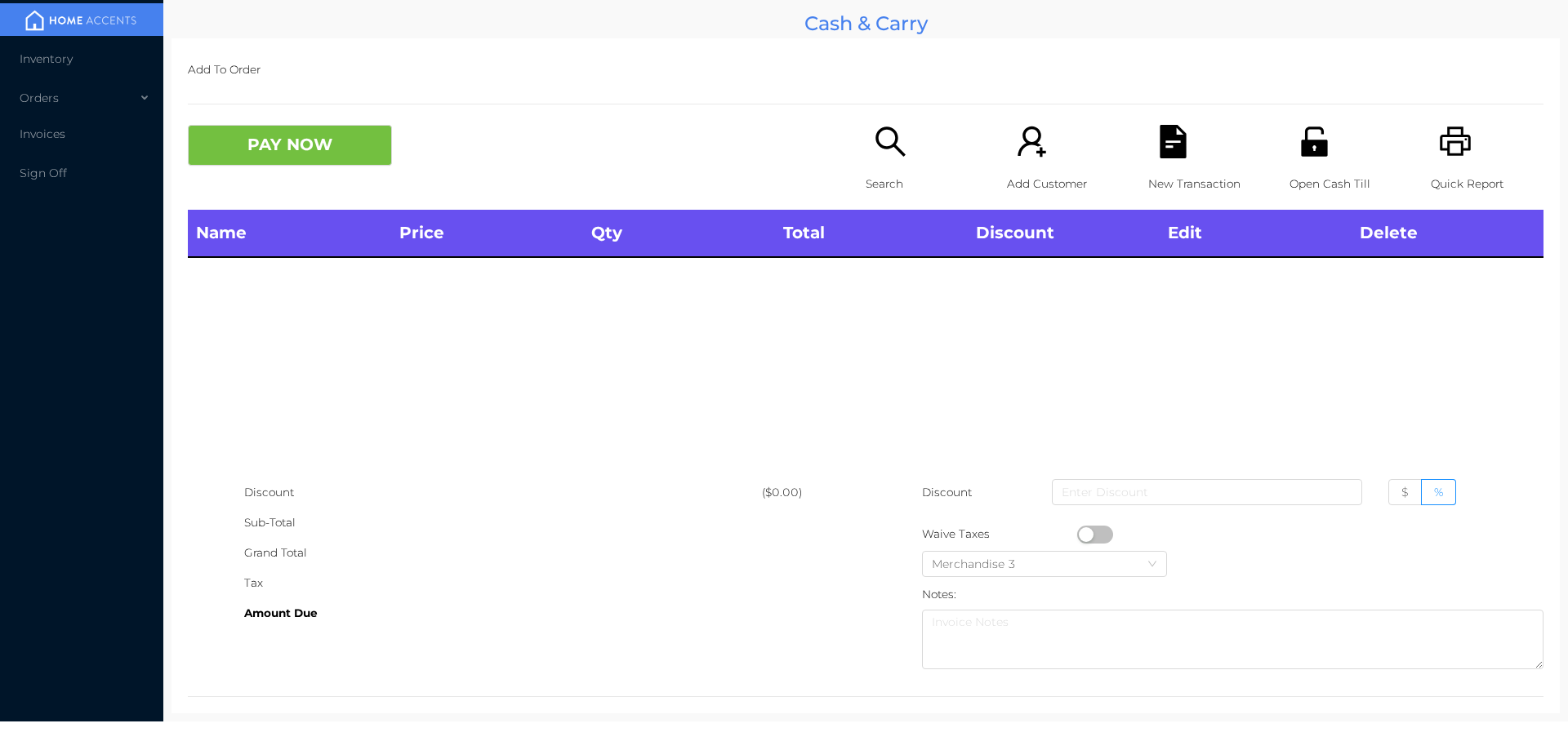
click at [874, 155] on icon "icon: search" at bounding box center [890, 141] width 33 height 33
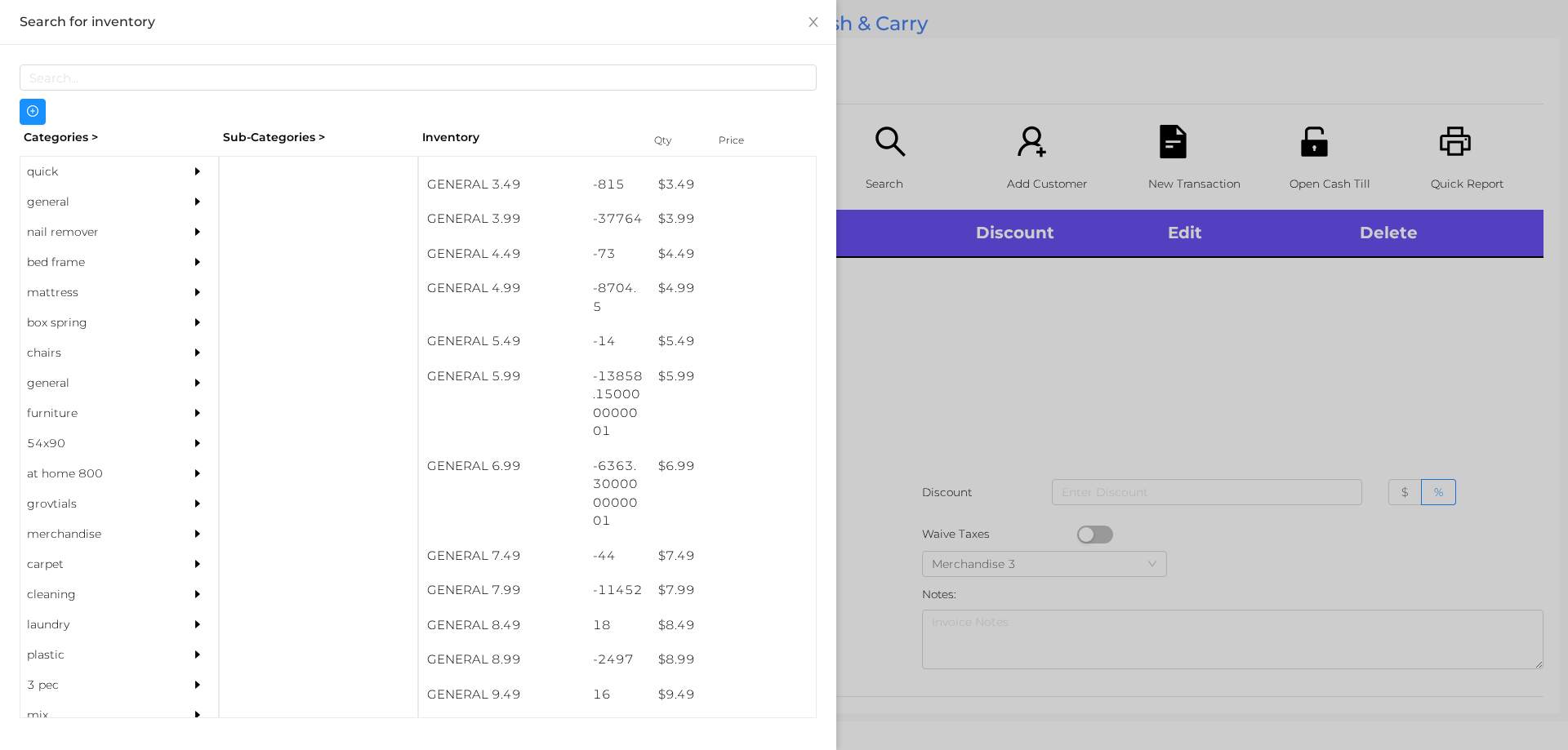
scroll to position [440, 0]
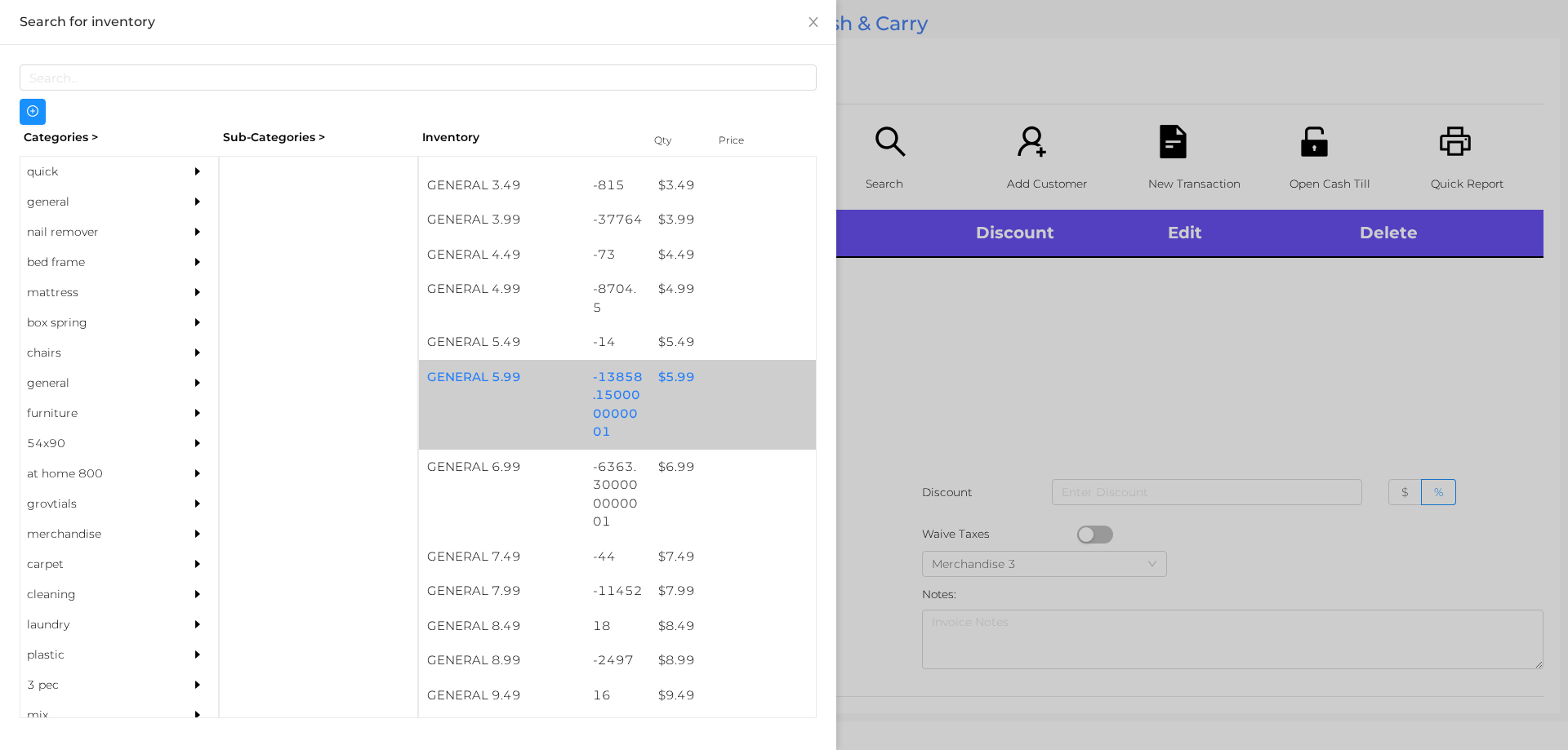
click at [697, 400] on div "GENERAL 5.99 -13858.150000000001 $ 5.99" at bounding box center [617, 405] width 397 height 89
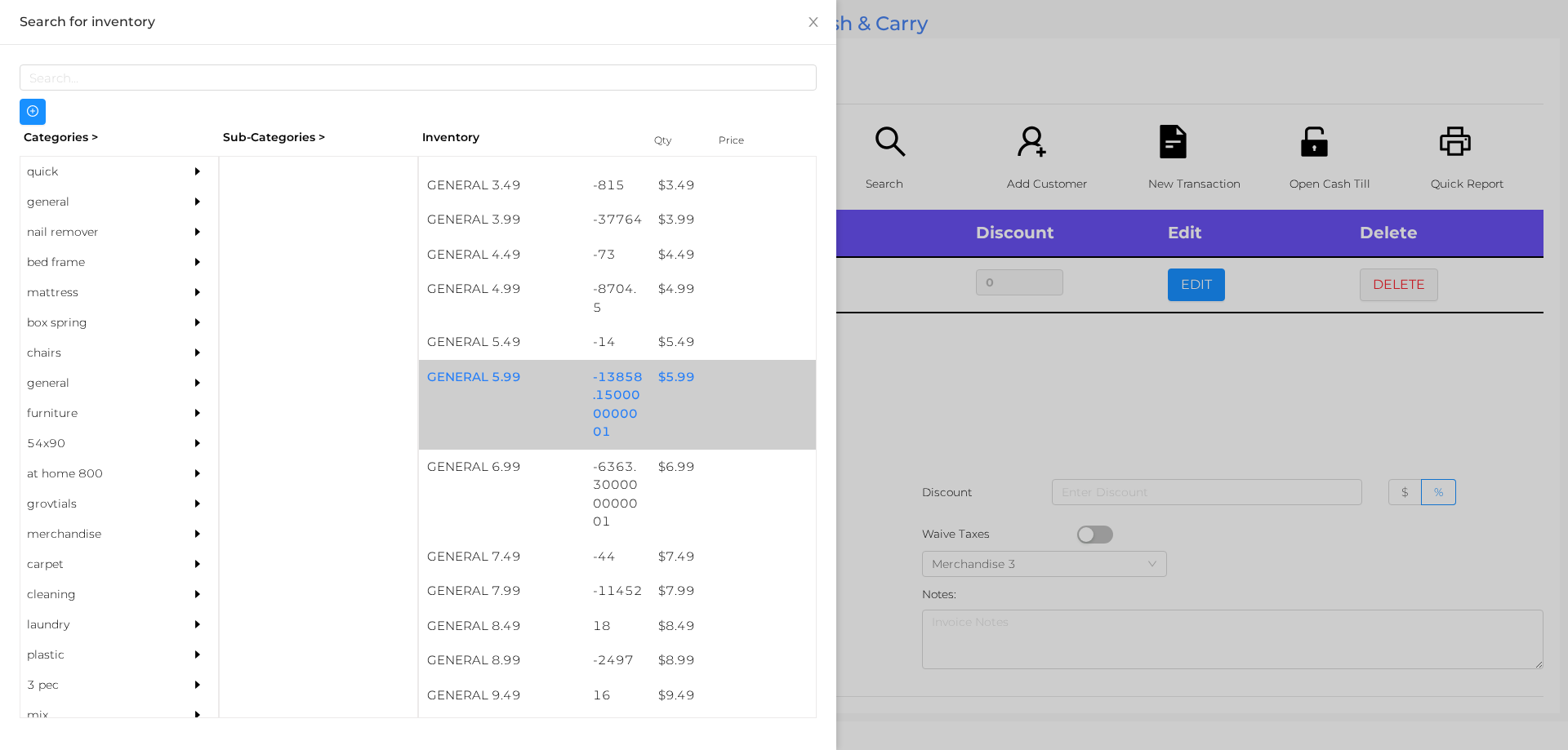
click at [696, 407] on div "GENERAL 5.99 -13858.150000000001 $ 5.99" at bounding box center [617, 405] width 397 height 89
click at [691, 409] on div "GENERAL 5.99 -13858.150000000001 $ 5.99" at bounding box center [617, 405] width 397 height 89
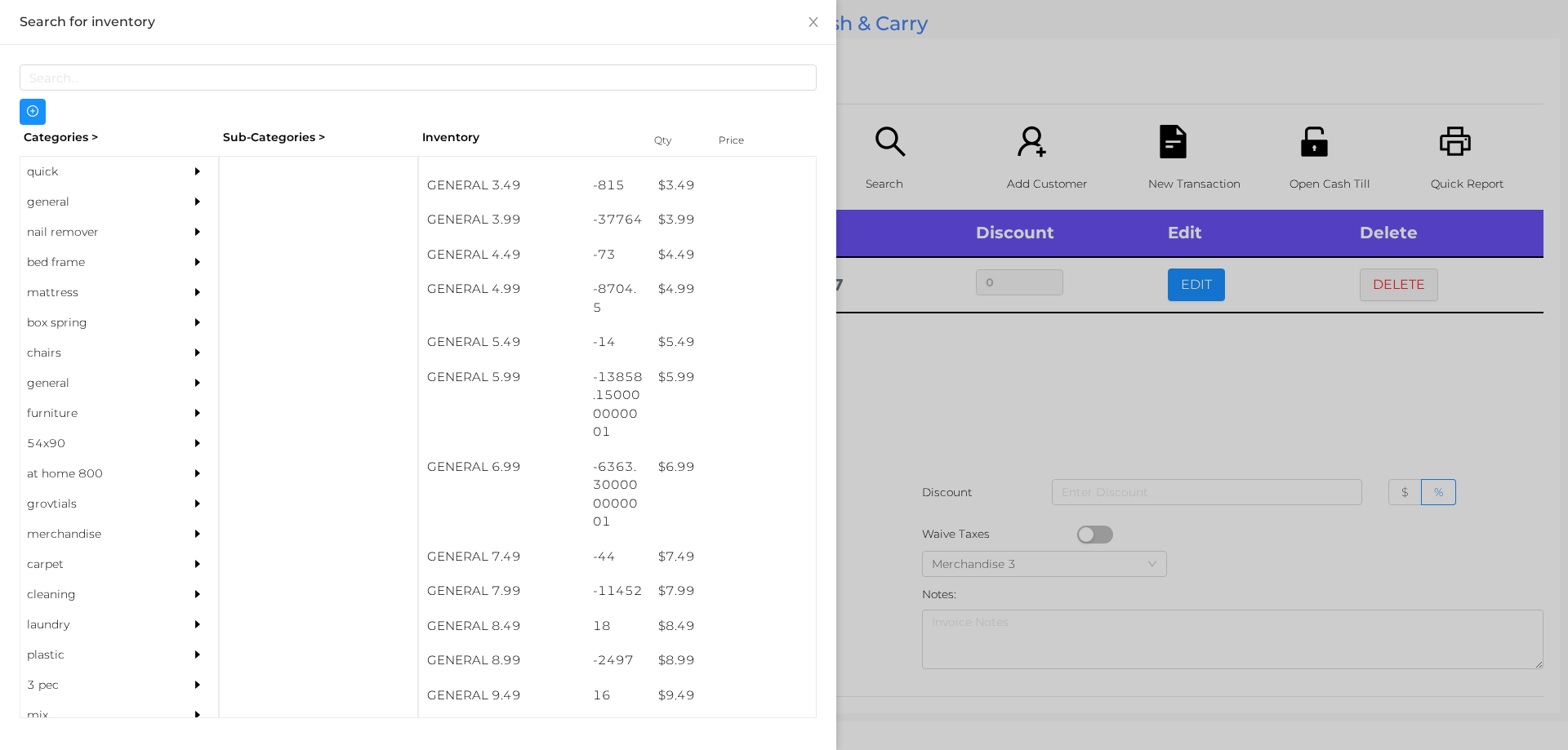
click at [885, 455] on div at bounding box center [784, 375] width 1568 height 750
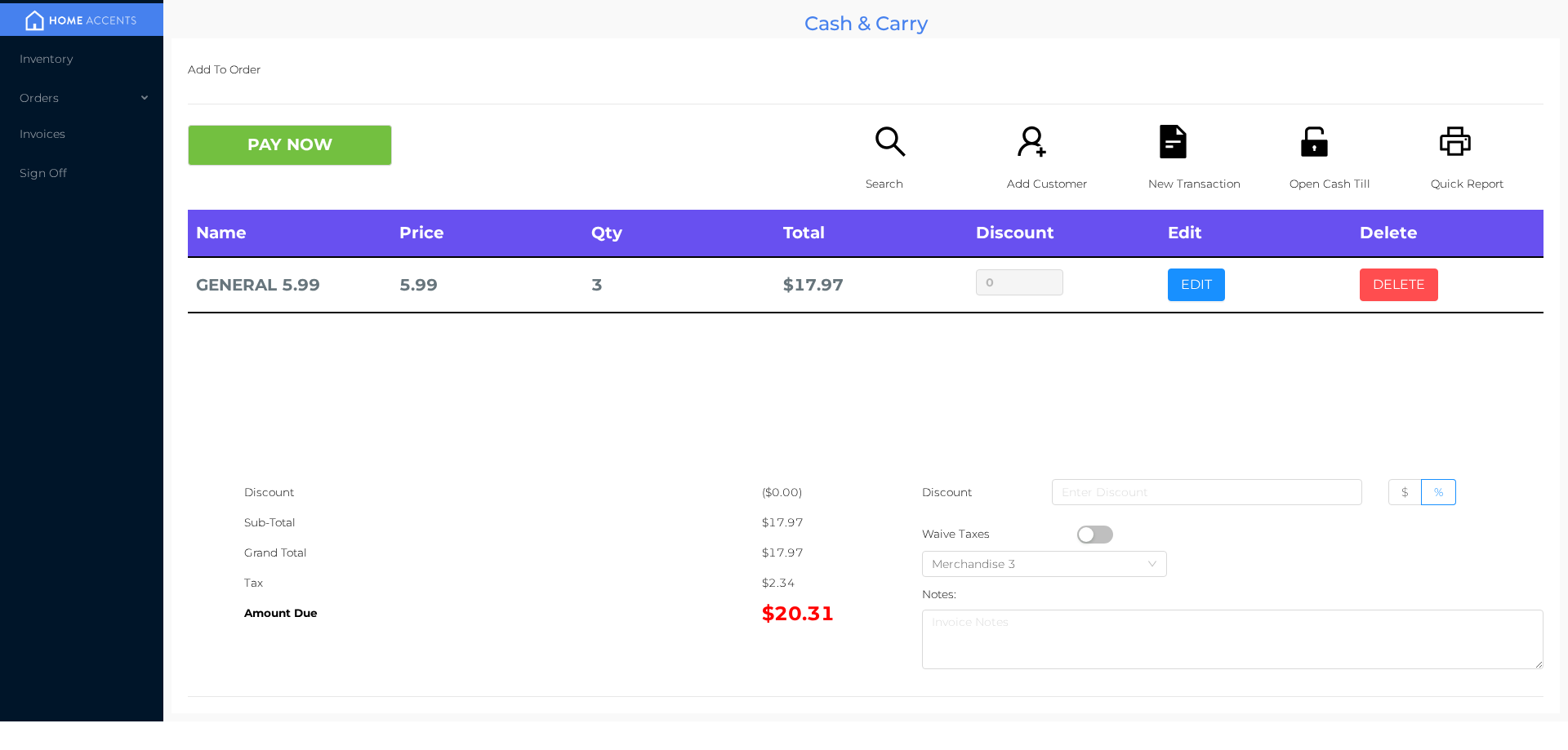
click at [1393, 268] on button "DELETE" at bounding box center [1399, 284] width 79 height 33
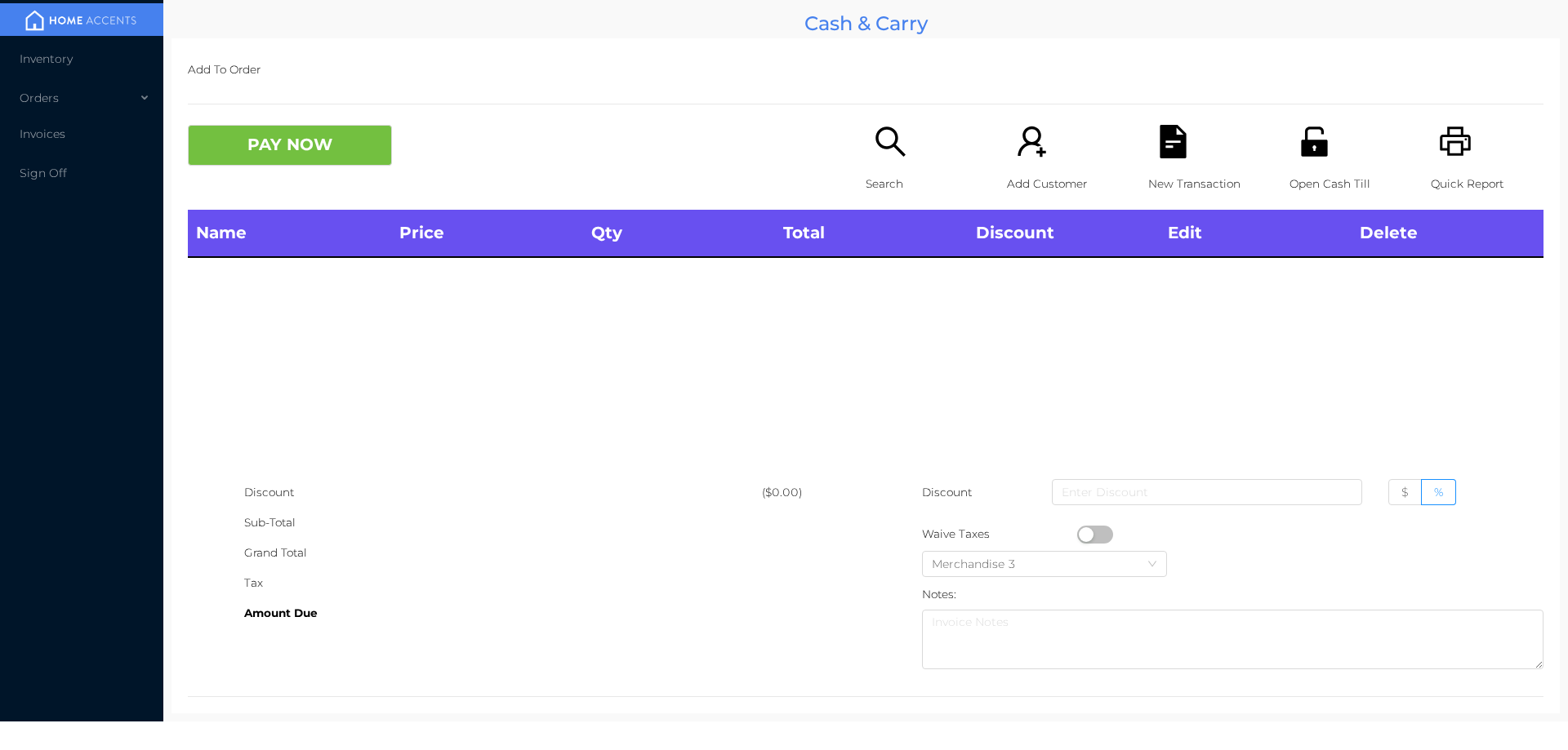
click at [898, 175] on p "Search" at bounding box center [922, 184] width 113 height 30
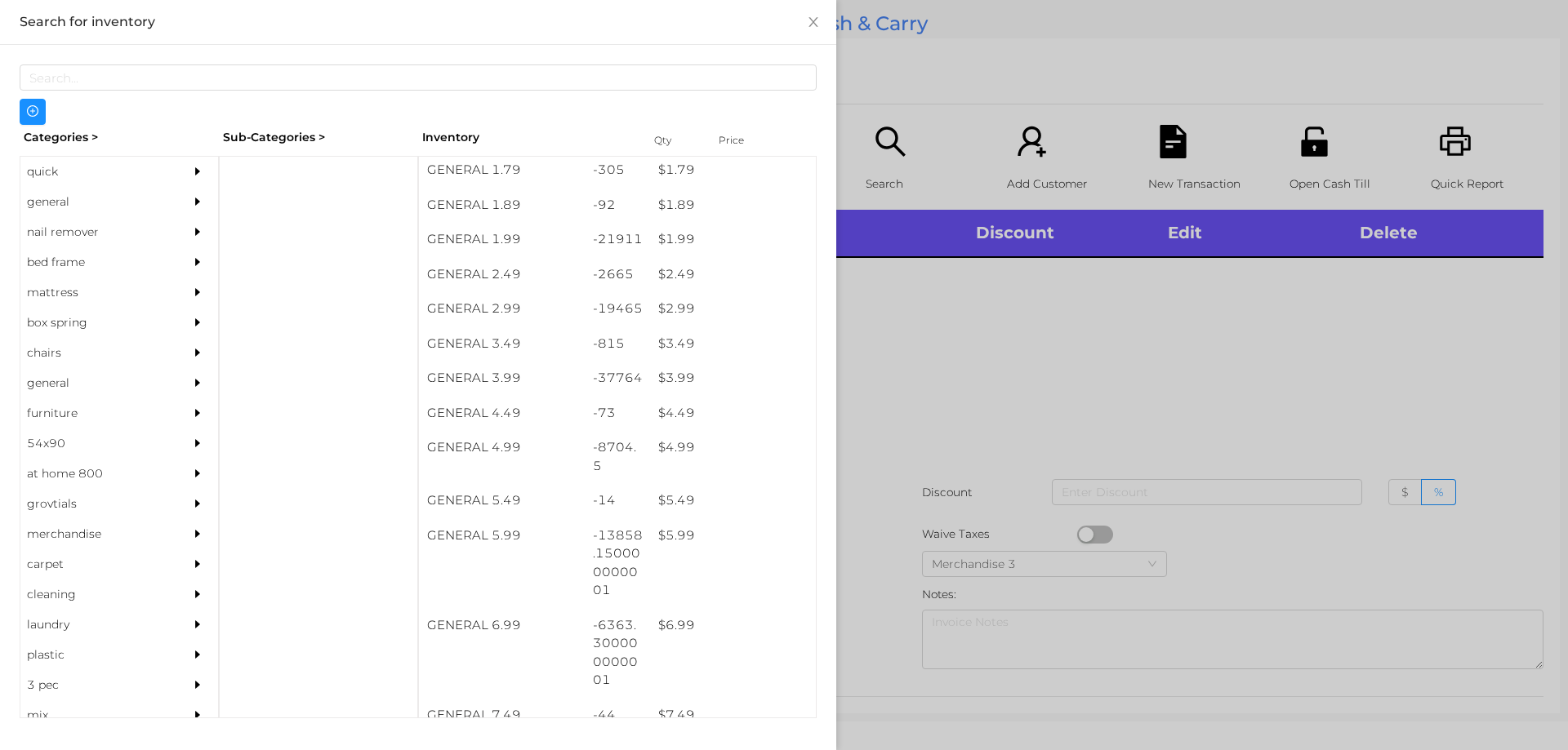
scroll to position [349, 0]
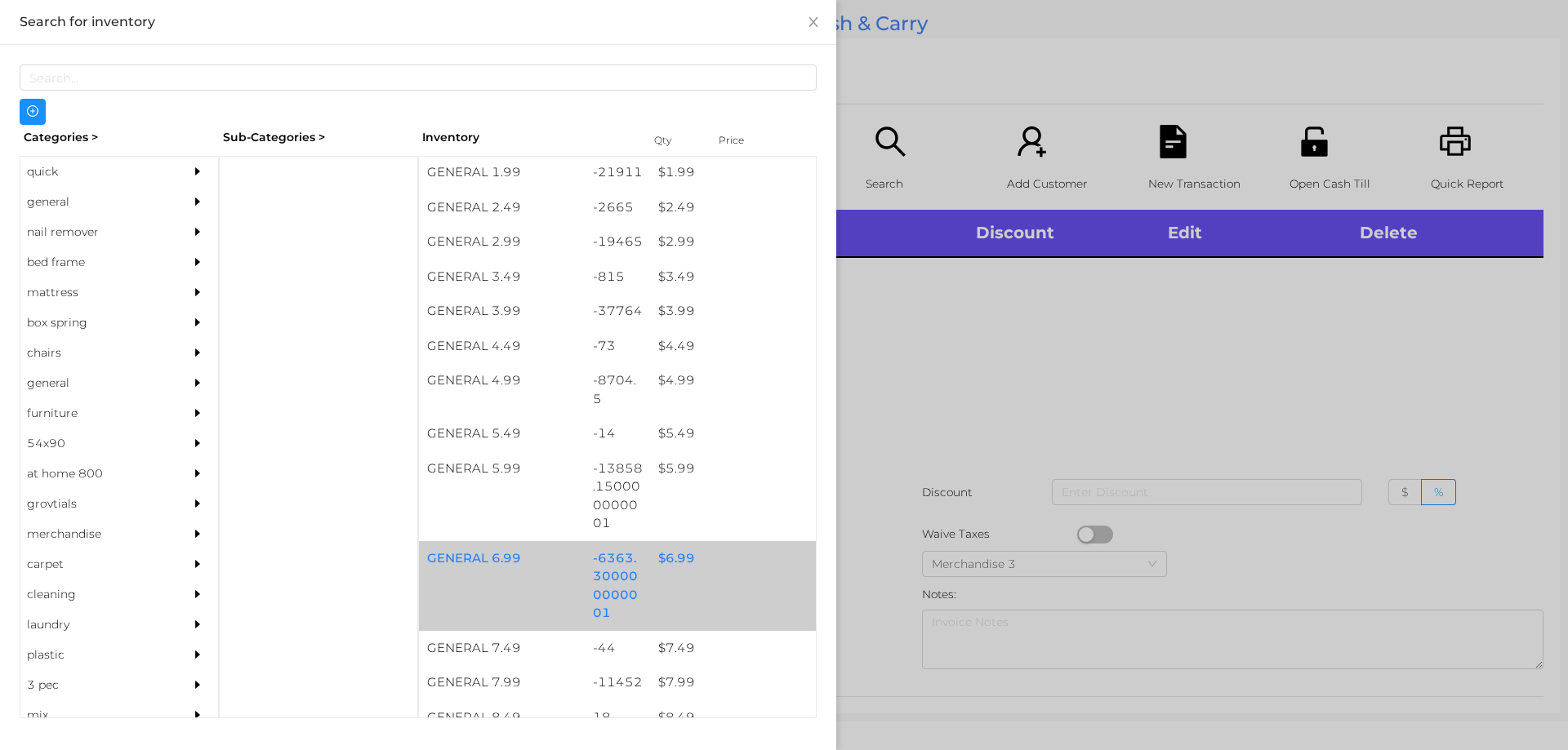
click at [696, 557] on div "$ 6.99" at bounding box center [733, 558] width 165 height 35
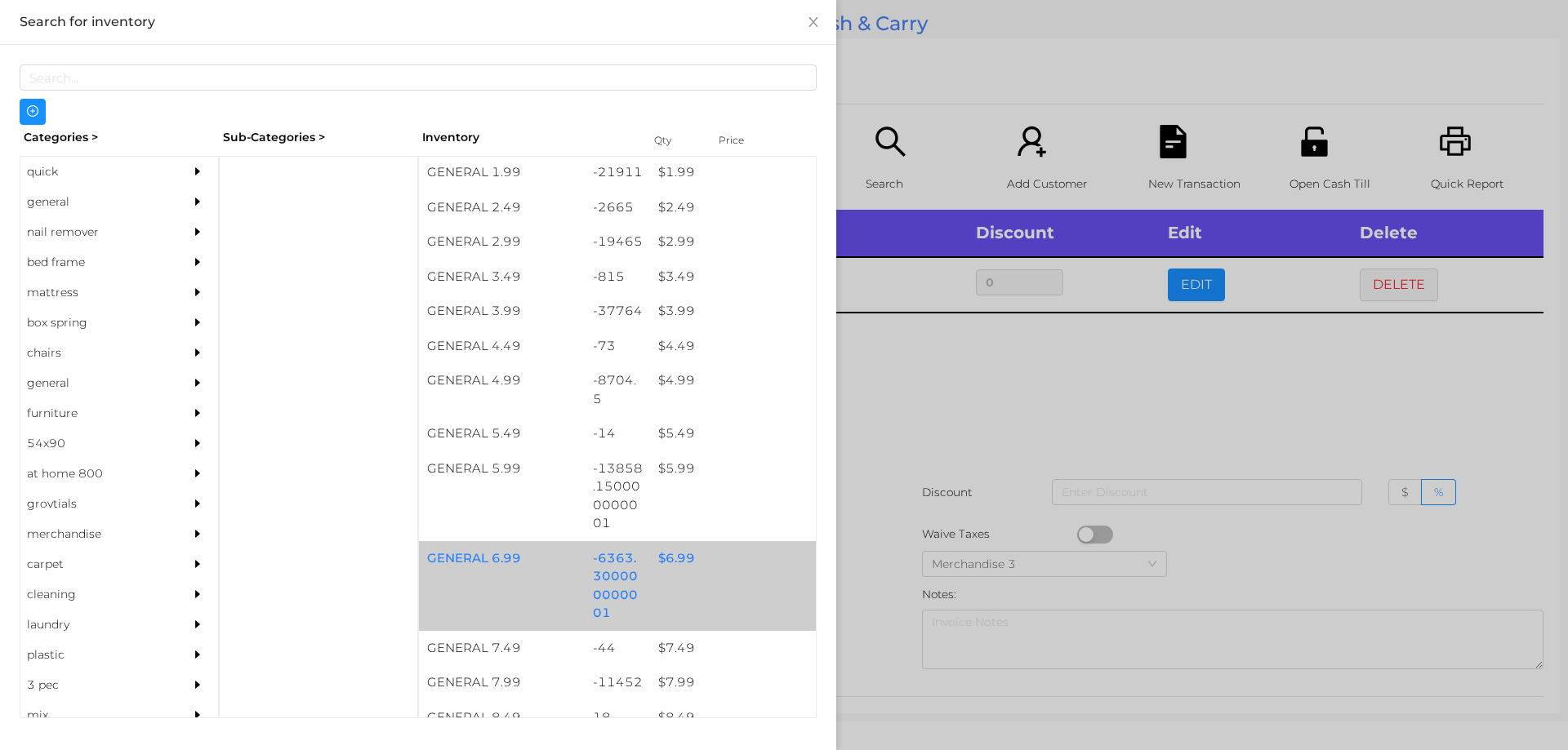
click at [691, 574] on div "$ 6.99" at bounding box center [733, 558] width 165 height 35
click at [693, 577] on div "GENERAL 6.99 -6363.300000000001 $ 6.99" at bounding box center [617, 586] width 397 height 89
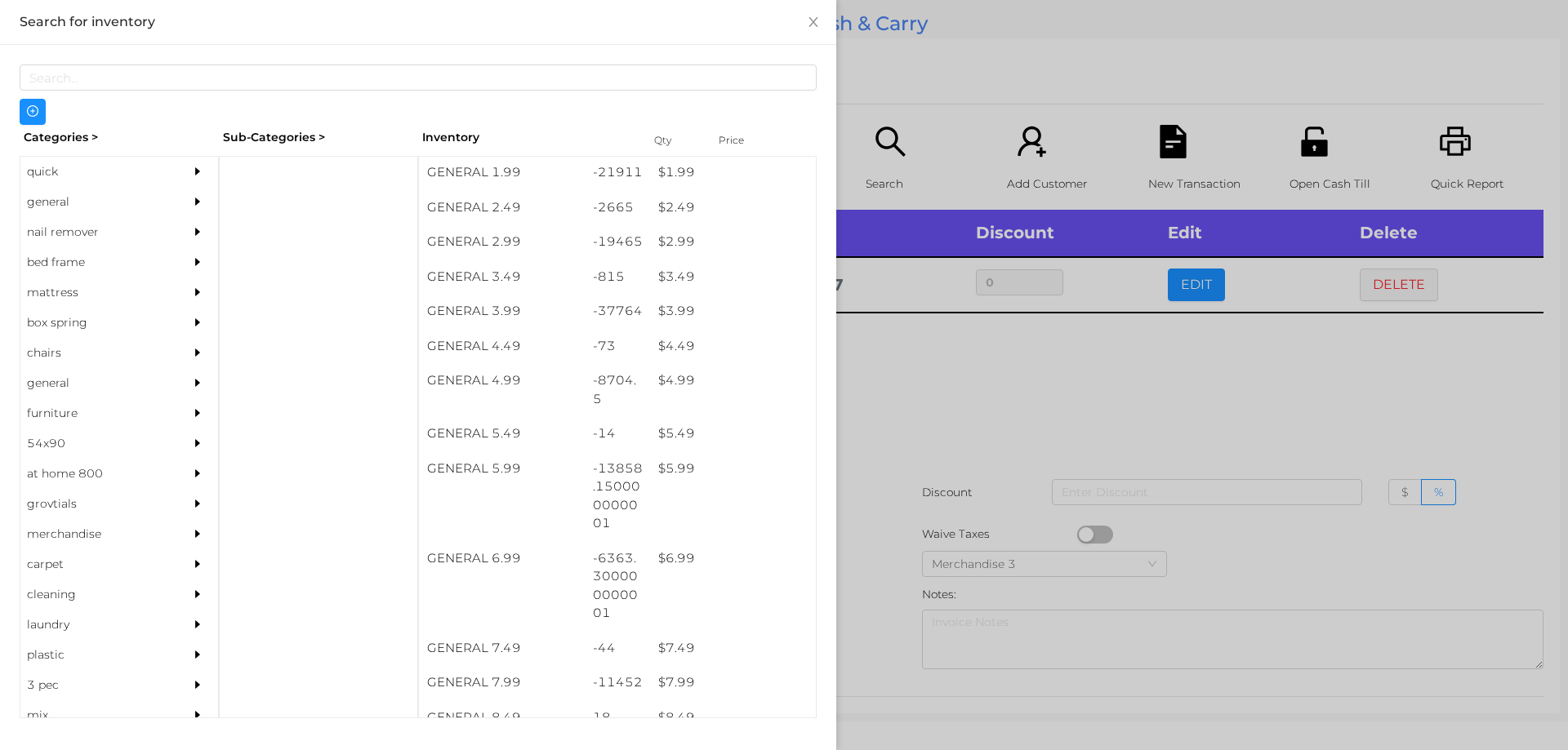
click at [889, 550] on div at bounding box center [784, 375] width 1568 height 750
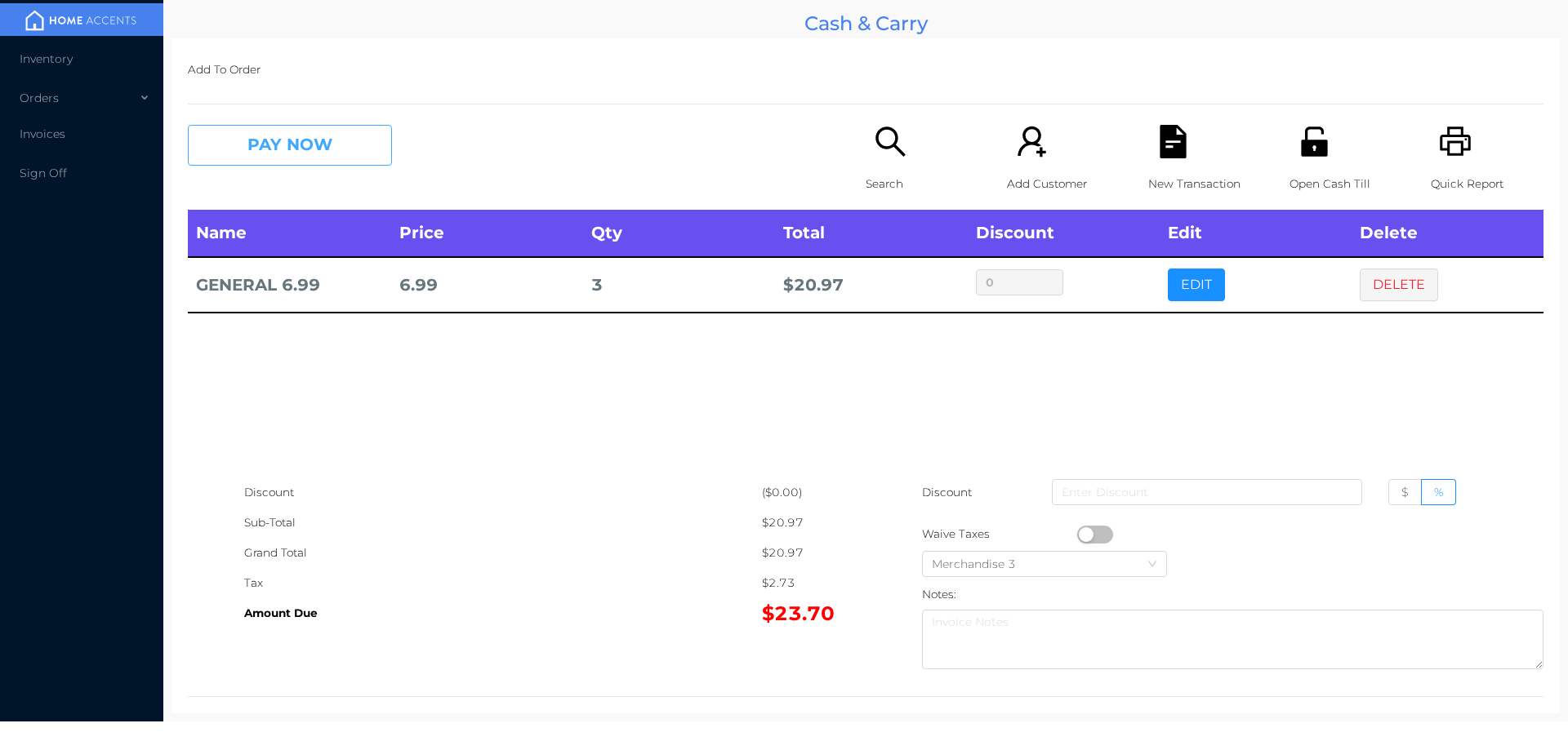
click at [293, 139] on button "PAY NOW" at bounding box center [290, 146] width 204 height 41
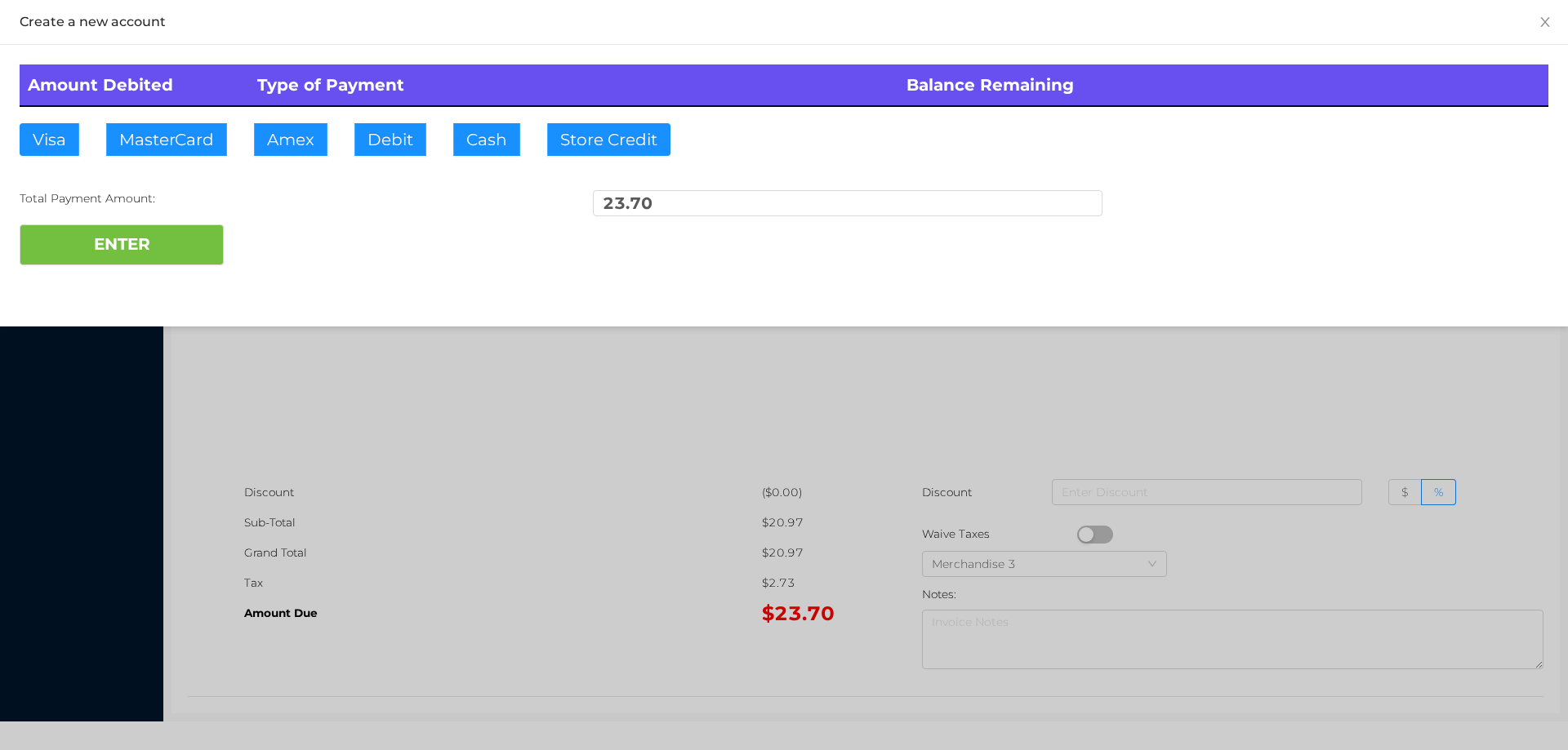
click at [245, 226] on div "ENTER" at bounding box center [784, 245] width 1529 height 41
click at [152, 249] on button "ENTER" at bounding box center [122, 245] width 204 height 41
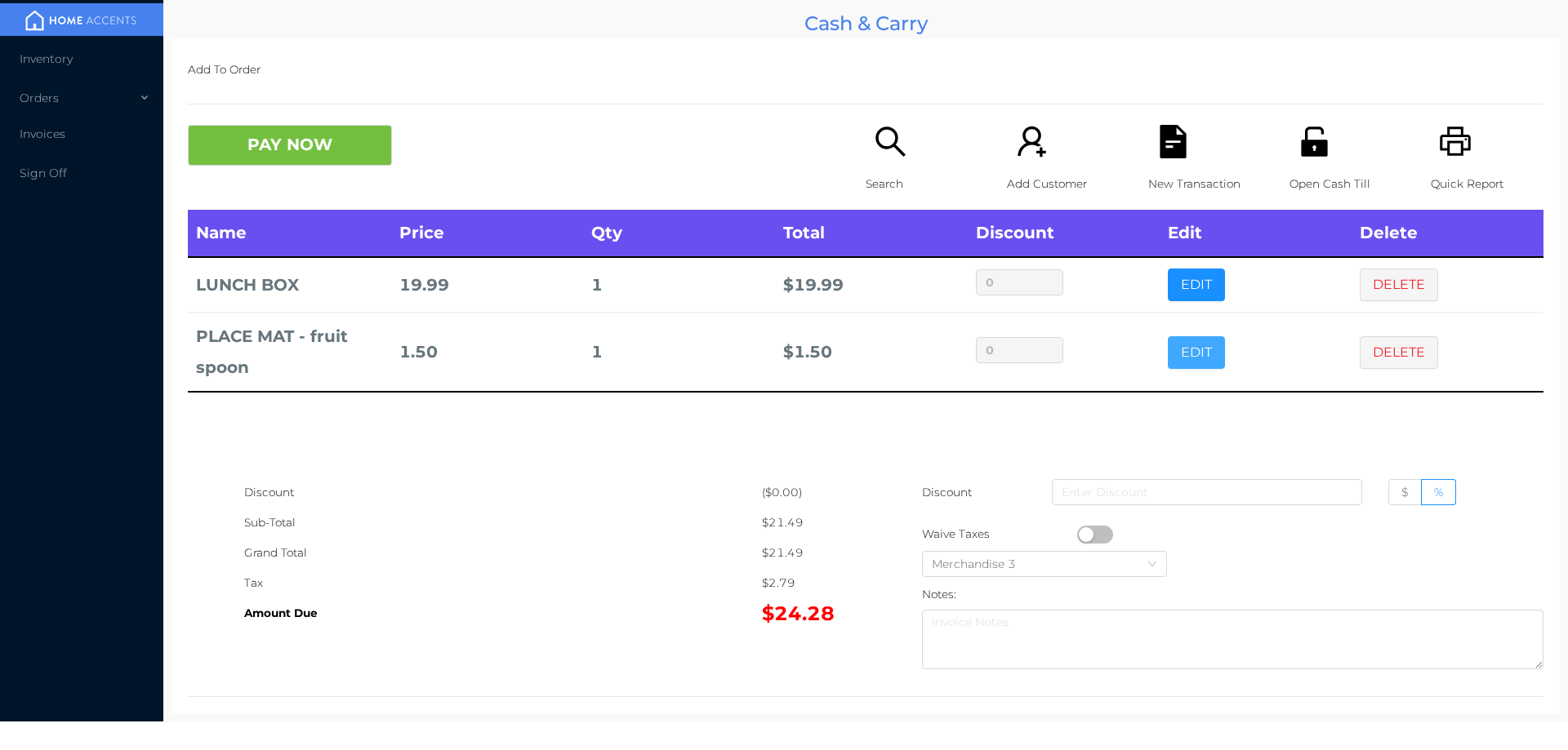
click at [1180, 362] on button "EDIT" at bounding box center [1197, 352] width 57 height 33
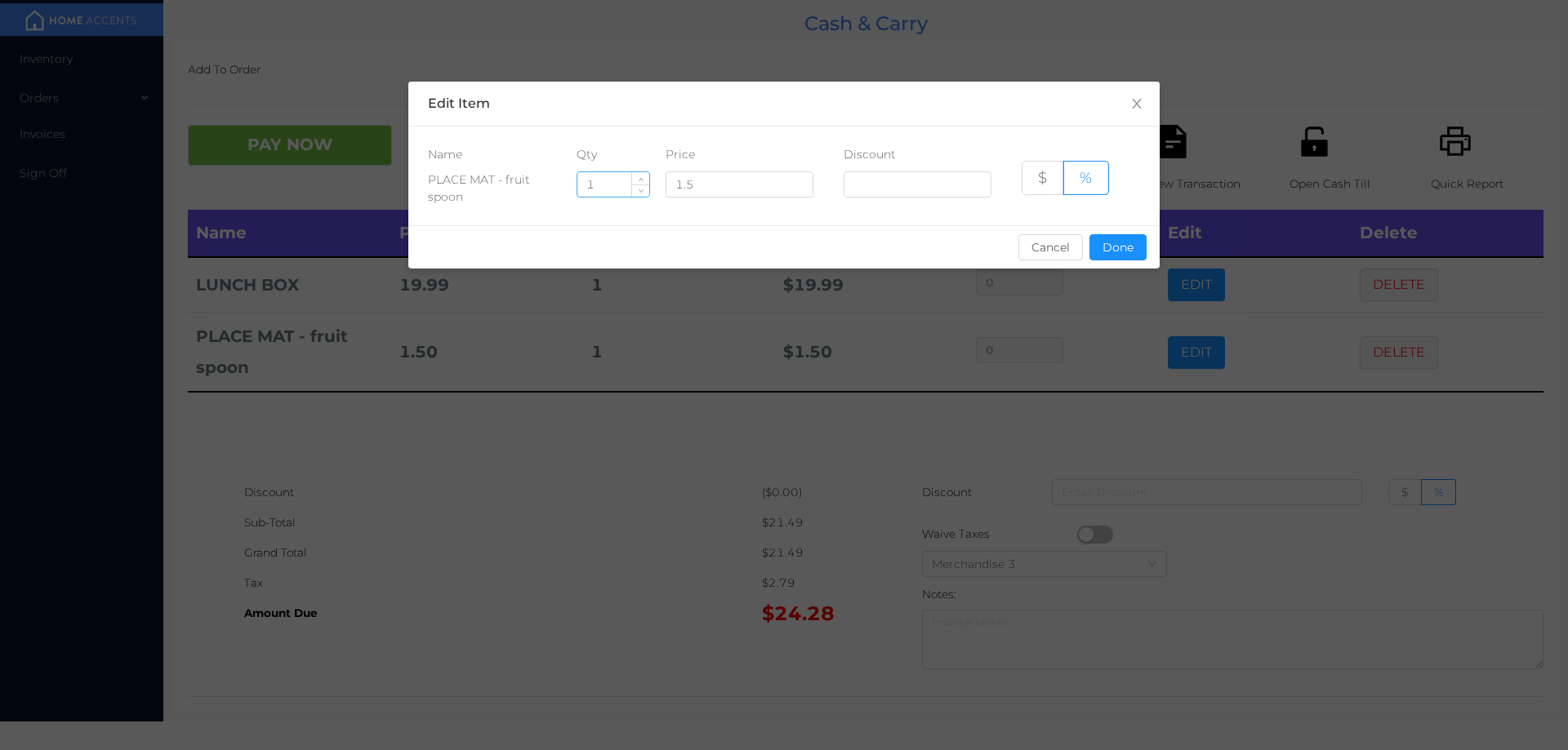
click at [597, 188] on input "1" at bounding box center [614, 184] width 72 height 24
type input "6"
click at [1117, 249] on button "Done" at bounding box center [1118, 247] width 57 height 26
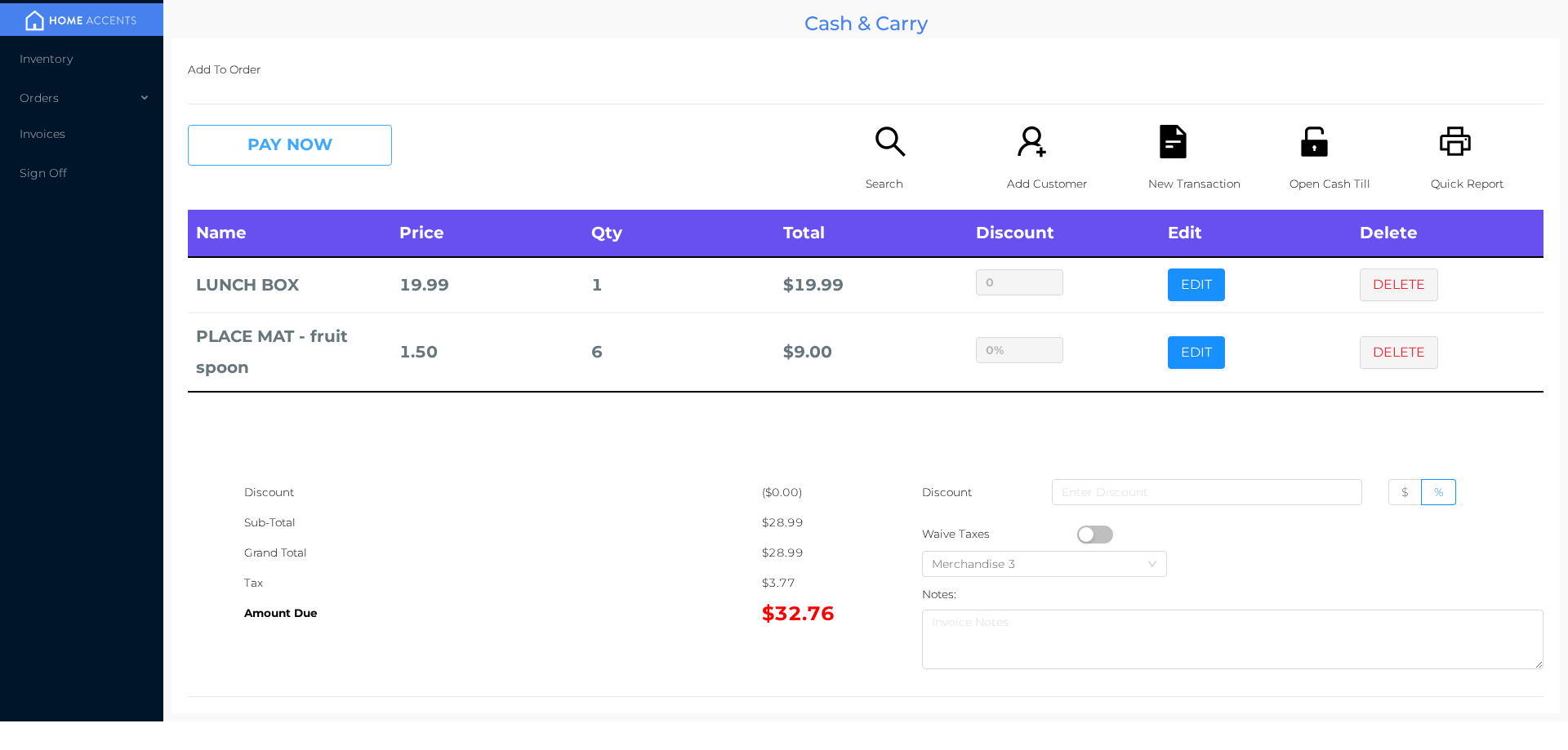
click at [316, 128] on button "PAY NOW" at bounding box center [290, 146] width 204 height 41
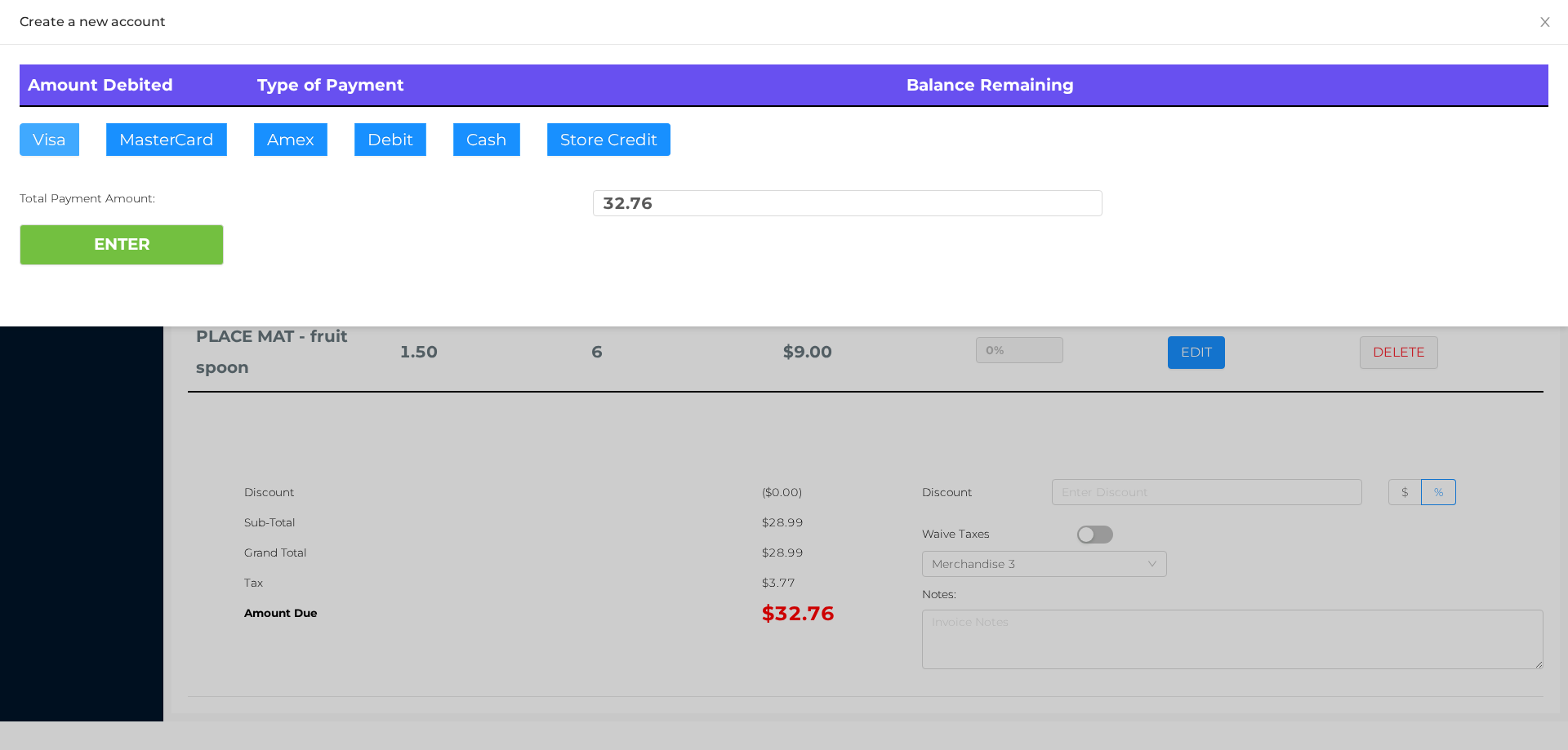
click at [62, 140] on button "Visa" at bounding box center [49, 139] width 60 height 33
click at [81, 225] on button "ENTER" at bounding box center [122, 245] width 204 height 41
type input "0"
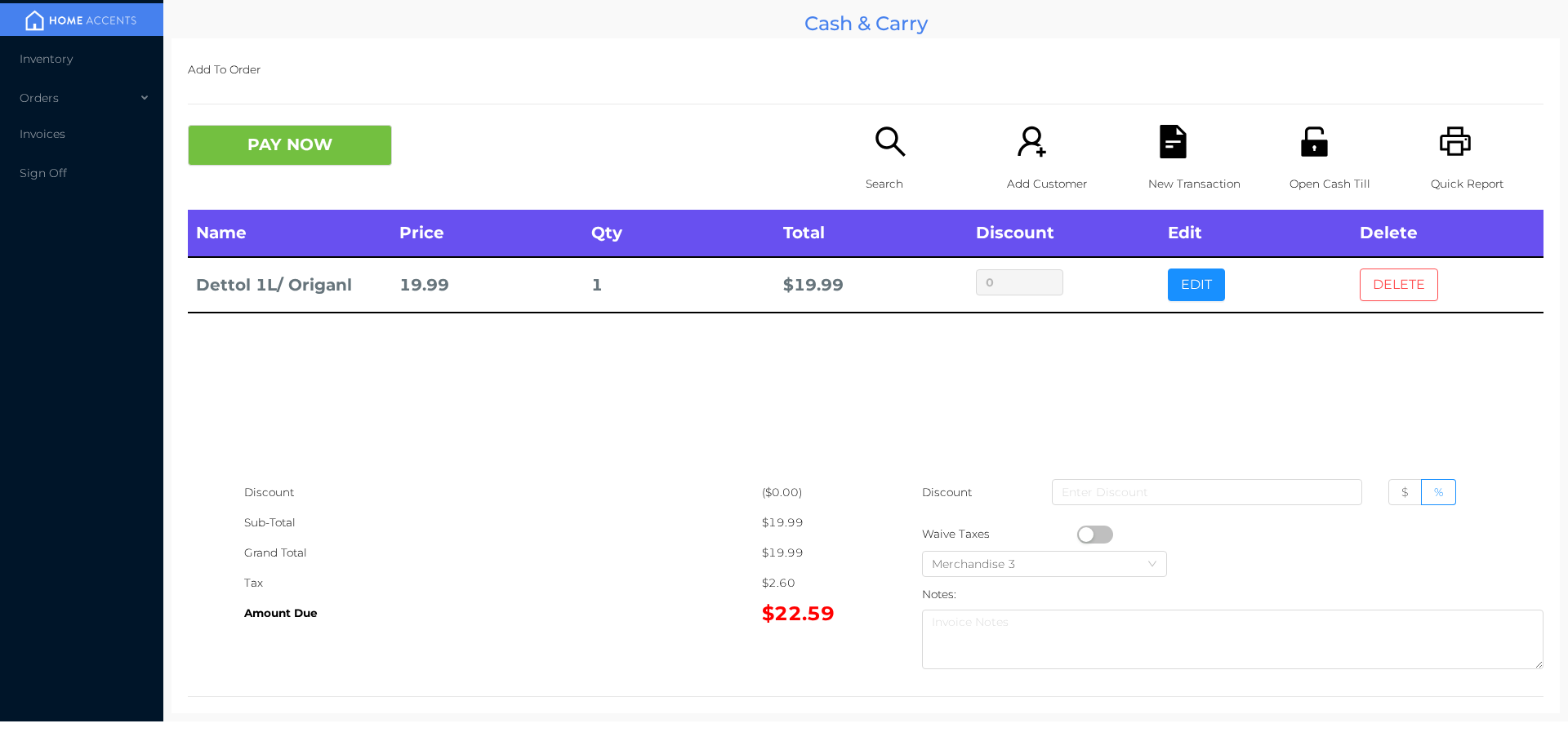
click at [1377, 275] on button "DELETE" at bounding box center [1399, 284] width 79 height 33
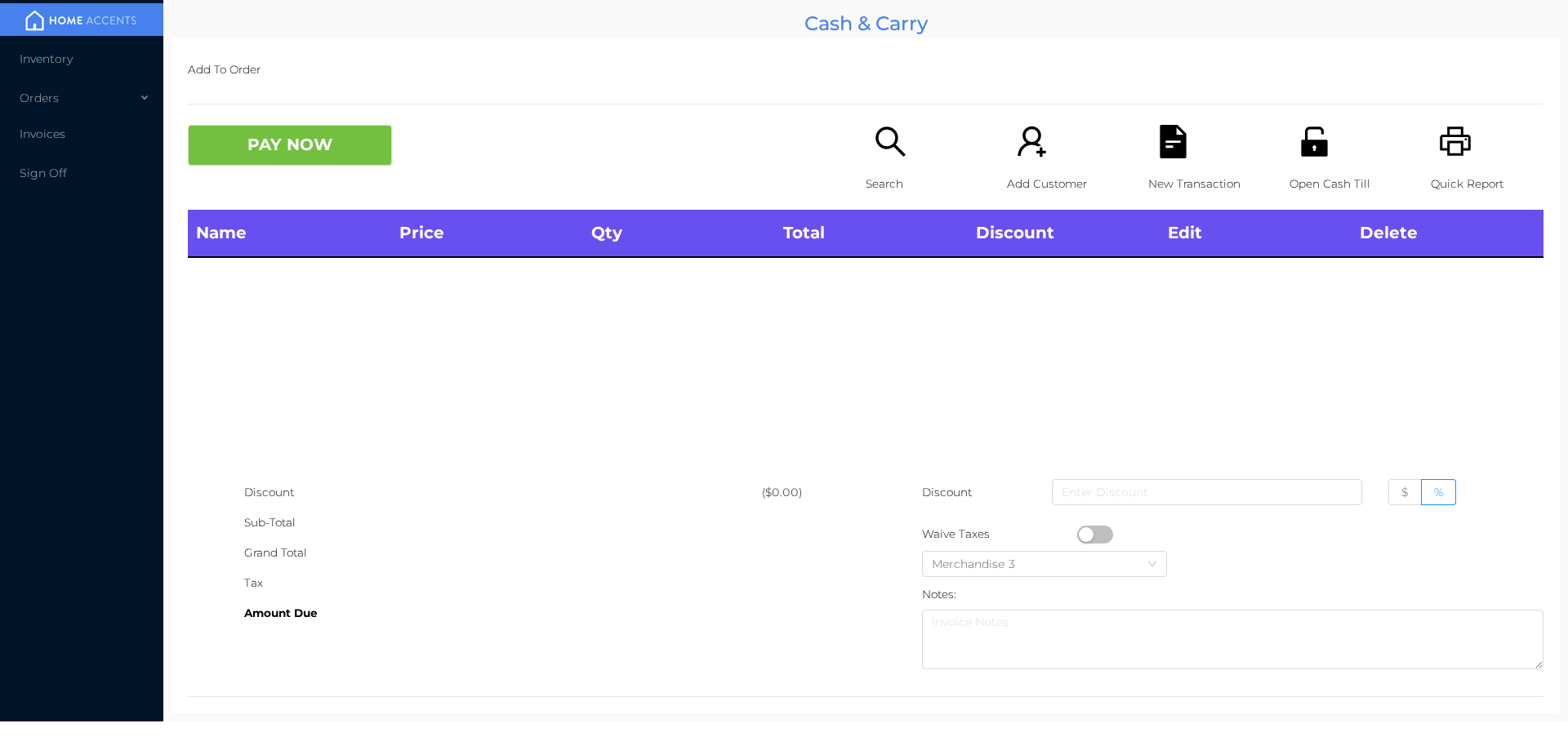
click at [1321, 171] on p "Open Cash Till" at bounding box center [1346, 184] width 113 height 30
click at [1160, 143] on icon "icon: file-text" at bounding box center [1173, 141] width 26 height 33
click at [1439, 131] on icon "icon: printer" at bounding box center [1455, 141] width 33 height 33
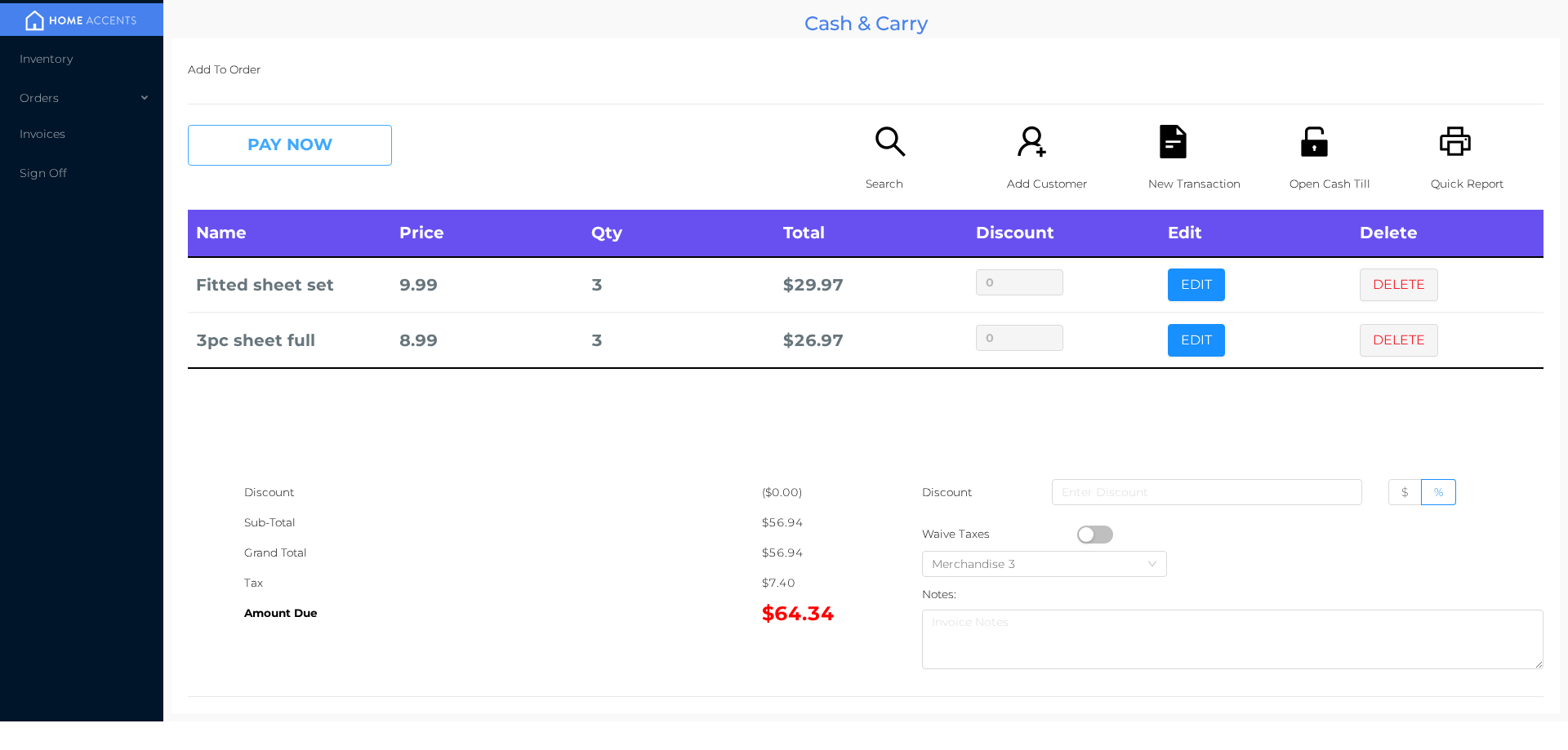
click at [308, 145] on button "PAY NOW" at bounding box center [290, 146] width 204 height 41
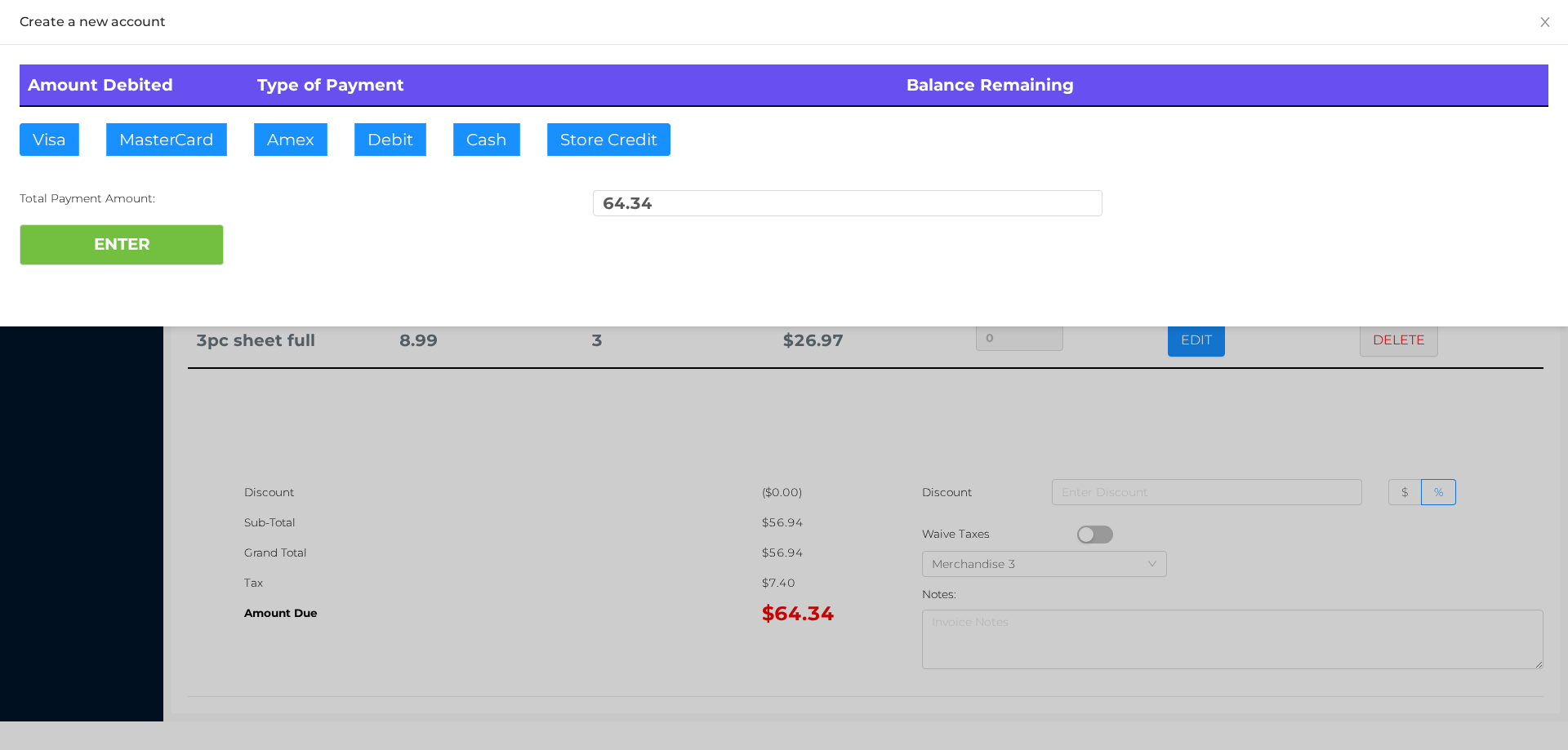
click at [279, 234] on div "ENTER" at bounding box center [784, 245] width 1529 height 41
click at [271, 245] on div "ENTER" at bounding box center [784, 245] width 1529 height 41
click at [536, 516] on div at bounding box center [784, 375] width 1568 height 750
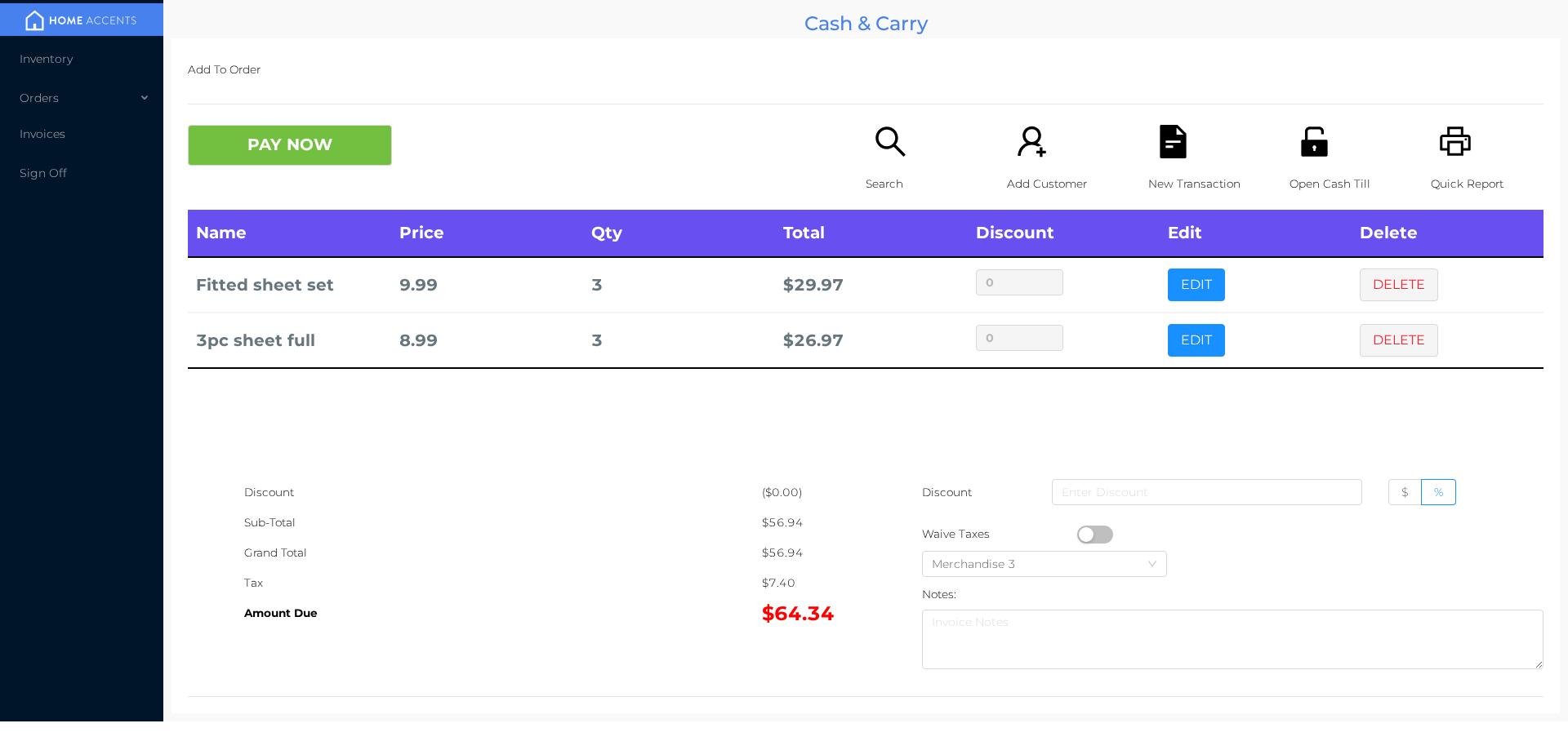
click at [1176, 145] on icon "icon: file-text" at bounding box center [1173, 141] width 26 height 33
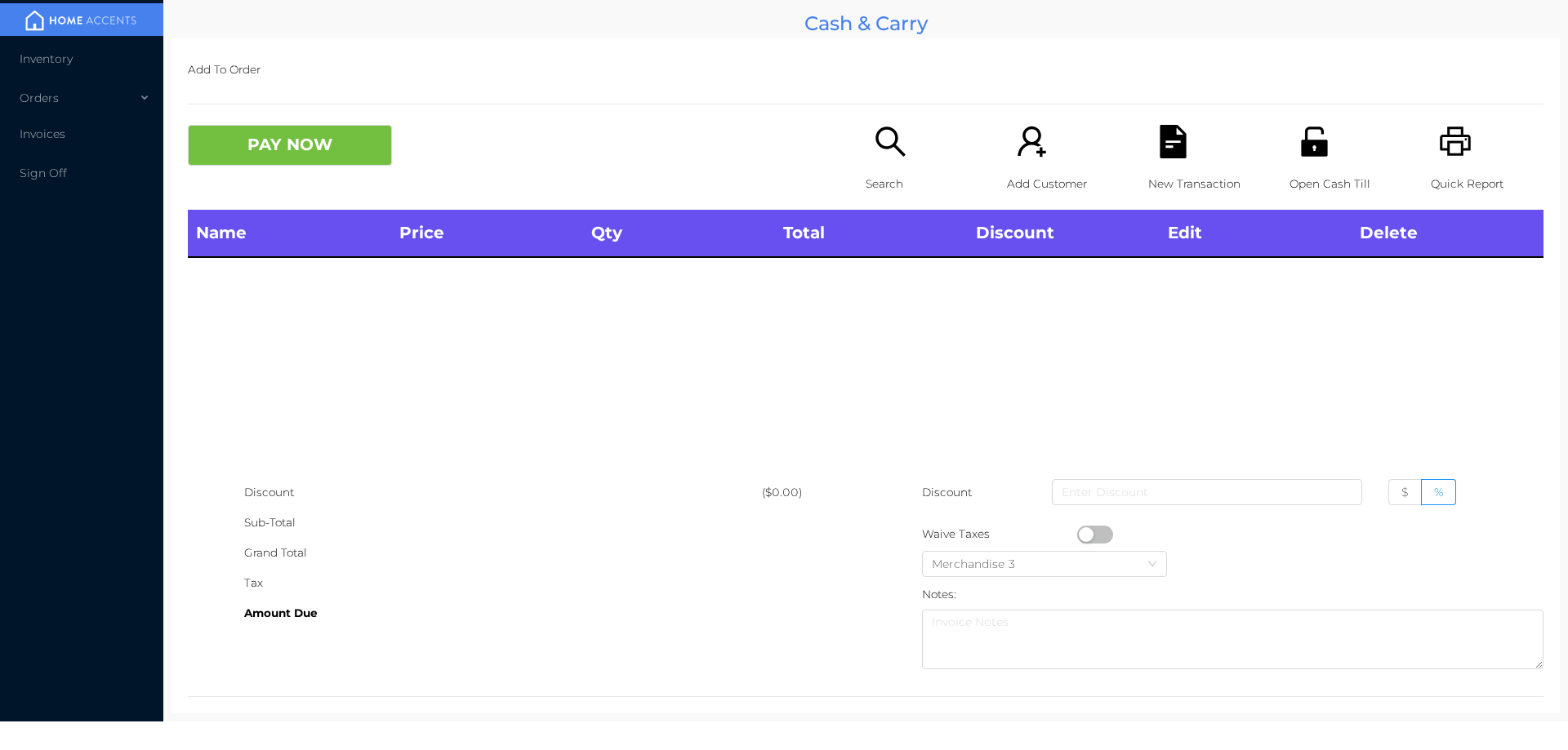
click at [888, 206] on div "Search" at bounding box center [922, 167] width 113 height 85
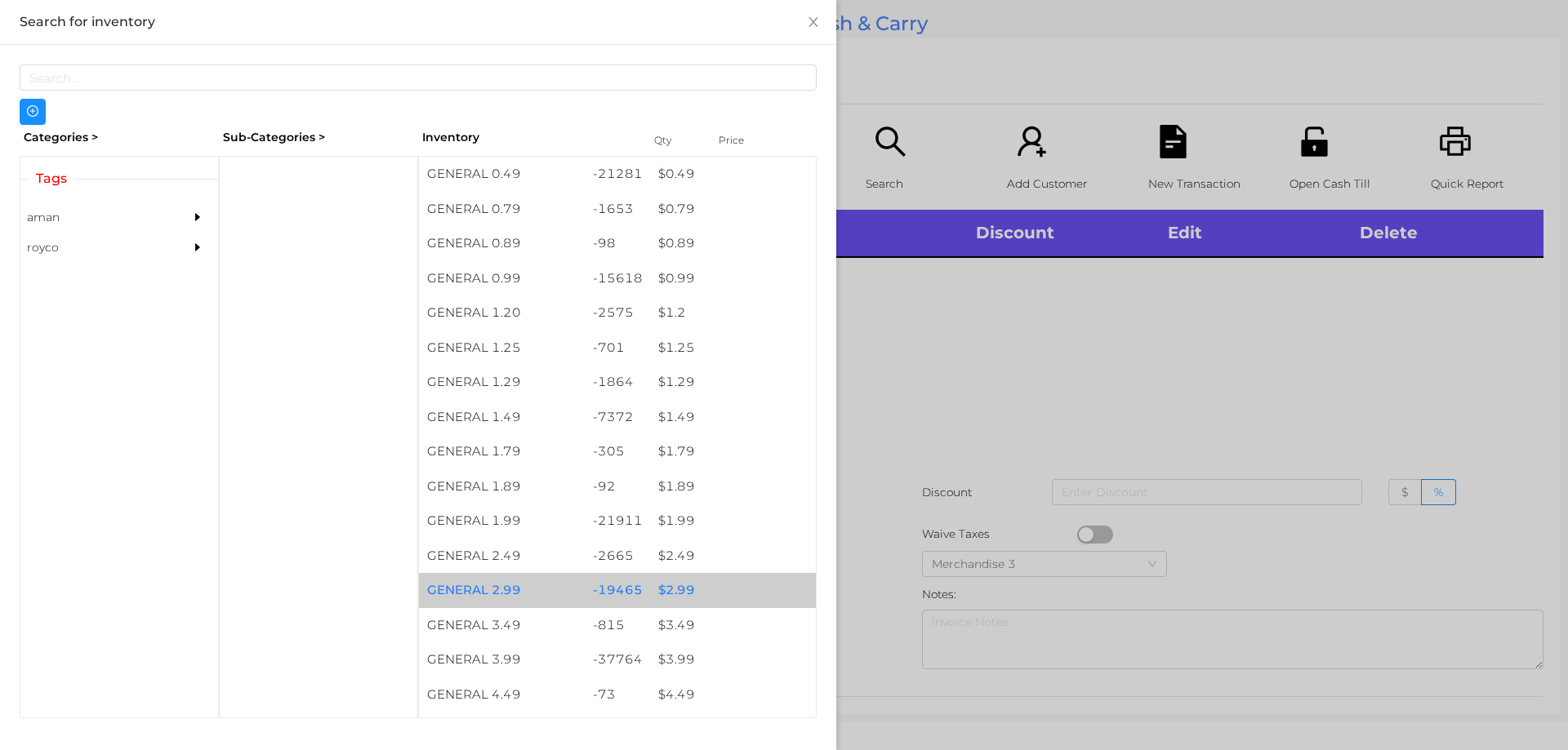
click at [570, 578] on div "GENERAL 2.99" at bounding box center [501, 590] width 165 height 35
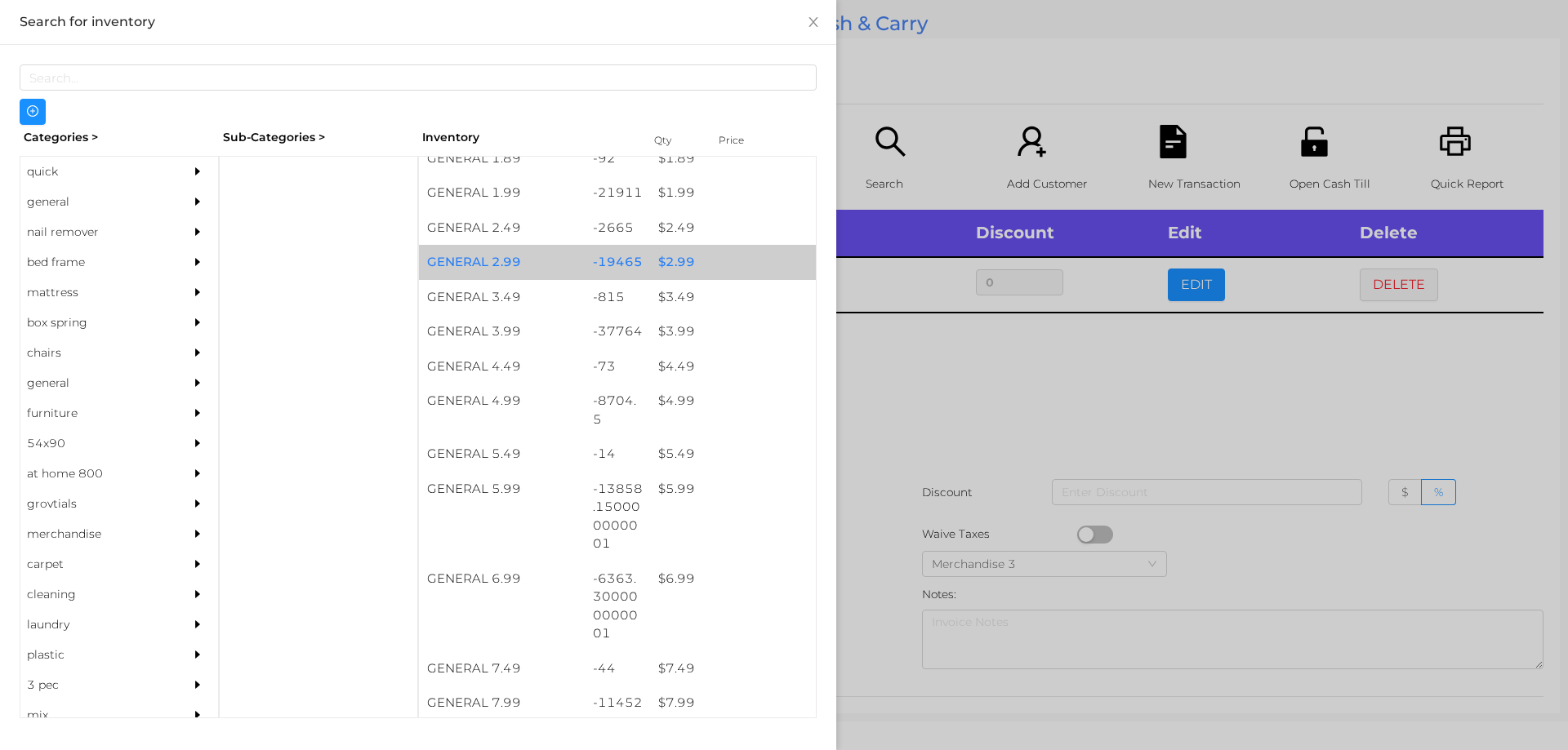
scroll to position [333, 0]
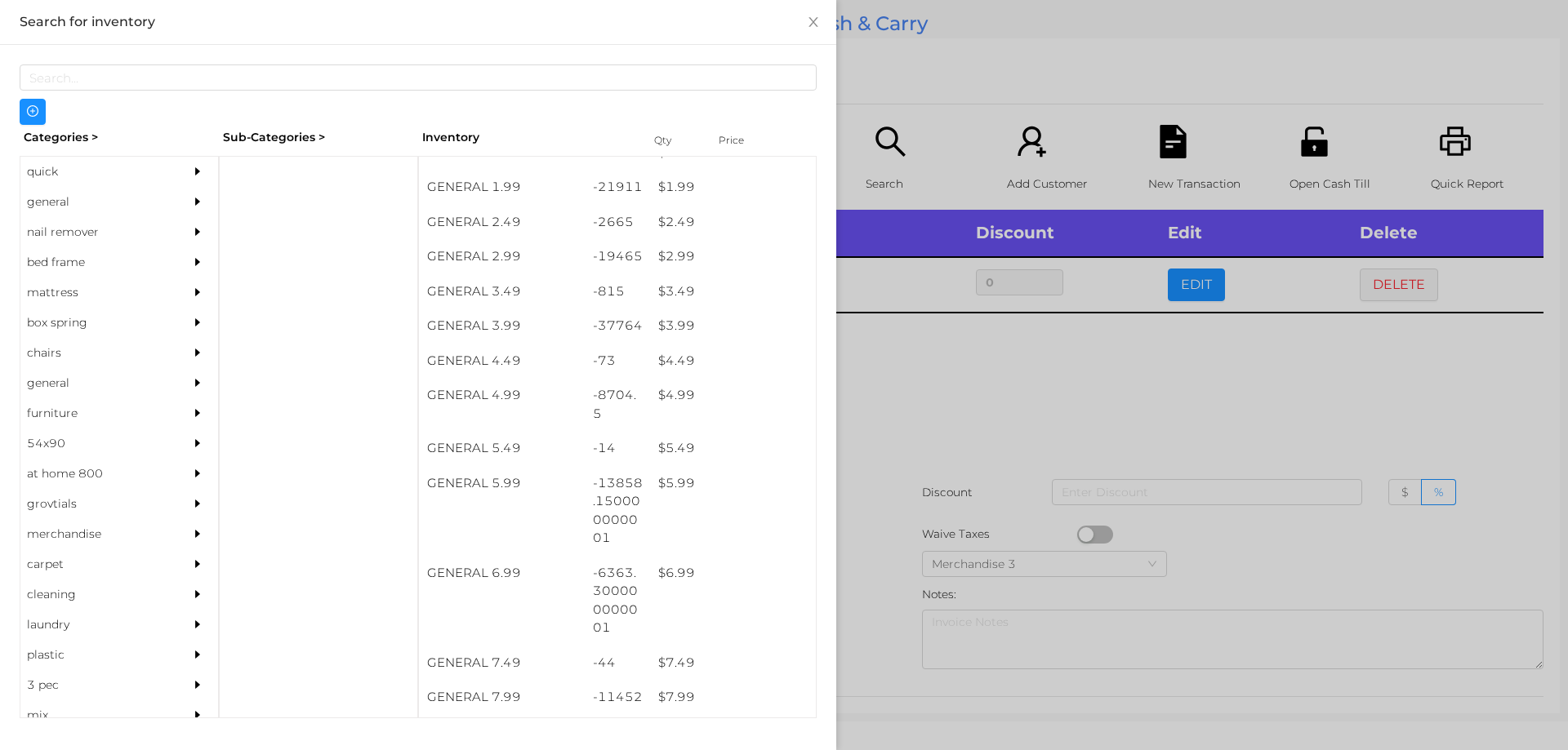
click at [1368, 305] on div at bounding box center [784, 375] width 1568 height 750
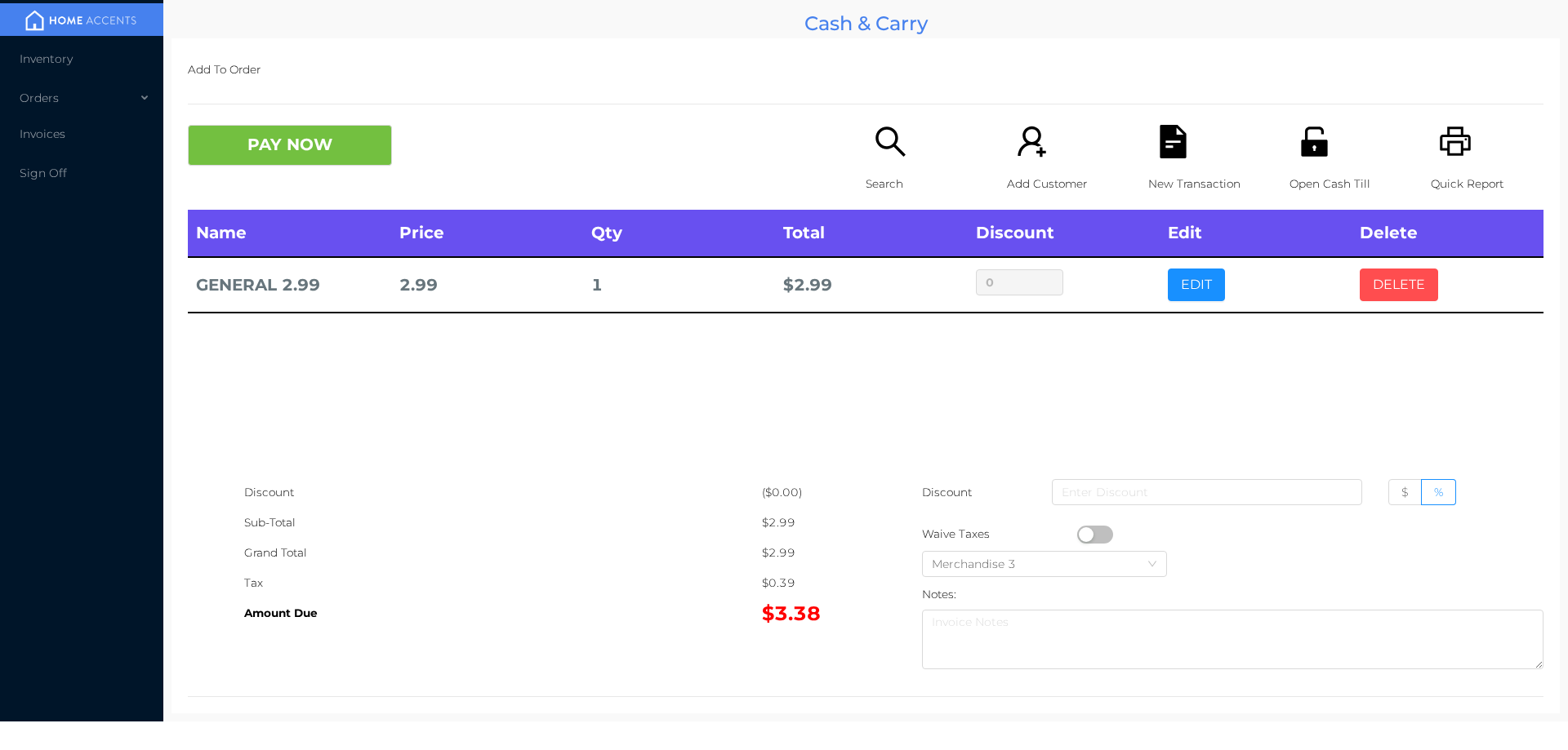
click at [1399, 294] on button "DELETE" at bounding box center [1399, 284] width 79 height 33
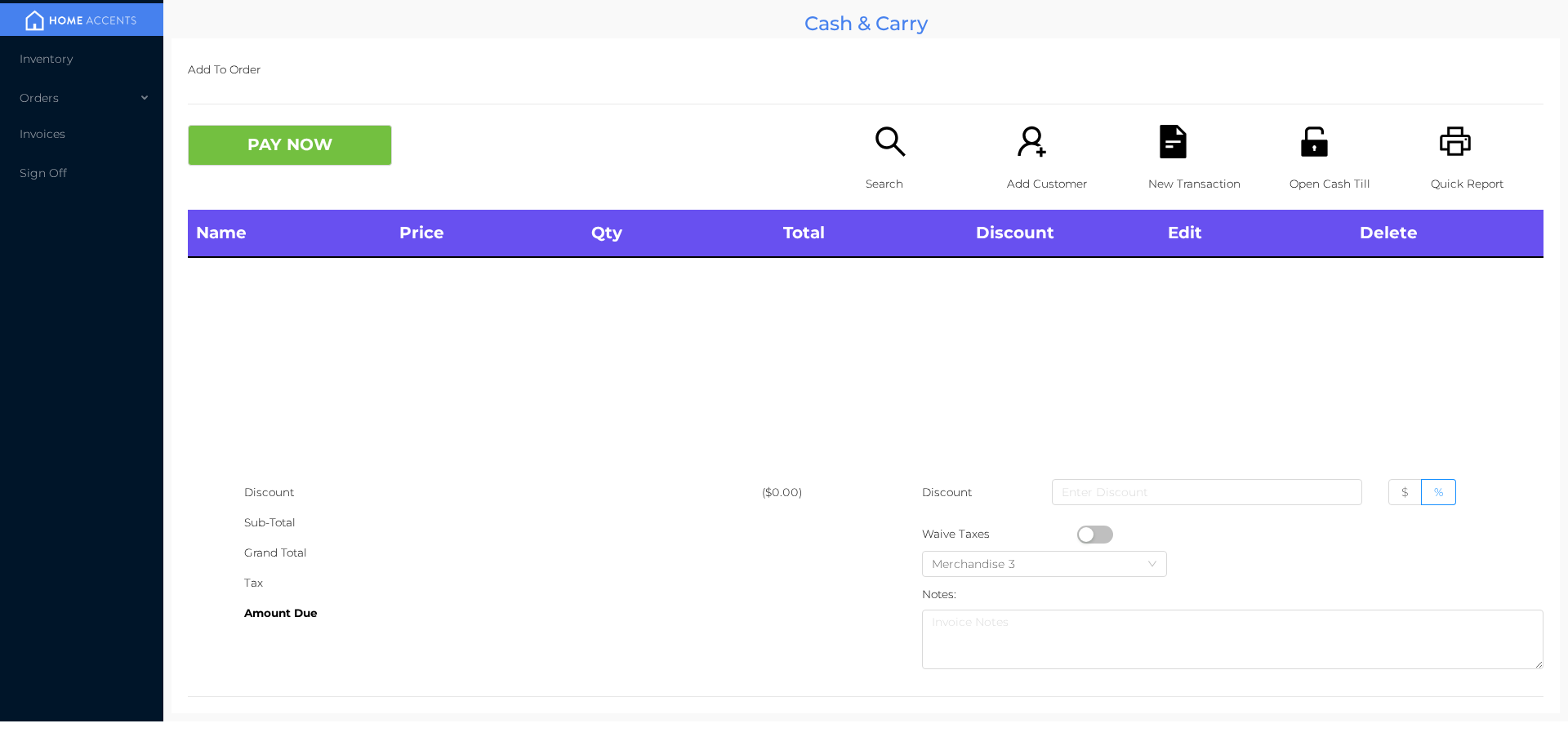
click at [918, 157] on div "Search" at bounding box center [922, 167] width 113 height 85
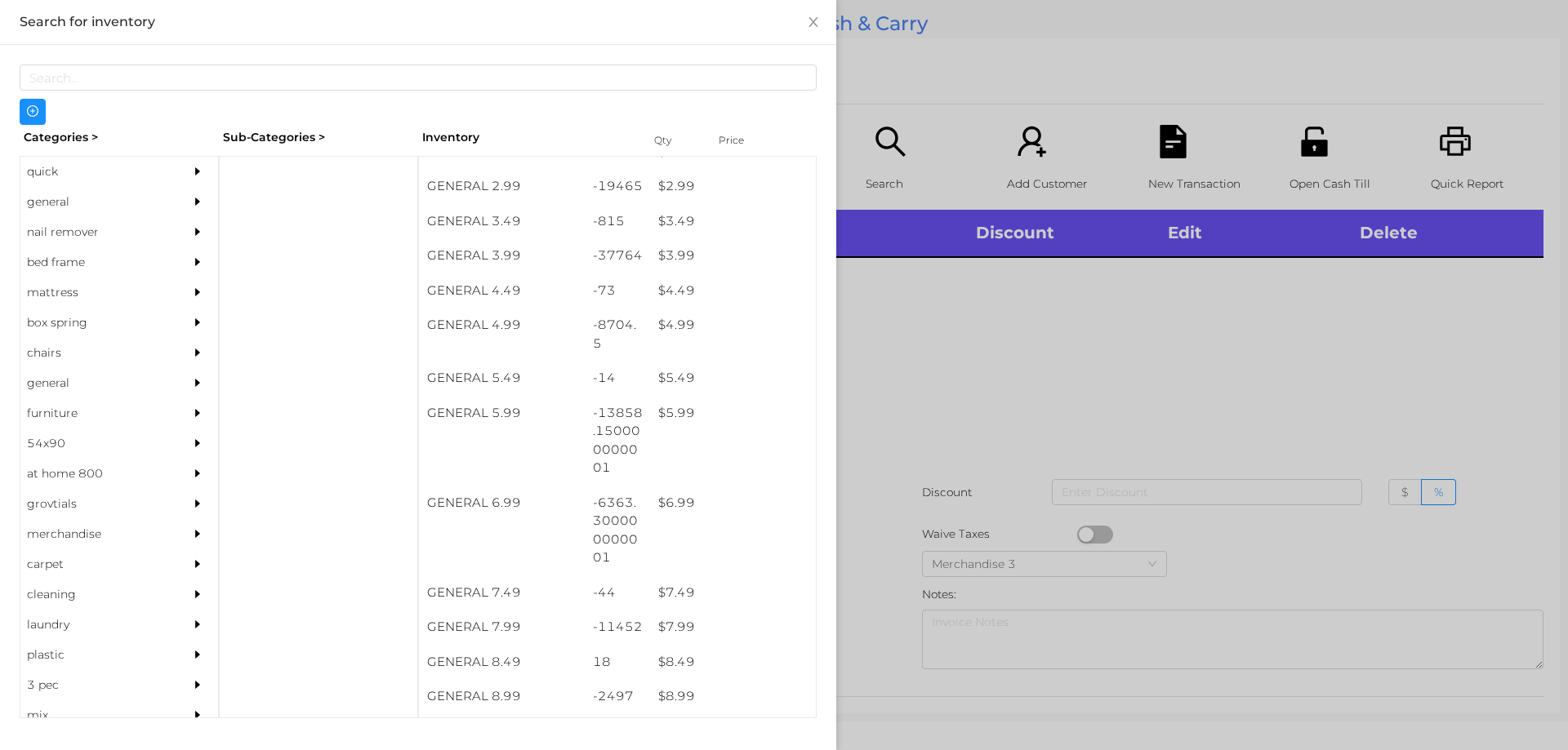
scroll to position [404, 0]
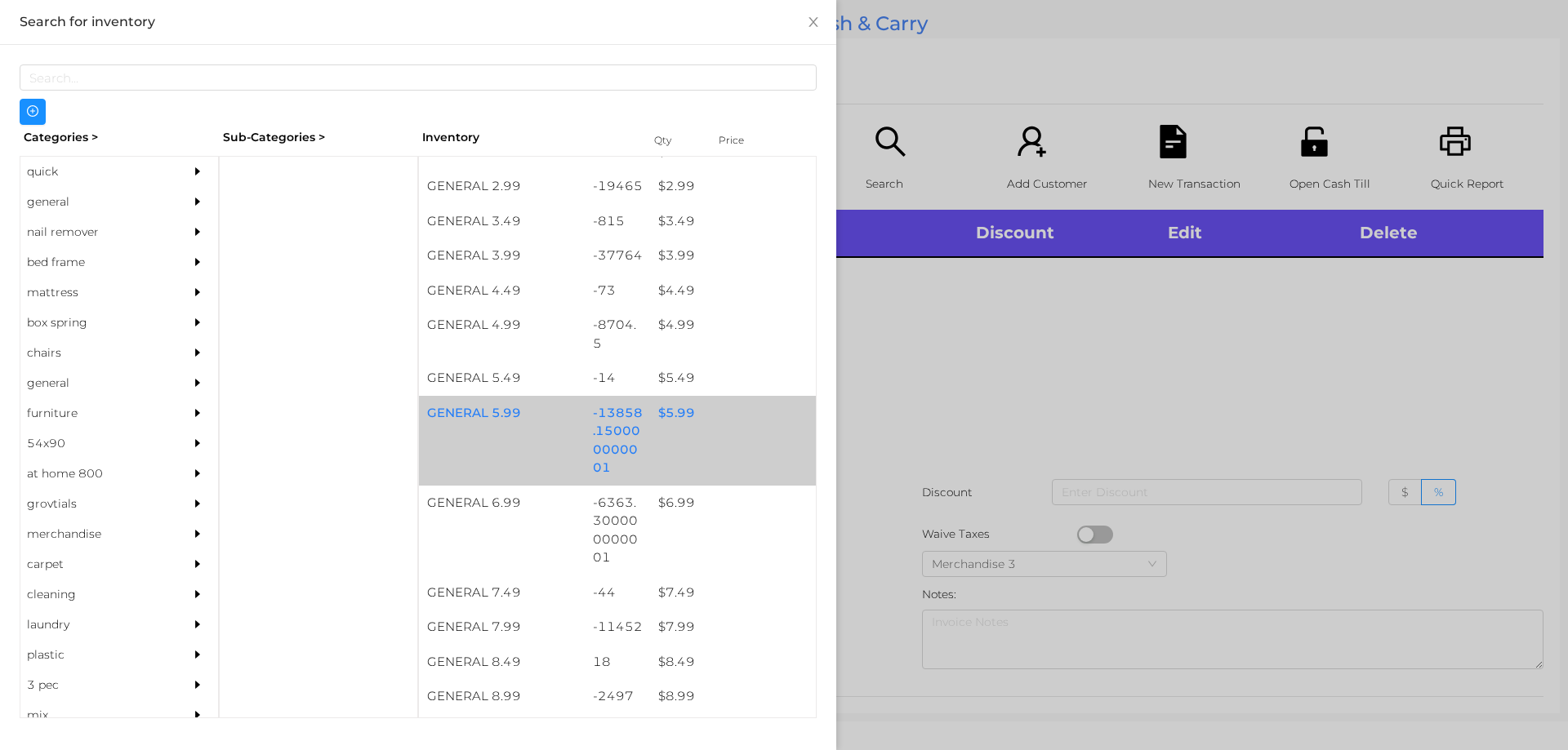
click at [650, 406] on div "$ 5.99" at bounding box center [733, 413] width 165 height 35
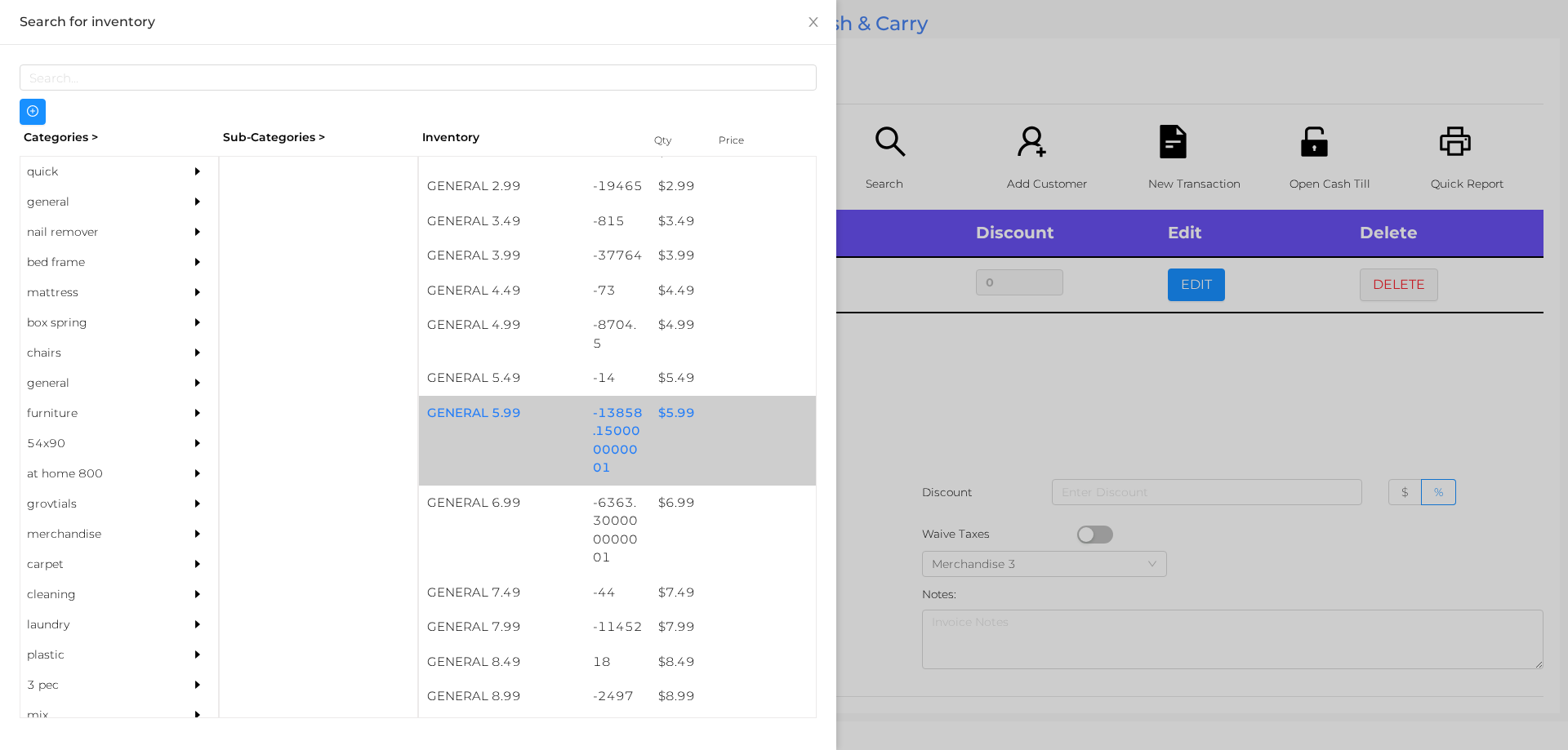
click at [699, 411] on div "$ 5.99" at bounding box center [733, 413] width 165 height 35
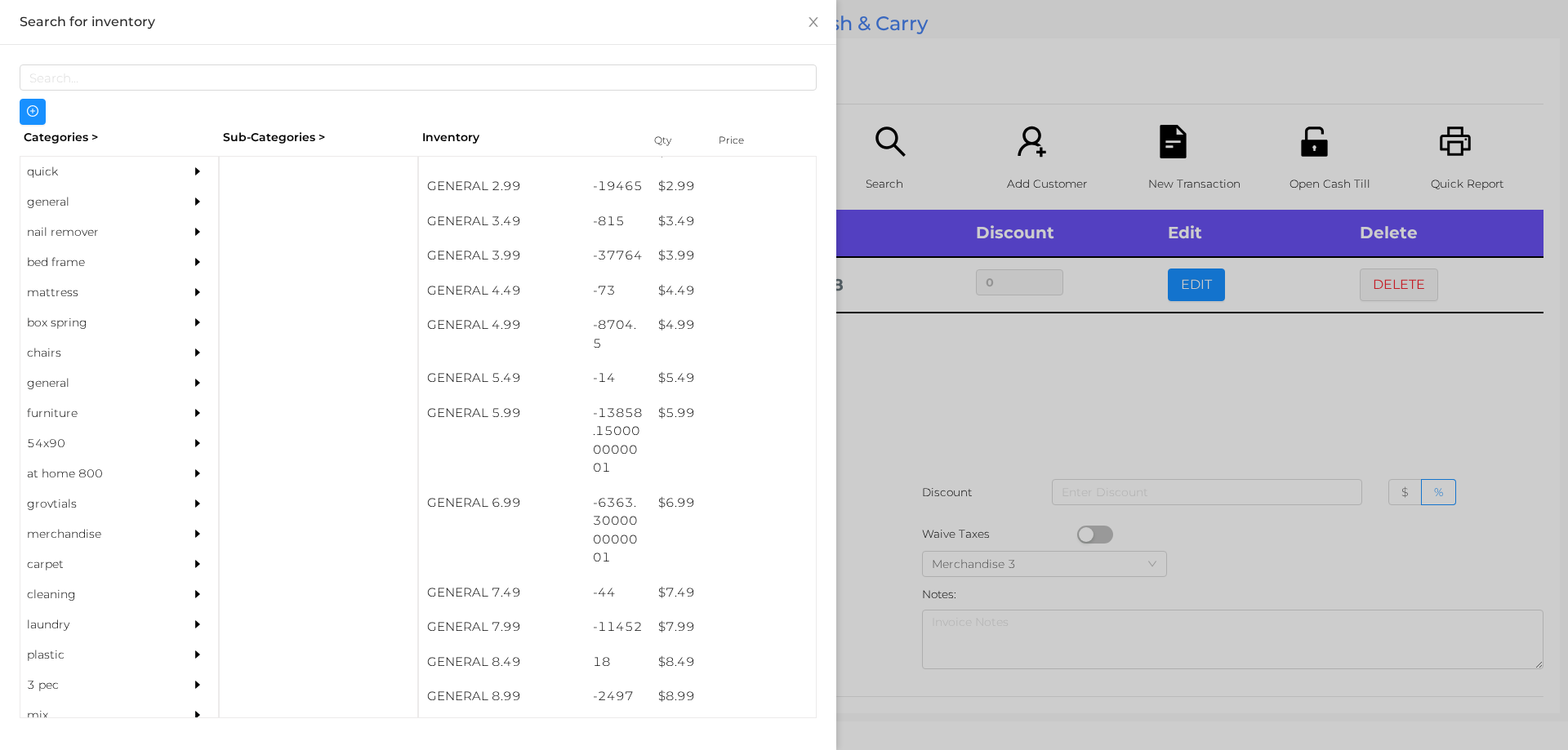
click at [910, 489] on div at bounding box center [784, 375] width 1568 height 750
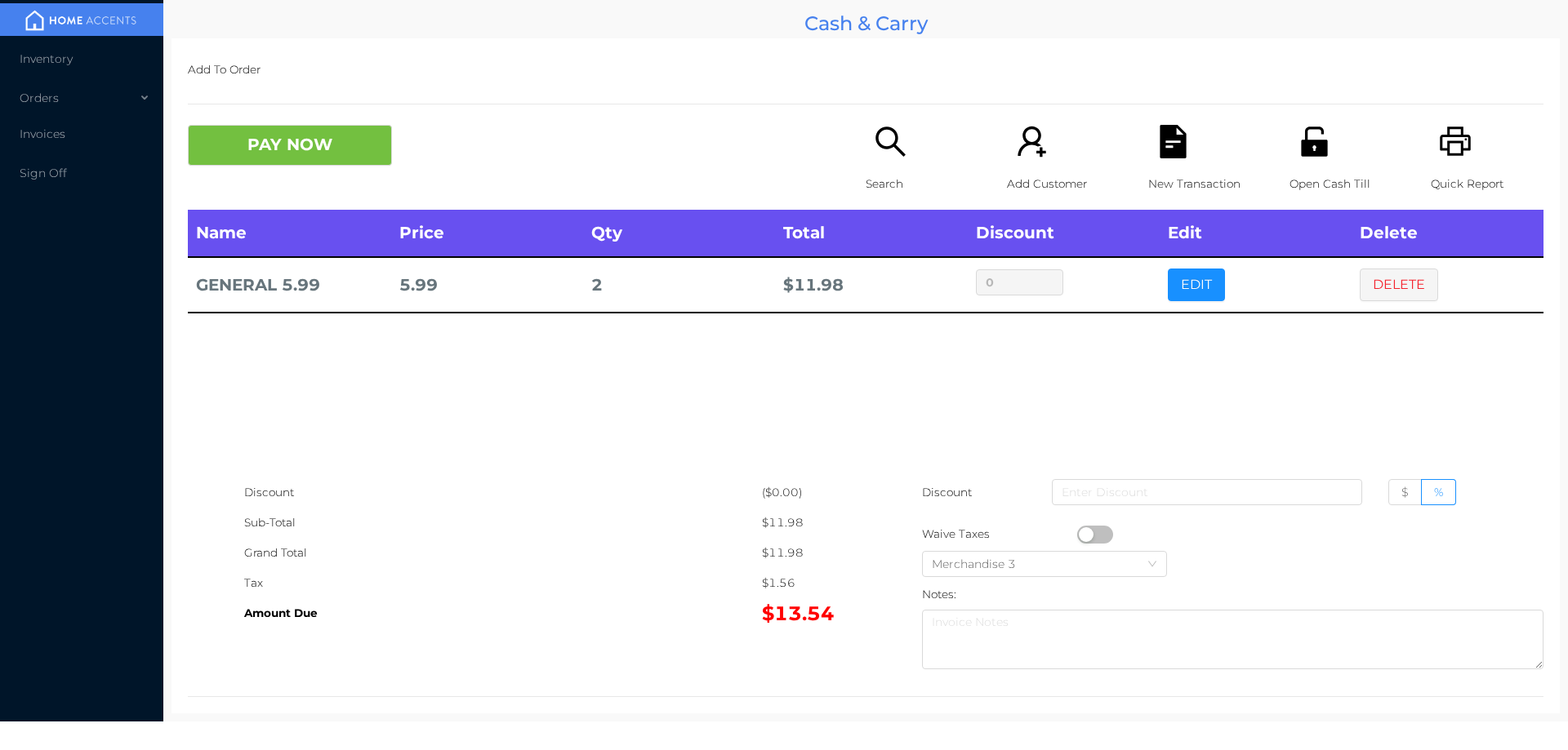
click at [284, 164] on button "PAY NOW" at bounding box center [290, 146] width 204 height 41
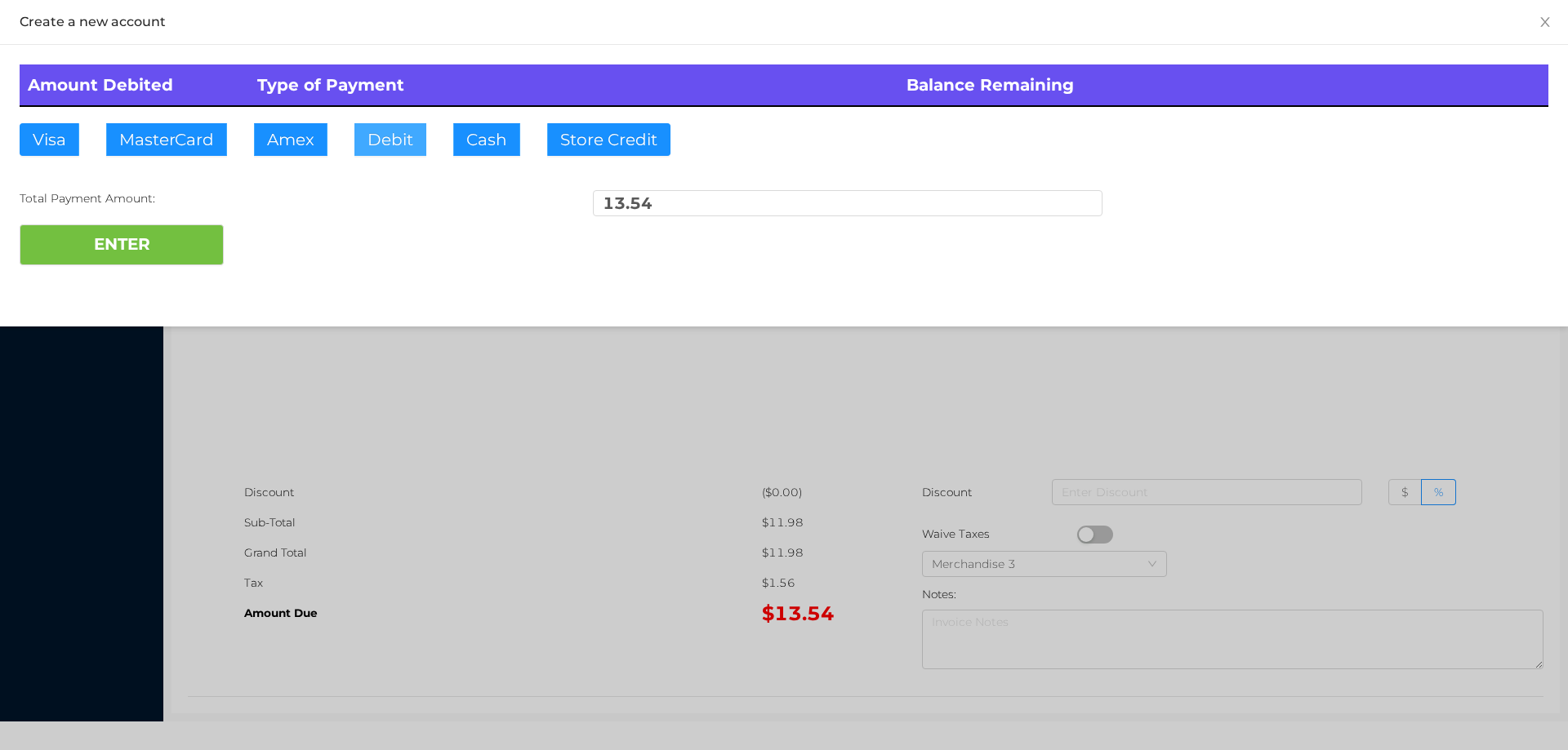
click at [404, 152] on button "Debit" at bounding box center [390, 139] width 72 height 33
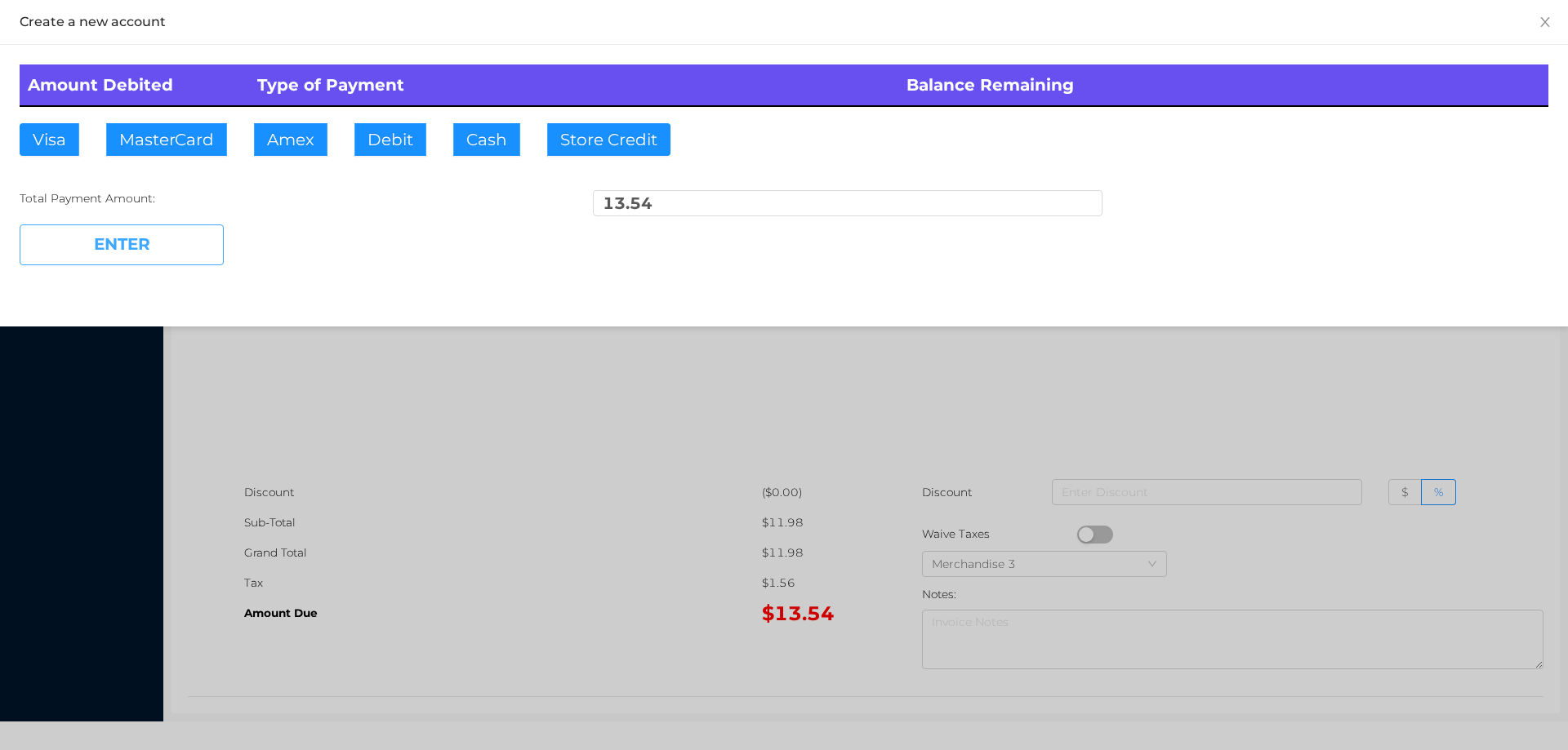
click at [165, 236] on button "ENTER" at bounding box center [122, 245] width 204 height 41
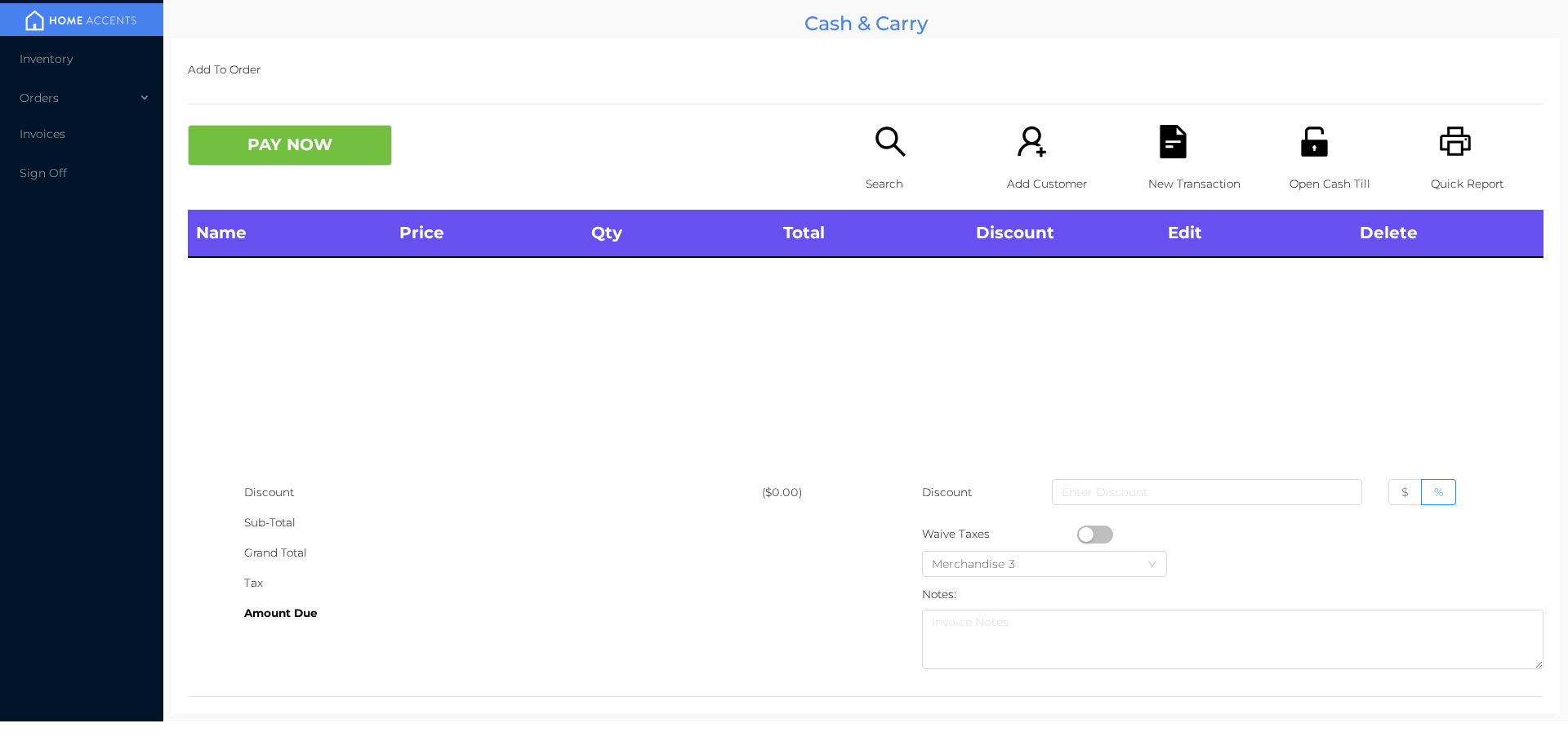
click at [869, 162] on div "Search" at bounding box center [922, 167] width 113 height 85
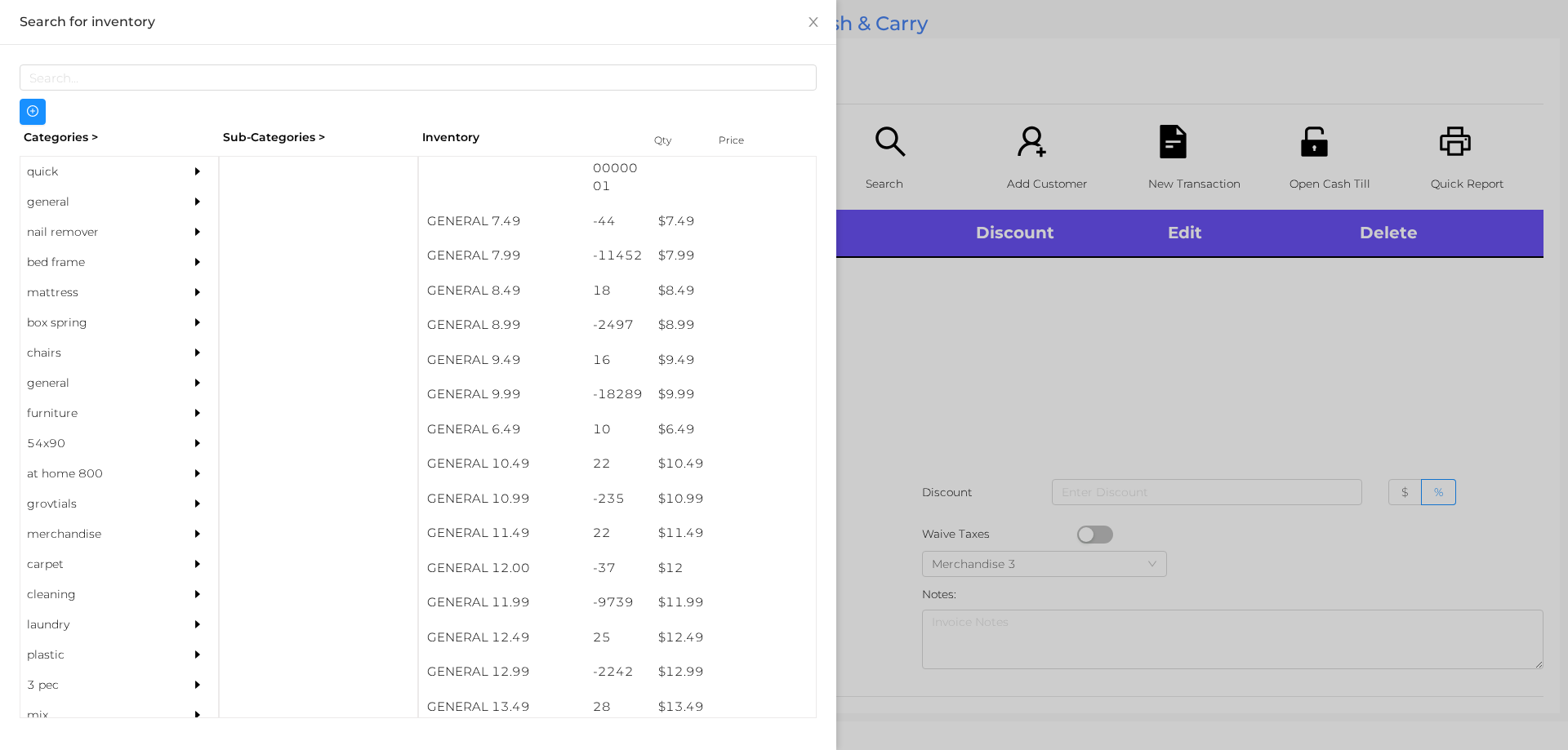
scroll to position [772, 0]
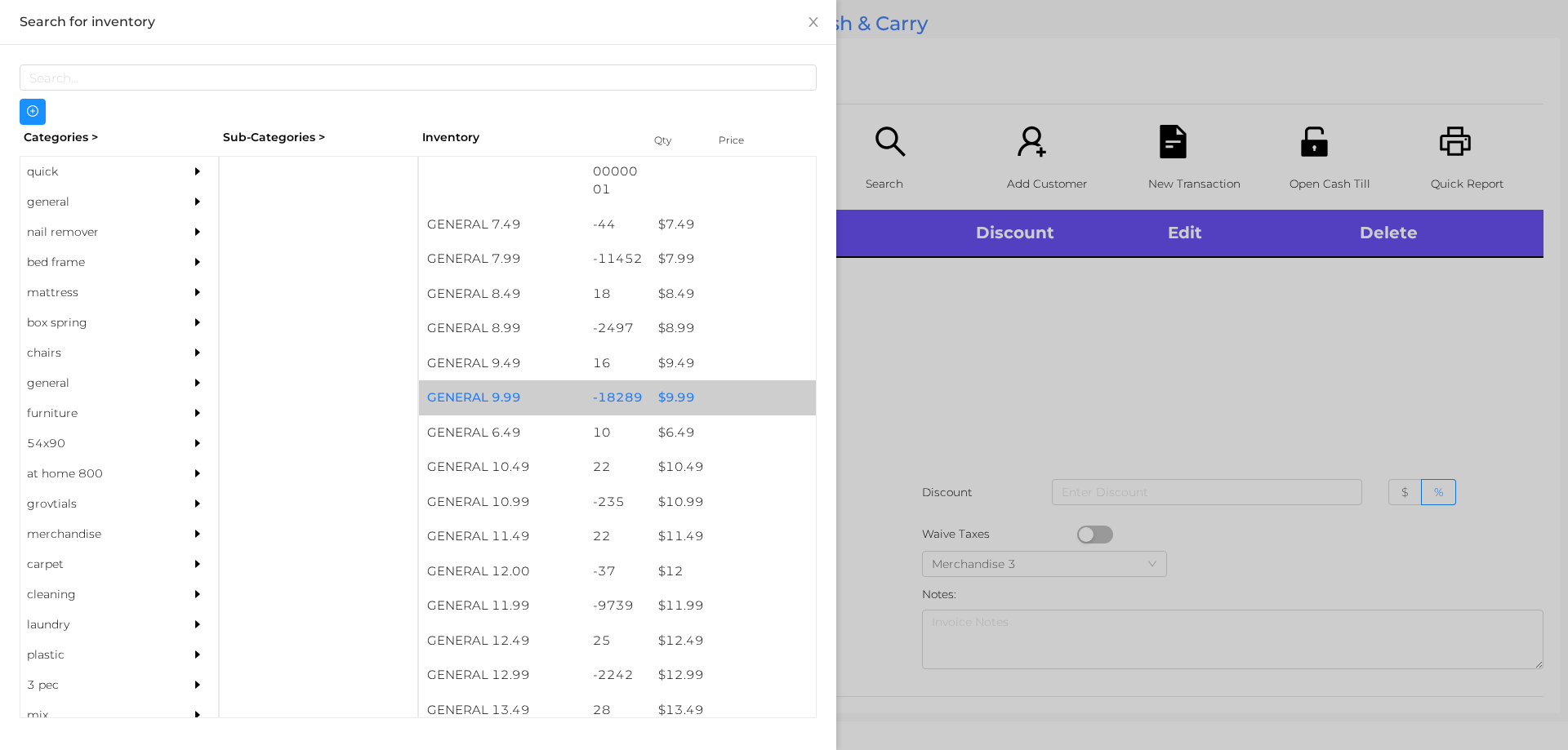
click at [669, 405] on div "$ 9.99" at bounding box center [733, 398] width 165 height 35
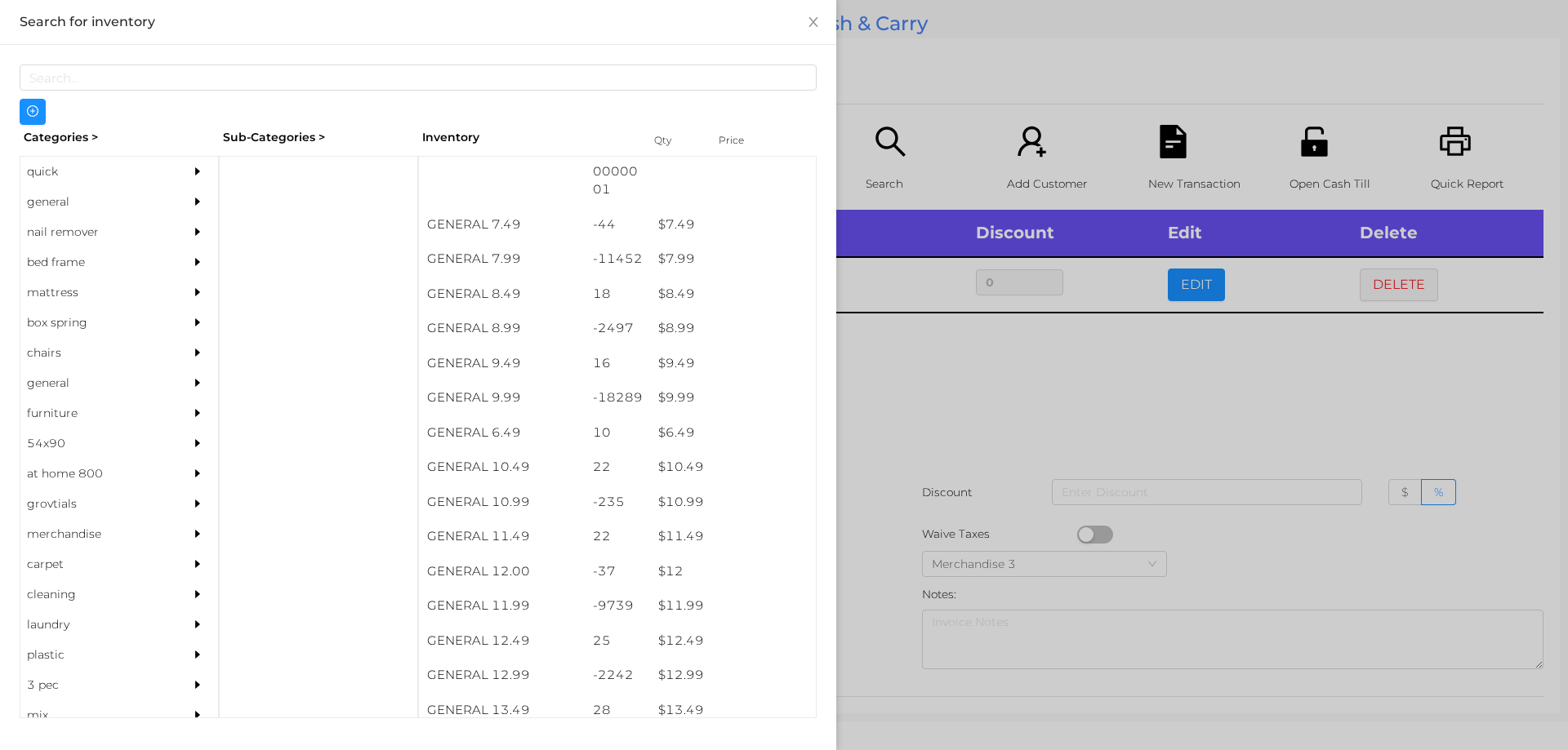
click at [924, 447] on div at bounding box center [784, 375] width 1568 height 750
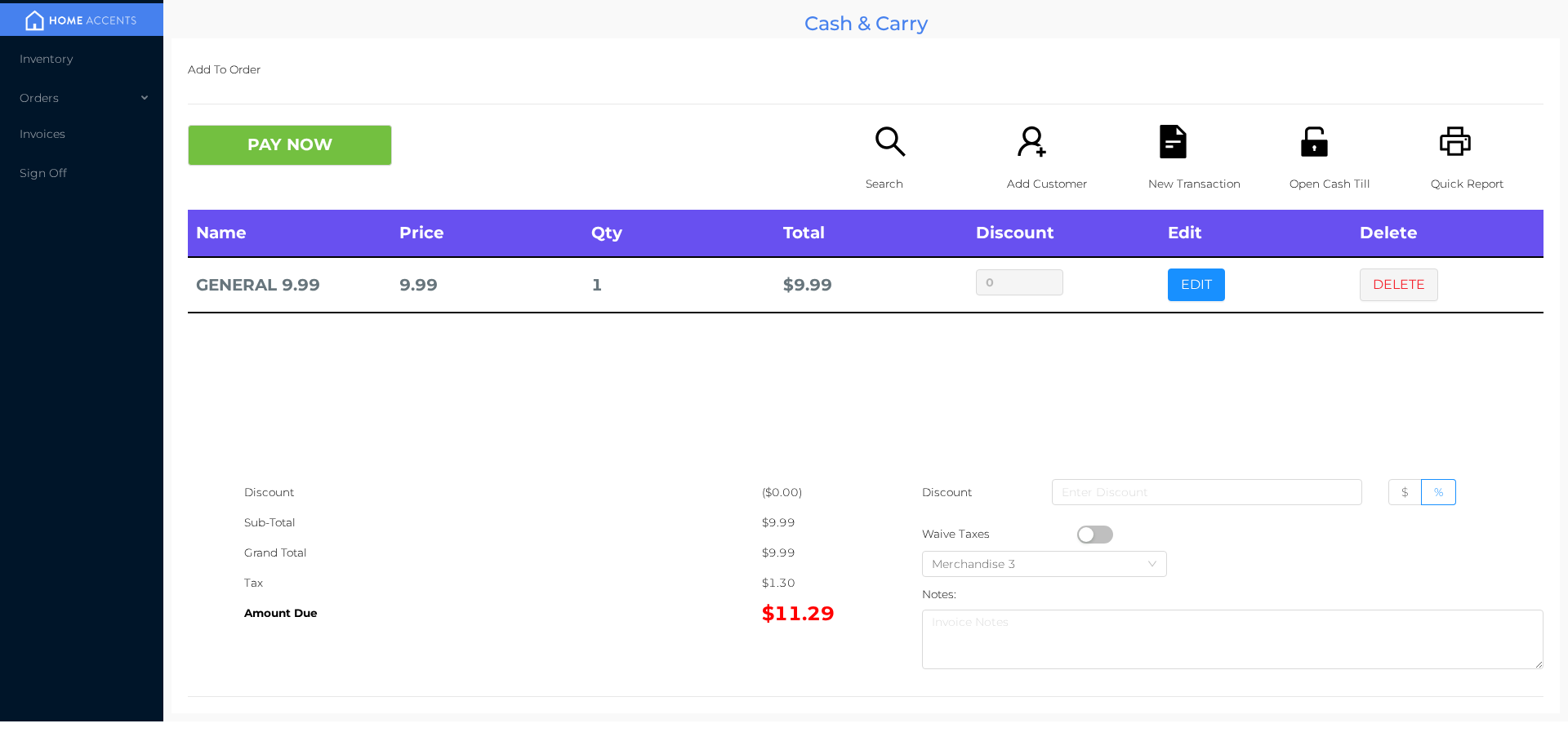
click at [1148, 155] on div "New Transaction" at bounding box center [1205, 167] width 113 height 85
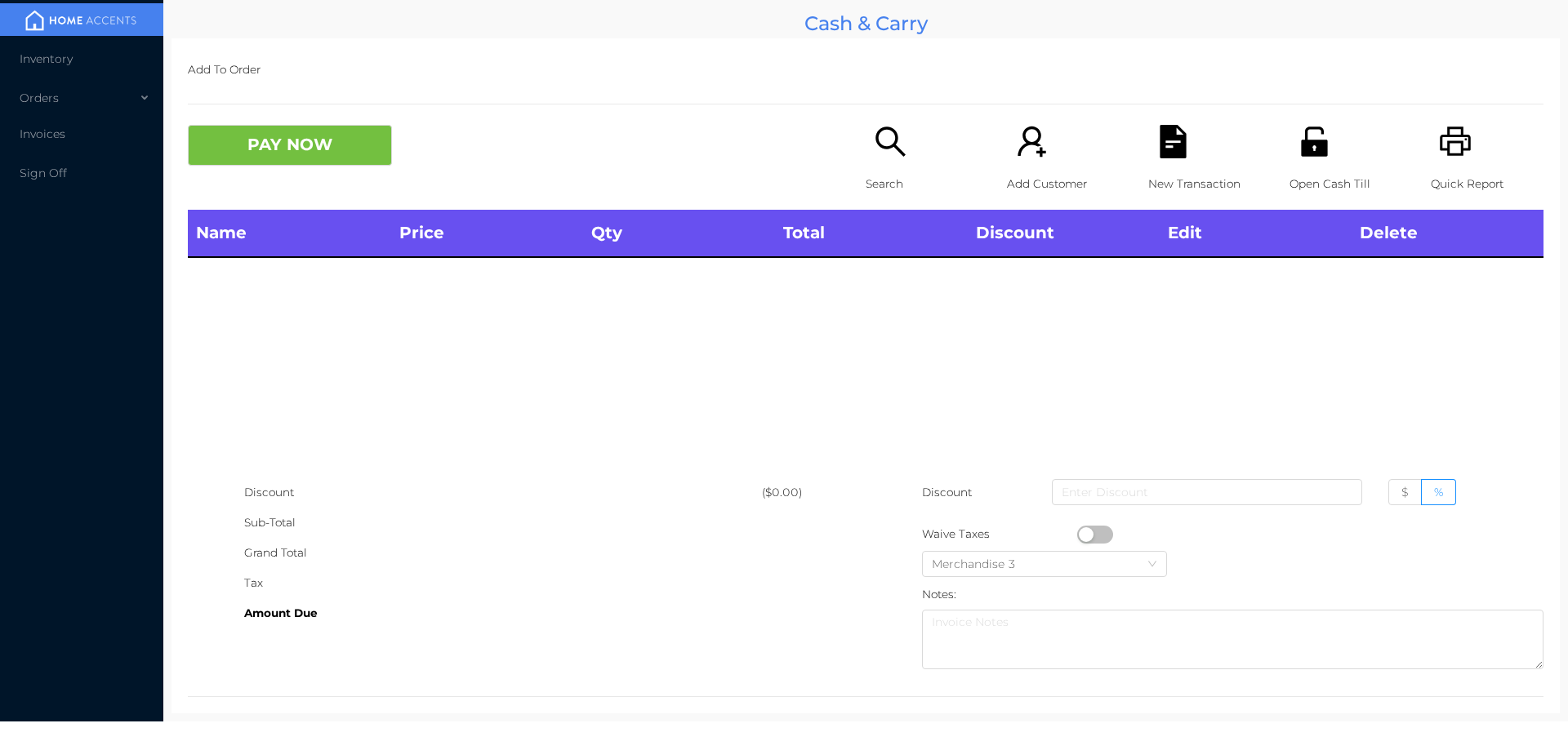
click at [1311, 144] on icon "icon: unlock" at bounding box center [1314, 141] width 26 height 29
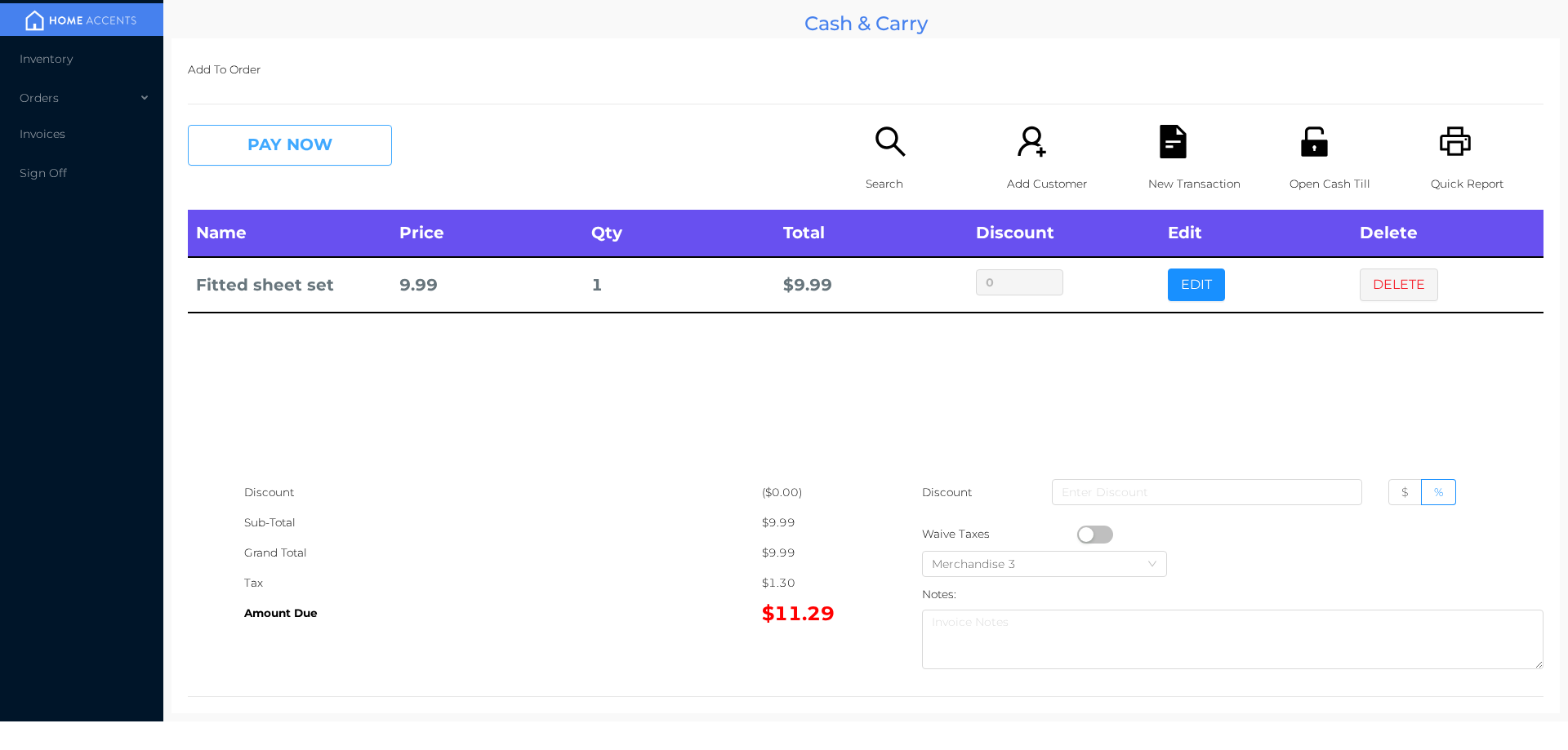
click at [312, 127] on button "PAY NOW" at bounding box center [290, 146] width 204 height 41
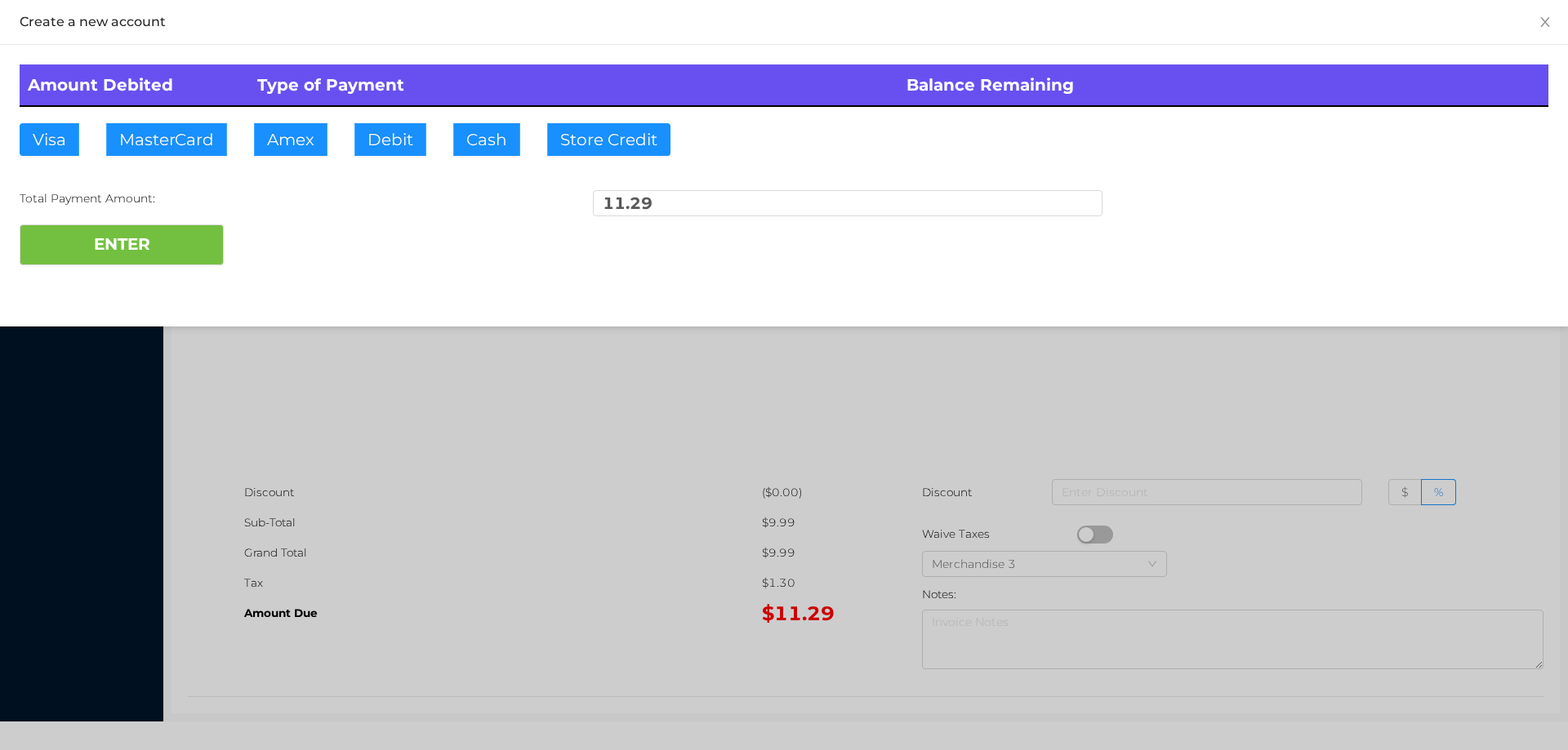
click at [127, 289] on div "Create a new account Amount Debited Type of Payment Balance Remaining Visa Mast…" at bounding box center [784, 163] width 1568 height 326
click at [418, 150] on button "Debit" at bounding box center [390, 139] width 72 height 33
click at [267, 222] on div "Total Payment Amount: 11.29" at bounding box center [784, 207] width 1529 height 34
click at [127, 279] on div "Amount Debited Type of Payment Balance Remaining Visa MasterCard Amex Debit Cas…" at bounding box center [784, 164] width 1568 height 240
click at [116, 250] on button "ENTER" at bounding box center [122, 245] width 204 height 41
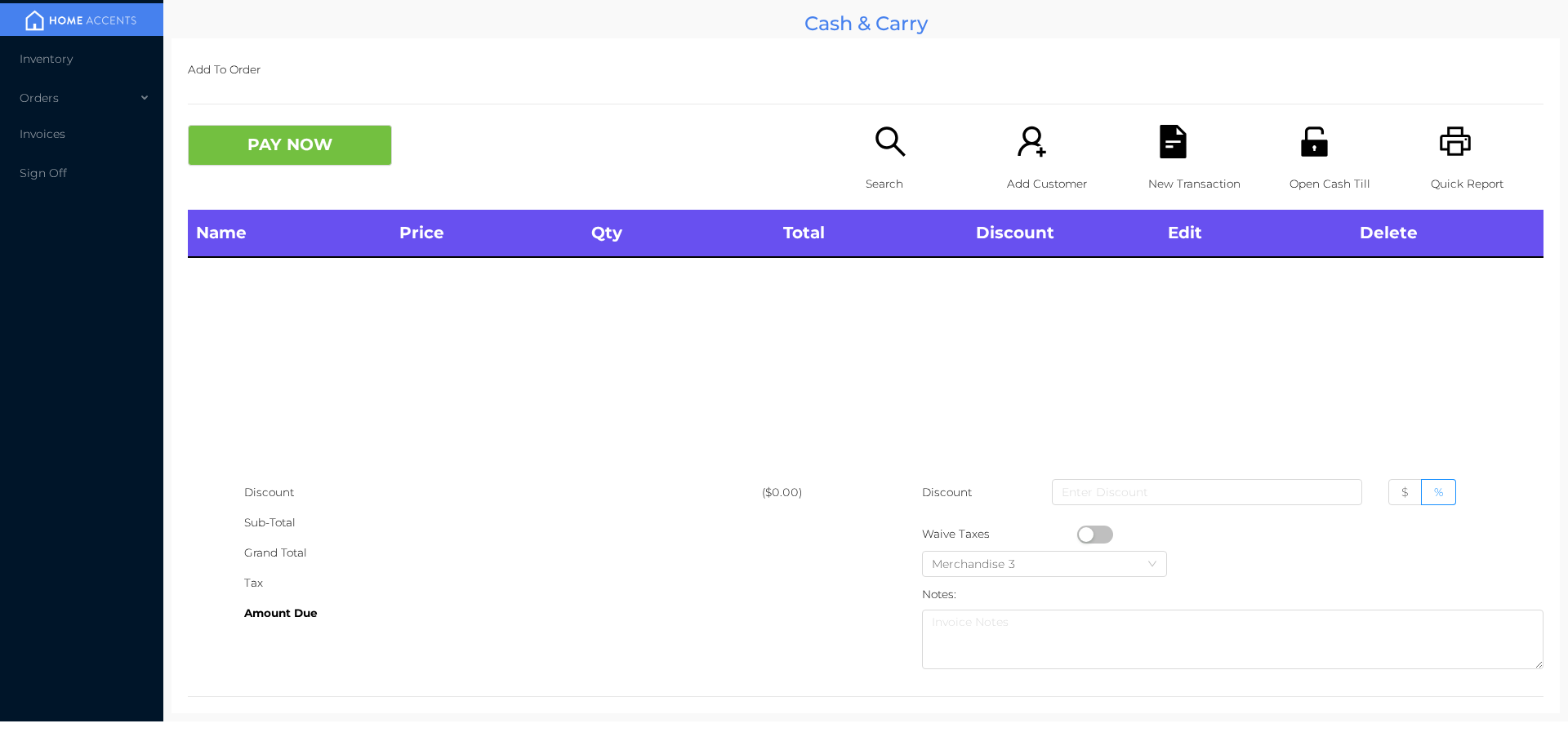
click at [901, 164] on div "Search" at bounding box center [922, 167] width 113 height 85
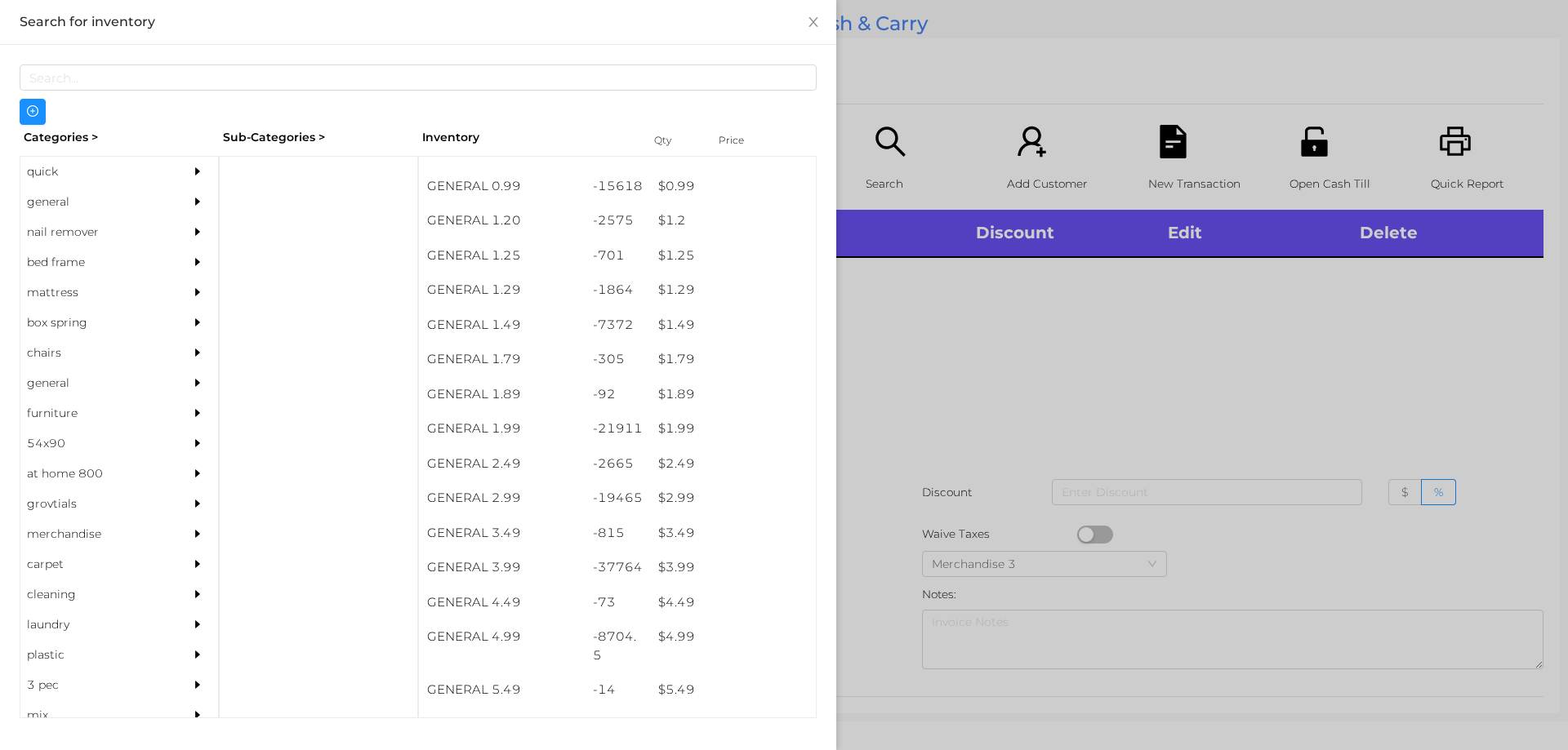
scroll to position [155, 0]
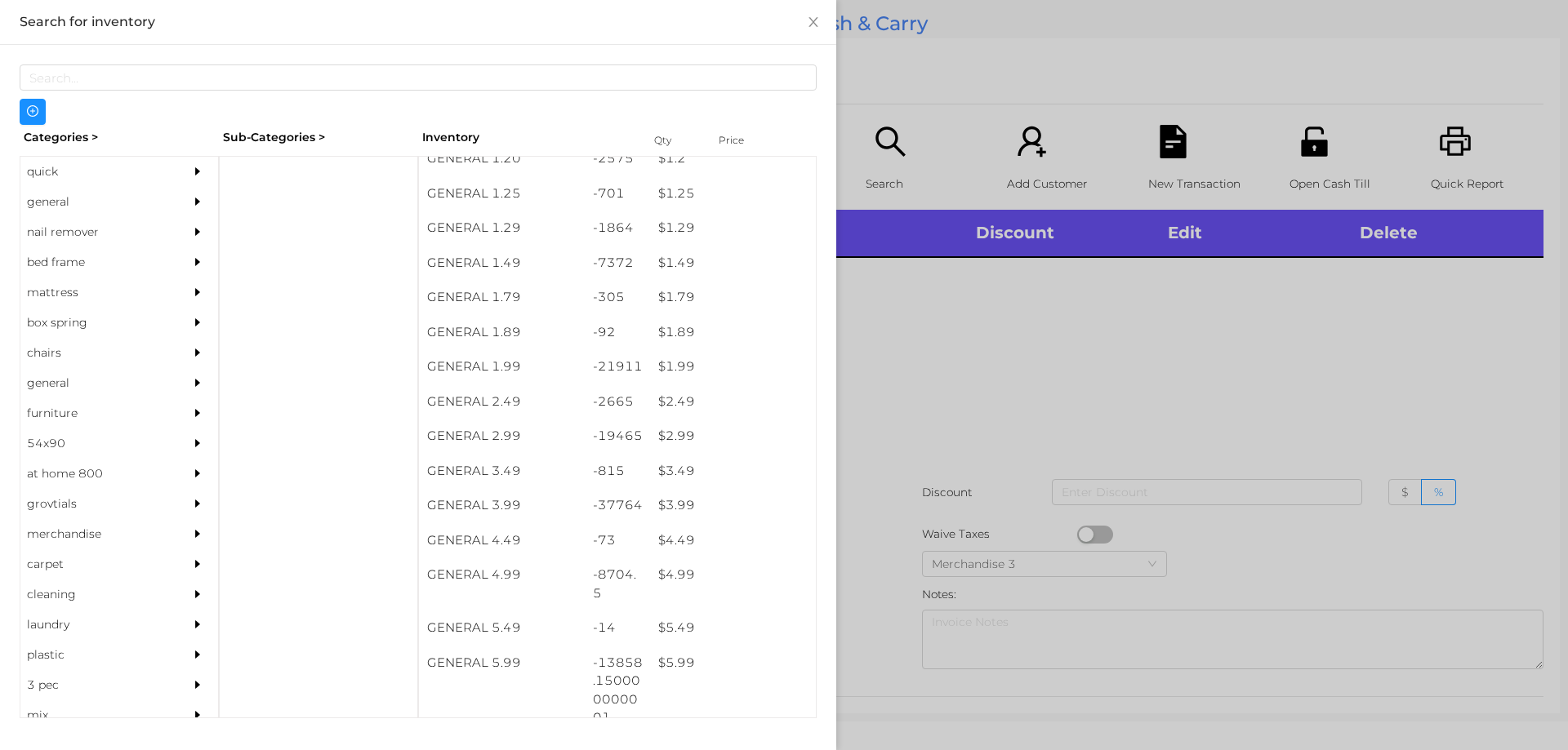
click at [704, 495] on div "$ 3.99" at bounding box center [733, 505] width 165 height 35
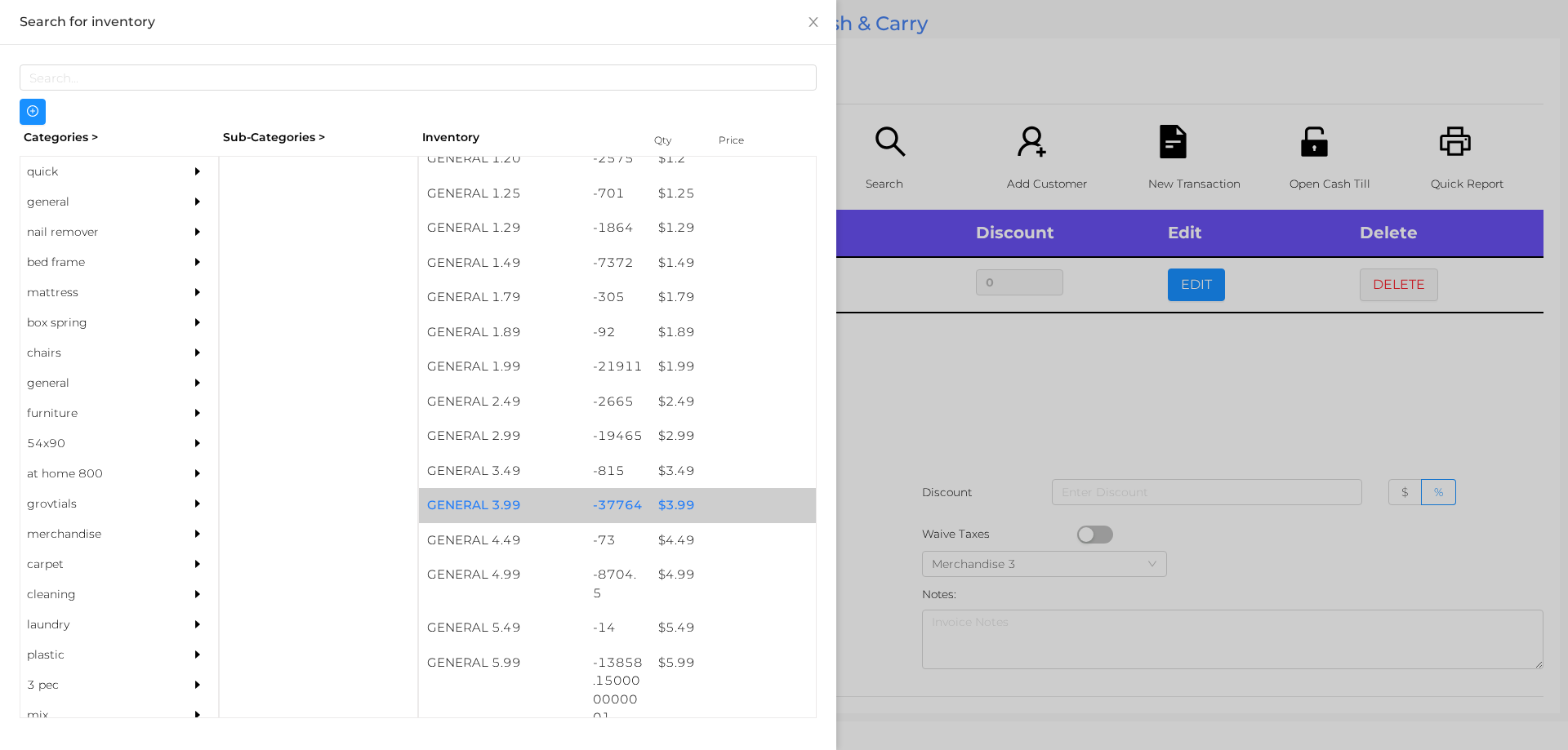
click at [699, 510] on div "$ 3.99" at bounding box center [733, 505] width 165 height 35
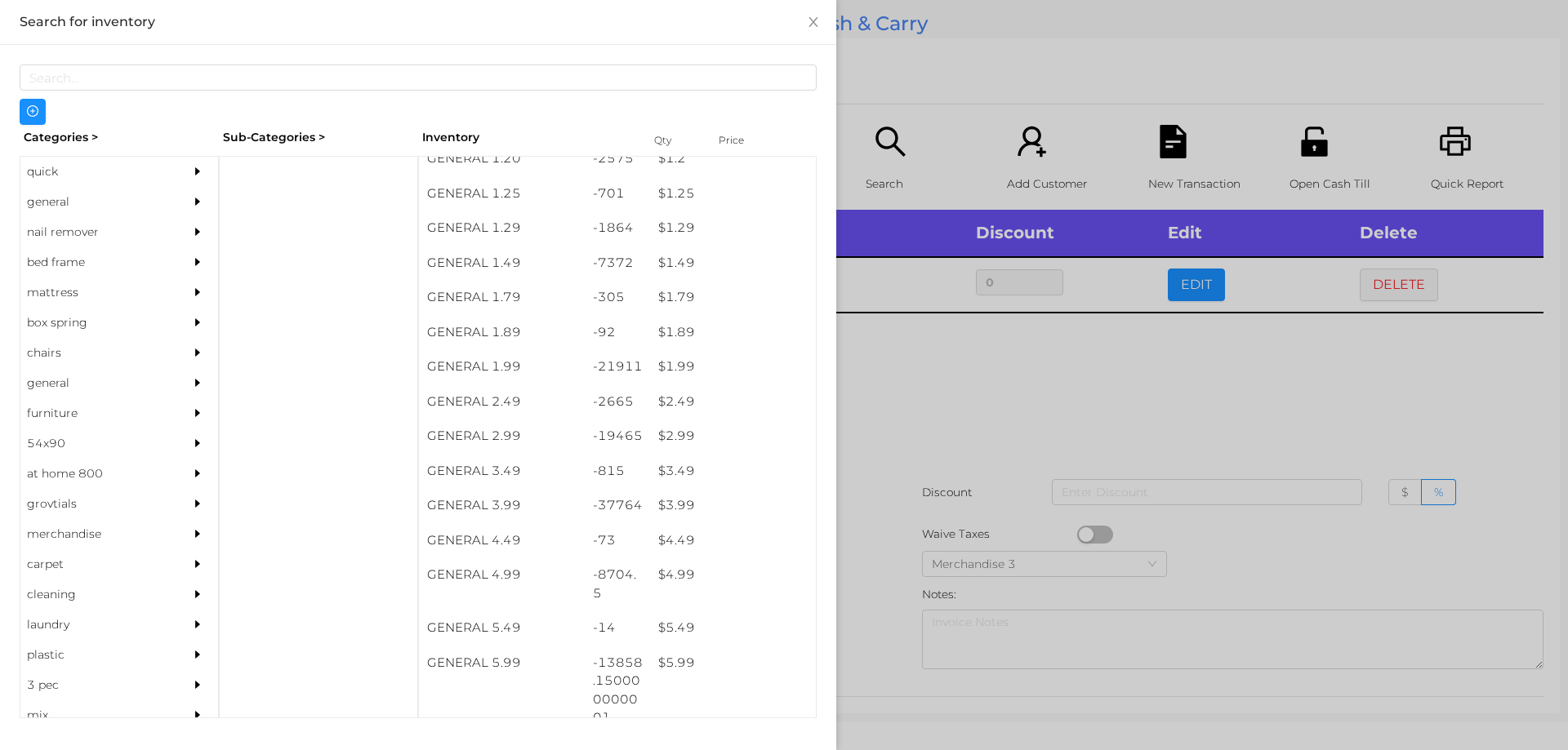
click at [936, 439] on div at bounding box center [784, 375] width 1568 height 750
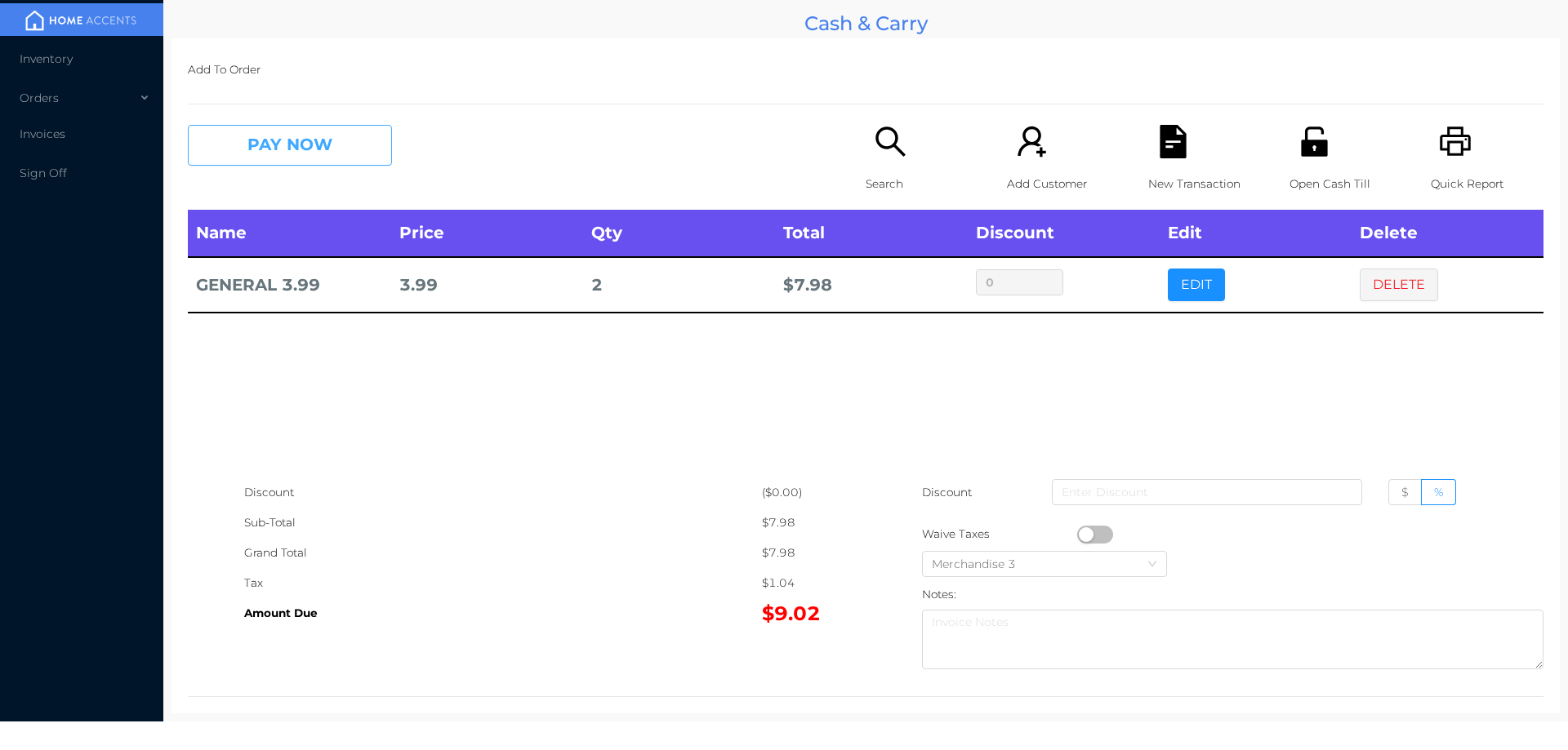
click at [317, 164] on button "PAY NOW" at bounding box center [290, 146] width 204 height 41
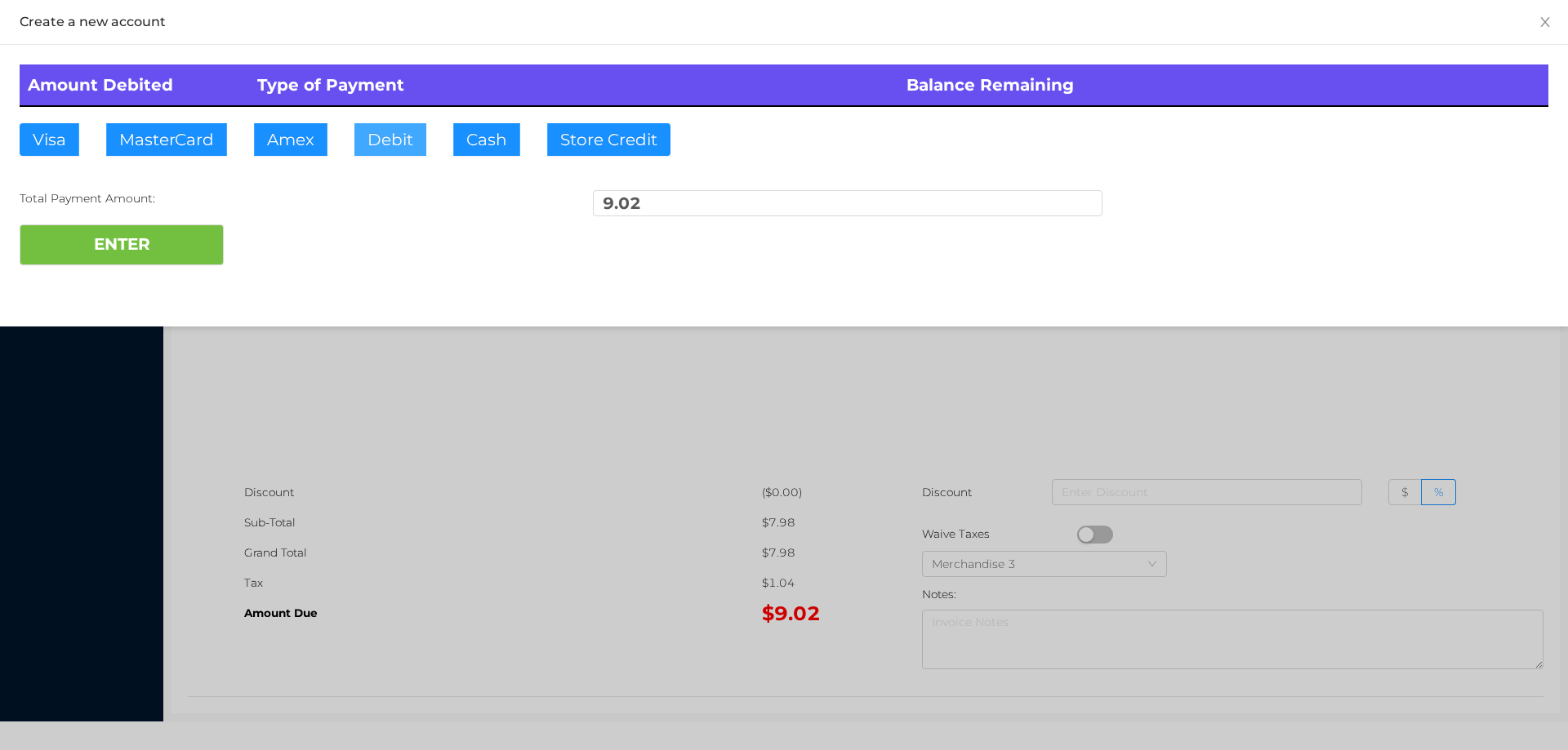
click at [401, 147] on button "Debit" at bounding box center [390, 139] width 72 height 33
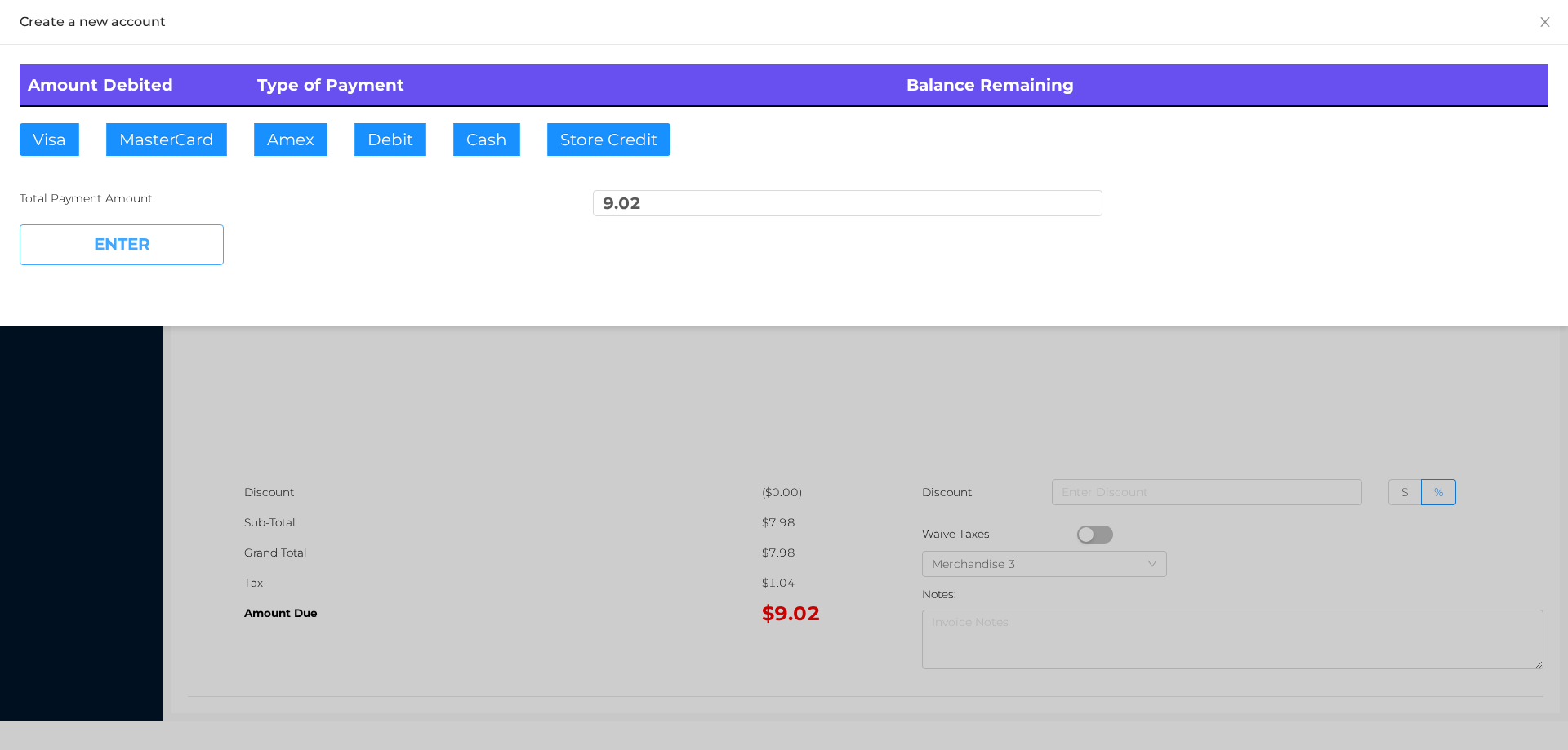
click at [187, 251] on button "ENTER" at bounding box center [122, 245] width 204 height 41
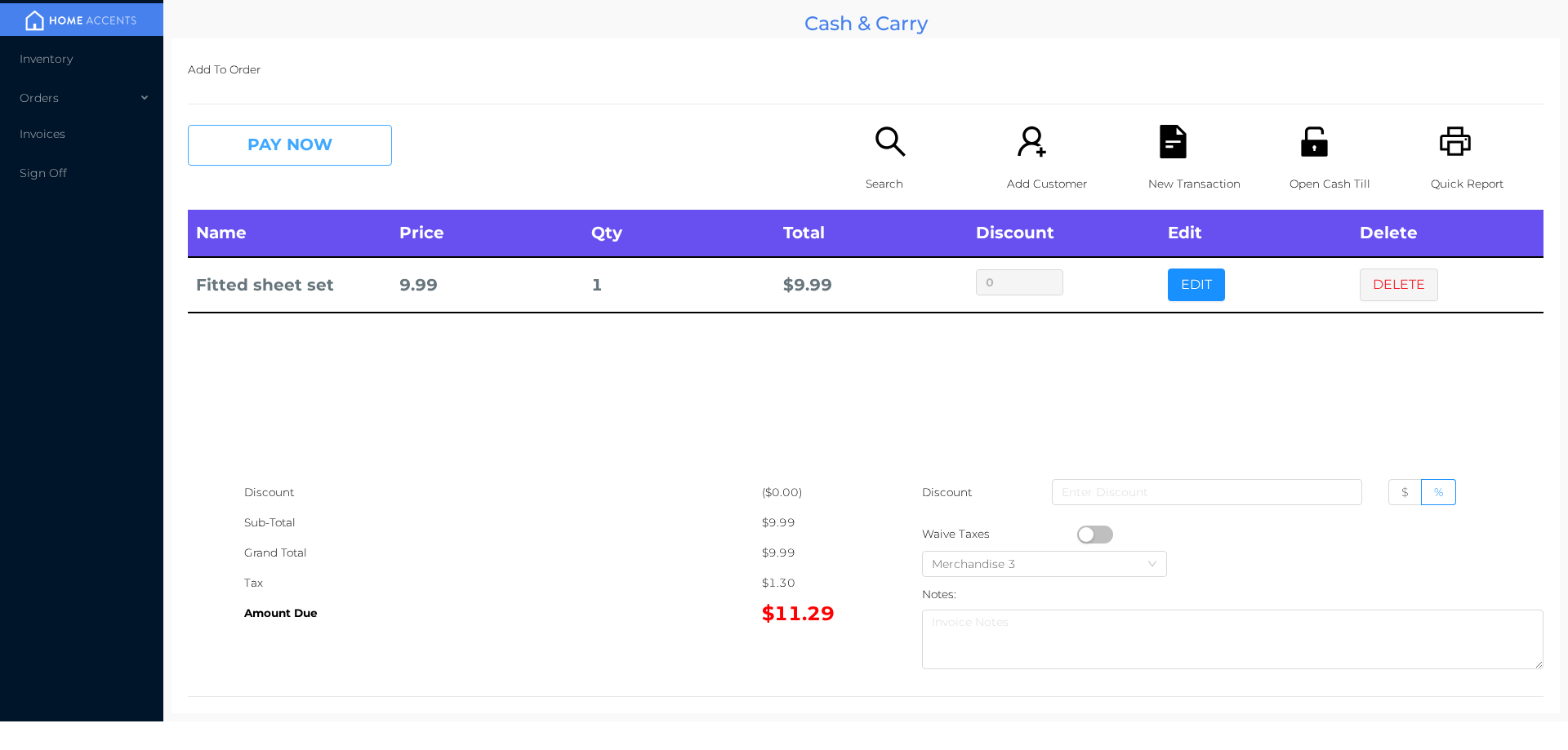
click at [285, 131] on button "PAY NOW" at bounding box center [290, 146] width 204 height 41
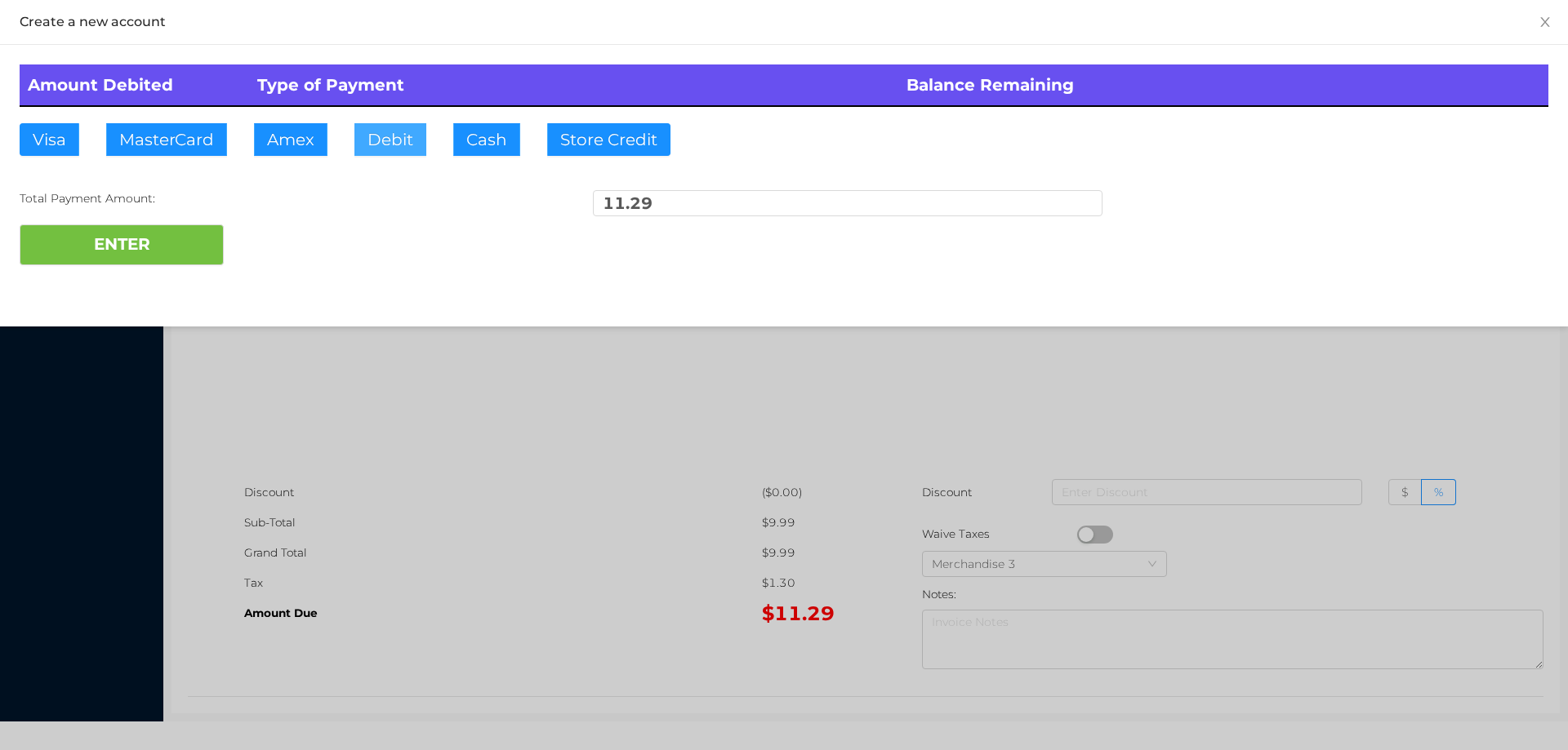
click at [357, 135] on button "Debit" at bounding box center [390, 139] width 72 height 33
click at [407, 140] on button "Debit" at bounding box center [390, 139] width 72 height 33
type input "15"
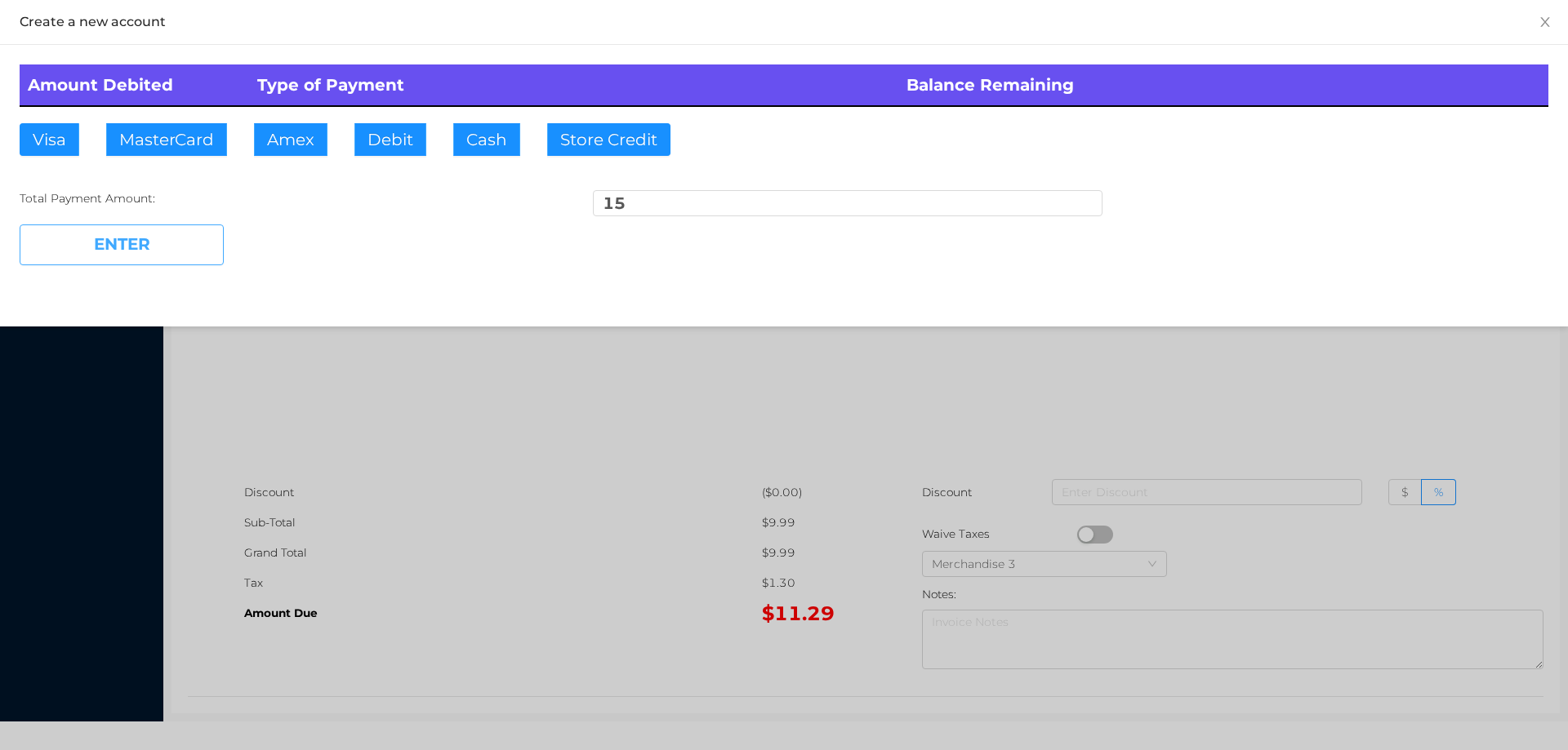
click at [122, 259] on button "ENTER" at bounding box center [122, 245] width 204 height 41
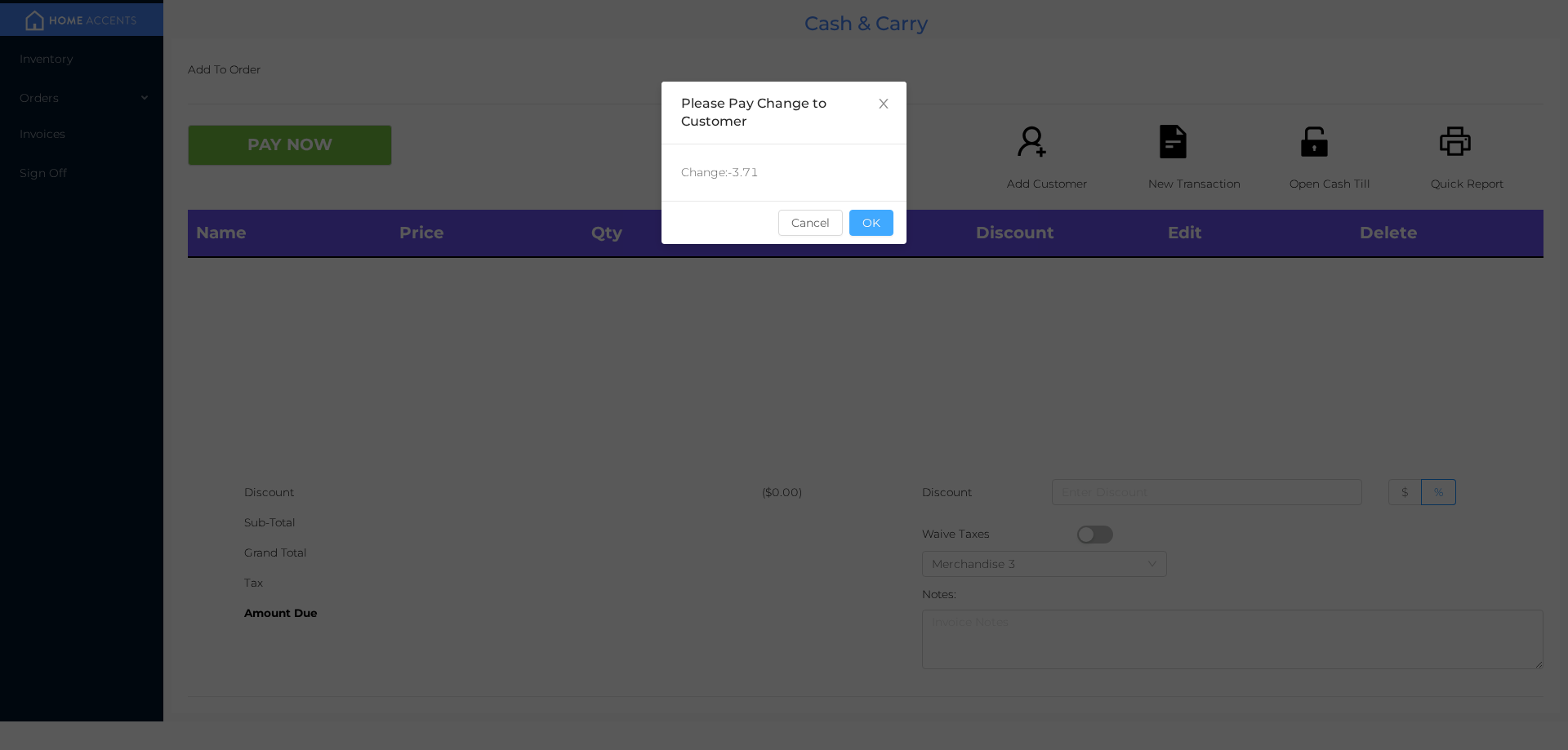
click at [880, 215] on button "OK" at bounding box center [871, 223] width 44 height 26
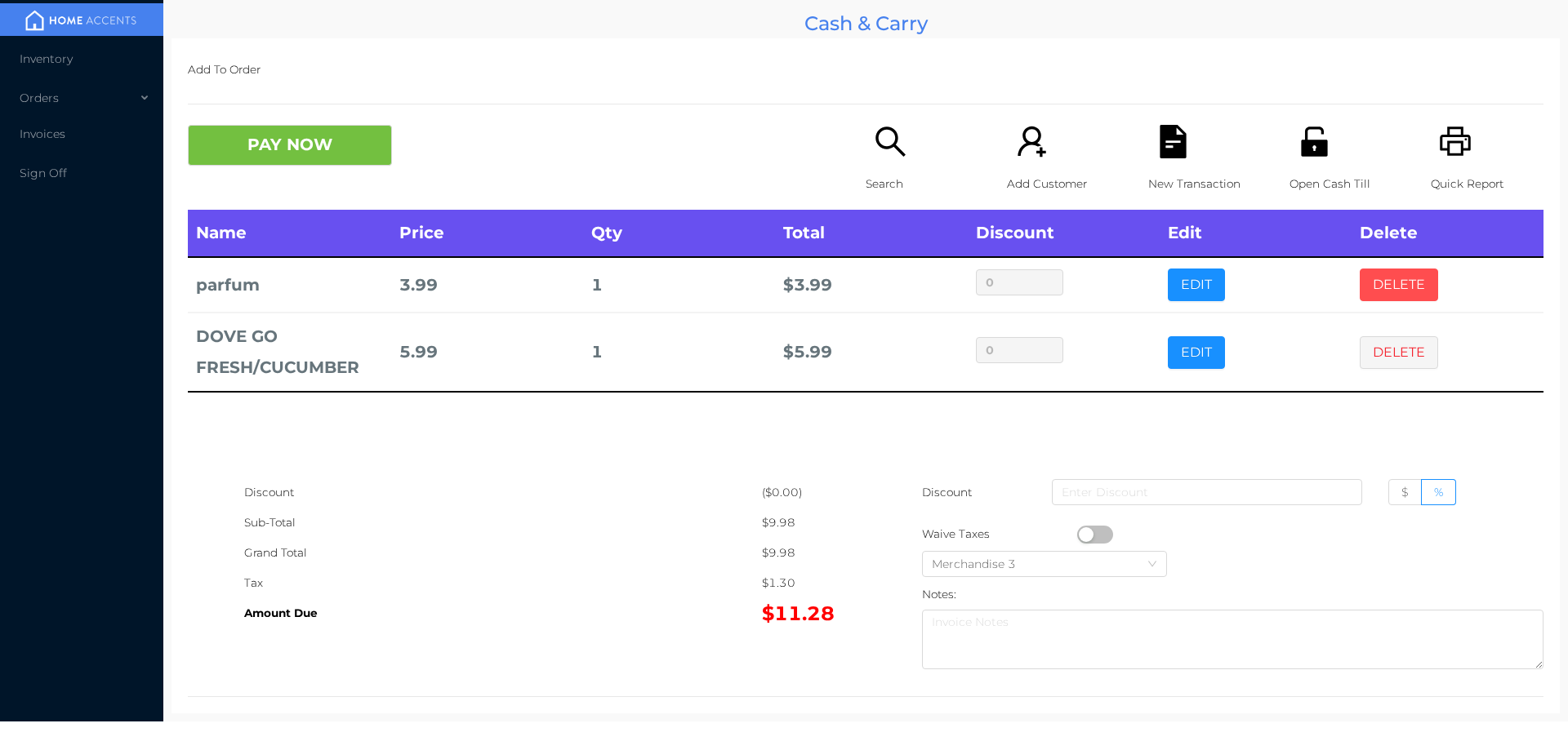
click at [1383, 277] on button "DELETE" at bounding box center [1399, 284] width 79 height 33
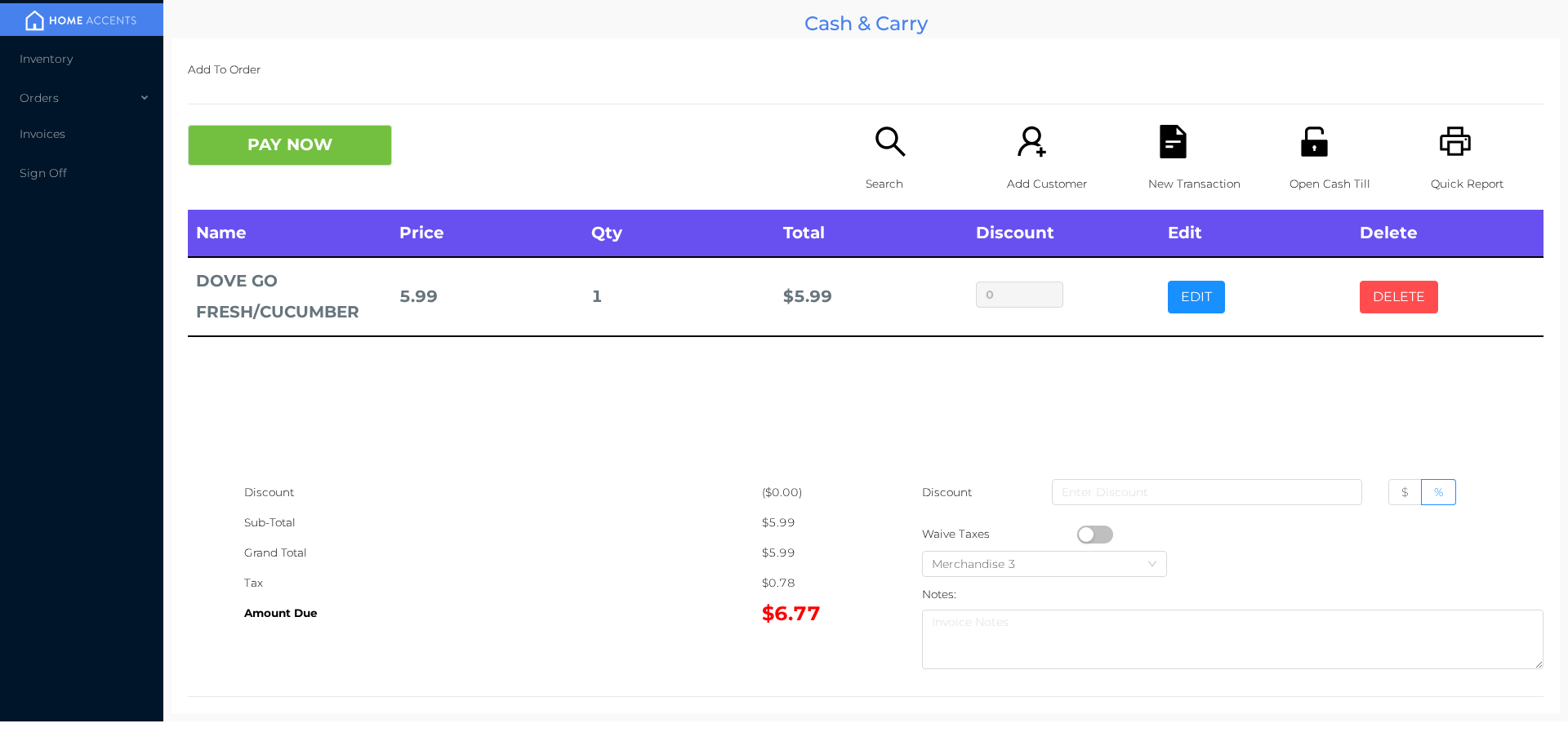
click at [1386, 310] on button "DELETE" at bounding box center [1399, 297] width 79 height 33
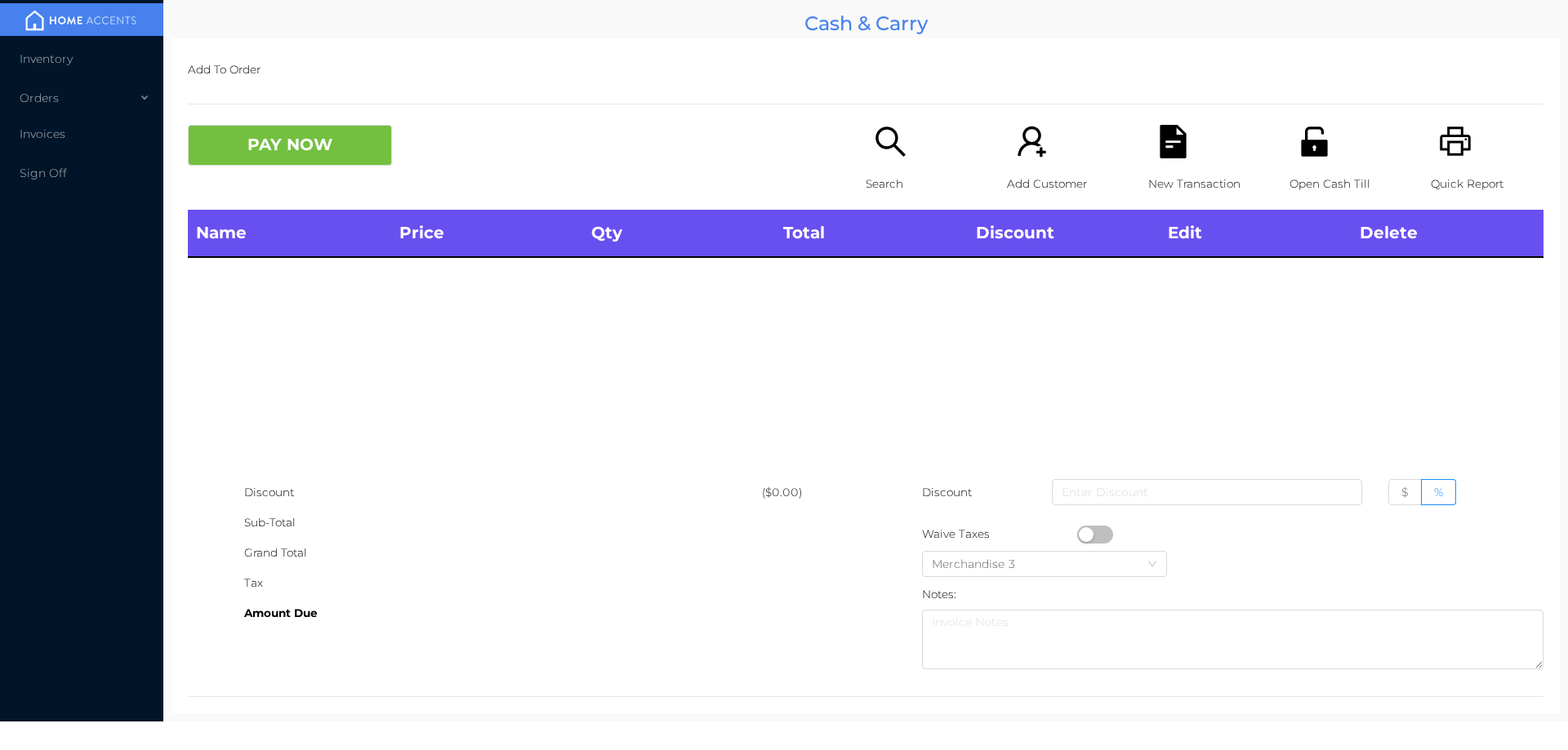
click at [1449, 162] on div "Quick Report" at bounding box center [1487, 167] width 113 height 85
click at [881, 169] on p "Search" at bounding box center [922, 184] width 113 height 30
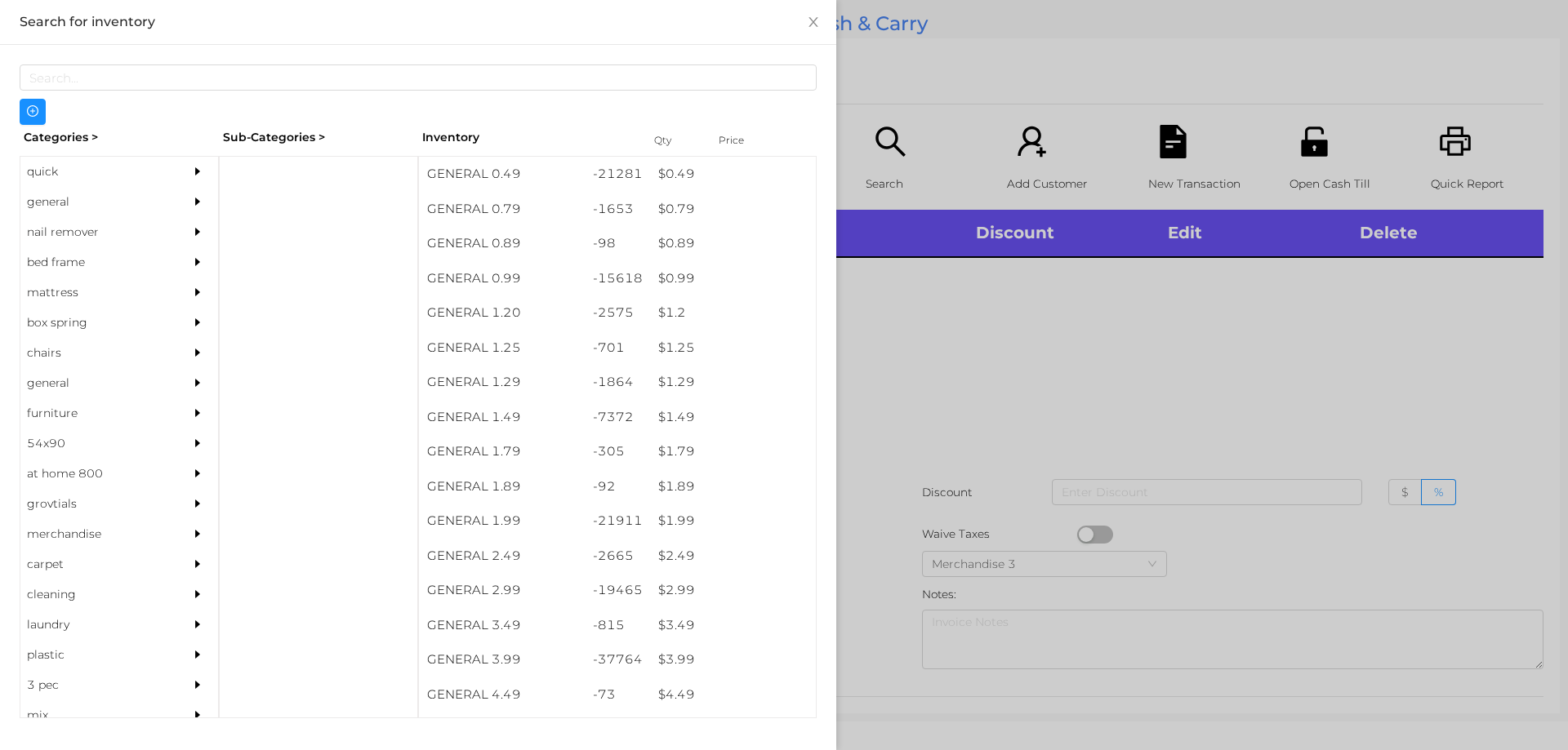
click at [49, 175] on div "quick" at bounding box center [95, 172] width 148 height 30
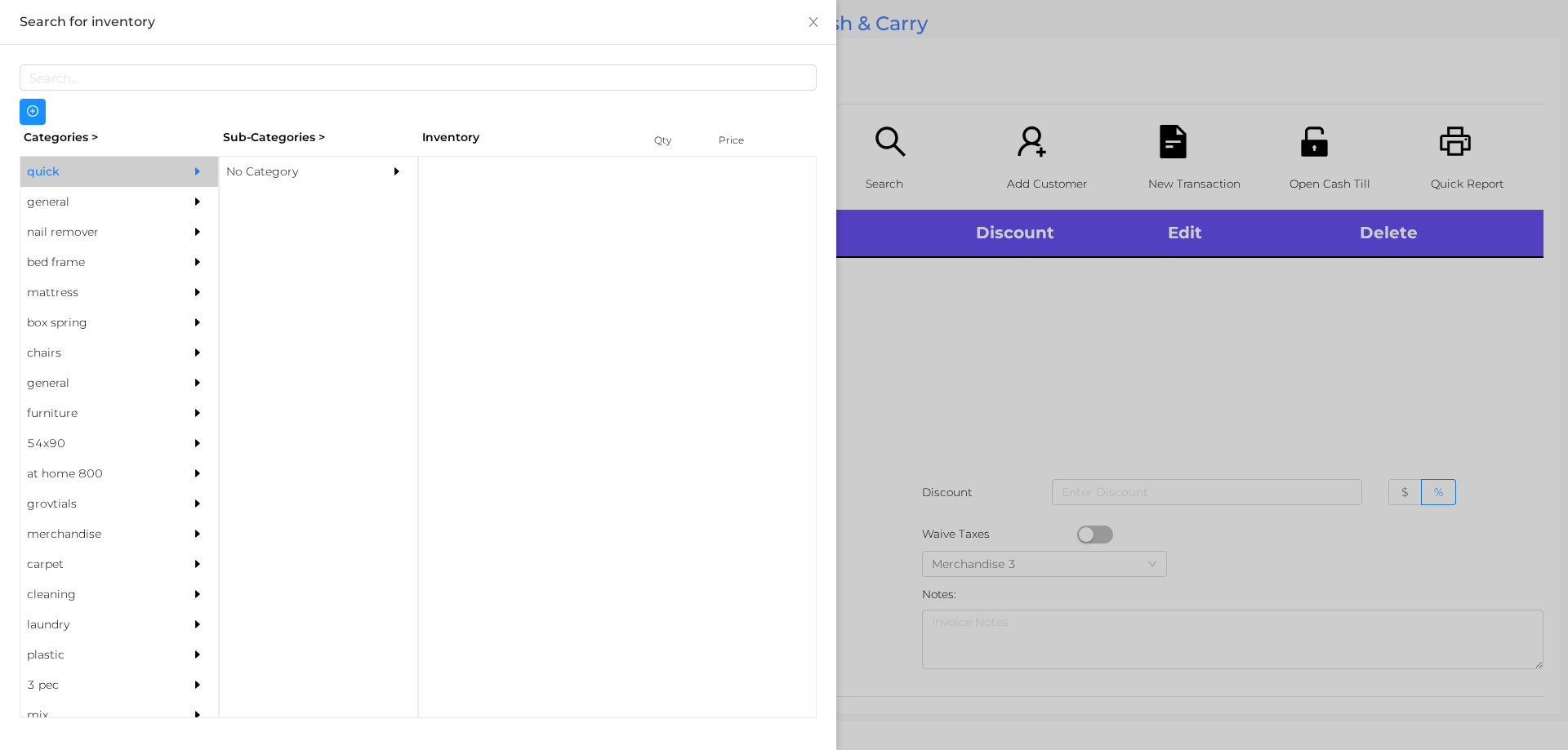
click at [250, 171] on div "No Category" at bounding box center [294, 172] width 148 height 30
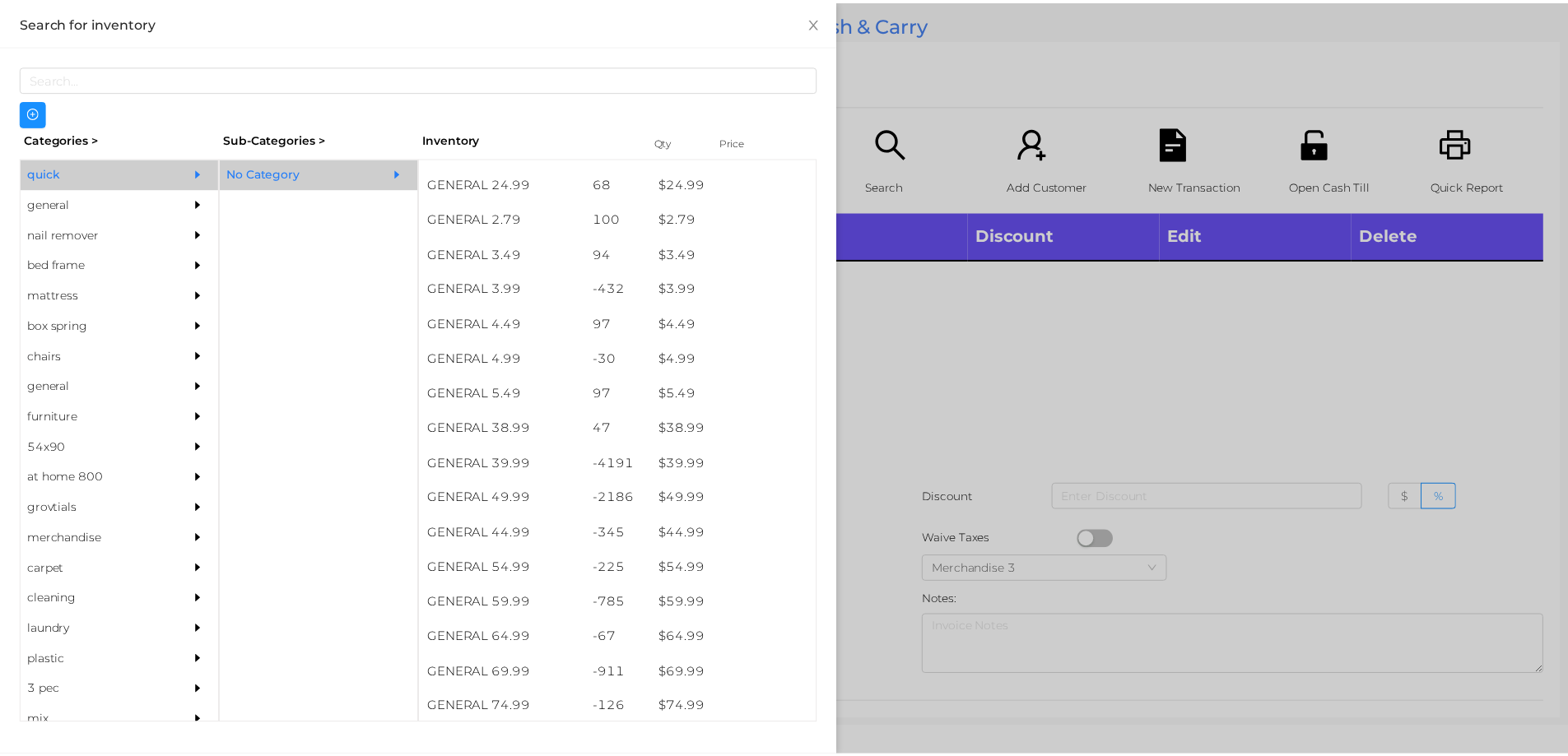
scroll to position [659, 0]
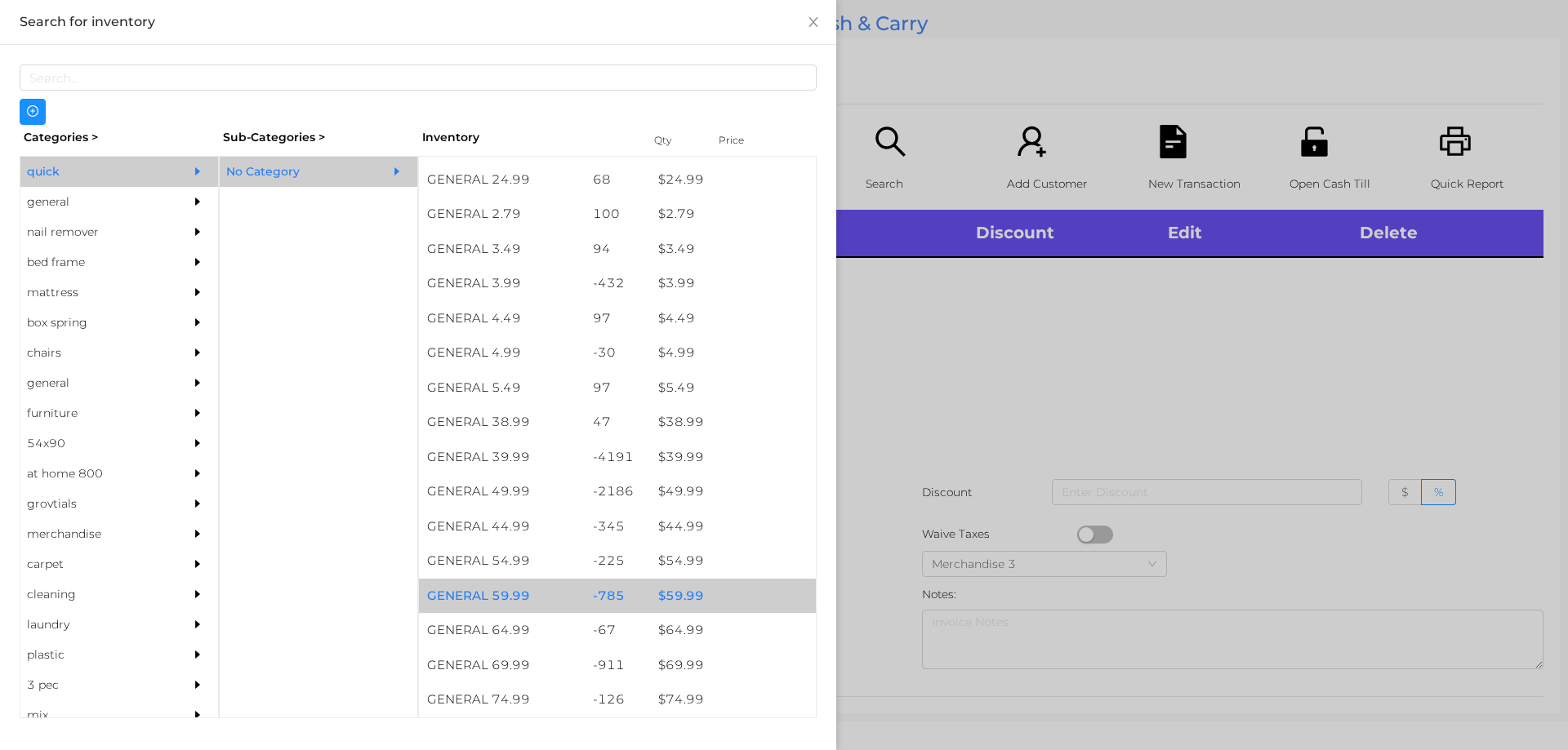
click at [672, 595] on div "$ 59.99" at bounding box center [733, 595] width 165 height 35
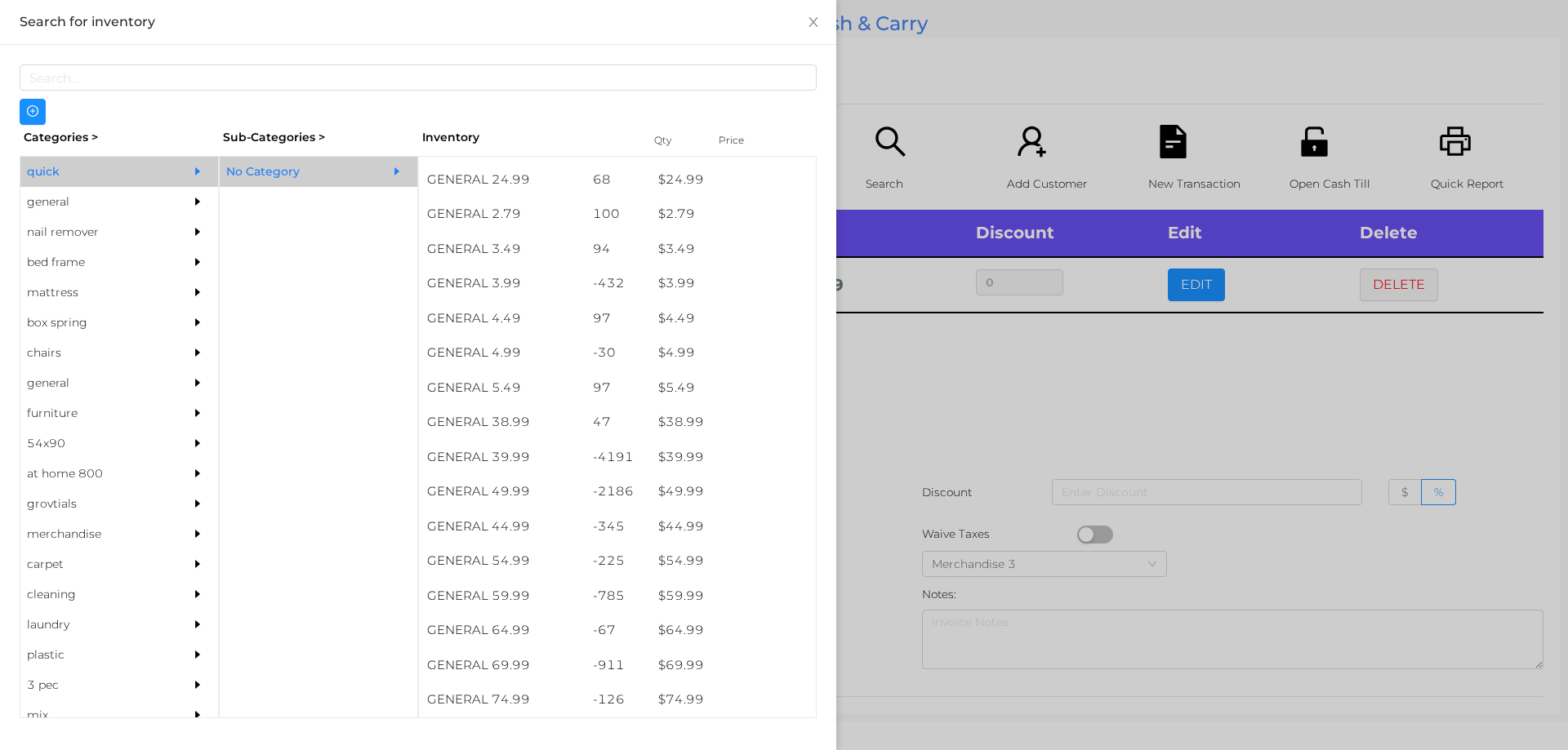
click at [870, 552] on div at bounding box center [784, 375] width 1568 height 750
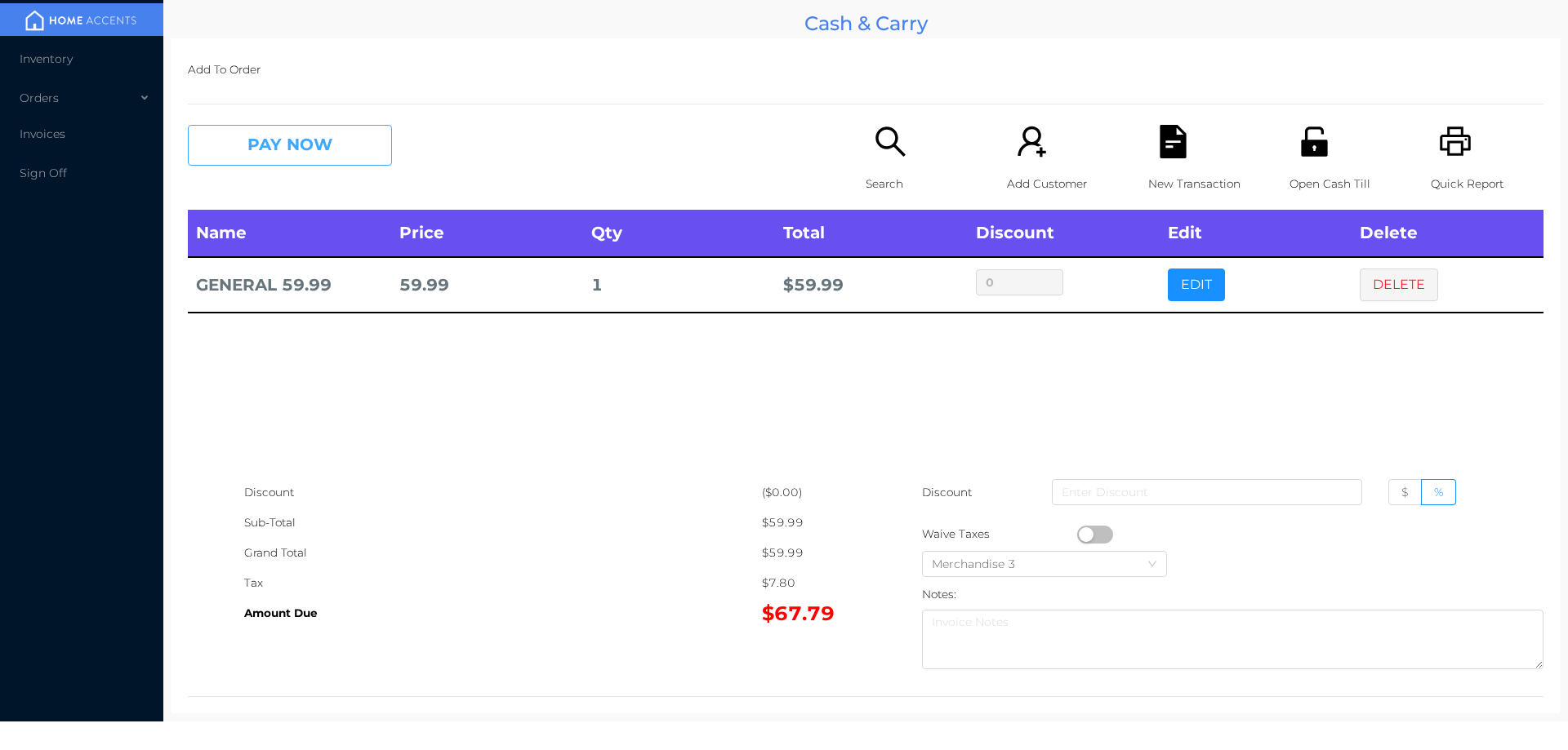
click at [255, 141] on button "PAY NOW" at bounding box center [290, 146] width 204 height 41
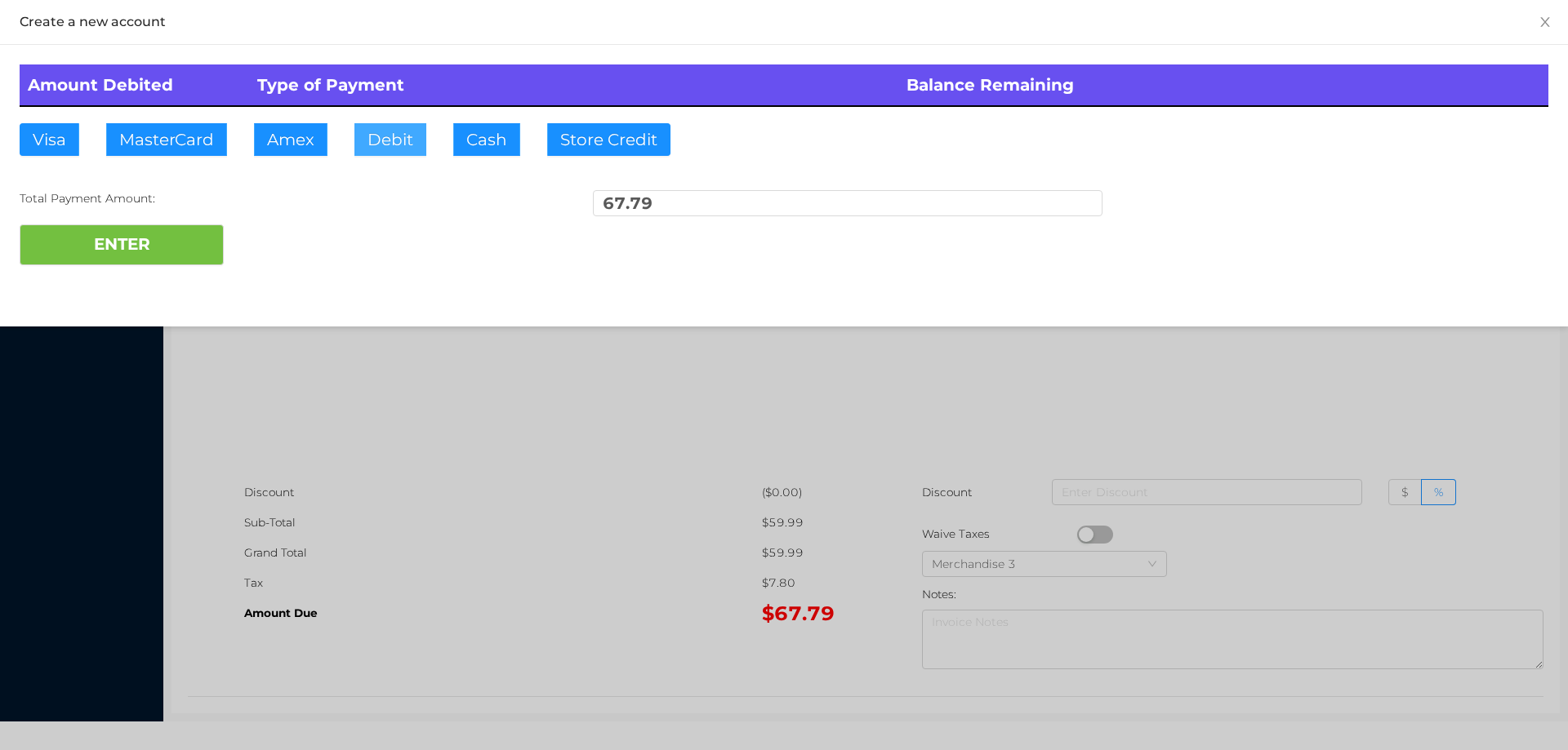
click at [379, 151] on button "Debit" at bounding box center [390, 139] width 72 height 33
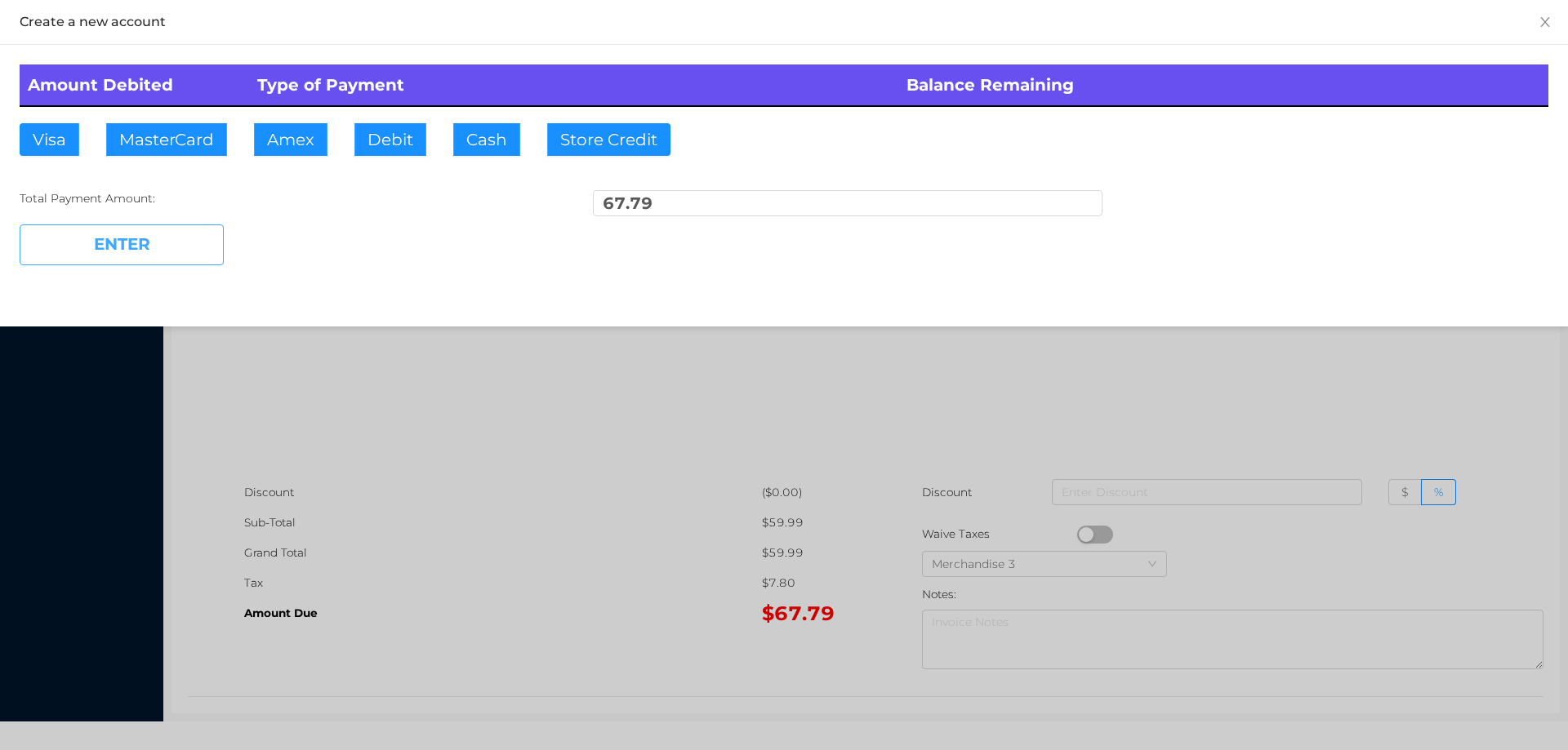
click at [140, 239] on button "ENTER" at bounding box center [122, 245] width 204 height 41
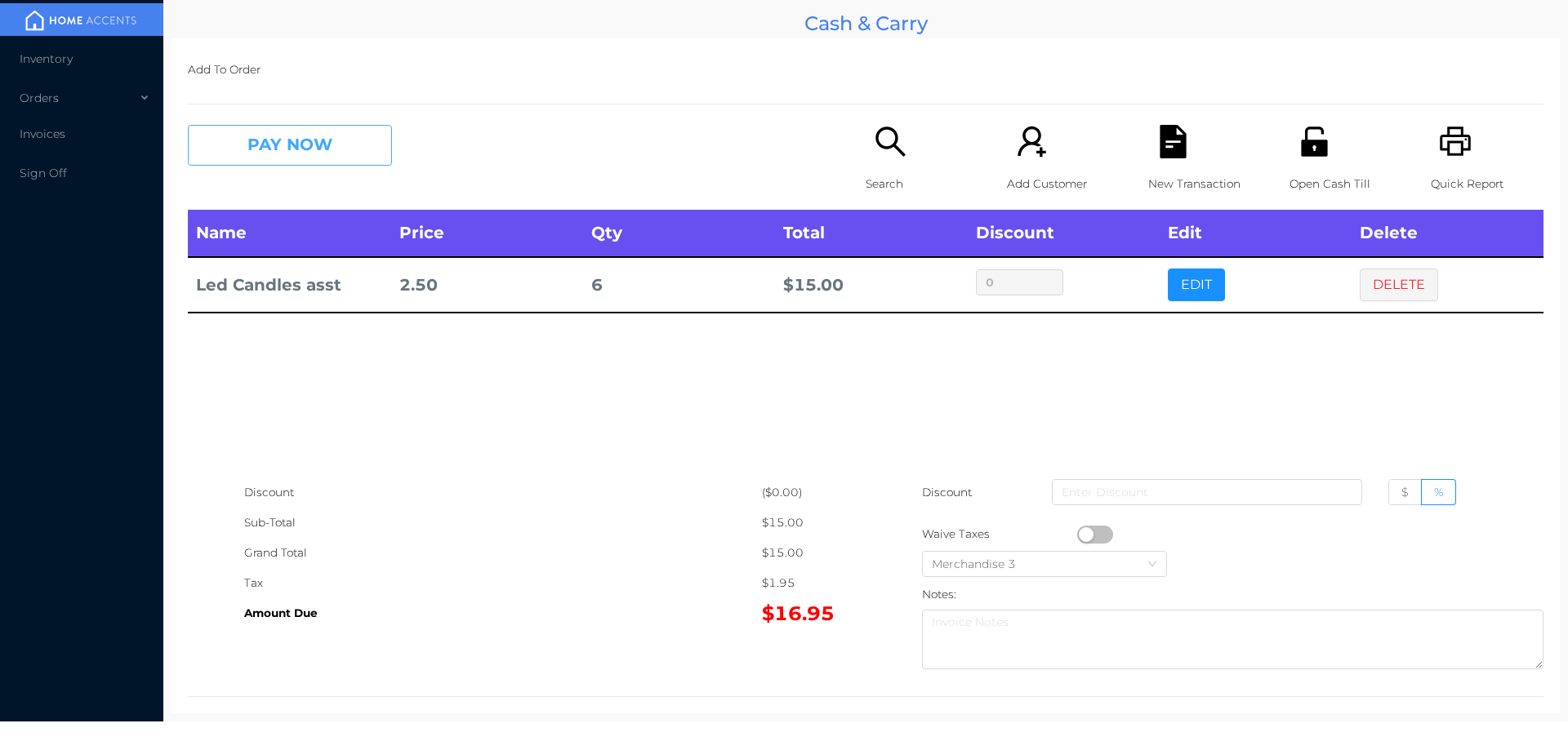
click at [316, 141] on button "PAY NOW" at bounding box center [290, 146] width 204 height 41
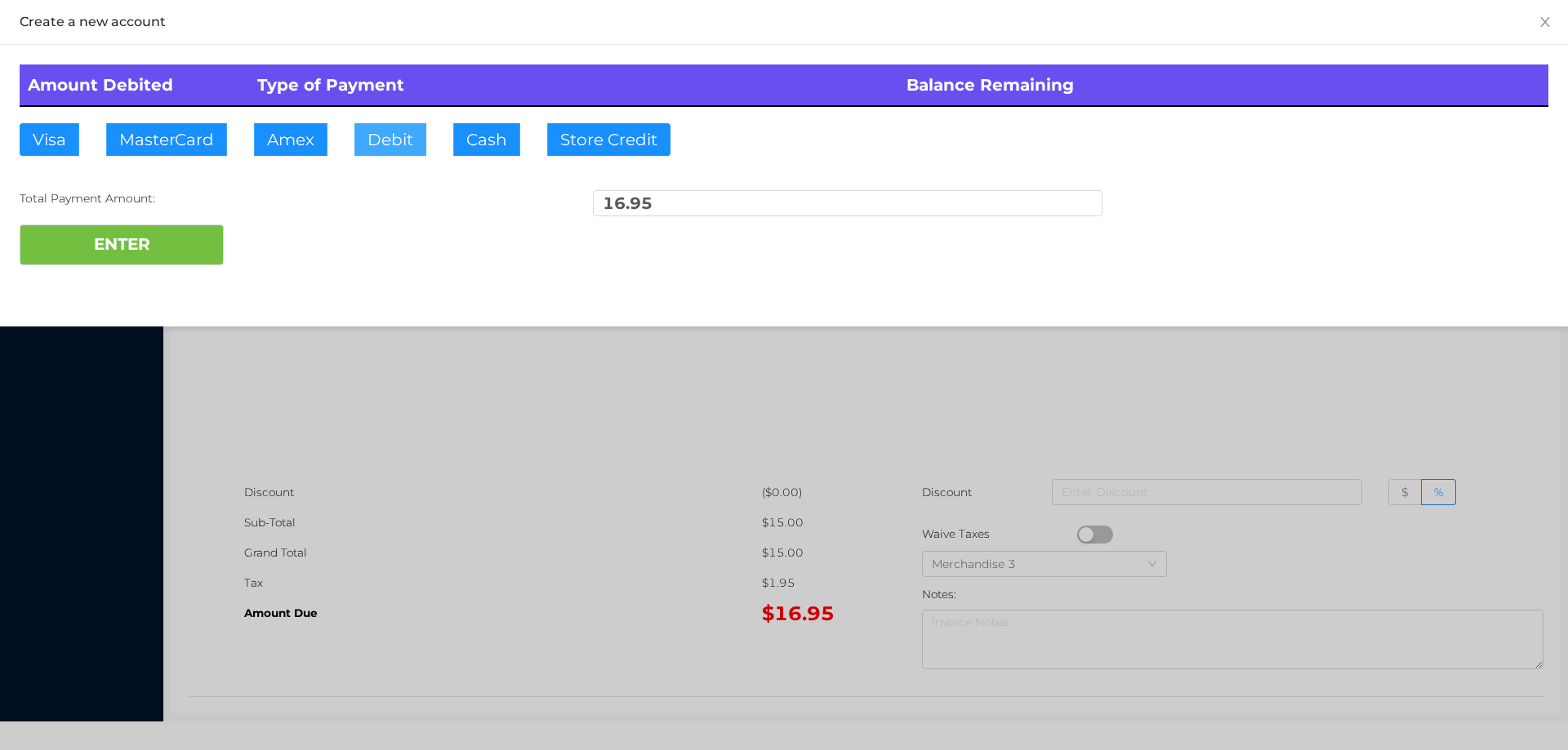
click at [382, 145] on button "Debit" at bounding box center [390, 139] width 72 height 33
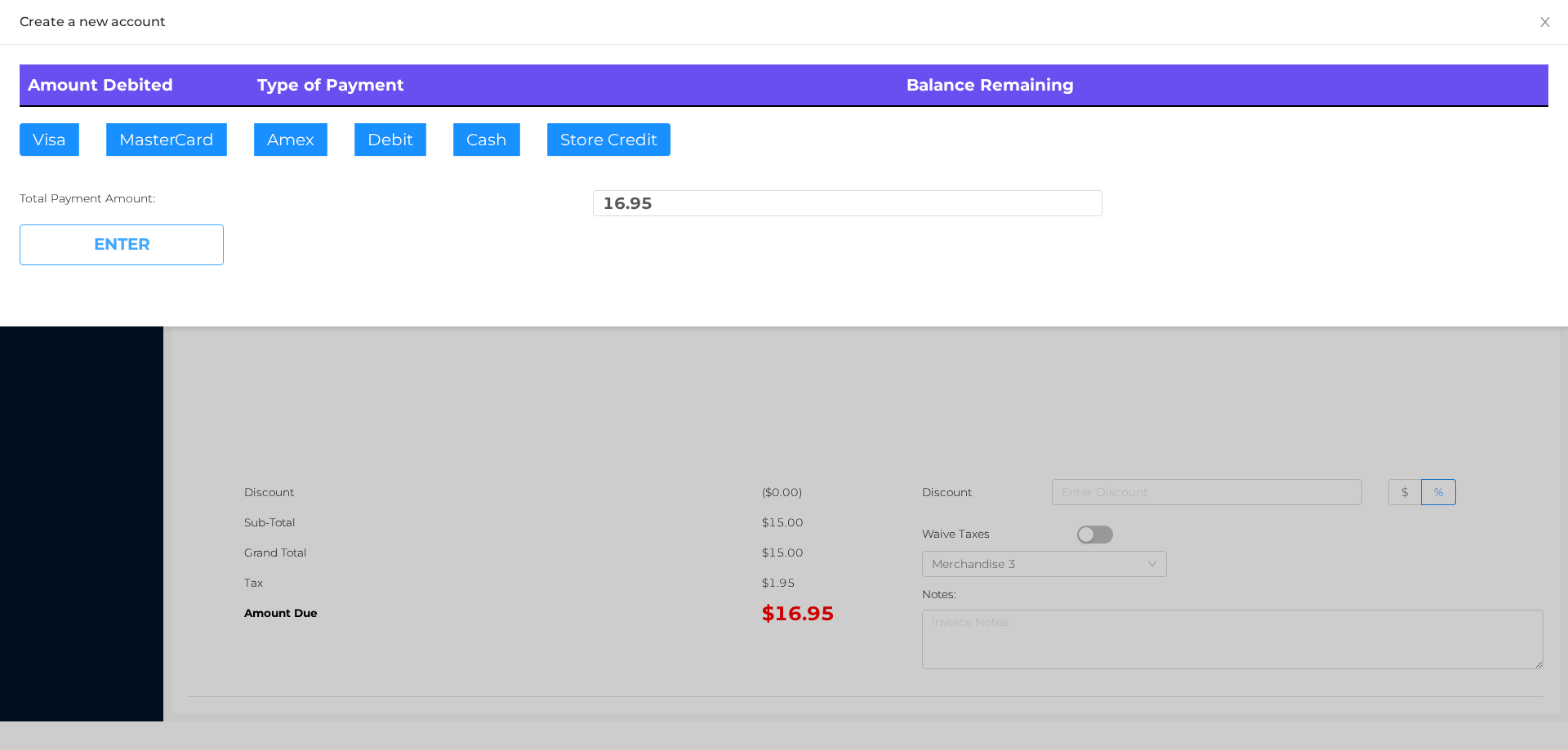
click at [126, 243] on button "ENTER" at bounding box center [122, 245] width 204 height 41
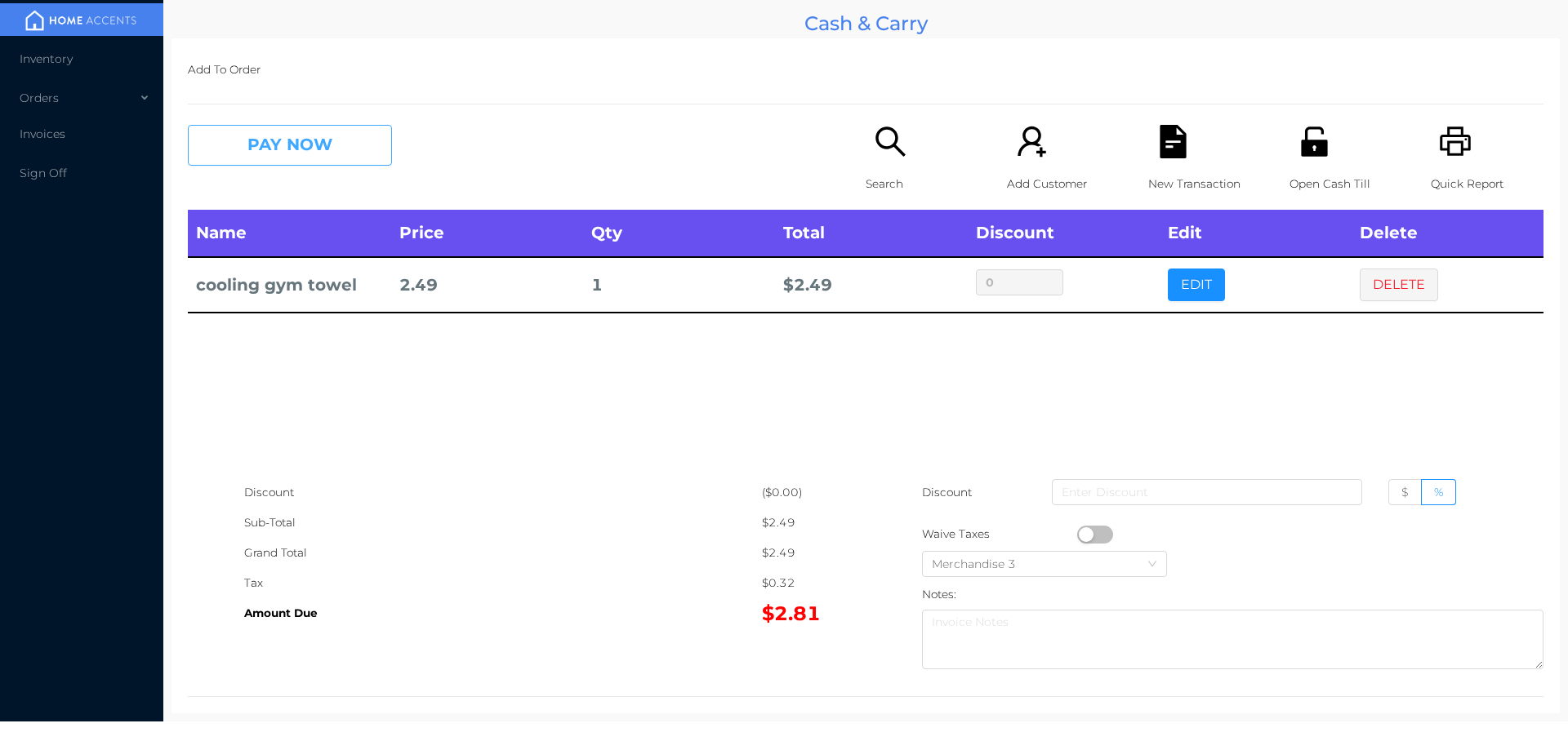
click at [335, 156] on button "PAY NOW" at bounding box center [290, 146] width 204 height 41
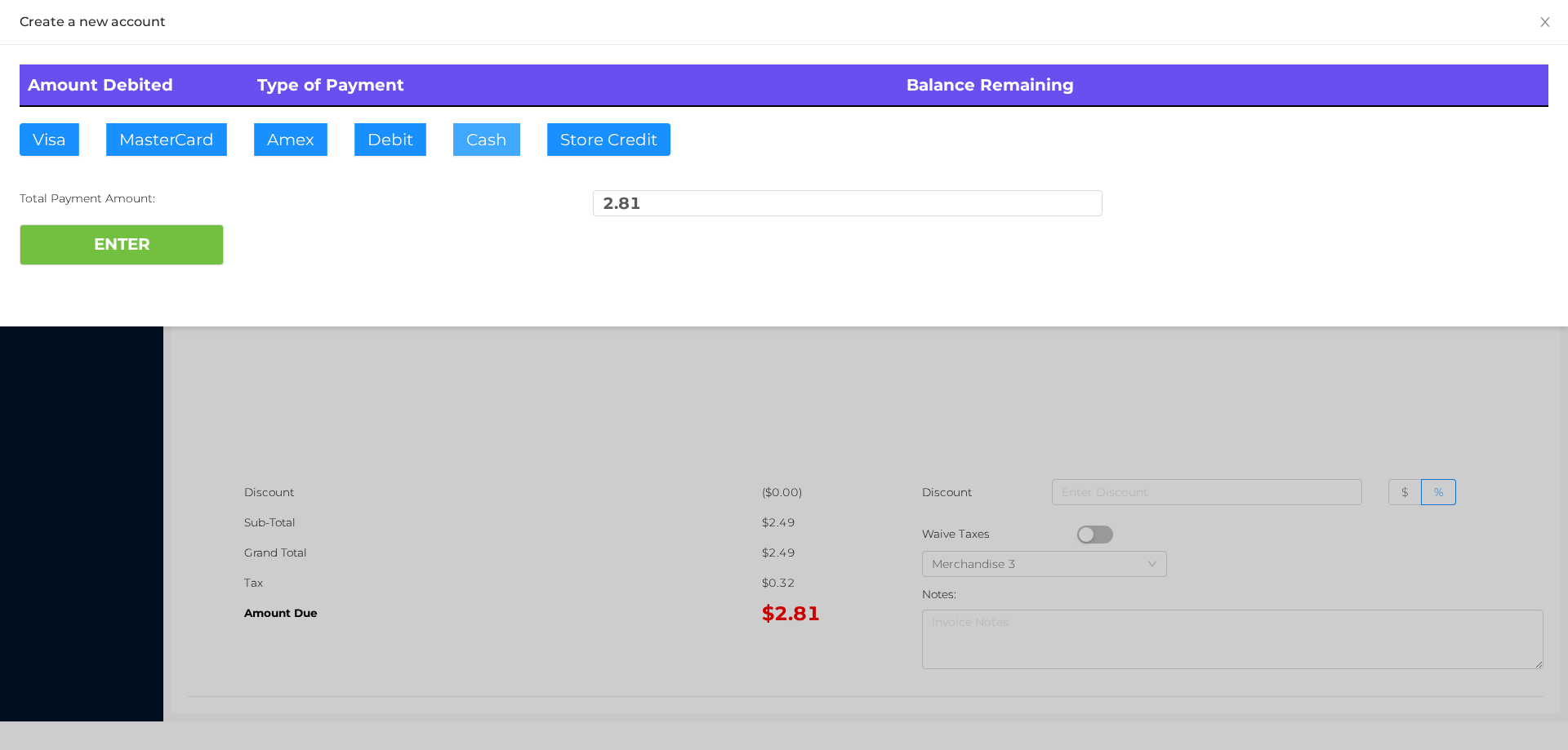
click at [483, 136] on button "Cash" at bounding box center [487, 139] width 67 height 33
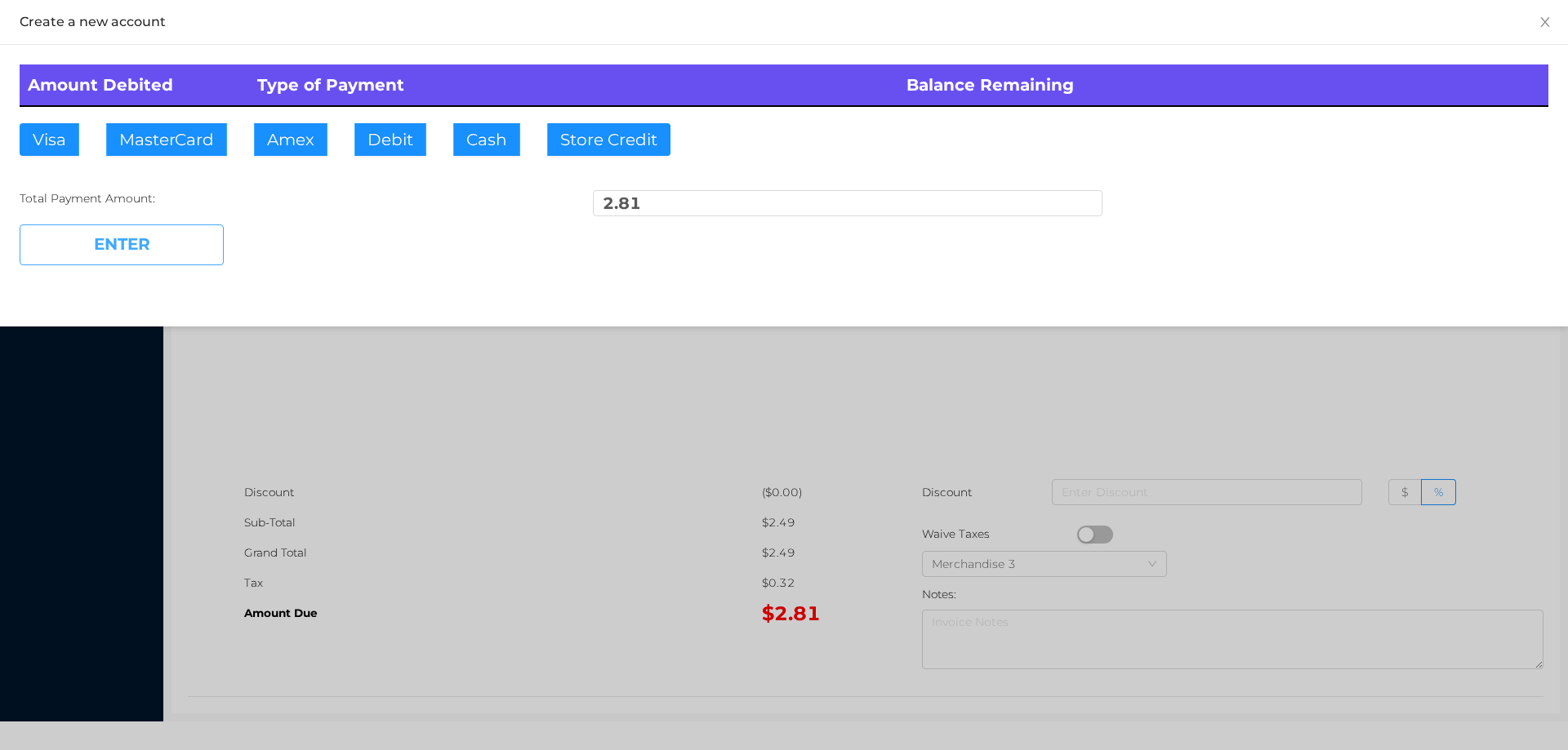
click at [183, 240] on button "ENTER" at bounding box center [122, 245] width 204 height 41
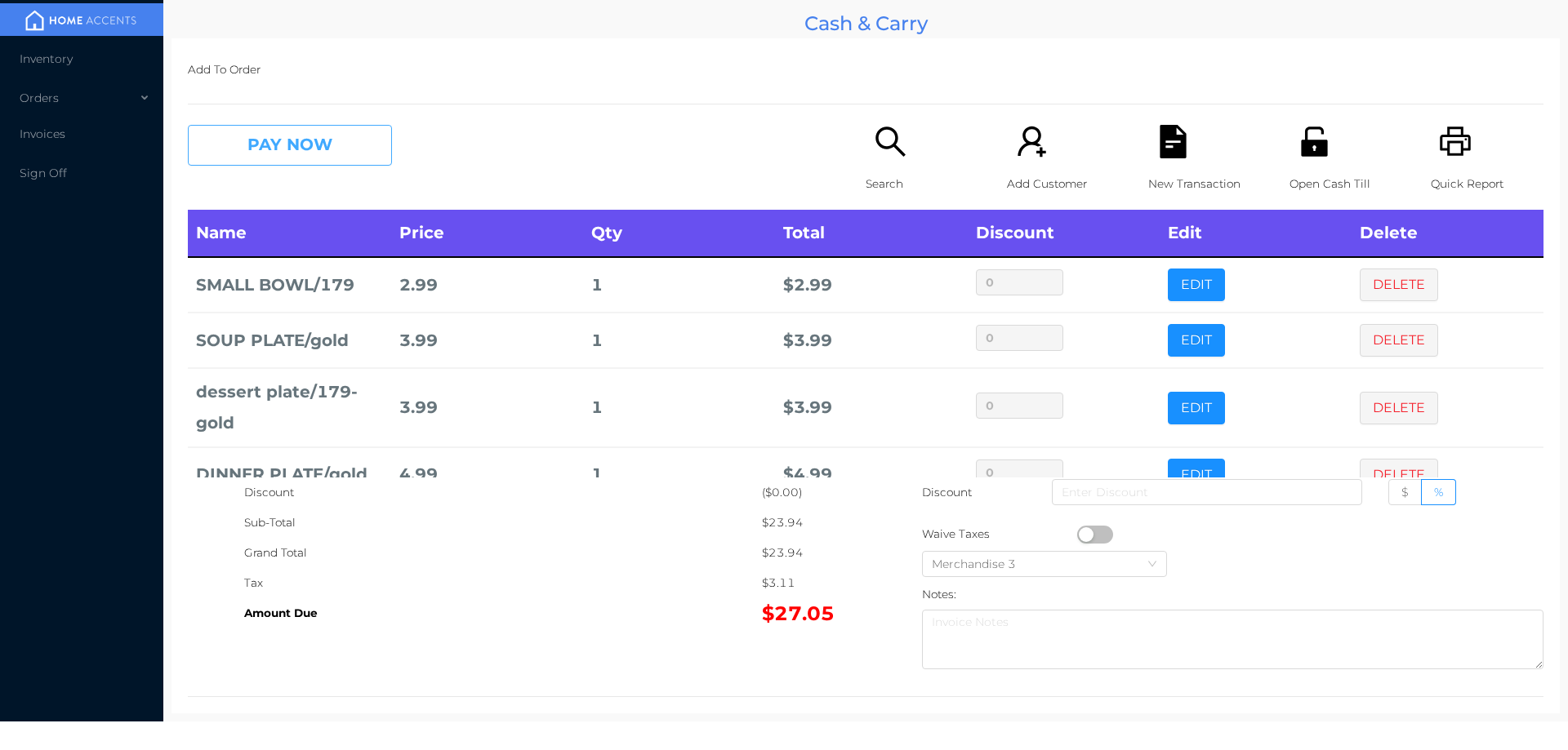
click at [267, 152] on button "PAY NOW" at bounding box center [290, 146] width 204 height 41
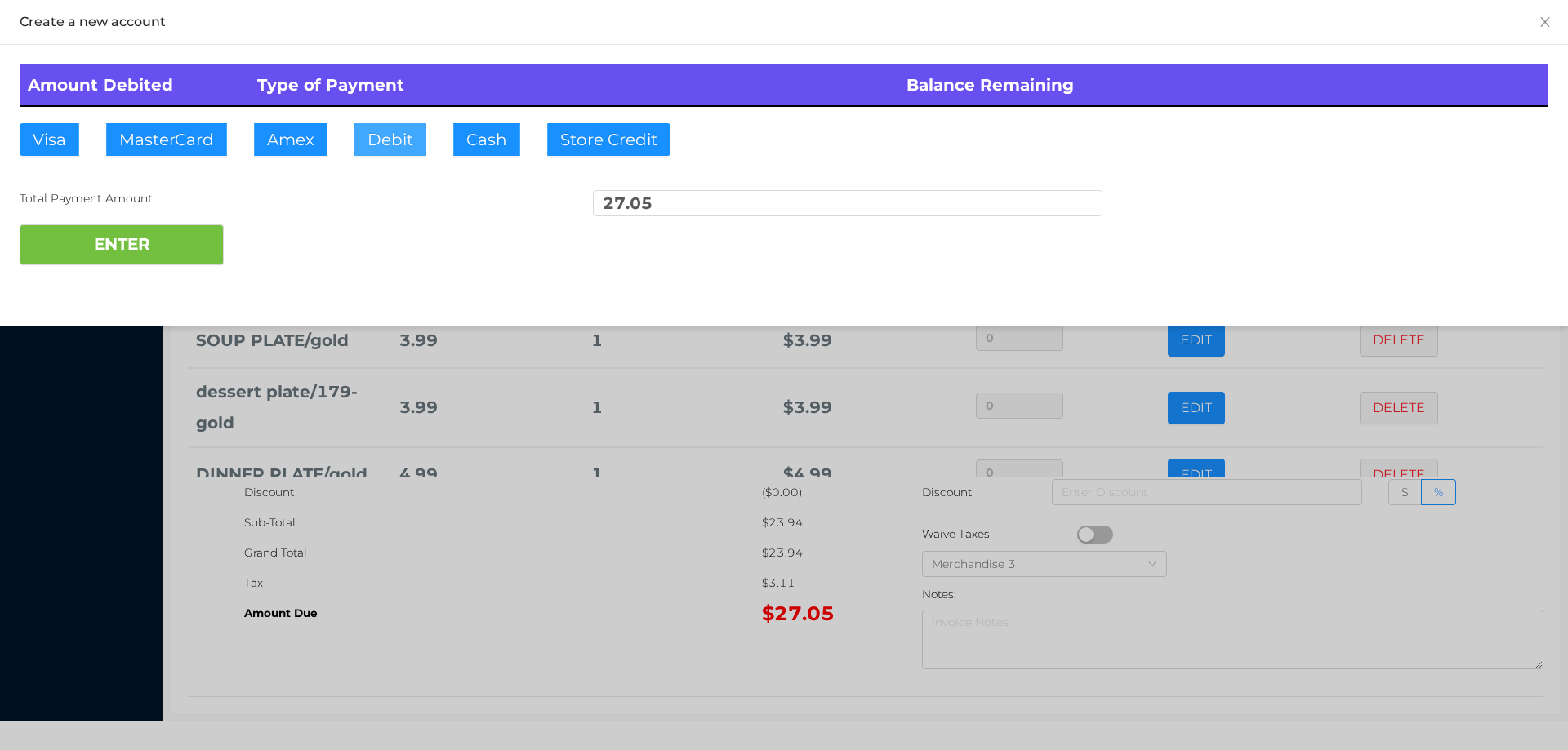
click at [378, 146] on button "Debit" at bounding box center [390, 139] width 72 height 33
type input "50."
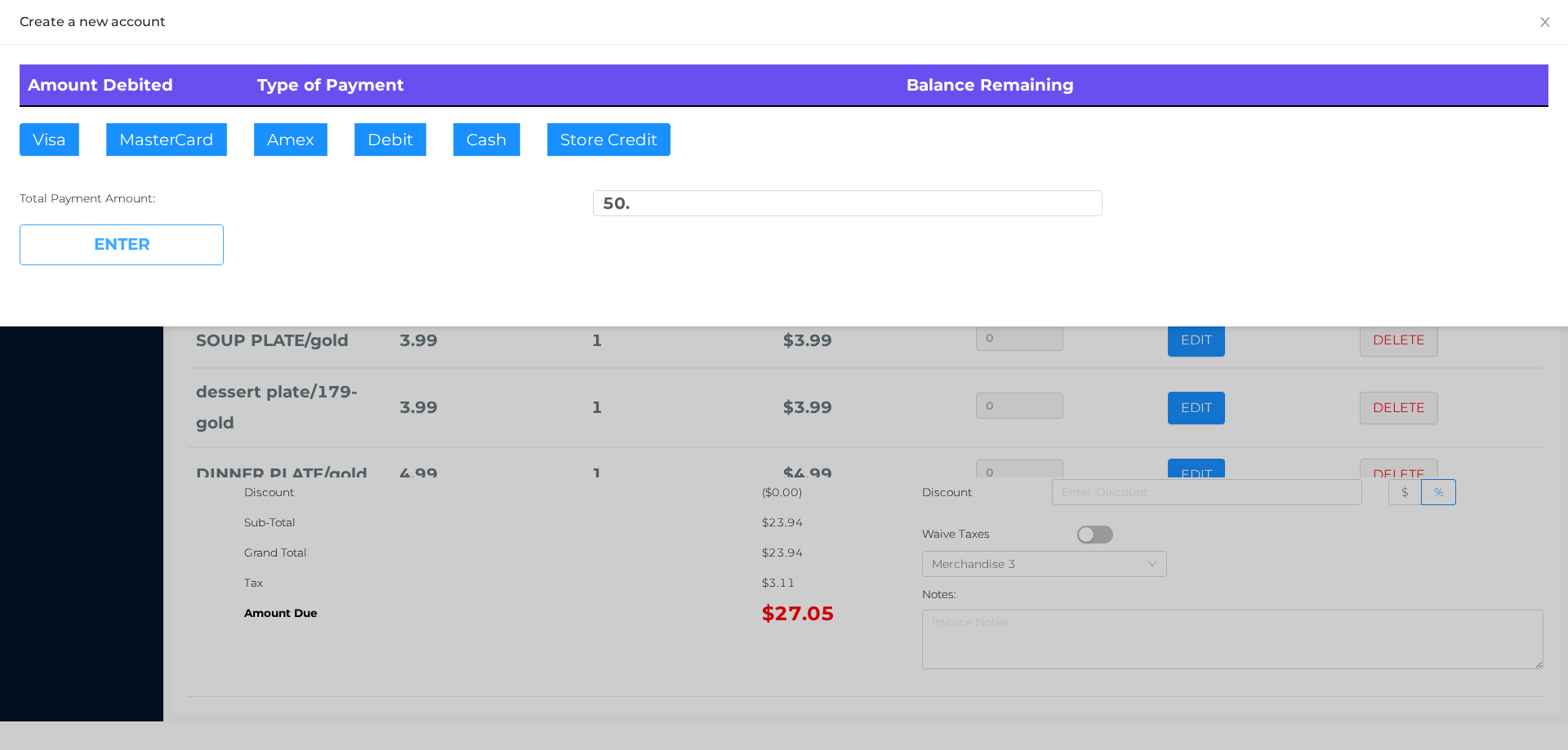
click at [144, 261] on button "ENTER" at bounding box center [122, 245] width 204 height 41
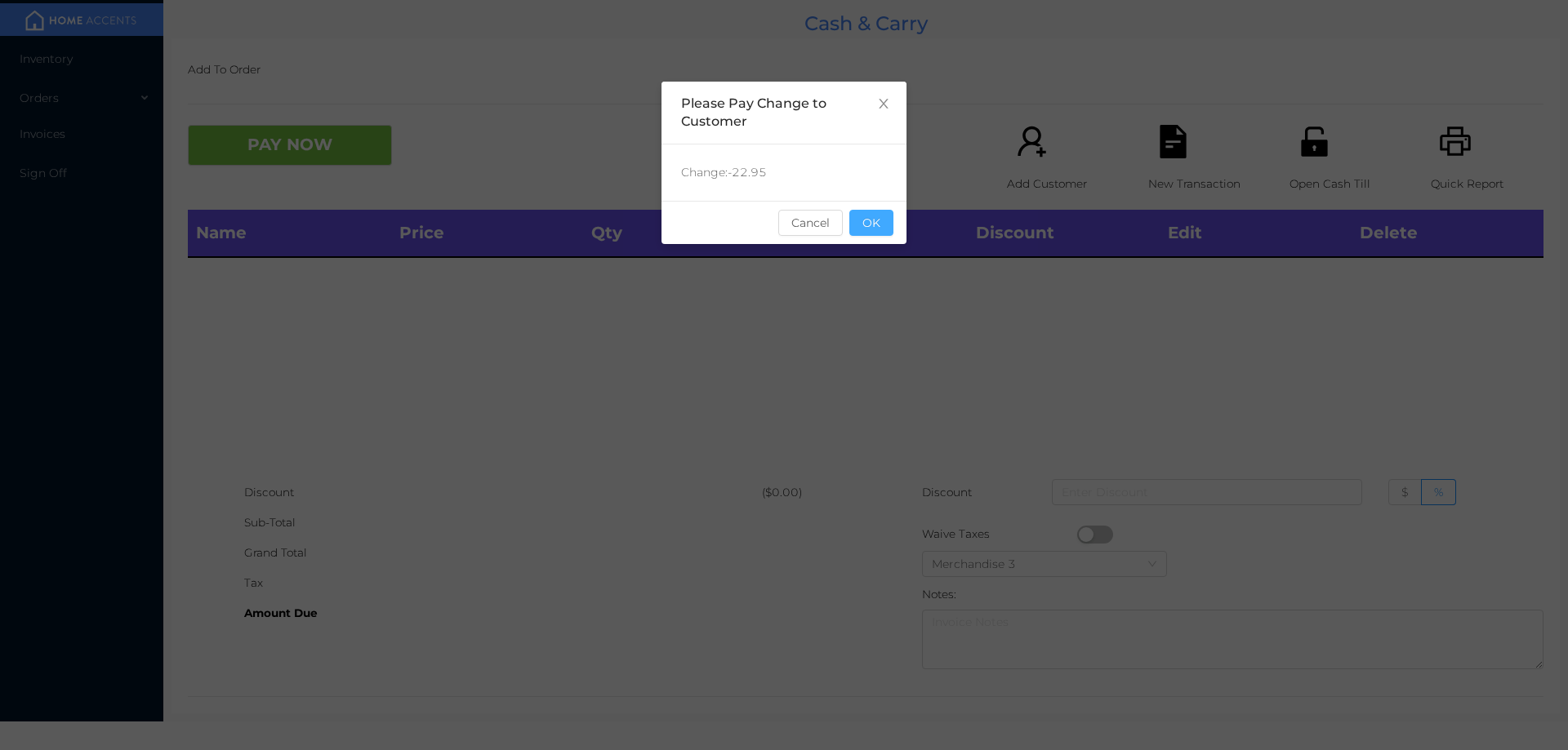
click at [889, 232] on button "OK" at bounding box center [871, 223] width 44 height 26
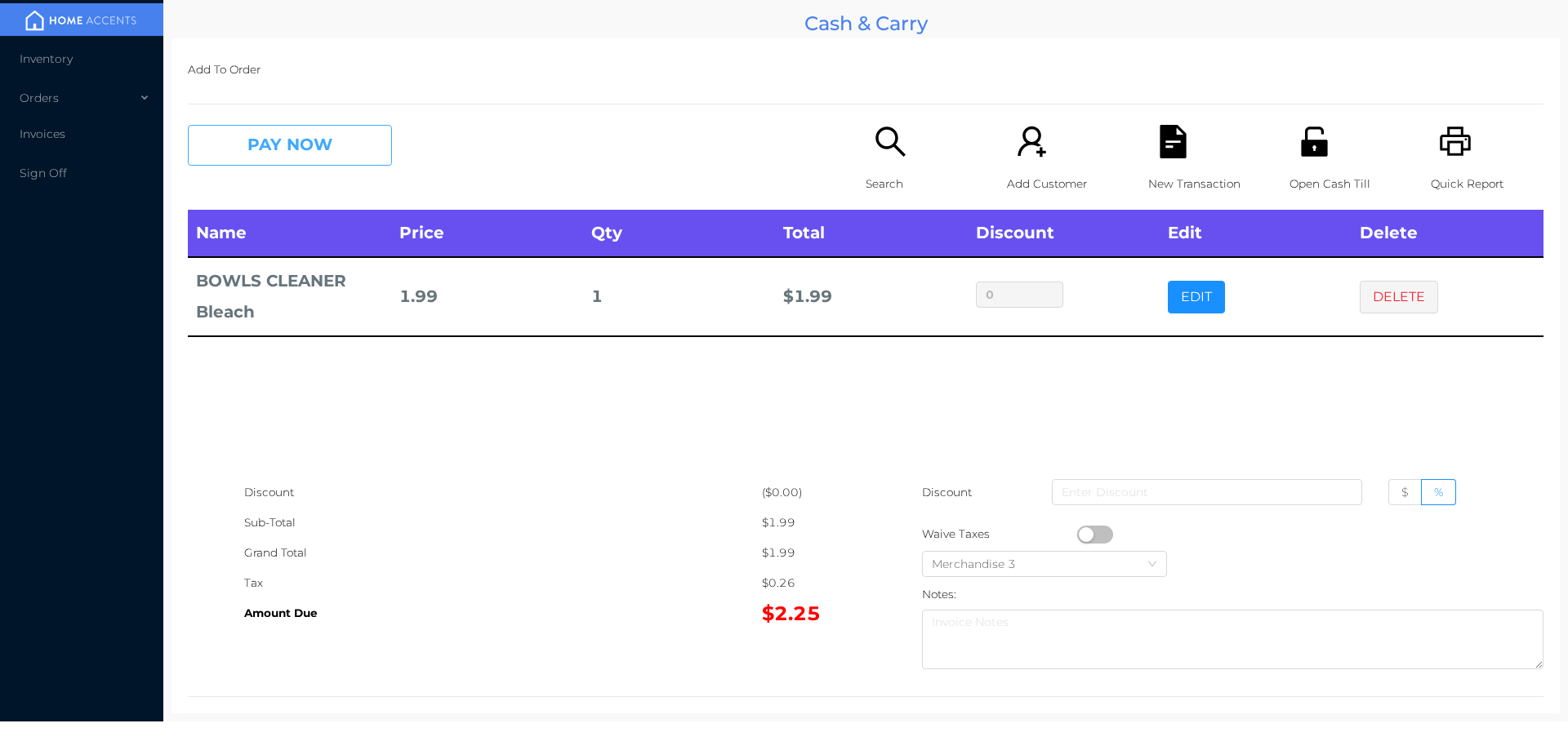
click at [276, 146] on button "PAY NOW" at bounding box center [290, 146] width 204 height 41
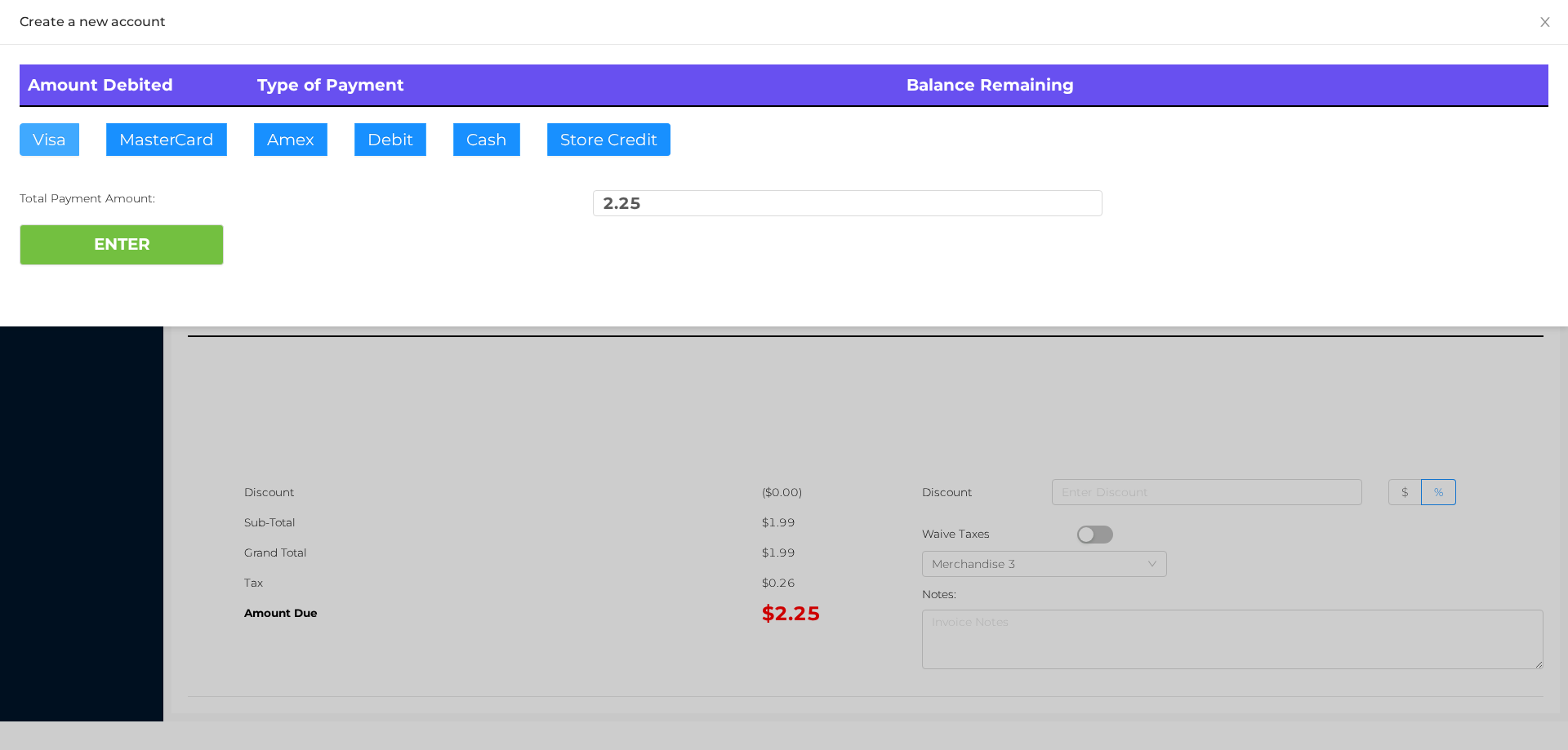
click at [55, 146] on button "Visa" at bounding box center [49, 139] width 60 height 33
click at [82, 245] on button "ENTER" at bounding box center [122, 245] width 204 height 41
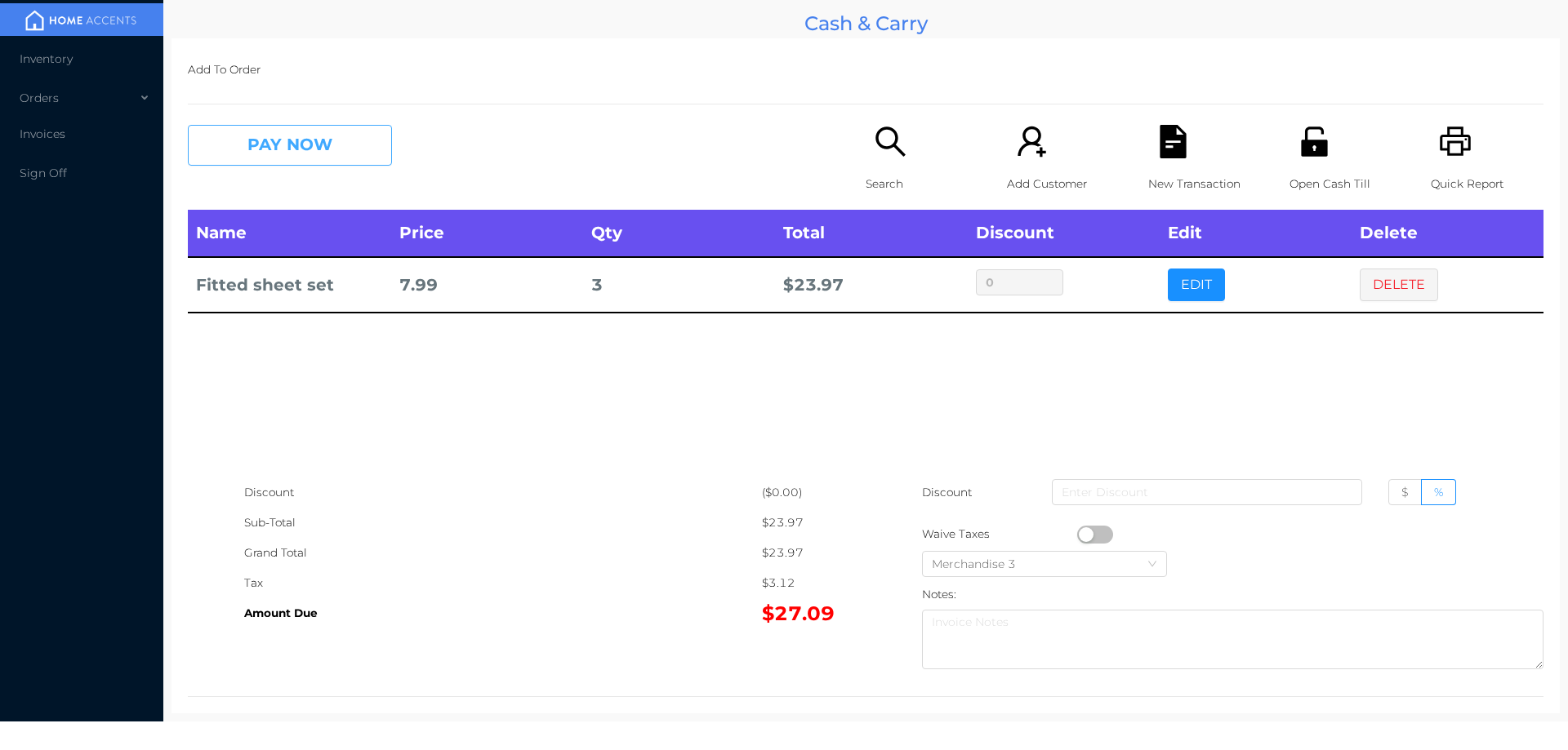
click at [285, 159] on button "PAY NOW" at bounding box center [290, 146] width 204 height 41
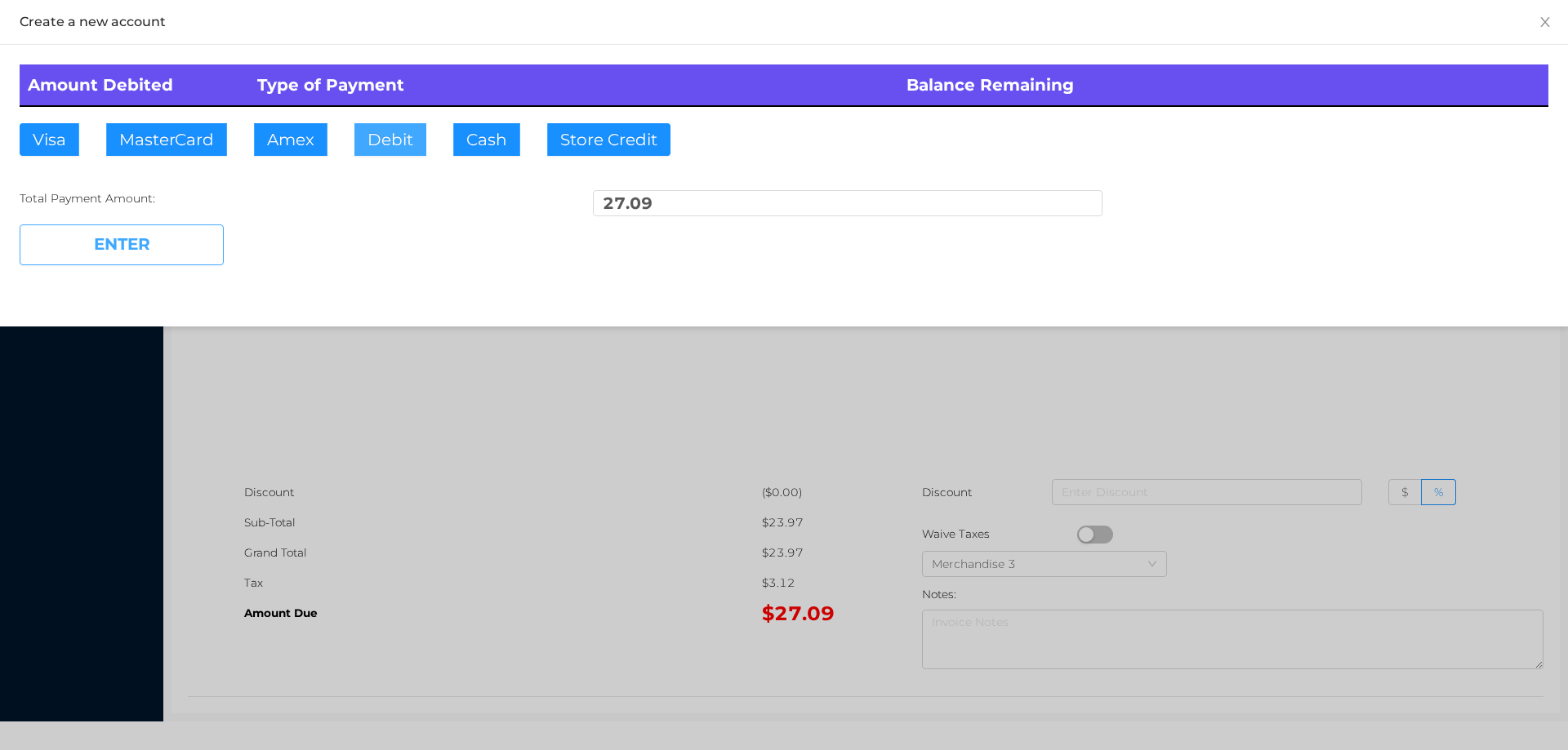
click at [386, 139] on button "Debit" at bounding box center [390, 139] width 72 height 33
click at [194, 224] on button "ENTER" at bounding box center [122, 245] width 204 height 41
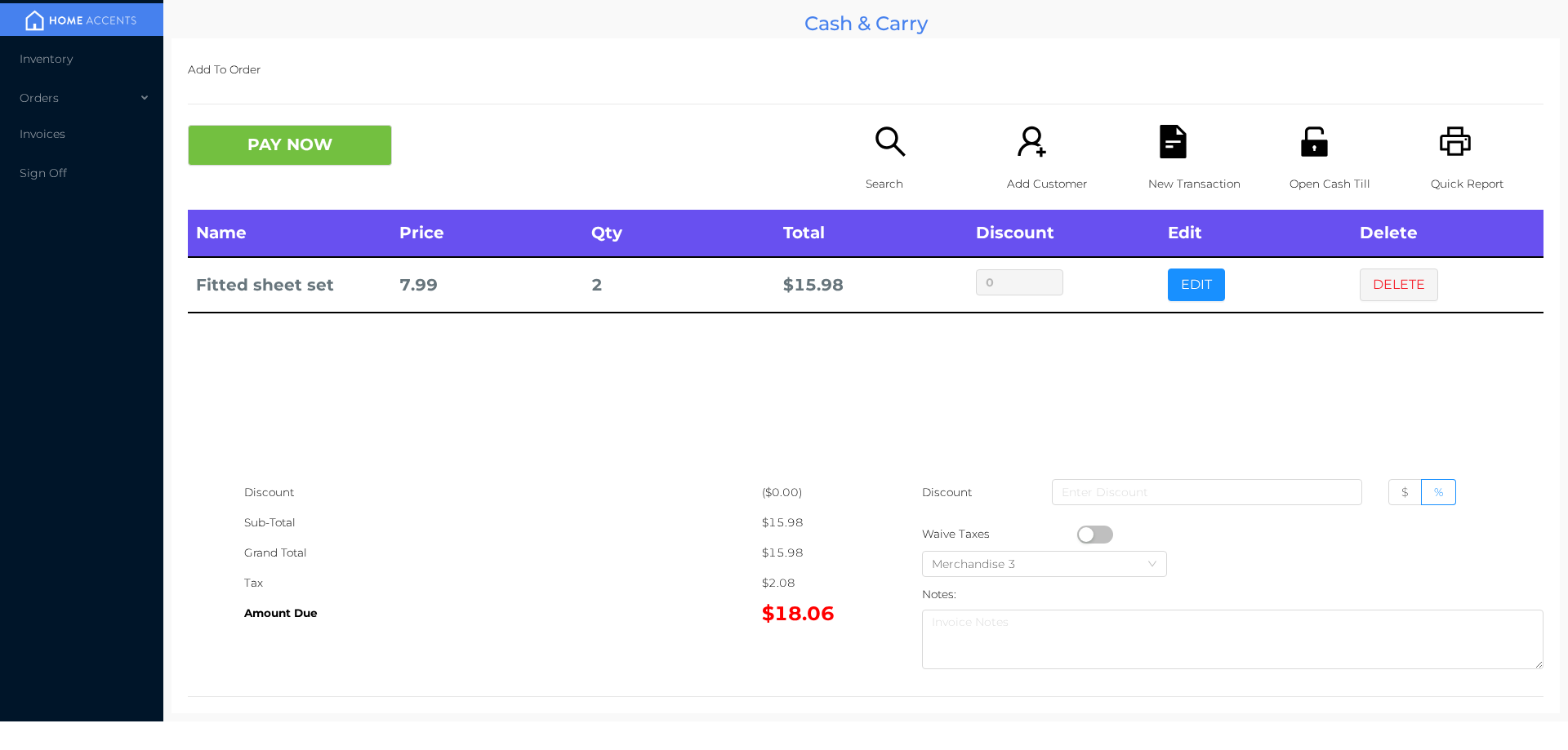
click at [339, 146] on button "PAY NOW" at bounding box center [290, 146] width 204 height 41
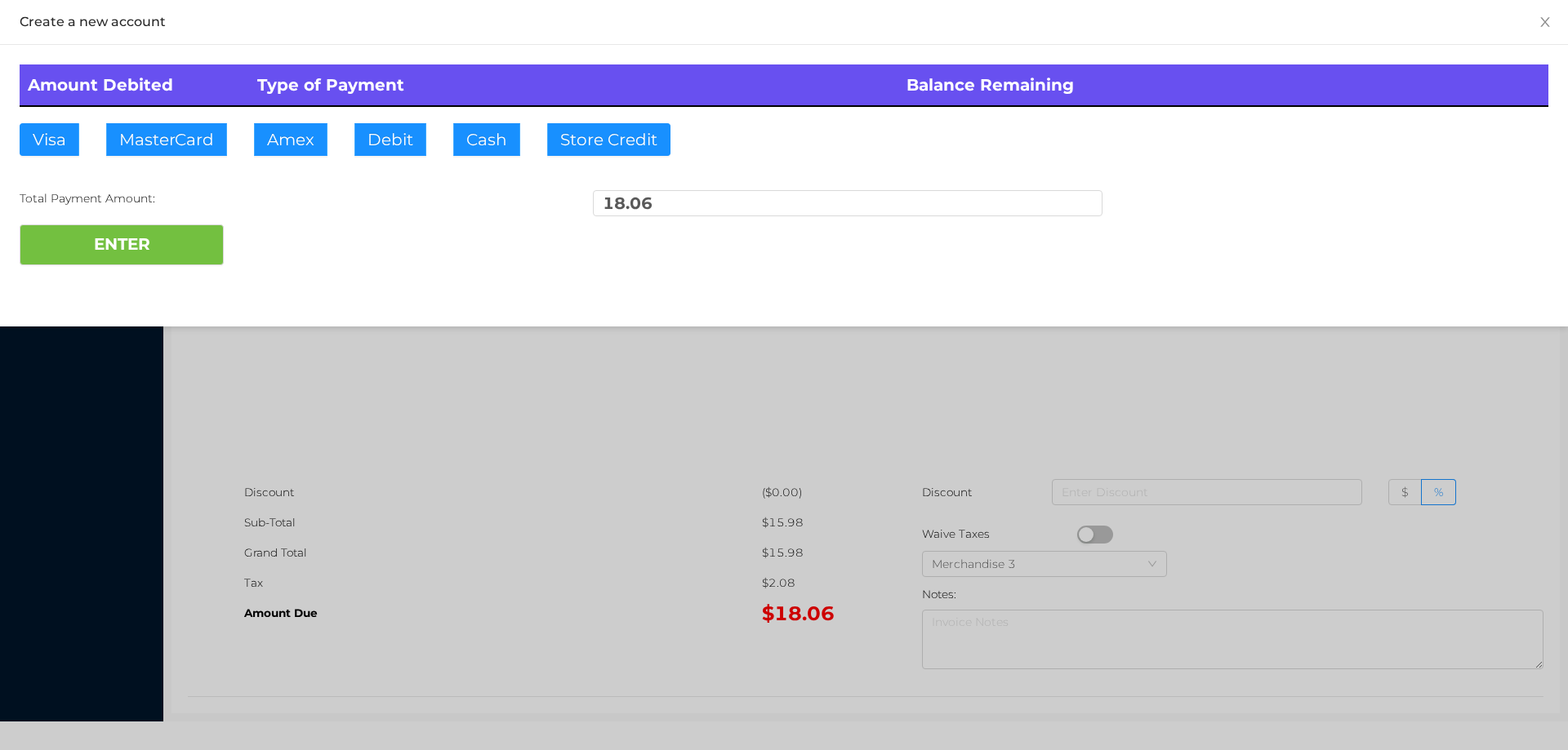
click at [281, 240] on div "ENTER" at bounding box center [784, 245] width 1529 height 41
click at [1386, 435] on div at bounding box center [784, 375] width 1568 height 750
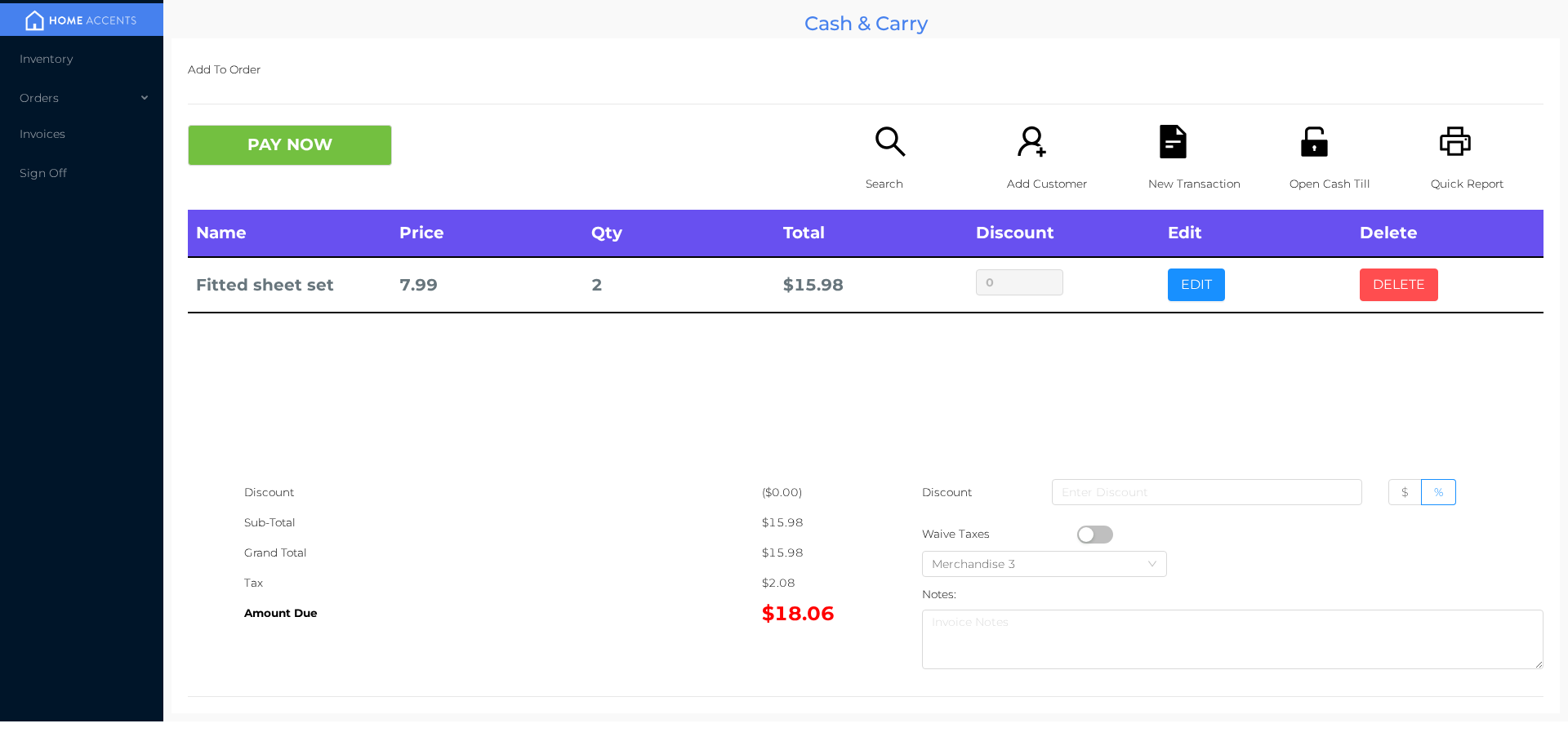
click at [1382, 276] on button "DELETE" at bounding box center [1399, 284] width 79 height 33
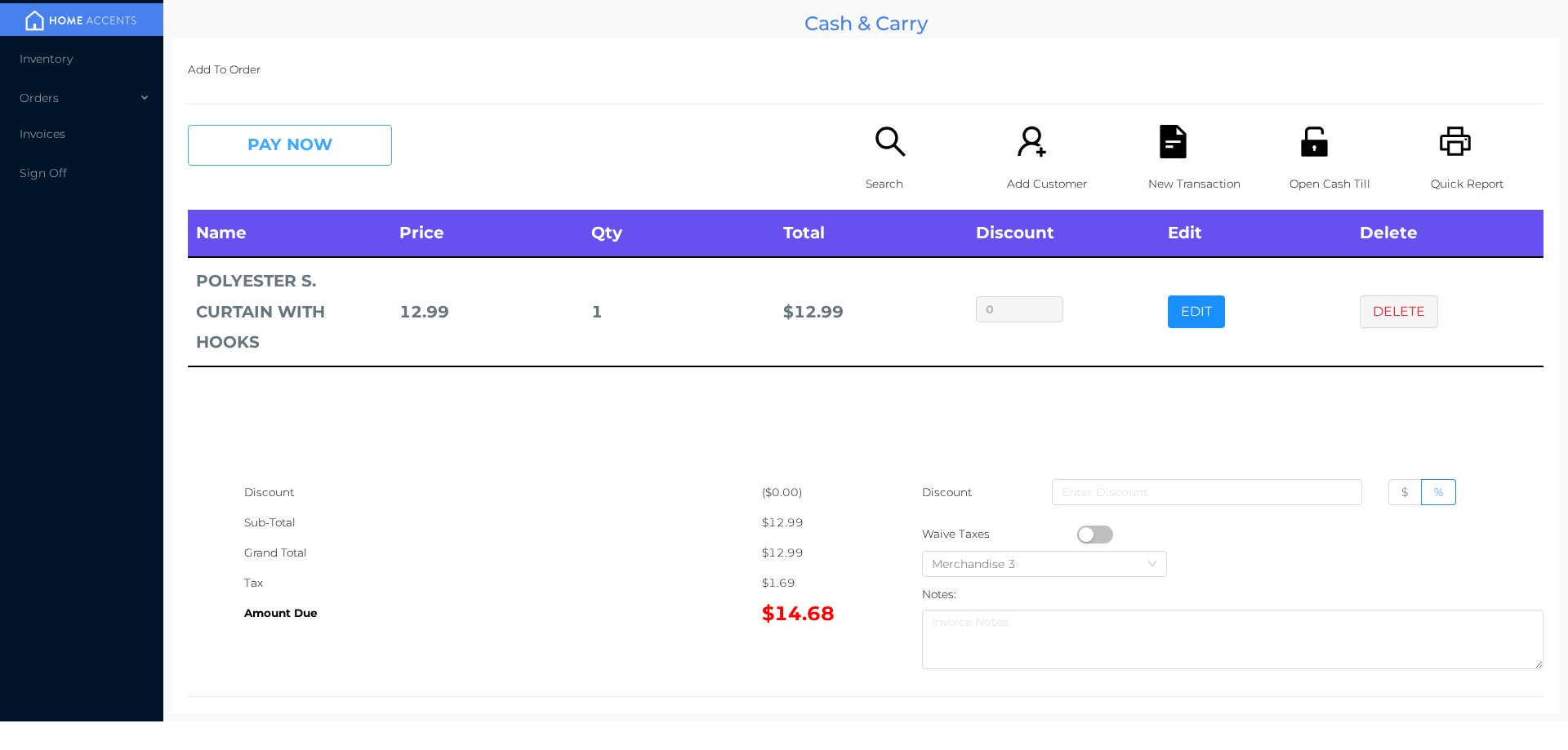
click at [334, 150] on button "PAY NOW" at bounding box center [290, 146] width 204 height 41
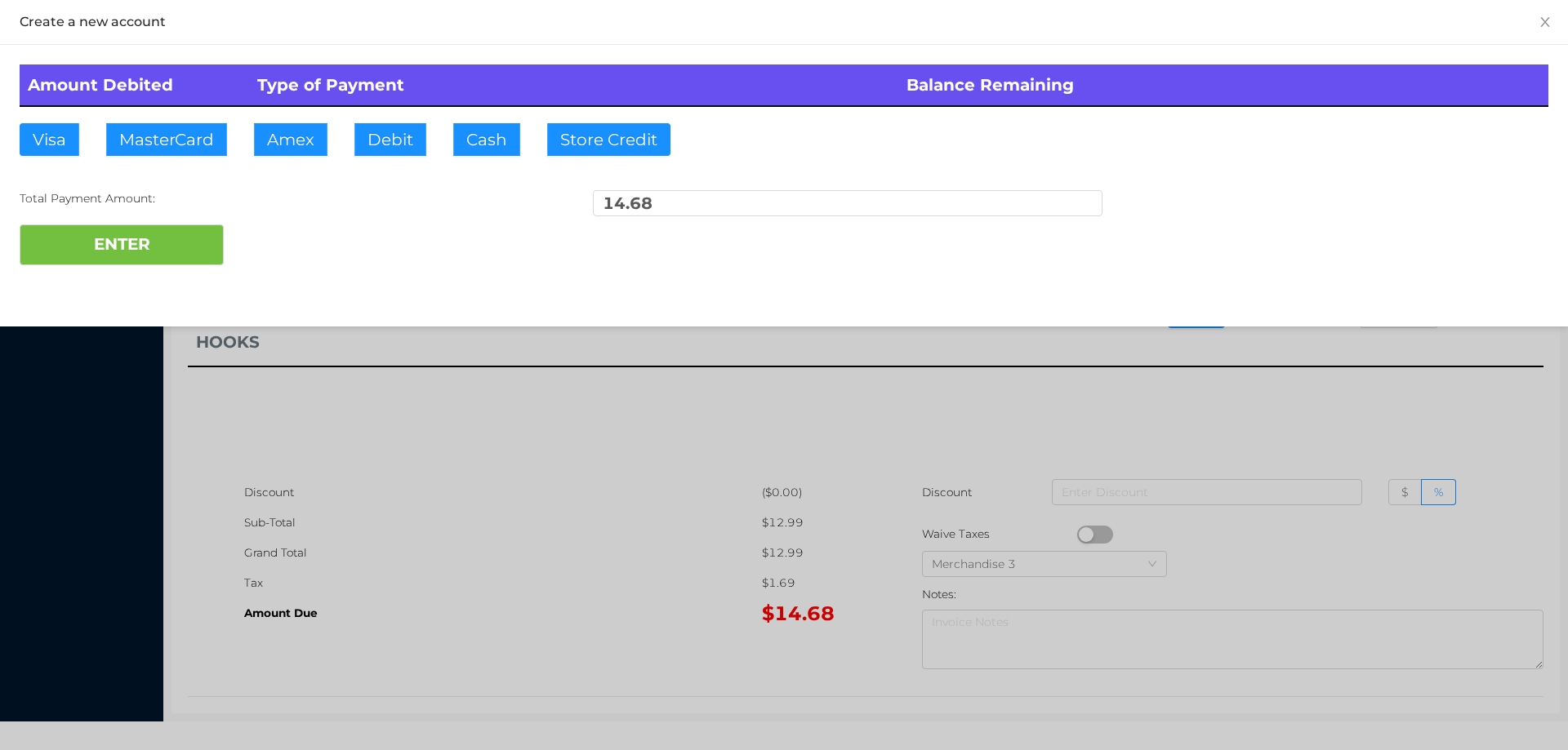
click at [275, 249] on div "ENTER" at bounding box center [784, 245] width 1529 height 41
click at [1284, 414] on div at bounding box center [784, 375] width 1568 height 750
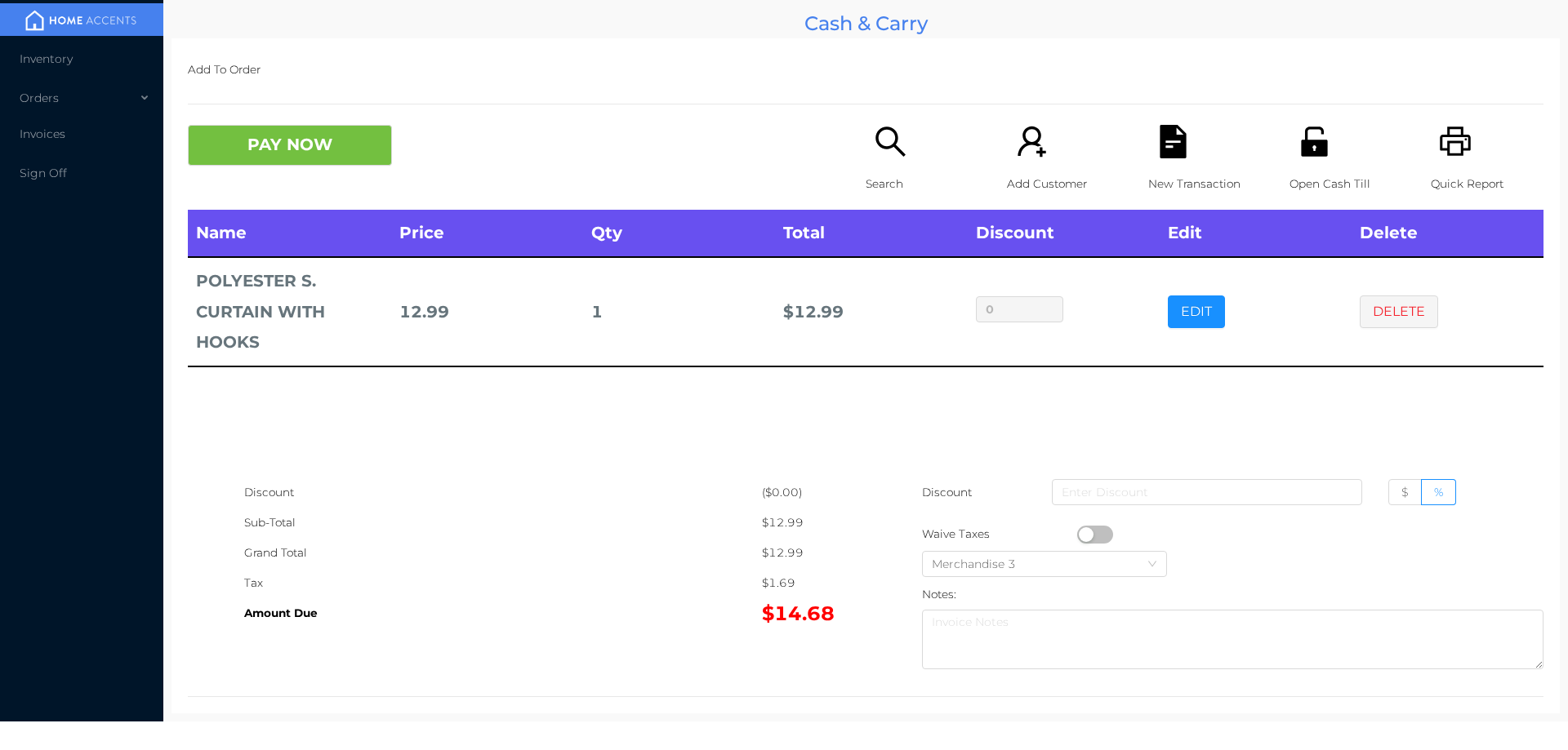
click at [1174, 131] on icon "icon: file-text" at bounding box center [1173, 141] width 33 height 33
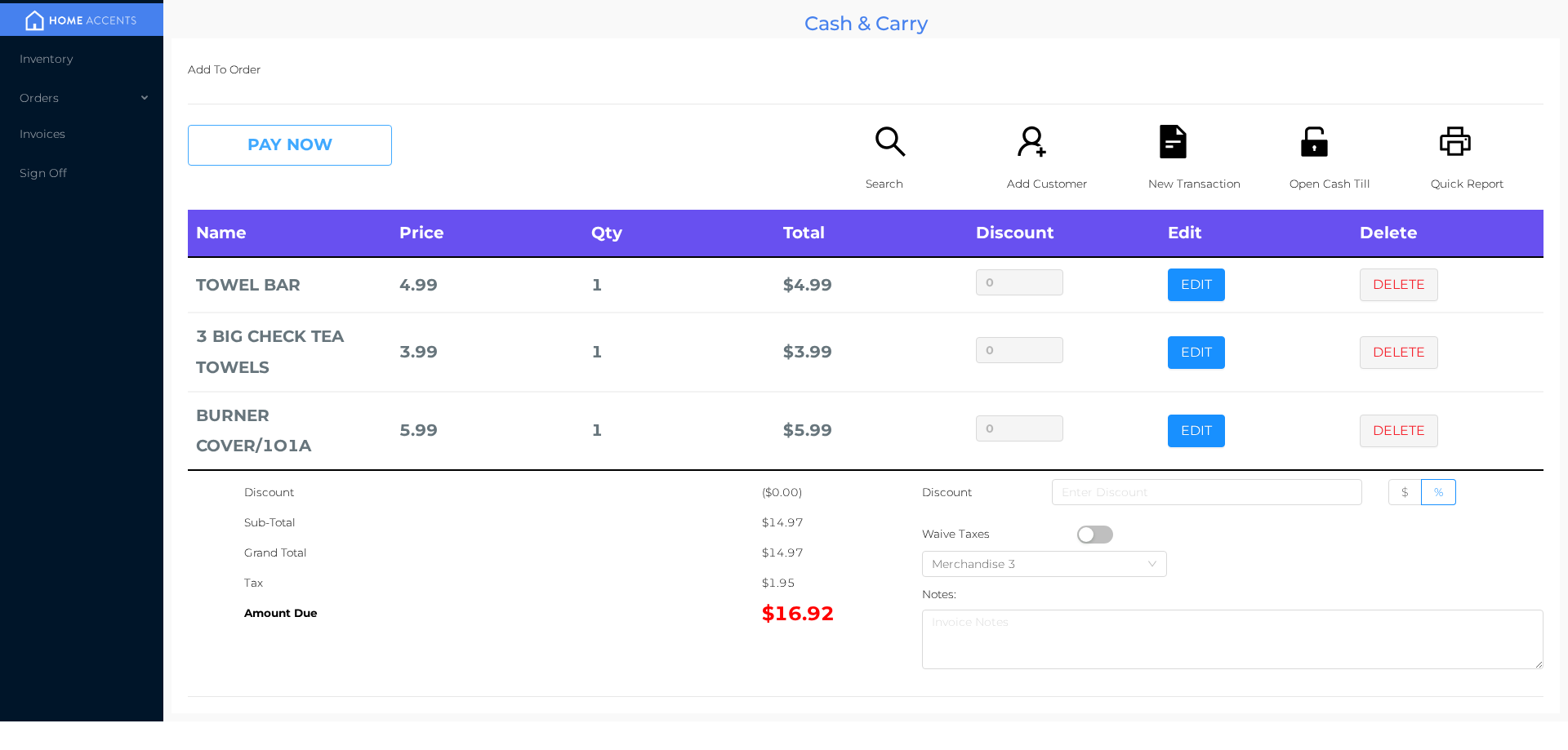
click at [336, 144] on button "PAY NOW" at bounding box center [290, 146] width 204 height 41
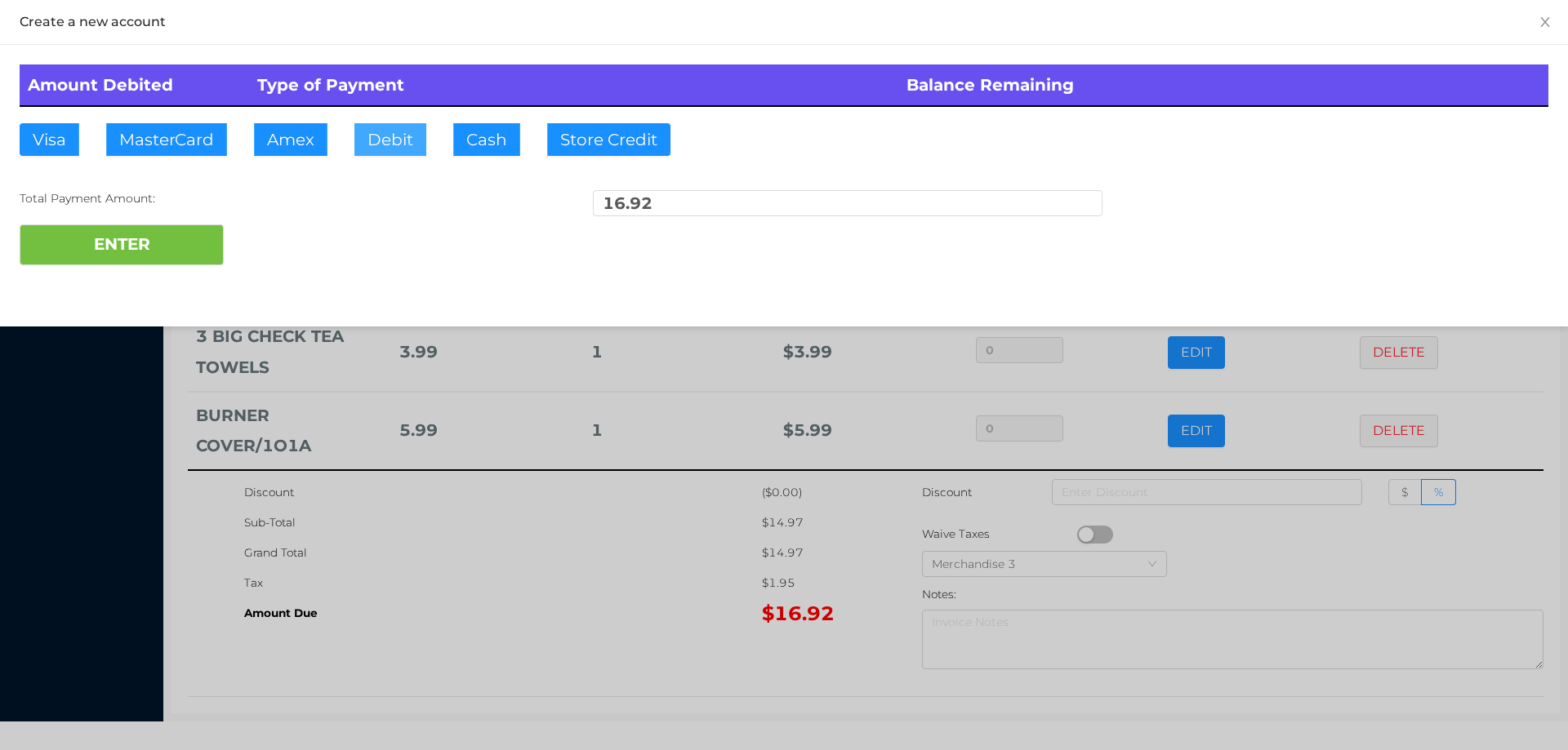
click at [374, 135] on button "Debit" at bounding box center [390, 139] width 72 height 33
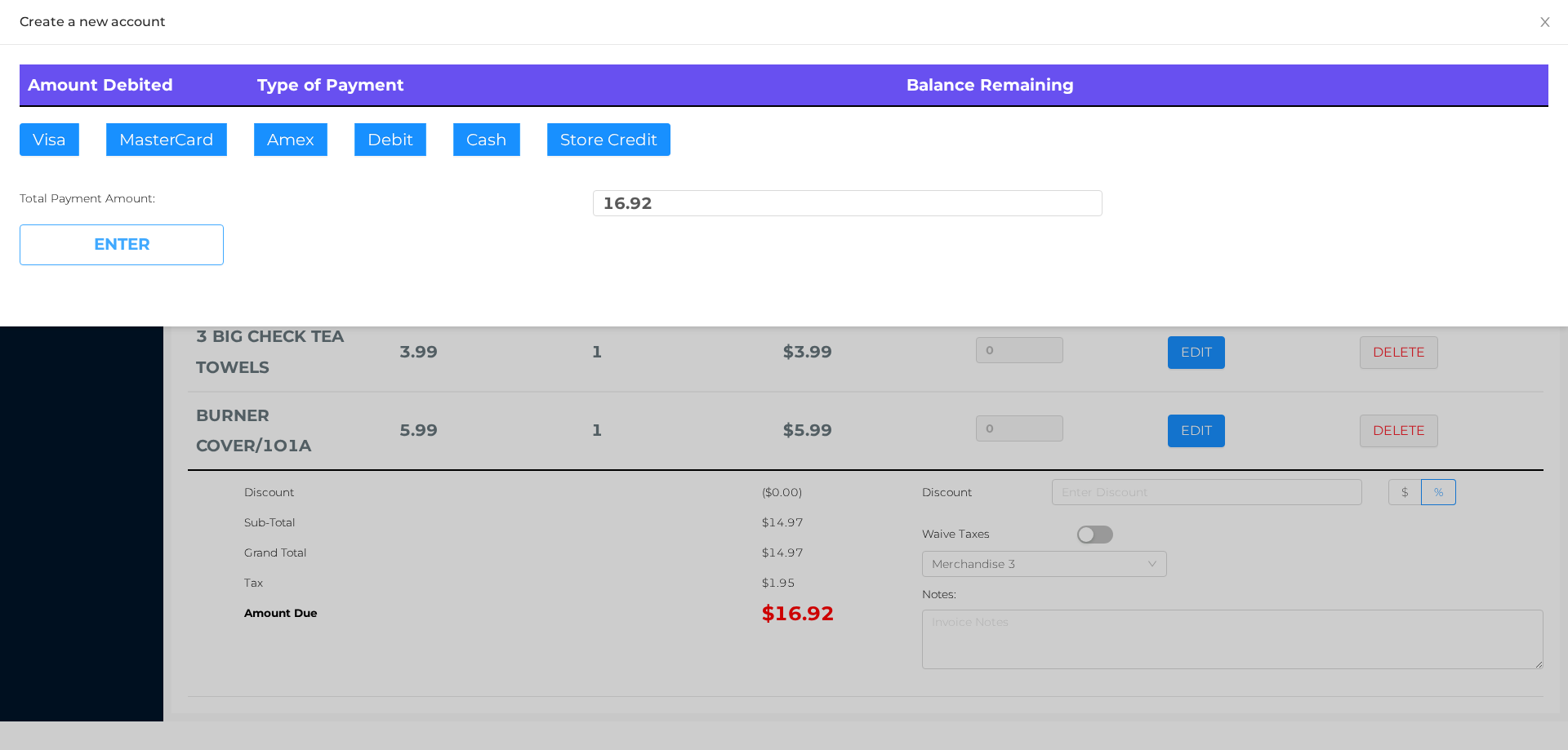
click at [180, 247] on button "ENTER" at bounding box center [122, 245] width 204 height 41
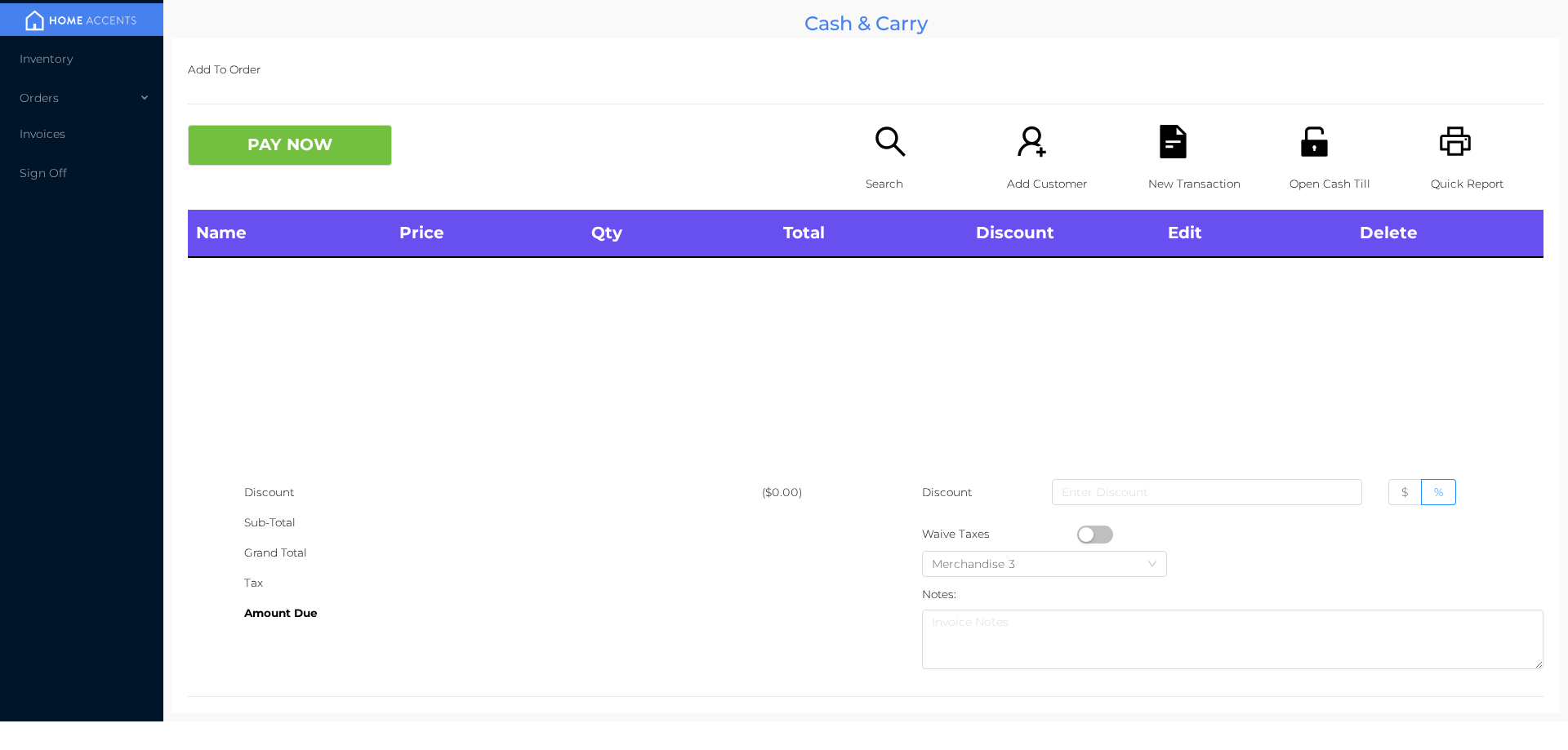
click at [882, 164] on div "Search" at bounding box center [922, 167] width 113 height 85
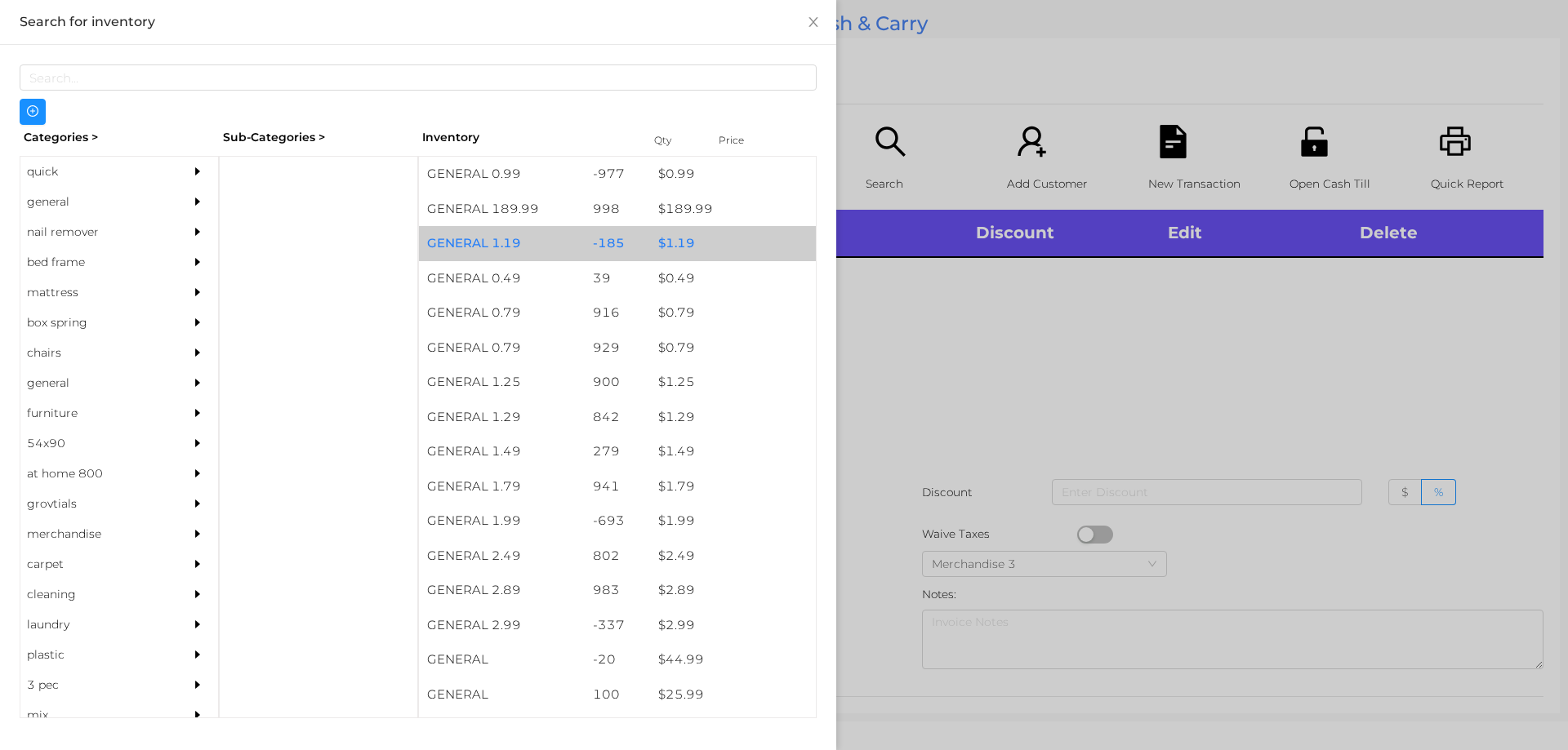
click at [666, 246] on div "$ 1.19" at bounding box center [733, 243] width 165 height 35
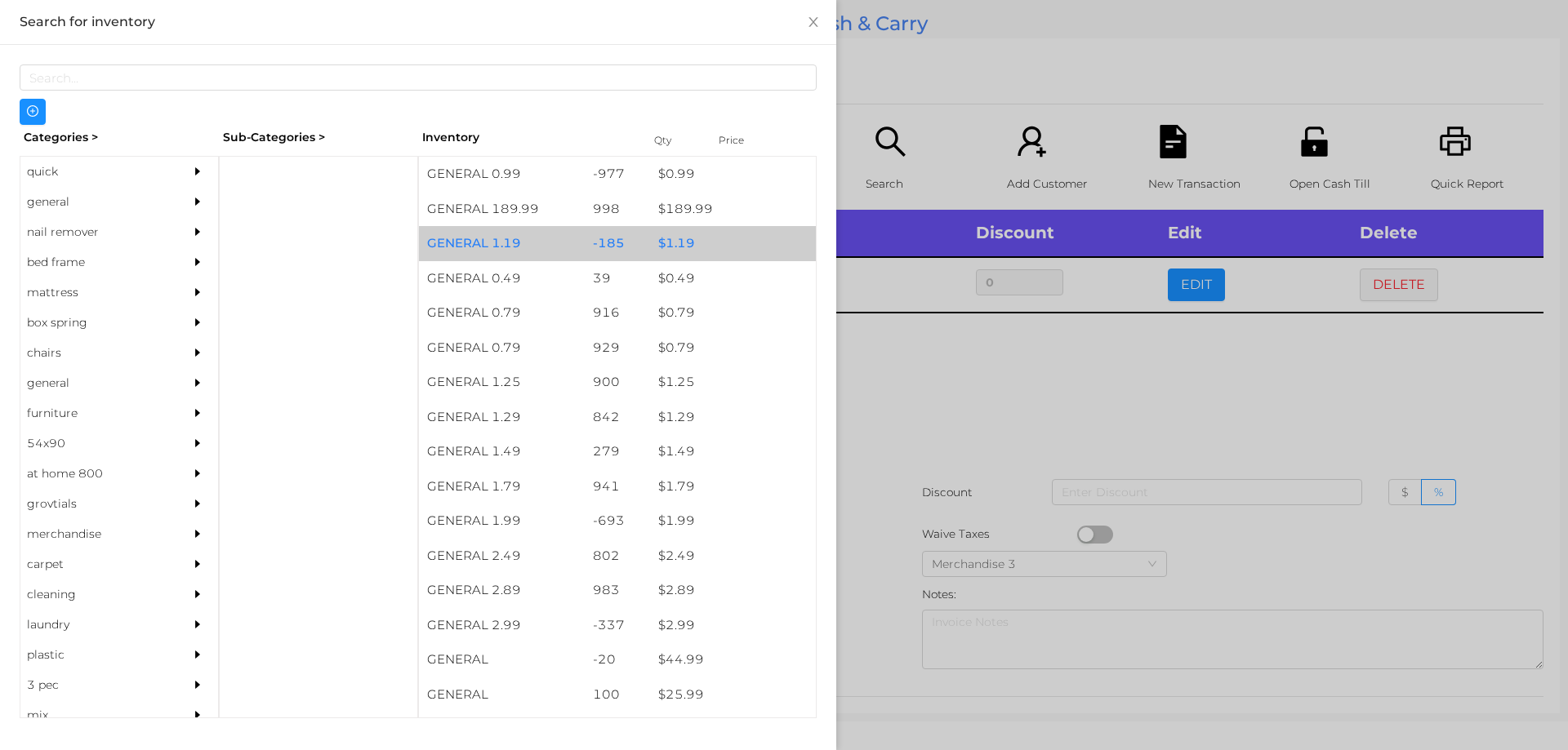
click at [674, 240] on div "$ 1.19" at bounding box center [733, 243] width 165 height 35
click at [681, 245] on div "$ 1.19" at bounding box center [733, 243] width 165 height 35
click at [681, 239] on div "$ 1.19" at bounding box center [733, 243] width 165 height 35
click at [668, 240] on div "$ 1.19" at bounding box center [733, 243] width 165 height 35
click at [665, 240] on div "$ 1.19" at bounding box center [733, 243] width 165 height 35
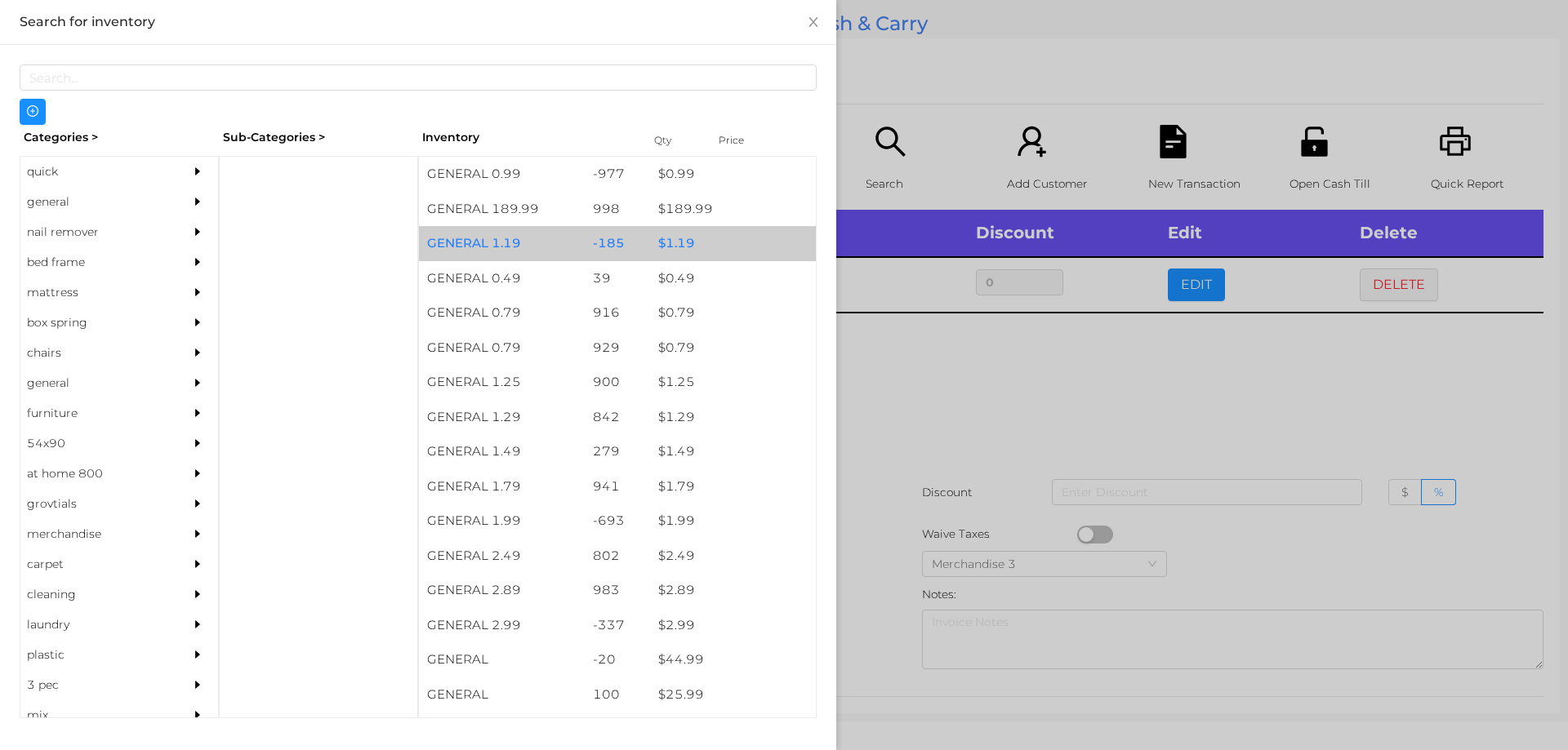
click at [670, 240] on div "$ 1.19" at bounding box center [733, 243] width 165 height 35
click at [663, 240] on div "$ 1.19" at bounding box center [733, 243] width 165 height 35
click at [663, 243] on div "$ 1.19" at bounding box center [733, 243] width 165 height 35
click at [681, 244] on div "$ 1.19" at bounding box center [733, 243] width 165 height 35
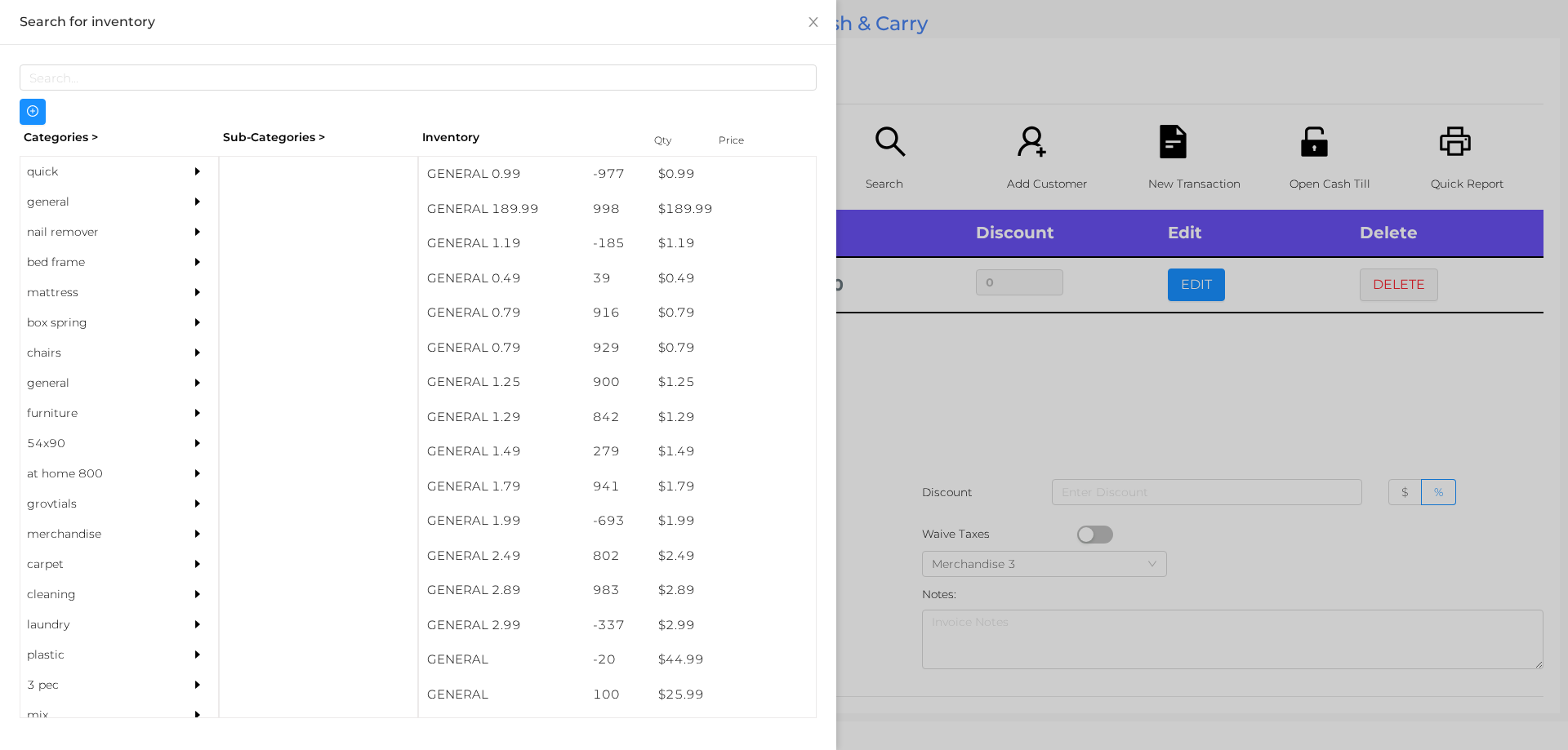
click at [925, 390] on div at bounding box center [784, 375] width 1568 height 750
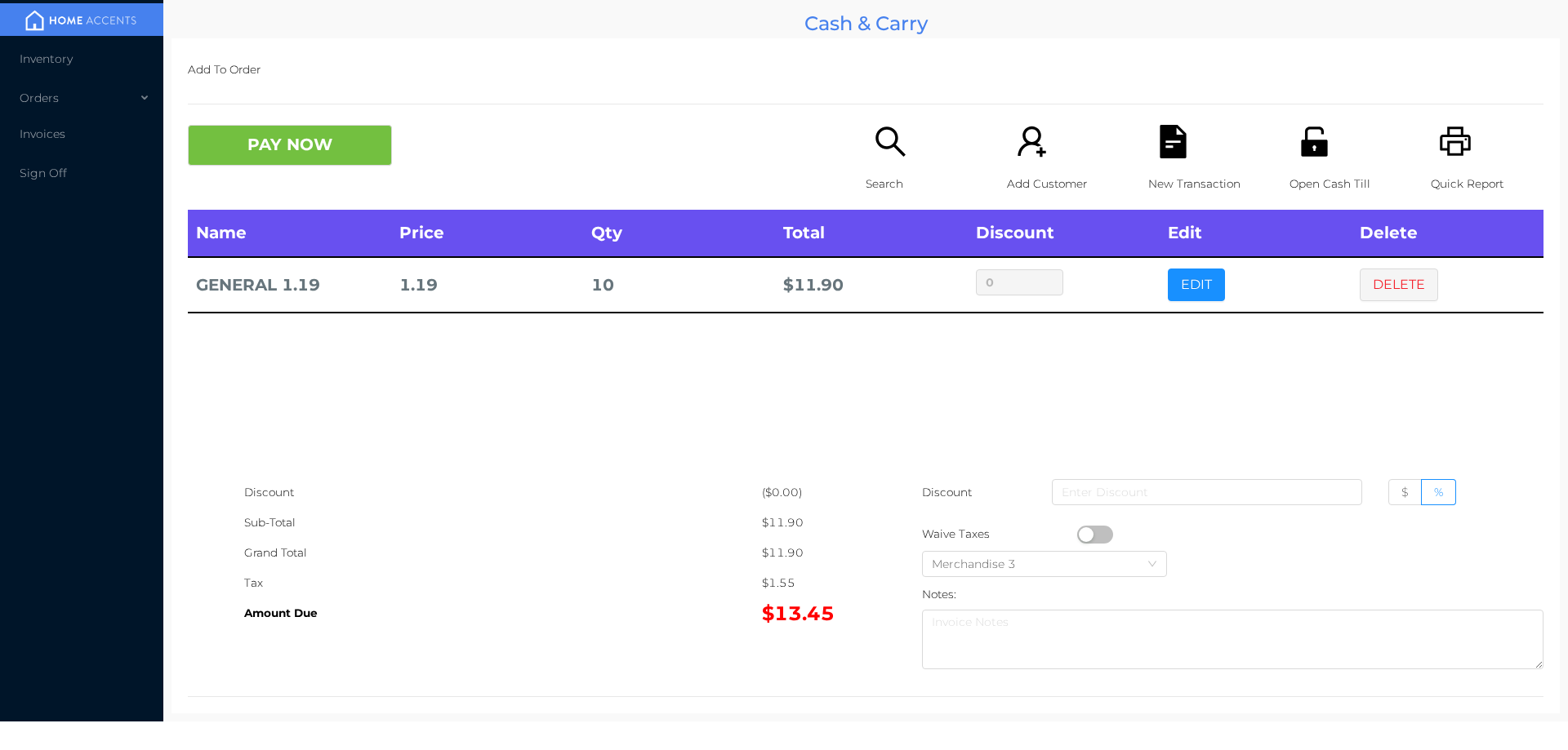
click at [310, 144] on button "PAY NOW" at bounding box center [290, 146] width 204 height 41
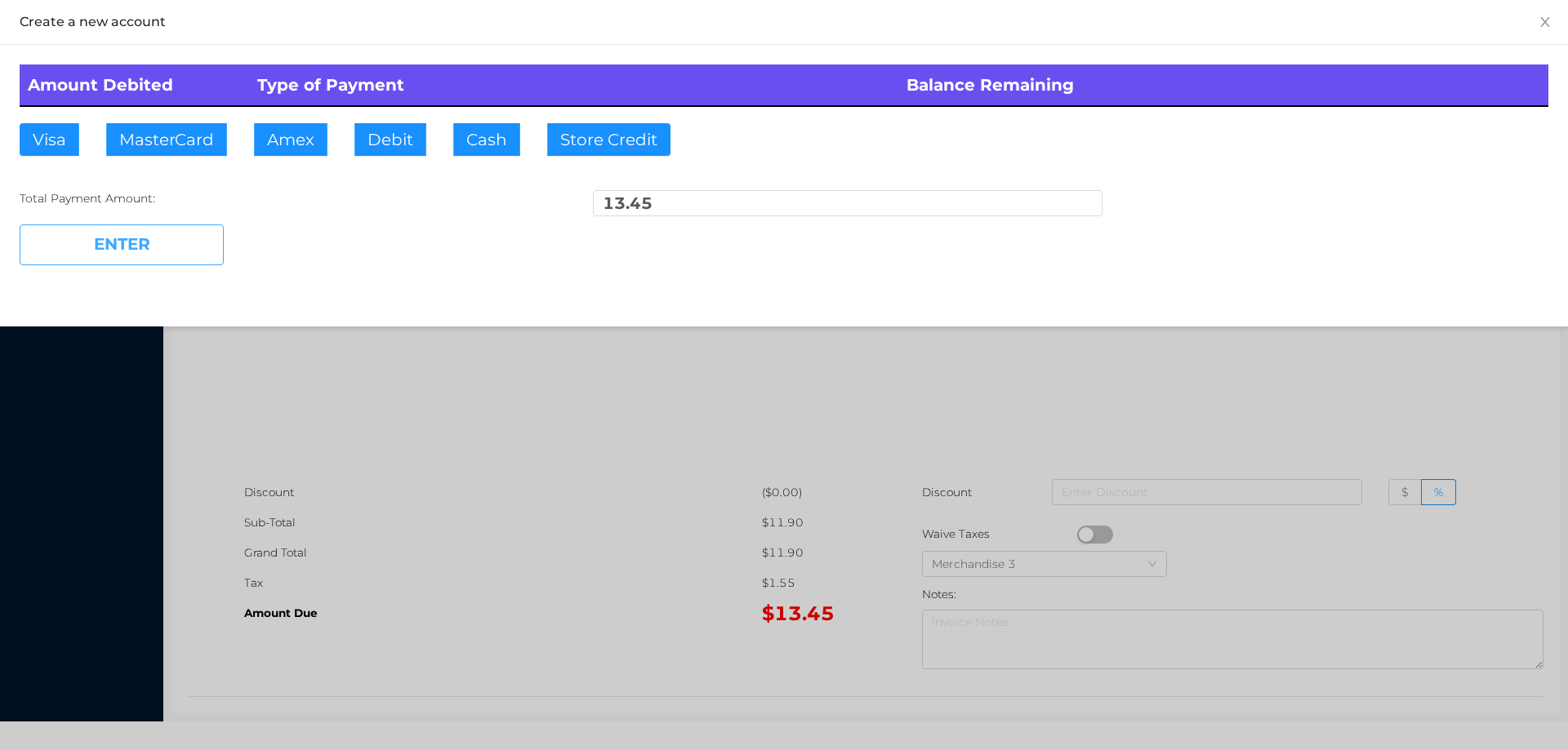
click at [53, 140] on button "Visa" at bounding box center [49, 139] width 60 height 33
click at [91, 244] on button "ENTER" at bounding box center [122, 245] width 204 height 41
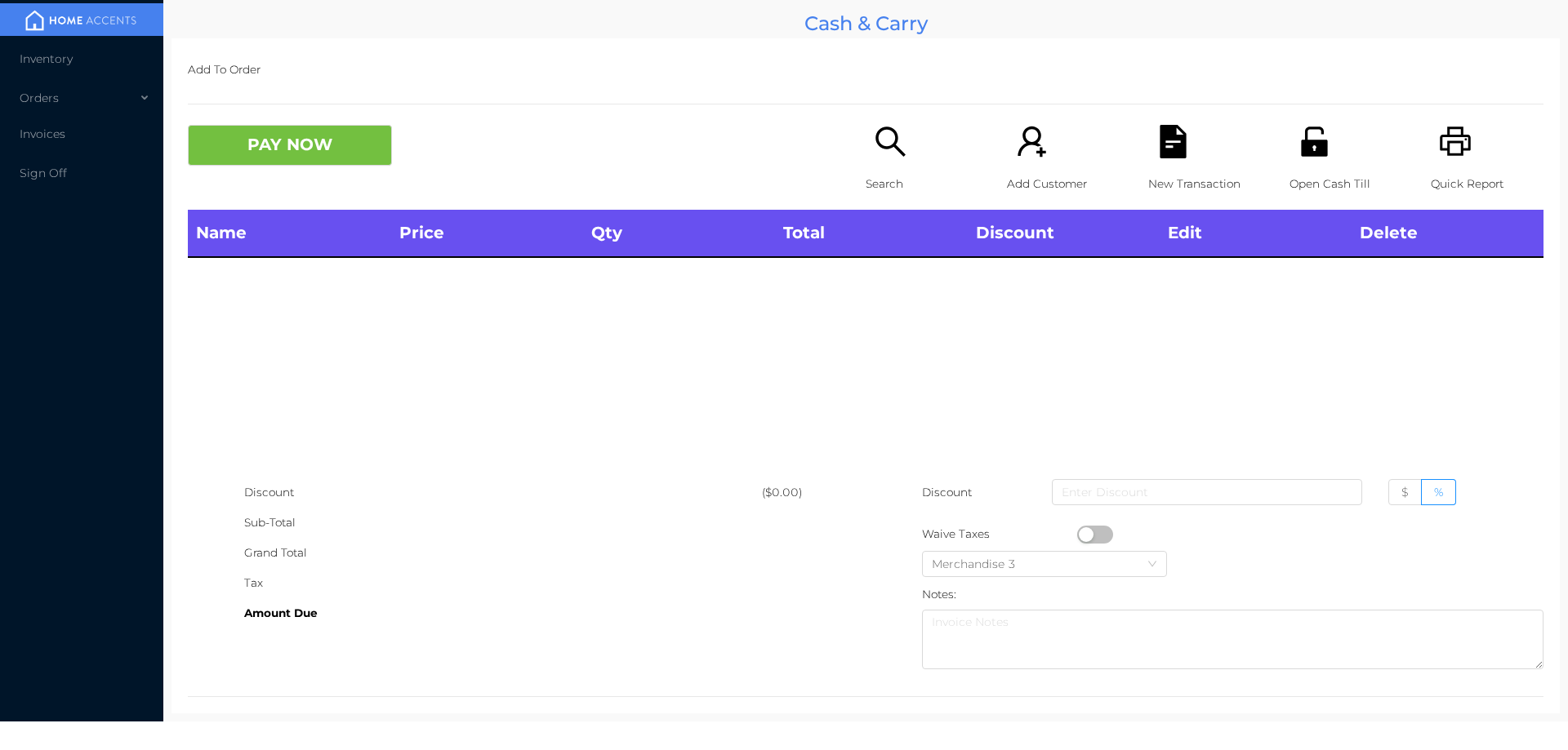
click at [1453, 169] on p "Quick Report" at bounding box center [1487, 184] width 113 height 30
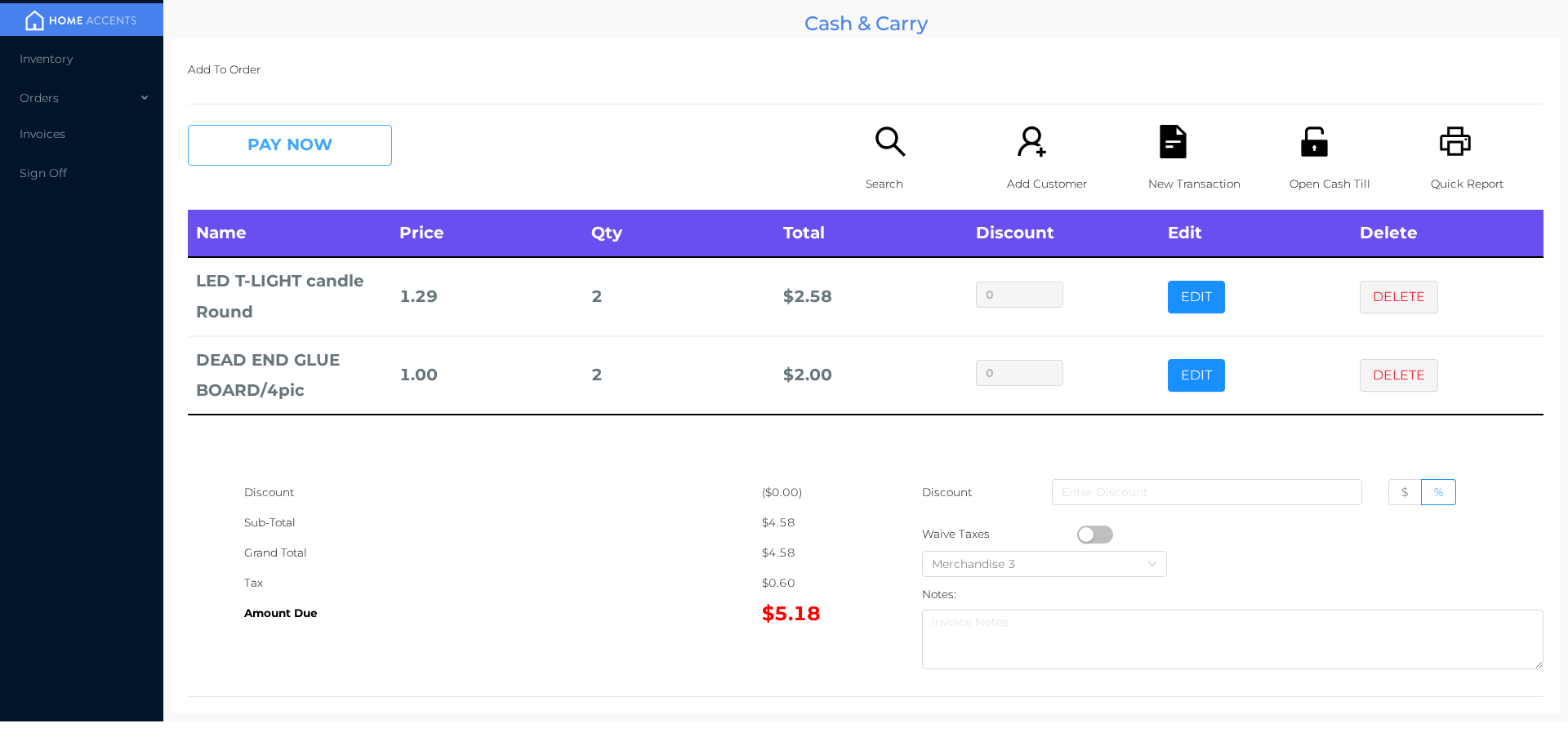
click at [265, 139] on button "PAY NOW" at bounding box center [290, 146] width 204 height 41
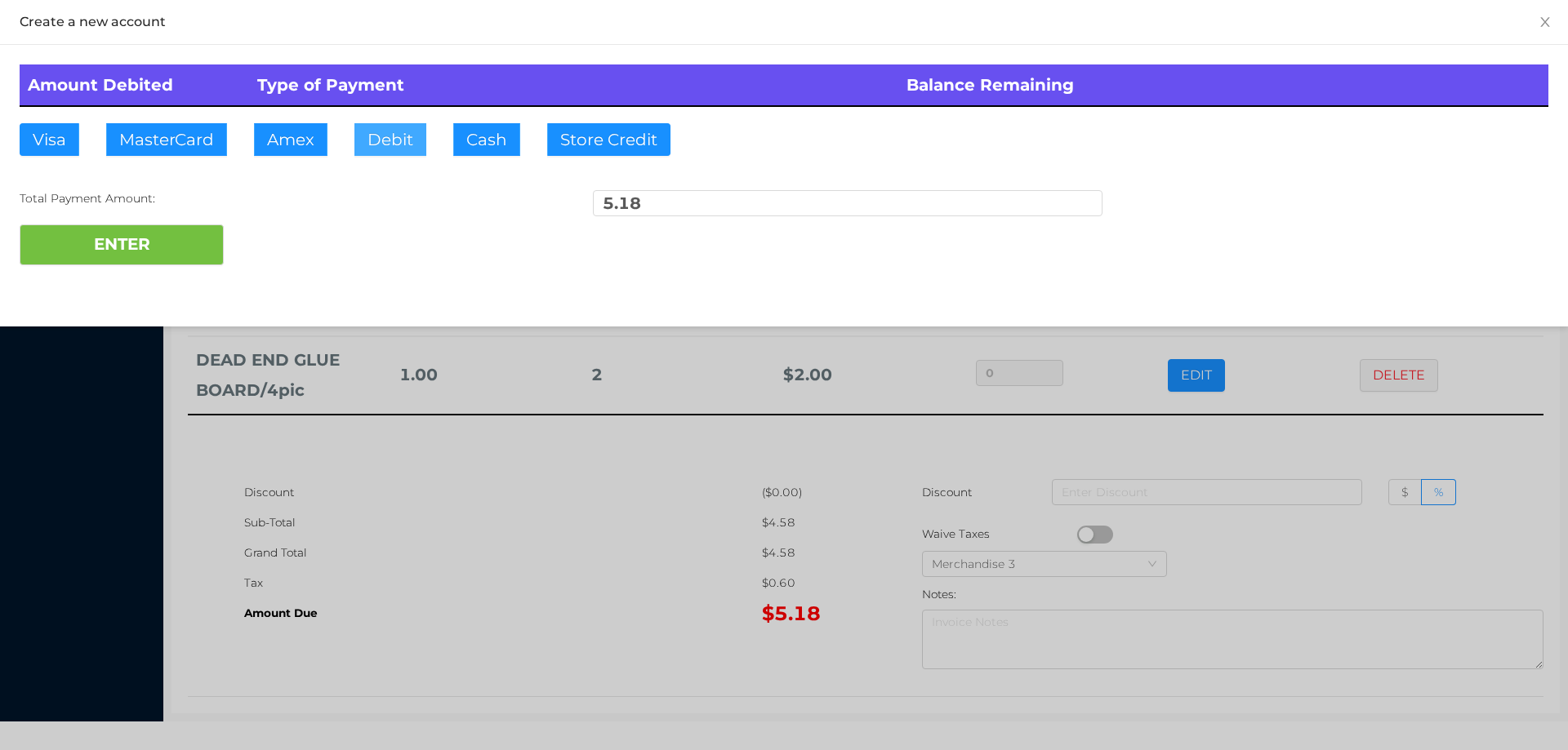
click at [382, 133] on button "Debit" at bounding box center [390, 139] width 72 height 33
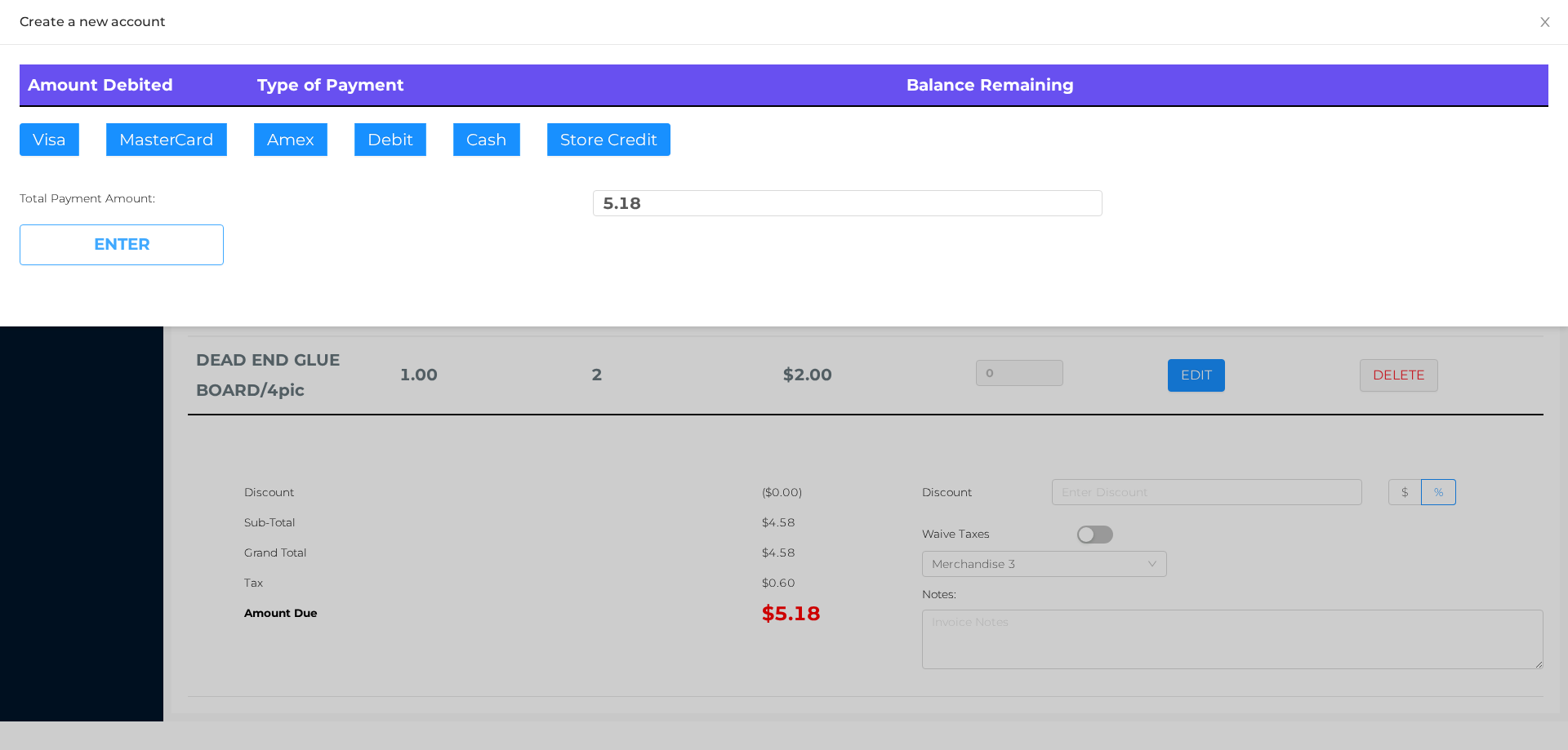
click at [171, 254] on button "ENTER" at bounding box center [122, 245] width 204 height 41
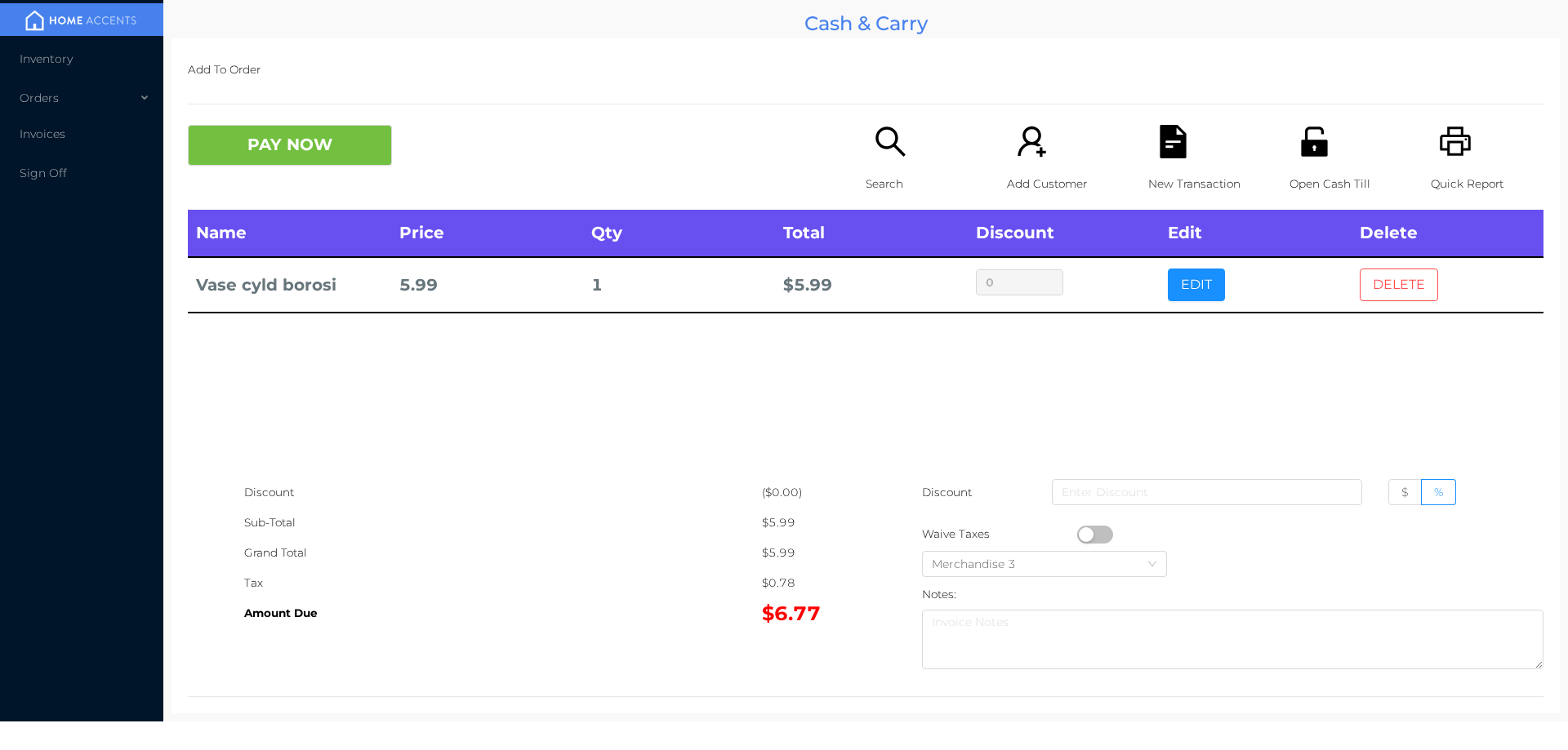
click at [1365, 276] on button "DELETE" at bounding box center [1399, 284] width 79 height 33
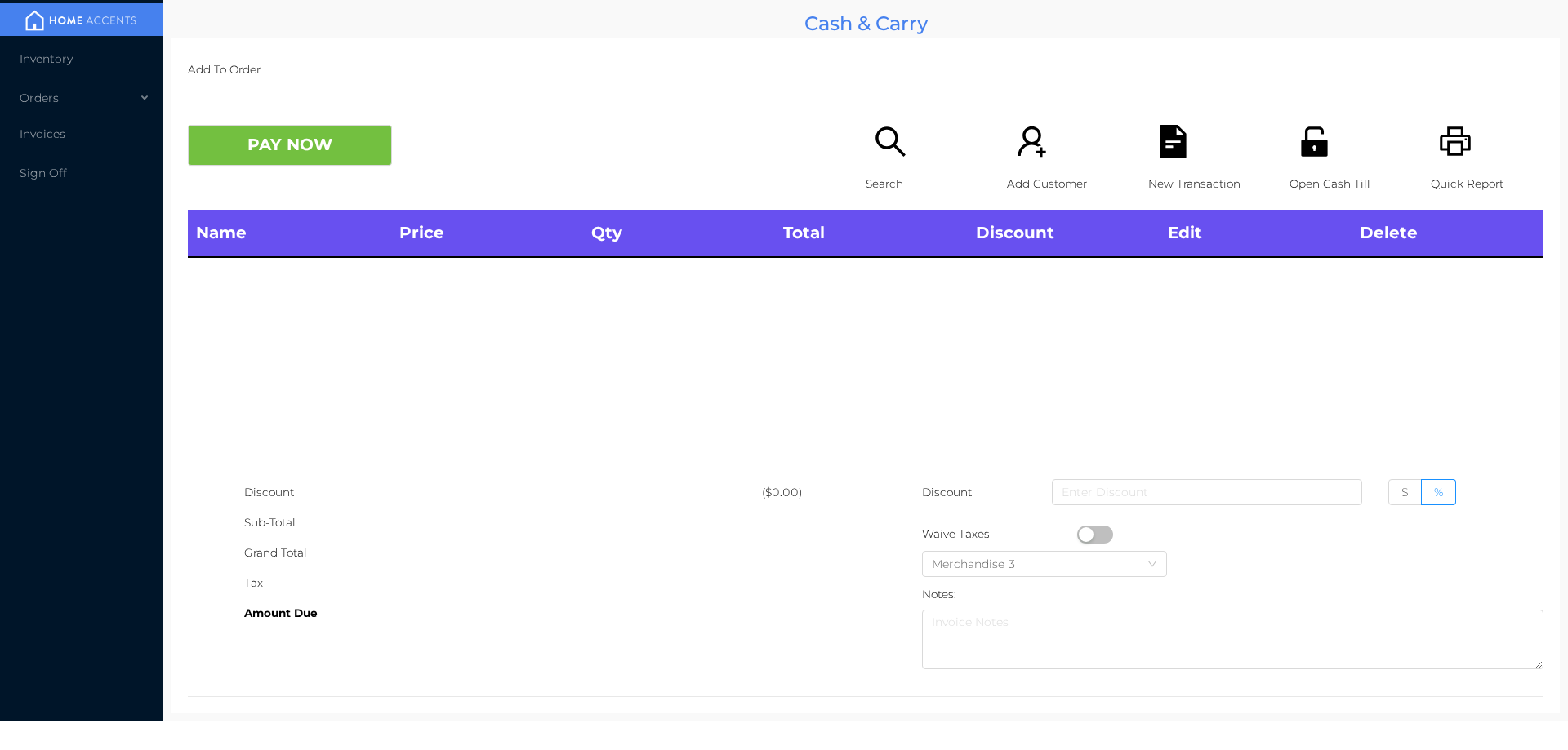
click at [39, 57] on span "Inventory" at bounding box center [46, 59] width 53 height 14
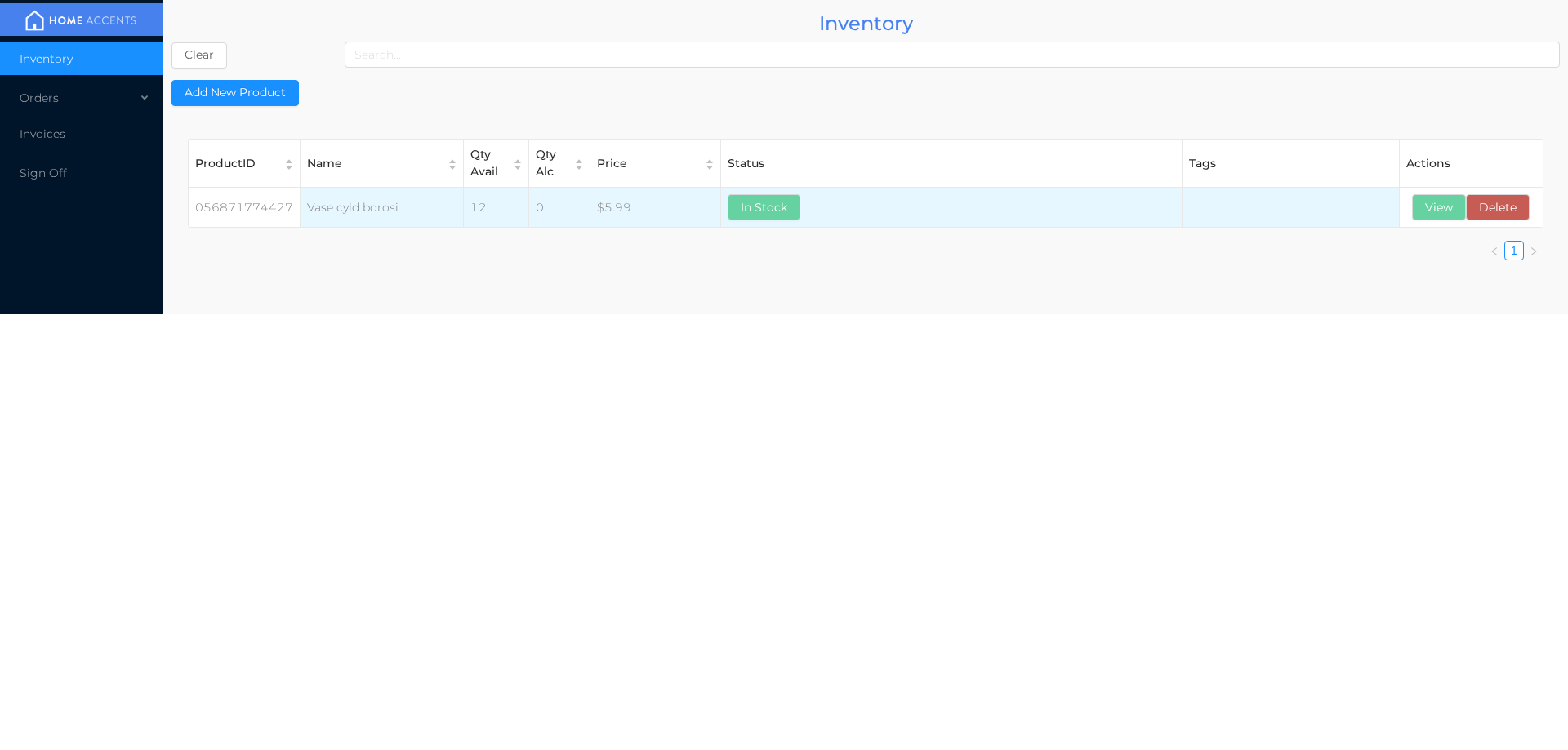
click at [1395, 210] on td at bounding box center [1291, 207] width 218 height 40
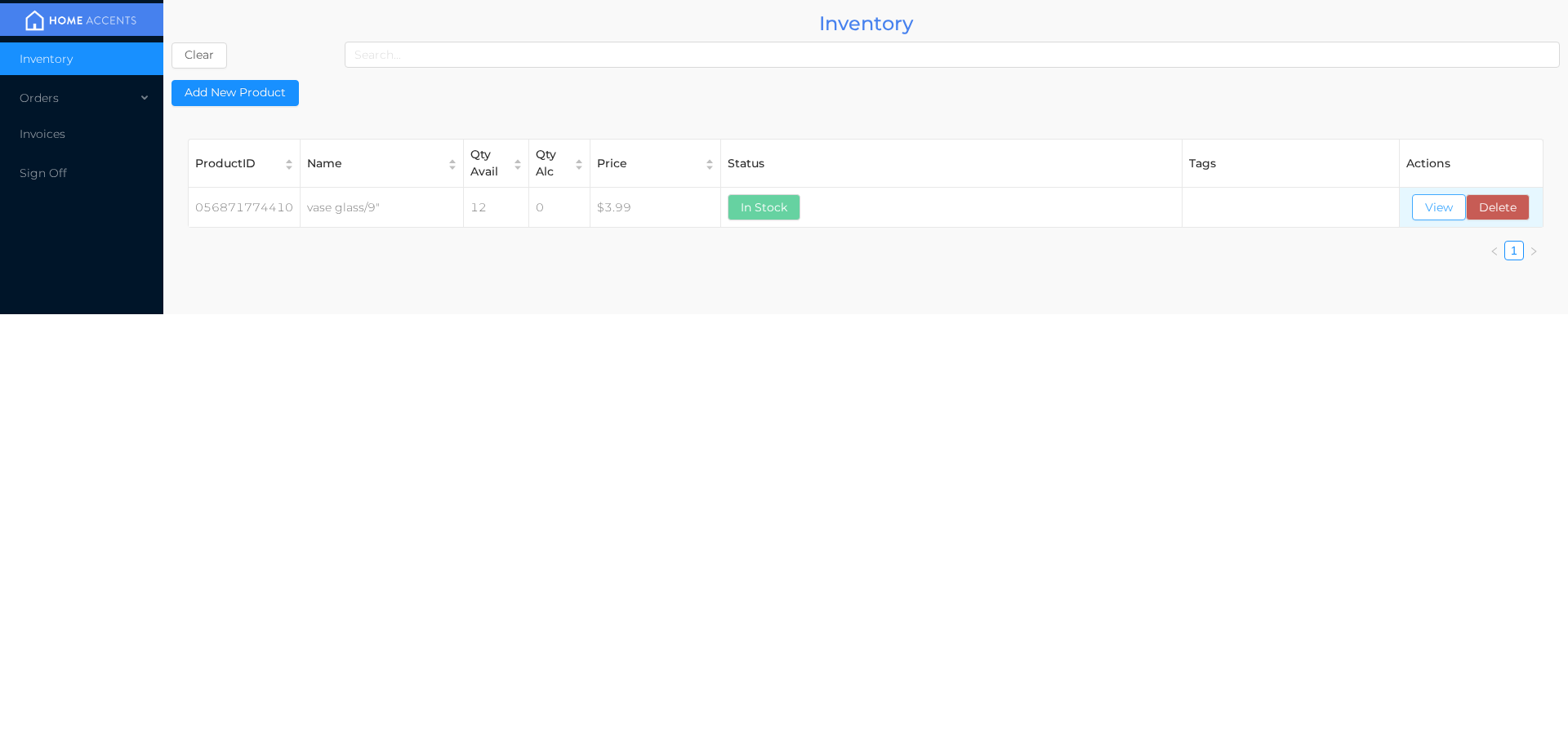
click at [1442, 206] on button "View" at bounding box center [1439, 206] width 54 height 26
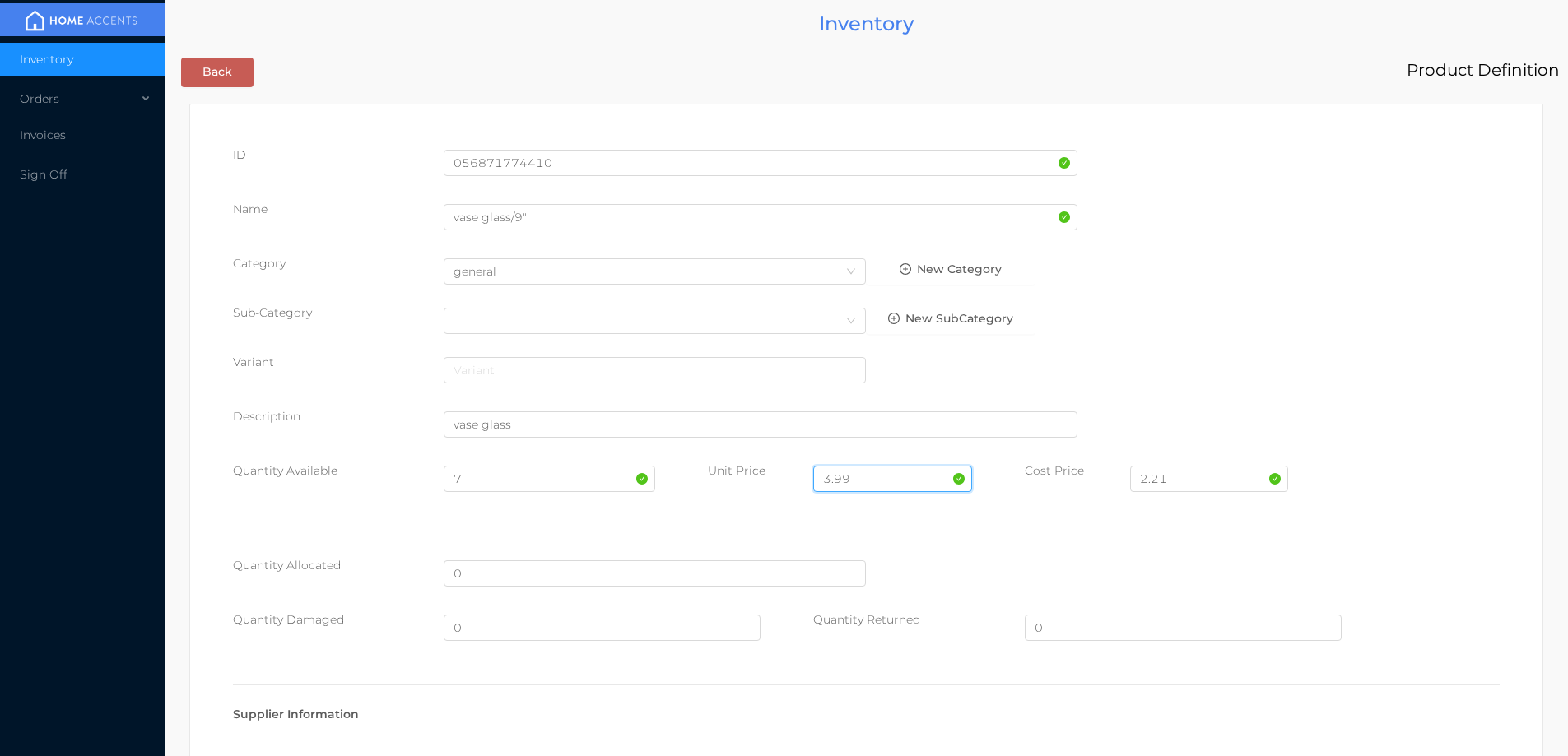
click at [885, 478] on input "3.99" at bounding box center [892, 478] width 158 height 26
type input "3"
type input "4.99"
click at [480, 483] on input "7" at bounding box center [549, 478] width 211 height 26
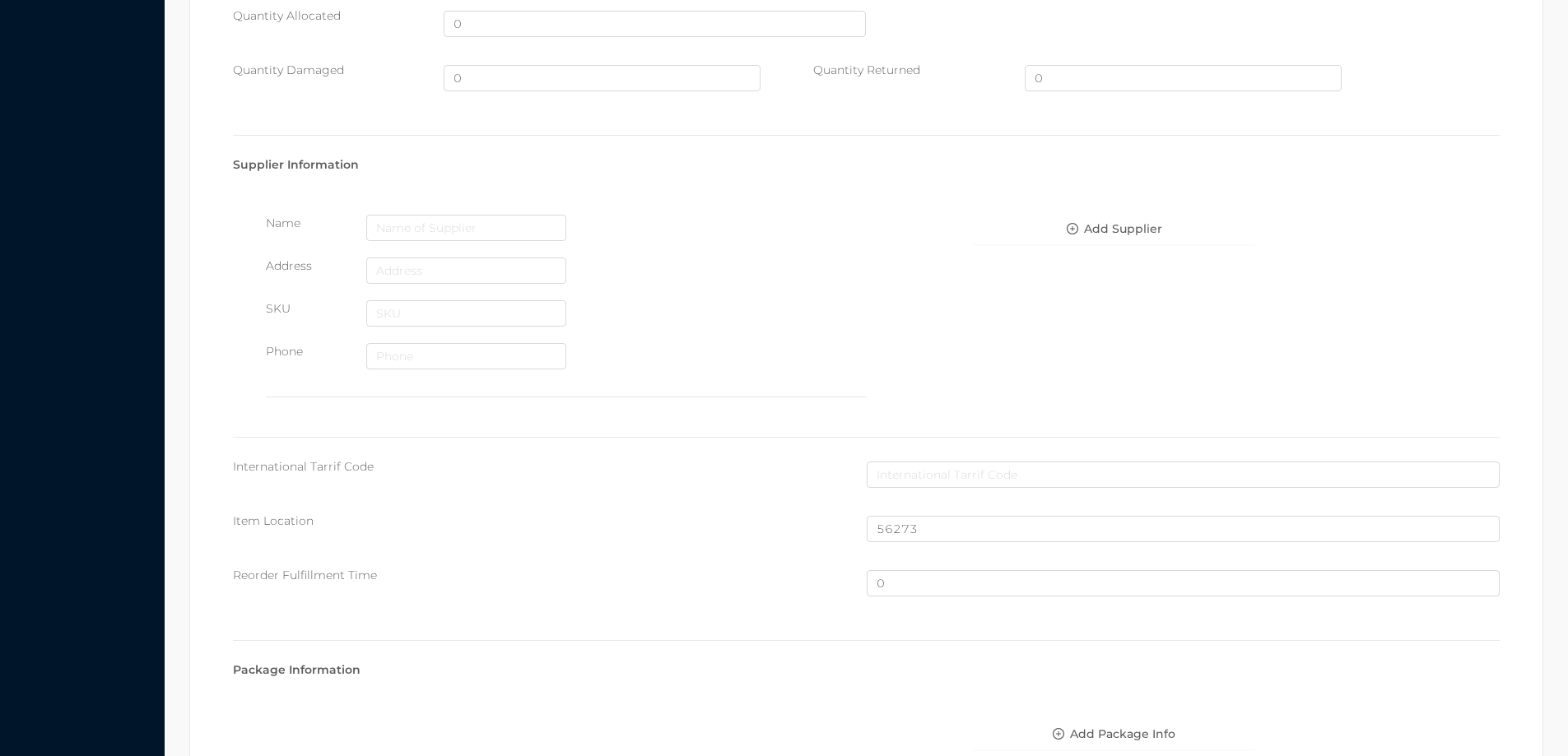
scroll to position [872, 0]
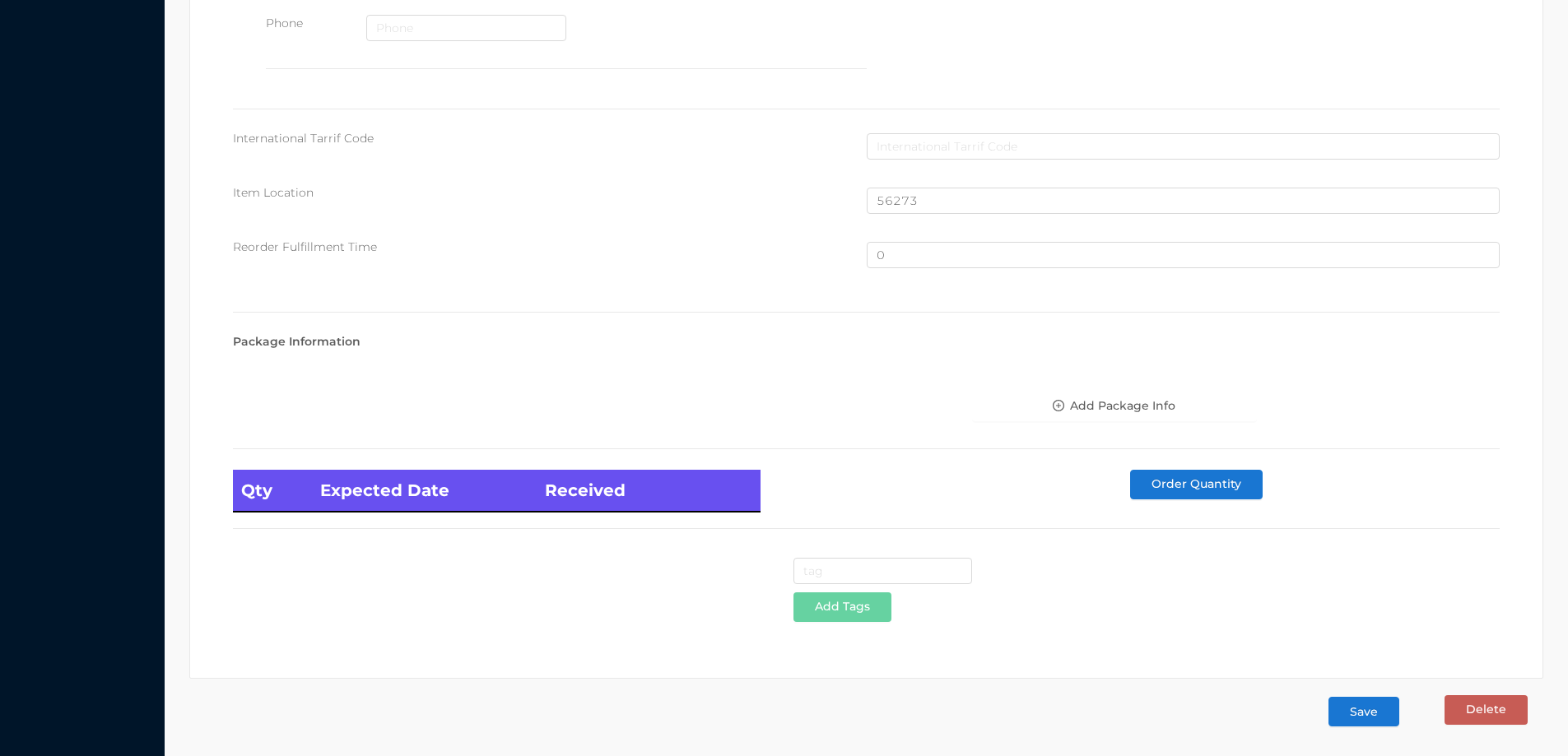
type input "12"
click at [1347, 711] on button "Save" at bounding box center [1364, 711] width 71 height 30
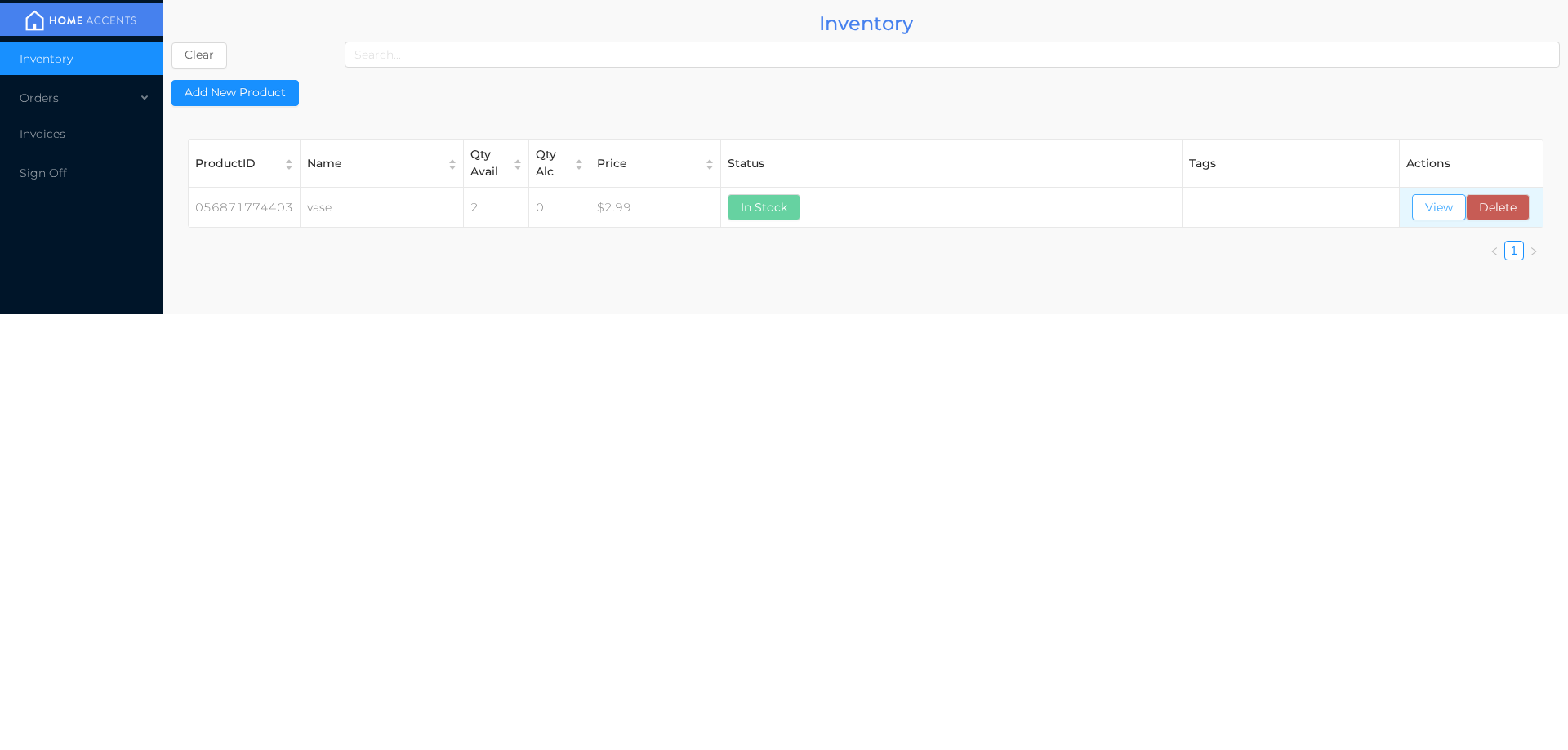
click at [1435, 217] on button "View" at bounding box center [1439, 206] width 54 height 26
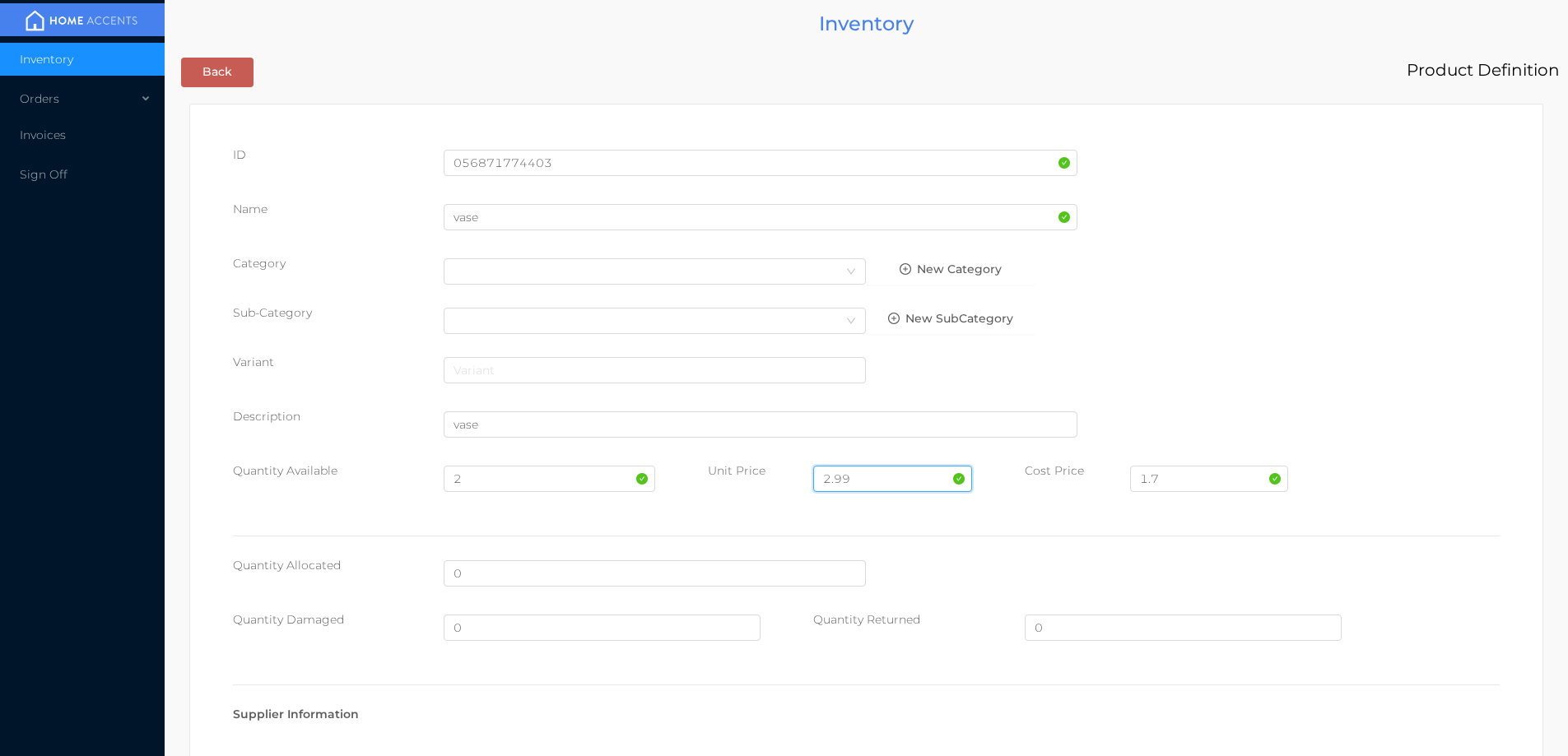
click at [885, 479] on input "2.99" at bounding box center [892, 478] width 158 height 26
type input "2"
type input "3.99"
click at [500, 479] on input "2" at bounding box center [549, 478] width 211 height 26
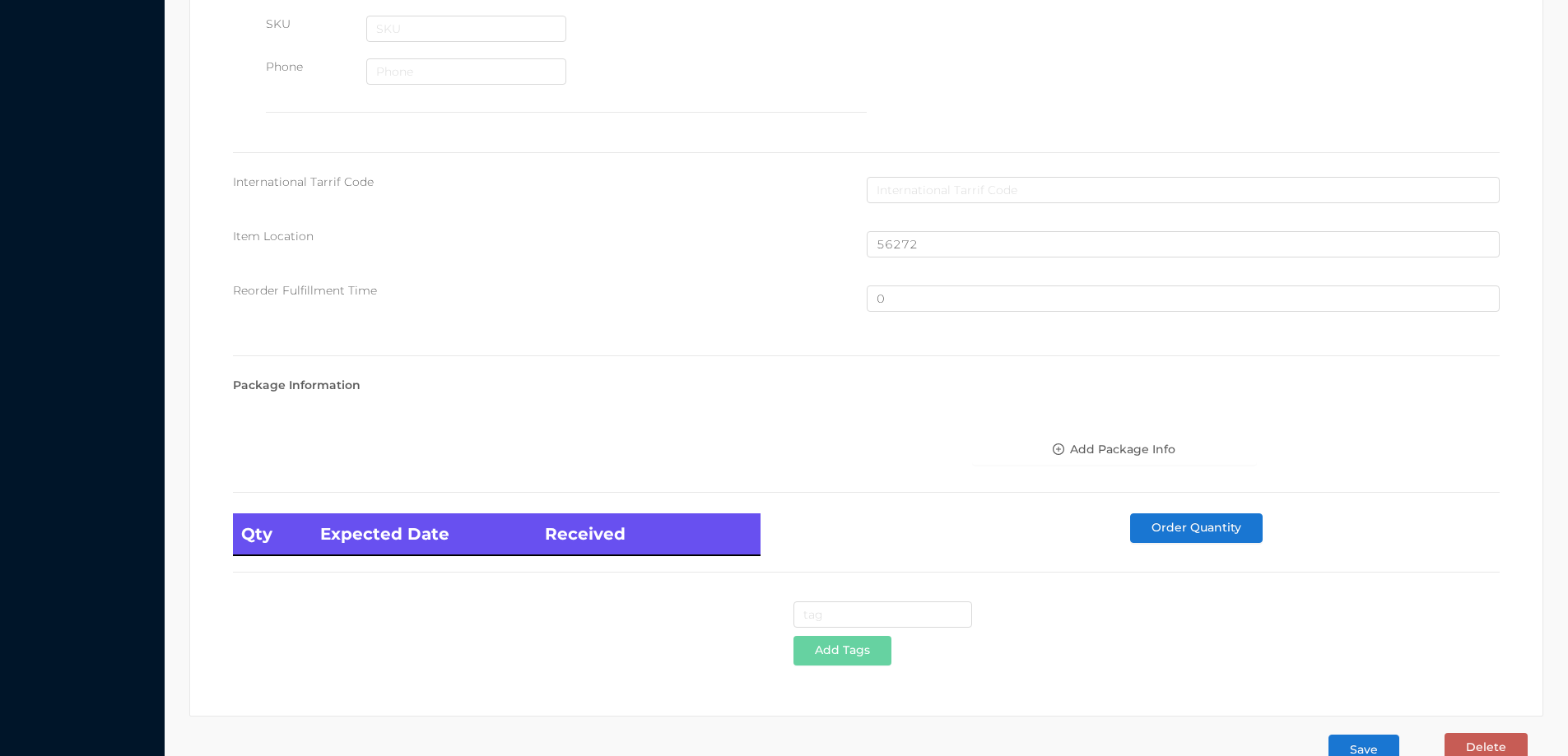
scroll to position [872, 0]
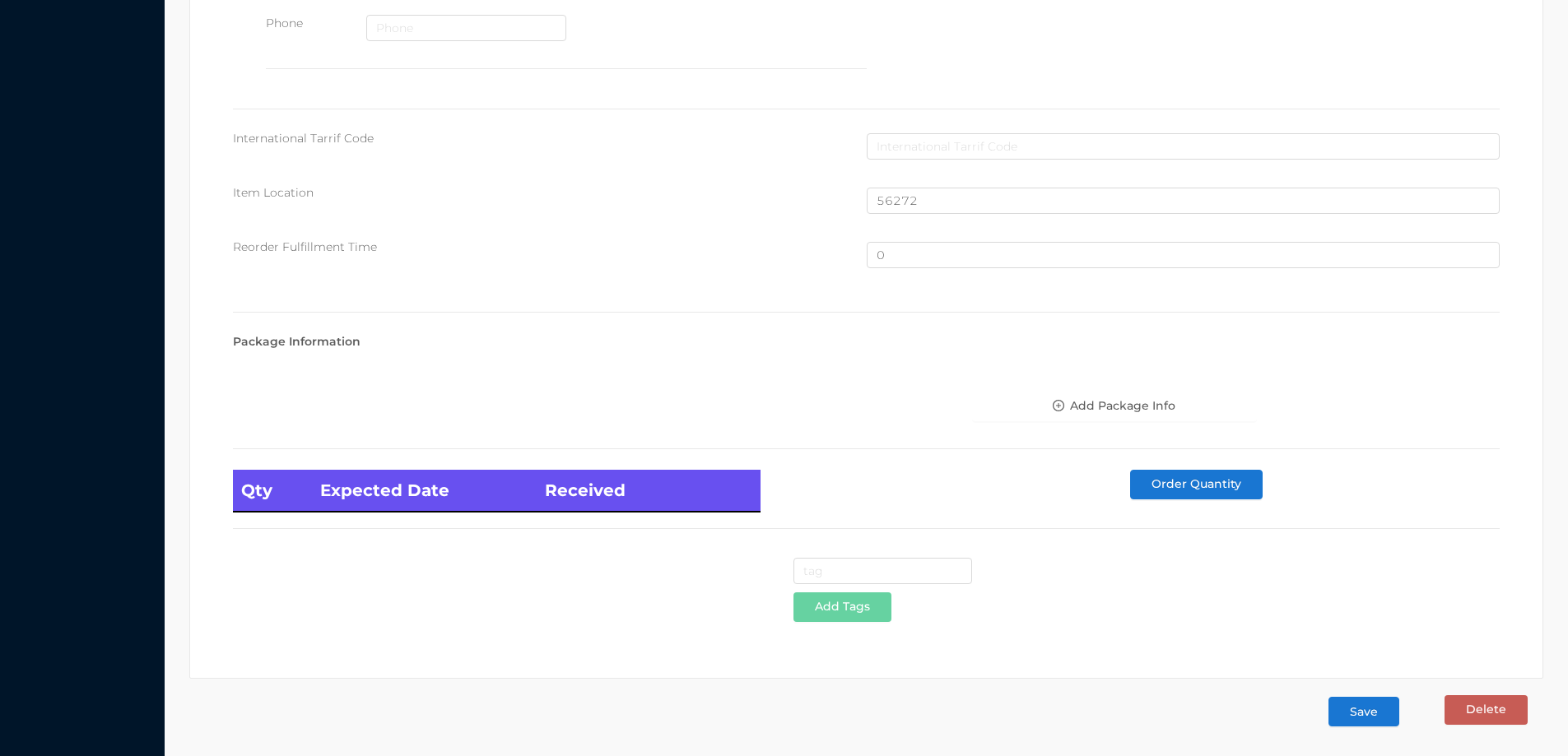
type input "12"
click at [1375, 719] on button "Save" at bounding box center [1364, 711] width 71 height 30
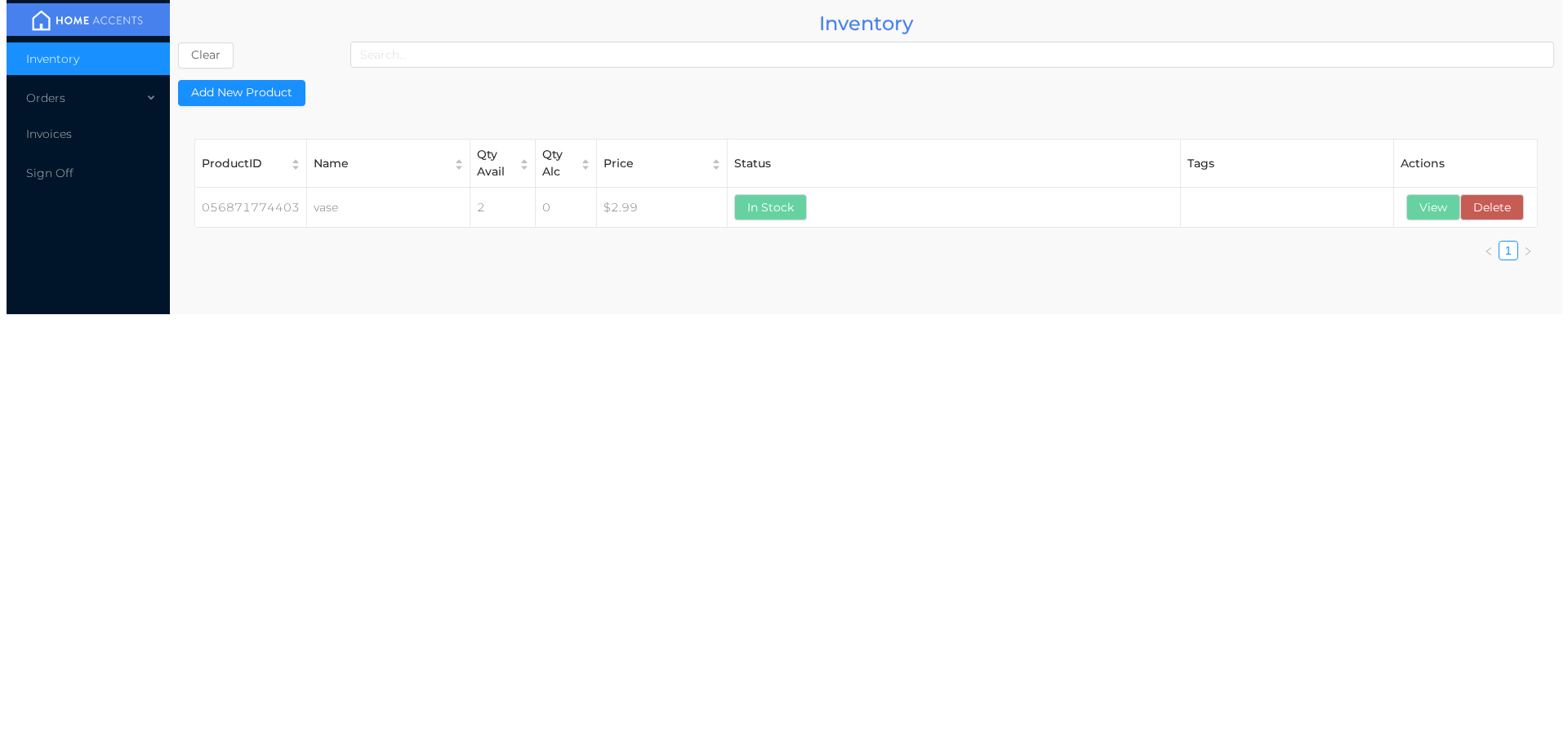
scroll to position [0, 0]
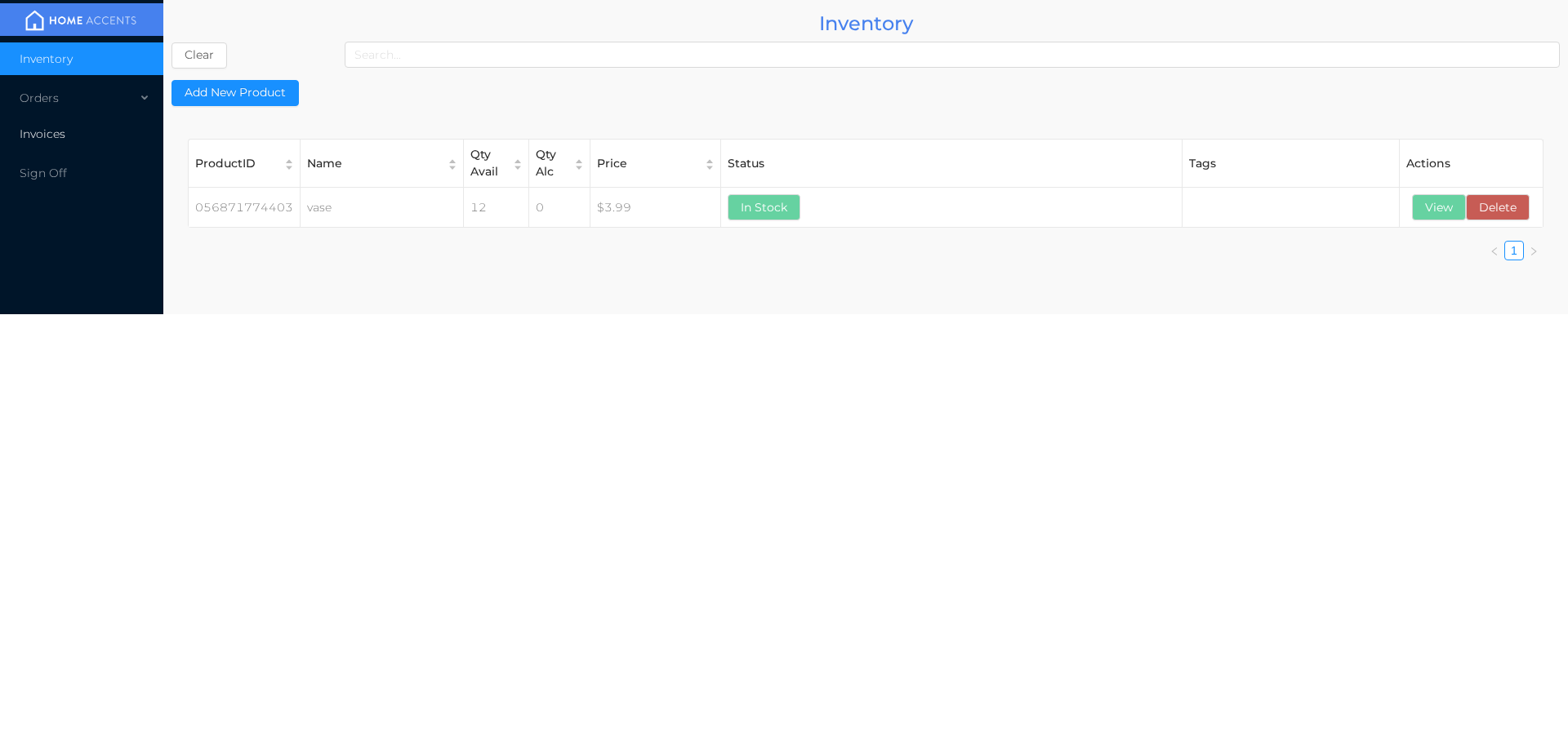
click at [32, 123] on li "Invoices" at bounding box center [81, 133] width 164 height 33
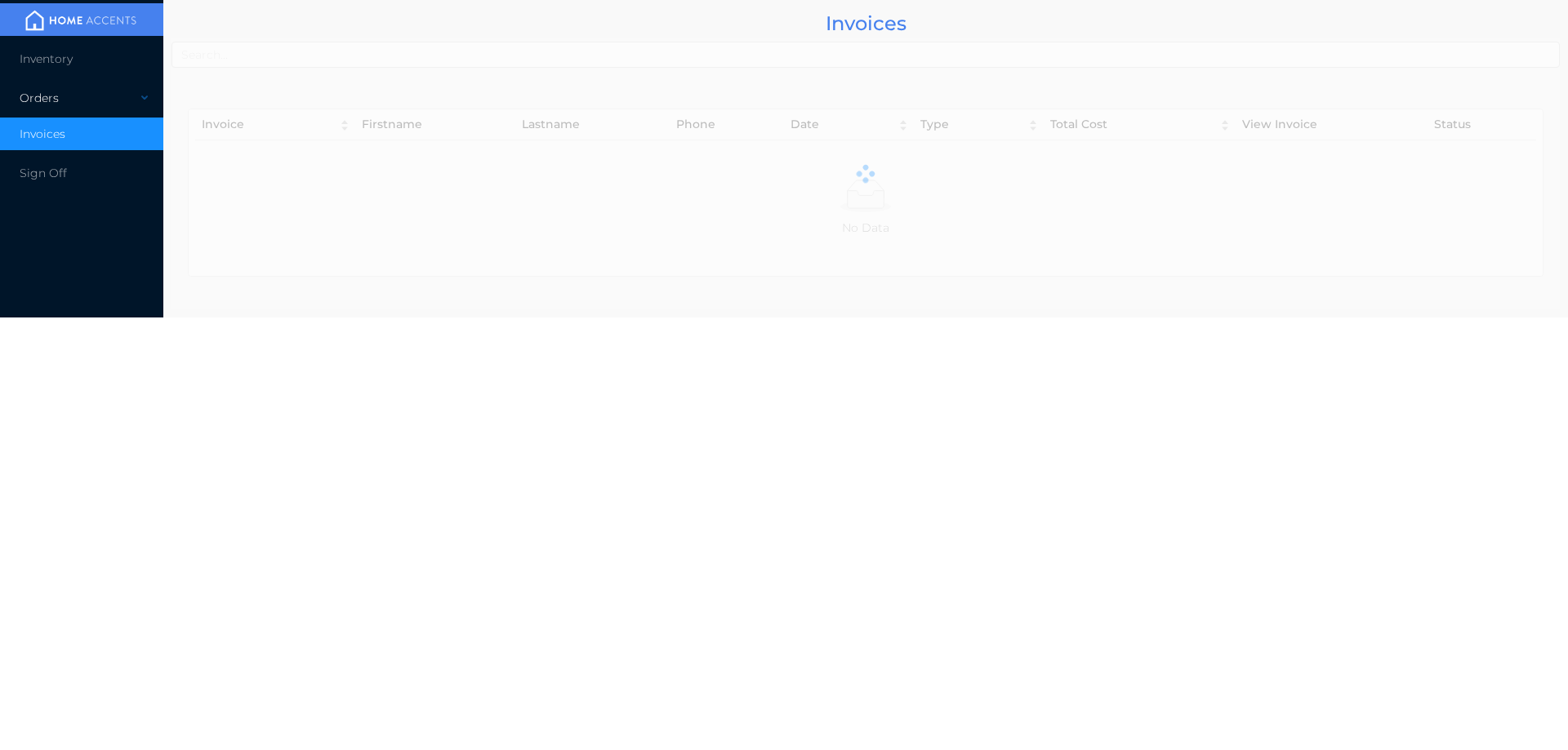
click at [55, 97] on div "Orders" at bounding box center [81, 97] width 164 height 33
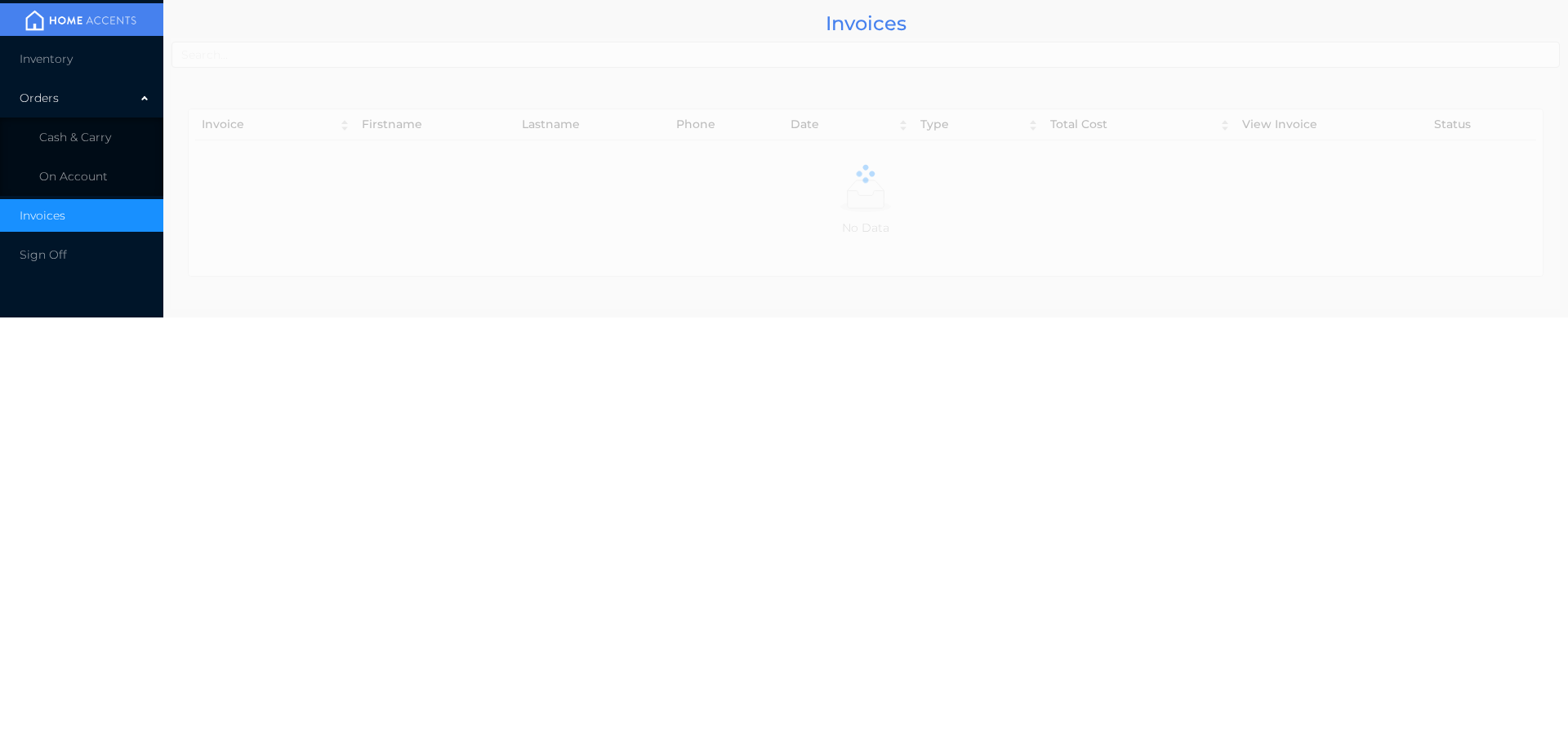
click at [63, 61] on span "Inventory" at bounding box center [46, 59] width 53 height 14
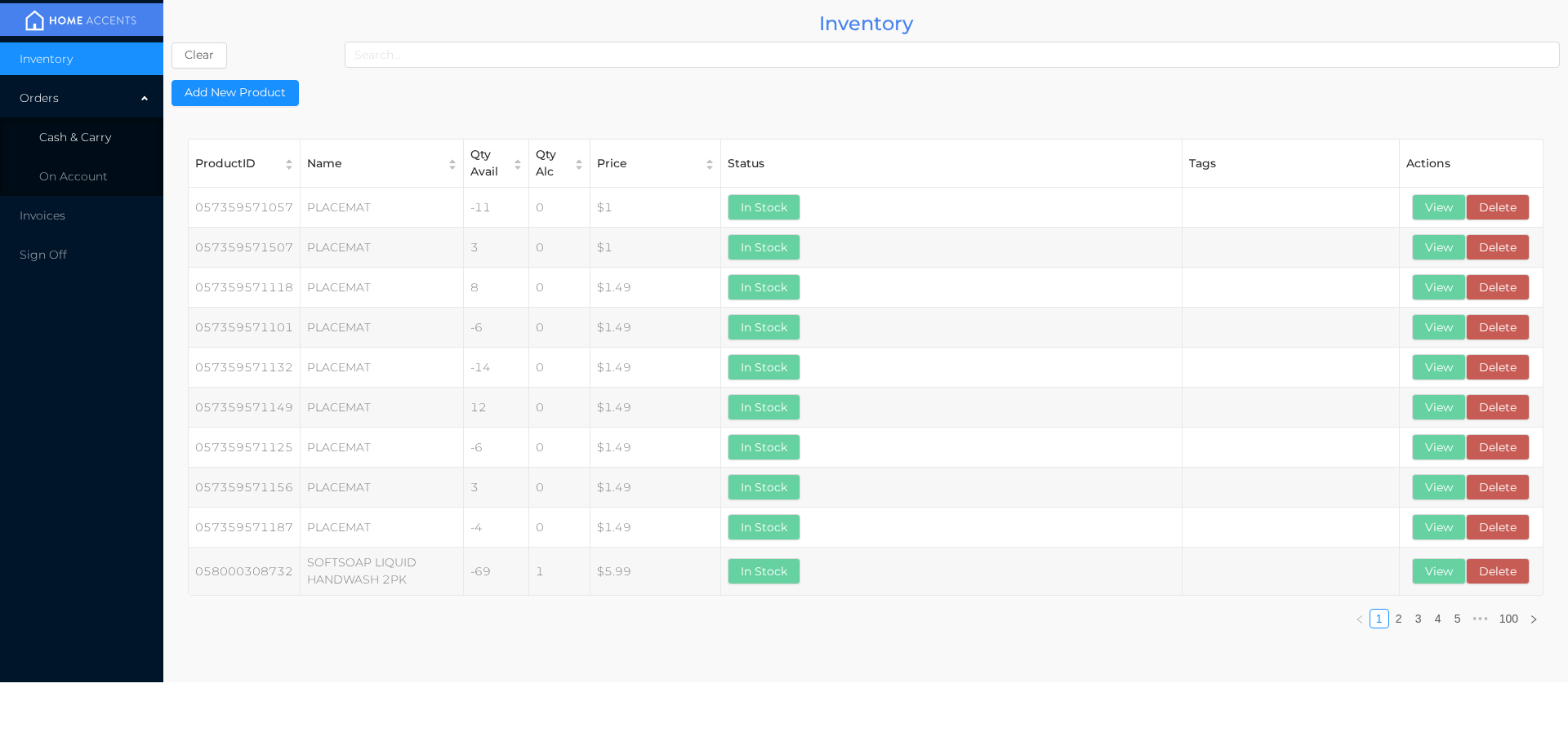
click at [81, 130] on span "Cash & Carry" at bounding box center [75, 137] width 72 height 14
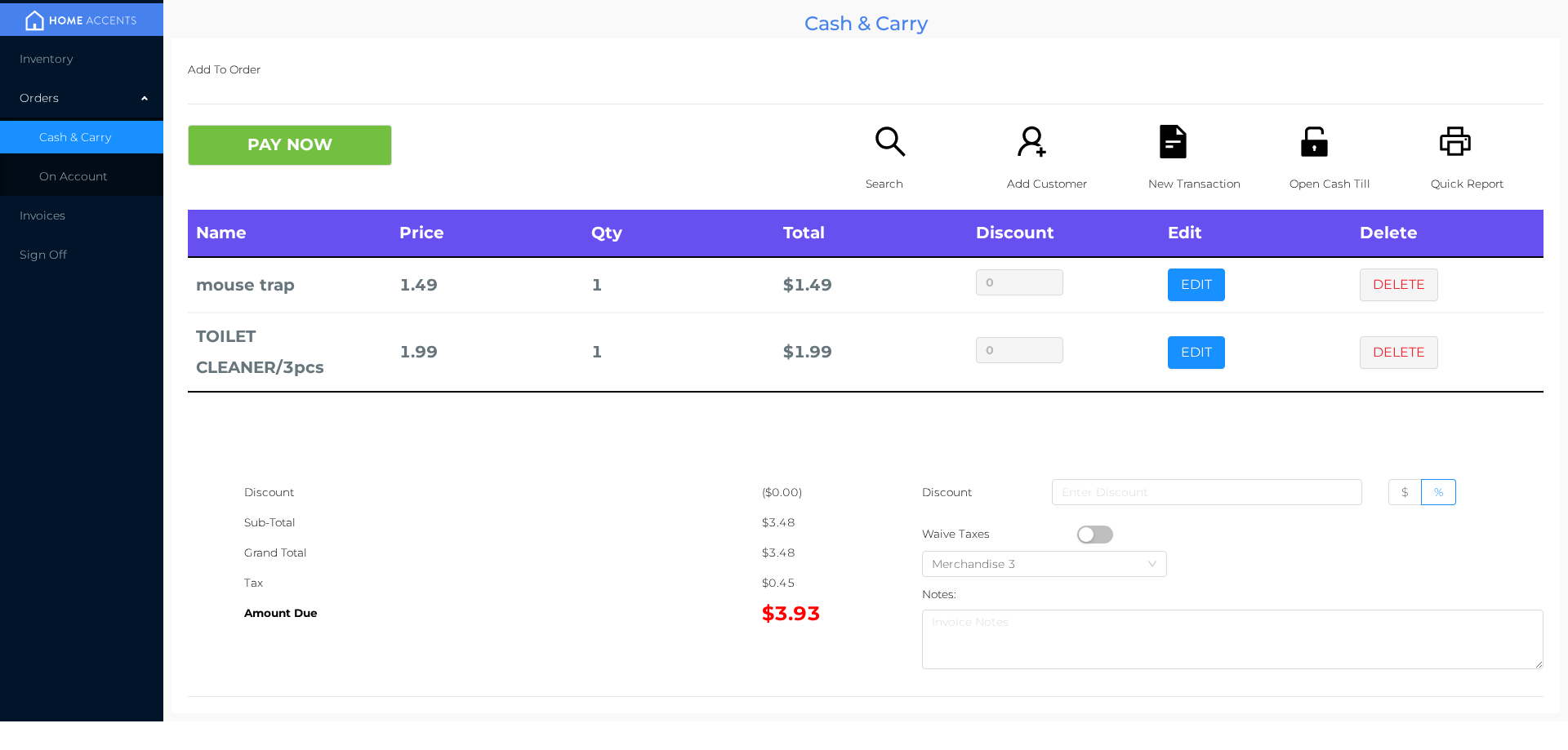
click at [878, 177] on p "Search" at bounding box center [922, 184] width 113 height 30
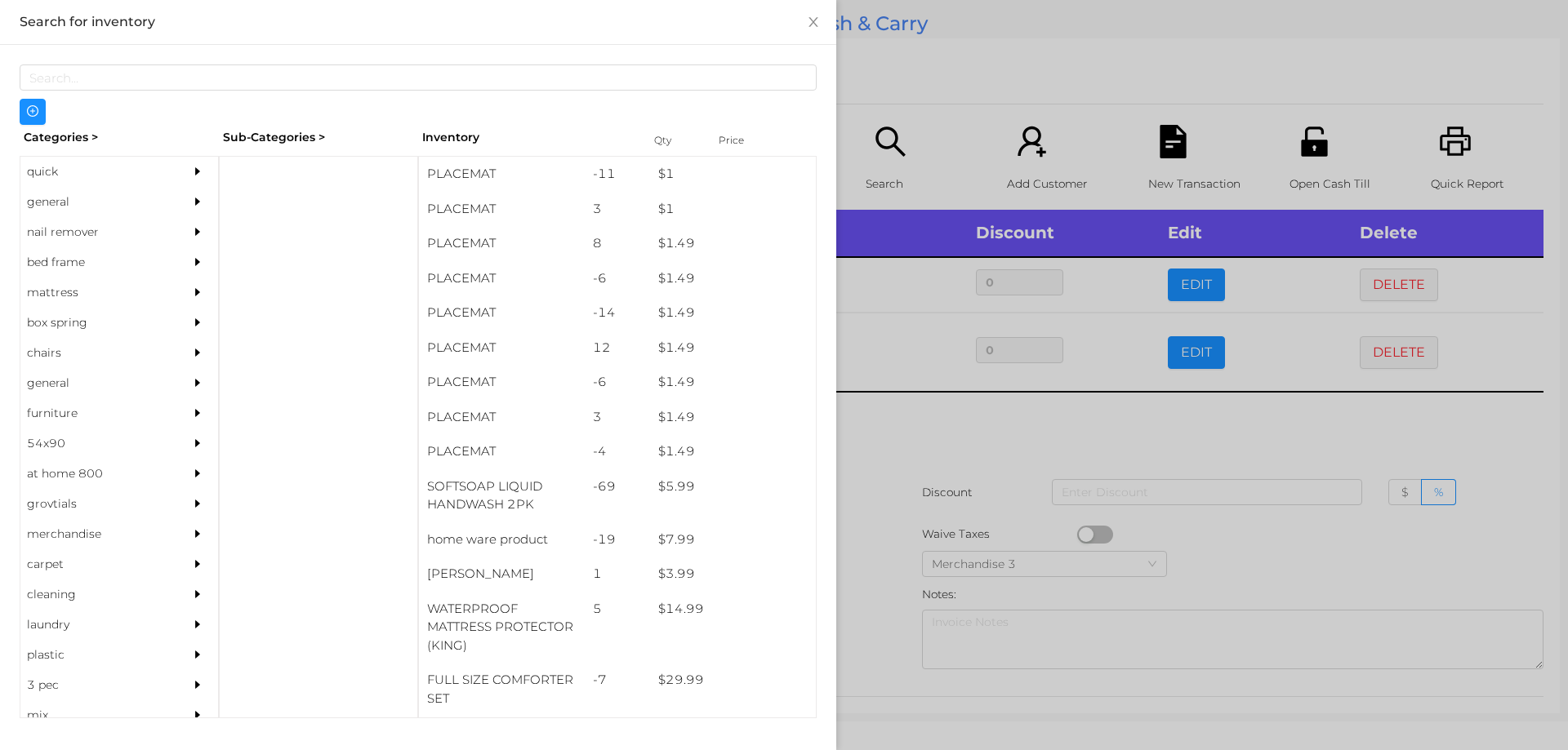
click at [49, 199] on div "general" at bounding box center [95, 202] width 148 height 30
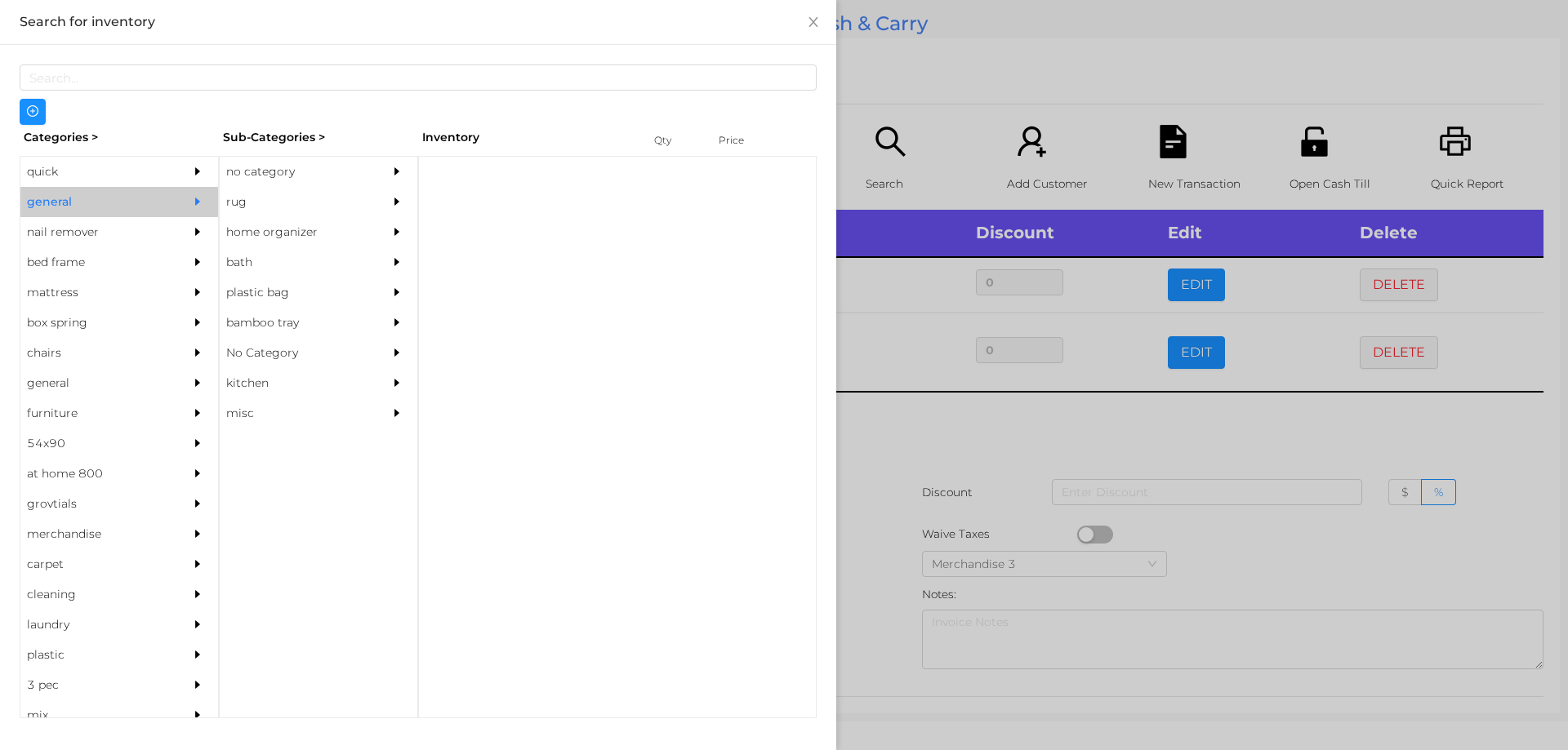
click at [230, 169] on div "no category" at bounding box center [294, 172] width 148 height 30
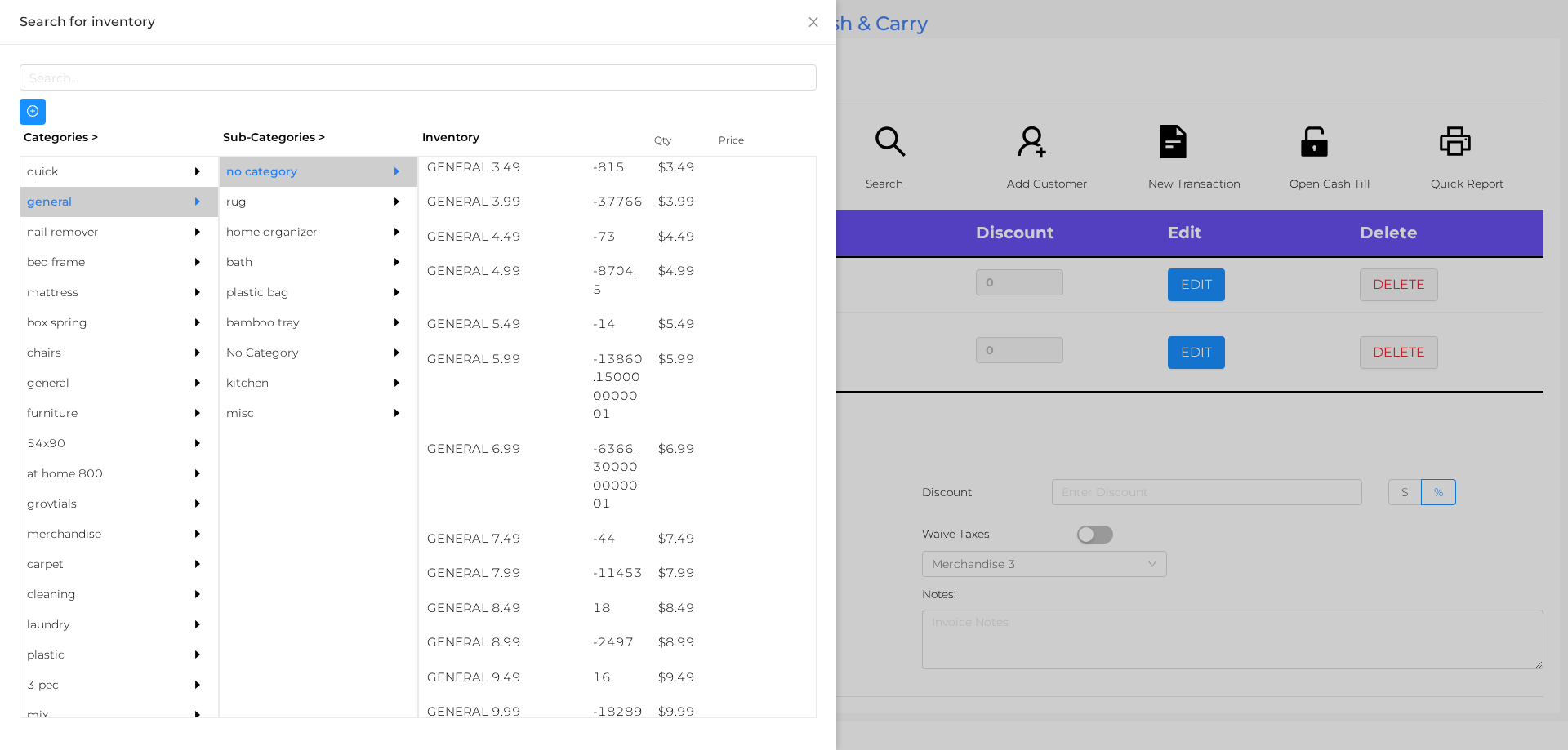
scroll to position [570, 0]
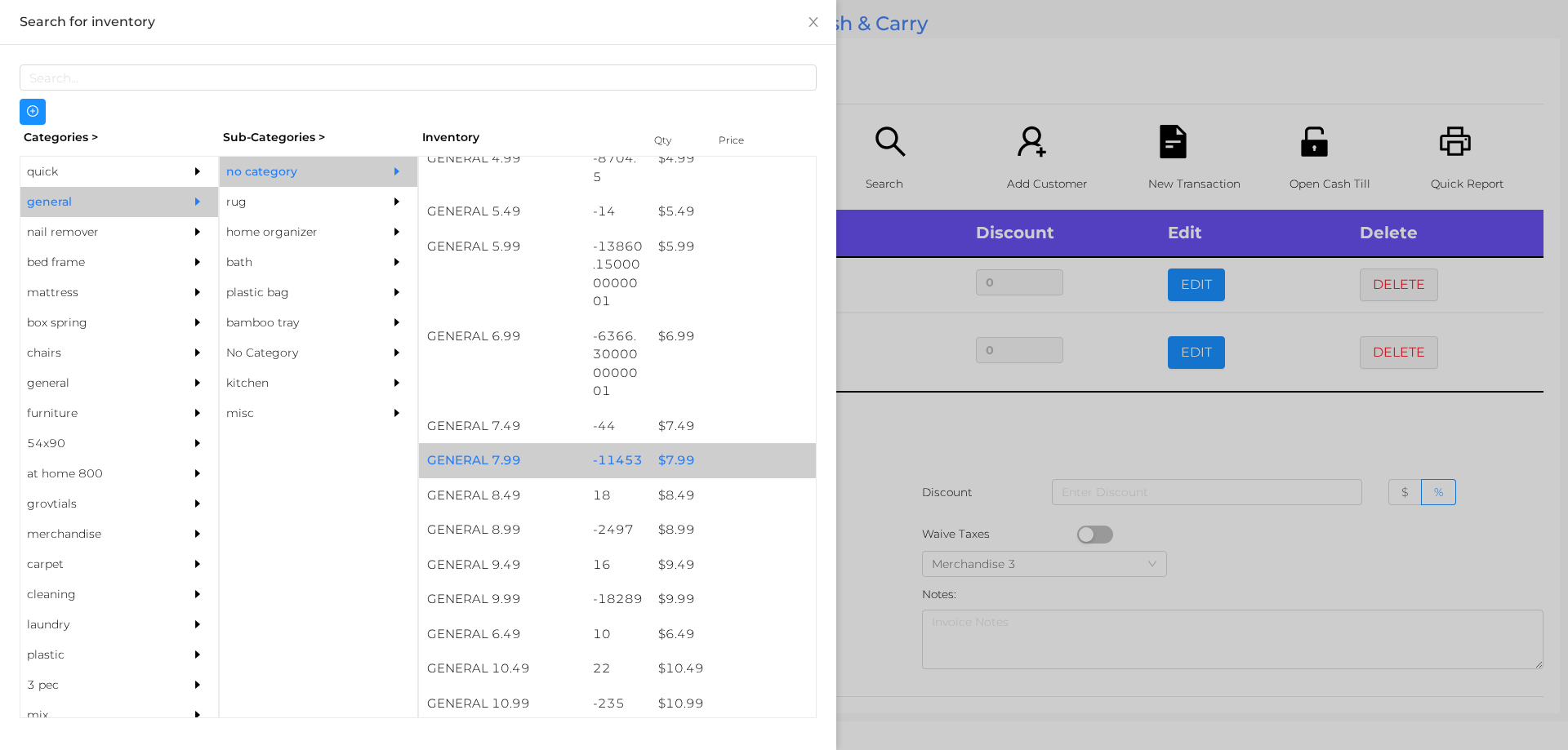
click at [665, 456] on div "$ 7.99" at bounding box center [733, 460] width 165 height 35
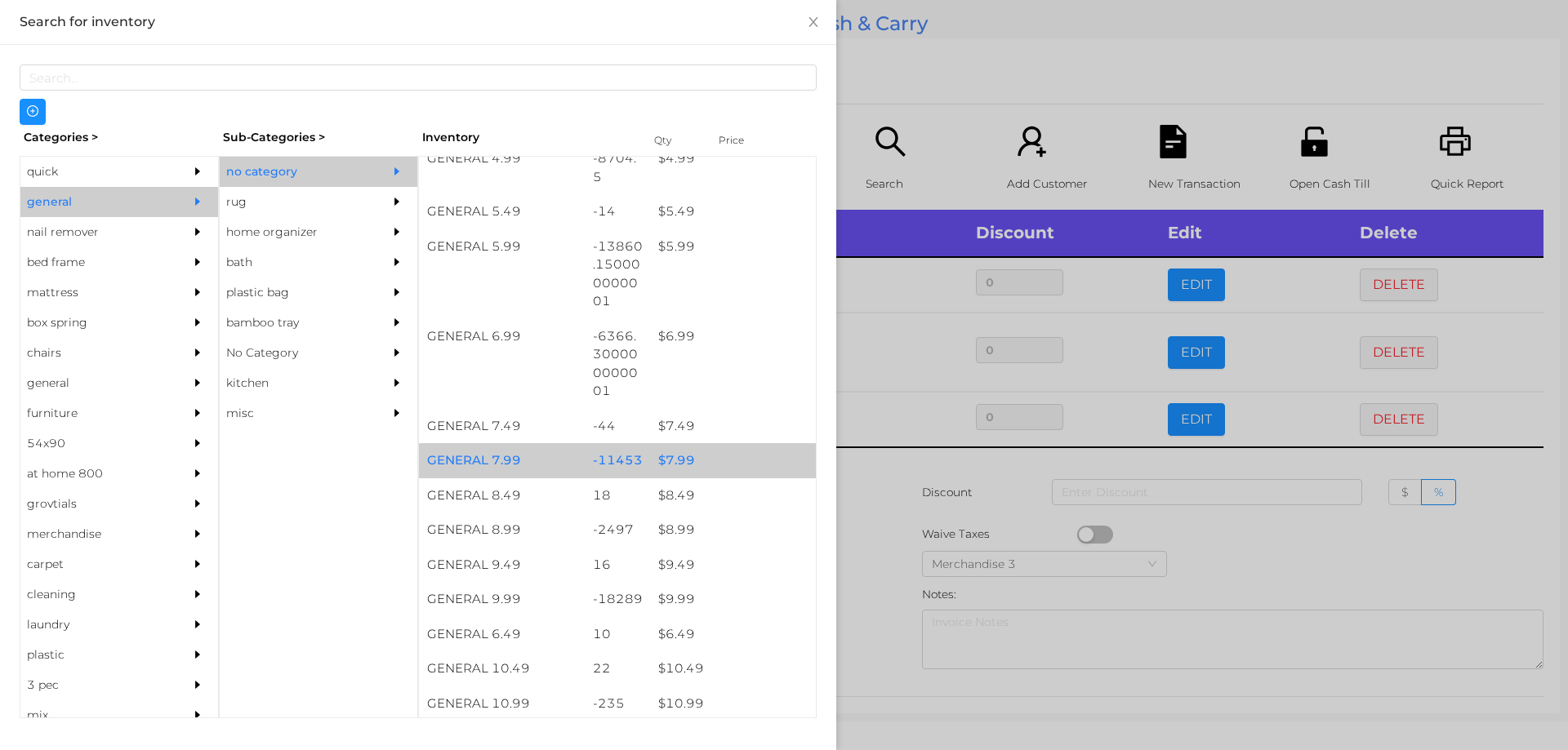
click at [677, 464] on div "$ 7.99" at bounding box center [733, 460] width 165 height 35
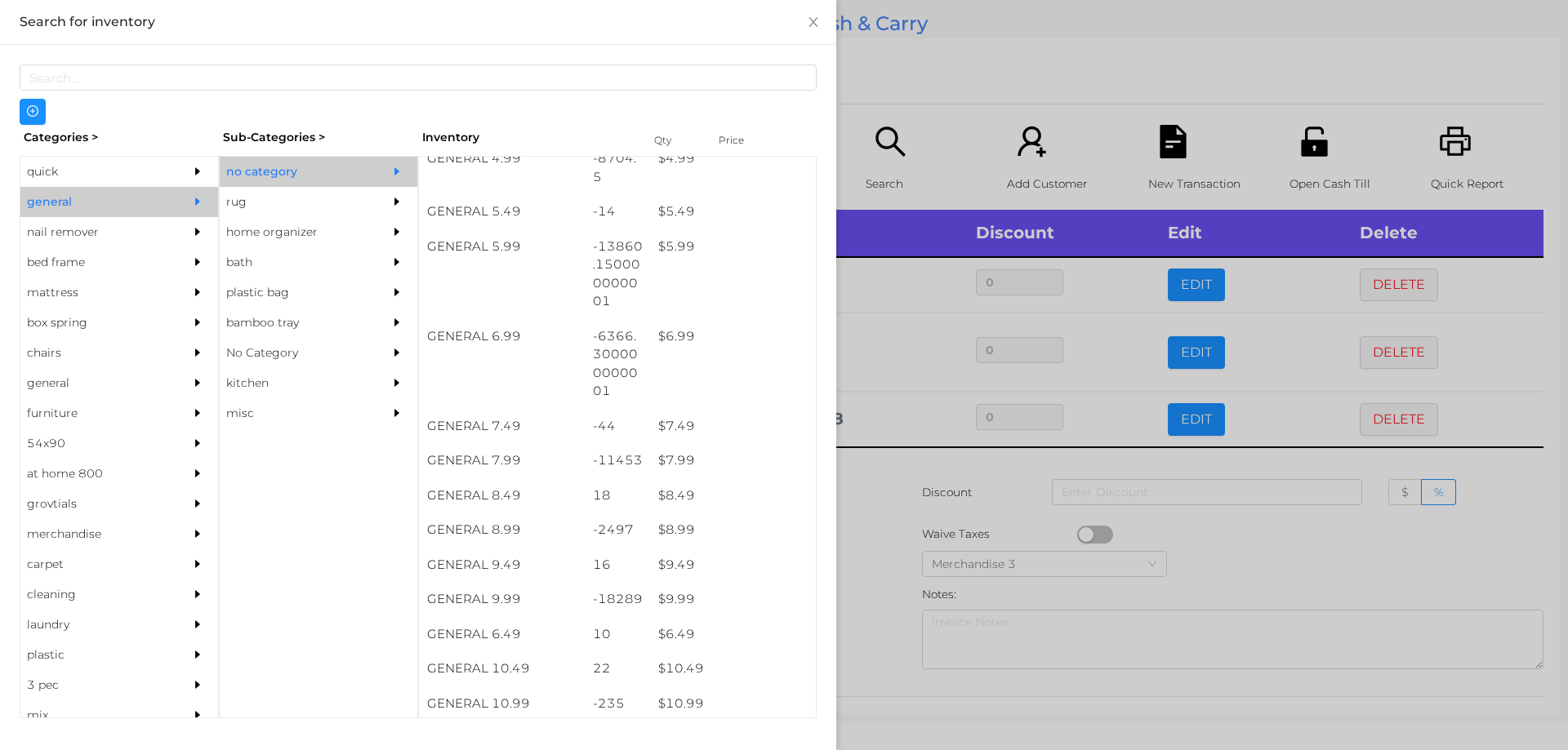
click at [886, 479] on div at bounding box center [784, 375] width 1568 height 750
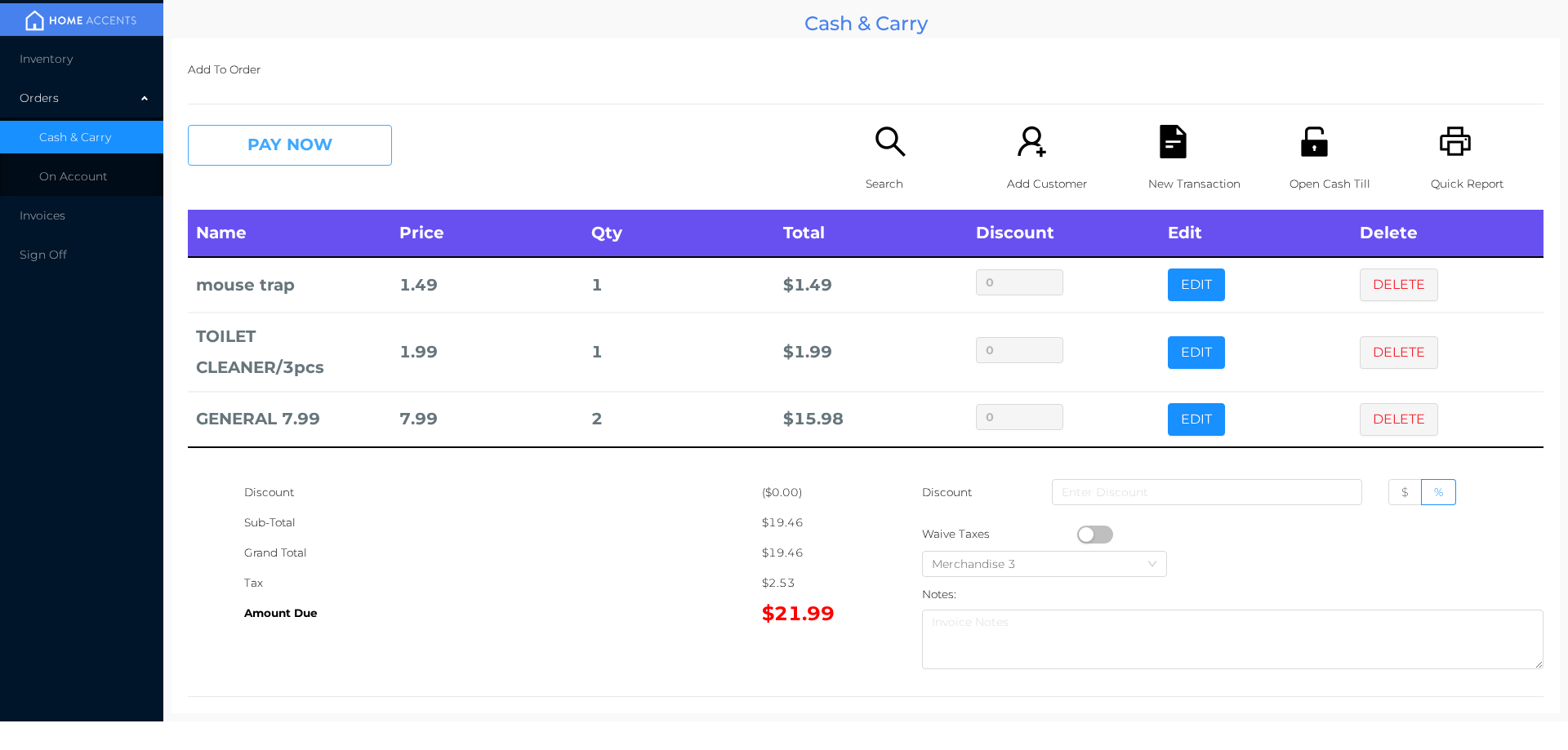
click at [275, 151] on button "PAY NOW" at bounding box center [290, 146] width 204 height 41
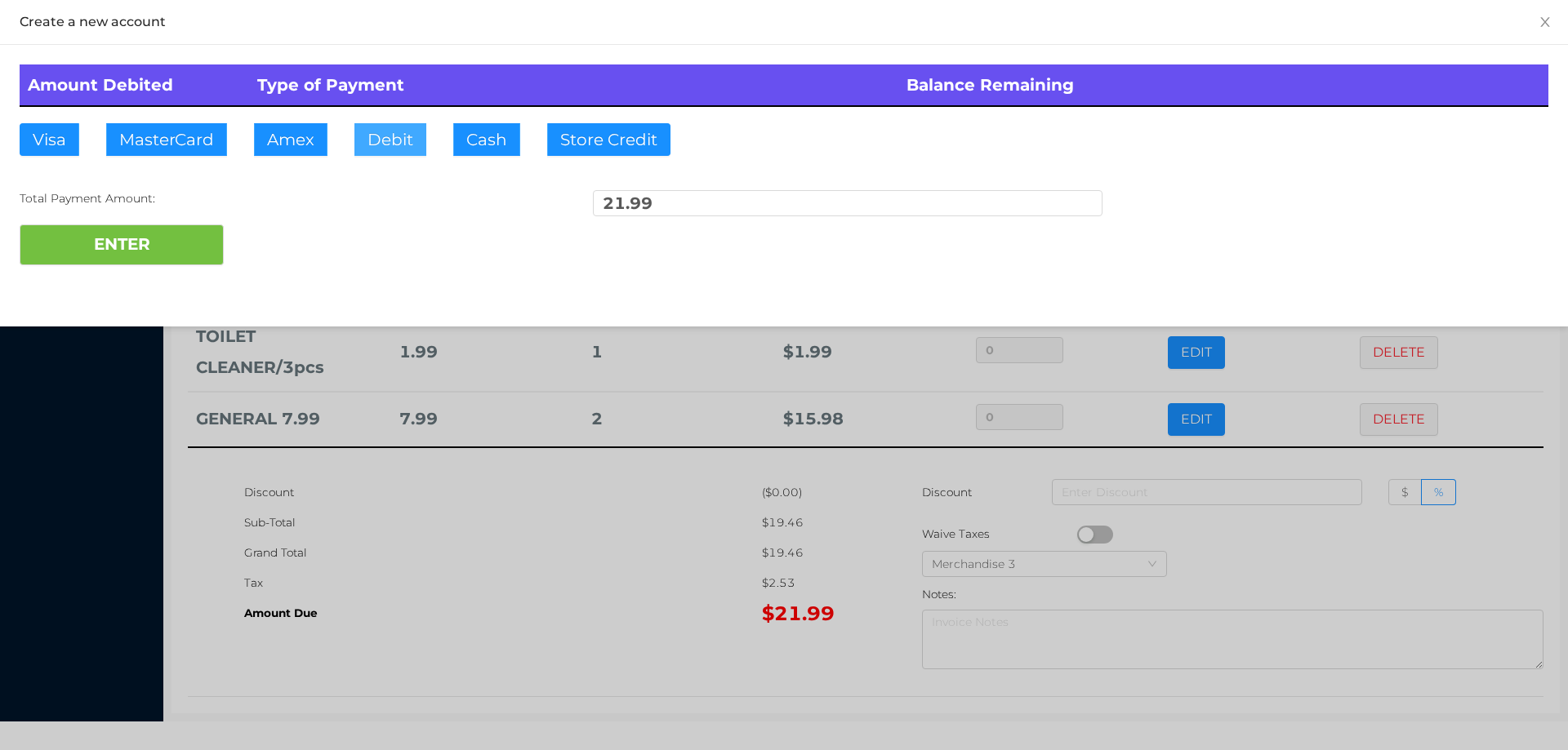
click at [388, 148] on button "Debit" at bounding box center [390, 139] width 72 height 33
click at [153, 290] on div "Create a new account Amount Debited Type of Payment Balance Remaining Visa Mast…" at bounding box center [784, 163] width 1568 height 326
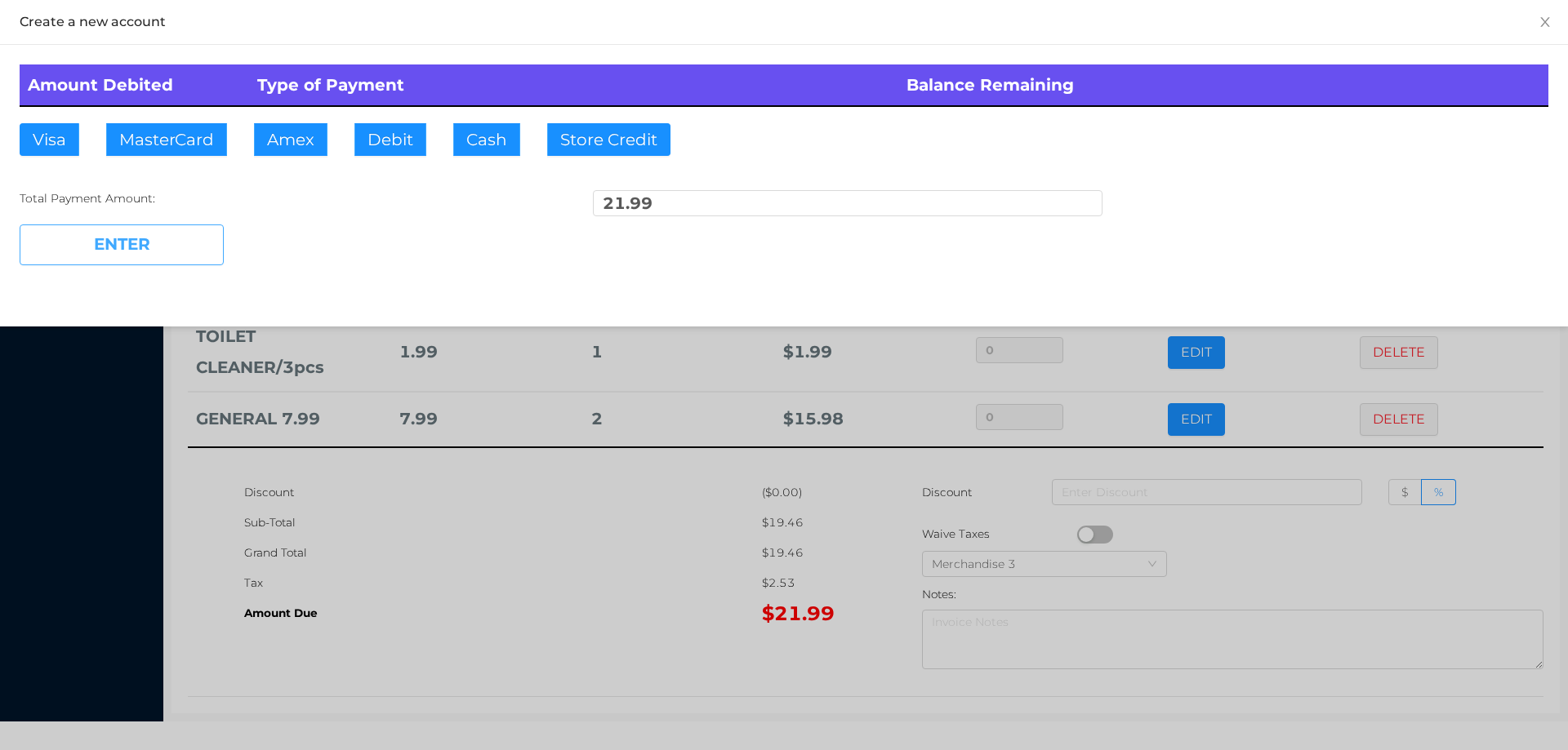
click at [184, 244] on button "ENTER" at bounding box center [122, 245] width 204 height 41
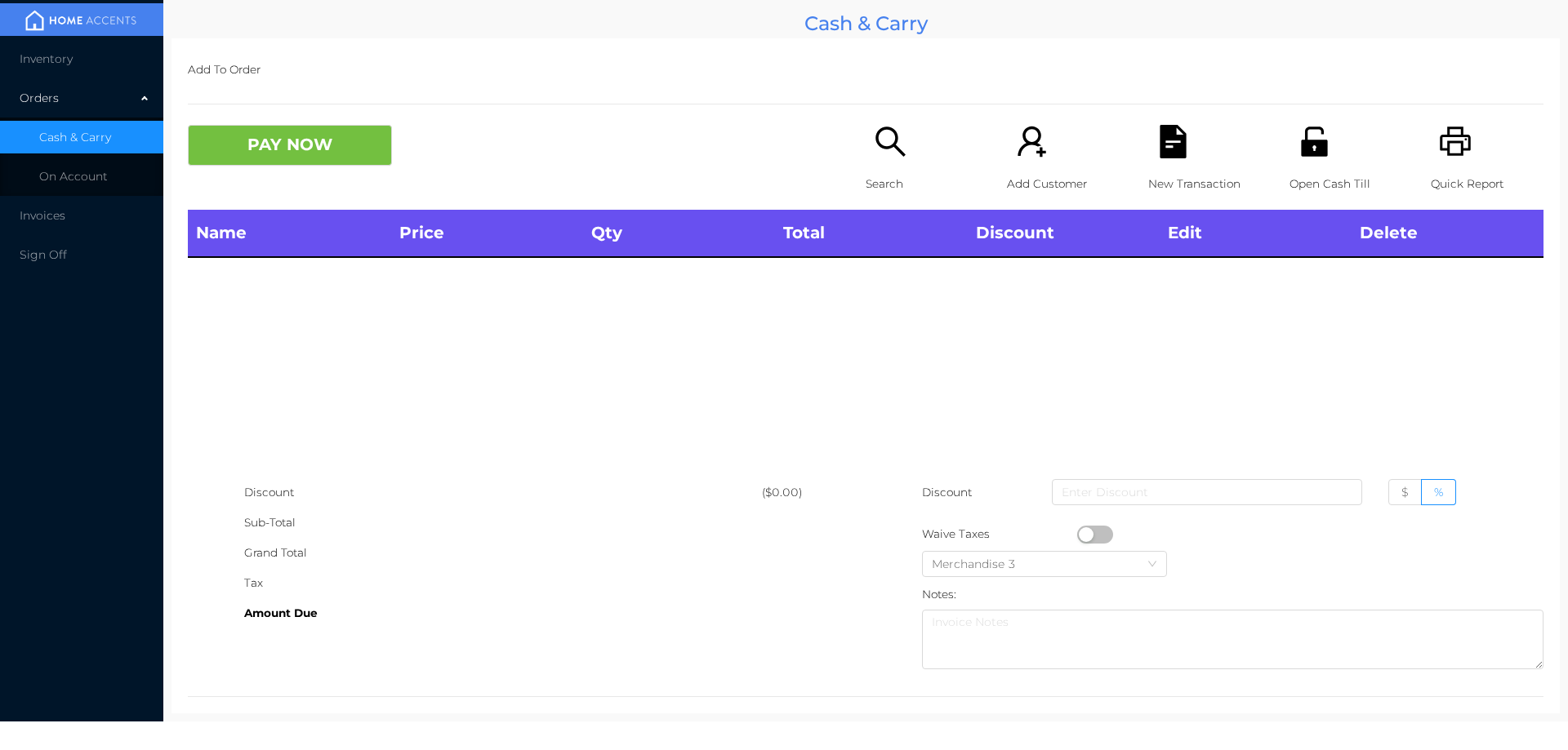
click at [873, 169] on p "Search" at bounding box center [922, 184] width 113 height 30
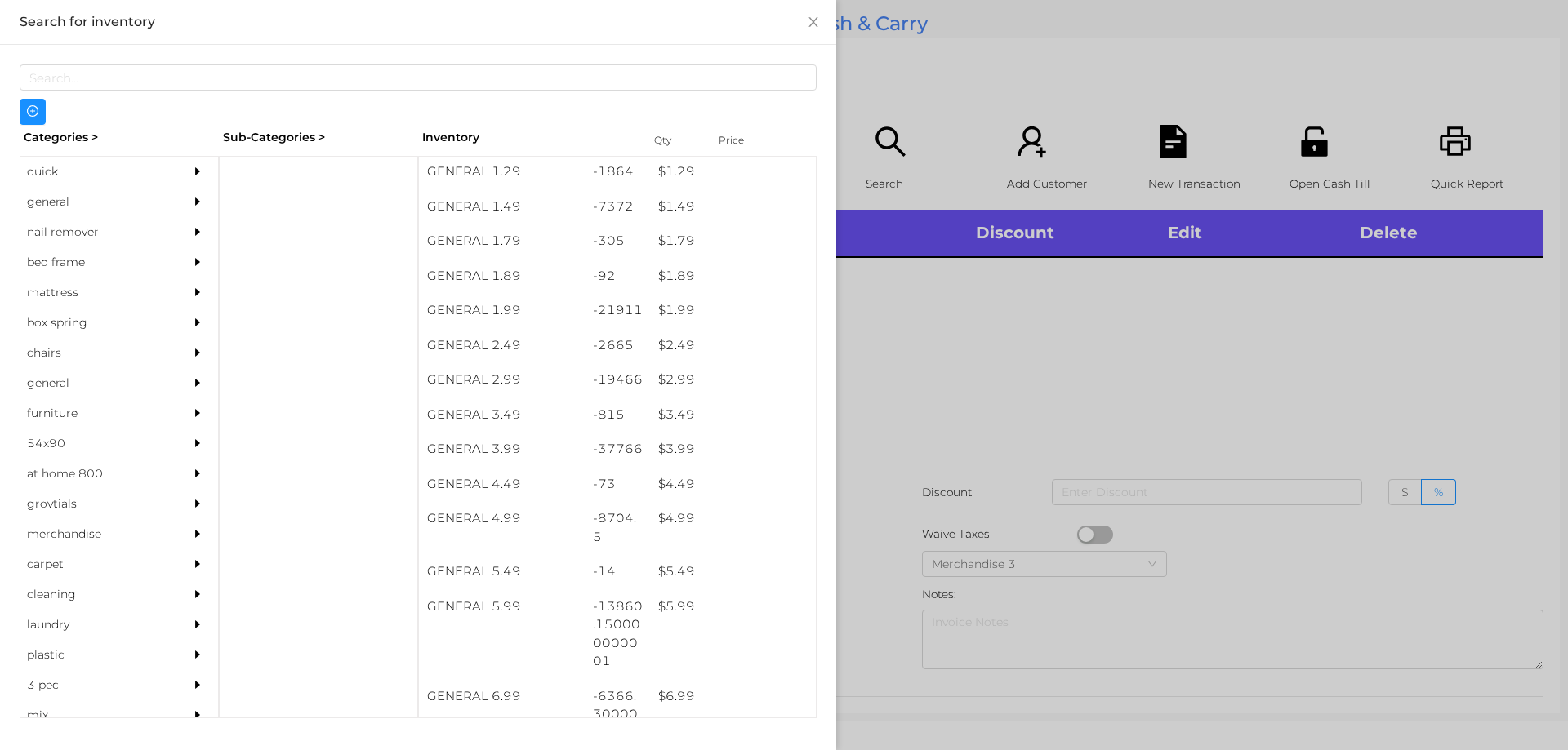
scroll to position [211, 0]
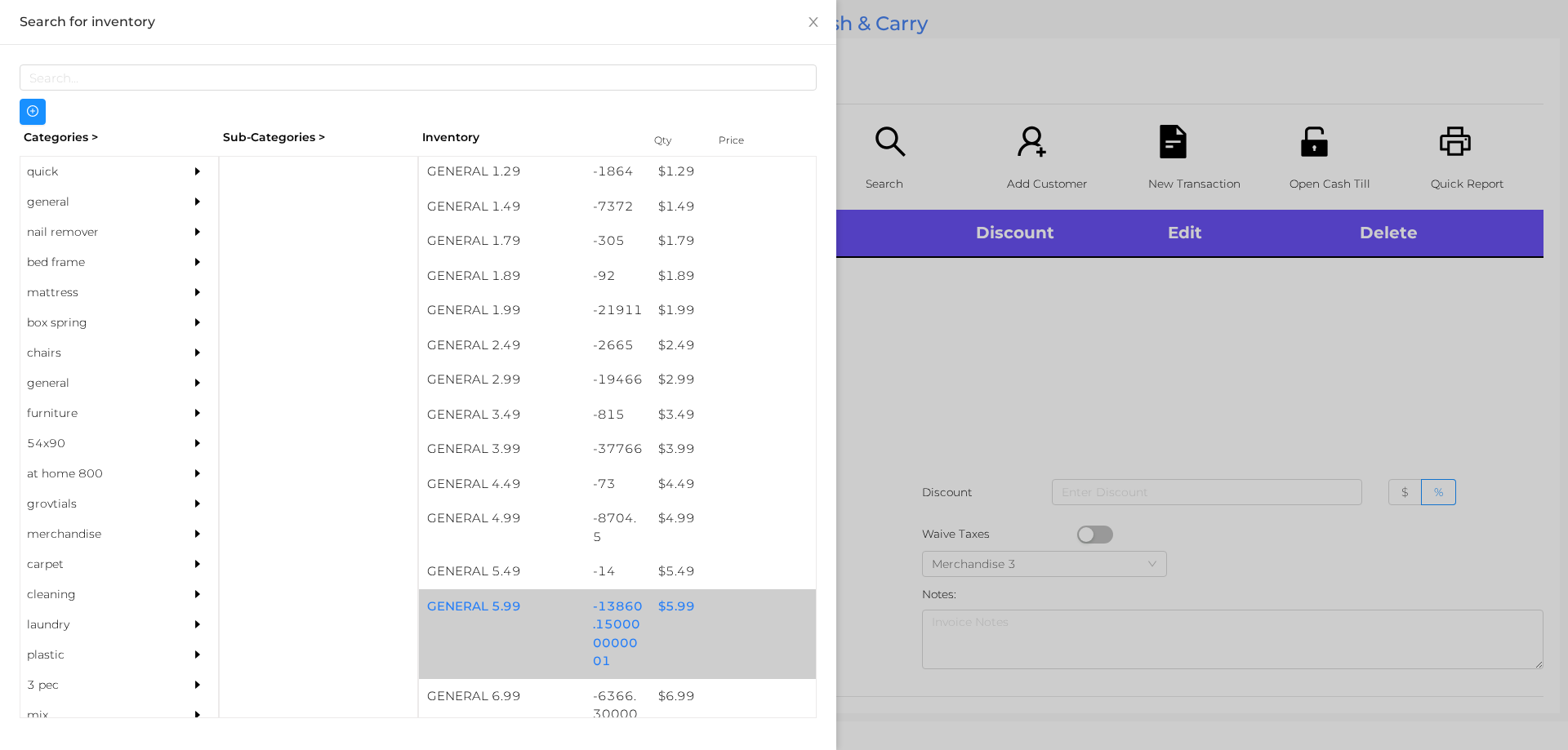
click at [675, 606] on div "$ 5.99" at bounding box center [733, 606] width 165 height 35
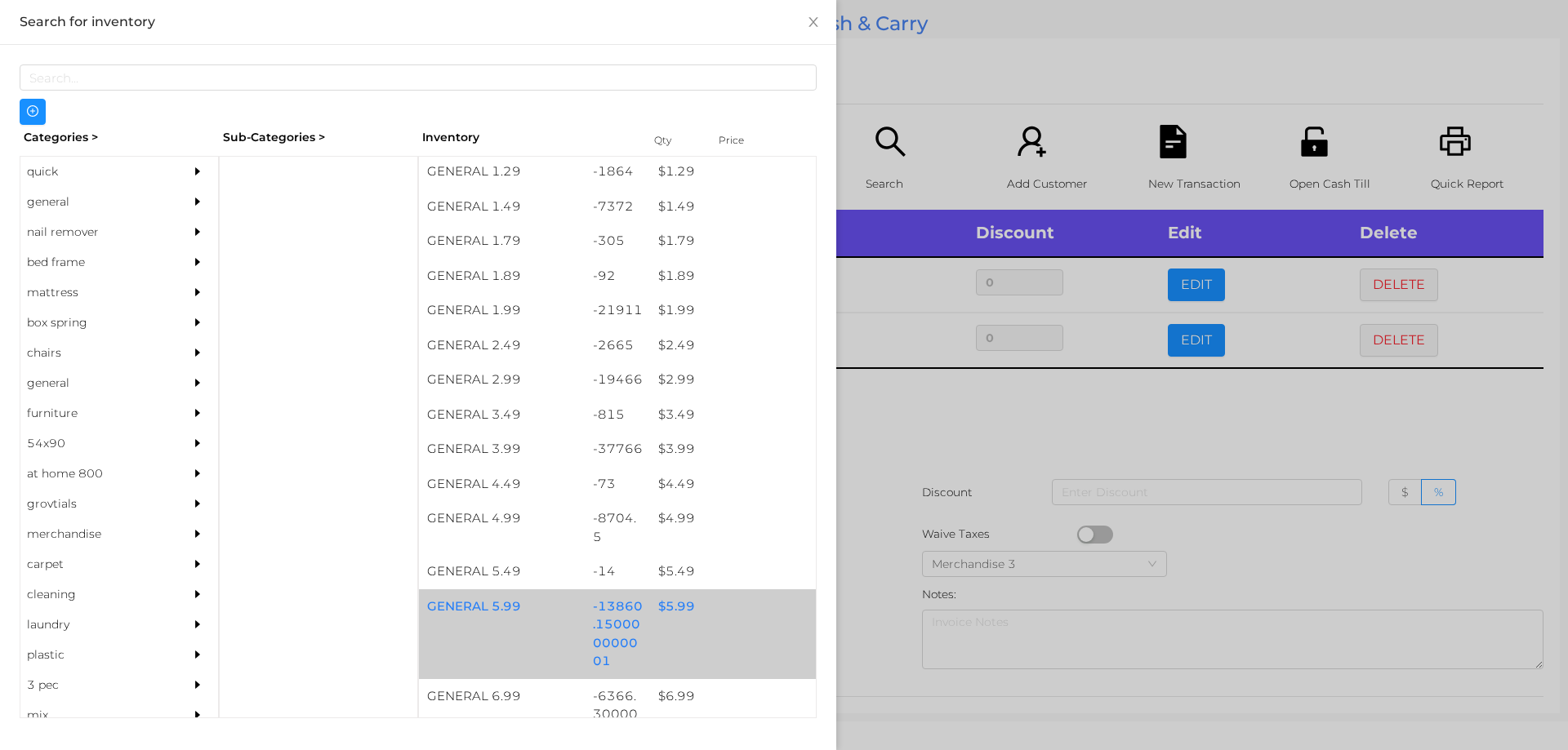
click at [948, 422] on div at bounding box center [784, 375] width 1568 height 750
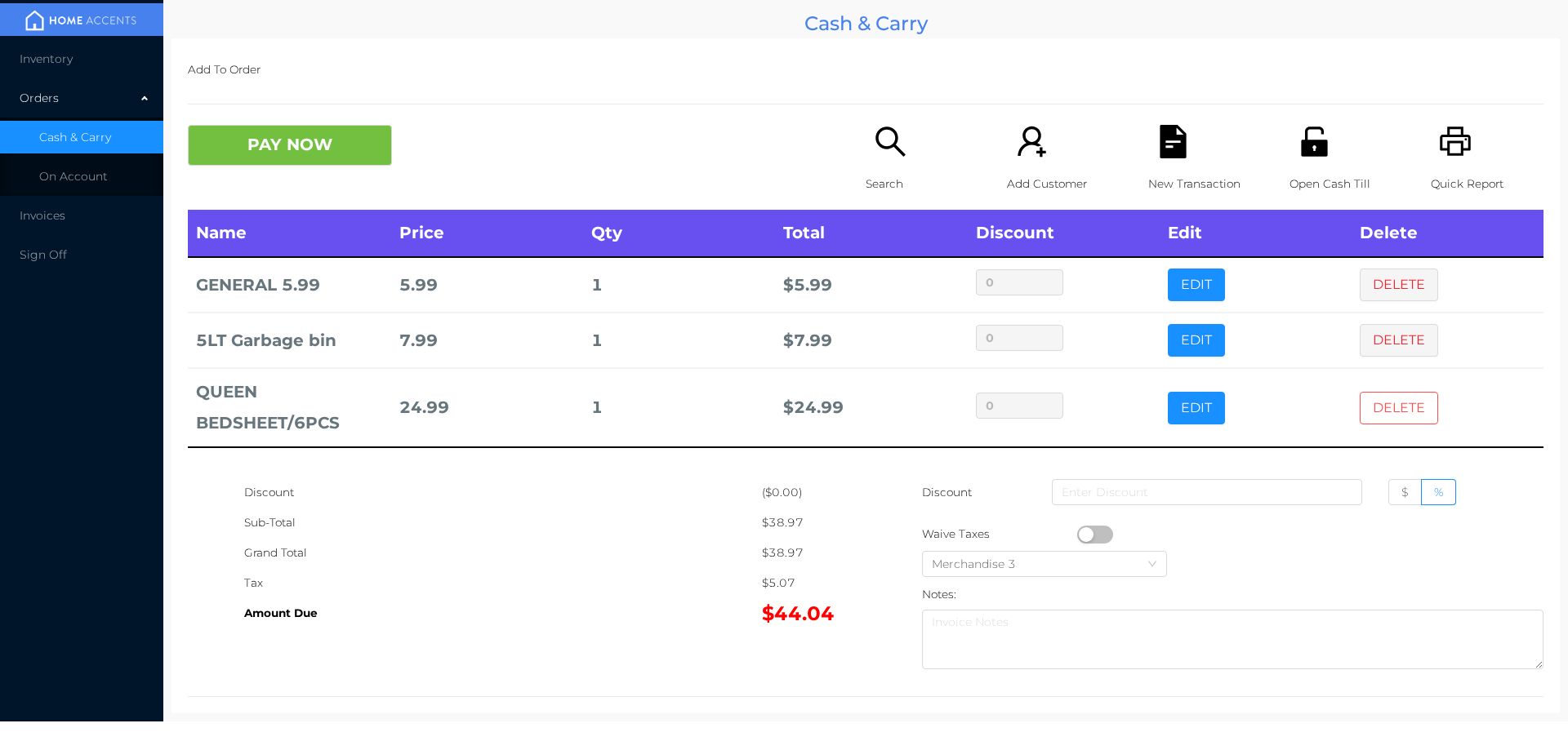
click at [1367, 402] on button "DELETE" at bounding box center [1399, 408] width 79 height 33
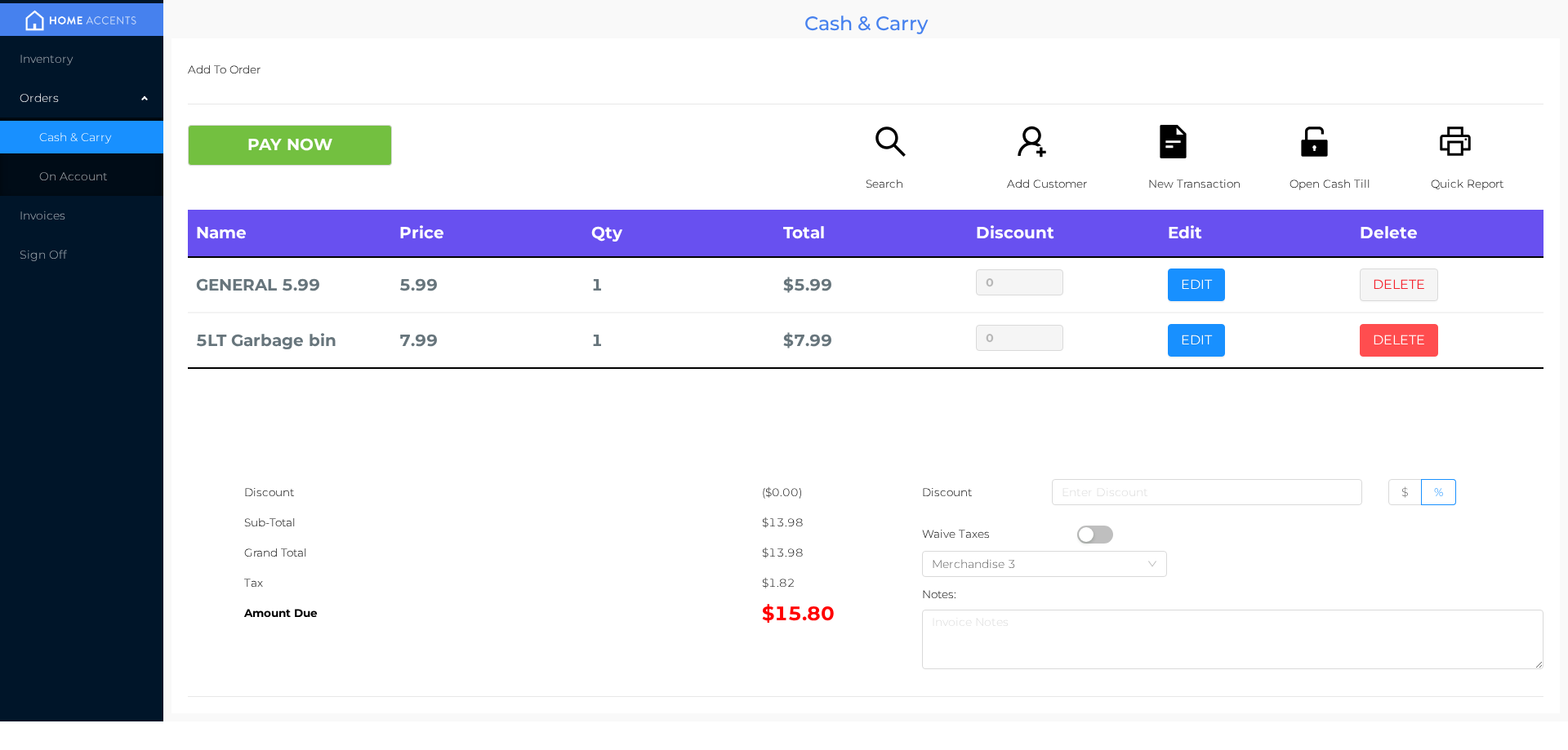
click at [1401, 333] on button "DELETE" at bounding box center [1399, 340] width 79 height 33
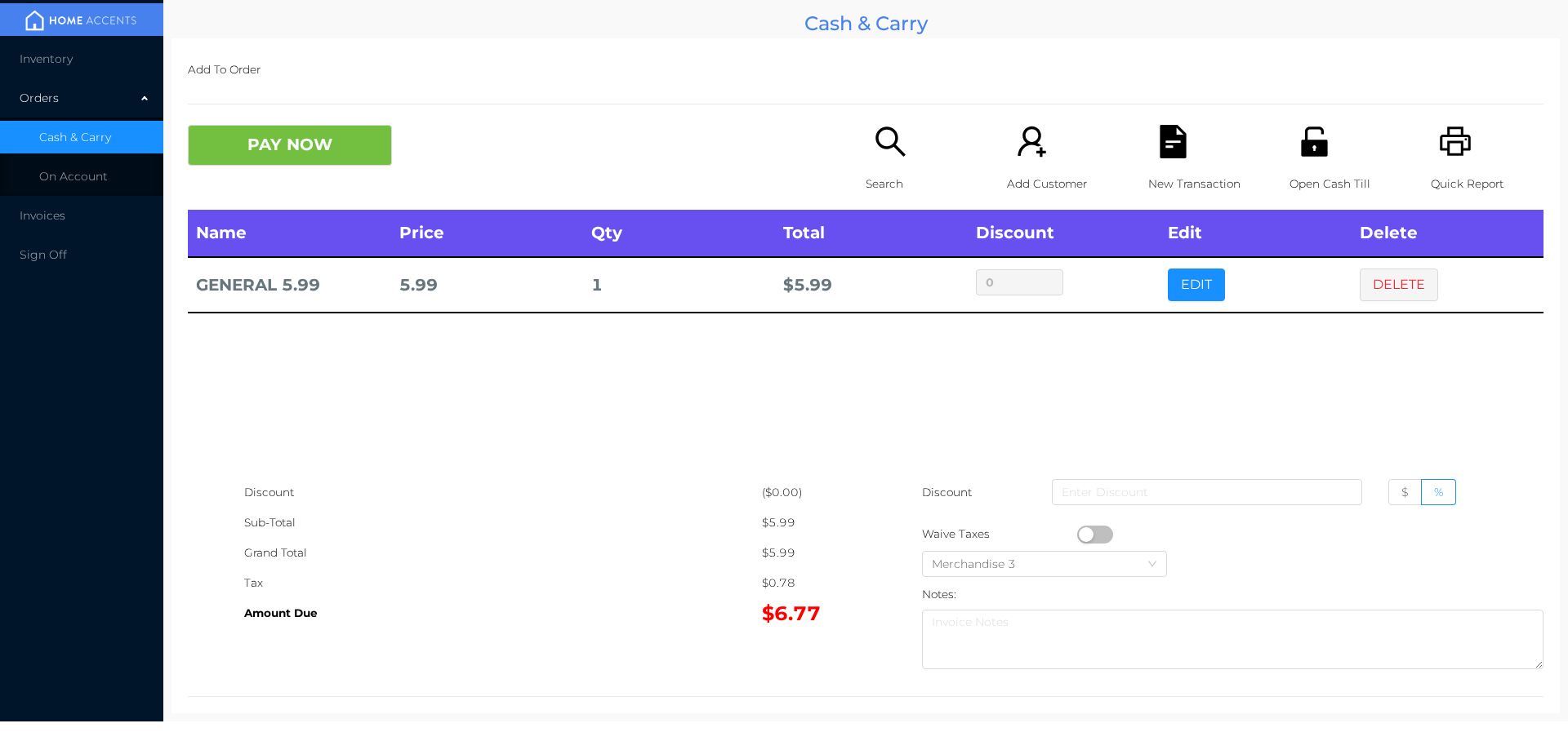
click at [1383, 282] on button "DELETE" at bounding box center [1399, 284] width 79 height 33
click at [1394, 282] on div "Name Price Qty Total Discount Edit Delete GENERAL 5.99 5.99 1 $ 5.99 0 EDIT DEL…" at bounding box center [866, 343] width 1356 height 267
click at [1083, 535] on button "button" at bounding box center [1095, 535] width 36 height 18
click at [307, 142] on button "PAY NOW" at bounding box center [290, 146] width 204 height 41
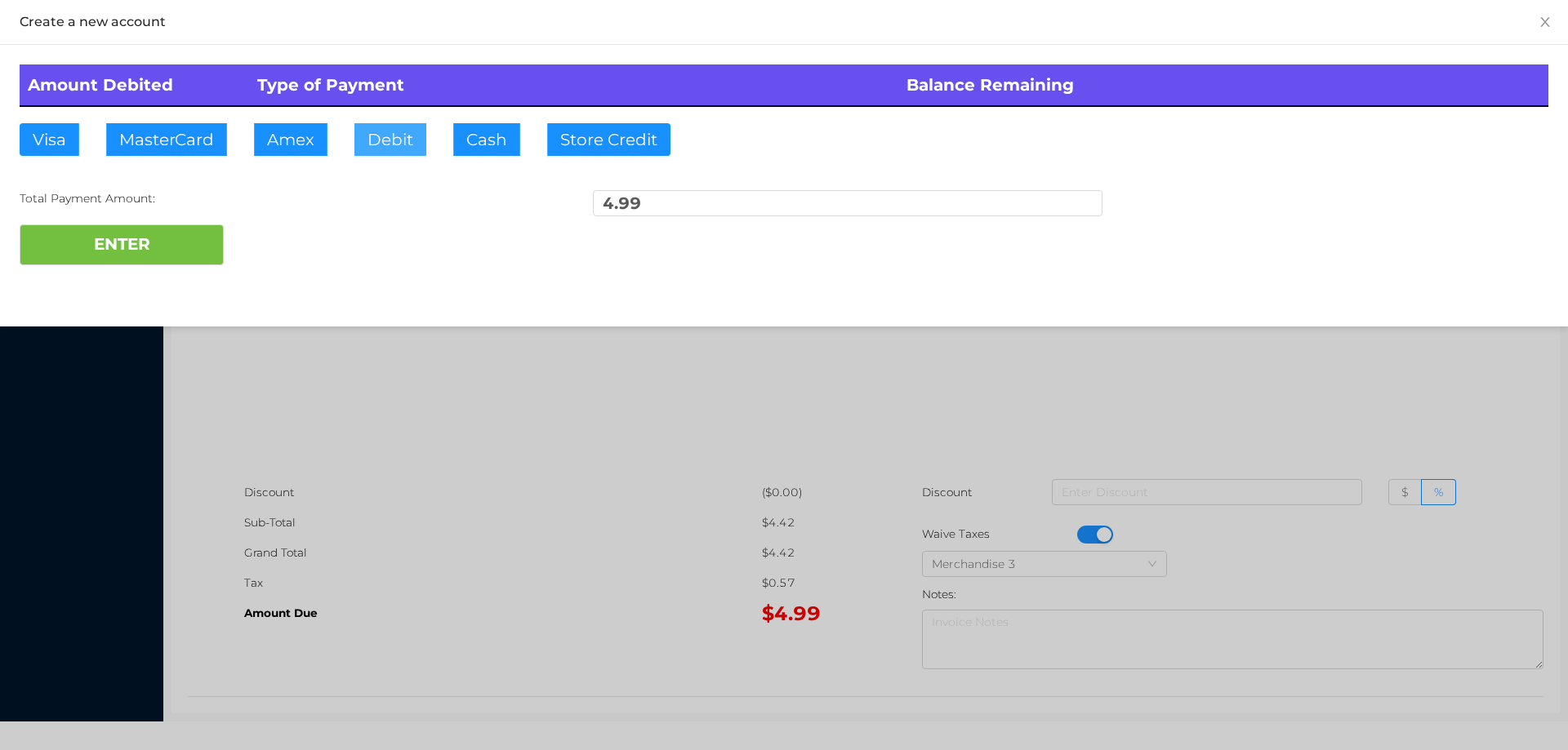
click at [376, 145] on button "Debit" at bounding box center [390, 139] width 72 height 33
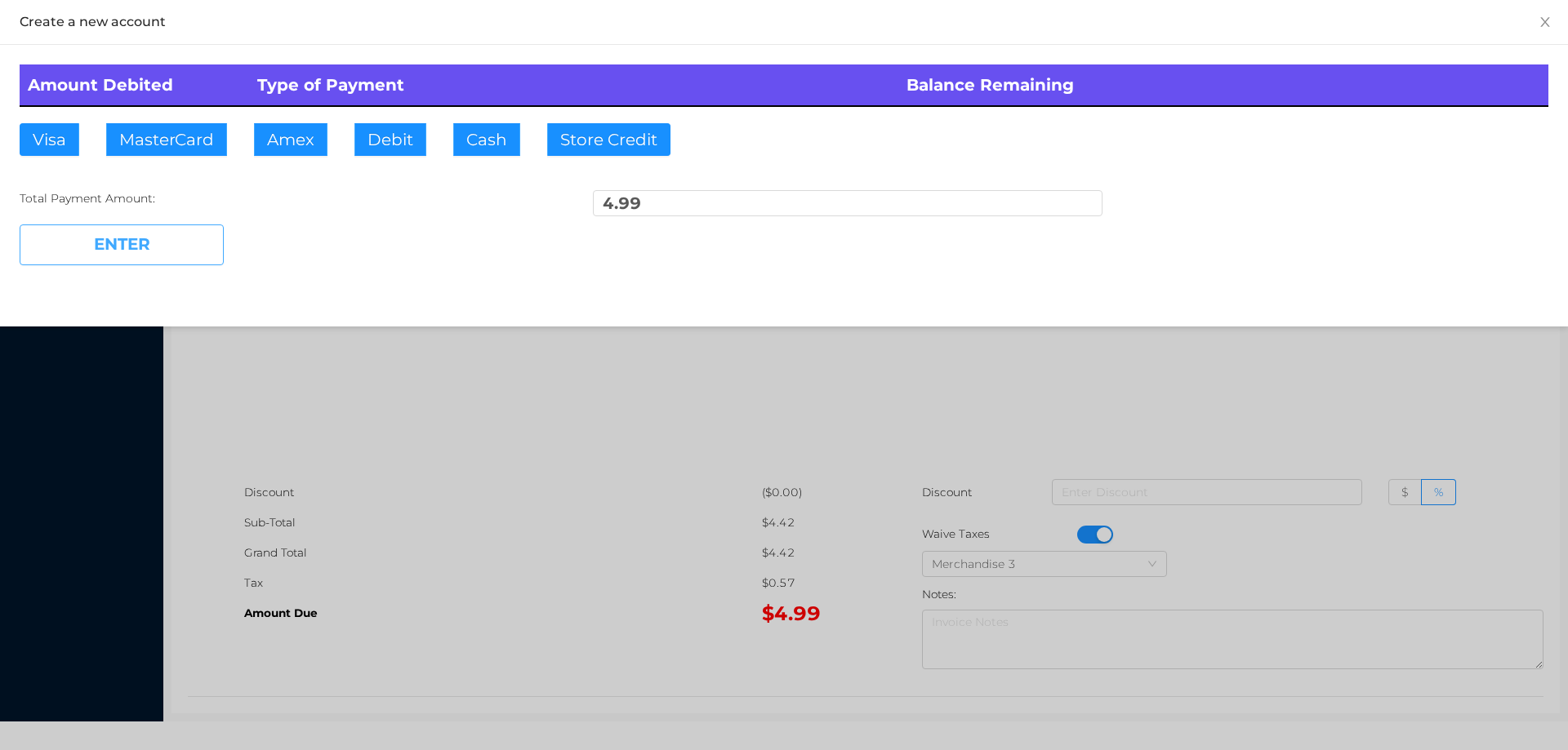
click at [143, 237] on button "ENTER" at bounding box center [122, 245] width 204 height 41
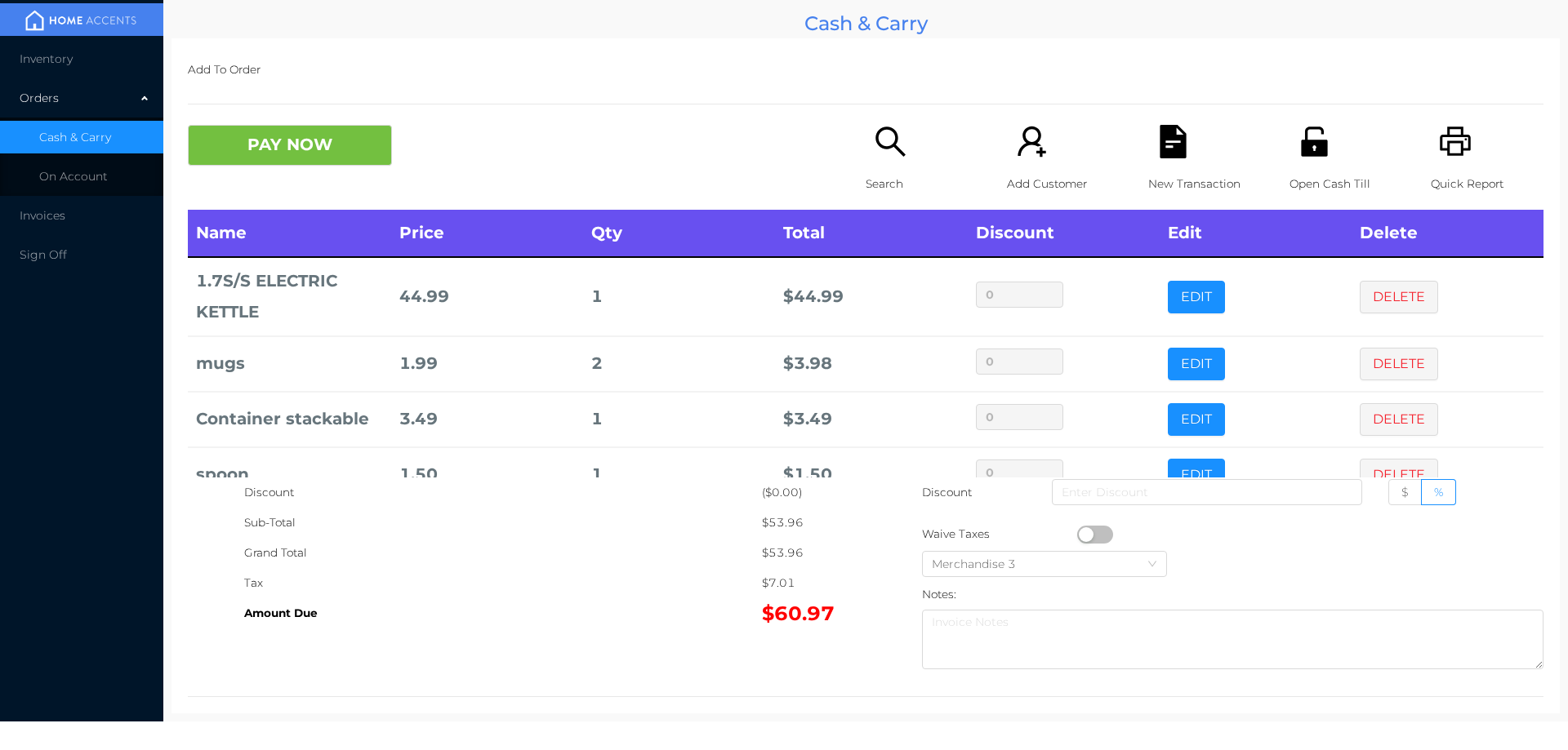
scroll to position [42, 0]
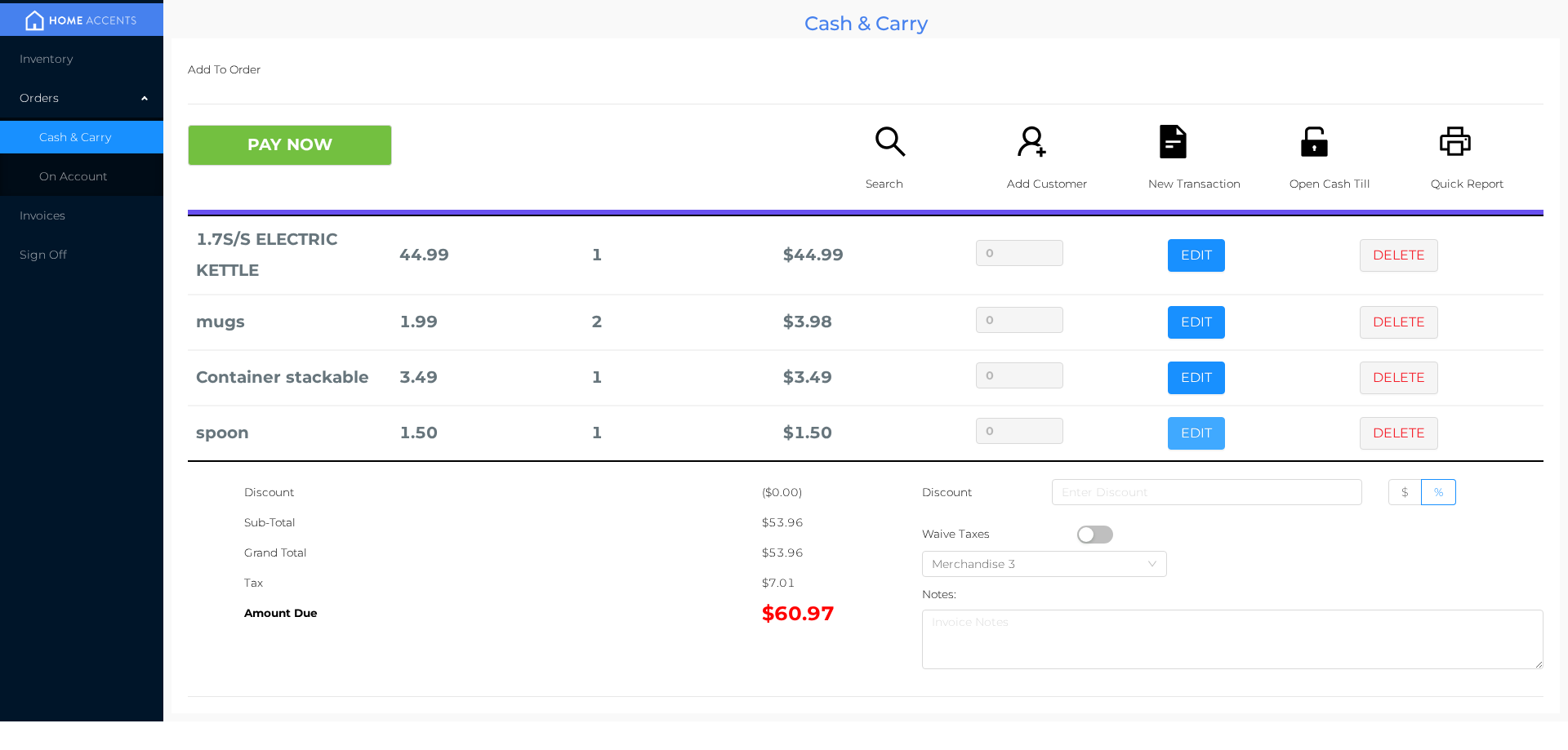
click at [1168, 421] on button "EDIT" at bounding box center [1197, 434] width 57 height 33
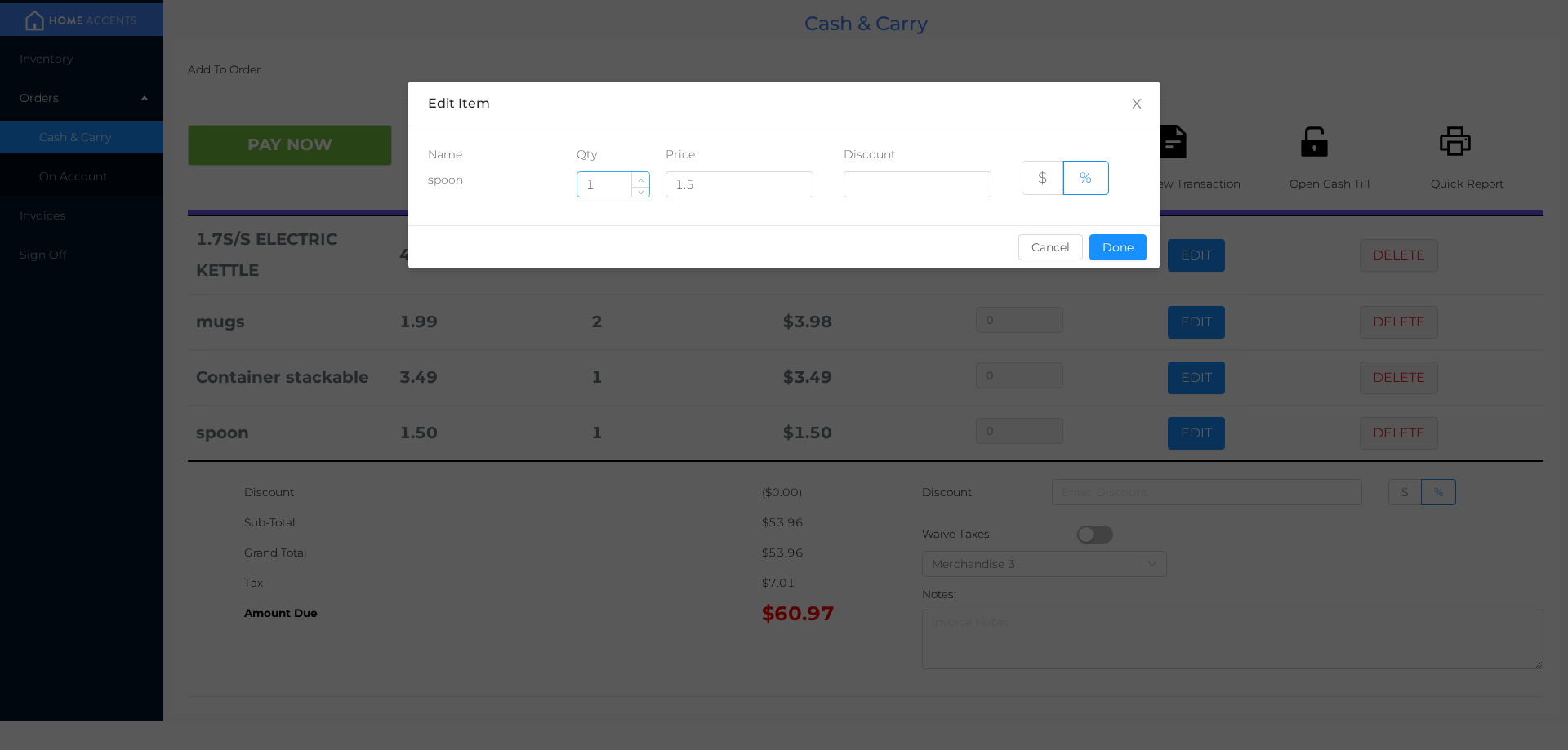
click at [641, 179] on icon "icon: up" at bounding box center [640, 181] width 5 height 5
type input "2"
type input "6"
click at [1119, 241] on button "Done" at bounding box center [1118, 247] width 57 height 26
type input "0%"
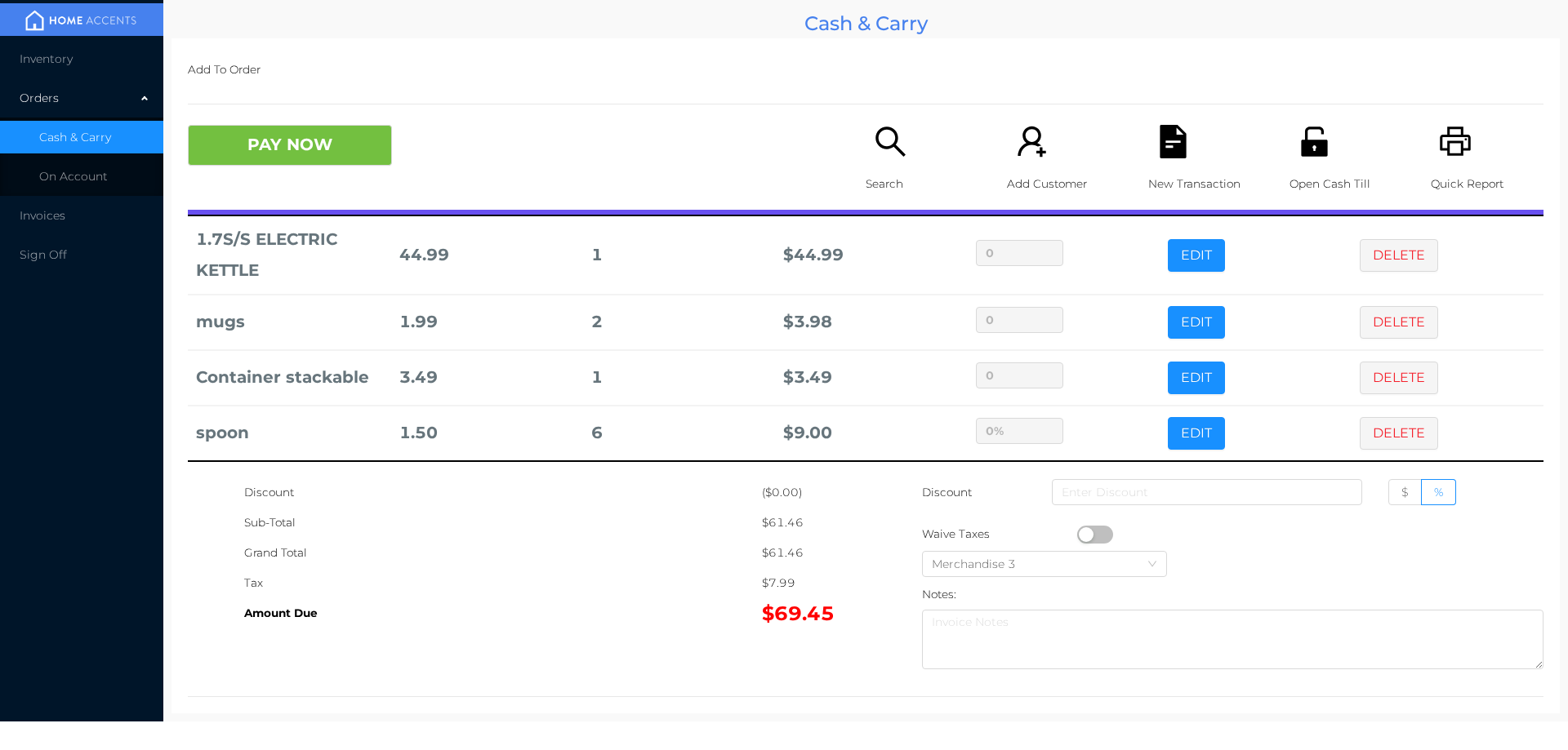
click at [664, 530] on div "Sub-Total" at bounding box center [503, 523] width 518 height 30
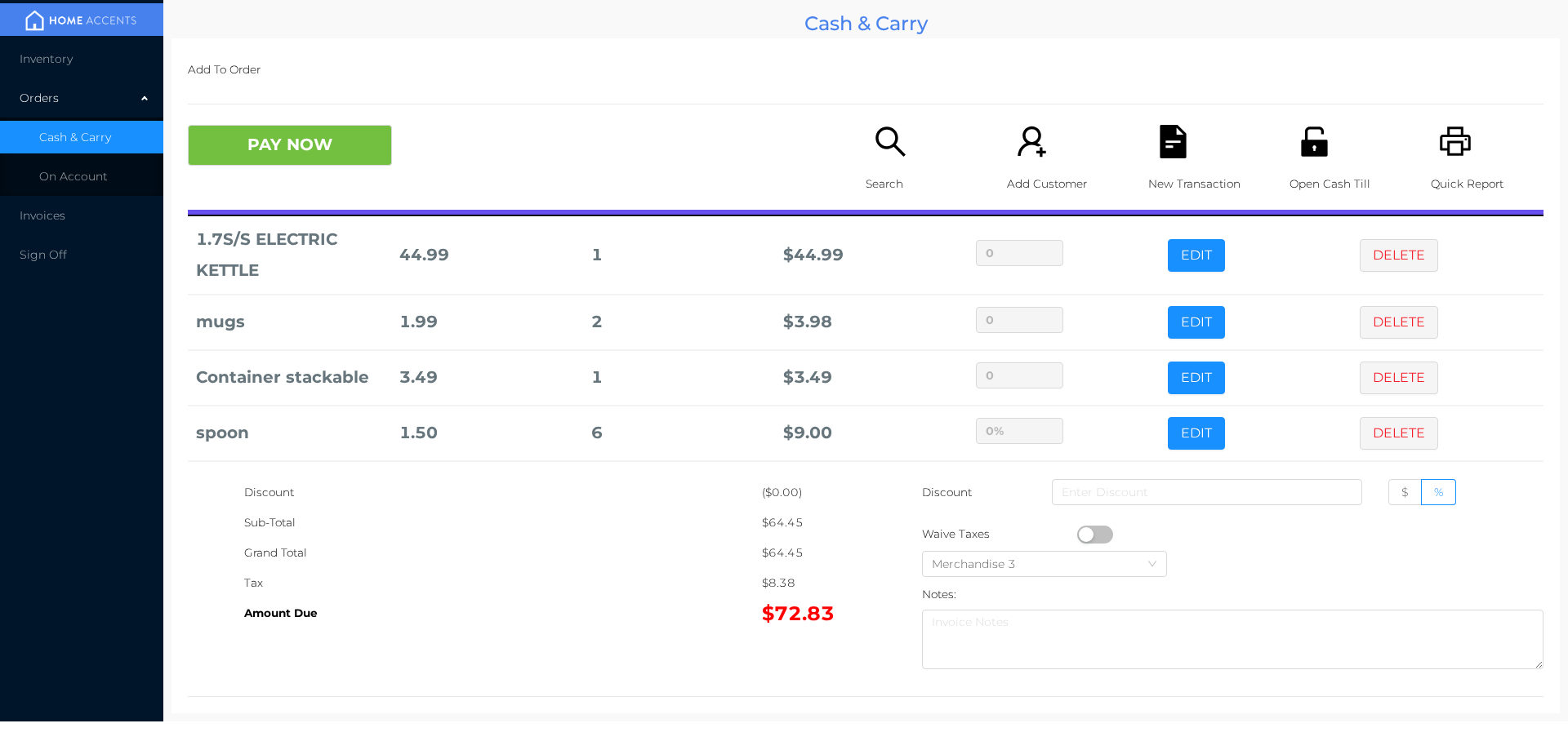
click at [896, 193] on p "Search" at bounding box center [922, 184] width 113 height 30
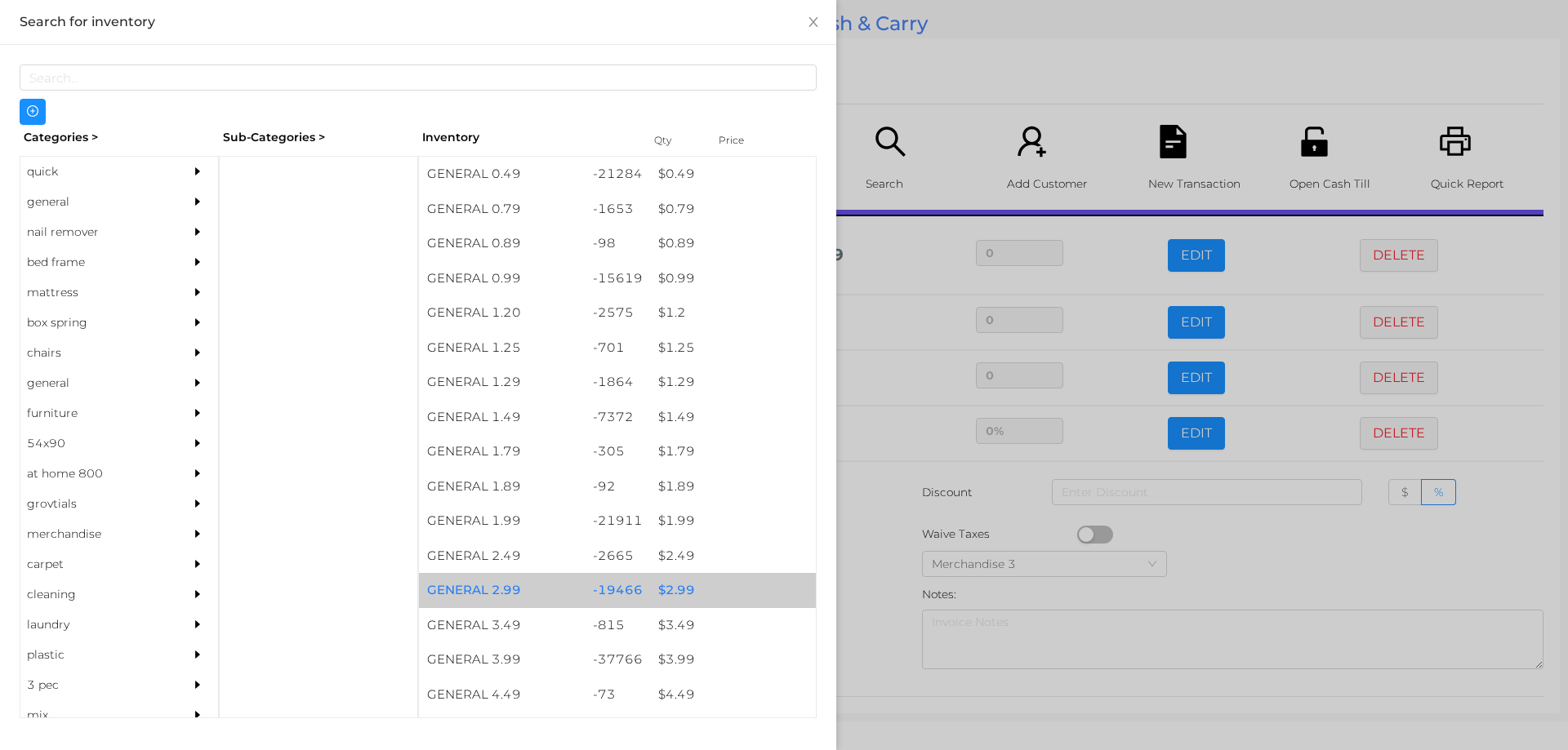
click at [666, 594] on div "$ 2.99" at bounding box center [733, 590] width 165 height 35
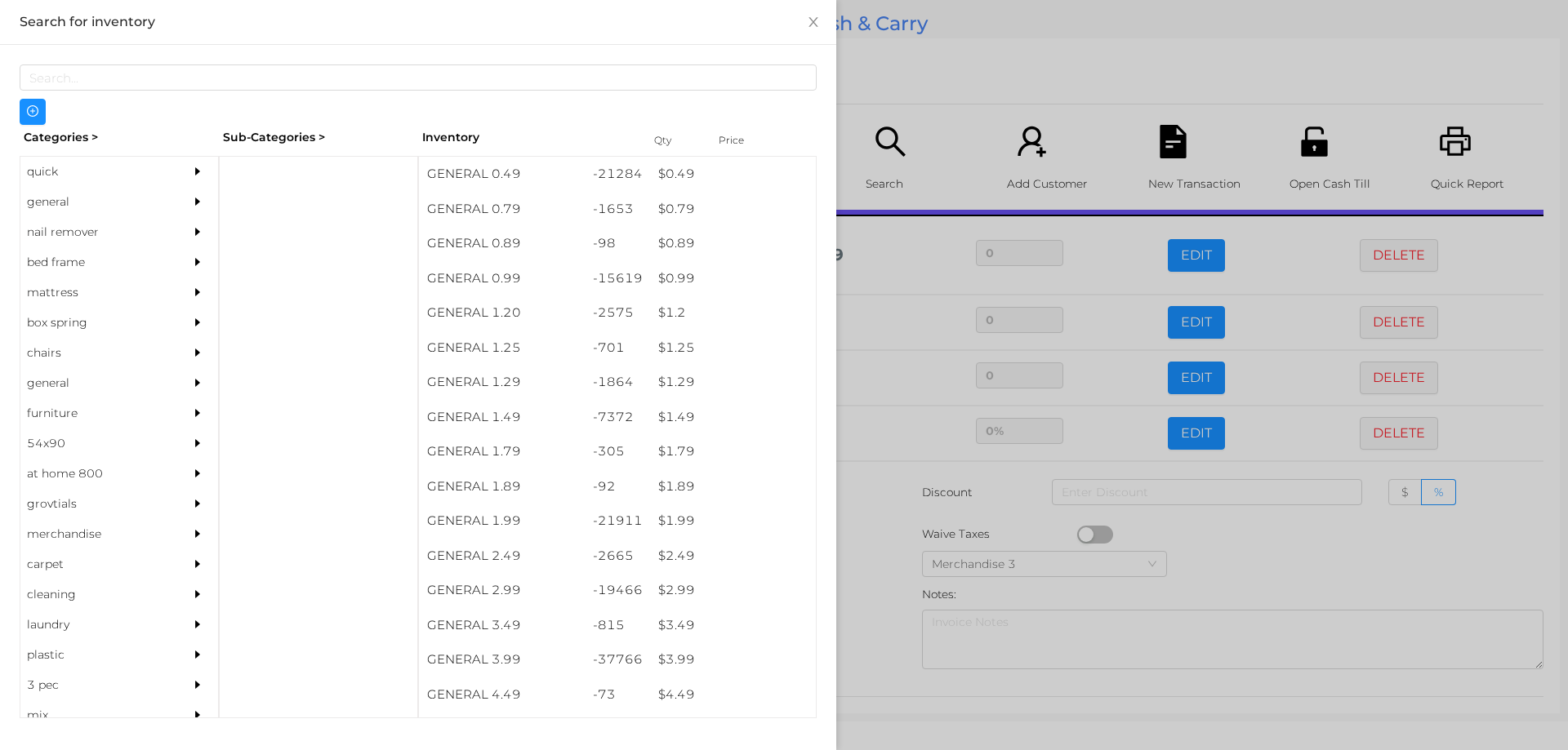
click at [1230, 564] on div at bounding box center [784, 375] width 1568 height 750
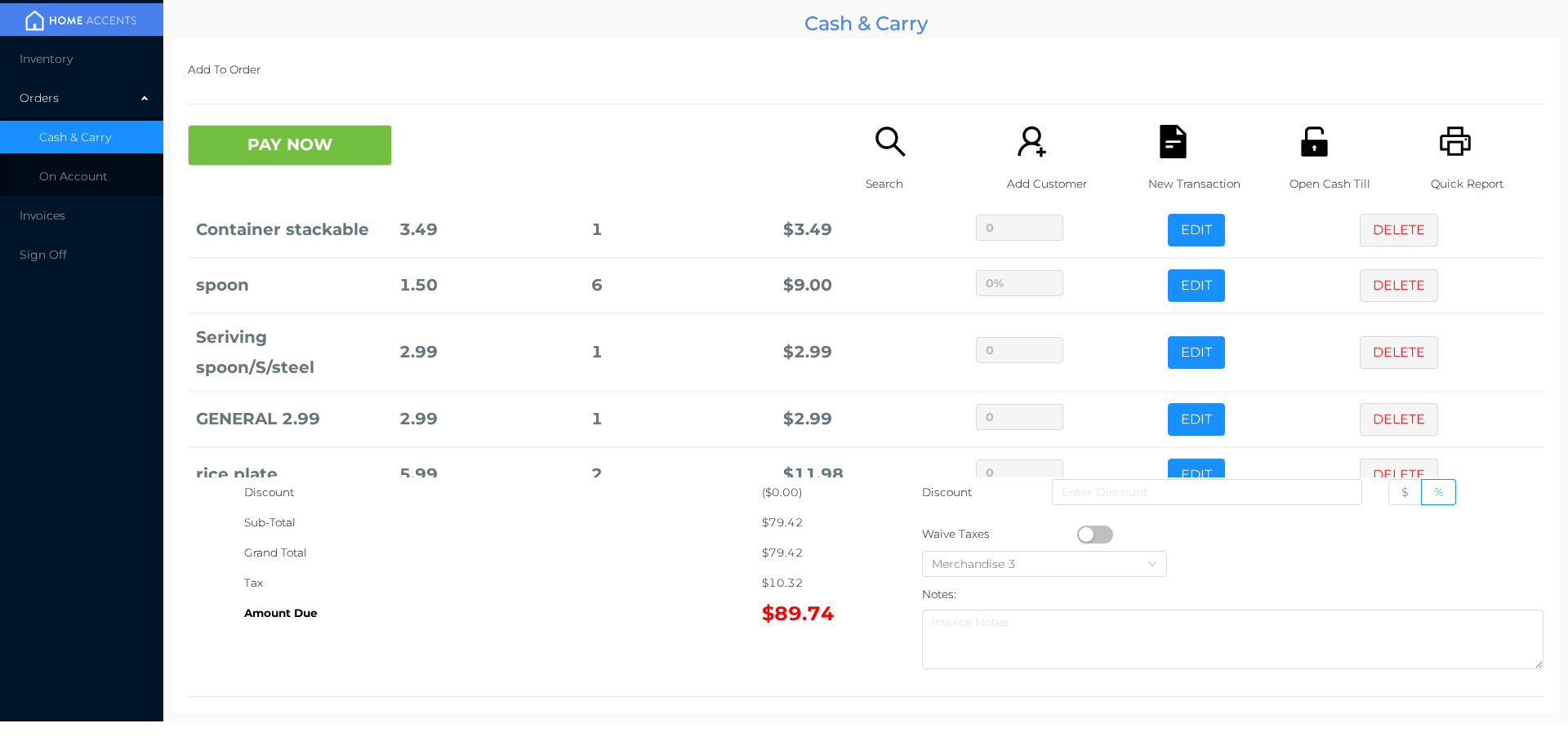
scroll to position [232, 0]
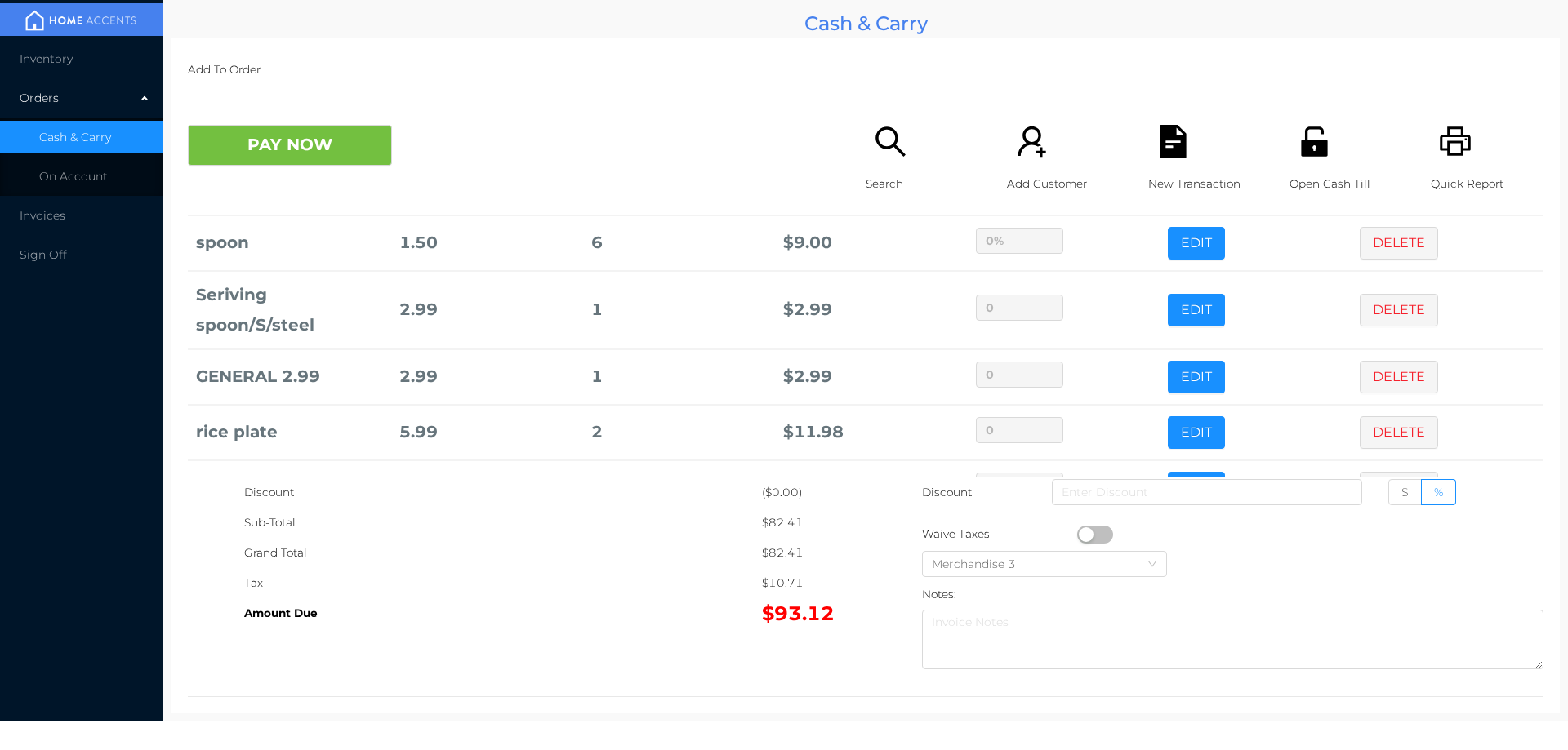
click at [868, 175] on p "Search" at bounding box center [922, 184] width 113 height 30
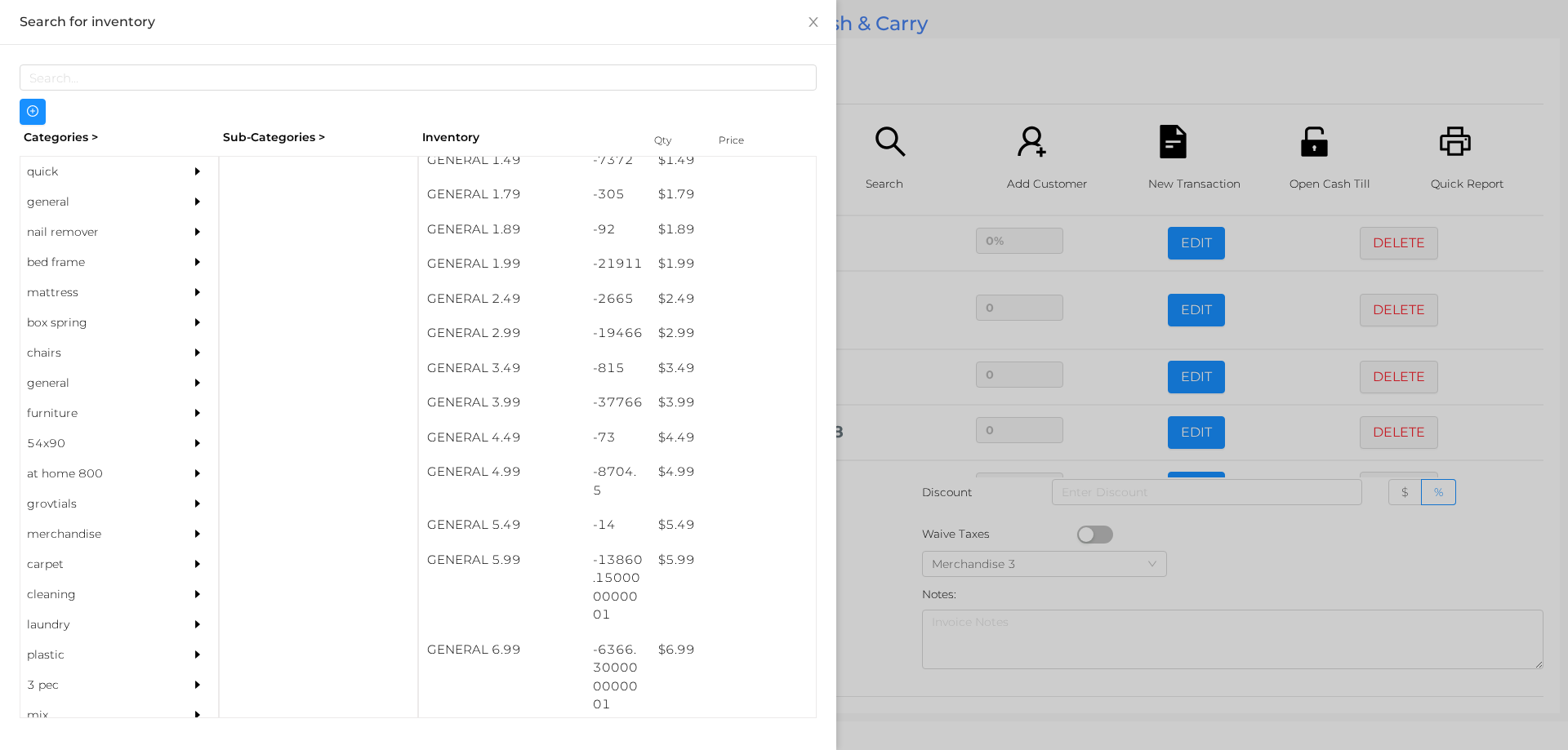
scroll to position [257, 0]
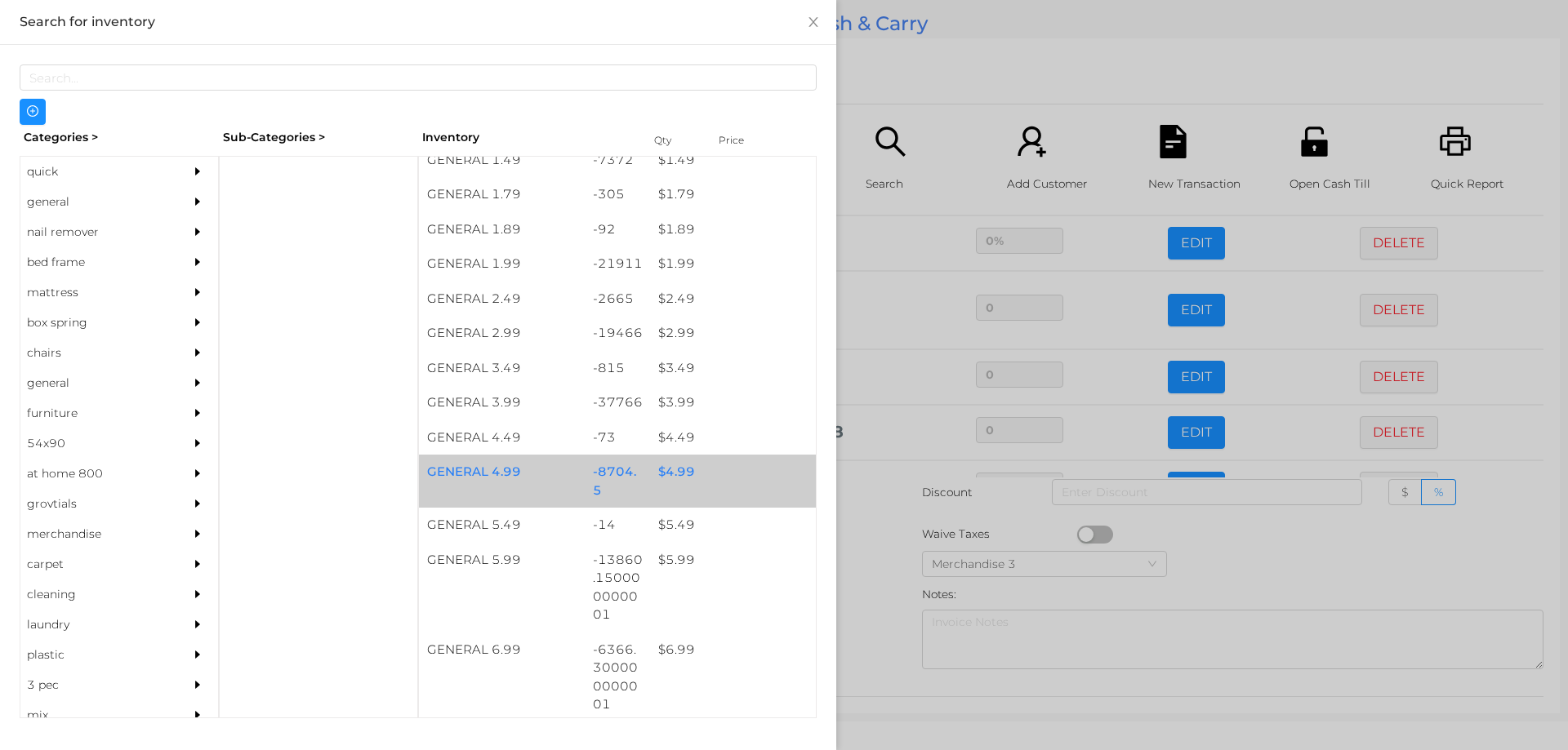
click at [672, 473] on div "$ 4.99" at bounding box center [733, 472] width 165 height 35
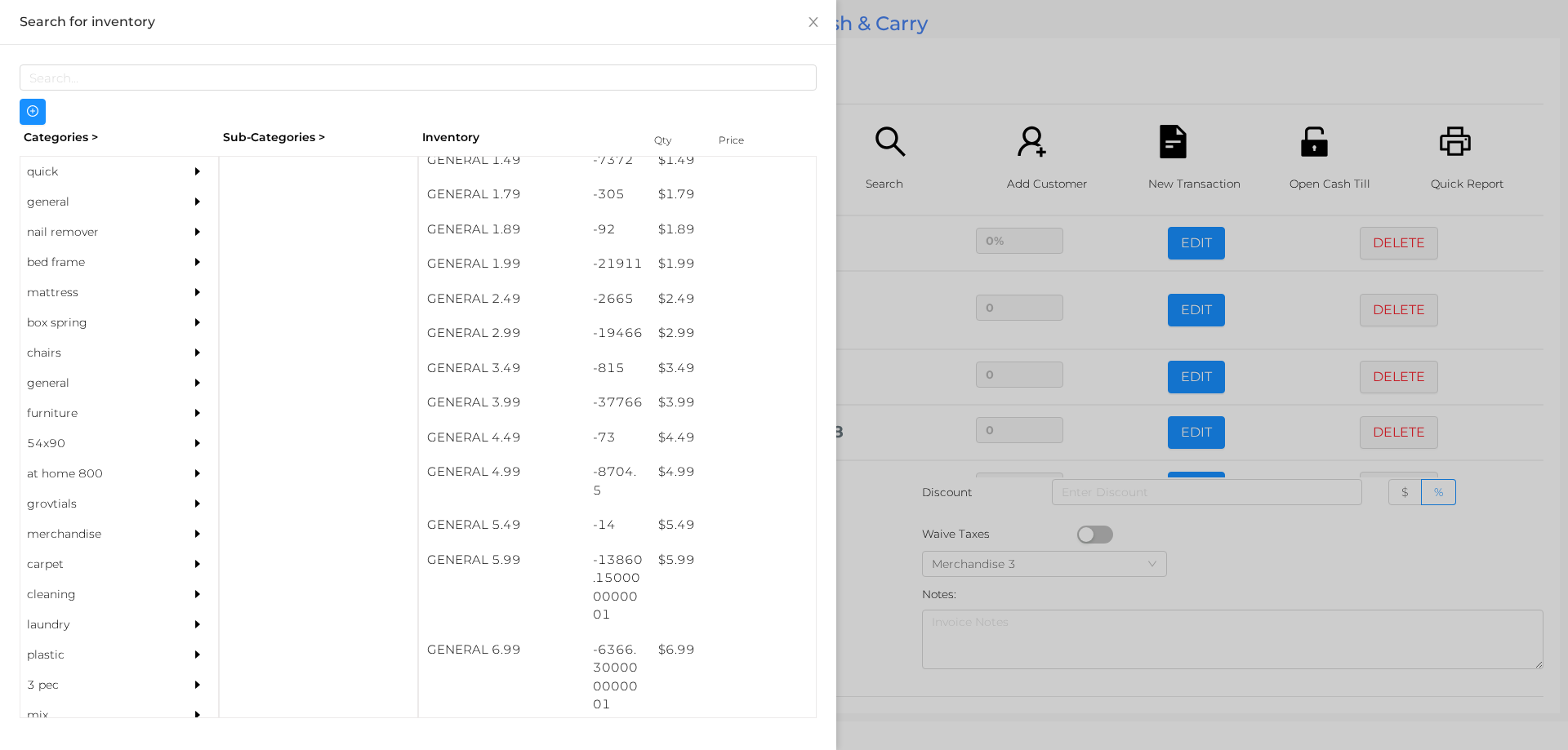
click at [882, 568] on div at bounding box center [784, 375] width 1568 height 750
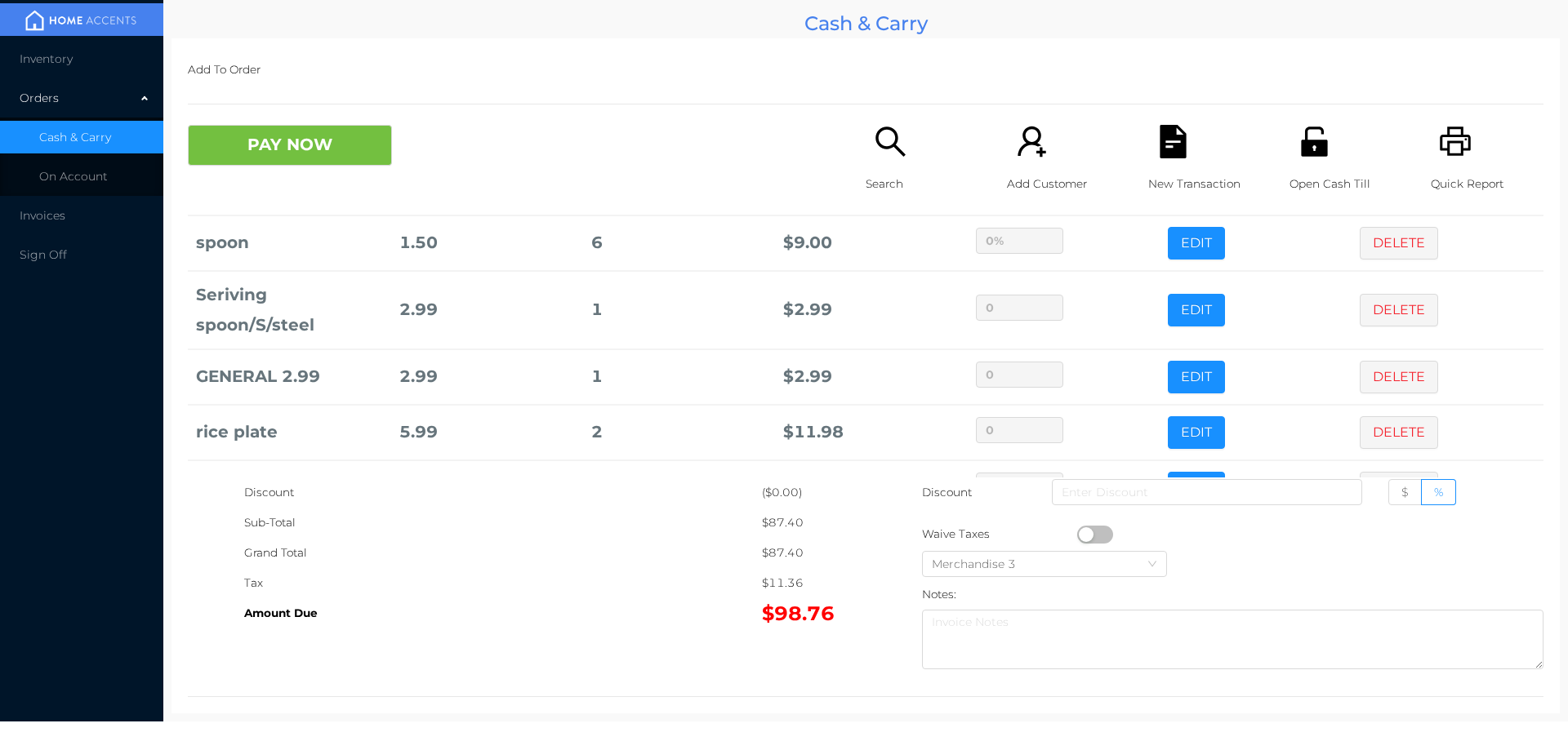
scroll to position [342, 0]
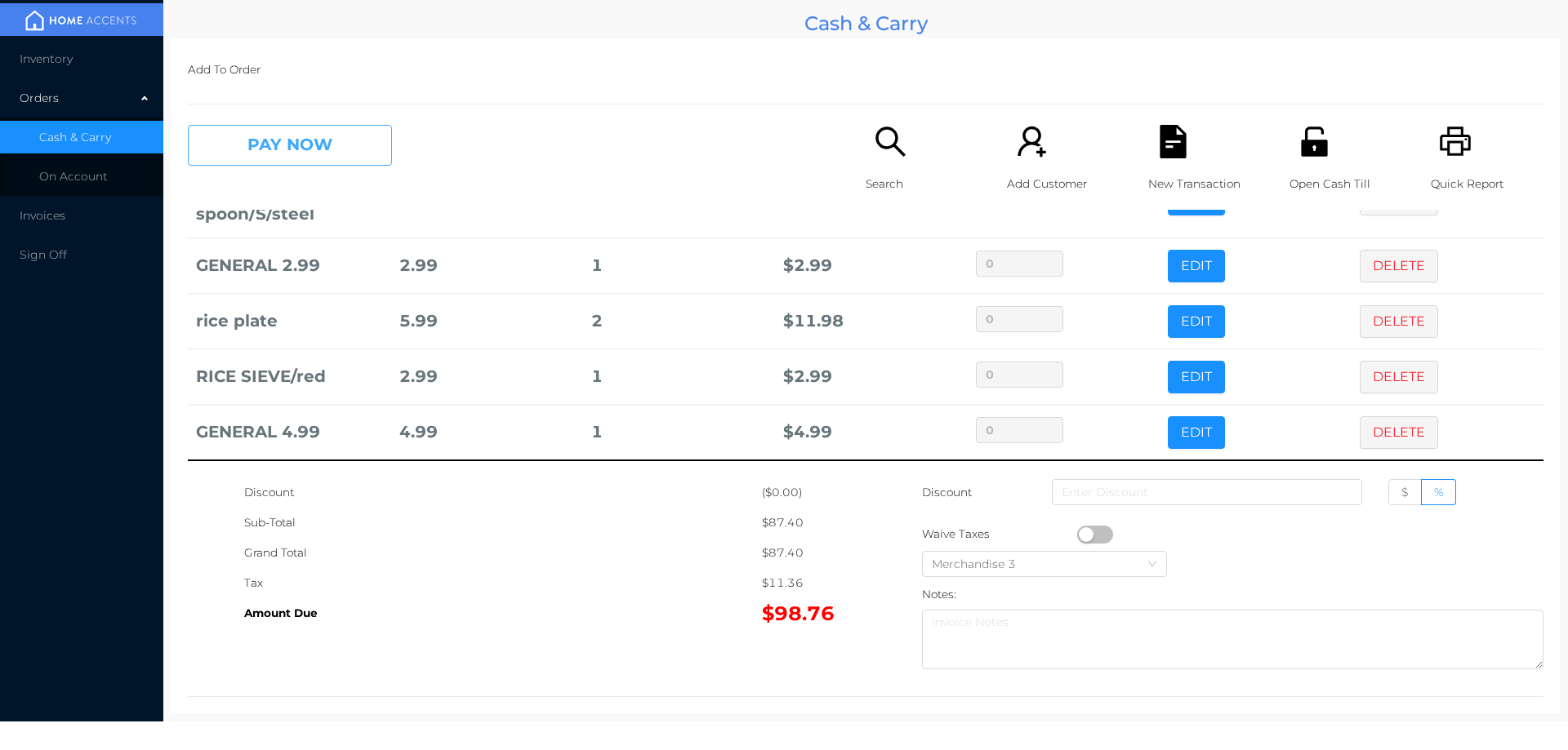
click at [267, 143] on button "PAY NOW" at bounding box center [290, 146] width 204 height 41
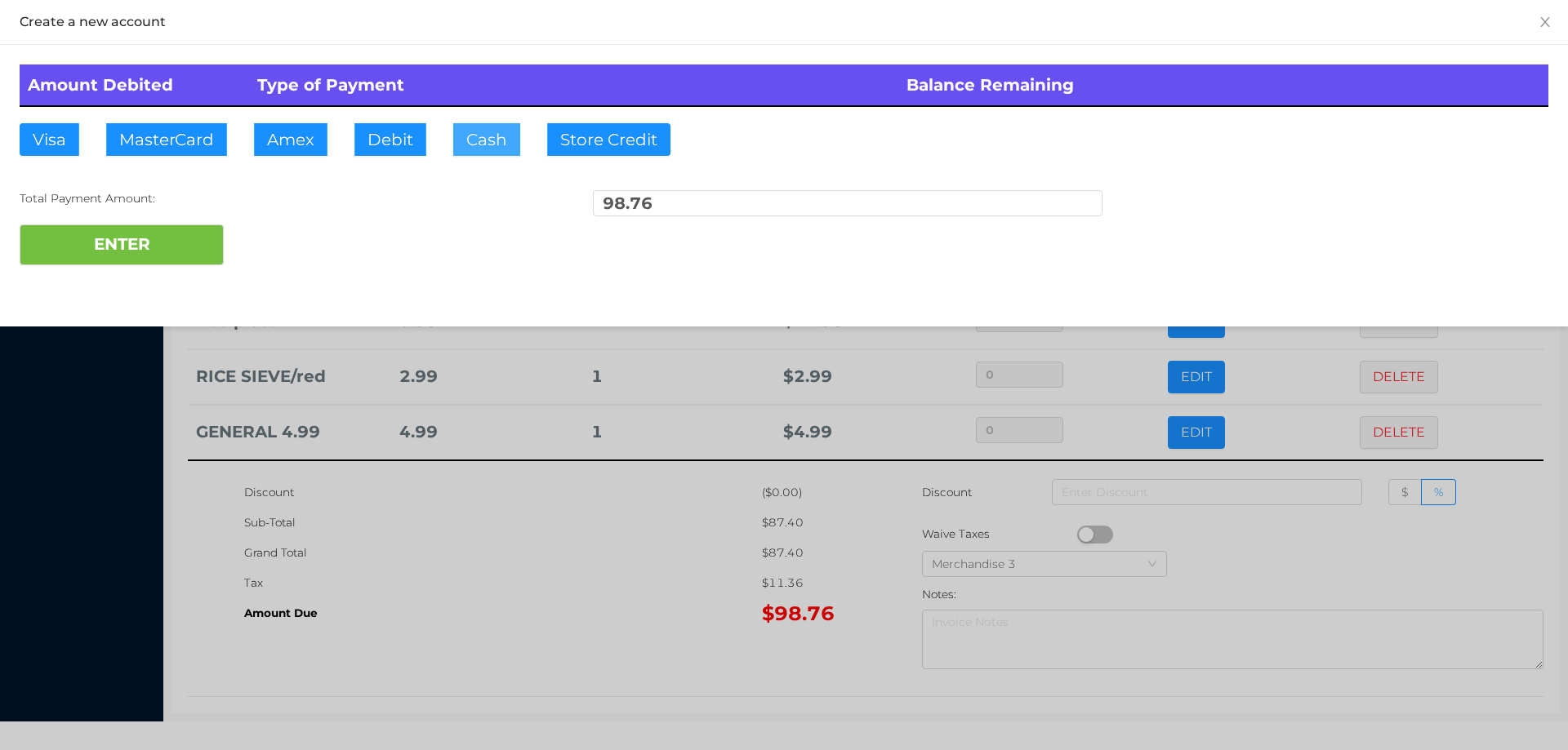
click at [472, 146] on button "Cash" at bounding box center [487, 139] width 67 height 33
type input "100."
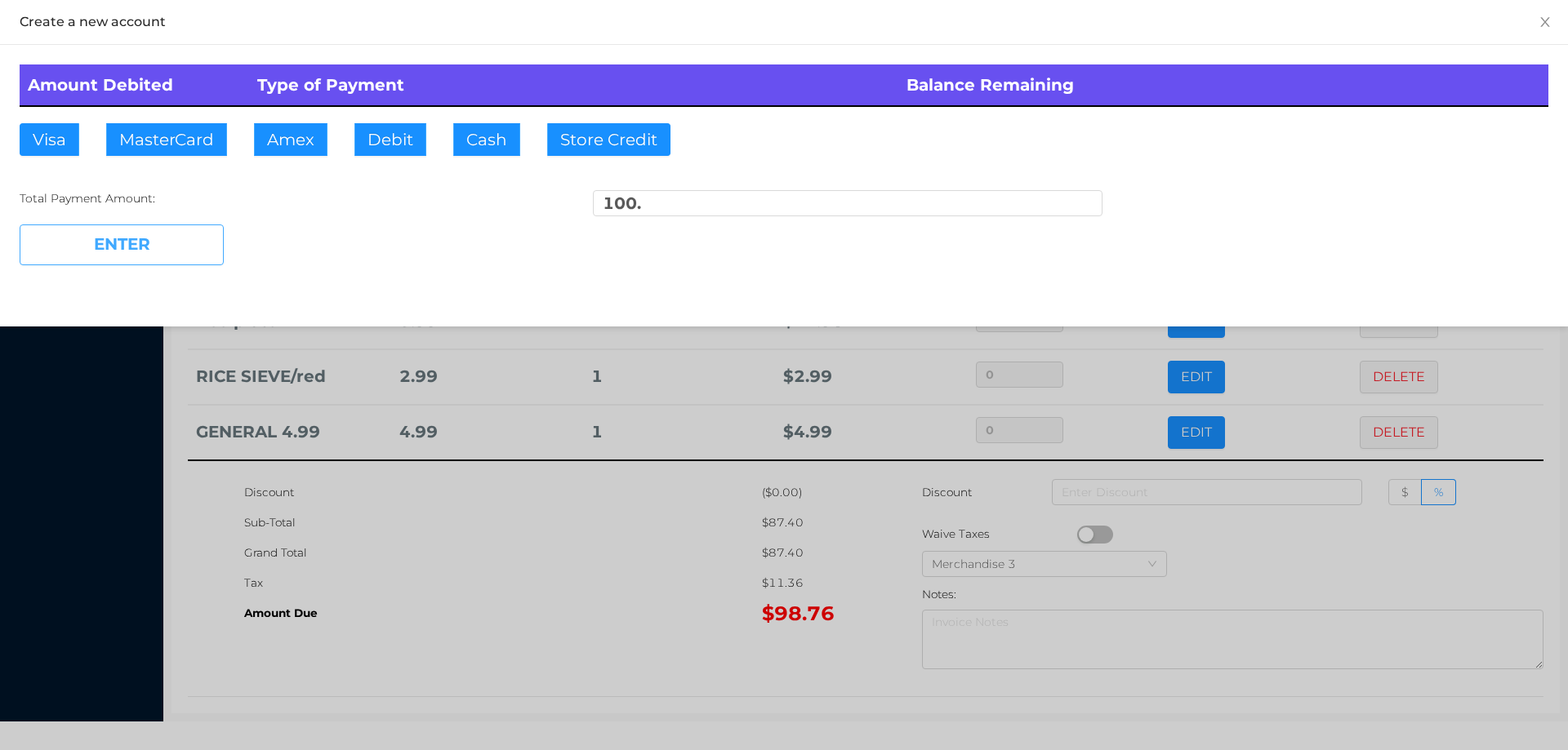
click at [171, 240] on button "ENTER" at bounding box center [122, 245] width 204 height 41
type input "0"
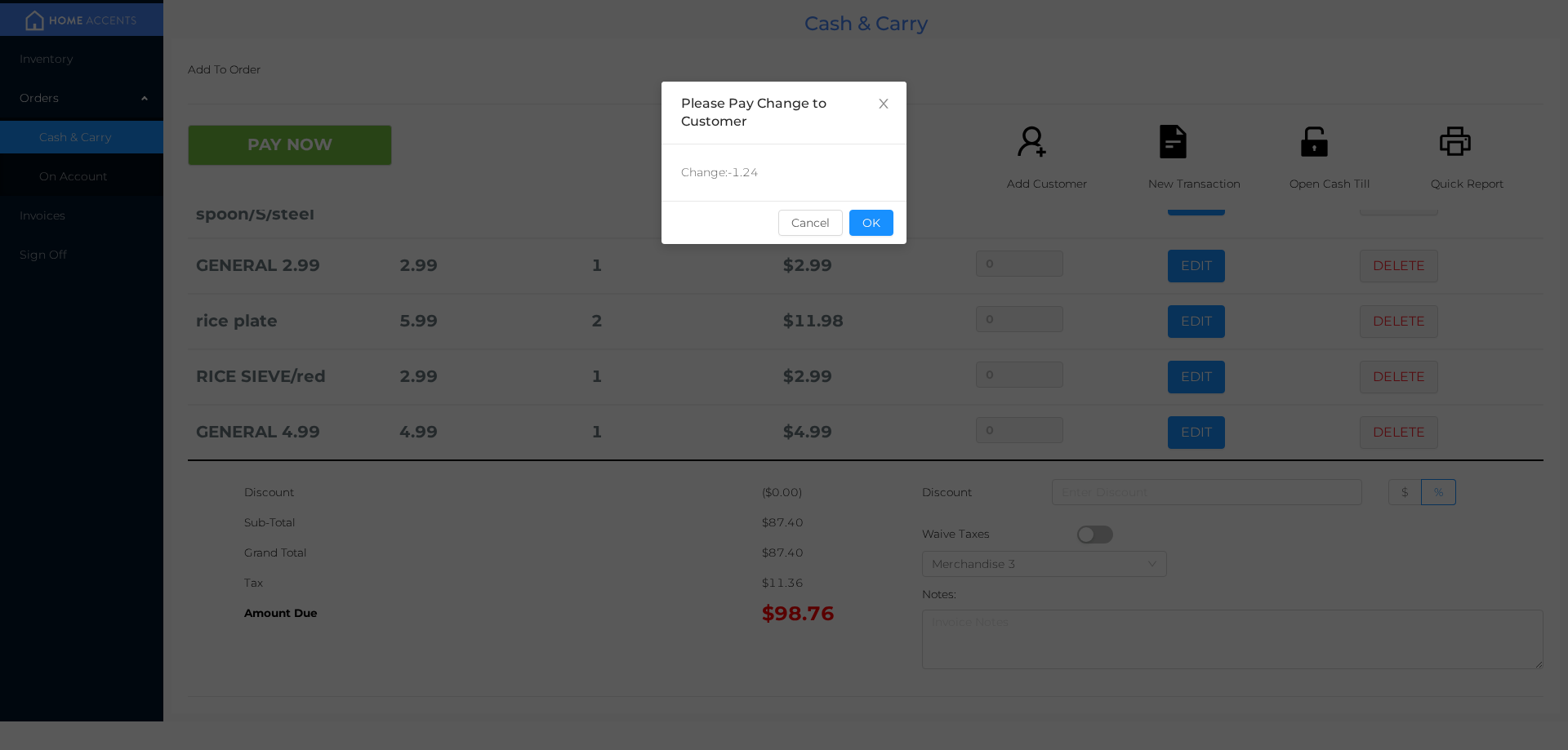
scroll to position [0, 0]
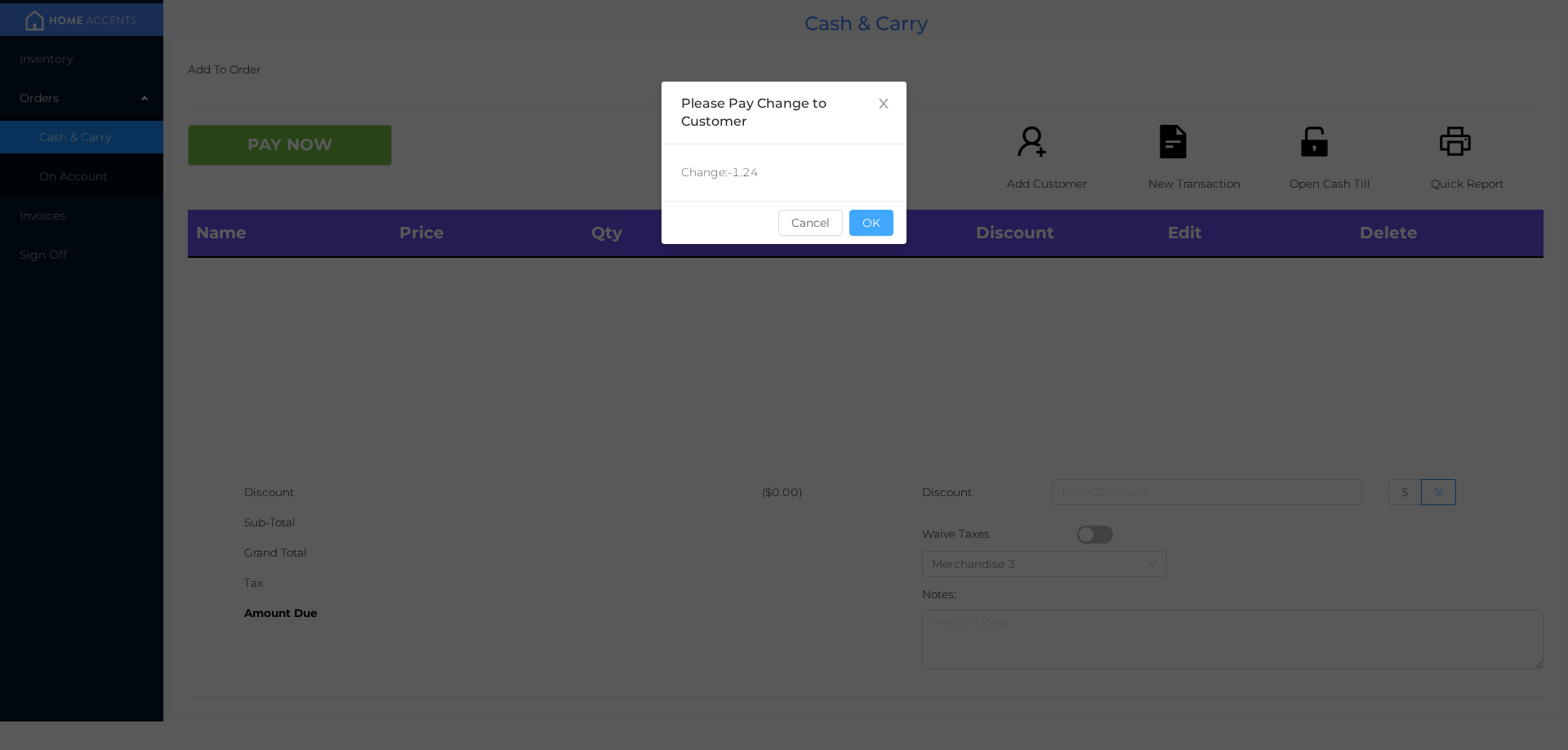
click at [860, 215] on button "OK" at bounding box center [871, 223] width 44 height 26
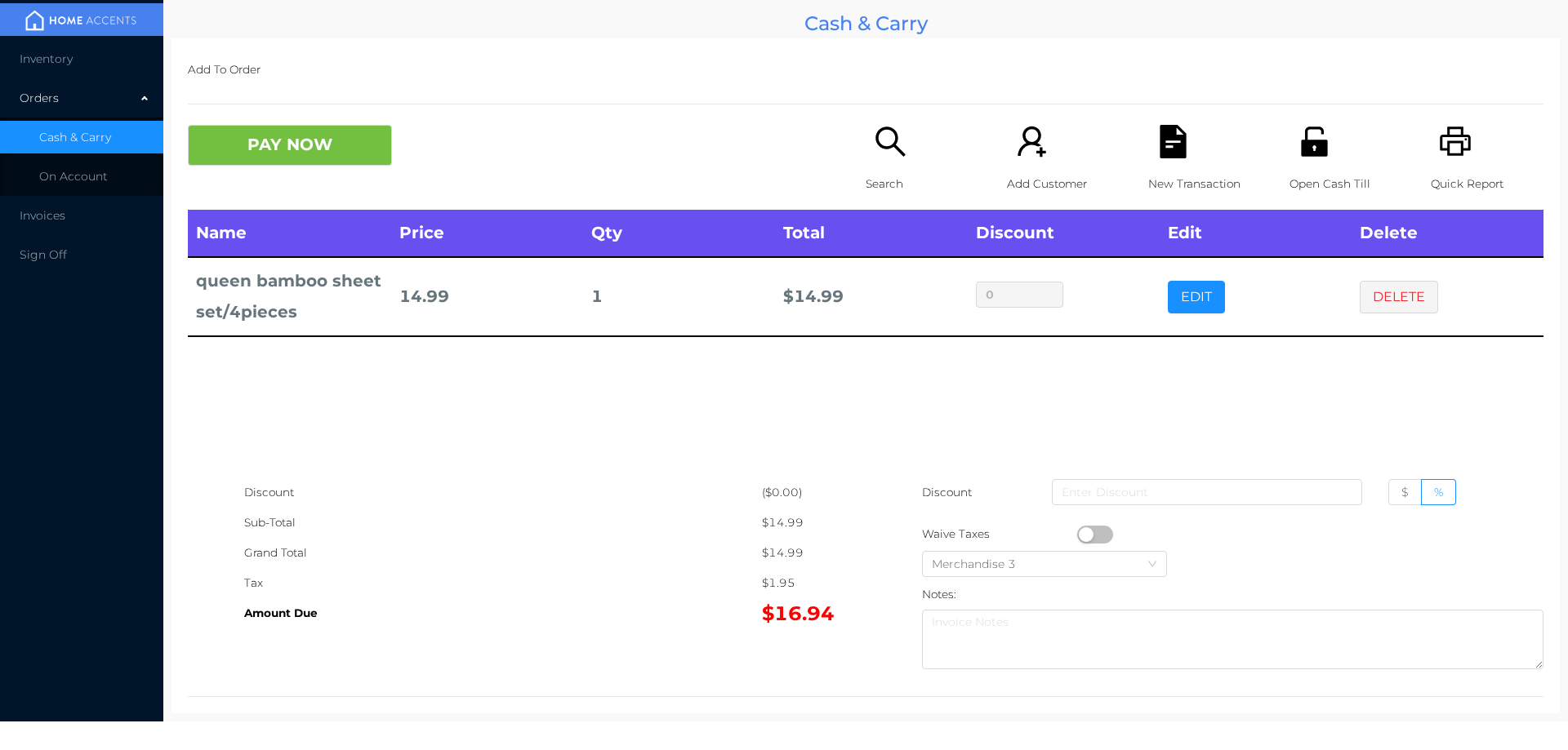
click at [878, 173] on p "Search" at bounding box center [922, 184] width 113 height 30
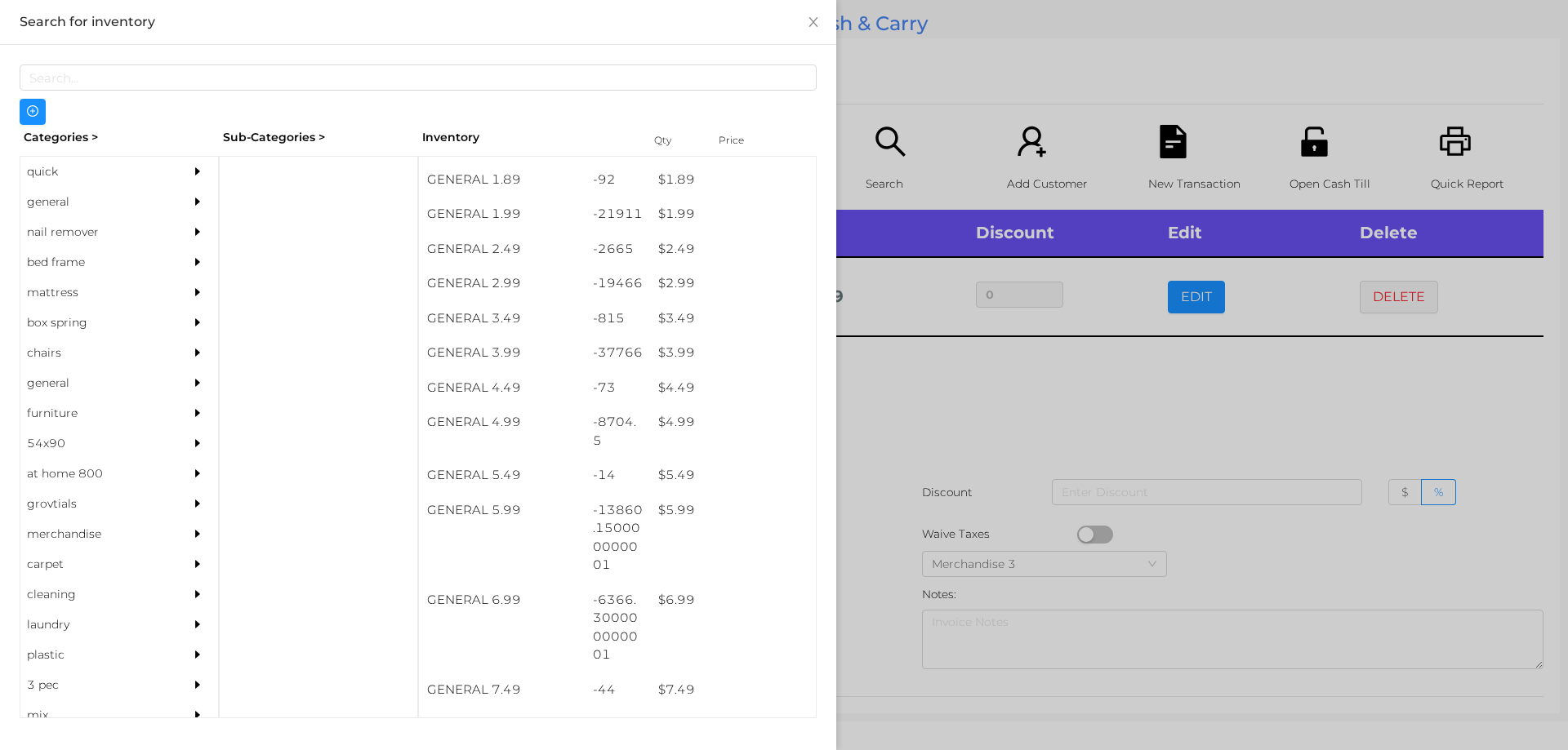
scroll to position [303, 0]
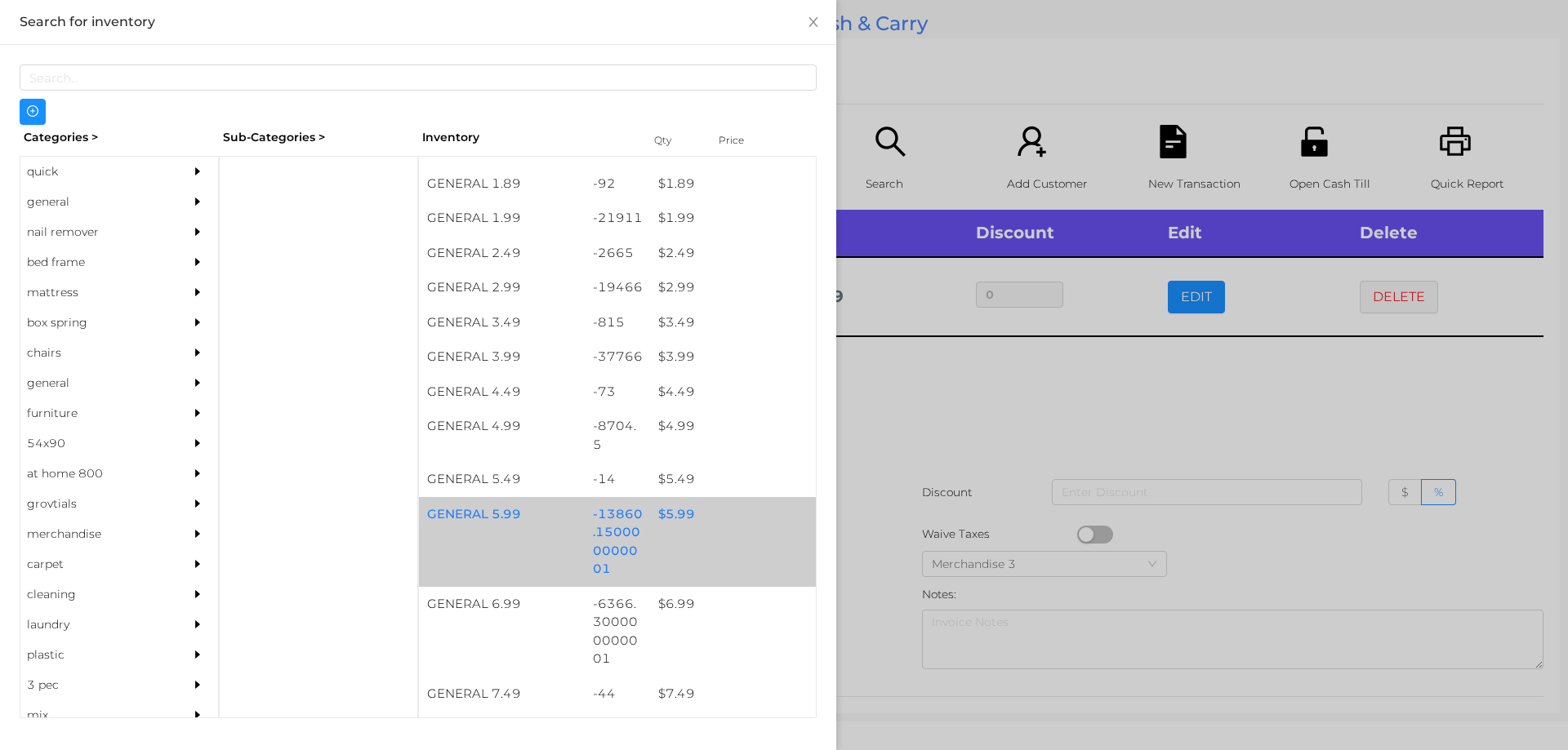
click at [678, 521] on div "$ 5.99" at bounding box center [733, 514] width 165 height 35
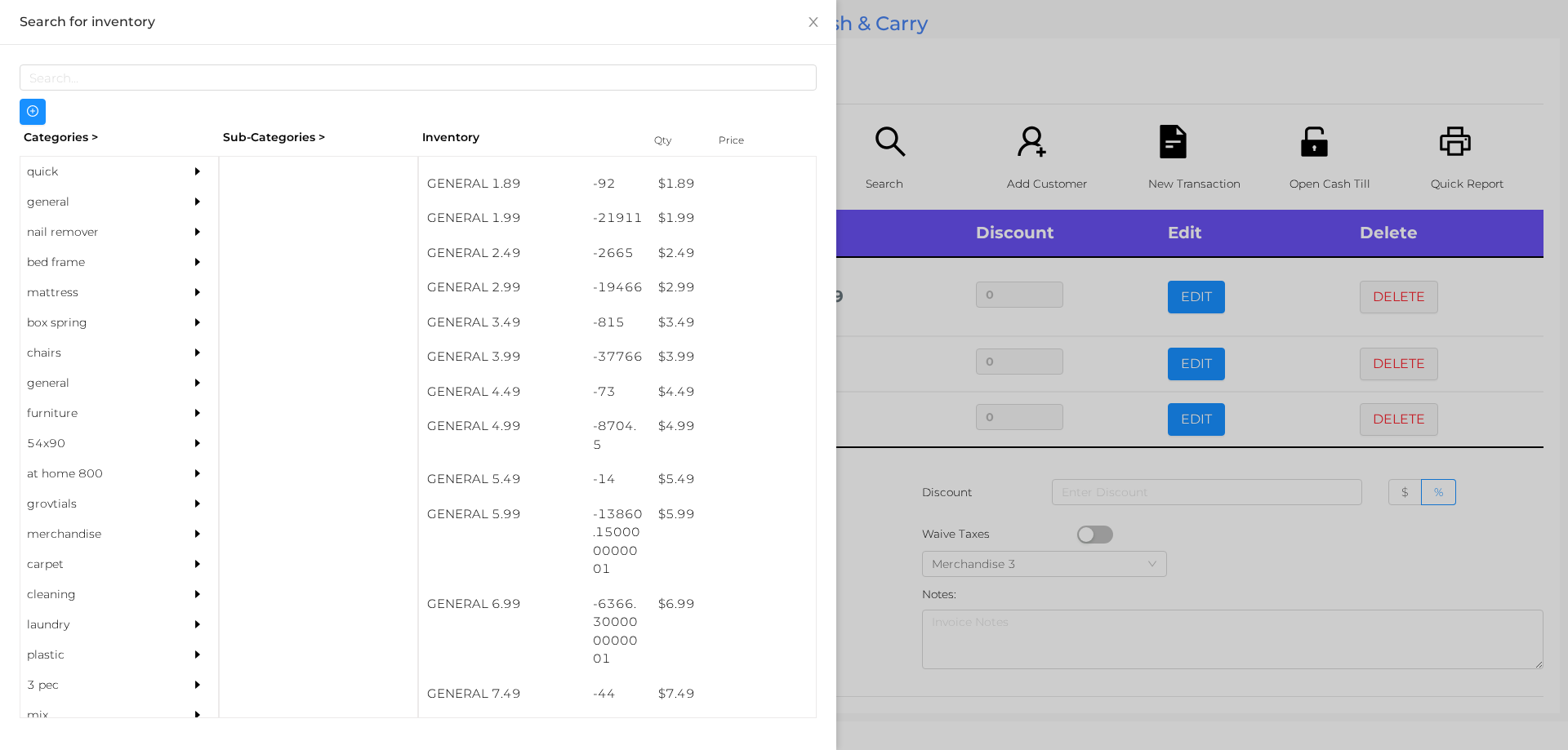
click at [1193, 560] on div at bounding box center [784, 375] width 1568 height 750
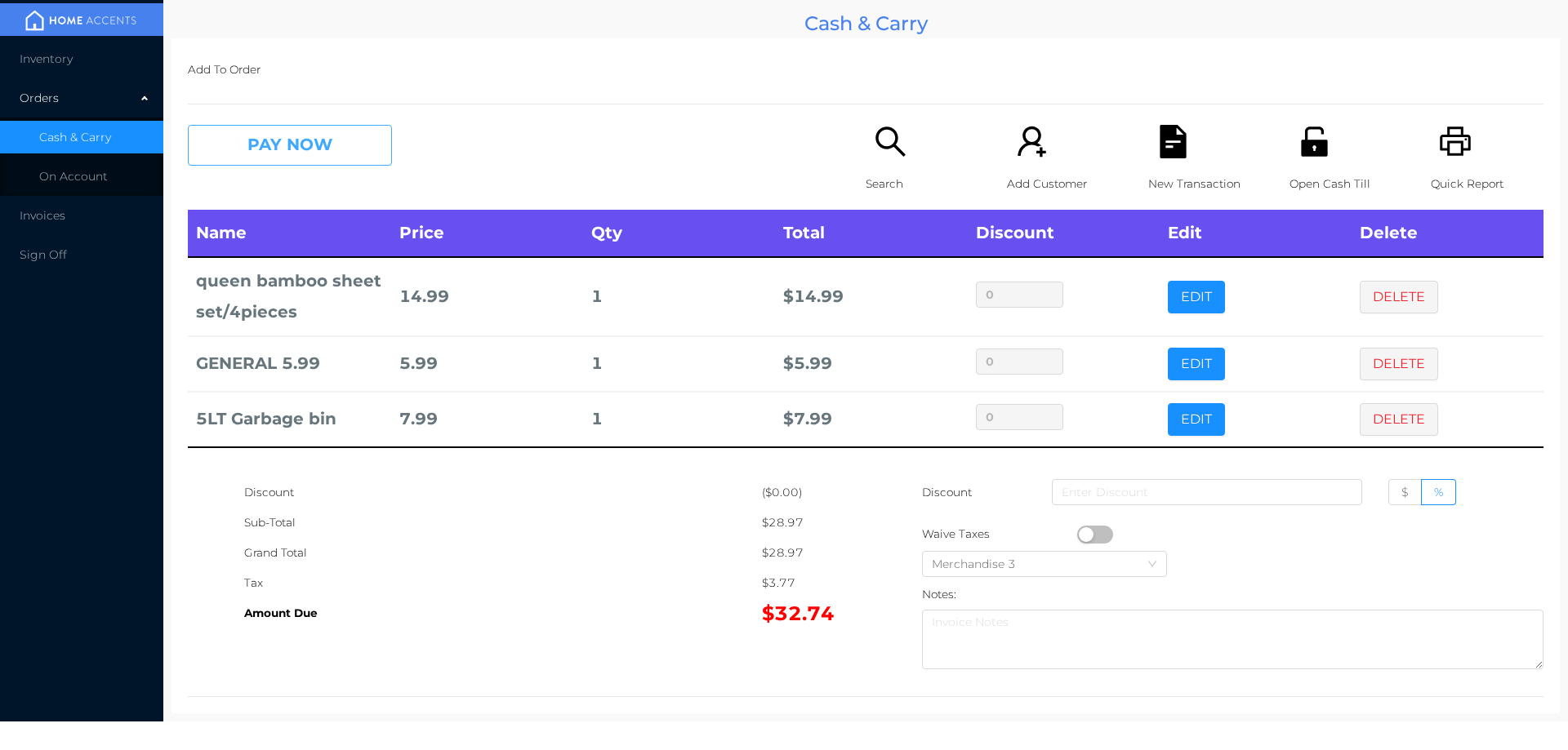
click at [307, 137] on button "PAY NOW" at bounding box center [290, 146] width 204 height 41
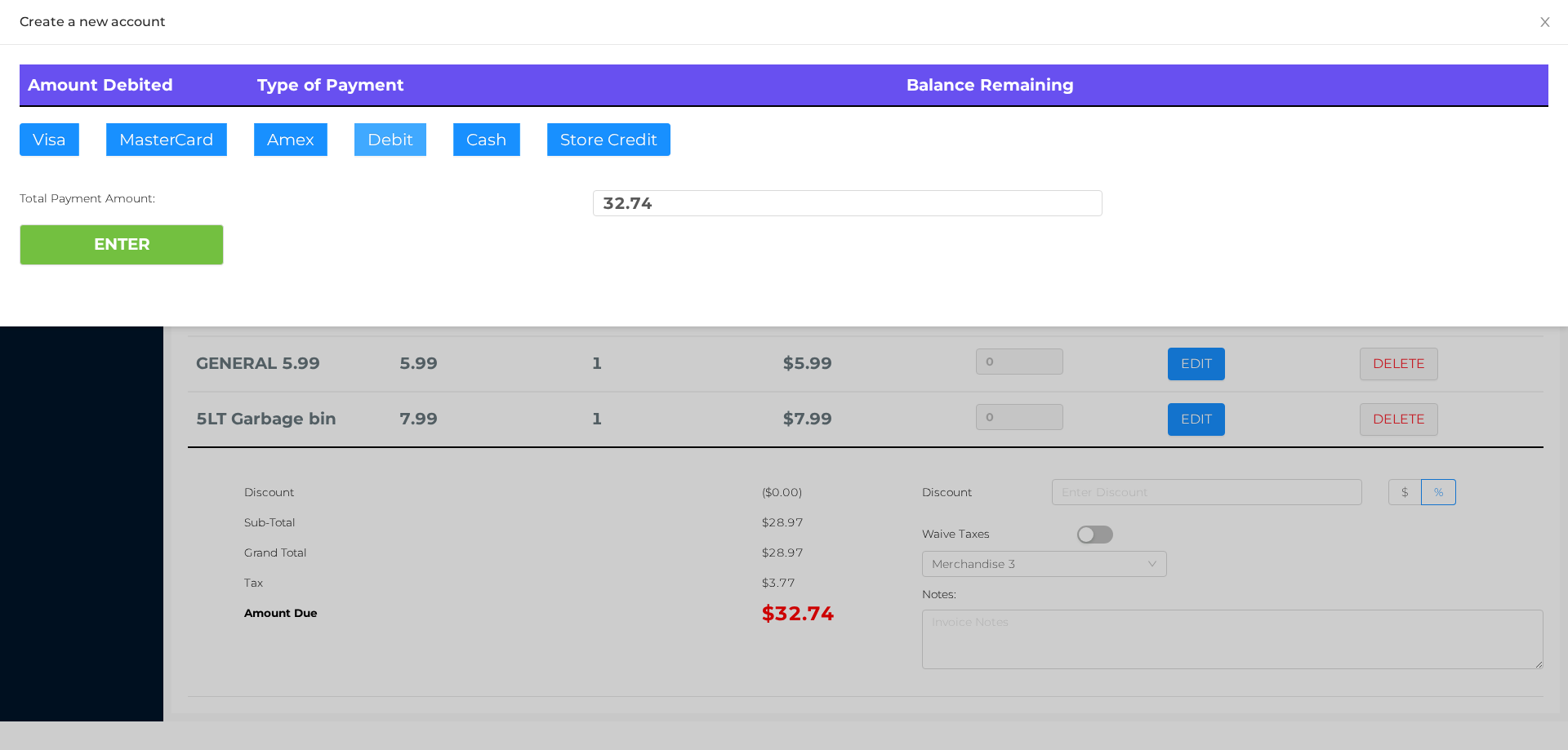
click at [381, 144] on button "Debit" at bounding box center [390, 139] width 72 height 33
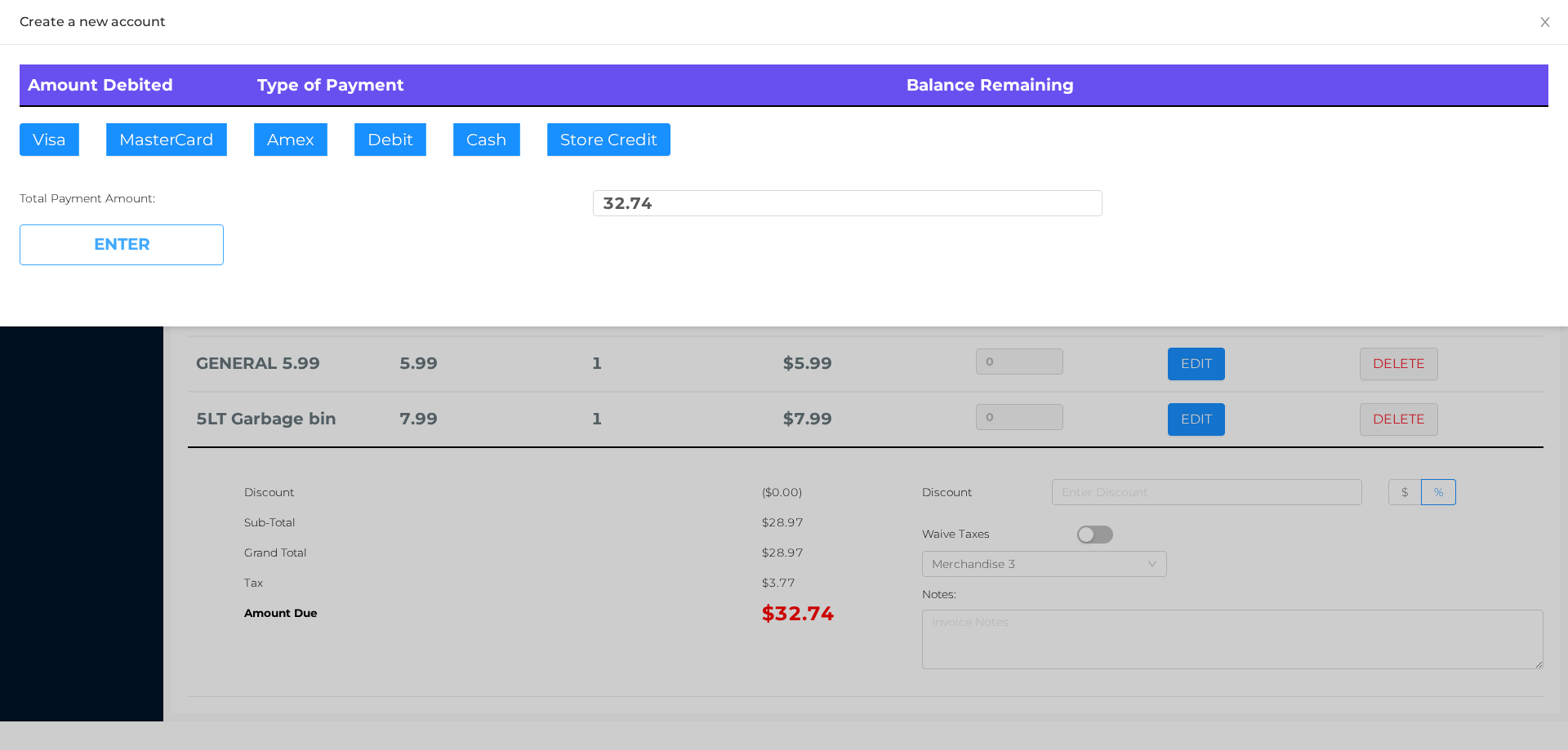
click at [177, 252] on button "ENTER" at bounding box center [122, 245] width 204 height 41
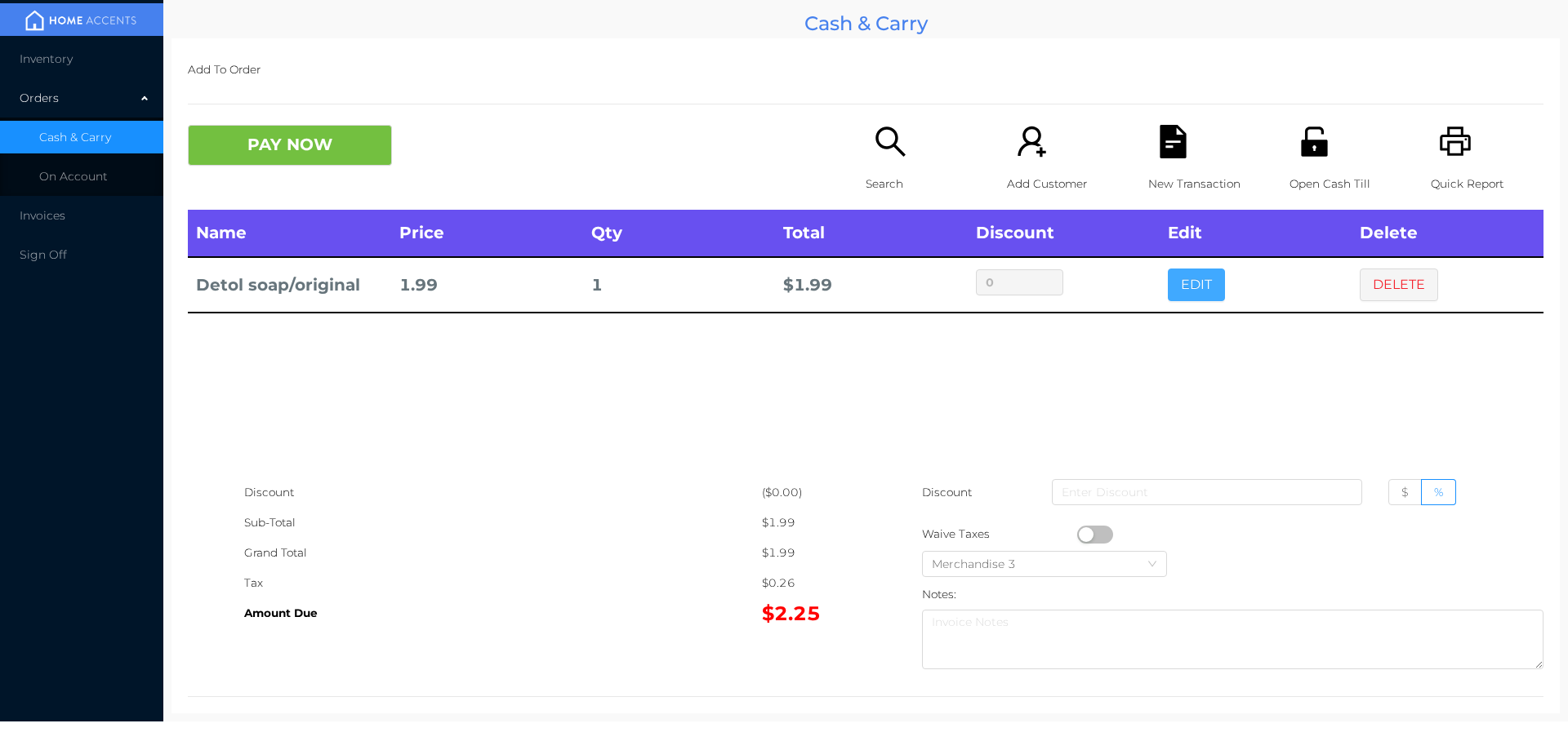
click at [1170, 278] on button "EDIT" at bounding box center [1197, 284] width 57 height 33
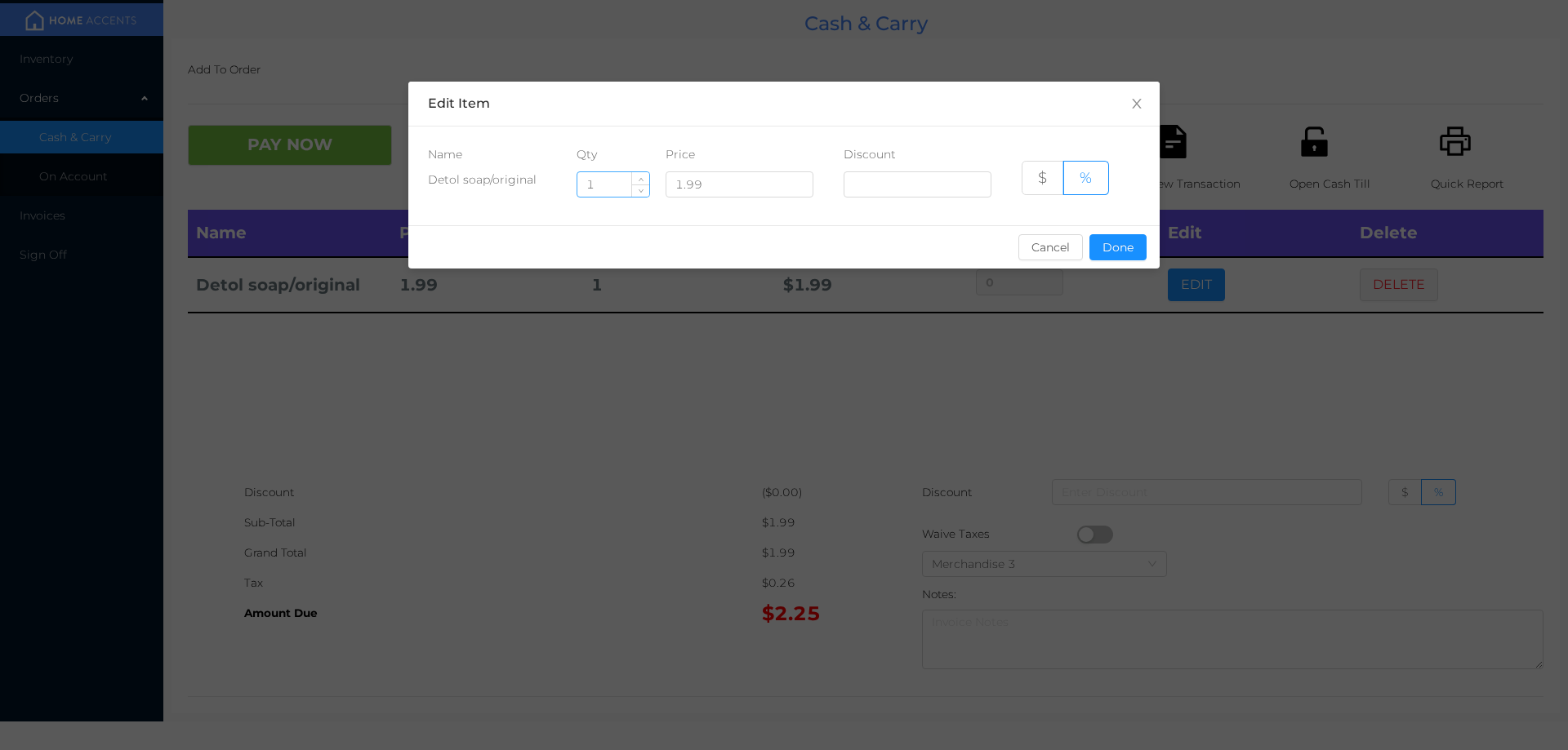
click at [611, 190] on input "1" at bounding box center [614, 184] width 72 height 24
type input "6"
click at [1114, 257] on button "Done" at bounding box center [1118, 247] width 57 height 26
type input "0%"
click at [1127, 370] on div "sentinelStart Edit Item Name Qty Price Discount Detol soap/original 6 1.99 $ % …" at bounding box center [784, 375] width 1568 height 750
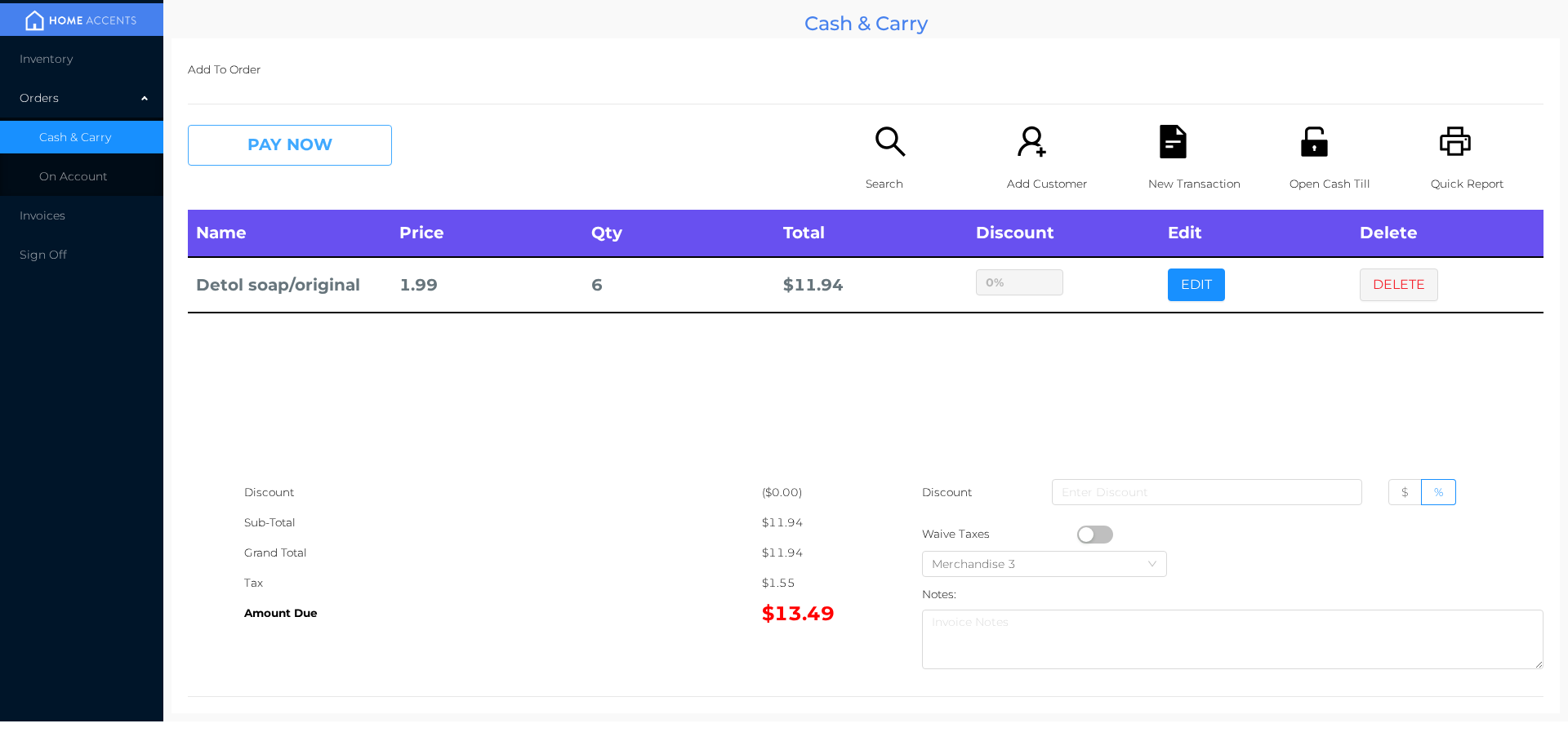
click at [284, 136] on button "PAY NOW" at bounding box center [290, 146] width 204 height 41
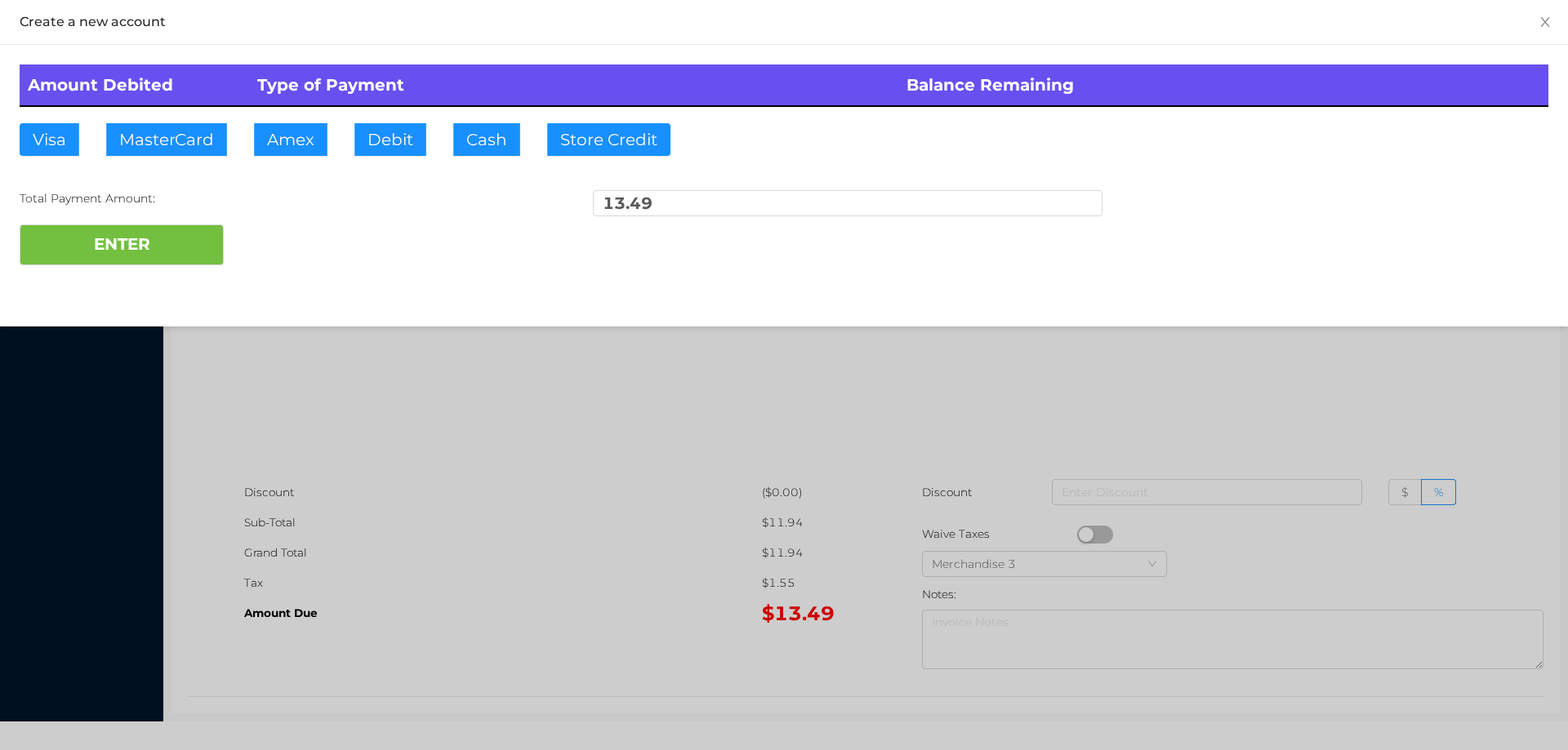
click at [495, 103] on th "Type of Payment" at bounding box center [573, 85] width 650 height 42
click at [482, 136] on button "Cash" at bounding box center [487, 139] width 67 height 33
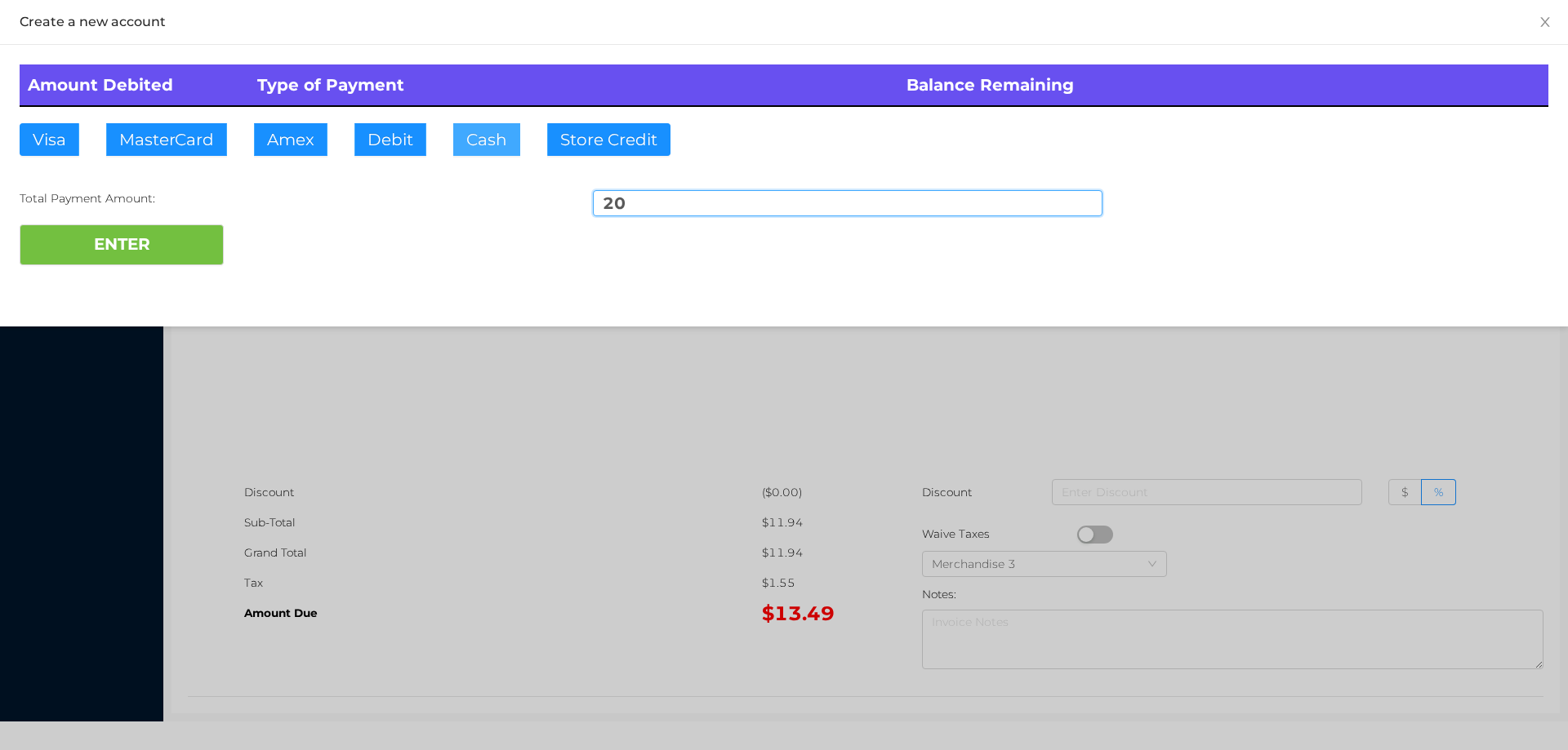
type input "20."
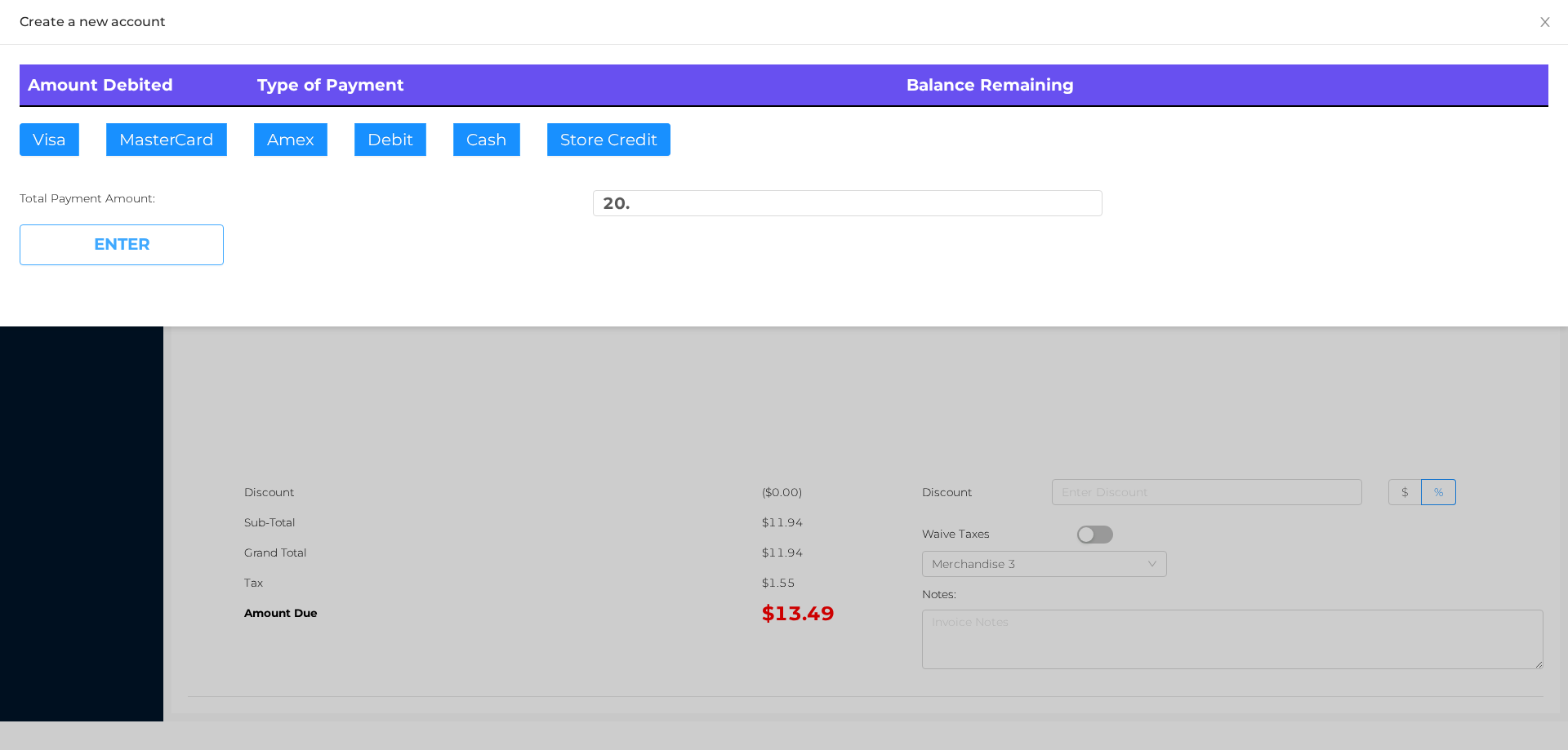
click at [187, 257] on button "ENTER" at bounding box center [122, 245] width 204 height 41
type input "0"
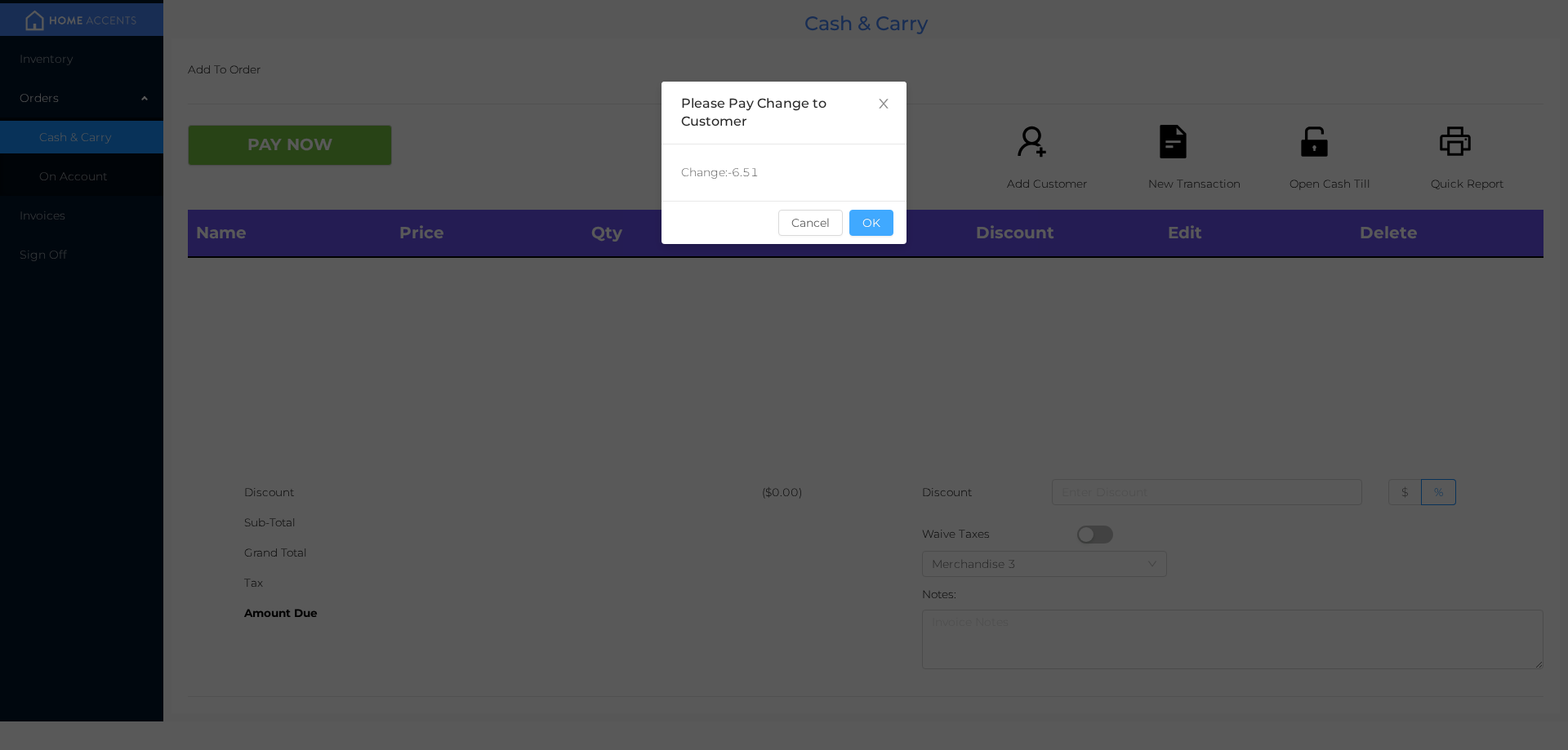
click at [877, 232] on button "OK" at bounding box center [871, 223] width 44 height 26
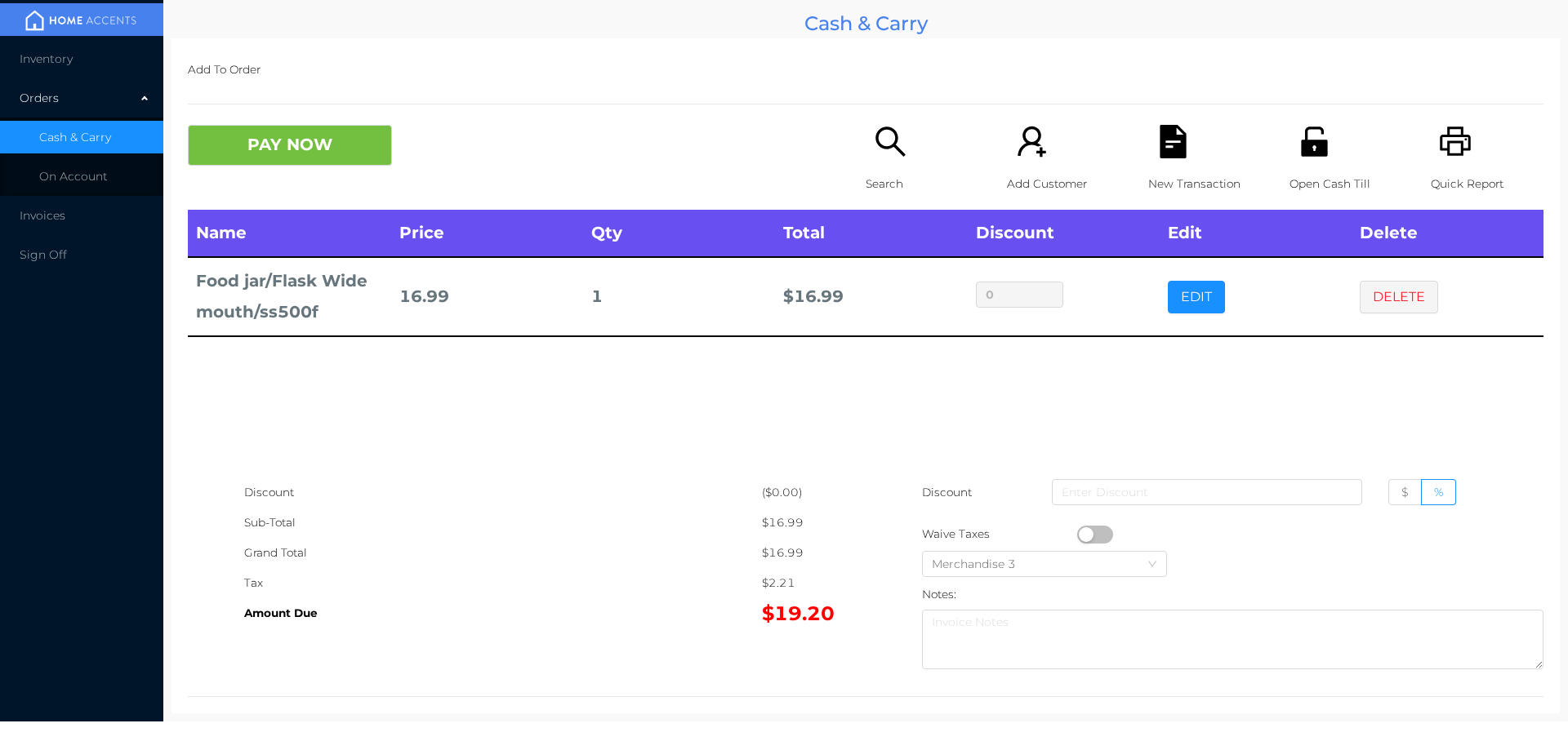
click at [332, 147] on button "PAY NOW" at bounding box center [290, 146] width 204 height 41
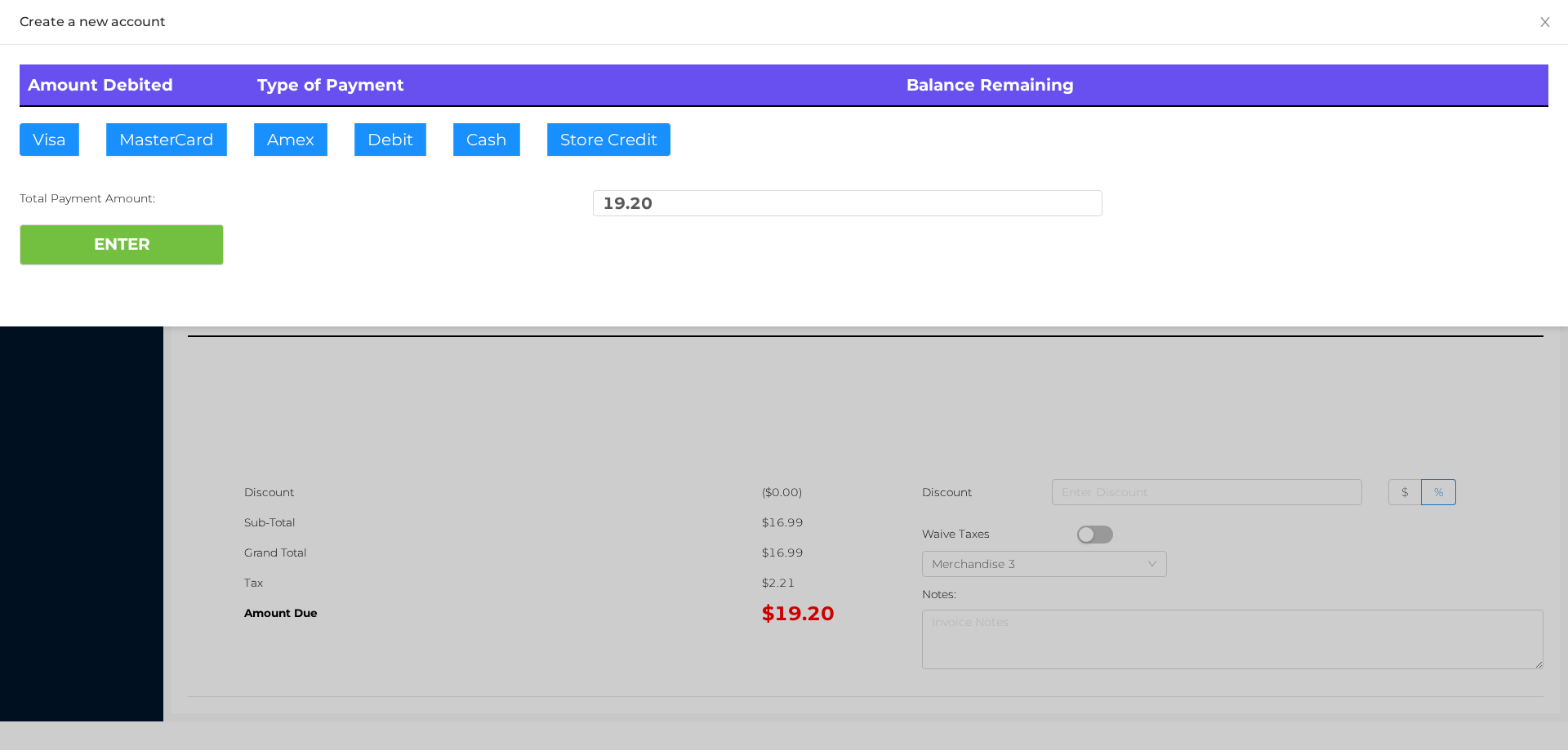
click at [284, 245] on div "ENTER" at bounding box center [784, 245] width 1529 height 41
click at [485, 521] on div at bounding box center [784, 375] width 1568 height 750
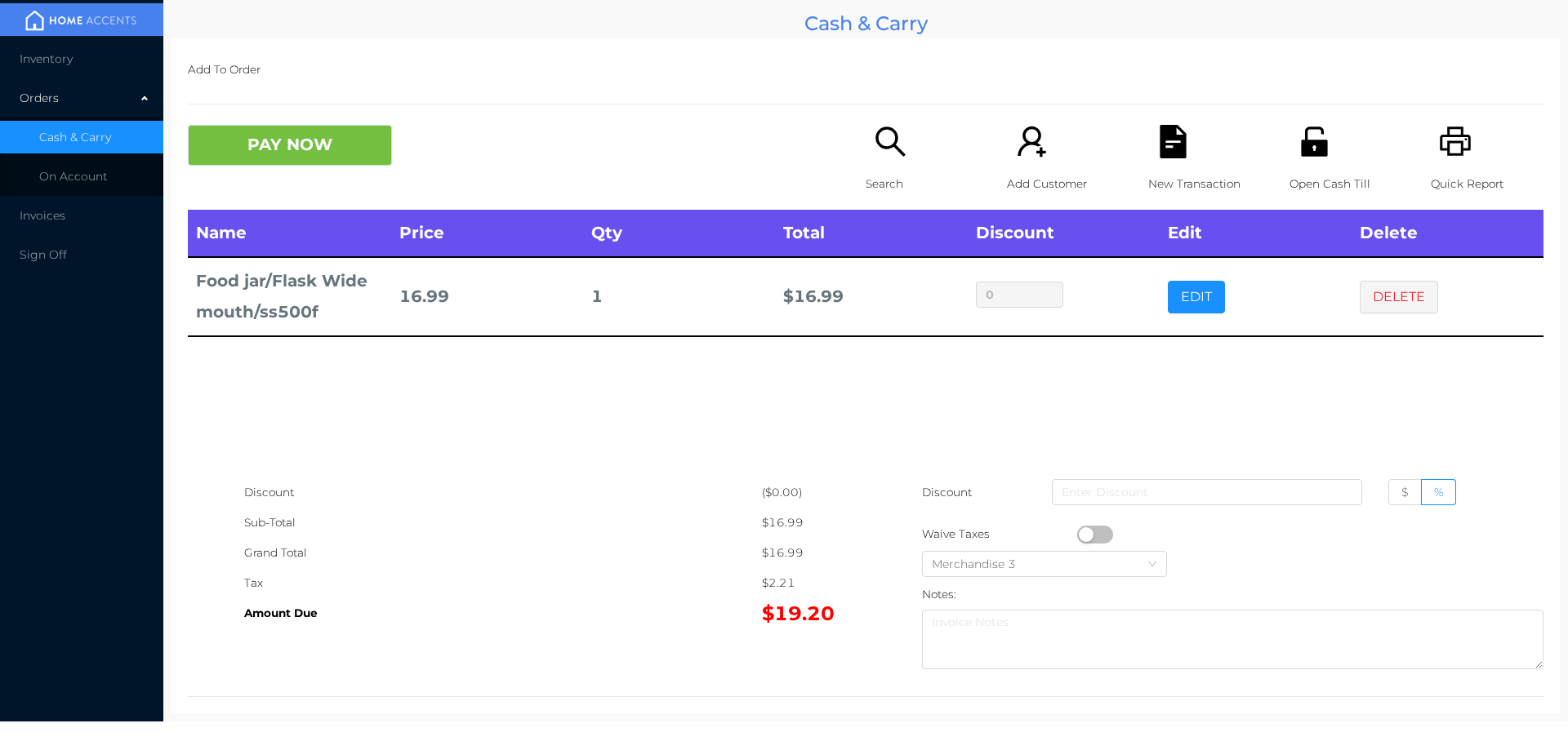
click at [1301, 162] on div "Open Cash Till" at bounding box center [1346, 167] width 113 height 85
click at [337, 136] on button "PAY NOW" at bounding box center [290, 146] width 204 height 41
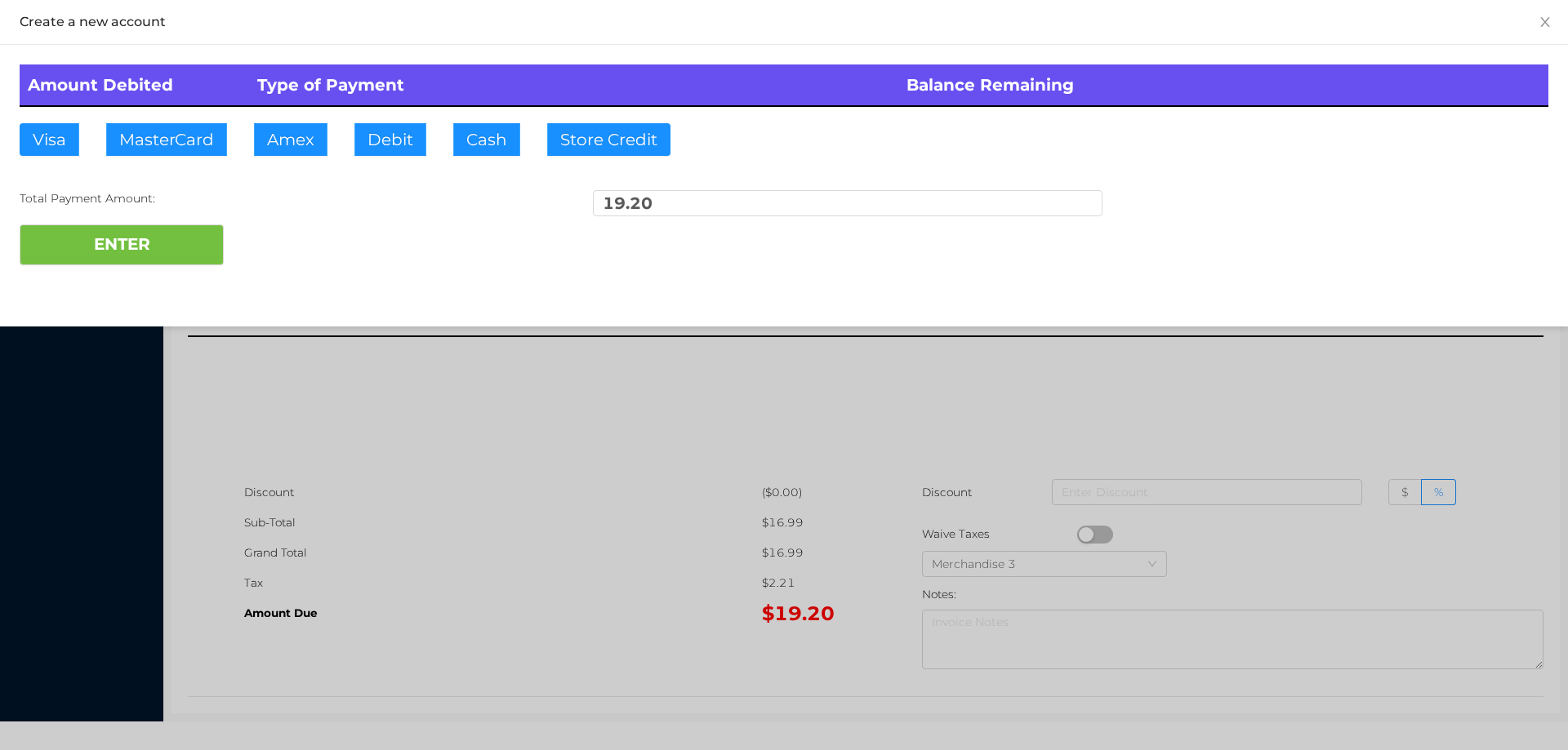
click at [1128, 413] on div at bounding box center [784, 375] width 1568 height 750
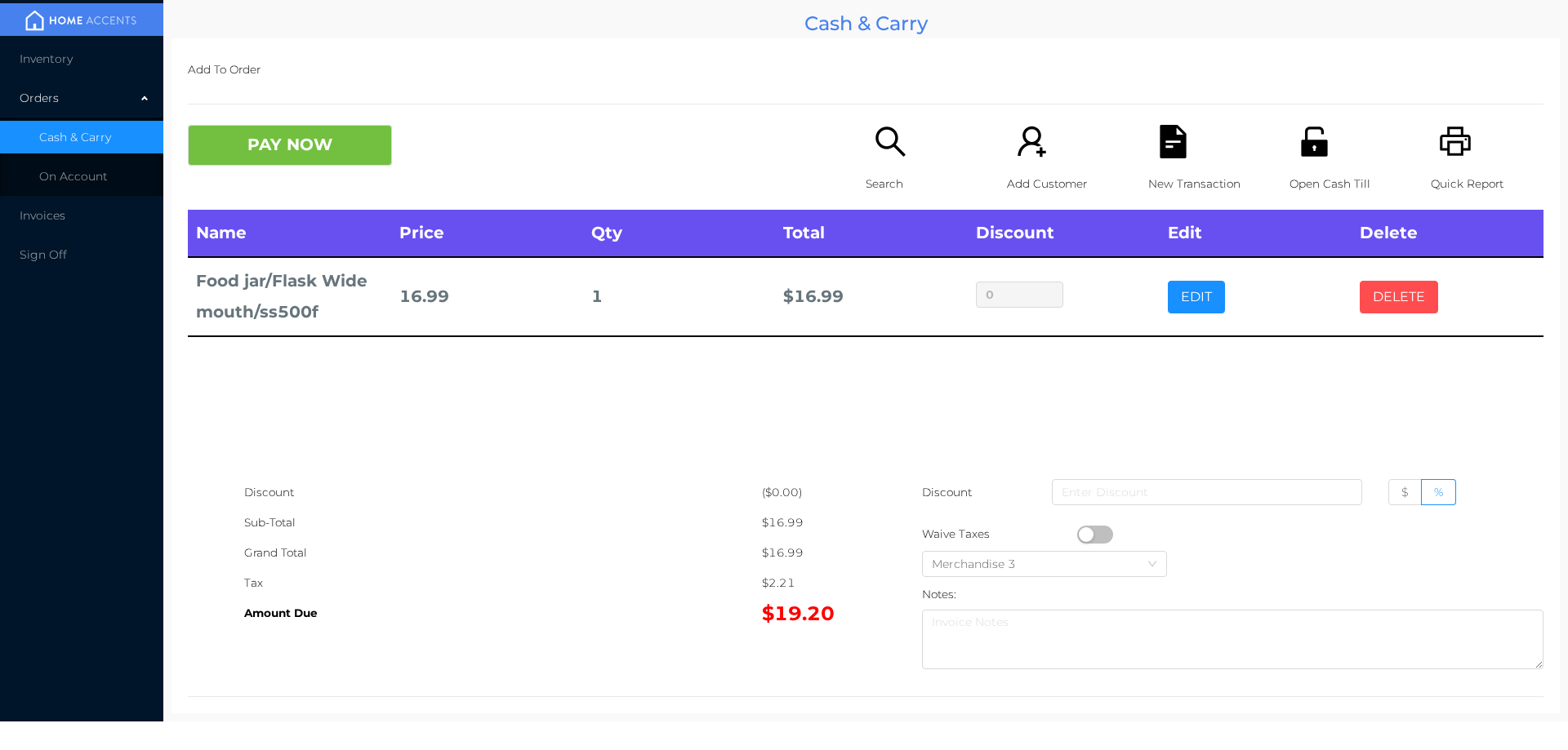
click at [1374, 285] on button "DELETE" at bounding box center [1399, 297] width 79 height 33
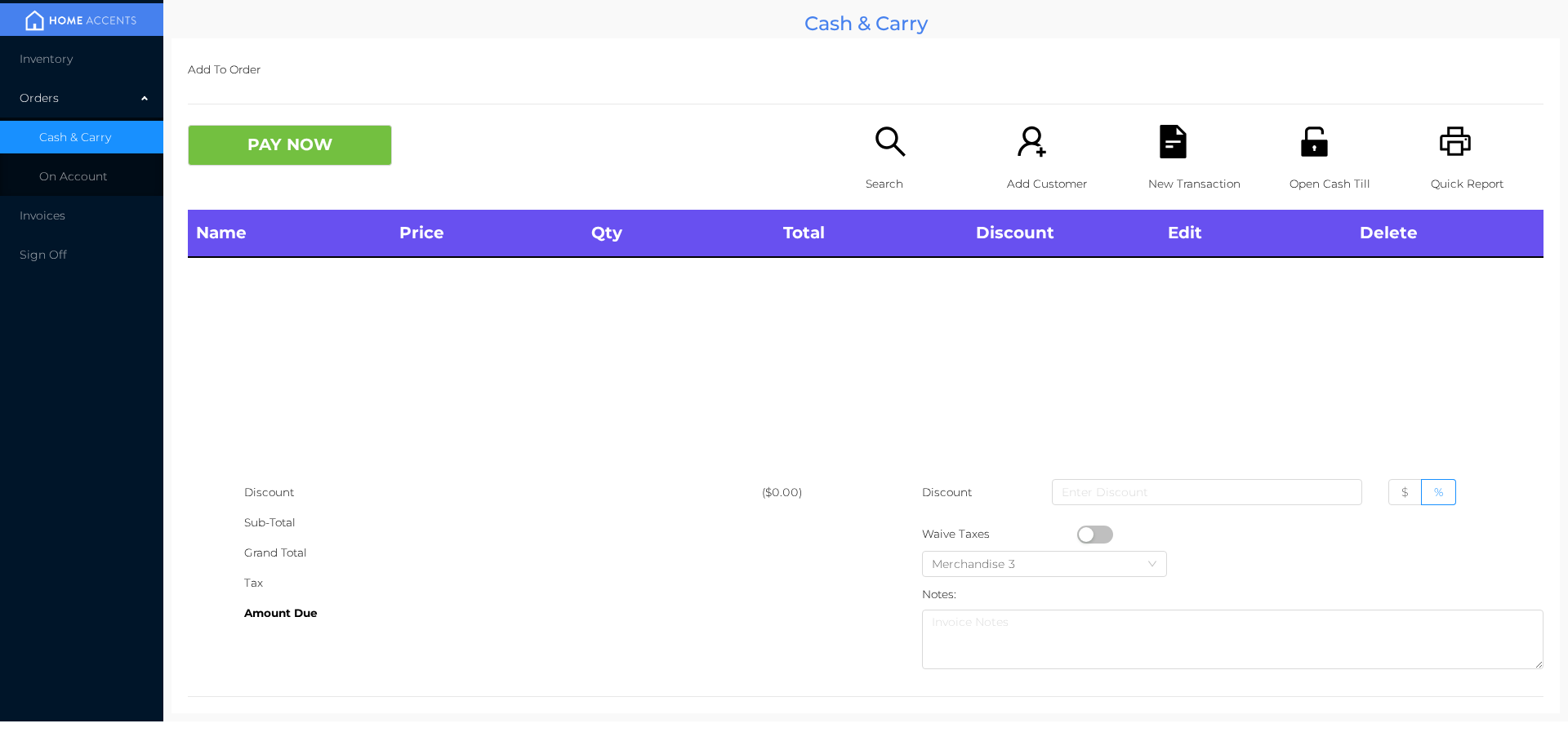
click at [872, 169] on p "Search" at bounding box center [922, 184] width 113 height 30
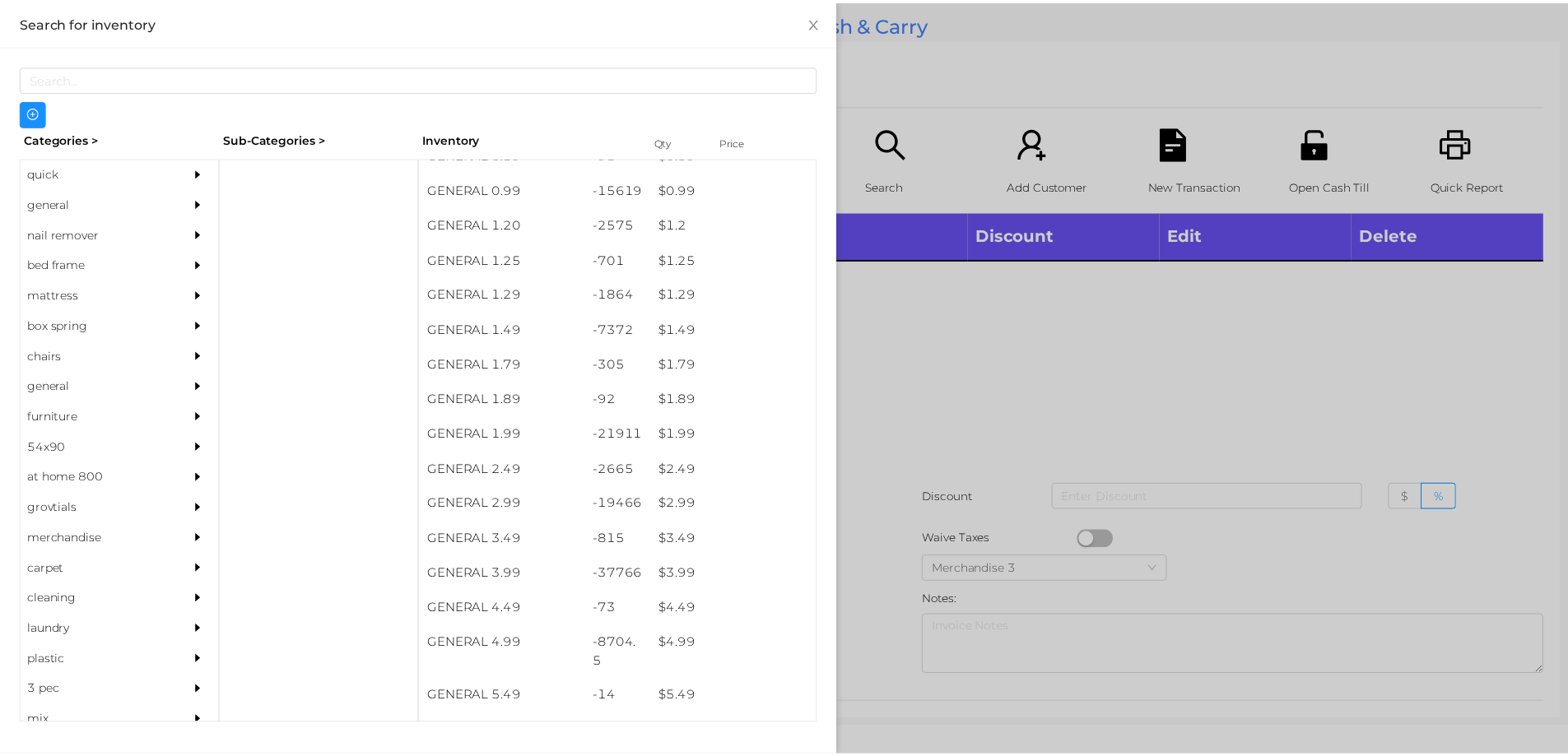
scroll to position [226, 0]
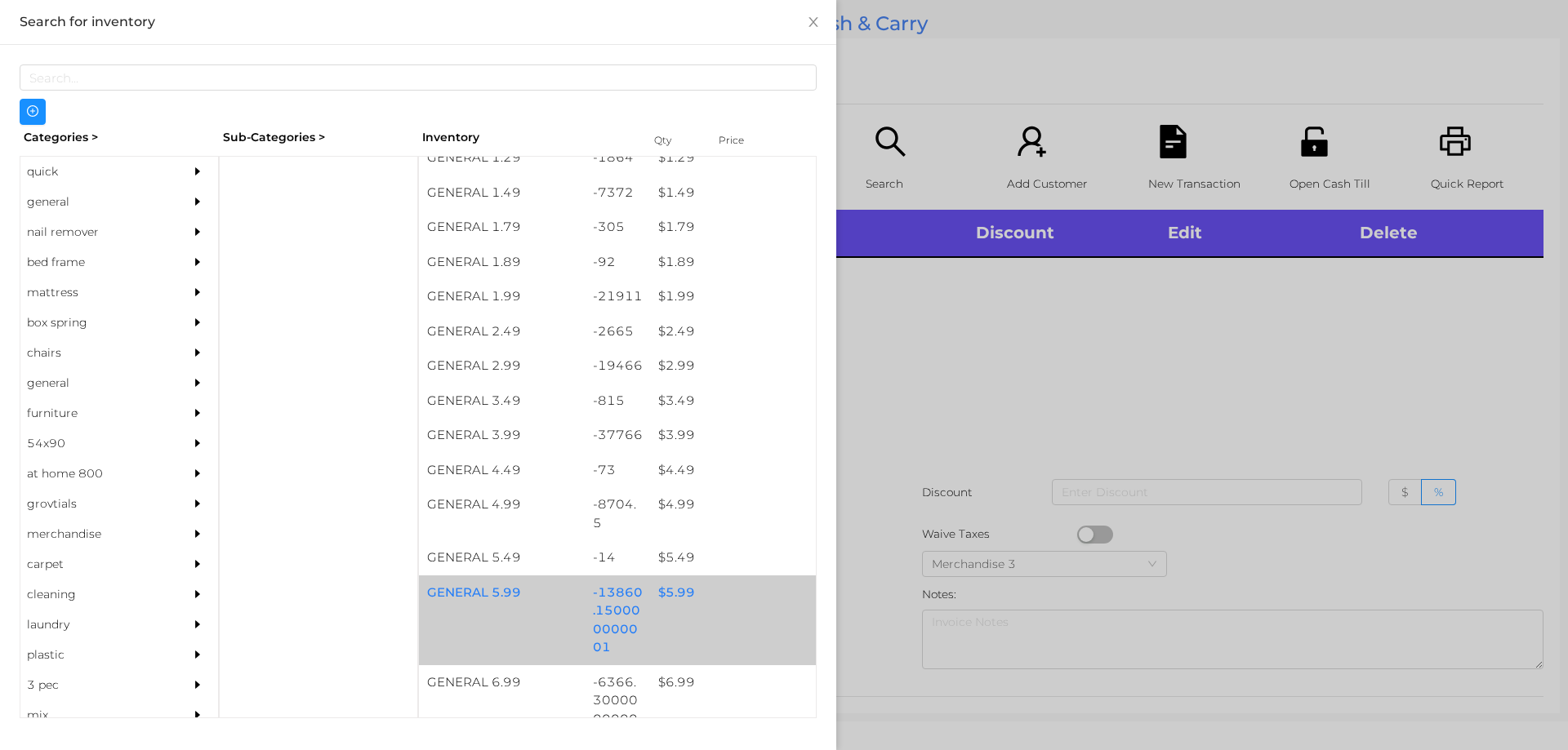
click at [676, 591] on div "$ 5.99" at bounding box center [733, 593] width 165 height 35
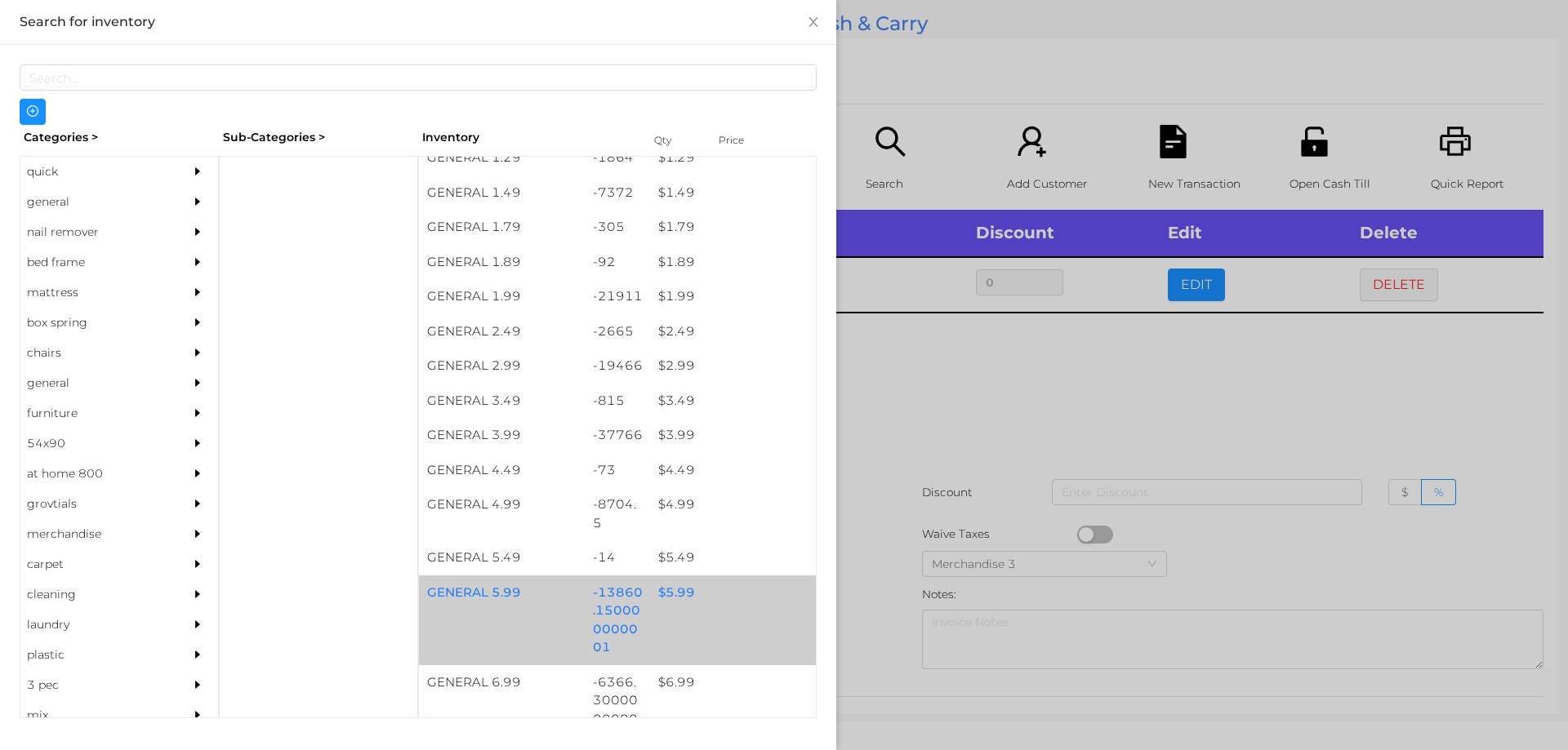
click at [676, 585] on div "$ 5.99" at bounding box center [733, 593] width 165 height 35
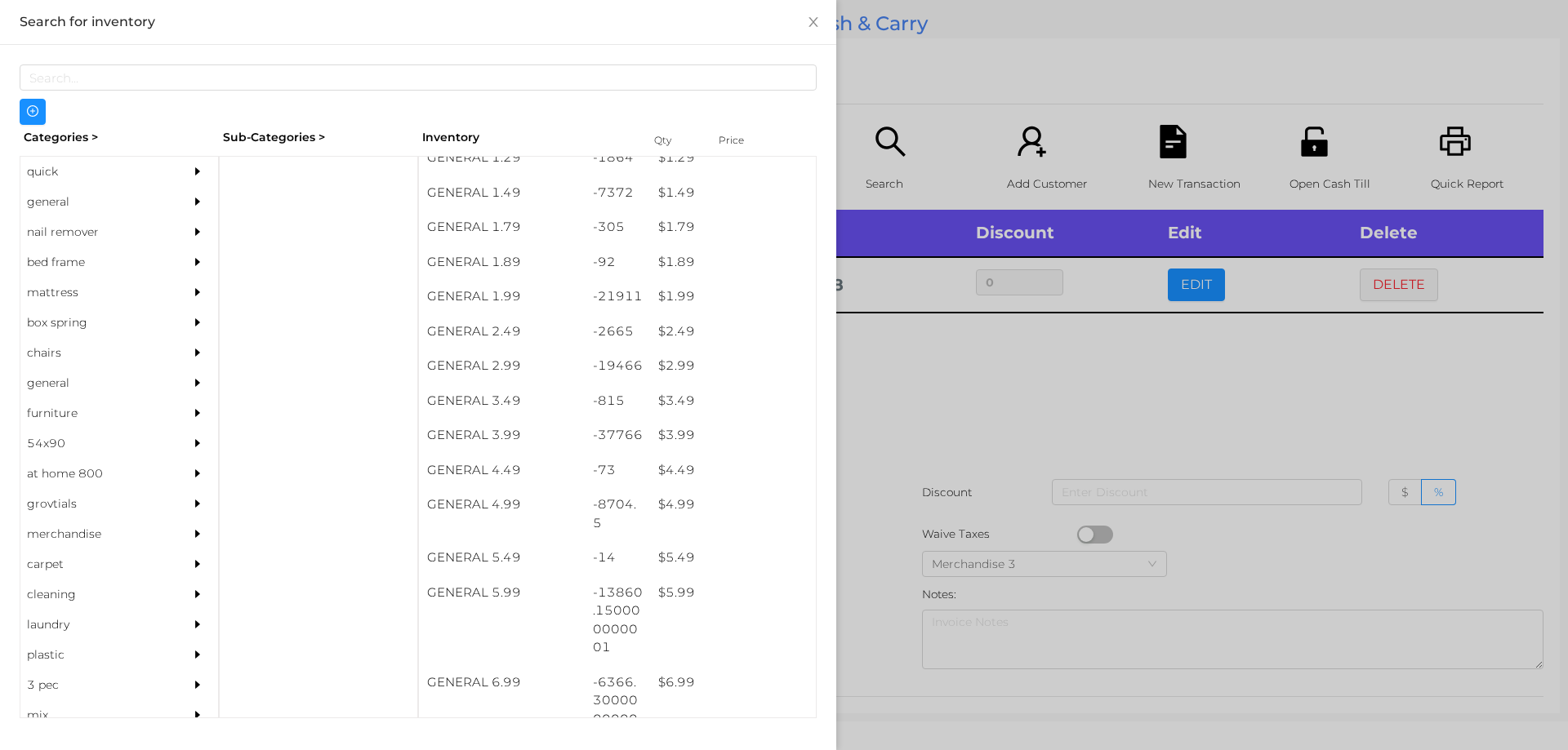
click at [1127, 405] on div at bounding box center [784, 375] width 1568 height 750
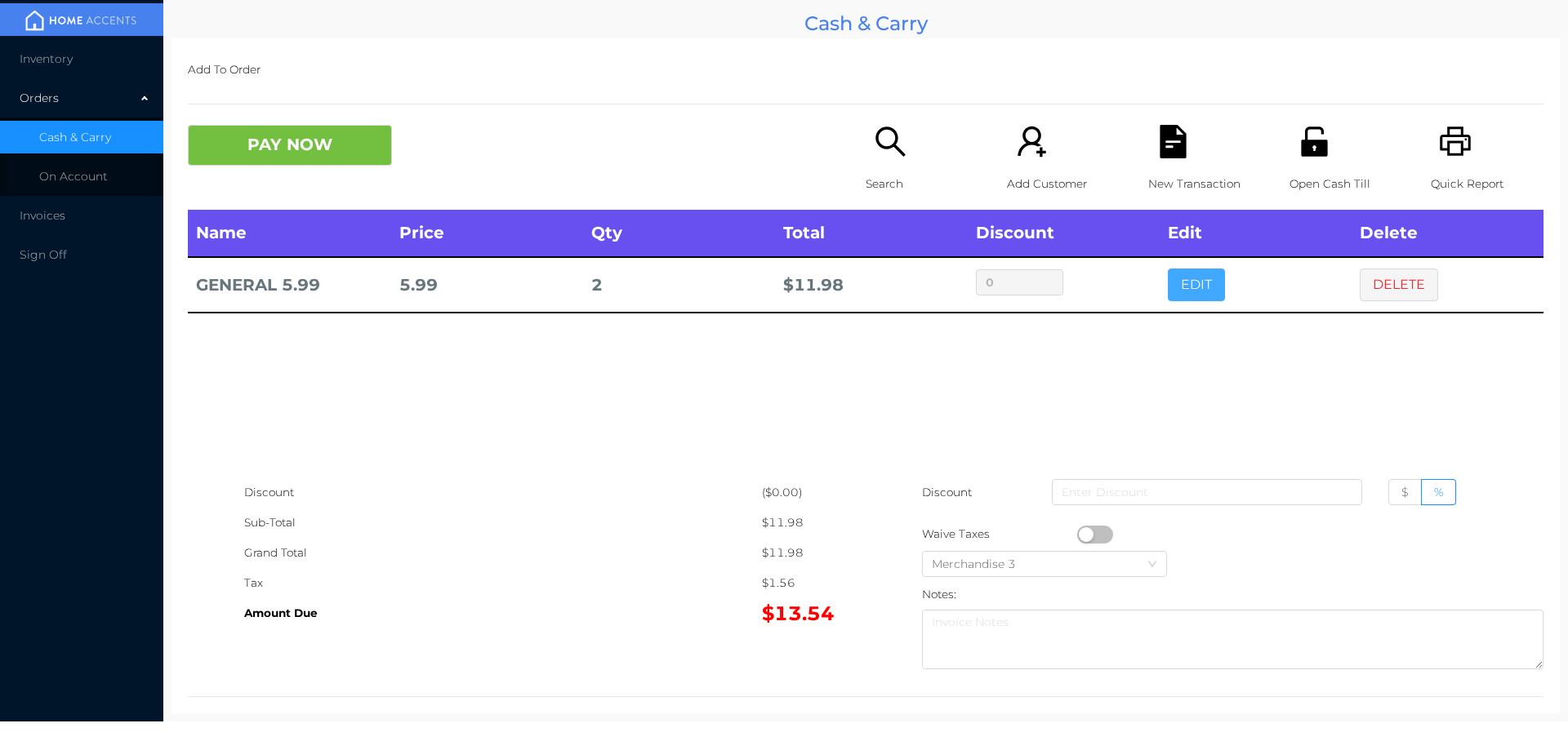
click at [1198, 286] on button "EDIT" at bounding box center [1197, 284] width 57 height 33
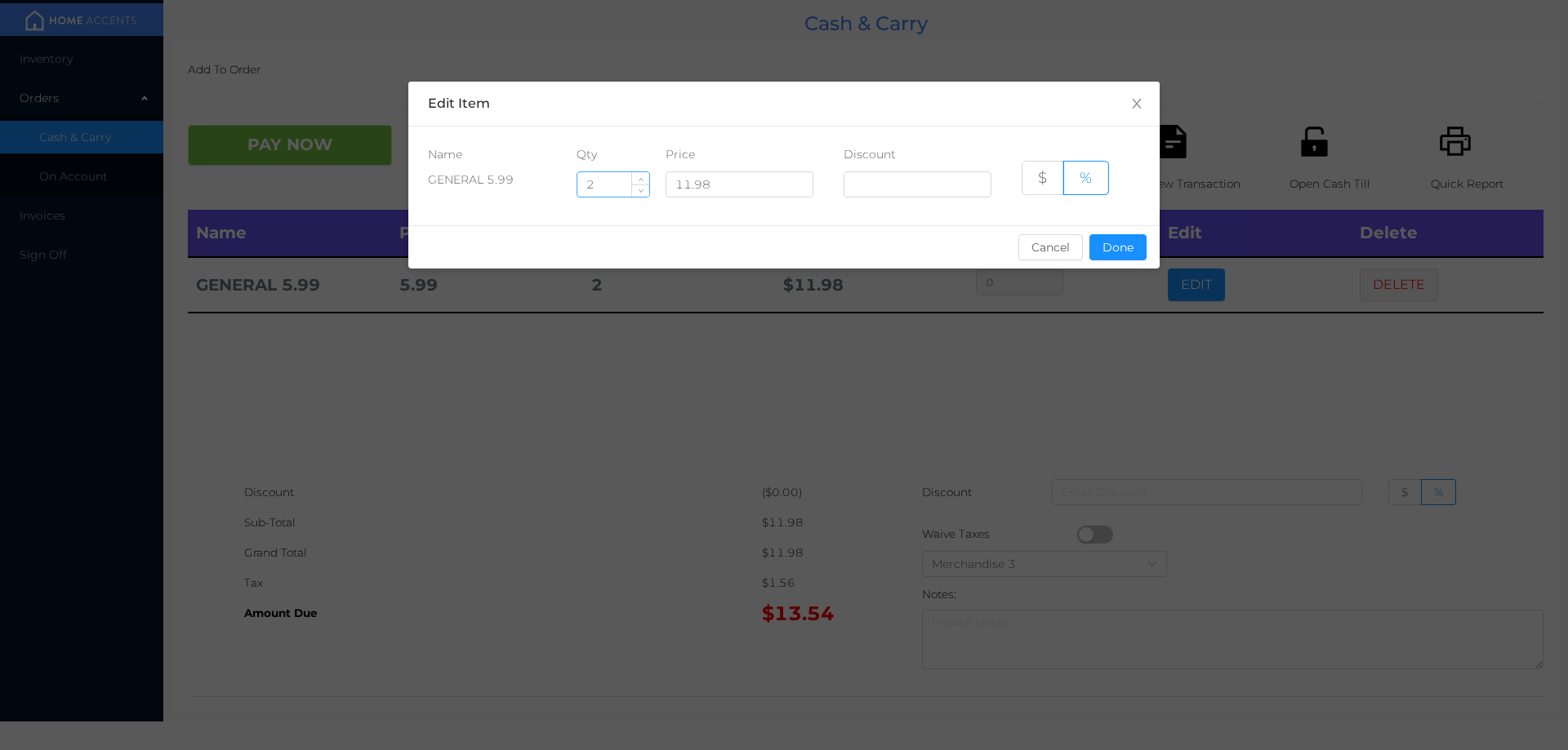
click at [613, 191] on input "2" at bounding box center [614, 184] width 72 height 24
type input "2.5"
click at [1139, 243] on button "Done" at bounding box center [1118, 247] width 57 height 26
type input "0%"
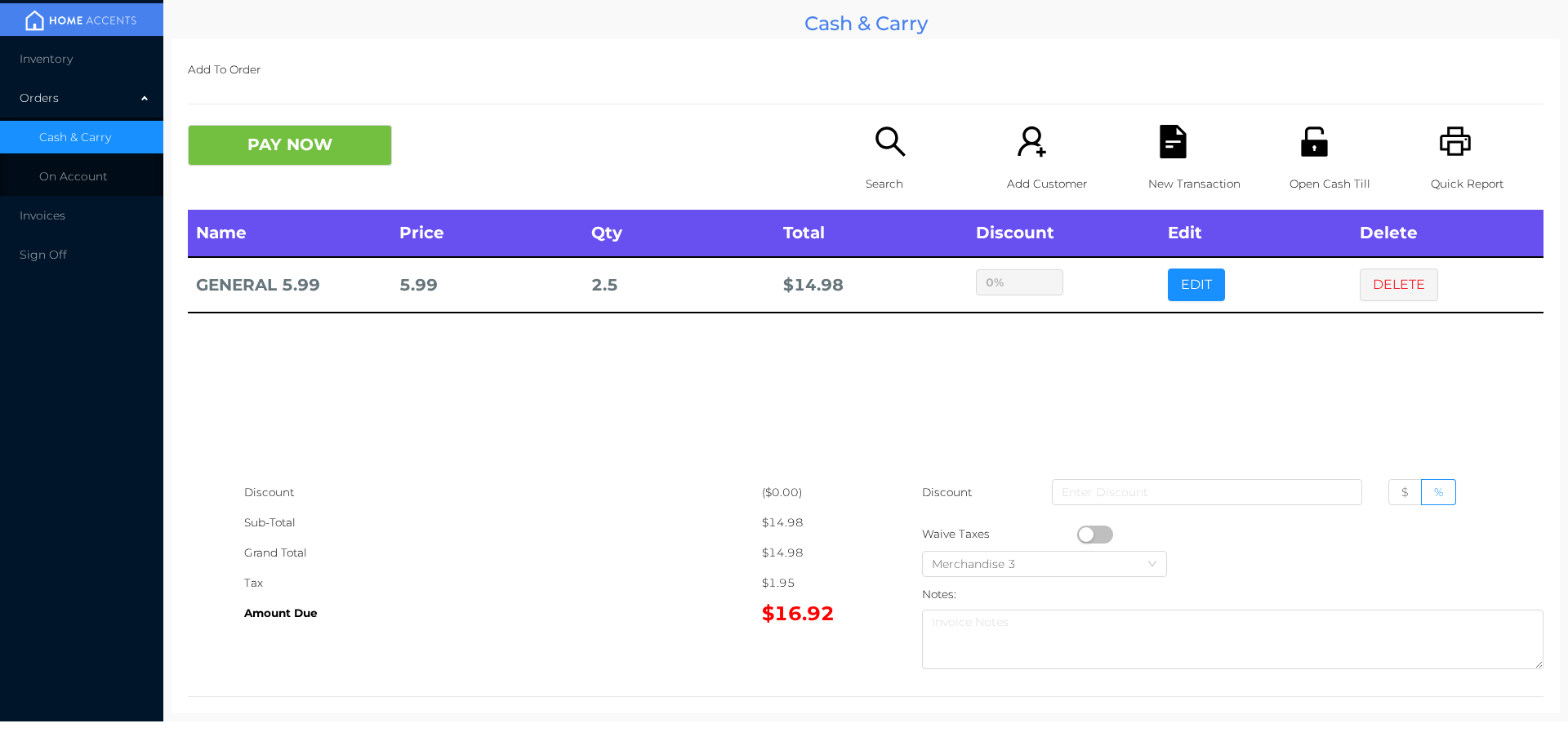
click at [1307, 149] on icon "icon: unlock" at bounding box center [1314, 141] width 26 height 29
click at [1360, 270] on button "DELETE" at bounding box center [1399, 284] width 79 height 33
click at [287, 163] on button "PAY NOW" at bounding box center [290, 146] width 204 height 41
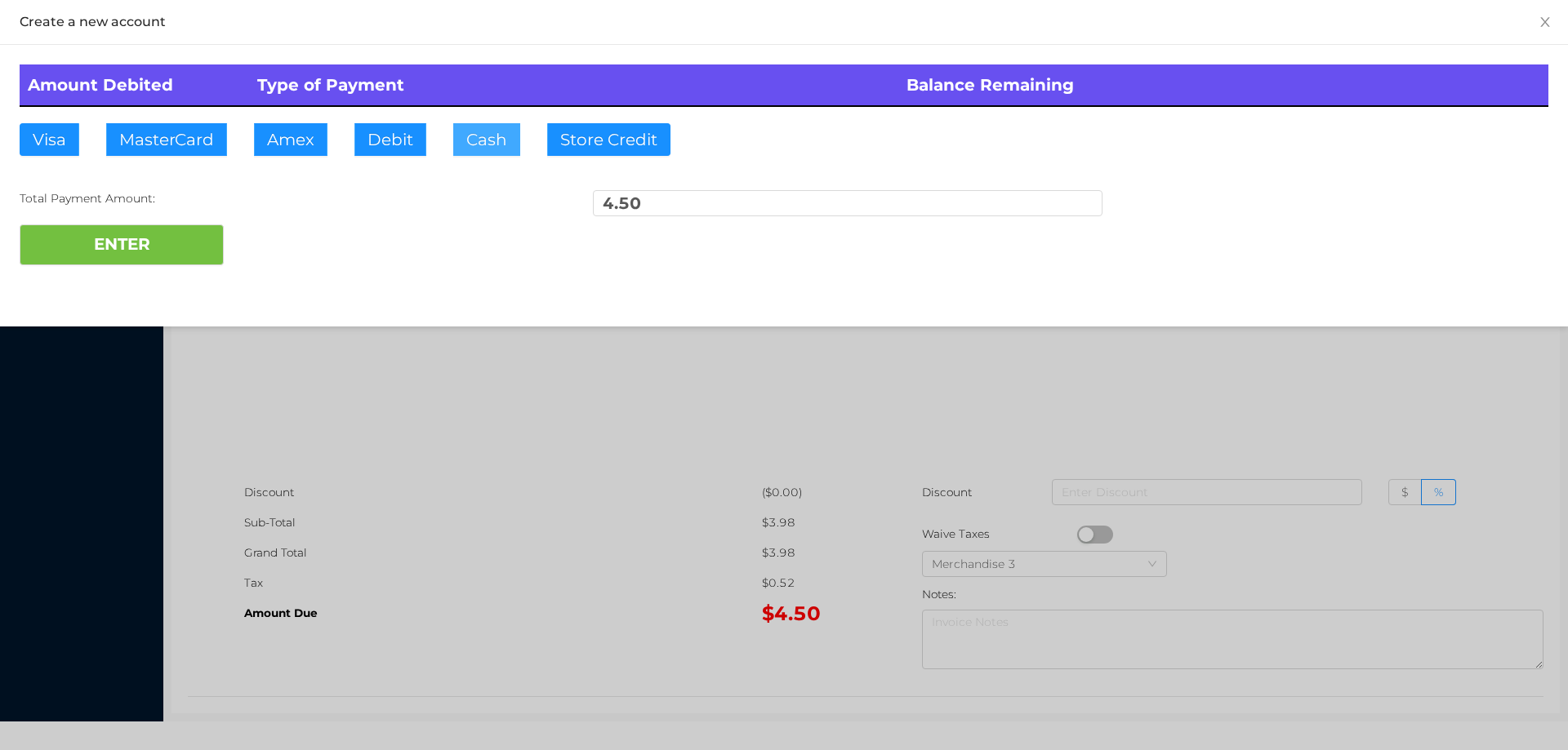
click at [475, 129] on button "Cash" at bounding box center [487, 139] width 67 height 33
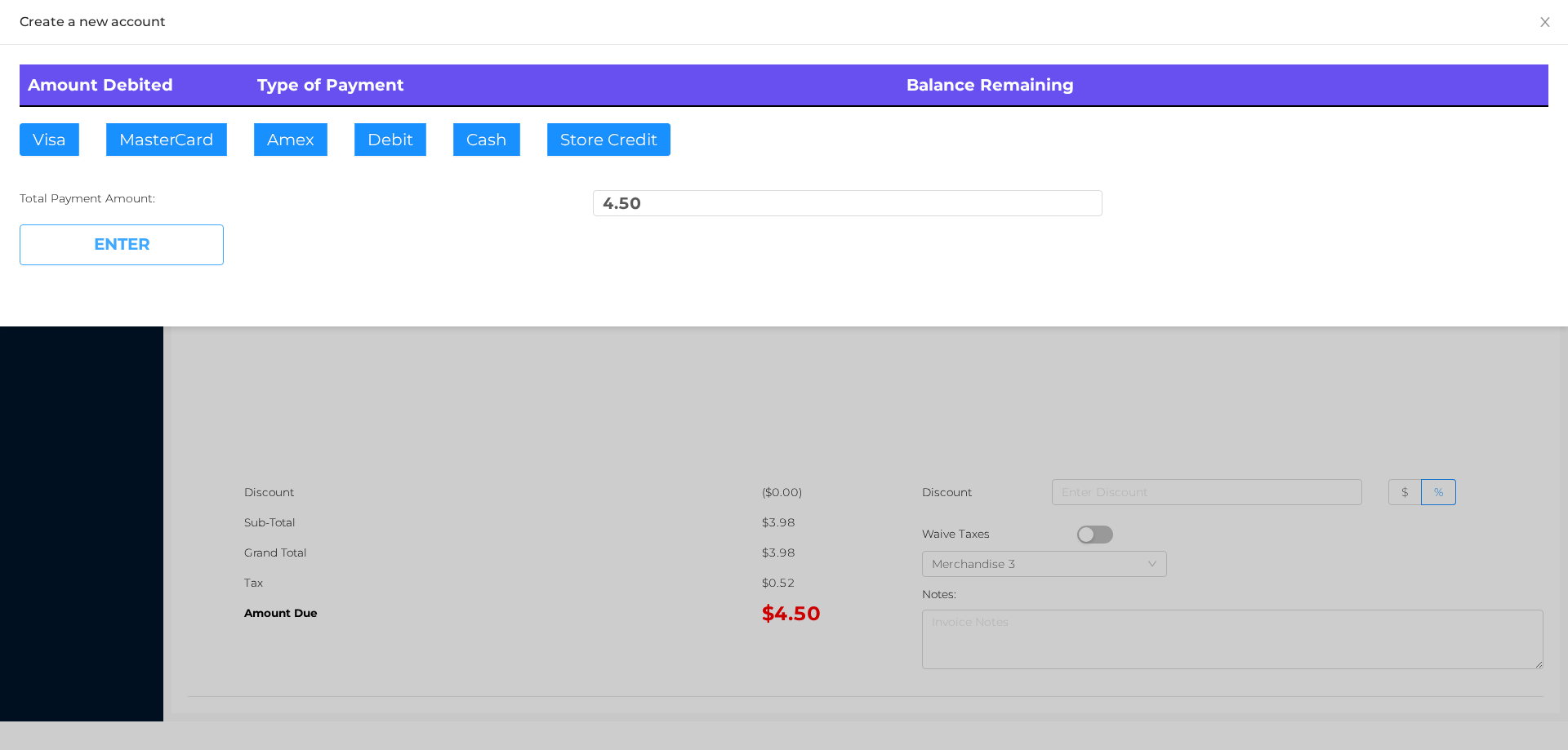
click at [131, 224] on button "ENTER" at bounding box center [122, 245] width 204 height 41
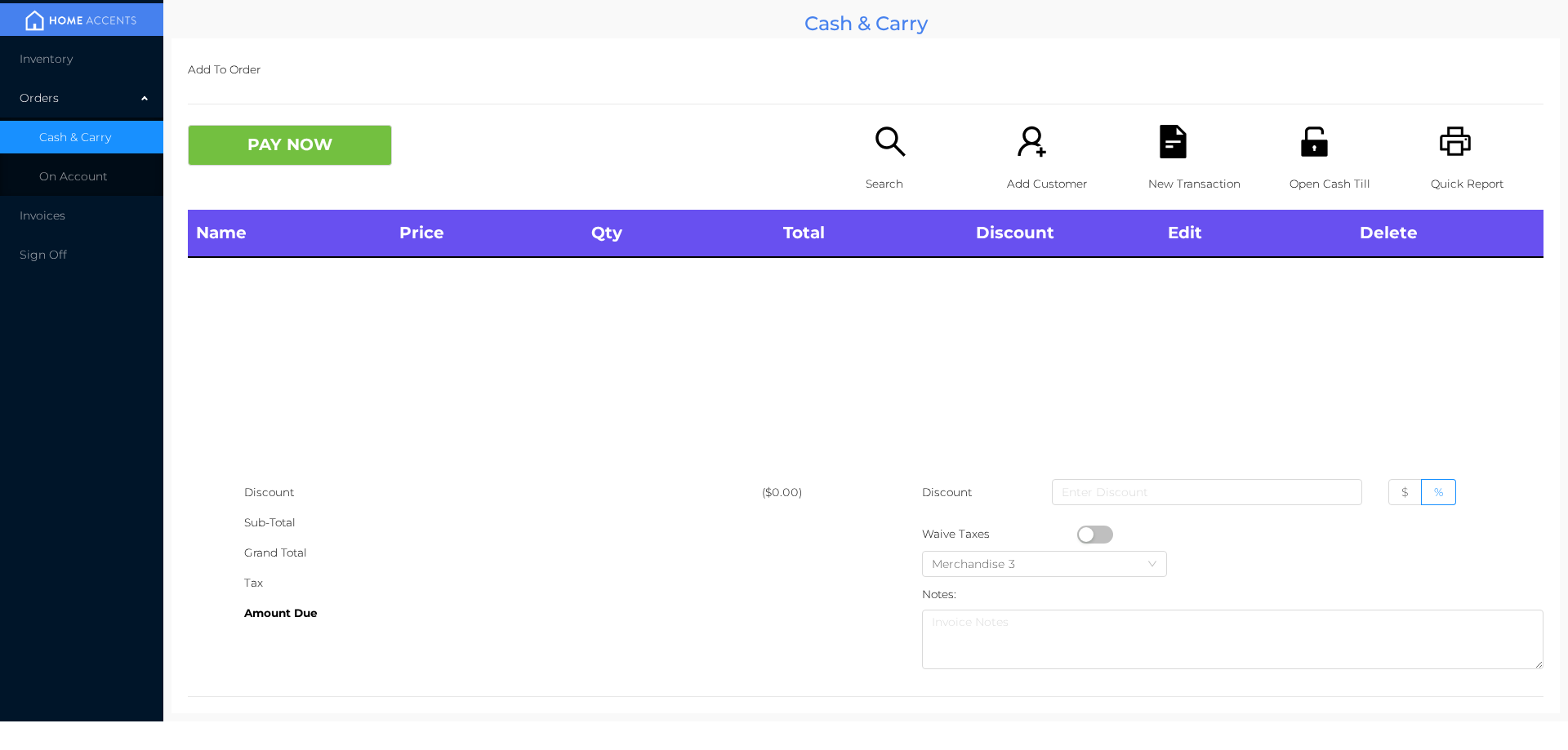
click at [881, 138] on icon "icon: search" at bounding box center [890, 141] width 33 height 33
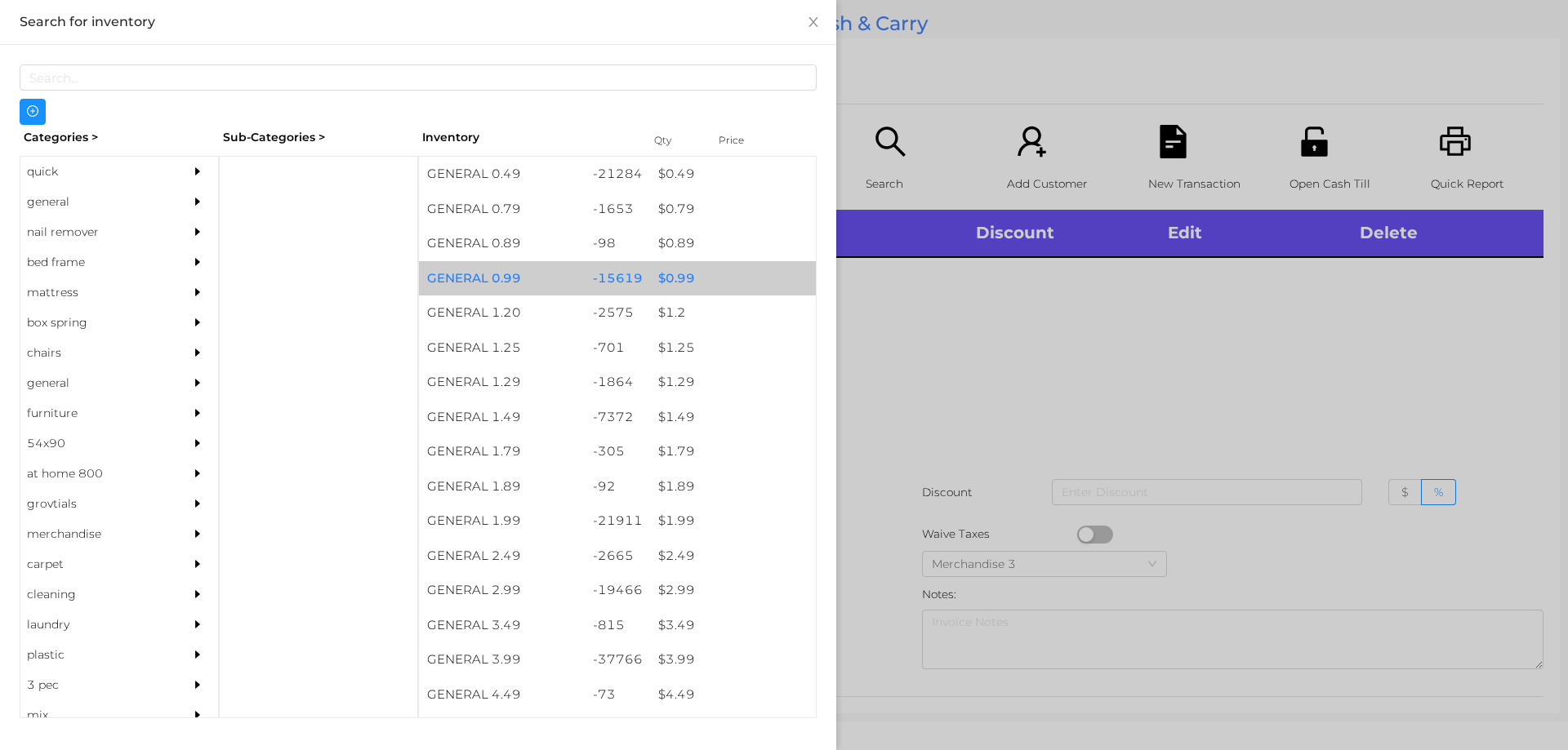
click at [674, 265] on div "$ 0.99" at bounding box center [733, 278] width 165 height 35
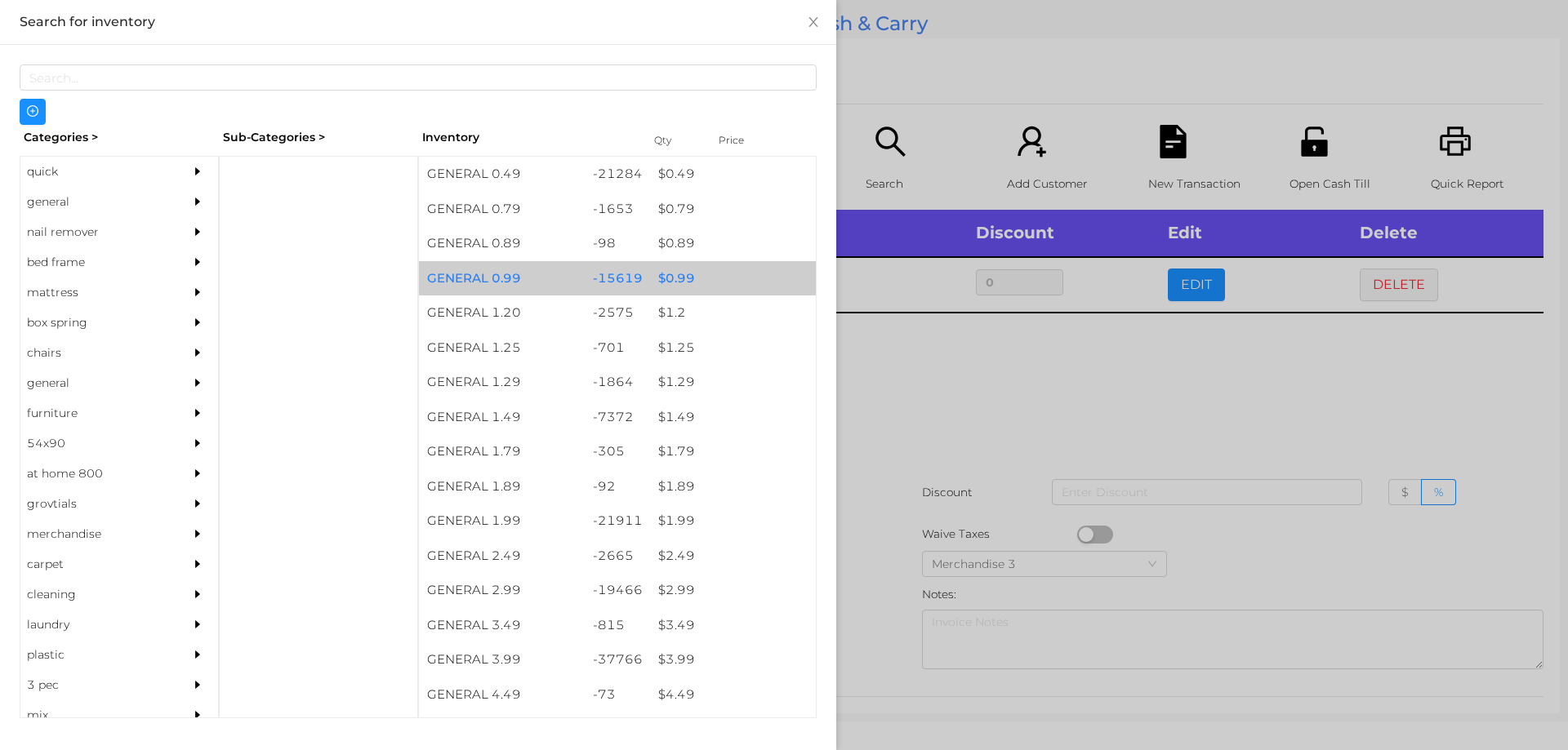
click at [667, 277] on div "$ 0.99" at bounding box center [733, 278] width 165 height 35
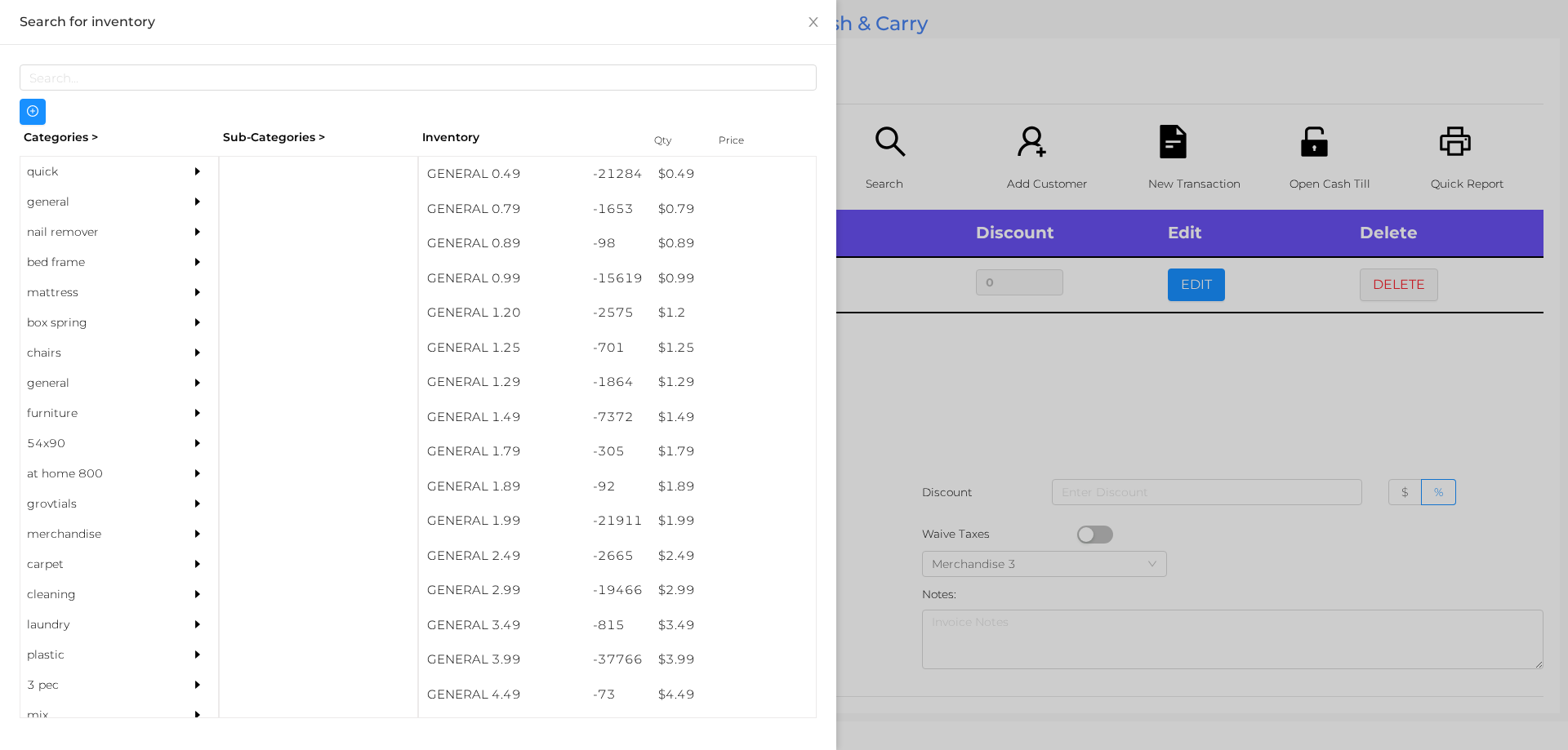
click at [943, 359] on div at bounding box center [784, 375] width 1568 height 750
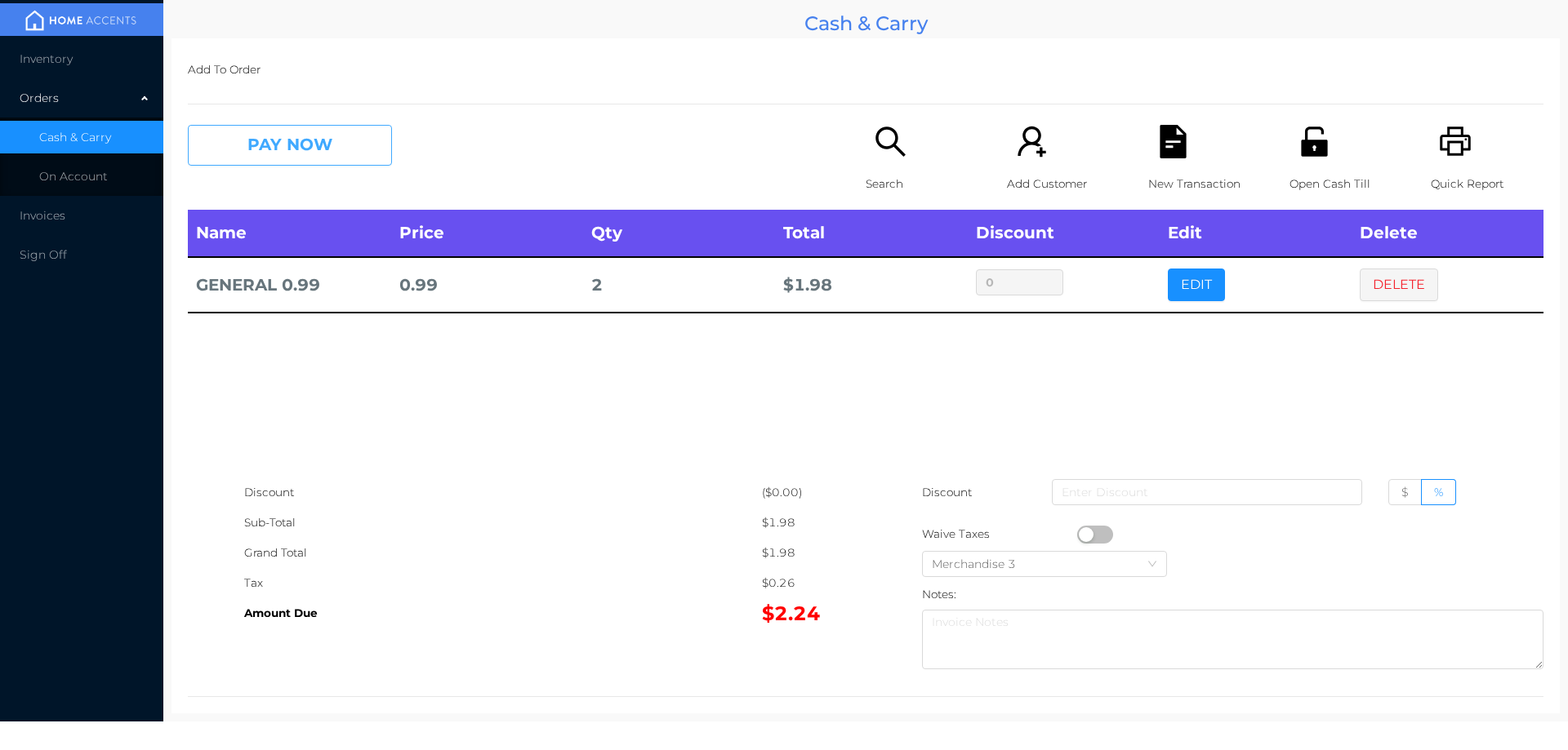
click at [269, 162] on button "PAY NOW" at bounding box center [290, 146] width 204 height 41
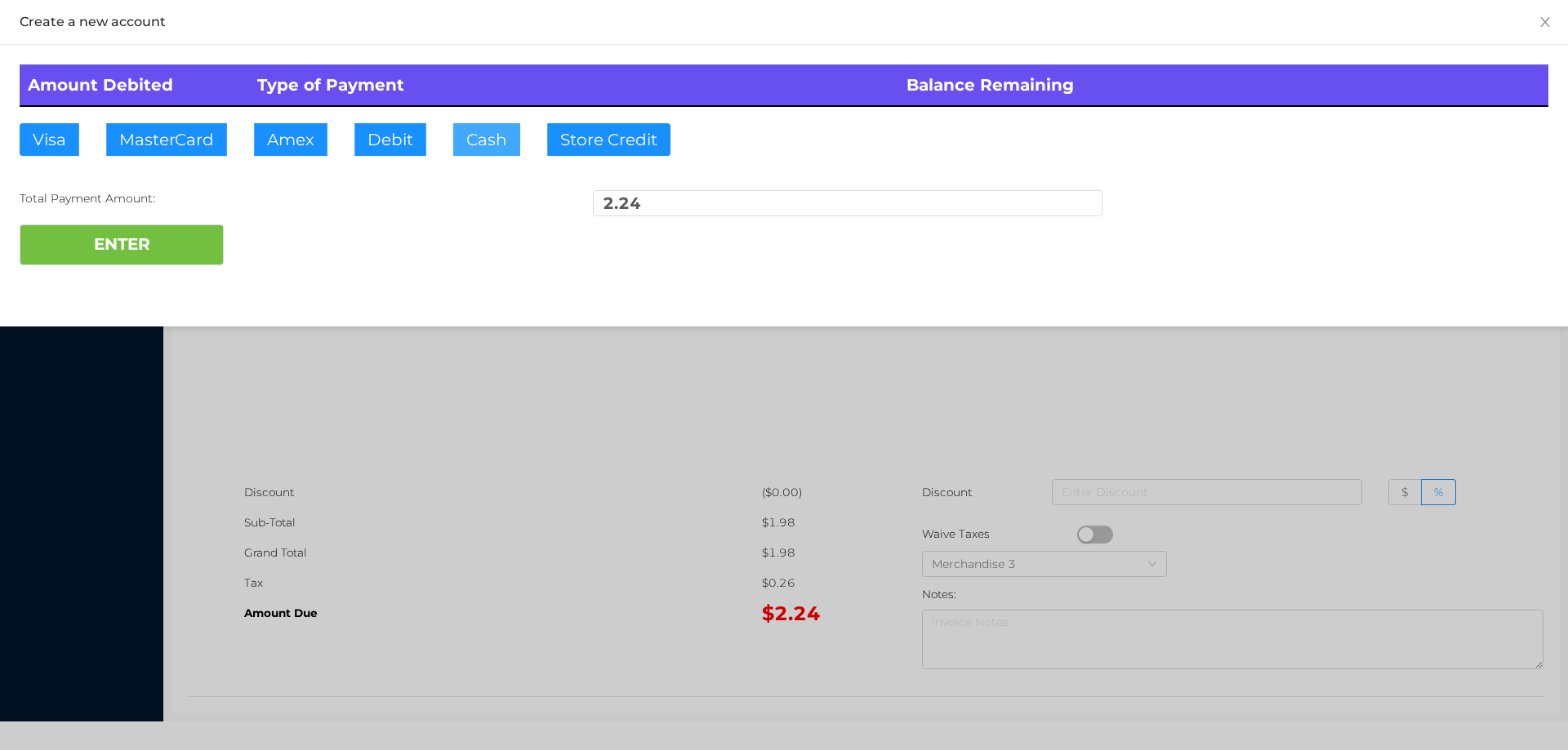
click at [472, 146] on button "Cash" at bounding box center [487, 139] width 67 height 33
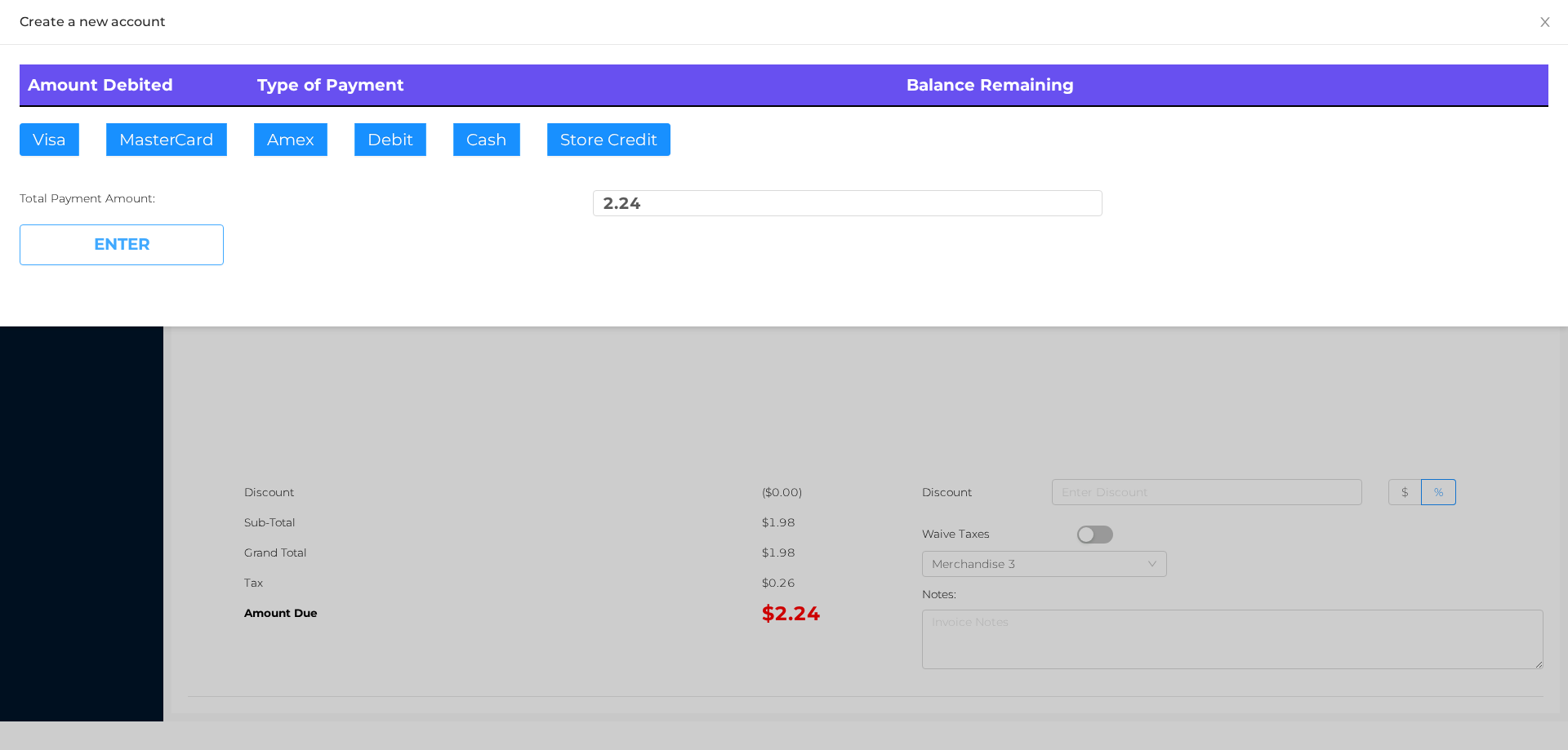
click at [173, 225] on button "ENTER" at bounding box center [122, 245] width 204 height 41
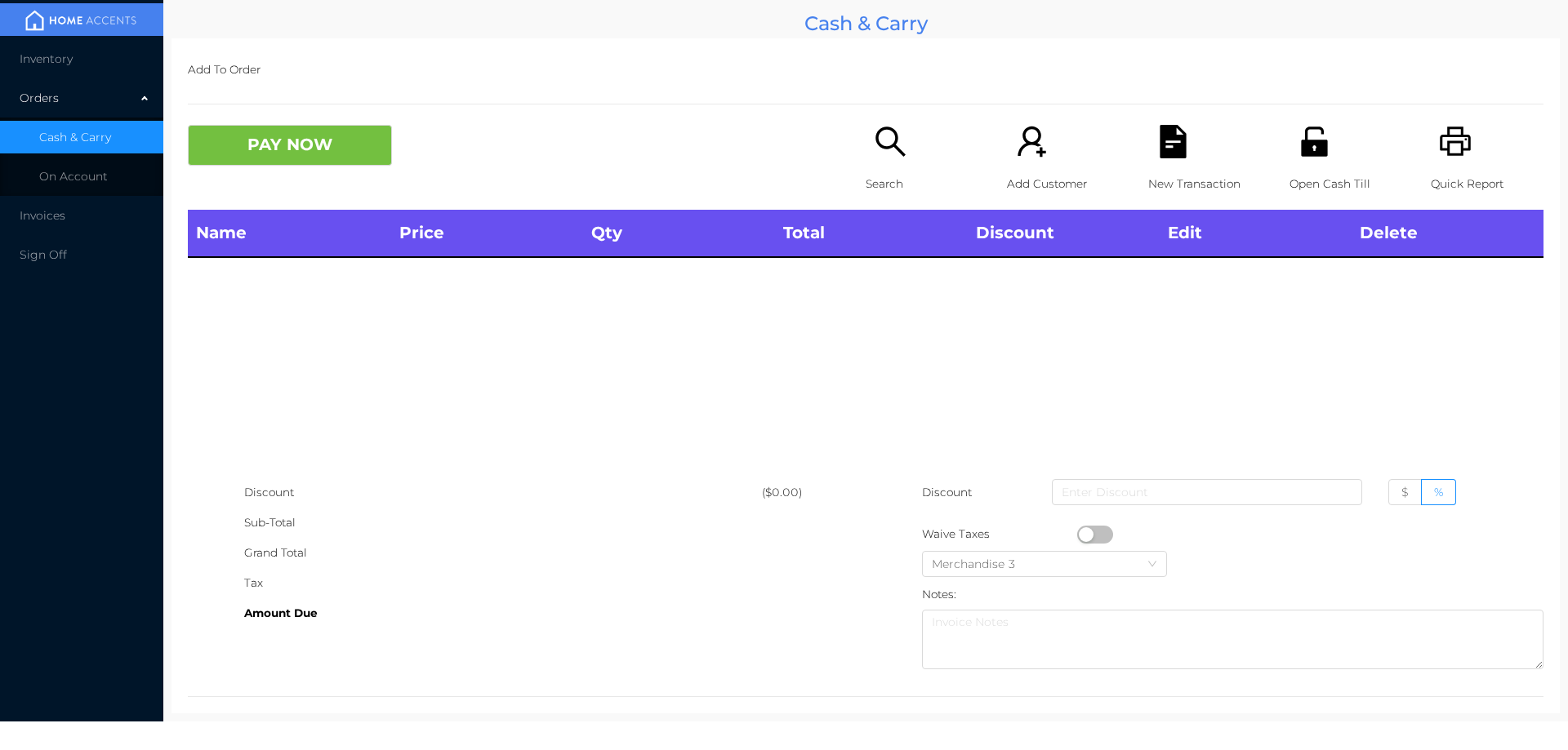
click at [895, 163] on div "Search" at bounding box center [922, 167] width 113 height 85
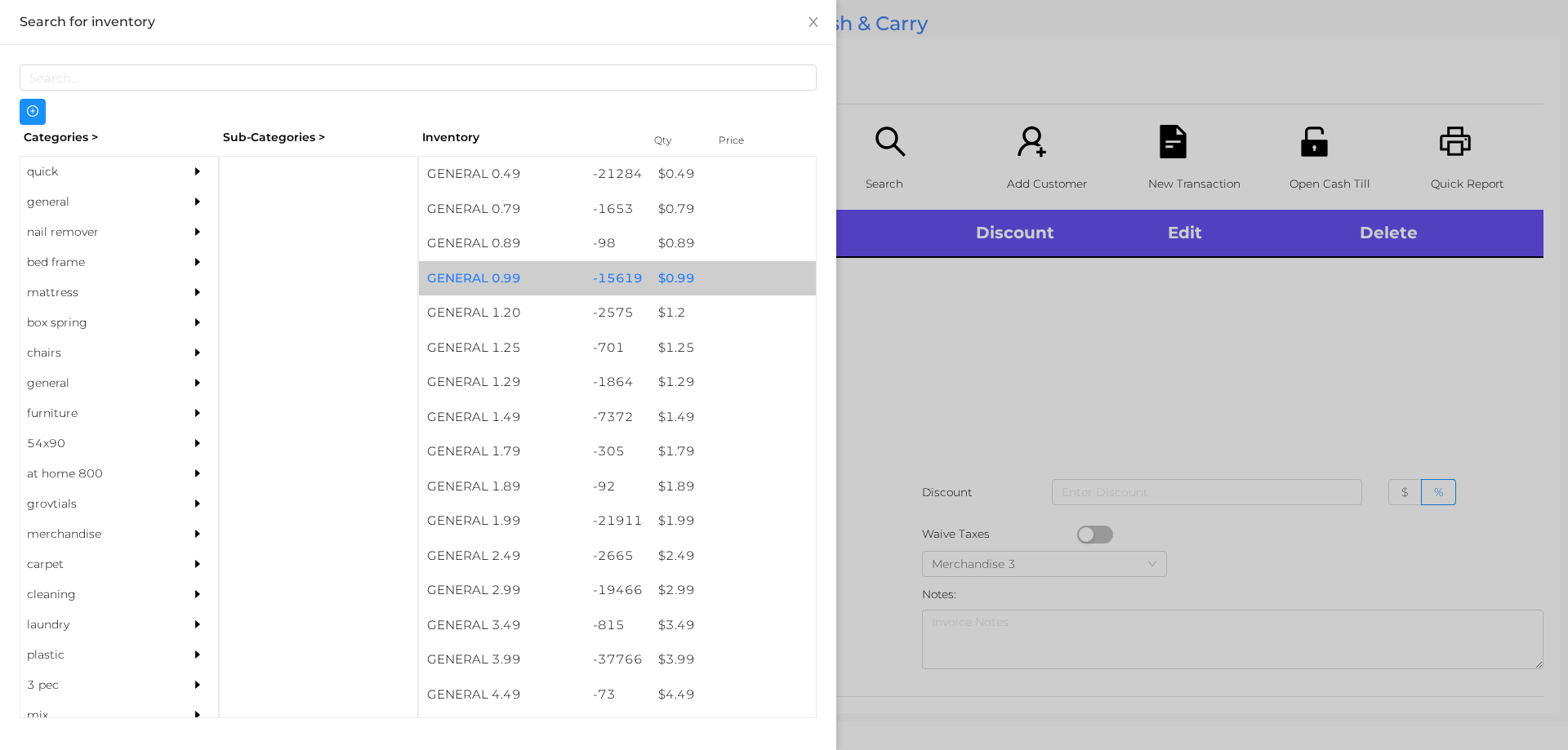
click at [670, 286] on div "$ 0.99" at bounding box center [733, 278] width 165 height 35
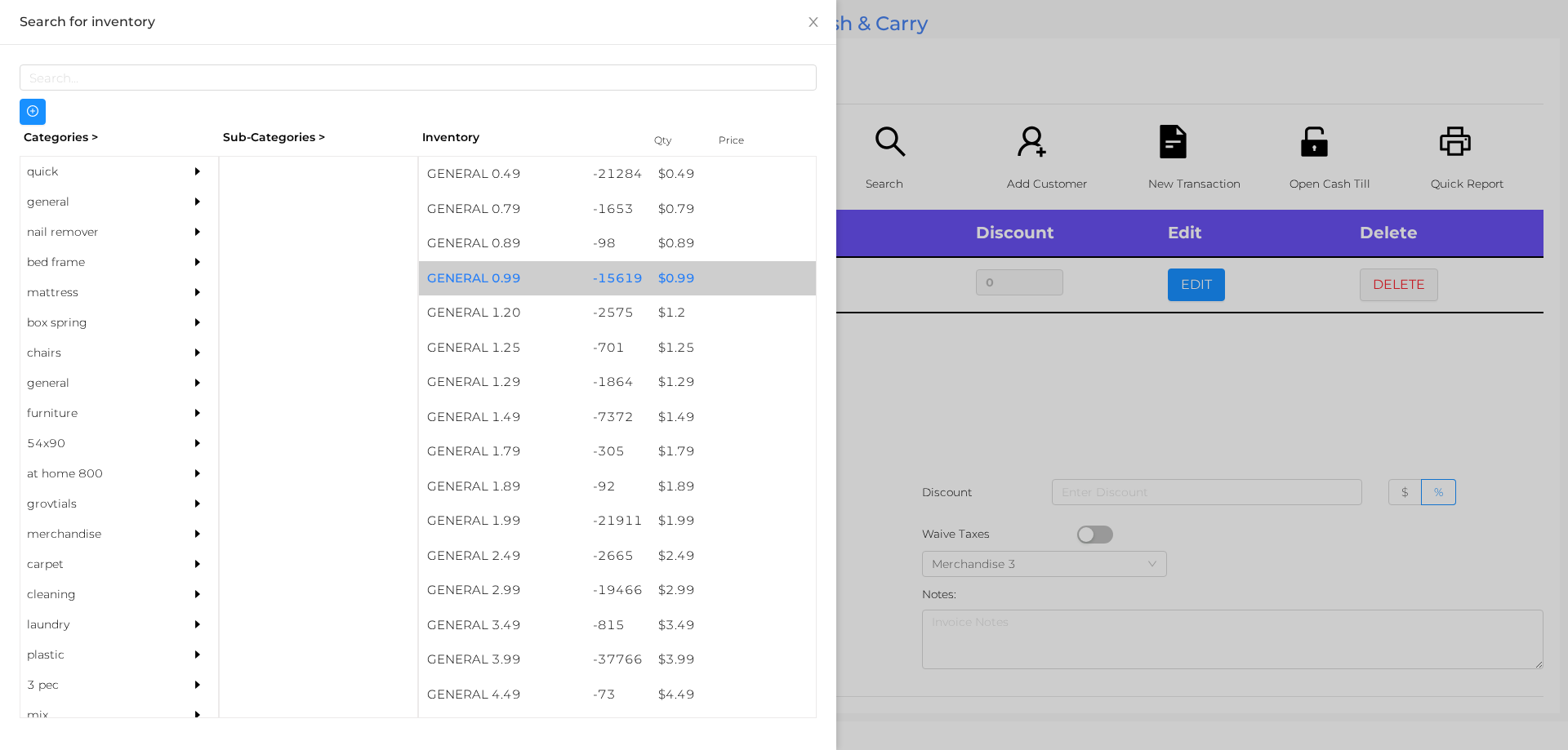
click at [668, 278] on div "$ 0.99" at bounding box center [733, 278] width 165 height 35
click at [664, 275] on div "$ 0.99" at bounding box center [733, 278] width 165 height 35
click at [671, 272] on div "$ 0.99" at bounding box center [733, 278] width 165 height 35
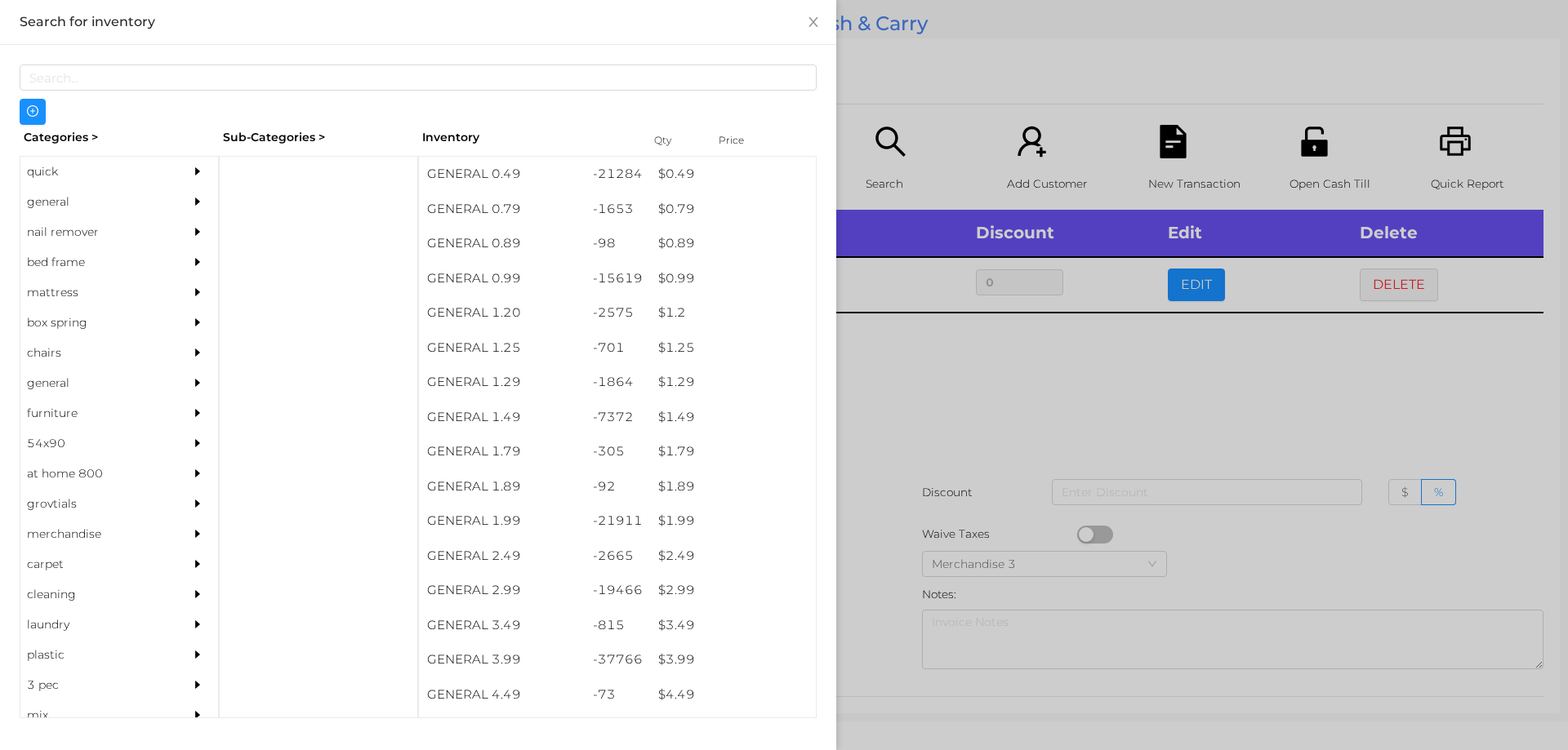
click at [996, 366] on div at bounding box center [784, 375] width 1568 height 750
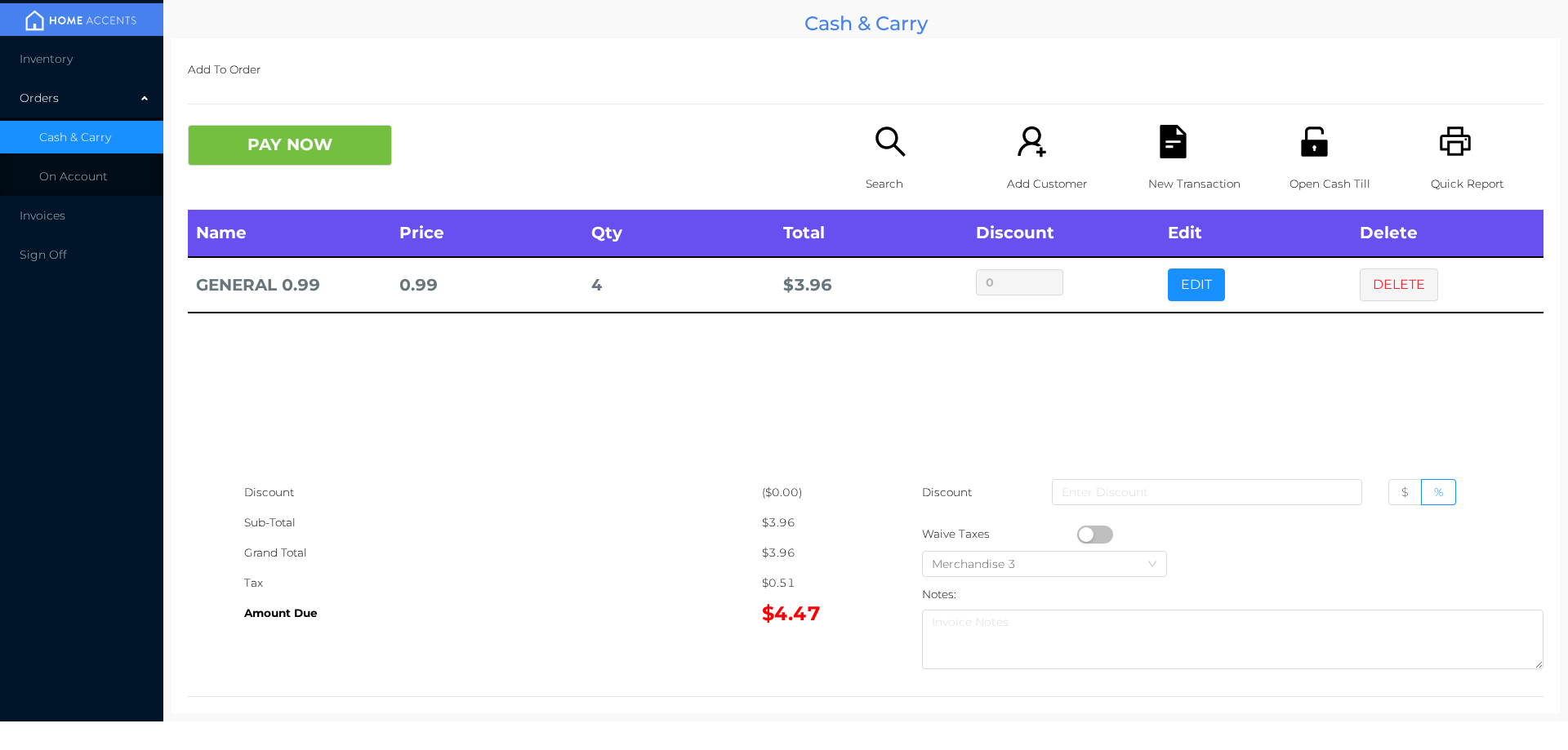
click at [1099, 532] on button "button" at bounding box center [1095, 535] width 36 height 18
click at [1258, 385] on div "Name Price Qty Total Discount Edit Delete GENERAL 0.99 0.99 4 $ 3.50 0 EDIT DEL…" at bounding box center [866, 343] width 1356 height 267
click at [1394, 277] on button "DELETE" at bounding box center [1399, 284] width 79 height 33
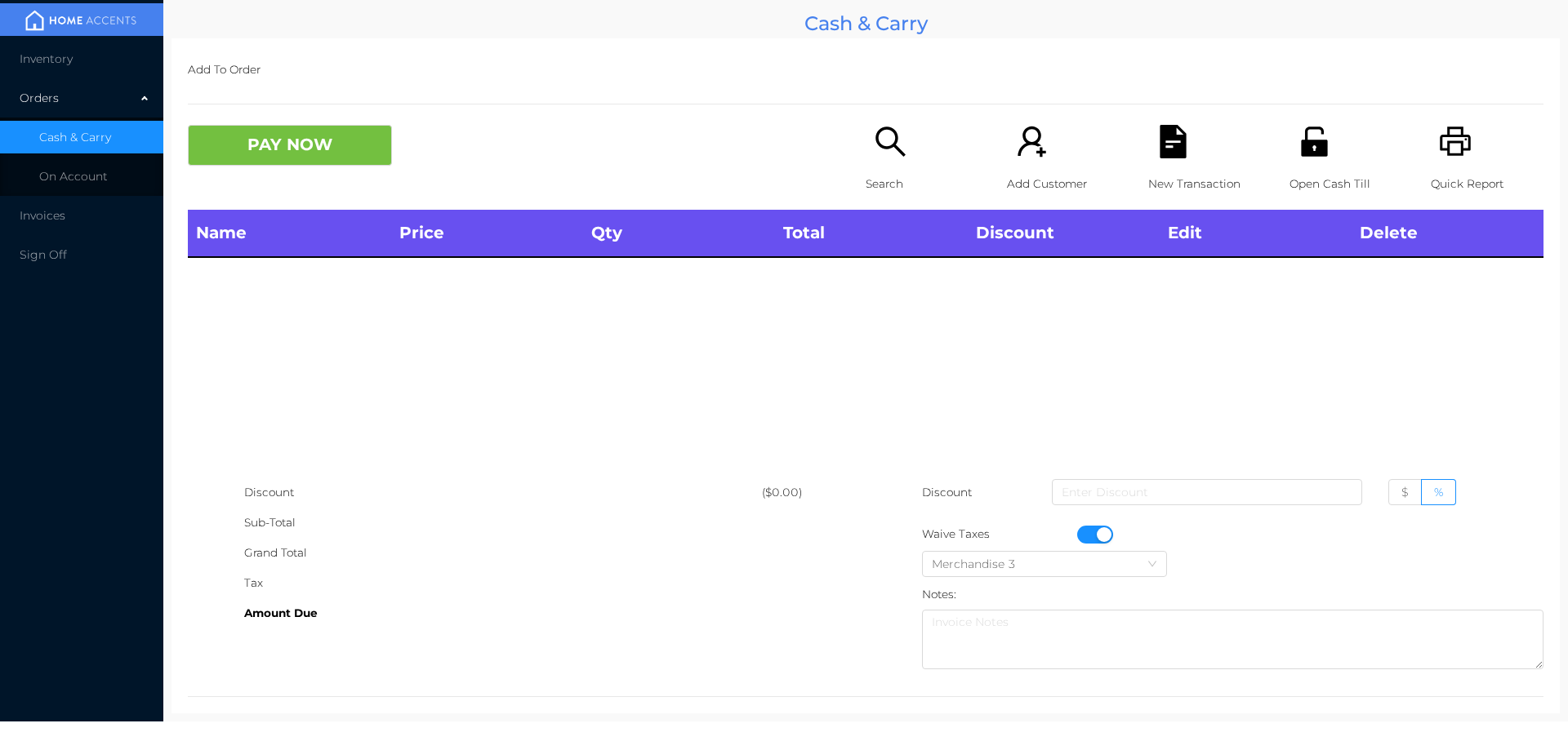
click at [1438, 160] on div "Quick Report" at bounding box center [1487, 167] width 113 height 85
click at [302, 189] on div "PAY NOW Search Add Customer New Transaction Open Cash Till Quick Report" at bounding box center [866, 167] width 1356 height 85
click at [428, 372] on div "Name Price Qty Total Discount Edit Delete" at bounding box center [866, 343] width 1356 height 267
click at [1076, 556] on div "Merchandise 3" at bounding box center [1045, 563] width 225 height 24
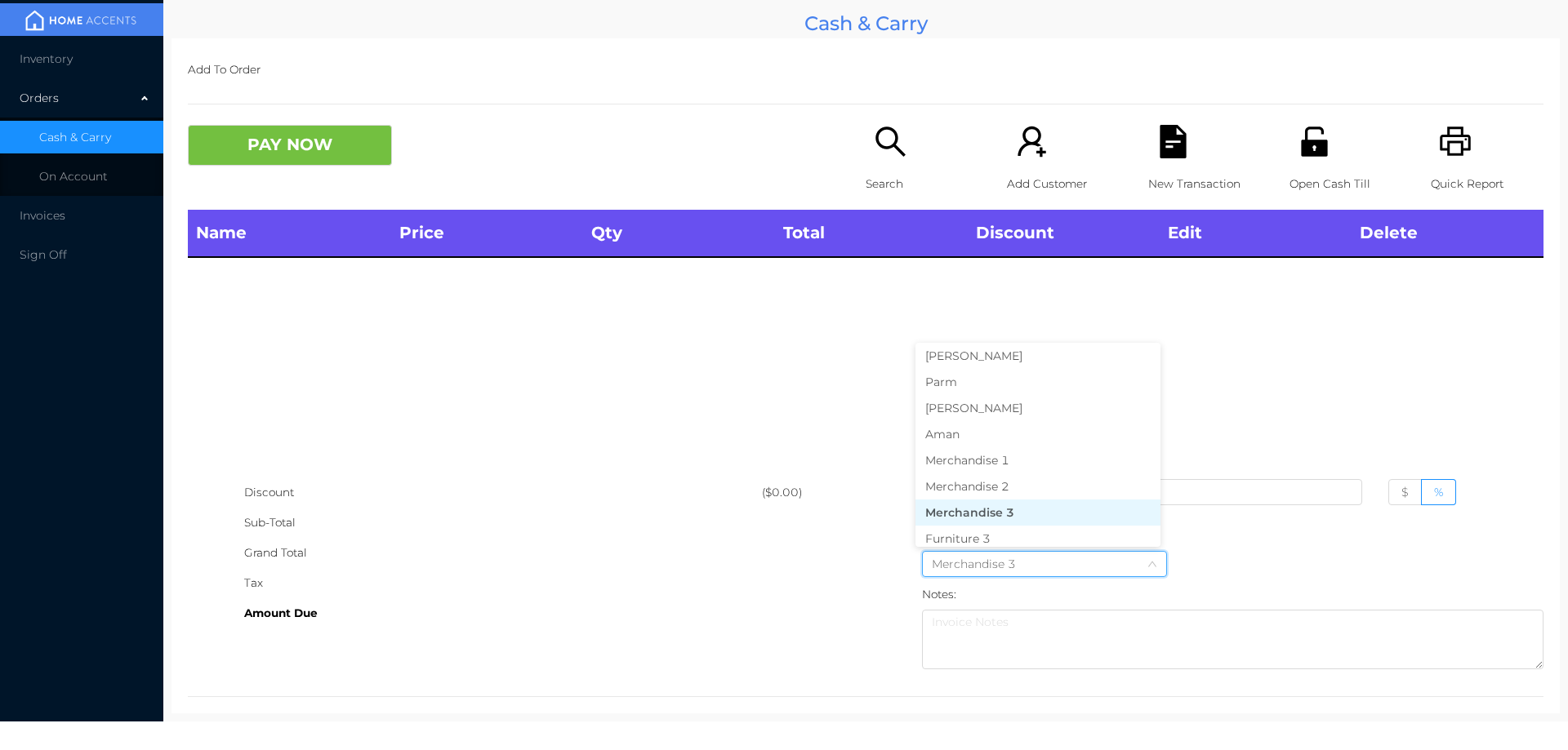
click at [700, 551] on div "Grand Total" at bounding box center [503, 553] width 518 height 30
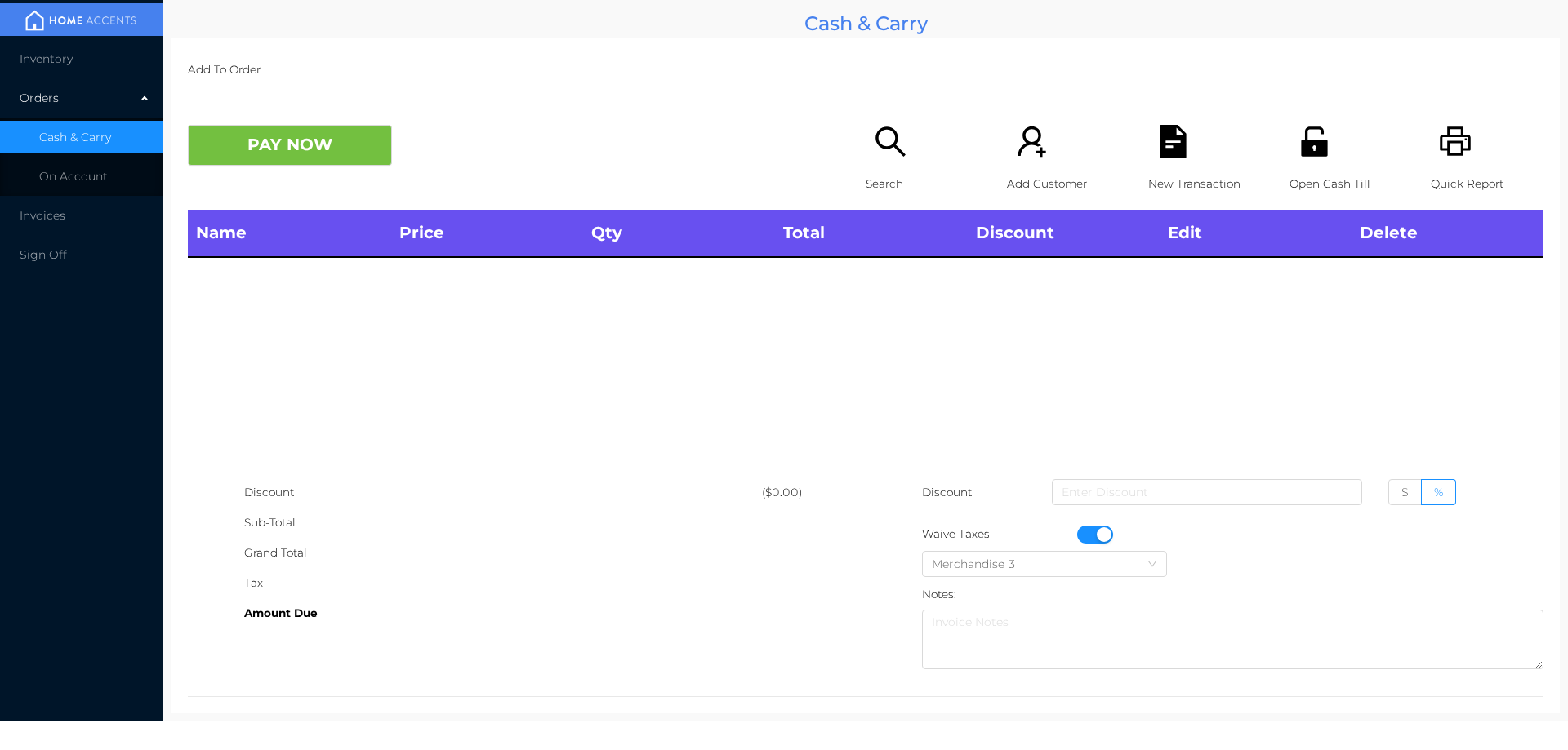
click at [1089, 535] on button "button" at bounding box center [1095, 535] width 36 height 18
click at [28, 63] on span "Inventory" at bounding box center [46, 59] width 53 height 14
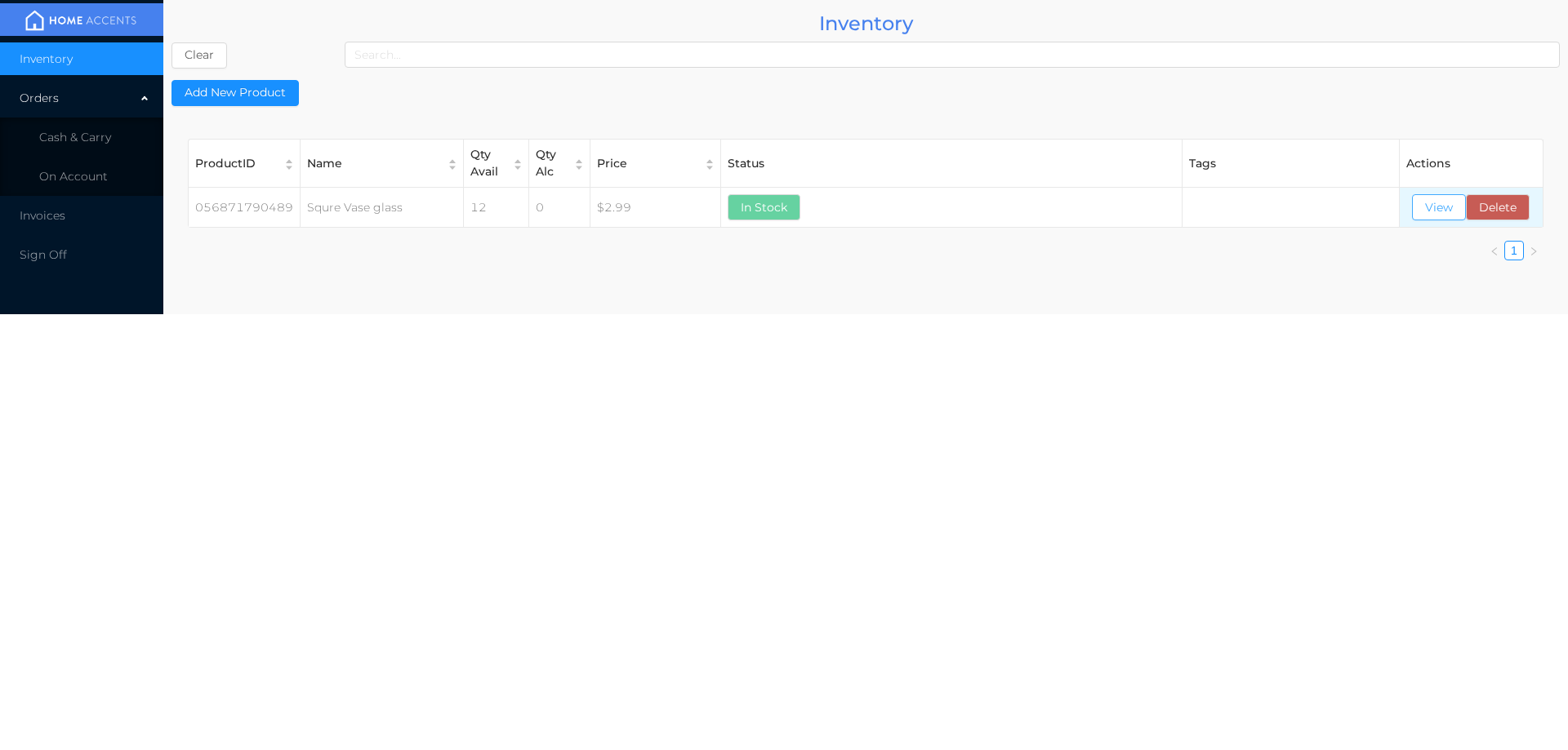
click at [1428, 205] on button "View" at bounding box center [1439, 206] width 54 height 26
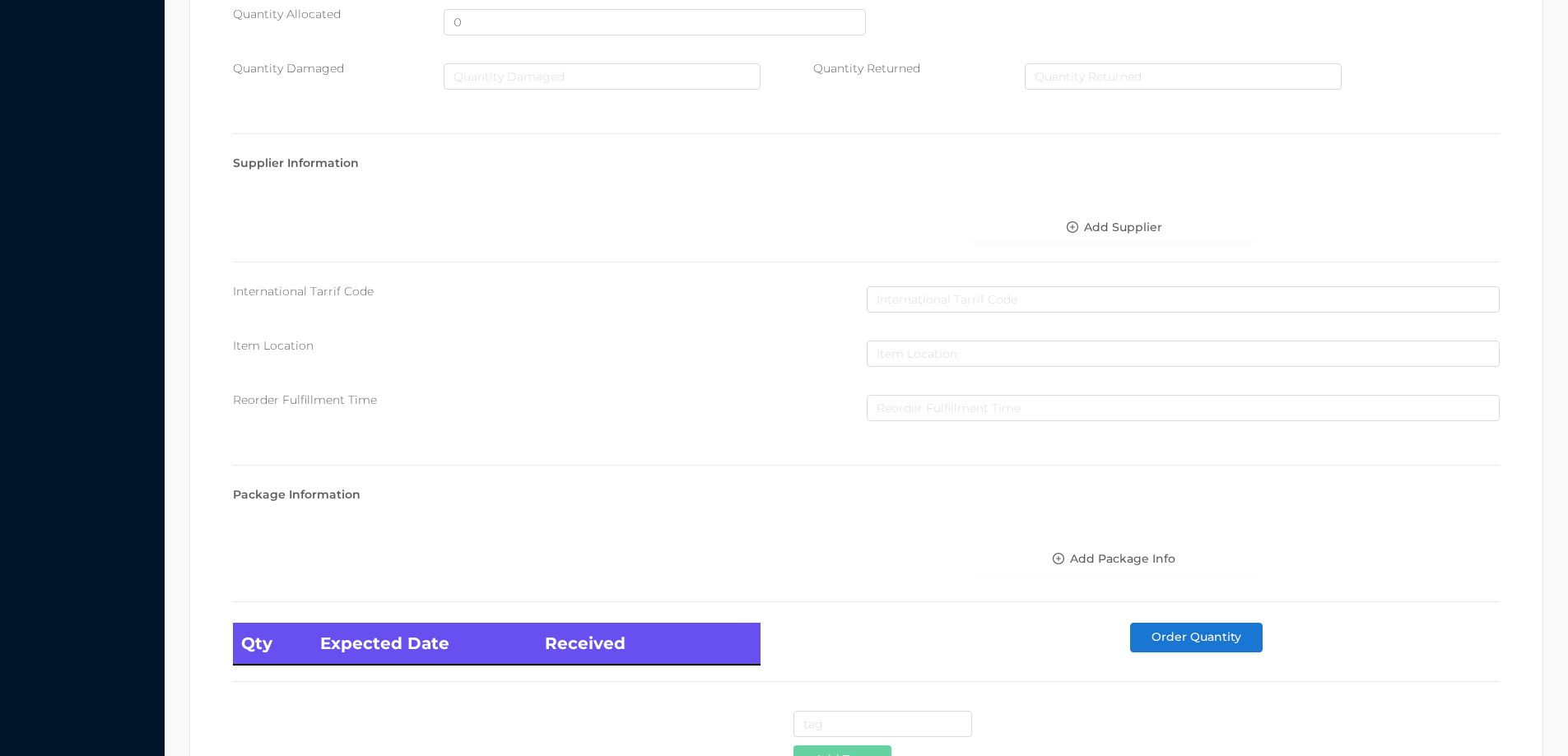
scroll to position [0, 0]
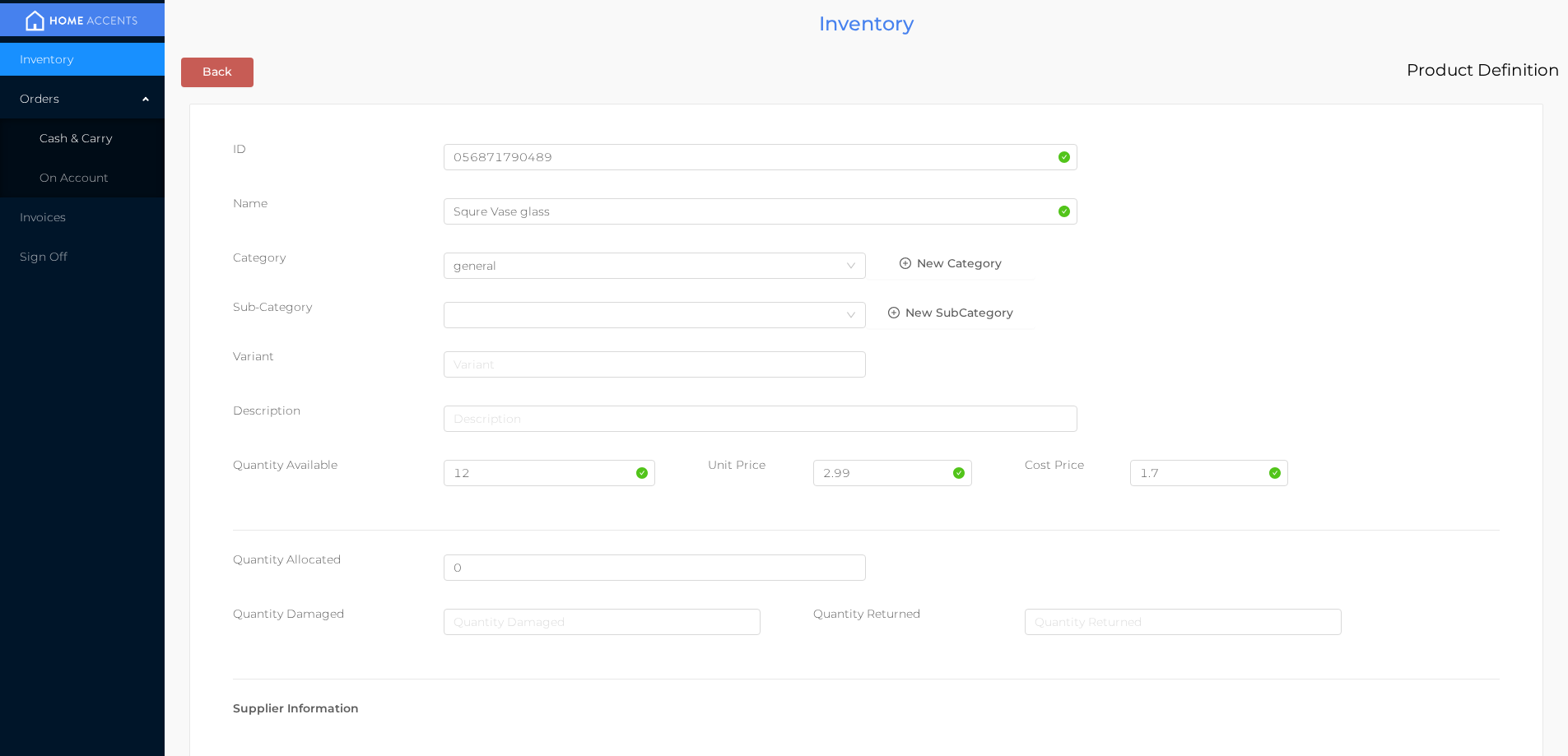
click at [78, 143] on span "Cash & Carry" at bounding box center [76, 138] width 72 height 14
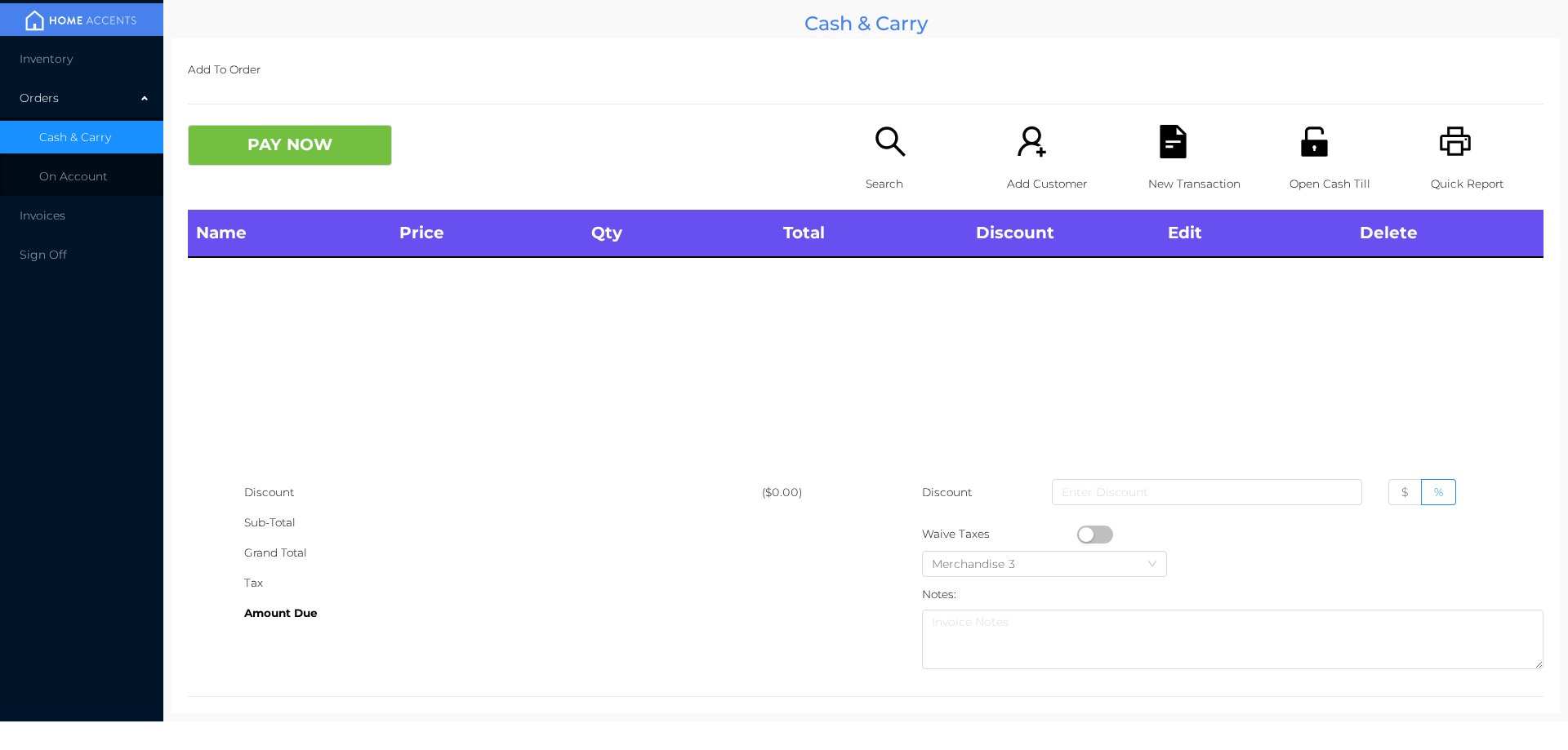
click at [53, 63] on span "Inventory" at bounding box center [46, 59] width 53 height 14
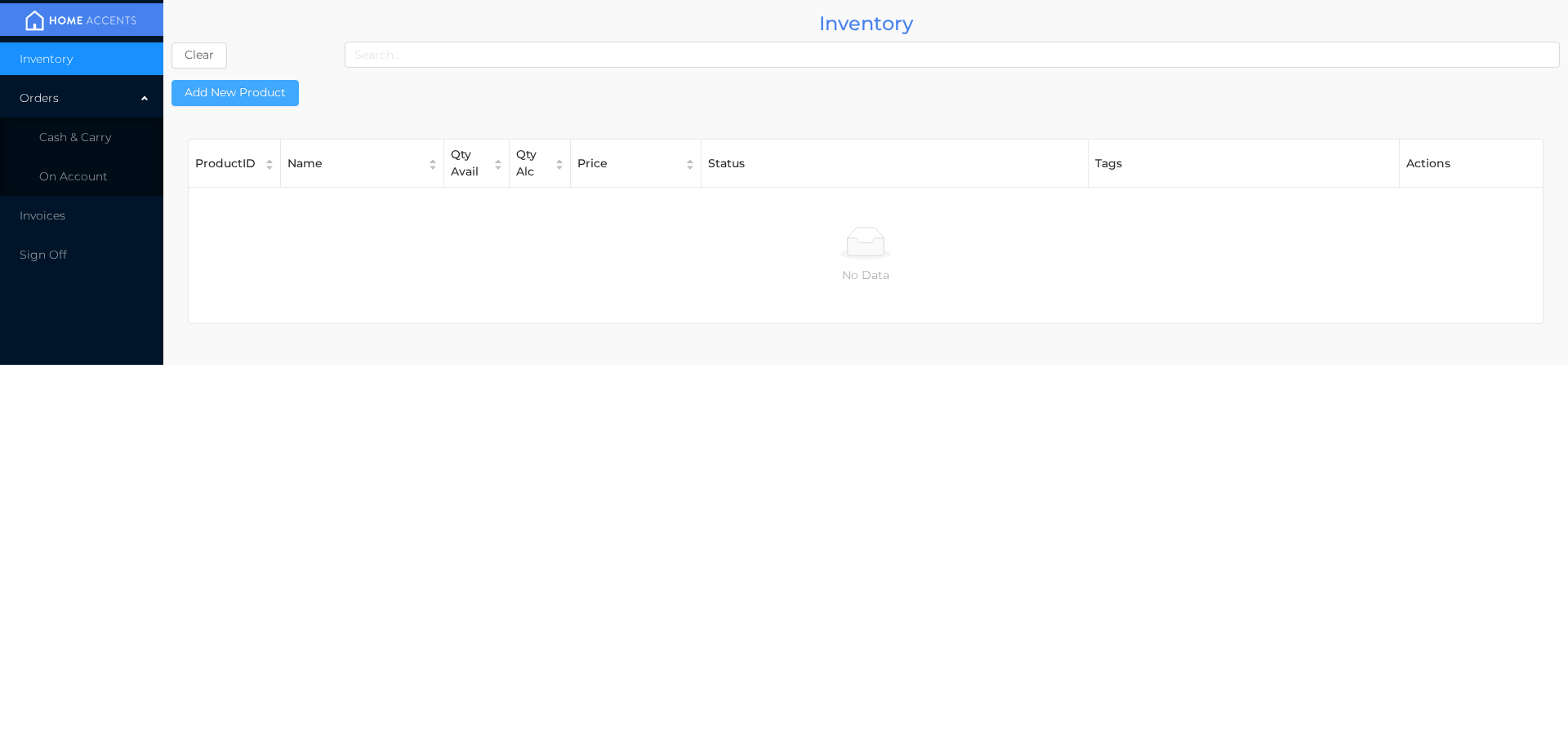
click at [240, 89] on button "Add New Product" at bounding box center [235, 92] width 127 height 26
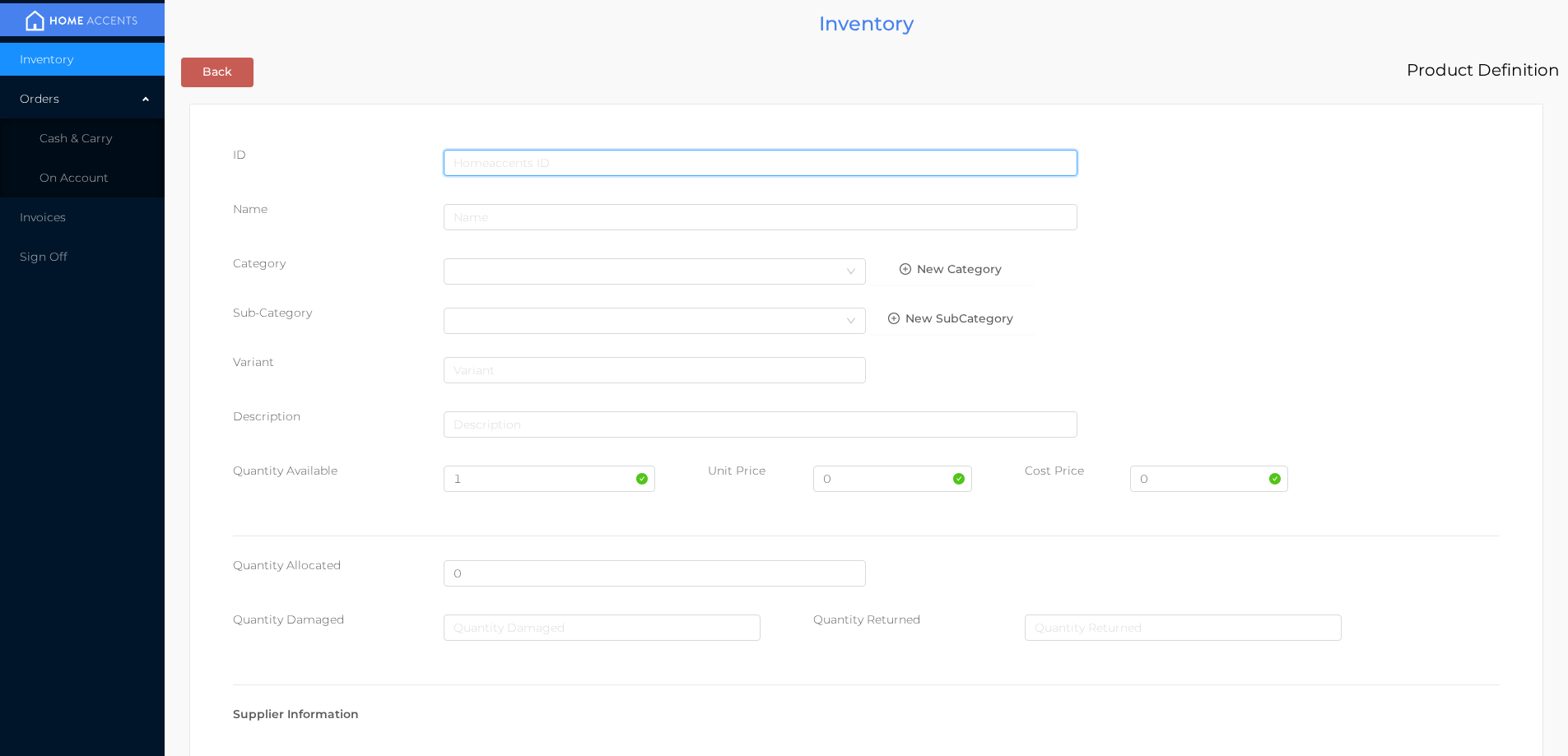
click at [521, 159] on input "text" at bounding box center [760, 162] width 634 height 26
type input "0"
type input "056871791622"
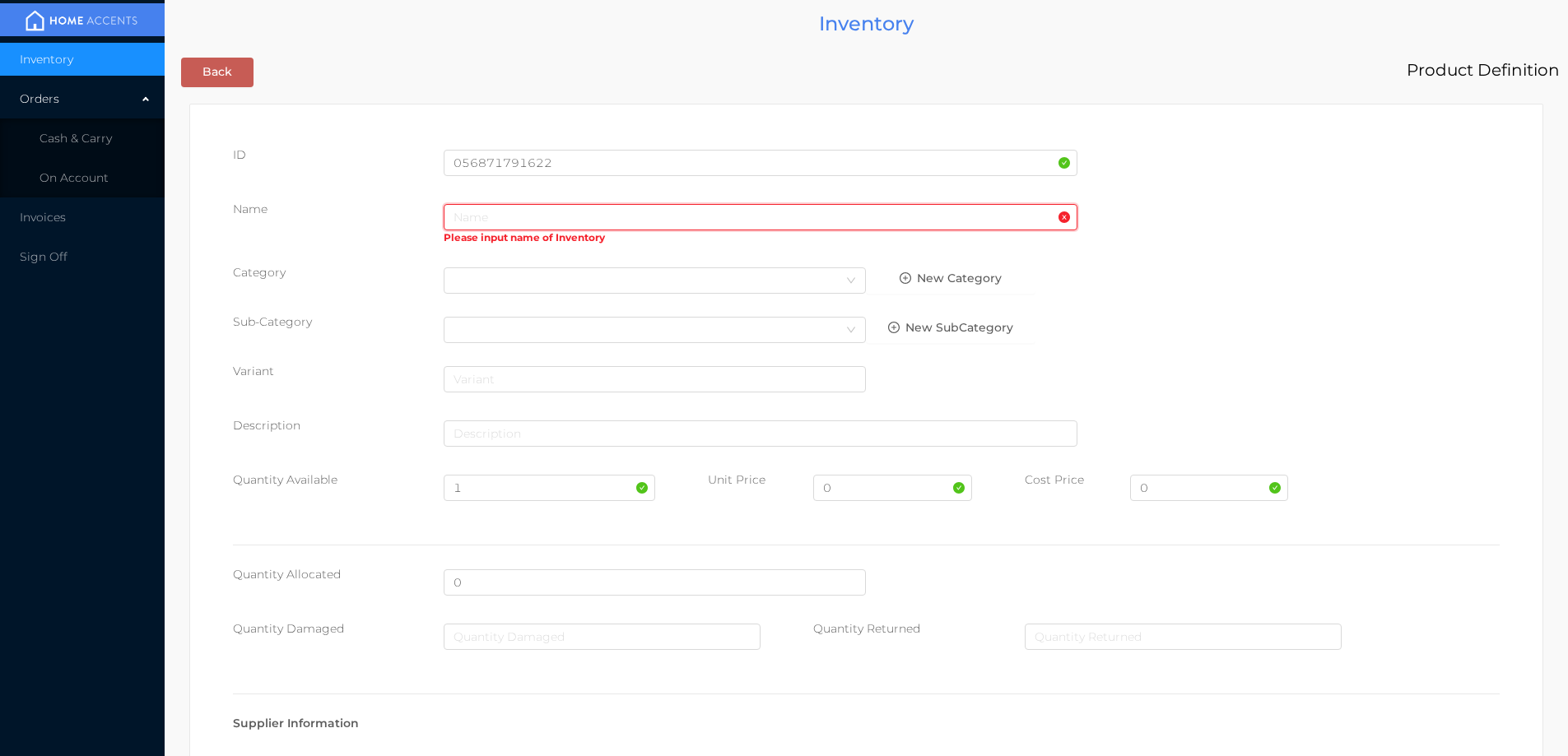
click at [504, 220] on input "text" at bounding box center [760, 216] width 634 height 26
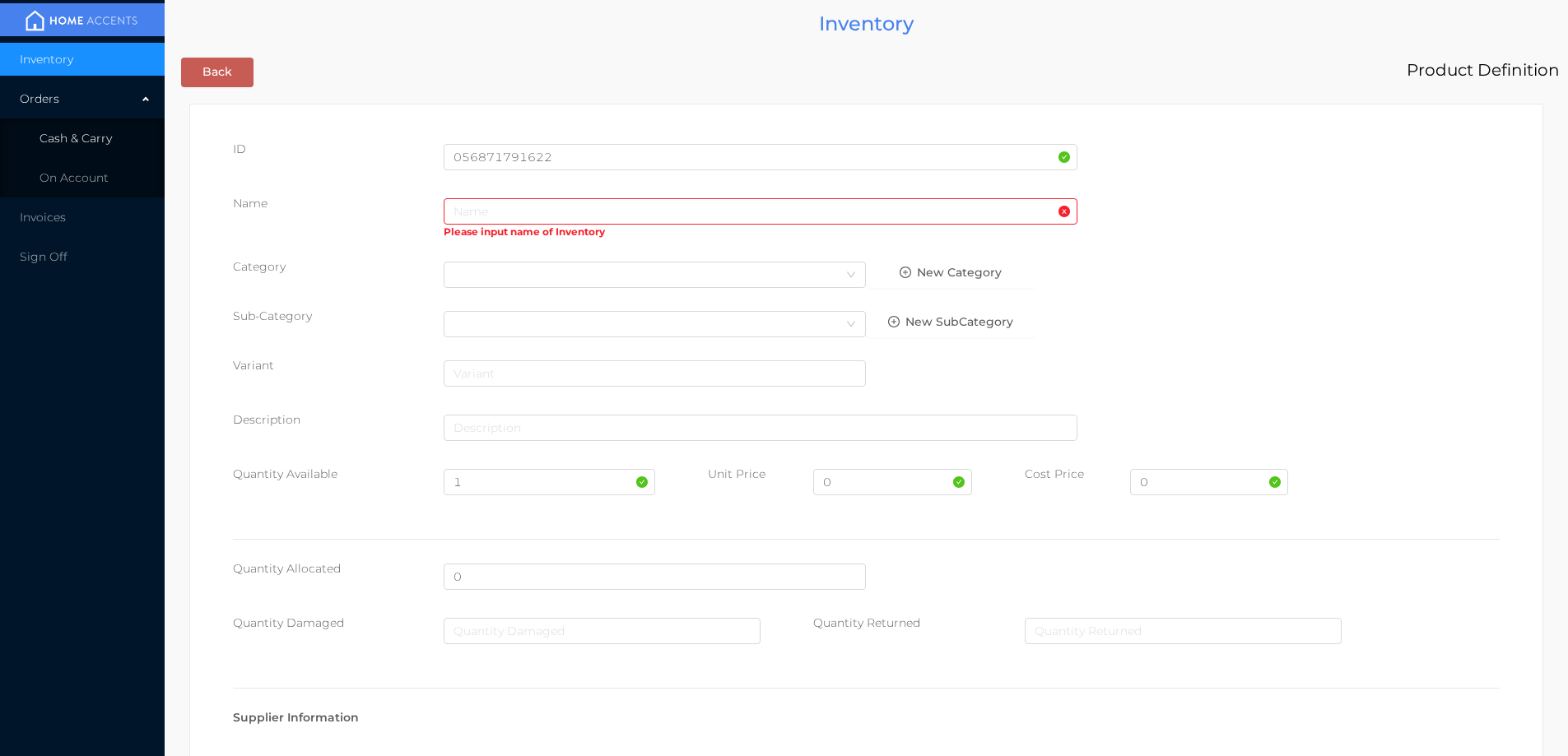
click at [87, 147] on li "Cash & Carry" at bounding box center [82, 138] width 165 height 33
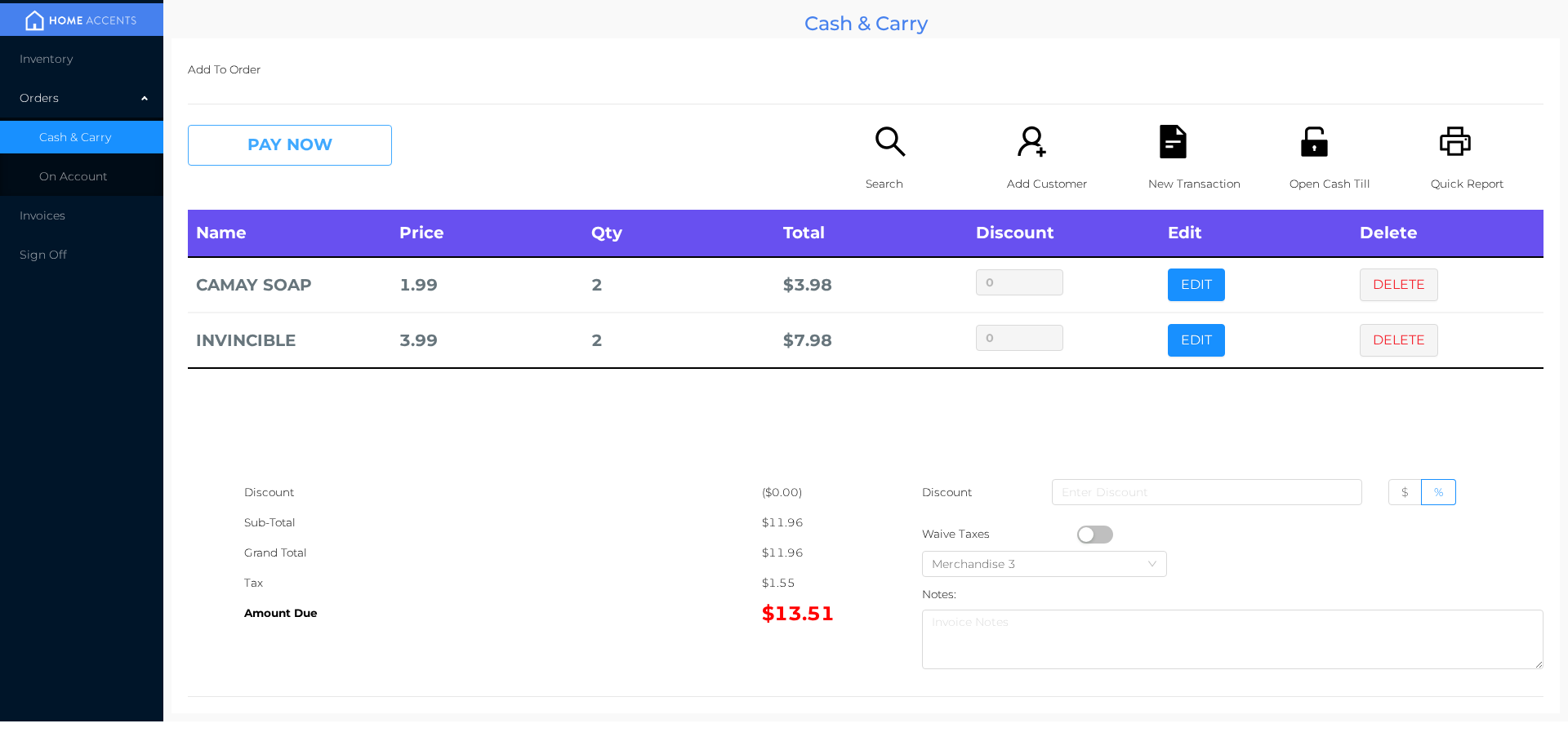
click at [331, 147] on button "PAY NOW" at bounding box center [290, 146] width 204 height 41
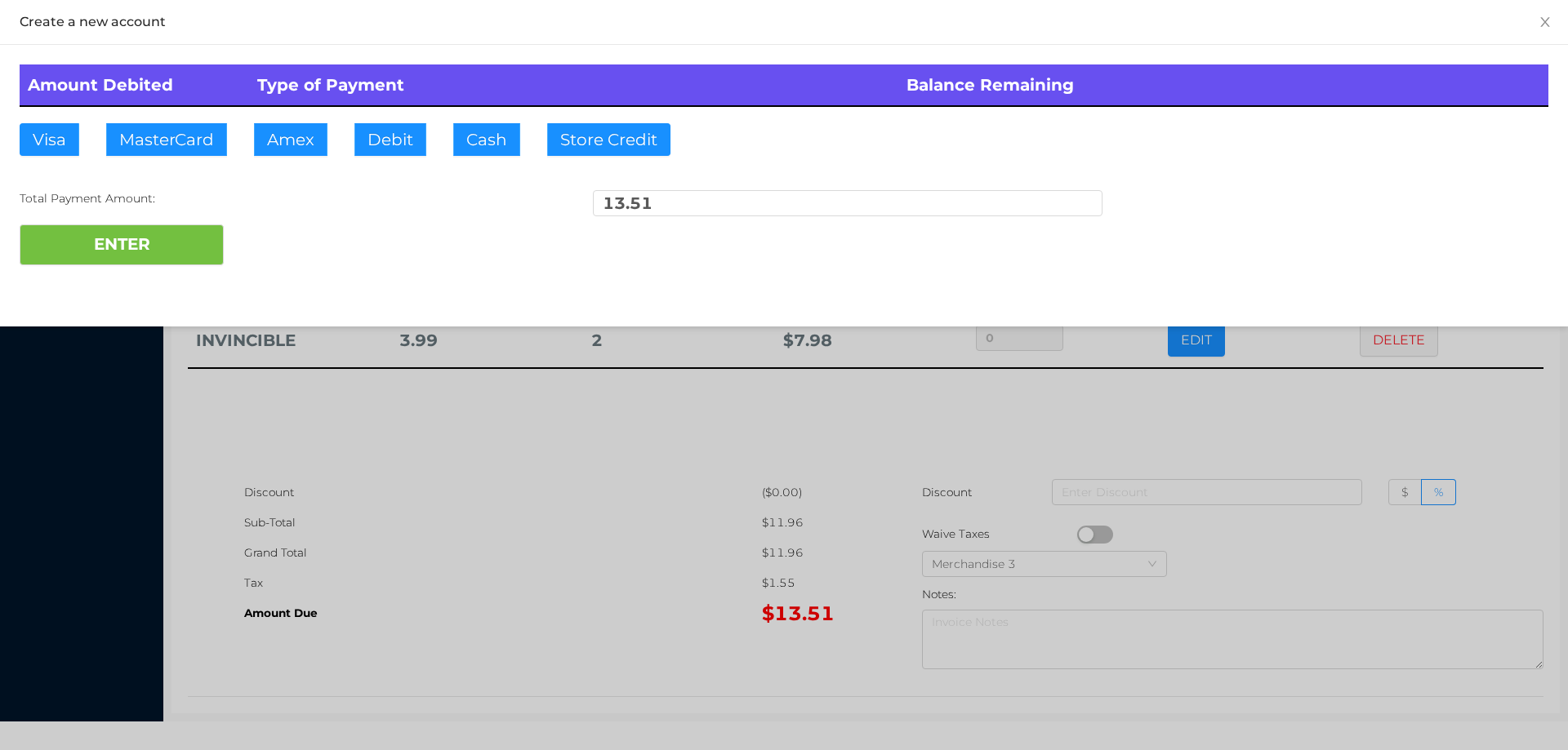
click at [264, 230] on div "ENTER" at bounding box center [784, 245] width 1529 height 41
click at [1221, 406] on div at bounding box center [784, 375] width 1568 height 750
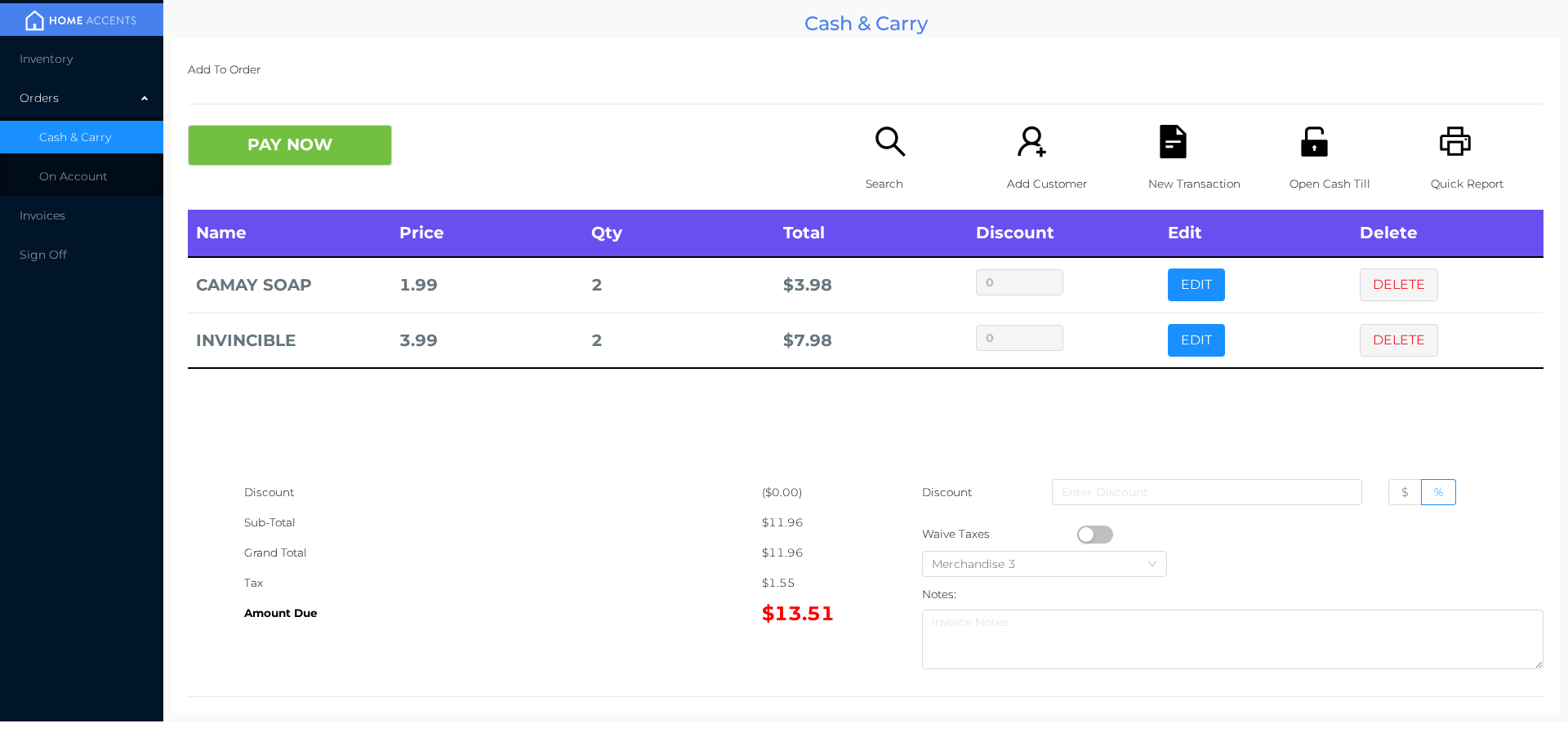
click at [1165, 150] on icon "icon: file-text" at bounding box center [1173, 141] width 26 height 33
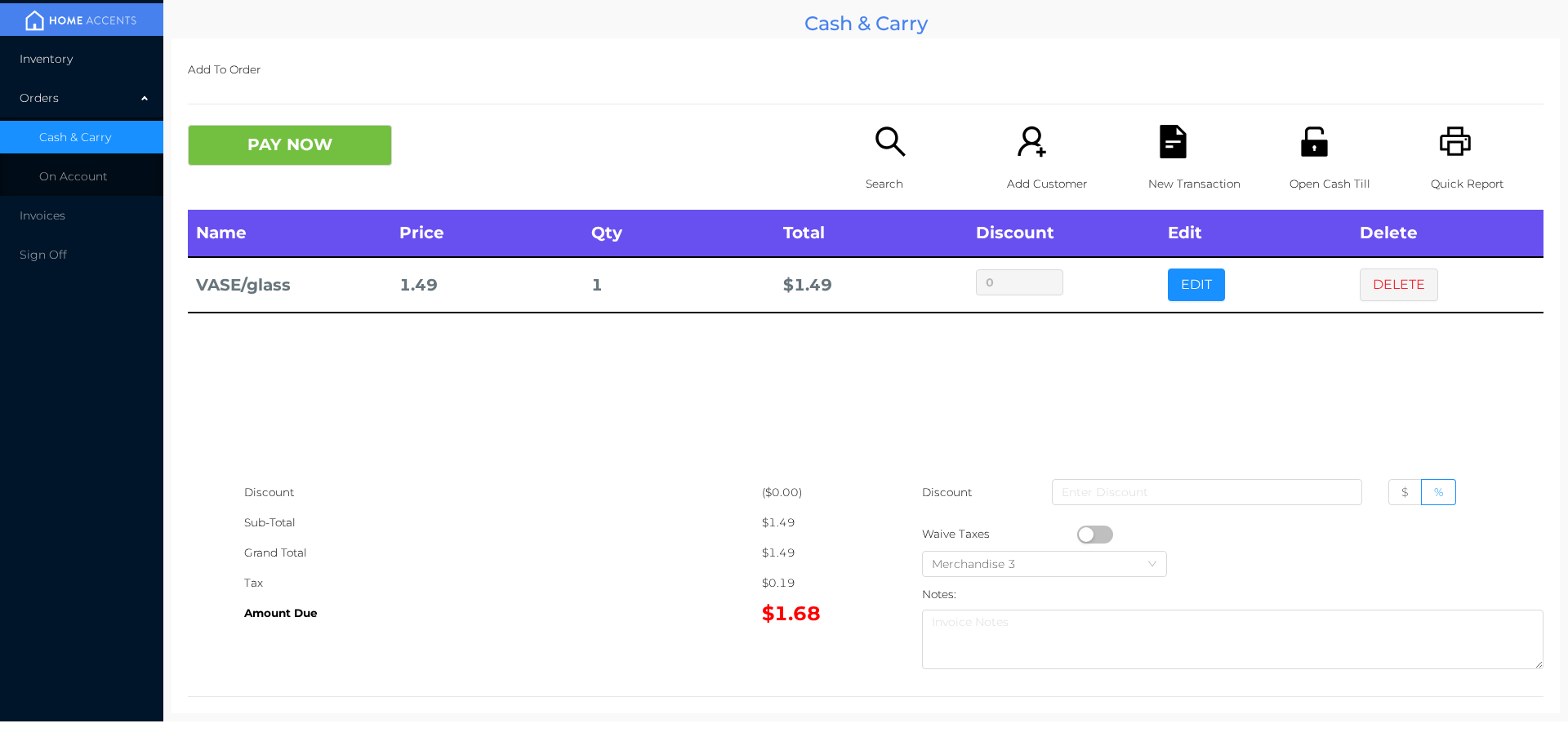
click at [71, 71] on li "Inventory" at bounding box center [81, 58] width 164 height 33
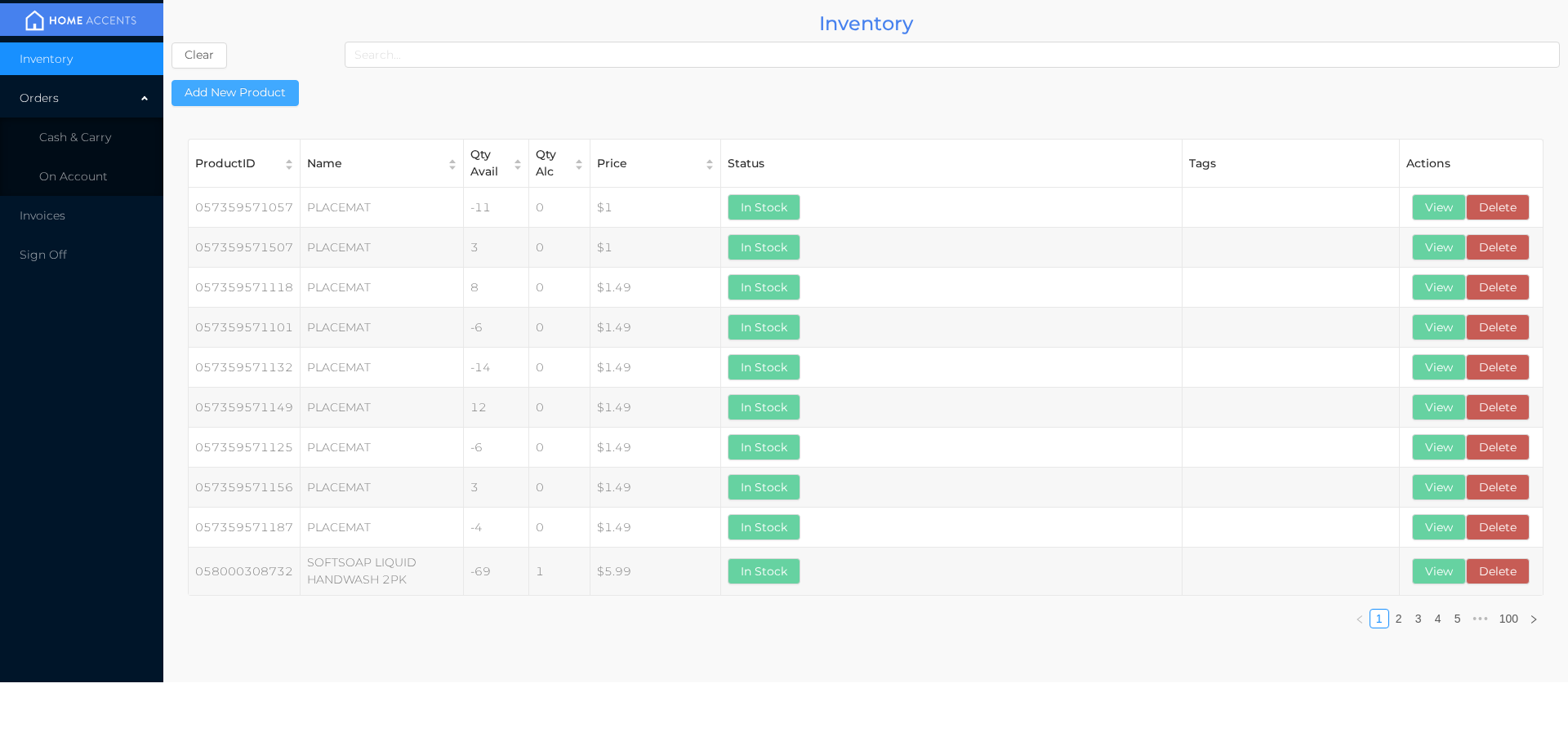
click at [250, 101] on button "Add New Product" at bounding box center [235, 92] width 127 height 26
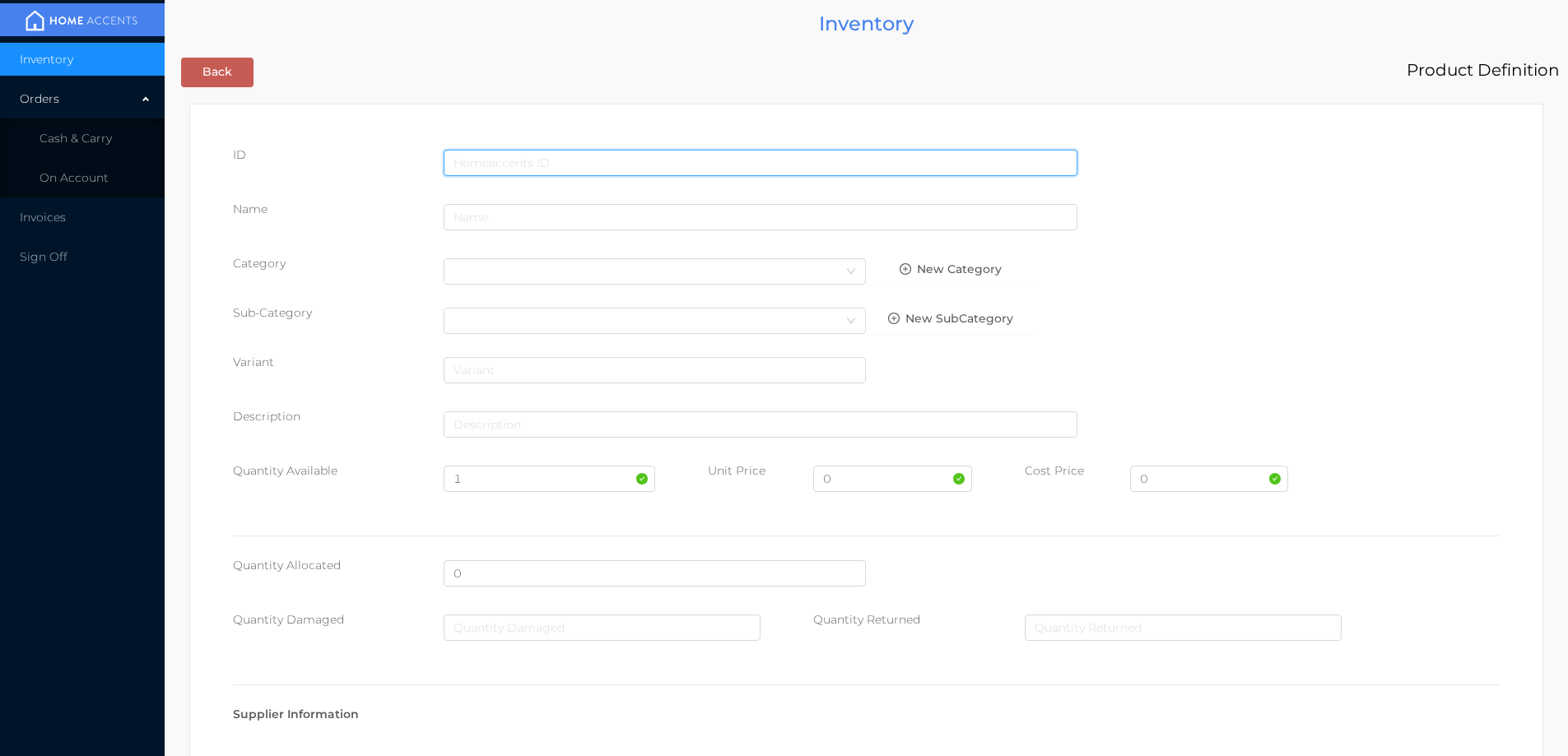
click at [491, 159] on input "text" at bounding box center [760, 162] width 634 height 26
type input "056871791622"
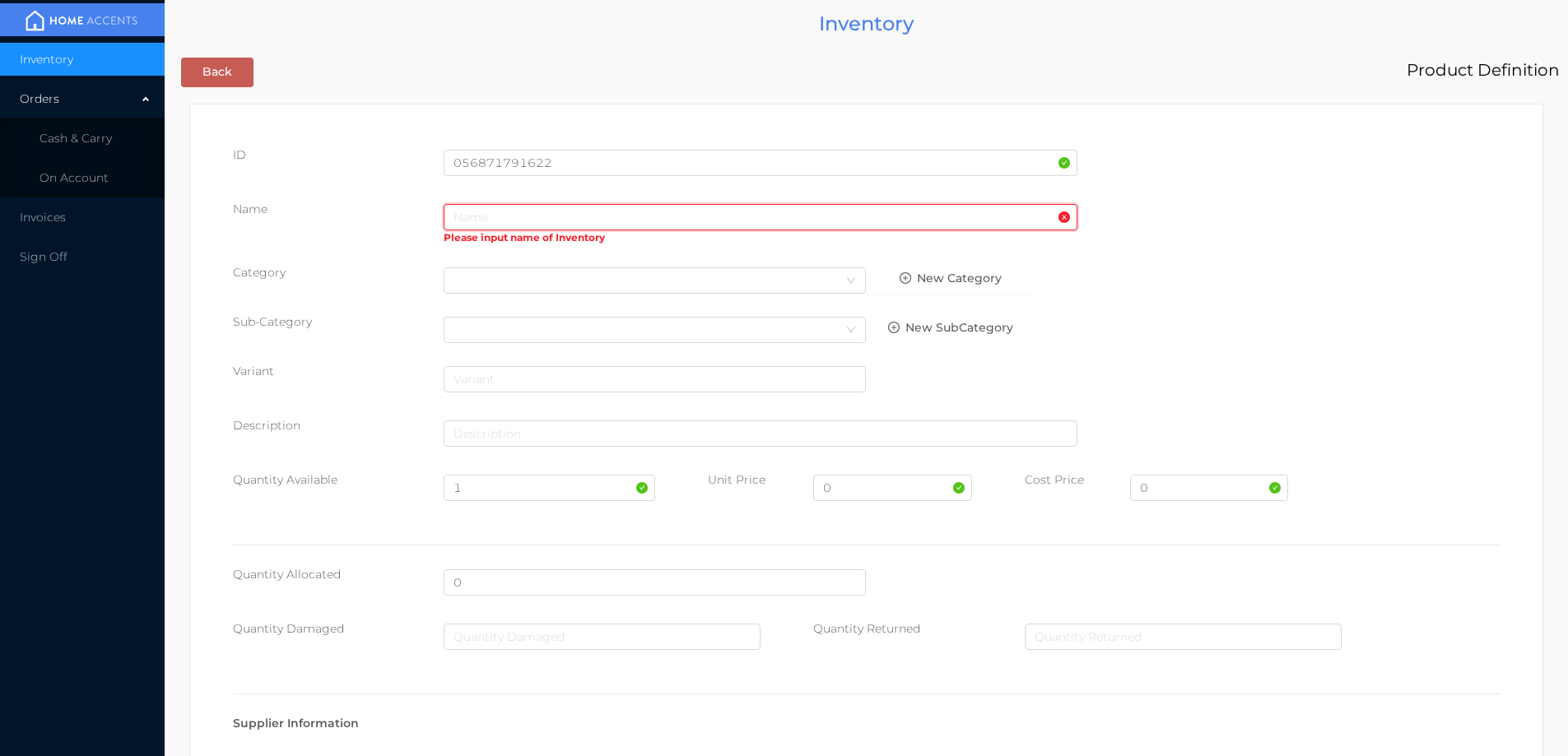
click at [511, 216] on input "text" at bounding box center [760, 216] width 634 height 26
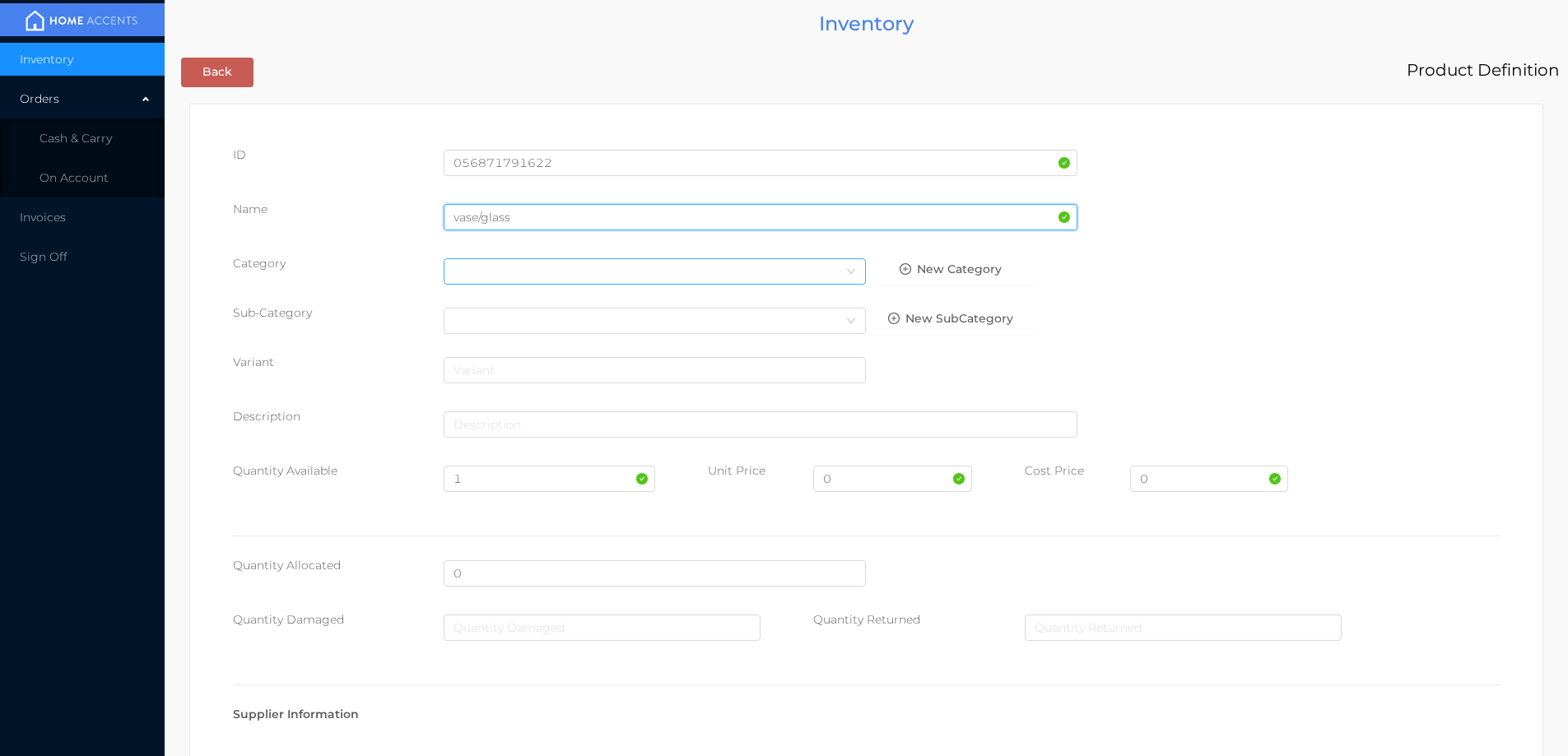
type input "vase/glass"
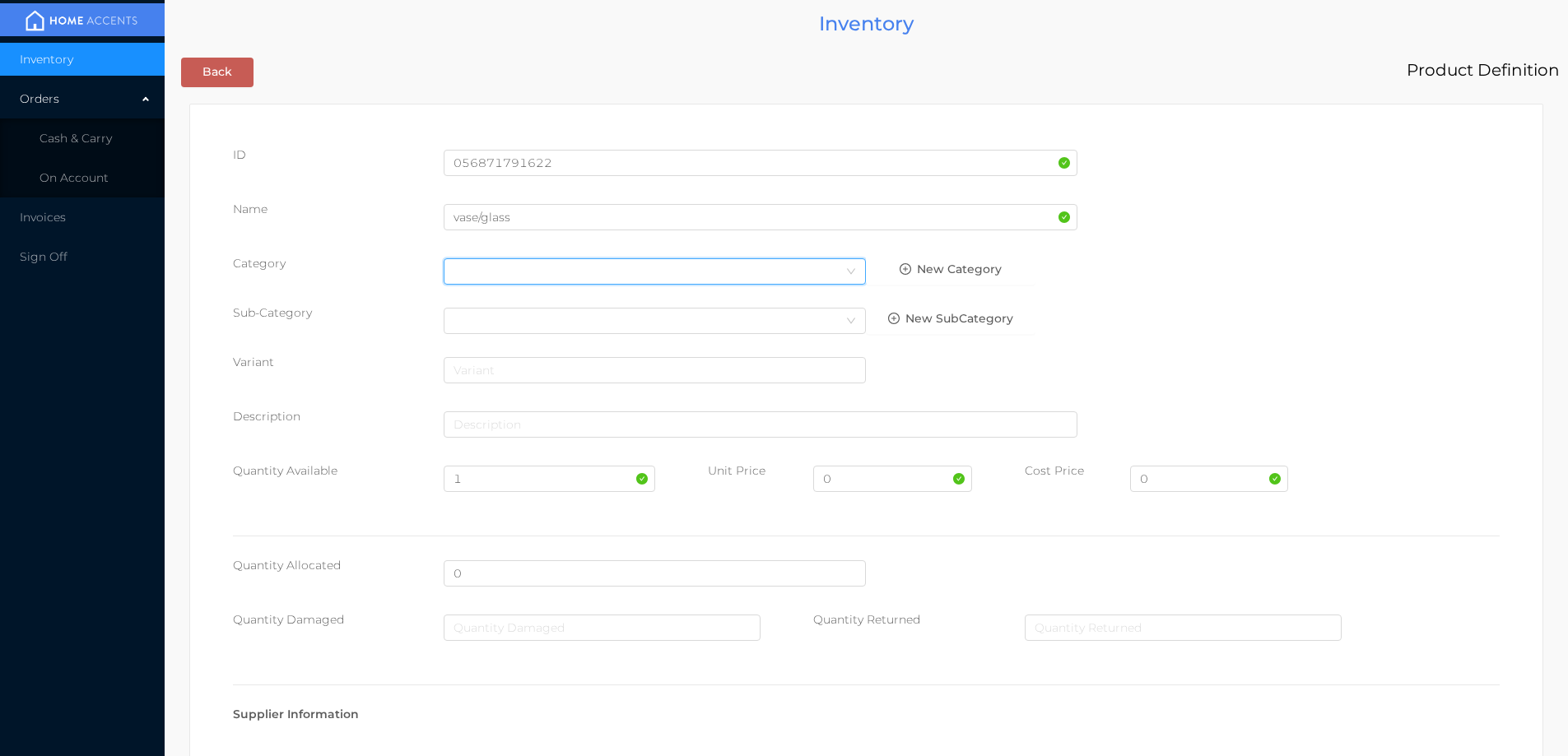
click at [518, 264] on div "Select Category" at bounding box center [655, 271] width 403 height 24
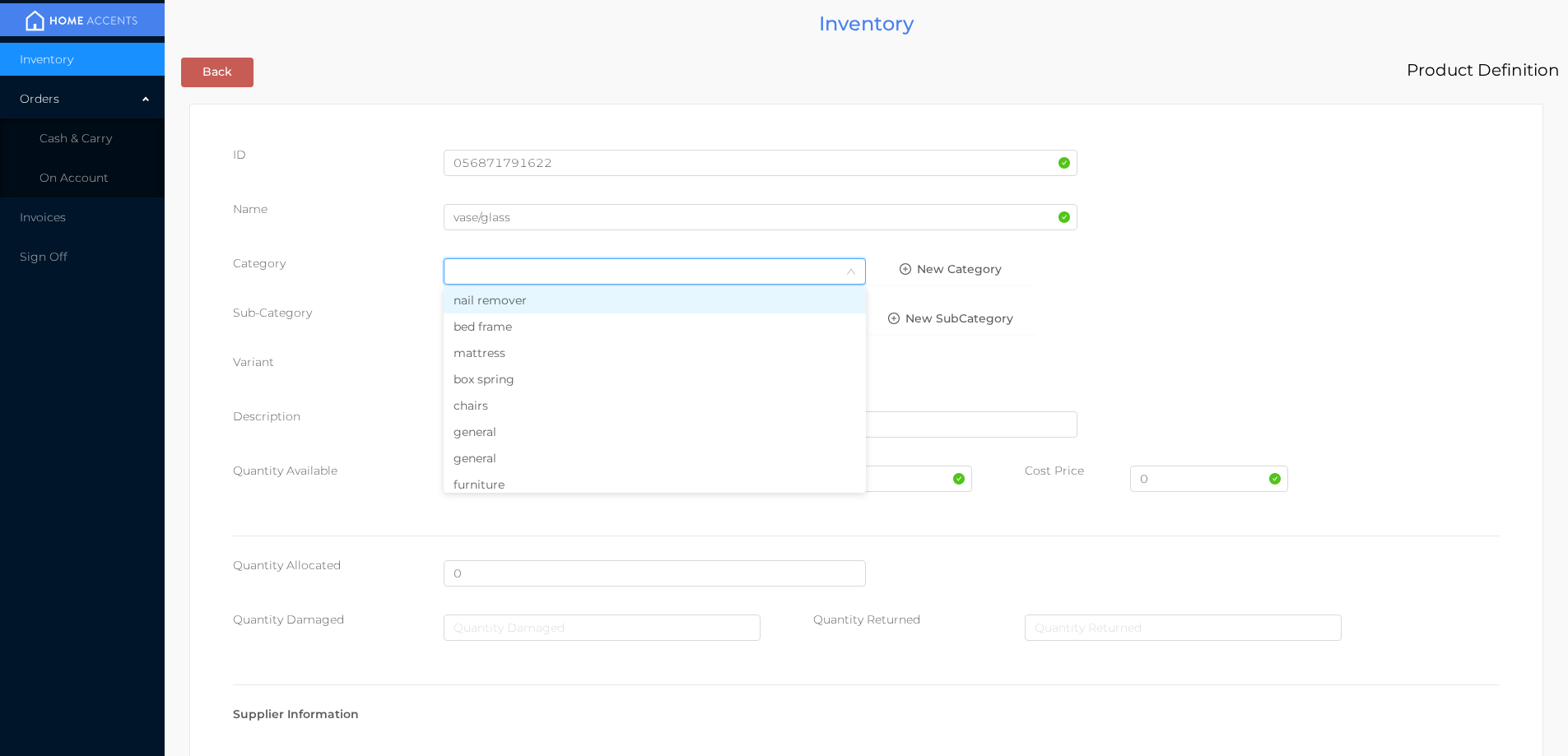
click at [479, 432] on li "general" at bounding box center [655, 432] width 422 height 26
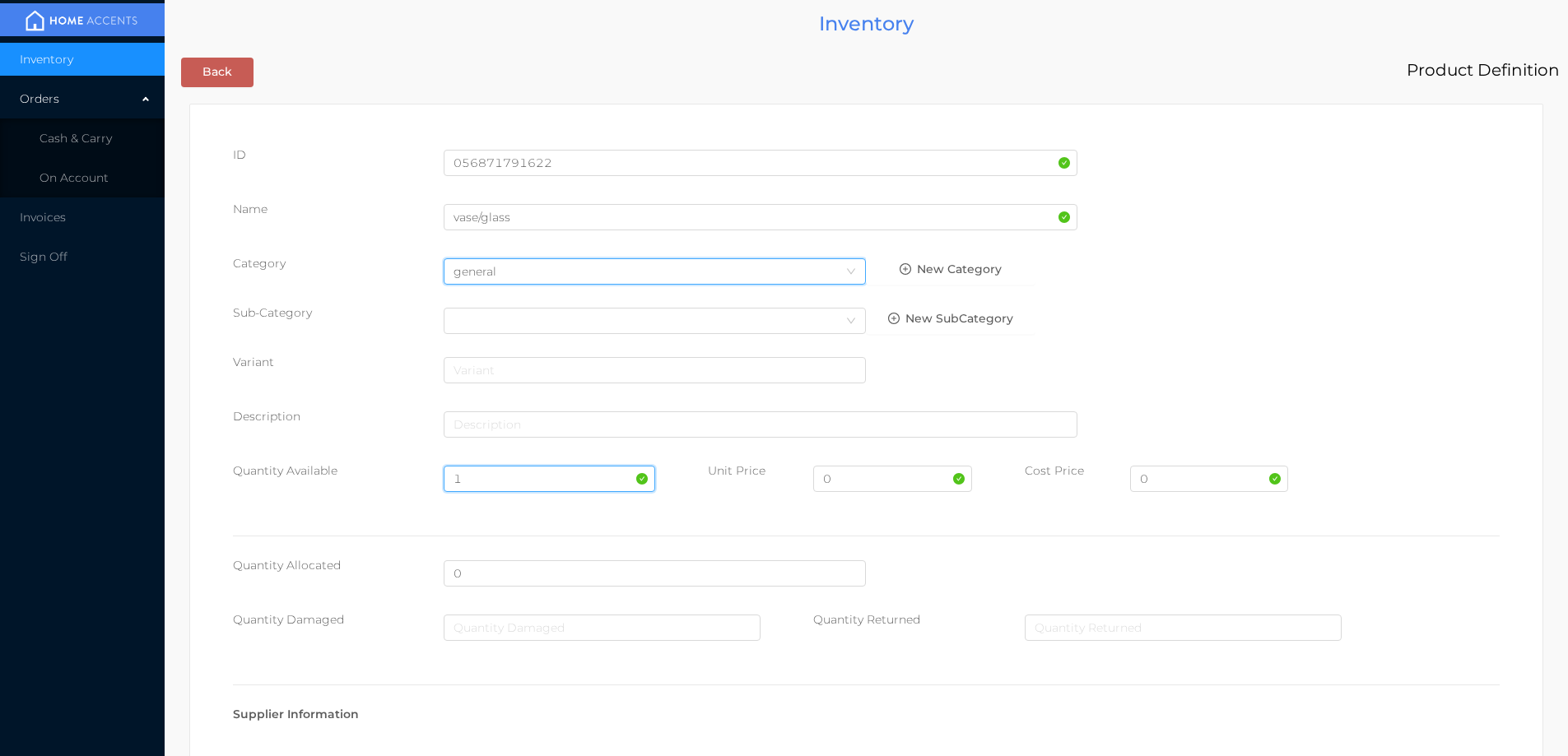
click at [485, 477] on input "1" at bounding box center [549, 478] width 211 height 26
type input "12"
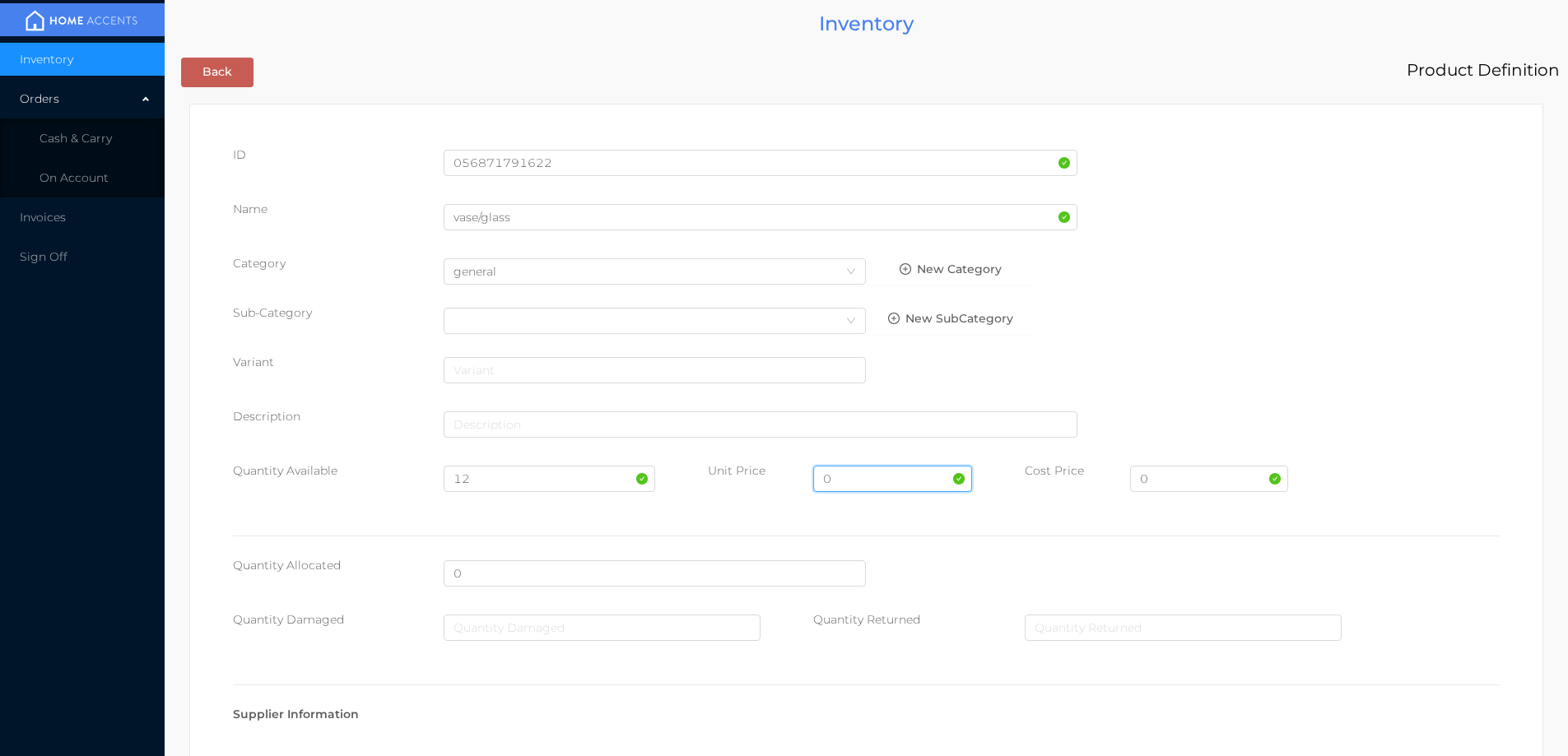
click at [852, 479] on input "0" at bounding box center [892, 478] width 158 height 26
type input "1.99"
click at [1169, 481] on input "0" at bounding box center [1209, 478] width 158 height 26
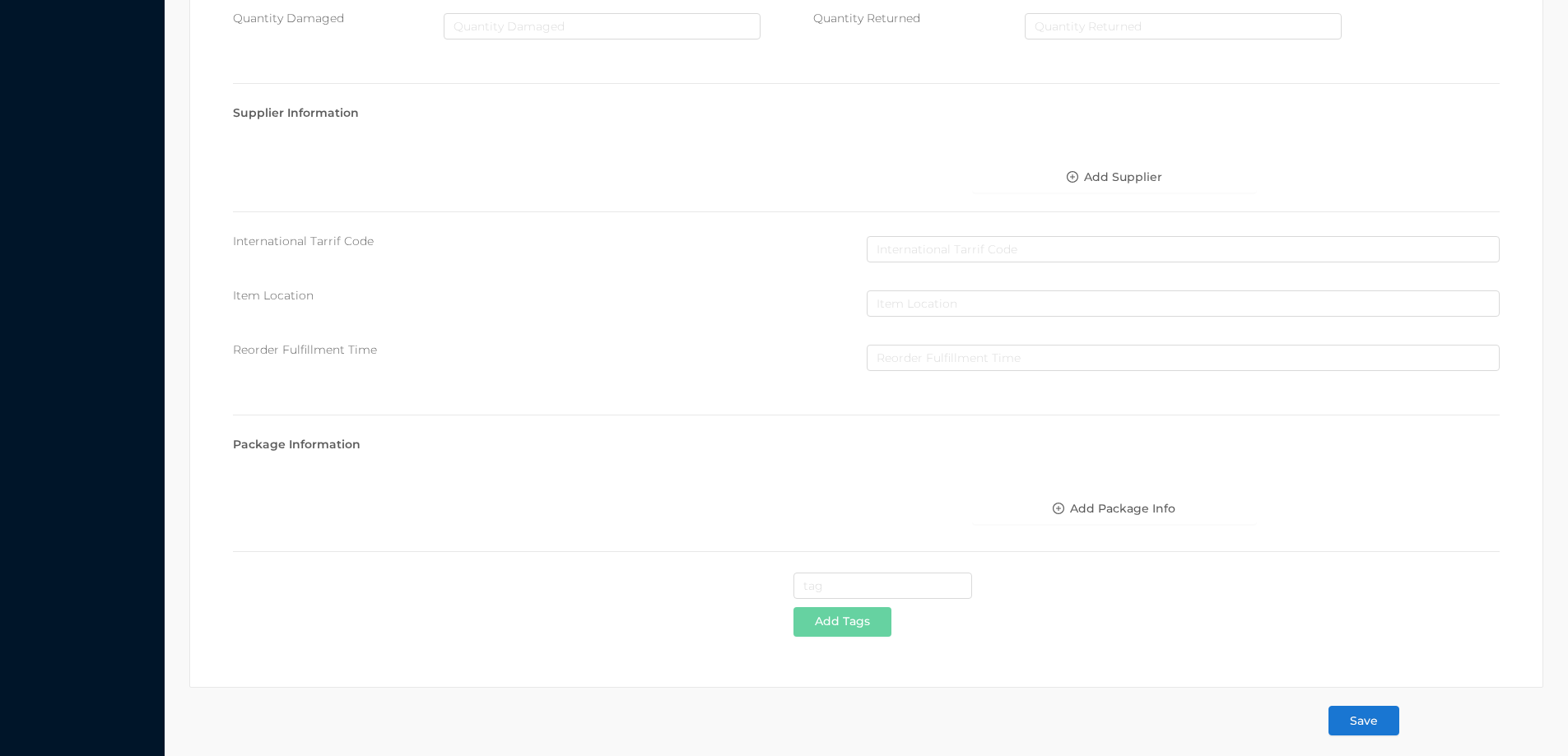
scroll to position [611, 0]
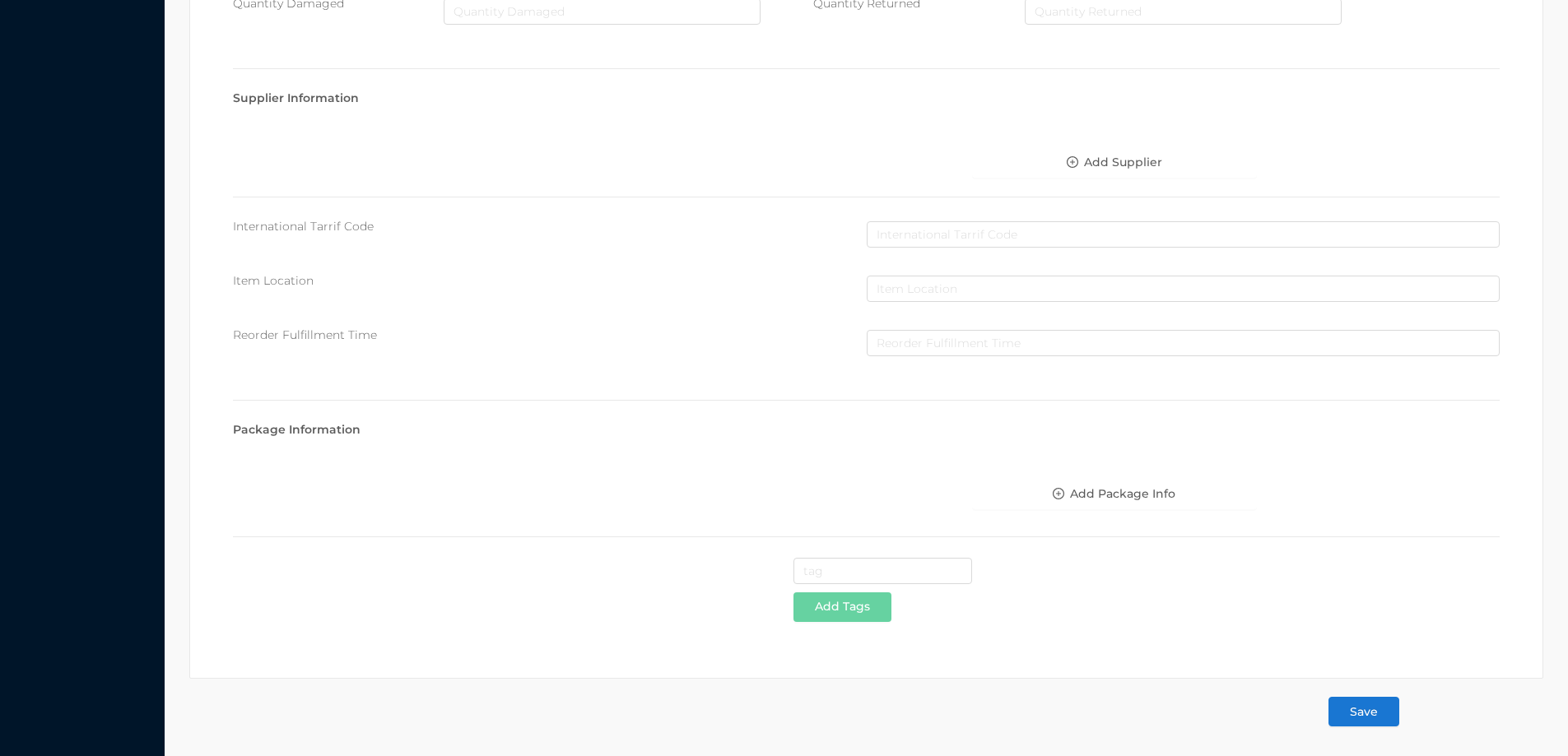
type input "1"
click at [1368, 708] on button "Save" at bounding box center [1364, 711] width 71 height 30
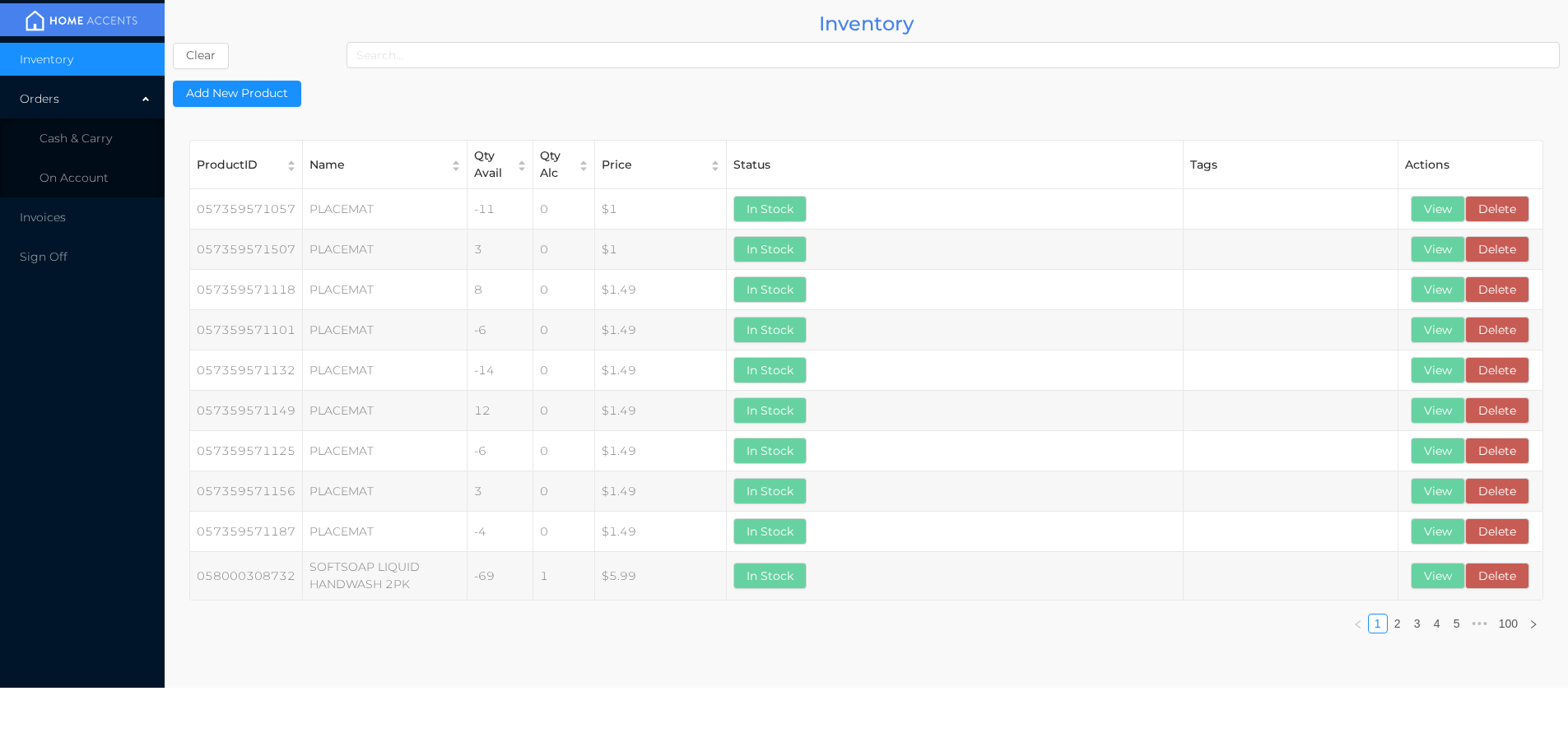
scroll to position [0, 0]
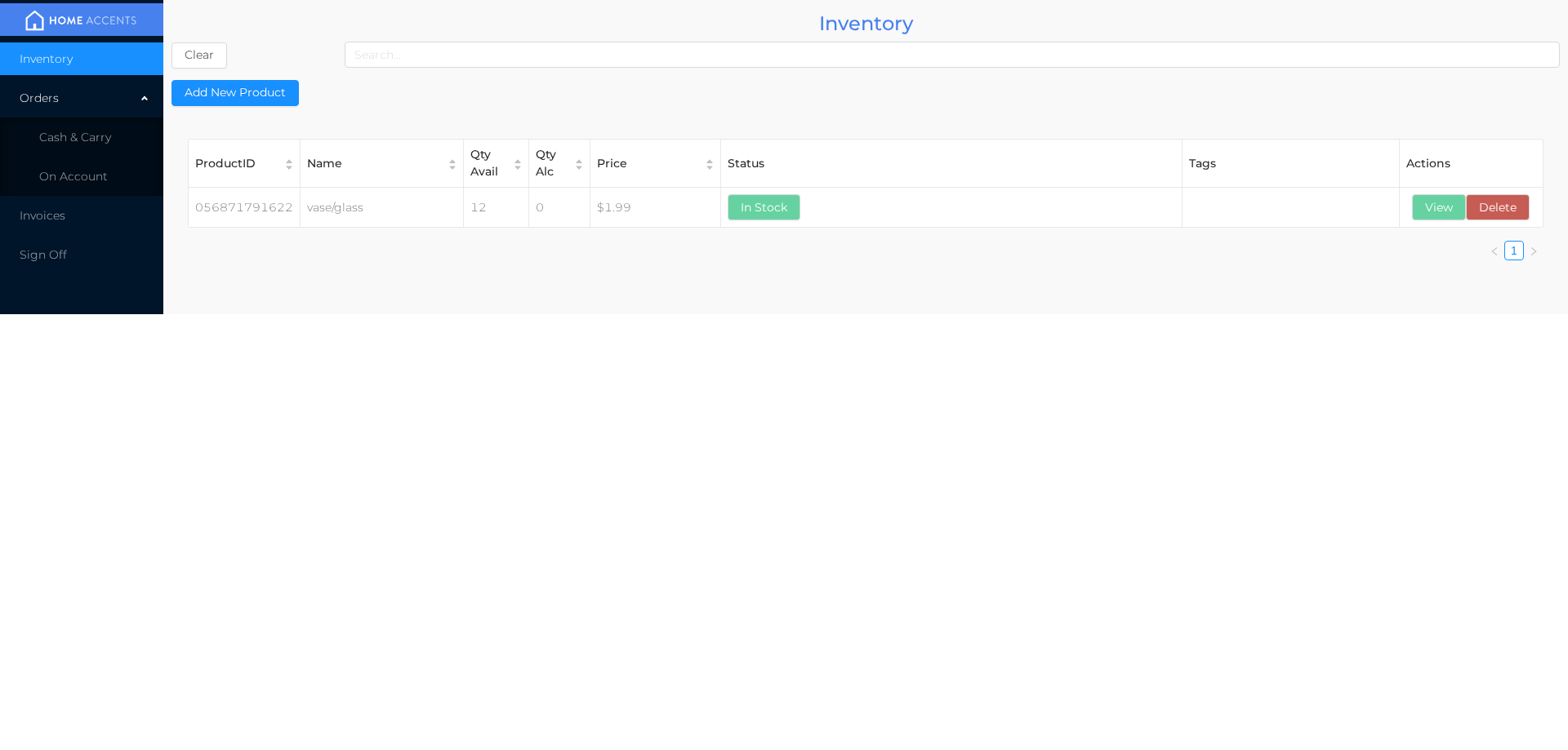
click at [80, 140] on span "Cash & Carry" at bounding box center [75, 137] width 72 height 14
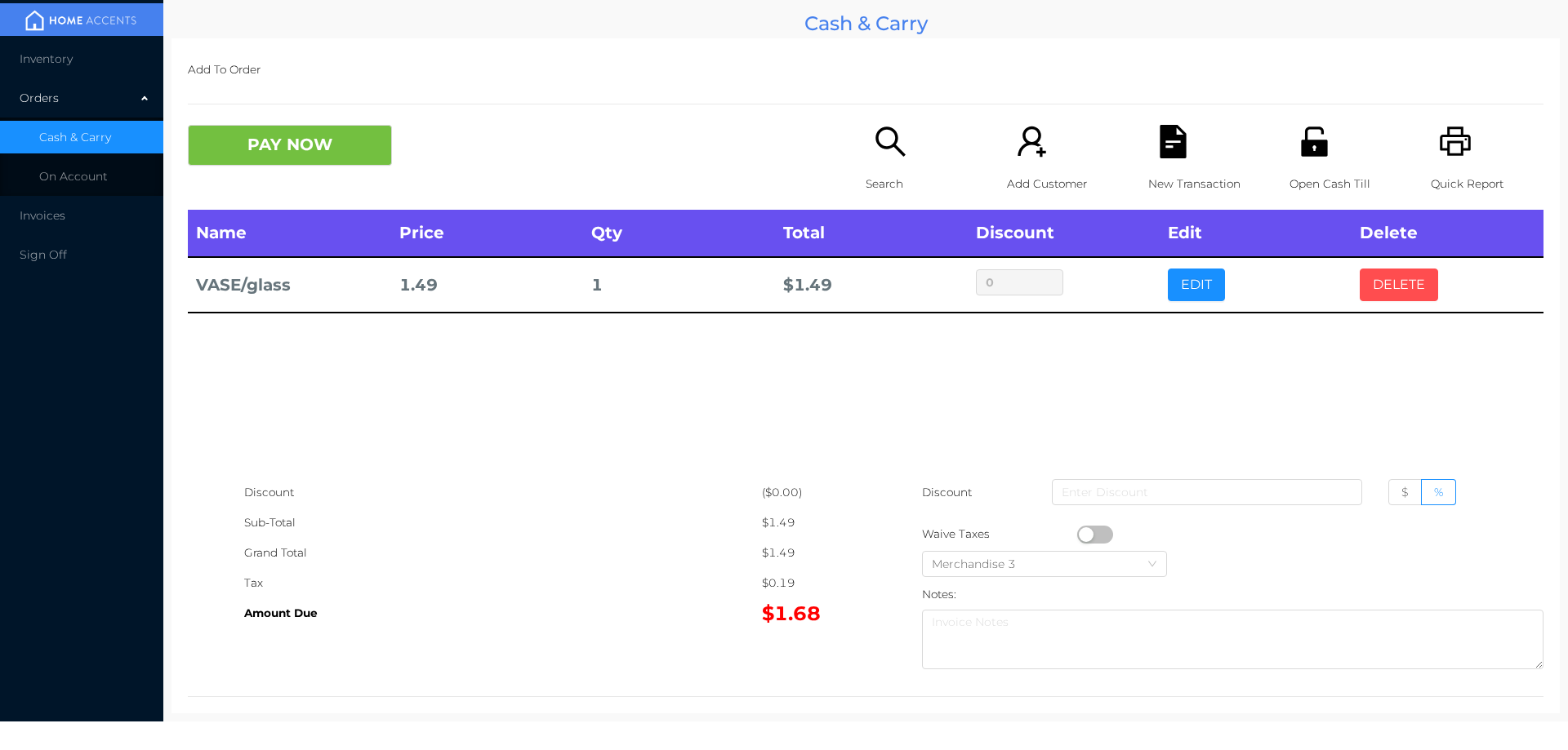
click at [1392, 270] on button "DELETE" at bounding box center [1399, 284] width 79 height 33
click at [1387, 292] on button "DELETE" at bounding box center [1399, 284] width 79 height 33
click at [1391, 289] on button "DELETE" at bounding box center [1399, 284] width 79 height 33
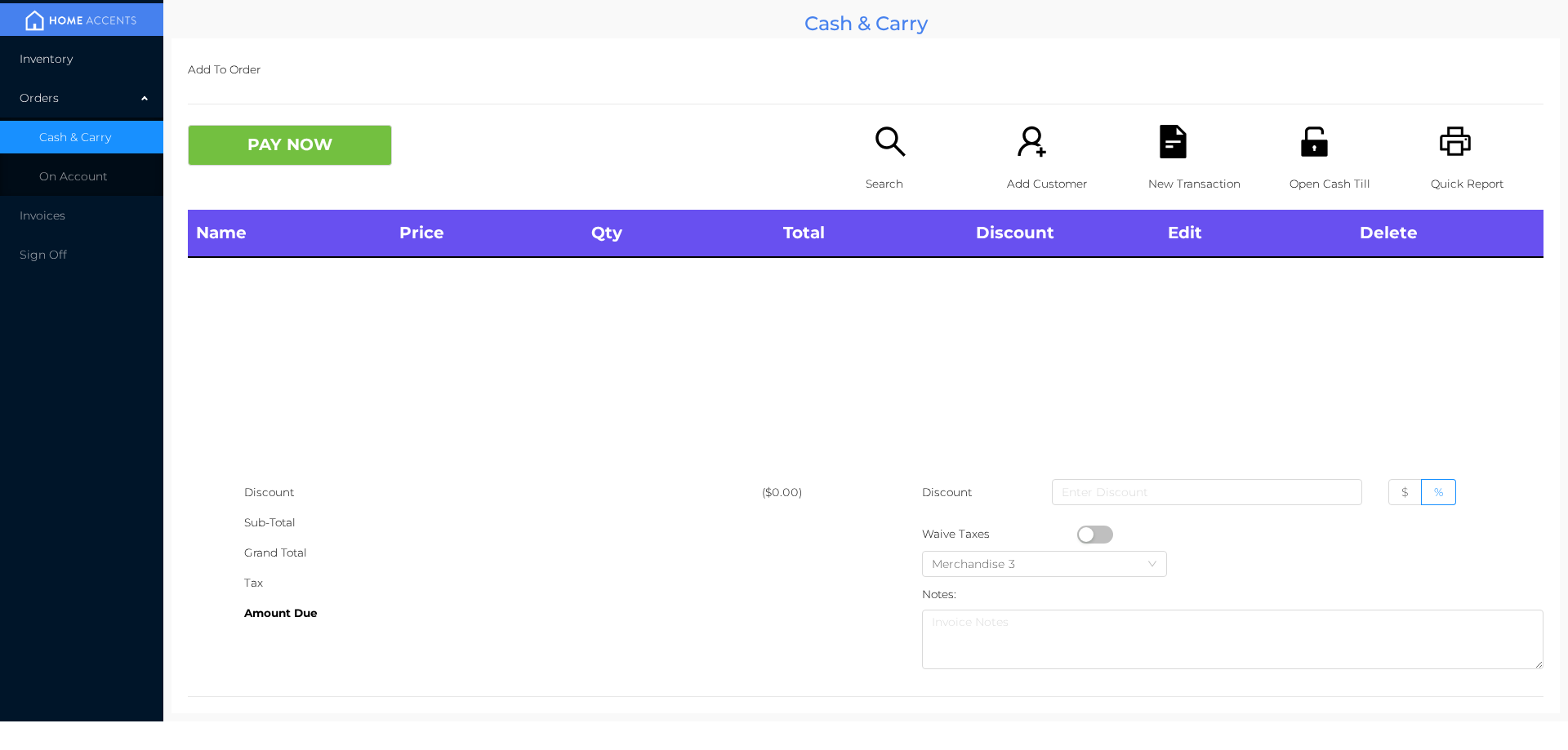
click at [57, 64] on span "Inventory" at bounding box center [46, 59] width 53 height 14
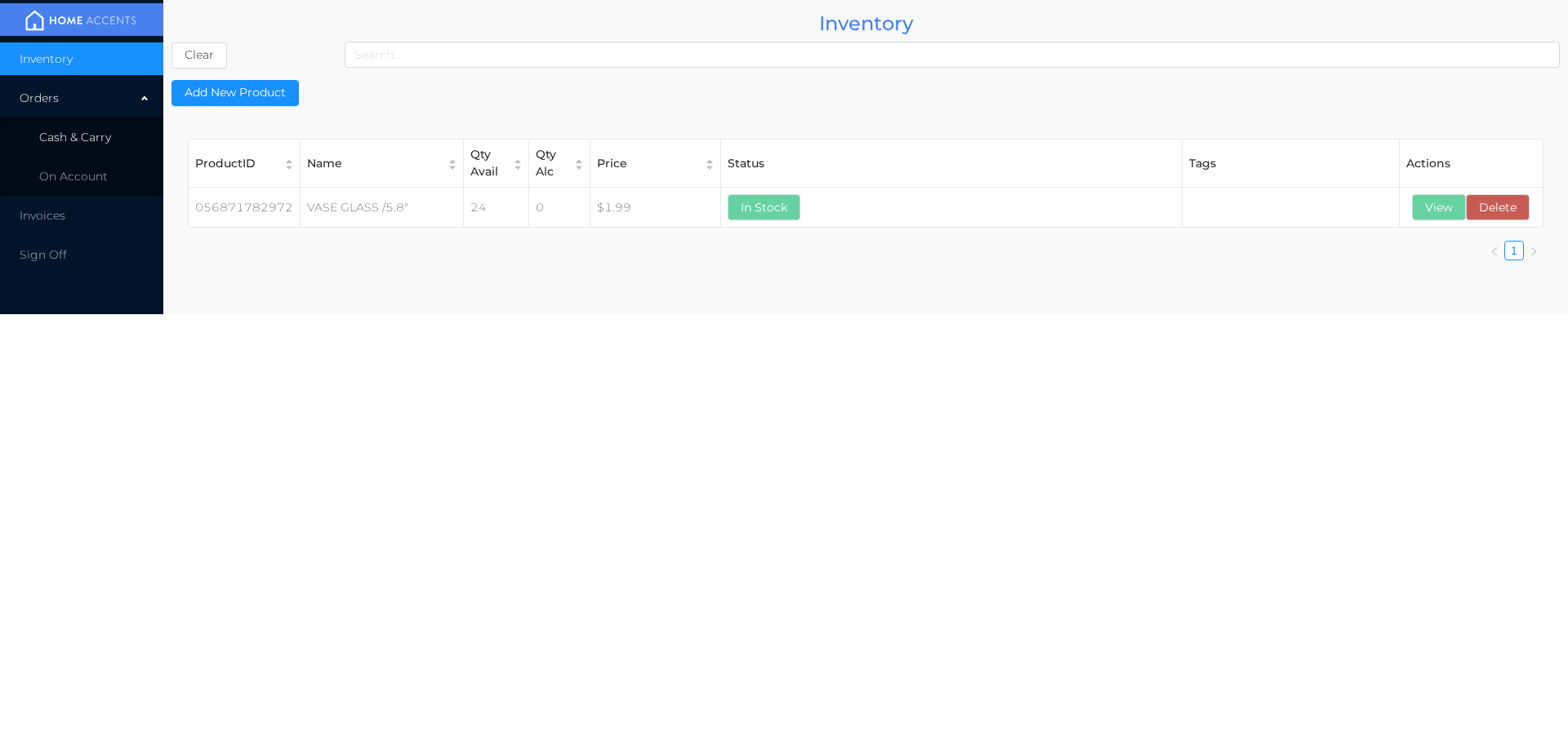
click at [64, 138] on span "Cash & Carry" at bounding box center [75, 137] width 72 height 14
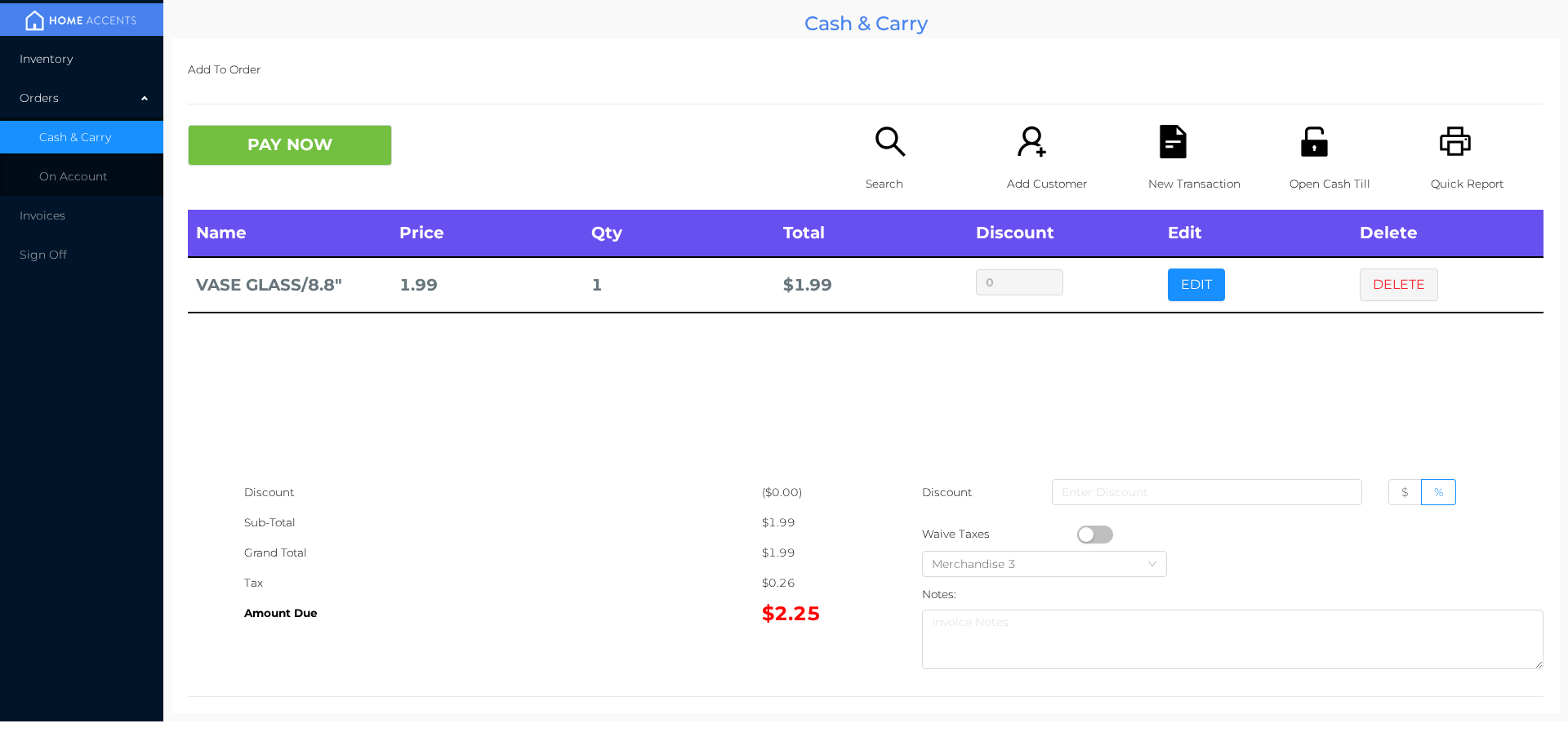
click at [55, 60] on span "Inventory" at bounding box center [46, 59] width 53 height 14
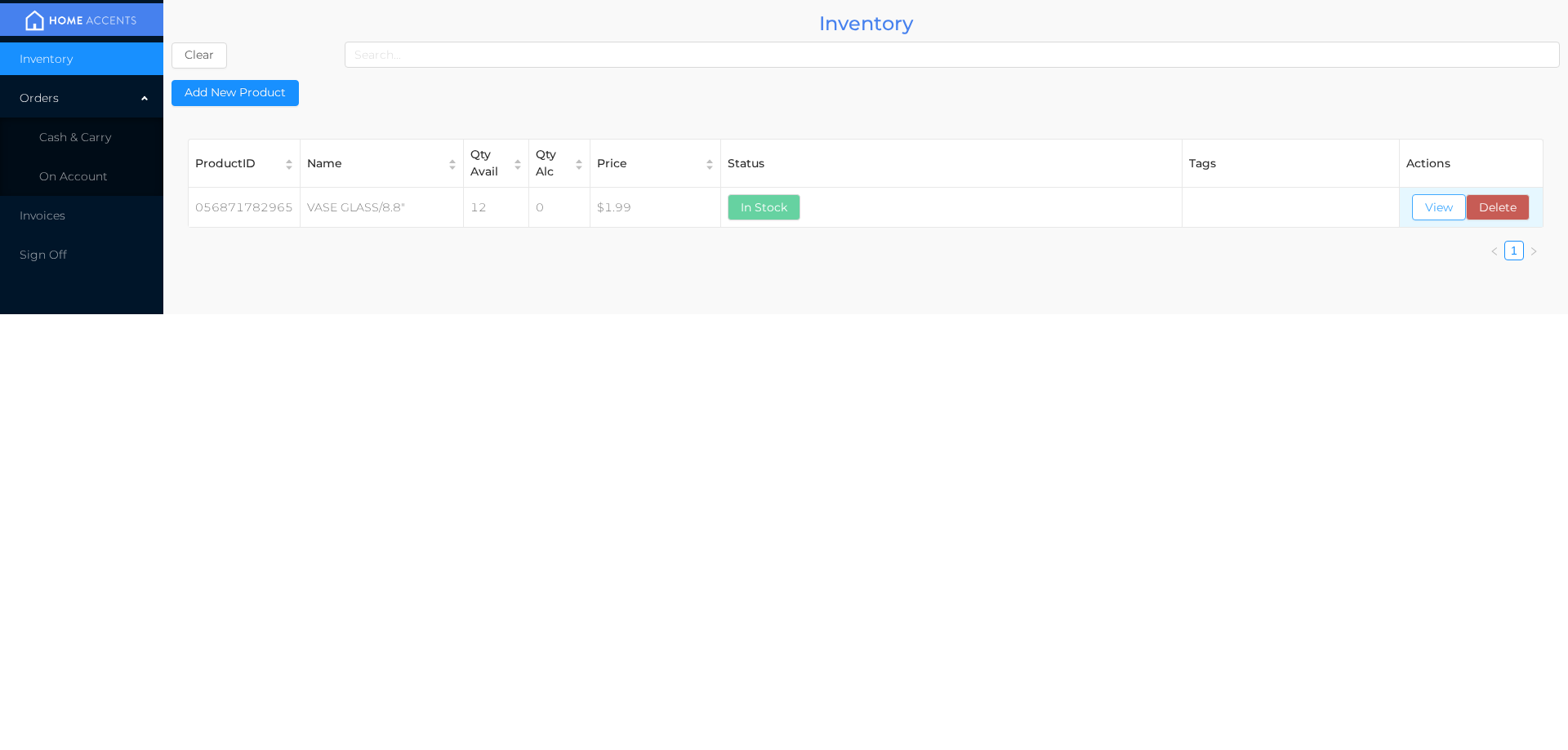
click at [1430, 207] on button "View" at bounding box center [1439, 206] width 54 height 26
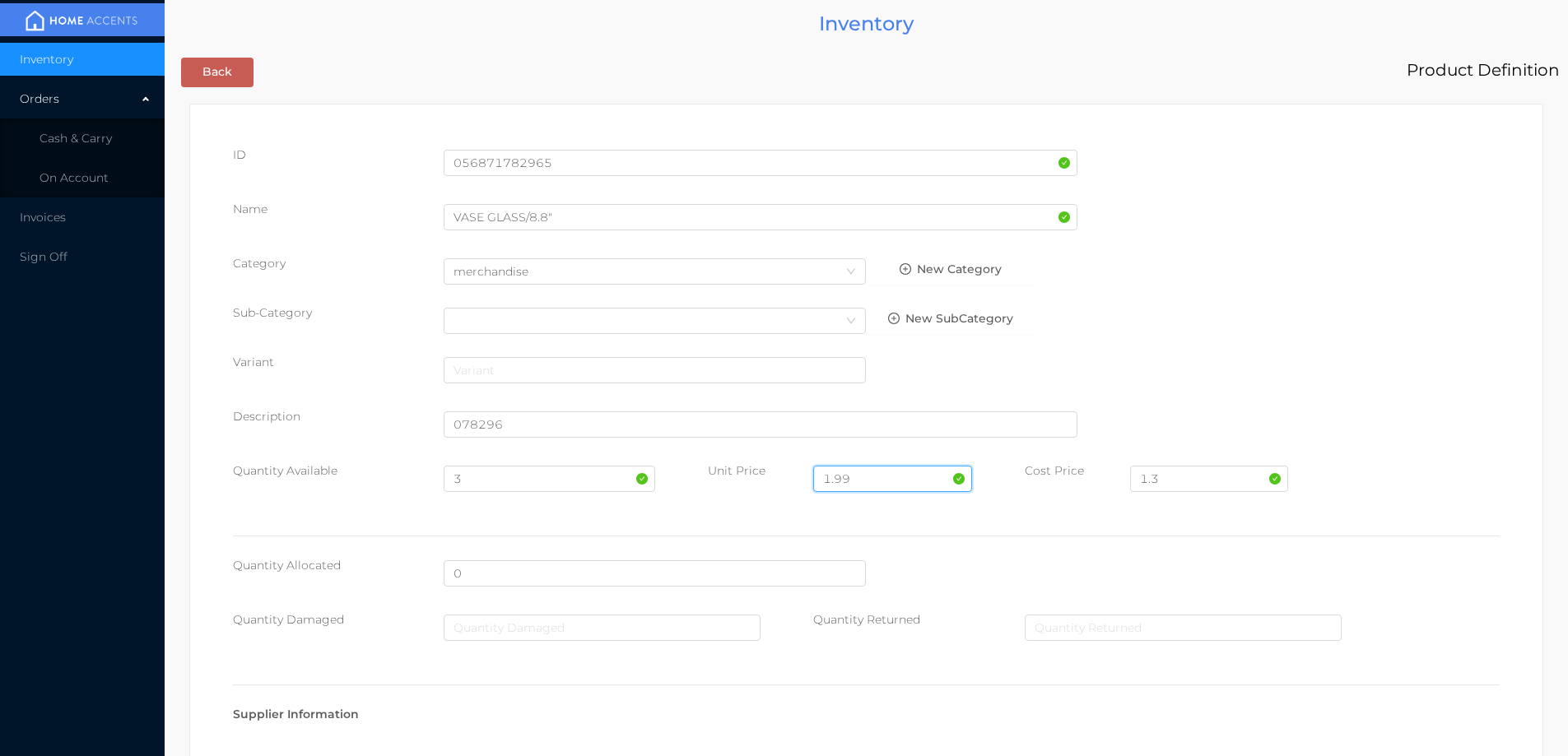
click at [857, 474] on input "1.99" at bounding box center [892, 478] width 158 height 26
type input "1"
type input "2.99"
click at [479, 479] on input "3" at bounding box center [549, 478] width 211 height 26
type input "12"
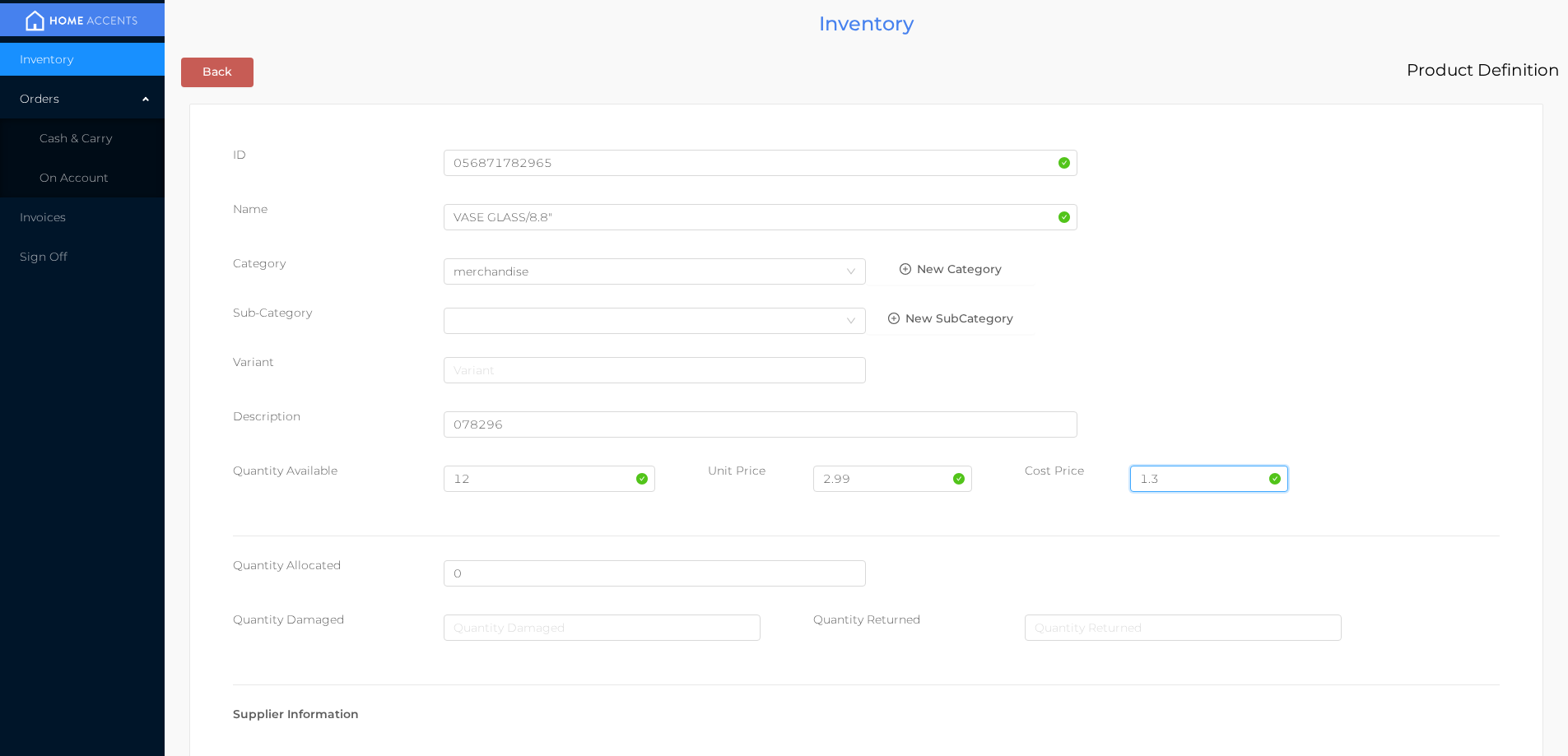
click at [1172, 480] on input "1.3" at bounding box center [1209, 478] width 158 height 26
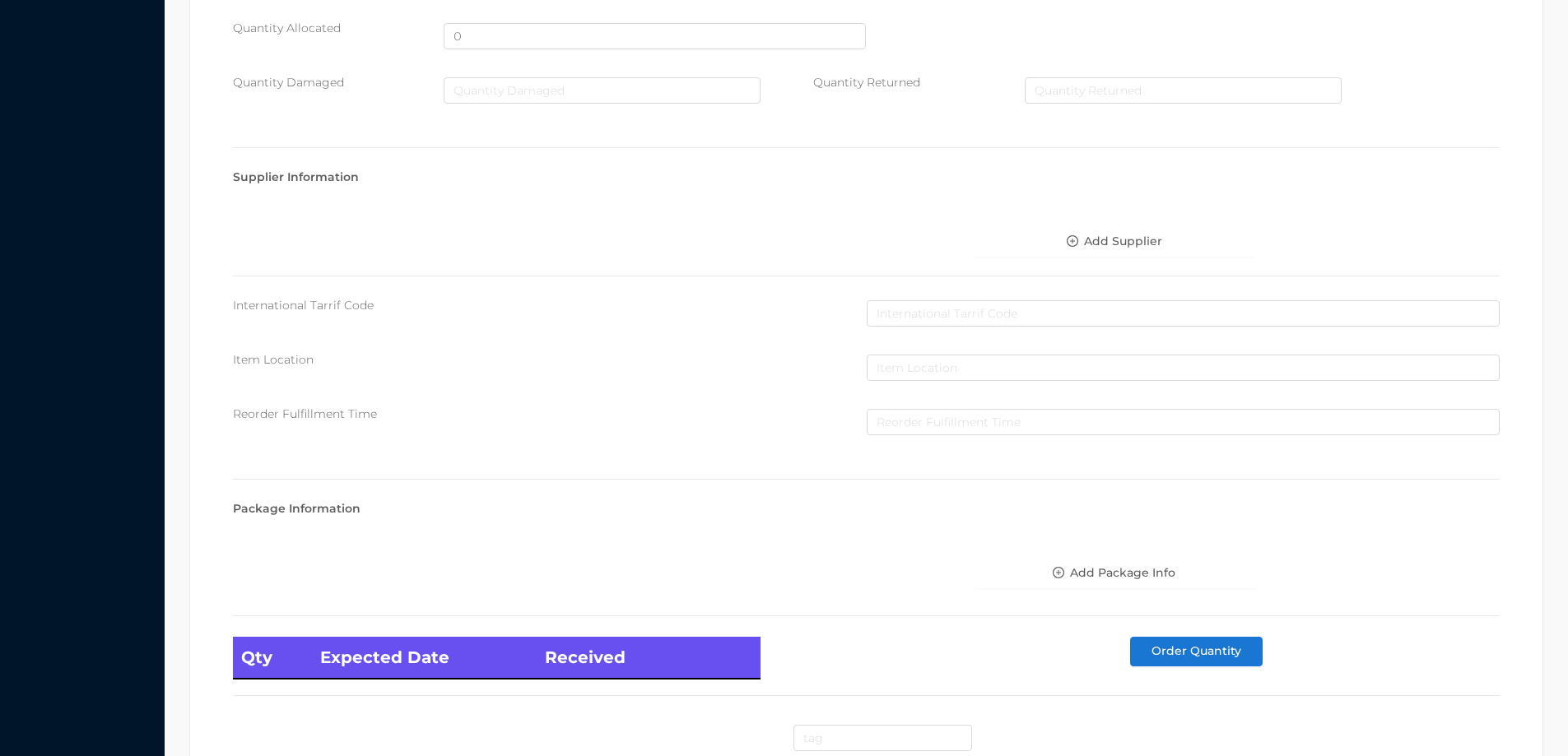
scroll to position [698, 0]
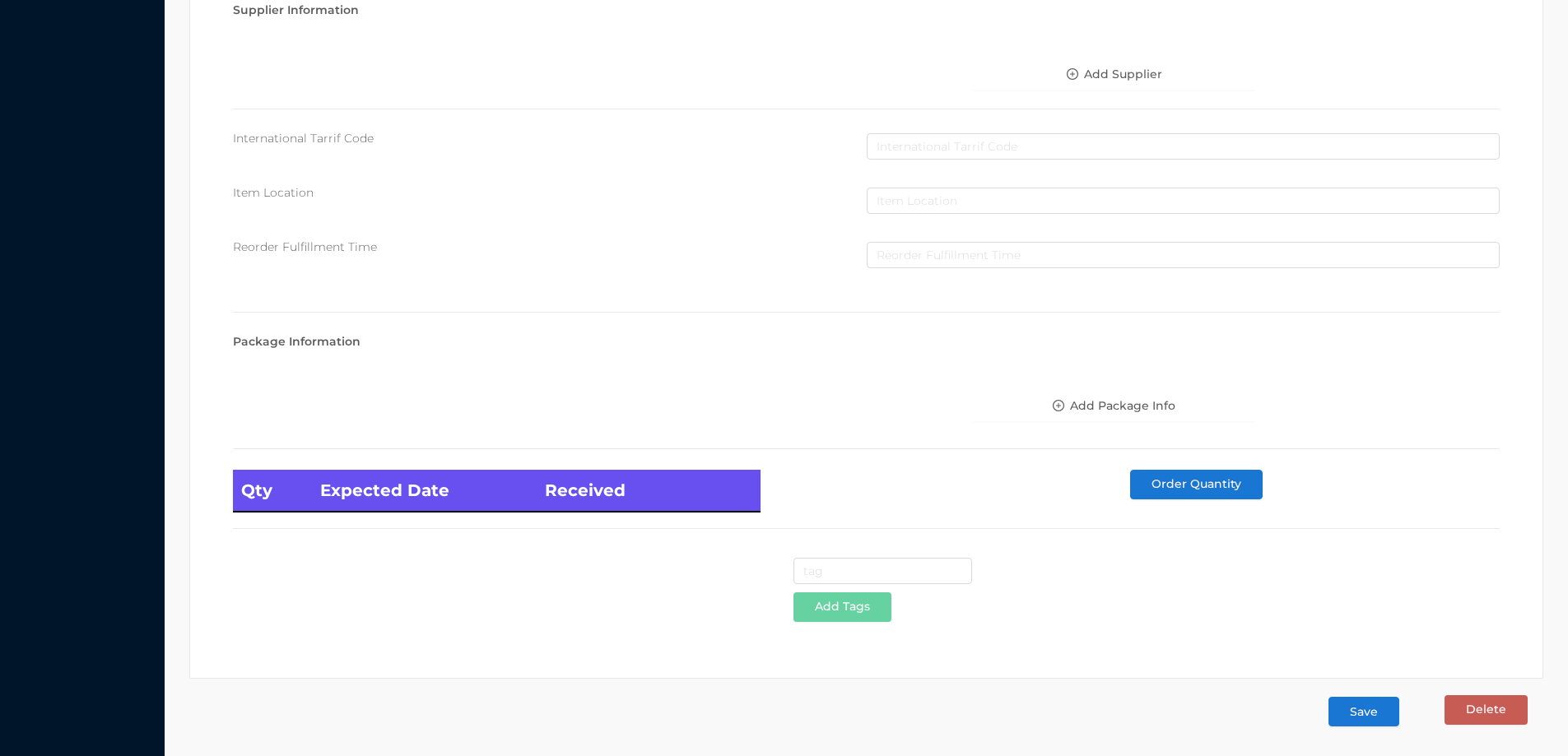
type input "1.5"
click at [1358, 705] on button "Save" at bounding box center [1364, 711] width 71 height 30
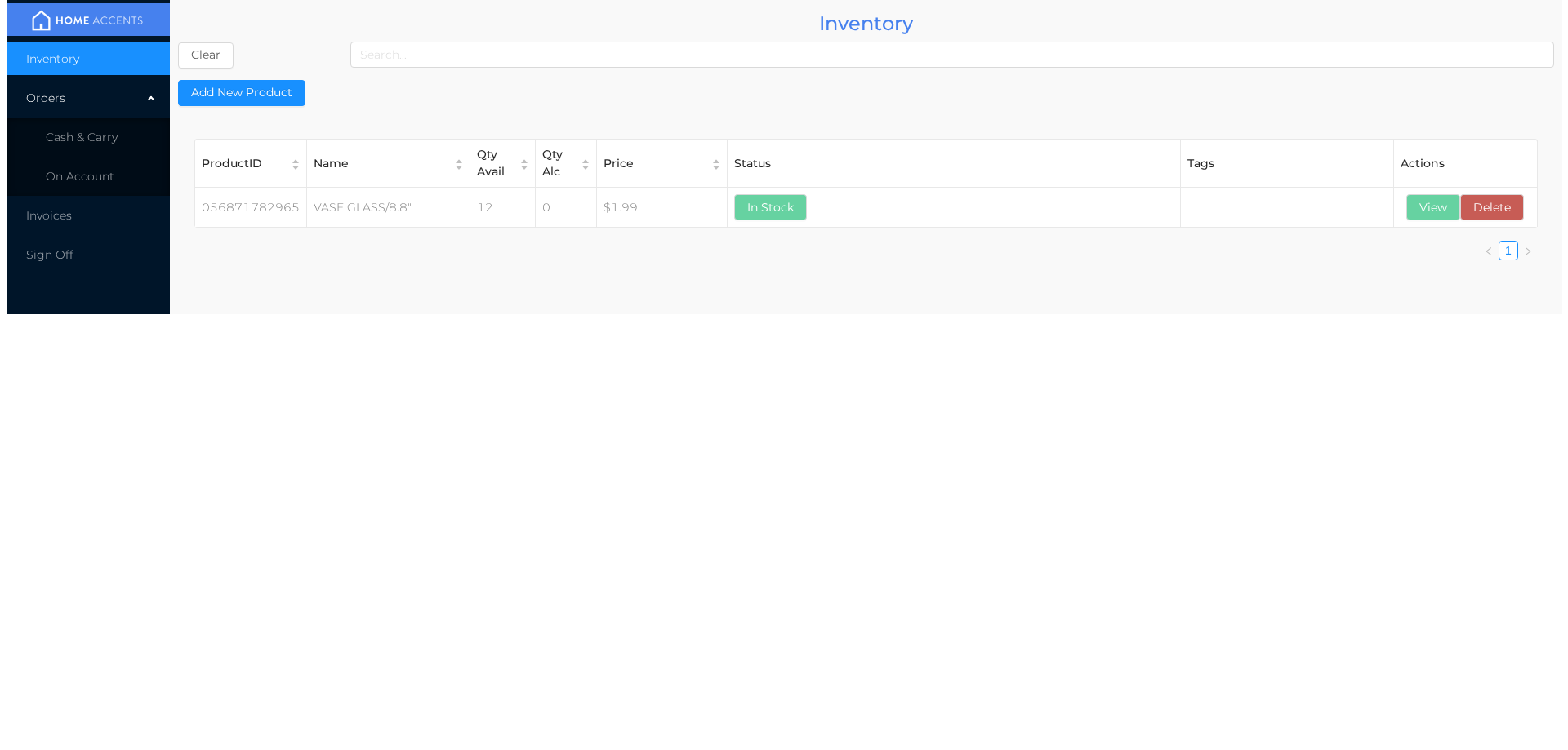
scroll to position [0, 0]
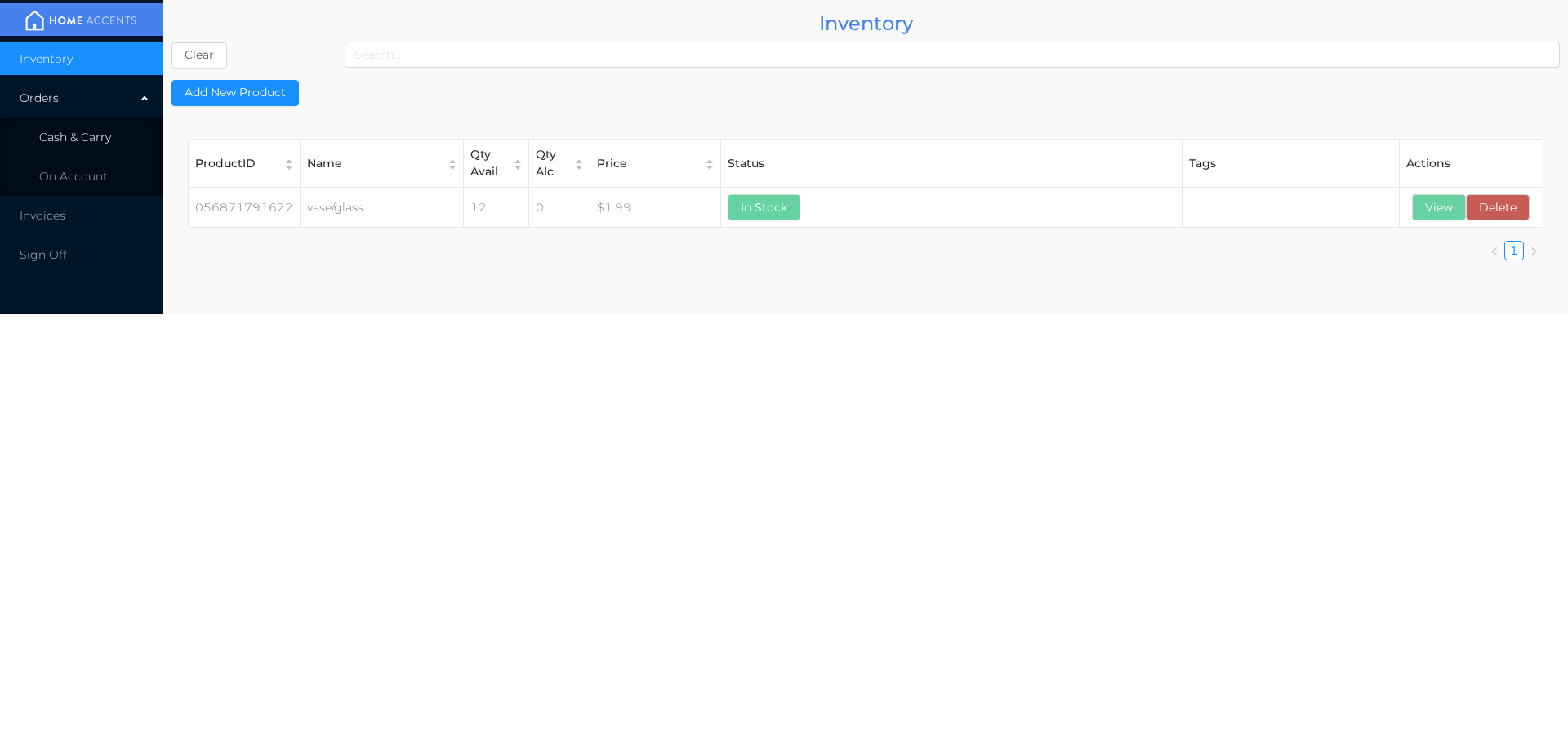
click at [81, 125] on li "Cash & Carry" at bounding box center [81, 137] width 164 height 33
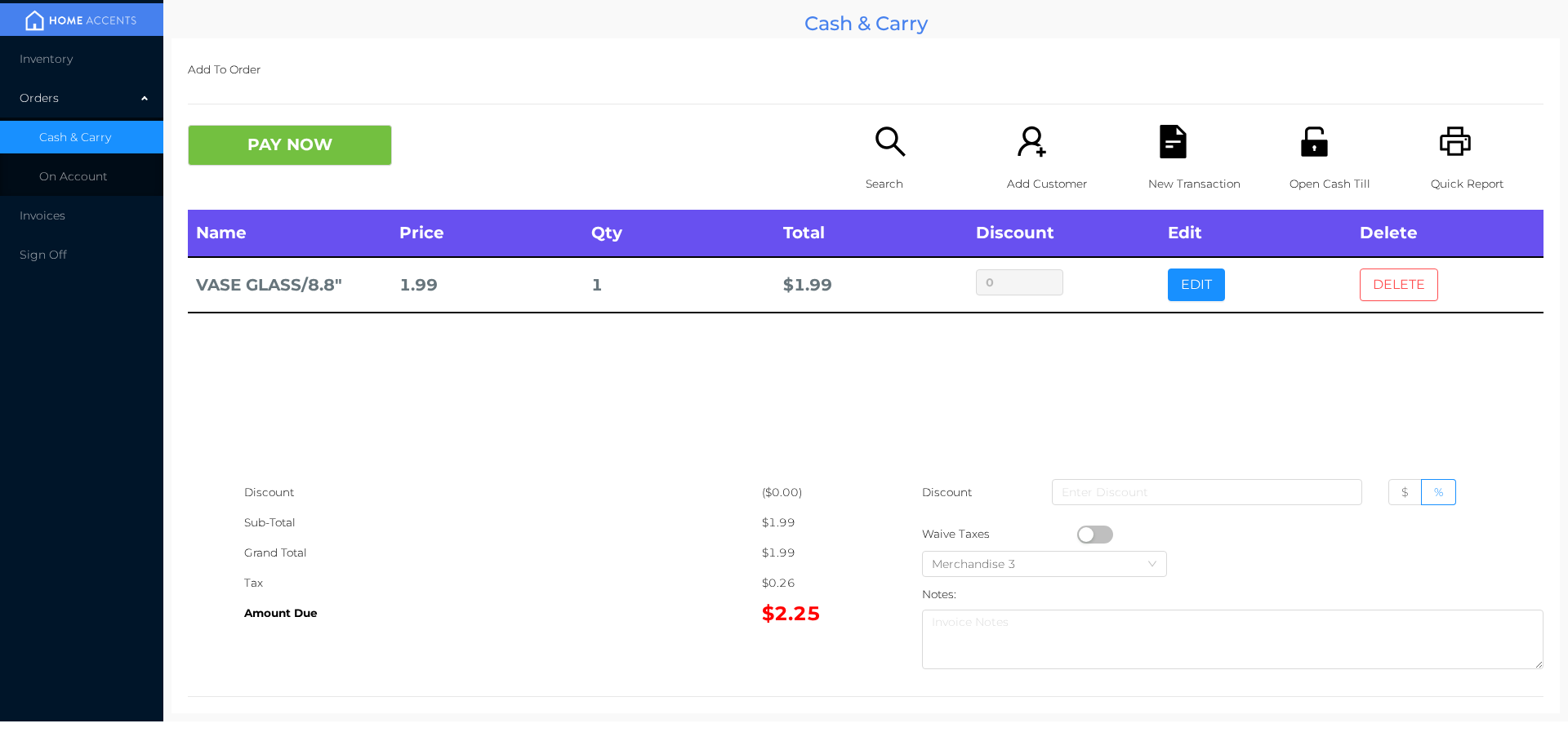
click at [1380, 285] on button "DELETE" at bounding box center [1399, 284] width 79 height 33
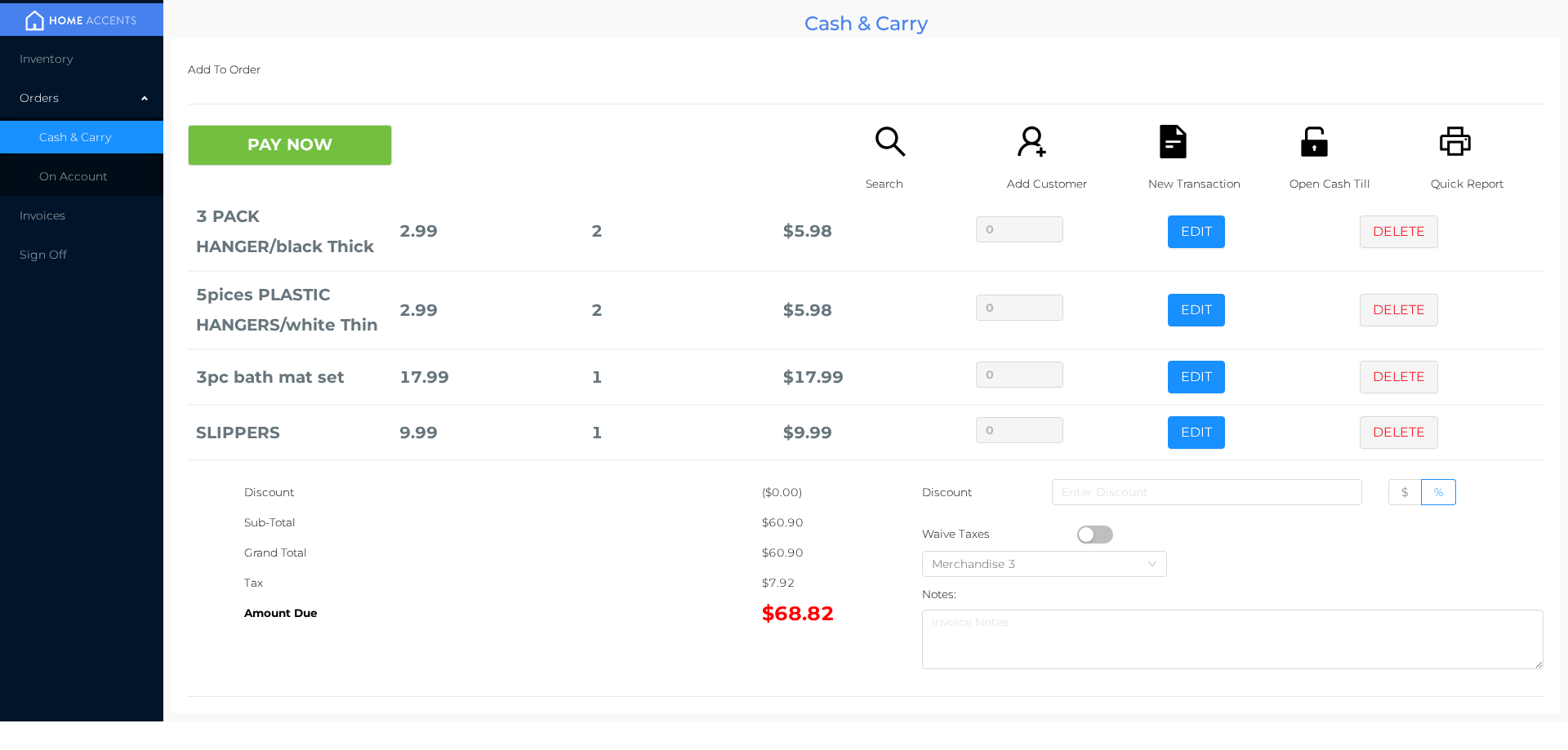
scroll to position [222, 0]
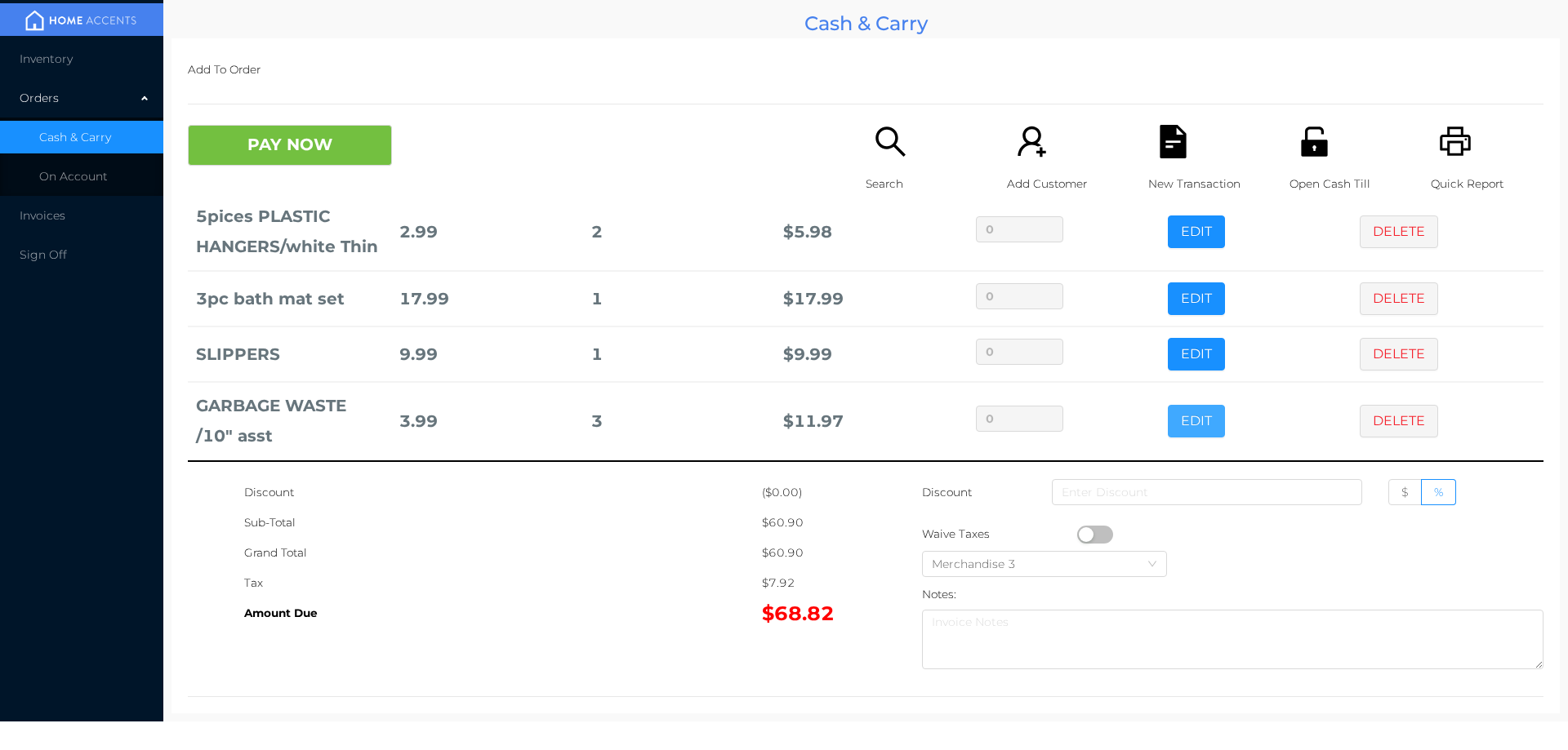
click at [1168, 427] on button "EDIT" at bounding box center [1197, 421] width 57 height 33
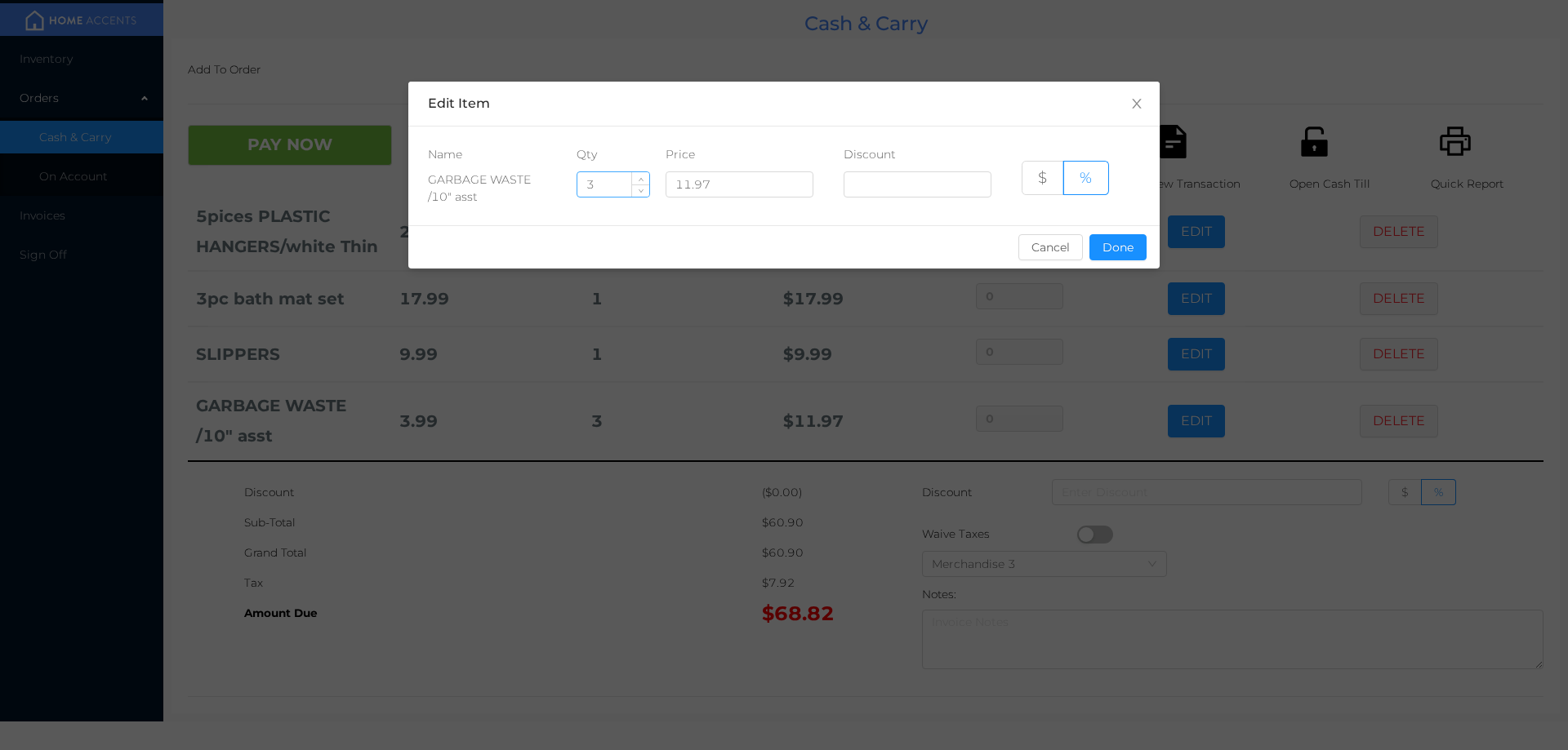
click at [618, 187] on input "3" at bounding box center [614, 184] width 72 height 24
type input "2"
click at [1112, 258] on button "Done" at bounding box center [1118, 247] width 57 height 26
type input "0%"
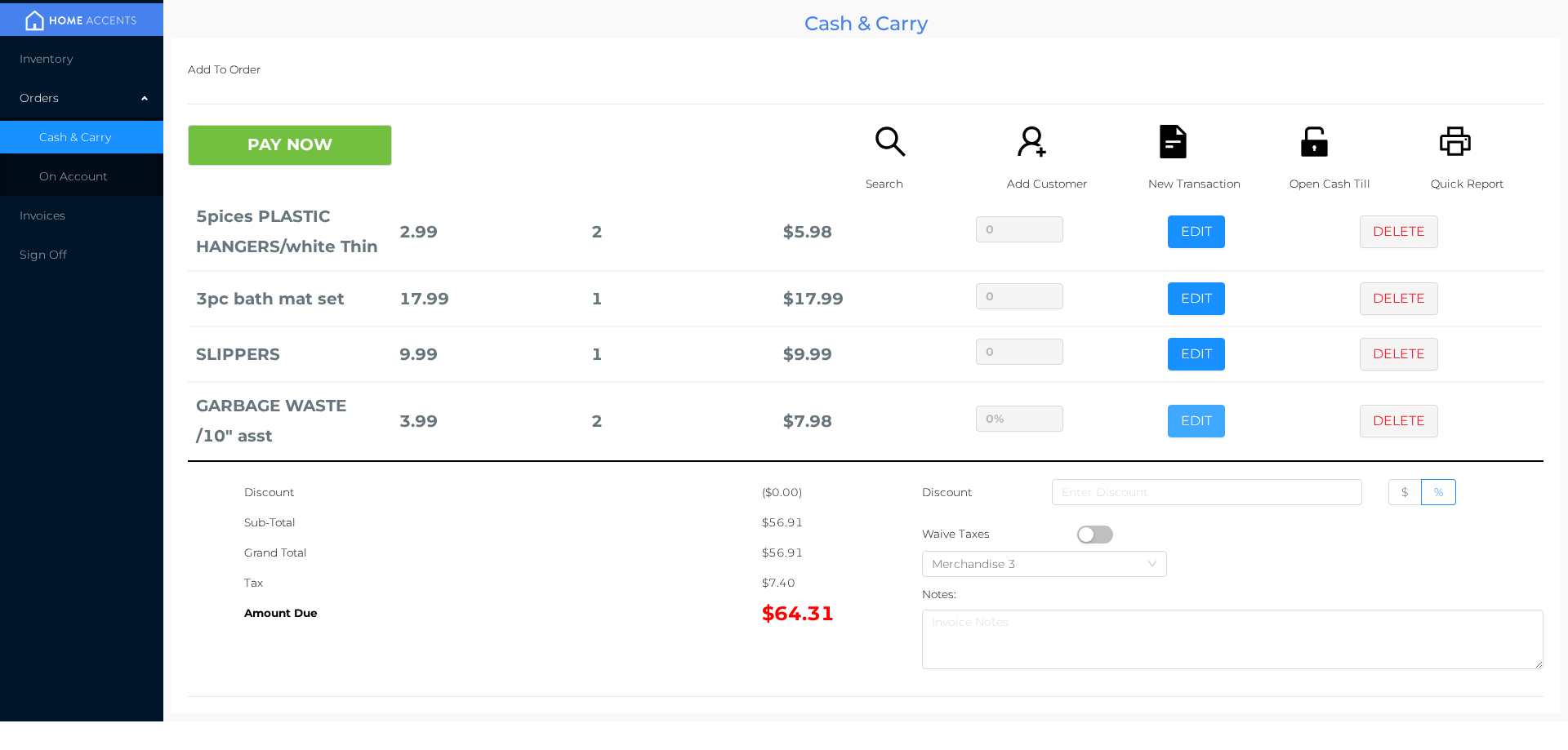
click at [1168, 405] on button "EDIT" at bounding box center [1197, 421] width 57 height 33
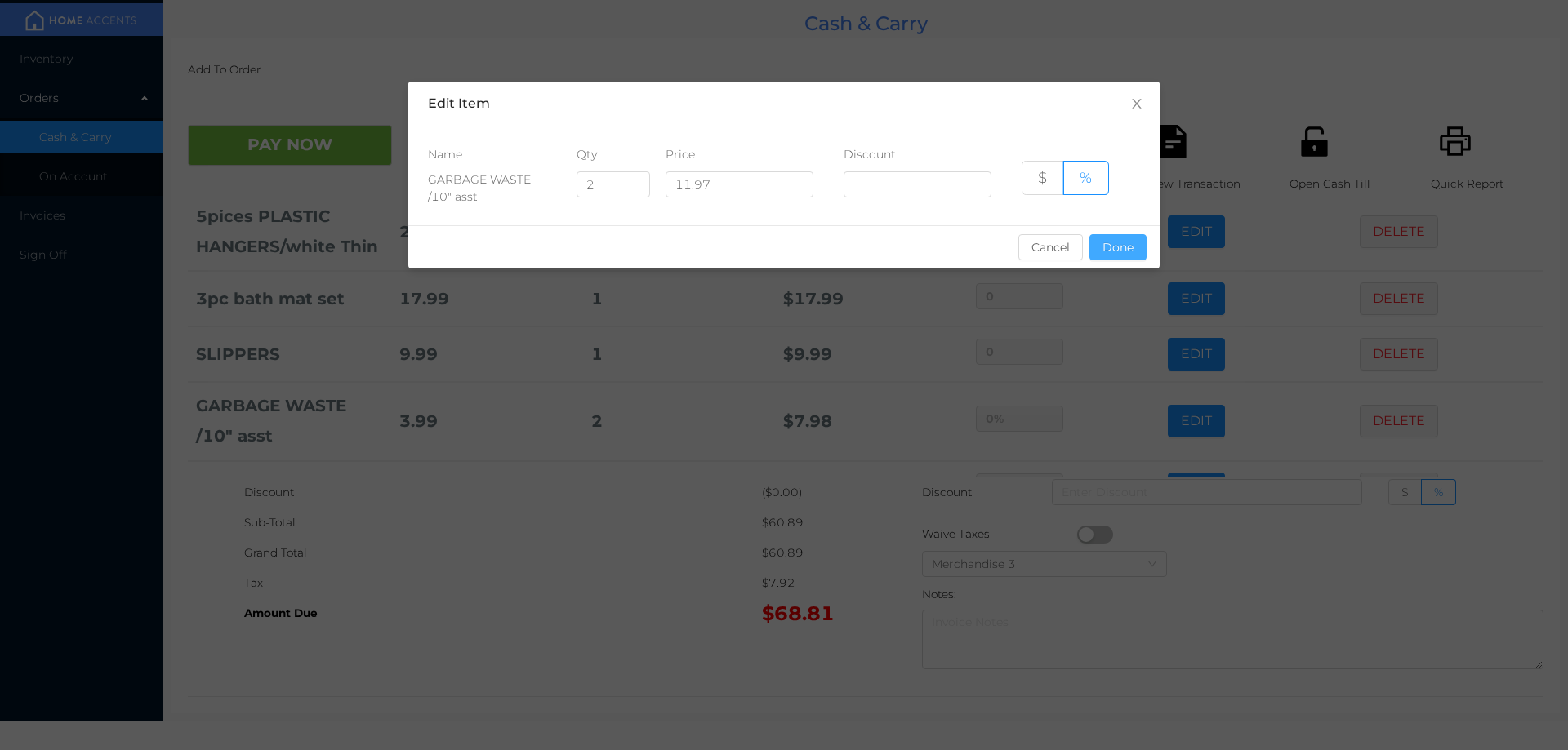
click at [1129, 248] on button "Done" at bounding box center [1118, 247] width 57 height 26
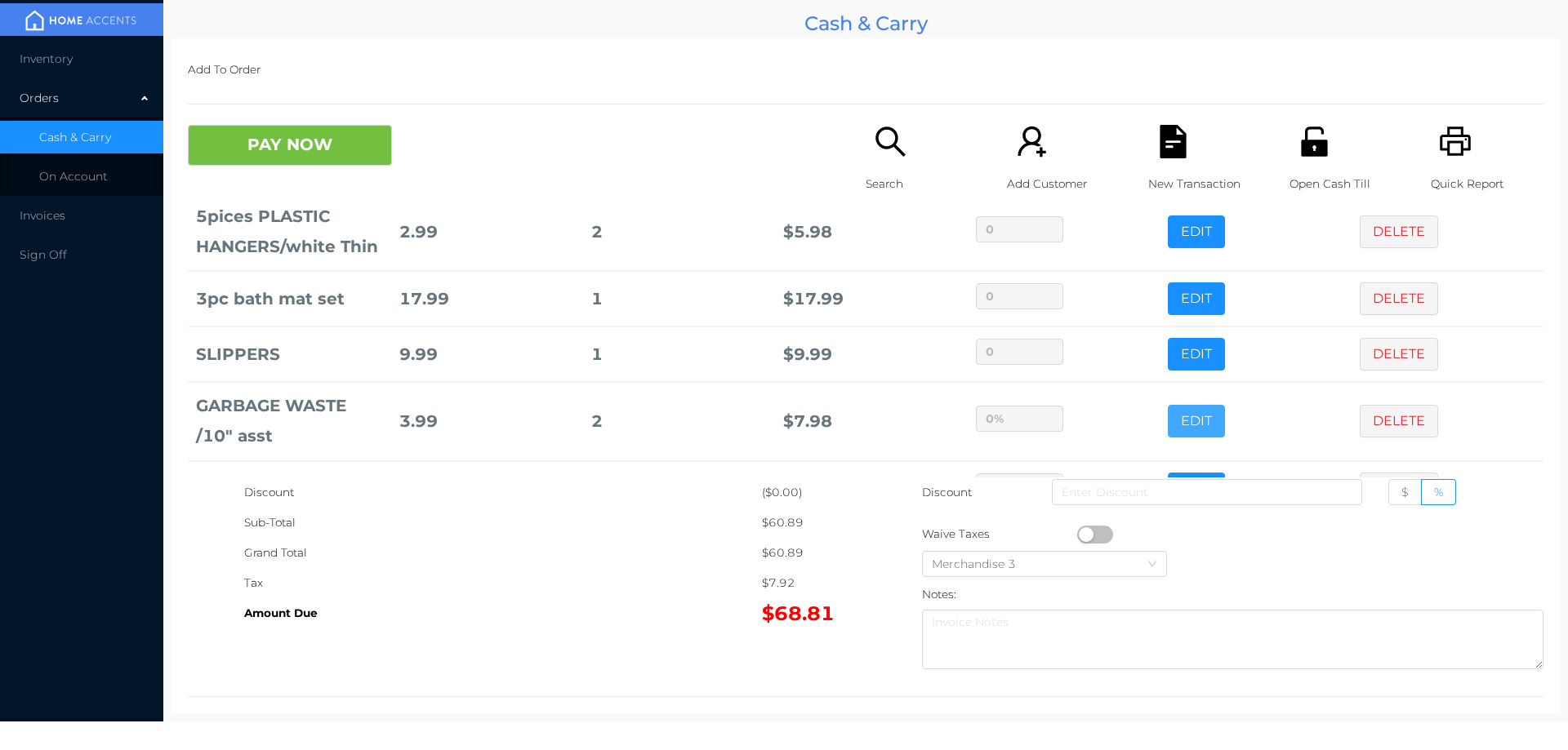
scroll to position [277, 0]
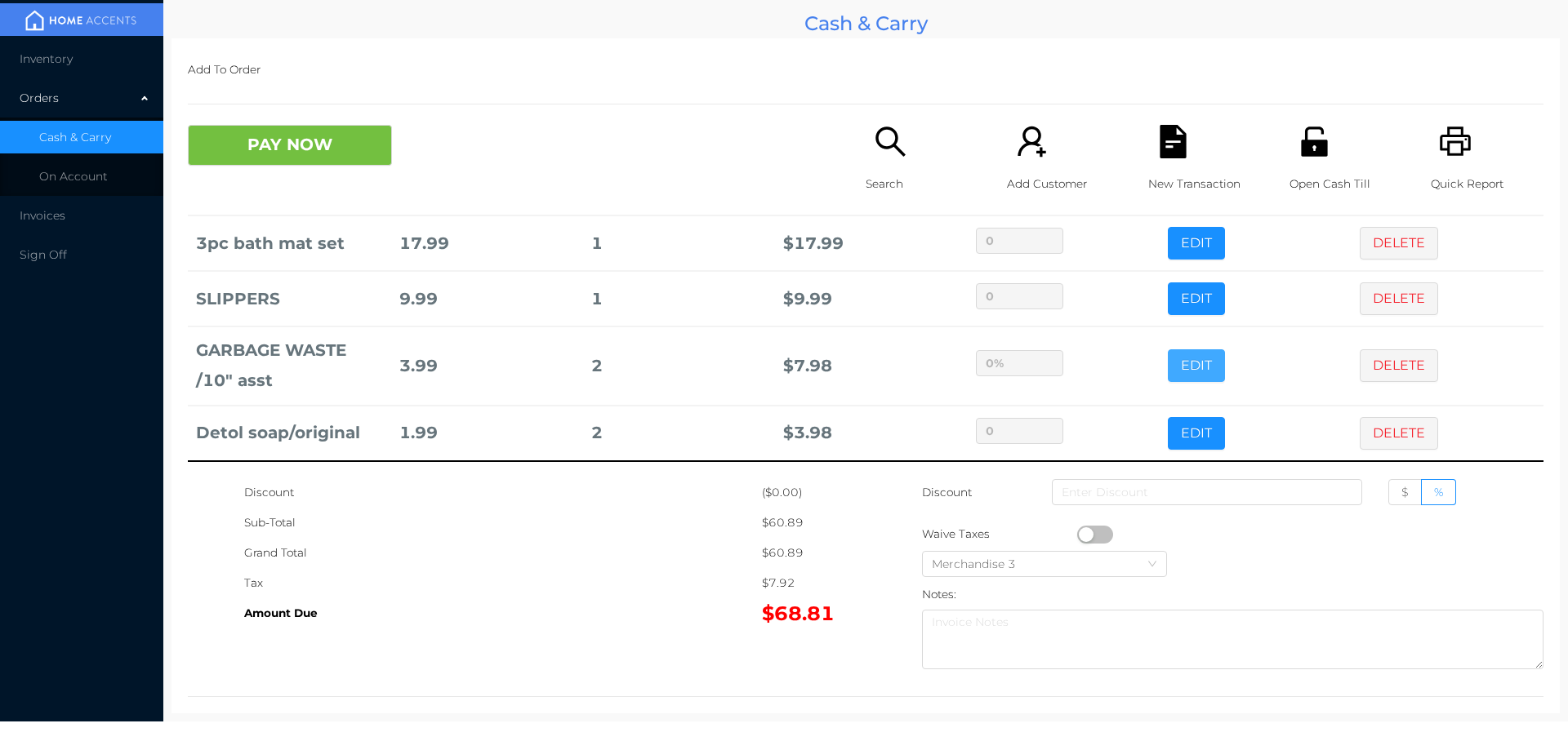
click at [1168, 350] on button "EDIT" at bounding box center [1197, 366] width 57 height 33
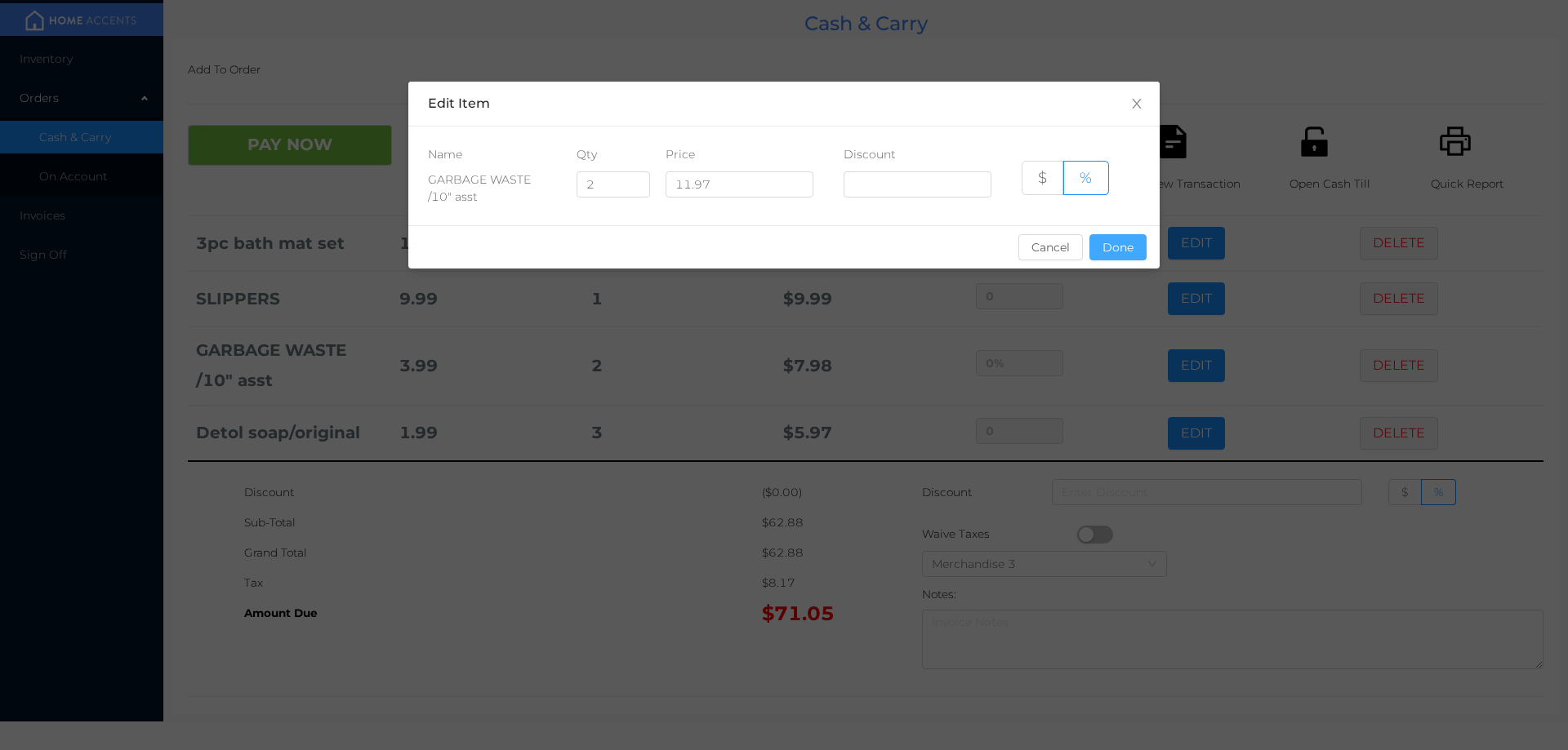
click at [1115, 240] on button "Done" at bounding box center [1118, 247] width 57 height 26
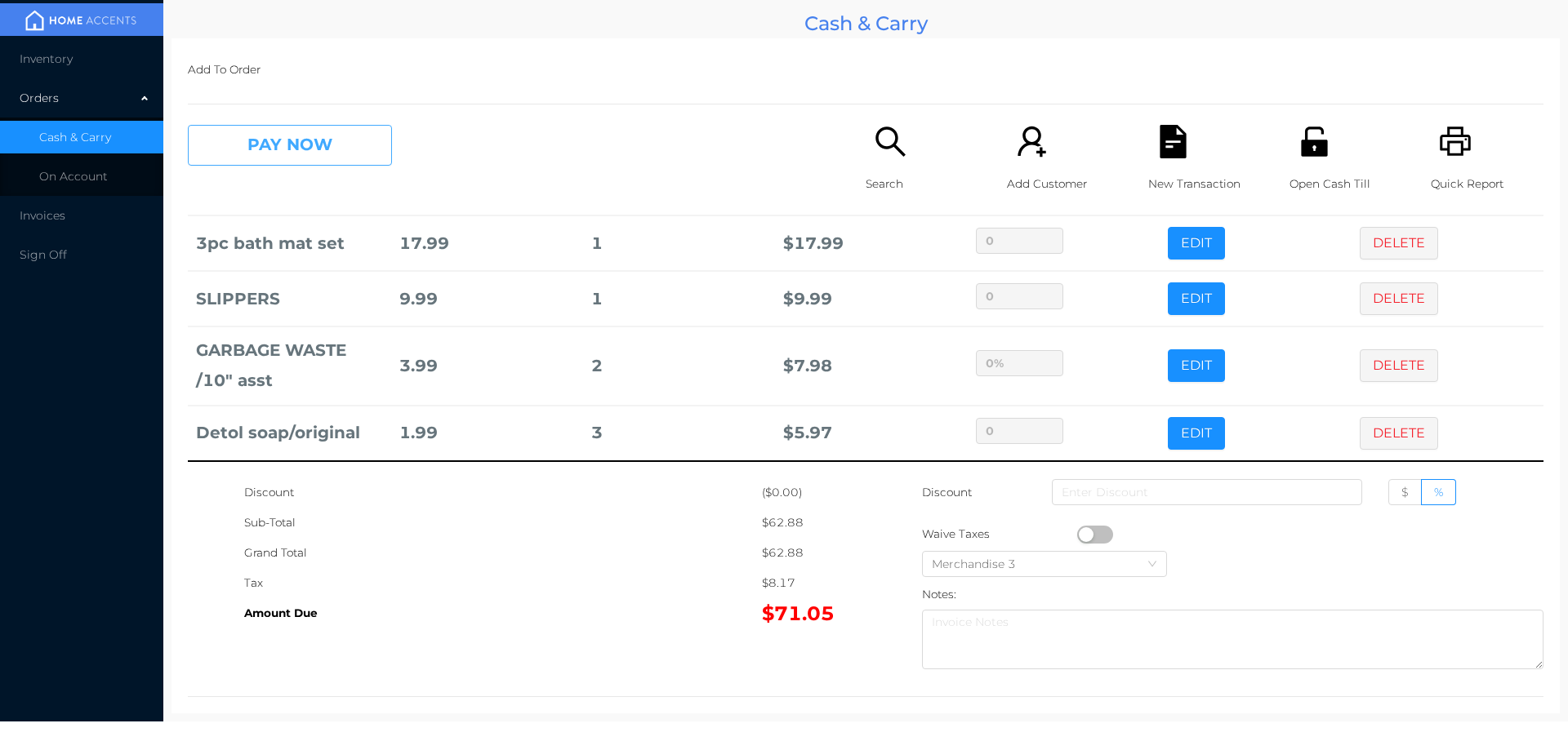
click at [355, 149] on button "PAY NOW" at bounding box center [290, 146] width 204 height 41
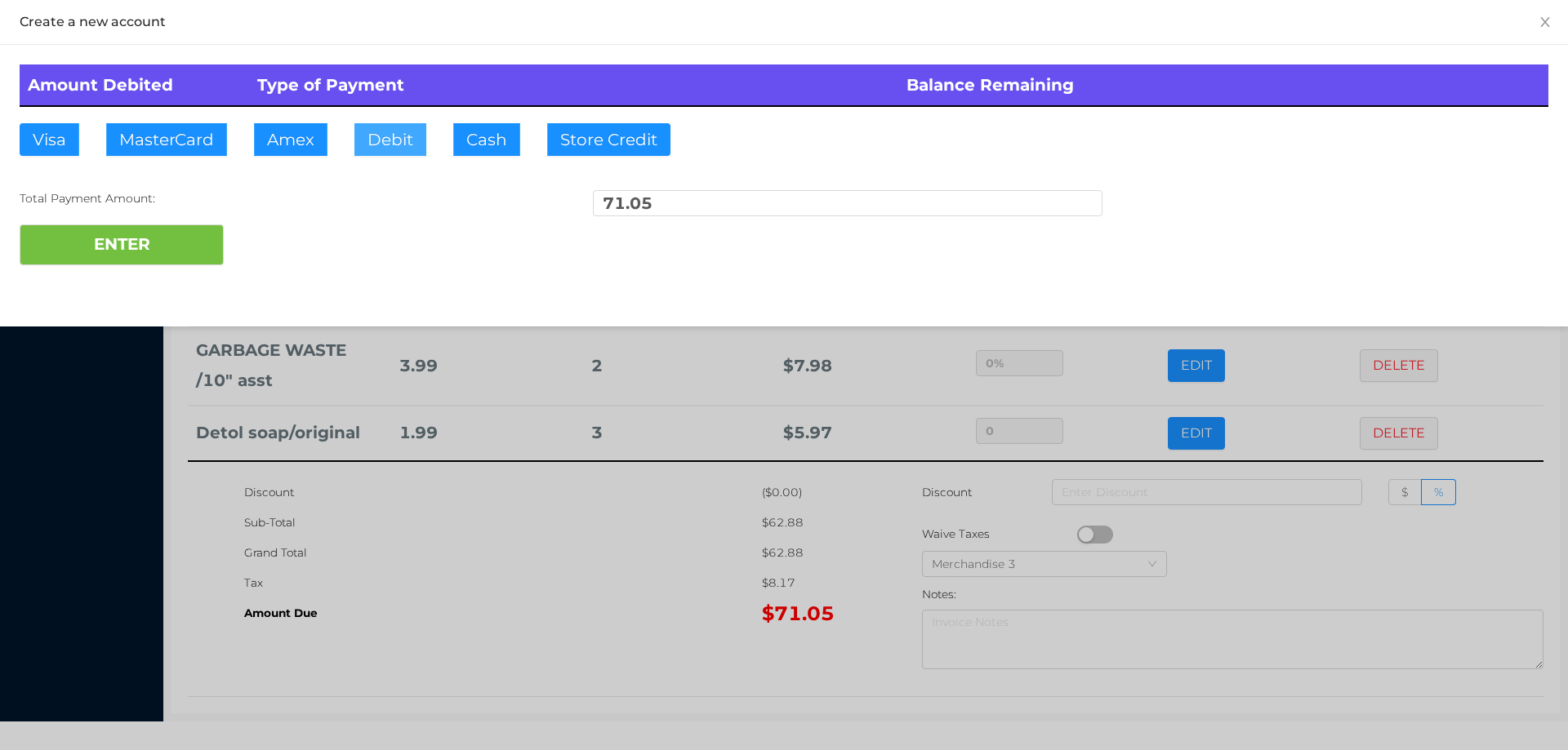
click at [383, 148] on button "Debit" at bounding box center [390, 139] width 72 height 33
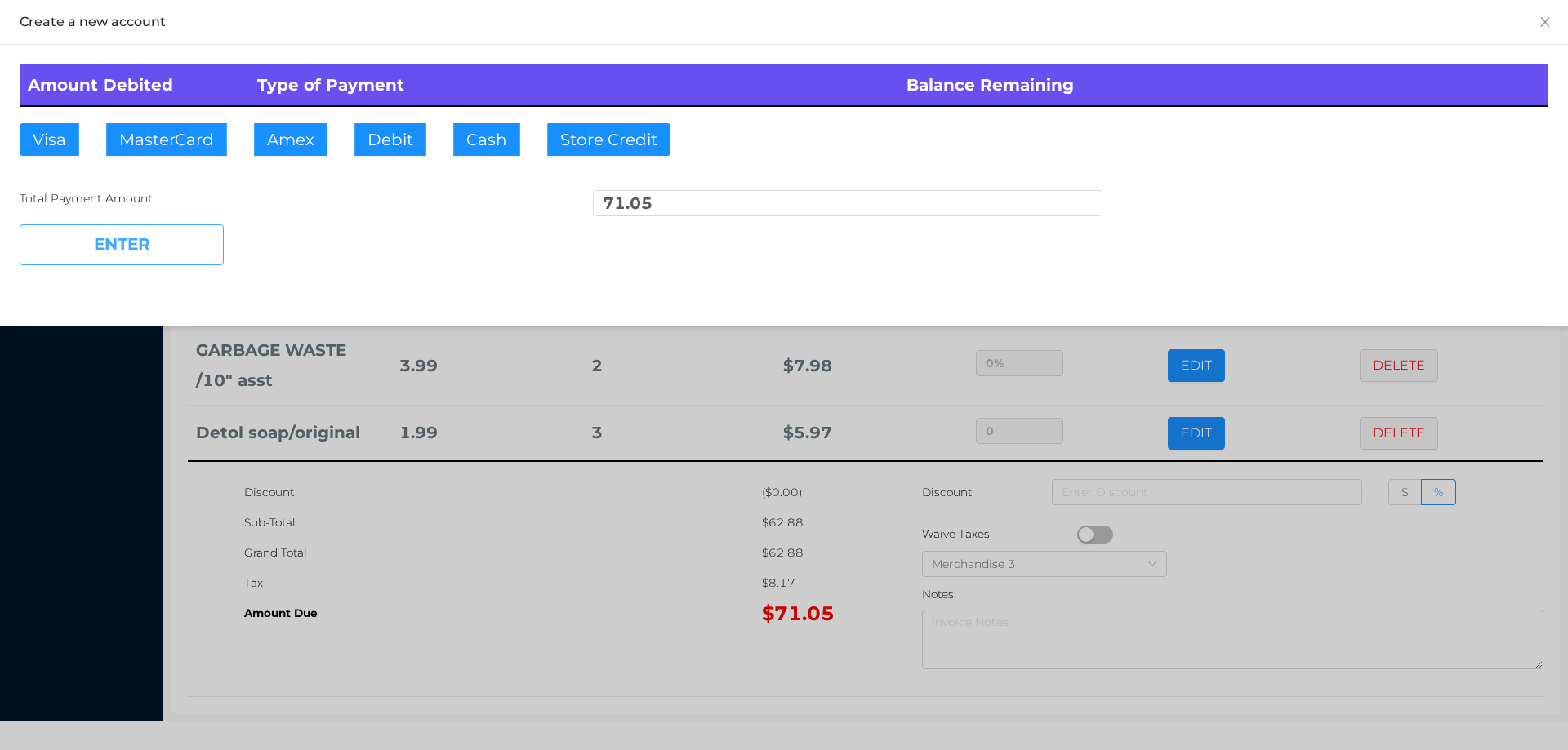
click at [175, 254] on button "ENTER" at bounding box center [122, 245] width 204 height 41
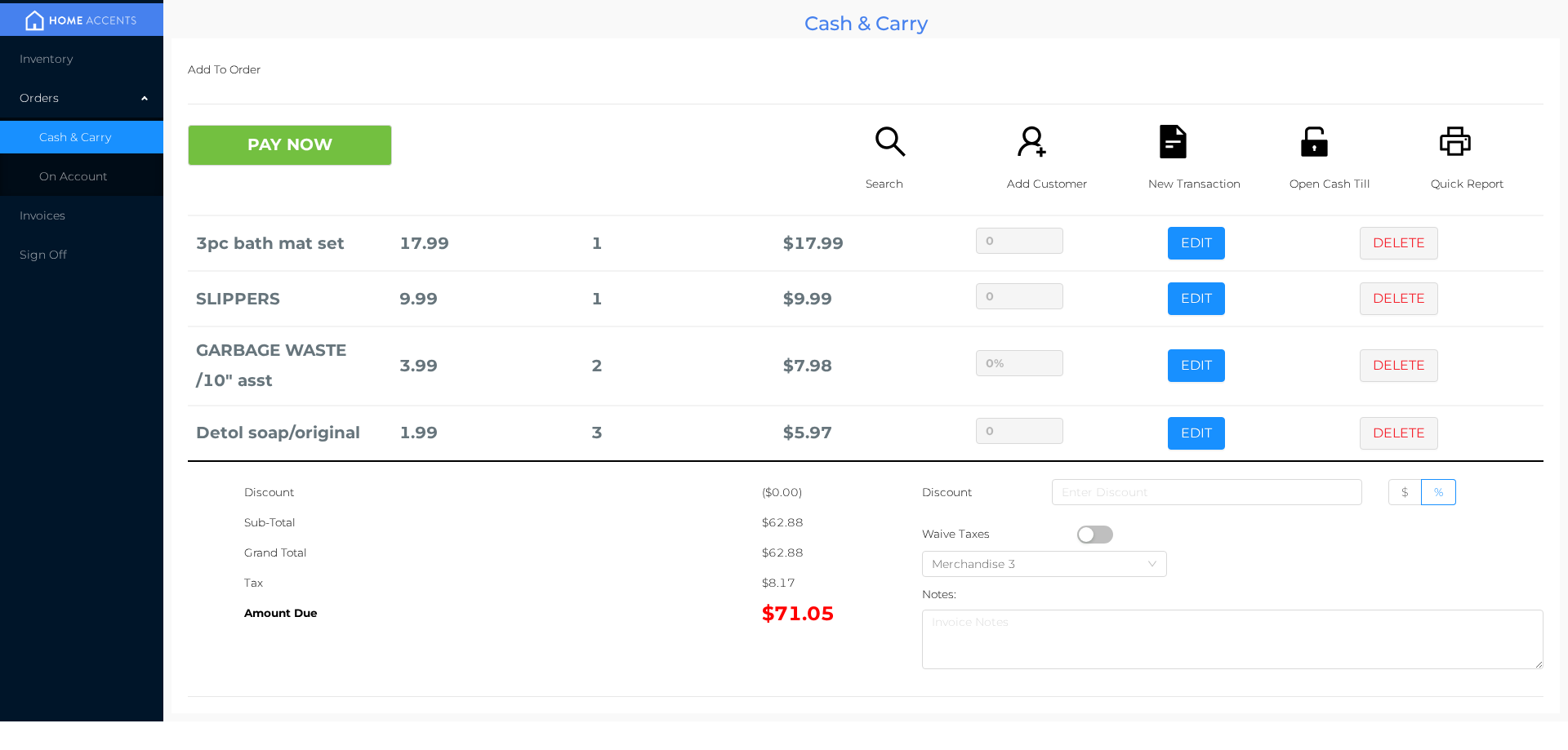
type input "0"
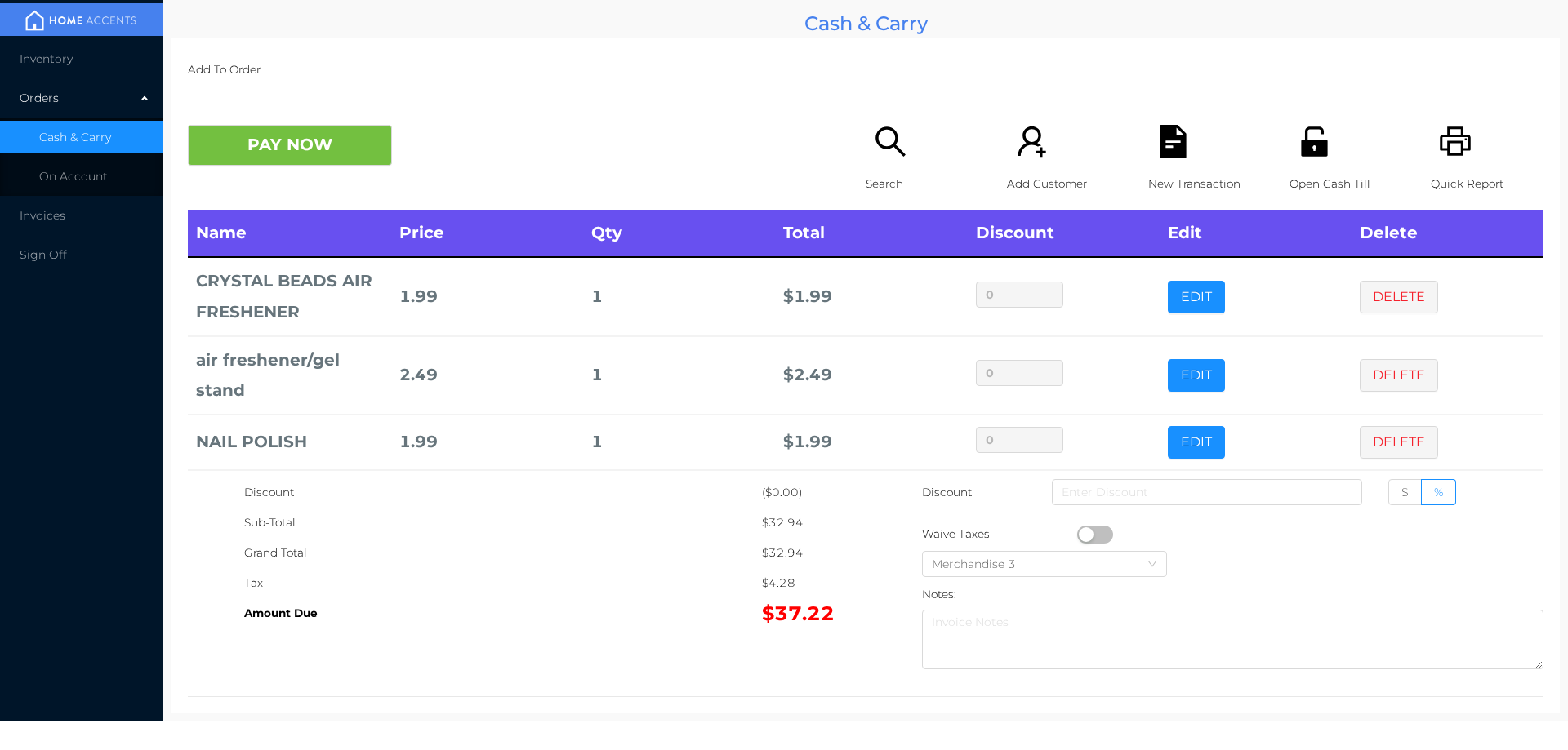
click at [874, 150] on icon "icon: search" at bounding box center [890, 141] width 33 height 33
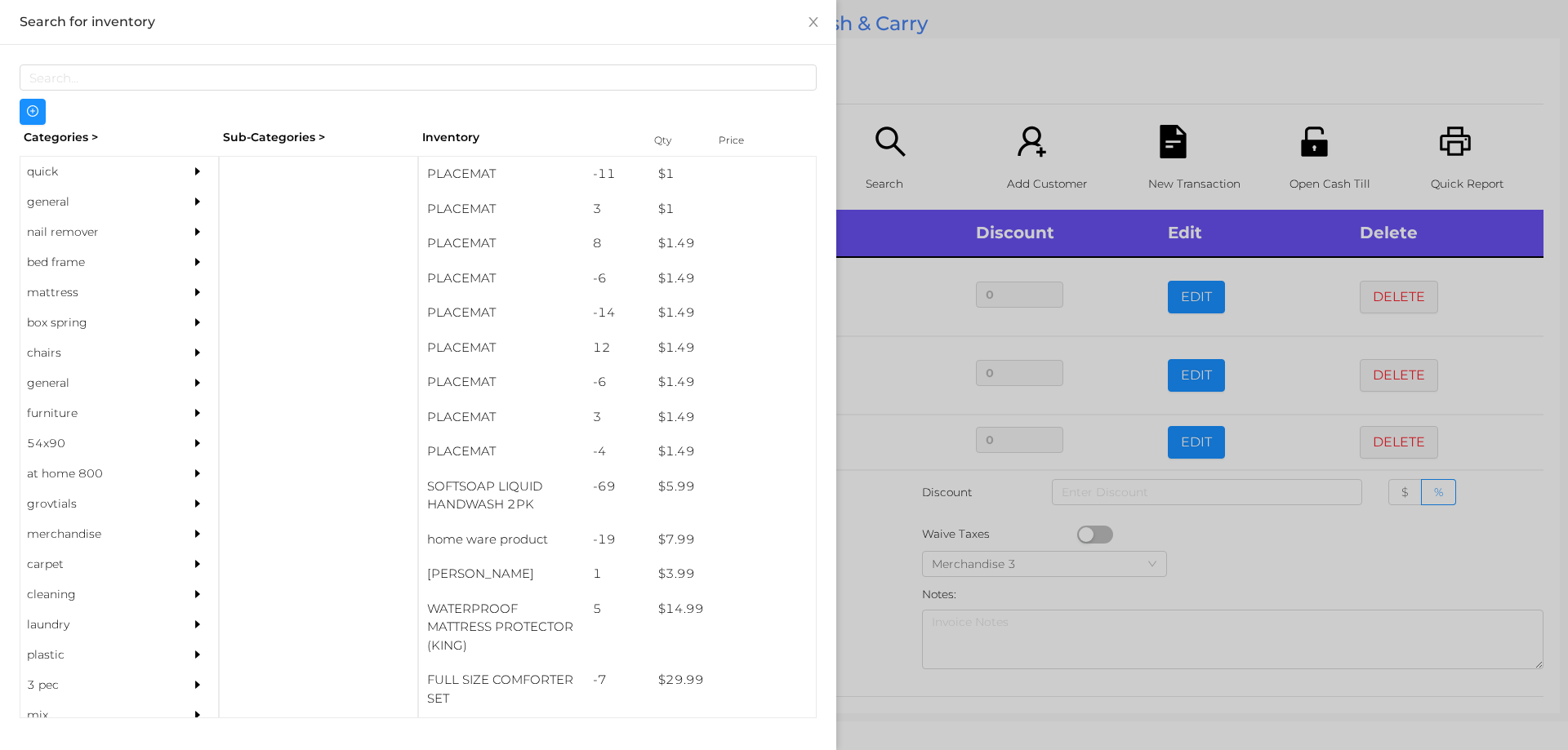
click at [42, 203] on div "general" at bounding box center [95, 202] width 148 height 30
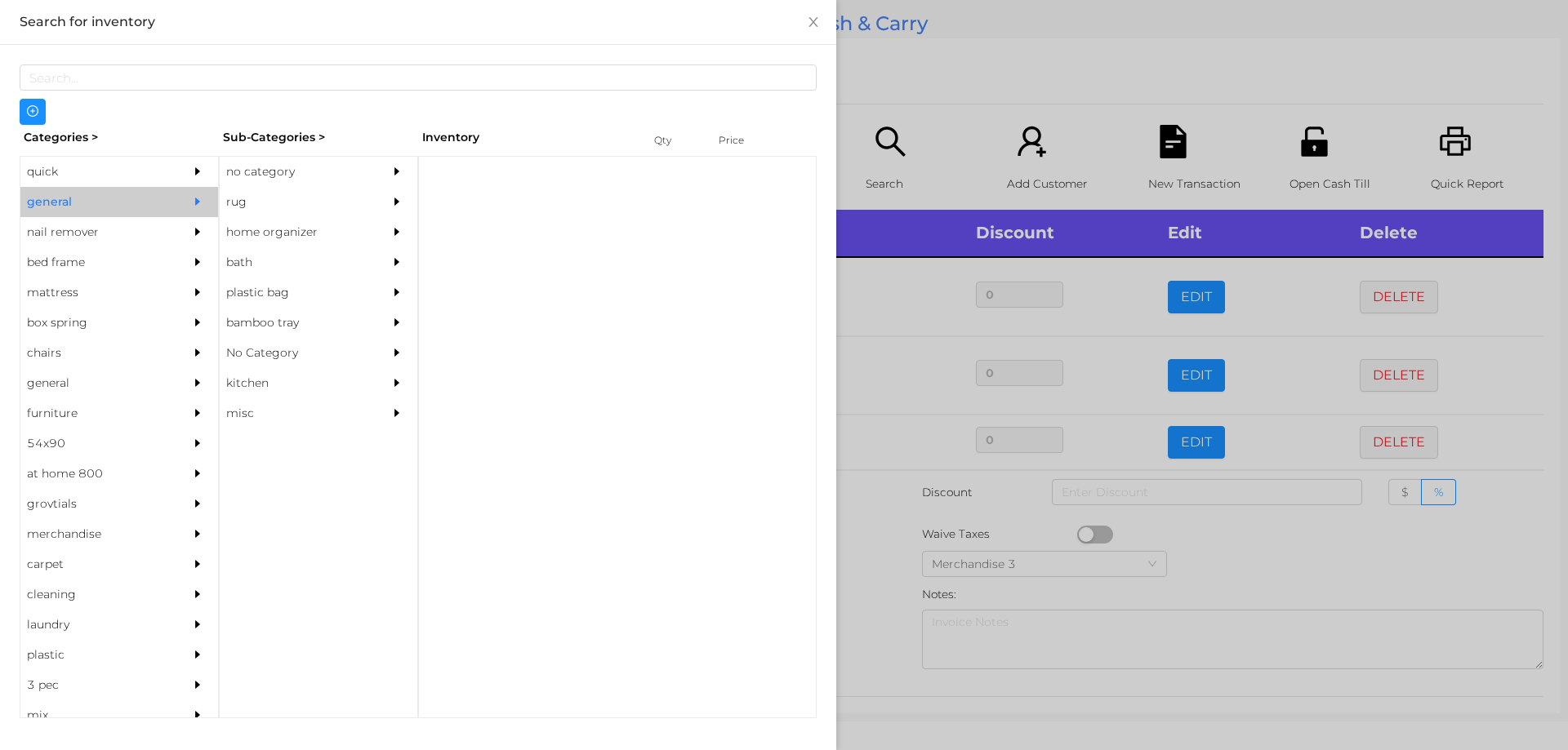
click at [274, 157] on div "no category" at bounding box center [294, 172] width 148 height 30
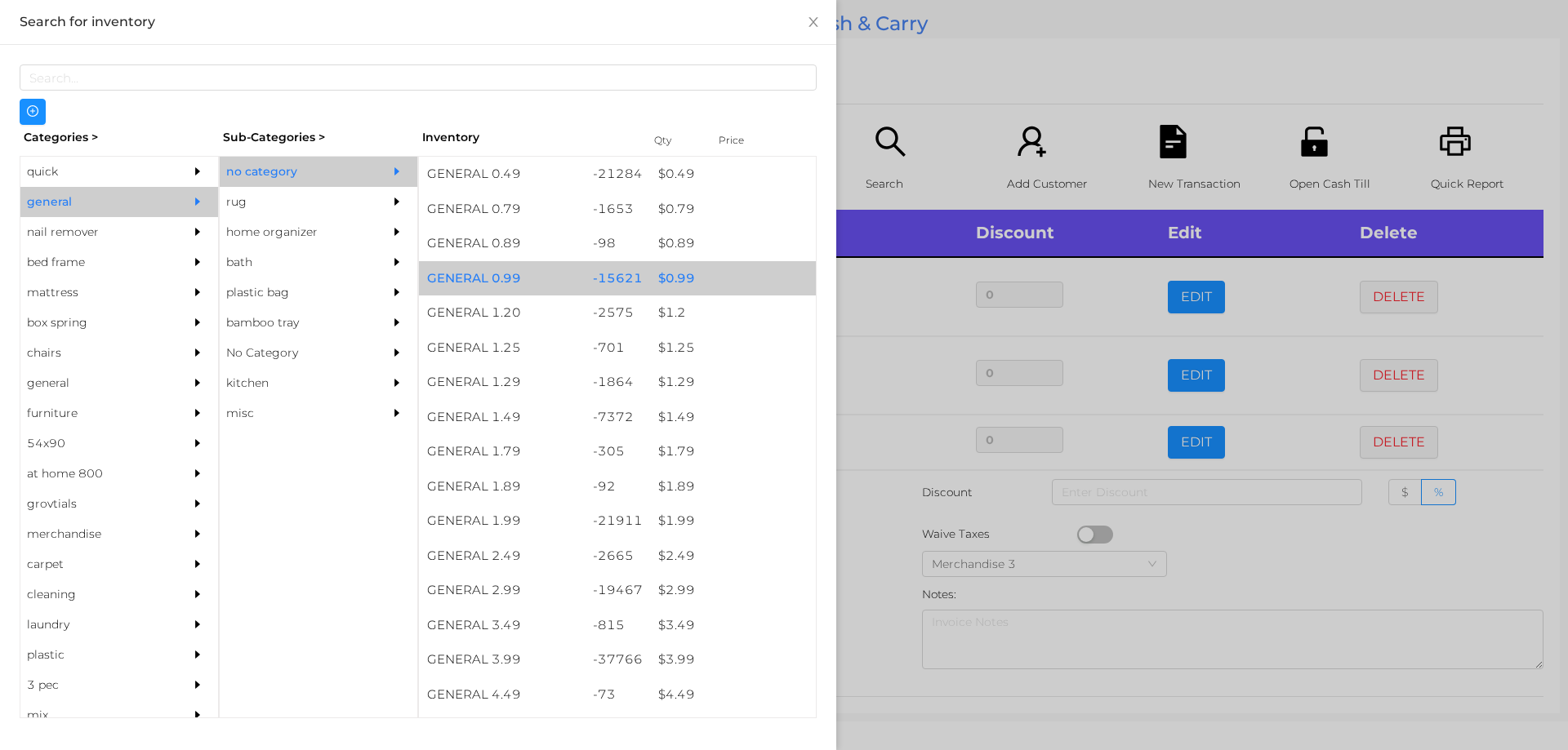
click at [672, 287] on div "$ 0.99" at bounding box center [733, 278] width 165 height 35
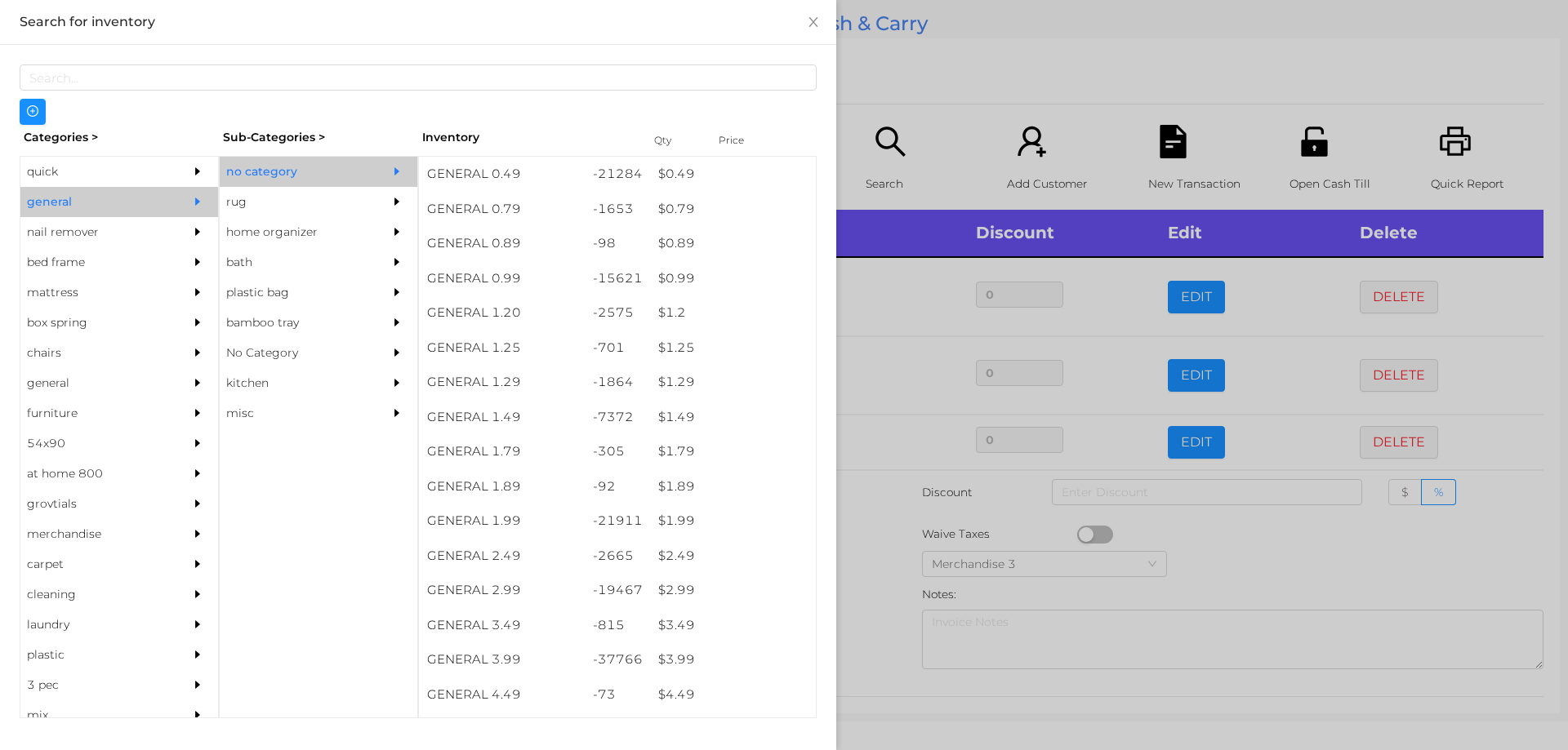
click at [882, 506] on div at bounding box center [784, 375] width 1568 height 750
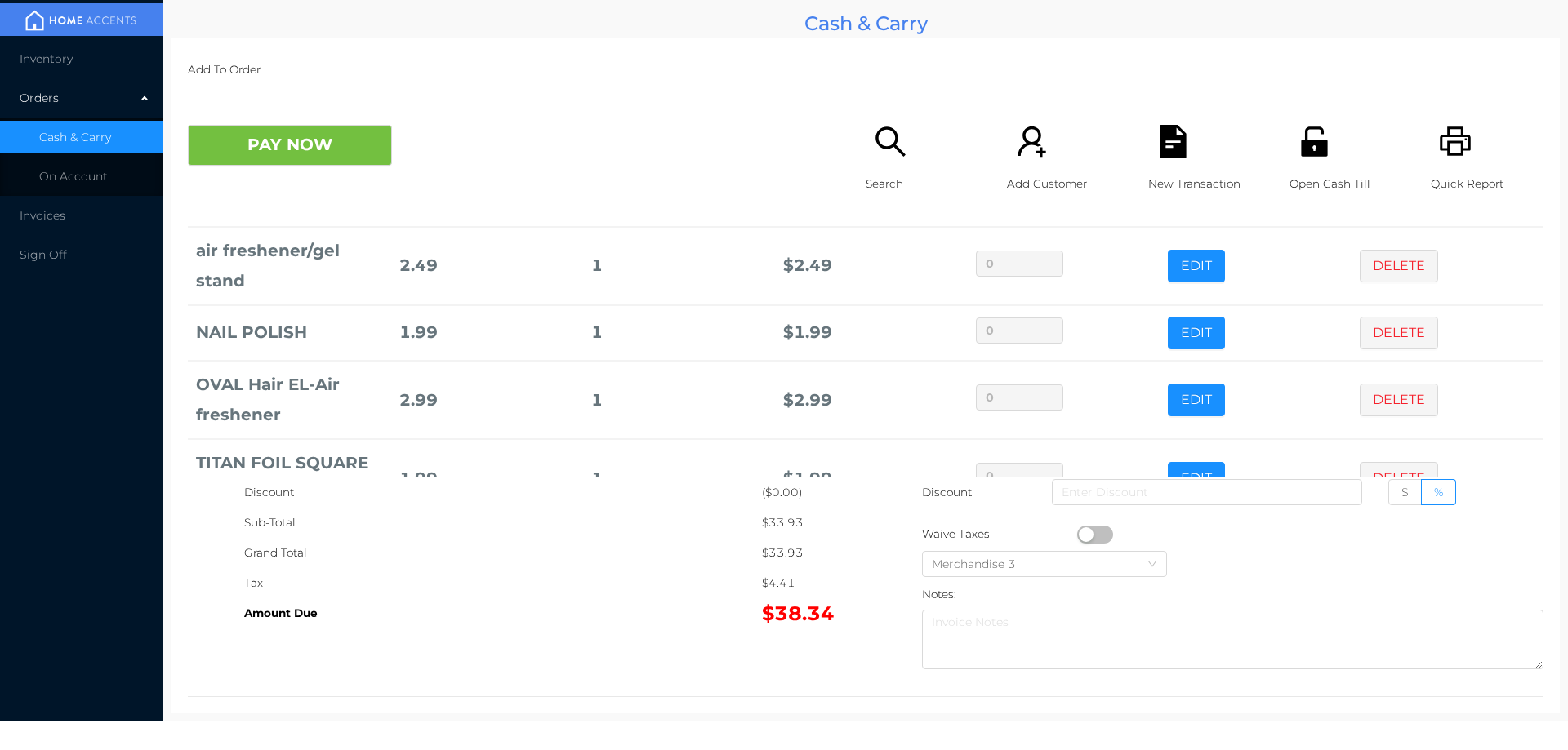
scroll to position [380, 0]
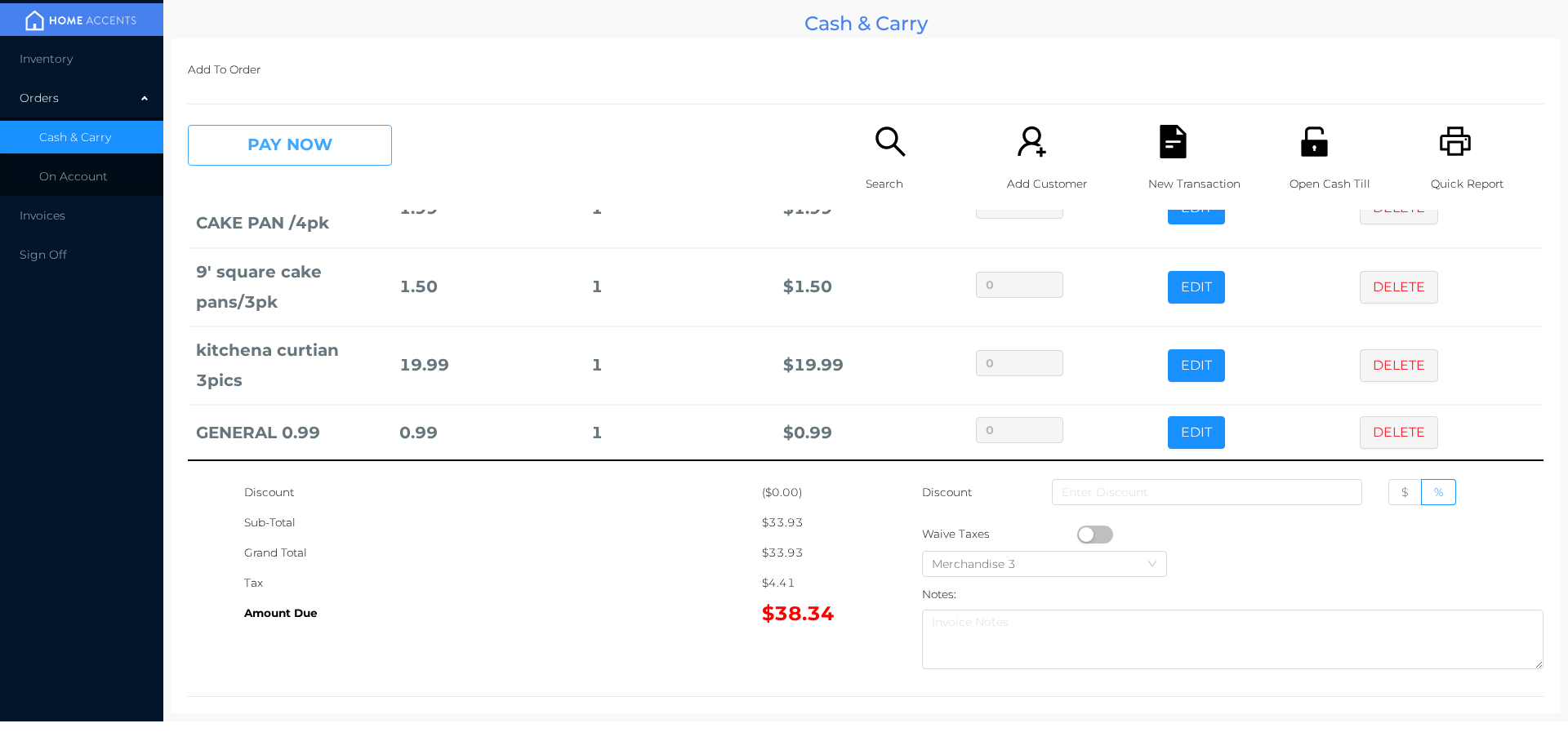
click at [327, 160] on button "PAY NOW" at bounding box center [290, 146] width 204 height 41
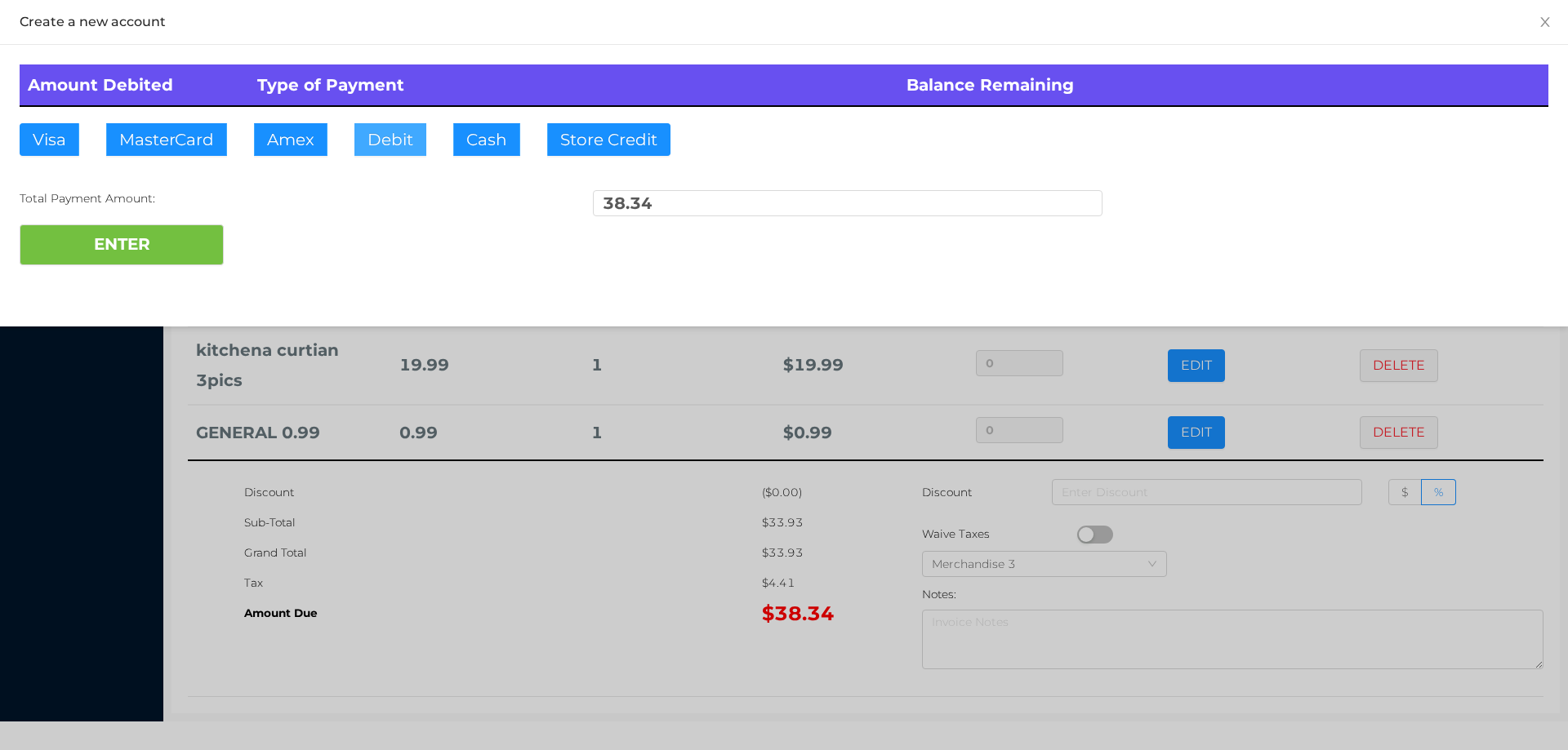
click at [387, 138] on button "Debit" at bounding box center [390, 139] width 72 height 33
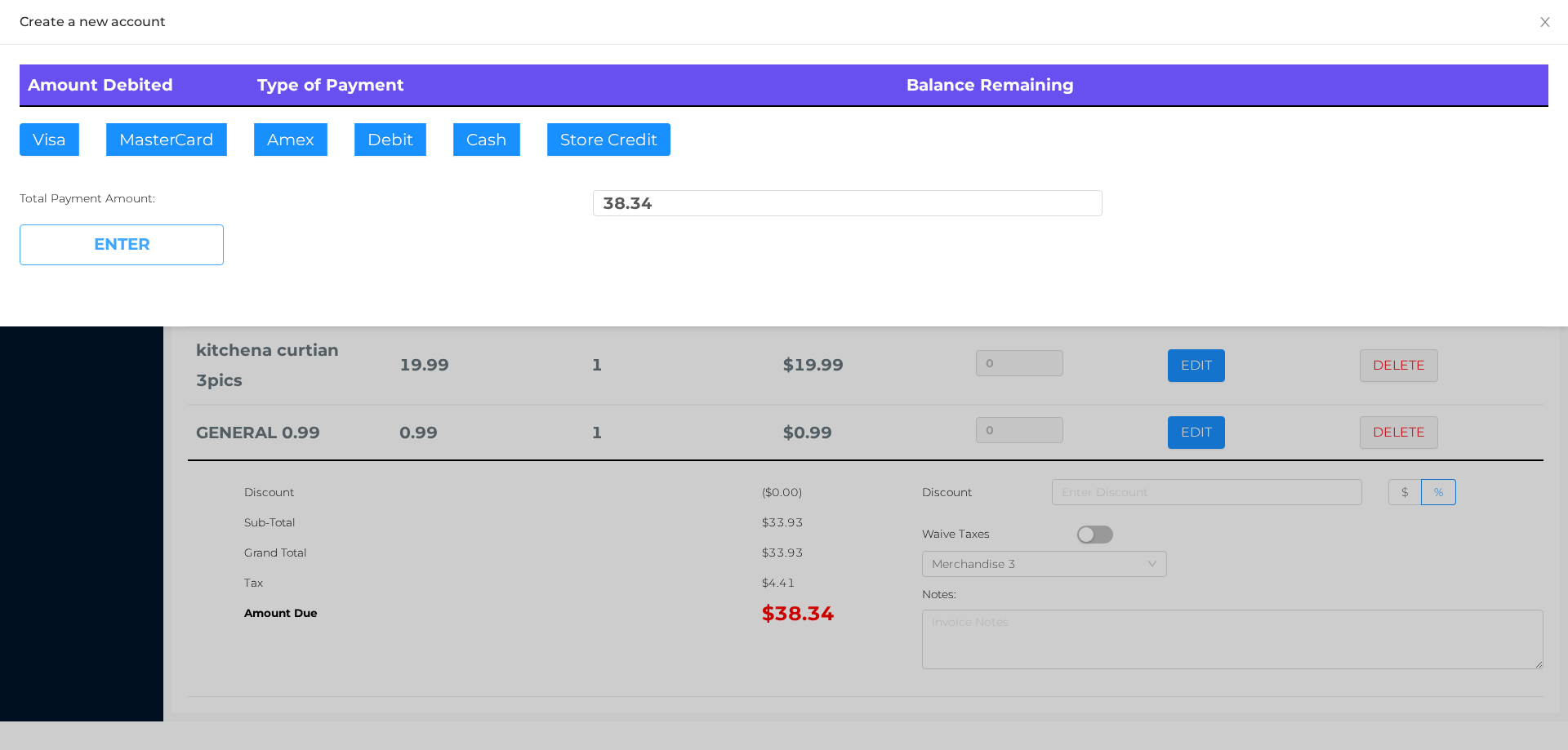
click at [187, 228] on button "ENTER" at bounding box center [122, 245] width 204 height 41
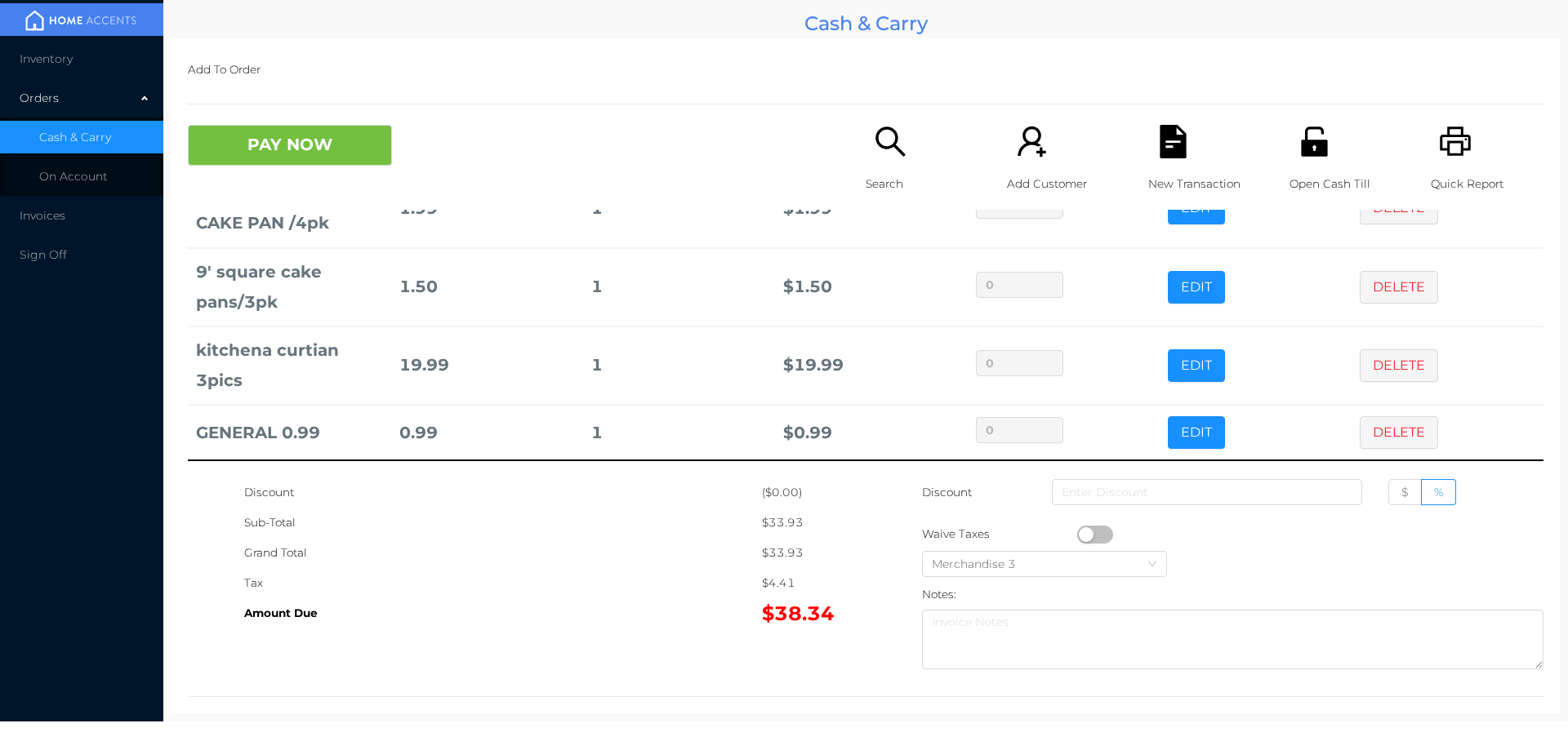
scroll to position [0, 0]
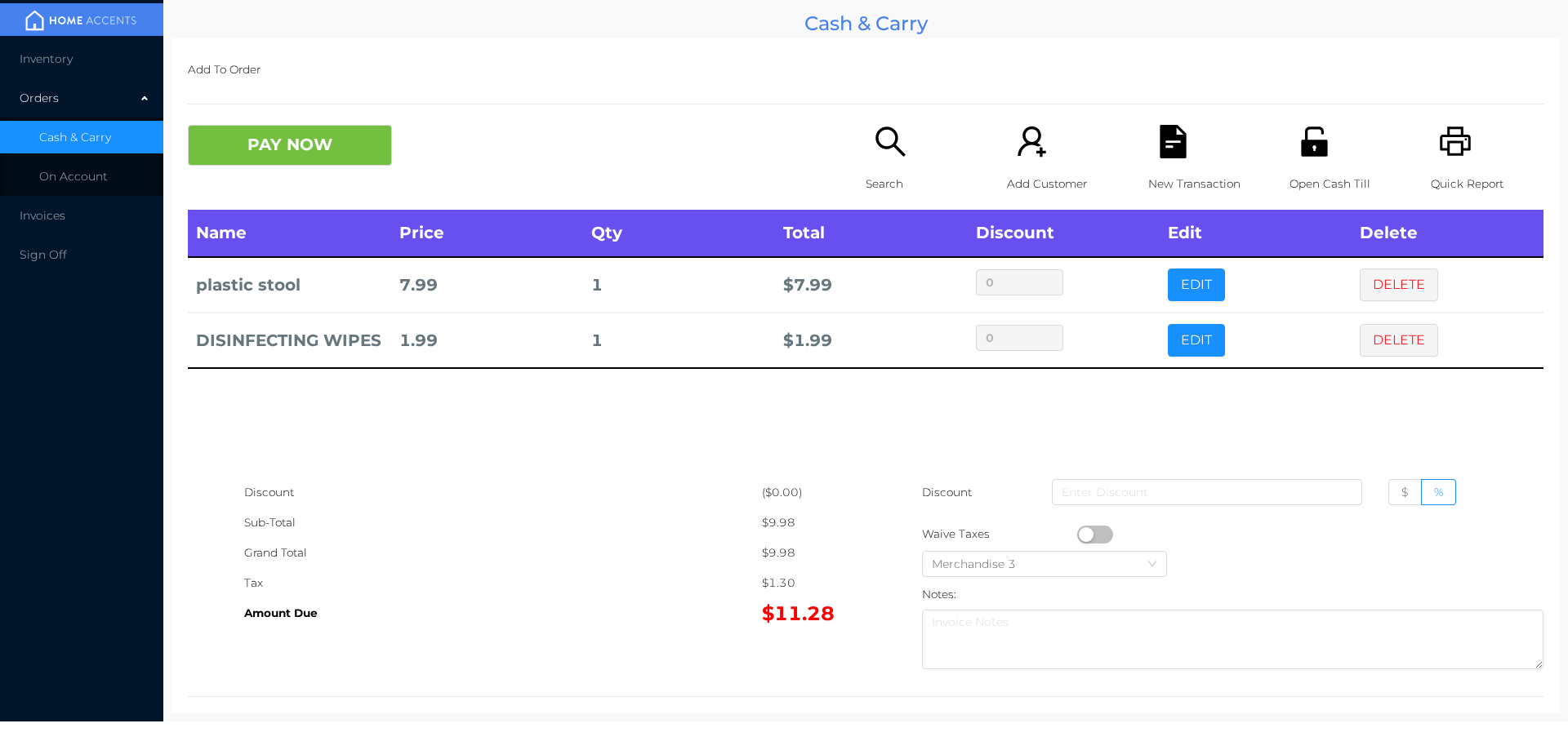
click at [869, 175] on p "Search" at bounding box center [922, 184] width 113 height 30
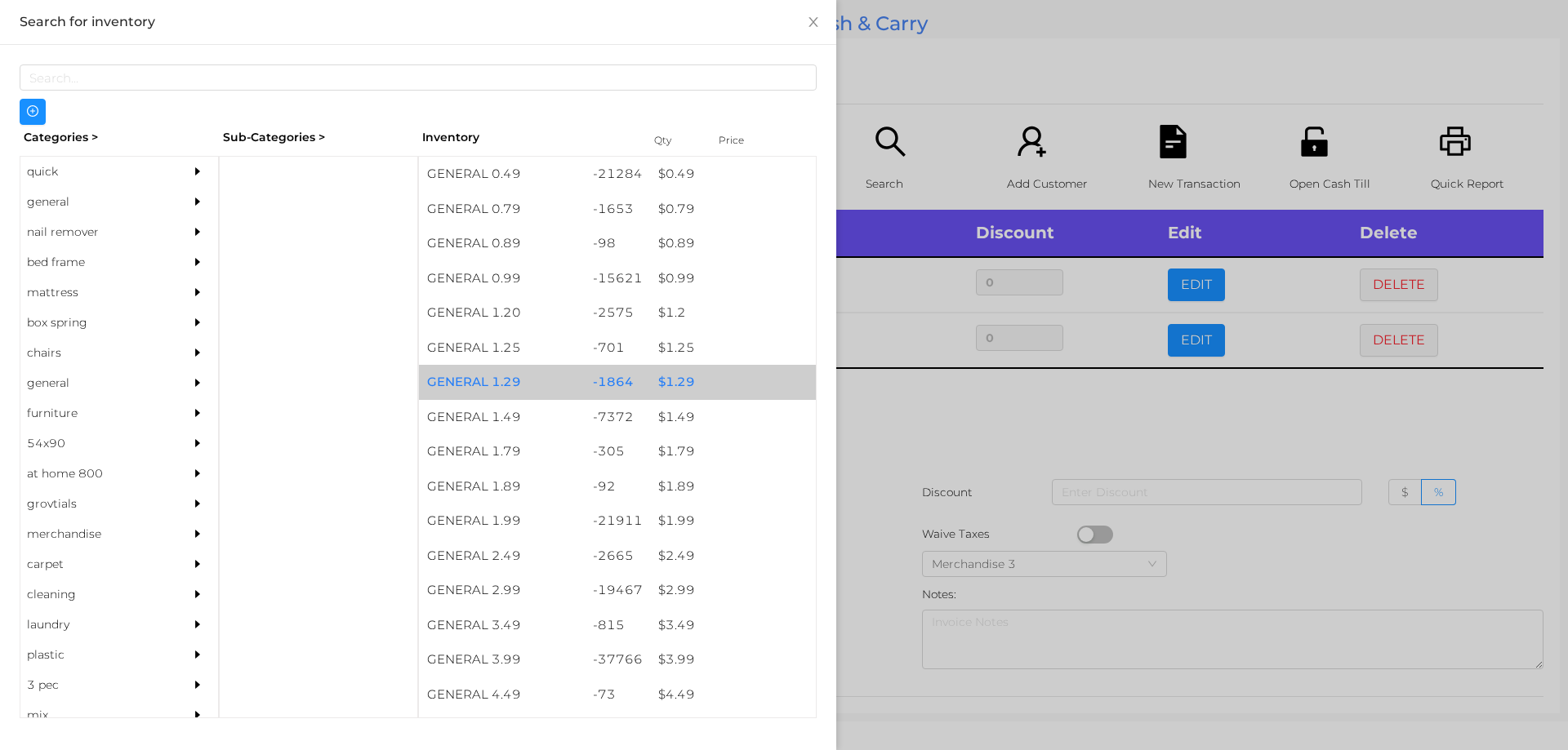
click at [656, 374] on div "$ 1.29" at bounding box center [733, 382] width 165 height 35
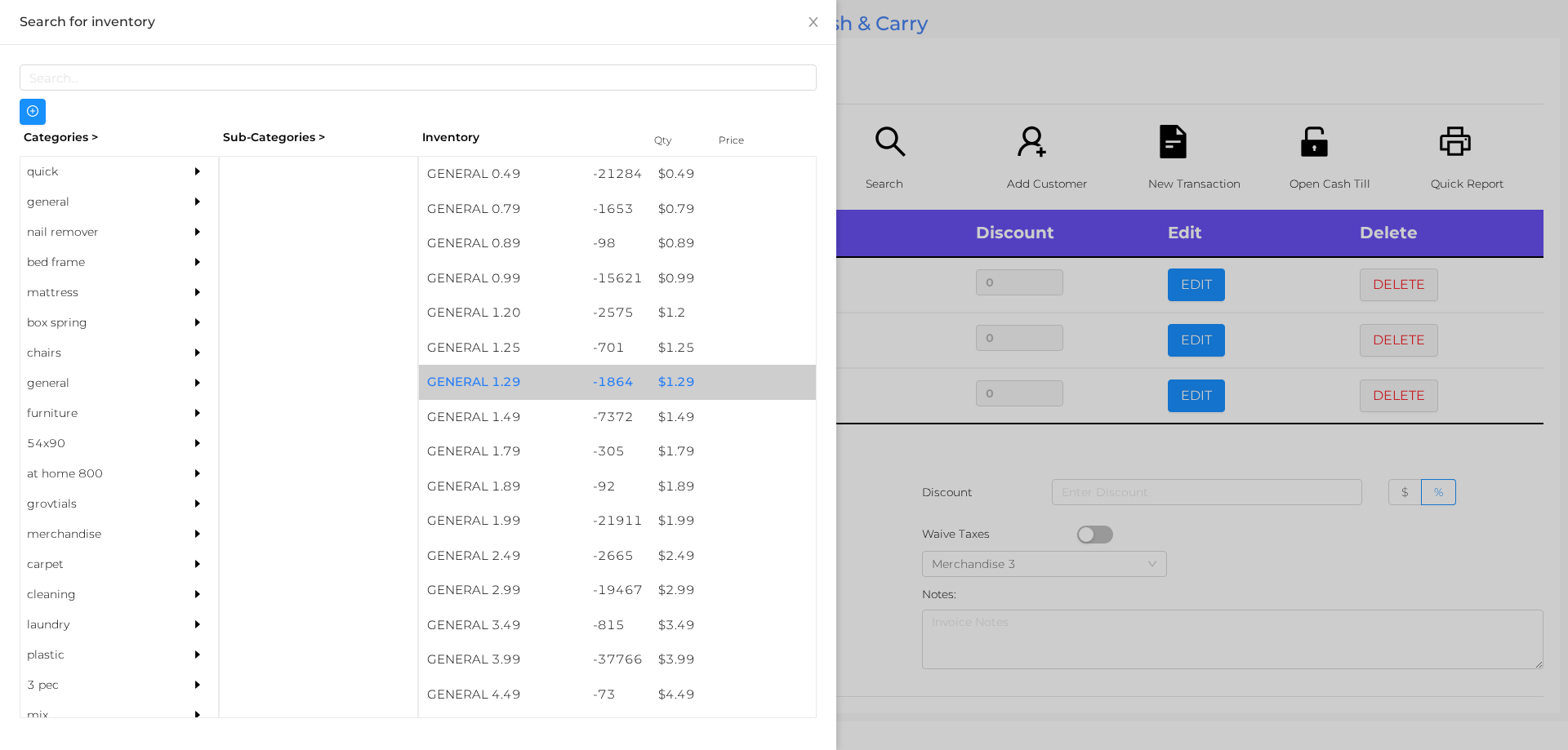
click at [666, 376] on div "$ 1.29" at bounding box center [733, 382] width 165 height 35
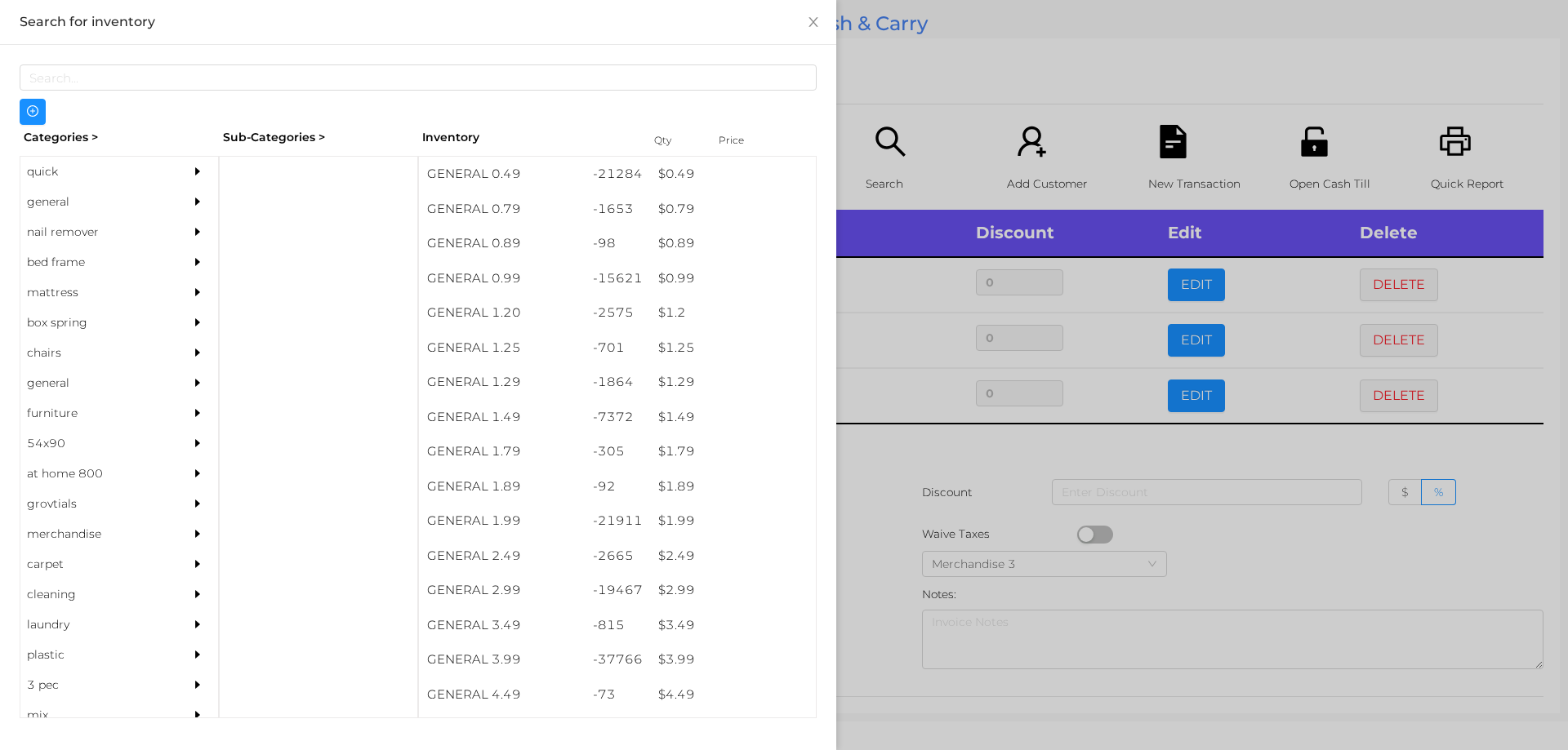
click at [869, 507] on div at bounding box center [784, 375] width 1568 height 750
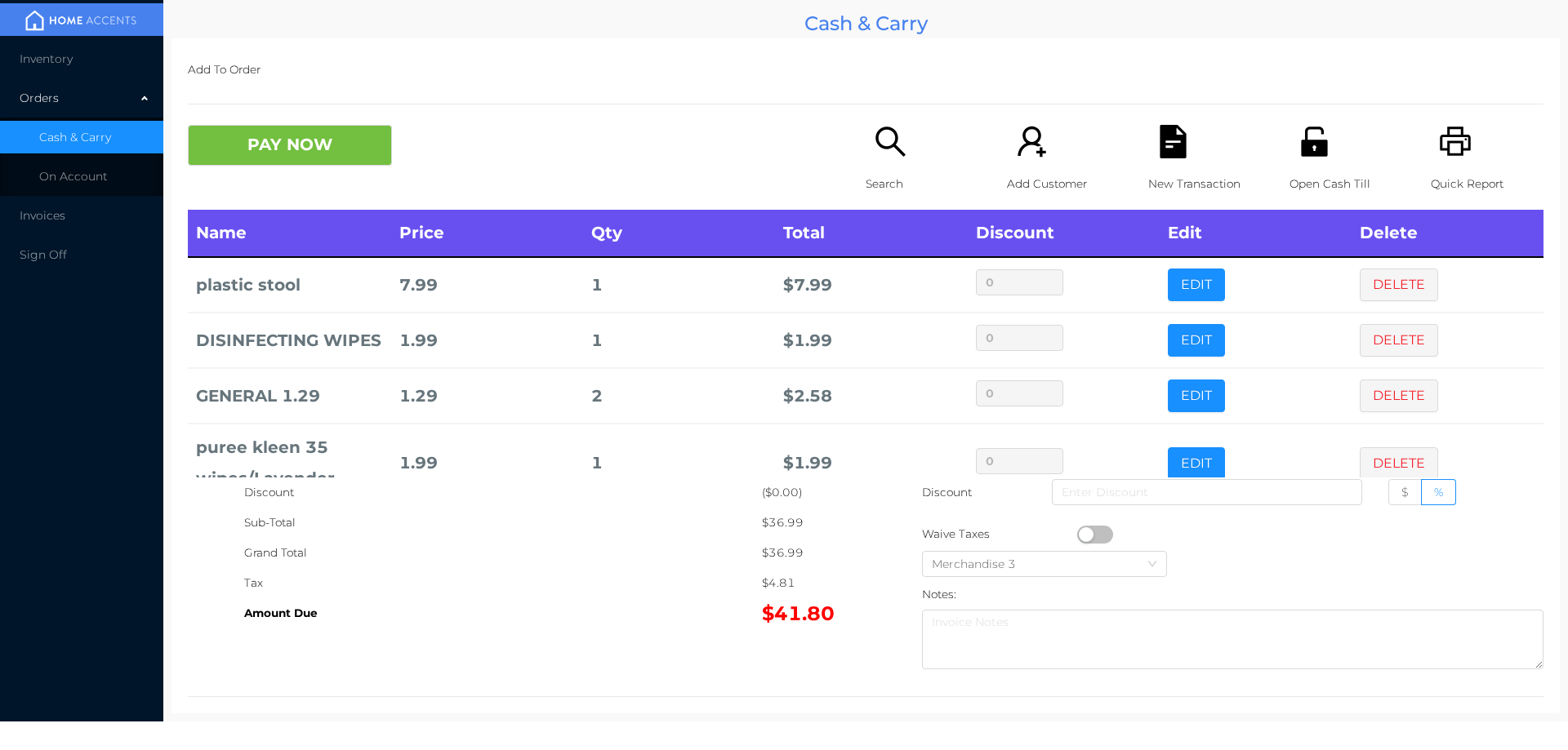
click at [886, 139] on icon "icon: search" at bounding box center [890, 141] width 33 height 33
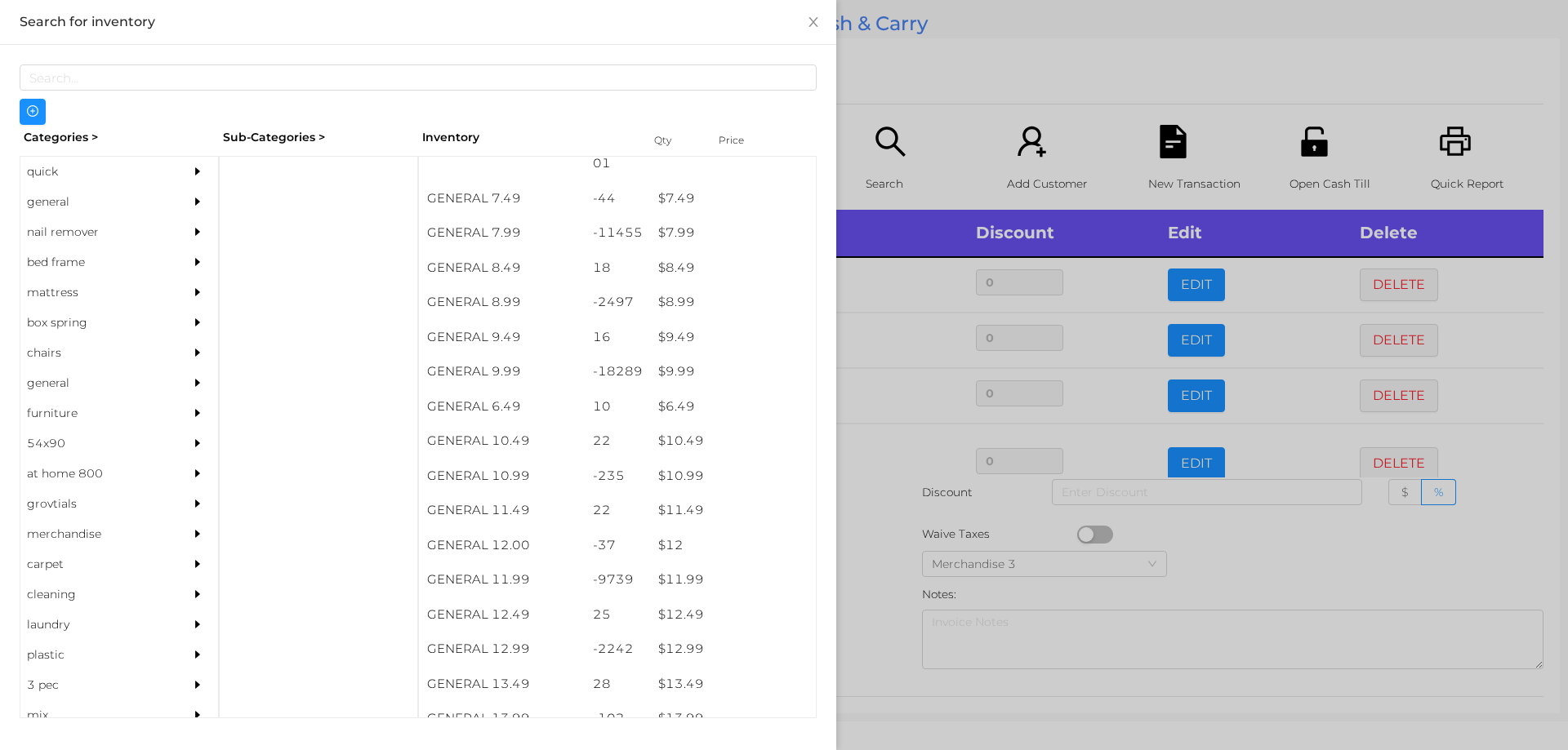
scroll to position [821, 0]
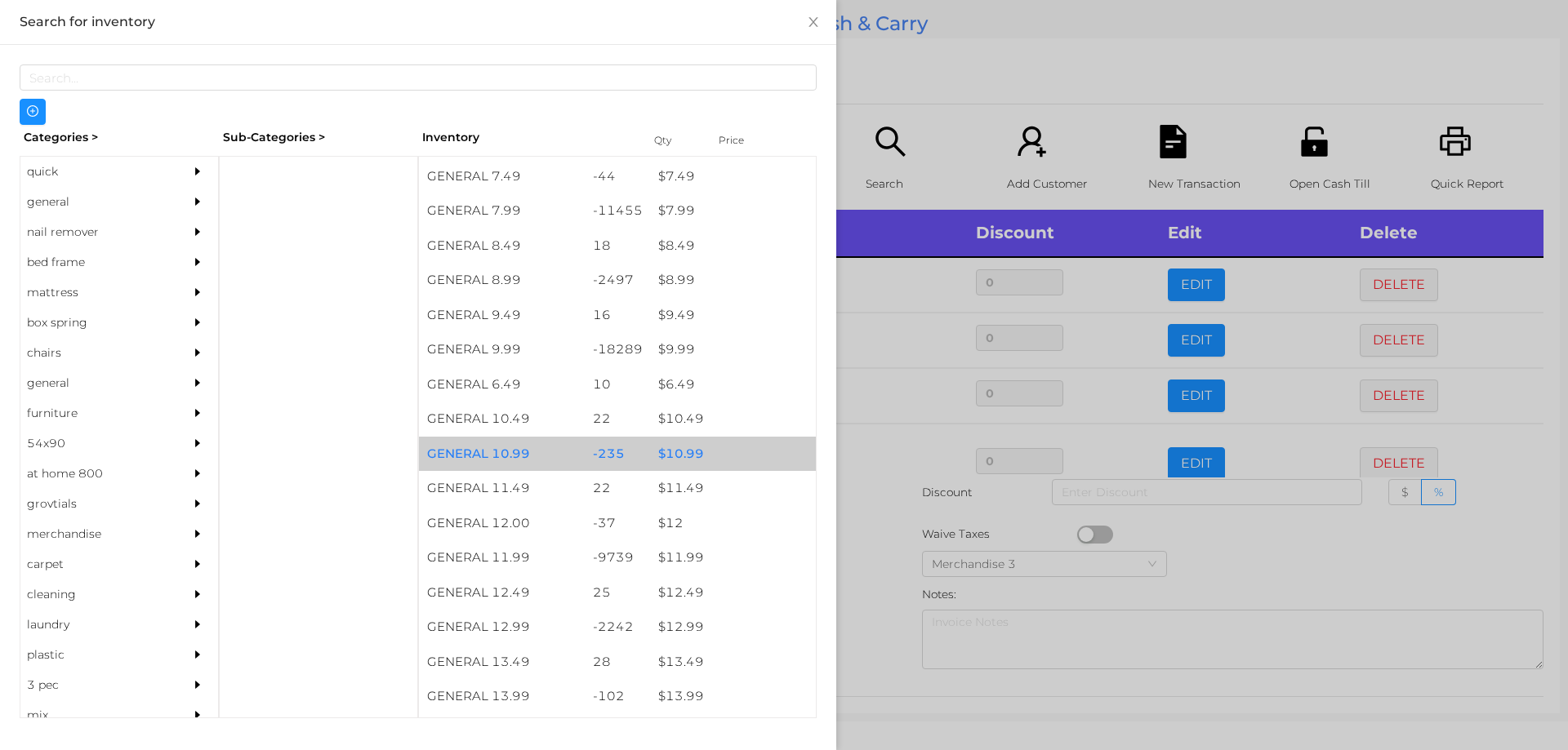
click at [686, 455] on div "$ 10.99" at bounding box center [733, 454] width 165 height 35
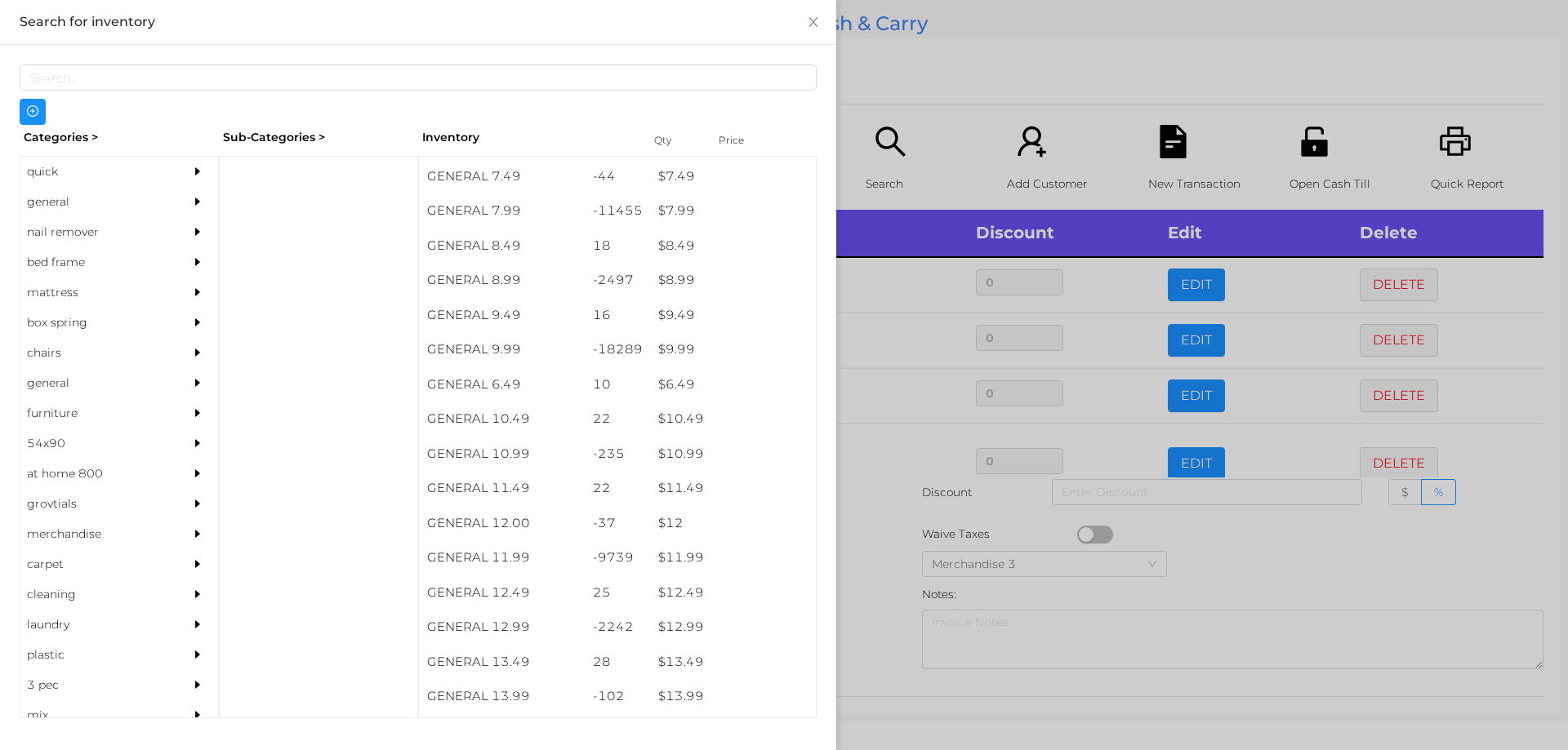
click at [887, 552] on div at bounding box center [784, 375] width 1568 height 750
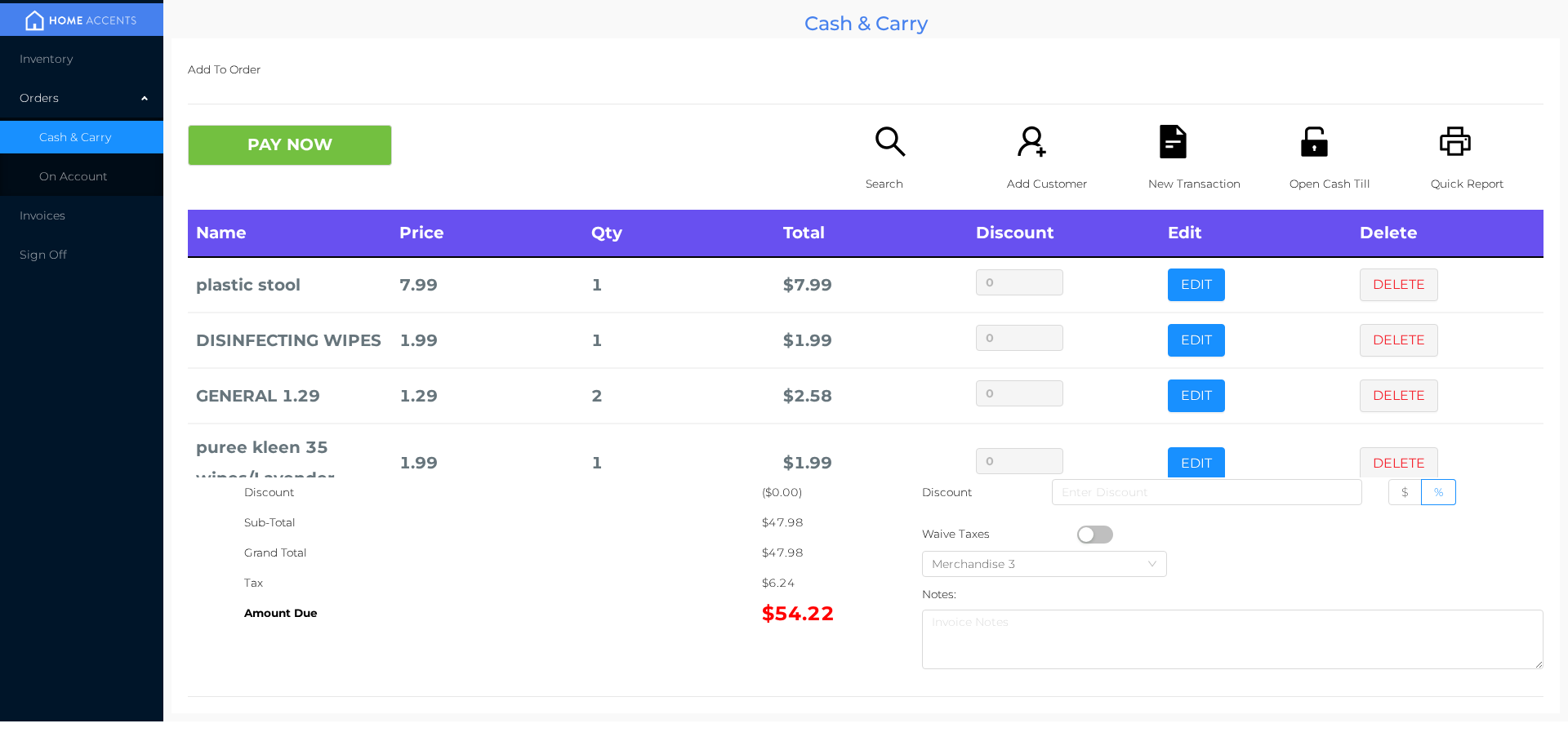
click at [1171, 162] on div "New Transaction" at bounding box center [1205, 167] width 113 height 85
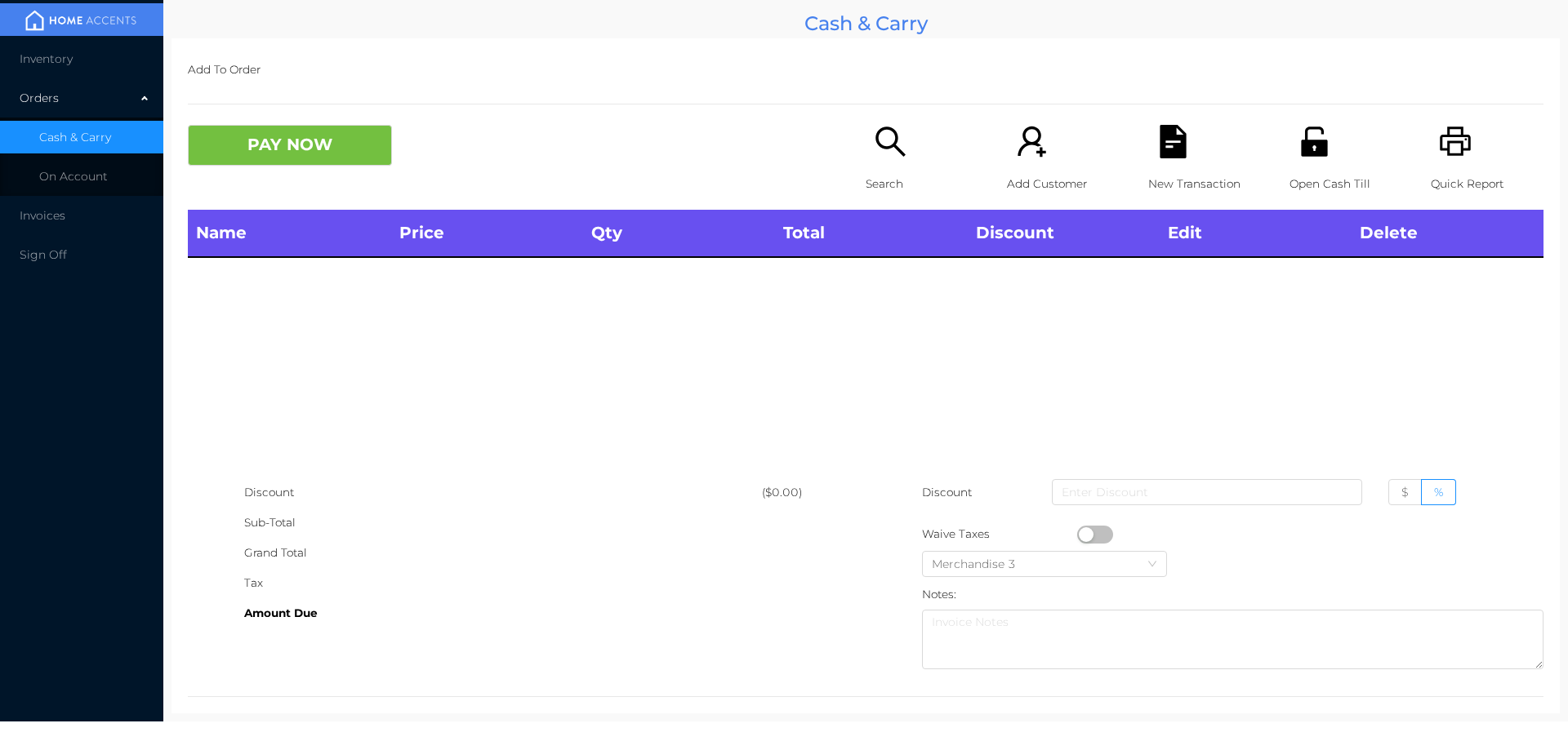
click at [1453, 147] on icon "icon: printer" at bounding box center [1455, 141] width 33 height 33
click at [878, 156] on icon "icon: search" at bounding box center [890, 141] width 33 height 33
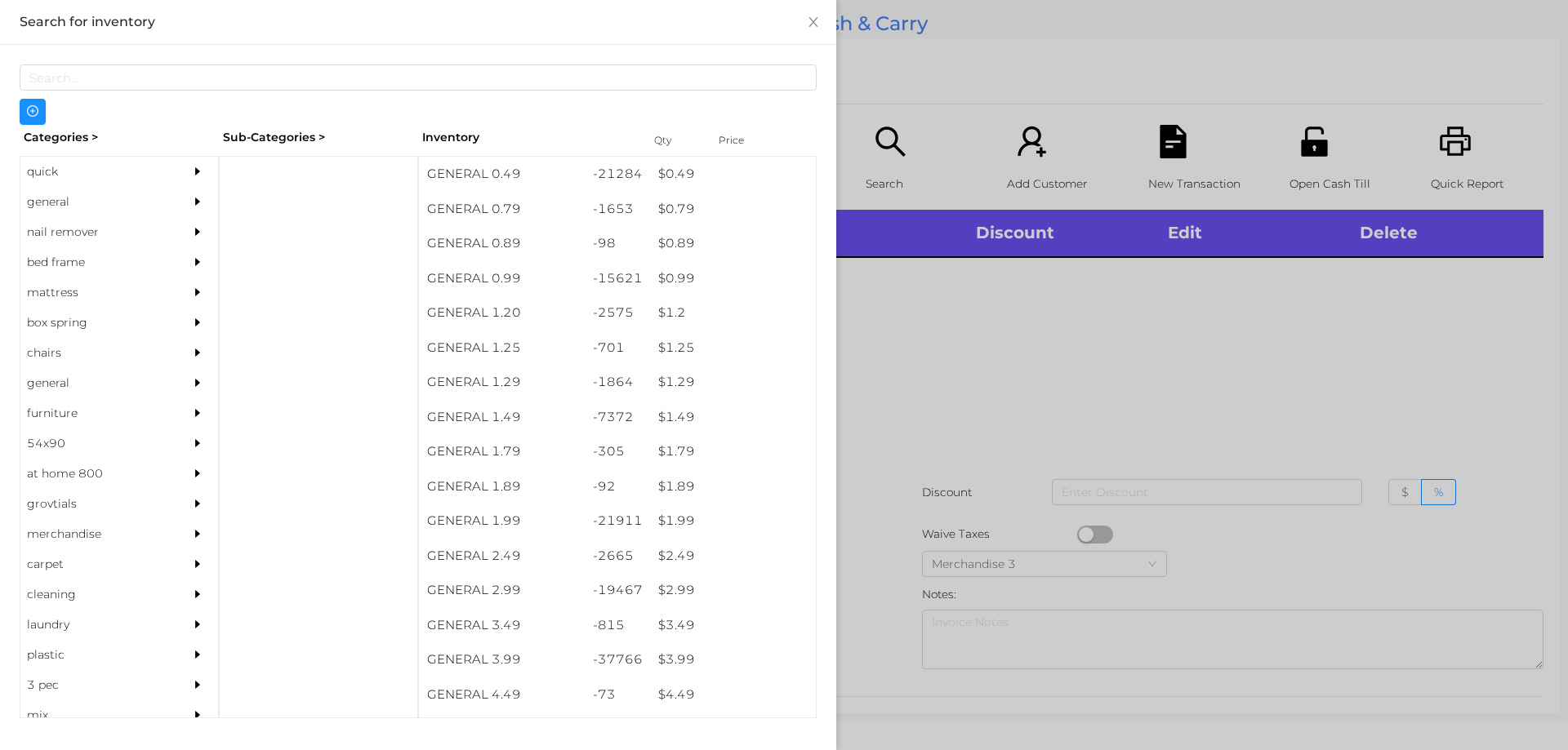
click at [51, 164] on div "quick" at bounding box center [95, 172] width 148 height 30
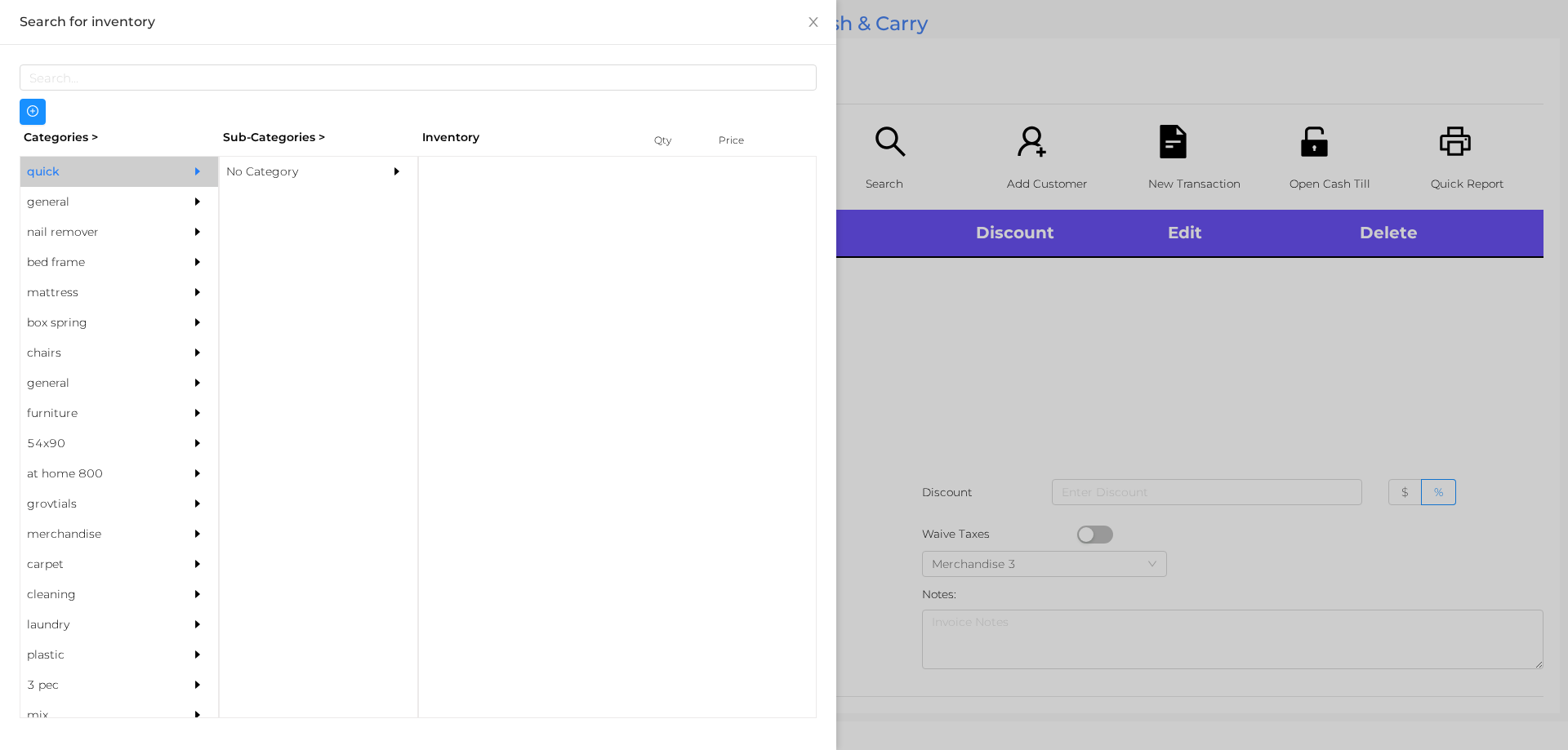
click at [245, 174] on div "No Category" at bounding box center [294, 172] width 148 height 30
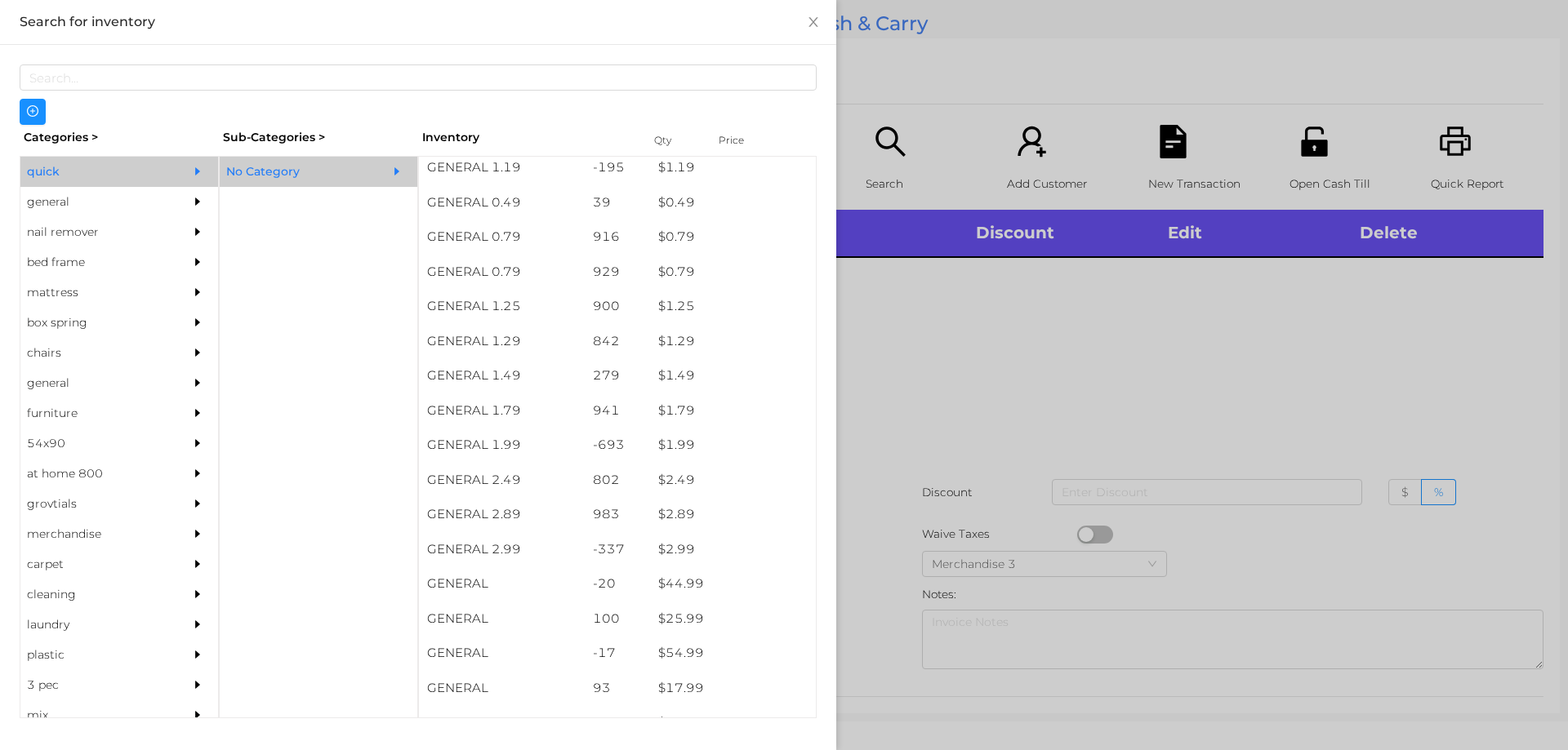
scroll to position [74, 0]
click at [60, 206] on div "general" at bounding box center [95, 202] width 148 height 30
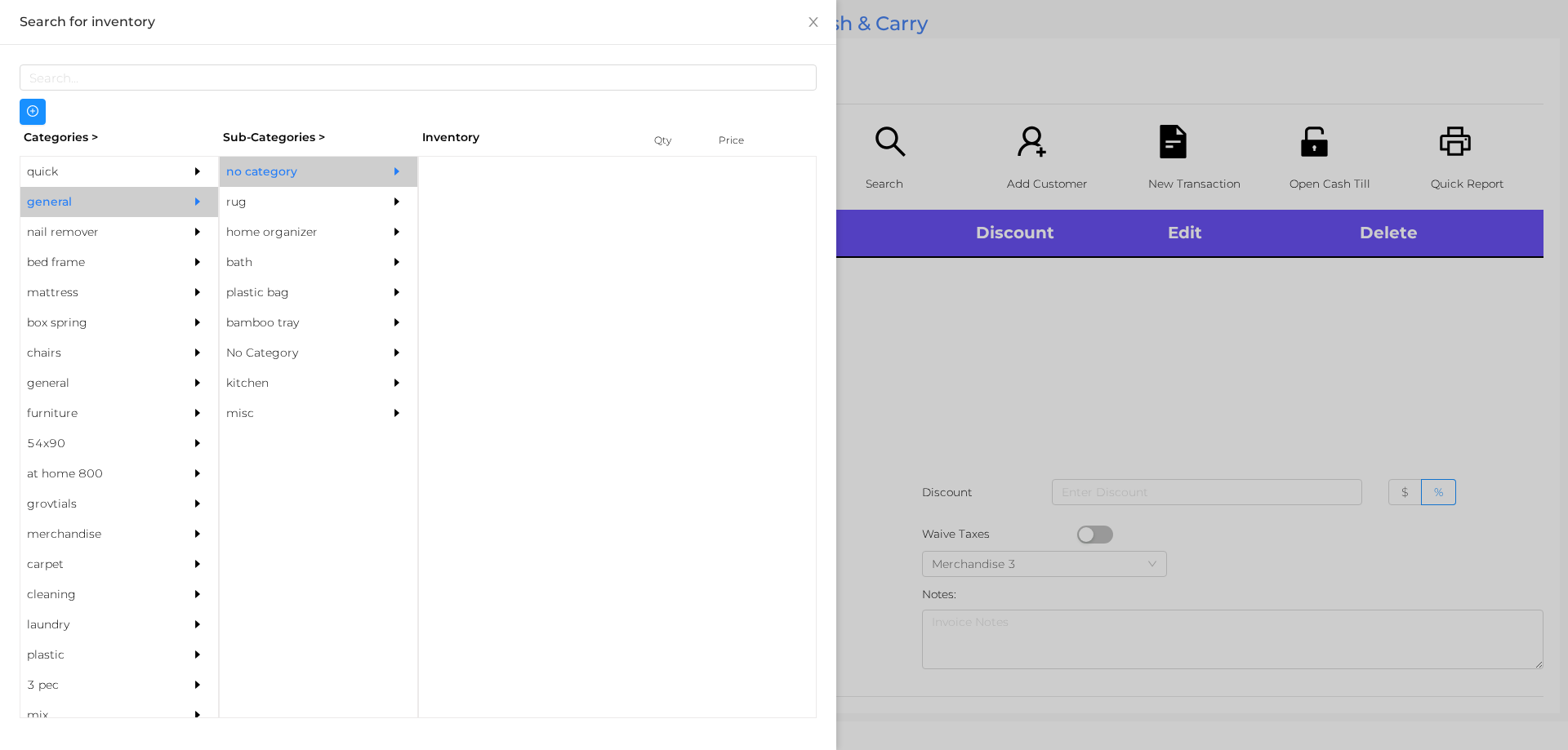
click at [240, 170] on div "no category" at bounding box center [294, 172] width 148 height 30
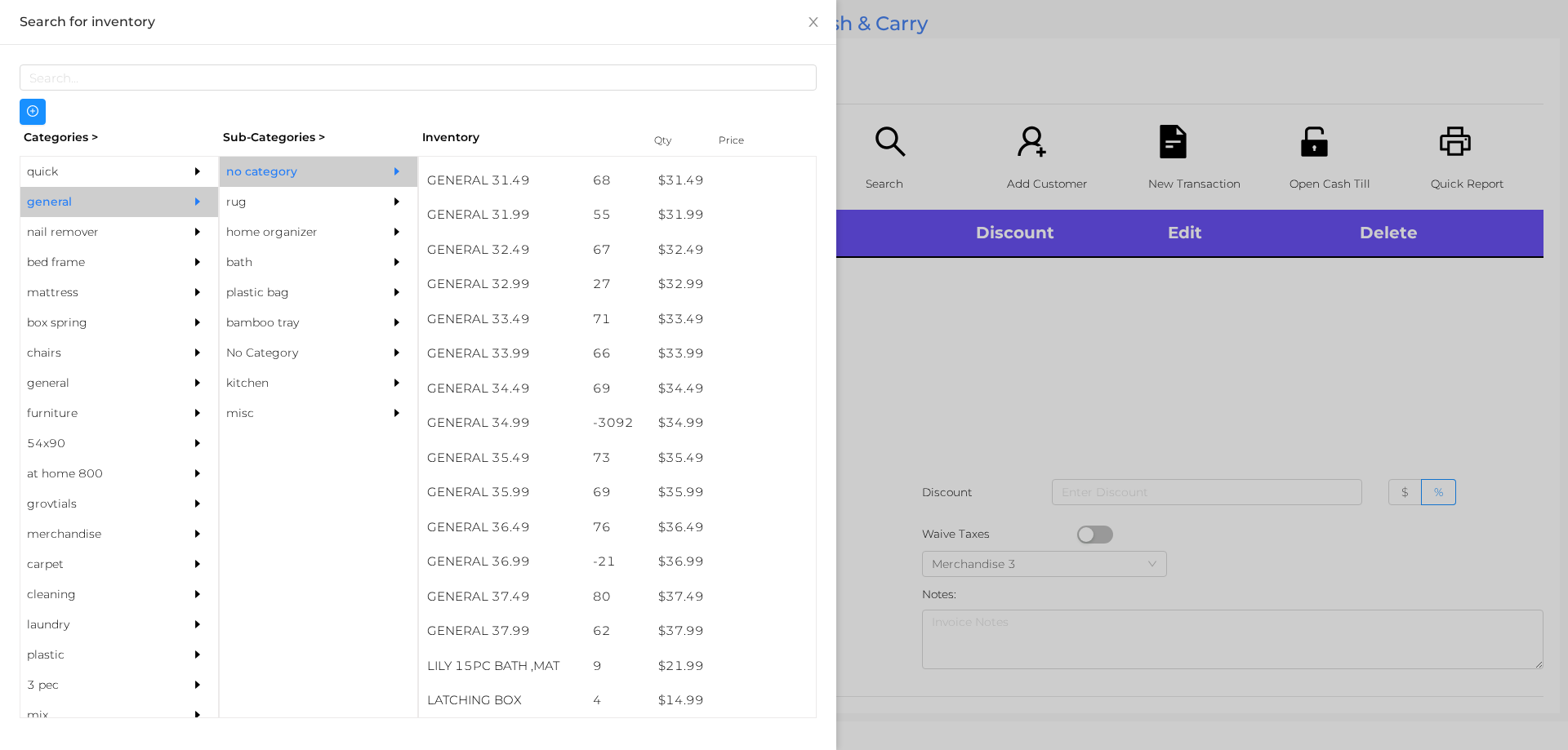
scroll to position [2550, 0]
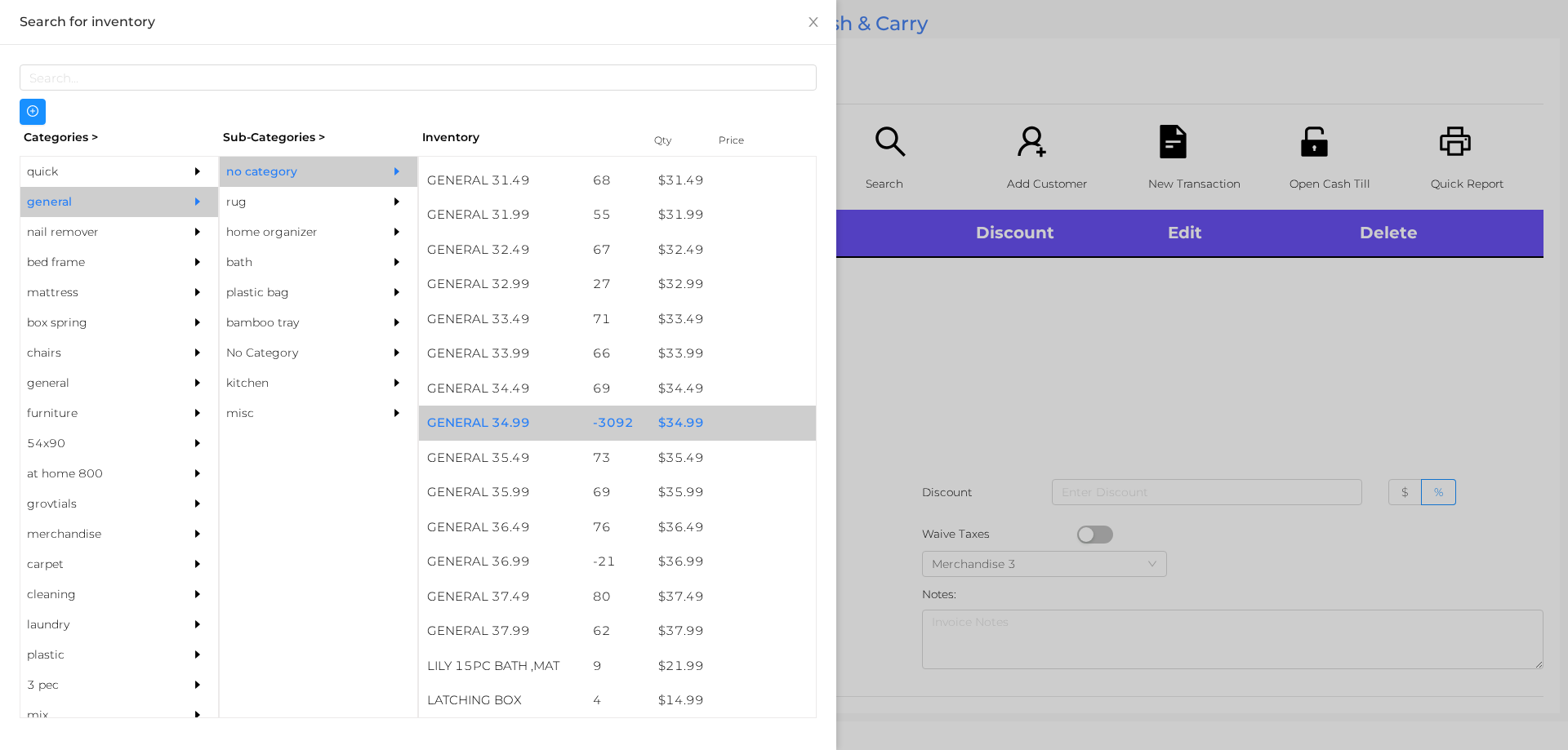
click at [688, 424] on div "$ 34.99" at bounding box center [733, 423] width 165 height 35
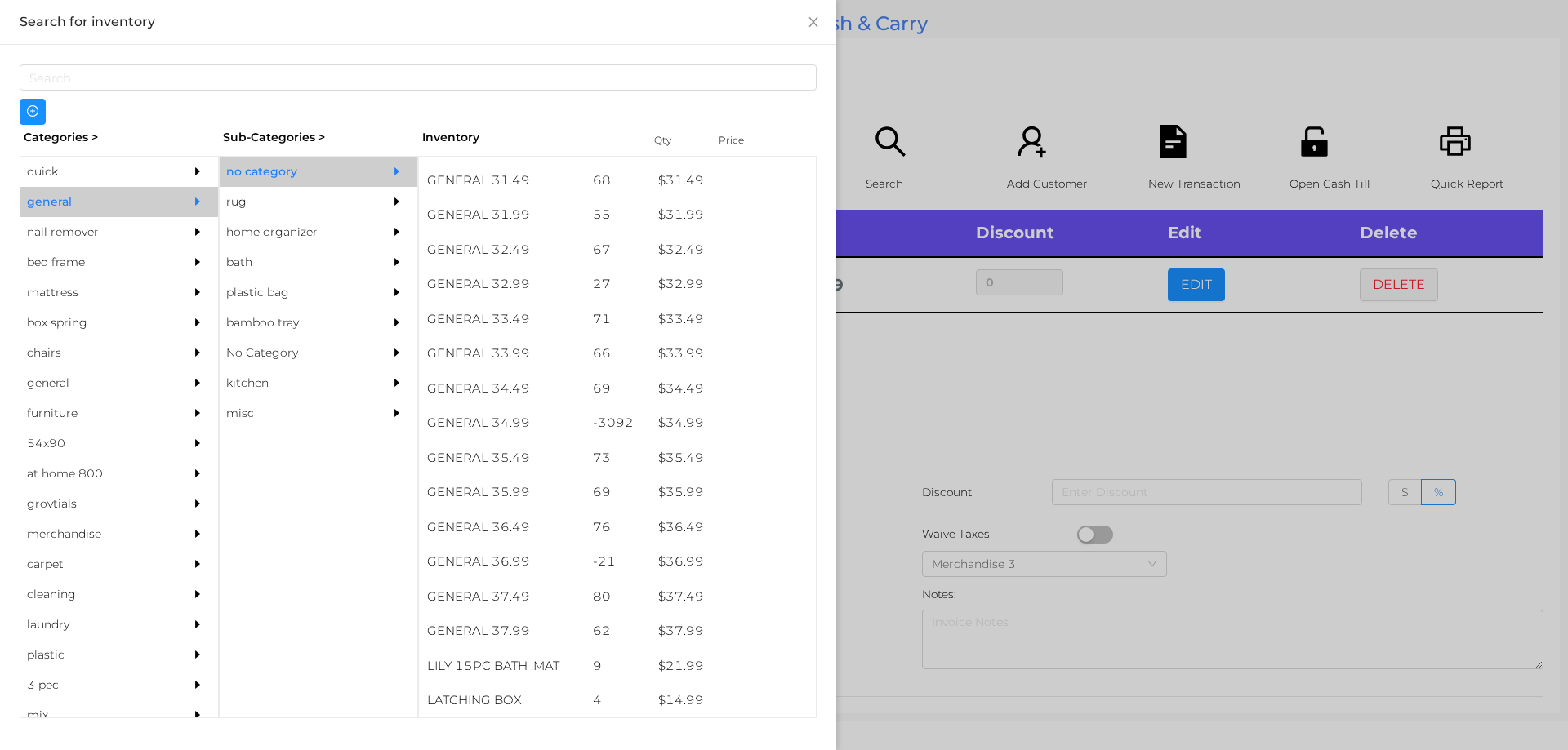
click at [901, 371] on div at bounding box center [784, 375] width 1568 height 750
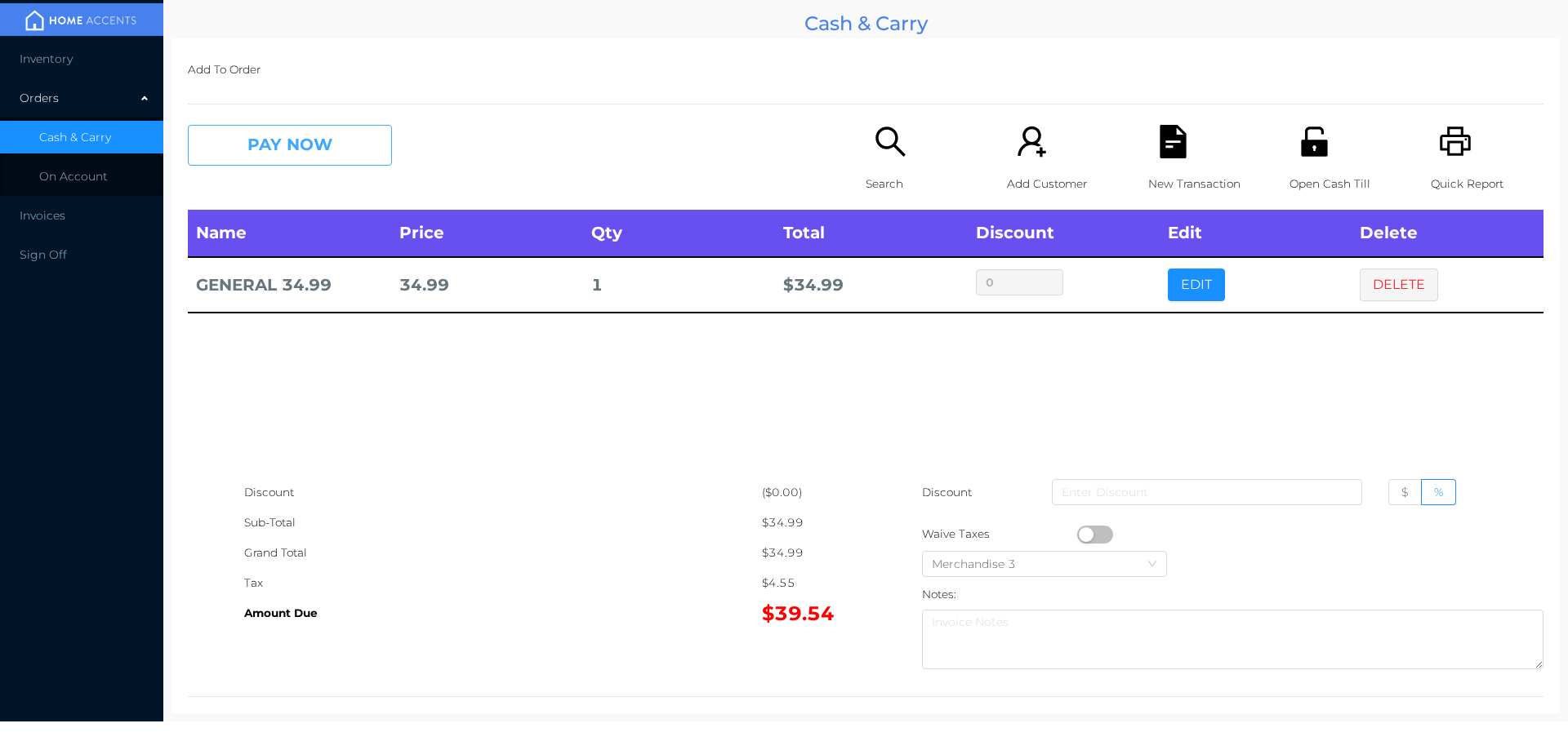
click at [281, 147] on button "PAY NOW" at bounding box center [290, 146] width 204 height 41
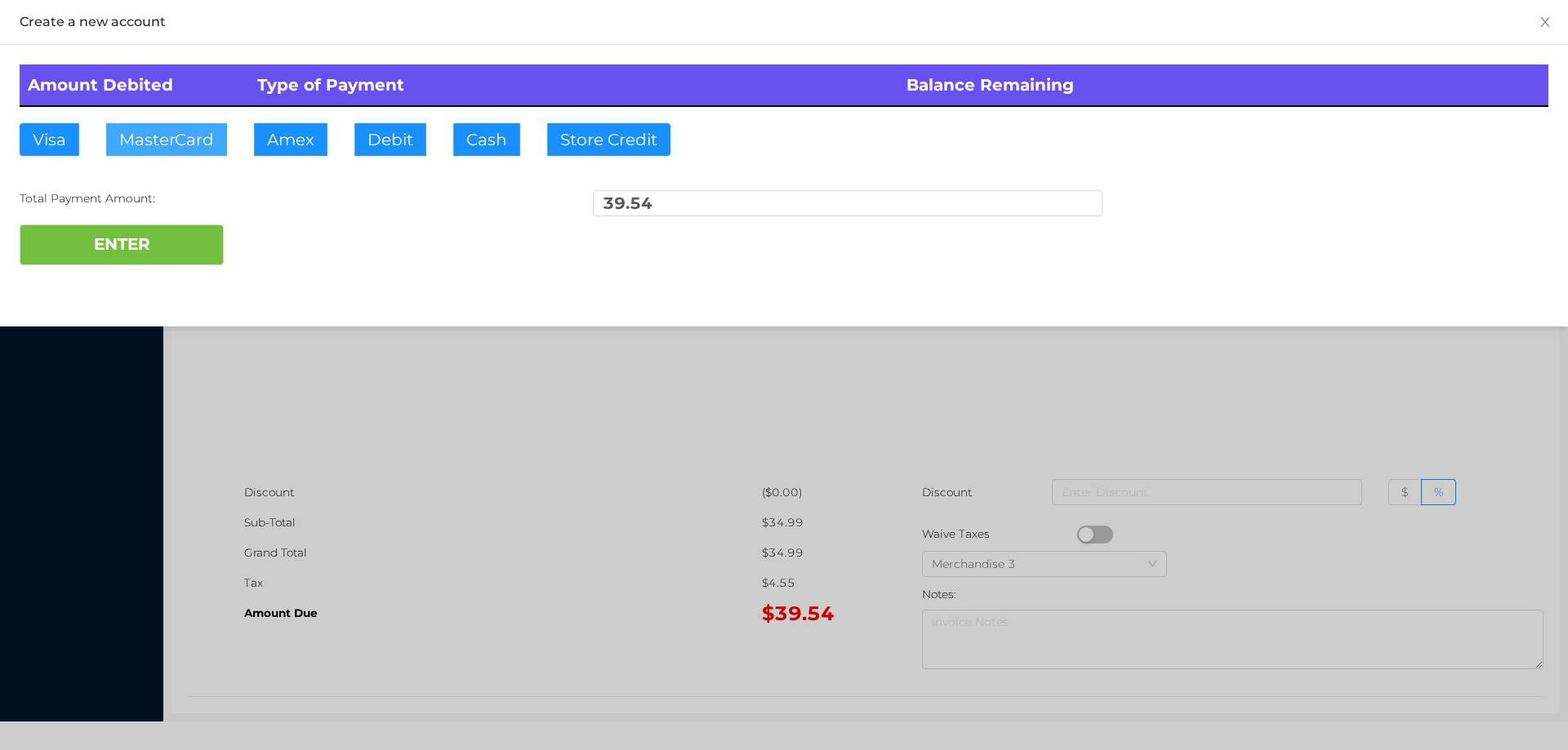
click at [165, 136] on button "MasterCard" at bounding box center [166, 139] width 121 height 33
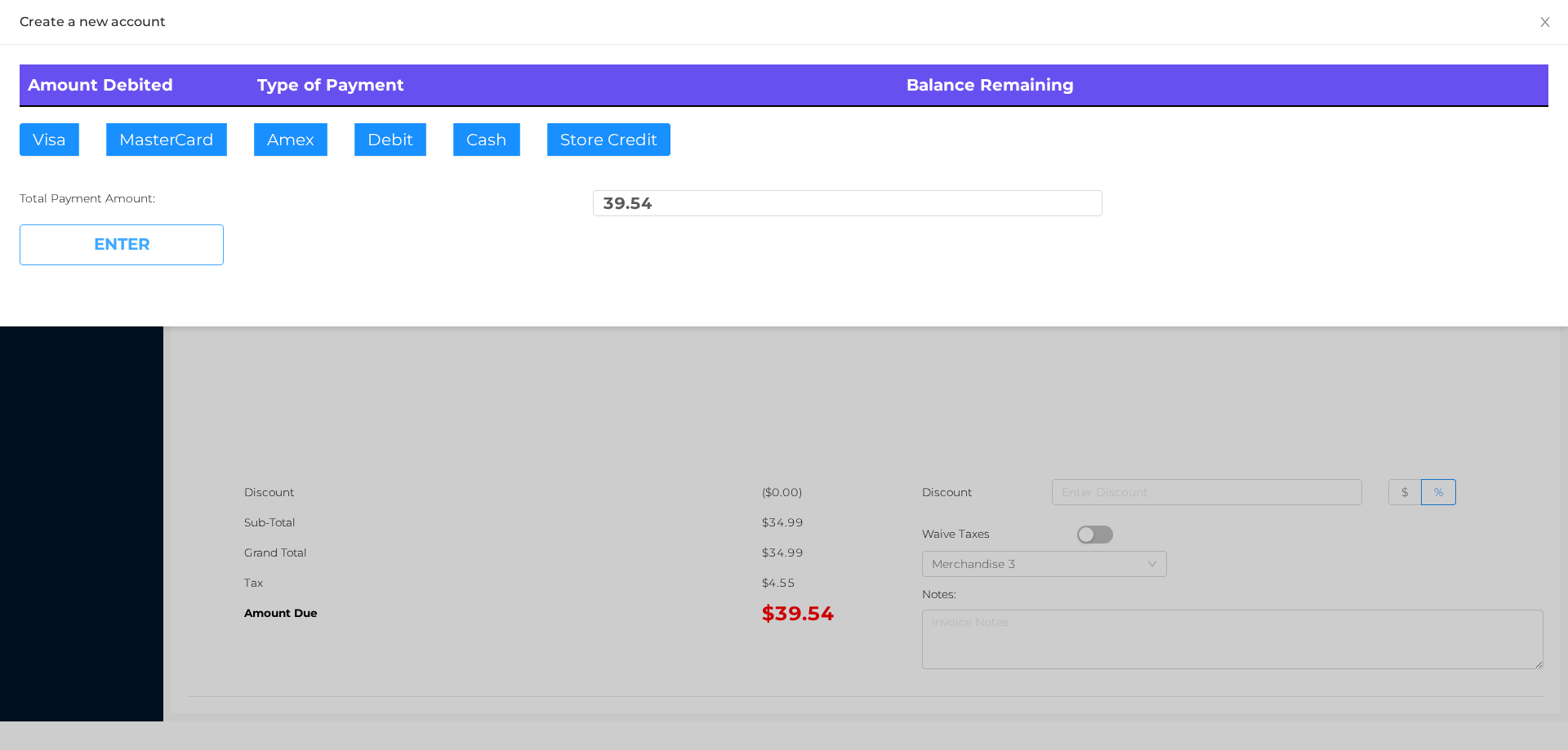
click at [134, 241] on button "ENTER" at bounding box center [122, 245] width 204 height 41
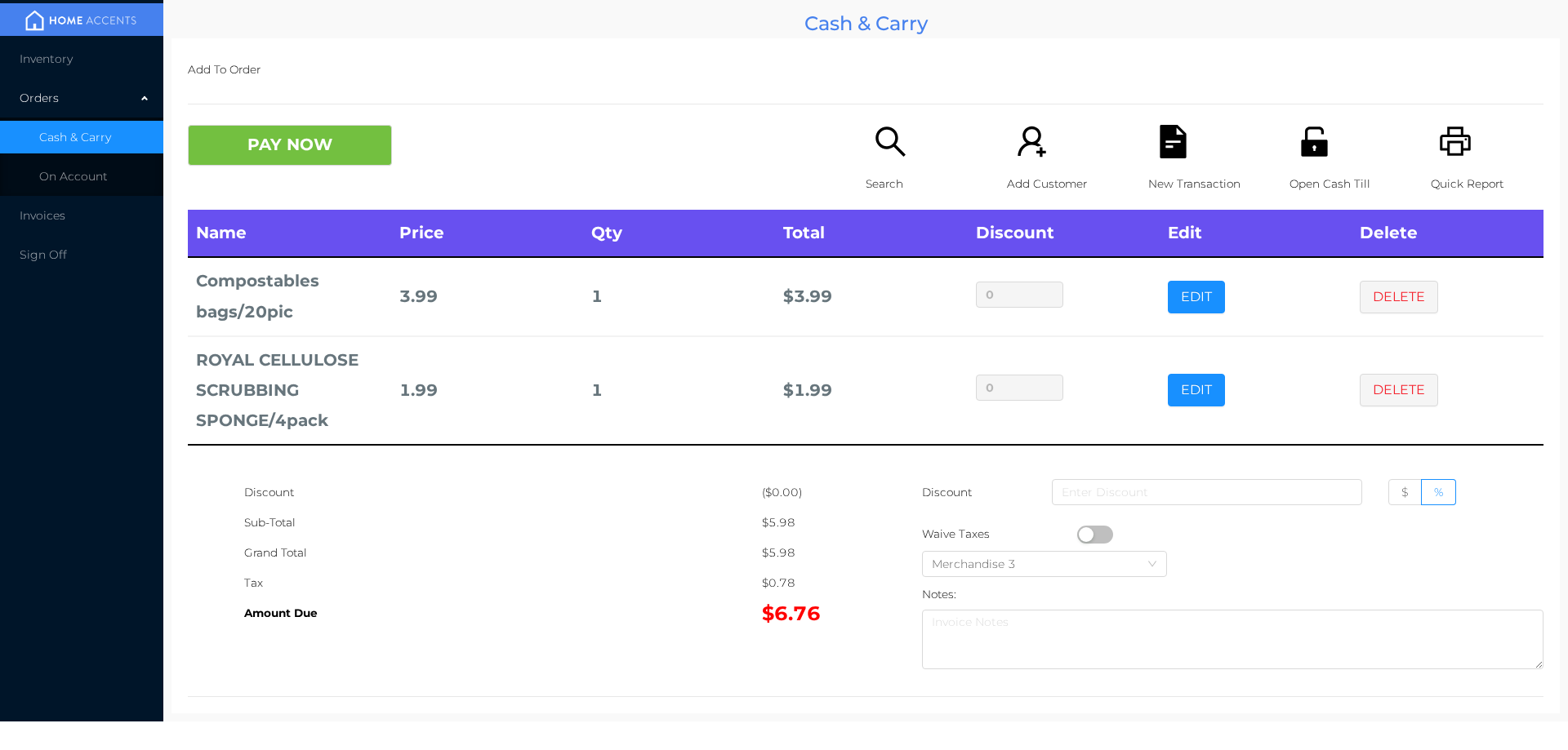
click at [877, 166] on div "Search" at bounding box center [922, 167] width 113 height 85
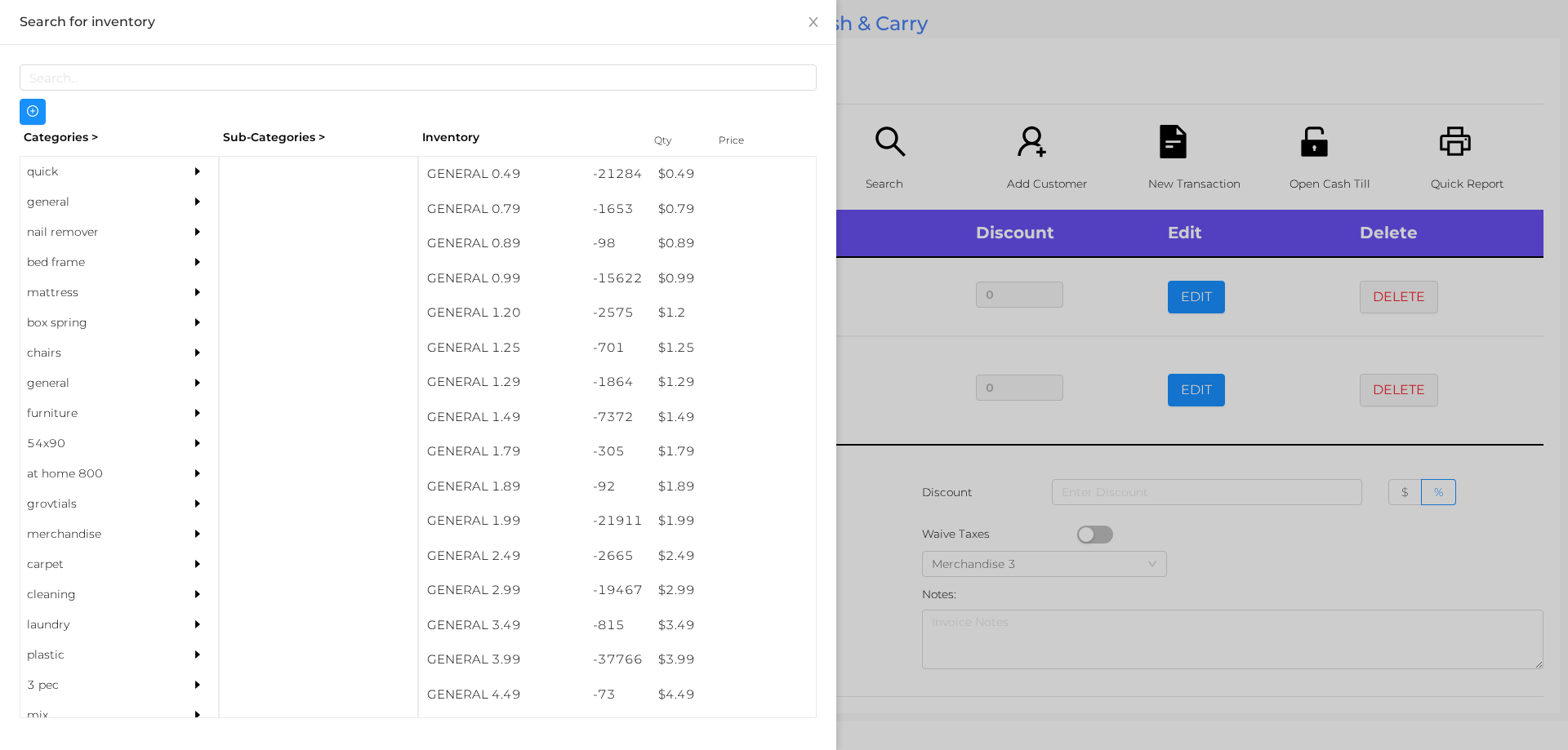
click at [59, 200] on div "general" at bounding box center [95, 202] width 148 height 30
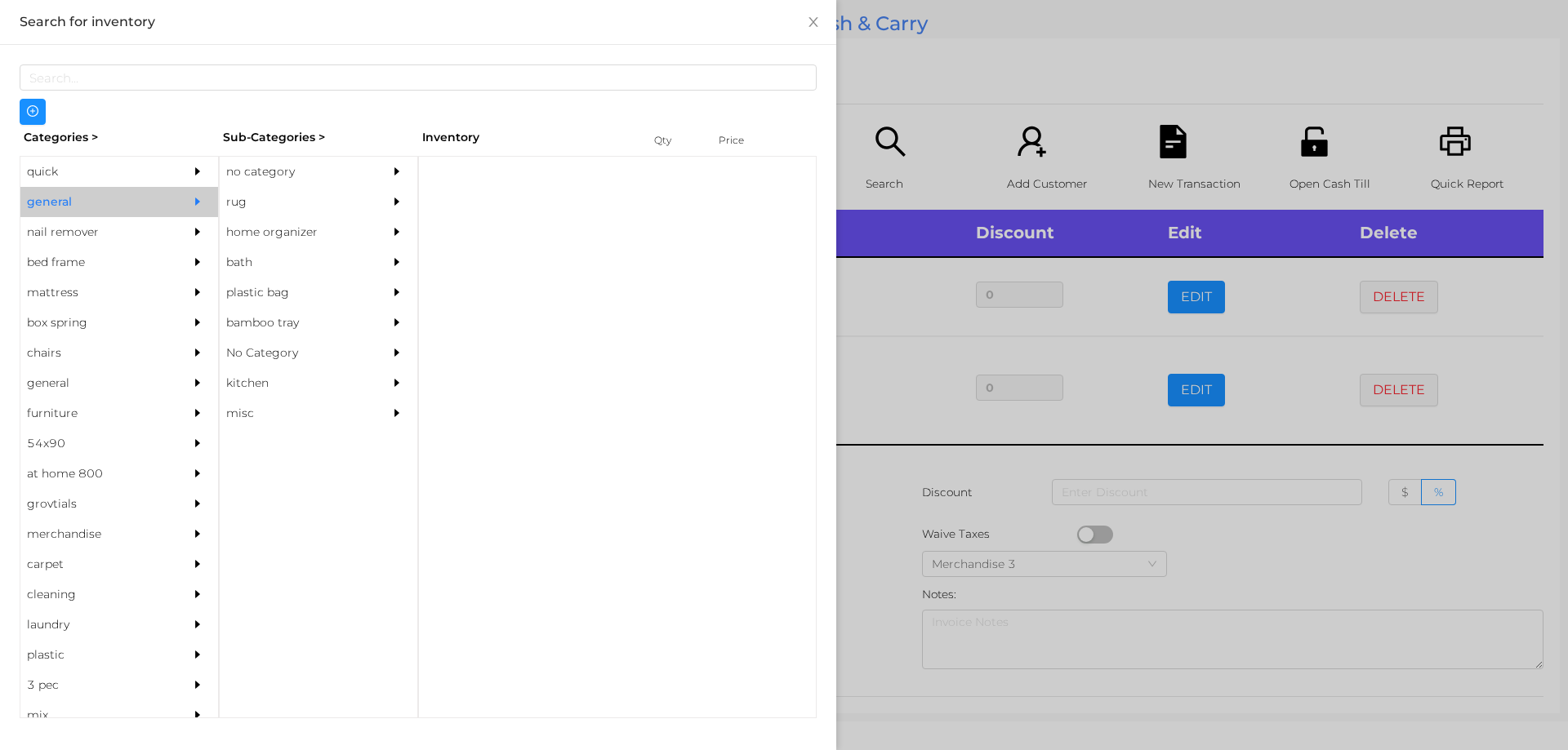
click at [265, 168] on div "no category" at bounding box center [294, 172] width 148 height 30
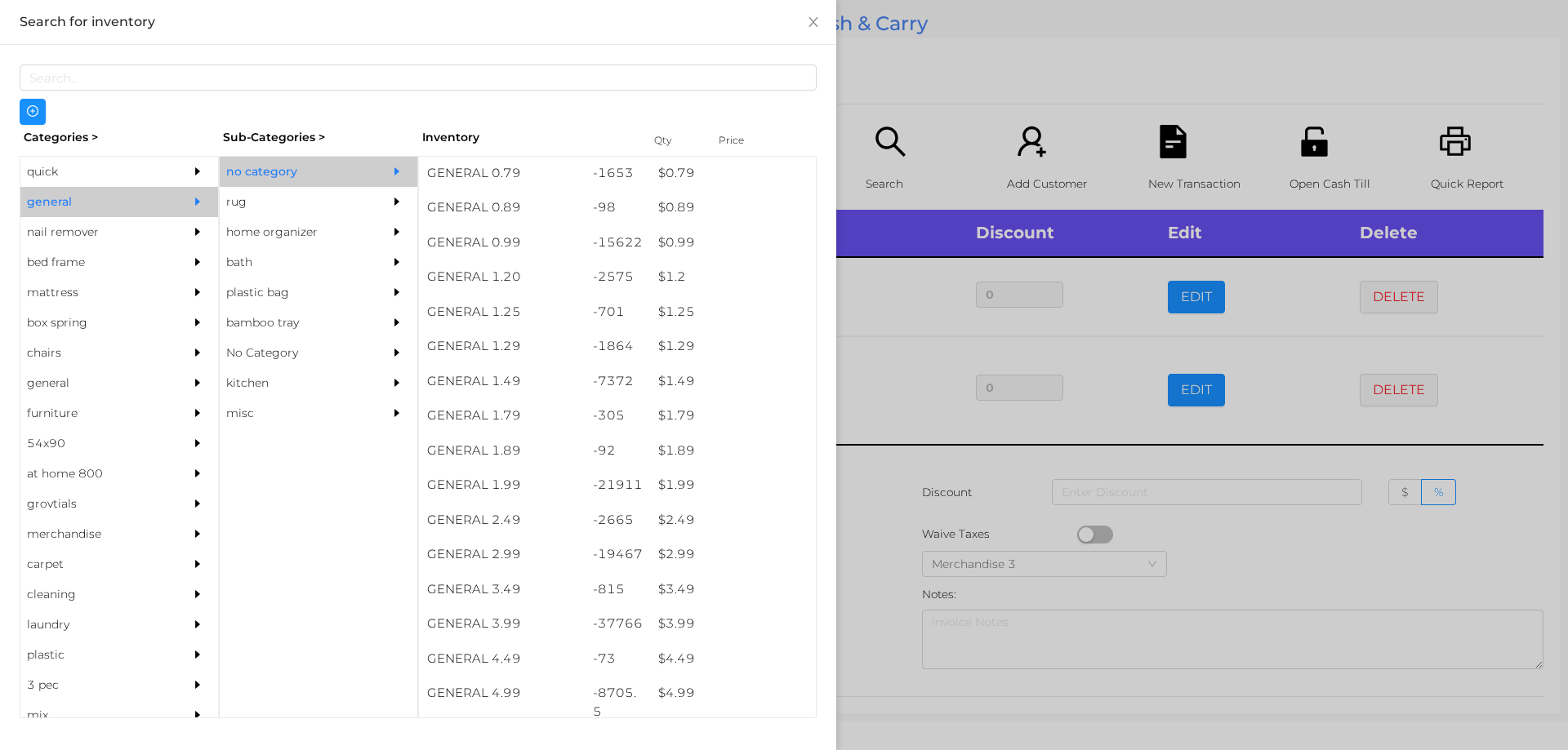
scroll to position [0, 0]
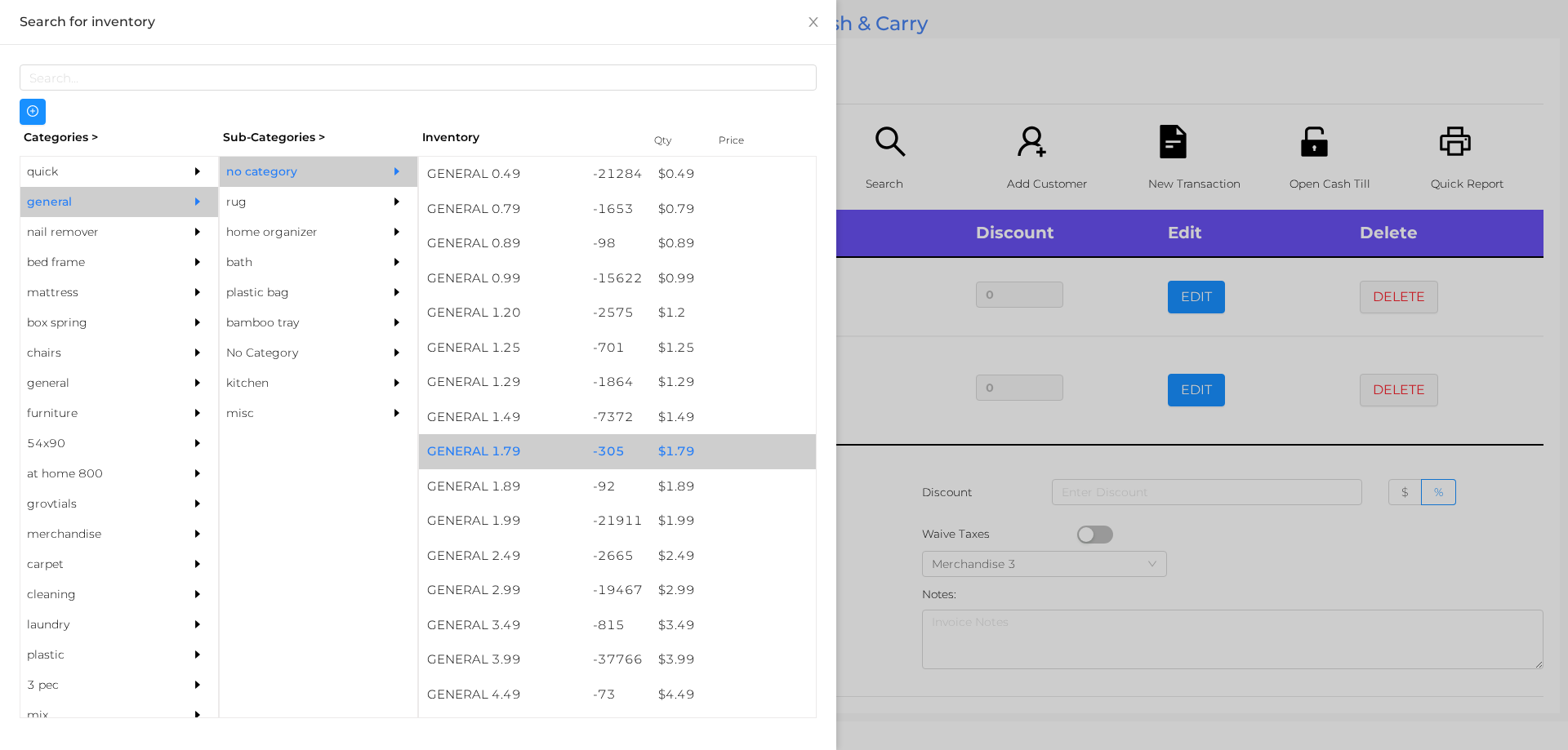
click at [674, 455] on div "$ 1.79" at bounding box center [733, 451] width 165 height 35
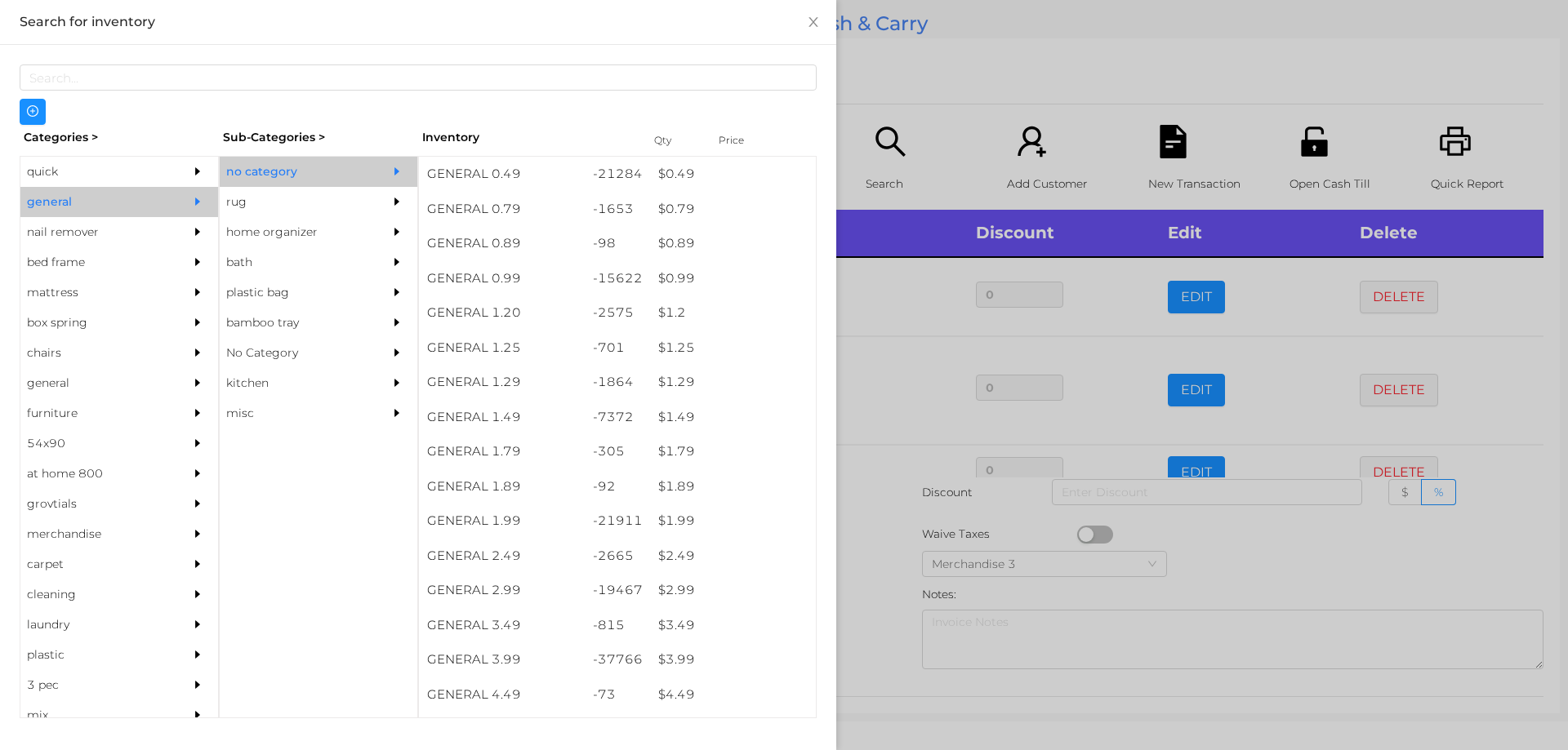
click at [875, 529] on div at bounding box center [784, 375] width 1568 height 750
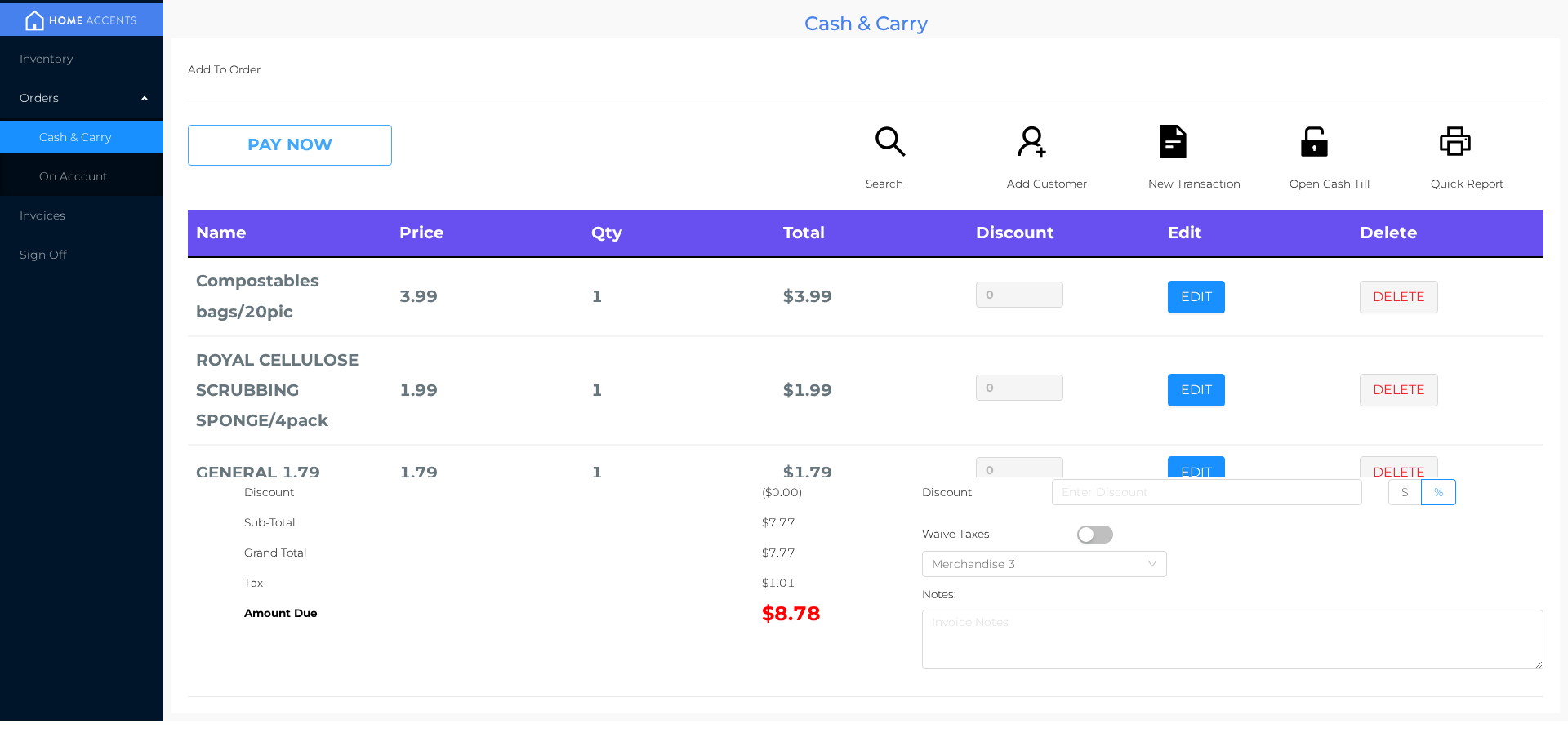
click at [262, 136] on button "PAY NOW" at bounding box center [290, 146] width 204 height 41
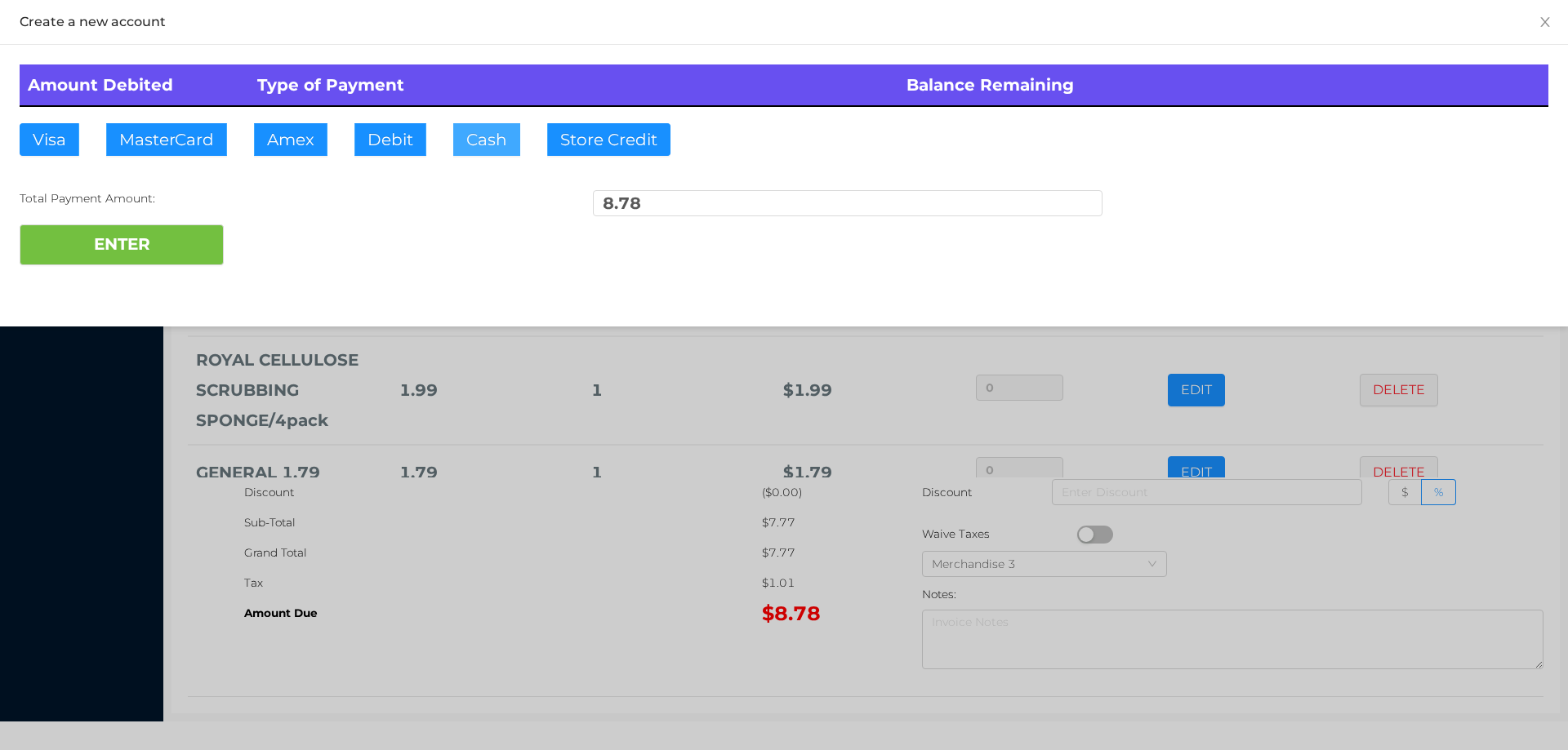
click at [471, 135] on button "Cash" at bounding box center [487, 139] width 67 height 33
type input "10."
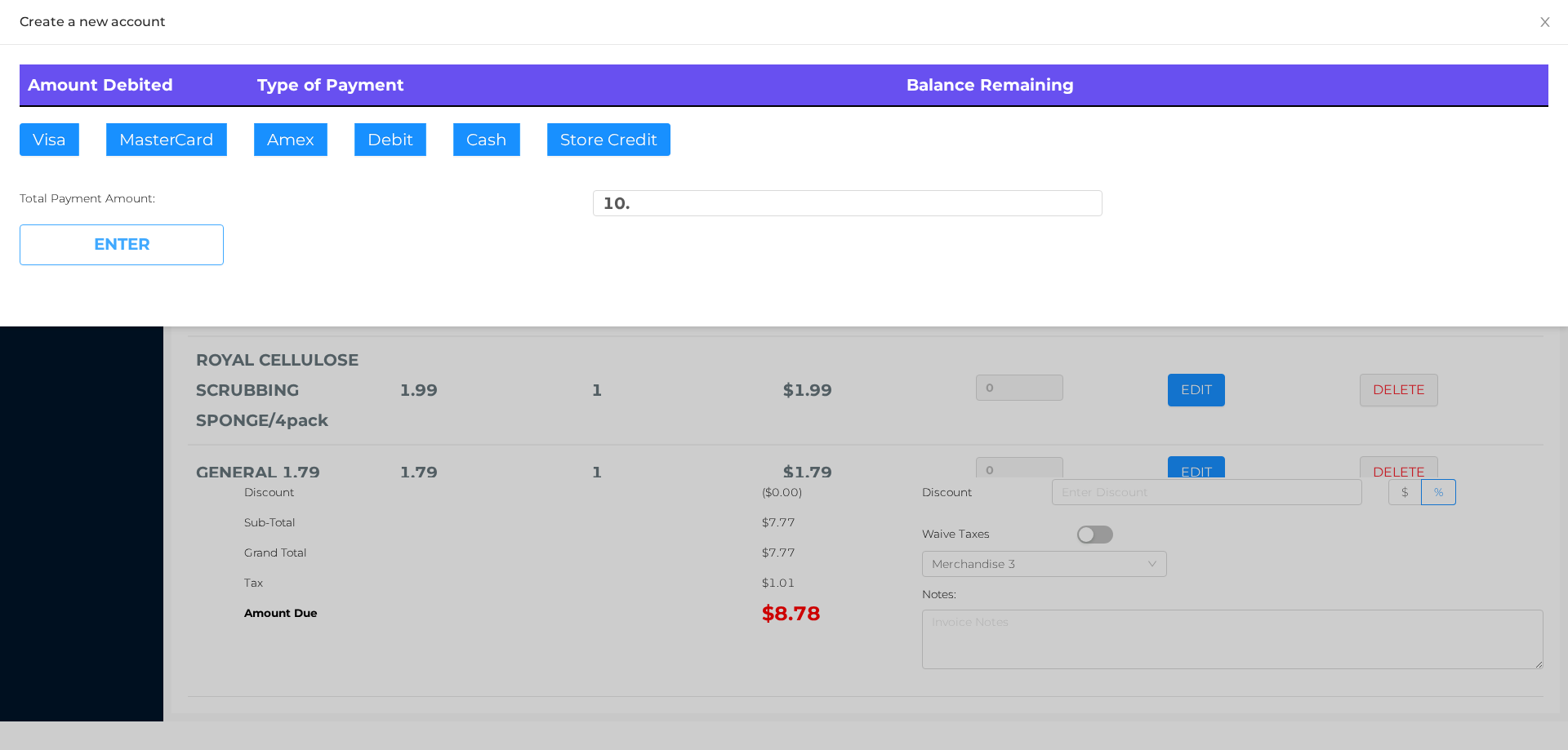
click at [155, 252] on button "ENTER" at bounding box center [122, 245] width 204 height 41
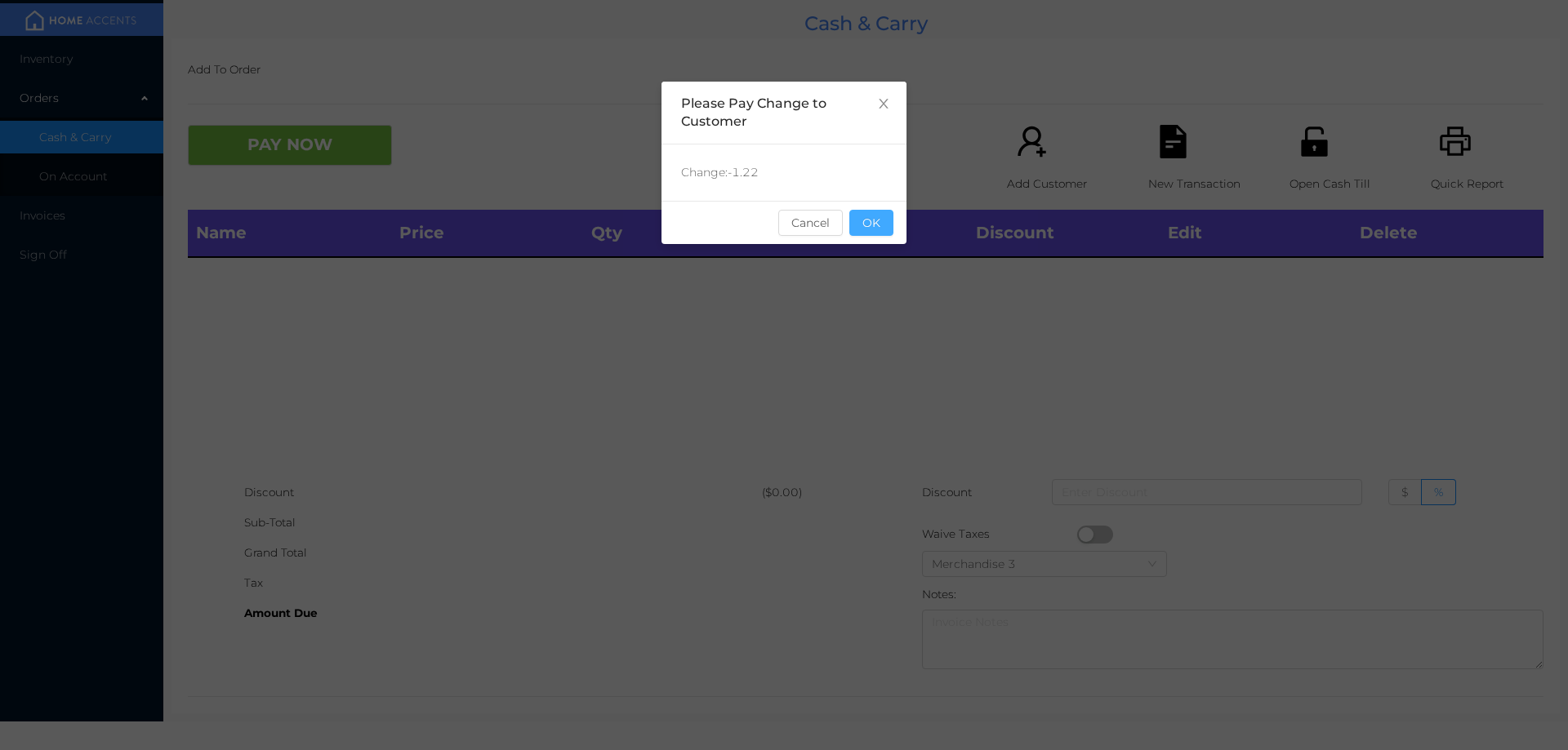
click at [872, 215] on button "OK" at bounding box center [871, 223] width 44 height 26
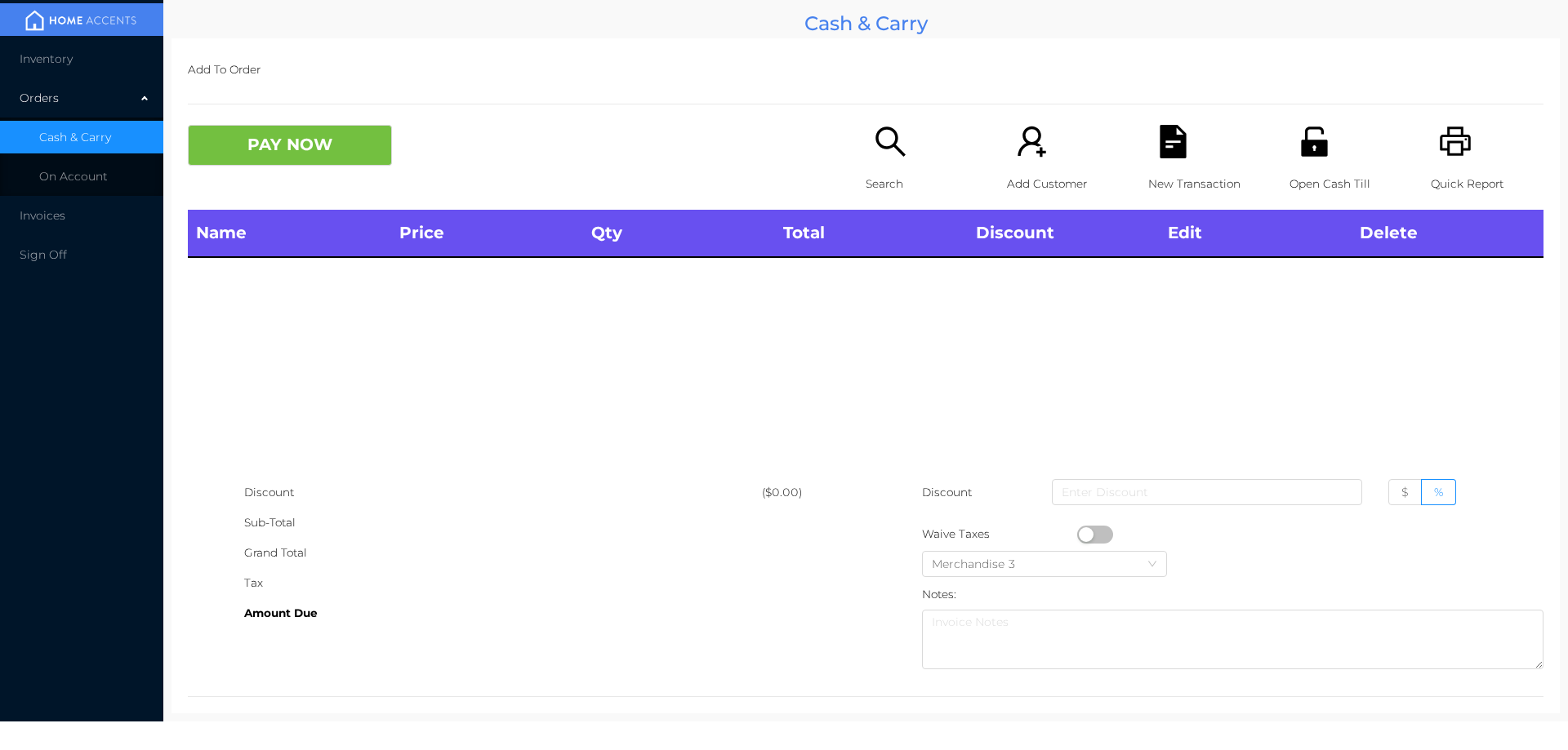
click at [888, 260] on div "Name Price Qty Total Discount Edit Delete" at bounding box center [866, 343] width 1356 height 267
click at [947, 339] on div "Name Price Qty Total Discount Edit Delete" at bounding box center [866, 343] width 1356 height 267
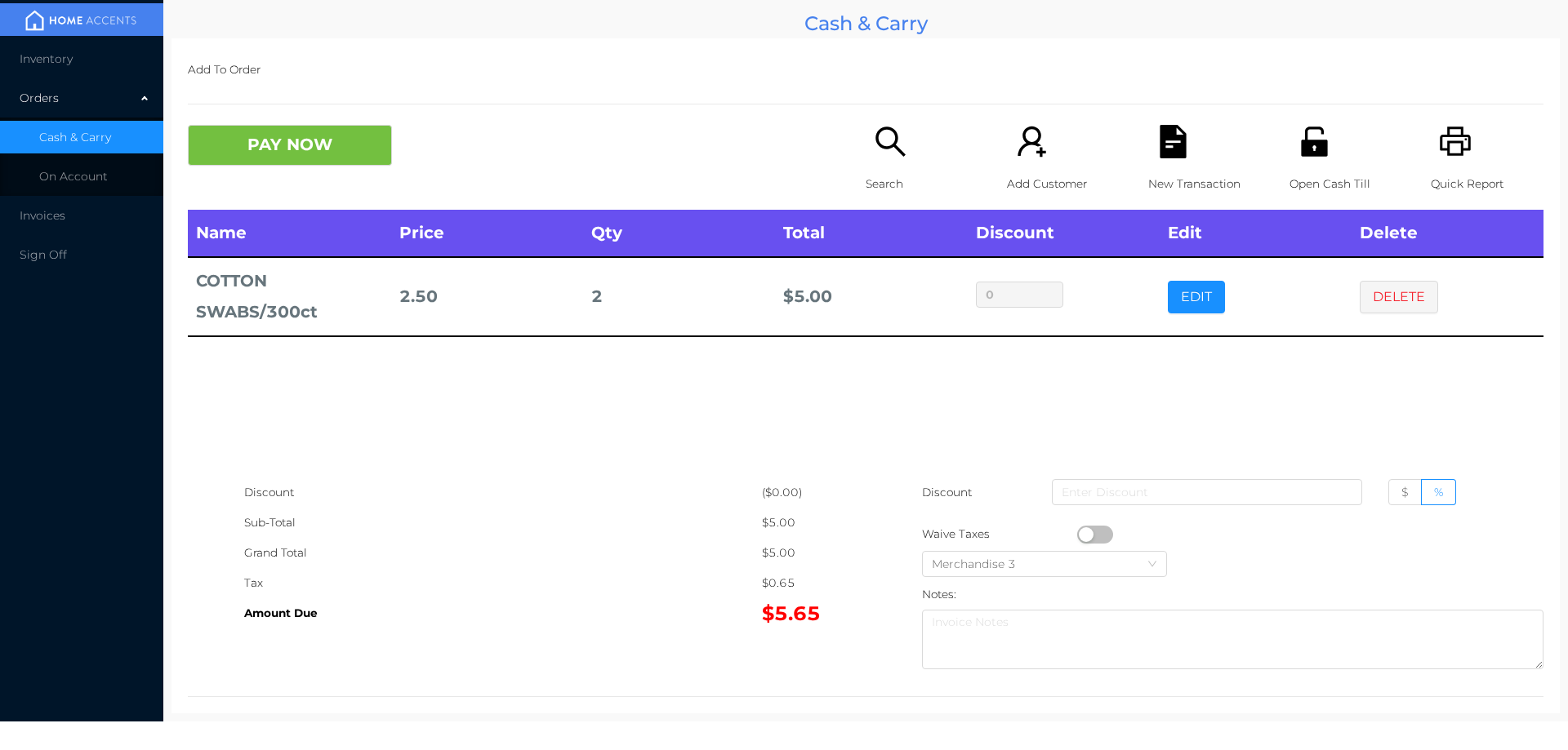
click at [1085, 535] on button "button" at bounding box center [1095, 535] width 36 height 18
click at [301, 156] on button "PAY NOW" at bounding box center [290, 146] width 204 height 41
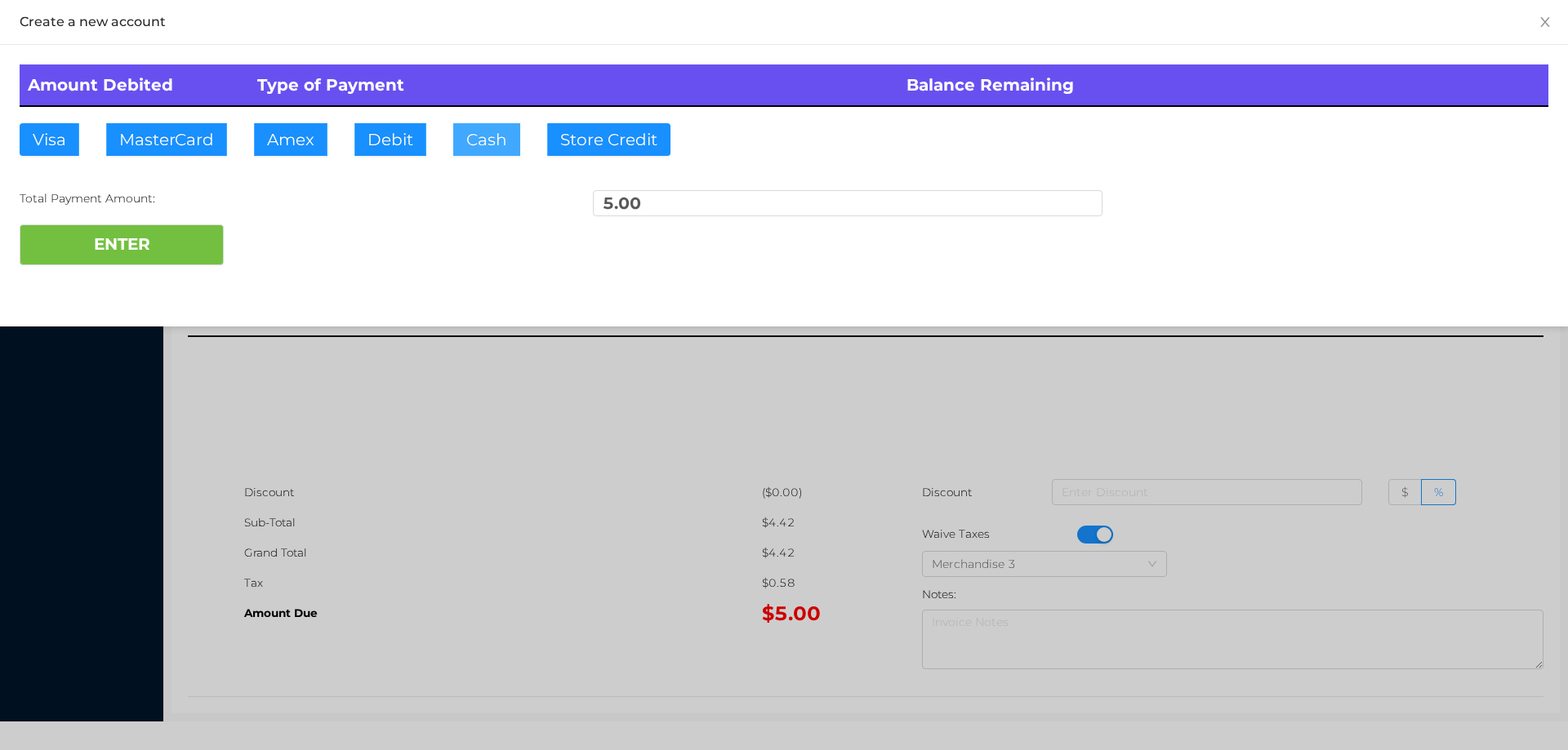
click at [482, 149] on button "Cash" at bounding box center [487, 139] width 67 height 33
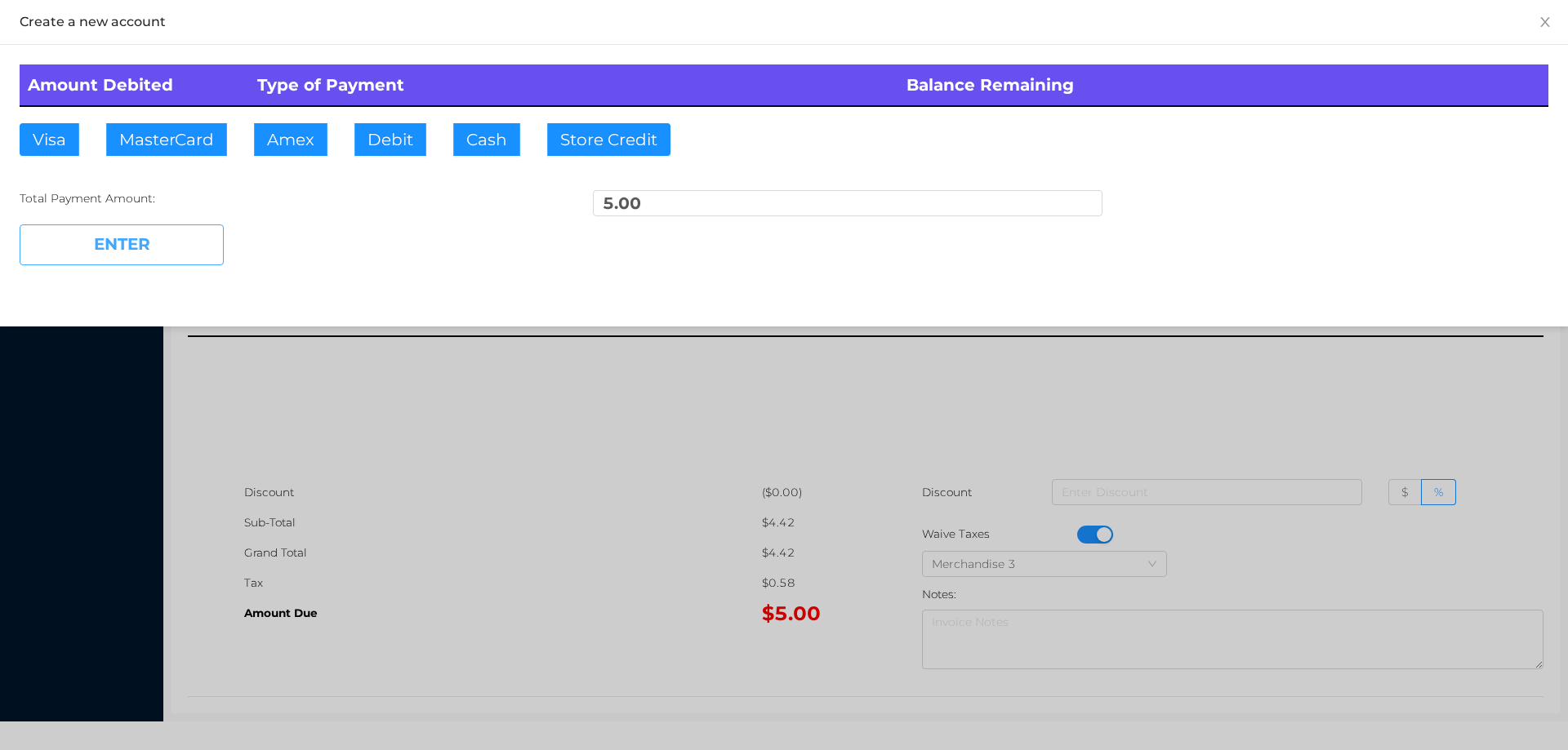
click at [138, 225] on button "ENTER" at bounding box center [122, 245] width 204 height 41
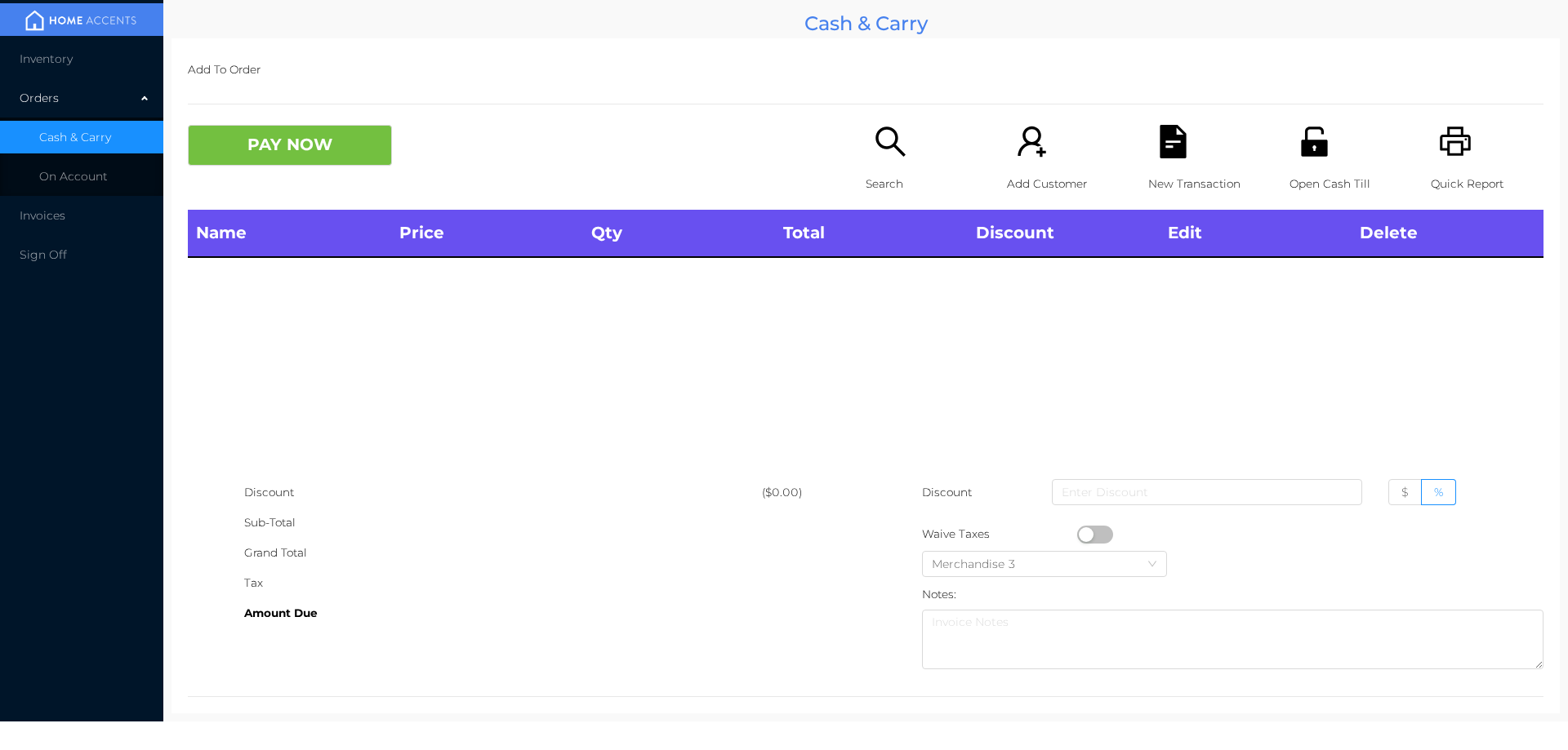
click at [905, 155] on div "Search" at bounding box center [922, 167] width 113 height 85
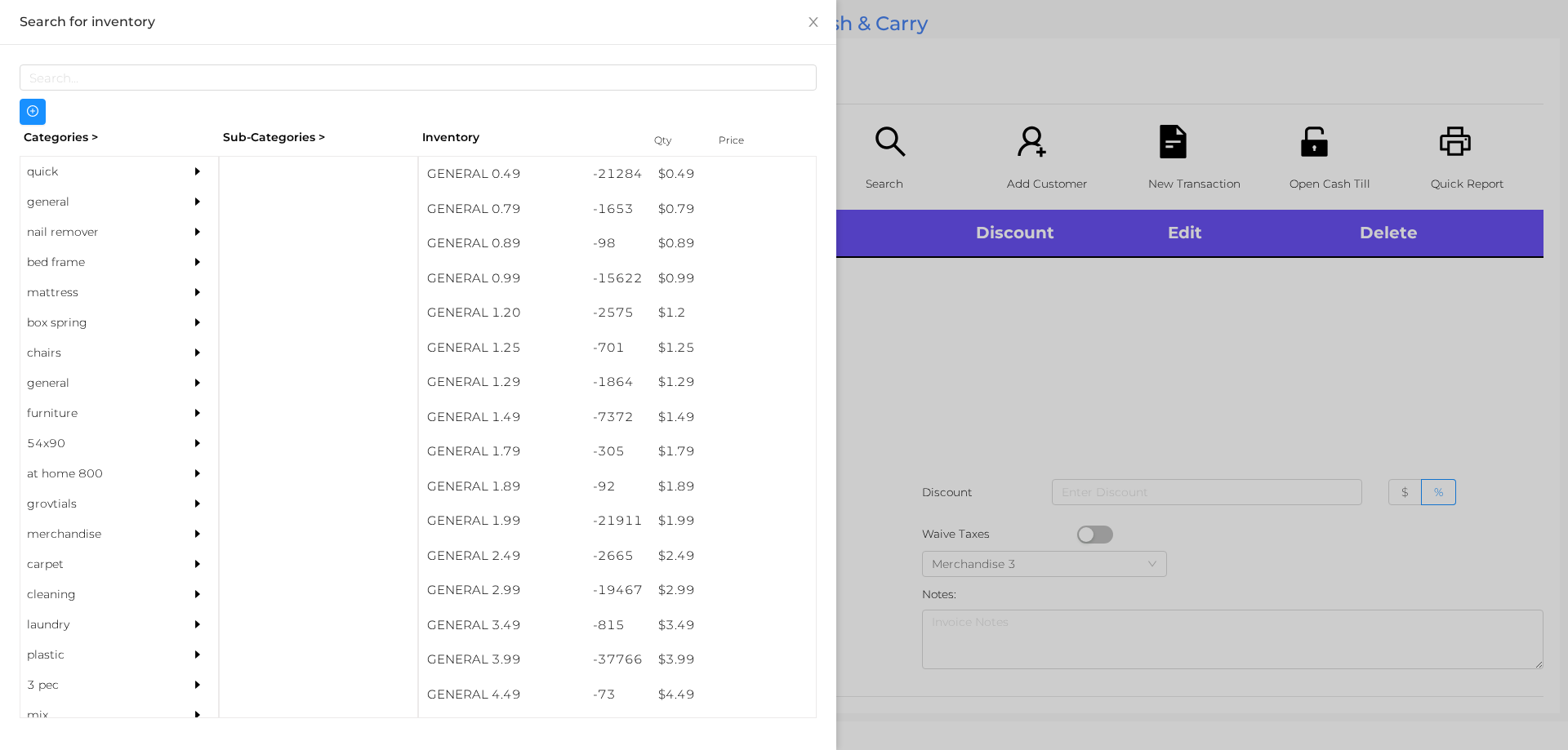
click at [61, 193] on div "general" at bounding box center [95, 202] width 148 height 30
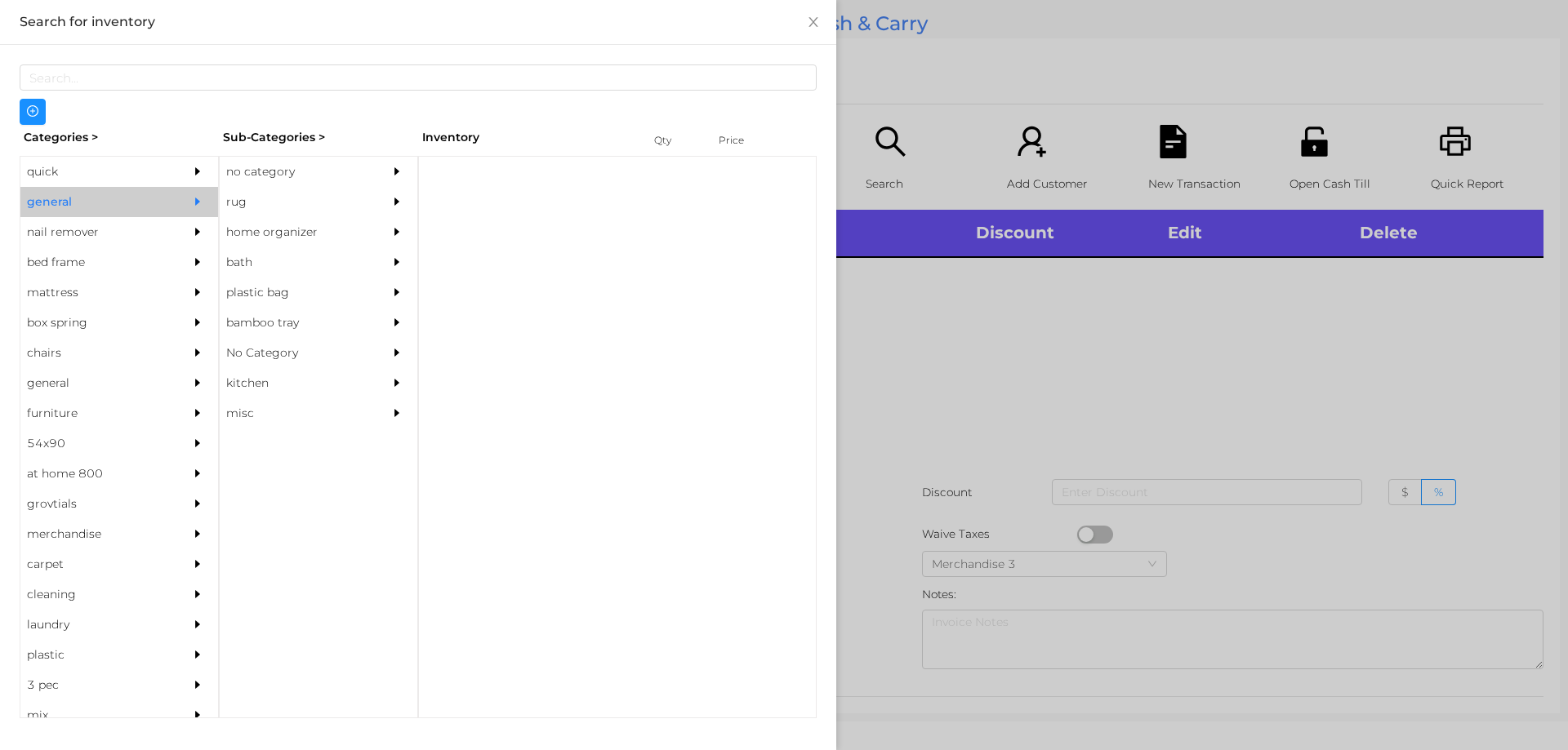
click at [255, 177] on div "no category" at bounding box center [294, 172] width 148 height 30
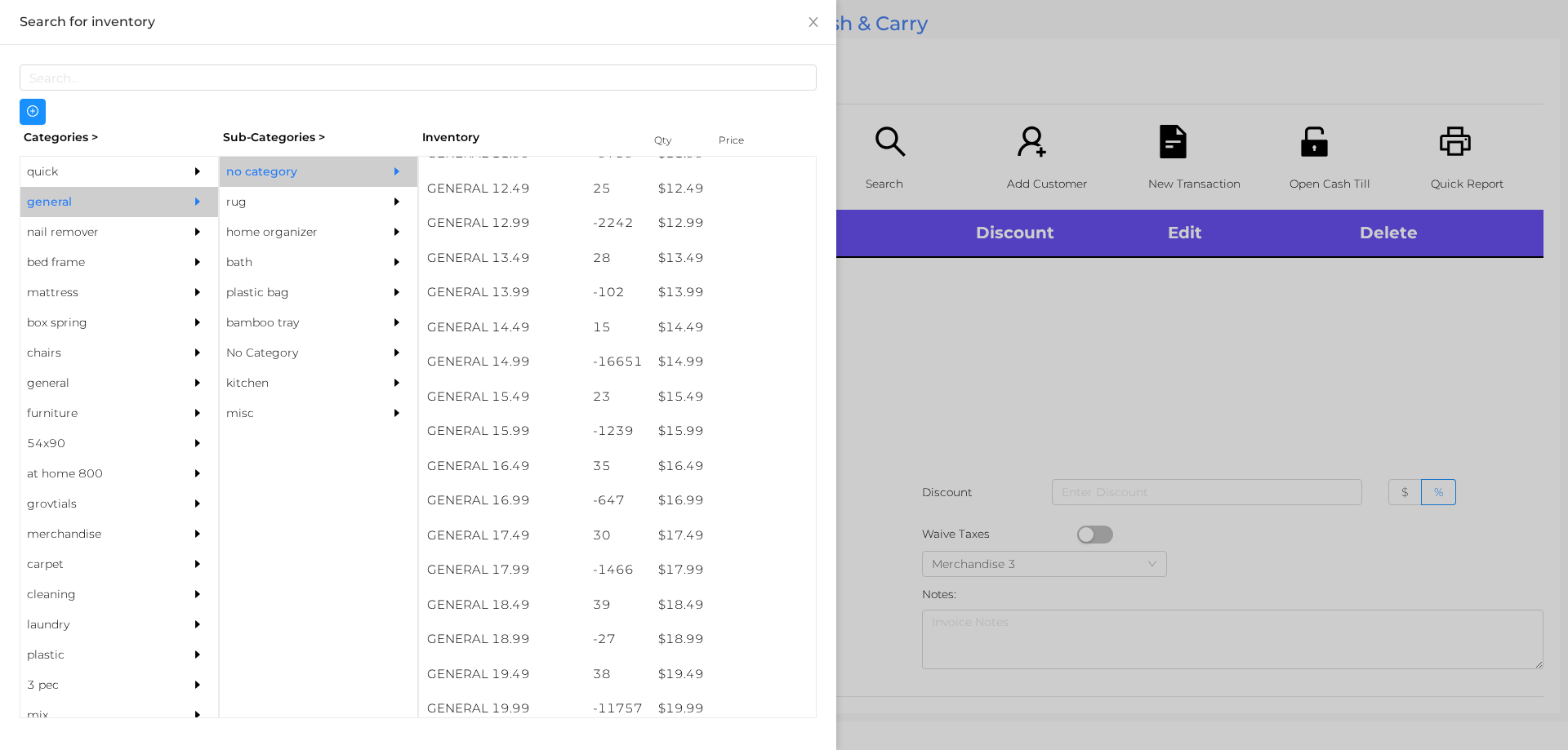
scroll to position [1225, 0]
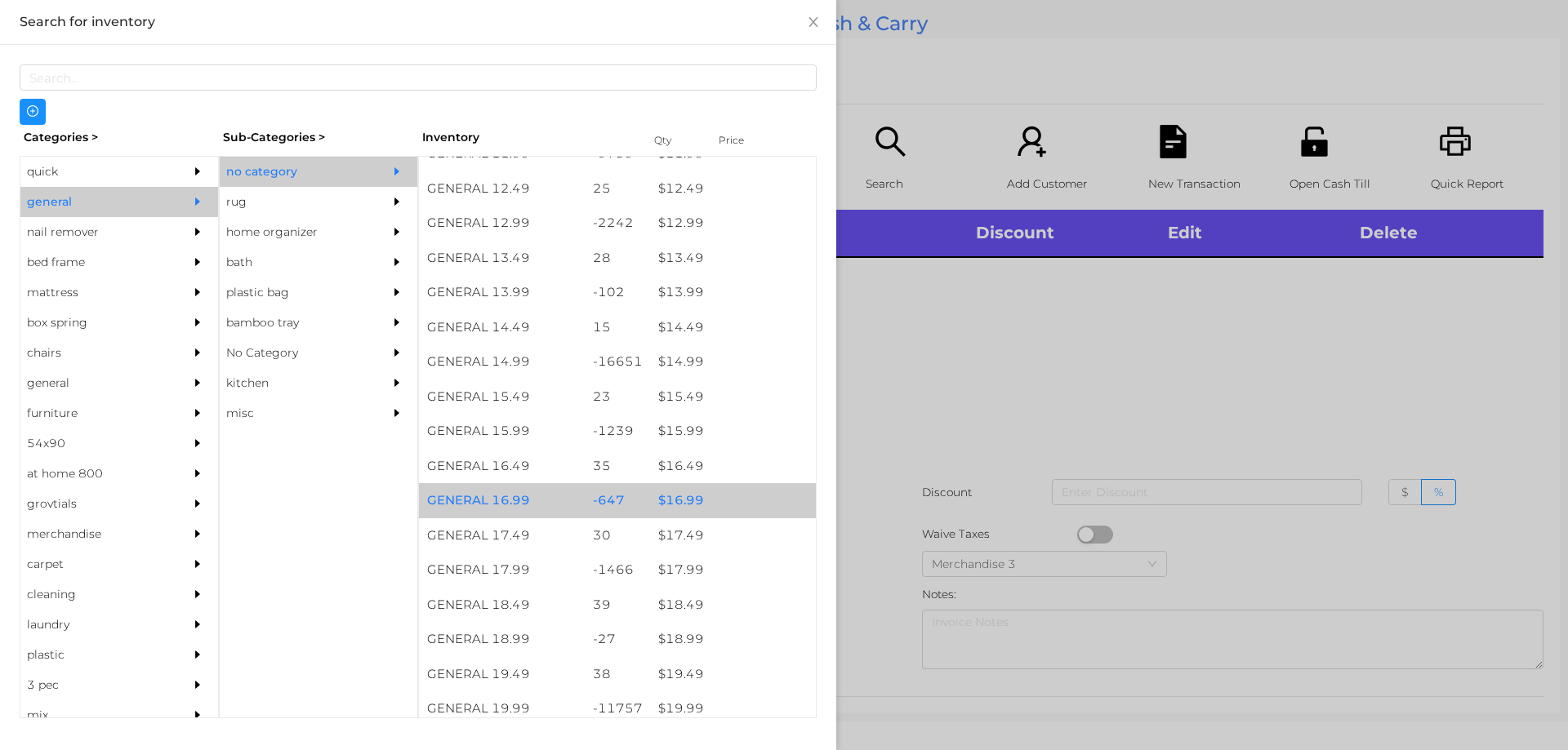
click at [678, 504] on div "$ 16.99" at bounding box center [733, 501] width 165 height 35
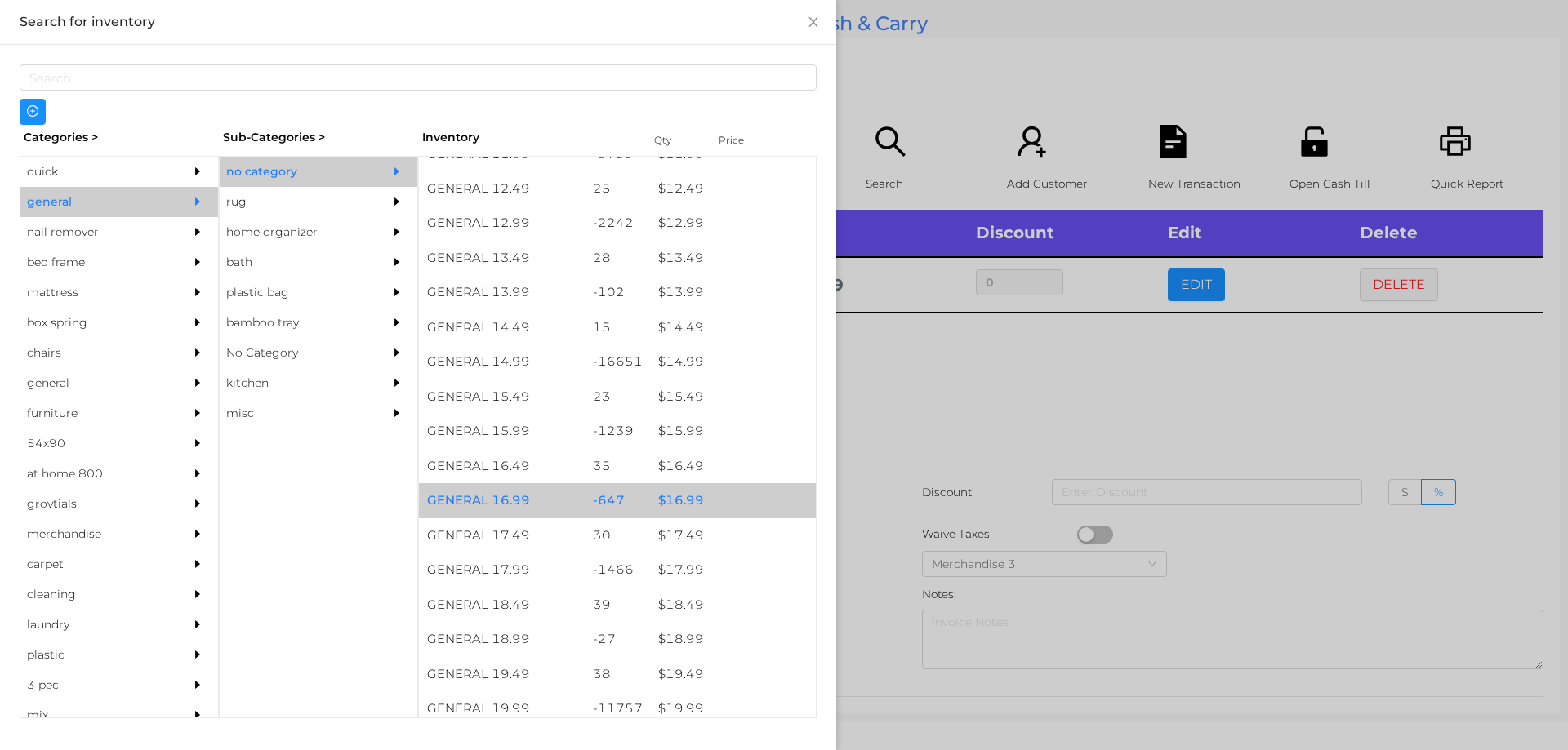
click at [687, 497] on div "$ 16.99" at bounding box center [733, 501] width 165 height 35
click at [689, 496] on div "$ 16.99" at bounding box center [733, 501] width 165 height 35
click at [700, 502] on div "$ 16.99" at bounding box center [733, 501] width 165 height 35
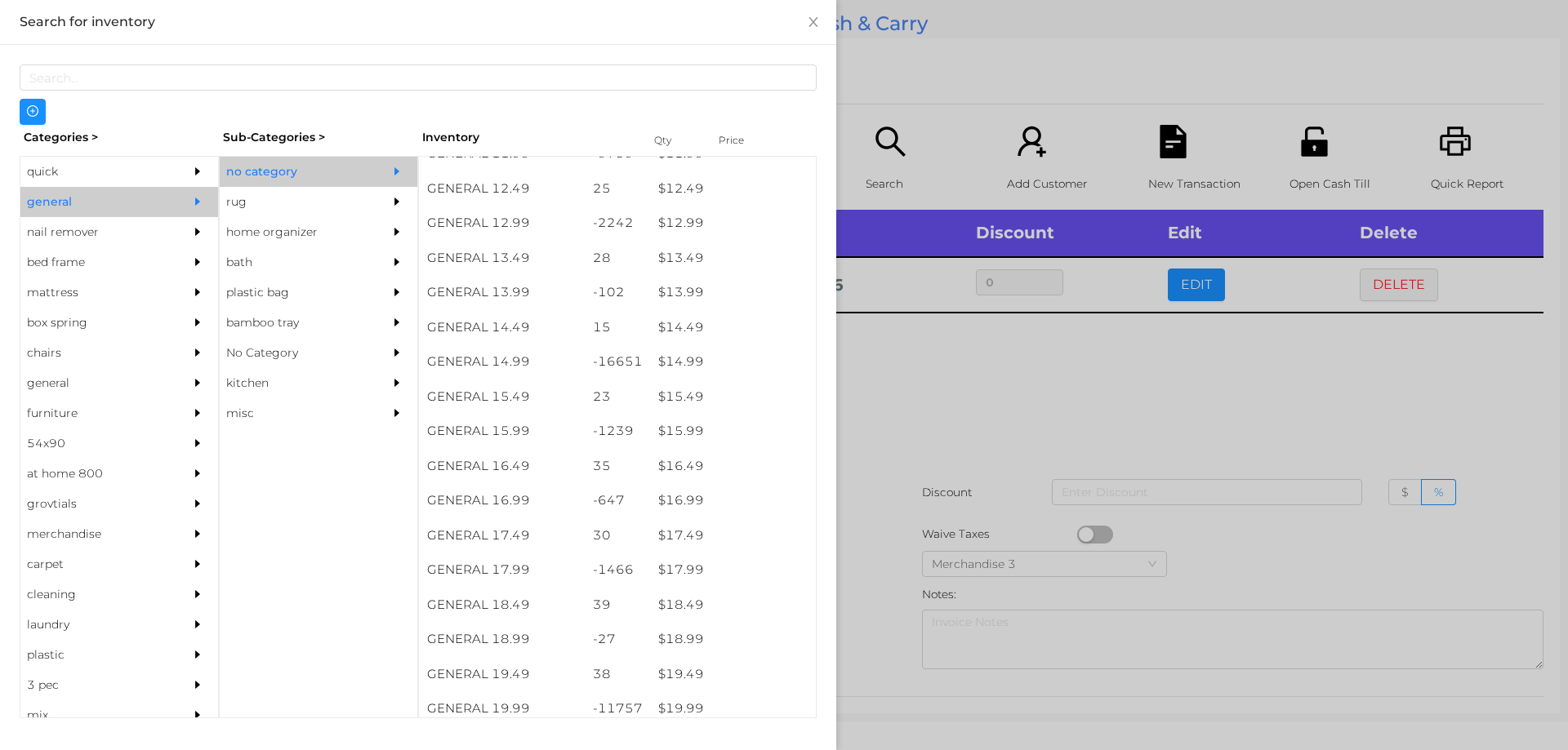
click at [920, 402] on div at bounding box center [784, 375] width 1568 height 750
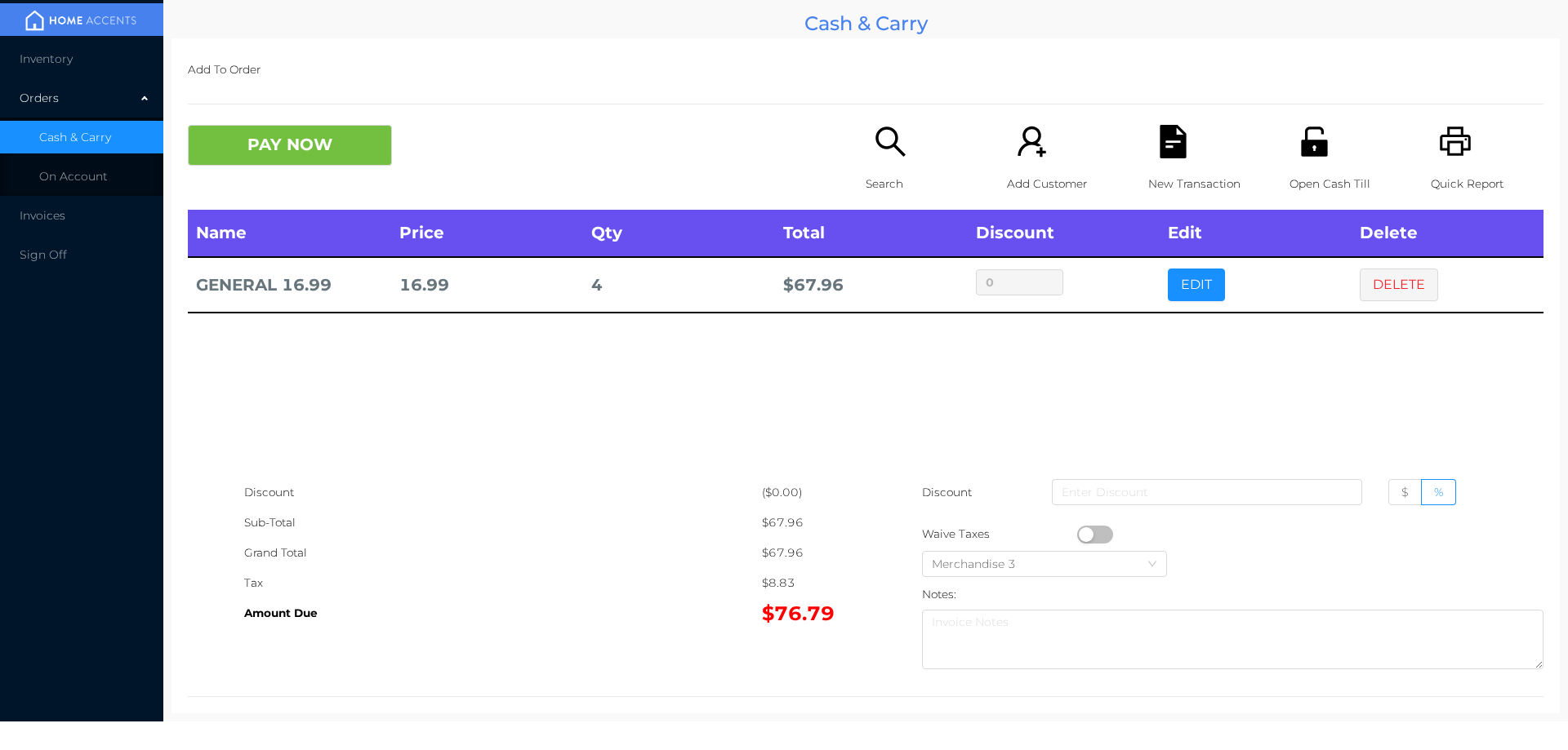
click at [875, 166] on div "Search" at bounding box center [922, 167] width 113 height 85
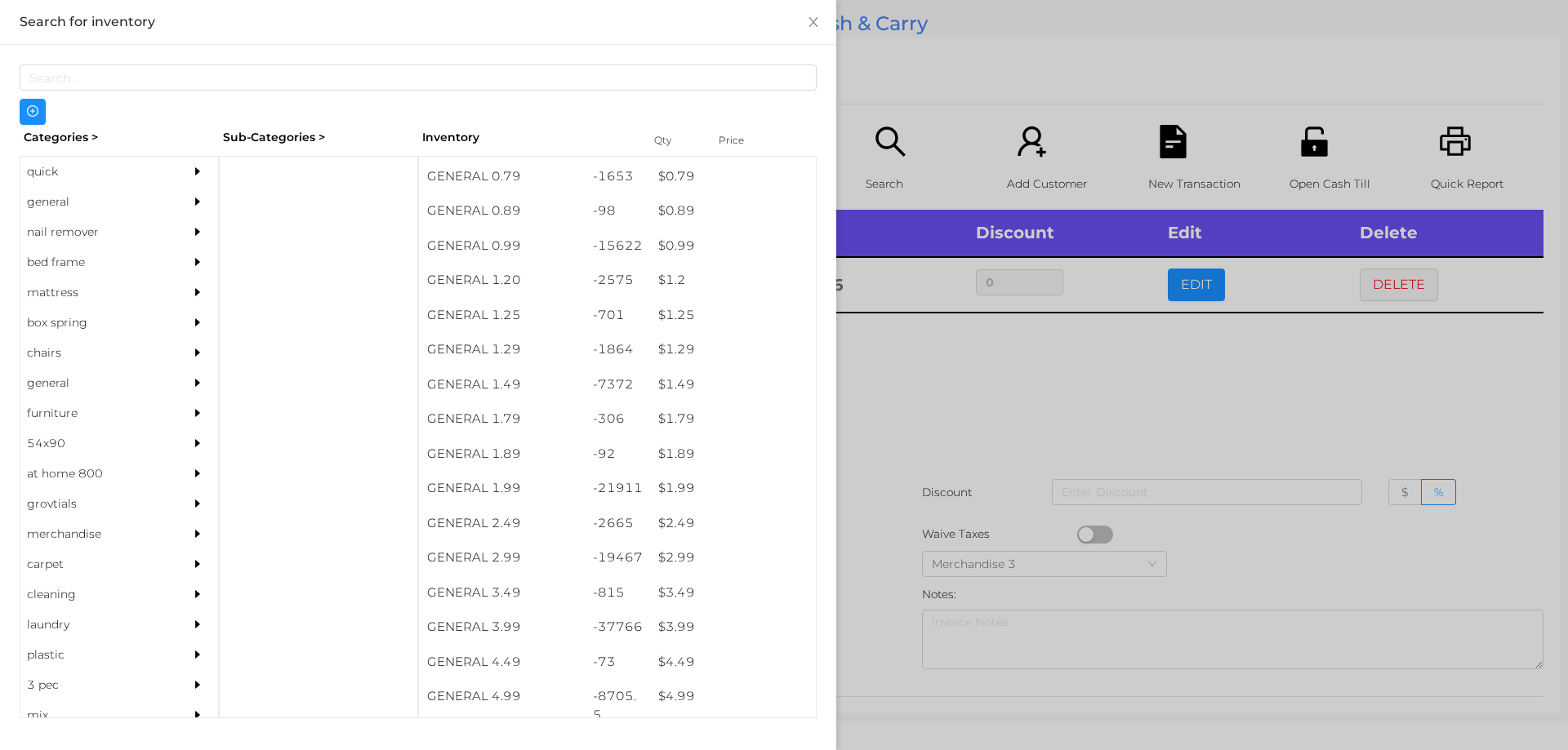
scroll to position [33, 0]
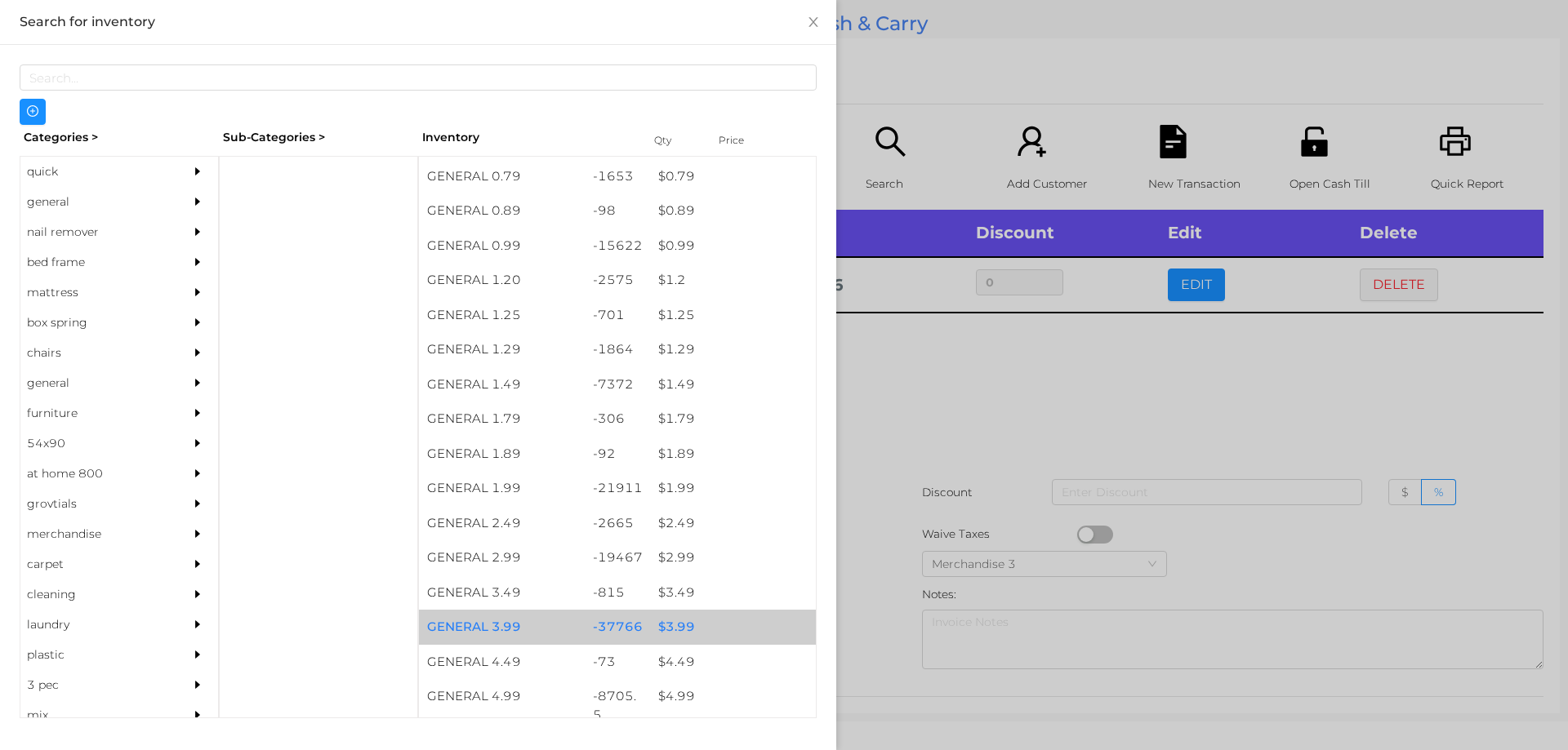
click at [667, 628] on div "$ 3.99" at bounding box center [733, 627] width 165 height 35
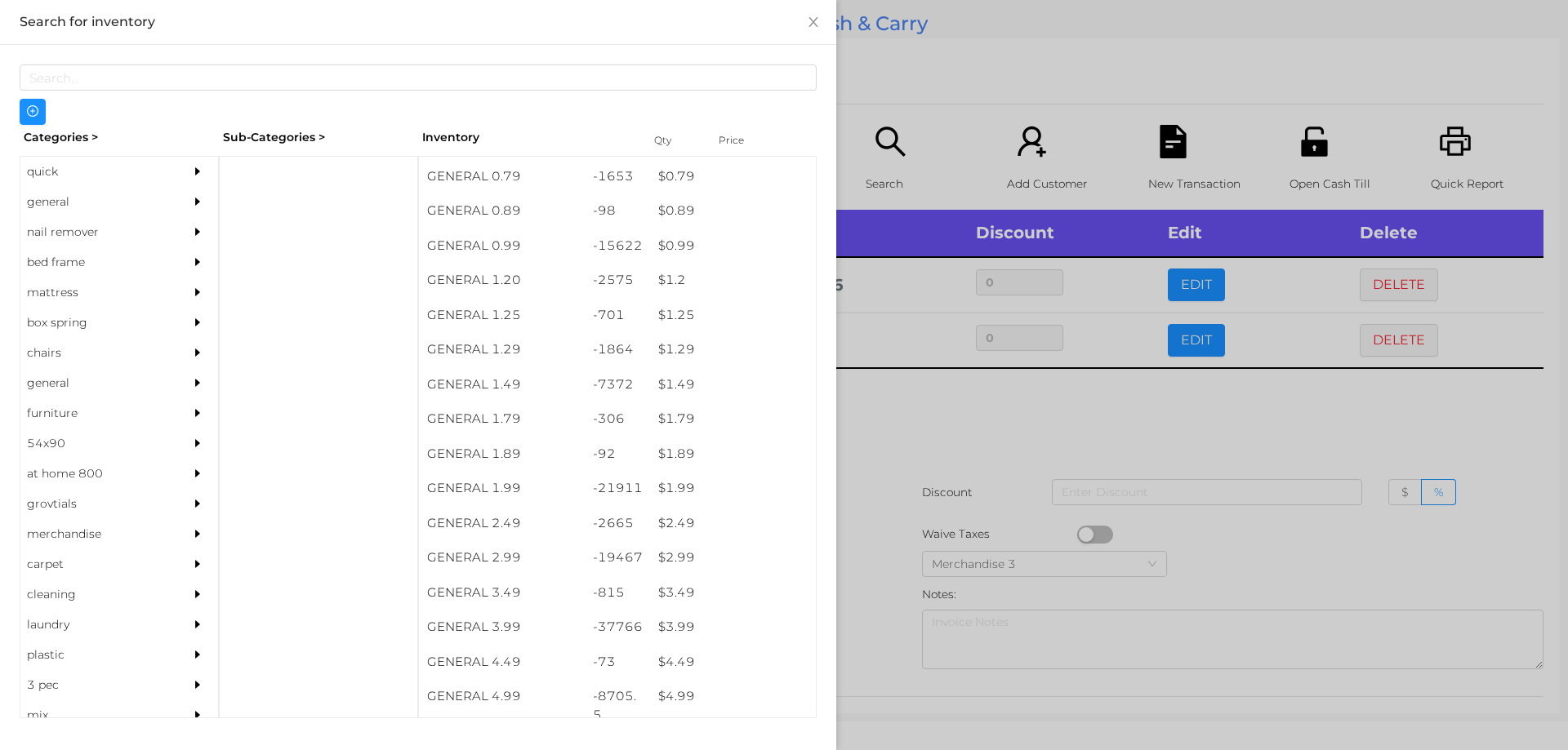
click at [888, 454] on div at bounding box center [784, 375] width 1568 height 750
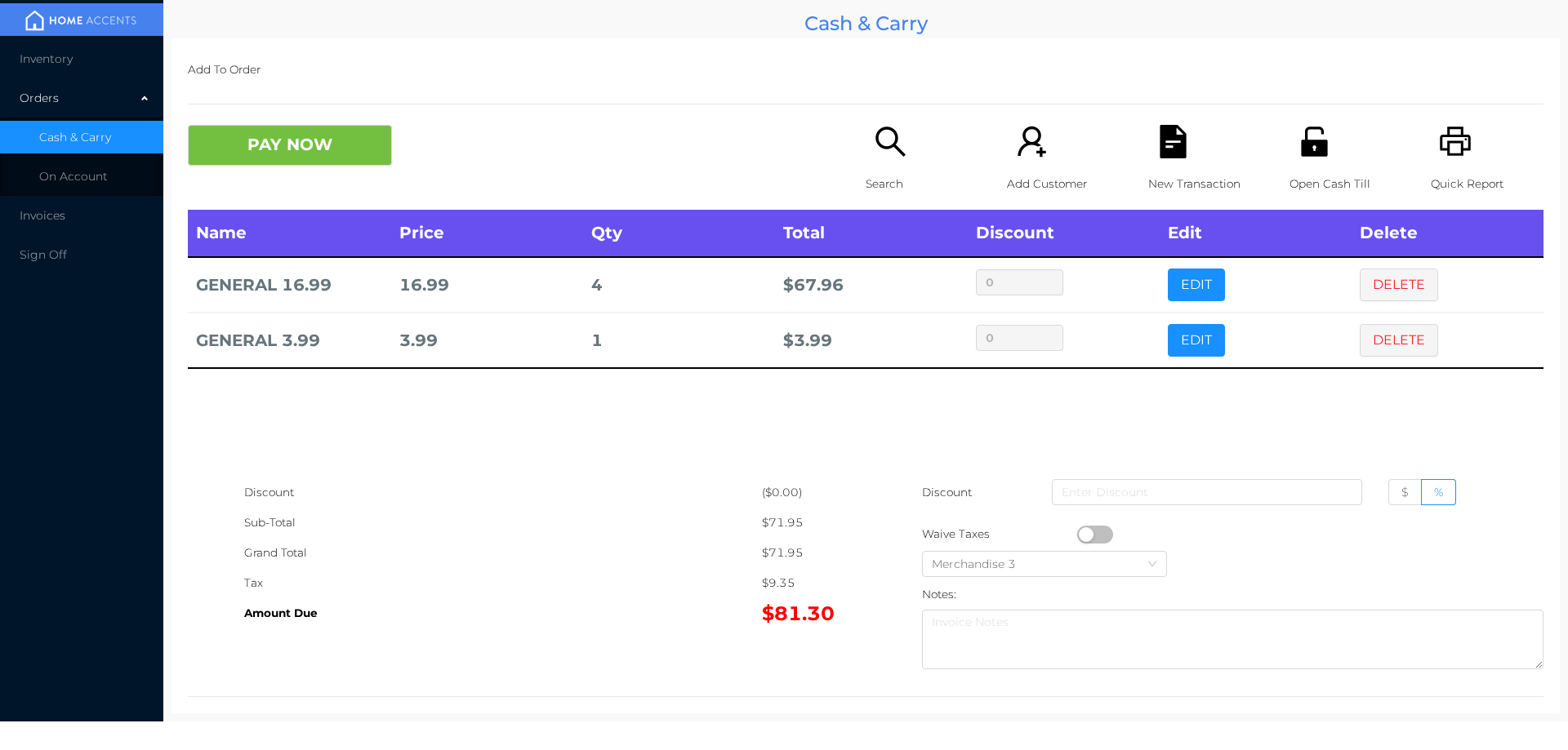
click at [1161, 129] on icon "icon: file-text" at bounding box center [1173, 141] width 26 height 33
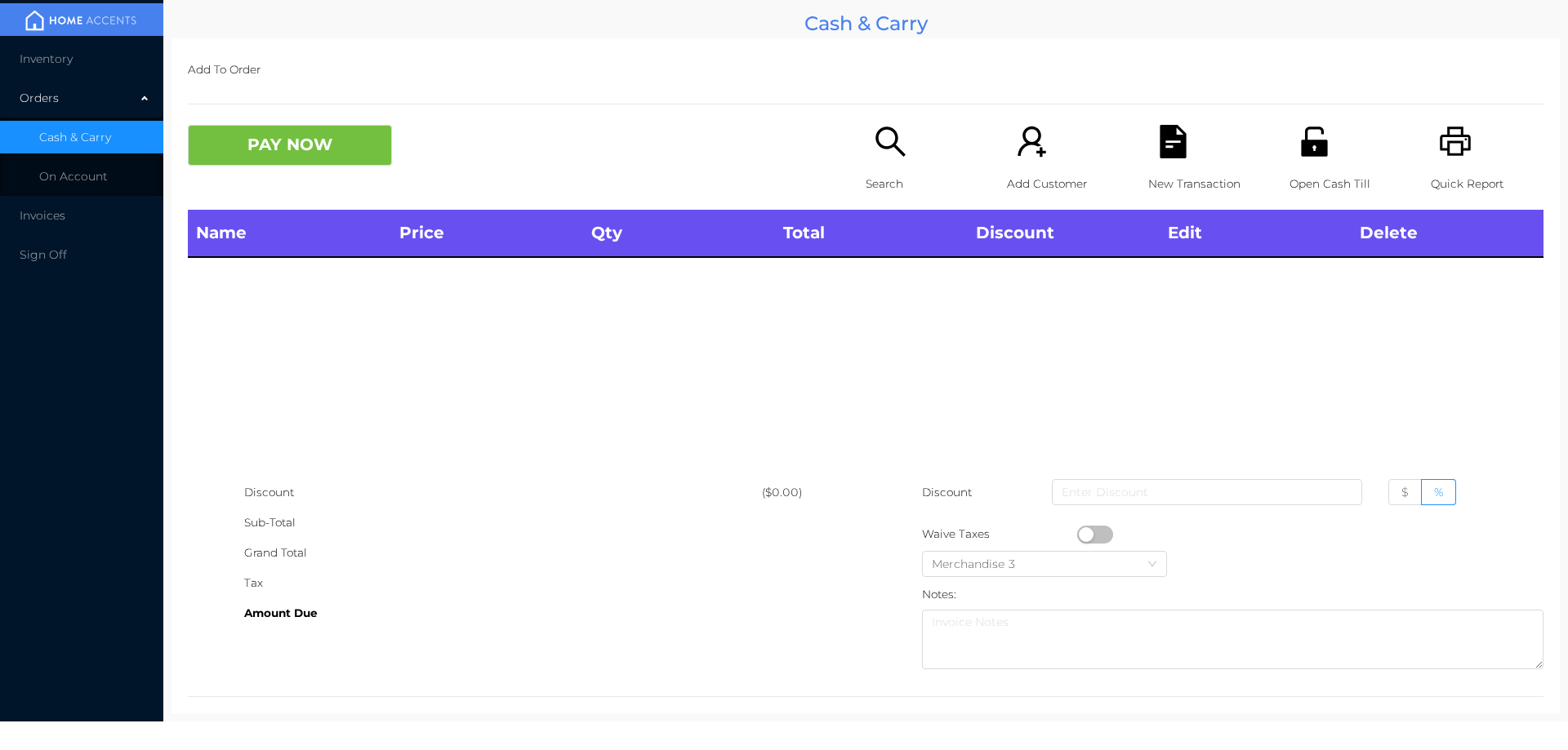
click at [1480, 163] on div "Quick Report" at bounding box center [1487, 167] width 113 height 85
click at [1148, 143] on div "New Transaction" at bounding box center [1205, 167] width 113 height 85
click at [314, 165] on button "PAY NOW" at bounding box center [290, 146] width 204 height 41
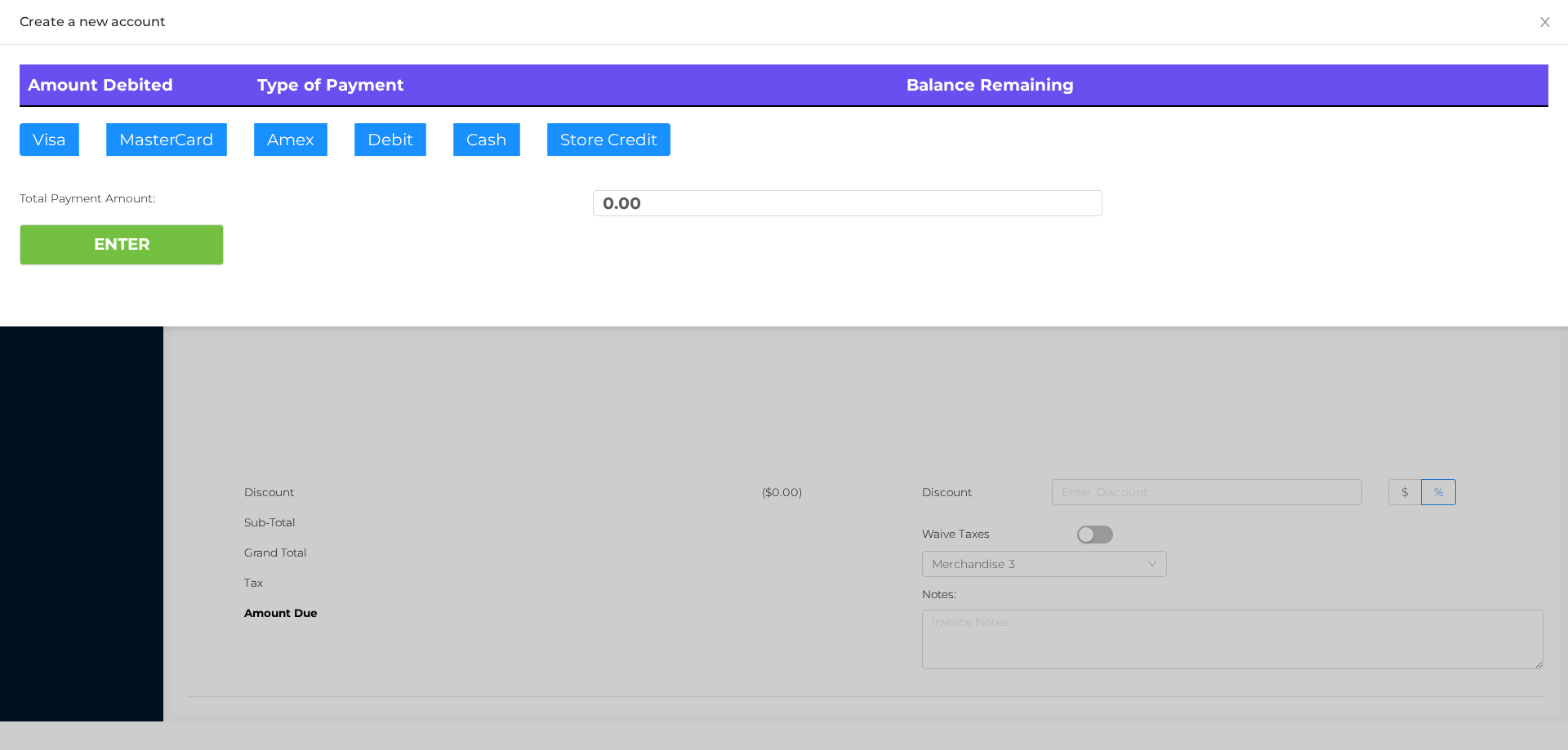
click at [343, 434] on div at bounding box center [784, 375] width 1568 height 750
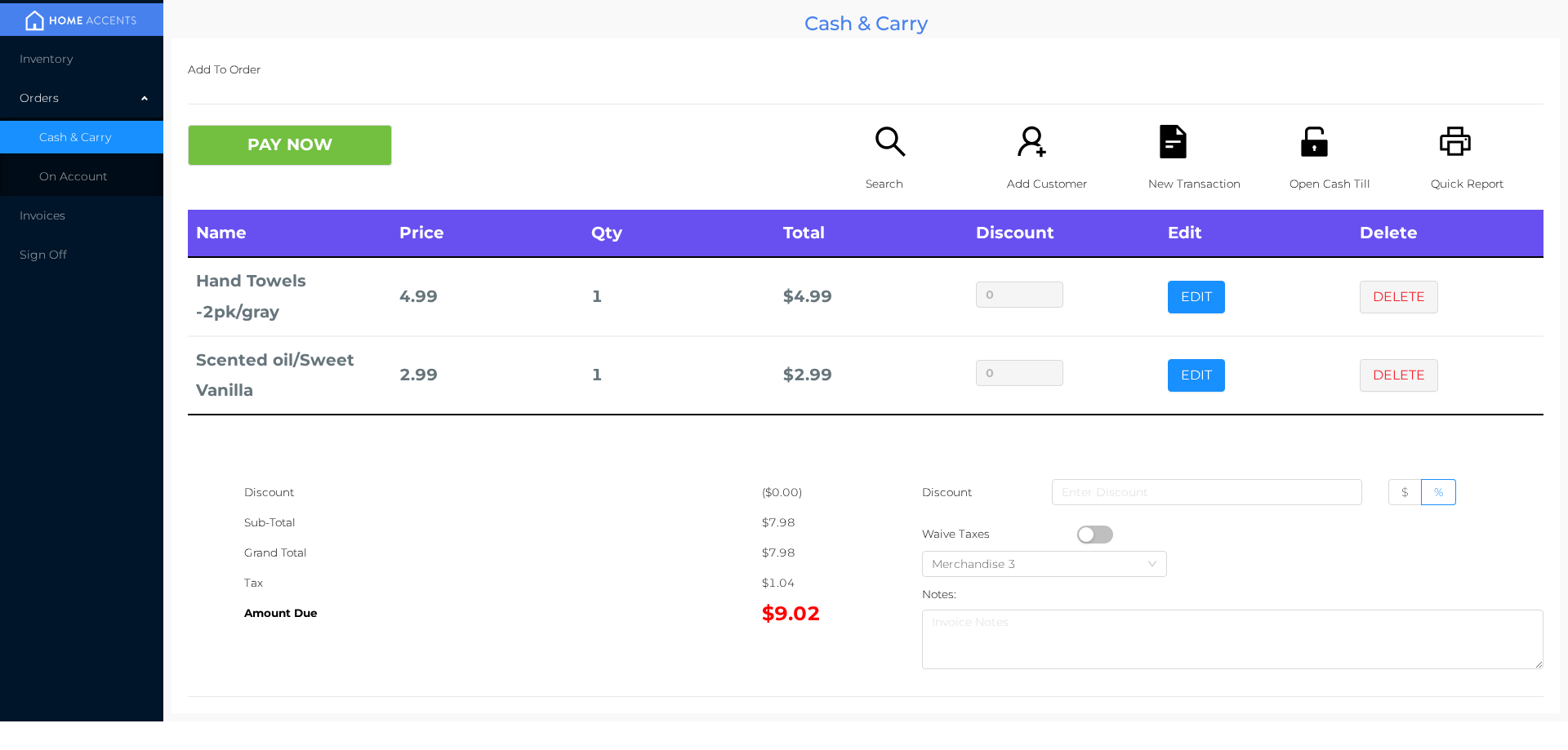
click at [866, 185] on p "Search" at bounding box center [922, 184] width 113 height 30
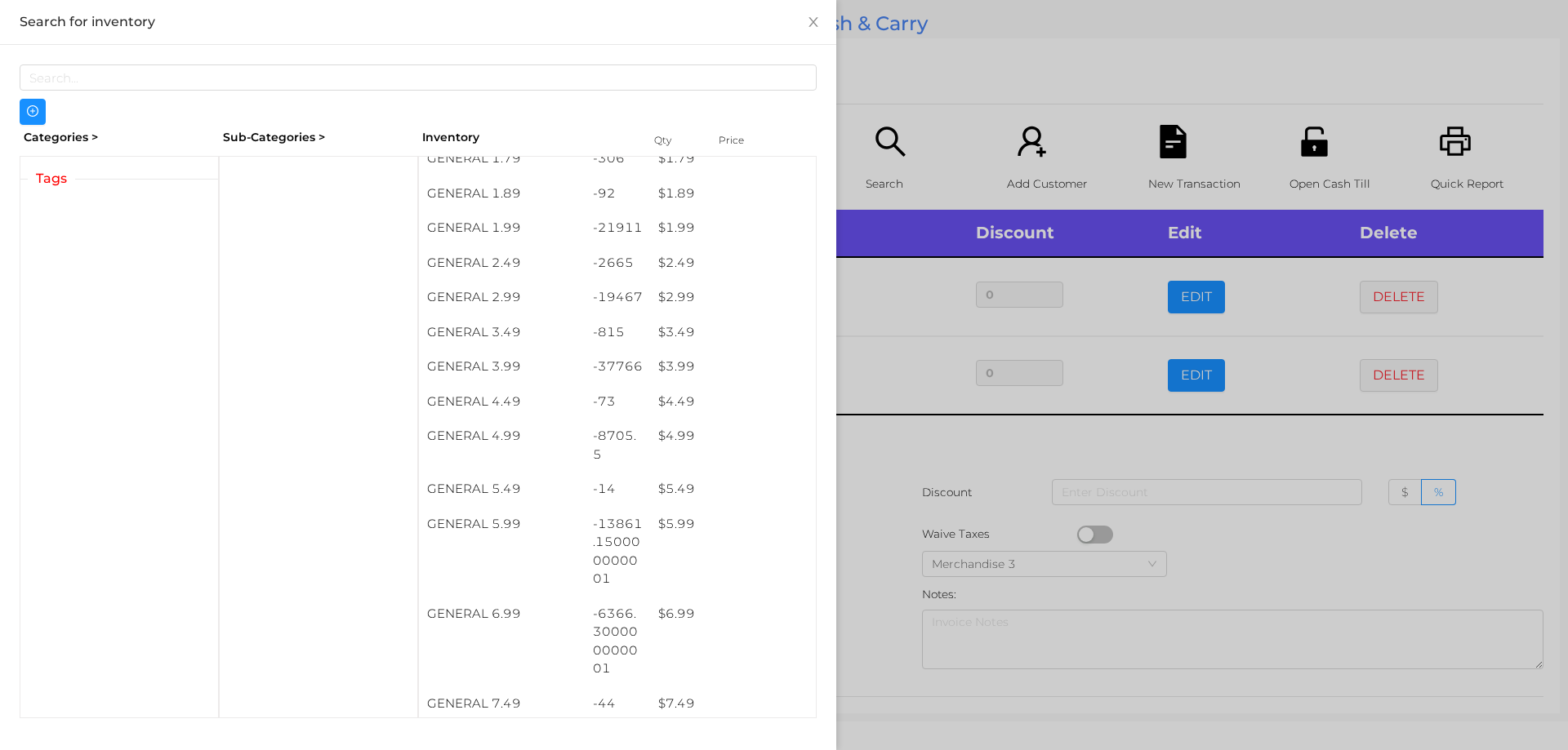
scroll to position [322, 0]
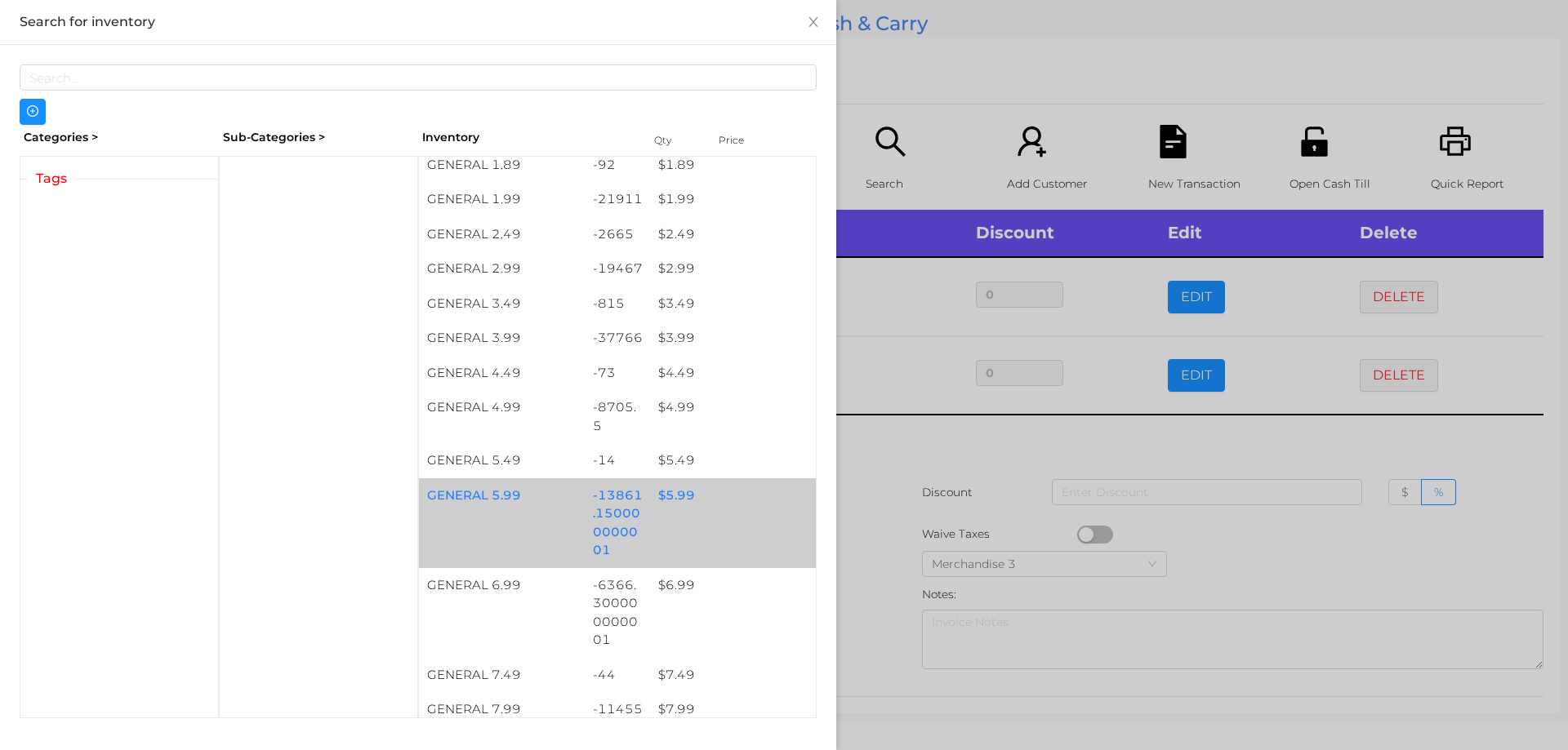
click at [667, 493] on div "$ 5.99" at bounding box center [733, 495] width 165 height 35
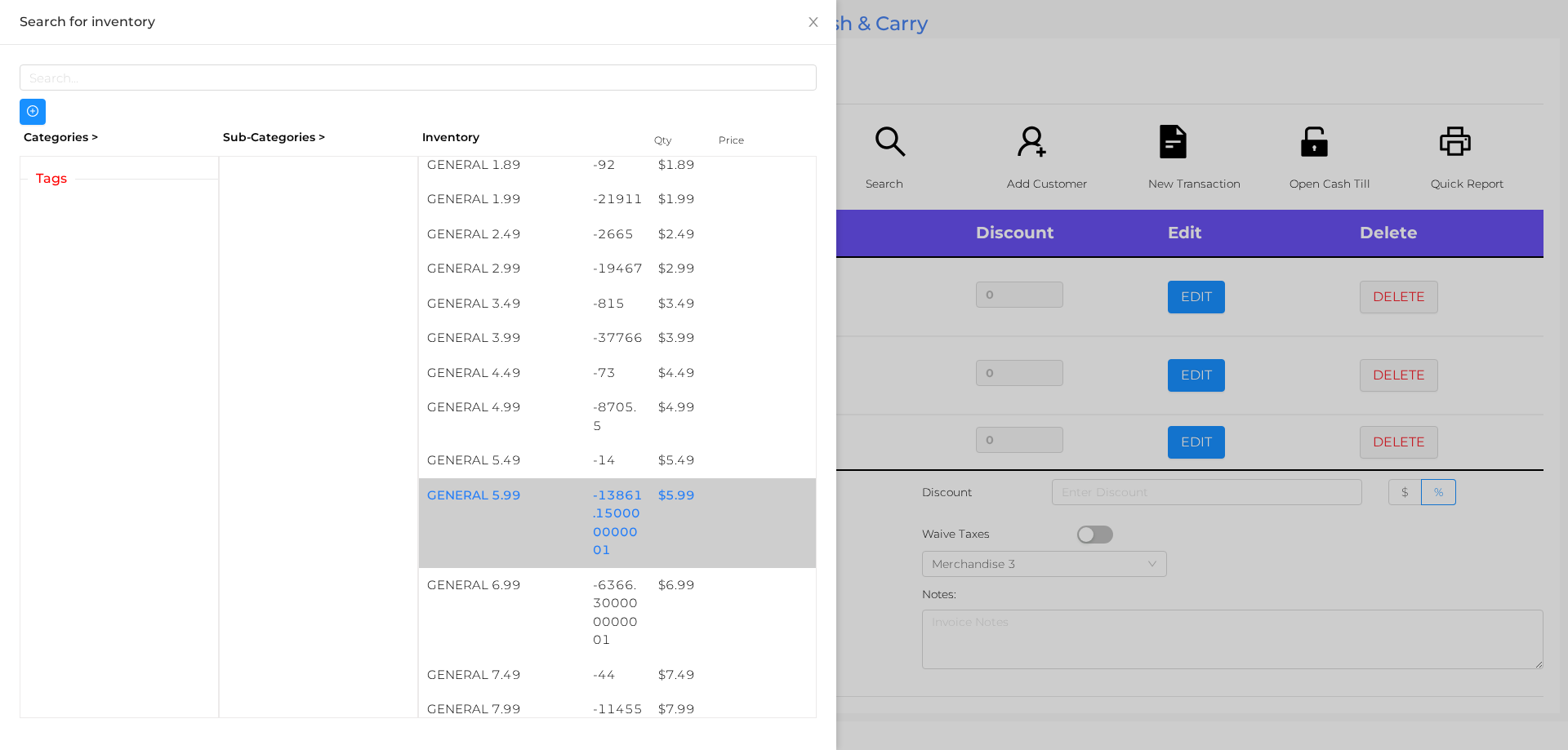
click at [662, 491] on div "$ 5.99" at bounding box center [733, 495] width 165 height 35
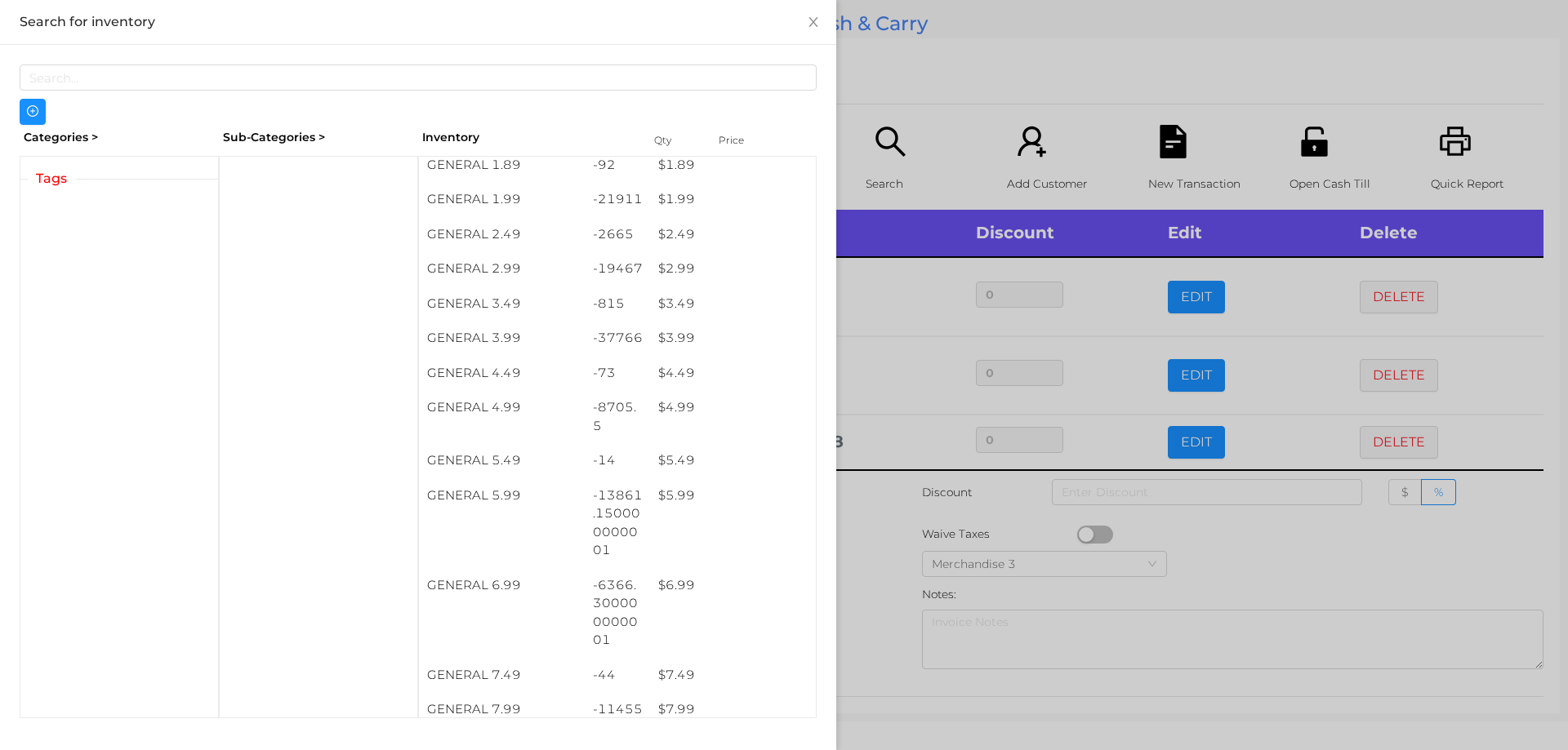
click at [878, 526] on div at bounding box center [784, 375] width 1568 height 750
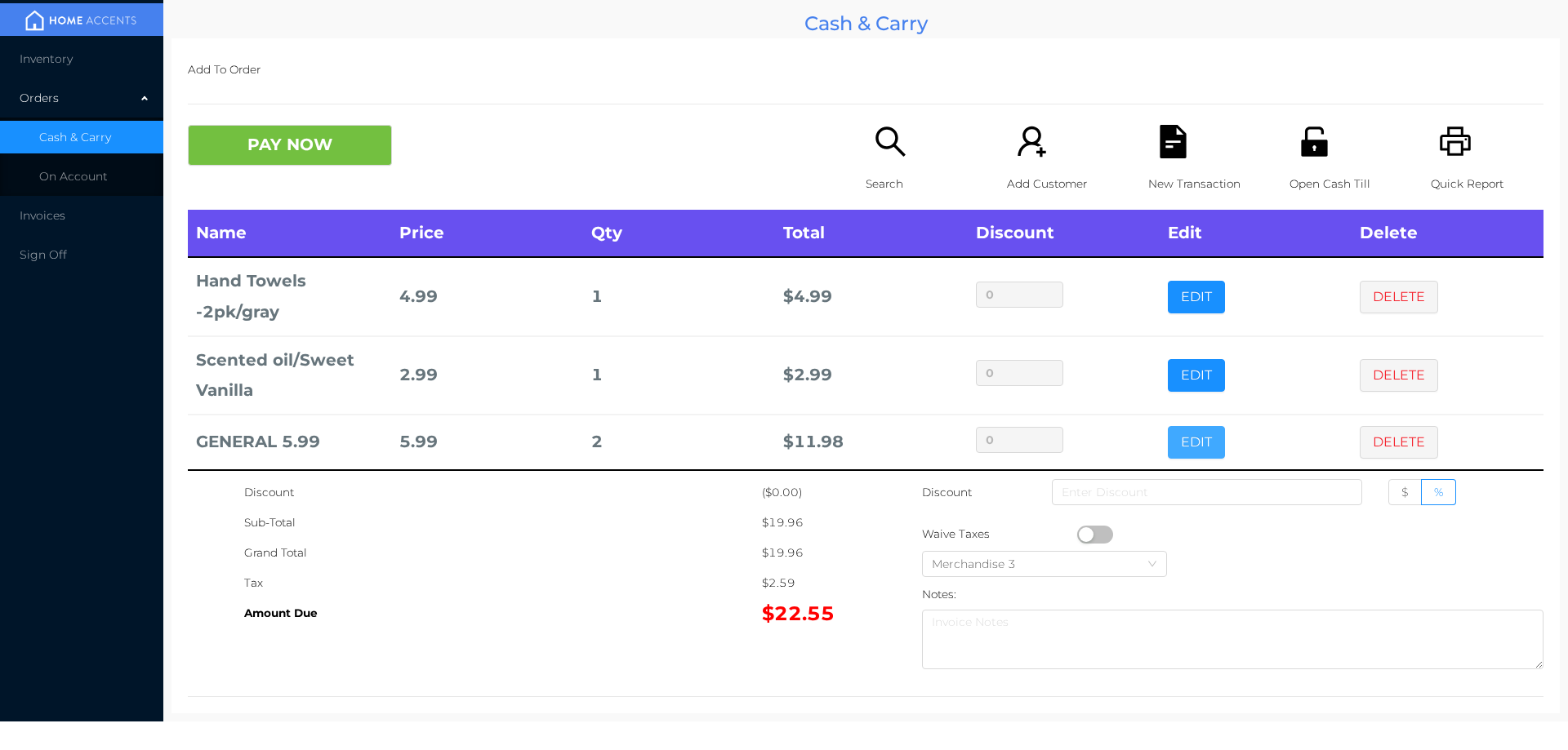
click at [1172, 434] on button "EDIT" at bounding box center [1197, 442] width 57 height 33
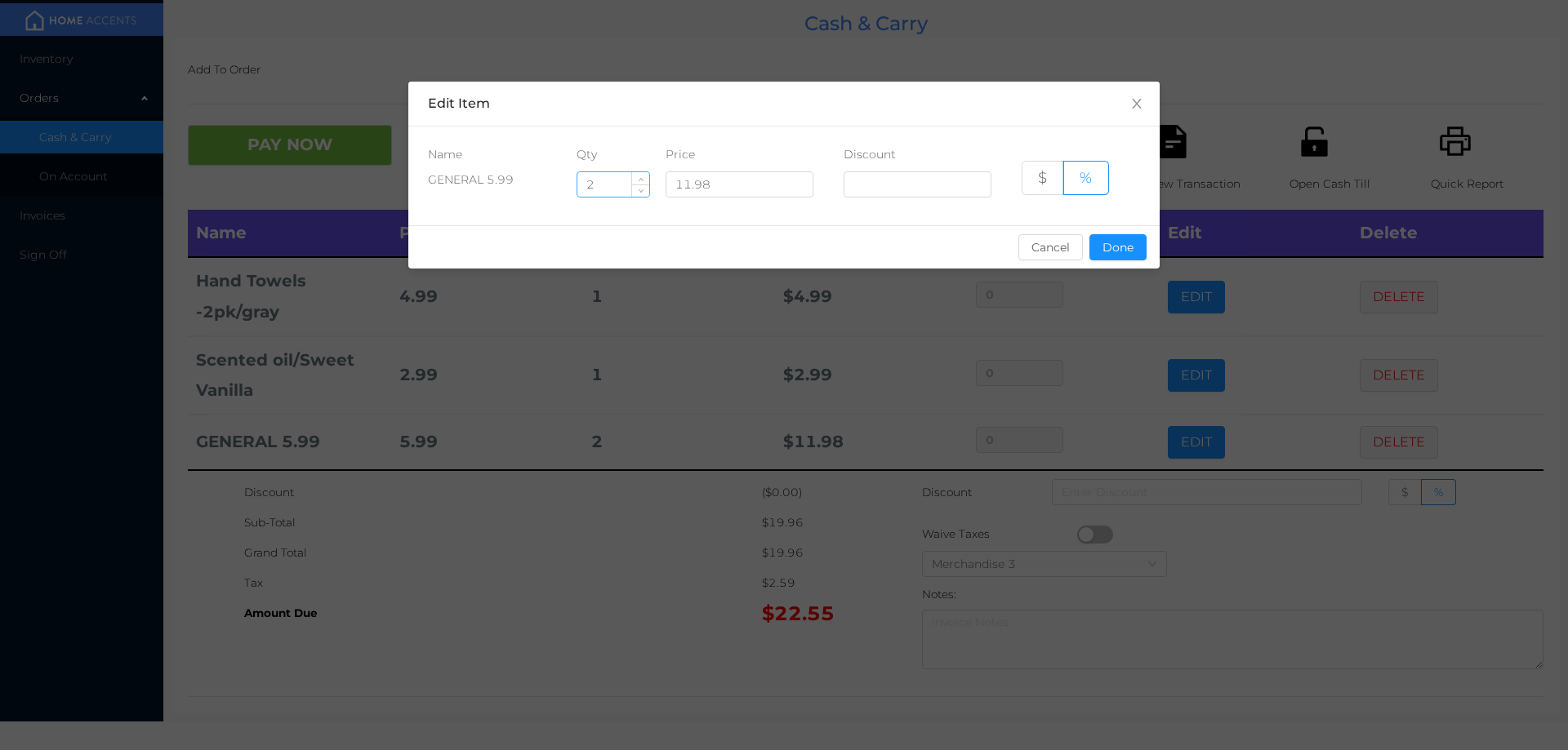
click at [607, 189] on input "2" at bounding box center [614, 184] width 72 height 24
type input "2.5"
click at [1120, 253] on button "Done" at bounding box center [1118, 247] width 57 height 26
type input "0%"
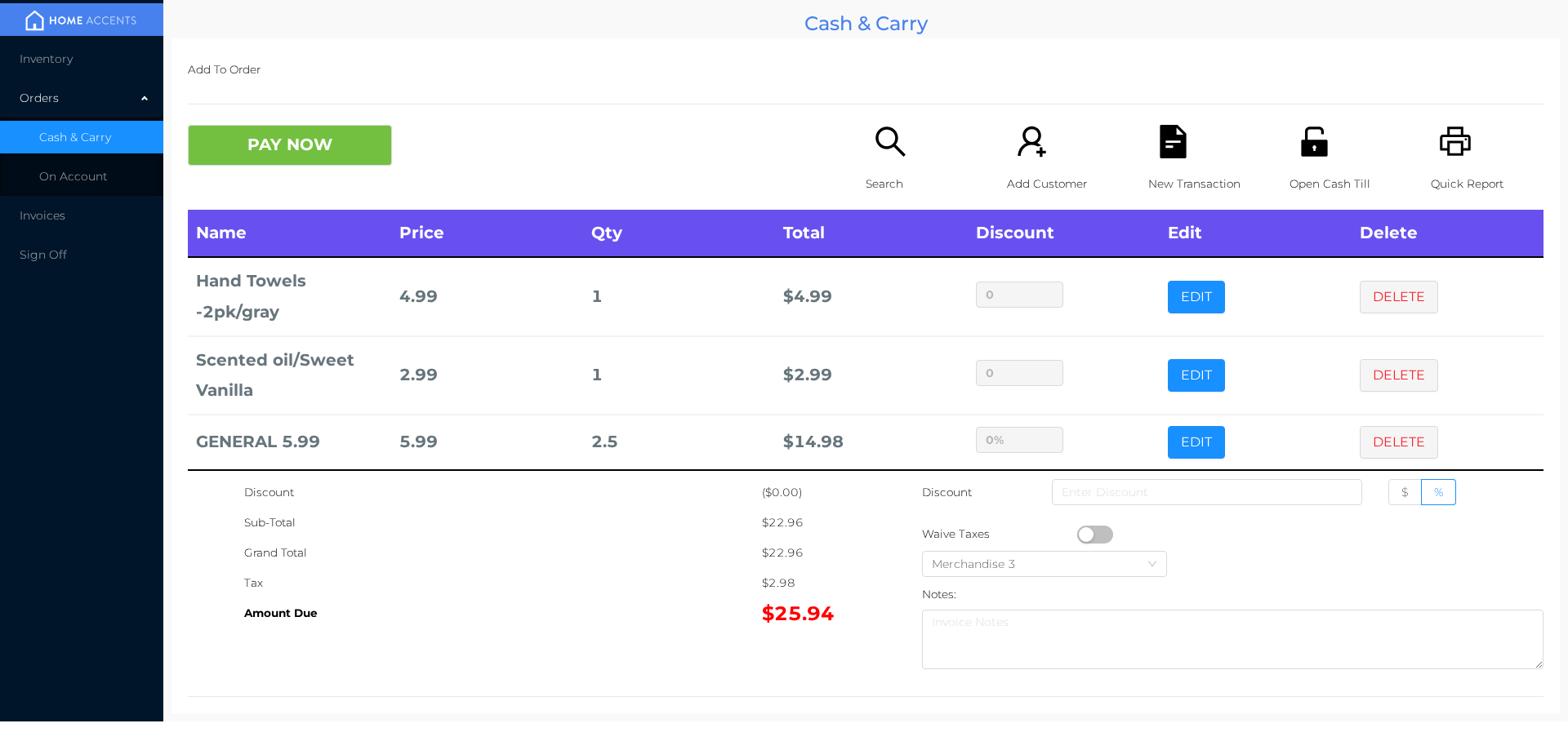
click at [685, 558] on div "Grand Total" at bounding box center [503, 553] width 518 height 30
click at [871, 160] on div "Search" at bounding box center [922, 167] width 113 height 85
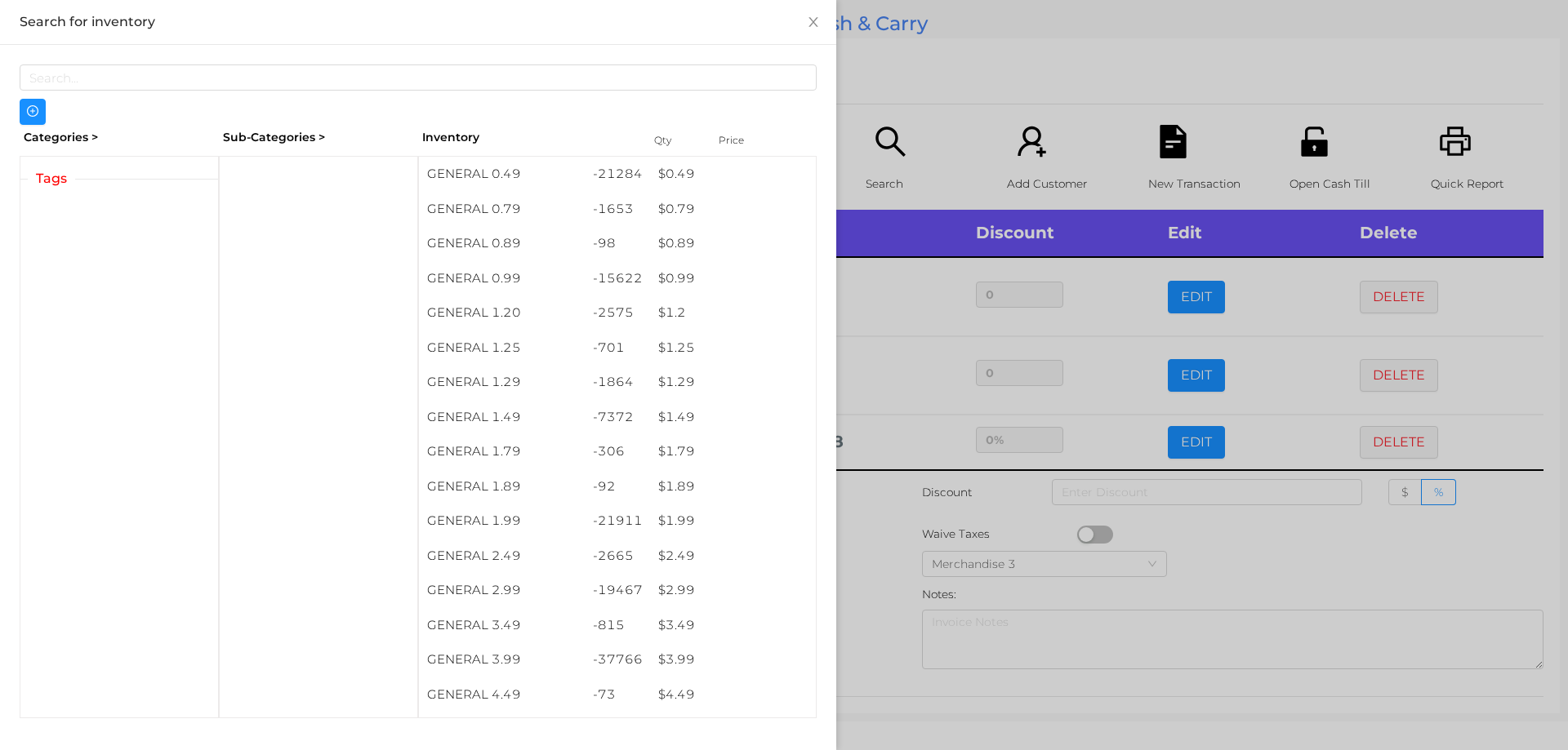
click at [865, 568] on div at bounding box center [784, 375] width 1568 height 750
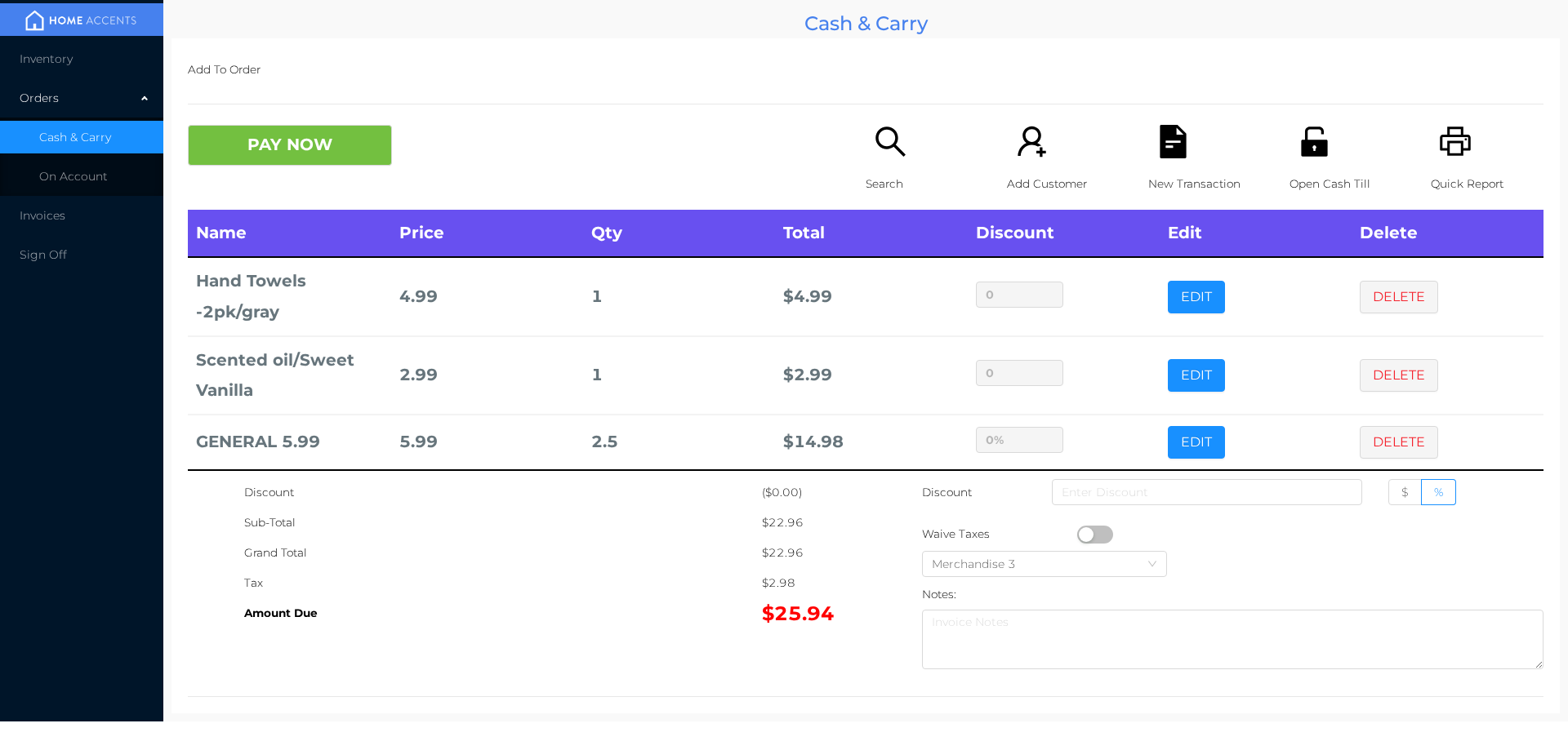
click at [1177, 159] on div "New Transaction" at bounding box center [1205, 167] width 113 height 85
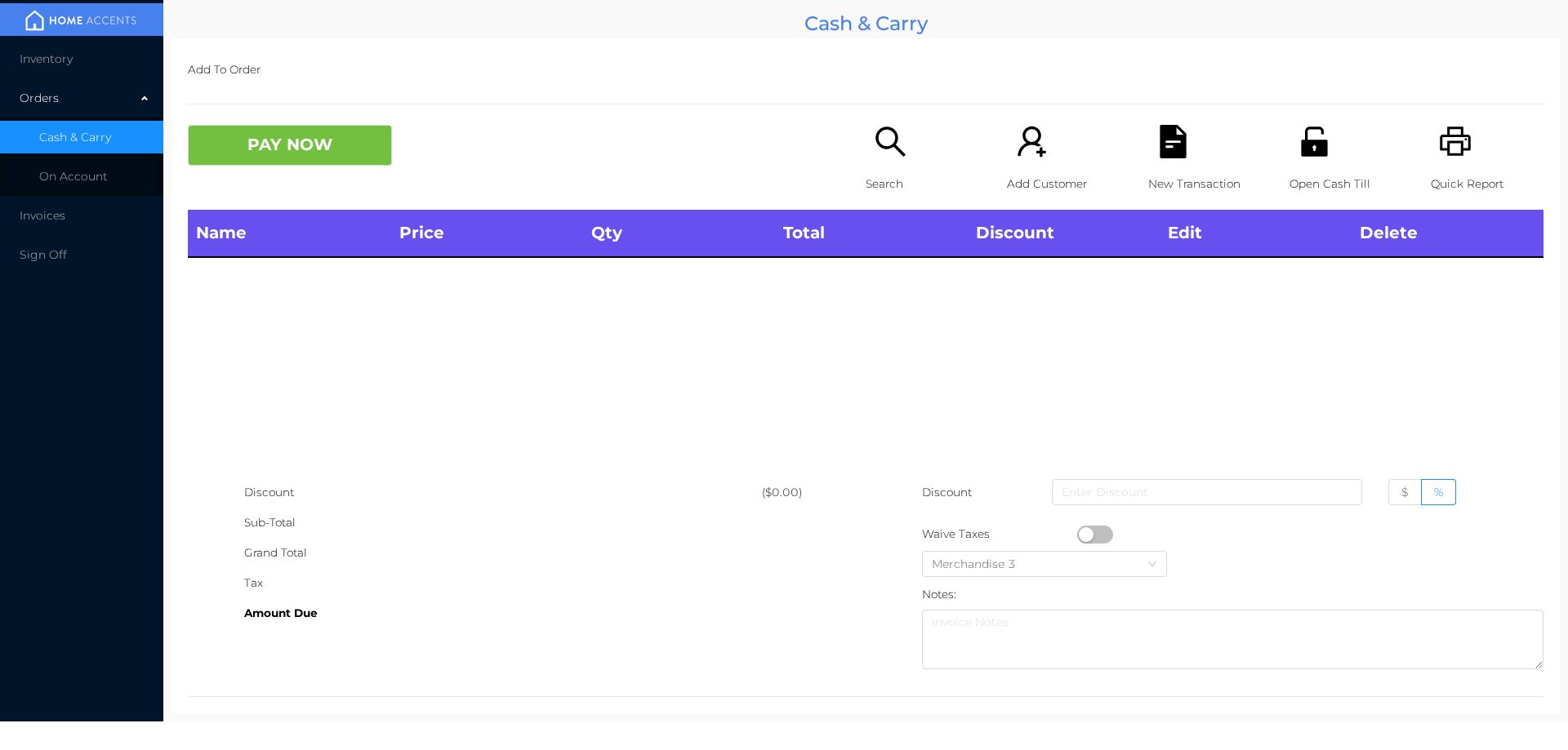
click at [874, 134] on icon "icon: search" at bounding box center [890, 141] width 33 height 33
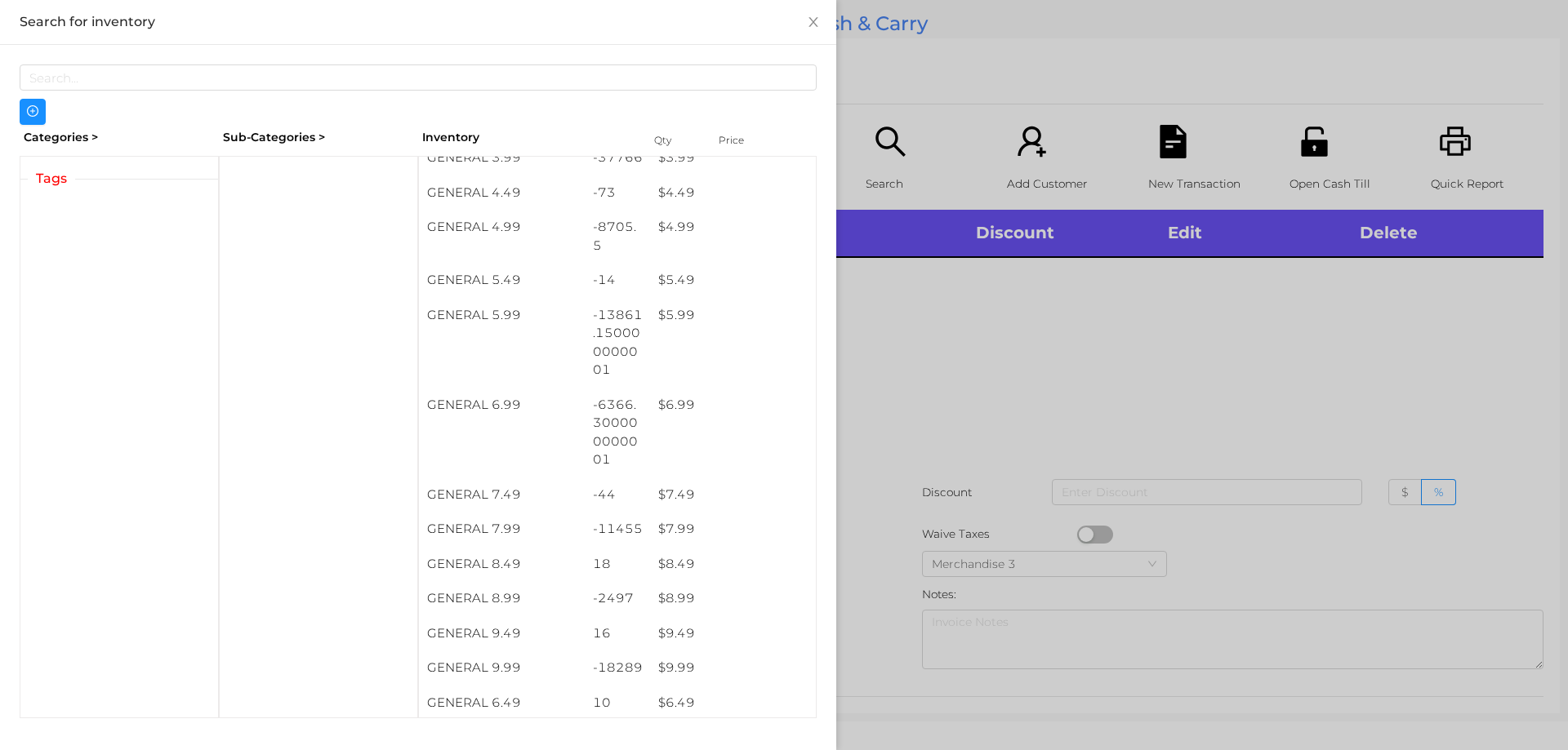
scroll to position [505, 0]
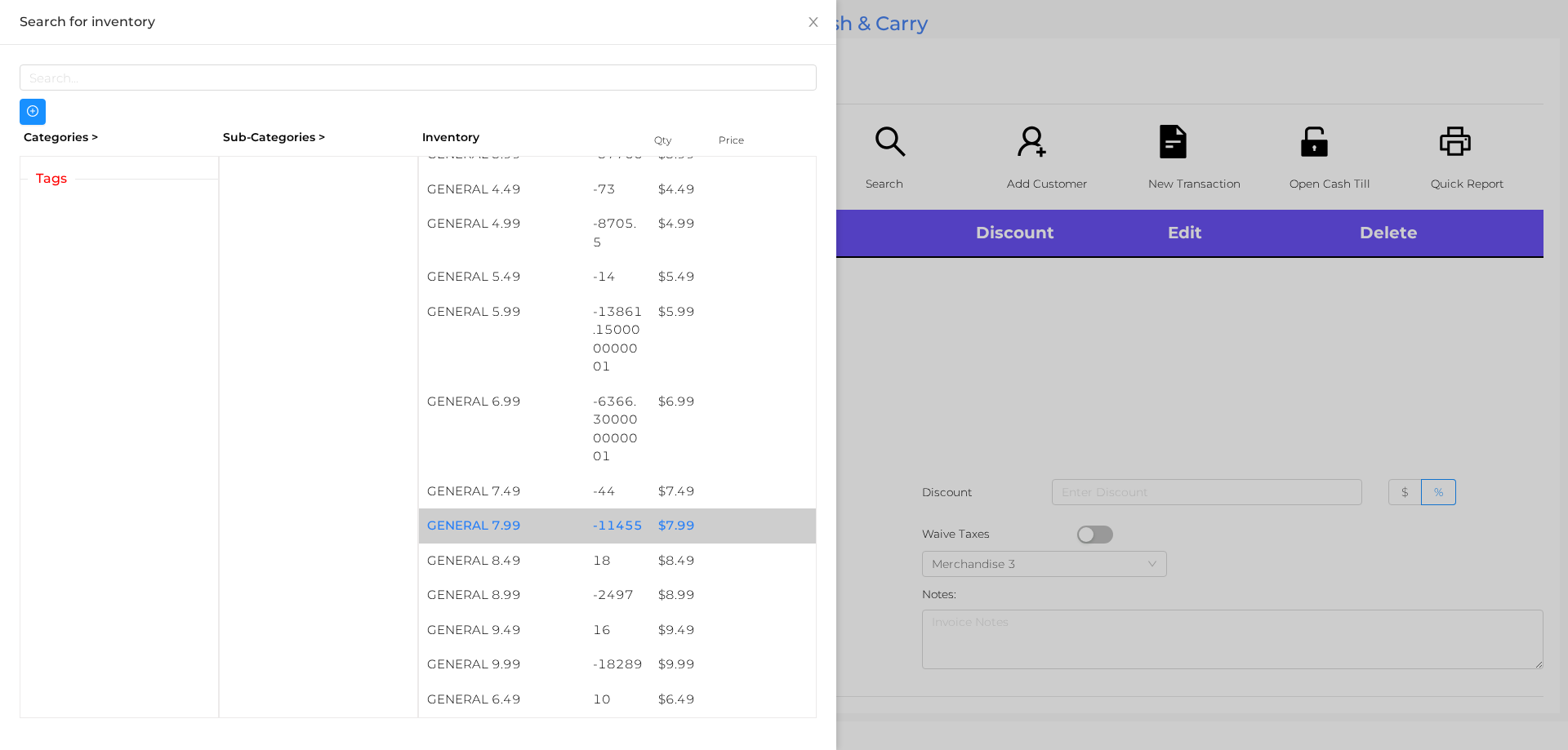
click at [681, 520] on div "$ 7.99" at bounding box center [733, 526] width 165 height 35
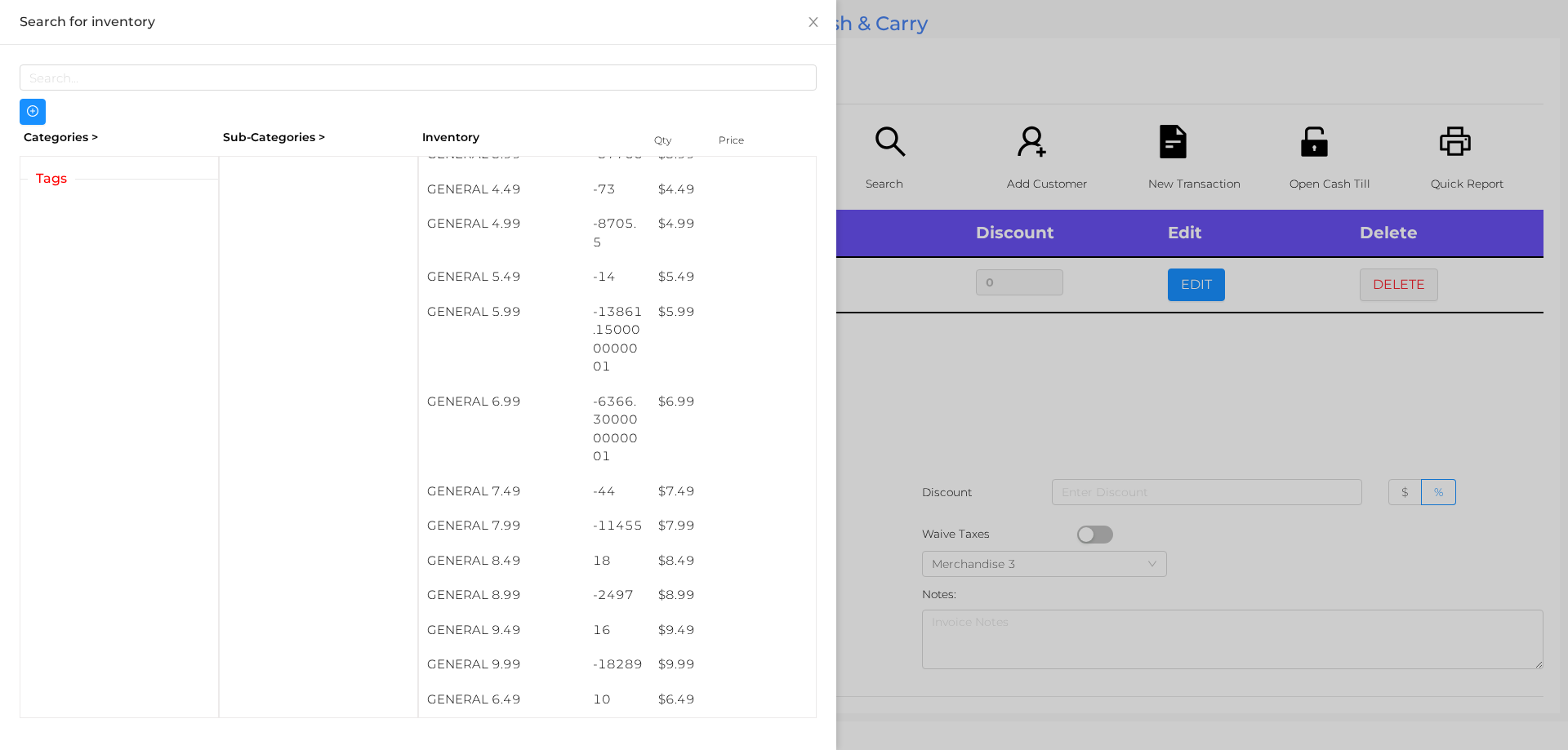
click at [1055, 374] on div at bounding box center [784, 375] width 1568 height 750
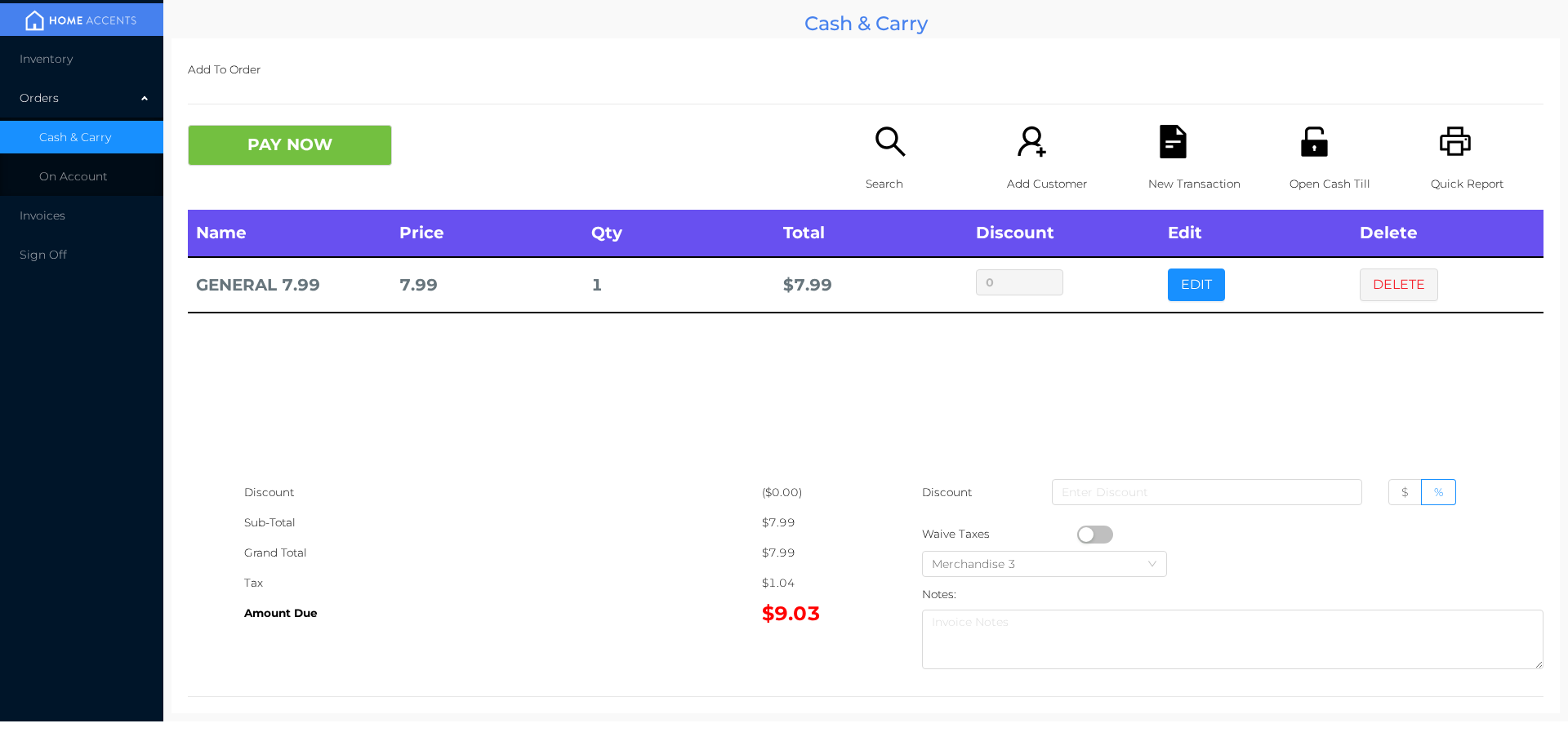
click at [877, 146] on icon "icon: search" at bounding box center [890, 141] width 30 height 29
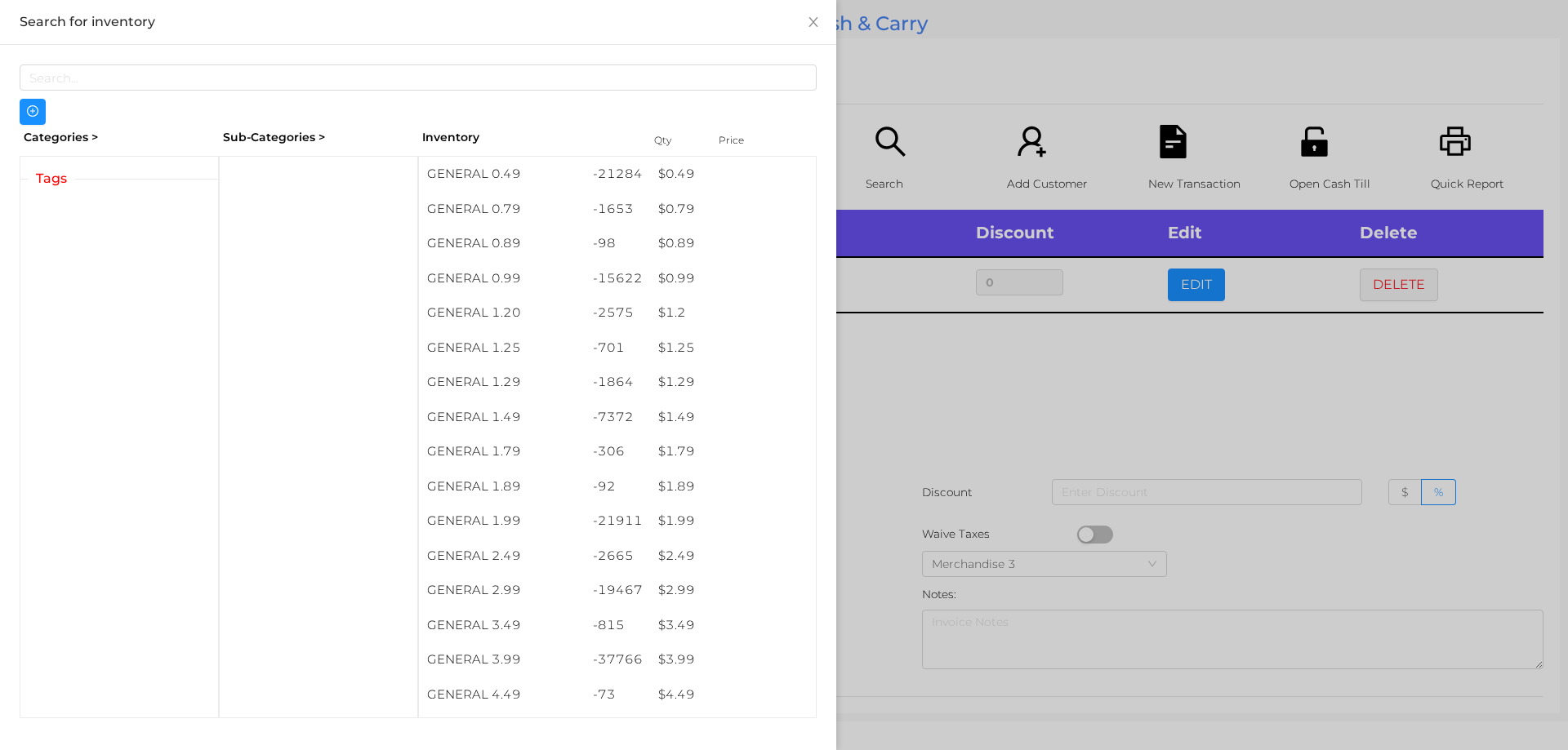
click at [1367, 391] on div at bounding box center [784, 375] width 1568 height 750
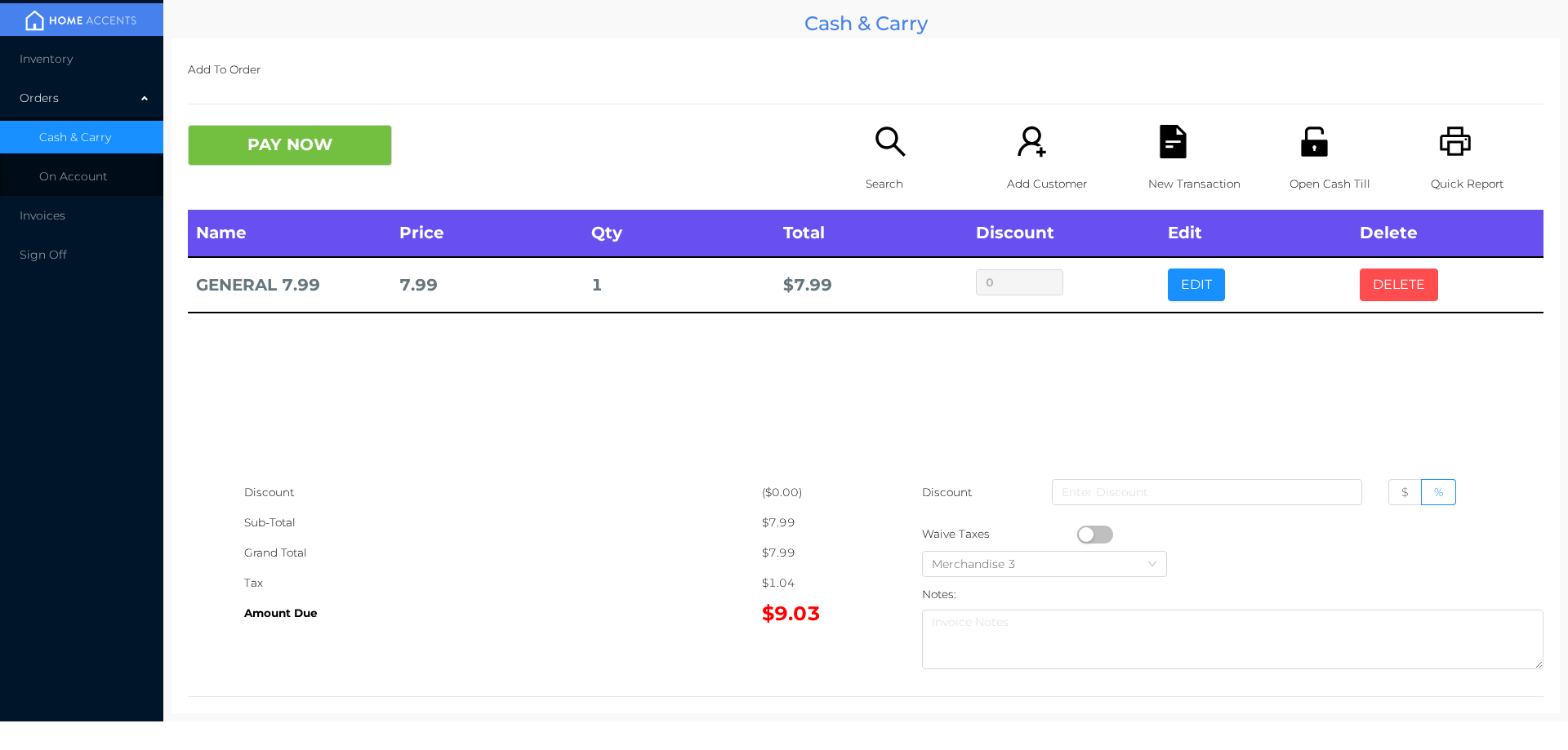
click at [1374, 282] on button "DELETE" at bounding box center [1399, 284] width 79 height 33
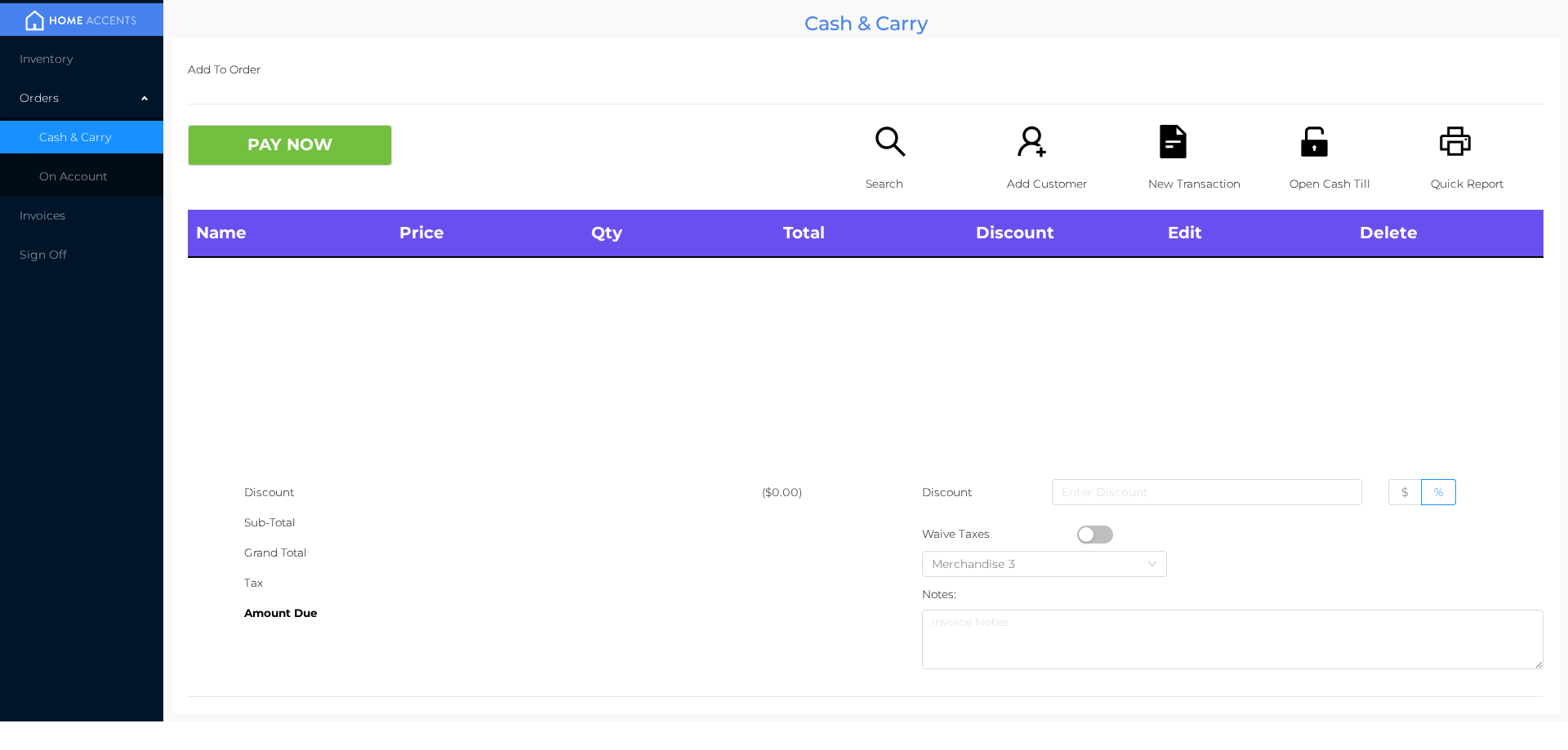
click at [886, 169] on p "Search" at bounding box center [922, 184] width 113 height 30
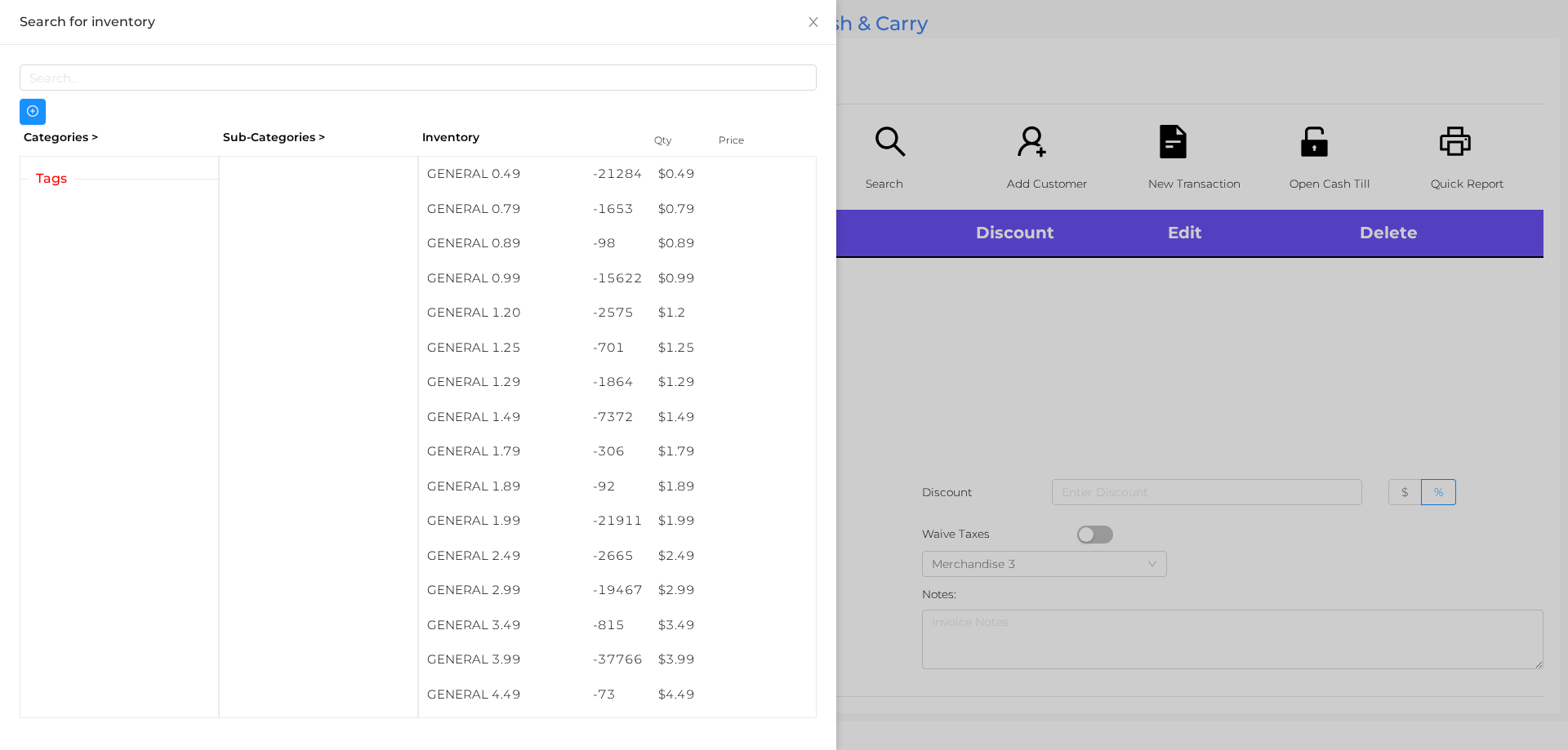
click at [978, 384] on div at bounding box center [784, 375] width 1568 height 750
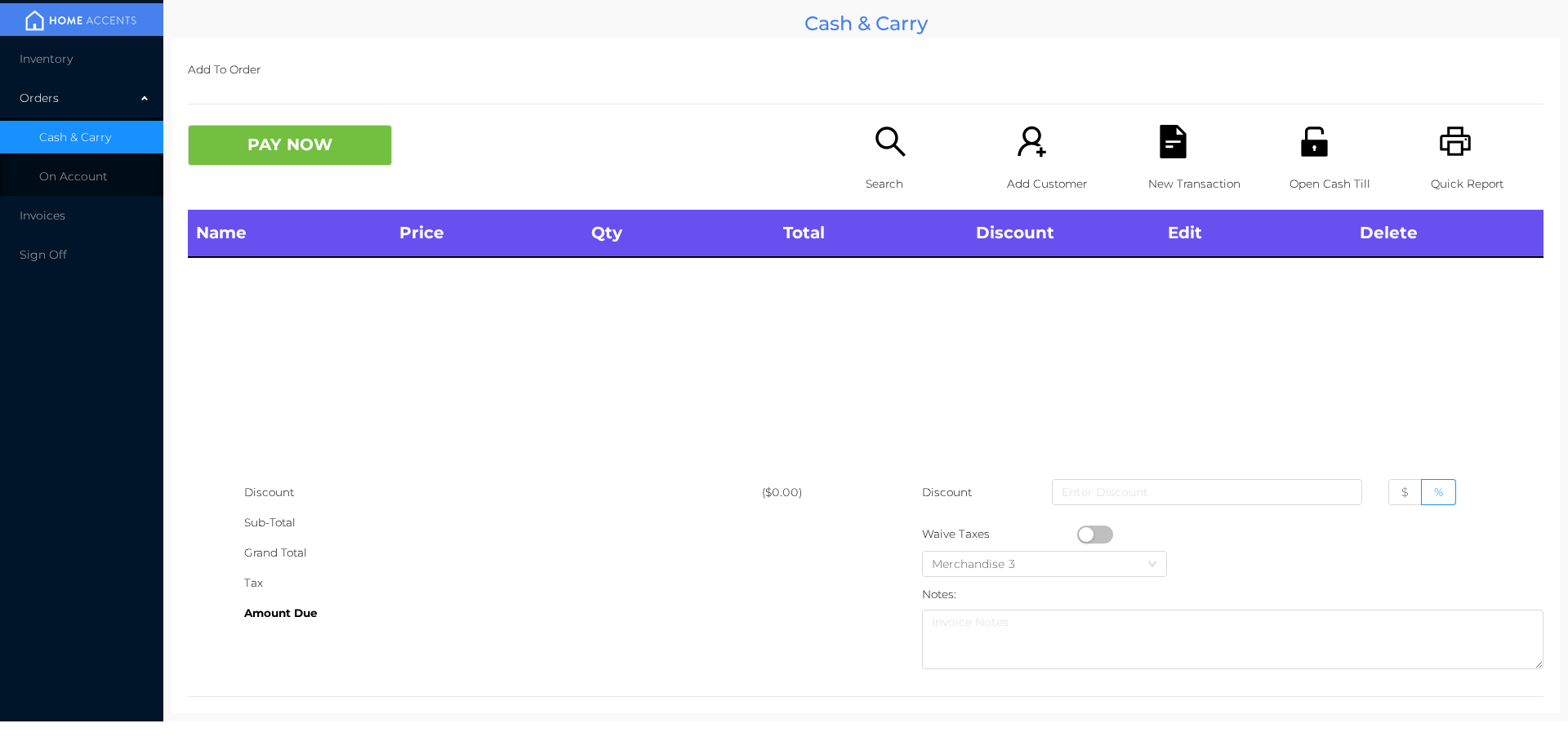
click at [887, 151] on icon "icon: search" at bounding box center [890, 141] width 33 height 33
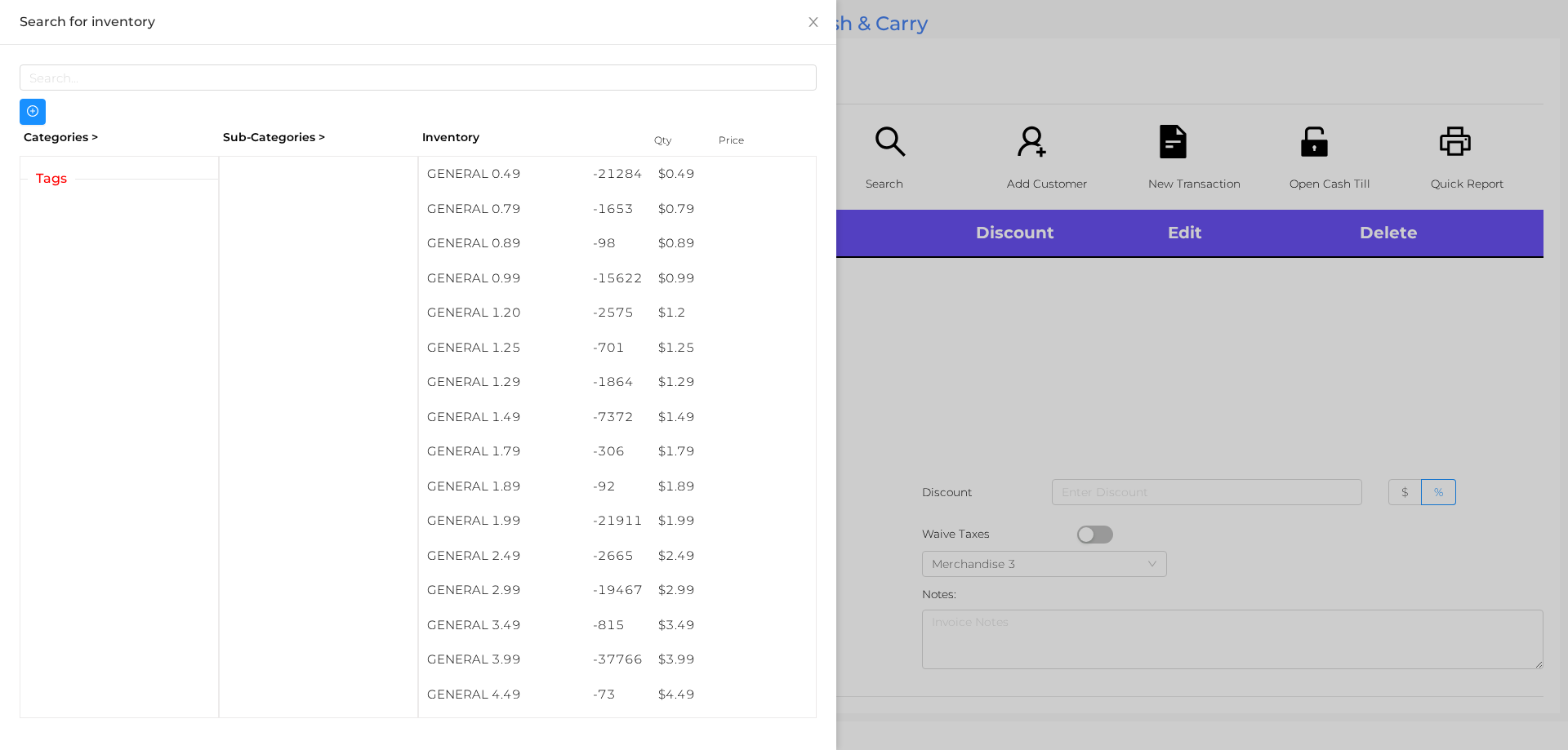
click at [990, 377] on div at bounding box center [784, 375] width 1568 height 750
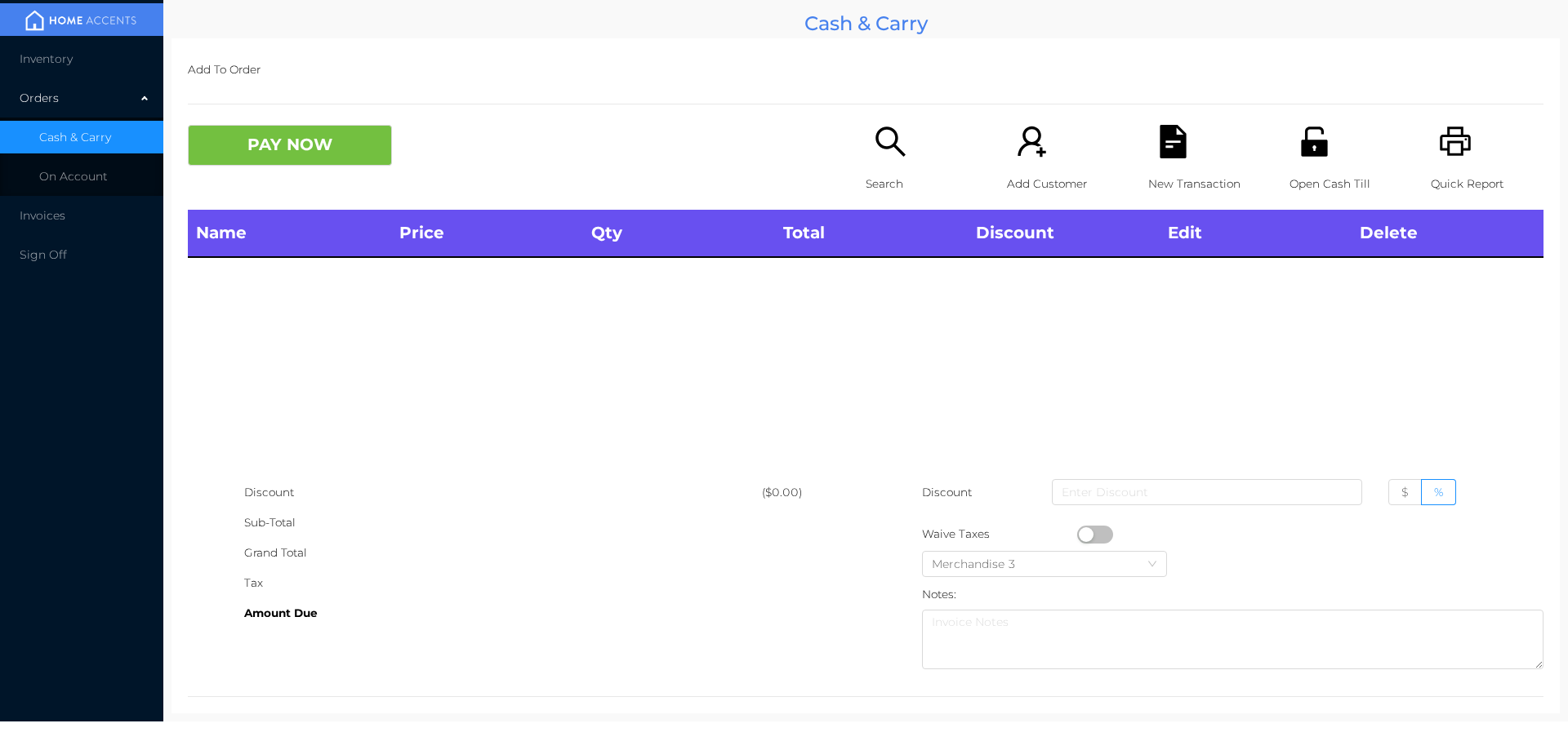
click at [892, 180] on p "Search" at bounding box center [922, 184] width 113 height 30
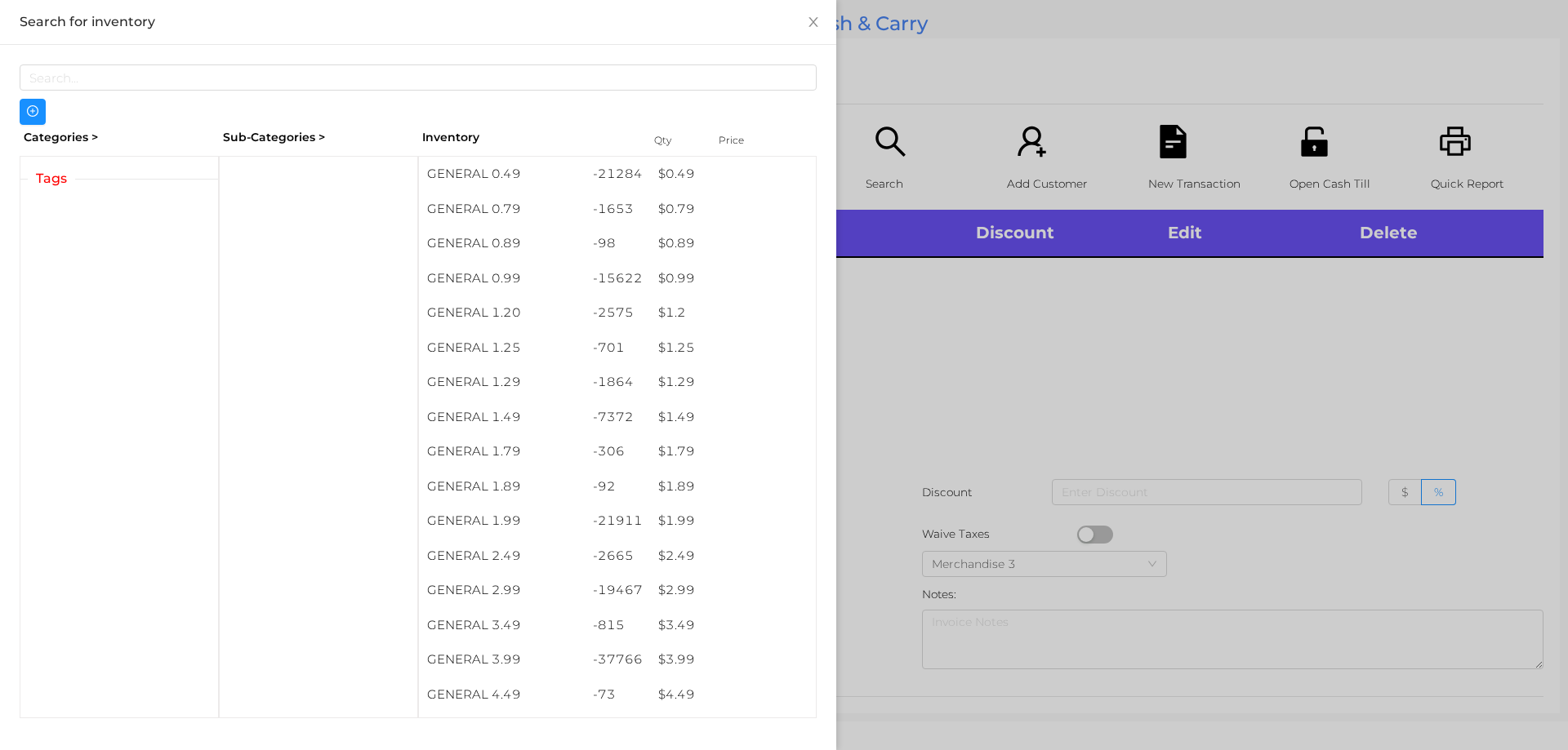
click at [957, 363] on div at bounding box center [784, 375] width 1568 height 750
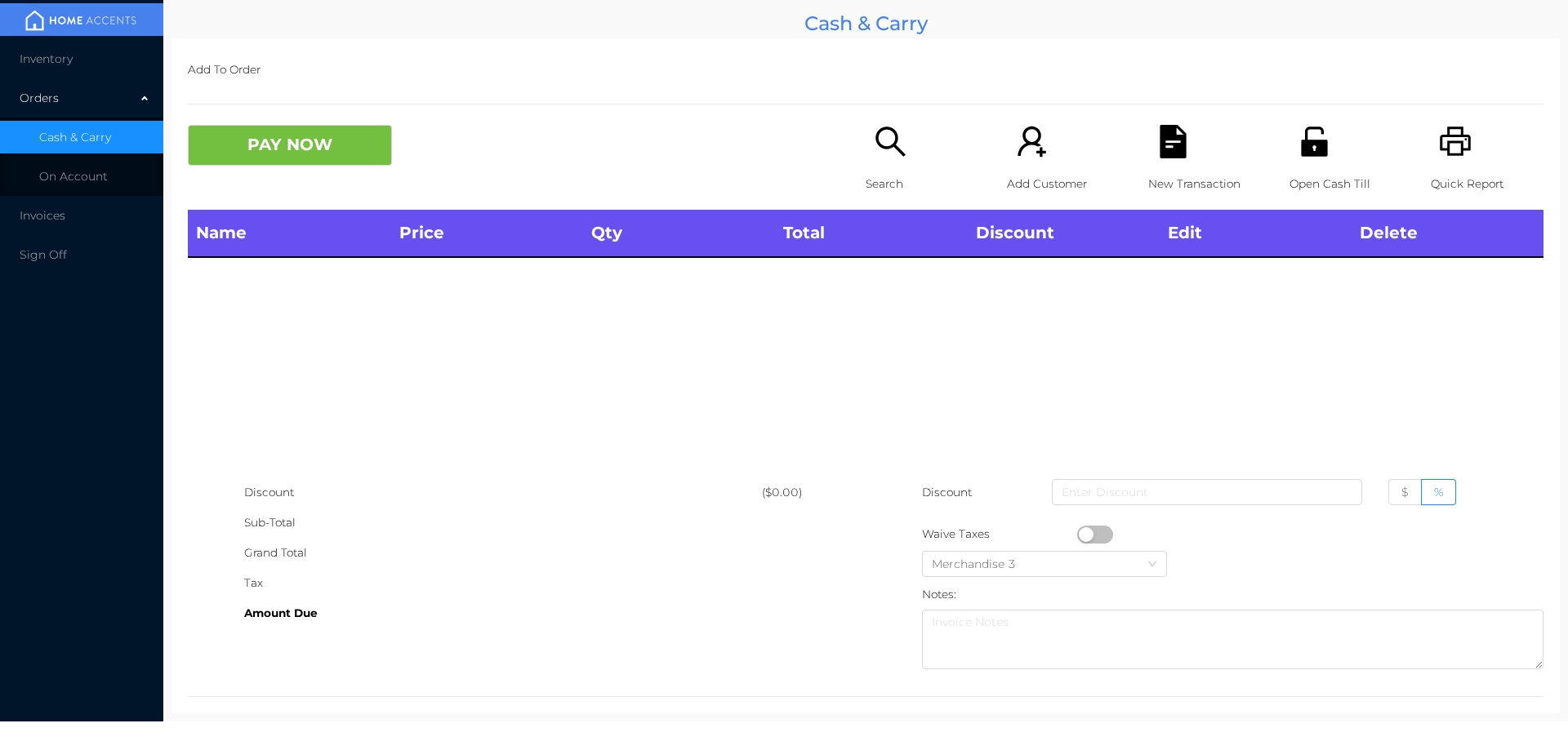
click at [878, 147] on icon "icon: search" at bounding box center [890, 141] width 30 height 29
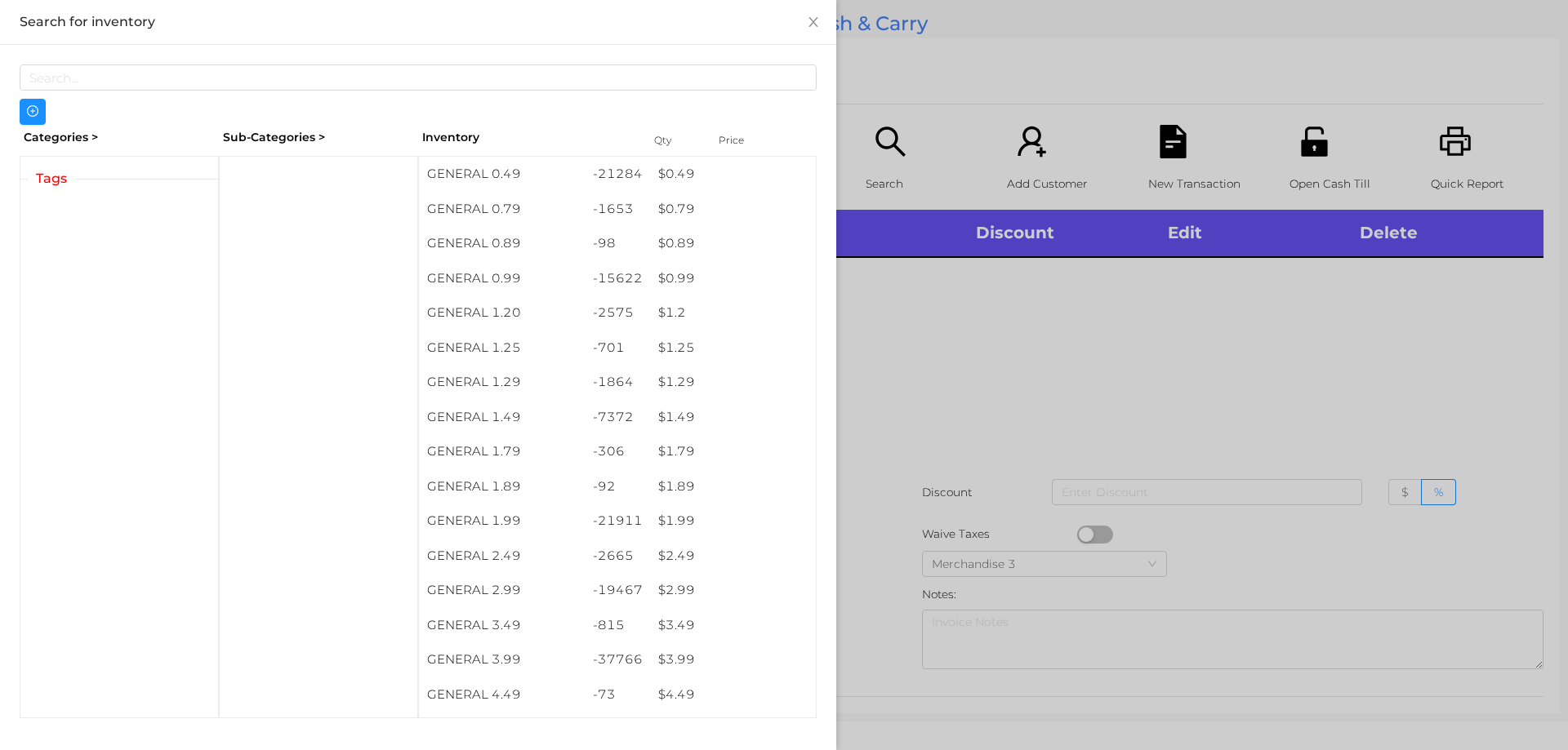
click at [1005, 382] on div at bounding box center [784, 375] width 1568 height 750
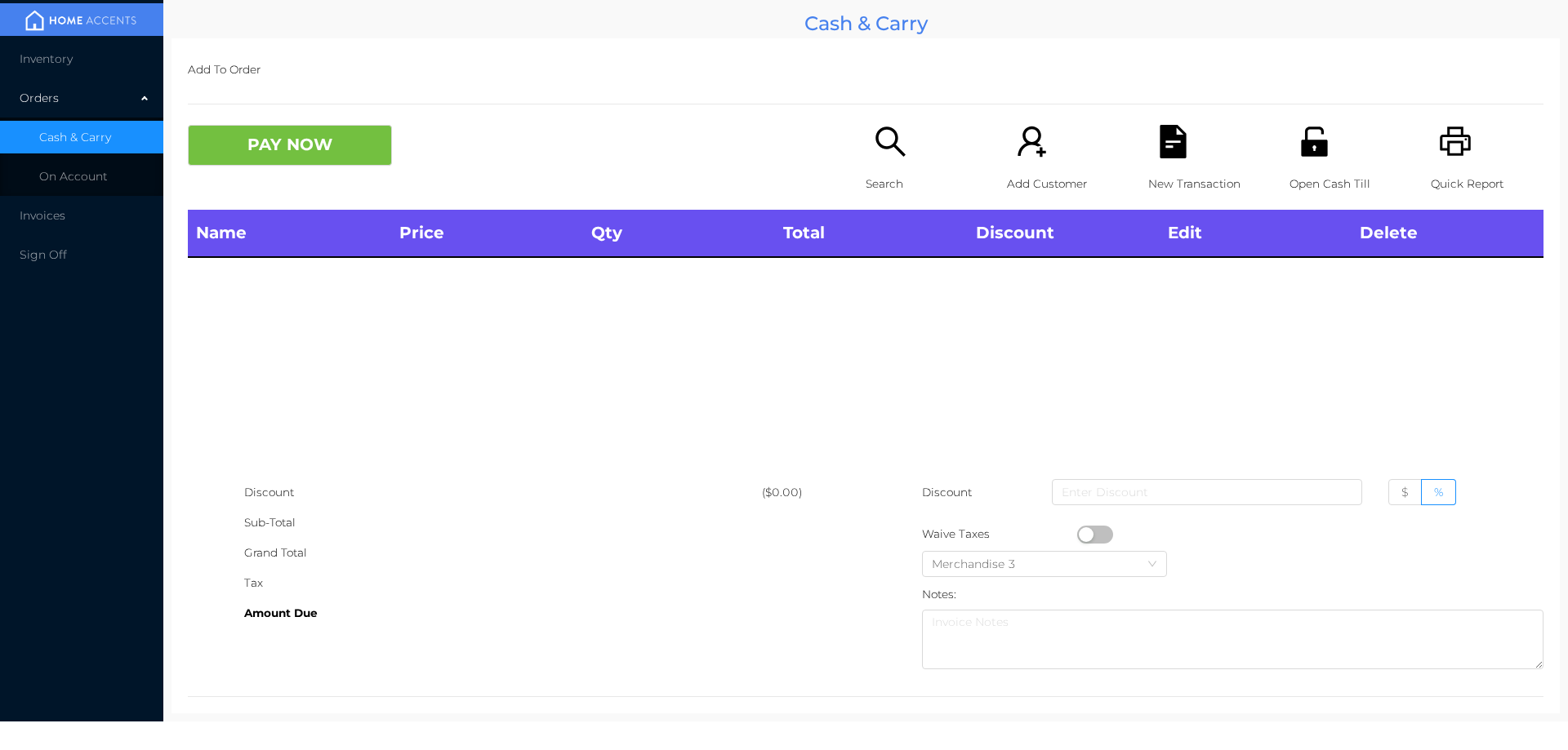
click at [895, 171] on p "Search" at bounding box center [922, 184] width 113 height 30
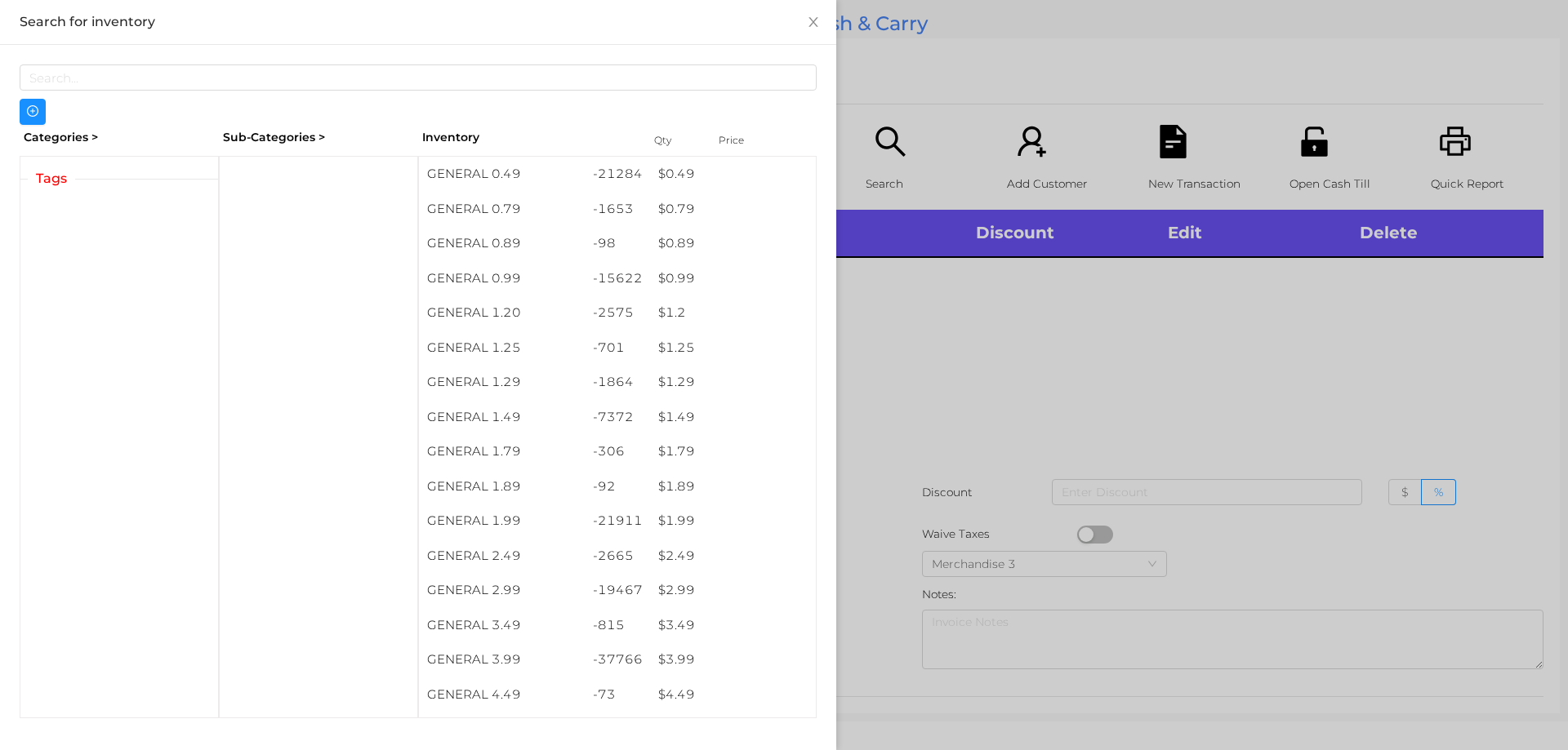
click at [962, 371] on div at bounding box center [784, 375] width 1568 height 750
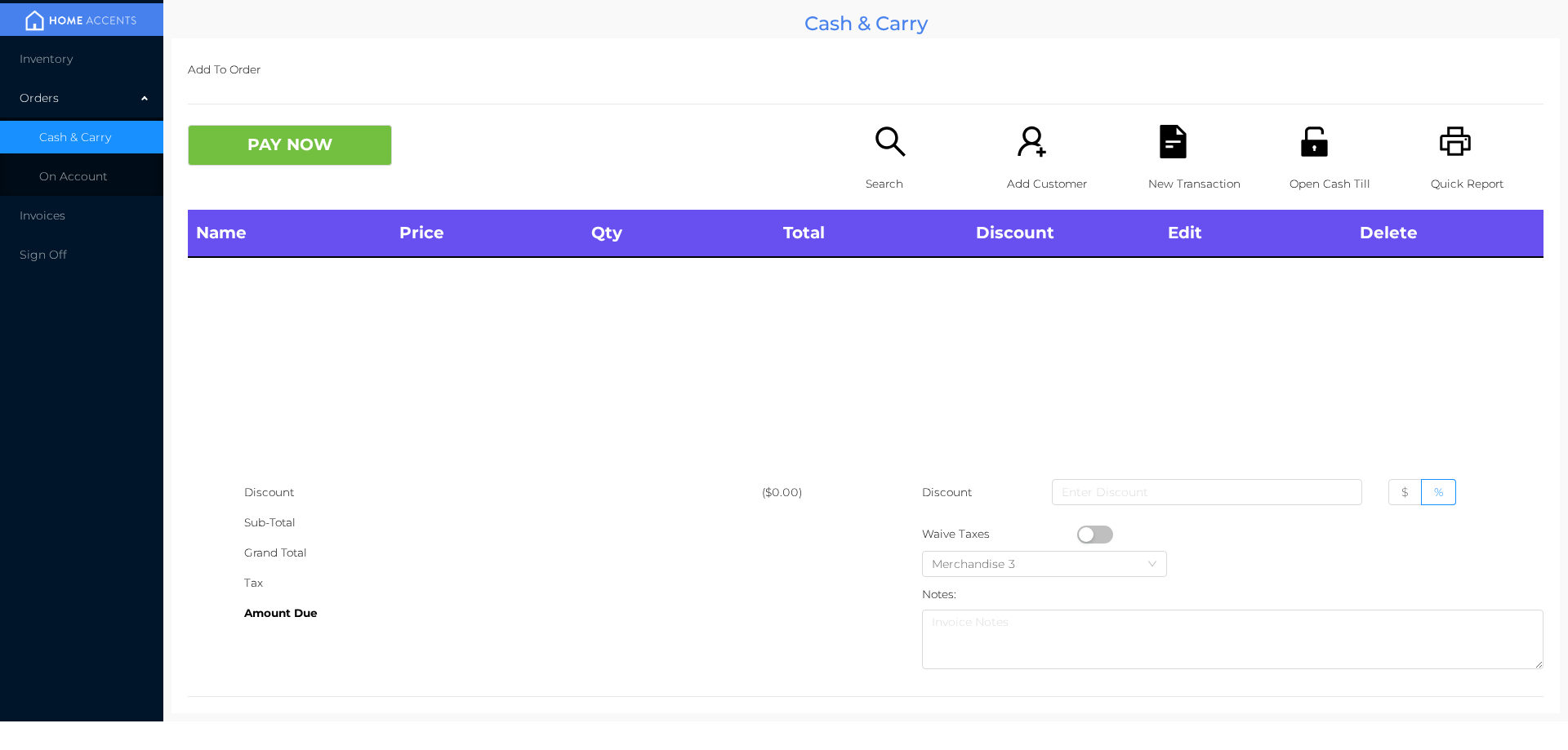
click at [884, 151] on icon "icon: search" at bounding box center [890, 141] width 33 height 33
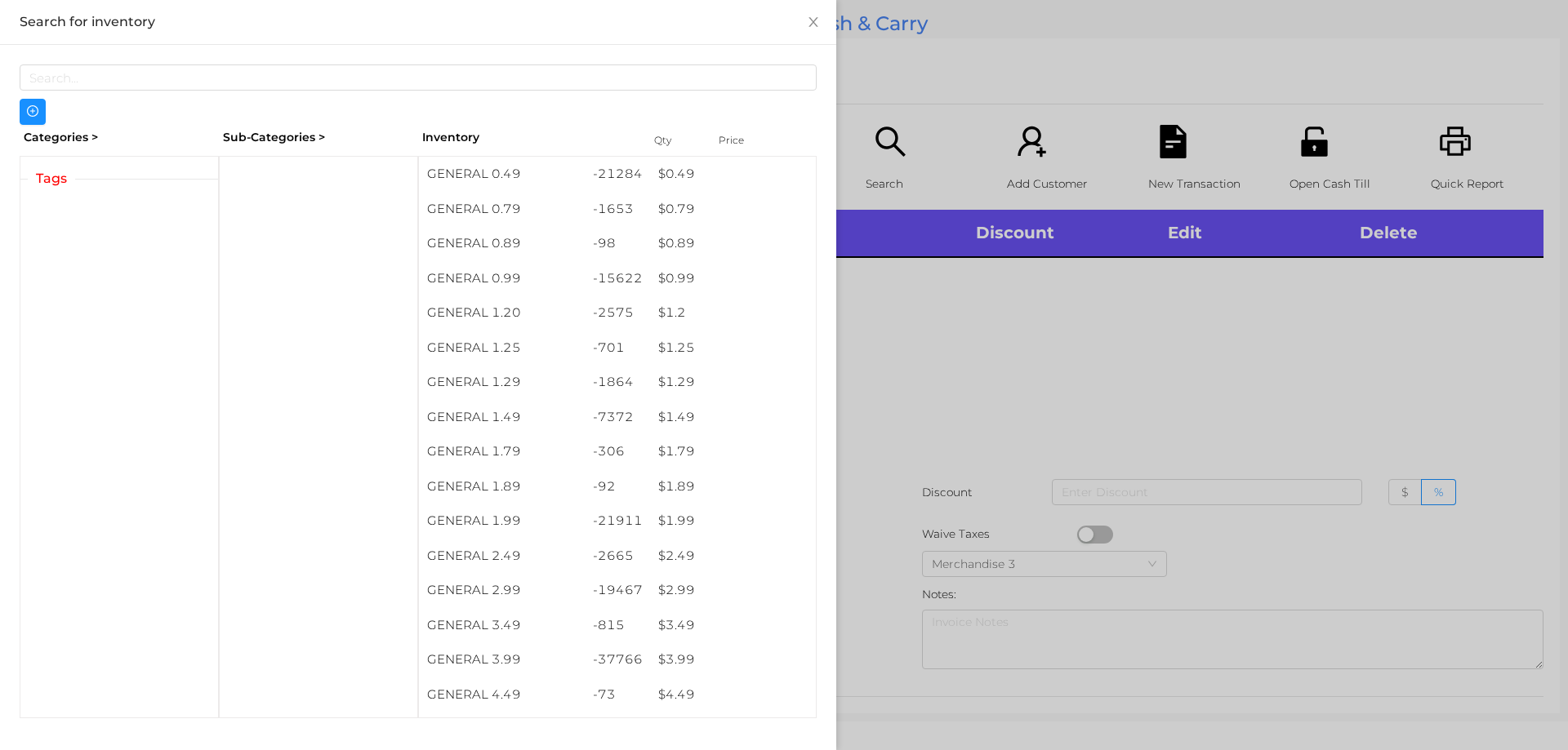
click at [948, 360] on div at bounding box center [784, 375] width 1568 height 750
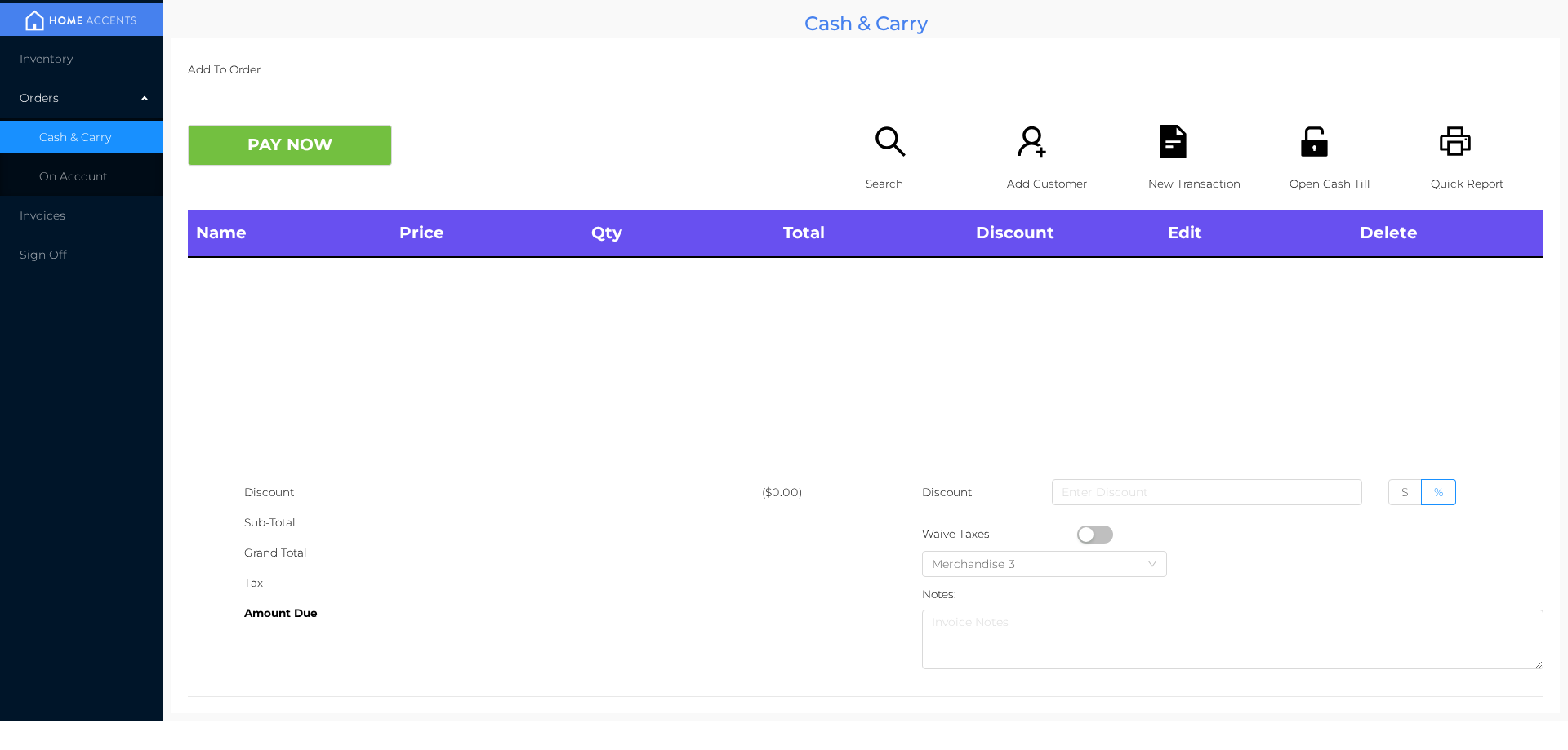
click at [892, 154] on icon "icon: search" at bounding box center [890, 141] width 33 height 33
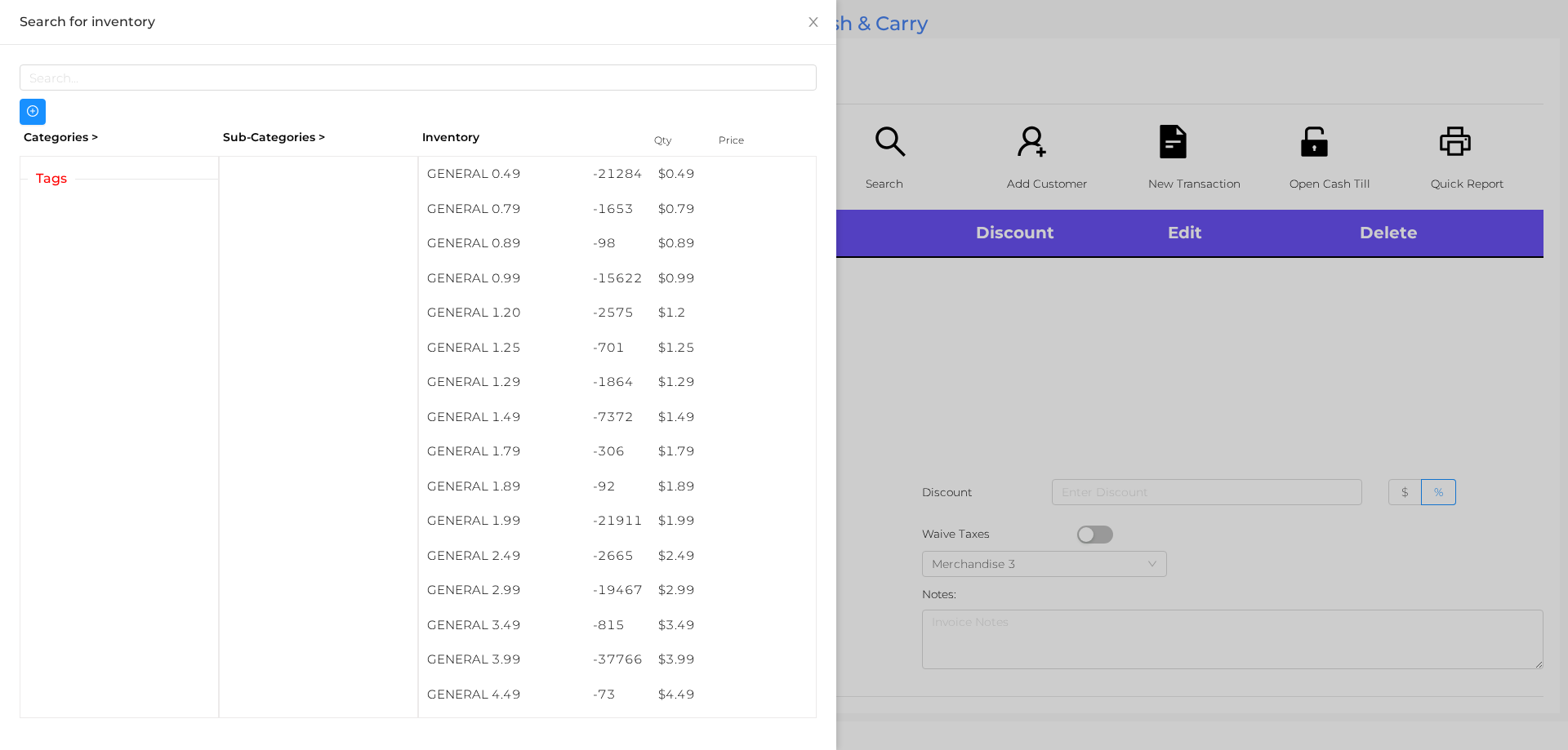
click at [1029, 401] on div at bounding box center [784, 375] width 1568 height 750
